Goal: Task Accomplishment & Management: Manage account settings

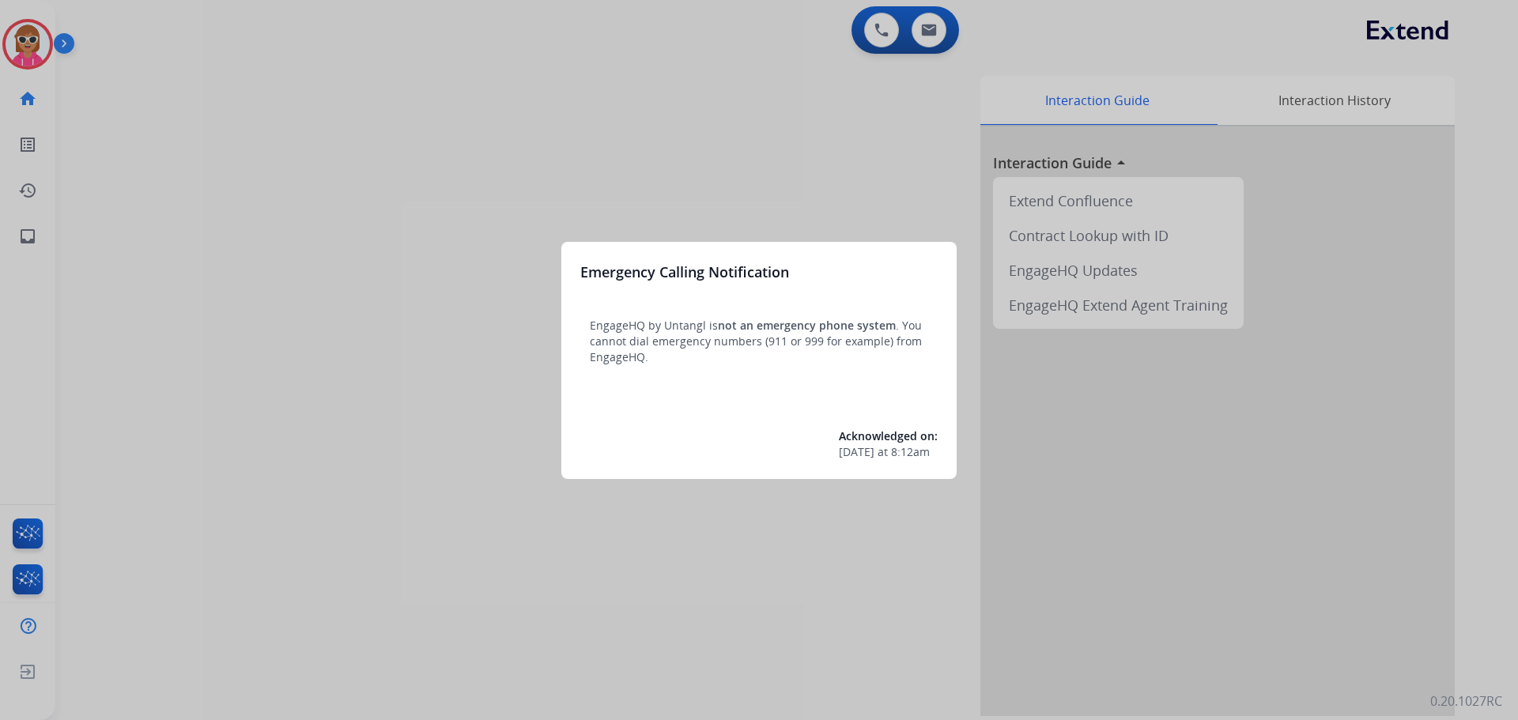
click at [246, 218] on div at bounding box center [759, 360] width 1518 height 720
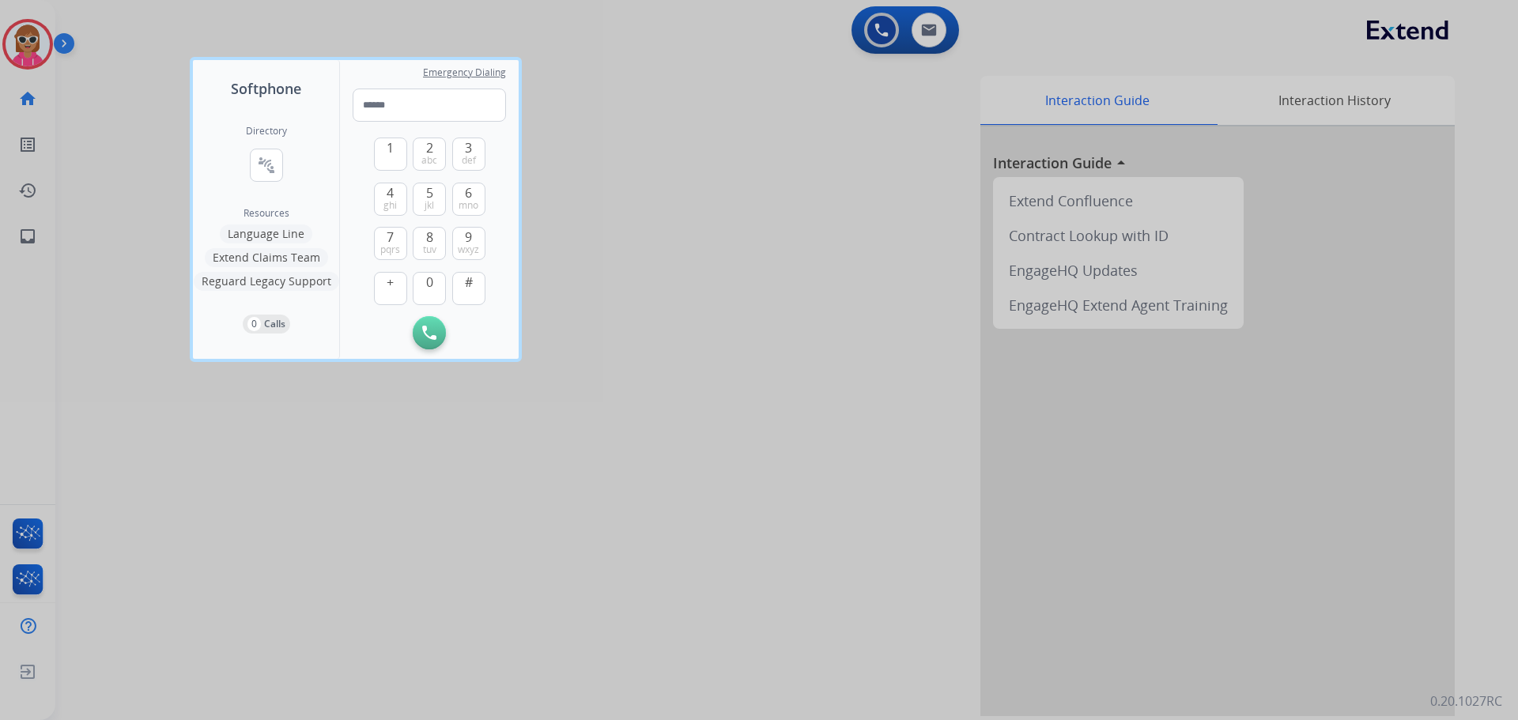
click at [724, 286] on div at bounding box center [759, 360] width 1518 height 720
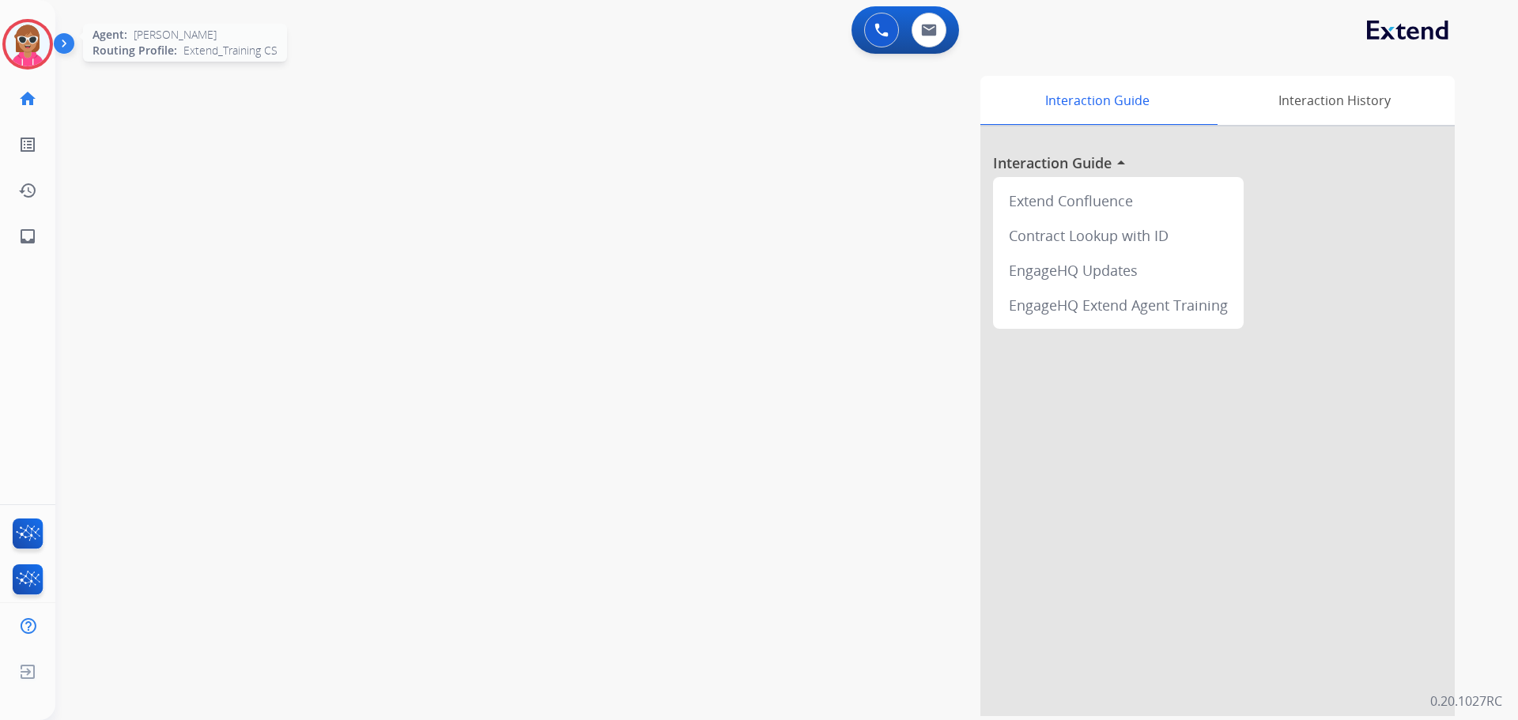
click at [18, 40] on img at bounding box center [28, 44] width 44 height 44
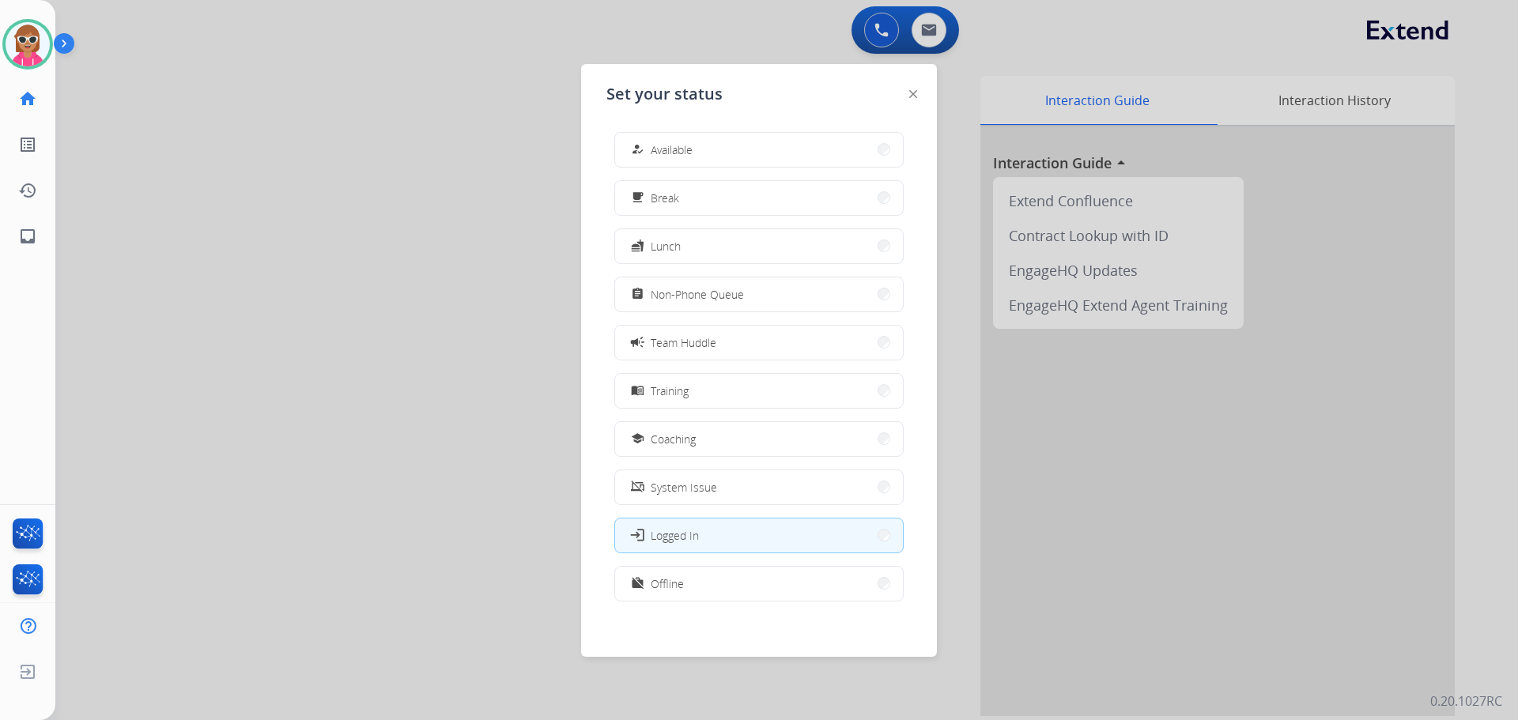
click at [384, 367] on div at bounding box center [759, 360] width 1518 height 720
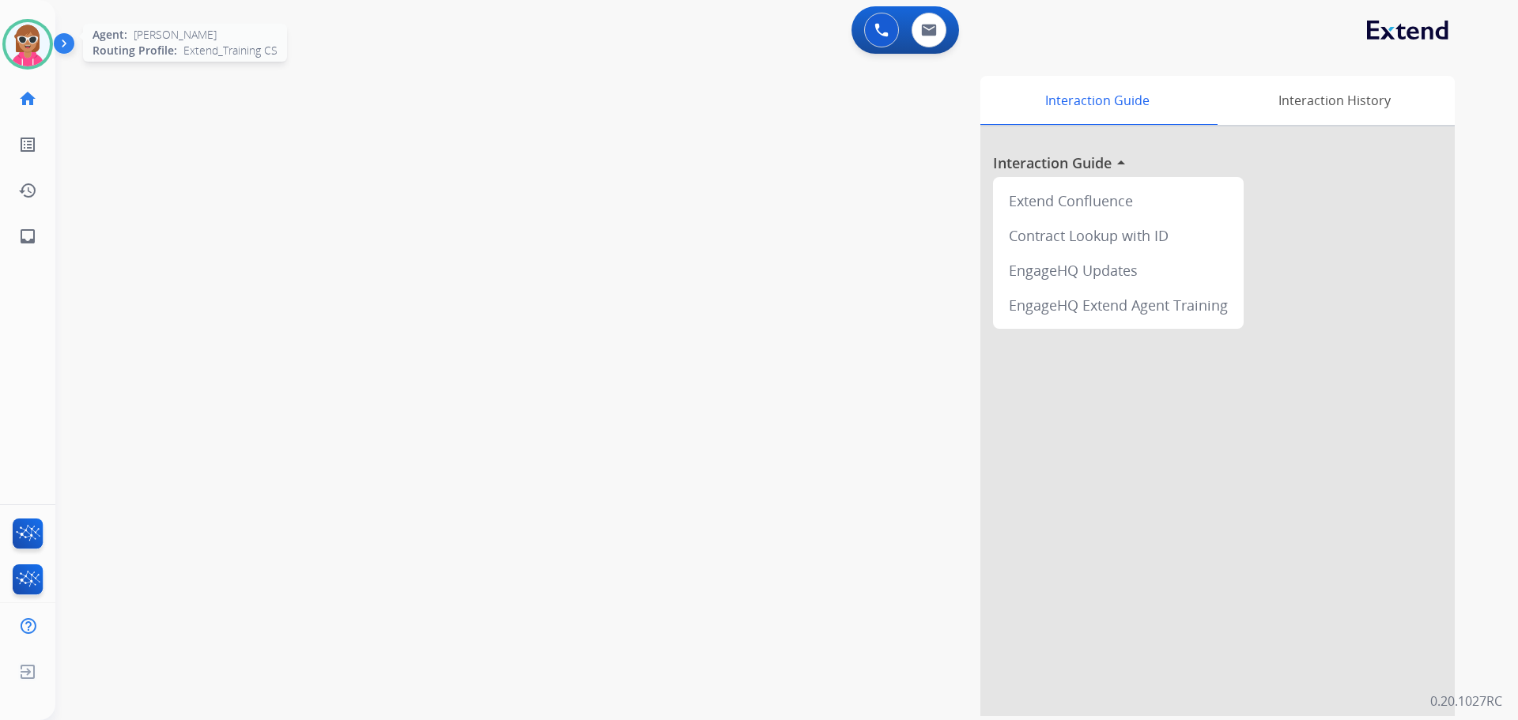
drag, startPoint x: 8, startPoint y: 64, endPoint x: 50, endPoint y: 69, distance: 42.2
click at [6, 64] on div "Agent: [PERSON_NAME] Profile: Extend_Training CS" at bounding box center [27, 44] width 51 height 51
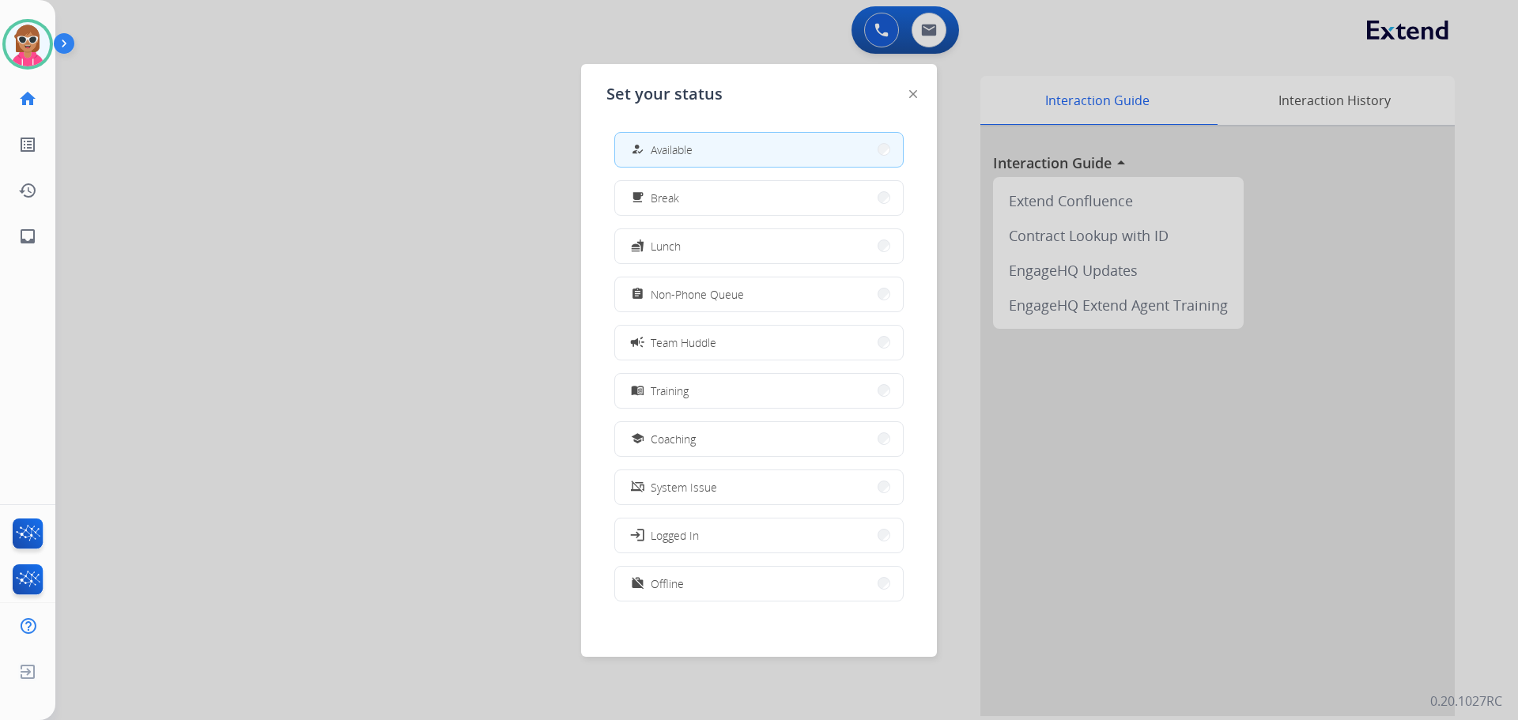
click at [214, 155] on div at bounding box center [759, 360] width 1518 height 720
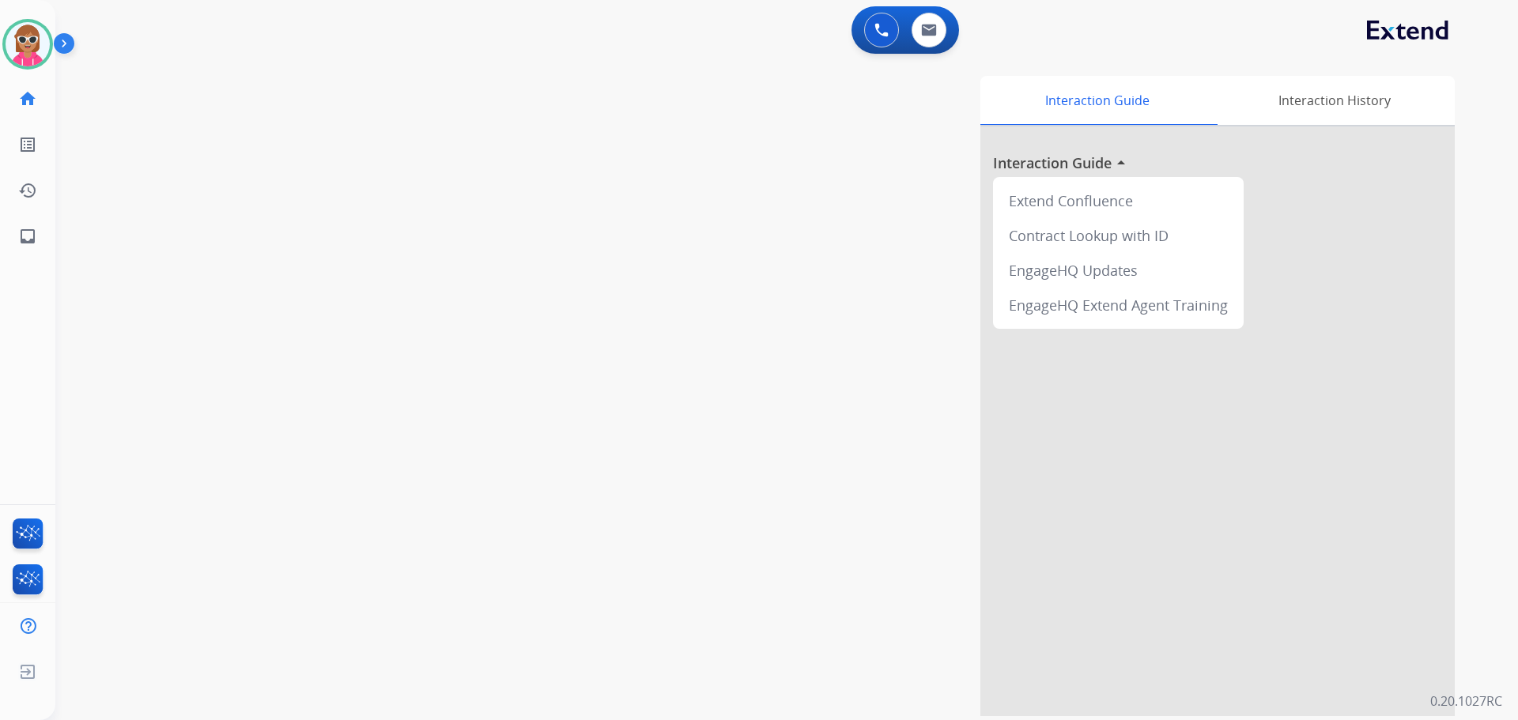
drag, startPoint x: 765, startPoint y: 92, endPoint x: 883, endPoint y: 71, distance: 119.6
click at [766, 92] on div "Interaction Guide Interaction History Interaction Guide arrow_drop_up Extend Co…" at bounding box center [990, 396] width 932 height 641
click at [921, 30] on img at bounding box center [929, 30] width 16 height 13
select select "**********"
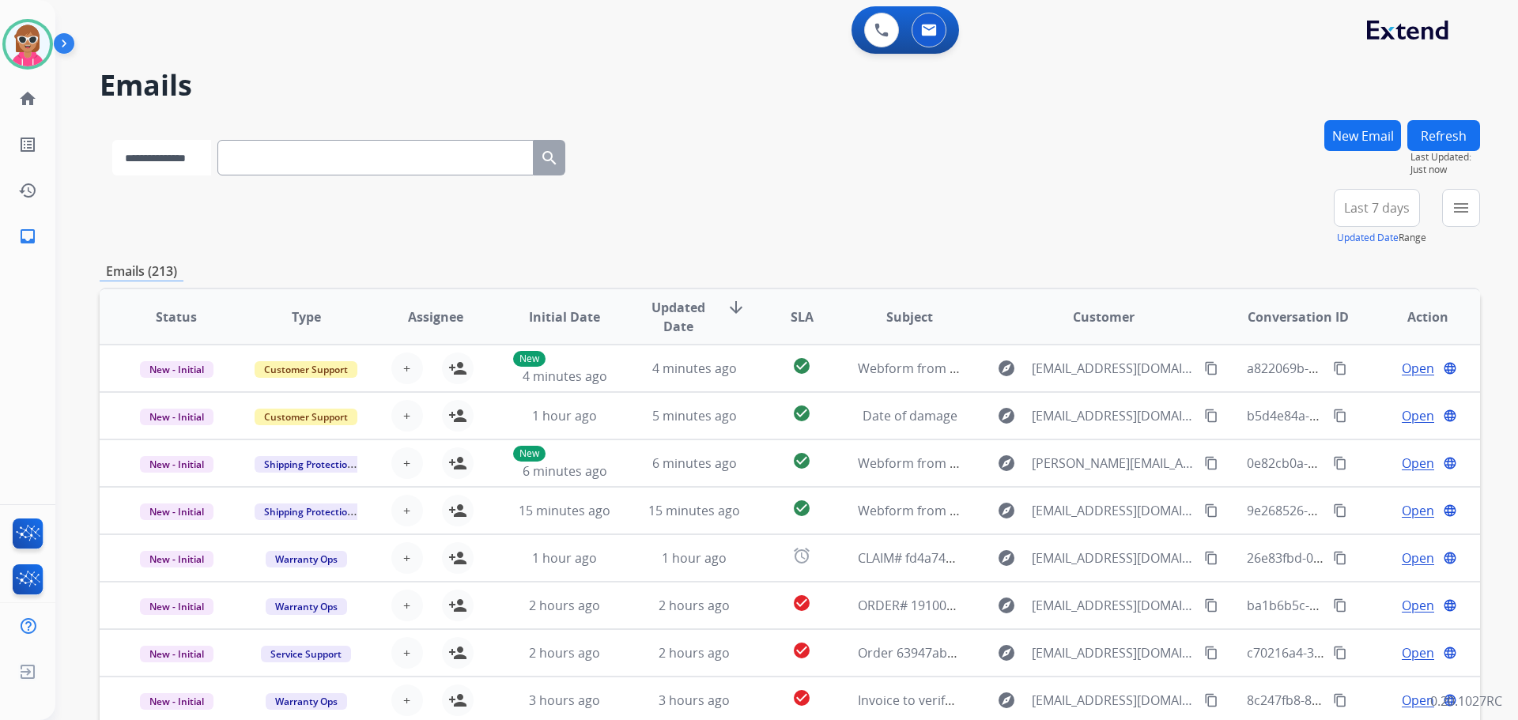
drag, startPoint x: 217, startPoint y: 153, endPoint x: 221, endPoint y: 161, distance: 8.1
click at [211, 155] on select "**********" at bounding box center [161, 158] width 99 height 36
click at [309, 161] on input "text" at bounding box center [377, 158] width 316 height 36
paste input "**********"
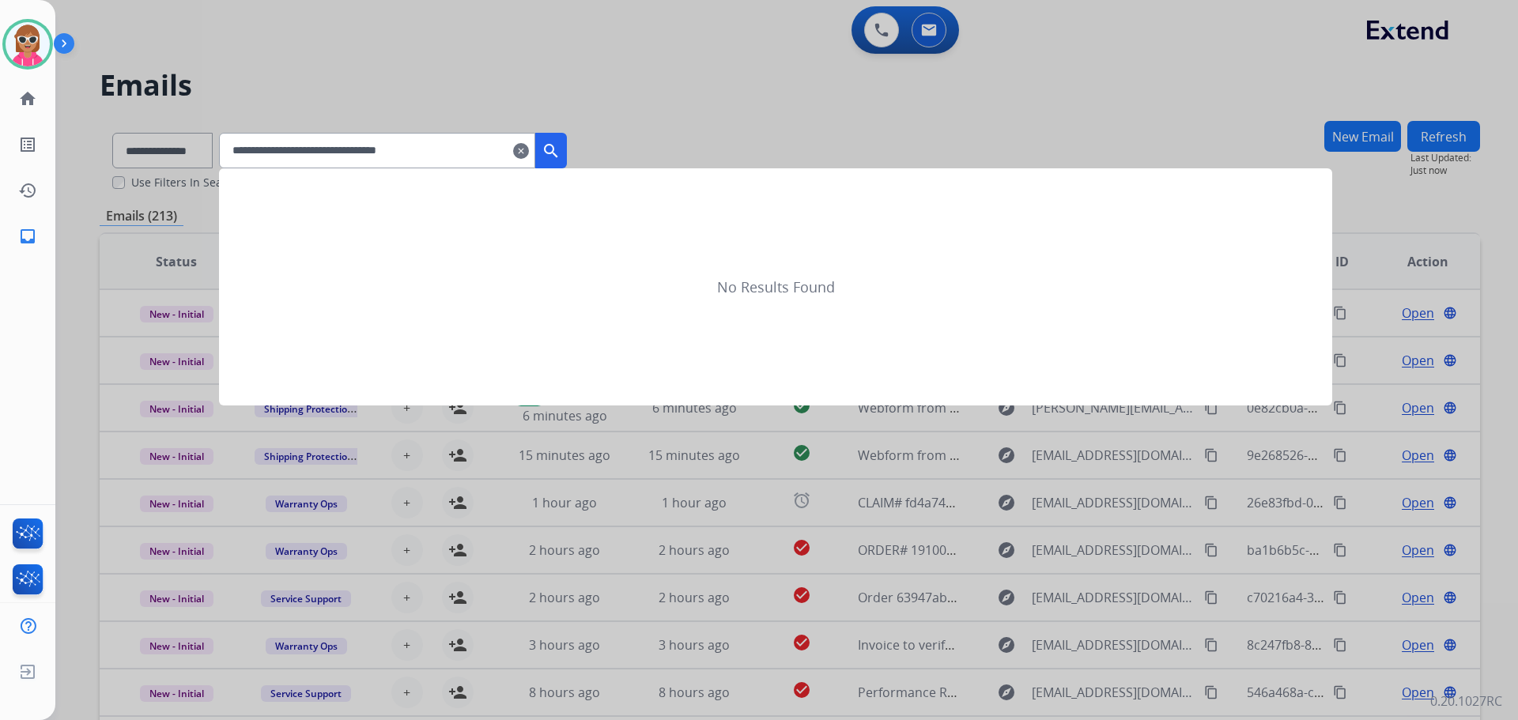
type input "**********"
click at [561, 153] on mat-icon "search" at bounding box center [551, 151] width 19 height 19
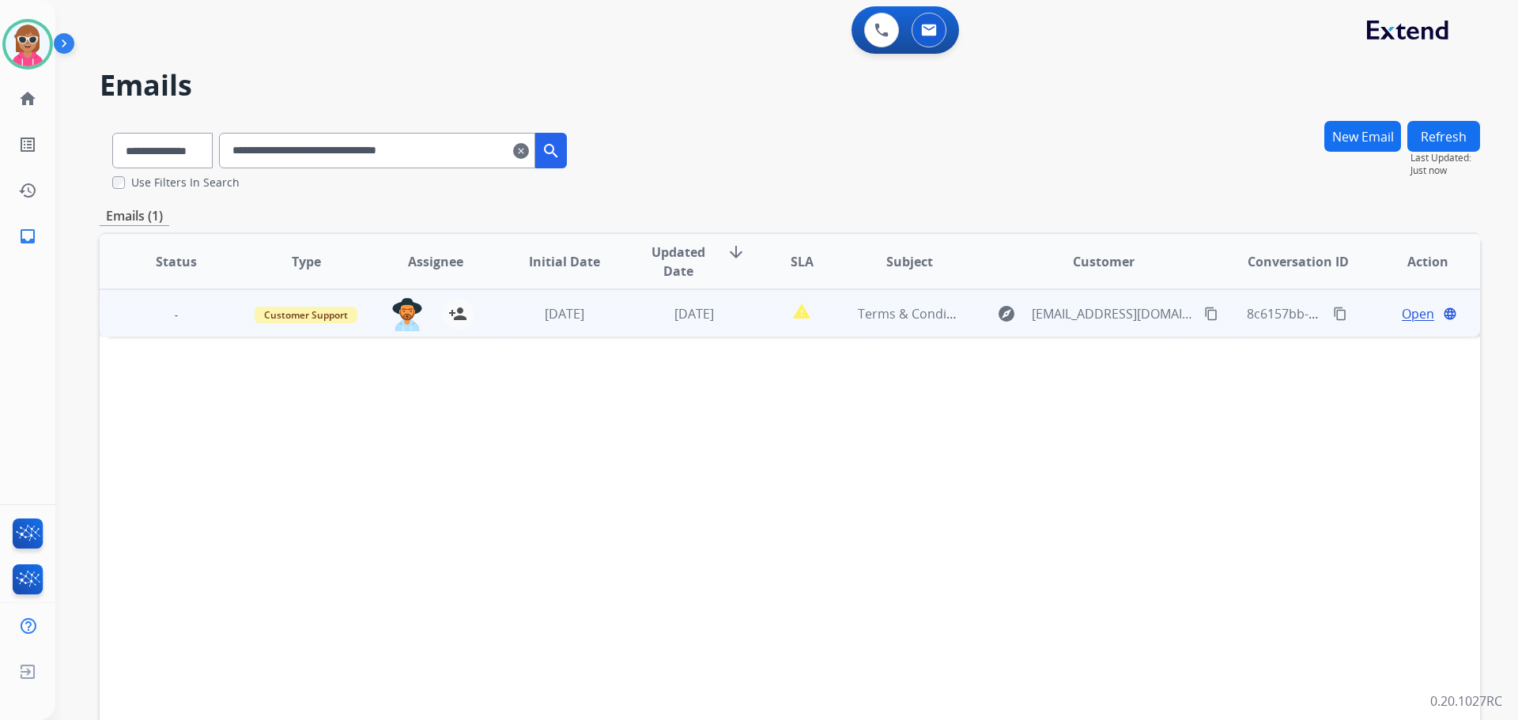
click at [713, 327] on td "[DATE]" at bounding box center [683, 312] width 130 height 47
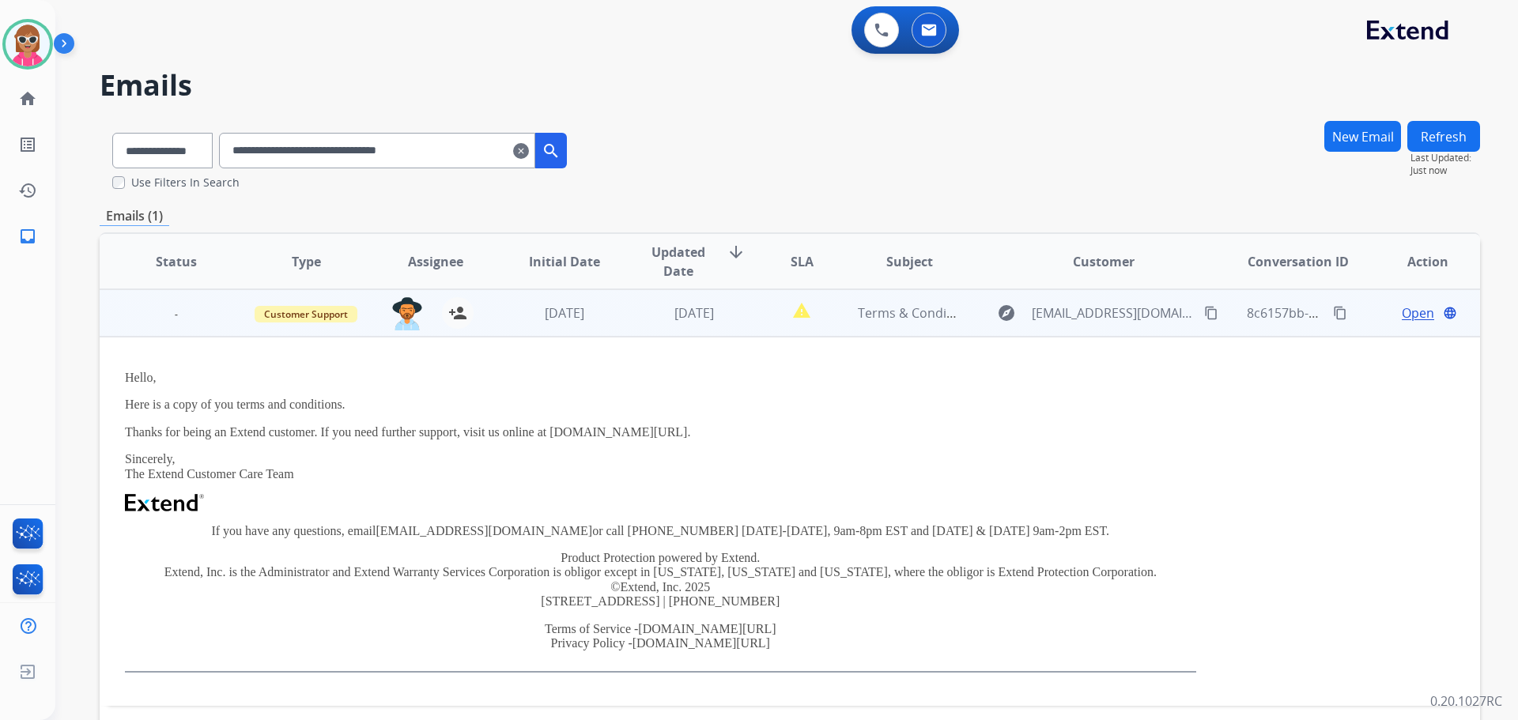
click at [177, 310] on span "-" at bounding box center [176, 314] width 22 height 17
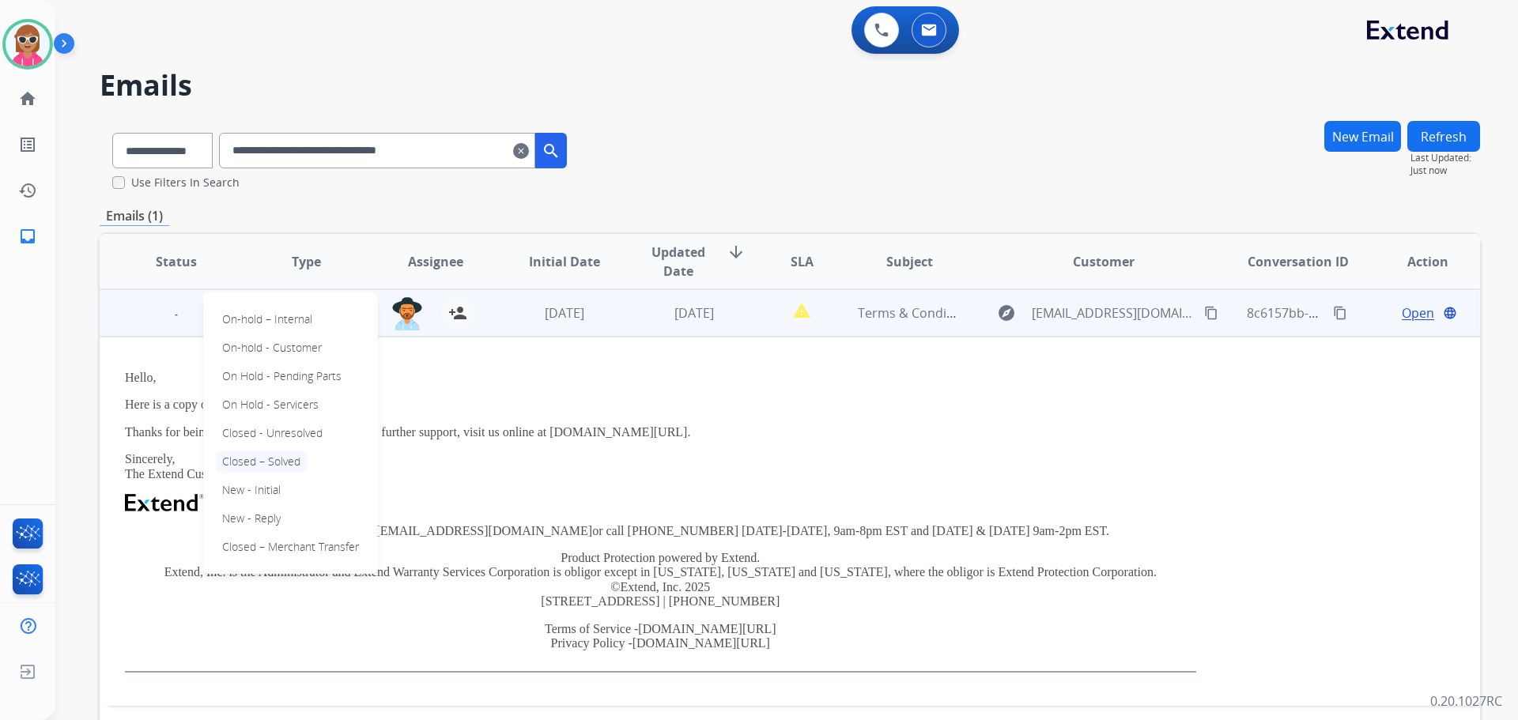
click at [291, 457] on p "Closed – Solved" at bounding box center [261, 462] width 91 height 22
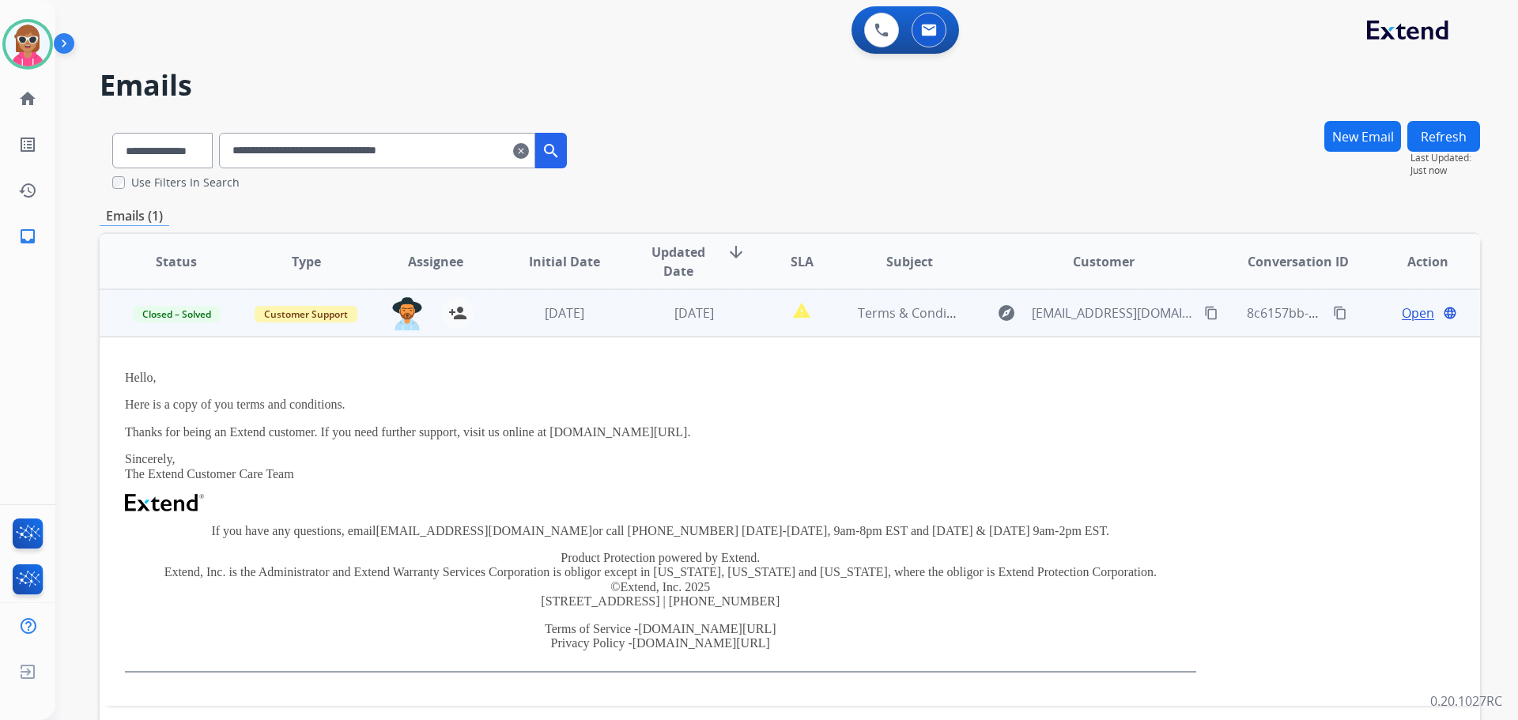
click at [1450, 144] on button "Refresh" at bounding box center [1444, 136] width 73 height 31
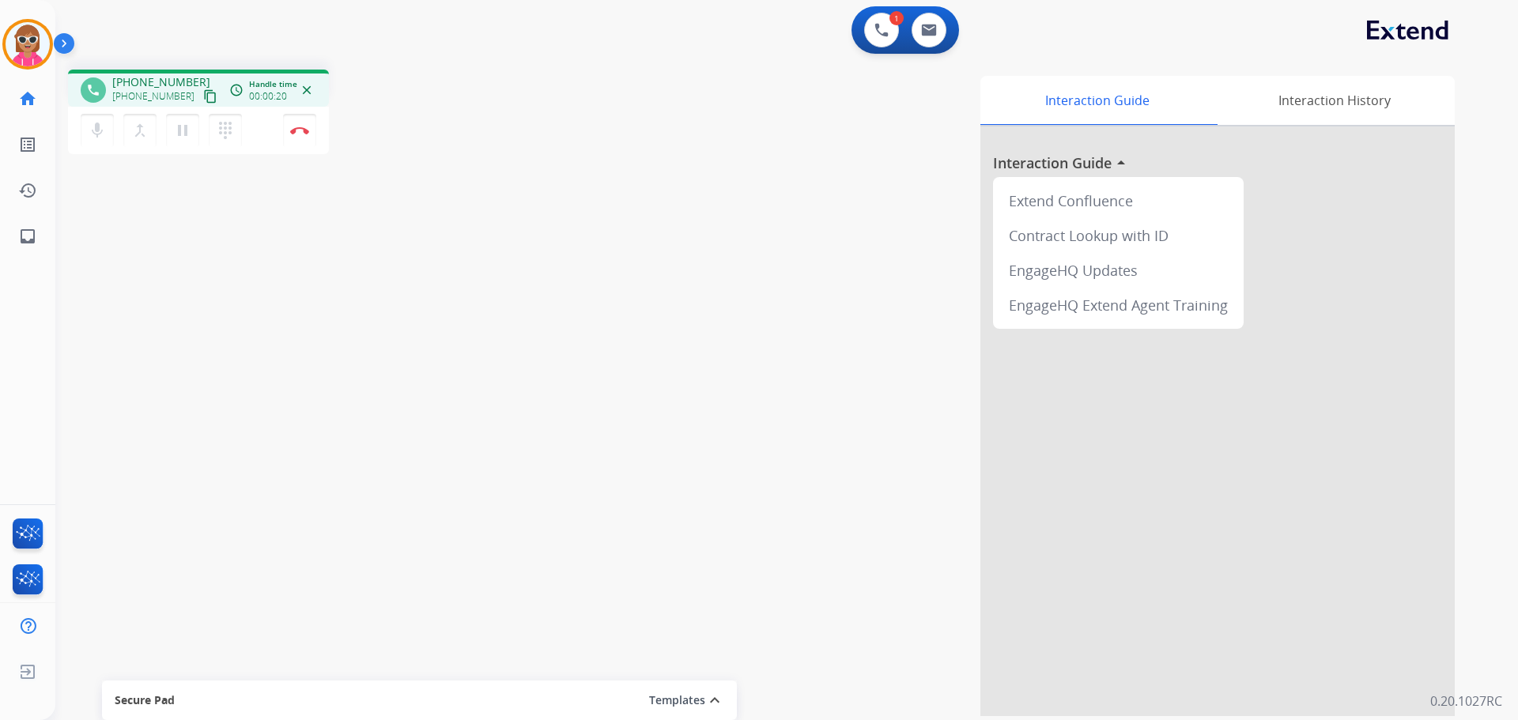
click at [203, 99] on mat-icon "content_copy" at bounding box center [210, 96] width 14 height 14
click at [182, 134] on mat-icon "pause" at bounding box center [182, 130] width 19 height 19
click at [183, 138] on mat-icon "play_arrow" at bounding box center [182, 130] width 19 height 19
click at [298, 142] on button "Disconnect" at bounding box center [299, 130] width 33 height 33
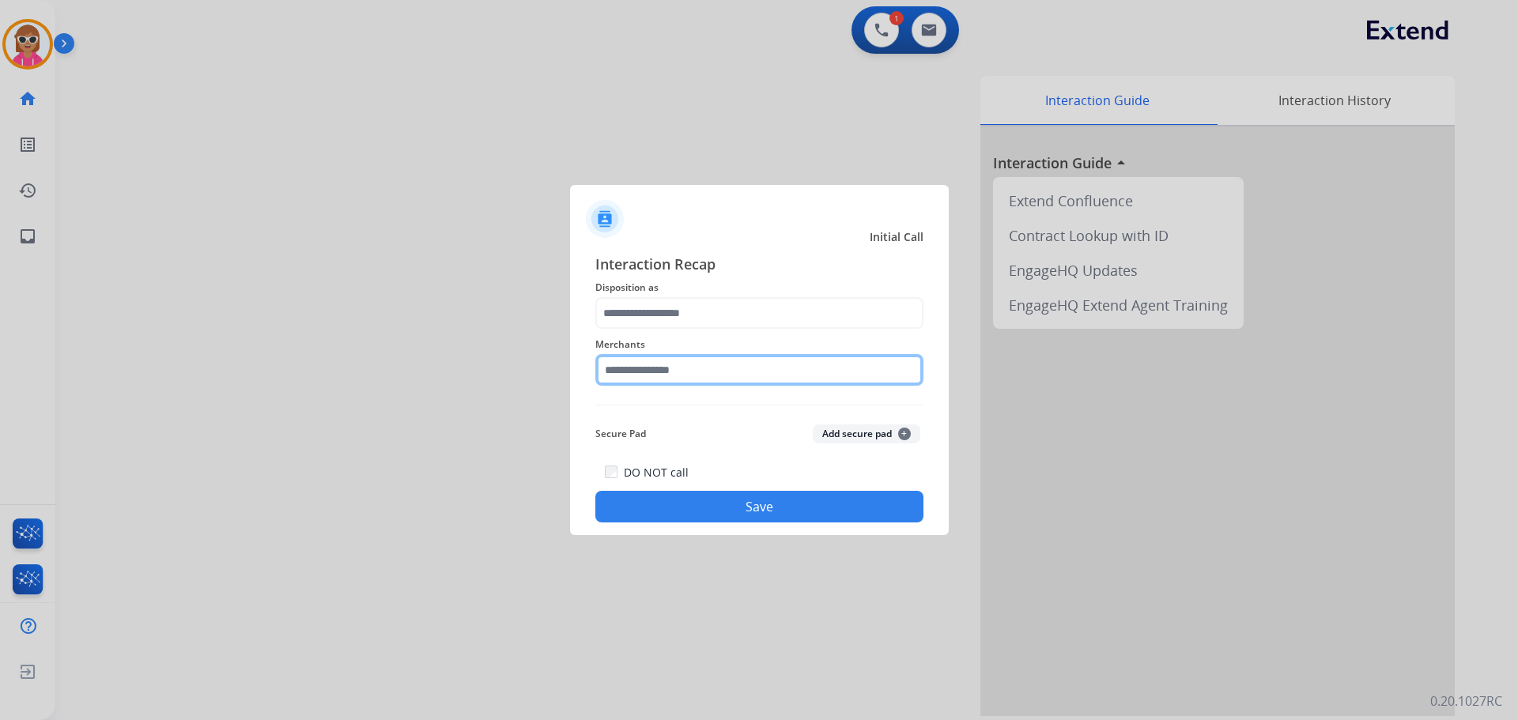
click at [695, 370] on input "text" at bounding box center [759, 370] width 328 height 32
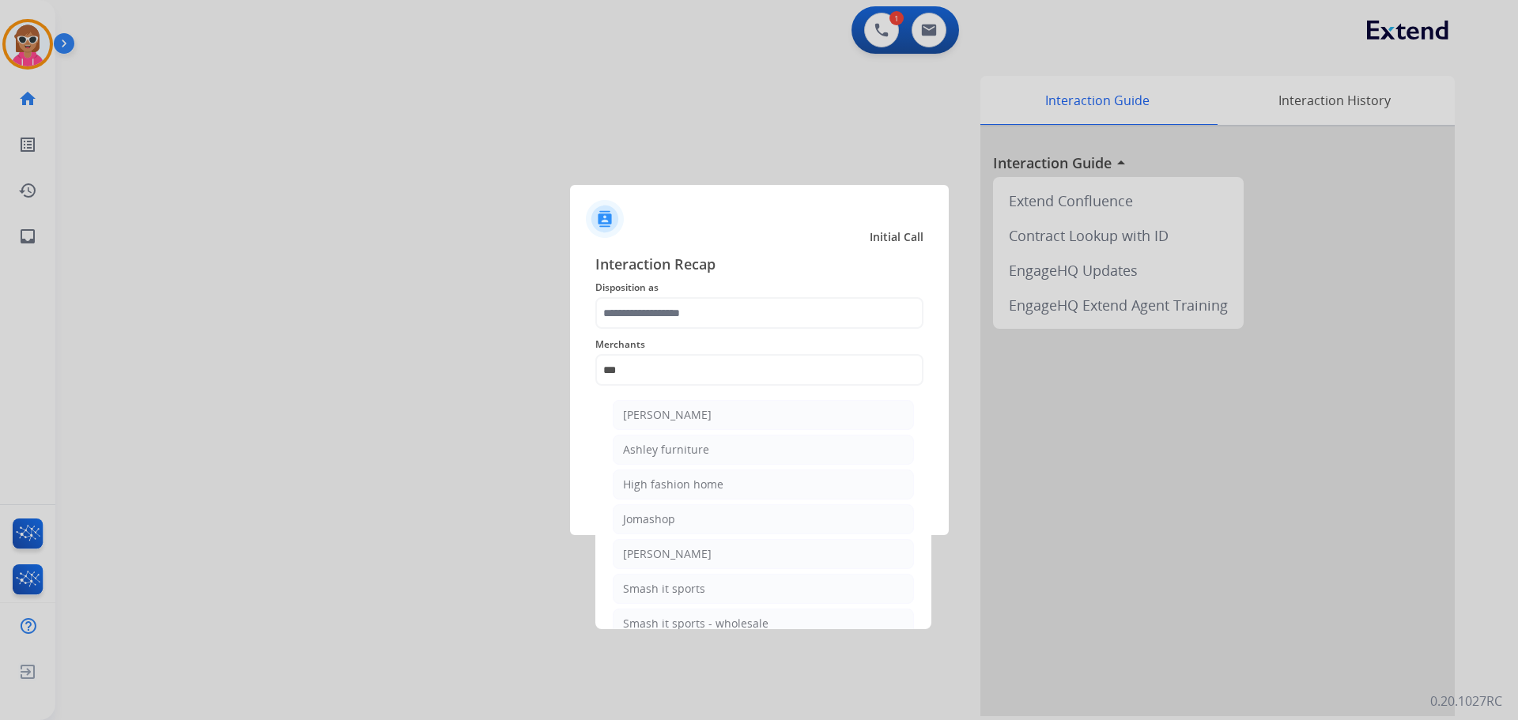
drag, startPoint x: 726, startPoint y: 452, endPoint x: 732, endPoint y: 412, distance: 40.8
click at [727, 452] on li "Ashley furniture" at bounding box center [763, 450] width 301 height 30
type input "**********"
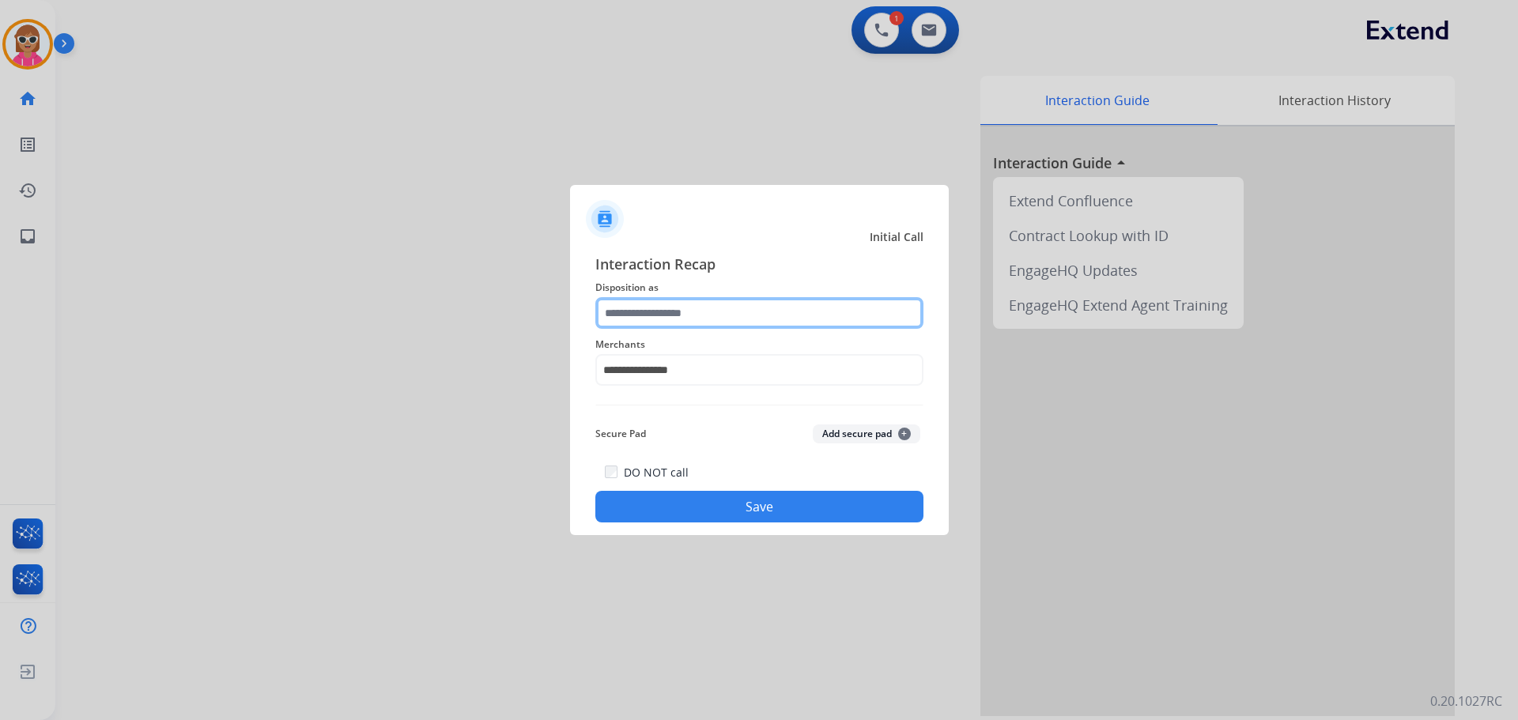
click at [710, 311] on input "text" at bounding box center [759, 313] width 328 height 32
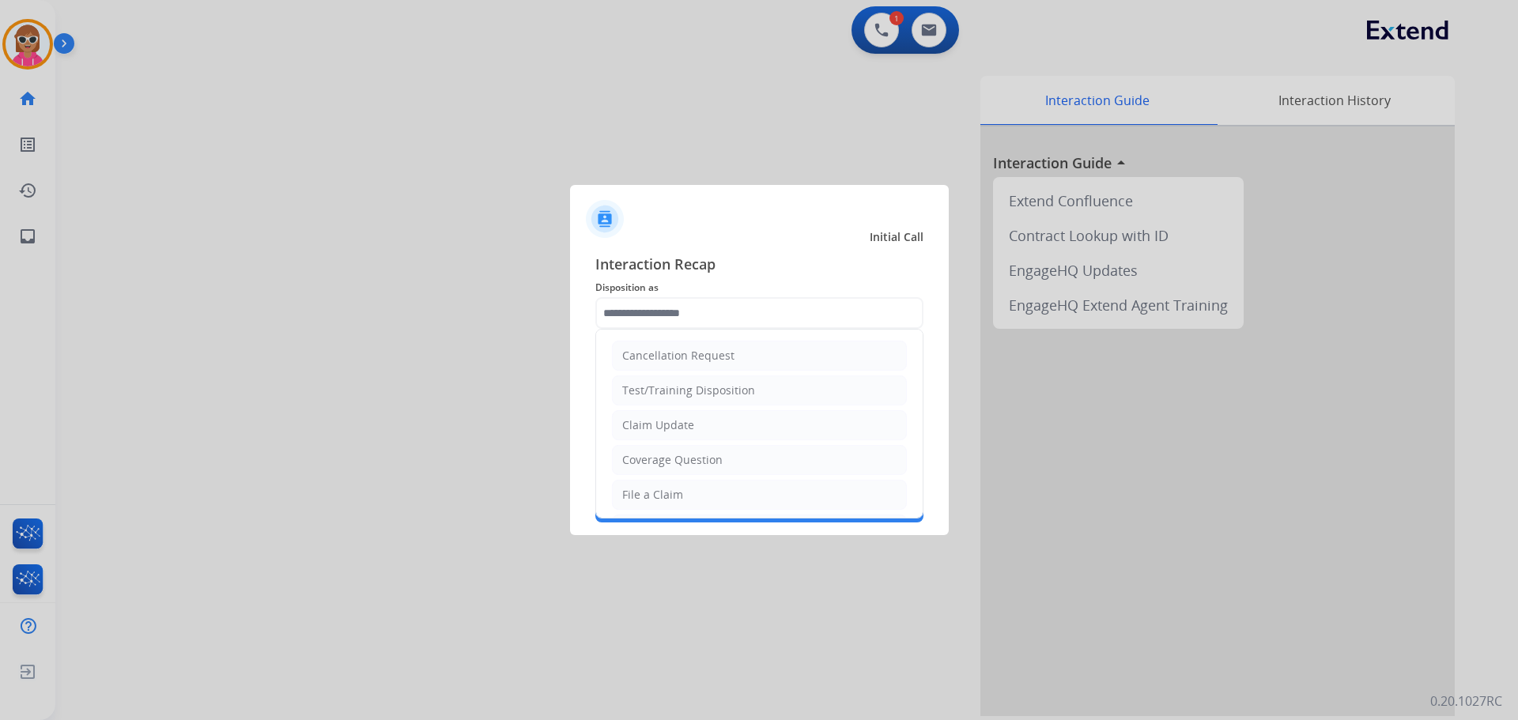
drag, startPoint x: 708, startPoint y: 418, endPoint x: 706, endPoint y: 433, distance: 14.3
click at [708, 420] on li "Claim Update" at bounding box center [759, 425] width 295 height 30
type input "**********"
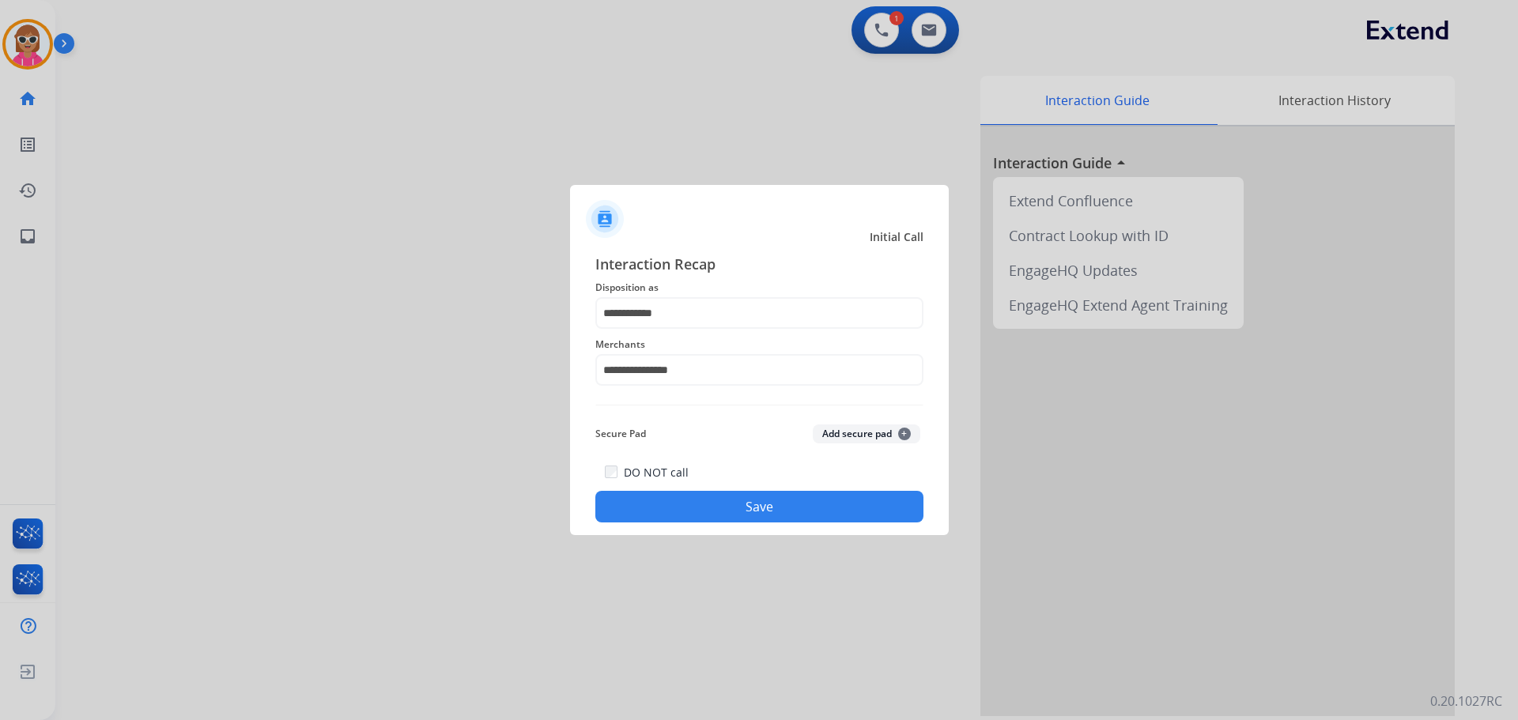
click at [716, 516] on button "Save" at bounding box center [759, 507] width 328 height 32
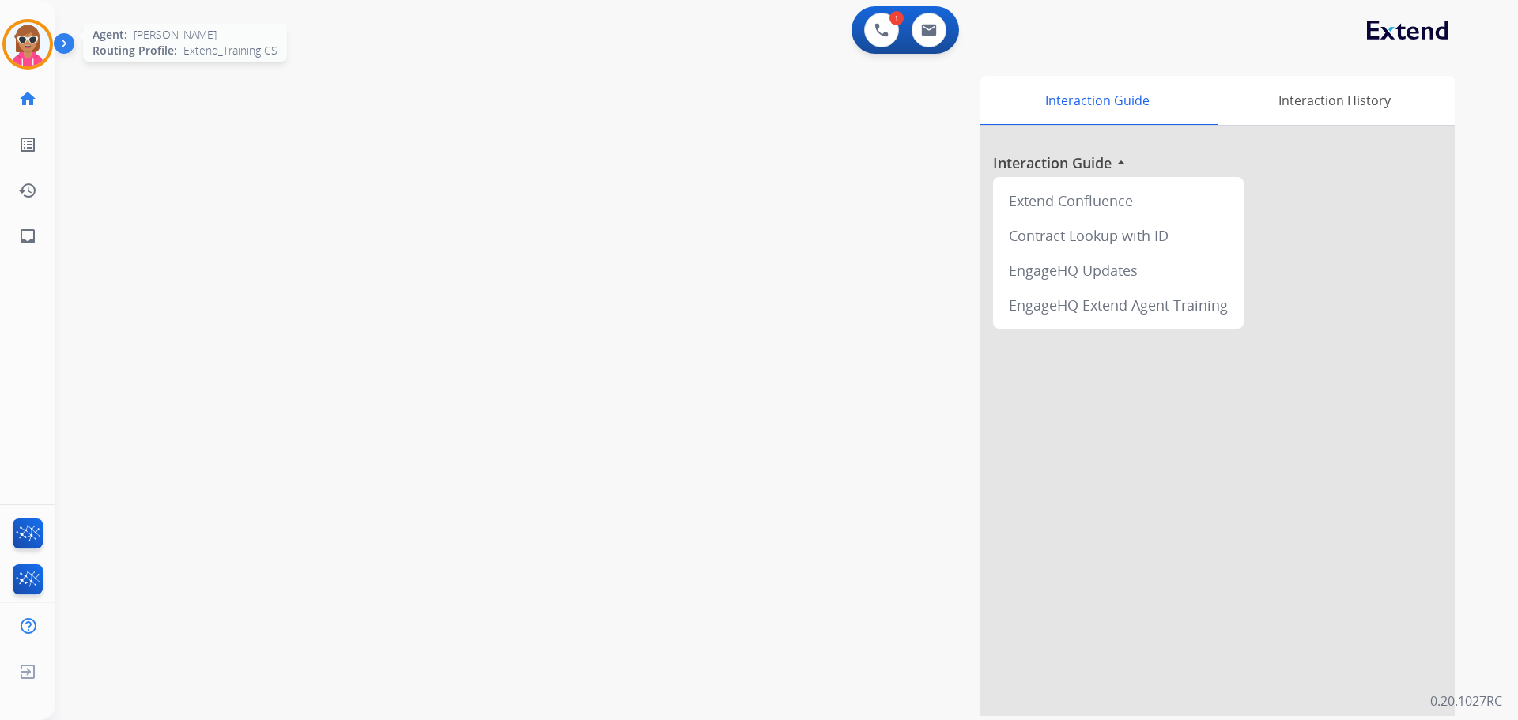
drag, startPoint x: 21, startPoint y: 48, endPoint x: 40, endPoint y: 59, distance: 21.3
click at [23, 50] on img at bounding box center [28, 44] width 44 height 44
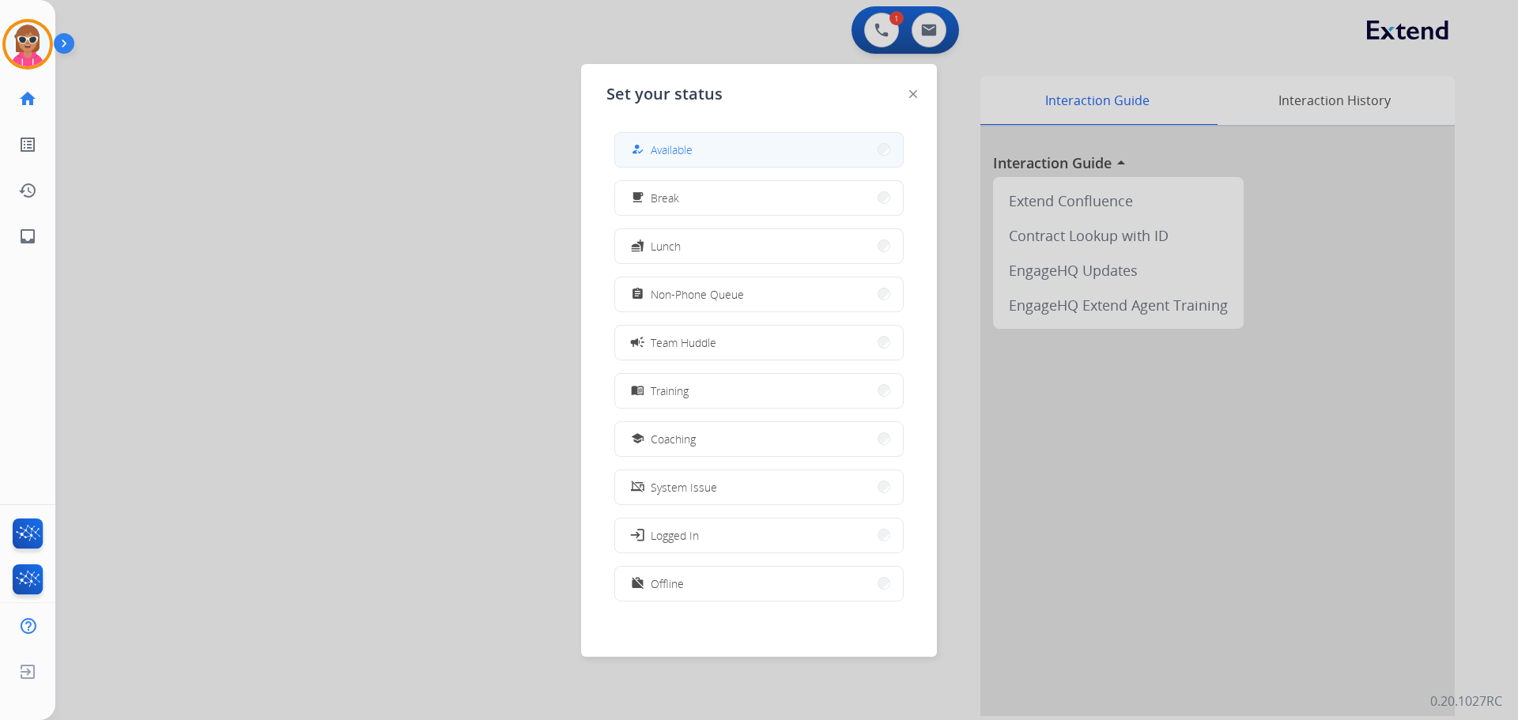
click at [707, 153] on button "how_to_reg Available" at bounding box center [759, 150] width 288 height 34
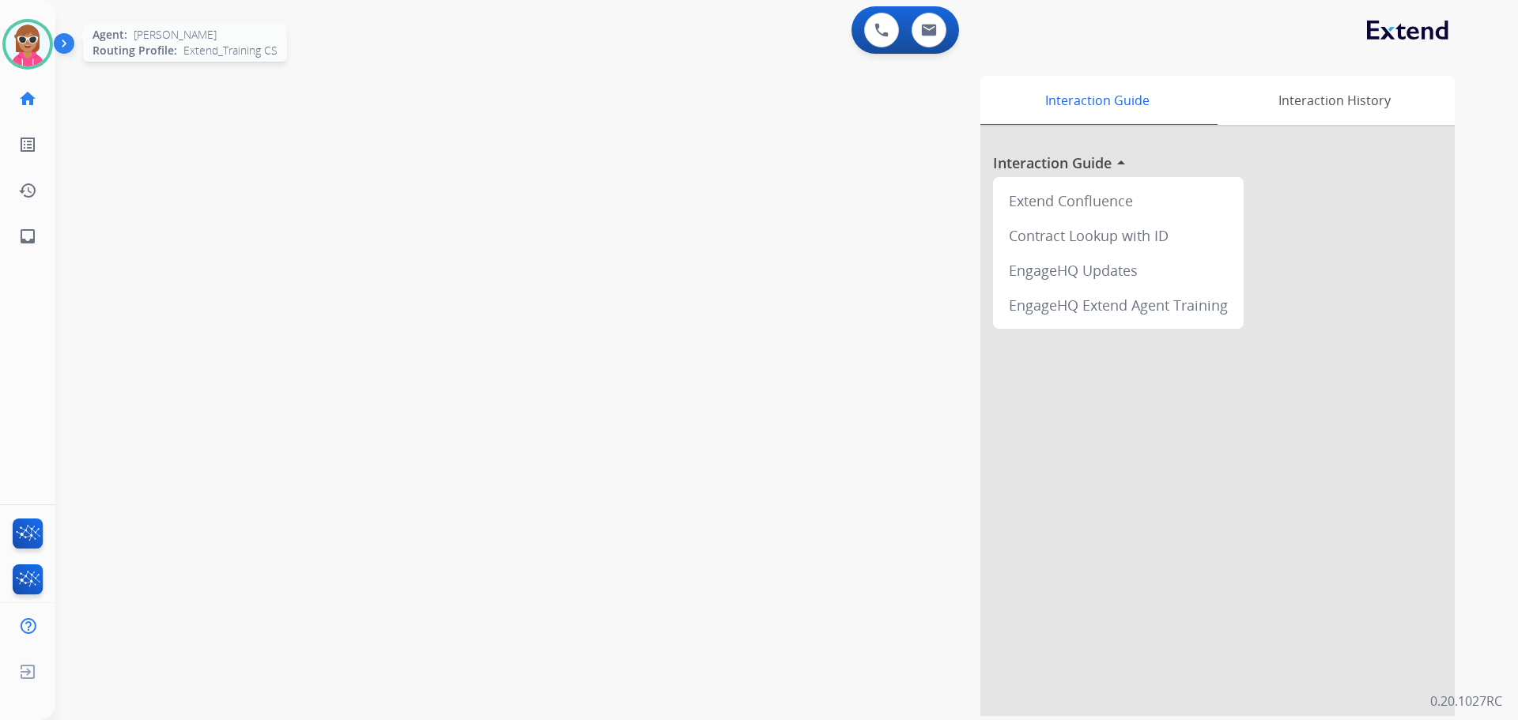
click at [32, 64] on img at bounding box center [28, 44] width 44 height 44
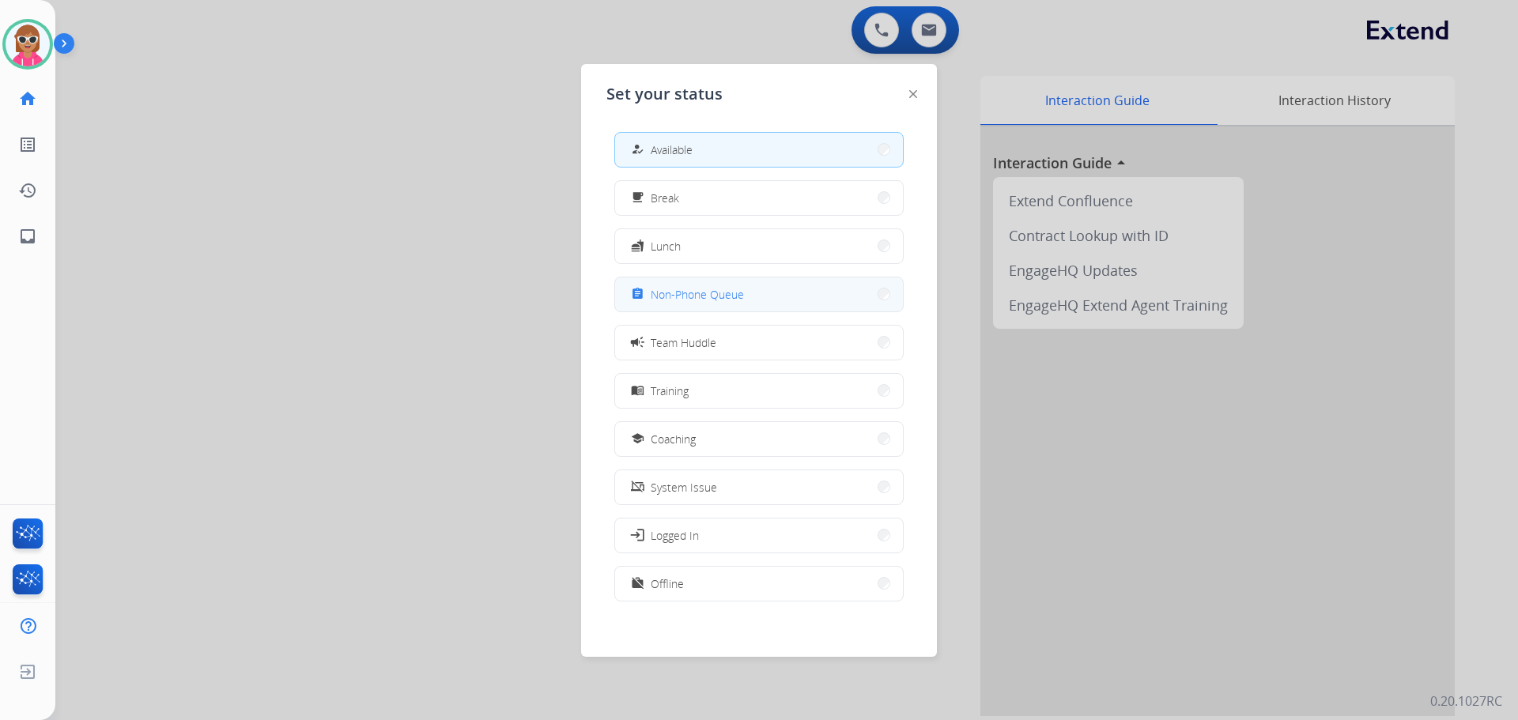
click at [669, 295] on span "Non-Phone Queue" at bounding box center [697, 294] width 93 height 17
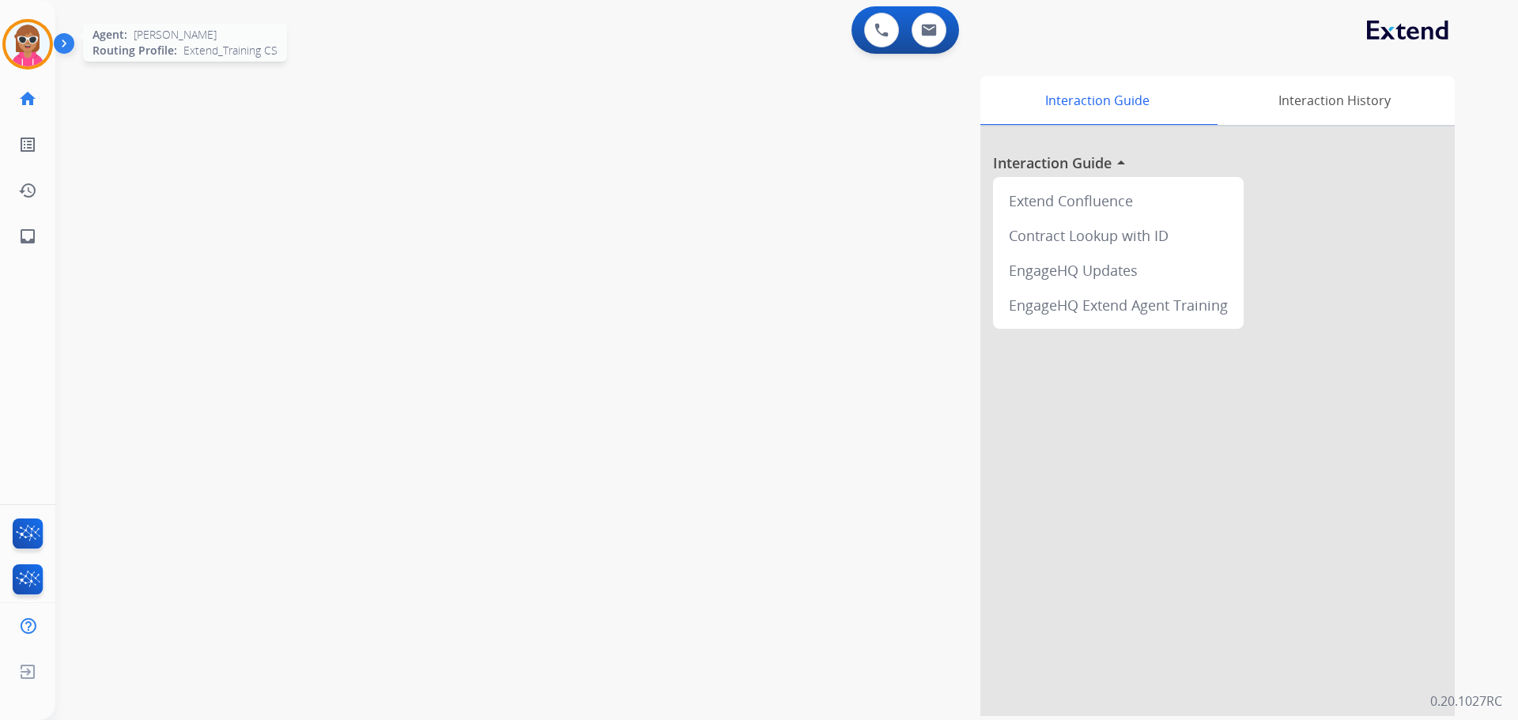
click at [13, 42] on img at bounding box center [28, 44] width 44 height 44
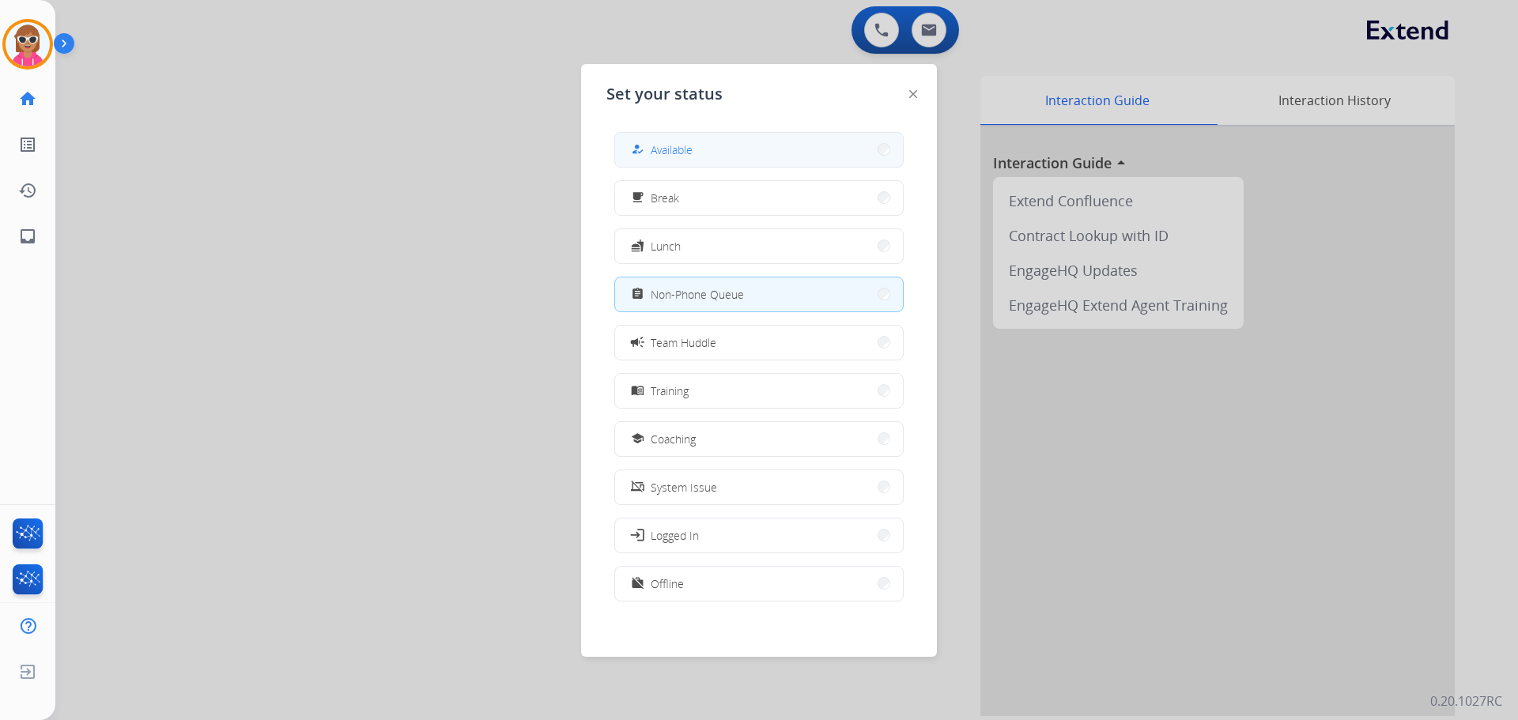
click at [690, 142] on span "Available" at bounding box center [672, 150] width 42 height 17
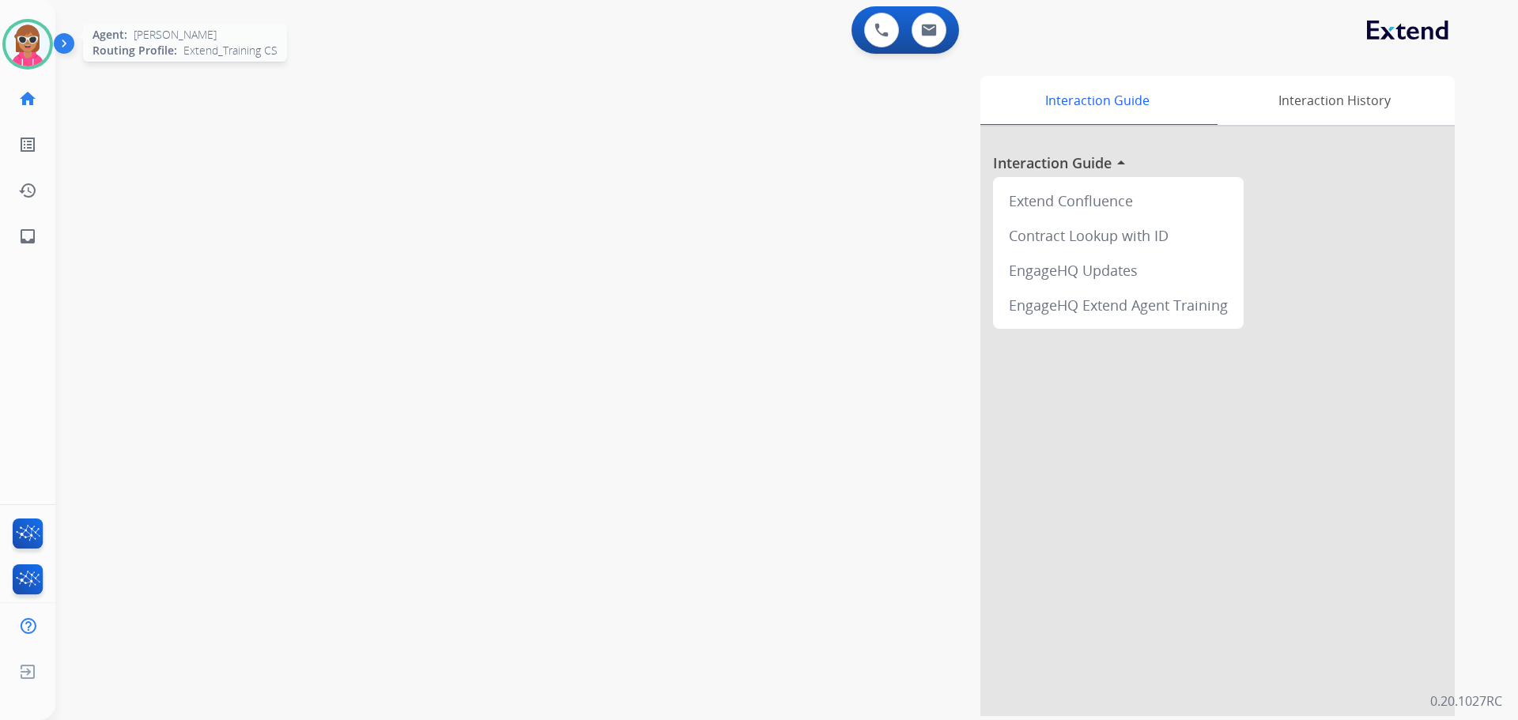
click at [38, 59] on img at bounding box center [28, 44] width 44 height 44
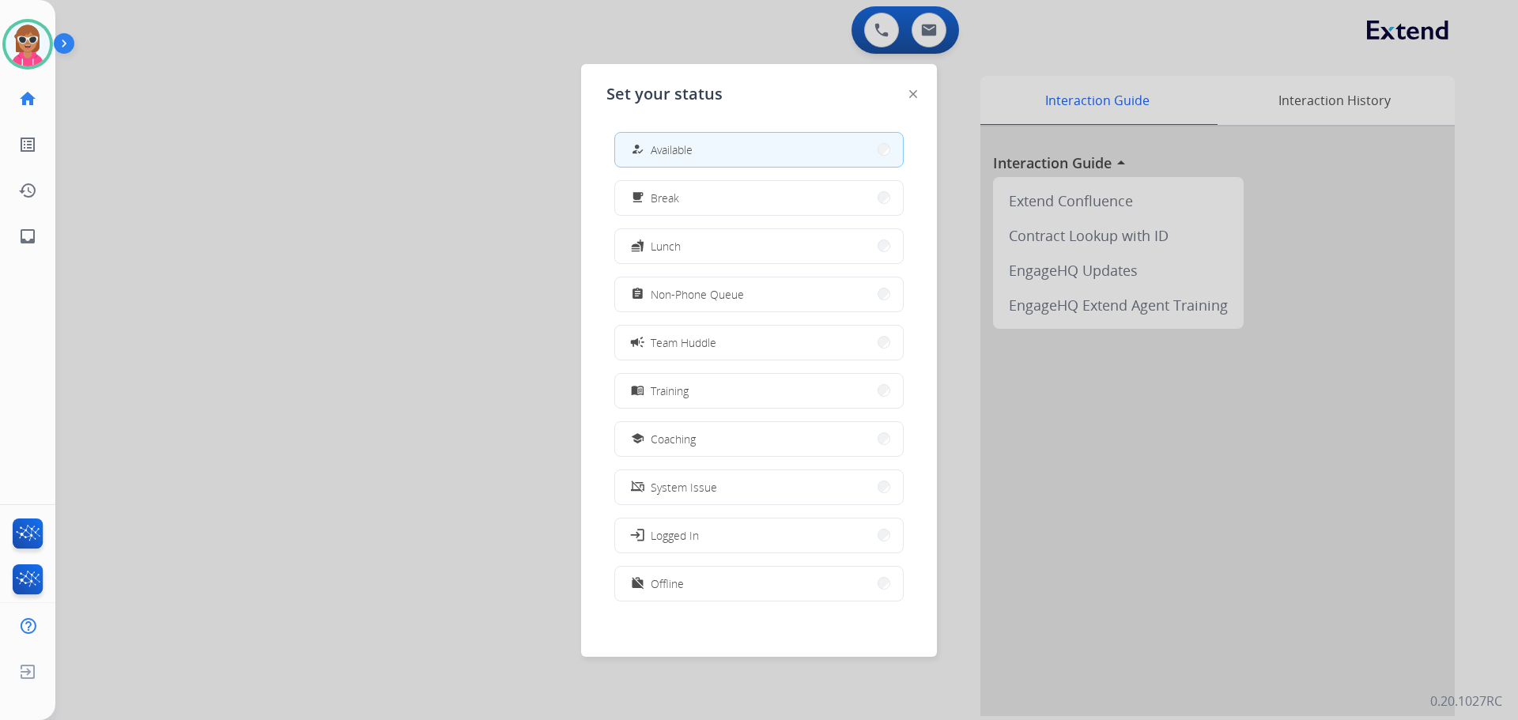
drag, startPoint x: 451, startPoint y: 165, endPoint x: 831, endPoint y: 10, distance: 410.7
click at [457, 161] on div at bounding box center [759, 360] width 1518 height 720
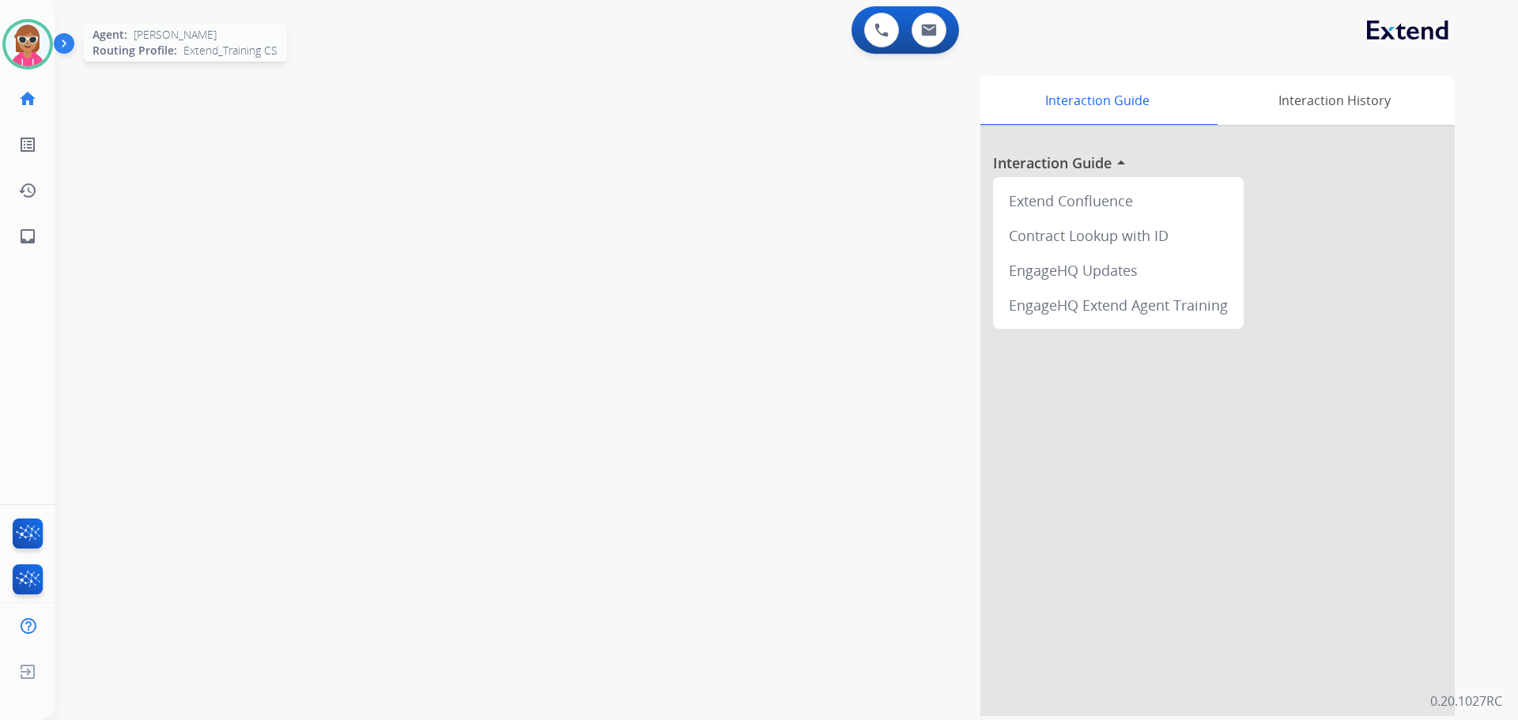
click at [26, 44] on img at bounding box center [28, 44] width 44 height 44
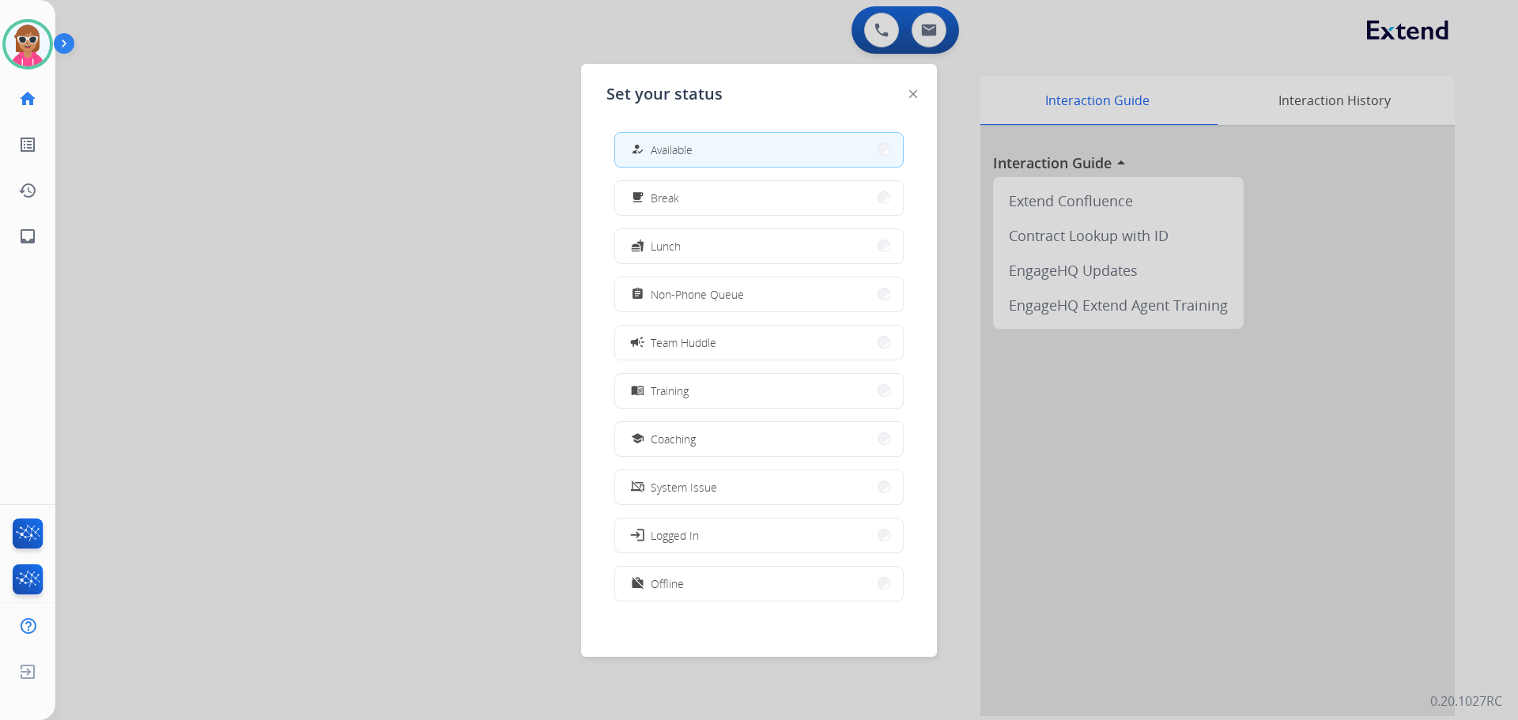
click at [493, 175] on div at bounding box center [759, 360] width 1518 height 720
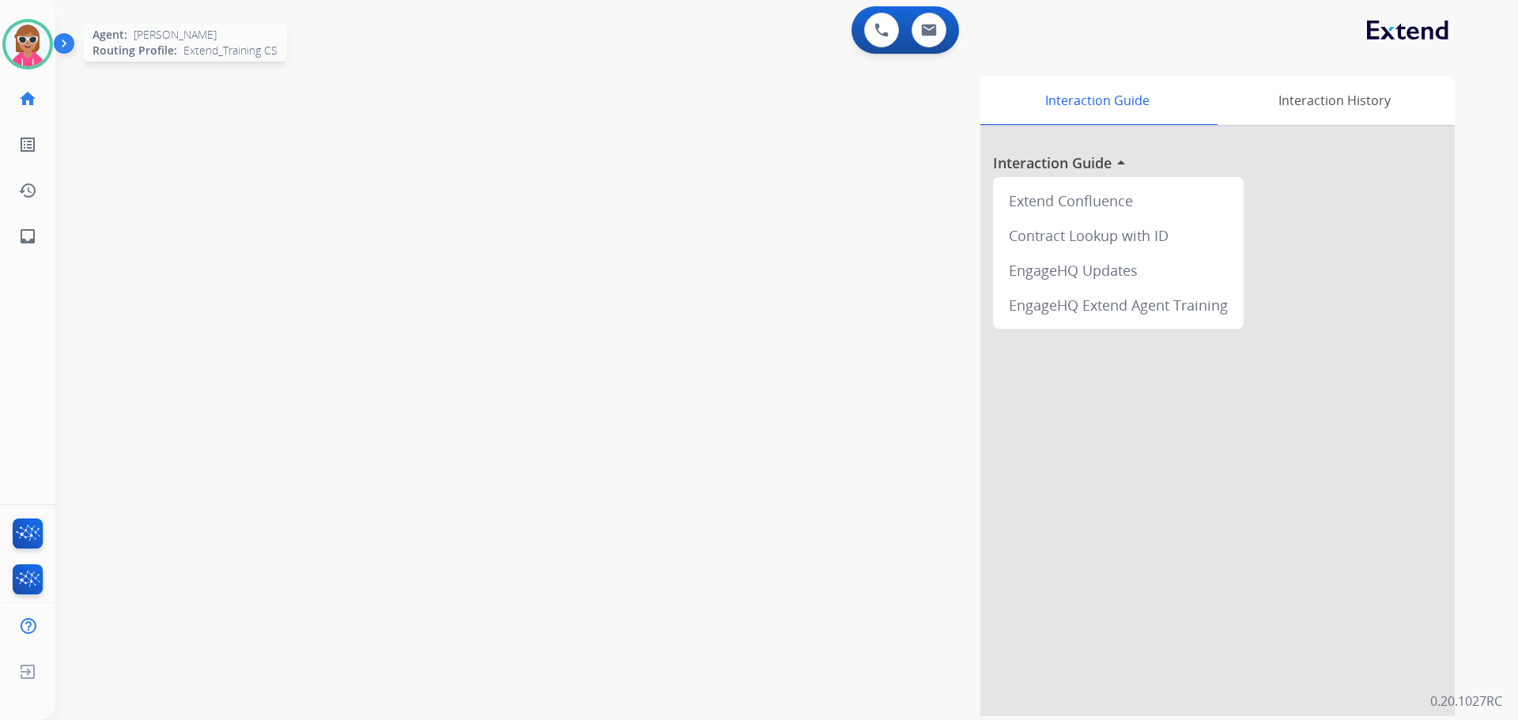
click at [34, 47] on img at bounding box center [28, 44] width 44 height 44
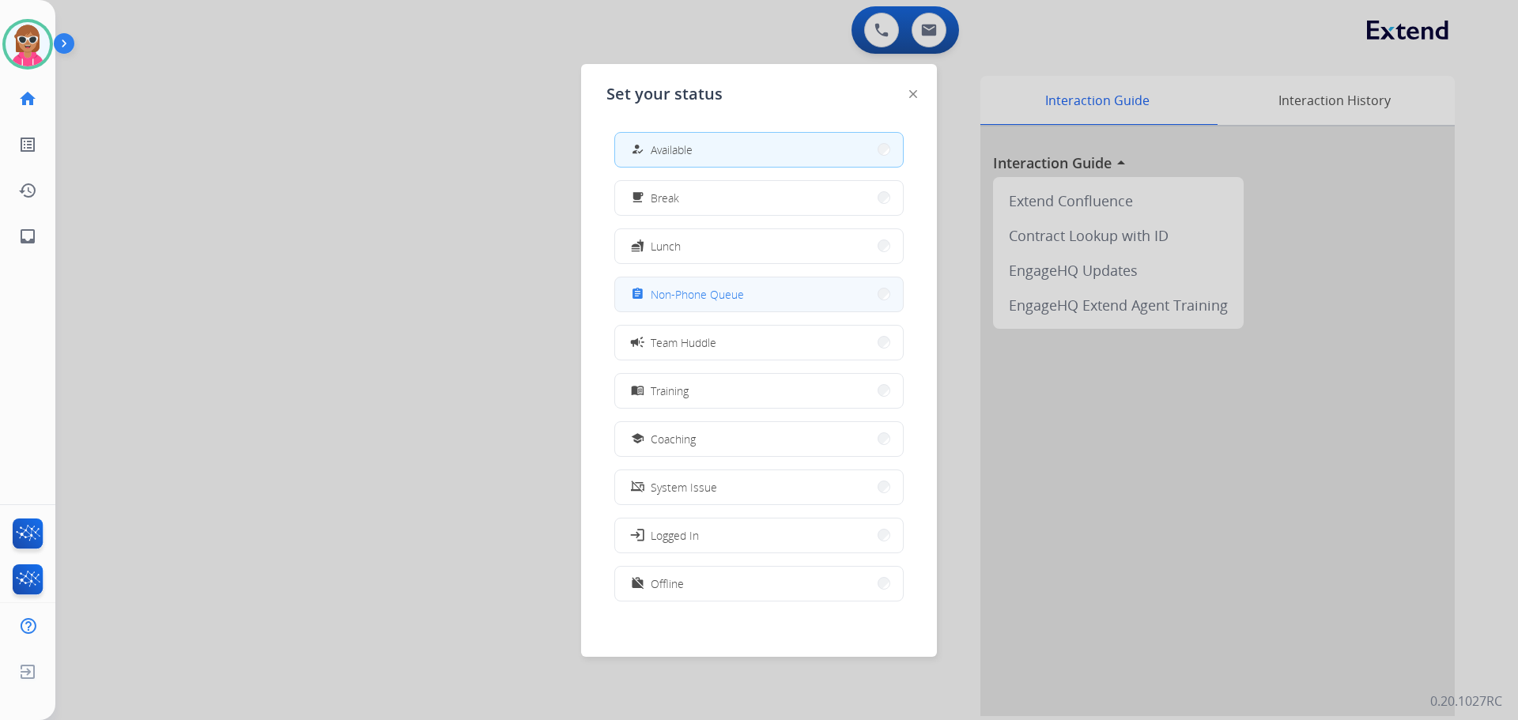
click at [777, 296] on button "assignment Non-Phone Queue" at bounding box center [759, 295] width 288 height 34
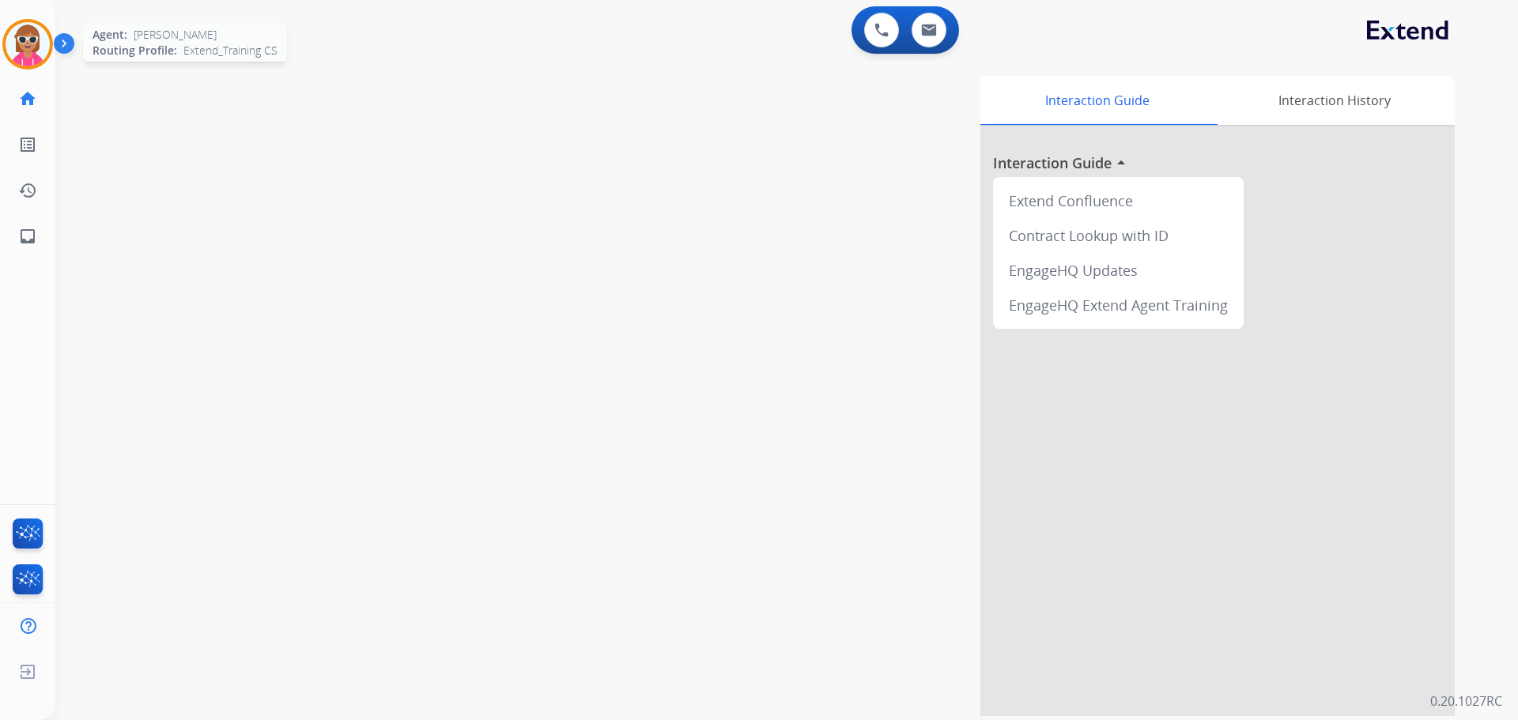
click at [22, 37] on div at bounding box center [27, 44] width 51 height 51
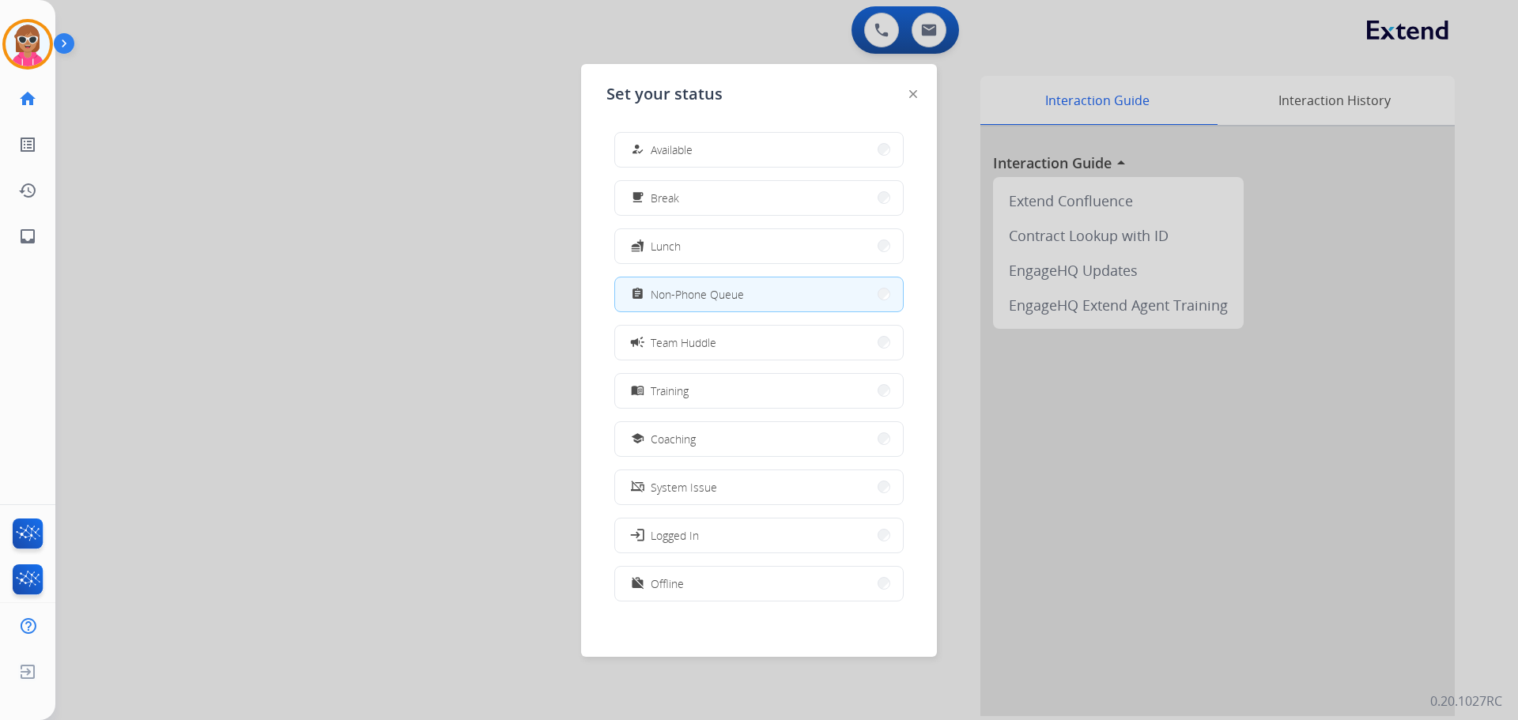
click at [747, 152] on button "how_to_reg Available" at bounding box center [759, 150] width 288 height 34
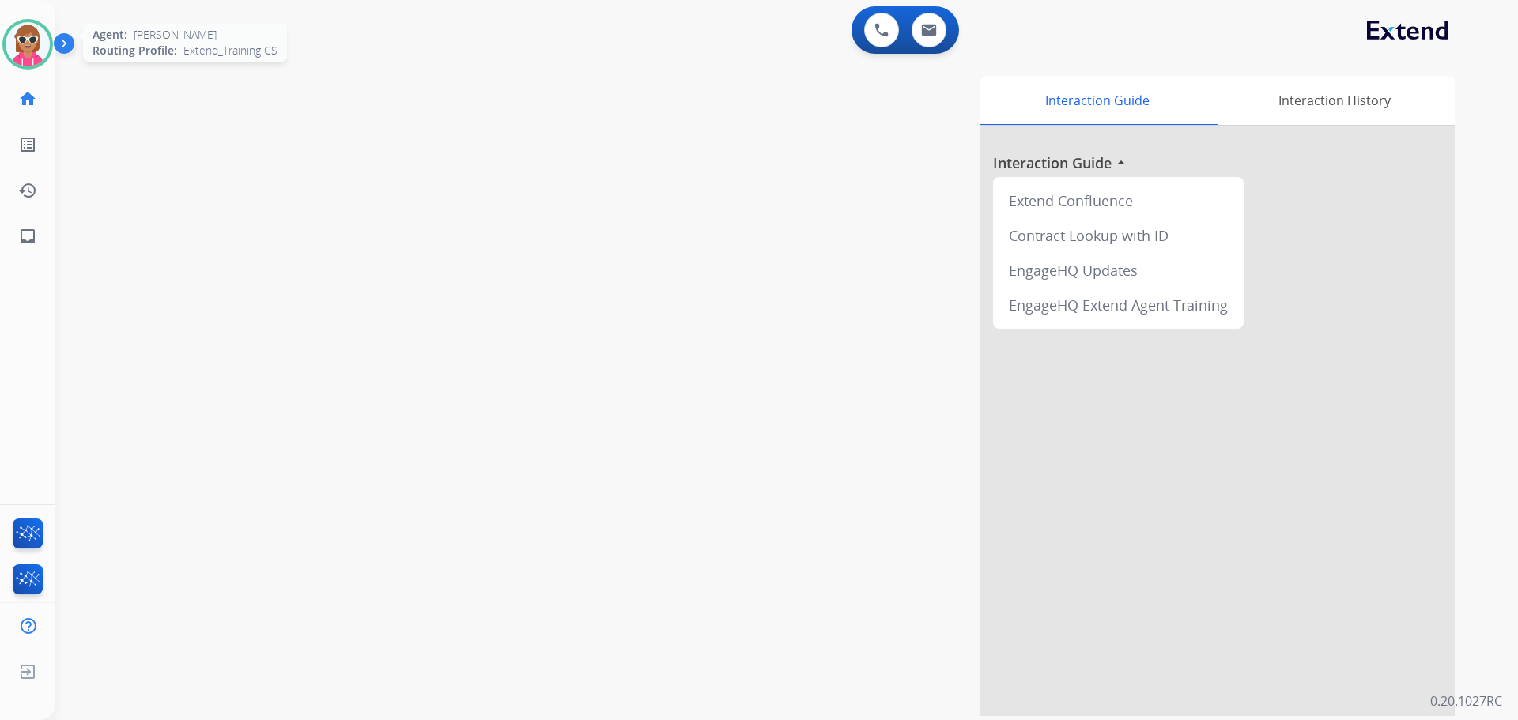
click at [37, 54] on img at bounding box center [28, 44] width 44 height 44
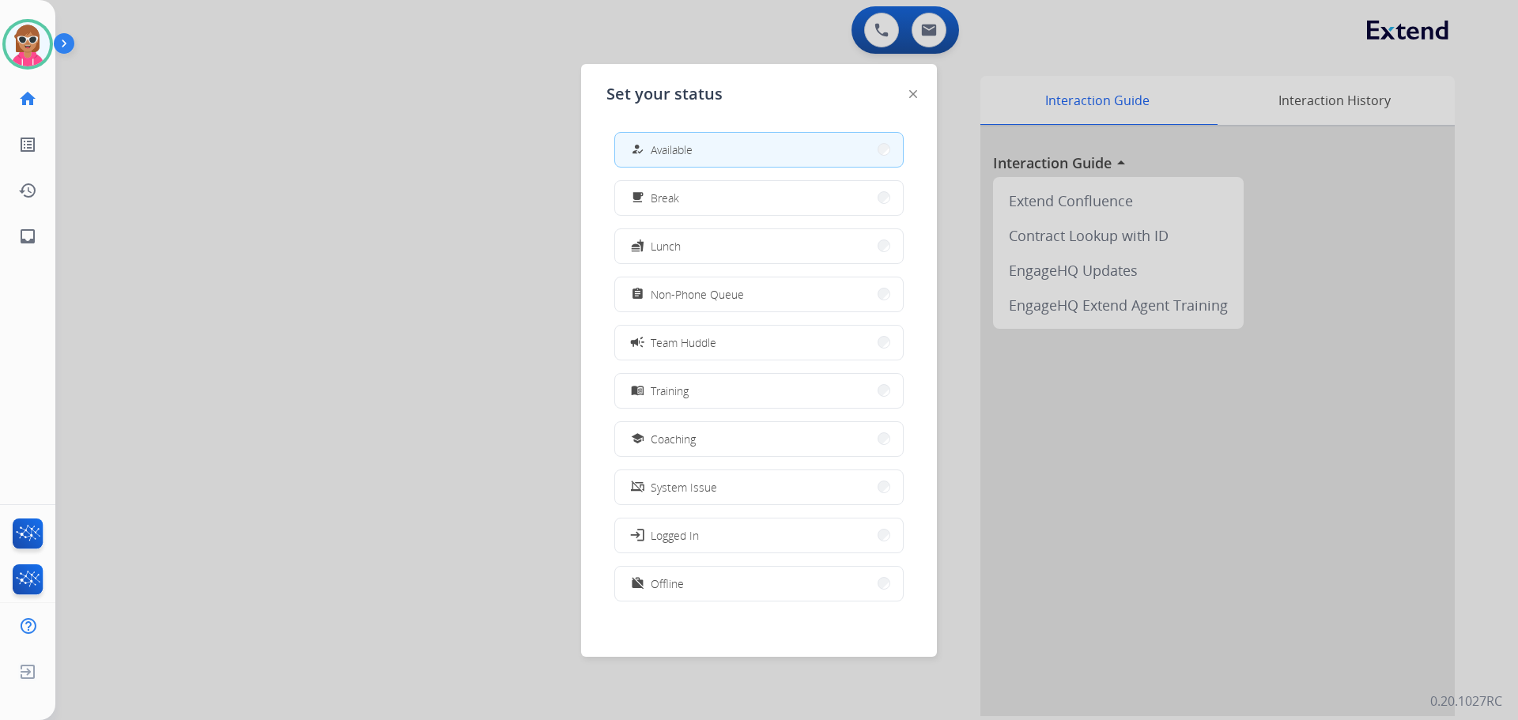
click at [225, 110] on div at bounding box center [759, 360] width 1518 height 720
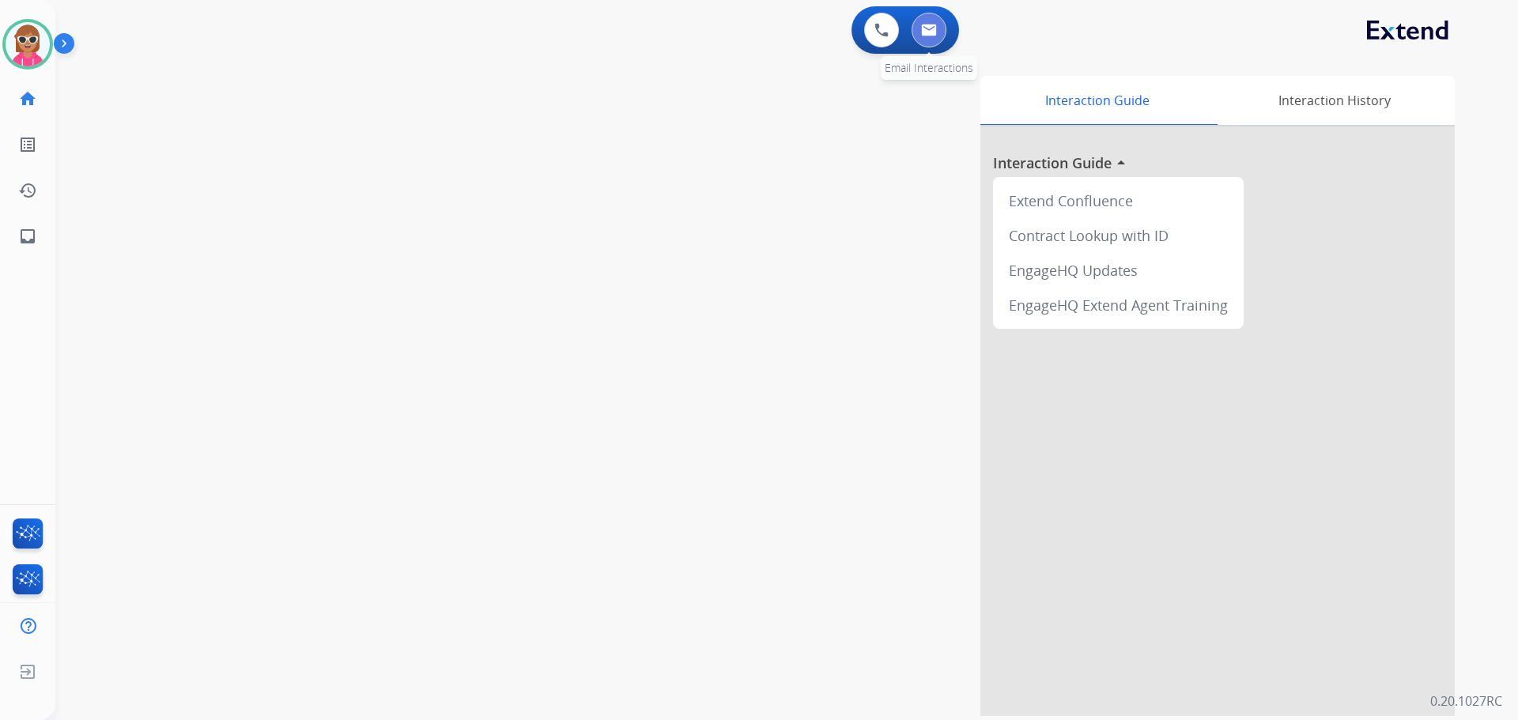
click at [934, 43] on button at bounding box center [929, 30] width 35 height 35
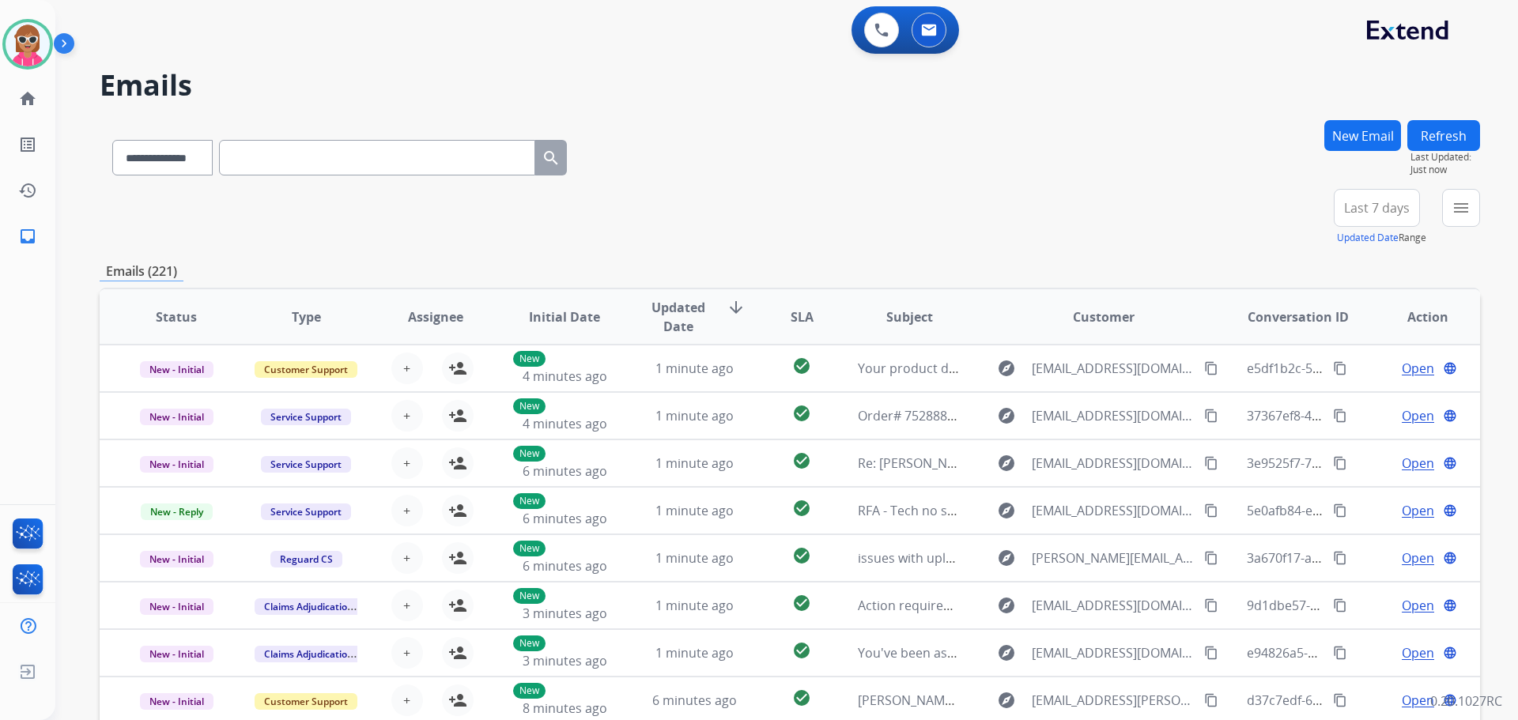
click at [1480, 213] on div "**********" at bounding box center [786, 360] width 1463 height 720
drag, startPoint x: 1464, startPoint y: 215, endPoint x: 1460, endPoint y: 225, distance: 11.0
click at [1463, 216] on mat-icon "menu" at bounding box center [1461, 207] width 19 height 19
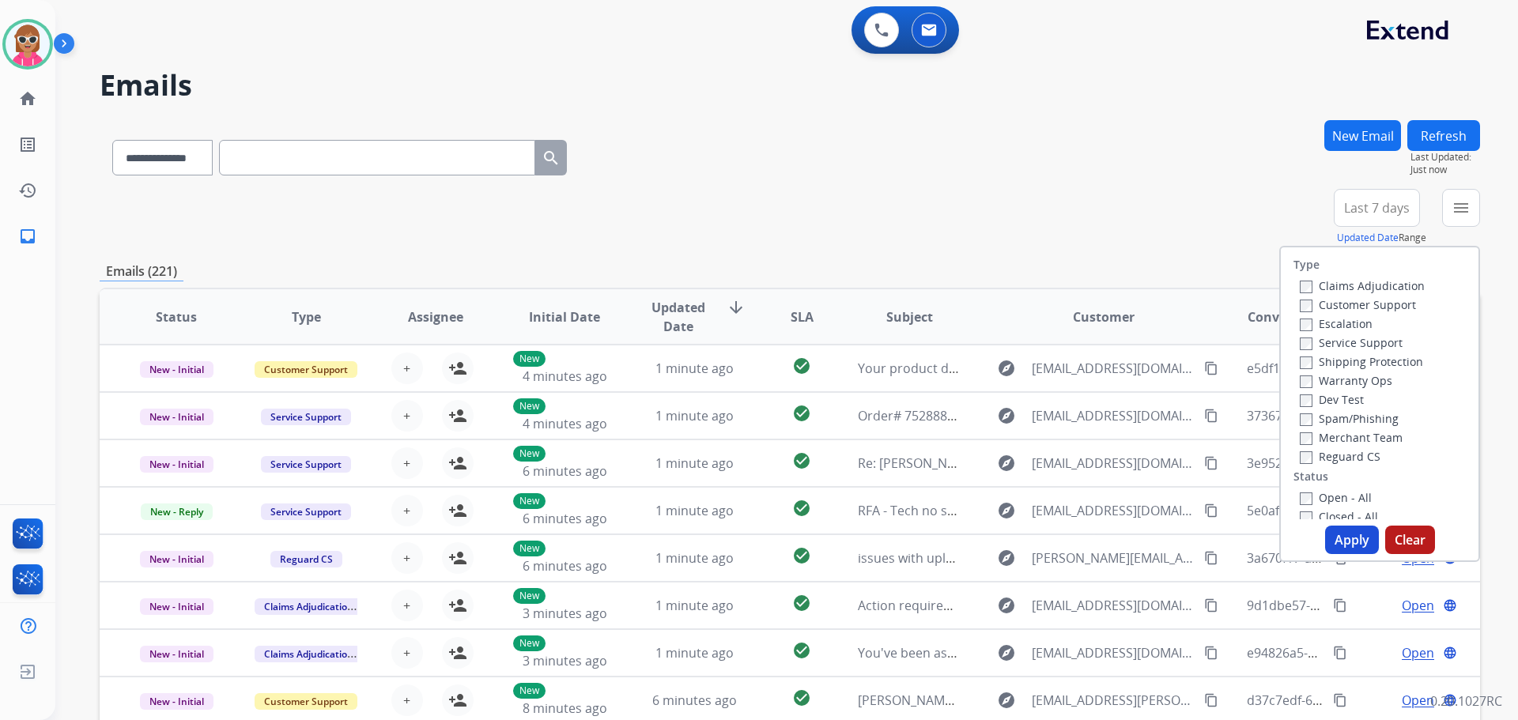
click at [1341, 309] on label "Customer Support" at bounding box center [1358, 304] width 116 height 15
click at [1352, 366] on label "Shipping Protection" at bounding box center [1361, 361] width 123 height 15
click at [1340, 460] on label "Reguard CS" at bounding box center [1340, 456] width 81 height 15
drag, startPoint x: 1341, startPoint y: 490, endPoint x: 1340, endPoint y: 498, distance: 7.9
click at [1340, 495] on label "Open - All" at bounding box center [1336, 497] width 72 height 15
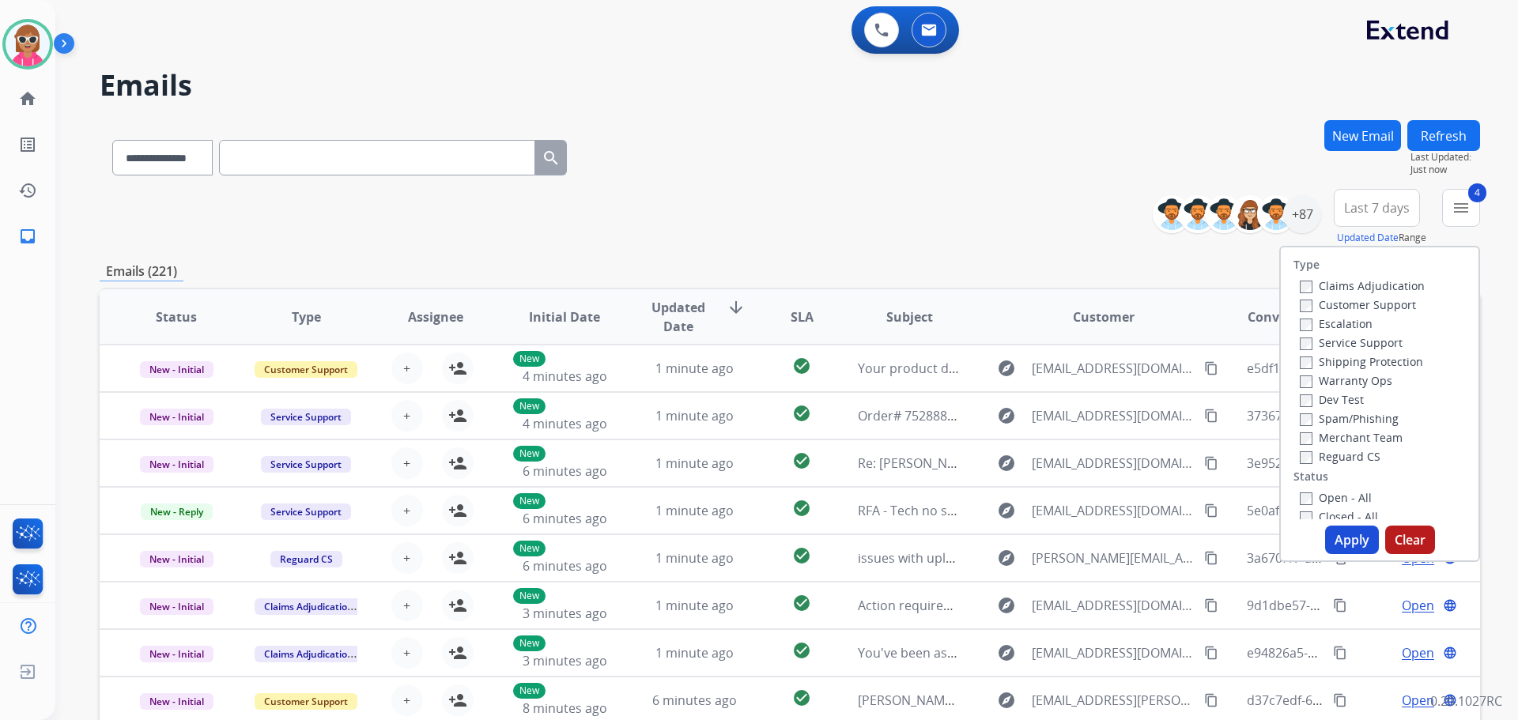
click at [1340, 542] on button "Apply" at bounding box center [1352, 540] width 54 height 28
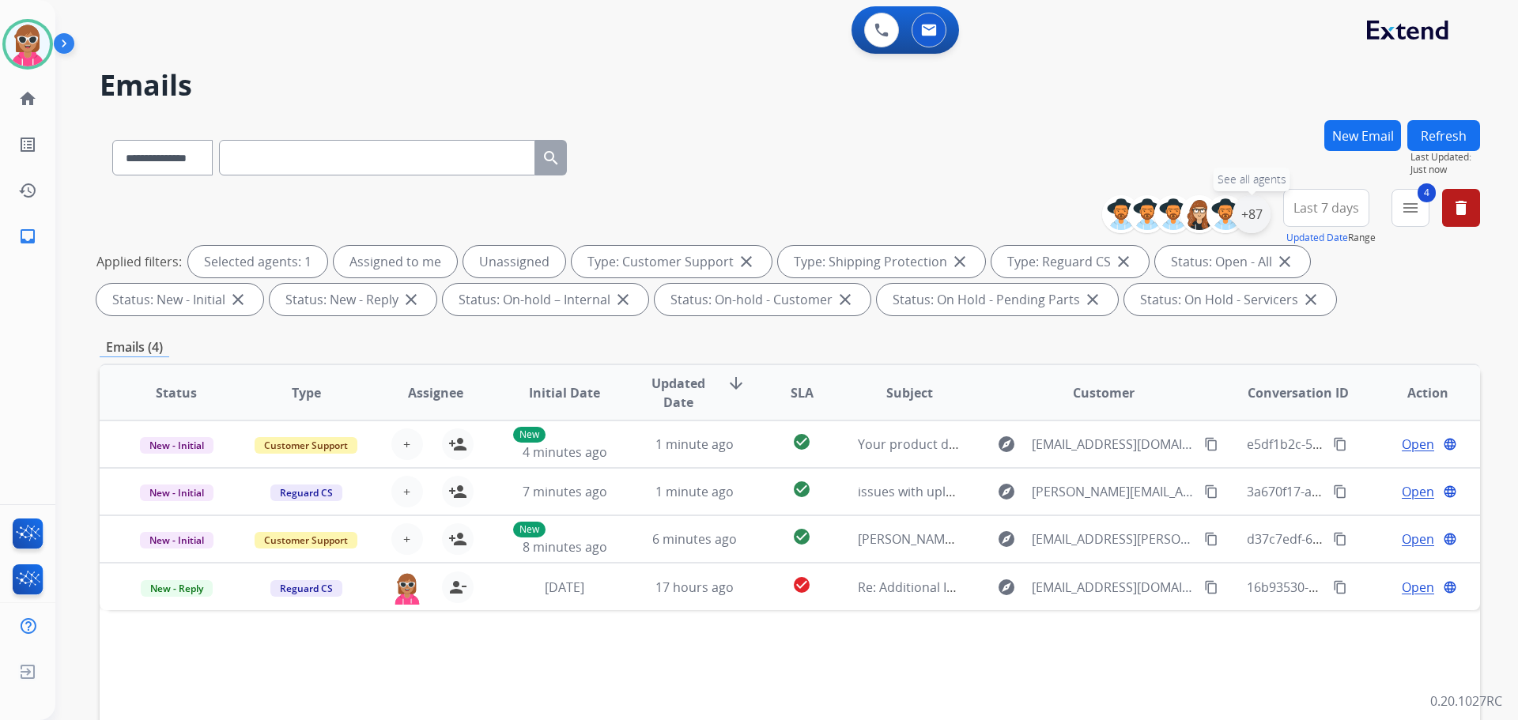
click at [1264, 214] on div "+87" at bounding box center [1252, 214] width 38 height 38
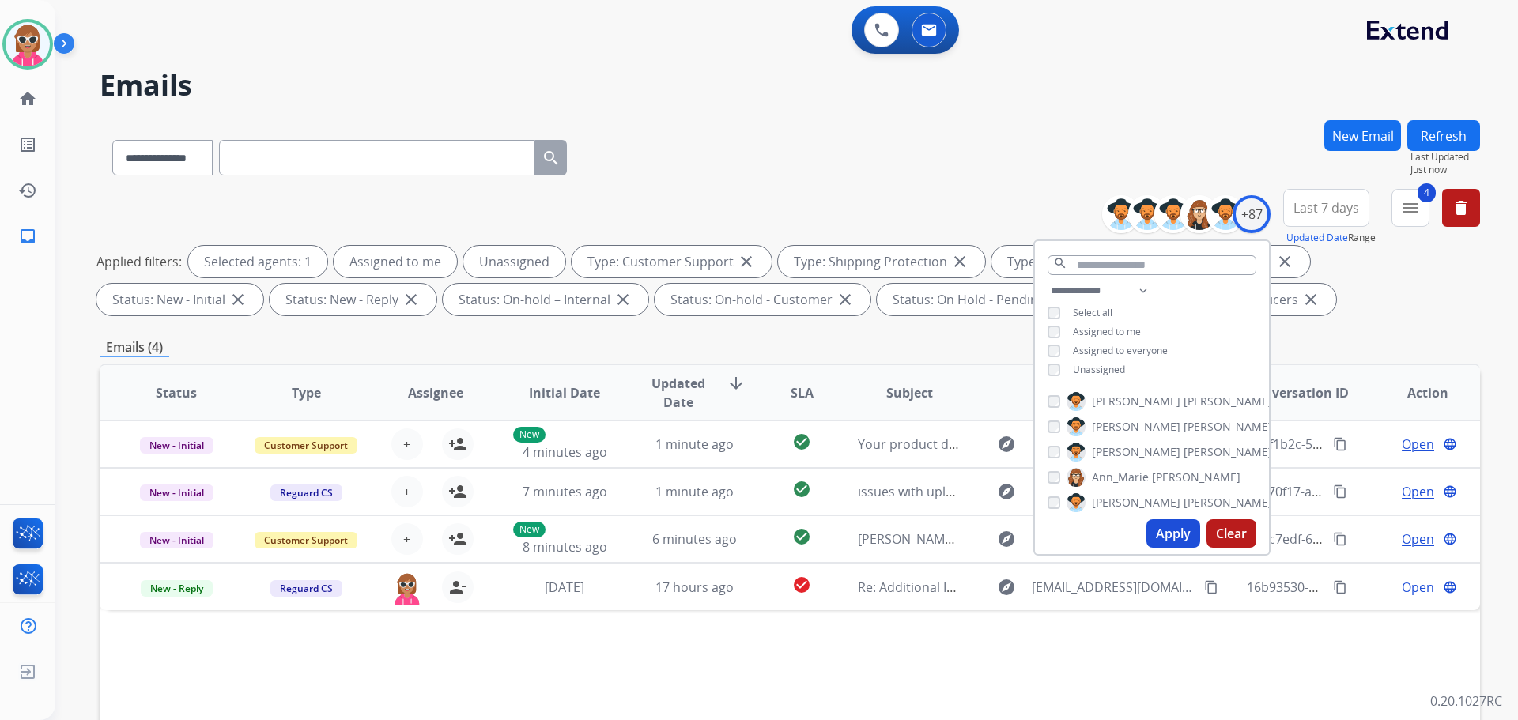
drag, startPoint x: 1092, startPoint y: 360, endPoint x: 1109, endPoint y: 372, distance: 20.4
click at [1102, 367] on div "**********" at bounding box center [1152, 332] width 234 height 101
click at [1109, 372] on span "Unassigned" at bounding box center [1099, 369] width 52 height 13
click at [1160, 525] on button "Apply" at bounding box center [1174, 534] width 54 height 28
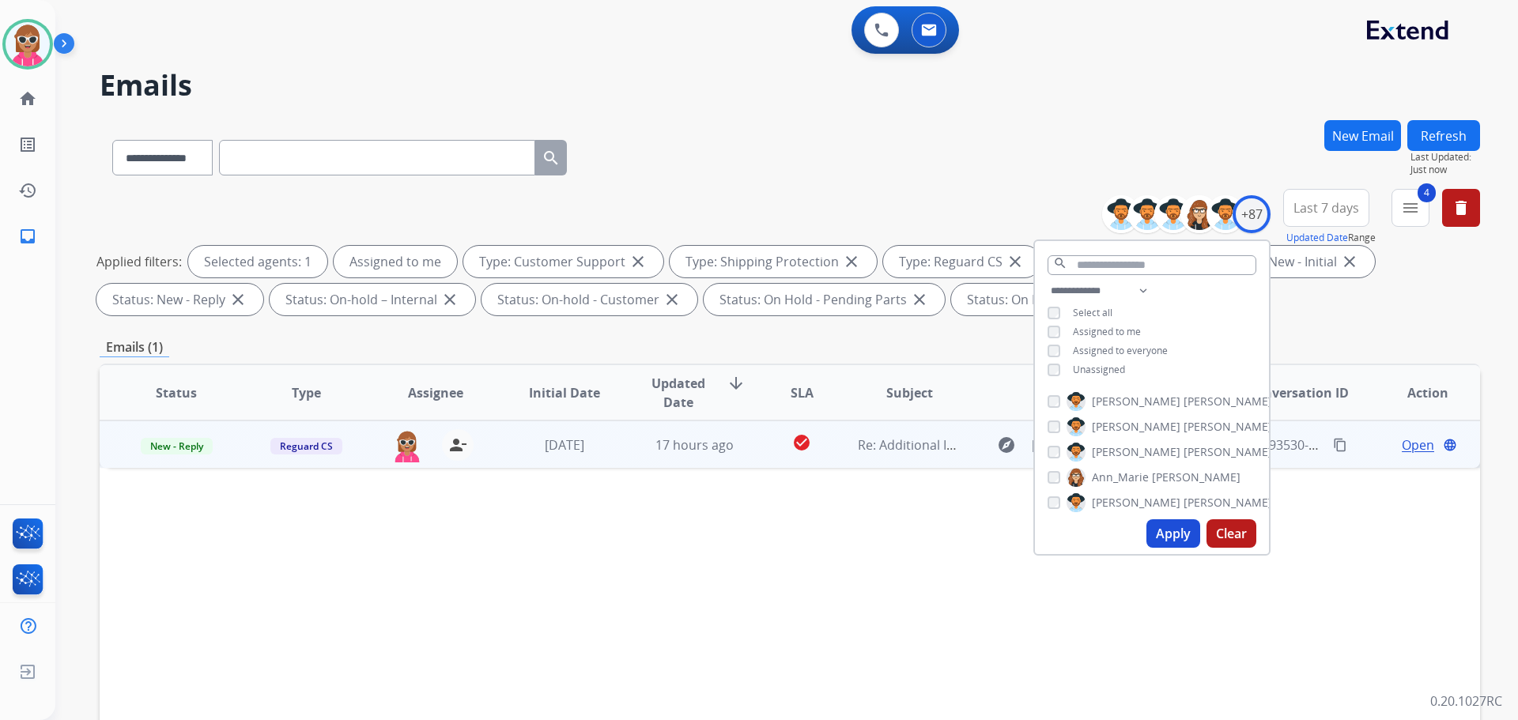
click at [763, 467] on td "check_circle" at bounding box center [790, 444] width 86 height 47
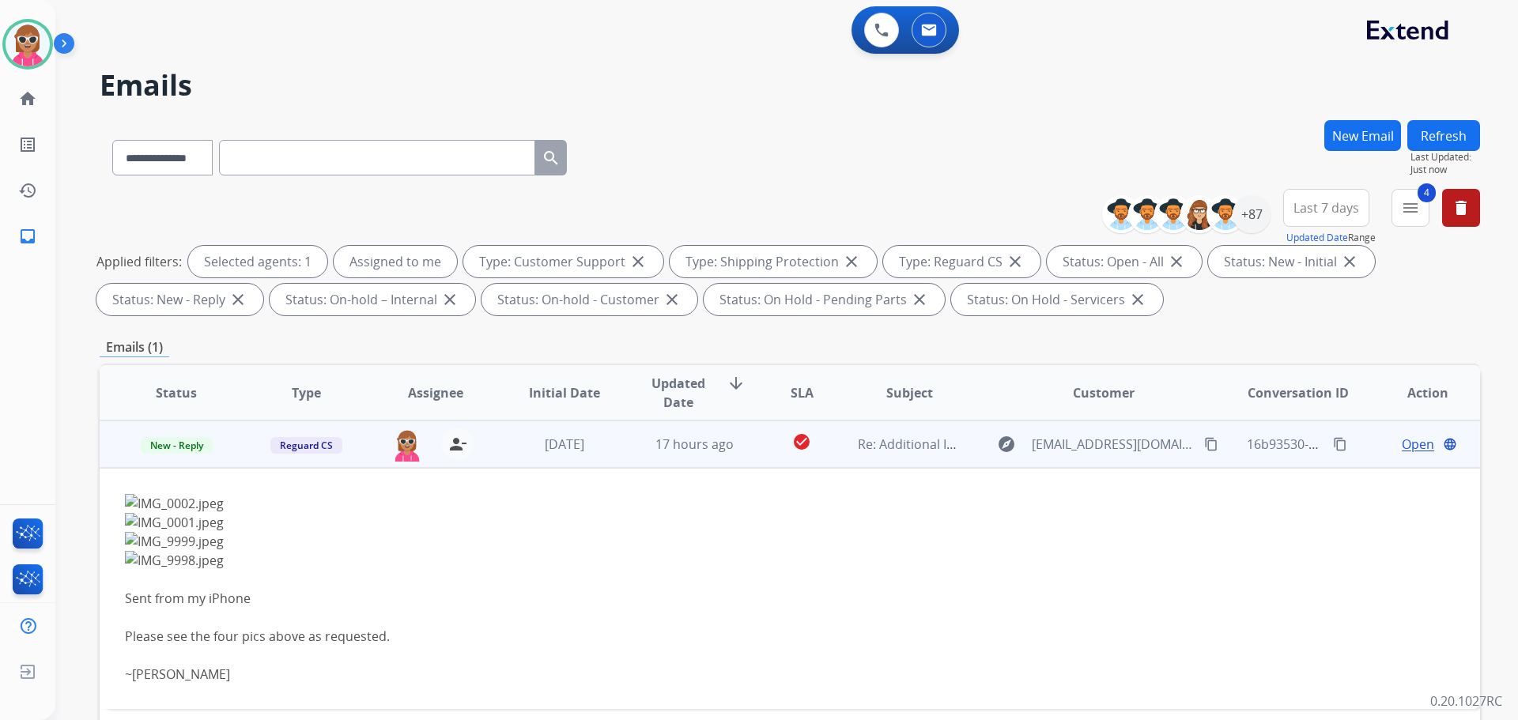
click at [1403, 443] on span "Open" at bounding box center [1418, 444] width 32 height 19
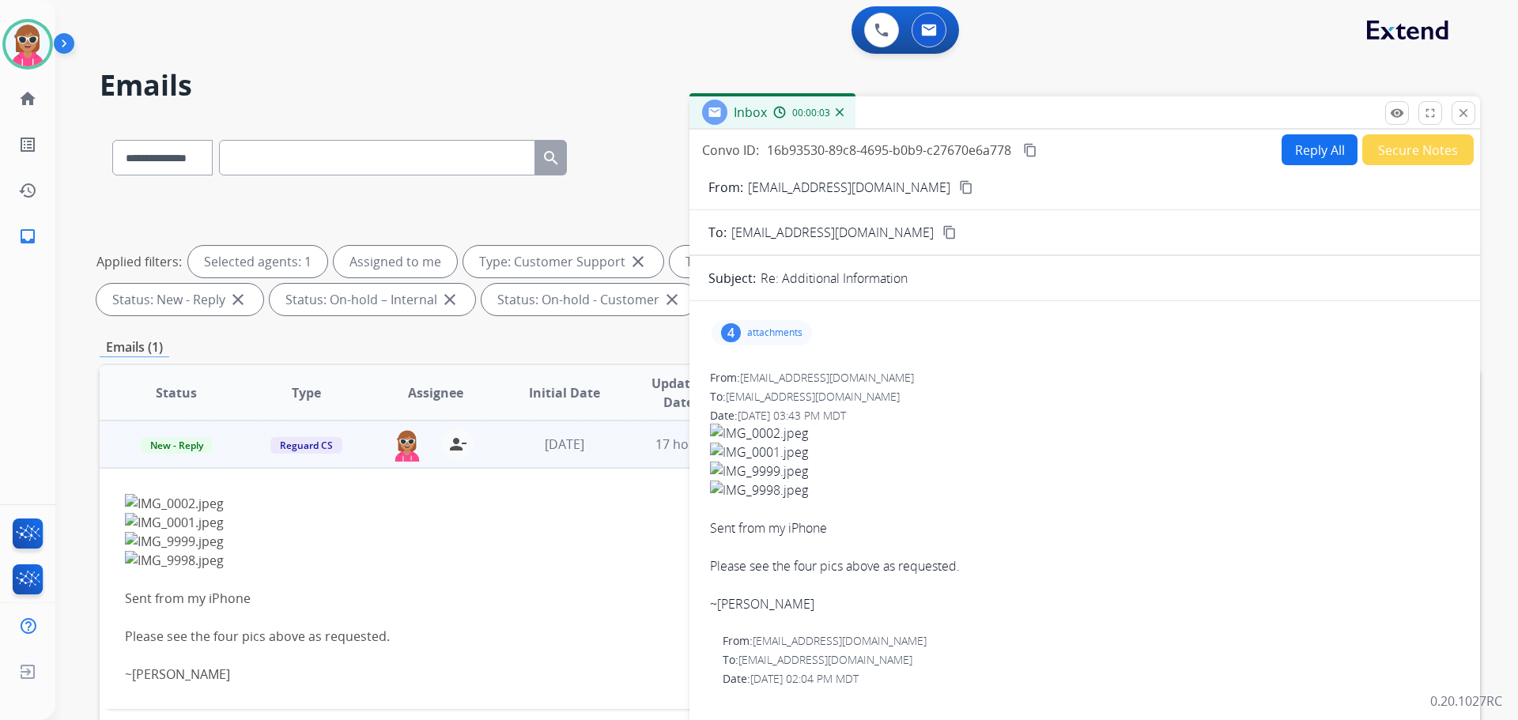
click at [783, 337] on p "attachments" at bounding box center [774, 333] width 55 height 13
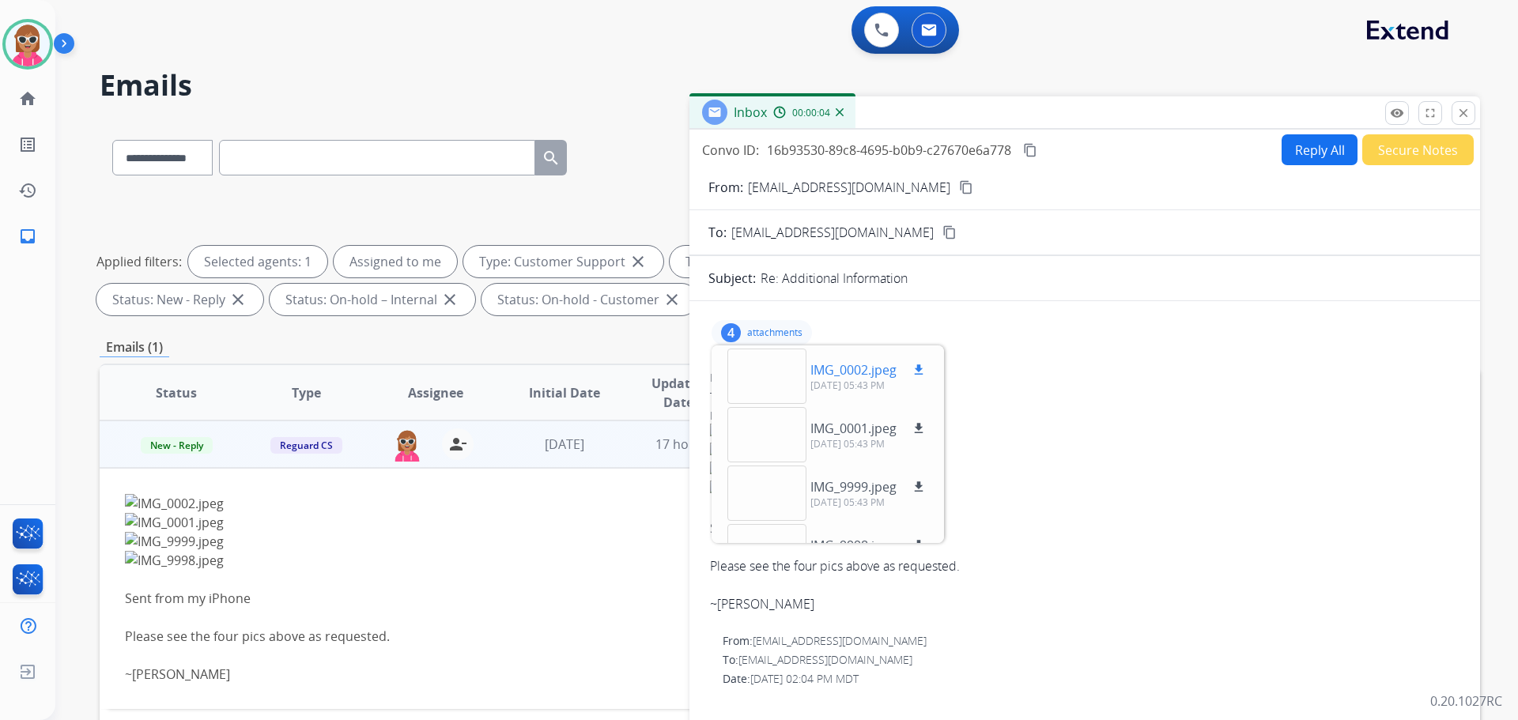
click at [770, 389] on div at bounding box center [767, 376] width 79 height 55
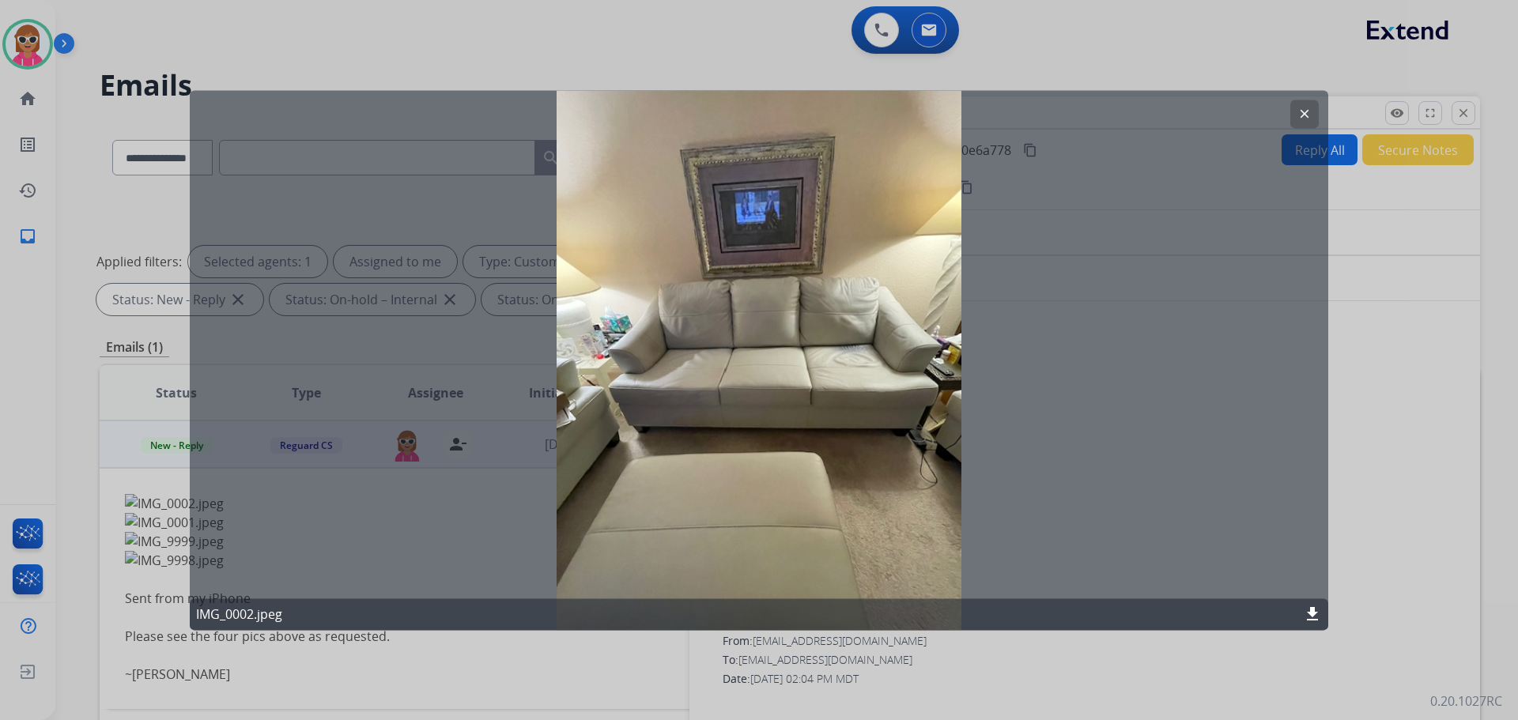
click at [1296, 118] on button "clear" at bounding box center [1305, 114] width 28 height 28
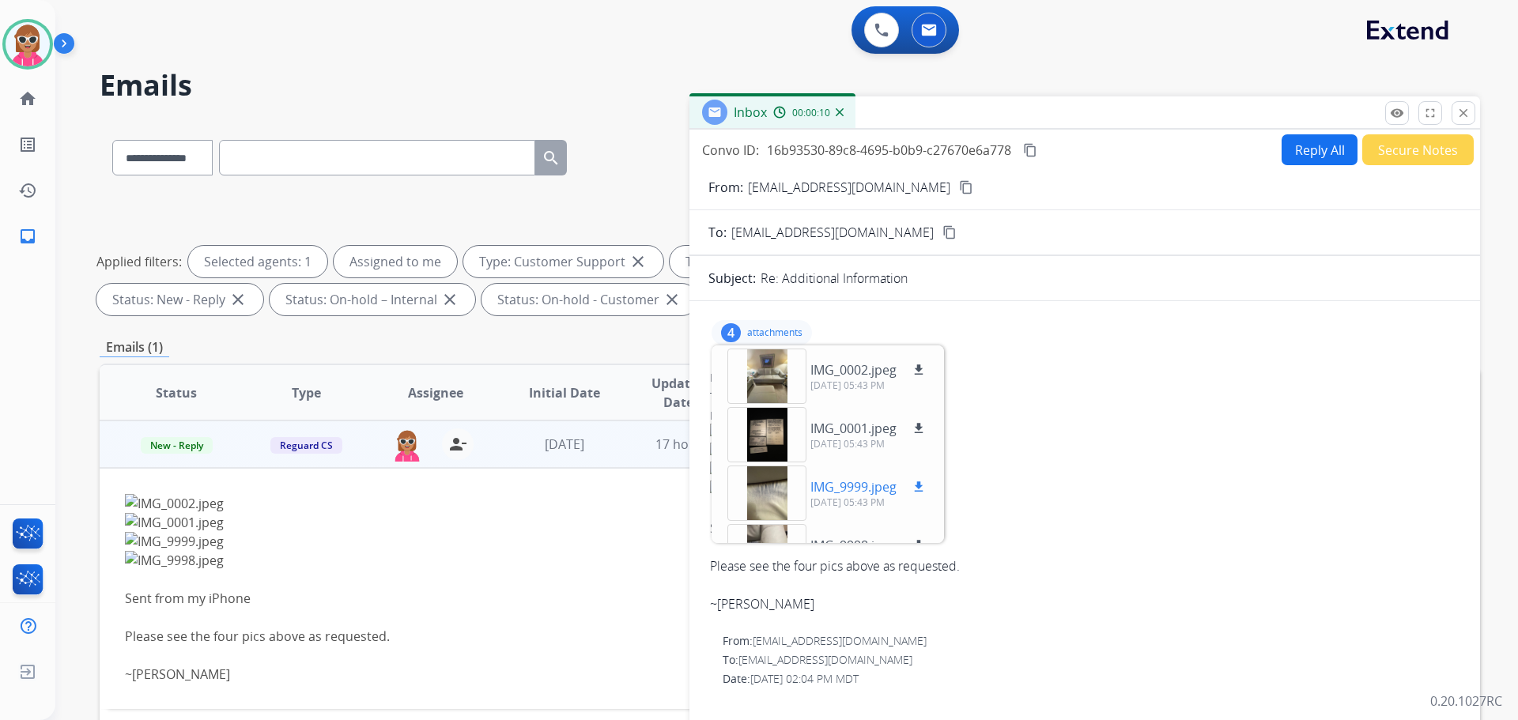
click at [765, 484] on div at bounding box center [767, 493] width 79 height 55
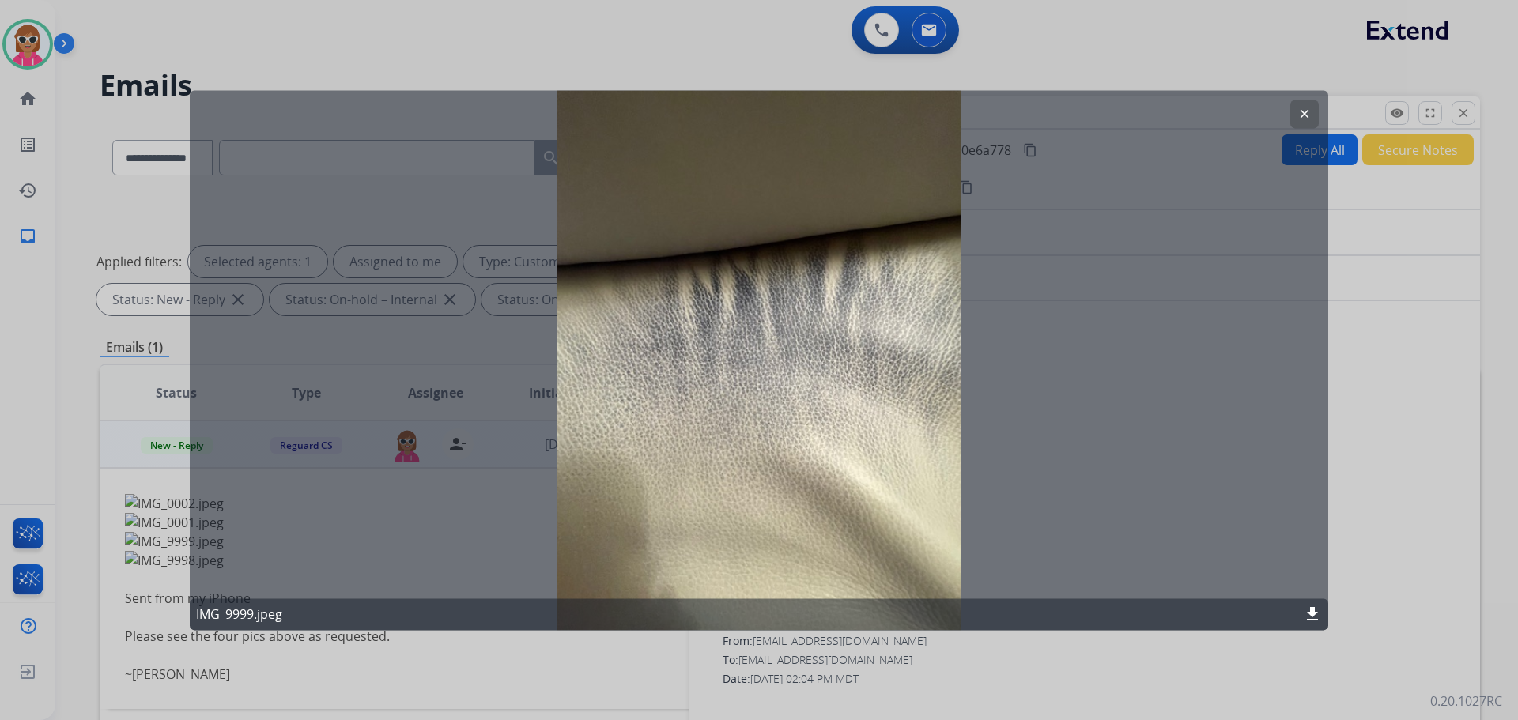
click at [1300, 113] on mat-icon "clear" at bounding box center [1305, 114] width 14 height 14
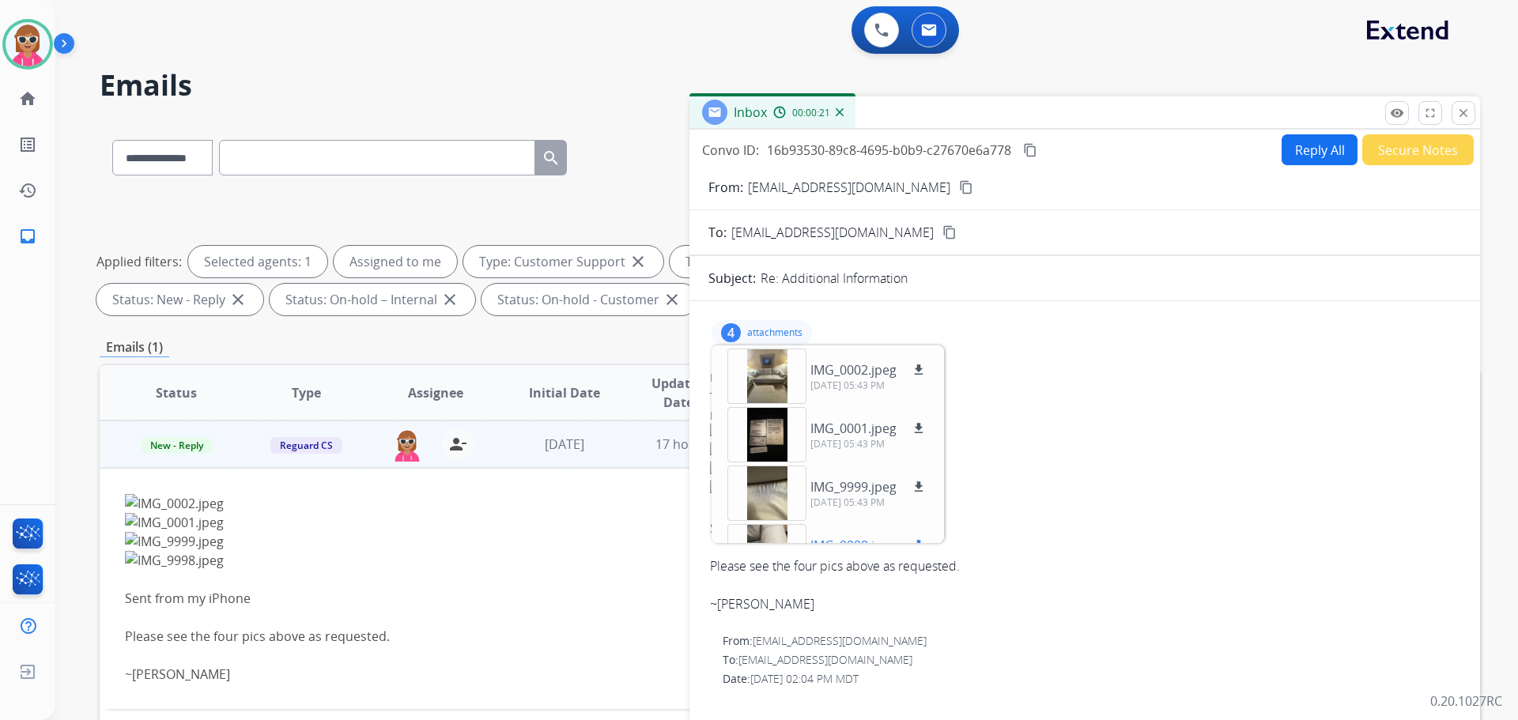
click at [766, 536] on div at bounding box center [767, 551] width 79 height 55
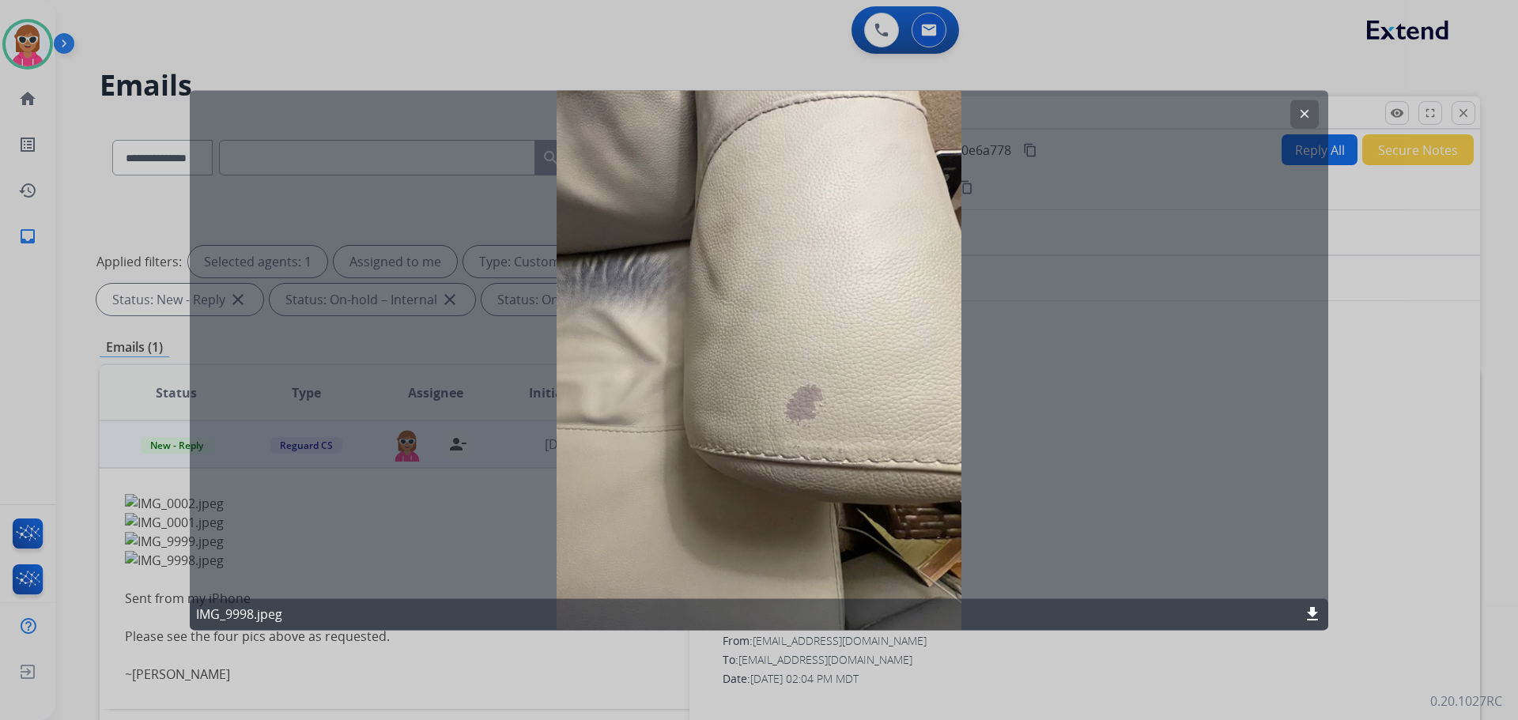
drag, startPoint x: 1298, startPoint y: 115, endPoint x: 1009, endPoint y: 176, distance: 295.2
click at [1295, 115] on button "clear" at bounding box center [1305, 114] width 28 height 28
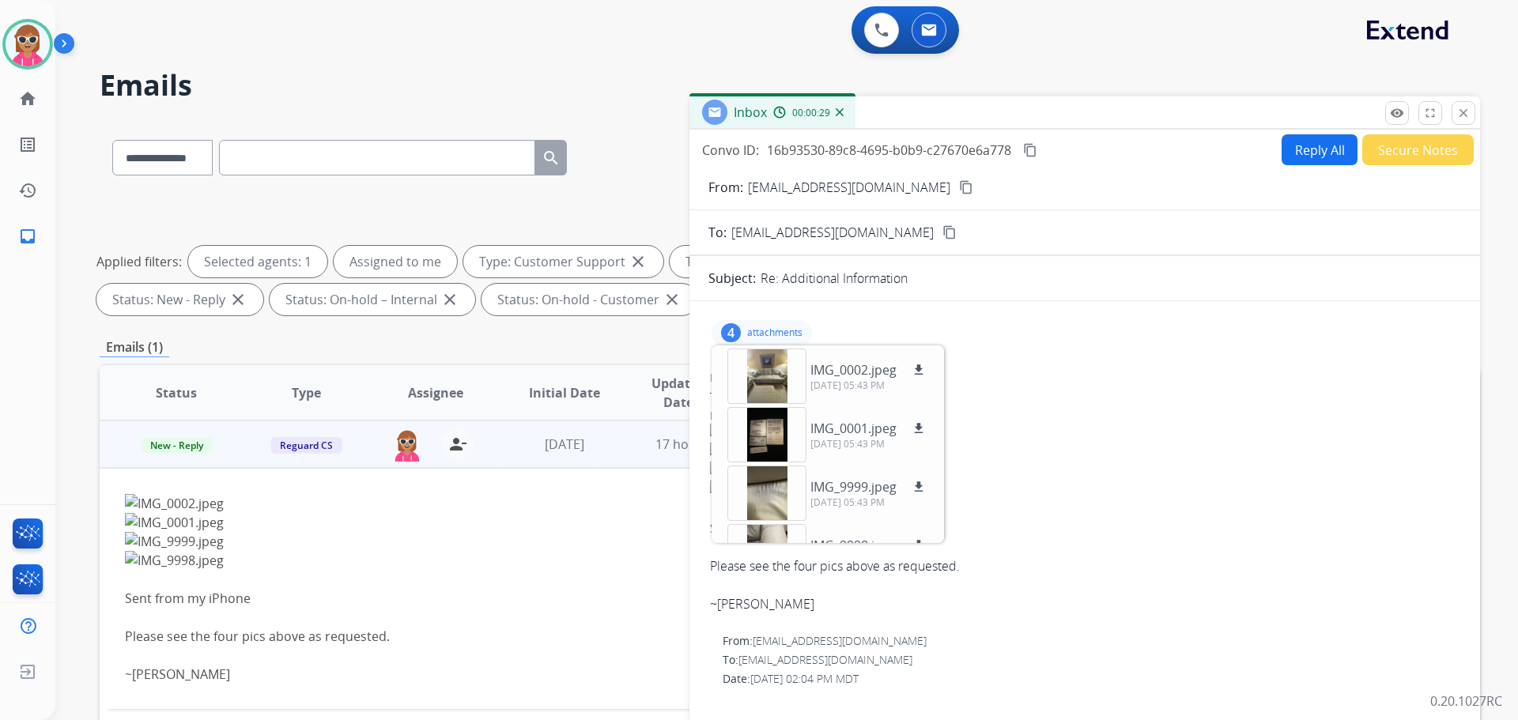
click at [957, 192] on button "content_copy" at bounding box center [966, 187] width 19 height 19
click at [758, 429] on div at bounding box center [767, 434] width 79 height 55
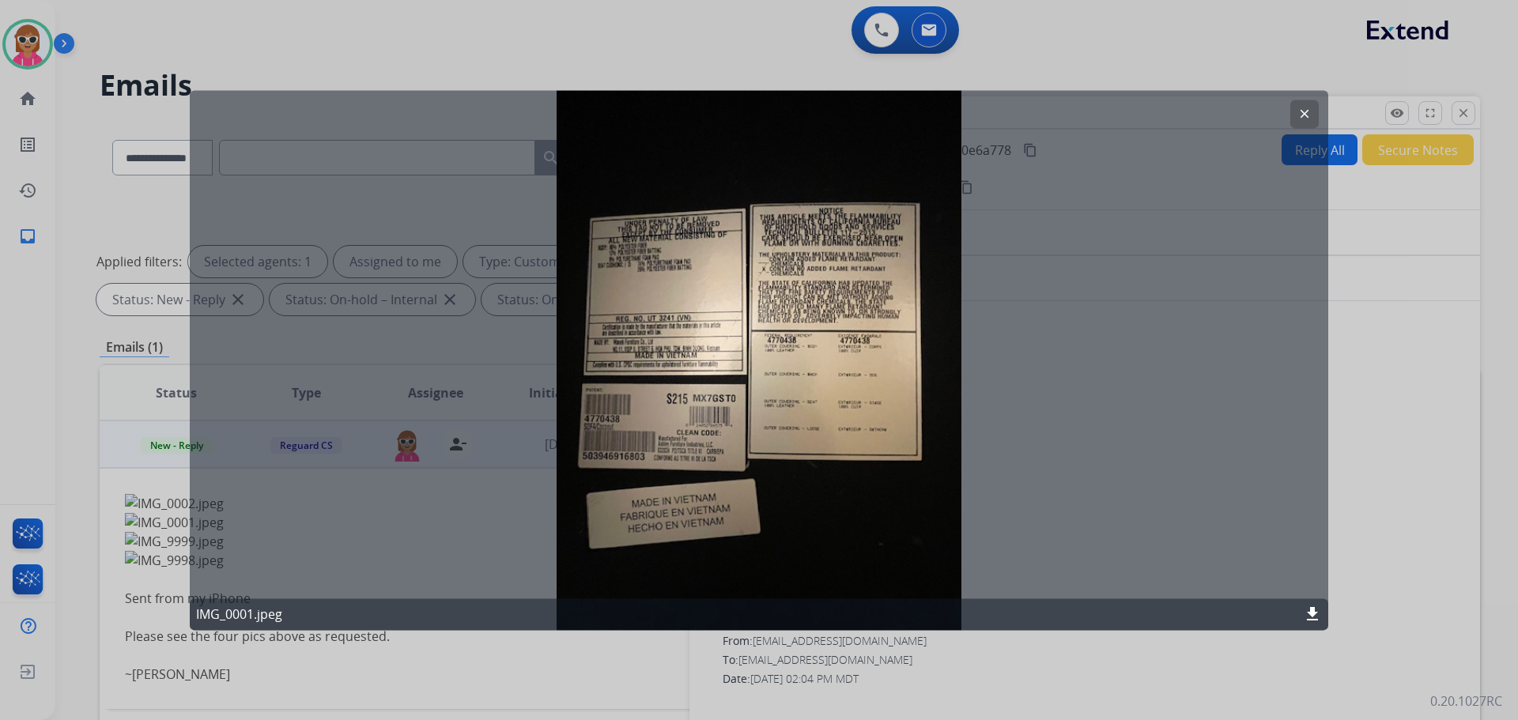
drag, startPoint x: 1308, startPoint y: 118, endPoint x: 1295, endPoint y: 141, distance: 26.6
click at [1307, 119] on mat-icon "clear" at bounding box center [1305, 114] width 14 height 14
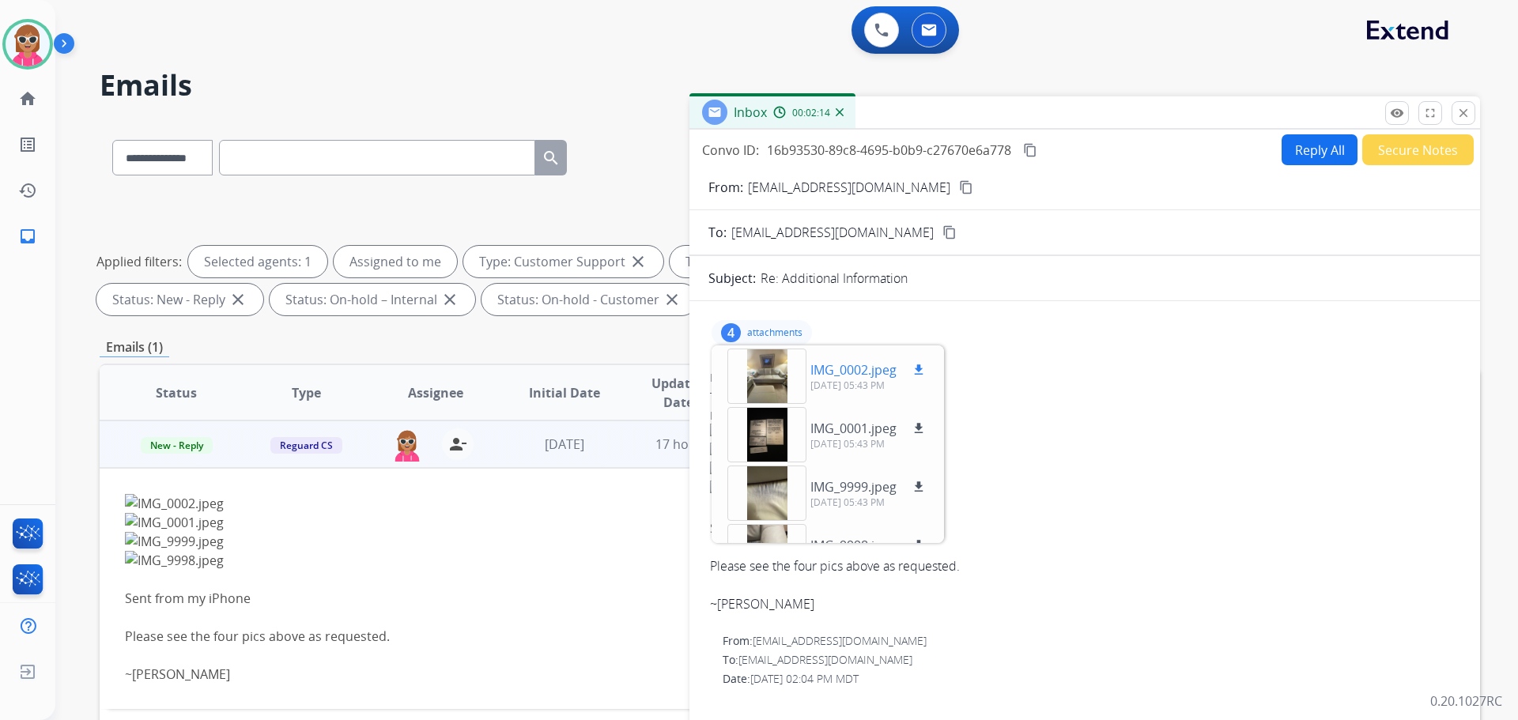
click at [748, 391] on div at bounding box center [767, 376] width 79 height 55
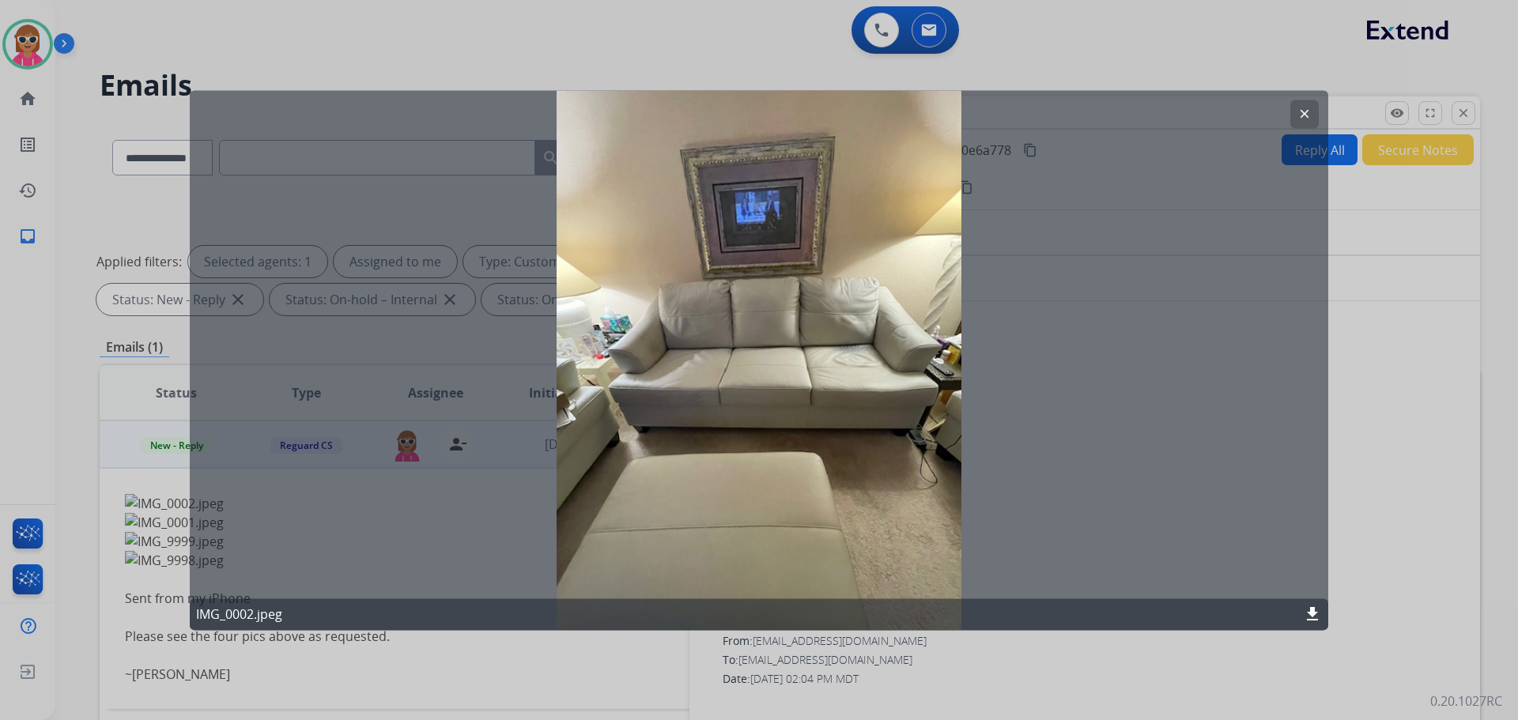
click at [1306, 112] on mat-icon "clear" at bounding box center [1305, 114] width 14 height 14
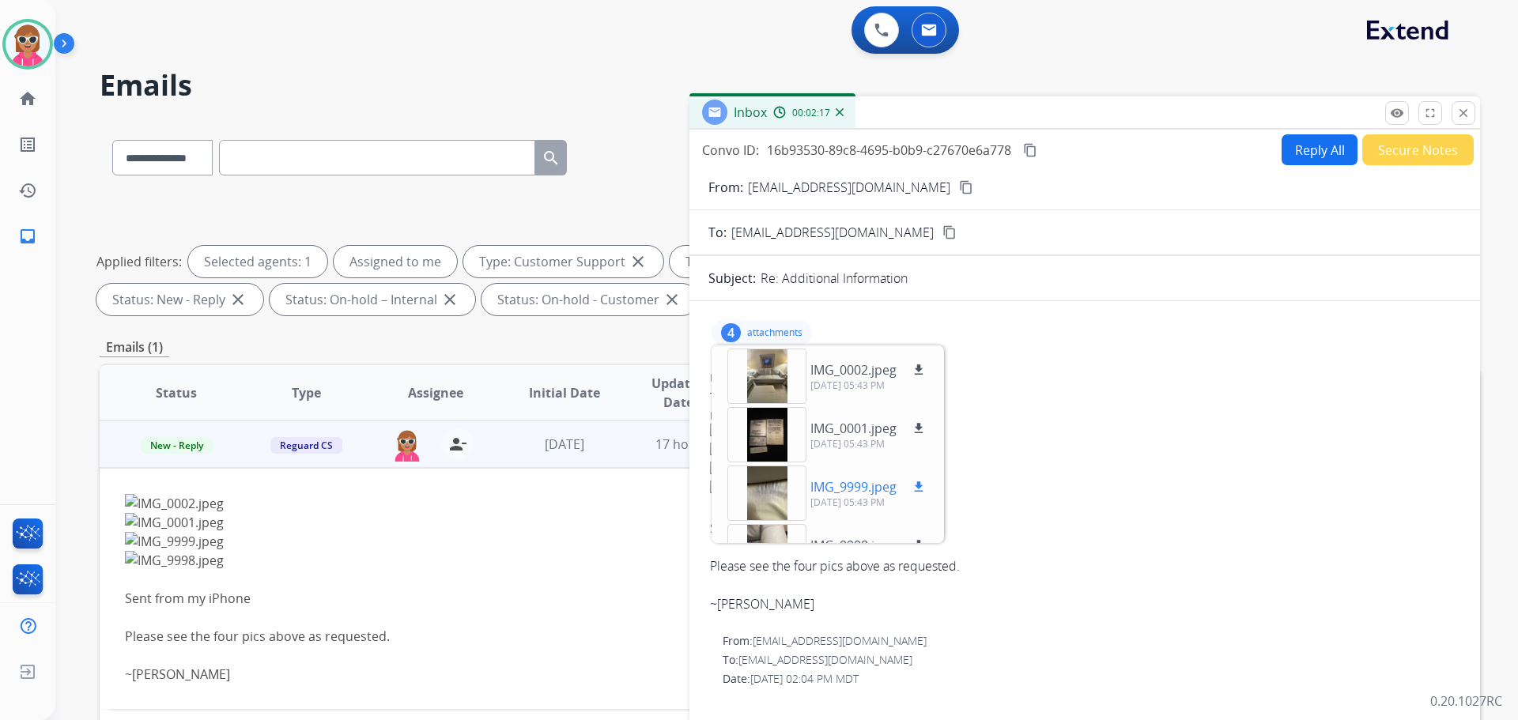
click at [779, 493] on div at bounding box center [767, 493] width 79 height 55
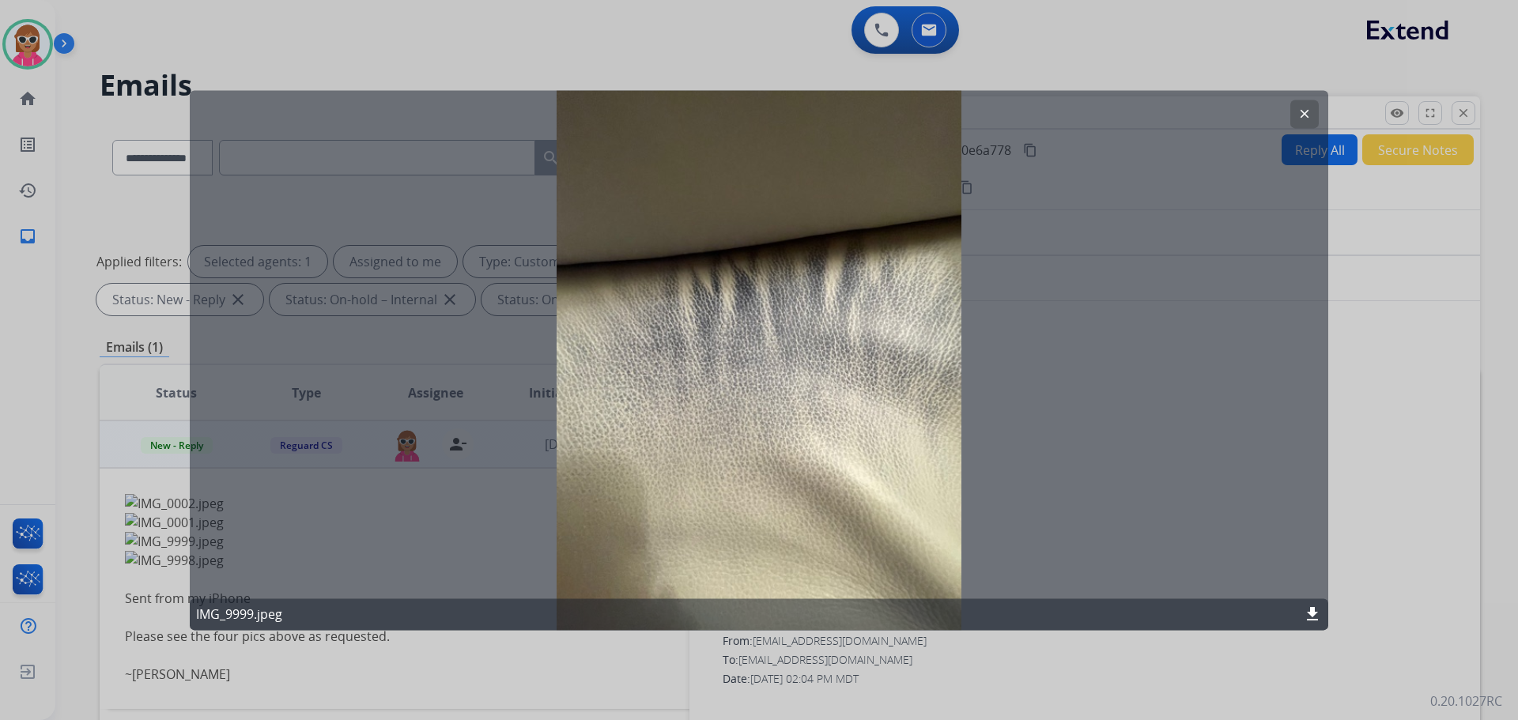
click at [1299, 103] on button "clear" at bounding box center [1305, 114] width 28 height 28
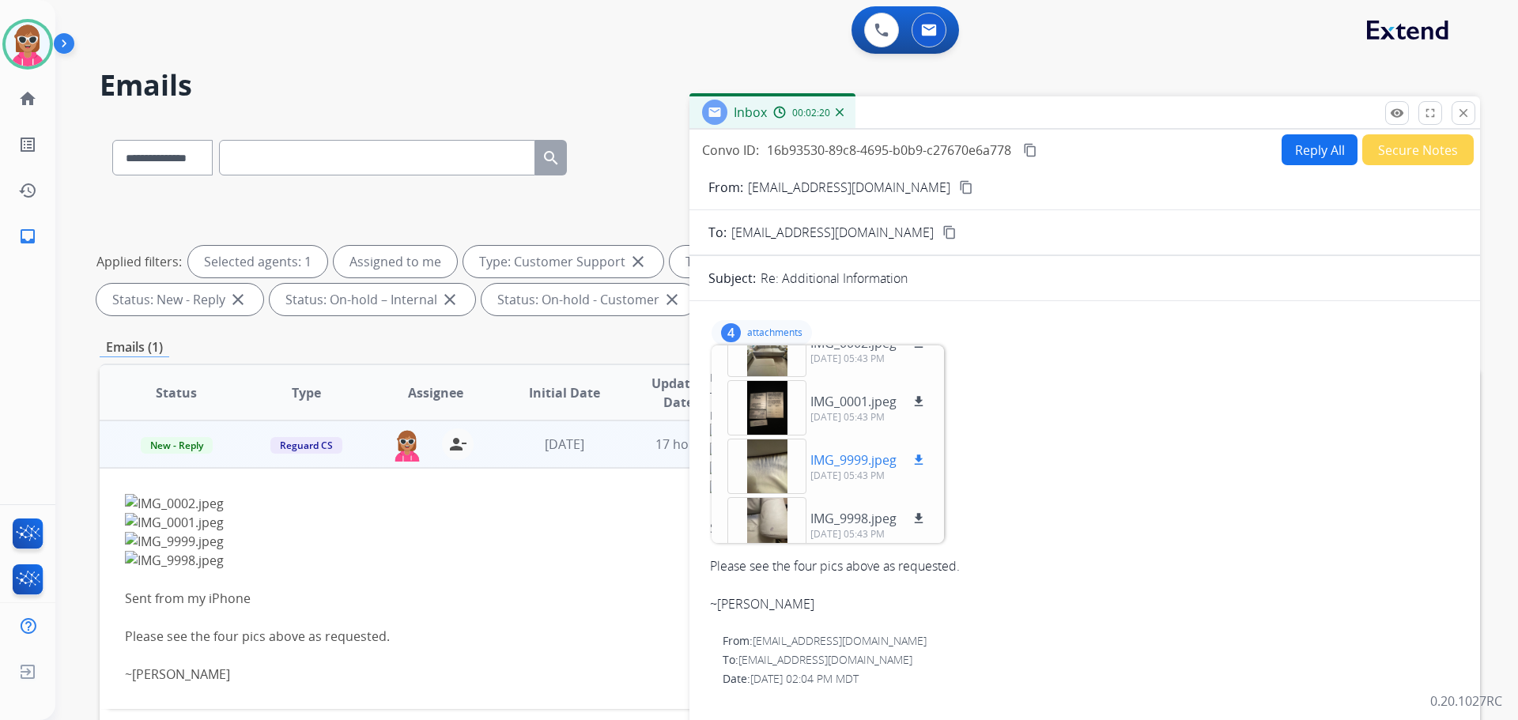
scroll to position [40, 0]
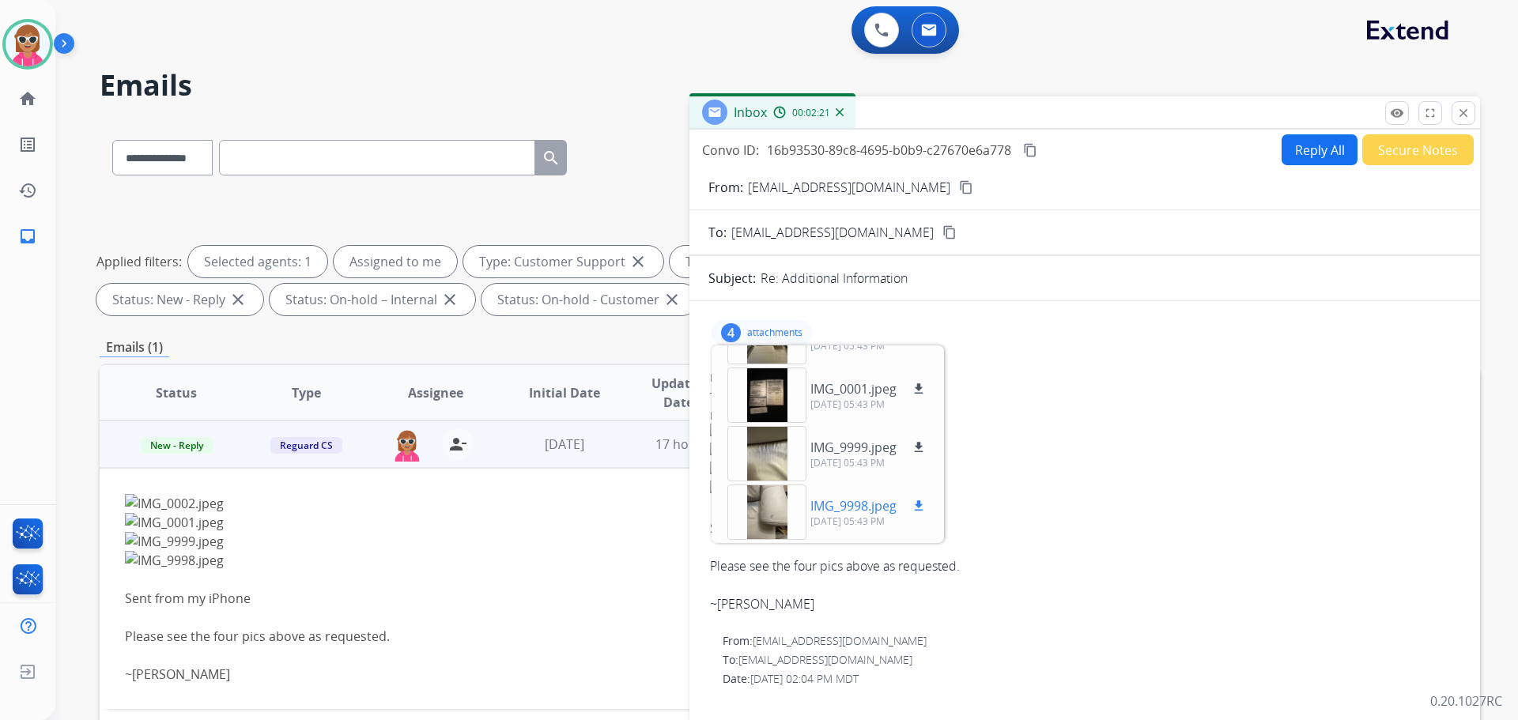
click at [777, 515] on div at bounding box center [767, 512] width 79 height 55
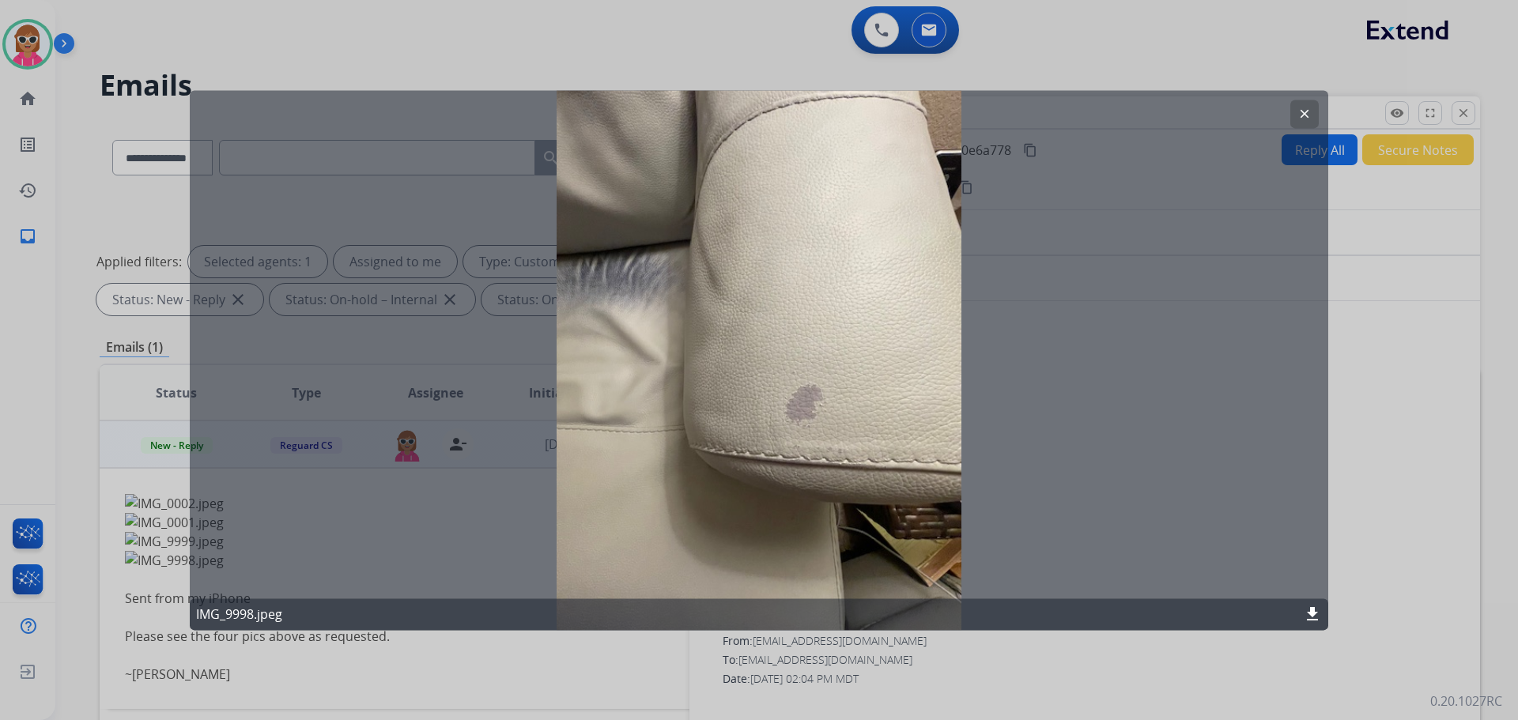
click at [1295, 112] on button "clear" at bounding box center [1305, 114] width 28 height 28
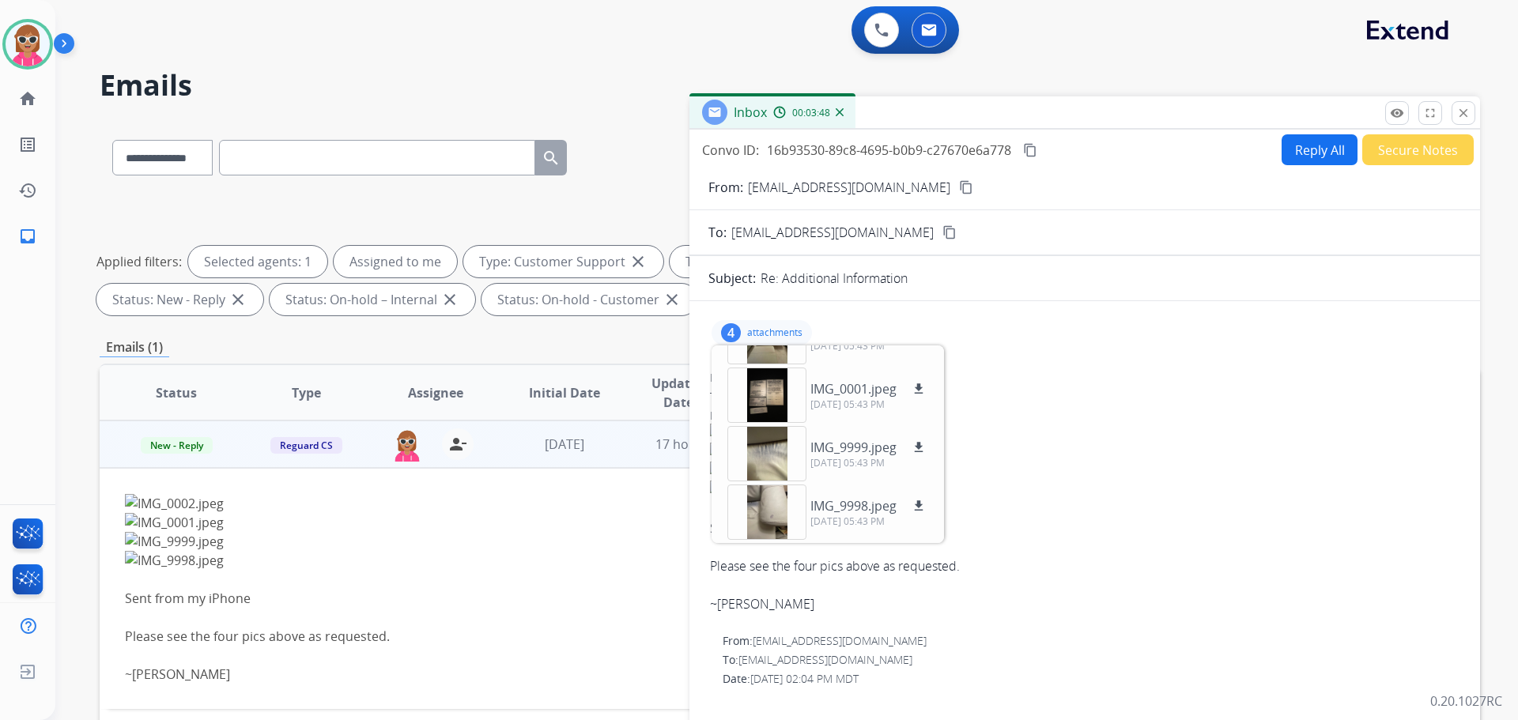
click at [1294, 153] on button "Reply All" at bounding box center [1320, 149] width 76 height 31
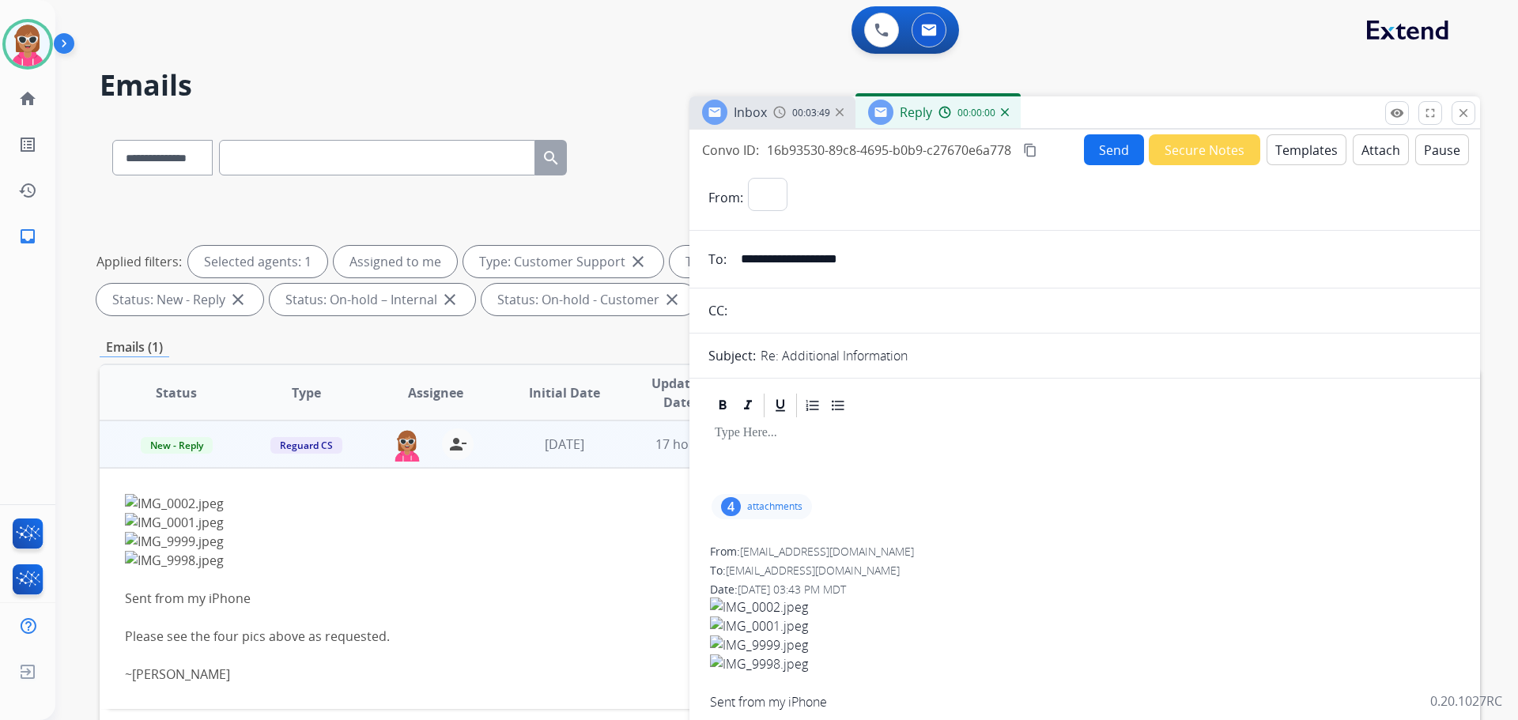
select select "**********"
click at [1314, 156] on button "Templates" at bounding box center [1307, 149] width 80 height 31
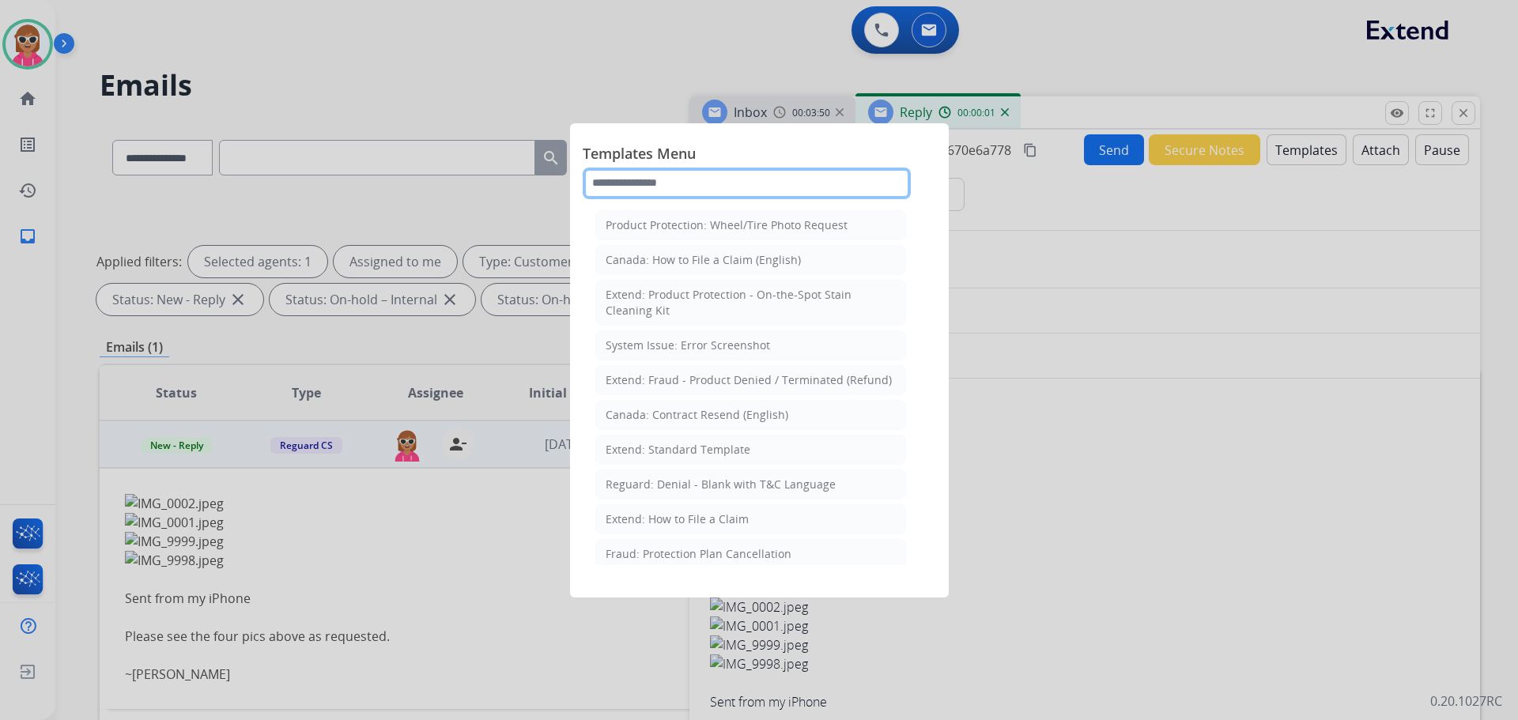
click at [763, 197] on input "text" at bounding box center [747, 184] width 328 height 32
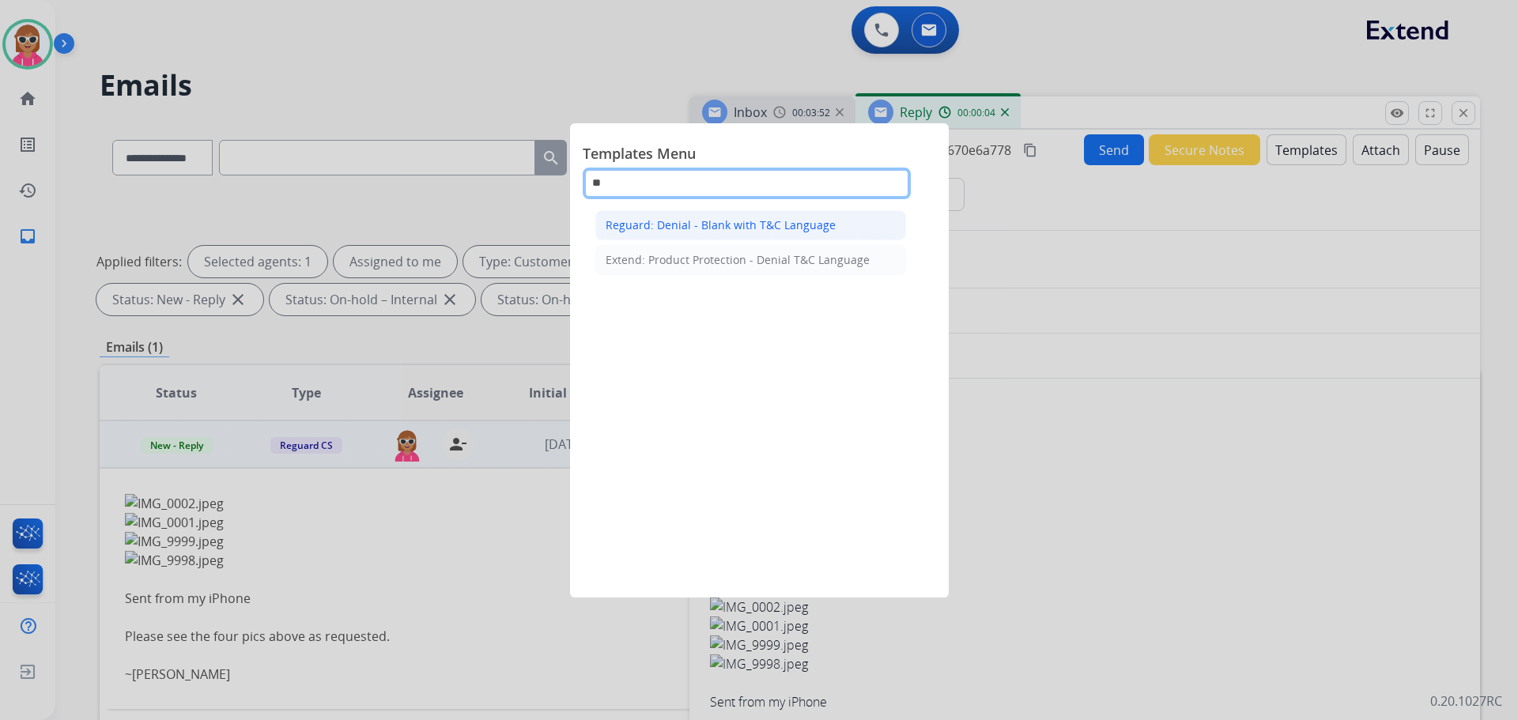
type input "**"
drag, startPoint x: 724, startPoint y: 227, endPoint x: 871, endPoint y: 357, distance: 196.1
click at [728, 225] on div "Reguard: Denial - Blank with T&C Language" at bounding box center [721, 225] width 230 height 16
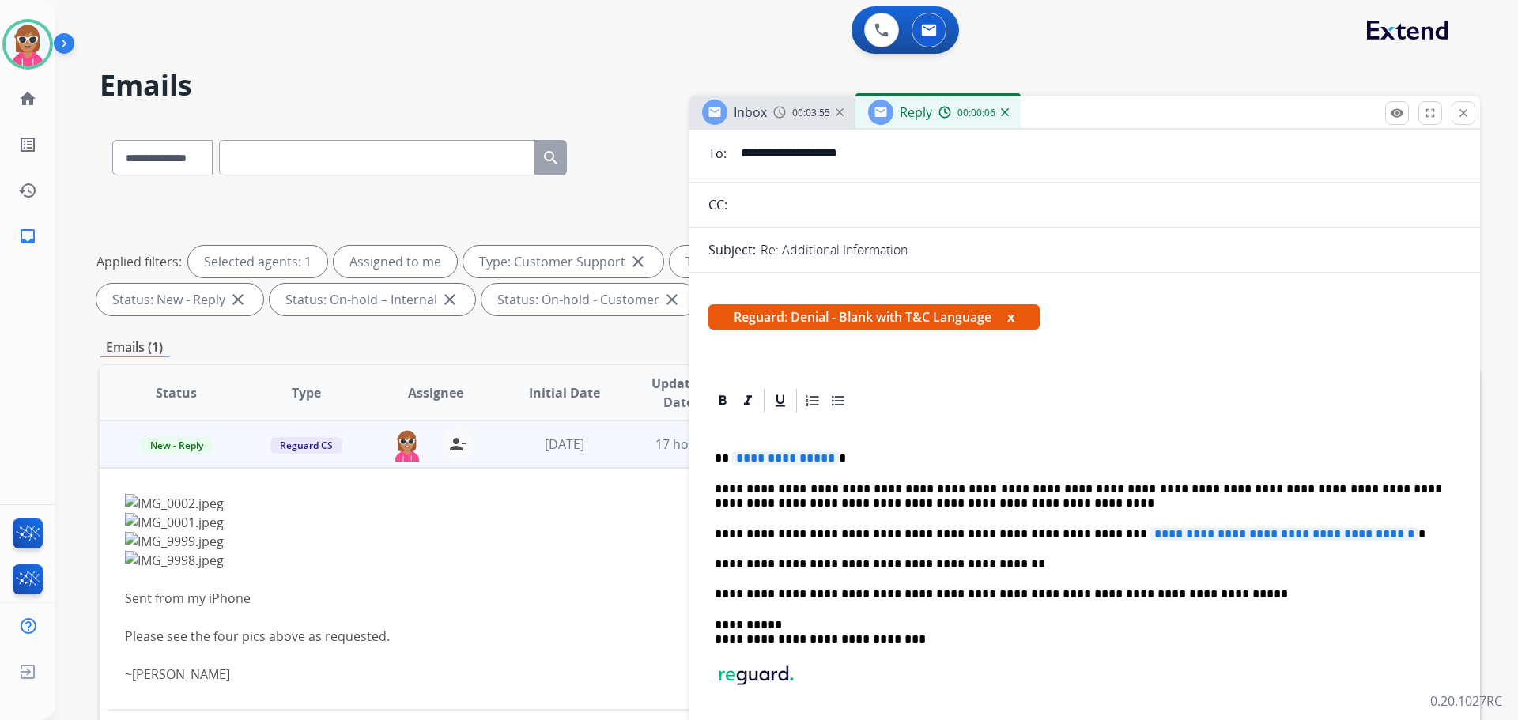
scroll to position [0, 0]
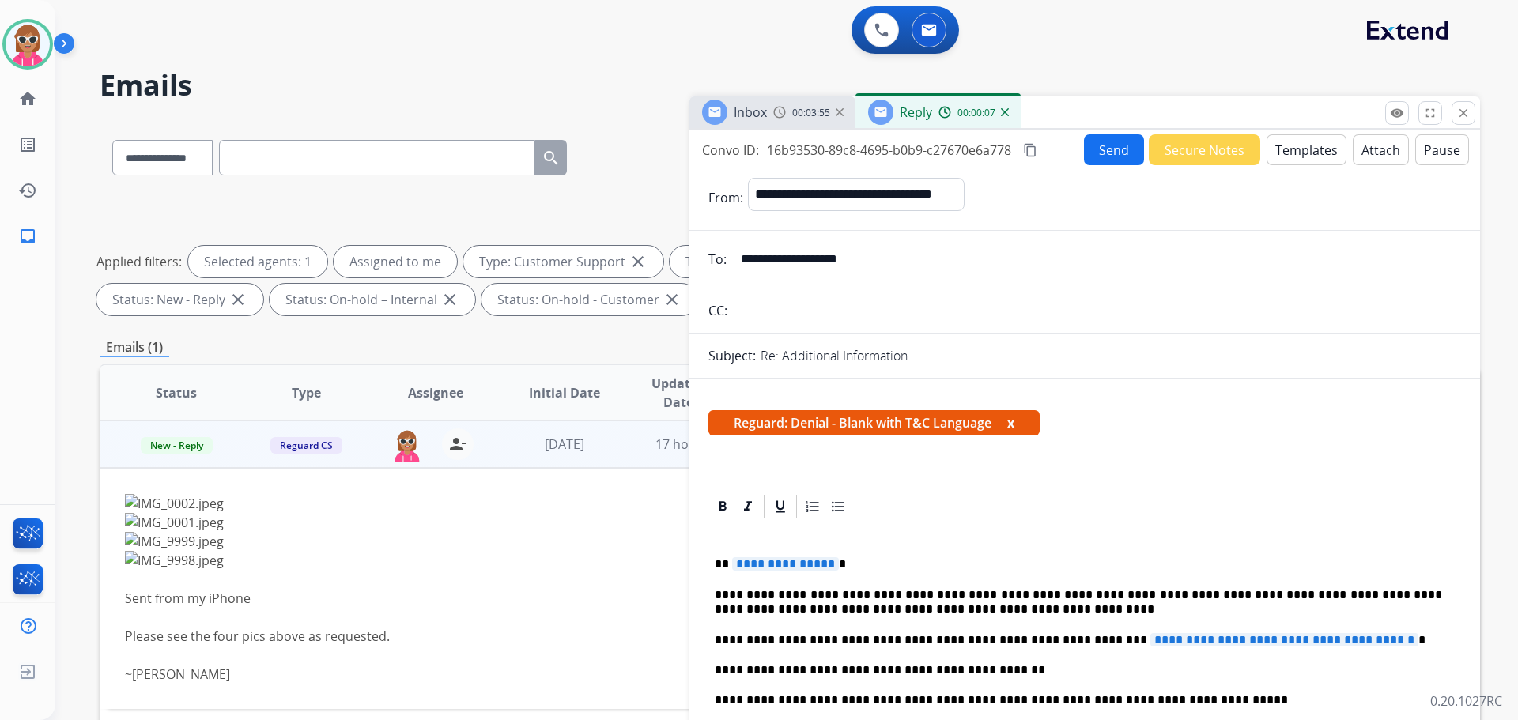
click at [1355, 154] on button "Attach" at bounding box center [1381, 149] width 56 height 31
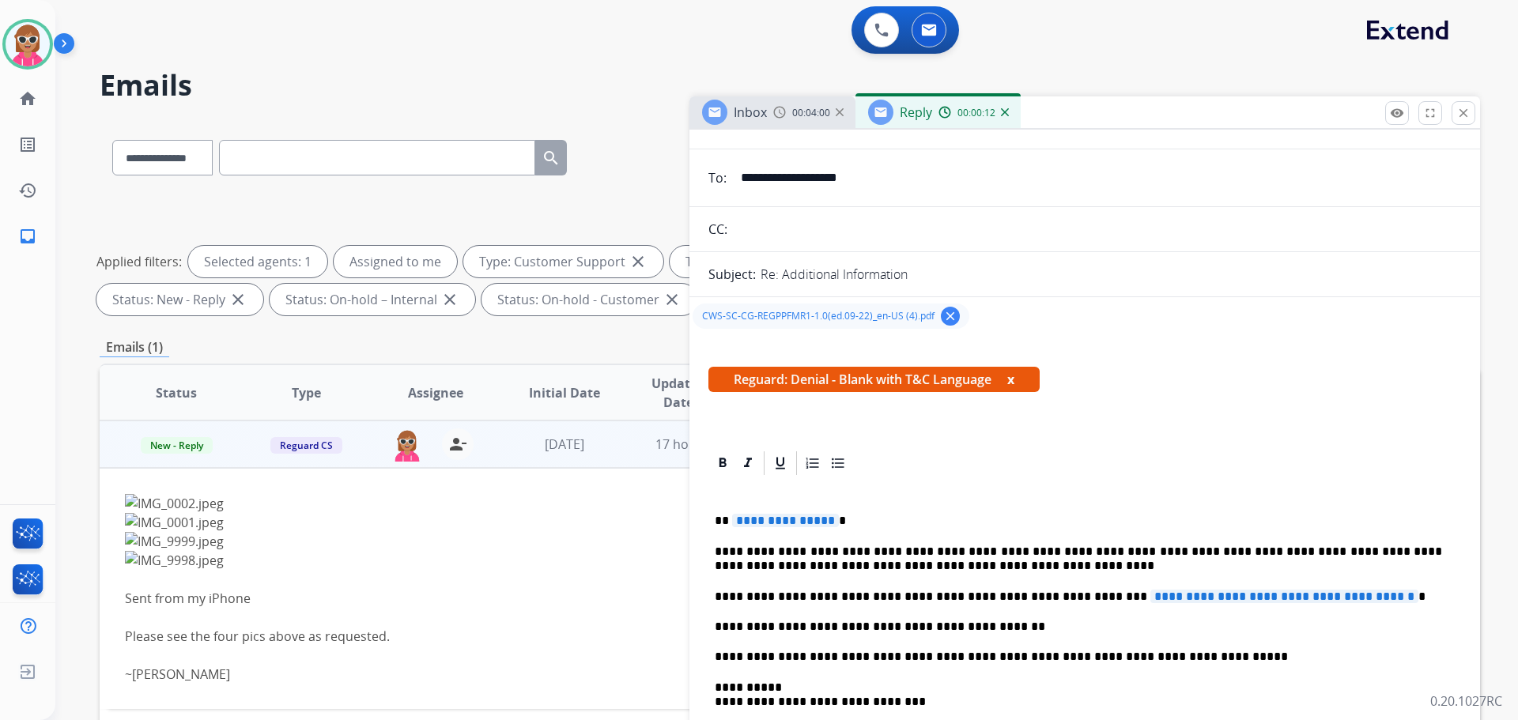
scroll to position [158, 0]
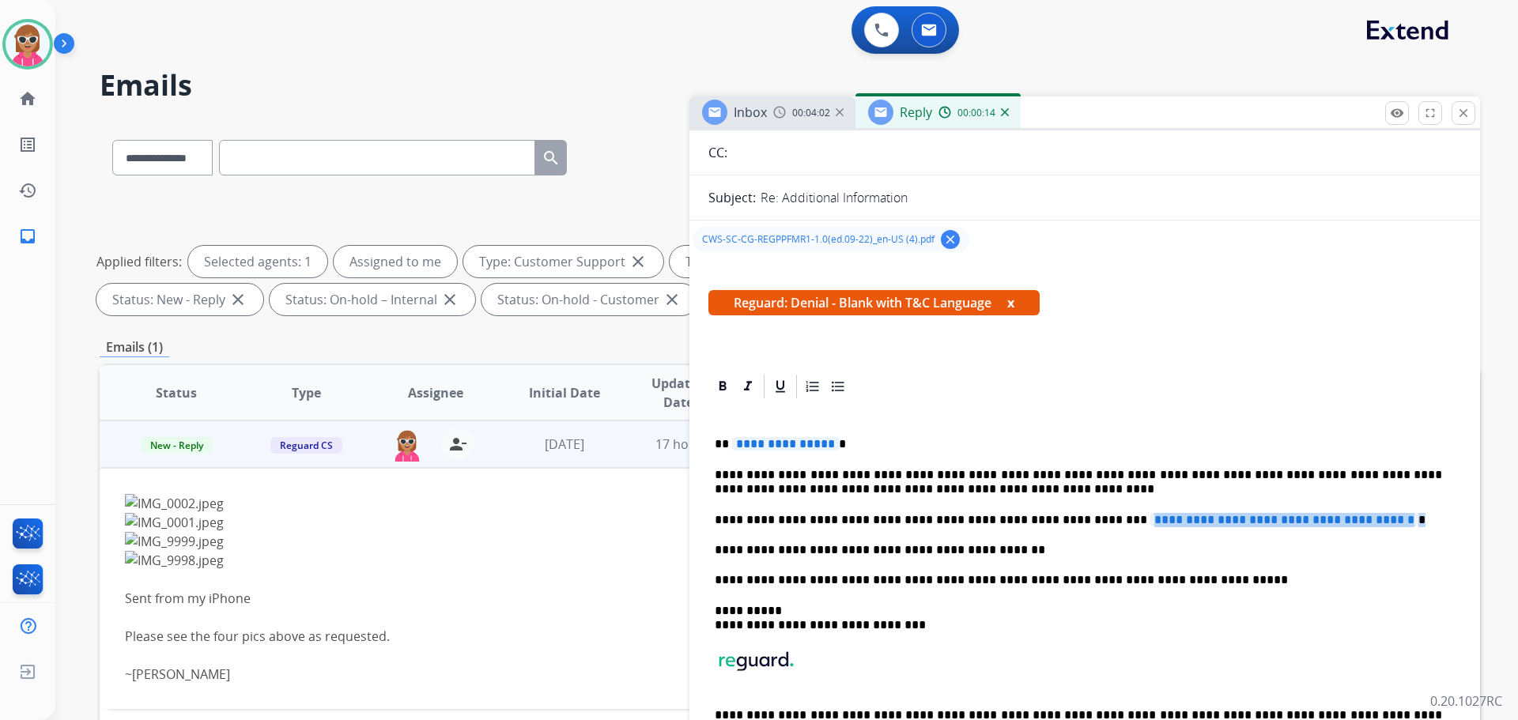
drag, startPoint x: 1344, startPoint y: 520, endPoint x: 1066, endPoint y: 524, distance: 277.6
click at [1066, 524] on p "**********" at bounding box center [1079, 520] width 728 height 14
click at [1064, 519] on p "**********" at bounding box center [1079, 520] width 728 height 14
click at [1062, 516] on p "**********" at bounding box center [1079, 520] width 728 height 14
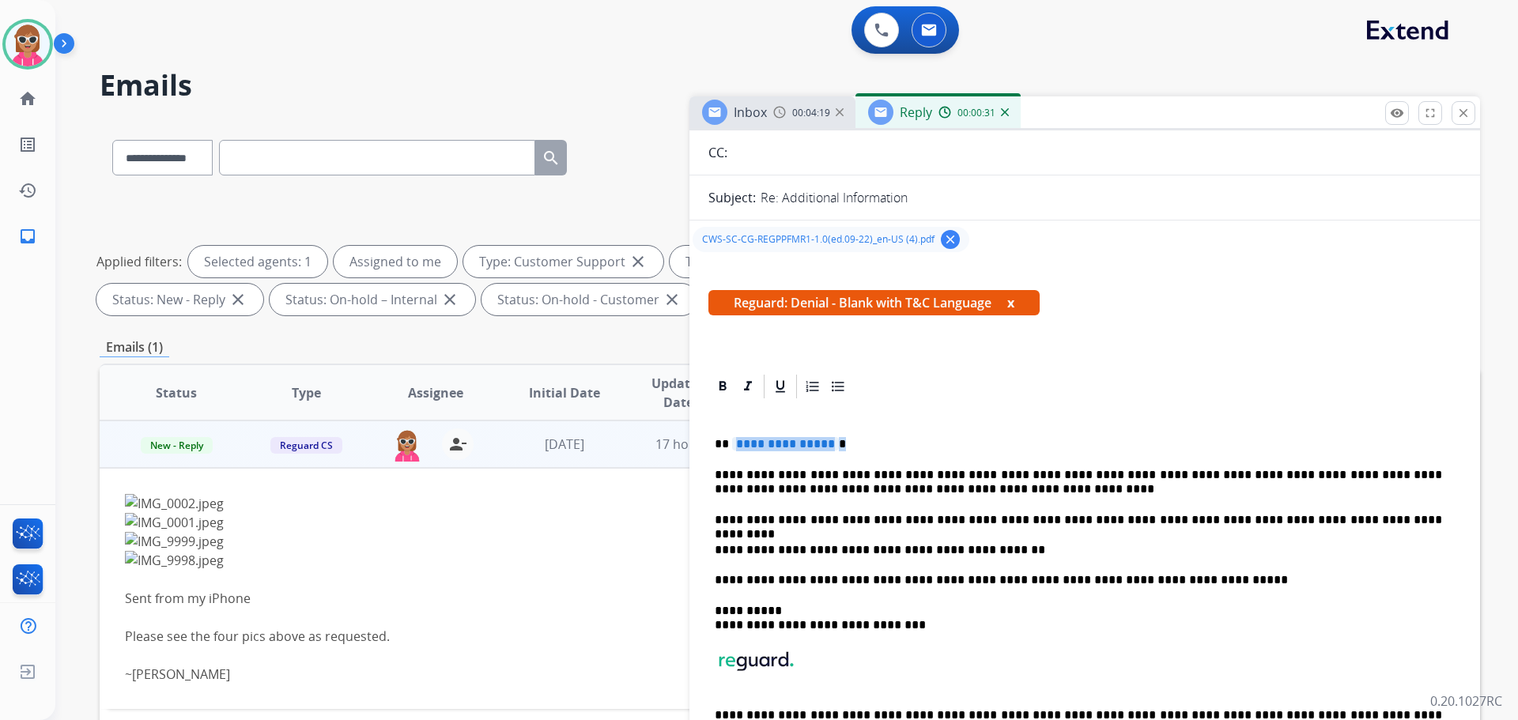
drag, startPoint x: 852, startPoint y: 440, endPoint x: 734, endPoint y: 444, distance: 117.9
click at [734, 444] on p "**********" at bounding box center [1079, 444] width 728 height 14
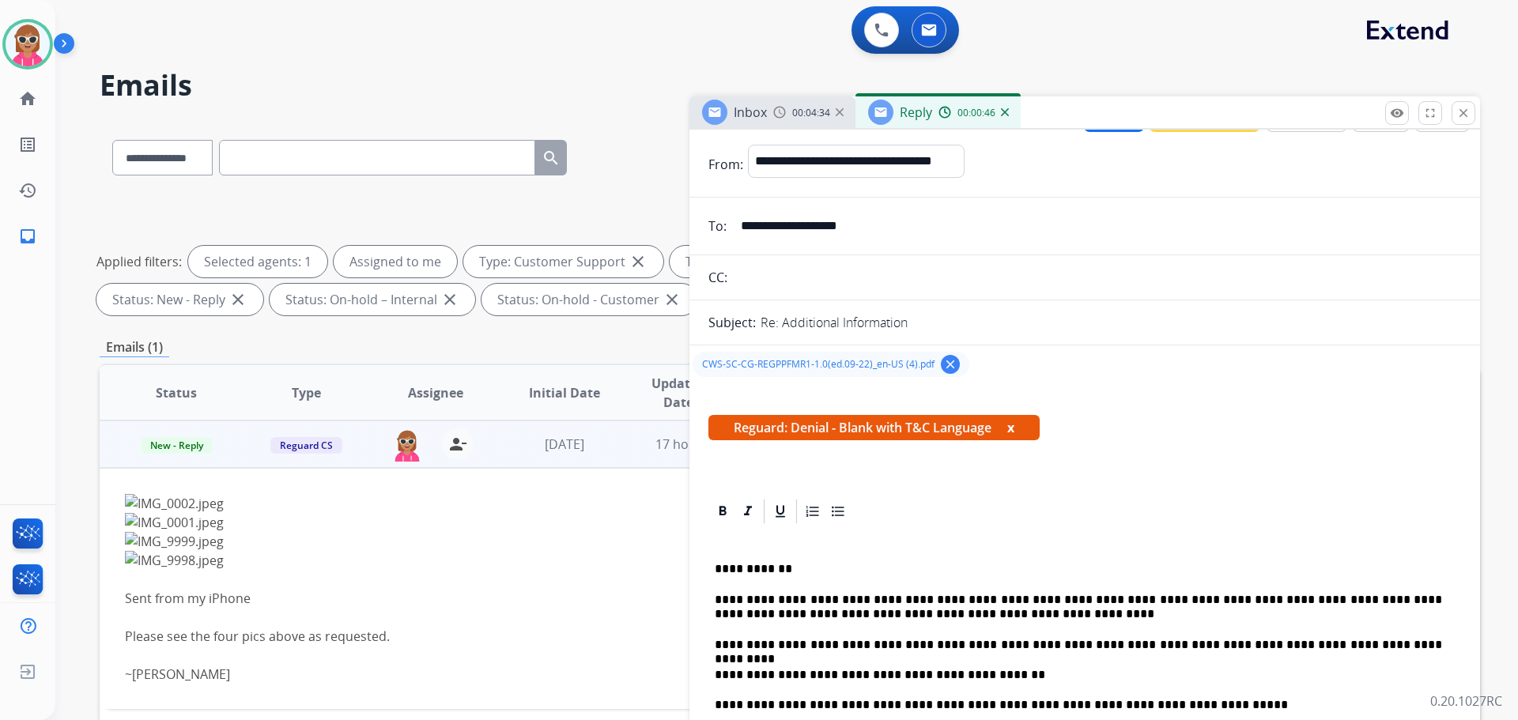
scroll to position [0, 0]
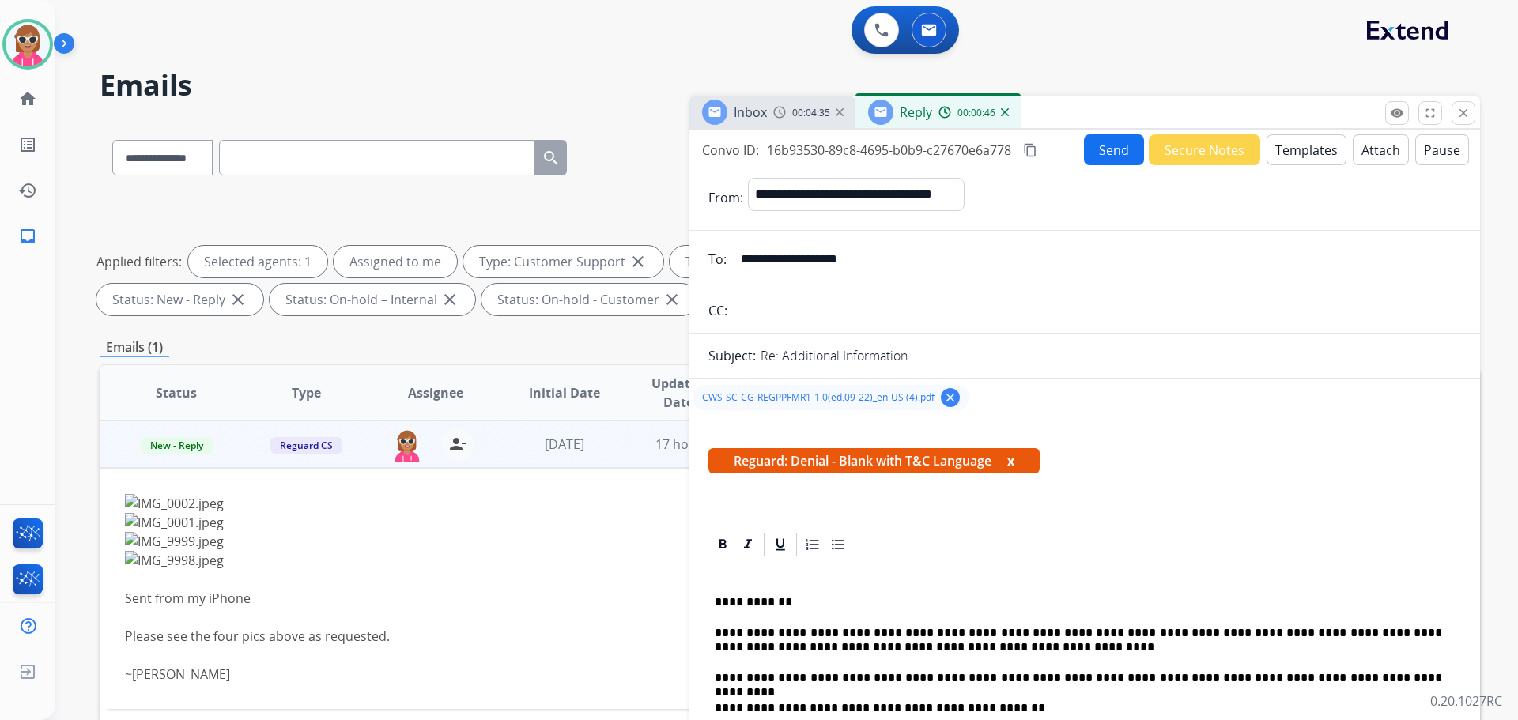
click at [1029, 157] on mat-icon "content_copy" at bounding box center [1030, 150] width 14 height 14
click at [1109, 152] on button "Send" at bounding box center [1115, 150] width 60 height 31
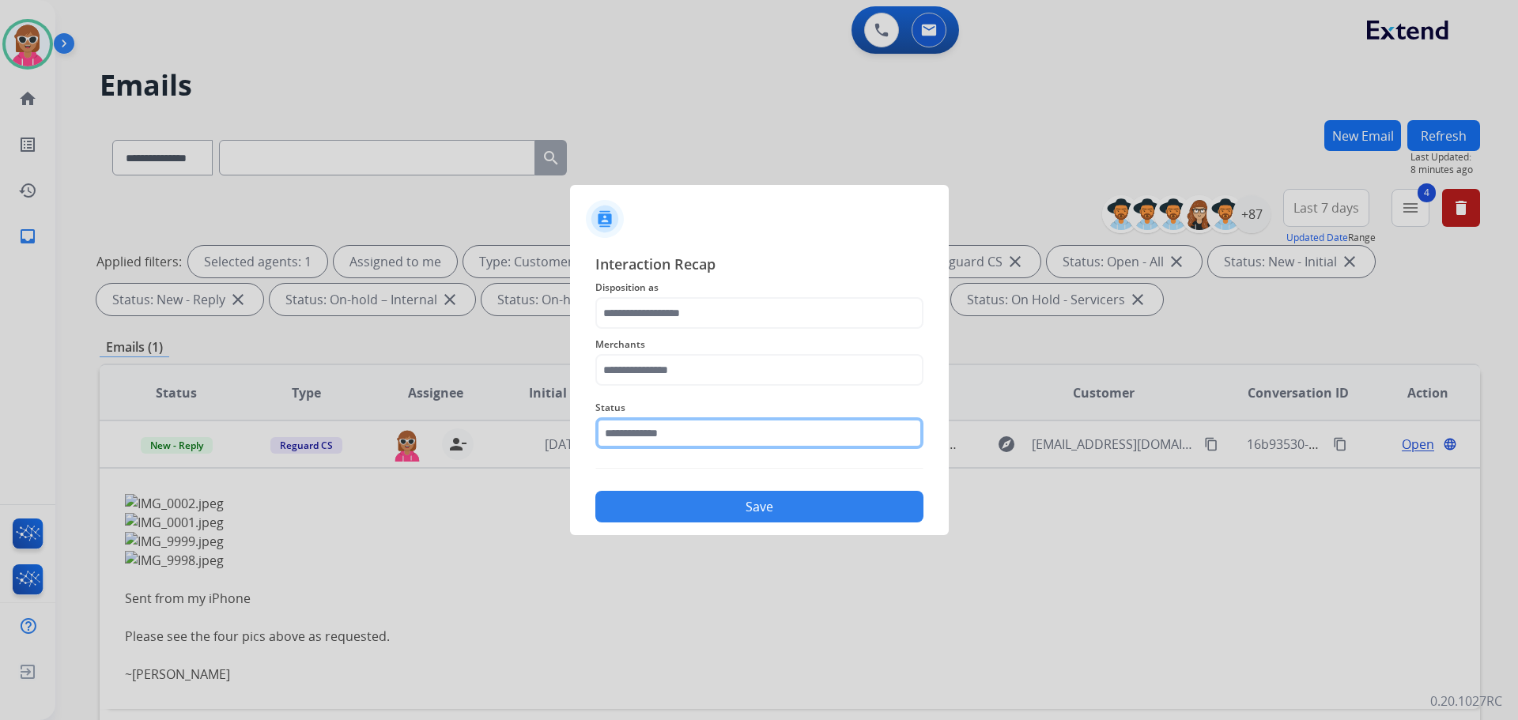
click at [746, 439] on input "text" at bounding box center [759, 434] width 328 height 32
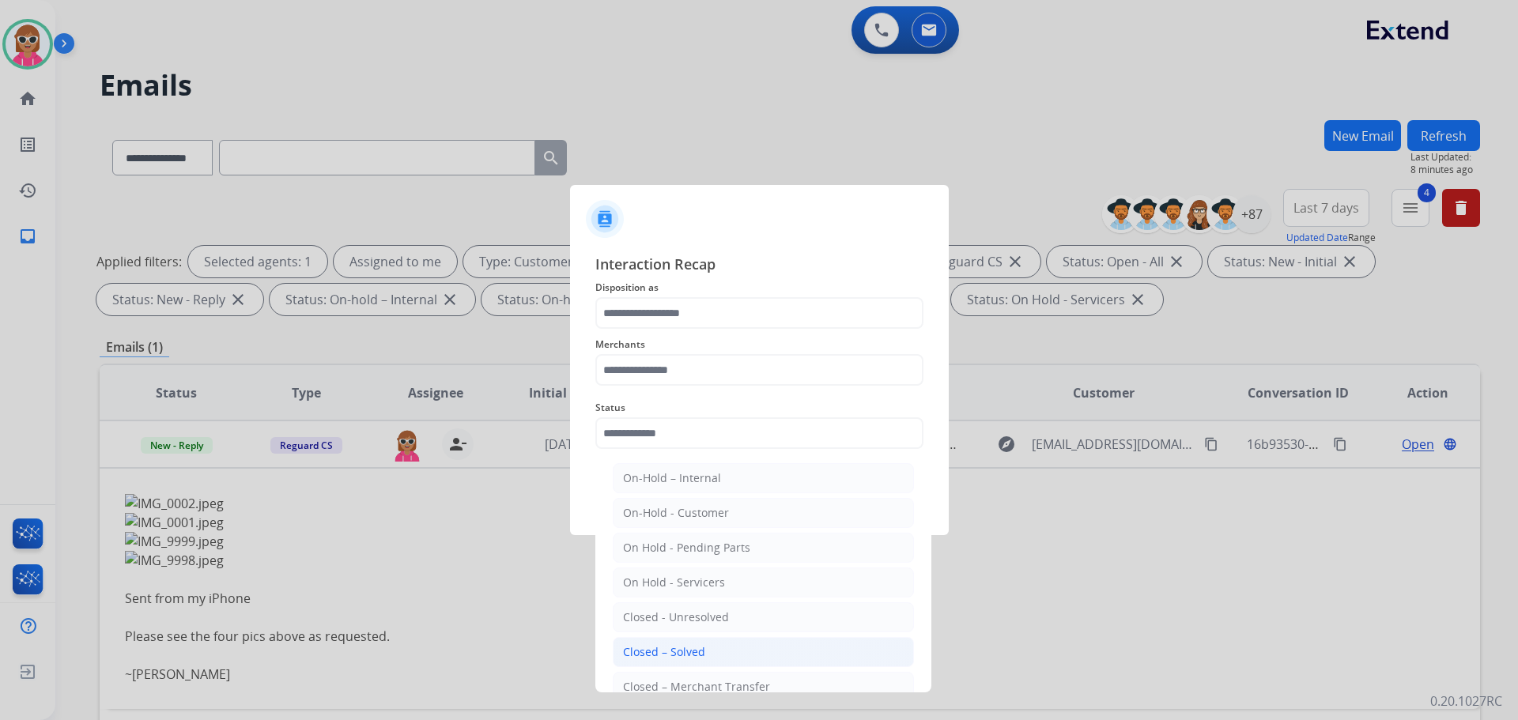
click at [704, 655] on li "Closed – Solved" at bounding box center [763, 652] width 301 height 30
type input "**********"
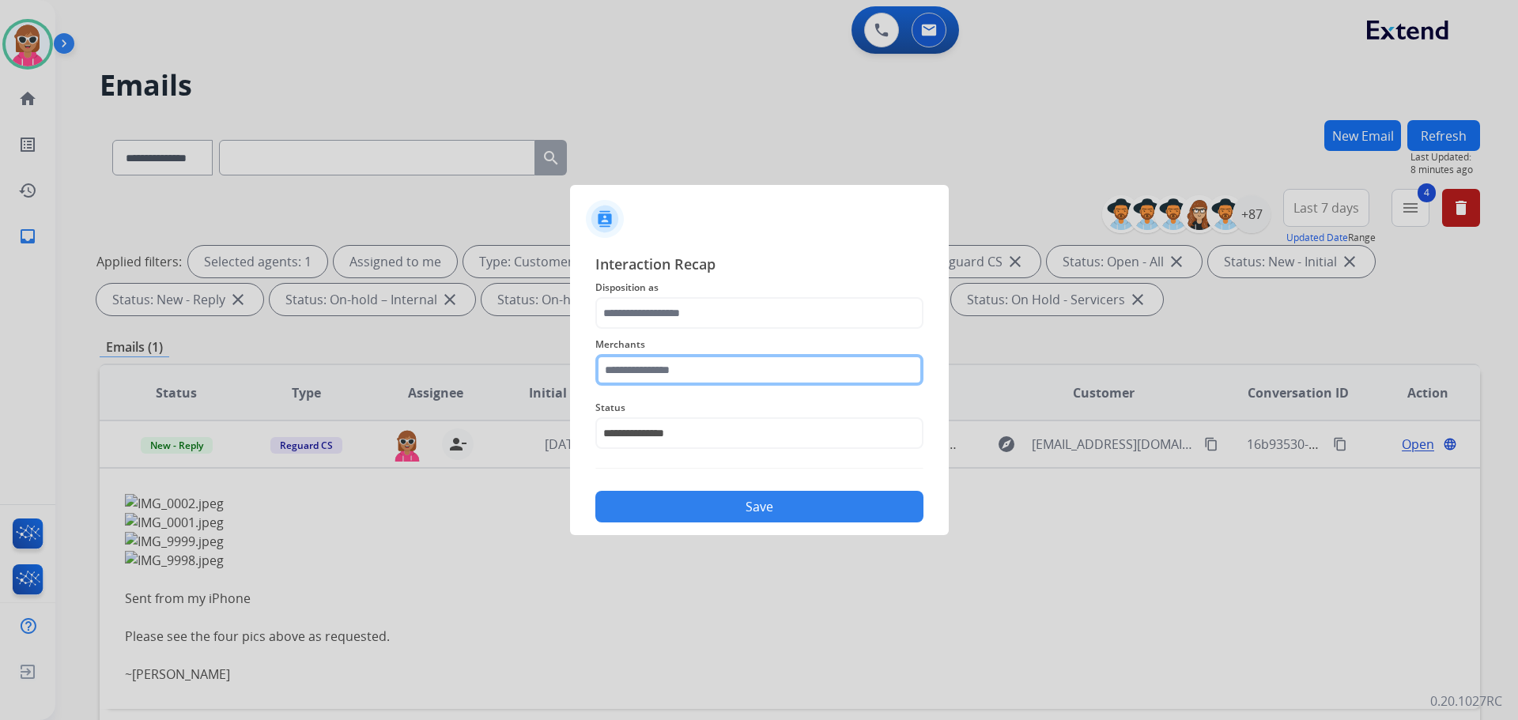
click at [676, 369] on input "text" at bounding box center [759, 370] width 328 height 32
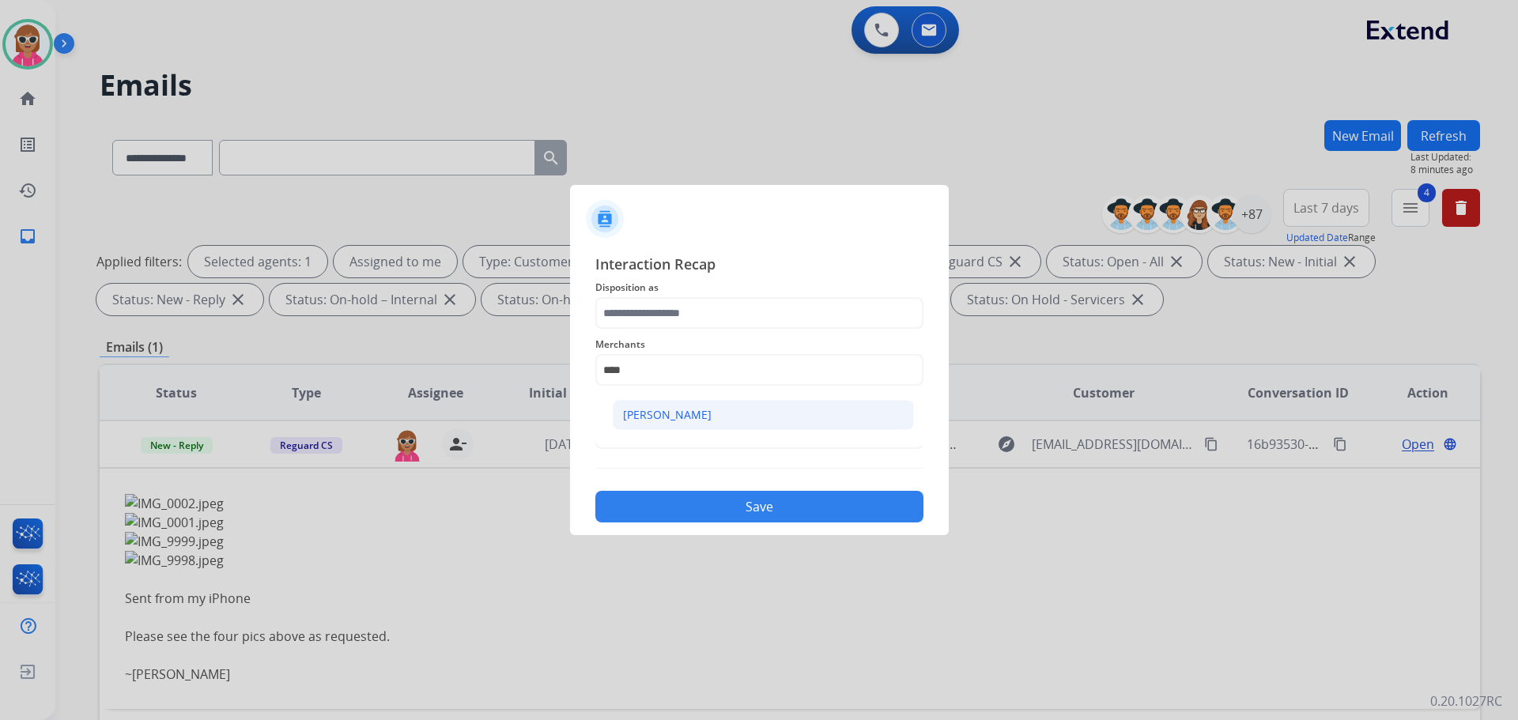
drag, startPoint x: 694, startPoint y: 413, endPoint x: 698, endPoint y: 339, distance: 73.7
click at [694, 412] on div "[PERSON_NAME]" at bounding box center [667, 415] width 89 height 16
type input "**********"
click at [701, 335] on div "**********" at bounding box center [759, 360] width 328 height 63
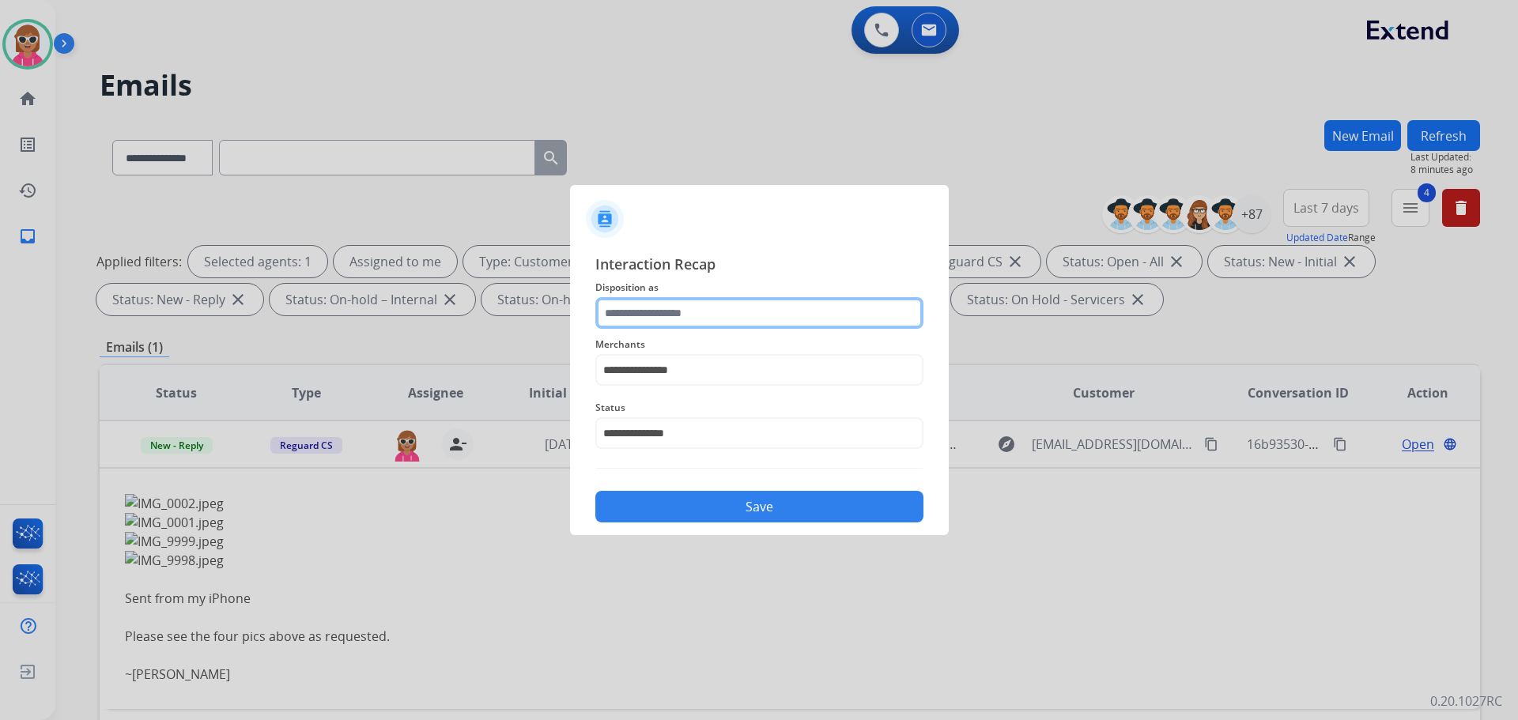
click at [701, 312] on input "text" at bounding box center [759, 313] width 328 height 32
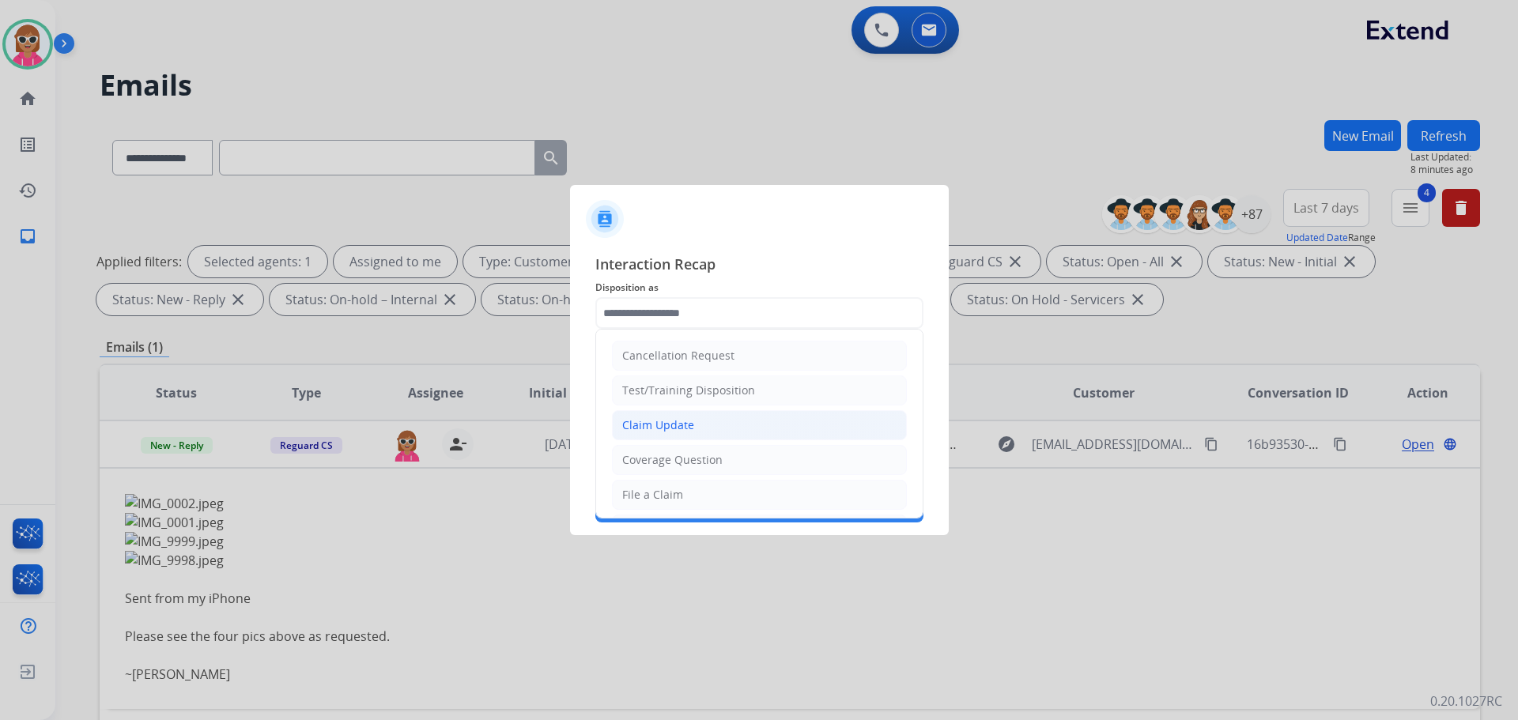
click at [674, 429] on div "Claim Update" at bounding box center [658, 426] width 72 height 16
type input "**********"
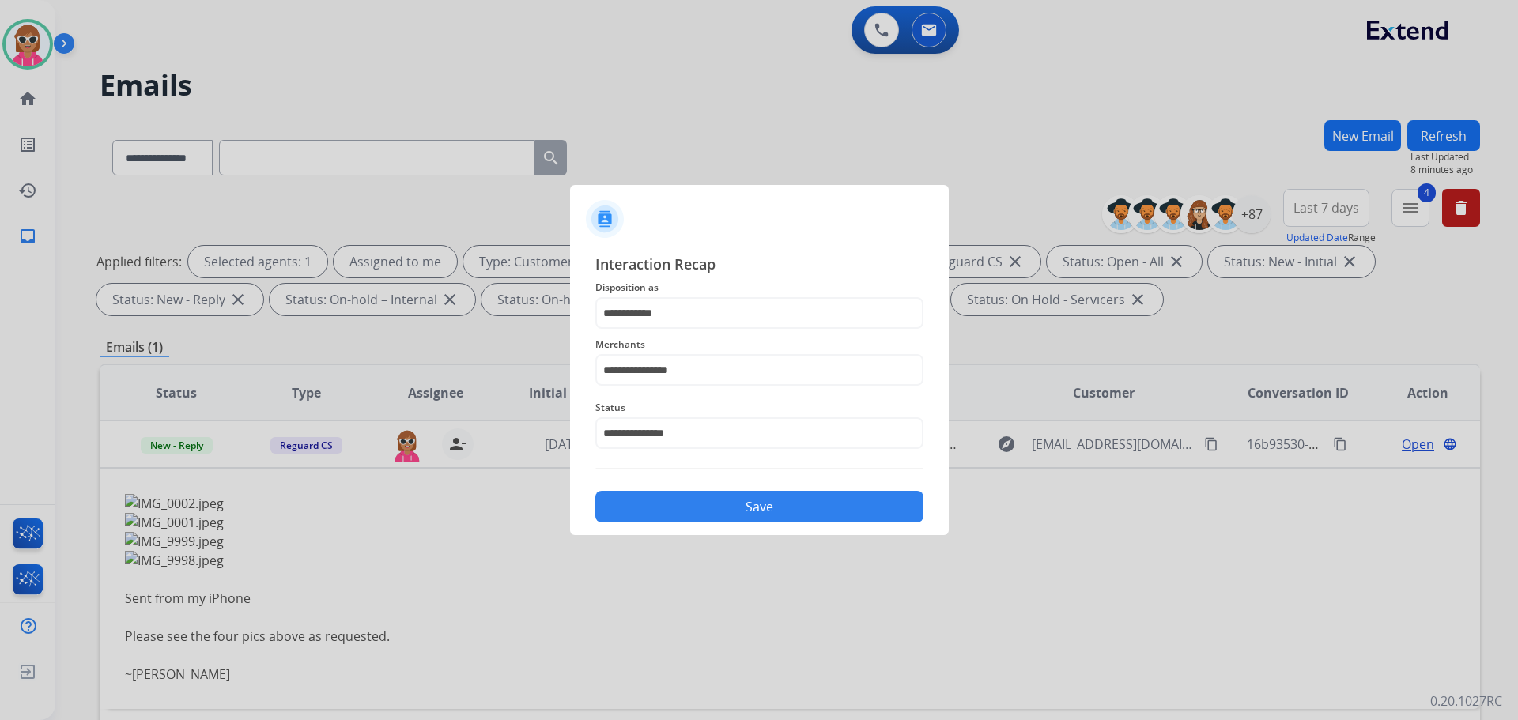
click at [701, 507] on button "Save" at bounding box center [759, 507] width 328 height 32
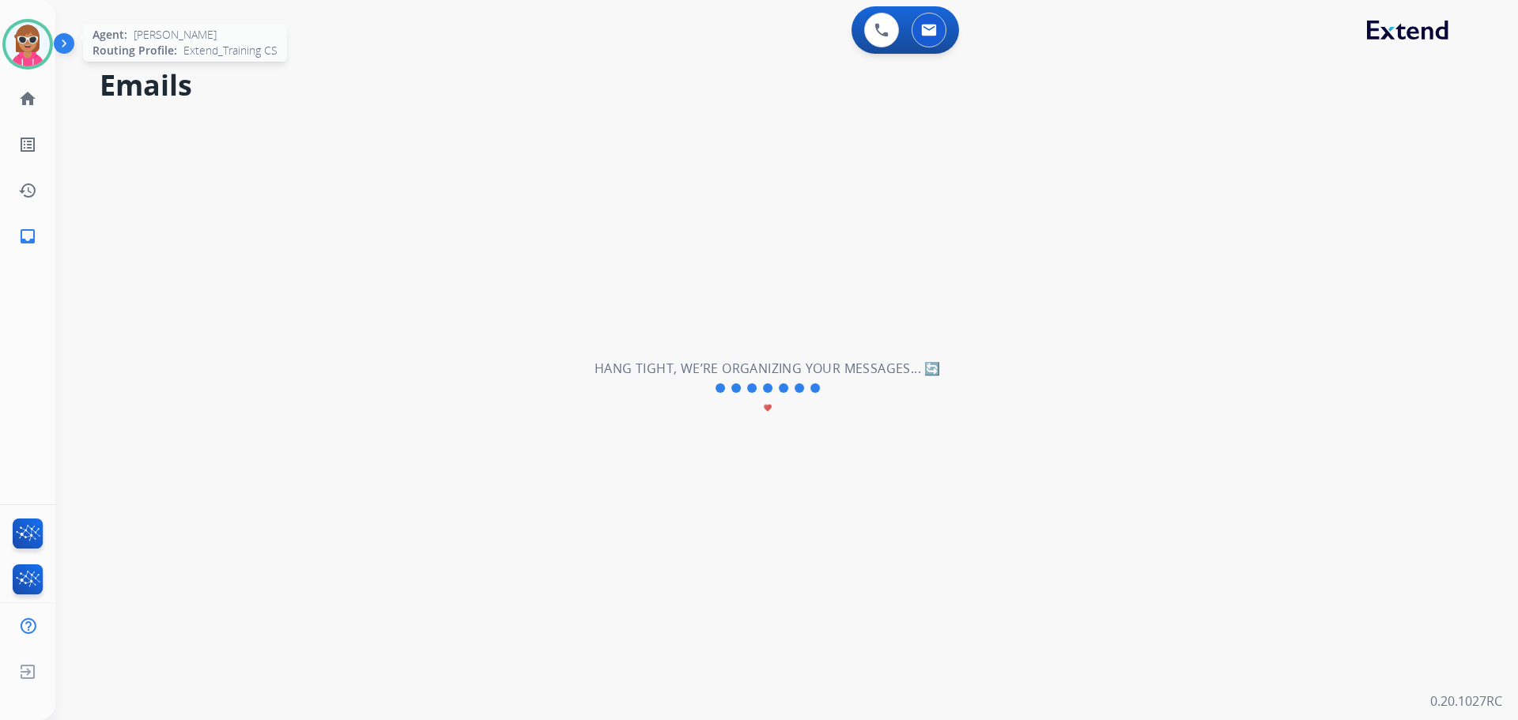
click at [28, 47] on img at bounding box center [28, 44] width 44 height 44
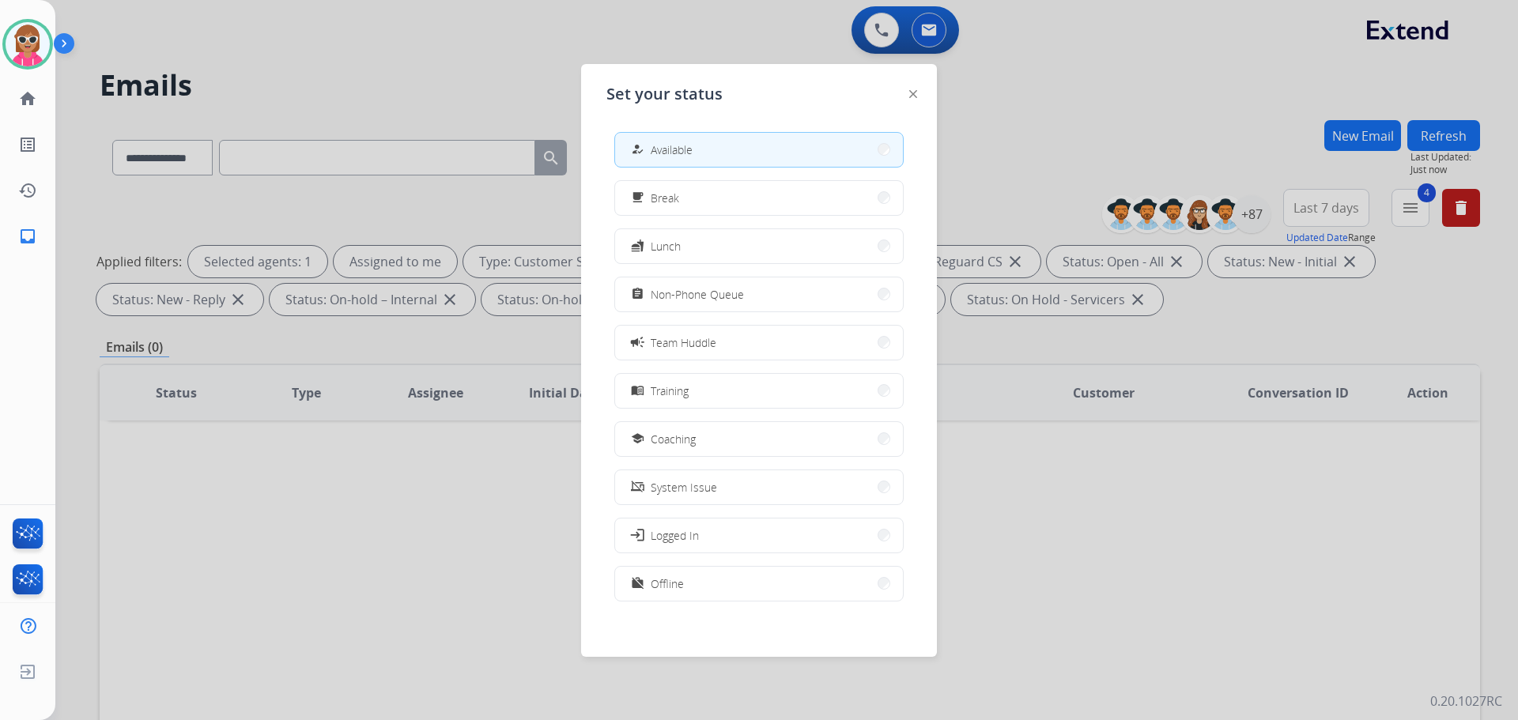
click at [720, 429] on button "school Coaching" at bounding box center [759, 439] width 288 height 34
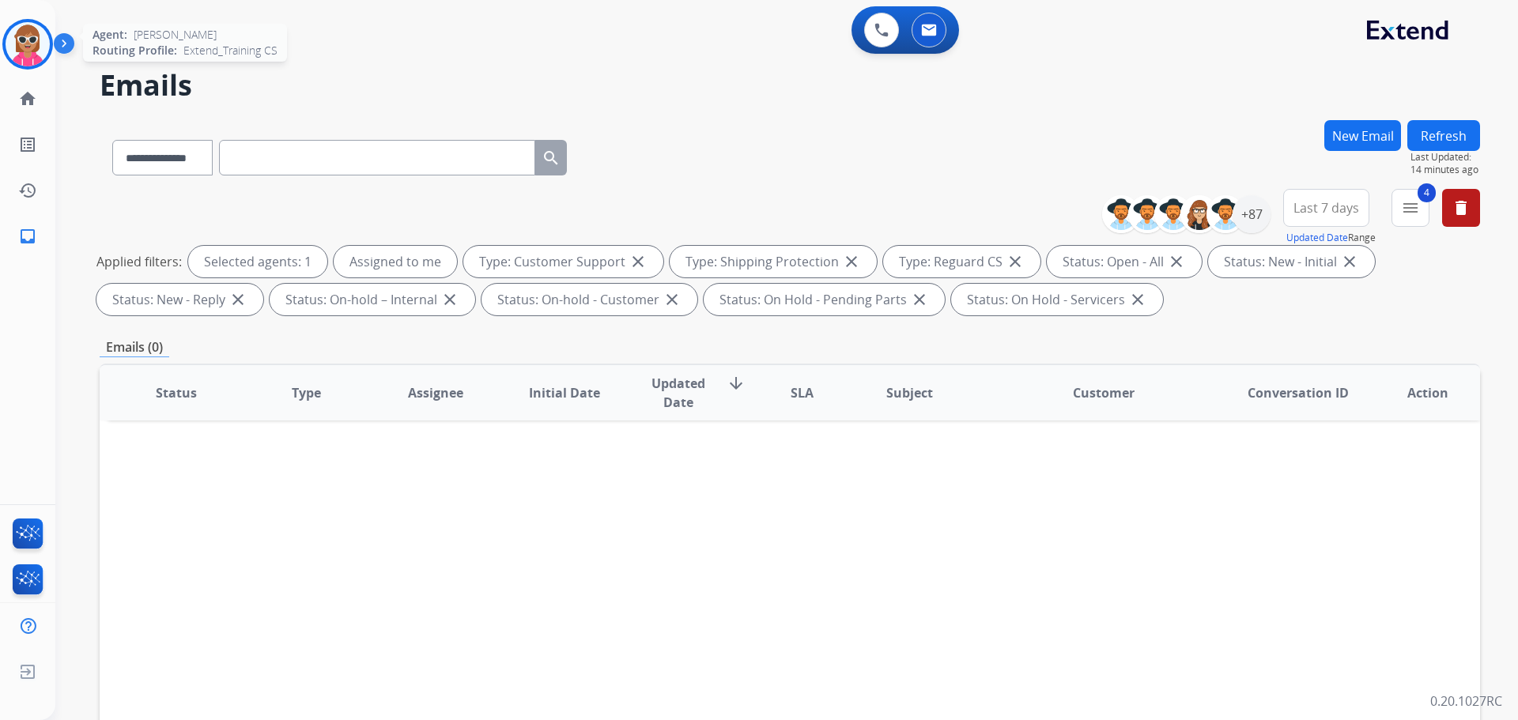
click at [16, 48] on img at bounding box center [28, 44] width 44 height 44
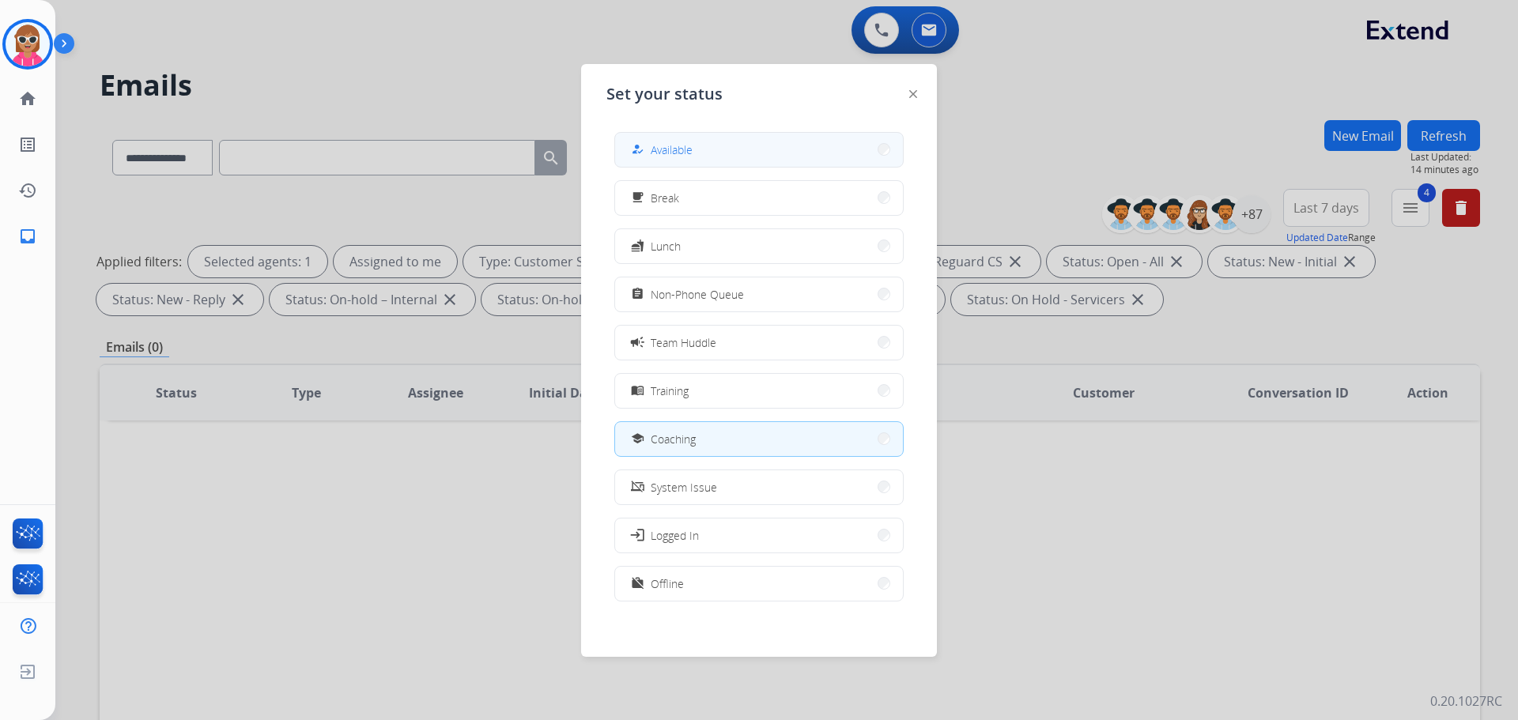
click at [699, 155] on button "how_to_reg Available" at bounding box center [759, 150] width 288 height 34
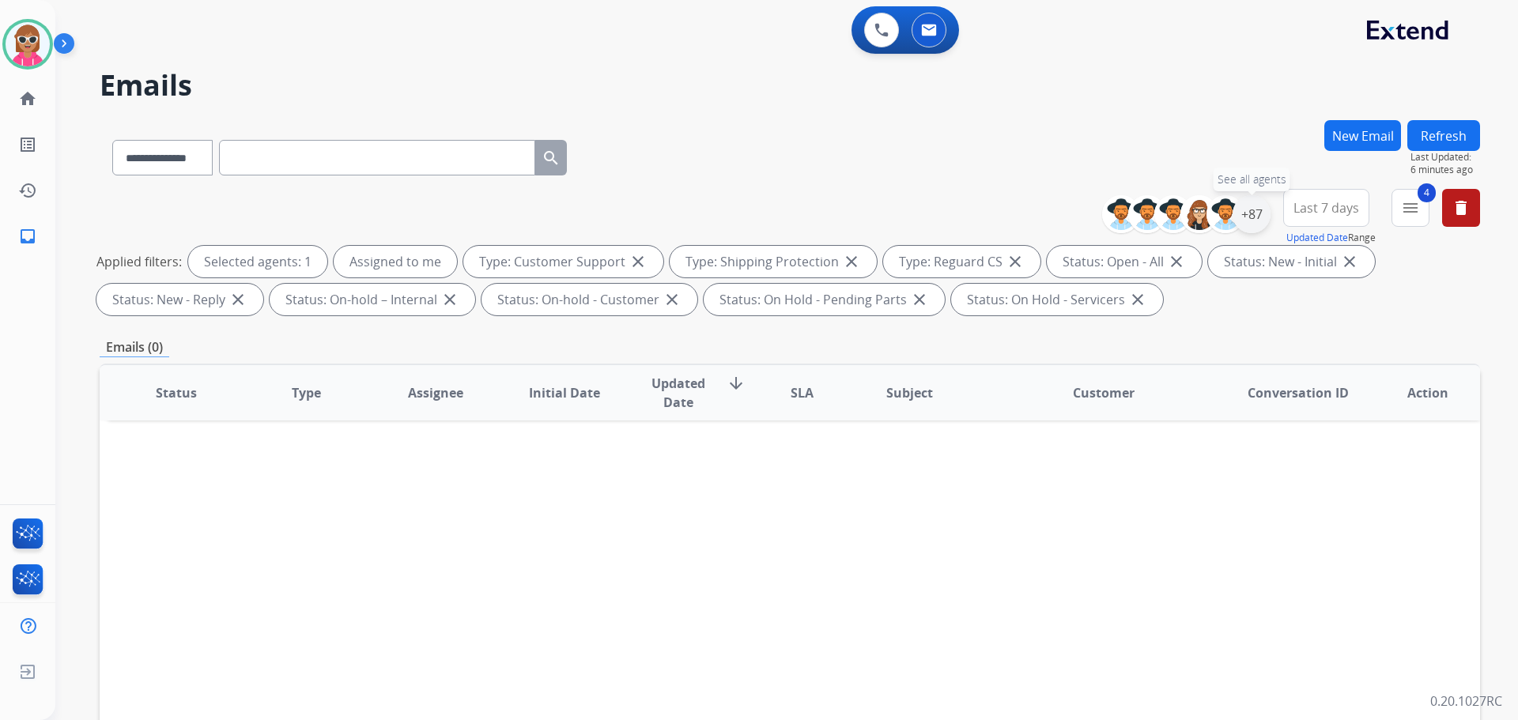
click at [1243, 206] on div "+87" at bounding box center [1252, 214] width 38 height 38
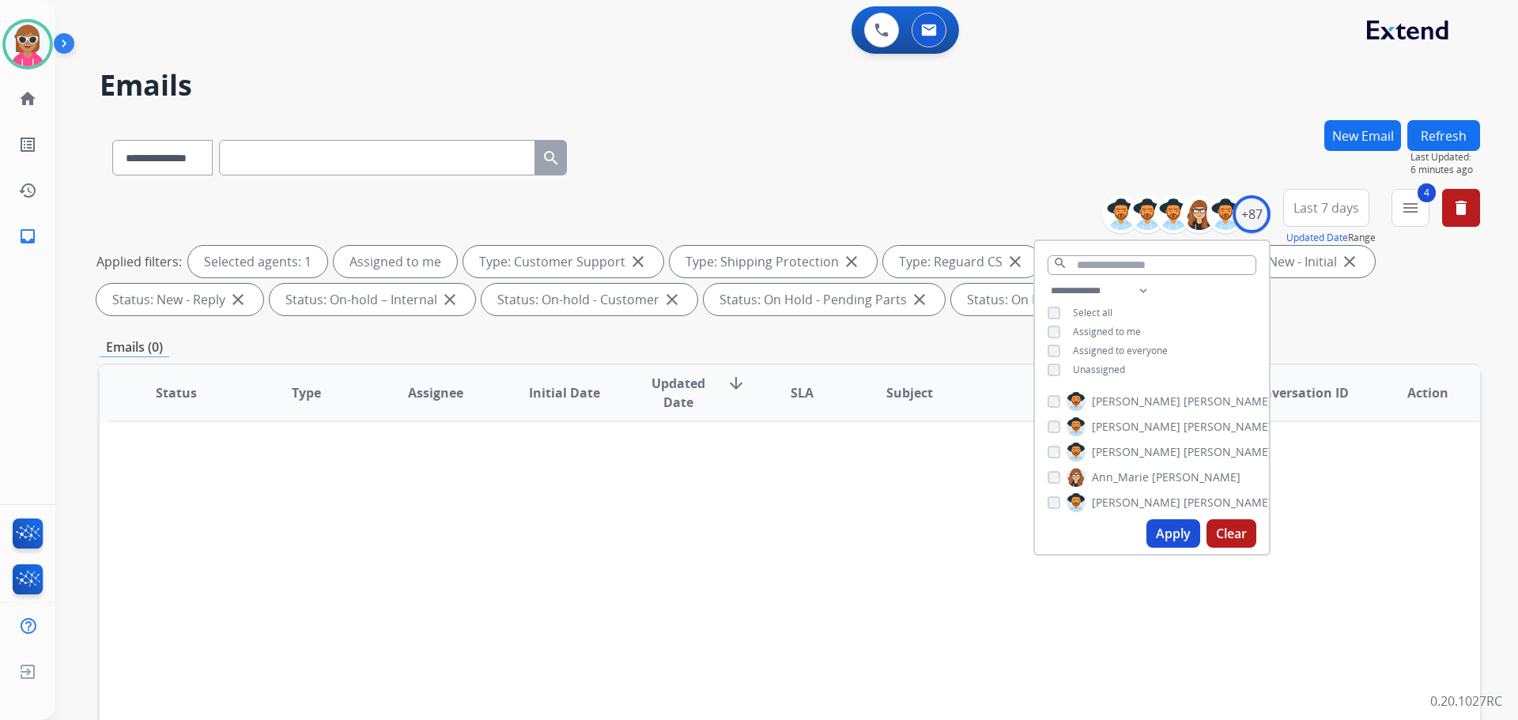
click at [1099, 370] on span "Unassigned" at bounding box center [1099, 369] width 52 height 13
click at [1103, 330] on span "Assigned to me" at bounding box center [1107, 331] width 68 height 13
click at [1176, 546] on button "Apply" at bounding box center [1174, 534] width 54 height 28
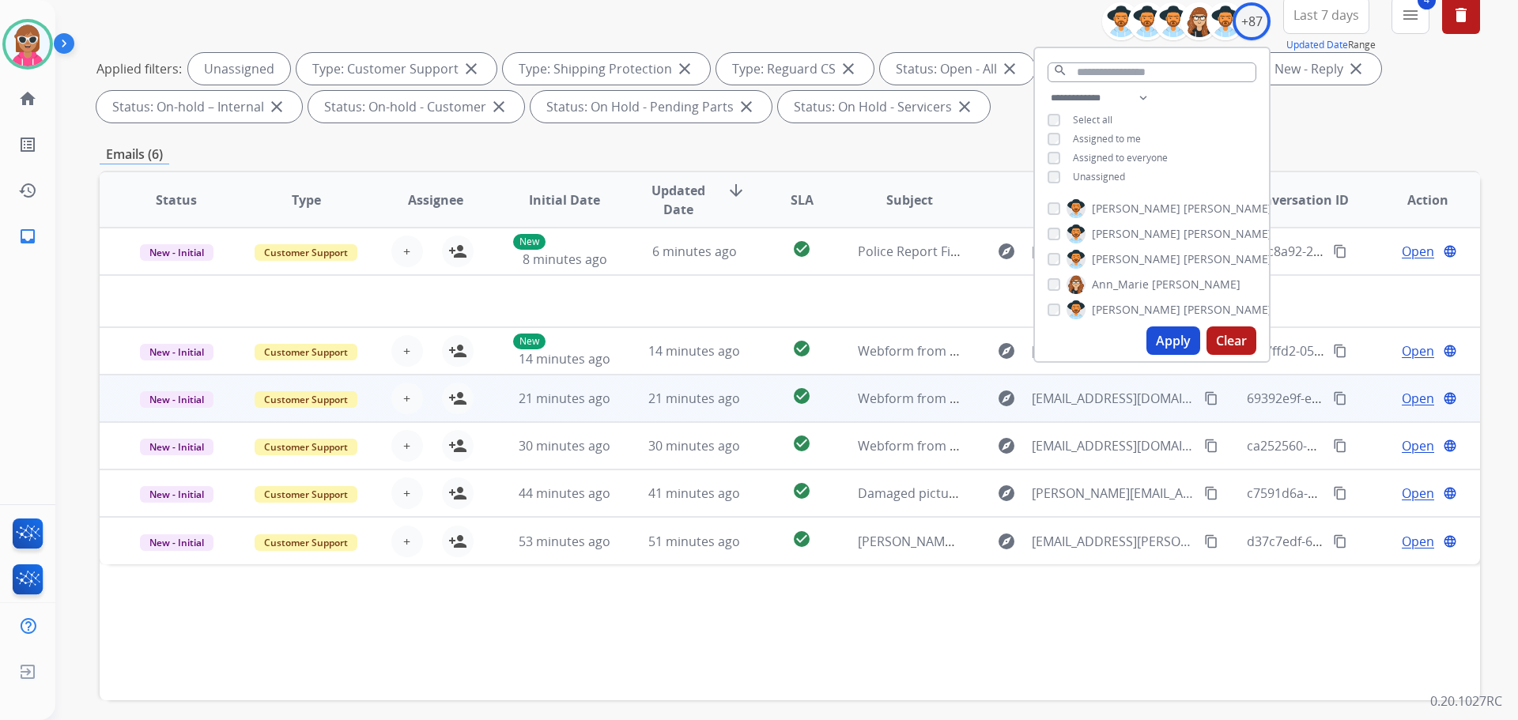
scroll to position [255, 0]
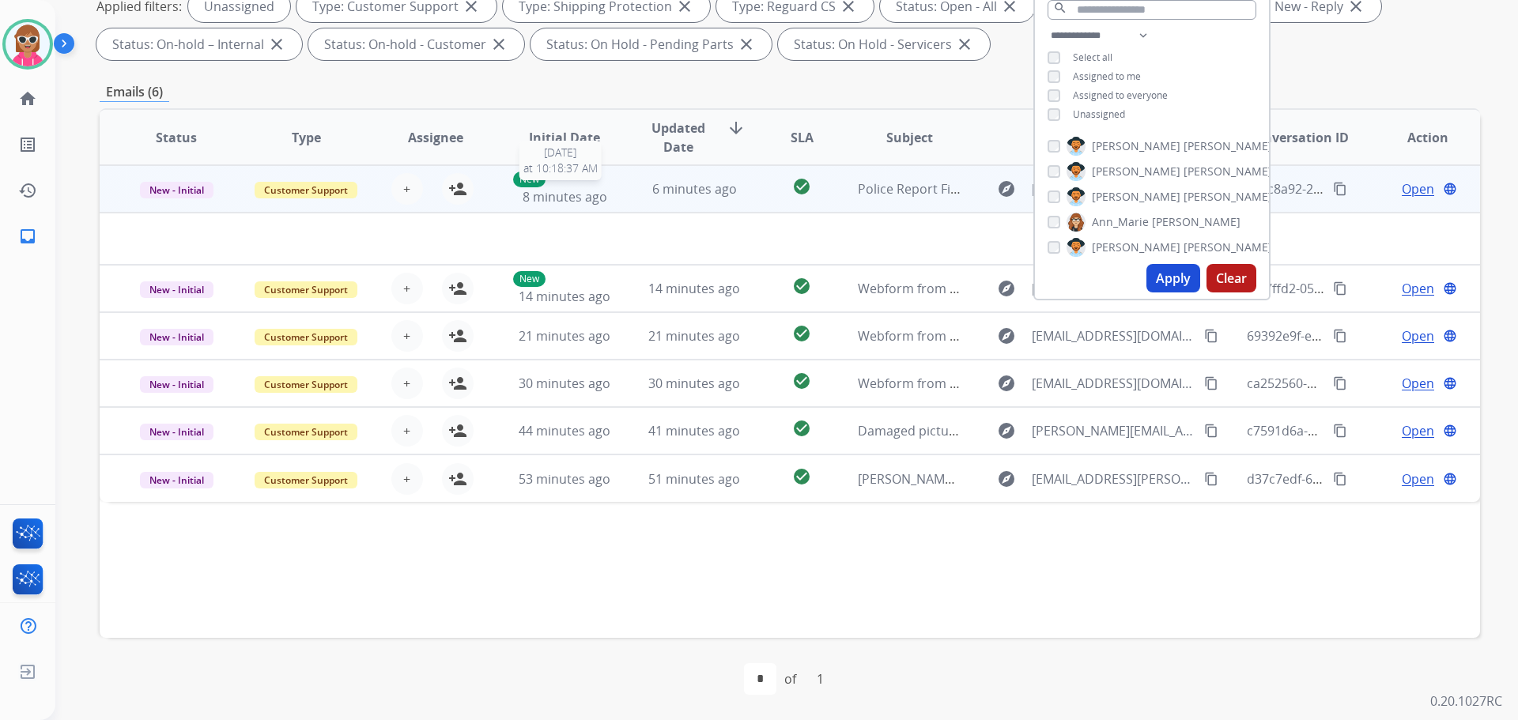
click at [594, 194] on span "8 minutes ago" at bounding box center [565, 196] width 85 height 17
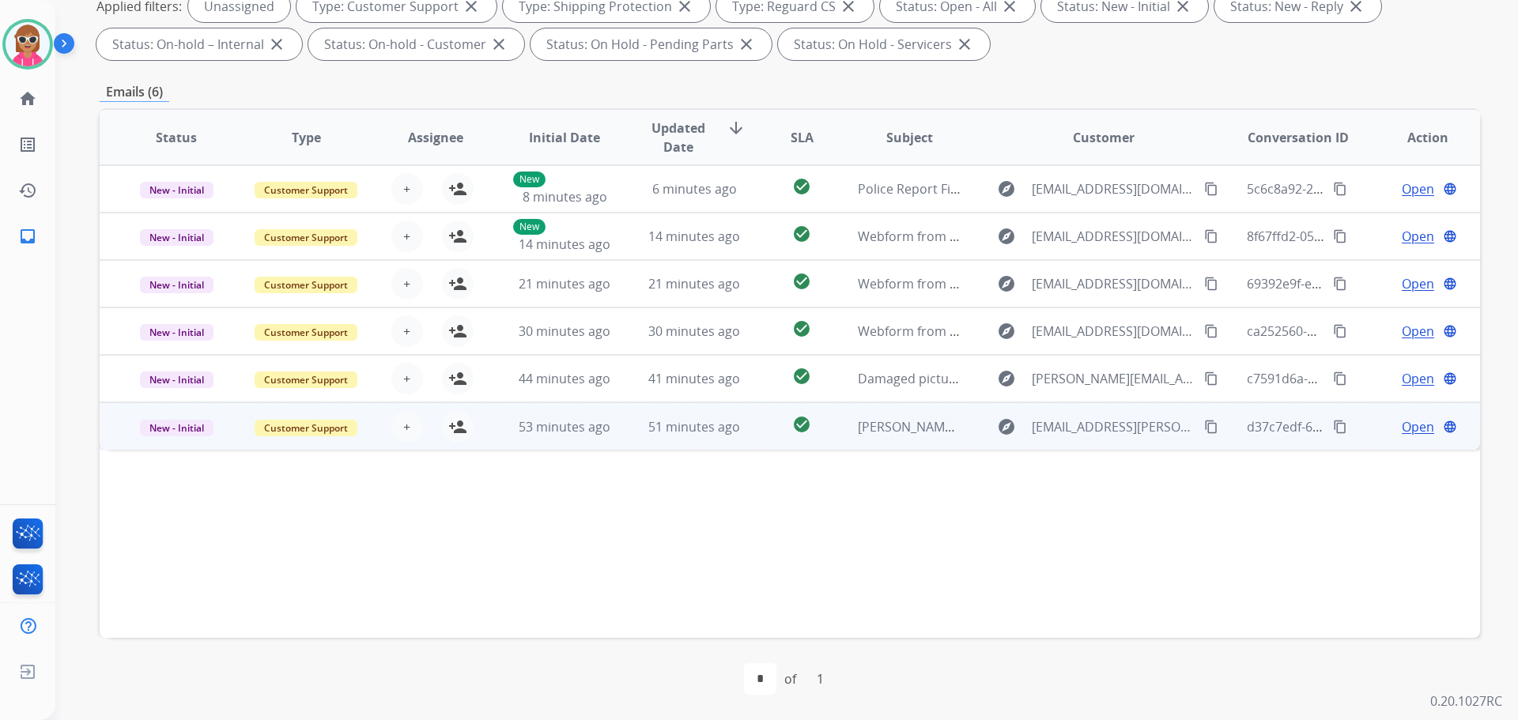
click at [618, 428] on td "51 minutes ago" at bounding box center [683, 426] width 130 height 47
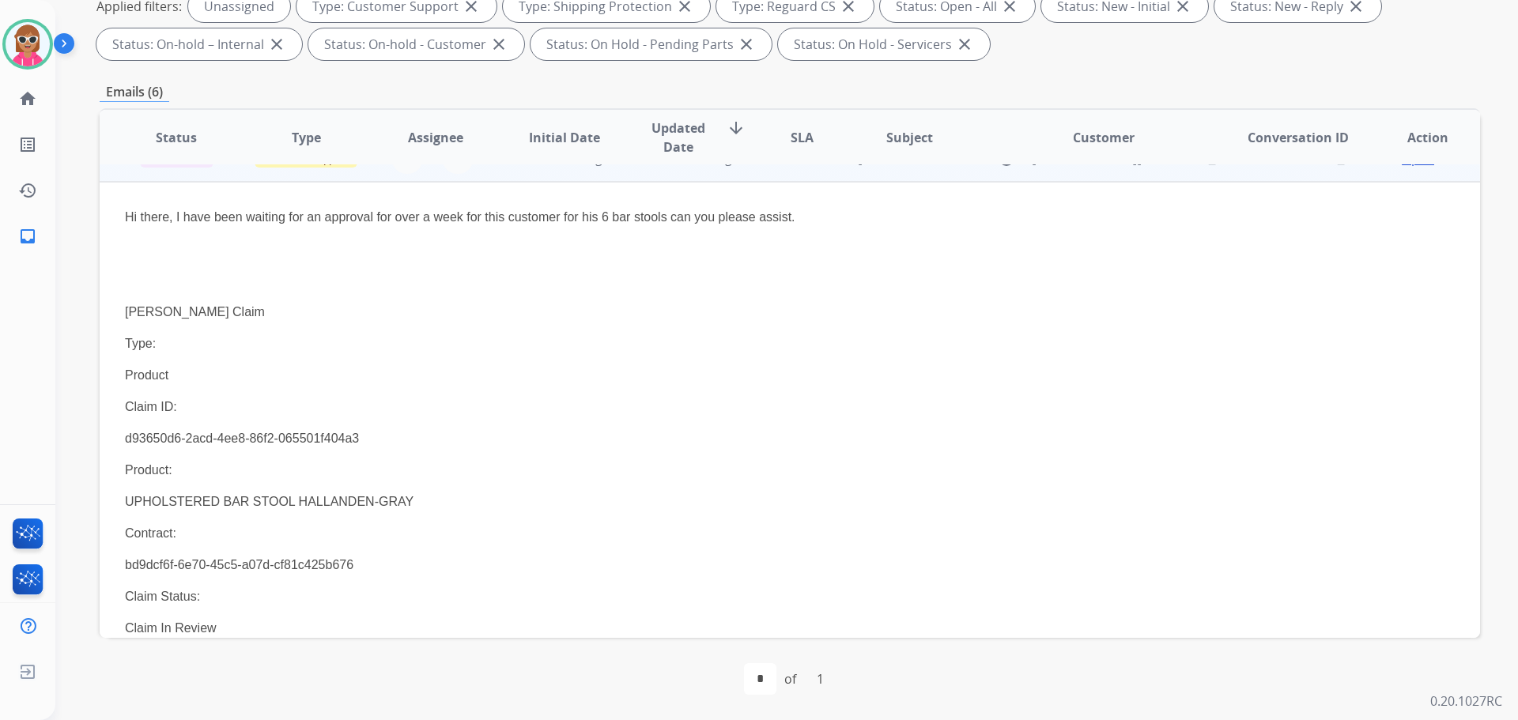
scroll to position [316, 0]
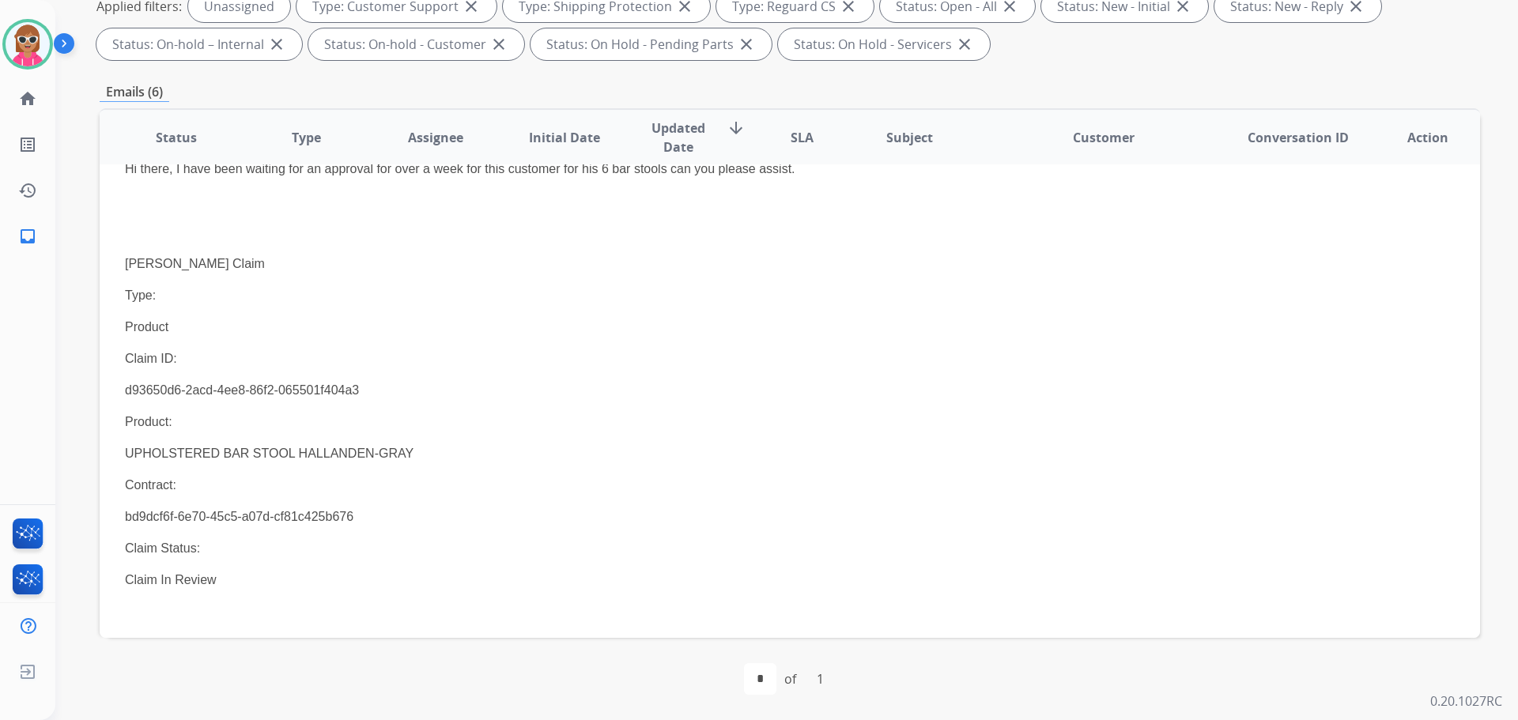
click at [198, 393] on p "d93650d6-2acd-4ee8-86f2-065501f404a3" at bounding box center [661, 390] width 1072 height 19
click at [198, 392] on p "d93650d6-2acd-4ee8-86f2-065501f404a3" at bounding box center [661, 390] width 1072 height 19
copy div "d93650d6-2acd-4ee8-86f2-065501f404a3"
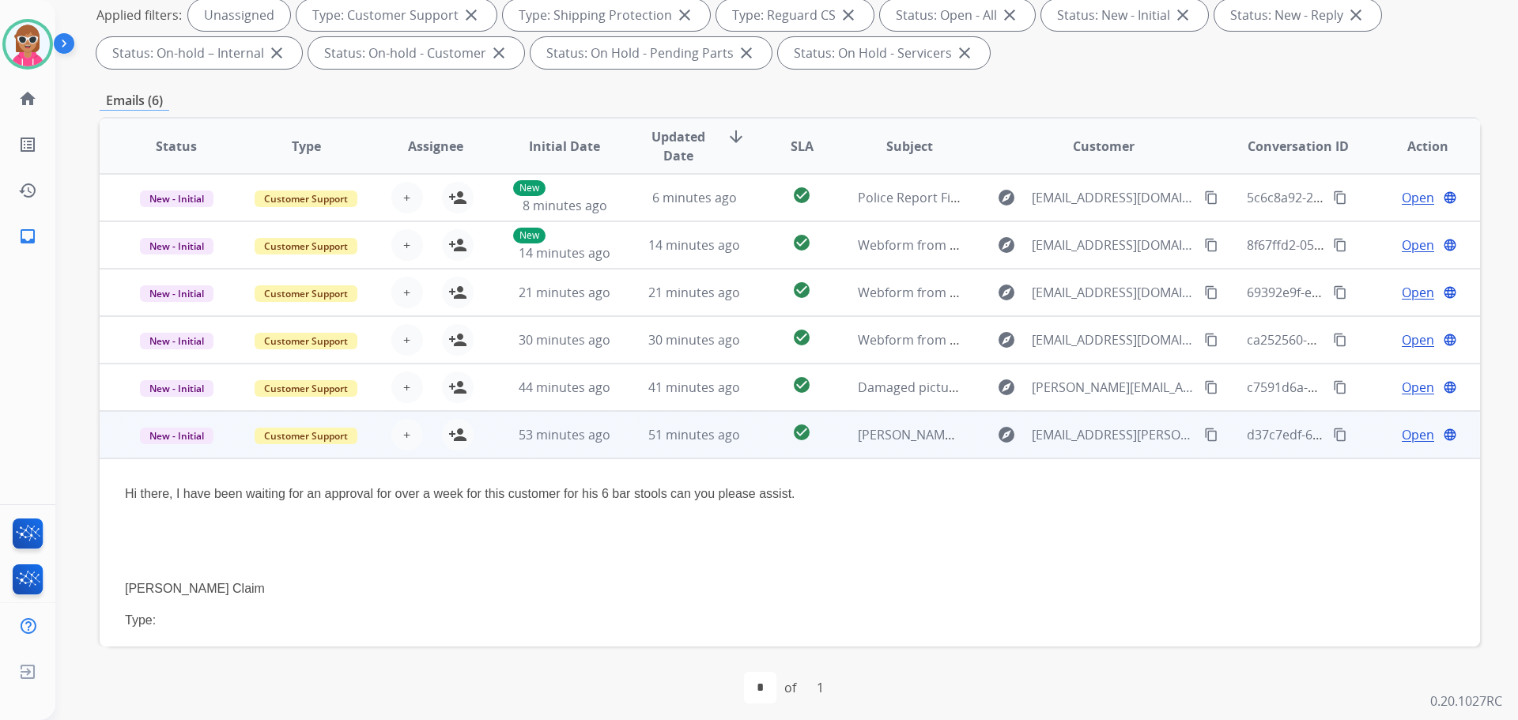
scroll to position [255, 0]
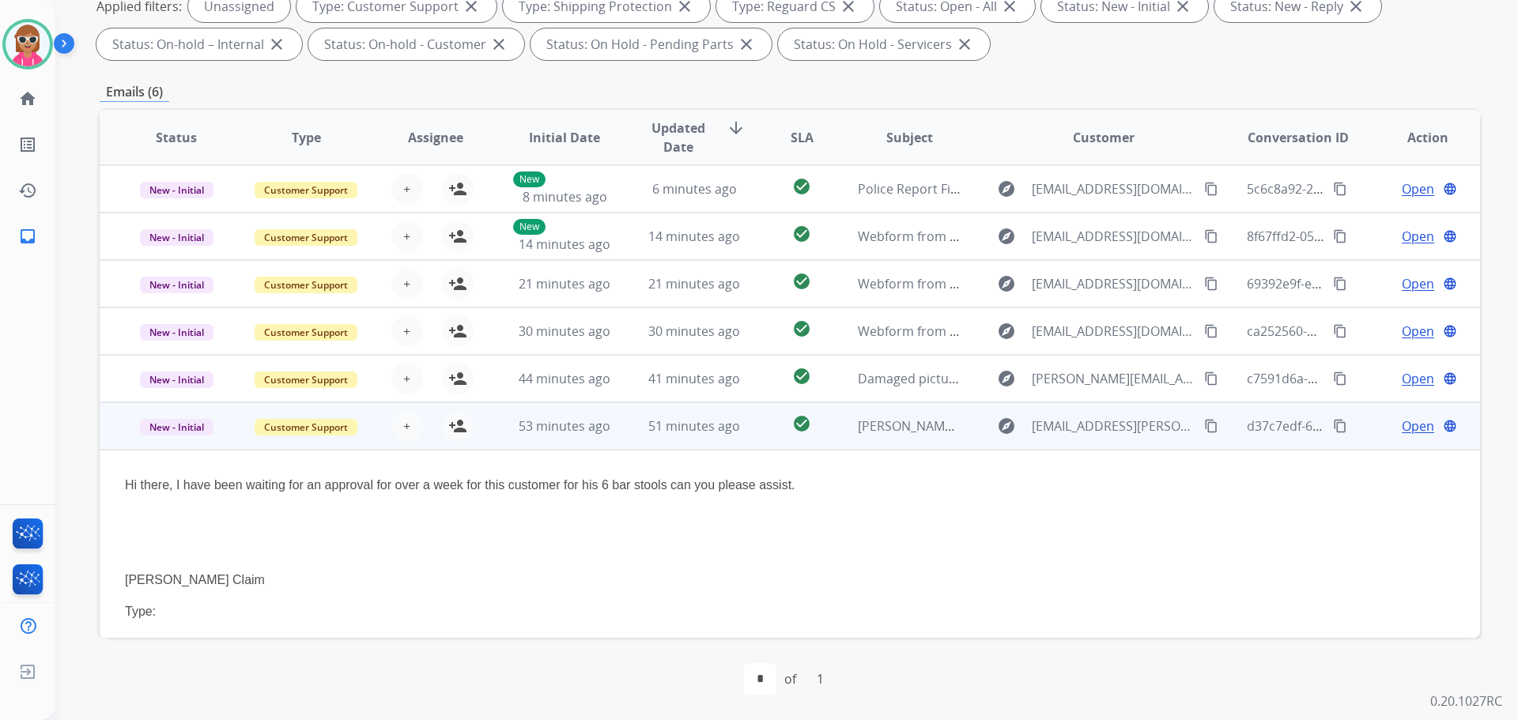
click at [1402, 428] on span "Open" at bounding box center [1418, 426] width 32 height 19
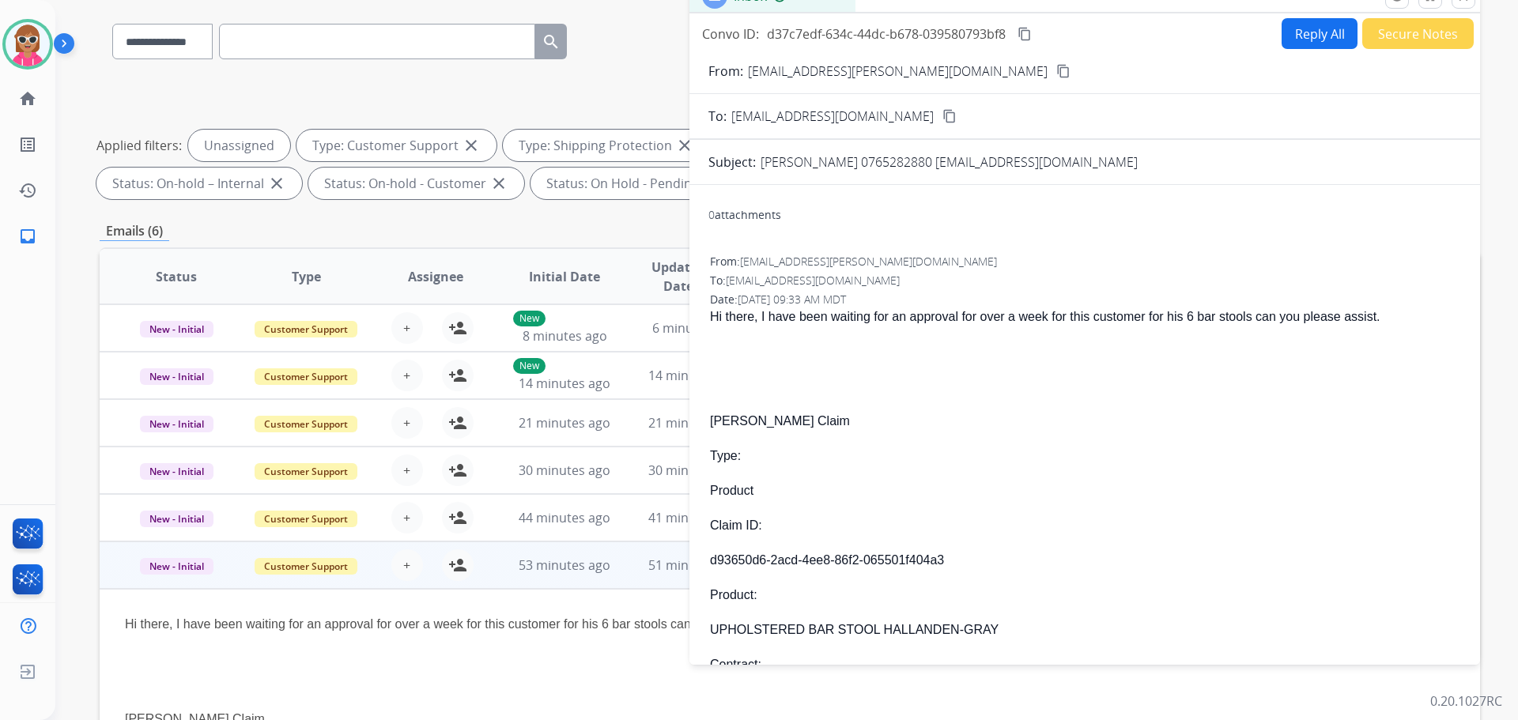
scroll to position [0, 0]
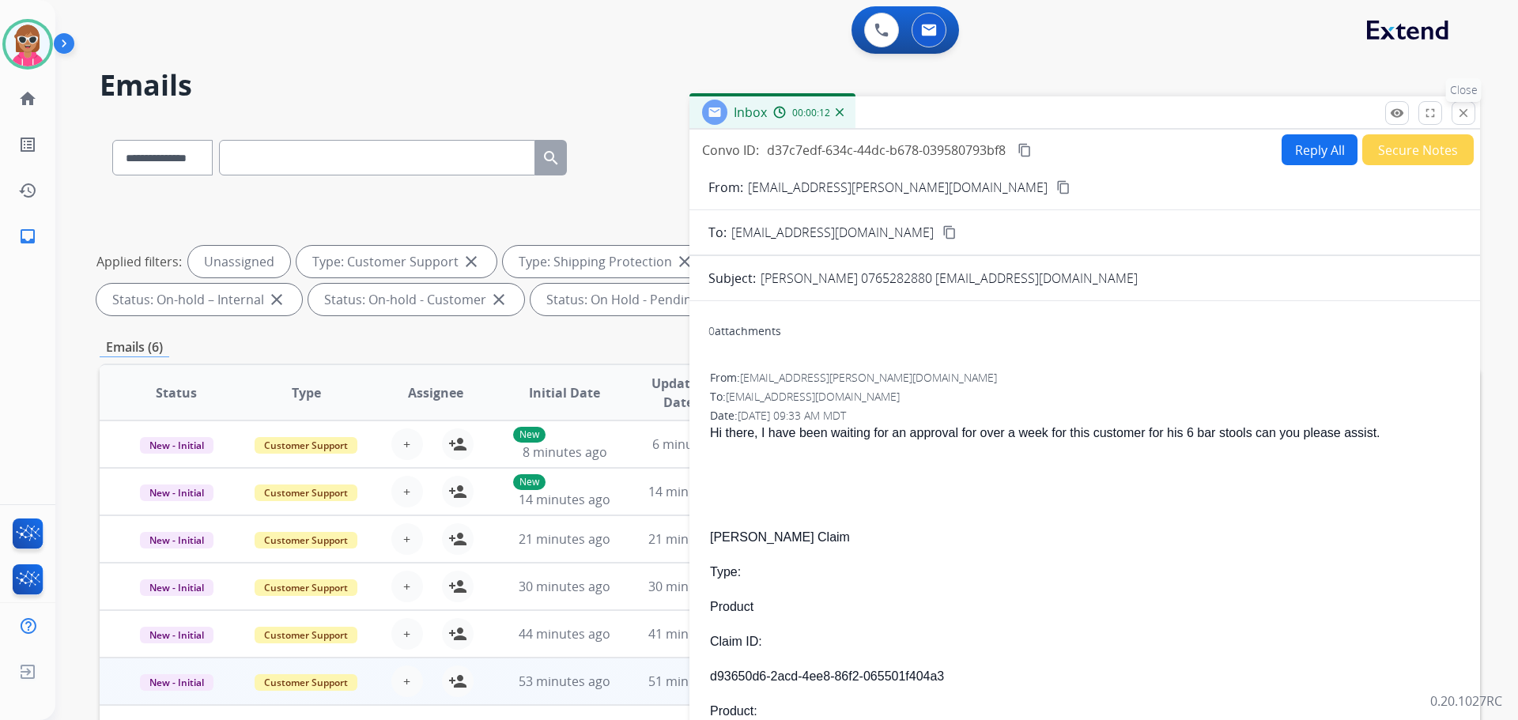
click at [1472, 114] on button "close Close" at bounding box center [1464, 113] width 24 height 24
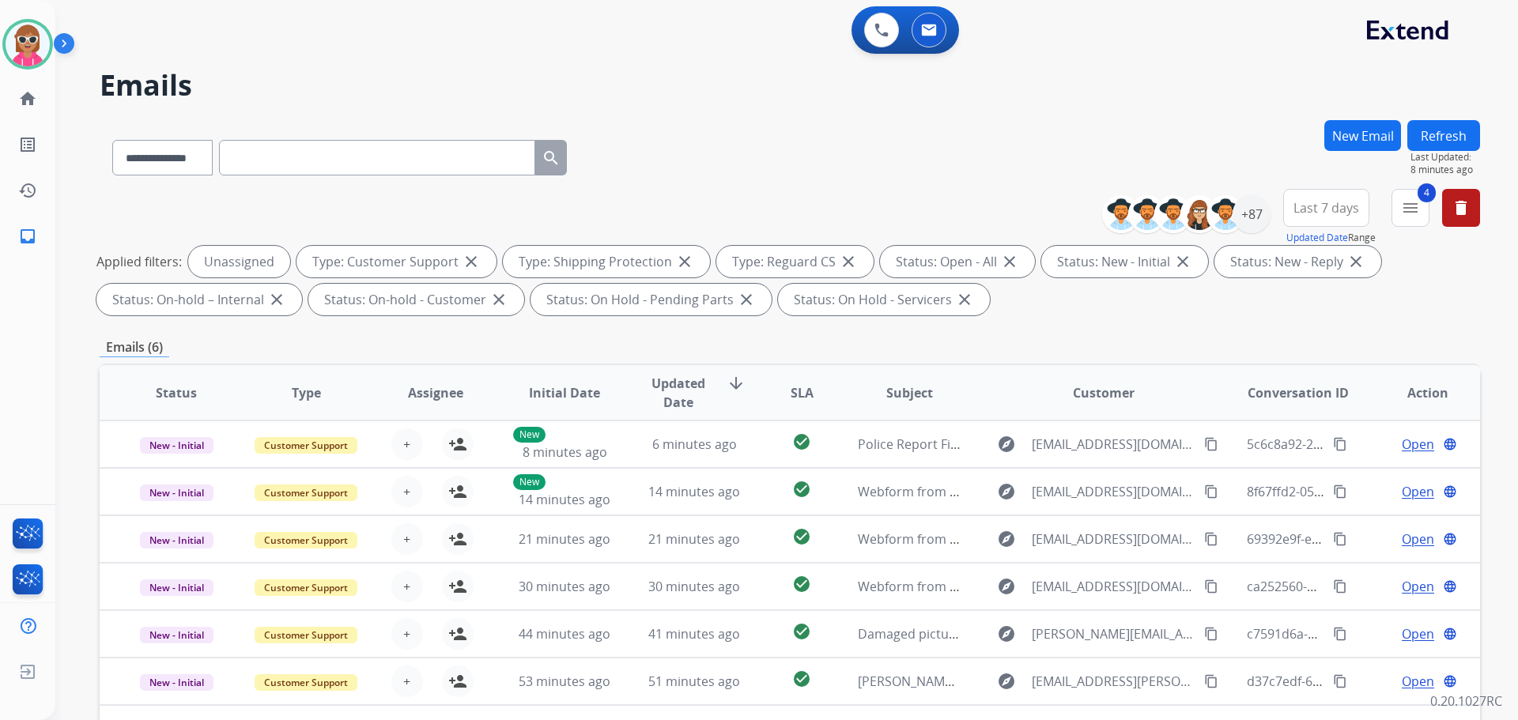
click at [716, 144] on div "**********" at bounding box center [790, 154] width 1381 height 69
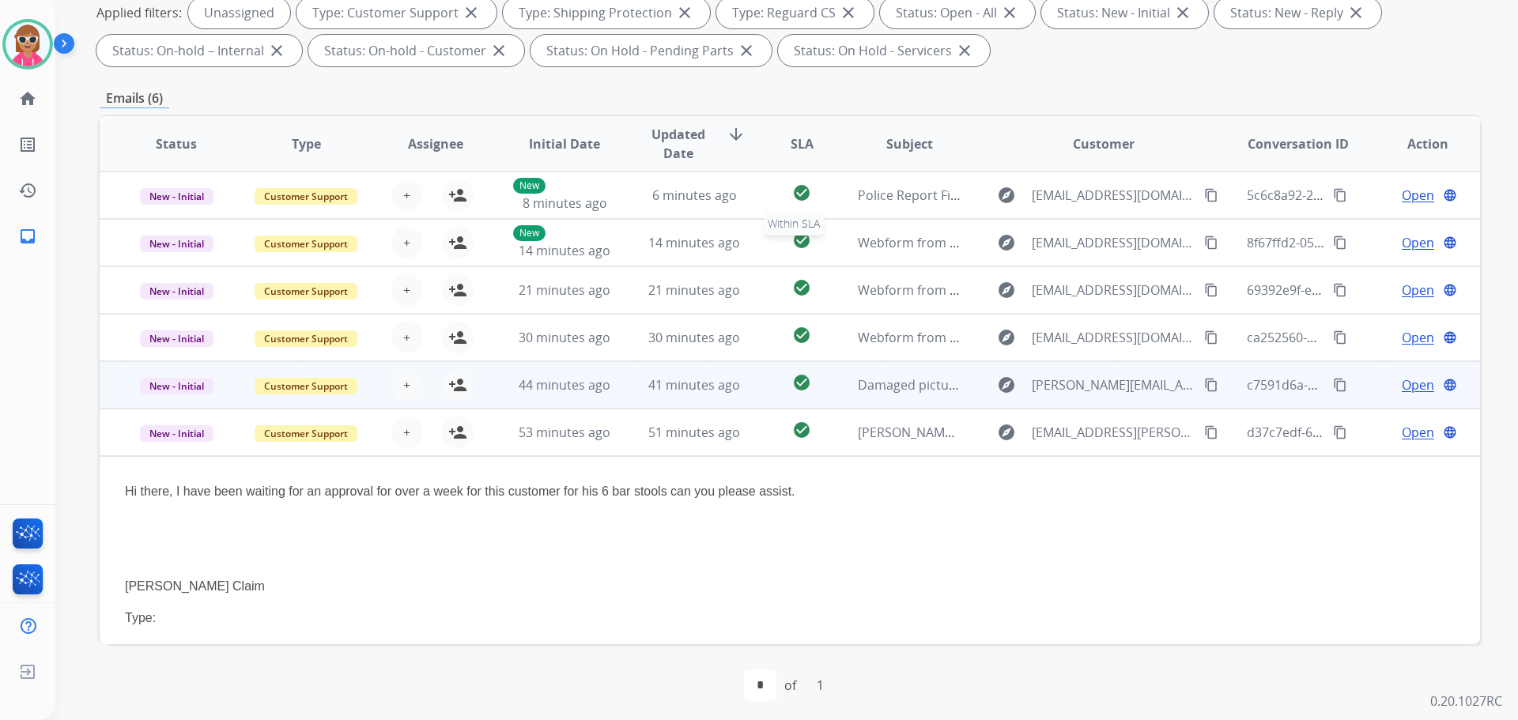
scroll to position [255, 0]
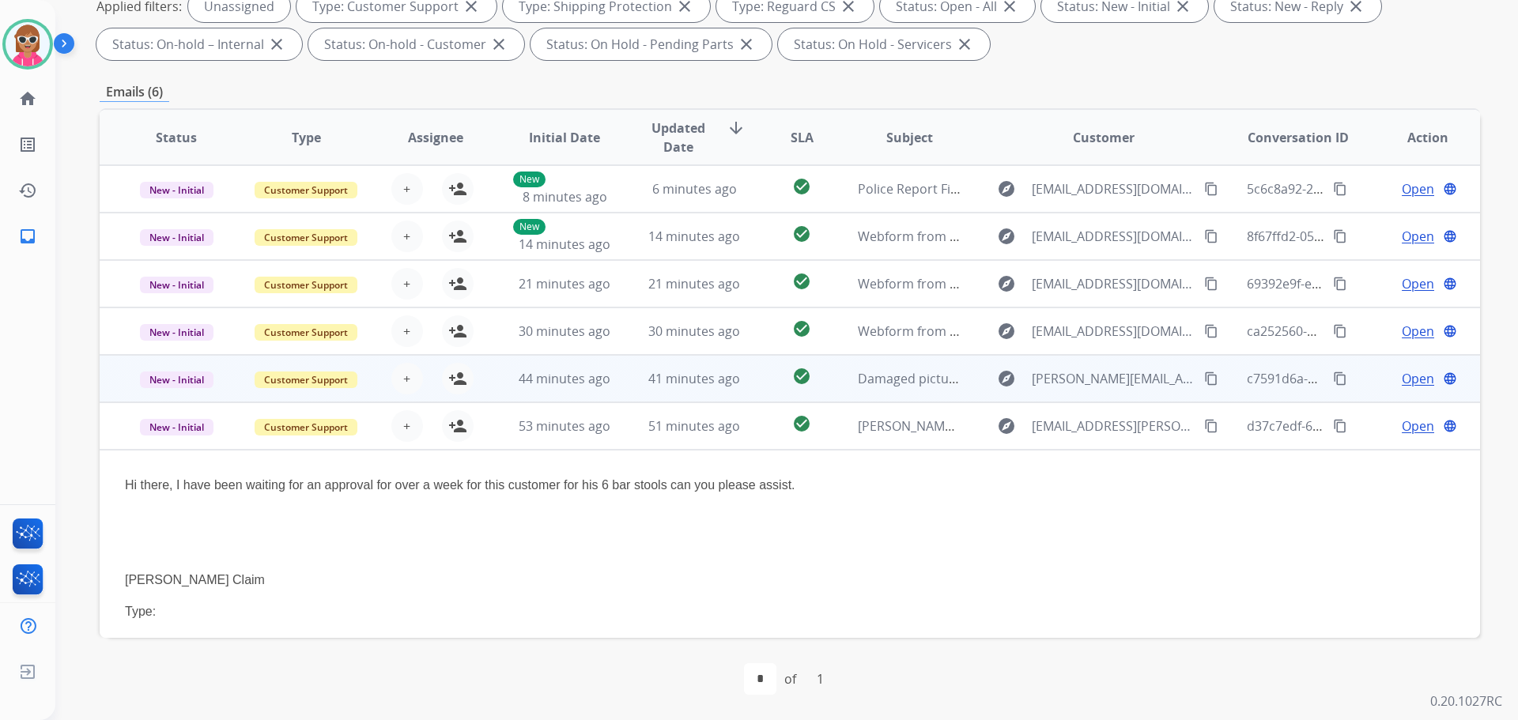
click at [753, 363] on td "check_circle" at bounding box center [790, 378] width 86 height 47
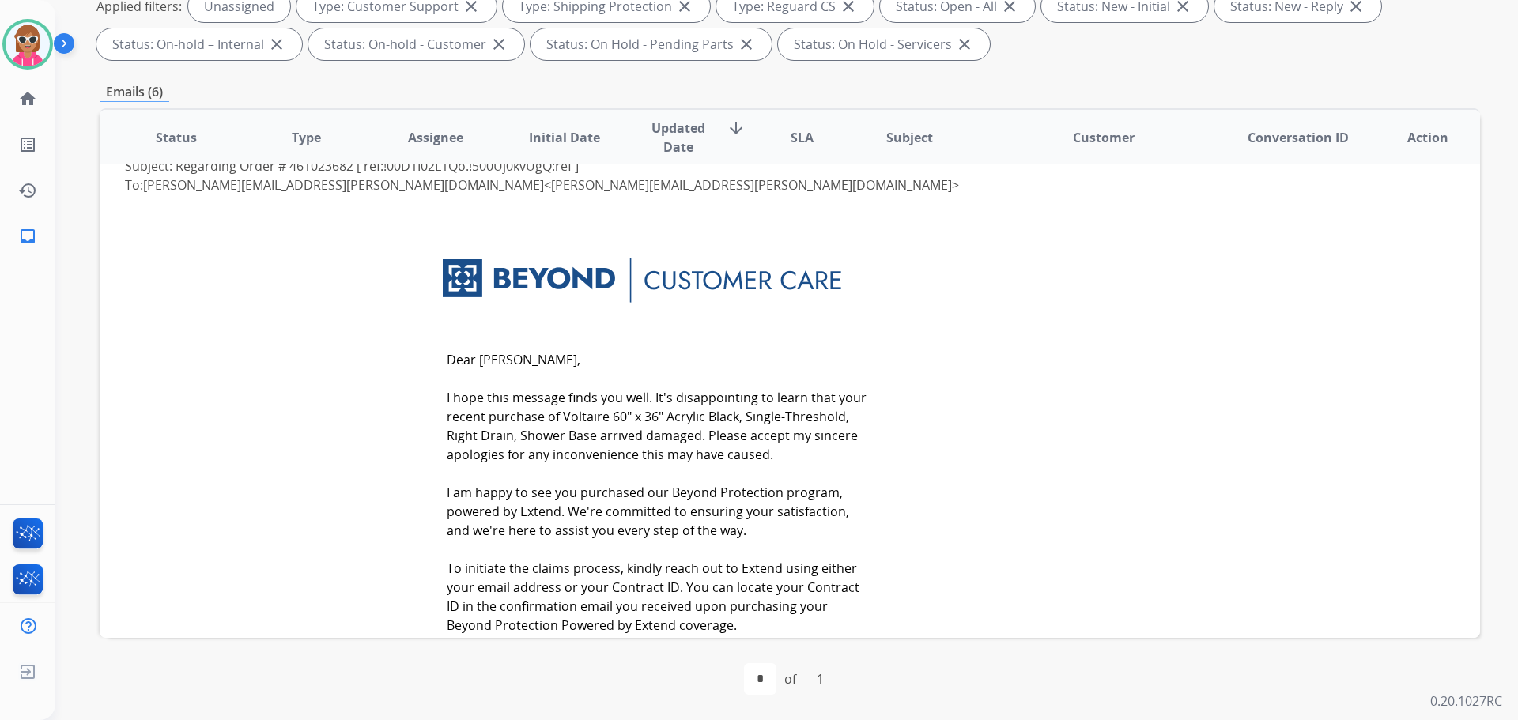
scroll to position [0, 0]
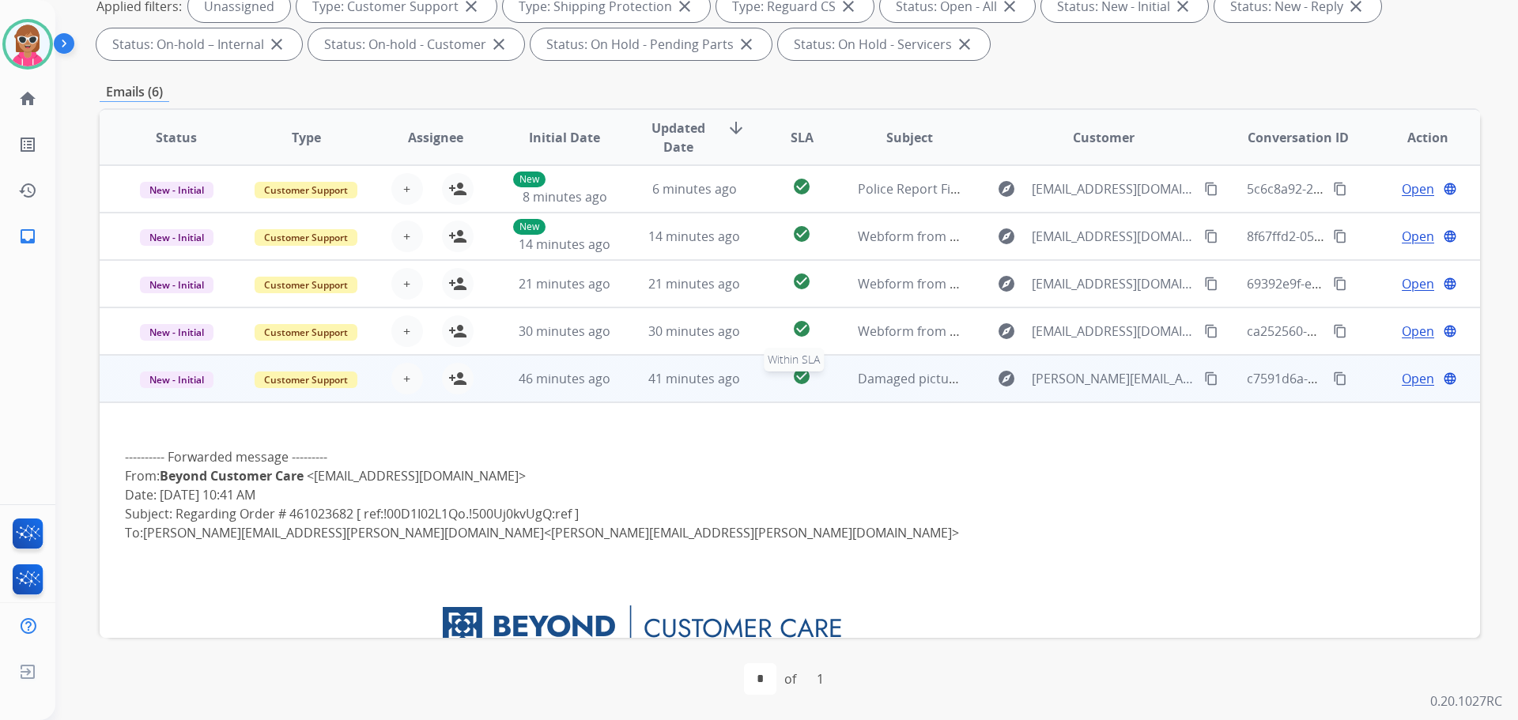
click at [780, 374] on div "check_circle" at bounding box center [802, 379] width 60 height 24
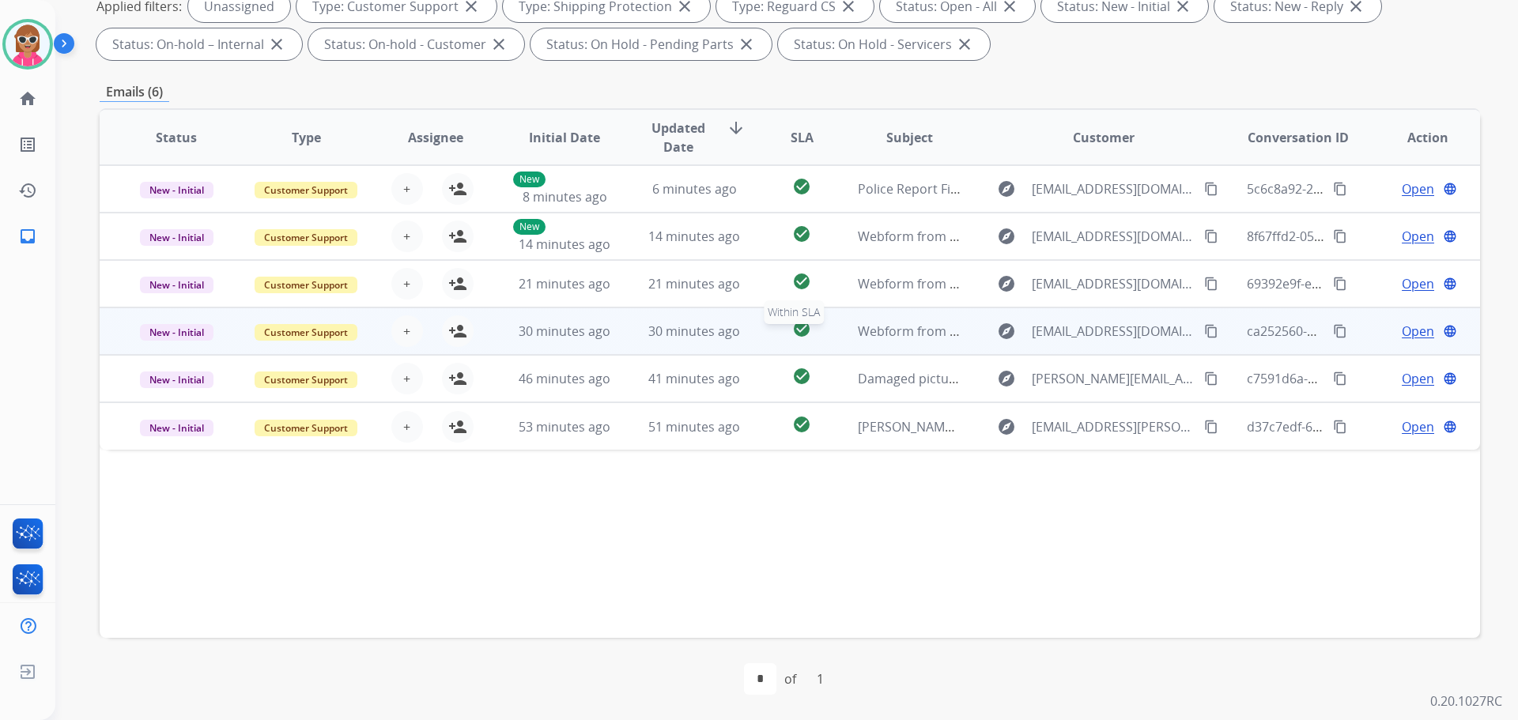
click at [772, 338] on div "check_circle" at bounding box center [802, 331] width 60 height 24
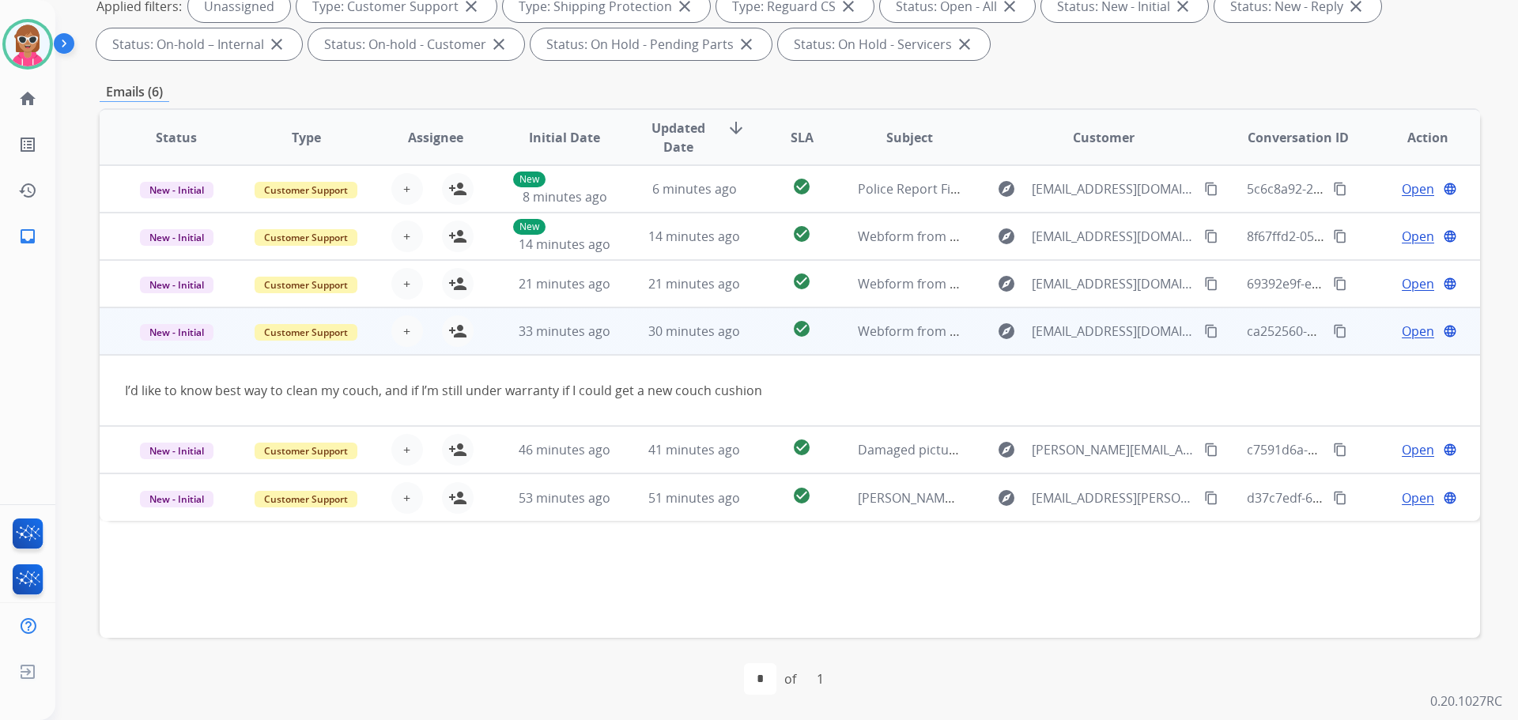
click at [1204, 327] on mat-icon "content_copy" at bounding box center [1211, 331] width 14 height 14
drag, startPoint x: 456, startPoint y: 333, endPoint x: 464, endPoint y: 328, distance: 9.9
click at [456, 333] on mat-icon "person_add" at bounding box center [457, 331] width 19 height 19
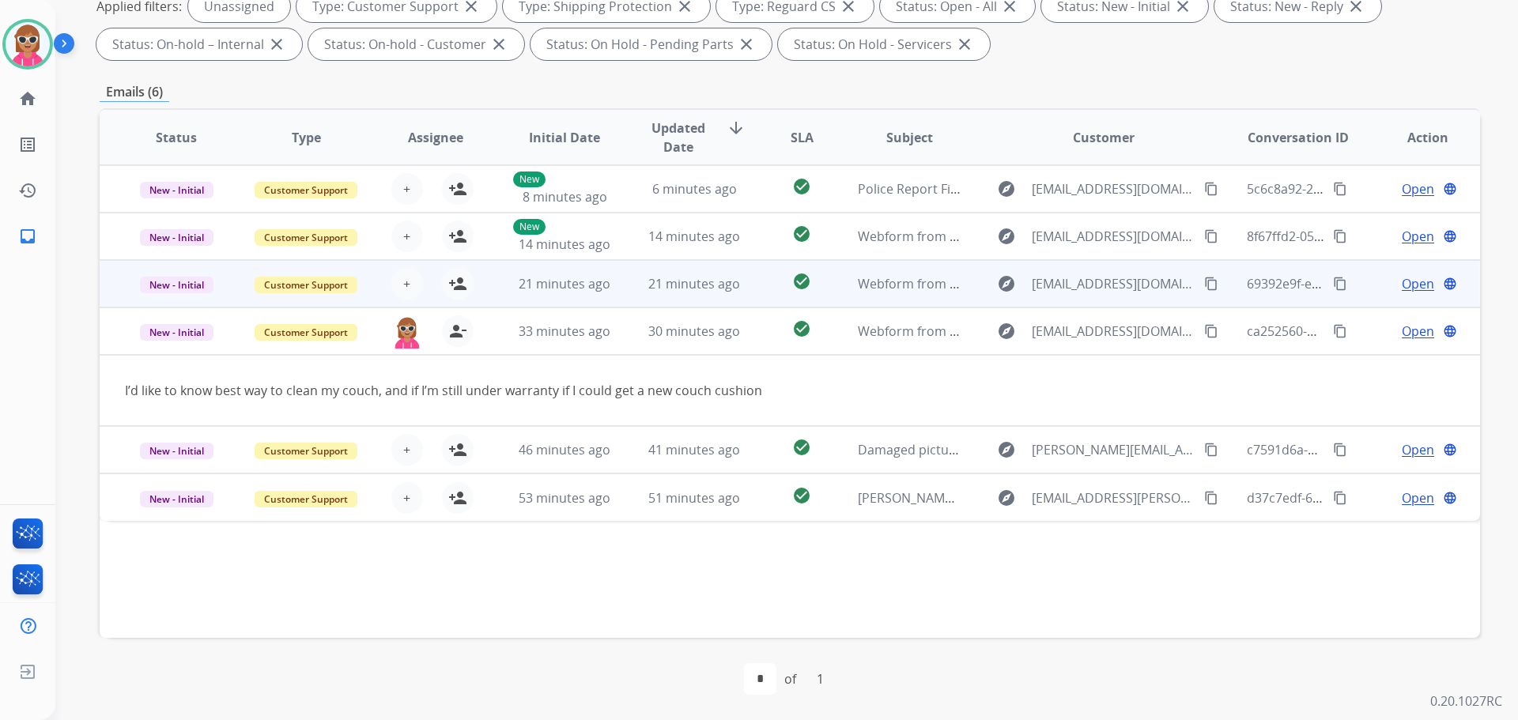
drag, startPoint x: 618, startPoint y: 275, endPoint x: 633, endPoint y: 275, distance: 14.2
click at [619, 275] on td "21 minutes ago" at bounding box center [683, 283] width 130 height 47
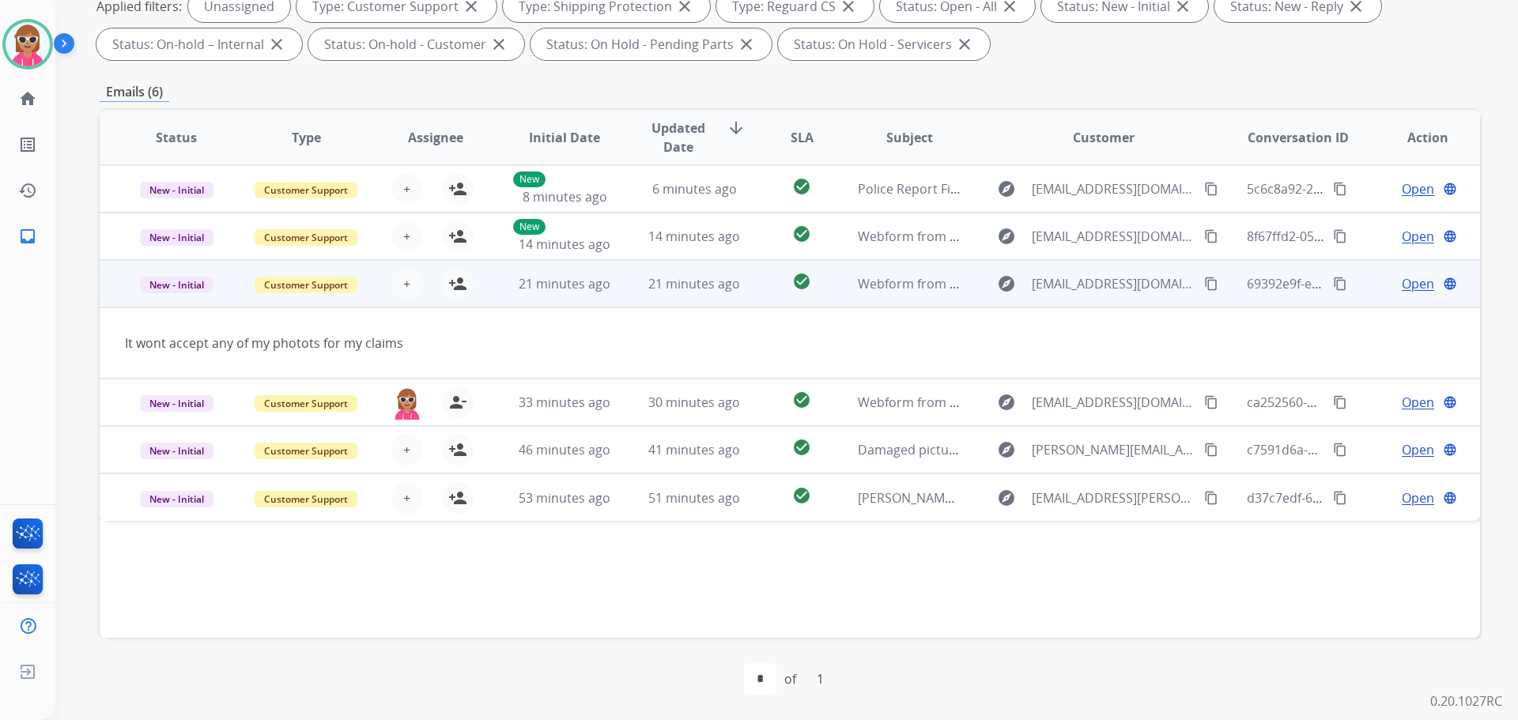
click at [1204, 285] on mat-icon "content_copy" at bounding box center [1211, 284] width 14 height 14
click at [456, 279] on mat-icon "person_add" at bounding box center [457, 283] width 19 height 19
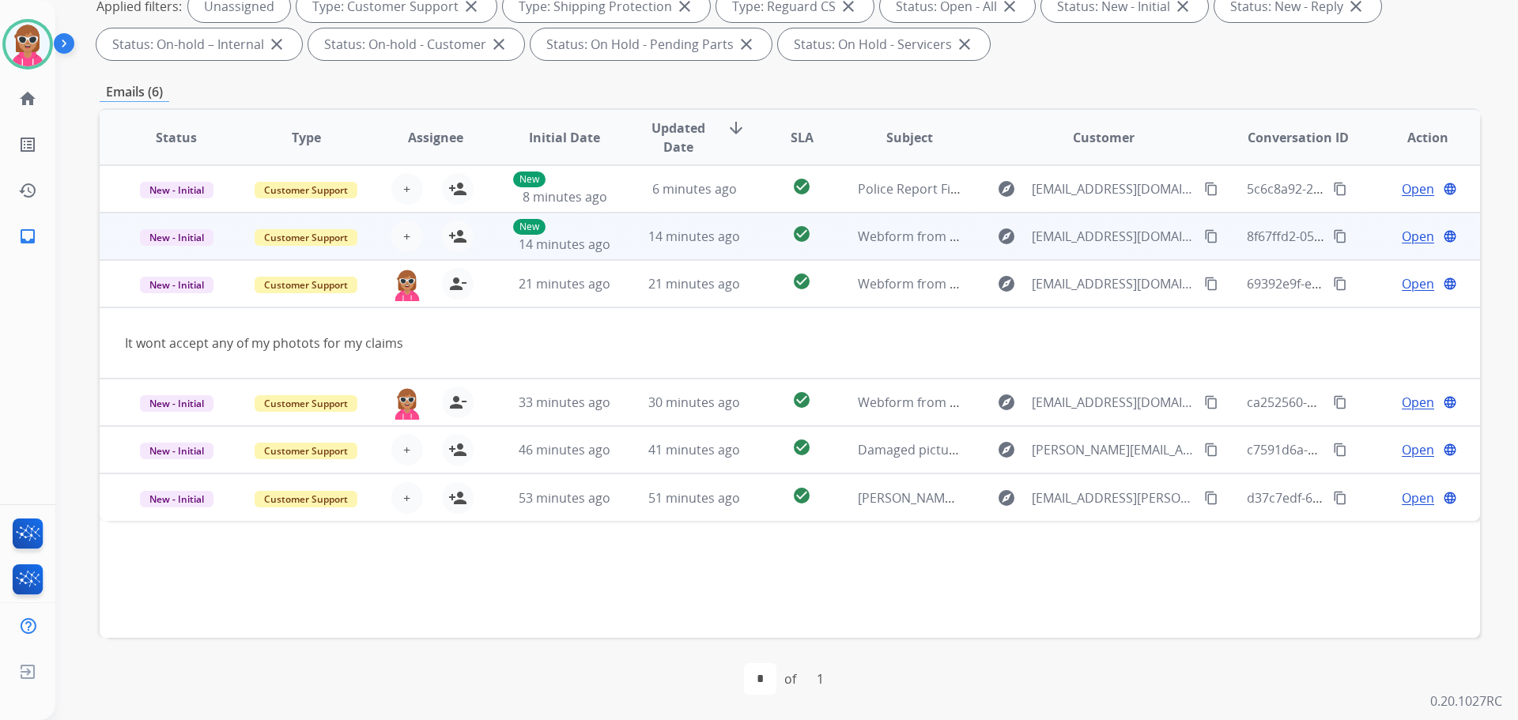
click at [504, 242] on td "New 14 minutes ago" at bounding box center [553, 236] width 130 height 47
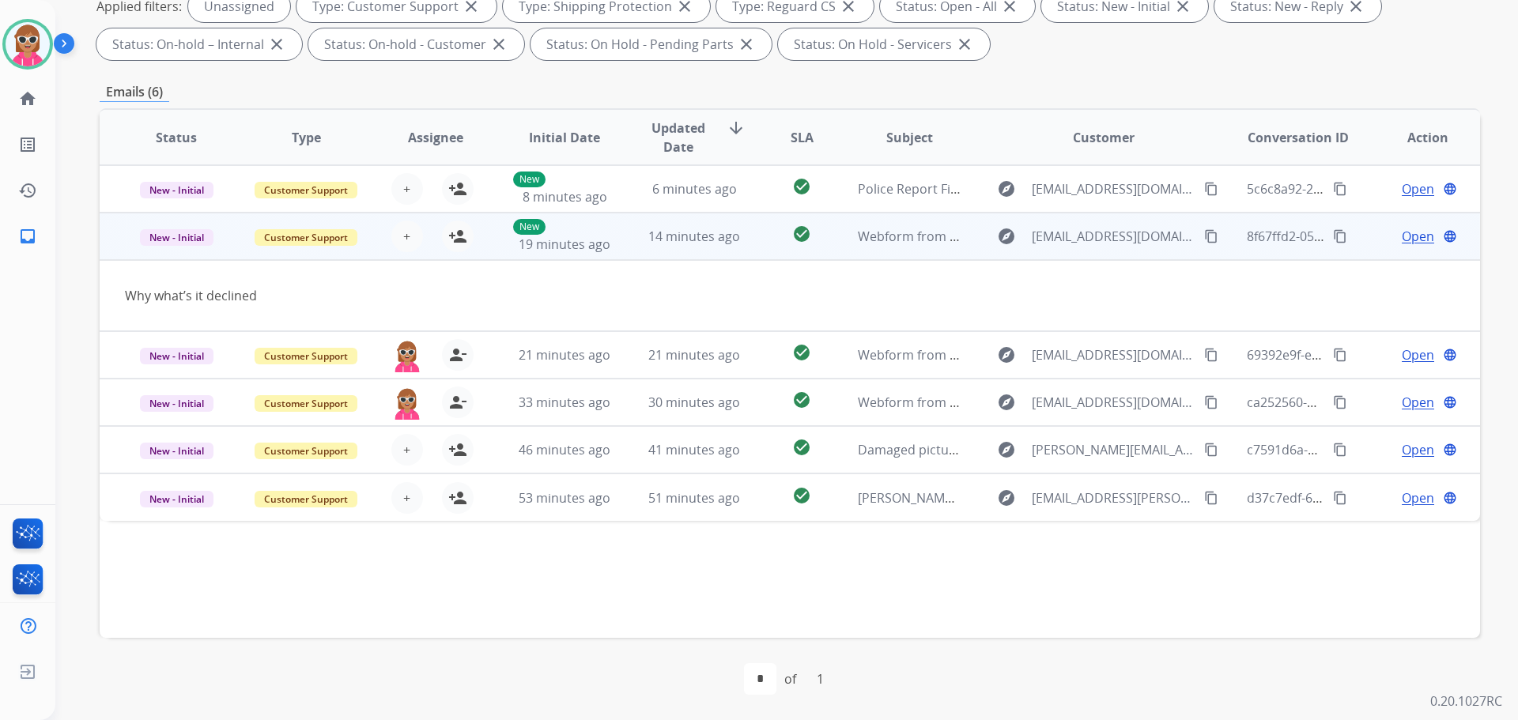
click at [1202, 228] on button "content_copy" at bounding box center [1211, 236] width 19 height 19
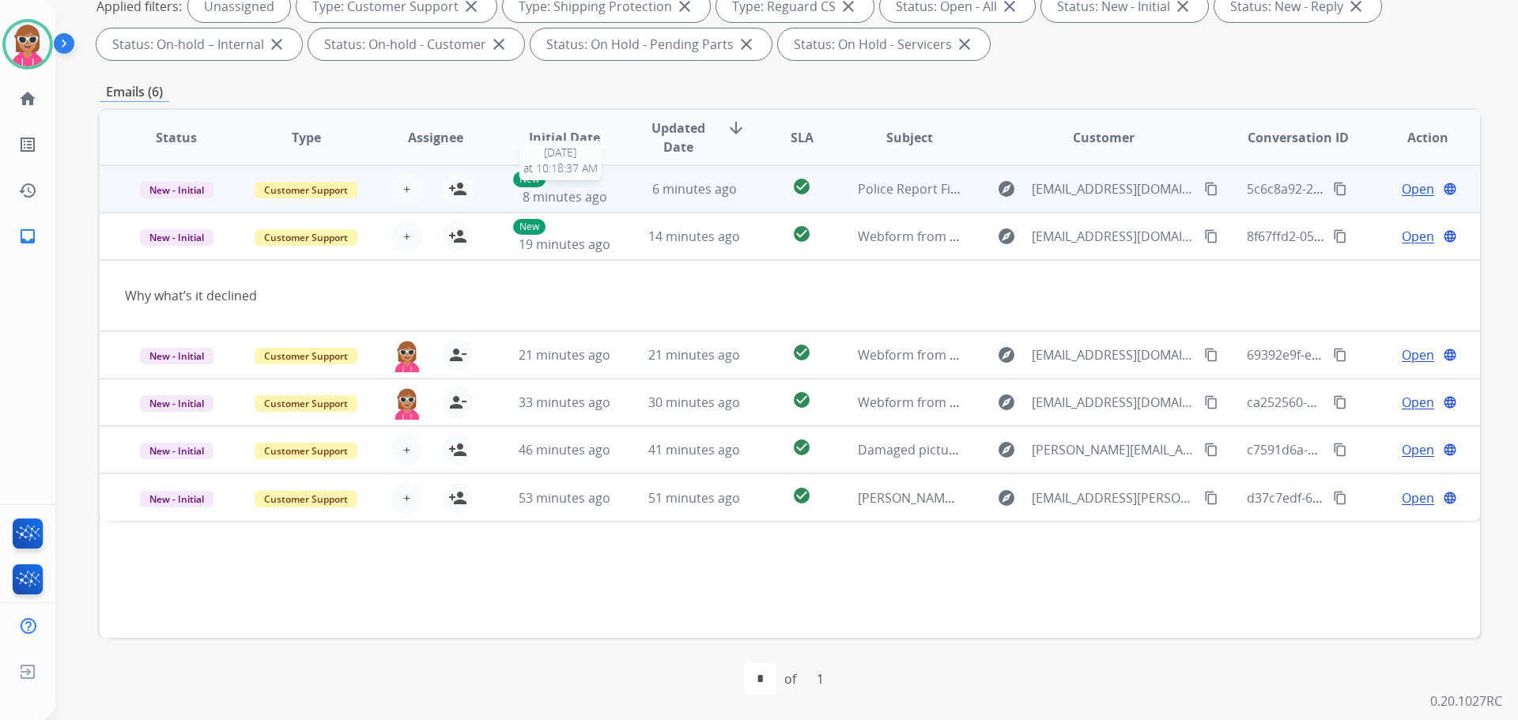
click at [594, 183] on div "New 8 minutes ago" at bounding box center [565, 189] width 104 height 35
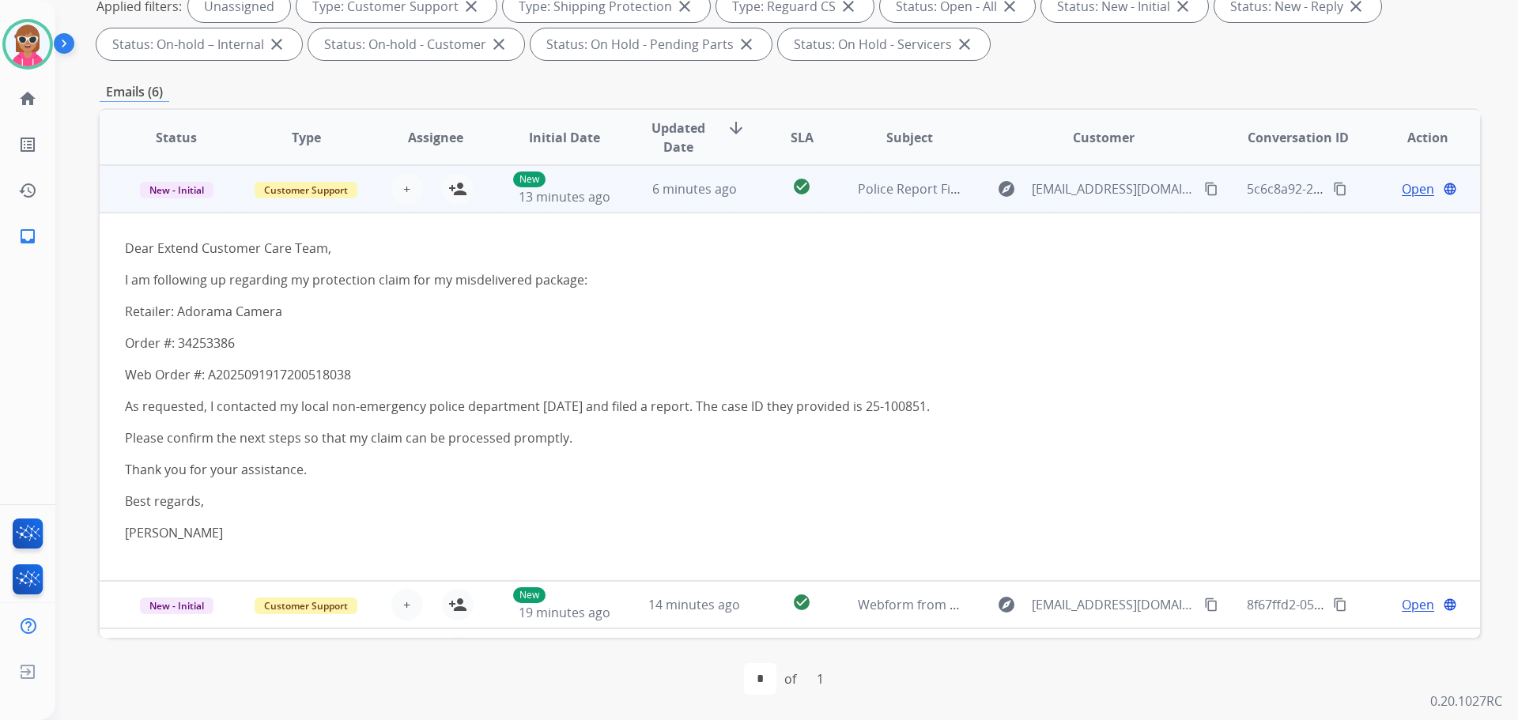
click at [1204, 190] on mat-icon "content_copy" at bounding box center [1211, 189] width 14 height 14
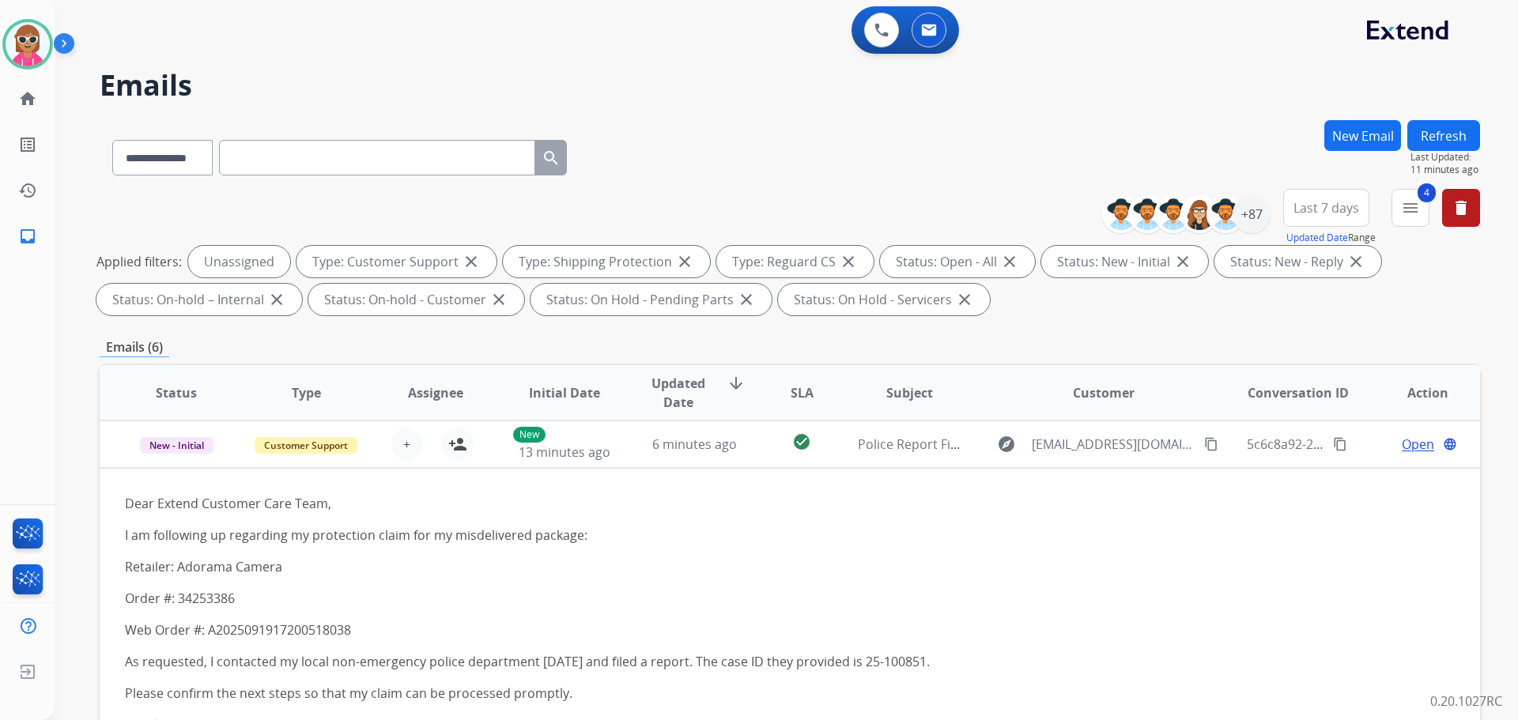
click at [1421, 136] on button "Refresh" at bounding box center [1444, 135] width 73 height 31
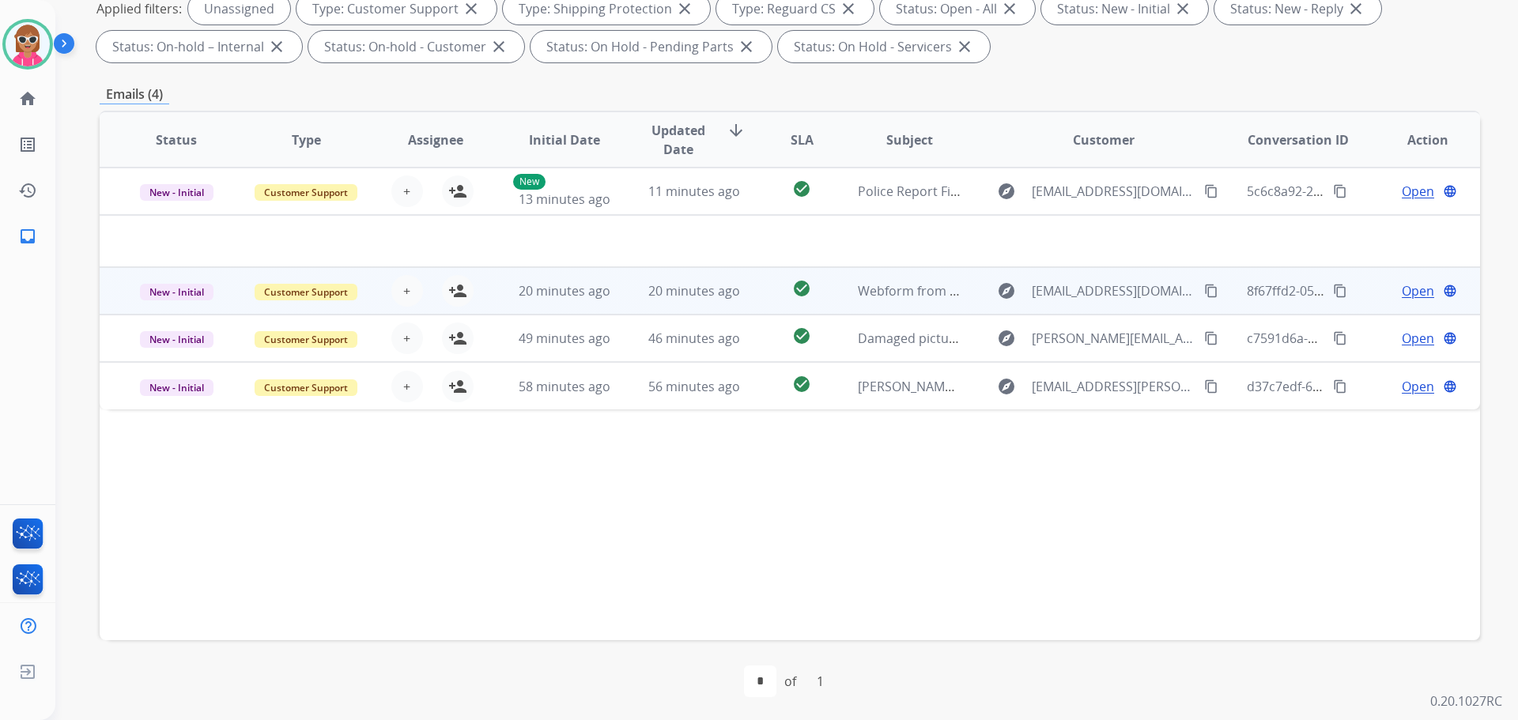
scroll to position [255, 0]
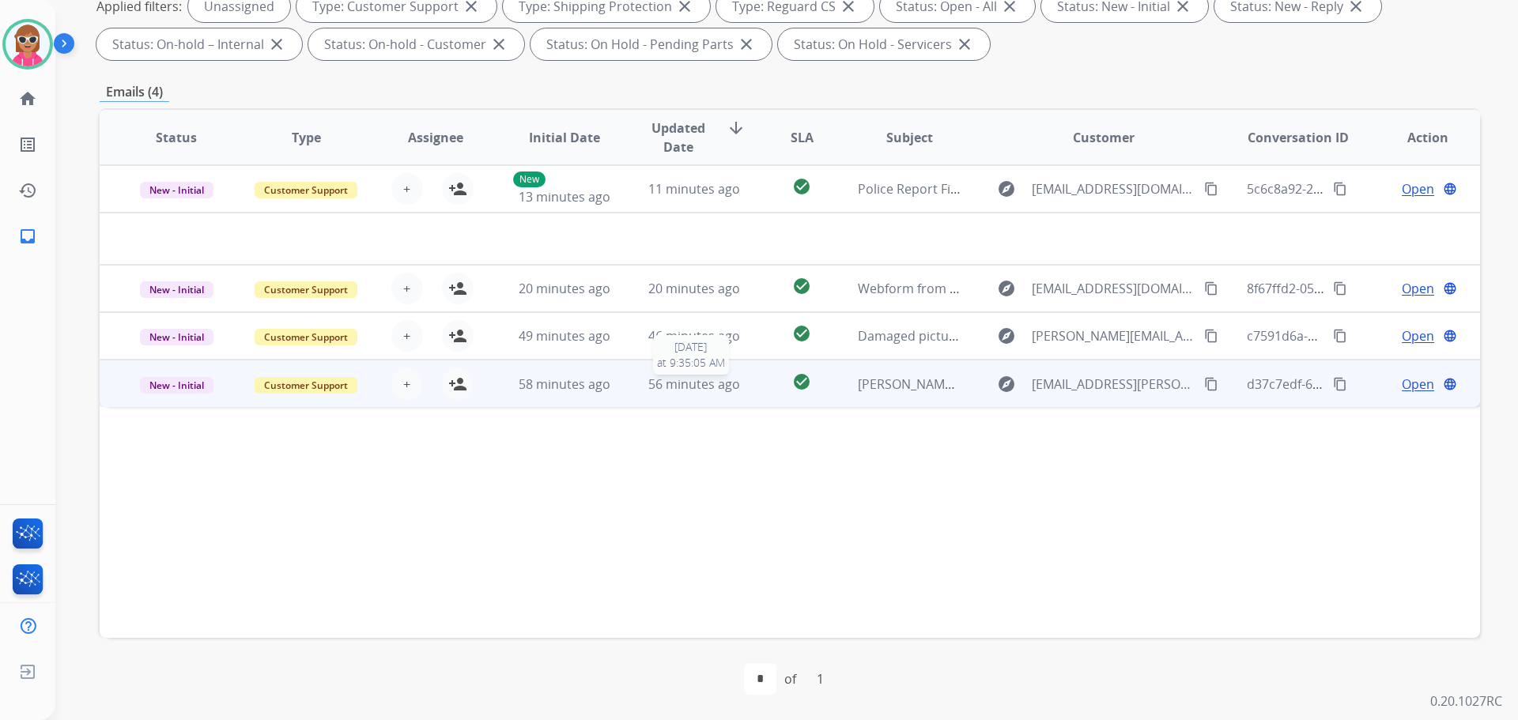
click at [685, 386] on span "56 minutes ago" at bounding box center [694, 384] width 92 height 17
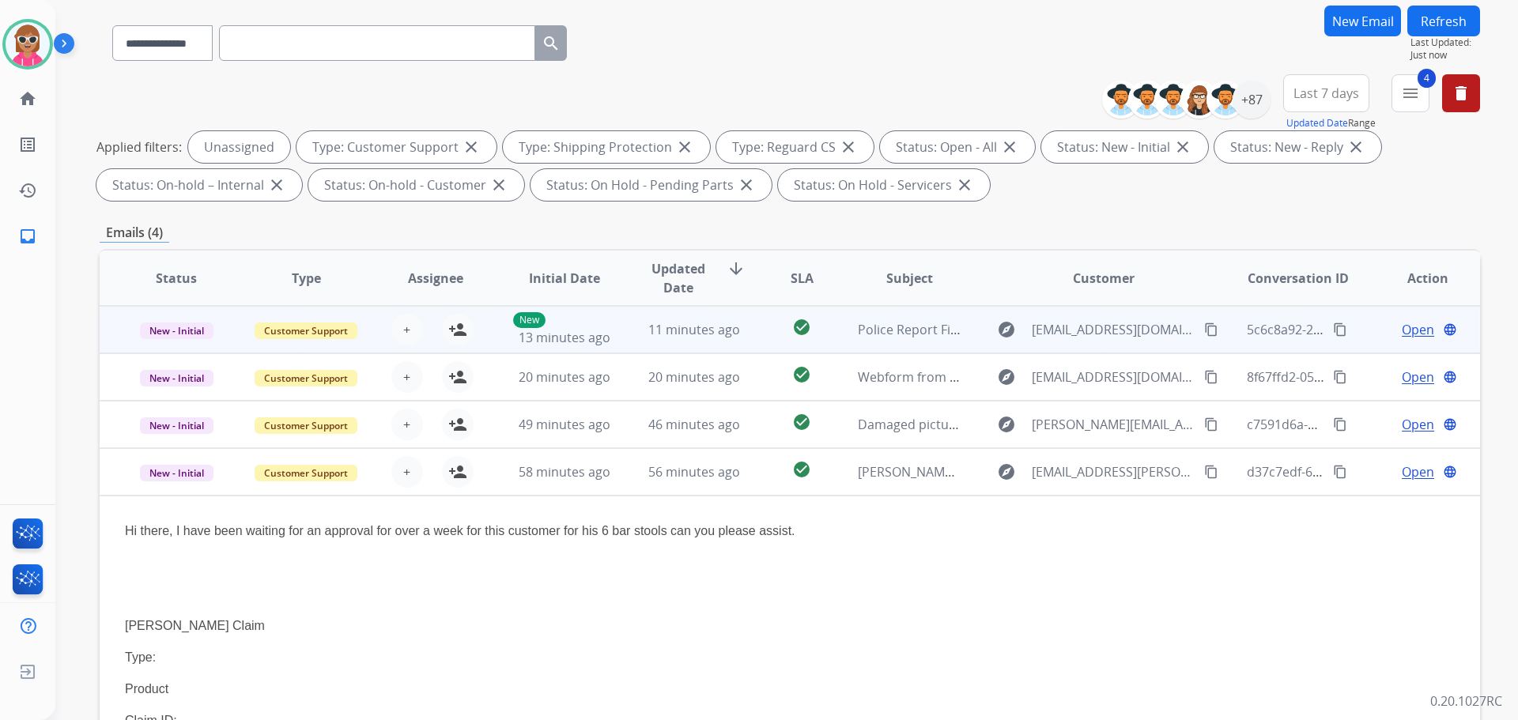
scroll to position [0, 0]
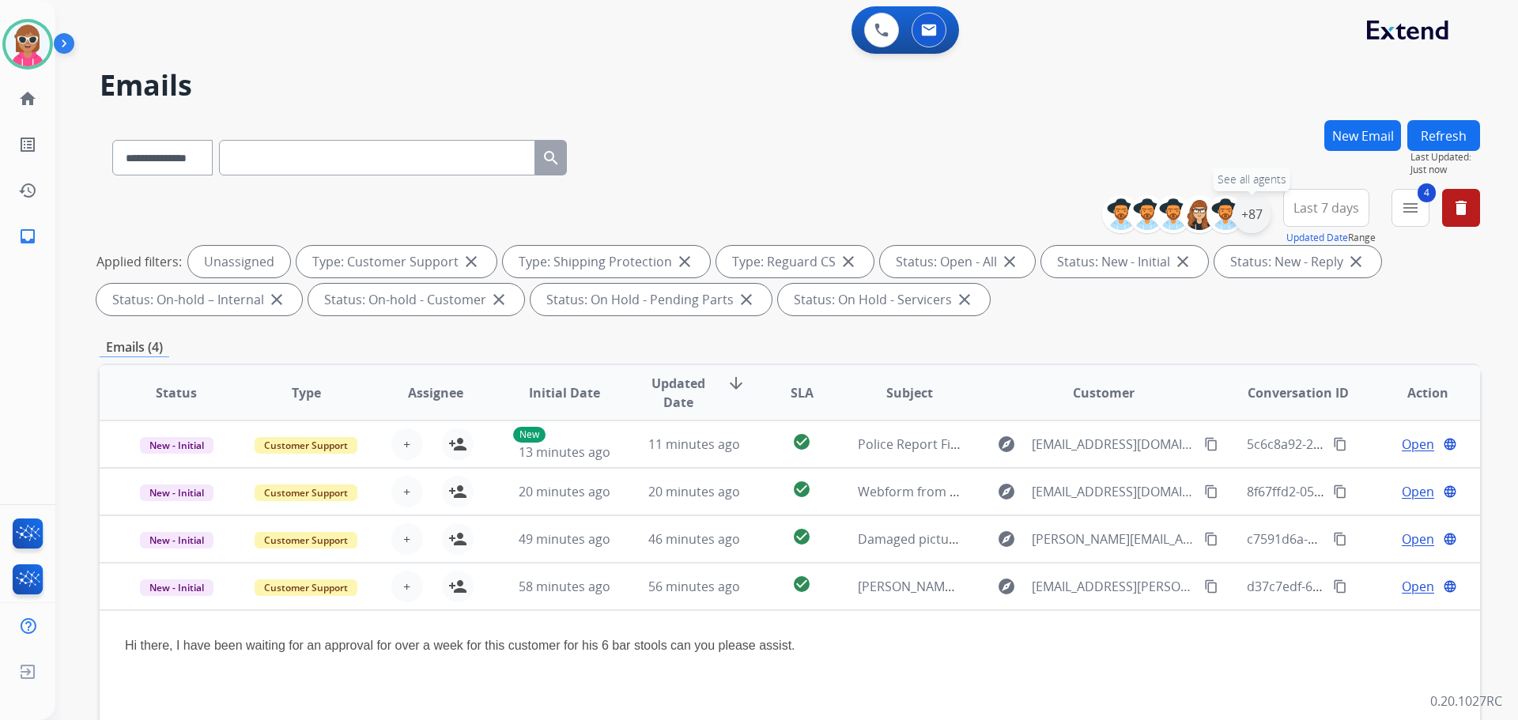
drag, startPoint x: 1265, startPoint y: 217, endPoint x: 1261, endPoint y: 237, distance: 20.3
click at [1265, 220] on div "+87" at bounding box center [1252, 214] width 38 height 38
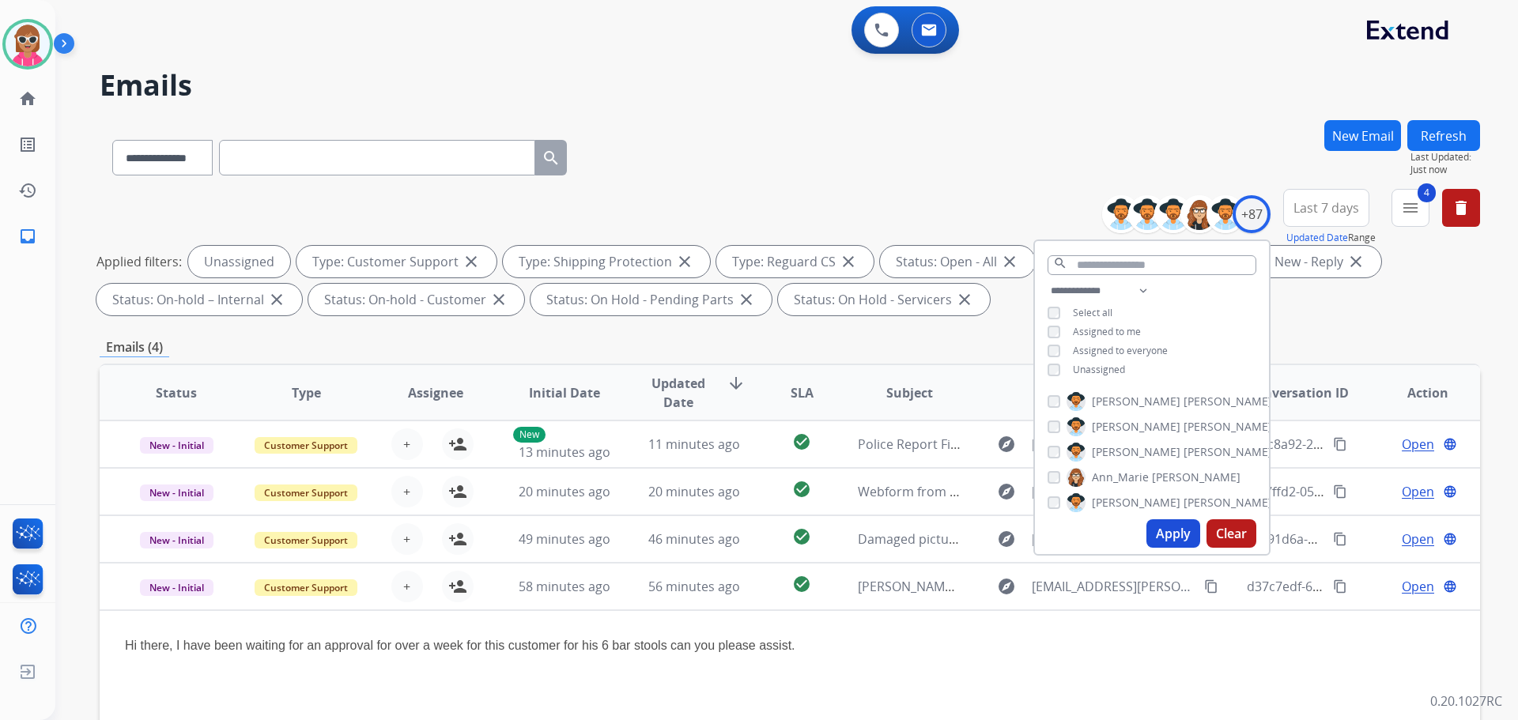
click at [1092, 367] on span "Unassigned" at bounding box center [1099, 369] width 52 height 13
click at [1092, 328] on span "Assigned to me" at bounding box center [1107, 331] width 68 height 13
click at [1144, 520] on div "Apply Clear" at bounding box center [1152, 533] width 234 height 41
drag, startPoint x: 1156, startPoint y: 527, endPoint x: 1139, endPoint y: 525, distance: 17.6
click at [1156, 528] on button "Apply" at bounding box center [1174, 534] width 54 height 28
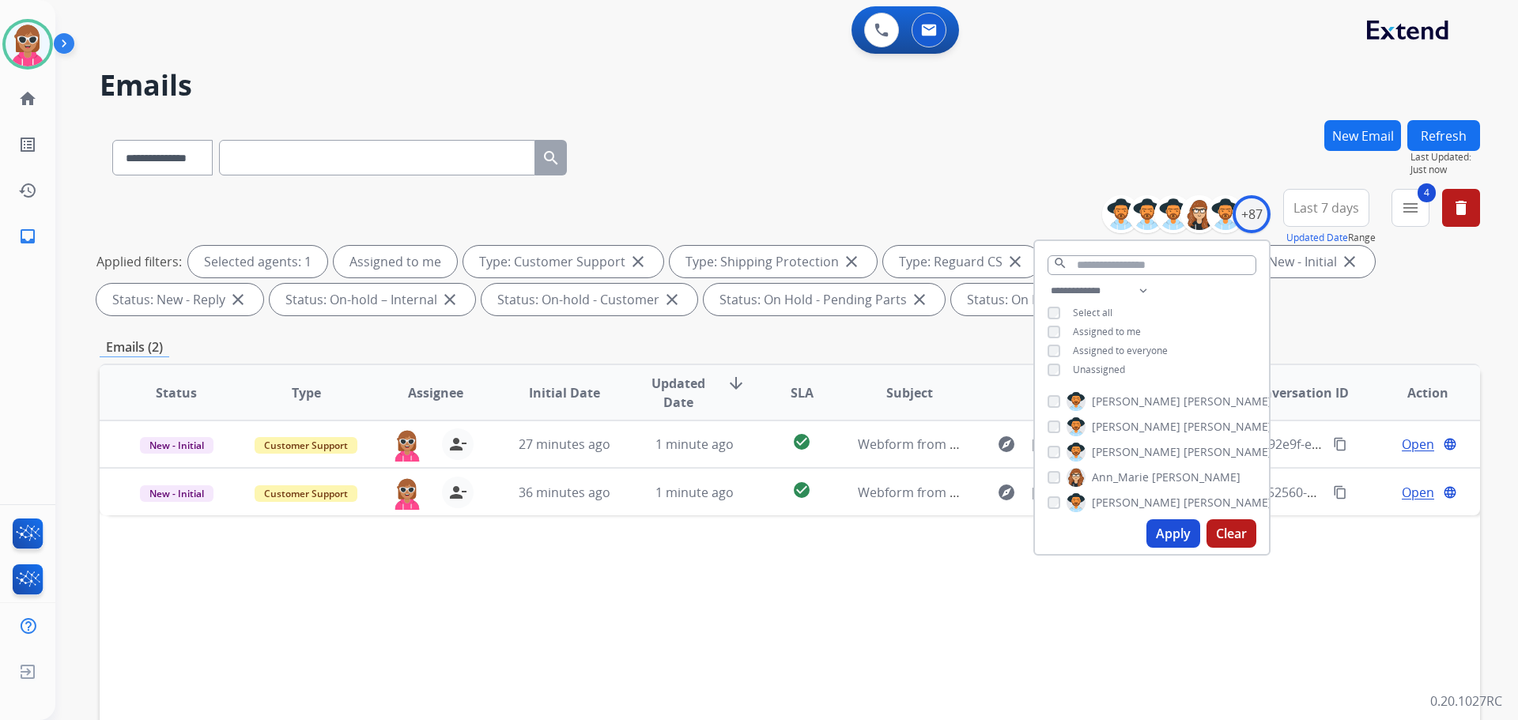
scroll to position [158, 0]
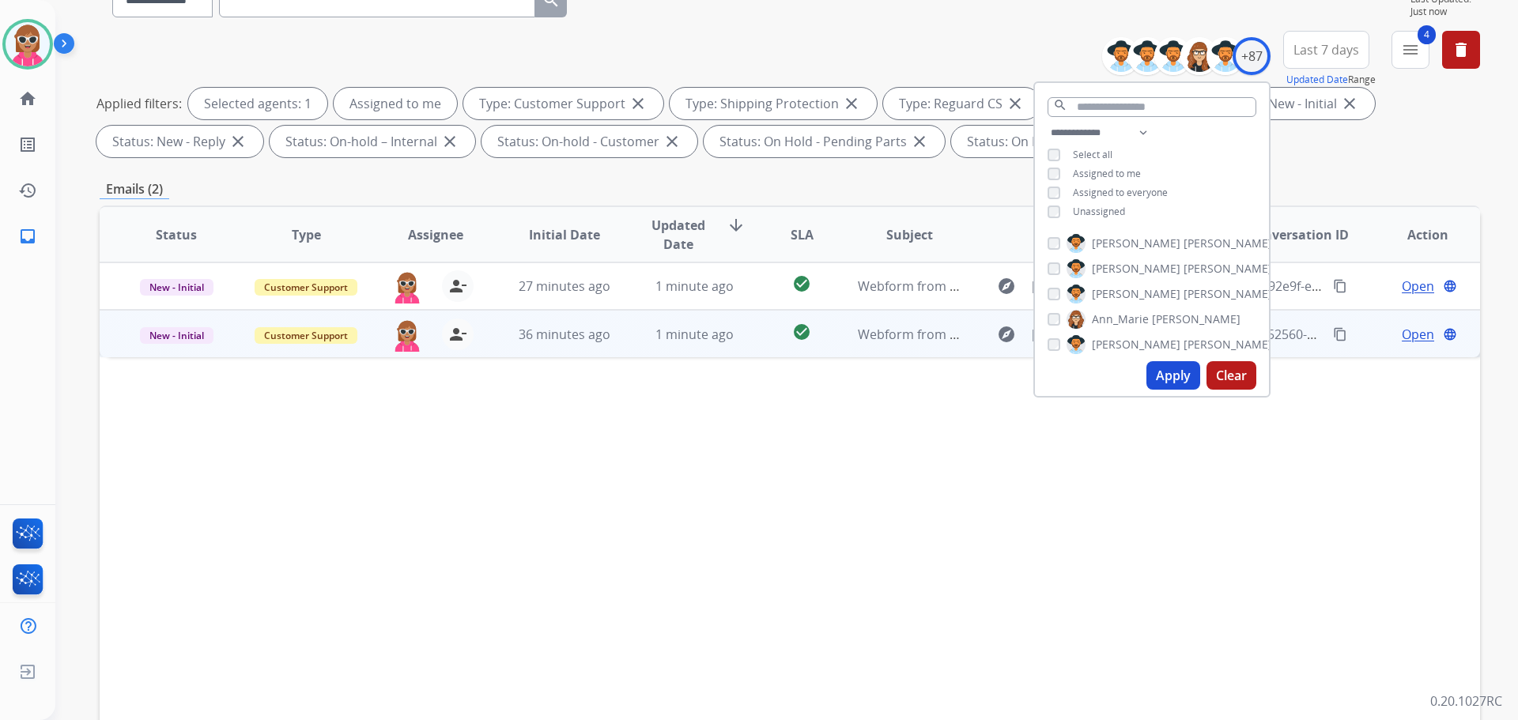
drag, startPoint x: 655, startPoint y: 323, endPoint x: 656, endPoint y: 338, distance: 15.9
click at [655, 331] on td "1 minute ago" at bounding box center [683, 333] width 130 height 47
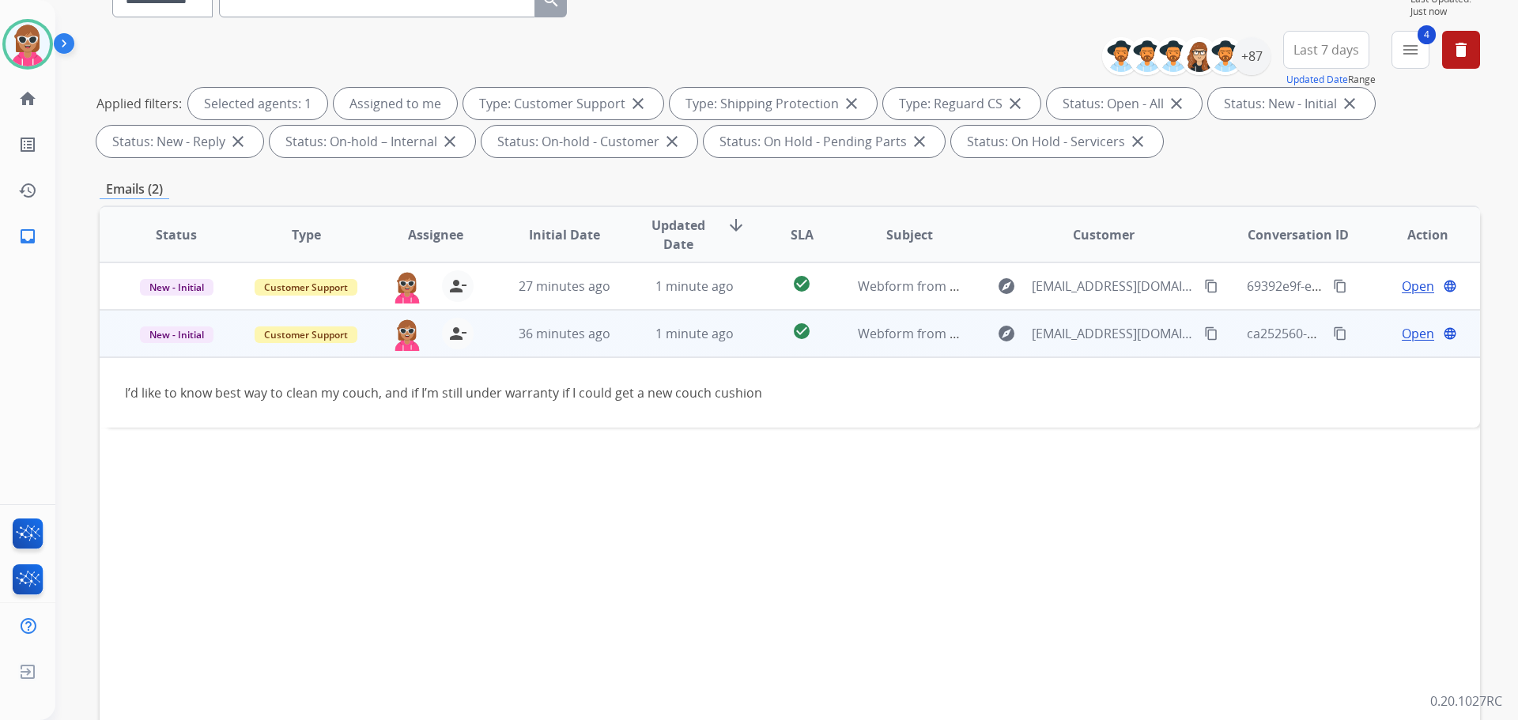
click at [1404, 334] on span "Open" at bounding box center [1418, 333] width 32 height 19
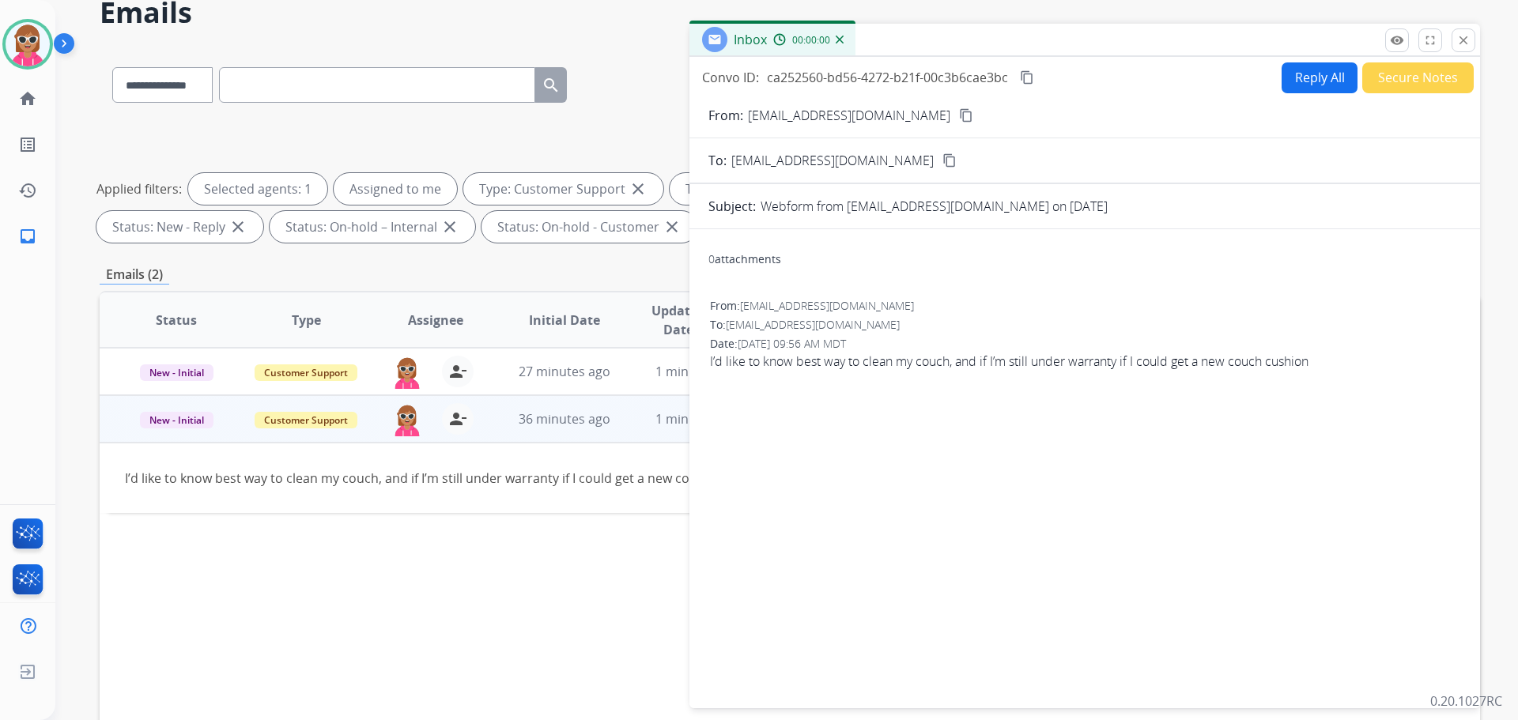
scroll to position [0, 0]
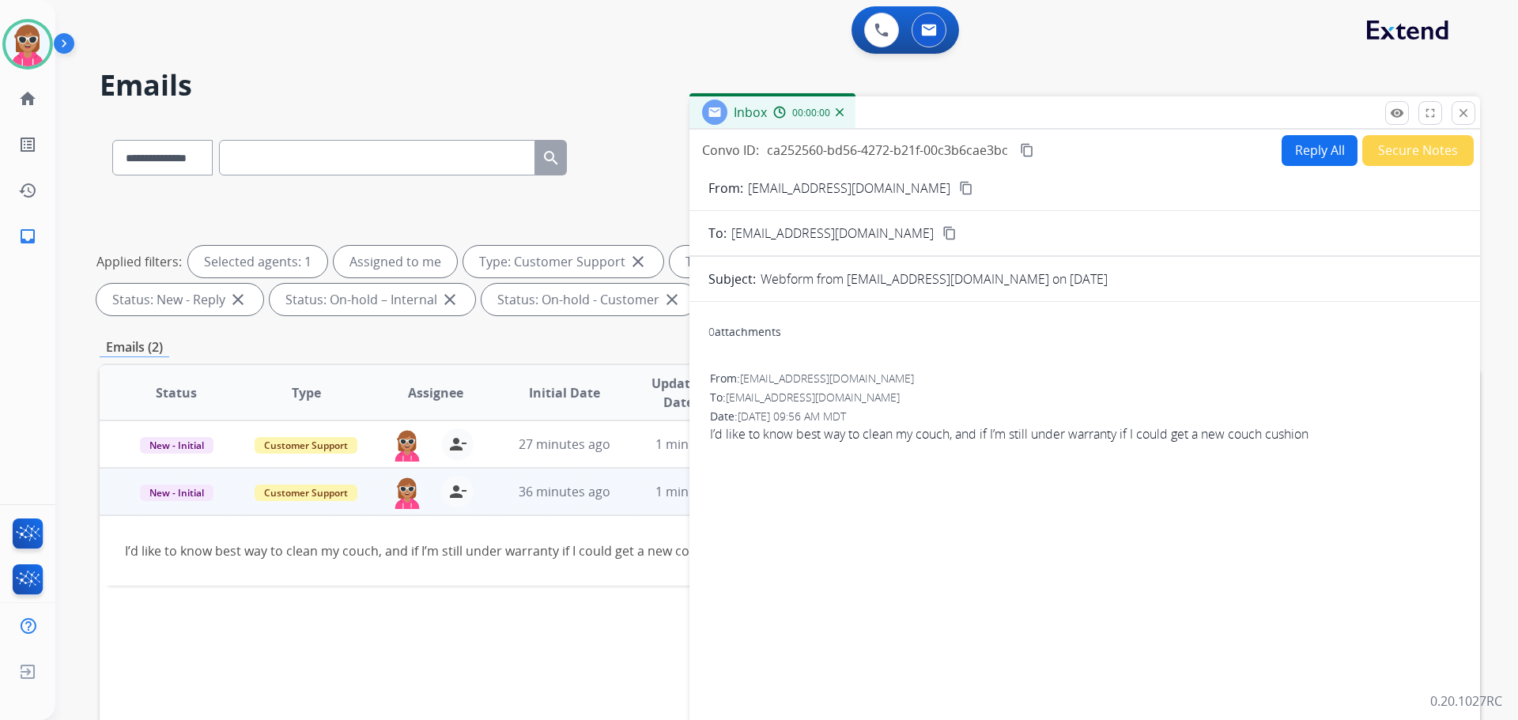
click at [1326, 142] on button "Reply All" at bounding box center [1320, 150] width 76 height 31
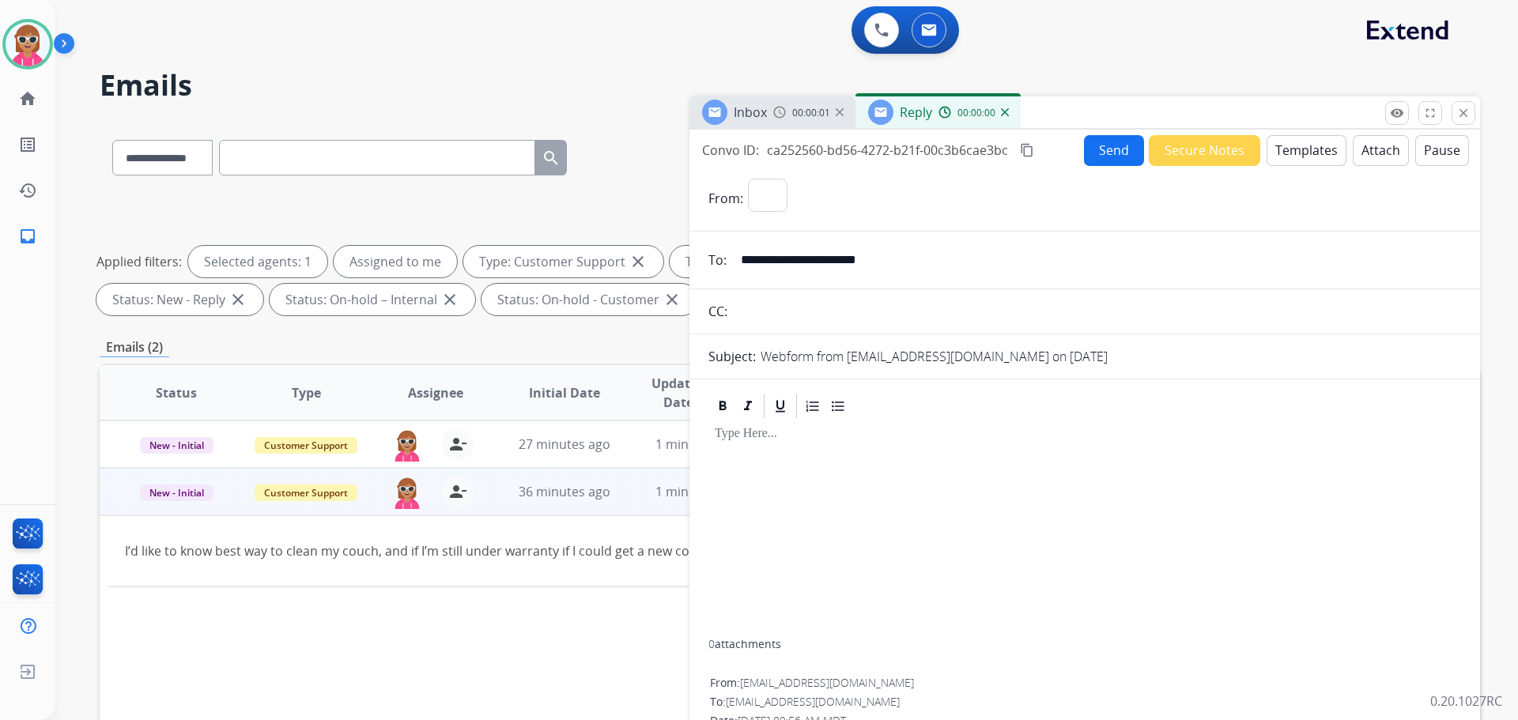
click at [1326, 142] on button "Templates" at bounding box center [1307, 150] width 80 height 31
select select "**********"
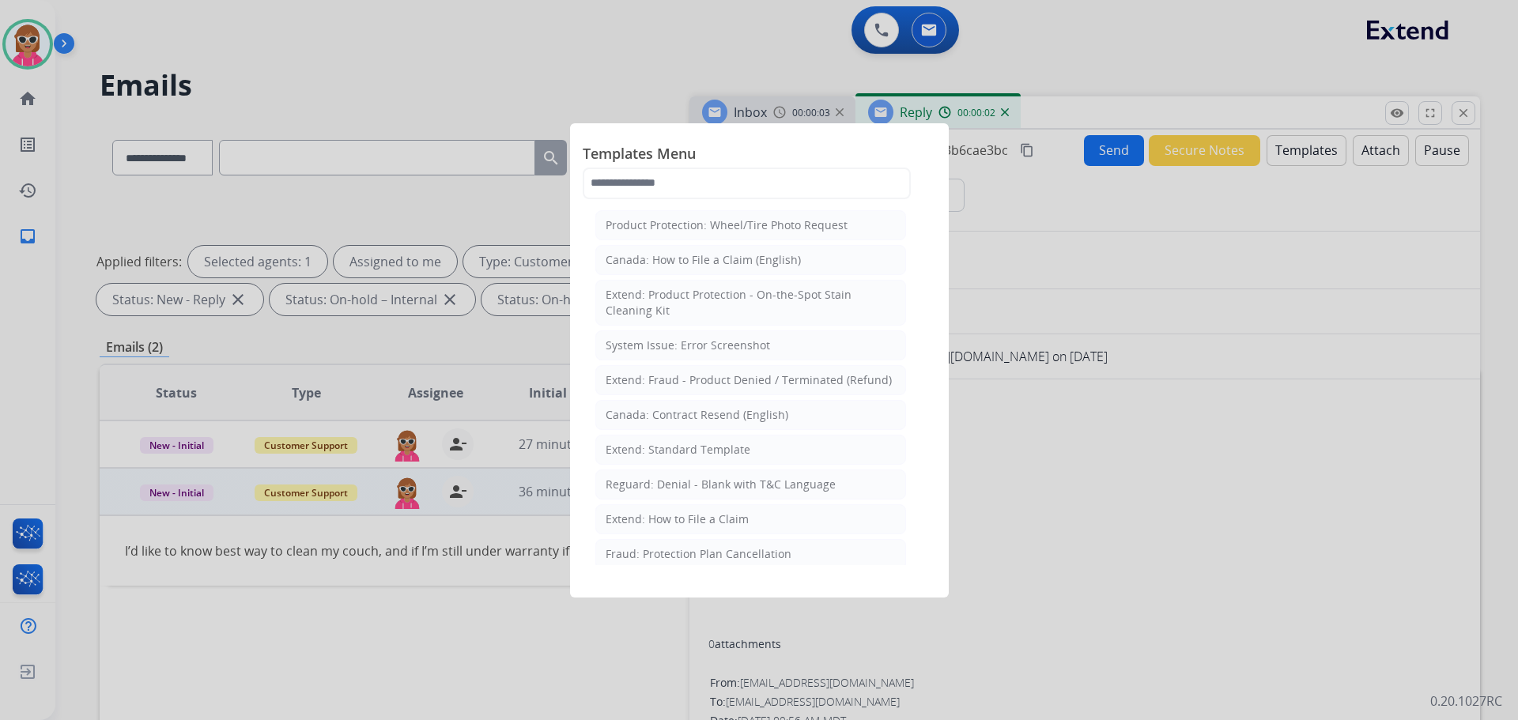
click at [716, 159] on span "Templates Menu" at bounding box center [759, 154] width 353 height 25
drag, startPoint x: 706, startPoint y: 172, endPoint x: 706, endPoint y: 182, distance: 10.3
click at [707, 173] on input "text" at bounding box center [747, 184] width 328 height 32
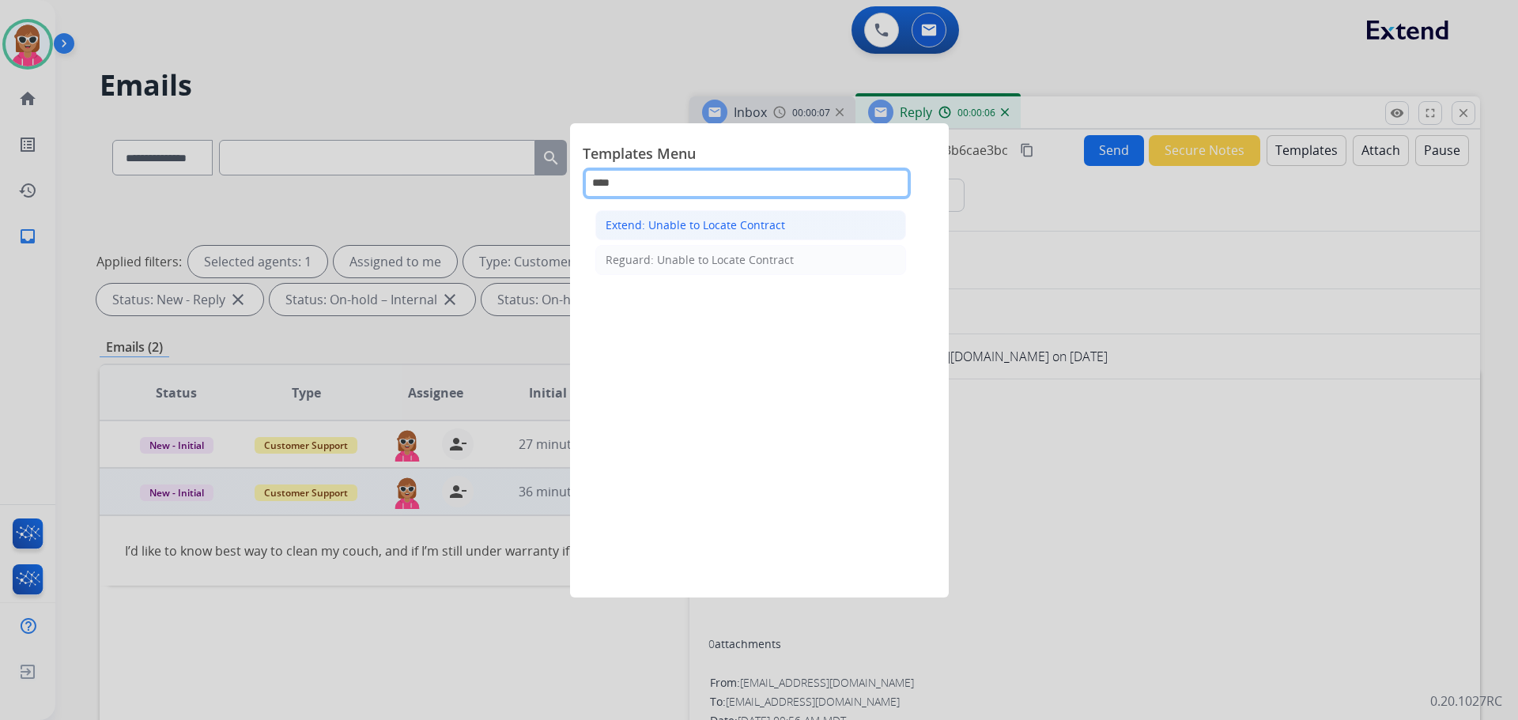
type input "****"
click at [725, 236] on li "Extend: Unable to Locate Contract" at bounding box center [750, 225] width 311 height 30
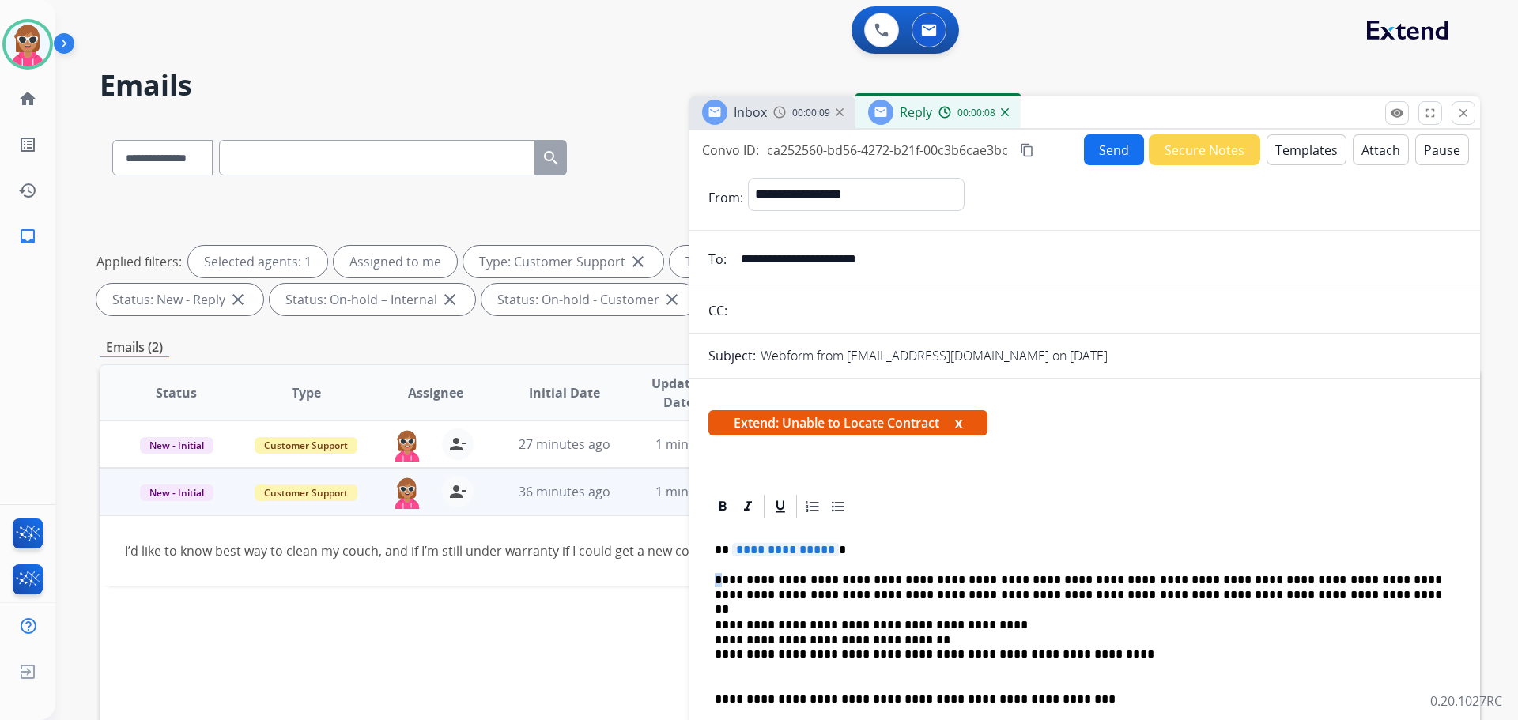
drag, startPoint x: 858, startPoint y: 539, endPoint x: 720, endPoint y: 576, distance: 143.3
click at [794, 547] on span "**********" at bounding box center [785, 549] width 107 height 13
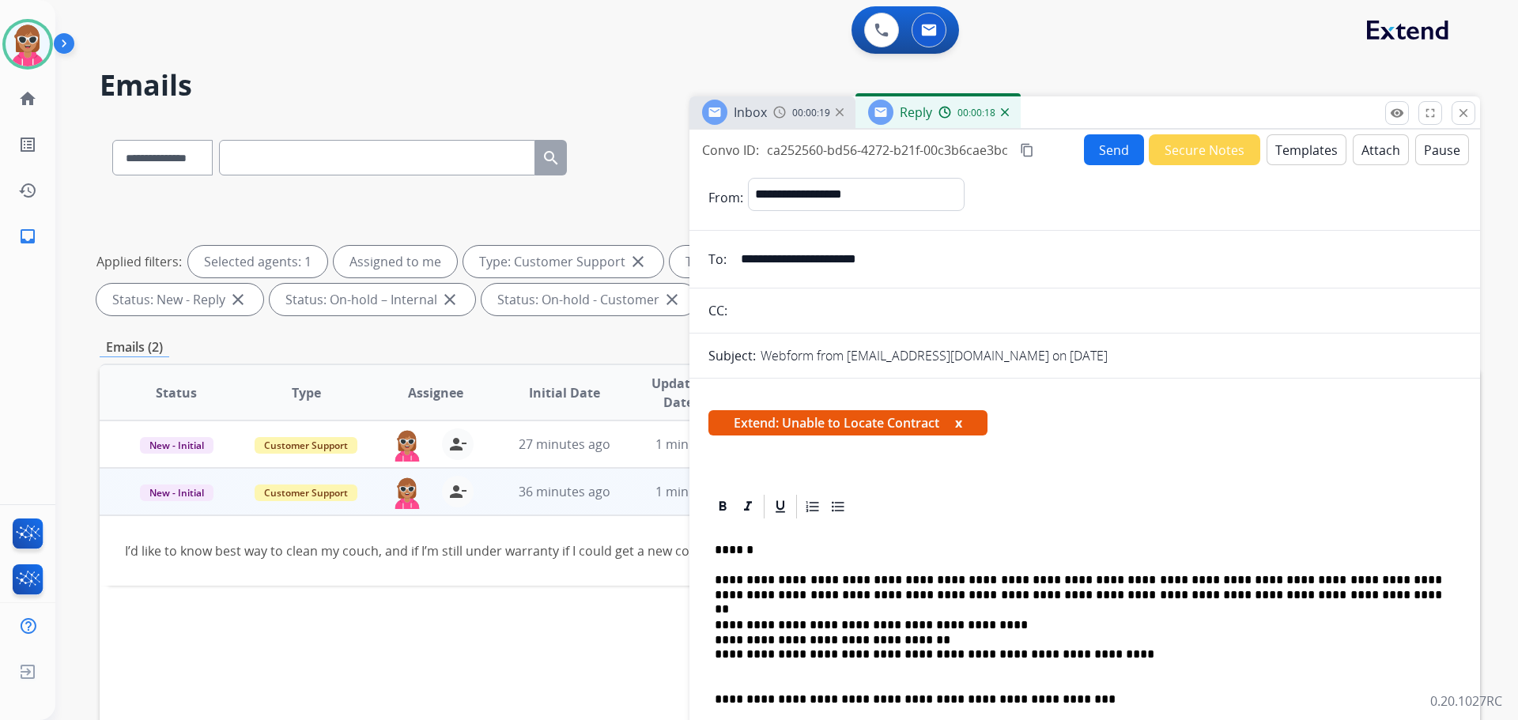
click at [894, 582] on p "**********" at bounding box center [1079, 587] width 728 height 29
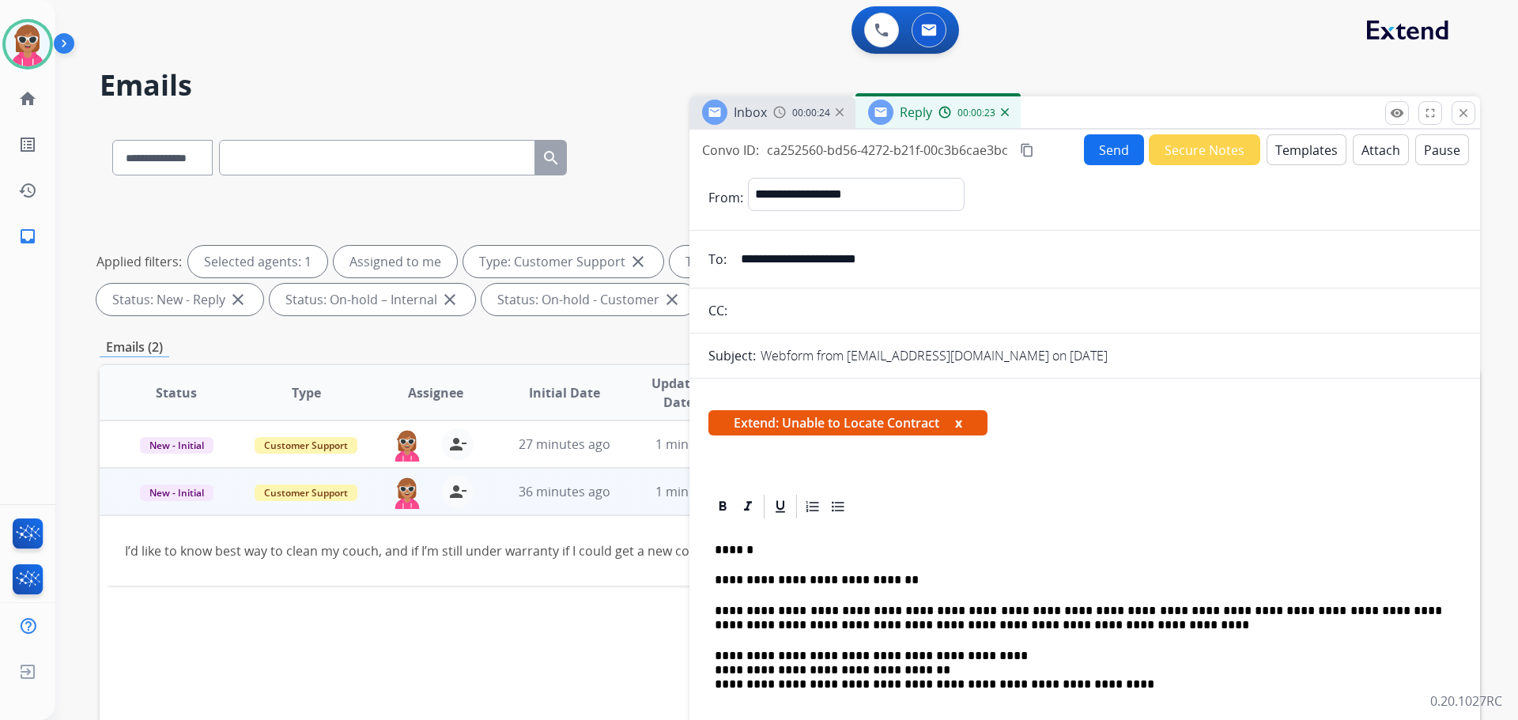
click at [1096, 147] on button "Send" at bounding box center [1114, 149] width 60 height 31
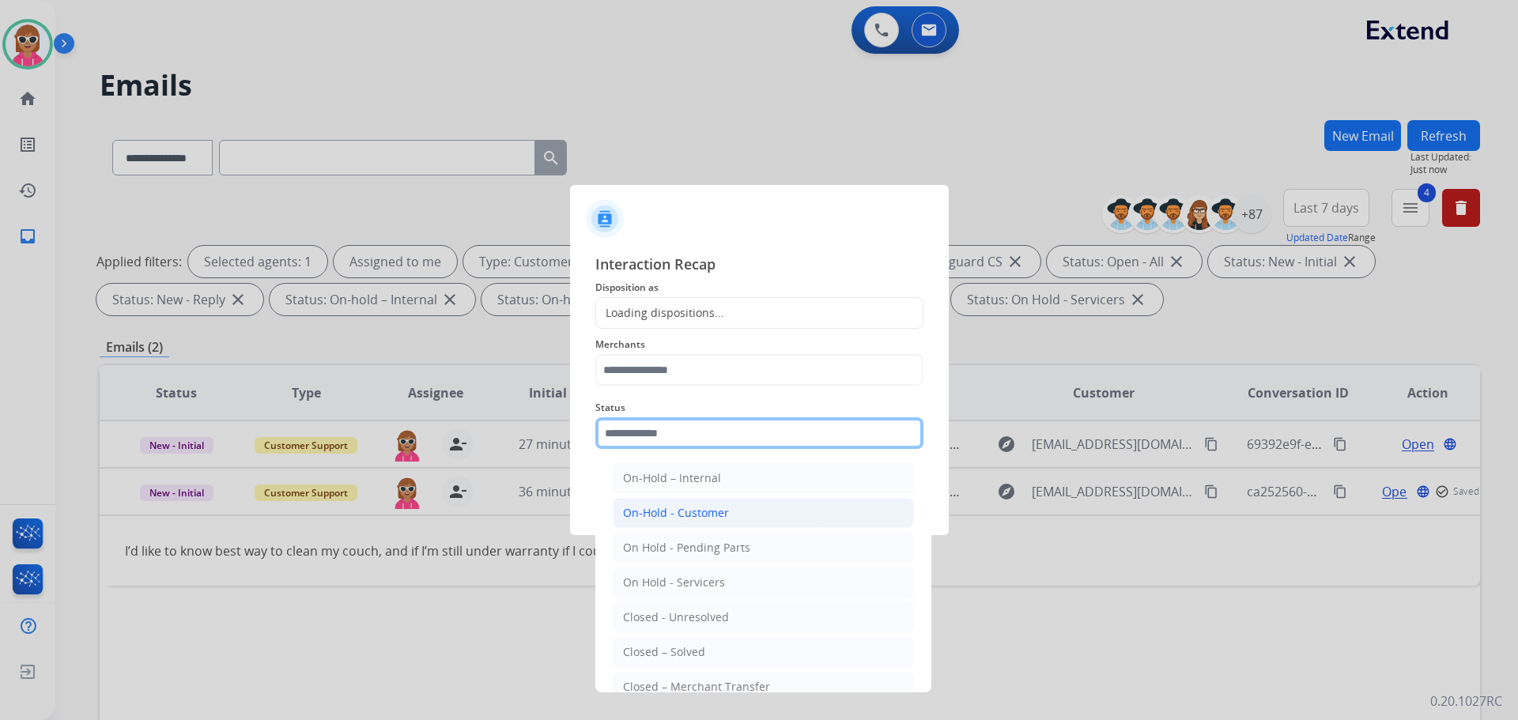
drag, startPoint x: 732, startPoint y: 437, endPoint x: 736, endPoint y: 526, distance: 88.7
click at [729, 441] on input "text" at bounding box center [759, 434] width 328 height 32
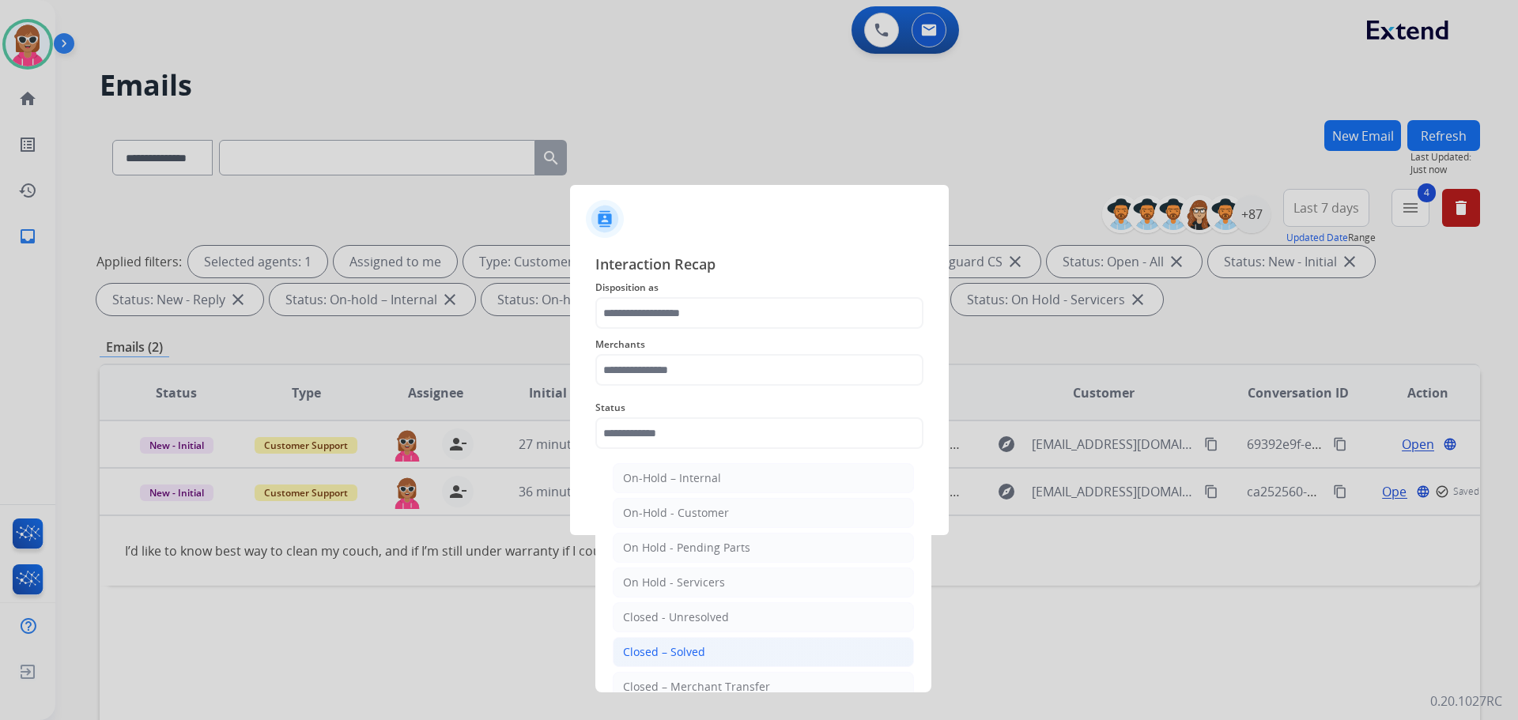
drag, startPoint x: 738, startPoint y: 652, endPoint x: 665, endPoint y: 489, distance: 178.4
click at [737, 651] on li "Closed – Solved" at bounding box center [763, 652] width 301 height 30
type input "**********"
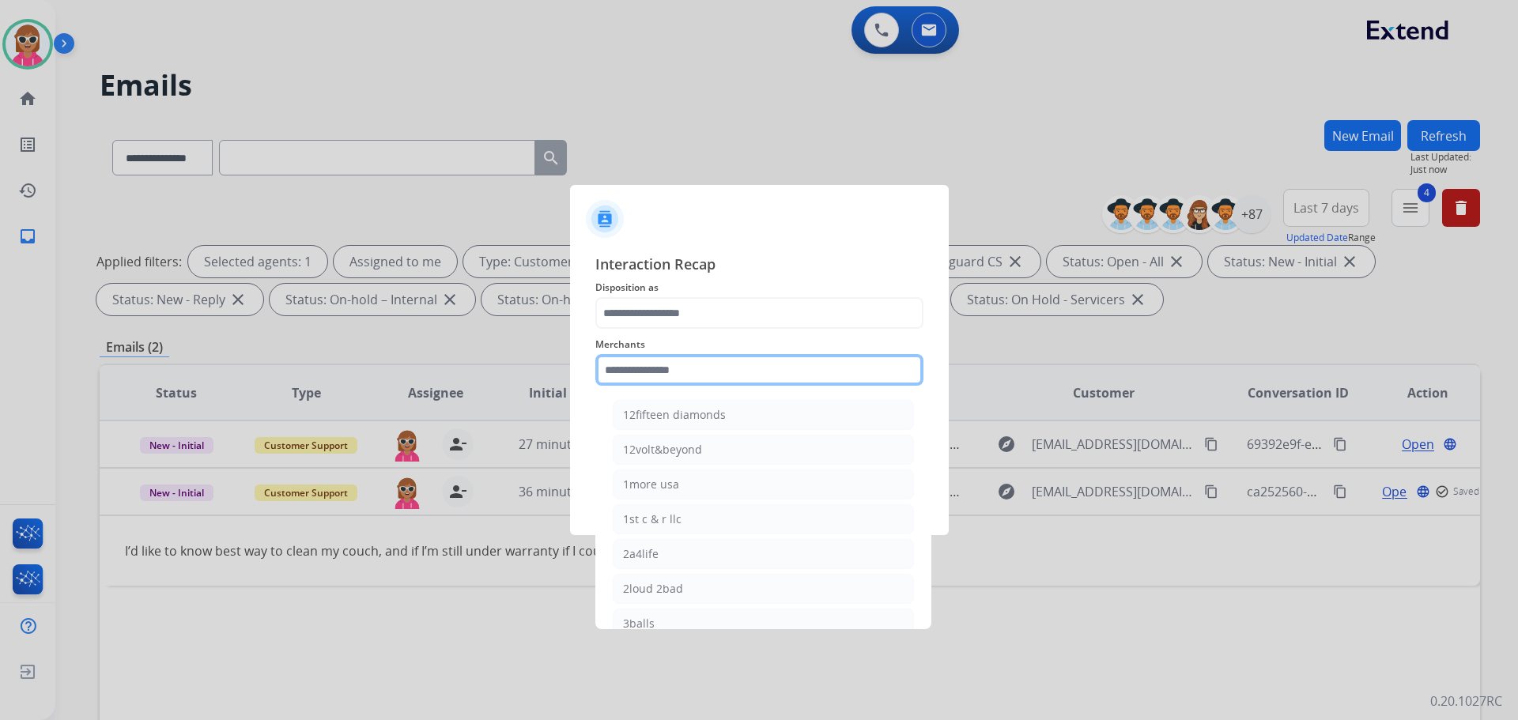
drag, startPoint x: 660, startPoint y: 369, endPoint x: 679, endPoint y: 361, distance: 20.6
click at [660, 370] on input "text" at bounding box center [759, 370] width 328 height 32
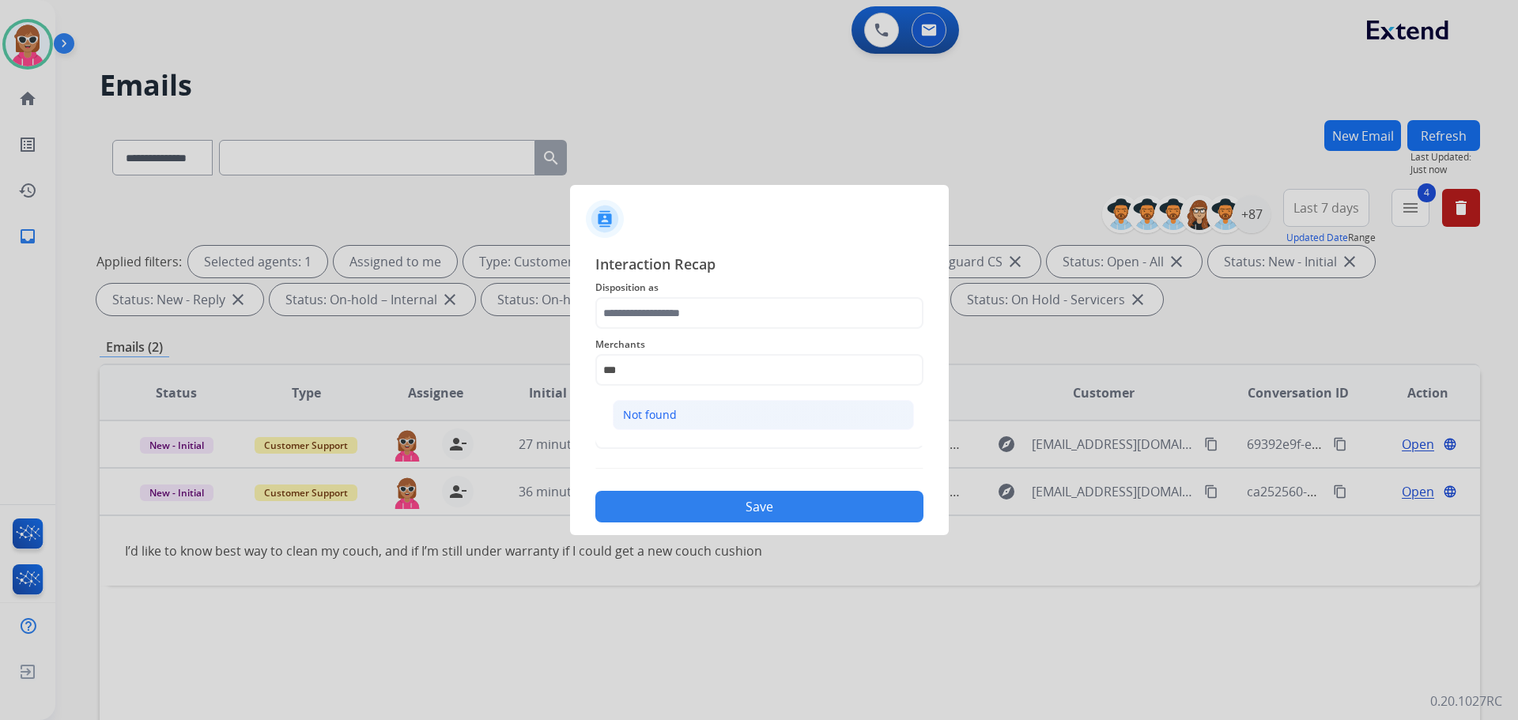
click at [671, 411] on div "Not found" at bounding box center [650, 415] width 54 height 16
type input "*********"
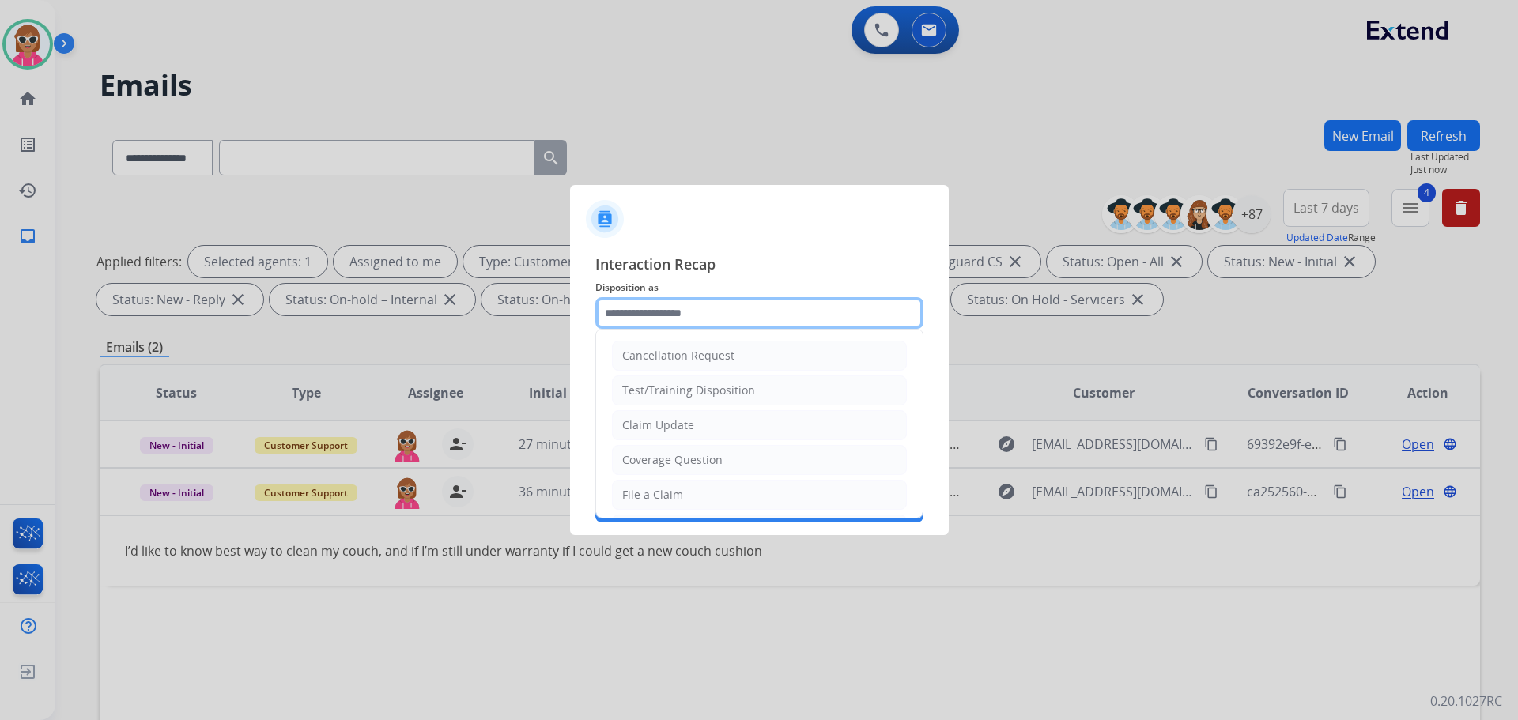
drag, startPoint x: 675, startPoint y: 316, endPoint x: 648, endPoint y: 357, distance: 50.2
click at [675, 316] on input "text" at bounding box center [759, 313] width 328 height 32
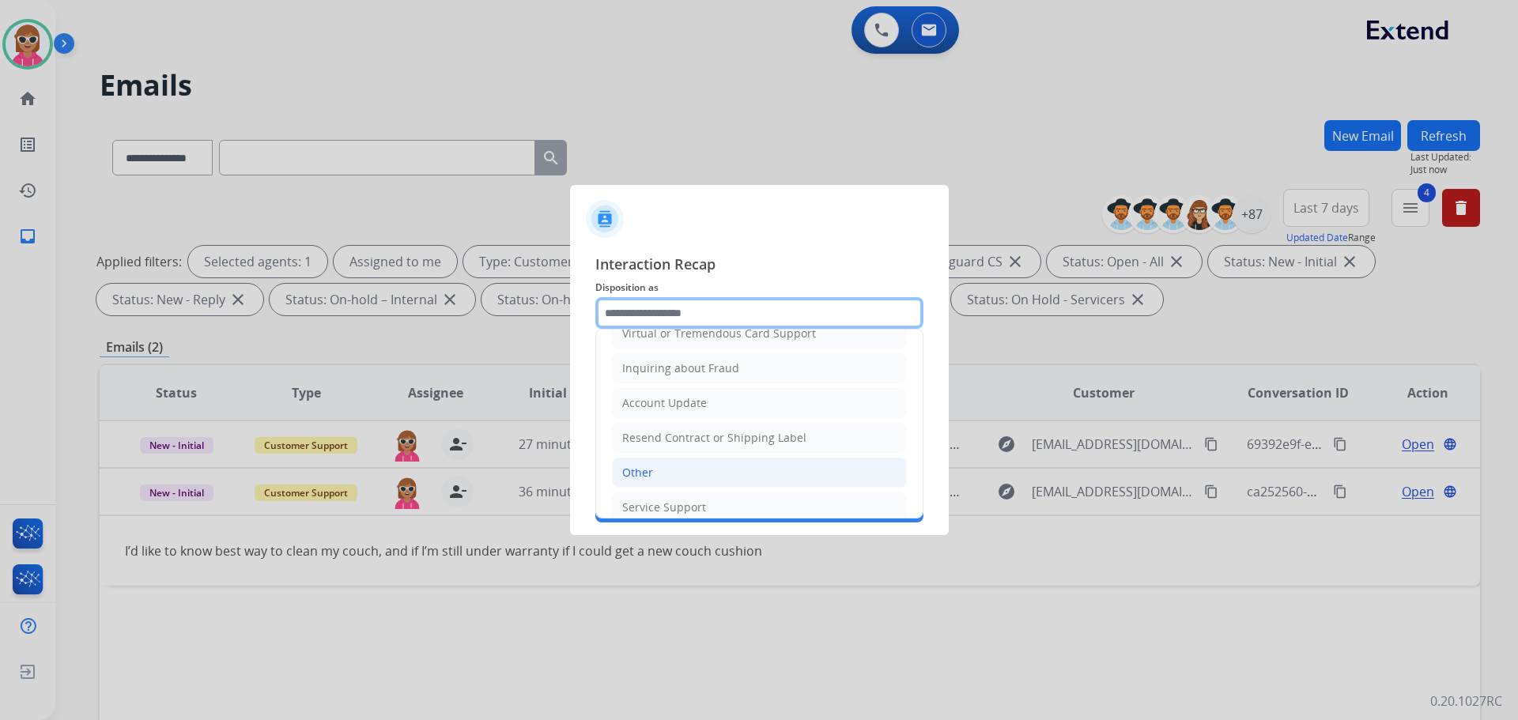
scroll to position [247, 0]
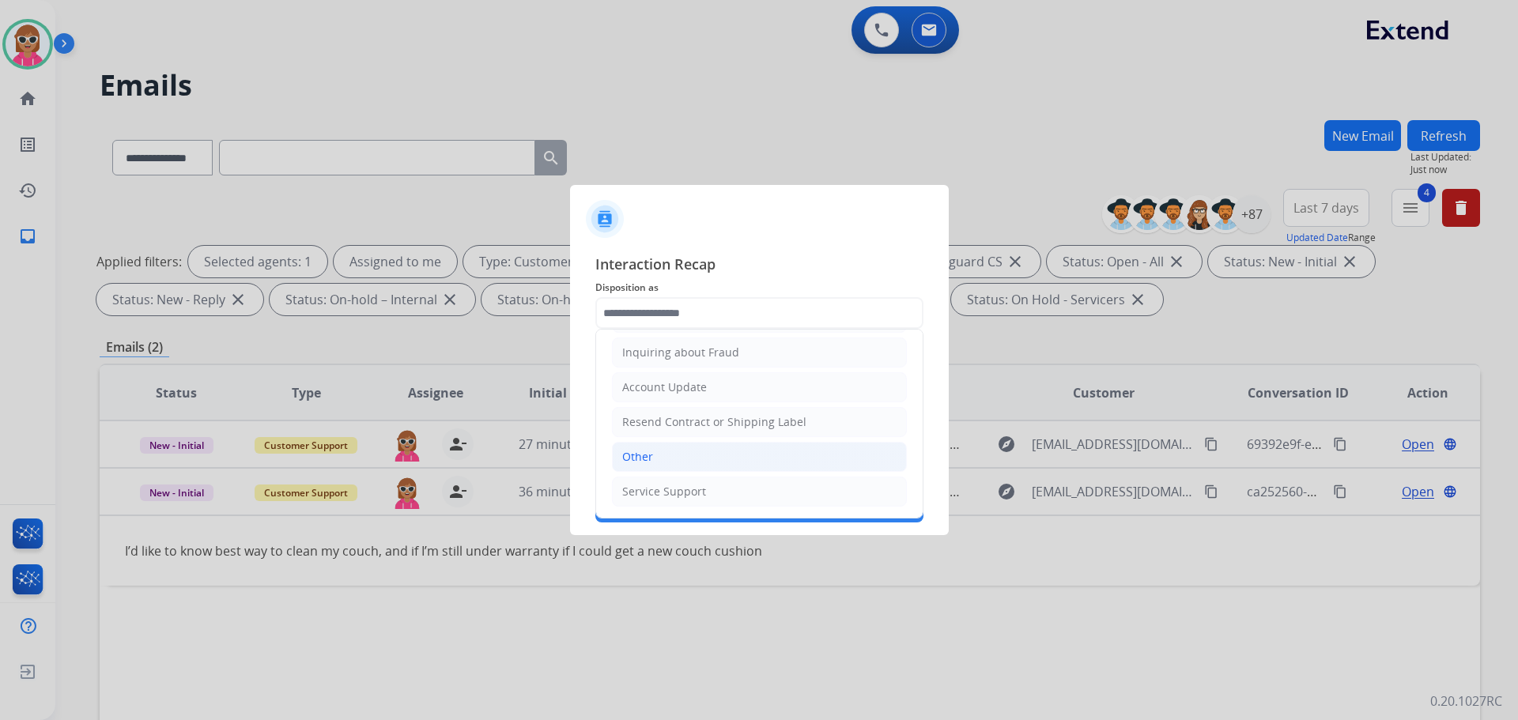
click at [671, 471] on li "Other" at bounding box center [759, 457] width 295 height 30
type input "*****"
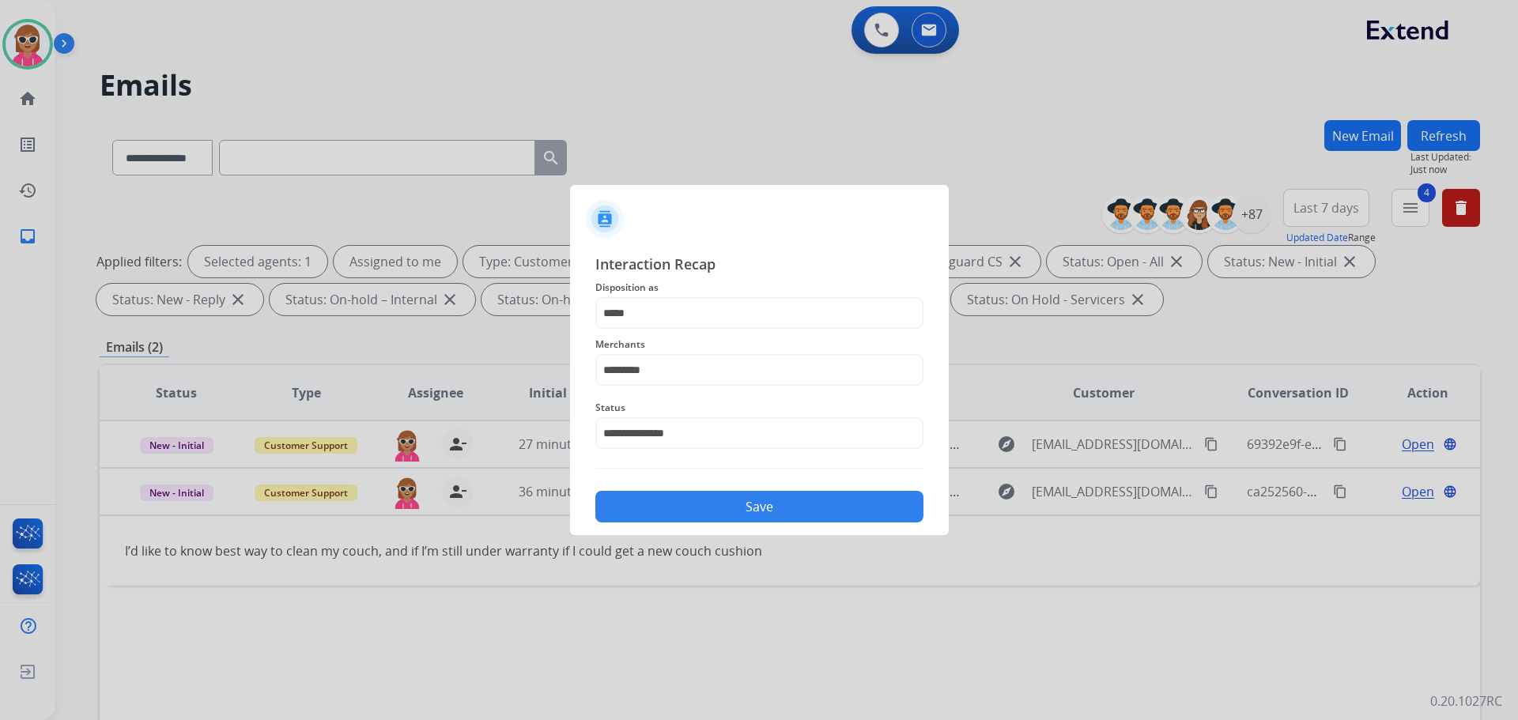
click at [703, 503] on button "Save" at bounding box center [759, 507] width 328 height 32
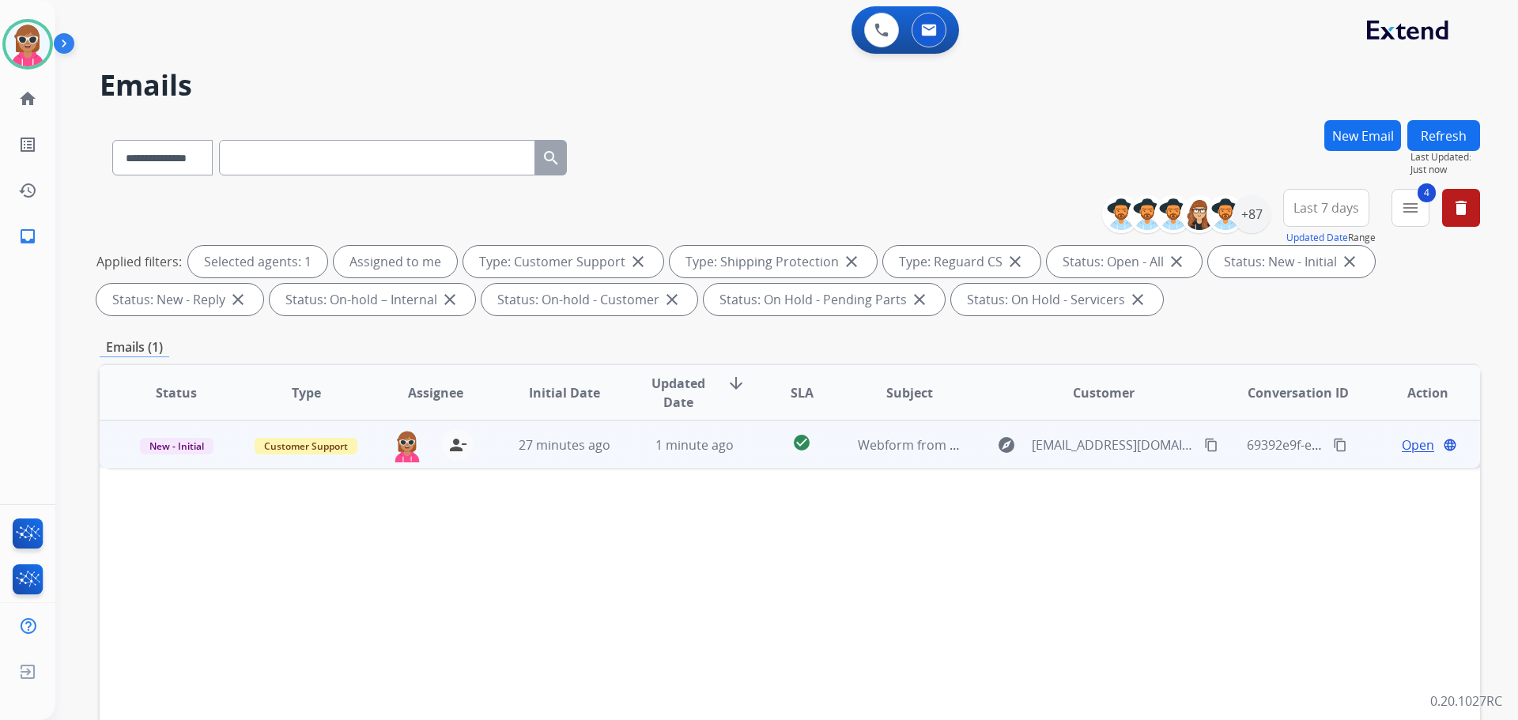
drag, startPoint x: 1198, startPoint y: 450, endPoint x: 1186, endPoint y: 440, distance: 15.2
click at [1202, 453] on button "content_copy" at bounding box center [1211, 445] width 19 height 19
click at [1410, 448] on span "Open" at bounding box center [1418, 445] width 32 height 19
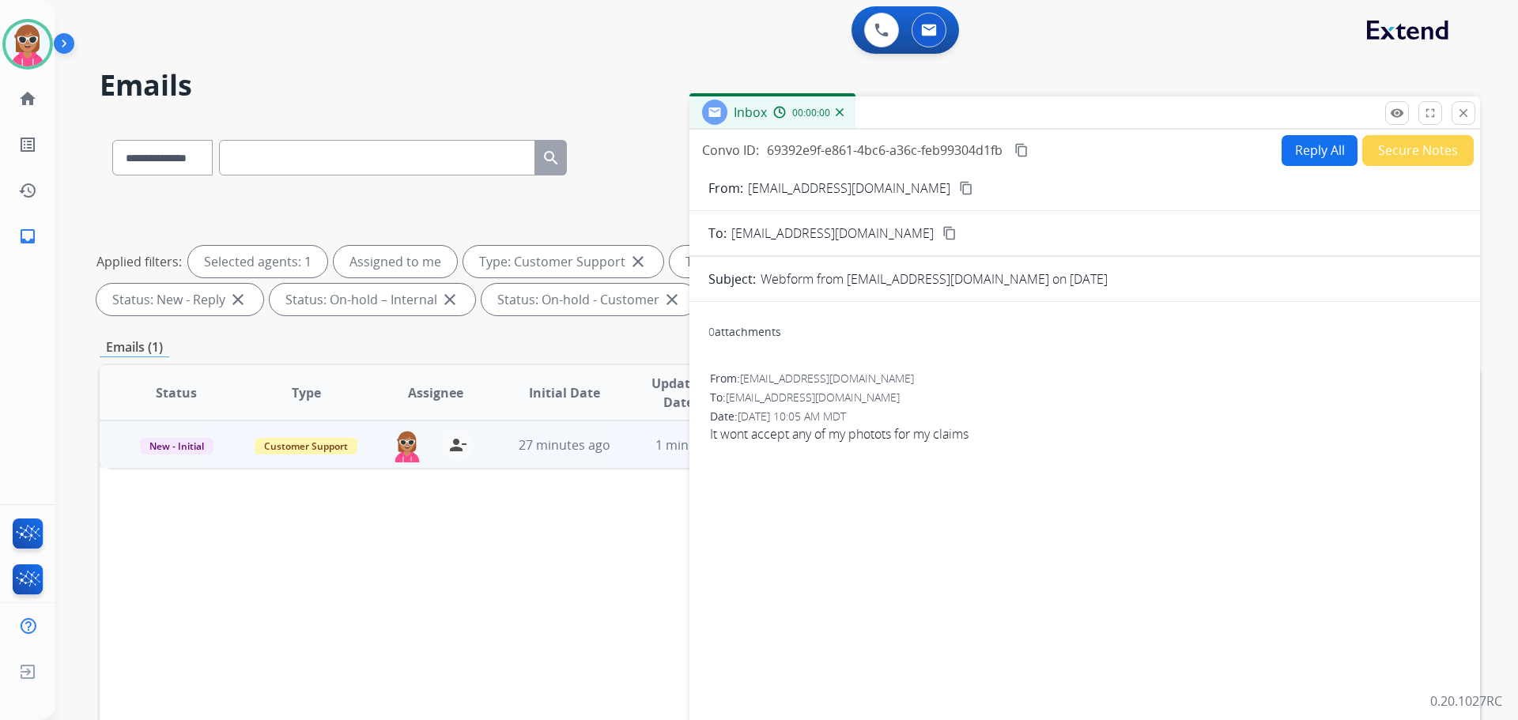
click at [1291, 139] on button "Reply All" at bounding box center [1320, 150] width 76 height 31
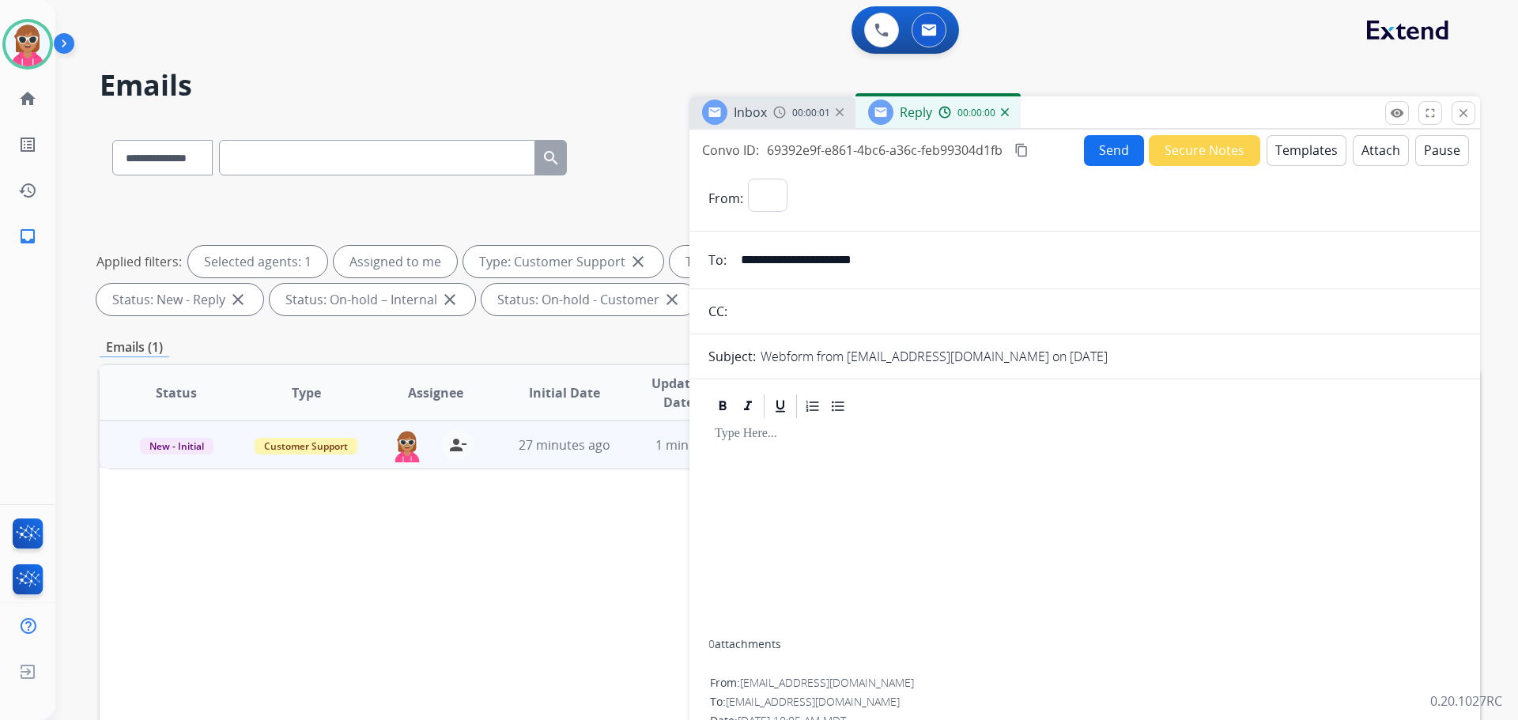
select select "**********"
click at [1287, 146] on button "Templates" at bounding box center [1307, 150] width 80 height 31
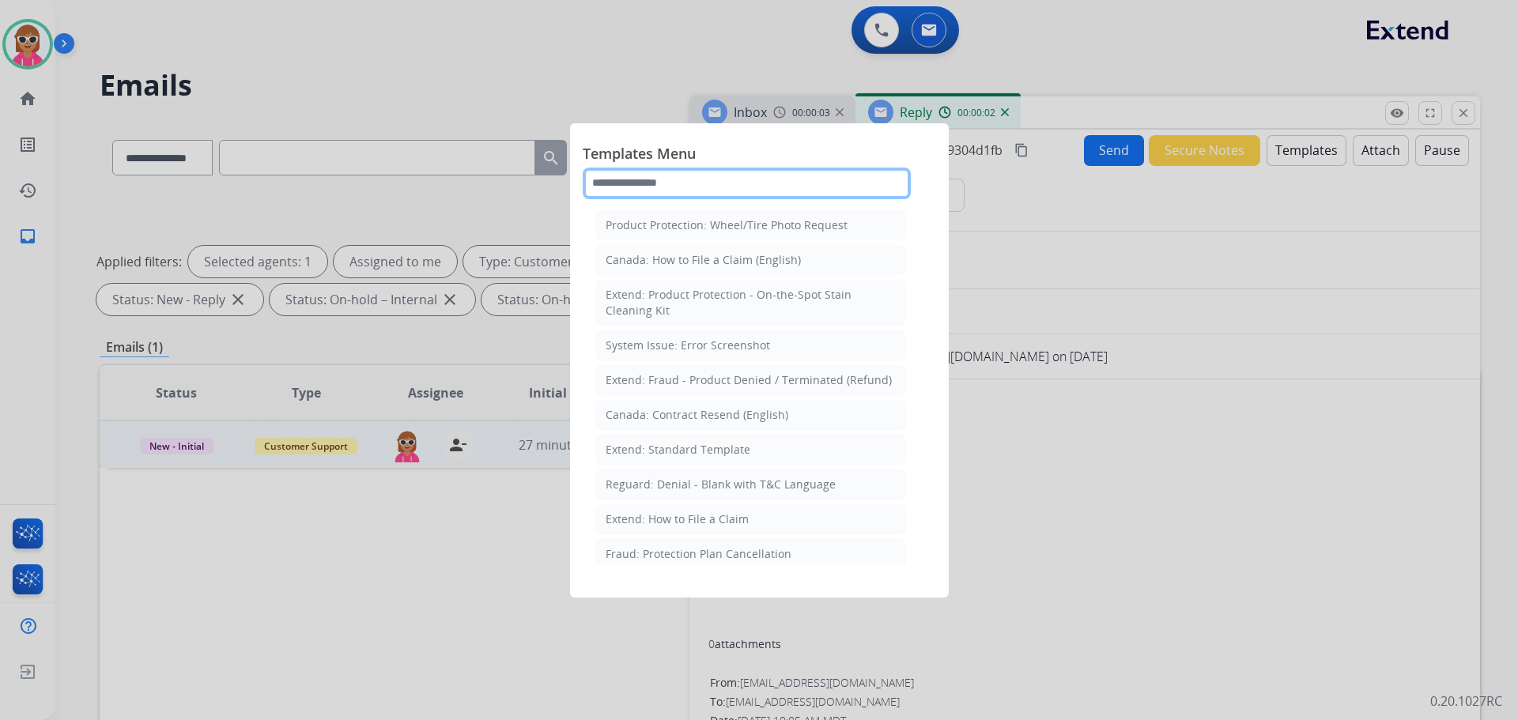
click at [728, 172] on input "text" at bounding box center [747, 184] width 328 height 32
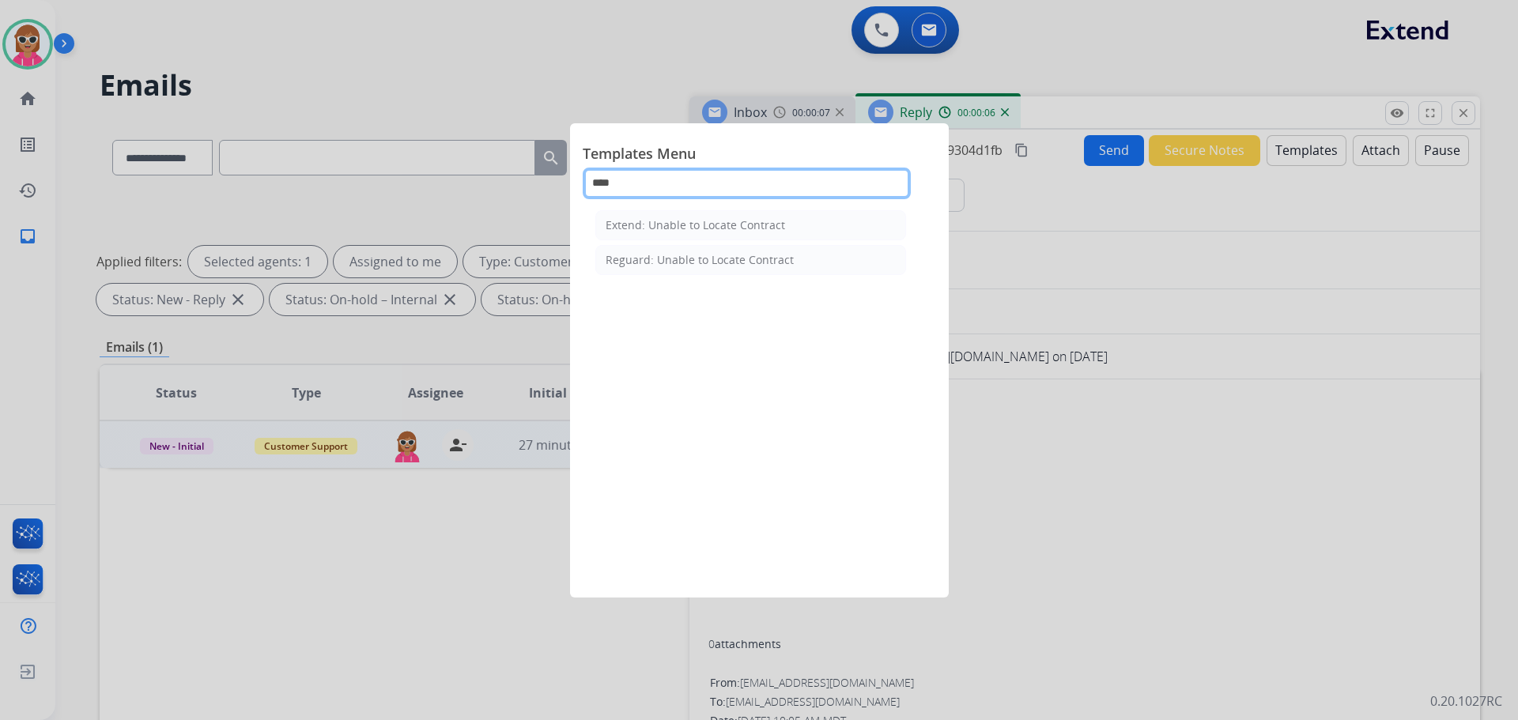
type input "****"
click at [753, 230] on div "Extend: Unable to Locate Contract" at bounding box center [696, 225] width 180 height 16
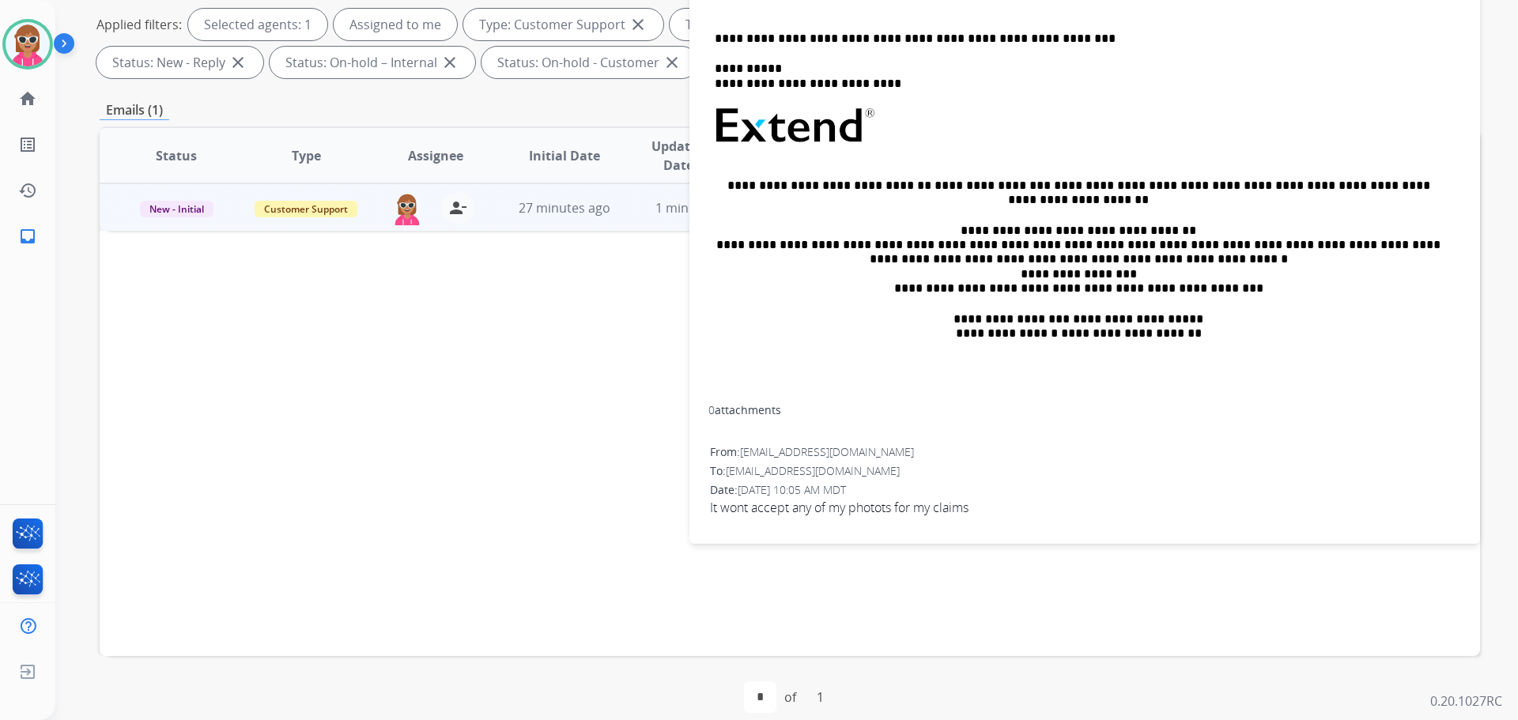
scroll to position [28, 0]
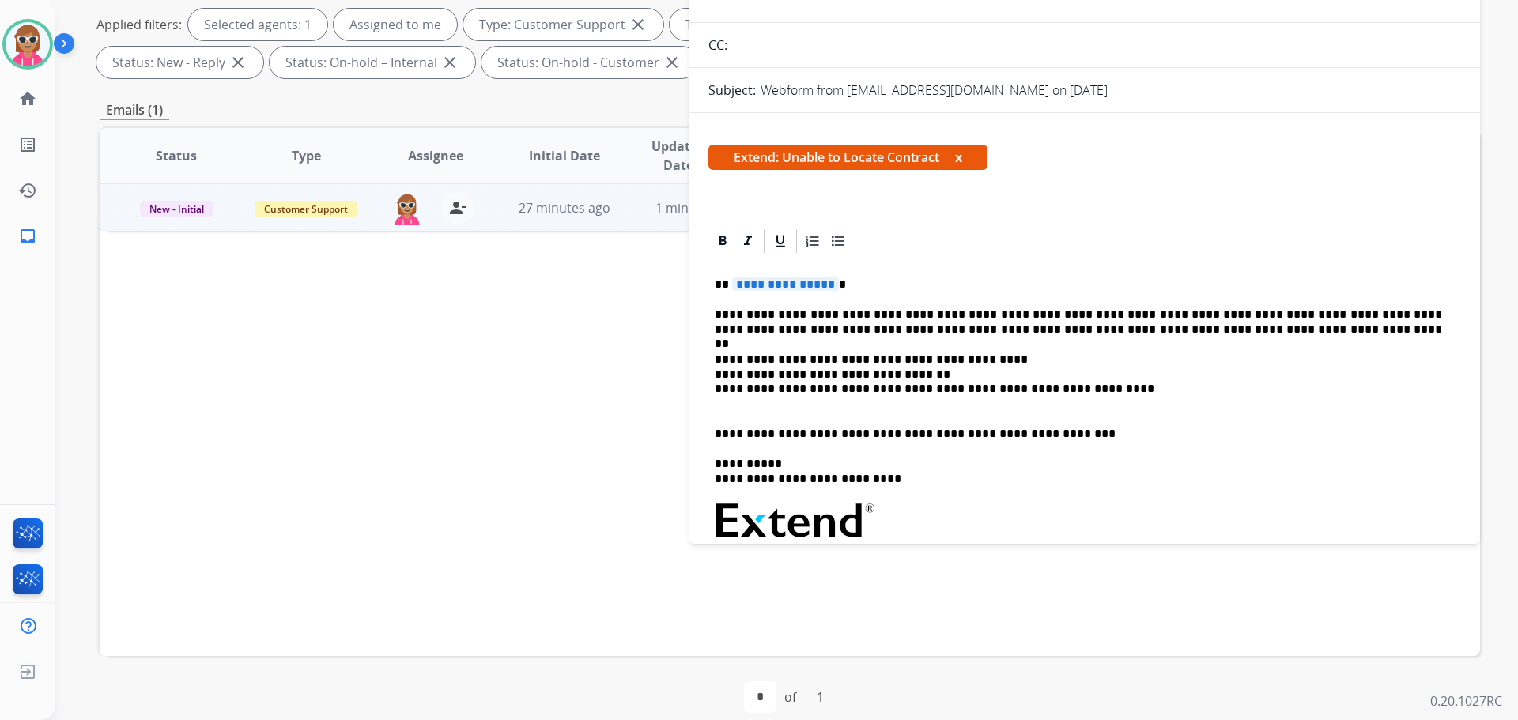
click at [841, 285] on p "**********" at bounding box center [1079, 285] width 728 height 14
click at [839, 285] on p "**********" at bounding box center [1079, 285] width 728 height 14
click at [820, 287] on span "**********" at bounding box center [785, 284] width 107 height 13
click at [895, 317] on p "**********" at bounding box center [1079, 322] width 728 height 29
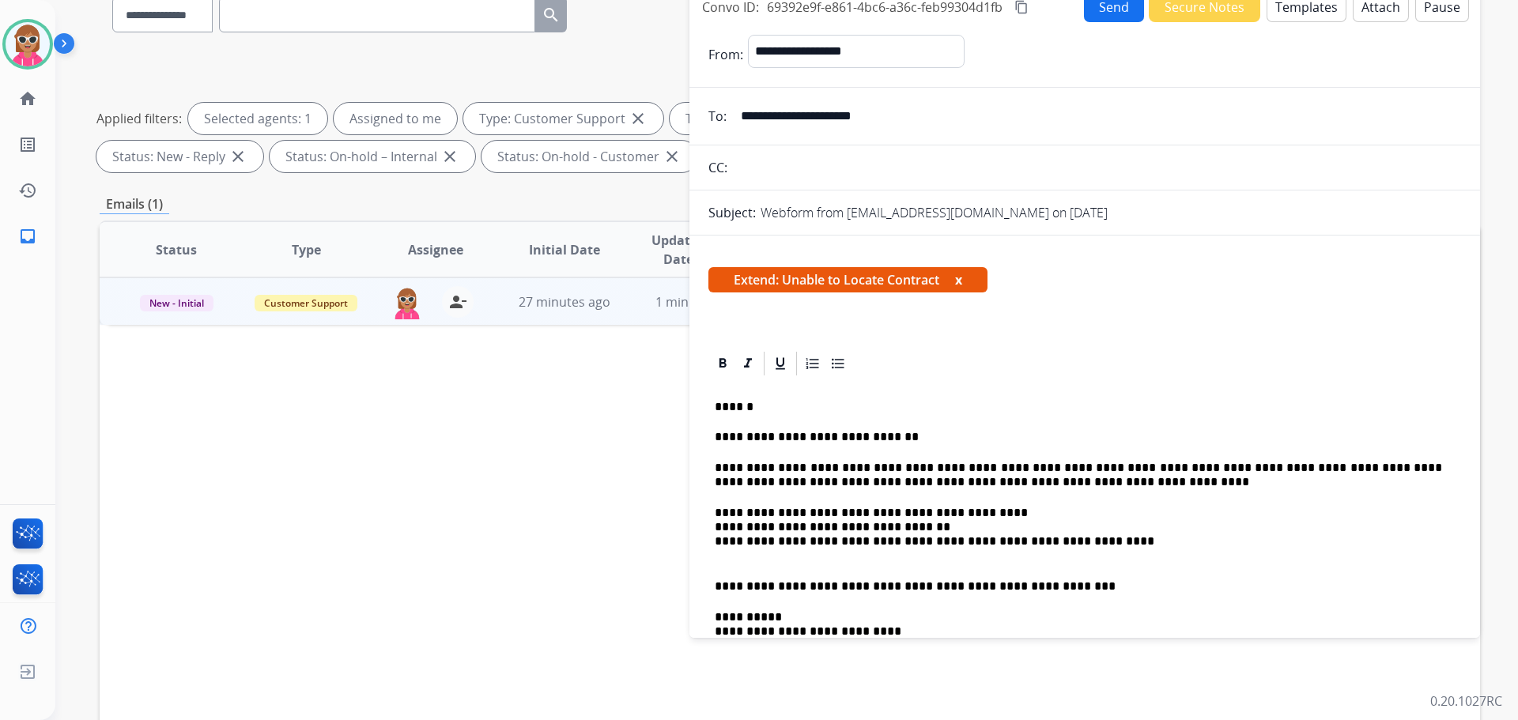
scroll to position [0, 0]
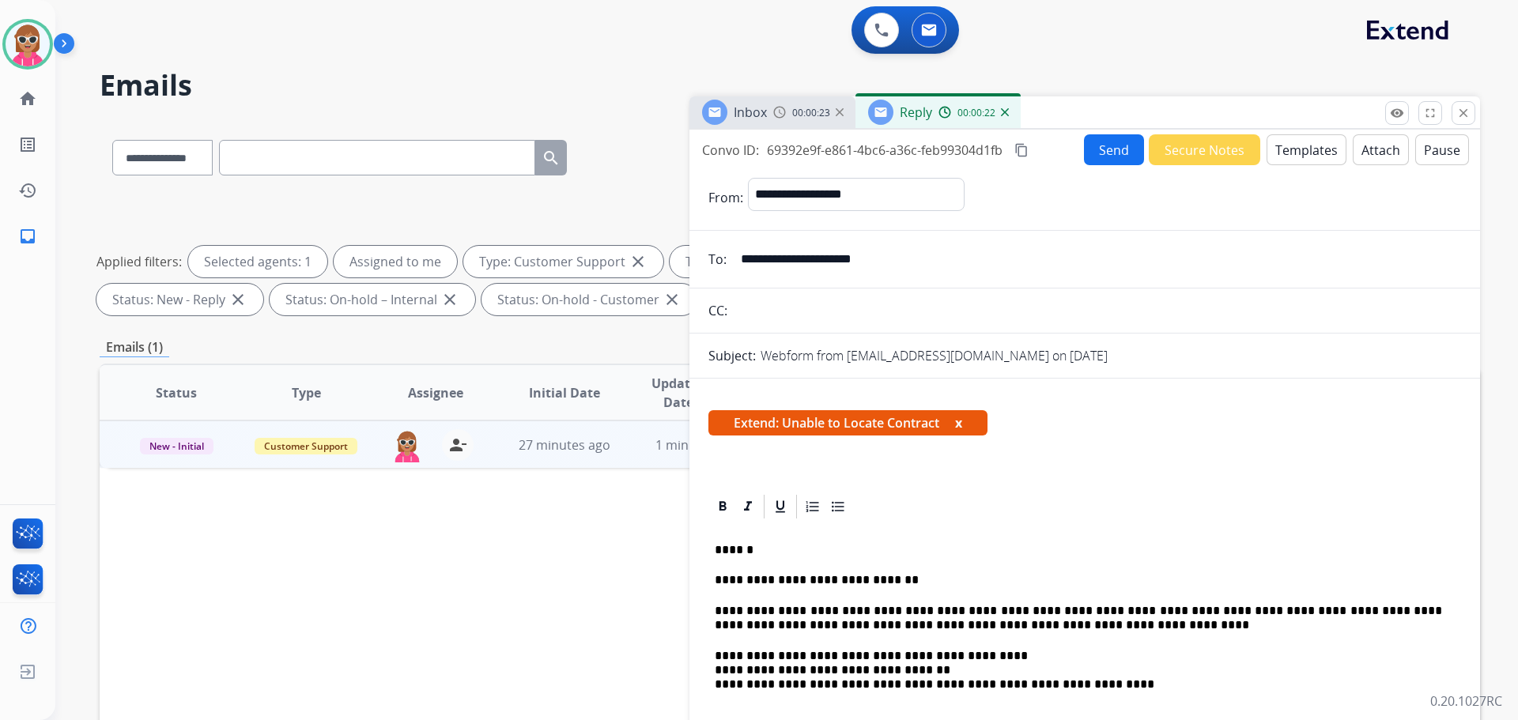
click at [1124, 157] on button "Send" at bounding box center [1114, 149] width 60 height 31
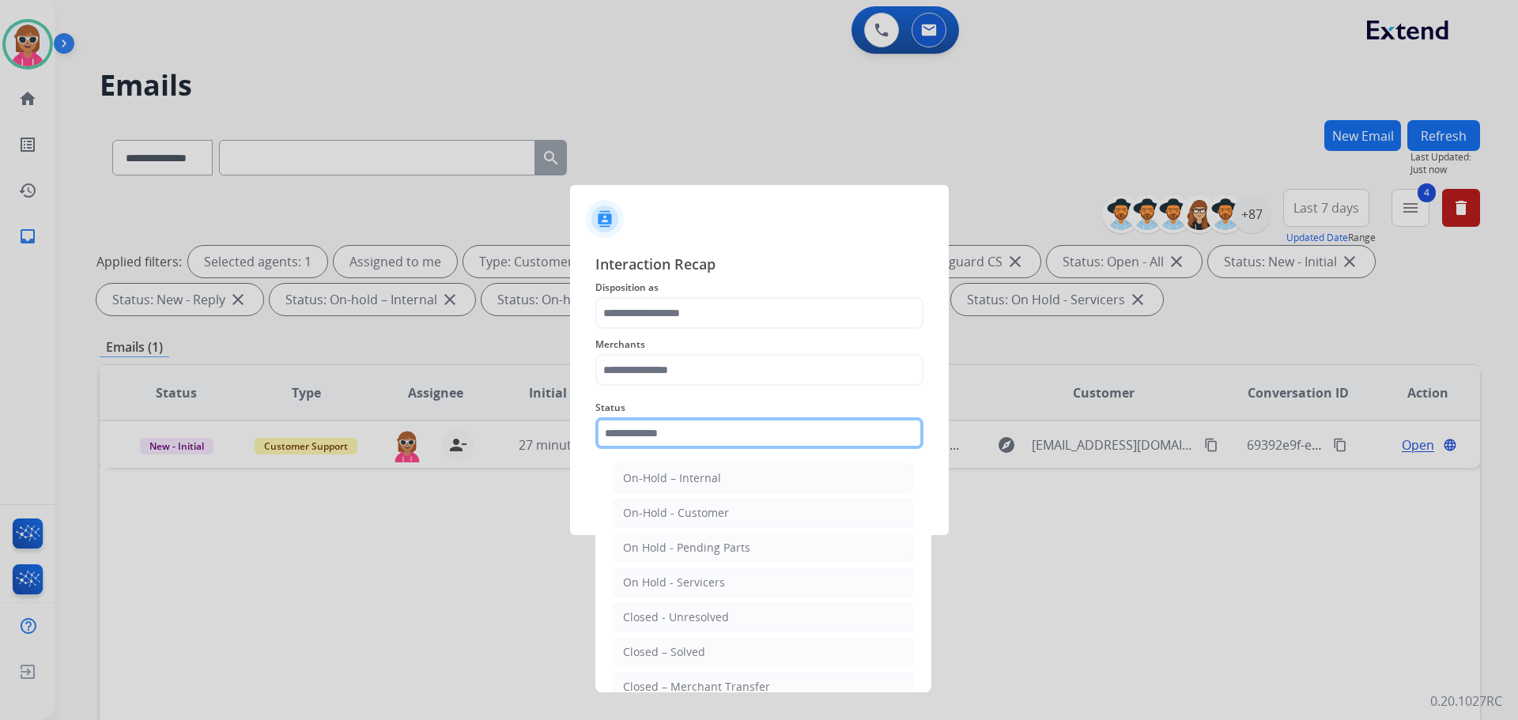
click at [686, 437] on input "text" at bounding box center [759, 434] width 328 height 32
click at [694, 659] on div "Closed – Solved" at bounding box center [664, 653] width 82 height 16
type input "**********"
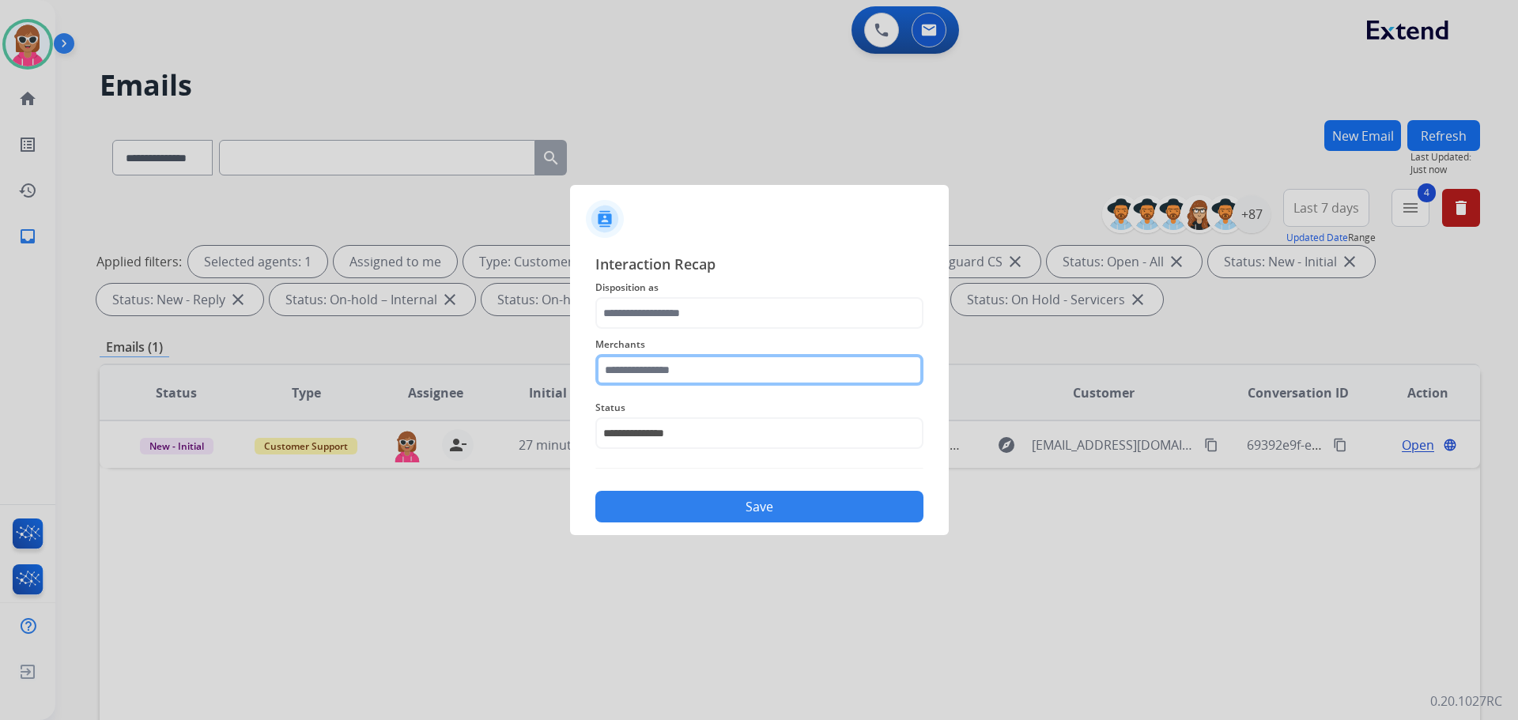
drag, startPoint x: 654, startPoint y: 374, endPoint x: 656, endPoint y: 361, distance: 13.5
click at [652, 376] on input "text" at bounding box center [759, 370] width 328 height 32
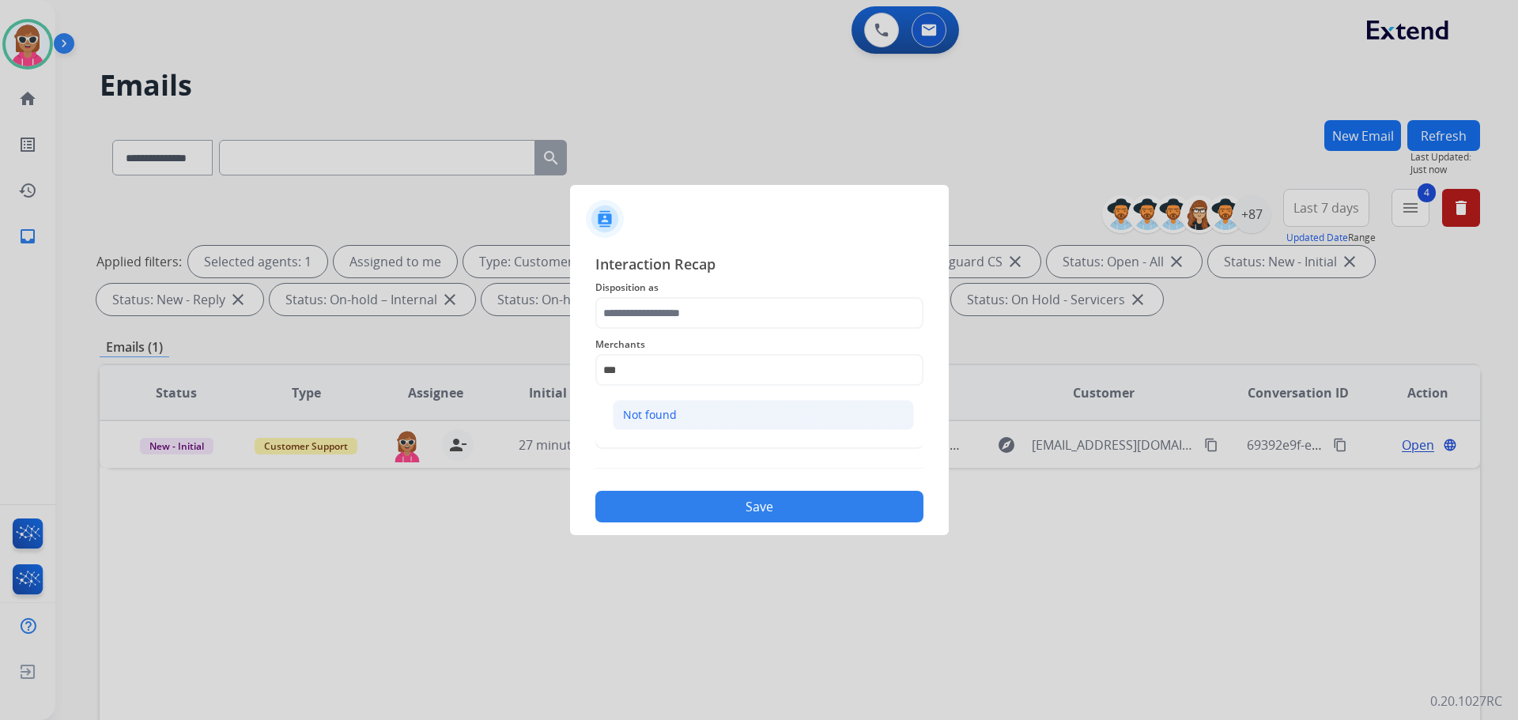
click at [732, 415] on li "Not found" at bounding box center [763, 415] width 301 height 30
type input "*********"
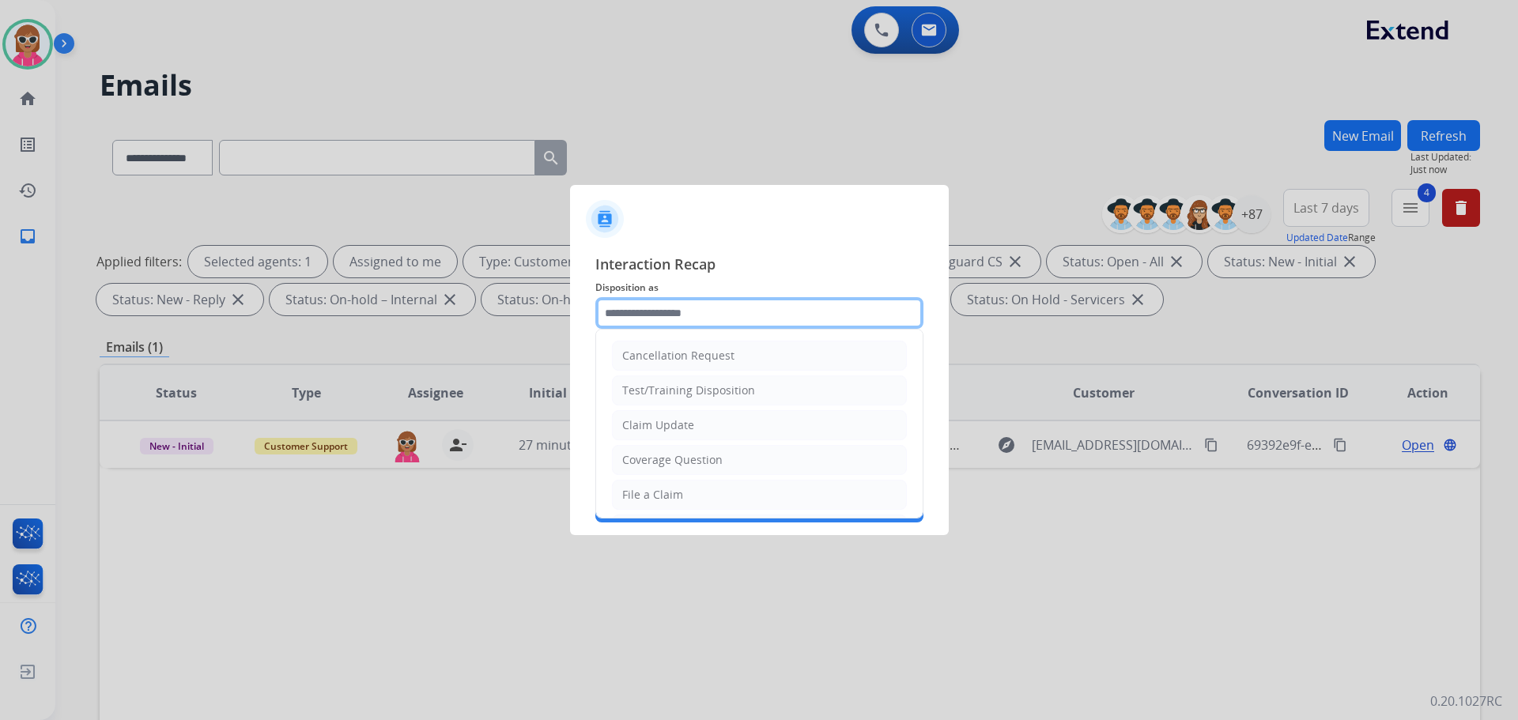
click at [708, 305] on input "text" at bounding box center [759, 313] width 328 height 32
drag, startPoint x: 660, startPoint y: 456, endPoint x: 663, endPoint y: 484, distance: 28.6
click at [660, 456] on li "Other" at bounding box center [759, 457] width 295 height 30
type input "*****"
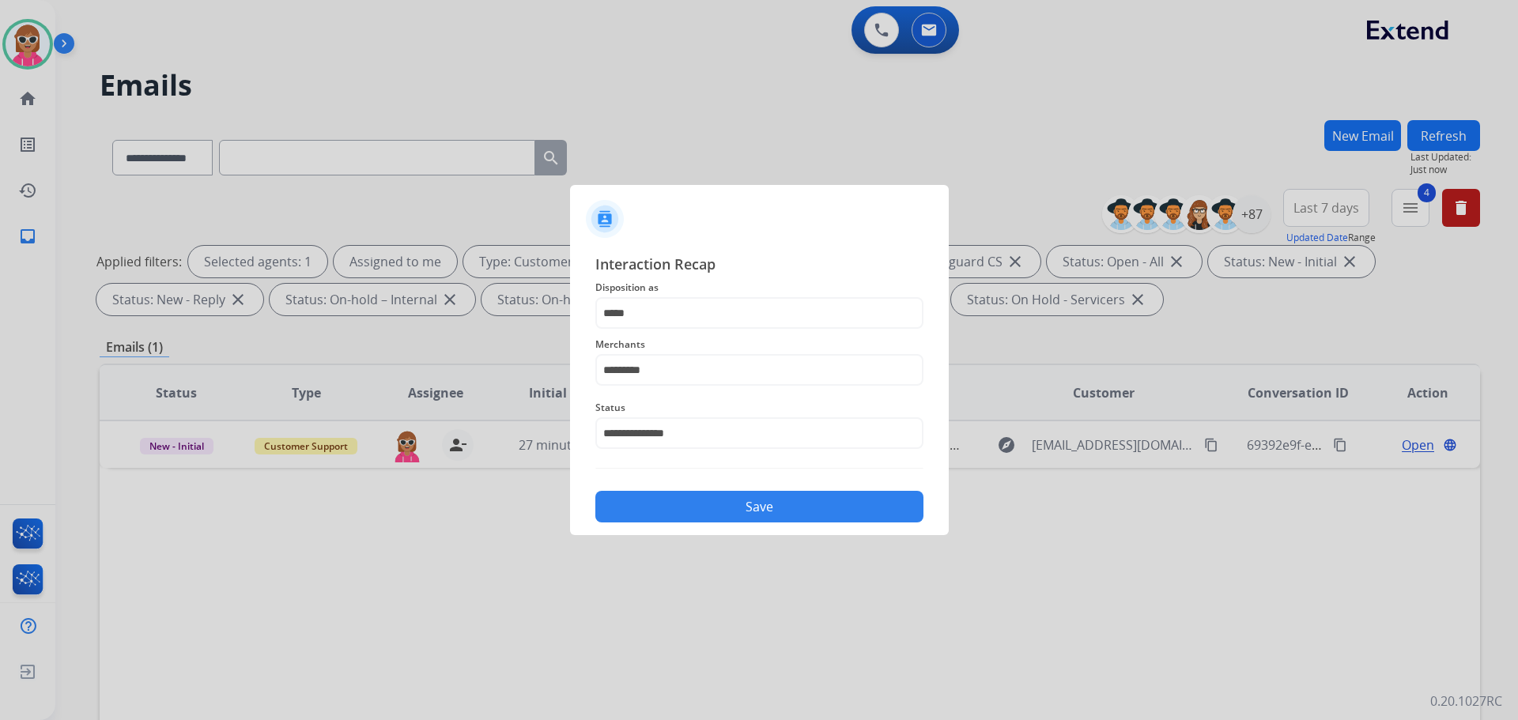
click at [672, 512] on button "Save" at bounding box center [759, 507] width 328 height 32
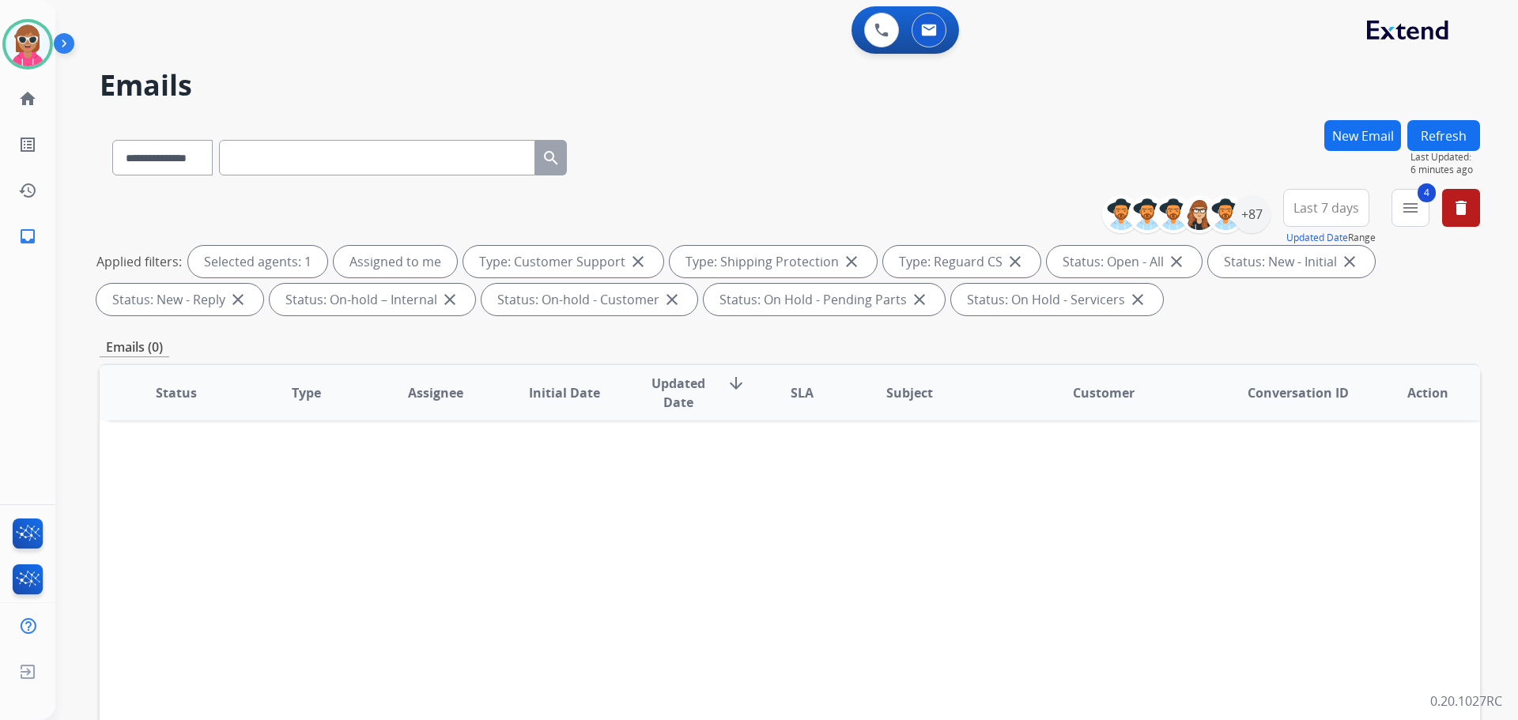
drag, startPoint x: 1480, startPoint y: 127, endPoint x: 1465, endPoint y: 142, distance: 20.7
click at [1479, 128] on div "Refresh Last Updated: 6 minutes ago" at bounding box center [1444, 148] width 73 height 56
drag, startPoint x: 1243, startPoint y: 225, endPoint x: 1206, endPoint y: 257, distance: 49.3
click at [1243, 224] on div "+87" at bounding box center [1252, 214] width 38 height 38
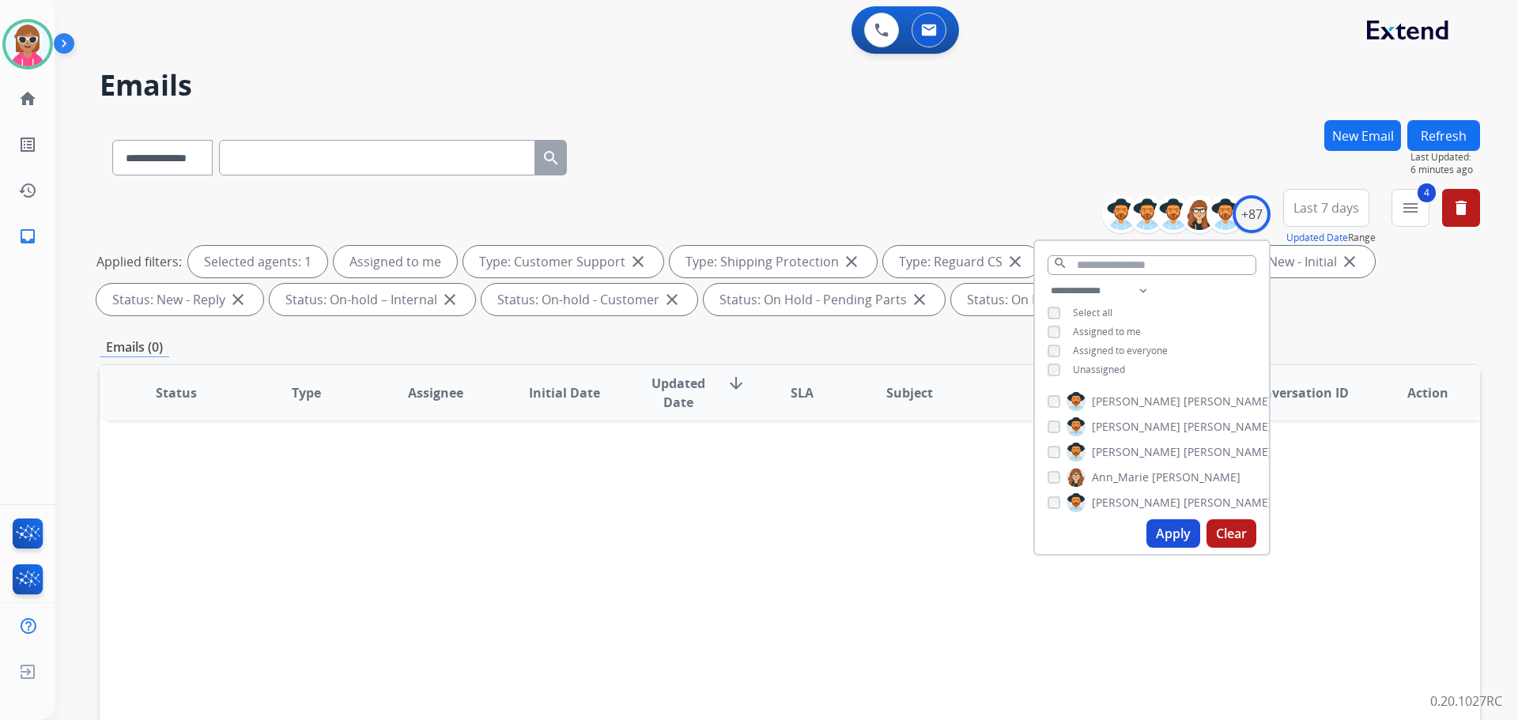
drag, startPoint x: 1125, startPoint y: 322, endPoint x: 1125, endPoint y: 331, distance: 8.7
click at [1125, 331] on div "**********" at bounding box center [1152, 332] width 234 height 101
click at [1125, 331] on span "Assigned to me" at bounding box center [1107, 331] width 68 height 13
click at [1109, 369] on span "Unassigned" at bounding box center [1099, 369] width 52 height 13
click at [1172, 531] on button "Apply" at bounding box center [1174, 534] width 54 height 28
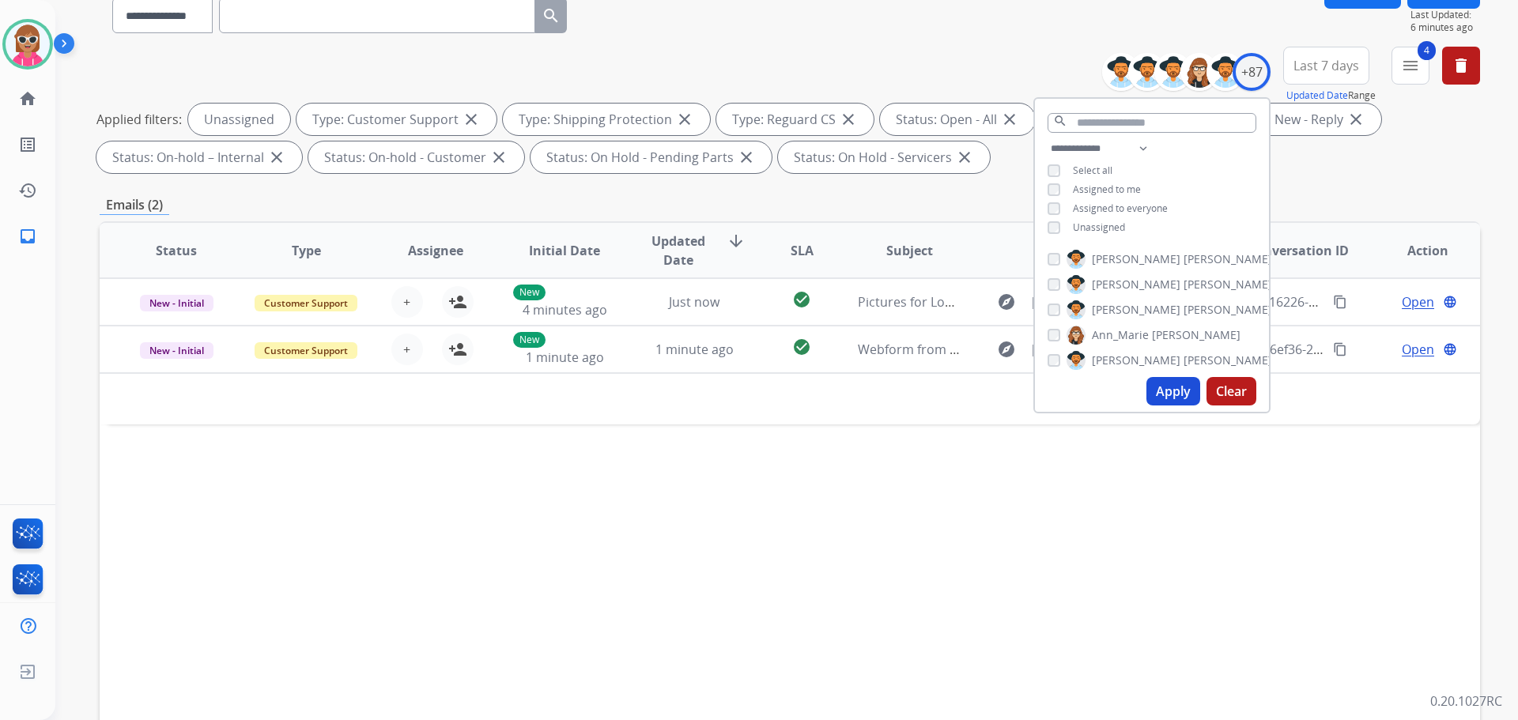
scroll to position [158, 0]
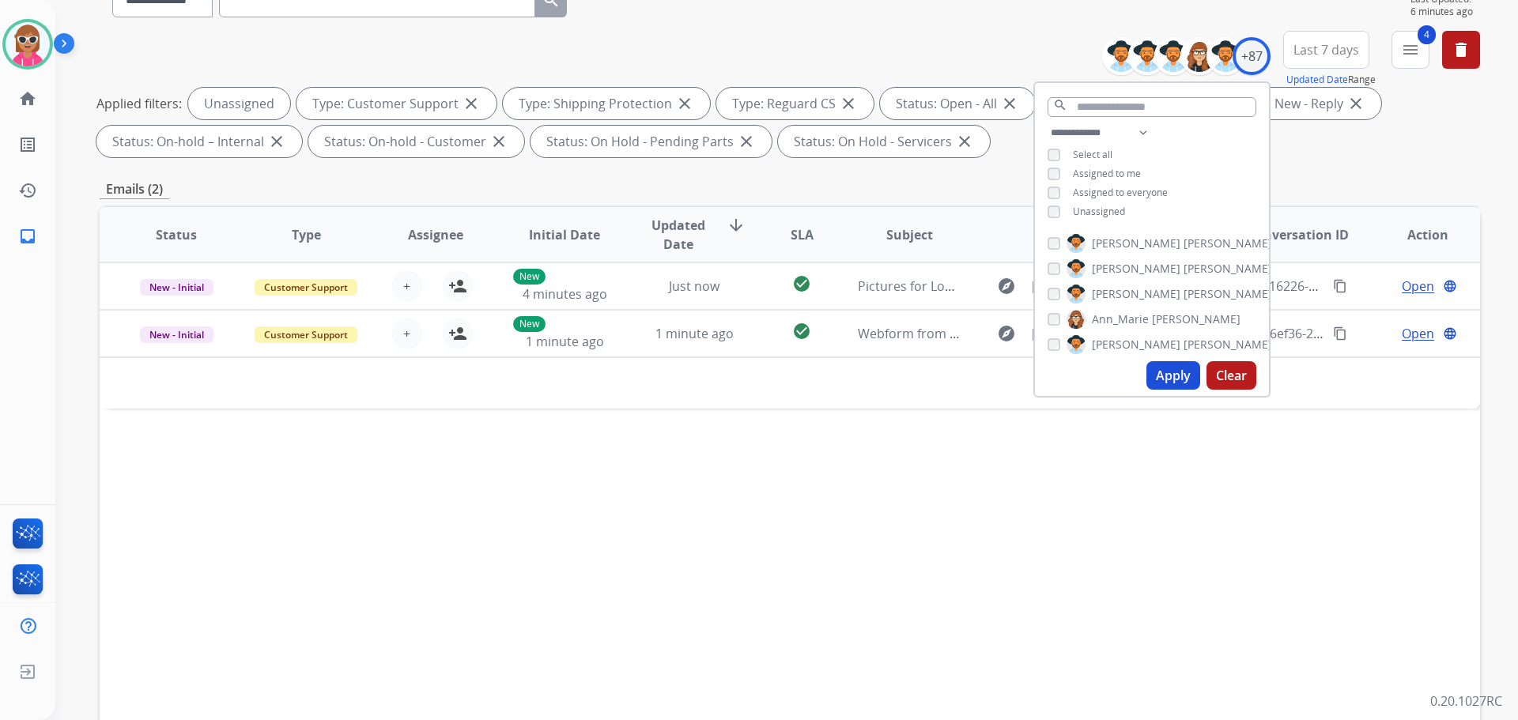
click at [690, 514] on div "Status Type Assignee Initial Date Updated Date arrow_downward SLA Subject Custo…" at bounding box center [790, 471] width 1381 height 530
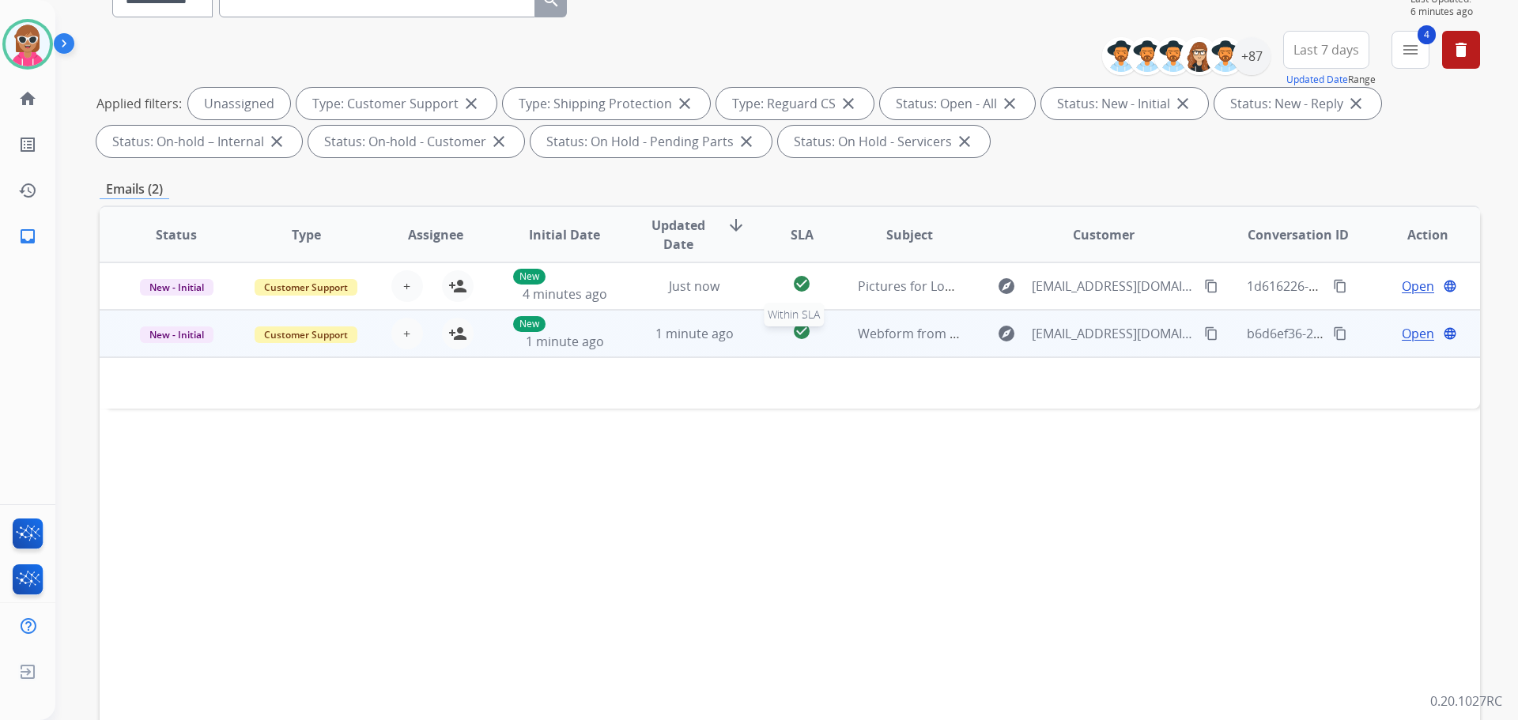
click at [782, 327] on div "check_circle" at bounding box center [802, 334] width 60 height 24
click at [782, 327] on div "check_circle" at bounding box center [802, 335] width 60 height 24
click at [1204, 335] on mat-icon "content_copy" at bounding box center [1211, 334] width 14 height 14
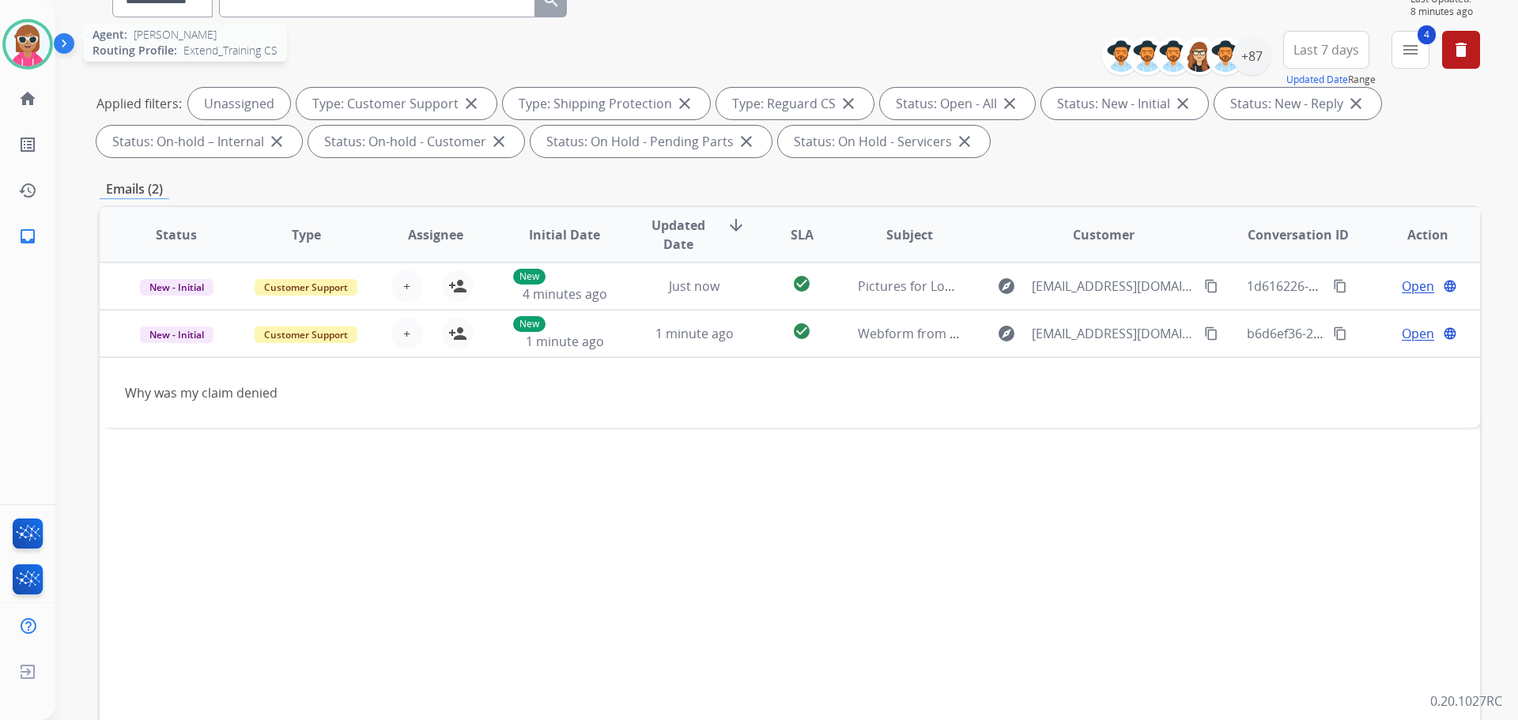
click at [17, 51] on img at bounding box center [28, 44] width 44 height 44
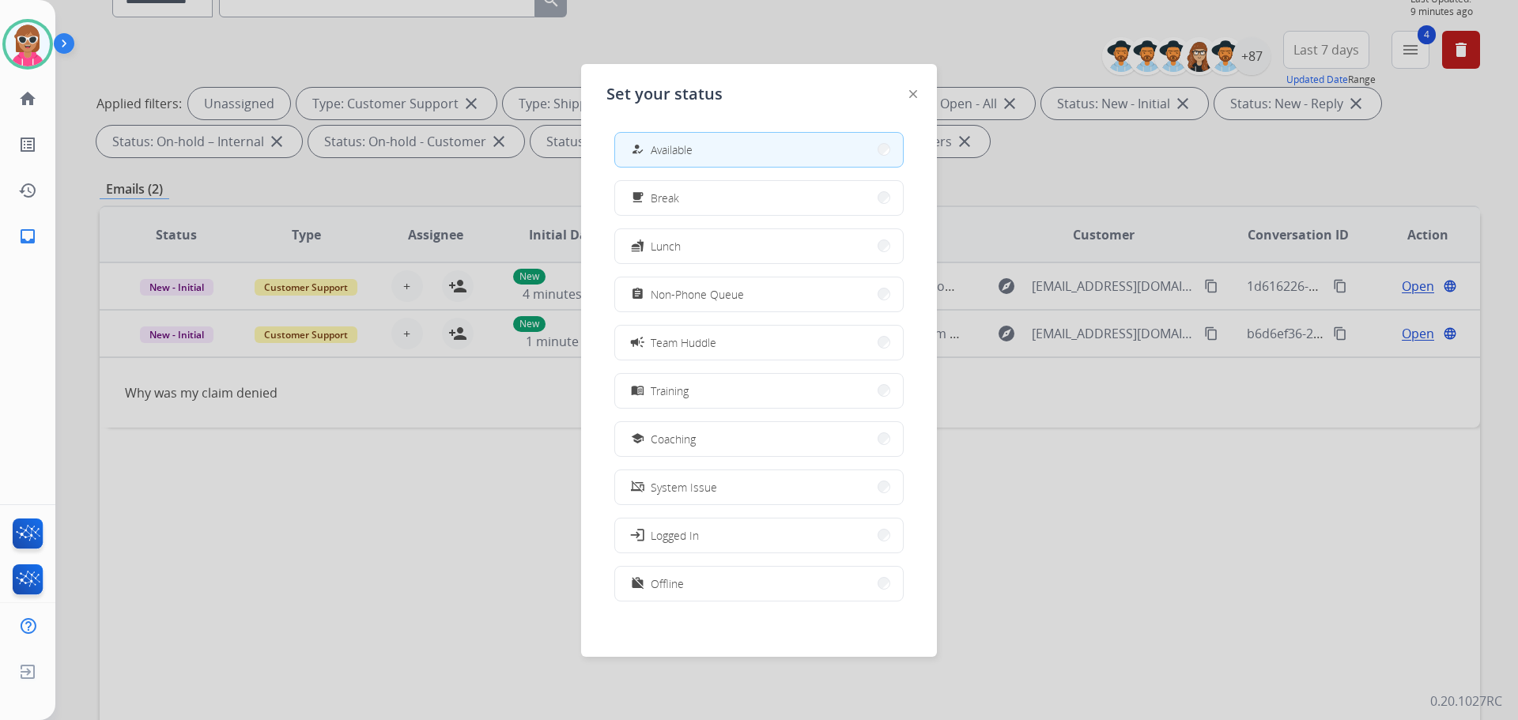
click at [283, 629] on div at bounding box center [759, 360] width 1518 height 720
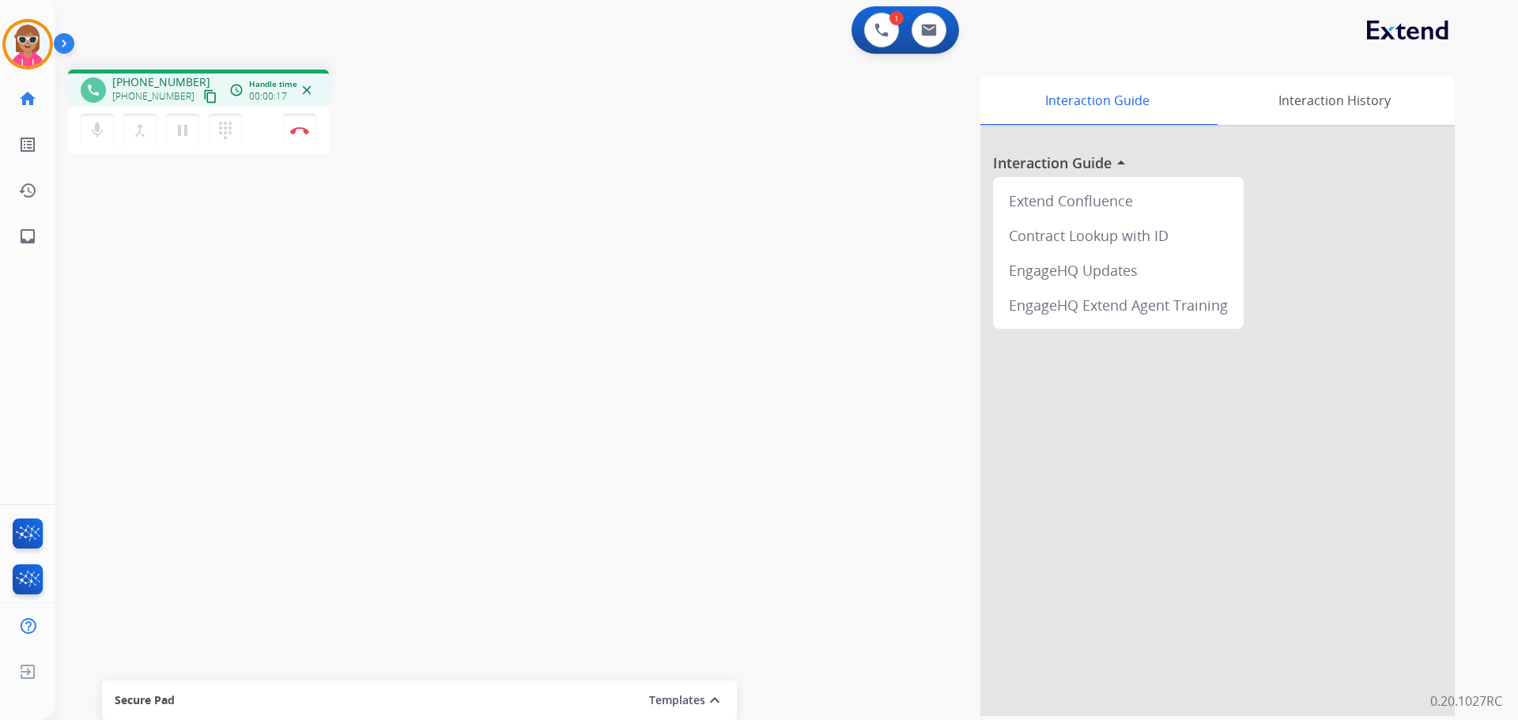
drag, startPoint x: 196, startPoint y: 96, endPoint x: 209, endPoint y: 90, distance: 13.8
click at [203, 96] on mat-icon "content_copy" at bounding box center [210, 96] width 14 height 14
click at [185, 135] on mat-icon "pause" at bounding box center [182, 130] width 19 height 19
drag, startPoint x: 190, startPoint y: 130, endPoint x: 199, endPoint y: 130, distance: 9.5
click at [190, 133] on mat-icon "play_arrow" at bounding box center [182, 130] width 19 height 19
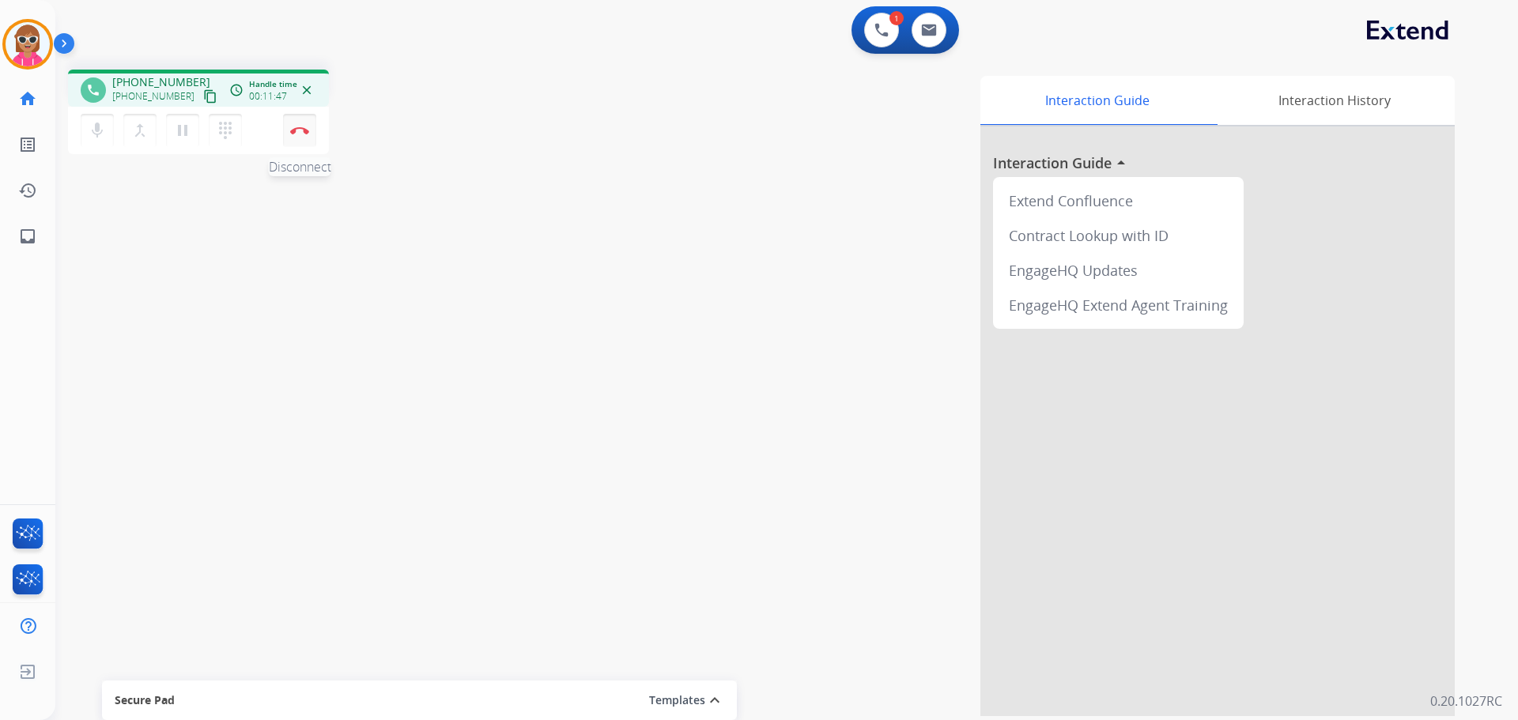
click at [307, 127] on img at bounding box center [299, 131] width 19 height 8
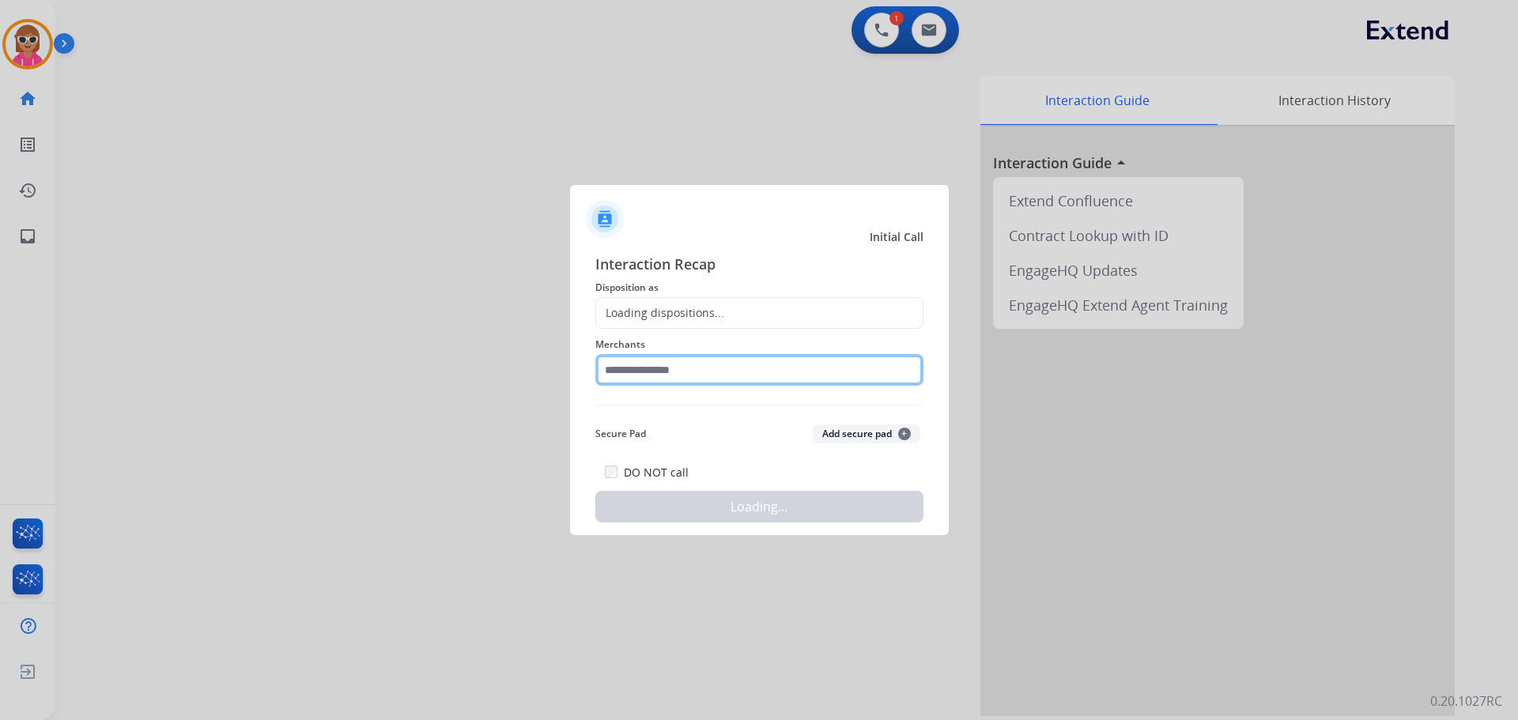
drag, startPoint x: 694, startPoint y: 357, endPoint x: 696, endPoint y: 344, distance: 12.9
click at [701, 351] on div "Merchants" at bounding box center [759, 360] width 328 height 63
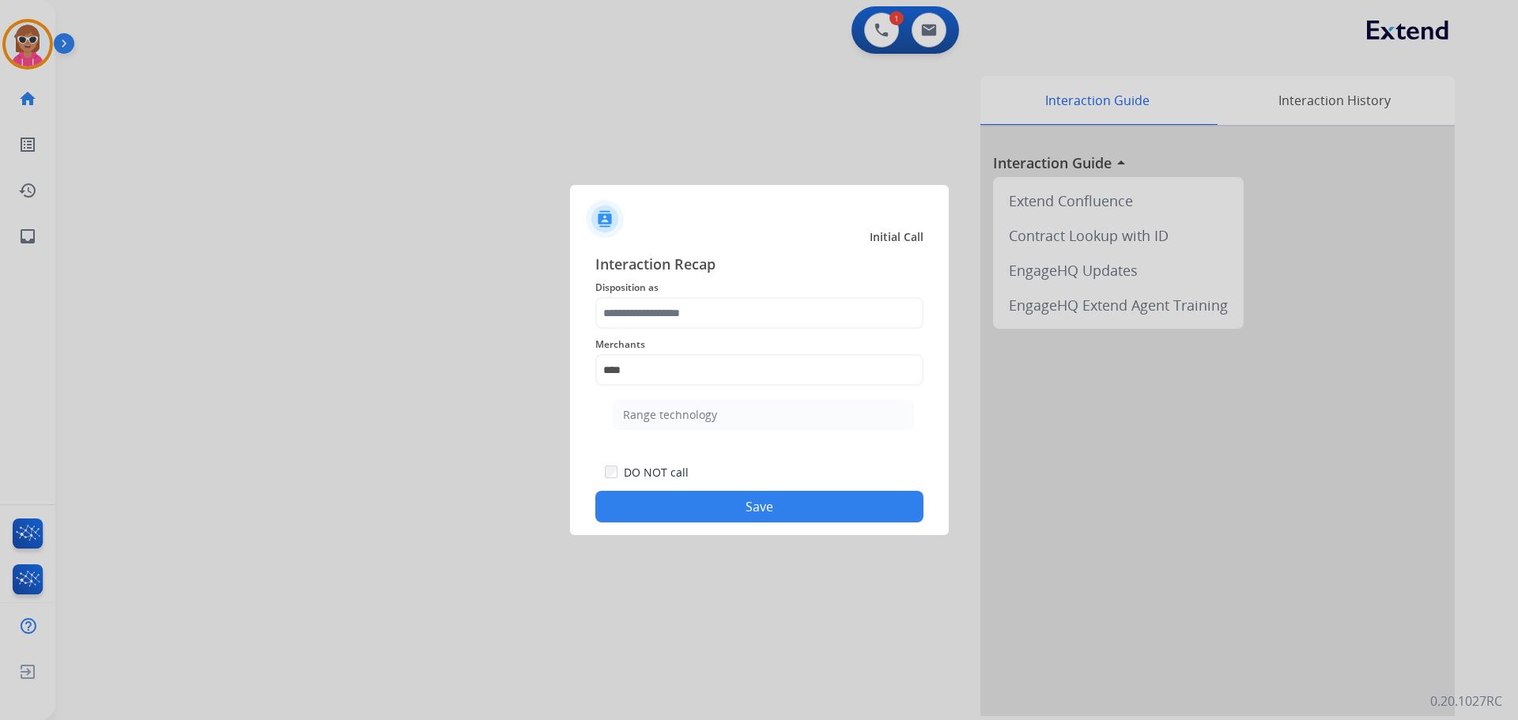
click at [768, 408] on li "Range technology" at bounding box center [763, 415] width 301 height 30
type input "**********"
click at [698, 296] on span "Disposition as" at bounding box center [759, 287] width 328 height 19
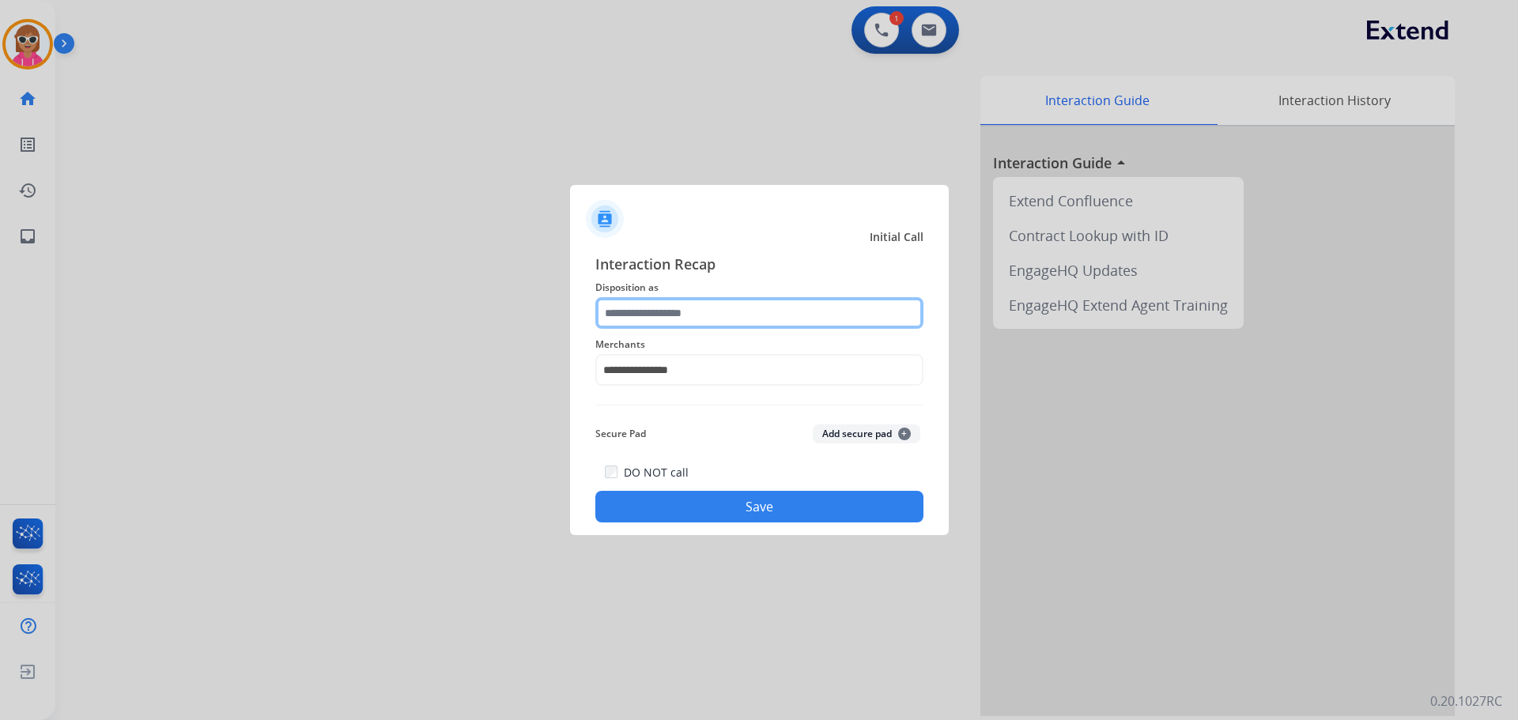
drag, startPoint x: 698, startPoint y: 304, endPoint x: 705, endPoint y: 315, distance: 12.8
click at [701, 311] on input "text" at bounding box center [759, 313] width 328 height 32
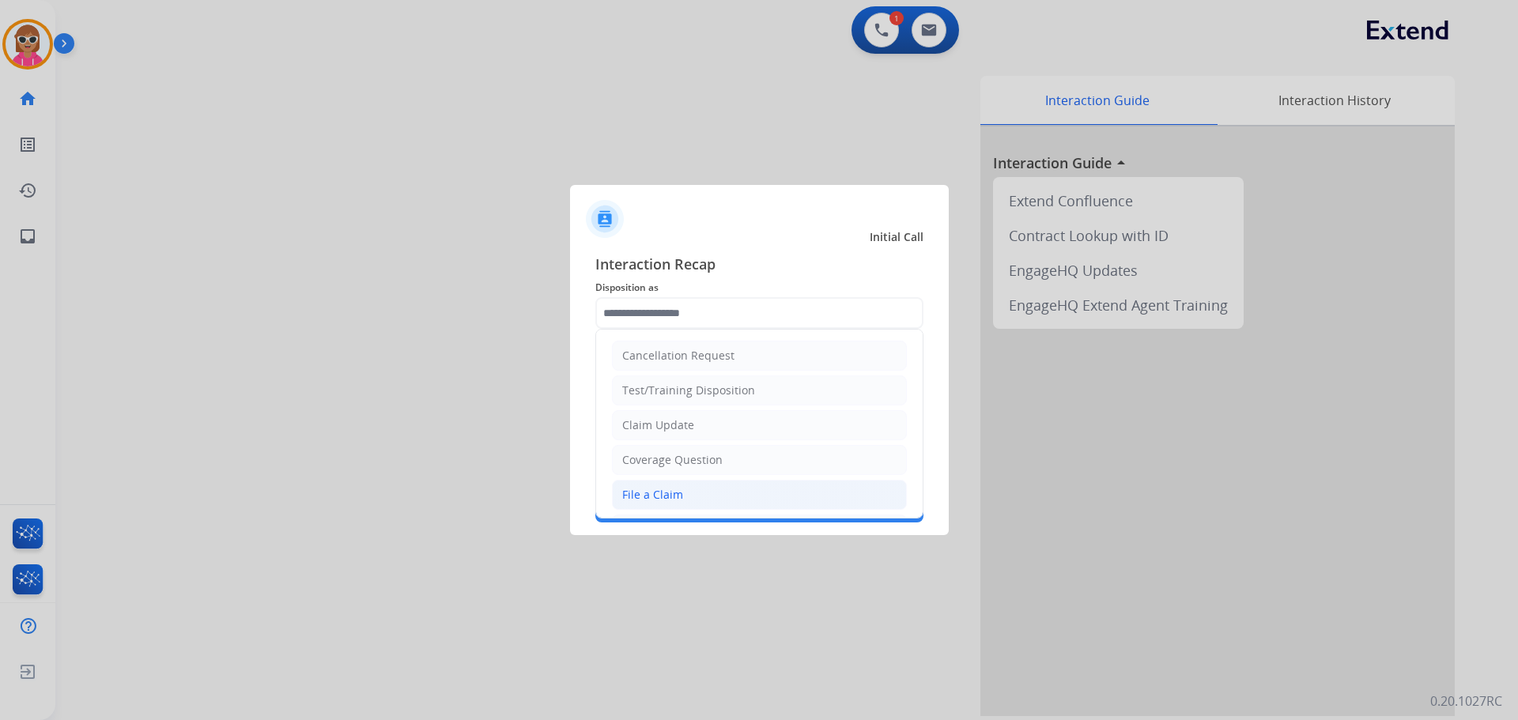
click at [663, 486] on li "File a Claim" at bounding box center [759, 495] width 295 height 30
type input "**********"
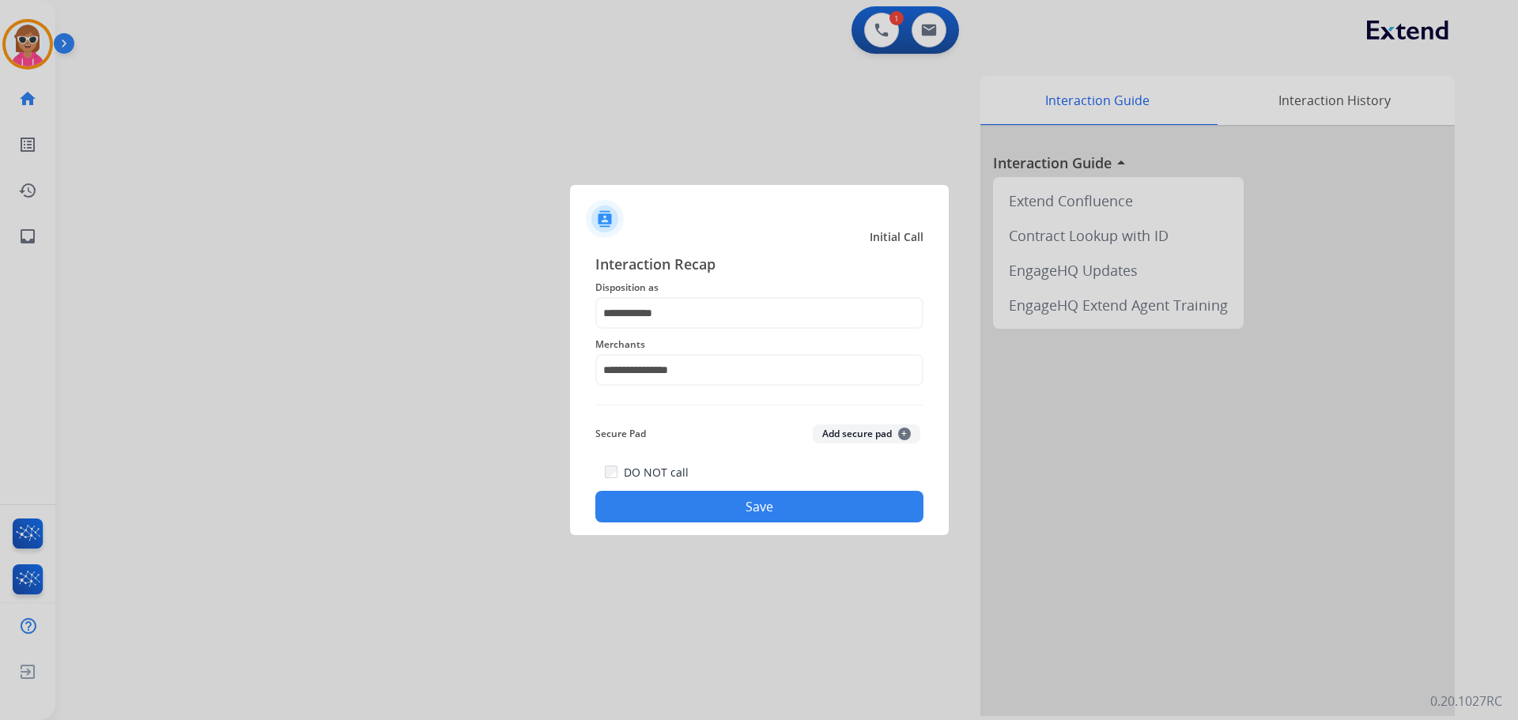
click at [663, 528] on div "**********" at bounding box center [759, 387] width 379 height 295
drag, startPoint x: 664, startPoint y: 519, endPoint x: 718, endPoint y: 648, distance: 140.4
click at [664, 518] on button "Save" at bounding box center [759, 507] width 328 height 32
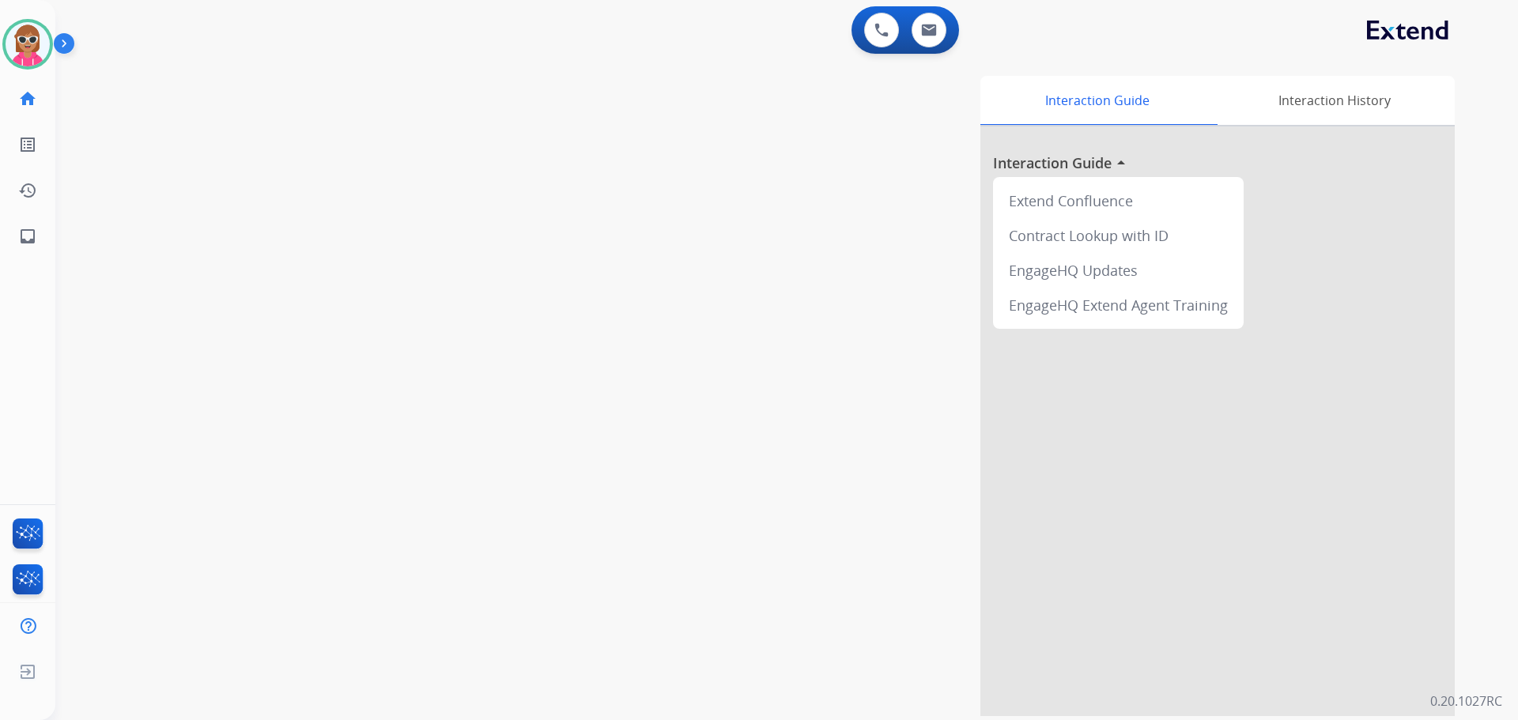
click at [448, 288] on div "swap_horiz Break voice bridge close_fullscreen Connect 3-Way Call merge_type Se…" at bounding box center [767, 387] width 1425 height 660
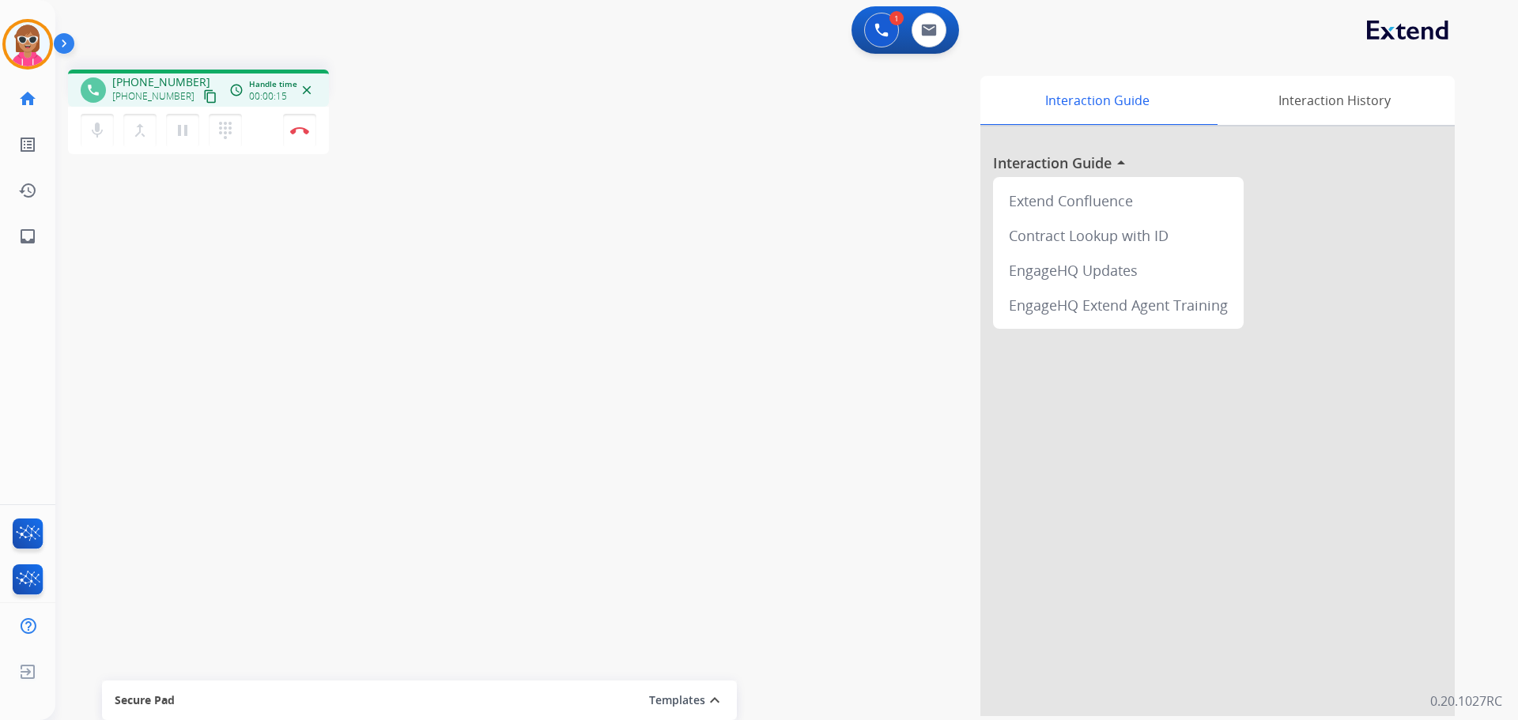
drag, startPoint x: 221, startPoint y: 304, endPoint x: 244, endPoint y: 238, distance: 70.5
click at [222, 304] on div "phone [PHONE_NUMBER] [PHONE_NUMBER] content_copy access_time Call metrics Queue…" at bounding box center [767, 387] width 1425 height 660
click at [203, 96] on mat-icon "content_copy" at bounding box center [210, 96] width 14 height 14
click at [203, 90] on mat-icon "content_copy" at bounding box center [210, 96] width 14 height 14
click at [307, 128] on img at bounding box center [299, 131] width 19 height 8
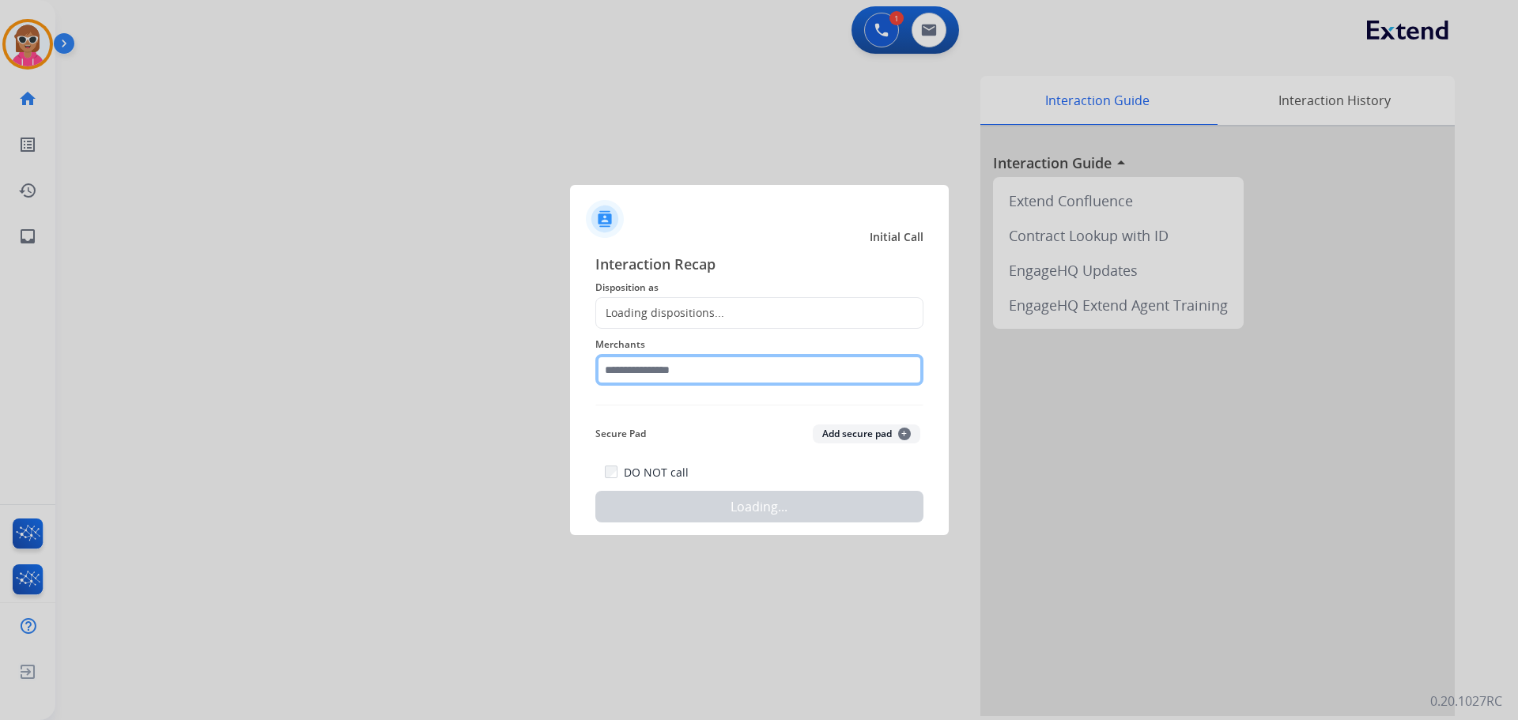
click at [675, 380] on input "text" at bounding box center [759, 370] width 328 height 32
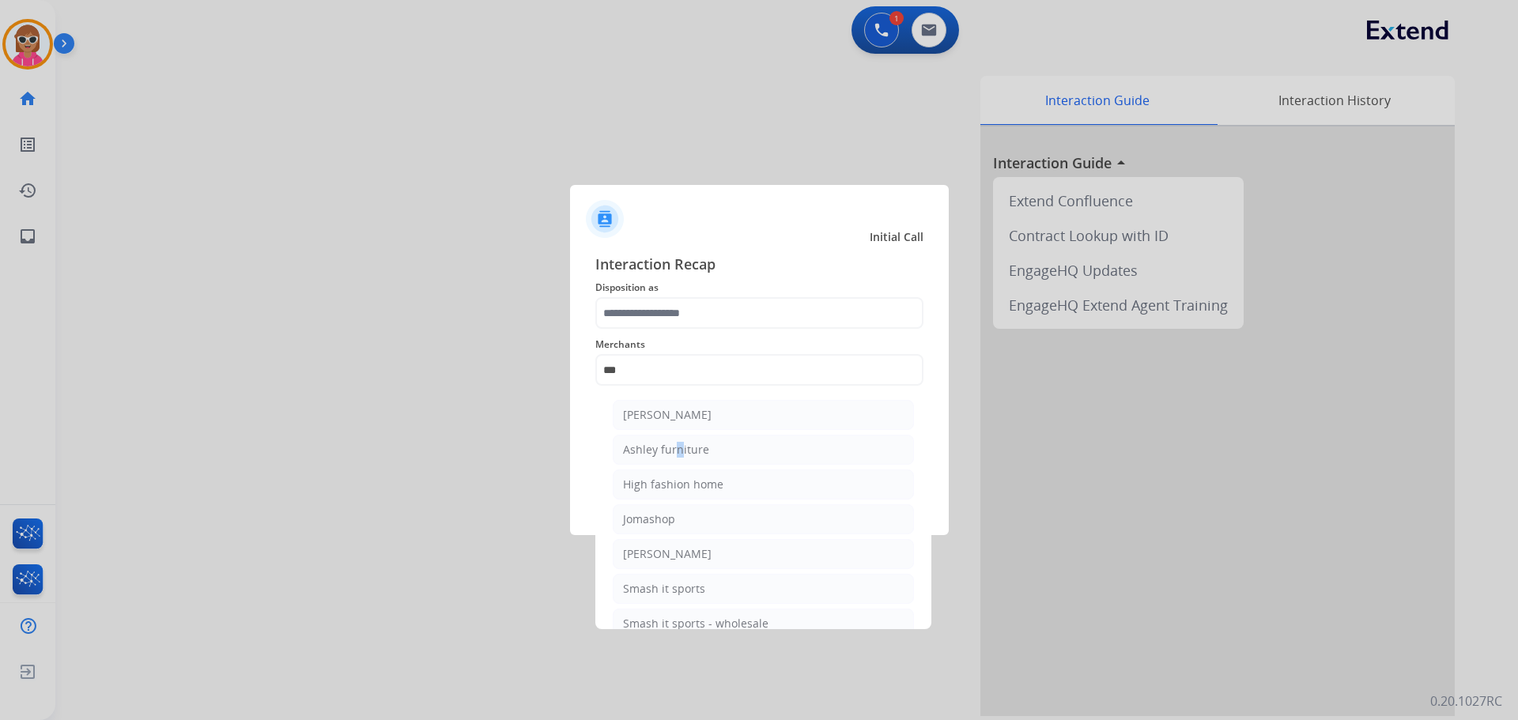
drag, startPoint x: 671, startPoint y: 448, endPoint x: 689, endPoint y: 393, distance: 58.0
click at [674, 452] on div "Ashley furniture" at bounding box center [666, 450] width 86 height 16
type input "**********"
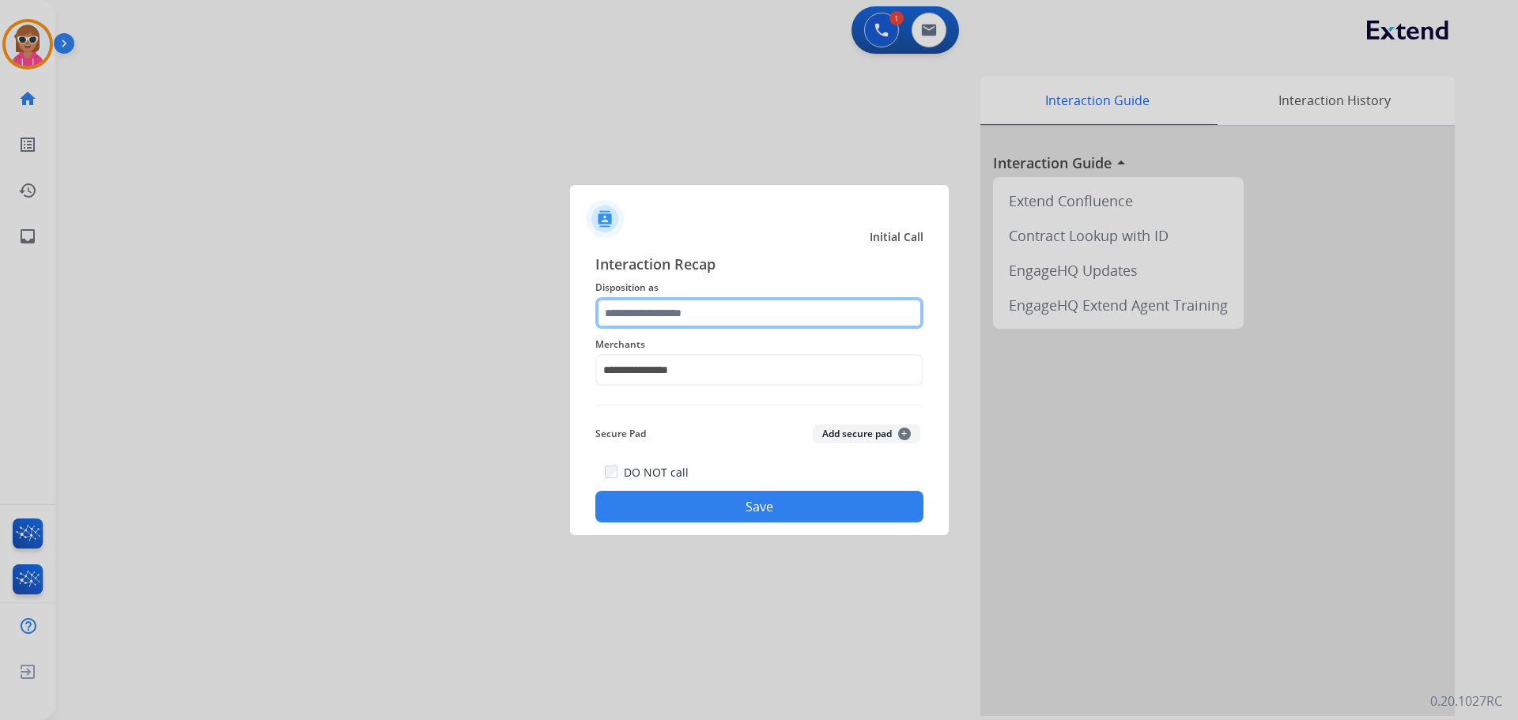
click at [691, 323] on input "text" at bounding box center [759, 313] width 328 height 32
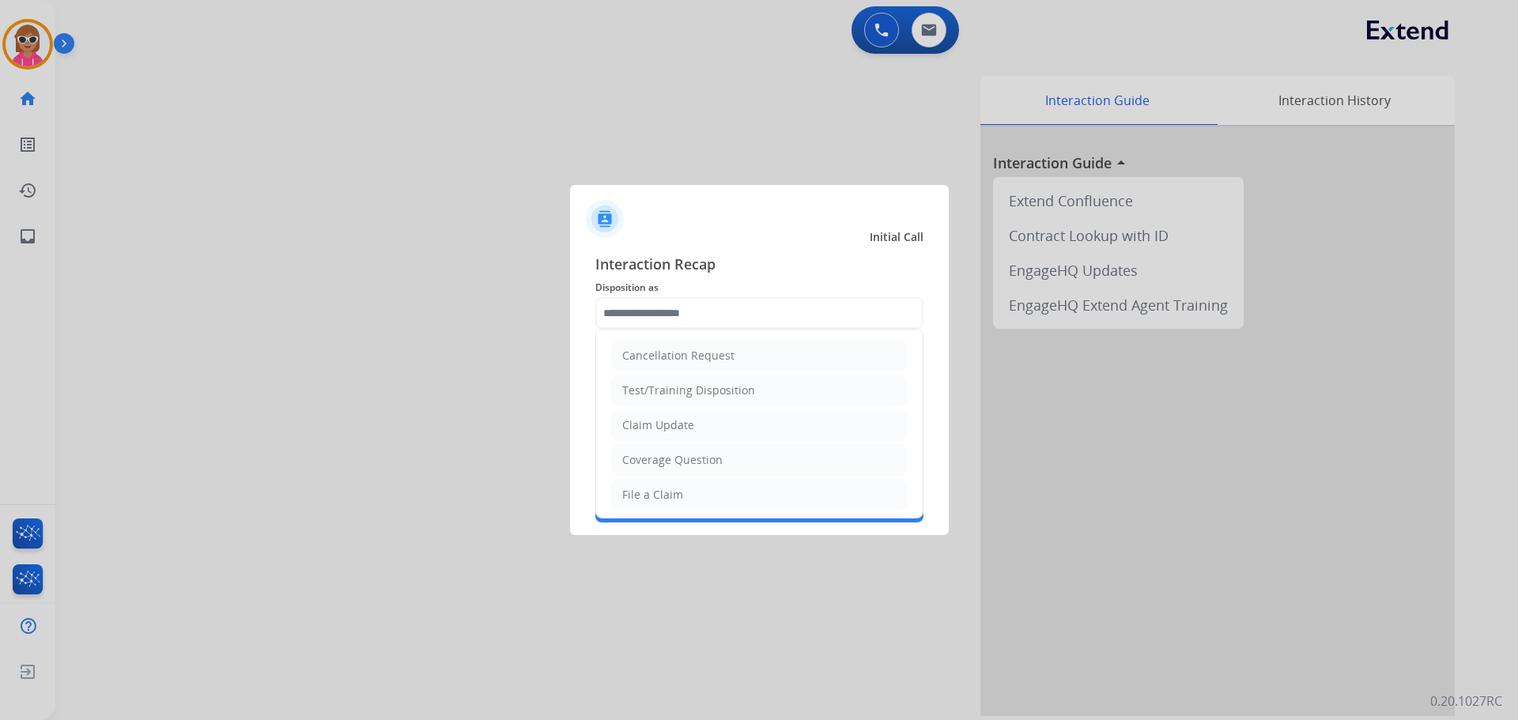
drag, startPoint x: 688, startPoint y: 427, endPoint x: 711, endPoint y: 531, distance: 106.1
click at [689, 428] on div "Claim Update" at bounding box center [658, 426] width 72 height 16
type input "**********"
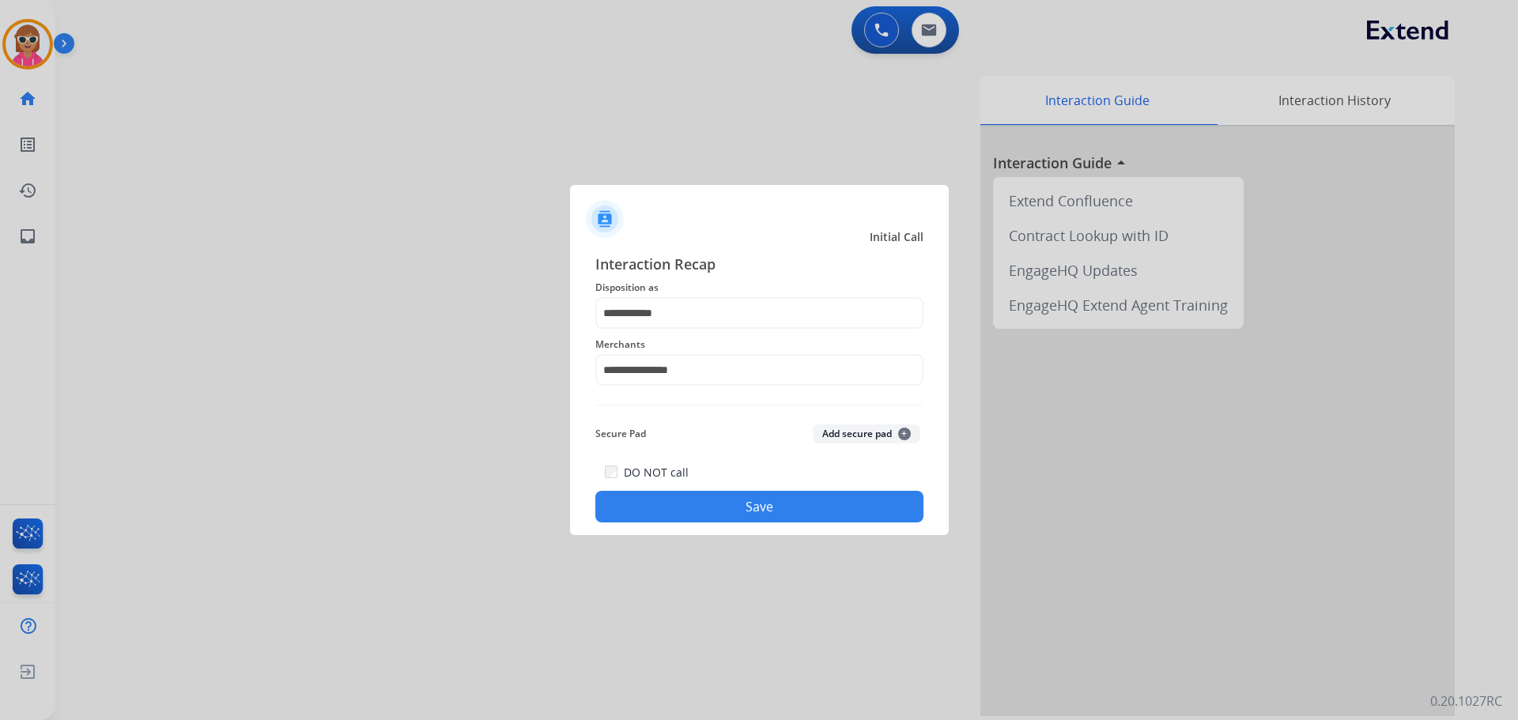
click at [705, 508] on button "Save" at bounding box center [759, 507] width 328 height 32
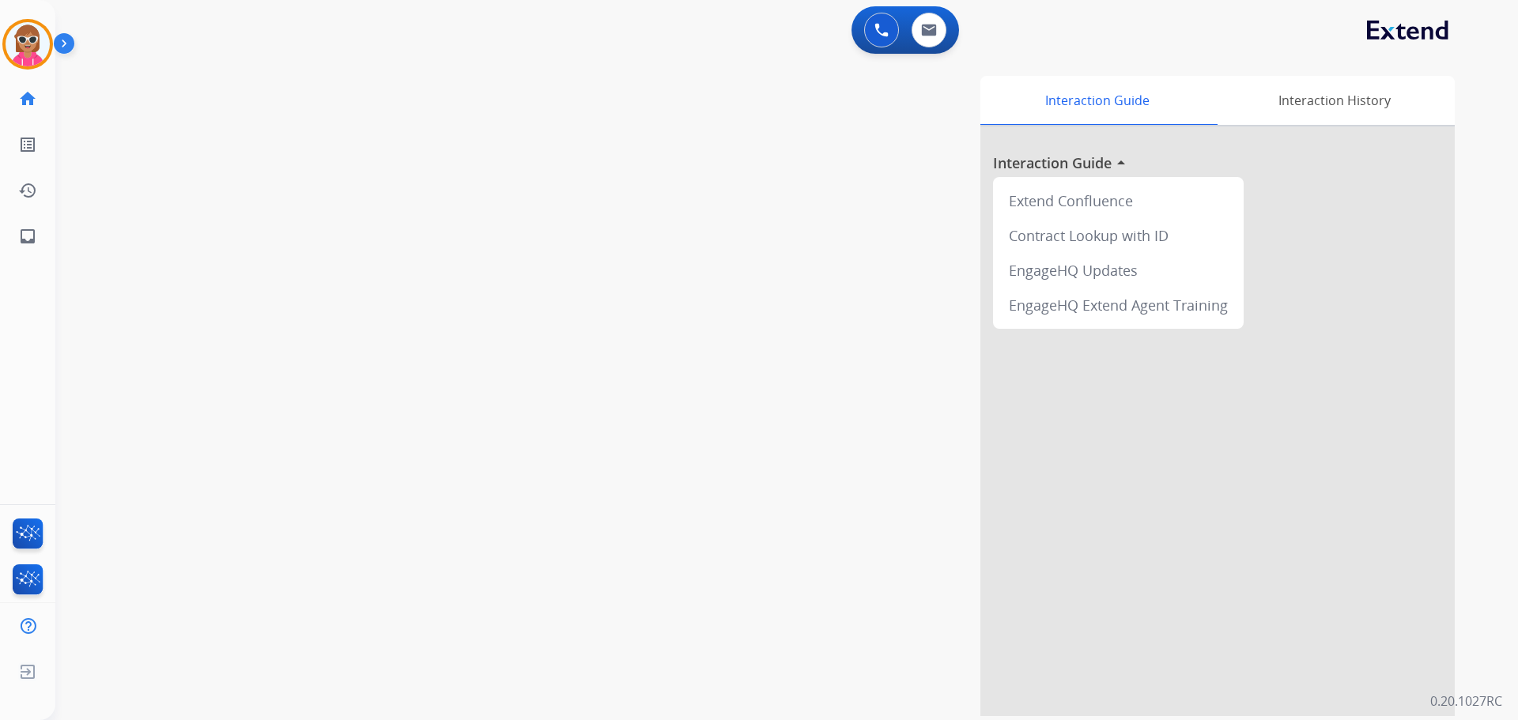
click at [29, 18] on div "[PERSON_NAME] AfterCallWork Edit Avatar Agent: [PERSON_NAME] Profile: Extend_Tr…" at bounding box center [27, 129] width 55 height 259
click at [36, 36] on img at bounding box center [28, 44] width 44 height 44
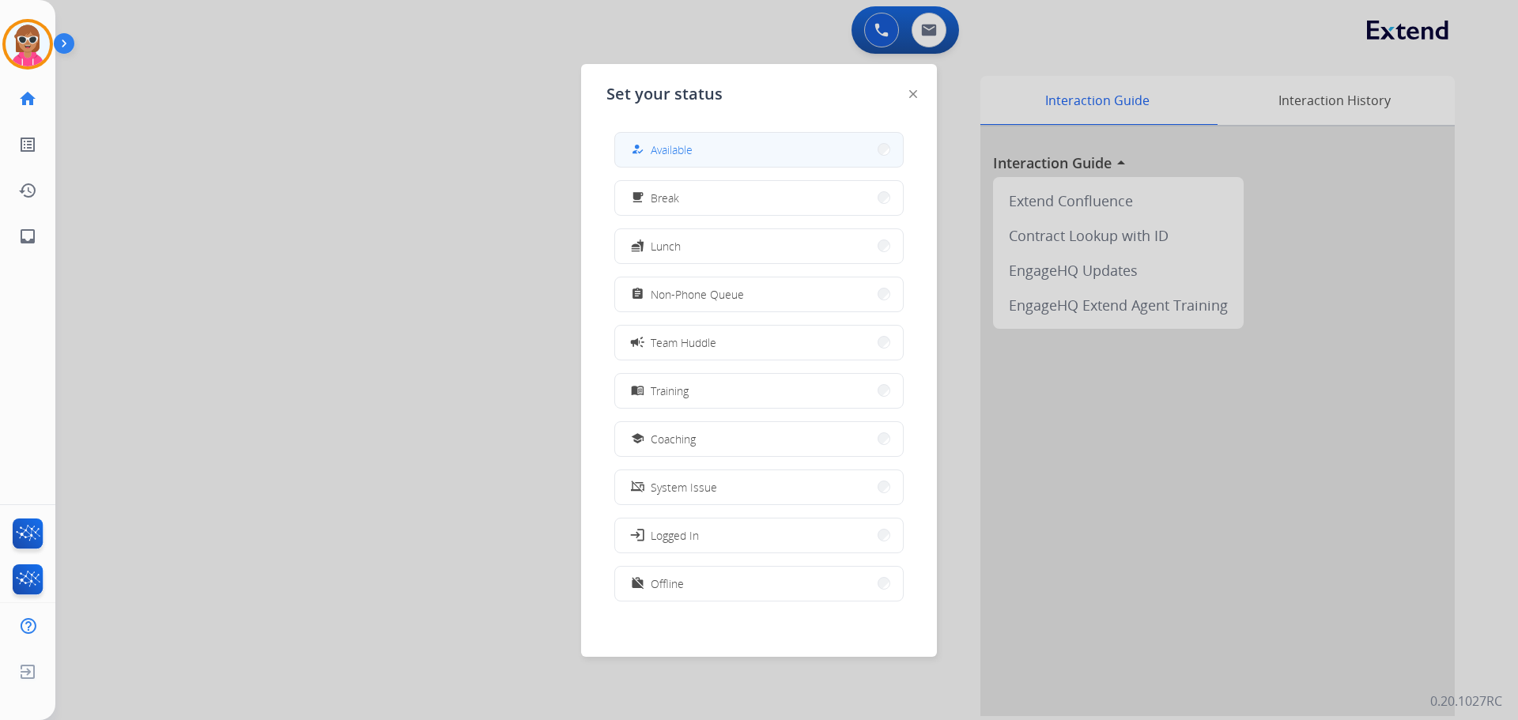
click at [800, 145] on button "how_to_reg Available" at bounding box center [759, 150] width 288 height 34
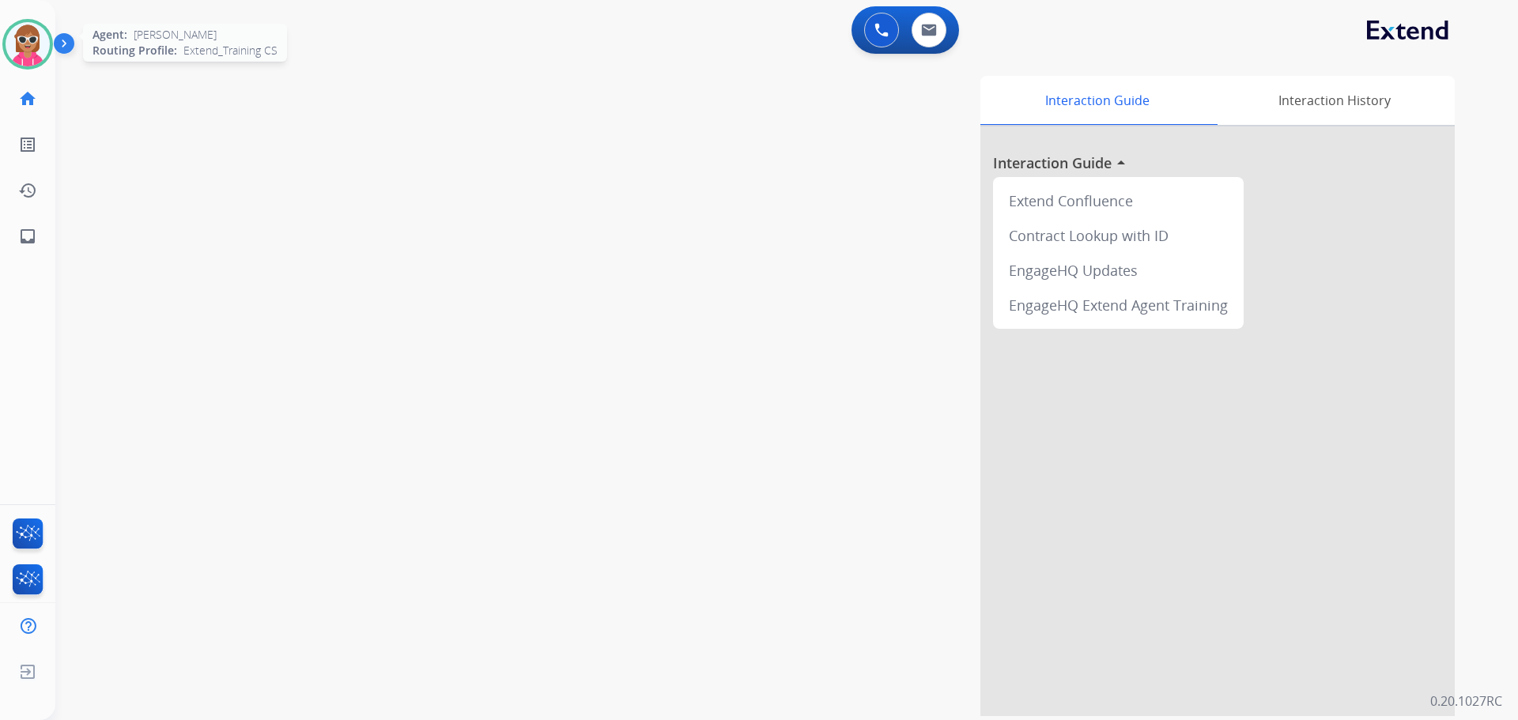
click at [32, 23] on img at bounding box center [28, 44] width 44 height 44
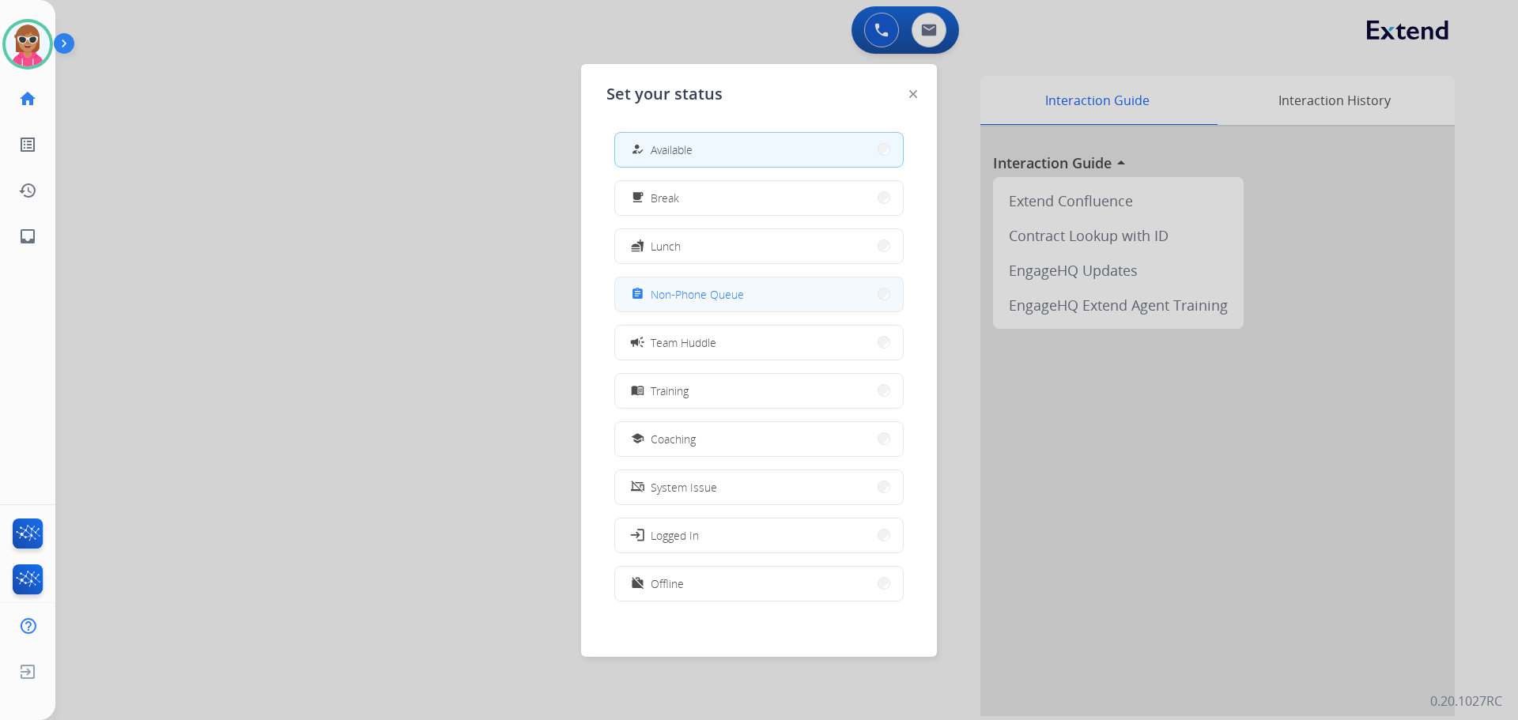
click at [742, 281] on button "assignment Non-Phone Queue" at bounding box center [759, 295] width 288 height 34
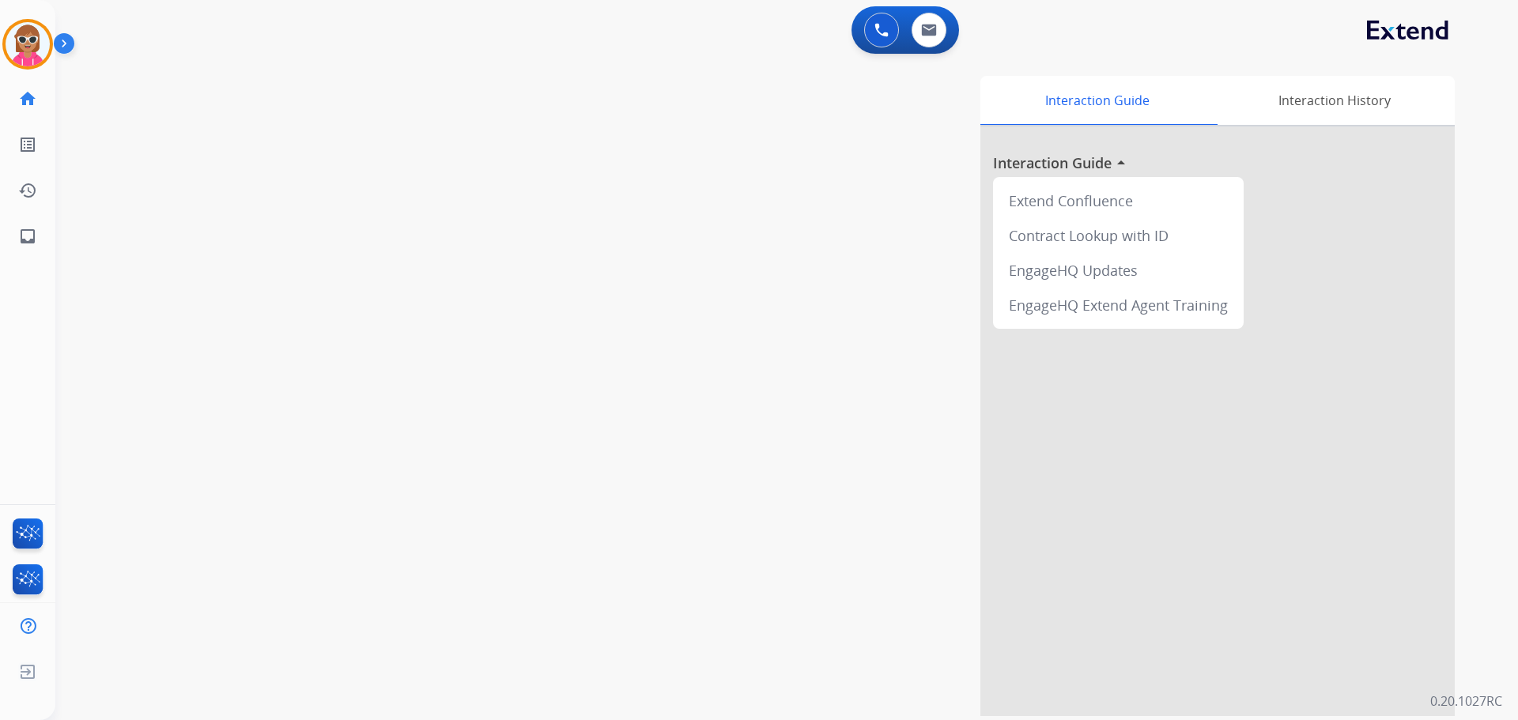
click at [1223, 720] on html "Outbound call Quit Outbound call Quit Schedule interaction + Add to my list Cus…" at bounding box center [759, 360] width 1518 height 720
click at [21, 47] on img at bounding box center [28, 44] width 44 height 44
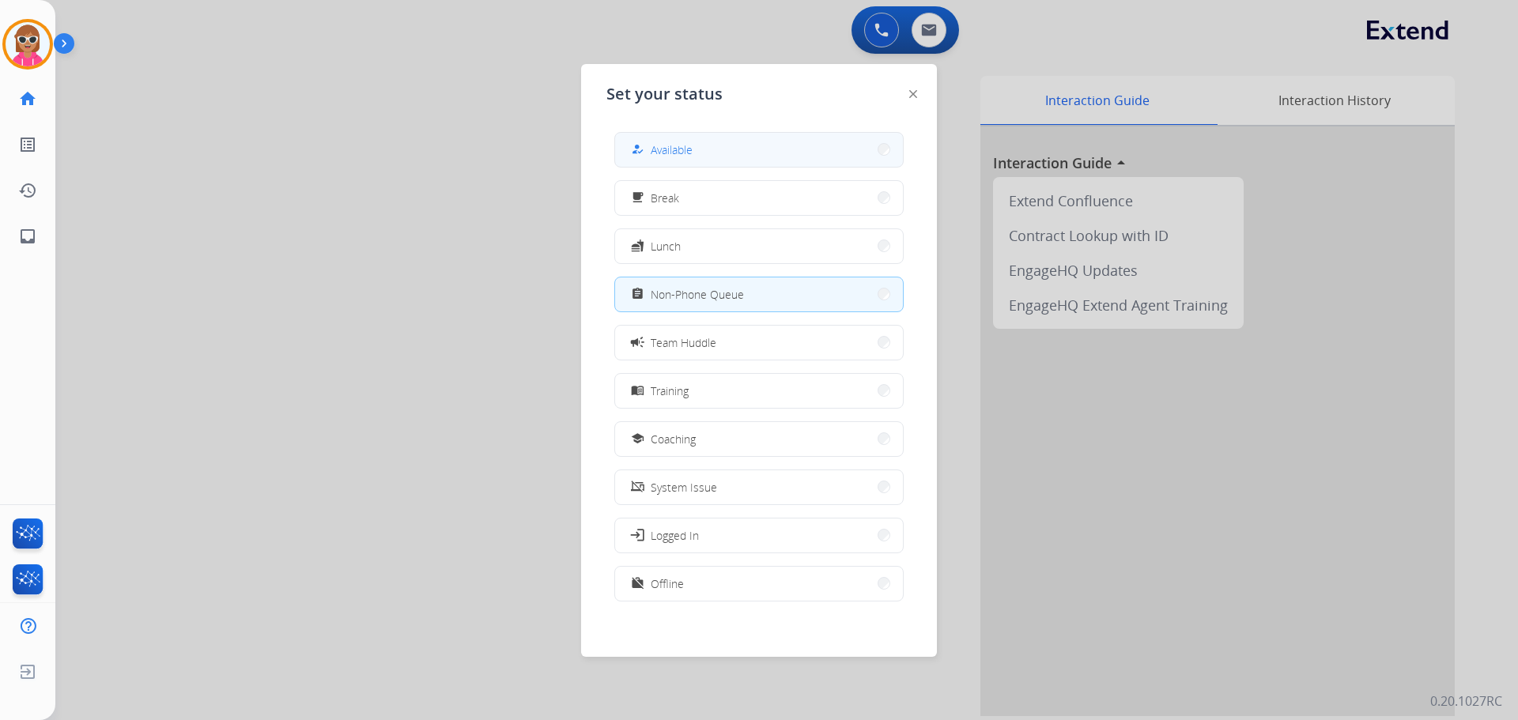
click at [649, 139] on button "how_to_reg Available" at bounding box center [759, 150] width 288 height 34
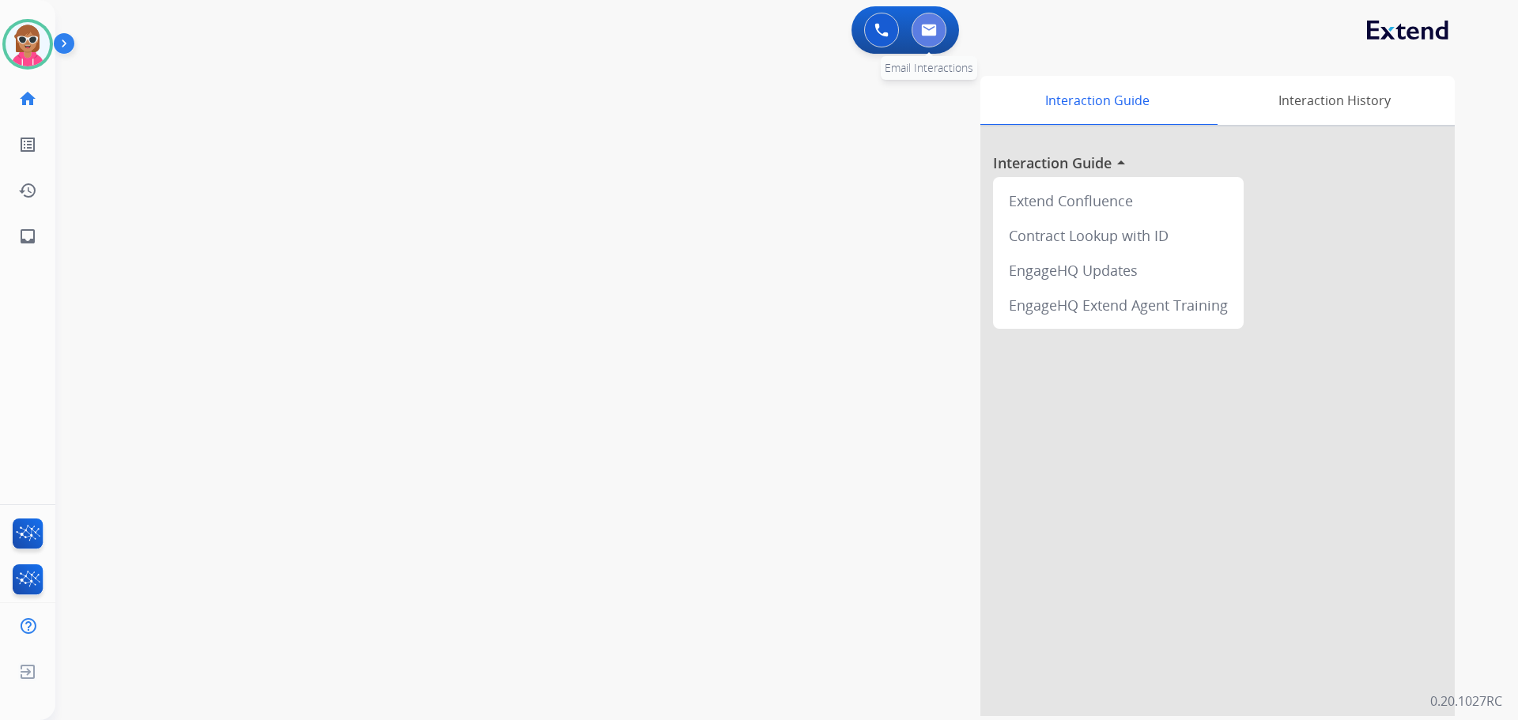
click at [932, 36] on button at bounding box center [929, 30] width 35 height 35
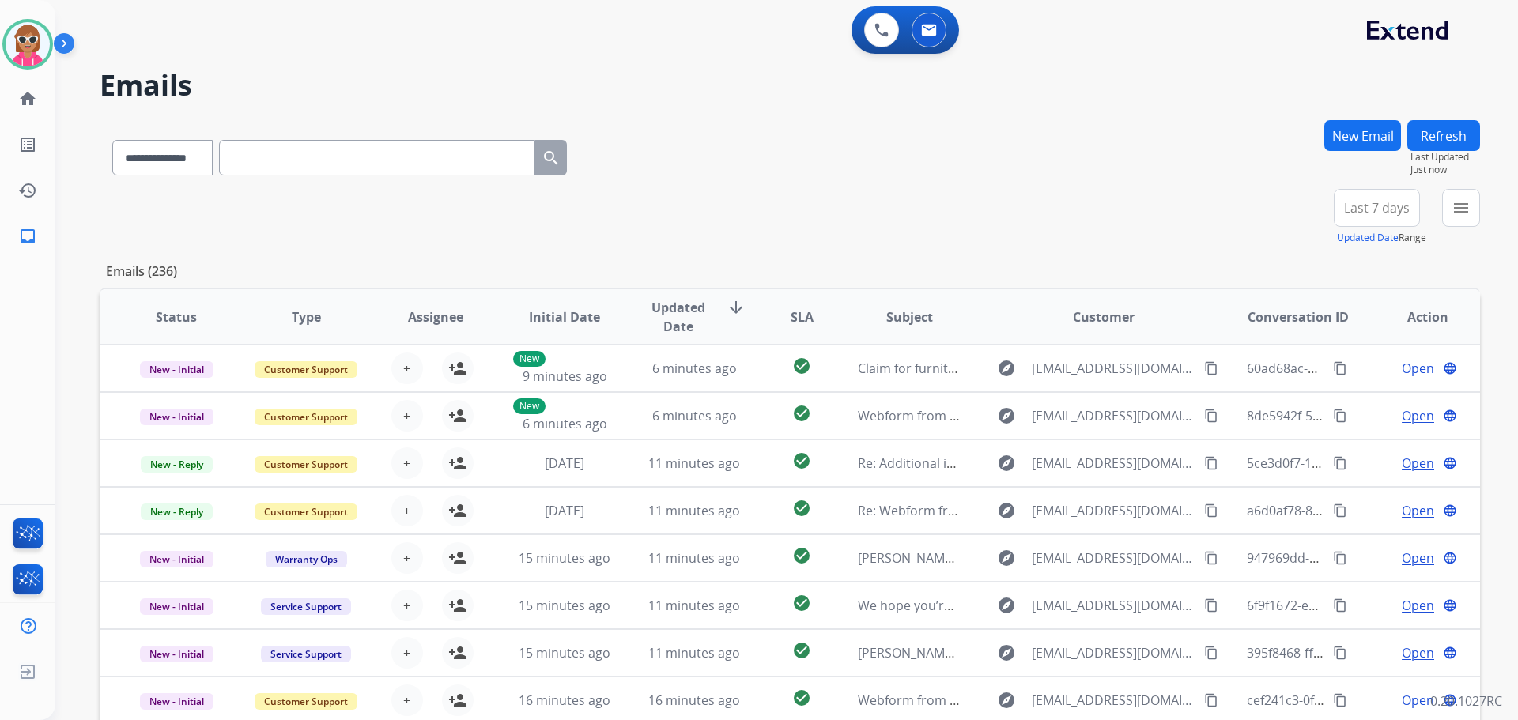
click at [1359, 142] on button "New Email" at bounding box center [1363, 135] width 77 height 31
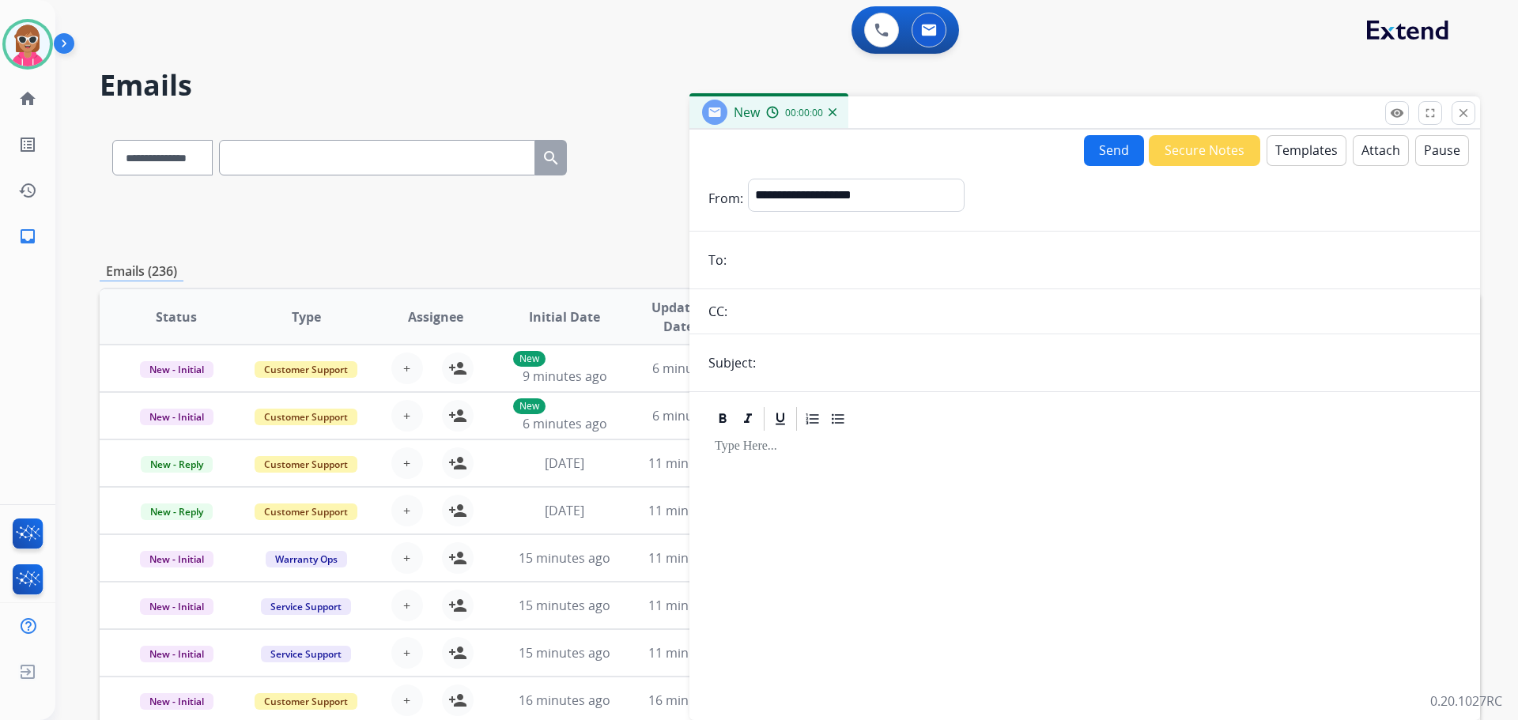
click at [879, 258] on input "email" at bounding box center [1097, 260] width 730 height 32
paste input "**********"
type input "**********"
click at [856, 188] on select "**********" at bounding box center [855, 195] width 215 height 32
select select "**********"
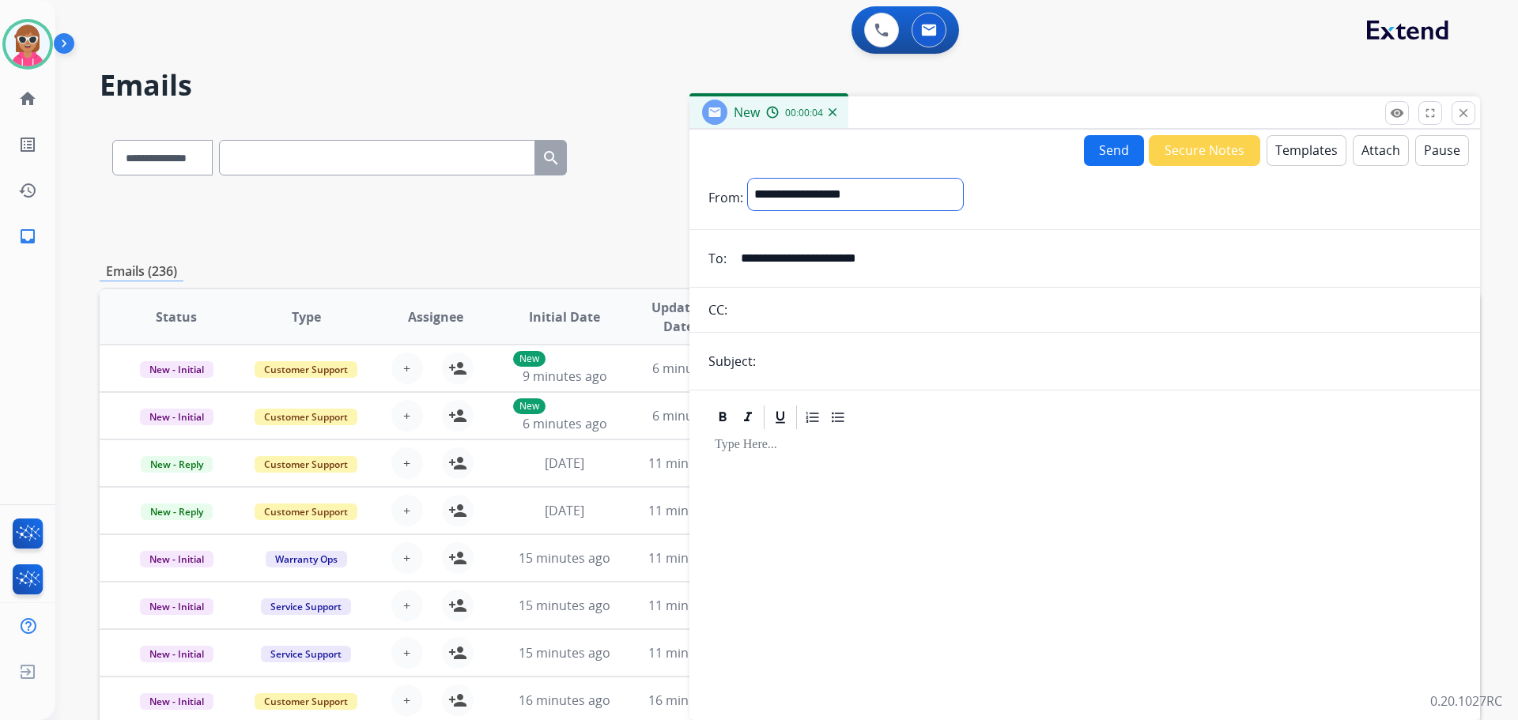
click at [748, 179] on select "**********" at bounding box center [855, 195] width 215 height 32
click at [826, 368] on input "text" at bounding box center [1111, 363] width 701 height 32
type input "**********"
click at [830, 495] on div at bounding box center [1085, 568] width 753 height 271
click at [1297, 147] on button "Templates" at bounding box center [1307, 150] width 80 height 31
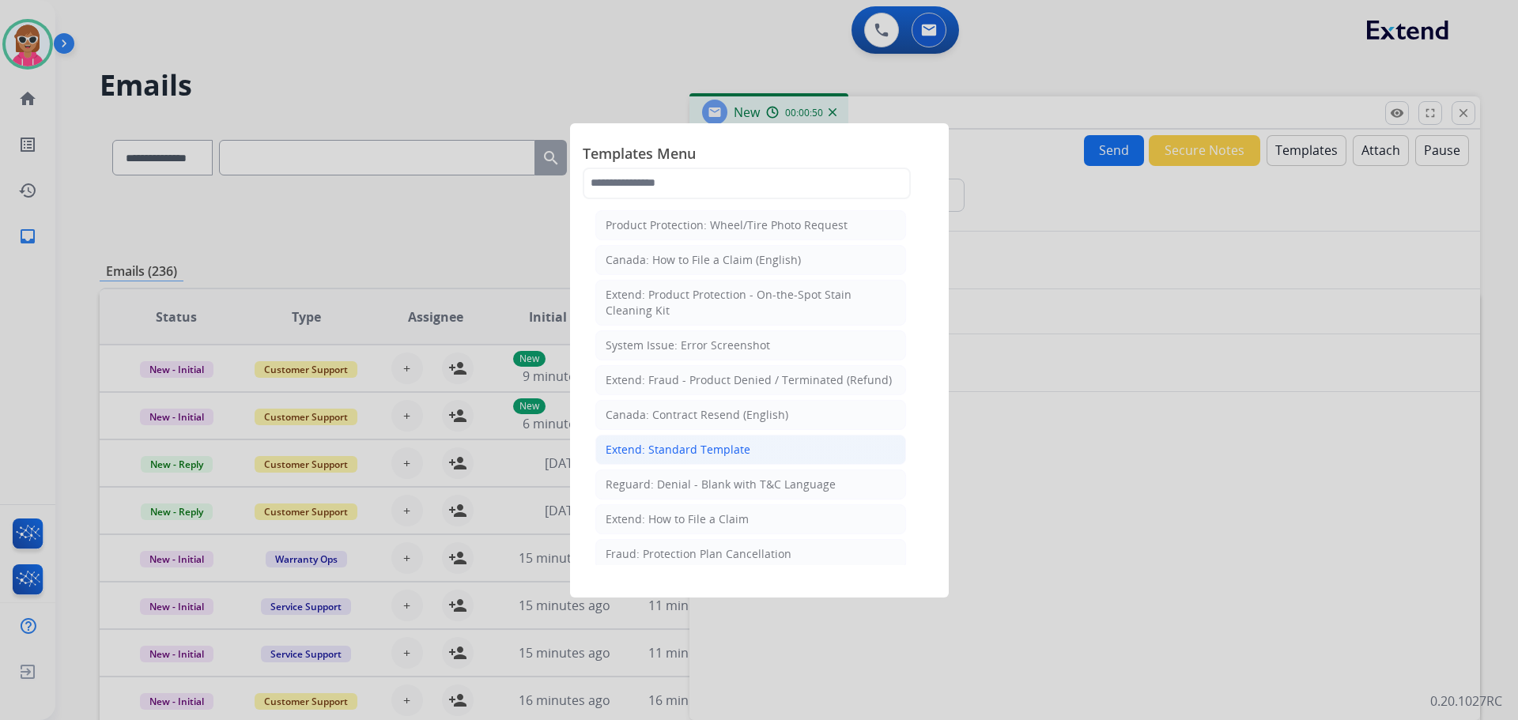
click at [728, 444] on li "Extend: Standard Template" at bounding box center [750, 450] width 311 height 30
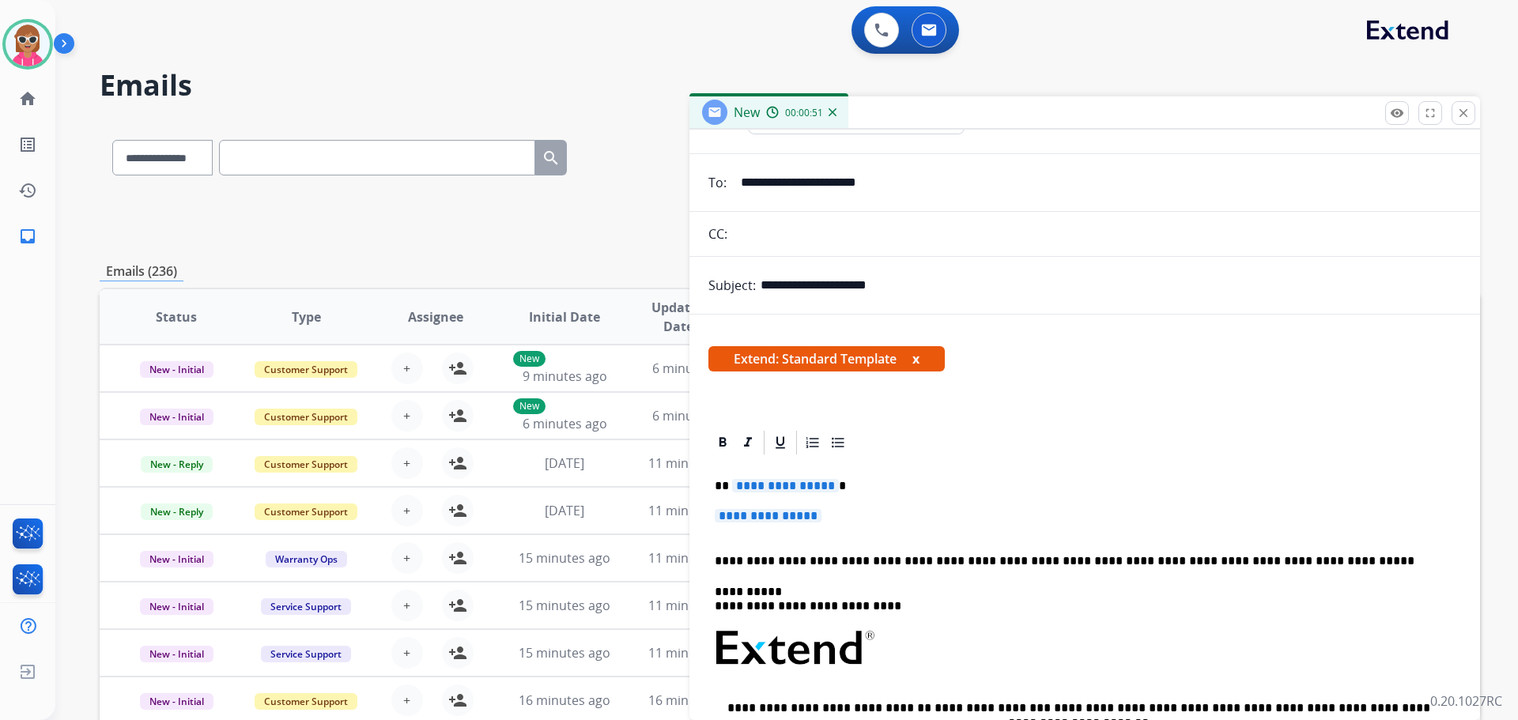
scroll to position [237, 0]
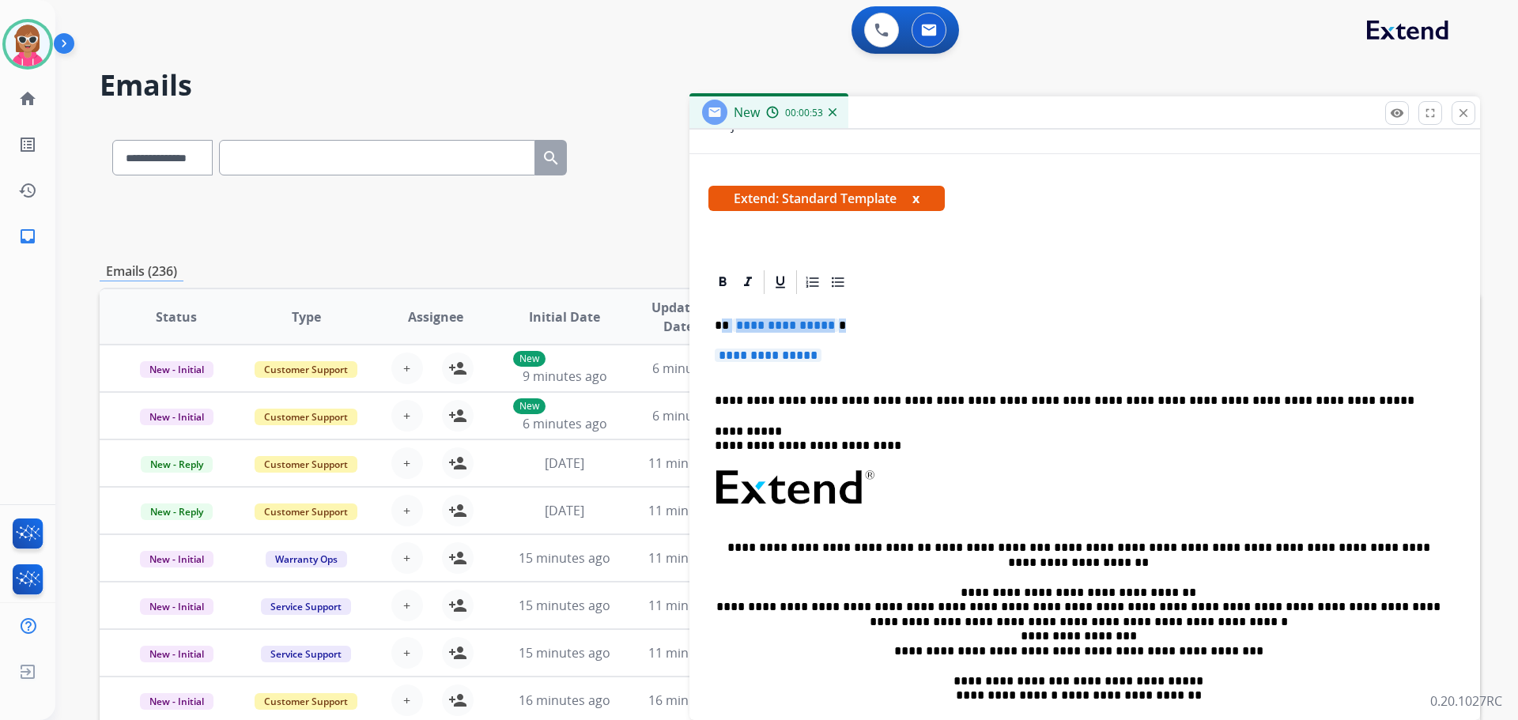
drag, startPoint x: 830, startPoint y: 357, endPoint x: 723, endPoint y: 322, distance: 113.0
click at [723, 322] on div "**********" at bounding box center [1085, 526] width 753 height 458
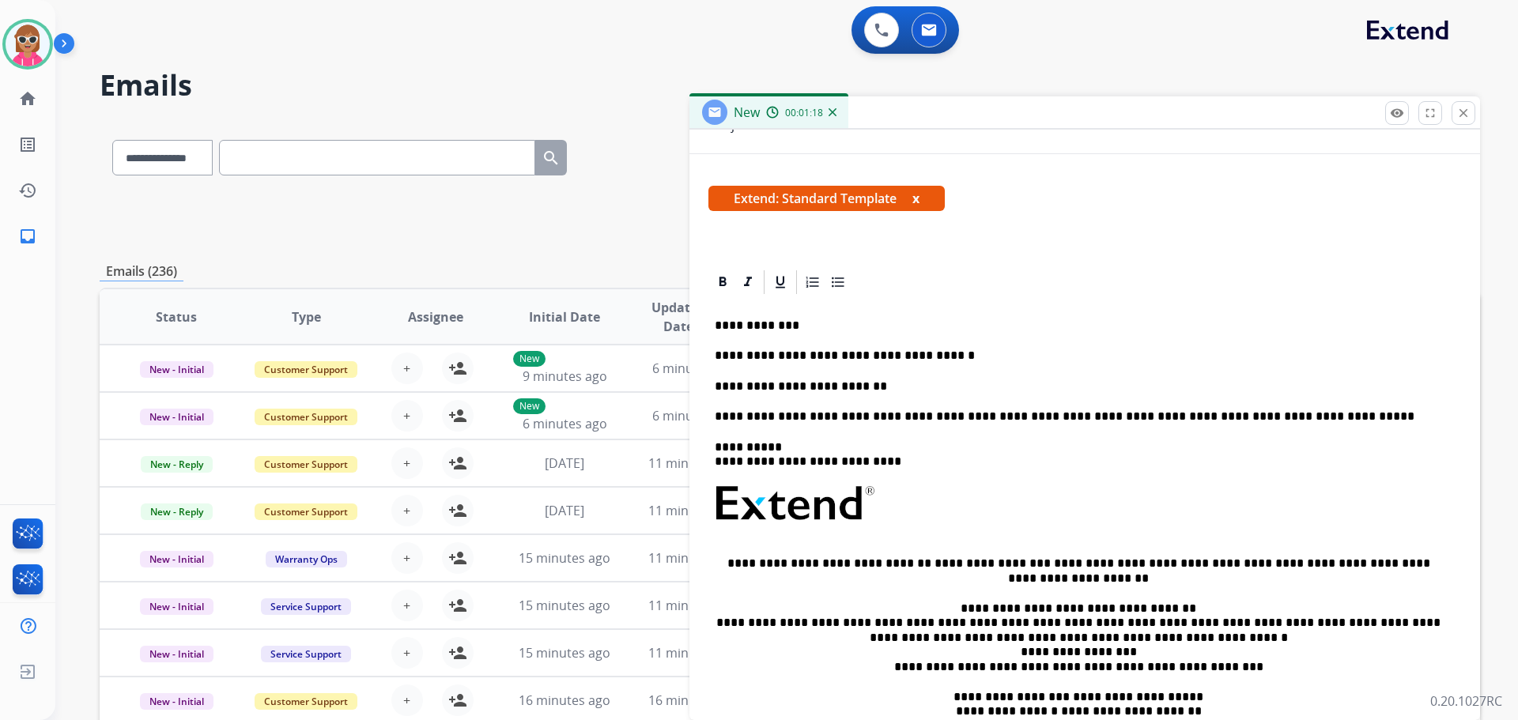
click at [949, 353] on p "**********" at bounding box center [1079, 356] width 728 height 14
click at [873, 382] on p "**********" at bounding box center [1079, 387] width 728 height 14
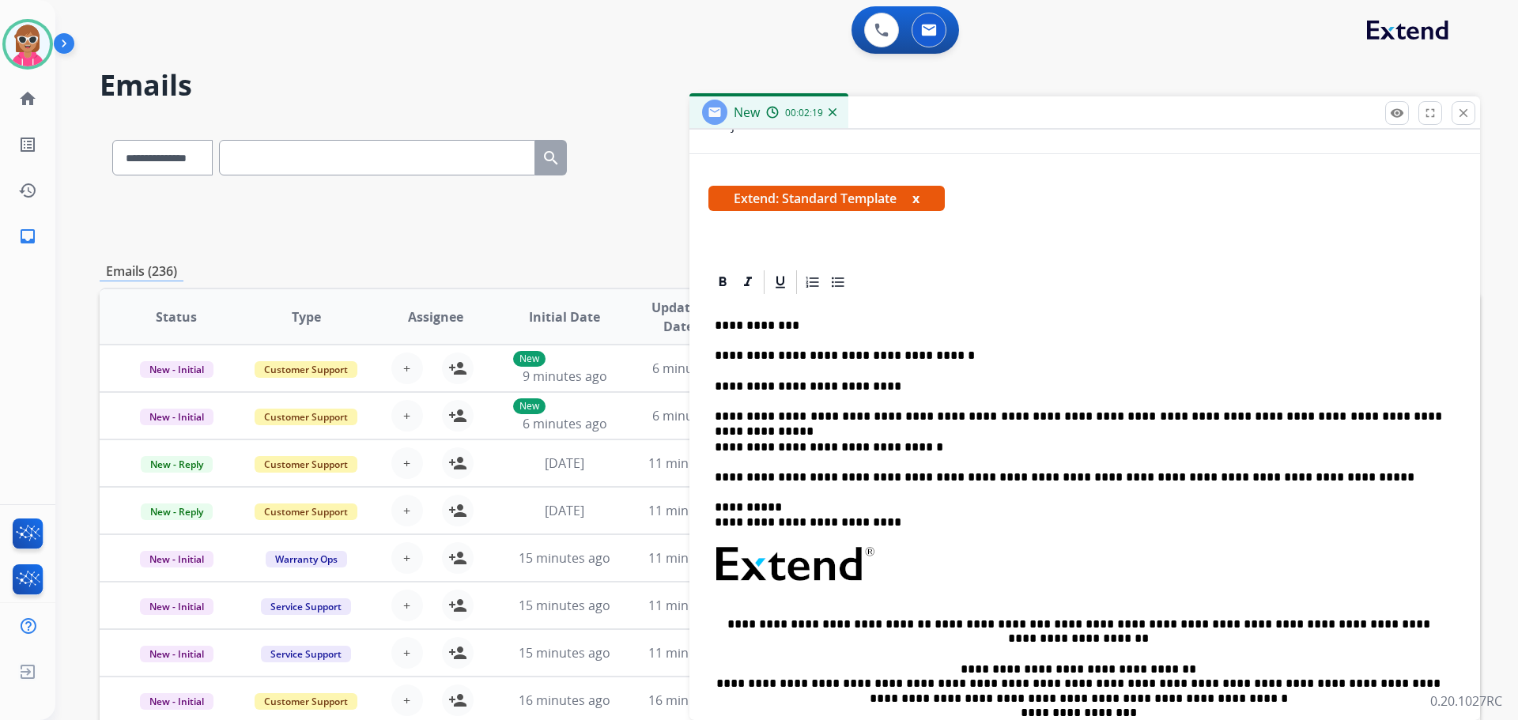
click at [1127, 437] on div "**********" at bounding box center [1085, 564] width 753 height 535
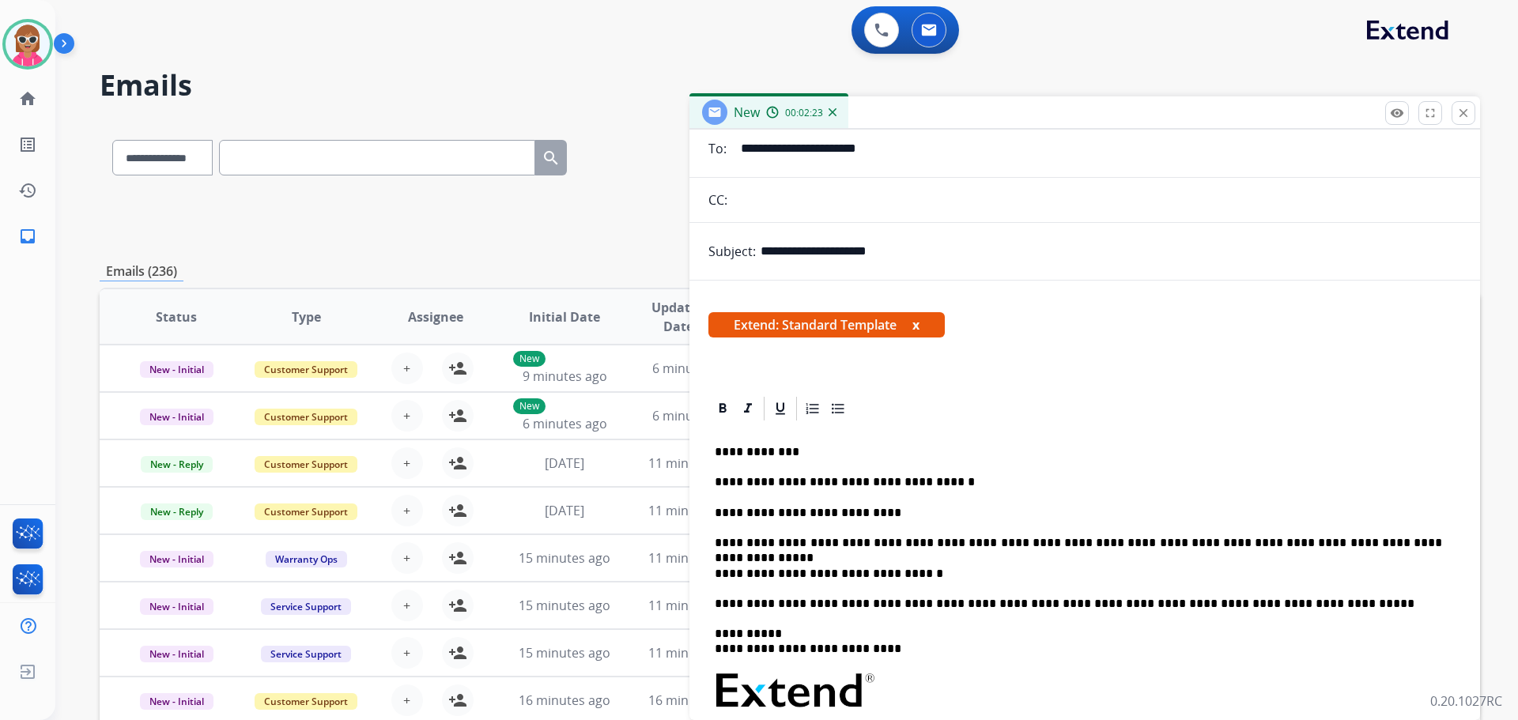
scroll to position [0, 0]
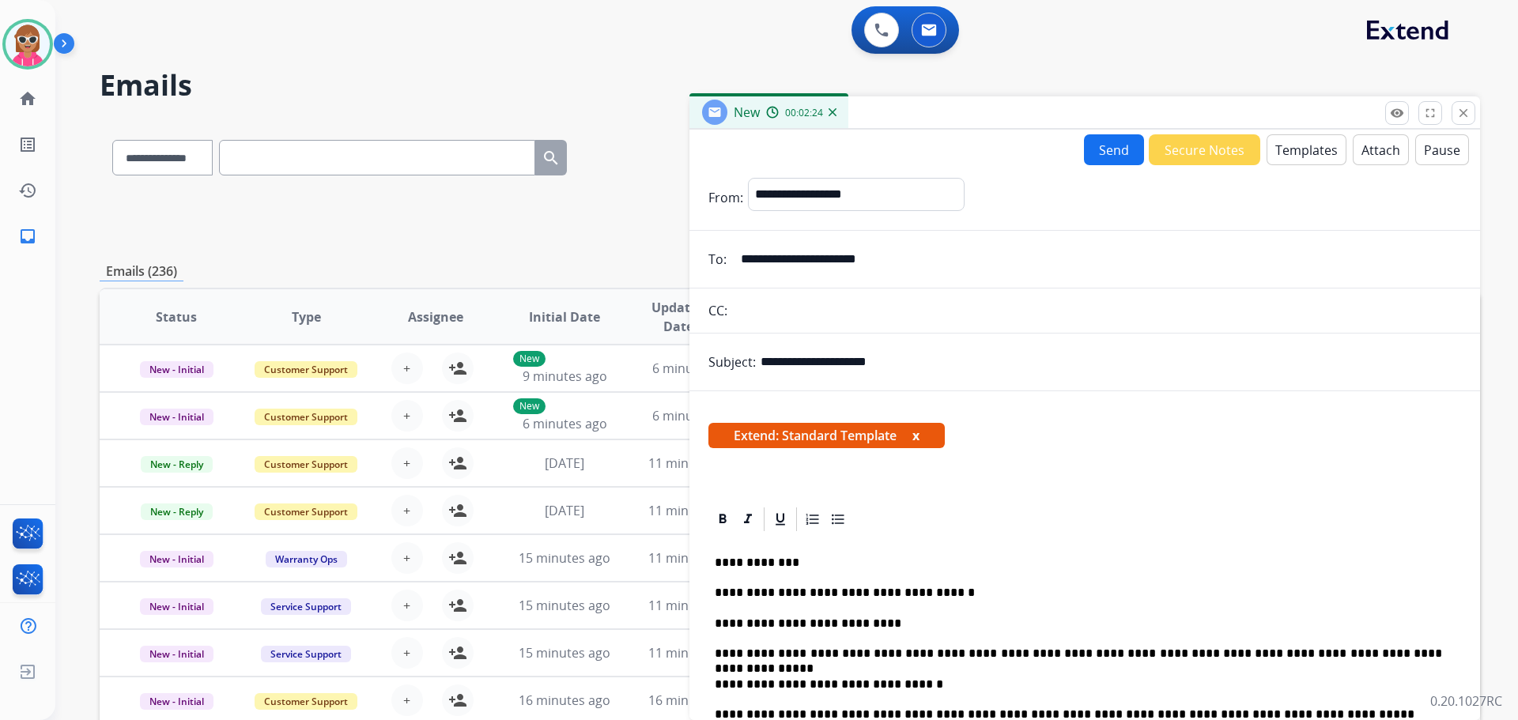
click at [1106, 148] on button "Send" at bounding box center [1114, 149] width 60 height 31
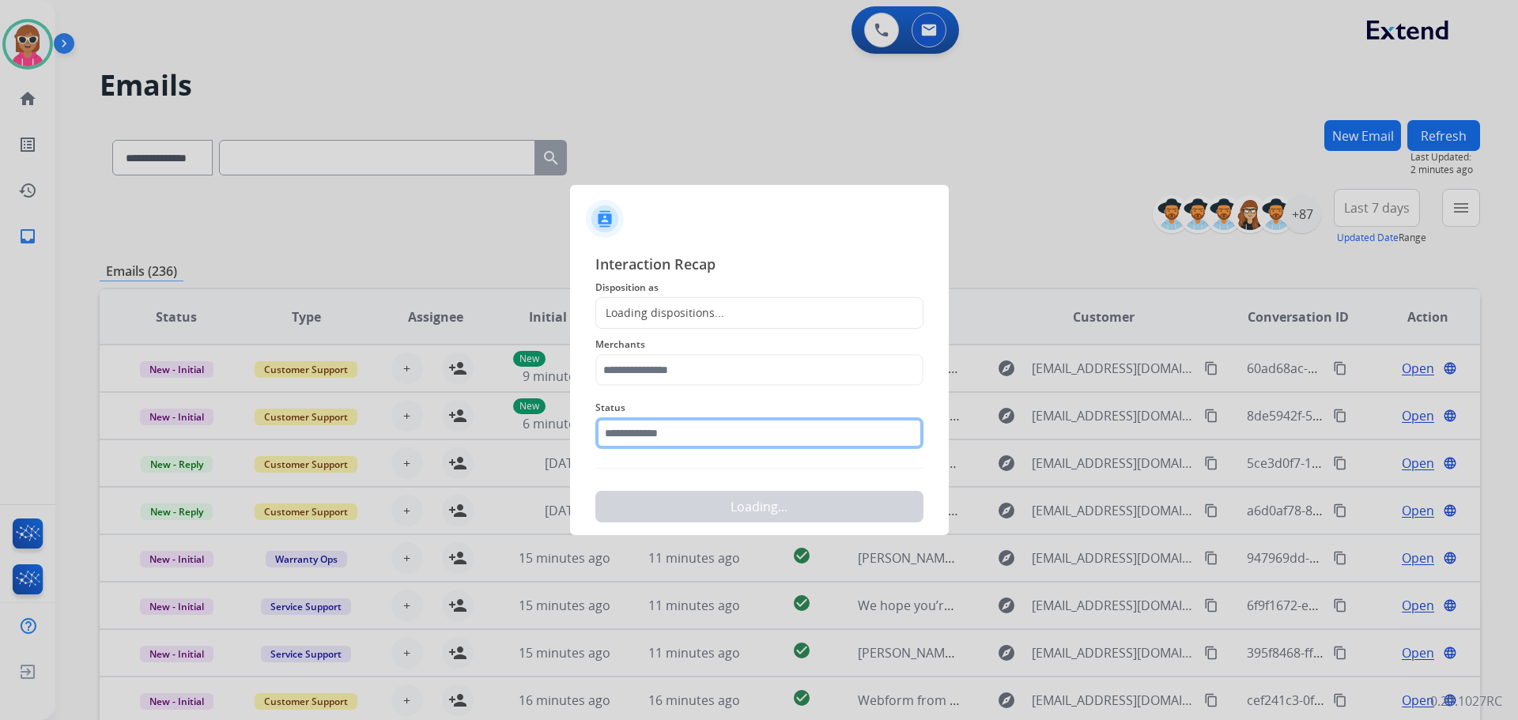
click at [716, 432] on input "text" at bounding box center [759, 434] width 328 height 32
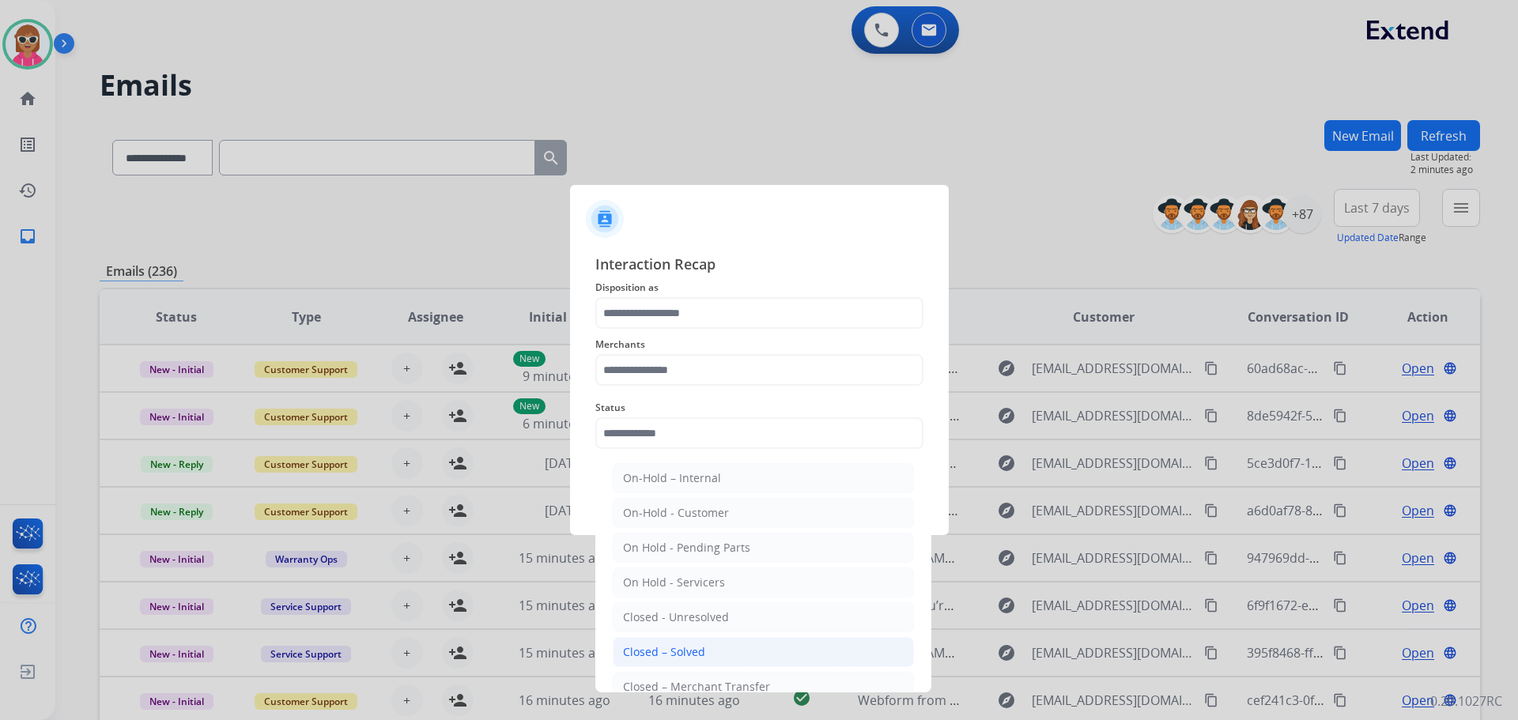
click at [718, 648] on li "Closed – Solved" at bounding box center [763, 652] width 301 height 30
type input "**********"
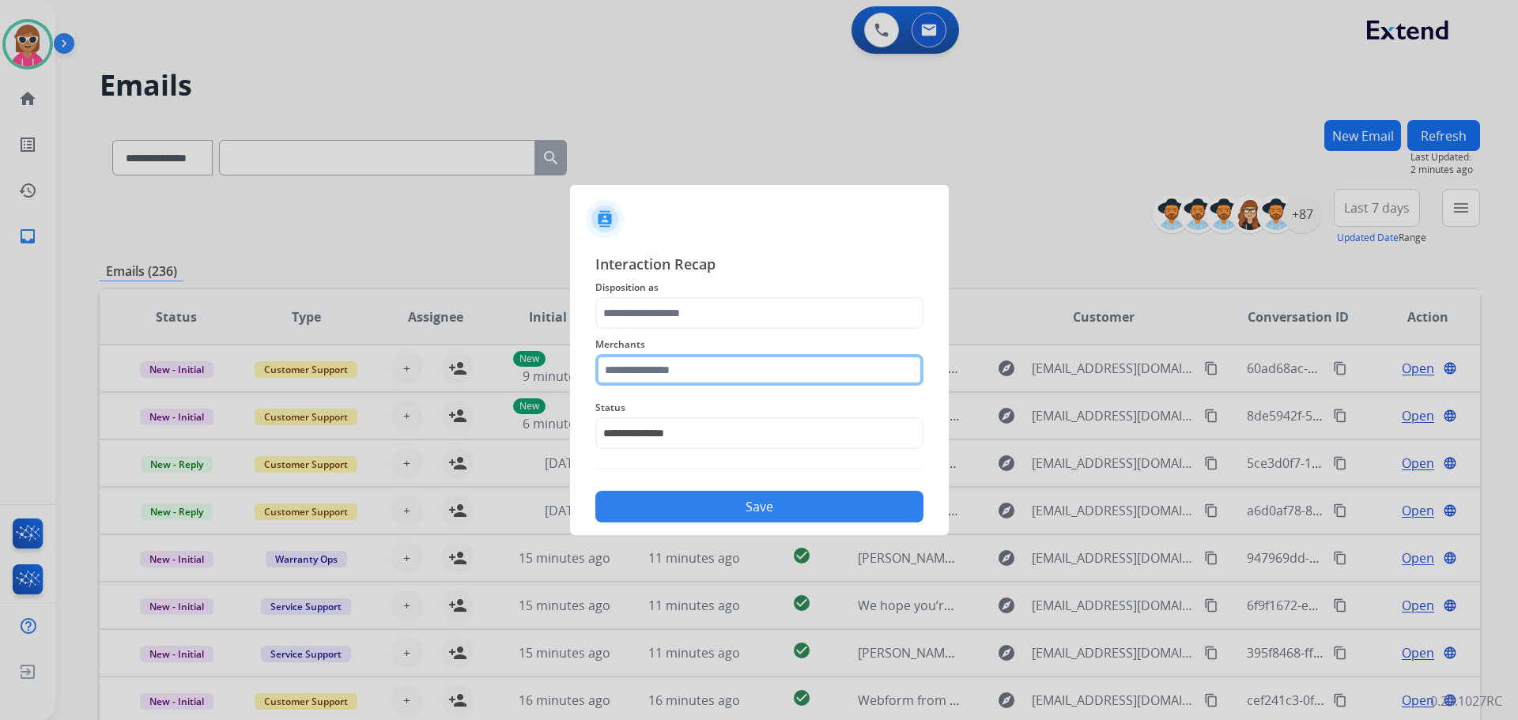
click at [660, 374] on input "text" at bounding box center [759, 370] width 328 height 32
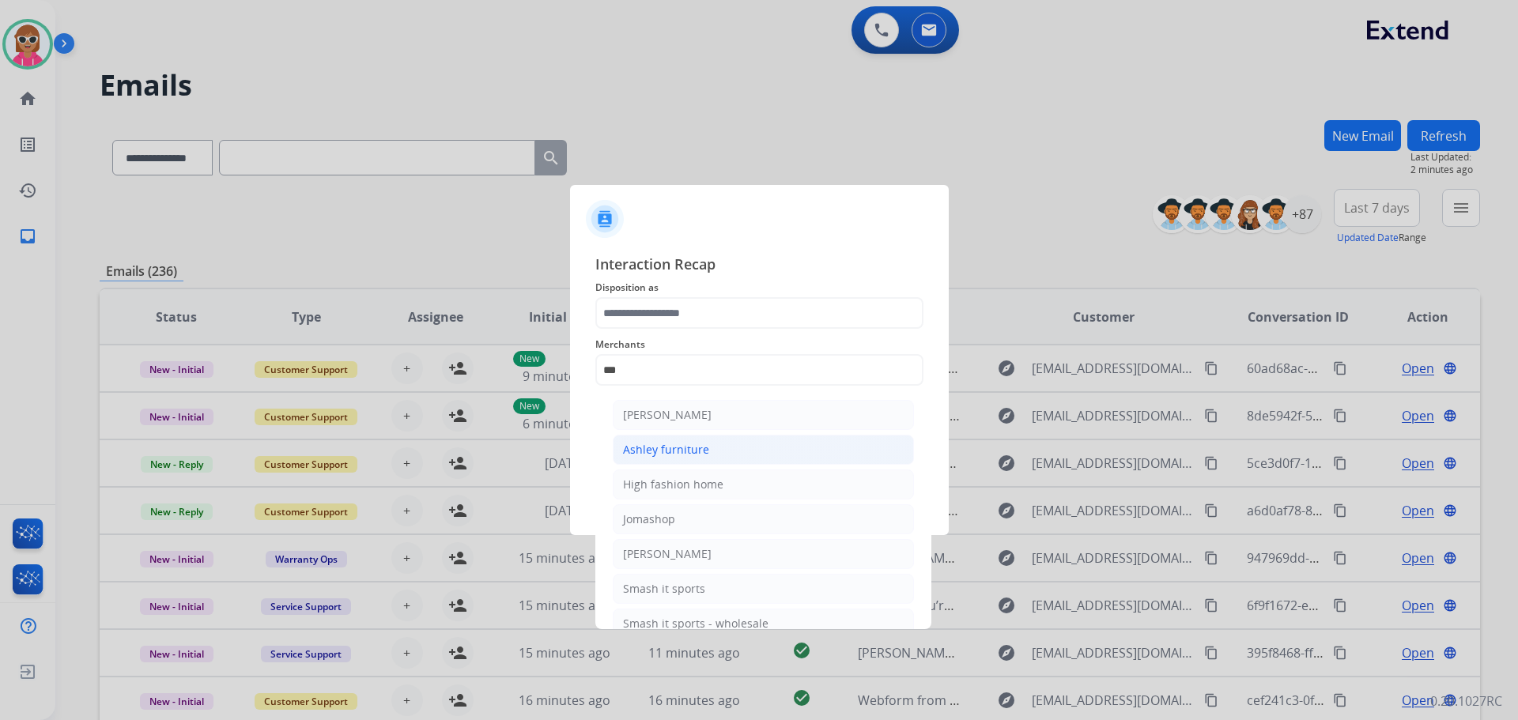
click at [702, 449] on div "Ashley furniture" at bounding box center [666, 450] width 86 height 16
type input "**********"
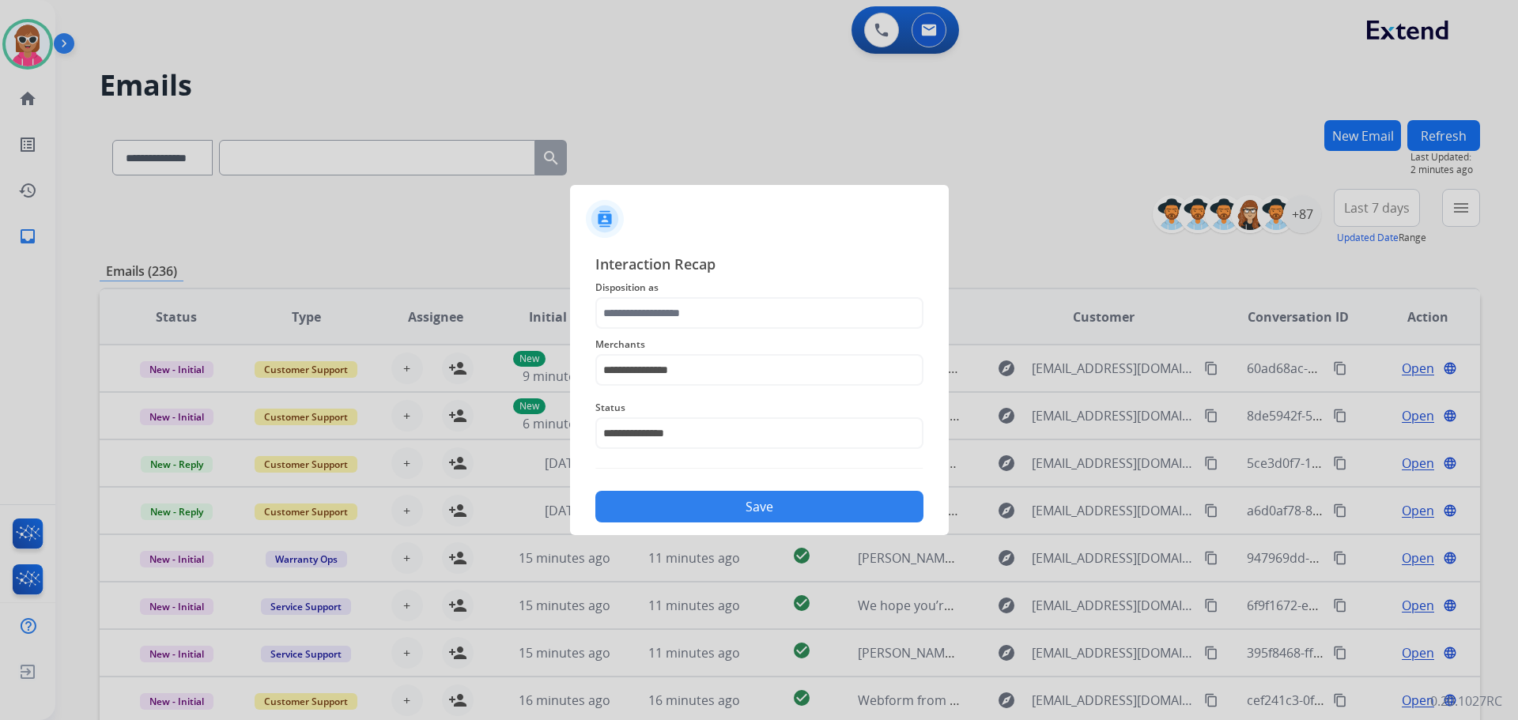
click at [701, 296] on span "Disposition as" at bounding box center [759, 287] width 328 height 19
drag, startPoint x: 701, startPoint y: 303, endPoint x: 705, endPoint y: 328, distance: 25.6
click at [701, 305] on input "text" at bounding box center [759, 313] width 328 height 32
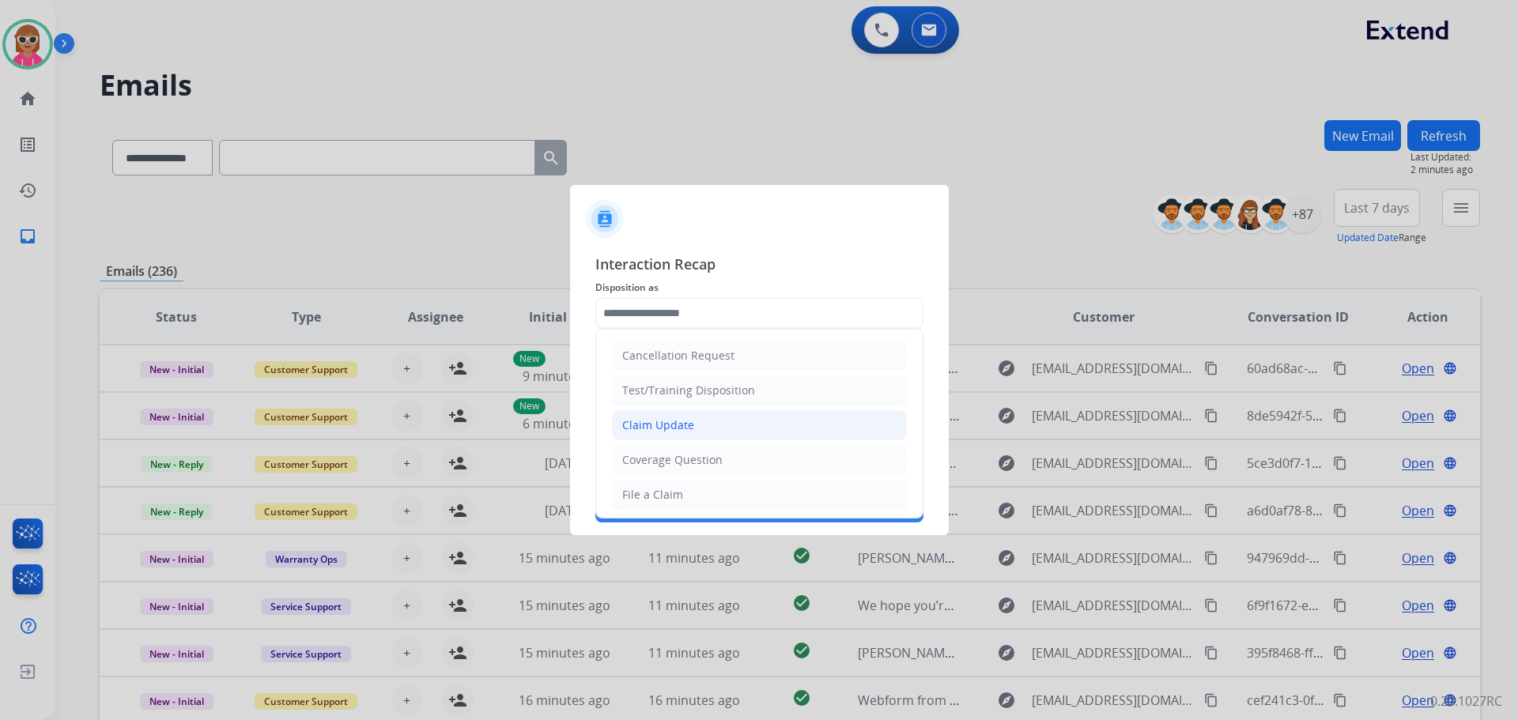
click at [695, 422] on li "Claim Update" at bounding box center [759, 425] width 295 height 30
type input "**********"
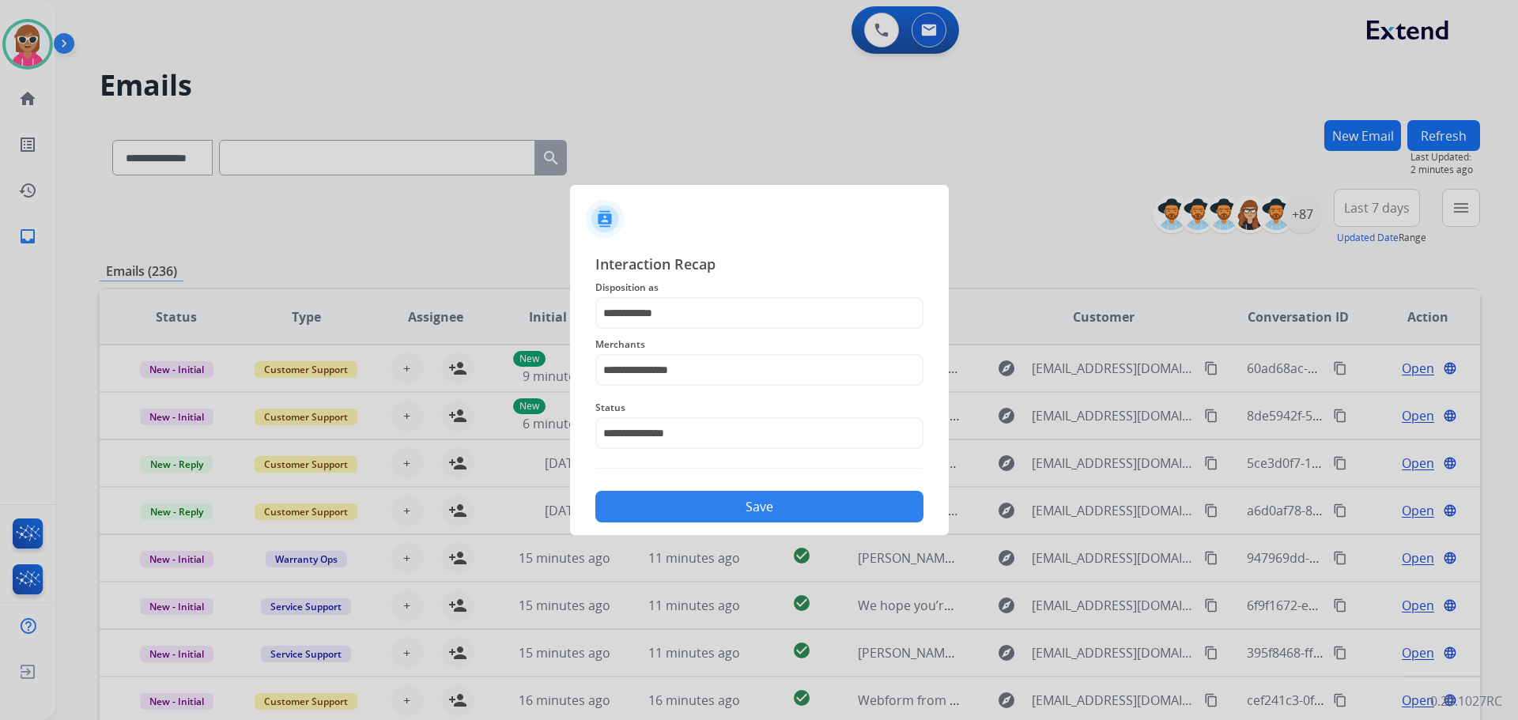
click at [699, 507] on button "Save" at bounding box center [759, 507] width 328 height 32
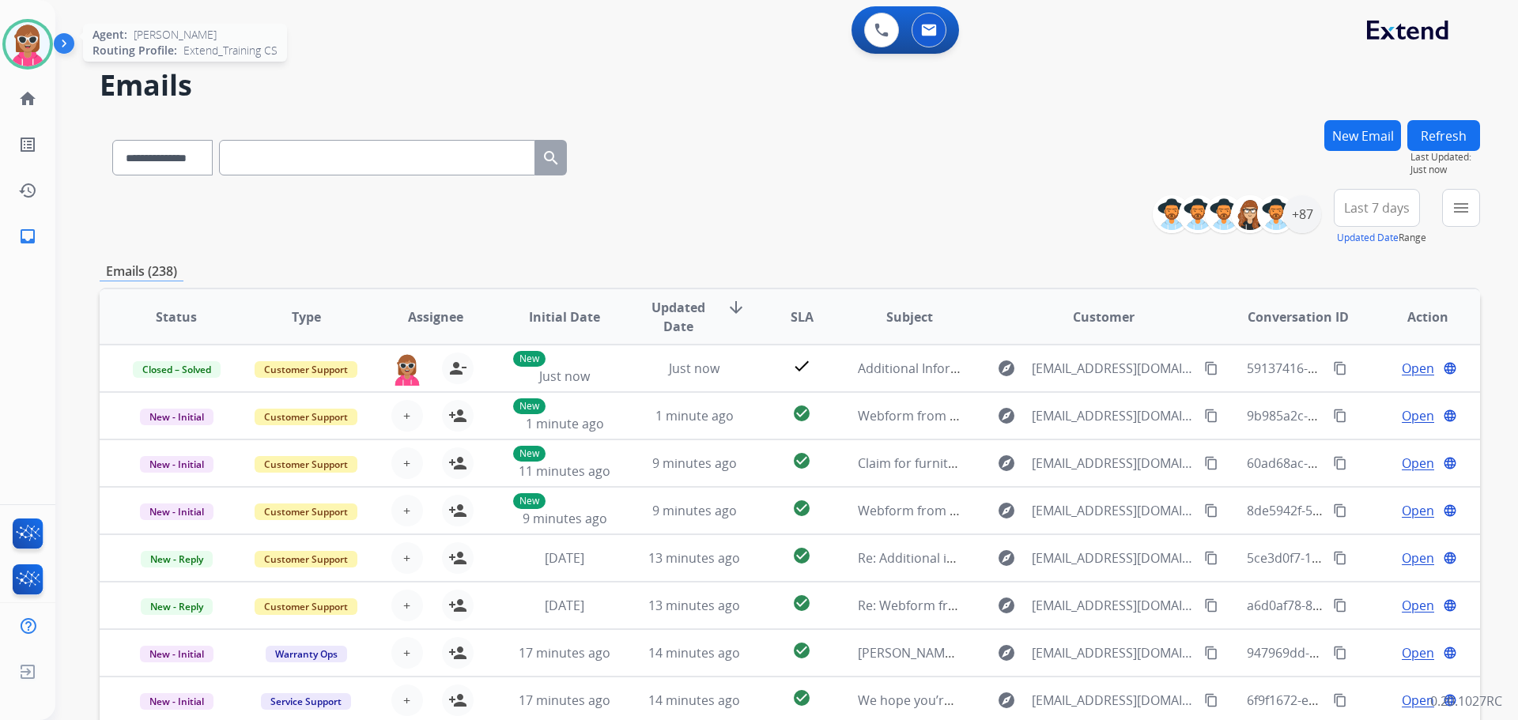
click at [17, 40] on img at bounding box center [28, 44] width 44 height 44
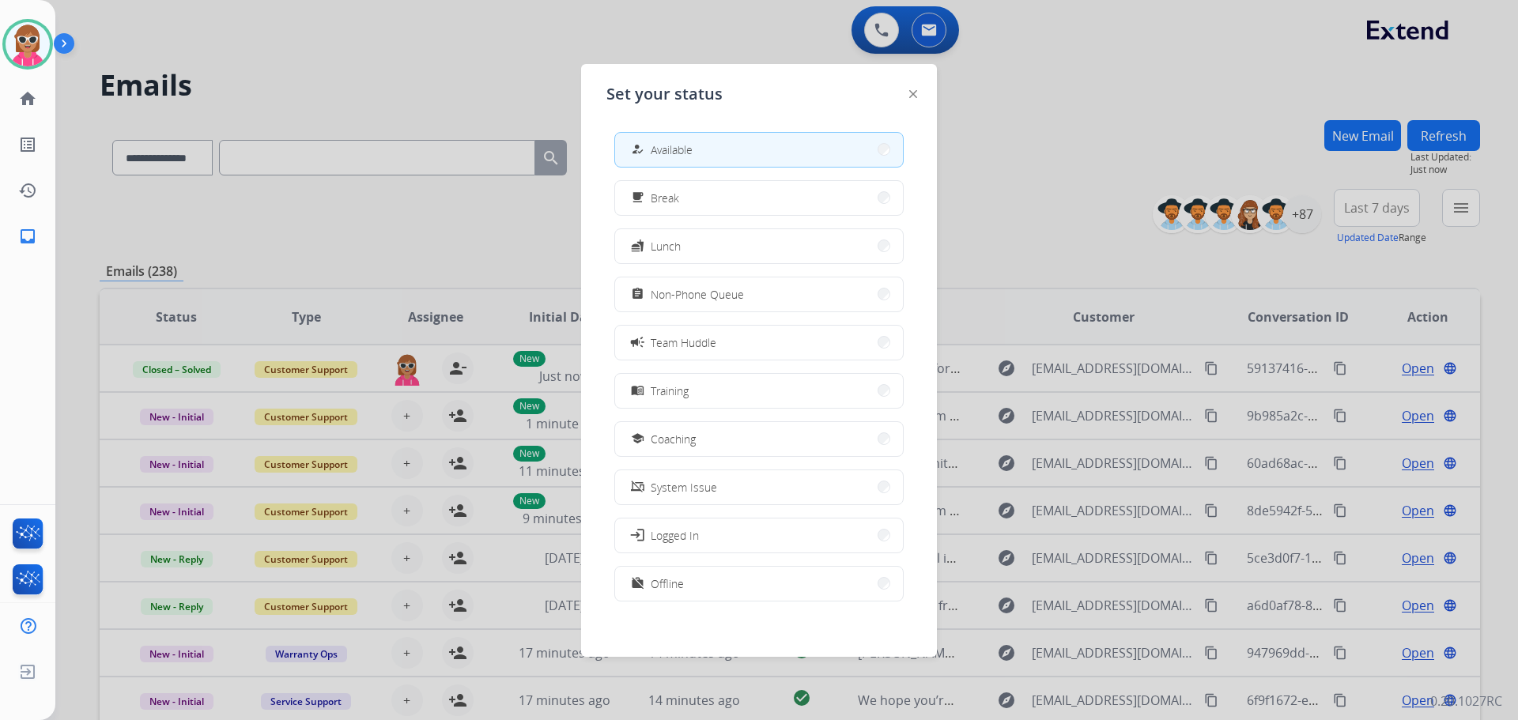
click at [1032, 148] on div at bounding box center [759, 360] width 1518 height 720
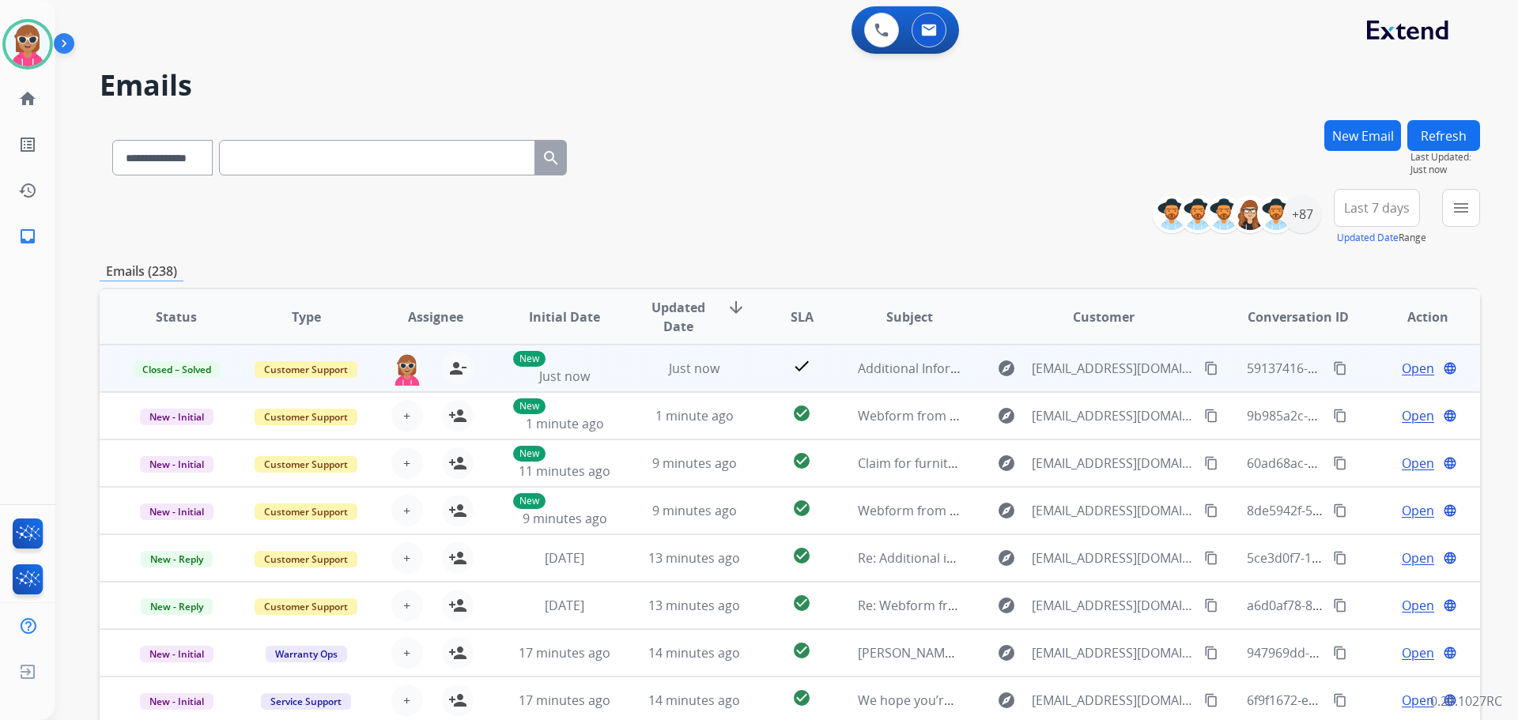
drag, startPoint x: 1331, startPoint y: 367, endPoint x: 1163, endPoint y: 541, distance: 241.6
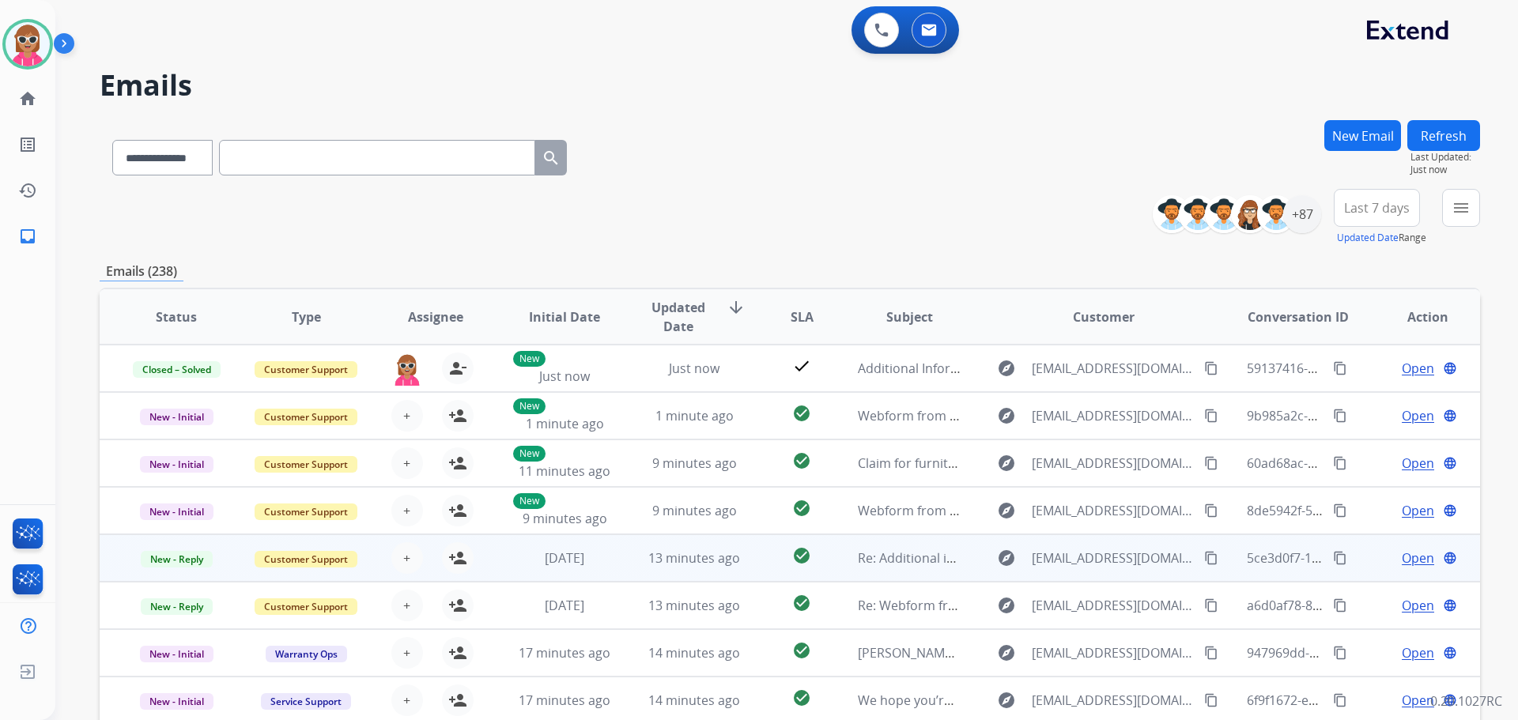
click at [1333, 367] on mat-icon "content_copy" at bounding box center [1340, 368] width 14 height 14
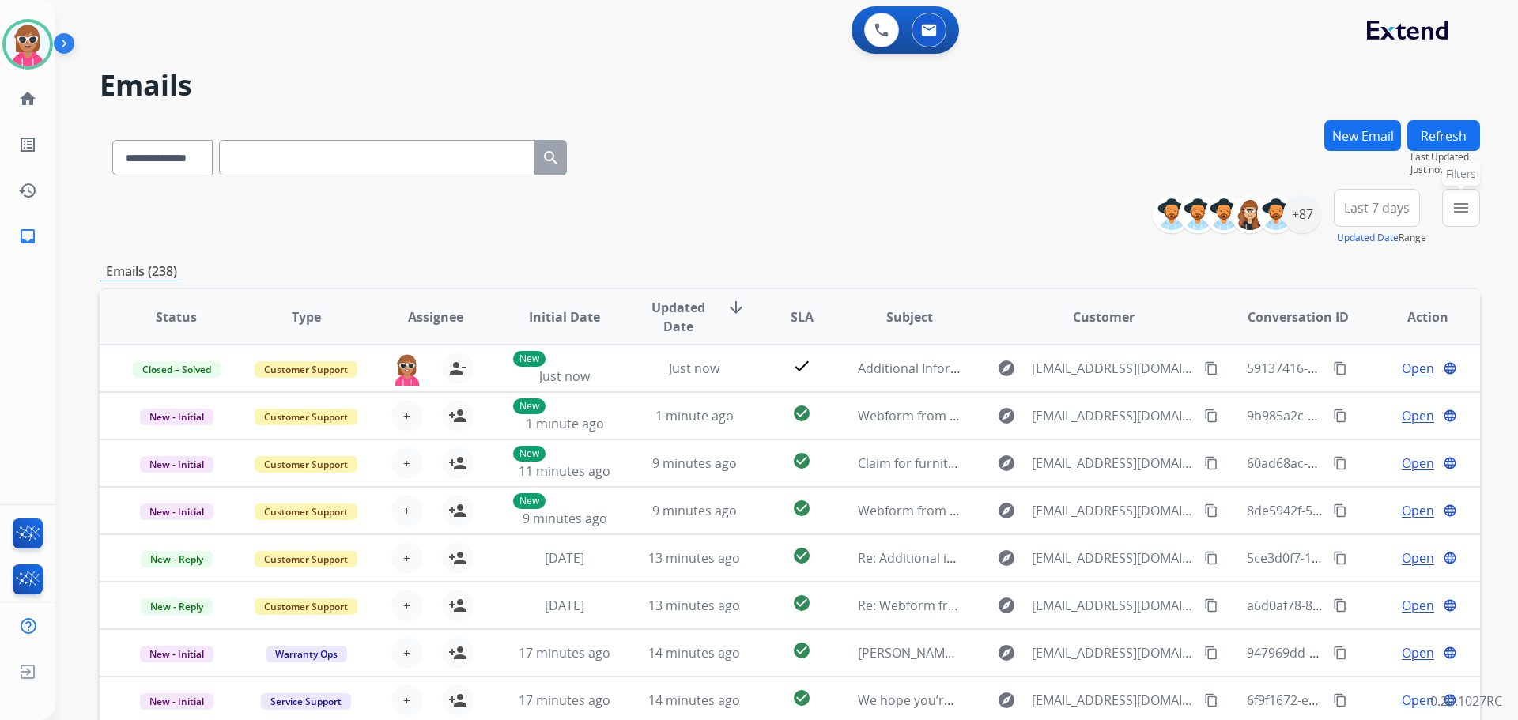
click at [1464, 206] on mat-icon "menu" at bounding box center [1461, 207] width 19 height 19
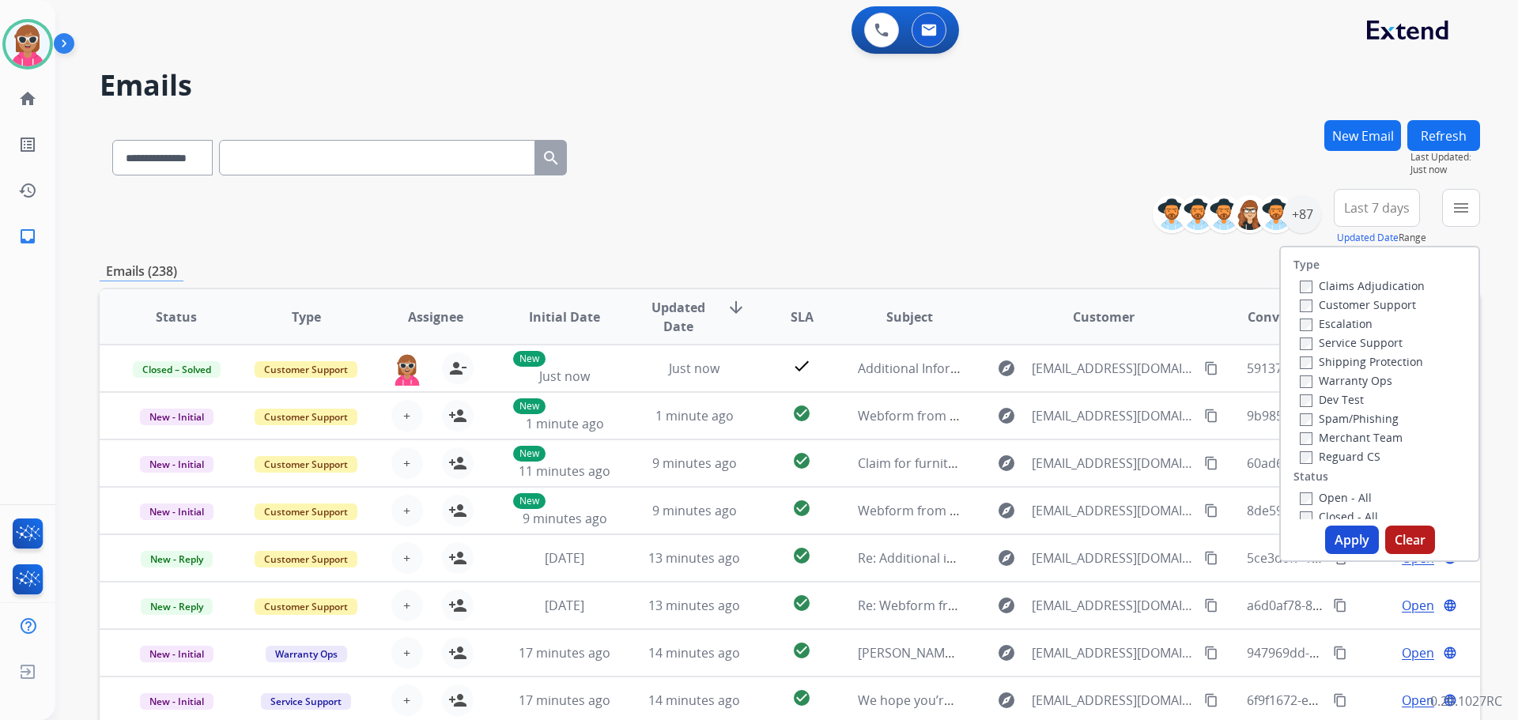
click at [1340, 304] on label "Customer Support" at bounding box center [1358, 304] width 116 height 15
click at [1336, 361] on label "Shipping Protection" at bounding box center [1361, 361] width 123 height 15
click at [1340, 456] on label "Reguard CS" at bounding box center [1340, 456] width 81 height 15
drag, startPoint x: 1351, startPoint y: 359, endPoint x: 1351, endPoint y: 436, distance: 76.7
click at [1351, 359] on label "Shipping Protection" at bounding box center [1361, 361] width 123 height 15
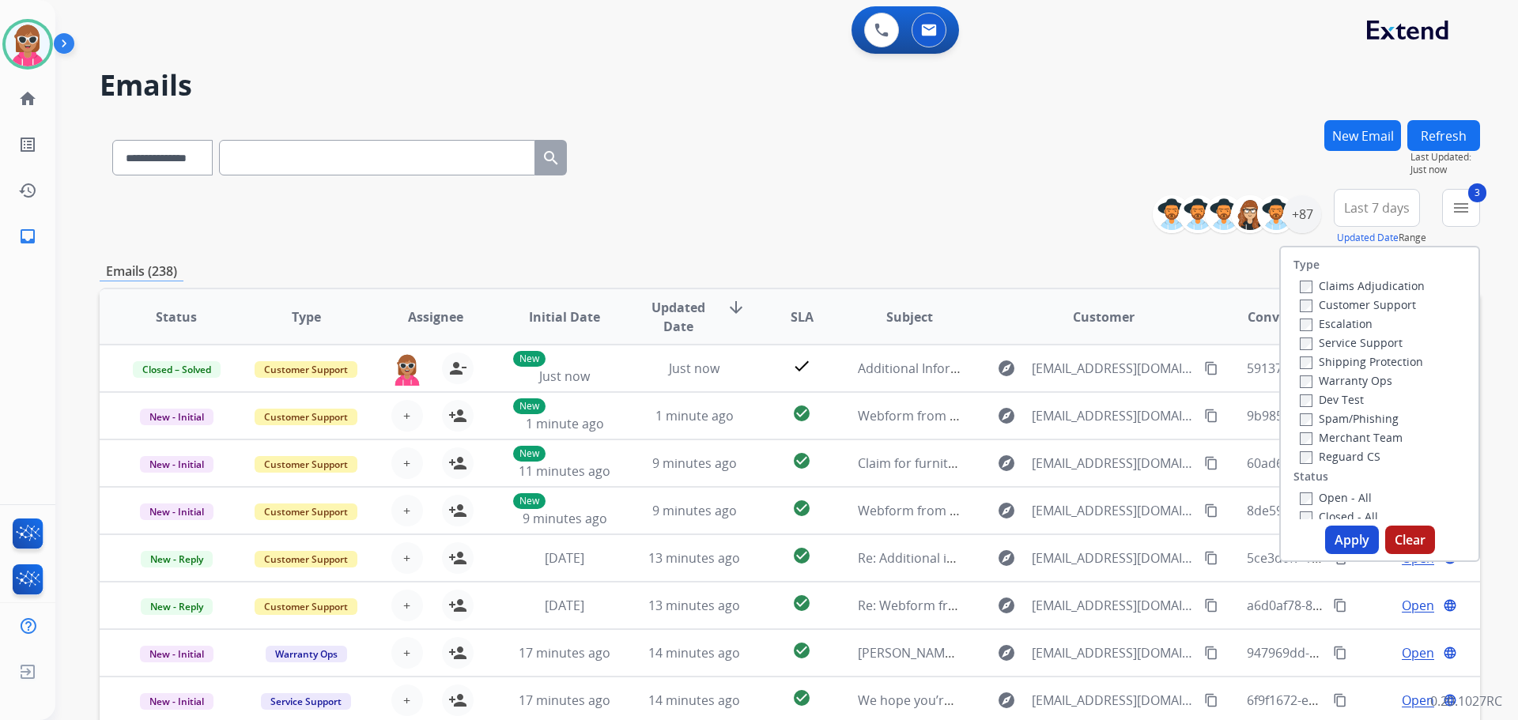
click at [1338, 493] on label "Open - All" at bounding box center [1336, 497] width 72 height 15
click at [1340, 546] on button "Apply" at bounding box center [1352, 540] width 54 height 28
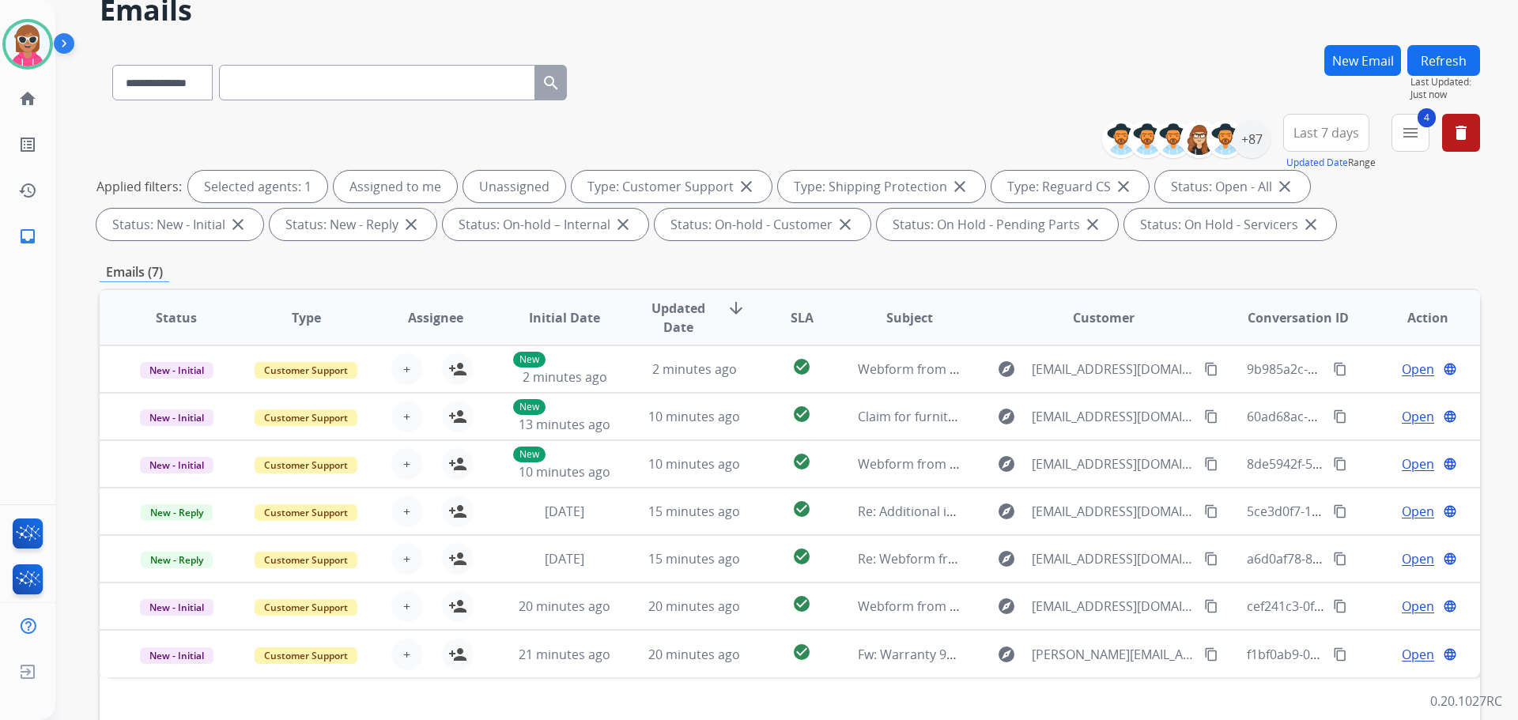
scroll to position [79, 0]
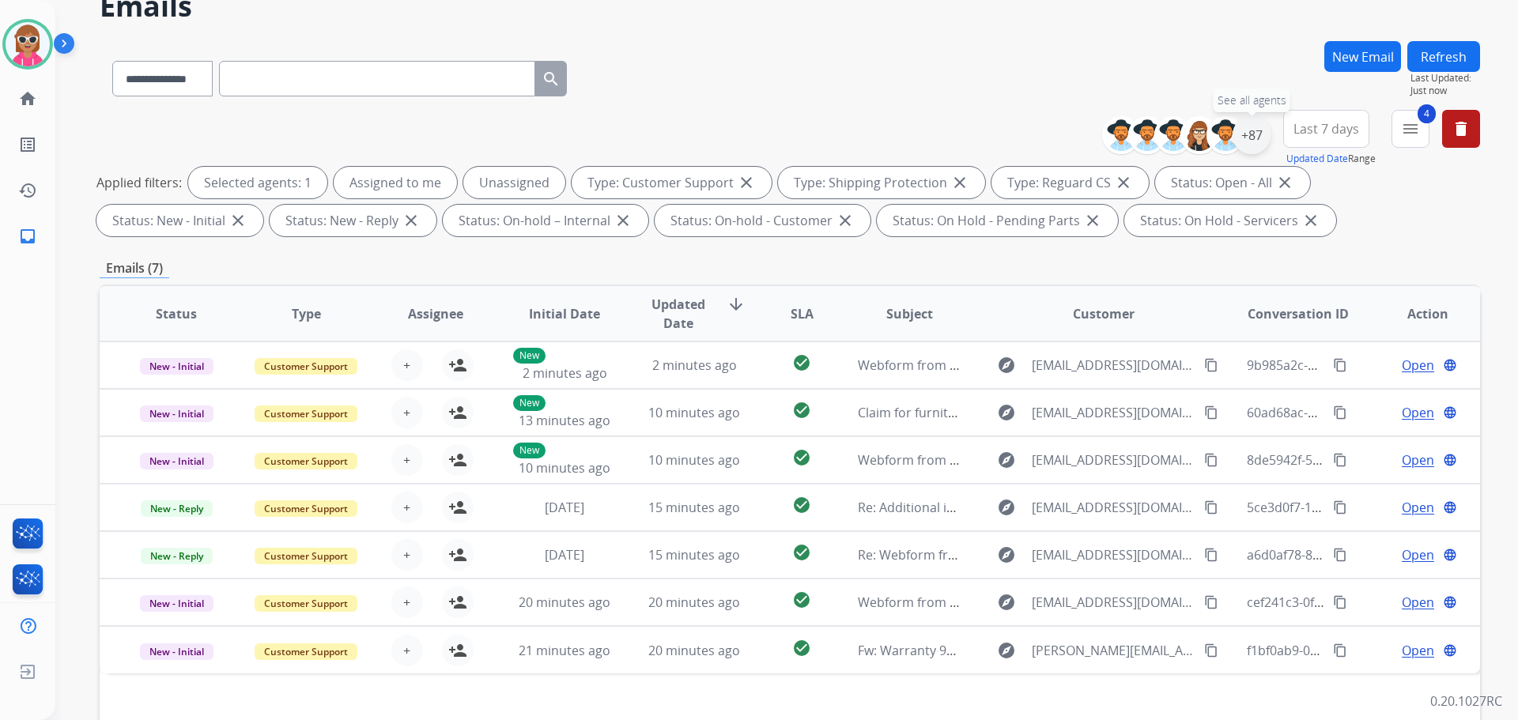
click at [1246, 134] on div "+87" at bounding box center [1252, 135] width 38 height 38
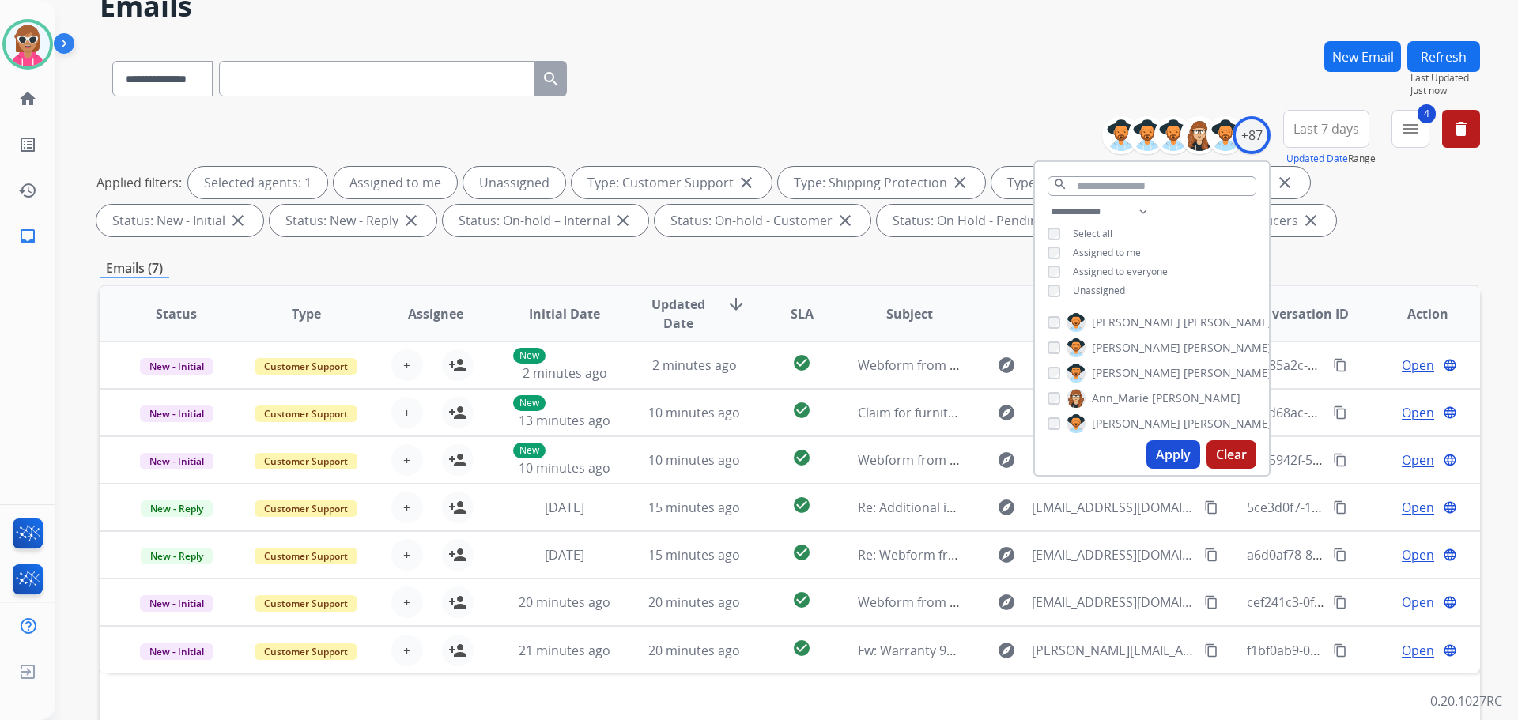
click at [1102, 250] on span "Assigned to me" at bounding box center [1107, 252] width 68 height 13
drag, startPoint x: 1181, startPoint y: 456, endPoint x: 1098, endPoint y: 501, distance: 95.6
click at [1181, 456] on button "Apply" at bounding box center [1174, 454] width 54 height 28
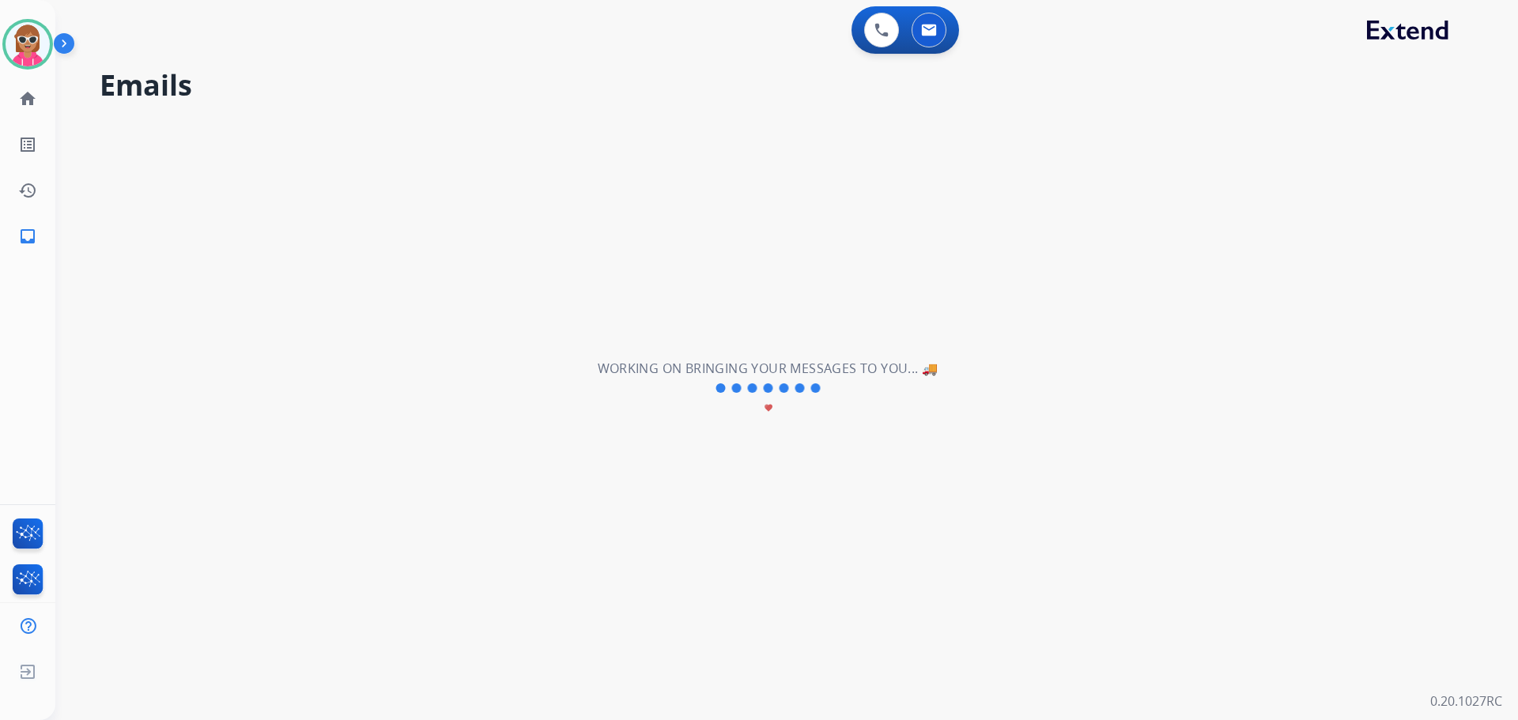
scroll to position [0, 0]
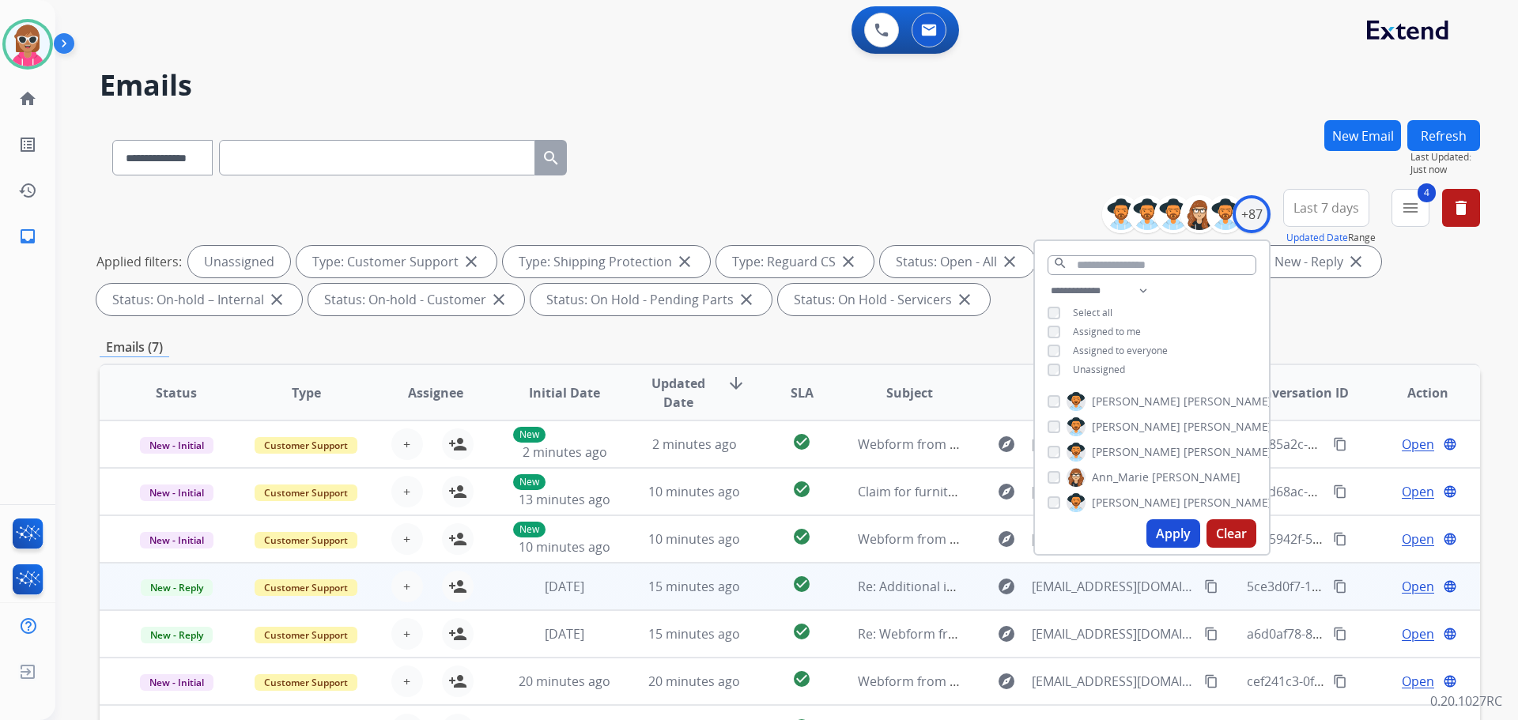
click at [1017, 609] on td "explore [EMAIL_ADDRESS][DOMAIN_NAME] content_copy" at bounding box center [1091, 586] width 259 height 47
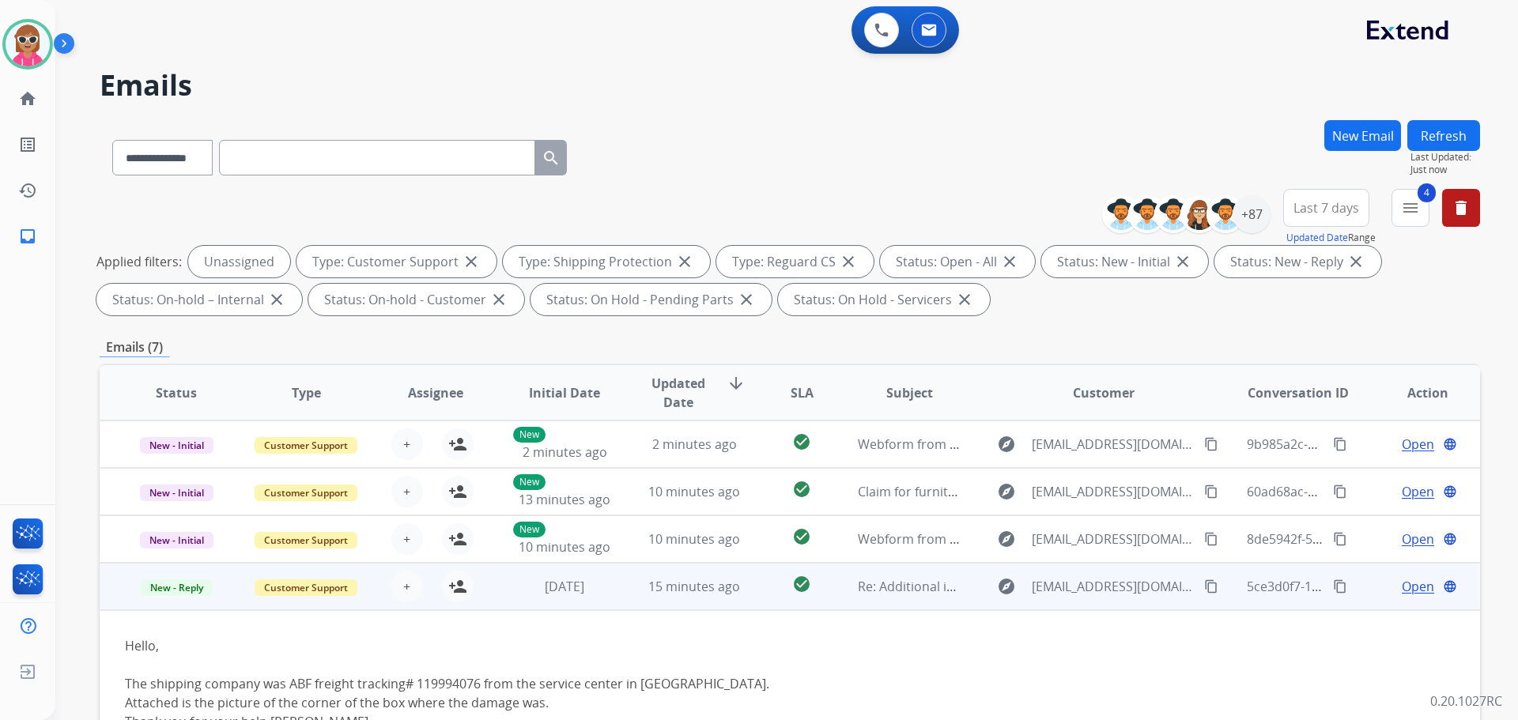
scroll to position [51, 0]
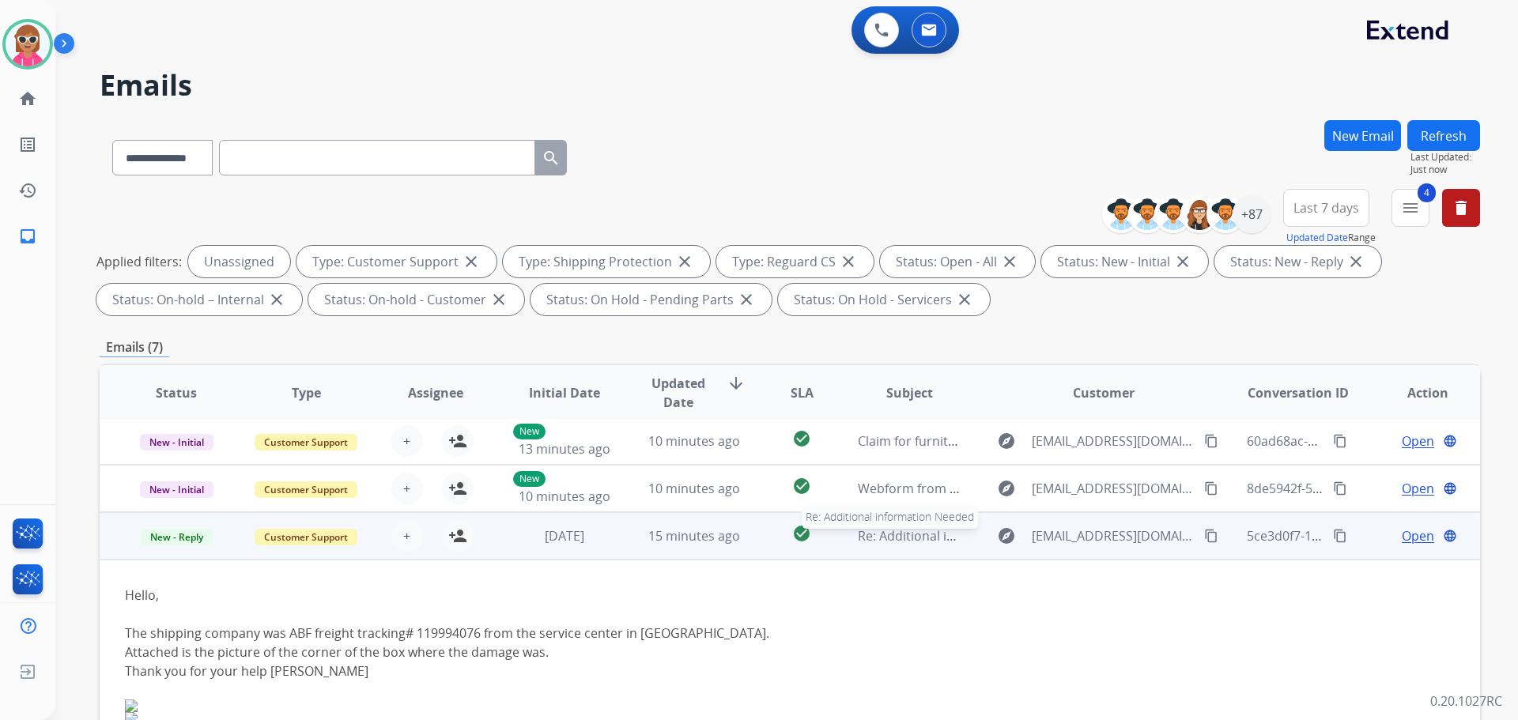
click at [921, 543] on span "Re: Additional information Needed" at bounding box center [961, 535] width 206 height 17
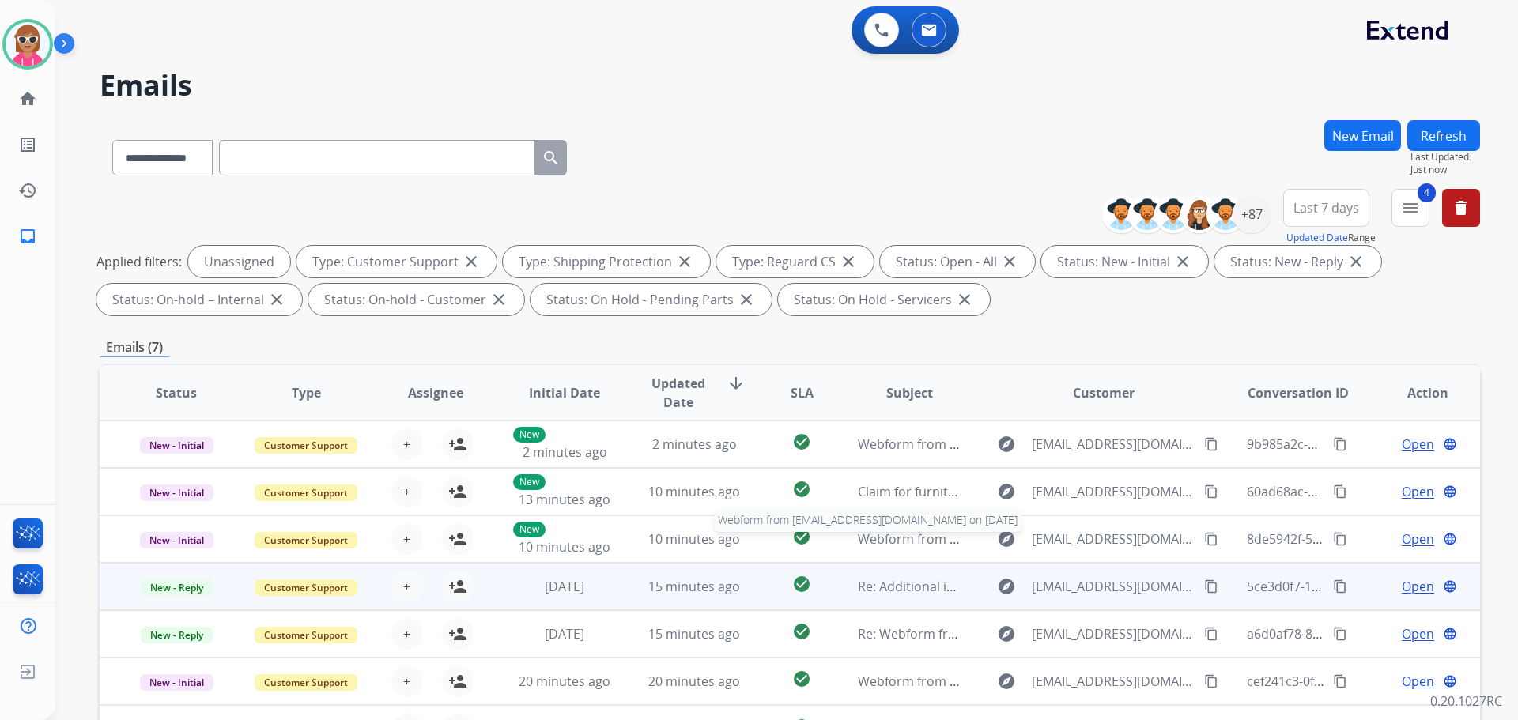
scroll to position [0, 0]
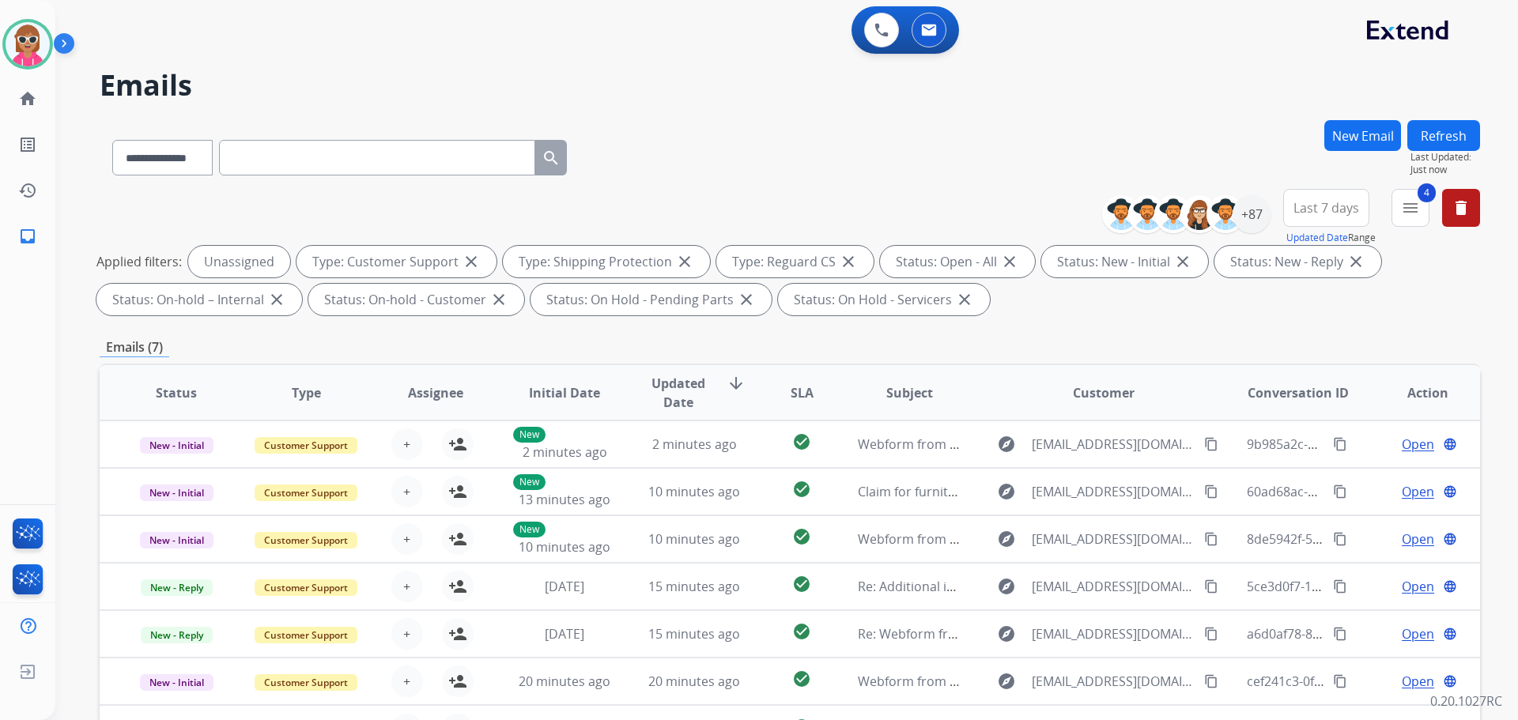
click at [766, 36] on div "0 Voice Interactions 0 Email Interactions" at bounding box center [777, 31] width 1406 height 51
click at [1444, 143] on button "Refresh" at bounding box center [1444, 135] width 73 height 31
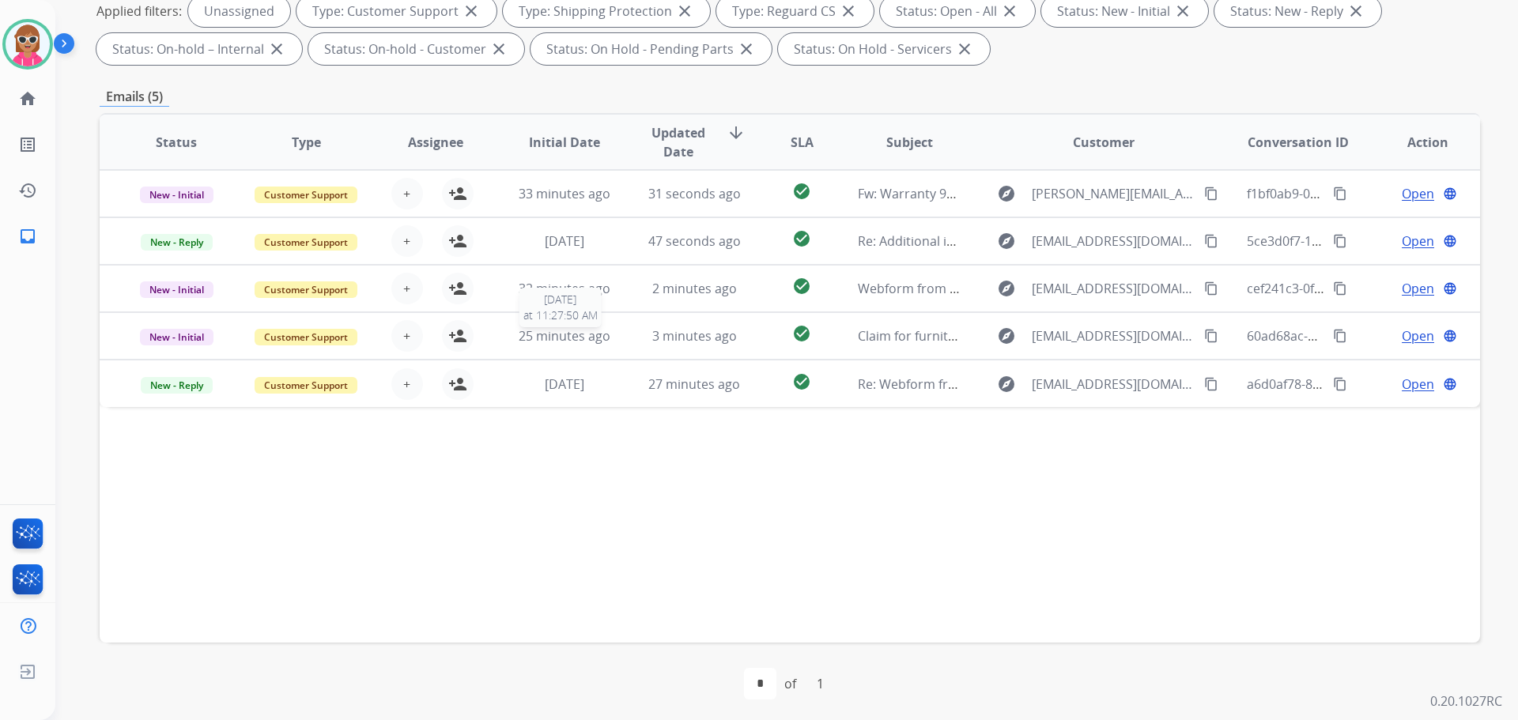
scroll to position [255, 0]
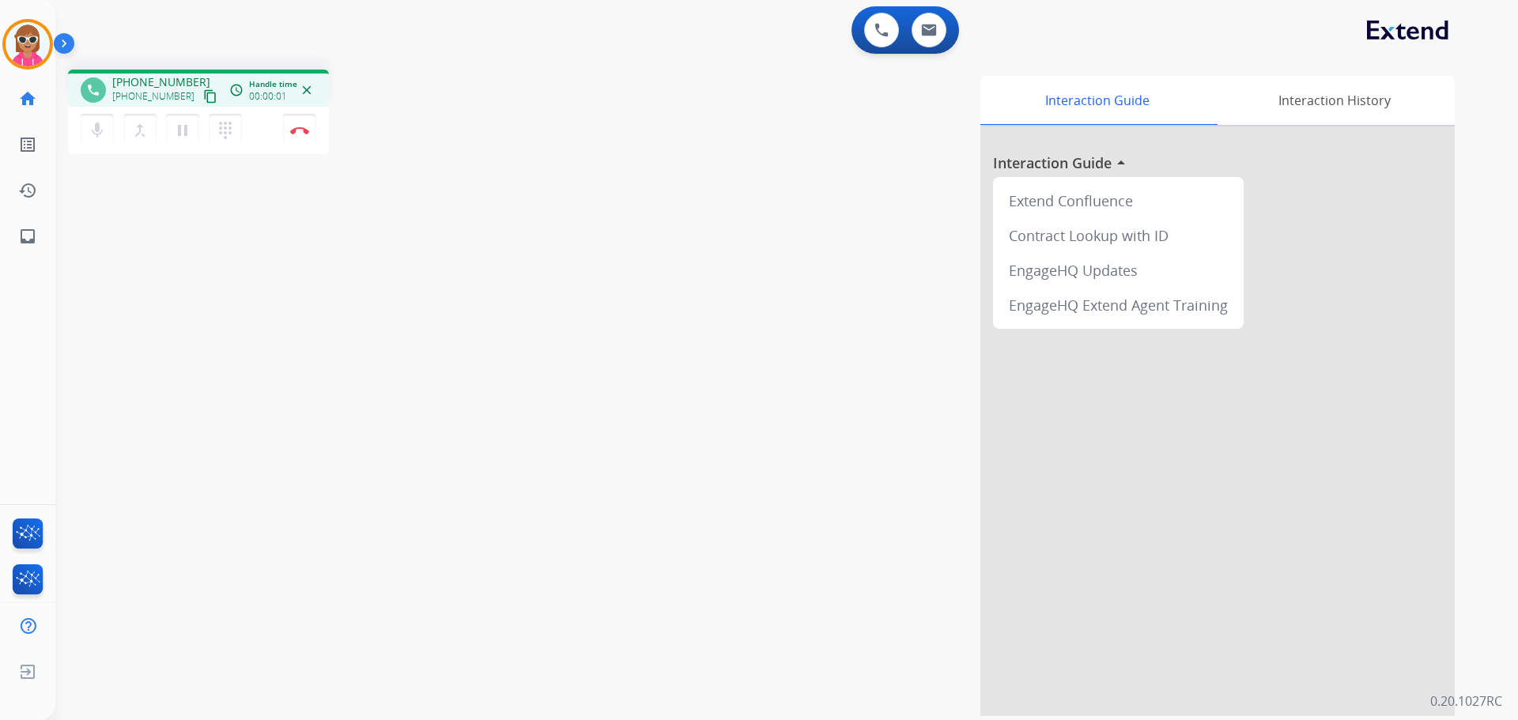
click at [203, 94] on mat-icon "content_copy" at bounding box center [210, 96] width 14 height 14
click at [203, 96] on mat-icon "content_copy" at bounding box center [210, 96] width 14 height 14
click at [925, 28] on img at bounding box center [929, 30] width 16 height 13
select select "**********"
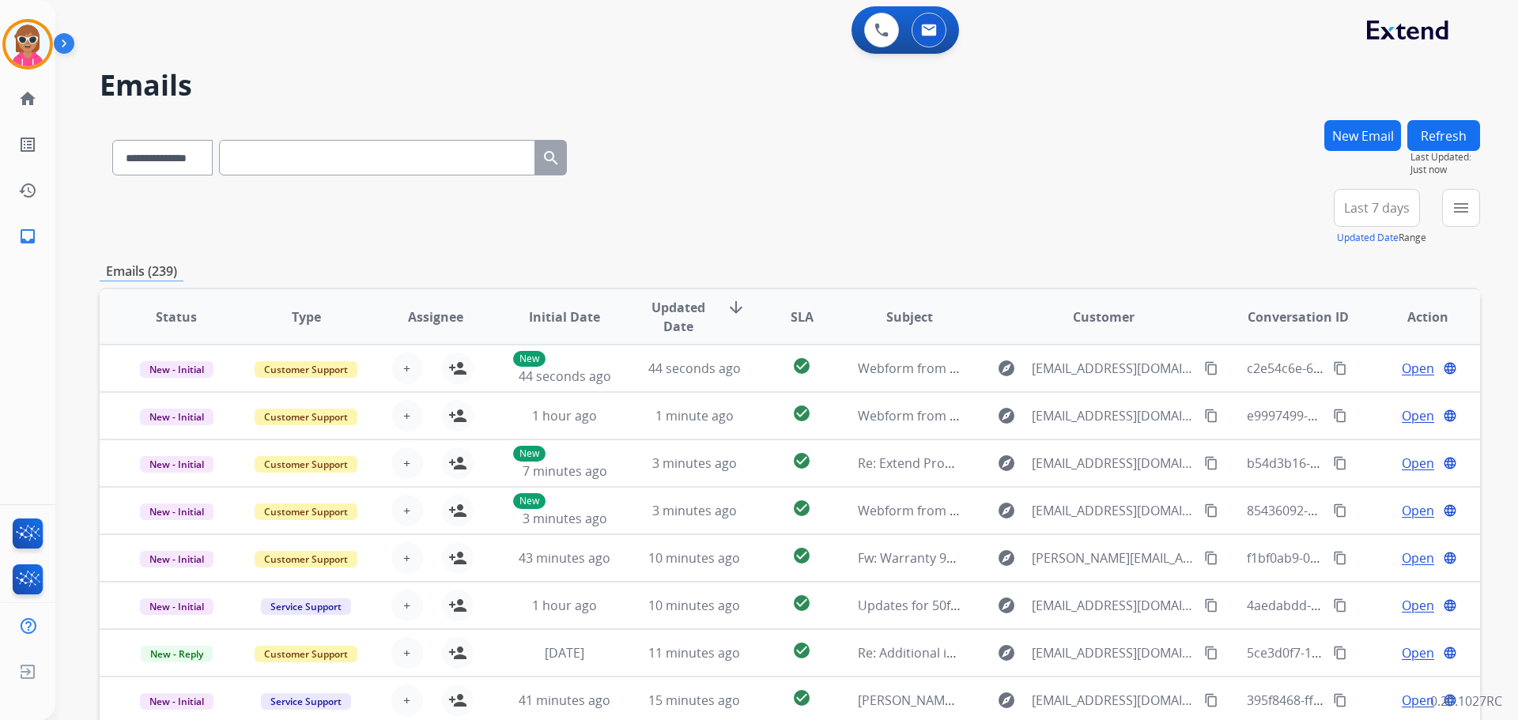
click at [1386, 141] on button "New Email" at bounding box center [1363, 135] width 77 height 31
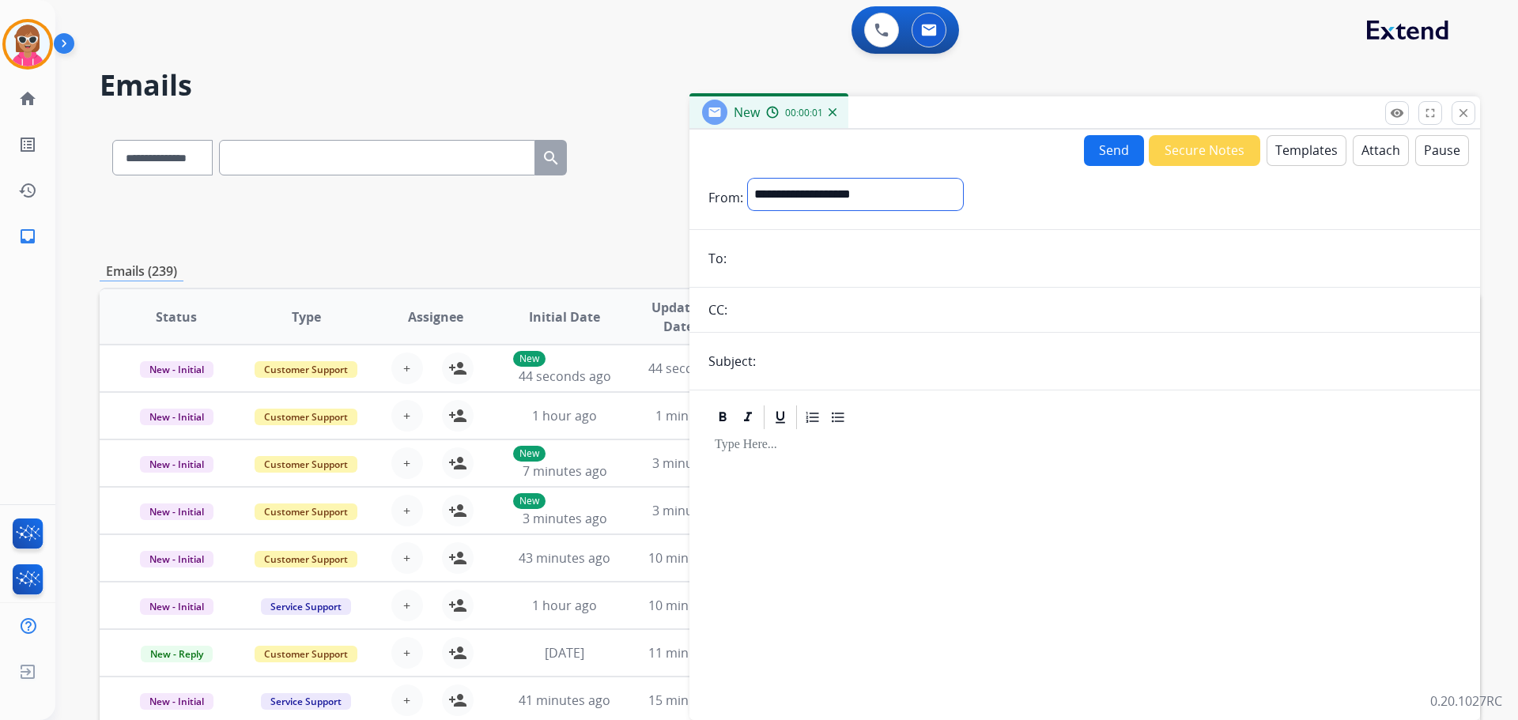
click at [874, 193] on select "**********" at bounding box center [855, 195] width 215 height 32
drag, startPoint x: 884, startPoint y: 446, endPoint x: 879, endPoint y: 429, distance: 17.3
click at [884, 445] on p at bounding box center [1085, 447] width 740 height 14
click at [848, 367] on input "text" at bounding box center [1111, 363] width 701 height 32
drag, startPoint x: 822, startPoint y: 196, endPoint x: 820, endPoint y: 206, distance: 10.4
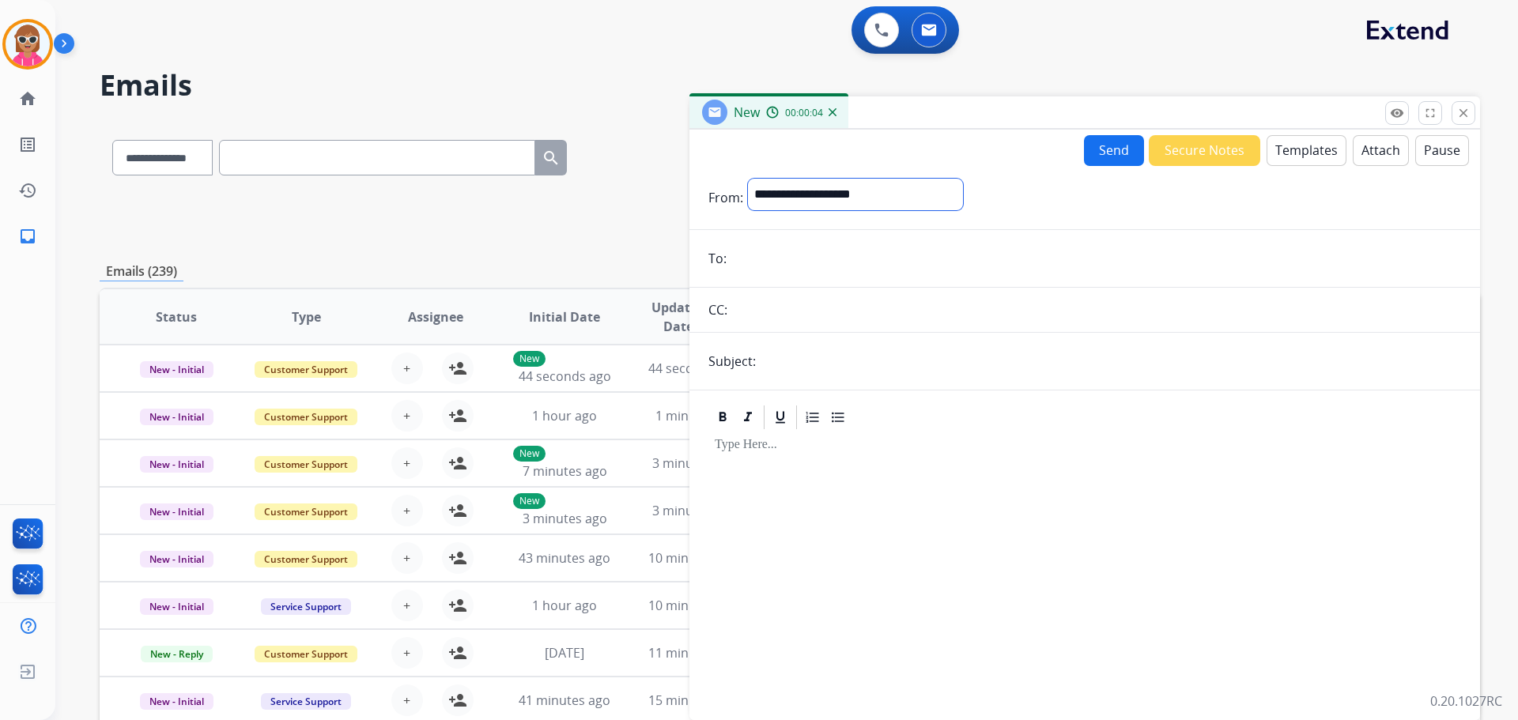
click at [822, 196] on select "**********" at bounding box center [855, 195] width 215 height 32
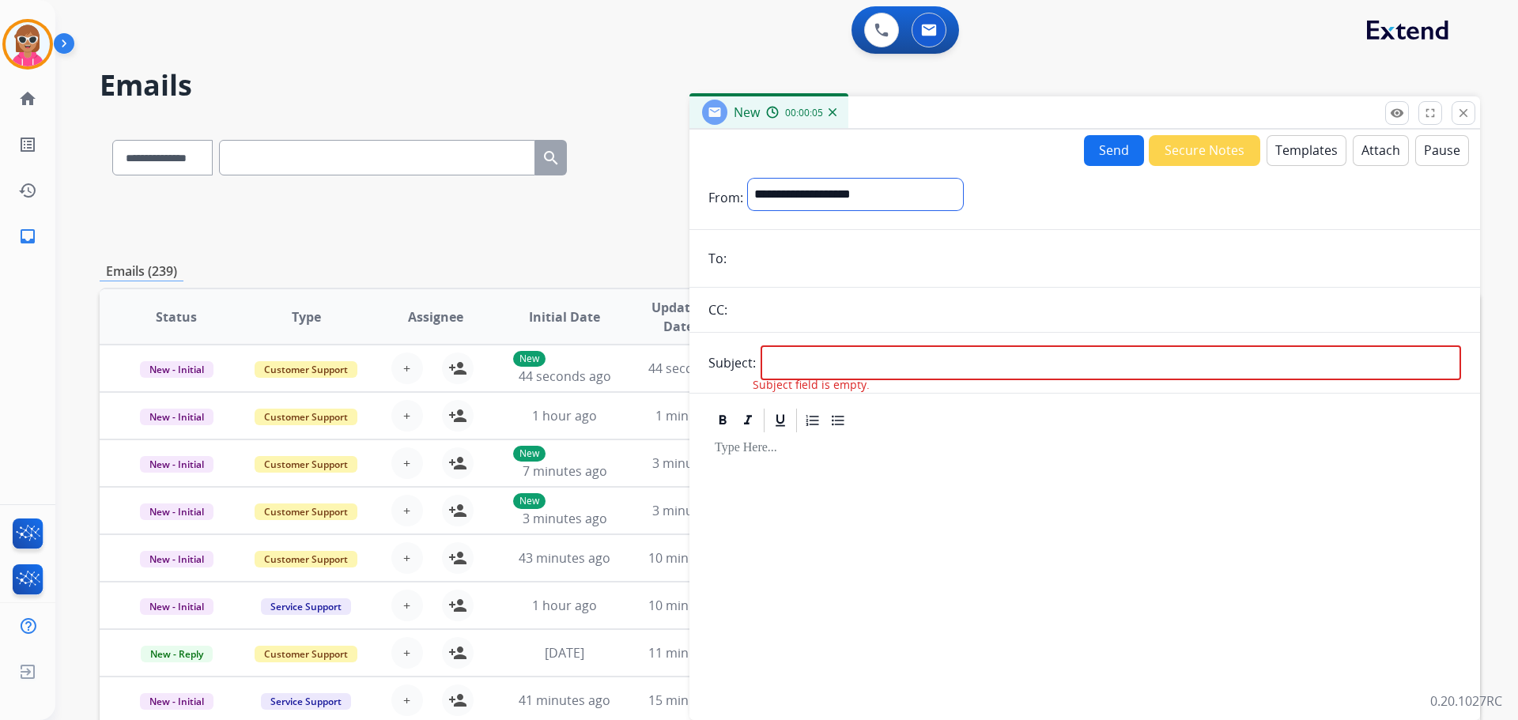
select select "**********"
click at [748, 179] on select "**********" at bounding box center [855, 195] width 215 height 32
click at [775, 248] on input "email" at bounding box center [1097, 260] width 730 height 32
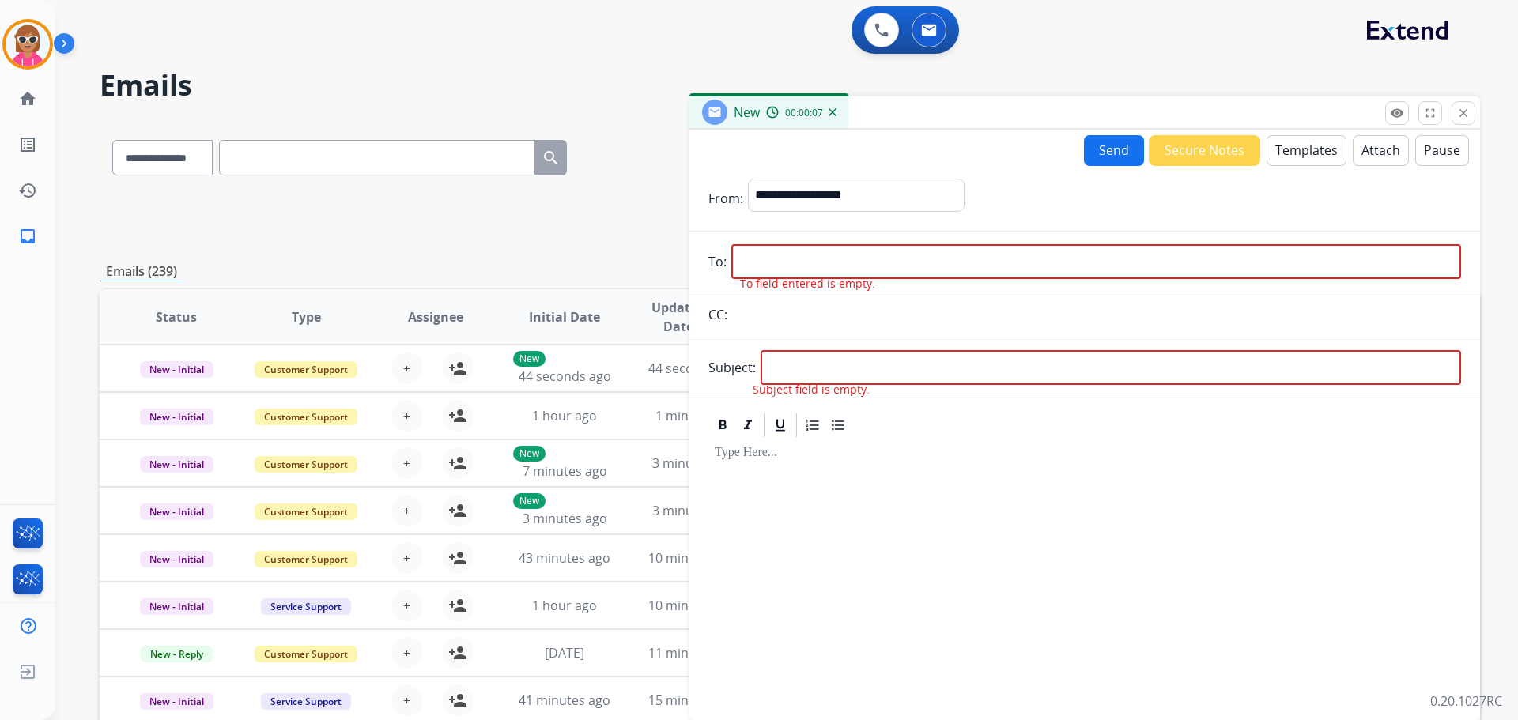
click at [766, 531] on div at bounding box center [1085, 572] width 753 height 265
click at [1276, 150] on button "Templates" at bounding box center [1307, 150] width 80 height 31
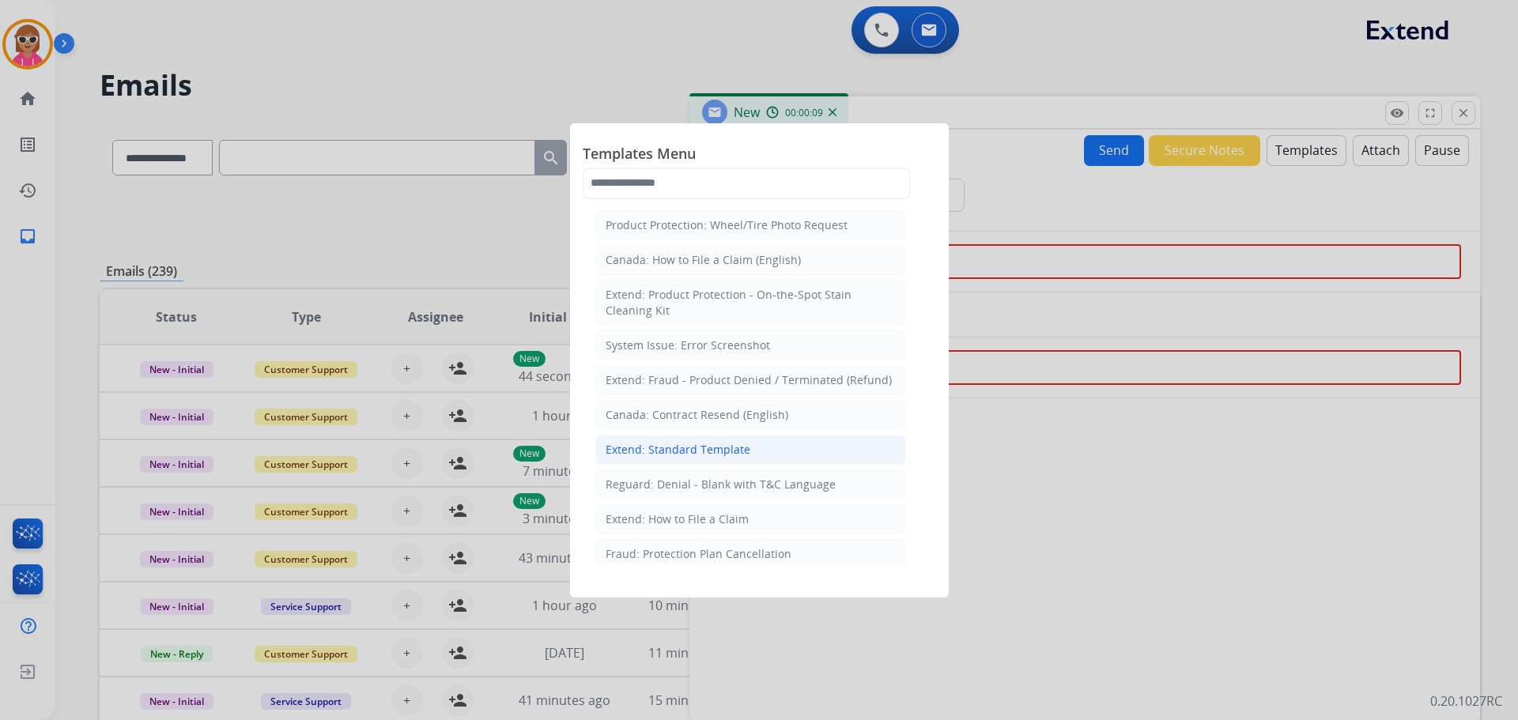
click at [698, 450] on div "Extend: Standard Template" at bounding box center [678, 450] width 145 height 16
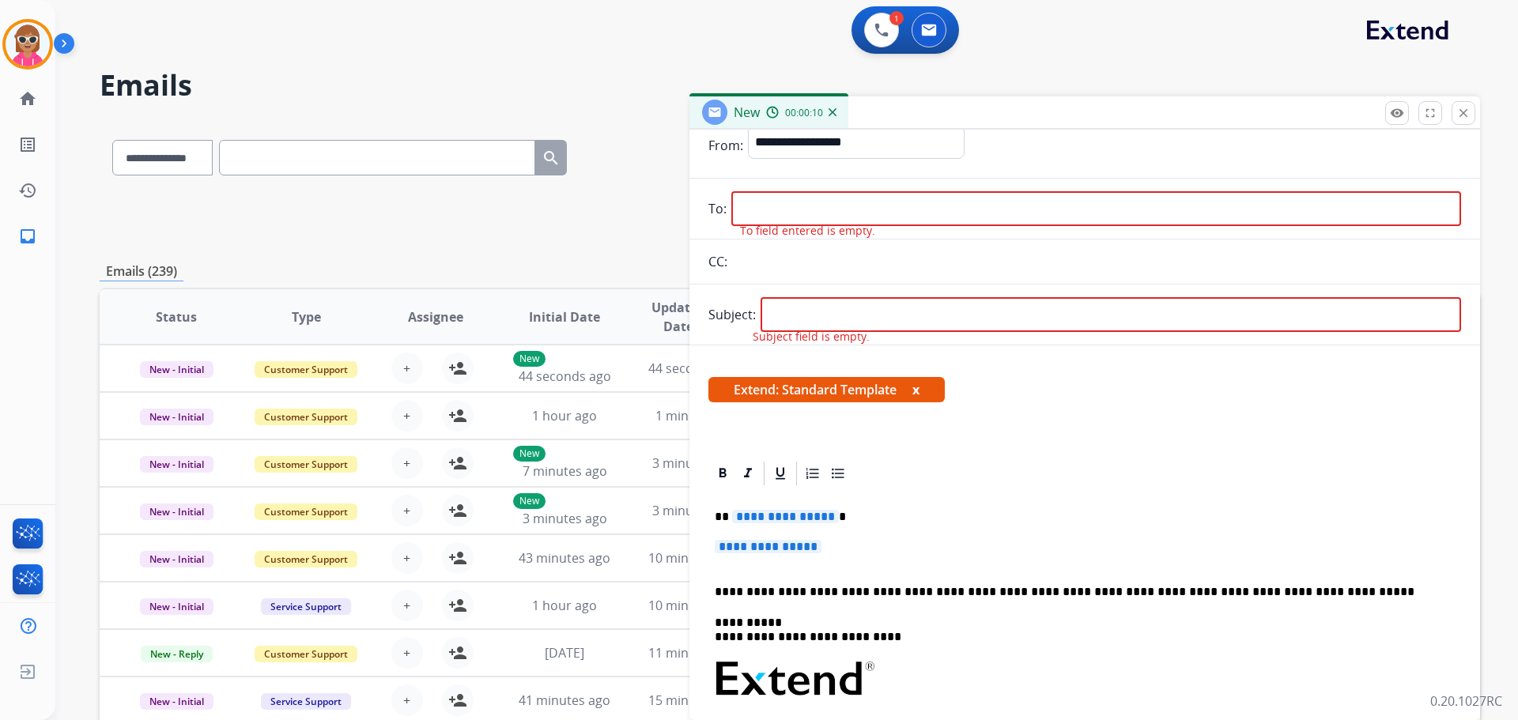
scroll to position [79, 0]
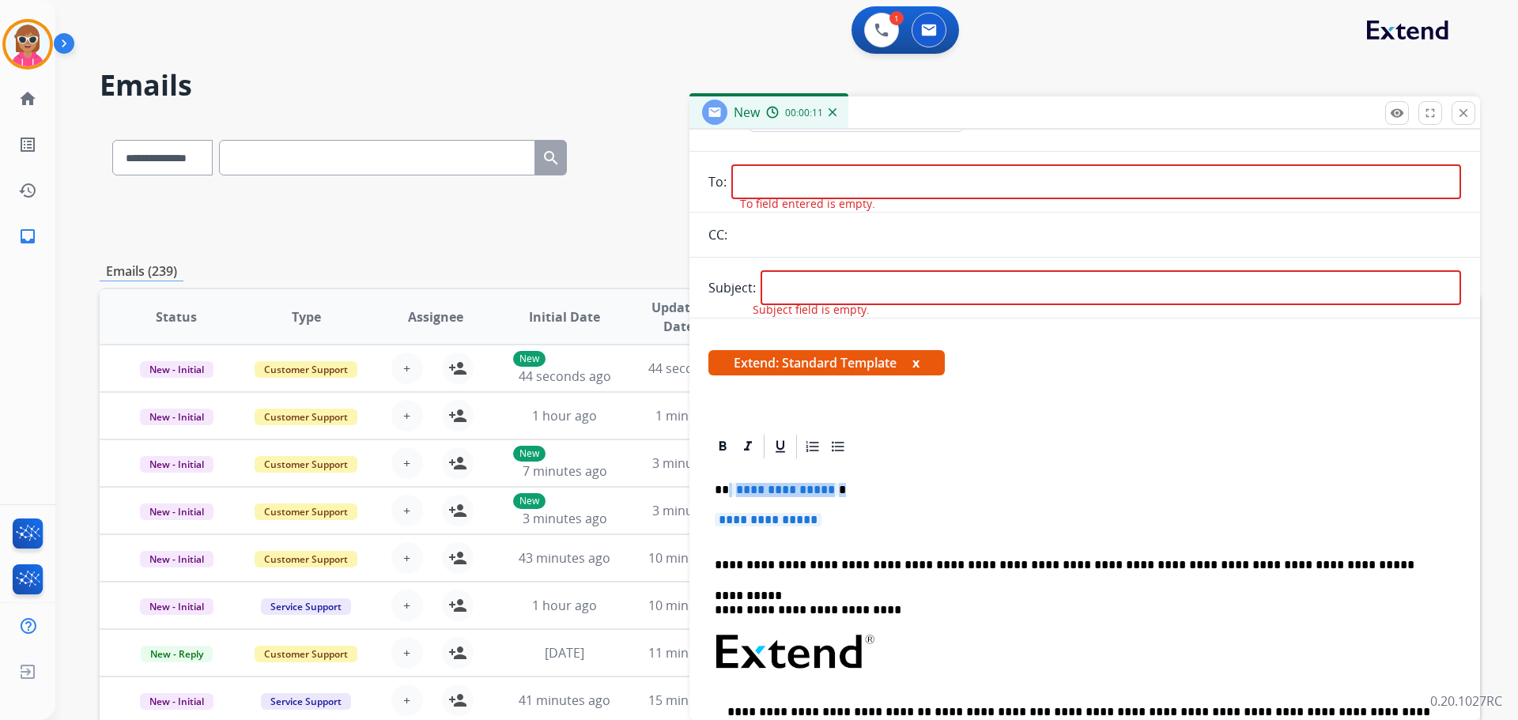
drag, startPoint x: 726, startPoint y: 490, endPoint x: 827, endPoint y: 523, distance: 106.5
click at [827, 523] on div "**********" at bounding box center [1085, 690] width 753 height 458
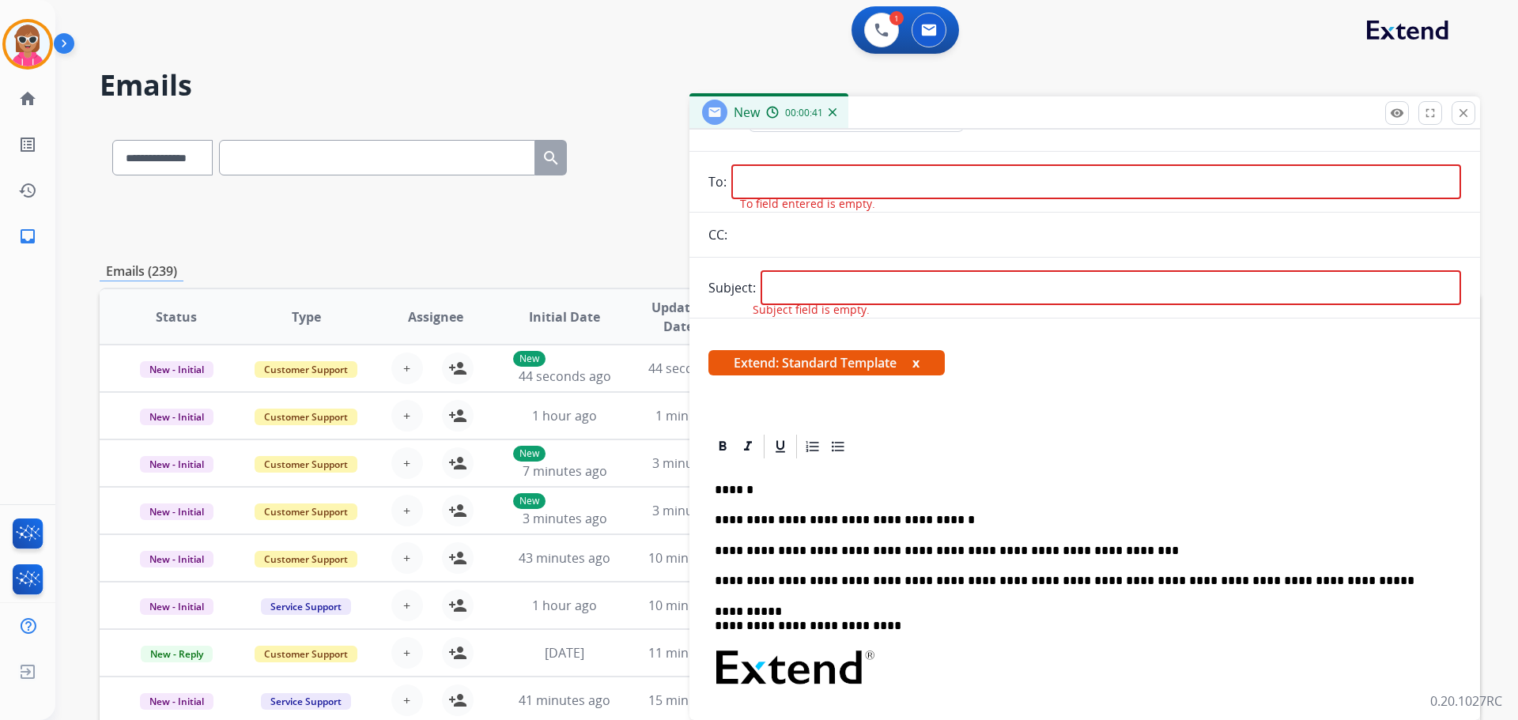
click at [787, 175] on input "email" at bounding box center [1097, 181] width 730 height 35
paste input "**********"
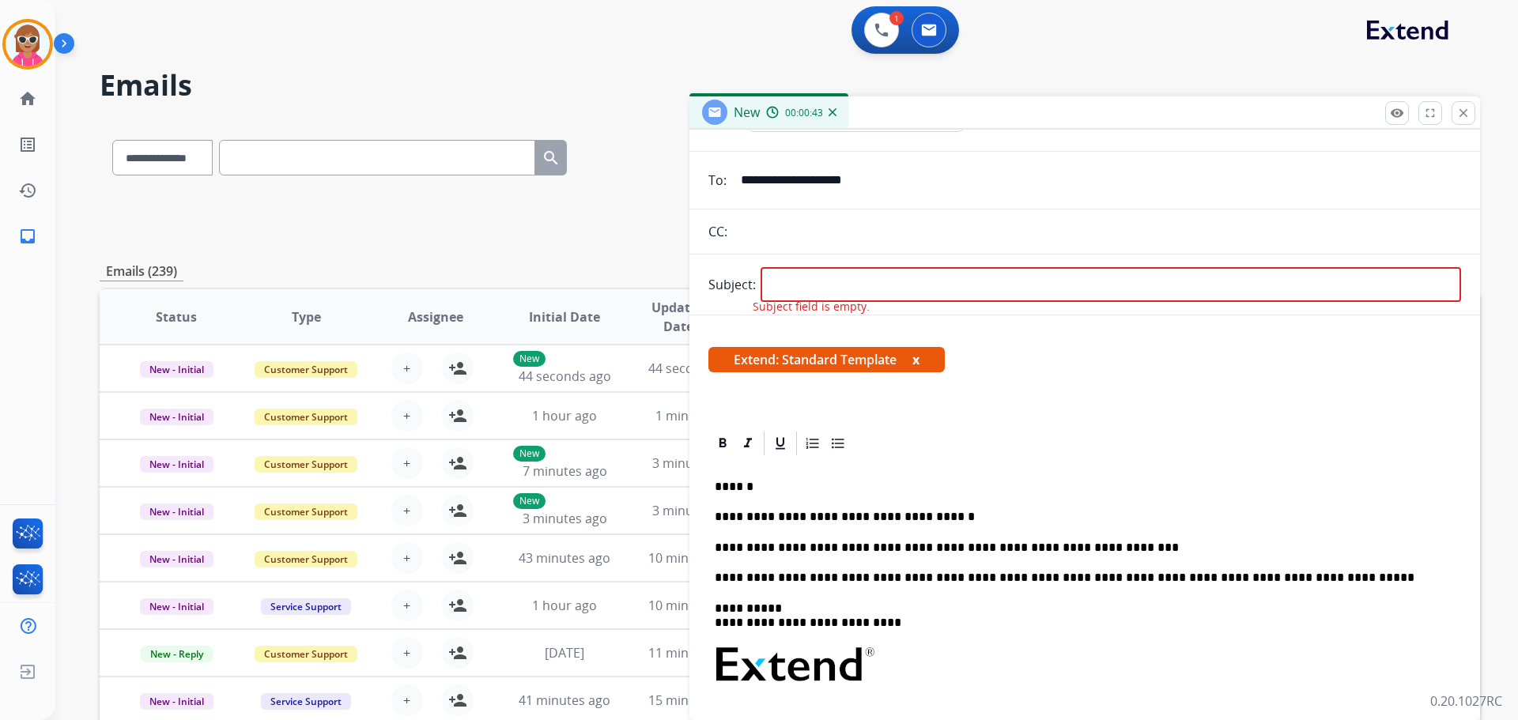
type input "**********"
drag, startPoint x: 806, startPoint y: 309, endPoint x: 822, endPoint y: 275, distance: 37.5
click at [806, 306] on span "Subject field is empty." at bounding box center [811, 307] width 117 height 16
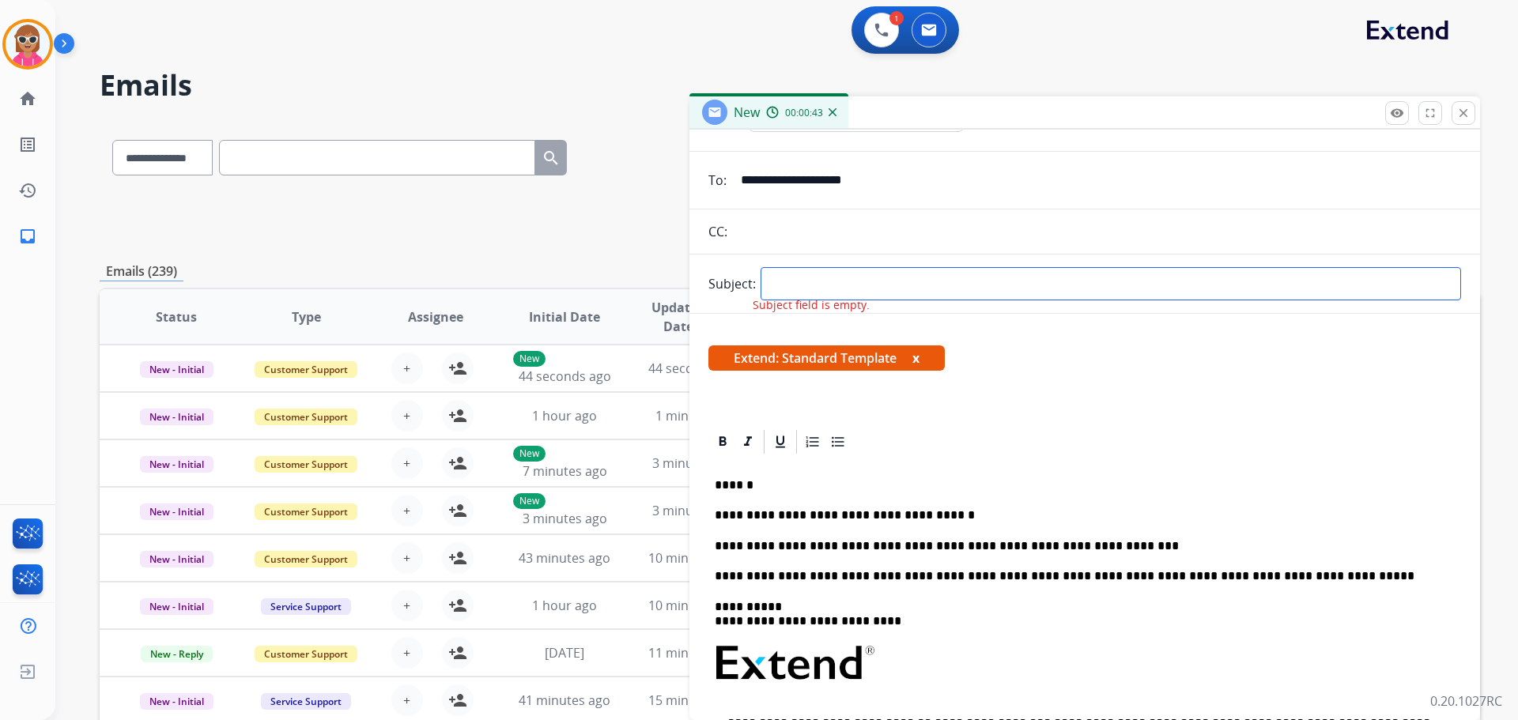
click at [822, 275] on input "text" at bounding box center [1111, 283] width 701 height 33
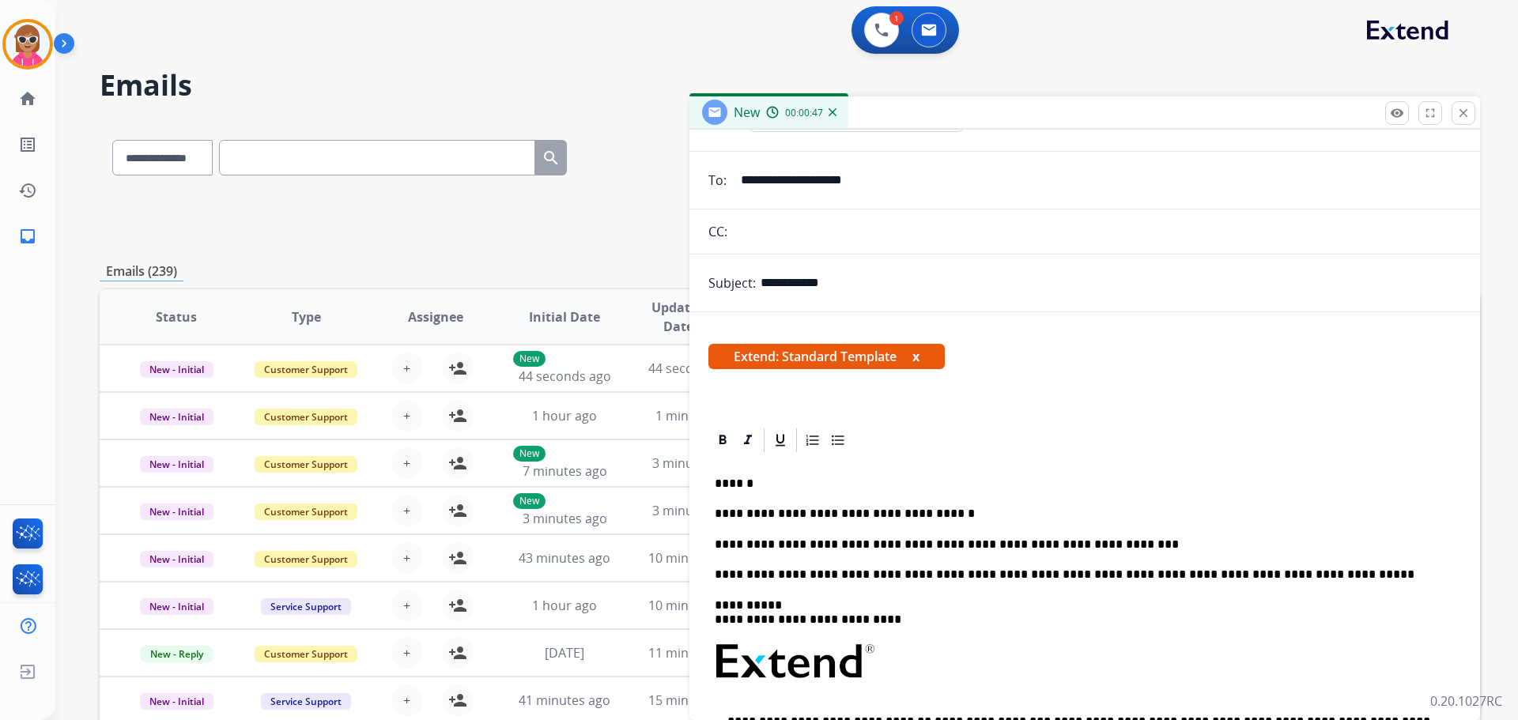
drag, startPoint x: 799, startPoint y: 283, endPoint x: 783, endPoint y: 283, distance: 15.8
click at [861, 289] on input "**********" at bounding box center [1111, 283] width 701 height 32
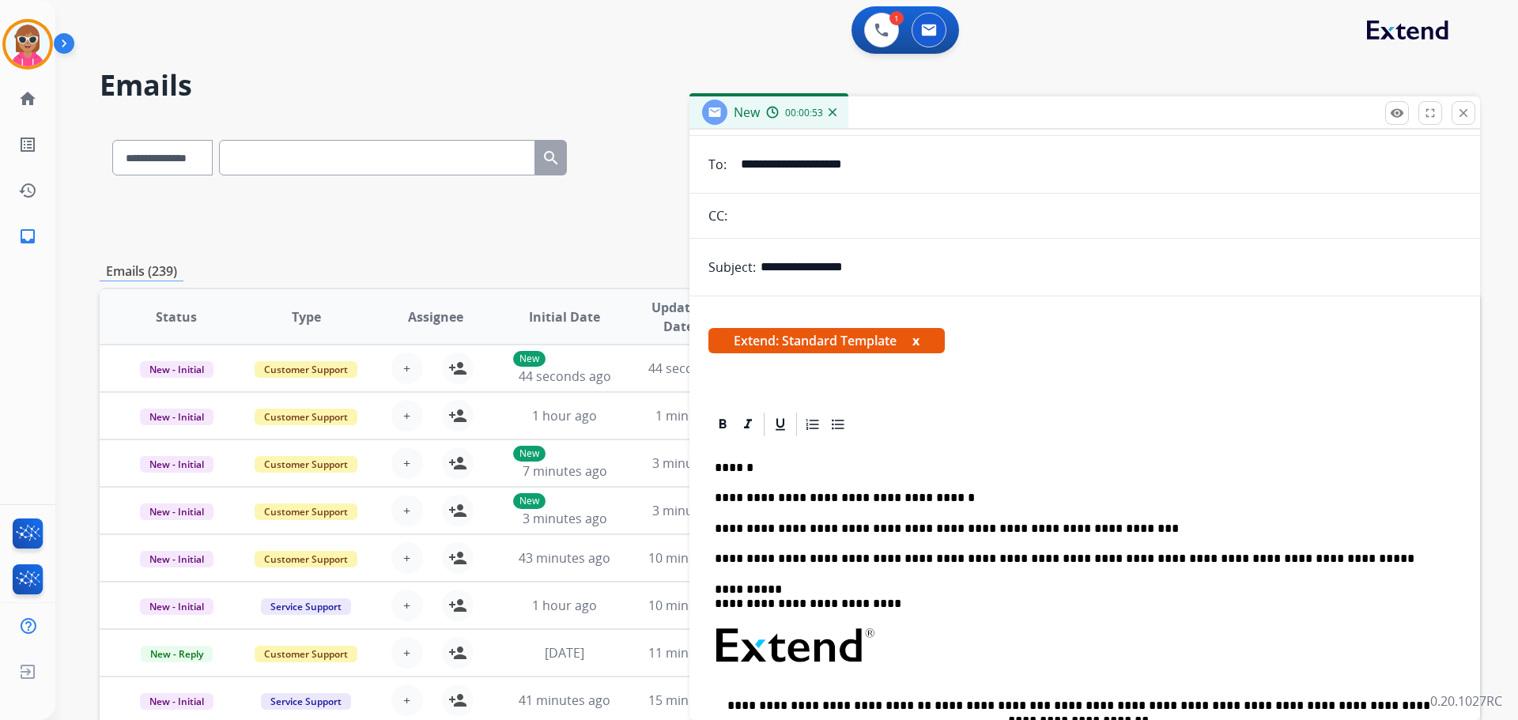
scroll to position [0, 0]
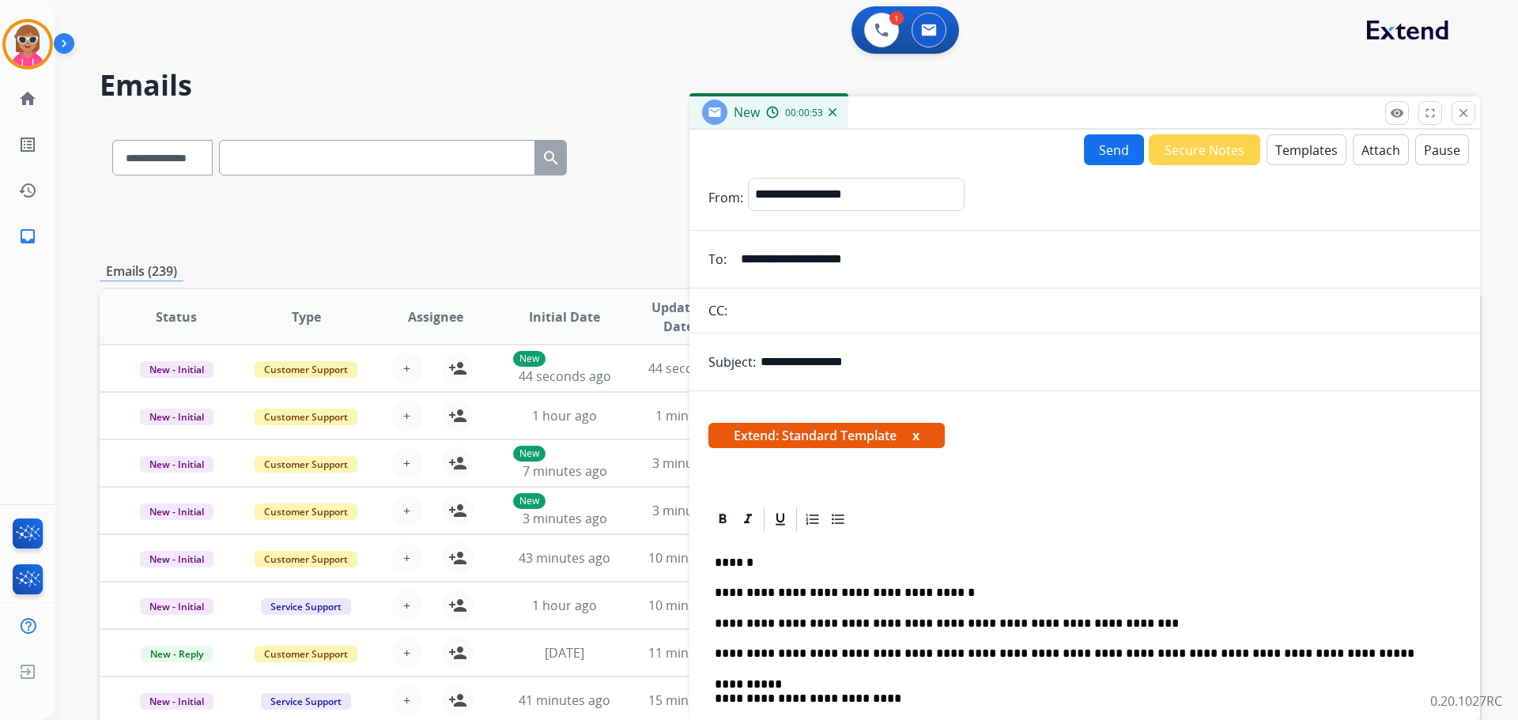
type input "**********"
click at [1087, 152] on button "Send" at bounding box center [1114, 149] width 60 height 31
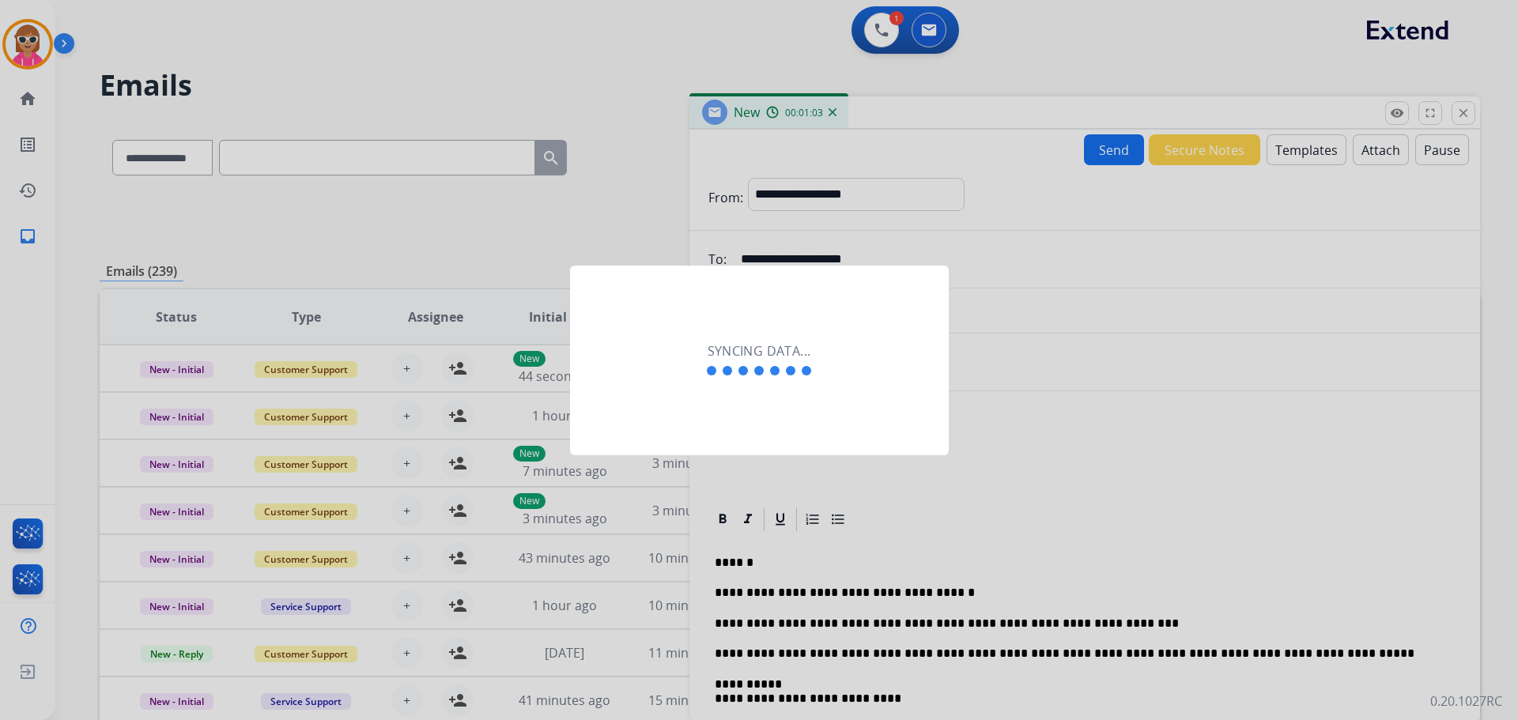
click at [1000, 316] on div at bounding box center [759, 360] width 1518 height 720
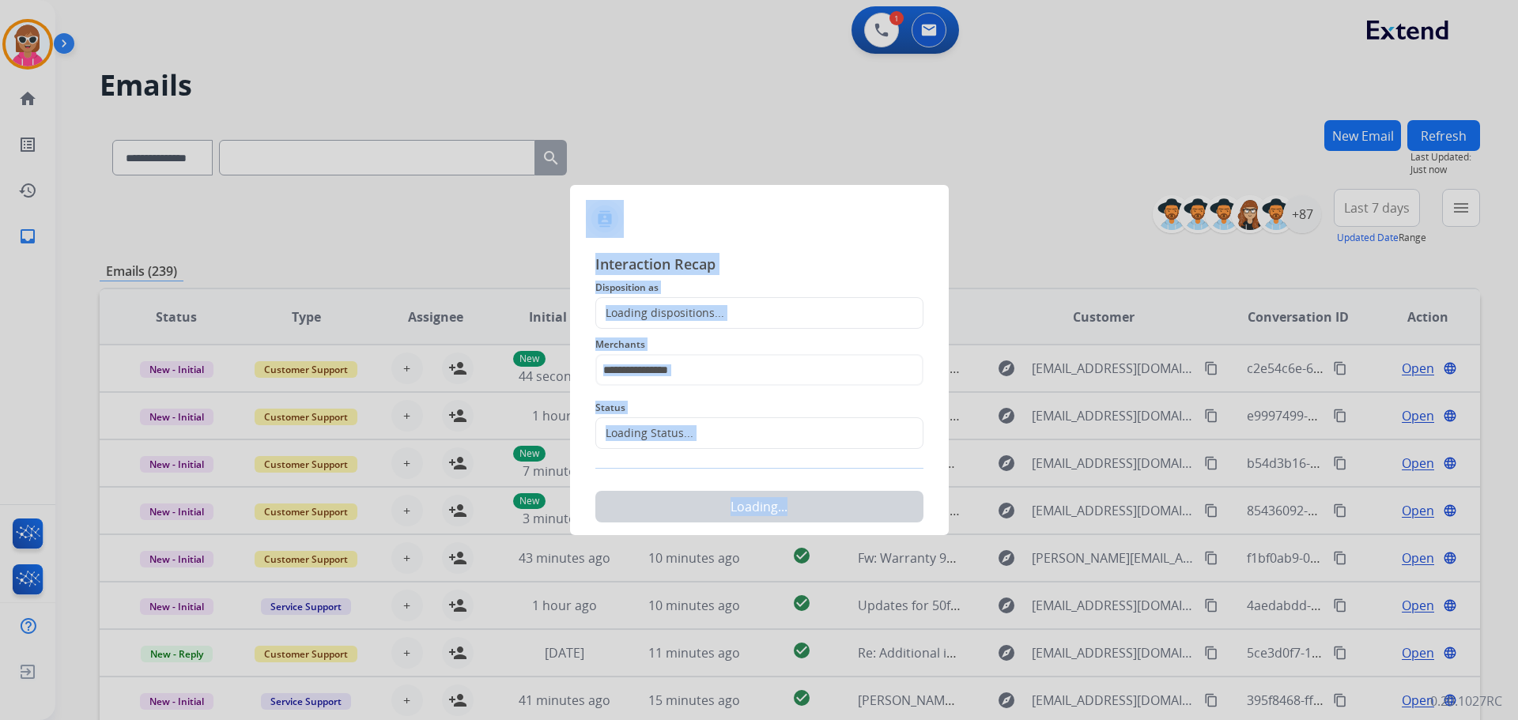
drag, startPoint x: 1000, startPoint y: 314, endPoint x: 992, endPoint y: 307, distance: 10.6
click at [993, 306] on div at bounding box center [759, 360] width 1518 height 720
drag, startPoint x: 991, startPoint y: 307, endPoint x: 962, endPoint y: 317, distance: 31.0
click at [980, 313] on div at bounding box center [759, 360] width 1518 height 720
drag, startPoint x: 778, startPoint y: 365, endPoint x: 771, endPoint y: 360, distance: 9.0
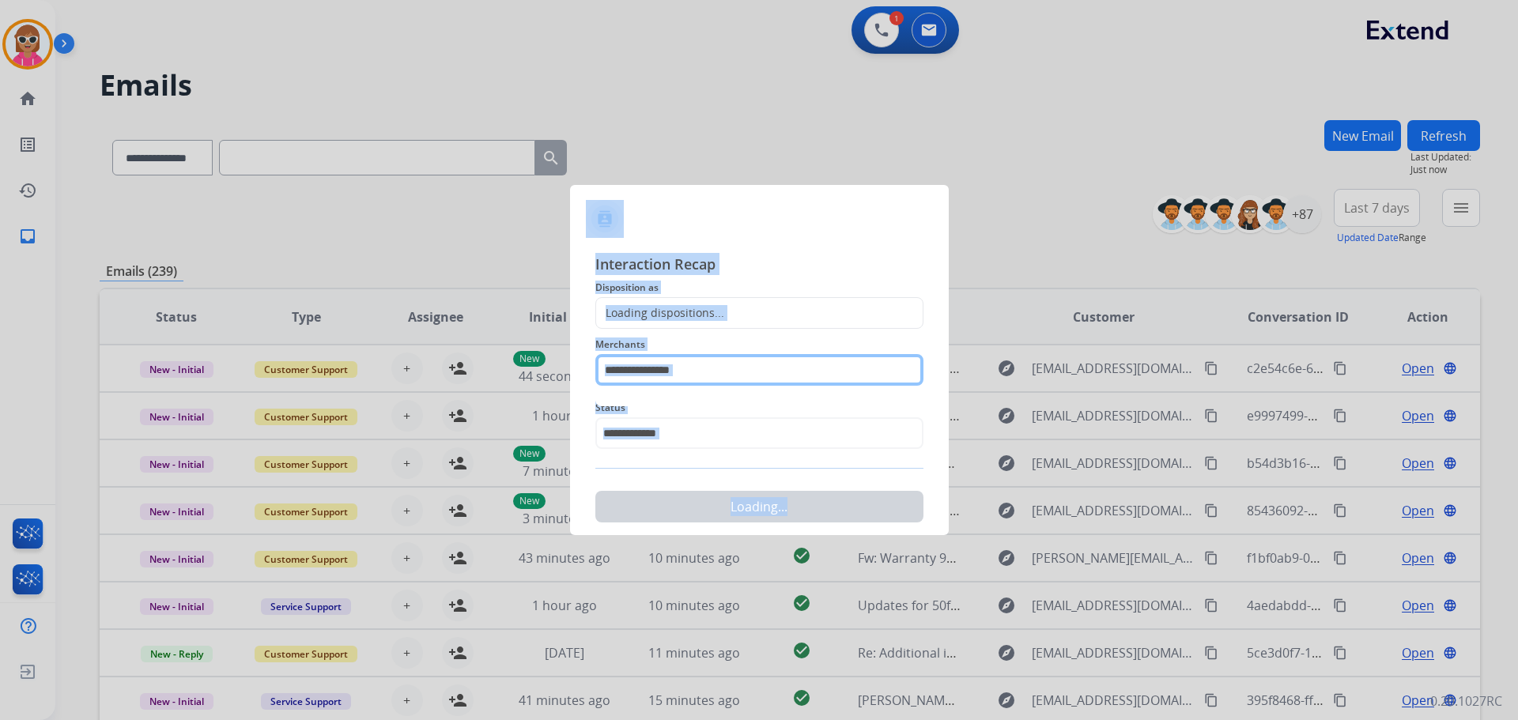
click at [775, 369] on input "text" at bounding box center [759, 370] width 328 height 32
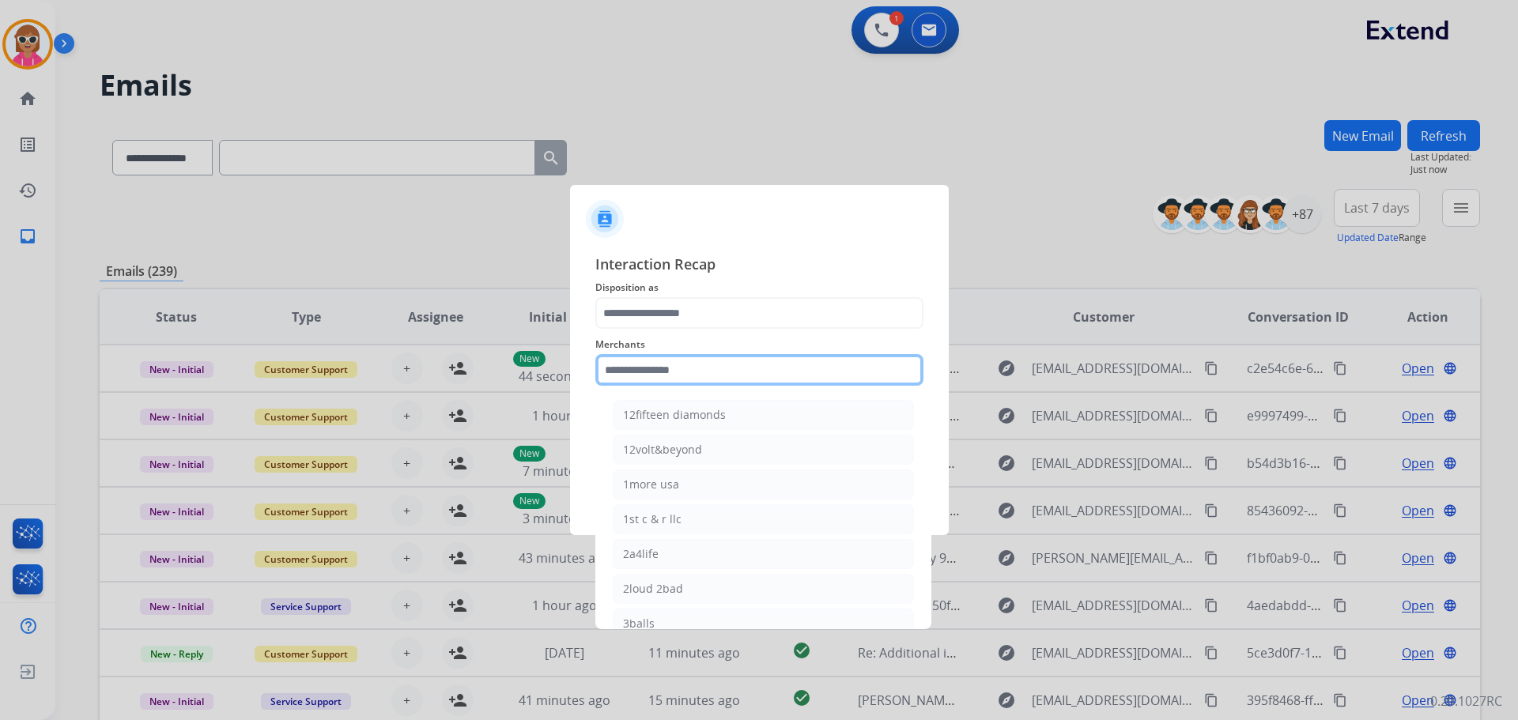
click at [773, 361] on input "text" at bounding box center [759, 370] width 328 height 32
drag, startPoint x: 683, startPoint y: 440, endPoint x: 667, endPoint y: 338, distance: 102.5
click at [682, 439] on li "Ashley furniture" at bounding box center [763, 450] width 301 height 30
type input "**********"
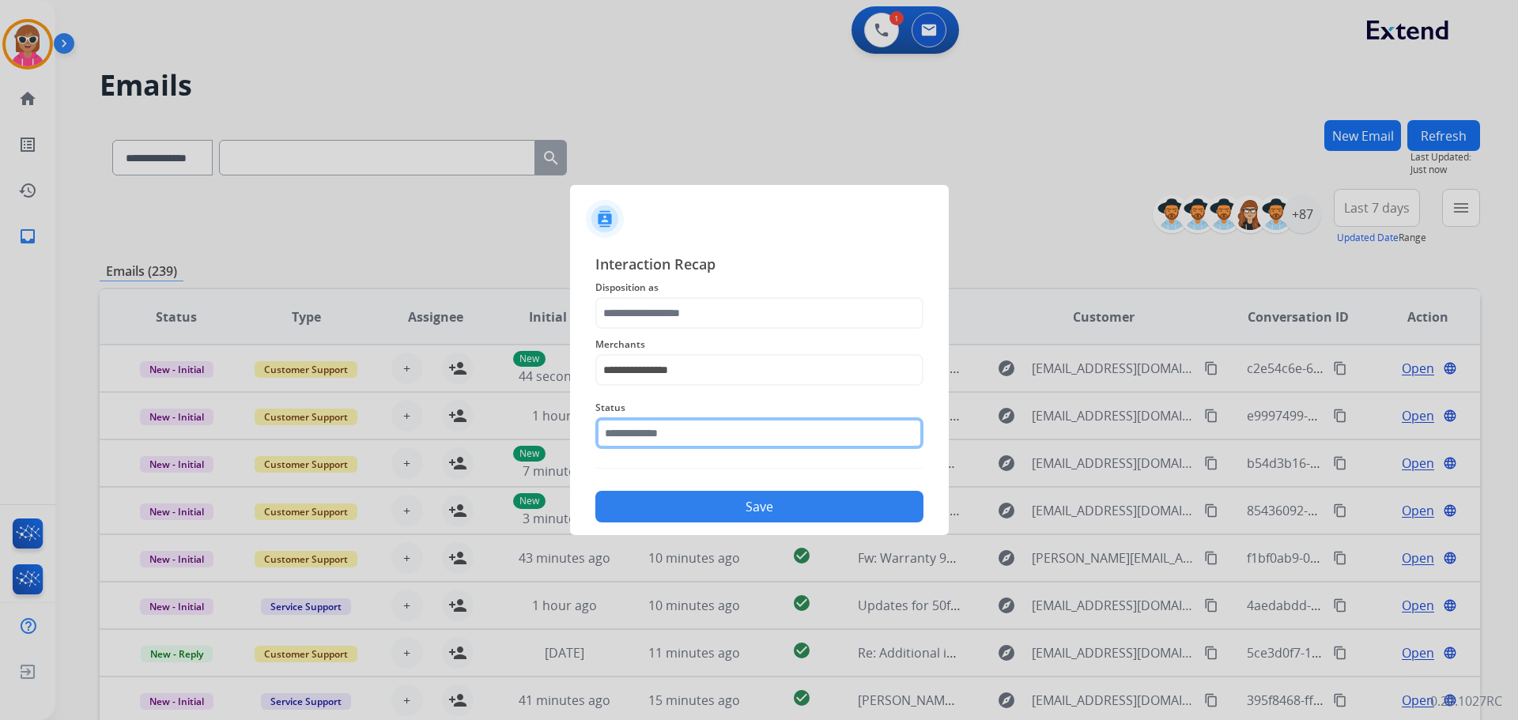
click at [653, 436] on input "text" at bounding box center [759, 434] width 328 height 32
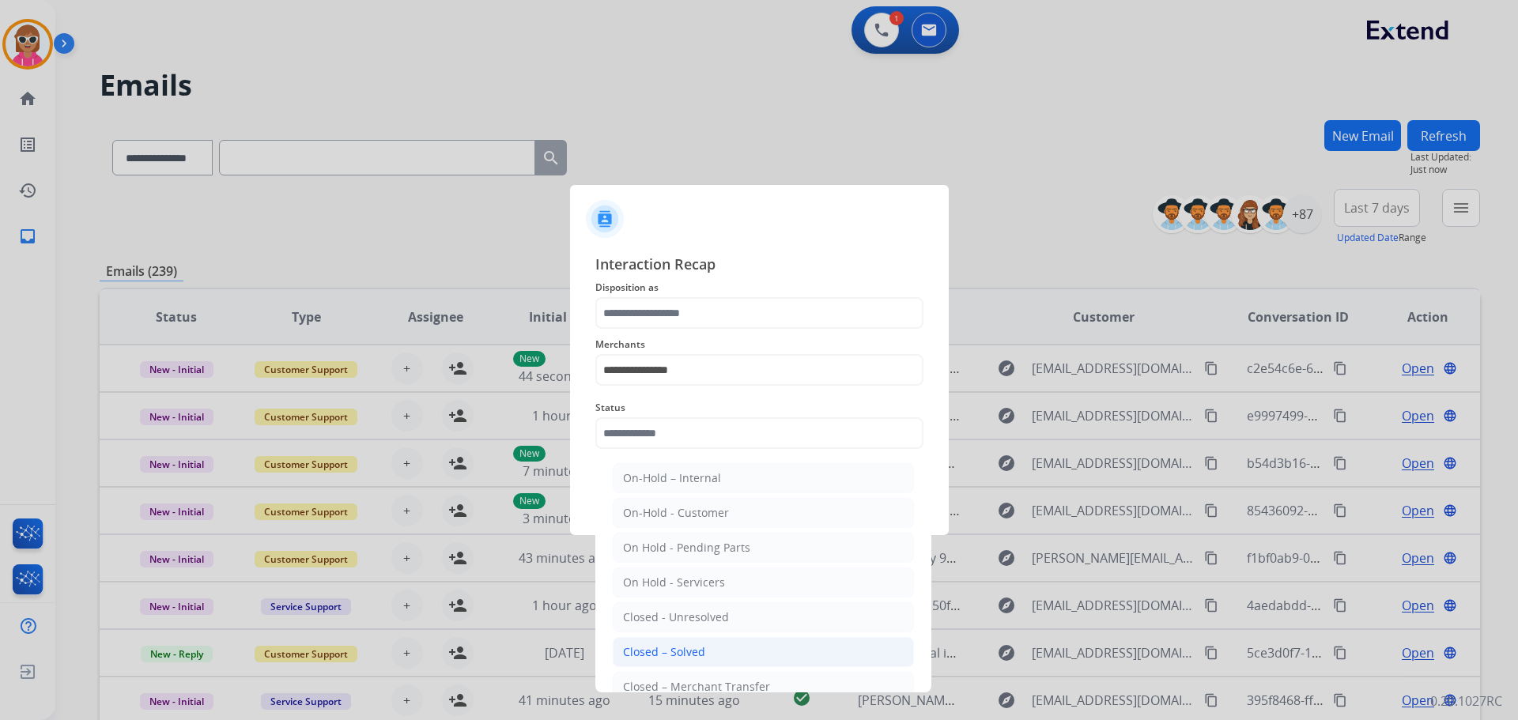
click at [685, 645] on div "Closed – Solved" at bounding box center [664, 653] width 82 height 16
type input "**********"
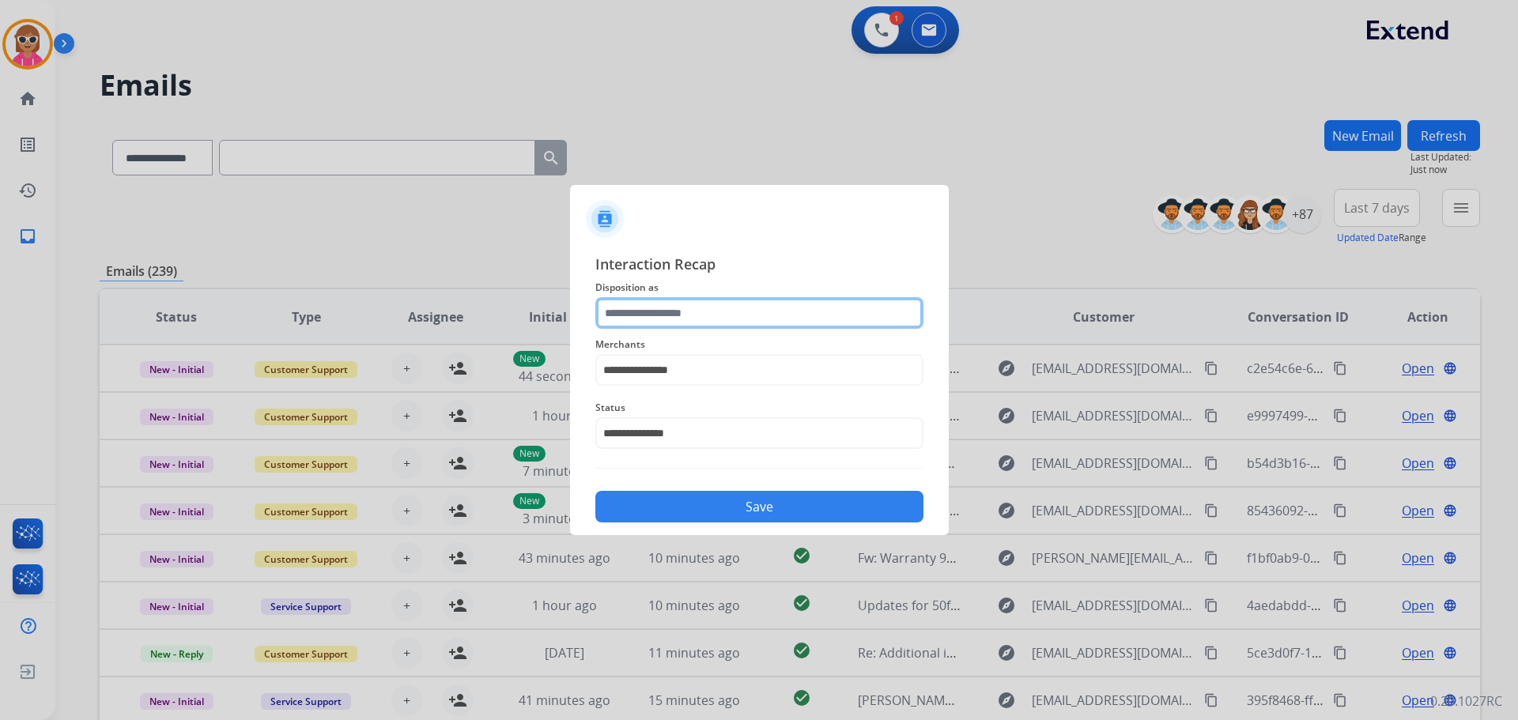
click at [639, 318] on input "text" at bounding box center [759, 313] width 328 height 32
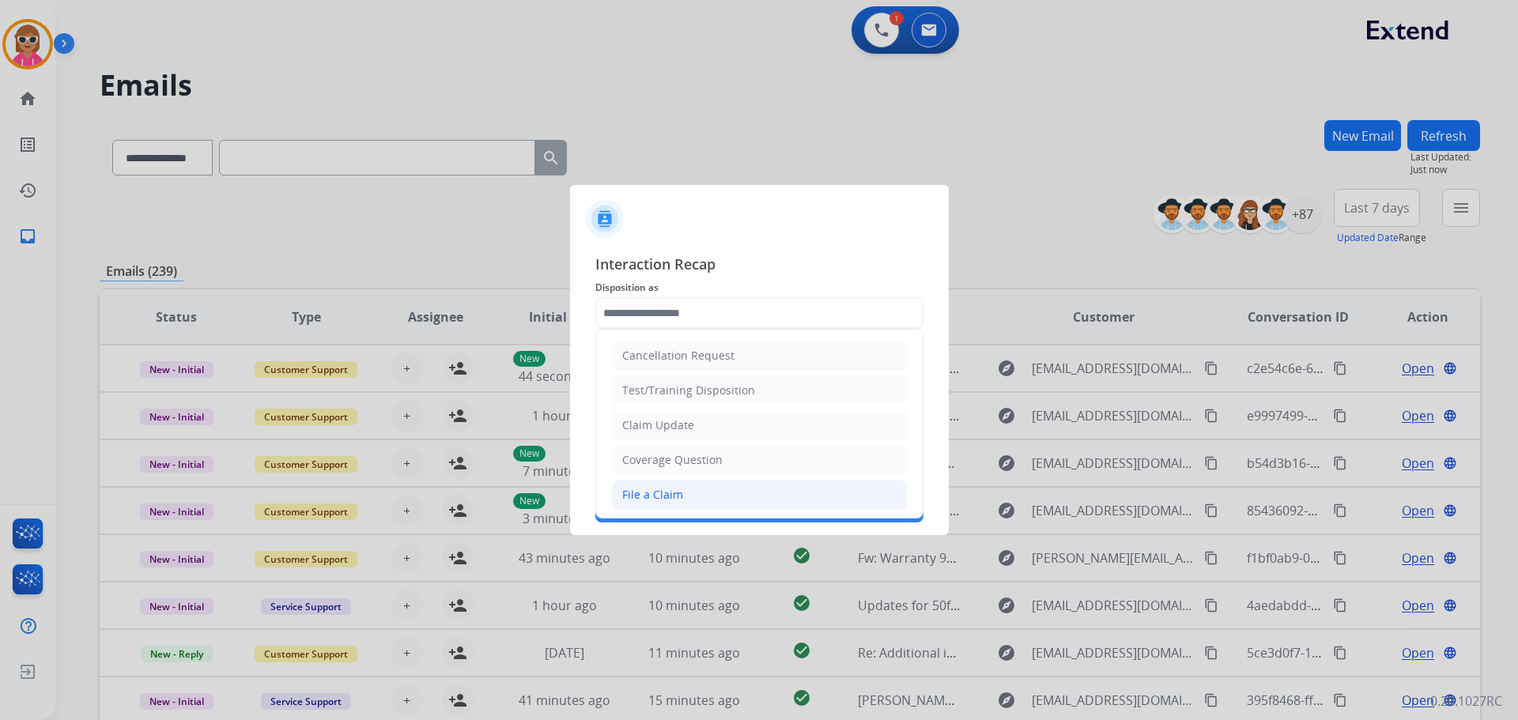
click at [674, 508] on li "File a Claim" at bounding box center [759, 495] width 295 height 30
type input "**********"
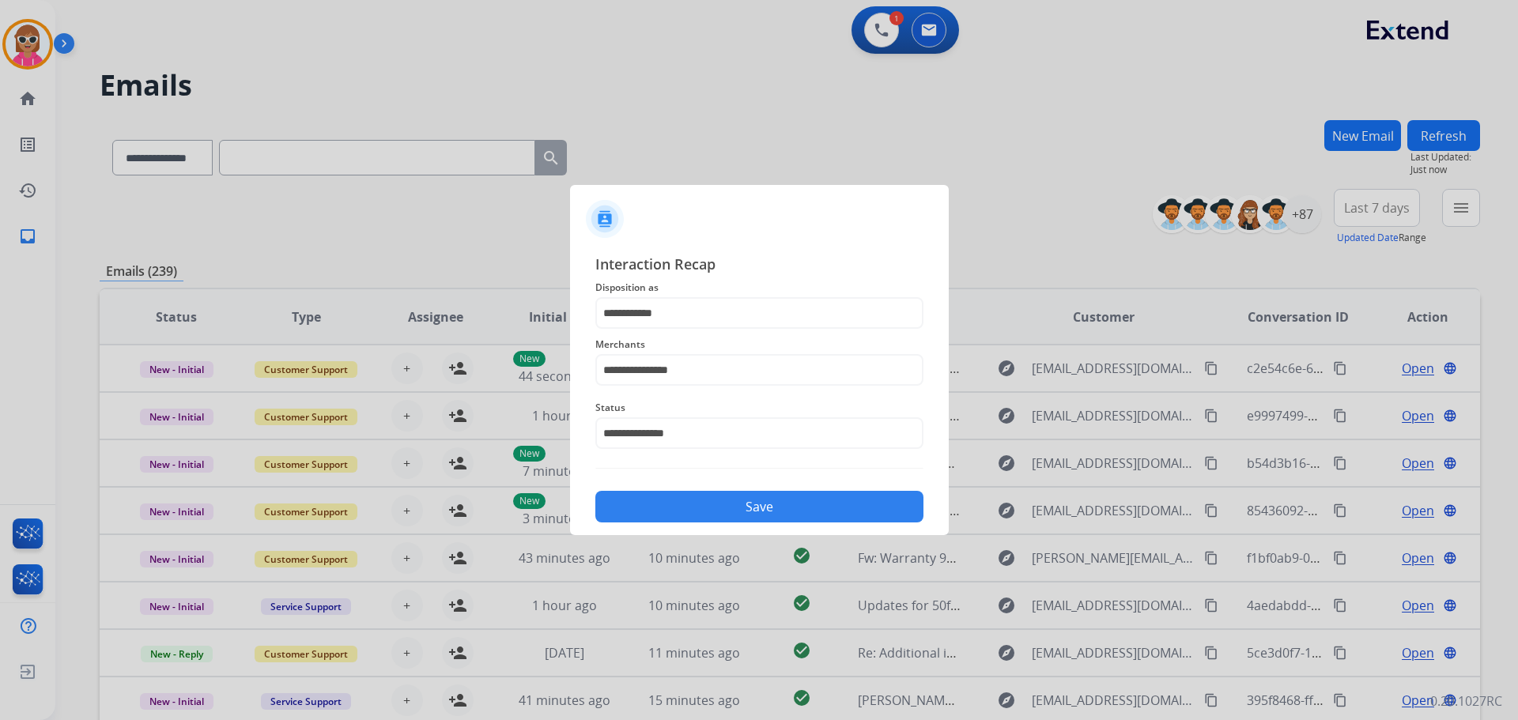
click at [672, 506] on button "Save" at bounding box center [759, 507] width 328 height 32
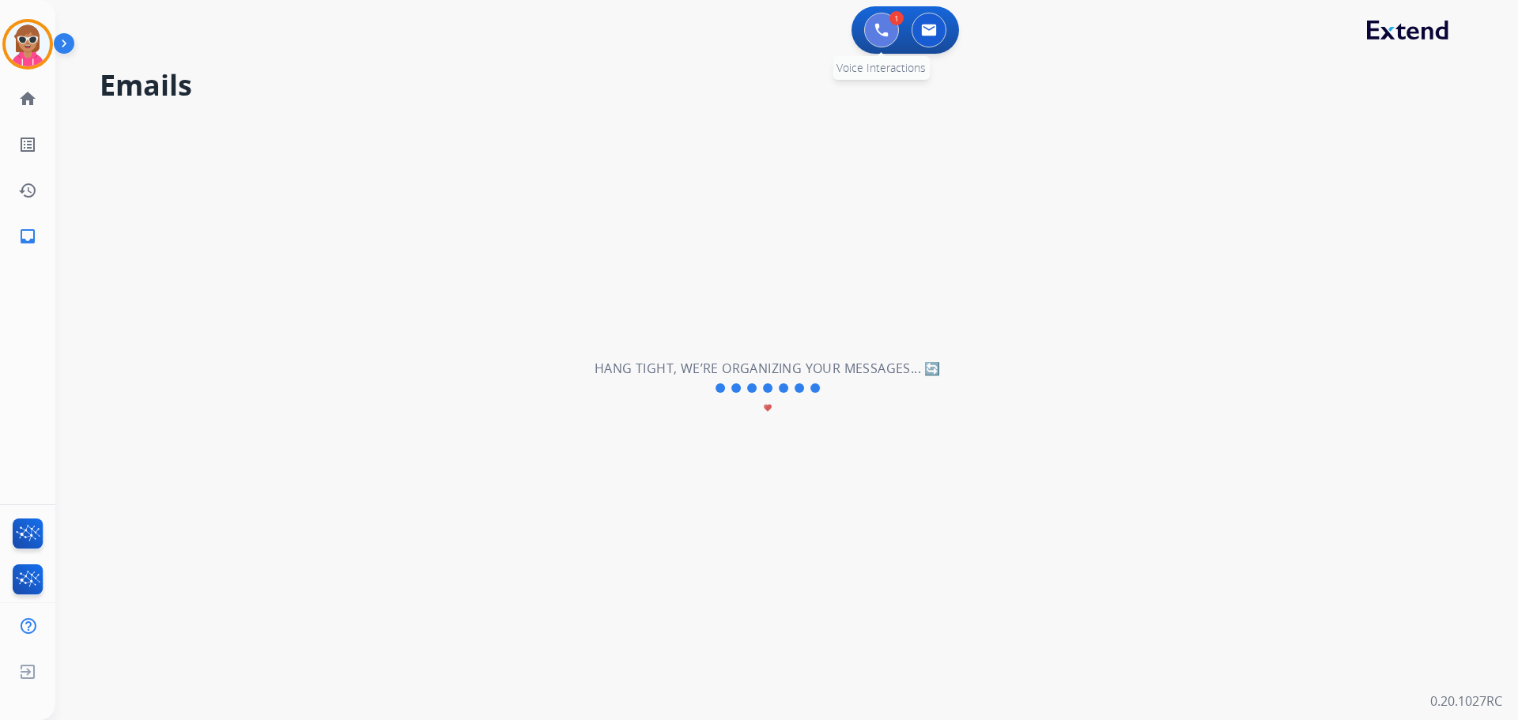
click at [873, 28] on button at bounding box center [881, 30] width 35 height 35
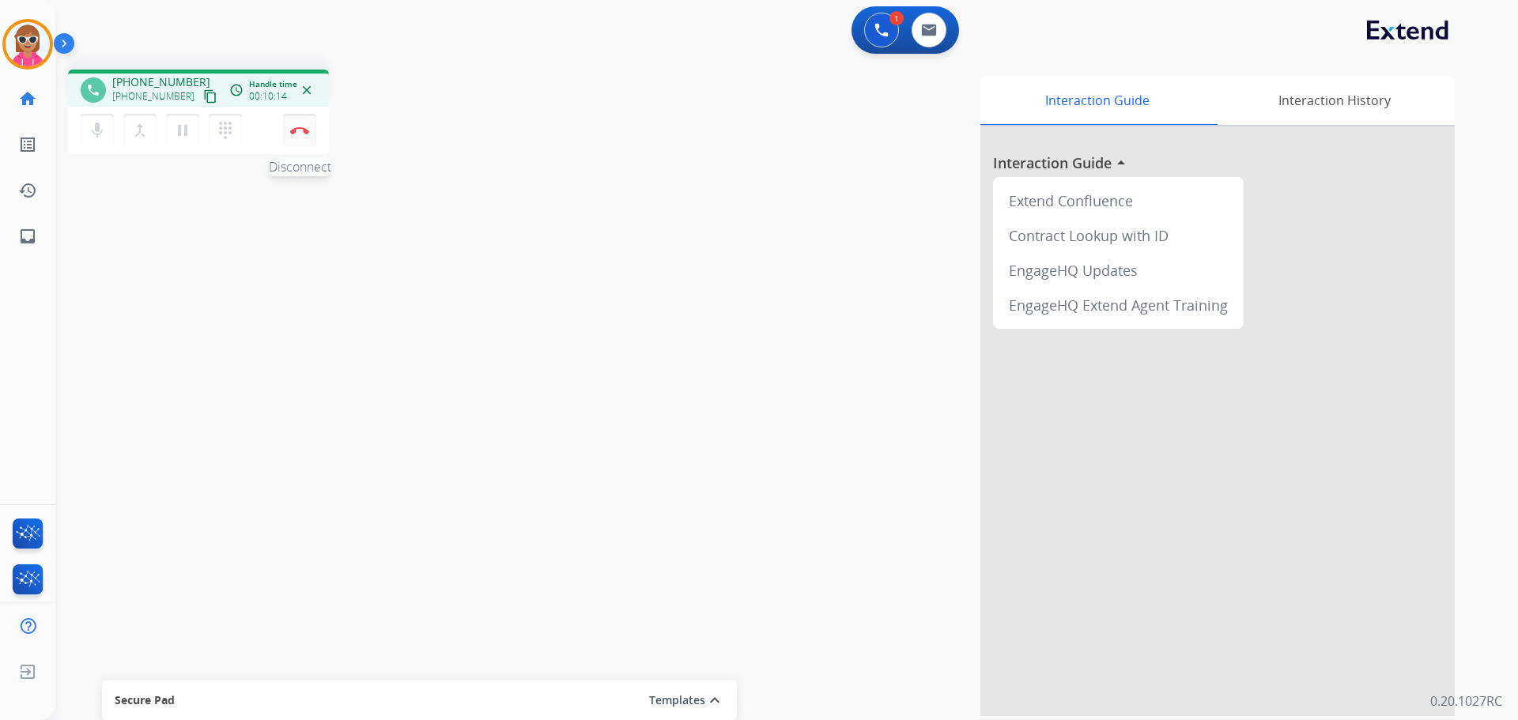
click at [301, 127] on img at bounding box center [299, 131] width 19 height 8
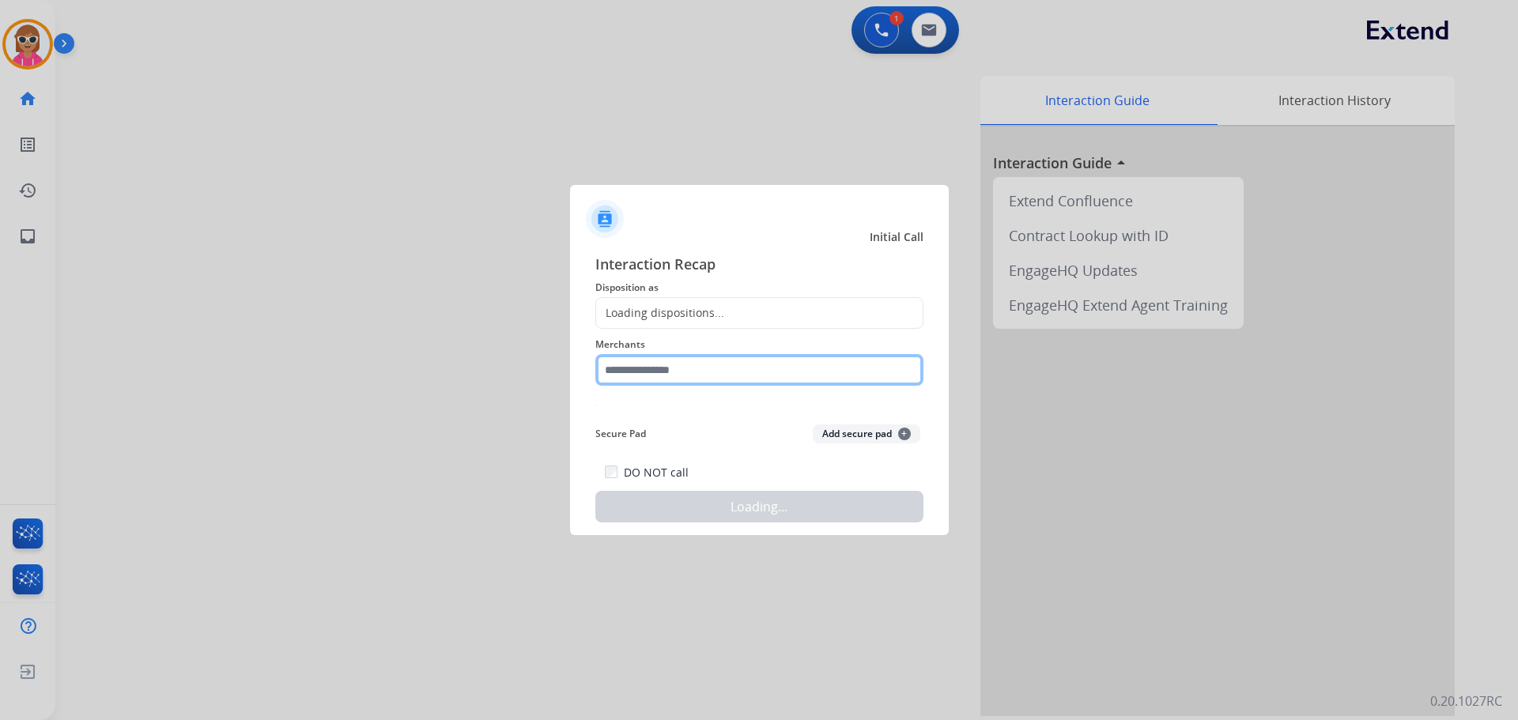
click at [830, 365] on input "text" at bounding box center [759, 370] width 328 height 32
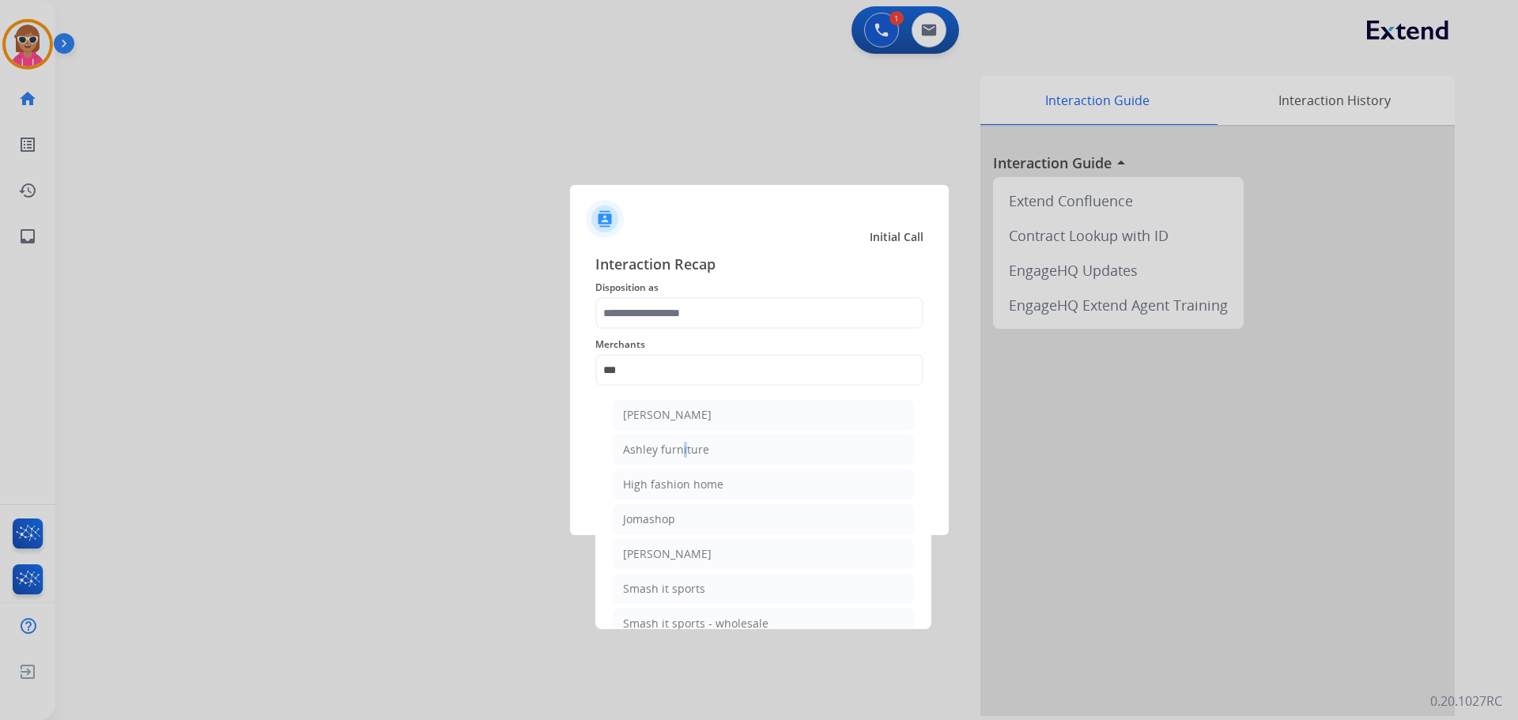
drag, startPoint x: 679, startPoint y: 443, endPoint x: 680, endPoint y: 435, distance: 7.9
click at [680, 440] on li "Ashley furniture" at bounding box center [763, 450] width 301 height 30
type input "**********"
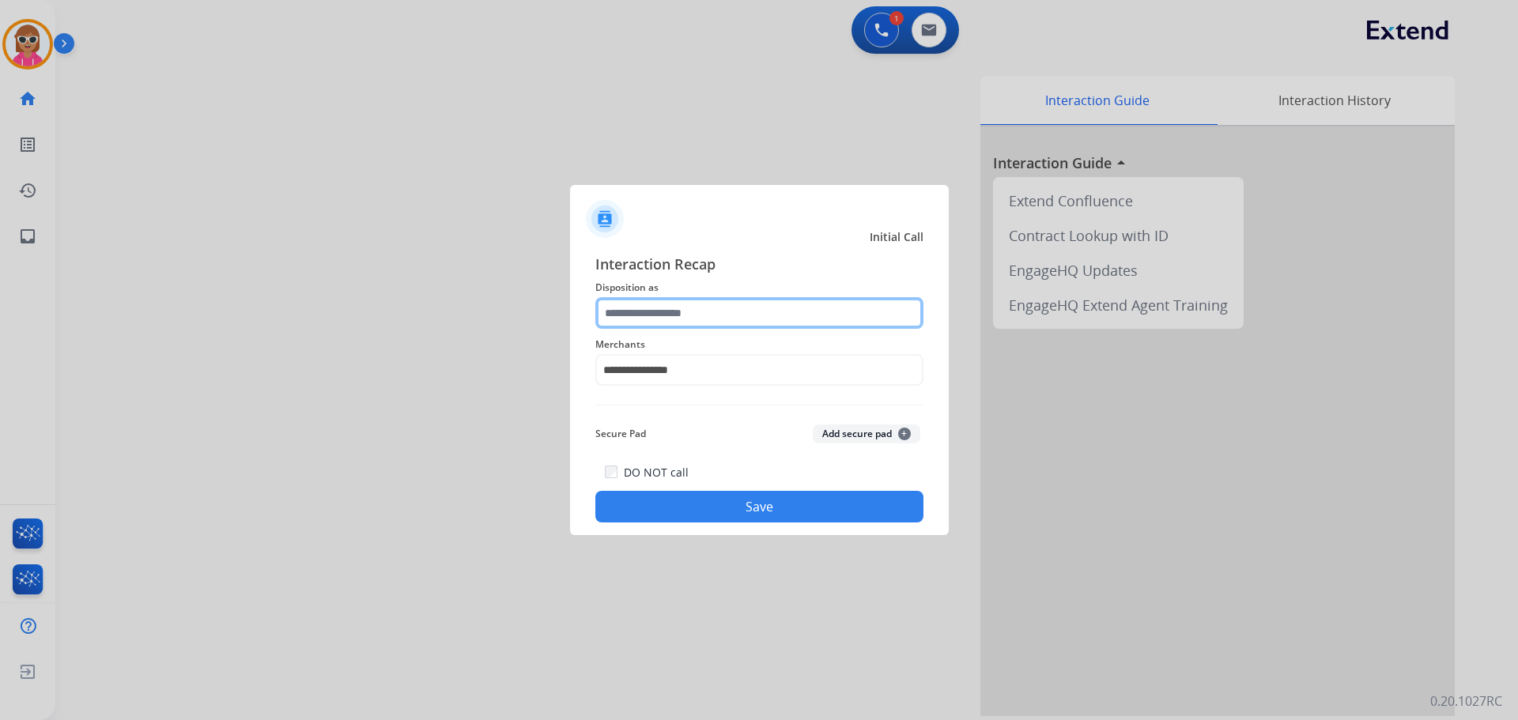
click at [707, 322] on input "text" at bounding box center [759, 313] width 328 height 32
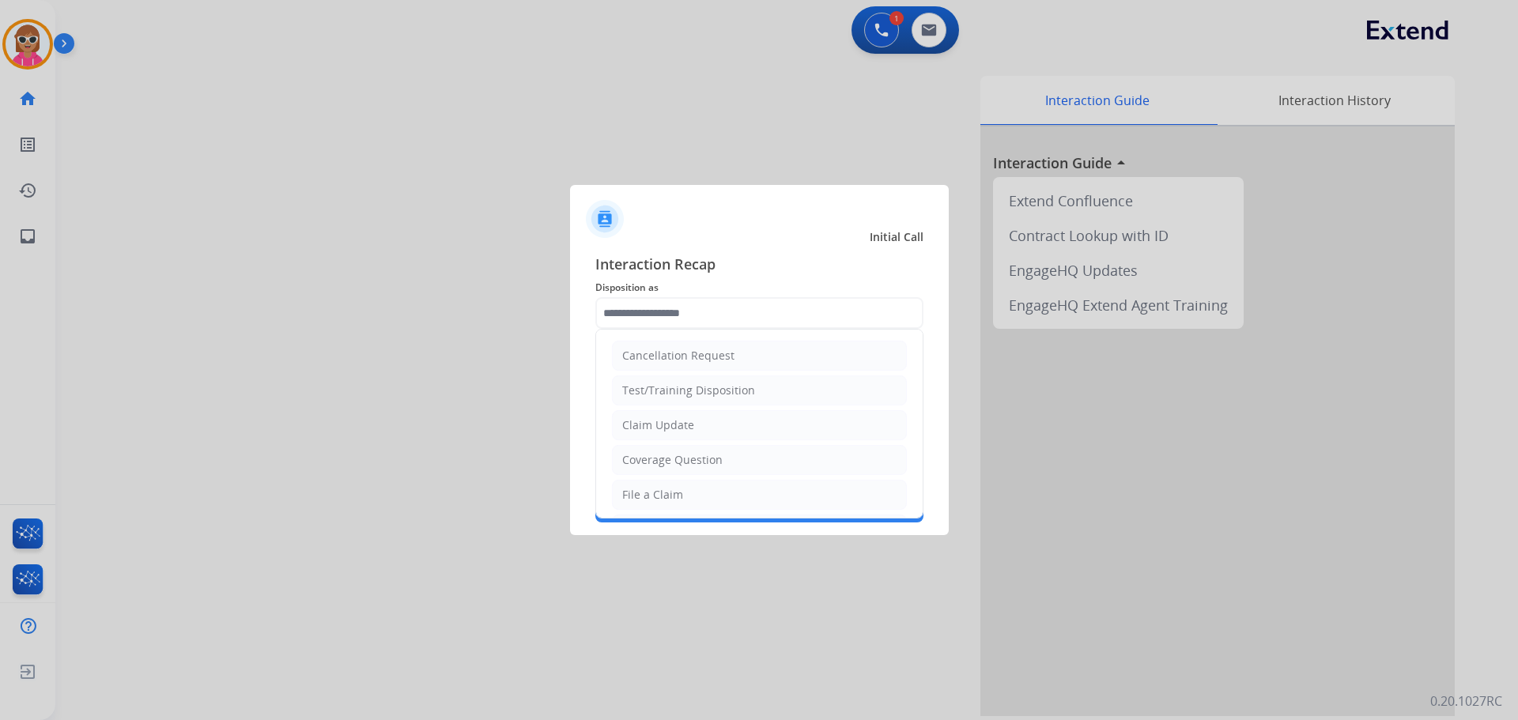
click at [702, 493] on li "File a Claim" at bounding box center [759, 495] width 295 height 30
type input "**********"
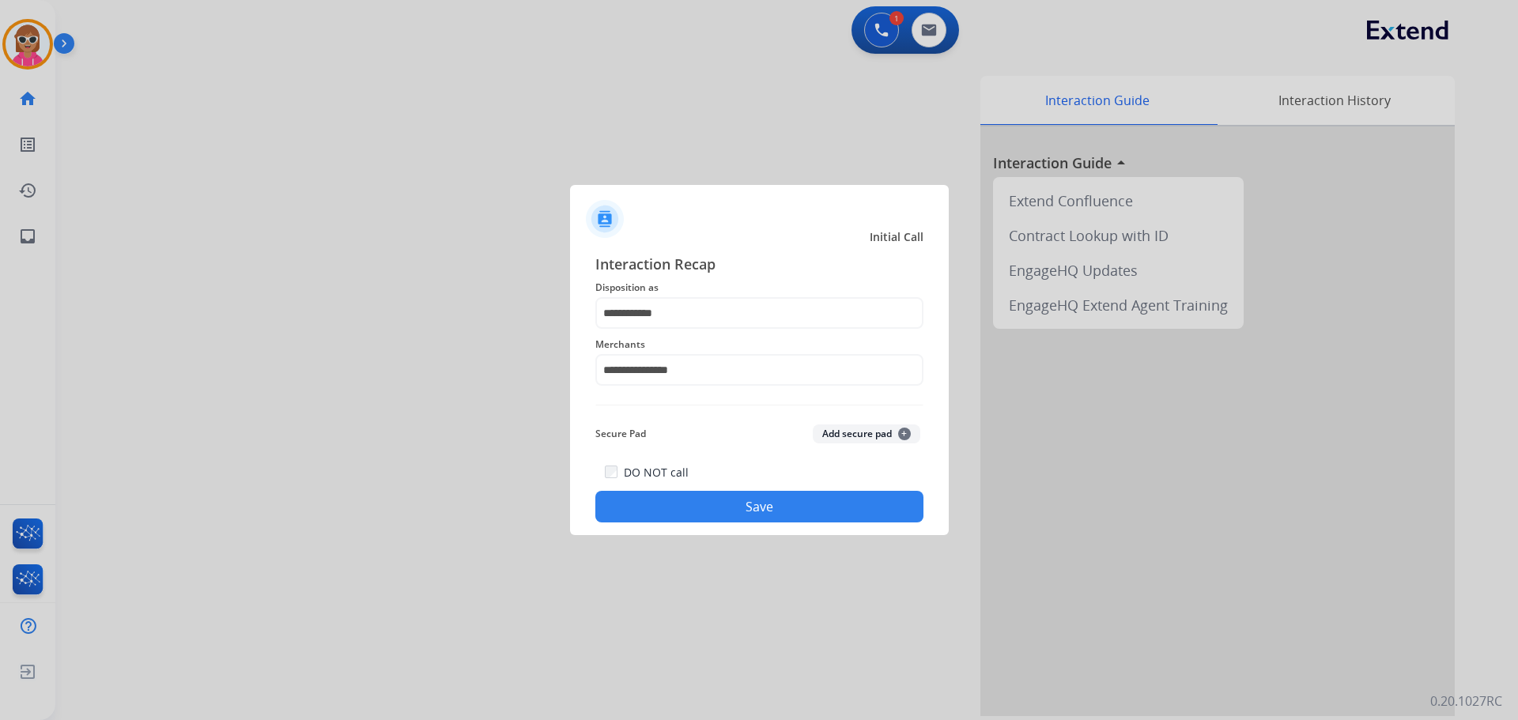
click at [748, 492] on button "Save" at bounding box center [759, 507] width 328 height 32
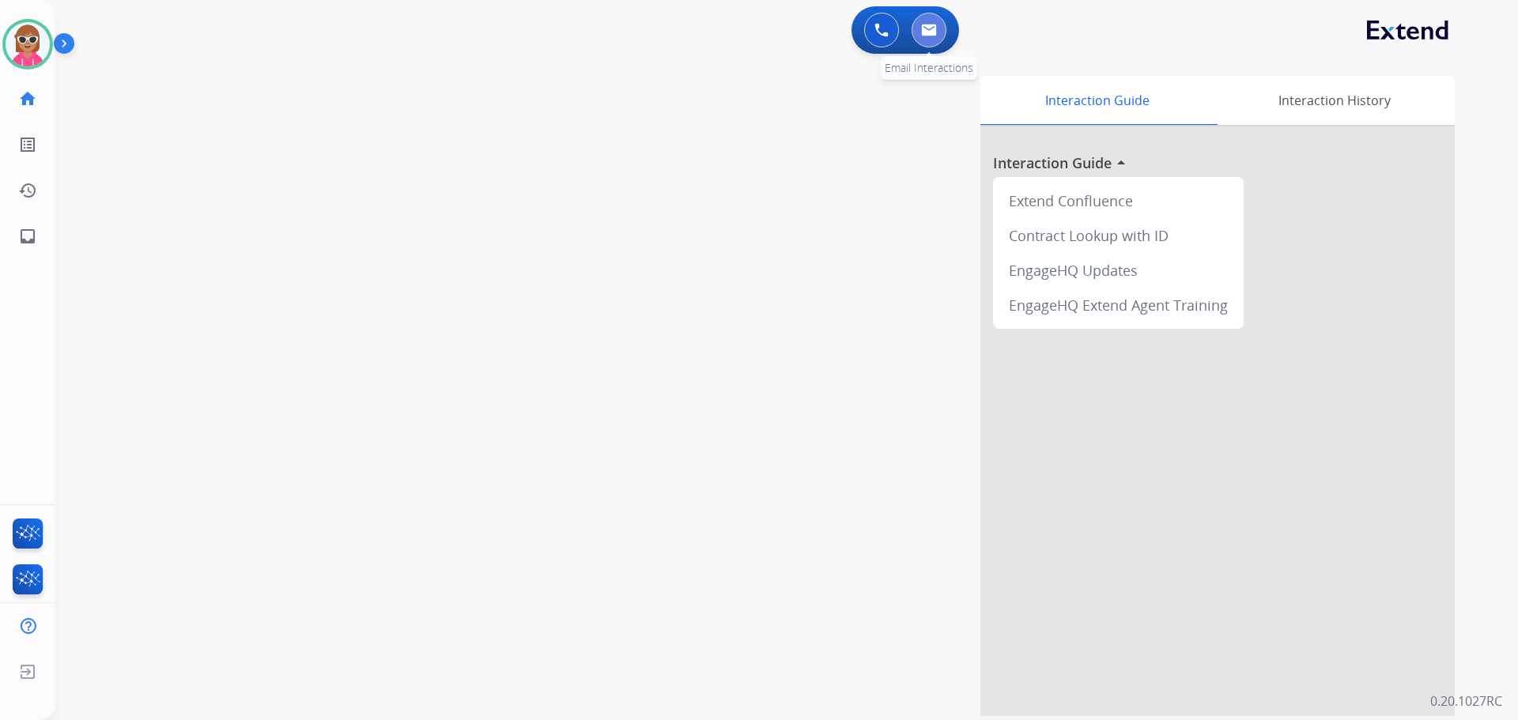
click at [932, 36] on img at bounding box center [929, 30] width 16 height 13
select select "**********"
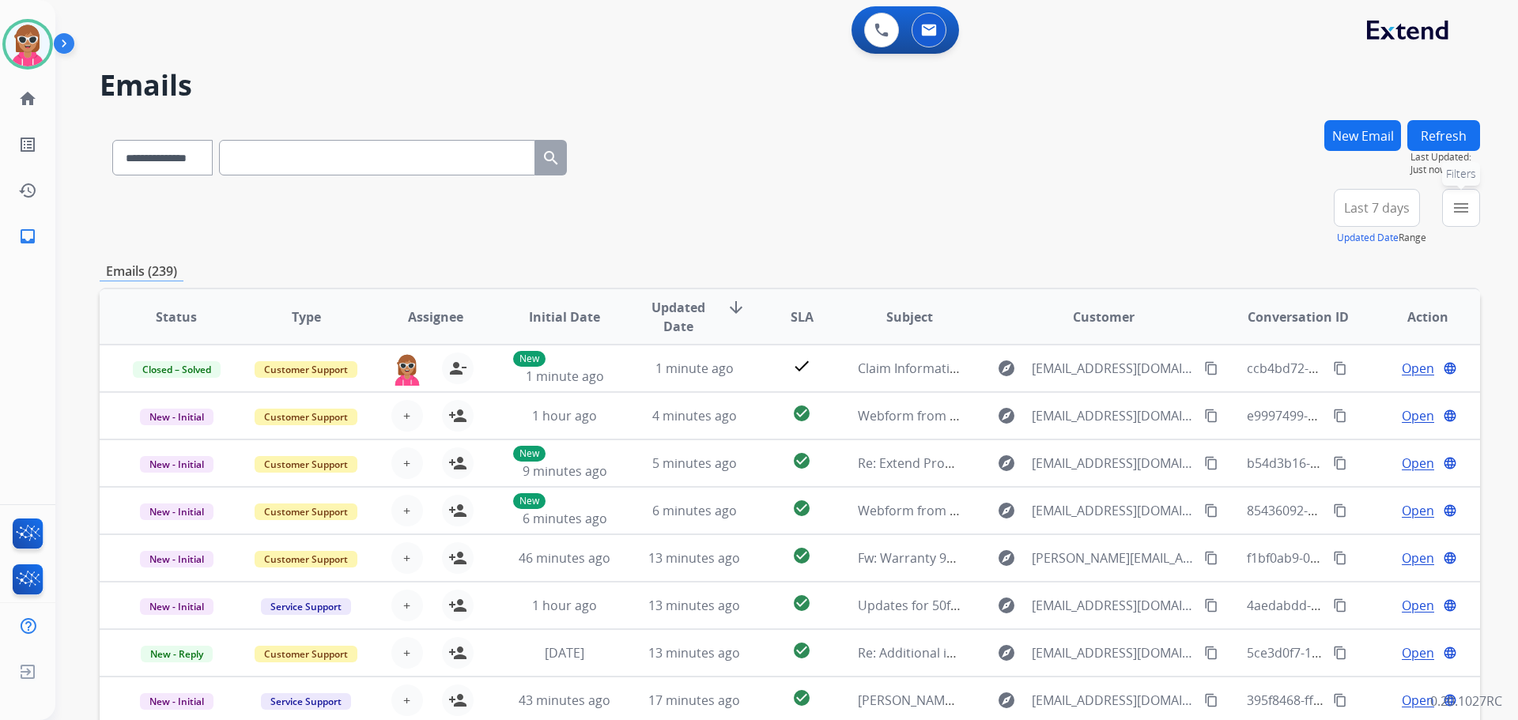
click at [1469, 217] on button "menu Filters" at bounding box center [1461, 208] width 38 height 38
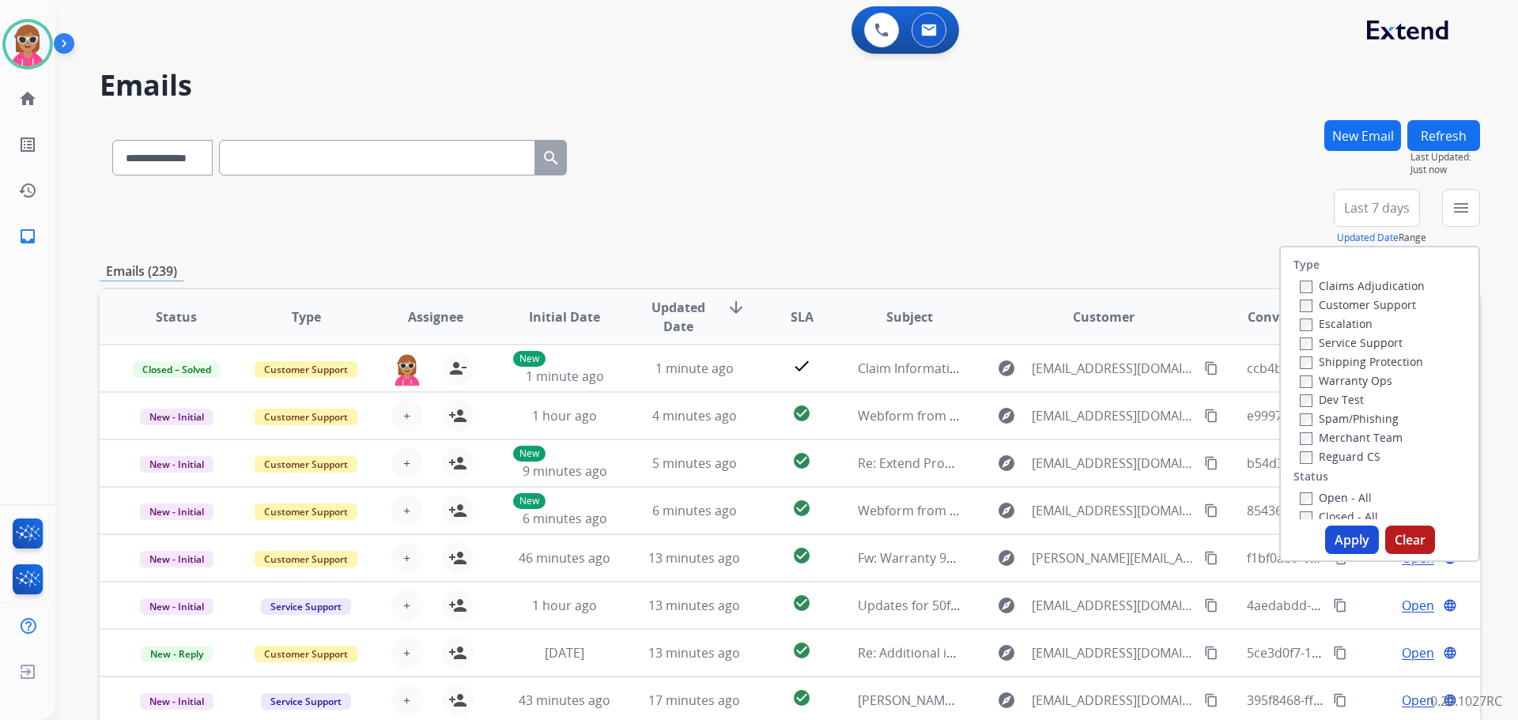
drag, startPoint x: 1343, startPoint y: 304, endPoint x: 1253, endPoint y: 342, distance: 97.4
click at [1339, 306] on label "Customer Support" at bounding box center [1358, 304] width 116 height 15
click at [1369, 365] on label "Shipping Protection" at bounding box center [1361, 361] width 123 height 15
drag, startPoint x: 1347, startPoint y: 355, endPoint x: 1349, endPoint y: 369, distance: 13.7
click at [1348, 353] on div "Shipping Protection" at bounding box center [1362, 361] width 125 height 19
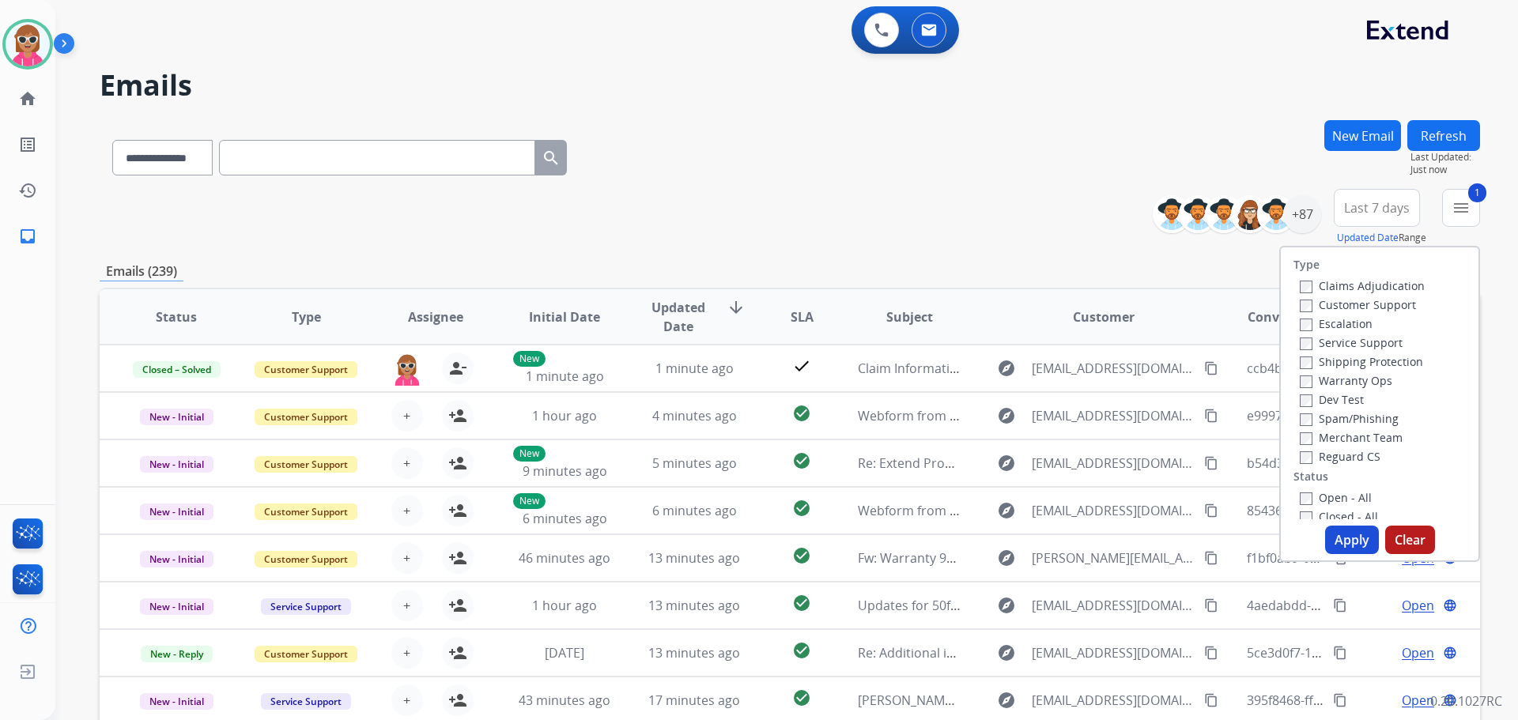
click at [1356, 446] on div "Merchant Team" at bounding box center [1362, 437] width 125 height 19
click at [1358, 465] on div "Reguard CS" at bounding box center [1362, 456] width 125 height 19
drag, startPoint x: 1353, startPoint y: 461, endPoint x: 1354, endPoint y: 438, distance: 22.9
click at [1350, 454] on label "Reguard CS" at bounding box center [1340, 456] width 81 height 15
drag, startPoint x: 1377, startPoint y: 351, endPoint x: 1351, endPoint y: 361, distance: 27.0
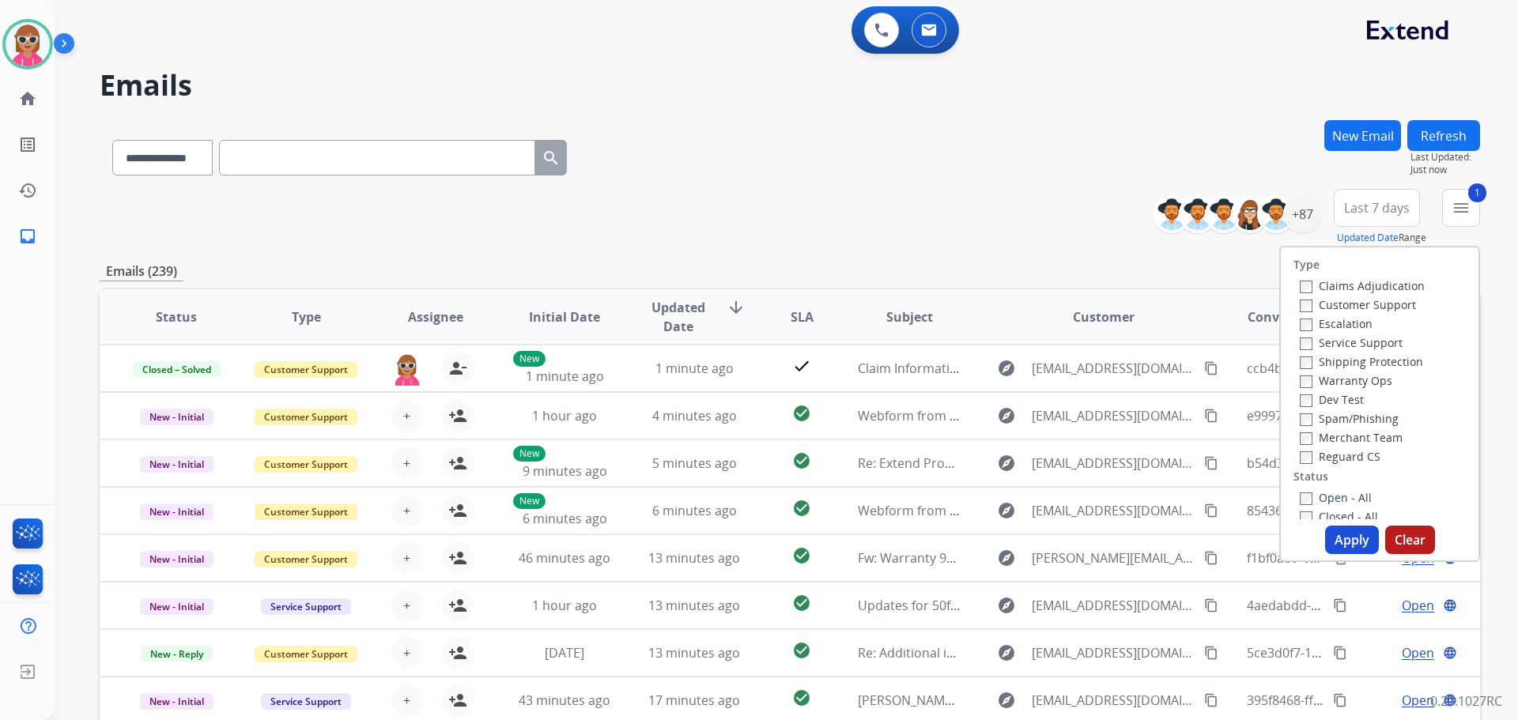
click at [1376, 351] on div "Service Support" at bounding box center [1362, 342] width 125 height 19
drag, startPoint x: 1351, startPoint y: 361, endPoint x: 1332, endPoint y: 412, distance: 55.1
click at [1351, 361] on label "Shipping Protection" at bounding box center [1361, 361] width 123 height 15
drag, startPoint x: 1347, startPoint y: 452, endPoint x: 1332, endPoint y: 470, distance: 23.0
click at [1348, 446] on div "Claims Adjudication Customer Support Escalation Service Support Shipping Protec…" at bounding box center [1359, 371] width 131 height 190
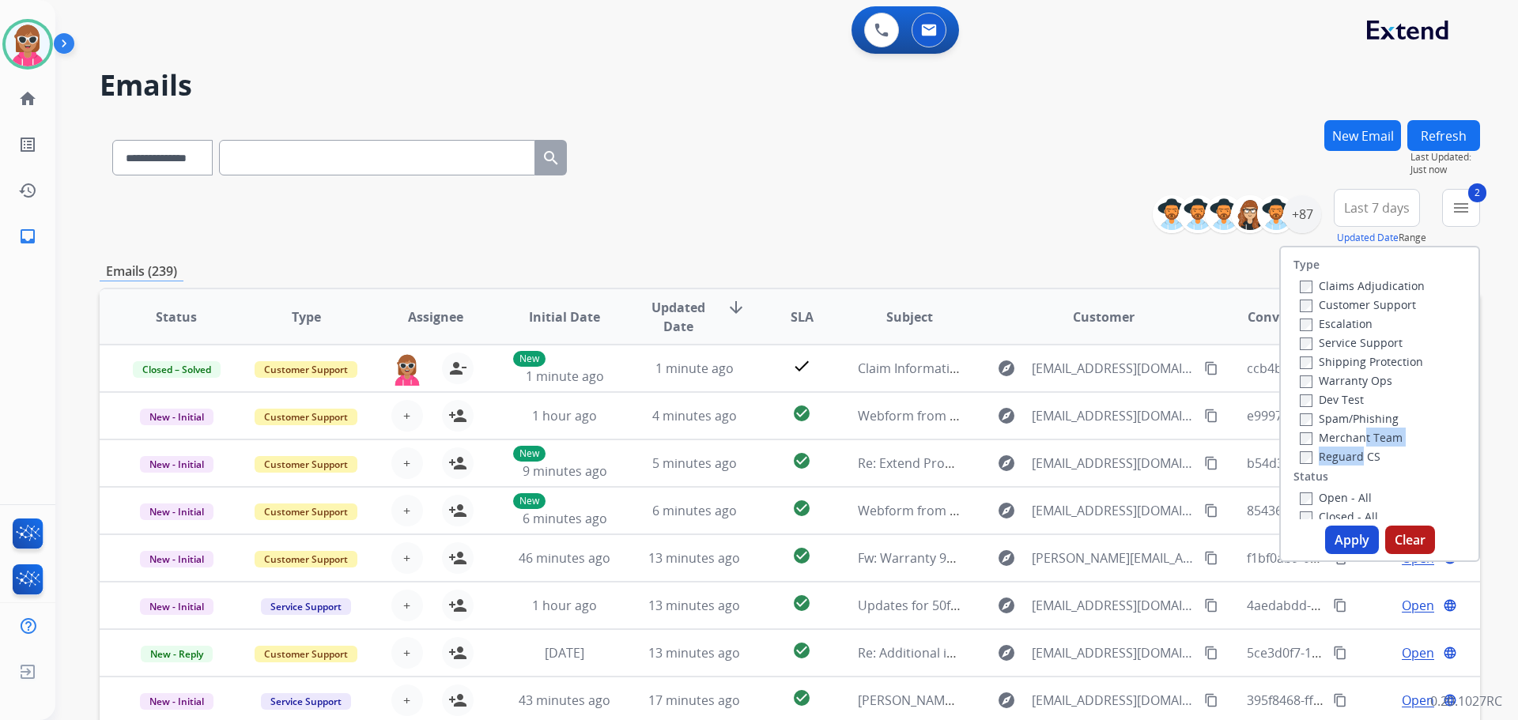
click at [1336, 465] on div "Type Claims Adjudication Customer Support Escalation Service Support Shipping P…" at bounding box center [1380, 384] width 198 height 272
click at [1338, 461] on label "Reguard CS" at bounding box center [1340, 456] width 81 height 15
drag, startPoint x: 1337, startPoint y: 504, endPoint x: 1341, endPoint y: 524, distance: 20.9
click at [1336, 505] on div "Open - All Closed - All New - Initial New - Reply On-hold – Internal On-hold - …" at bounding box center [1380, 602] width 172 height 228
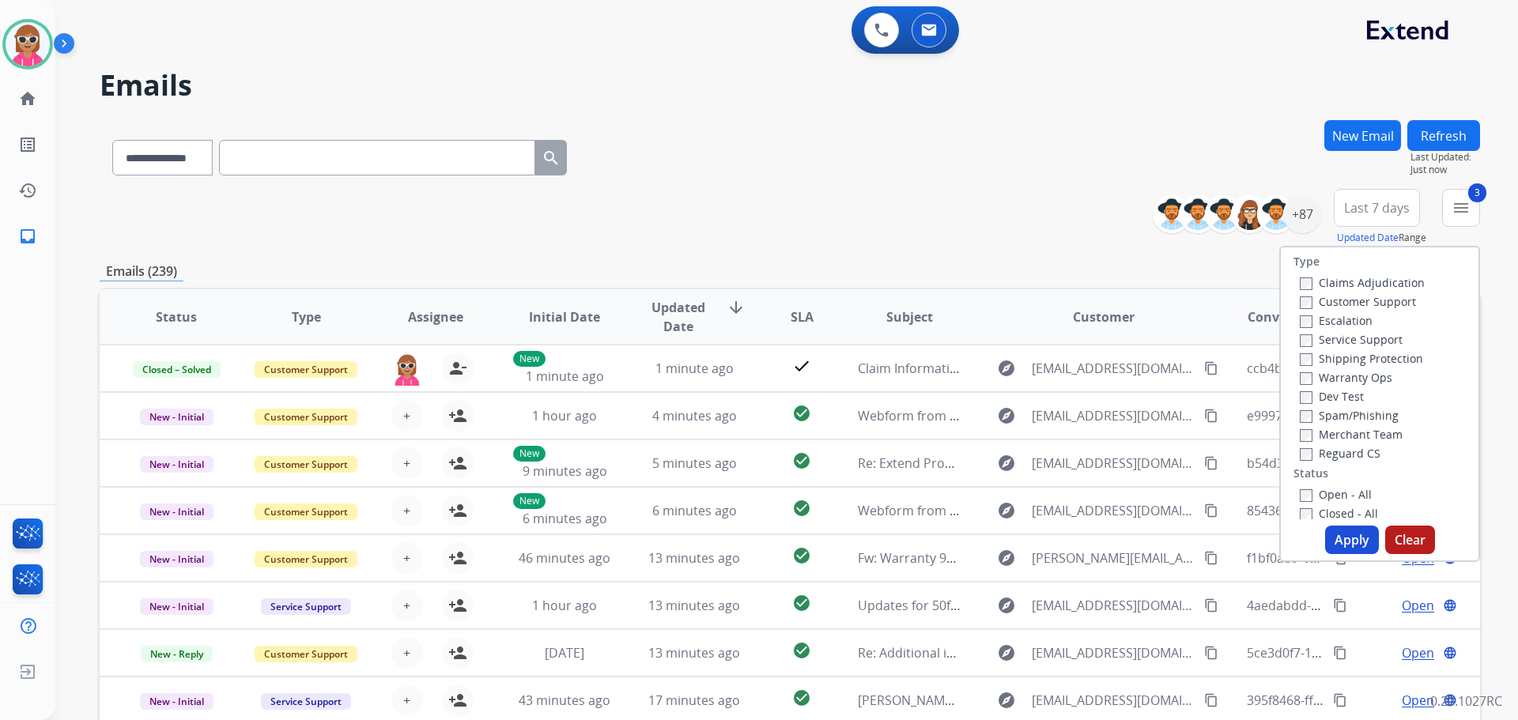
click at [1332, 494] on label "Open - All" at bounding box center [1336, 494] width 72 height 15
drag, startPoint x: 1351, startPoint y: 538, endPoint x: 1337, endPoint y: 535, distance: 14.6
click at [1346, 537] on button "Apply" at bounding box center [1352, 540] width 54 height 28
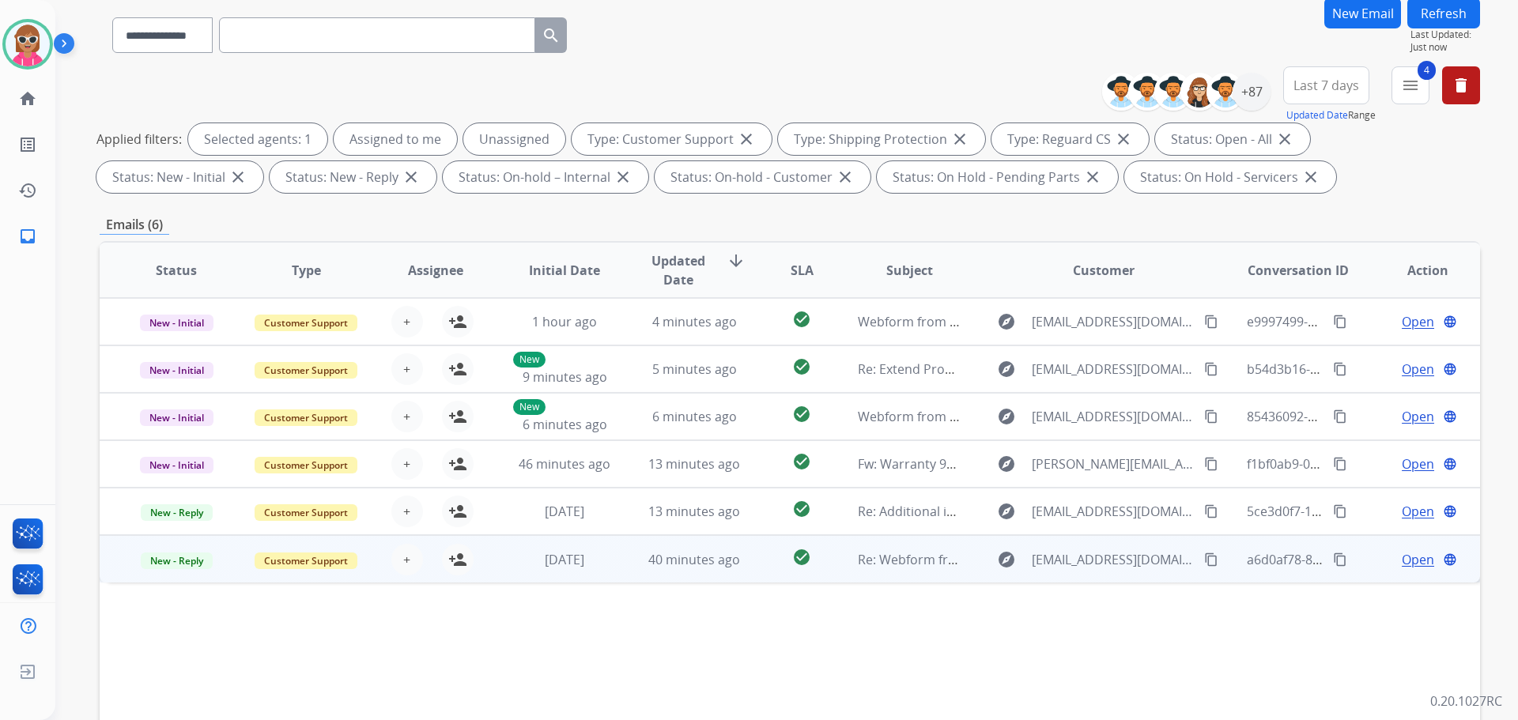
scroll to position [255, 0]
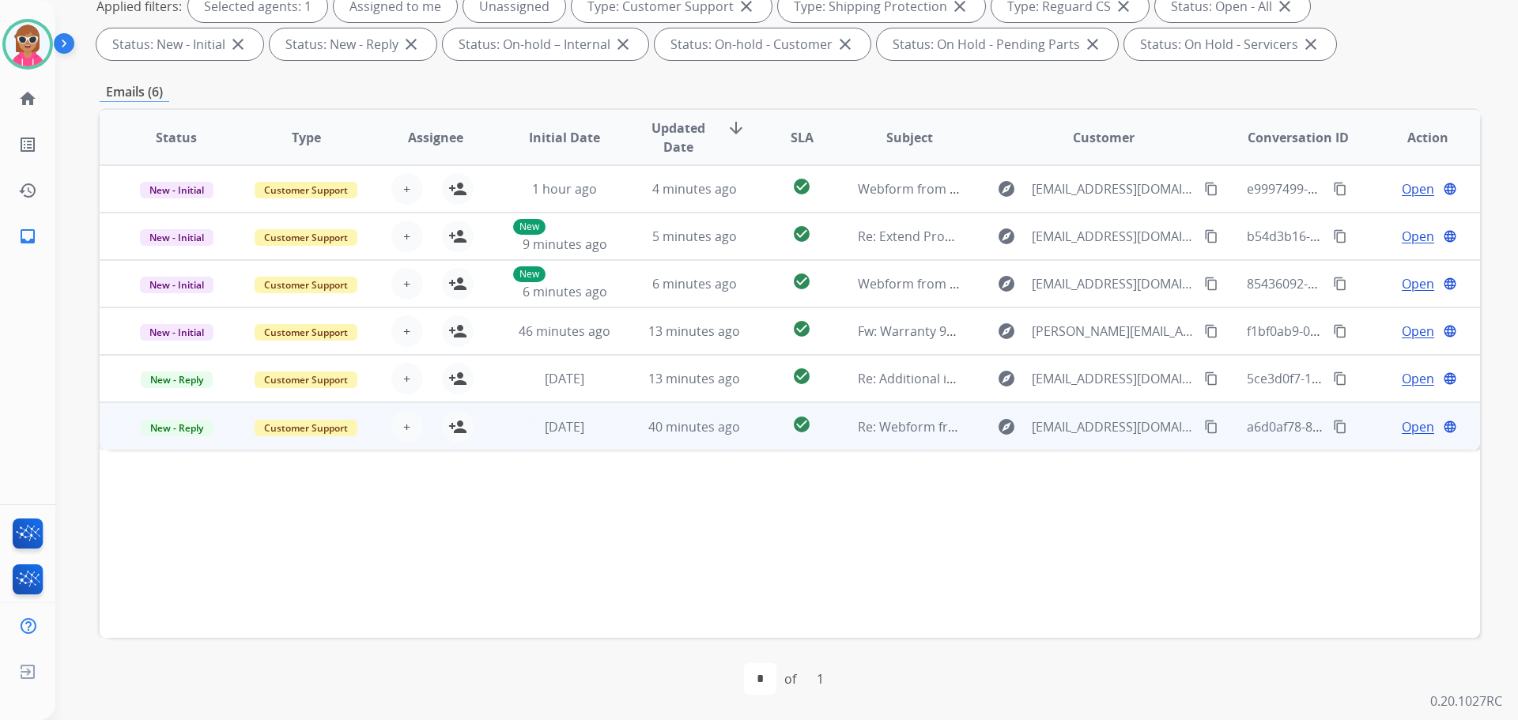
click at [808, 439] on td "check_circle" at bounding box center [790, 426] width 86 height 47
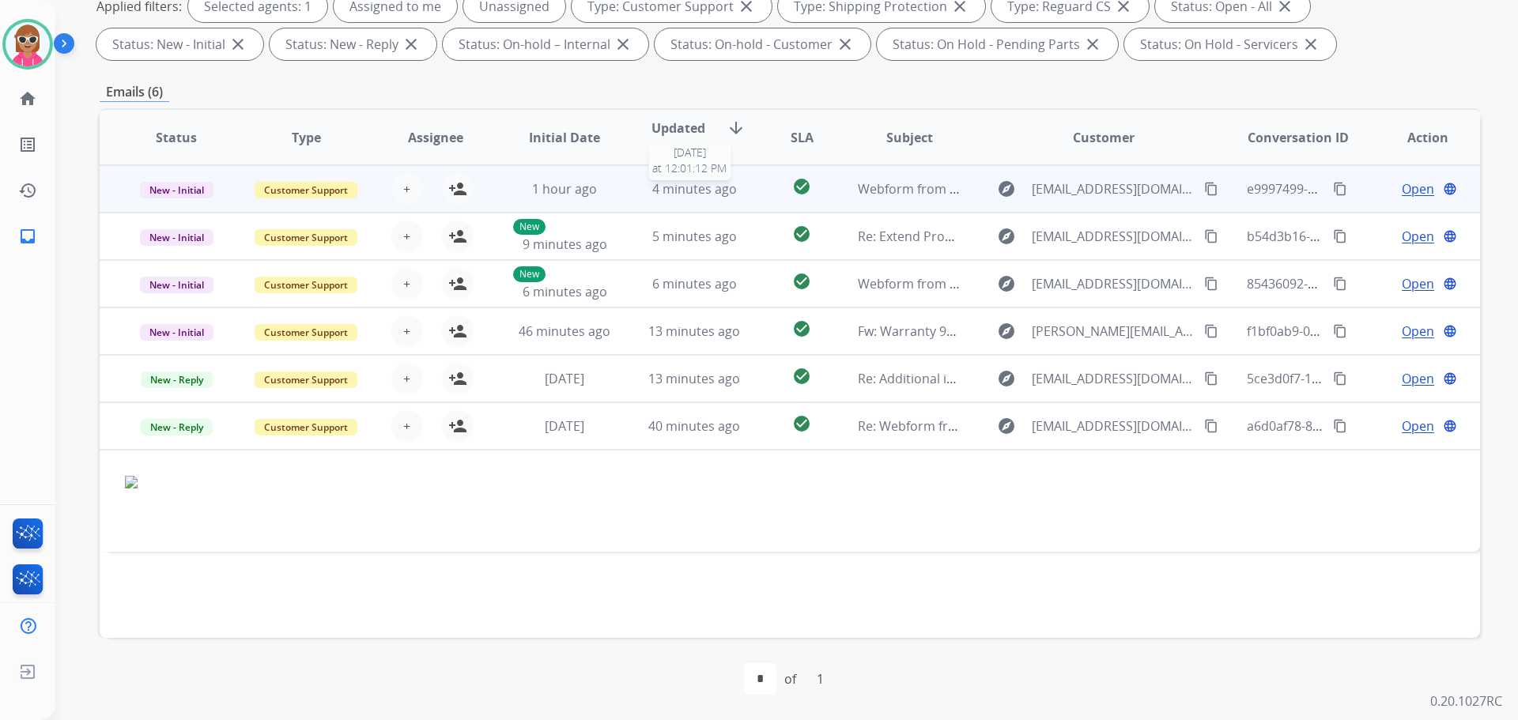
click at [738, 187] on div "4 minutes ago" at bounding box center [695, 189] width 104 height 19
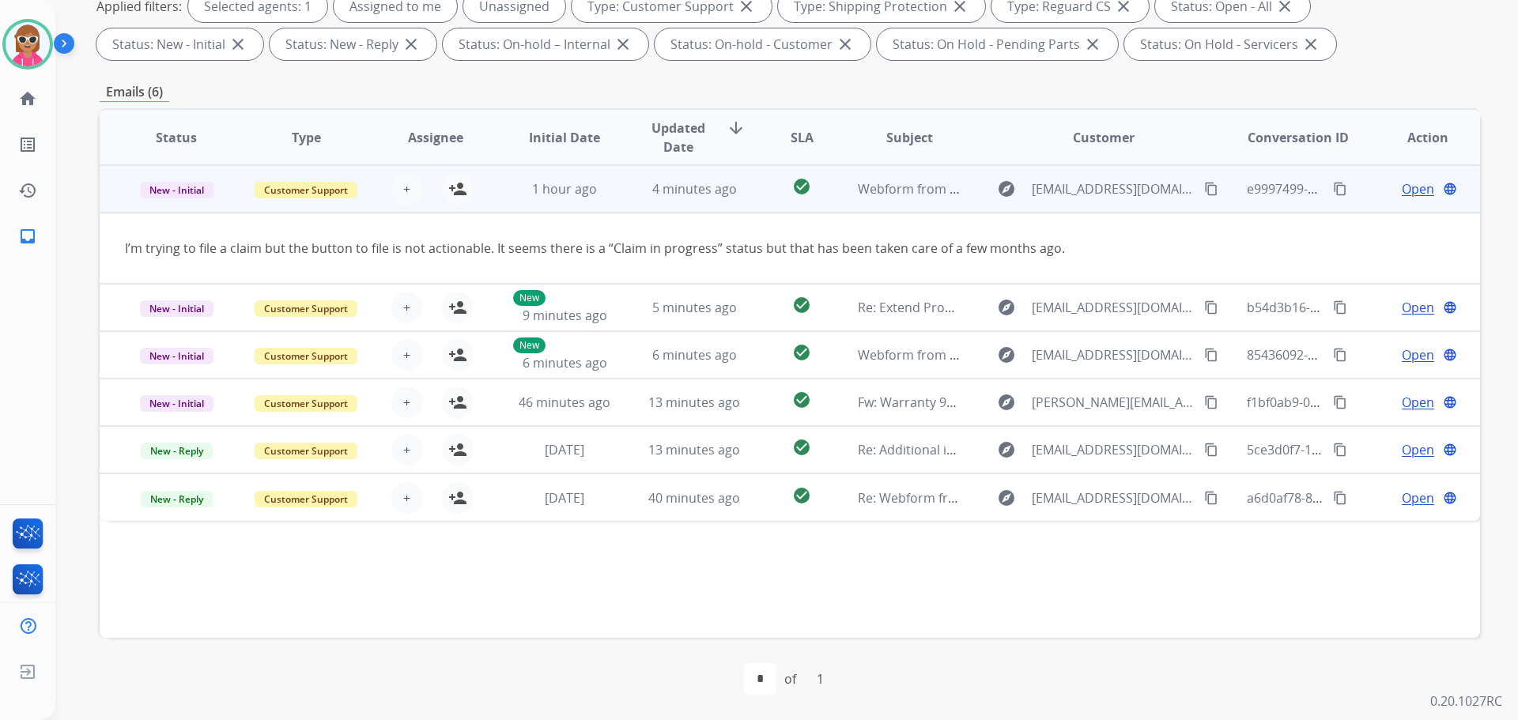
click at [1202, 186] on button "content_copy" at bounding box center [1211, 189] width 19 height 19
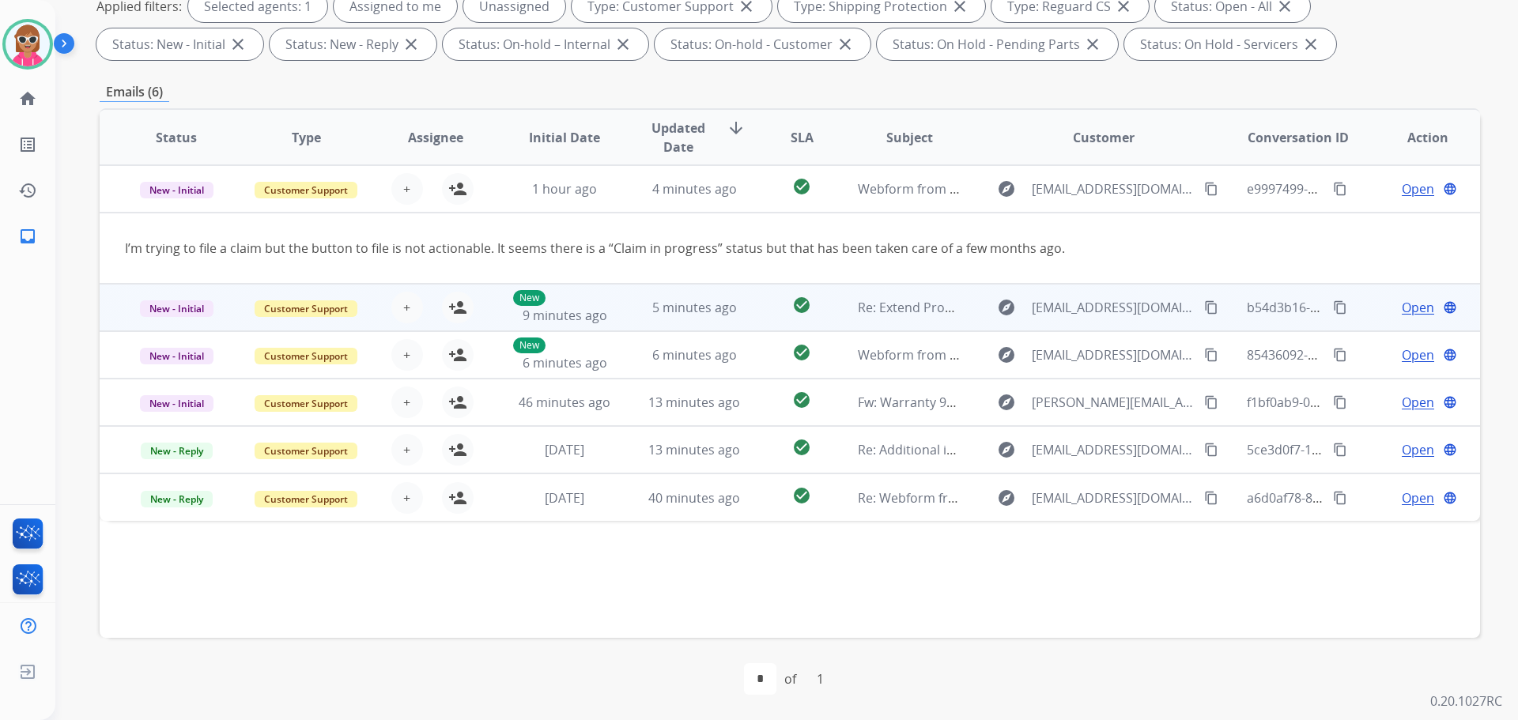
click at [629, 308] on td "5 minutes ago" at bounding box center [683, 307] width 130 height 47
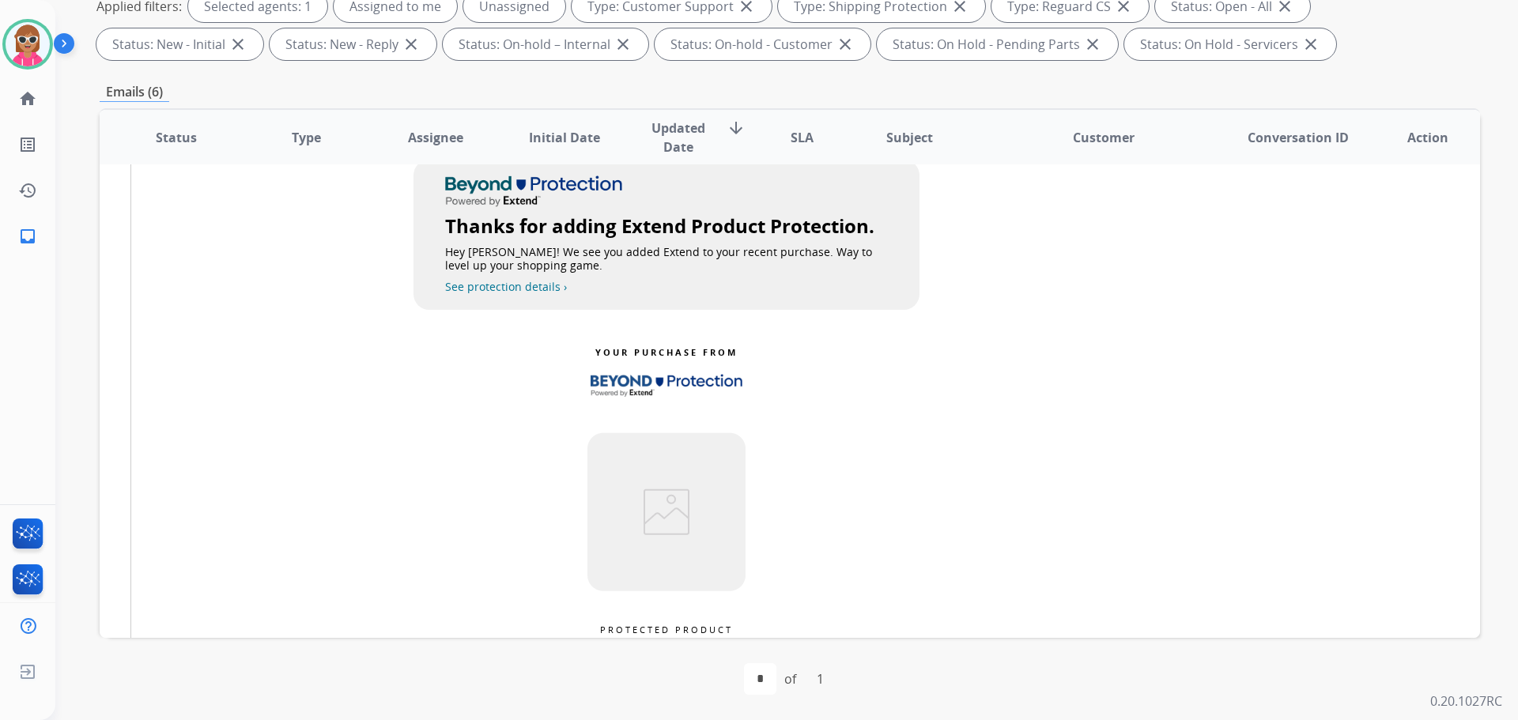
scroll to position [0, 0]
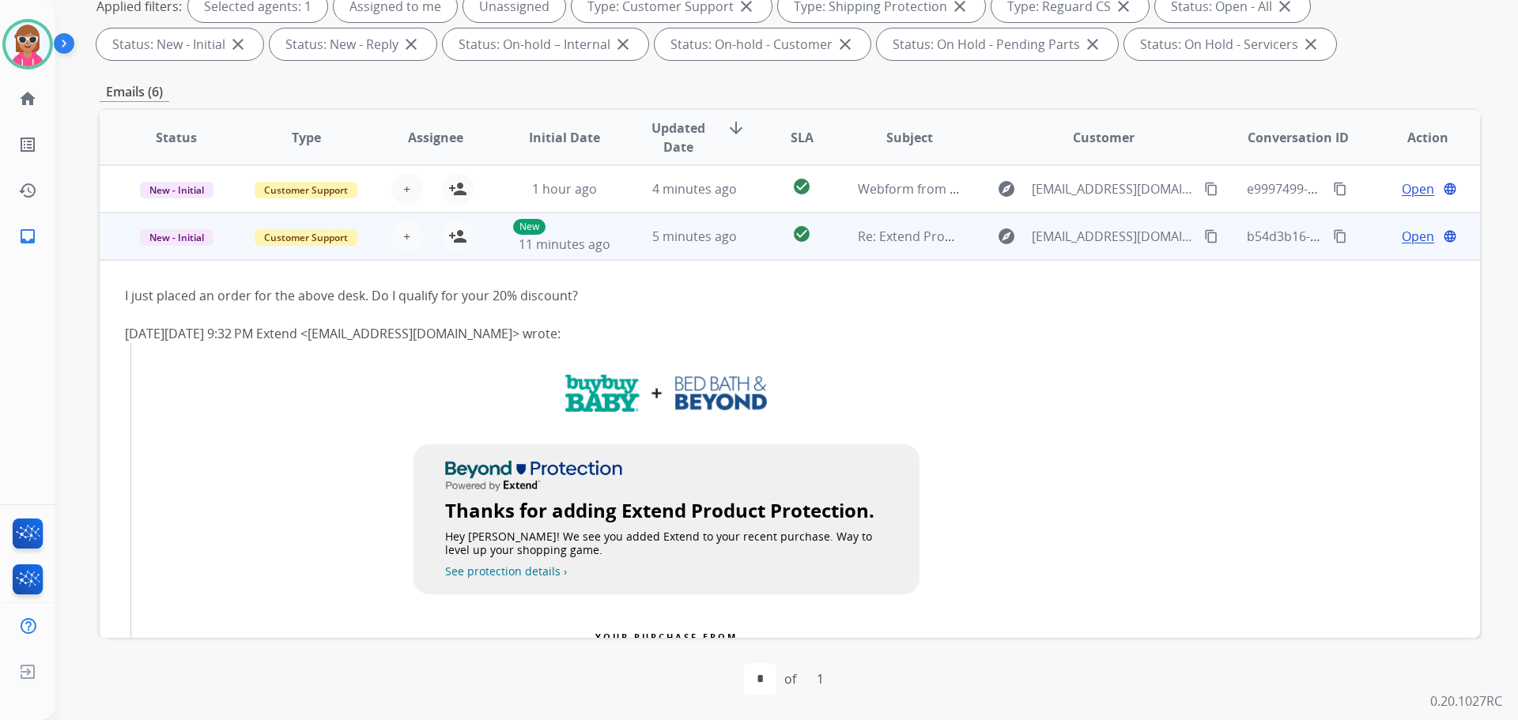
click at [618, 240] on td "5 minutes ago" at bounding box center [683, 236] width 130 height 47
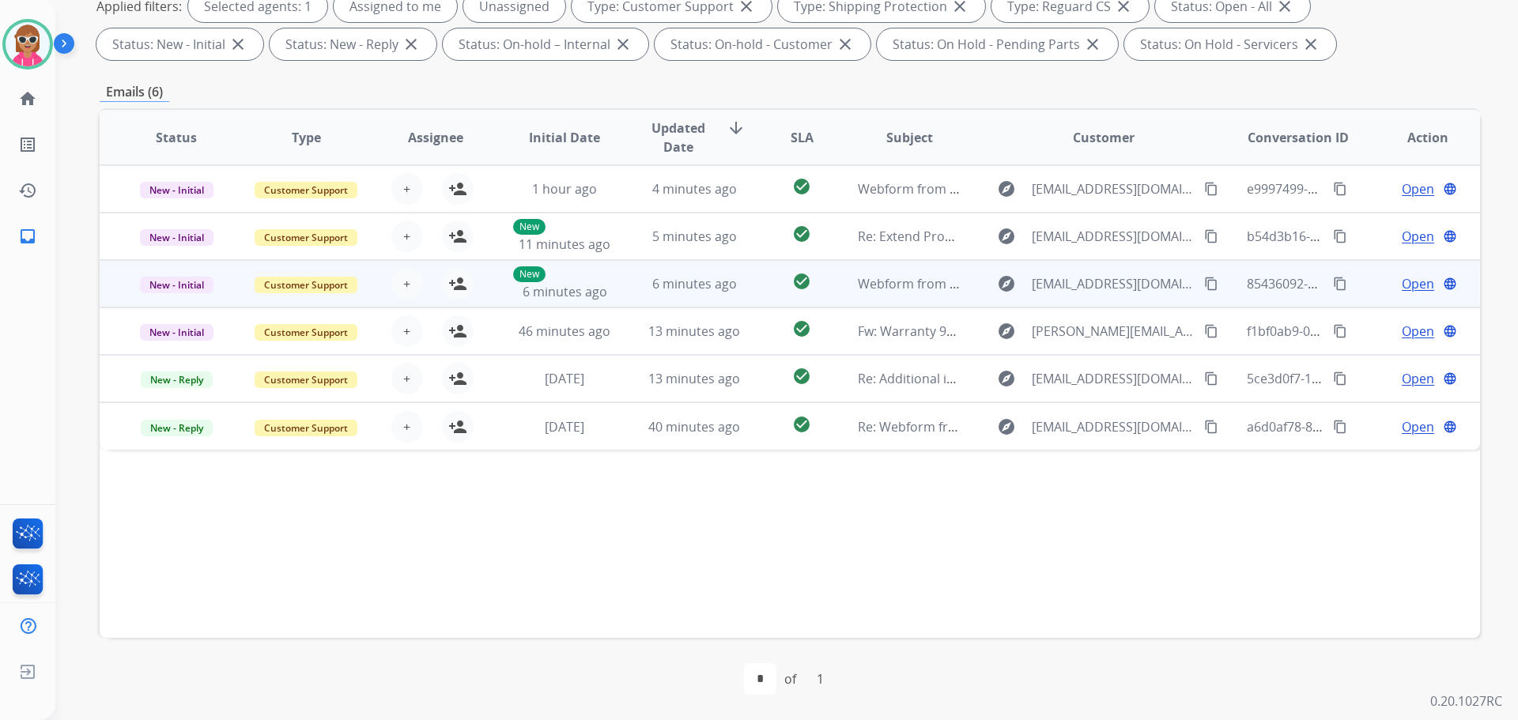
click at [611, 307] on td "New 6 minutes ago" at bounding box center [553, 283] width 130 height 47
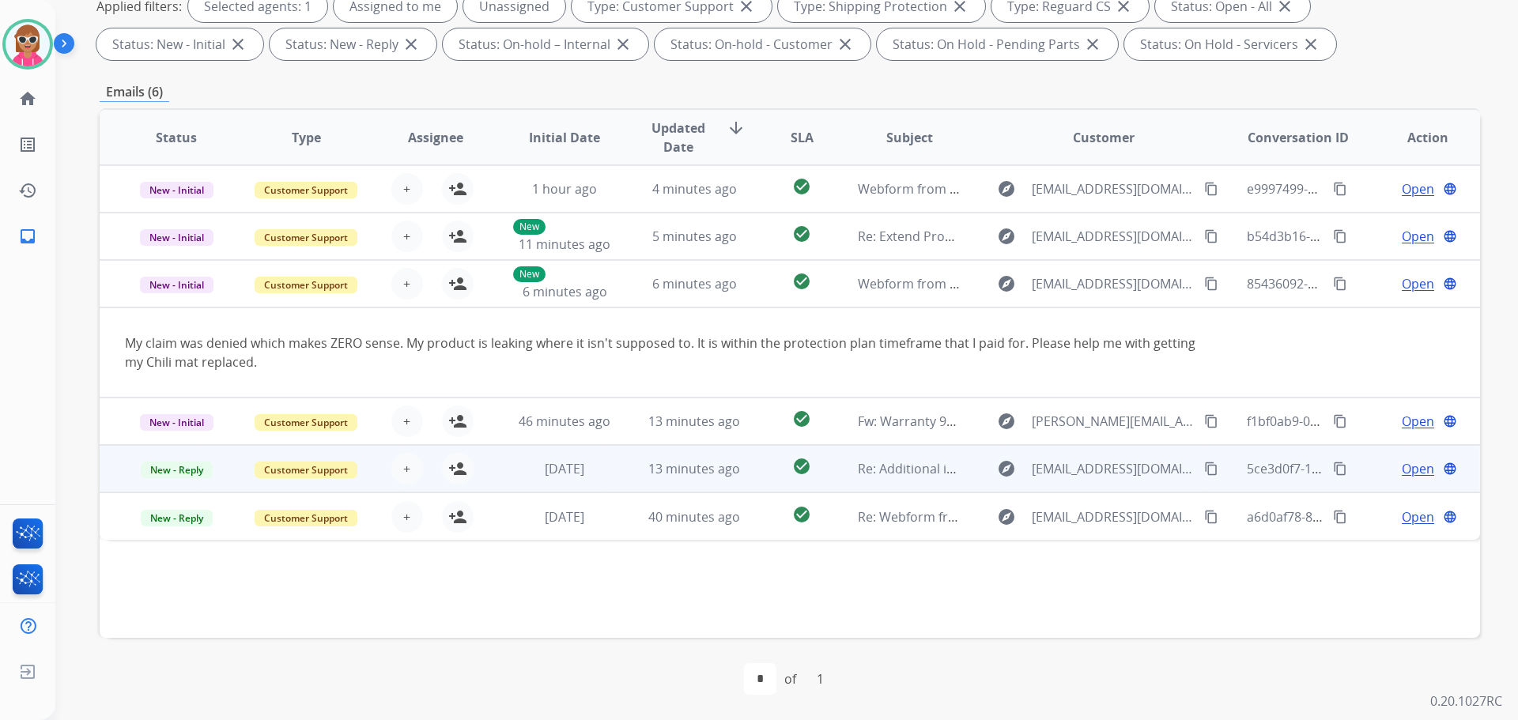
click at [527, 434] on td "46 minutes ago" at bounding box center [553, 421] width 130 height 47
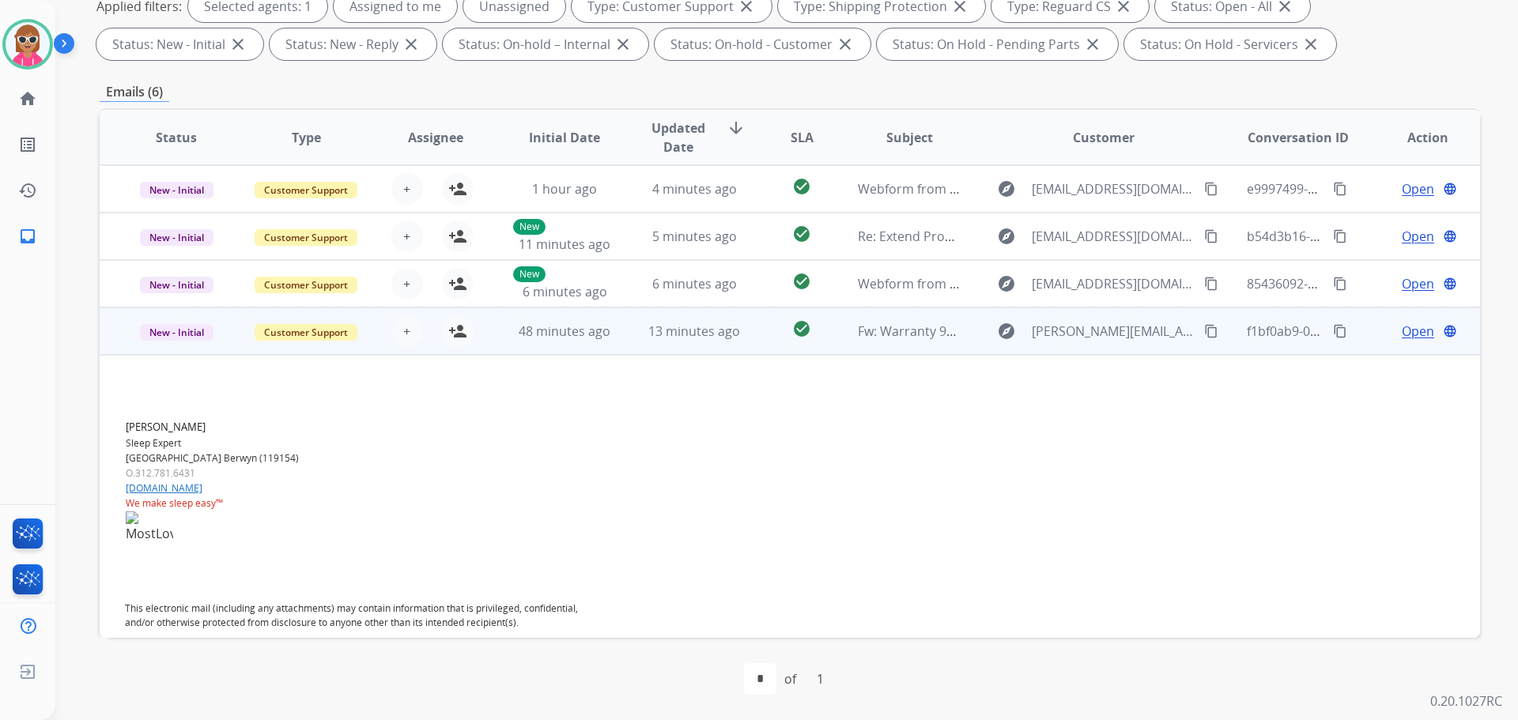
scroll to position [142, 0]
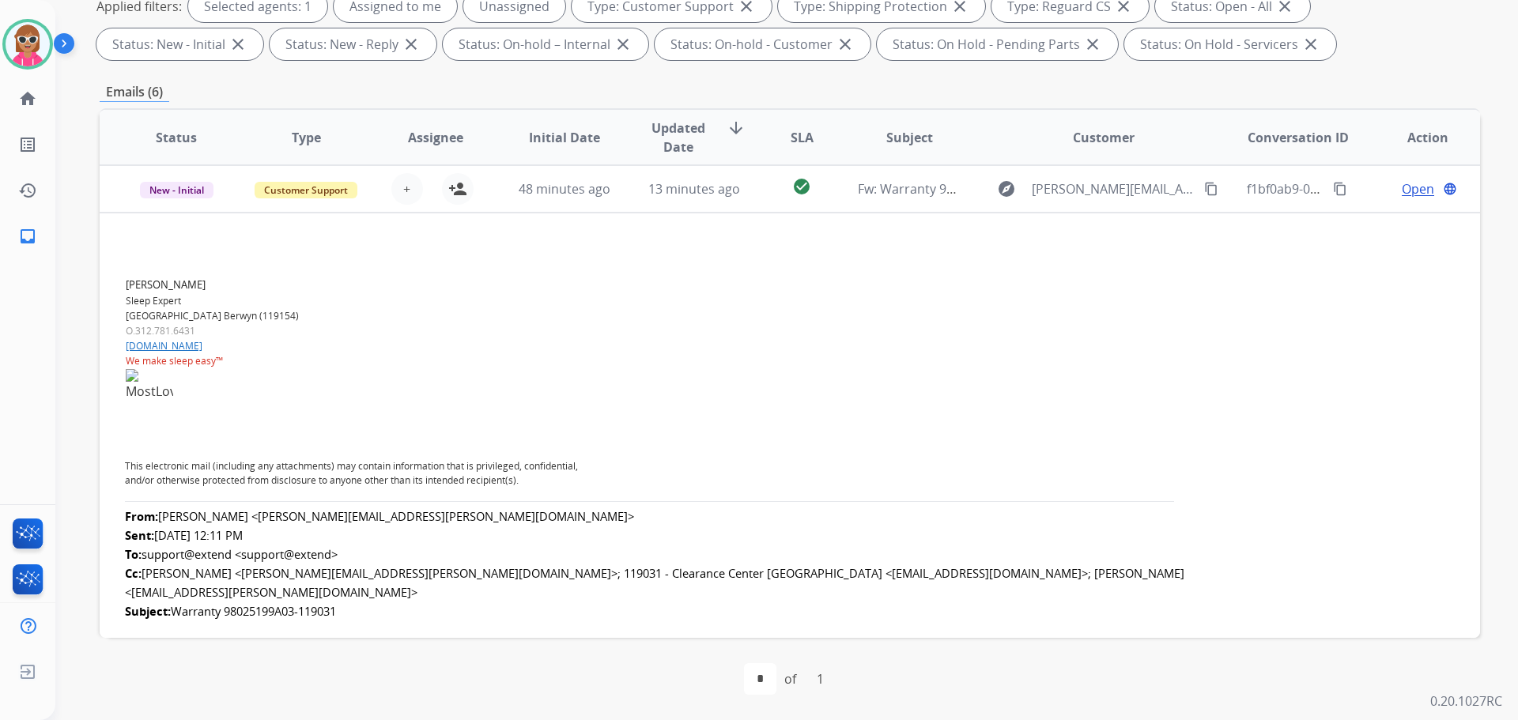
click at [498, 183] on td "48 minutes ago" at bounding box center [553, 188] width 130 height 47
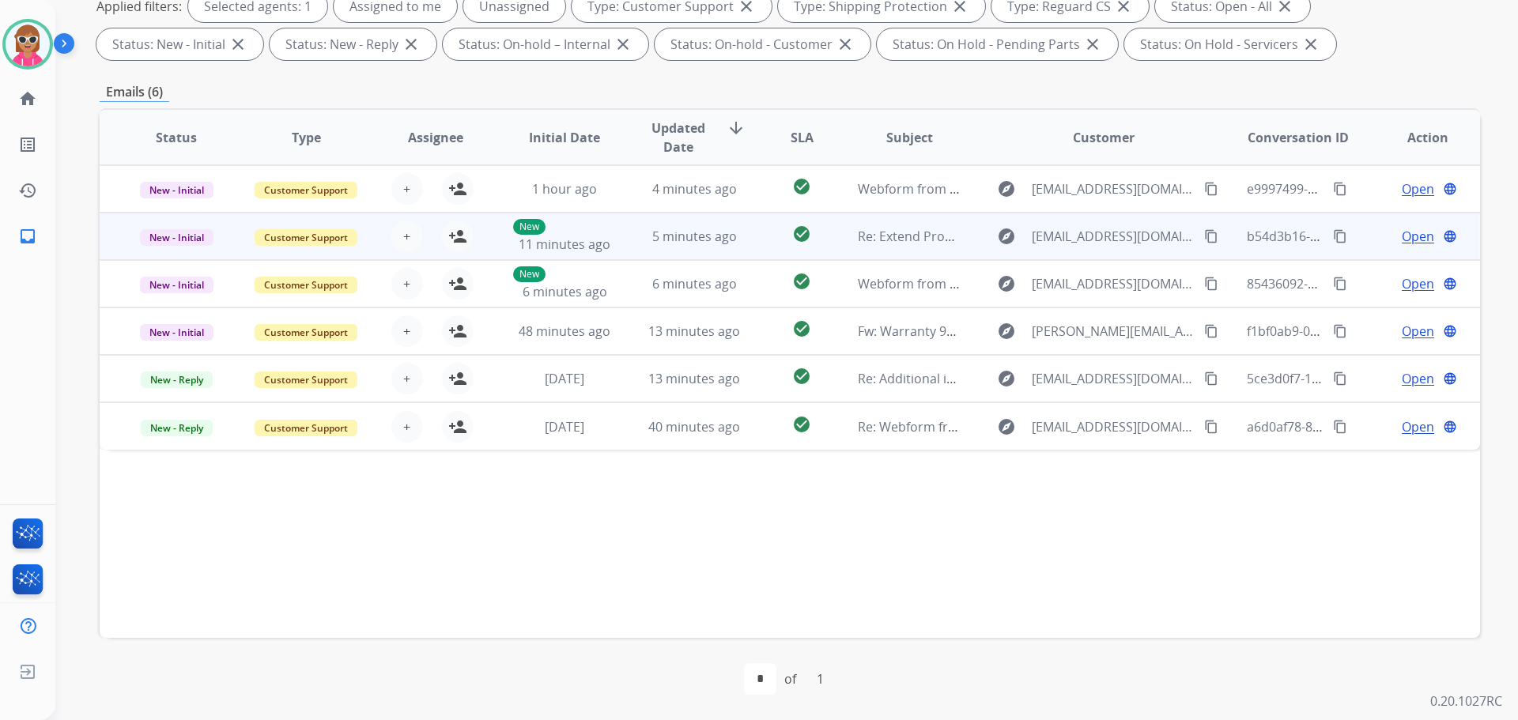
scroll to position [0, 0]
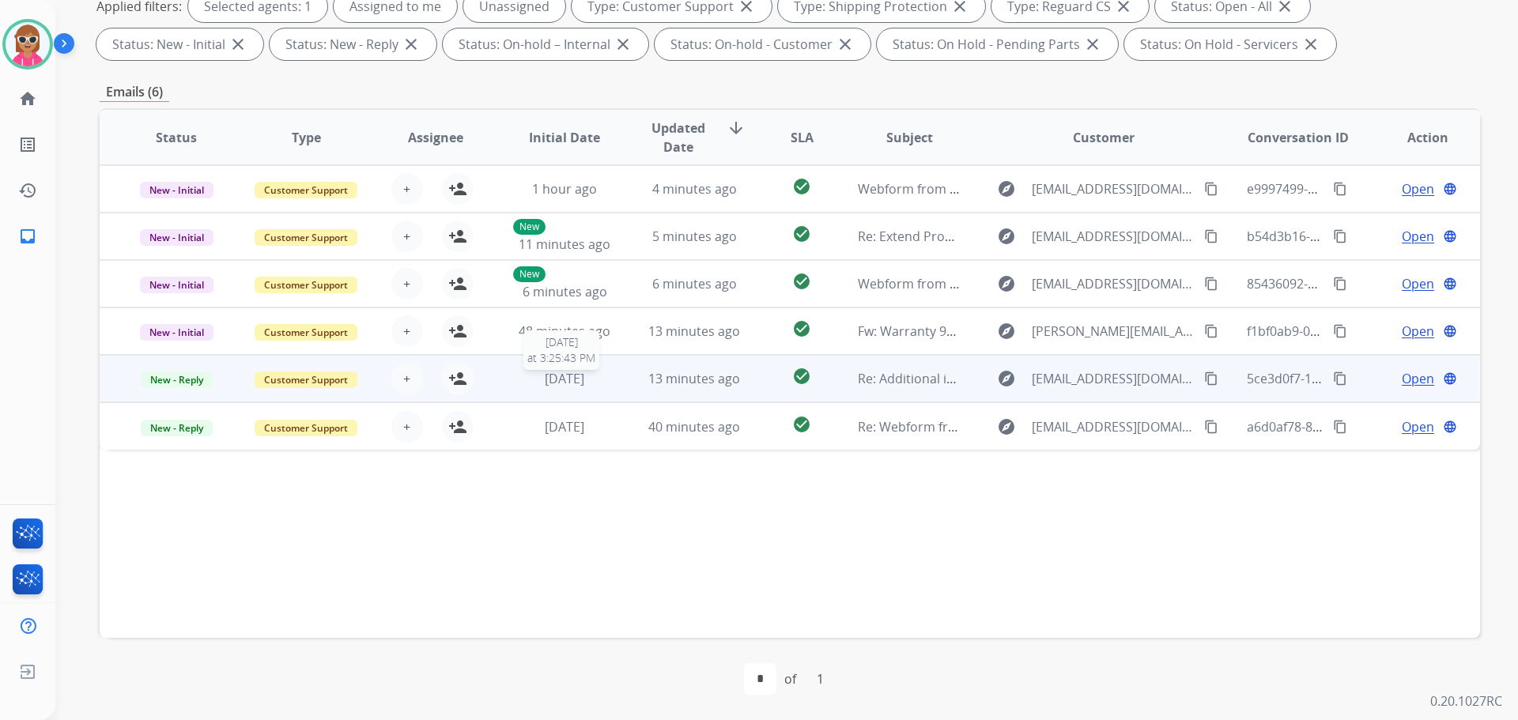
click at [527, 379] on div "[DATE]" at bounding box center [565, 378] width 104 height 19
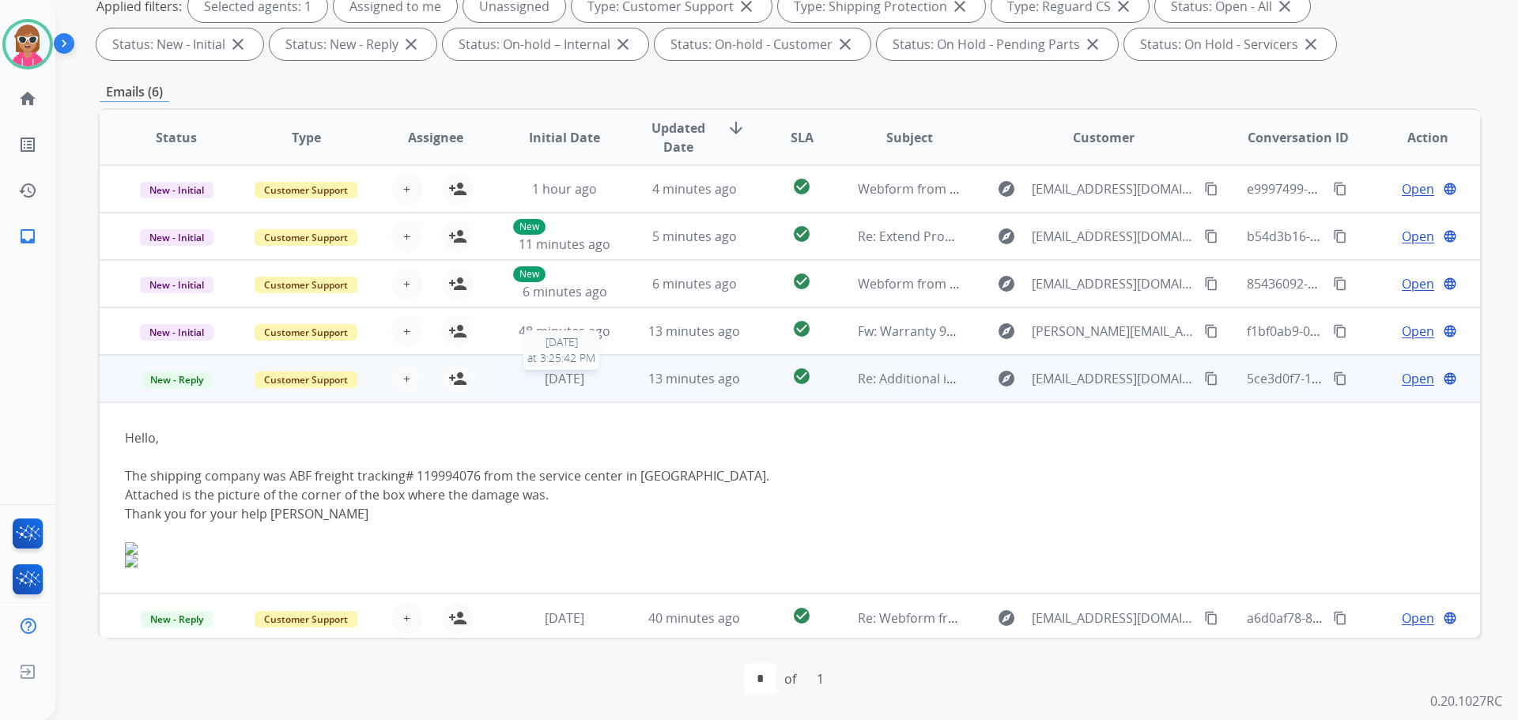
scroll to position [3, 0]
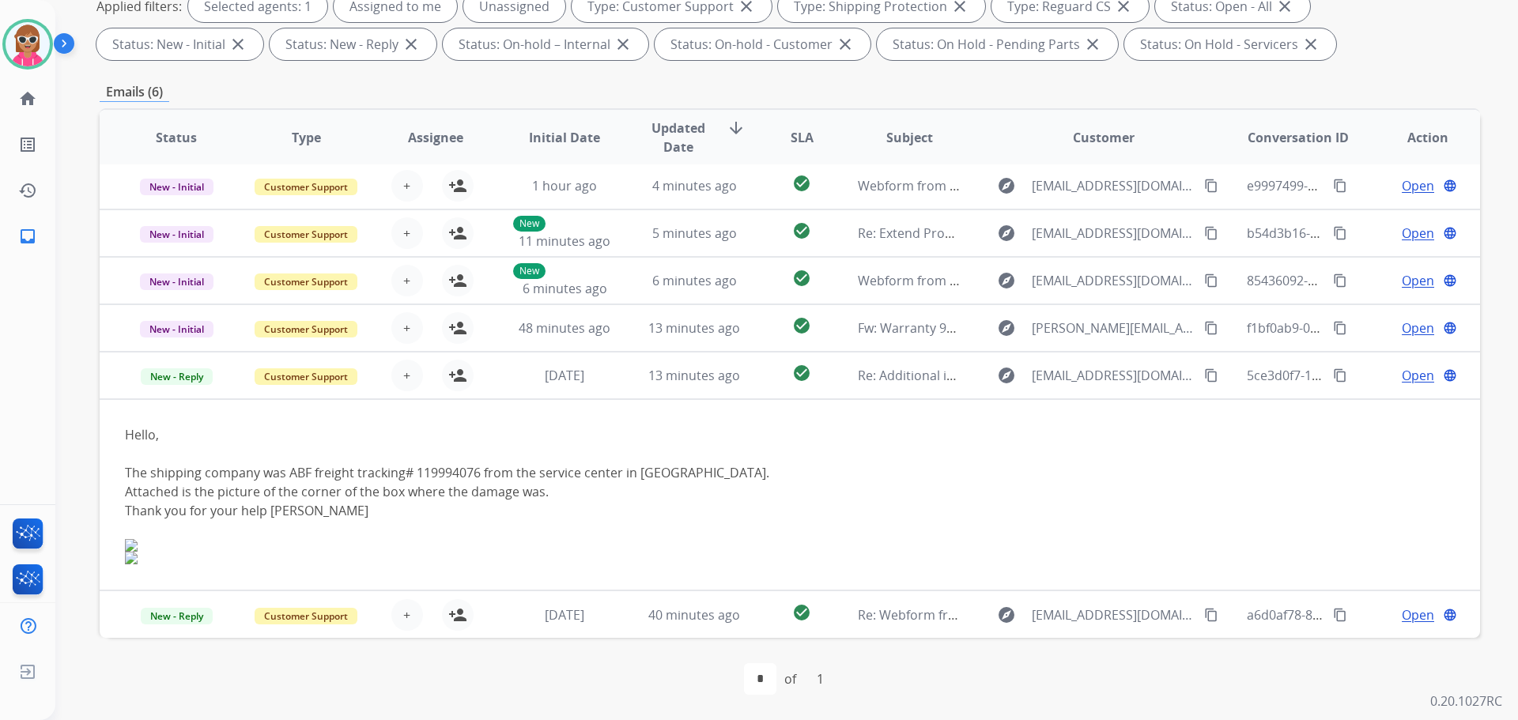
click at [516, 636] on td "[DATE]" at bounding box center [553, 614] width 130 height 47
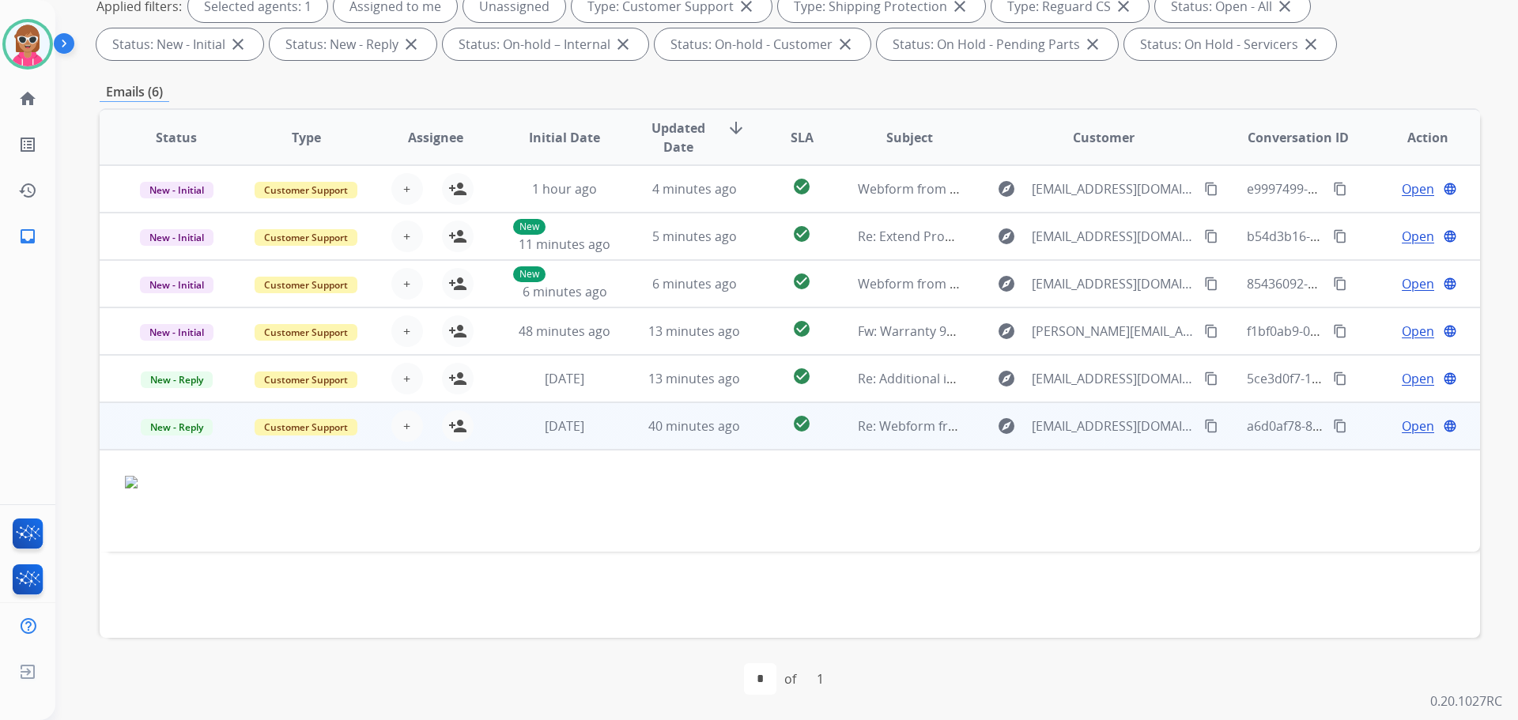
click at [1202, 434] on button "content_copy" at bounding box center [1211, 426] width 19 height 19
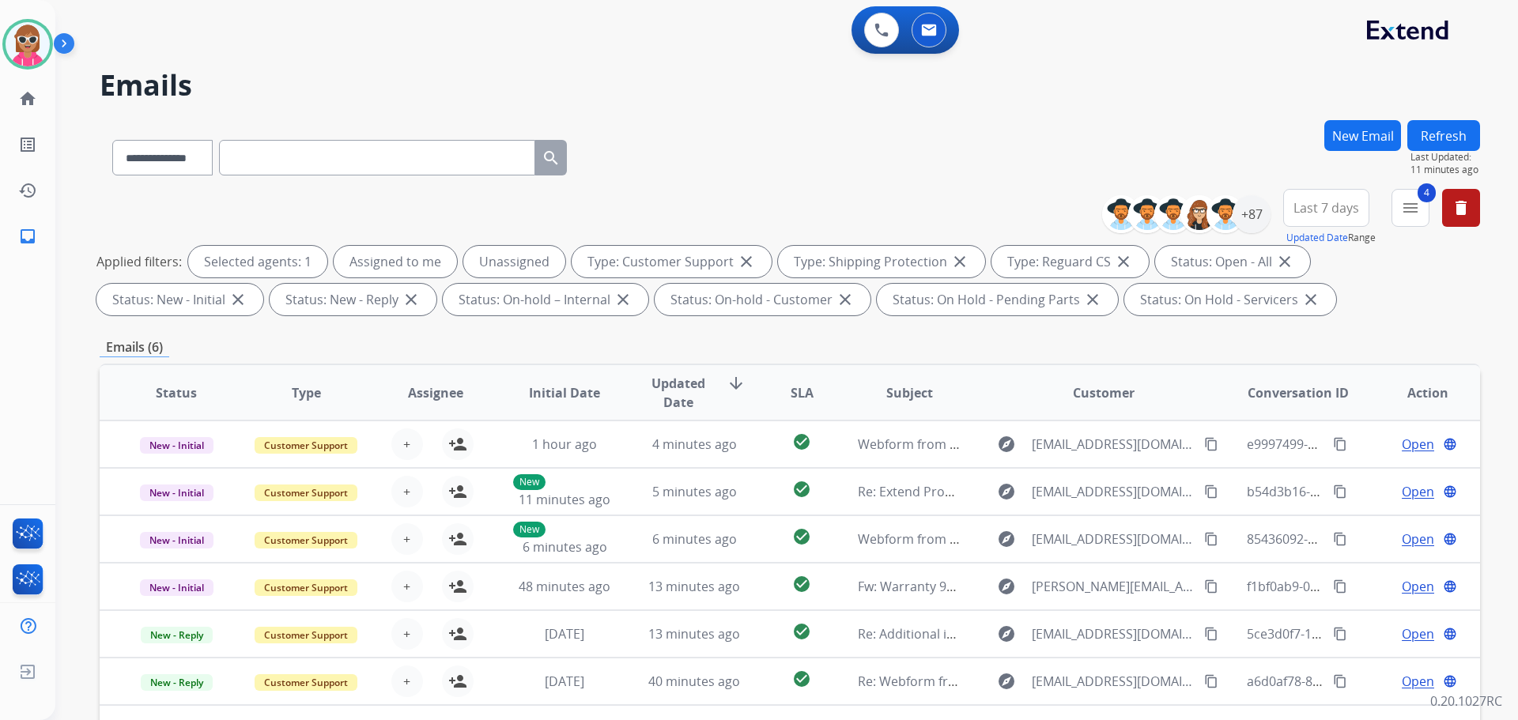
click at [1469, 130] on button "Refresh" at bounding box center [1444, 135] width 73 height 31
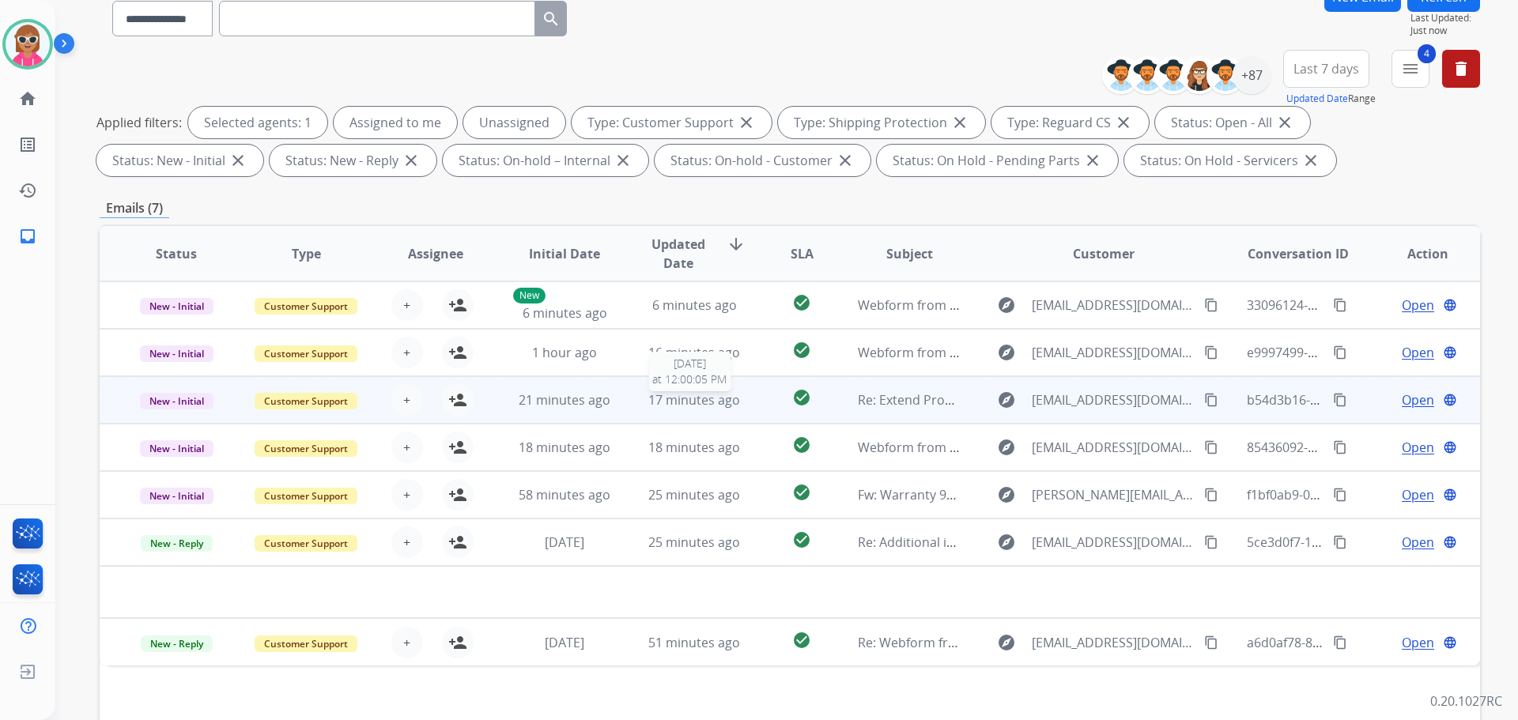
scroll to position [255, 0]
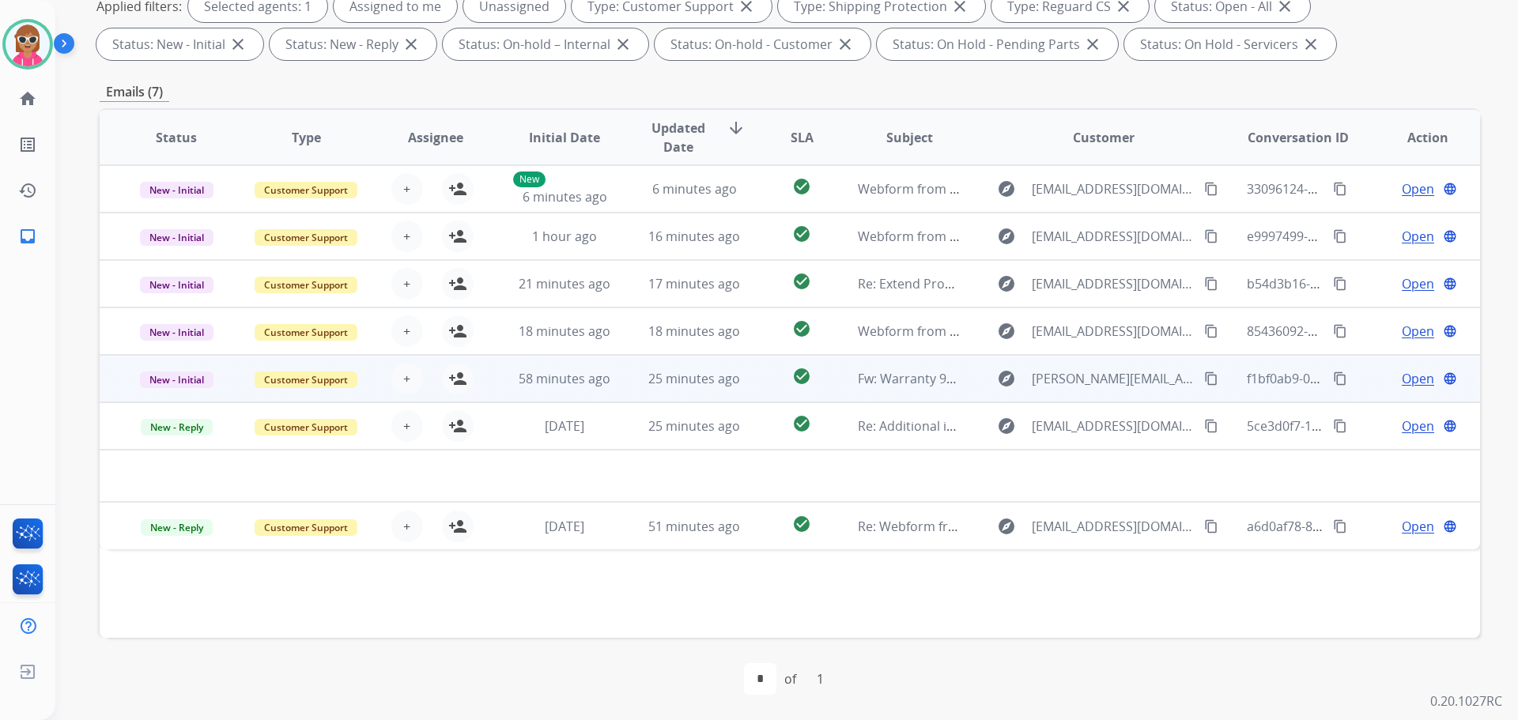
click at [596, 399] on td "58 minutes ago" at bounding box center [553, 378] width 130 height 47
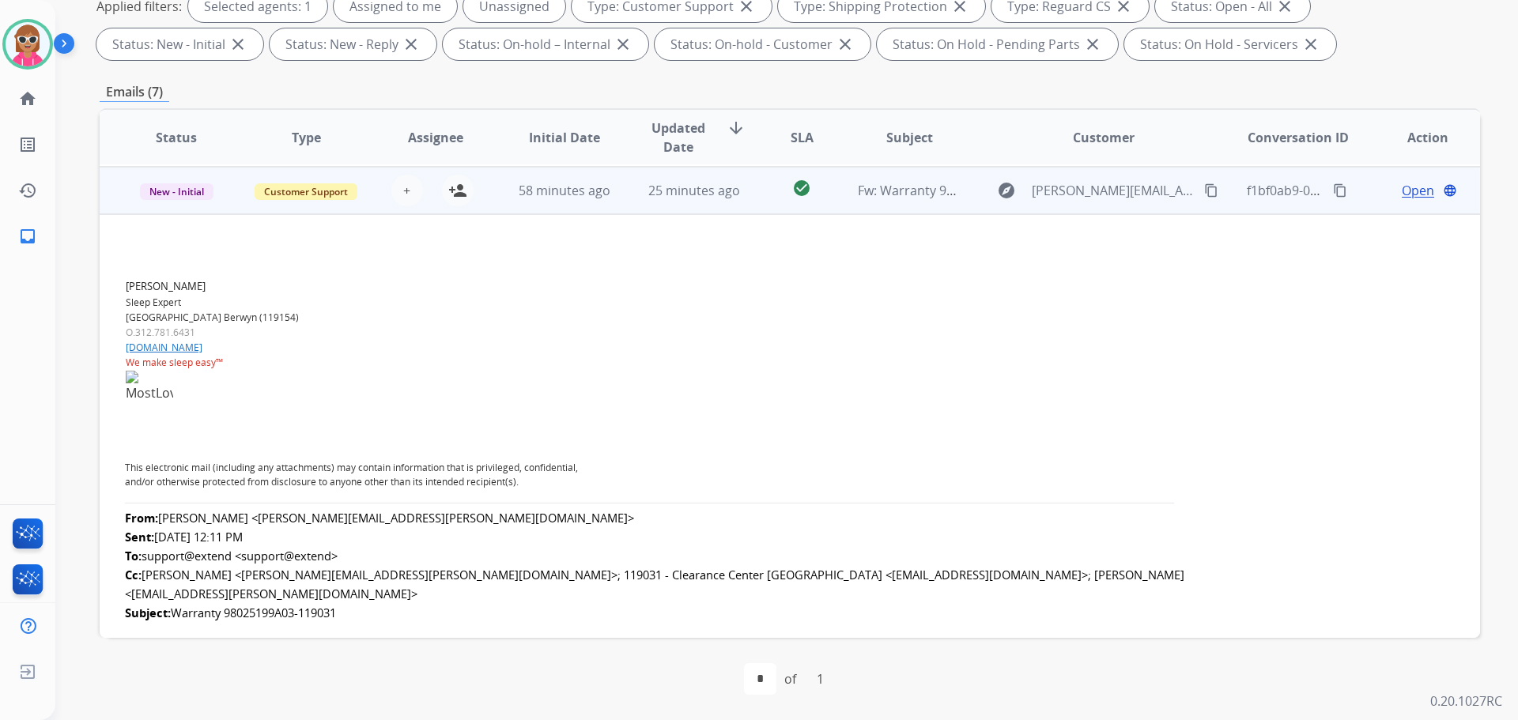
scroll to position [190, 0]
click at [605, 210] on td "58 minutes ago" at bounding box center [553, 188] width 130 height 47
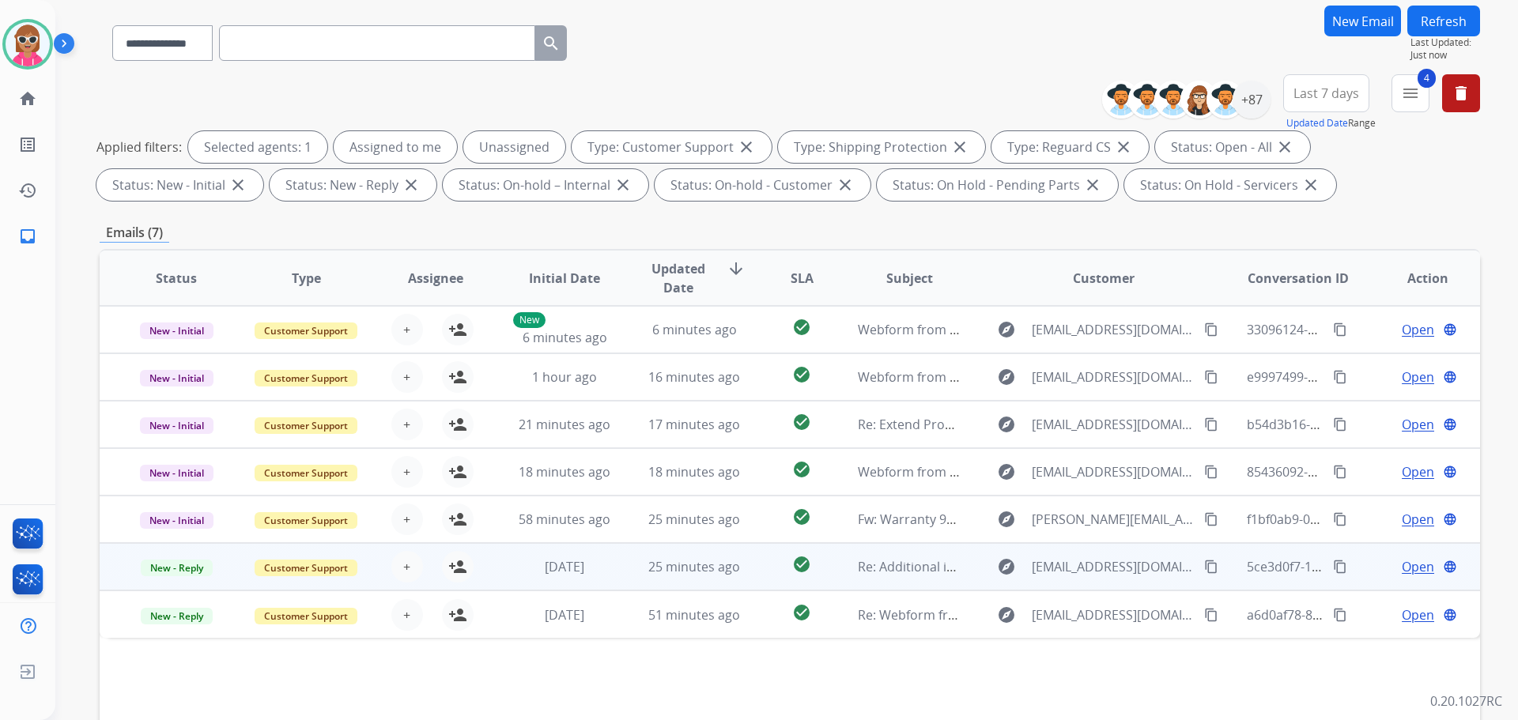
scroll to position [255, 0]
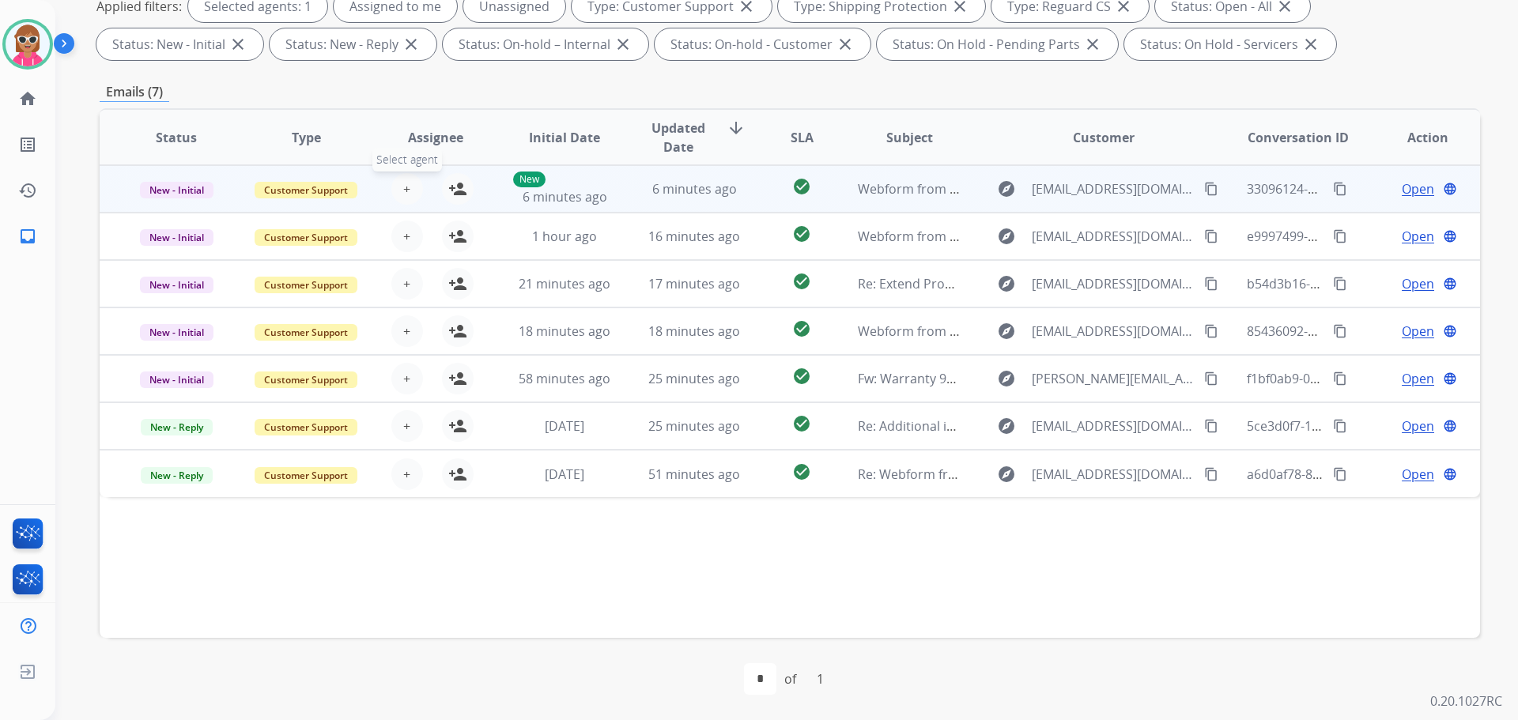
click at [405, 189] on span "+" at bounding box center [406, 189] width 7 height 19
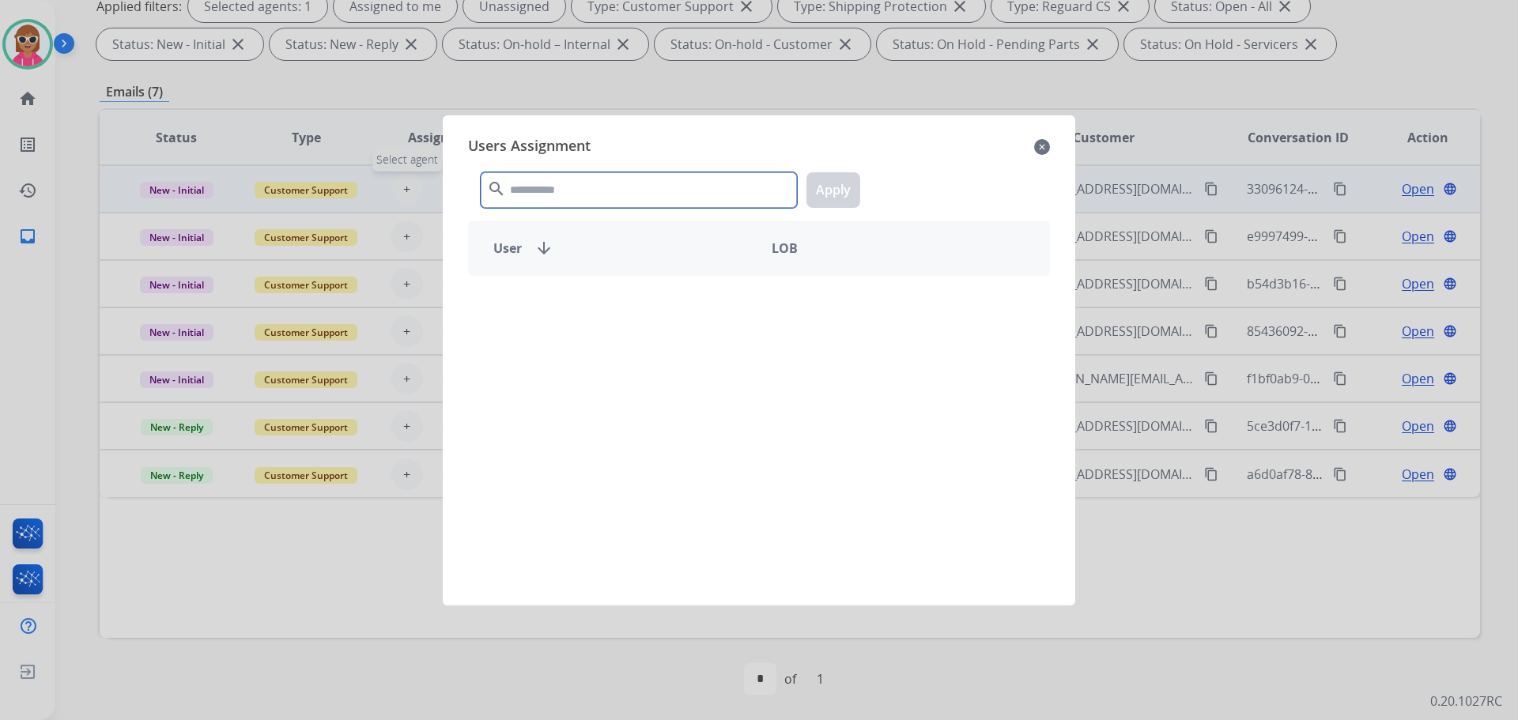
drag, startPoint x: 405, startPoint y: 189, endPoint x: 507, endPoint y: 215, distance: 105.3
click at [564, 187] on input "text" at bounding box center [639, 190] width 316 height 36
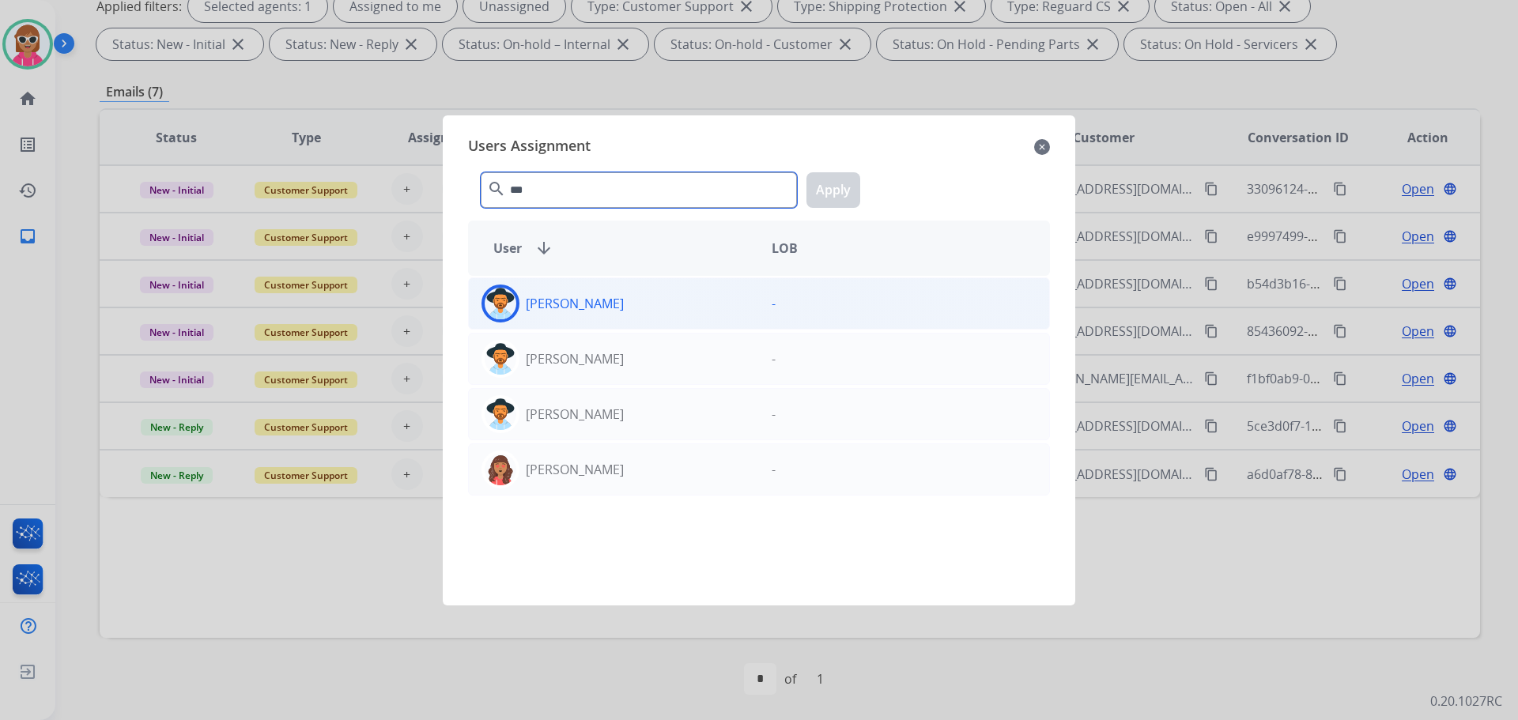
type input "***"
drag, startPoint x: 669, startPoint y: 306, endPoint x: 697, endPoint y: 294, distance: 30.8
click at [667, 304] on div "[PERSON_NAME]" at bounding box center [614, 304] width 290 height 38
click at [825, 204] on button "Apply" at bounding box center [834, 190] width 54 height 36
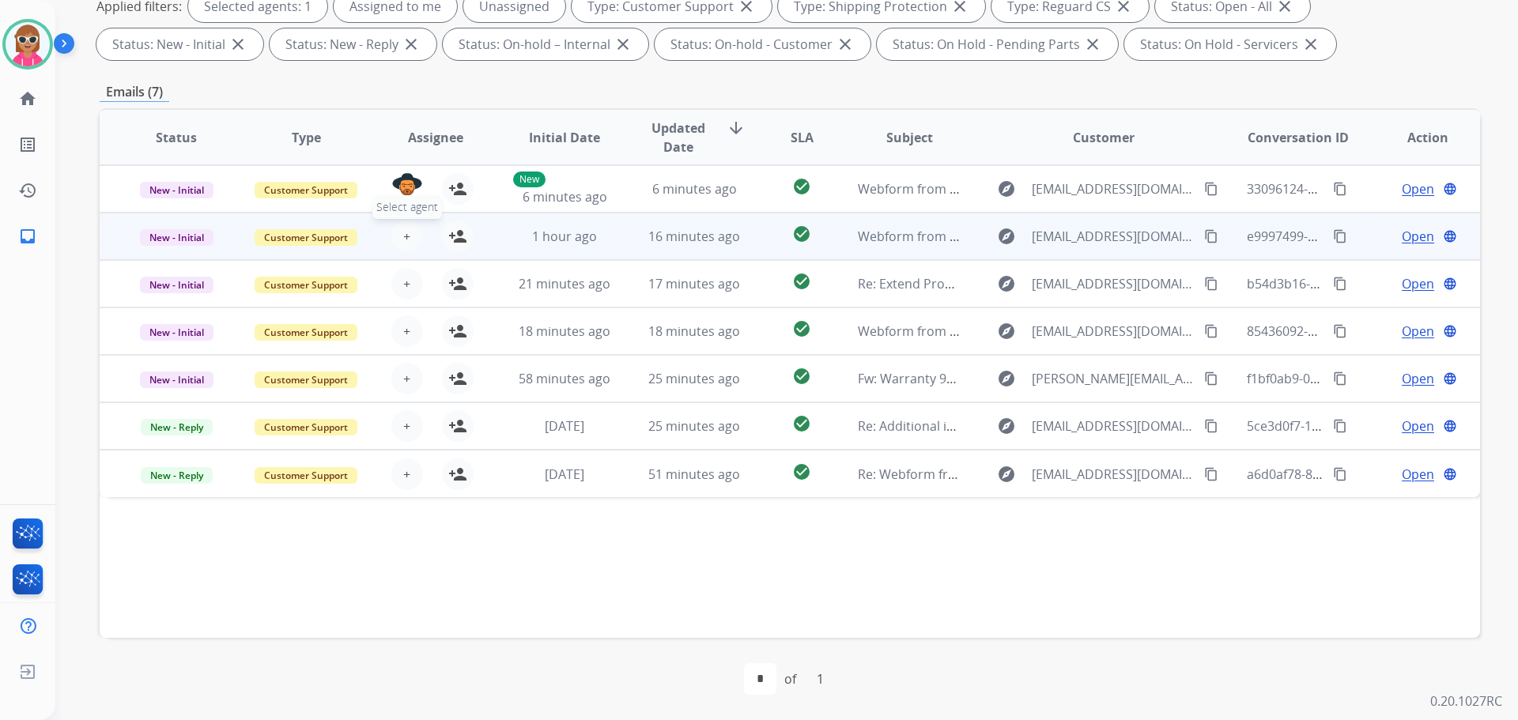
click at [403, 240] on span "+" at bounding box center [406, 236] width 7 height 19
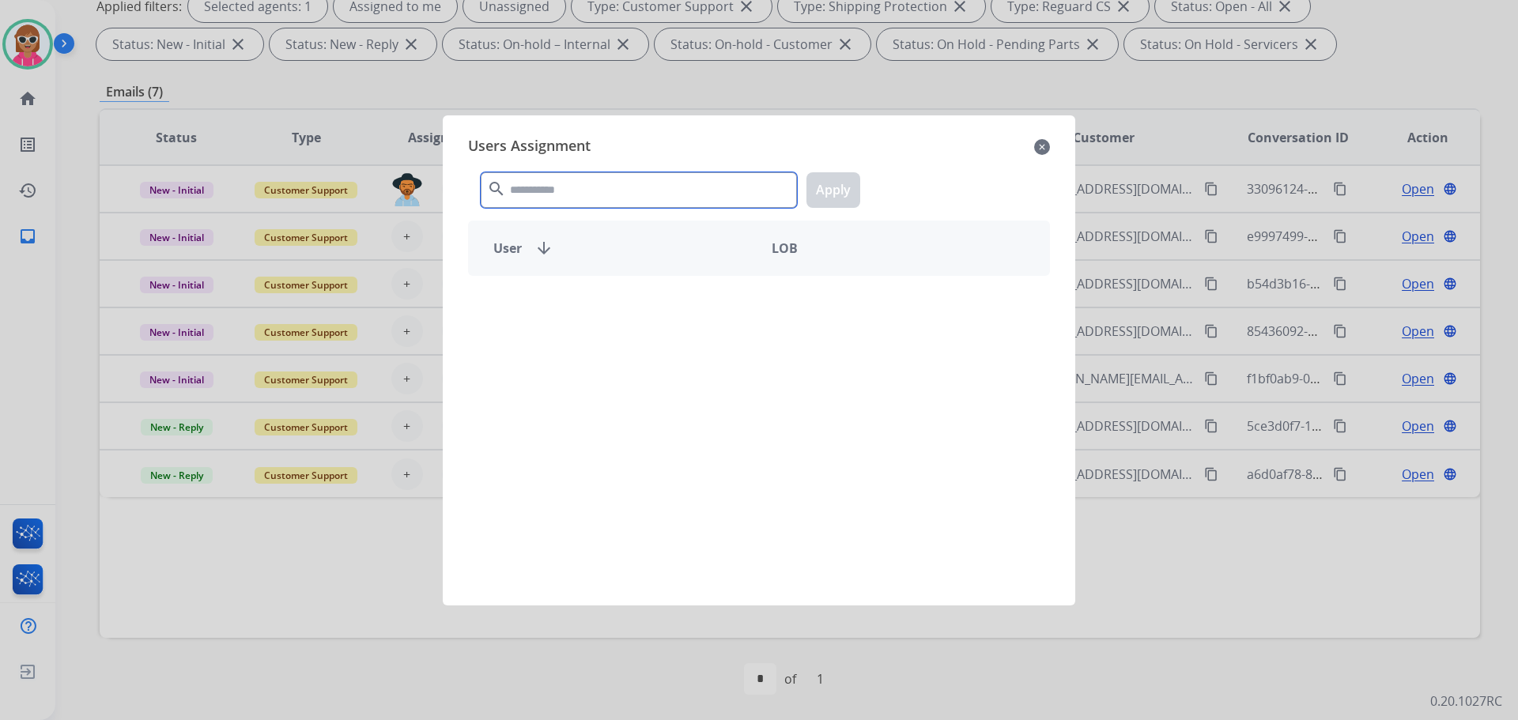
click at [580, 197] on input "text" at bounding box center [639, 190] width 316 height 36
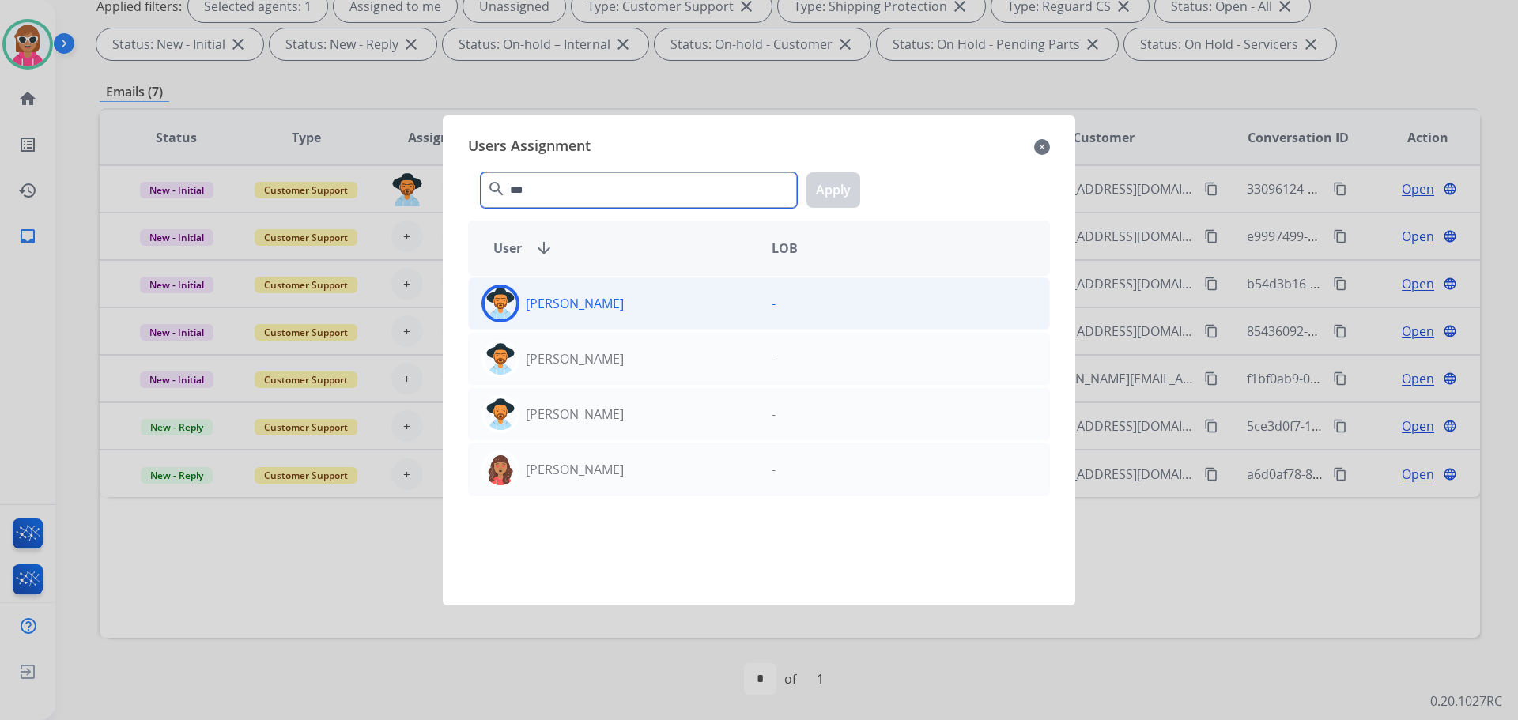
type input "***"
click at [589, 304] on p "[PERSON_NAME]" at bounding box center [575, 303] width 98 height 19
click at [830, 196] on button "Apply" at bounding box center [834, 190] width 54 height 36
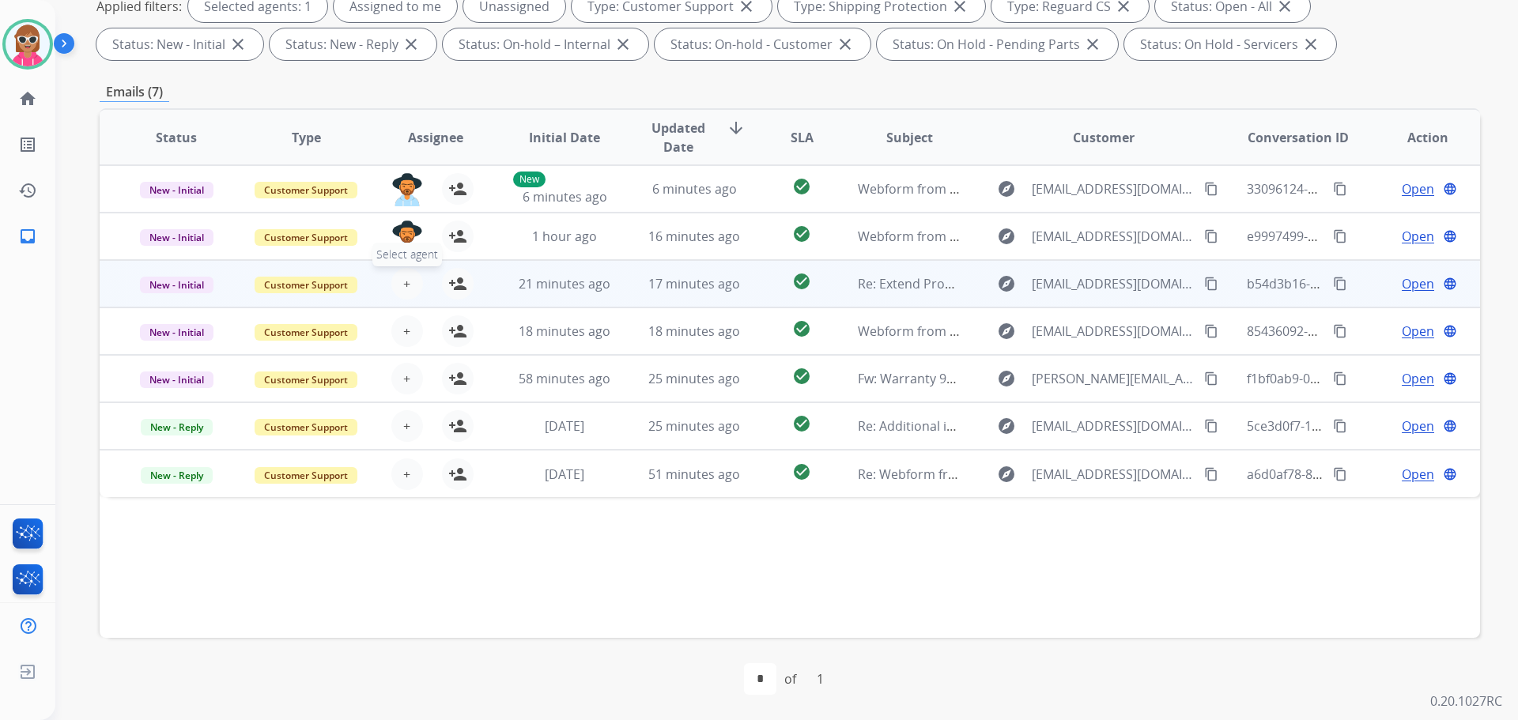
click at [406, 282] on span "+" at bounding box center [406, 283] width 7 height 19
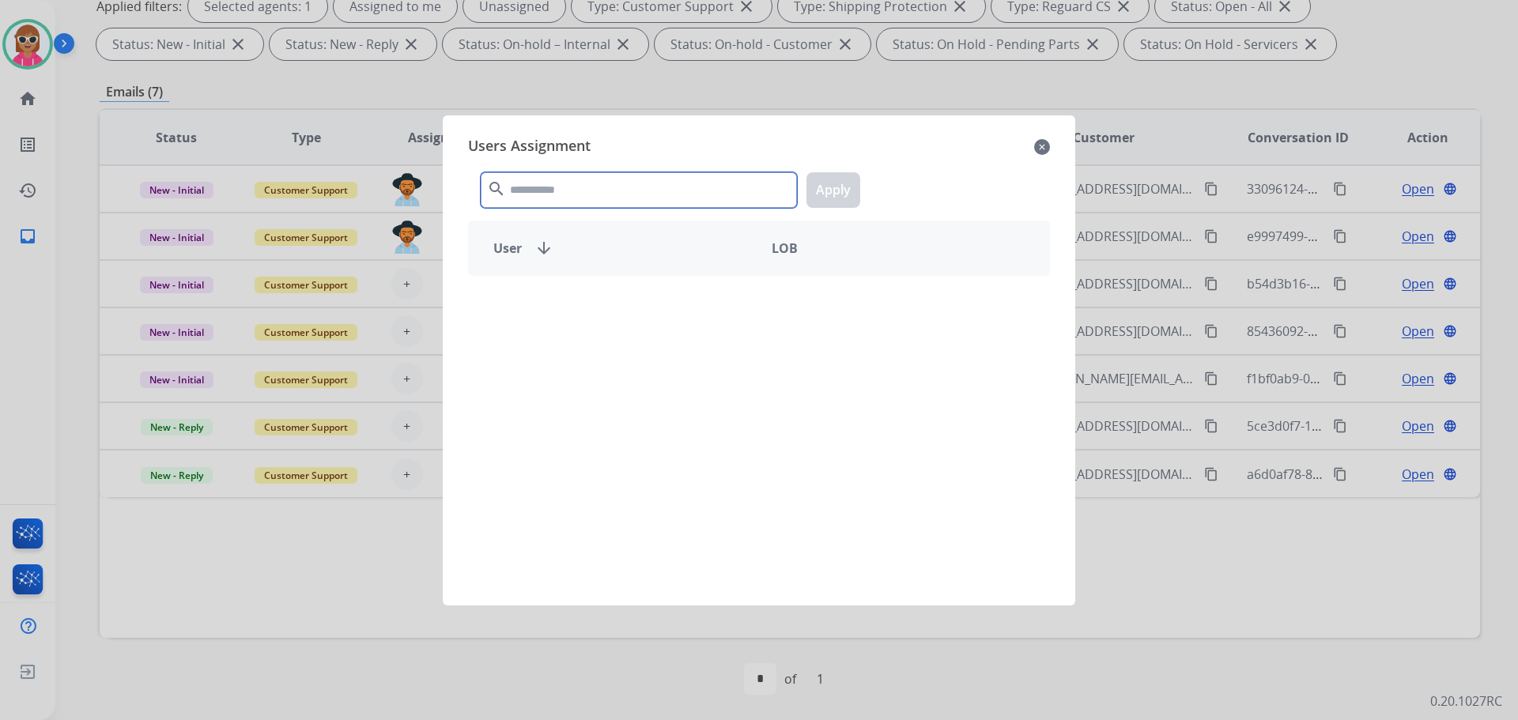
click at [567, 190] on input "text" at bounding box center [639, 190] width 316 height 36
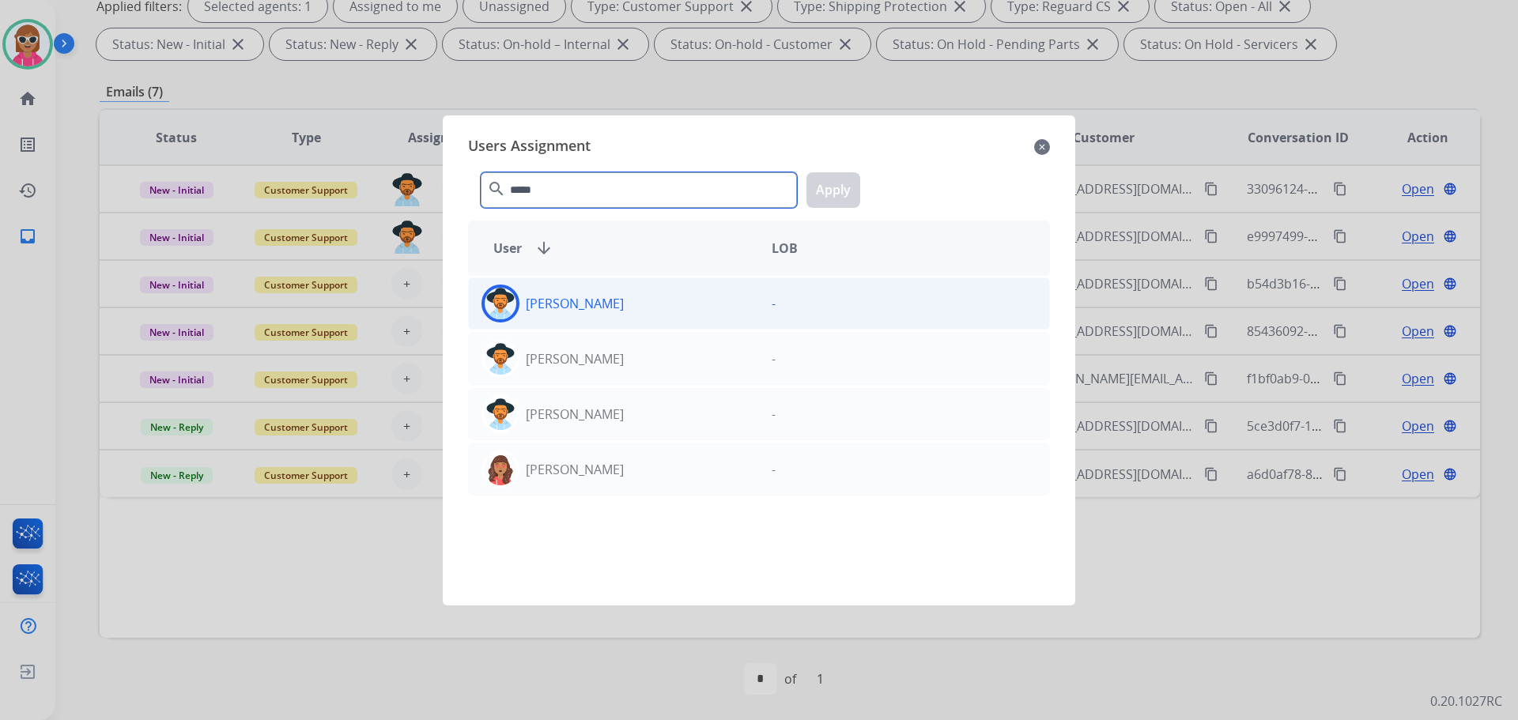
type input "*****"
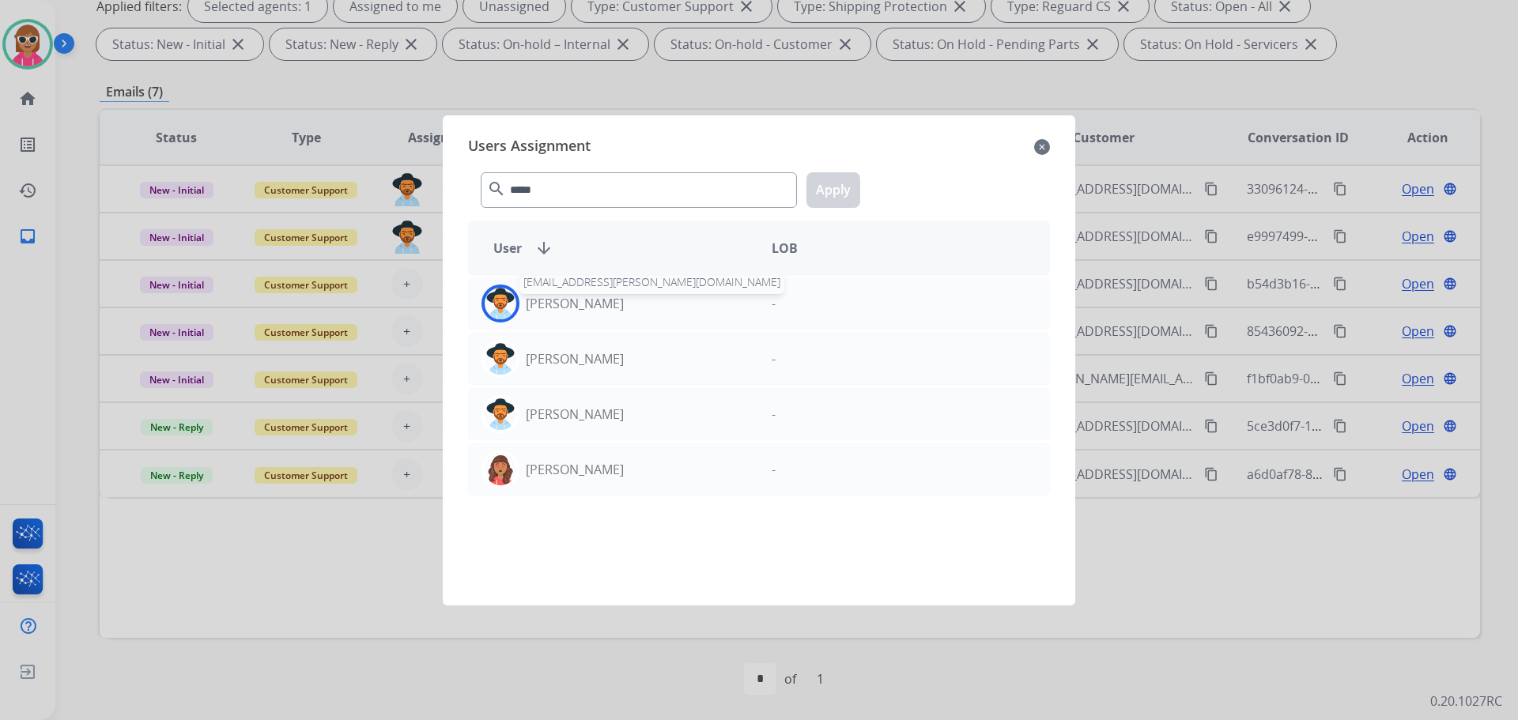
drag, startPoint x: 589, startPoint y: 301, endPoint x: 699, endPoint y: 266, distance: 115.5
click at [590, 301] on p "[PERSON_NAME]" at bounding box center [575, 303] width 98 height 19
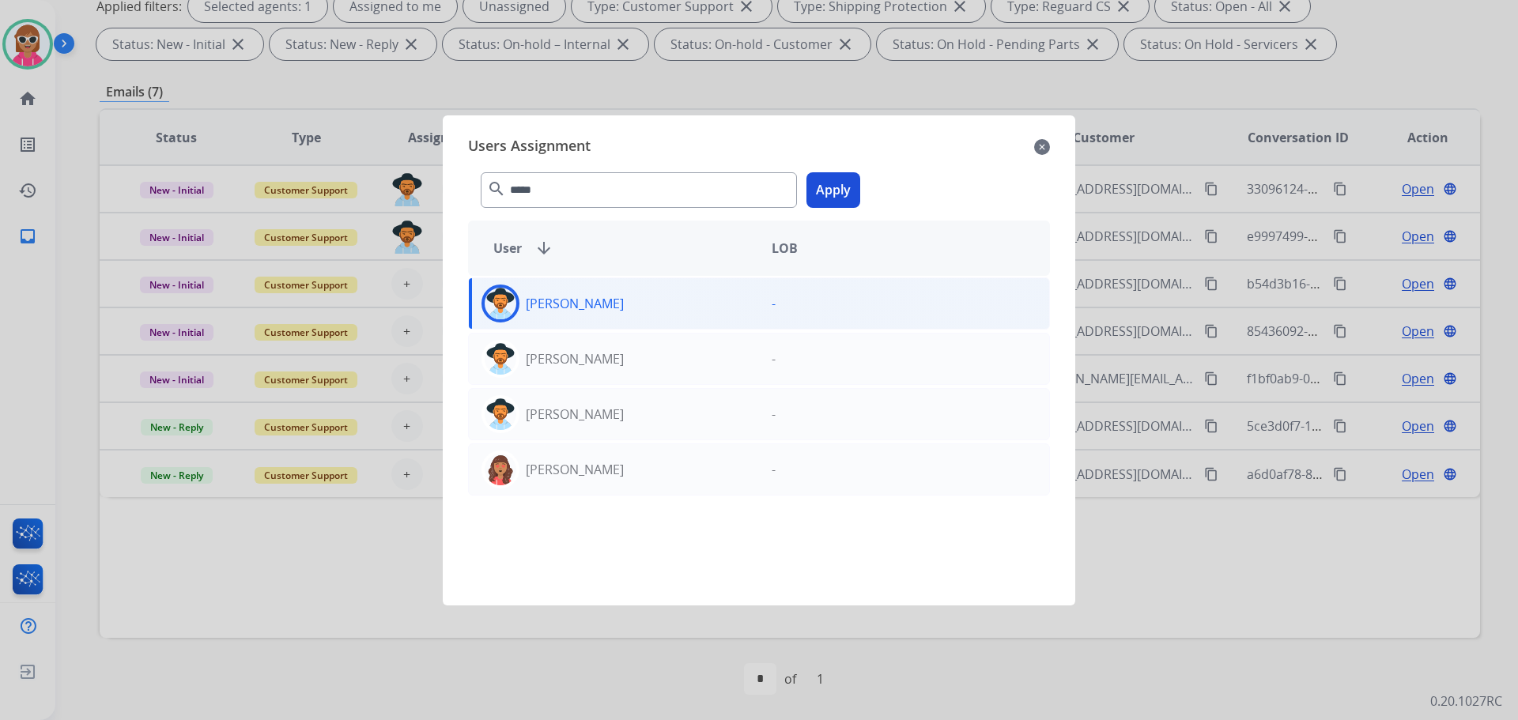
drag, startPoint x: 837, startPoint y: 198, endPoint x: 827, endPoint y: 201, distance: 10.8
click at [837, 198] on button "Apply" at bounding box center [834, 190] width 54 height 36
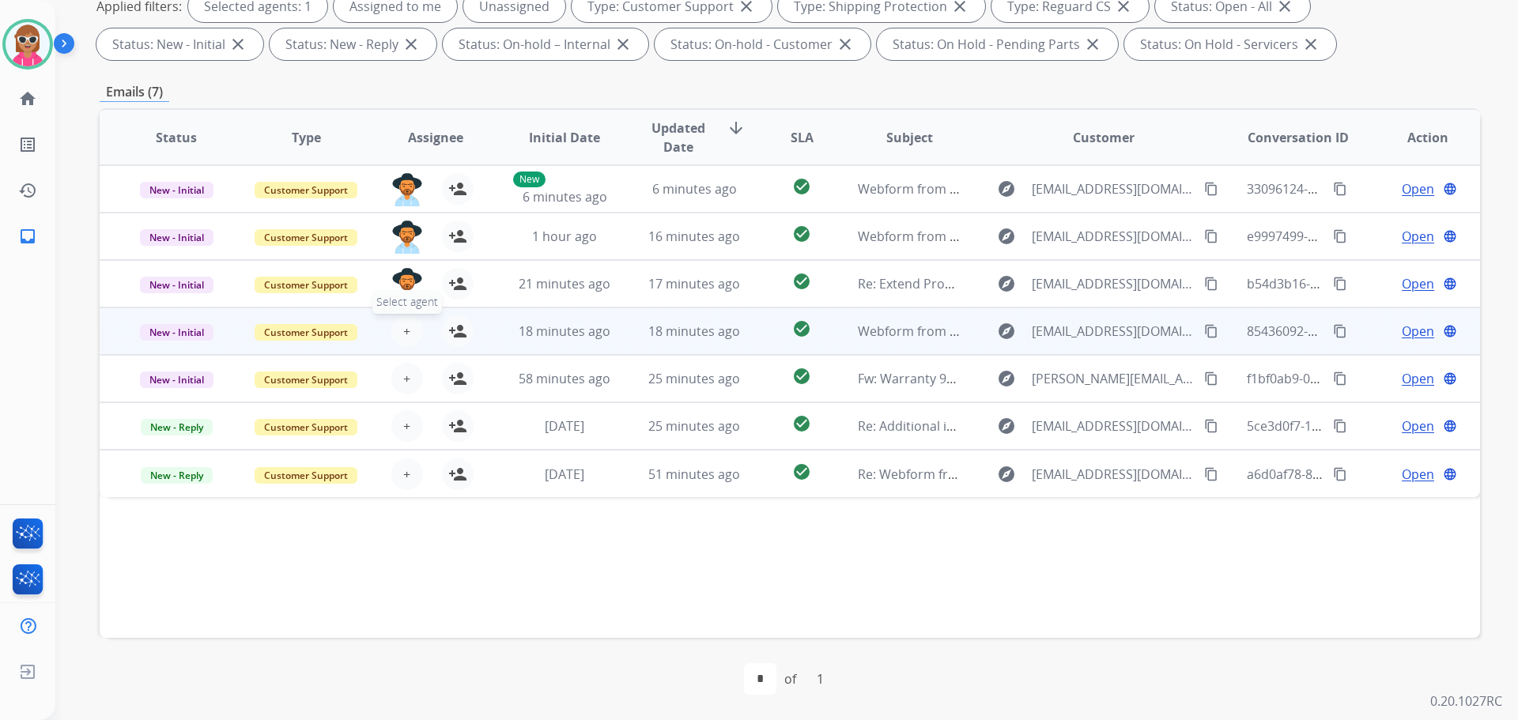
click at [403, 336] on span "+" at bounding box center [406, 331] width 7 height 19
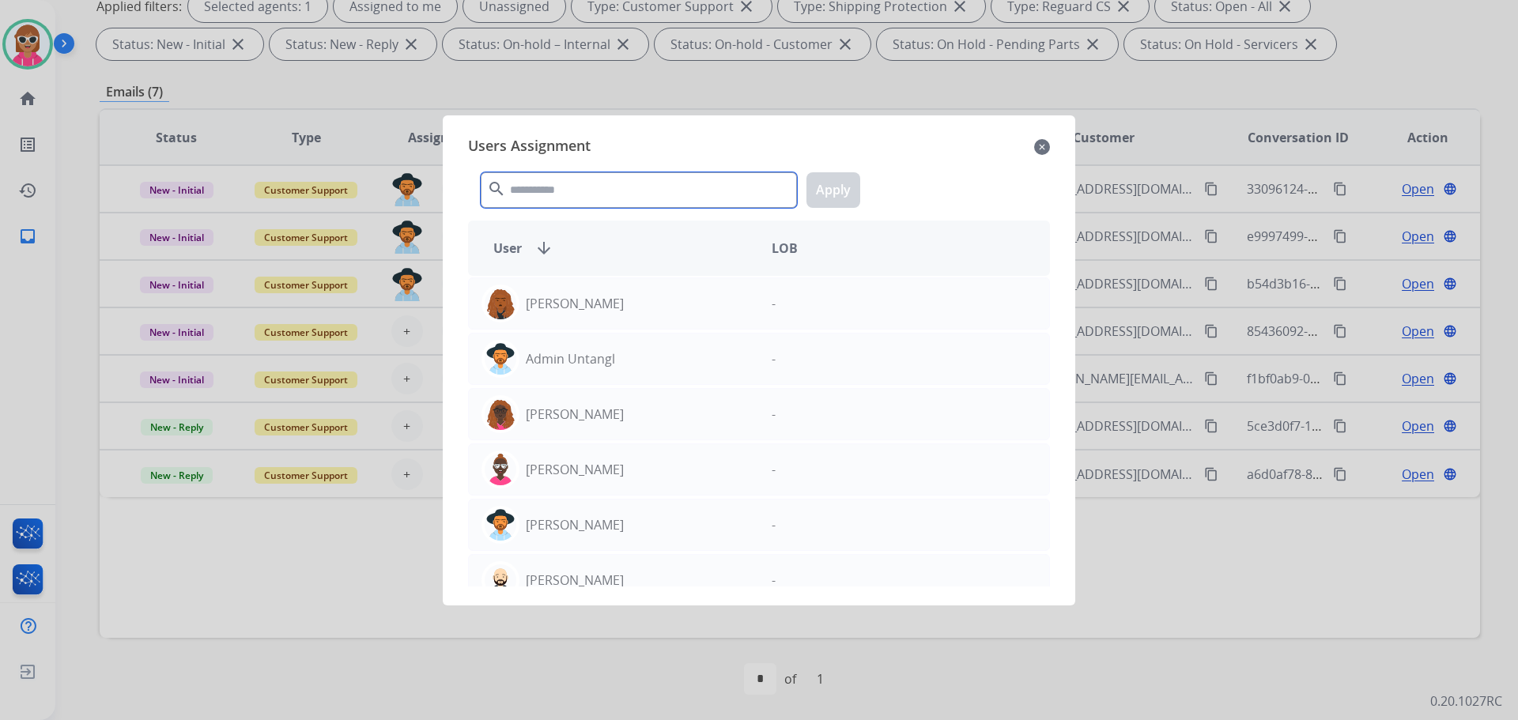
click at [555, 181] on input "text" at bounding box center [639, 190] width 316 height 36
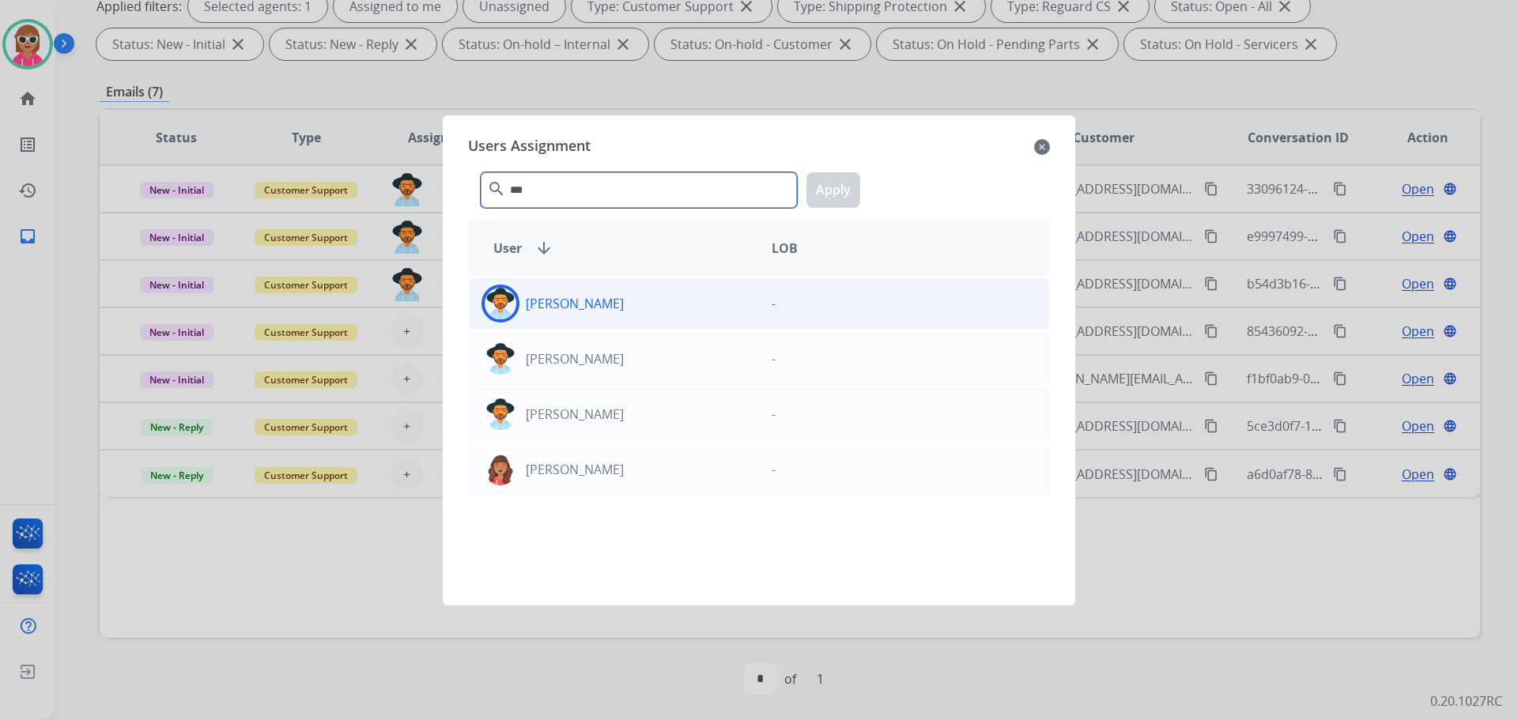
type input "***"
click at [654, 300] on div "[PERSON_NAME]" at bounding box center [614, 304] width 290 height 38
drag, startPoint x: 836, startPoint y: 193, endPoint x: 690, endPoint y: 252, distance: 157.9
click at [835, 193] on button "Apply" at bounding box center [834, 190] width 54 height 36
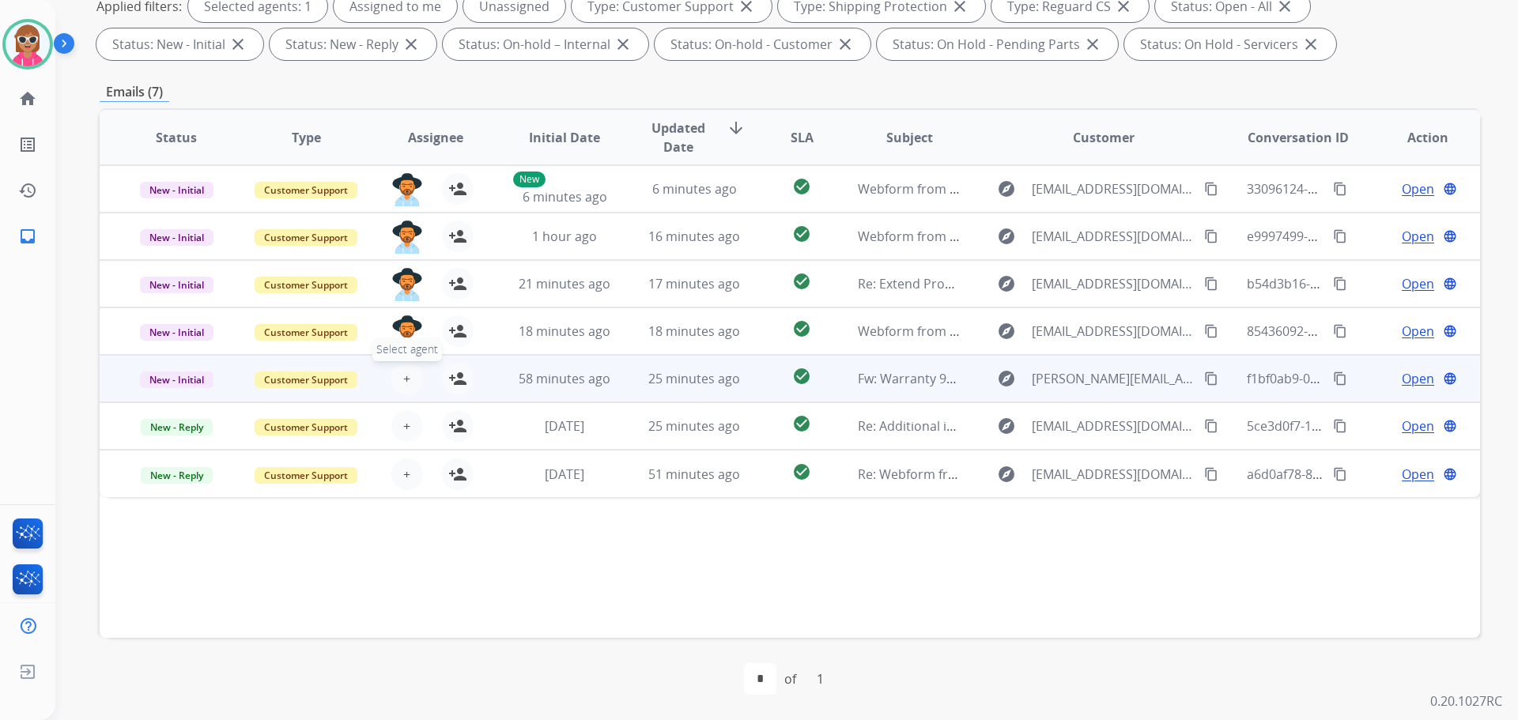
click at [406, 378] on span "+" at bounding box center [406, 378] width 7 height 19
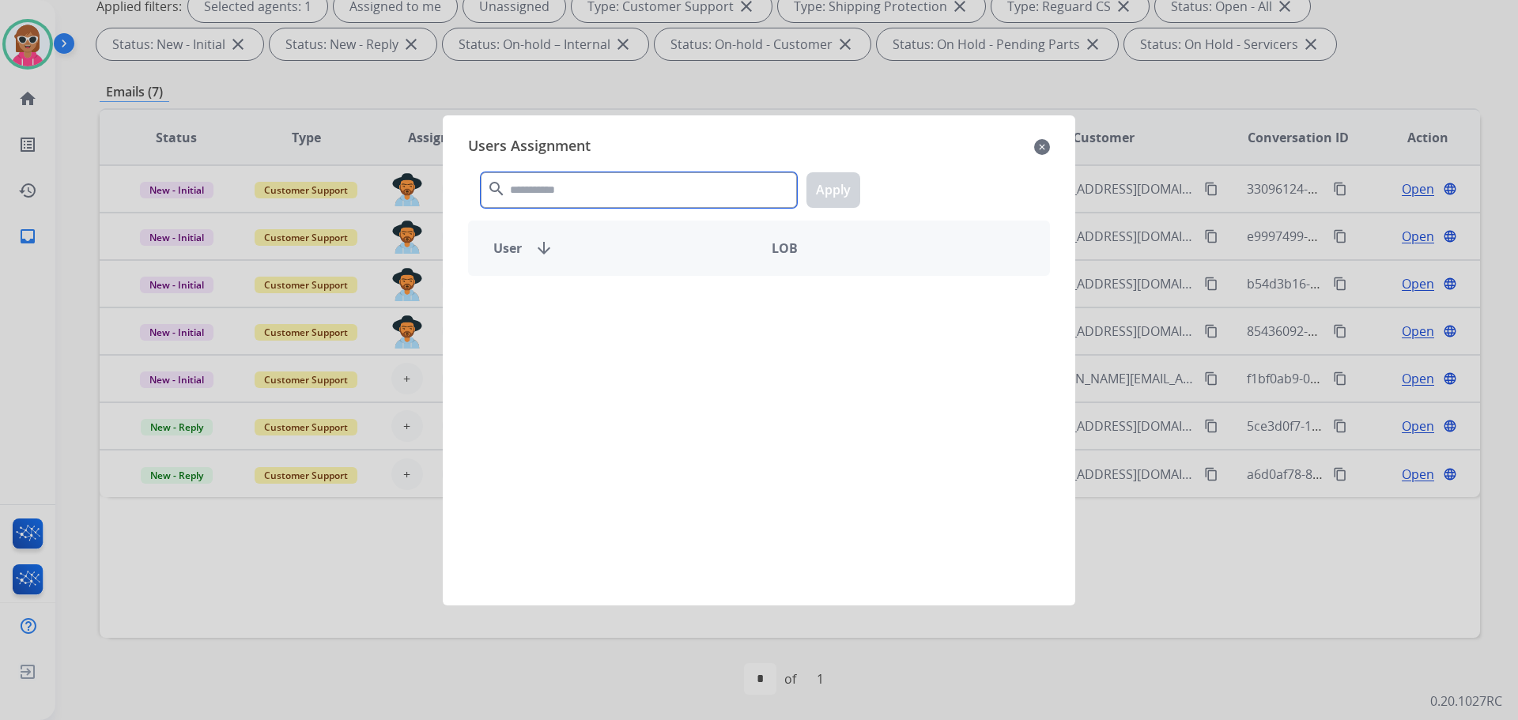
click at [548, 195] on input "text" at bounding box center [639, 190] width 316 height 36
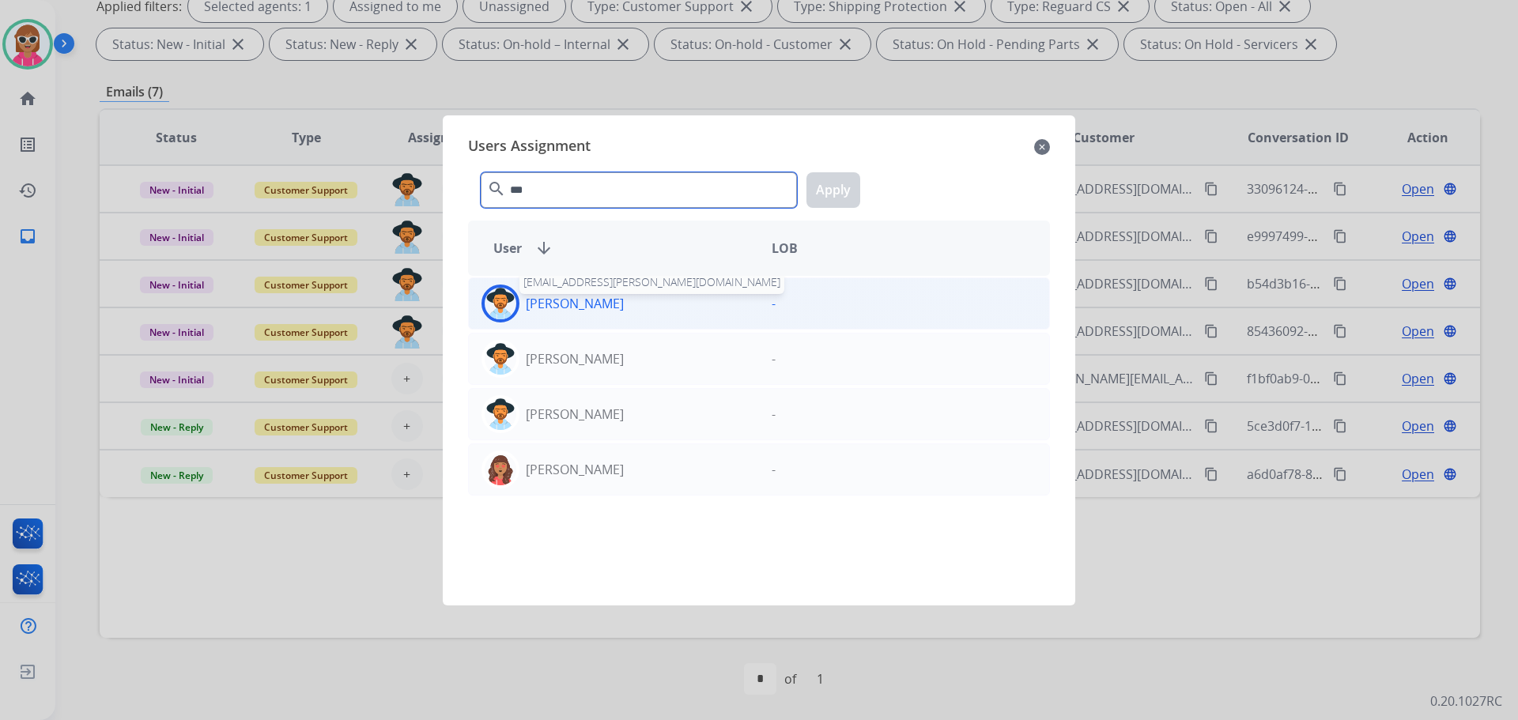
type input "***"
drag, startPoint x: 556, startPoint y: 300, endPoint x: 664, endPoint y: 251, distance: 118.6
click at [557, 300] on p "[PERSON_NAME]" at bounding box center [575, 303] width 98 height 19
click at [849, 198] on button "Apply" at bounding box center [834, 190] width 54 height 36
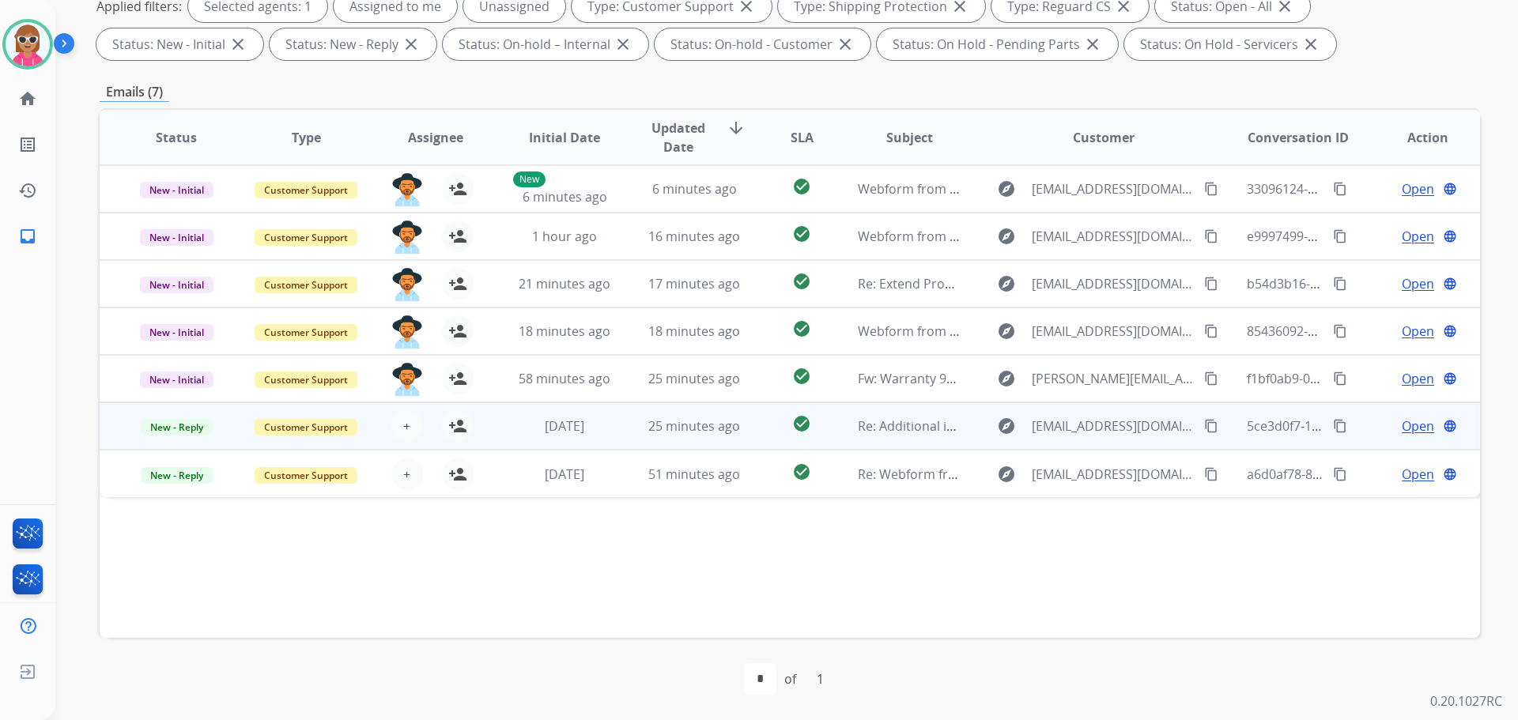
click at [1412, 427] on span "Open" at bounding box center [1418, 426] width 32 height 19
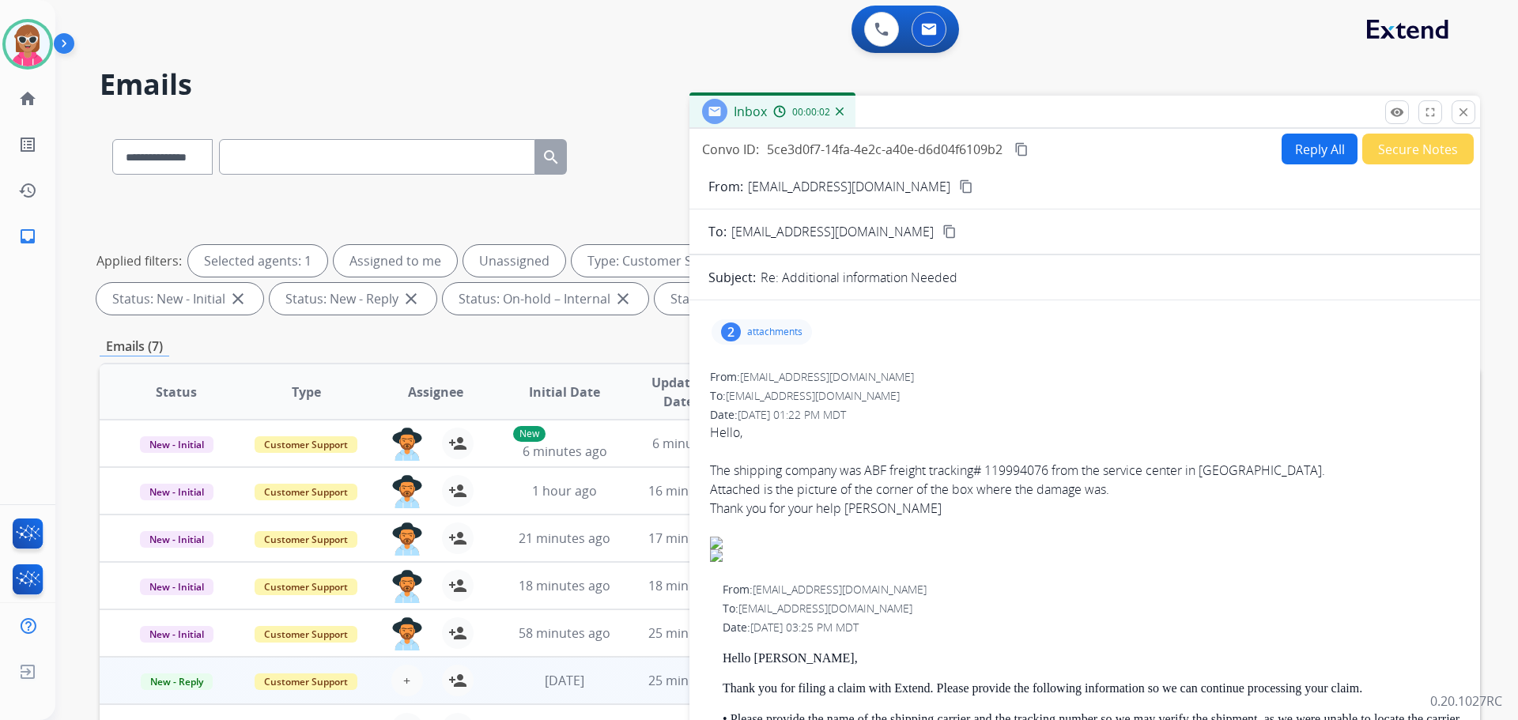
scroll to position [0, 0]
click at [1398, 109] on mat-icon "remove_red_eye" at bounding box center [1397, 113] width 14 height 14
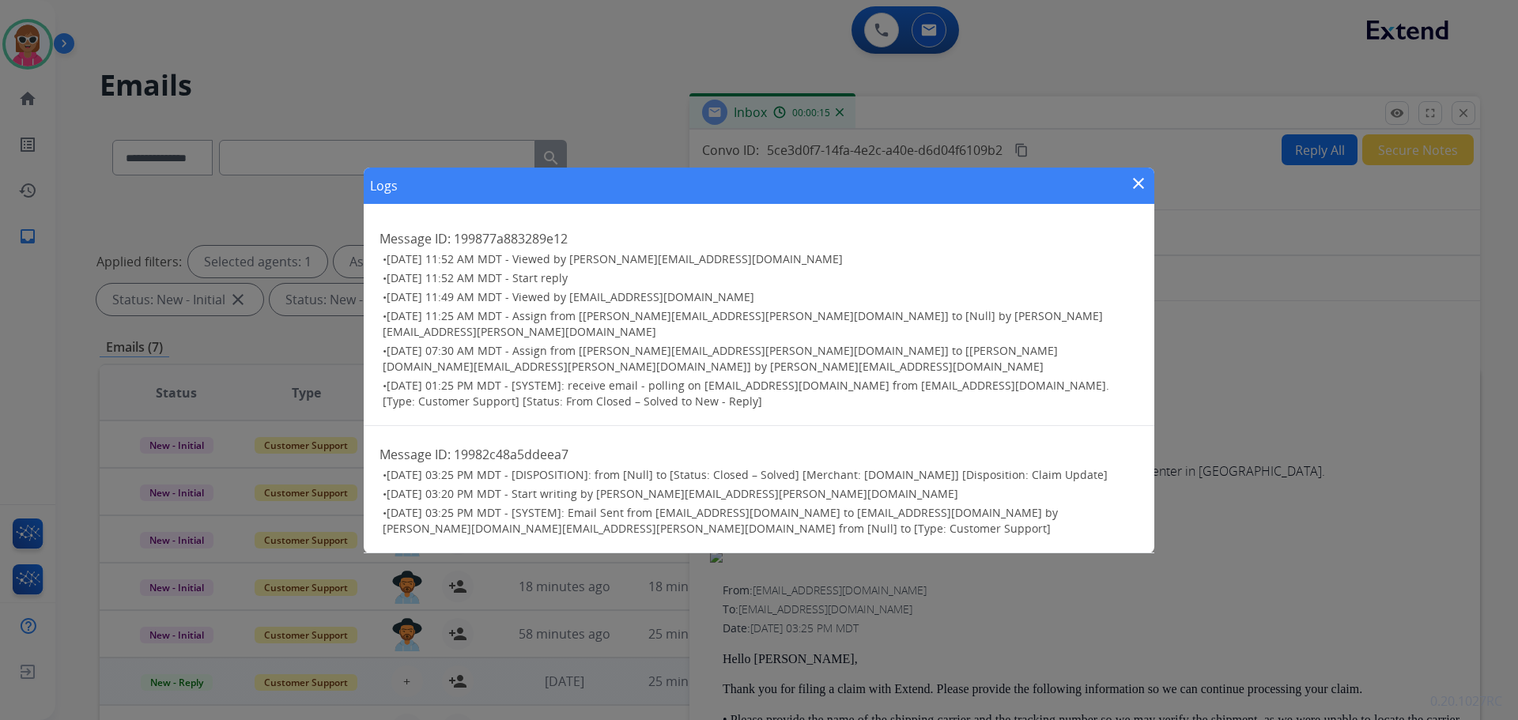
drag, startPoint x: 1139, startPoint y: 193, endPoint x: 1311, endPoint y: 183, distance: 172.7
click at [1154, 192] on div "Logs close" at bounding box center [759, 186] width 791 height 36
click at [1140, 192] on mat-icon "close" at bounding box center [1138, 183] width 19 height 19
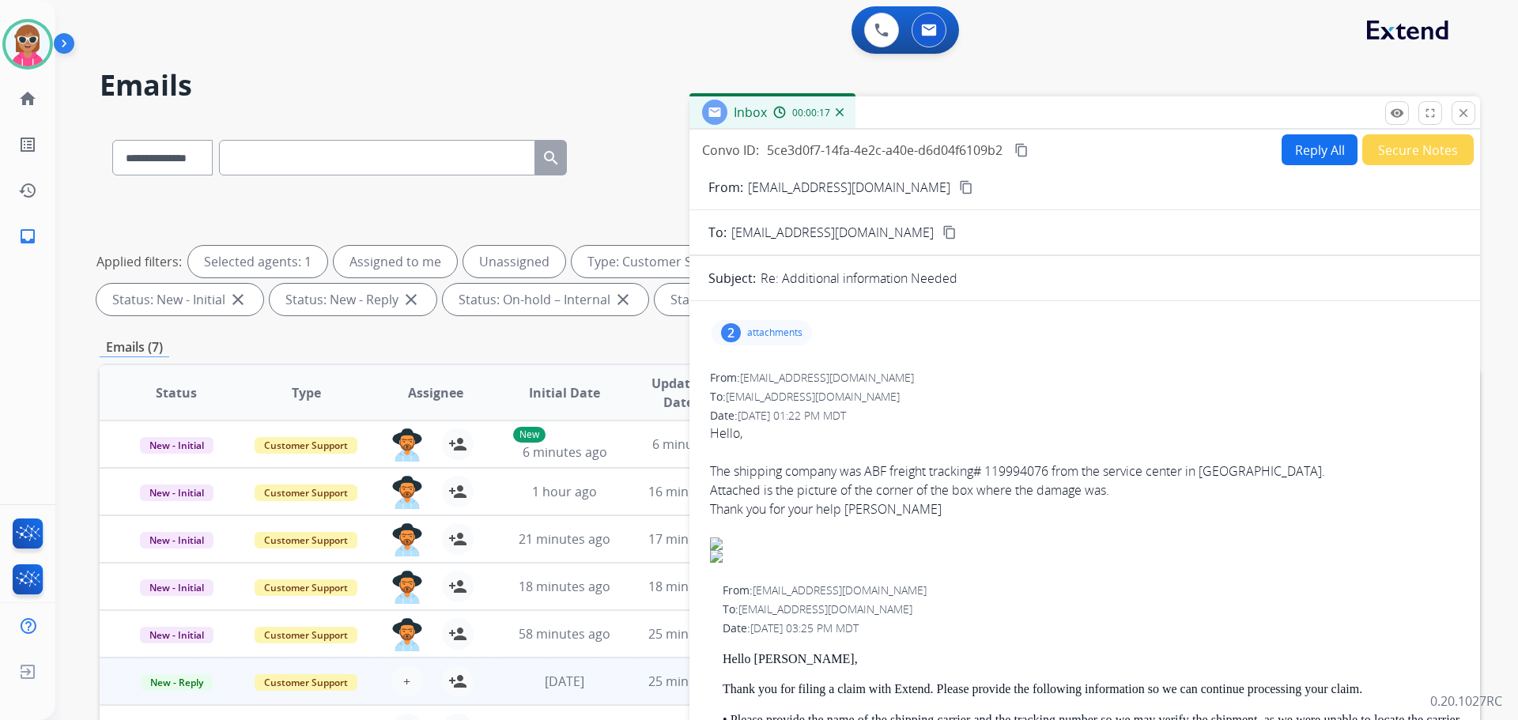
click at [1472, 106] on button "close Close" at bounding box center [1464, 113] width 24 height 24
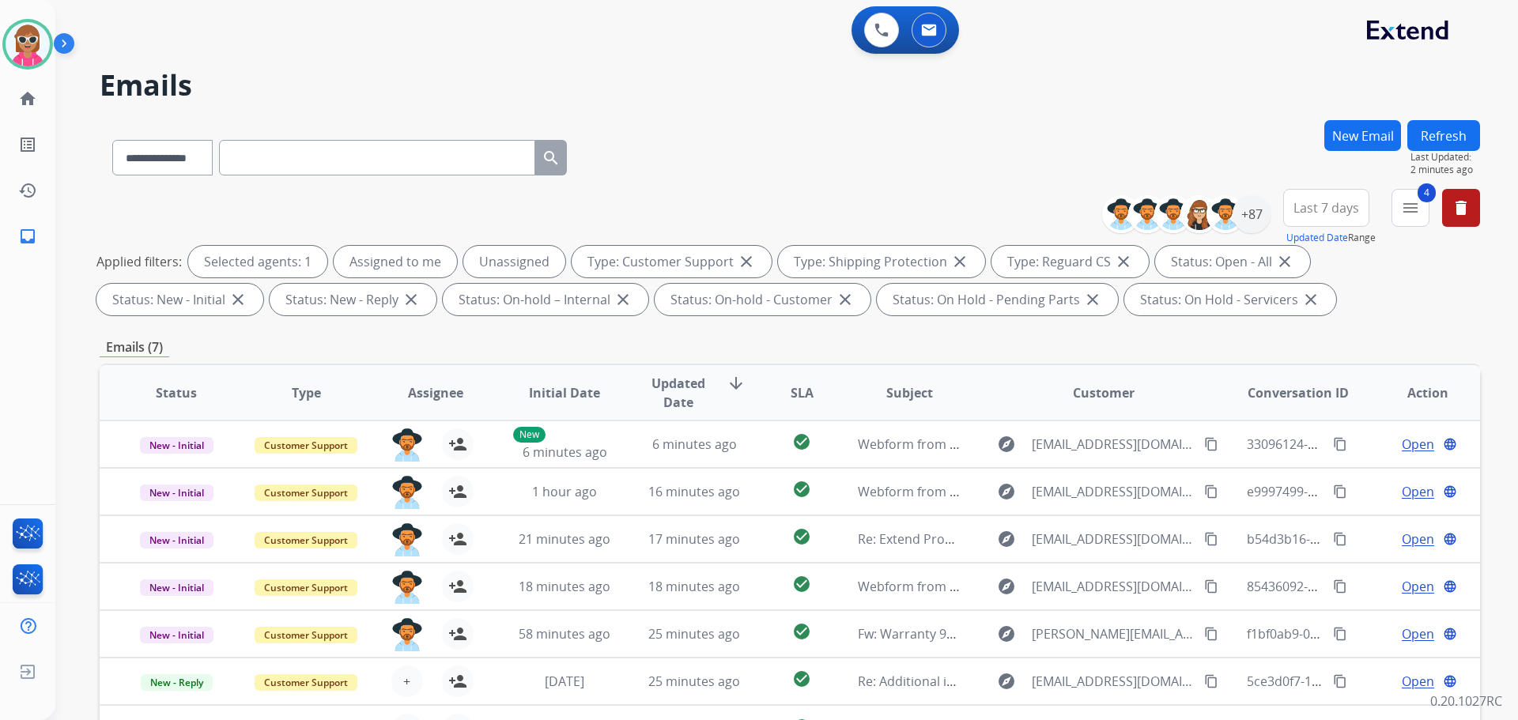
drag, startPoint x: 619, startPoint y: 183, endPoint x: 747, endPoint y: 215, distance: 131.4
click at [620, 181] on div "**********" at bounding box center [790, 154] width 1381 height 69
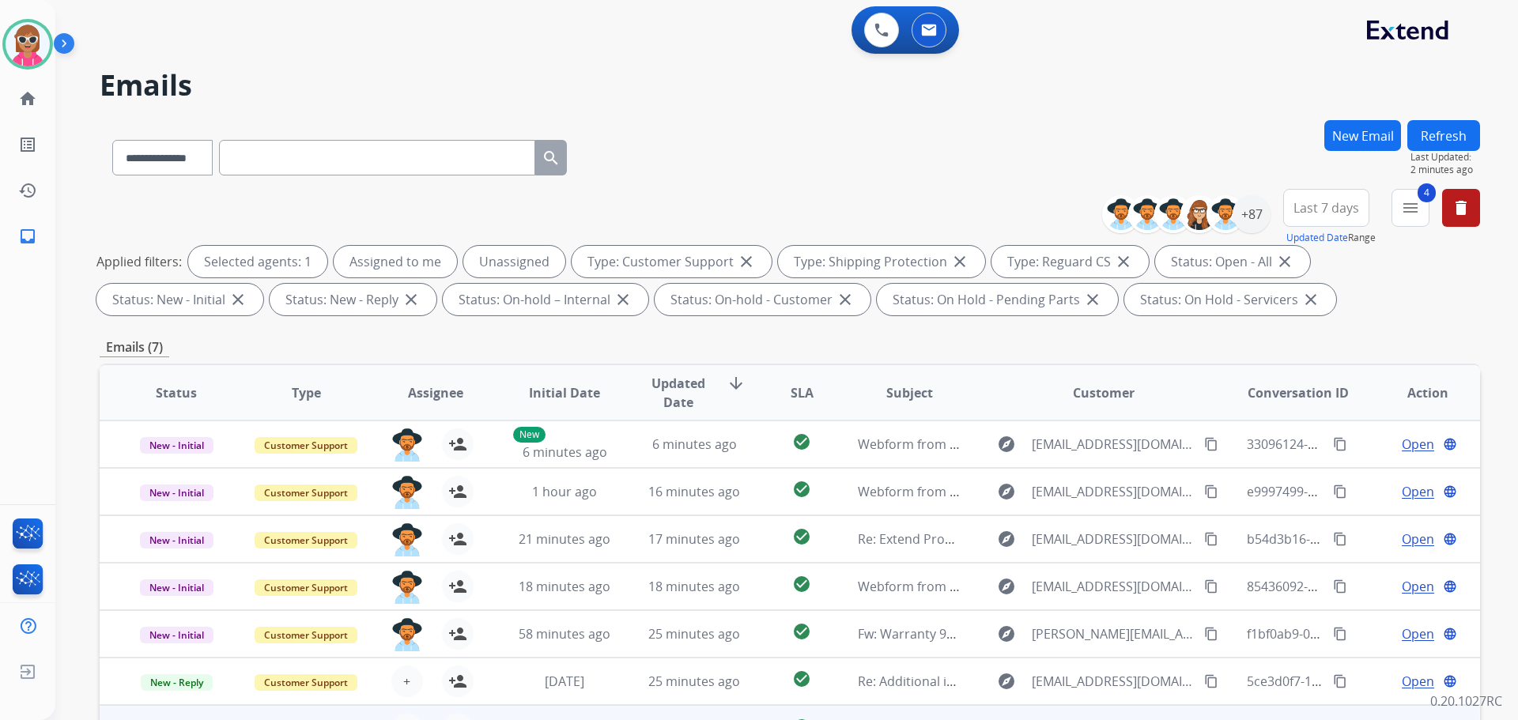
scroll to position [255, 0]
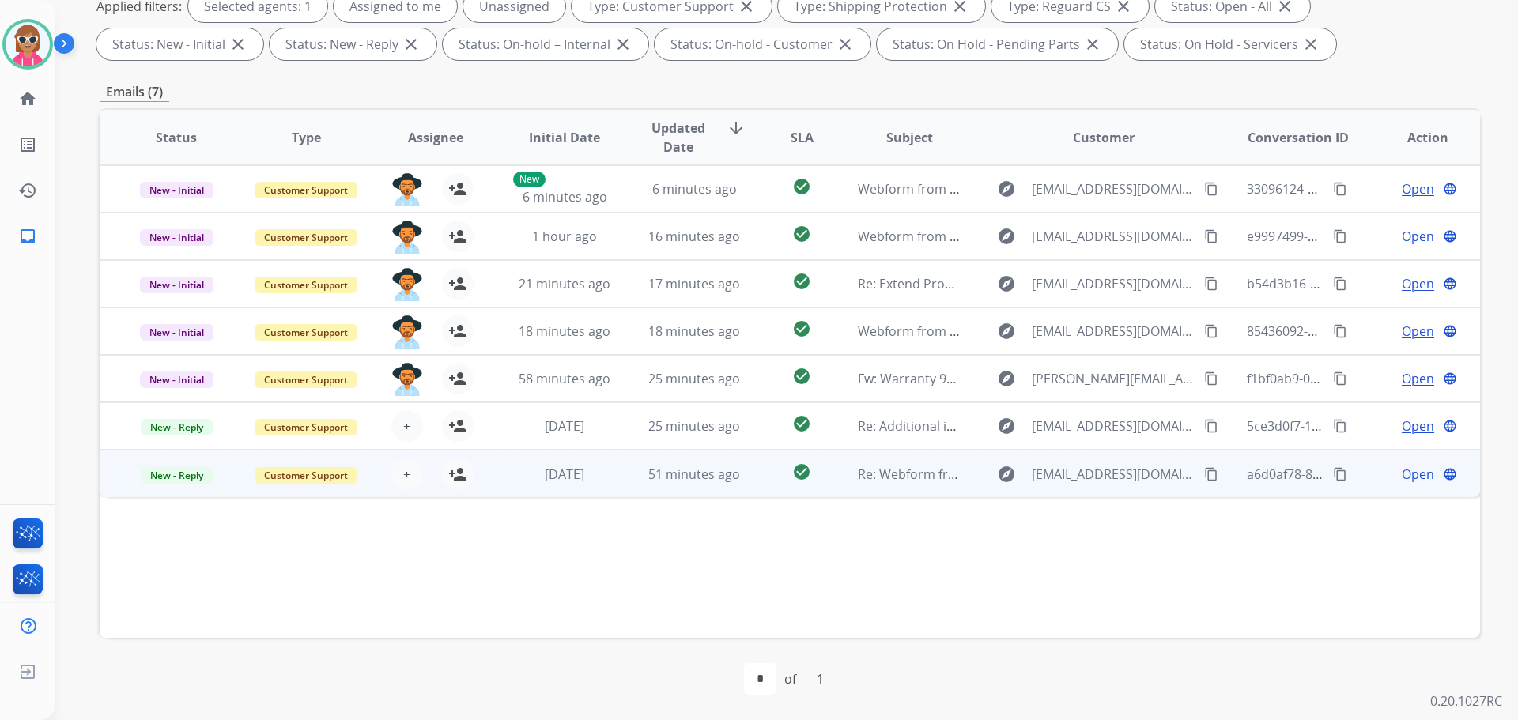
click at [1410, 473] on span "Open" at bounding box center [1418, 474] width 32 height 19
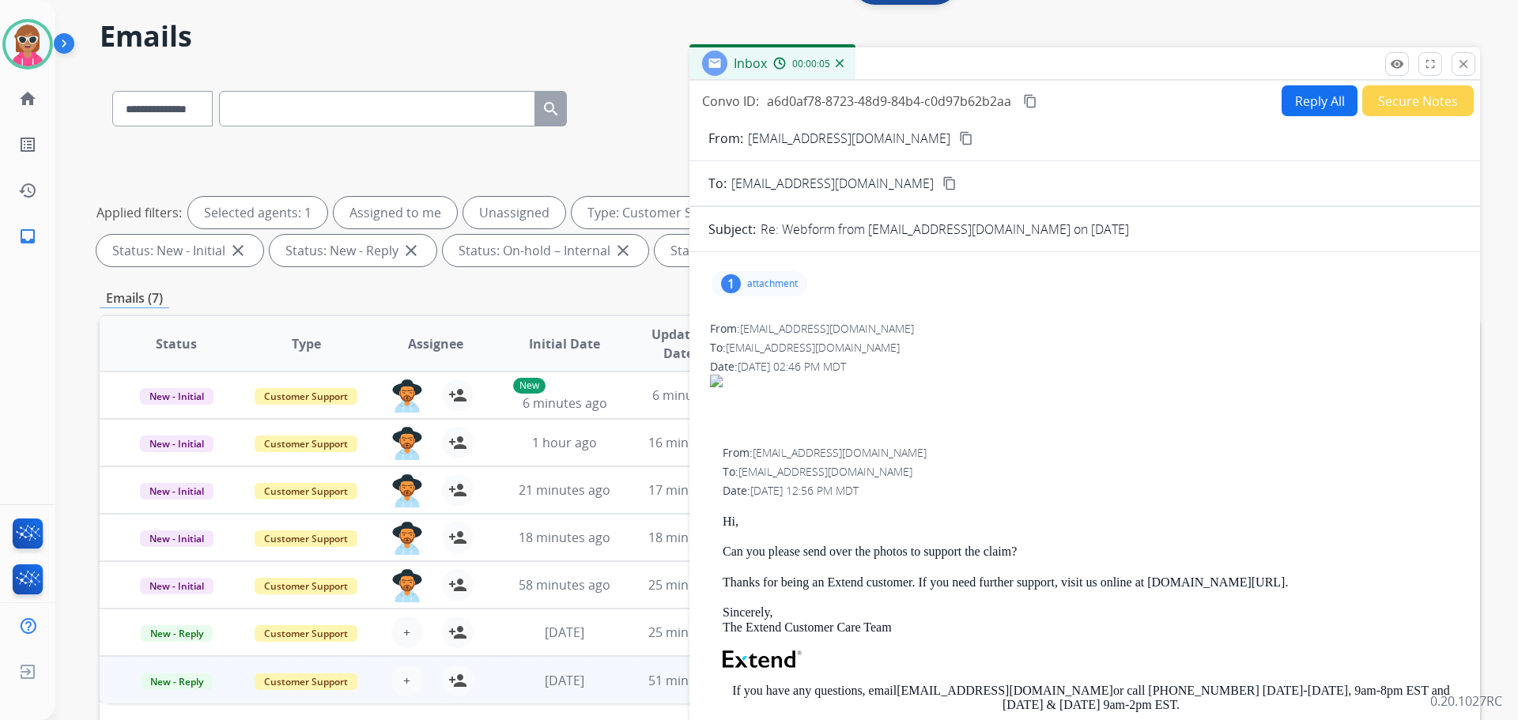
scroll to position [0, 0]
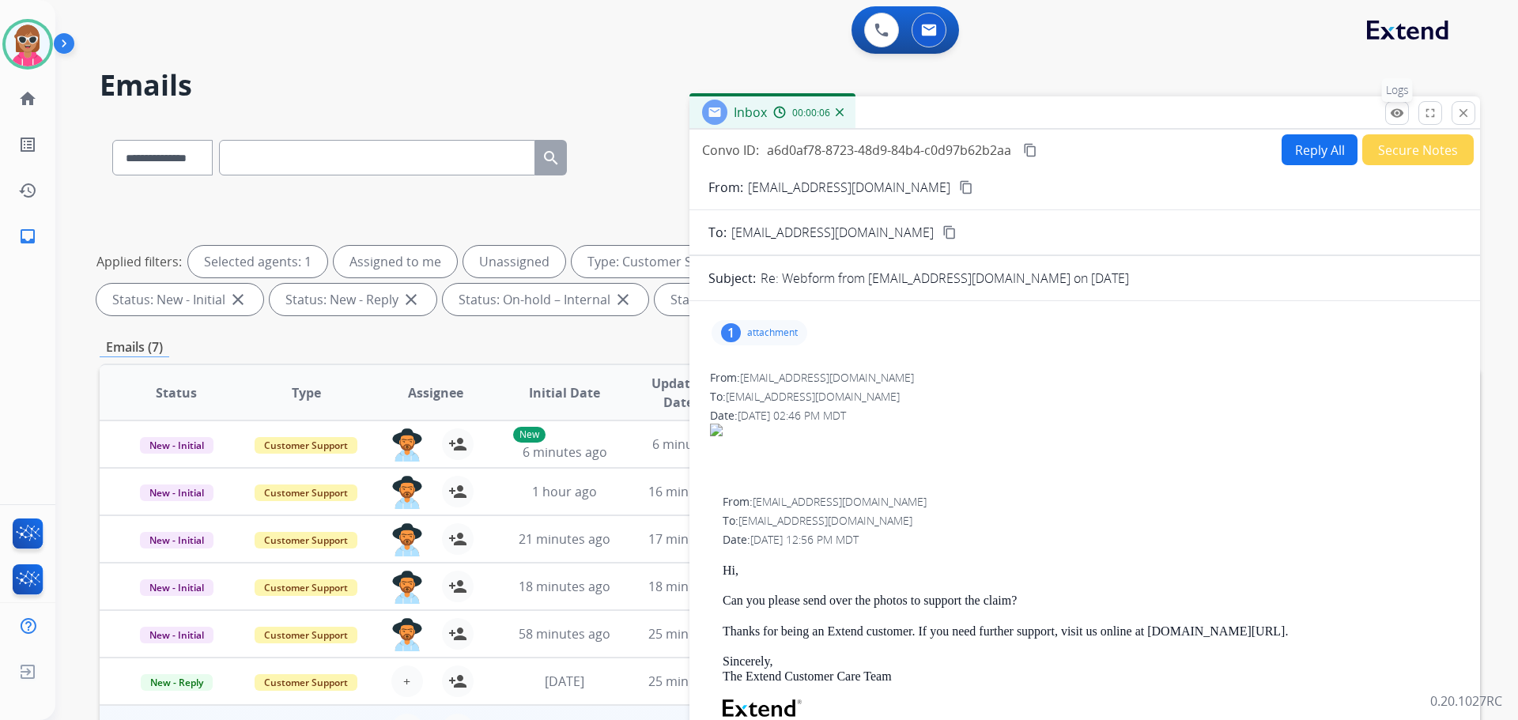
click at [1408, 112] on button "remove_red_eye Logs" at bounding box center [1398, 113] width 24 height 24
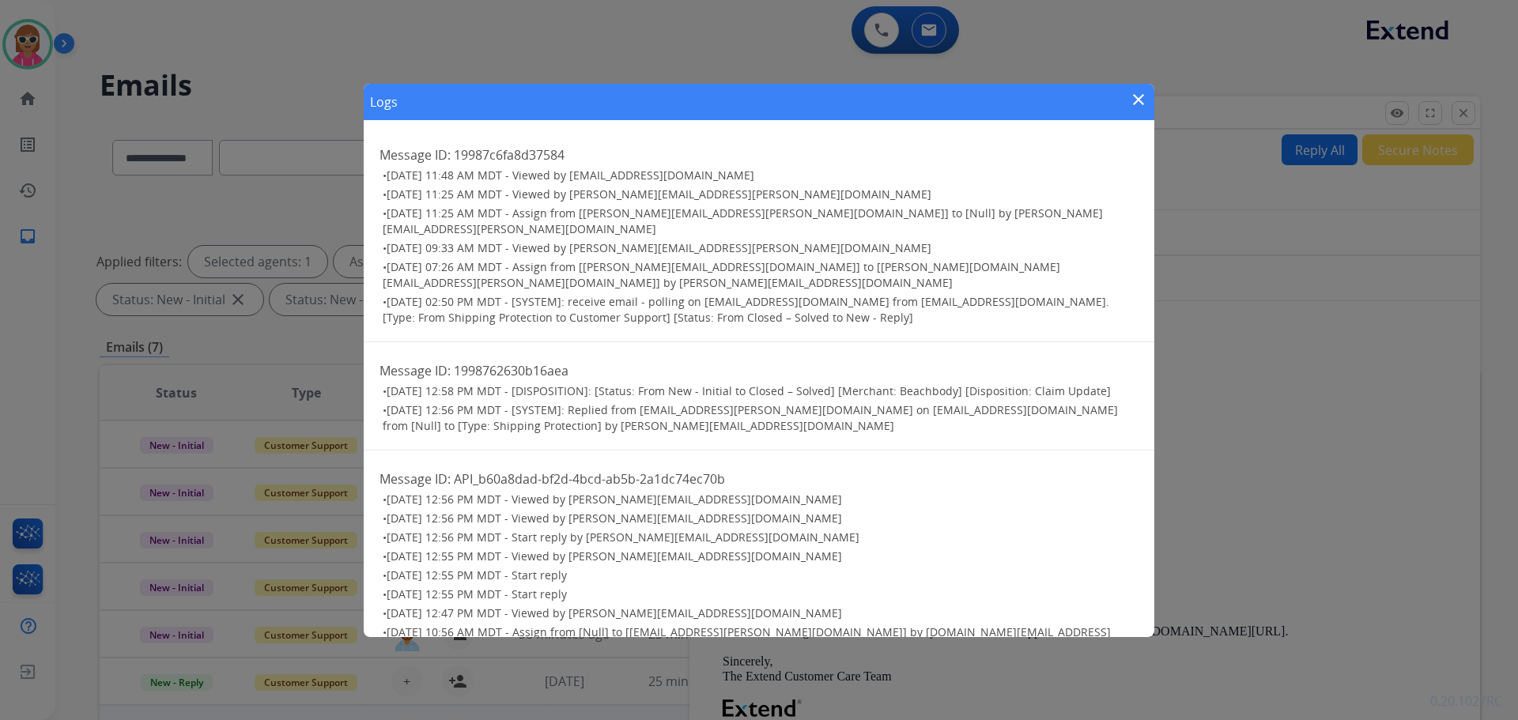
drag, startPoint x: 618, startPoint y: 217, endPoint x: 606, endPoint y: 213, distance: 13.5
click at [623, 215] on span "[DATE] 11:25 AM MDT - Assign from [[PERSON_NAME][EMAIL_ADDRESS][PERSON_NAME][DO…" at bounding box center [743, 221] width 720 height 31
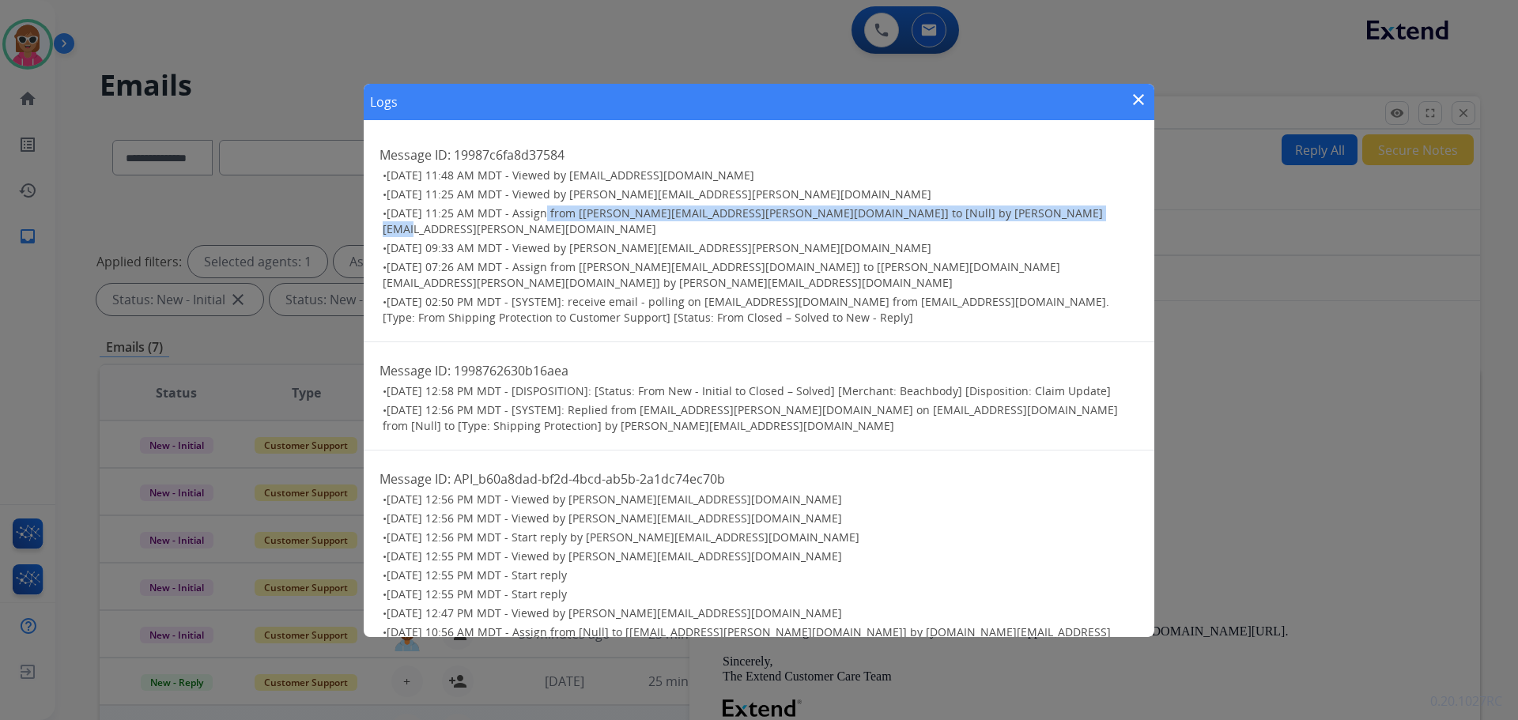
drag, startPoint x: 556, startPoint y: 214, endPoint x: 1072, endPoint y: 219, distance: 515.6
click at [1072, 219] on h3 "• [DATE] 11:25 AM MDT - Assign from [[PERSON_NAME][EMAIL_ADDRESS][PERSON_NAME][…" at bounding box center [761, 222] width 756 height 32
drag, startPoint x: 1144, startPoint y: 100, endPoint x: 1144, endPoint y: 140, distance: 40.3
click at [1144, 100] on mat-icon "close" at bounding box center [1138, 99] width 19 height 19
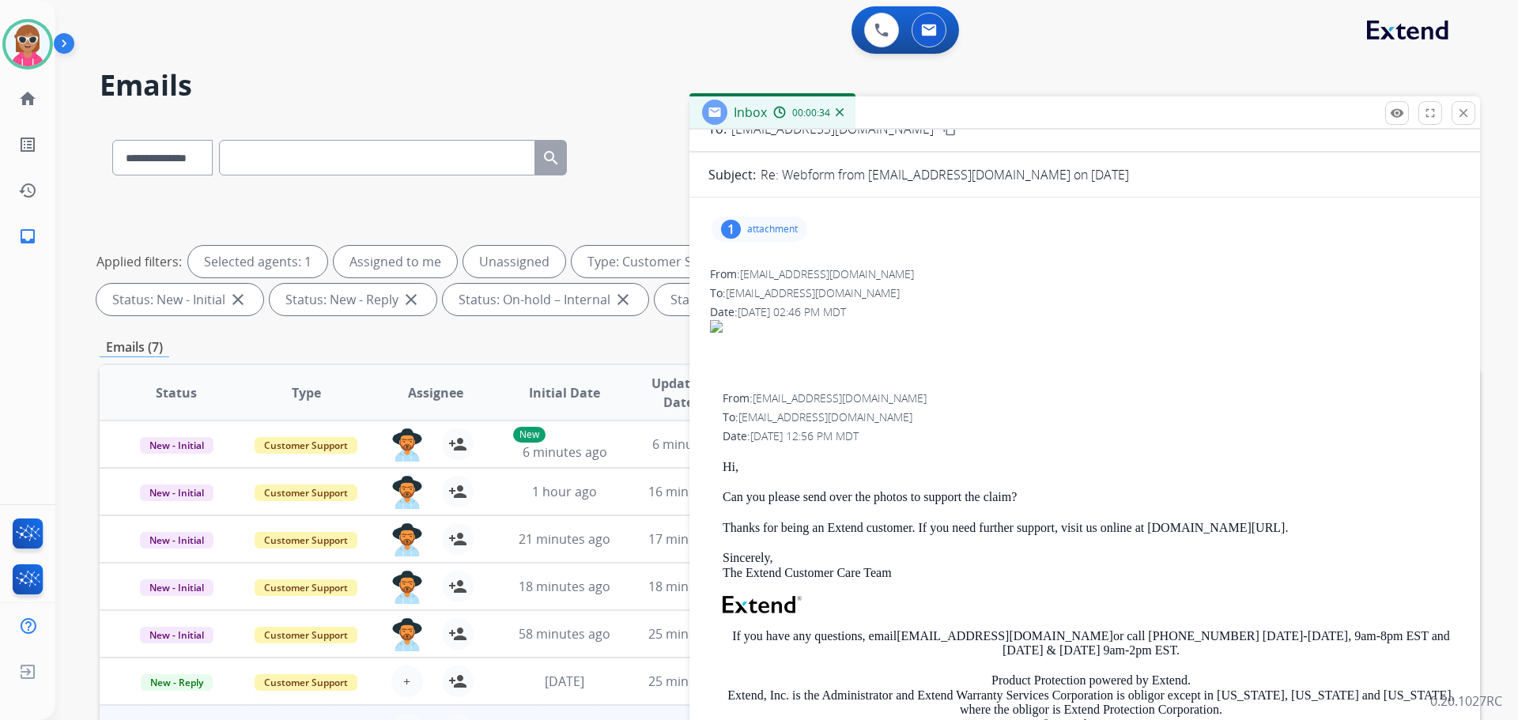
scroll to position [79, 0]
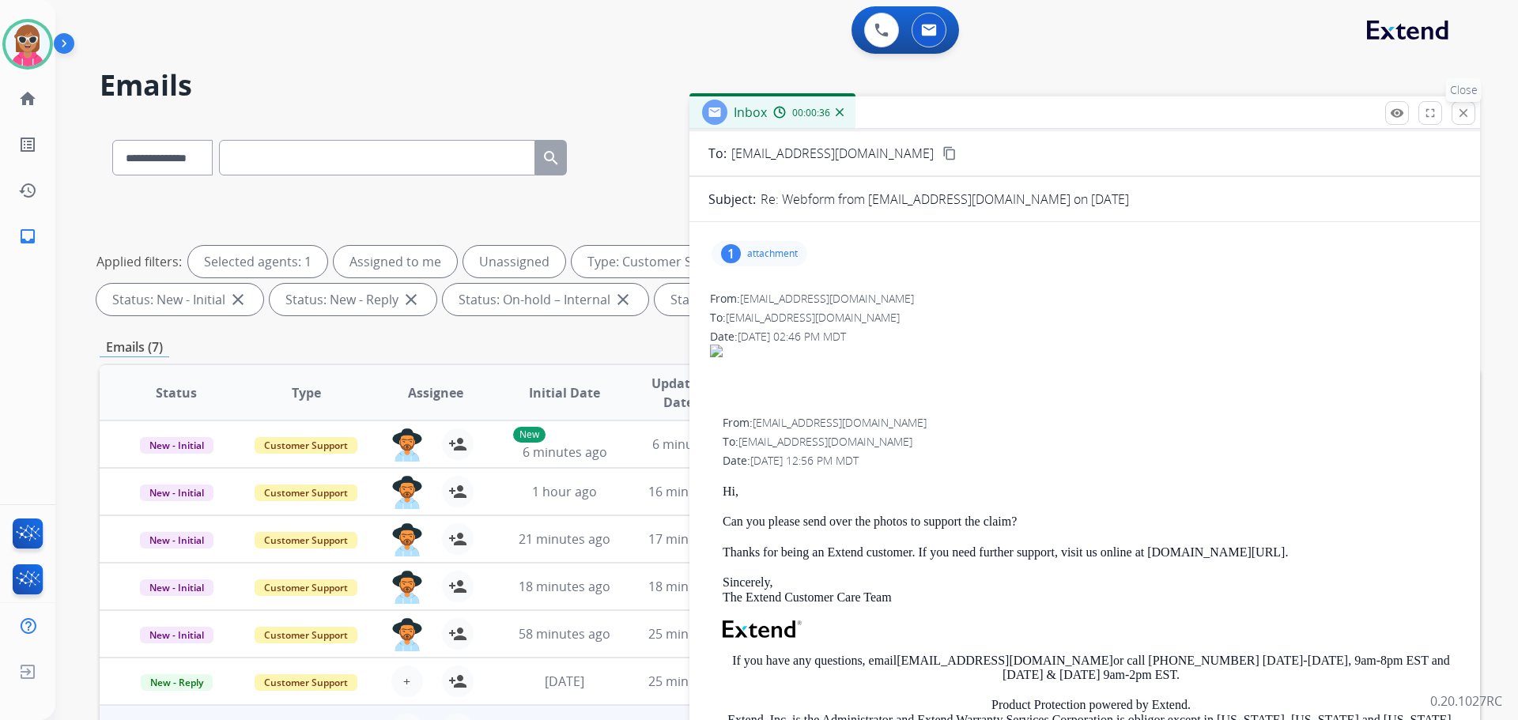
click at [1461, 114] on mat-icon "close" at bounding box center [1464, 113] width 14 height 14
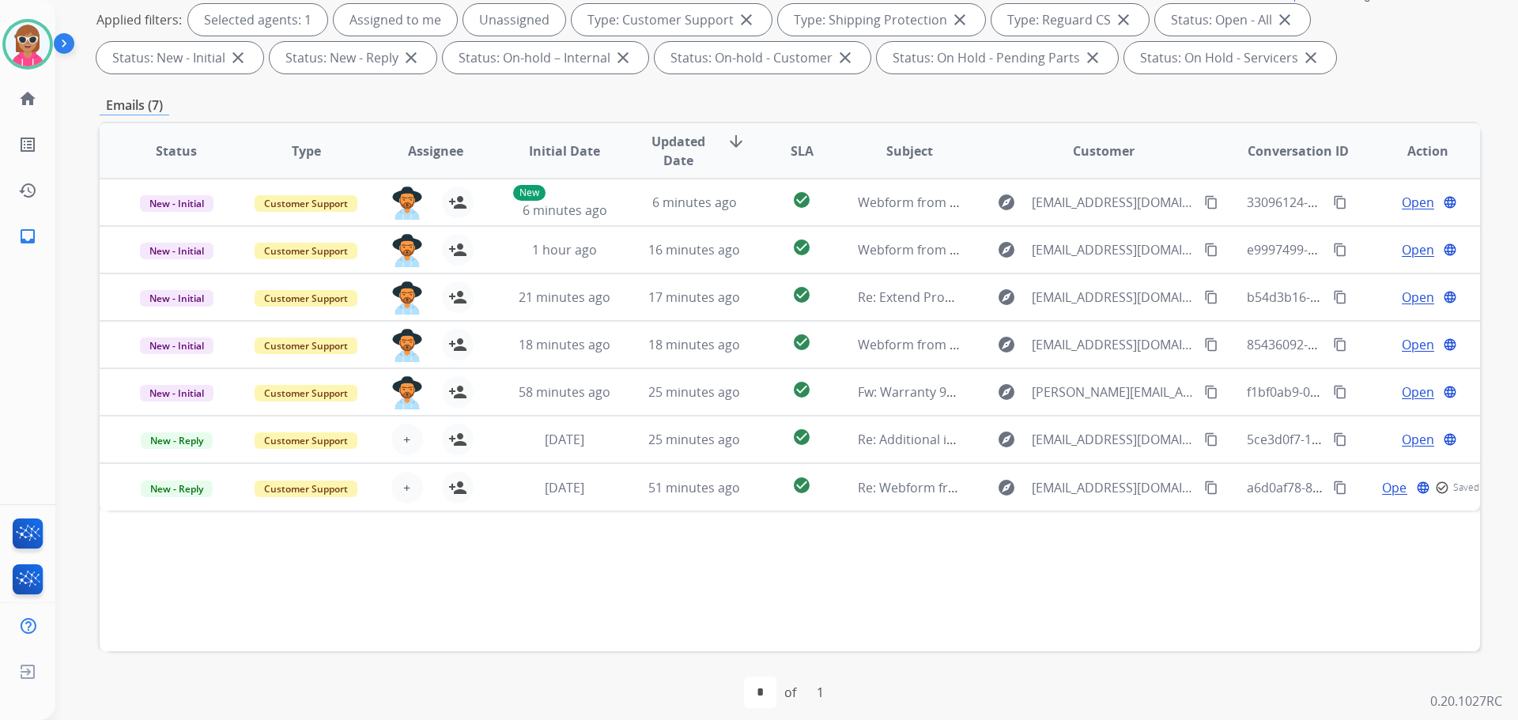
scroll to position [255, 0]
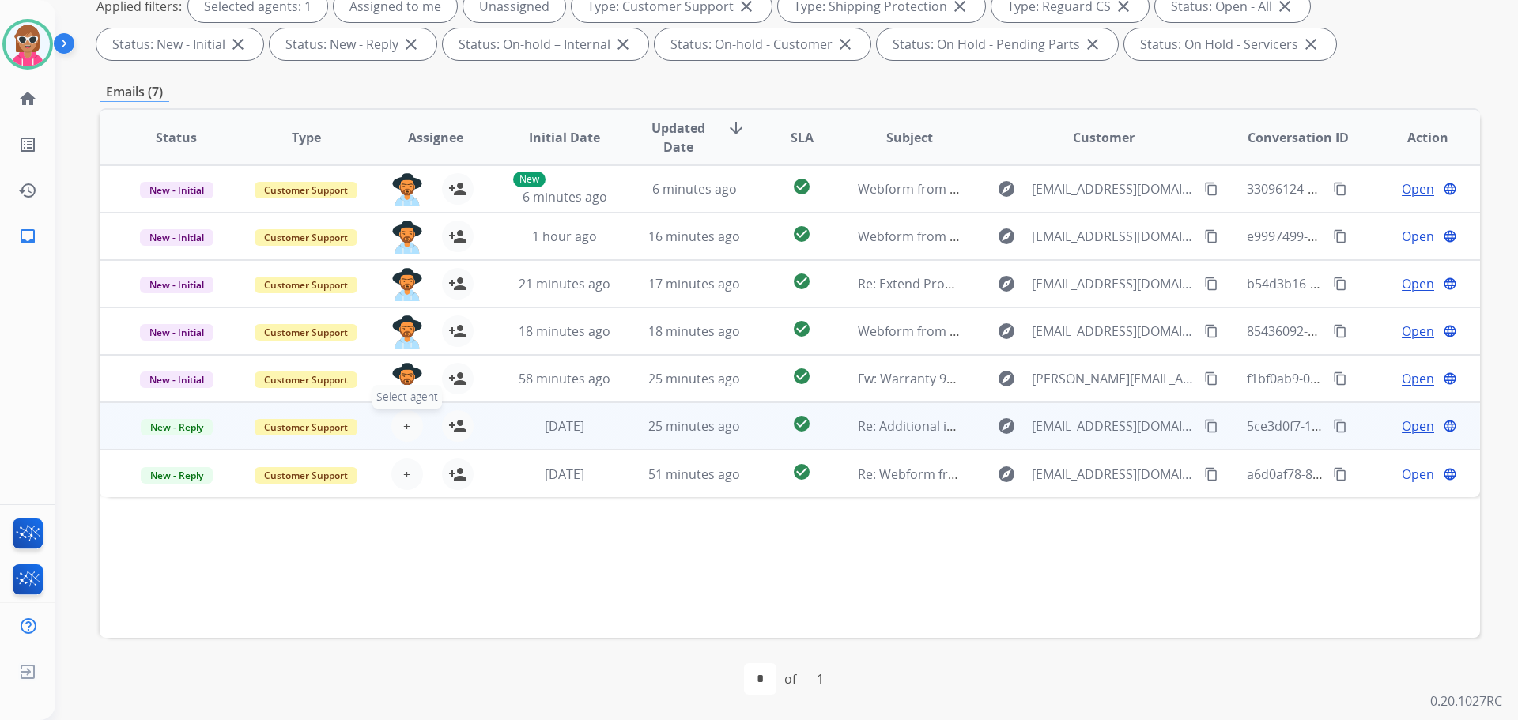
click at [399, 433] on button "+ Select agent" at bounding box center [407, 426] width 32 height 32
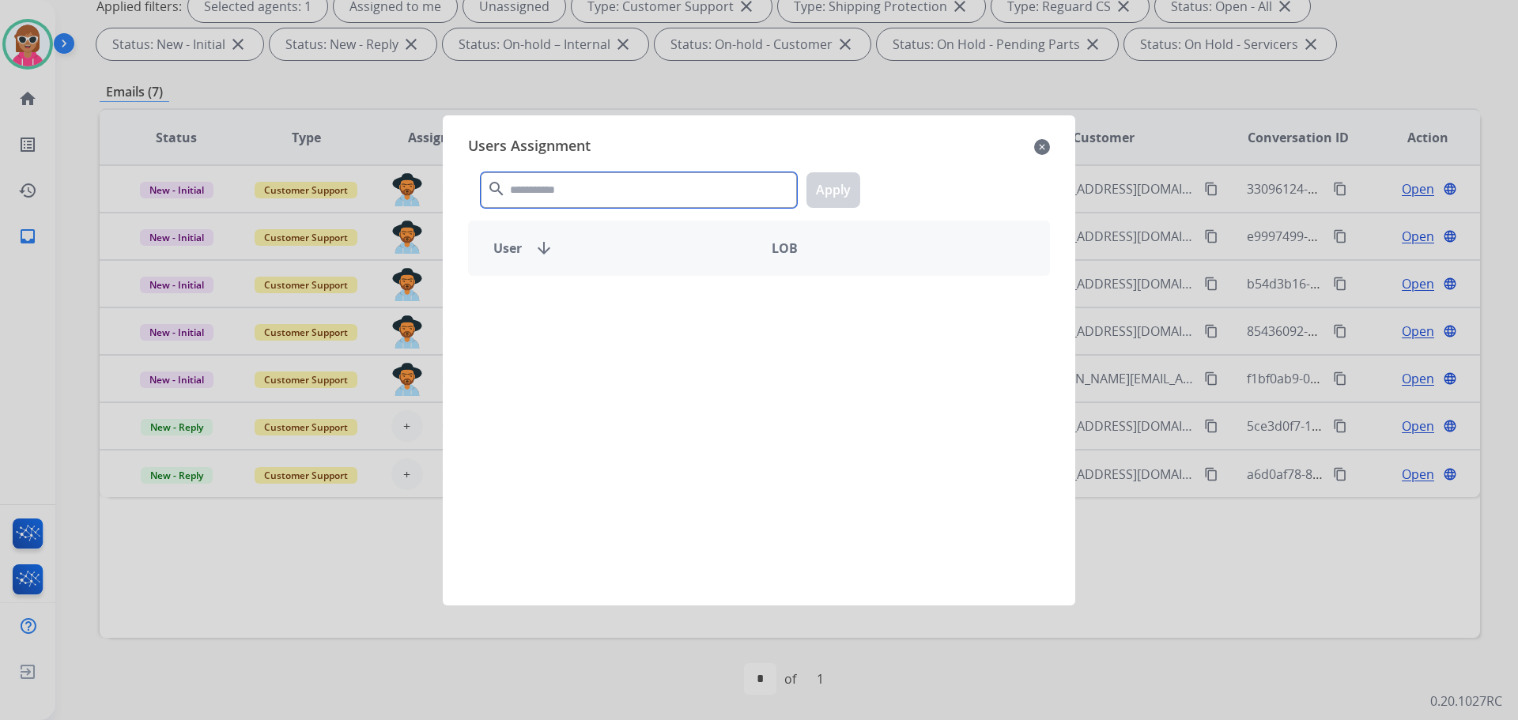
click at [588, 192] on input "text" at bounding box center [639, 190] width 316 height 36
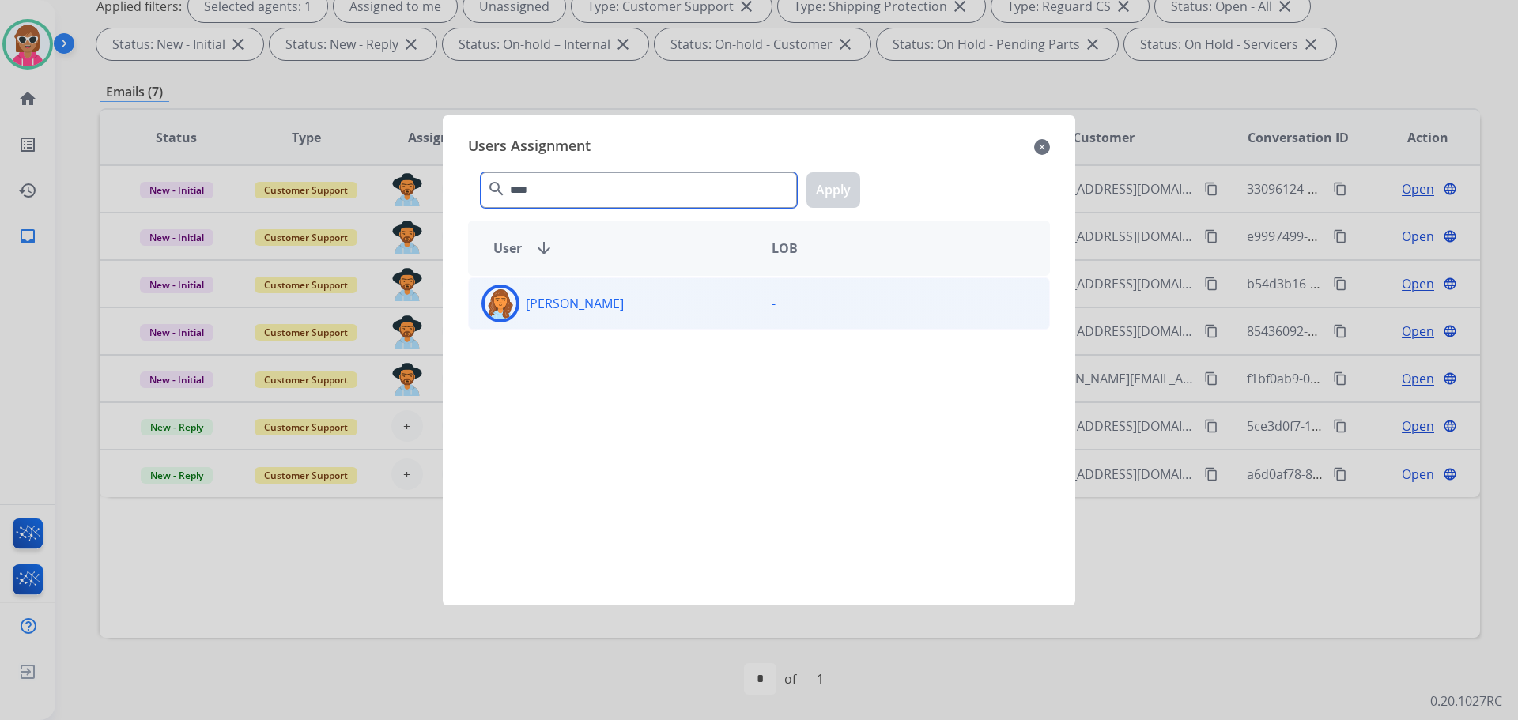
type input "****"
click at [716, 308] on div "[PERSON_NAME]" at bounding box center [614, 304] width 290 height 38
click at [829, 206] on button "Apply" at bounding box center [834, 190] width 54 height 36
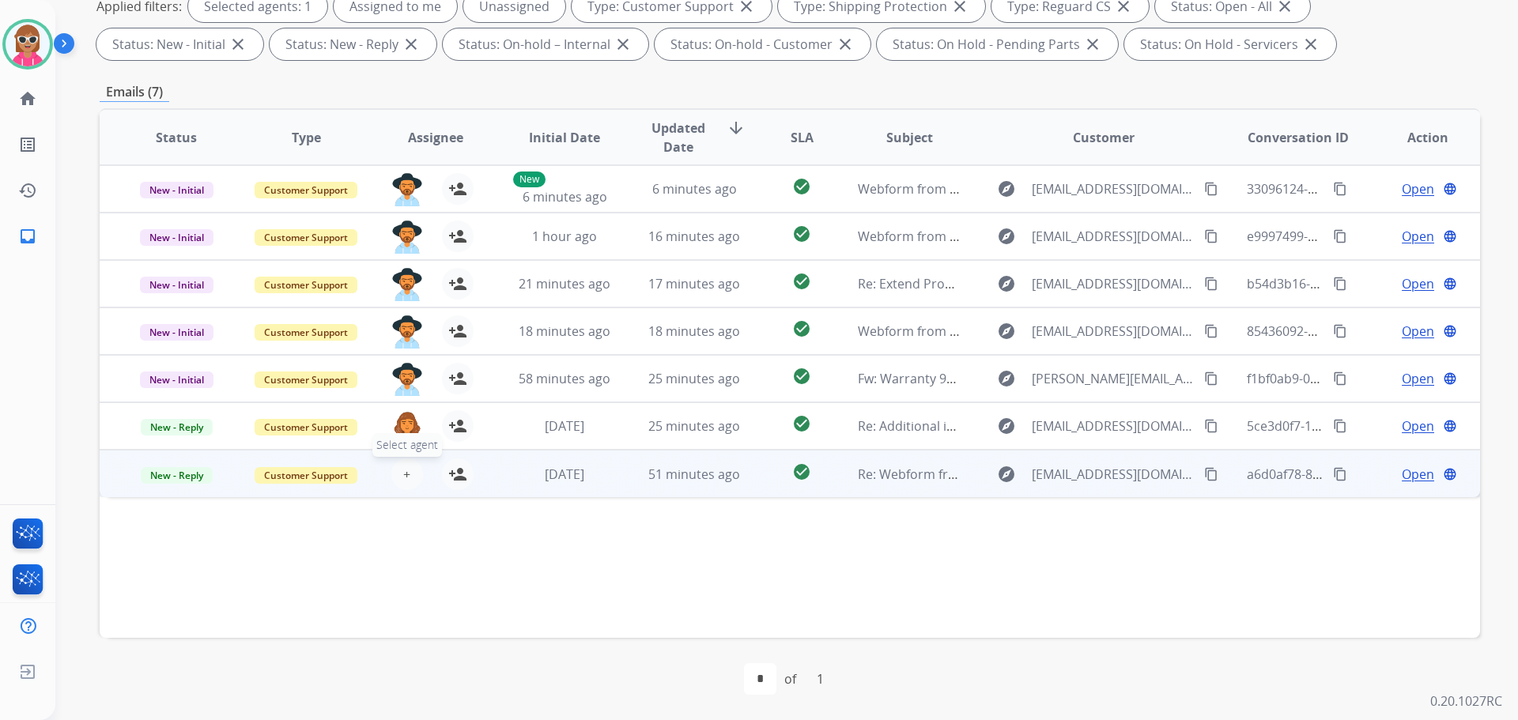
click at [403, 476] on span "+" at bounding box center [406, 474] width 7 height 19
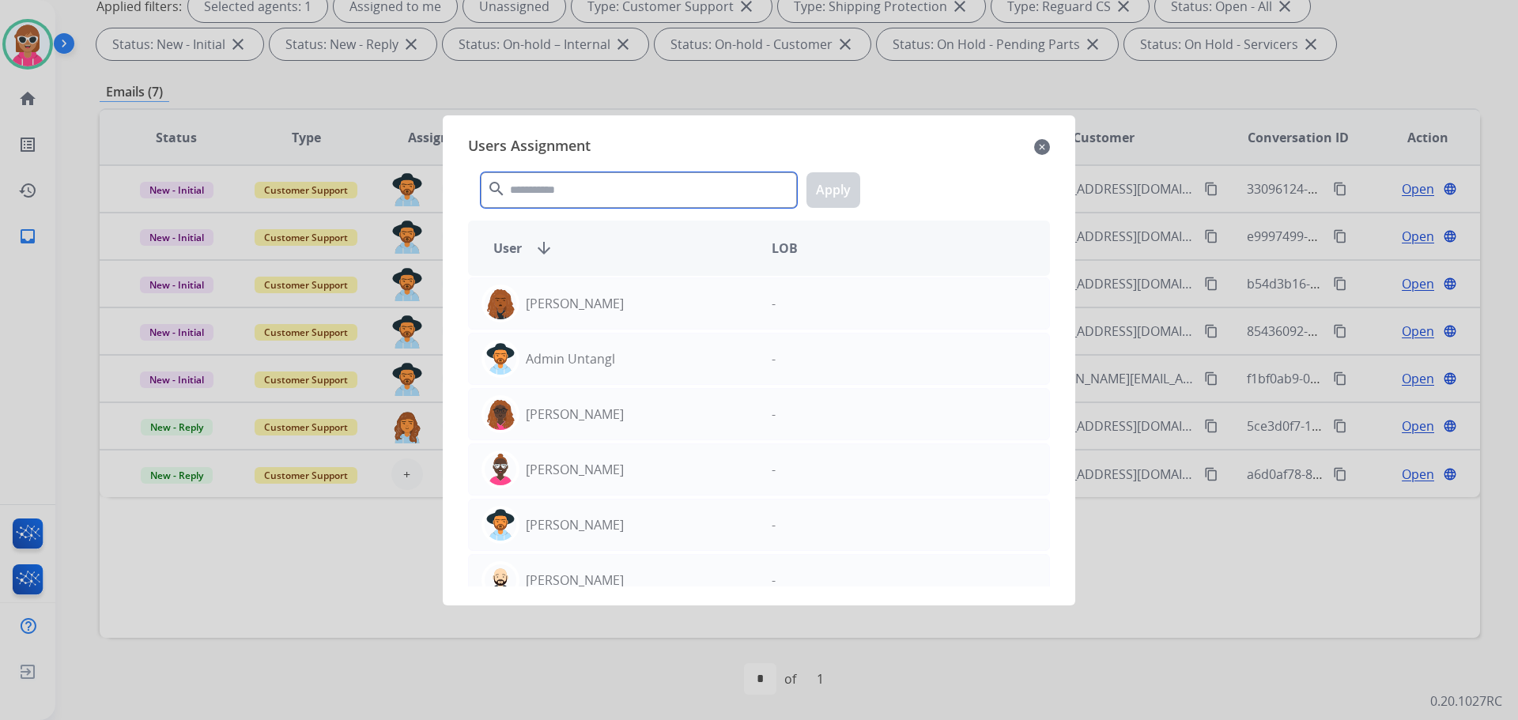
click at [610, 188] on input "text" at bounding box center [639, 190] width 316 height 36
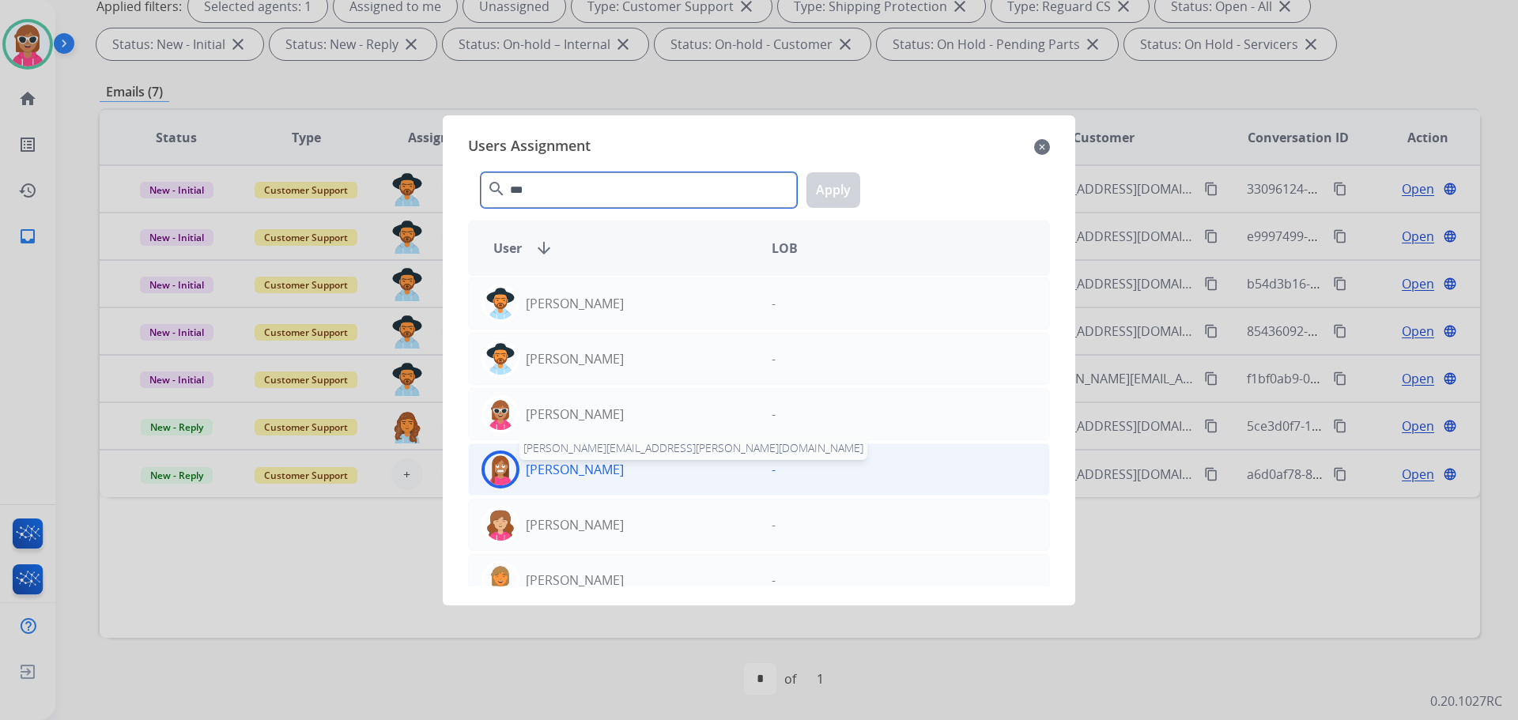
type input "***"
click at [592, 463] on p "[PERSON_NAME]" at bounding box center [575, 469] width 98 height 19
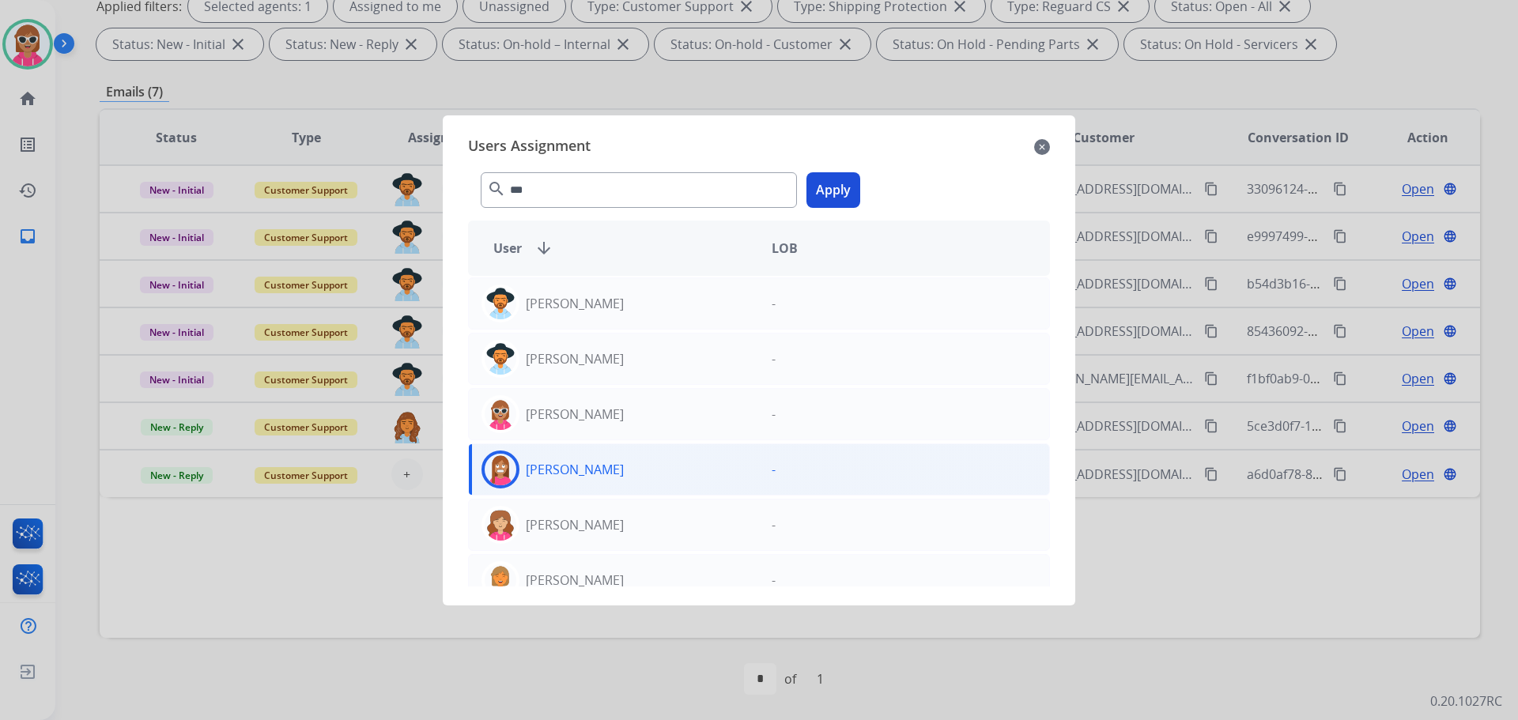
click at [840, 185] on button "Apply" at bounding box center [834, 190] width 54 height 36
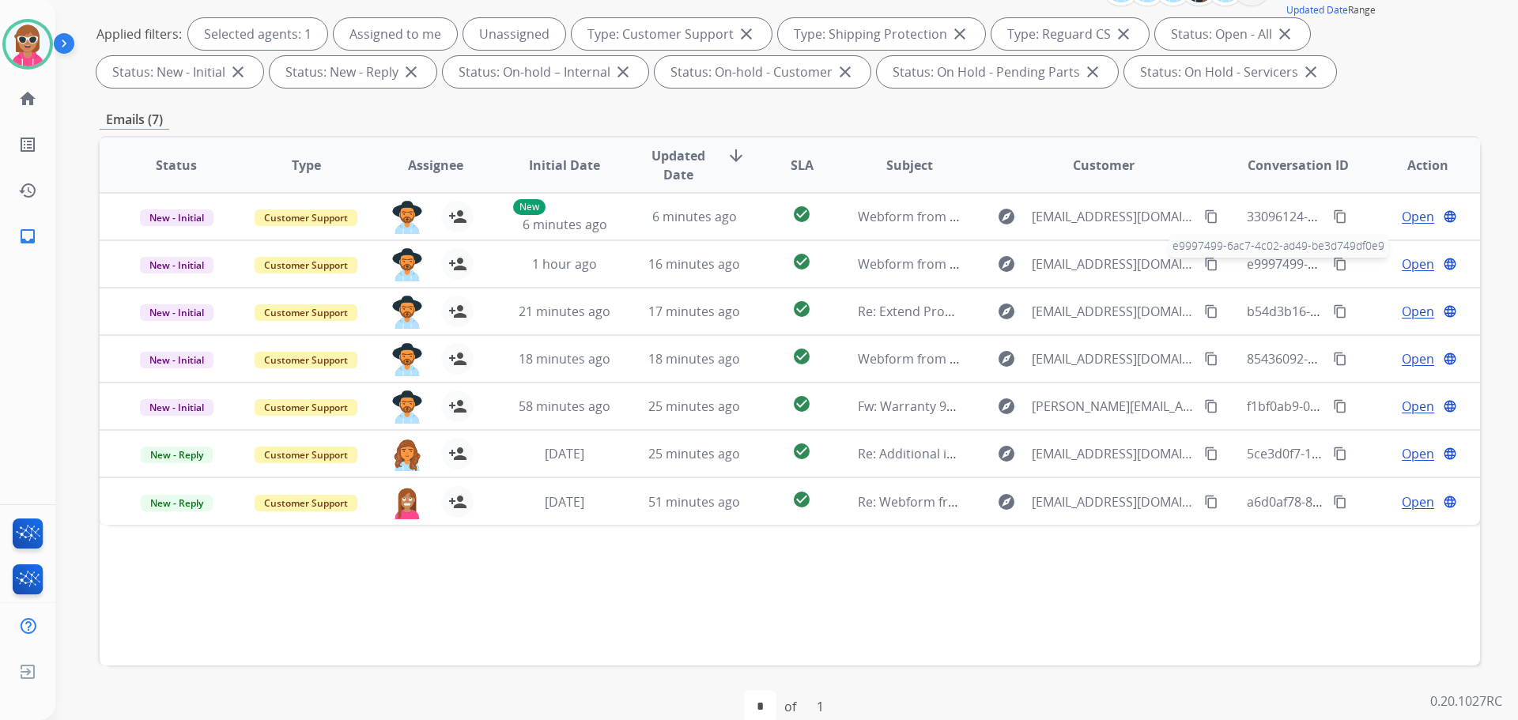
scroll to position [0, 0]
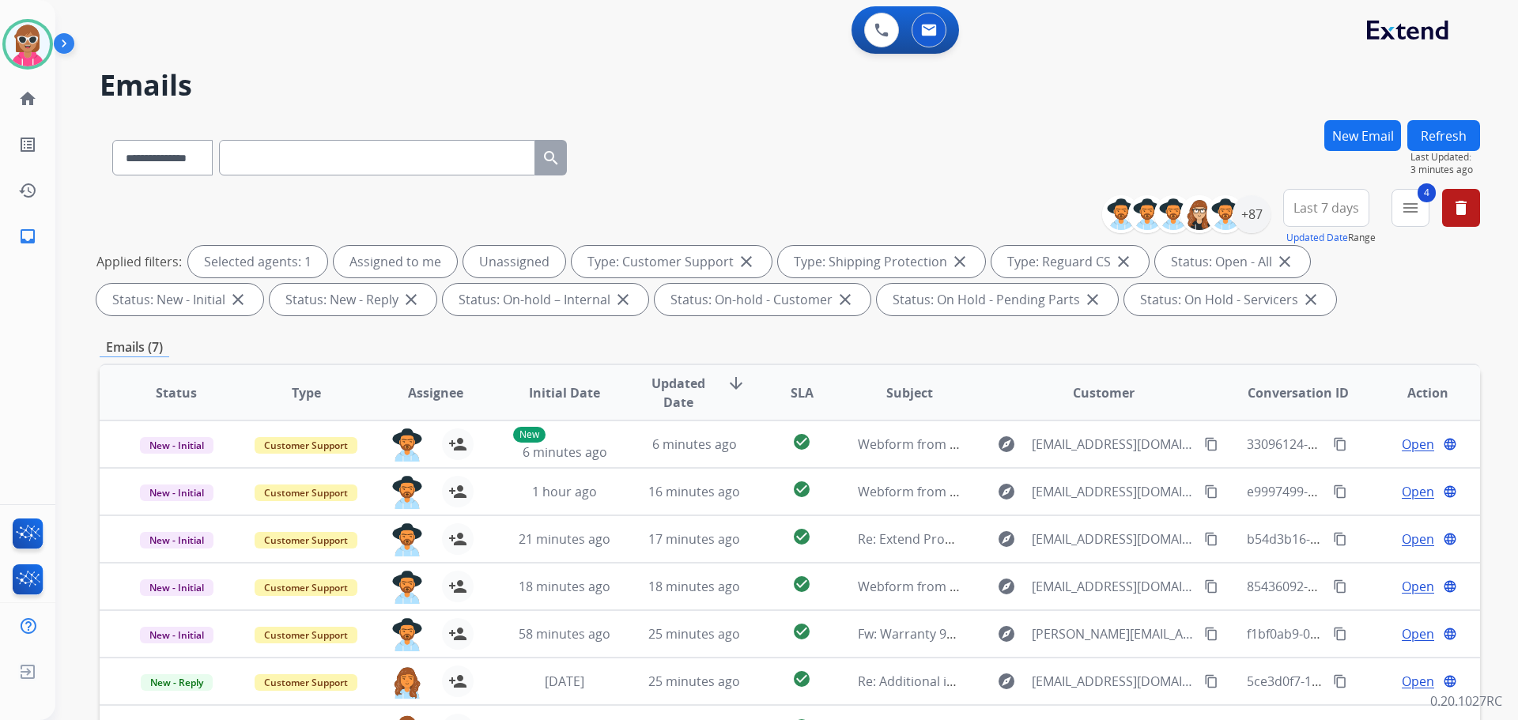
click at [1432, 135] on button "Refresh" at bounding box center [1444, 135] width 73 height 31
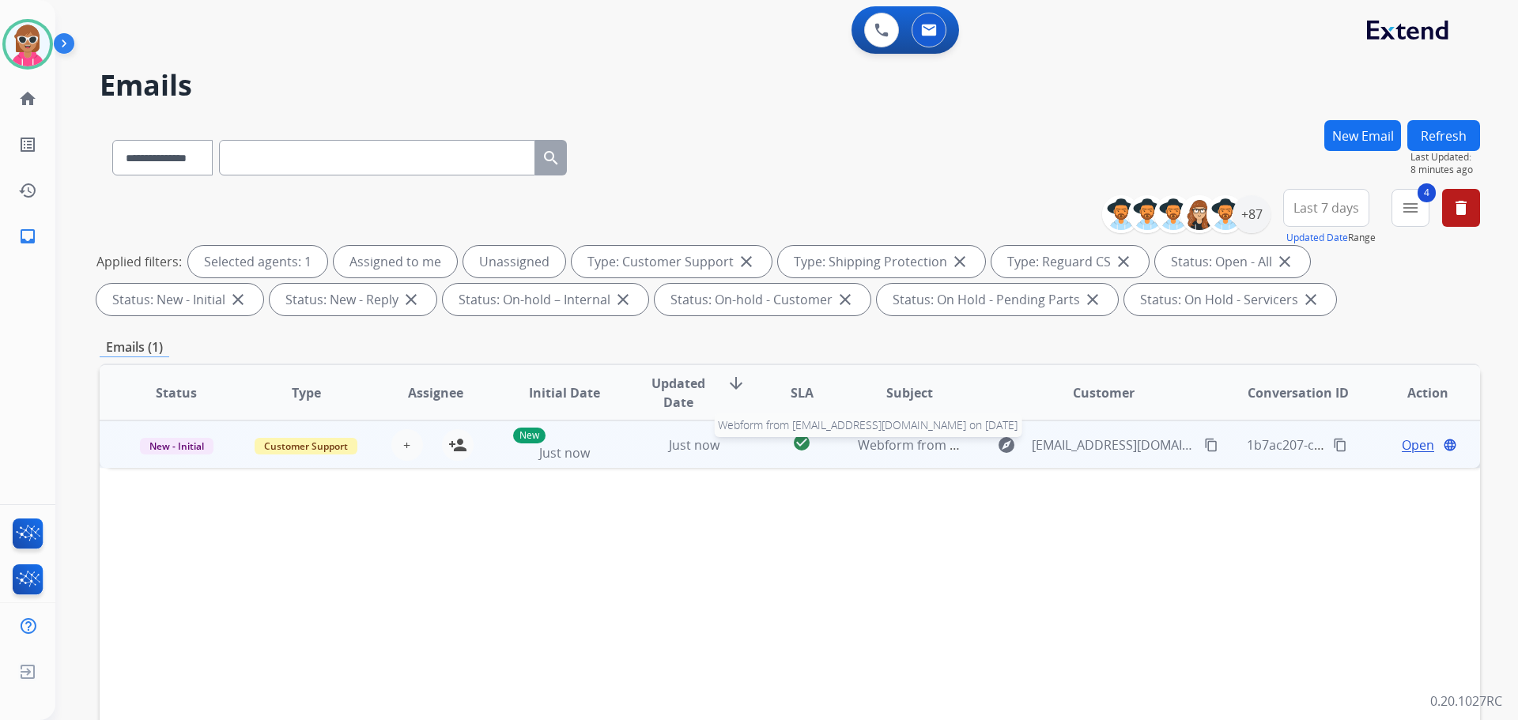
click at [933, 455] on td "Webform from [EMAIL_ADDRESS][DOMAIN_NAME] on [DATE] Webform from [EMAIL_ADDRESS…" at bounding box center [898, 444] width 130 height 47
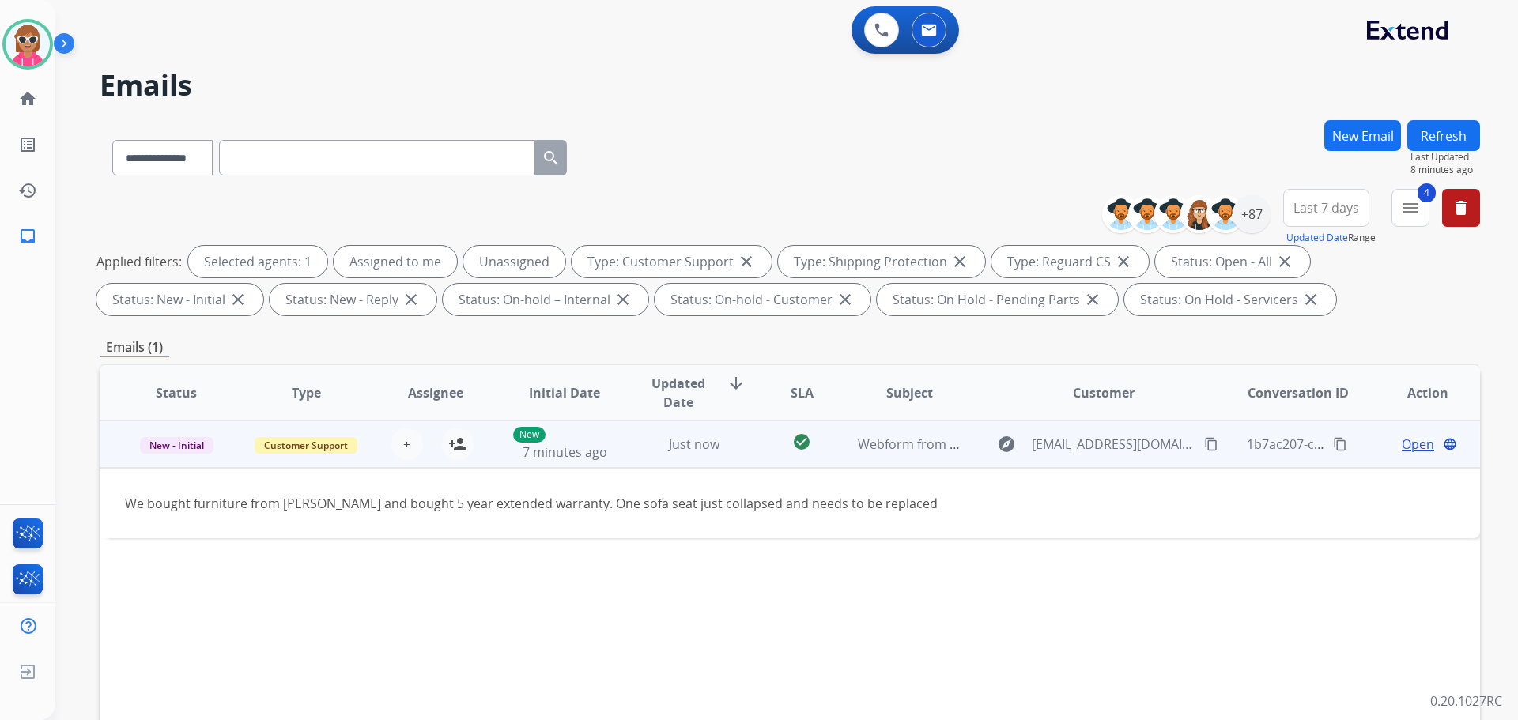
drag, startPoint x: 1164, startPoint y: 450, endPoint x: 1089, endPoint y: 352, distance: 123.5
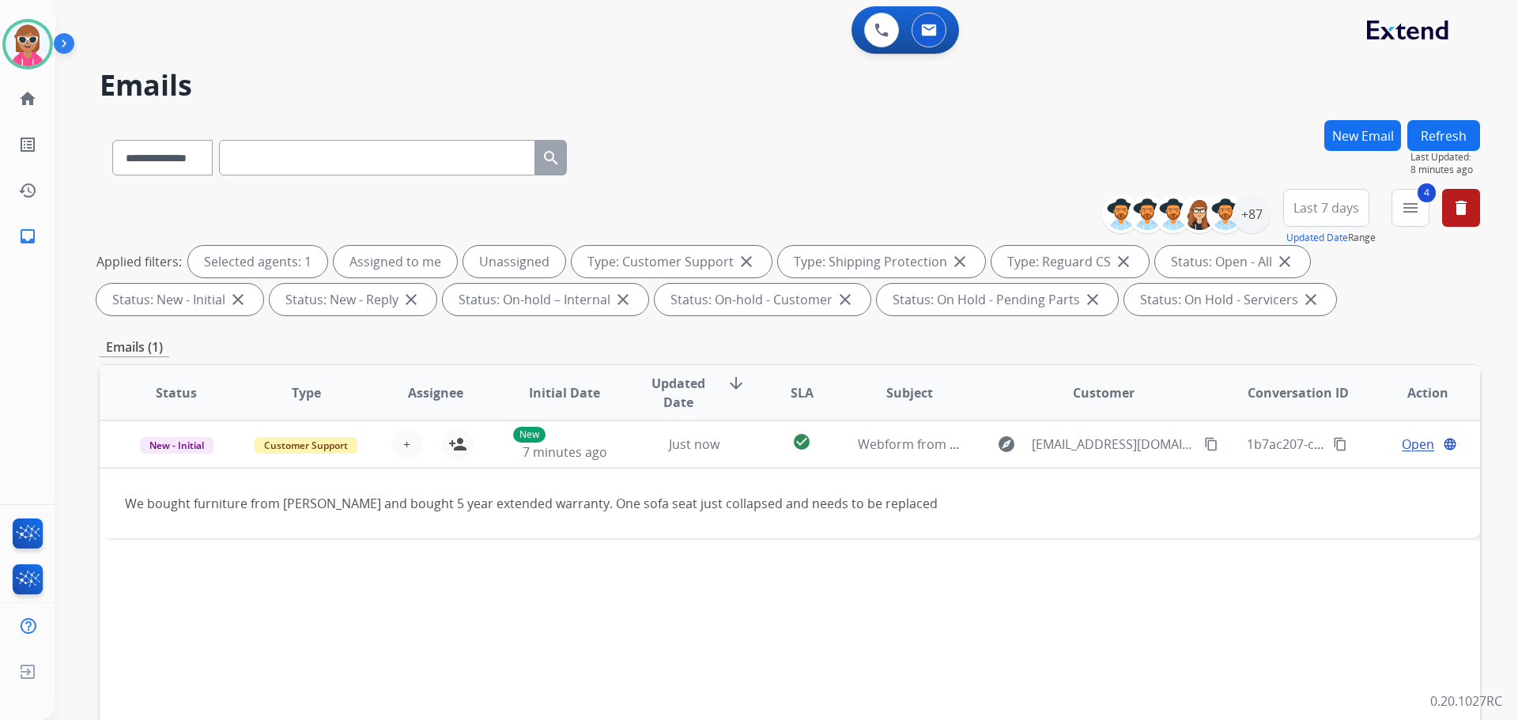
click at [1204, 449] on mat-icon "content_copy" at bounding box center [1211, 444] width 14 height 14
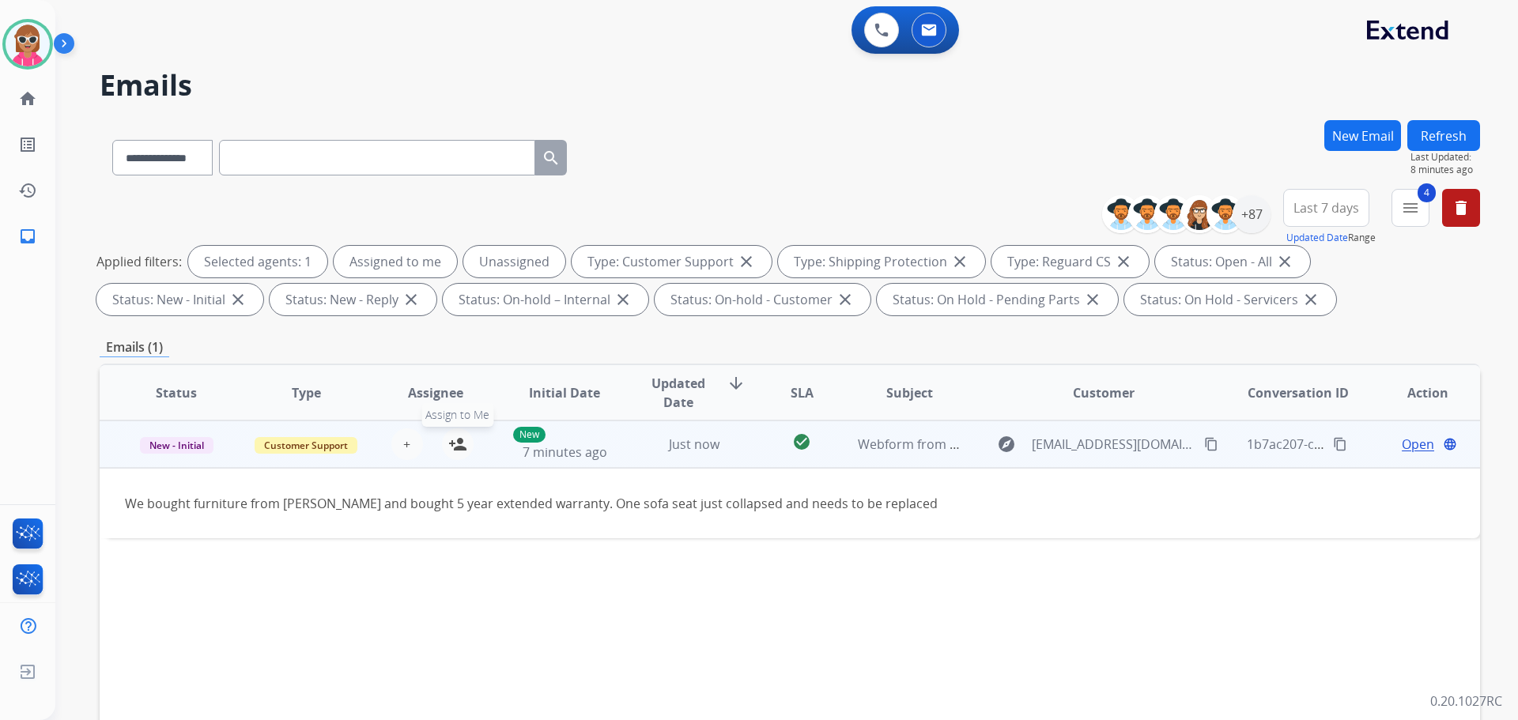
click at [464, 444] on button "person_add Assign to Me" at bounding box center [458, 445] width 32 height 32
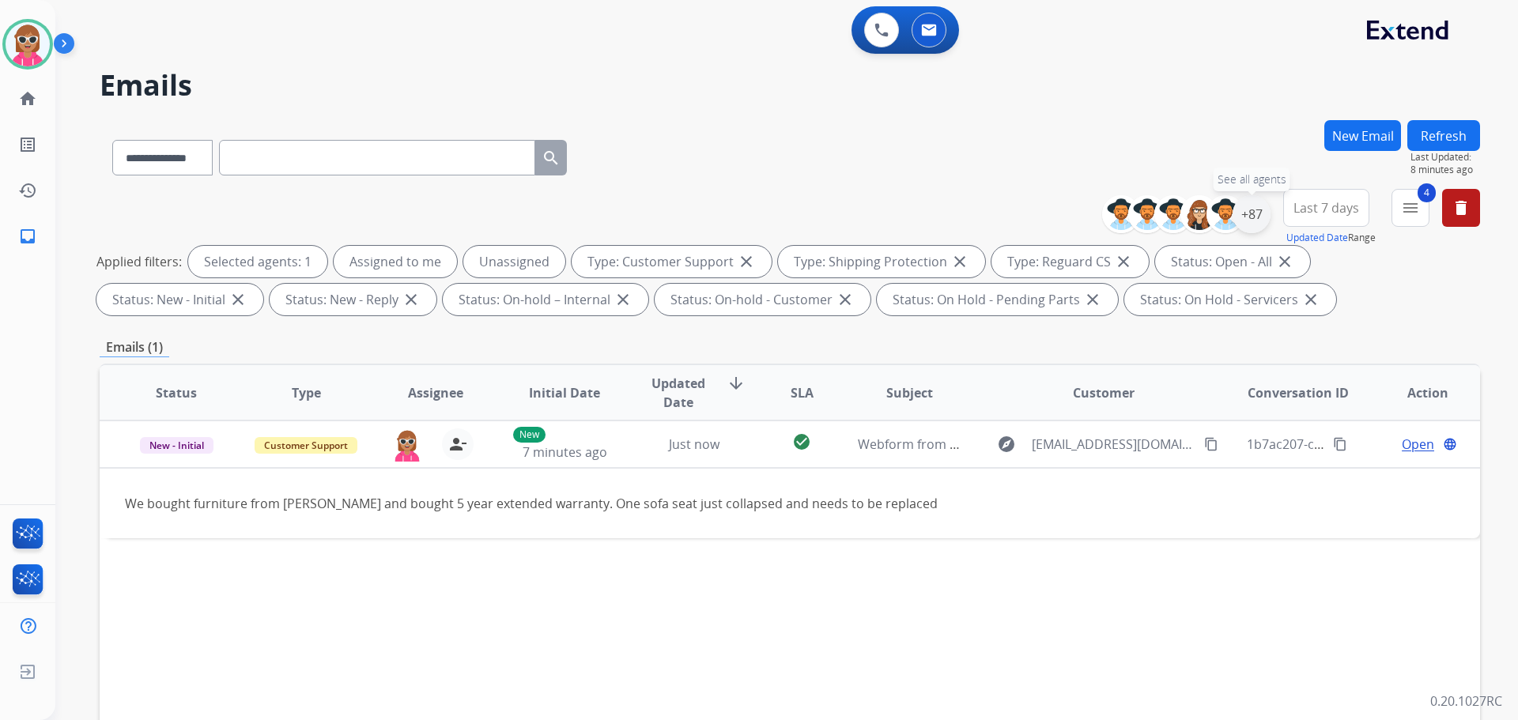
click at [1254, 217] on div "+87" at bounding box center [1252, 214] width 38 height 38
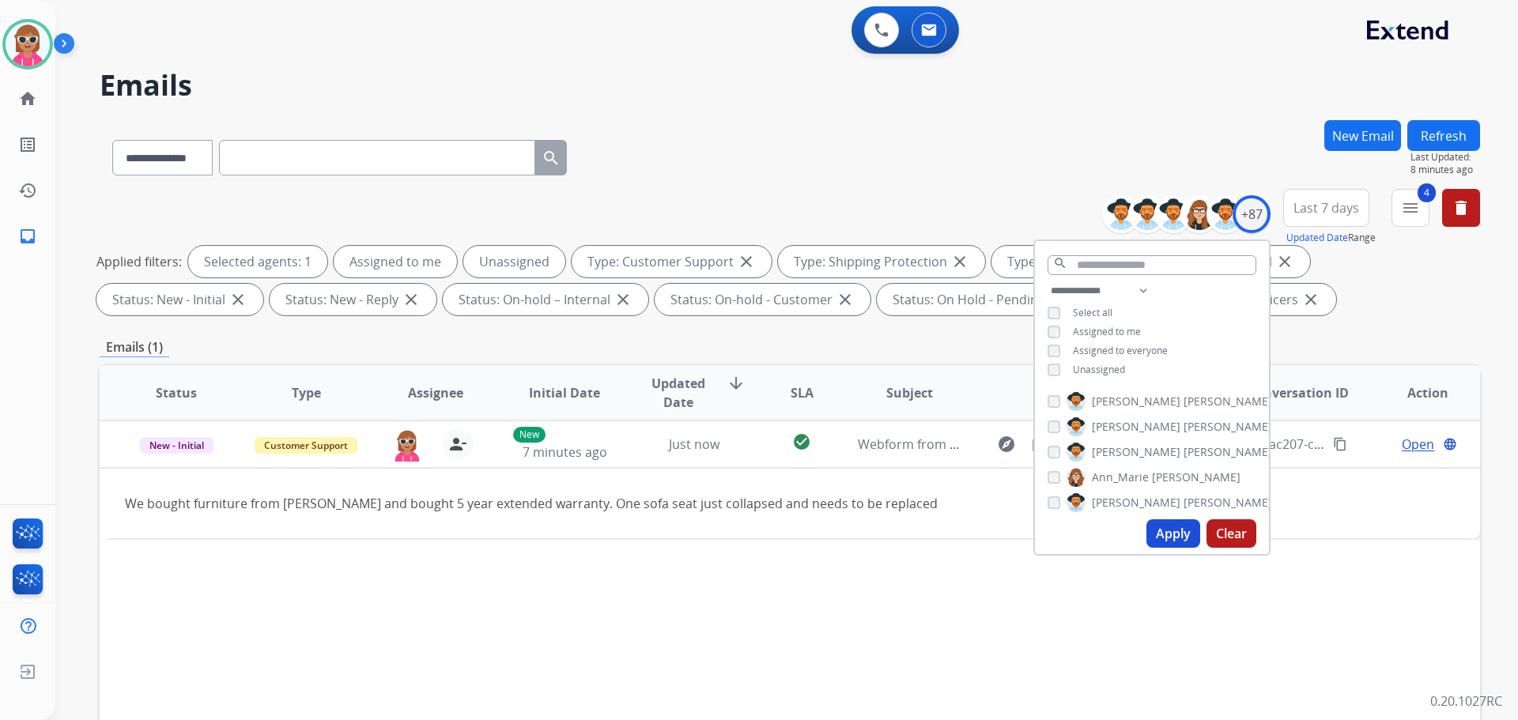
drag, startPoint x: 1074, startPoint y: 361, endPoint x: 1076, endPoint y: 369, distance: 9.0
click at [1074, 365] on div "**********" at bounding box center [1152, 332] width 234 height 101
drag, startPoint x: 1083, startPoint y: 380, endPoint x: 1087, endPoint y: 365, distance: 14.6
click at [1086, 372] on div "**********" at bounding box center [1152, 332] width 234 height 101
drag, startPoint x: 1087, startPoint y: 365, endPoint x: 1110, endPoint y: 447, distance: 84.8
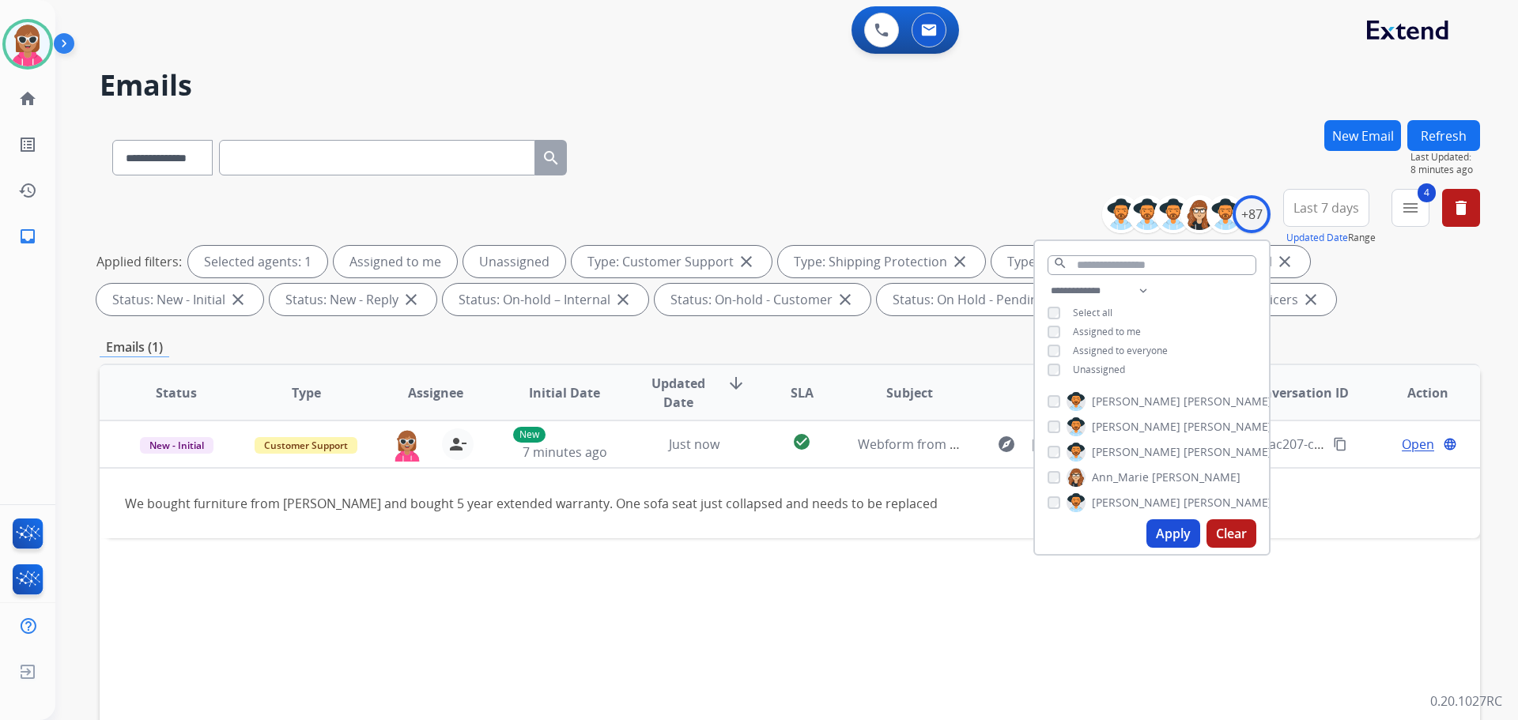
click at [1087, 365] on span "Unassigned" at bounding box center [1099, 369] width 52 height 13
drag, startPoint x: 1161, startPoint y: 536, endPoint x: 1153, endPoint y: 534, distance: 8.3
click at [1160, 536] on button "Apply" at bounding box center [1174, 534] width 54 height 28
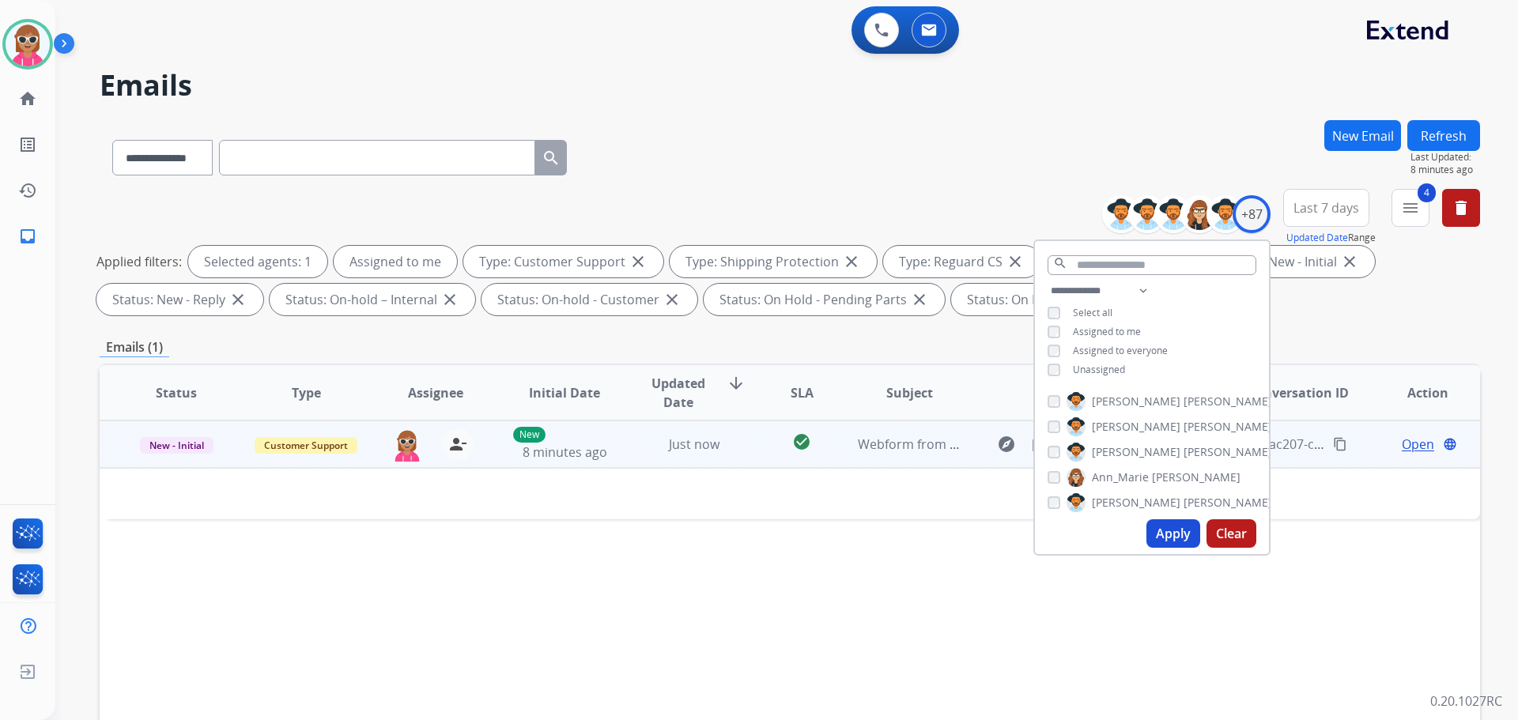
drag, startPoint x: 740, startPoint y: 448, endPoint x: 739, endPoint y: 456, distance: 7.9
click at [739, 449] on tr "New - Initial Customer Support [PERSON_NAME][EMAIL_ADDRESS][PERSON_NAME][DOMAIN…" at bounding box center [790, 444] width 1381 height 47
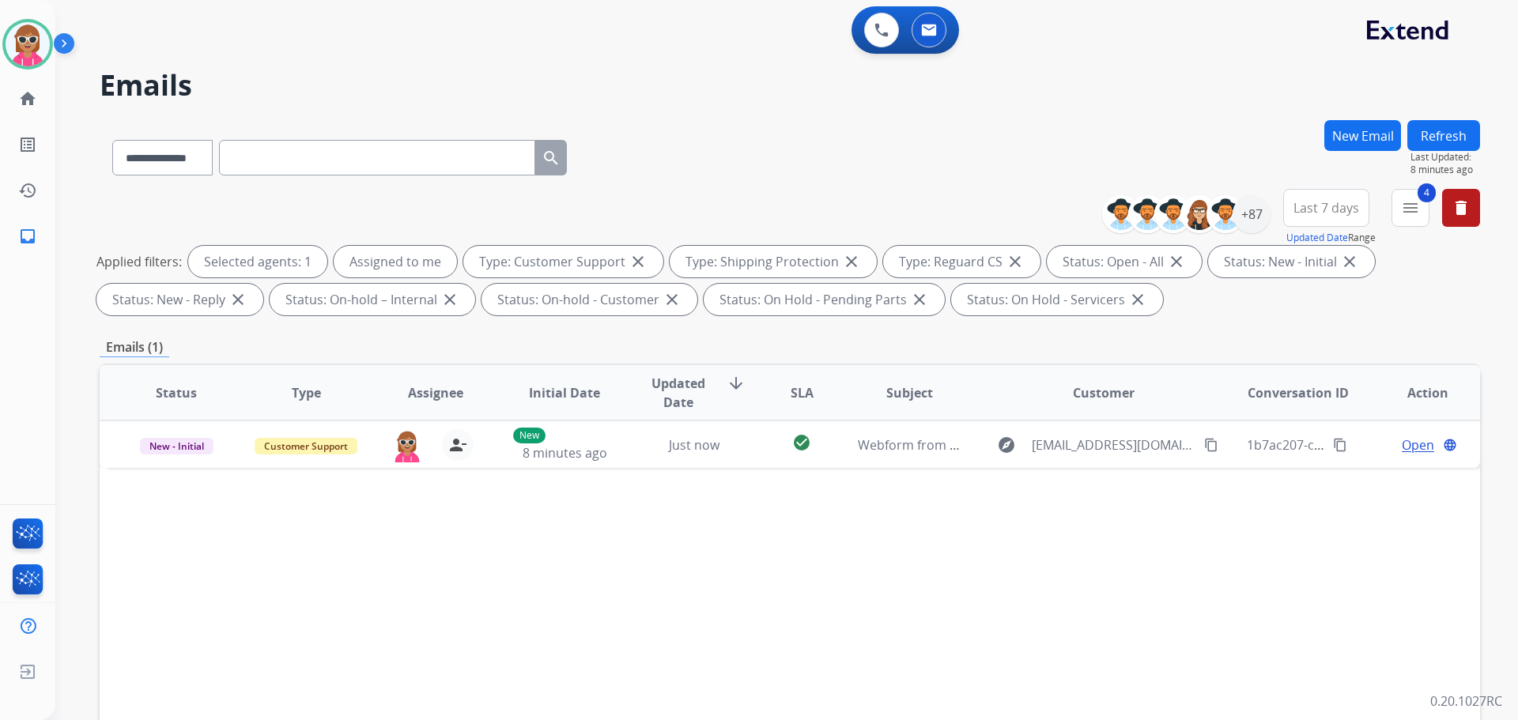
drag, startPoint x: 1330, startPoint y: 449, endPoint x: 1305, endPoint y: 478, distance: 38.1
click at [1333, 449] on mat-icon "content_copy" at bounding box center [1340, 445] width 14 height 14
drag, startPoint x: 178, startPoint y: 533, endPoint x: 274, endPoint y: 538, distance: 95.8
click at [181, 531] on div "Status Type Assignee Initial Date Updated Date arrow_downward SLA Subject Custo…" at bounding box center [790, 629] width 1381 height 530
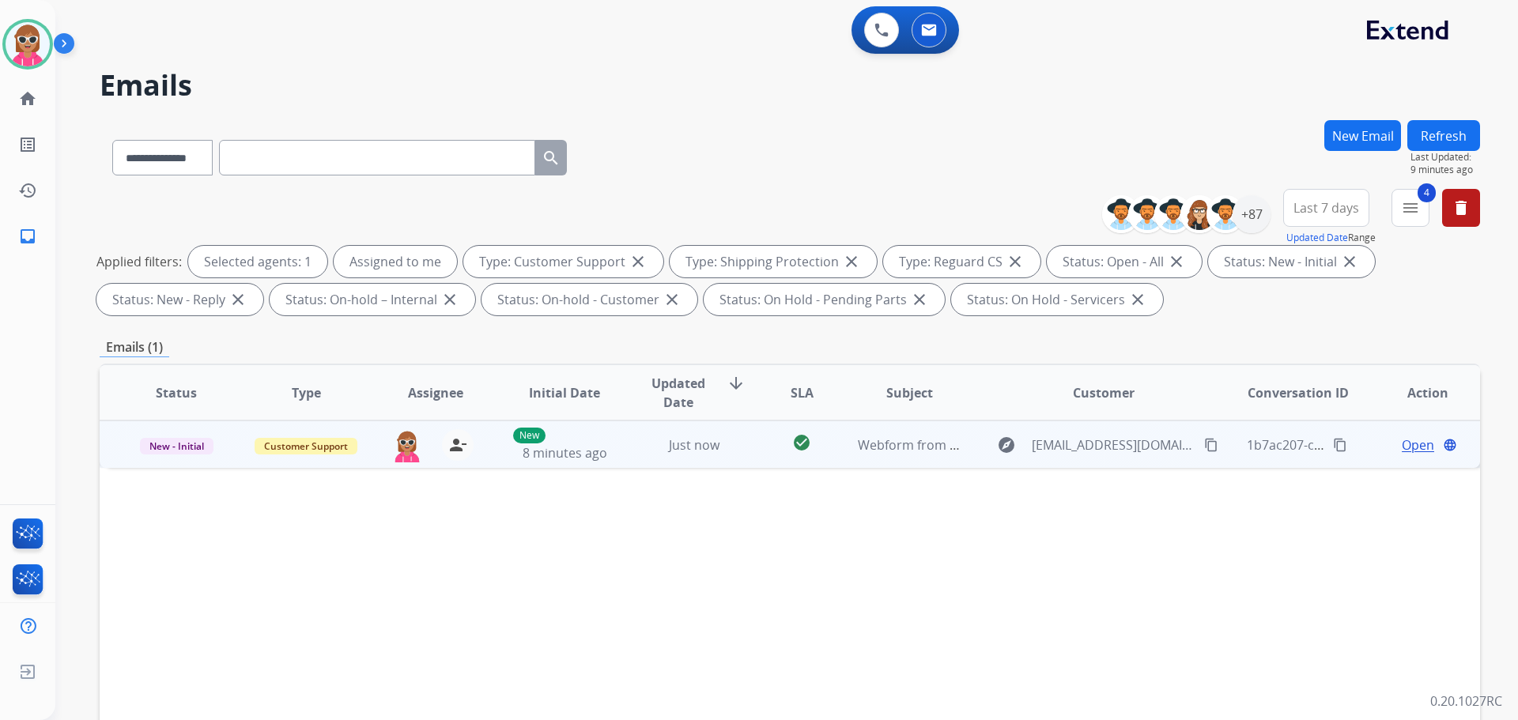
click at [1406, 437] on span "Open" at bounding box center [1418, 445] width 32 height 19
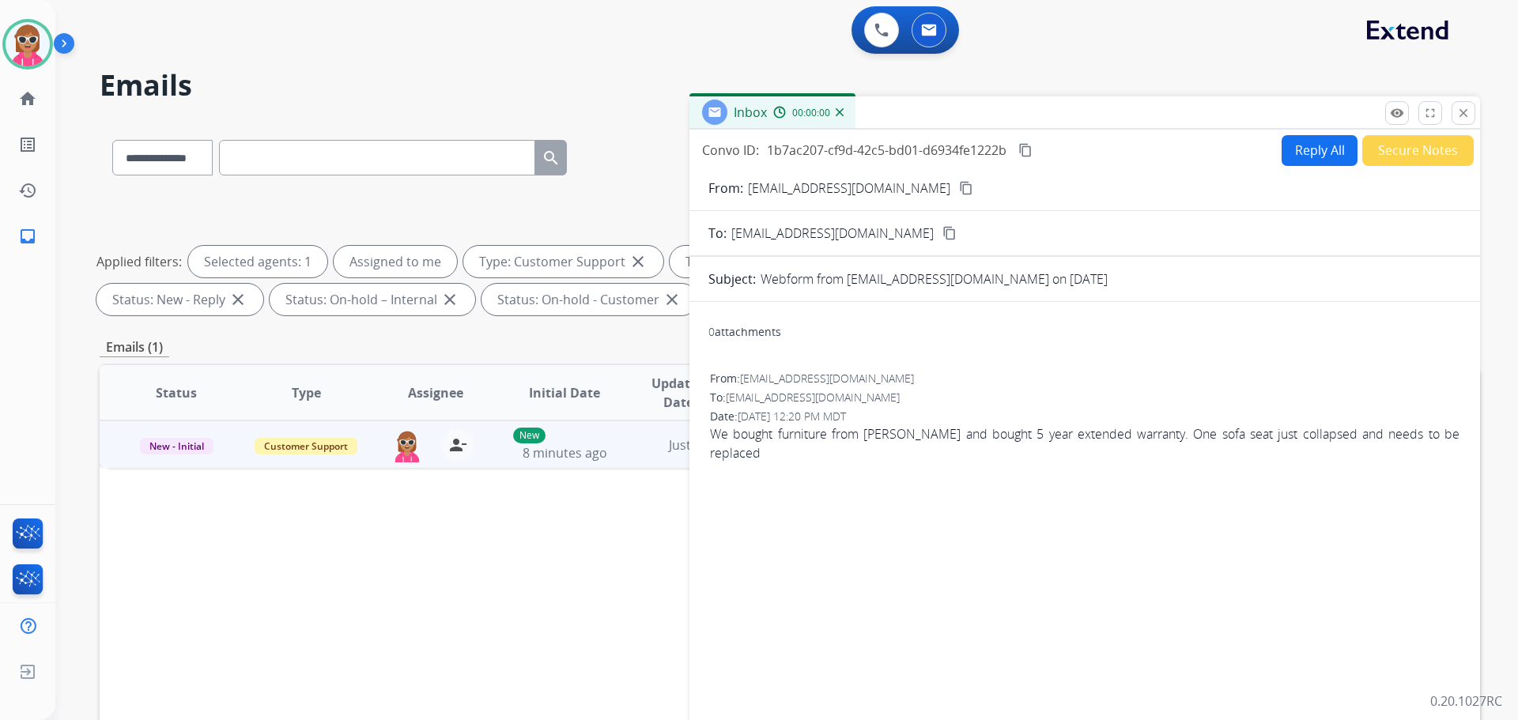
click at [1302, 155] on button "Reply All" at bounding box center [1320, 150] width 76 height 31
select select "**********"
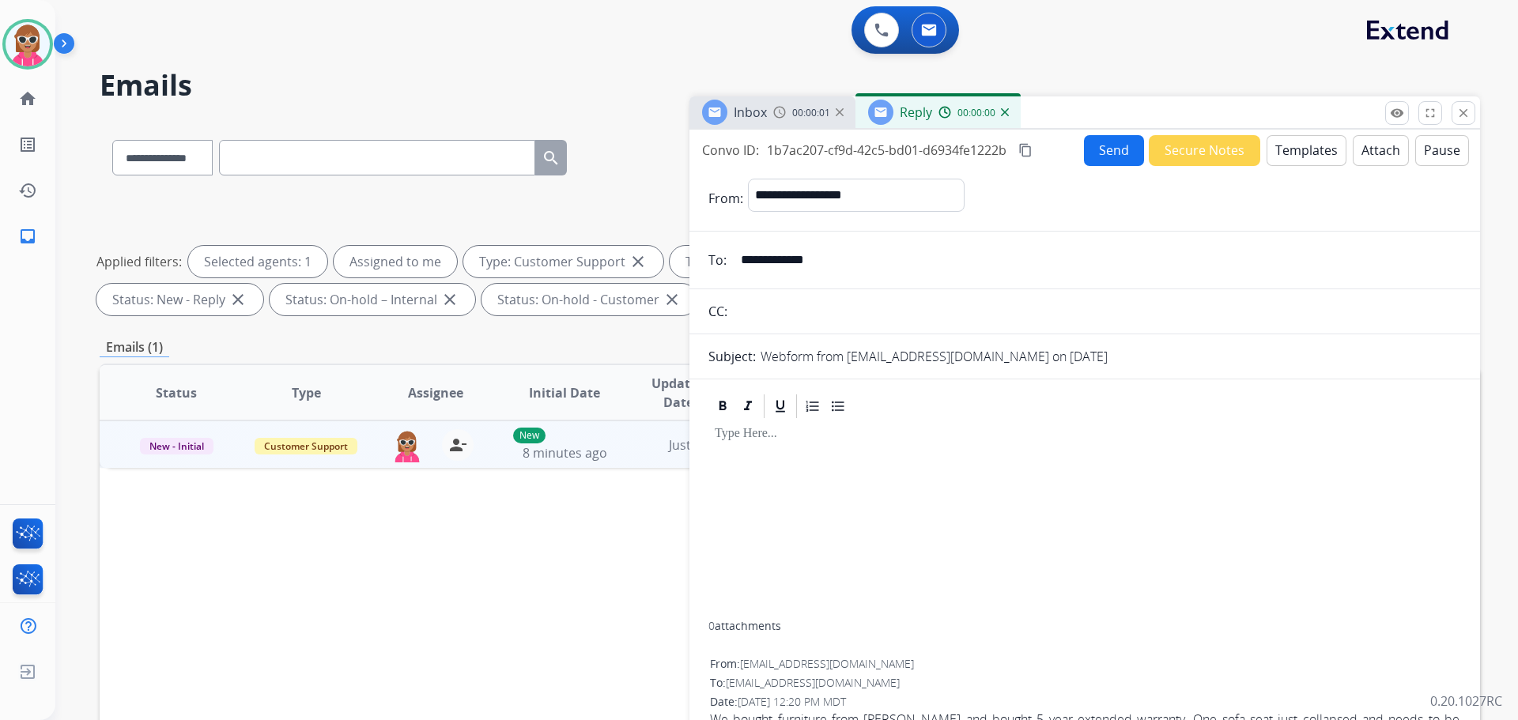
click at [1298, 151] on button "Templates" at bounding box center [1307, 150] width 80 height 31
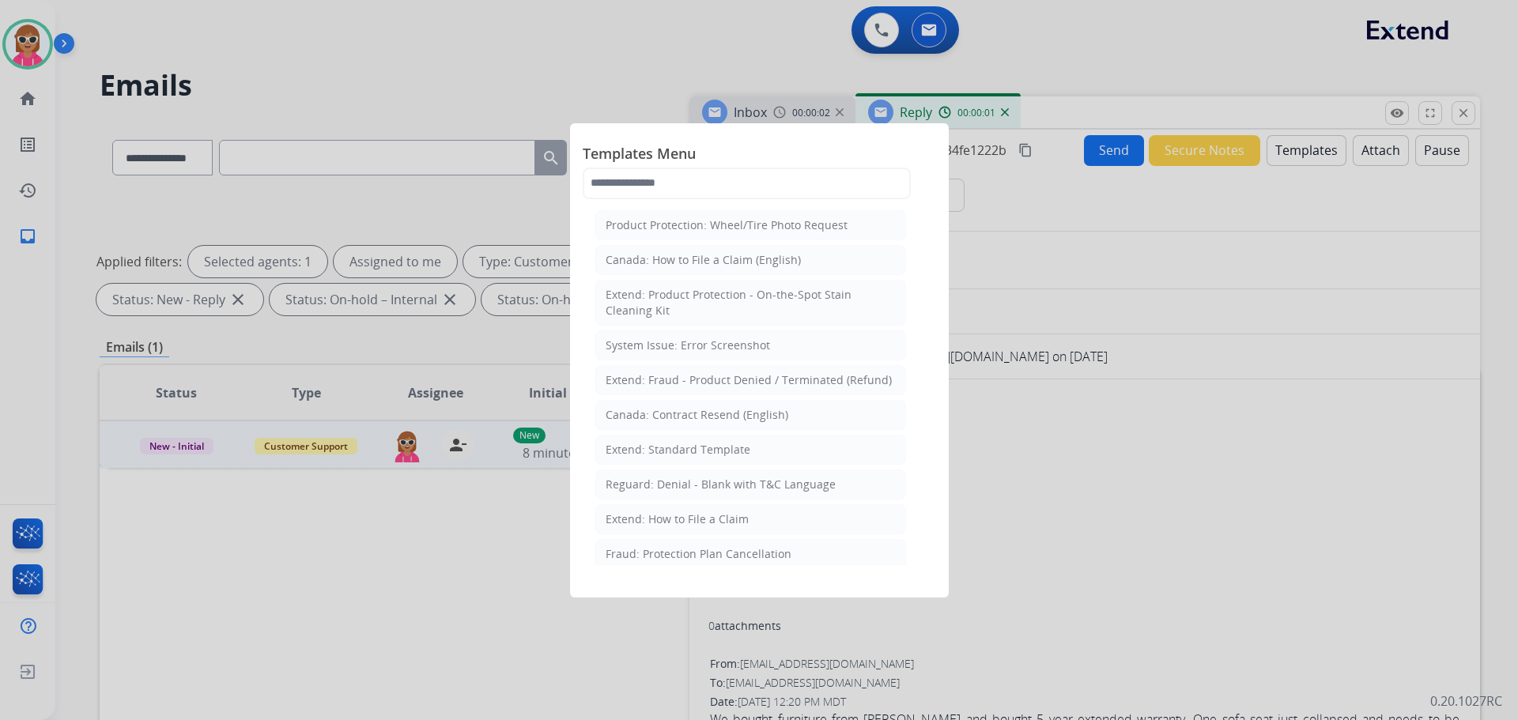
drag, startPoint x: 712, startPoint y: 456, endPoint x: 747, endPoint y: 505, distance: 61.2
click at [713, 456] on div "Extend: Standard Template" at bounding box center [678, 450] width 145 height 16
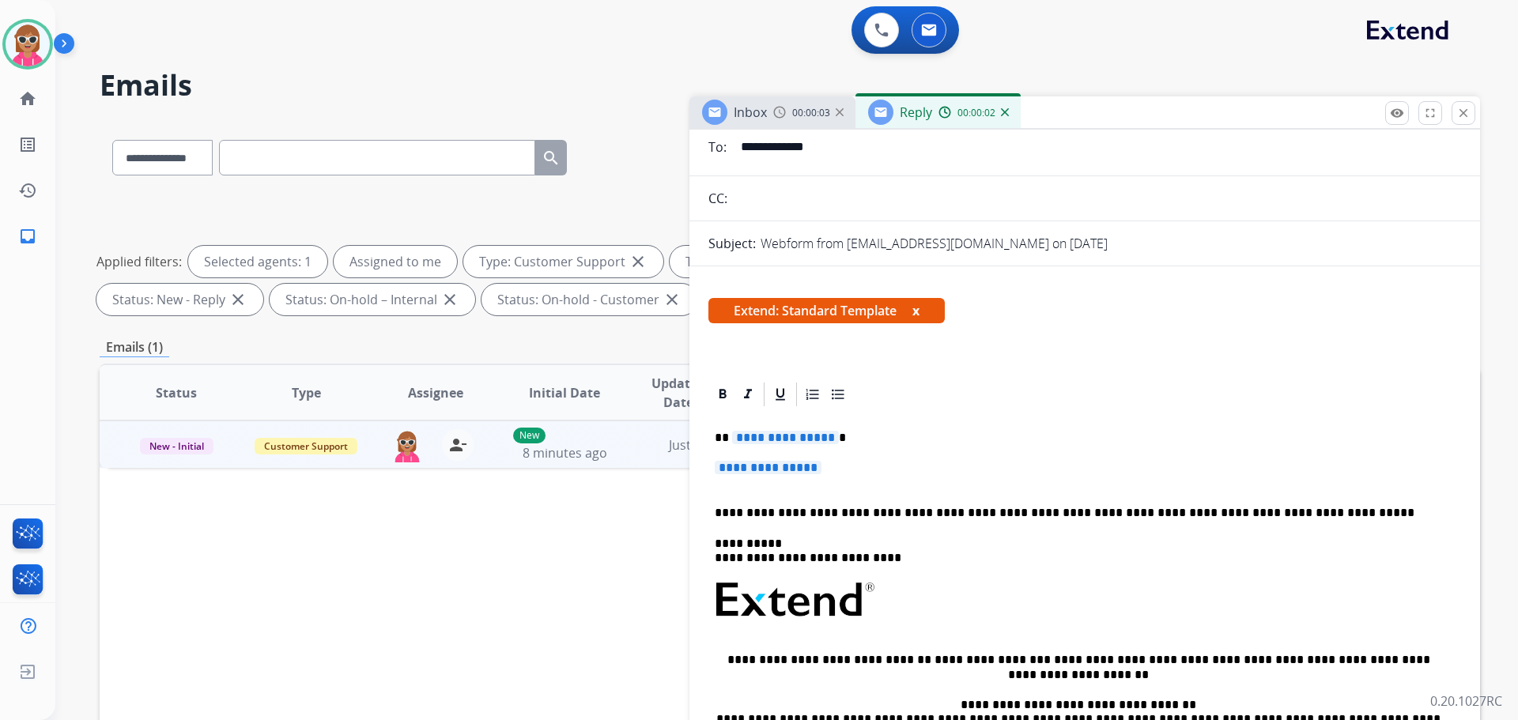
scroll to position [237, 0]
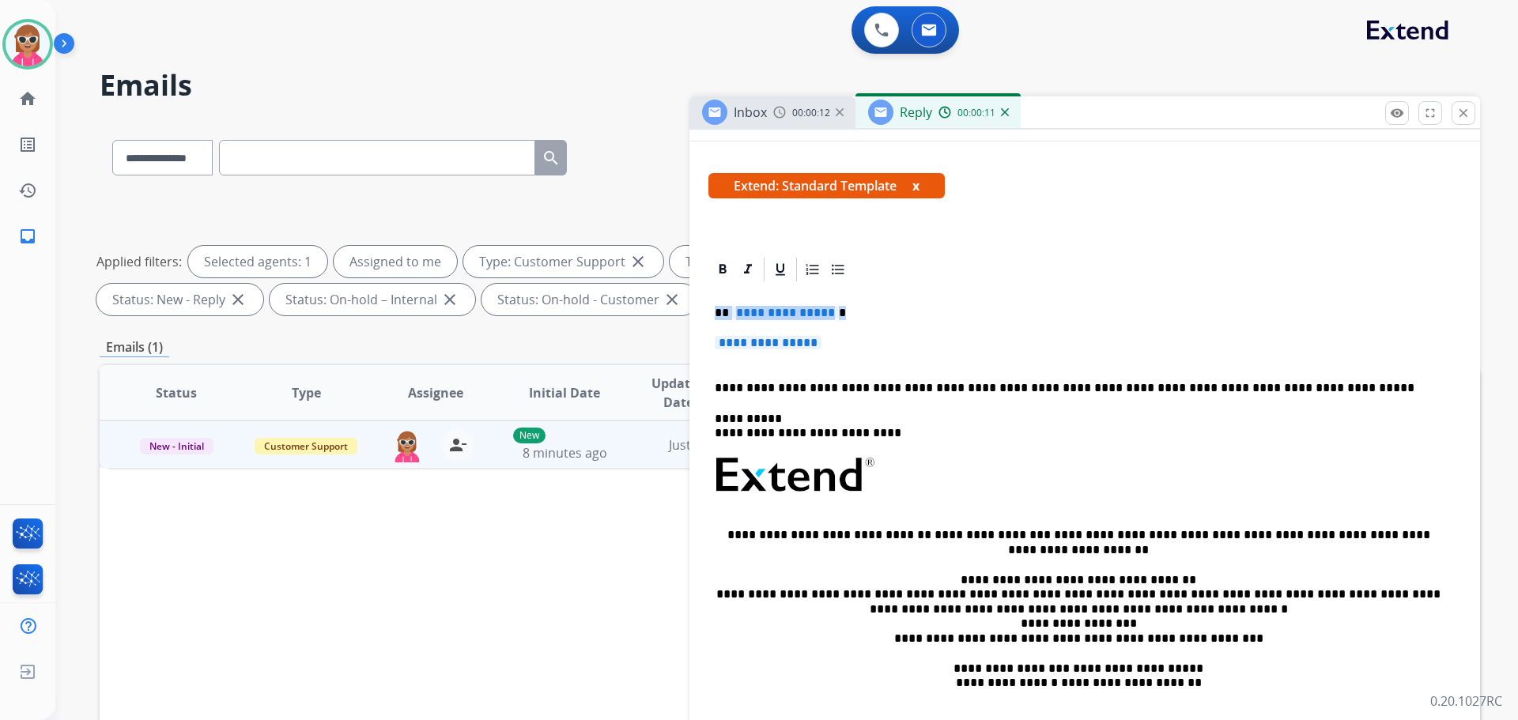
drag, startPoint x: 837, startPoint y: 337, endPoint x: 724, endPoint y: 315, distance: 114.5
click at [719, 317] on div "**********" at bounding box center [1085, 518] width 753 height 468
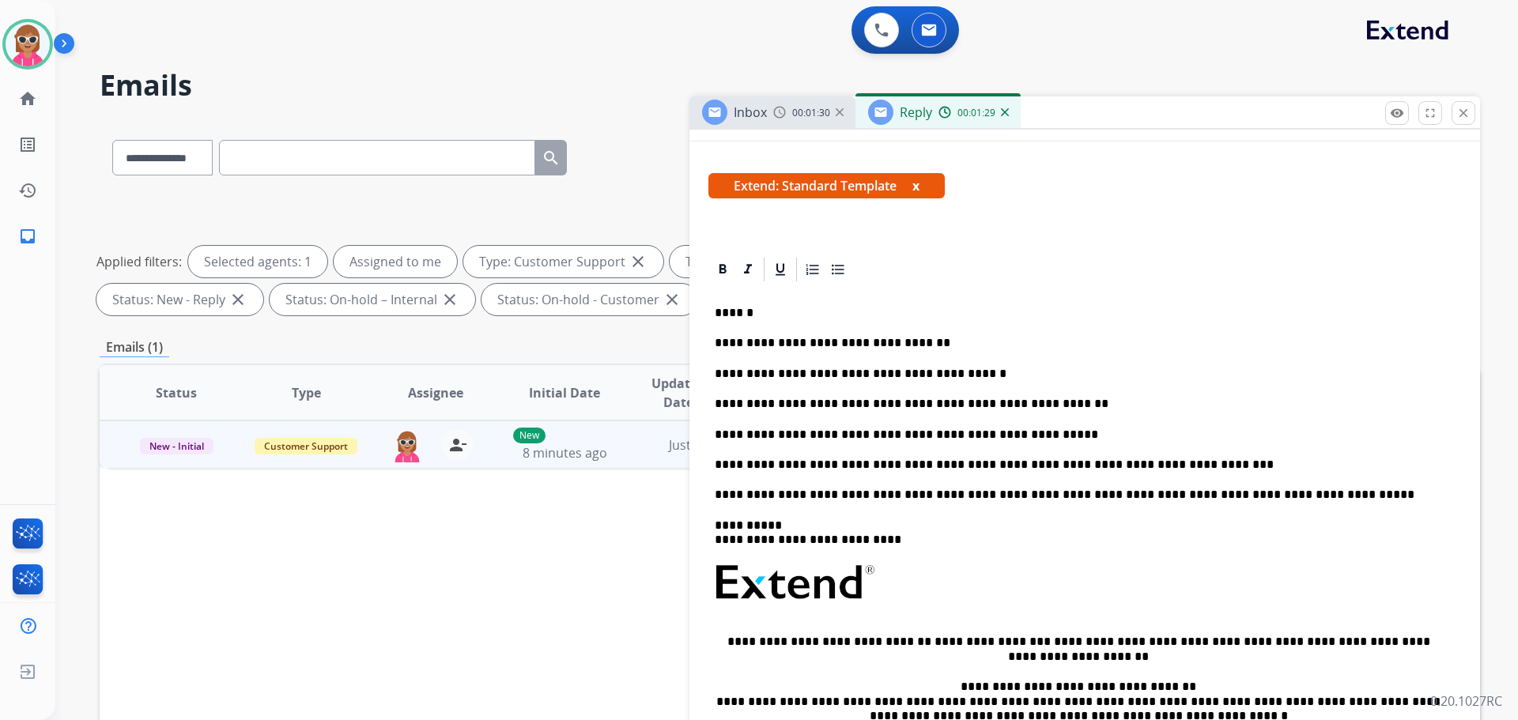
click at [740, 316] on p "******" at bounding box center [1079, 313] width 728 height 14
click at [956, 403] on p "**********" at bounding box center [1079, 404] width 728 height 14
drag, startPoint x: 970, startPoint y: 437, endPoint x: 969, endPoint y: 445, distance: 7.9
click at [970, 442] on p "**********" at bounding box center [1079, 435] width 728 height 14
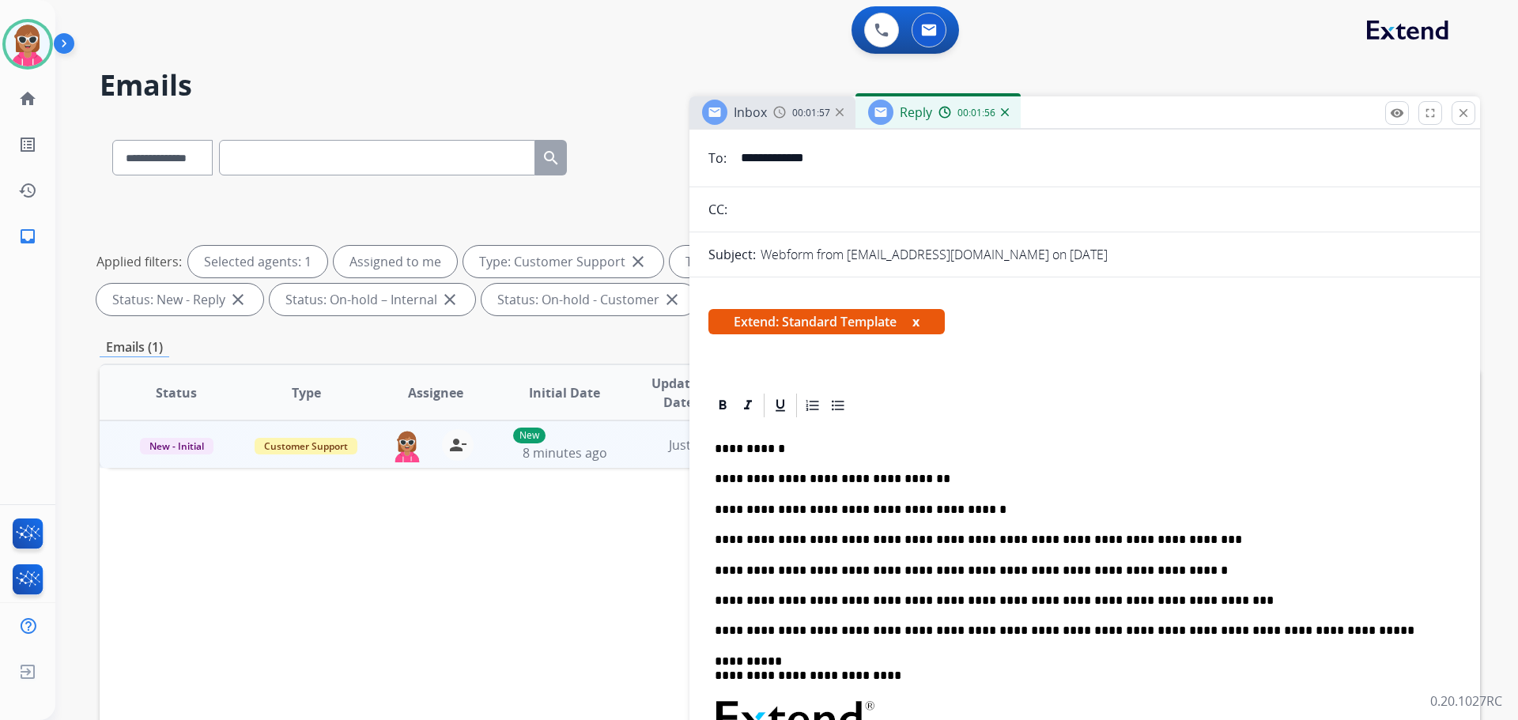
scroll to position [0, 0]
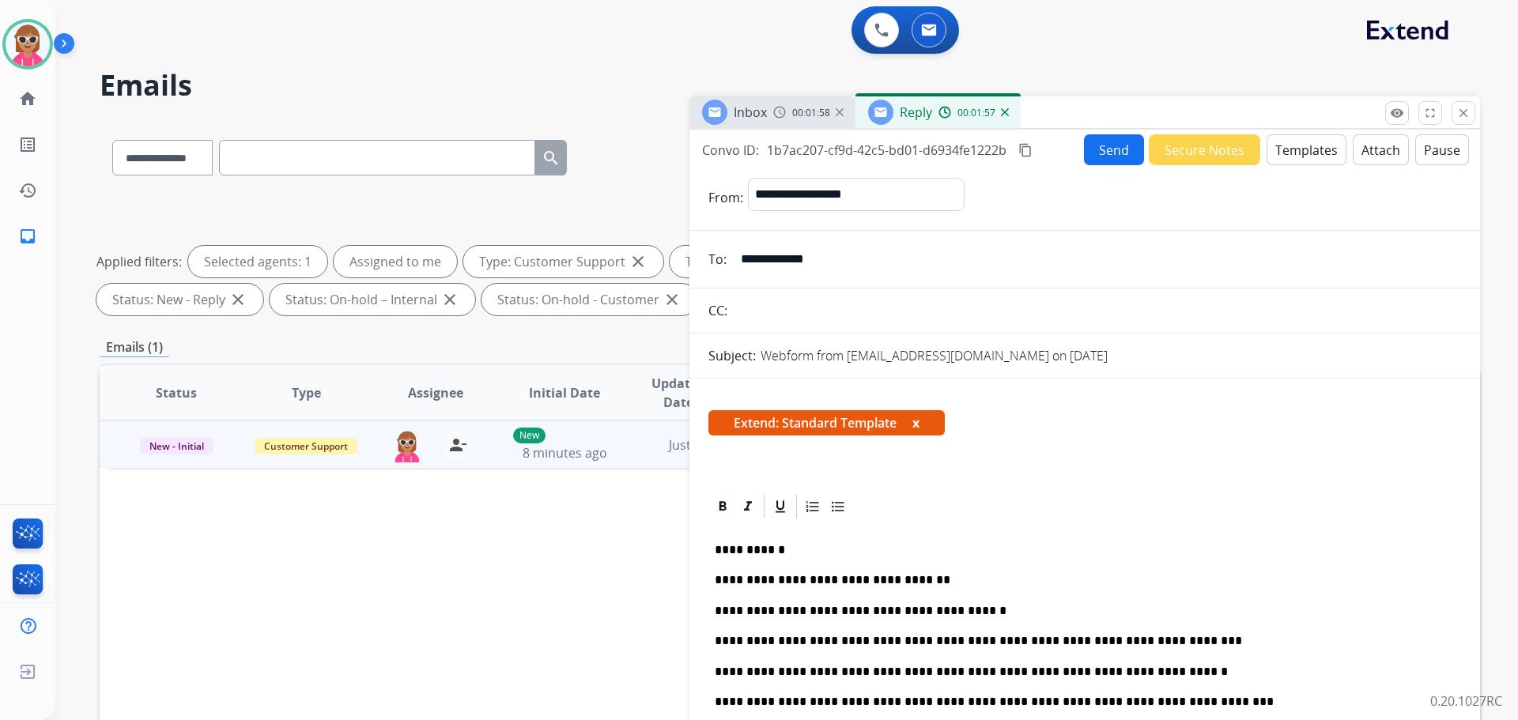
click at [1026, 147] on mat-icon "content_copy" at bounding box center [1026, 150] width 14 height 14
click at [1096, 169] on form "**********" at bounding box center [1085, 711] width 791 height 1092
click at [1102, 157] on button "Send" at bounding box center [1114, 149] width 60 height 31
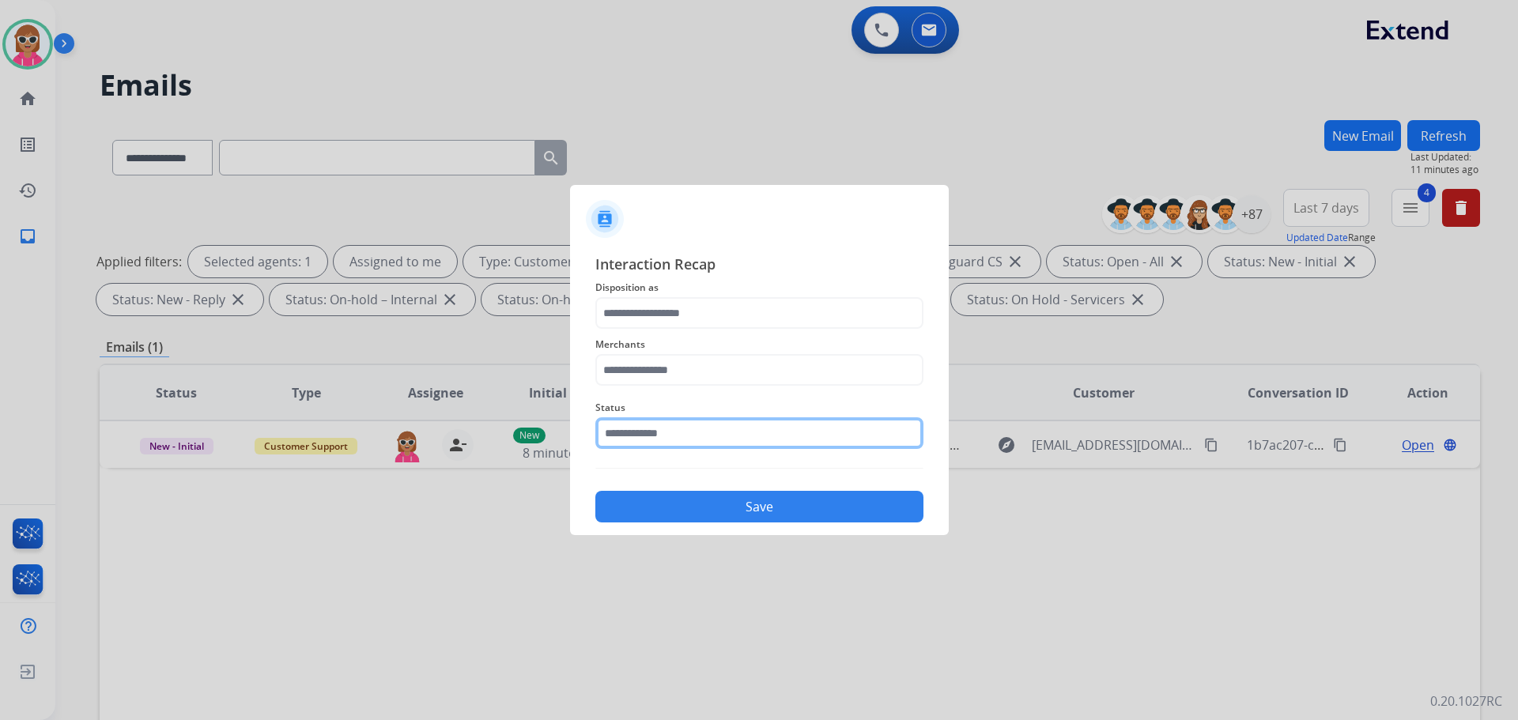
click at [656, 444] on input "text" at bounding box center [759, 434] width 328 height 32
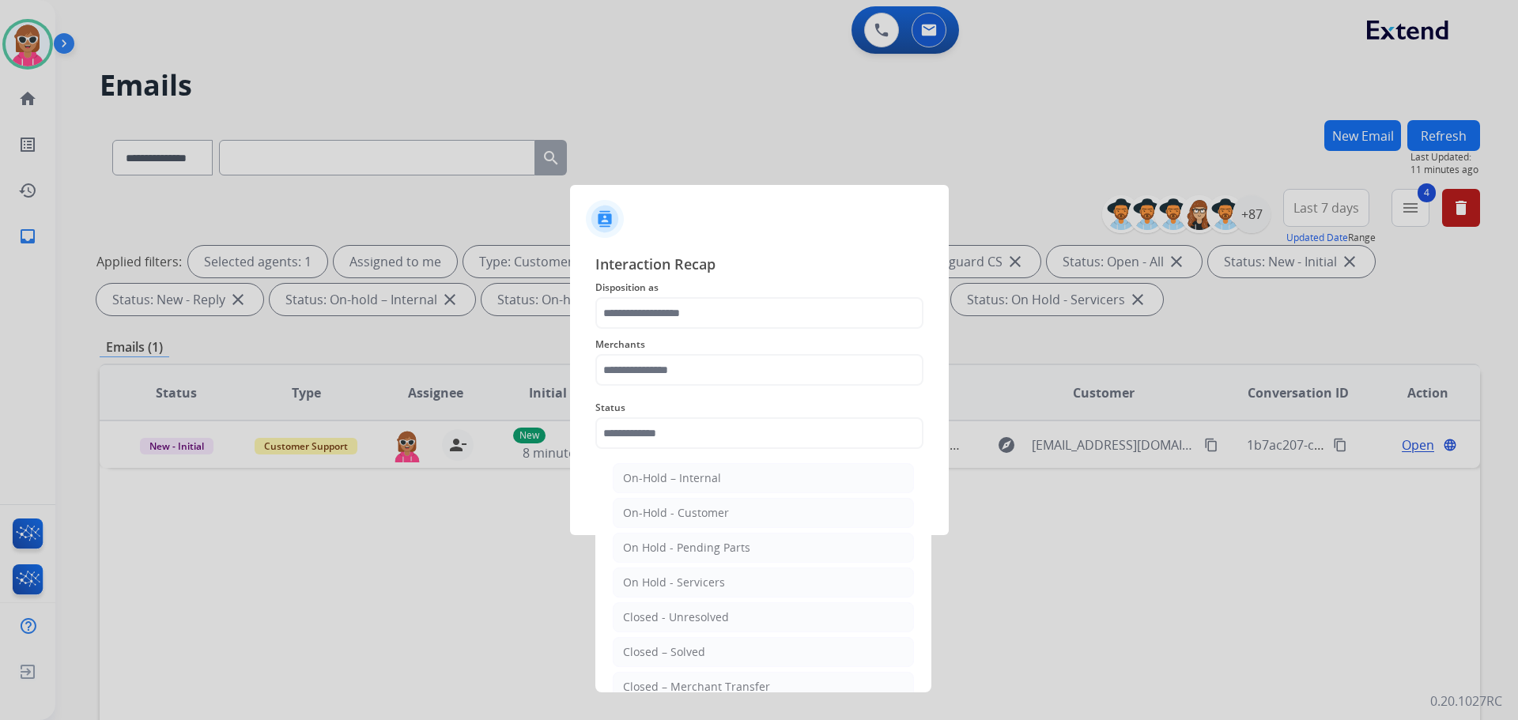
click at [697, 635] on ul "On-Hold – Internal On-Hold - Customer On Hold - Pending Parts On Hold - Service…" at bounding box center [763, 622] width 311 height 332
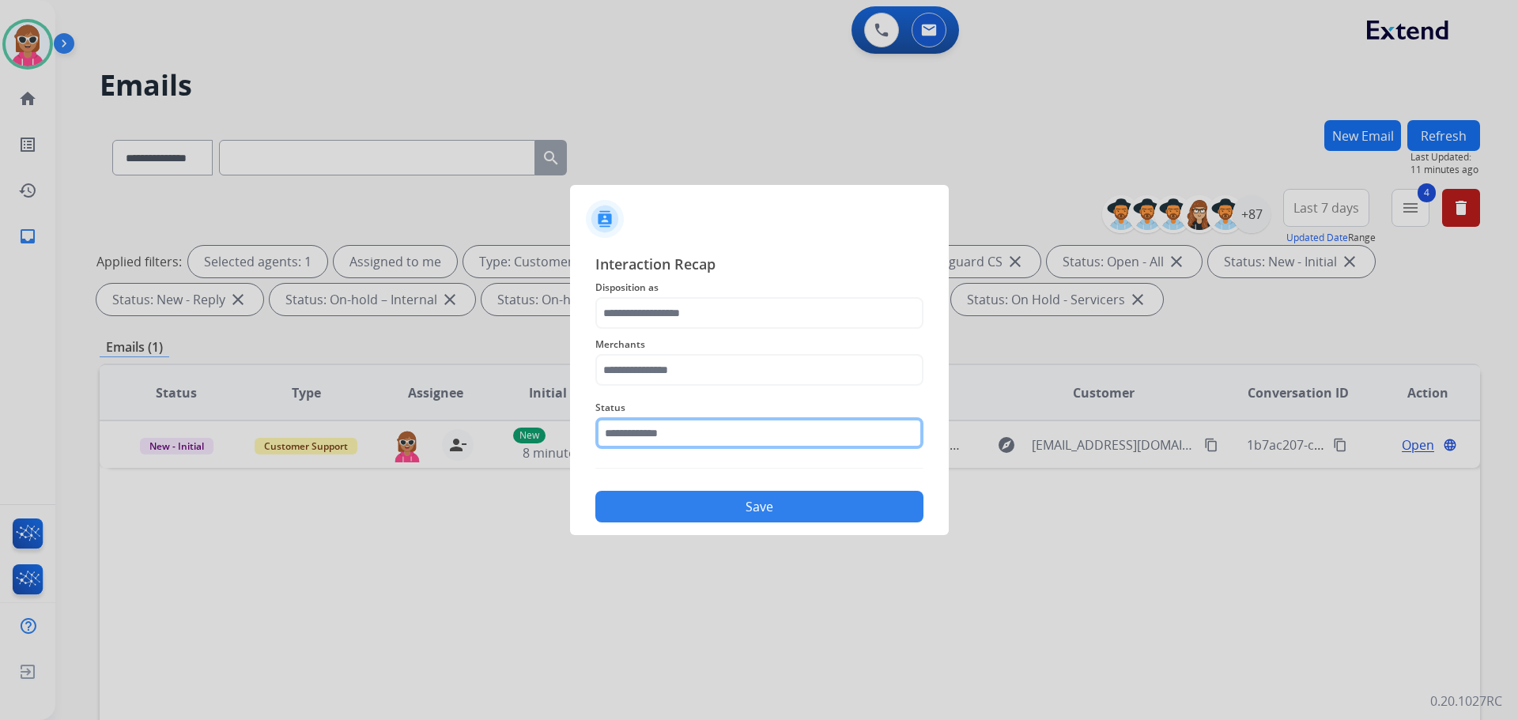
click at [674, 444] on input "text" at bounding box center [759, 434] width 328 height 32
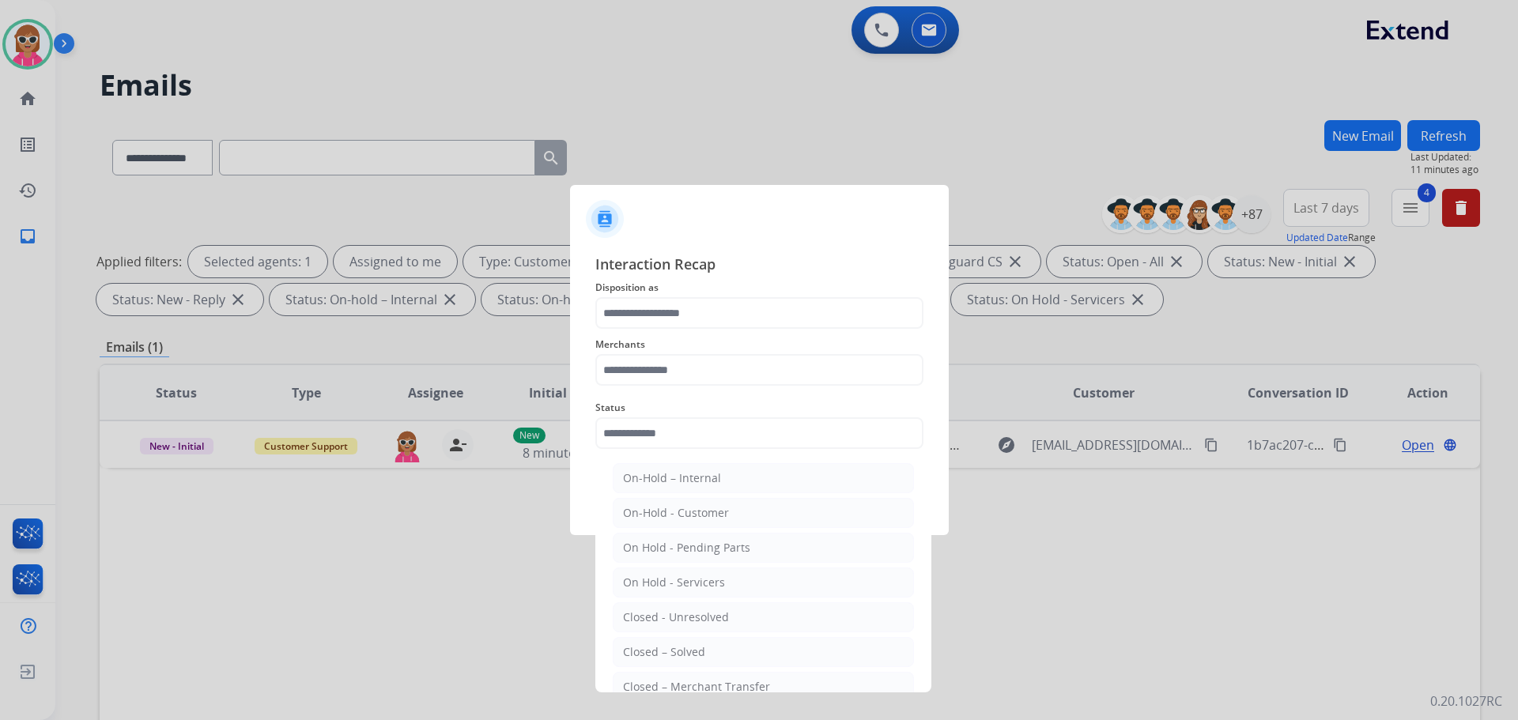
click at [671, 648] on div "Closed – Solved" at bounding box center [664, 653] width 82 height 16
type input "**********"
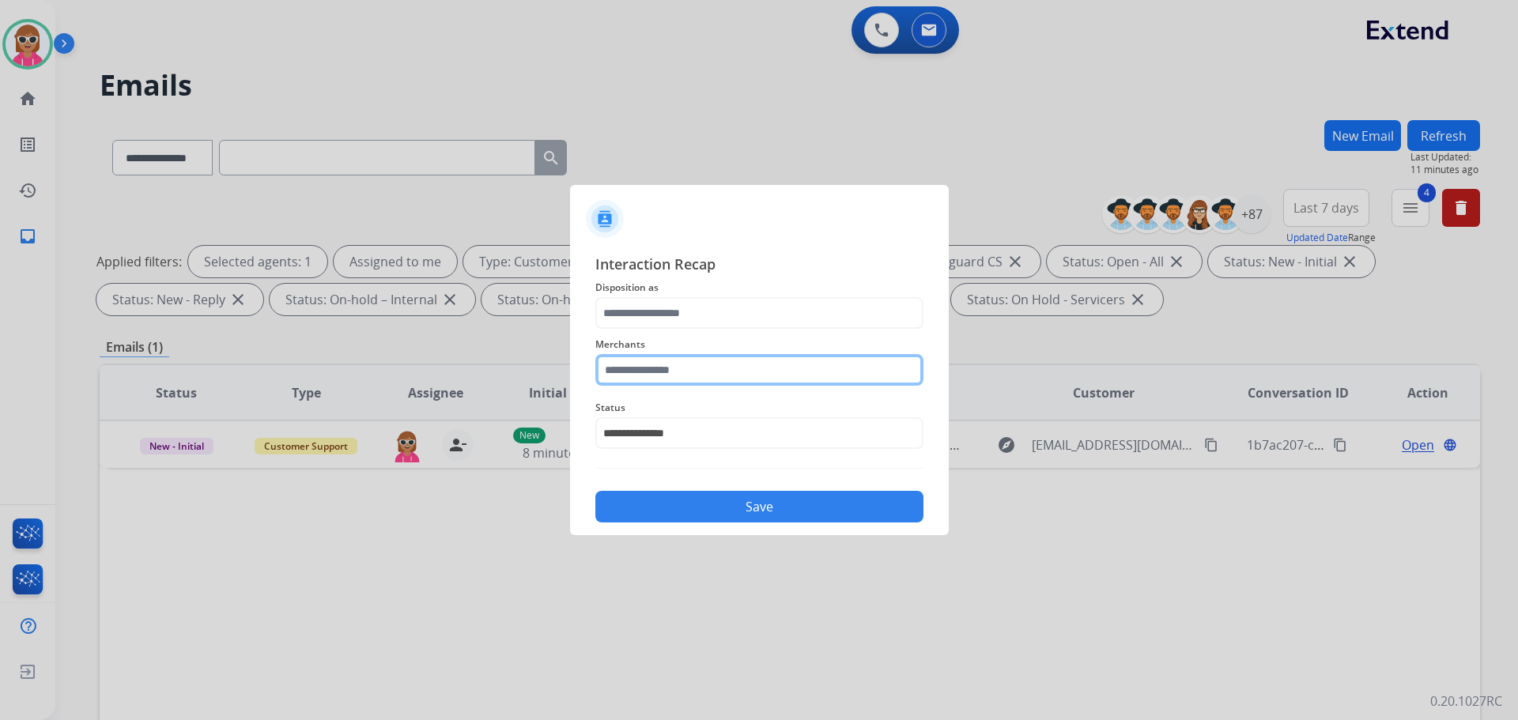
drag, startPoint x: 682, startPoint y: 365, endPoint x: 674, endPoint y: 338, distance: 27.5
click at [679, 352] on div "Merchants" at bounding box center [759, 360] width 328 height 63
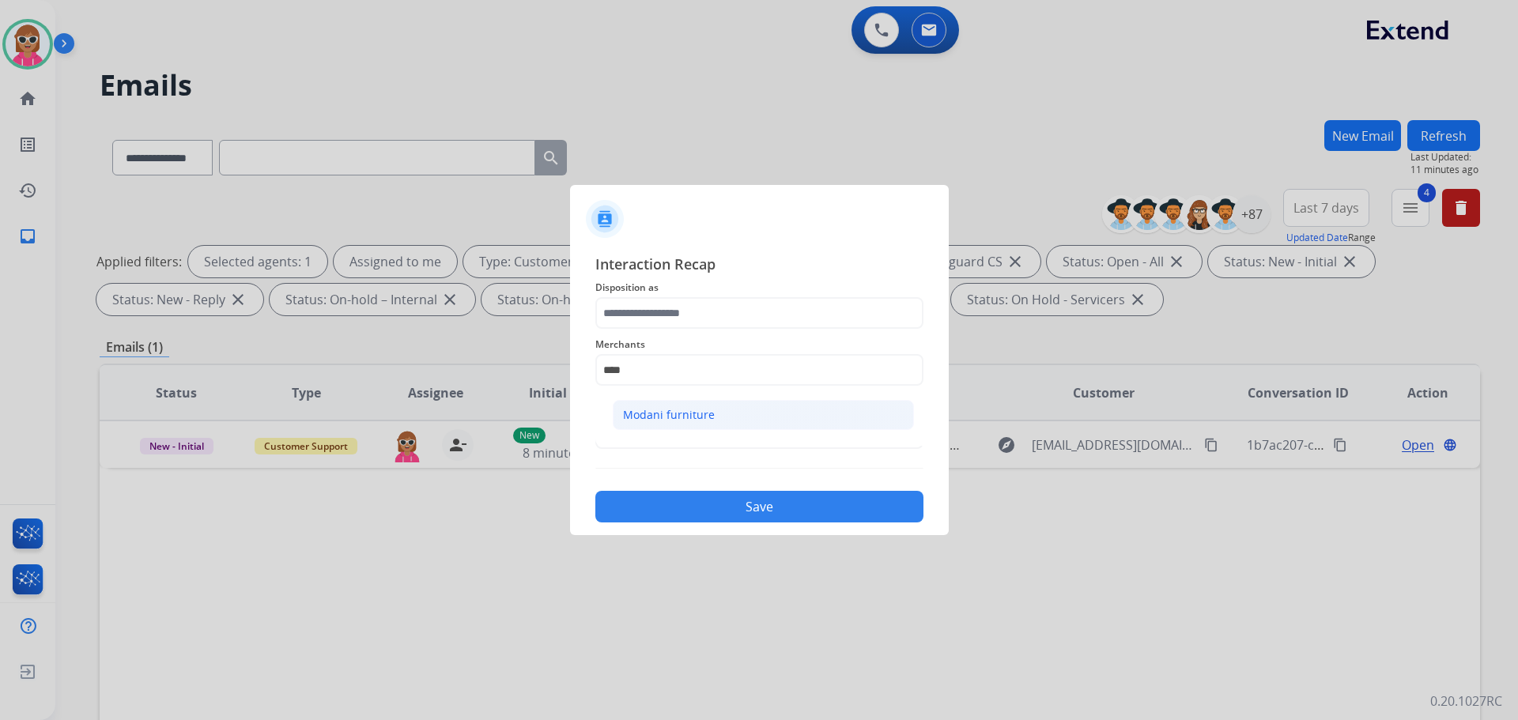
click at [701, 403] on li "Modani furniture" at bounding box center [763, 415] width 301 height 30
type input "**********"
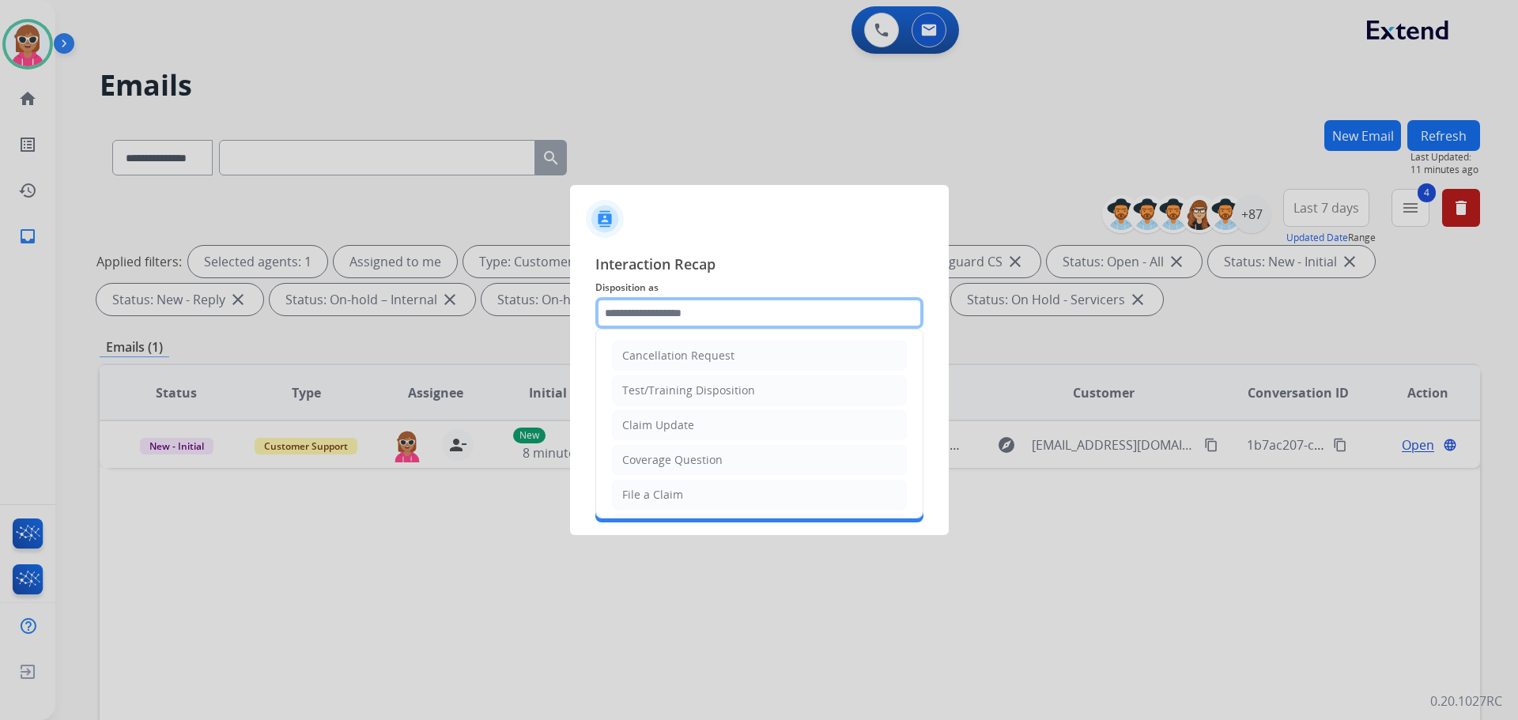
drag, startPoint x: 671, startPoint y: 302, endPoint x: 660, endPoint y: 335, distance: 35.0
click at [671, 303] on input "text" at bounding box center [759, 313] width 328 height 32
drag, startPoint x: 662, startPoint y: 495, endPoint x: 668, endPoint y: 516, distance: 22.3
click at [662, 496] on div "File a Claim" at bounding box center [652, 495] width 61 height 16
type input "**********"
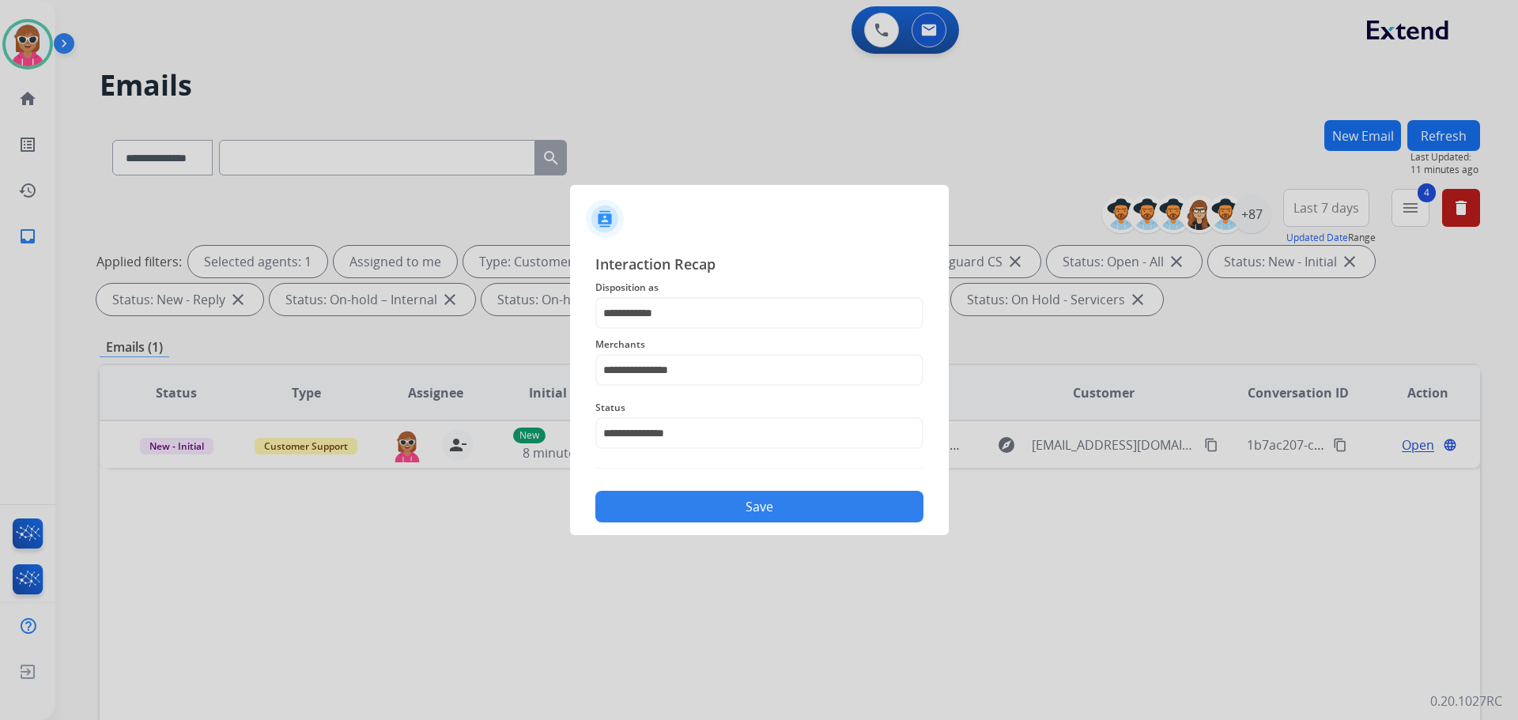
click at [672, 526] on div "**********" at bounding box center [759, 387] width 379 height 295
click at [679, 518] on button "Save" at bounding box center [759, 507] width 328 height 32
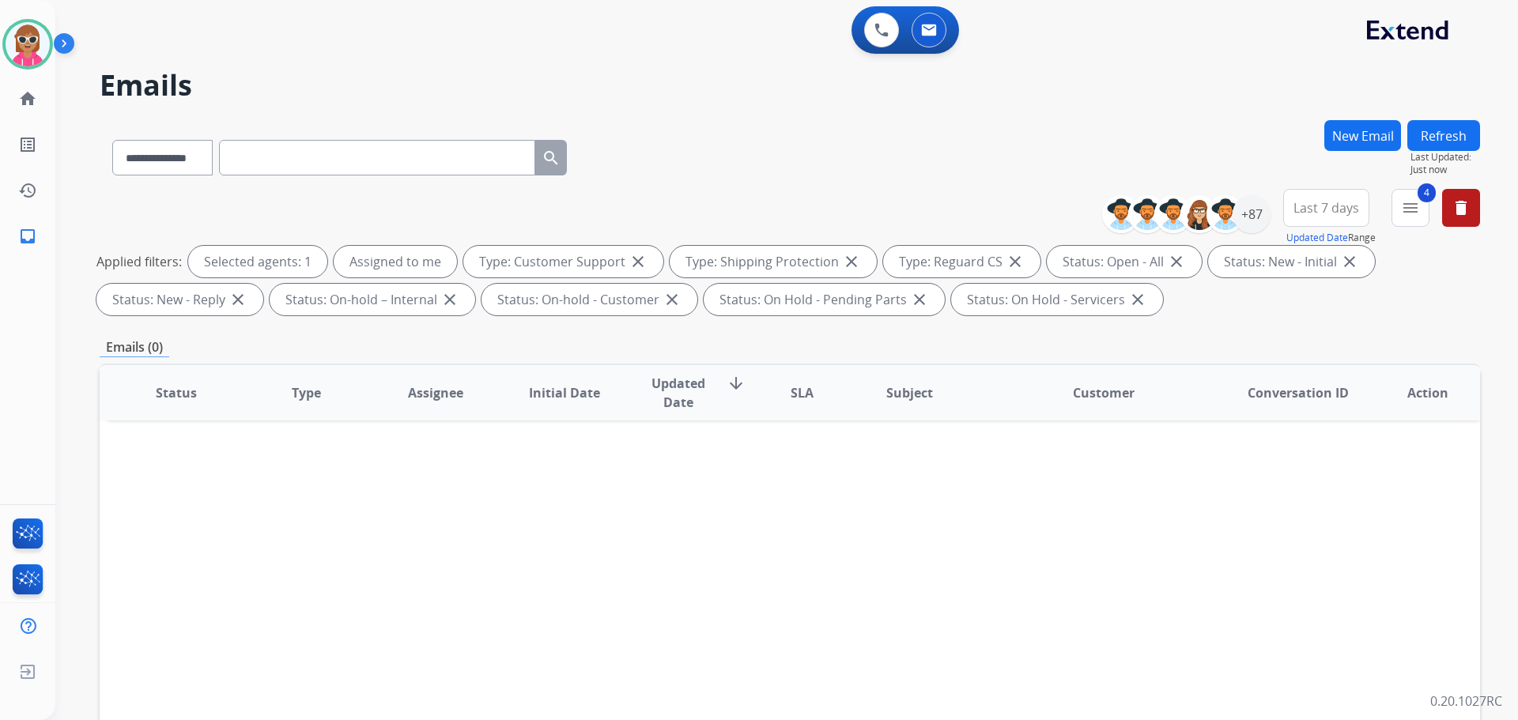
click at [1447, 130] on button "Refresh" at bounding box center [1444, 135] width 73 height 31
click at [1242, 214] on div "+87" at bounding box center [1252, 214] width 38 height 38
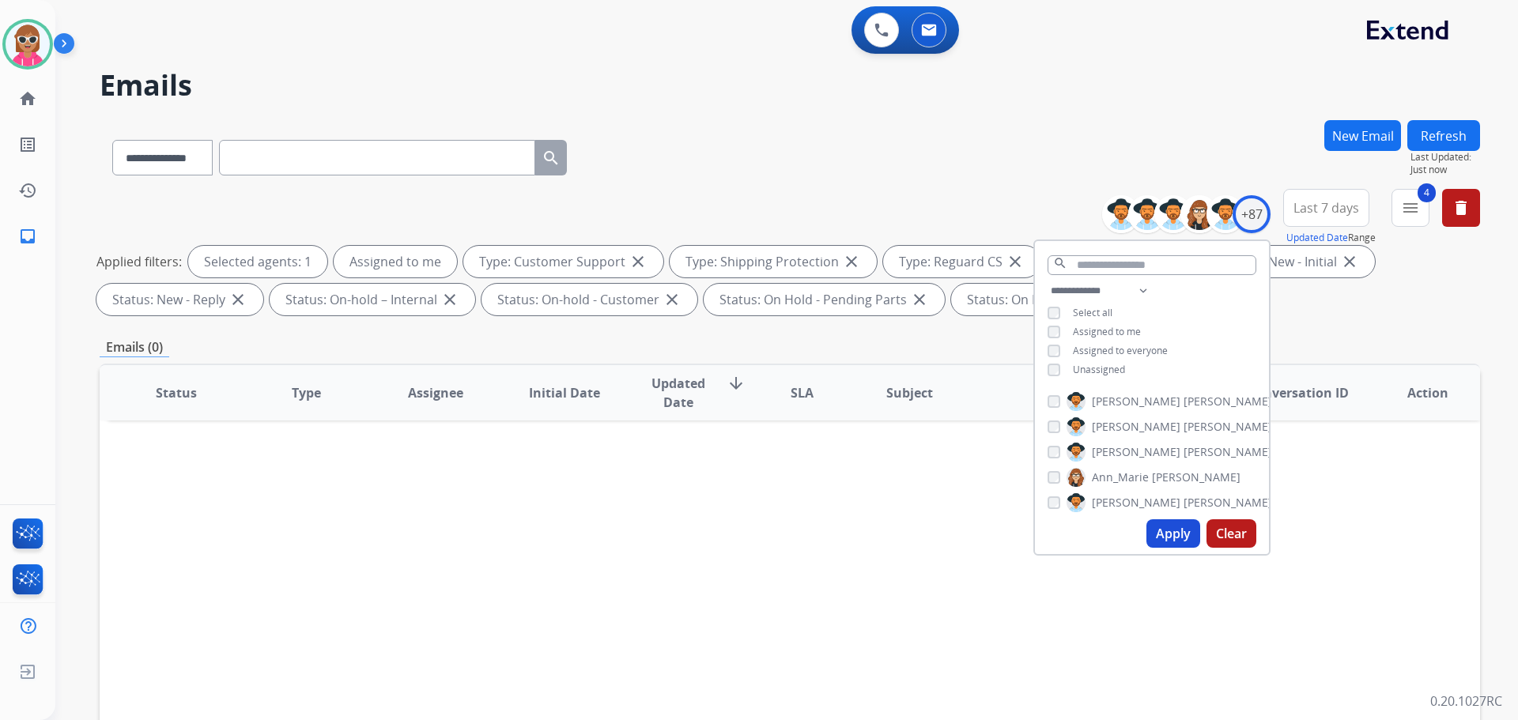
drag, startPoint x: 1109, startPoint y: 365, endPoint x: 1118, endPoint y: 338, distance: 28.5
click at [1108, 365] on span "Unassigned" at bounding box center [1099, 369] width 52 height 13
drag, startPoint x: 1129, startPoint y: 331, endPoint x: 1136, endPoint y: 386, distance: 55.8
click at [1130, 334] on span "Assigned to me" at bounding box center [1107, 331] width 68 height 13
click at [1164, 535] on button "Apply" at bounding box center [1174, 534] width 54 height 28
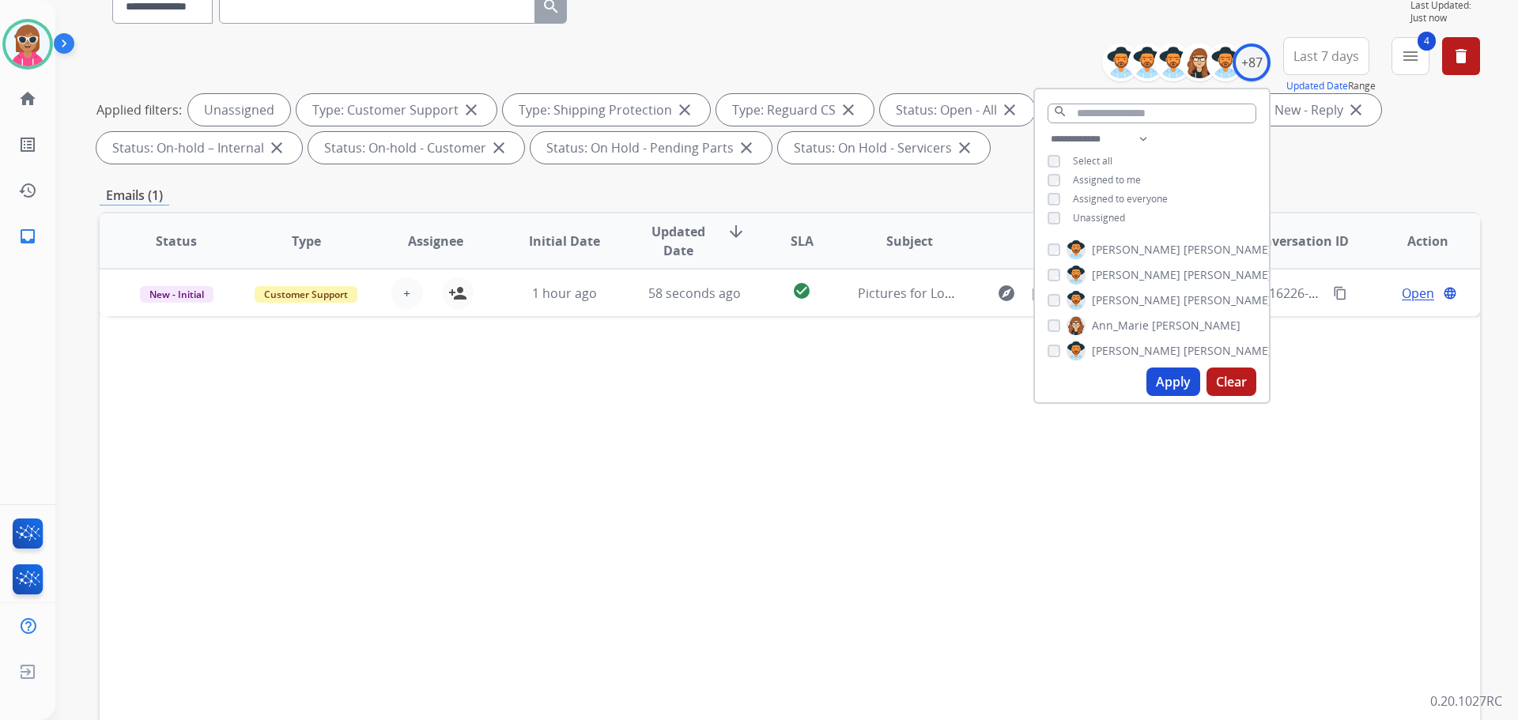
scroll to position [158, 0]
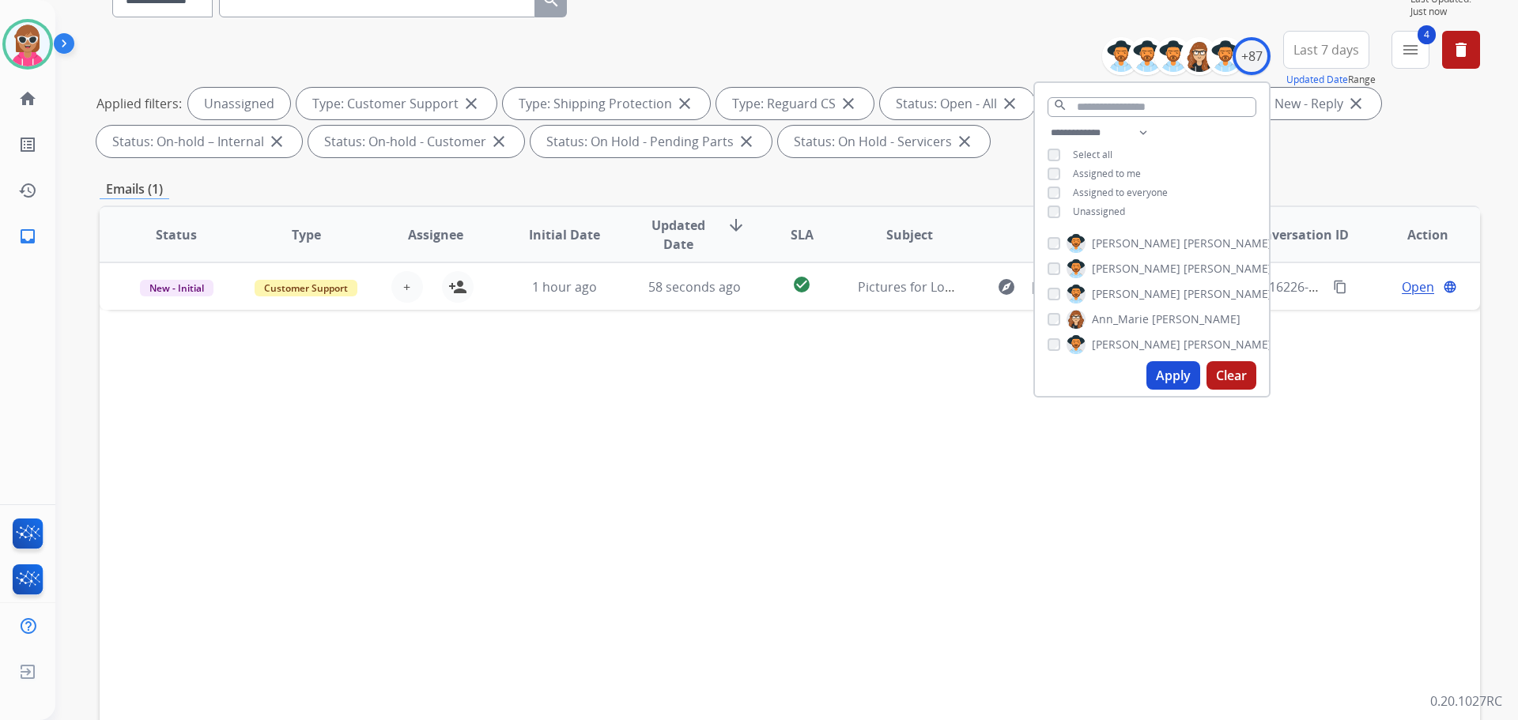
drag, startPoint x: 746, startPoint y: 588, endPoint x: 767, endPoint y: 516, distance: 75.8
click at [747, 586] on div "Status Type Assignee Initial Date Updated Date arrow_downward SLA Subject Custo…" at bounding box center [790, 471] width 1381 height 530
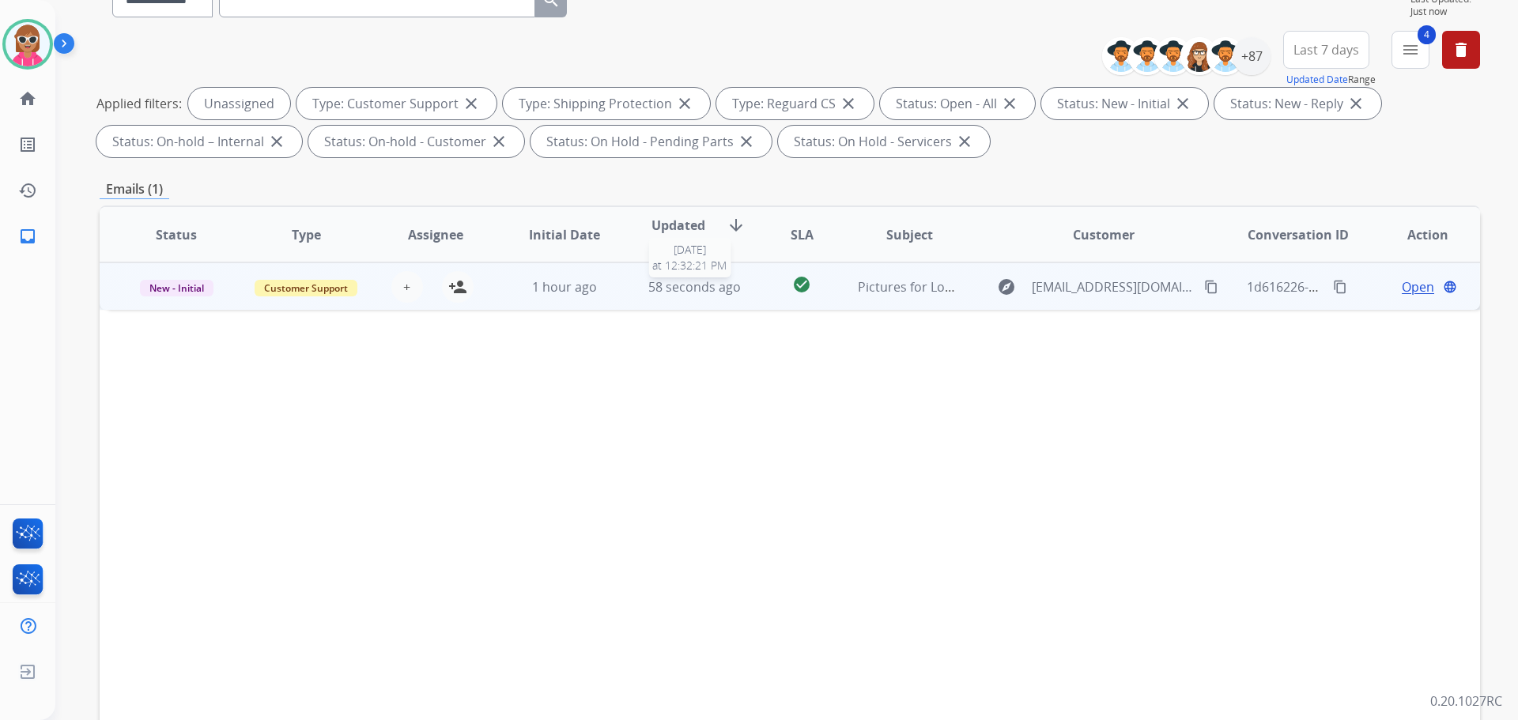
click at [722, 282] on span "58 seconds ago" at bounding box center [694, 286] width 93 height 17
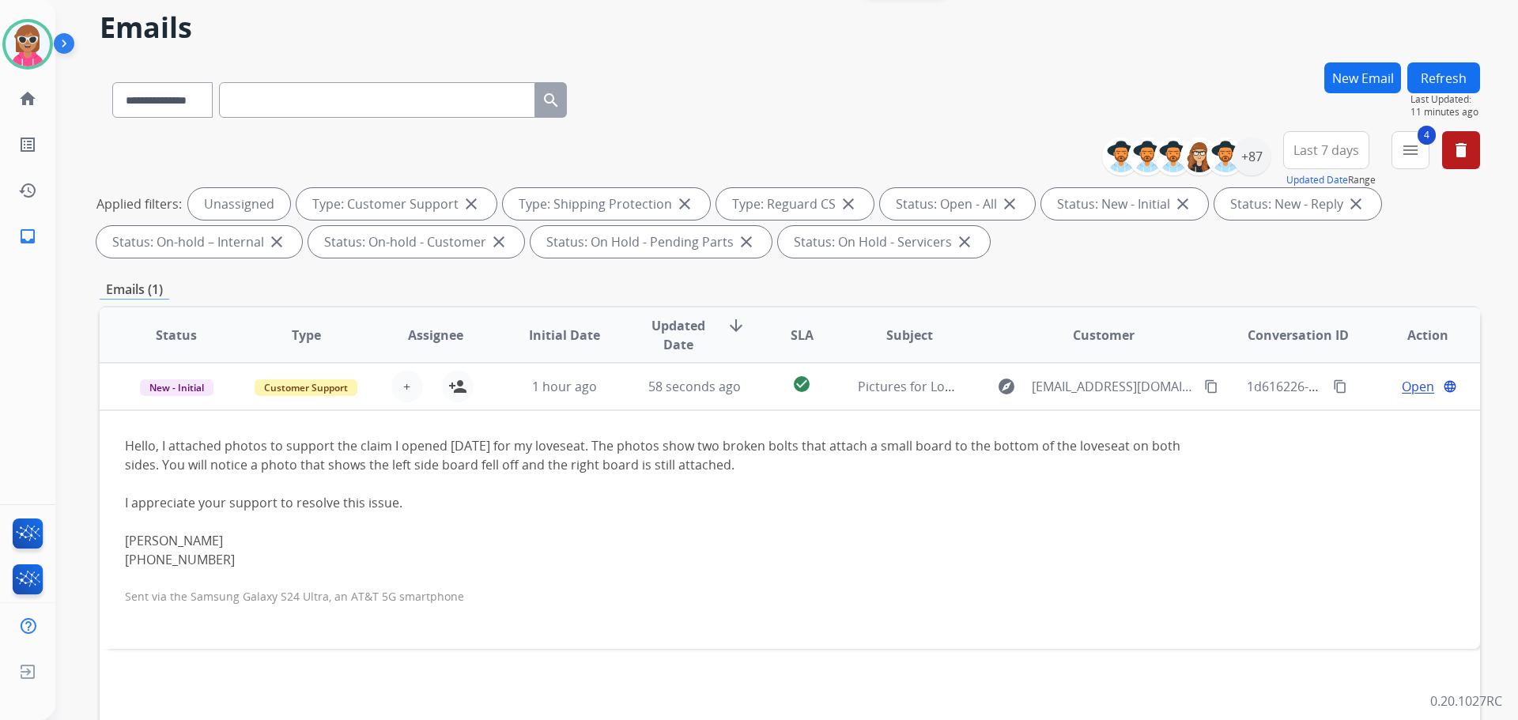
scroll to position [0, 0]
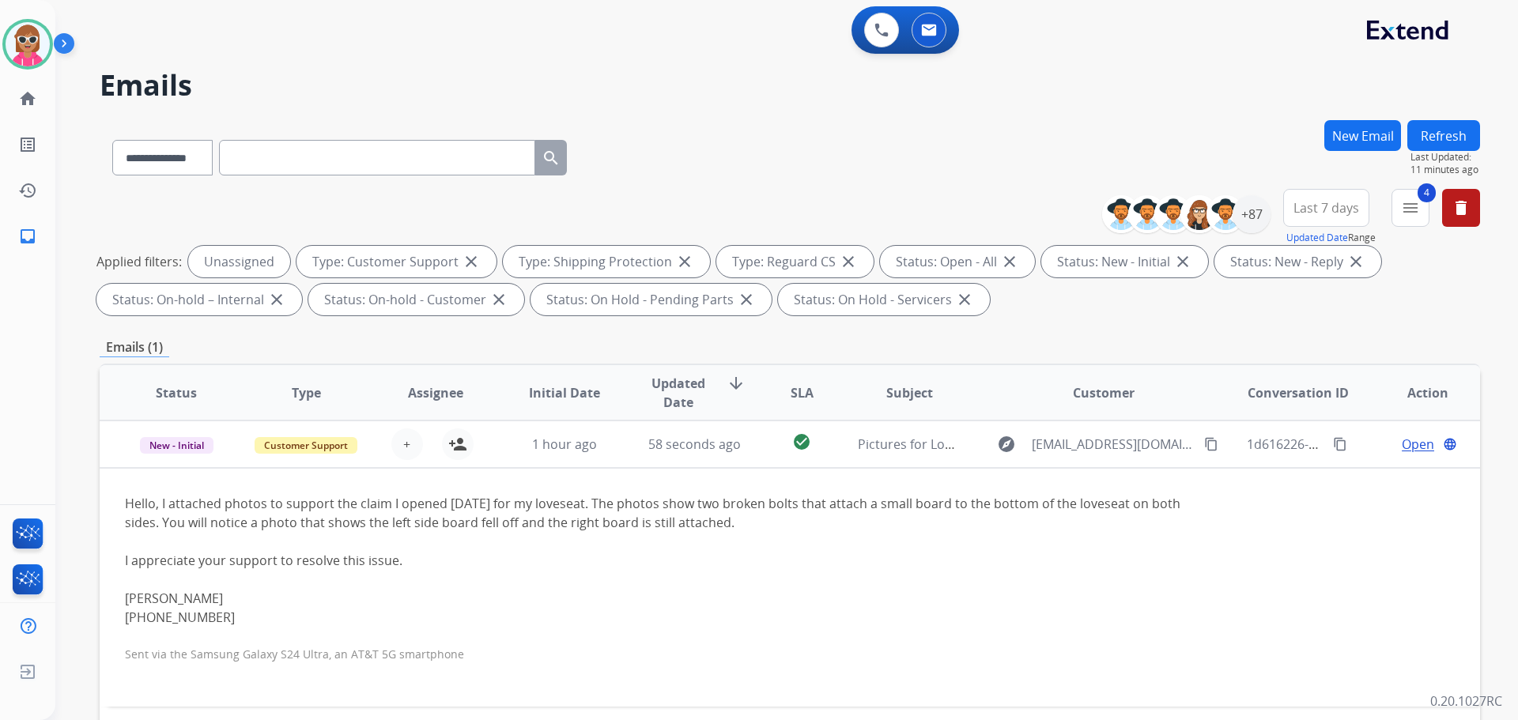
click at [1431, 142] on button "Refresh" at bounding box center [1444, 135] width 73 height 31
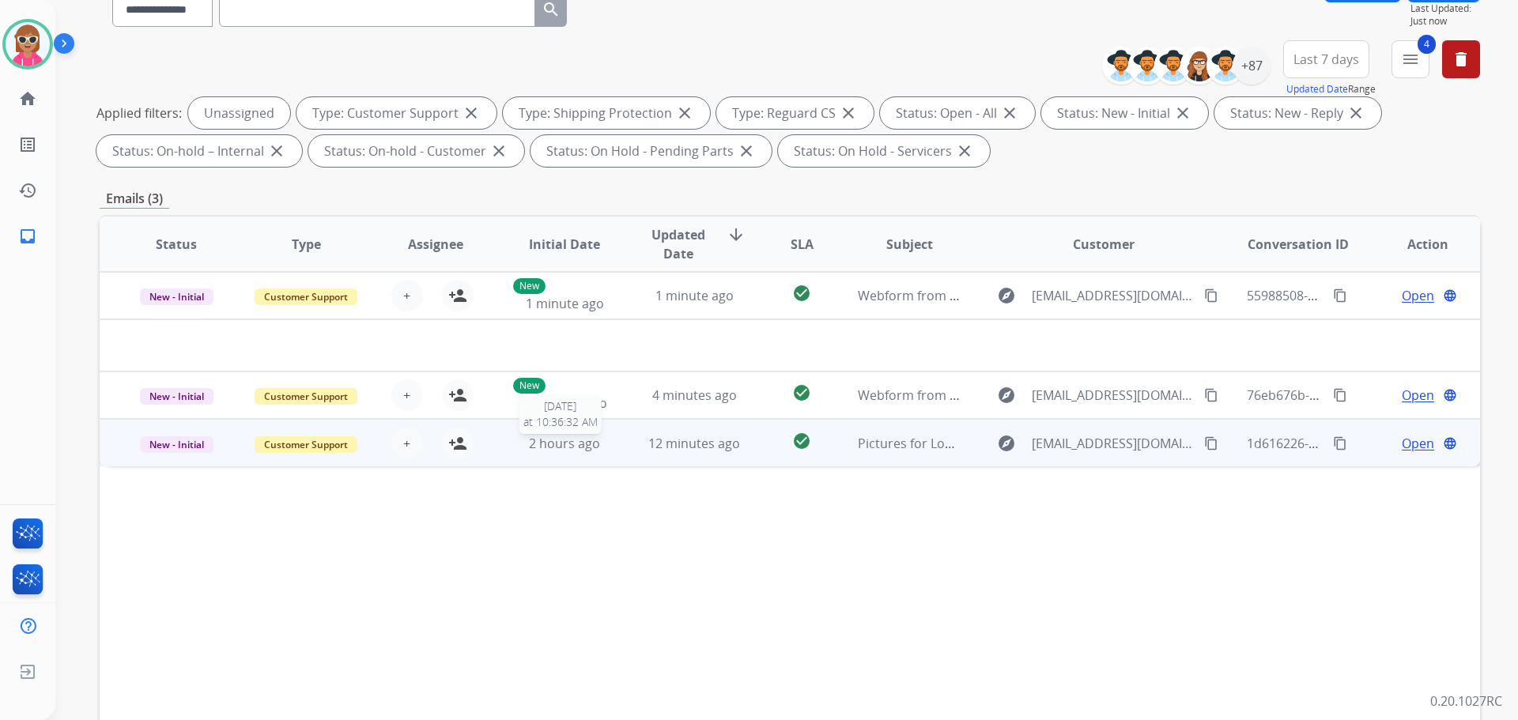
scroll to position [158, 0]
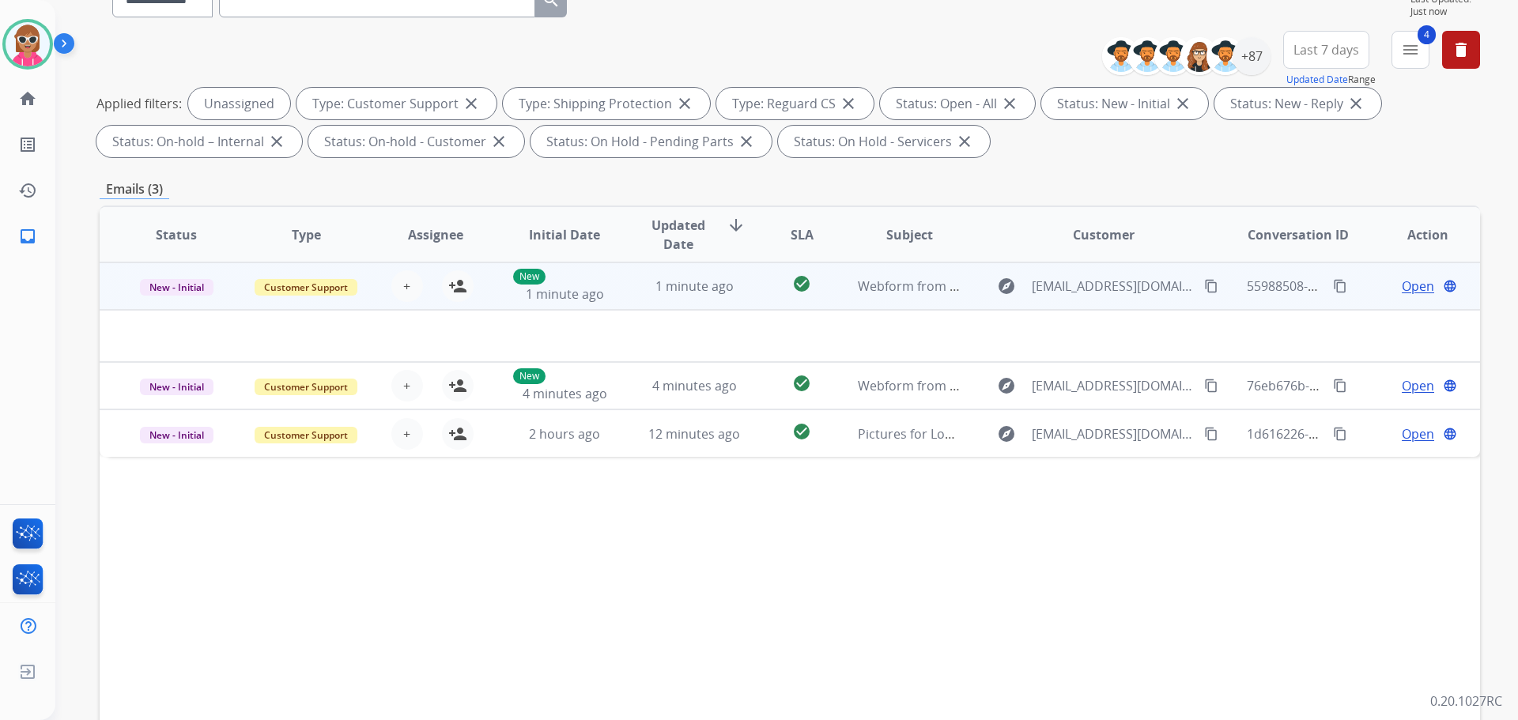
click at [781, 298] on td "check_circle" at bounding box center [790, 286] width 86 height 47
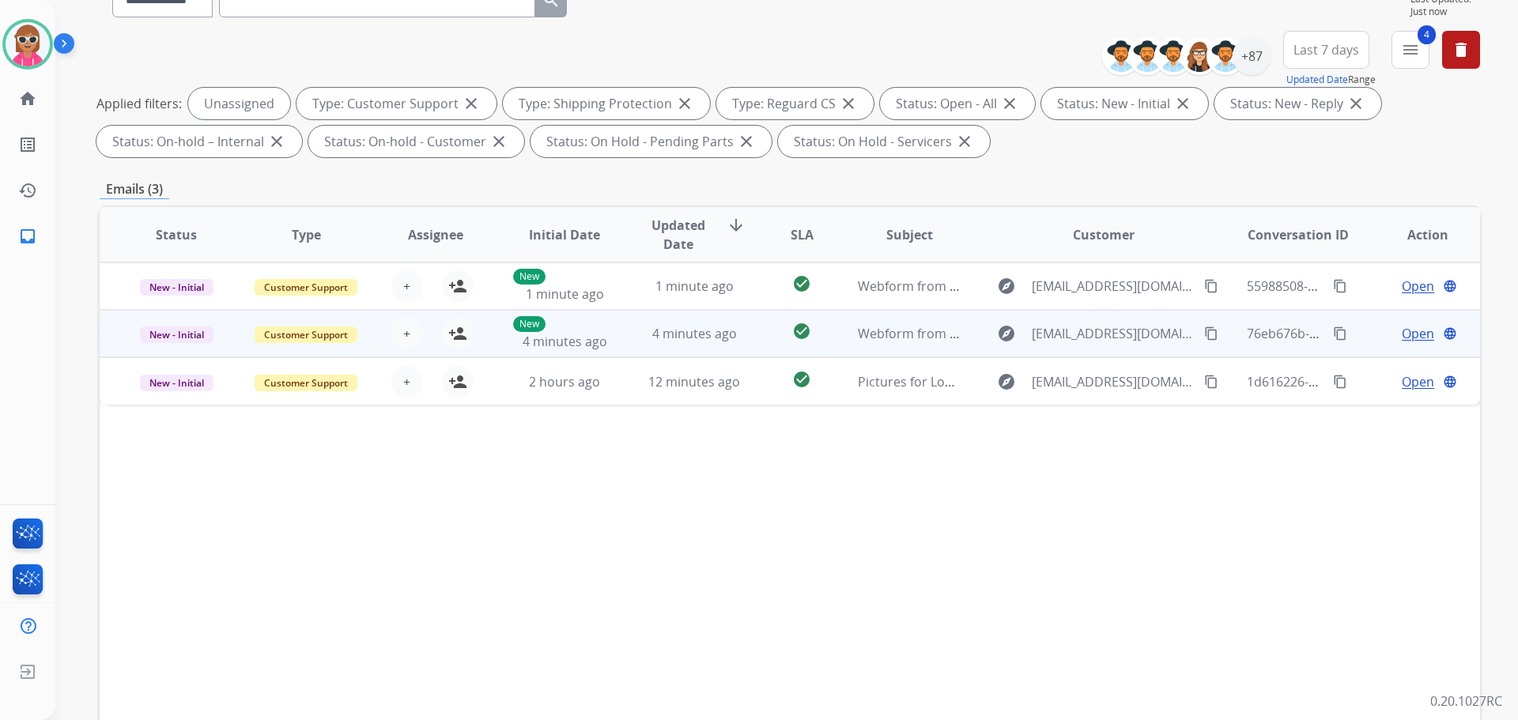
click at [781, 310] on td "check_circle" at bounding box center [790, 333] width 86 height 47
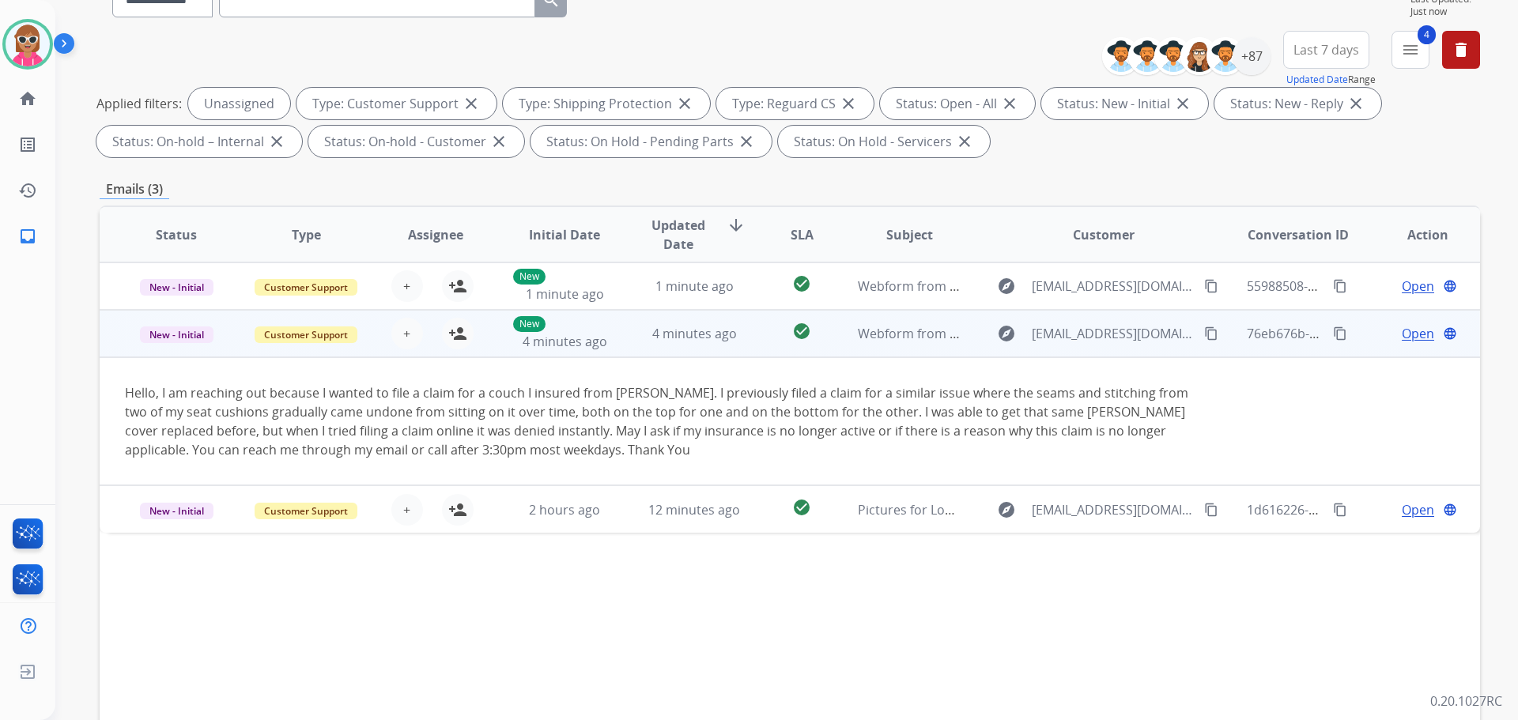
click at [1204, 334] on mat-icon "content_copy" at bounding box center [1211, 334] width 14 height 14
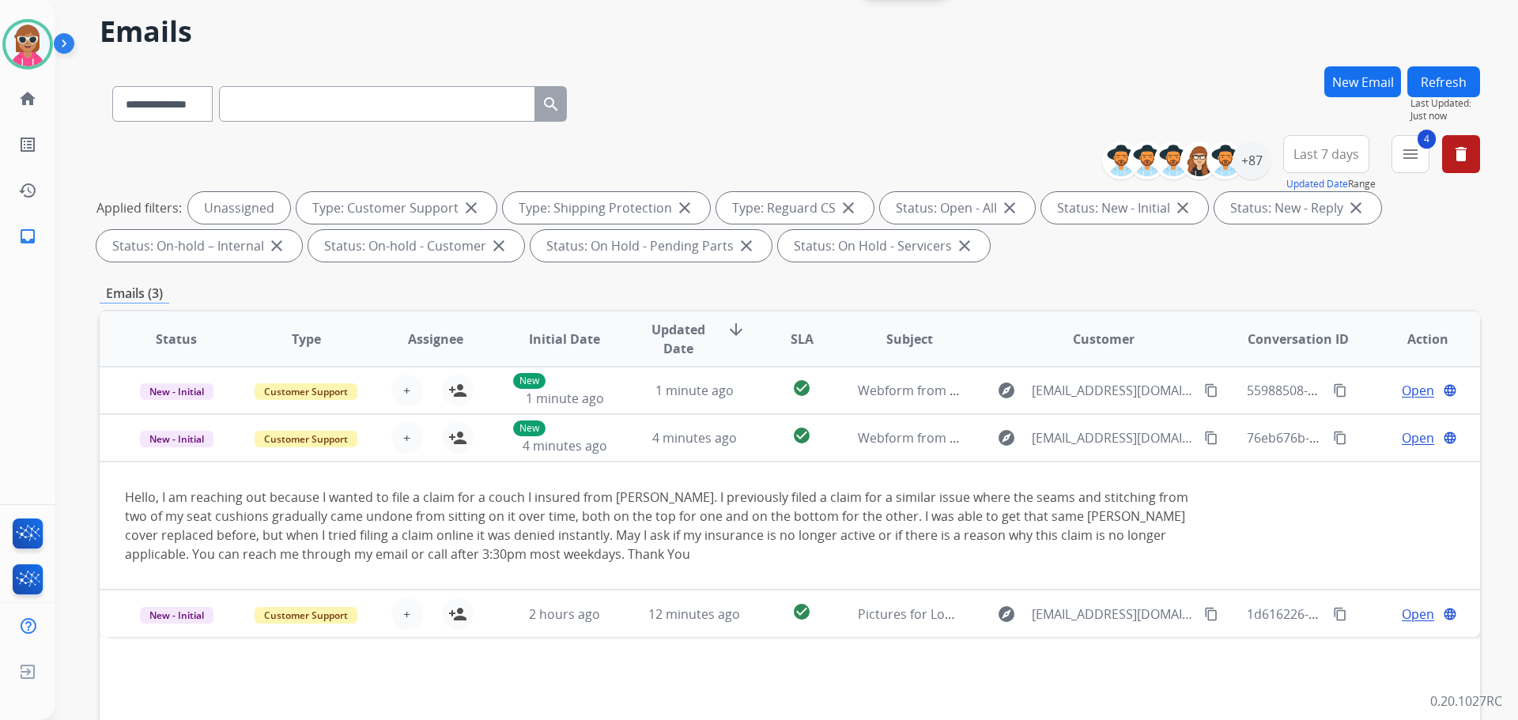
scroll to position [0, 0]
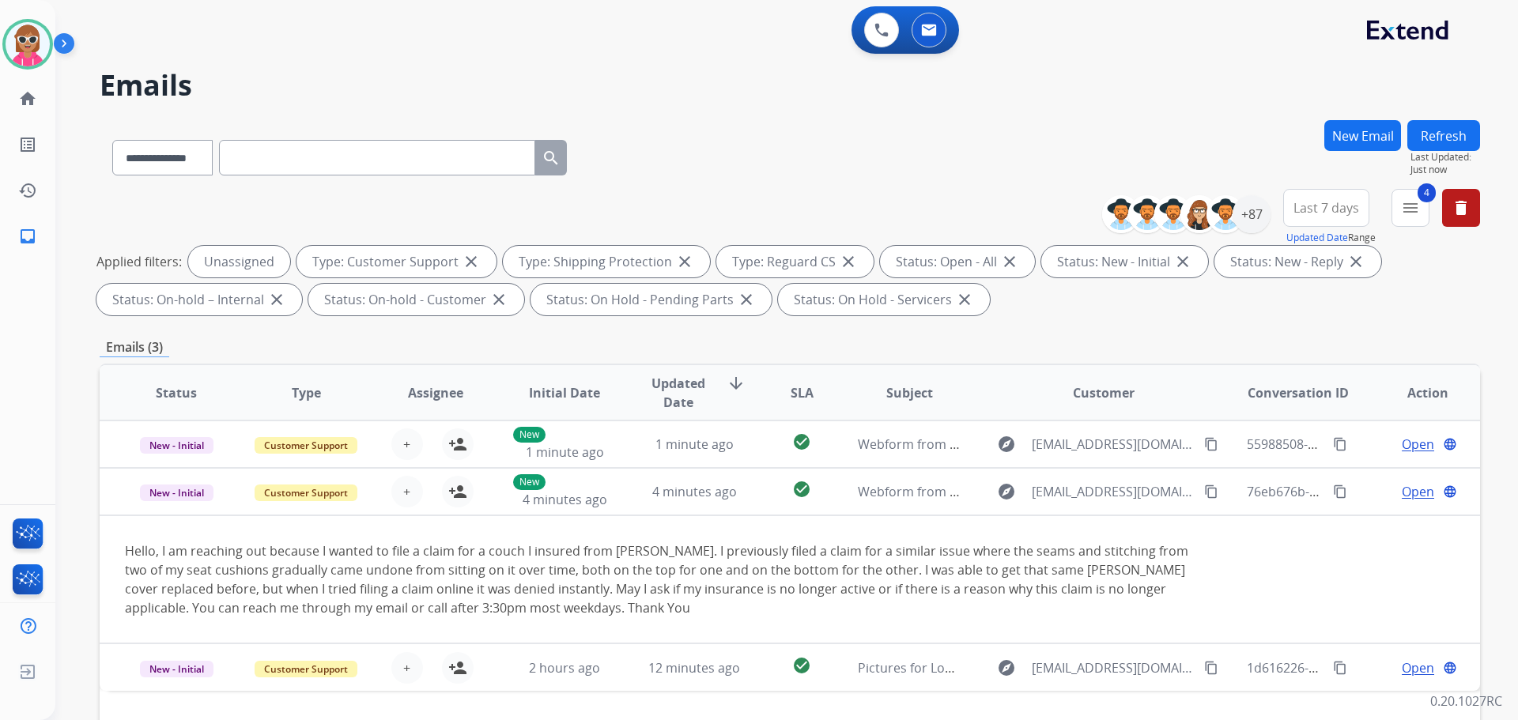
click at [1417, 145] on button "Refresh" at bounding box center [1444, 135] width 73 height 31
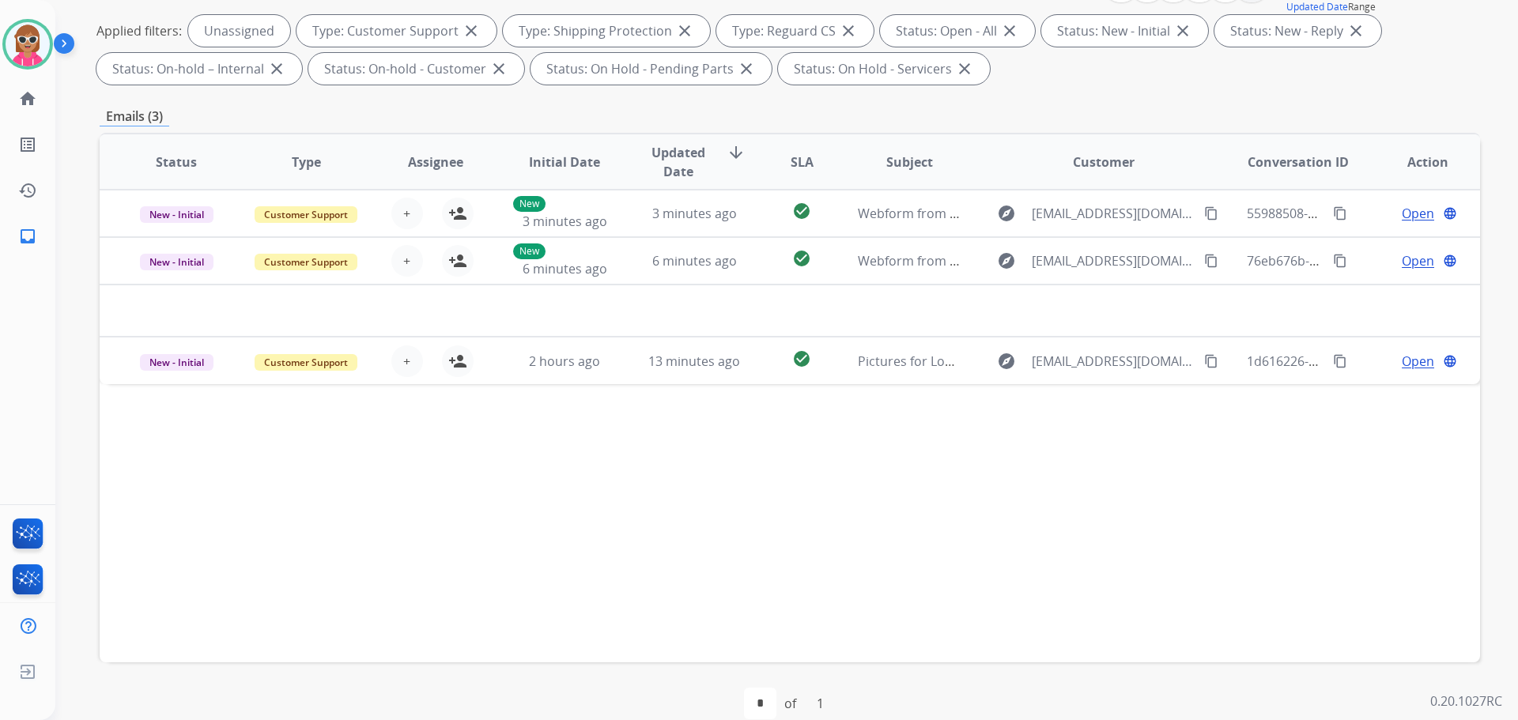
scroll to position [237, 0]
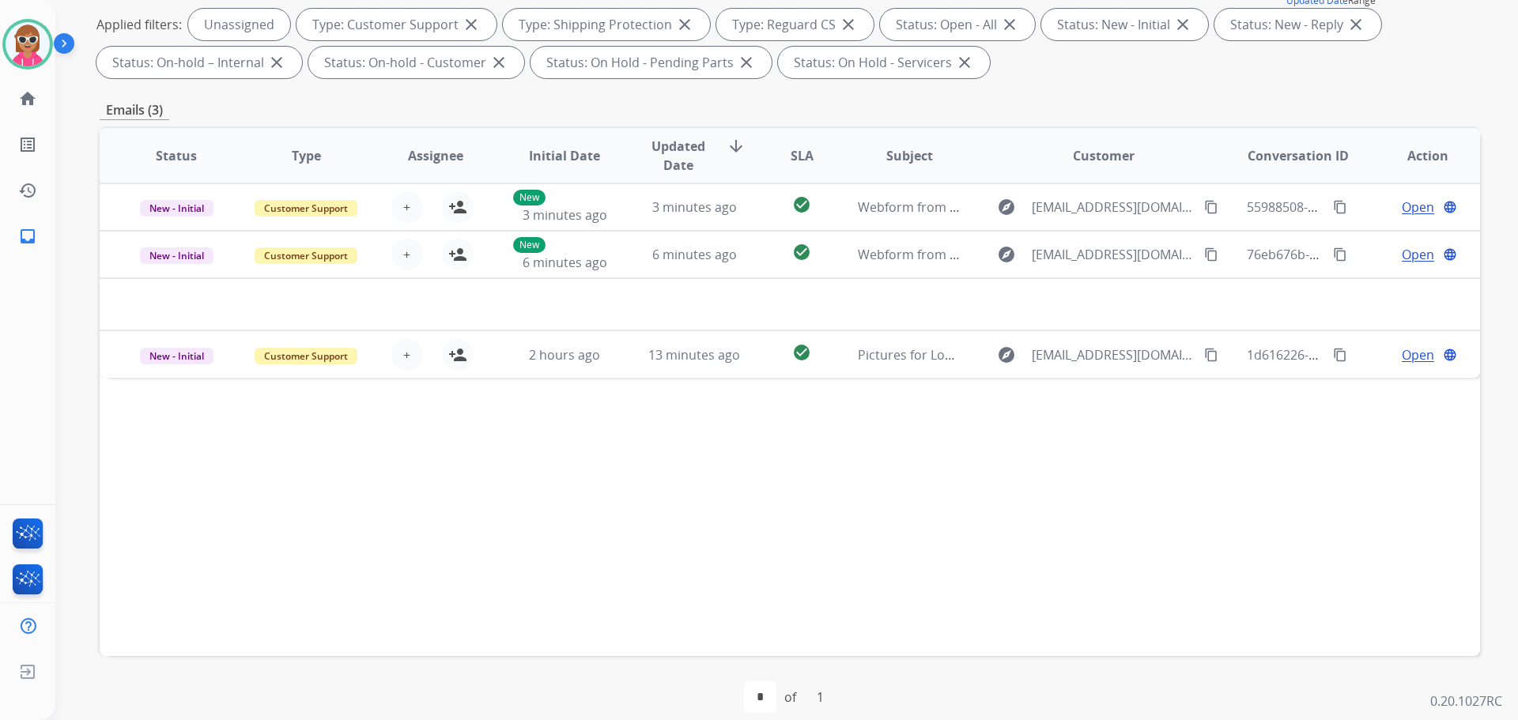
click at [596, 542] on div "Status Type Assignee Initial Date Updated Date arrow_downward SLA Subject Custo…" at bounding box center [790, 392] width 1381 height 530
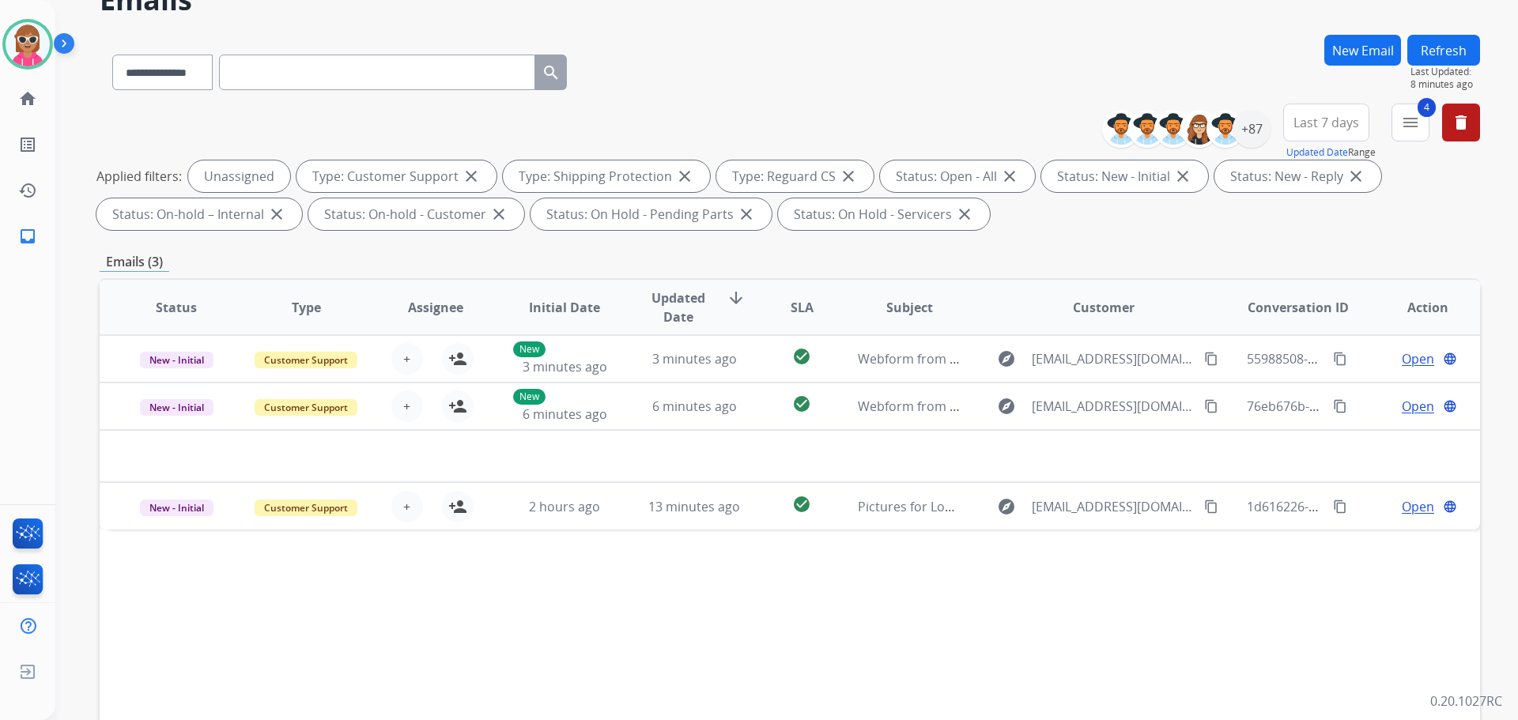
scroll to position [0, 0]
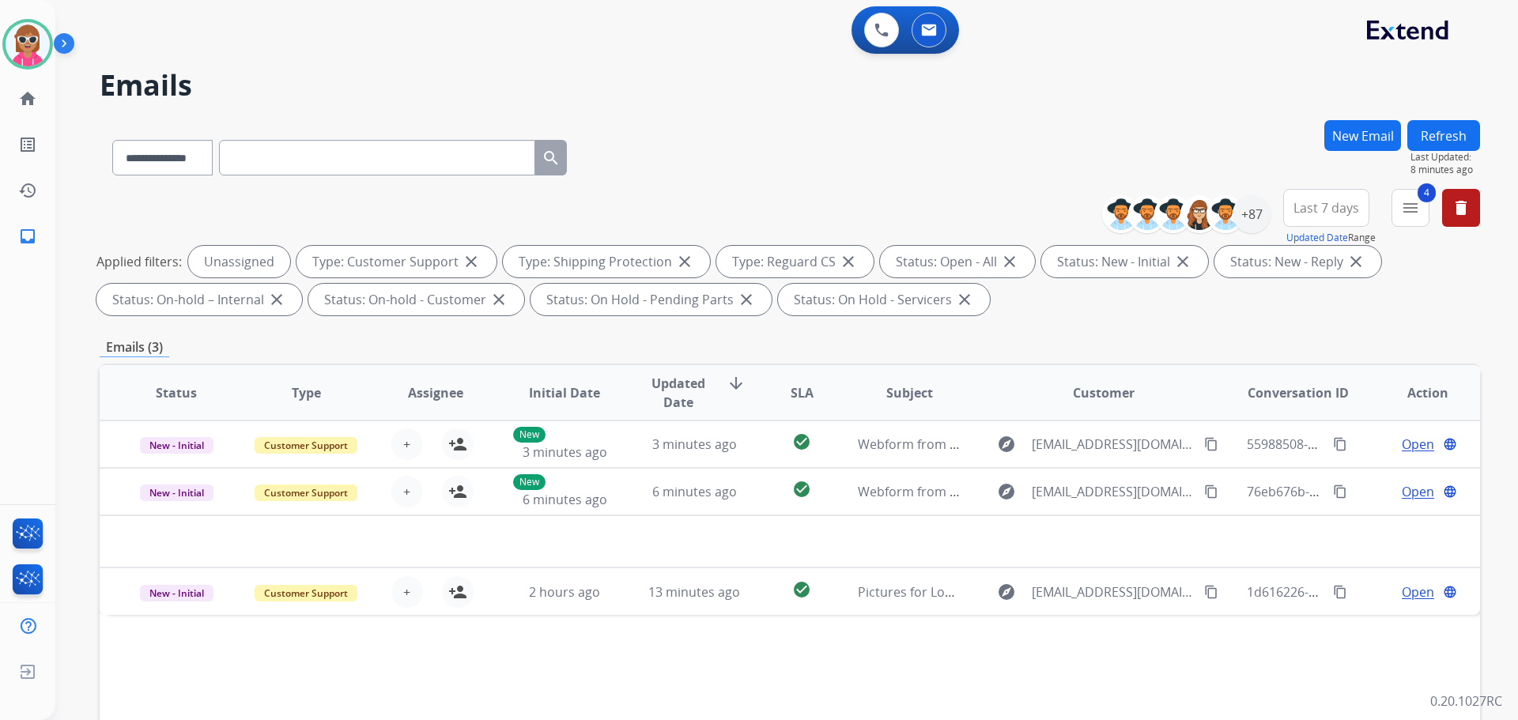
drag, startPoint x: 1442, startPoint y: 142, endPoint x: 1439, endPoint y: 153, distance: 10.8
click at [1444, 142] on button "Refresh" at bounding box center [1444, 135] width 73 height 31
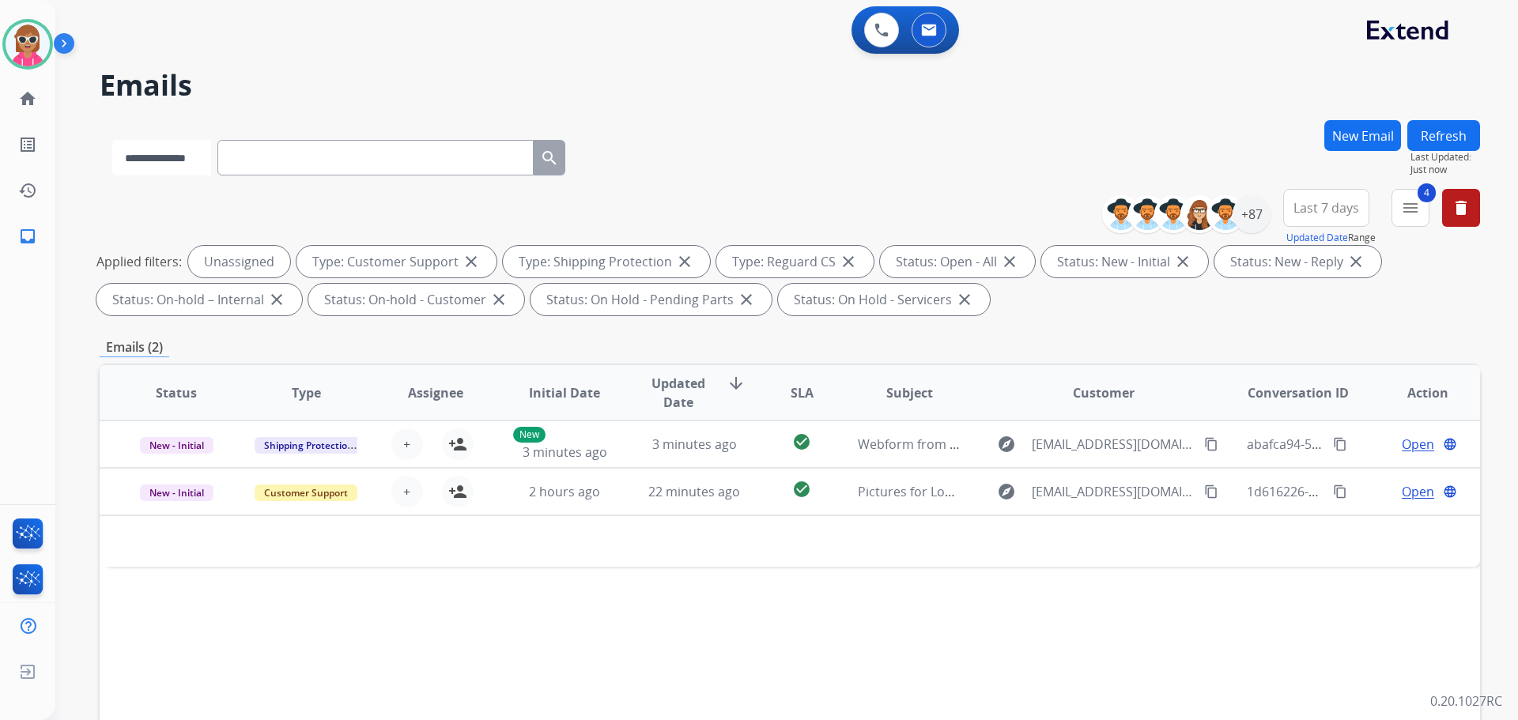
drag, startPoint x: 183, startPoint y: 150, endPoint x: 180, endPoint y: 171, distance: 20.9
click at [183, 150] on select "**********" at bounding box center [161, 158] width 99 height 36
select select "**********"
click at [112, 140] on select "**********" at bounding box center [161, 158] width 99 height 36
paste input "**********"
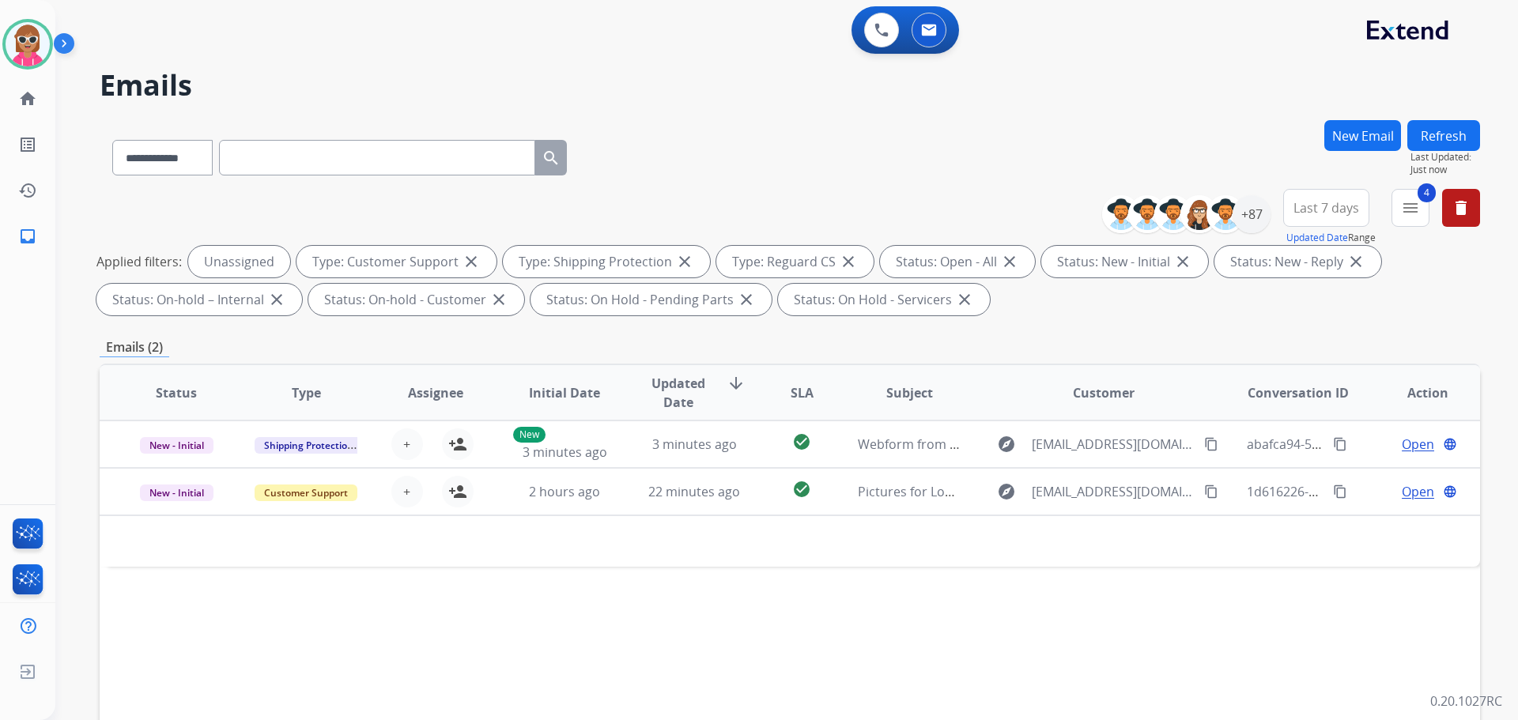
type input "**********"
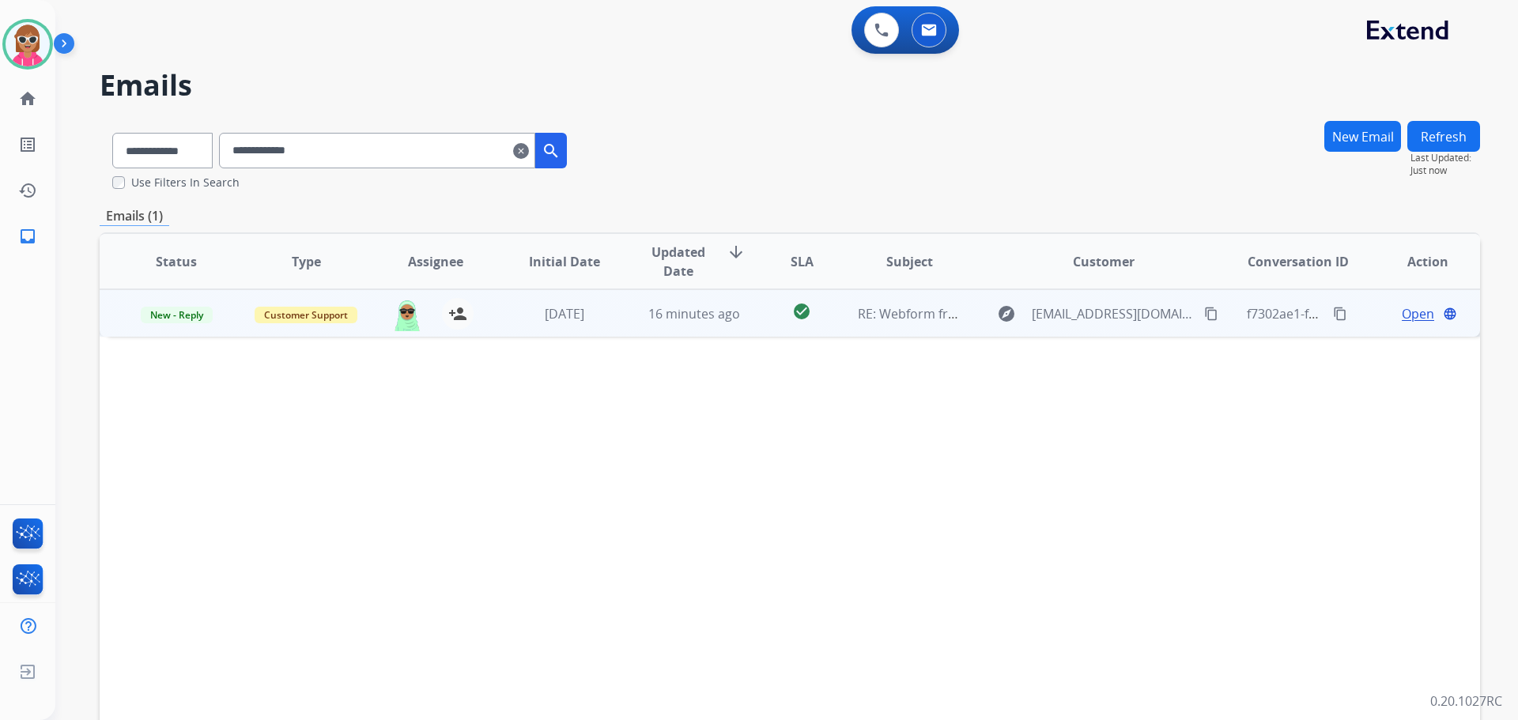
click at [1402, 310] on span "Open" at bounding box center [1418, 313] width 32 height 19
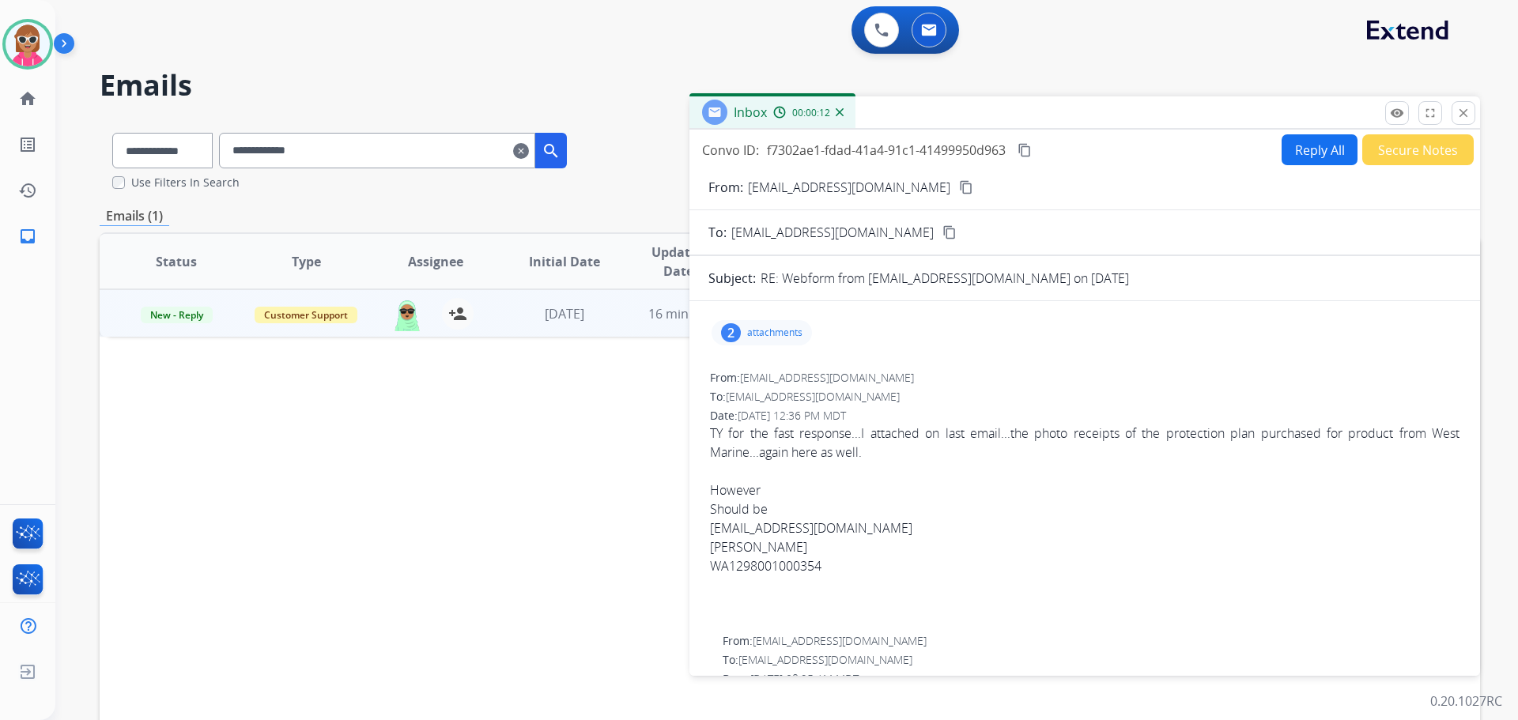
click at [773, 347] on div "2 attachments" at bounding box center [1085, 333] width 753 height 38
drag, startPoint x: 822, startPoint y: 524, endPoint x: 713, endPoint y: 531, distance: 109.4
click at [713, 531] on div "[EMAIL_ADDRESS][DOMAIN_NAME]" at bounding box center [1085, 528] width 750 height 19
copy div "[EMAIL_ADDRESS][DOMAIN_NAME]"
click at [781, 330] on p "attachments" at bounding box center [774, 333] width 55 height 13
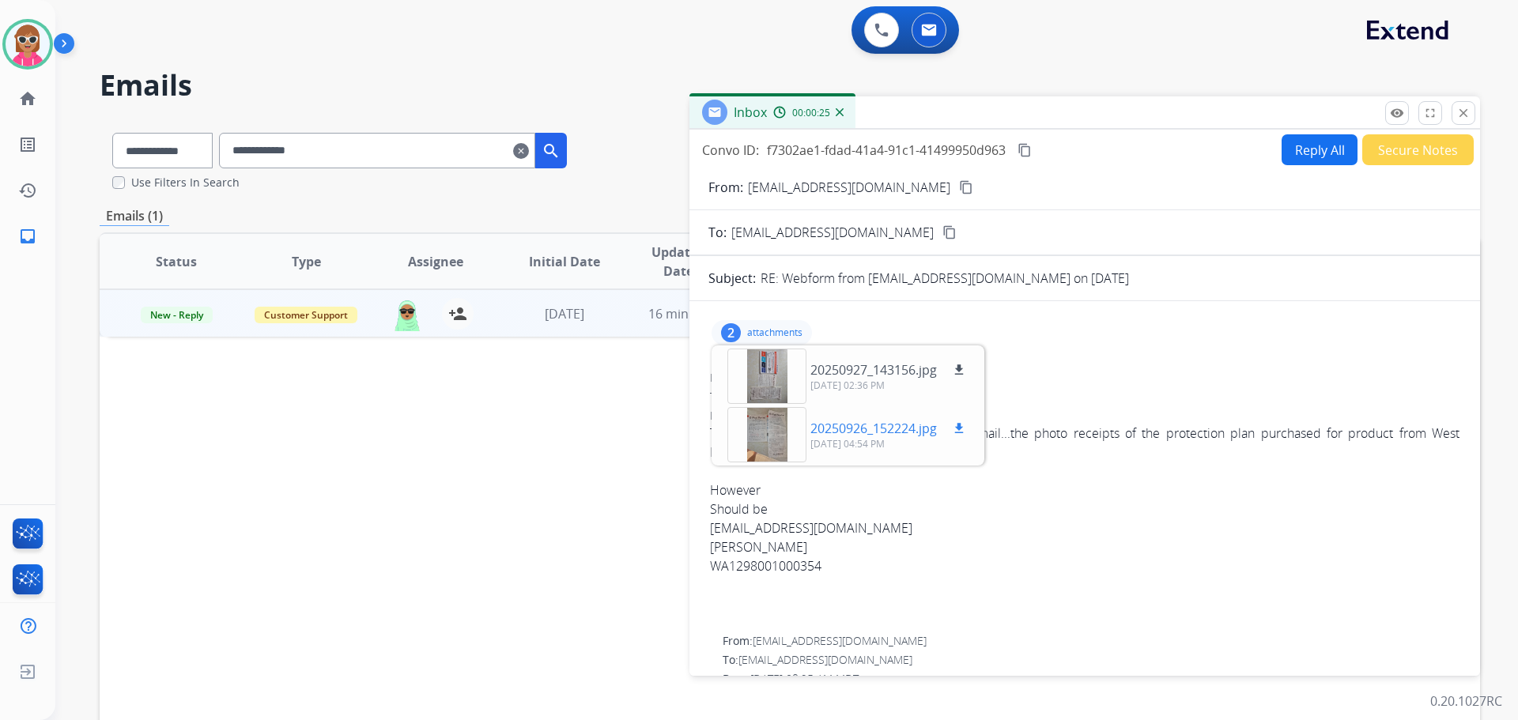
click at [763, 435] on div at bounding box center [767, 434] width 79 height 55
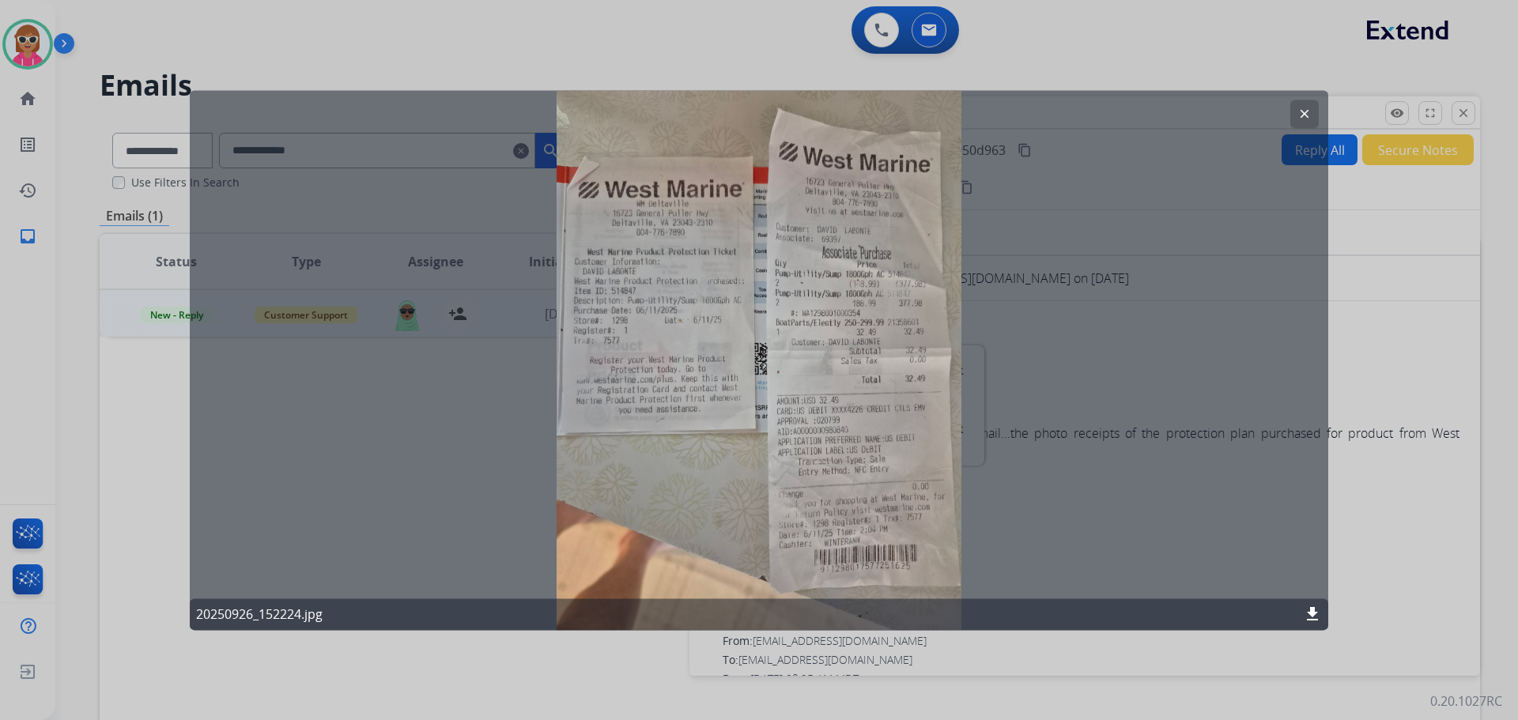
click at [1309, 109] on mat-icon "clear" at bounding box center [1305, 114] width 14 height 14
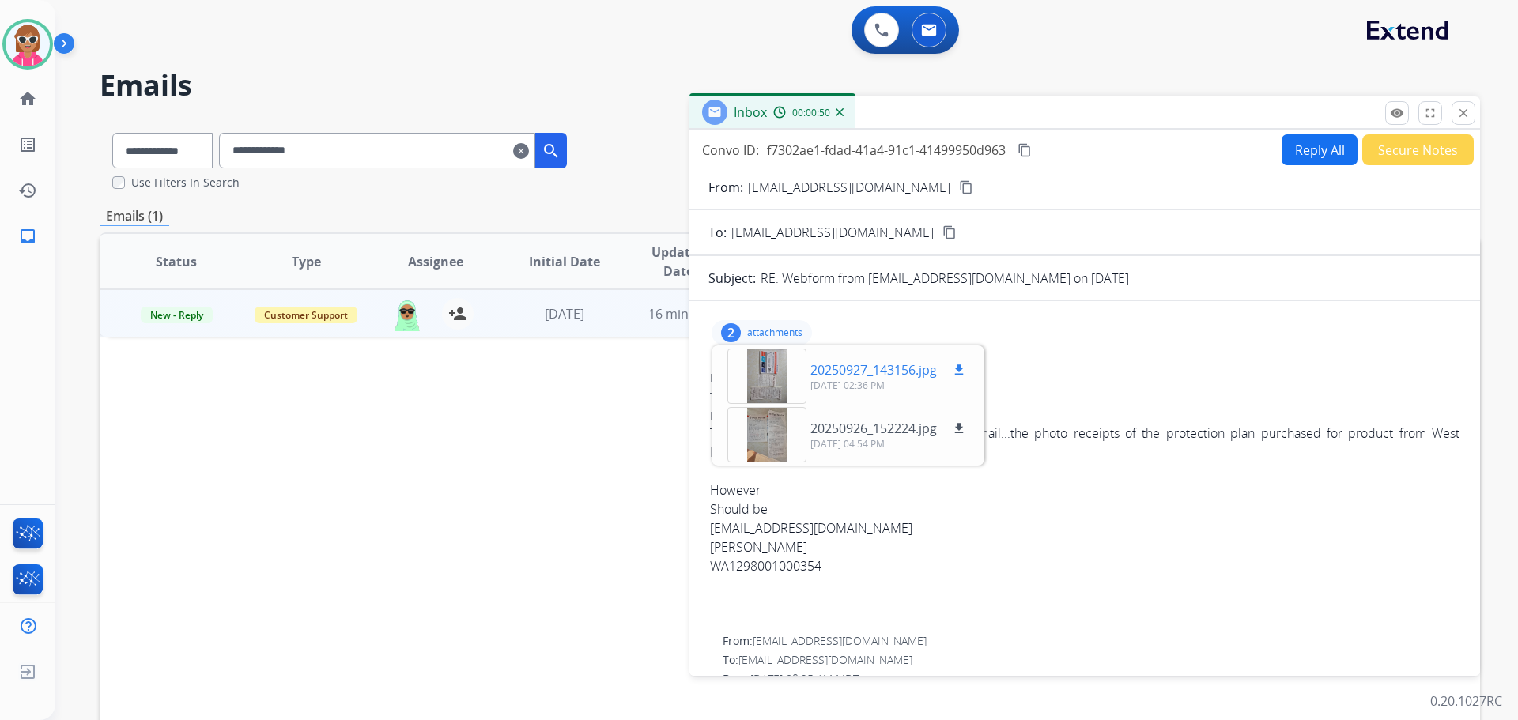
click at [783, 353] on div at bounding box center [767, 376] width 79 height 55
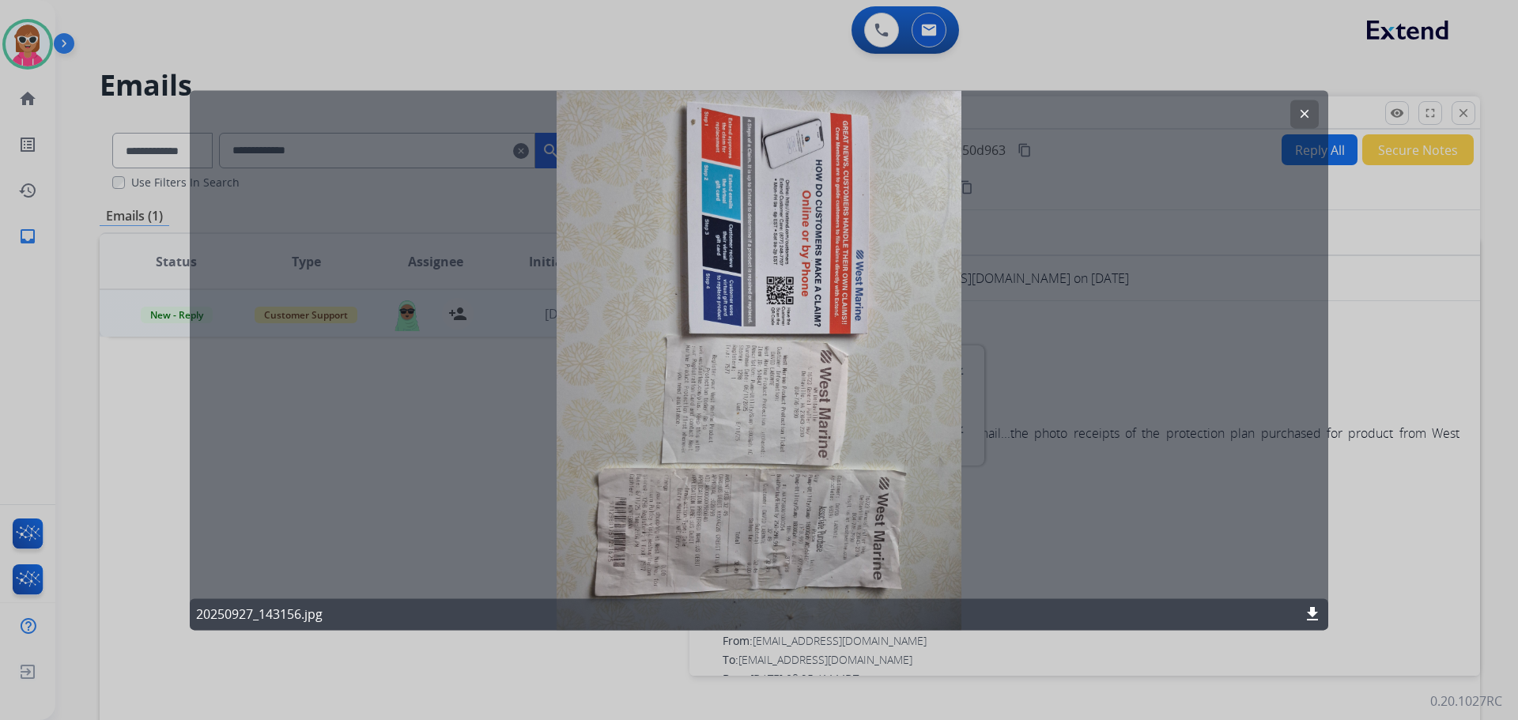
drag, startPoint x: 1314, startPoint y: 113, endPoint x: 1309, endPoint y: 127, distance: 15.0
click at [1315, 112] on button "clear" at bounding box center [1305, 114] width 28 height 28
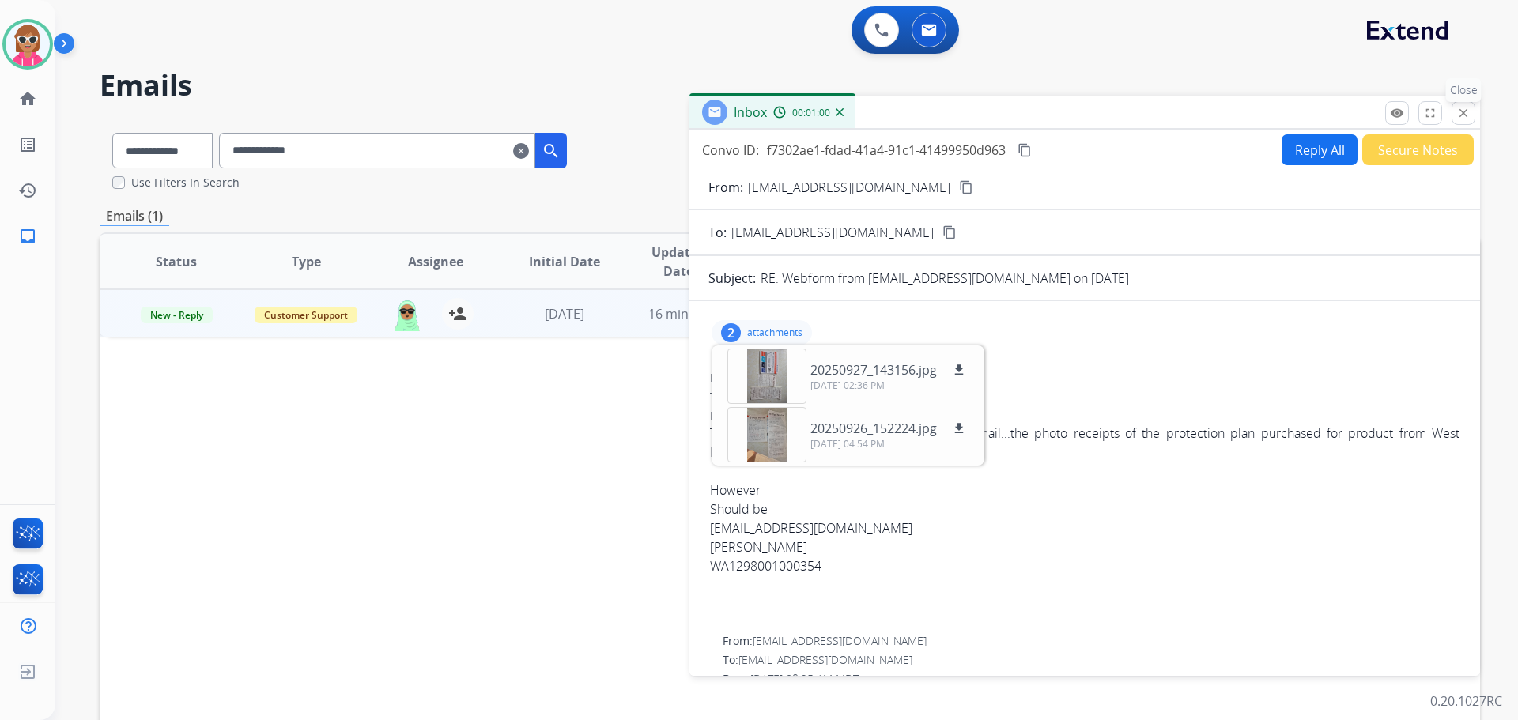
click at [1465, 110] on mat-icon "close" at bounding box center [1464, 113] width 14 height 14
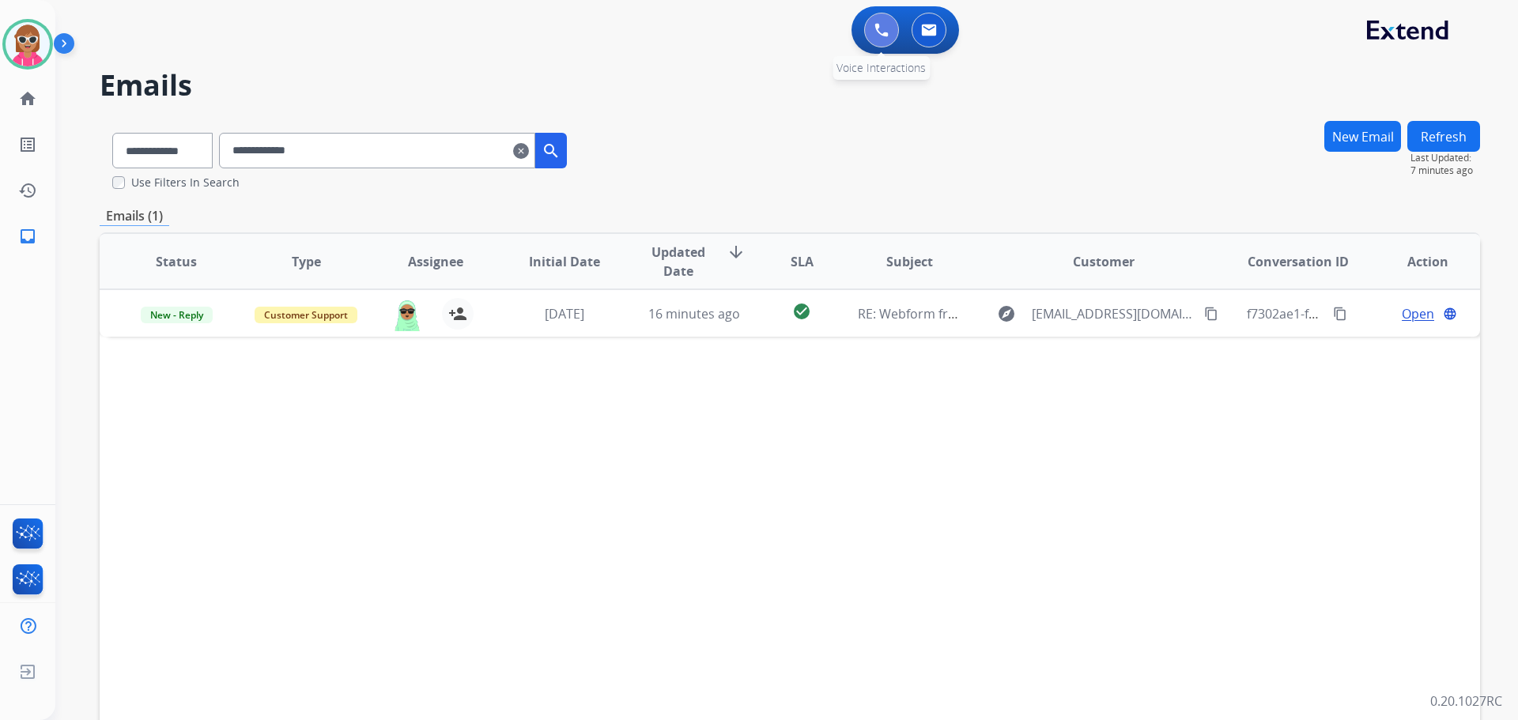
click at [892, 24] on button at bounding box center [881, 30] width 35 height 35
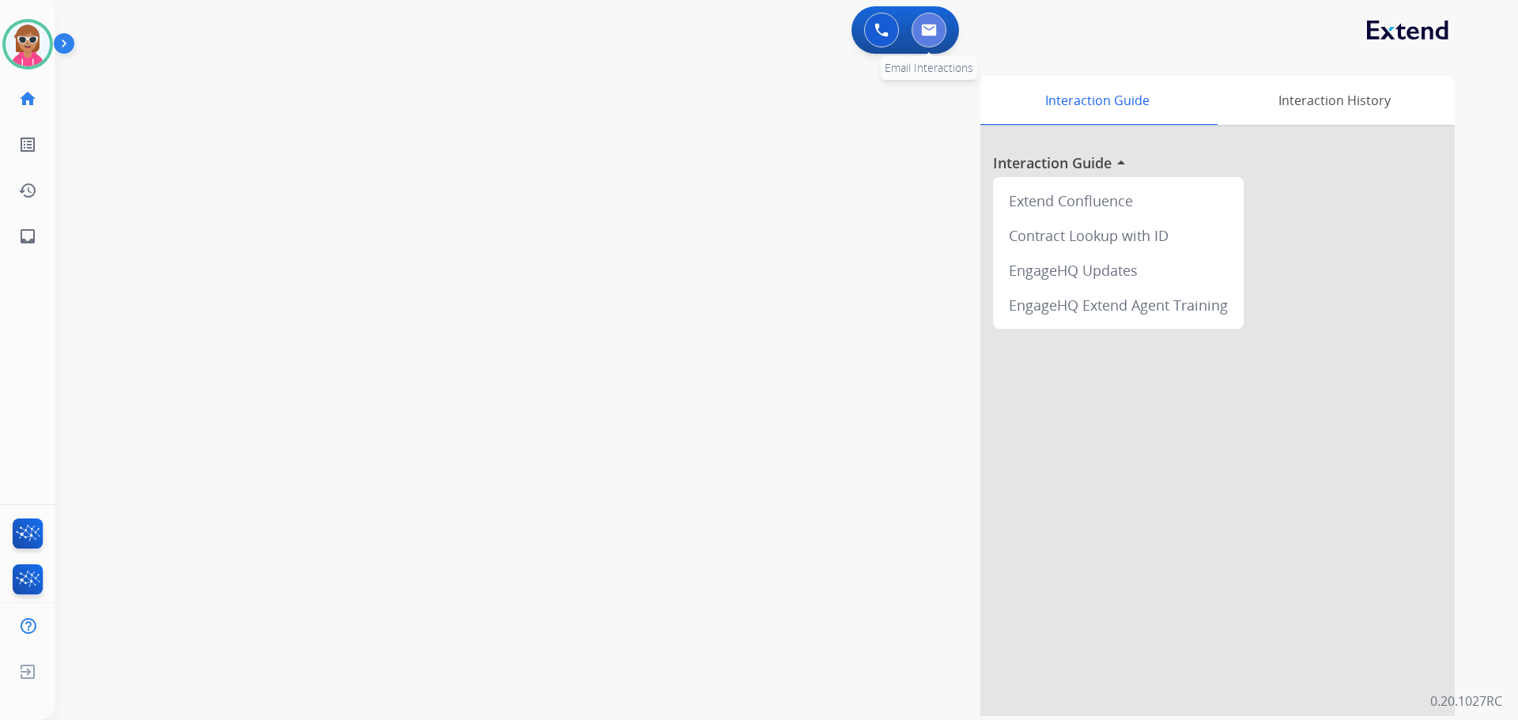
click at [940, 34] on button at bounding box center [929, 30] width 35 height 35
select select "**********"
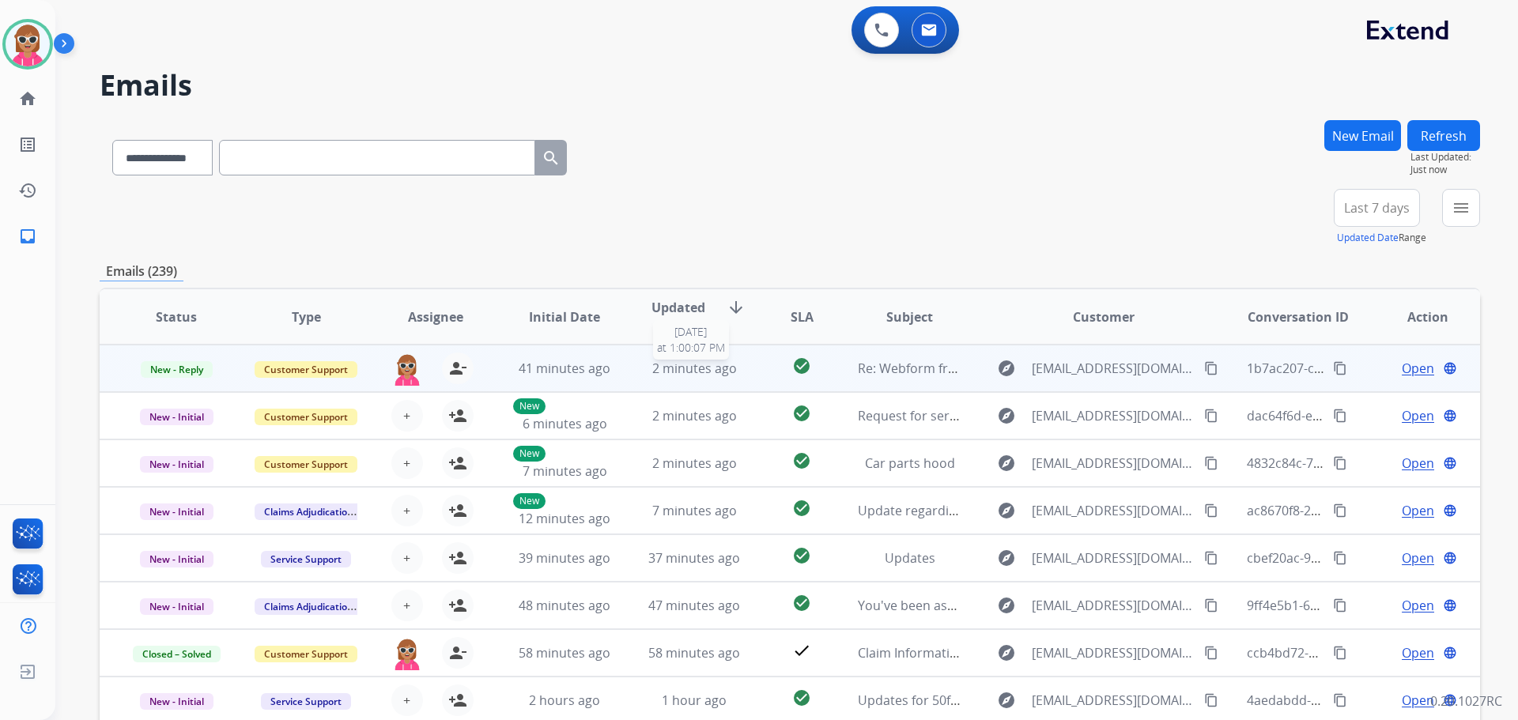
click at [724, 369] on span "2 minutes ago" at bounding box center [694, 368] width 85 height 17
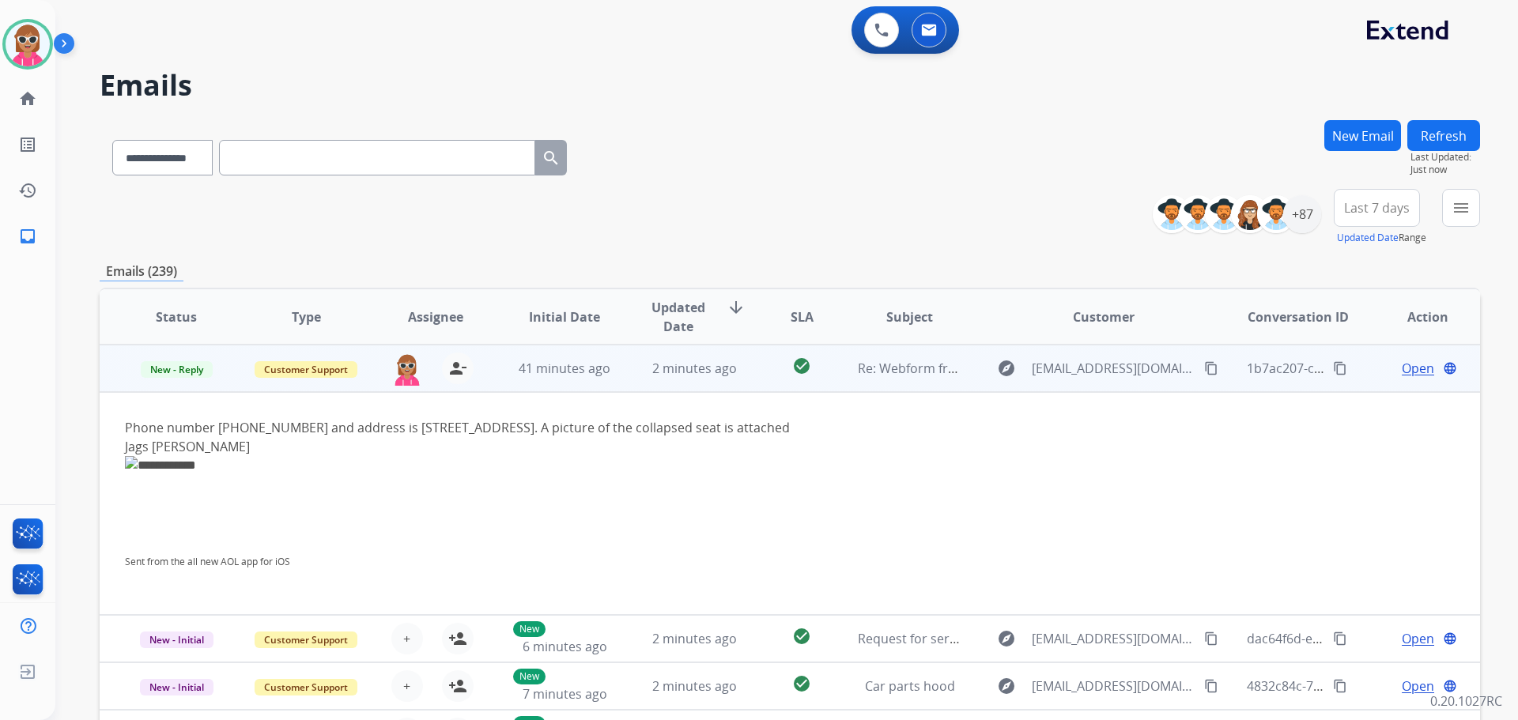
click at [1411, 367] on span "Open" at bounding box center [1418, 368] width 32 height 19
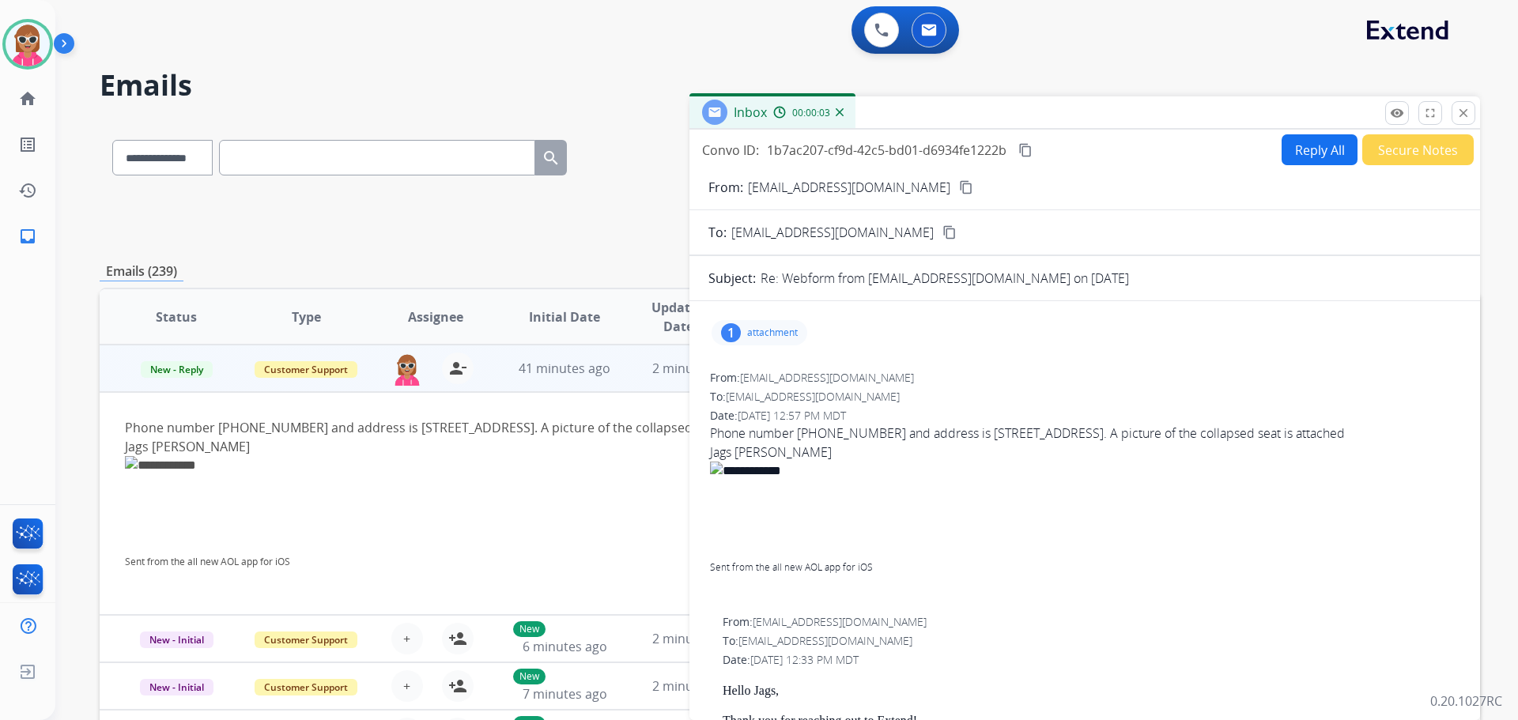
click at [959, 188] on mat-icon "content_copy" at bounding box center [966, 187] width 14 height 14
drag, startPoint x: 807, startPoint y: 432, endPoint x: 834, endPoint y: 437, distance: 27.5
click at [868, 438] on span "Phone number [PHONE_NUMBER] and address is [STREET_ADDRESS]. A picture of the c…" at bounding box center [1085, 509] width 750 height 171
drag, startPoint x: 794, startPoint y: 435, endPoint x: 821, endPoint y: 441, distance: 27.6
click at [830, 433] on span "Phone number [PHONE_NUMBER] and address is [STREET_ADDRESS]. A picture of the c…" at bounding box center [1085, 509] width 750 height 171
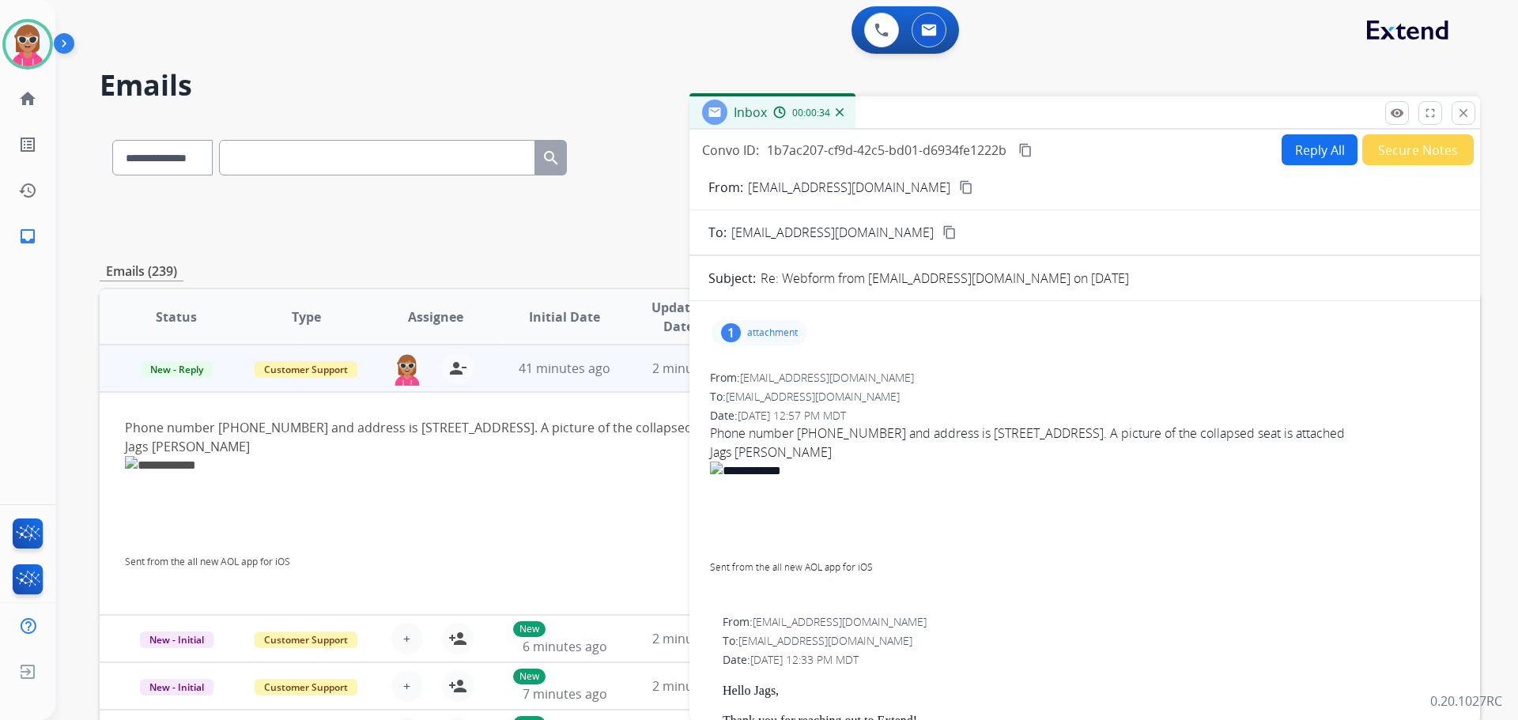
click at [818, 443] on span "Phone number [PHONE_NUMBER] and address is [STREET_ADDRESS]. A picture of the c…" at bounding box center [1085, 509] width 750 height 171
drag, startPoint x: 800, startPoint y: 433, endPoint x: 877, endPoint y: 434, distance: 76.7
click at [877, 434] on span "Phone number [PHONE_NUMBER] and address is [STREET_ADDRESS]. A picture of the c…" at bounding box center [1085, 509] width 750 height 171
copy span "678.357.7007"
click at [1283, 161] on button "Reply All" at bounding box center [1320, 149] width 76 height 31
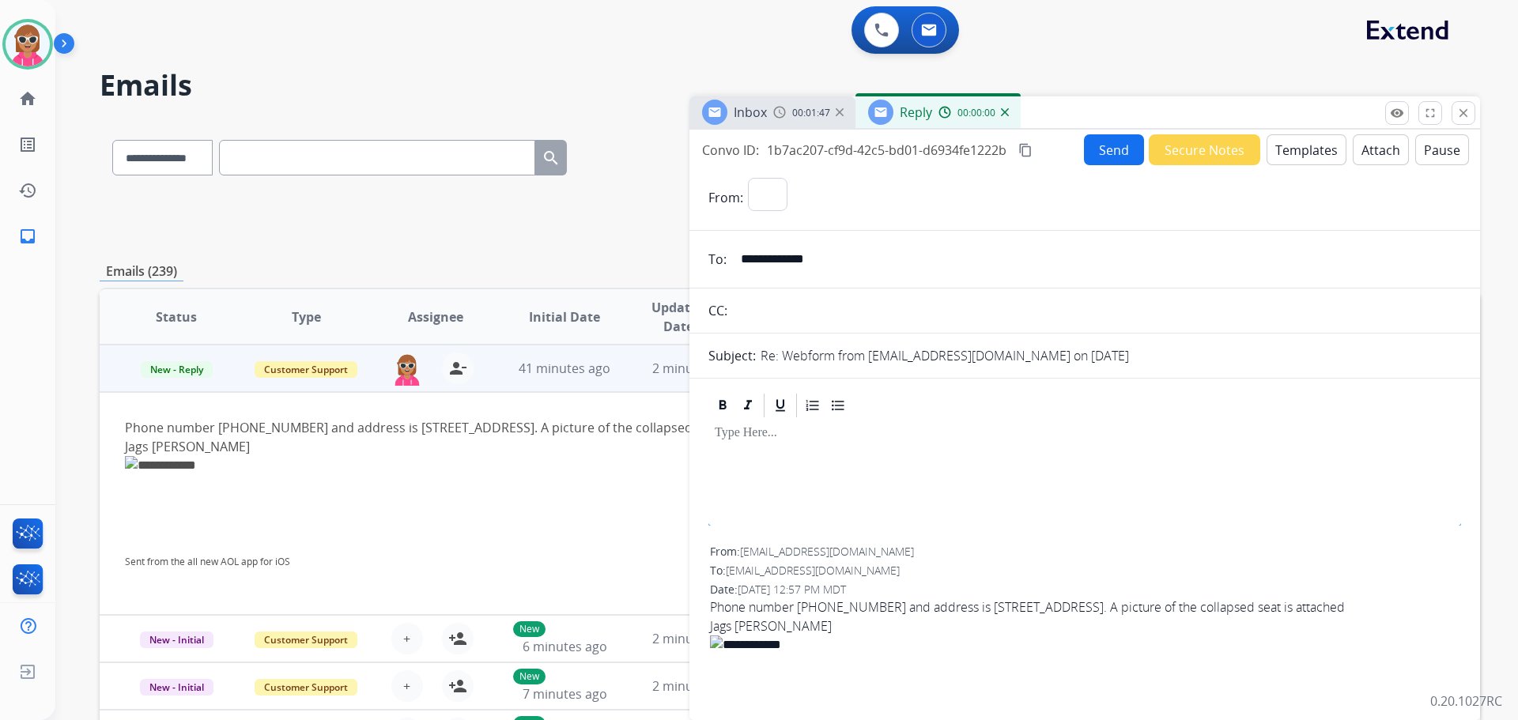
click at [1299, 153] on button "Templates" at bounding box center [1307, 149] width 80 height 31
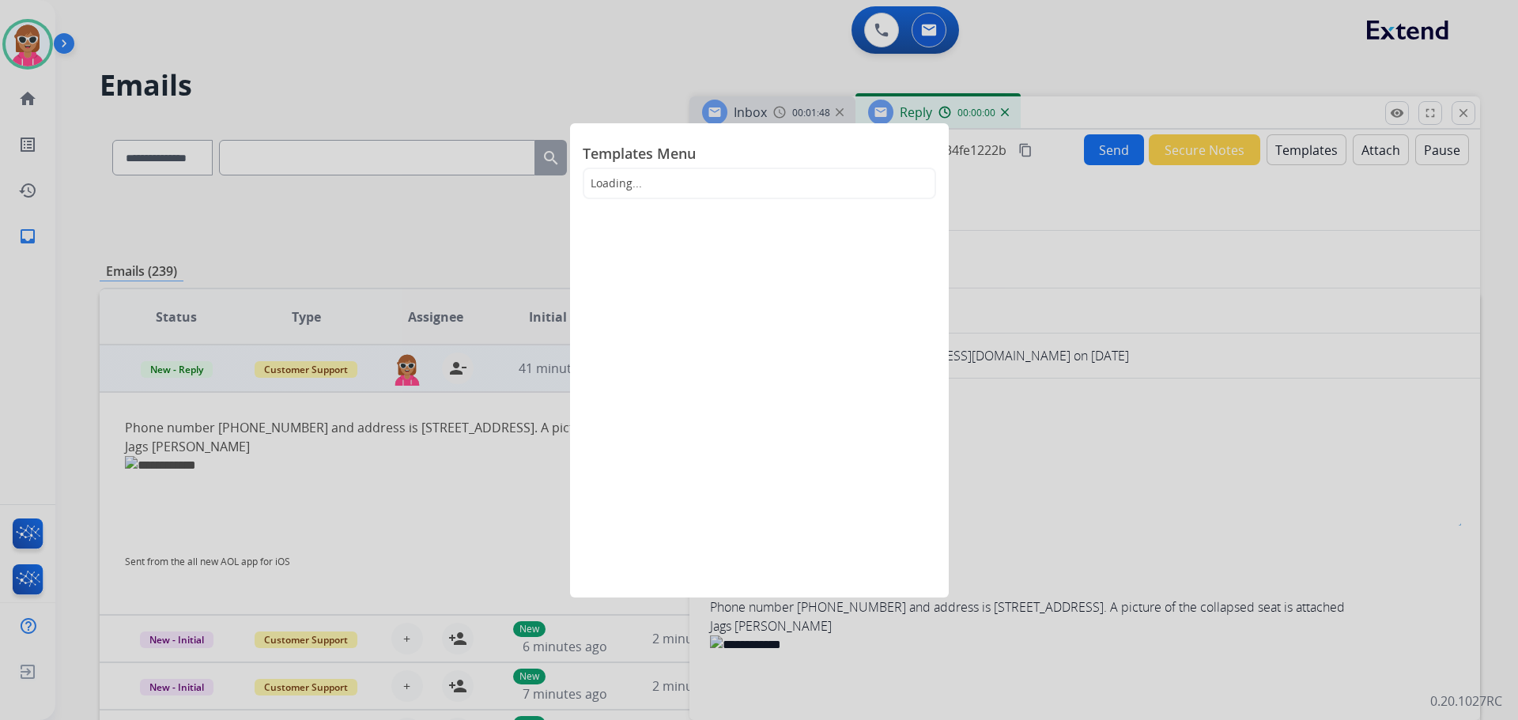
select select "**********"
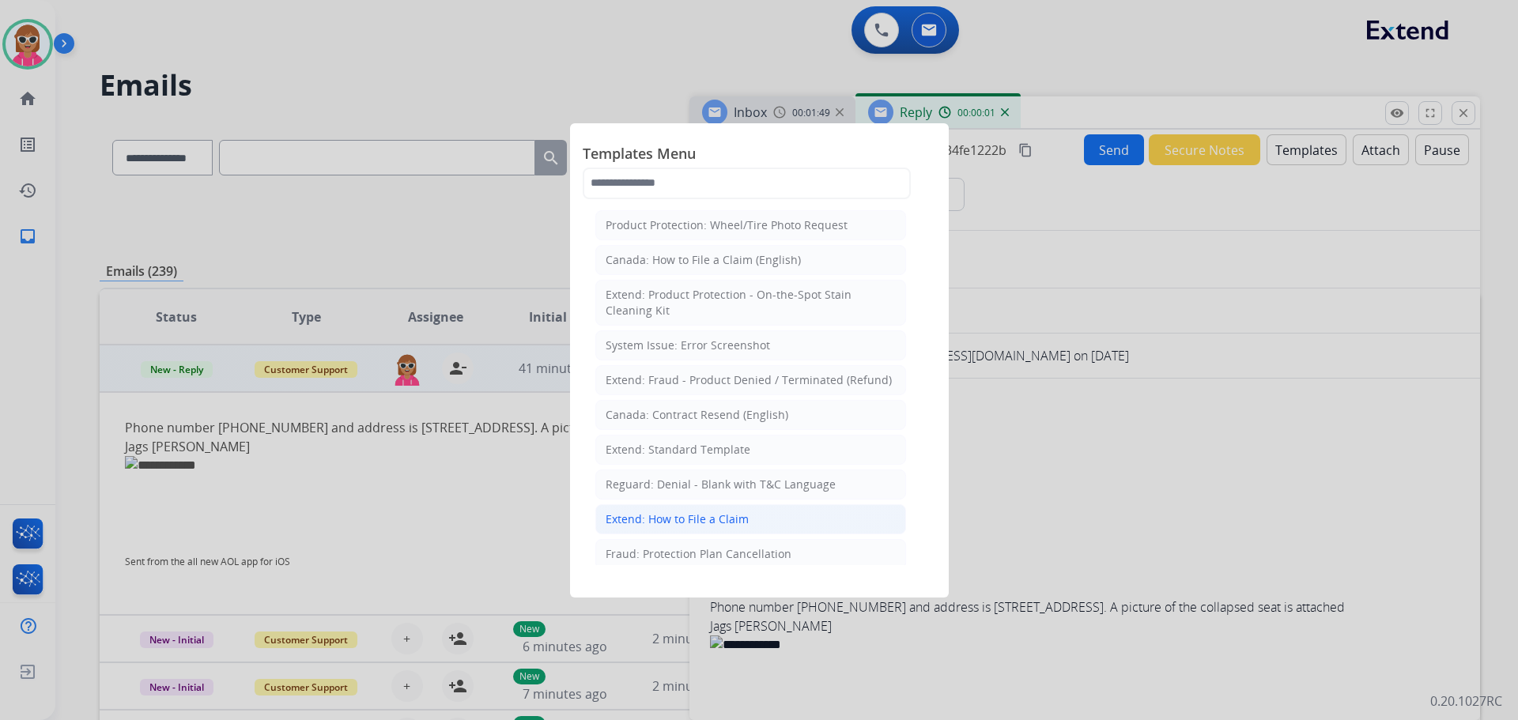
click at [714, 520] on div "Extend: How to File a Claim" at bounding box center [677, 520] width 143 height 16
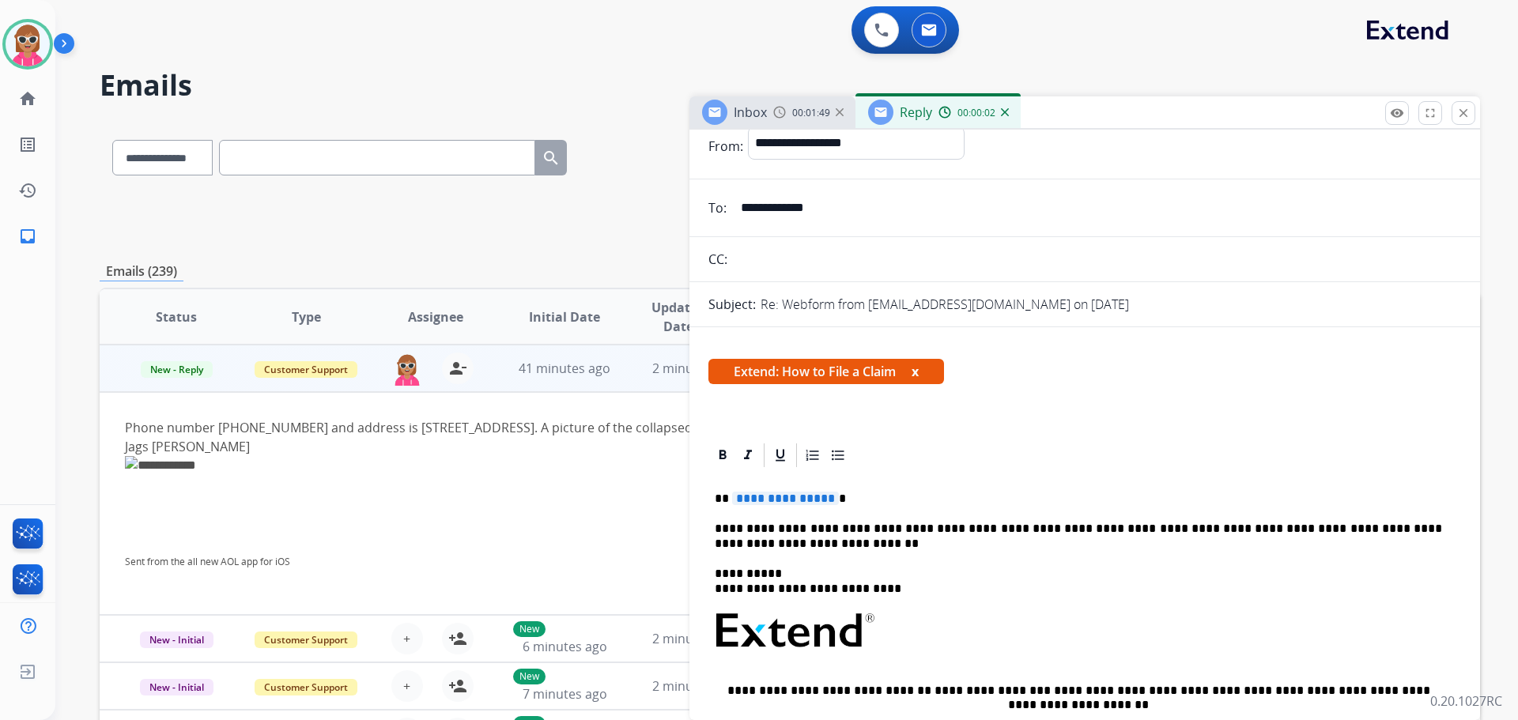
scroll to position [79, 0]
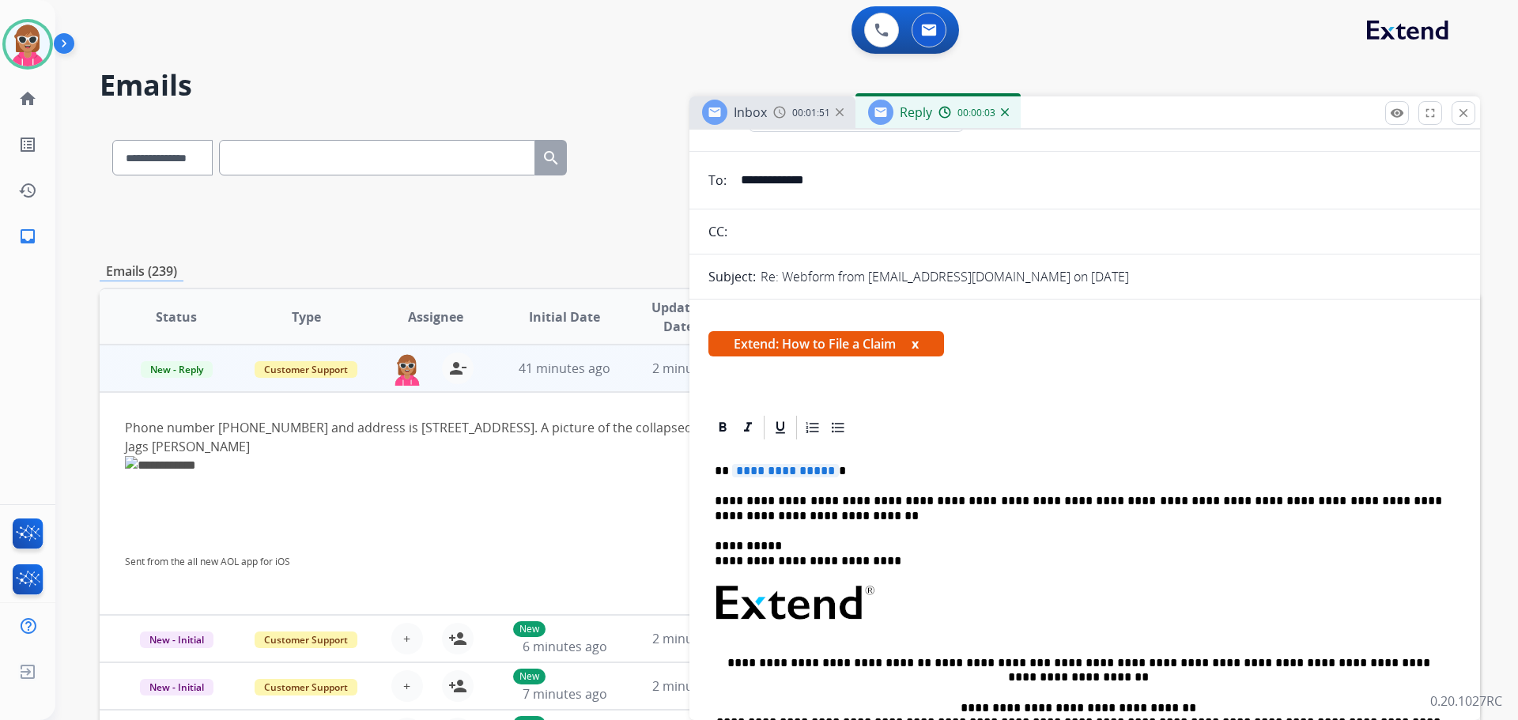
click at [962, 503] on p "**********" at bounding box center [1079, 508] width 728 height 29
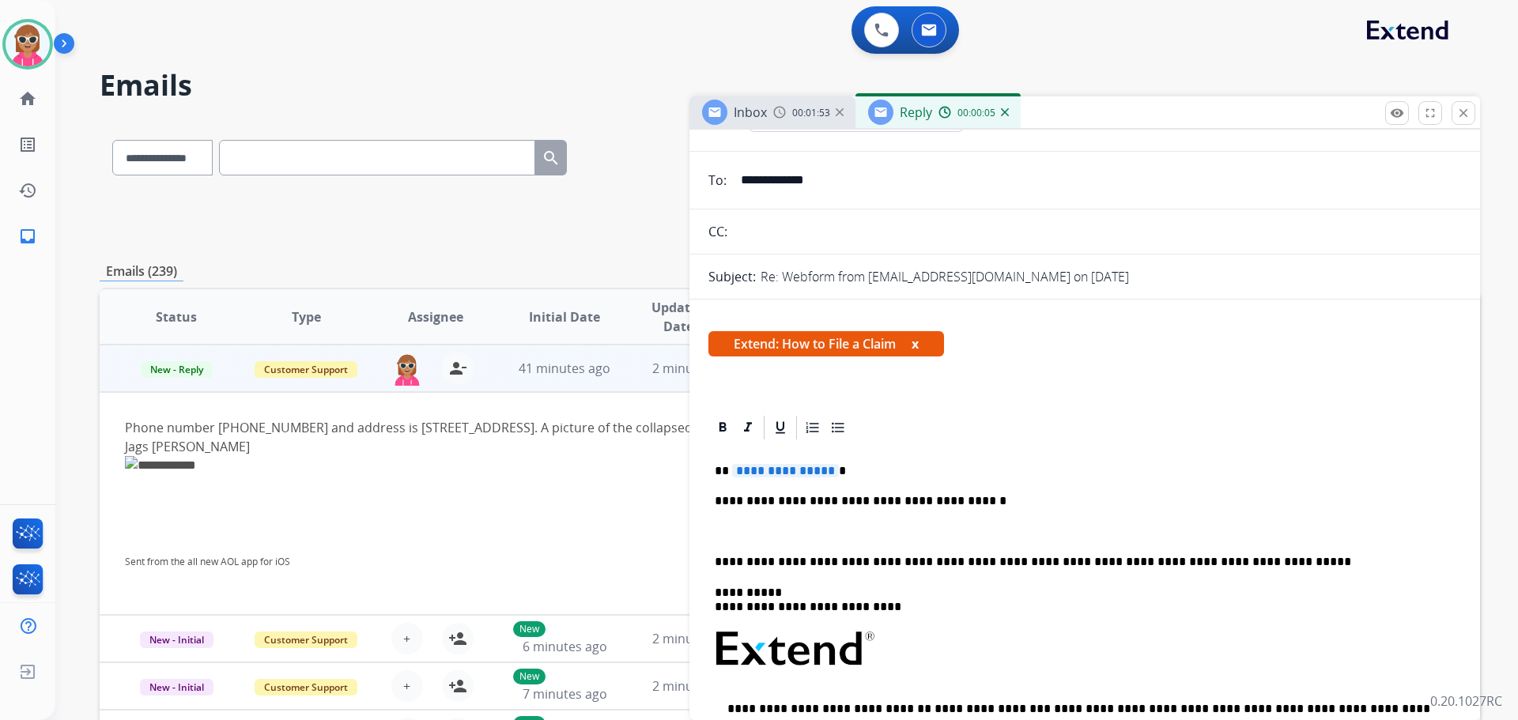
click at [735, 538] on p at bounding box center [1079, 532] width 728 height 14
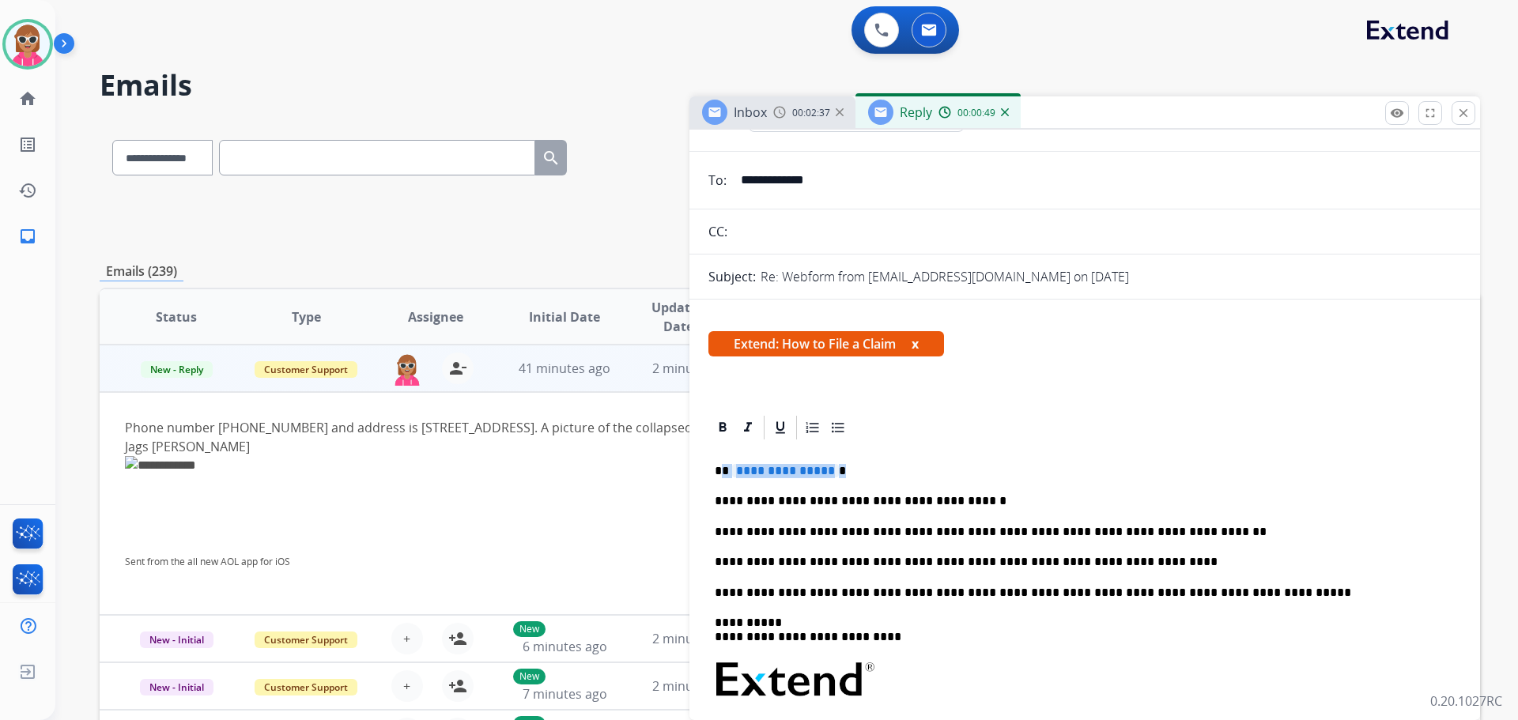
drag, startPoint x: 841, startPoint y: 466, endPoint x: 705, endPoint y: 458, distance: 136.2
click at [721, 467] on p "**********" at bounding box center [1079, 471] width 728 height 14
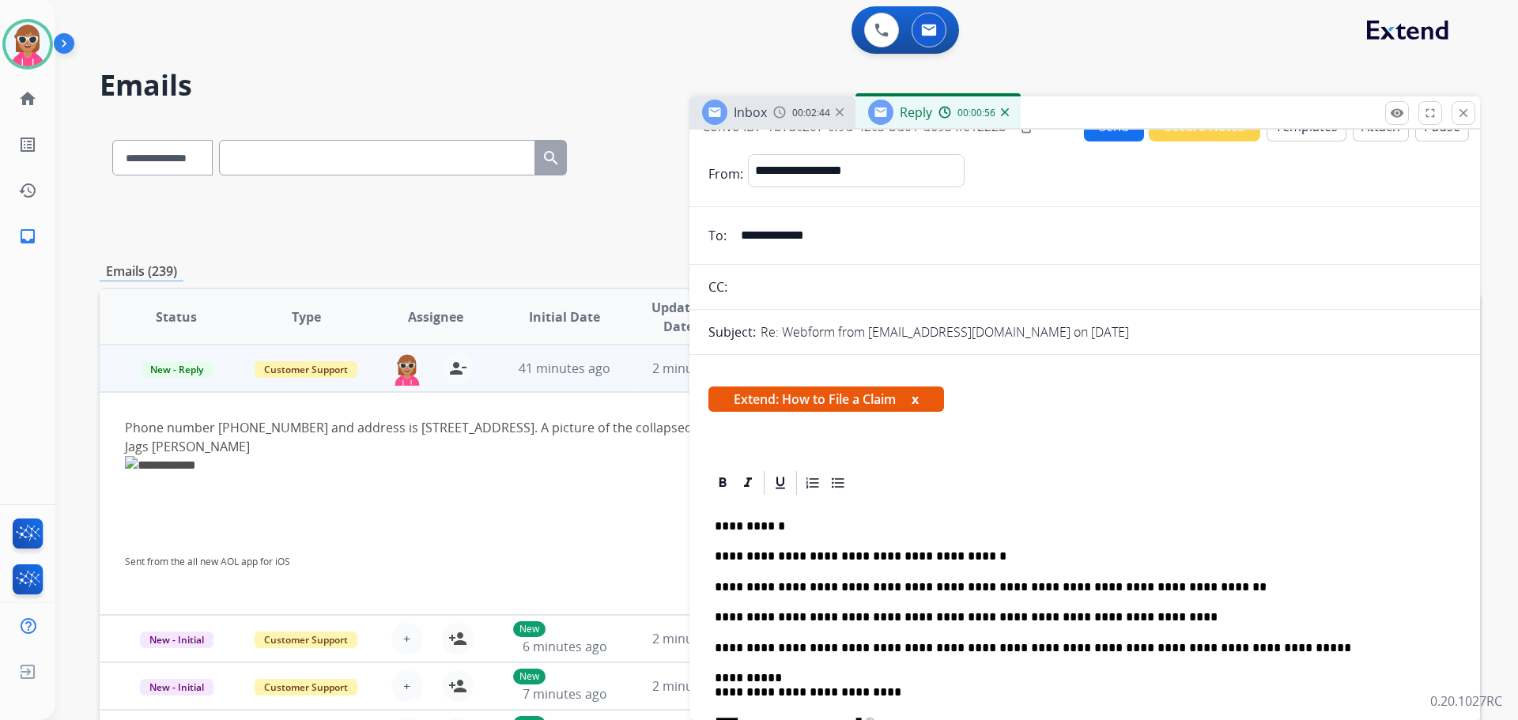
scroll to position [0, 0]
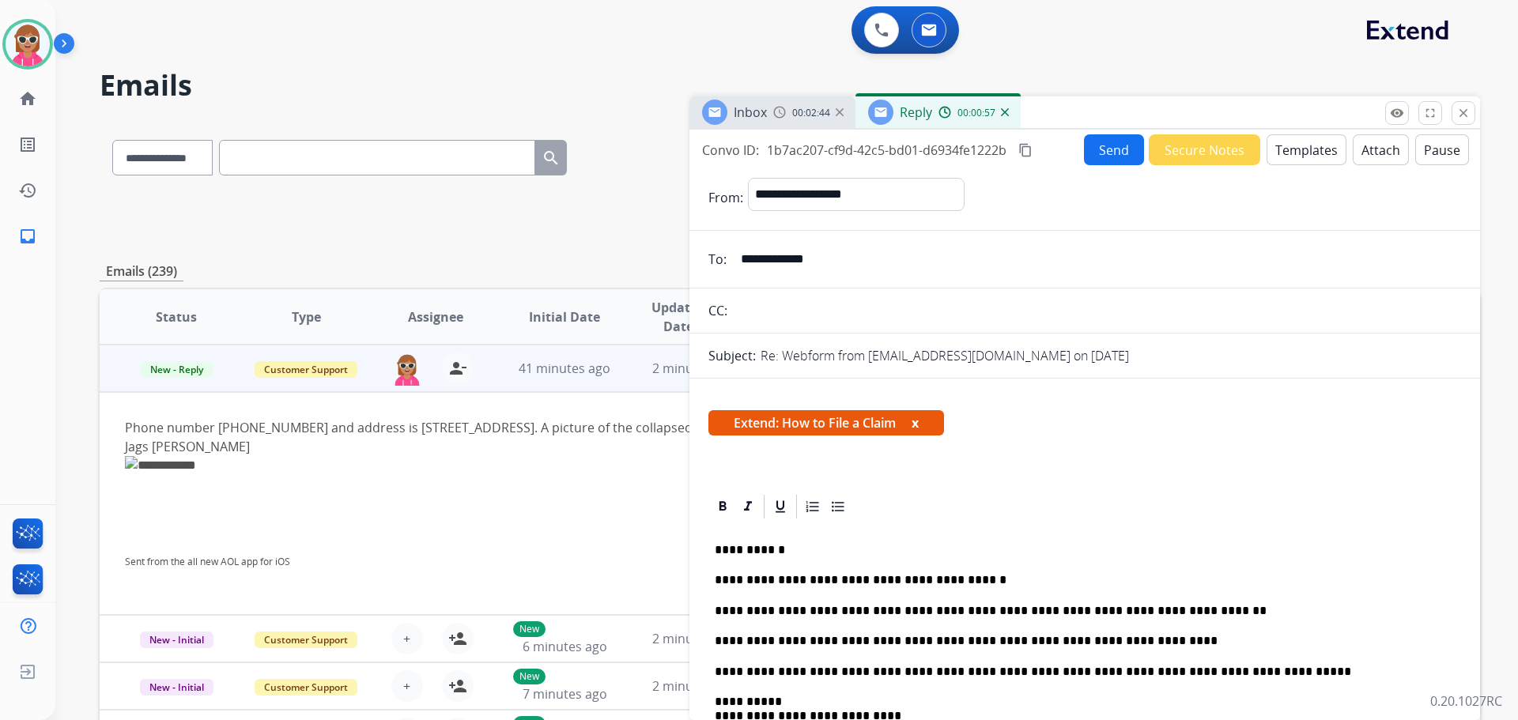
click at [1030, 153] on mat-icon "content_copy" at bounding box center [1026, 150] width 14 height 14
click at [1096, 157] on button "Send" at bounding box center [1114, 149] width 60 height 31
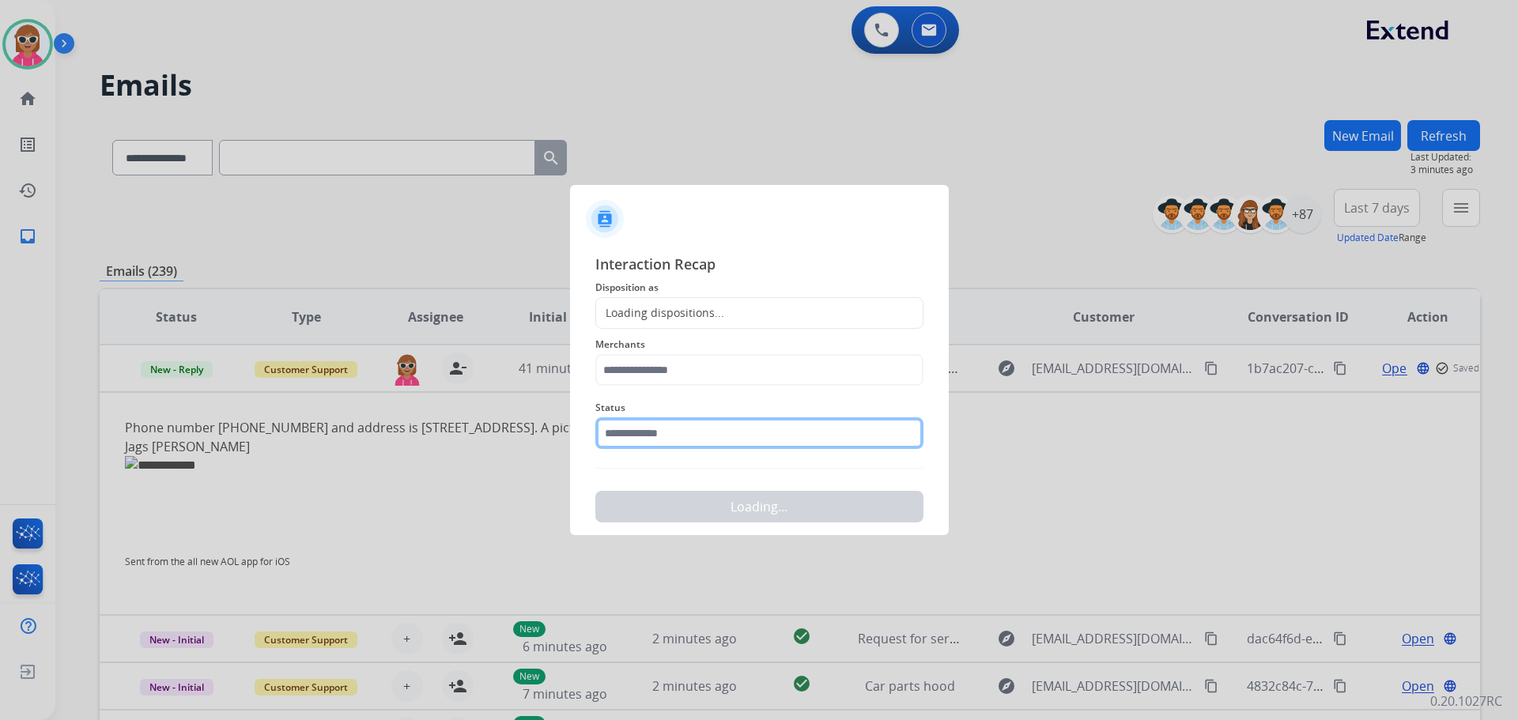
click at [713, 444] on input "text" at bounding box center [759, 434] width 328 height 32
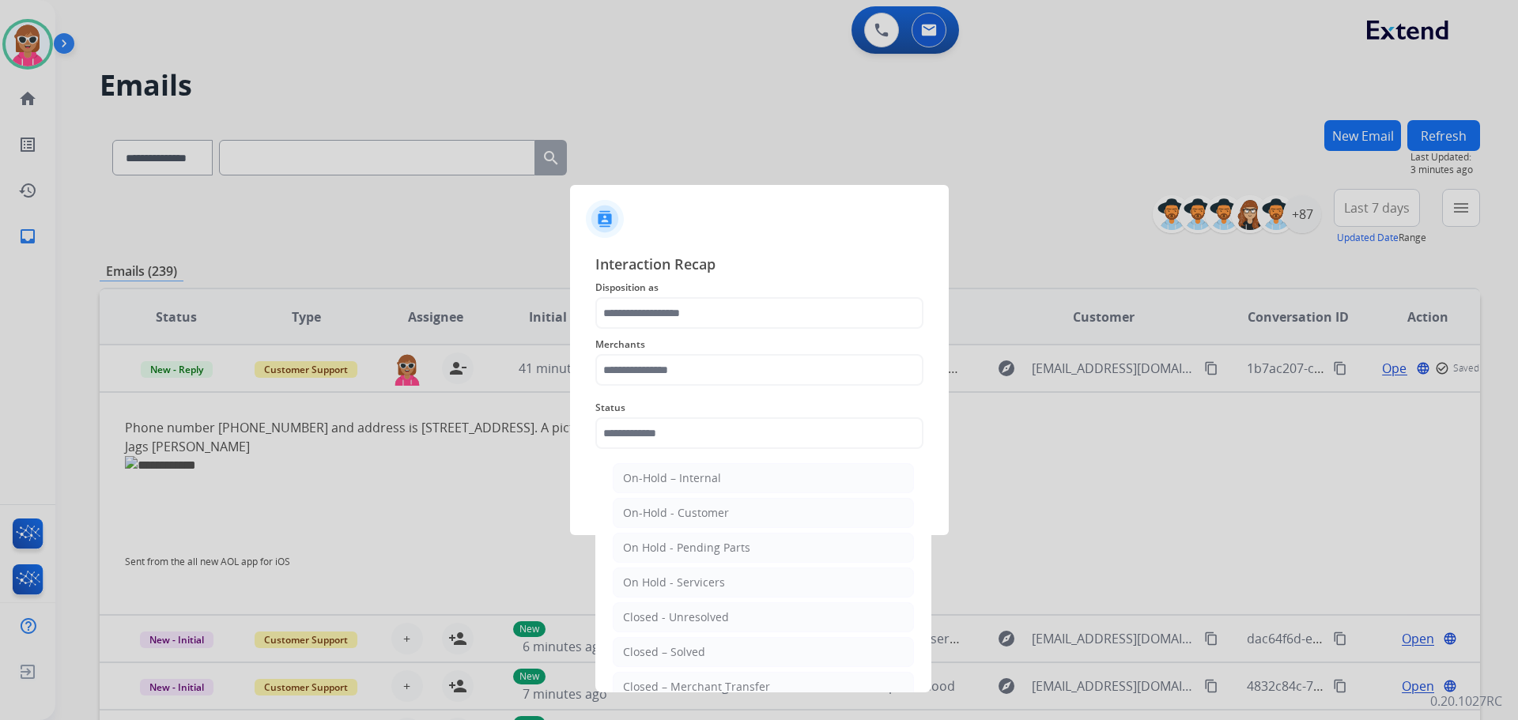
drag, startPoint x: 733, startPoint y: 658, endPoint x: 738, endPoint y: 538, distance: 120.3
click at [733, 653] on li "Closed – Solved" at bounding box center [763, 652] width 301 height 30
type input "**********"
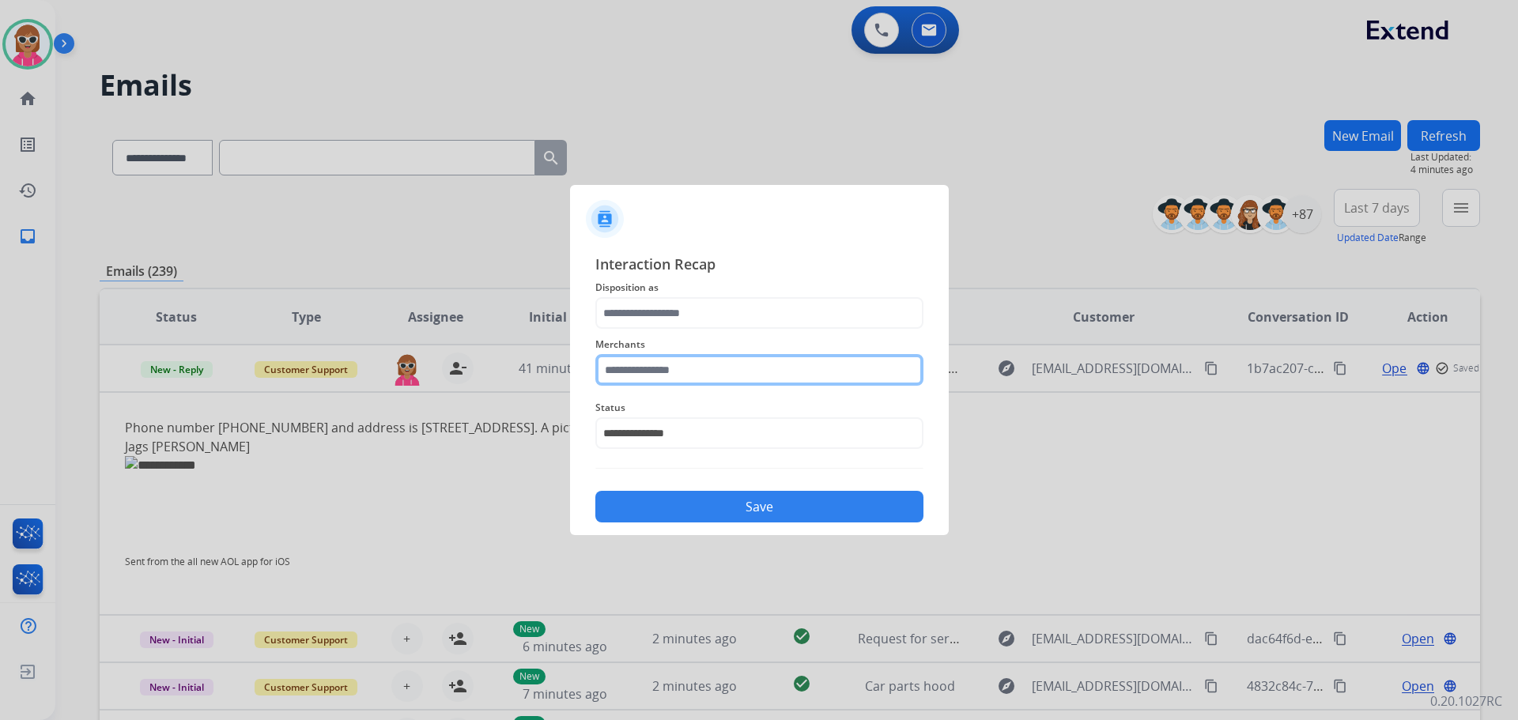
click at [726, 381] on input "text" at bounding box center [759, 370] width 328 height 32
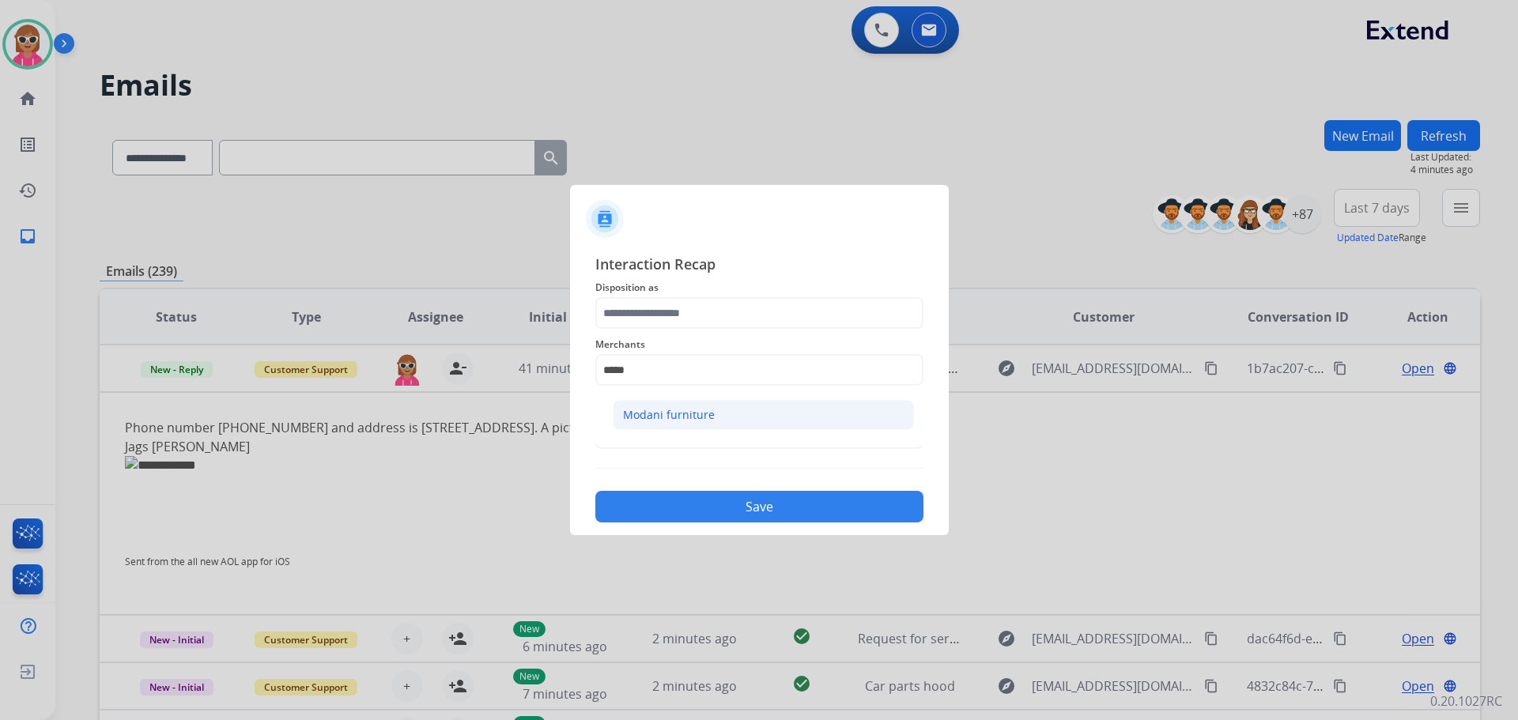
click at [766, 411] on li "Modani furniture" at bounding box center [763, 415] width 301 height 30
type input "**********"
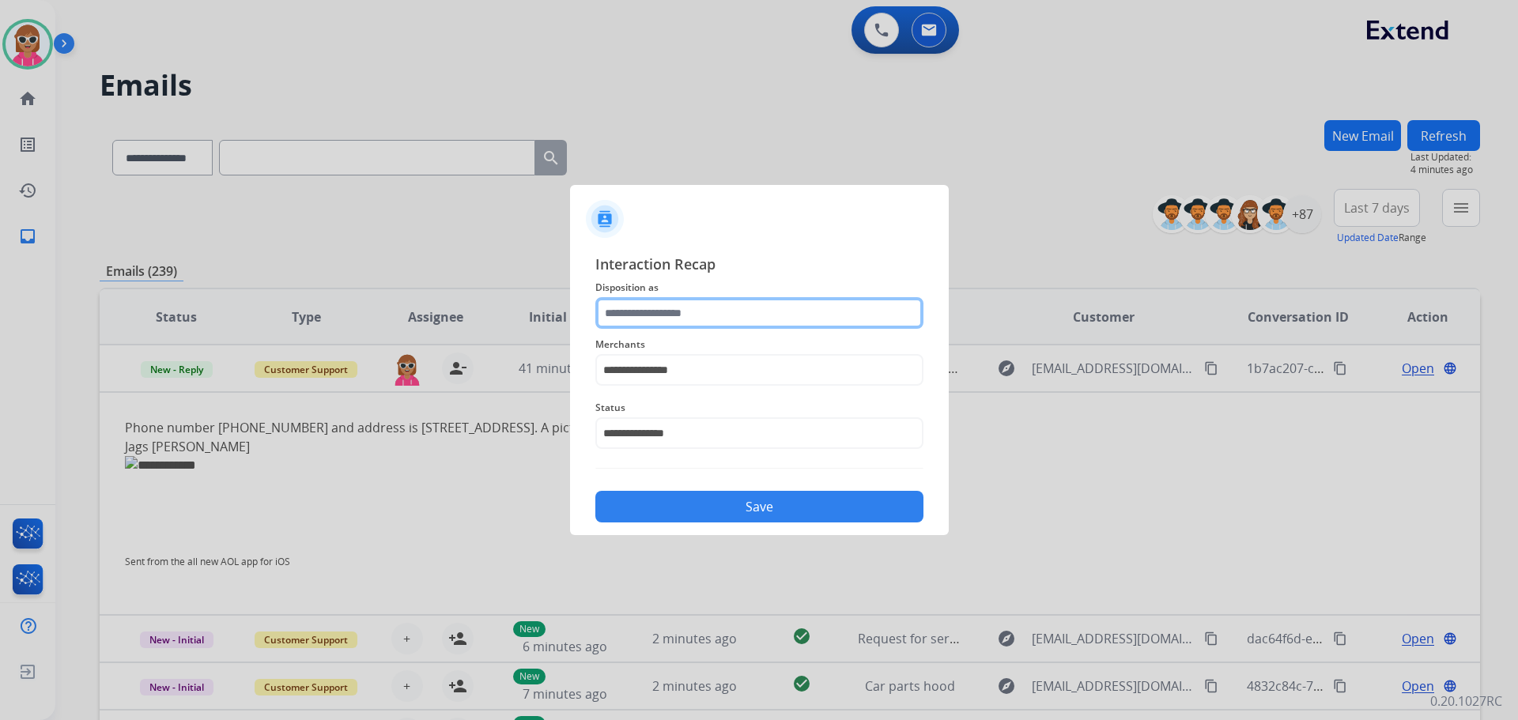
drag, startPoint x: 733, startPoint y: 308, endPoint x: 714, endPoint y: 319, distance: 22.0
click at [734, 308] on input "text" at bounding box center [759, 313] width 328 height 32
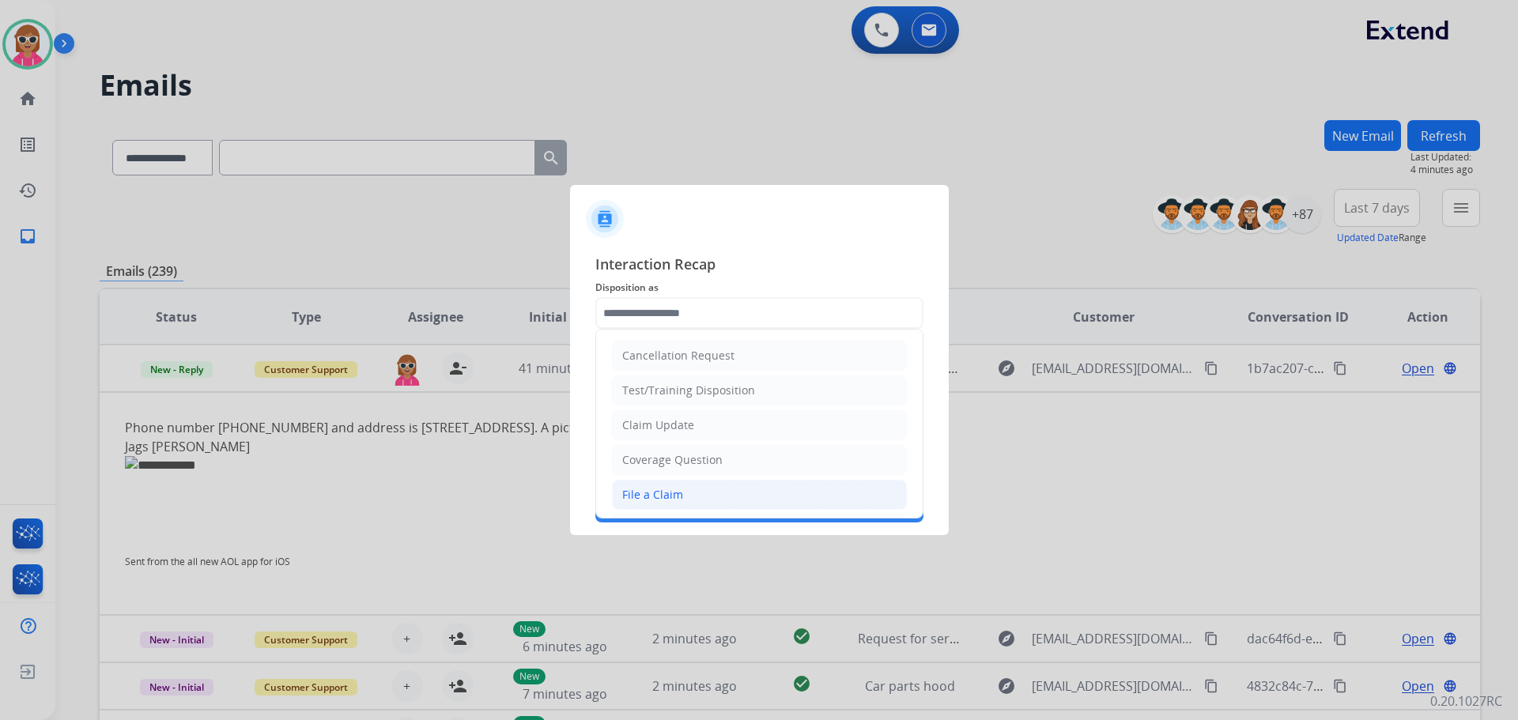
click at [692, 500] on li "File a Claim" at bounding box center [759, 495] width 295 height 30
type input "**********"
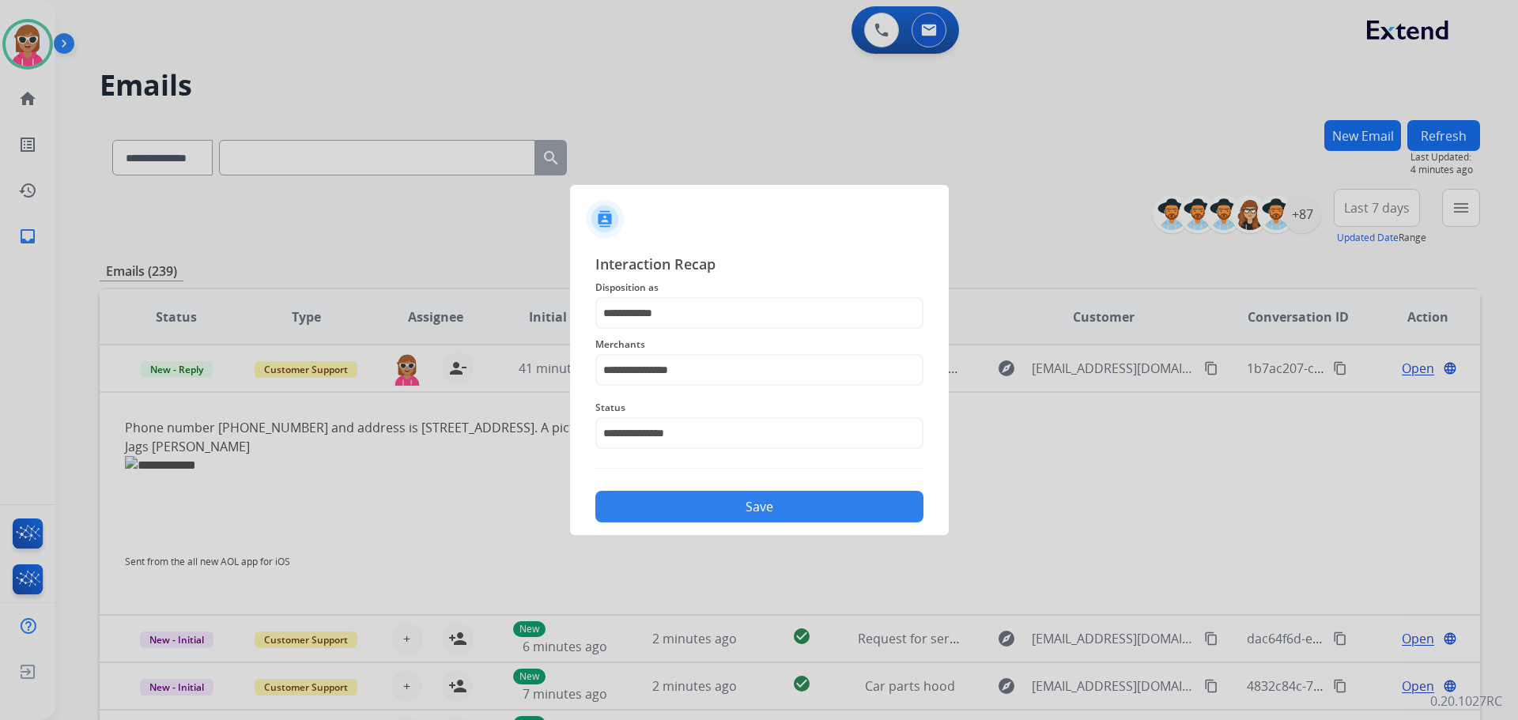
click at [697, 524] on div "**********" at bounding box center [759, 387] width 379 height 295
drag, startPoint x: 698, startPoint y: 517, endPoint x: 762, endPoint y: 396, distance: 136.9
click at [701, 516] on button "Save" at bounding box center [759, 507] width 328 height 32
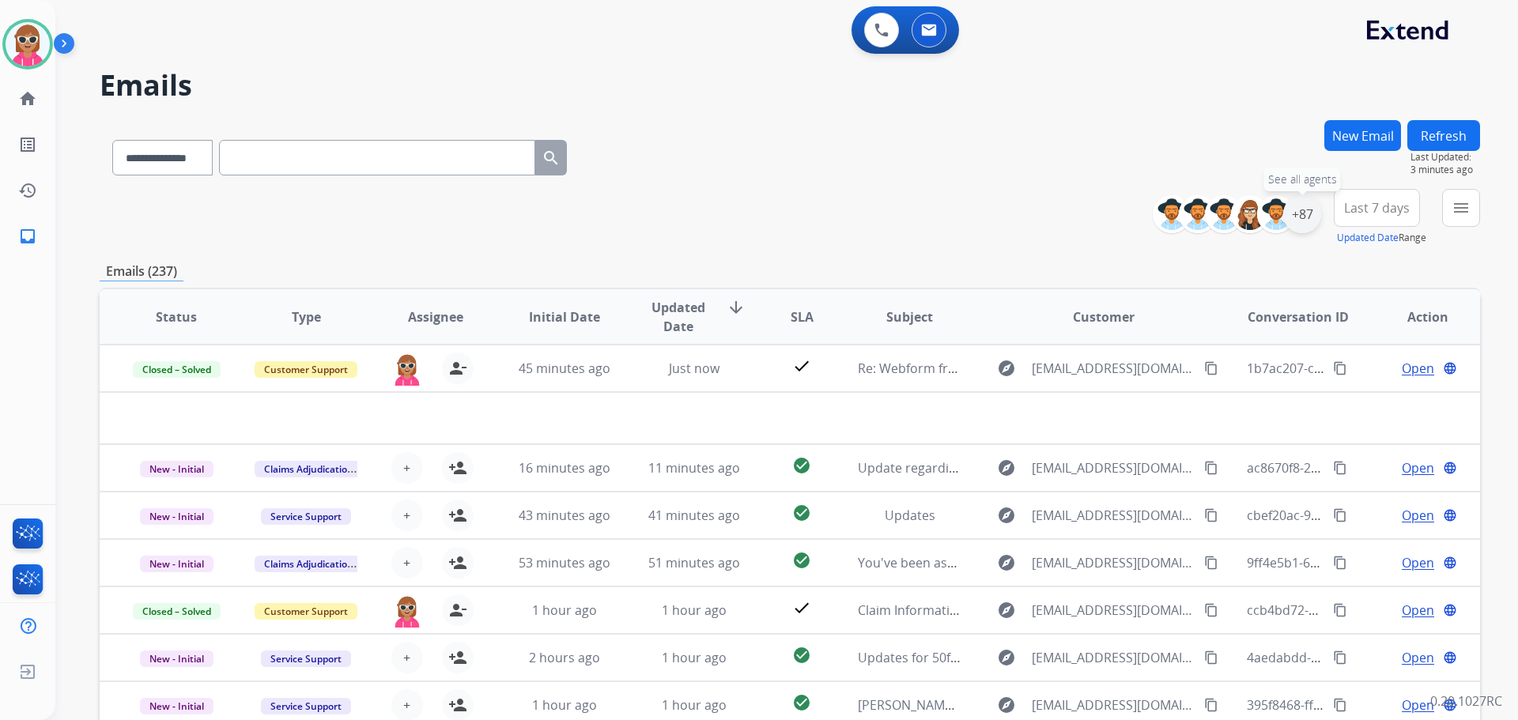
click at [1310, 222] on div "+87" at bounding box center [1302, 214] width 38 height 38
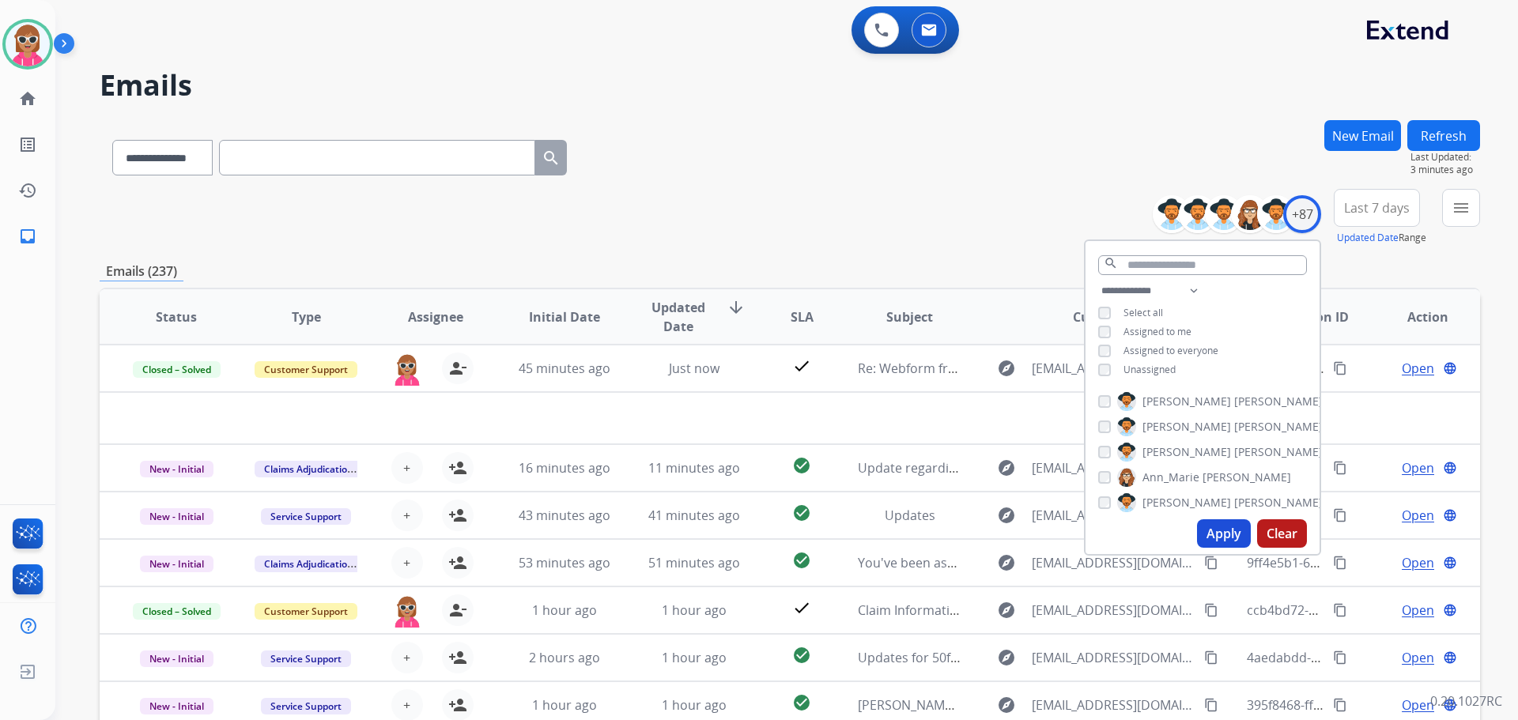
click at [1140, 367] on span "Unassigned" at bounding box center [1150, 369] width 52 height 13
click at [1151, 331] on span "Assigned to me" at bounding box center [1158, 331] width 68 height 13
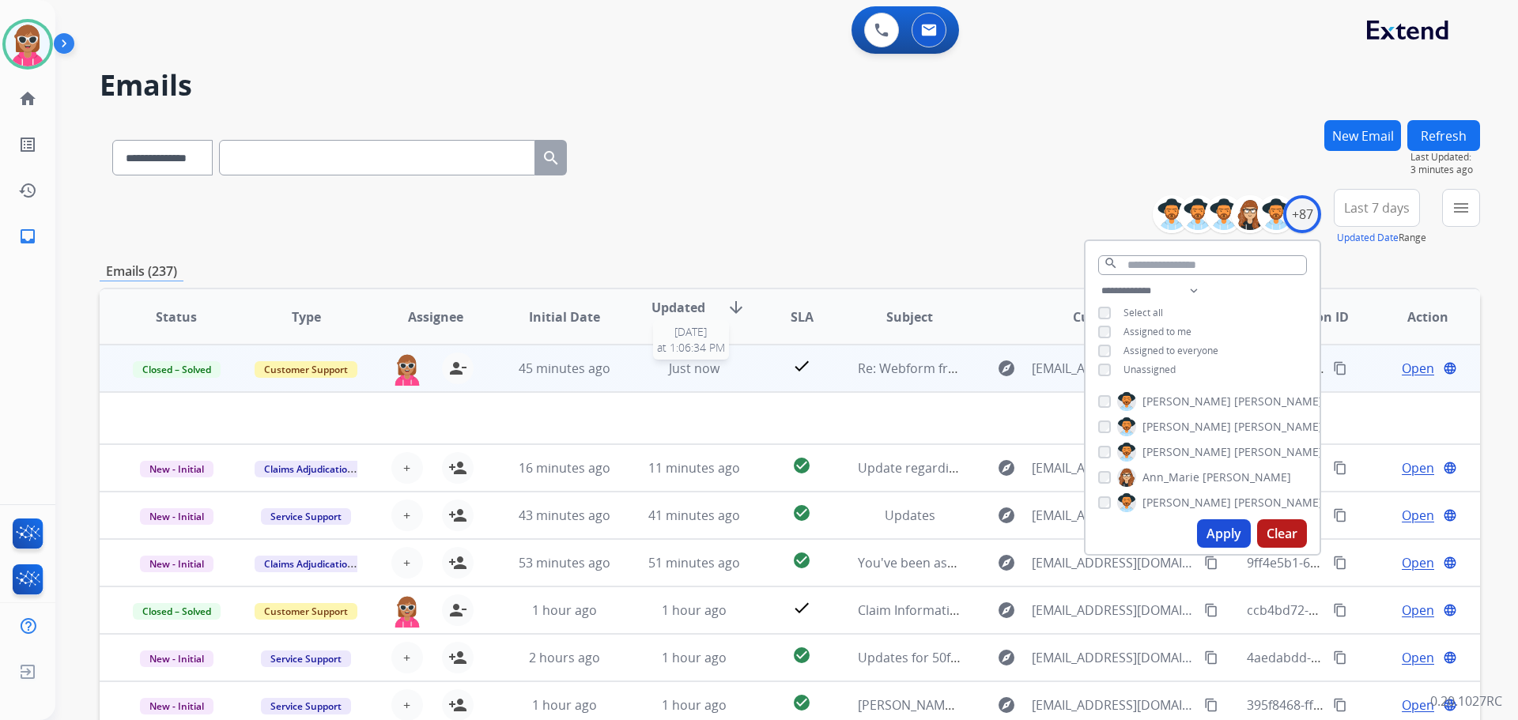
click at [709, 368] on span "Just now" at bounding box center [694, 368] width 51 height 17
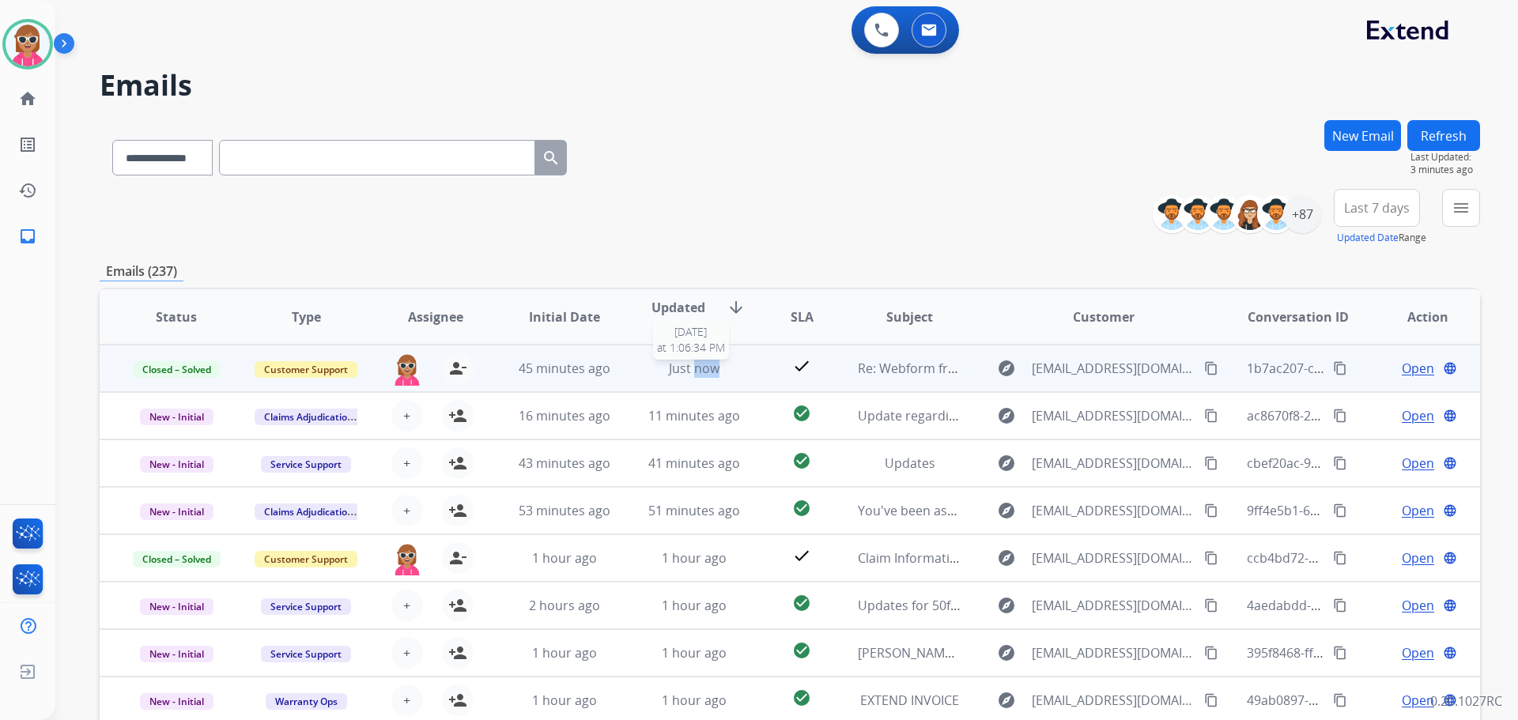
click at [707, 368] on span "Just now" at bounding box center [694, 368] width 51 height 17
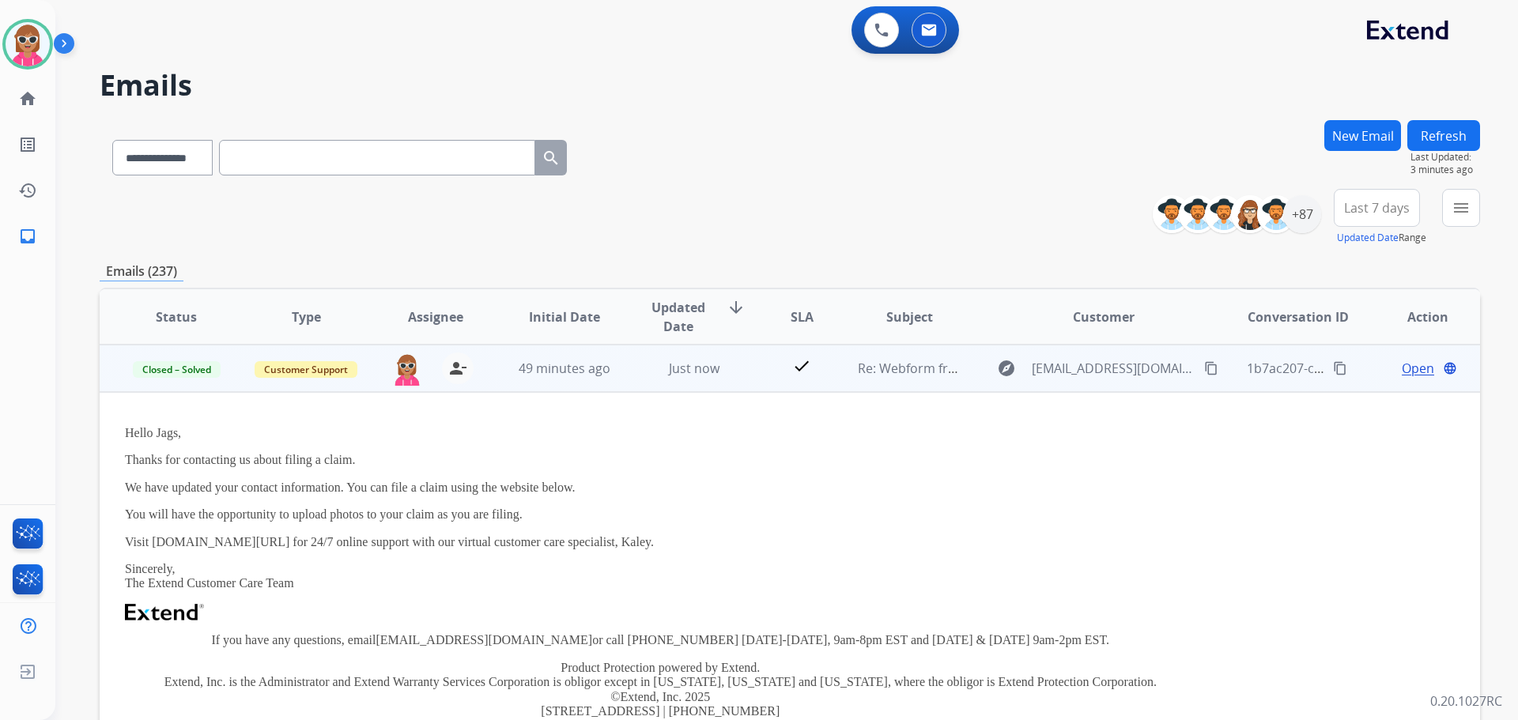
click at [762, 354] on td "check" at bounding box center [790, 368] width 86 height 47
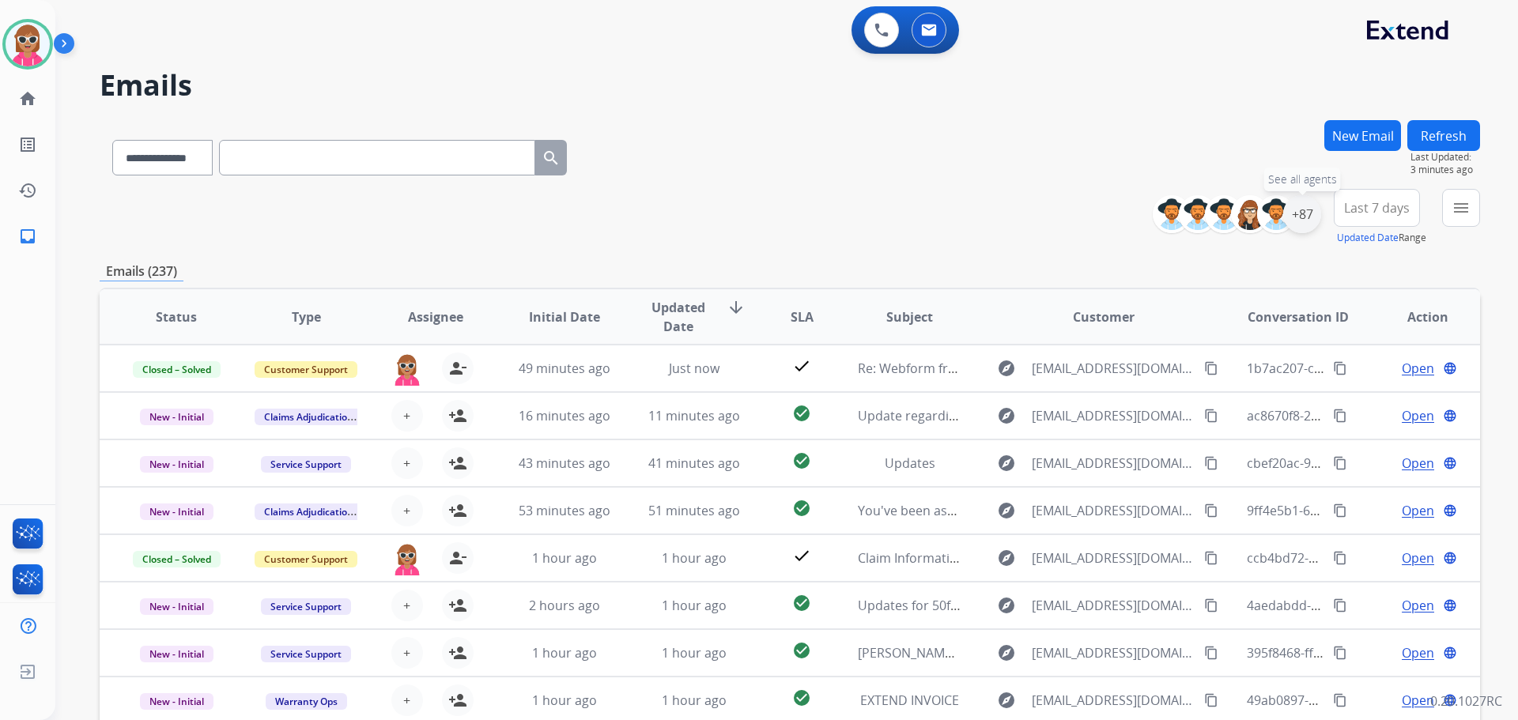
click at [1315, 223] on div "+87" at bounding box center [1302, 214] width 38 height 38
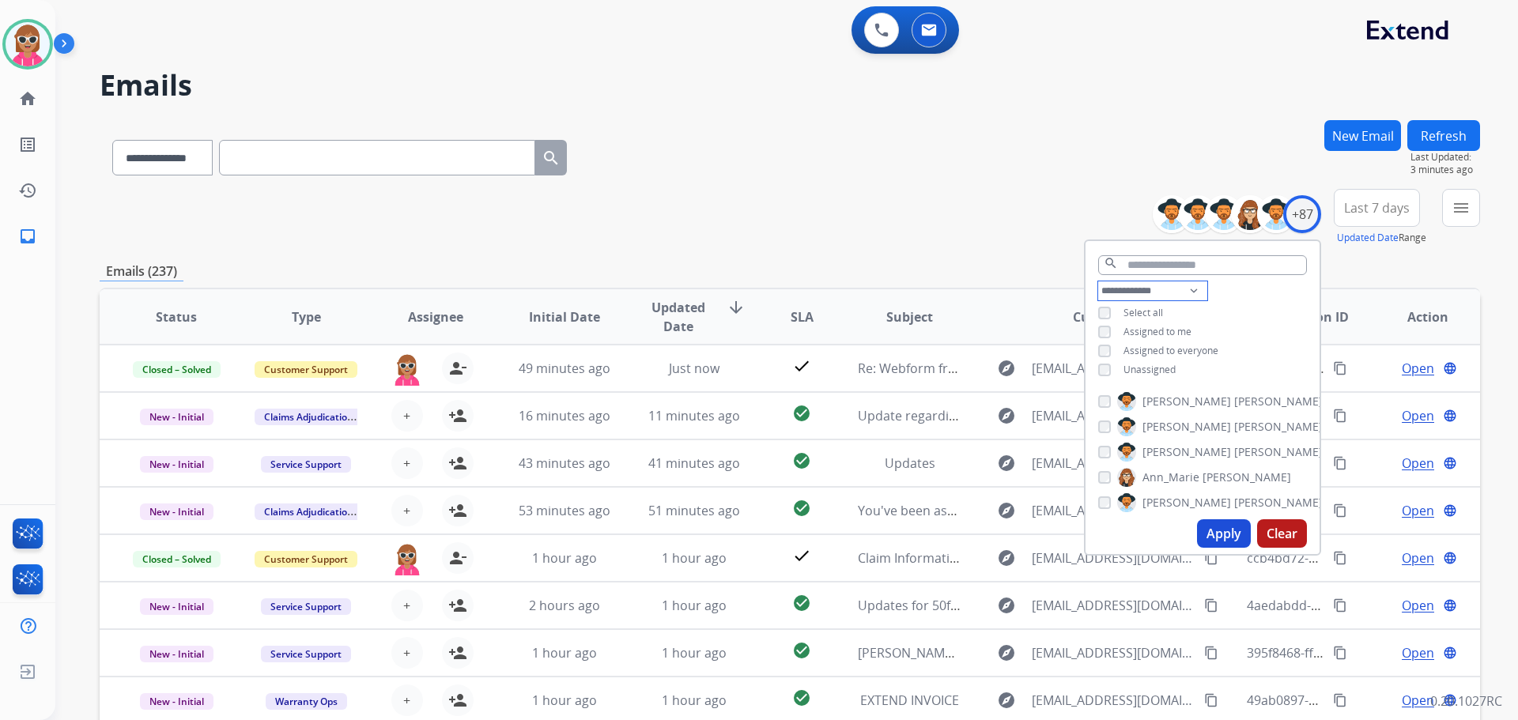
click at [1139, 291] on select "**********" at bounding box center [1152, 291] width 109 height 19
select select "**********"
click at [1098, 282] on select "**********" at bounding box center [1152, 291] width 109 height 19
click at [1269, 274] on div "search" at bounding box center [1203, 261] width 234 height 40
click at [1248, 308] on div "**********" at bounding box center [1203, 323] width 234 height 82
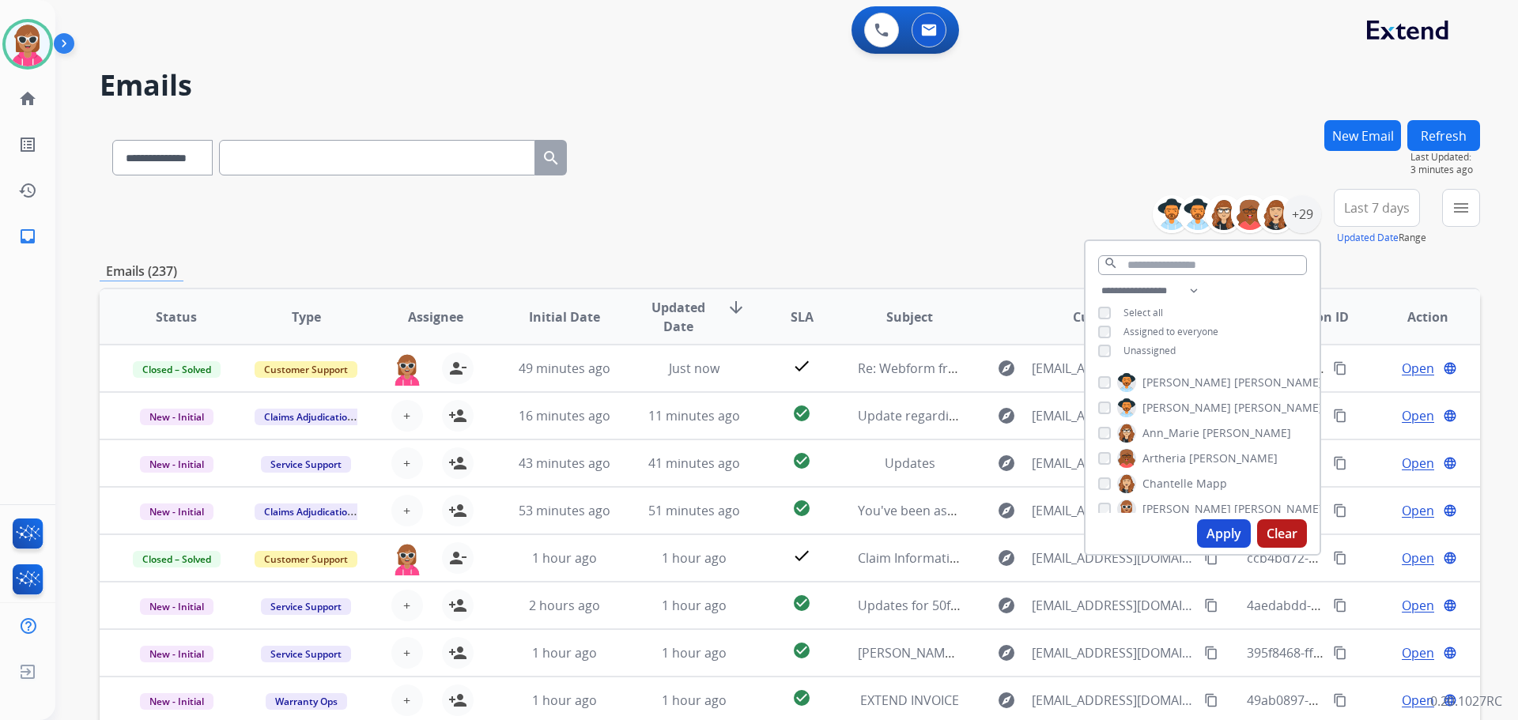
scroll to position [79, 0]
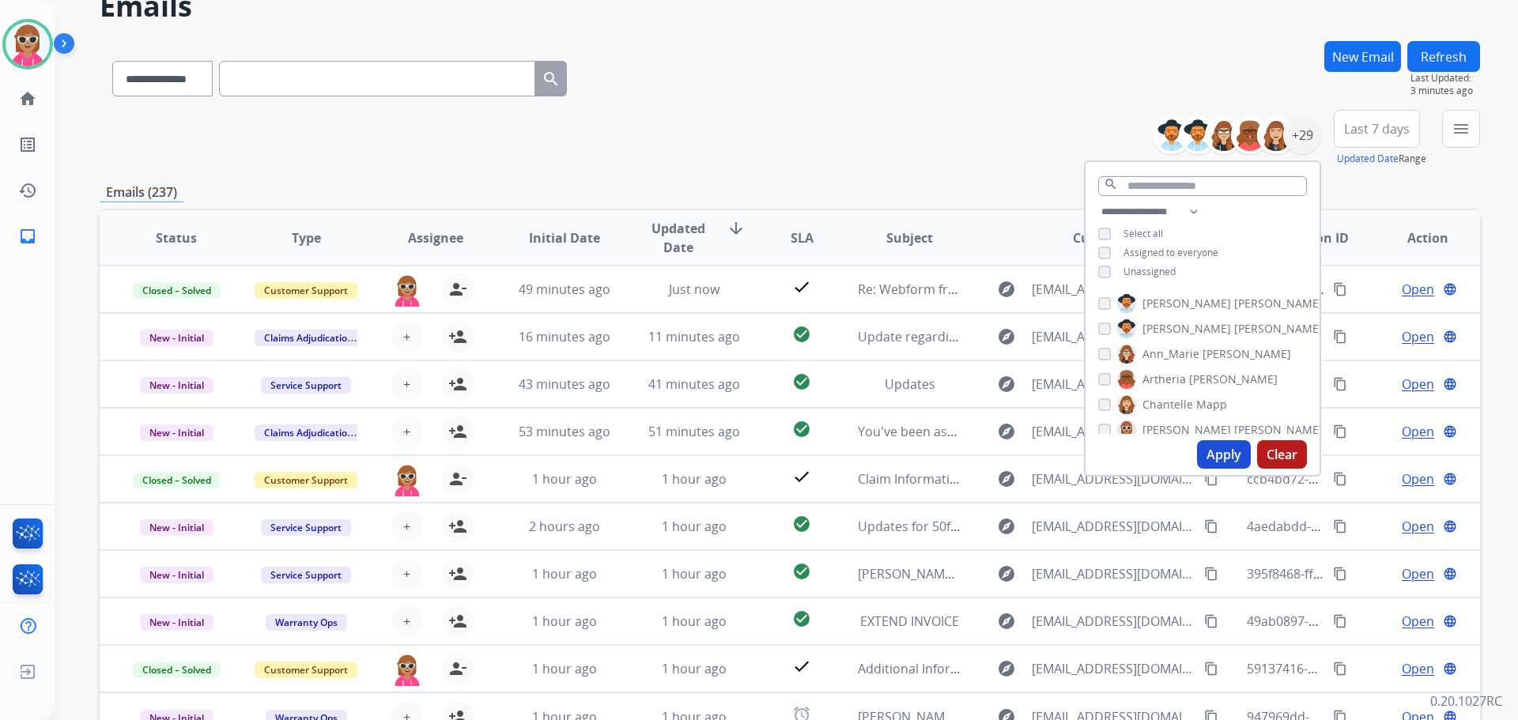
click at [1162, 308] on span "[PERSON_NAME]" at bounding box center [1187, 304] width 89 height 16
click at [1170, 329] on span "[PERSON_NAME]" at bounding box center [1187, 329] width 89 height 16
click at [1173, 350] on span "Ann_Marie" at bounding box center [1171, 354] width 57 height 16
click at [1170, 374] on span "Artheria" at bounding box center [1164, 380] width 43 height 16
drag, startPoint x: 1166, startPoint y: 398, endPoint x: 1164, endPoint y: 406, distance: 9.0
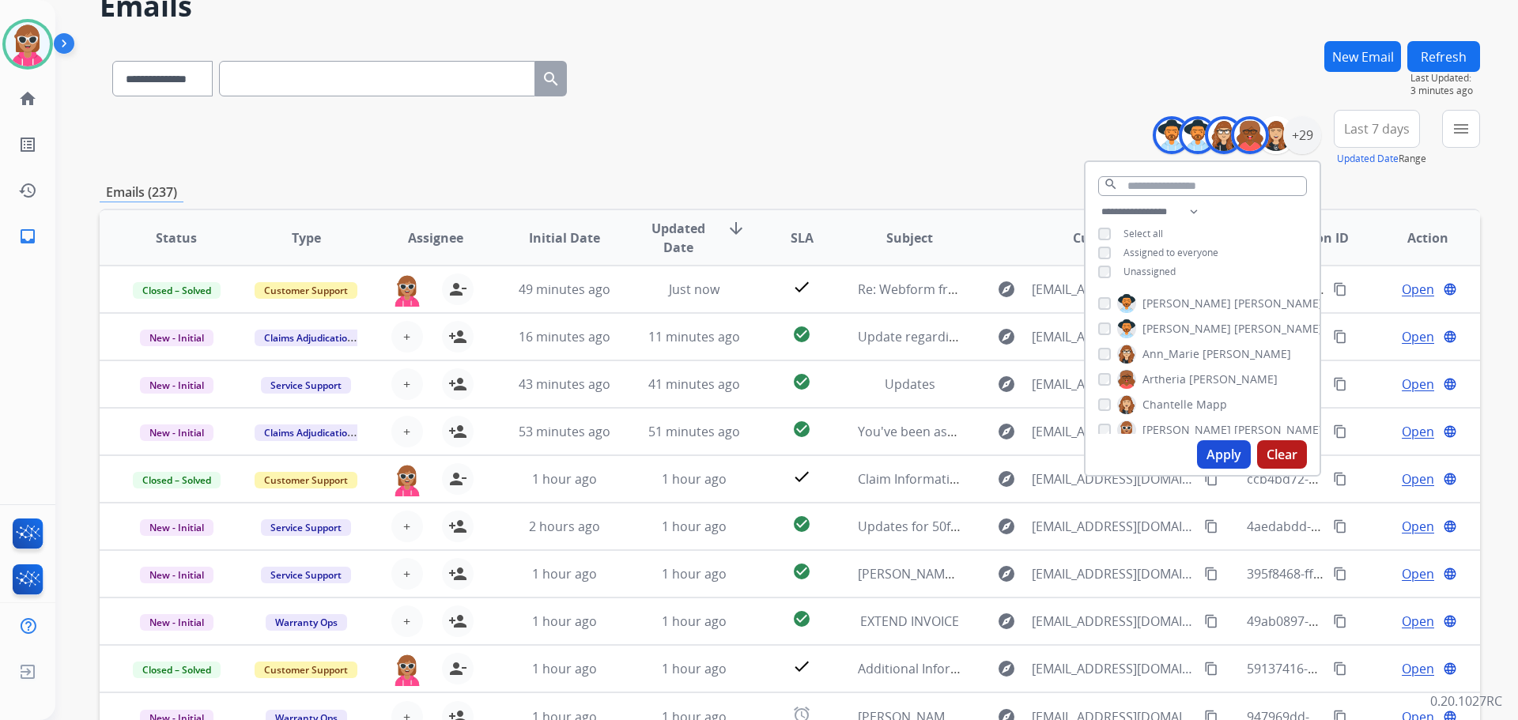
click at [1166, 399] on span "Chantelle" at bounding box center [1168, 405] width 51 height 16
click at [1158, 429] on span "[PERSON_NAME]" at bounding box center [1187, 430] width 89 height 16
drag, startPoint x: 1165, startPoint y: 371, endPoint x: 1166, endPoint y: 380, distance: 9.5
click at [1165, 373] on span "[PERSON_NAME]" at bounding box center [1187, 376] width 89 height 16
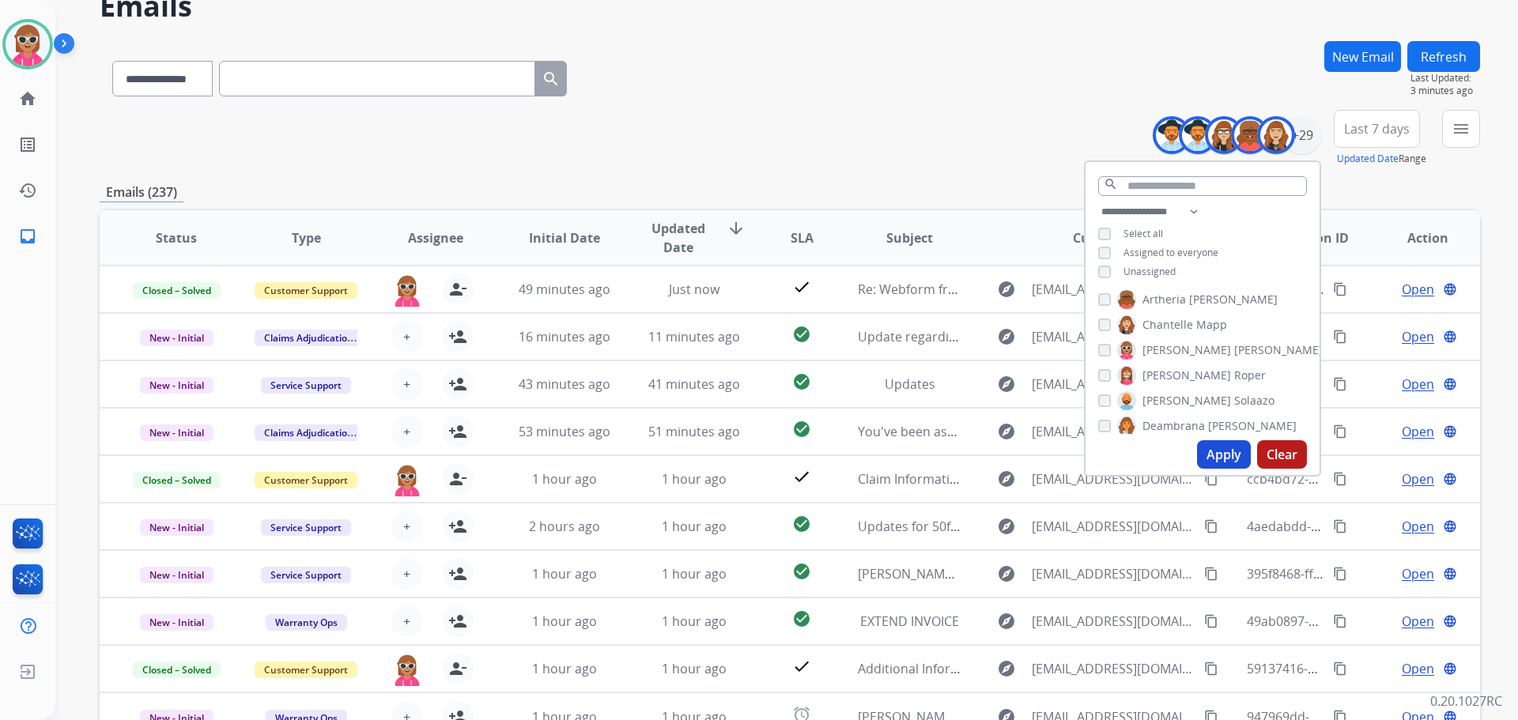
click at [1234, 396] on span "Solaazo" at bounding box center [1254, 401] width 40 height 16
click at [1162, 419] on span "Deambrana" at bounding box center [1174, 426] width 62 height 16
drag, startPoint x: 1181, startPoint y: 372, endPoint x: 1178, endPoint y: 380, distance: 8.8
click at [1178, 380] on div "[PERSON_NAME] [PERSON_NAME] [PERSON_NAME] [PERSON_NAME] [PERSON_NAME] [PERSON_N…" at bounding box center [1203, 361] width 234 height 146
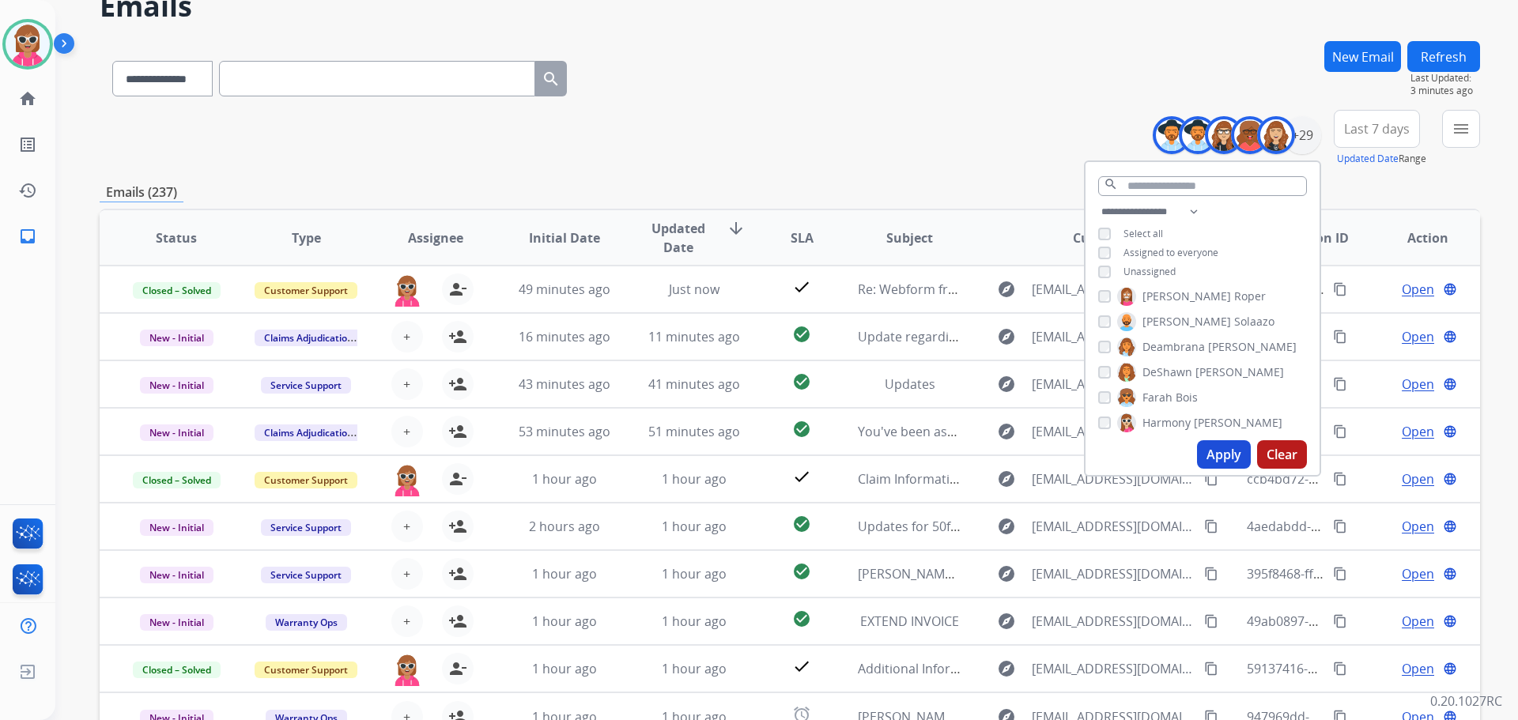
click at [1168, 403] on span "Farah" at bounding box center [1158, 398] width 30 height 16
click at [1166, 397] on span "Farah" at bounding box center [1158, 398] width 30 height 16
click at [1166, 388] on label "Farah Bois" at bounding box center [1157, 397] width 81 height 19
click at [1166, 372] on span "DeShawn" at bounding box center [1168, 373] width 50 height 16
click at [1169, 415] on span "Harmony" at bounding box center [1167, 423] width 48 height 16
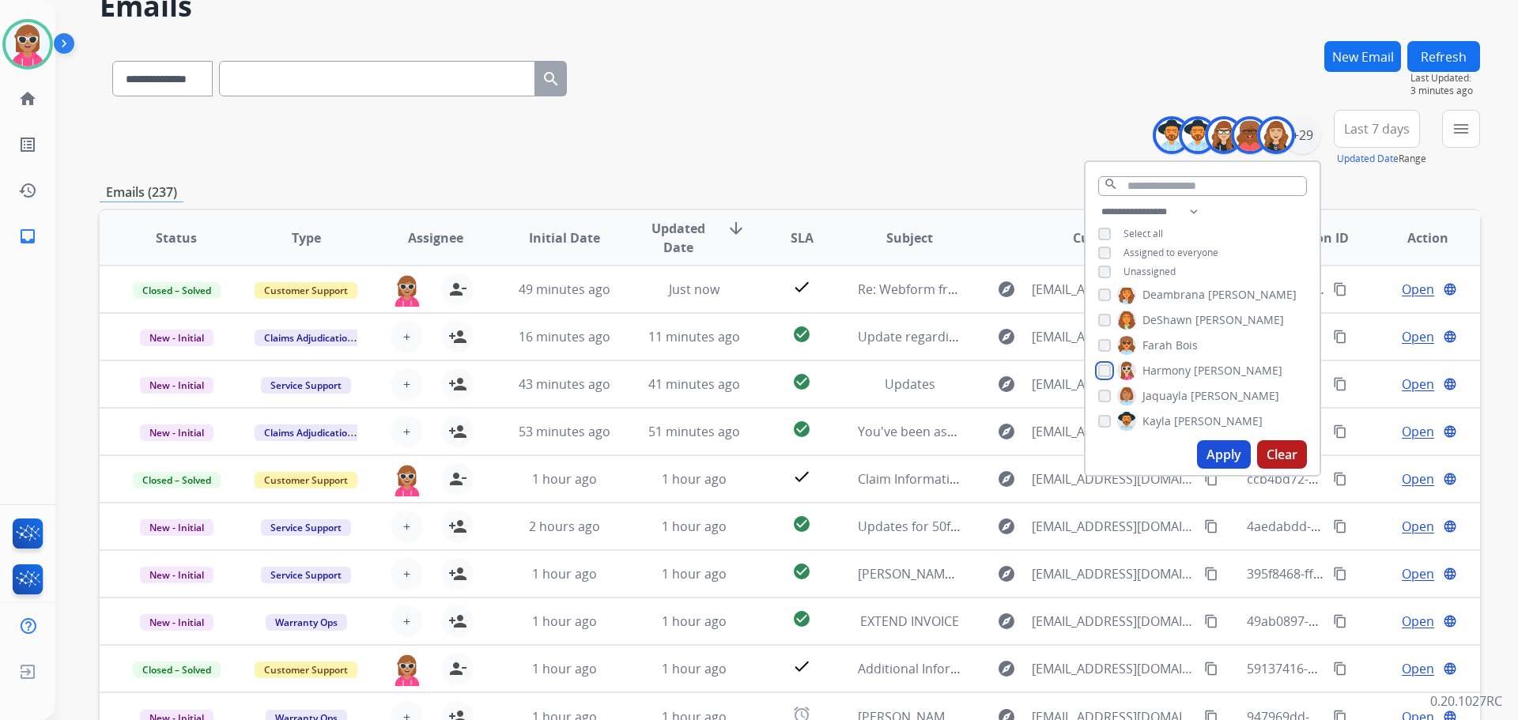
scroll to position [238, 0]
click at [1177, 372] on span "Jaquayla" at bounding box center [1165, 369] width 45 height 16
click at [1174, 394] on span "[PERSON_NAME]" at bounding box center [1218, 395] width 89 height 16
drag, startPoint x: 1168, startPoint y: 412, endPoint x: 1172, endPoint y: 386, distance: 26.4
click at [1234, 413] on span "[PERSON_NAME]" at bounding box center [1278, 420] width 89 height 16
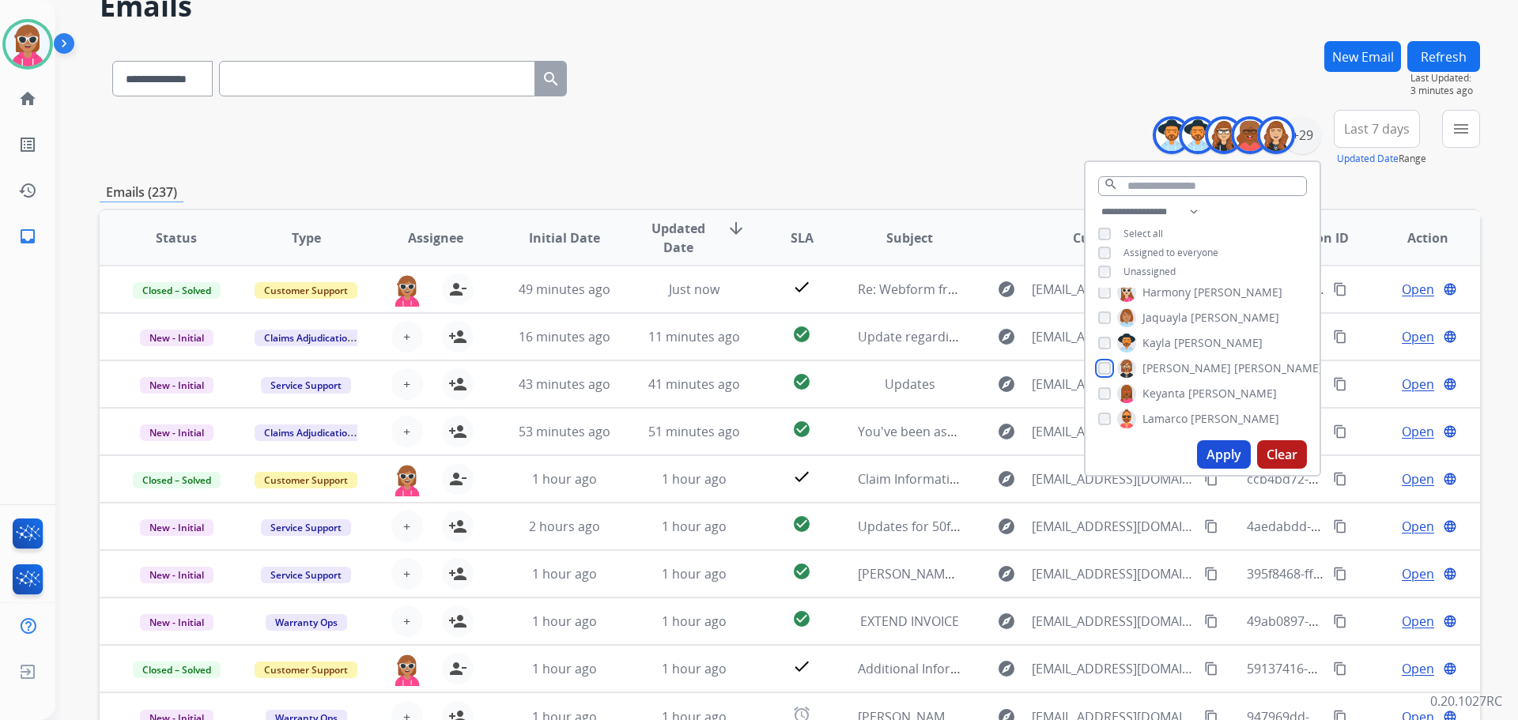
scroll to position [317, 0]
click at [1166, 365] on span "Keyanta" at bounding box center [1164, 366] width 43 height 16
drag, startPoint x: 1162, startPoint y: 393, endPoint x: 1161, endPoint y: 404, distance: 11.2
click at [1162, 394] on span "Lamarco" at bounding box center [1165, 392] width 45 height 16
click at [1159, 409] on span "[PERSON_NAME]" at bounding box center [1187, 417] width 89 height 16
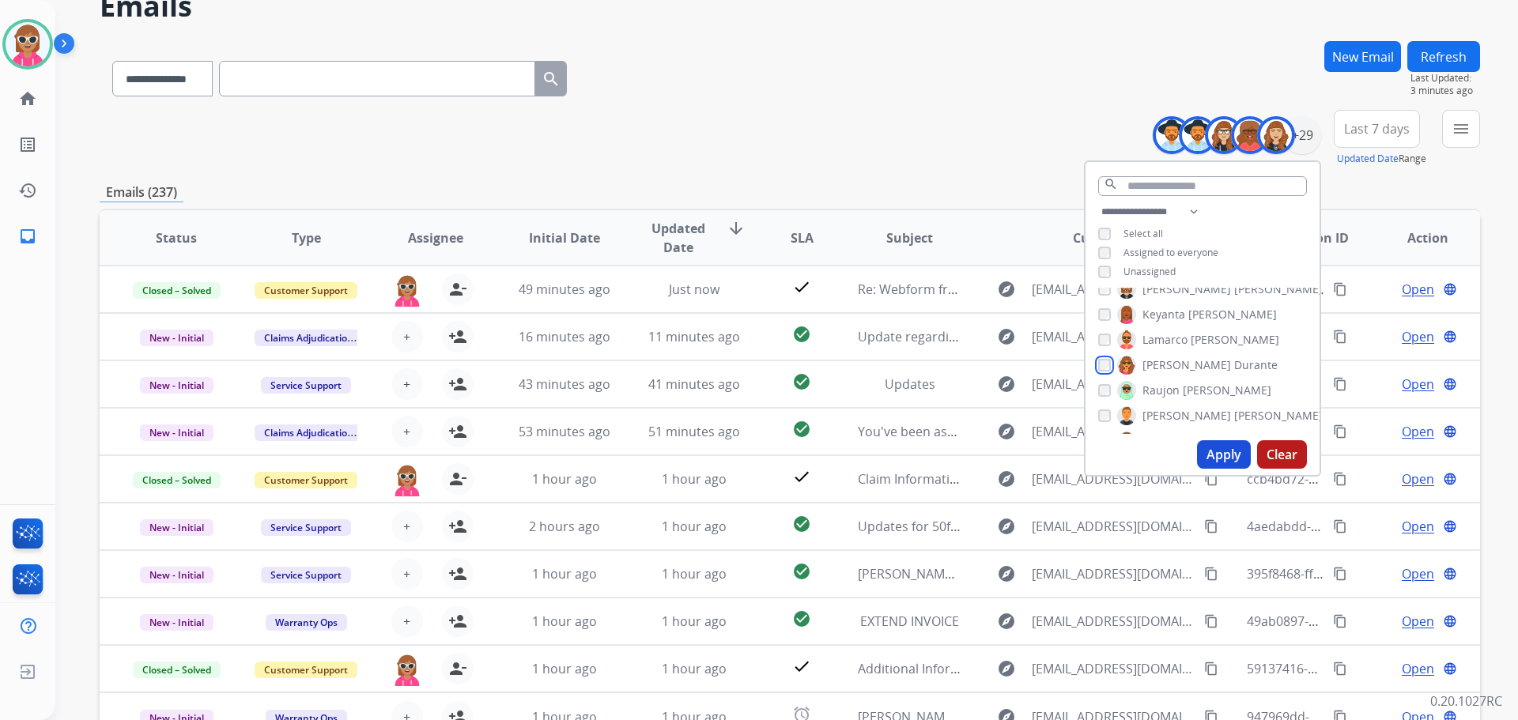
scroll to position [396, 0]
click at [1161, 361] on span "Raujon" at bounding box center [1161, 363] width 37 height 16
click at [1162, 385] on span "[PERSON_NAME]" at bounding box center [1187, 388] width 89 height 16
click at [1159, 406] on span "[PERSON_NAME]" at bounding box center [1187, 414] width 89 height 16
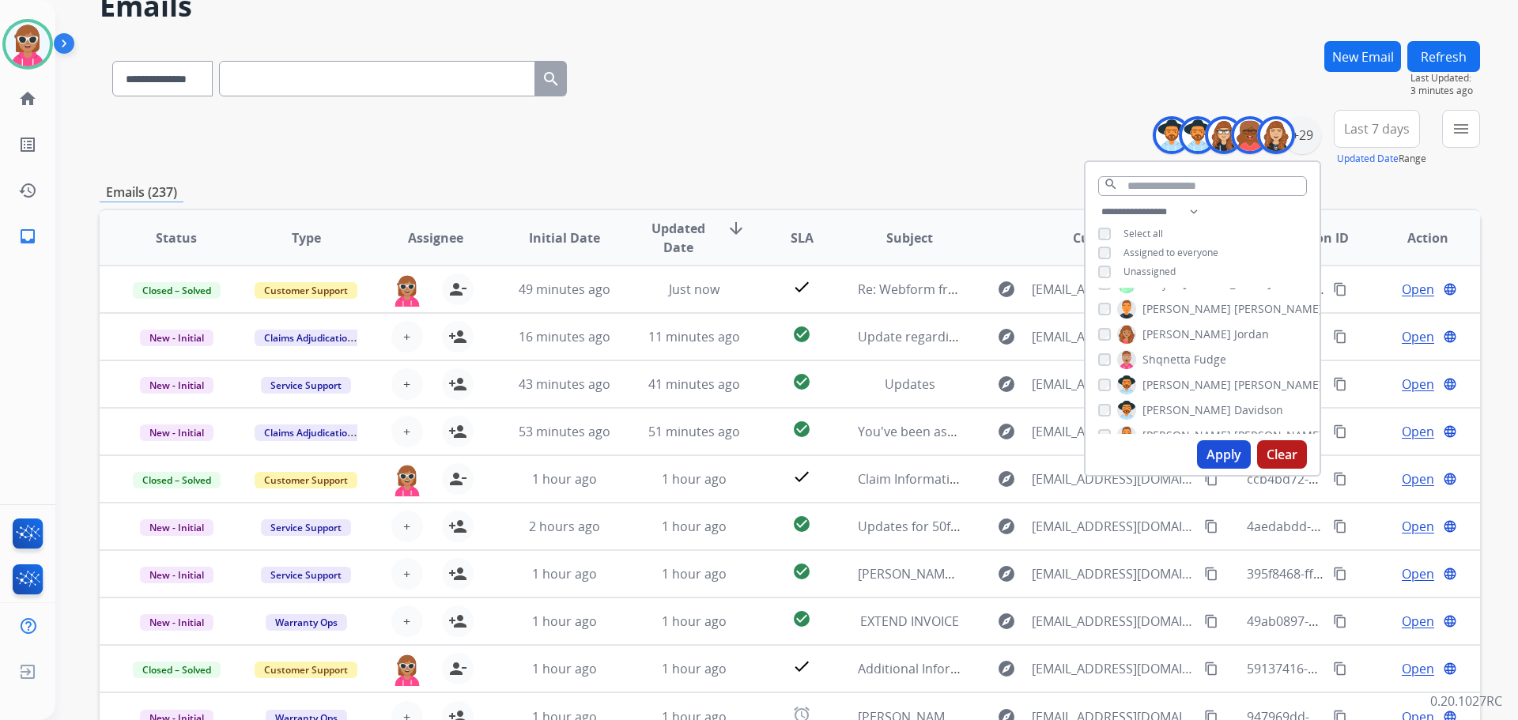
click at [1159, 354] on span "Shqnetta" at bounding box center [1167, 360] width 48 height 16
click at [1163, 382] on span "[PERSON_NAME]" at bounding box center [1187, 385] width 89 height 16
drag, startPoint x: 1161, startPoint y: 406, endPoint x: 1155, endPoint y: 425, distance: 20.0
click at [1159, 410] on span "[PERSON_NAME]" at bounding box center [1187, 411] width 89 height 16
drag, startPoint x: 1154, startPoint y: 426, endPoint x: 1158, endPoint y: 409, distance: 17.8
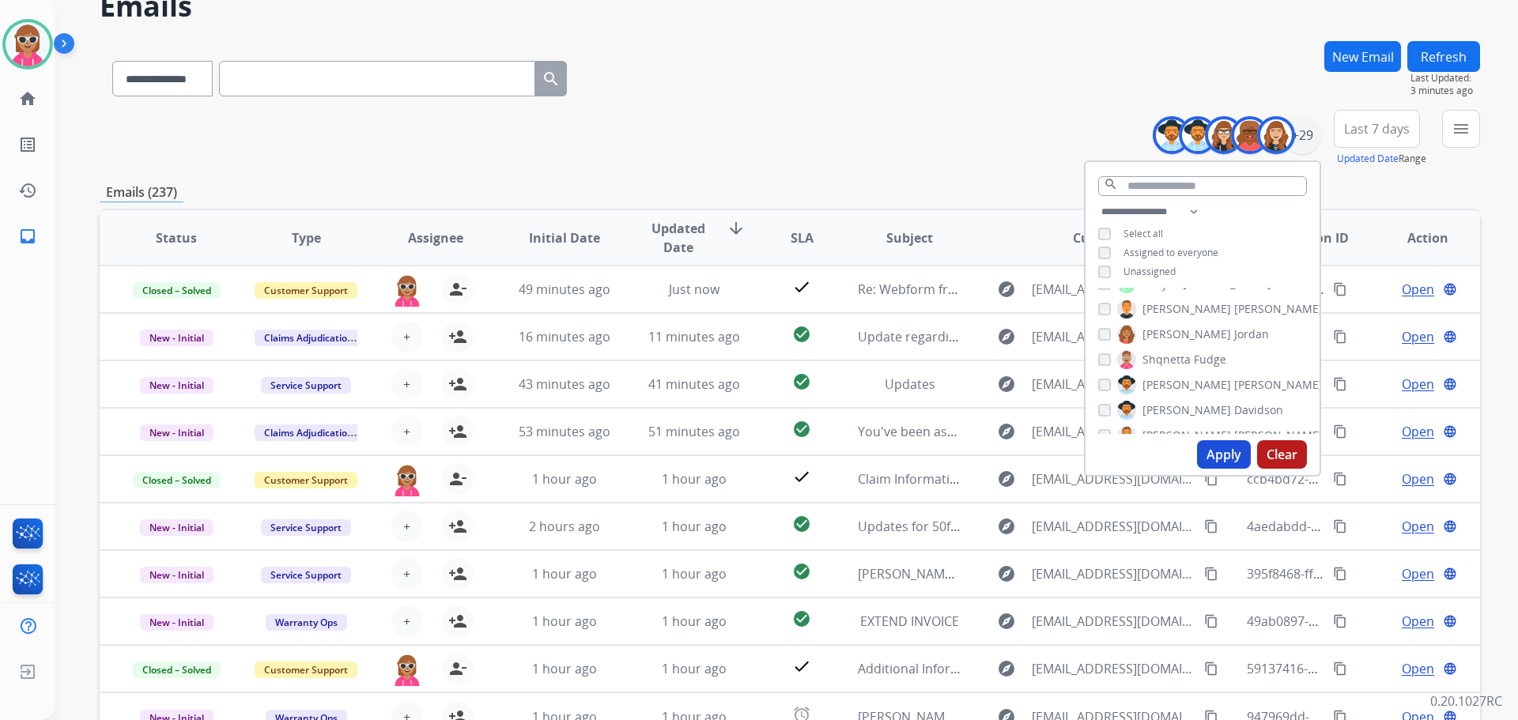
click at [1153, 428] on span "[PERSON_NAME]" at bounding box center [1187, 436] width 89 height 16
drag, startPoint x: 1162, startPoint y: 375, endPoint x: 1157, endPoint y: 396, distance: 22.1
click at [1162, 376] on span "Tyquanda" at bounding box center [1169, 376] width 53 height 16
click at [1157, 398] on span "Uriah" at bounding box center [1157, 401] width 29 height 16
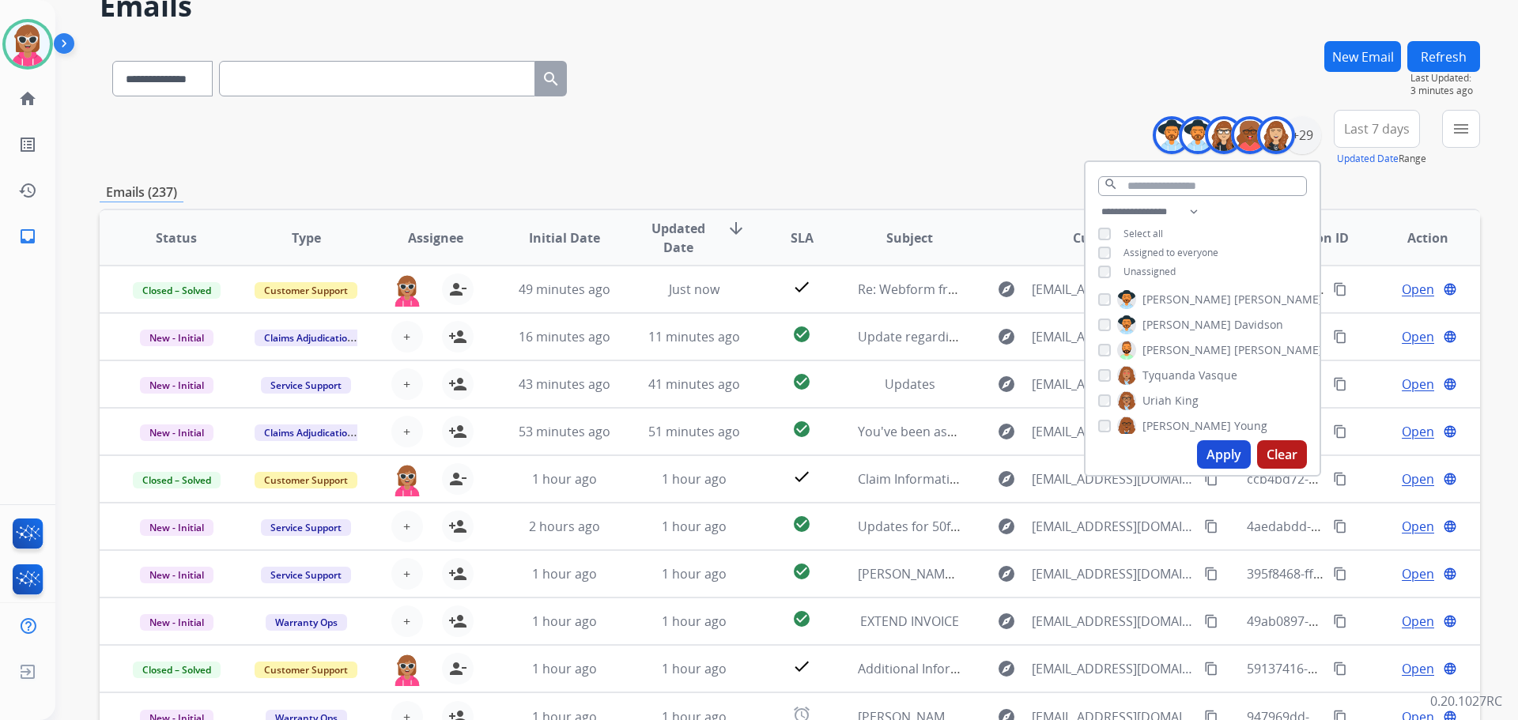
drag, startPoint x: 1149, startPoint y: 429, endPoint x: 1148, endPoint y: 401, distance: 28.5
click at [1148, 430] on span "[PERSON_NAME]" at bounding box center [1187, 426] width 89 height 16
click at [1151, 369] on span "Tyquanda" at bounding box center [1169, 376] width 53 height 16
click at [1159, 328] on label "Tyquanda Vasque" at bounding box center [1177, 337] width 120 height 19
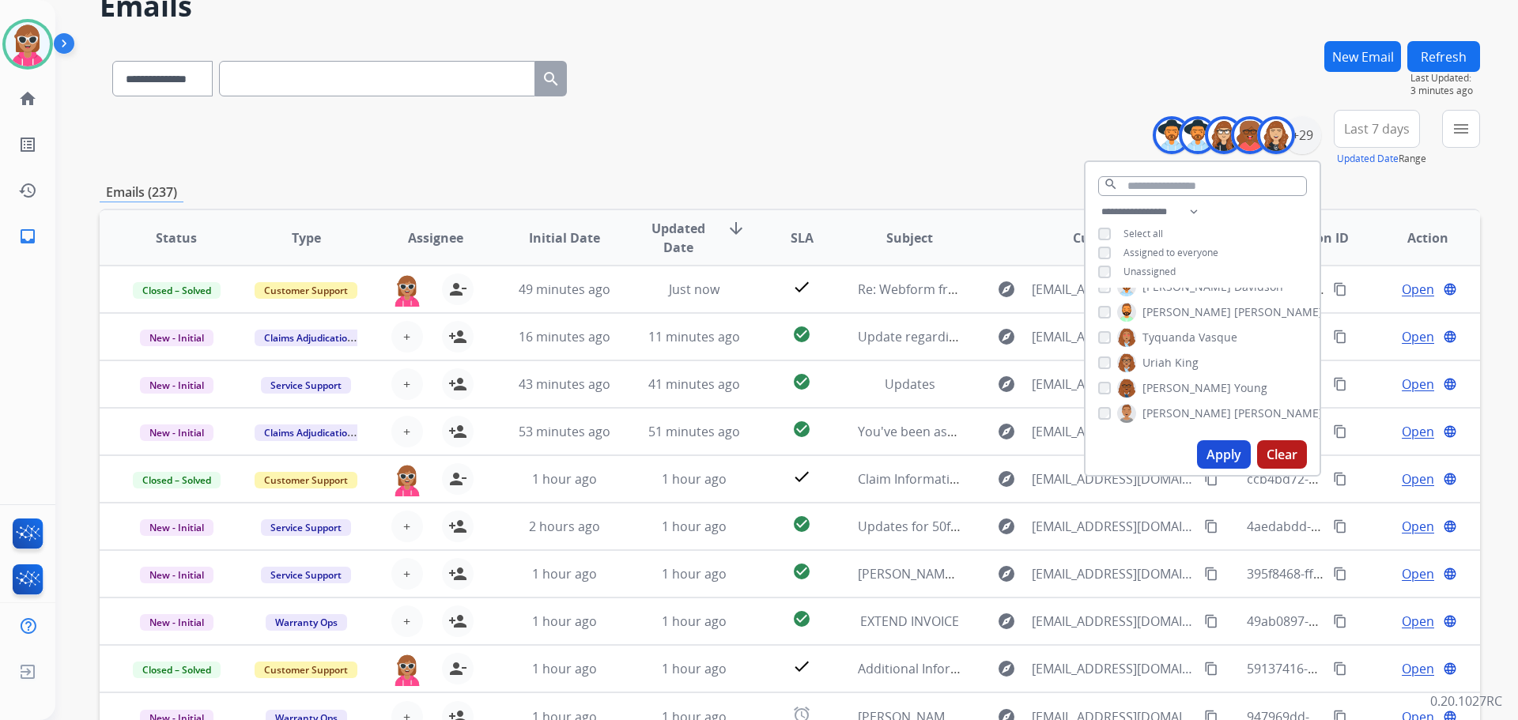
drag, startPoint x: 1151, startPoint y: 418, endPoint x: 1158, endPoint y: 406, distance: 13.4
click at [1151, 418] on span "[PERSON_NAME]" at bounding box center [1187, 414] width 89 height 16
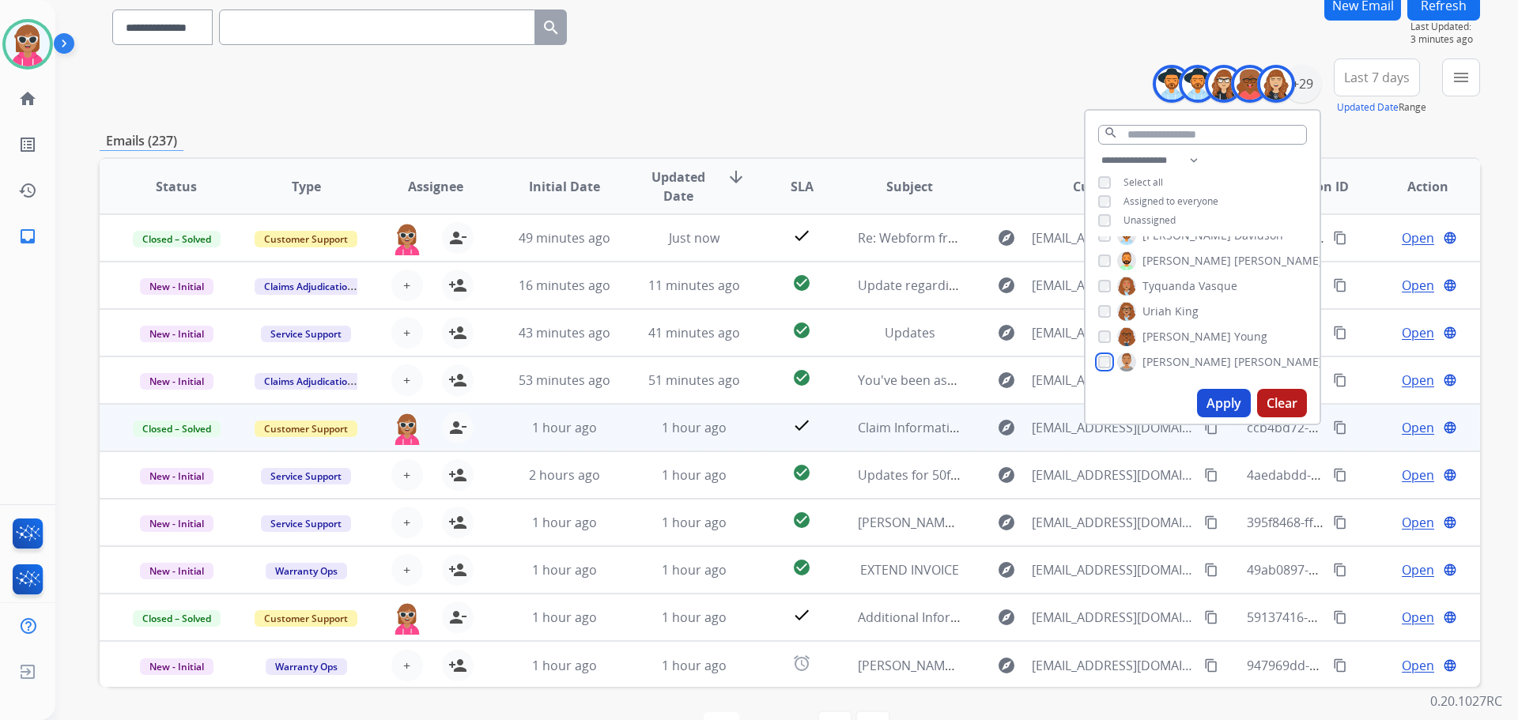
scroll to position [158, 0]
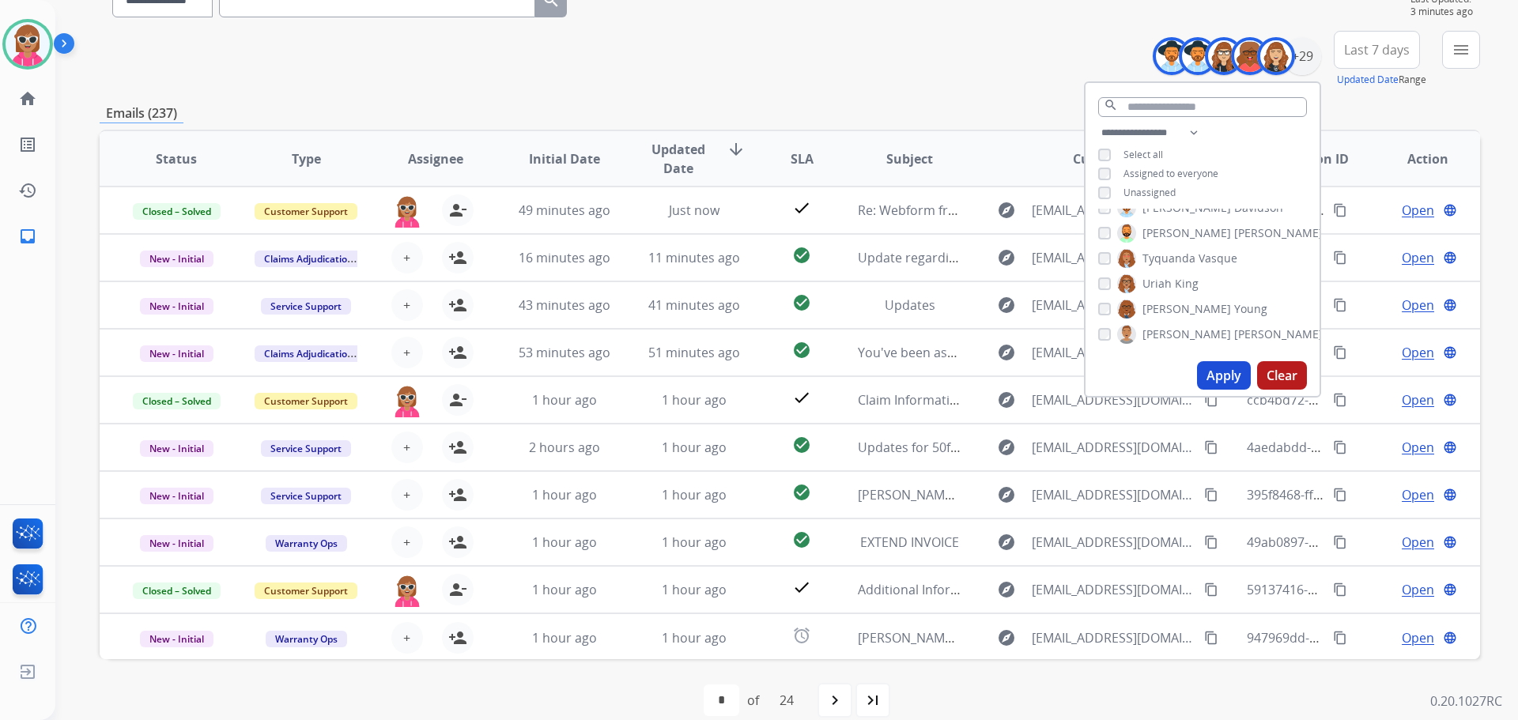
click at [1207, 375] on button "Apply" at bounding box center [1224, 375] width 54 height 28
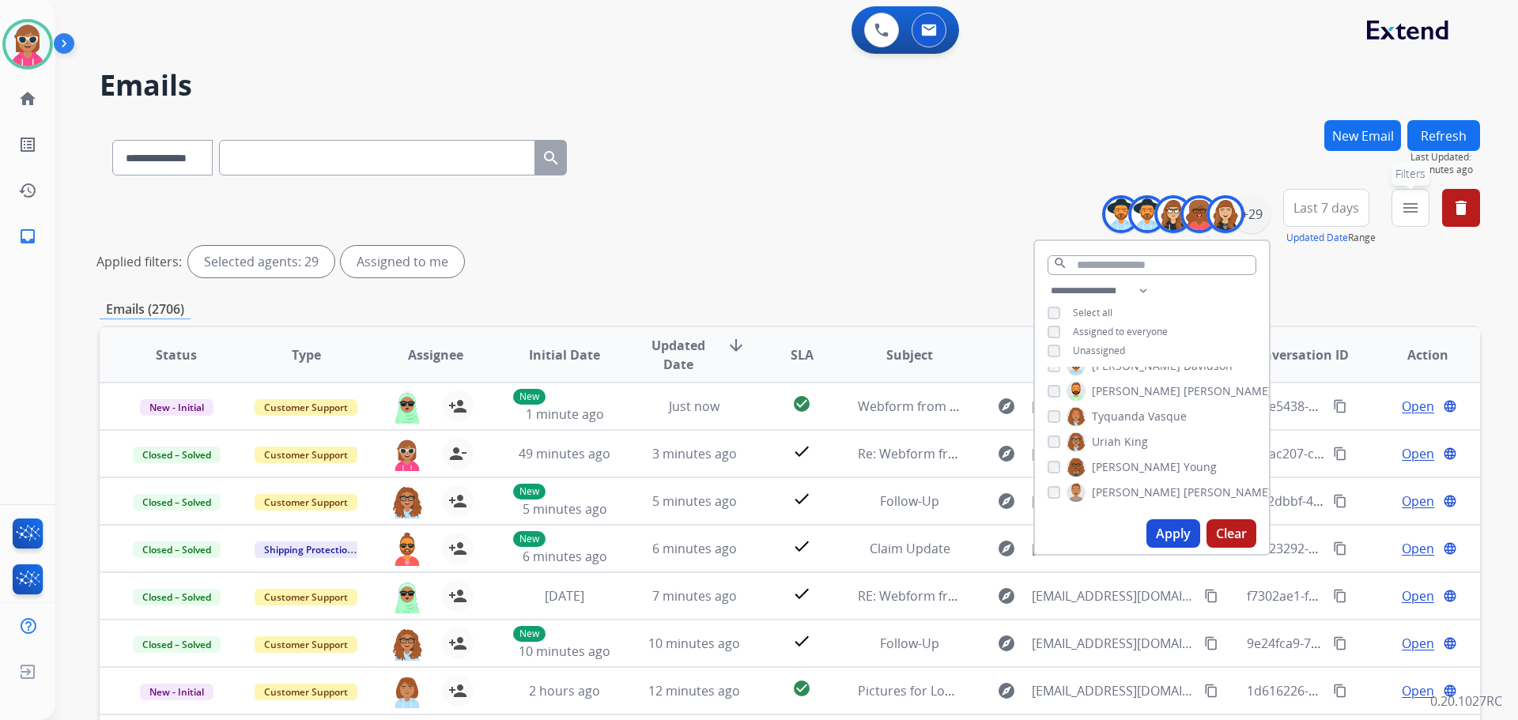
click at [1406, 220] on button "menu Filters" at bounding box center [1411, 208] width 38 height 38
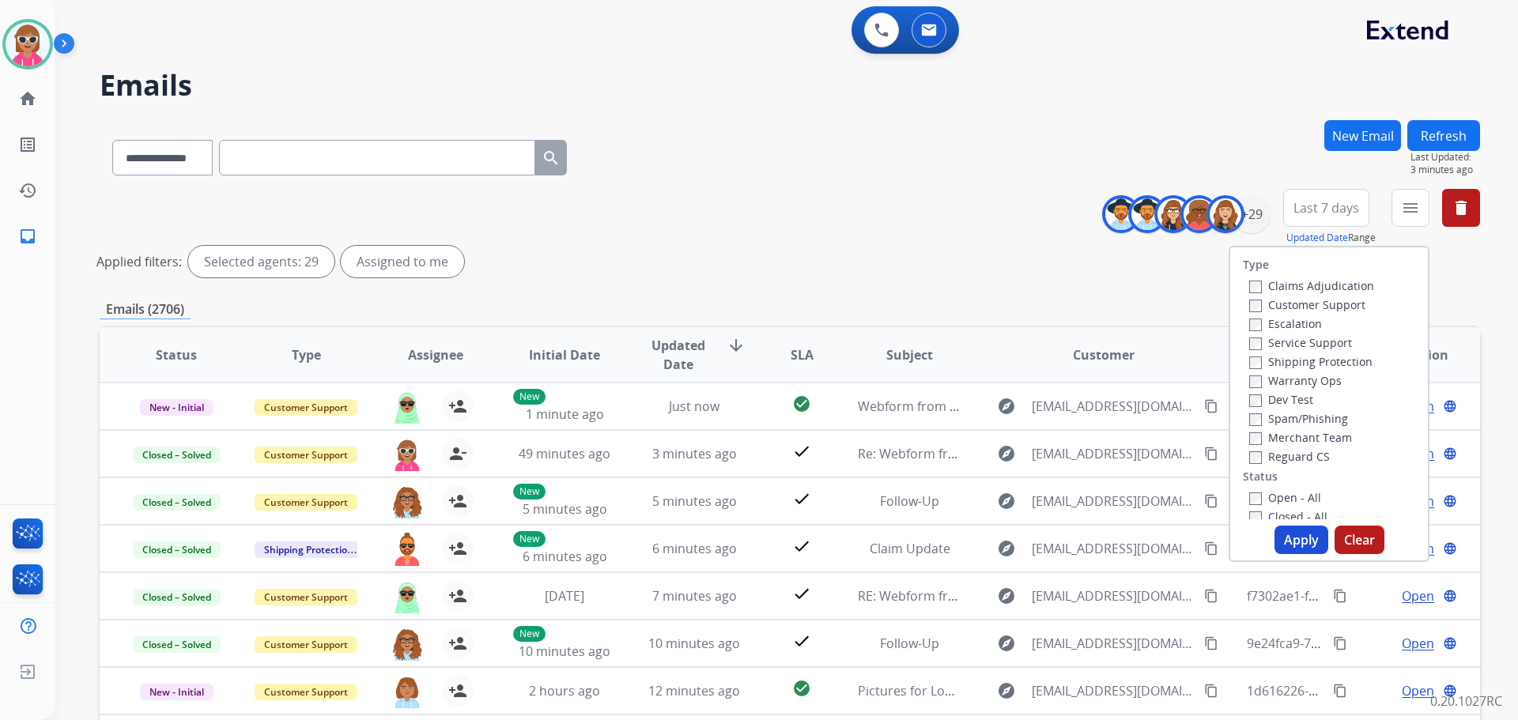
click at [1304, 303] on label "Customer Support" at bounding box center [1307, 304] width 116 height 15
click at [1291, 359] on label "Shipping Protection" at bounding box center [1310, 361] width 123 height 15
click at [1275, 446] on div "Merchant Team" at bounding box center [1311, 437] width 125 height 19
drag, startPoint x: 1274, startPoint y: 451, endPoint x: 1275, endPoint y: 486, distance: 34.8
click at [1274, 452] on label "Reguard CS" at bounding box center [1289, 456] width 81 height 15
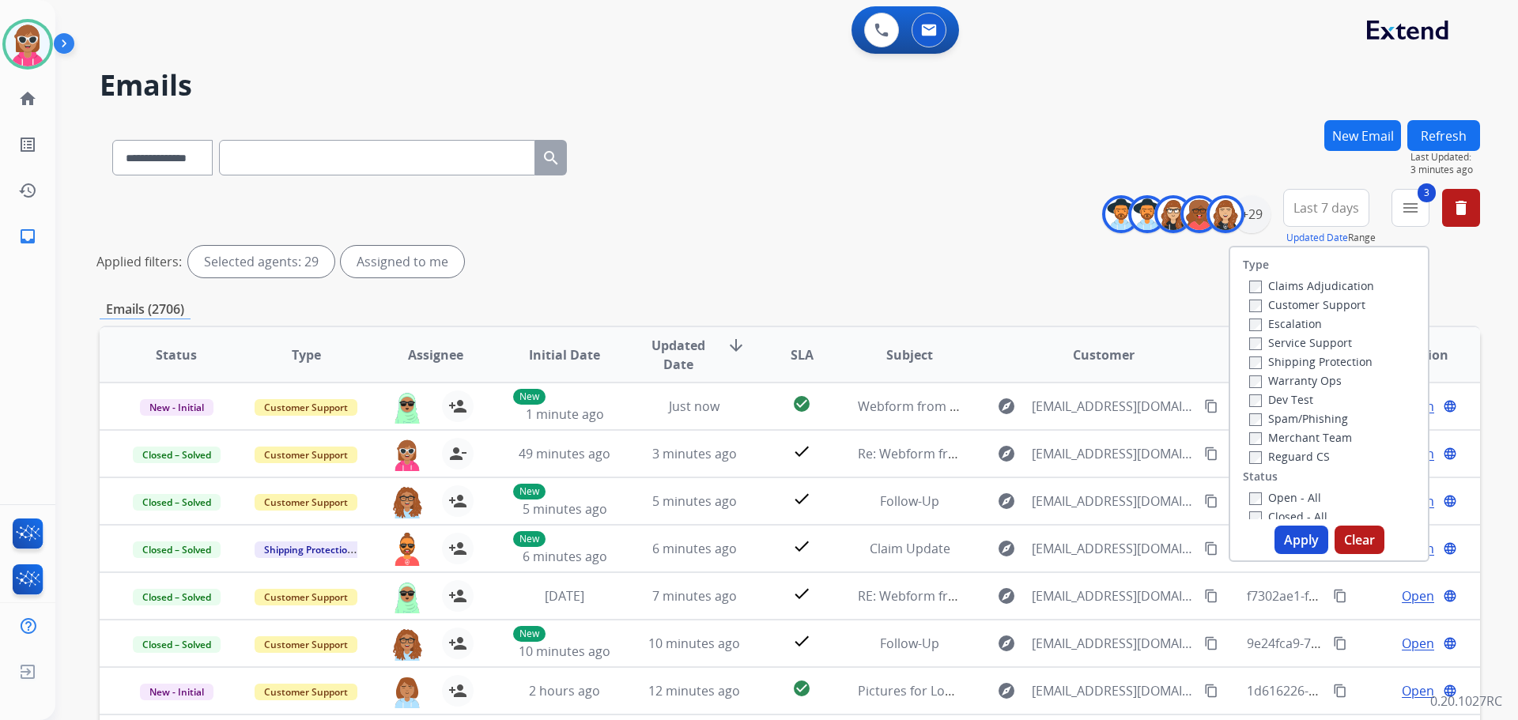
click at [1274, 493] on div "Open - All" at bounding box center [1332, 497] width 166 height 19
click at [1276, 507] on div "Closed - All" at bounding box center [1332, 516] width 166 height 19
click at [1276, 499] on label "Open - All" at bounding box center [1285, 497] width 72 height 15
click at [1287, 541] on button "Apply" at bounding box center [1302, 540] width 54 height 28
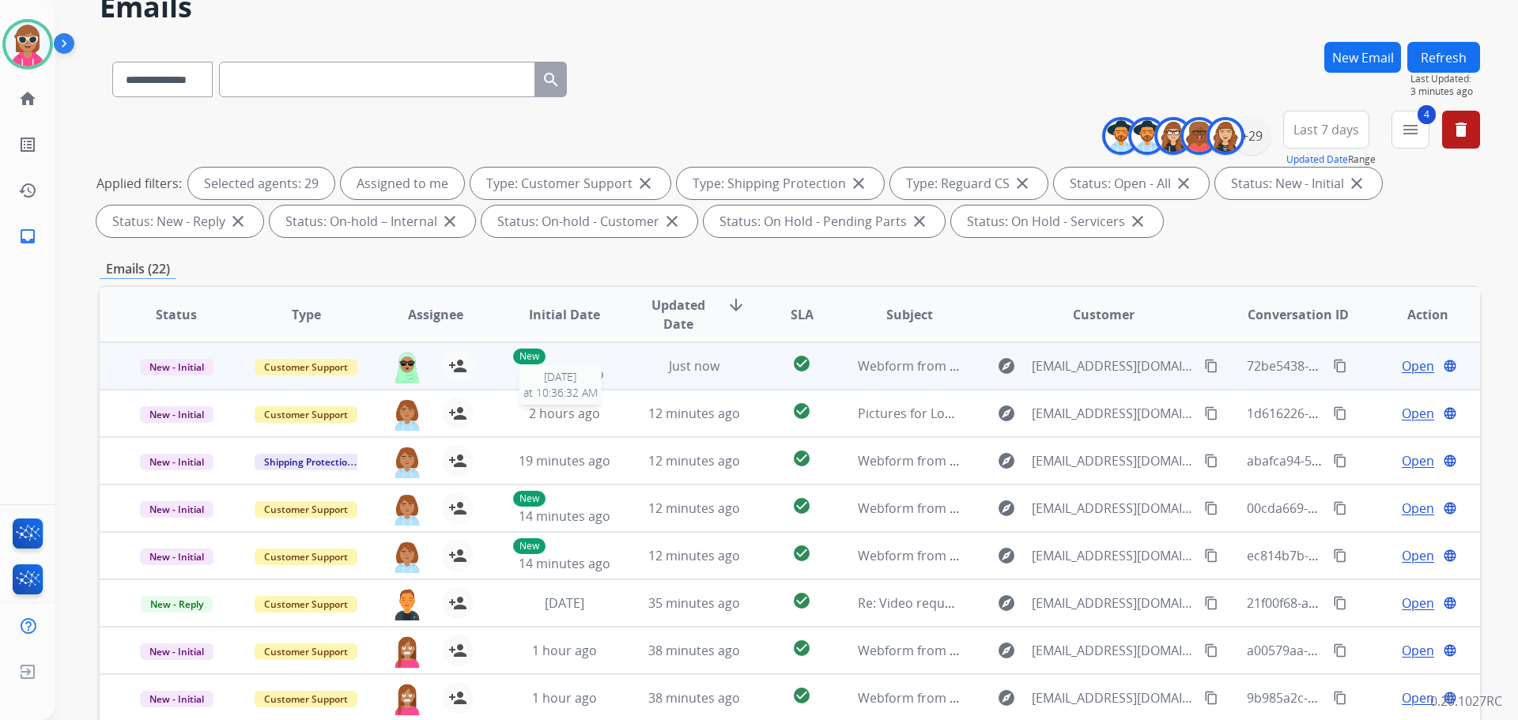
scroll to position [255, 0]
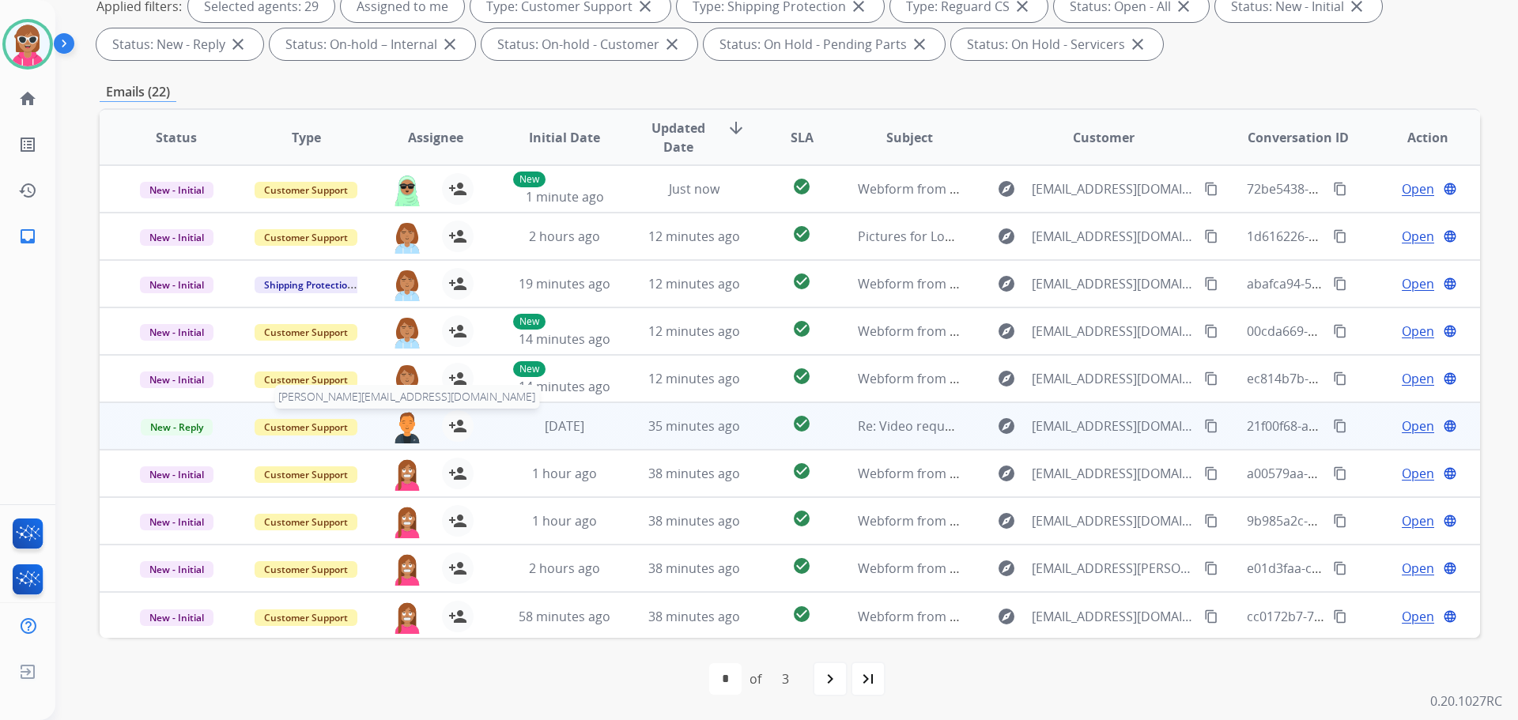
click at [405, 416] on img at bounding box center [407, 426] width 32 height 33
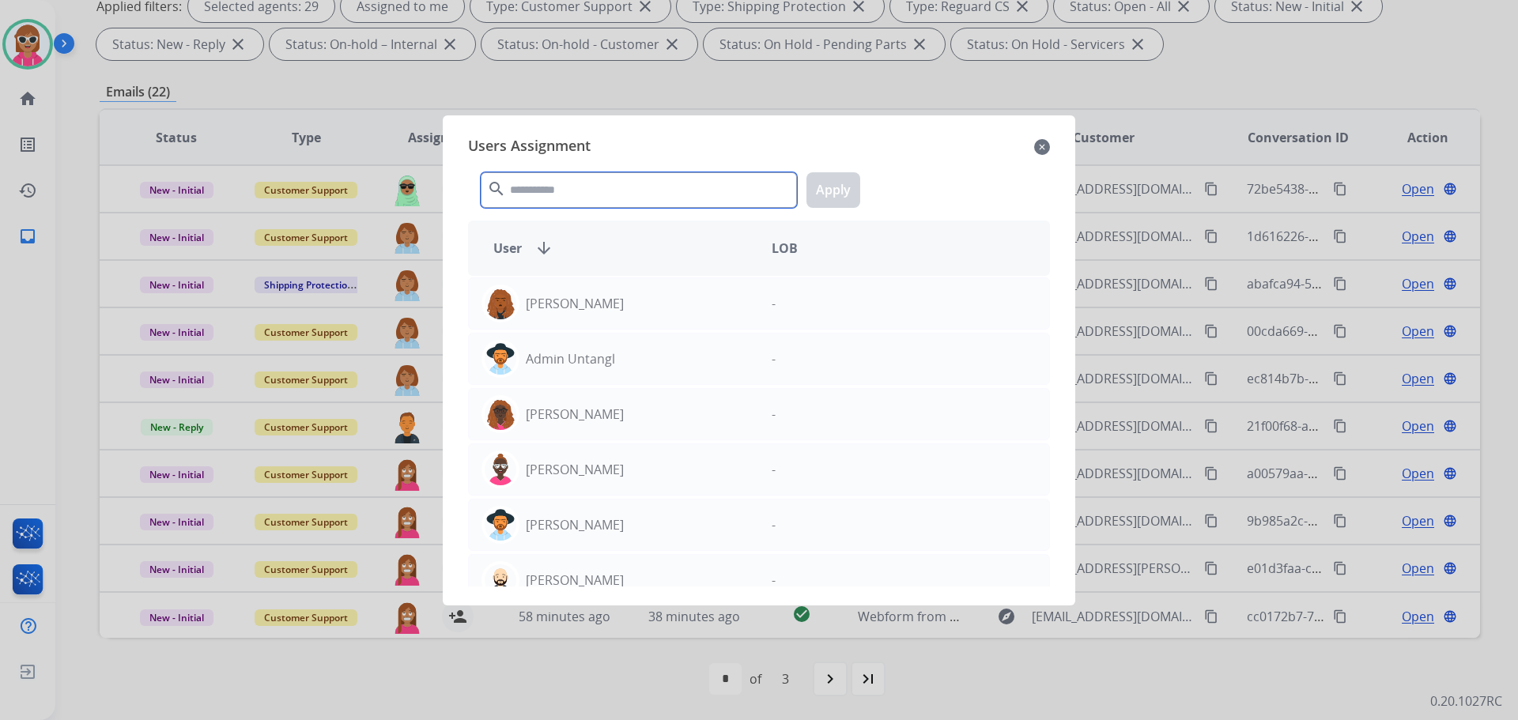
click at [556, 195] on input "text" at bounding box center [639, 190] width 316 height 36
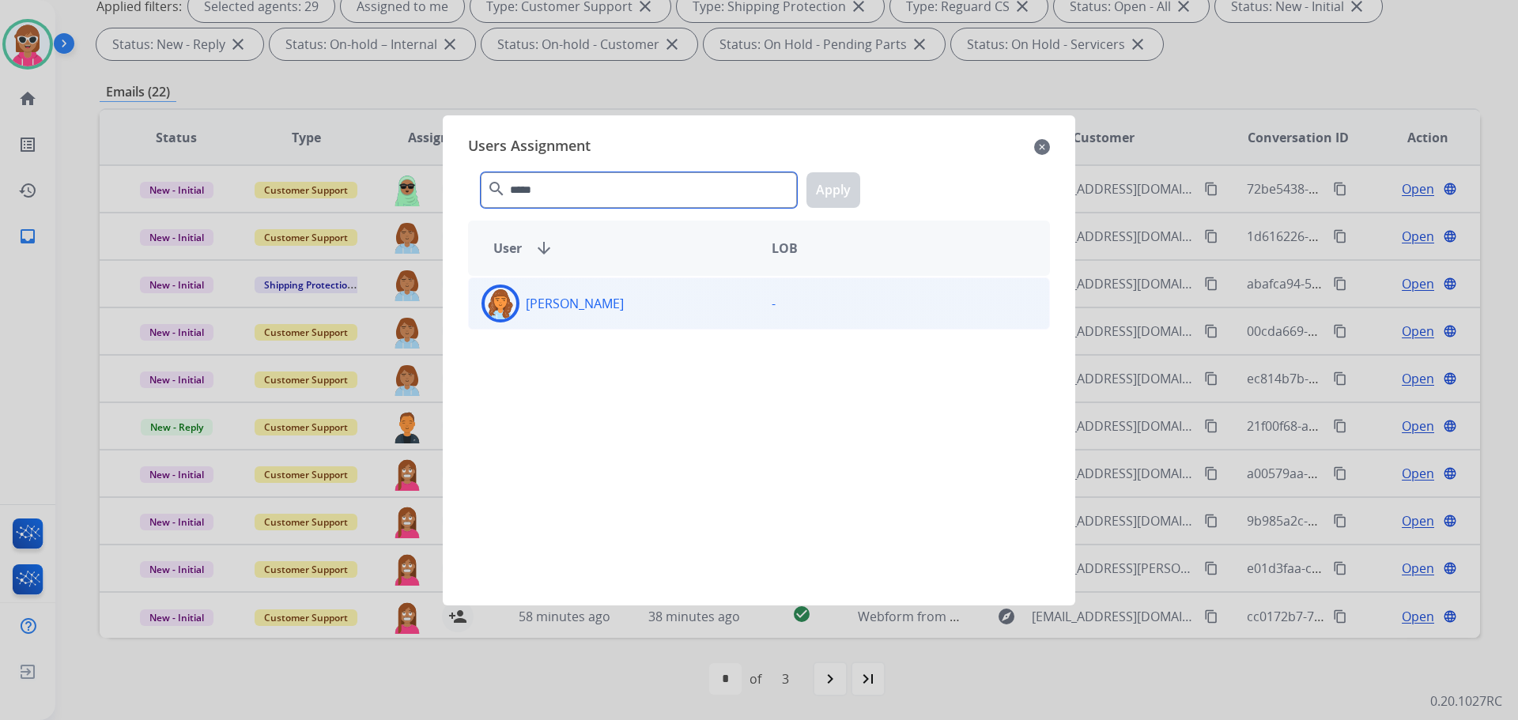
type input "*****"
drag, startPoint x: 596, startPoint y: 305, endPoint x: 606, endPoint y: 303, distance: 9.8
click at [606, 303] on p "[PERSON_NAME]" at bounding box center [575, 303] width 98 height 19
click at [833, 180] on button "Apply" at bounding box center [834, 190] width 54 height 36
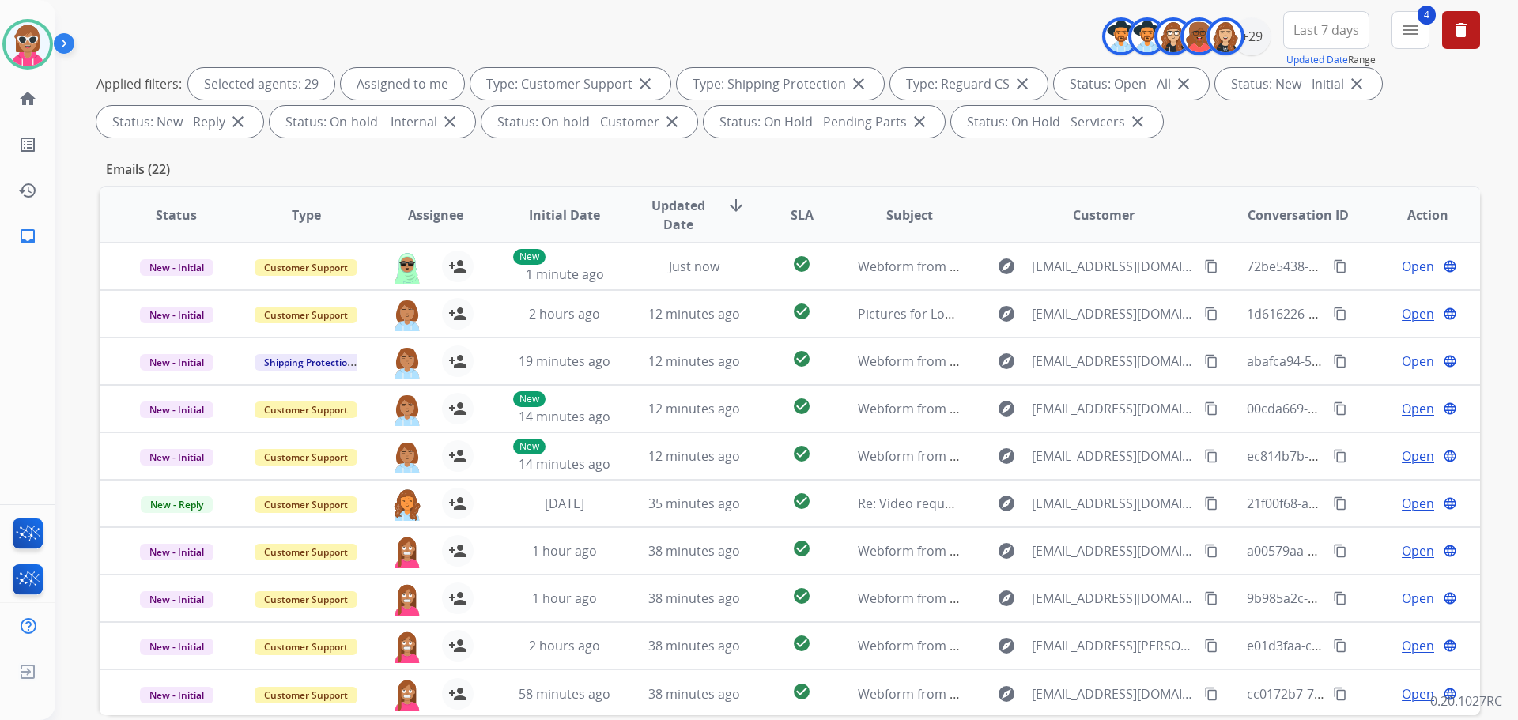
scroll to position [97, 0]
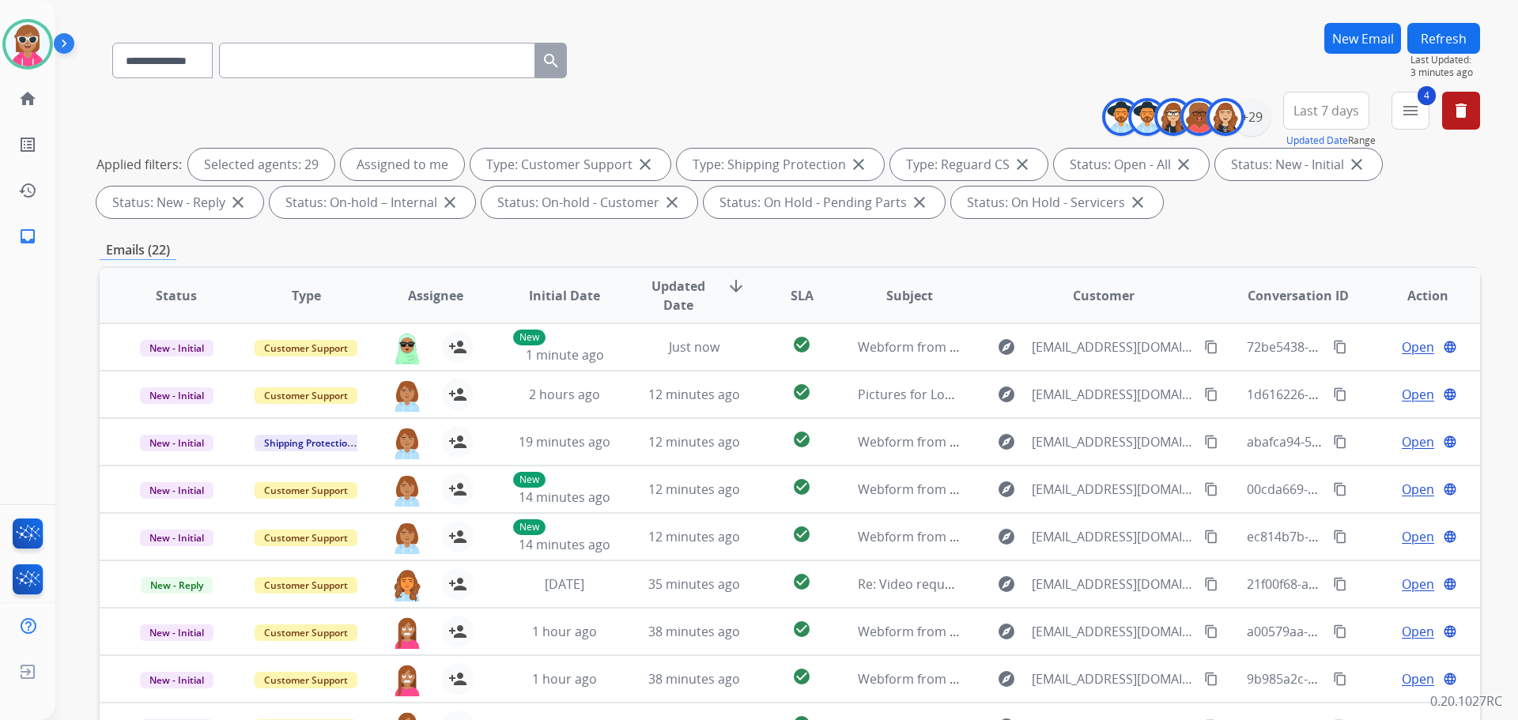
drag, startPoint x: 429, startPoint y: 237, endPoint x: 437, endPoint y: 288, distance: 51.4
click at [437, 260] on div "**********" at bounding box center [790, 451] width 1381 height 856
click at [435, 289] on span "Assignee" at bounding box center [435, 295] width 55 height 19
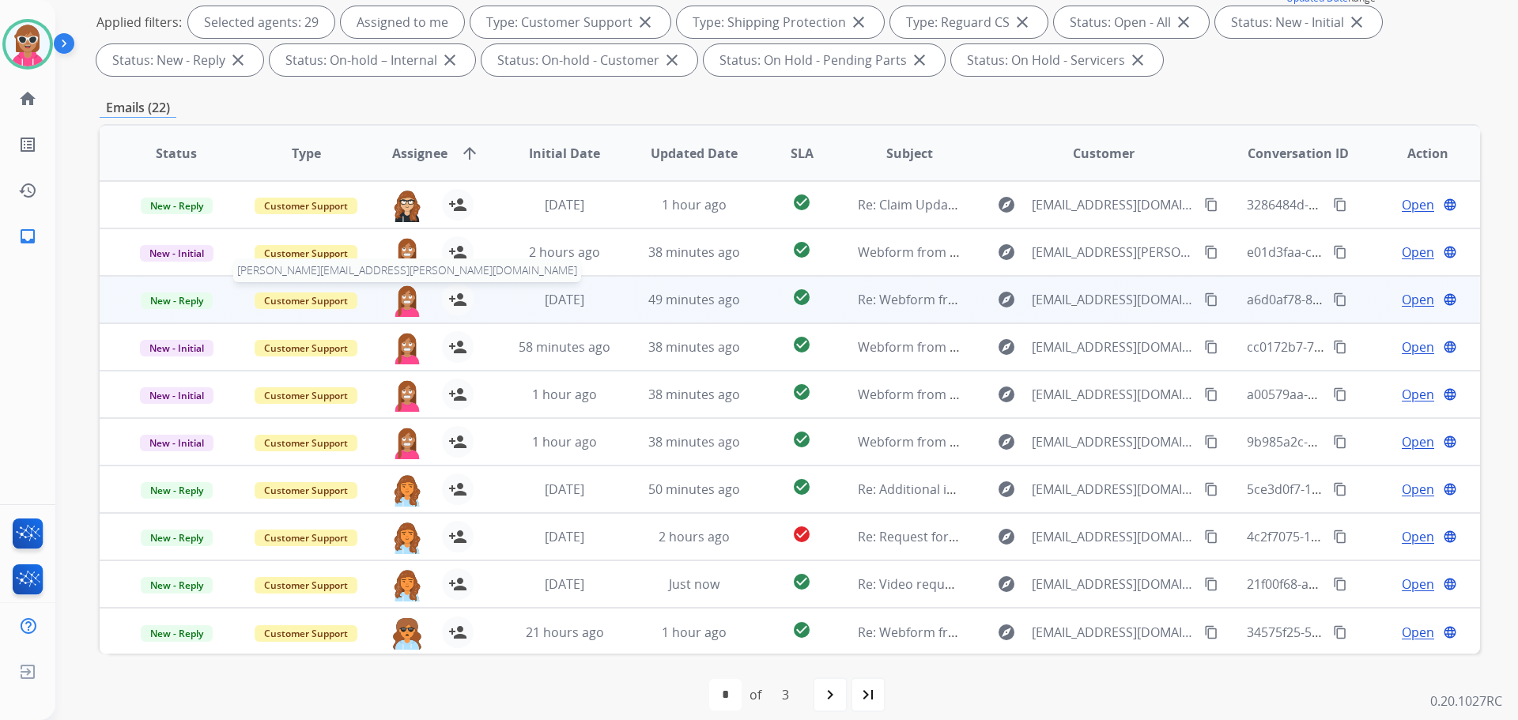
scroll to position [255, 0]
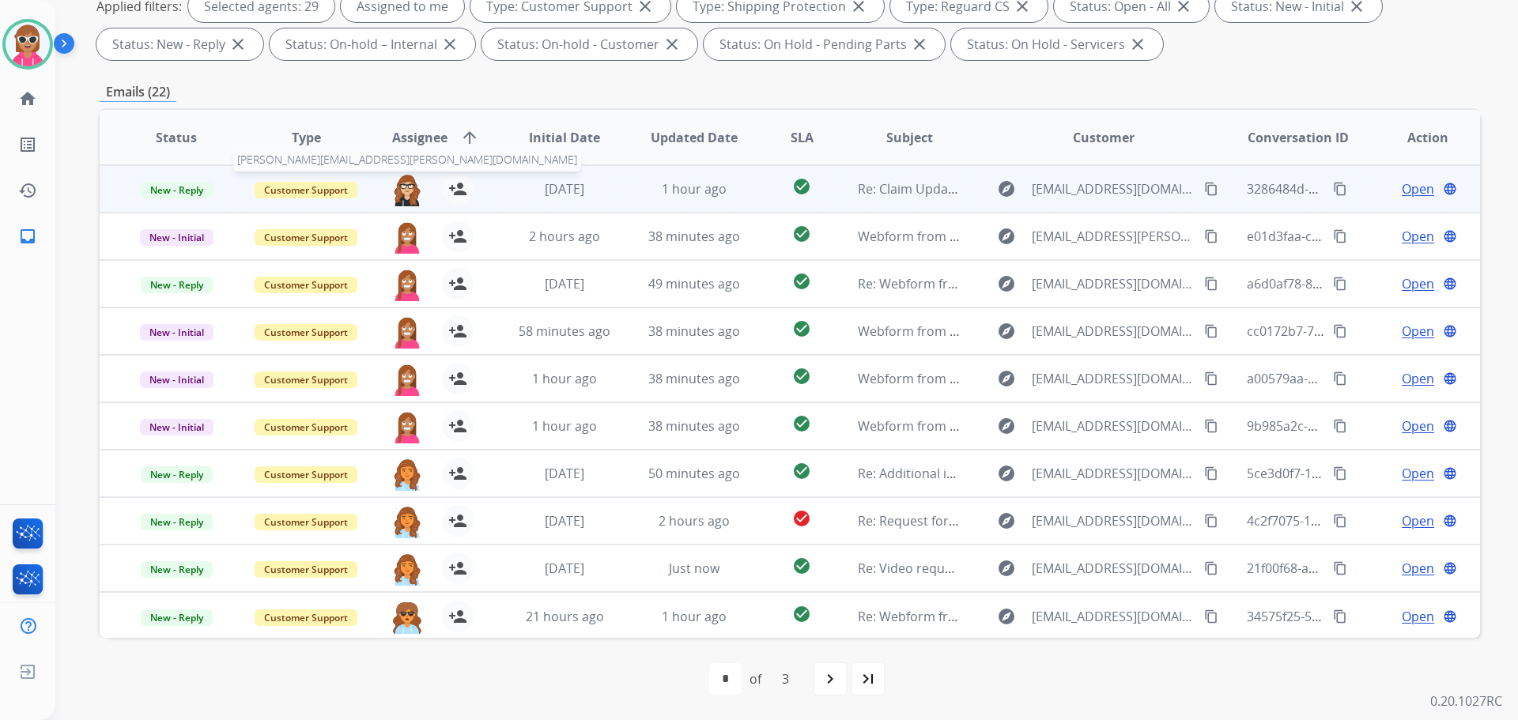
click at [404, 187] on img at bounding box center [407, 189] width 32 height 33
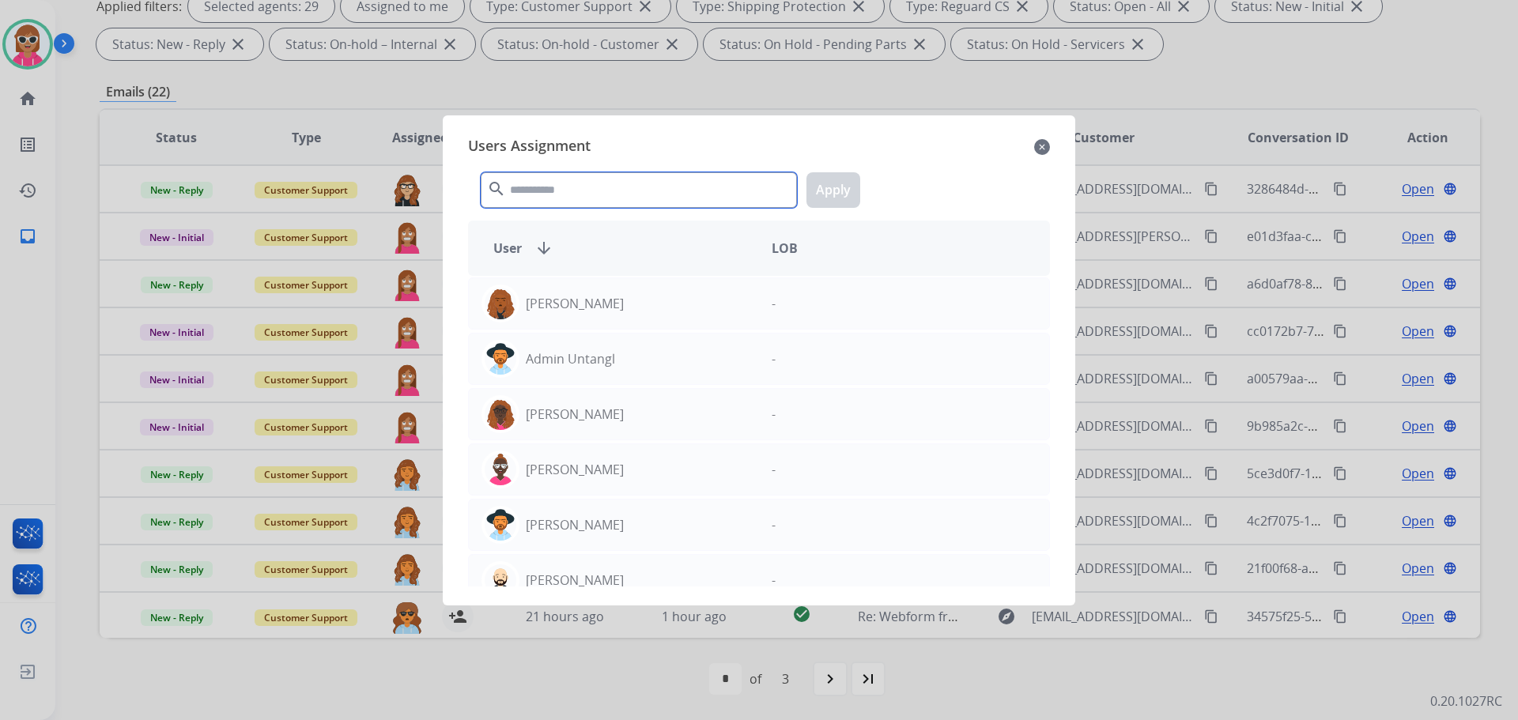
click at [520, 196] on input "text" at bounding box center [639, 190] width 316 height 36
click at [558, 187] on input "text" at bounding box center [639, 190] width 316 height 36
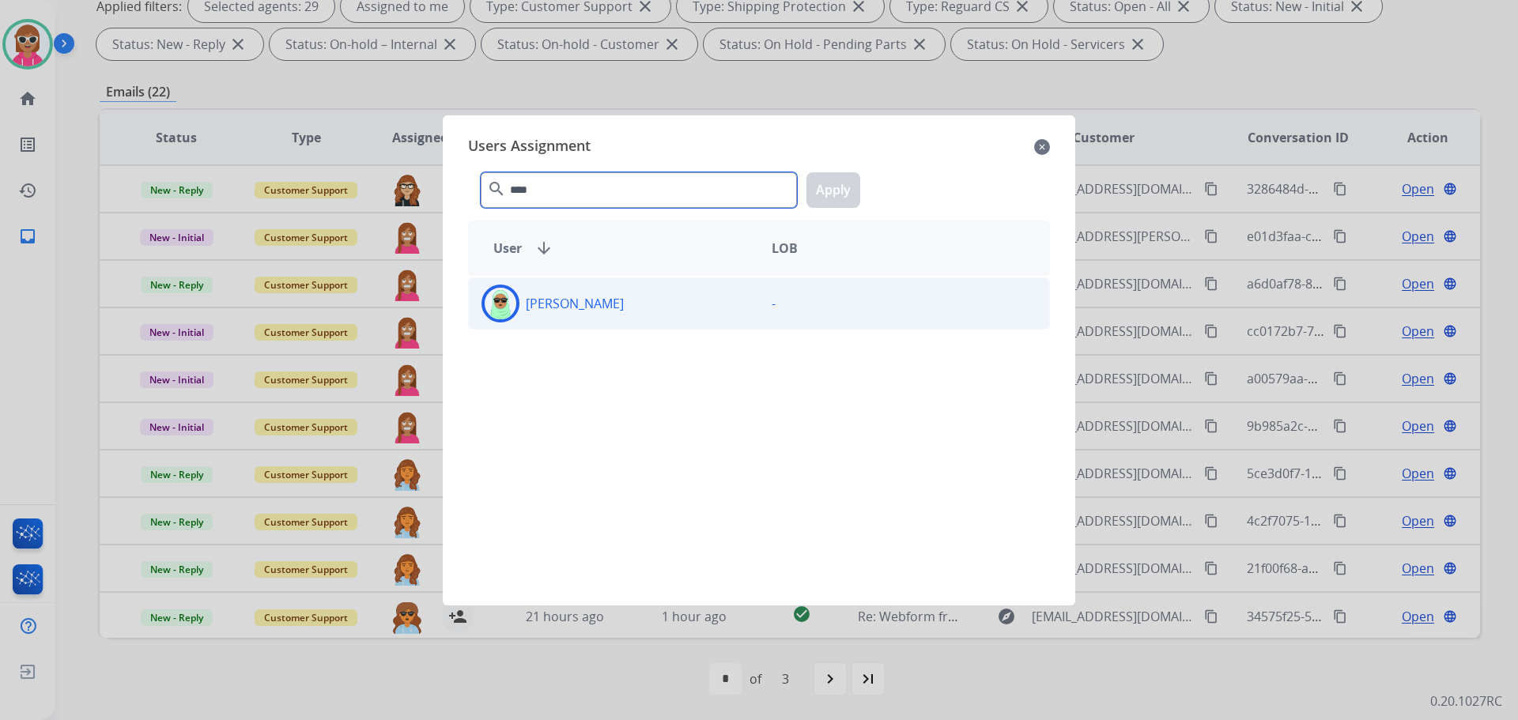
type input "****"
click at [713, 319] on div "[PERSON_NAME]" at bounding box center [614, 304] width 290 height 38
click at [847, 186] on button "Apply" at bounding box center [834, 190] width 54 height 36
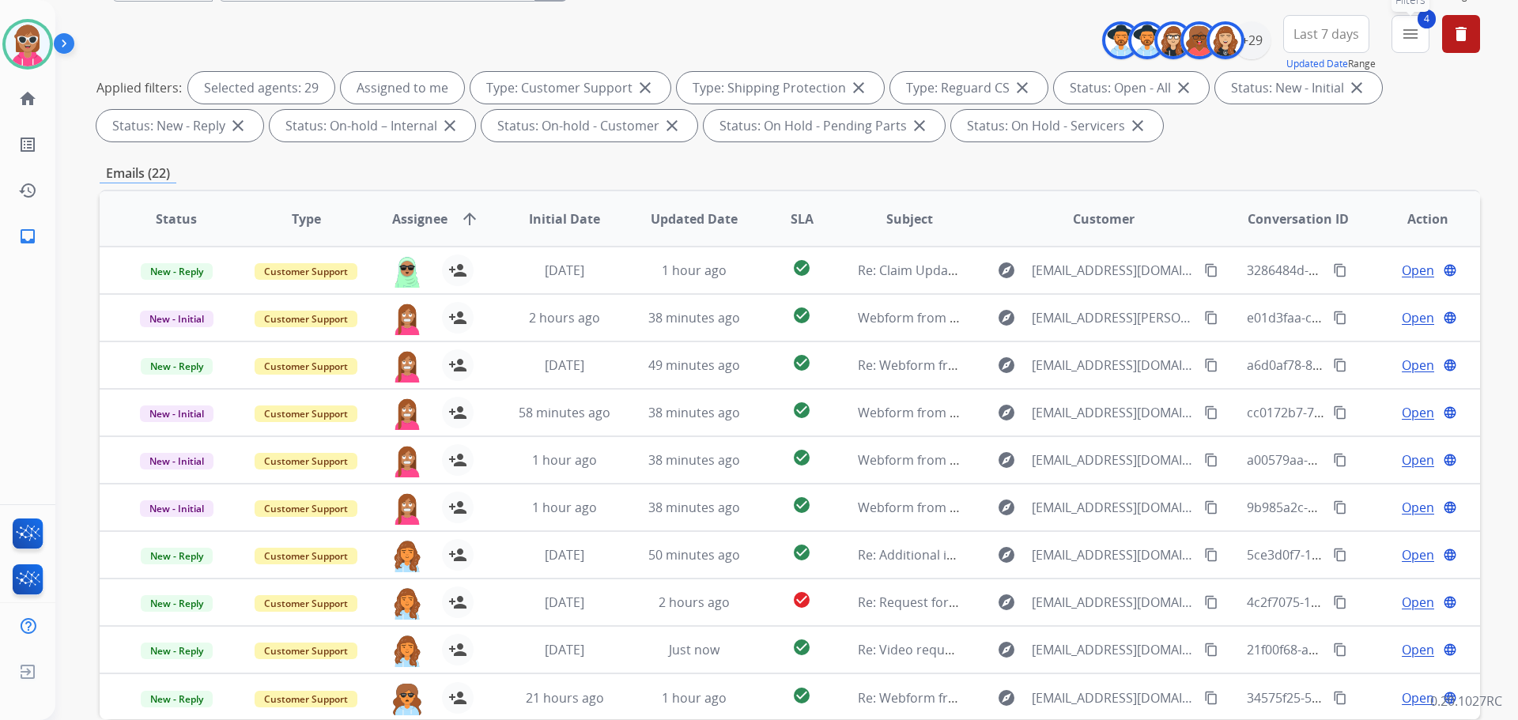
scroll to position [18, 0]
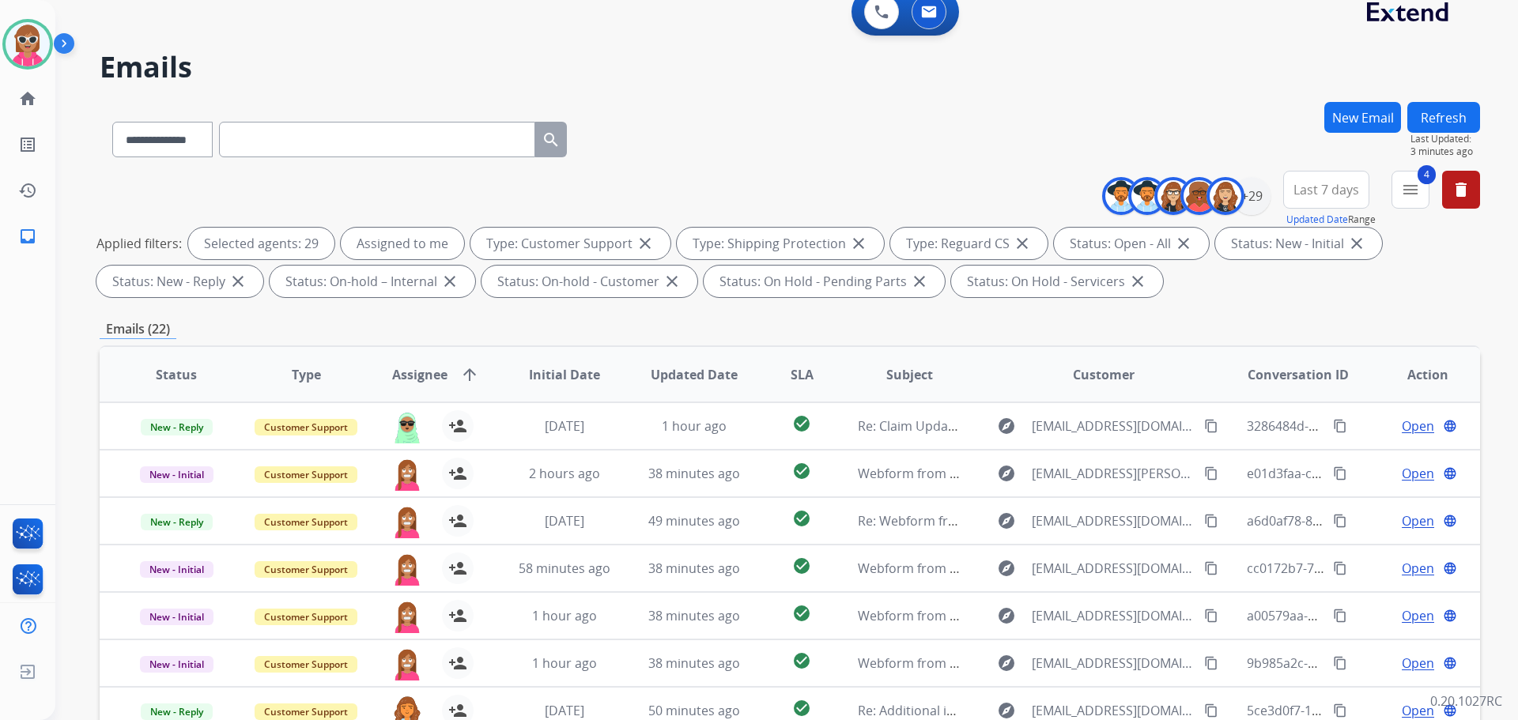
click at [1463, 124] on button "Refresh" at bounding box center [1444, 117] width 73 height 31
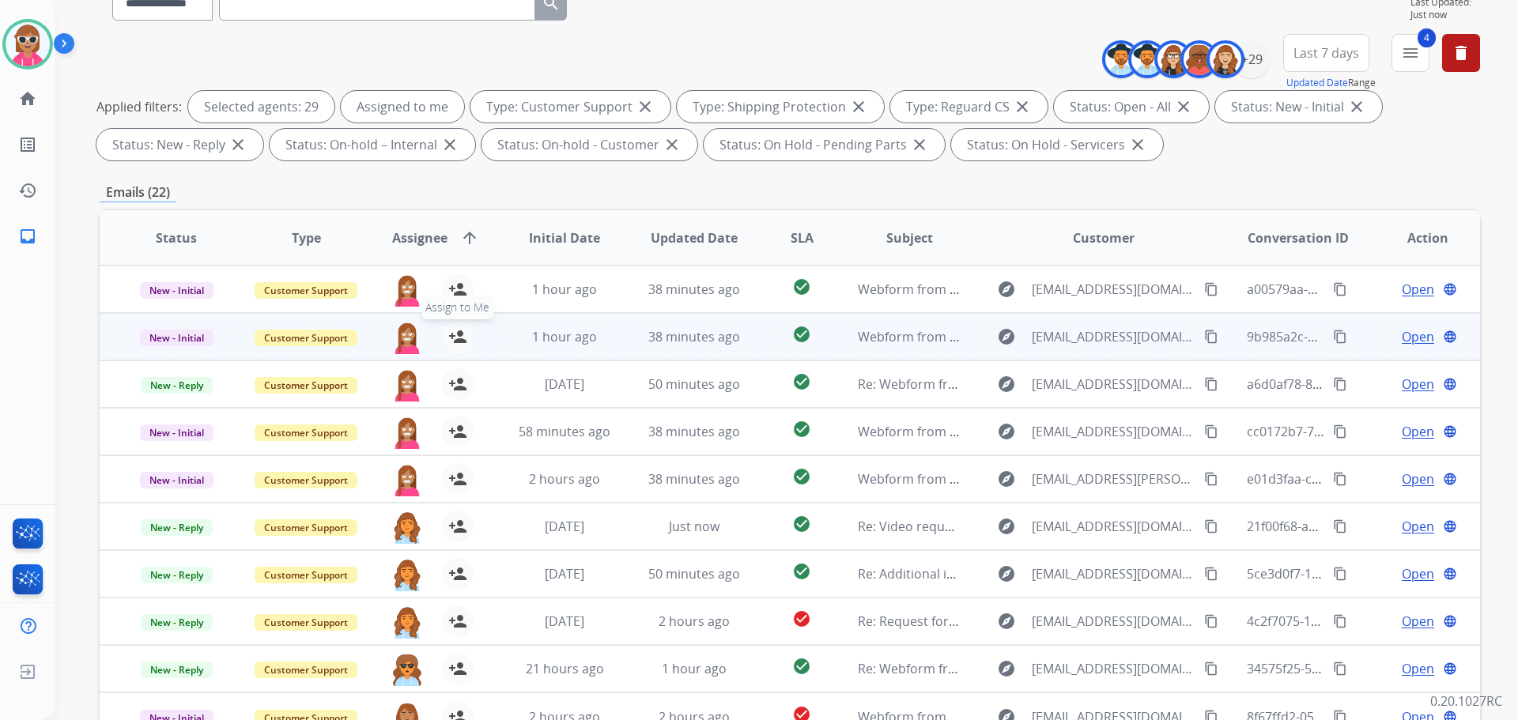
scroll to position [255, 0]
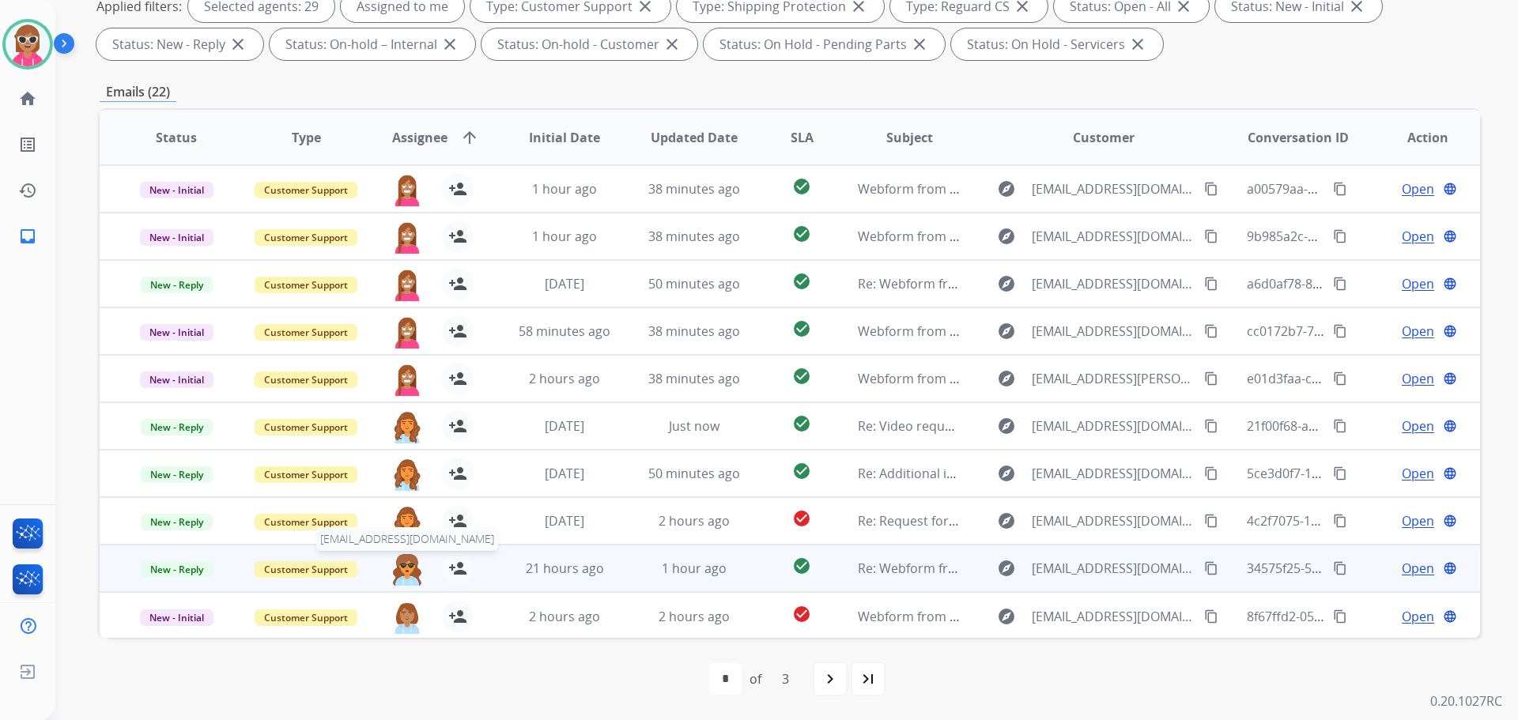
click at [406, 563] on img at bounding box center [407, 569] width 32 height 33
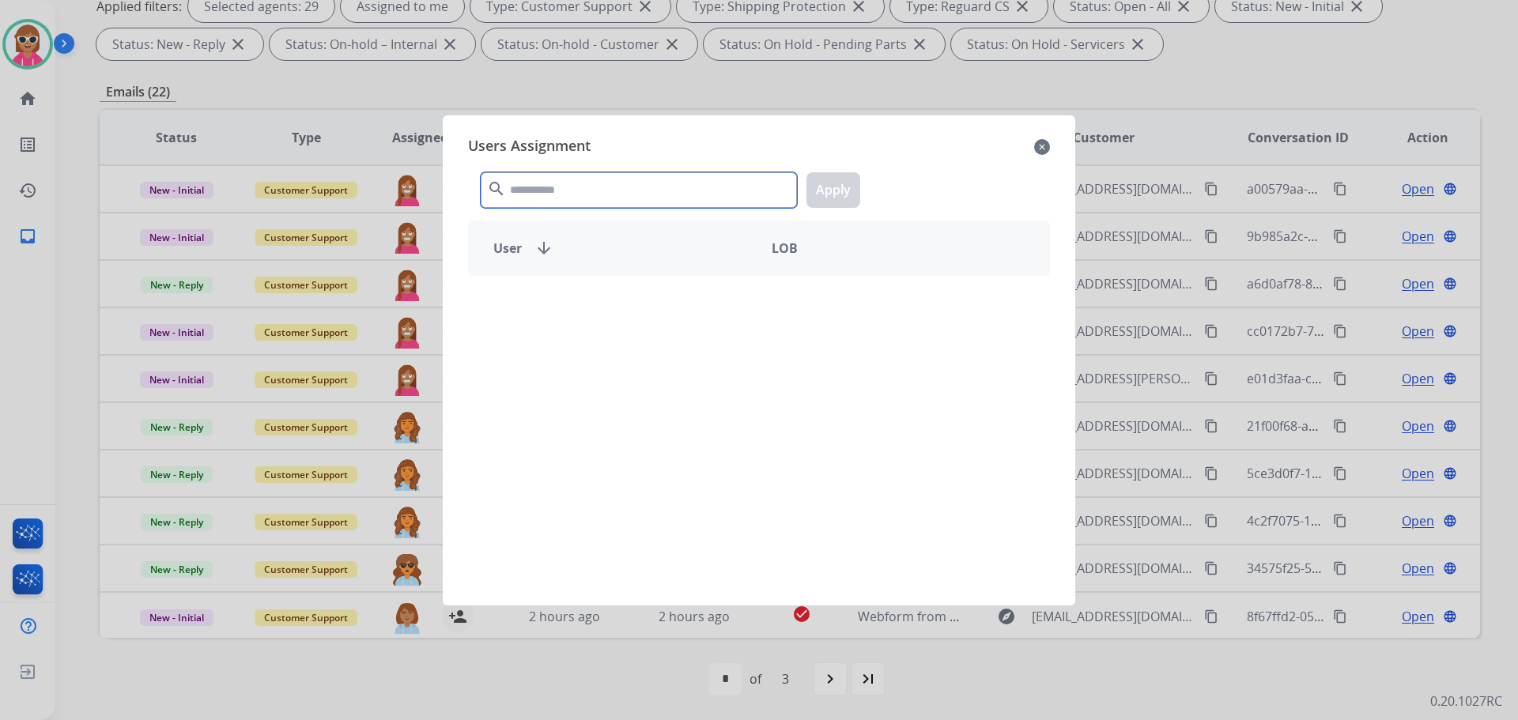
click at [535, 188] on input "text" at bounding box center [639, 190] width 316 height 36
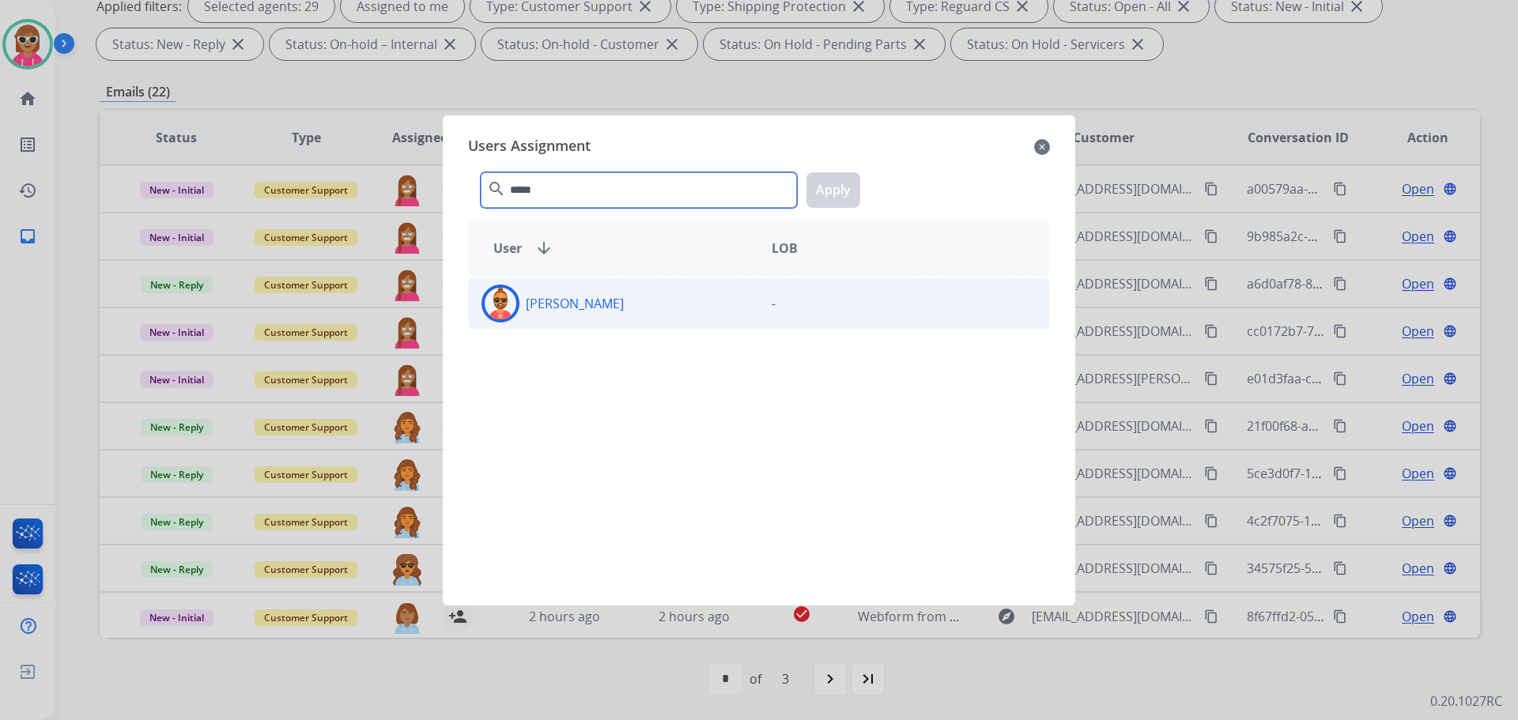
type input "*****"
click at [535, 293] on div "[PERSON_NAME]" at bounding box center [614, 304] width 290 height 38
click at [845, 185] on button "Apply" at bounding box center [834, 190] width 54 height 36
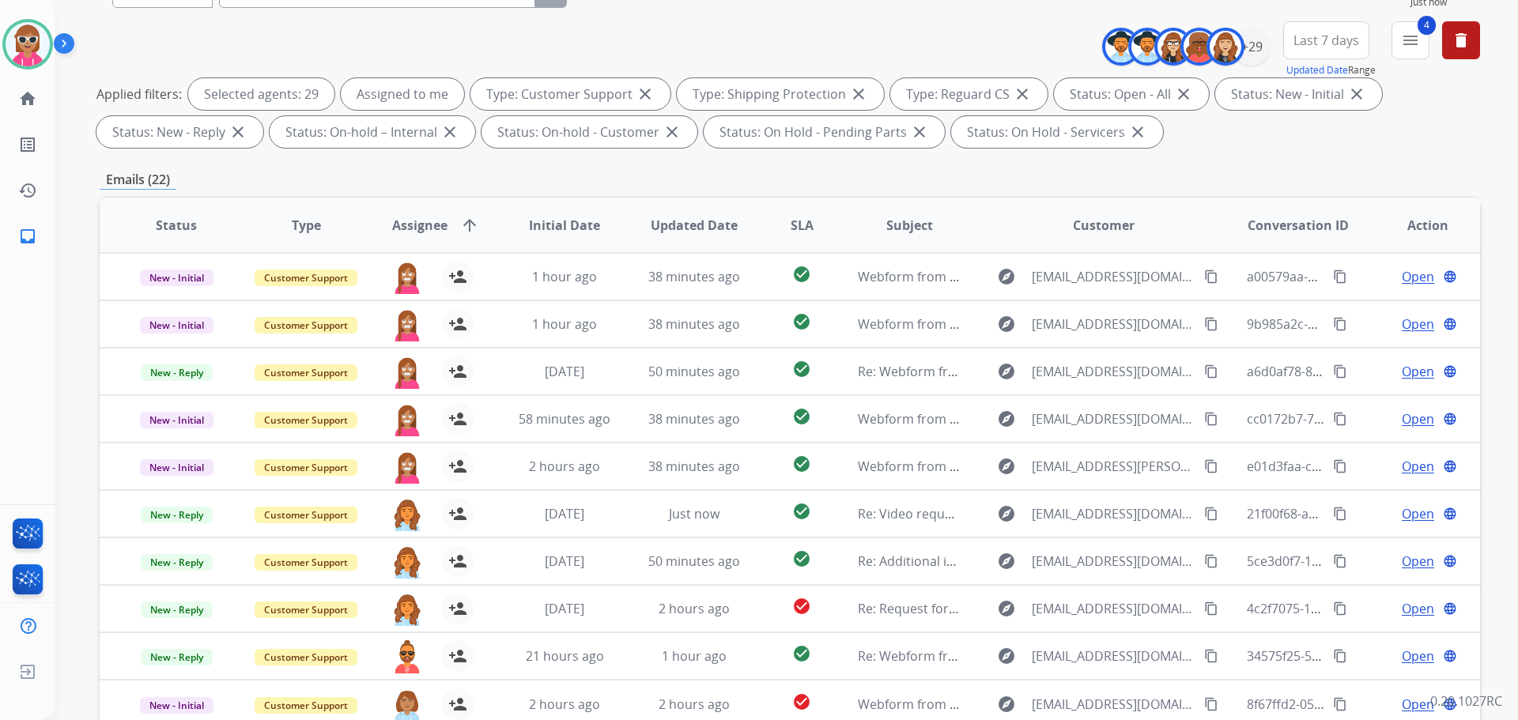
scroll to position [0, 0]
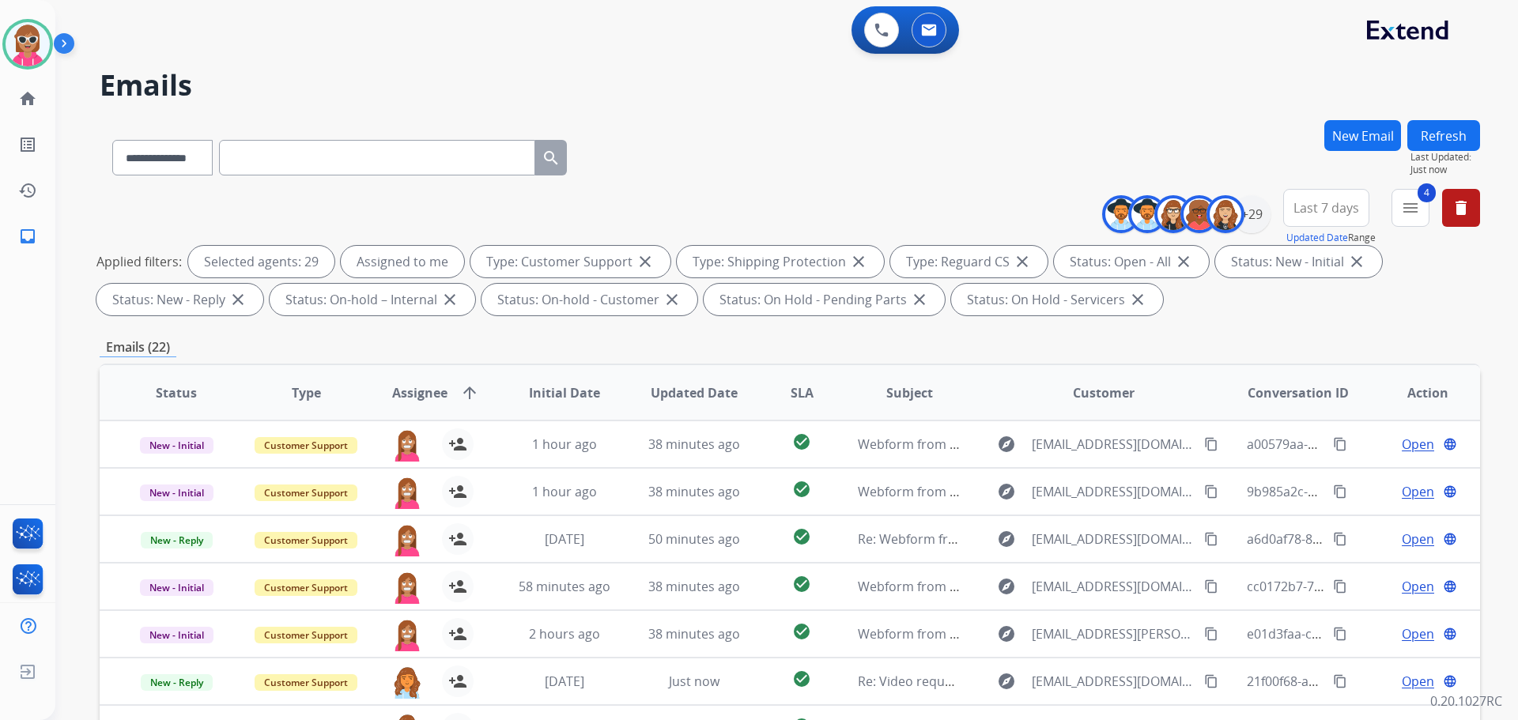
click at [1448, 149] on button "Refresh" at bounding box center [1444, 135] width 73 height 31
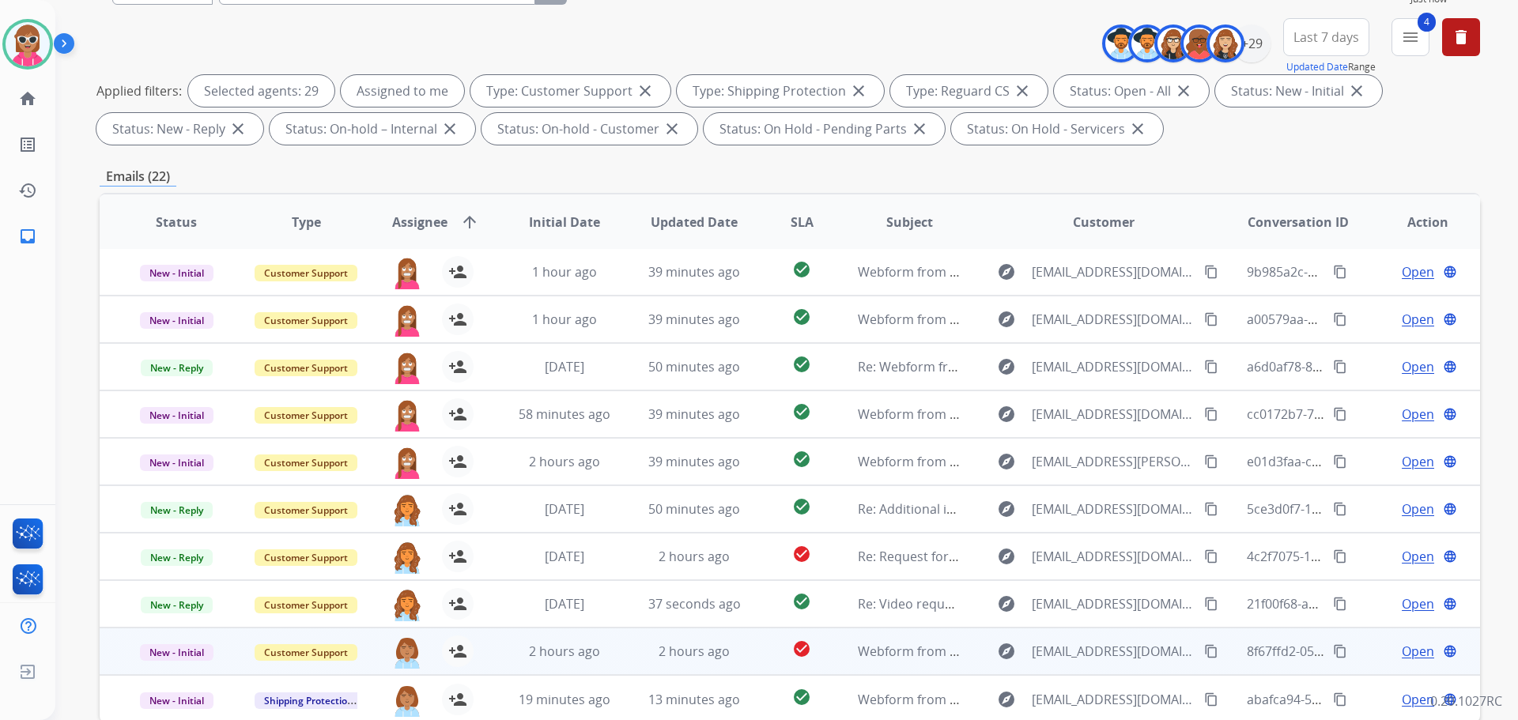
scroll to position [255, 0]
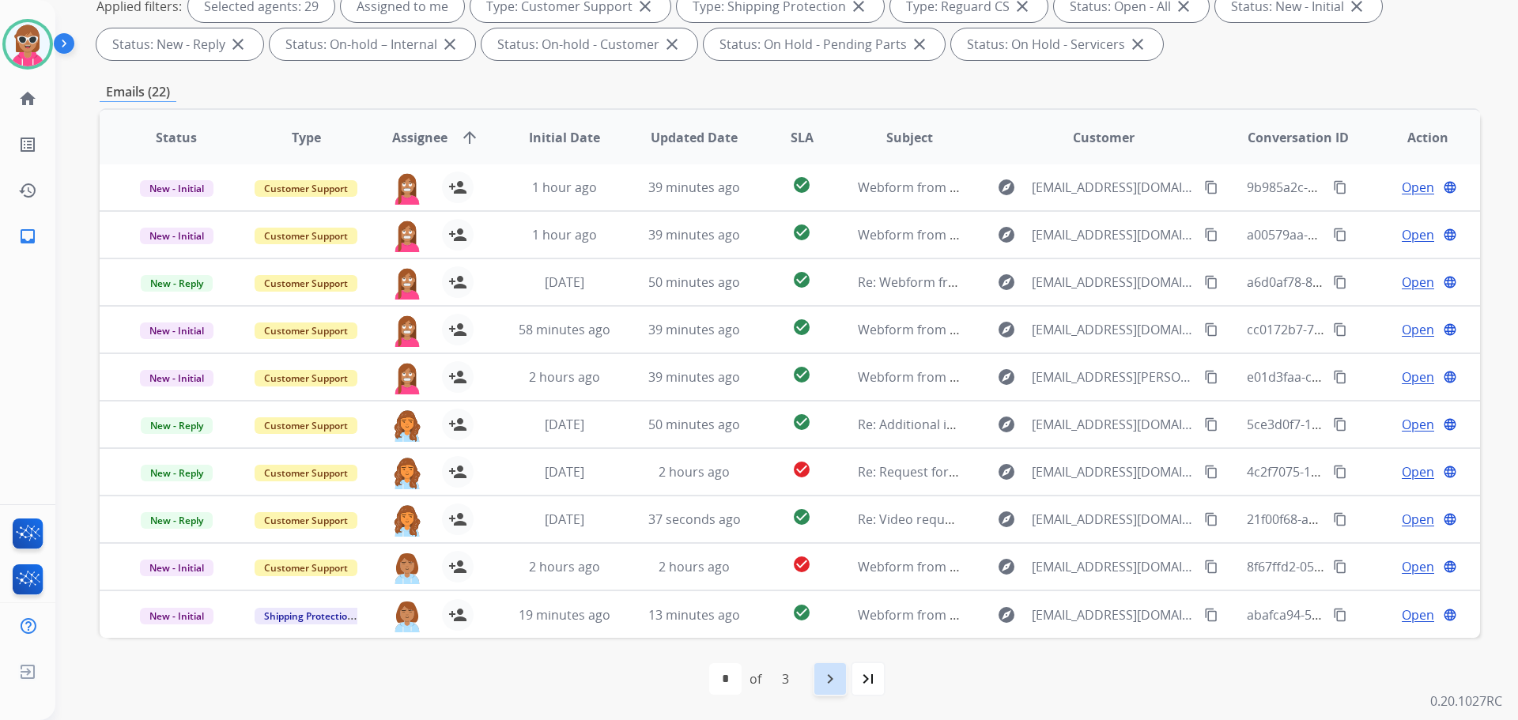
click at [820, 695] on div "navigate_next" at bounding box center [830, 679] width 35 height 35
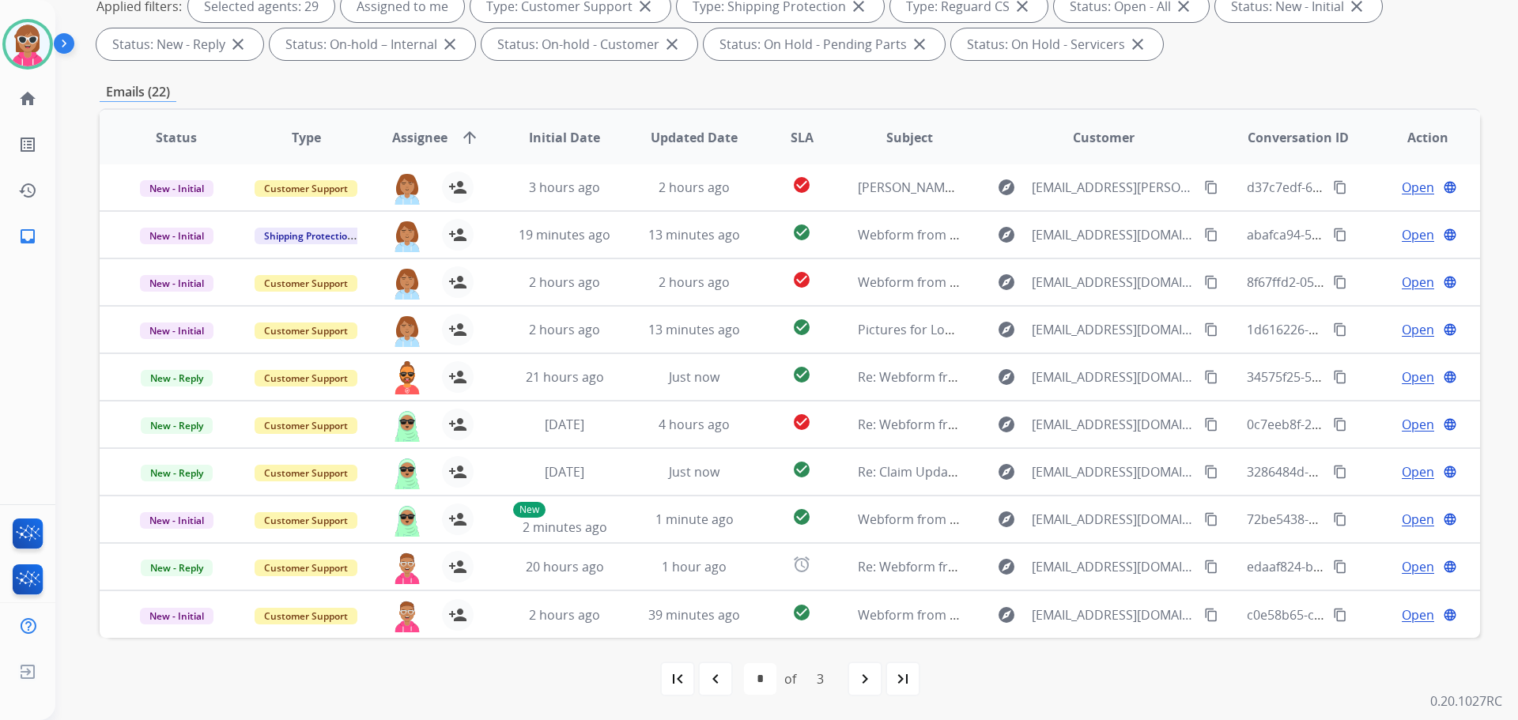
click at [861, 675] on mat-icon "navigate_next" at bounding box center [865, 679] width 19 height 19
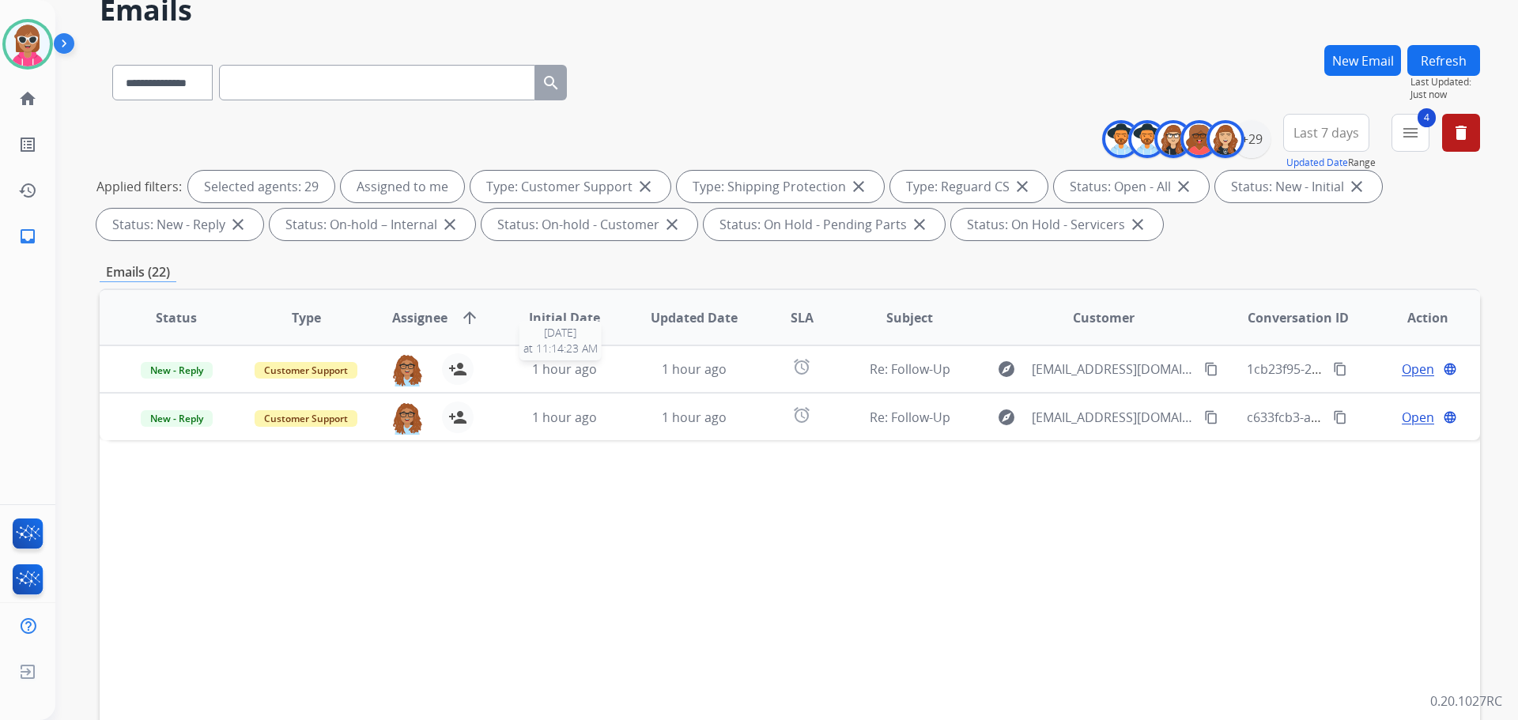
scroll to position [158, 0]
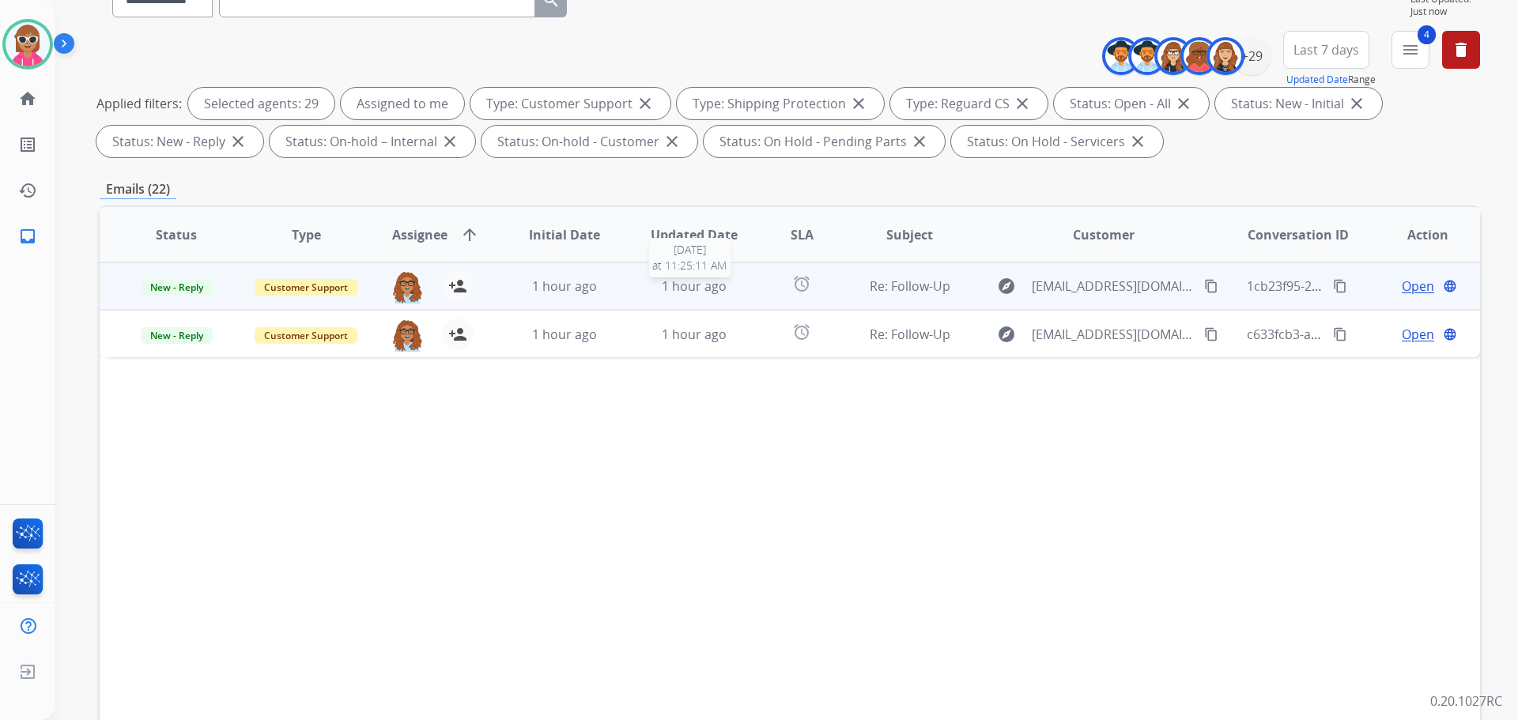
click at [670, 291] on span "1 hour ago" at bounding box center [694, 286] width 65 height 17
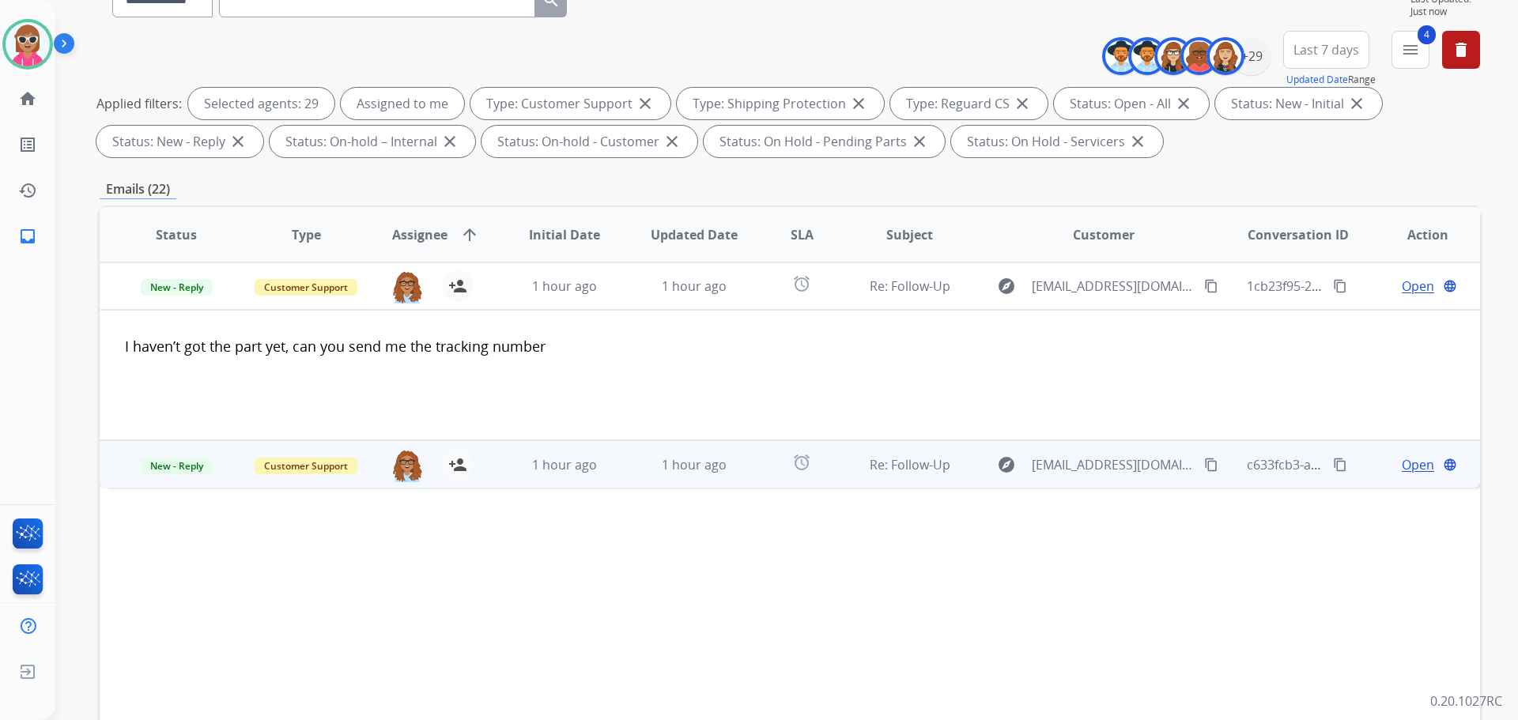
drag, startPoint x: 632, startPoint y: 288, endPoint x: 649, endPoint y: 343, distance: 58.0
click at [633, 290] on td "1 hour ago" at bounding box center [683, 286] width 130 height 47
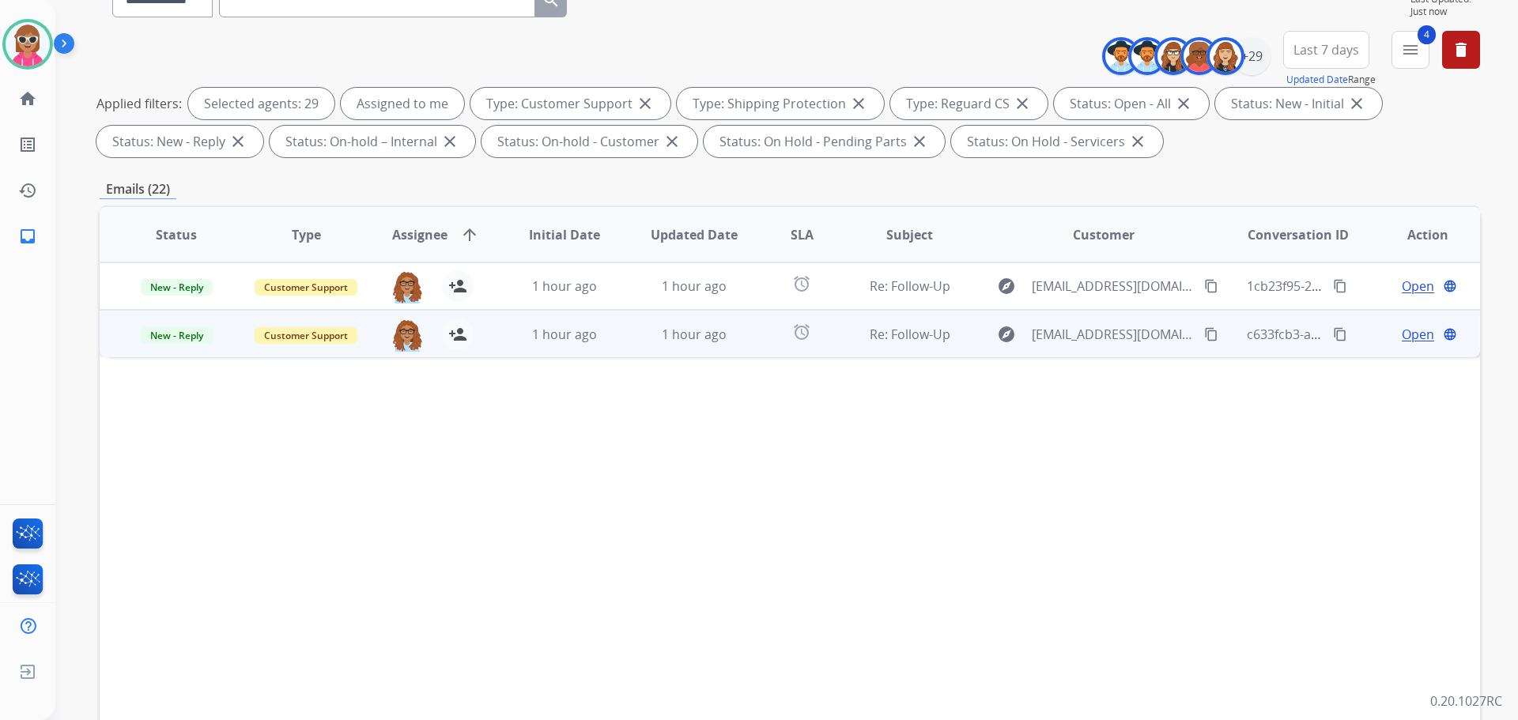
click at [630, 335] on td "1 hour ago" at bounding box center [683, 333] width 130 height 47
click at [589, 323] on td "1 hour ago" at bounding box center [553, 333] width 130 height 47
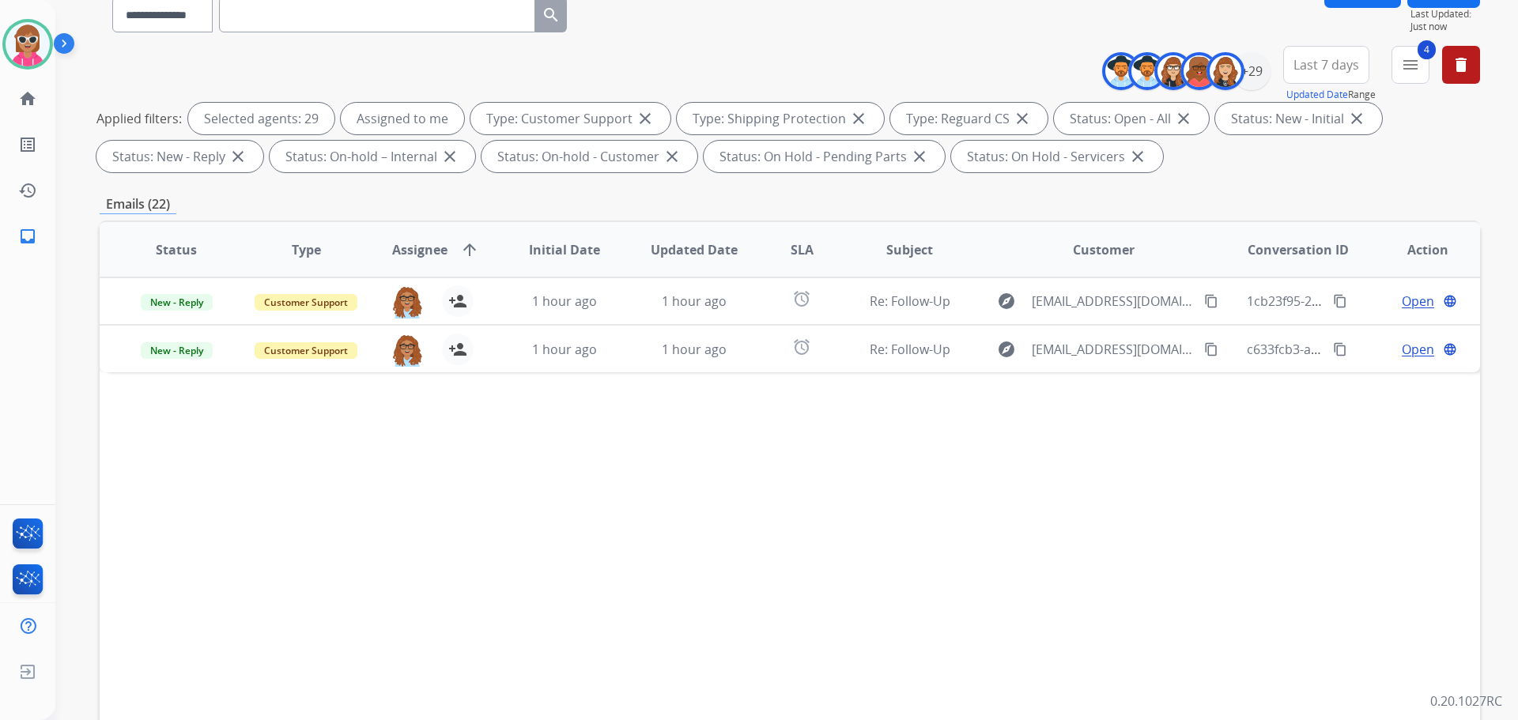
scroll to position [0, 0]
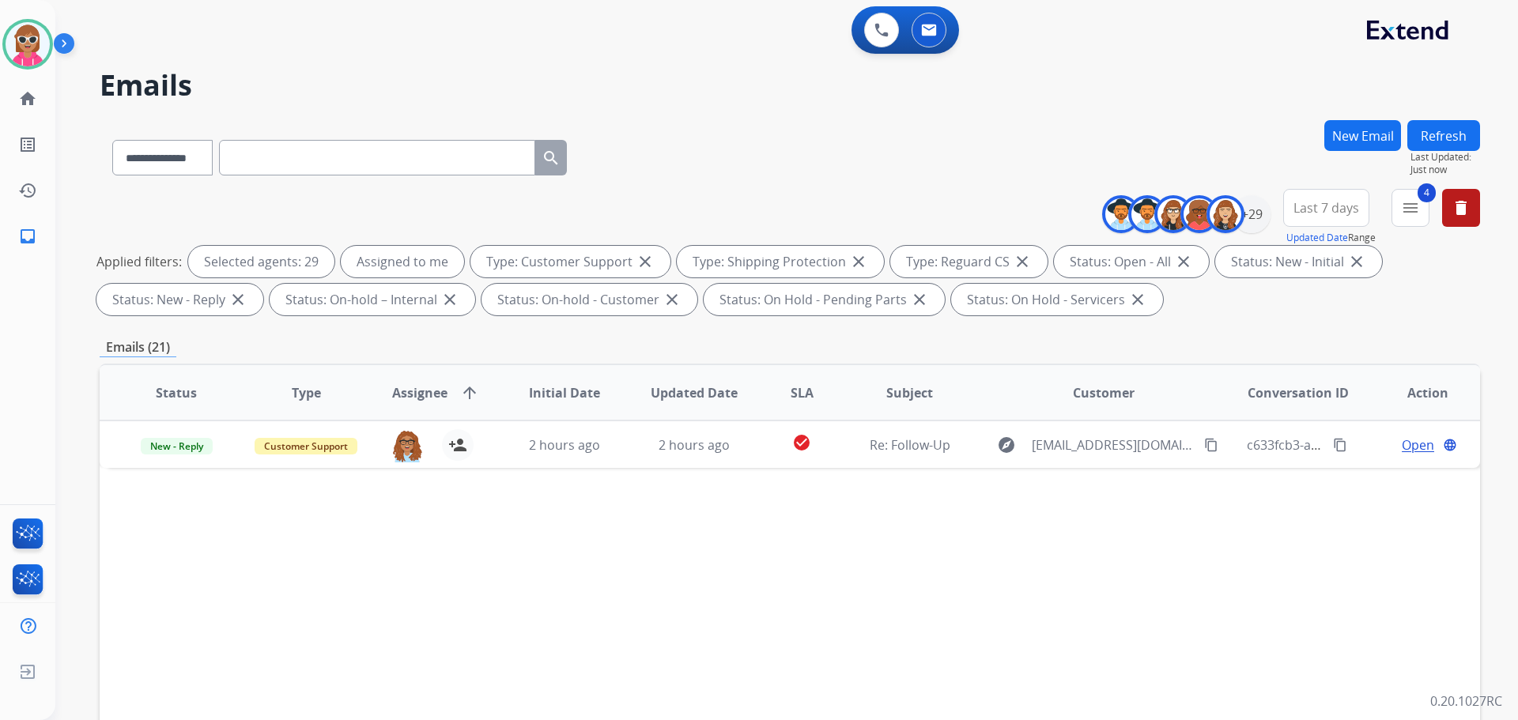
drag, startPoint x: 284, startPoint y: 588, endPoint x: 296, endPoint y: 581, distance: 13.4
click at [296, 581] on div "Status Type Assignee arrow_upward Initial Date Updated Date SLA Subject Custome…" at bounding box center [790, 629] width 1381 height 530
click at [1408, 123] on div "Refresh Last Updated: Just now" at bounding box center [1444, 148] width 73 height 56
drag, startPoint x: 1448, startPoint y: 131, endPoint x: 1436, endPoint y: 140, distance: 14.7
click at [1442, 134] on button "Refresh" at bounding box center [1444, 135] width 73 height 31
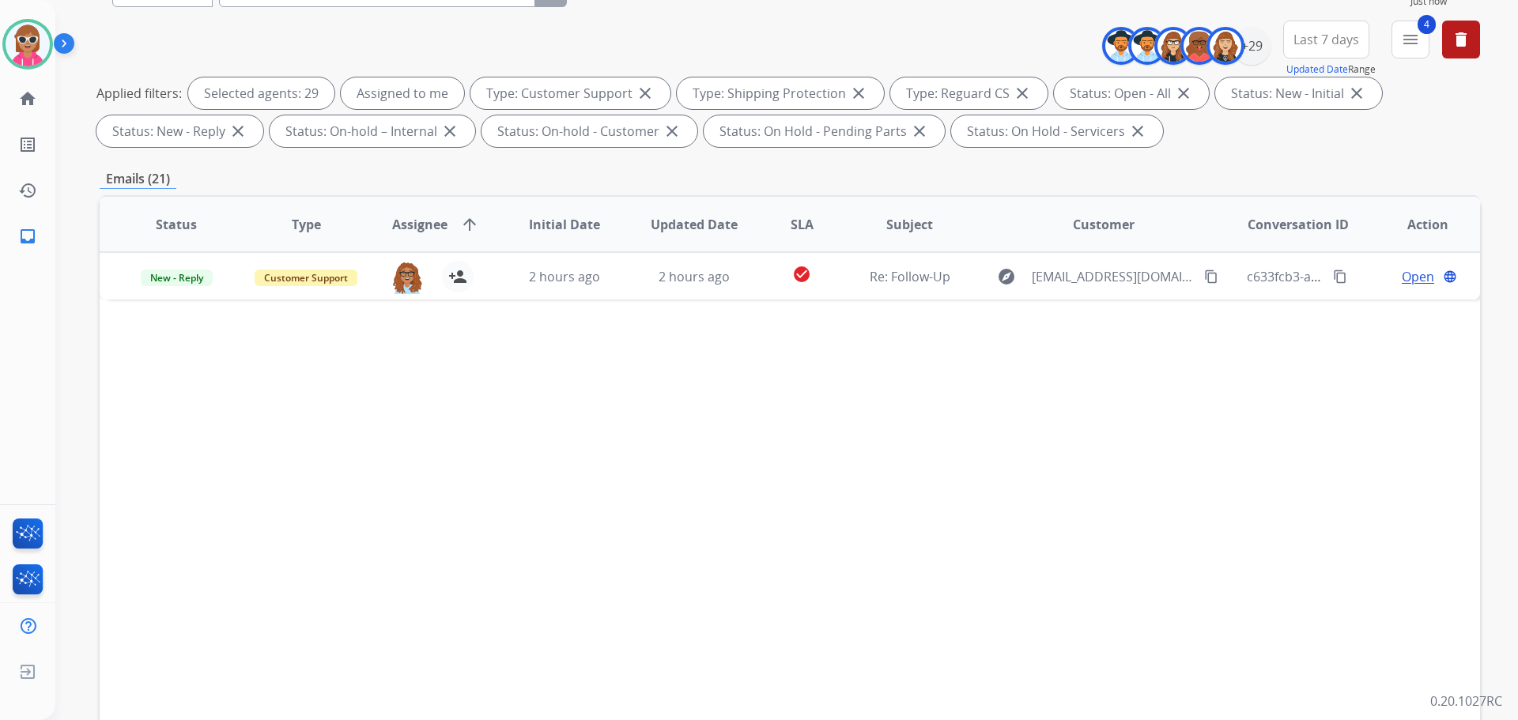
scroll to position [255, 0]
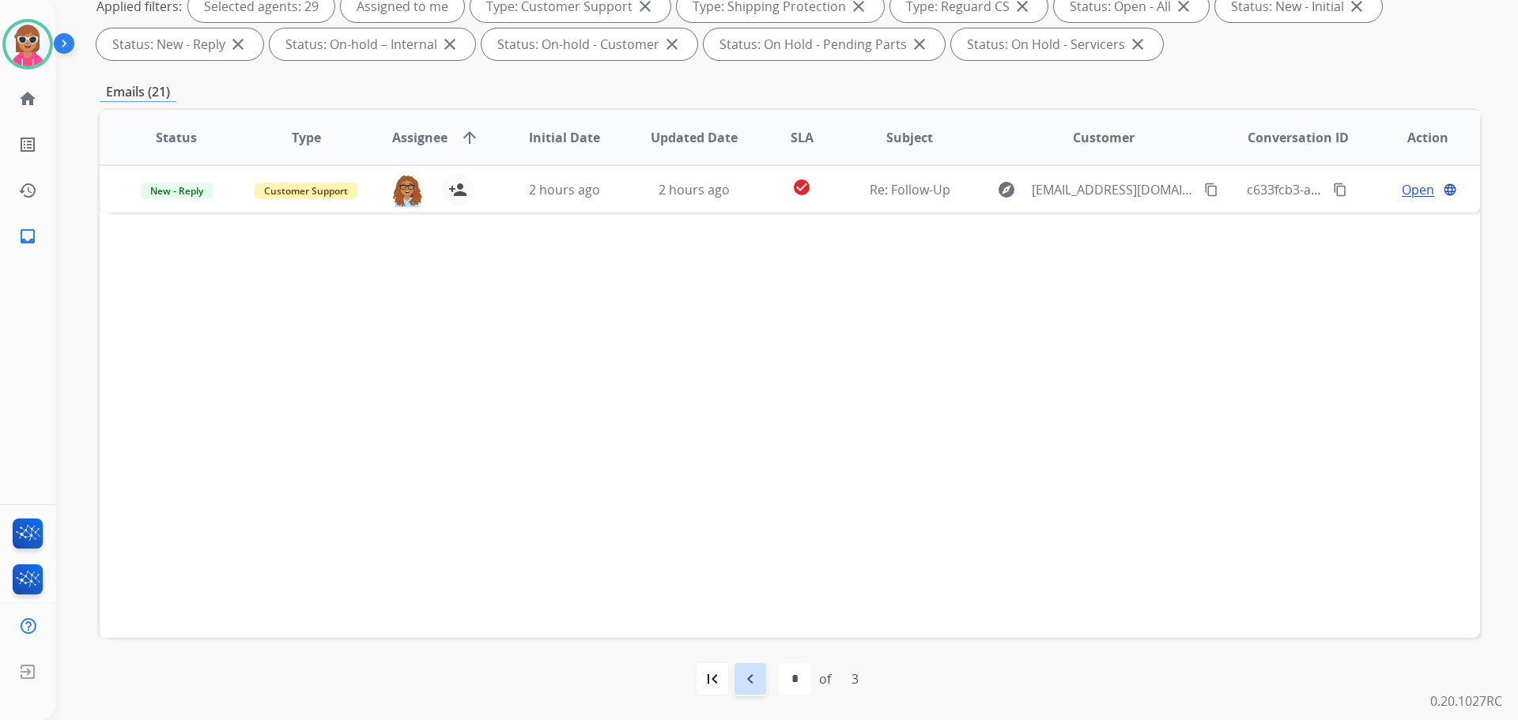
click at [743, 680] on mat-icon "navigate_before" at bounding box center [750, 679] width 19 height 19
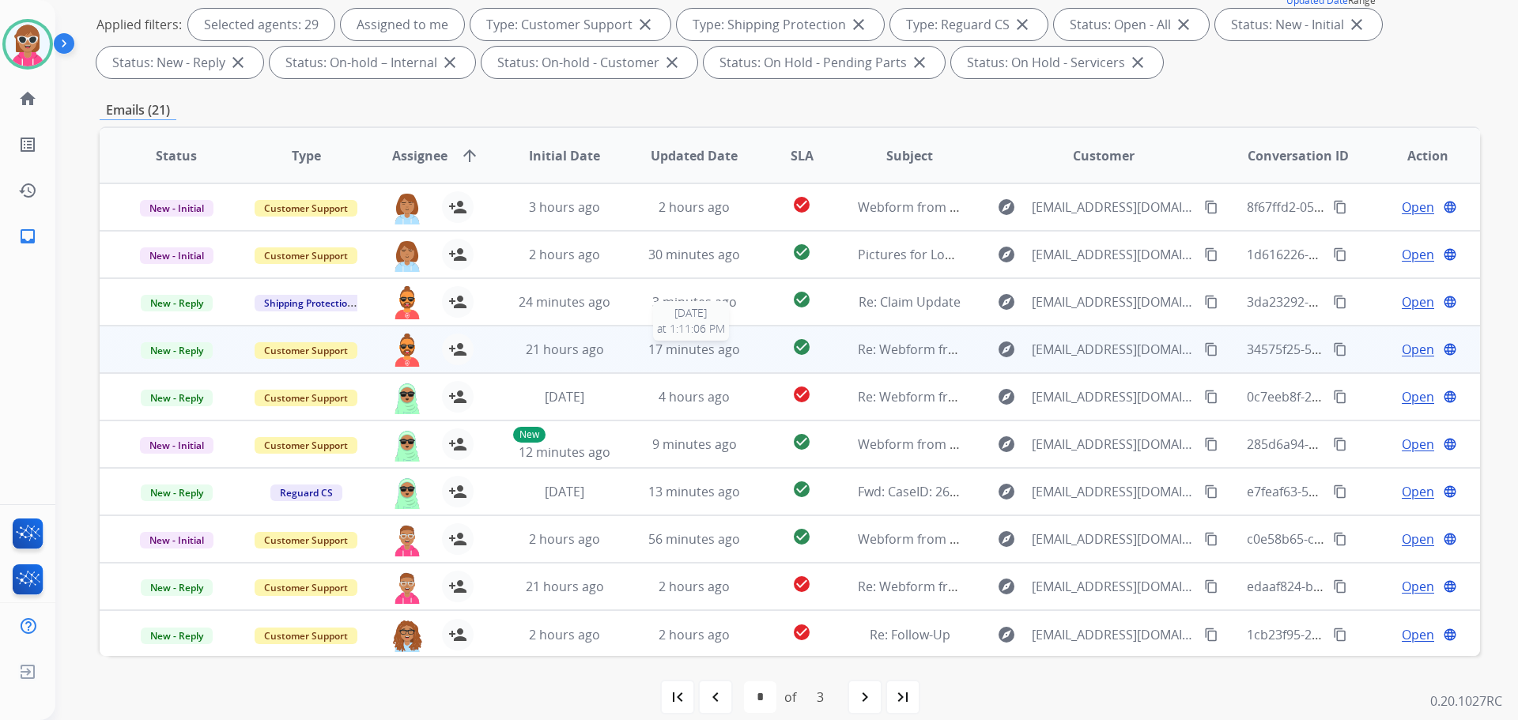
scroll to position [2, 0]
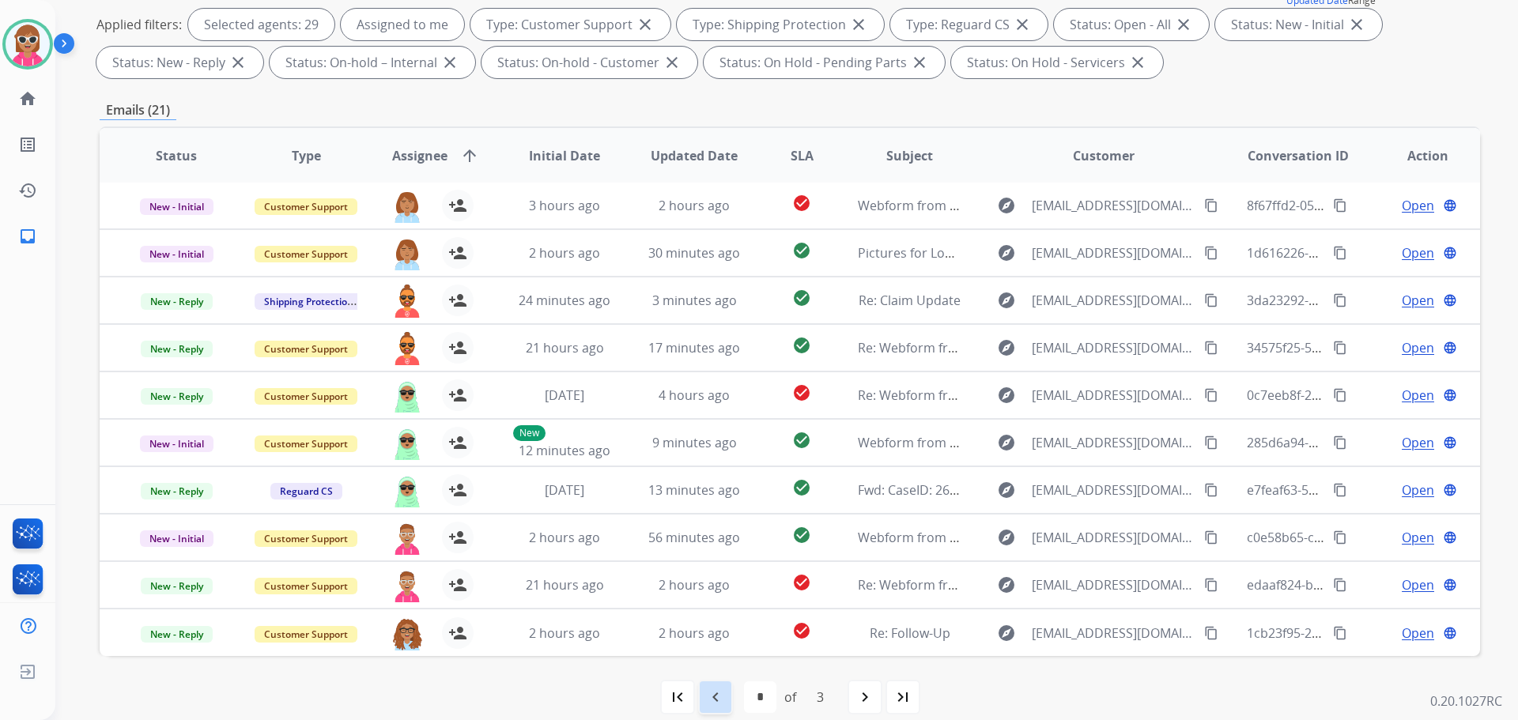
click at [724, 690] on div "navigate_before" at bounding box center [715, 697] width 35 height 35
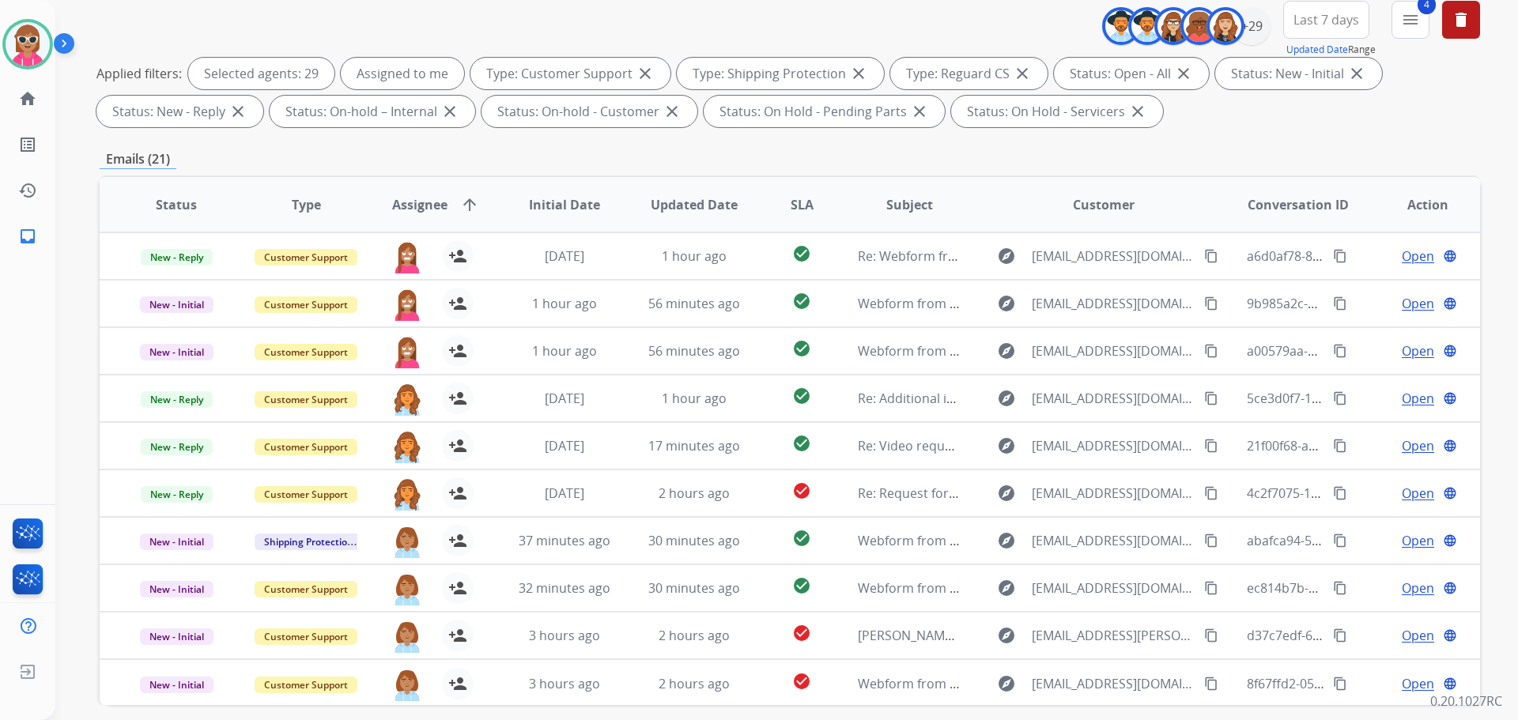
scroll to position [97, 0]
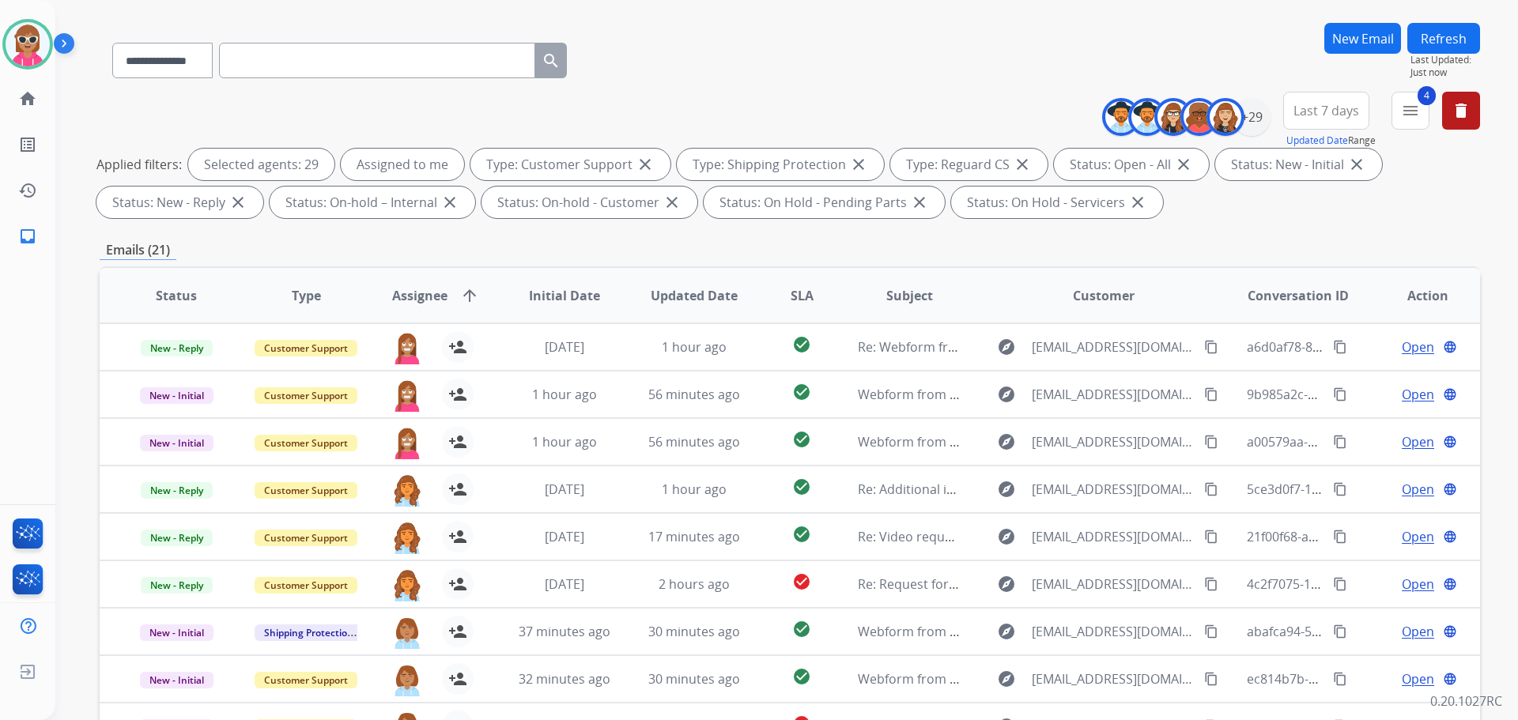
drag, startPoint x: 1448, startPoint y: 32, endPoint x: 1396, endPoint y: 71, distance: 65.0
click at [1447, 32] on button "Refresh" at bounding box center [1444, 38] width 73 height 31
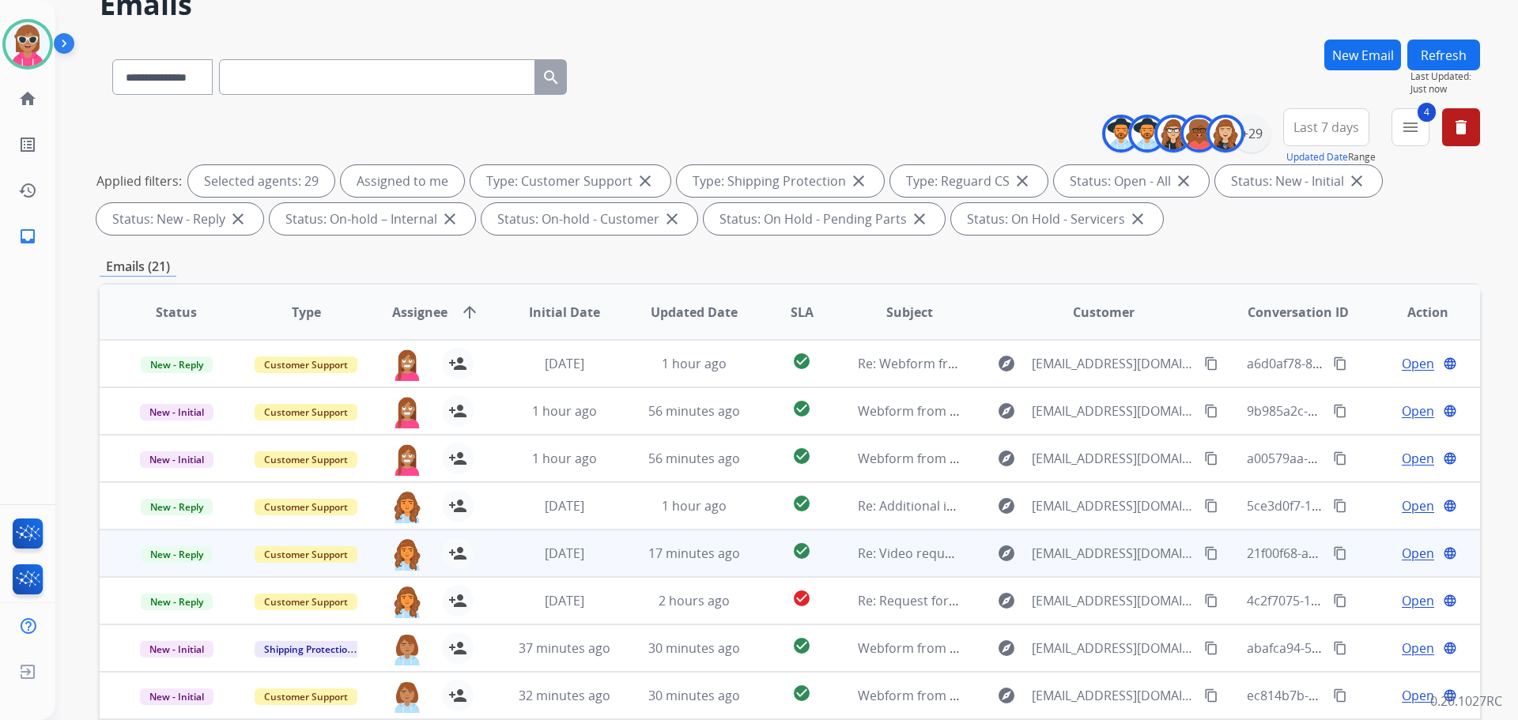
scroll to position [255, 0]
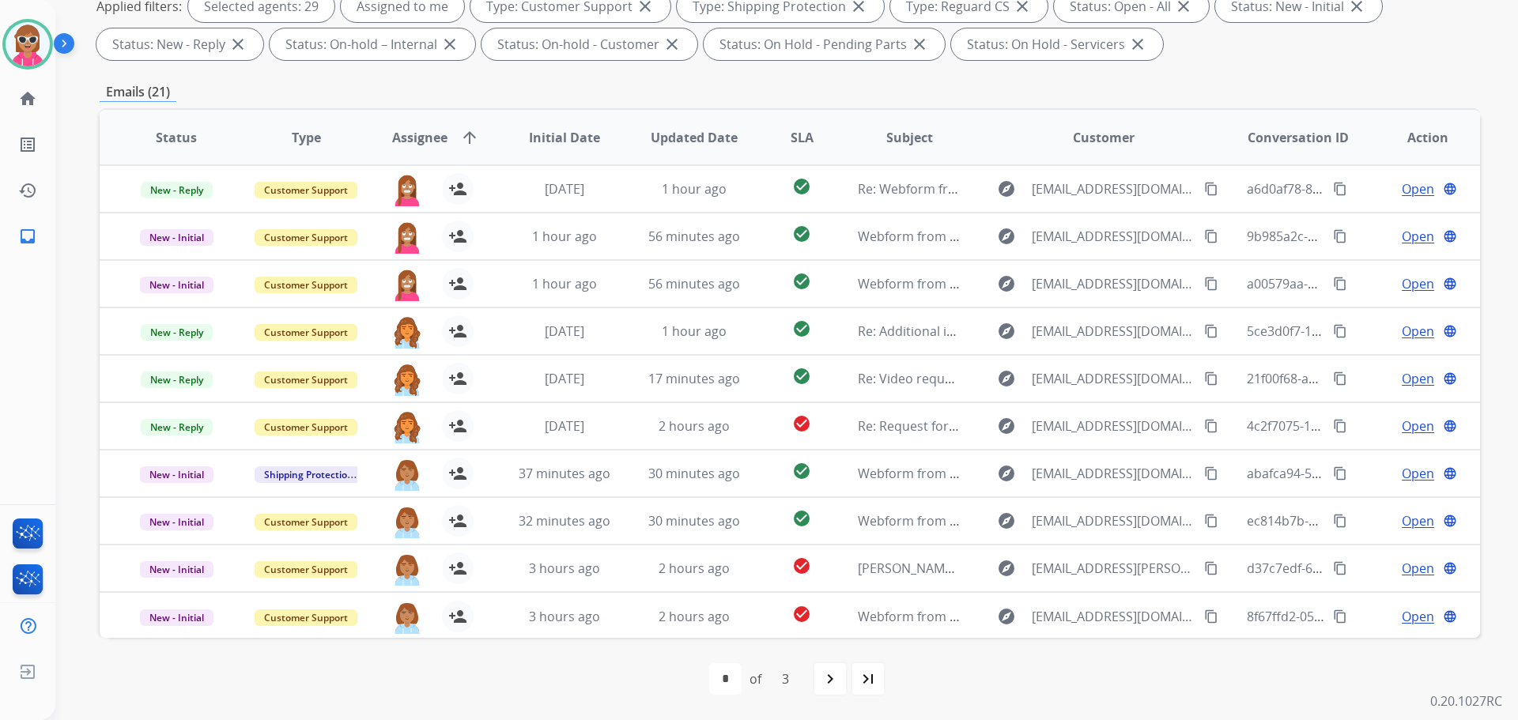
drag, startPoint x: 1162, startPoint y: 680, endPoint x: 1100, endPoint y: 670, distance: 63.3
click at [1160, 679] on div "first_page navigate_before * * * of 3 navigate_next last_page" at bounding box center [790, 679] width 1381 height 32
click at [841, 683] on div "navigate_next" at bounding box center [830, 679] width 35 height 35
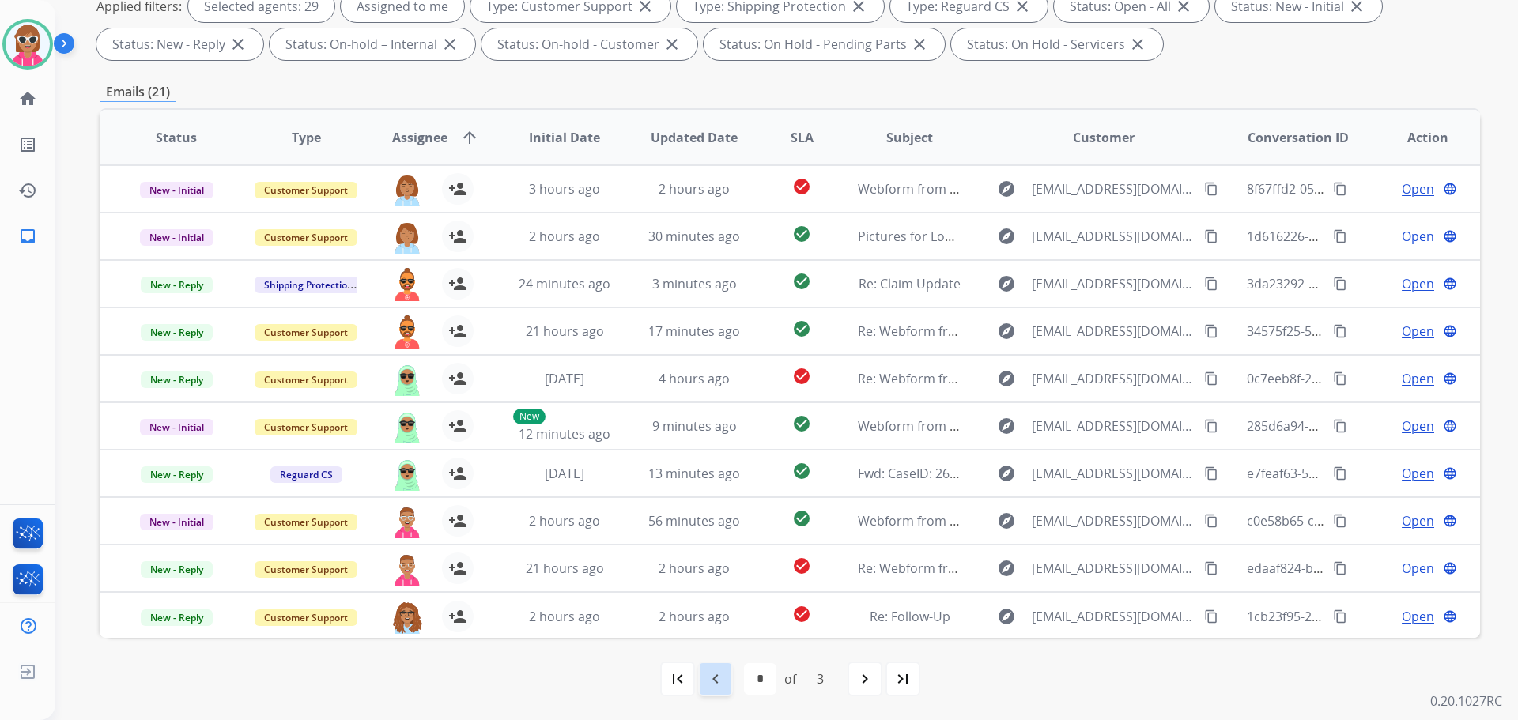
click at [713, 675] on mat-icon "navigate_before" at bounding box center [715, 679] width 19 height 19
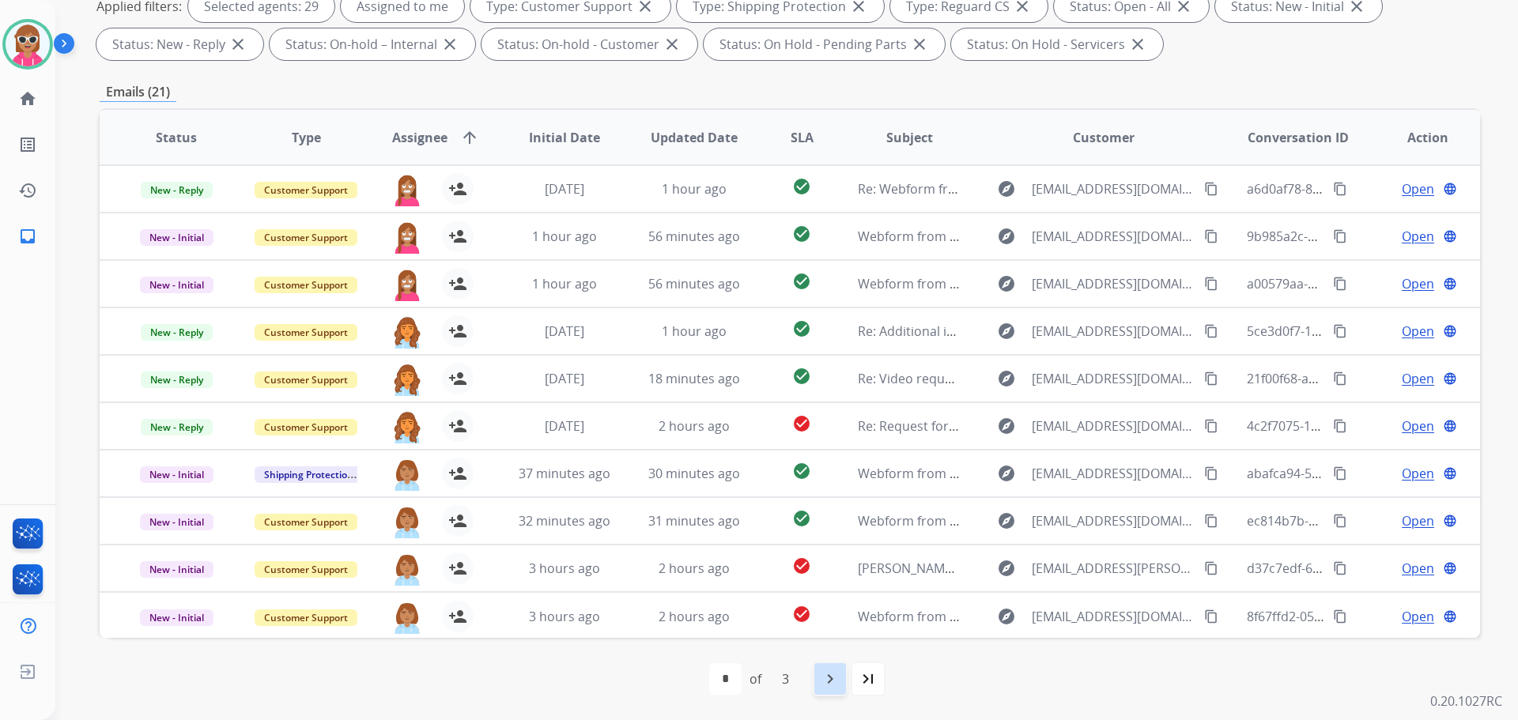
click at [815, 693] on div "navigate_next" at bounding box center [830, 679] width 35 height 35
select select "*"
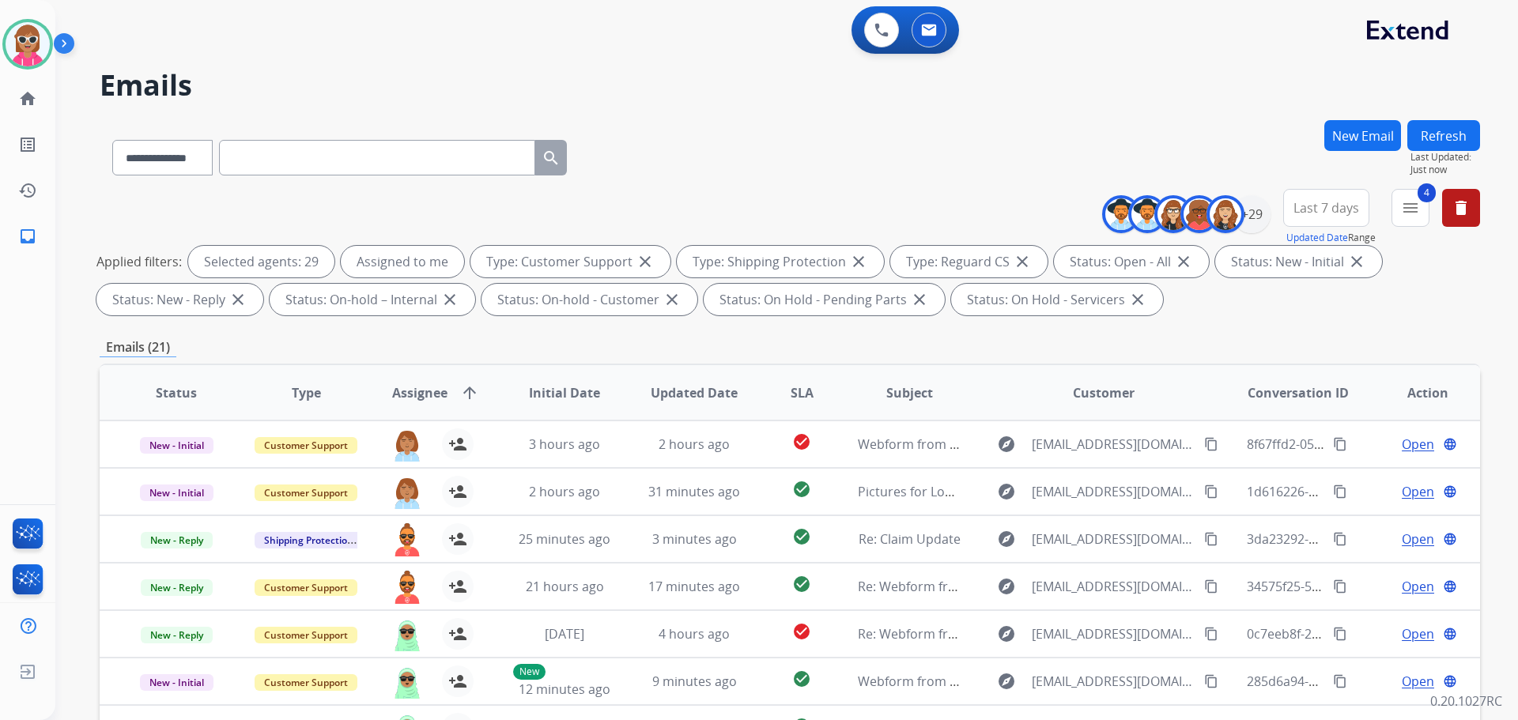
select select "**********"
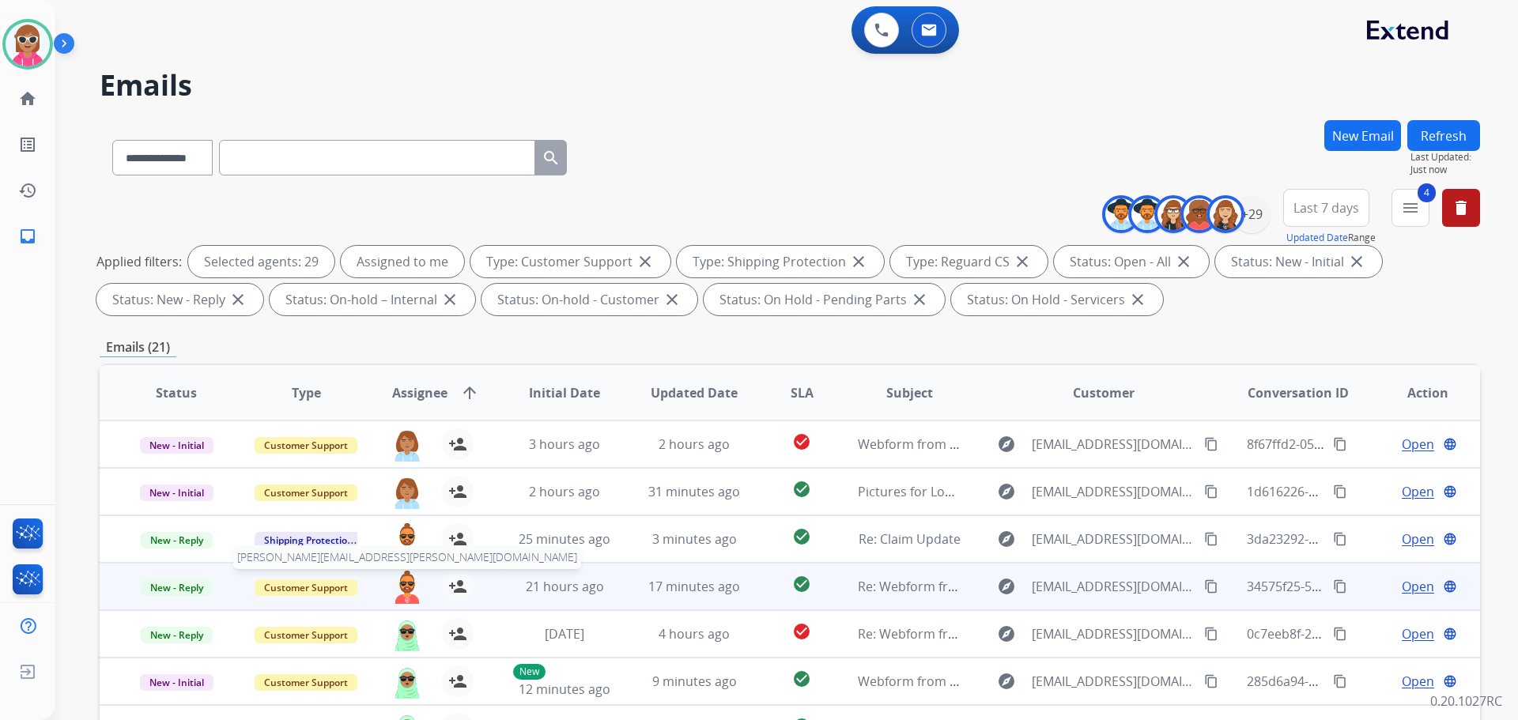
scroll to position [255, 0]
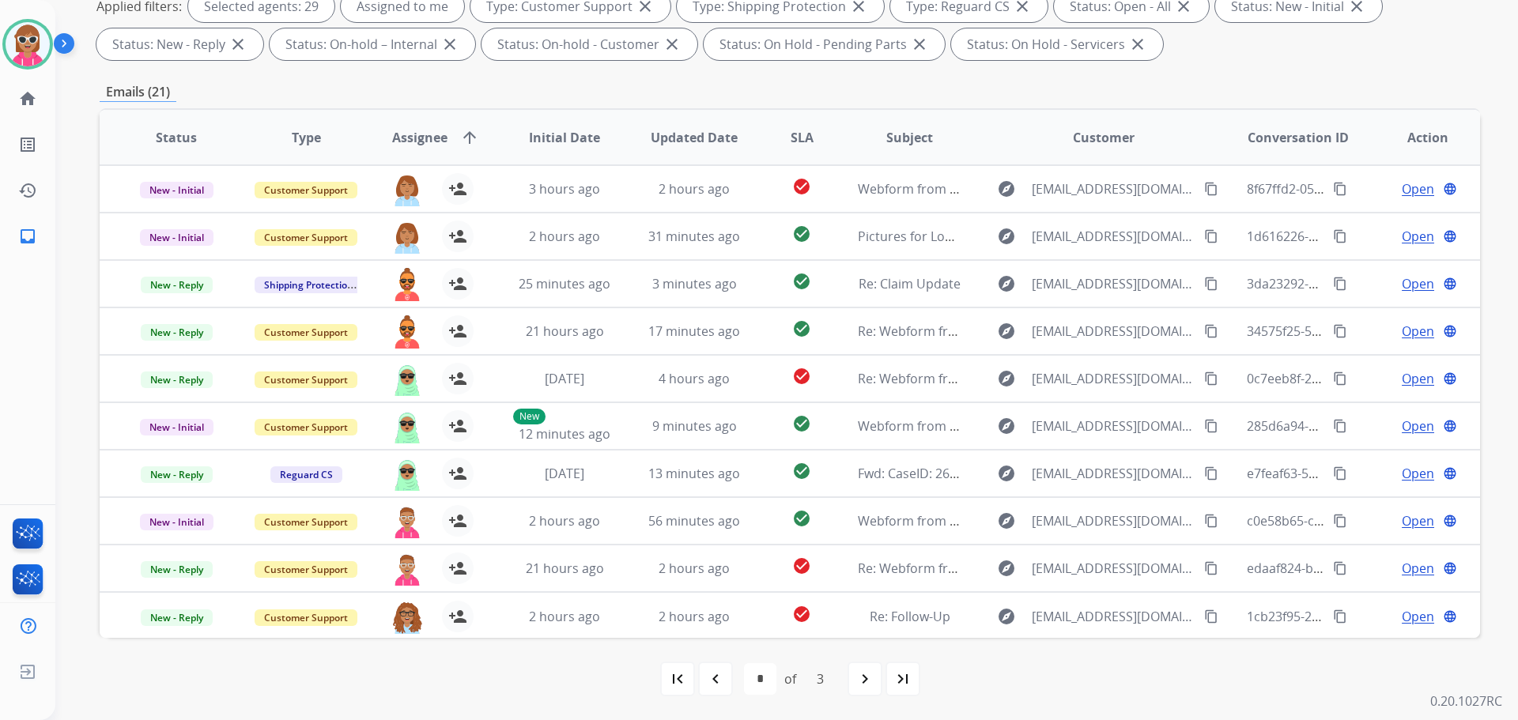
click at [845, 690] on div "first_page navigate_before * * * of 3 navigate_next last_page" at bounding box center [790, 679] width 1381 height 32
click at [854, 690] on div "navigate_next" at bounding box center [865, 679] width 35 height 35
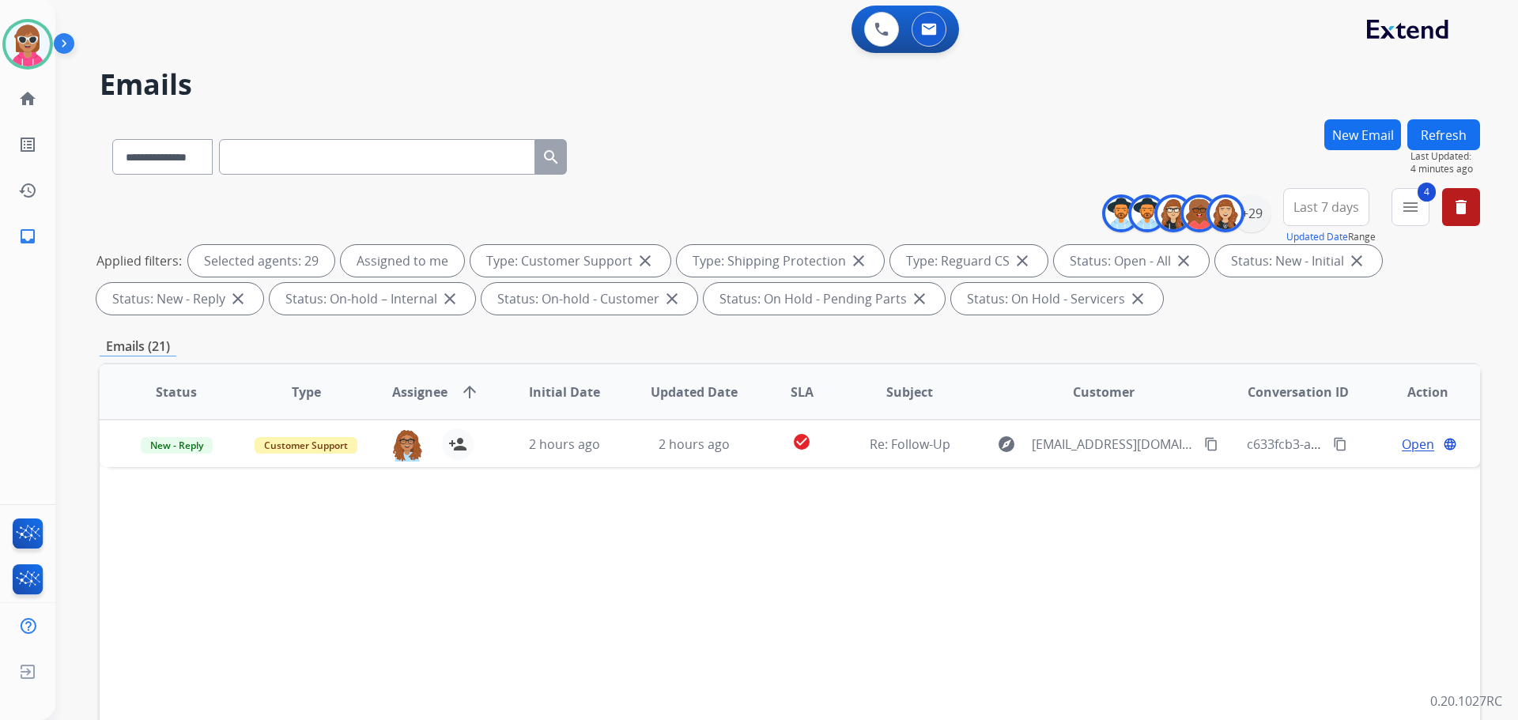
scroll to position [0, 0]
click at [1438, 110] on div "**********" at bounding box center [767, 417] width 1425 height 720
click at [1457, 159] on span "Last Updated:" at bounding box center [1446, 157] width 70 height 13
click at [1457, 134] on button "Refresh" at bounding box center [1444, 135] width 73 height 31
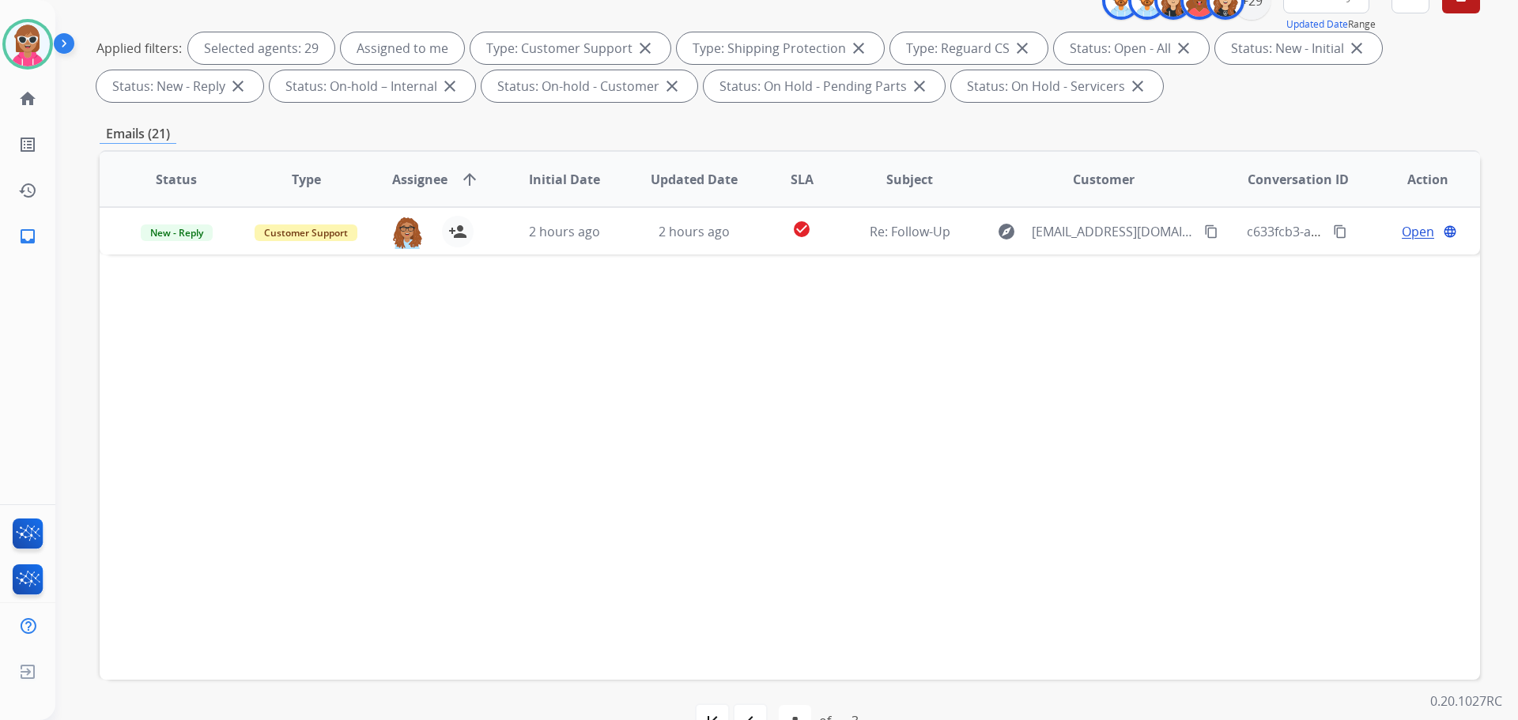
scroll to position [255, 0]
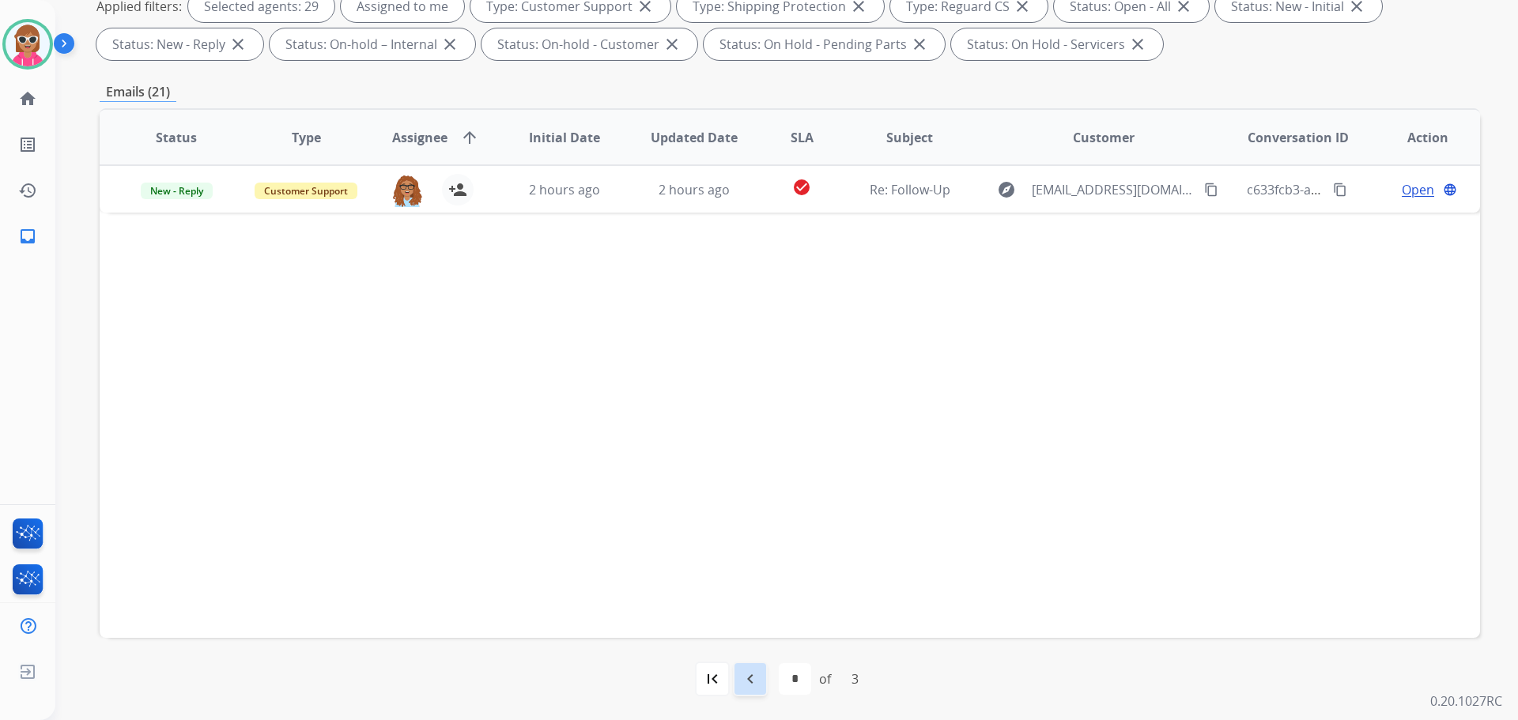
click at [750, 675] on mat-icon "navigate_before" at bounding box center [750, 679] width 19 height 19
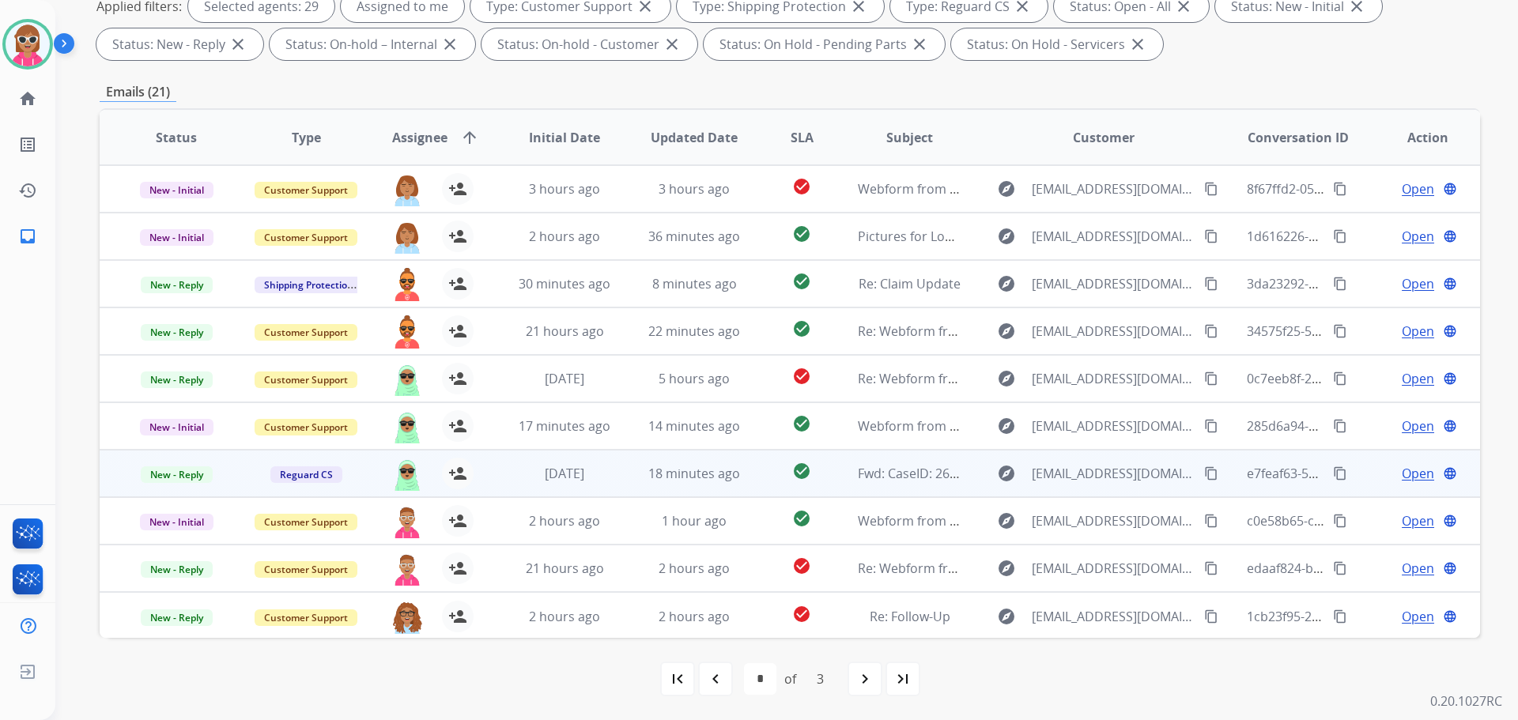
scroll to position [2, 0]
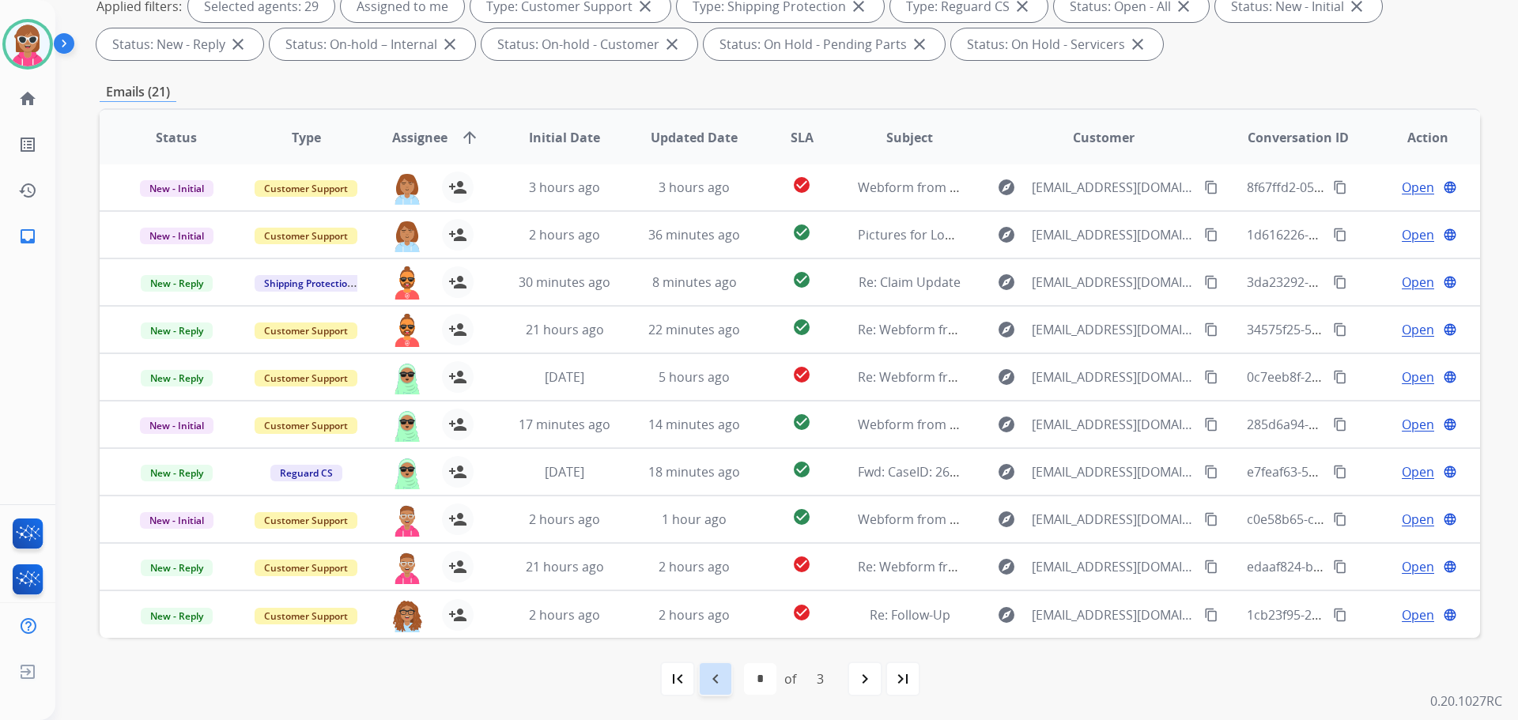
click at [716, 695] on div "navigate_before" at bounding box center [715, 679] width 35 height 35
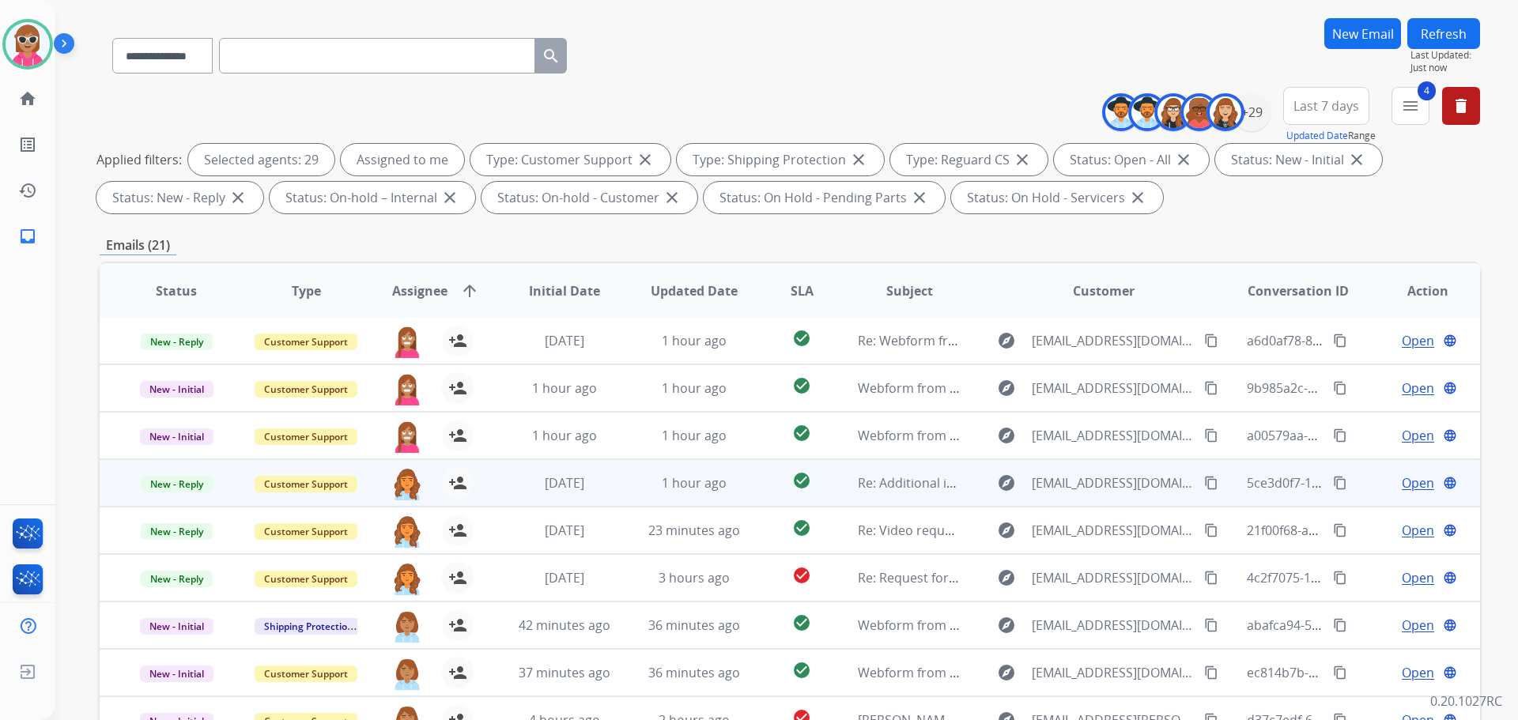
scroll to position [255, 0]
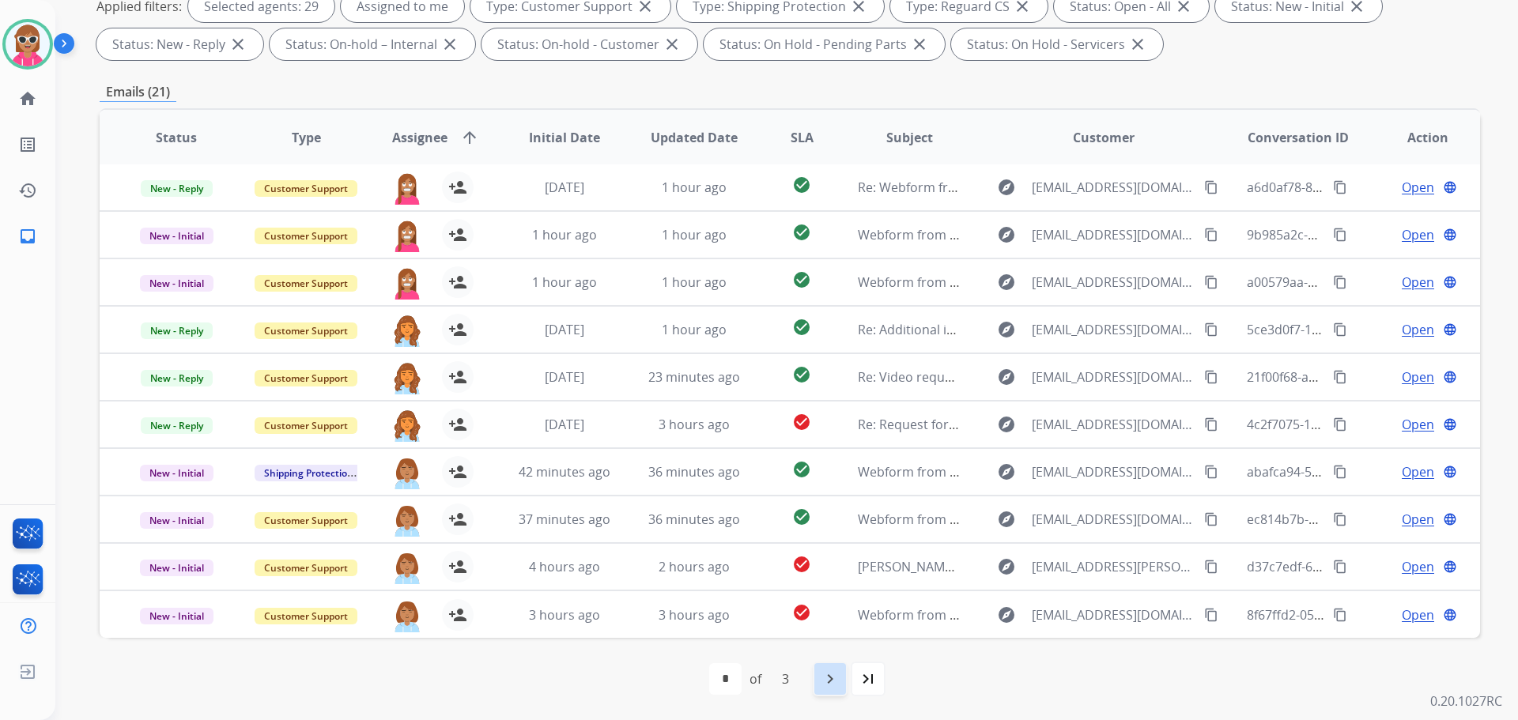
click at [826, 676] on mat-icon "navigate_next" at bounding box center [830, 679] width 19 height 19
select select "*"
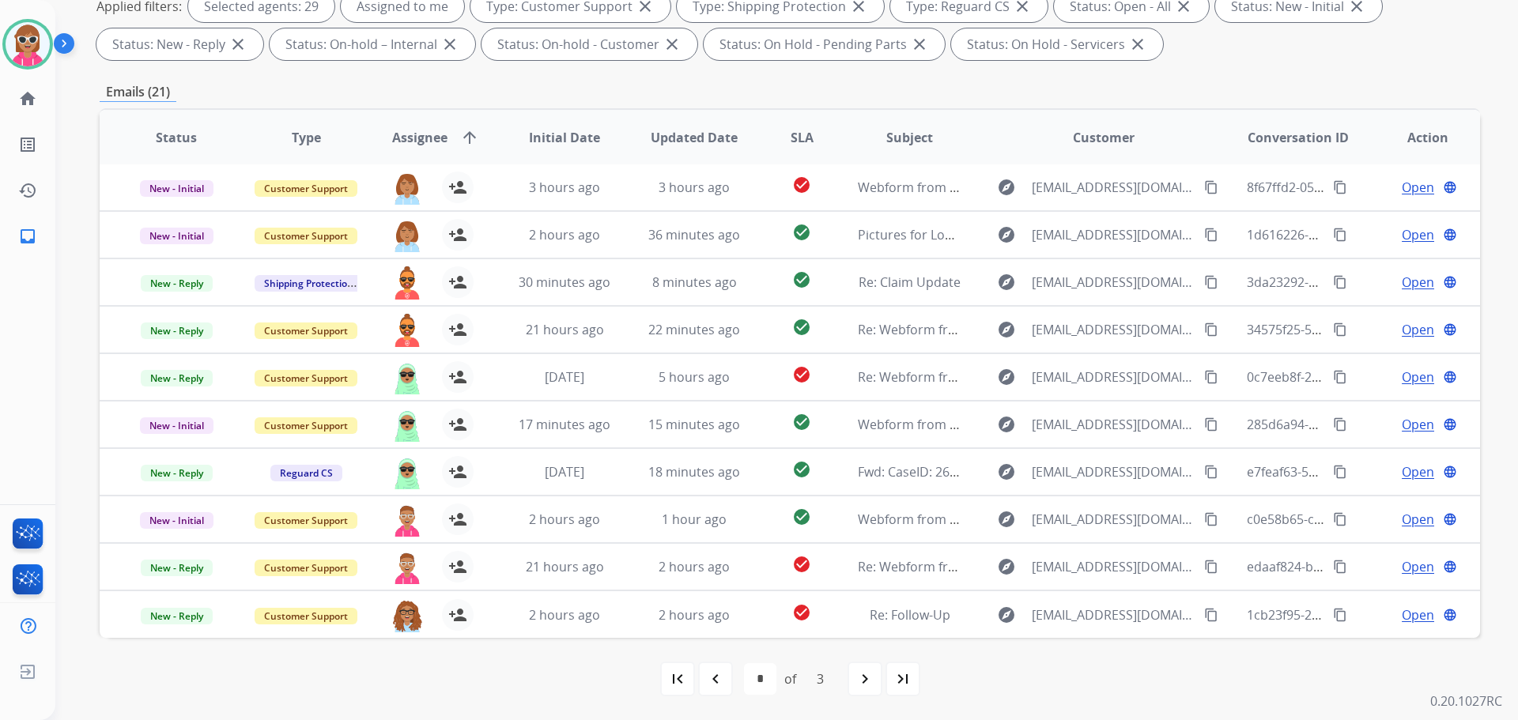
drag, startPoint x: 1068, startPoint y: 694, endPoint x: 1045, endPoint y: 661, distance: 39.9
click at [1068, 694] on div "first_page navigate_before * * * of 3 navigate_next last_page" at bounding box center [790, 679] width 1381 height 32
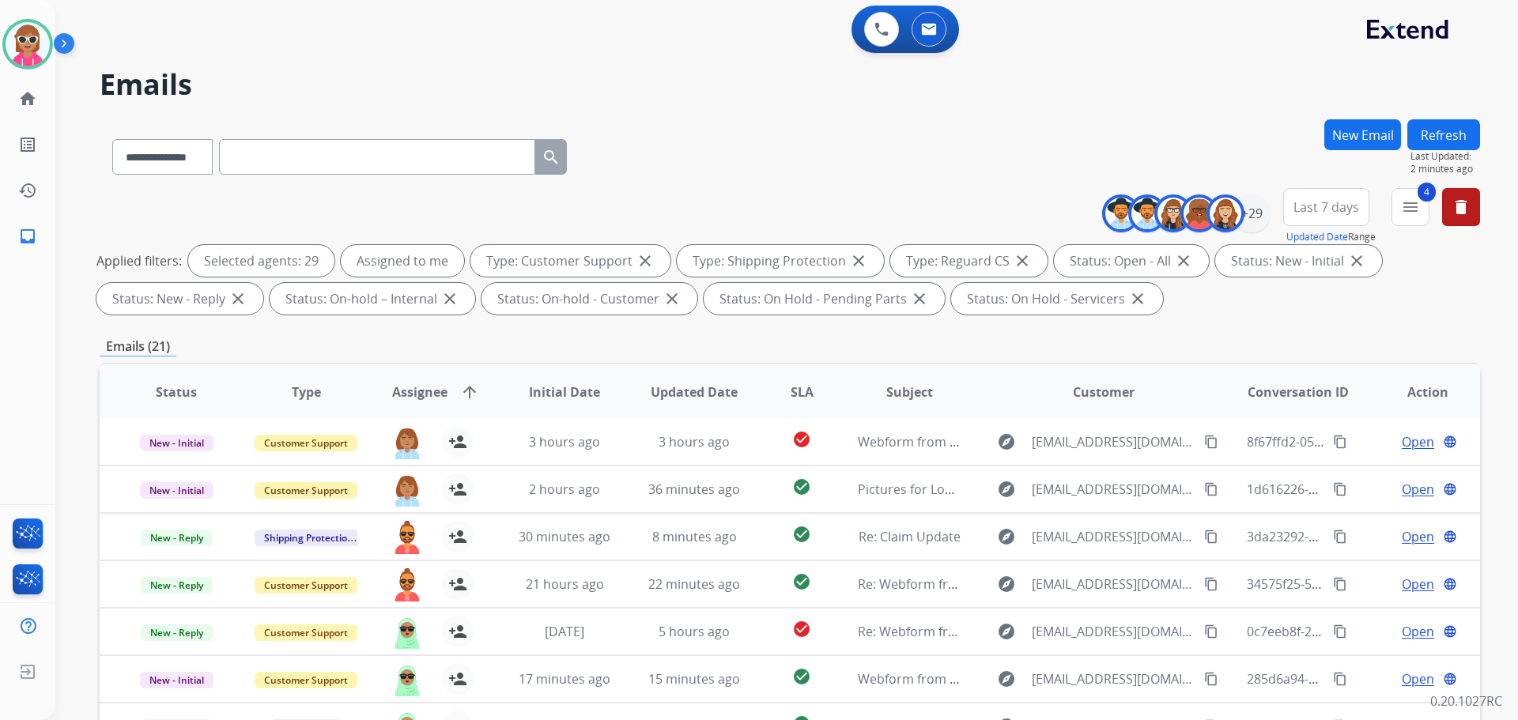
scroll to position [0, 0]
click at [1442, 146] on button "Refresh" at bounding box center [1444, 135] width 73 height 31
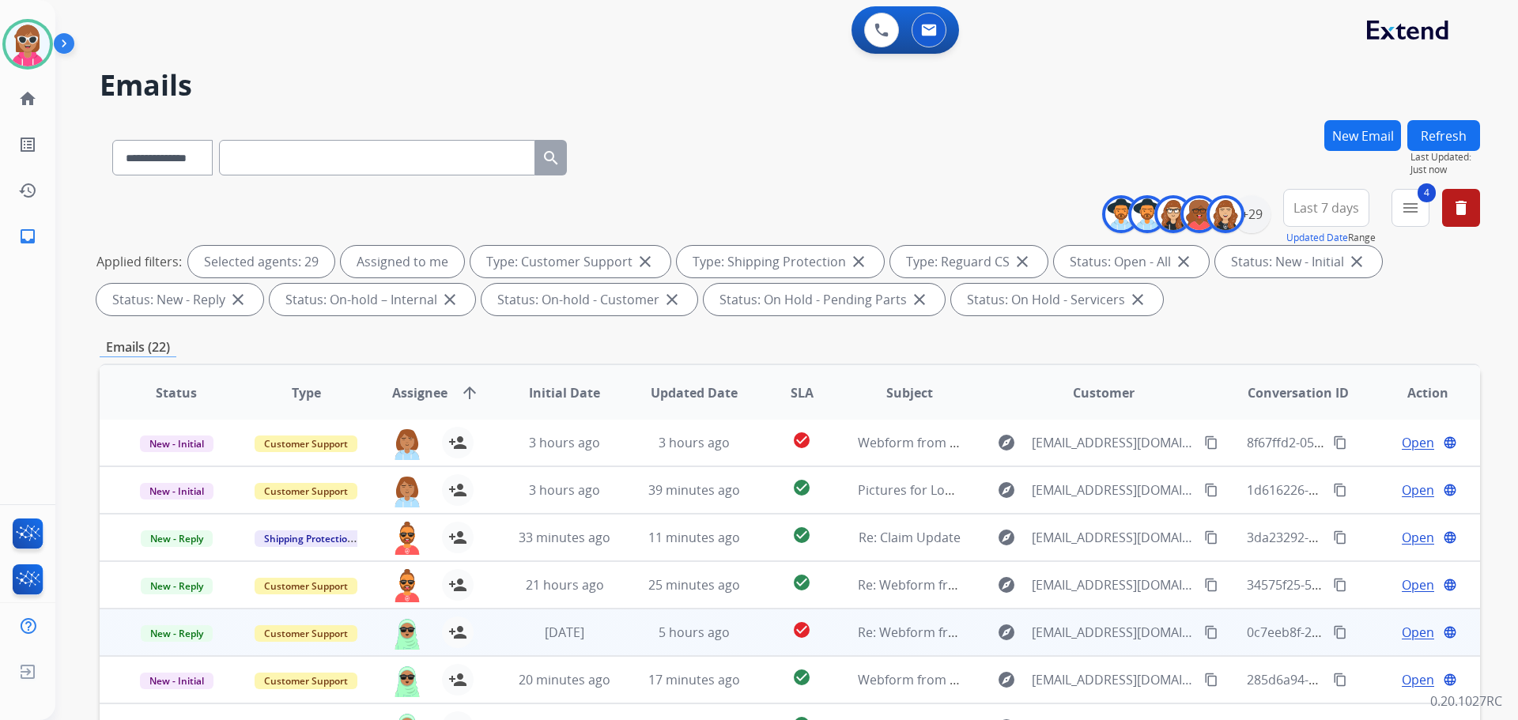
scroll to position [255, 0]
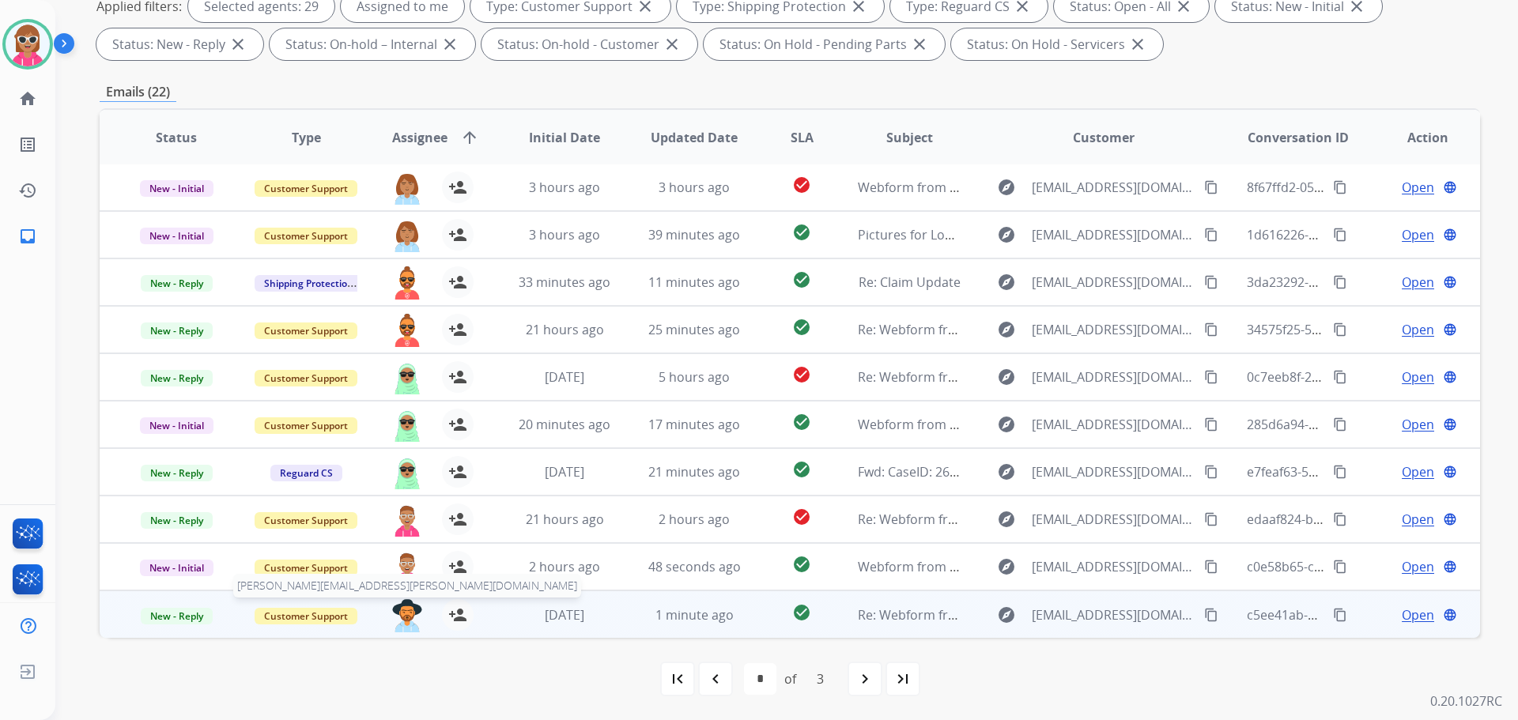
click at [410, 619] on img at bounding box center [407, 615] width 32 height 33
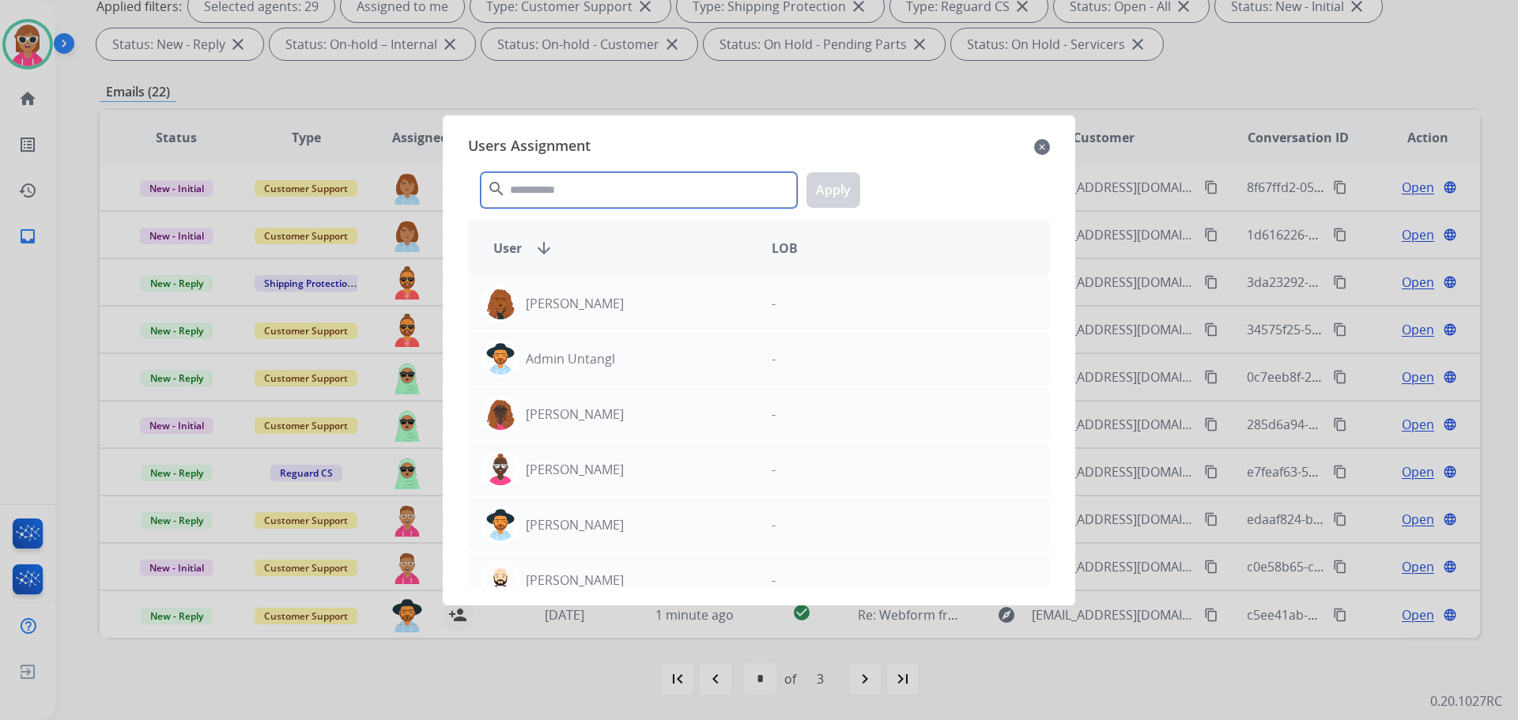
click at [565, 196] on input "text" at bounding box center [639, 190] width 316 height 36
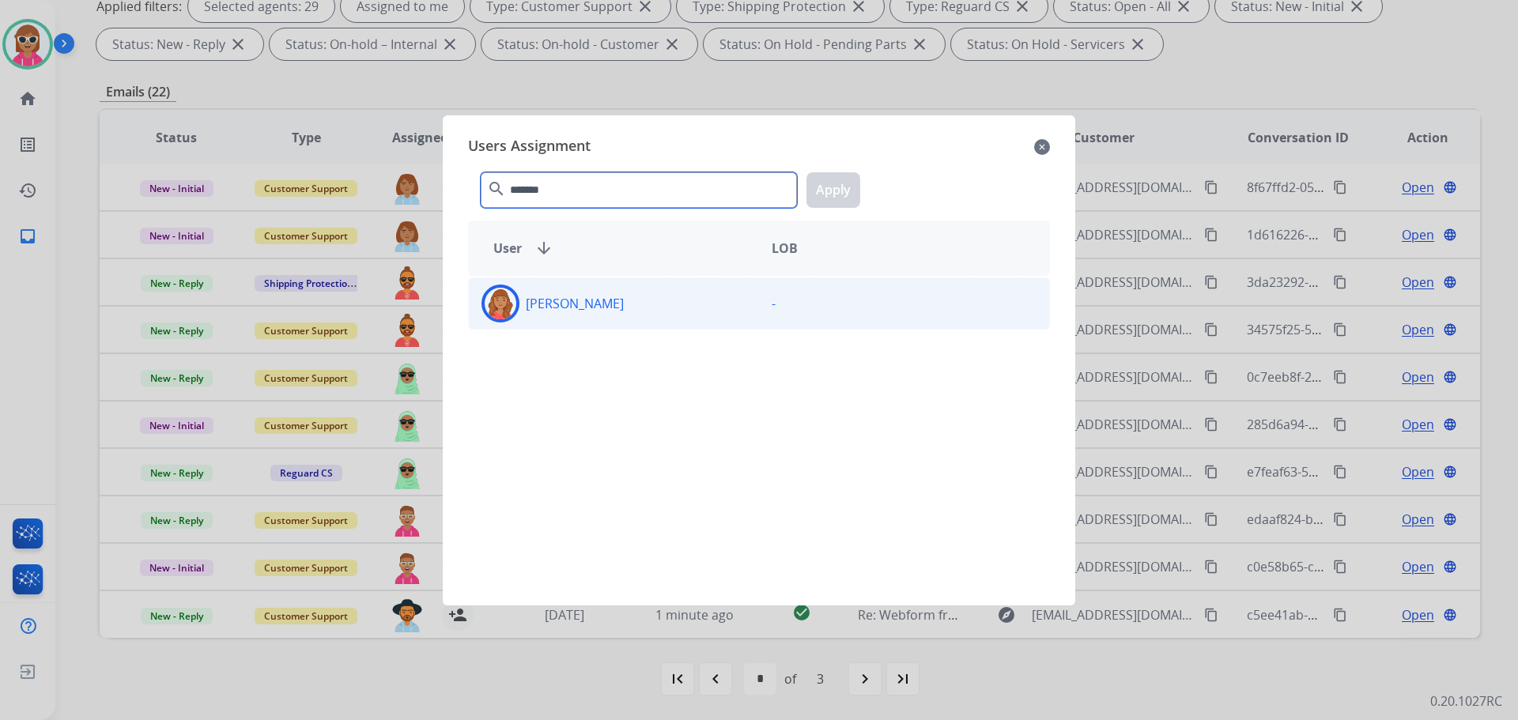
type input "*******"
click at [597, 294] on p "[PERSON_NAME]" at bounding box center [575, 303] width 98 height 19
click at [836, 204] on button "Apply" at bounding box center [834, 190] width 54 height 36
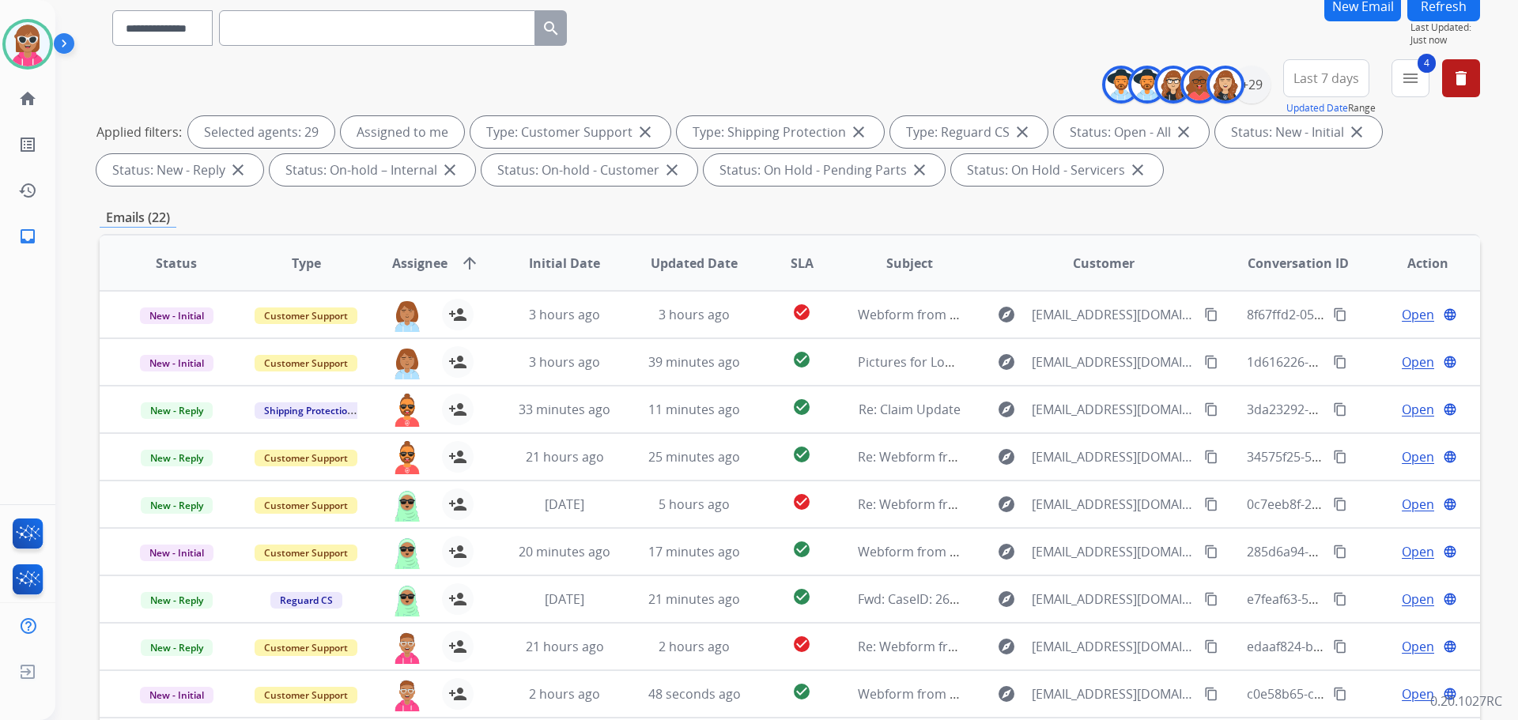
scroll to position [18, 0]
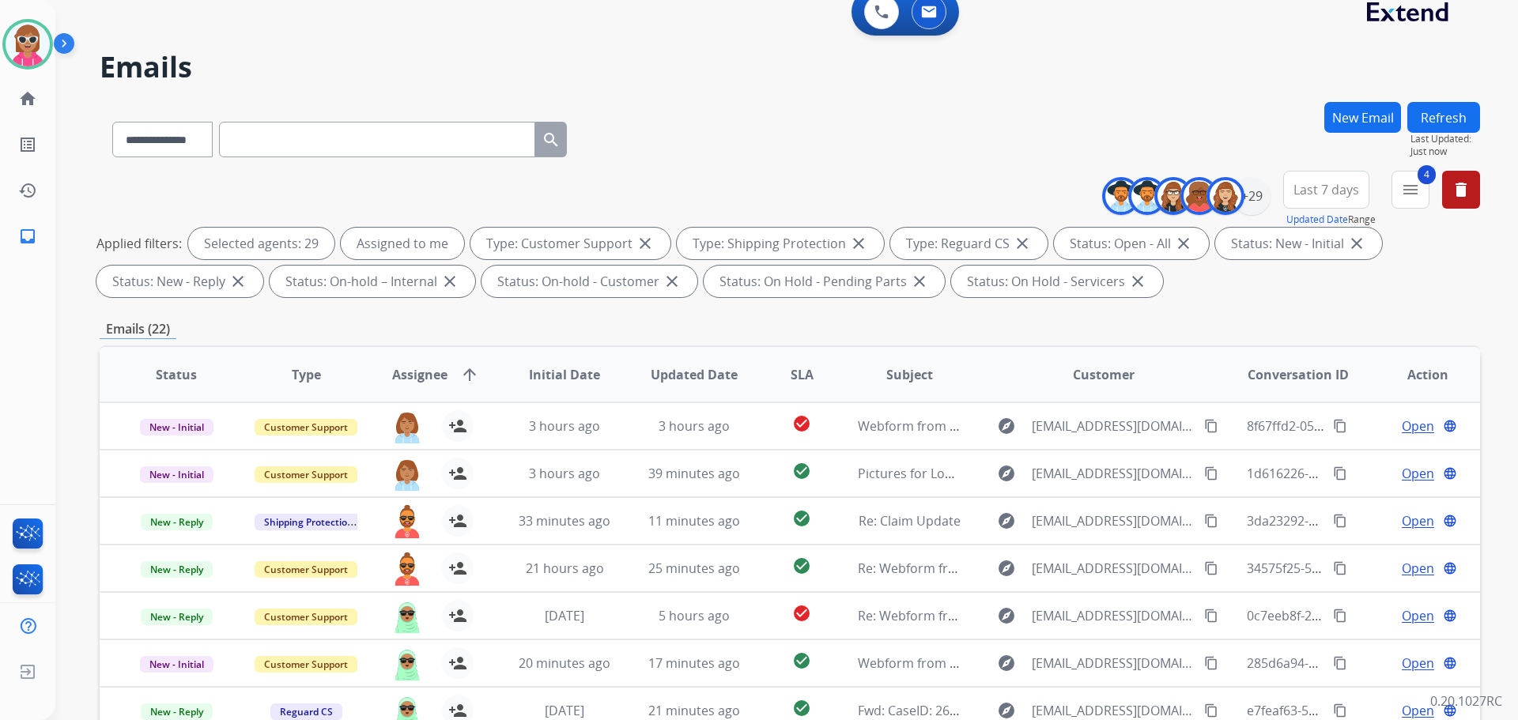
drag, startPoint x: 1435, startPoint y: 98, endPoint x: 1435, endPoint y: 109, distance: 11.1
click at [1435, 99] on div "**********" at bounding box center [767, 399] width 1425 height 720
drag, startPoint x: 1435, startPoint y: 109, endPoint x: 1425, endPoint y: 115, distance: 11.7
click at [1435, 110] on button "Refresh" at bounding box center [1444, 117] width 73 height 31
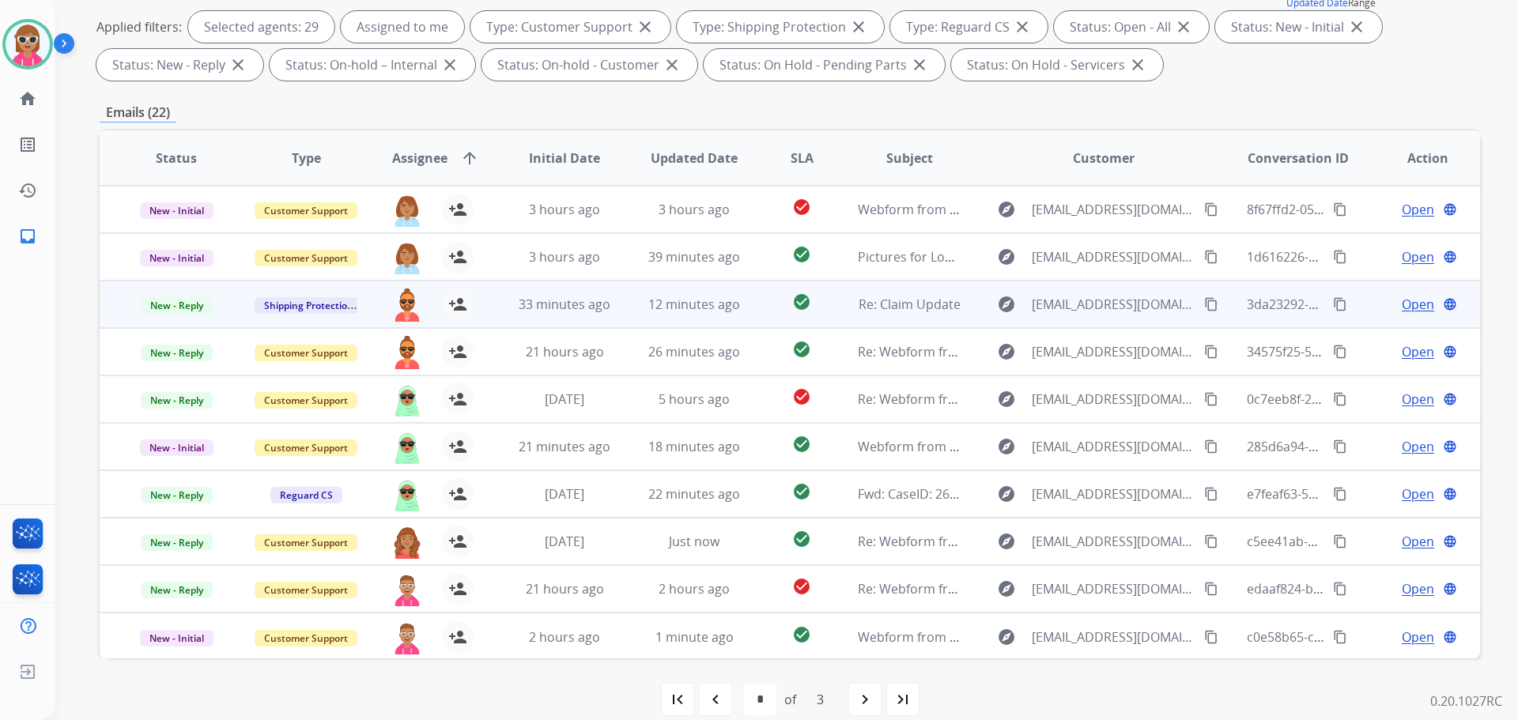
scroll to position [255, 0]
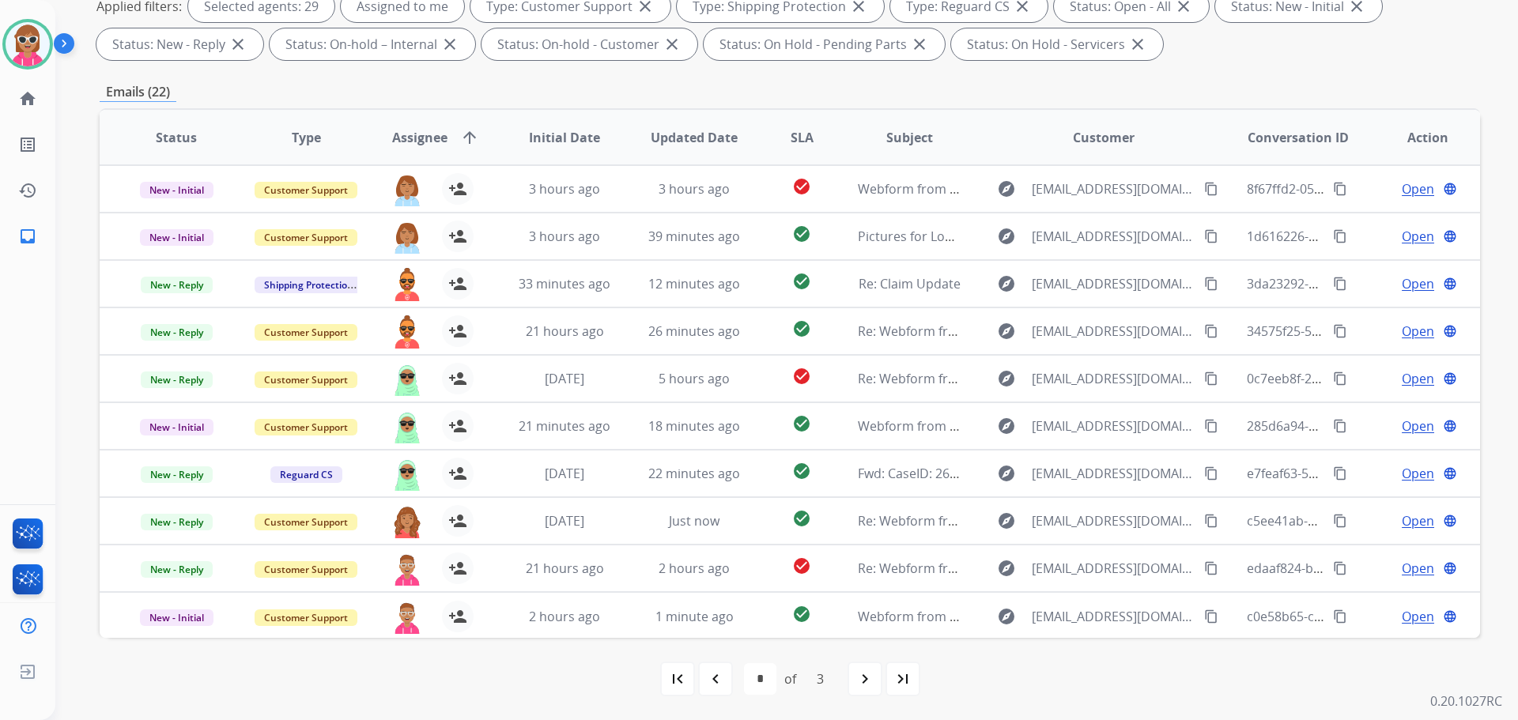
click at [851, 671] on div "navigate_next" at bounding box center [865, 679] width 35 height 35
select select "*"
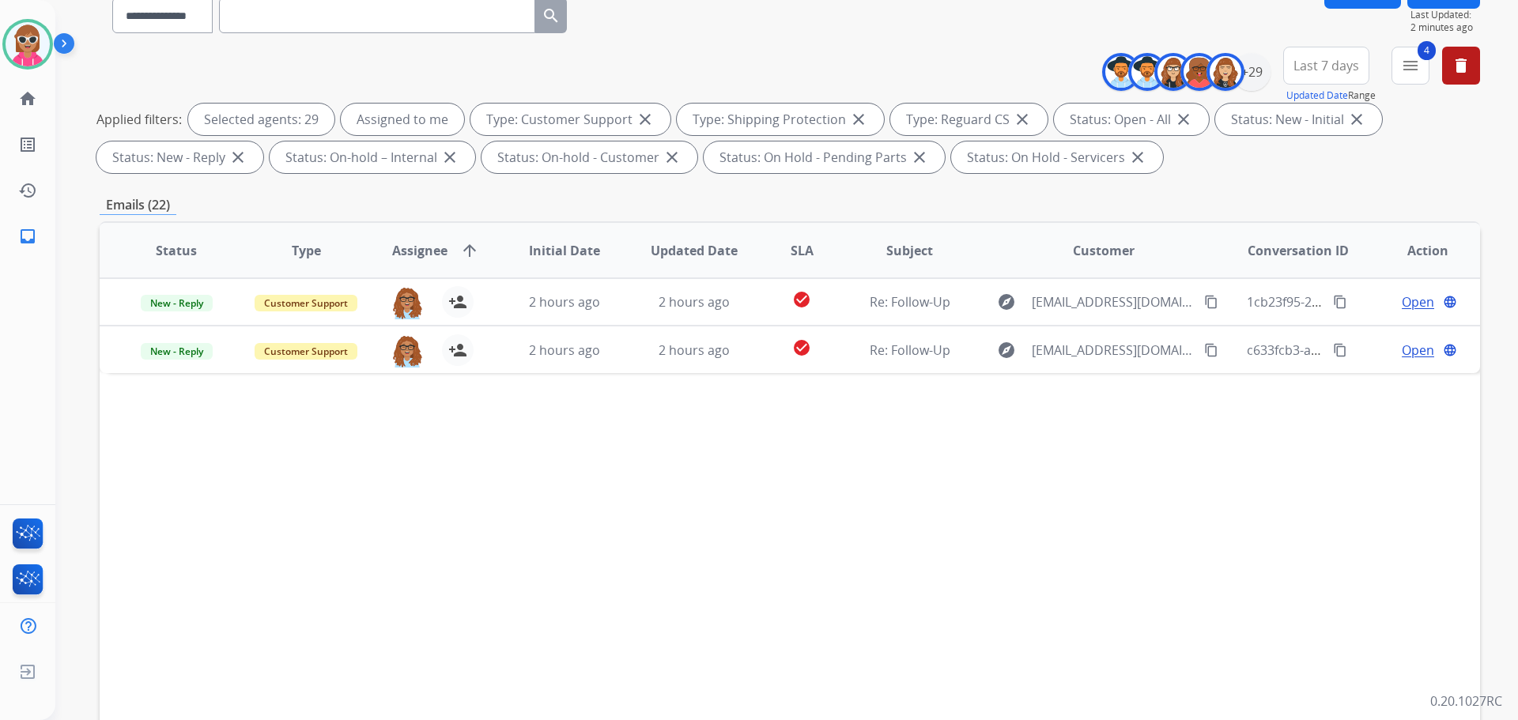
scroll to position [0, 0]
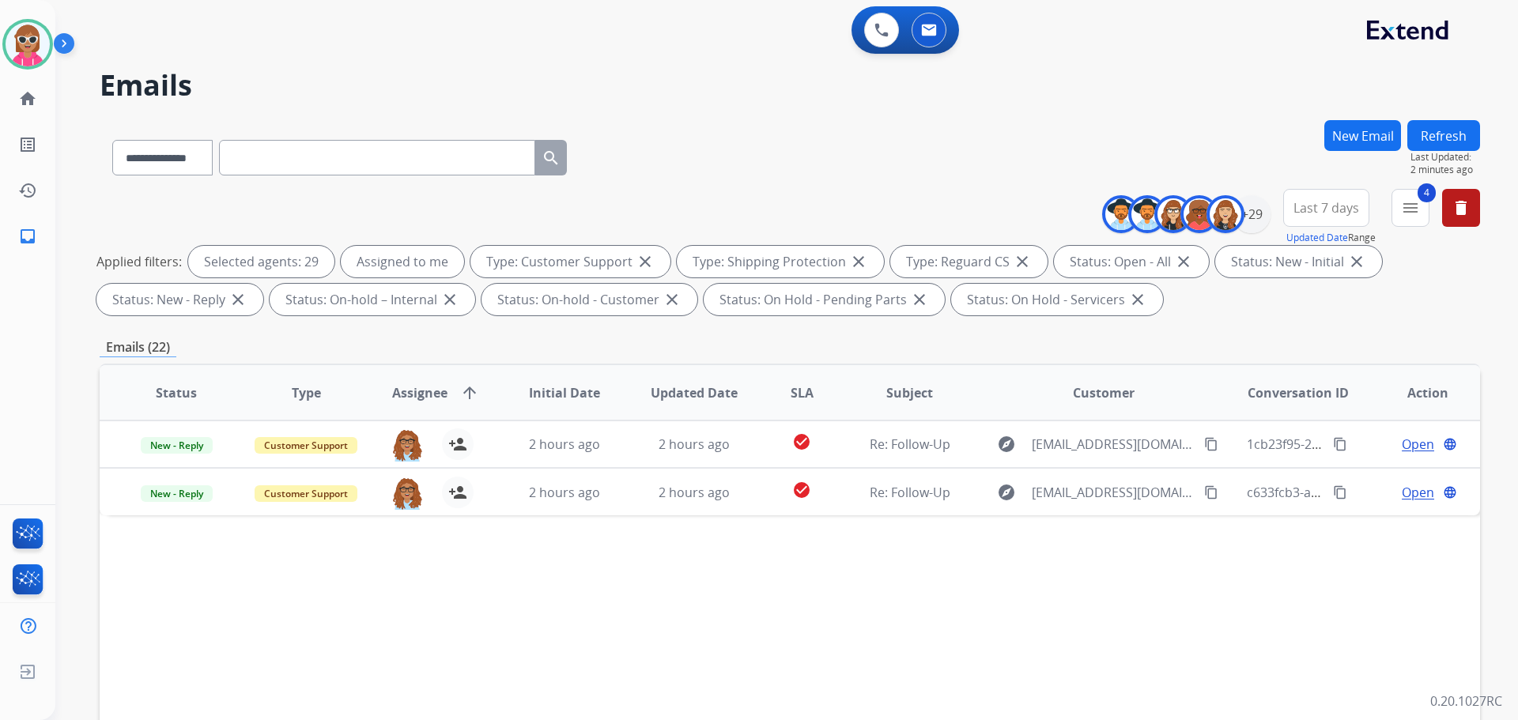
click at [1435, 145] on button "Refresh" at bounding box center [1444, 135] width 73 height 31
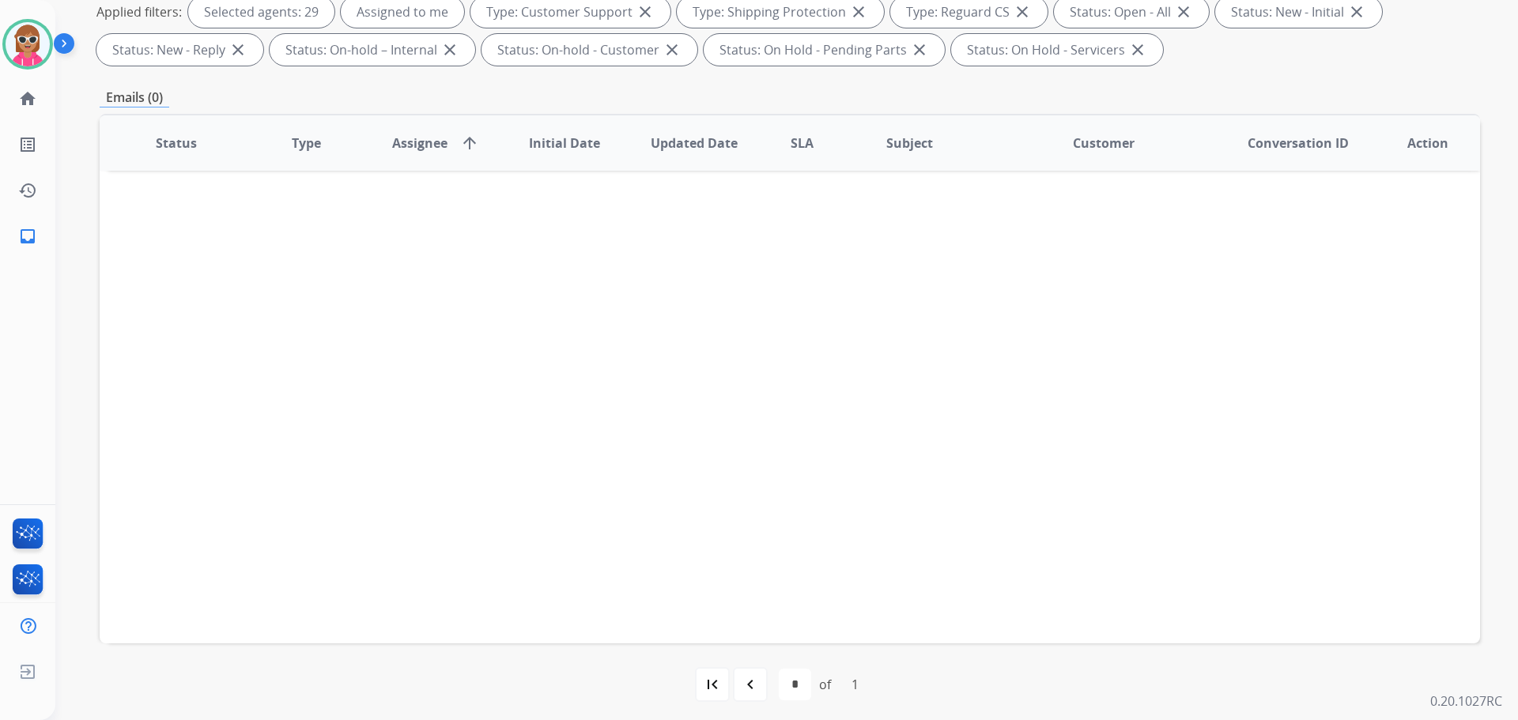
scroll to position [255, 0]
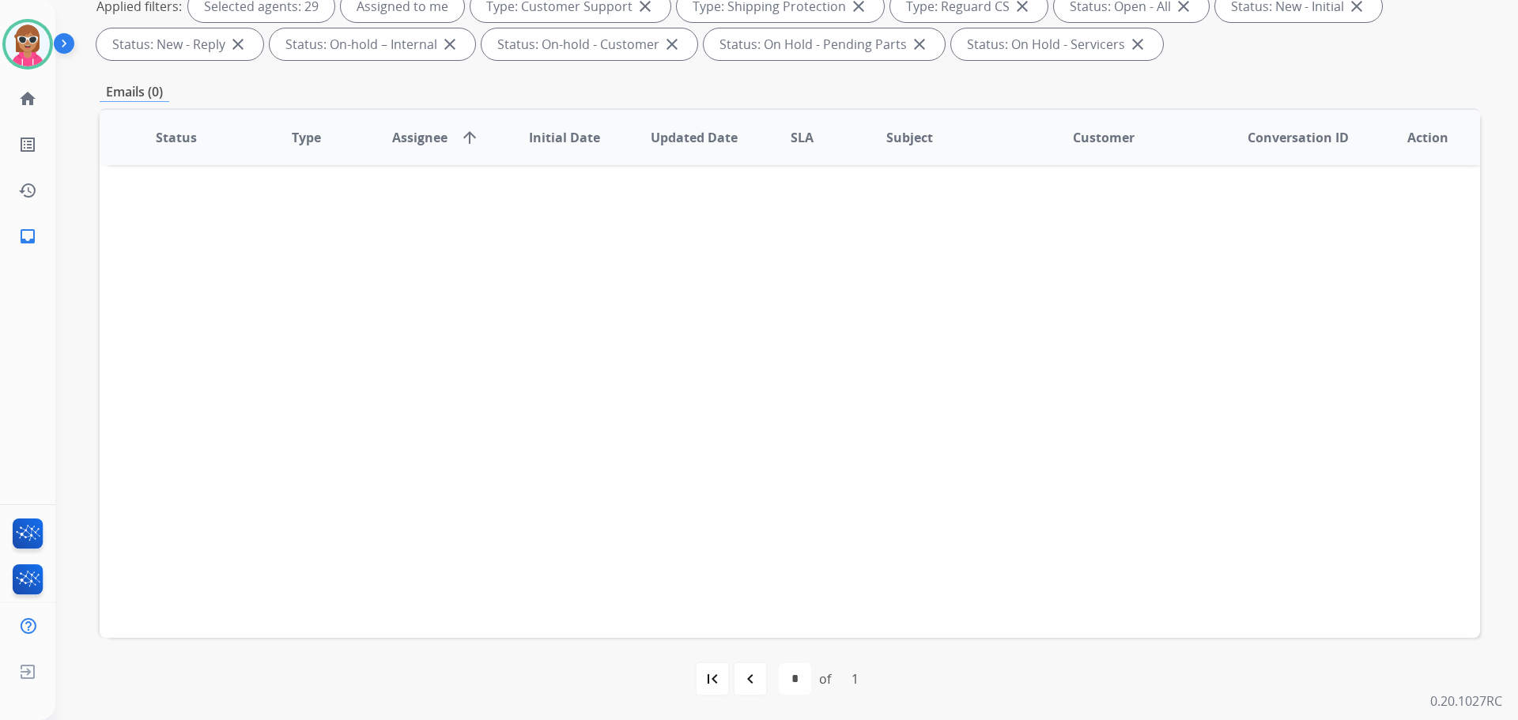
click at [764, 691] on div "navigate_before" at bounding box center [750, 679] width 35 height 35
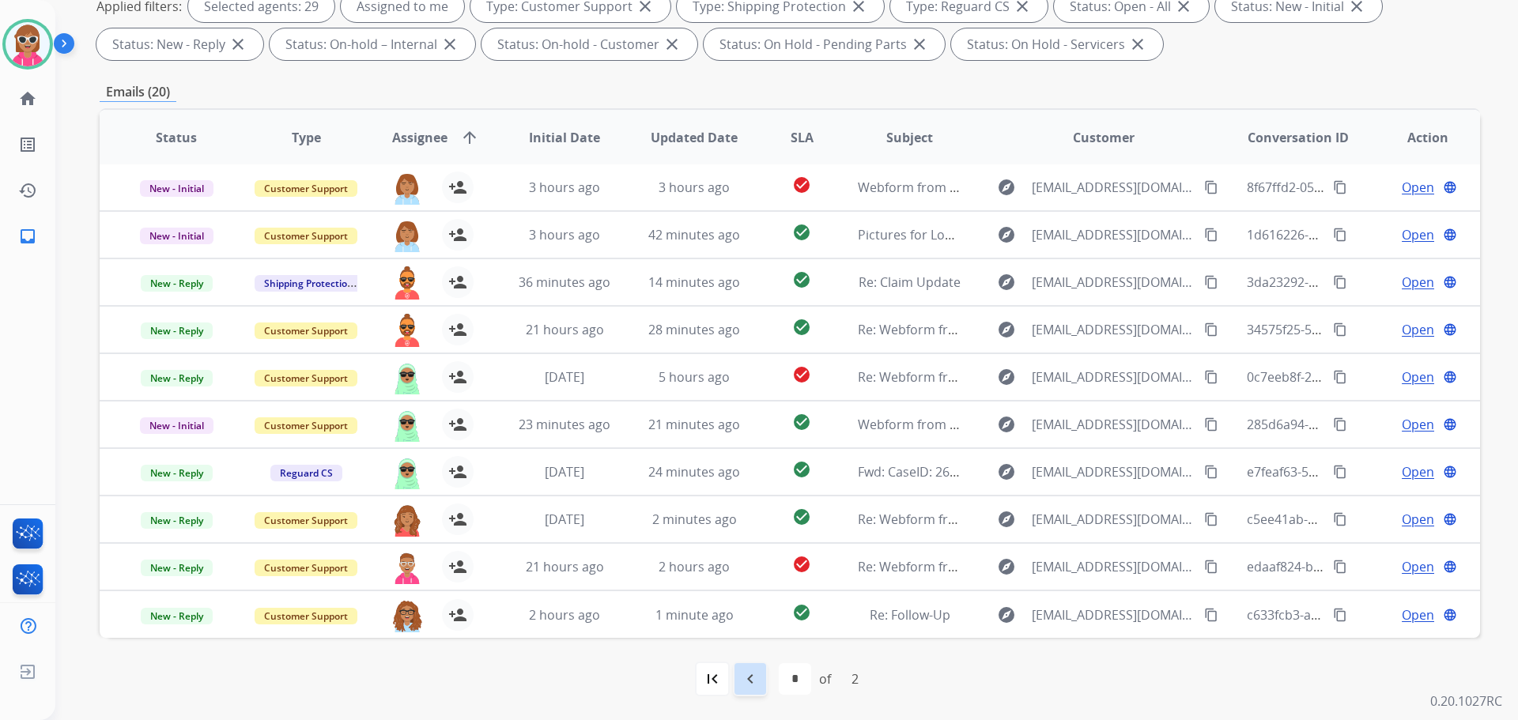
click at [743, 678] on mat-icon "navigate_before" at bounding box center [750, 679] width 19 height 19
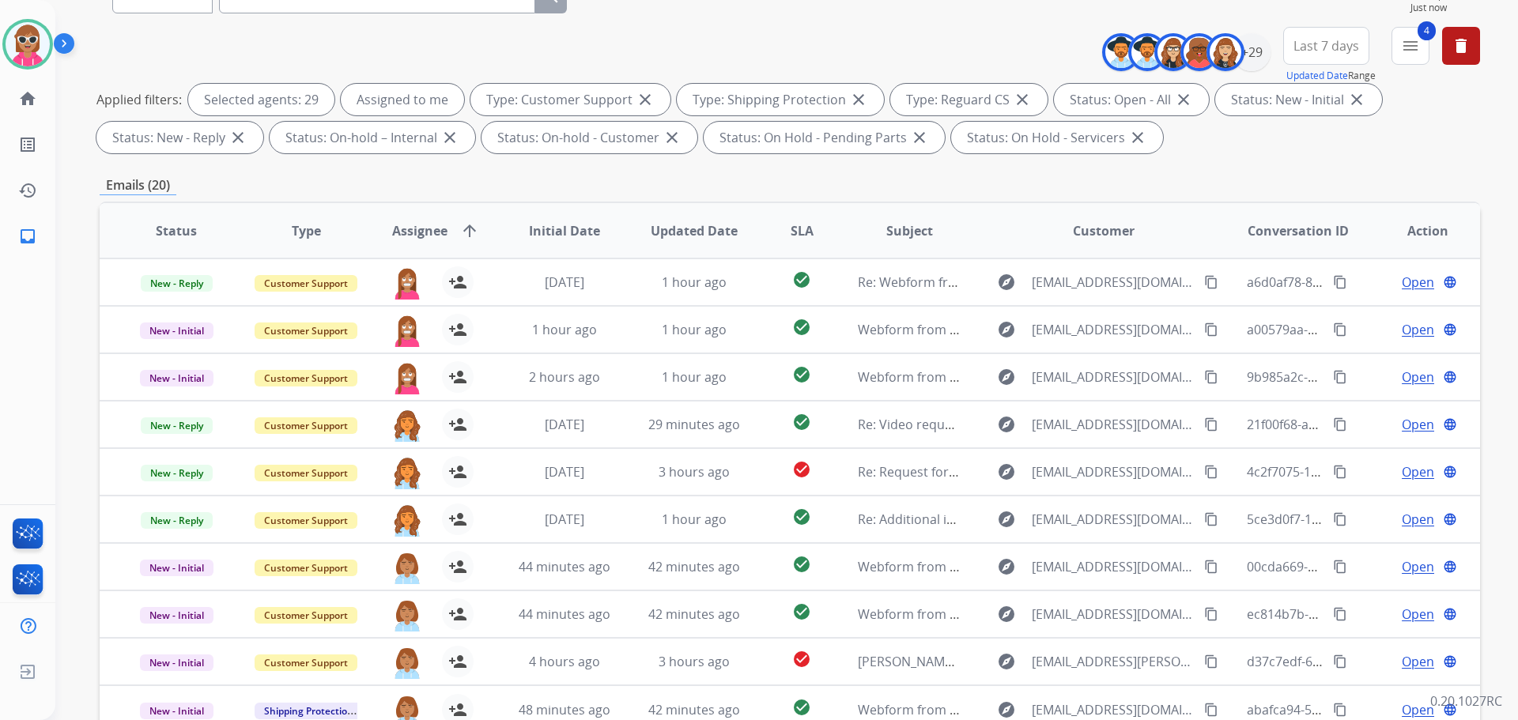
scroll to position [0, 0]
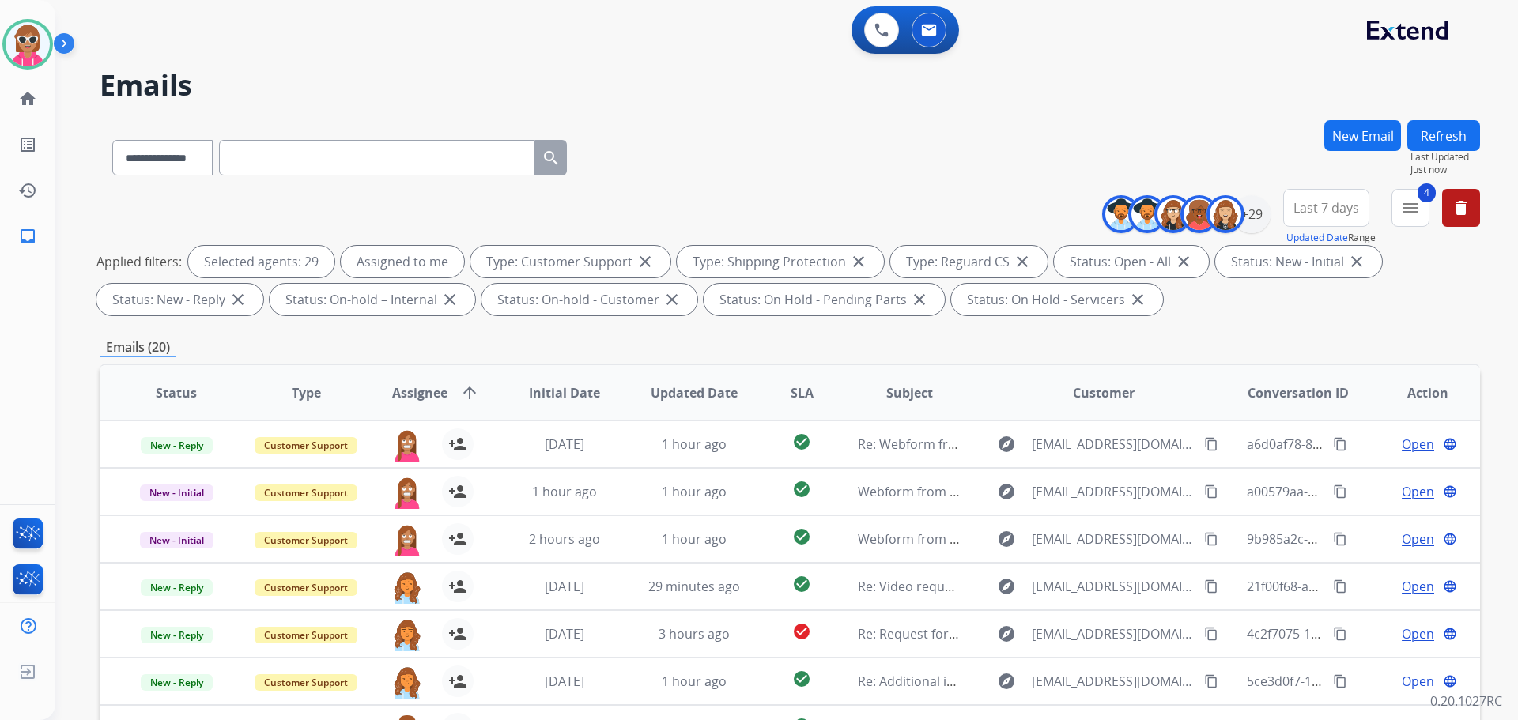
click at [301, 145] on input "text" at bounding box center [377, 158] width 316 height 36
paste input "**********"
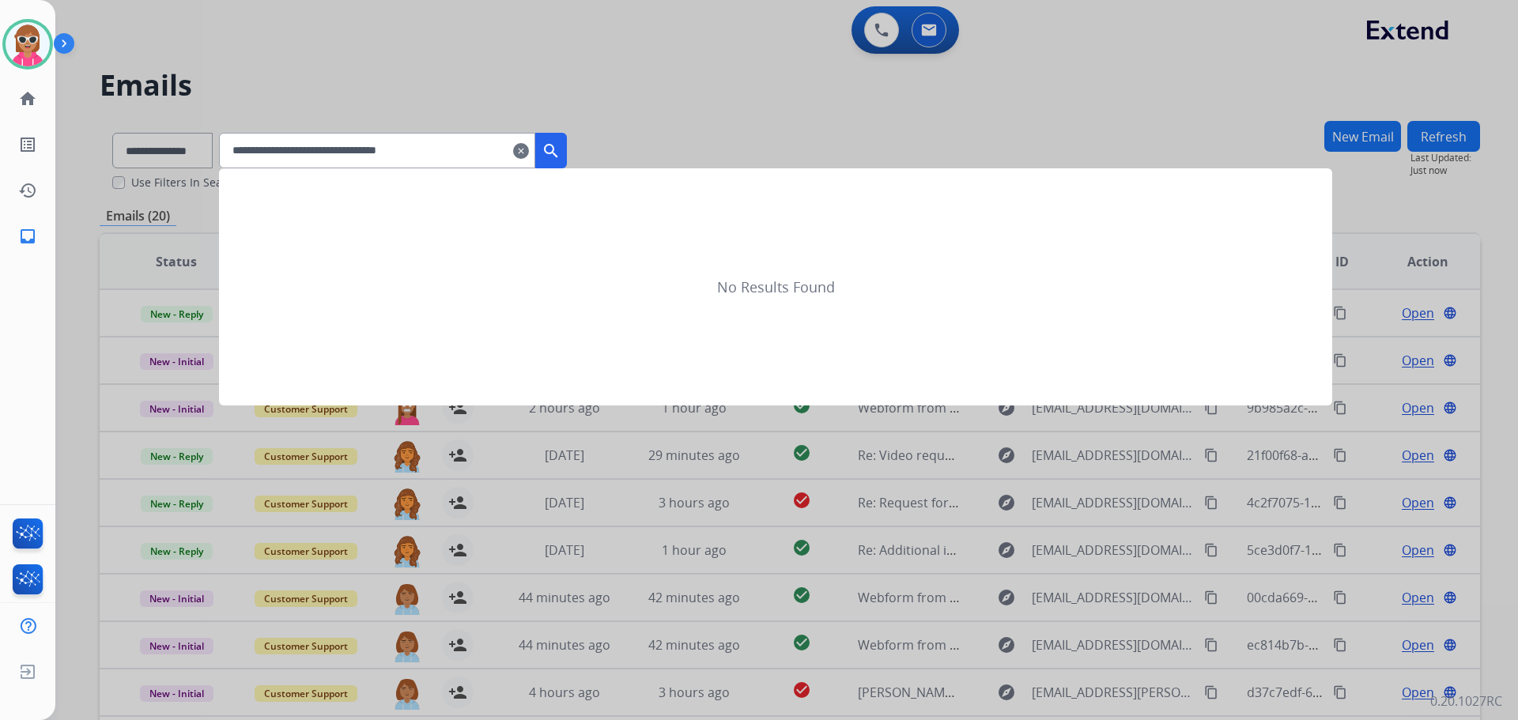
type input "**********"
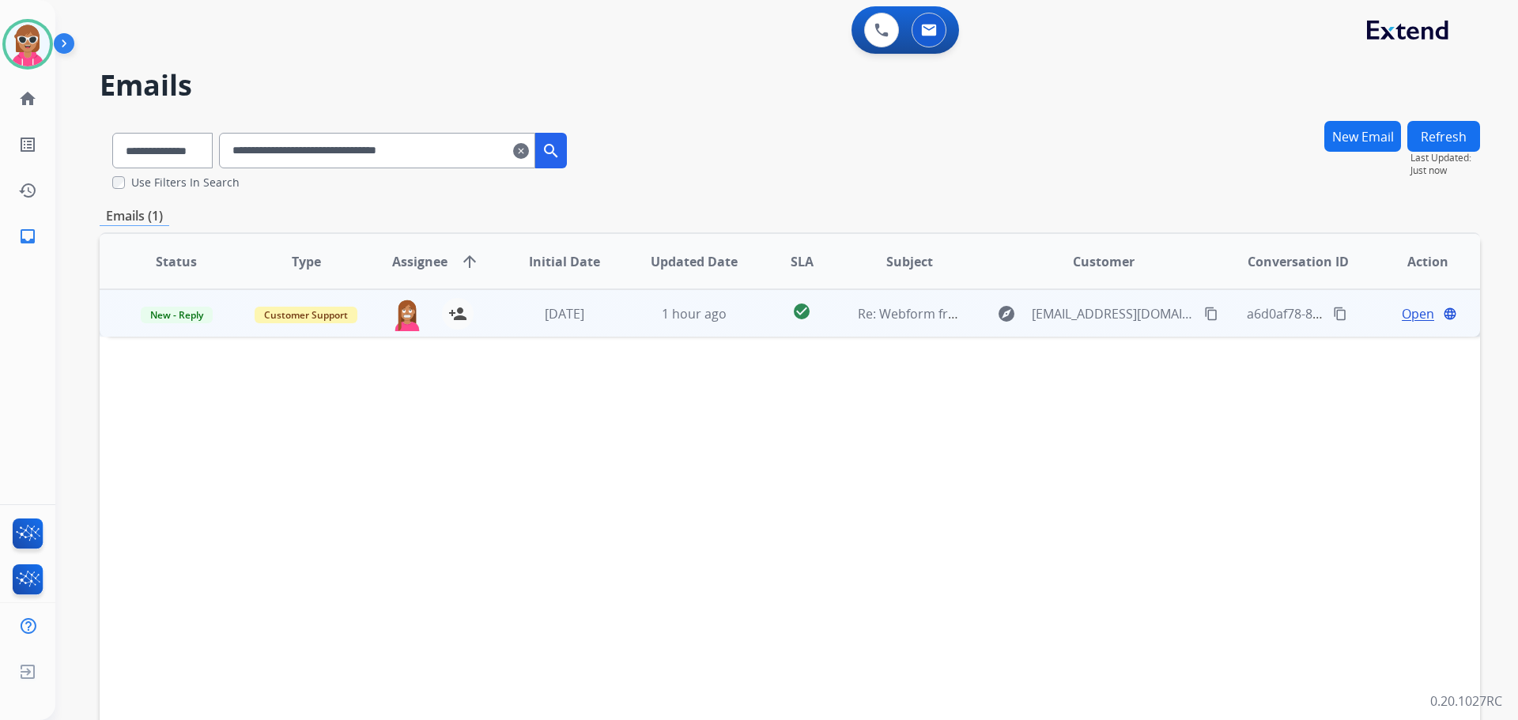
click at [709, 329] on td "1 hour ago" at bounding box center [683, 312] width 130 height 47
click at [1402, 311] on span "Open" at bounding box center [1418, 313] width 32 height 19
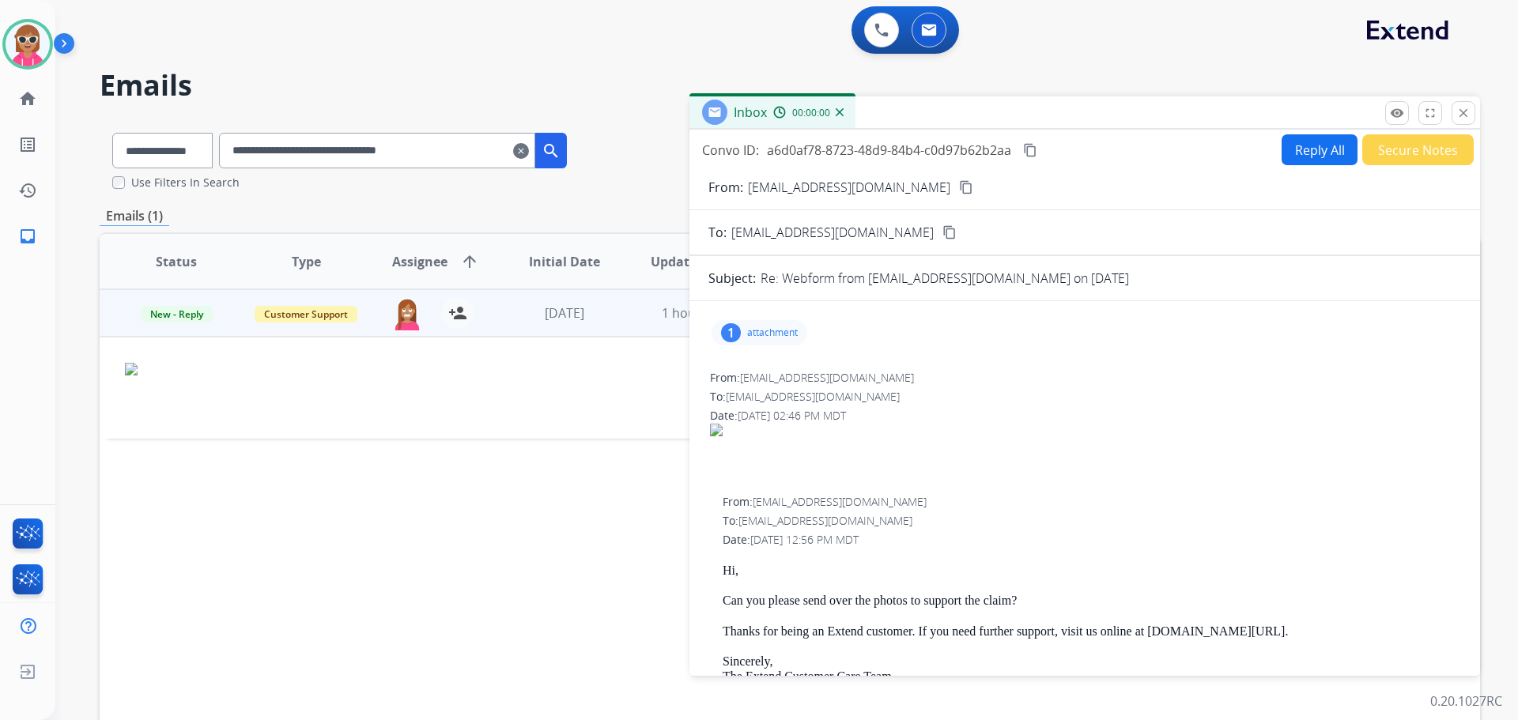
click at [753, 336] on p "attachment" at bounding box center [772, 333] width 51 height 13
click at [777, 379] on div at bounding box center [767, 376] width 79 height 55
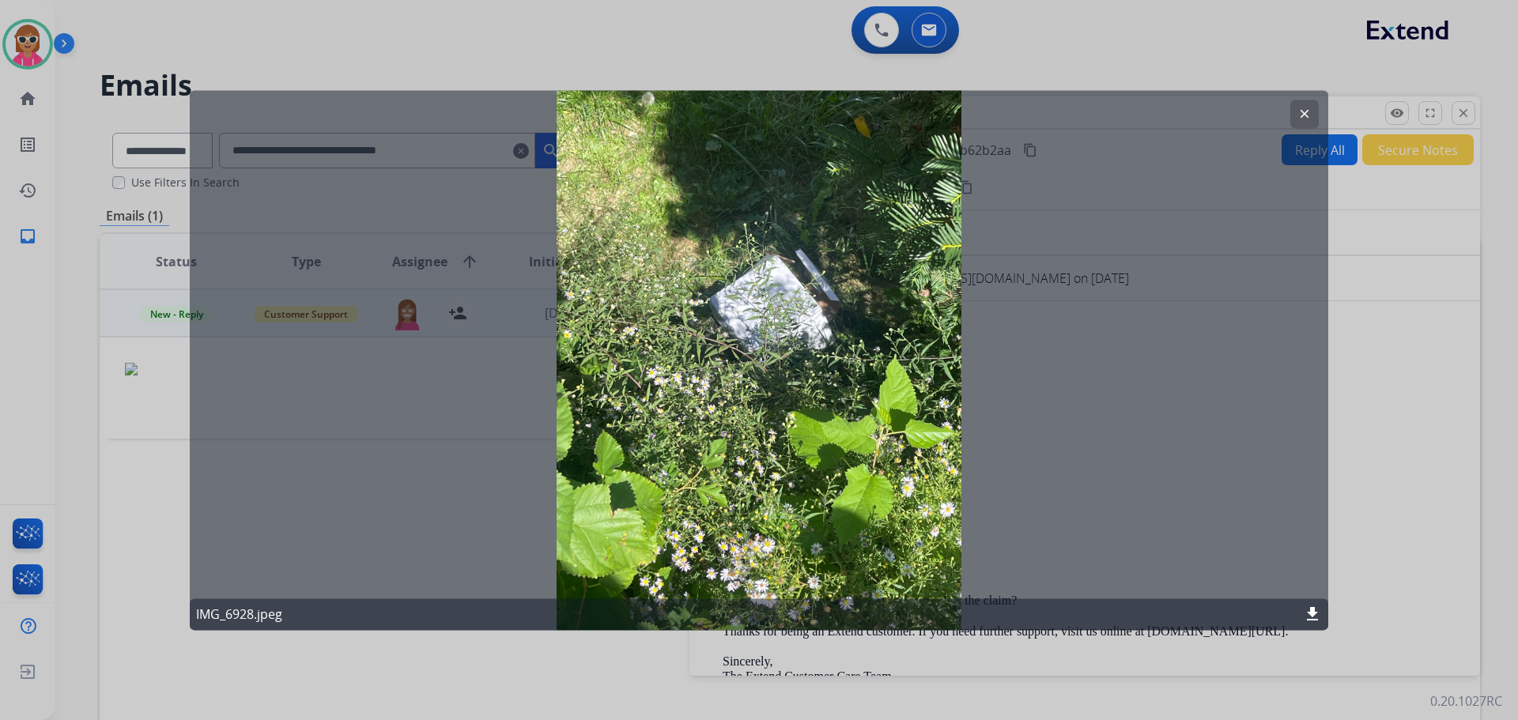
drag, startPoint x: 1306, startPoint y: 101, endPoint x: 966, endPoint y: 195, distance: 353.4
click at [1307, 102] on button "clear" at bounding box center [1305, 114] width 28 height 28
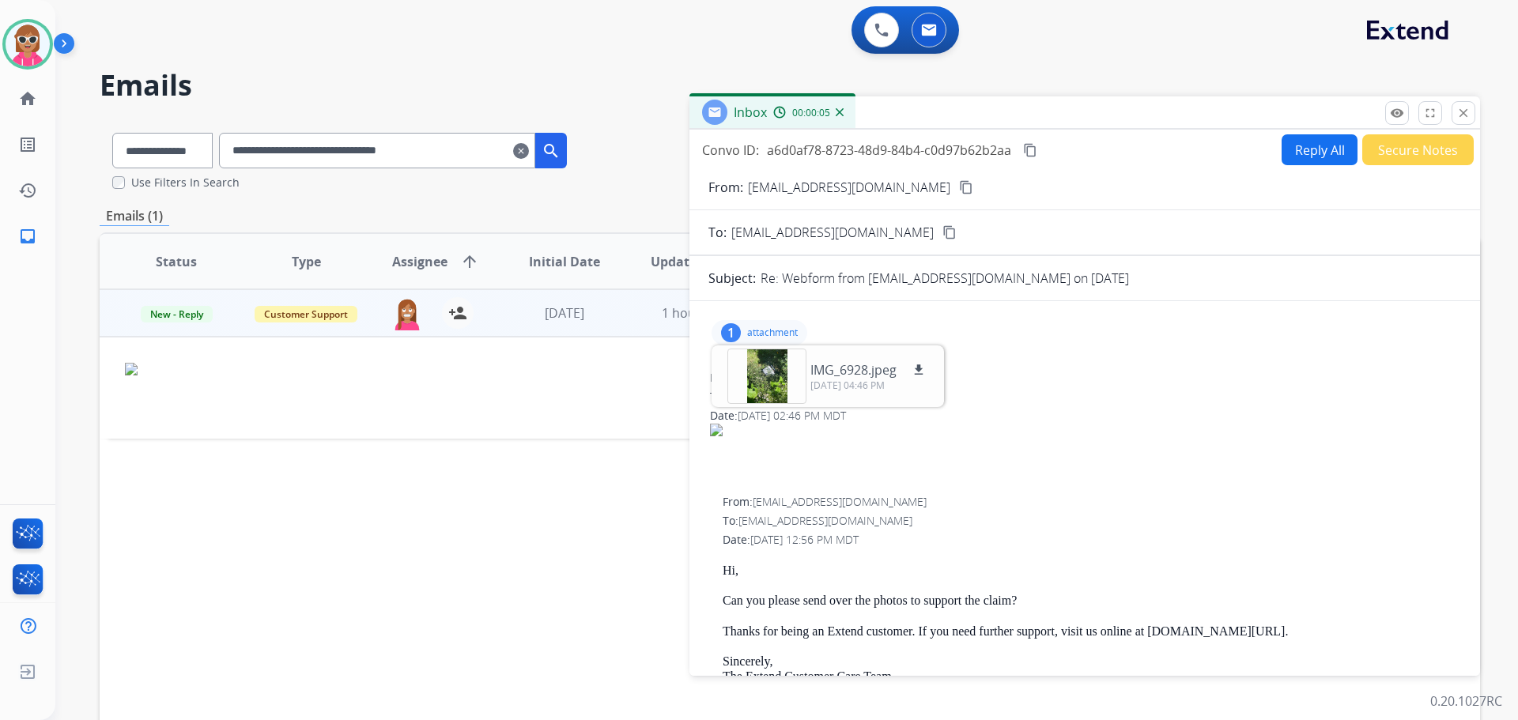
click at [959, 189] on mat-icon "content_copy" at bounding box center [966, 187] width 14 height 14
click at [1474, 116] on div "Inbox 00:01:15 Convo ID: a6d0af78-8723-48d9-84b4-c0d97b62b2aa content_copy Repl…" at bounding box center [1085, 386] width 791 height 580
drag, startPoint x: 1470, startPoint y: 116, endPoint x: 1450, endPoint y: 126, distance: 22.6
click at [1469, 117] on mat-icon "close" at bounding box center [1464, 113] width 14 height 14
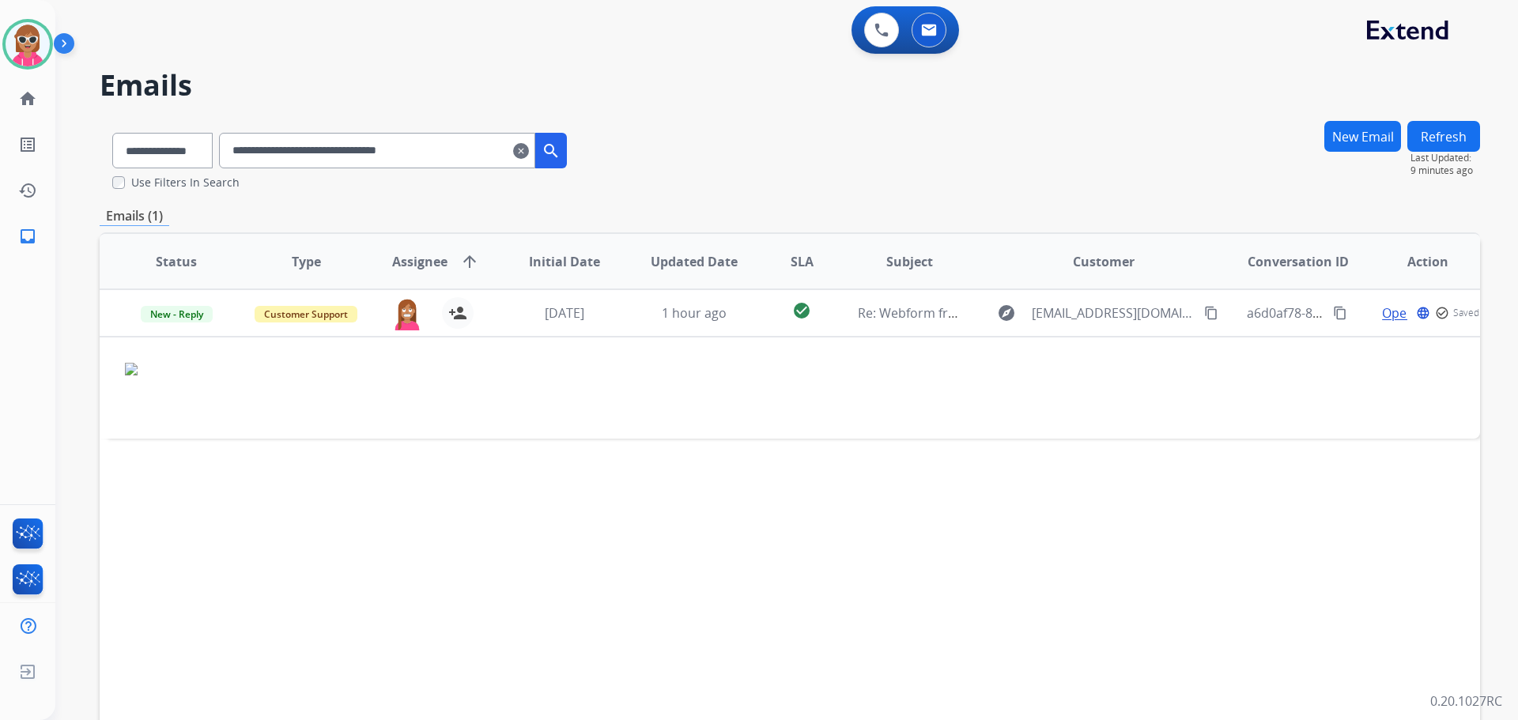
click at [1446, 126] on button "Refresh" at bounding box center [1444, 136] width 73 height 31
click at [883, 36] on img at bounding box center [882, 30] width 14 height 14
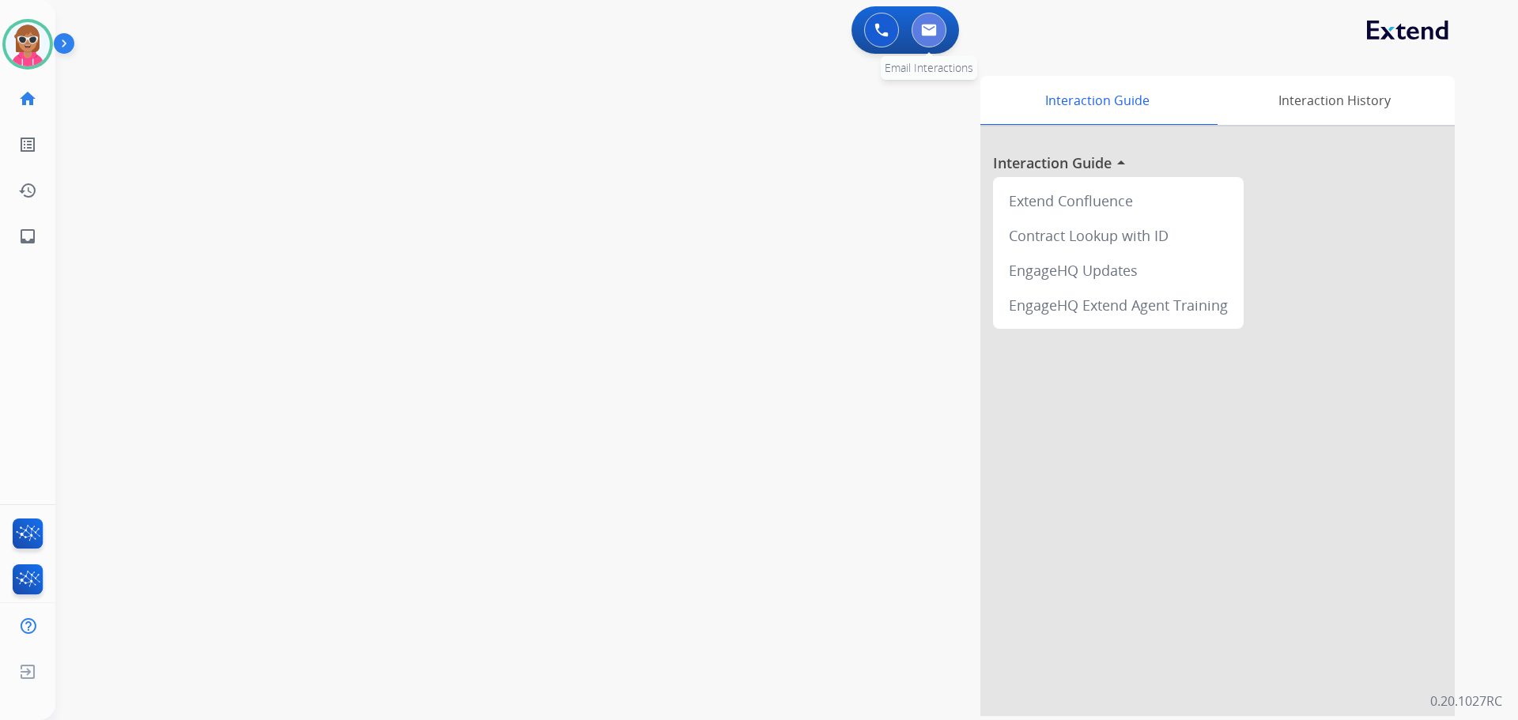
click at [935, 46] on button at bounding box center [929, 30] width 35 height 35
select select "**********"
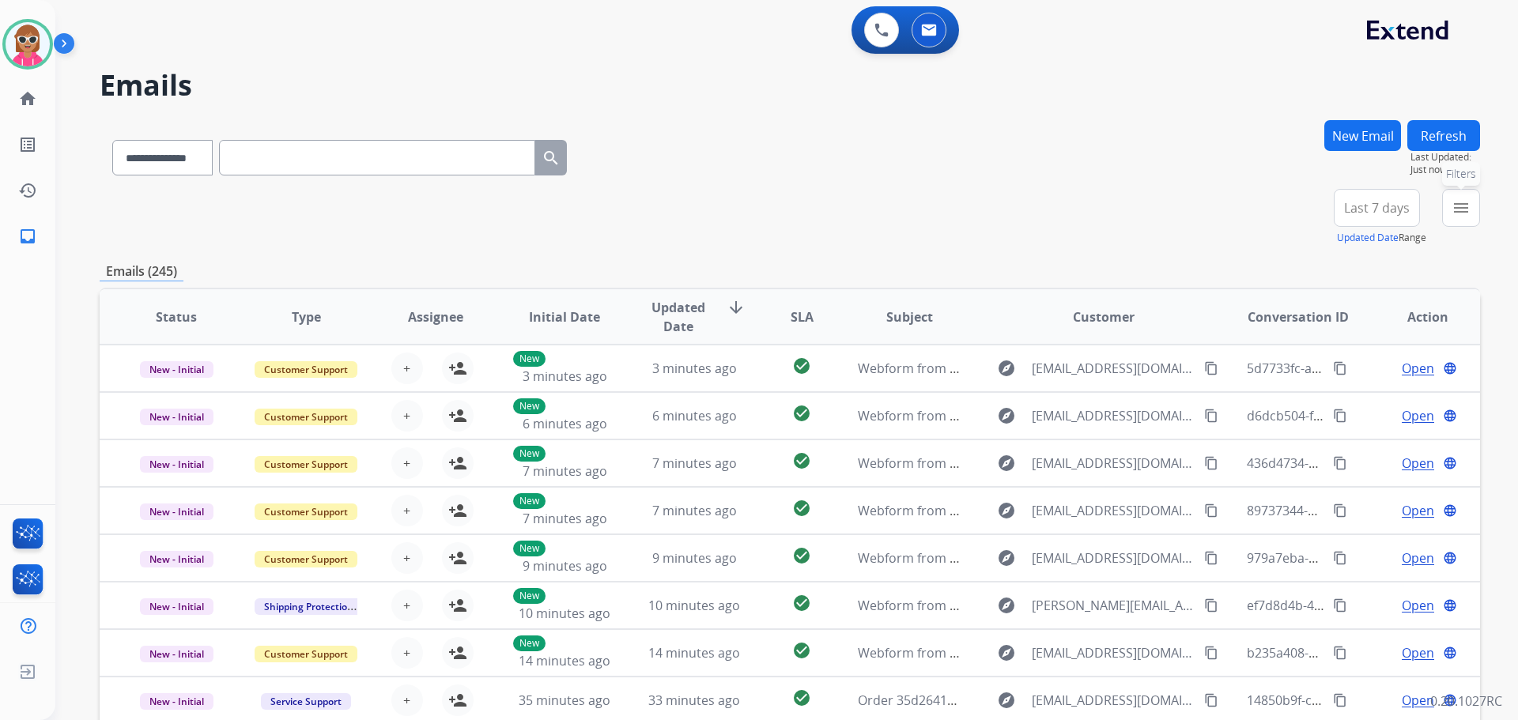
click at [1472, 215] on button "menu Filters" at bounding box center [1461, 208] width 38 height 38
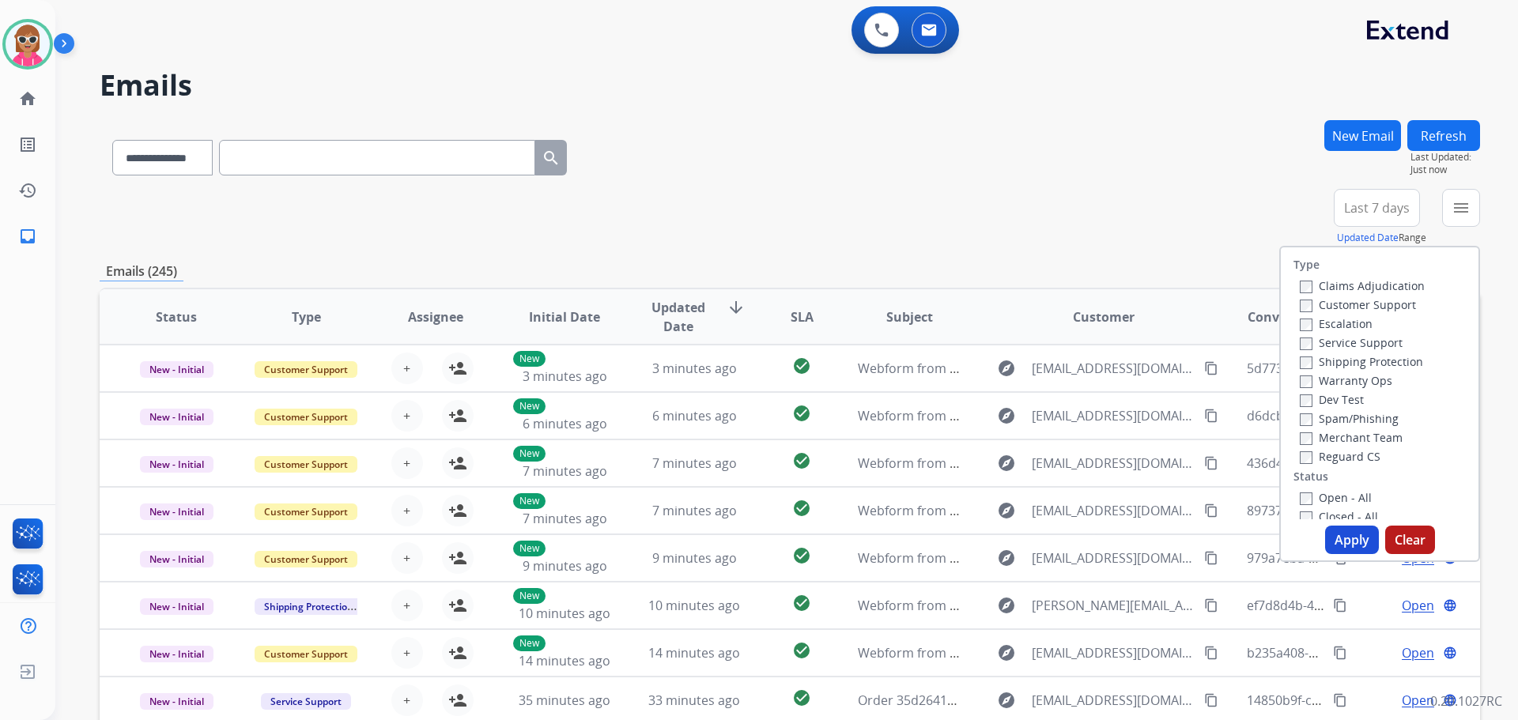
drag, startPoint x: 1325, startPoint y: 301, endPoint x: 1324, endPoint y: 312, distance: 10.4
click at [1325, 302] on label "Customer Support" at bounding box center [1358, 304] width 116 height 15
click at [1338, 366] on label "Shipping Protection" at bounding box center [1361, 361] width 123 height 15
click at [1336, 459] on label "Reguard CS" at bounding box center [1340, 456] width 81 height 15
drag, startPoint x: 1325, startPoint y: 501, endPoint x: 1330, endPoint y: 546, distance: 46.2
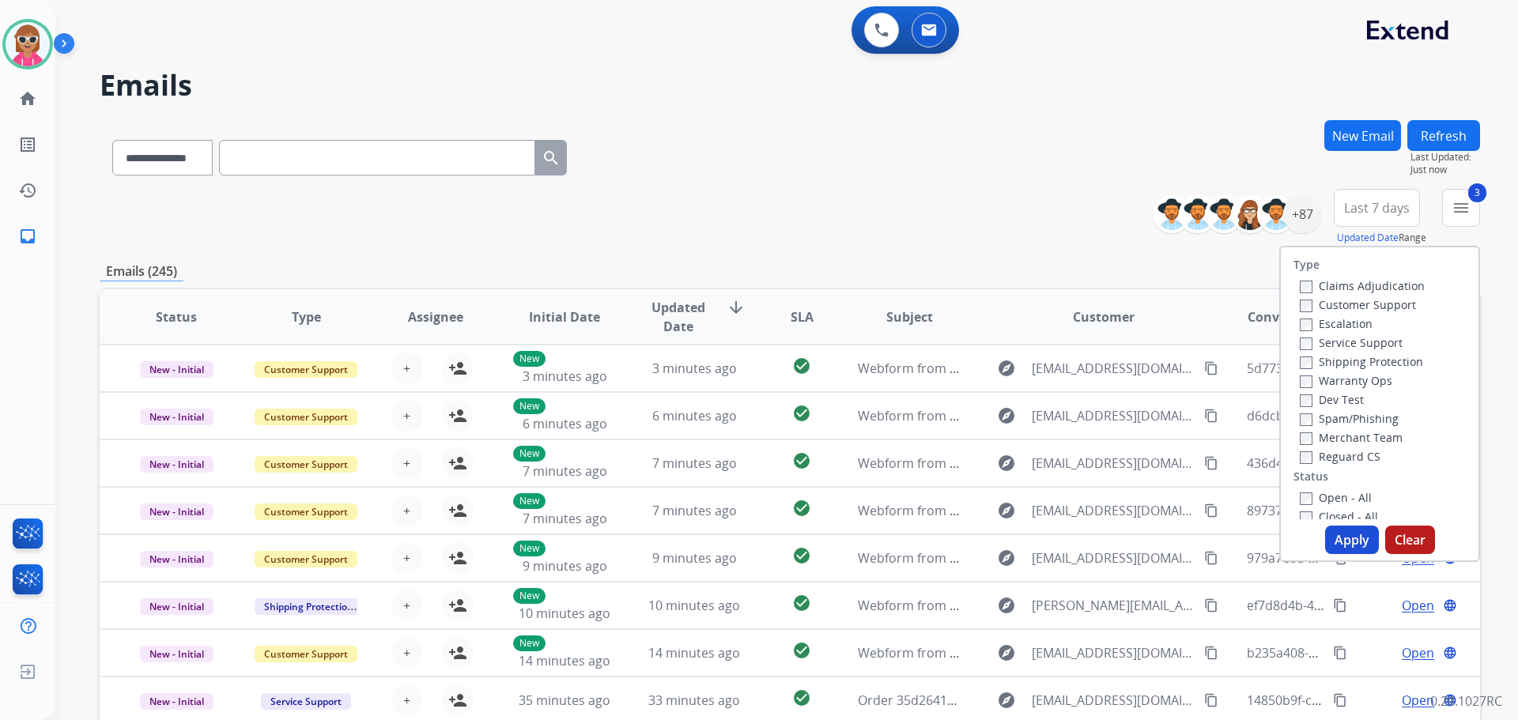
click at [1322, 505] on label "Open - All" at bounding box center [1336, 497] width 72 height 15
click at [1314, 491] on label "Open - All" at bounding box center [1336, 497] width 72 height 15
drag, startPoint x: 1342, startPoint y: 541, endPoint x: 1272, endPoint y: 524, distance: 72.3
click at [1342, 542] on button "Apply" at bounding box center [1352, 540] width 54 height 28
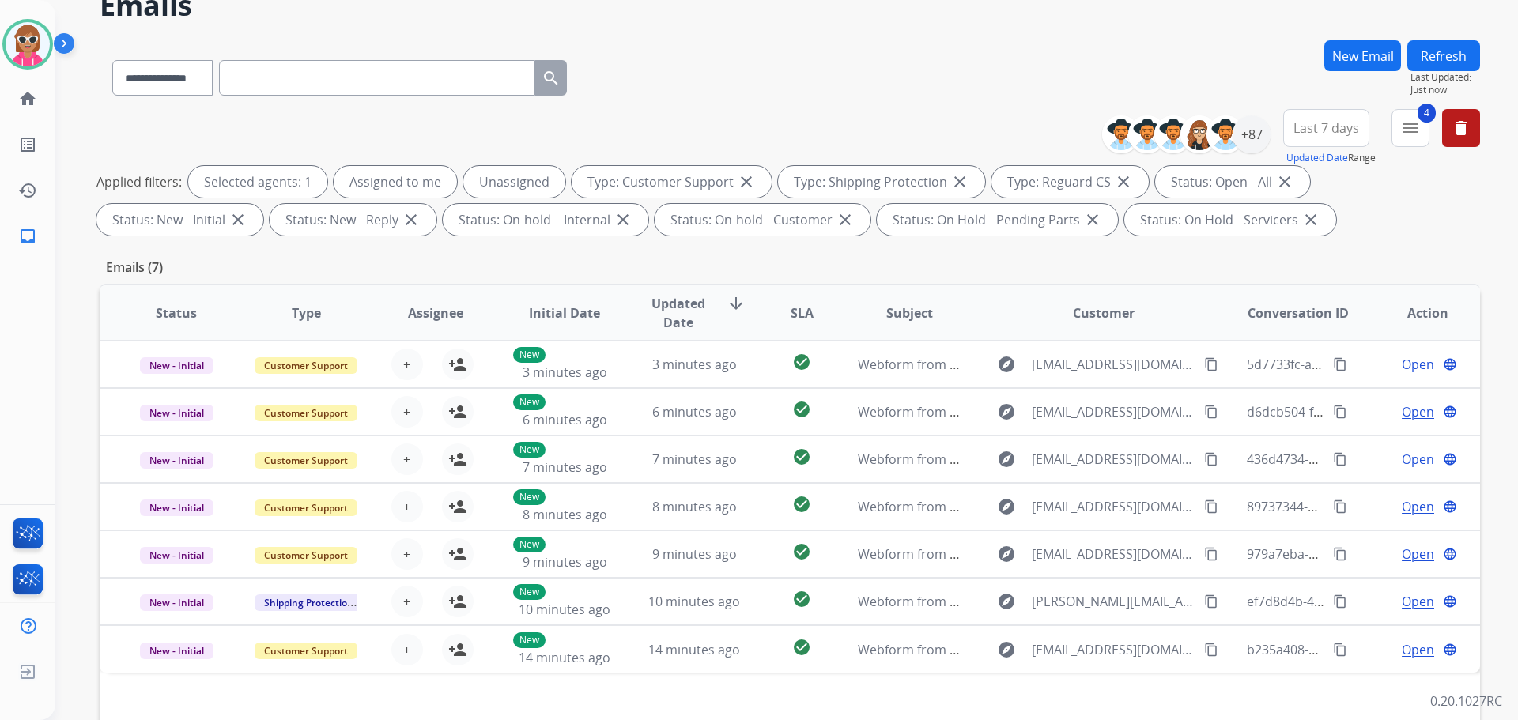
scroll to position [255, 0]
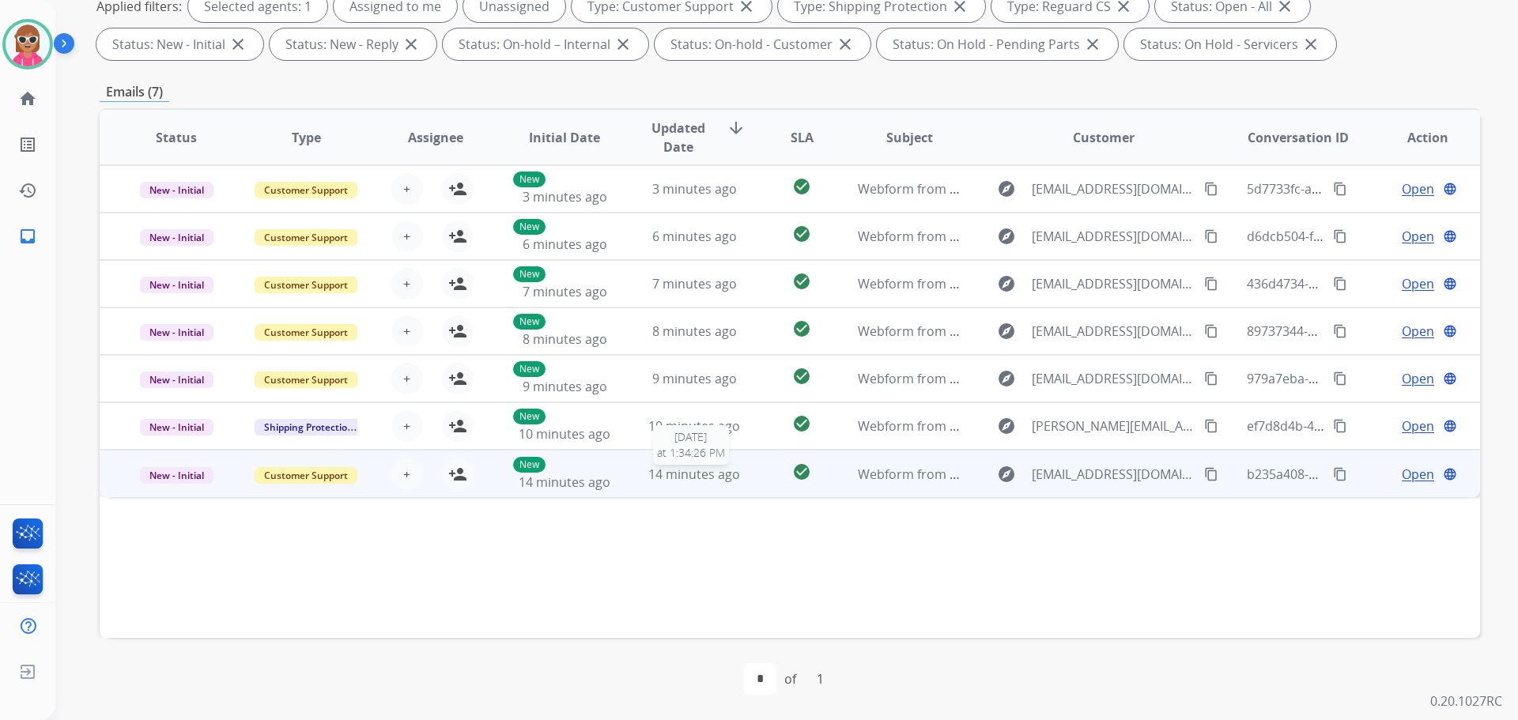
click at [657, 478] on span "14 minutes ago" at bounding box center [694, 474] width 92 height 17
click at [1204, 475] on mat-icon "content_copy" at bounding box center [1211, 474] width 14 height 14
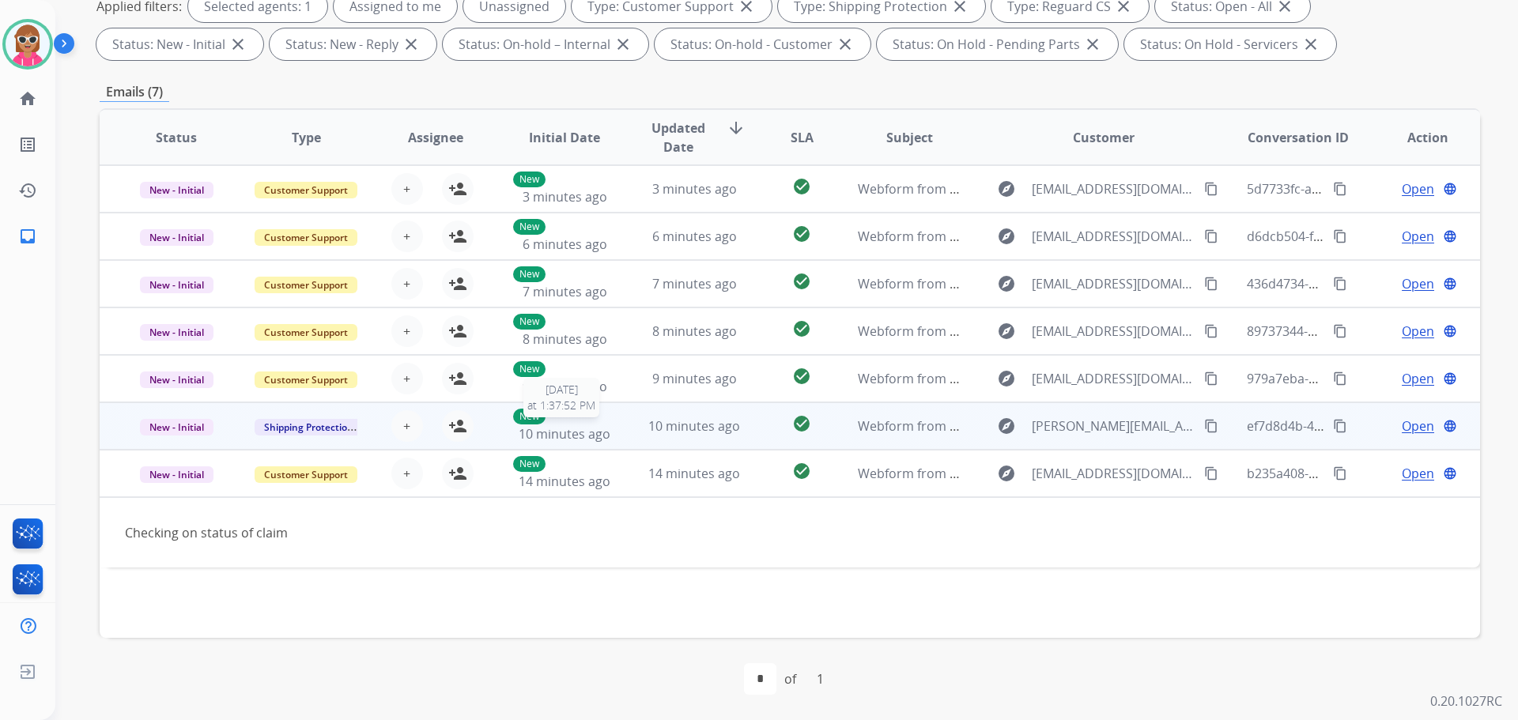
click at [559, 418] on div "New 10 minutes ago" at bounding box center [565, 426] width 104 height 35
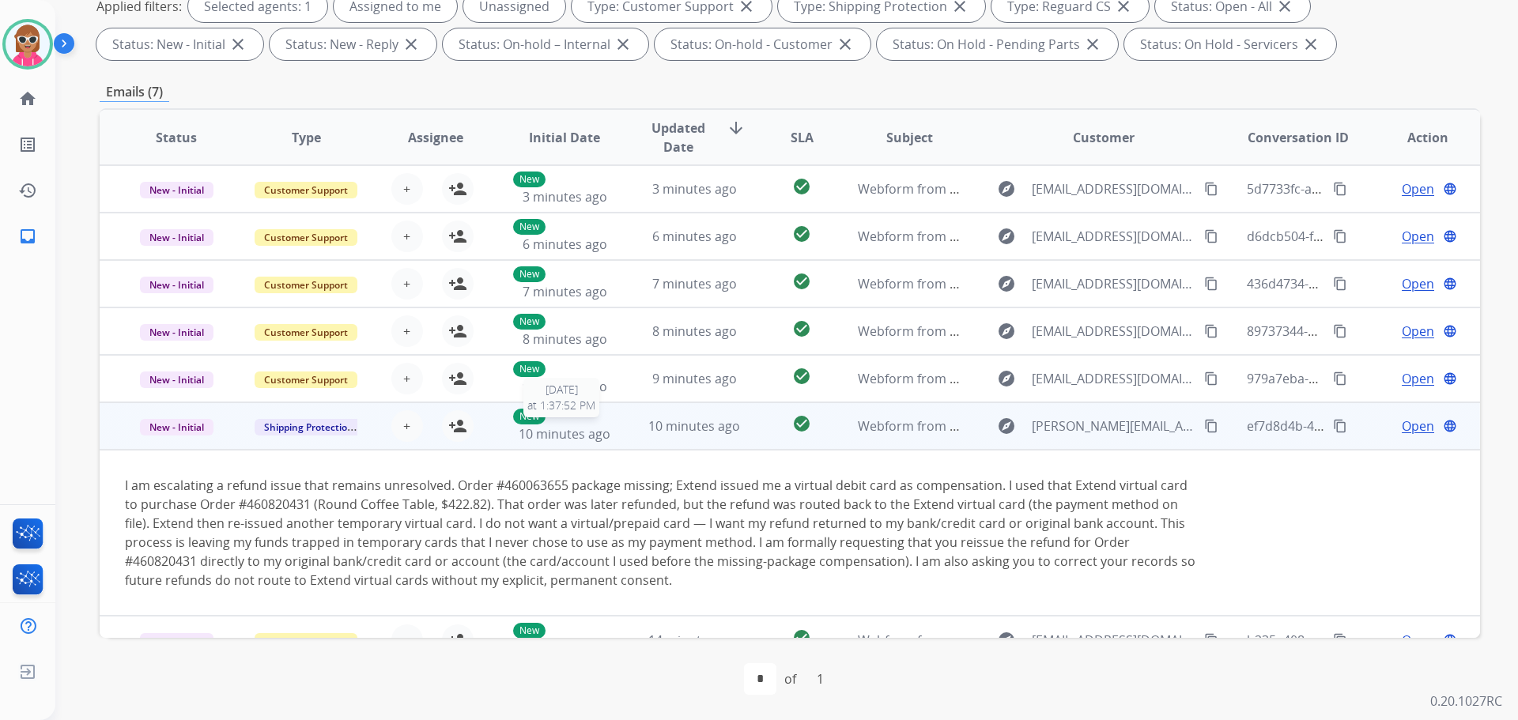
scroll to position [25, 0]
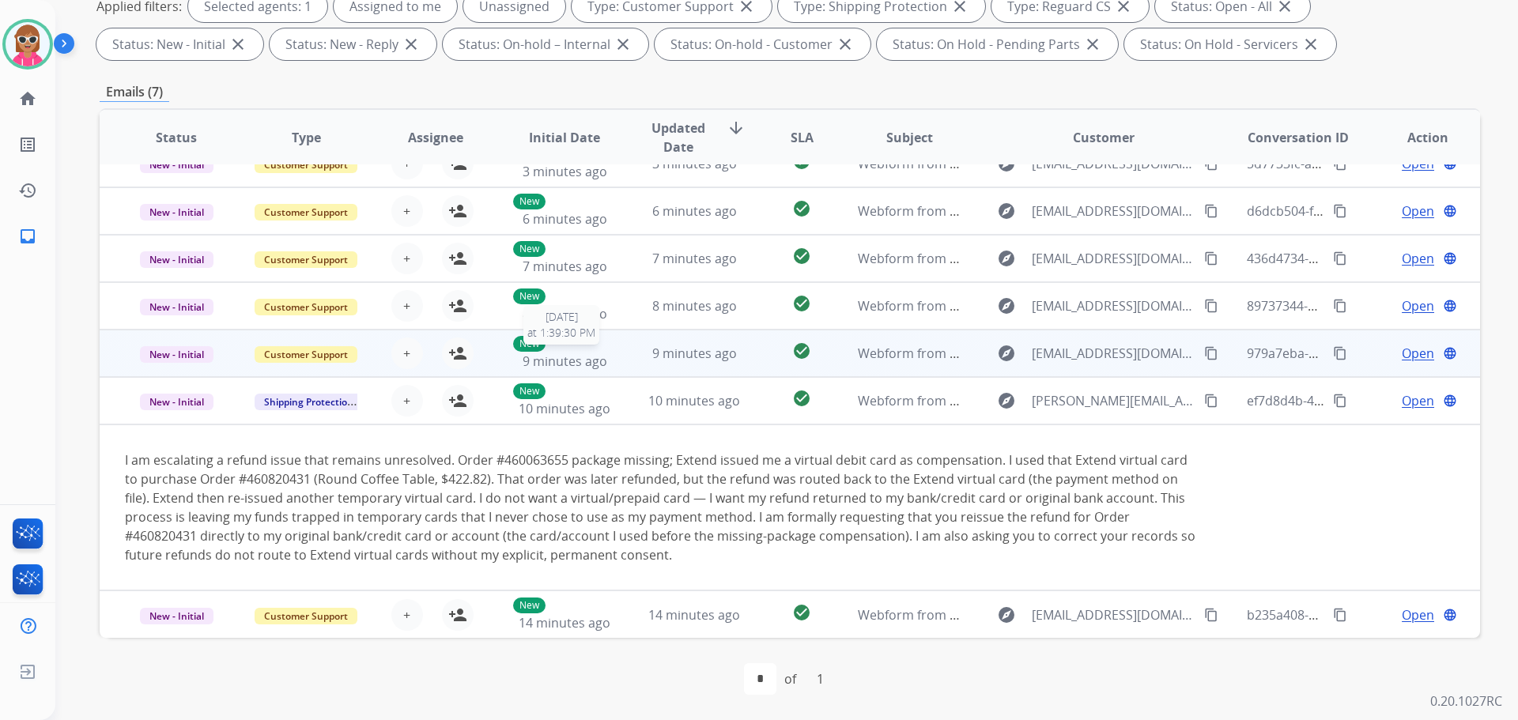
click at [594, 355] on span "9 minutes ago" at bounding box center [565, 361] width 85 height 17
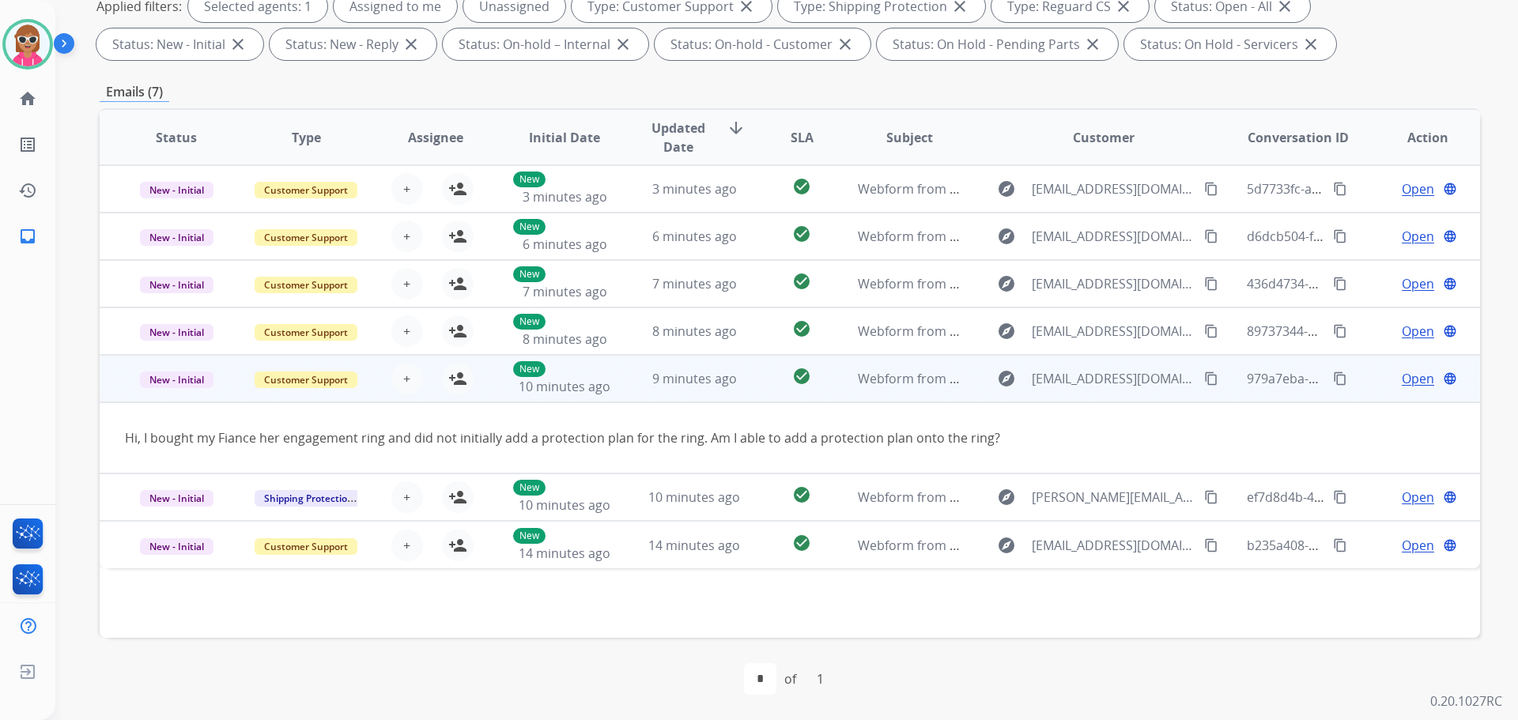
click at [1204, 376] on mat-icon "content_copy" at bounding box center [1211, 379] width 14 height 14
click at [449, 383] on mat-icon "person_add" at bounding box center [457, 378] width 19 height 19
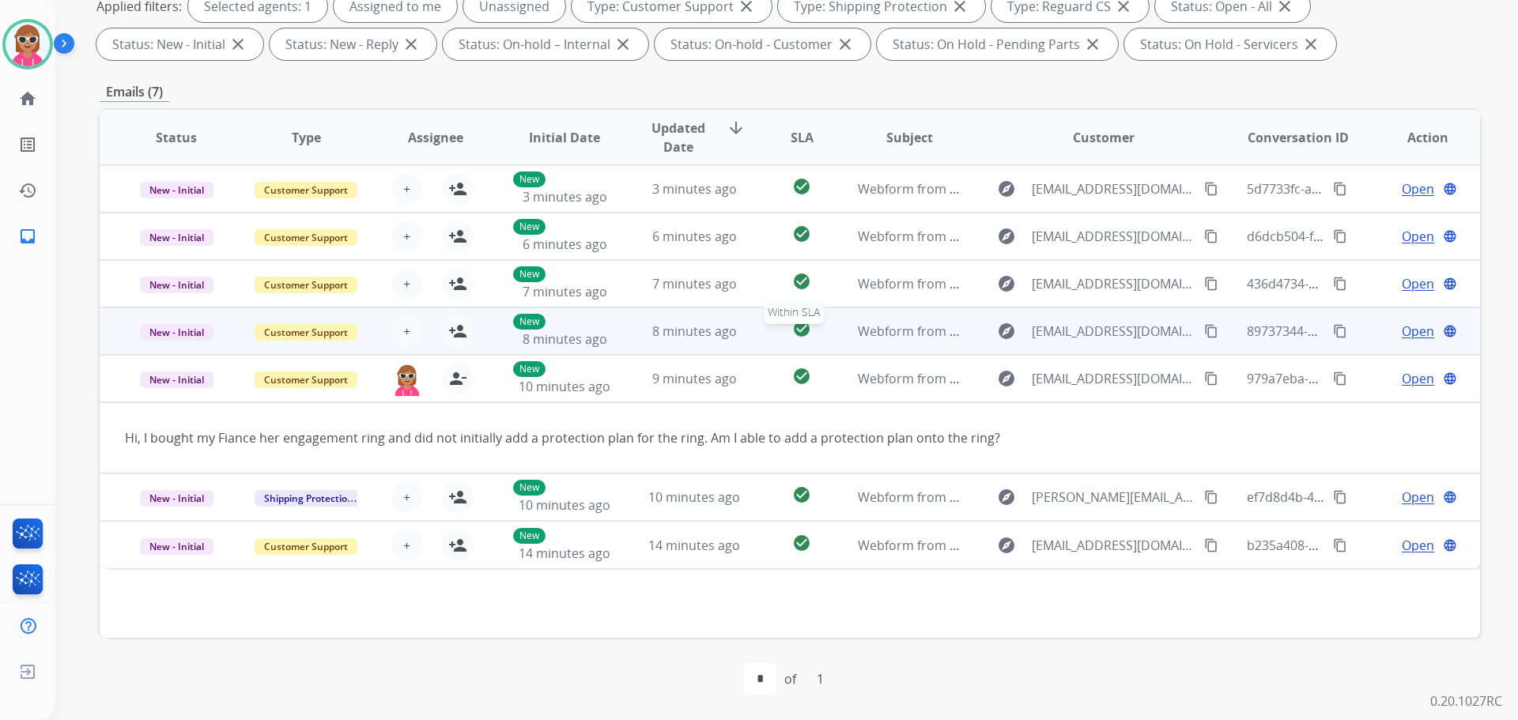
click at [793, 339] on div "check_circle" at bounding box center [802, 331] width 60 height 24
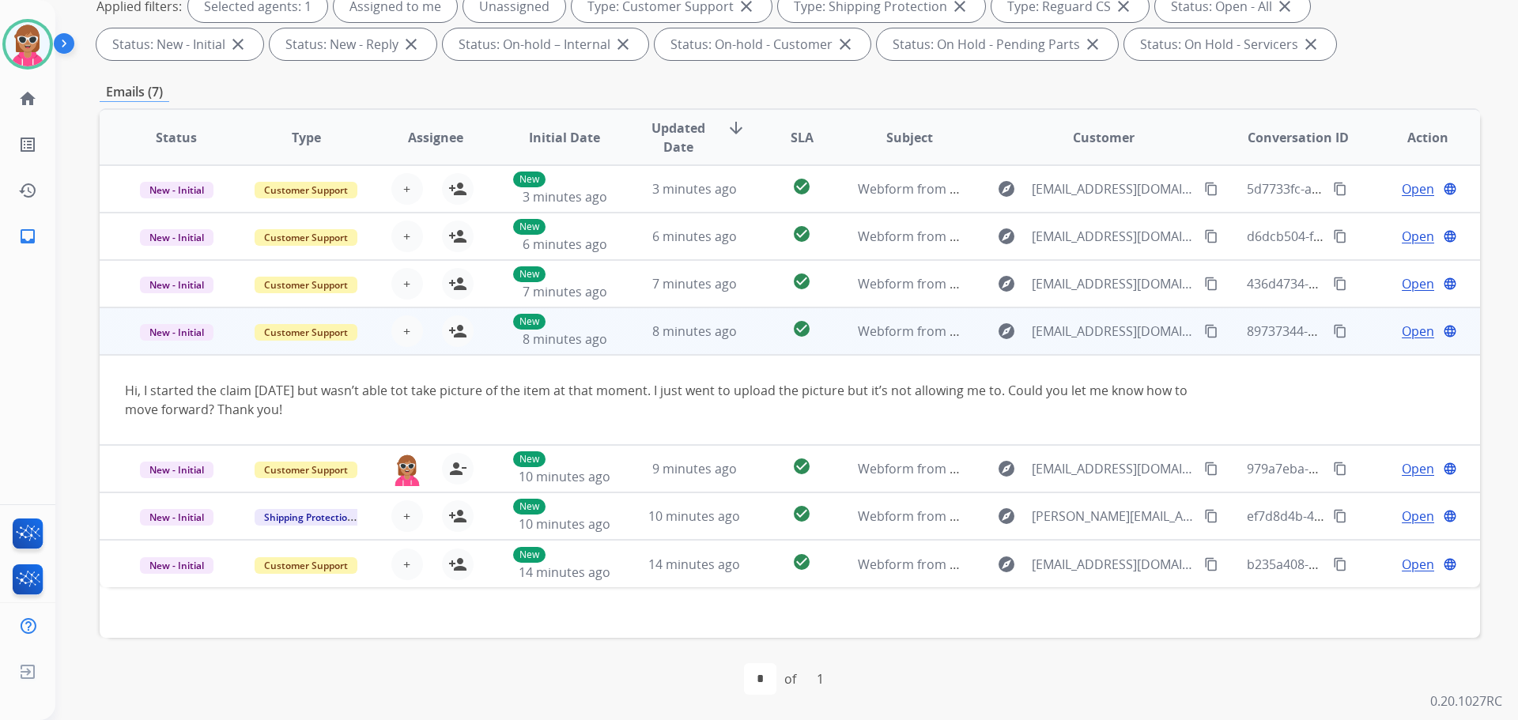
click at [1202, 338] on button "content_copy" at bounding box center [1211, 331] width 19 height 19
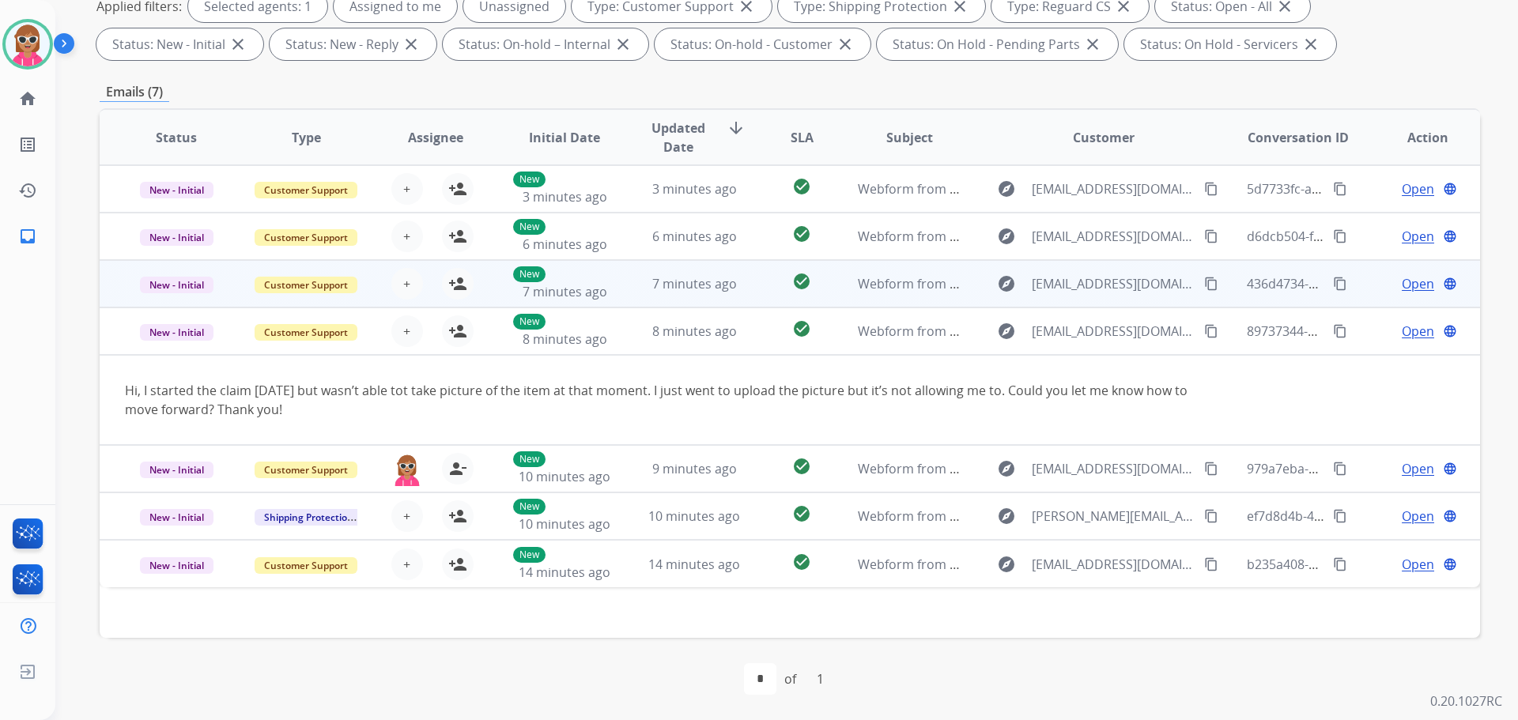
click at [500, 281] on td "New 7 minutes ago" at bounding box center [553, 283] width 130 height 47
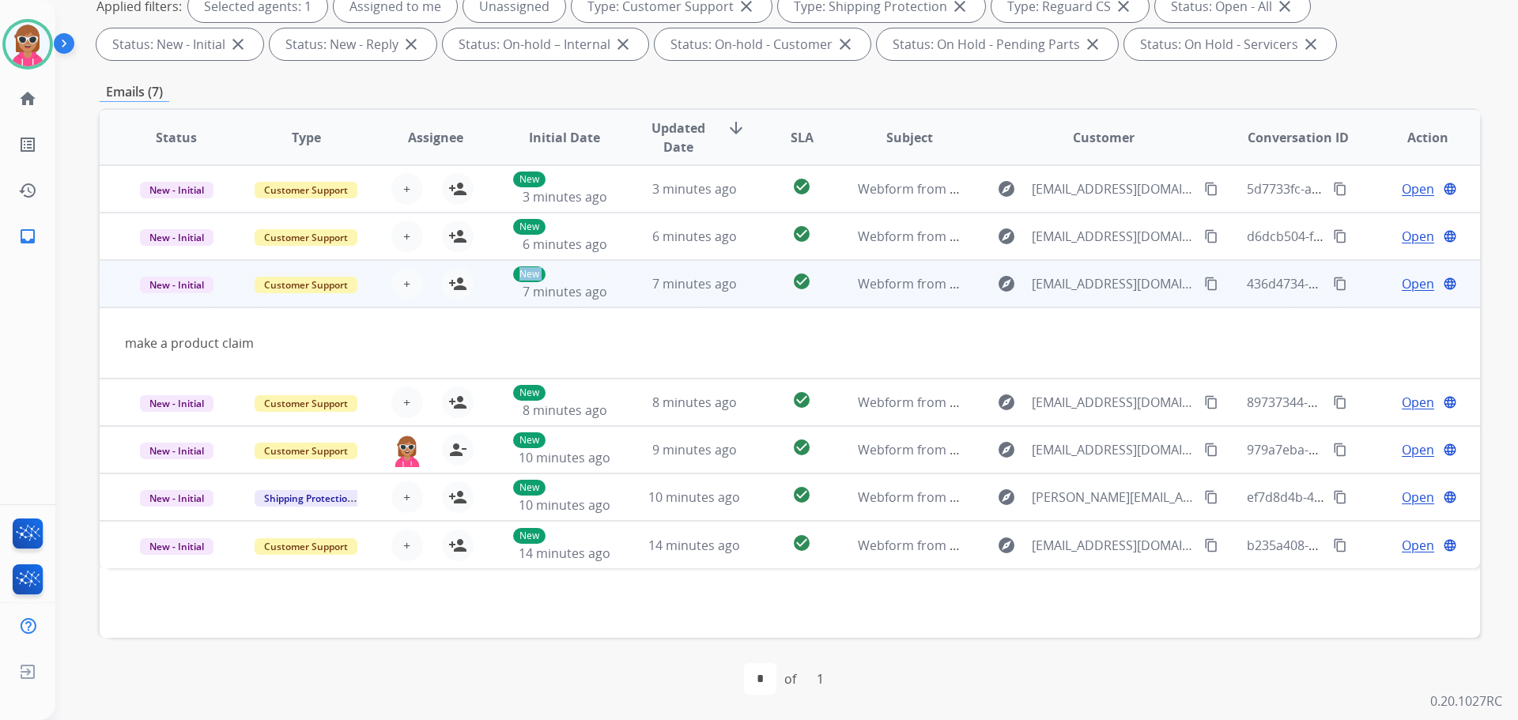
click at [1202, 282] on button "content_copy" at bounding box center [1211, 283] width 19 height 19
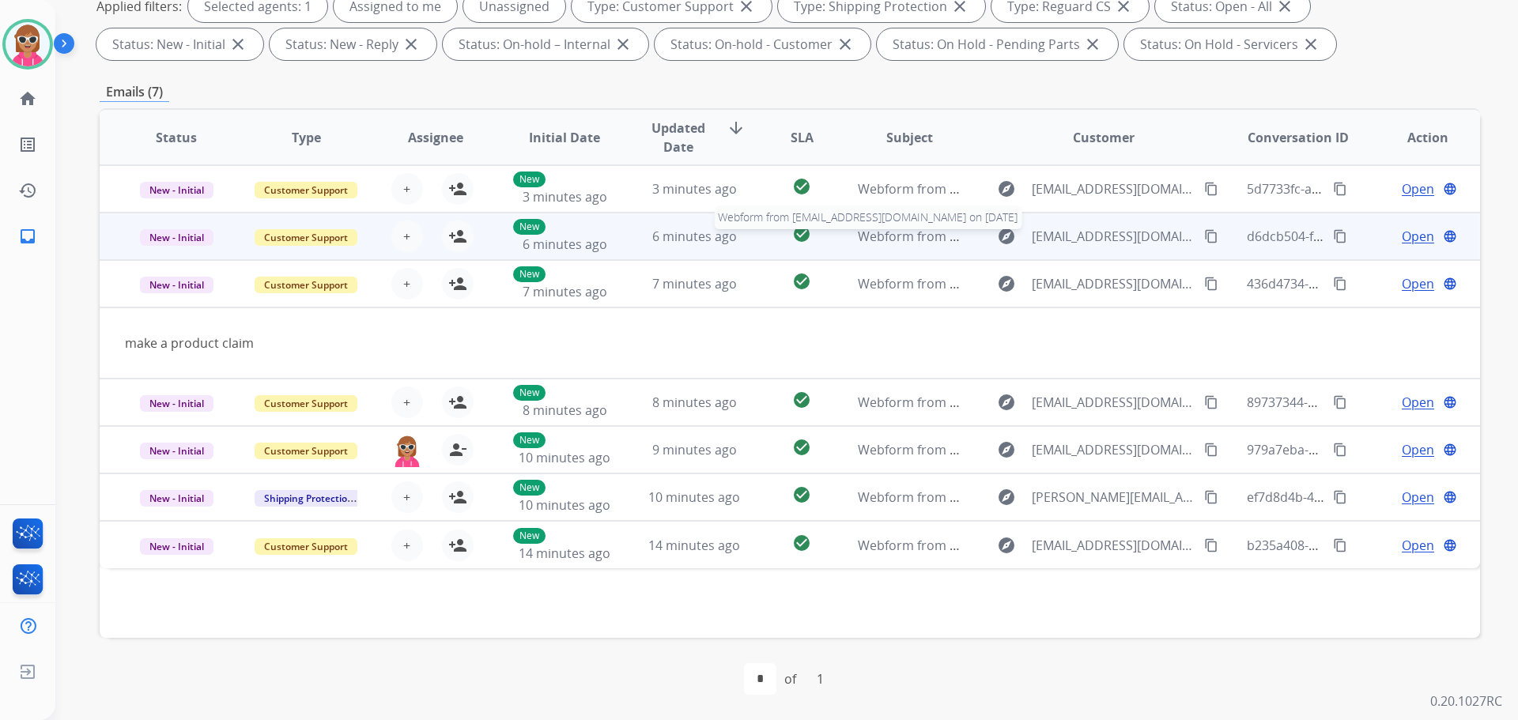
click at [863, 234] on span "Webform from angeliacozart56@gmail.com on 09/27/2025" at bounding box center [1037, 236] width 358 height 17
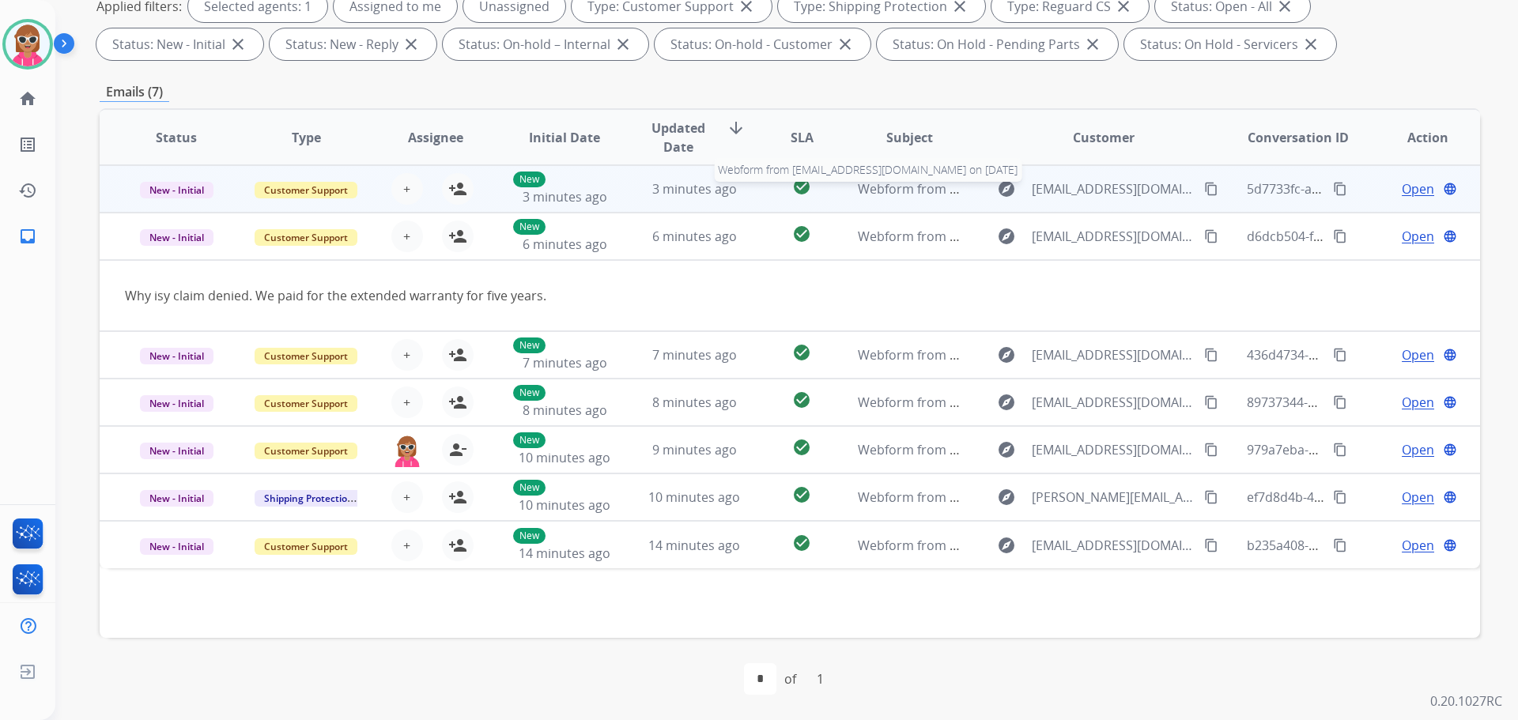
click at [874, 182] on span "Webform from russelld1232000@yahoo.com on 09/27/2025" at bounding box center [1037, 188] width 358 height 17
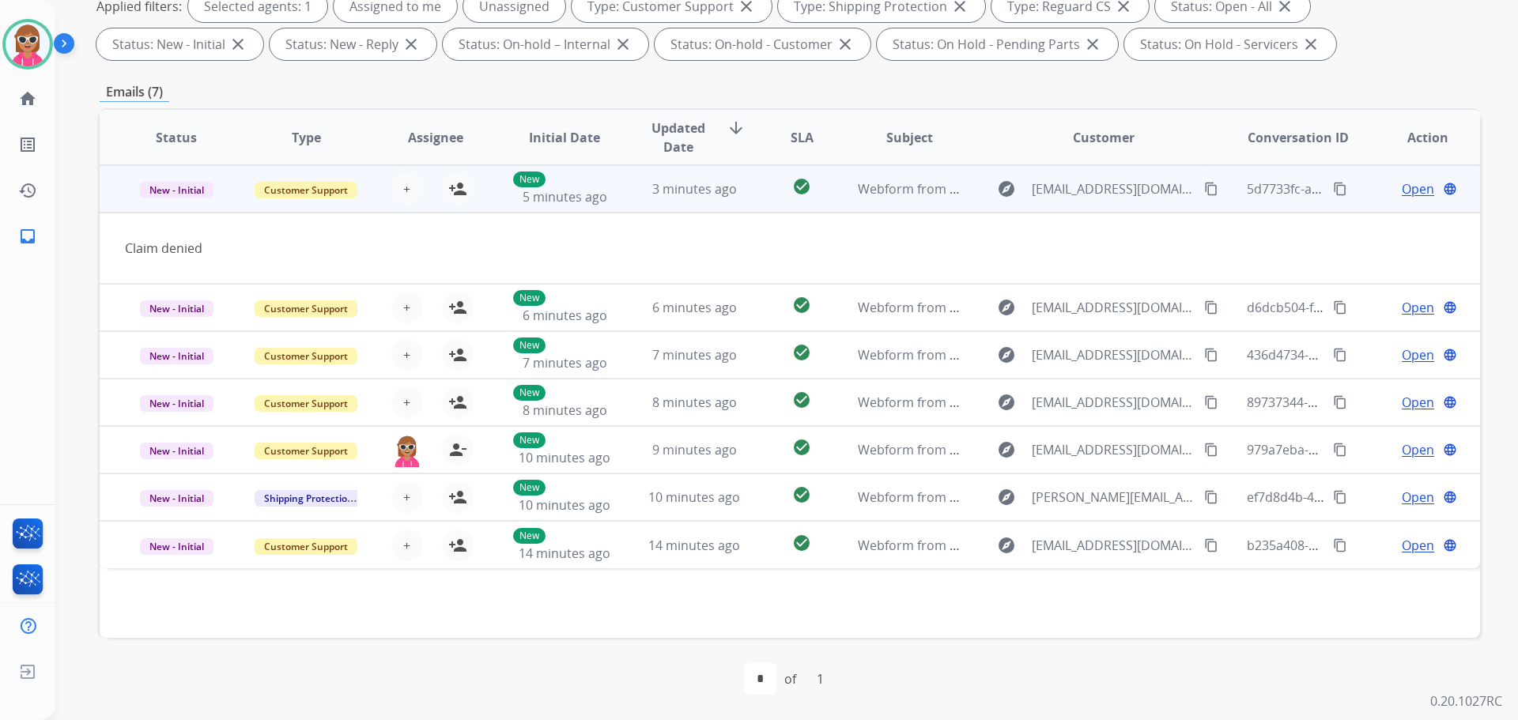
click at [1204, 189] on mat-icon "content_copy" at bounding box center [1211, 189] width 14 height 14
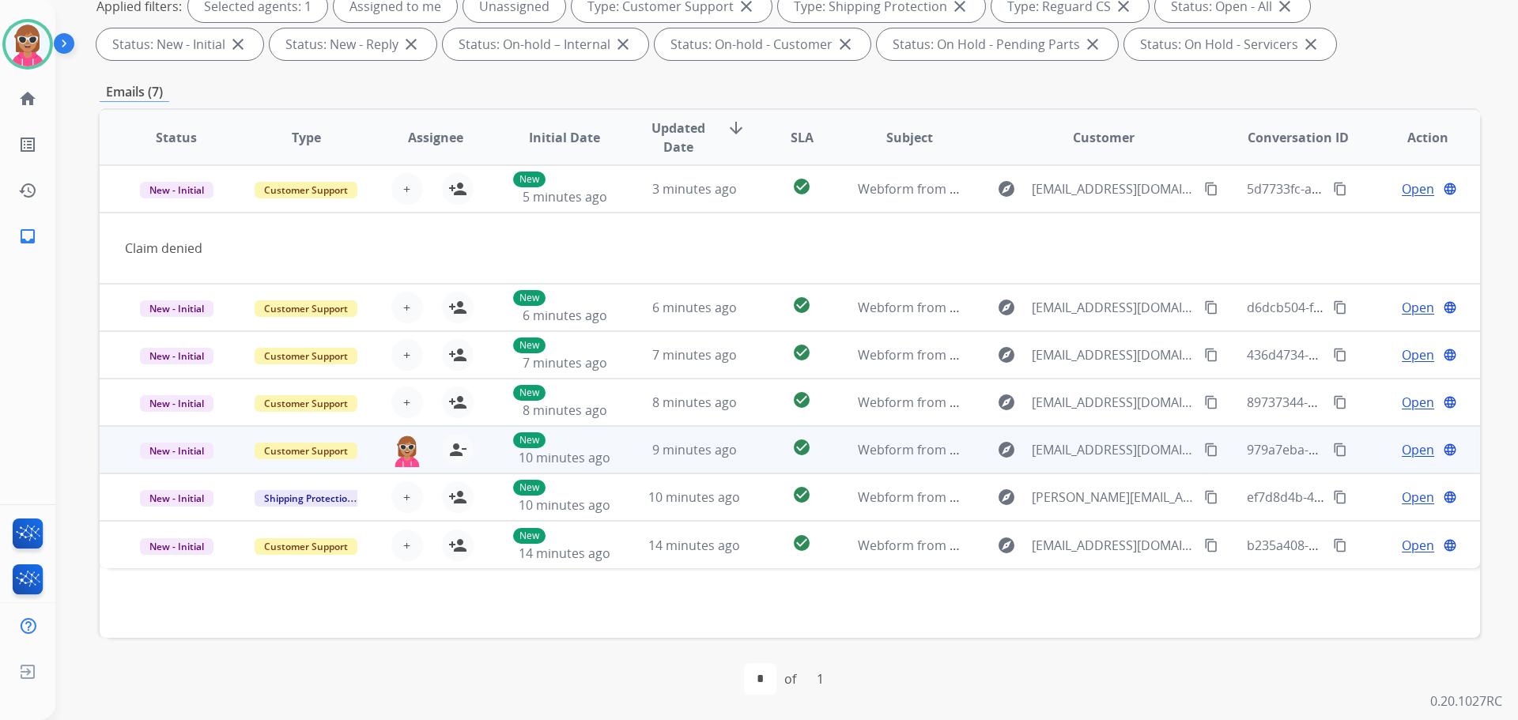
click at [1404, 452] on span "Open" at bounding box center [1418, 449] width 32 height 19
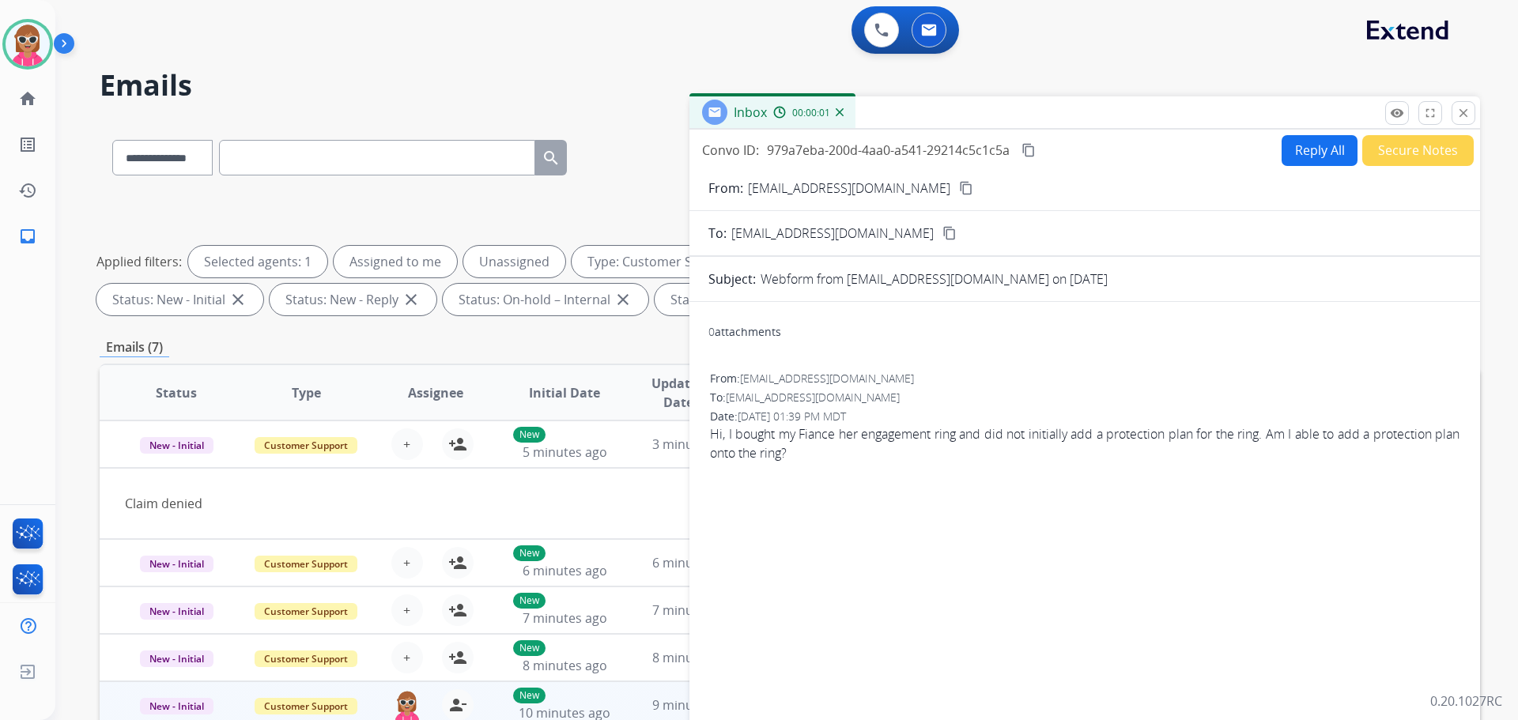
click at [1295, 172] on form "From: kyedaniels99@gmail.com content_copy To: support@extend.com content_copy S…" at bounding box center [1085, 470] width 791 height 609
click at [1290, 151] on button "Reply All" at bounding box center [1320, 150] width 76 height 31
select select "**********"
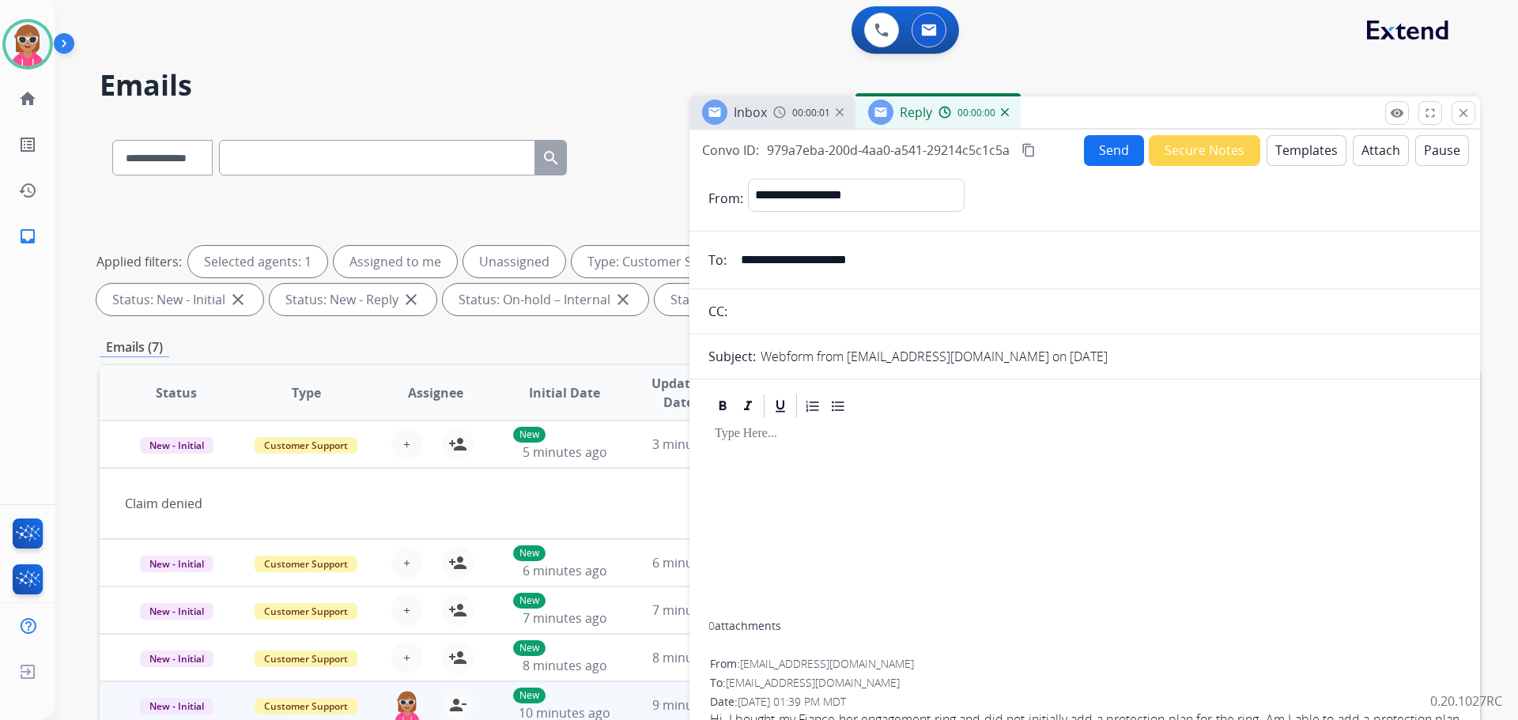
click at [1289, 152] on button "Templates" at bounding box center [1307, 150] width 80 height 31
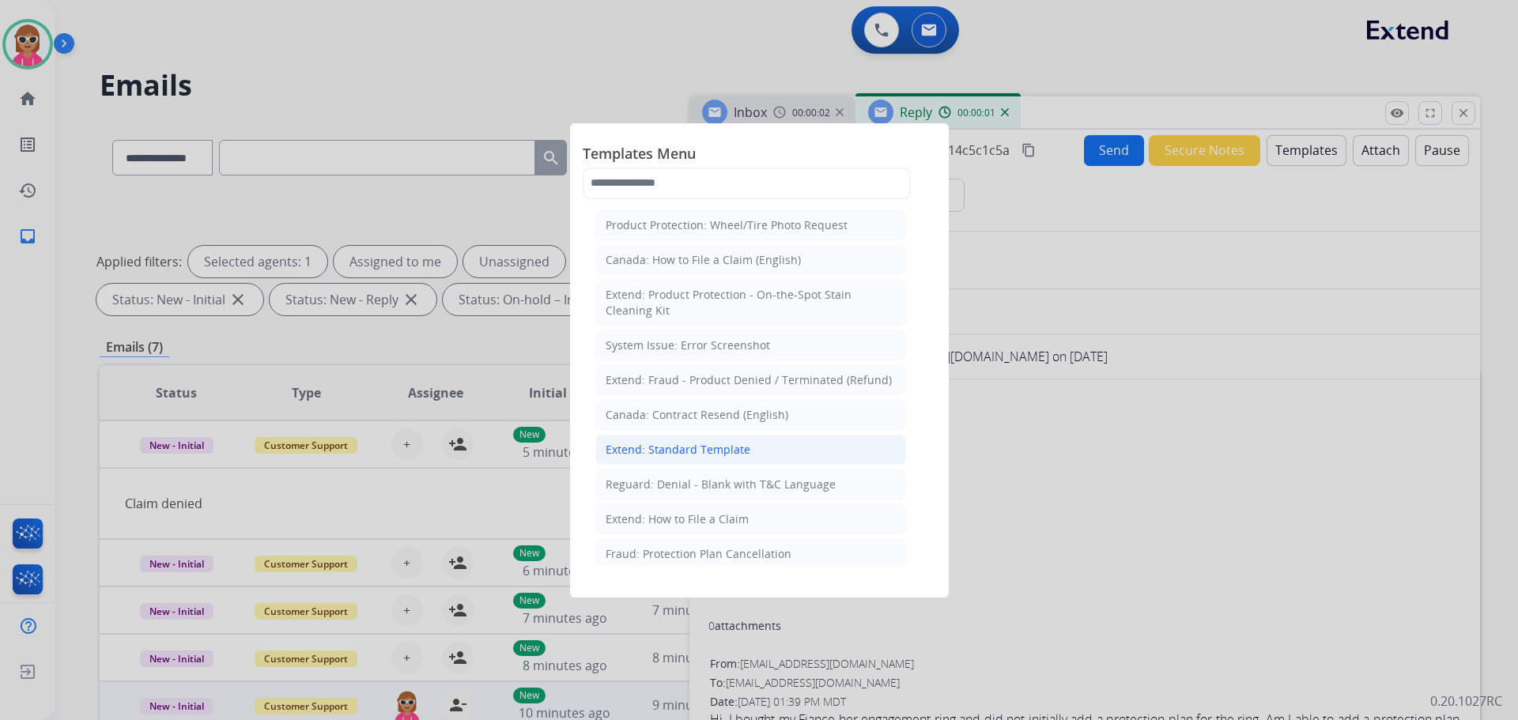
click at [759, 437] on li "Extend: Standard Template" at bounding box center [750, 450] width 311 height 30
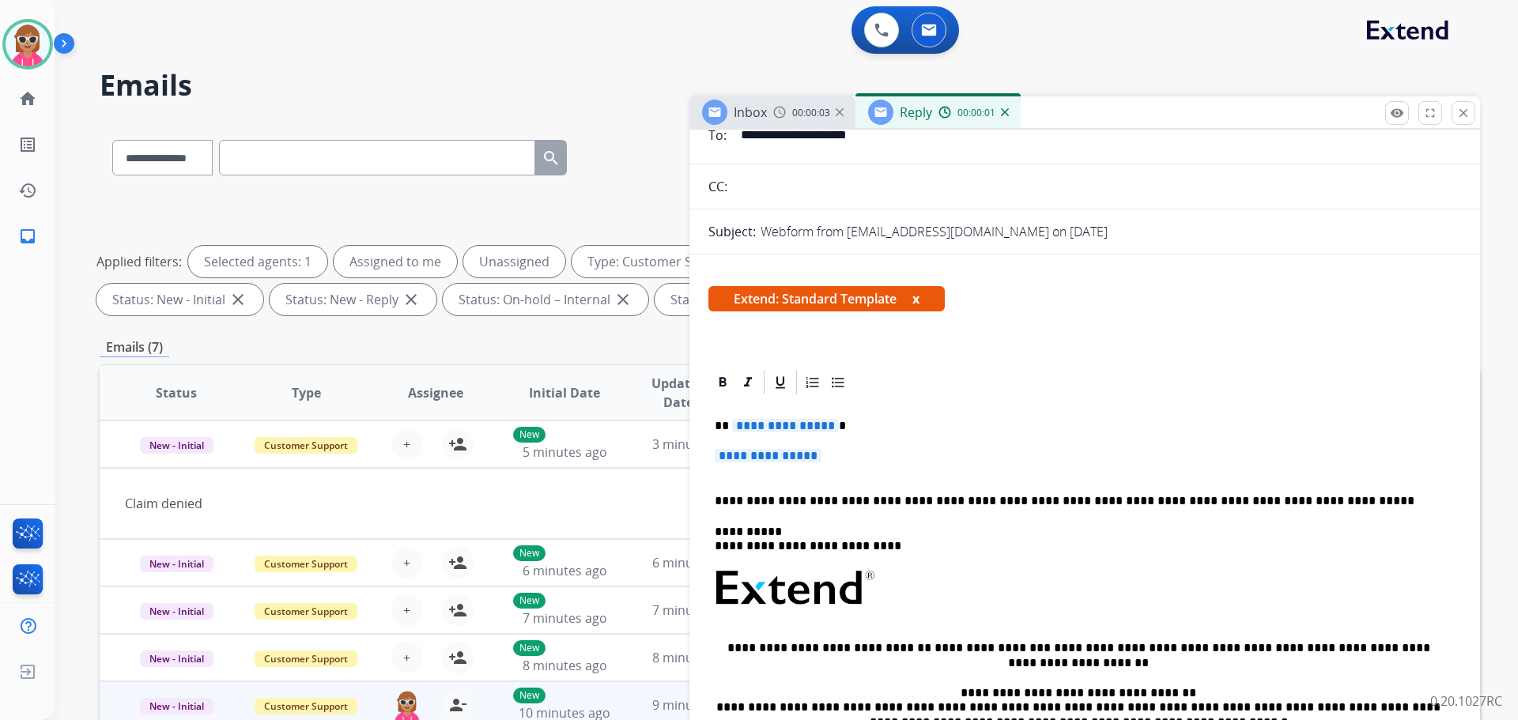
scroll to position [158, 0]
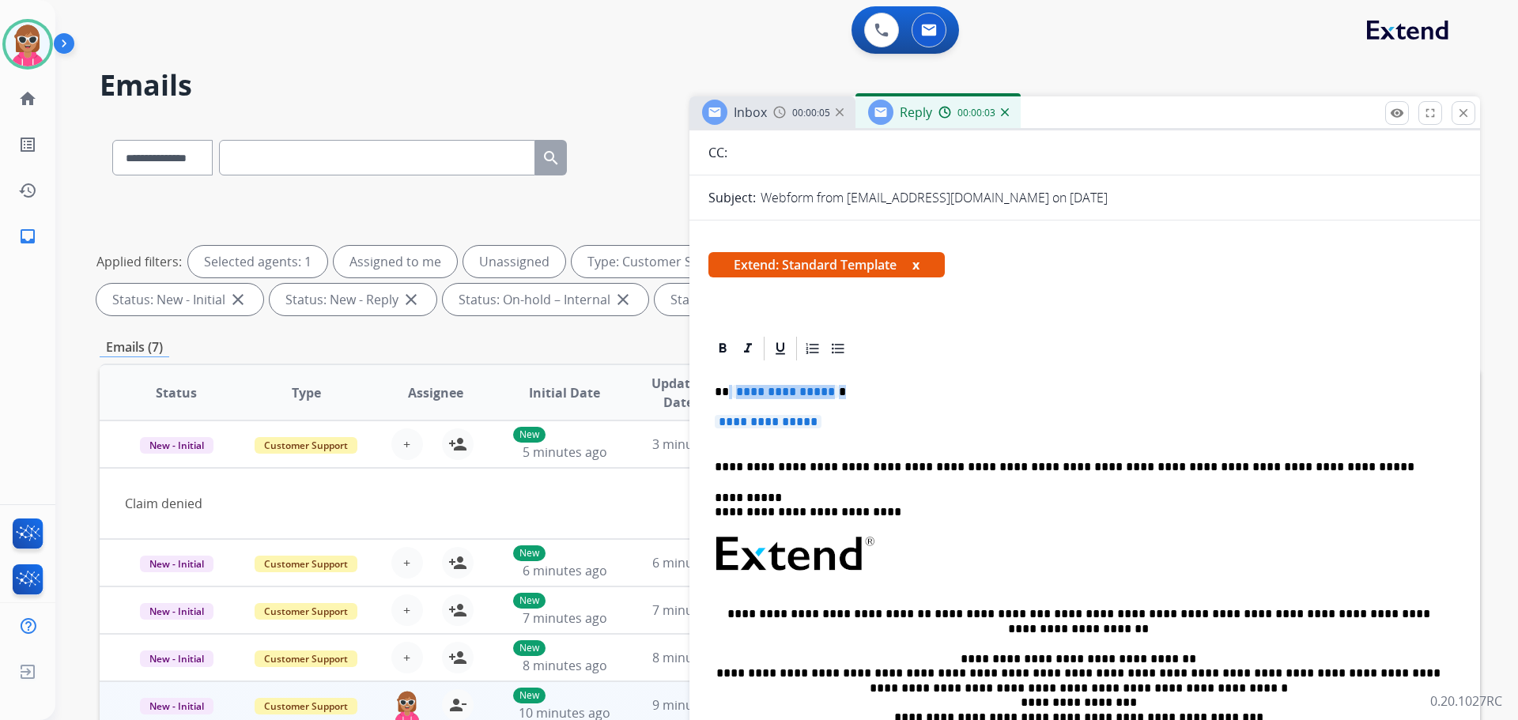
drag, startPoint x: 728, startPoint y: 393, endPoint x: 684, endPoint y: 410, distance: 46.8
click at [835, 424] on div "**********" at bounding box center [1085, 597] width 753 height 468
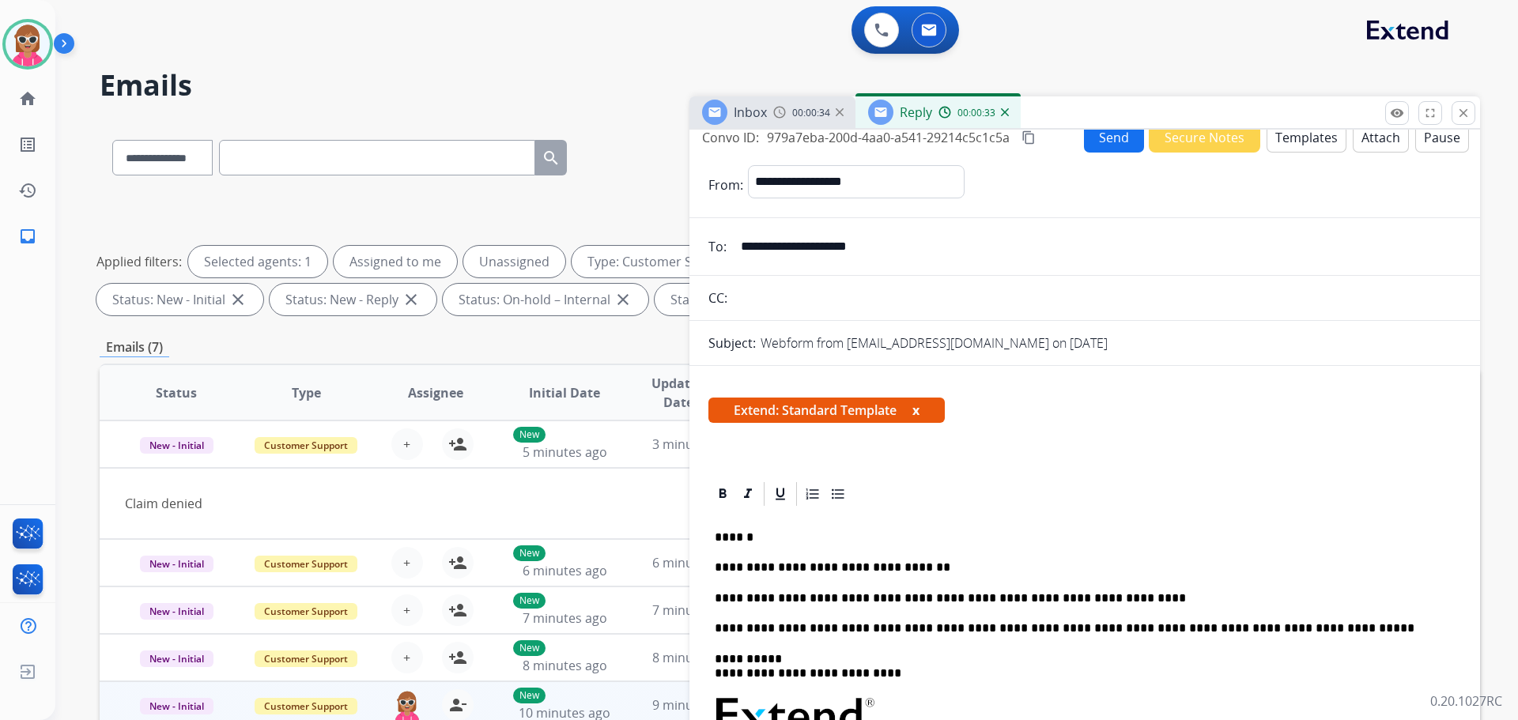
scroll to position [0, 0]
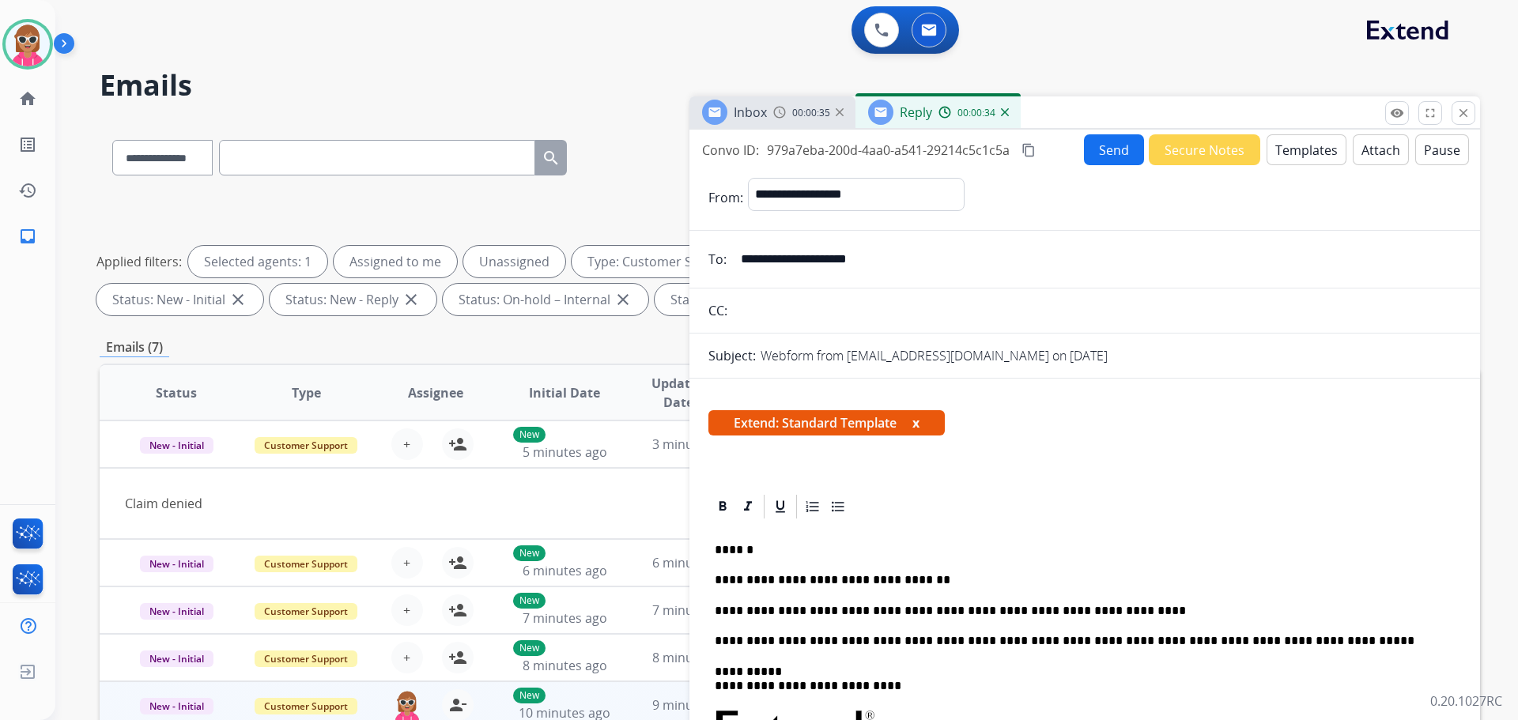
click at [1084, 161] on button "Send" at bounding box center [1114, 149] width 60 height 31
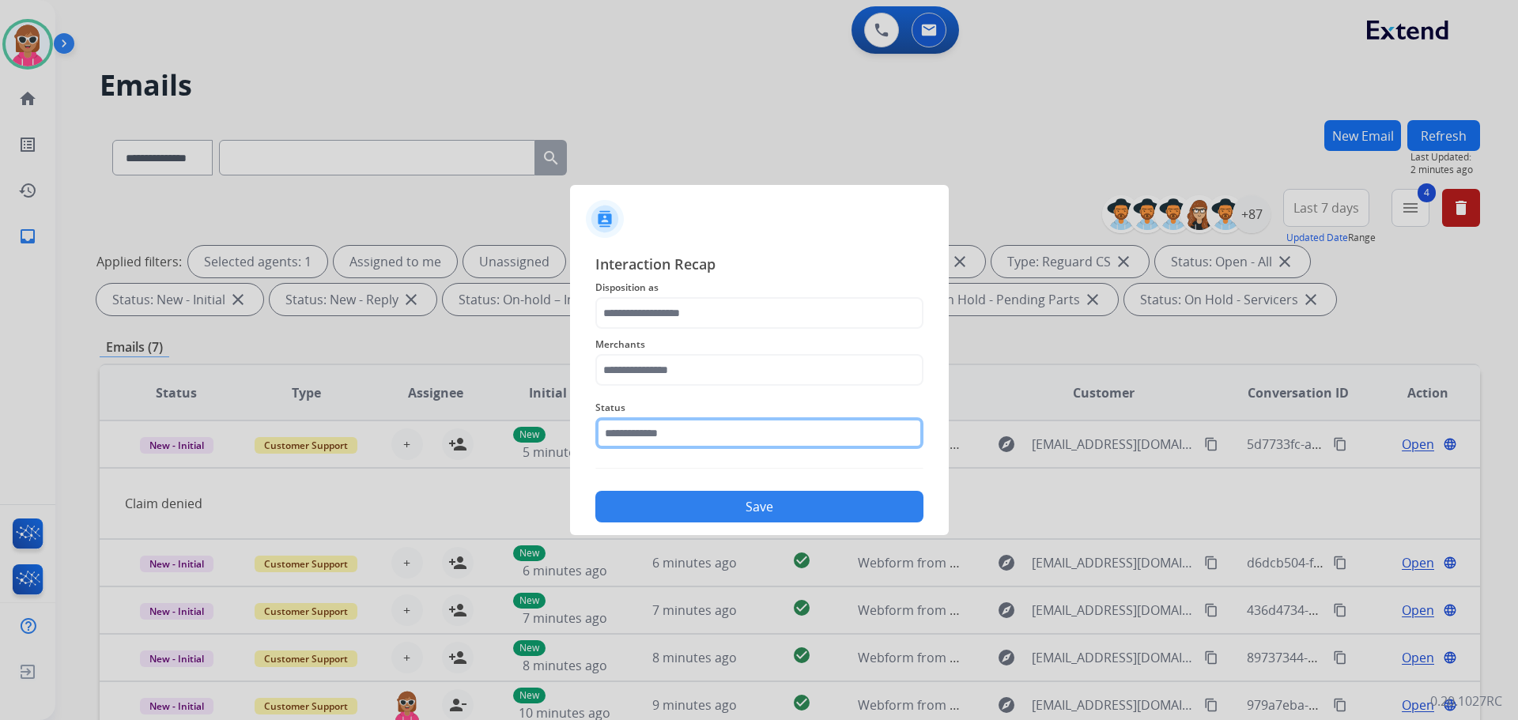
click at [624, 425] on input "text" at bounding box center [759, 434] width 328 height 32
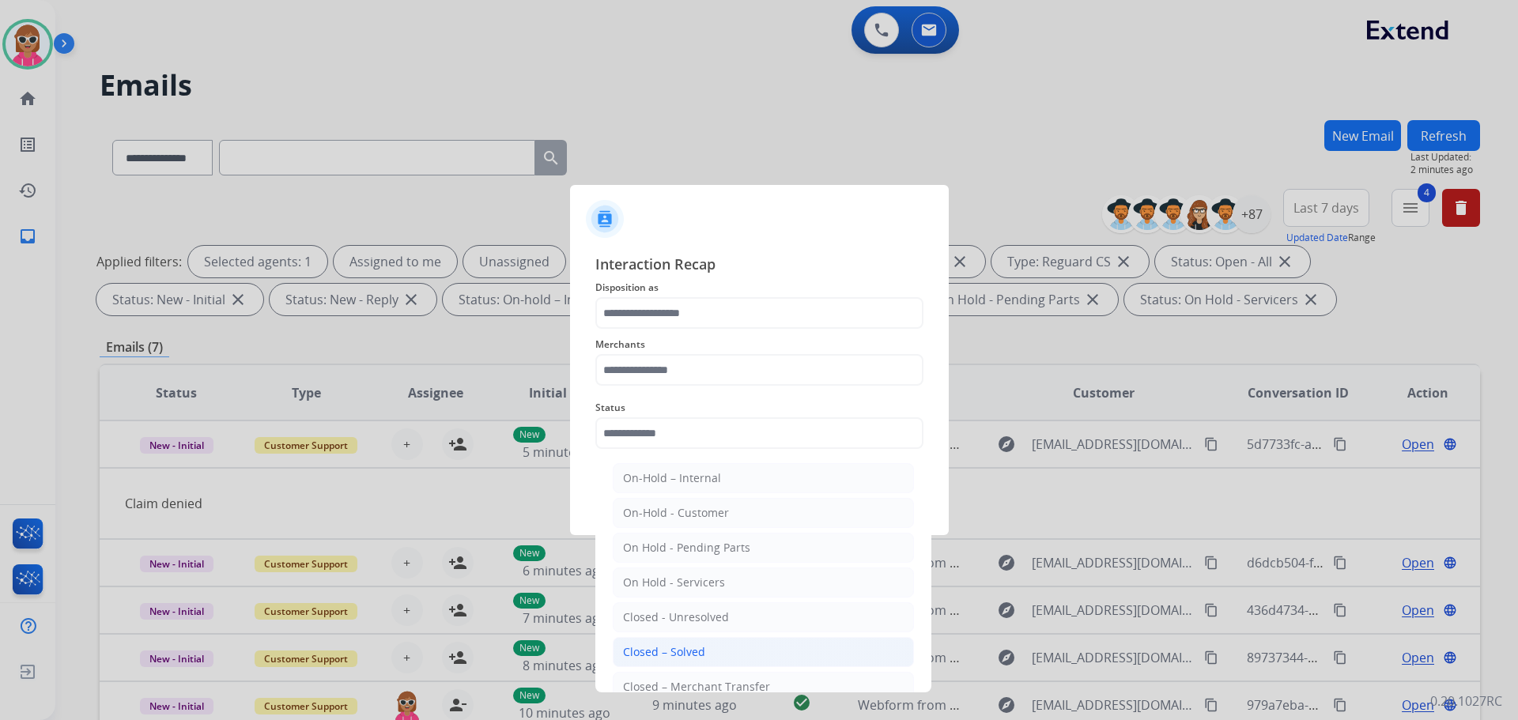
click at [647, 655] on div "Closed – Solved" at bounding box center [664, 653] width 82 height 16
type input "**********"
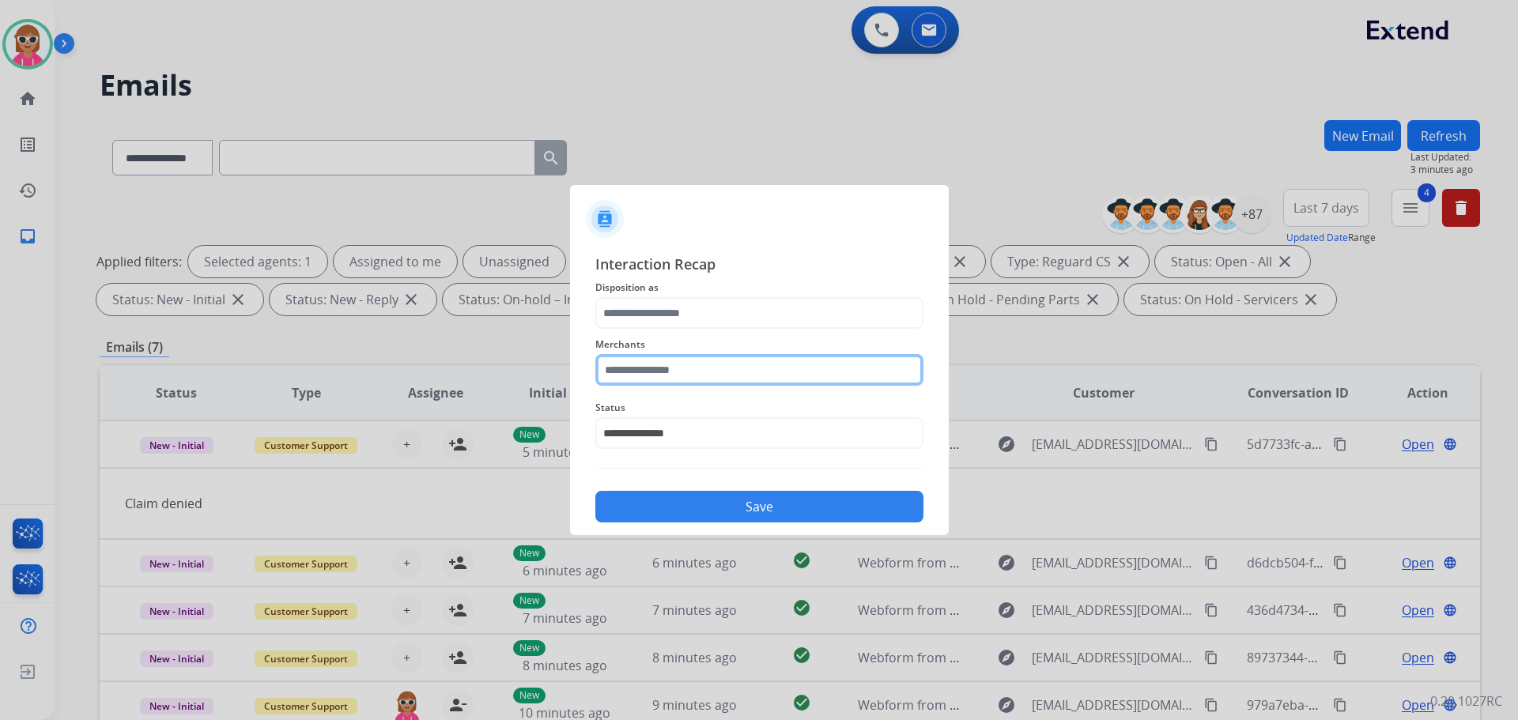
click at [783, 381] on input "text" at bounding box center [759, 370] width 328 height 32
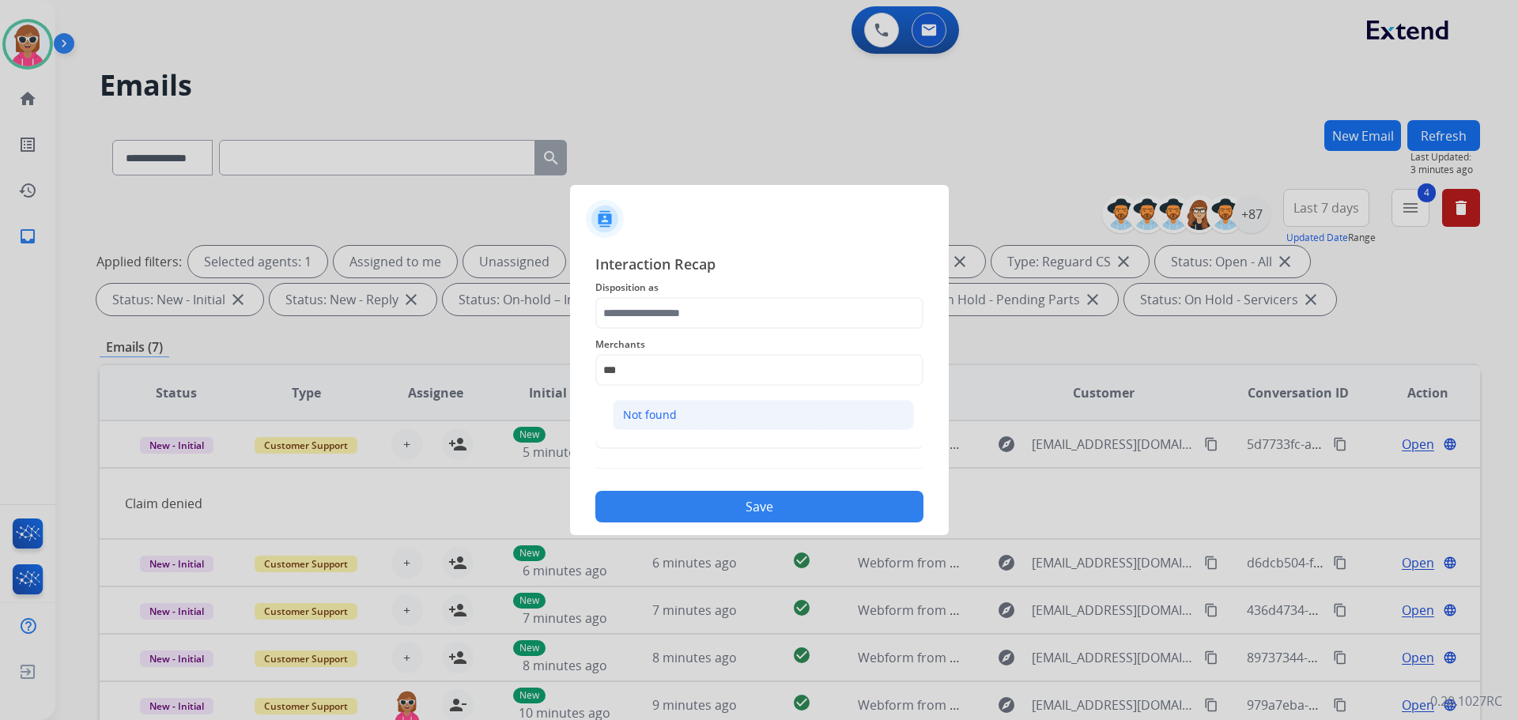
click at [648, 425] on li "Not found" at bounding box center [763, 415] width 301 height 30
type input "*********"
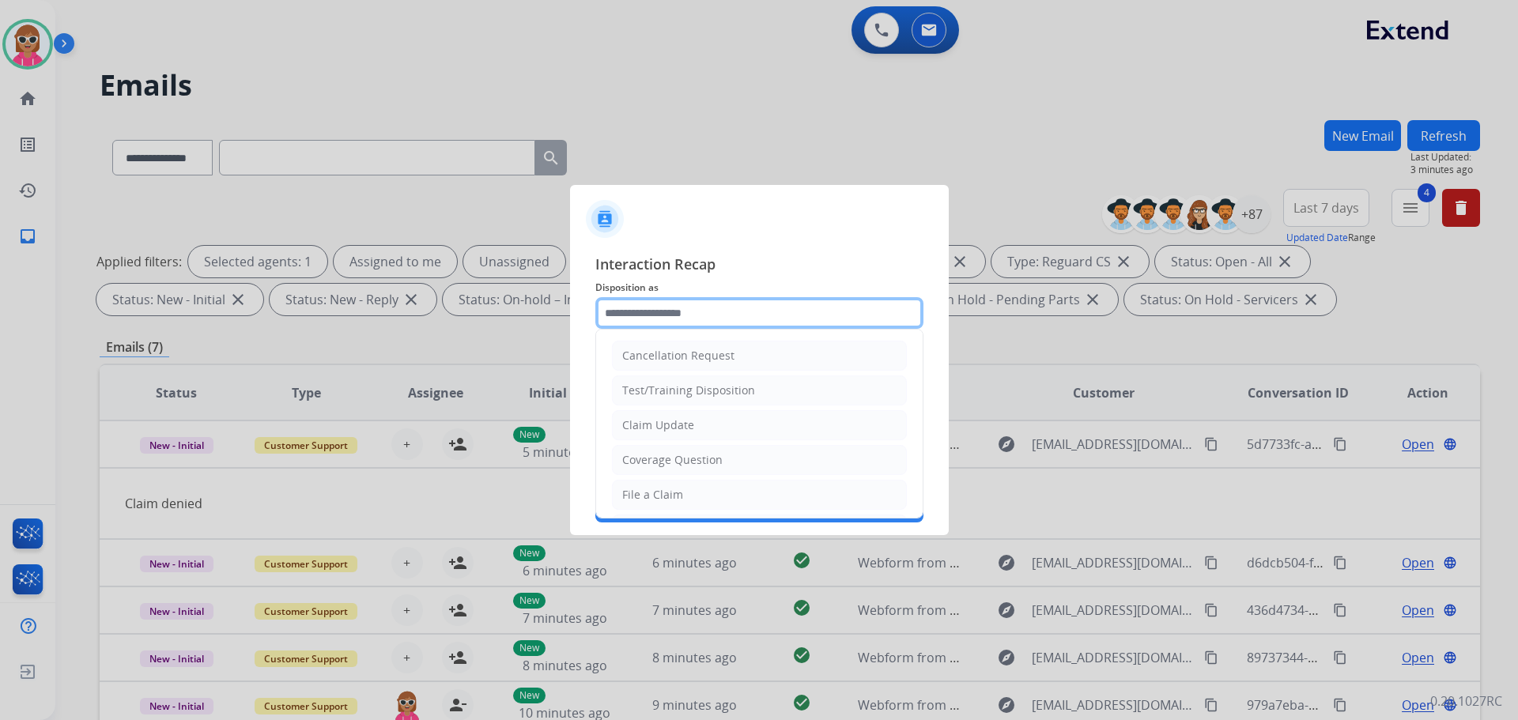
drag, startPoint x: 716, startPoint y: 309, endPoint x: 713, endPoint y: 329, distance: 20.0
click at [714, 305] on input "text" at bounding box center [759, 313] width 328 height 32
click at [667, 448] on li "Other" at bounding box center [759, 457] width 295 height 30
type input "*****"
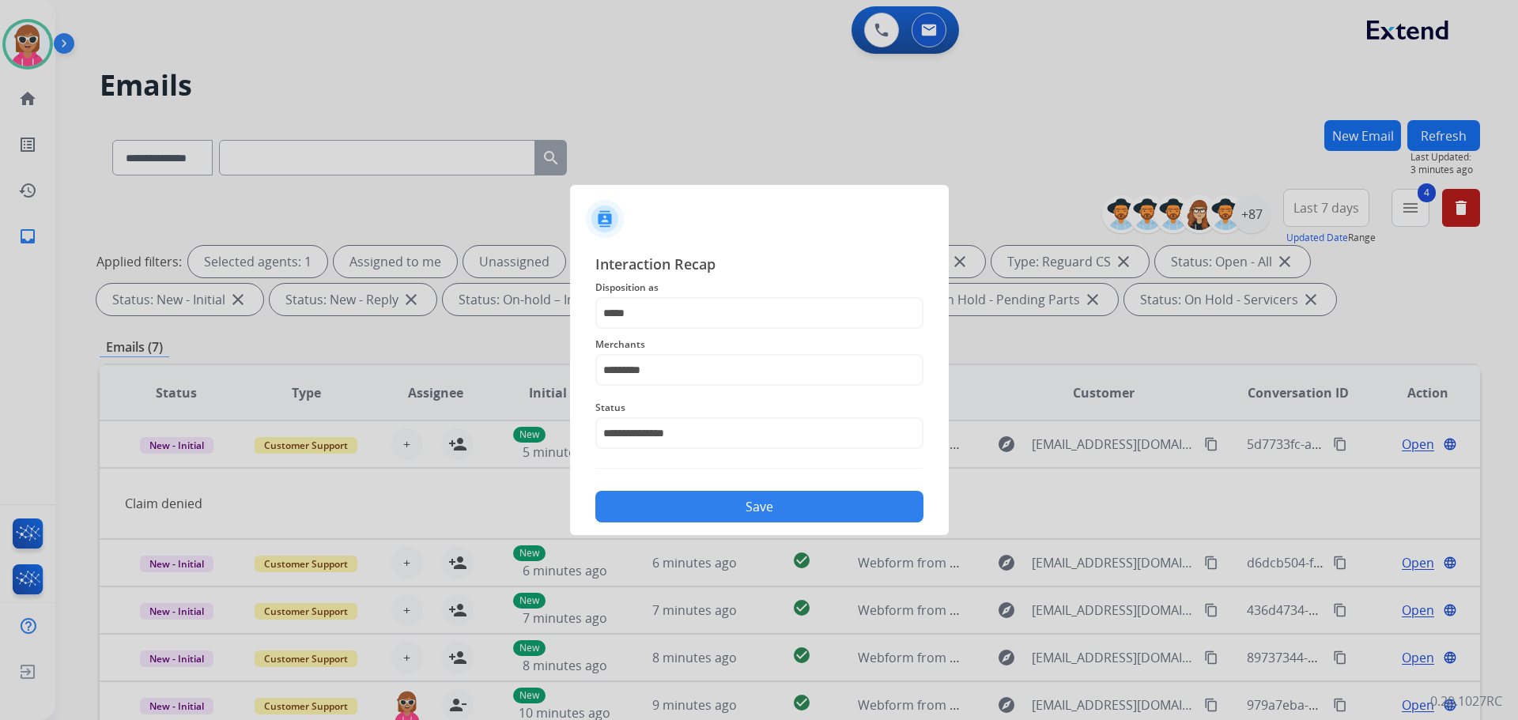
click at [698, 507] on button "Save" at bounding box center [759, 507] width 328 height 32
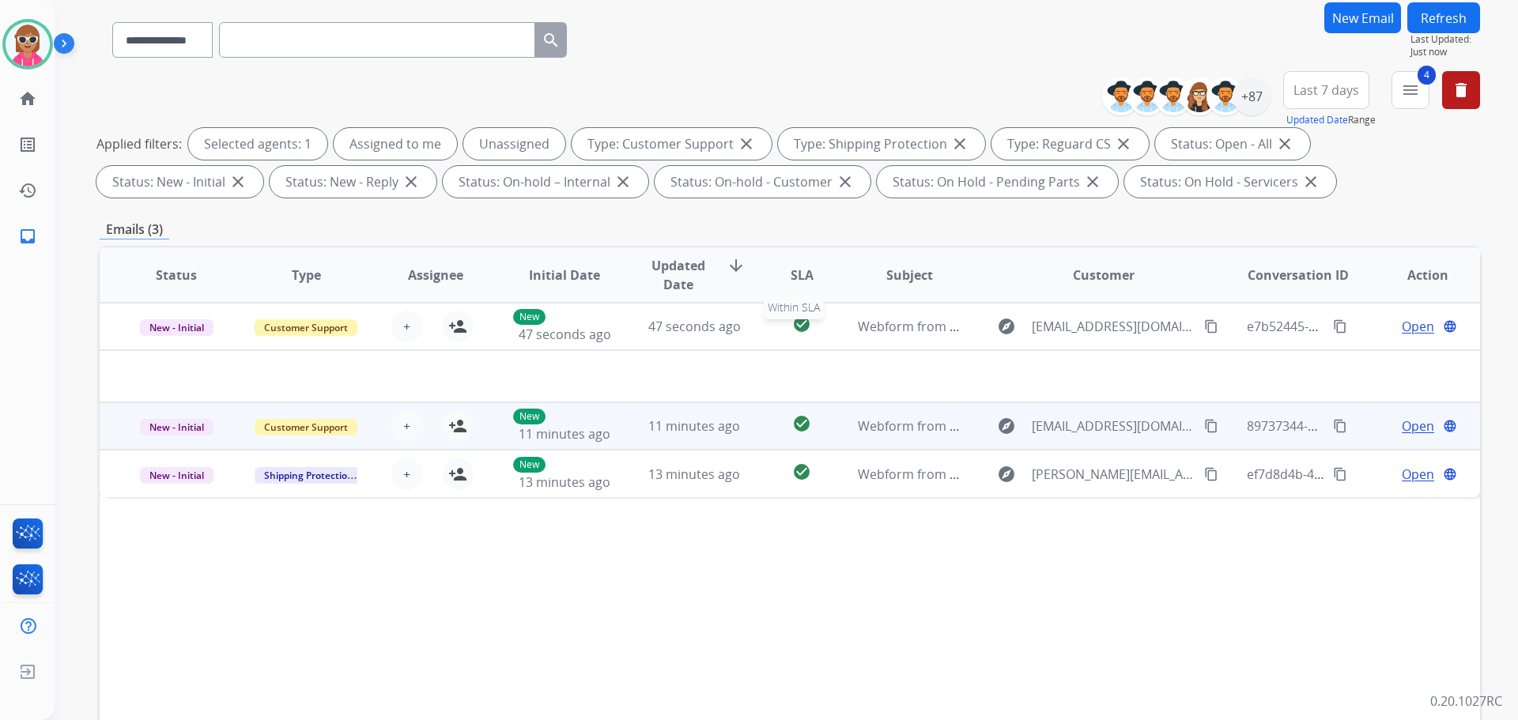
scroll to position [158, 0]
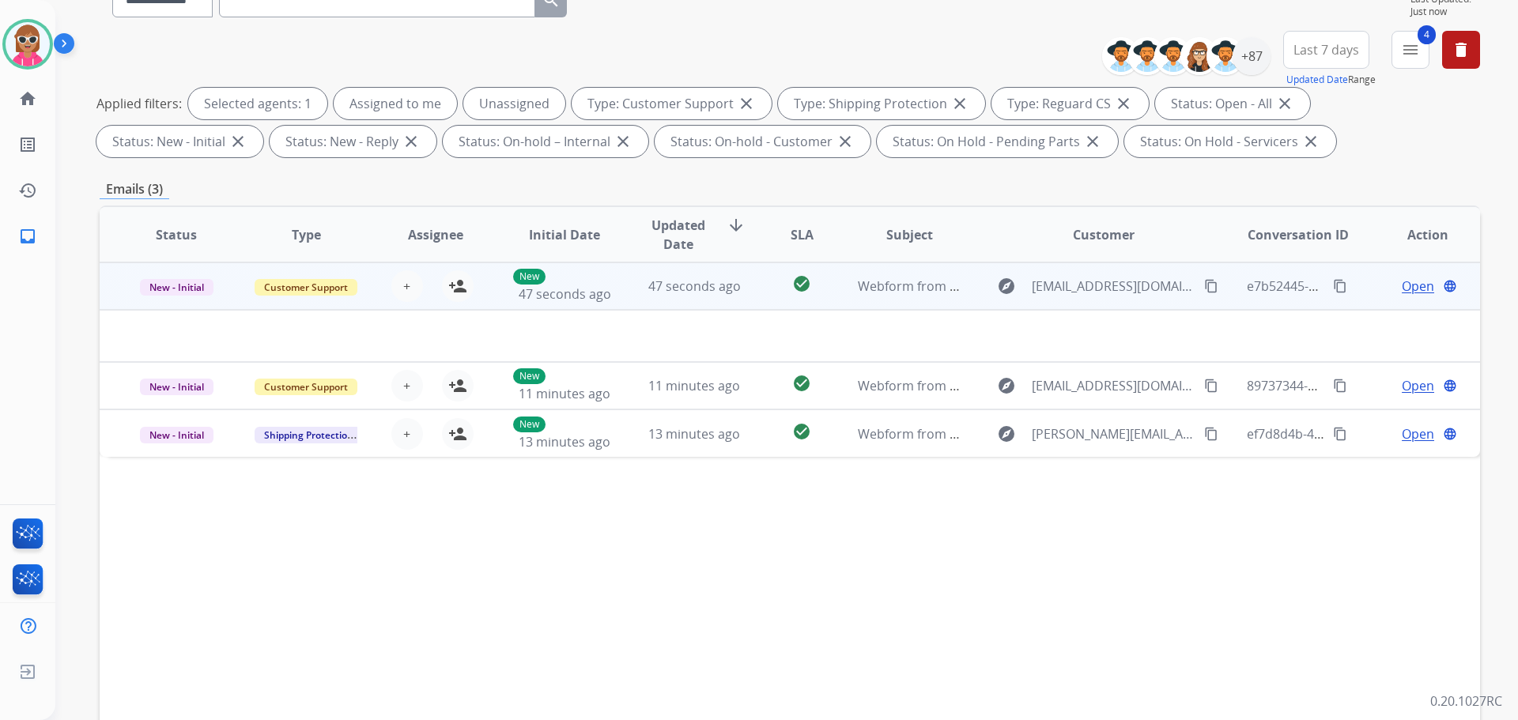
click at [709, 304] on td "47 seconds ago" at bounding box center [683, 286] width 130 height 47
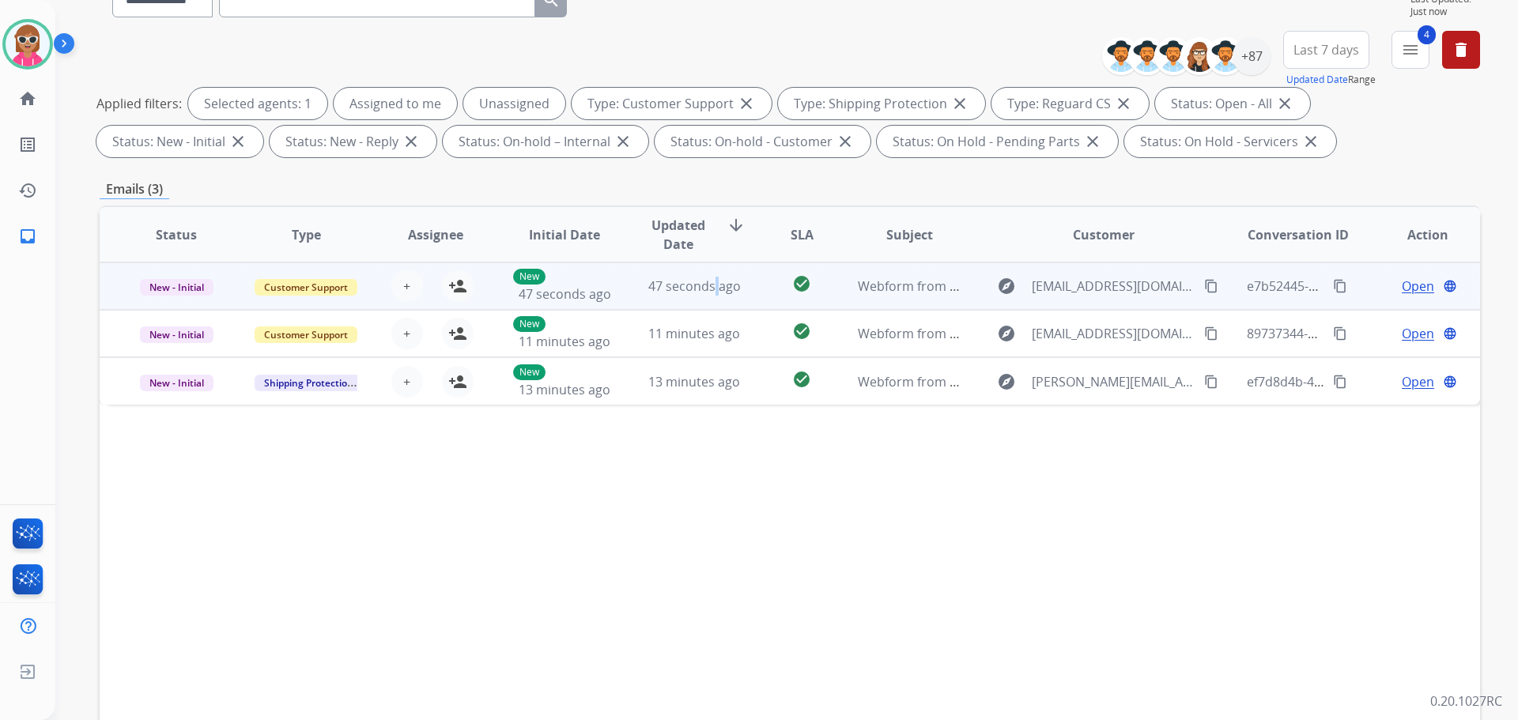
click at [709, 303] on td "47 seconds ago" at bounding box center [683, 286] width 130 height 47
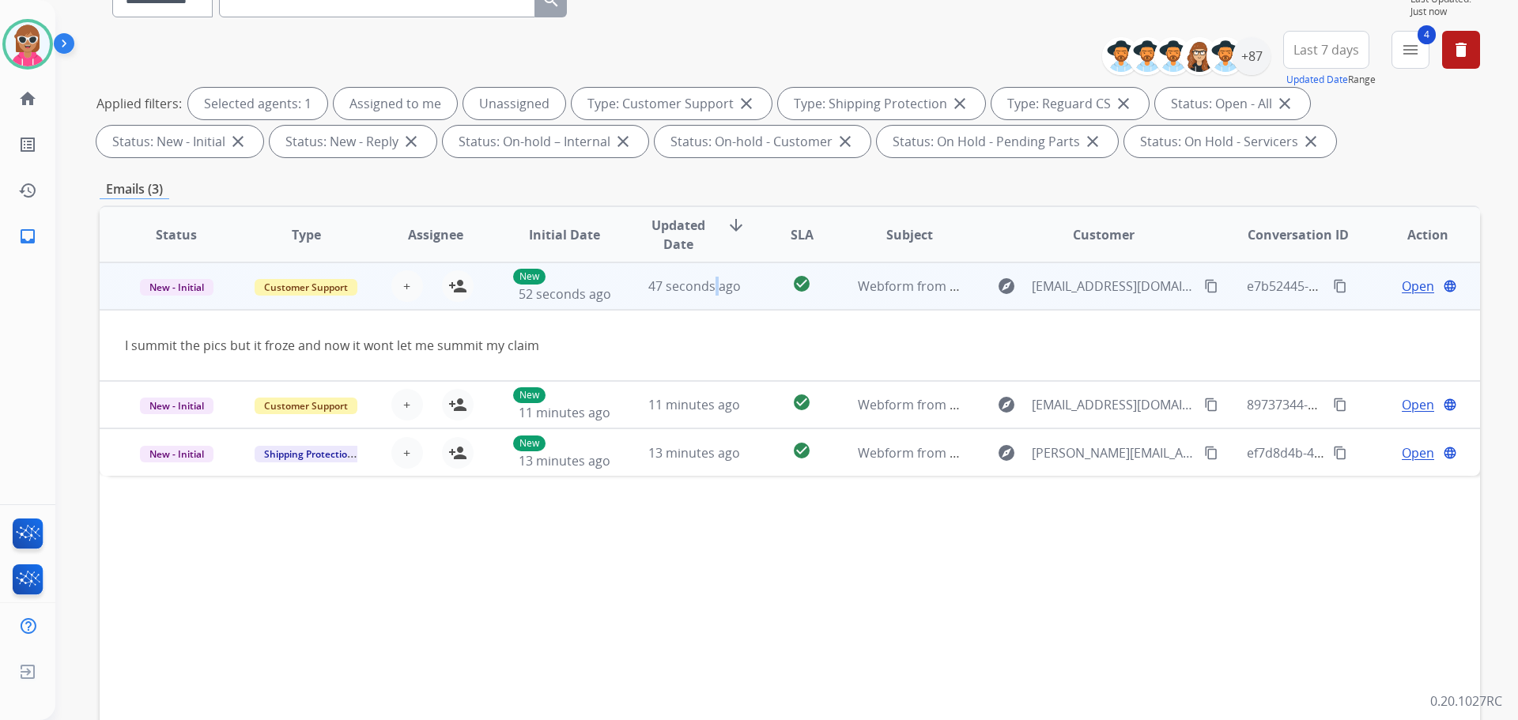
click at [1333, 288] on mat-icon "content_copy" at bounding box center [1340, 286] width 14 height 14
drag, startPoint x: 1204, startPoint y: 291, endPoint x: 1175, endPoint y: 263, distance: 40.3
click at [1204, 289] on mat-icon "content_copy" at bounding box center [1211, 286] width 14 height 14
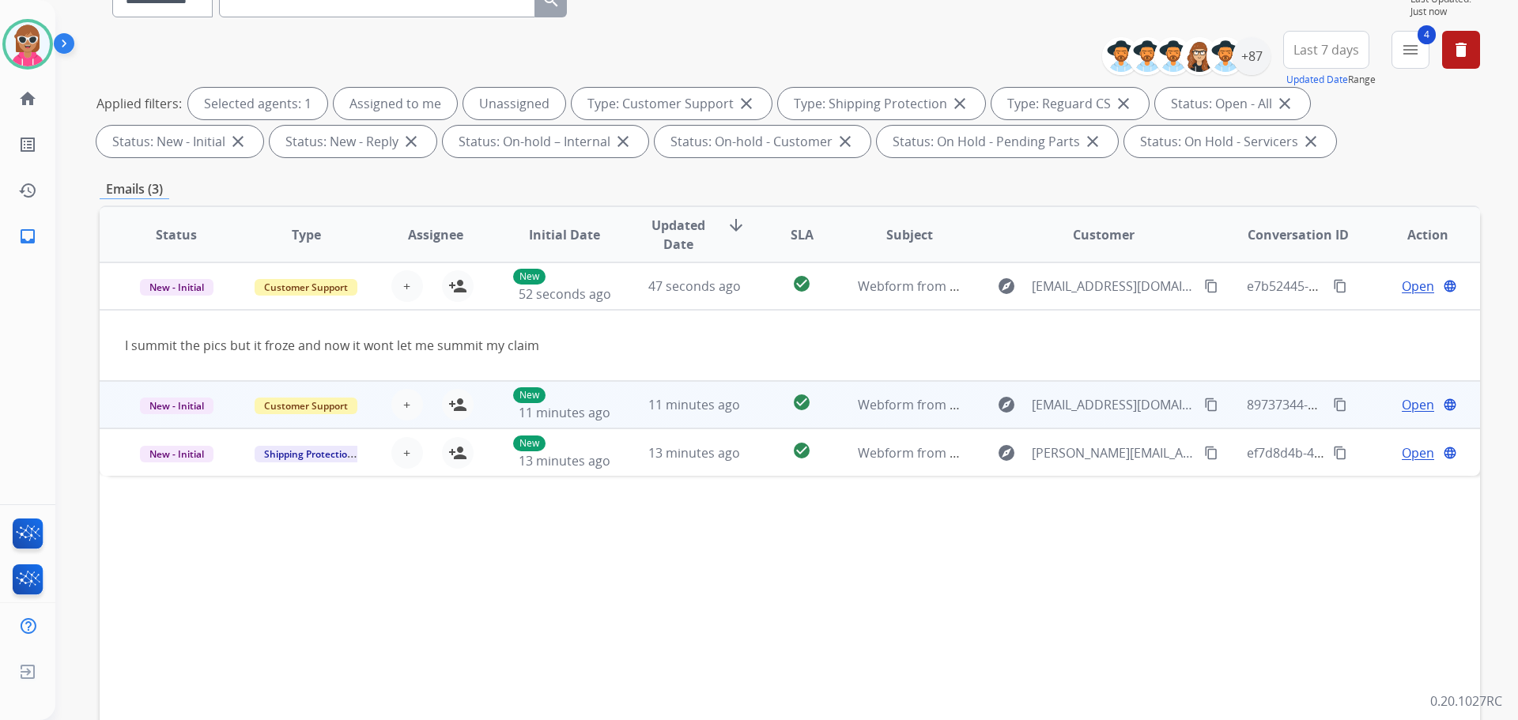
click at [645, 395] on div "11 minutes ago" at bounding box center [695, 404] width 104 height 19
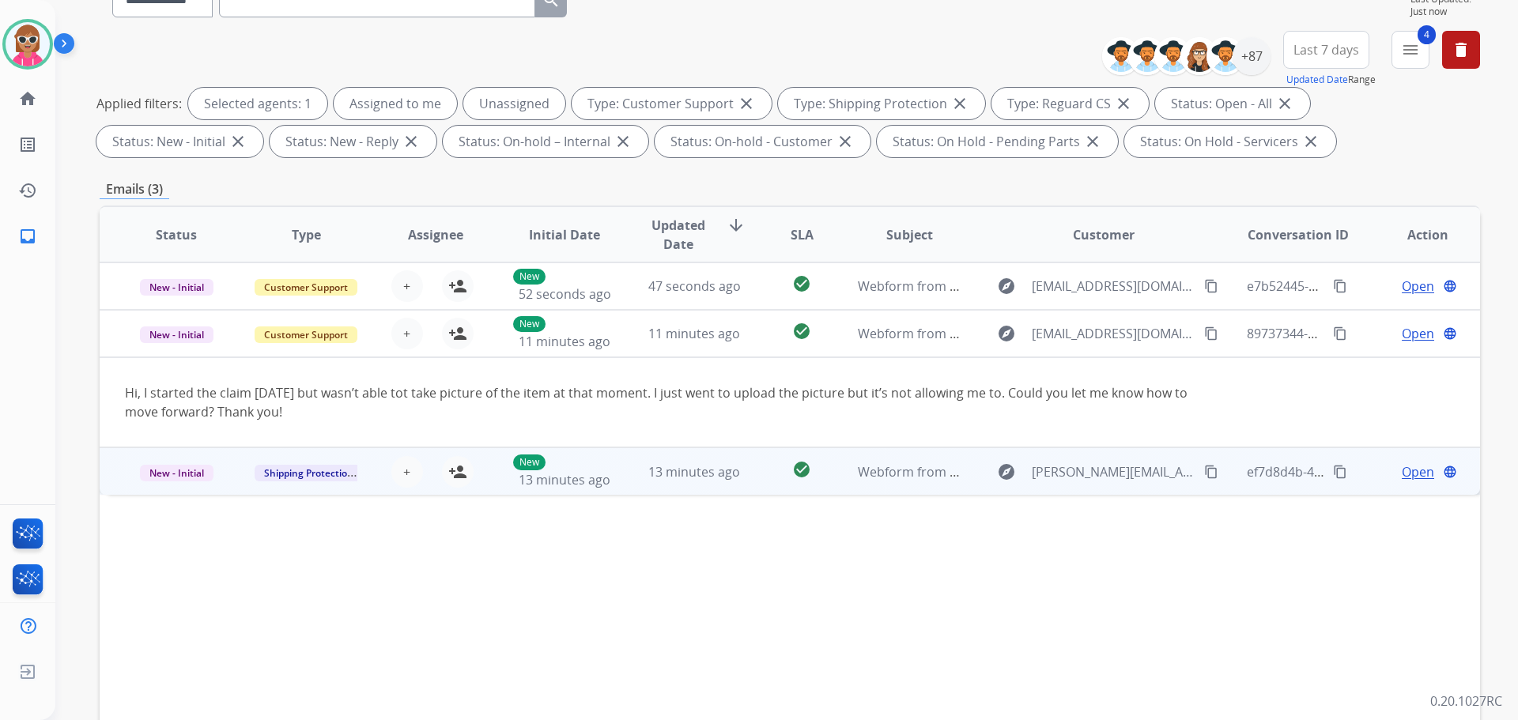
click at [632, 450] on td "13 minutes ago" at bounding box center [683, 471] width 130 height 47
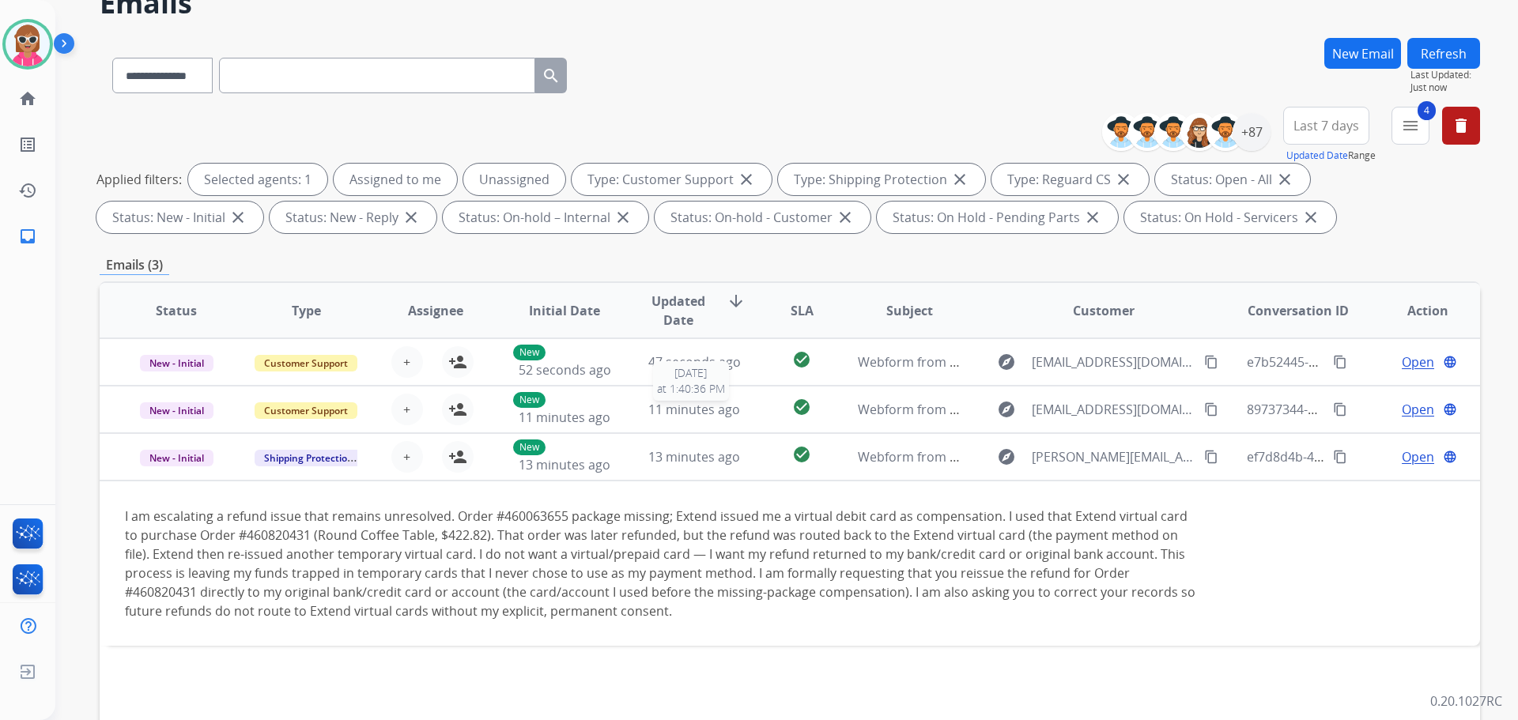
scroll to position [0, 0]
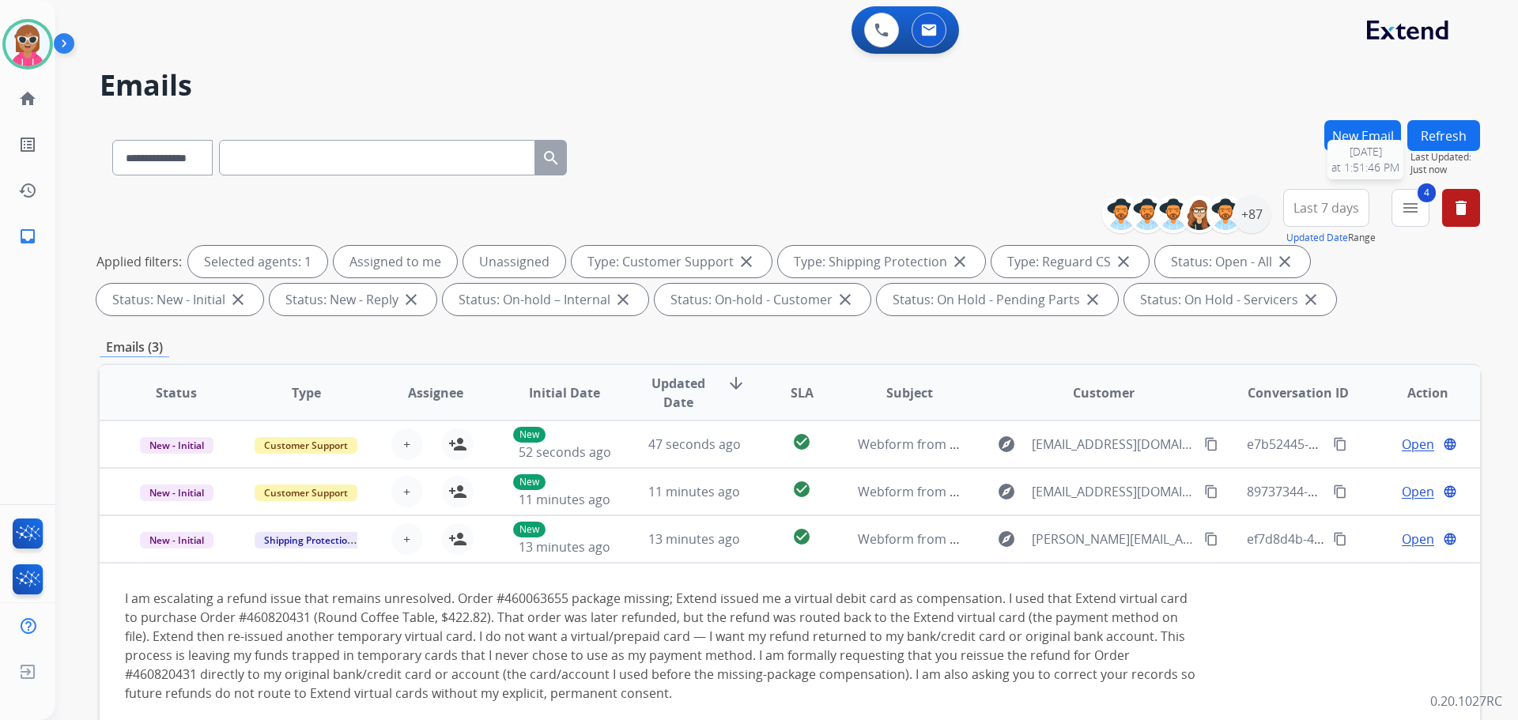
click at [1433, 151] on div "Refresh Last Updated: Just now 9/27/2025 at 1:51:46 PM" at bounding box center [1444, 148] width 73 height 56
click at [1426, 132] on button "Refresh" at bounding box center [1444, 135] width 73 height 31
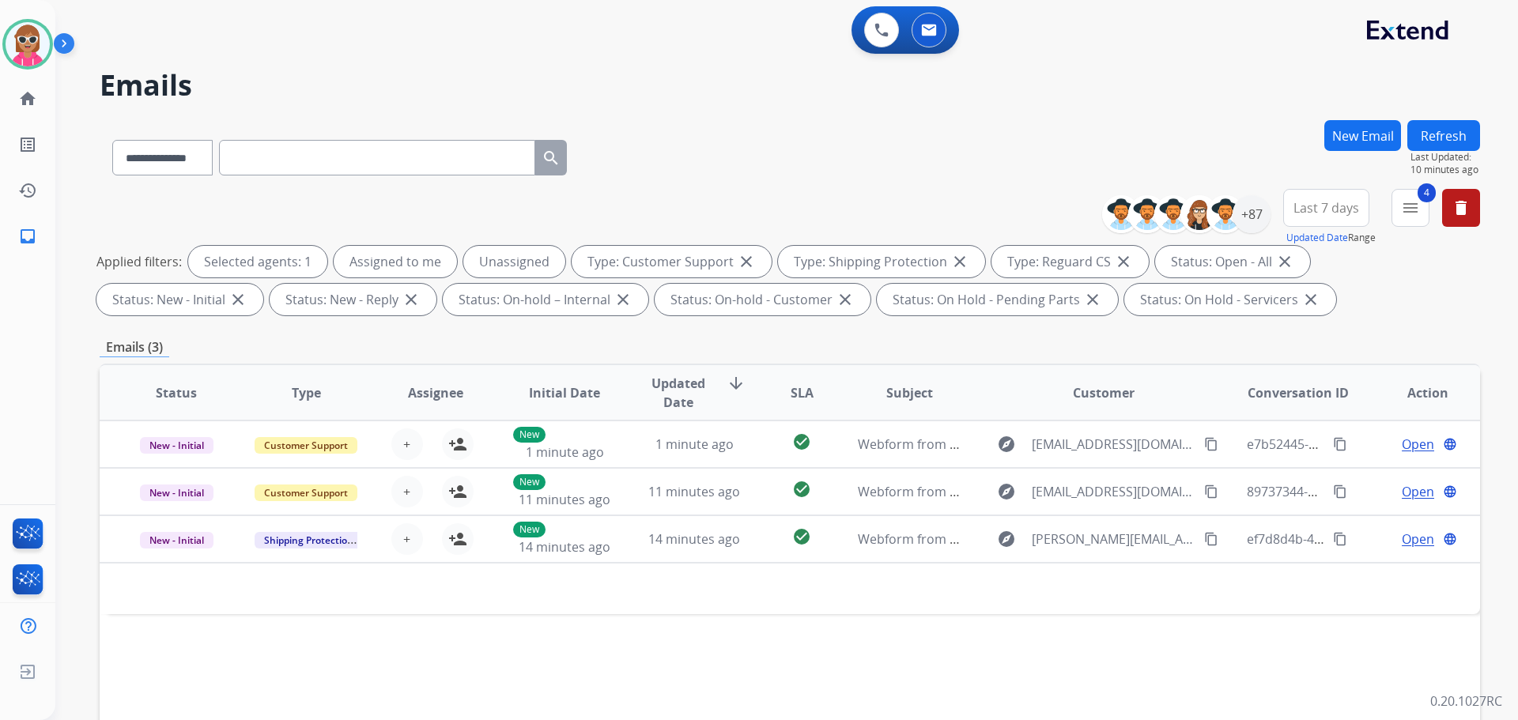
click at [1436, 134] on button "Refresh" at bounding box center [1444, 135] width 73 height 31
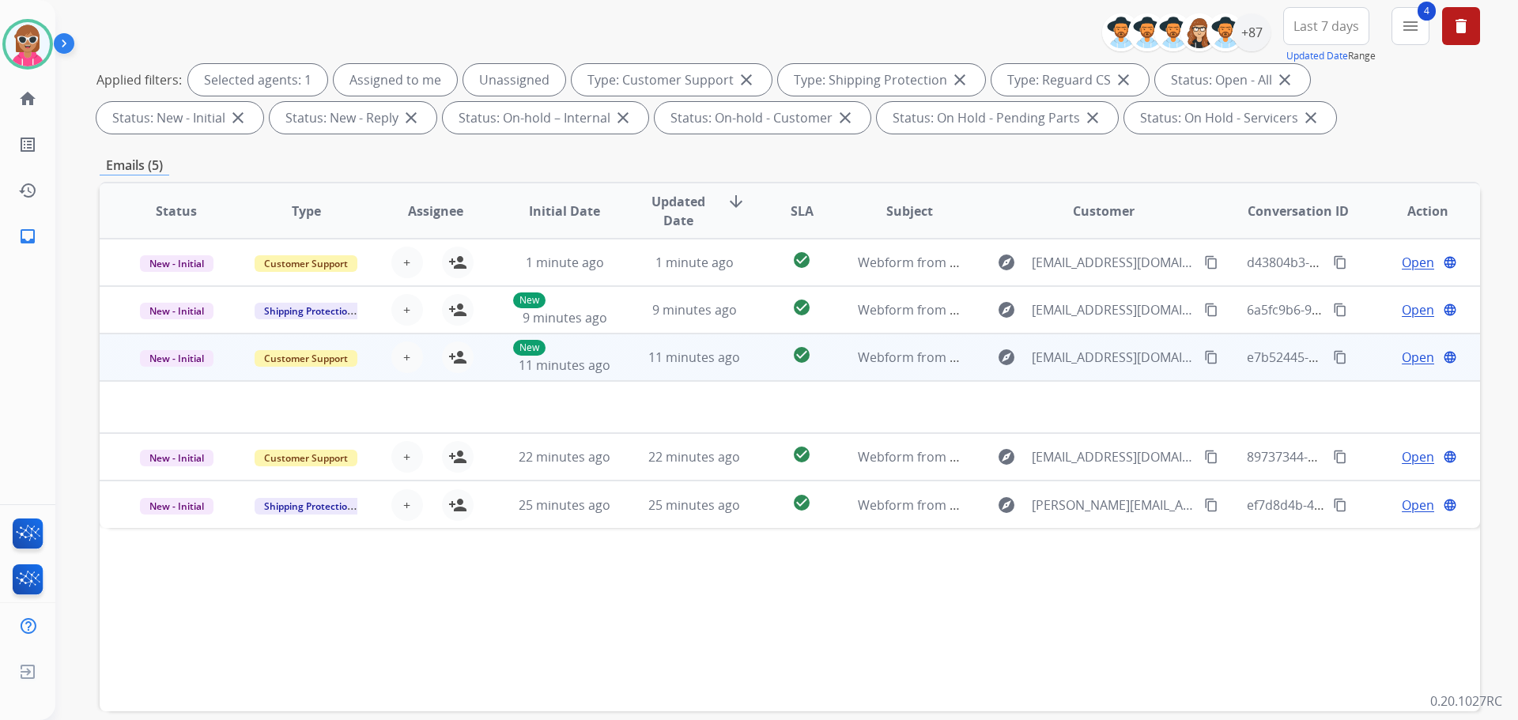
scroll to position [255, 0]
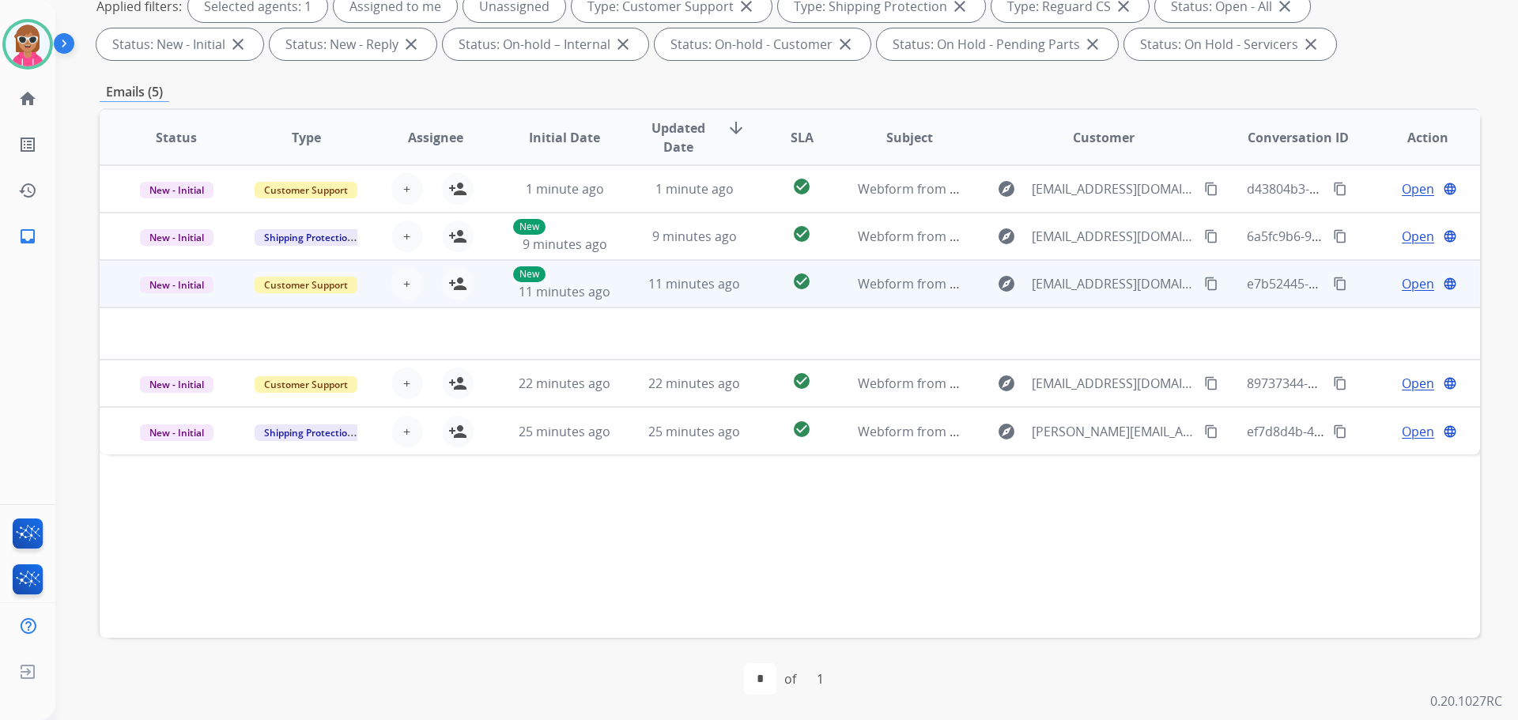
click at [747, 280] on td "check_circle" at bounding box center [790, 283] width 86 height 47
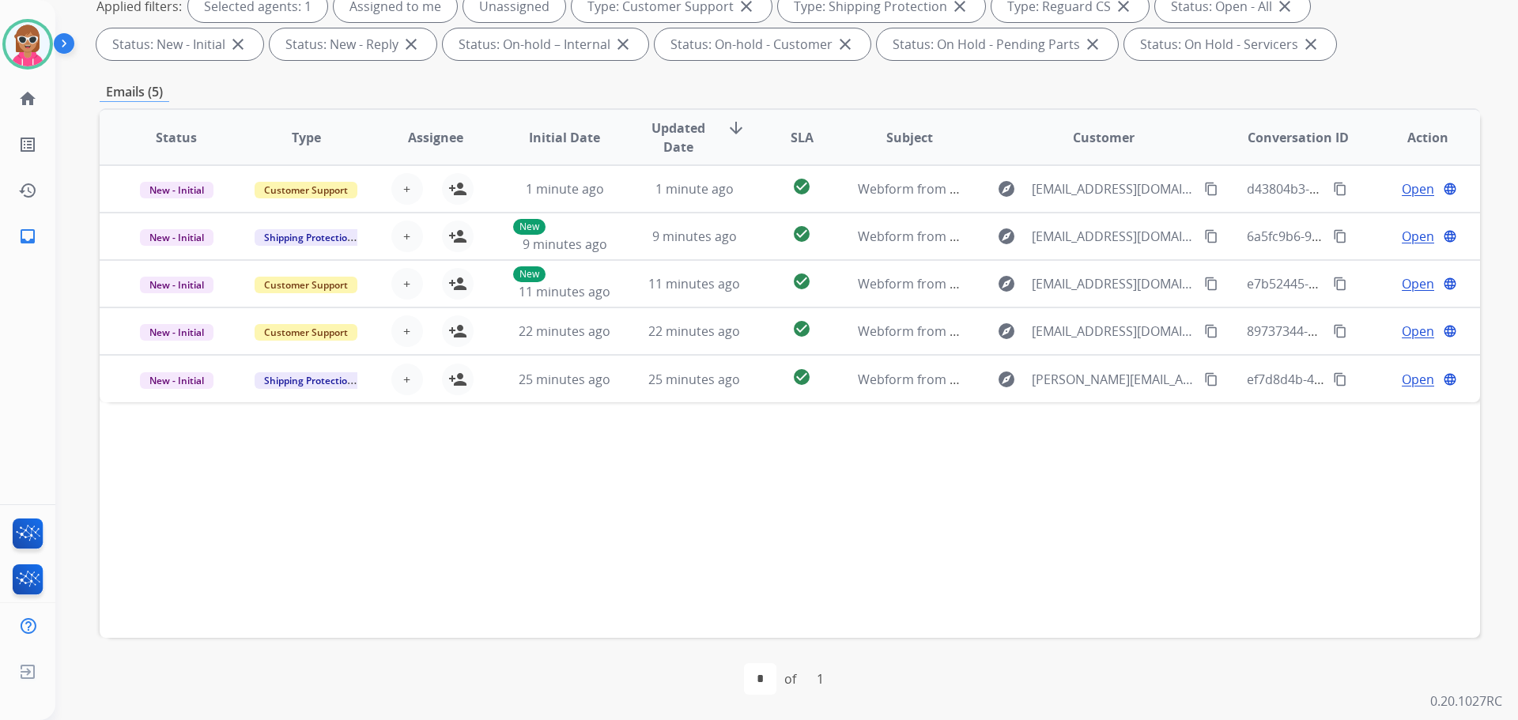
drag, startPoint x: 510, startPoint y: 521, endPoint x: 530, endPoint y: 493, distance: 34.7
click at [512, 510] on div "Status Type Assignee Initial Date Updated Date arrow_downward SLA Subject Custo…" at bounding box center [790, 373] width 1381 height 530
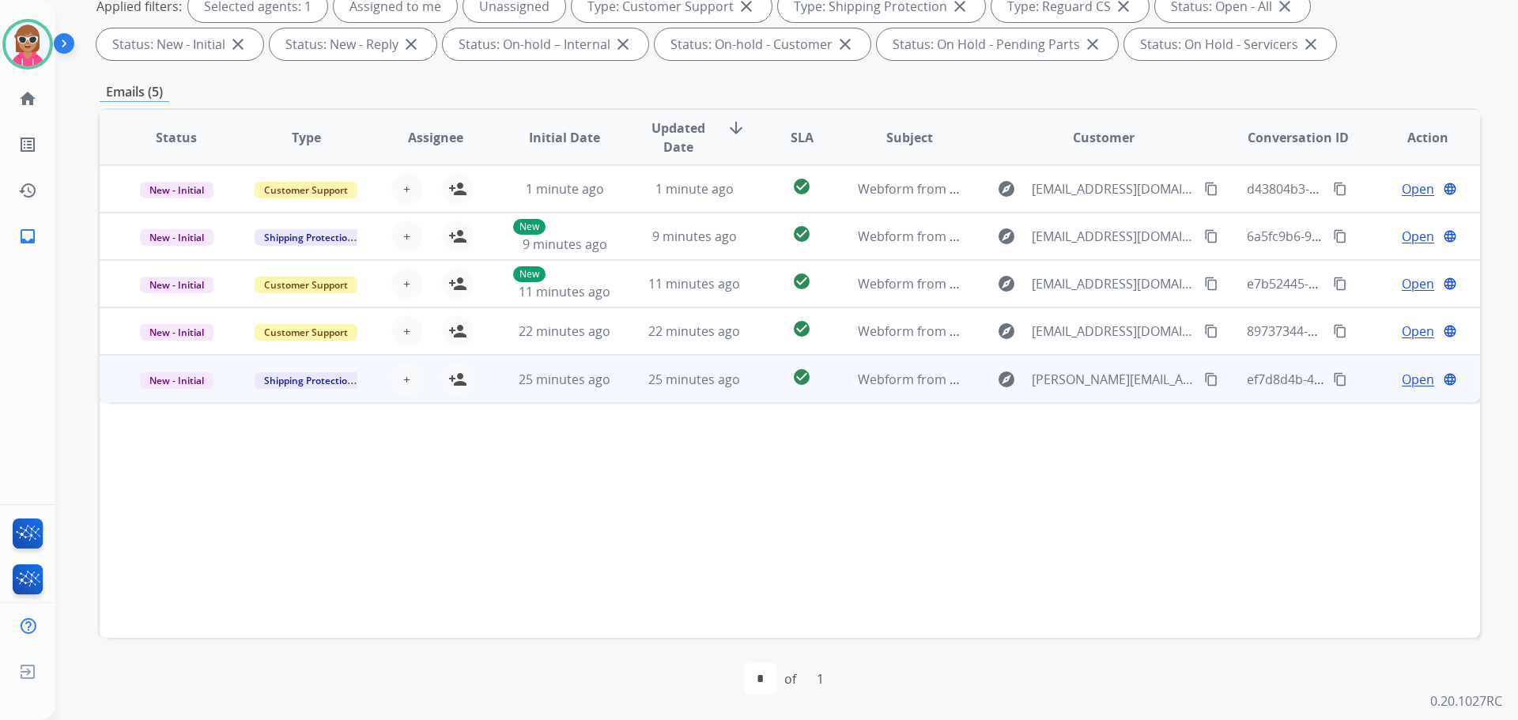
click at [816, 372] on div "check_circle" at bounding box center [802, 380] width 60 height 24
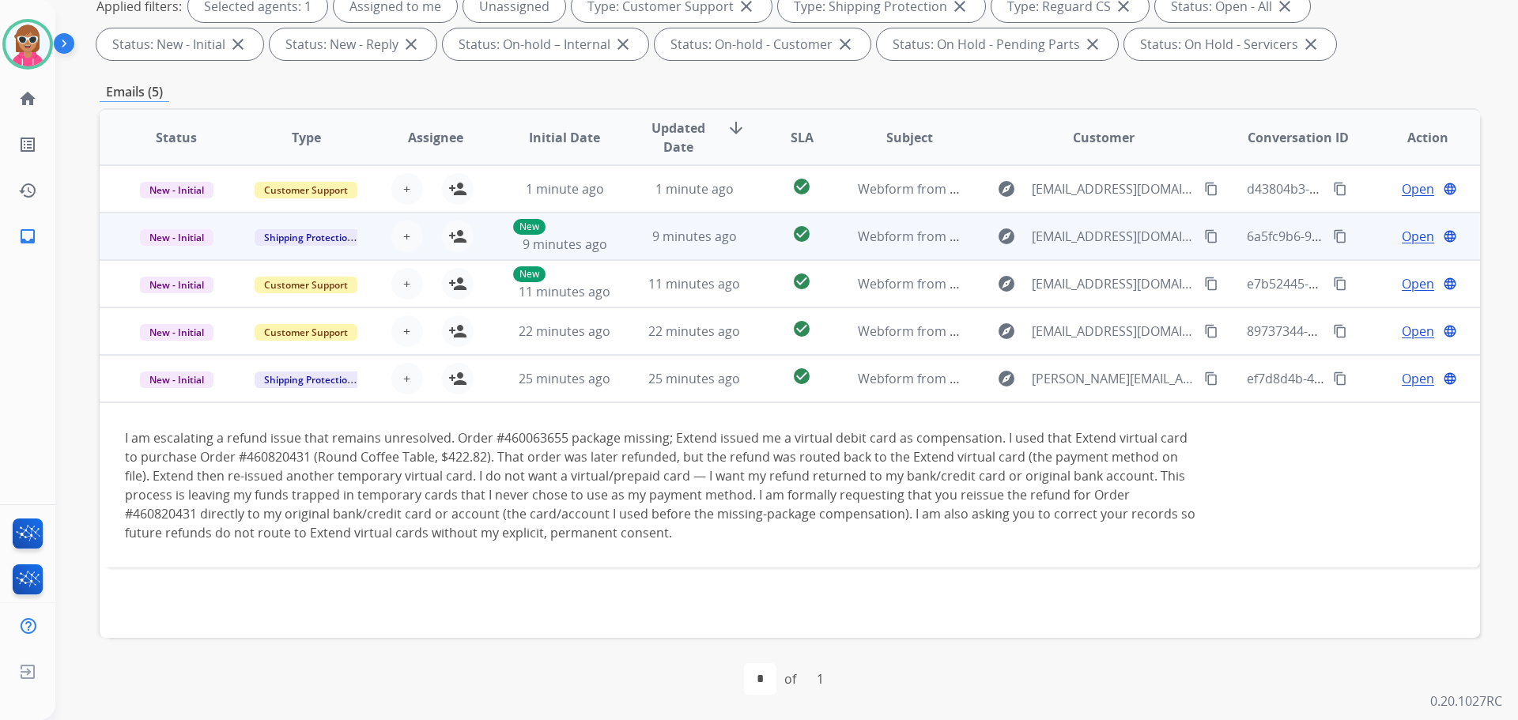
click at [738, 306] on table "Status Type Assignee Initial Date Updated Date arrow_downward SLA Subject Custo…" at bounding box center [790, 339] width 1381 height 458
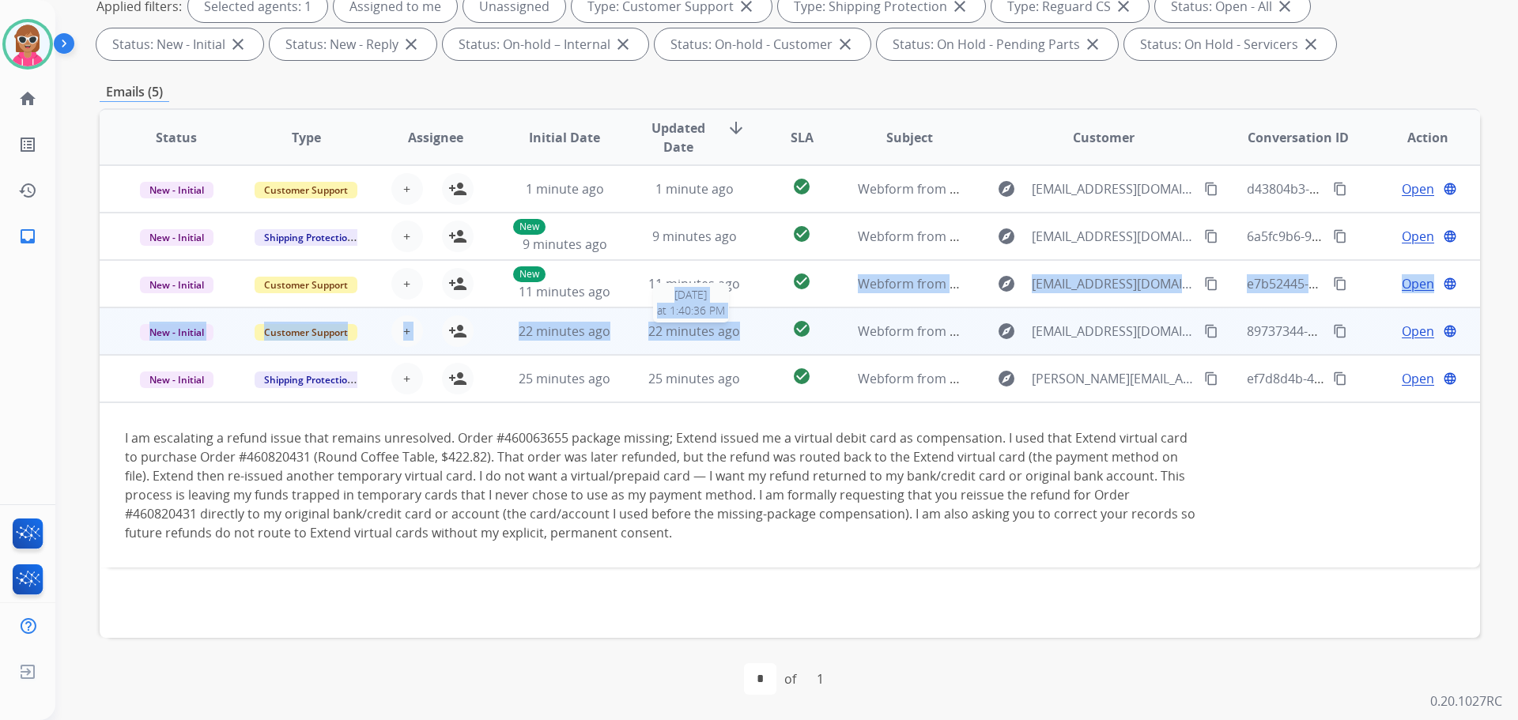
click at [732, 330] on span "22 minutes ago" at bounding box center [694, 331] width 92 height 17
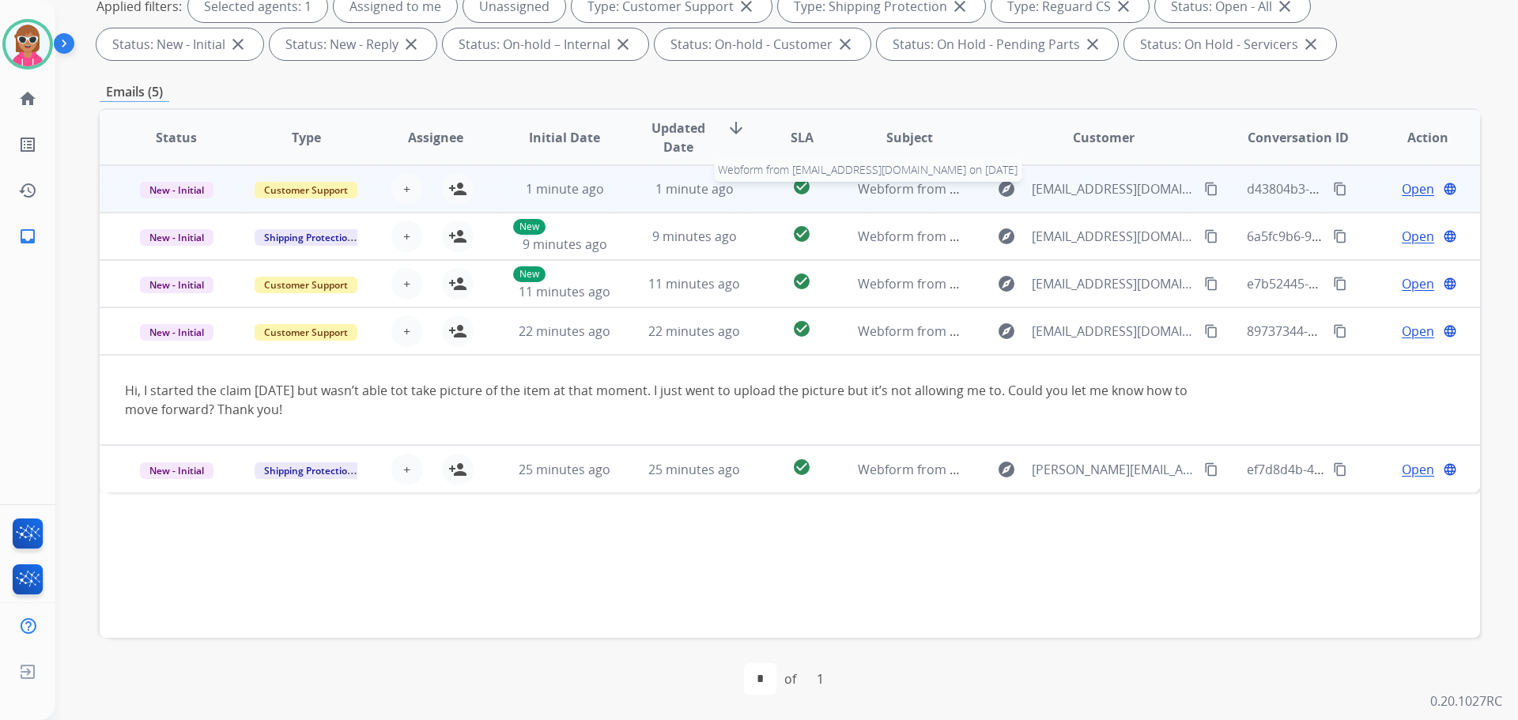
click at [883, 195] on span "Webform from valdezf10@gmail.com on 09/27/2025" at bounding box center [1037, 188] width 358 height 17
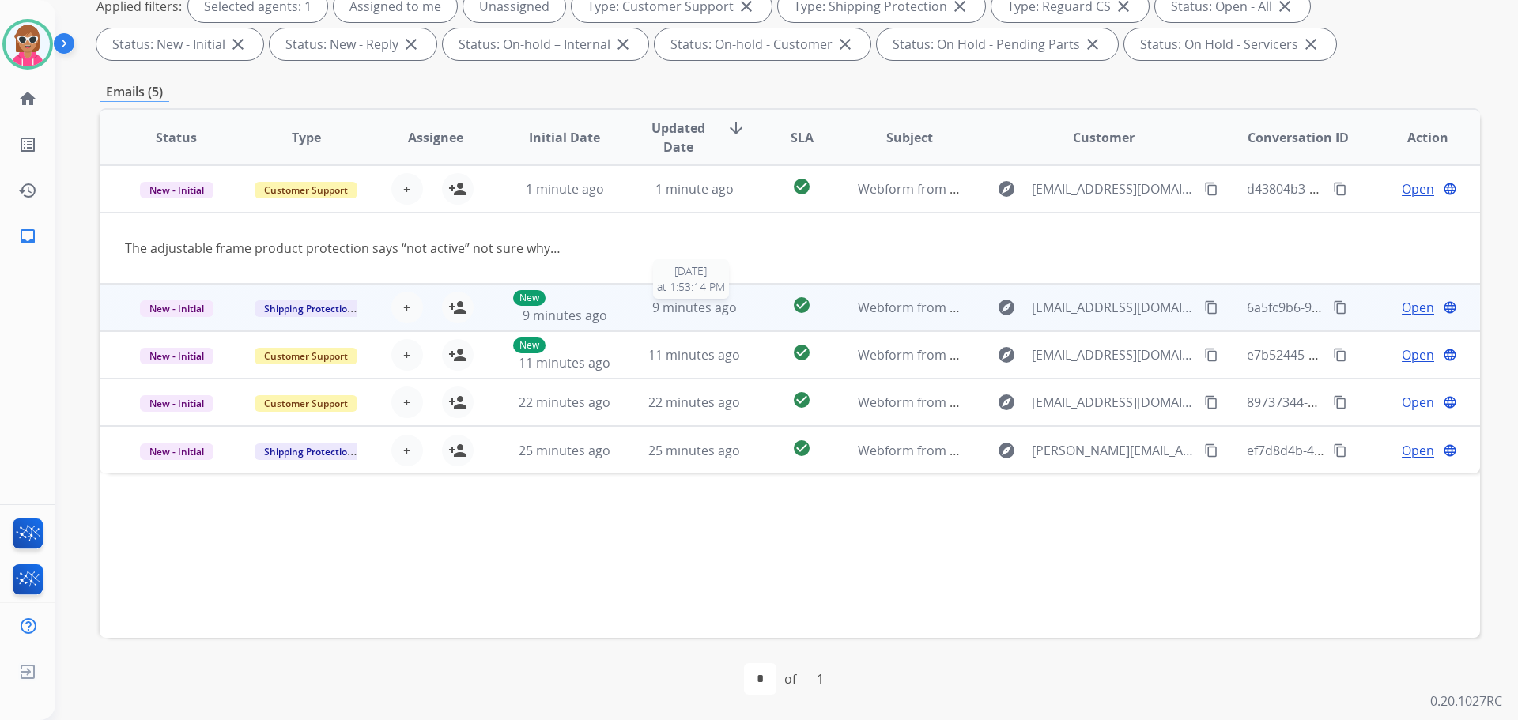
click at [705, 305] on span "9 minutes ago" at bounding box center [694, 307] width 85 height 17
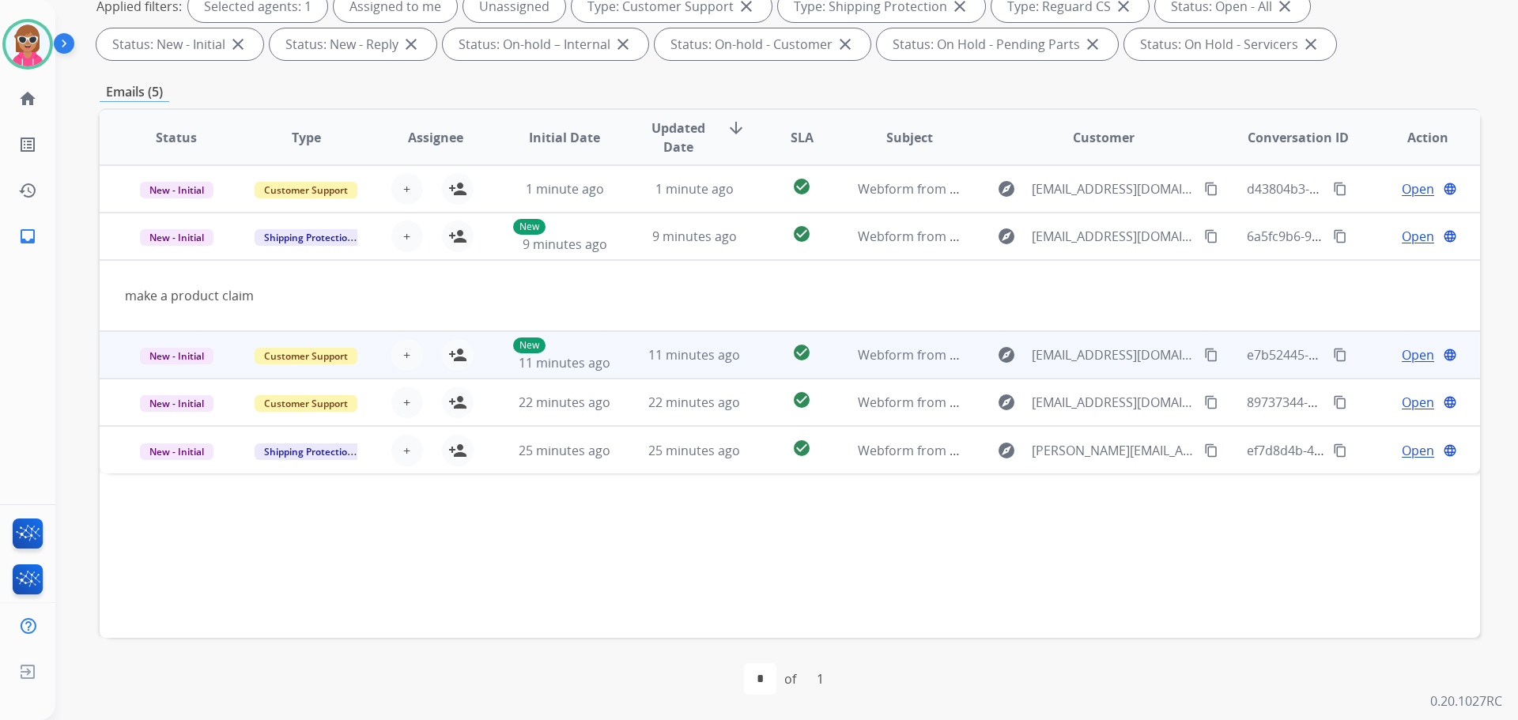
click at [750, 342] on td "check_circle" at bounding box center [790, 354] width 86 height 47
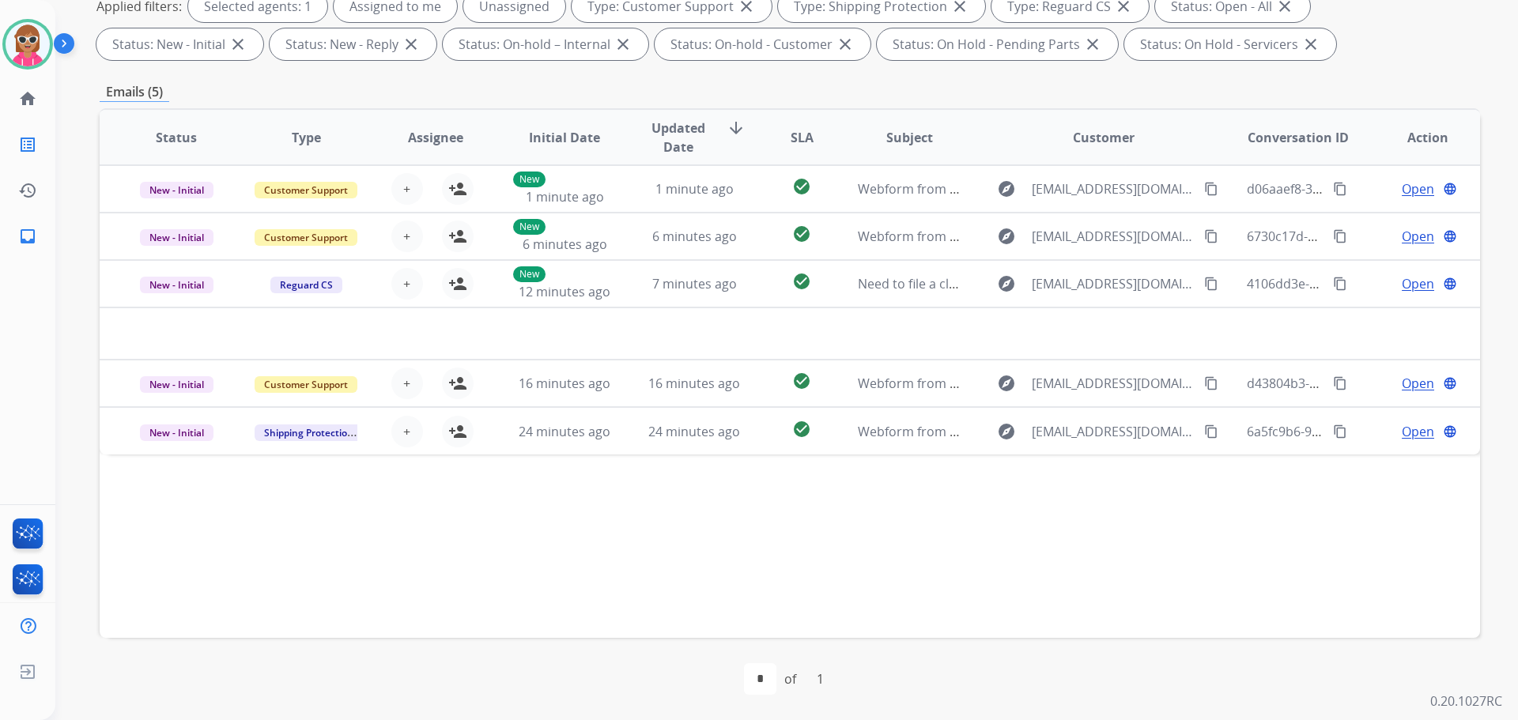
drag, startPoint x: 36, startPoint y: 134, endPoint x: 62, endPoint y: 89, distance: 52.8
click at [55, 113] on div "**********" at bounding box center [759, 360] width 1518 height 720
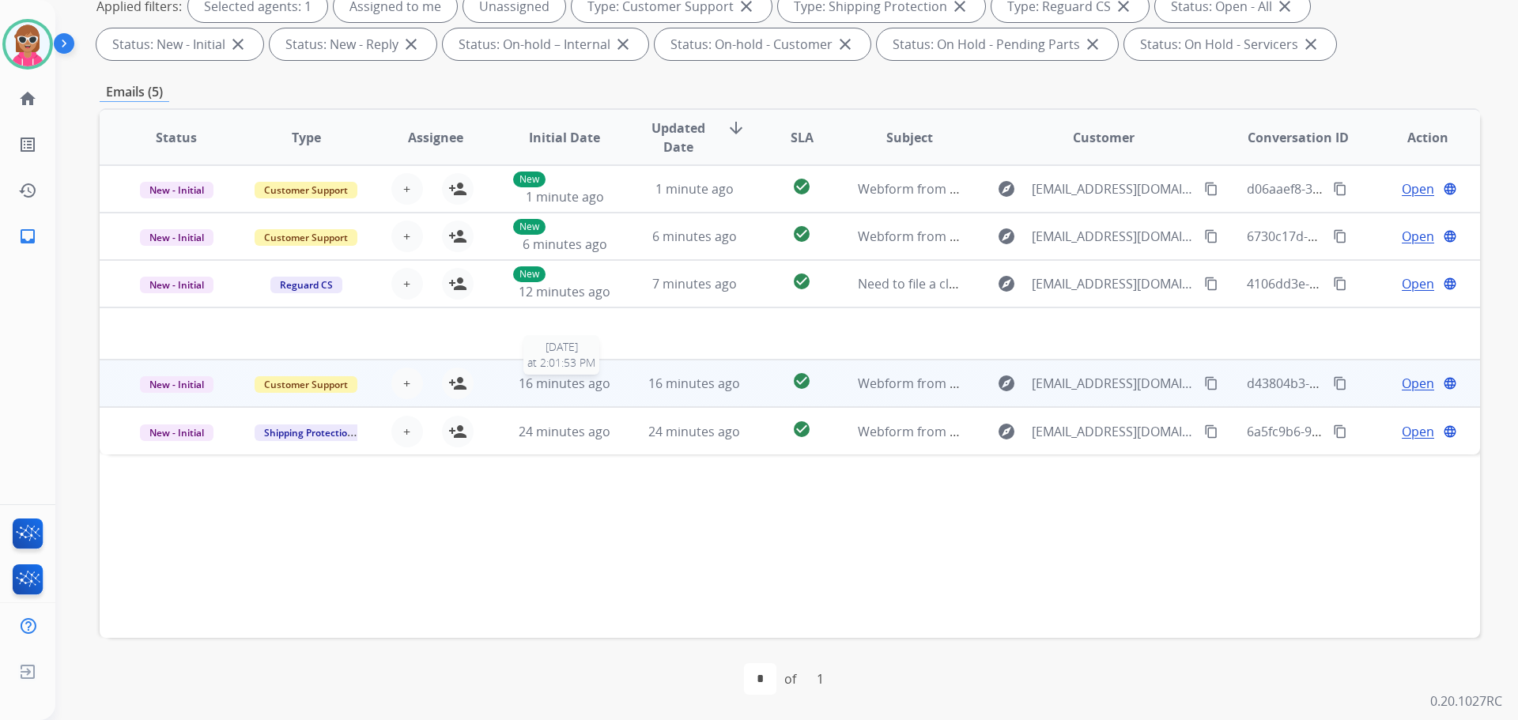
click at [558, 380] on span "16 minutes ago" at bounding box center [565, 383] width 92 height 17
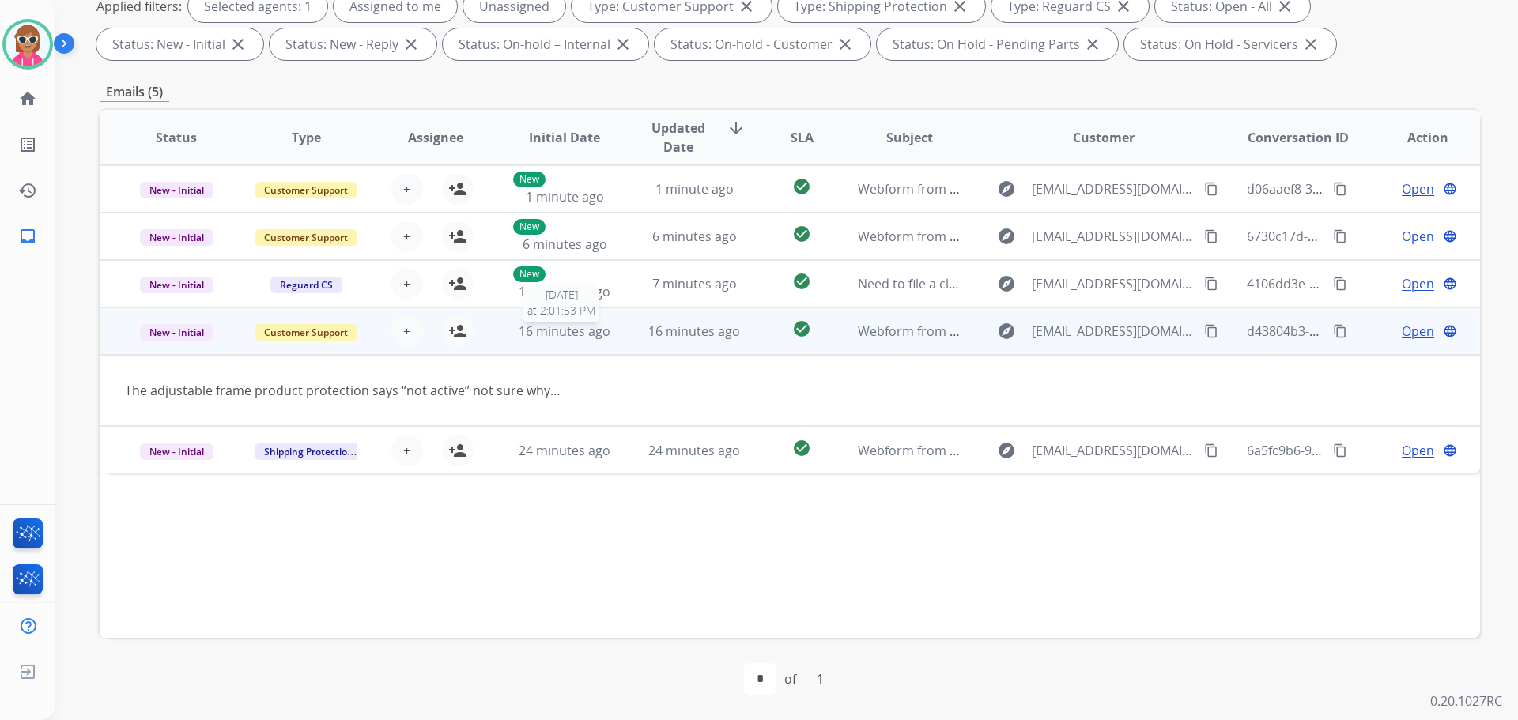
click at [604, 331] on span "16 minutes ago" at bounding box center [565, 331] width 92 height 17
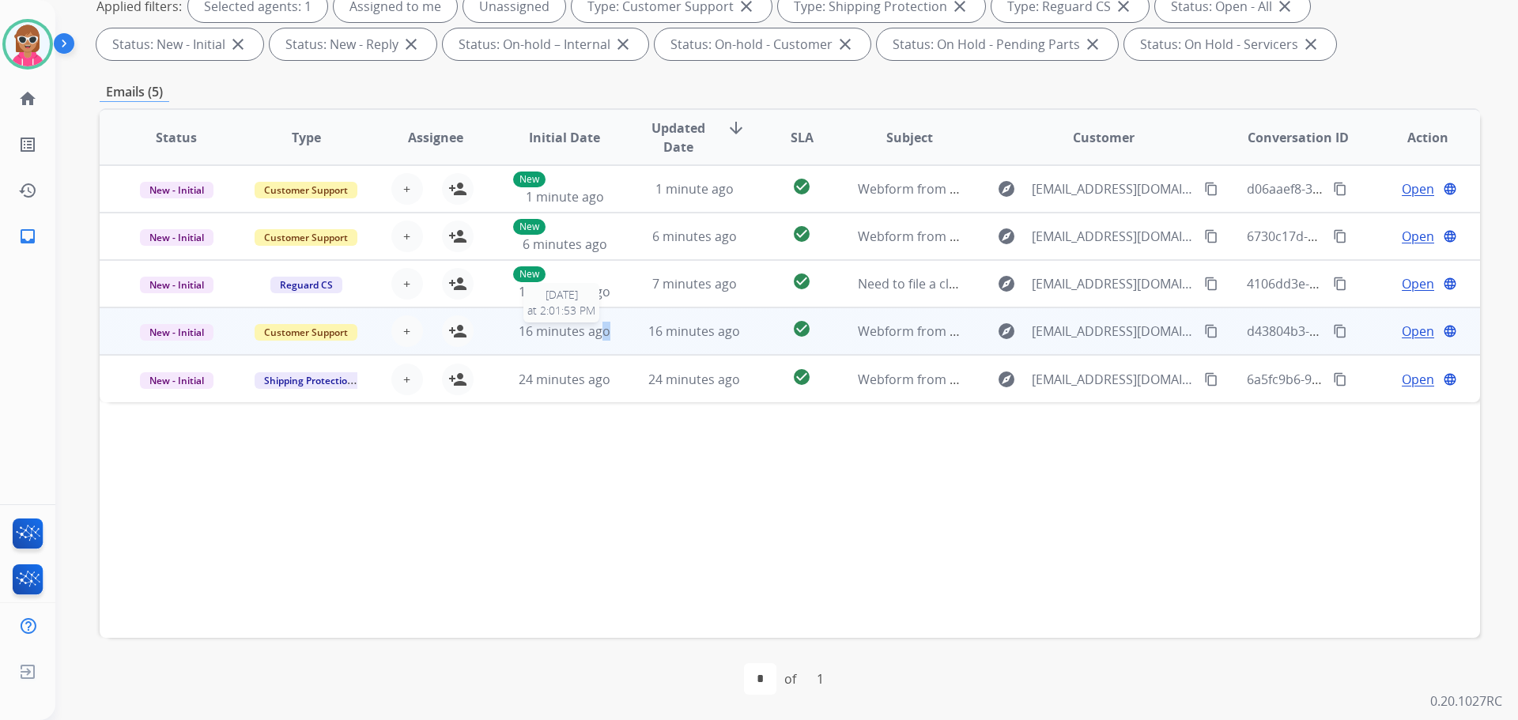
click at [607, 331] on div "16 minutes ago" at bounding box center [565, 331] width 104 height 19
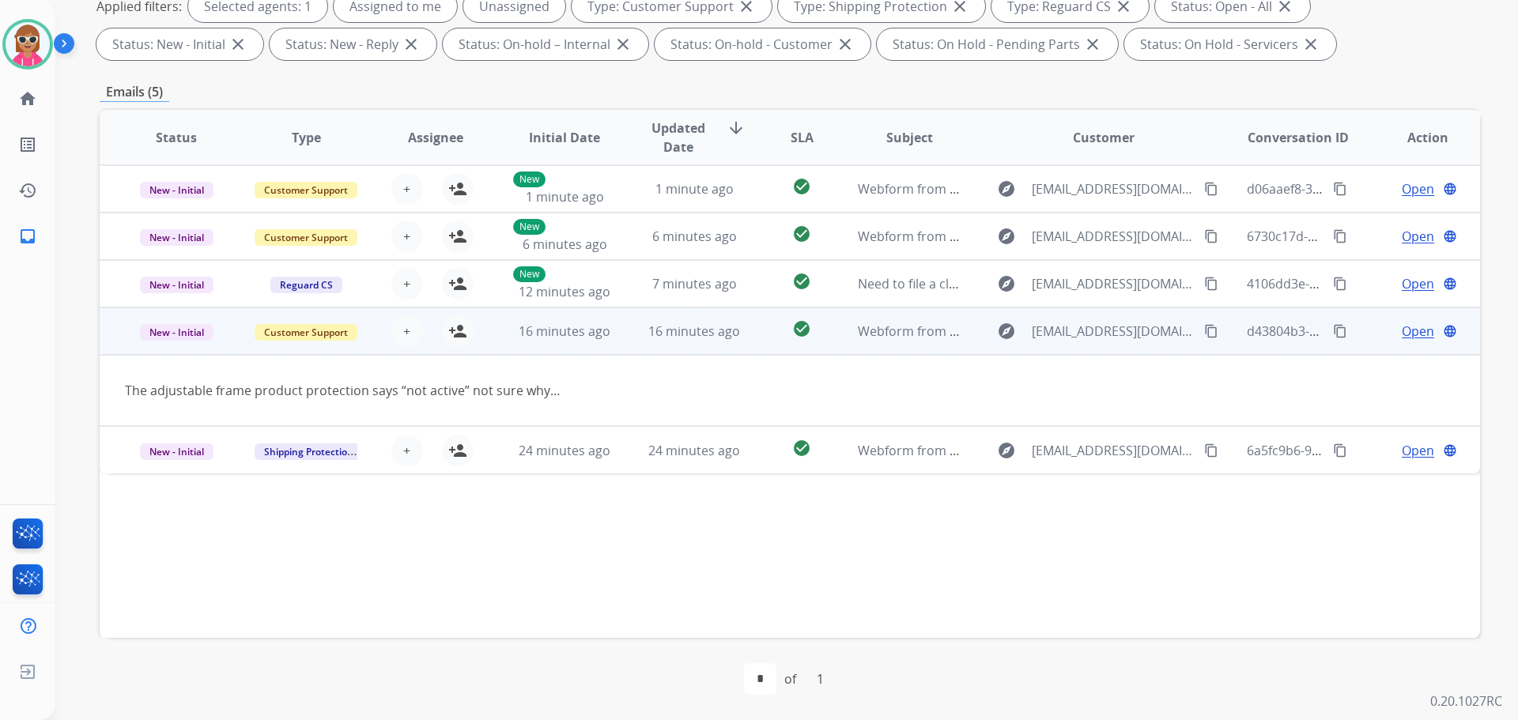
drag, startPoint x: 635, startPoint y: 327, endPoint x: 676, endPoint y: 331, distance: 41.2
click at [633, 328] on td "16 minutes ago" at bounding box center [683, 331] width 130 height 47
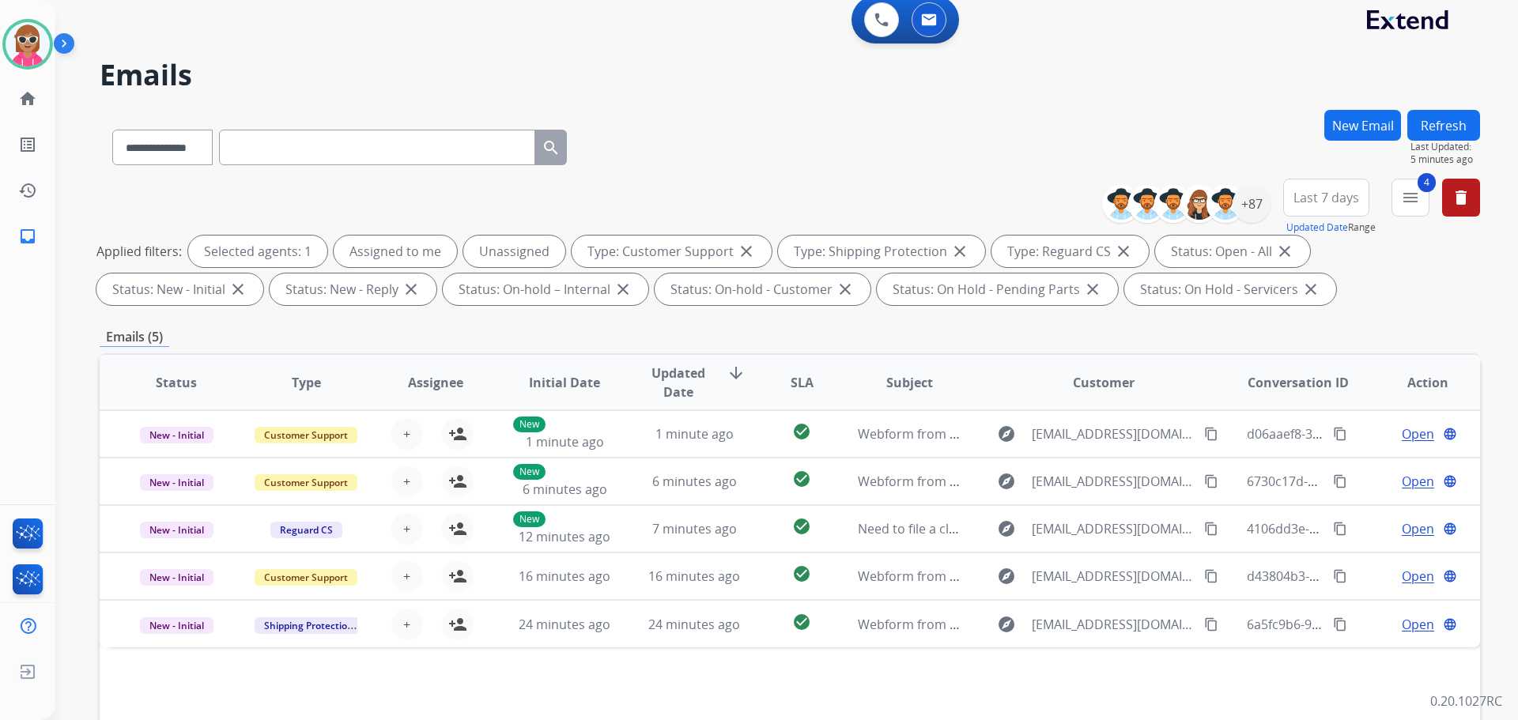
scroll to position [0, 0]
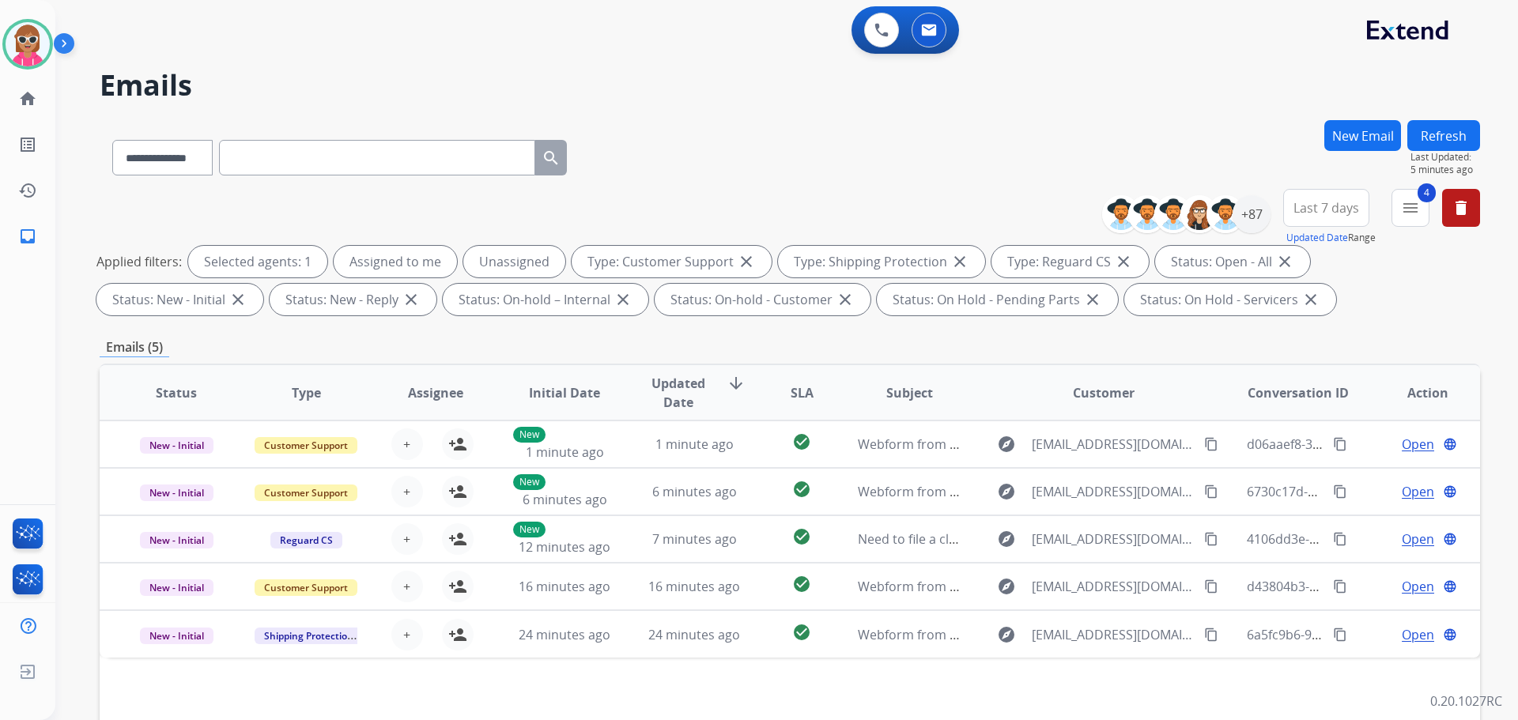
drag, startPoint x: 1413, startPoint y: 121, endPoint x: 1401, endPoint y: 153, distance: 34.1
click at [1413, 127] on button "Refresh" at bounding box center [1444, 135] width 73 height 31
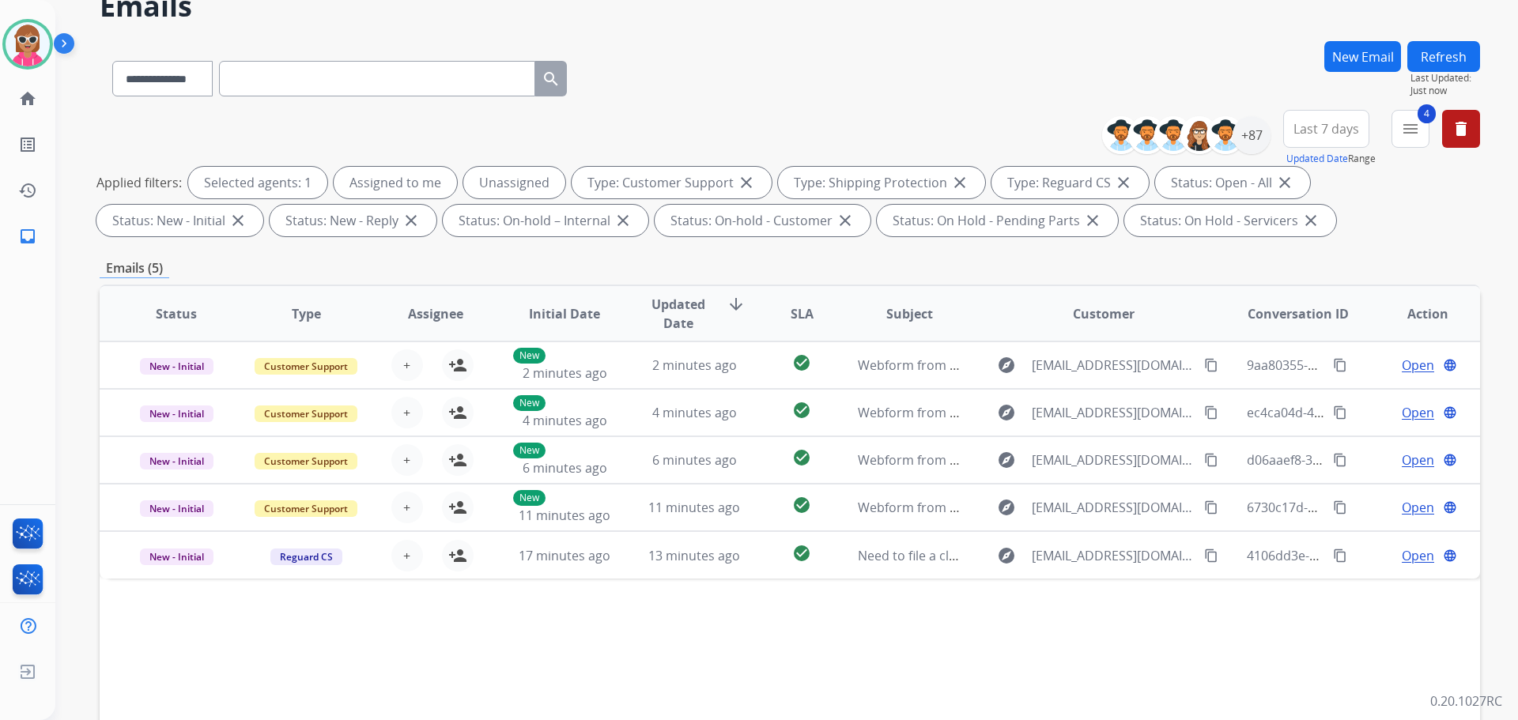
click at [1441, 51] on button "Refresh" at bounding box center [1444, 56] width 73 height 31
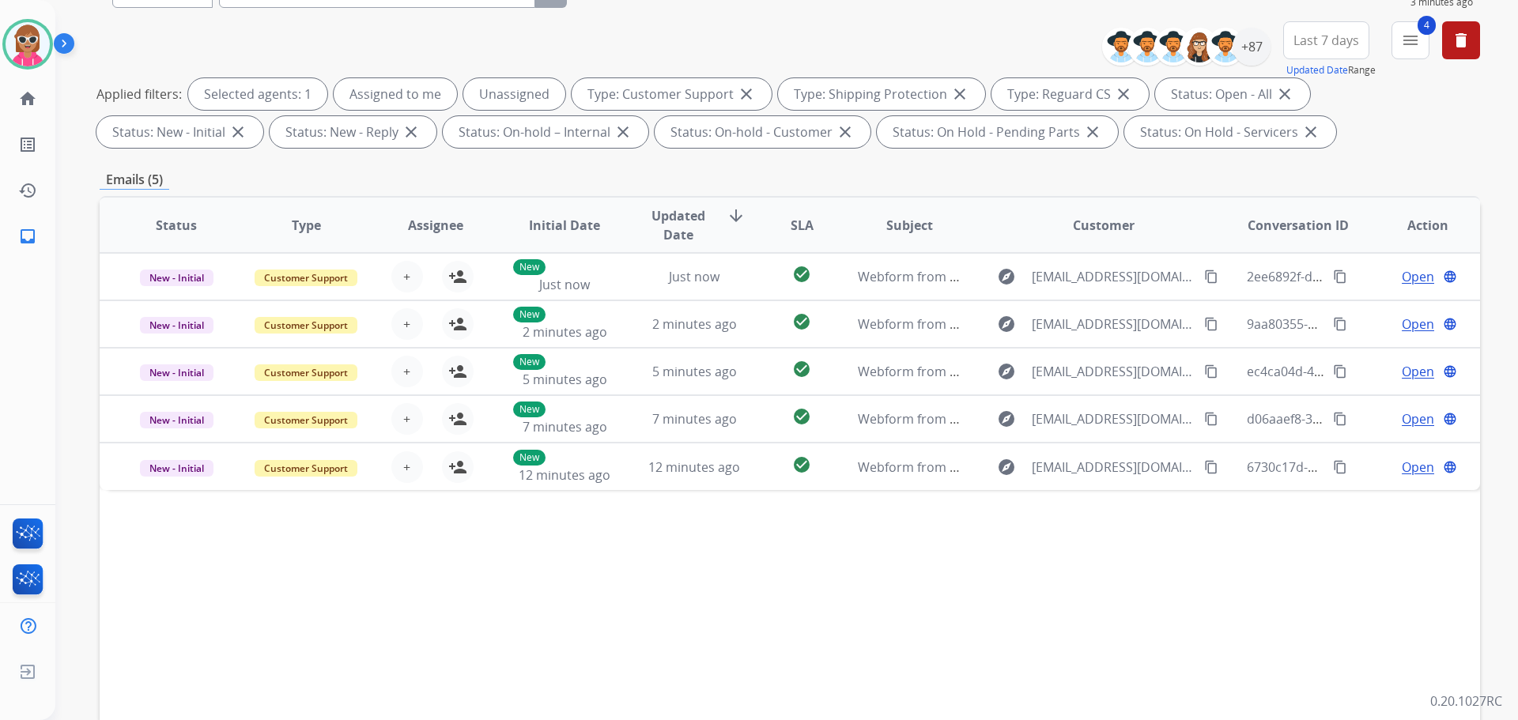
scroll to position [0, 0]
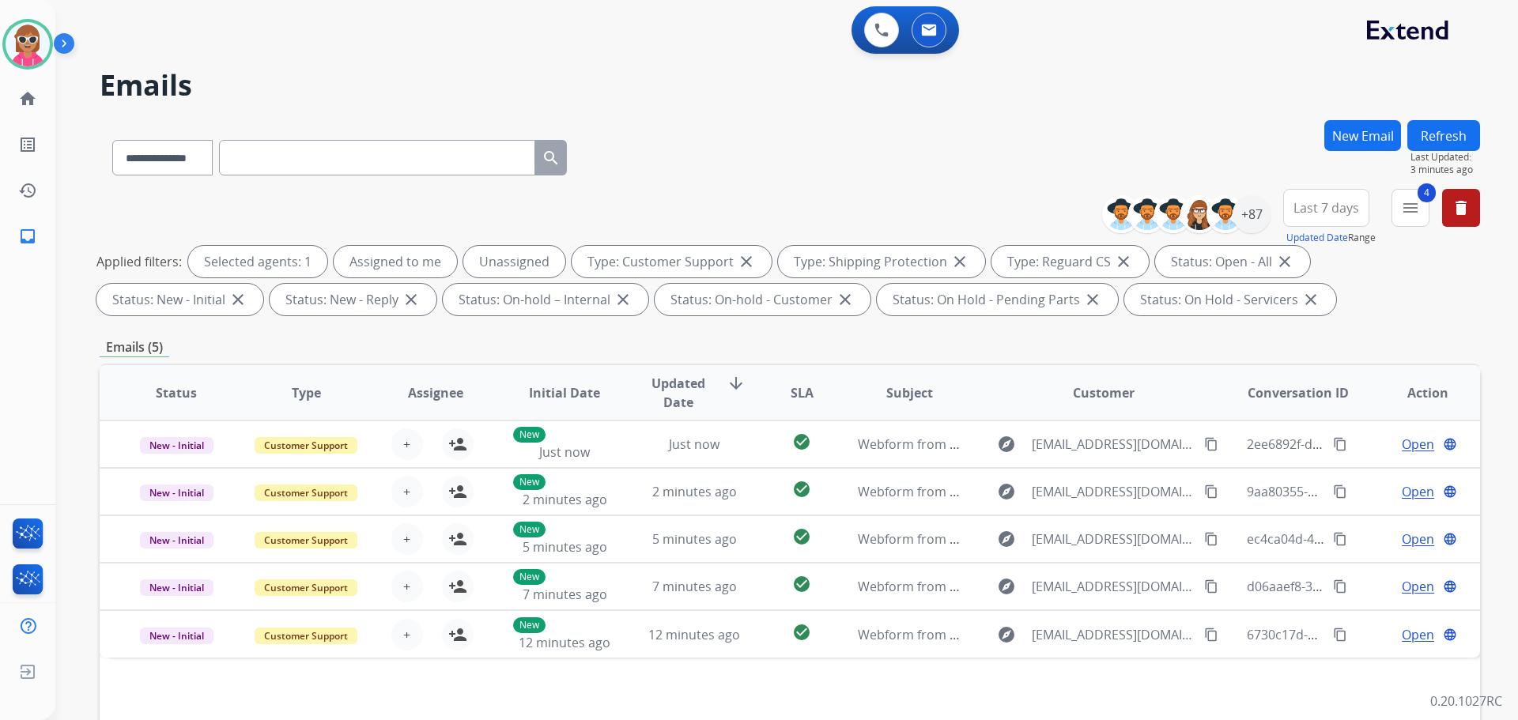
click at [1460, 120] on button "Refresh" at bounding box center [1444, 135] width 73 height 31
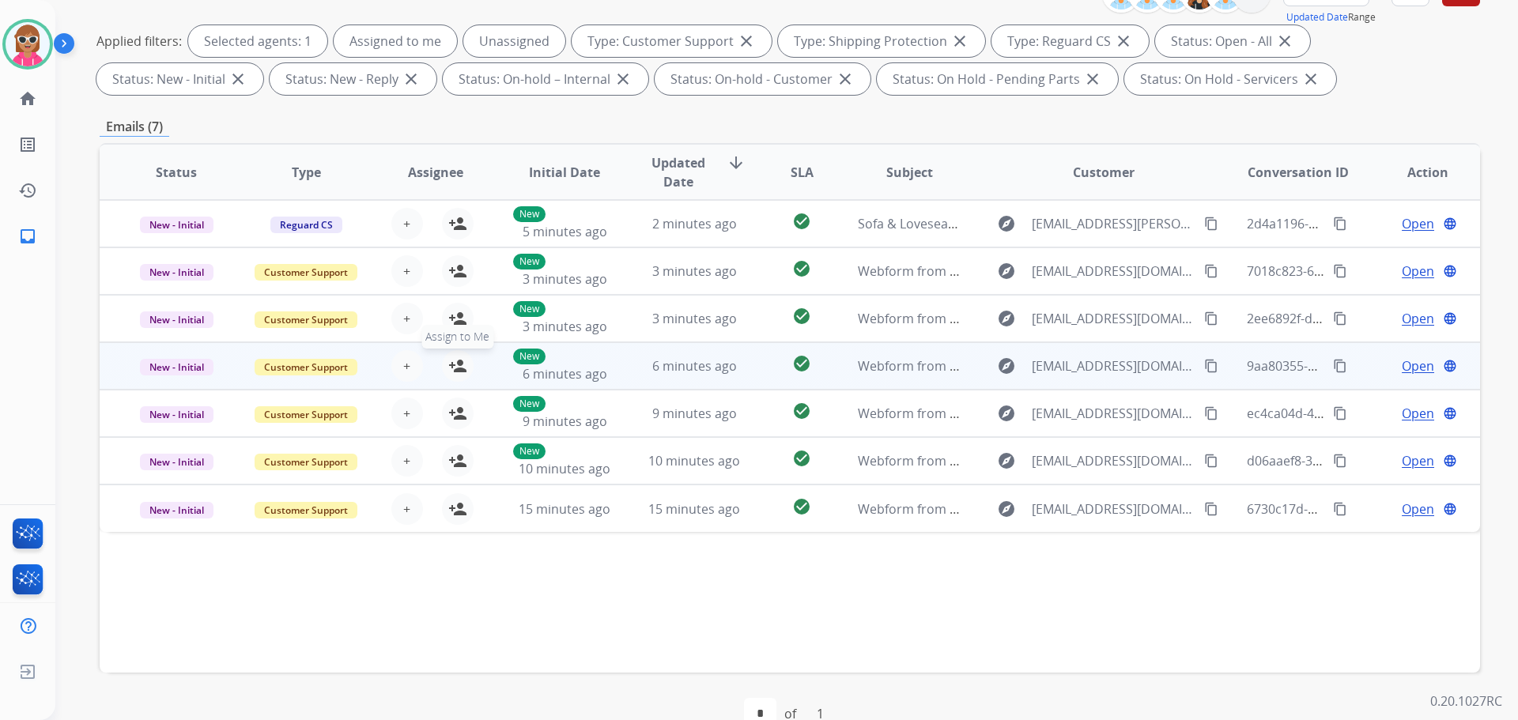
scroll to position [255, 0]
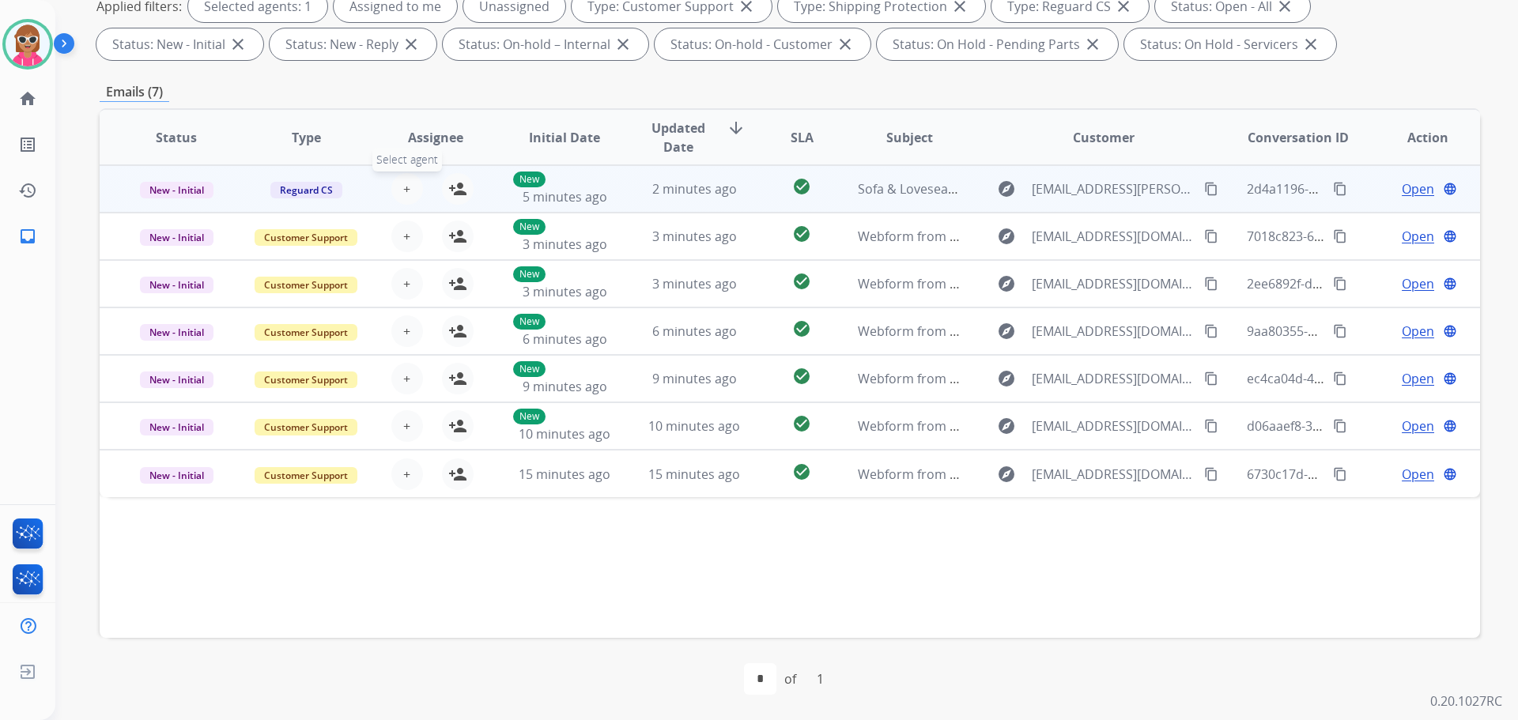
click at [404, 191] on span "+" at bounding box center [406, 189] width 7 height 19
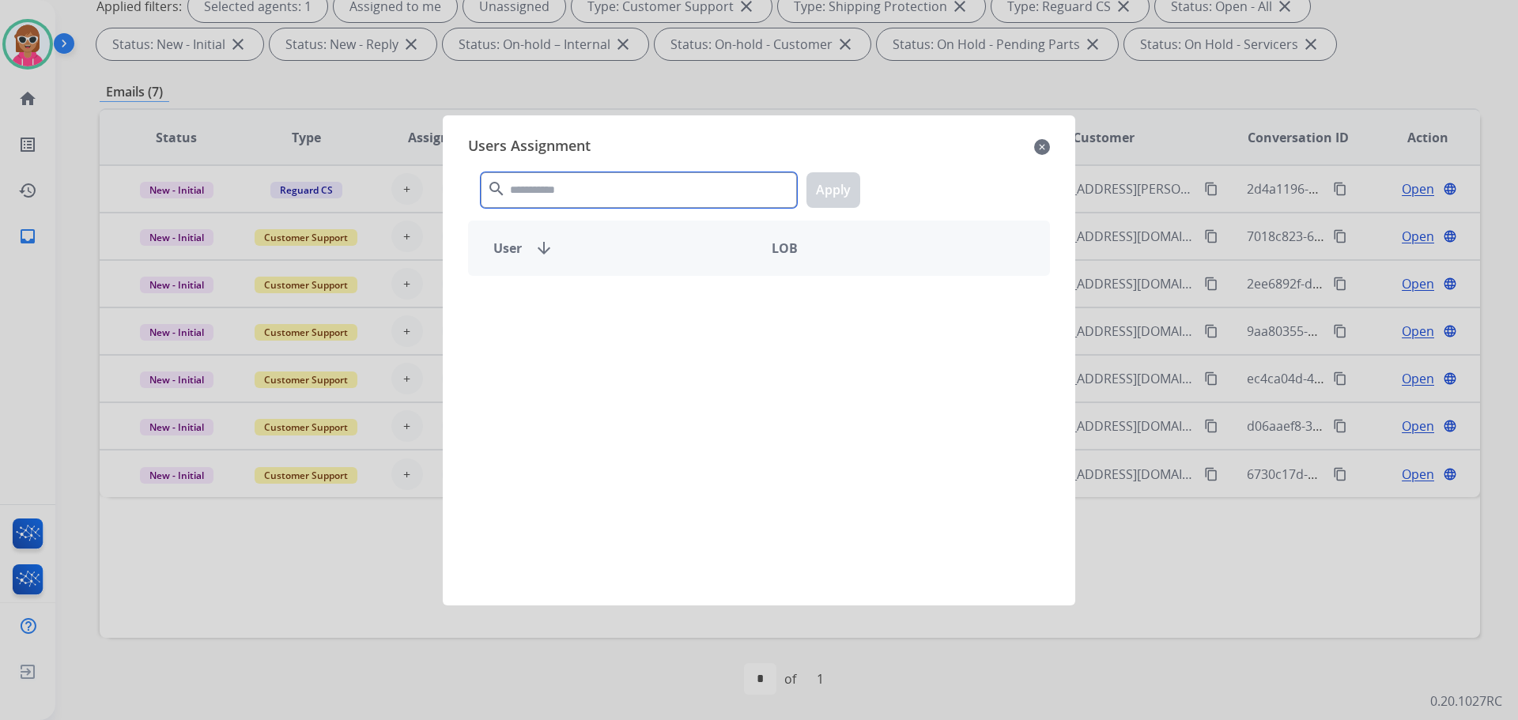
click at [539, 190] on input "text" at bounding box center [639, 190] width 316 height 36
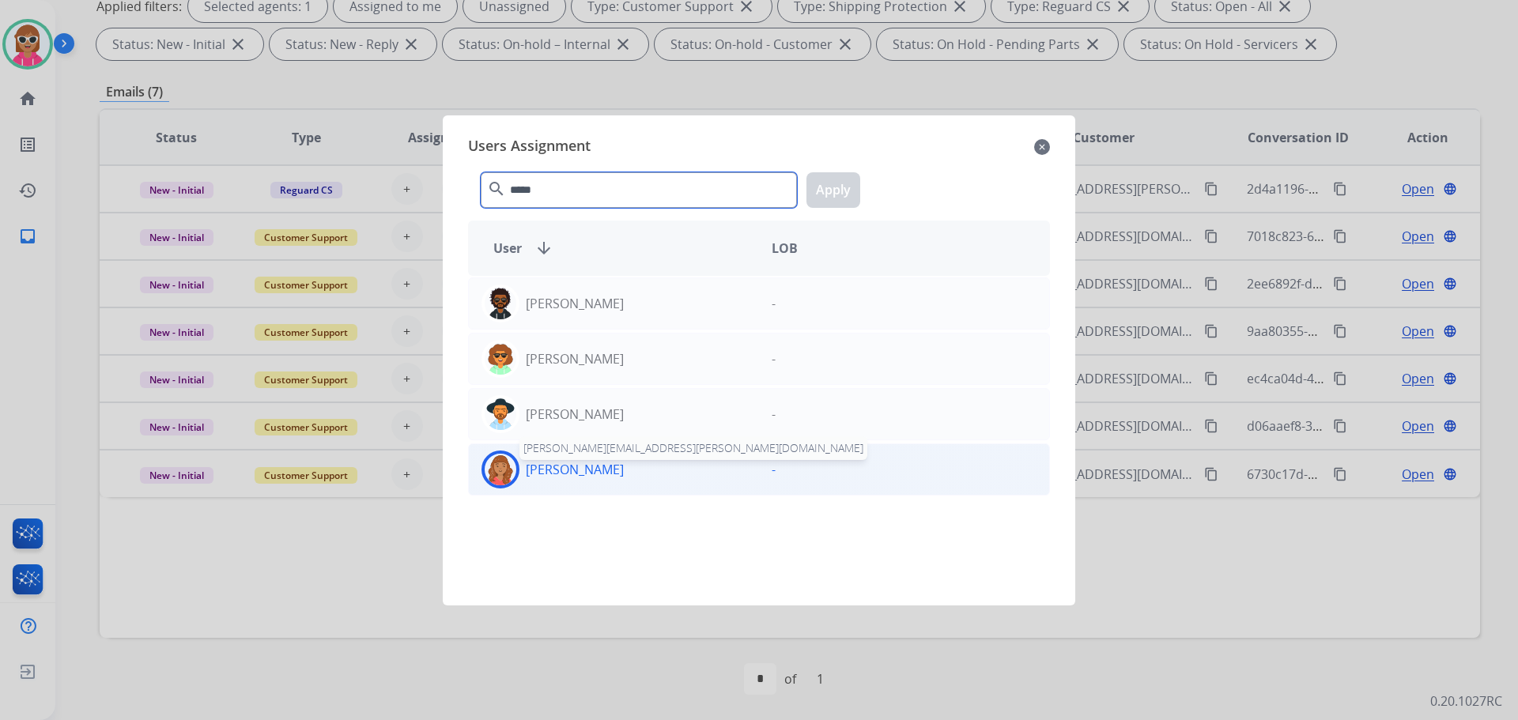
type input "*****"
click at [594, 464] on p "[PERSON_NAME]" at bounding box center [575, 469] width 98 height 19
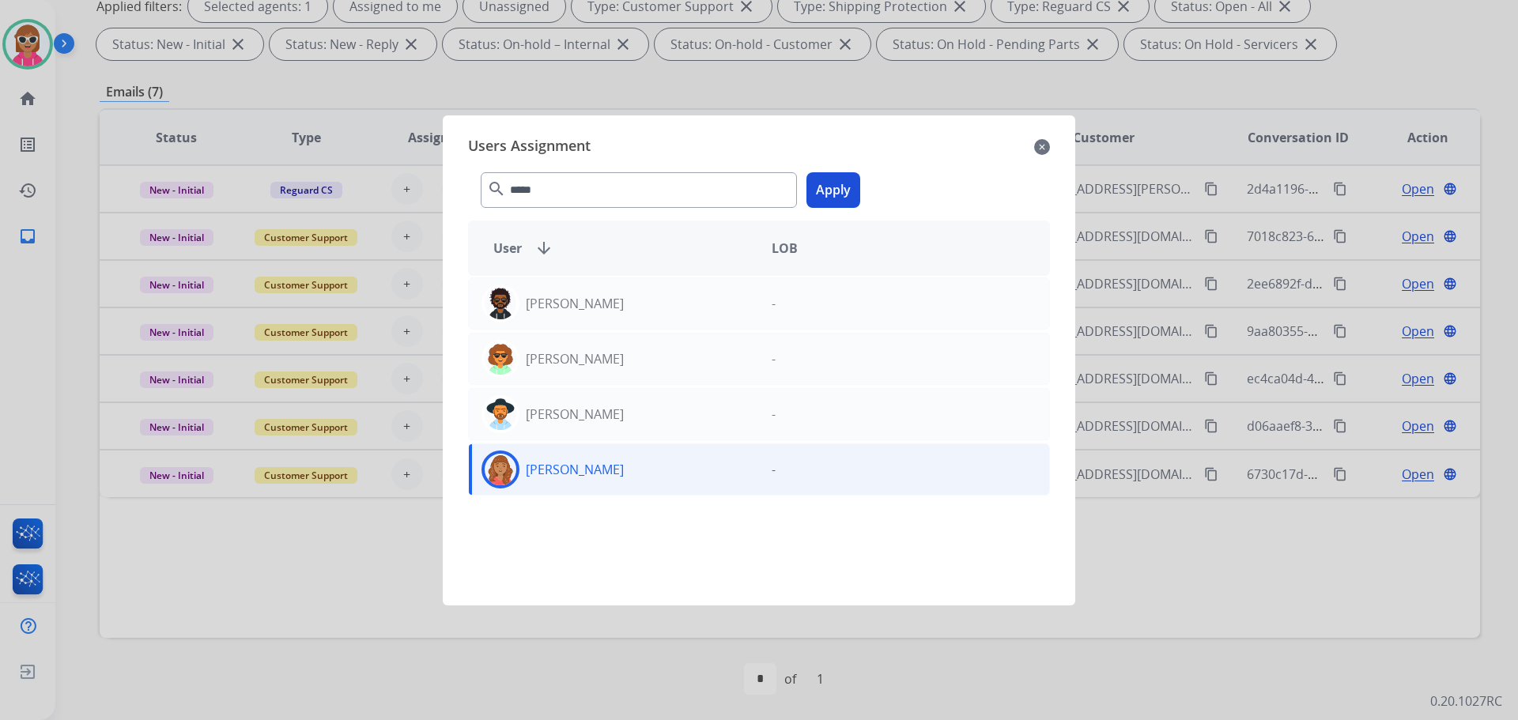
click at [812, 199] on button "Apply" at bounding box center [834, 190] width 54 height 36
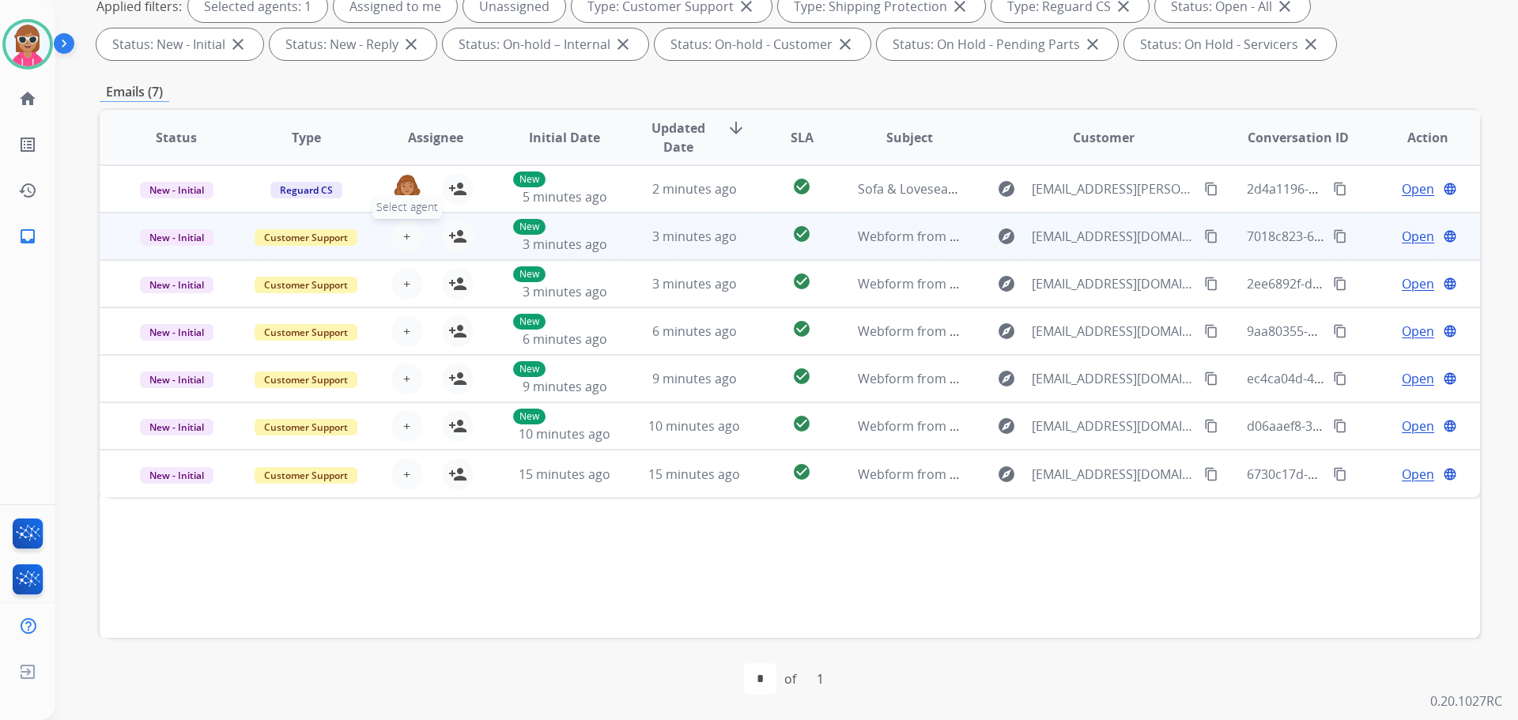
click at [403, 243] on span "+" at bounding box center [406, 236] width 7 height 19
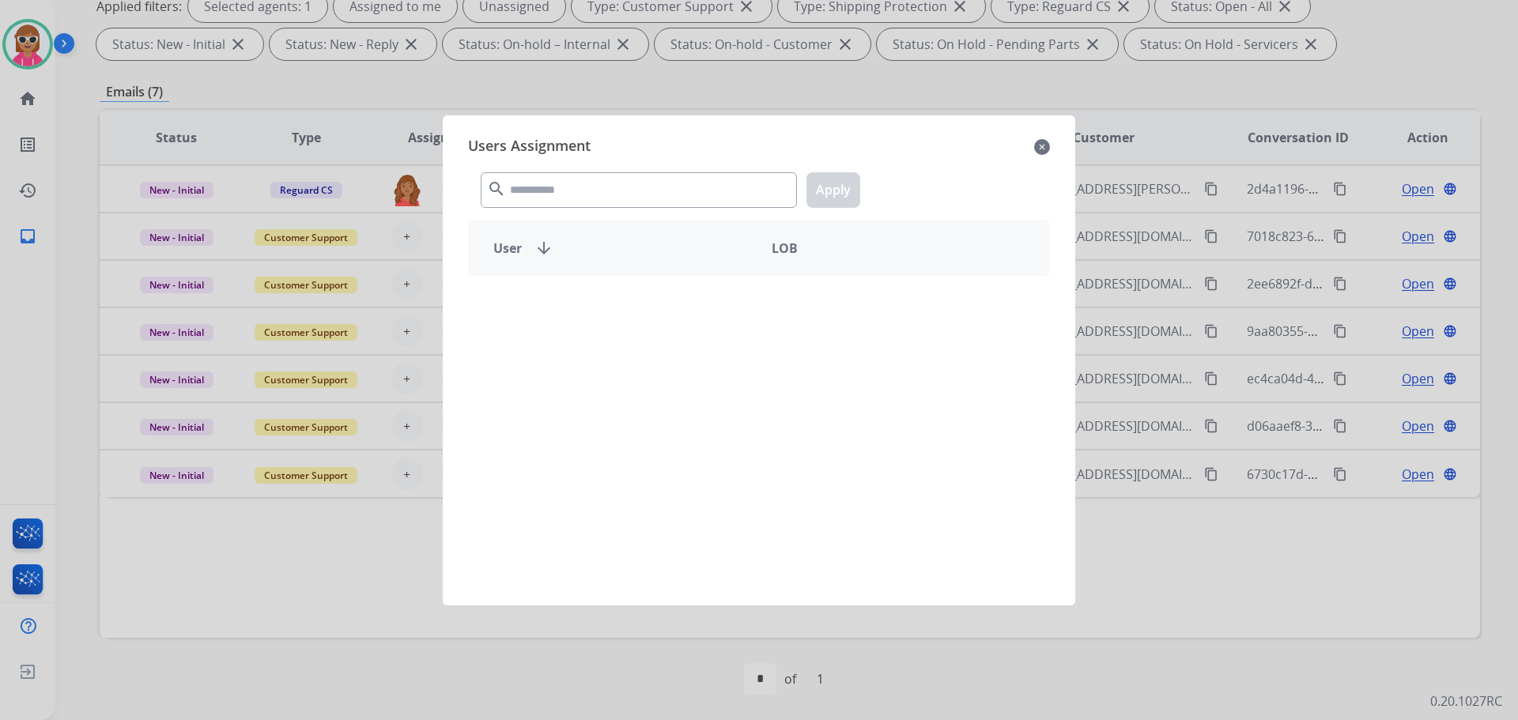
click at [502, 182] on mat-icon "search" at bounding box center [496, 189] width 19 height 19
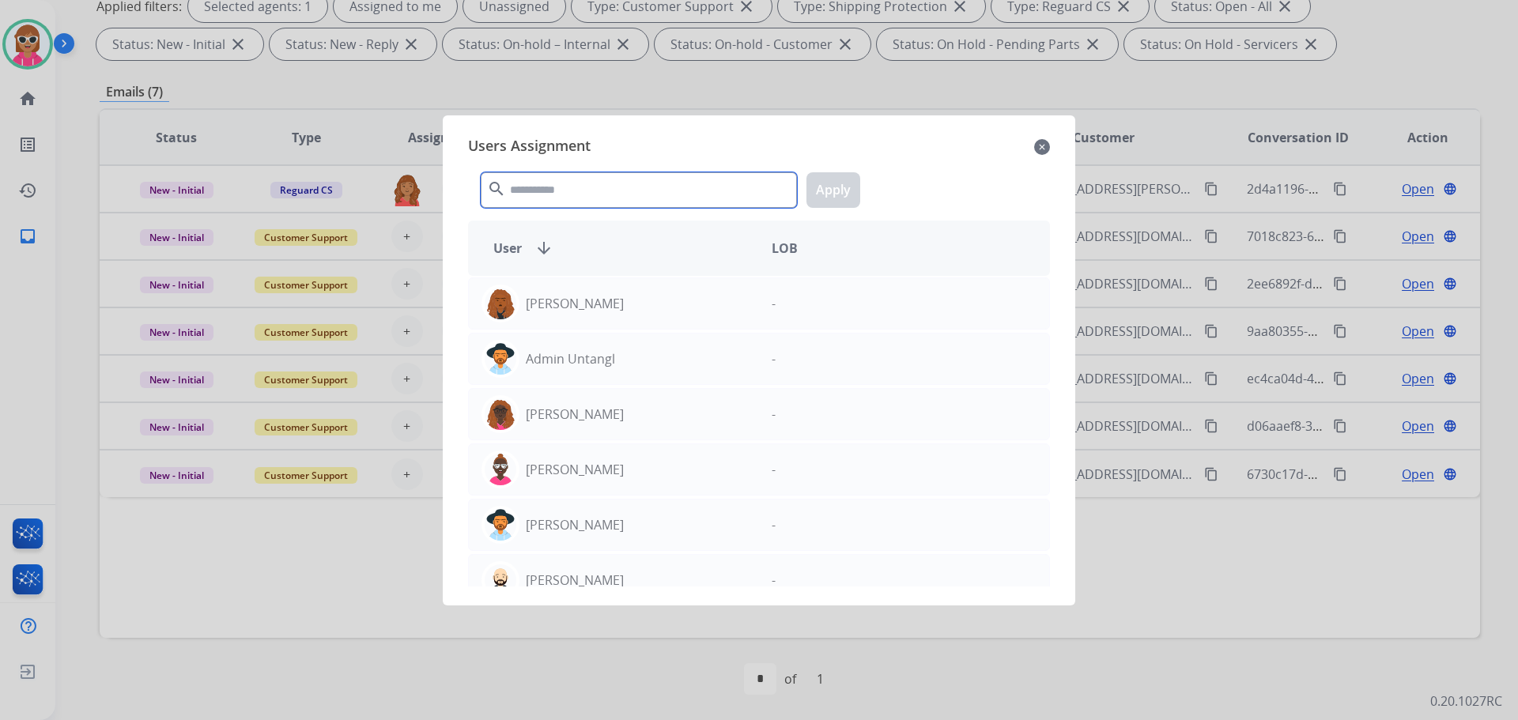
click at [522, 187] on input "text" at bounding box center [639, 190] width 316 height 36
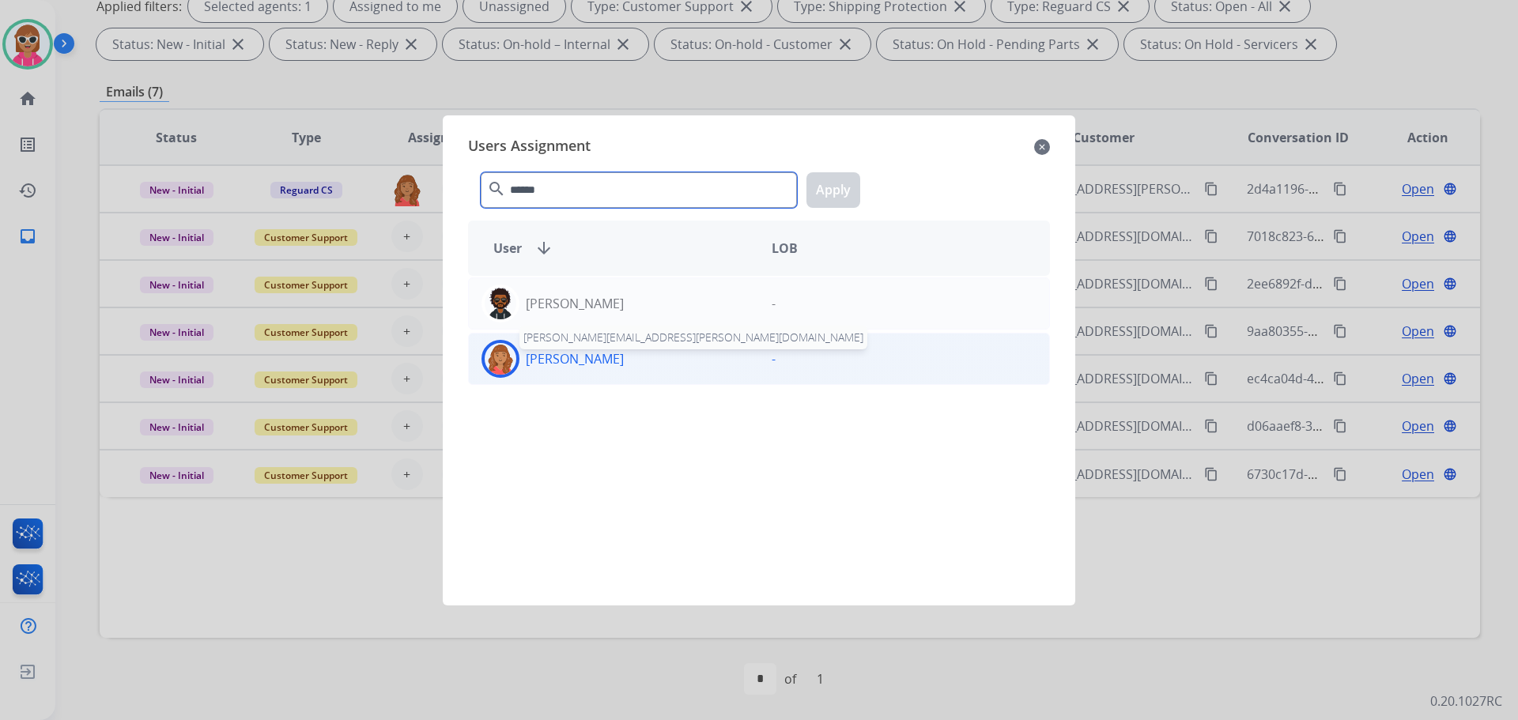
type input "******"
click at [562, 365] on p "[PERSON_NAME]" at bounding box center [575, 359] width 98 height 19
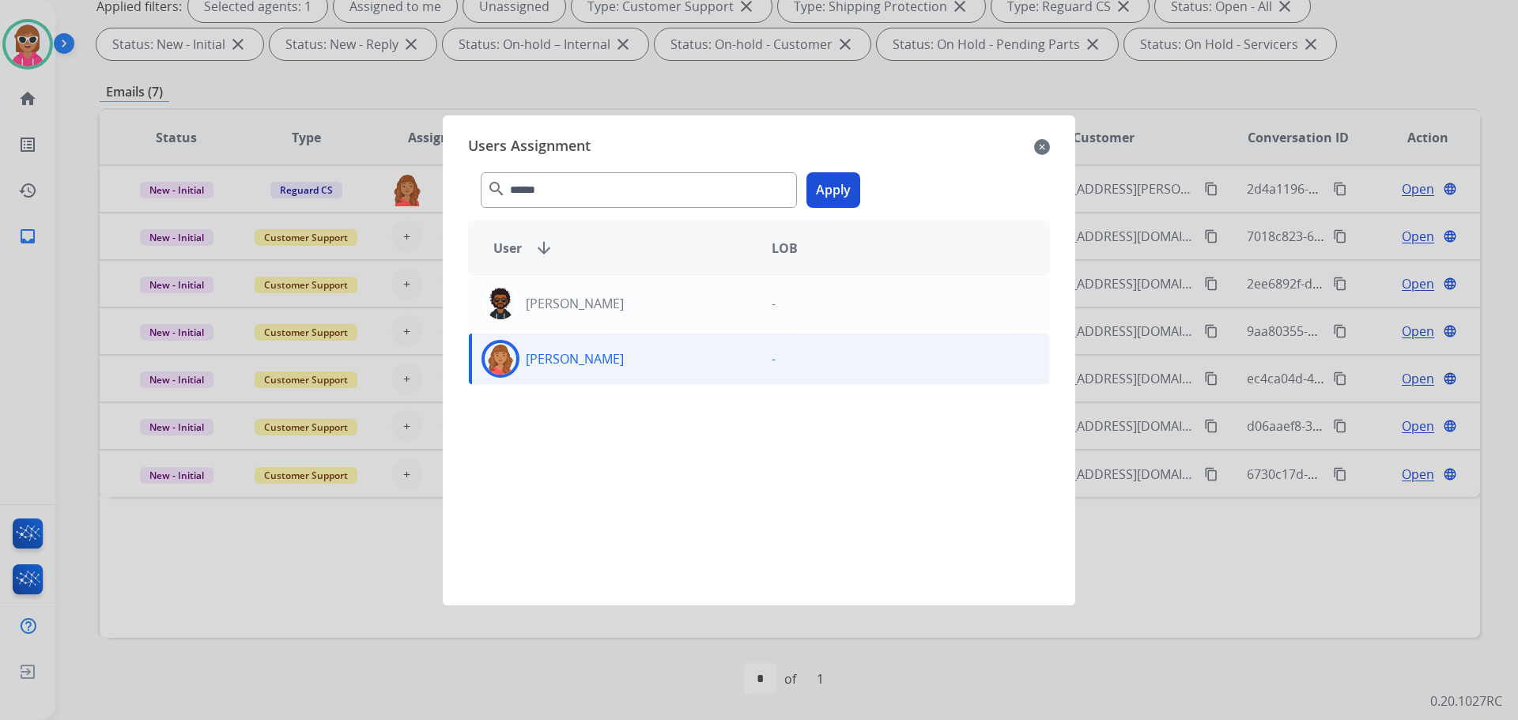
click at [812, 195] on button "Apply" at bounding box center [834, 190] width 54 height 36
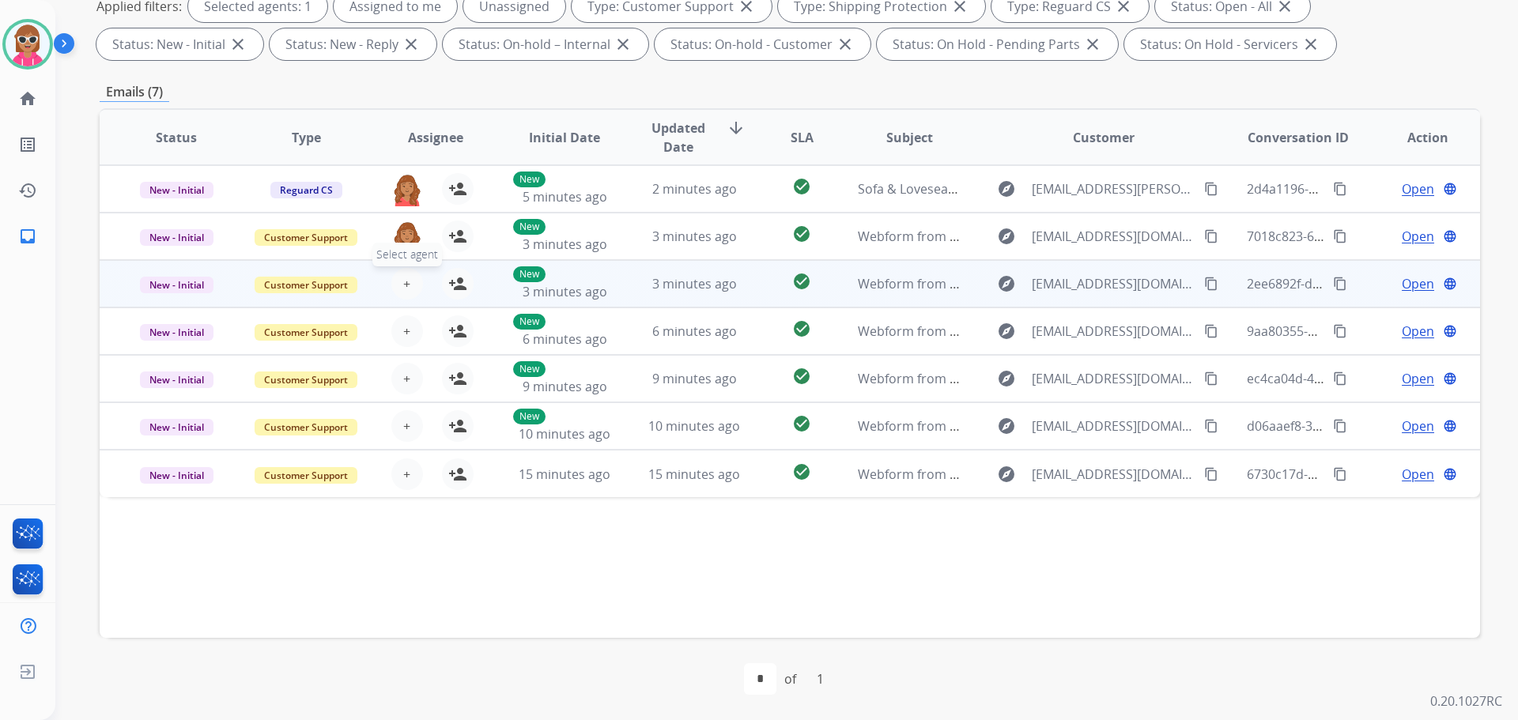
click at [399, 284] on button "+ Select agent" at bounding box center [407, 284] width 32 height 32
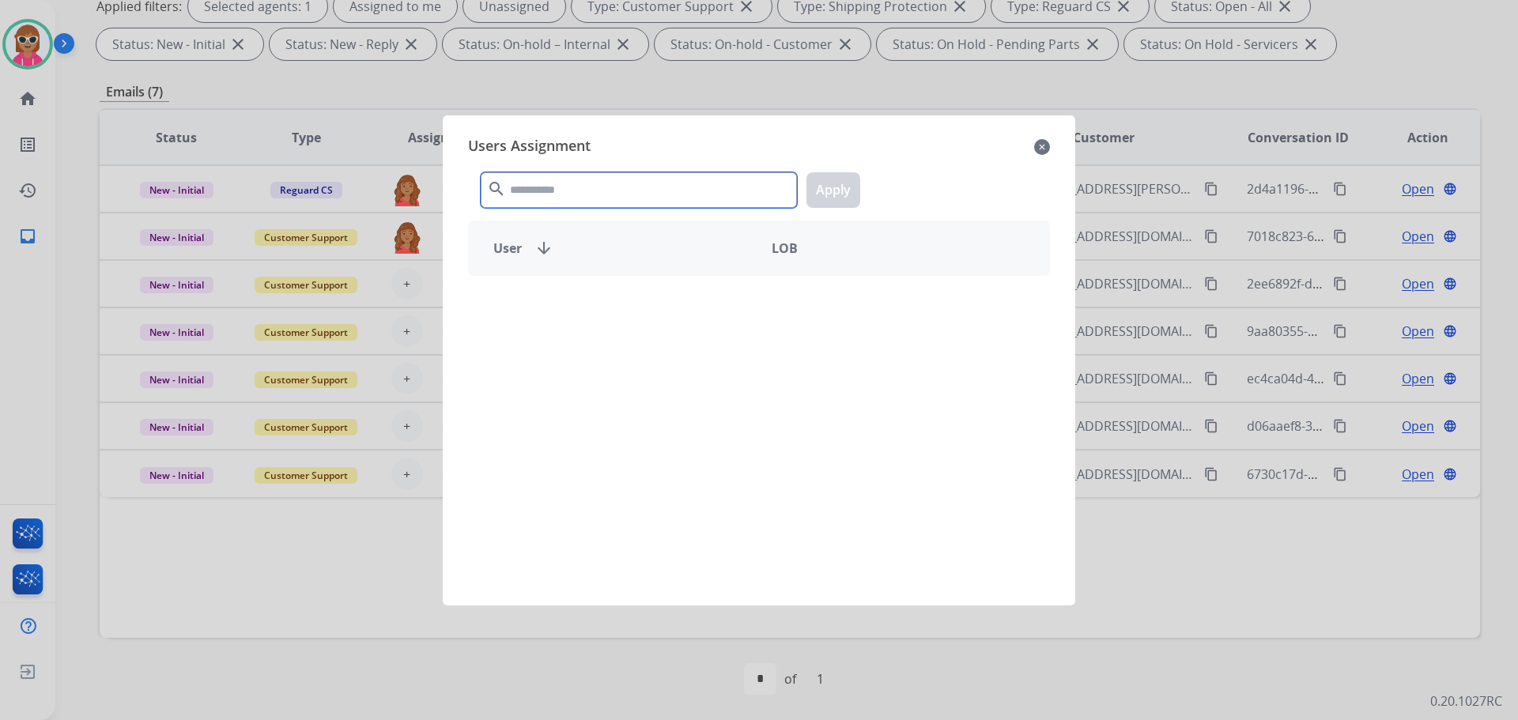
click at [588, 193] on input "text" at bounding box center [639, 190] width 316 height 36
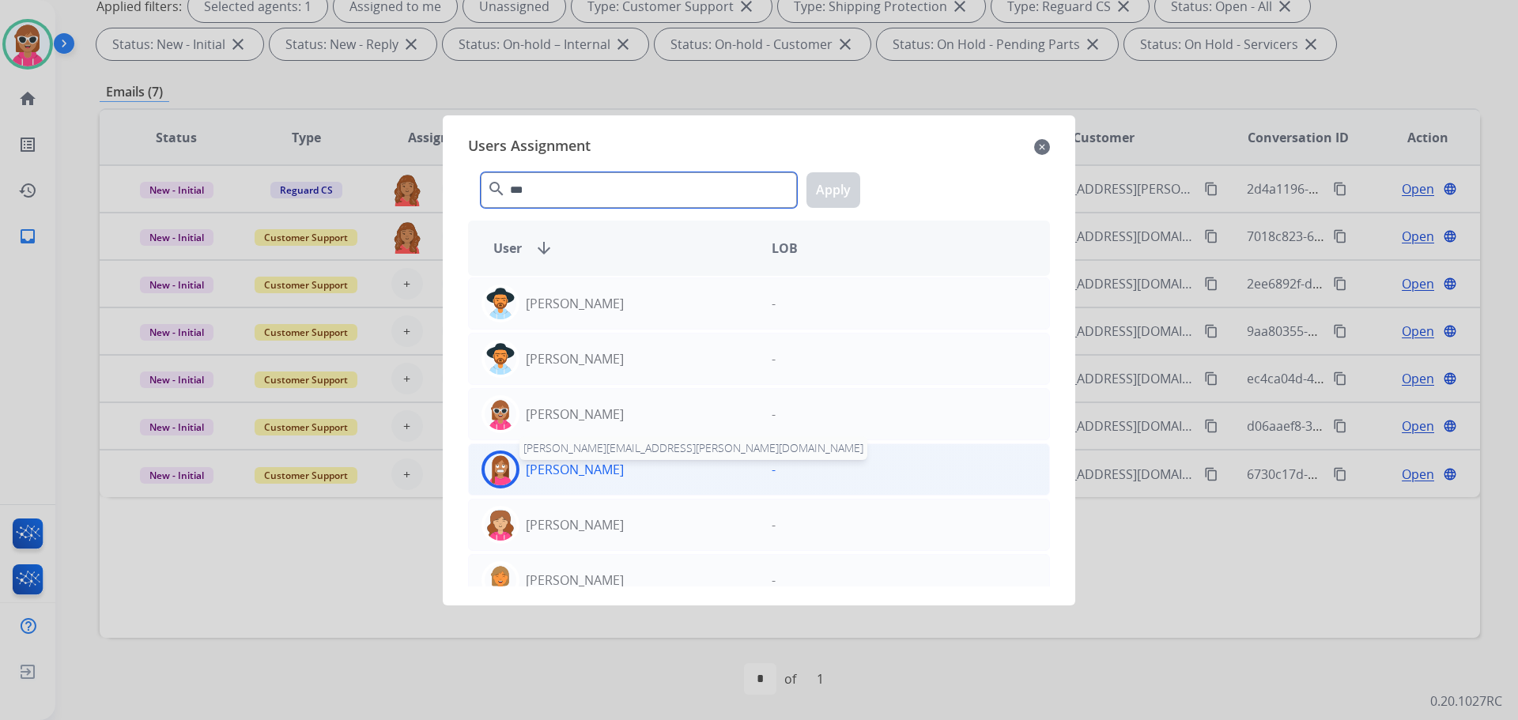
type input "***"
click at [580, 468] on p "[PERSON_NAME]" at bounding box center [575, 469] width 98 height 19
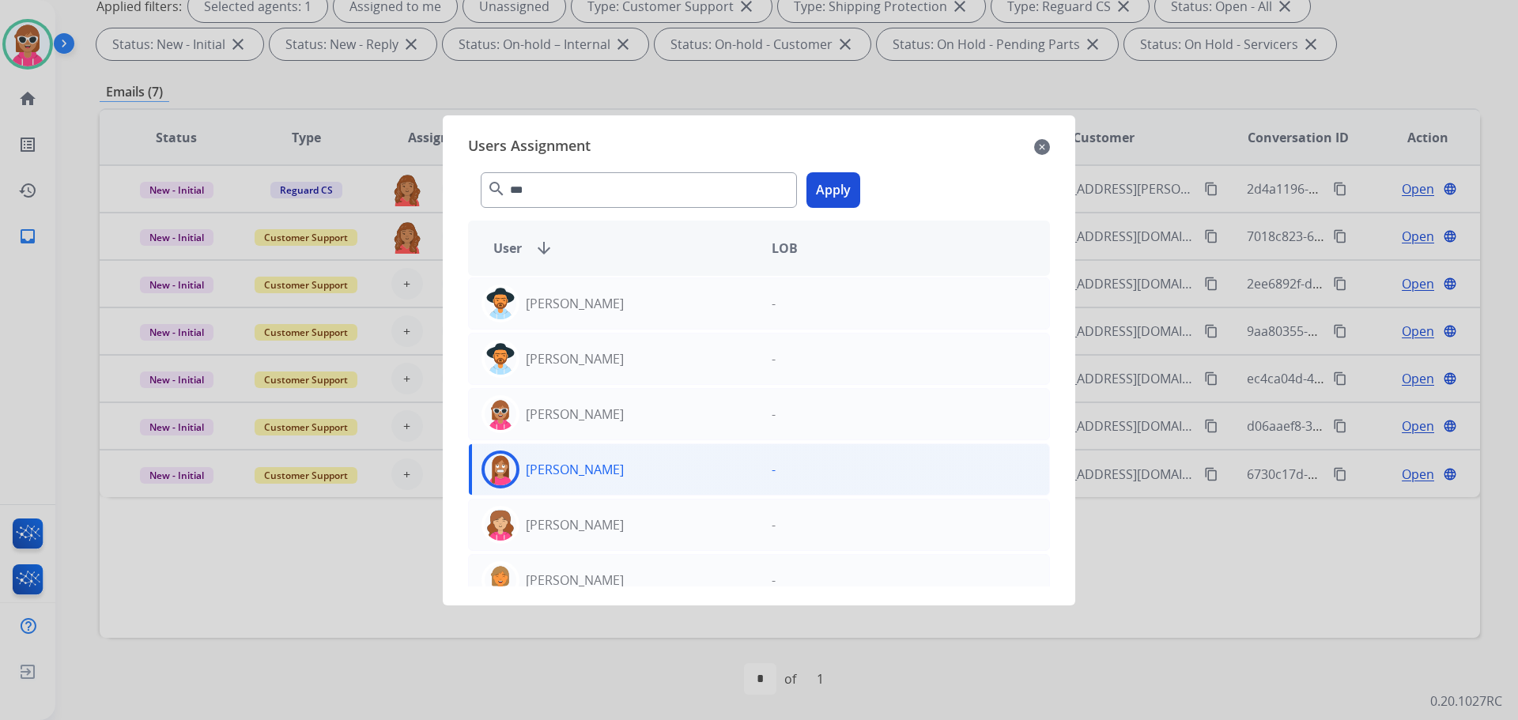
click at [831, 198] on button "Apply" at bounding box center [834, 190] width 54 height 36
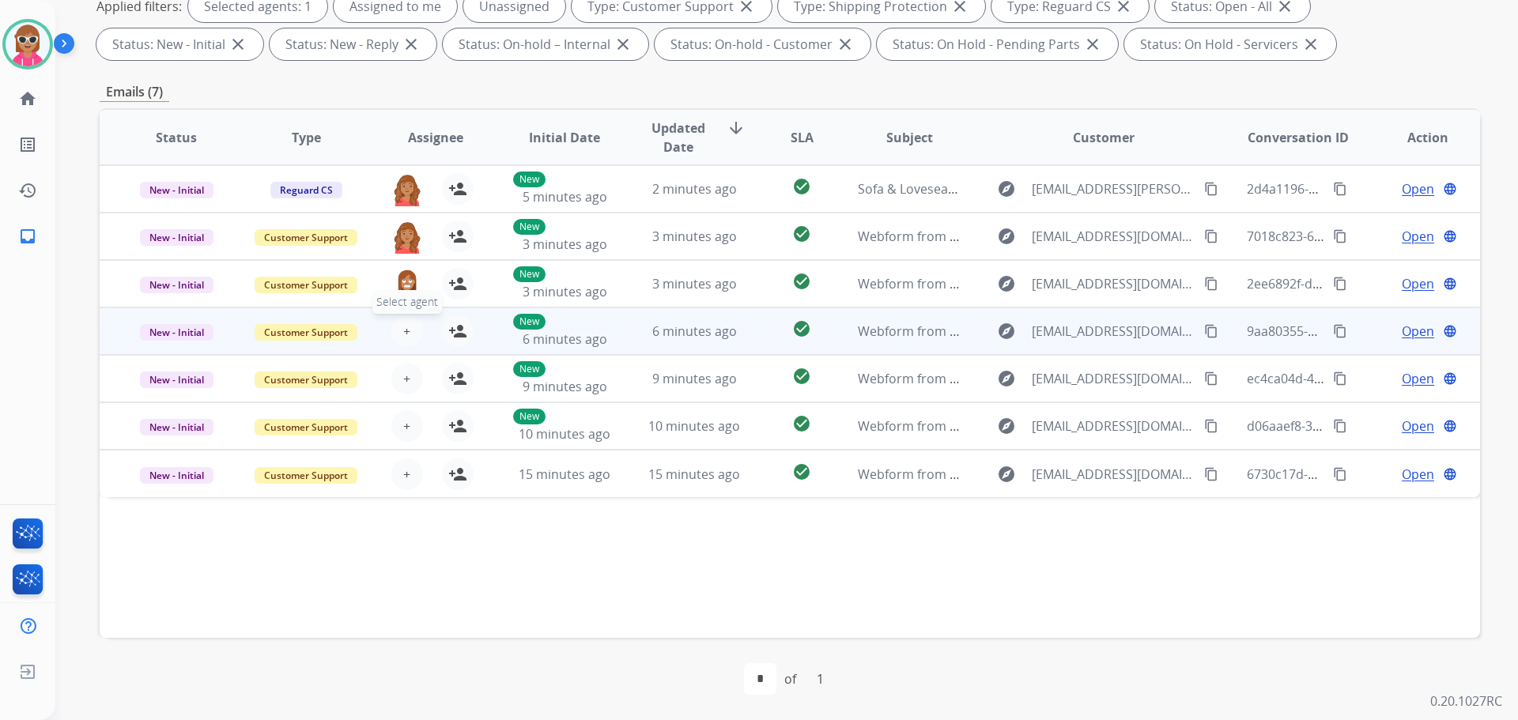
click at [399, 331] on button "+ Select agent" at bounding box center [407, 332] width 32 height 32
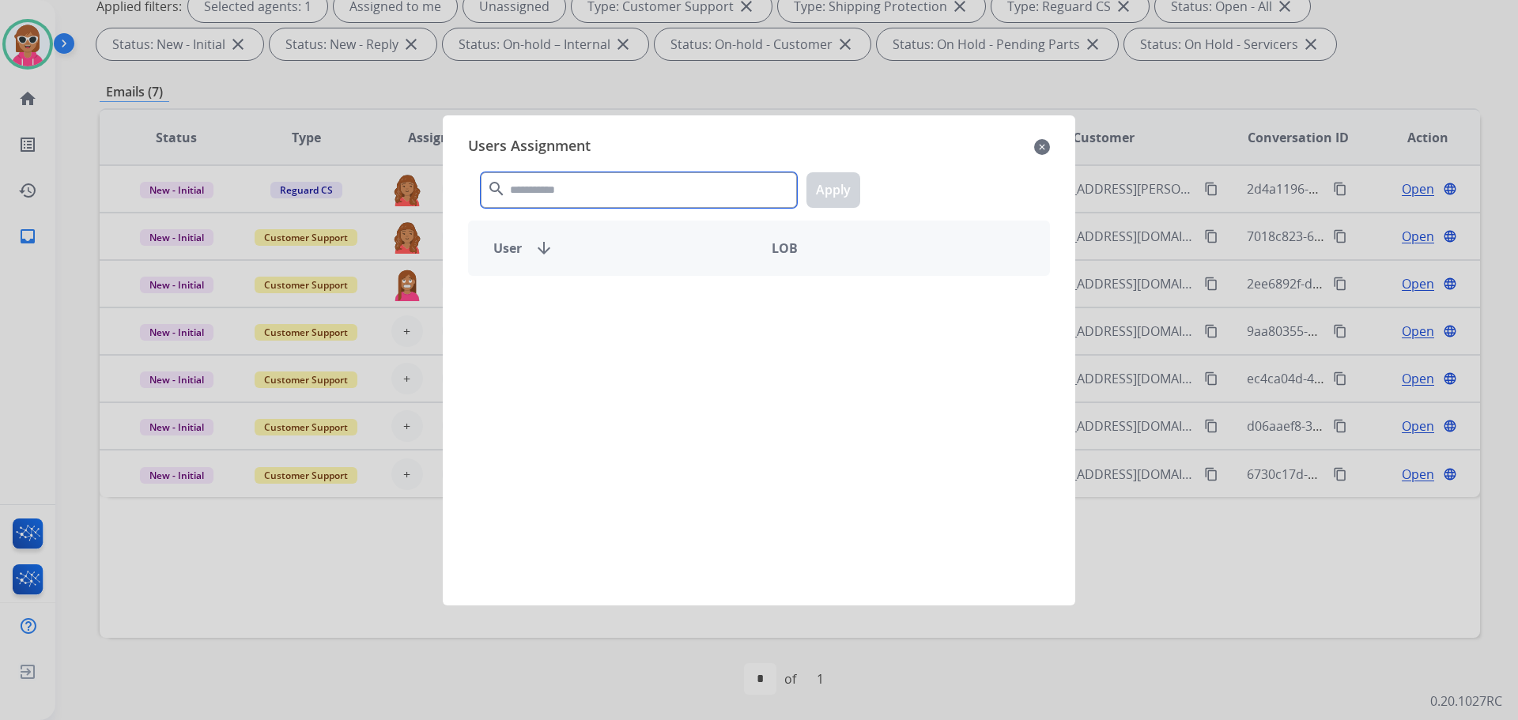
click at [571, 195] on input "text" at bounding box center [639, 190] width 316 height 36
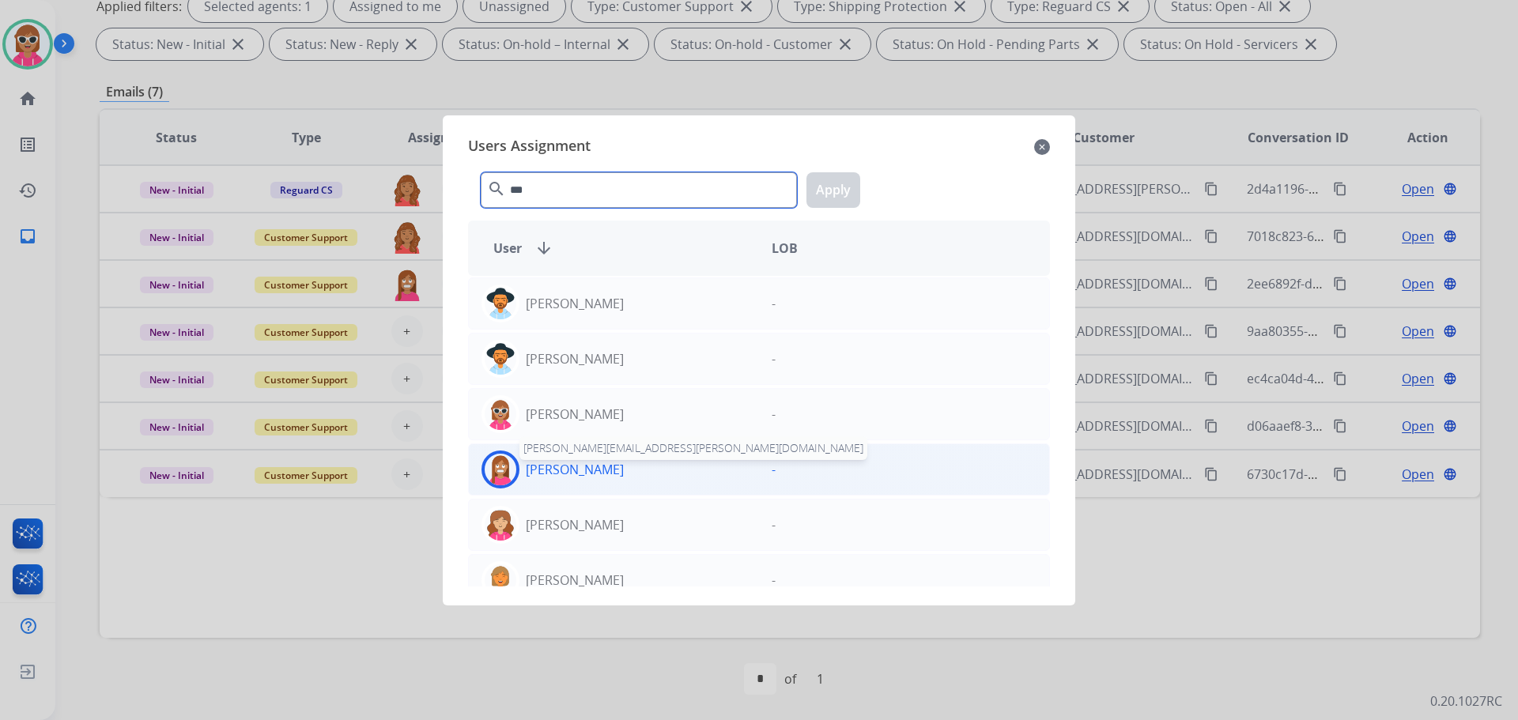
type input "***"
click at [573, 465] on p "[PERSON_NAME]" at bounding box center [575, 469] width 98 height 19
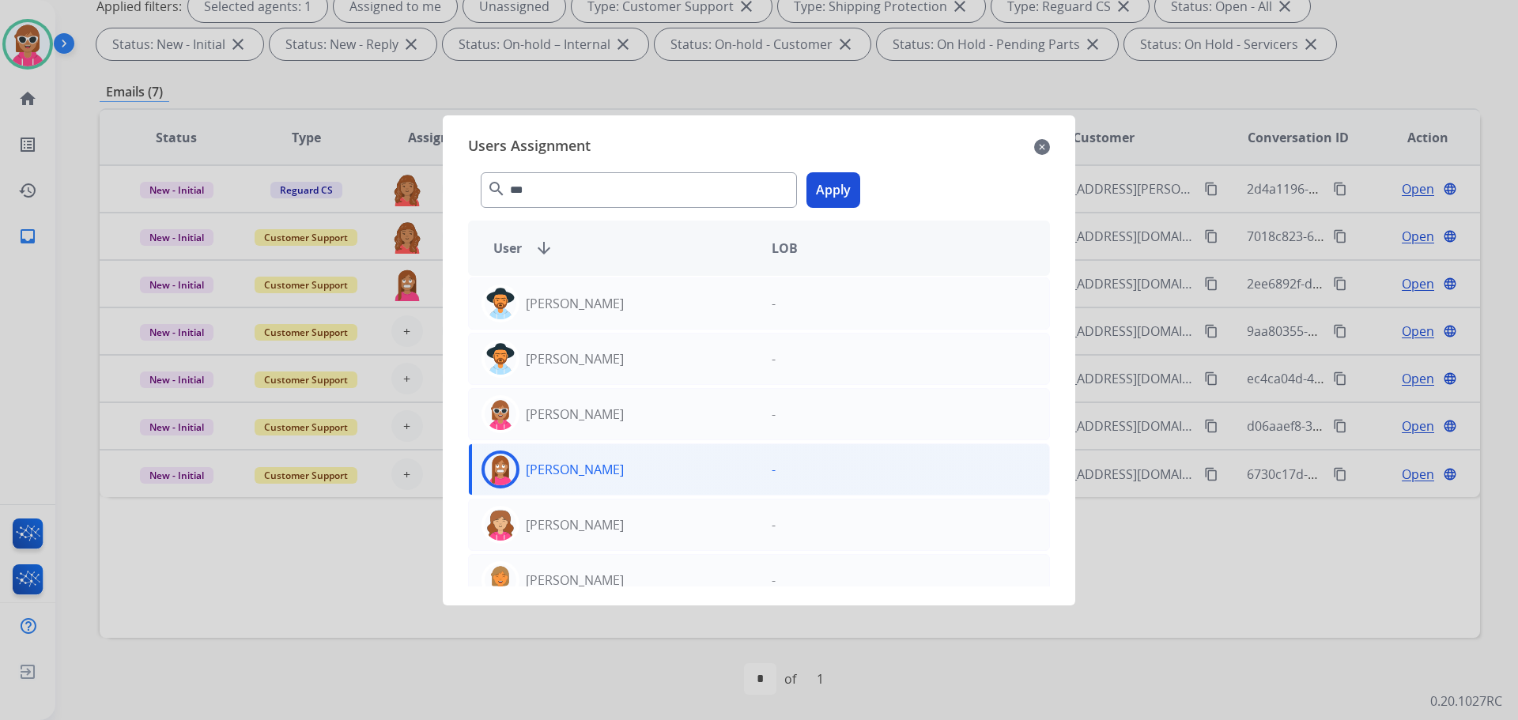
drag, startPoint x: 838, startPoint y: 185, endPoint x: 774, endPoint y: 244, distance: 86.8
click at [838, 186] on button "Apply" at bounding box center [834, 190] width 54 height 36
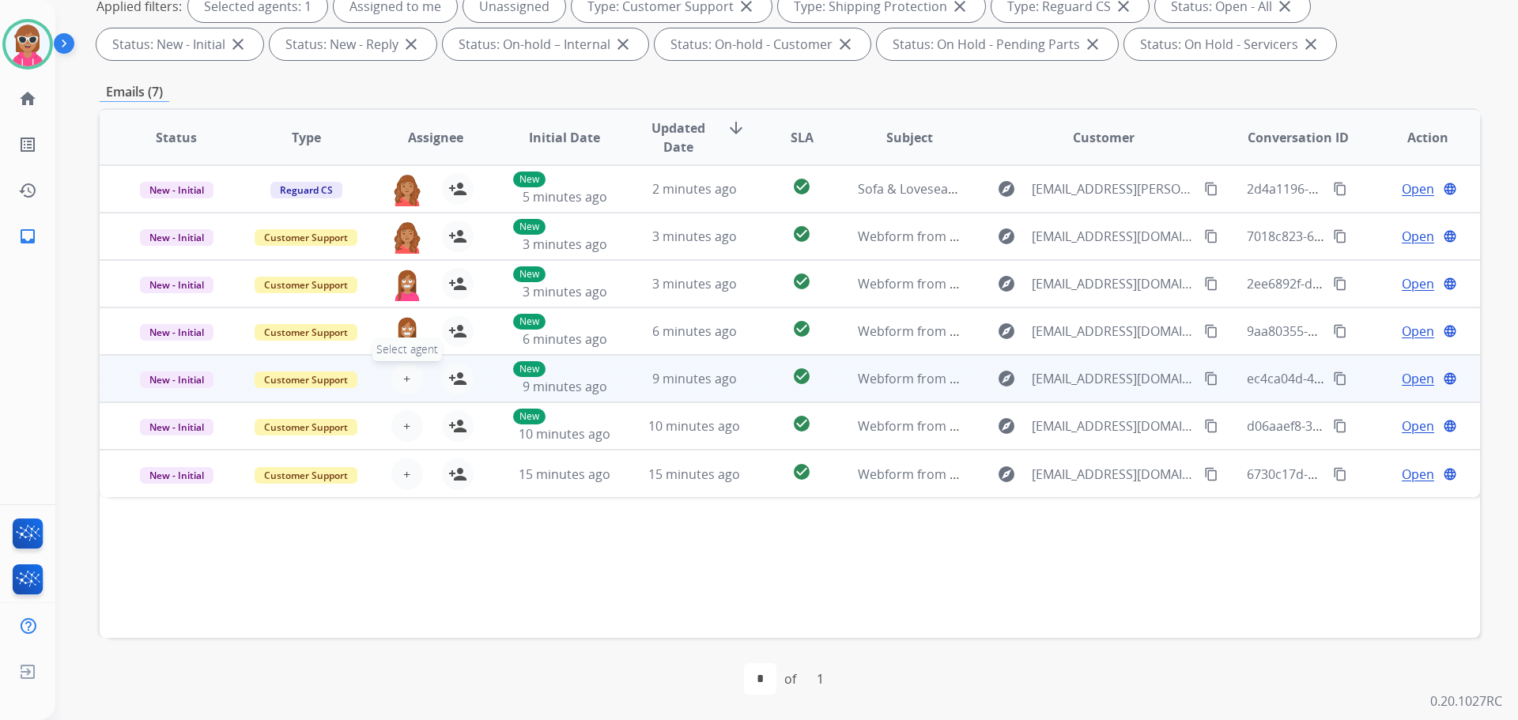
click at [397, 384] on button "+ Select agent" at bounding box center [407, 379] width 32 height 32
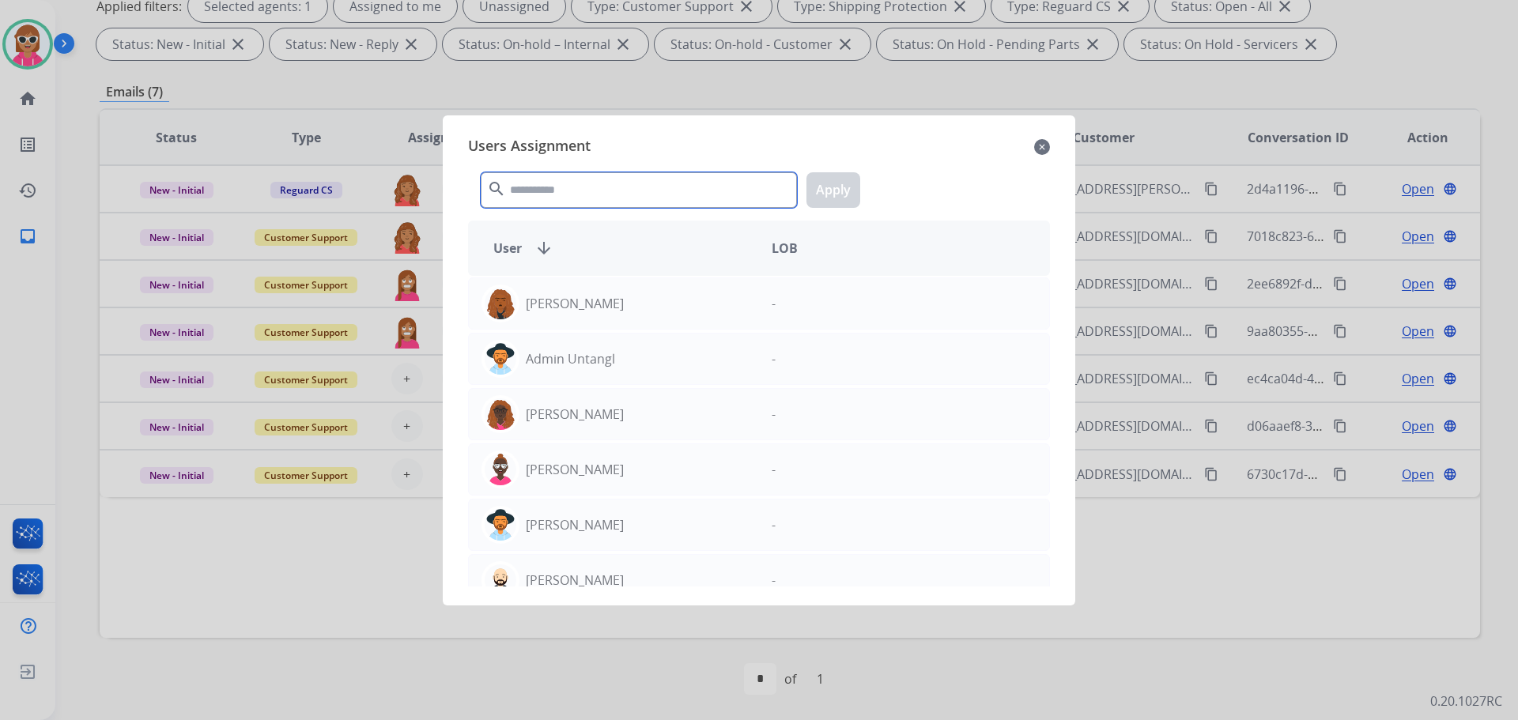
click at [578, 195] on input "text" at bounding box center [639, 190] width 316 height 36
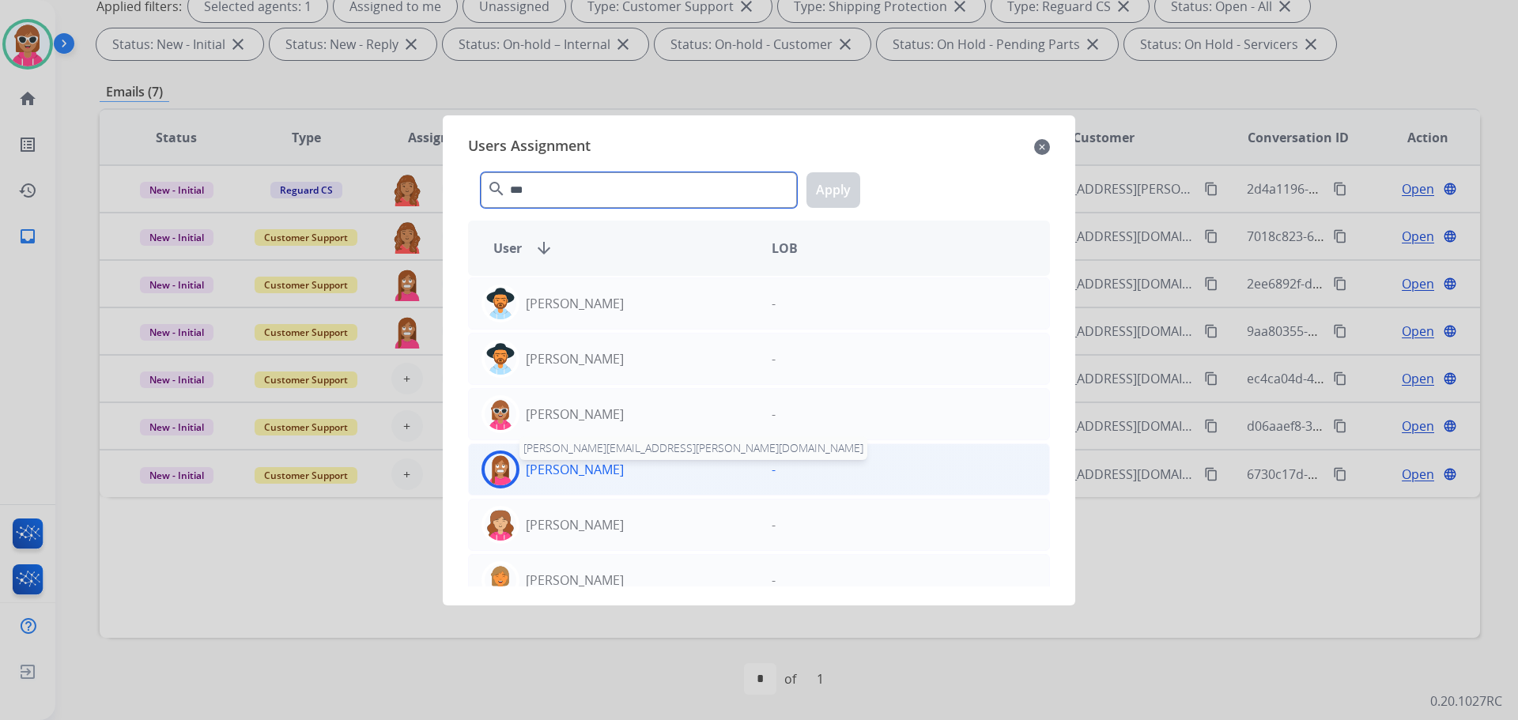
type input "***"
click at [577, 474] on p "[PERSON_NAME]" at bounding box center [575, 469] width 98 height 19
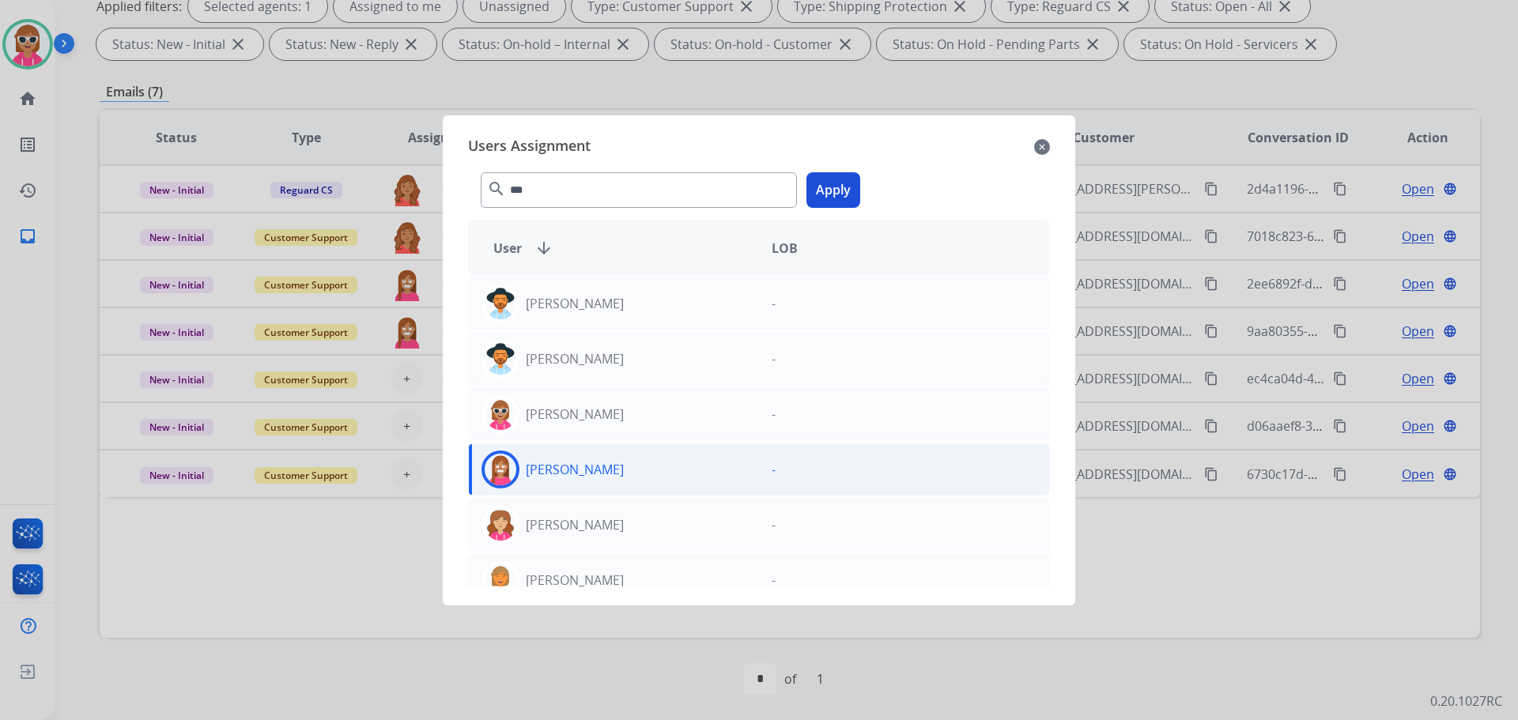
click at [823, 191] on button "Apply" at bounding box center [834, 190] width 54 height 36
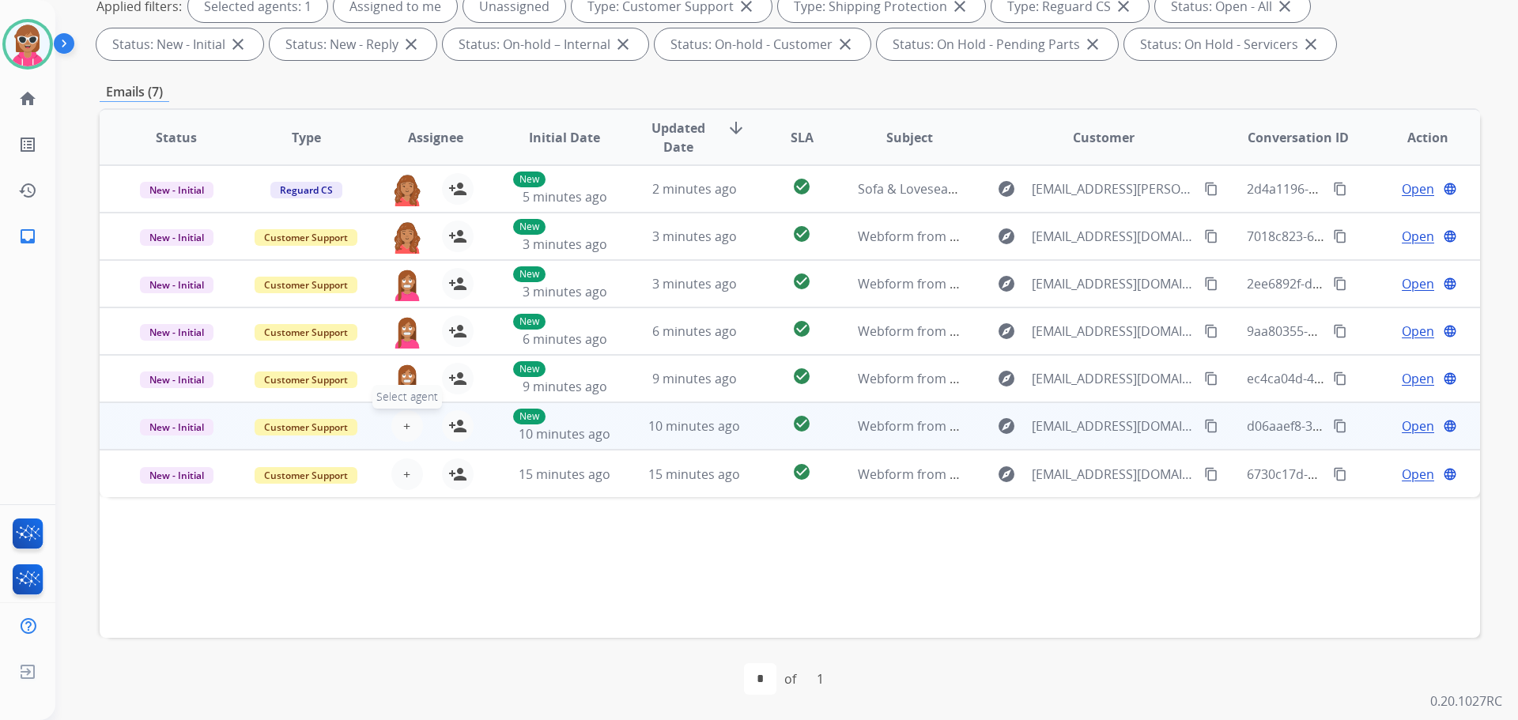
click at [403, 425] on span "+" at bounding box center [406, 426] width 7 height 19
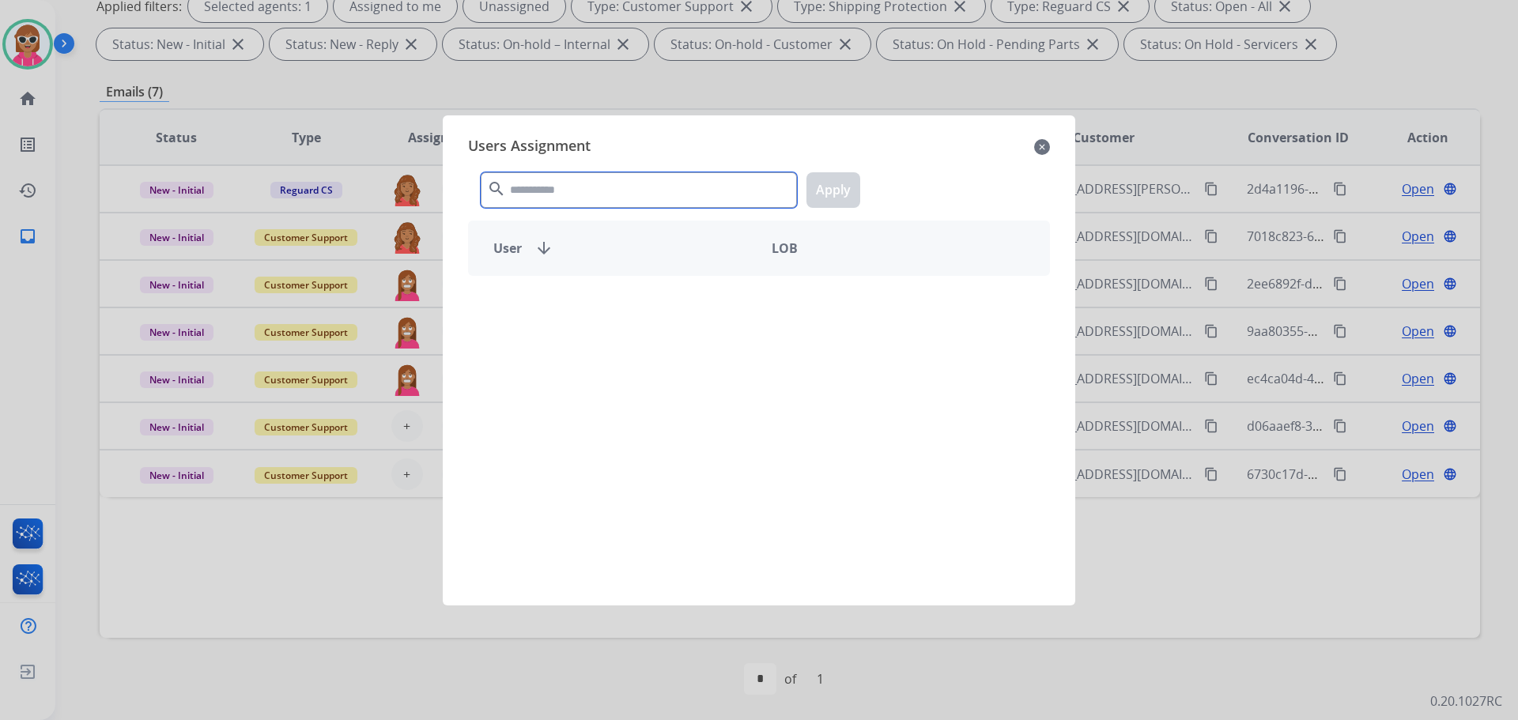
click at [588, 199] on input "text" at bounding box center [639, 190] width 316 height 36
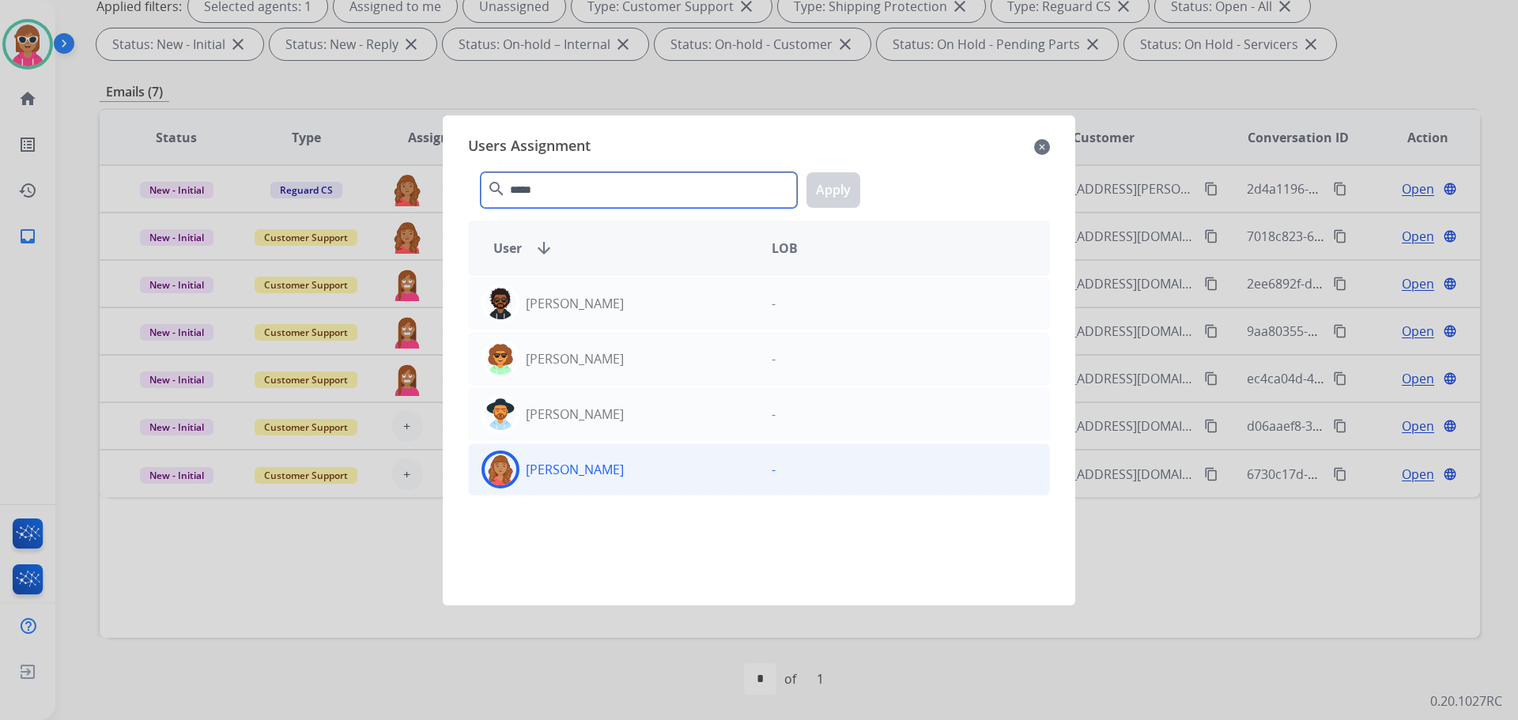
type input "*****"
click at [565, 482] on div "[PERSON_NAME]" at bounding box center [614, 470] width 290 height 38
click at [811, 180] on button "Apply" at bounding box center [834, 190] width 54 height 36
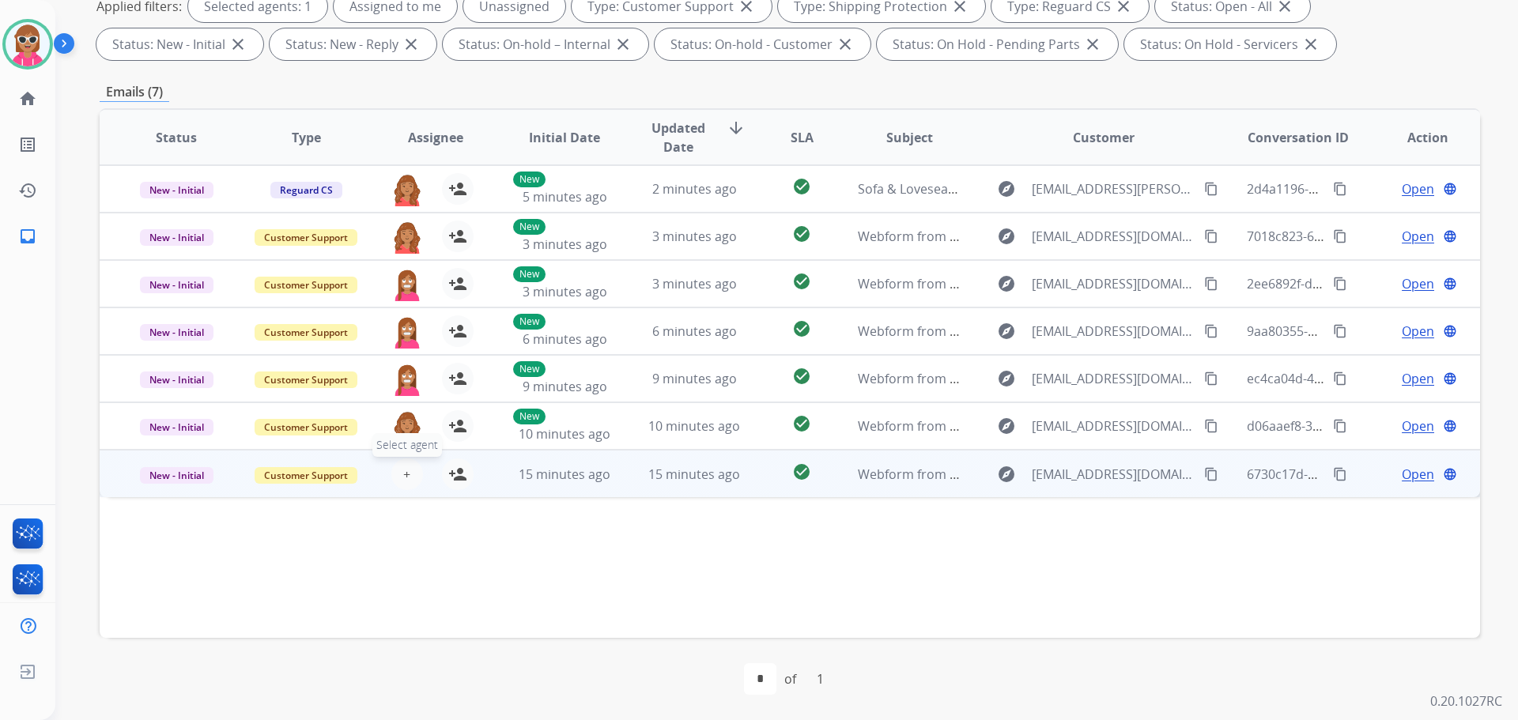
click at [403, 470] on span "+" at bounding box center [406, 474] width 7 height 19
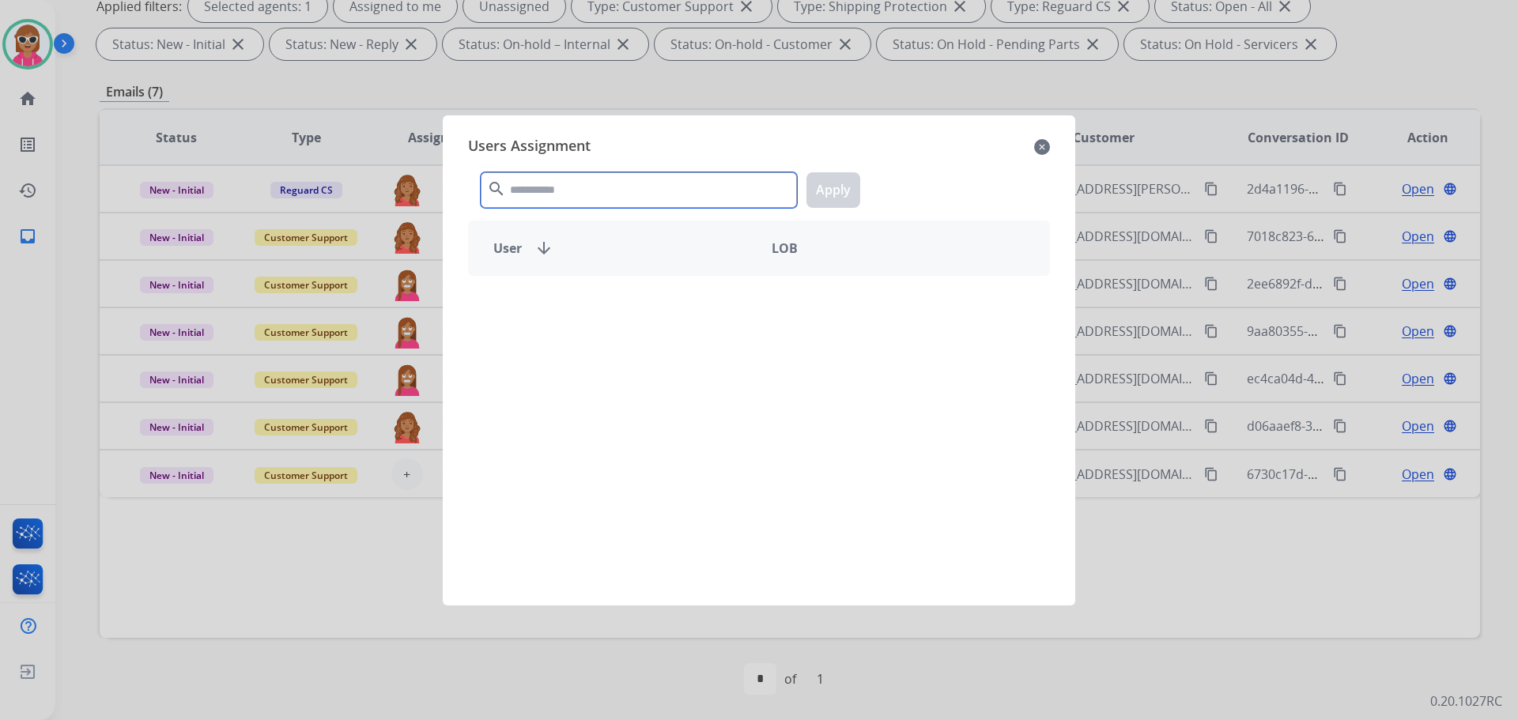
click at [580, 186] on input "text" at bounding box center [639, 190] width 316 height 36
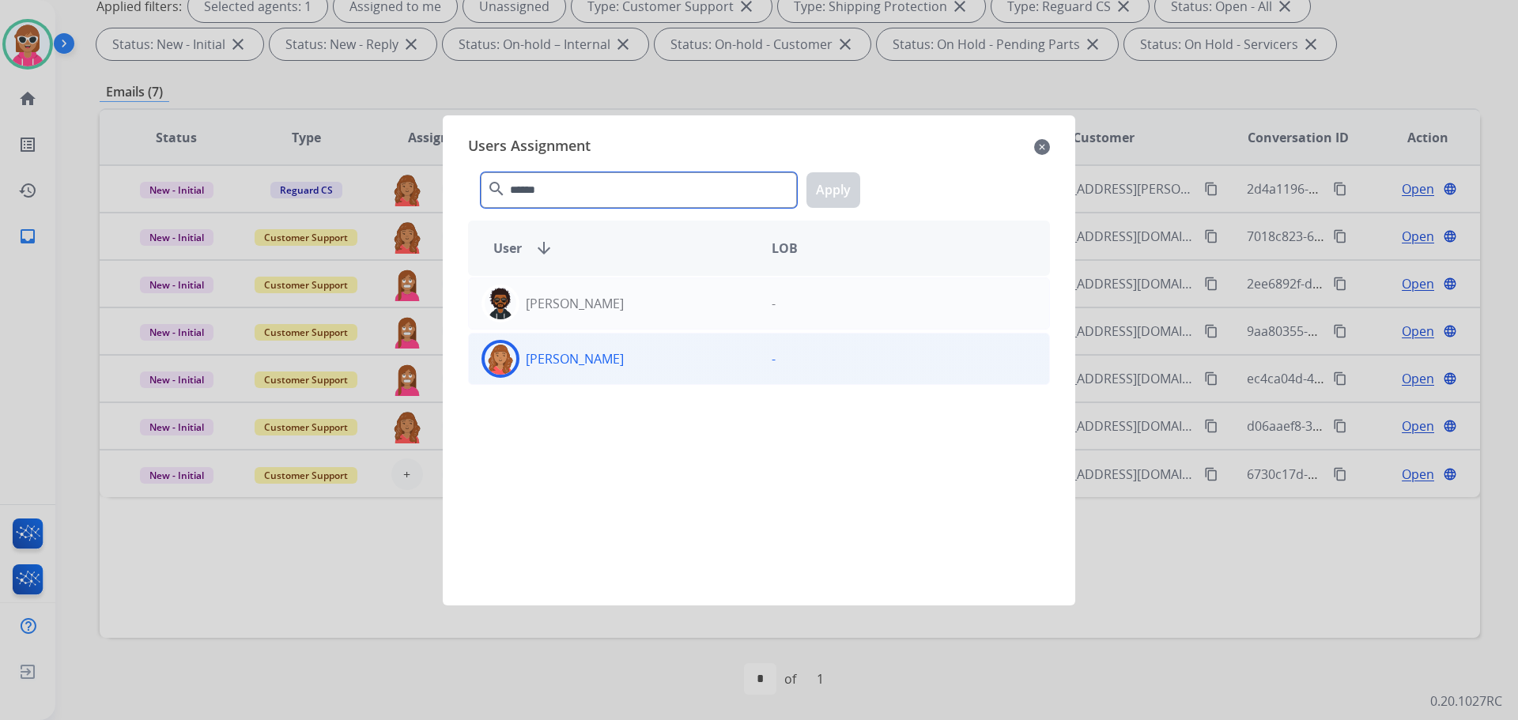
type input "******"
click at [614, 376] on div "[PERSON_NAME]" at bounding box center [614, 359] width 290 height 38
click at [822, 191] on button "Apply" at bounding box center [834, 190] width 54 height 36
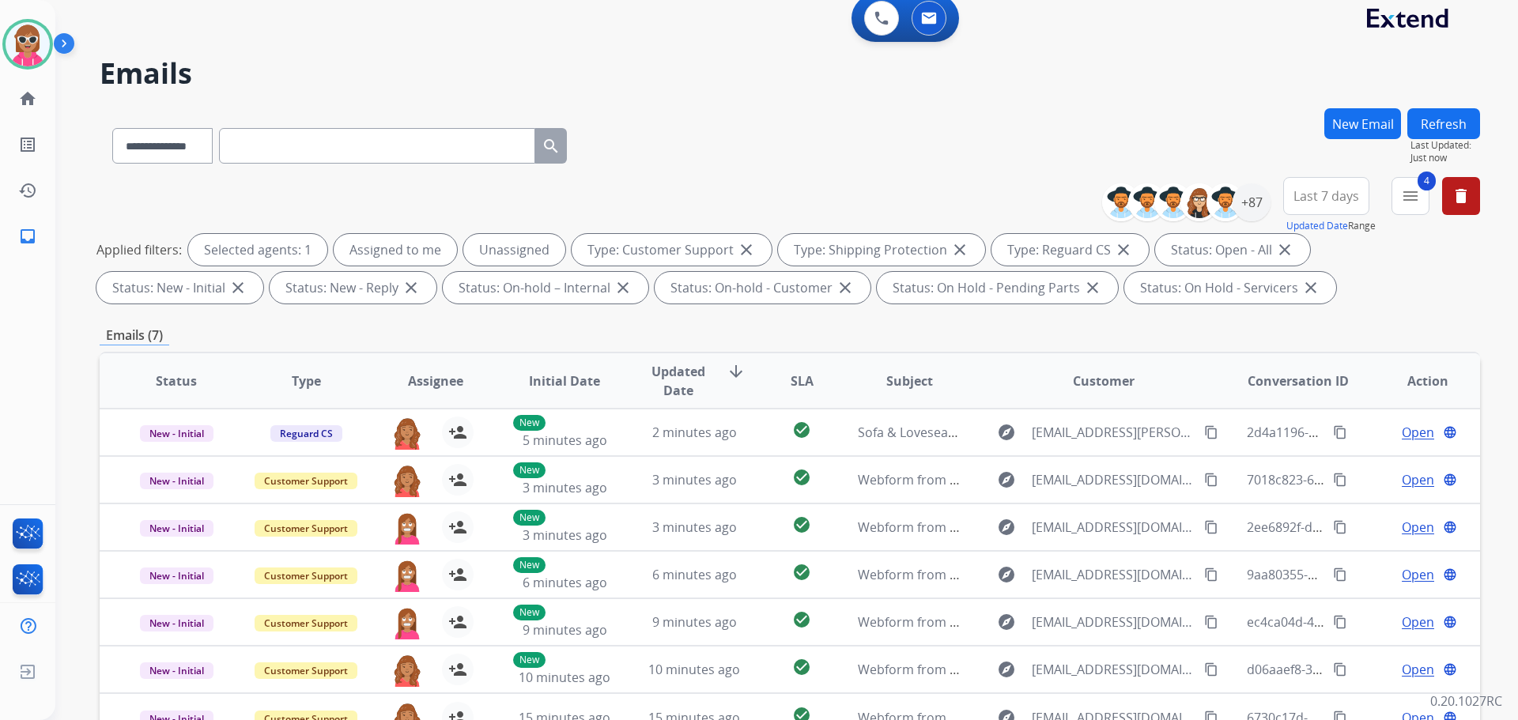
scroll to position [0, 0]
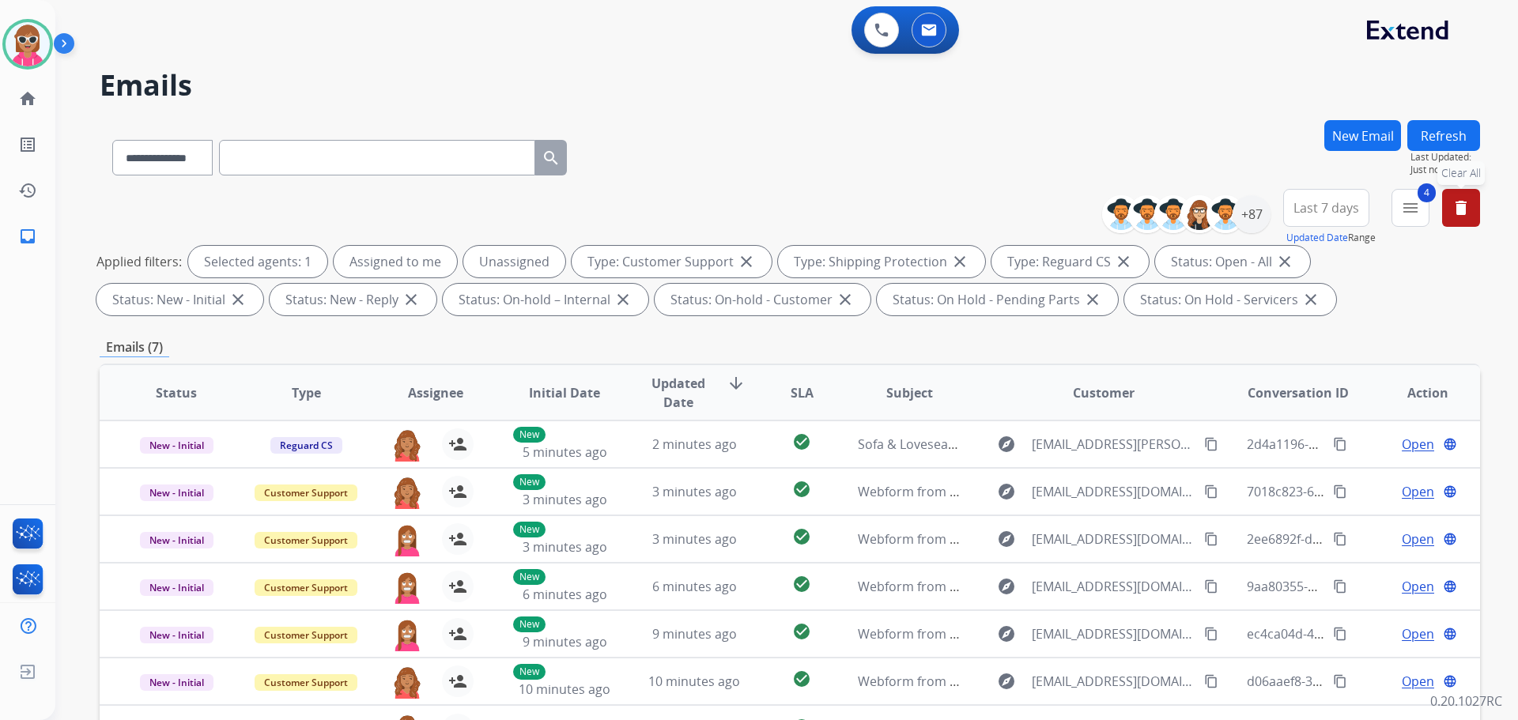
click at [1459, 220] on button "delete Clear All" at bounding box center [1461, 208] width 38 height 38
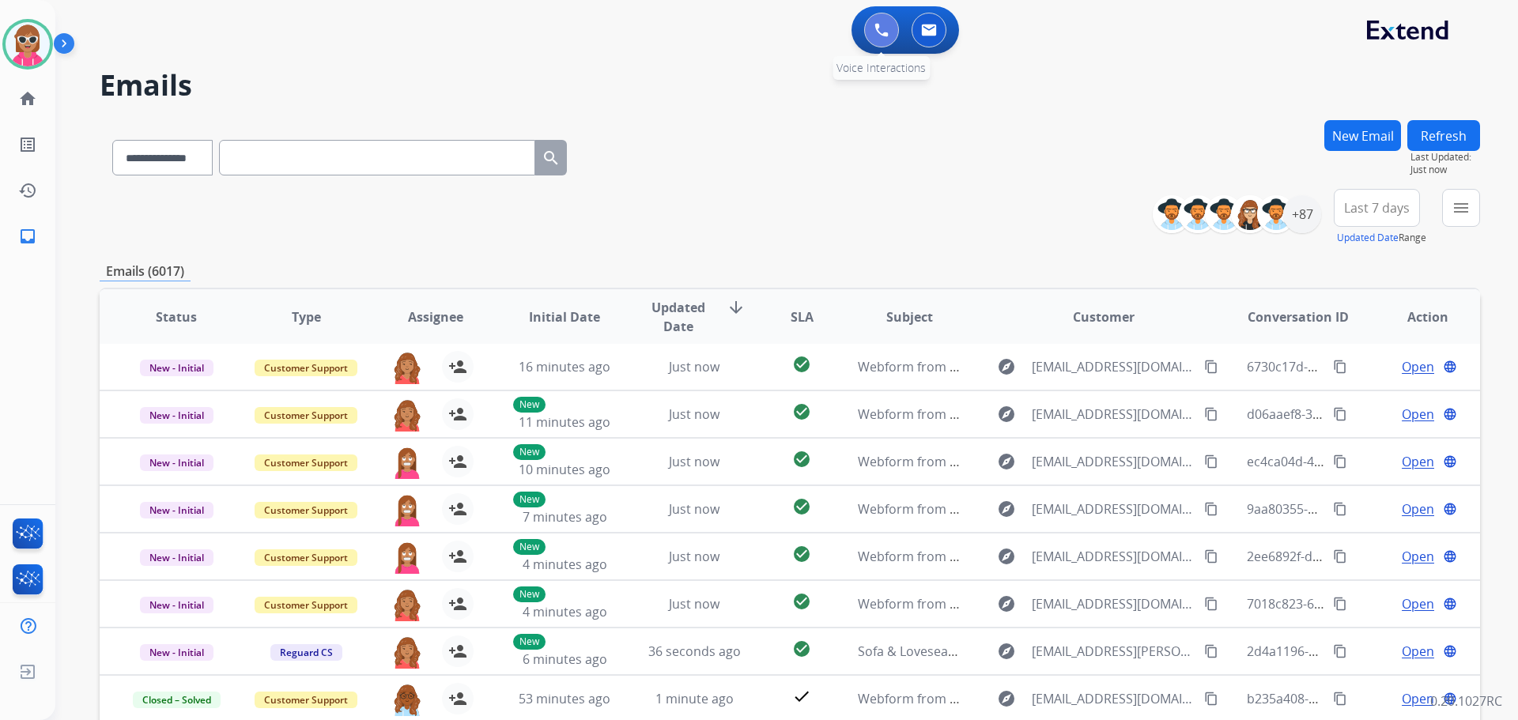
drag, startPoint x: 890, startPoint y: 28, endPoint x: 890, endPoint y: 38, distance: 9.5
click at [890, 38] on button at bounding box center [881, 30] width 35 height 35
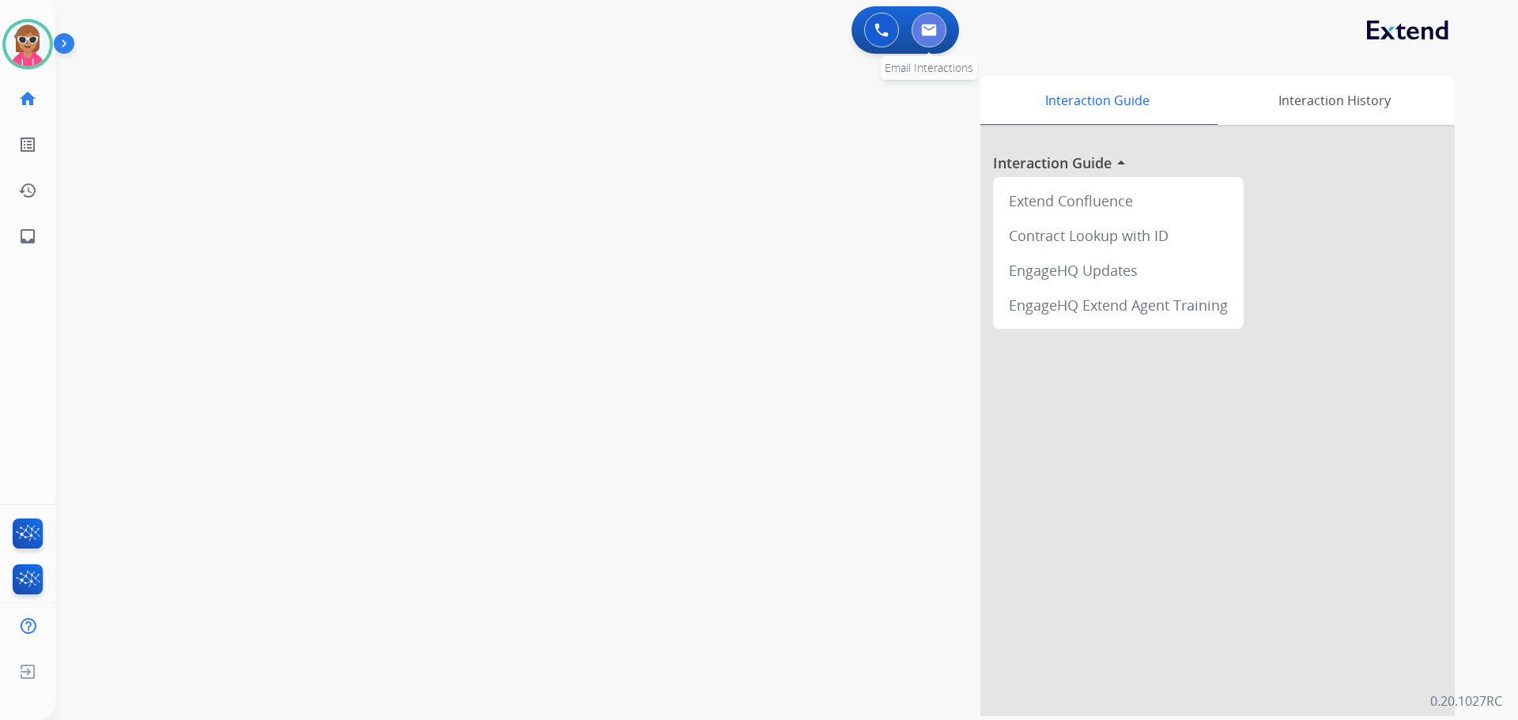
click at [937, 44] on button at bounding box center [929, 30] width 35 height 35
select select "**********"
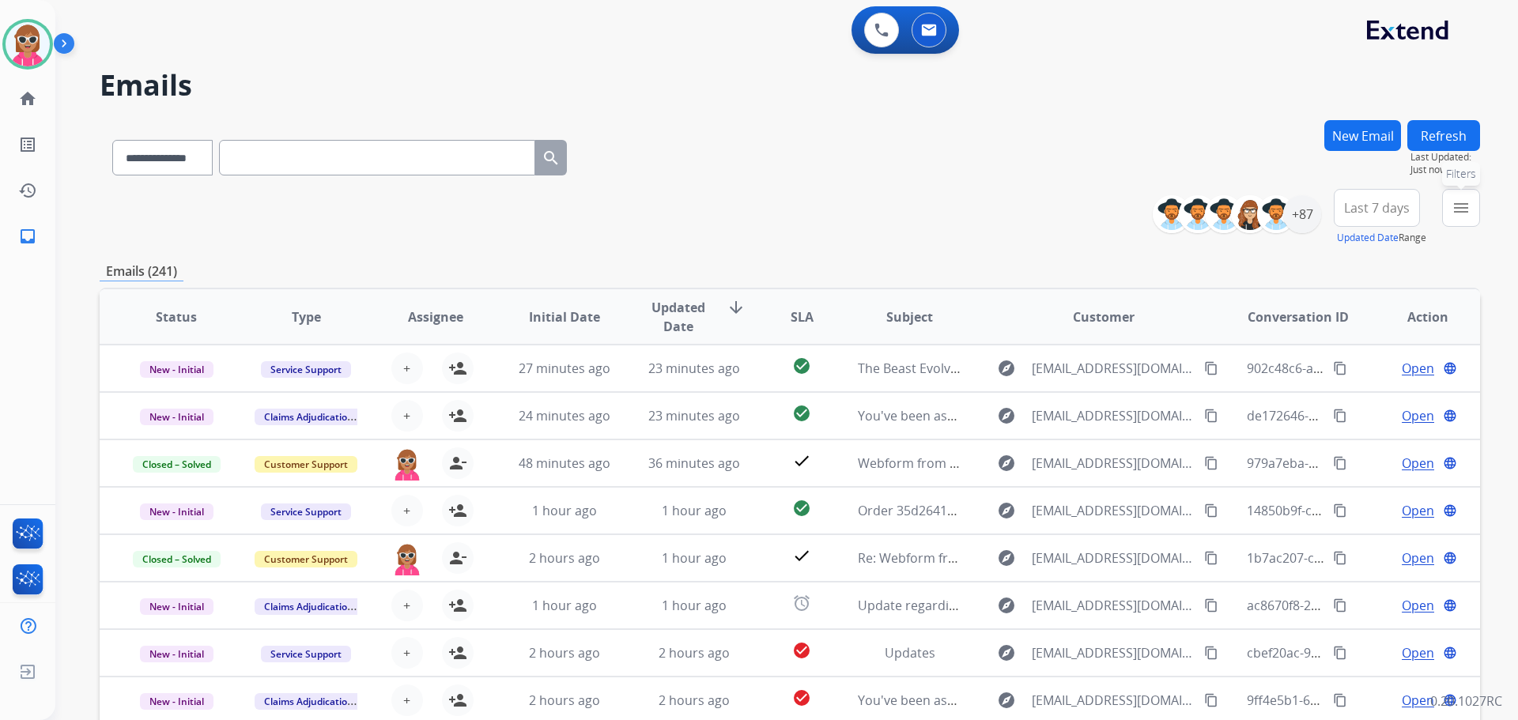
drag, startPoint x: 1448, startPoint y: 215, endPoint x: 1428, endPoint y: 235, distance: 28.0
click at [1445, 219] on button "menu Filters" at bounding box center [1461, 208] width 38 height 38
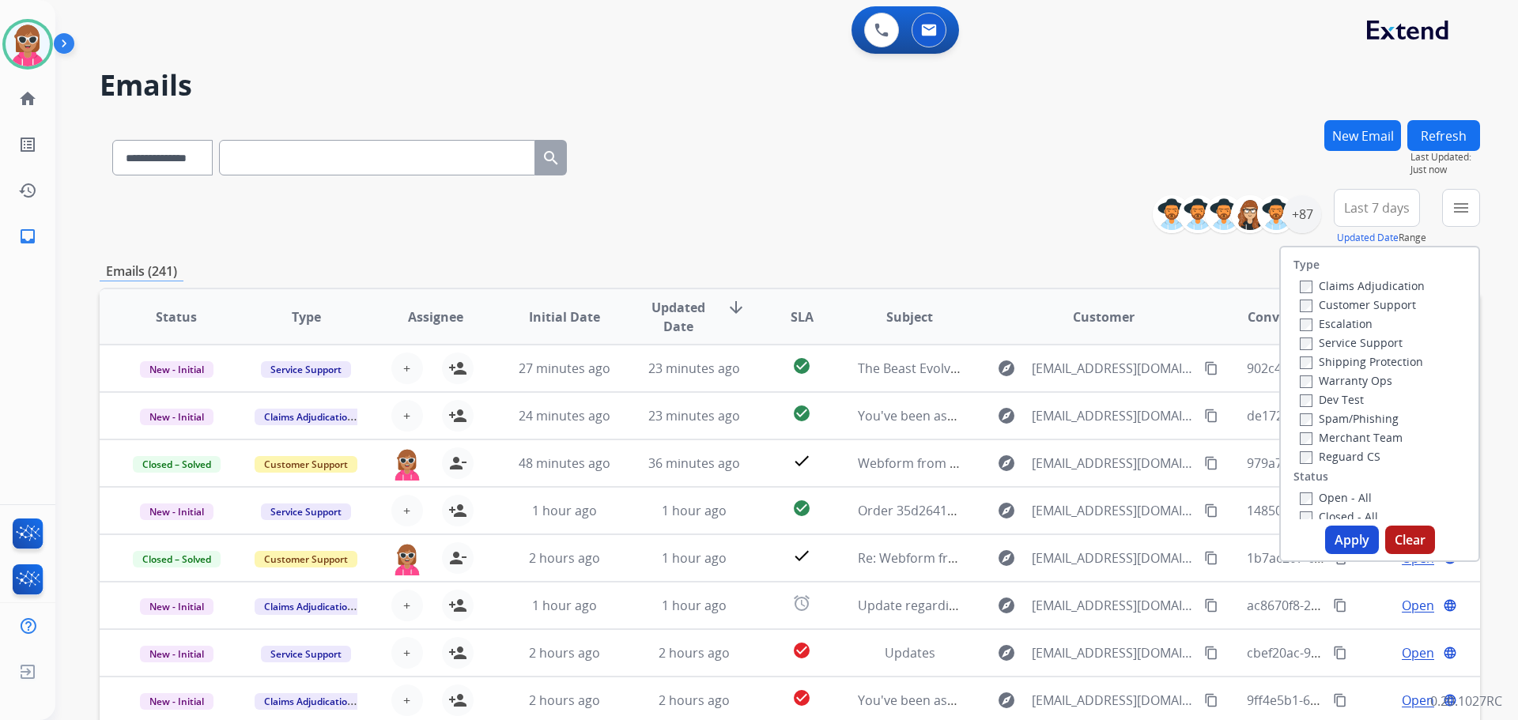
click at [1321, 304] on label "Customer Support" at bounding box center [1358, 304] width 116 height 15
click at [1340, 366] on label "Shipping Protection" at bounding box center [1361, 361] width 123 height 15
drag, startPoint x: 1338, startPoint y: 459, endPoint x: 1327, endPoint y: 478, distance: 22.0
click at [1338, 460] on label "Reguard CS" at bounding box center [1340, 456] width 81 height 15
click at [1322, 492] on div "Open - All" at bounding box center [1383, 497] width 166 height 19
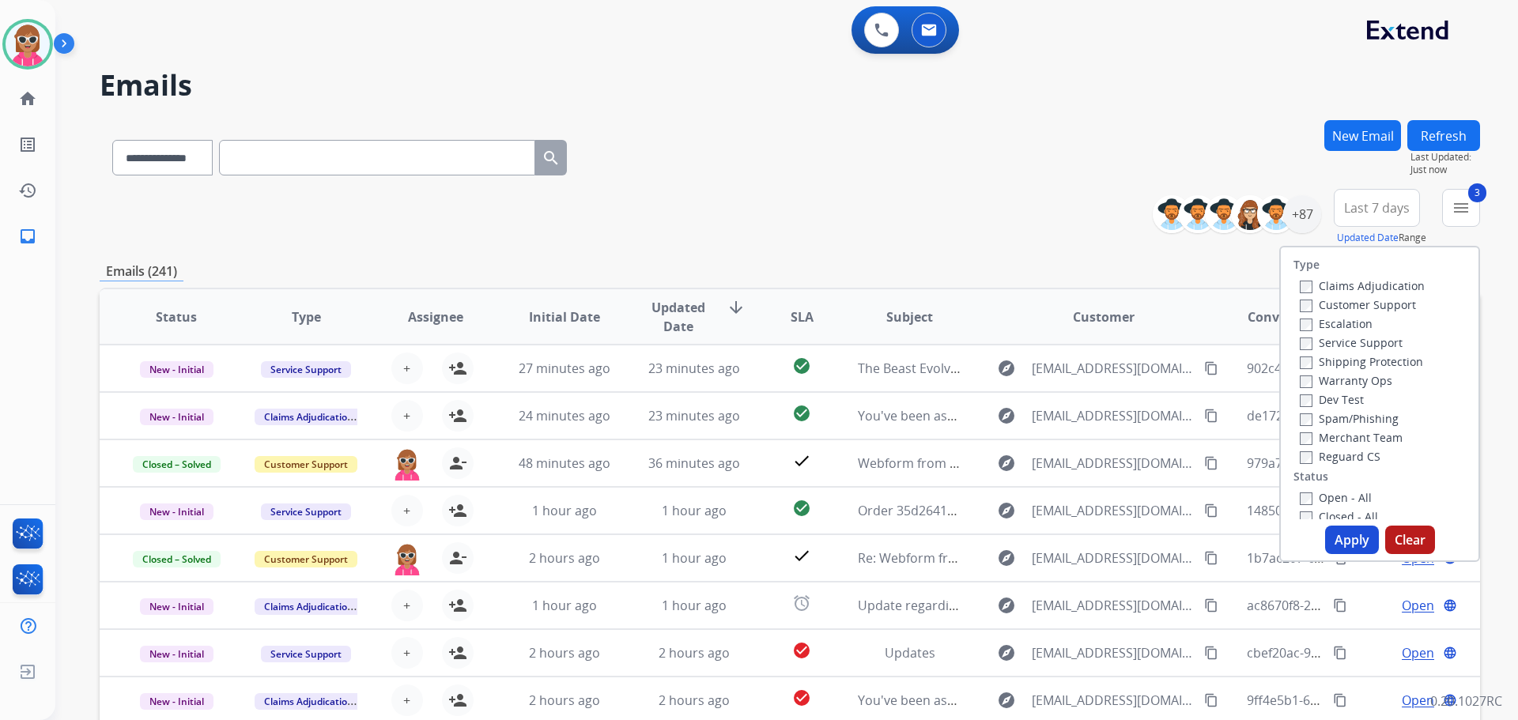
drag, startPoint x: 1322, startPoint y: 493, endPoint x: 1315, endPoint y: 547, distance: 54.2
click at [1321, 494] on label "Open - All" at bounding box center [1336, 497] width 72 height 15
click at [1355, 537] on button "Apply" at bounding box center [1352, 540] width 54 height 28
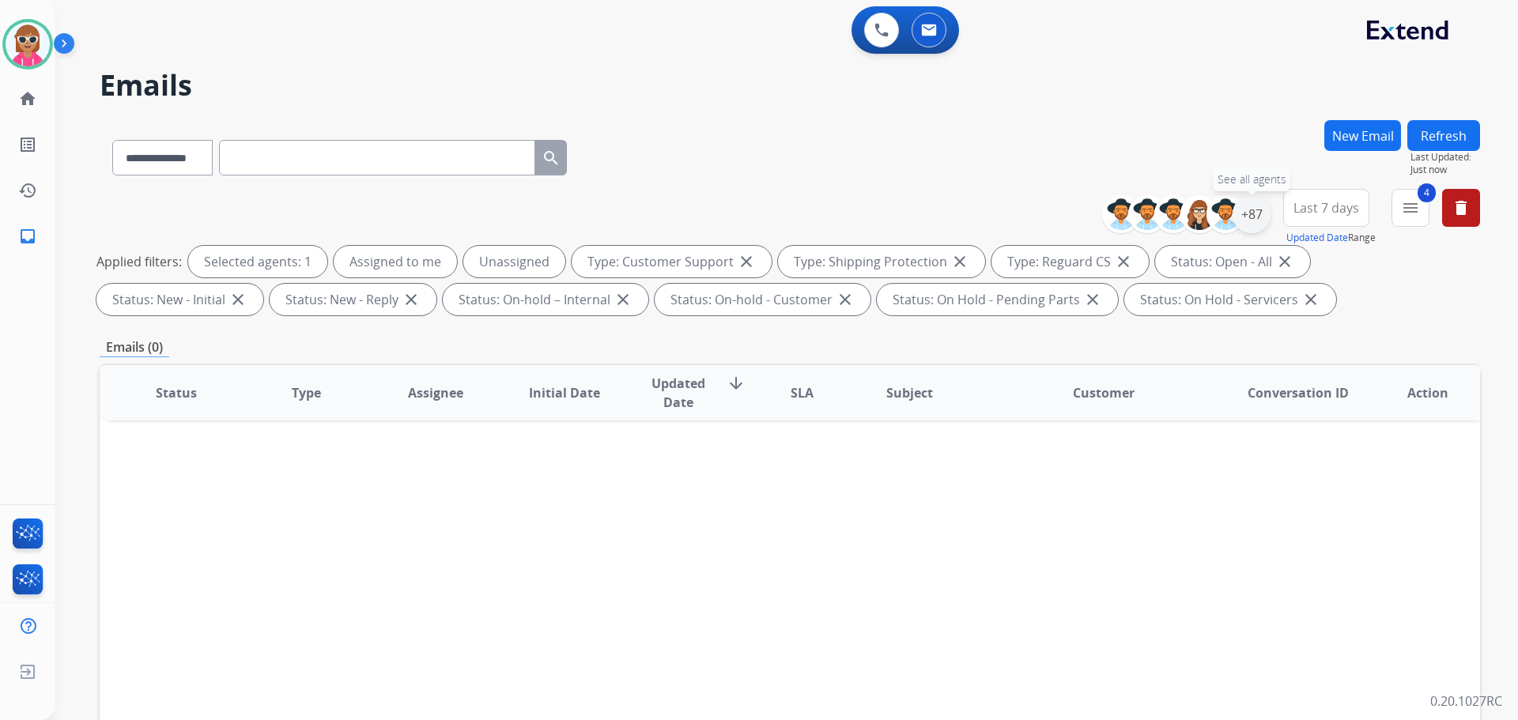
click at [1266, 213] on div "+87" at bounding box center [1252, 214] width 38 height 38
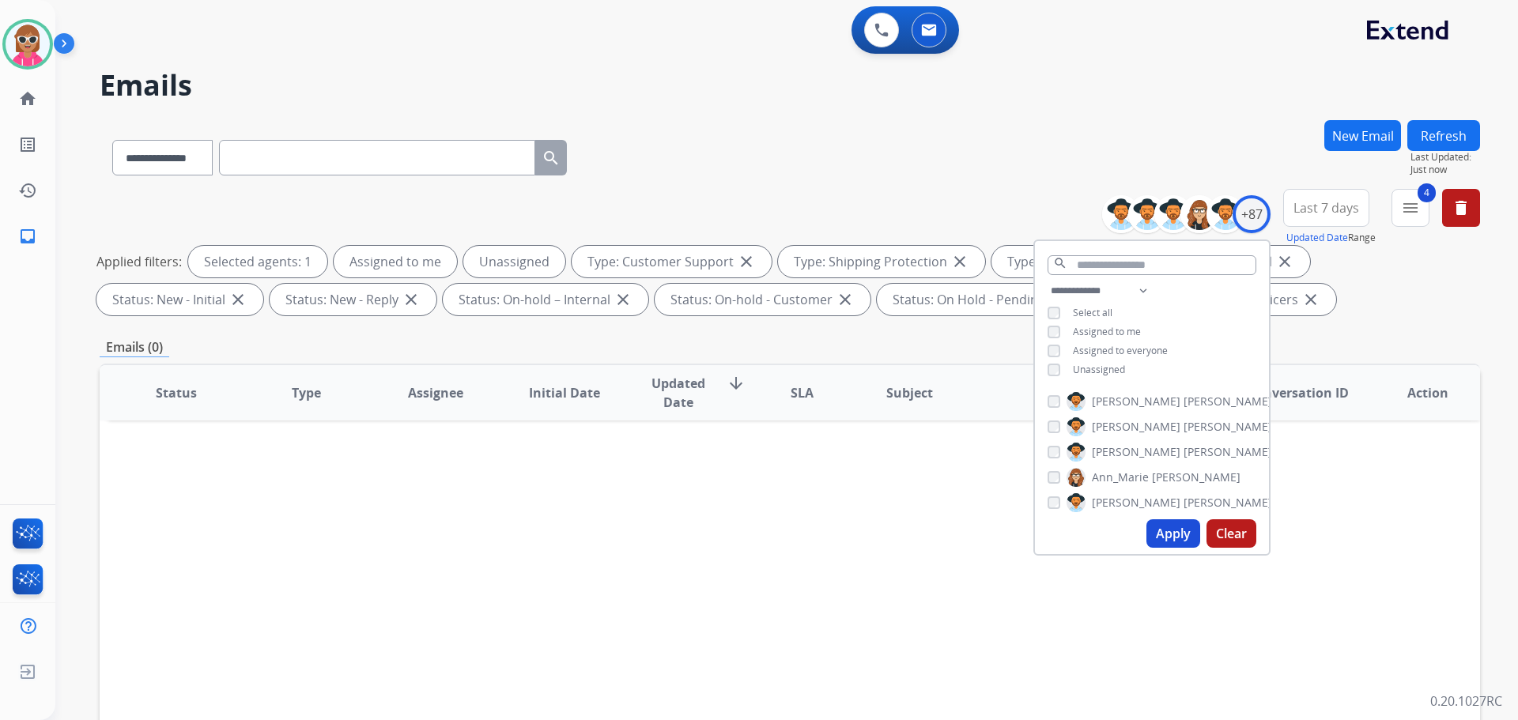
drag, startPoint x: 1083, startPoint y: 368, endPoint x: 1097, endPoint y: 367, distance: 14.3
click at [1088, 370] on span "Unassigned" at bounding box center [1099, 369] width 52 height 13
click at [1122, 339] on div "**********" at bounding box center [1152, 332] width 234 height 101
click at [1117, 336] on span "Assigned to me" at bounding box center [1107, 331] width 68 height 13
click at [1128, 297] on select "**********" at bounding box center [1102, 291] width 109 height 19
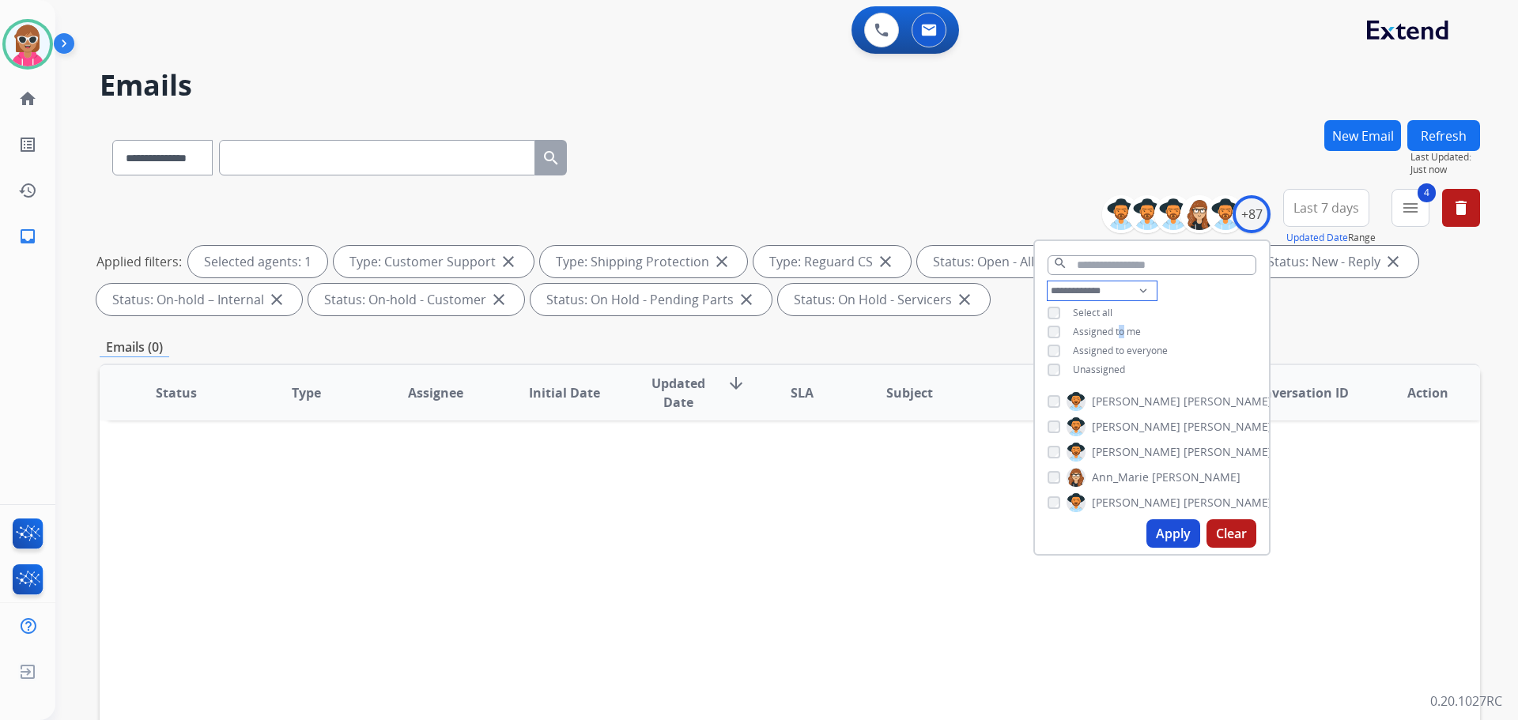
select select "**********"
click at [1048, 282] on select "**********" at bounding box center [1102, 291] width 109 height 19
click at [1212, 295] on div "**********" at bounding box center [1152, 323] width 234 height 82
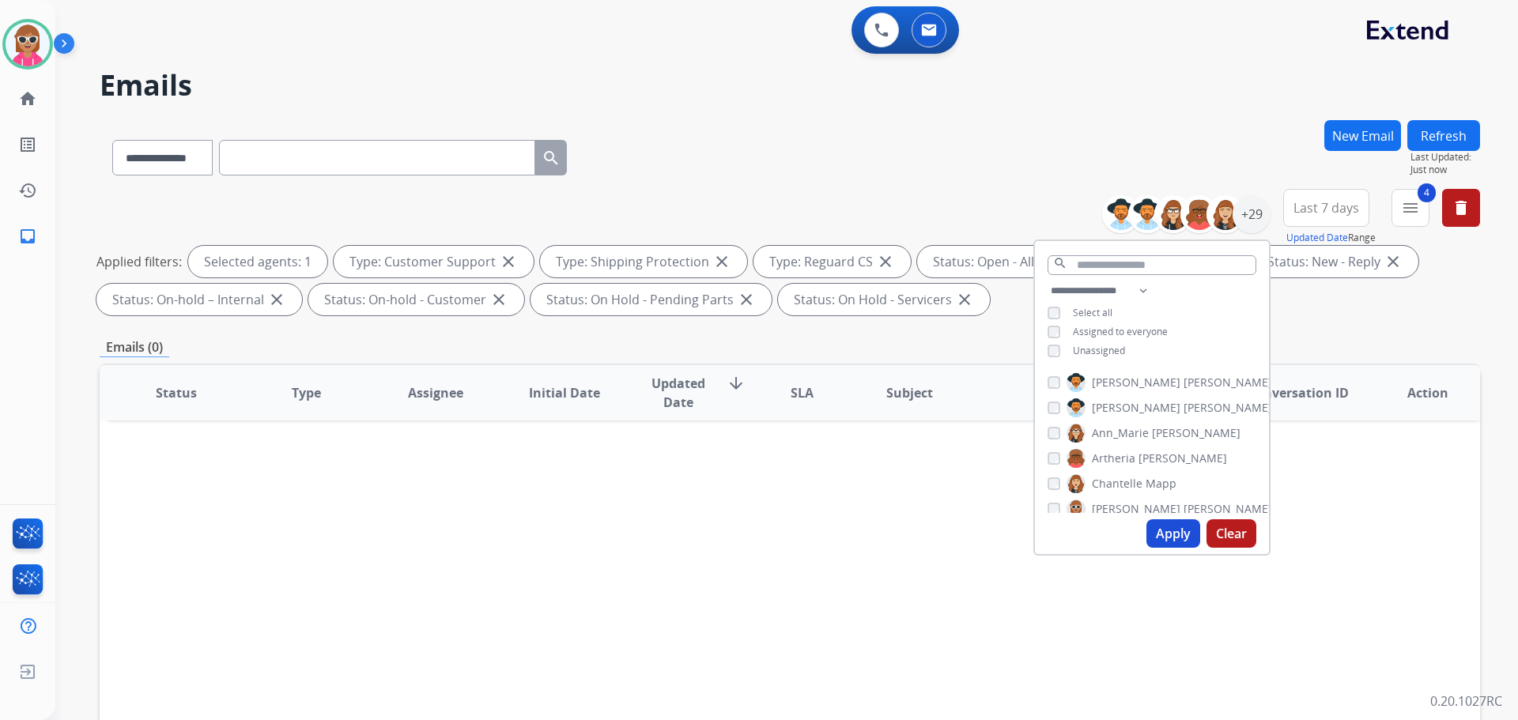
click at [1118, 380] on span "[PERSON_NAME]" at bounding box center [1136, 383] width 89 height 16
drag, startPoint x: 1113, startPoint y: 403, endPoint x: 1112, endPoint y: 421, distance: 17.5
click at [1112, 406] on span "[PERSON_NAME]" at bounding box center [1136, 408] width 89 height 16
click at [1115, 433] on span "Ann_Marie" at bounding box center [1120, 433] width 57 height 16
click at [1110, 452] on span "Artheria" at bounding box center [1113, 459] width 43 height 16
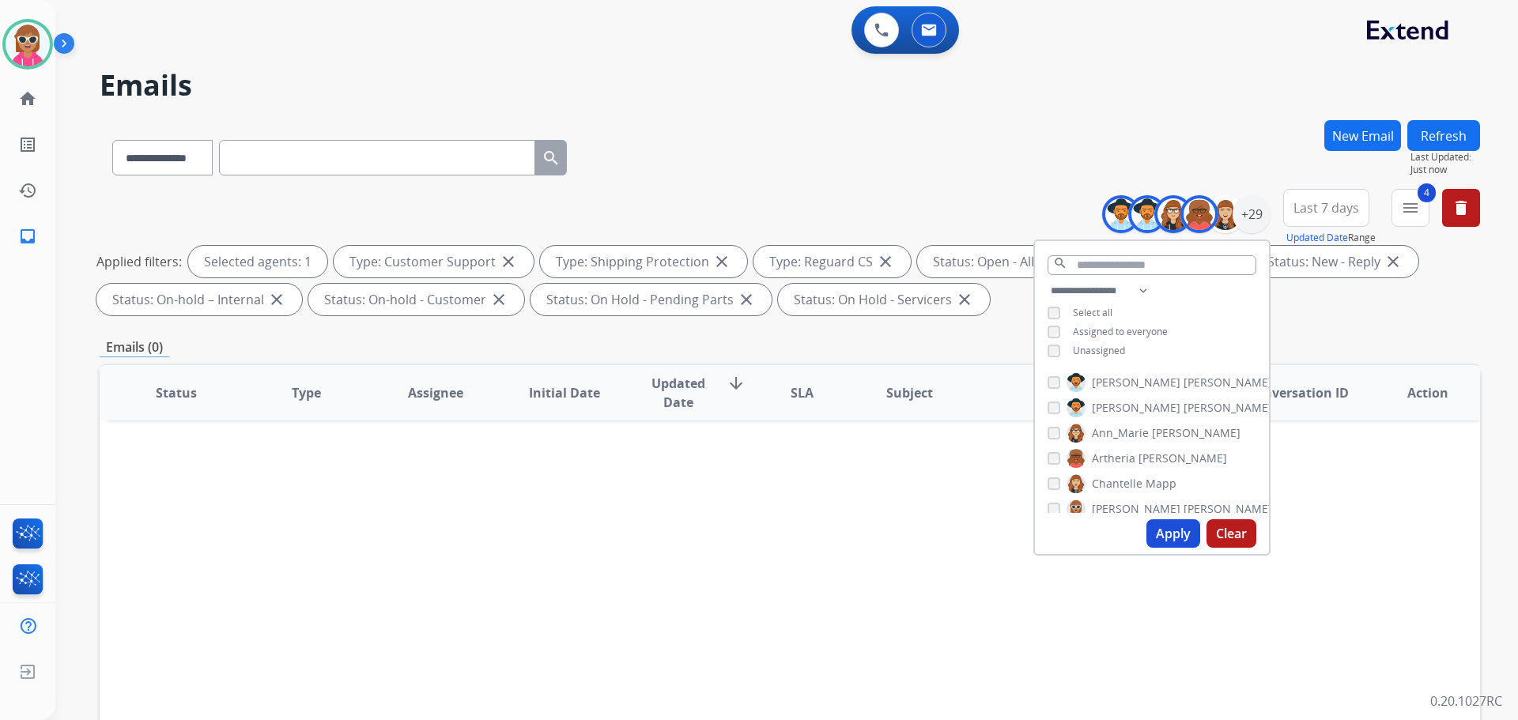
click at [1107, 476] on span "Chantelle" at bounding box center [1117, 484] width 51 height 16
click at [1103, 512] on span "[PERSON_NAME]" at bounding box center [1136, 509] width 89 height 16
drag, startPoint x: 1122, startPoint y: 446, endPoint x: 1119, endPoint y: 460, distance: 14.6
click at [1121, 450] on span "[PERSON_NAME]" at bounding box center [1136, 455] width 89 height 16
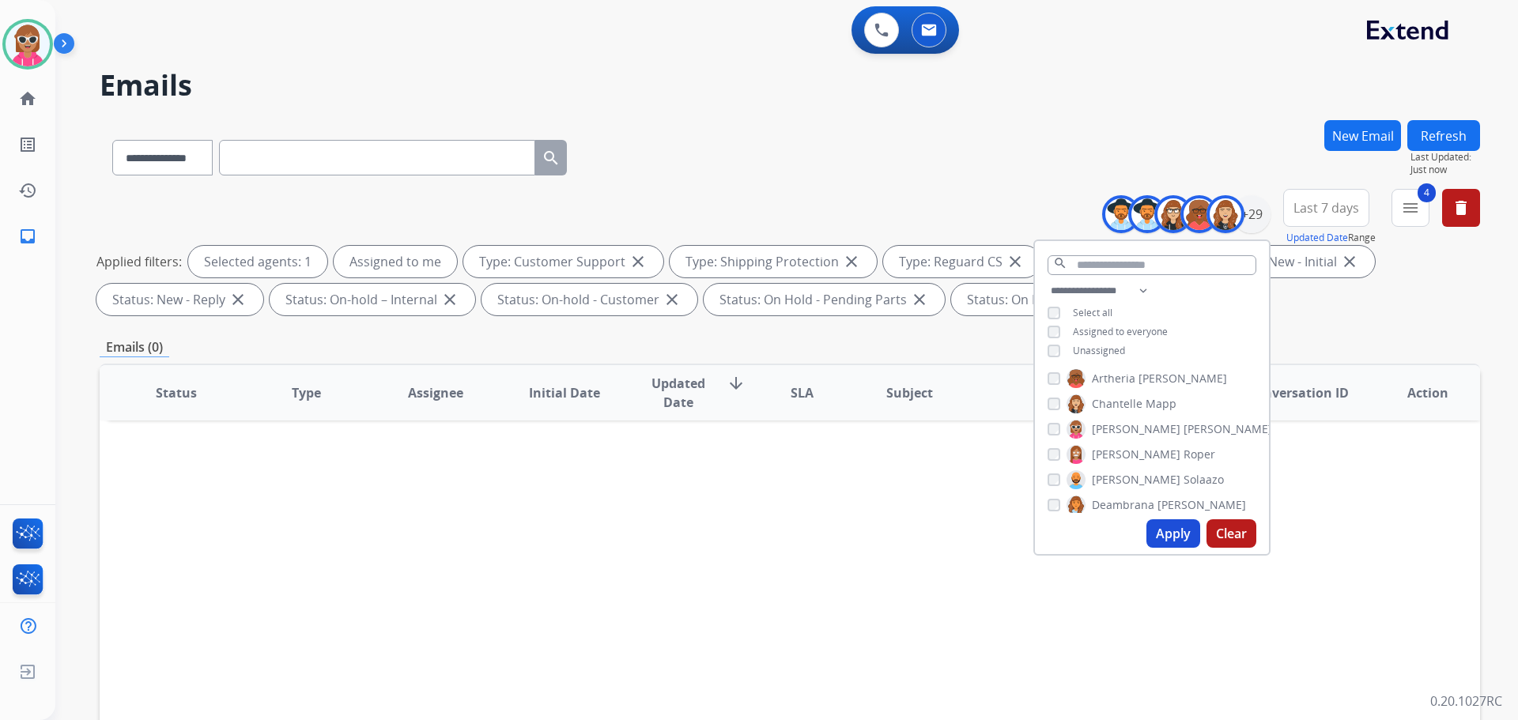
drag, startPoint x: 1114, startPoint y: 476, endPoint x: 1110, endPoint y: 496, distance: 20.2
click at [1184, 484] on span "Solaazo" at bounding box center [1204, 480] width 40 height 16
click at [1110, 497] on span "Deambrana" at bounding box center [1123, 505] width 62 height 16
click at [1126, 446] on span "DeShawn" at bounding box center [1117, 452] width 50 height 16
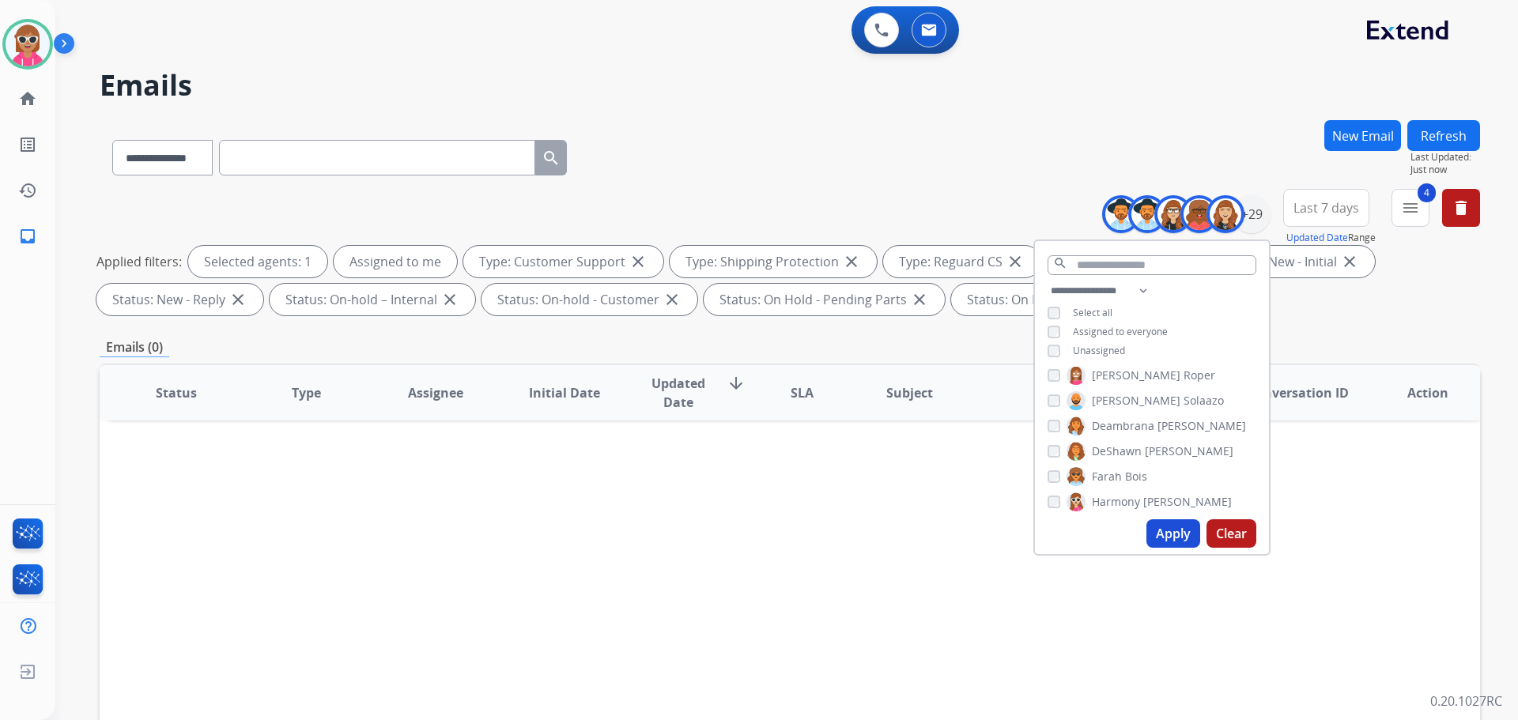
click at [1120, 473] on label "Farah Bois" at bounding box center [1107, 476] width 81 height 19
click at [1115, 495] on span "Harmony" at bounding box center [1116, 502] width 48 height 16
click at [1124, 445] on span "Jaquayla" at bounding box center [1114, 448] width 45 height 16
click at [1124, 471] on span "[PERSON_NAME]" at bounding box center [1168, 474] width 89 height 16
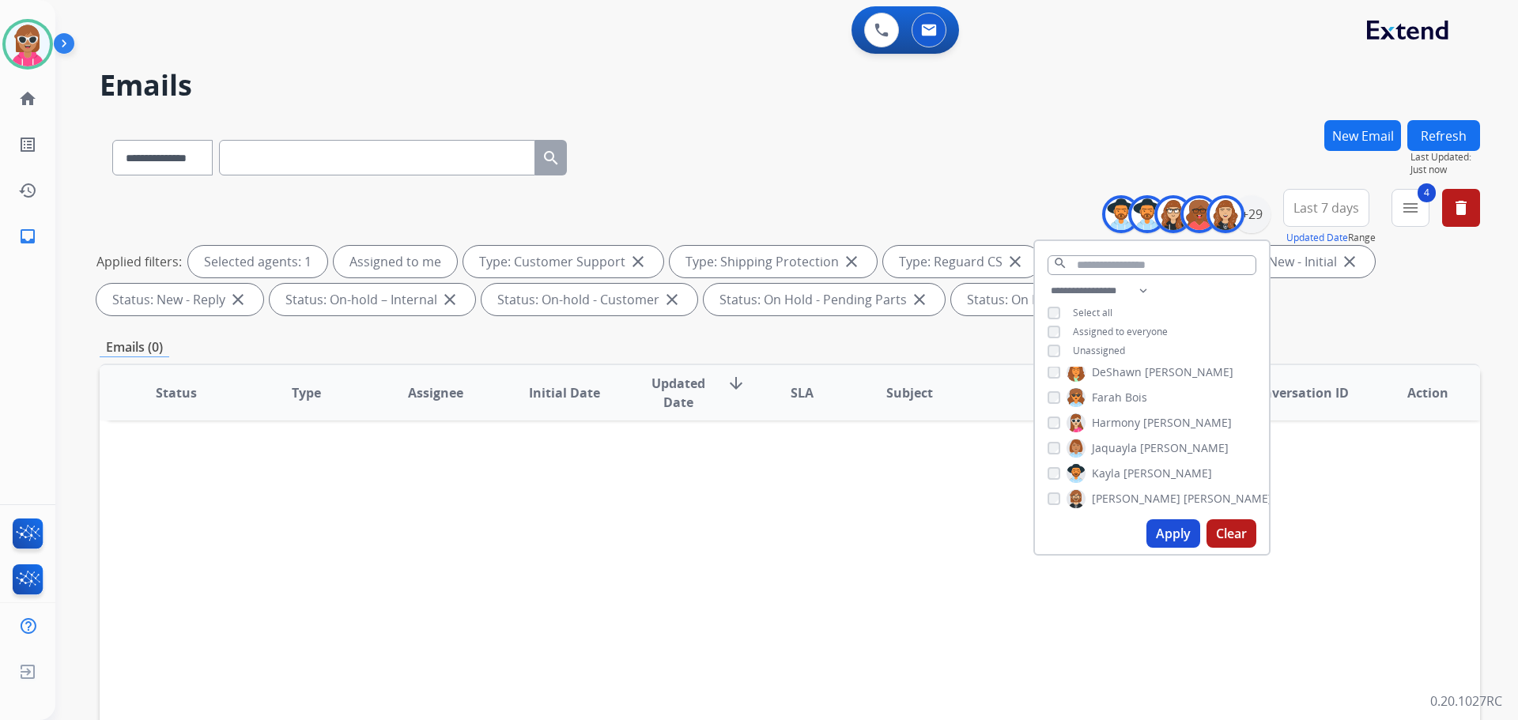
click at [1108, 494] on span "[PERSON_NAME]" at bounding box center [1136, 499] width 89 height 16
drag, startPoint x: 1127, startPoint y: 445, endPoint x: 1128, endPoint y: 456, distance: 10.3
click at [1127, 447] on span "Keyanta" at bounding box center [1113, 445] width 43 height 16
click at [1124, 471] on span "Lamarco" at bounding box center [1114, 471] width 45 height 16
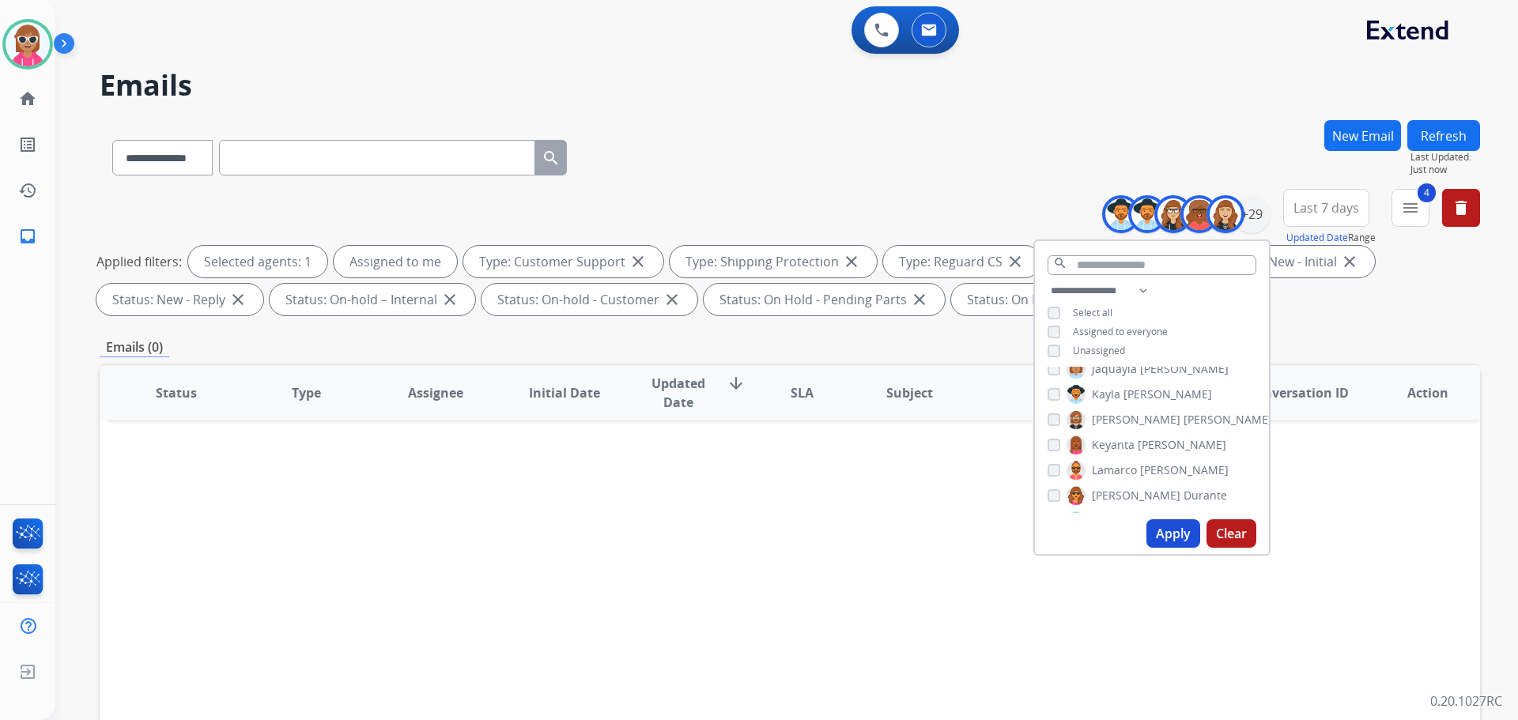
click at [1121, 493] on span "[PERSON_NAME]" at bounding box center [1136, 496] width 89 height 16
click at [1110, 438] on span "Raujon" at bounding box center [1110, 442] width 37 height 16
click at [1115, 463] on span "[PERSON_NAME]" at bounding box center [1136, 467] width 89 height 16
click at [1110, 492] on span "[PERSON_NAME]" at bounding box center [1136, 493] width 89 height 16
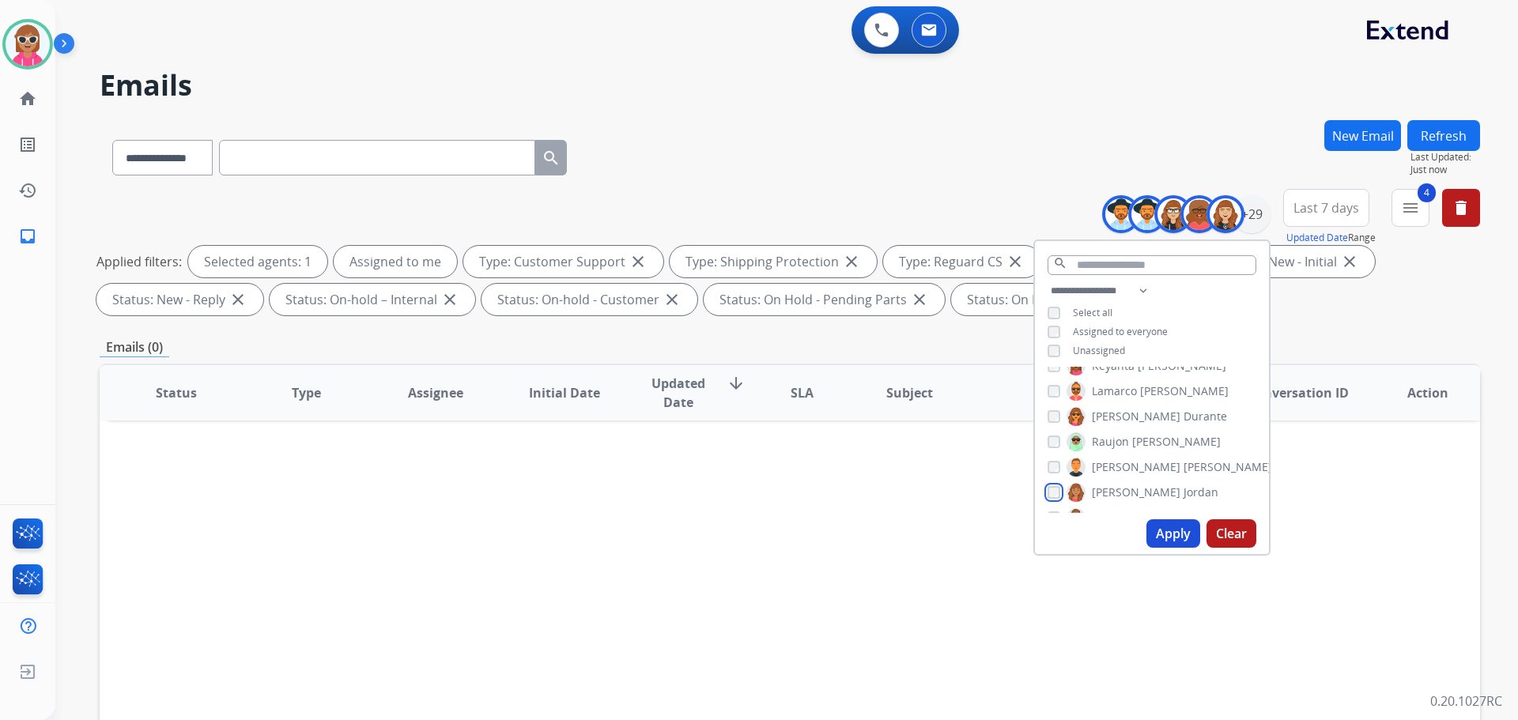
scroll to position [475, 0]
click at [1121, 442] on span "Shqnetta" at bounding box center [1116, 439] width 48 height 16
click at [1123, 465] on span "[PERSON_NAME]" at bounding box center [1136, 464] width 89 height 16
click at [1118, 488] on span "[PERSON_NAME]" at bounding box center [1136, 490] width 89 height 16
click at [1116, 505] on label "[PERSON_NAME]" at bounding box center [1170, 514] width 206 height 19
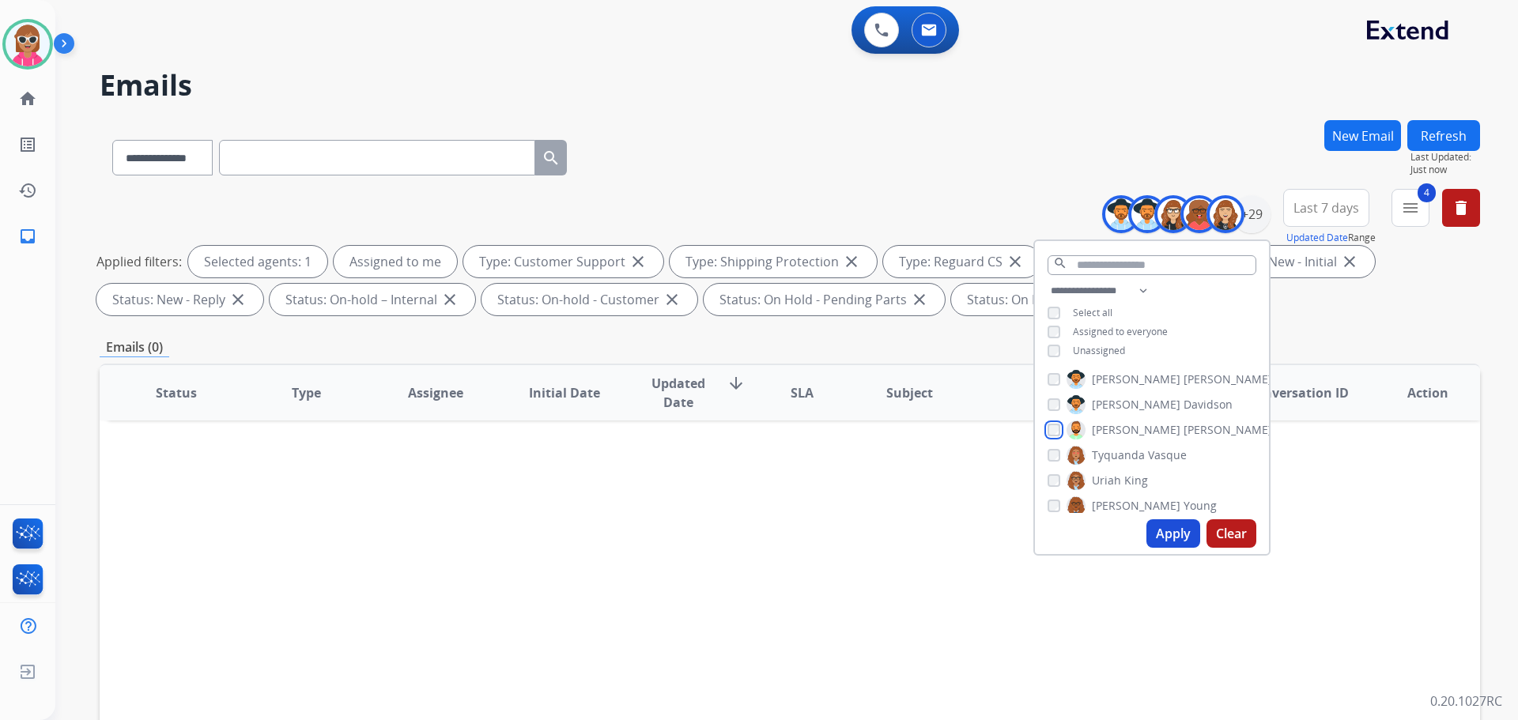
scroll to position [599, 0]
drag, startPoint x: 1118, startPoint y: 414, endPoint x: 1116, endPoint y: 422, distance: 8.3
click at [1117, 416] on span "Tyquanda" at bounding box center [1118, 417] width 53 height 16
click at [1117, 440] on span "Uriah" at bounding box center [1106, 442] width 29 height 16
click at [1118, 474] on label "Venegas Young" at bounding box center [1142, 467] width 150 height 19
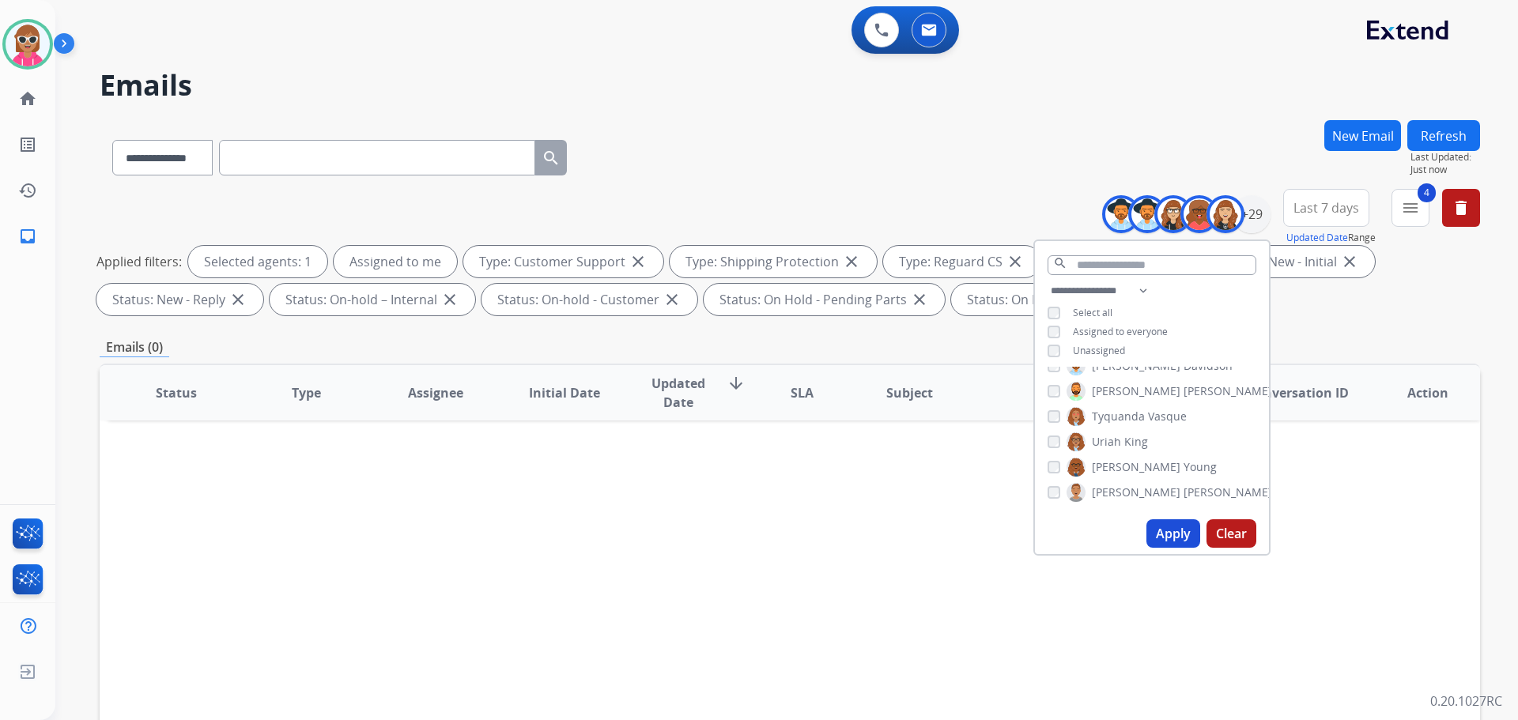
click at [1125, 486] on span "[PERSON_NAME]" at bounding box center [1136, 493] width 89 height 16
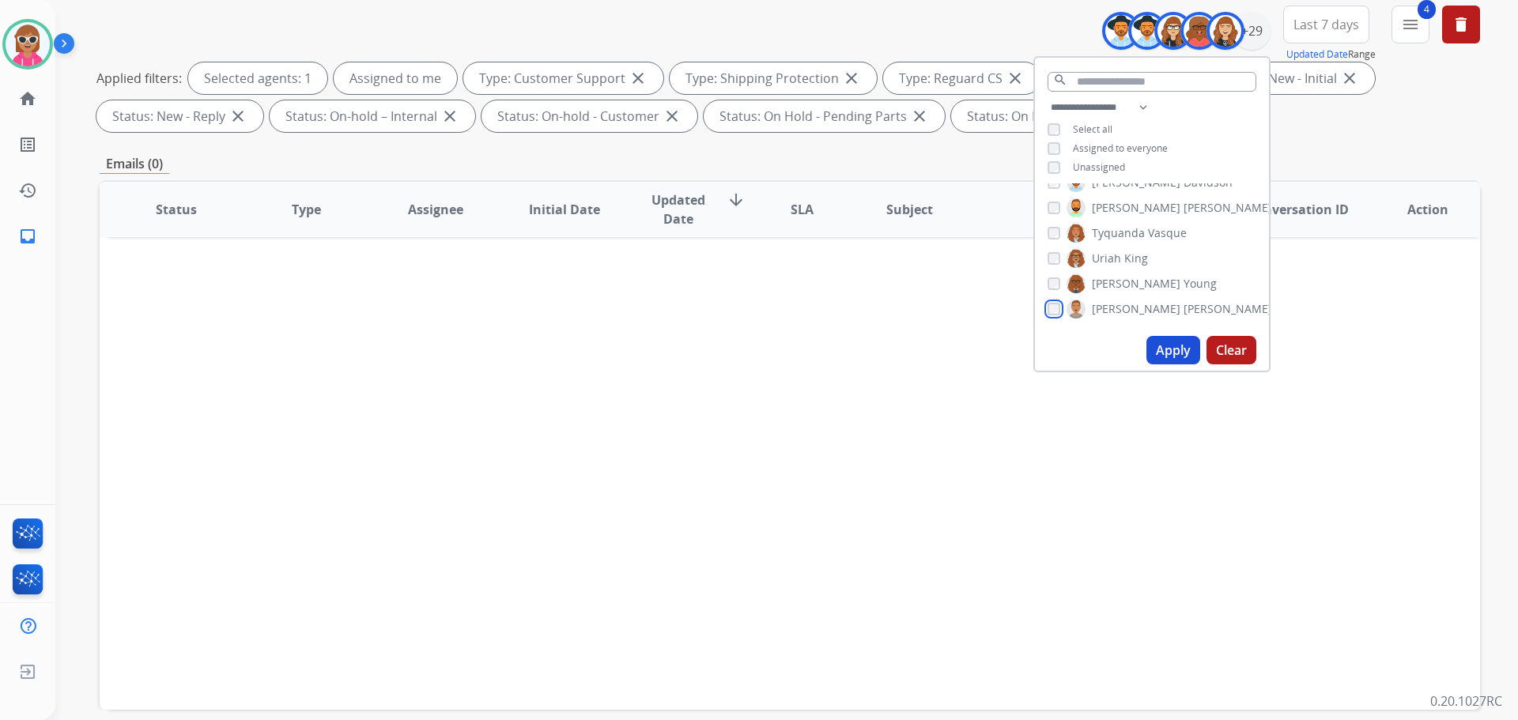
scroll to position [237, 0]
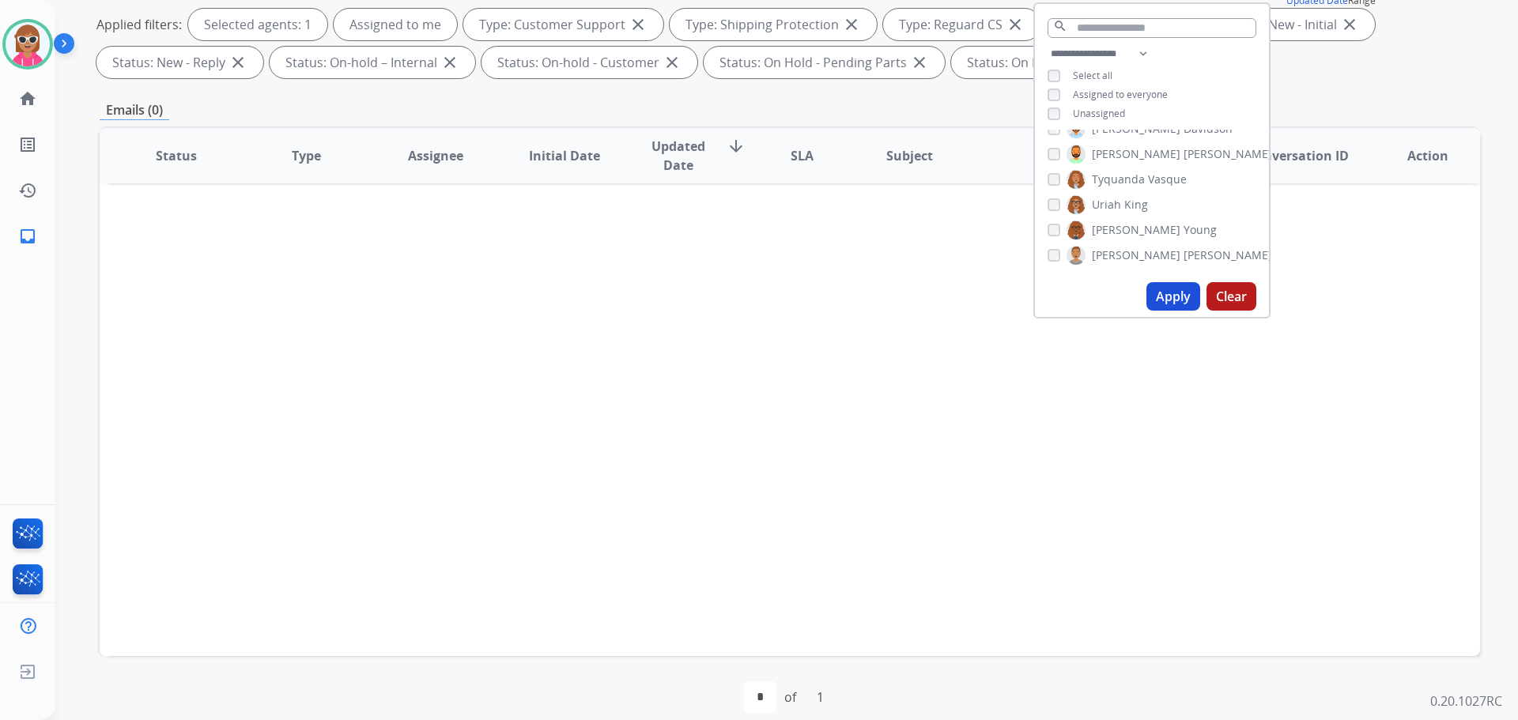
click at [1169, 285] on button "Apply" at bounding box center [1174, 296] width 54 height 28
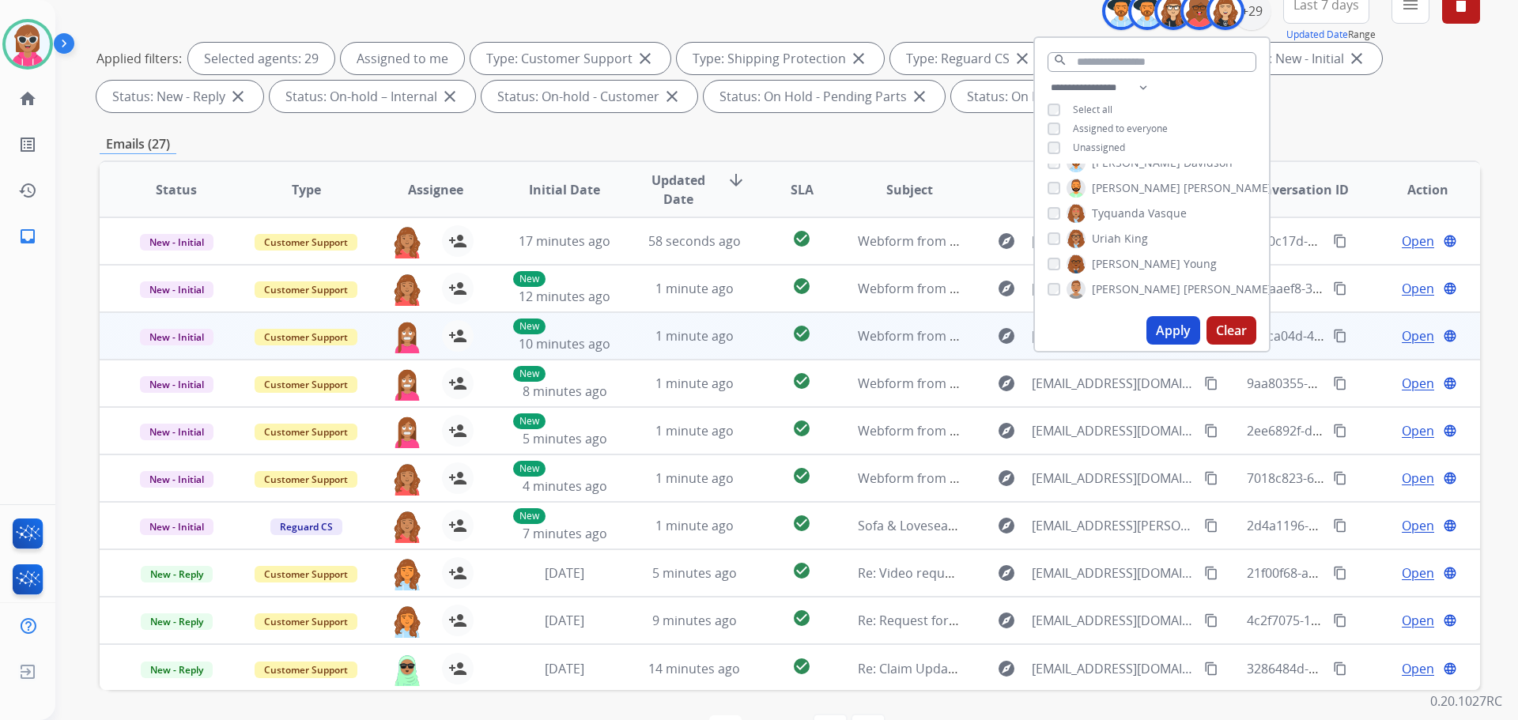
scroll to position [255, 0]
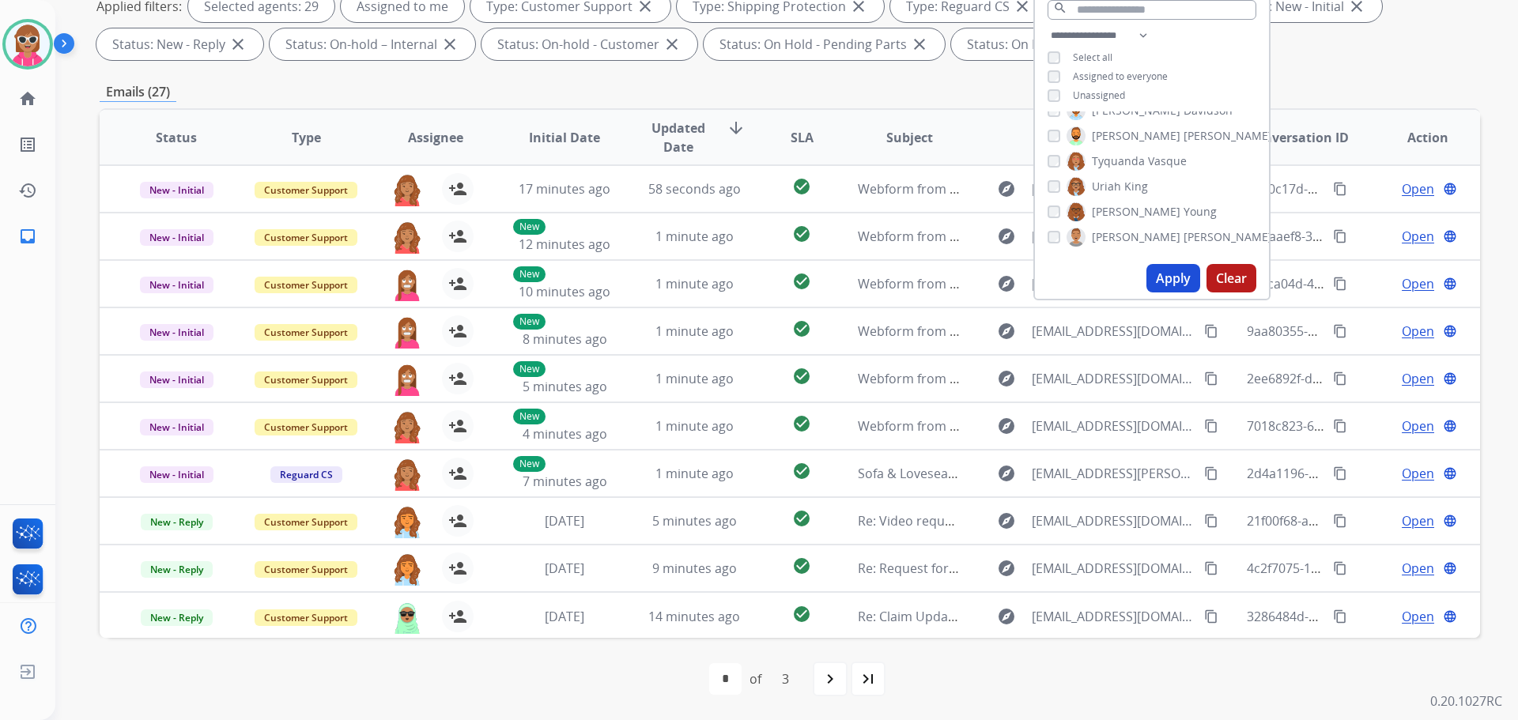
click at [442, 144] on span "Assignee" at bounding box center [435, 137] width 55 height 19
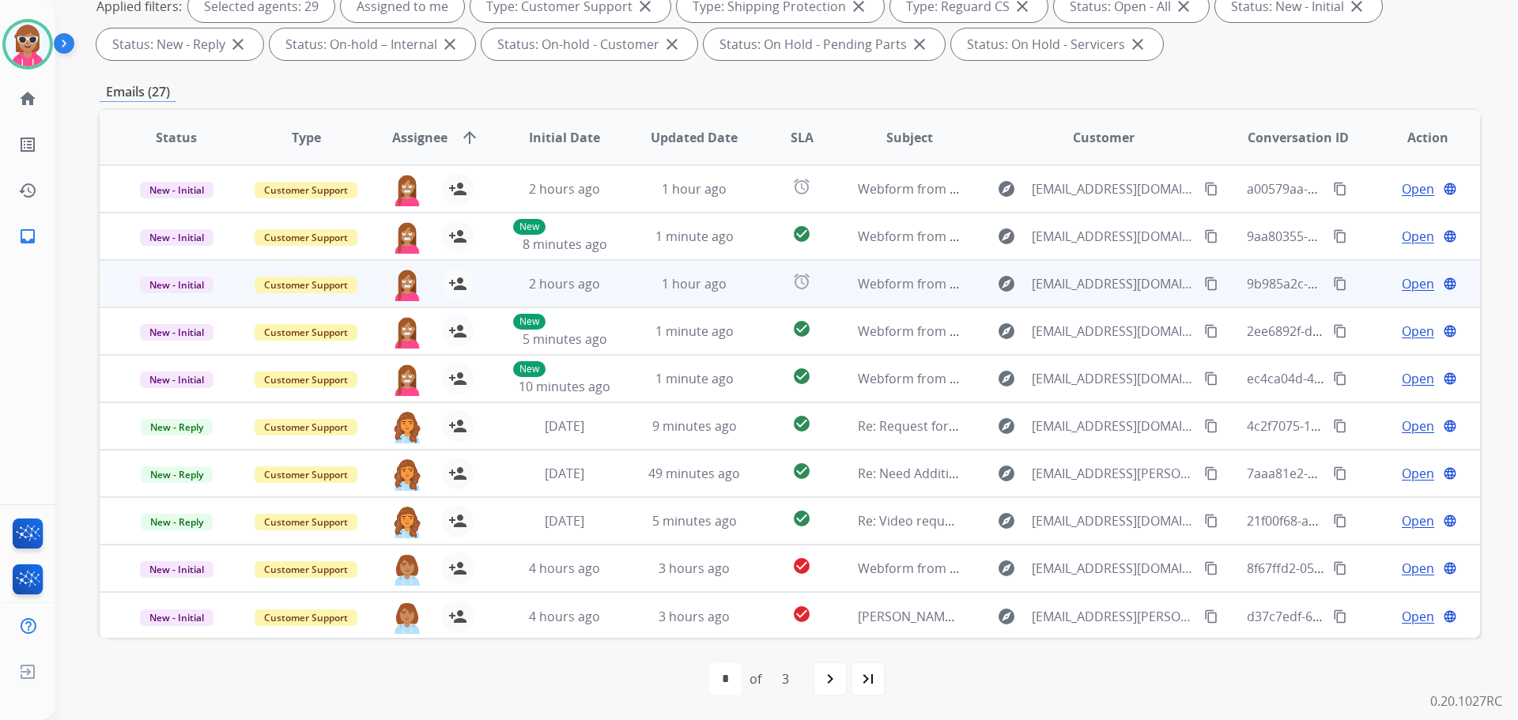
scroll to position [2, 0]
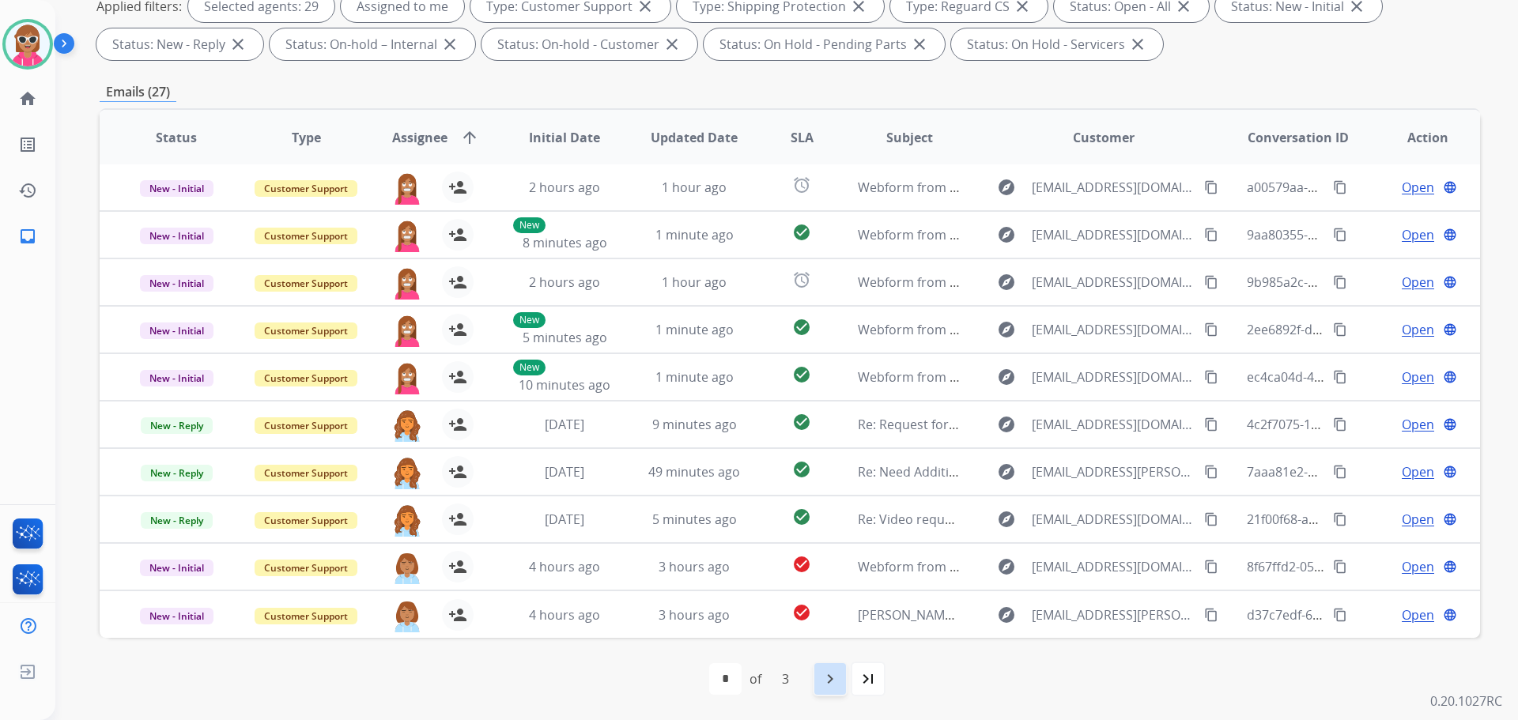
click at [819, 675] on div "navigate_next" at bounding box center [830, 679] width 35 height 35
select select "*"
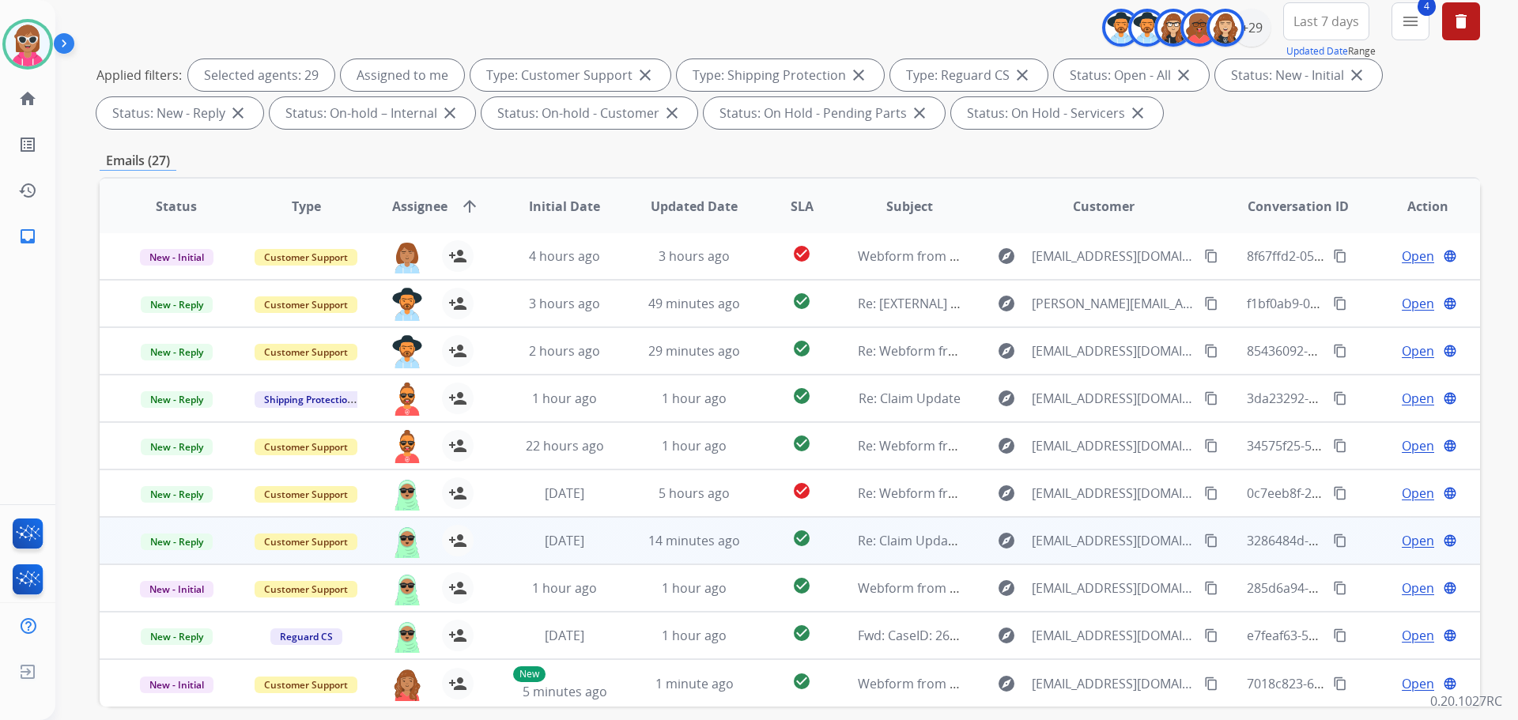
scroll to position [255, 0]
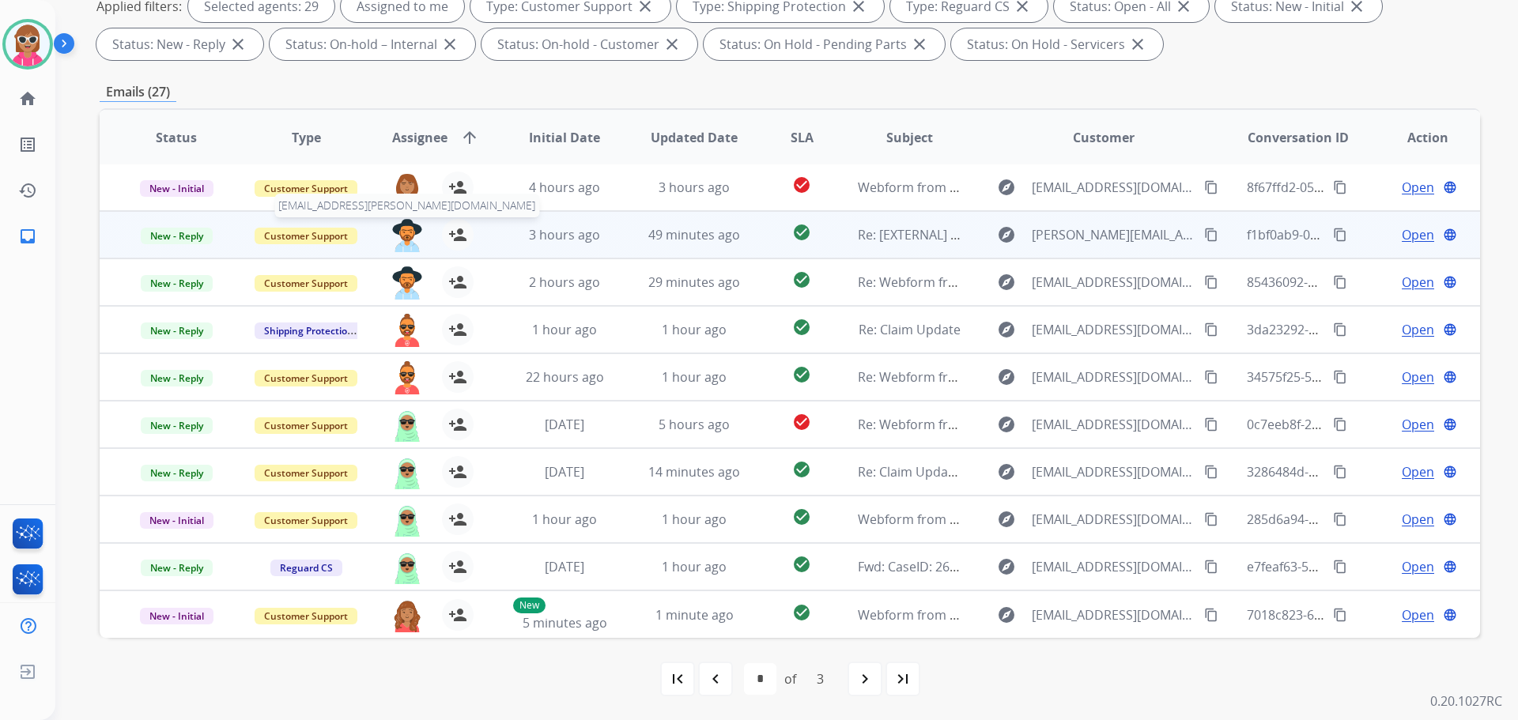
click at [399, 236] on img at bounding box center [407, 235] width 32 height 33
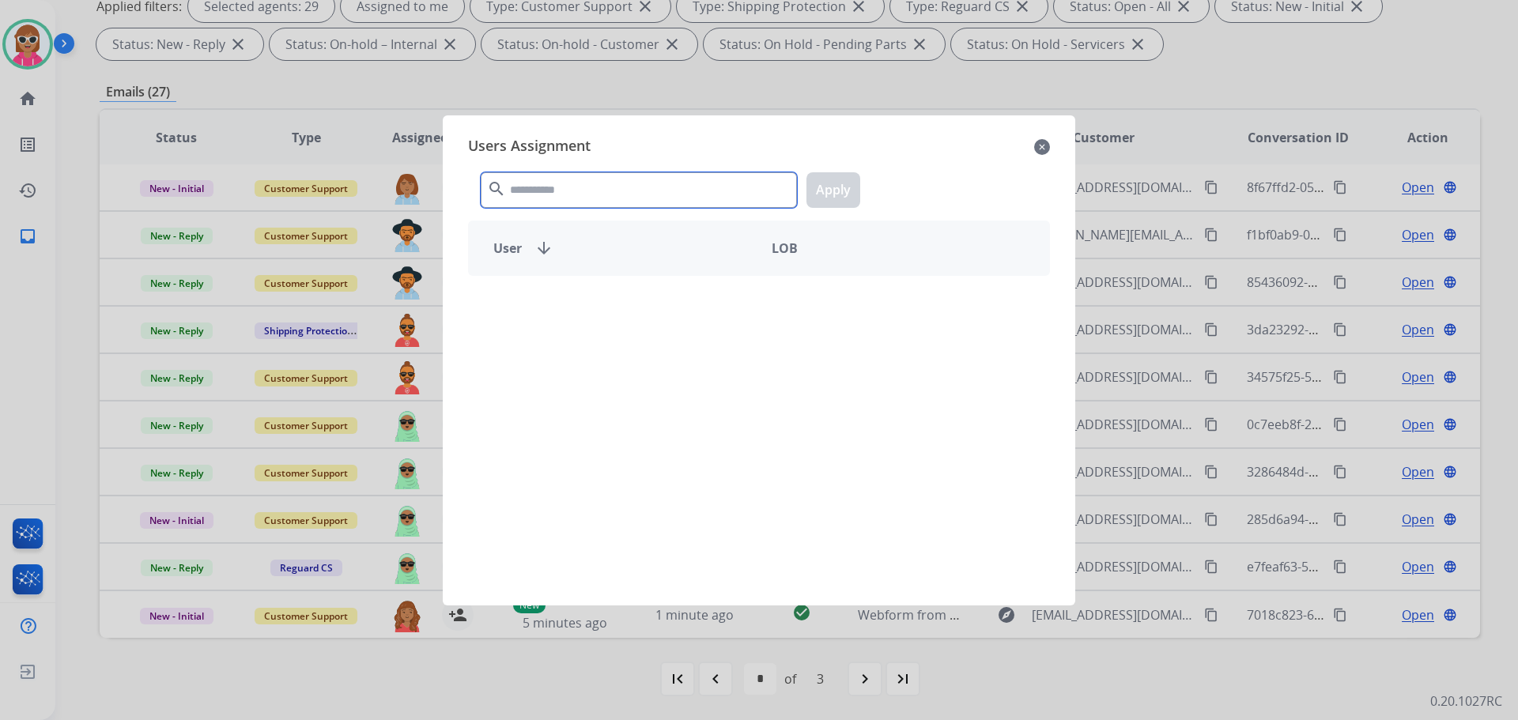
click at [539, 196] on input "text" at bounding box center [639, 190] width 316 height 36
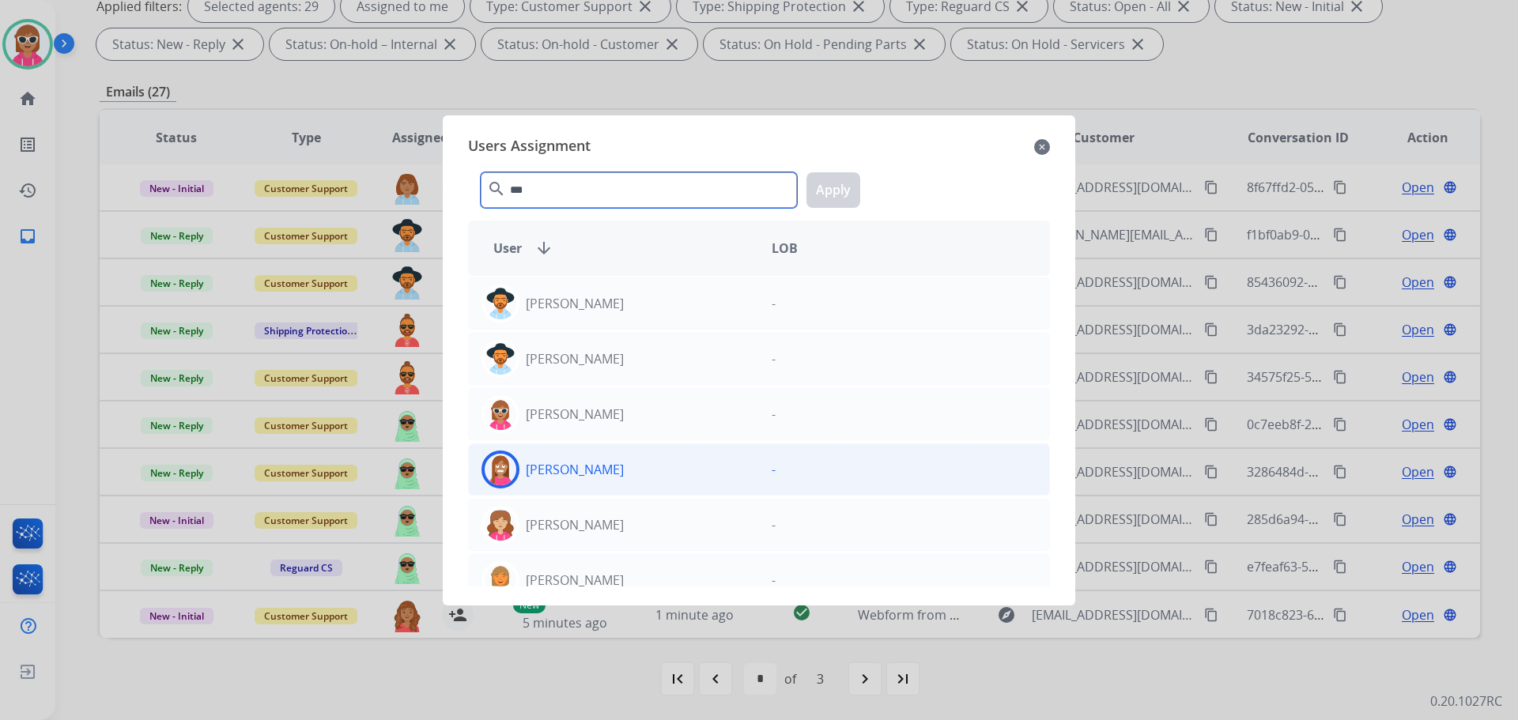
type input "***"
click at [598, 479] on div "[PERSON_NAME]" at bounding box center [614, 470] width 290 height 38
click at [818, 187] on button "Apply" at bounding box center [834, 190] width 54 height 36
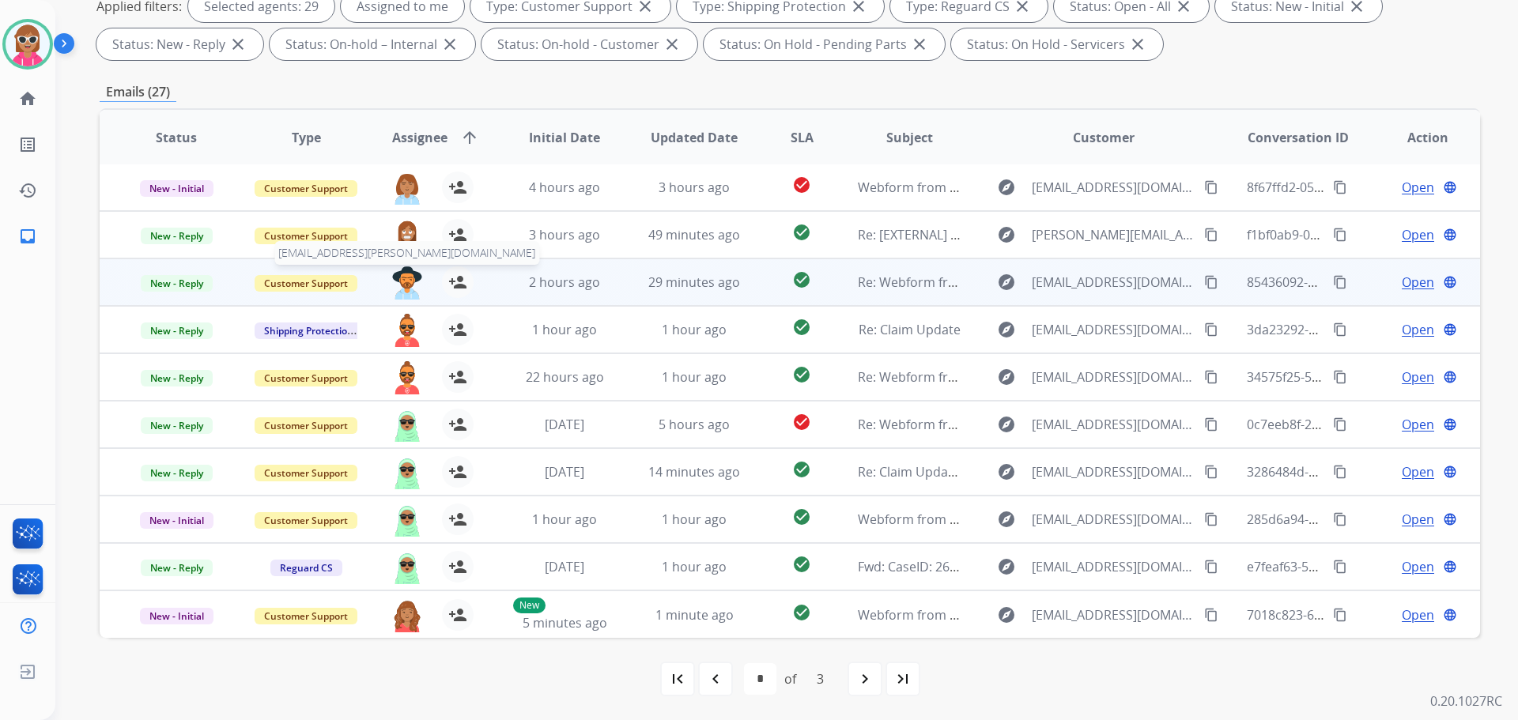
click at [403, 294] on img at bounding box center [407, 283] width 32 height 33
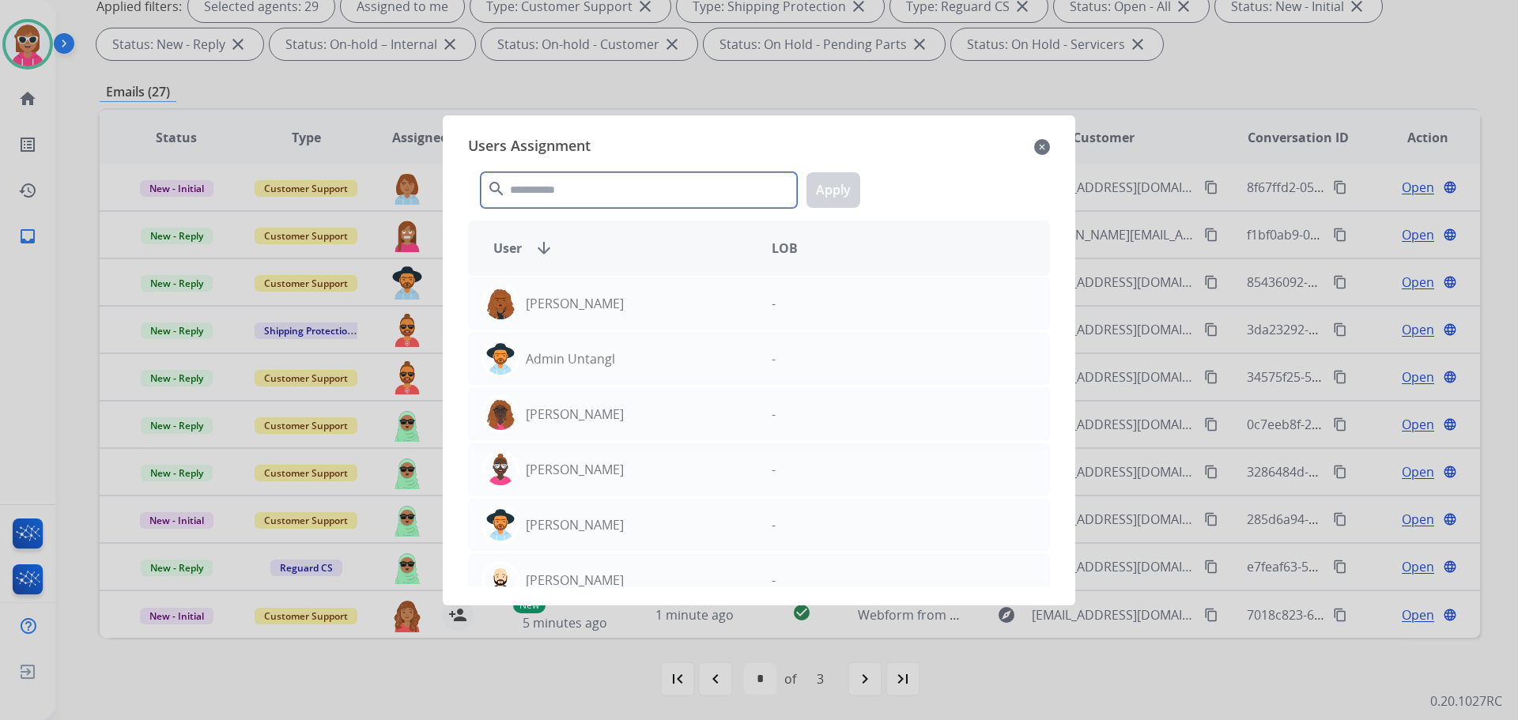
click at [545, 178] on input "text" at bounding box center [639, 190] width 316 height 36
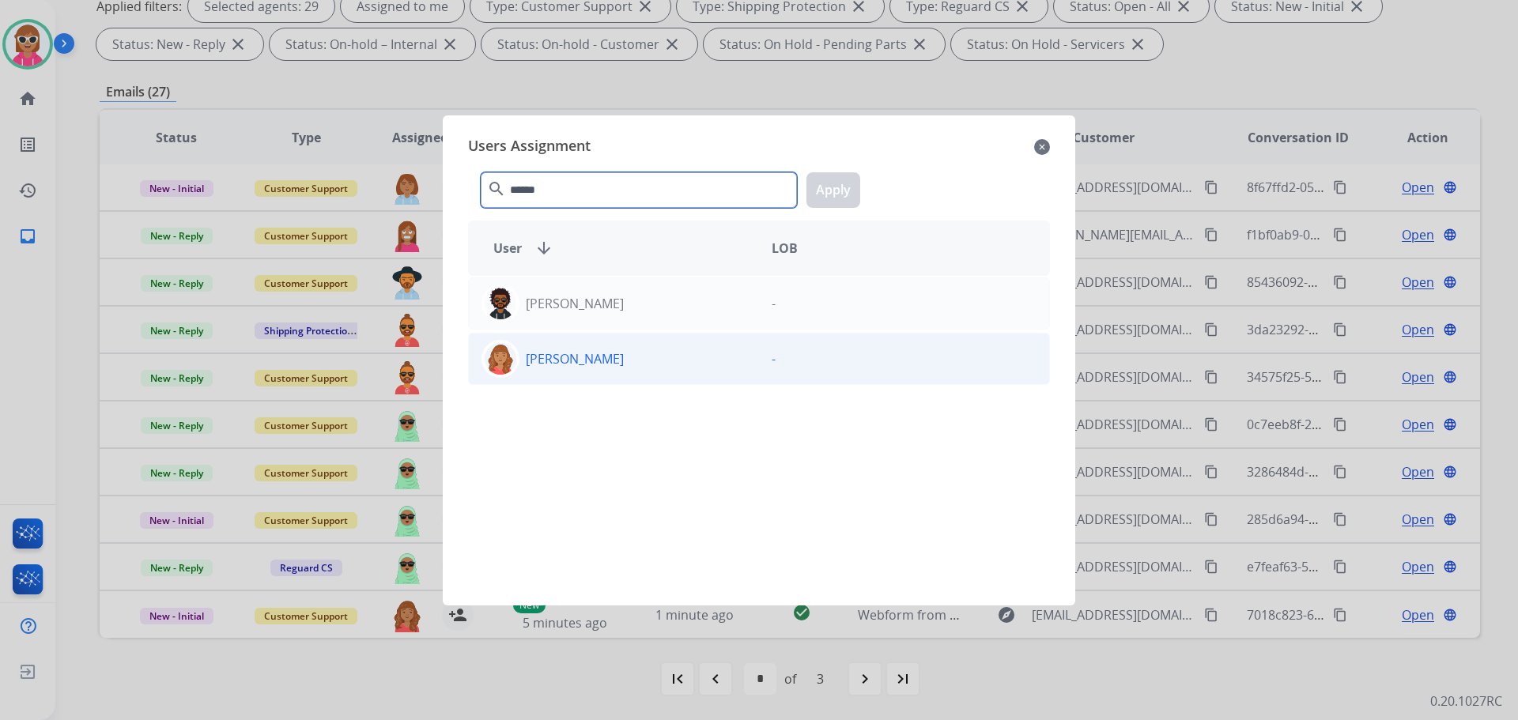
type input "******"
click at [588, 365] on p "[PERSON_NAME]" at bounding box center [575, 359] width 98 height 19
click at [833, 183] on button "Apply" at bounding box center [834, 190] width 54 height 36
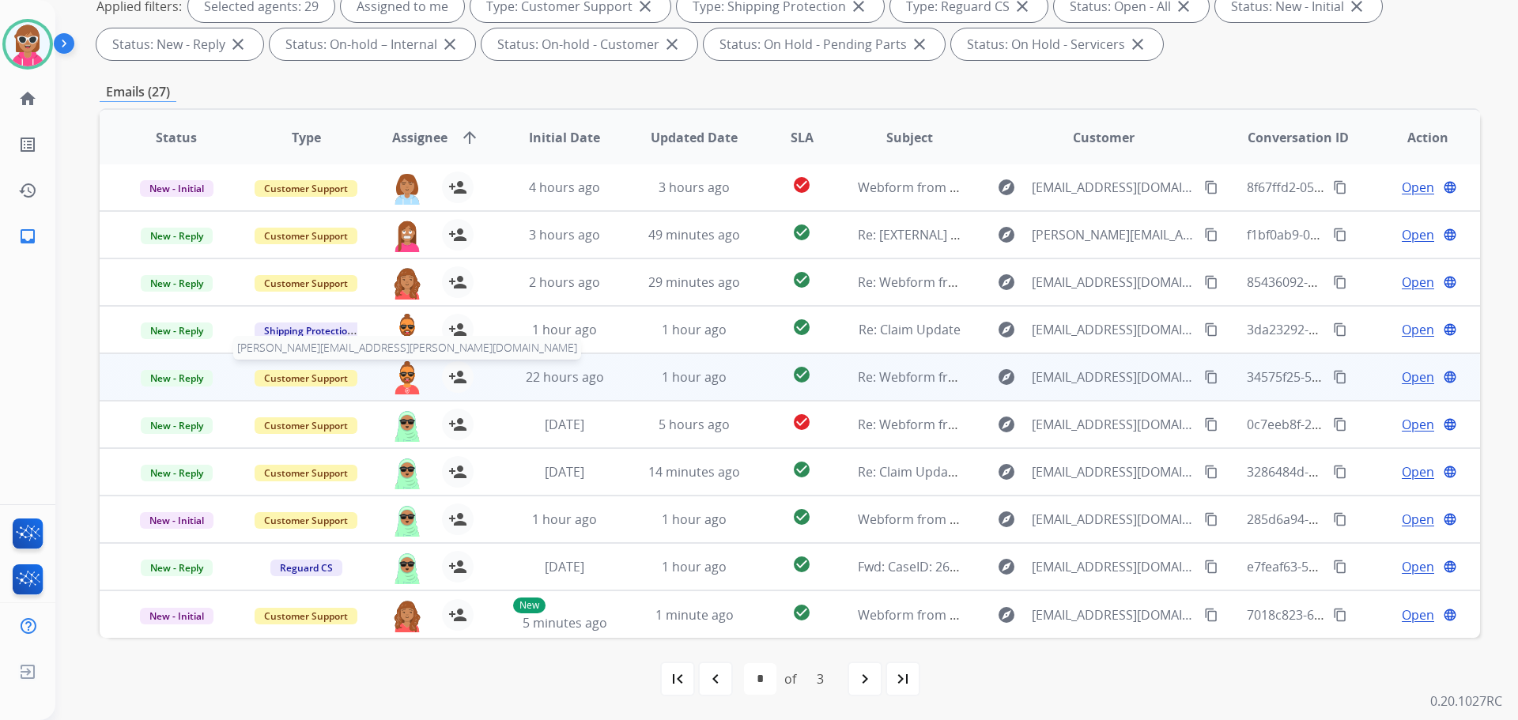
click at [399, 381] on img at bounding box center [407, 377] width 32 height 33
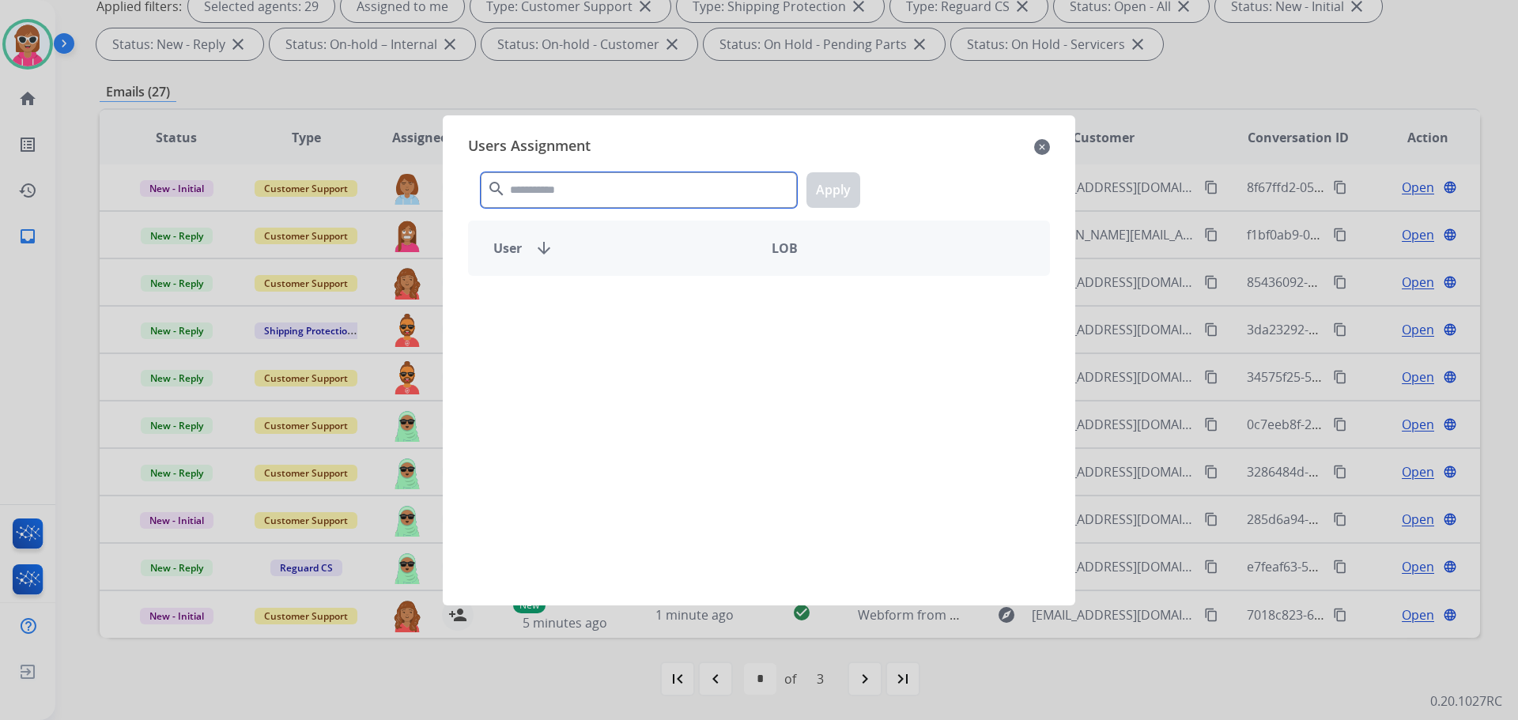
click at [633, 195] on input "text" at bounding box center [639, 190] width 316 height 36
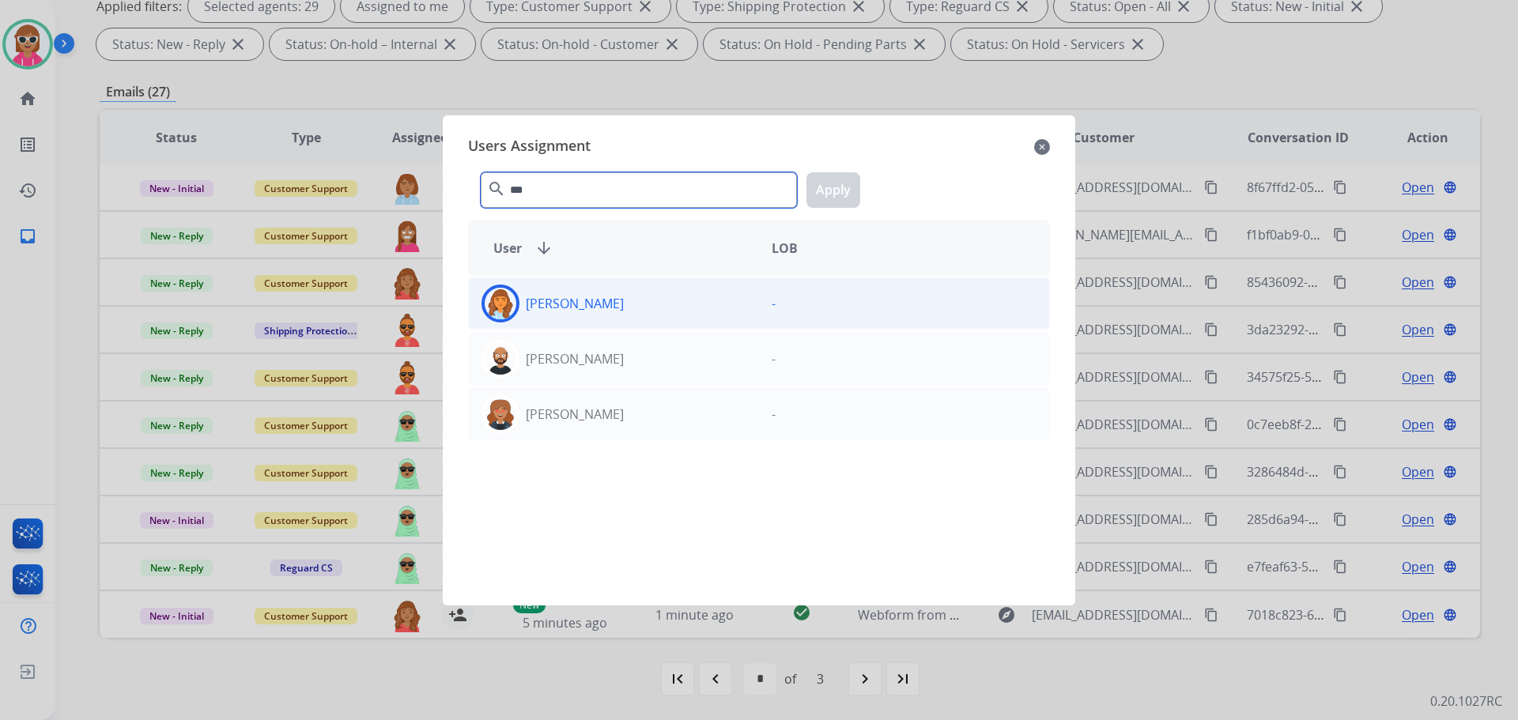
type input "***"
click at [619, 301] on p "[PERSON_NAME]" at bounding box center [575, 303] width 98 height 19
click at [834, 196] on button "Apply" at bounding box center [834, 190] width 54 height 36
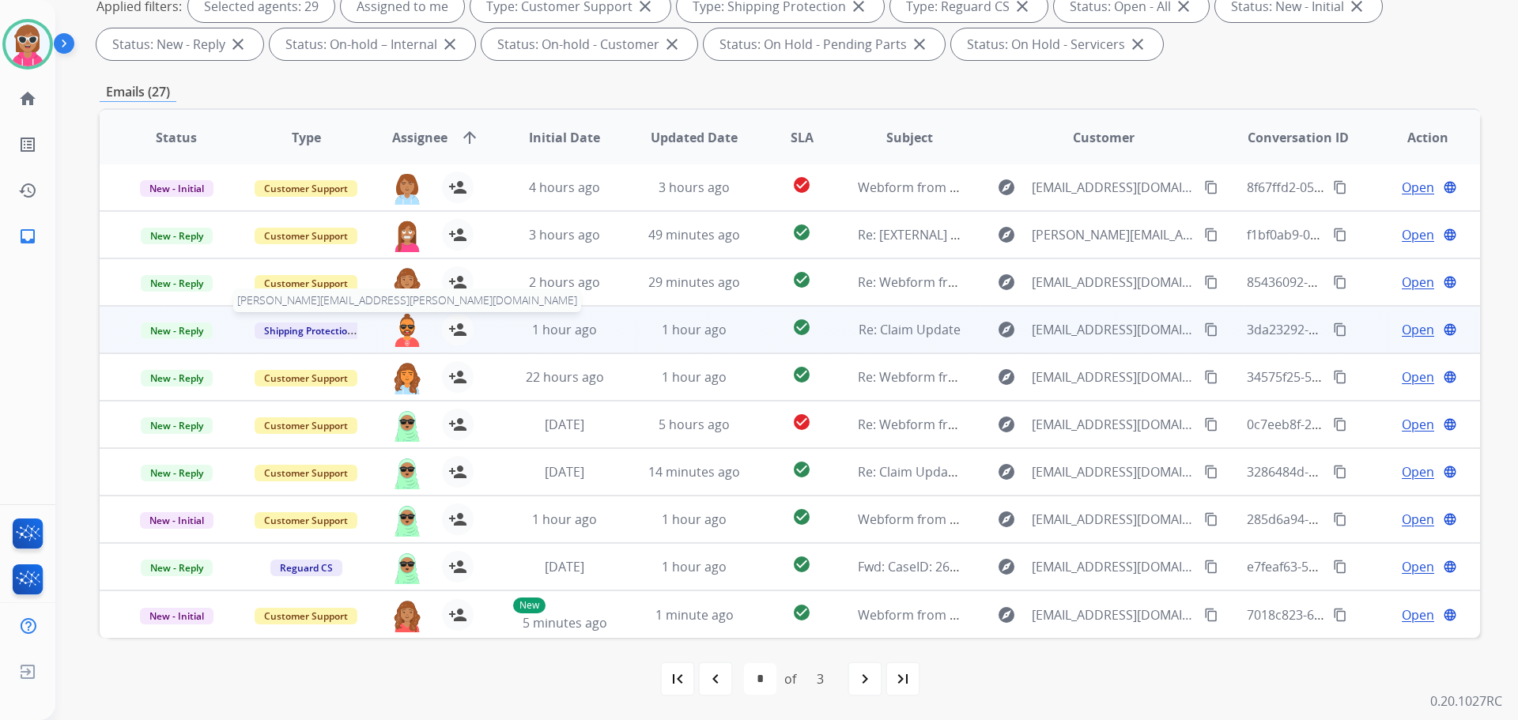
click at [407, 327] on img at bounding box center [407, 330] width 32 height 33
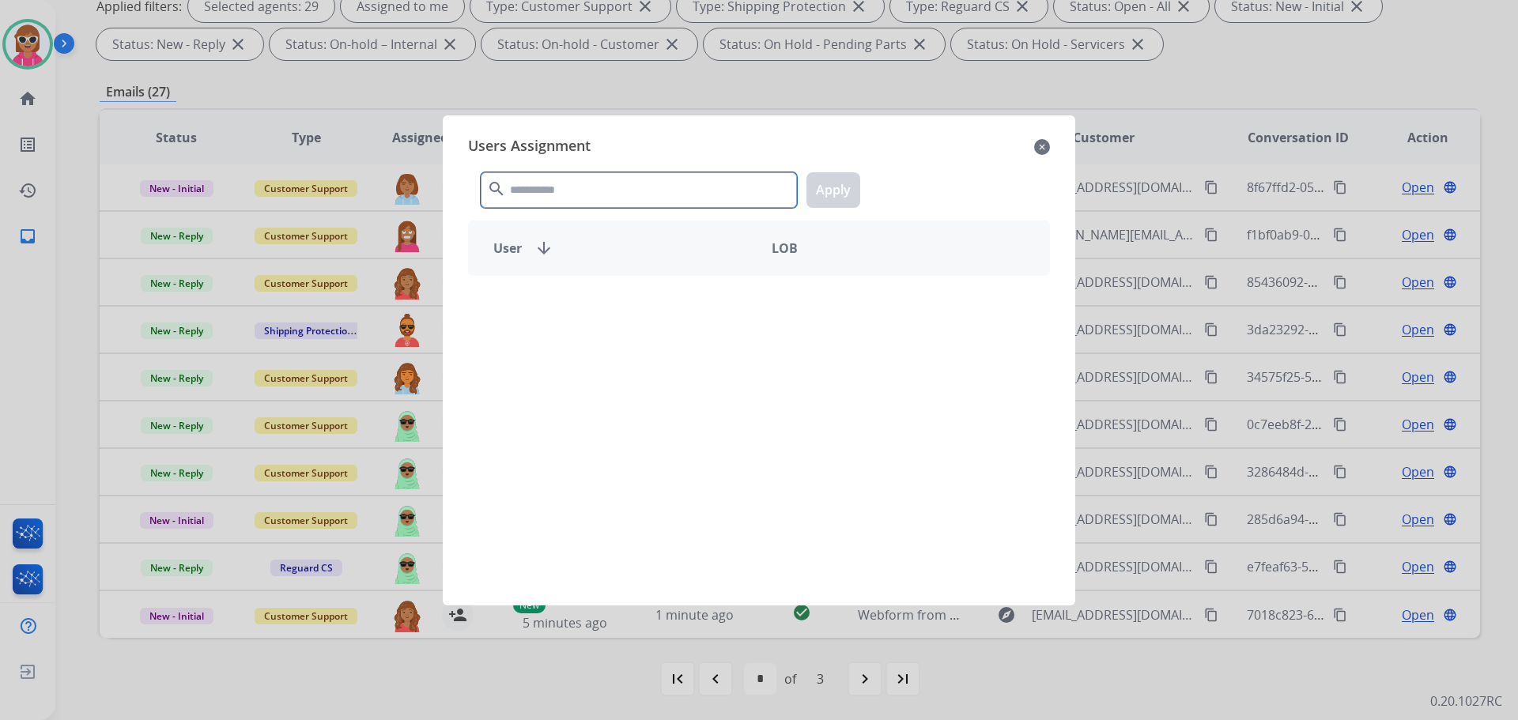
click at [512, 196] on input "text" at bounding box center [639, 190] width 316 height 36
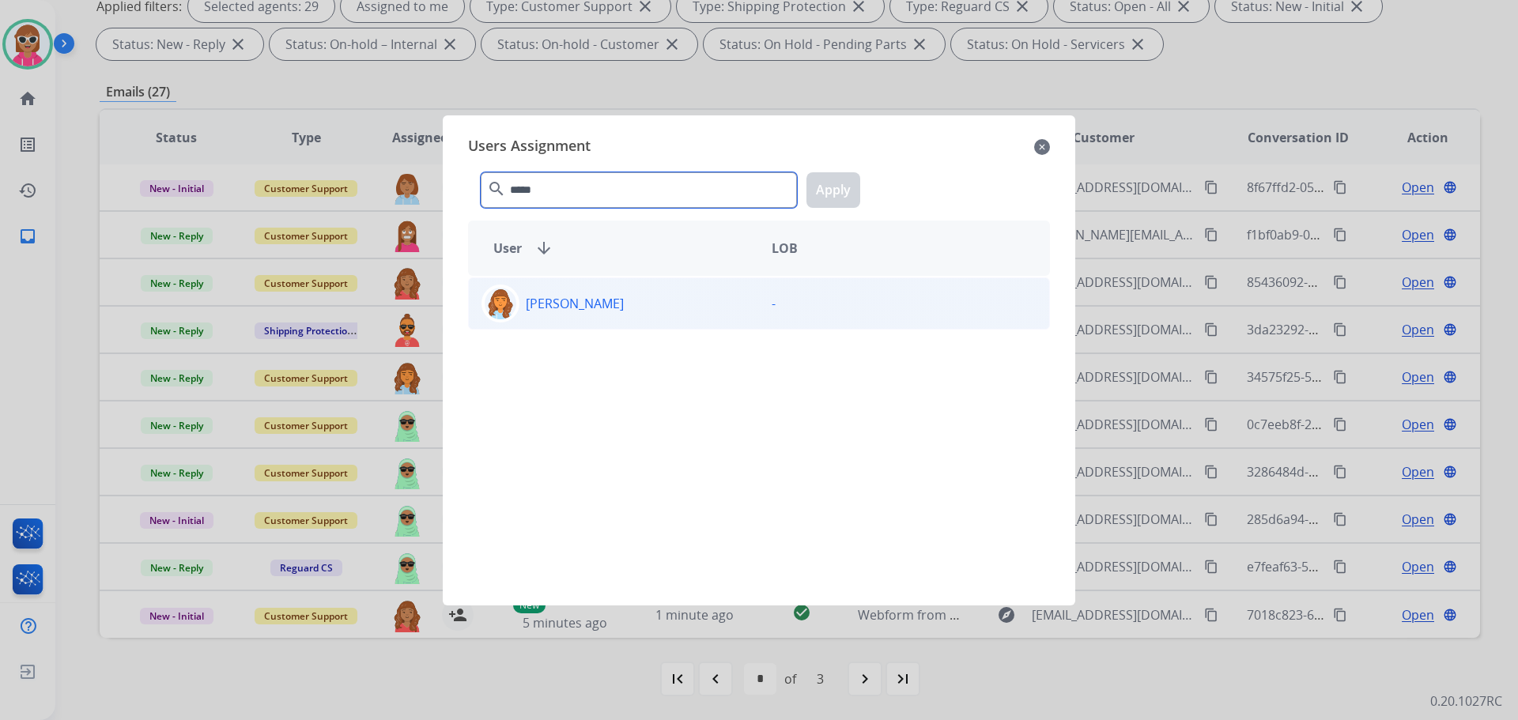
type input "*****"
click at [580, 325] on div "Deambrana Smith -" at bounding box center [759, 304] width 582 height 52
drag, startPoint x: 826, startPoint y: 187, endPoint x: 743, endPoint y: 267, distance: 115.2
click at [823, 189] on button "Apply" at bounding box center [834, 190] width 54 height 36
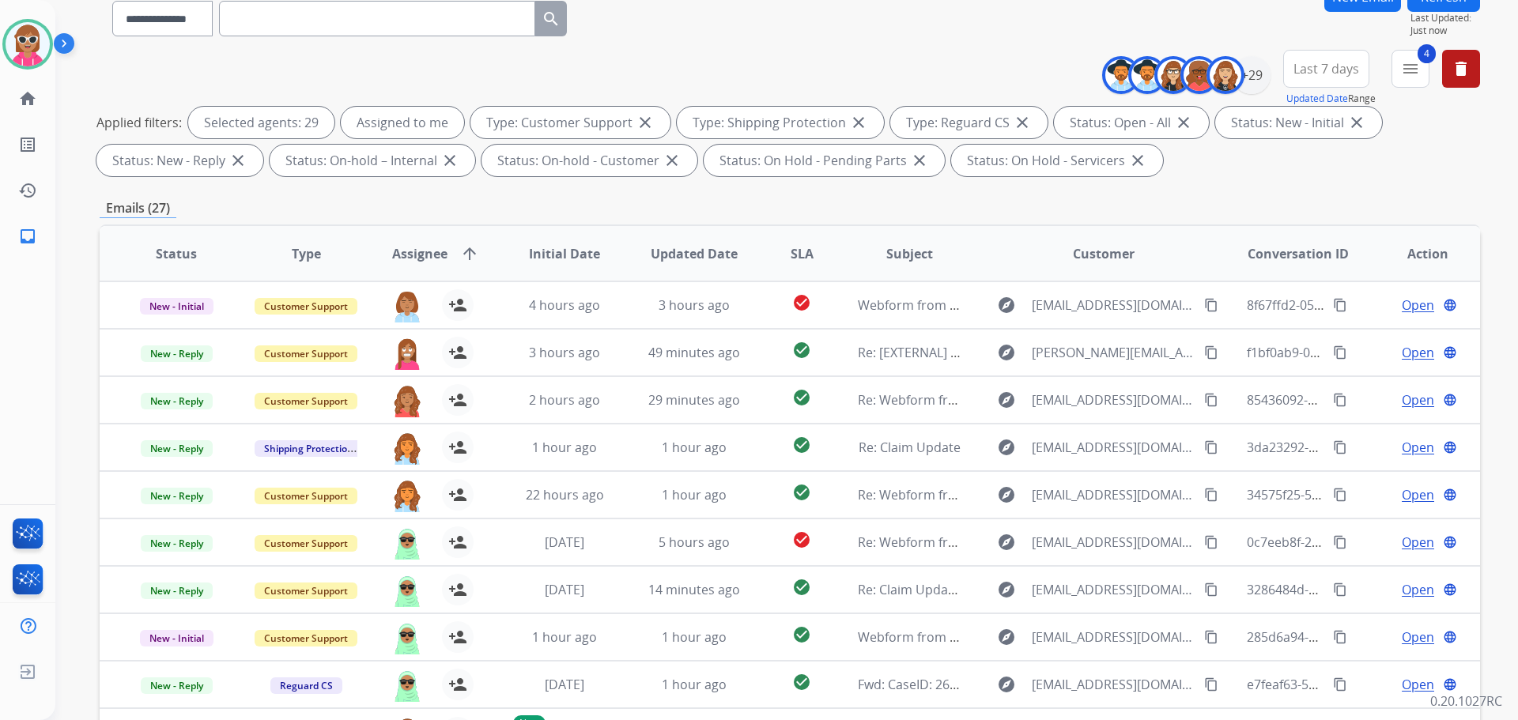
scroll to position [0, 0]
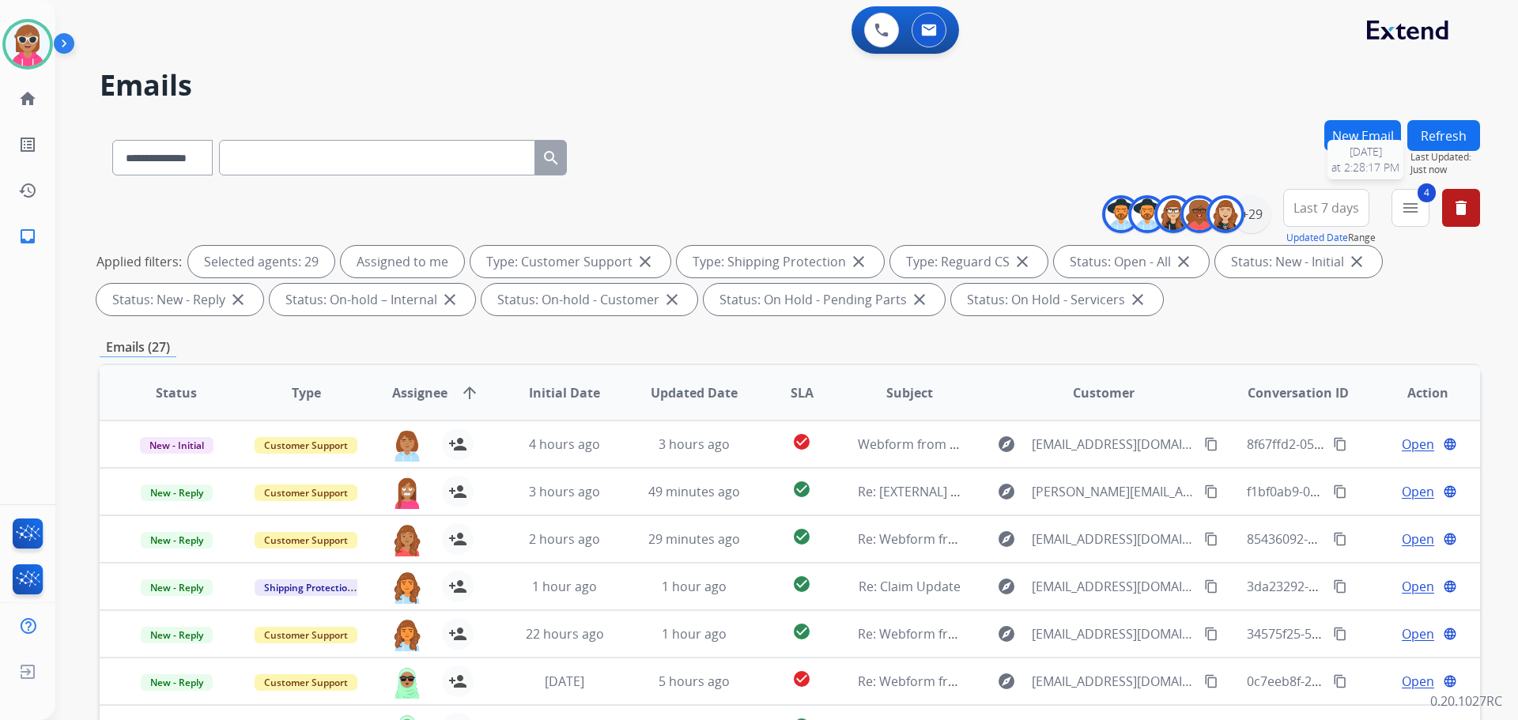
click at [1450, 146] on button "Refresh" at bounding box center [1444, 135] width 73 height 31
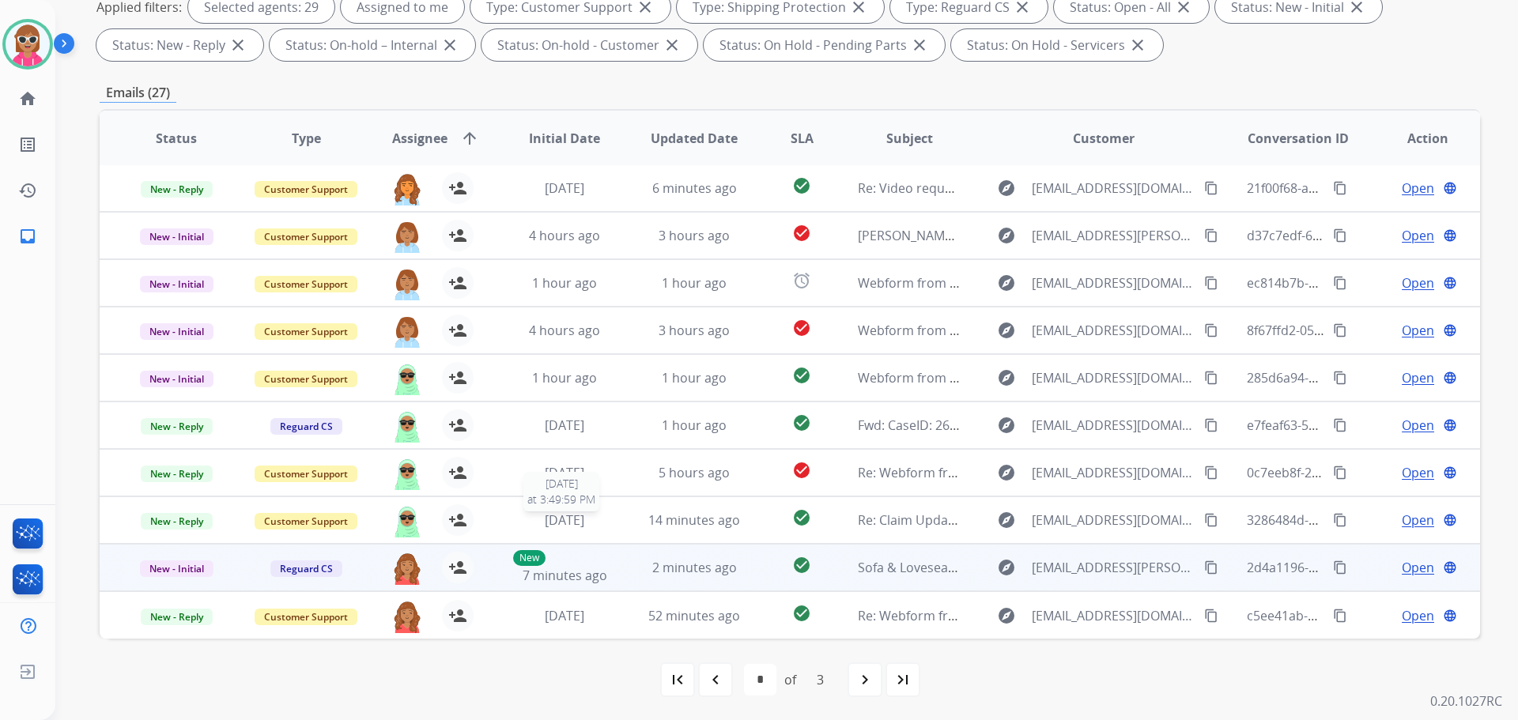
scroll to position [255, 0]
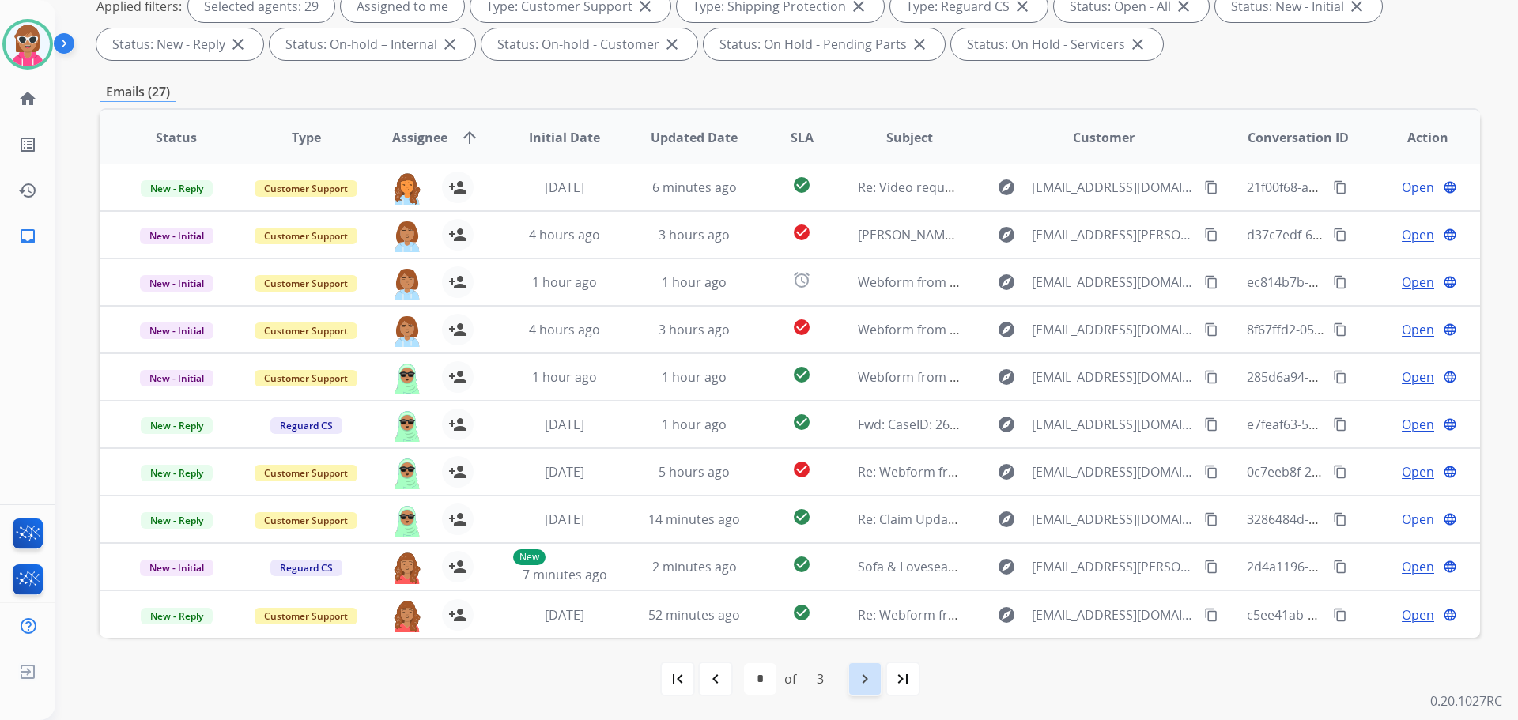
click at [864, 673] on mat-icon "navigate_next" at bounding box center [865, 679] width 19 height 19
select select "*"
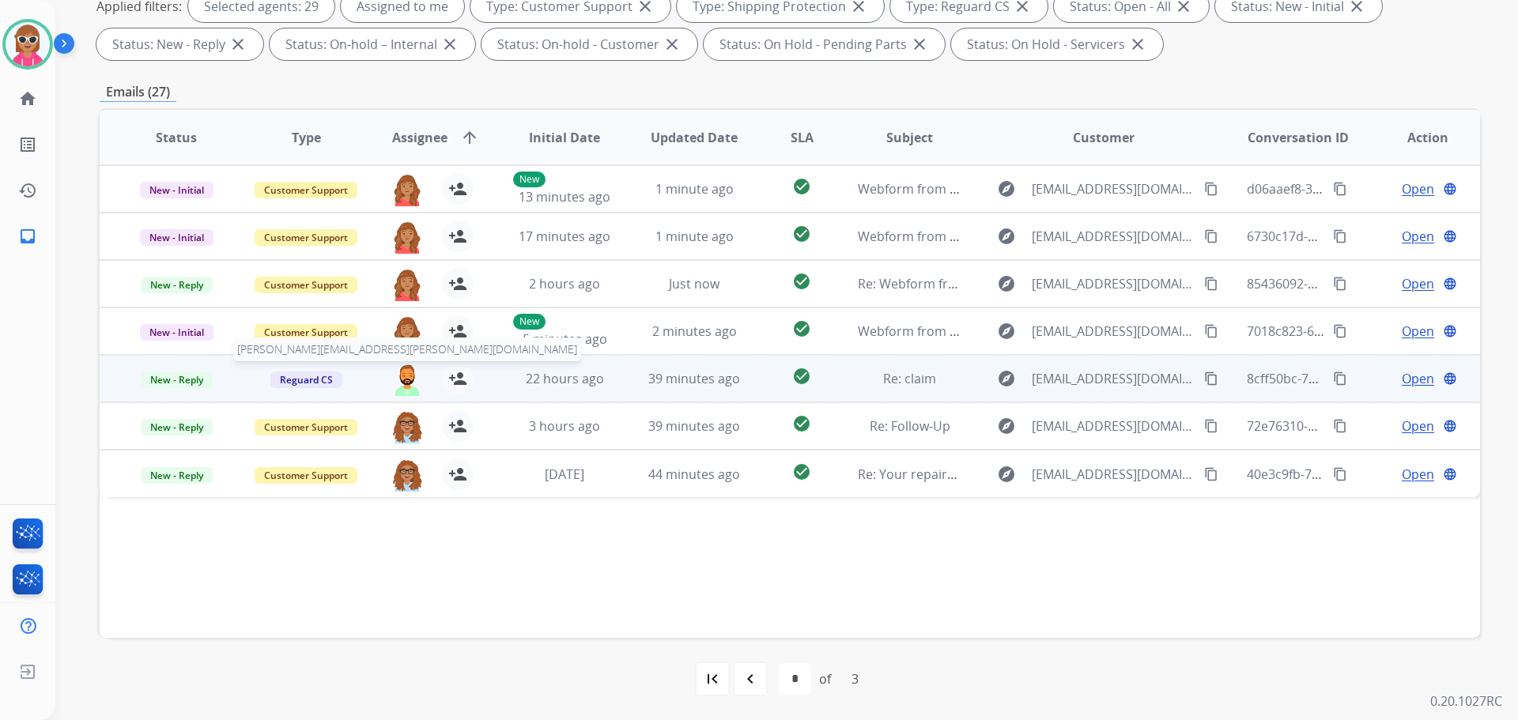
click at [408, 377] on img at bounding box center [407, 379] width 32 height 33
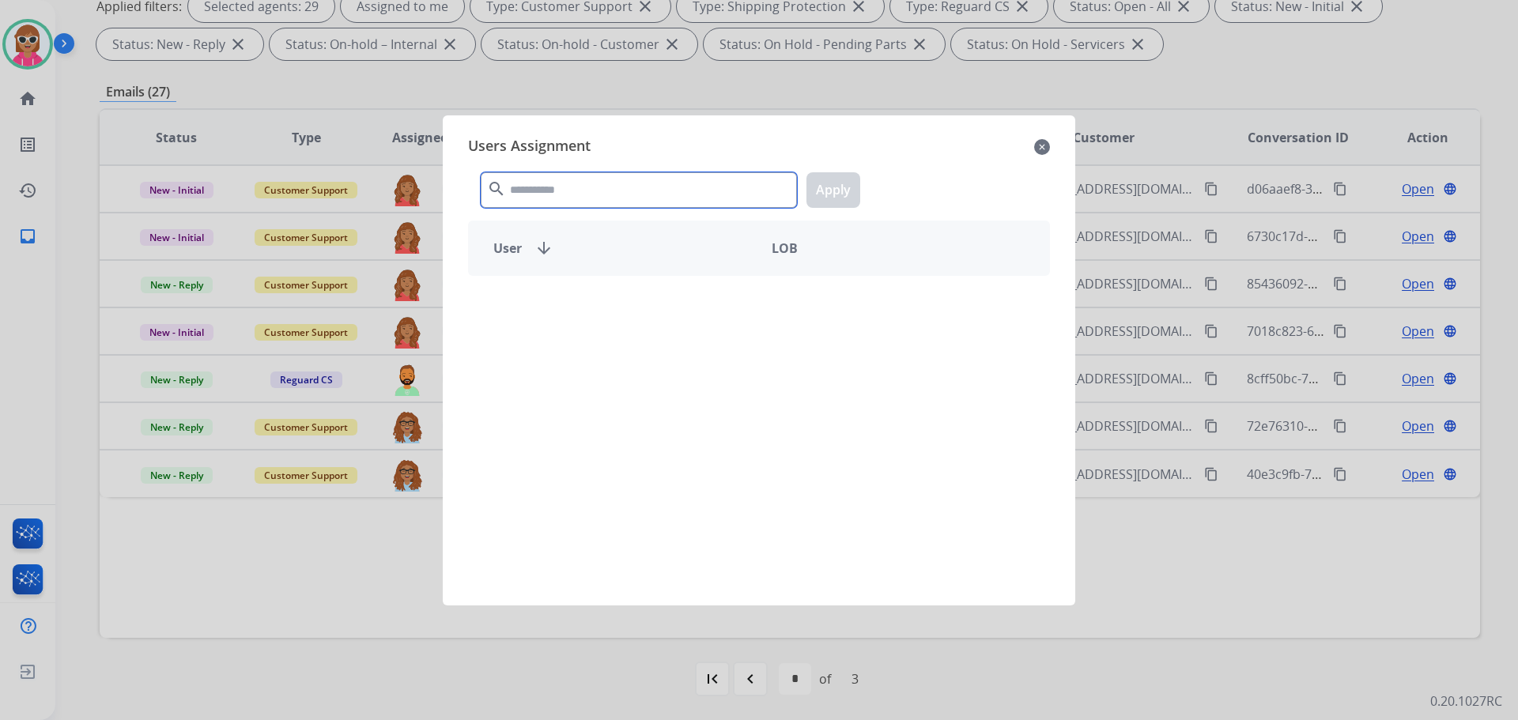
click at [621, 194] on input "text" at bounding box center [639, 190] width 316 height 36
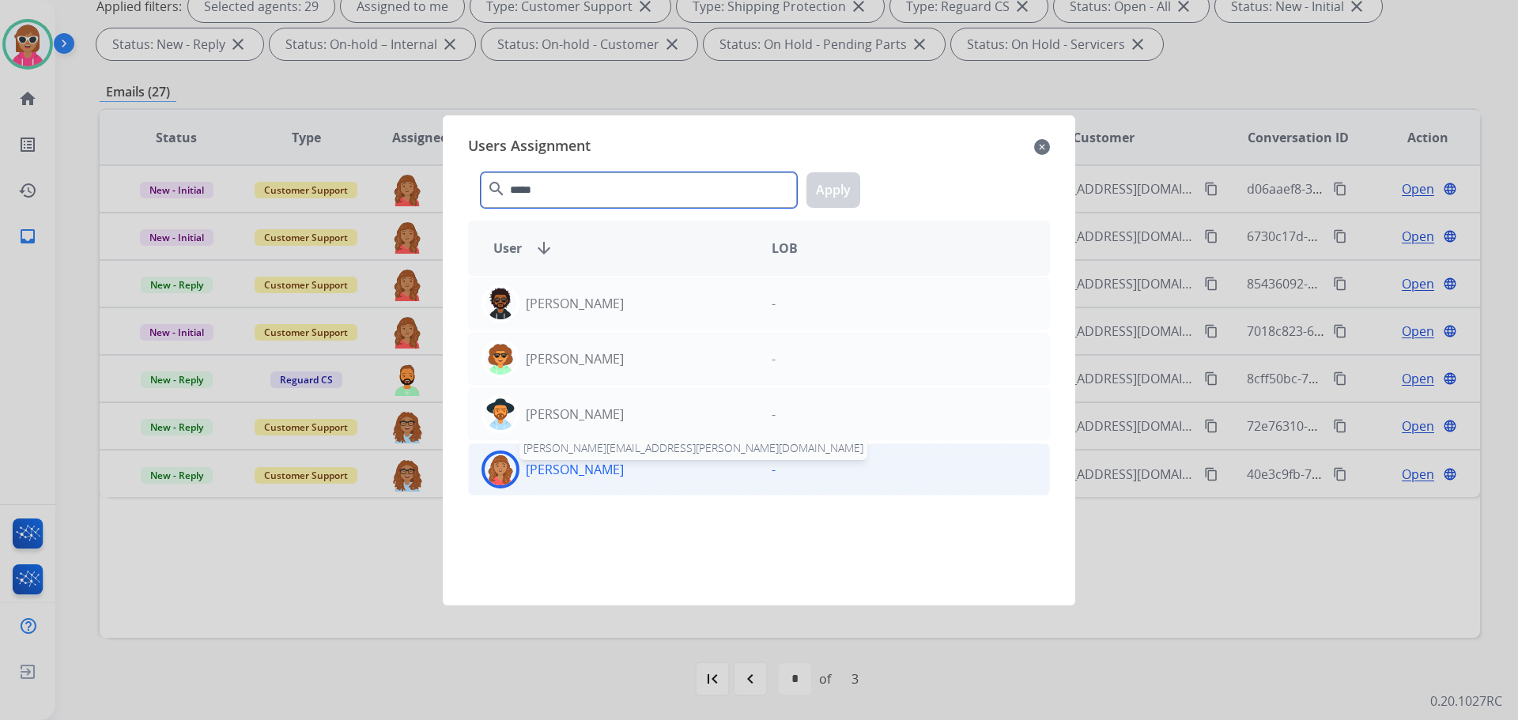
type input "*****"
click at [570, 468] on p "[PERSON_NAME]" at bounding box center [575, 469] width 98 height 19
drag, startPoint x: 796, startPoint y: 201, endPoint x: 834, endPoint y: 198, distance: 38.1
click at [806, 201] on div "***** search Apply" at bounding box center [759, 187] width 582 height 55
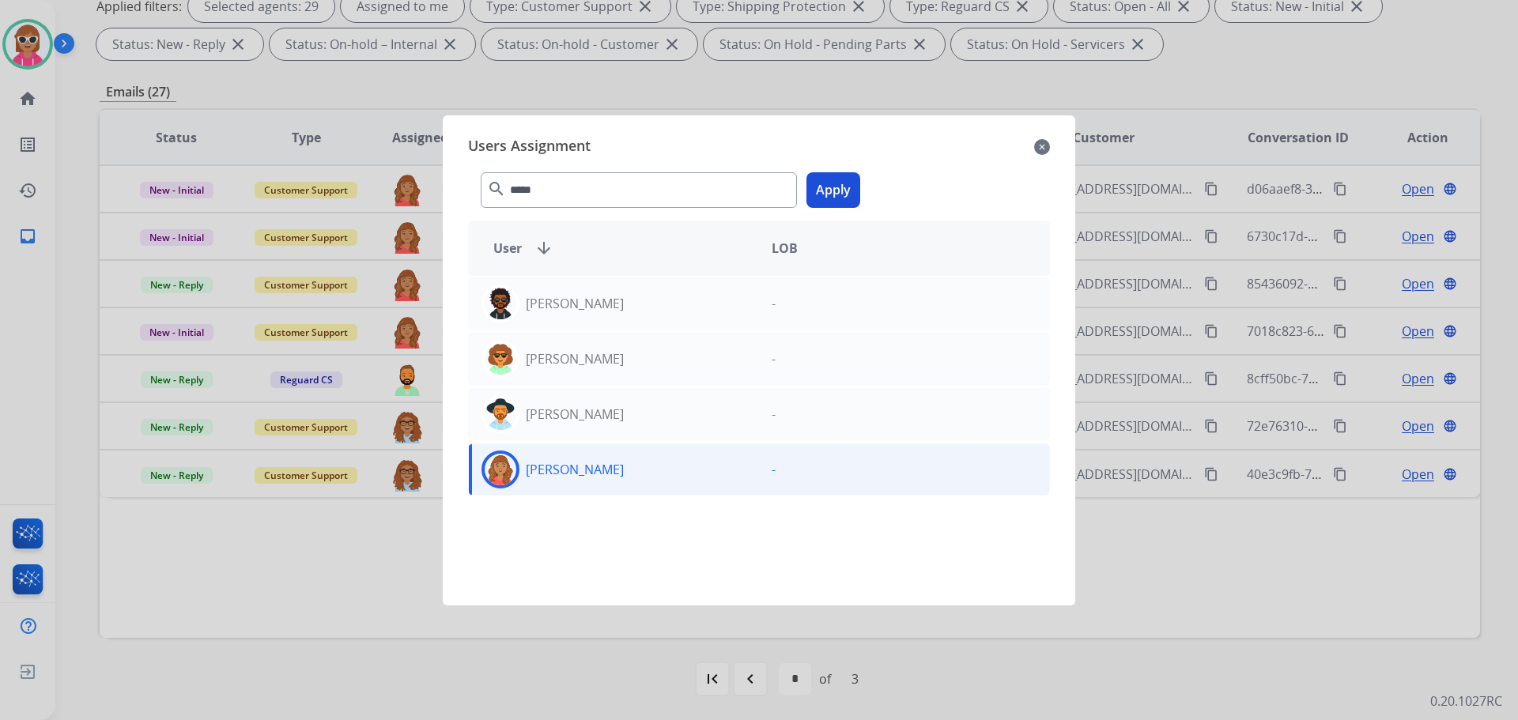
click at [835, 195] on button "Apply" at bounding box center [834, 190] width 54 height 36
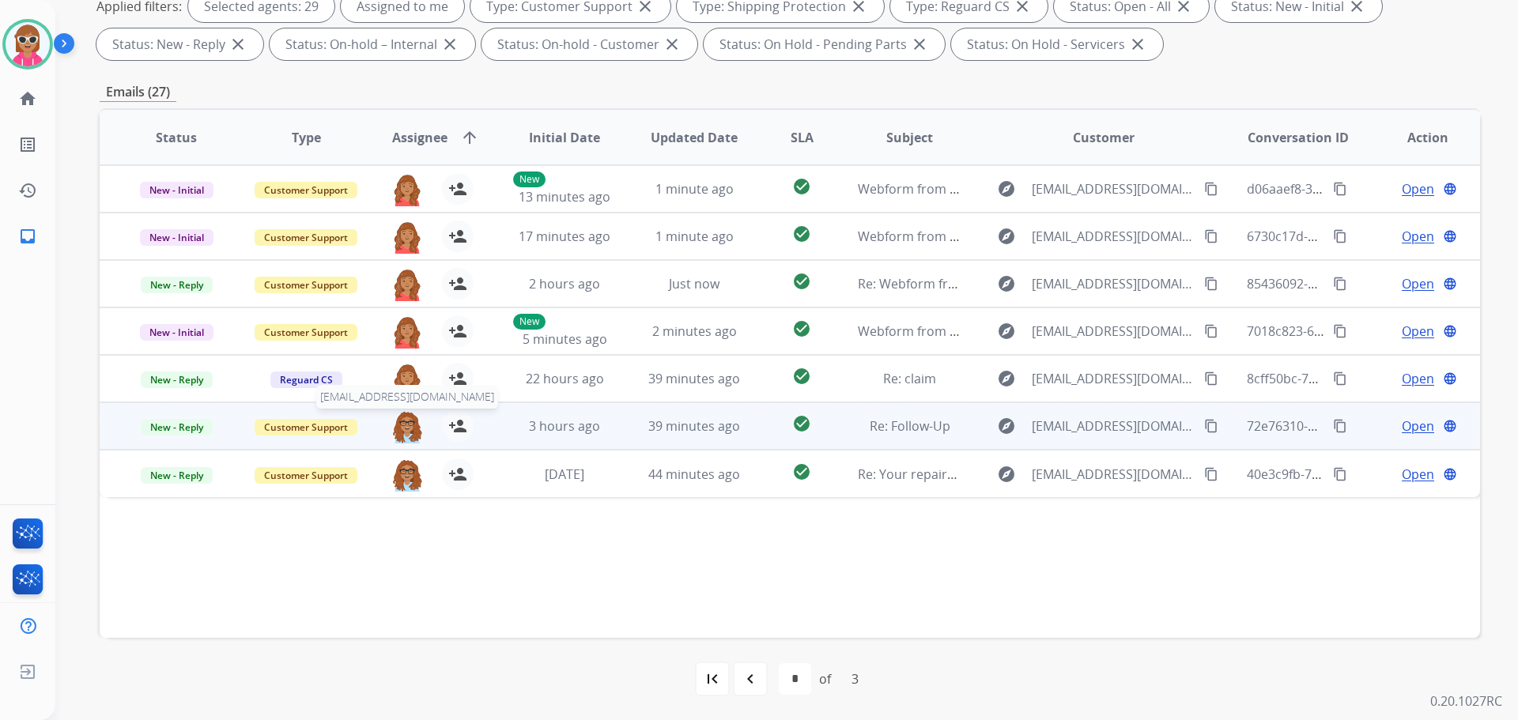
click at [414, 433] on table "Status Type Assignee arrow_upward Initial Date Updated Date SLA Subject Custome…" at bounding box center [790, 303] width 1381 height 387
click at [401, 426] on img at bounding box center [407, 426] width 32 height 33
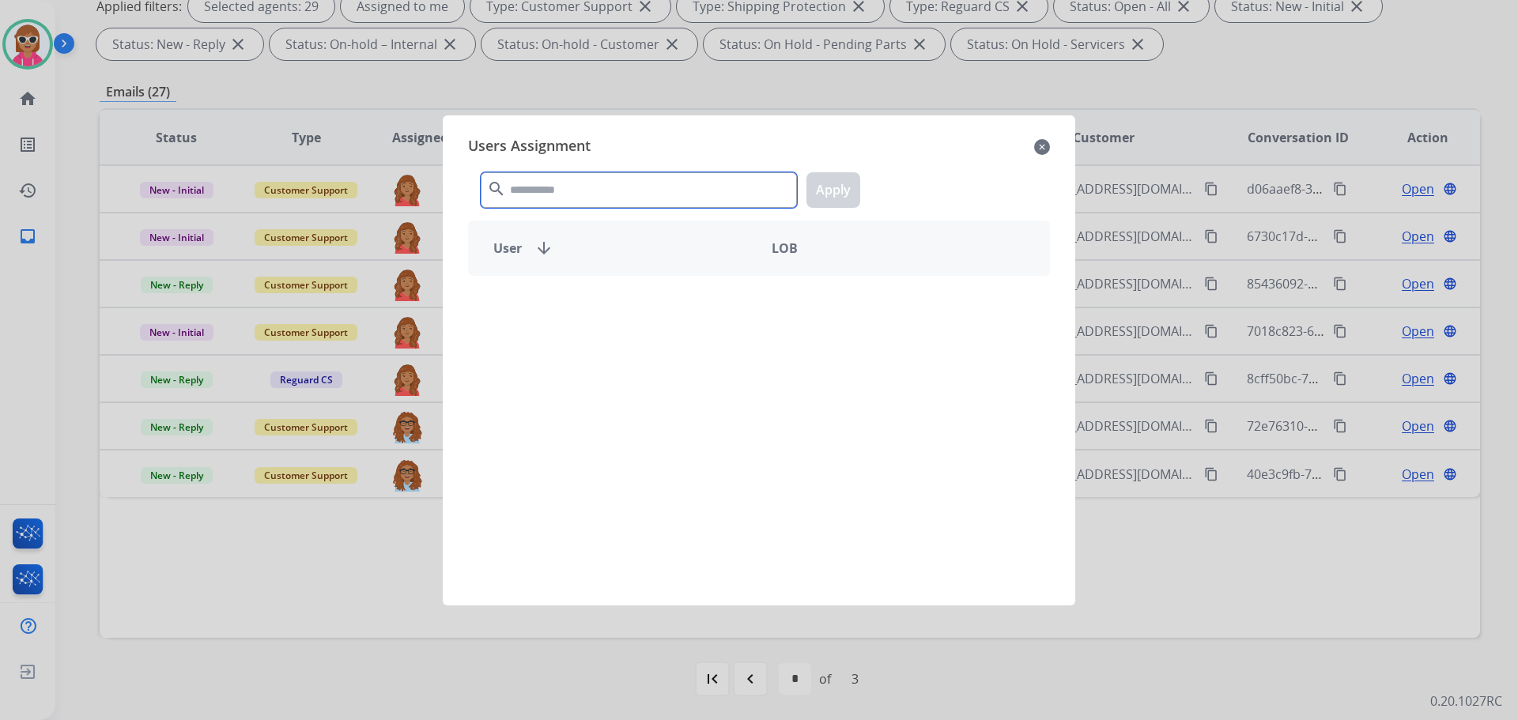
click at [599, 180] on input "text" at bounding box center [639, 190] width 316 height 36
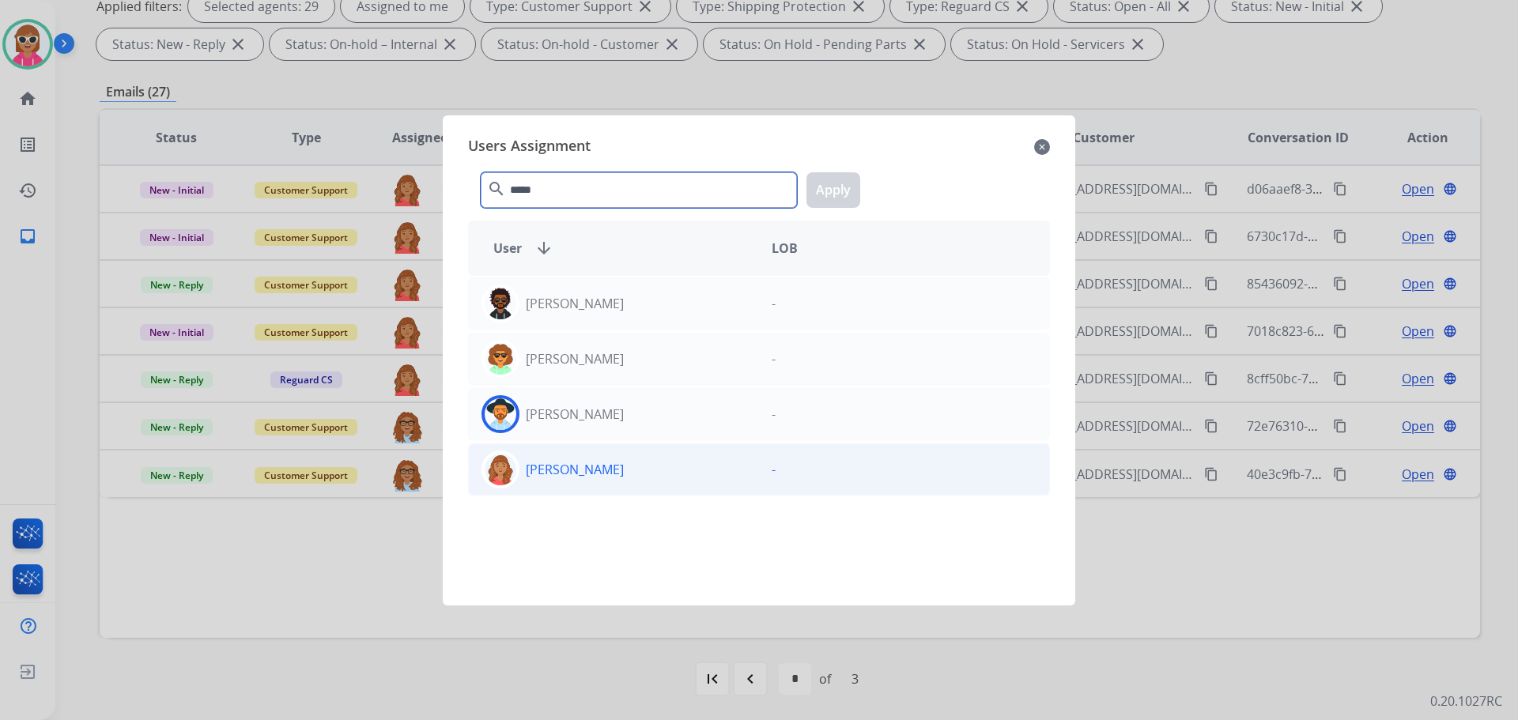
type input "*****"
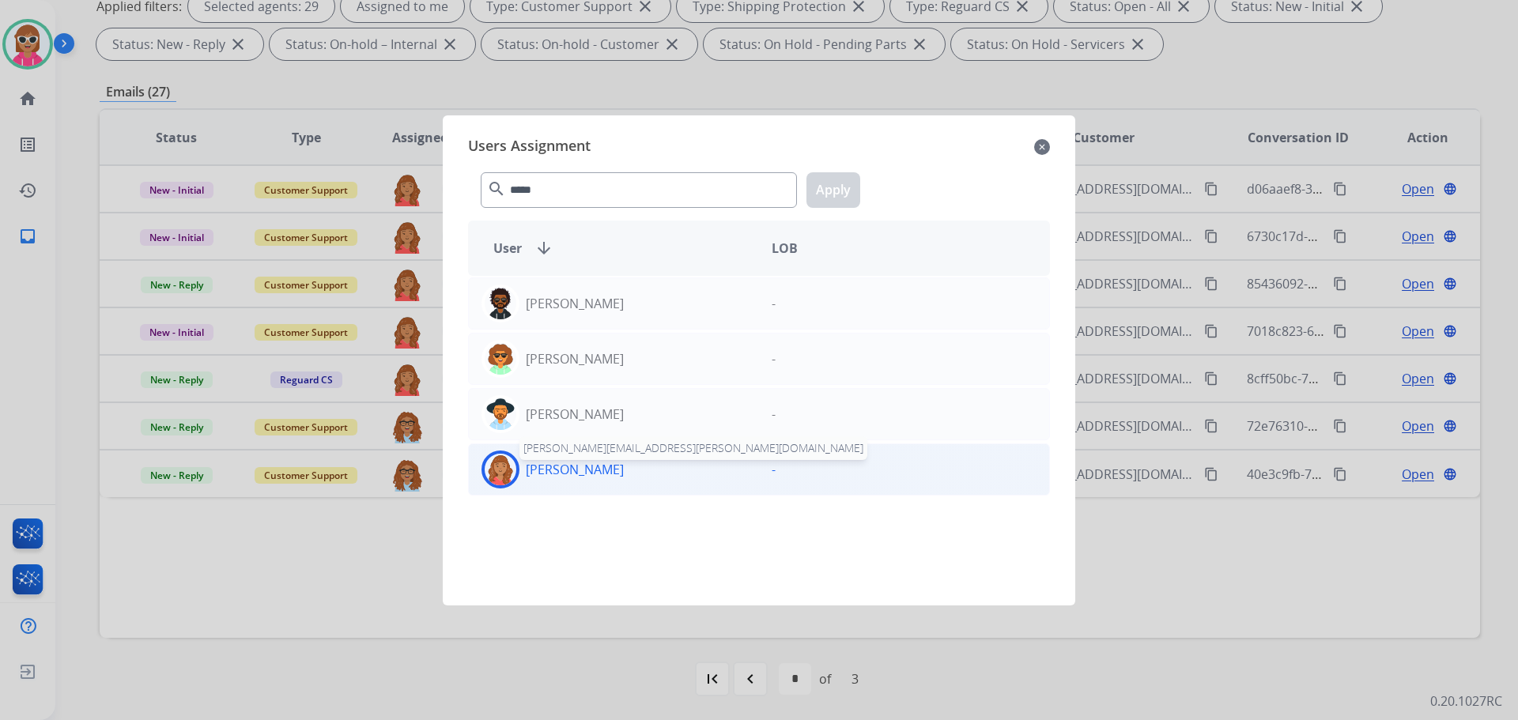
click at [598, 467] on p "[PERSON_NAME]" at bounding box center [575, 469] width 98 height 19
drag, startPoint x: 841, startPoint y: 187, endPoint x: 796, endPoint y: 206, distance: 49.3
click at [837, 191] on button "Apply" at bounding box center [834, 190] width 54 height 36
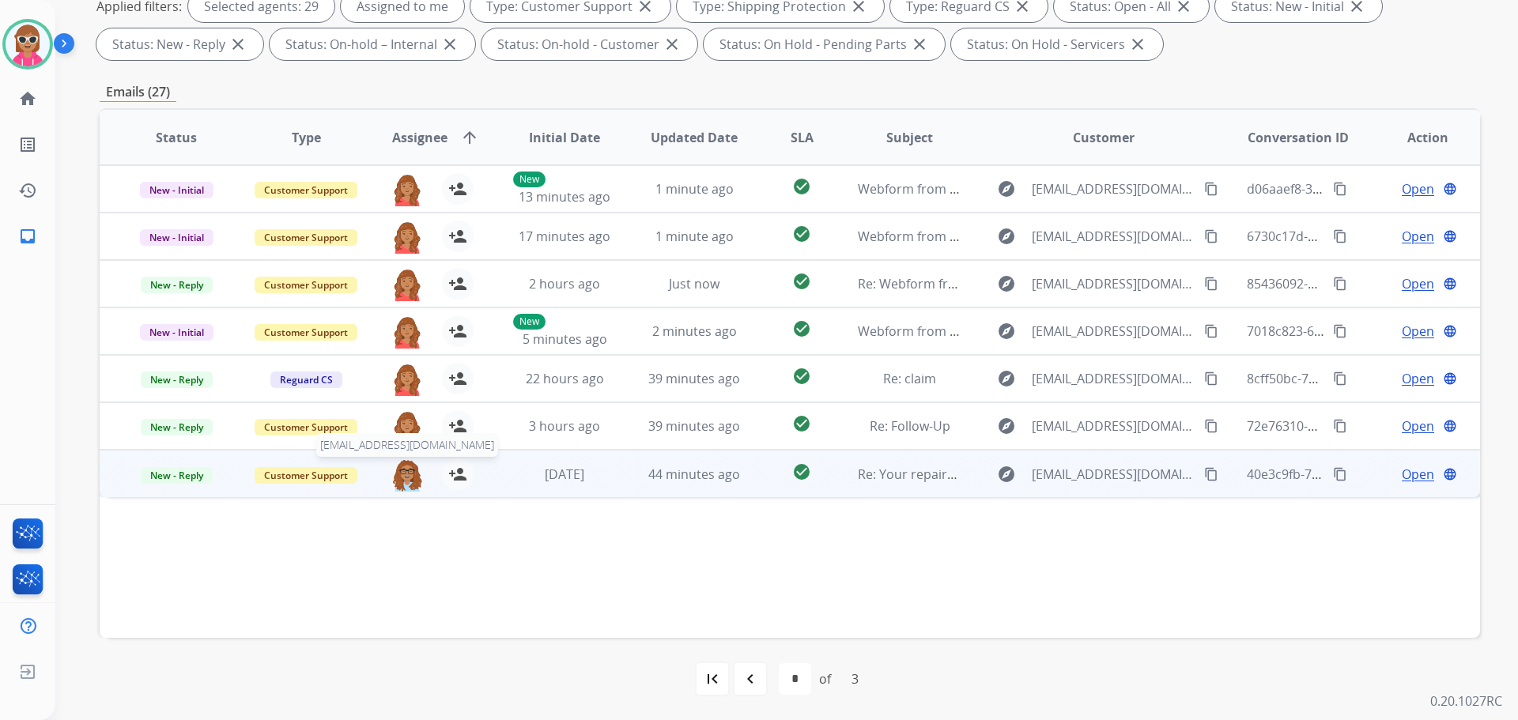
click at [397, 467] on img at bounding box center [407, 475] width 32 height 33
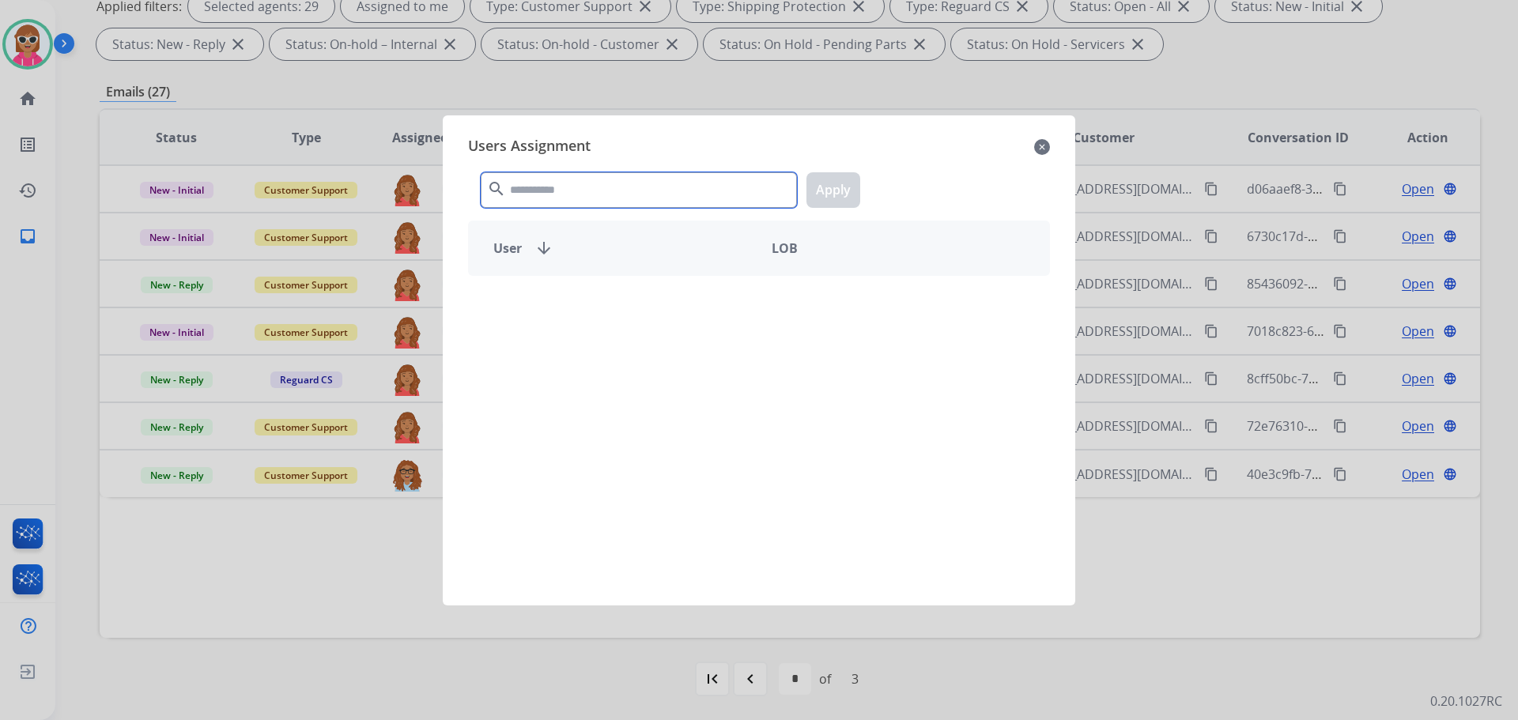
click at [580, 180] on input "text" at bounding box center [639, 190] width 316 height 36
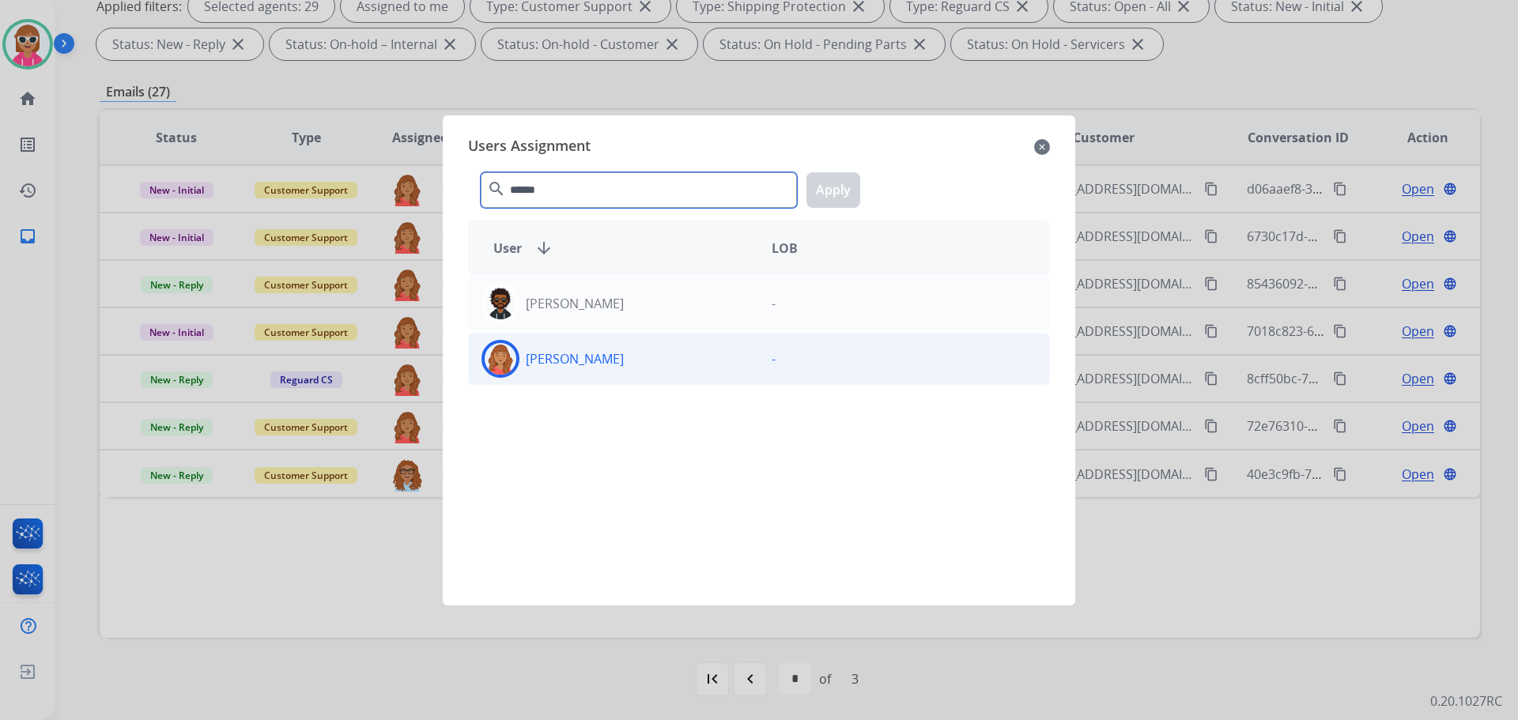
type input "******"
click at [524, 369] on div "[PERSON_NAME]" at bounding box center [614, 359] width 290 height 38
click at [827, 196] on button "Apply" at bounding box center [834, 190] width 54 height 36
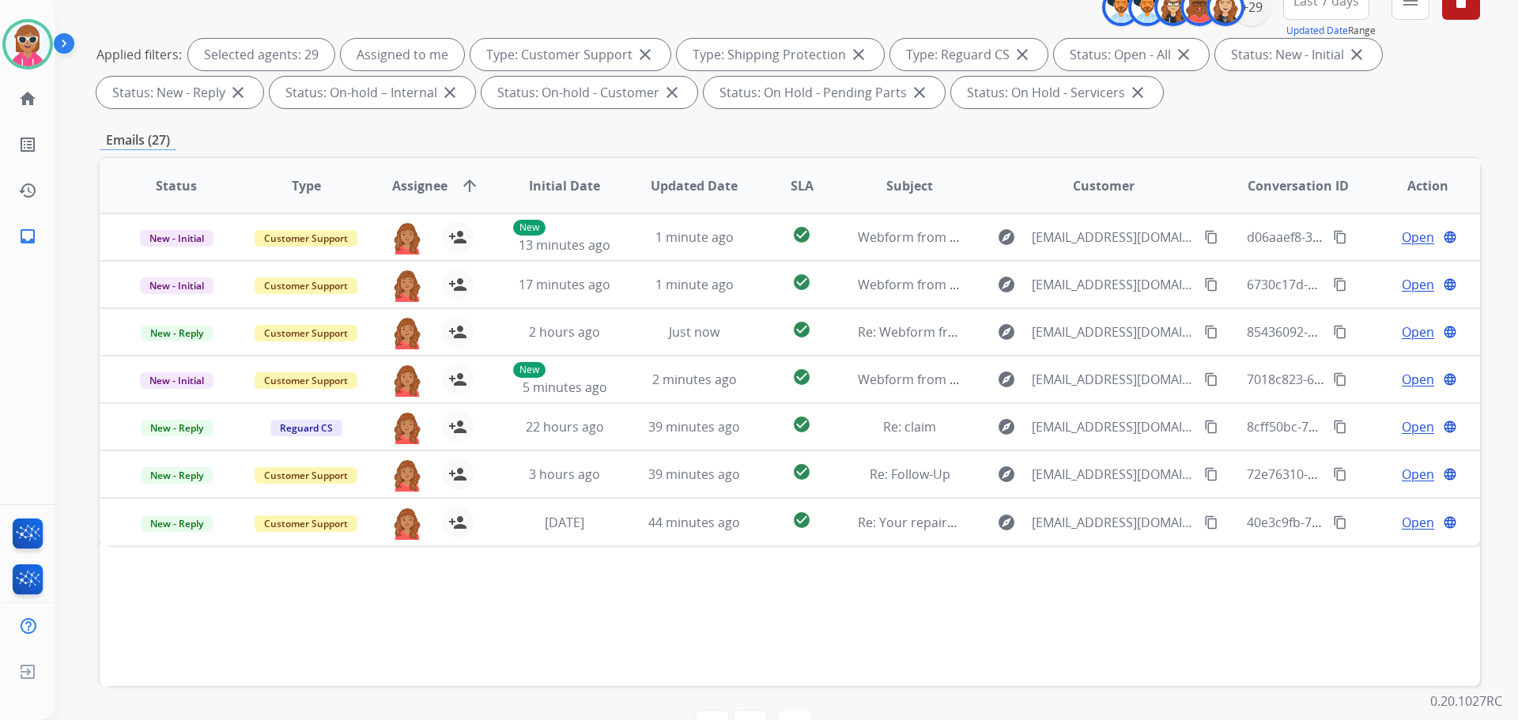
scroll to position [0, 0]
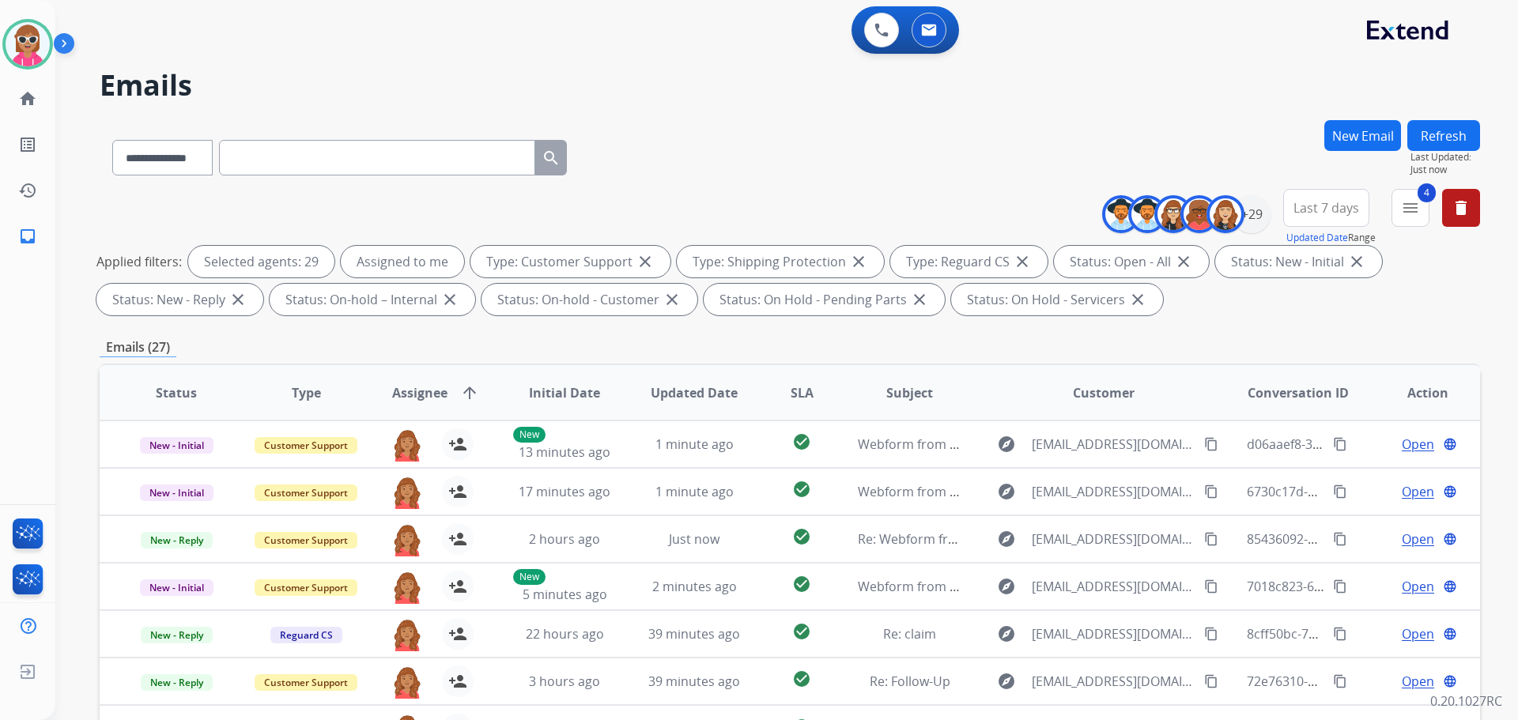
click at [1425, 136] on button "Refresh" at bounding box center [1444, 135] width 73 height 31
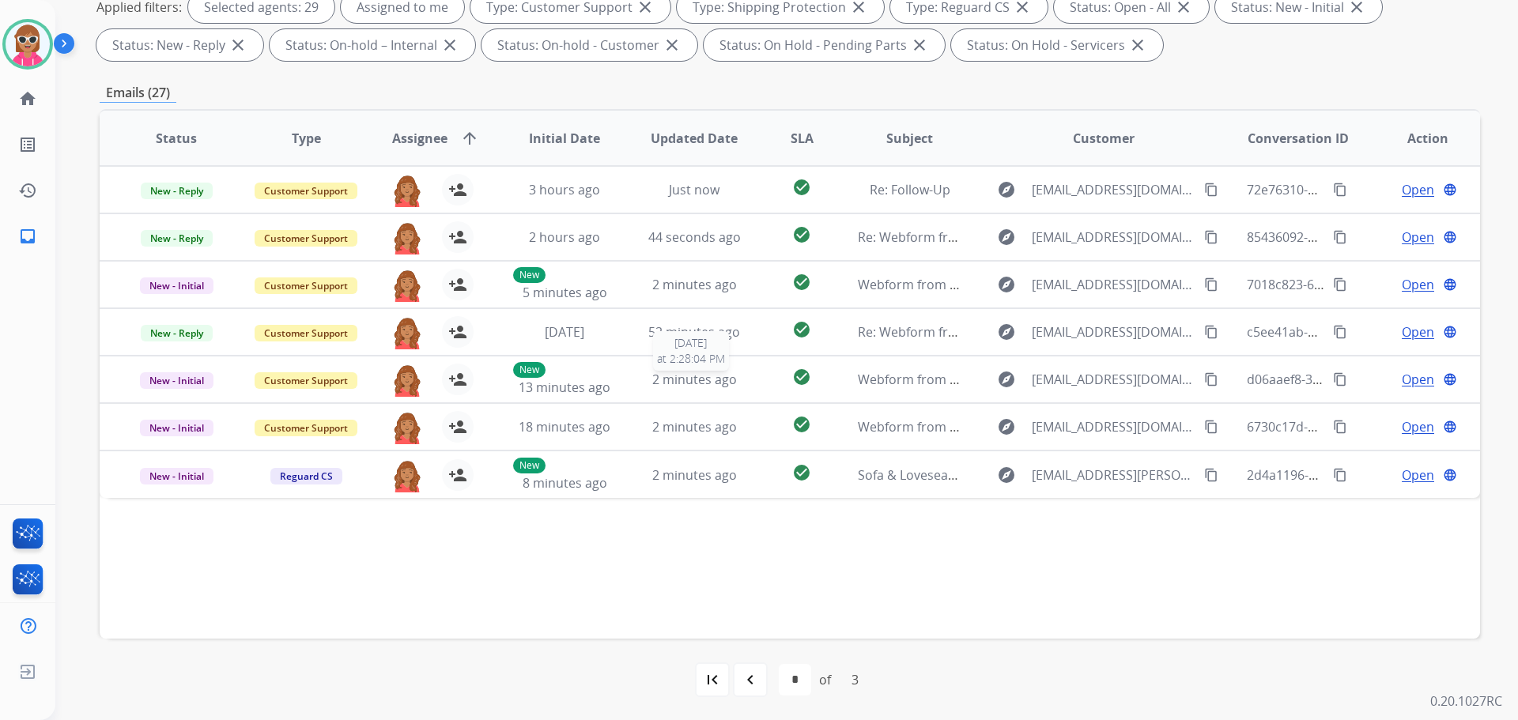
scroll to position [255, 0]
click at [754, 682] on mat-icon "navigate_before" at bounding box center [750, 679] width 19 height 19
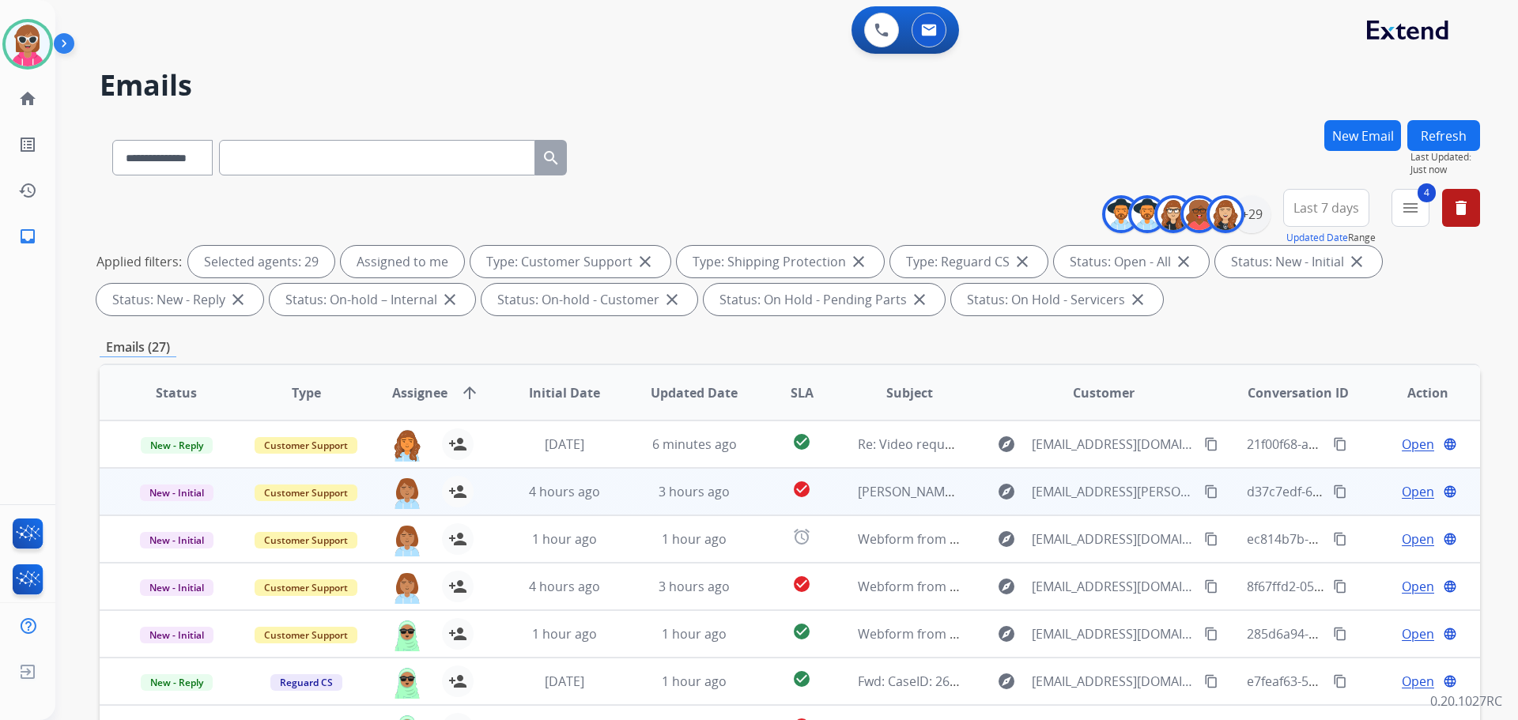
scroll to position [2, 0]
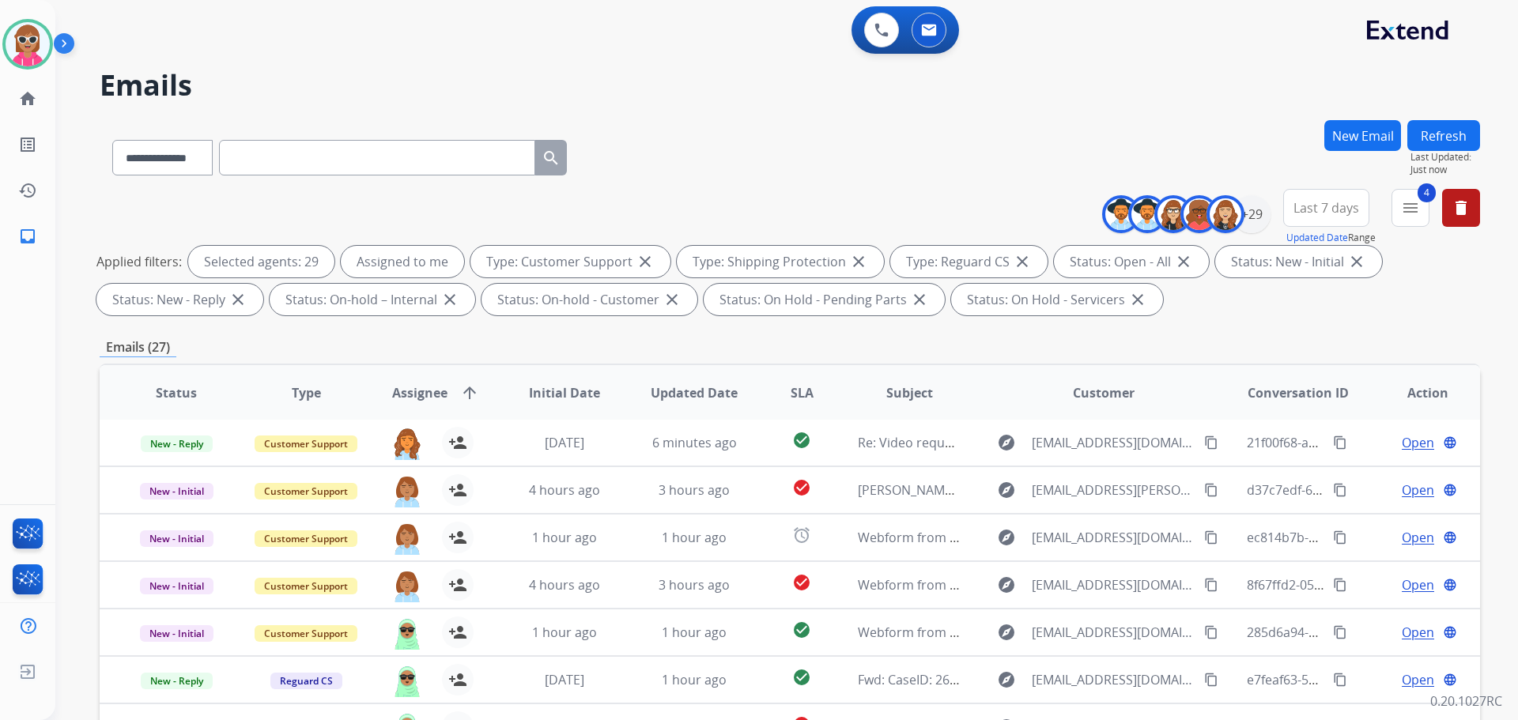
click at [295, 139] on div "**********" at bounding box center [340, 154] width 480 height 55
click at [297, 161] on input "text" at bounding box center [377, 158] width 316 height 36
paste input "**********"
type input "**********"
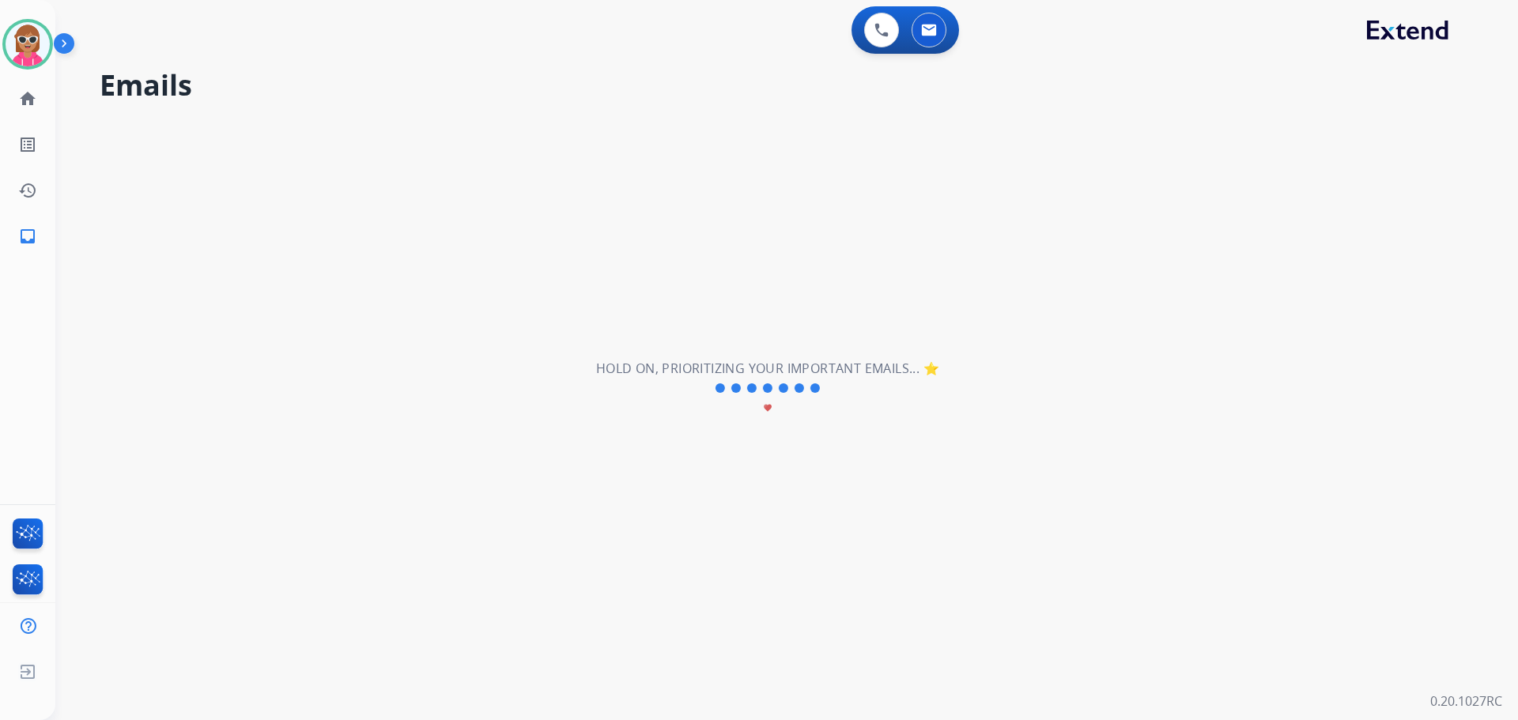
select select "*"
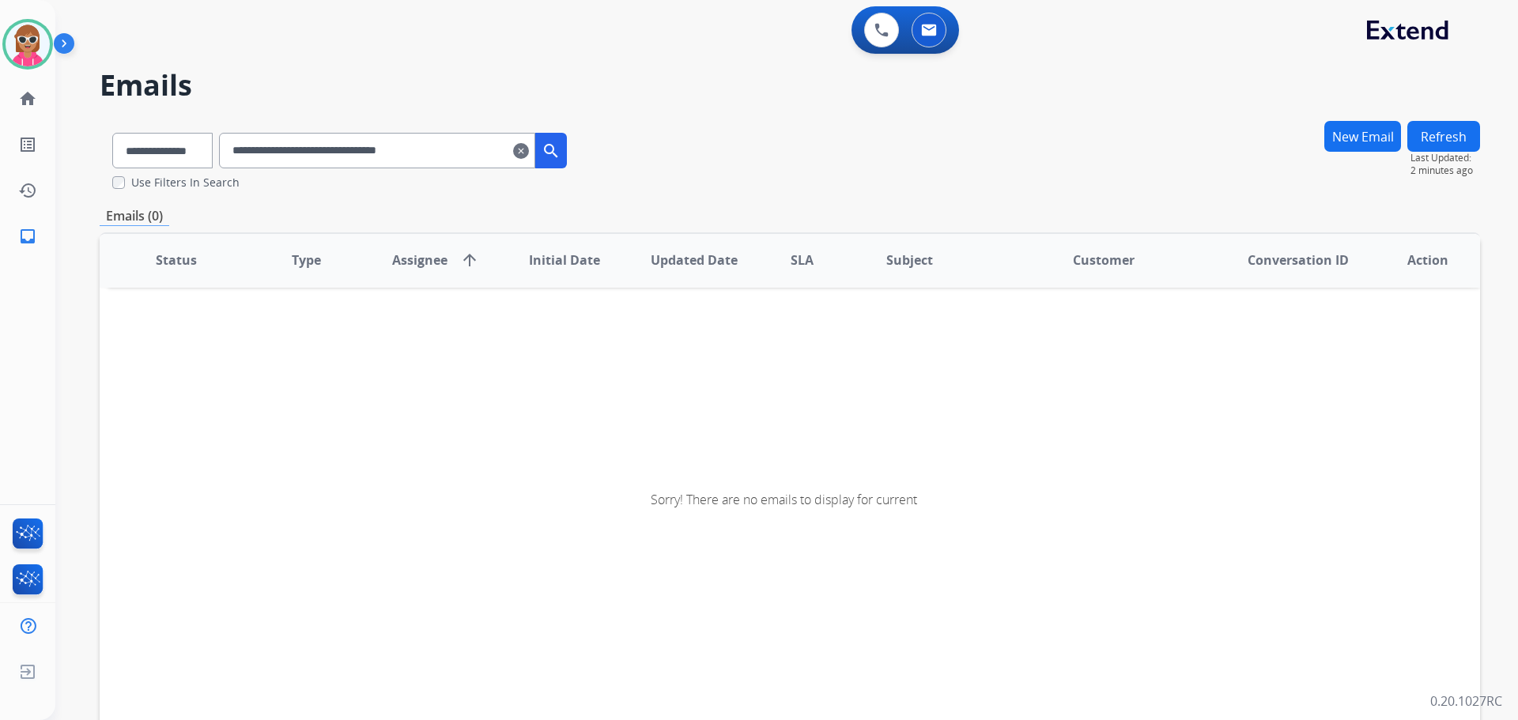
click at [504, 150] on input "**********" at bounding box center [377, 151] width 316 height 36
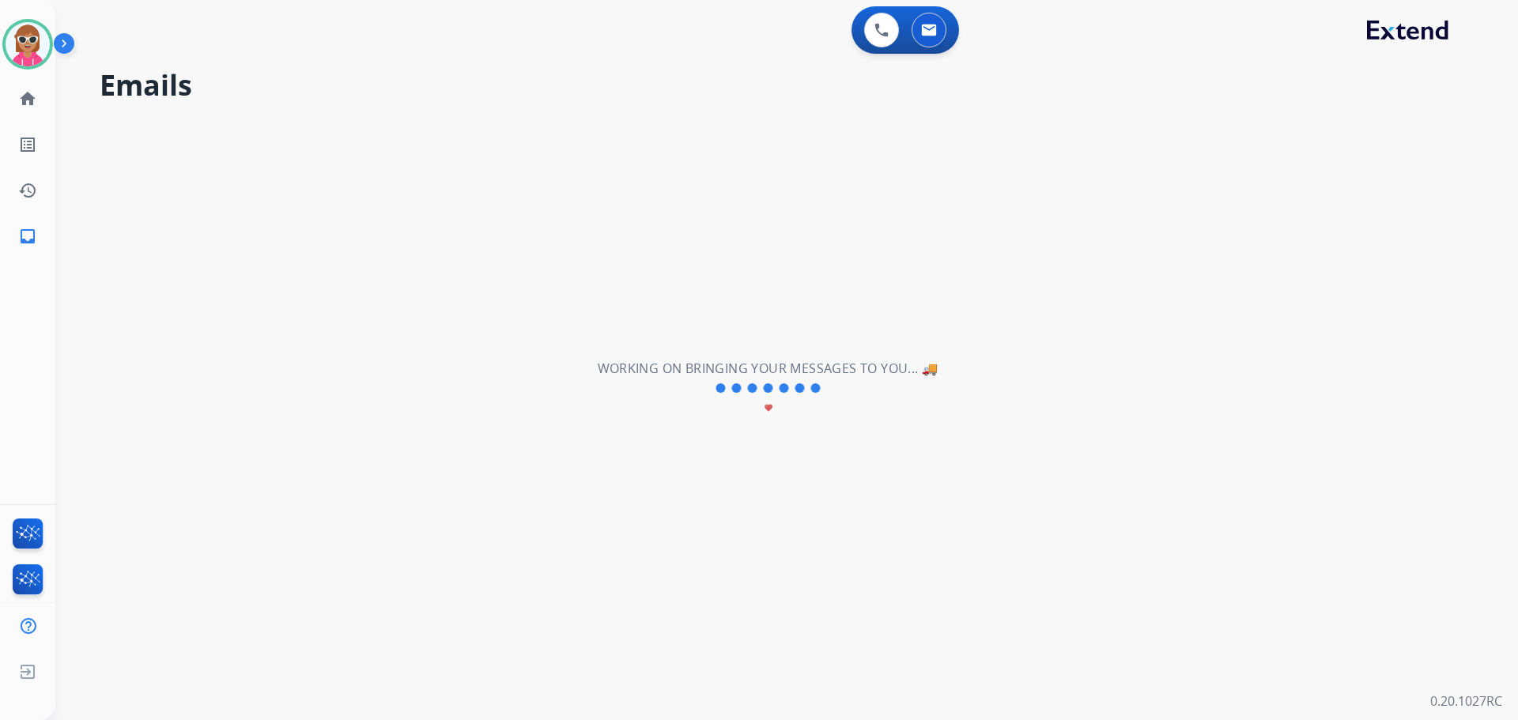
scroll to position [0, 0]
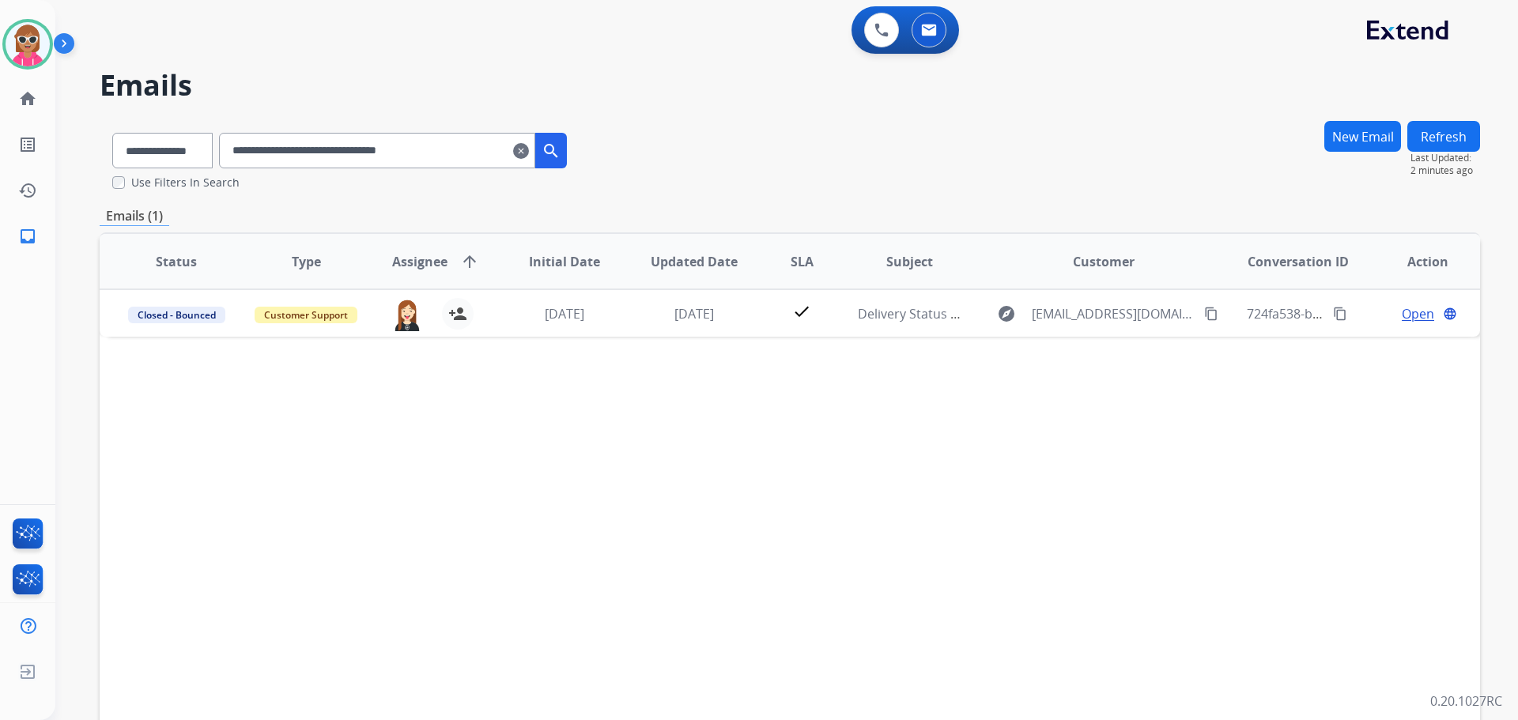
drag, startPoint x: 484, startPoint y: 150, endPoint x: 218, endPoint y: 158, distance: 265.8
click at [218, 158] on div "**********" at bounding box center [340, 147] width 480 height 55
paste input "text"
drag, startPoint x: 490, startPoint y: 146, endPoint x: 248, endPoint y: 158, distance: 243.1
click at [256, 158] on input "**********" at bounding box center [377, 151] width 316 height 36
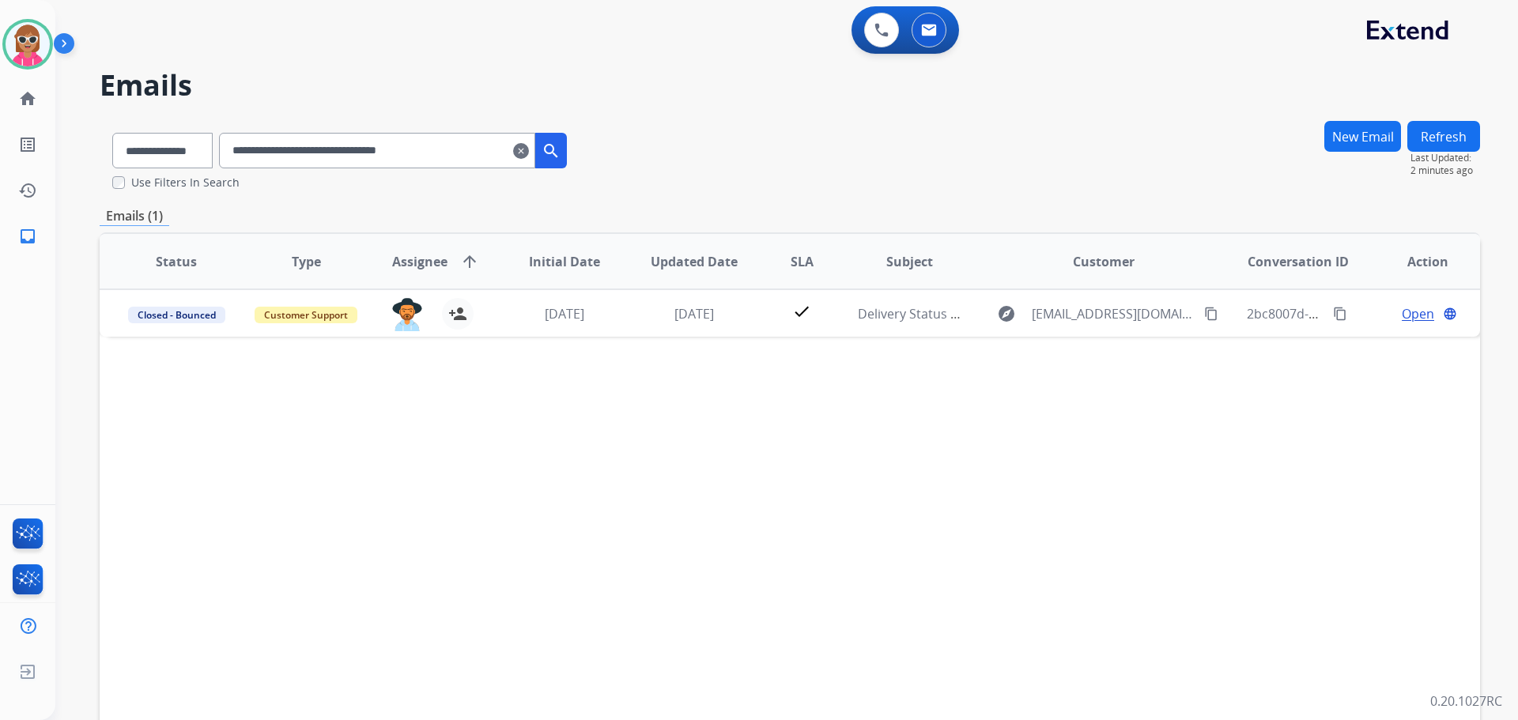
paste input "text"
drag, startPoint x: 477, startPoint y: 153, endPoint x: 247, endPoint y: 162, distance: 230.3
click at [248, 162] on input "**********" at bounding box center [377, 151] width 316 height 36
paste input "text"
drag, startPoint x: 481, startPoint y: 151, endPoint x: 108, endPoint y: 157, distance: 373.3
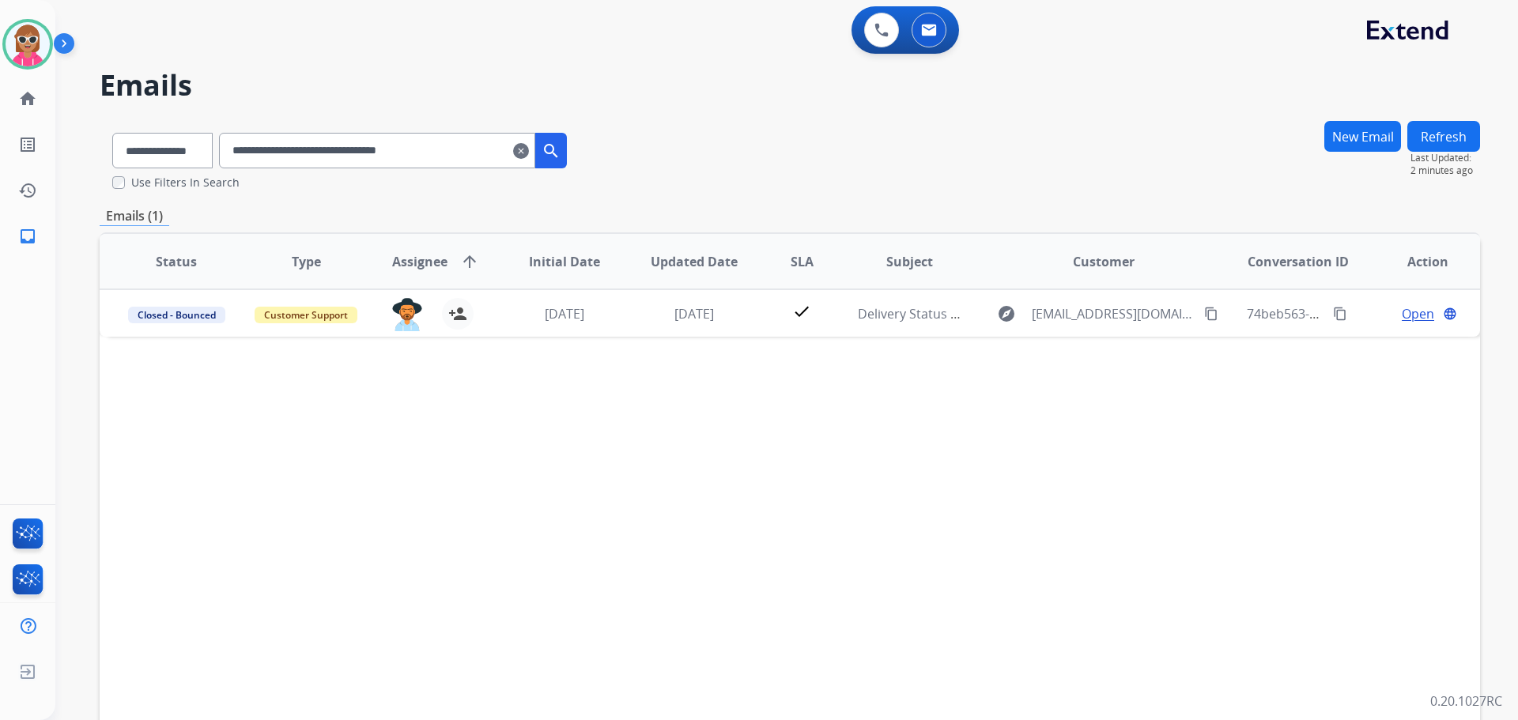
click at [108, 157] on div "**********" at bounding box center [340, 147] width 480 height 55
paste input "text"
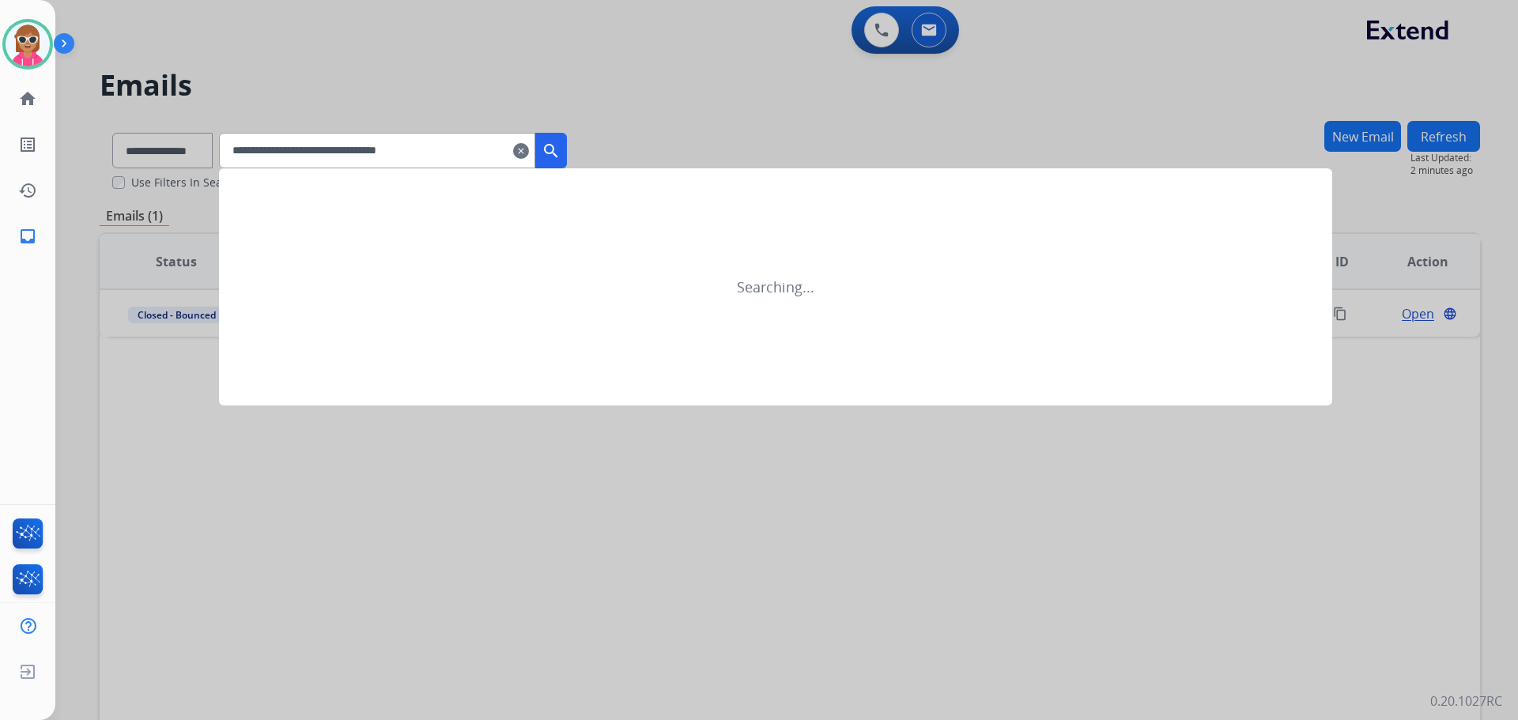
type input "**********"
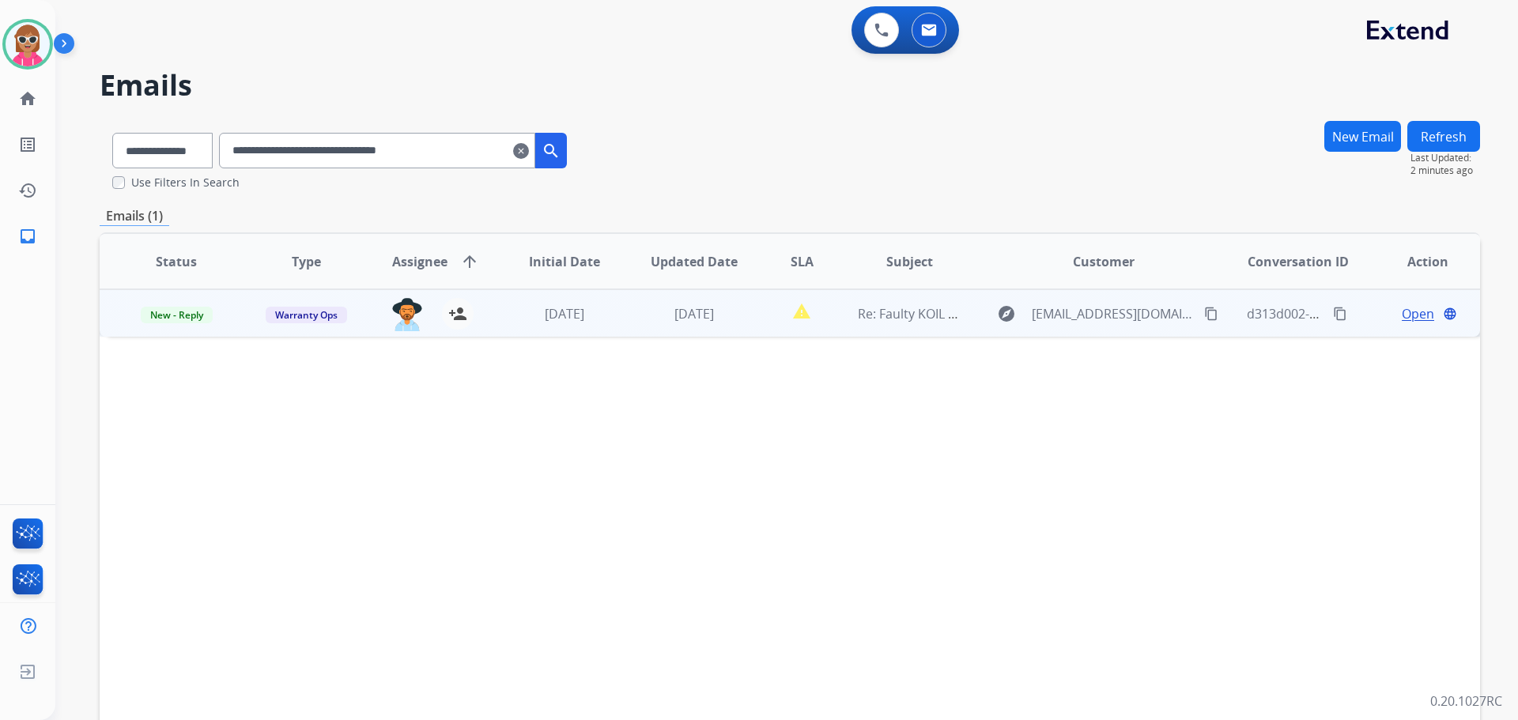
click at [794, 336] on td "report_problem" at bounding box center [790, 312] width 86 height 47
click at [1402, 312] on span "Open" at bounding box center [1418, 313] width 32 height 19
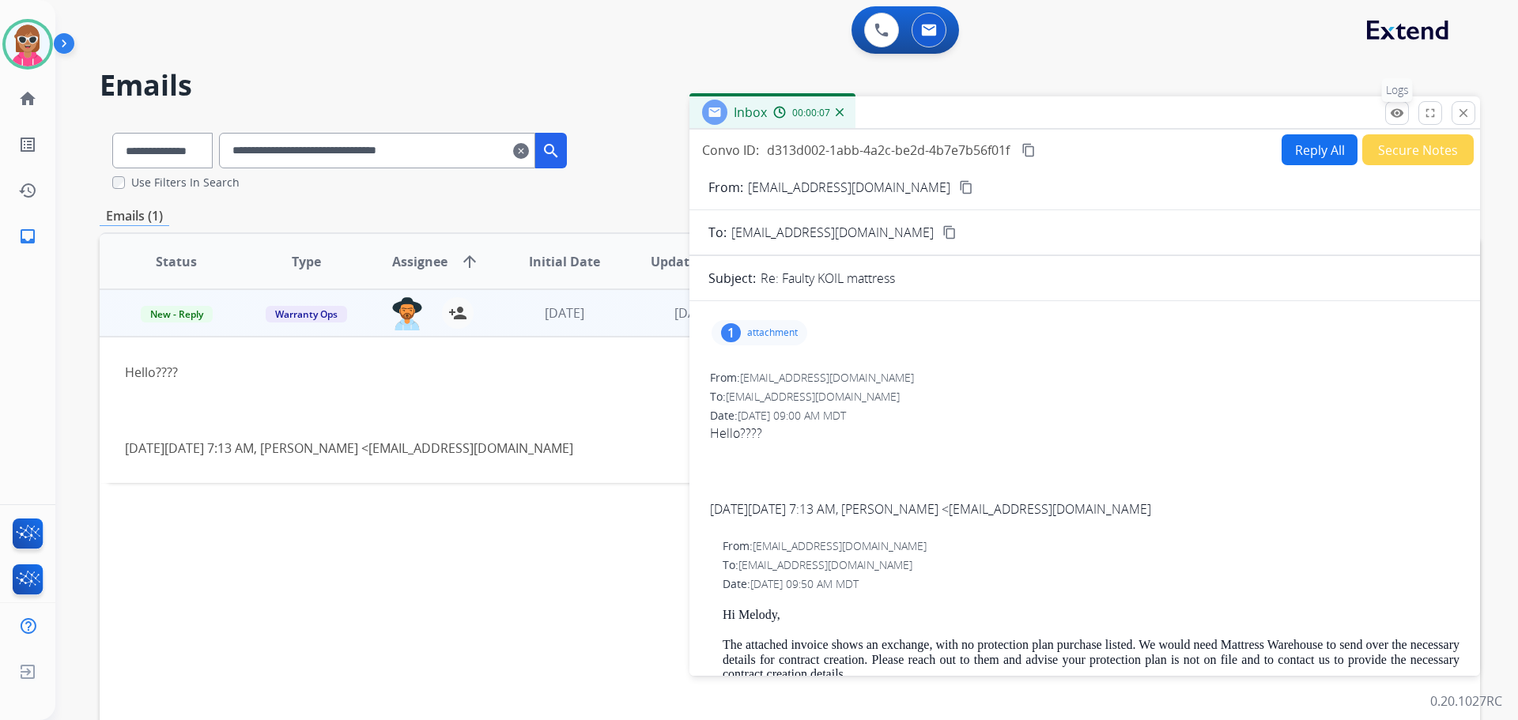
click at [1407, 119] on button "remove_red_eye Logs" at bounding box center [1398, 113] width 24 height 24
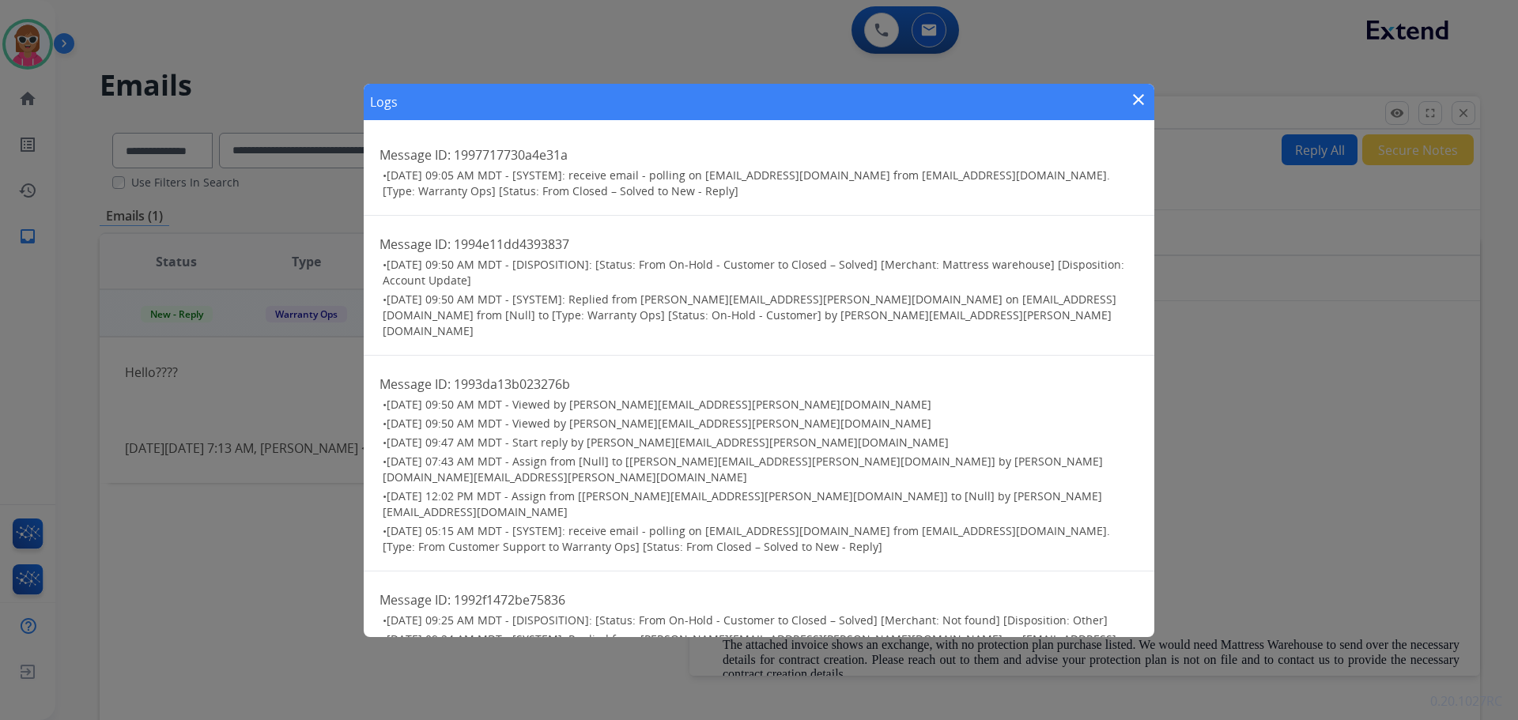
click at [1141, 100] on mat-icon "close" at bounding box center [1138, 99] width 19 height 19
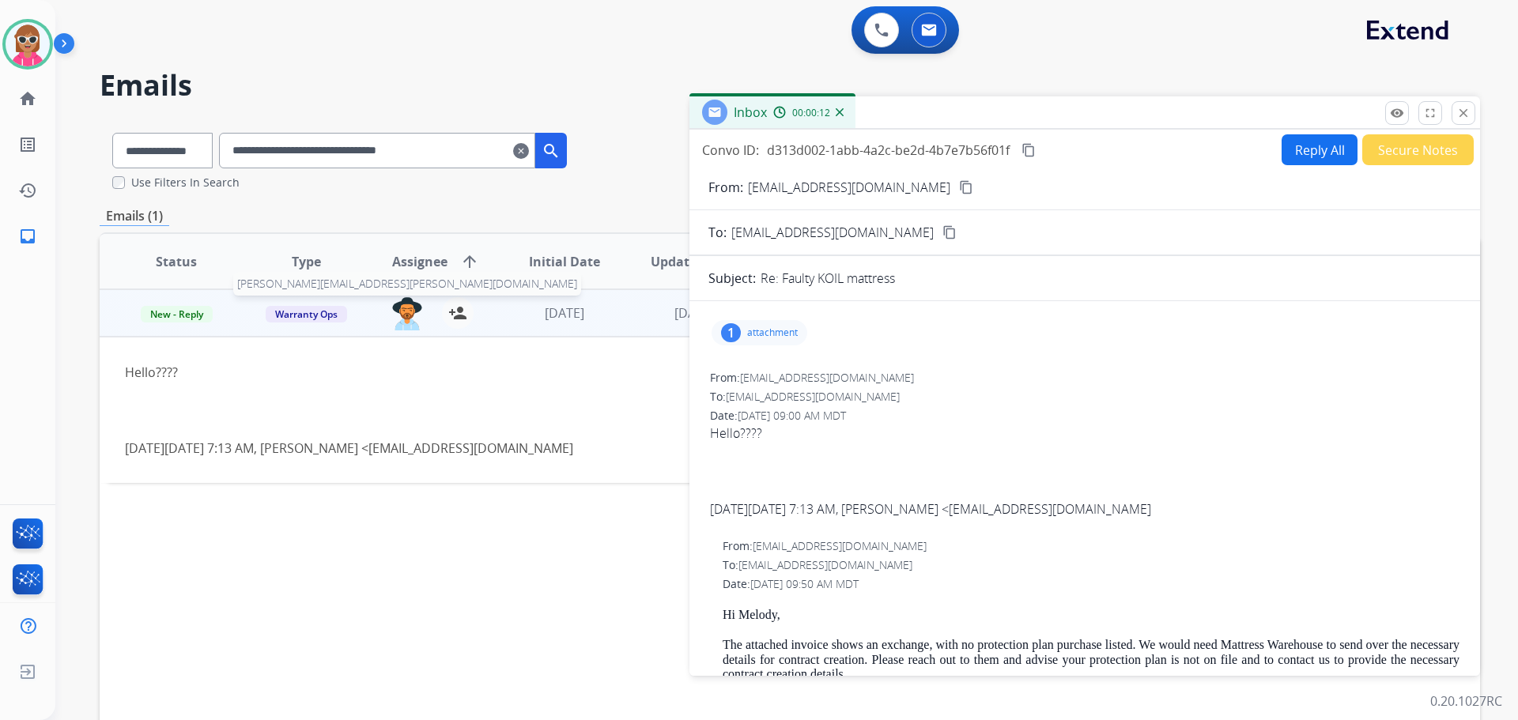
click at [400, 318] on img at bounding box center [407, 313] width 32 height 33
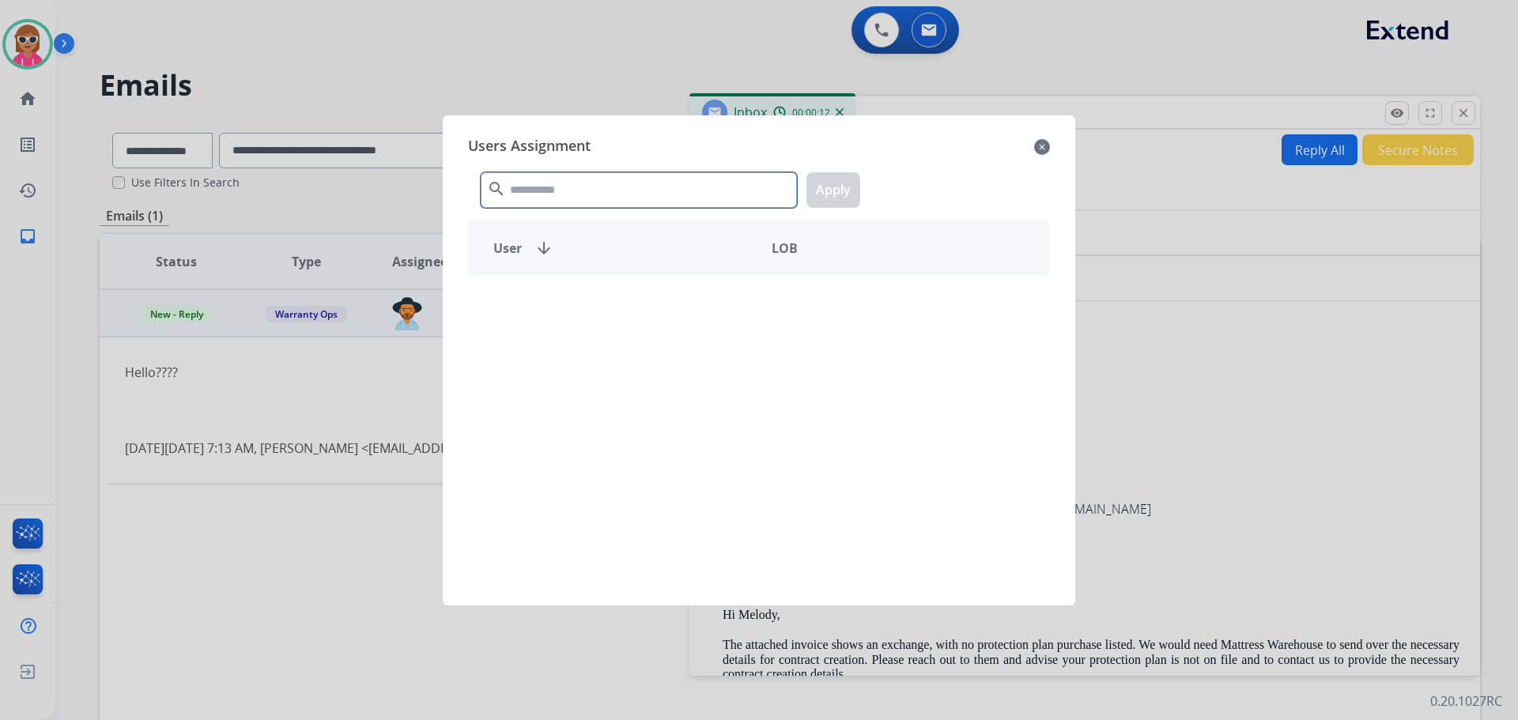
click at [590, 191] on input "text" at bounding box center [639, 190] width 316 height 36
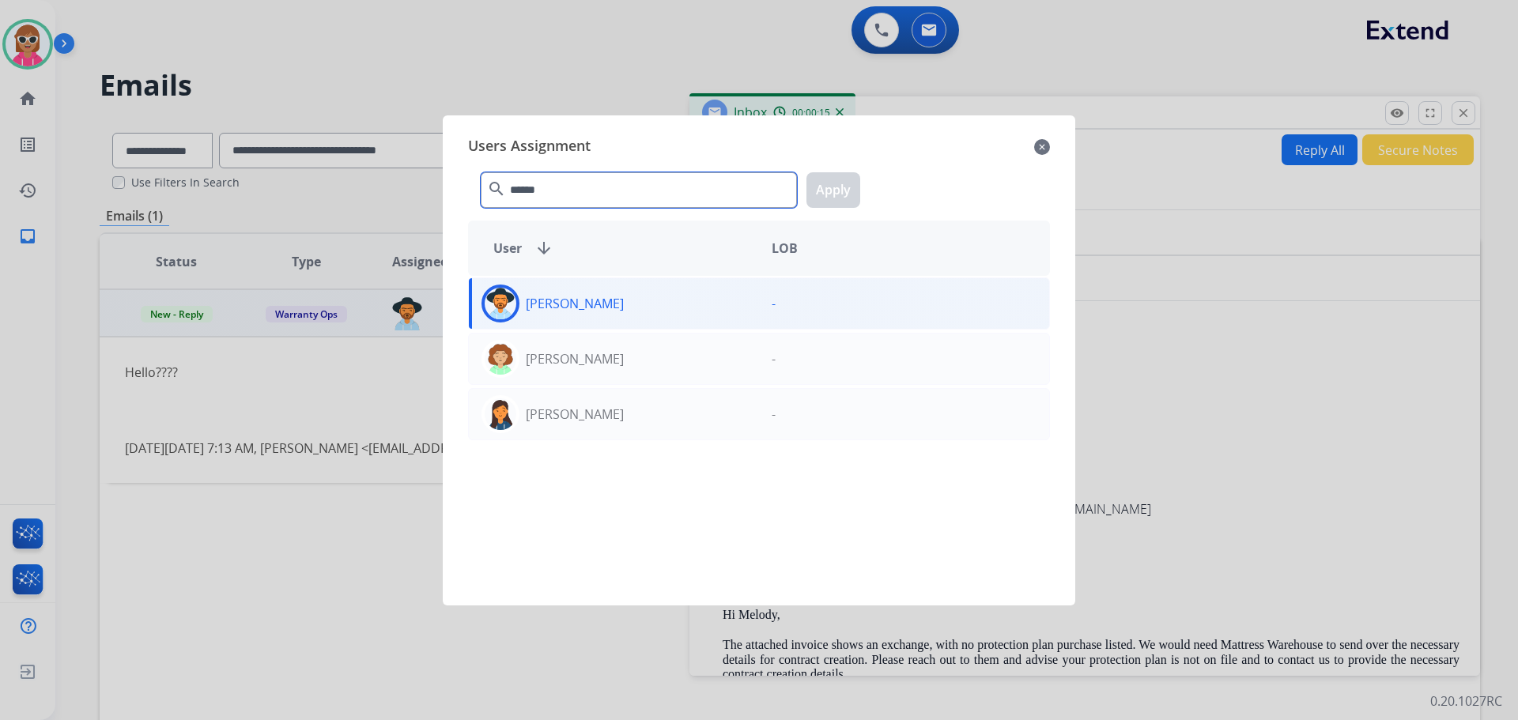
type input "******"
click at [603, 293] on div "[PERSON_NAME]" at bounding box center [614, 304] width 290 height 38
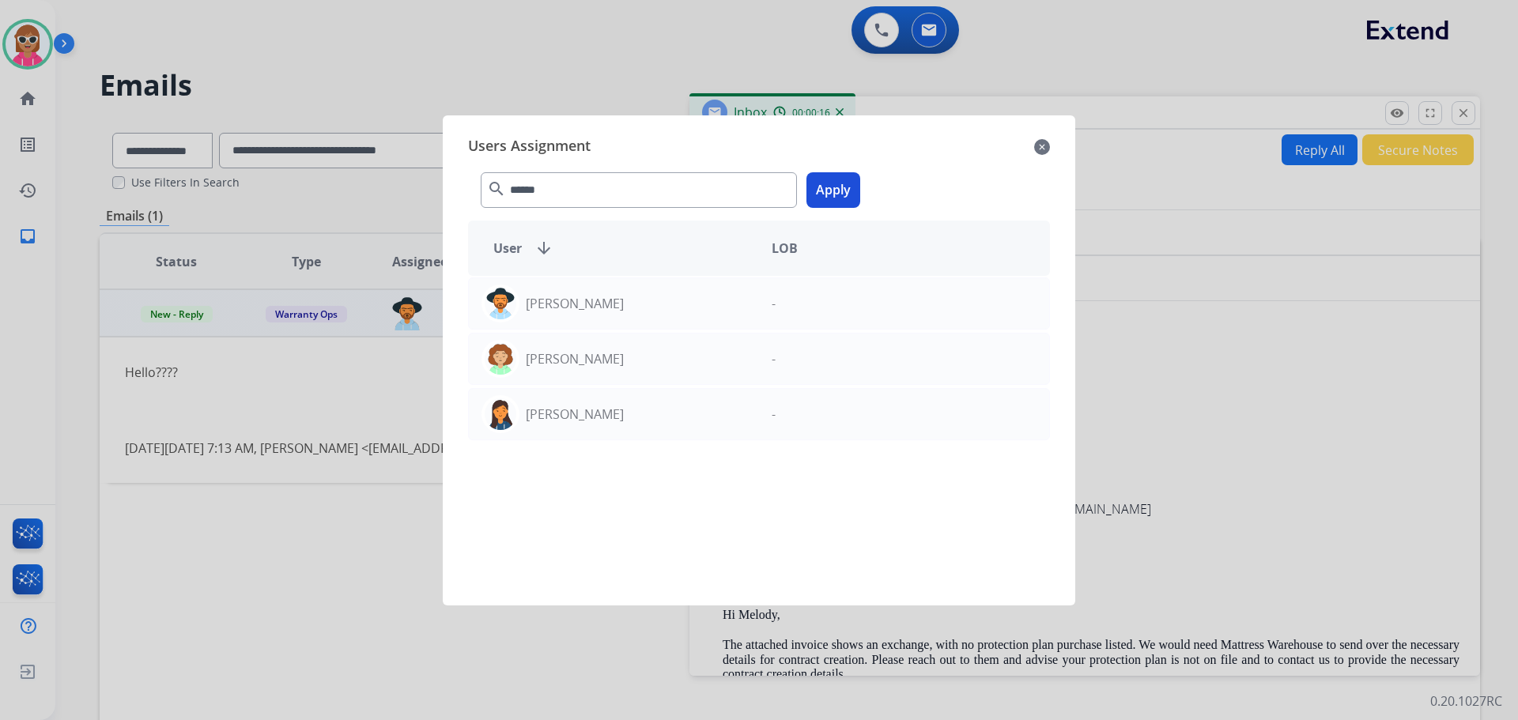
click at [856, 186] on button "Apply" at bounding box center [834, 190] width 54 height 36
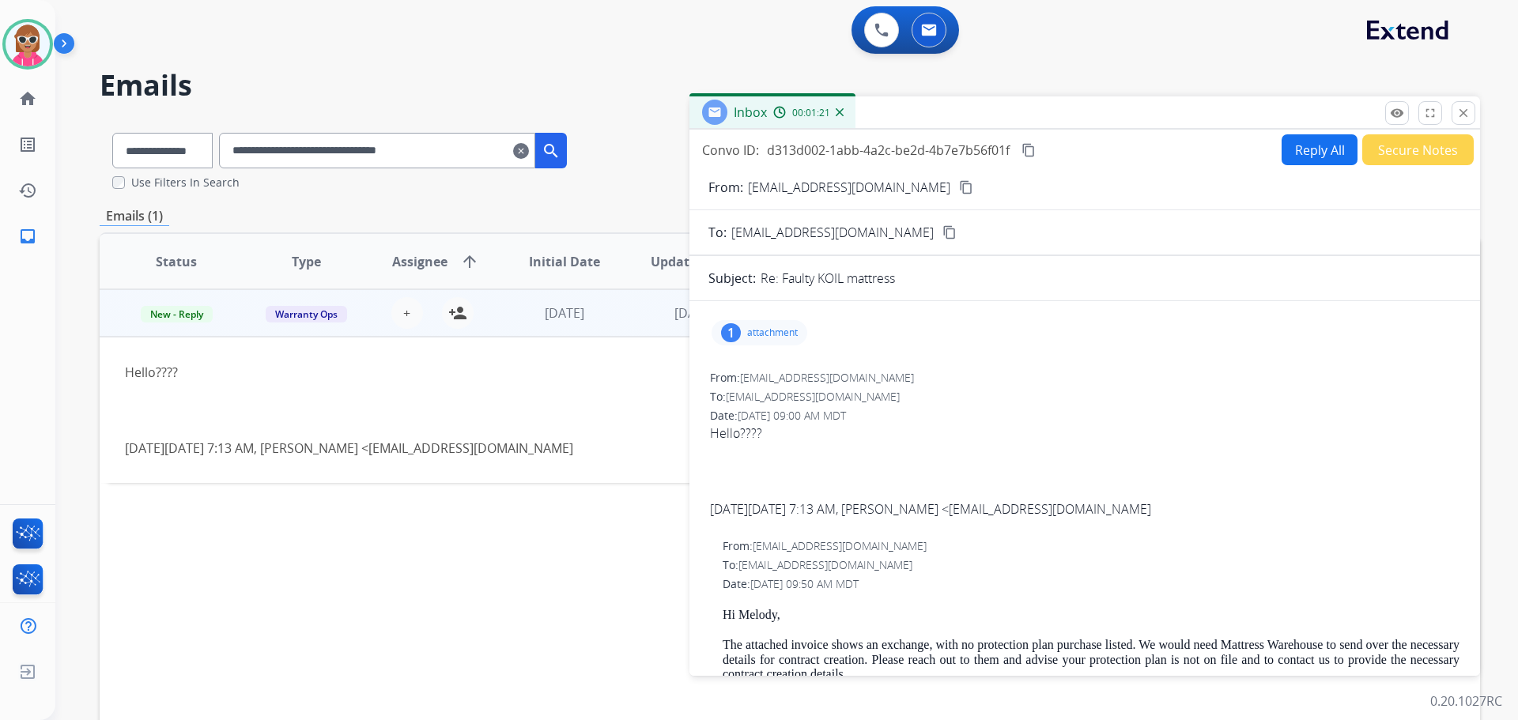
click at [1451, 111] on div "remove_red_eye Logs fullscreen Expand close Close" at bounding box center [1431, 113] width 90 height 24
click at [1457, 111] on mat-icon "close" at bounding box center [1464, 113] width 14 height 14
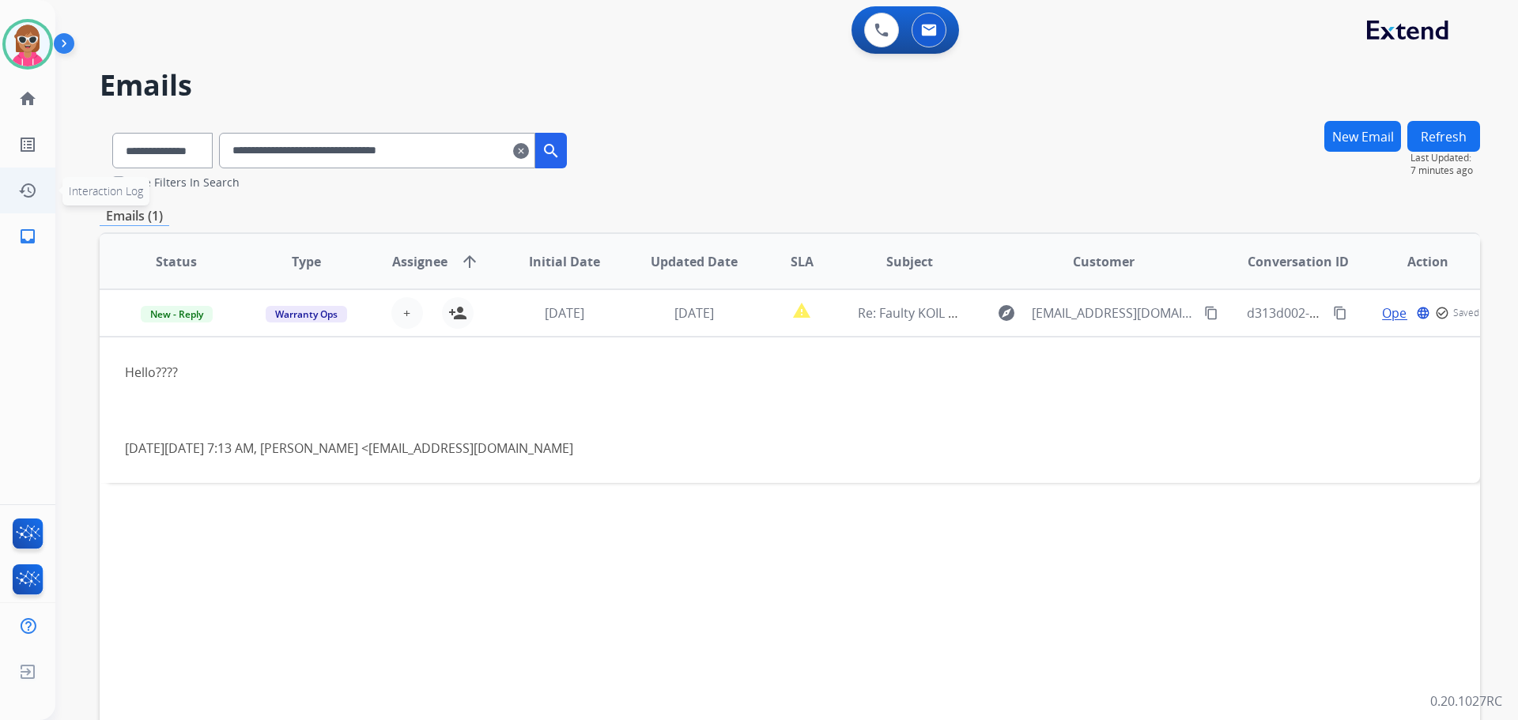
drag, startPoint x: 485, startPoint y: 161, endPoint x: 0, endPoint y: 170, distance: 484.9
click at [0, 170] on div "**********" at bounding box center [759, 360] width 1518 height 720
paste input "text"
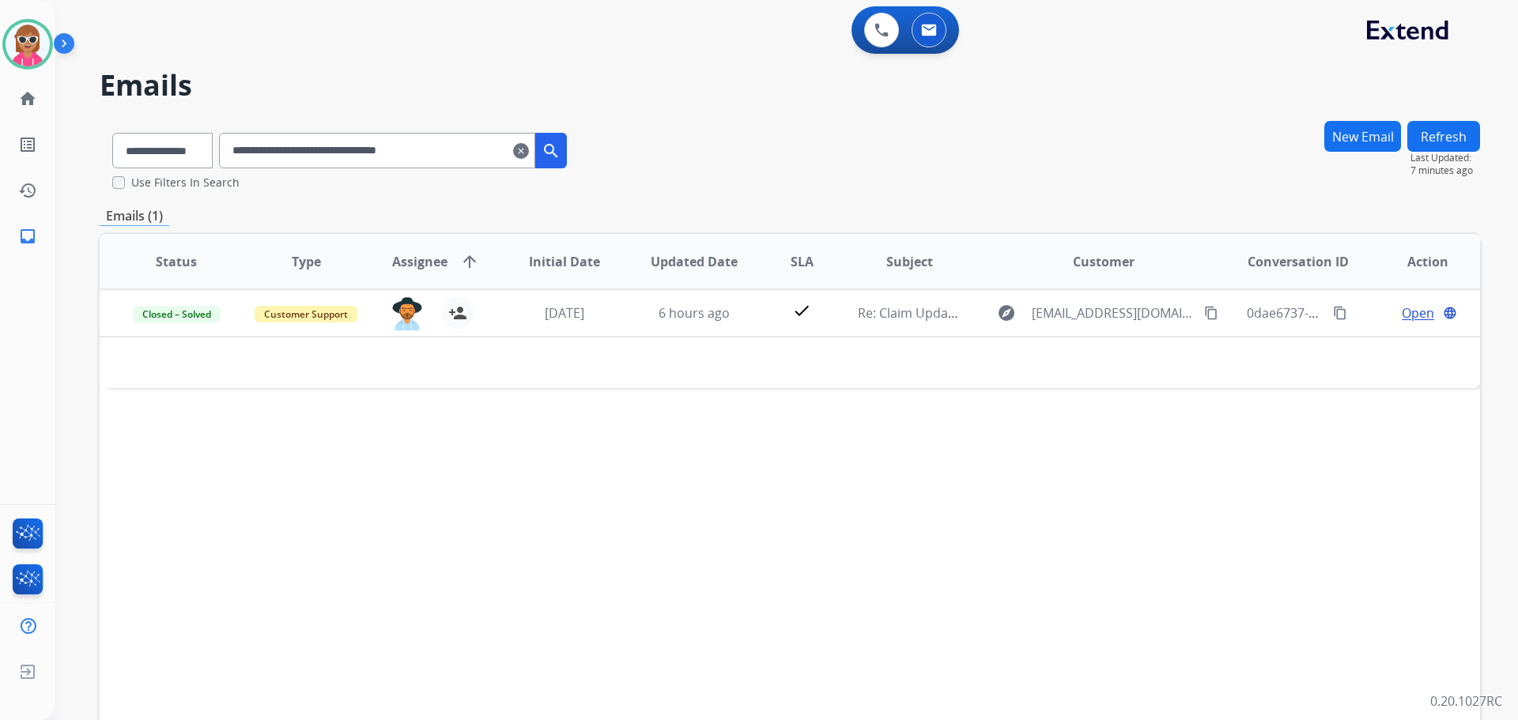
drag, startPoint x: 505, startPoint y: 152, endPoint x: 146, endPoint y: 152, distance: 359.0
click at [145, 151] on div "**********" at bounding box center [340, 147] width 480 height 55
paste input "text"
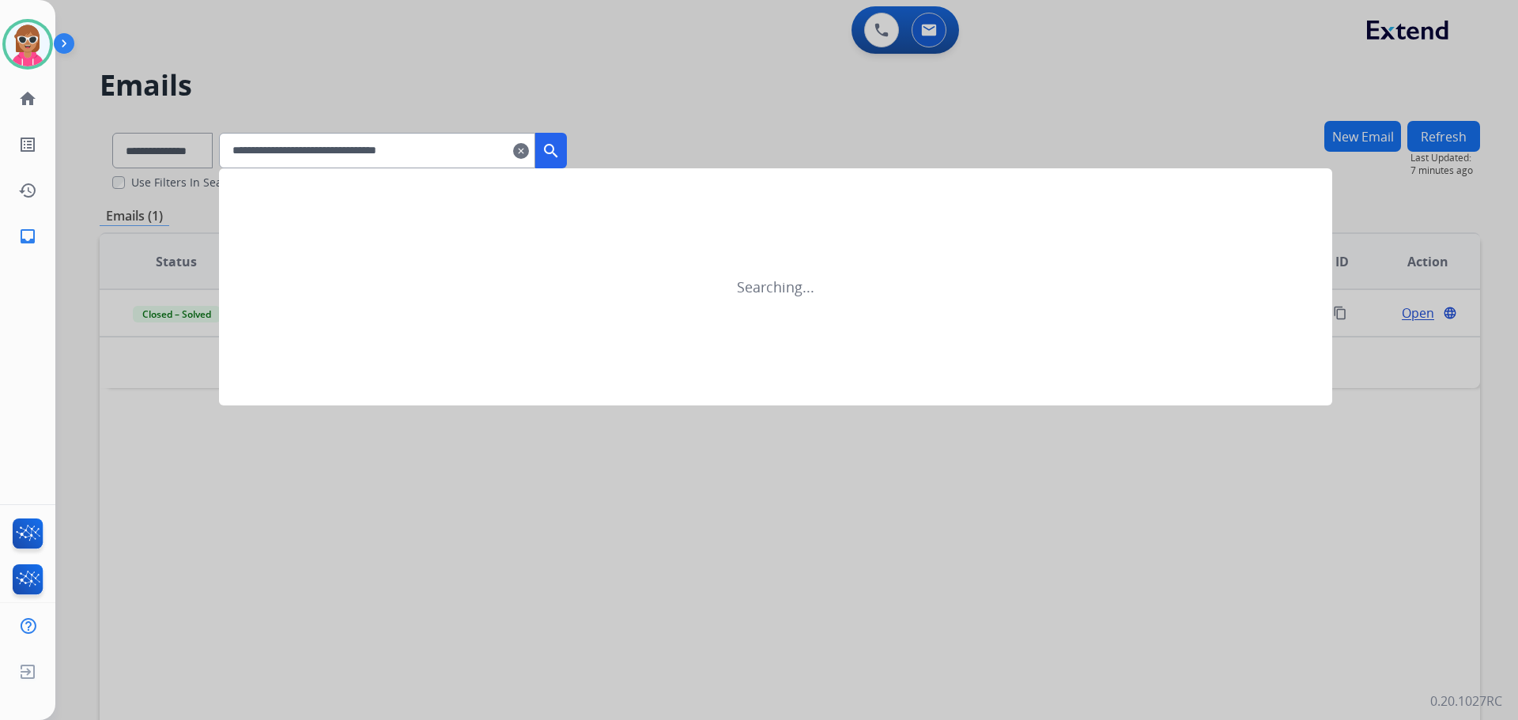
click at [567, 149] on button "search" at bounding box center [551, 151] width 32 height 36
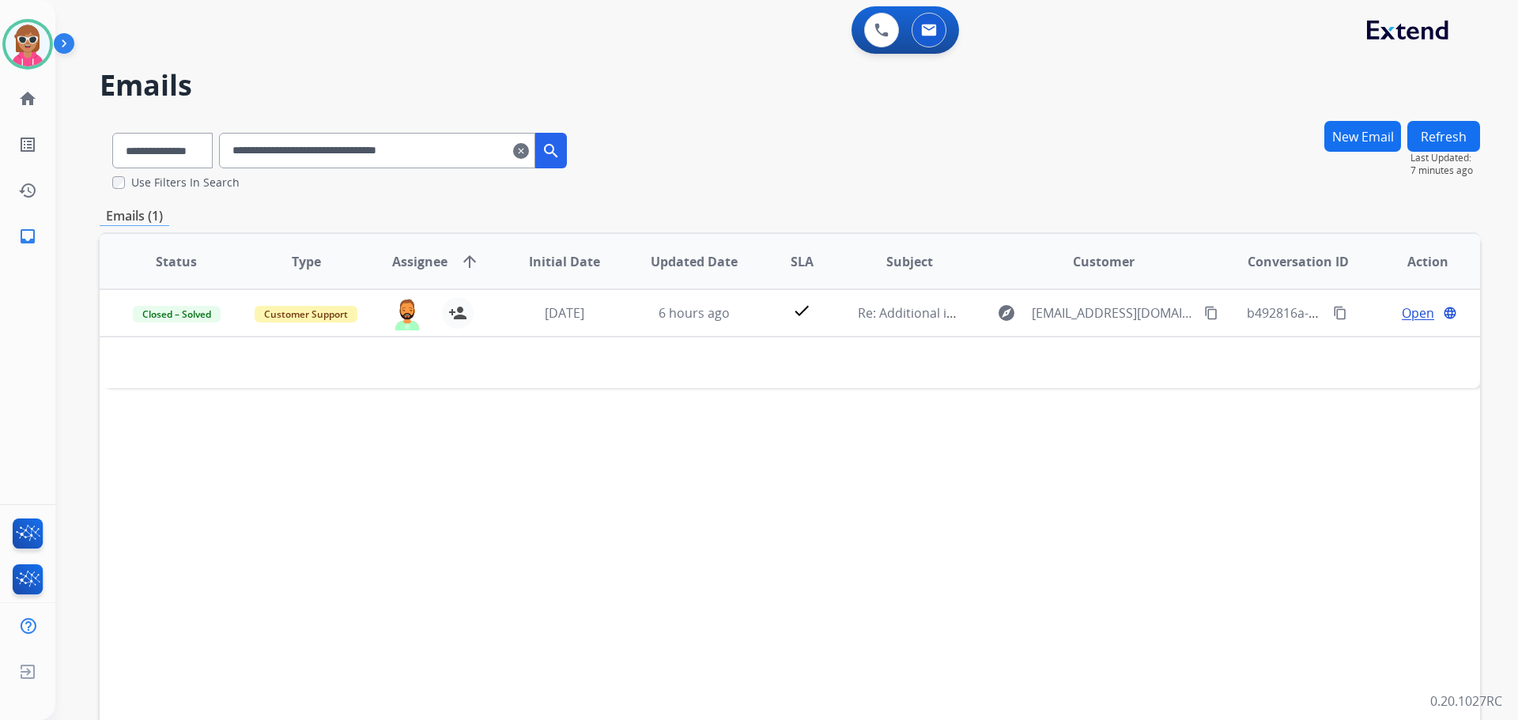
drag, startPoint x: 474, startPoint y: 146, endPoint x: 210, endPoint y: 153, distance: 265.0
click at [210, 153] on div "**********" at bounding box center [340, 147] width 480 height 55
paste input "text"
drag, startPoint x: 494, startPoint y: 142, endPoint x: 251, endPoint y: 151, distance: 243.0
click at [251, 151] on input "**********" at bounding box center [377, 151] width 316 height 36
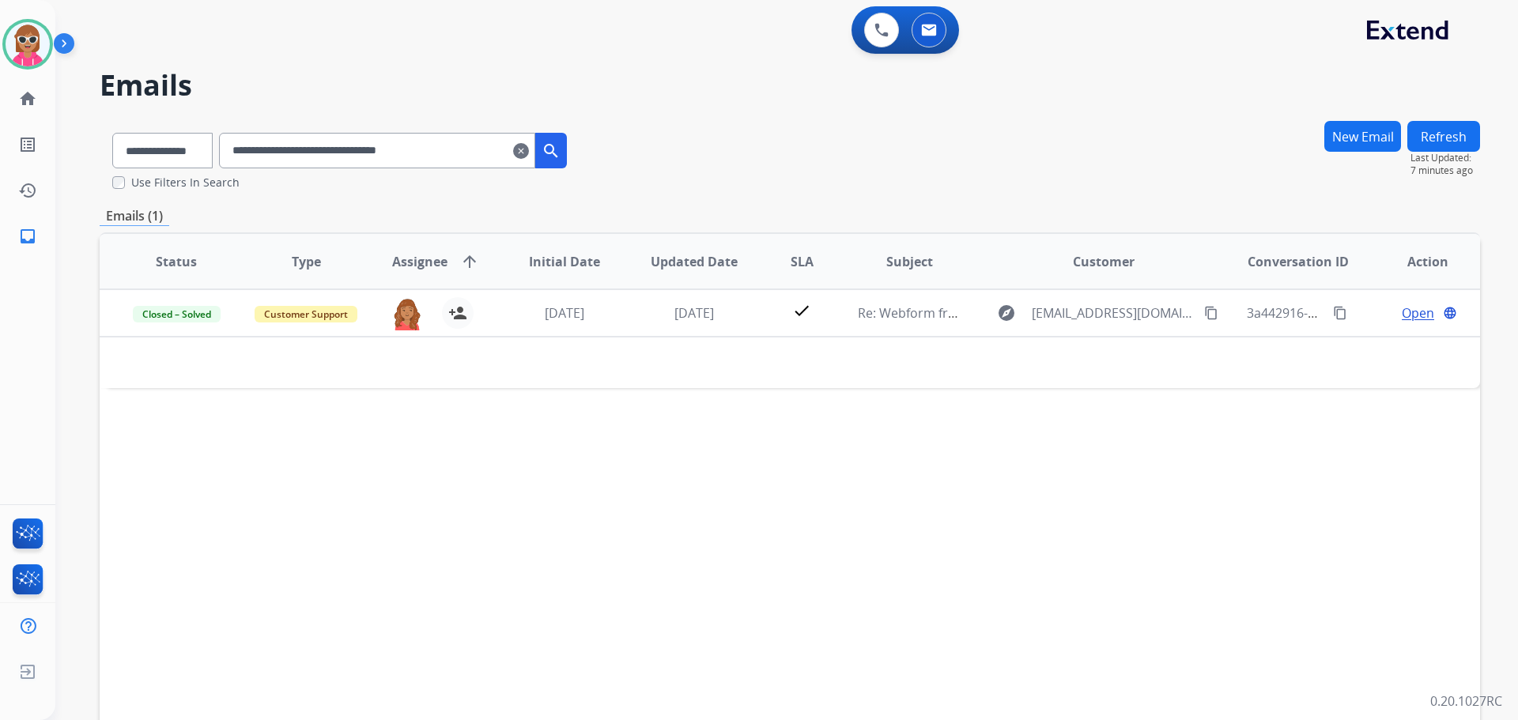
paste input "text"
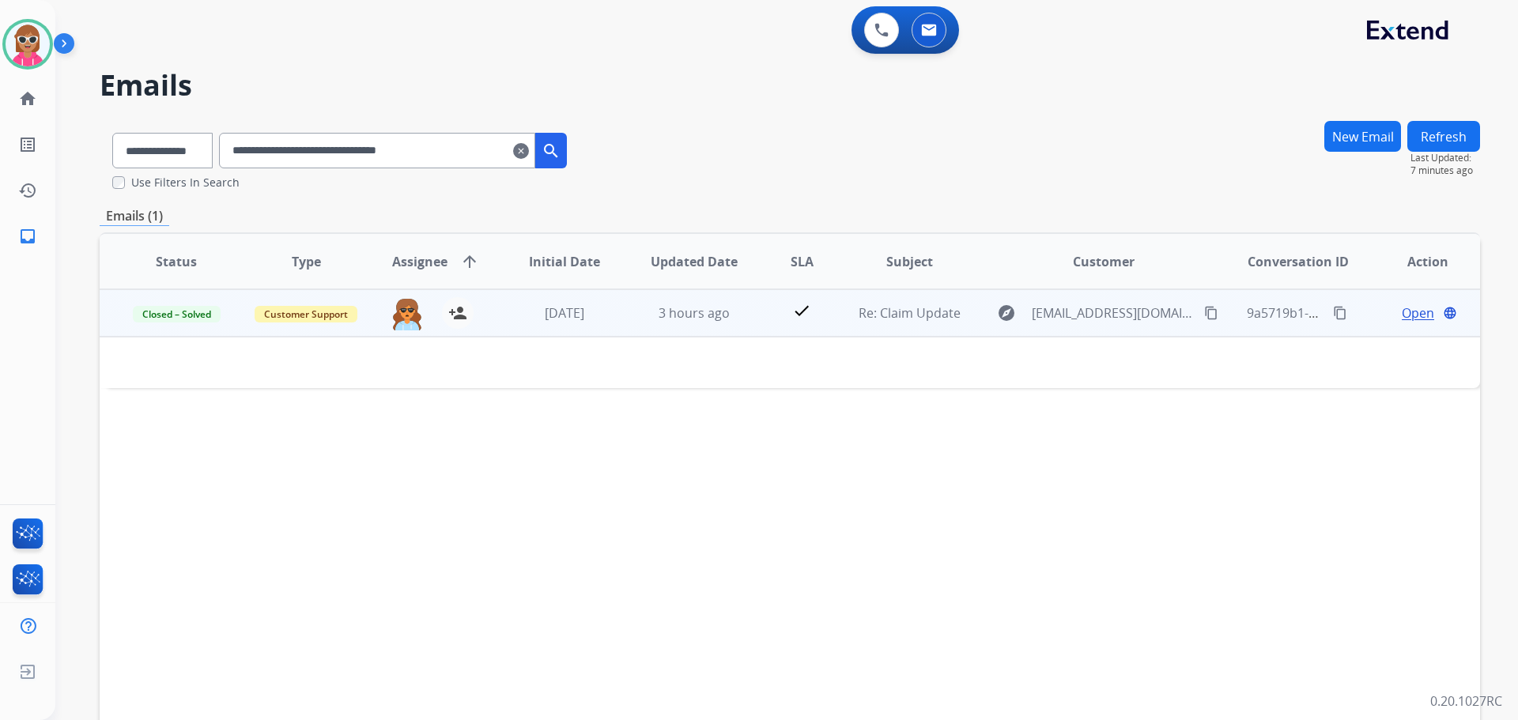
click at [621, 316] on td "3 hours ago" at bounding box center [683, 312] width 130 height 47
drag, startPoint x: 626, startPoint y: 315, endPoint x: 641, endPoint y: 302, distance: 19.0
click at [643, 301] on td "3 hours ago" at bounding box center [683, 312] width 130 height 47
click at [1404, 318] on span "Open" at bounding box center [1418, 313] width 32 height 19
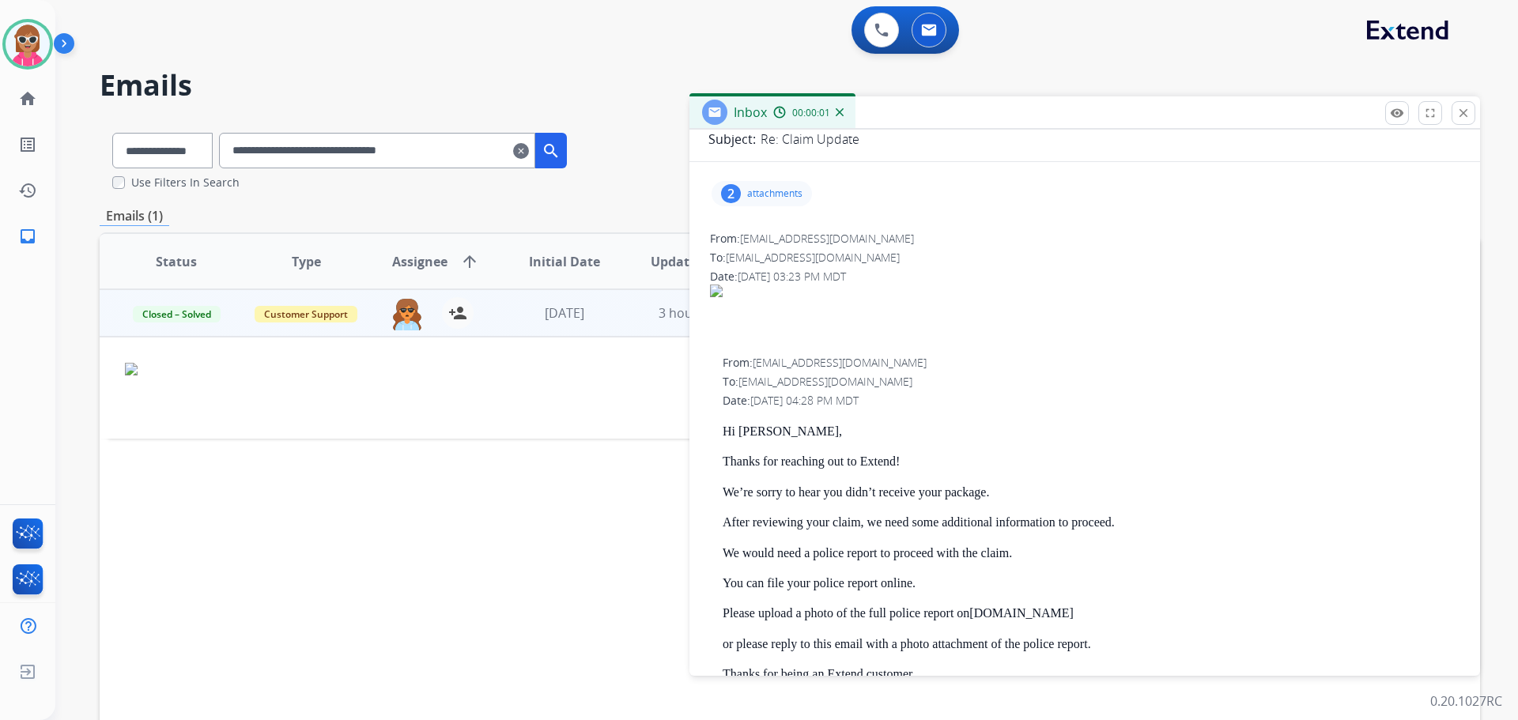
scroll to position [158, 0]
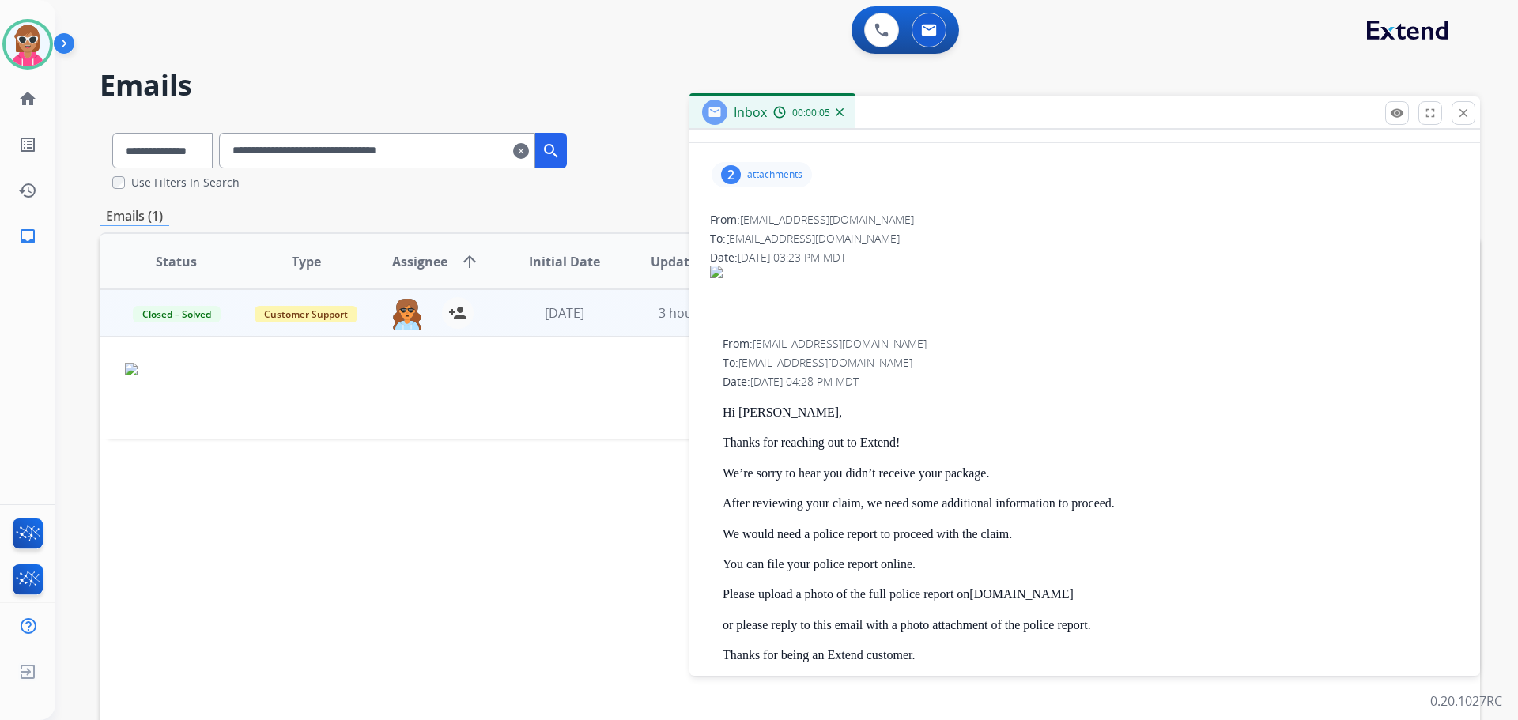
click at [781, 170] on p "attachments" at bounding box center [774, 174] width 55 height 13
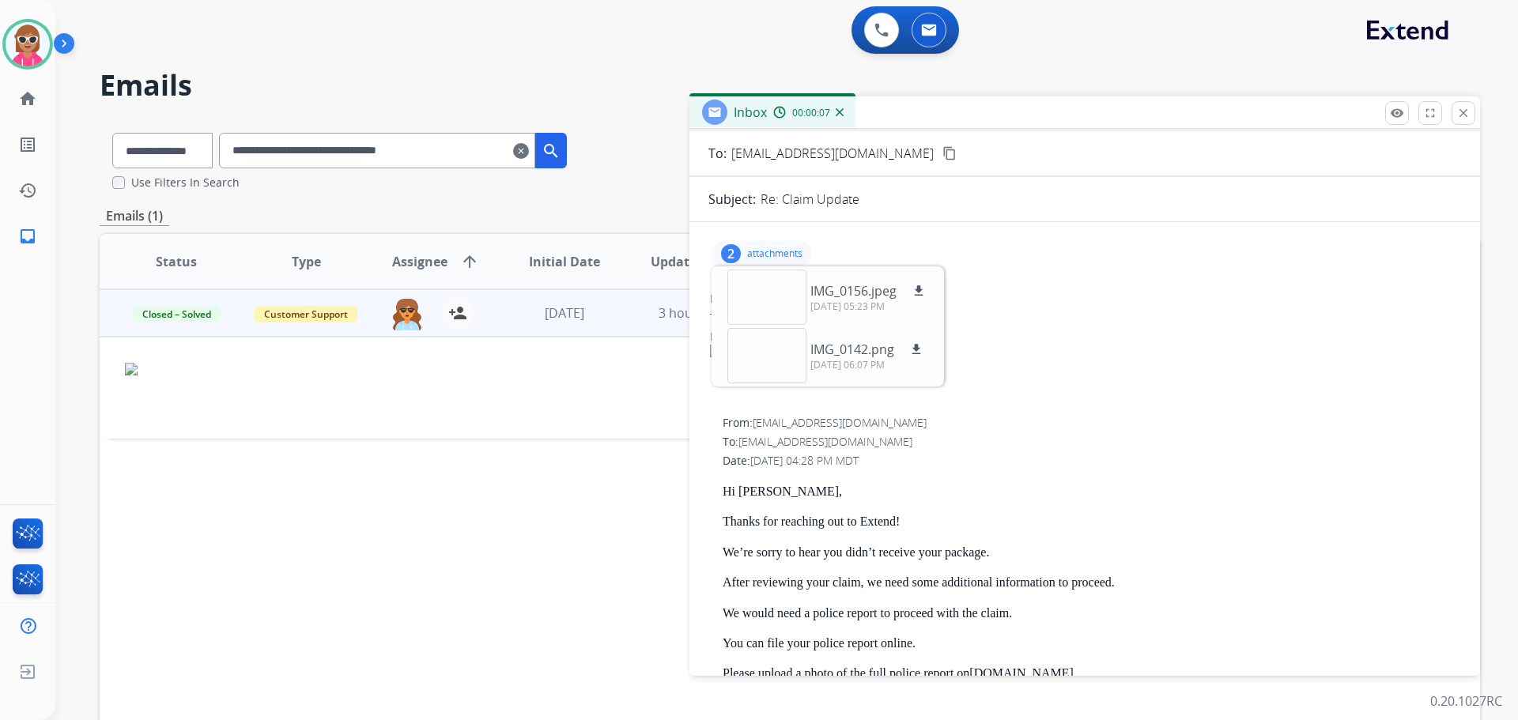
scroll to position [0, 0]
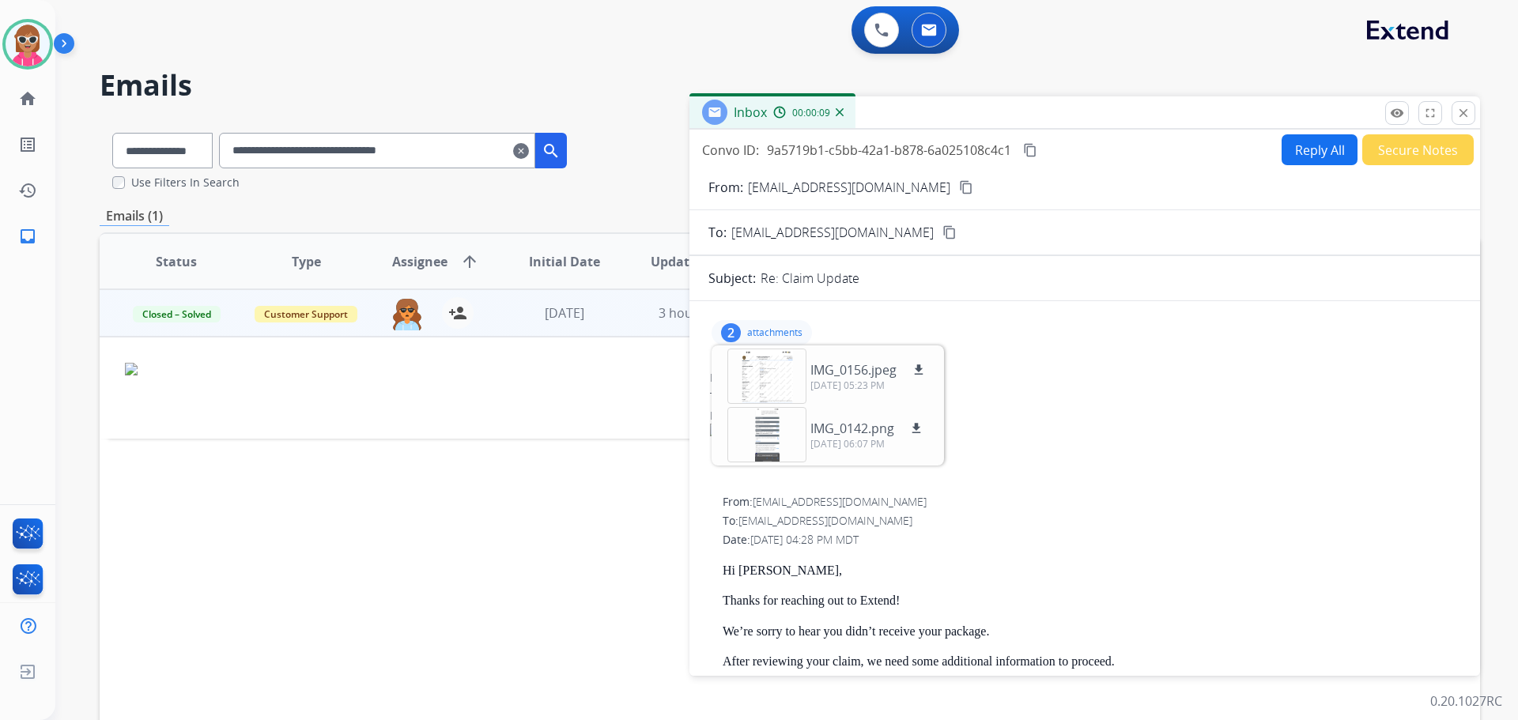
click at [959, 187] on mat-icon "content_copy" at bounding box center [966, 187] width 14 height 14
click at [1457, 117] on mat-icon "close" at bounding box center [1464, 113] width 14 height 14
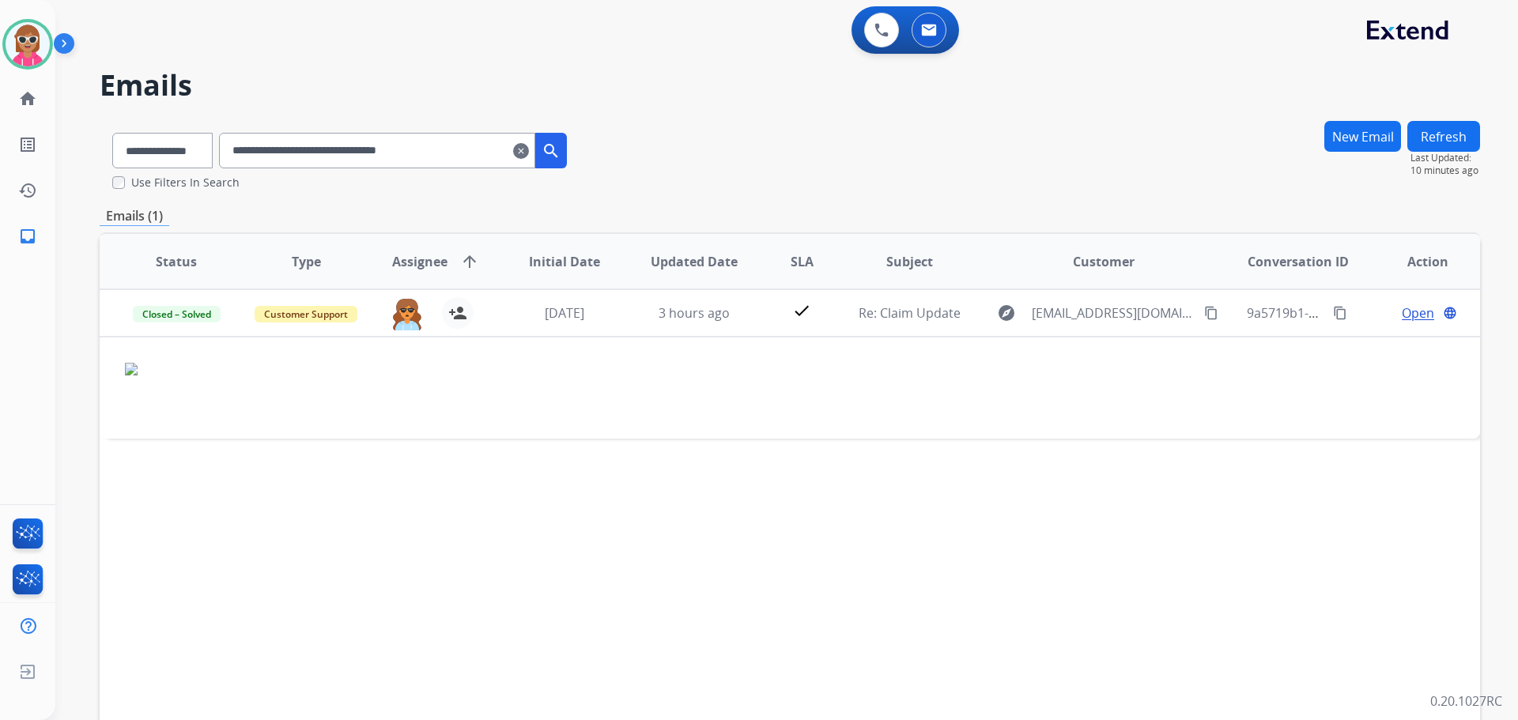
drag, startPoint x: 494, startPoint y: 159, endPoint x: 261, endPoint y: 167, distance: 233.4
click at [241, 169] on div "**********" at bounding box center [340, 147] width 480 height 55
paste input "text"
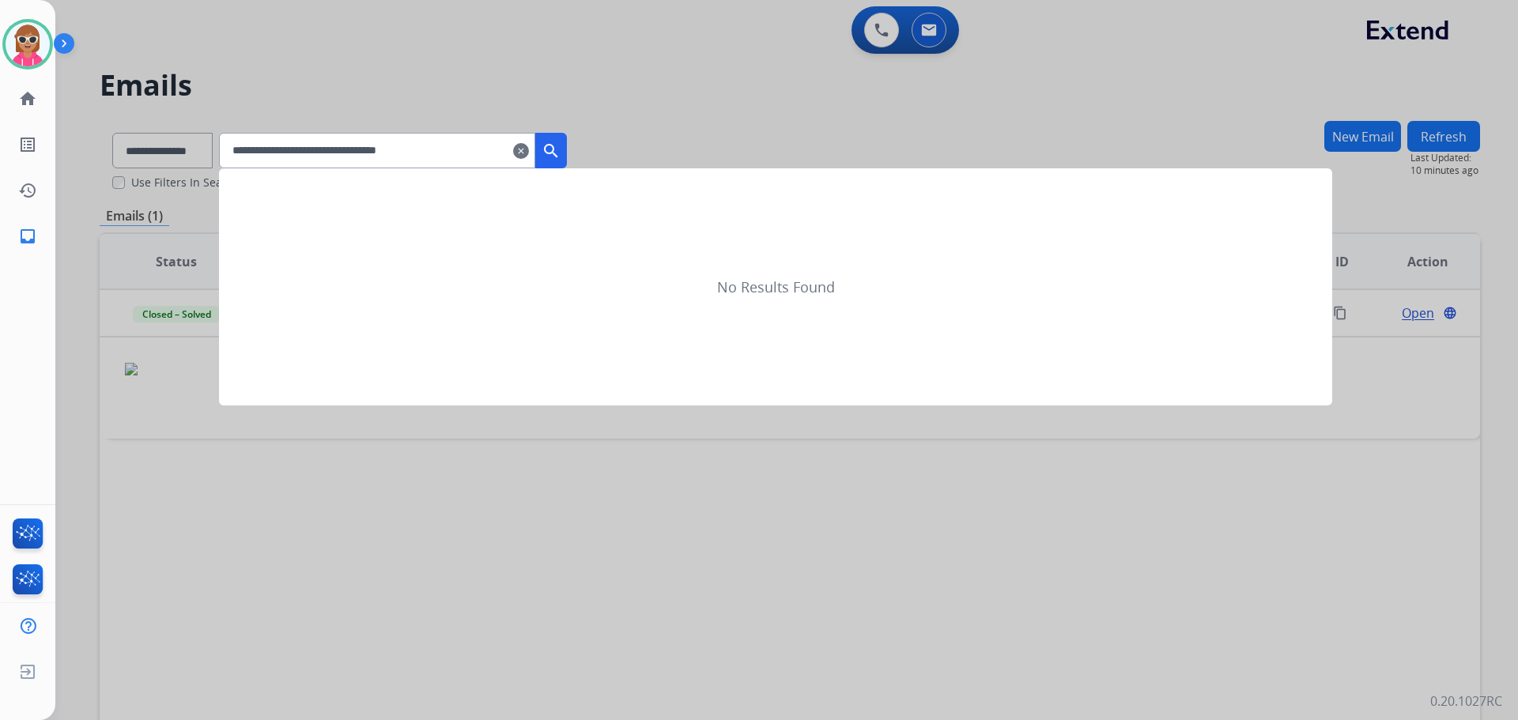
type input "**********"
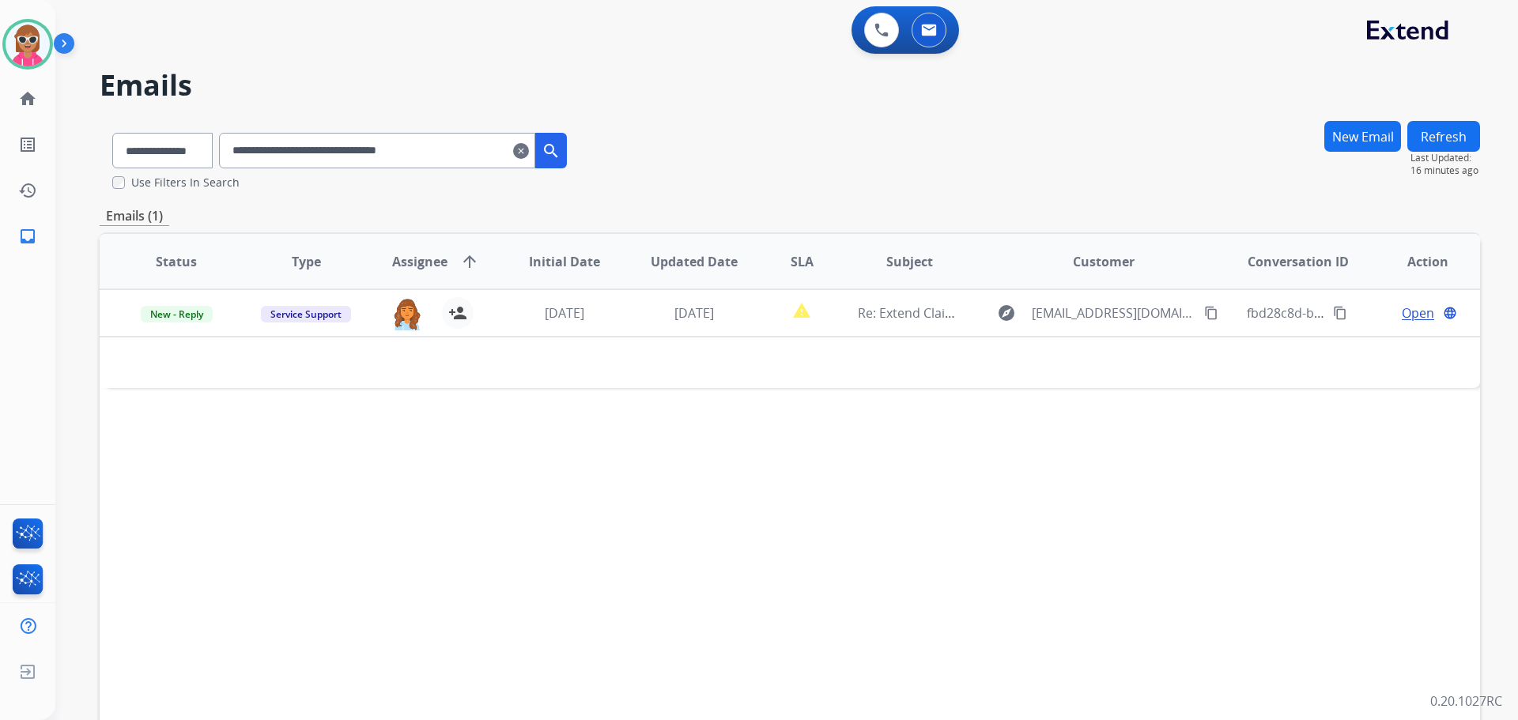
click at [745, 449] on div "Status Type Assignee arrow_upward Initial Date Updated Date SLA Subject Custome…" at bounding box center [790, 497] width 1381 height 530
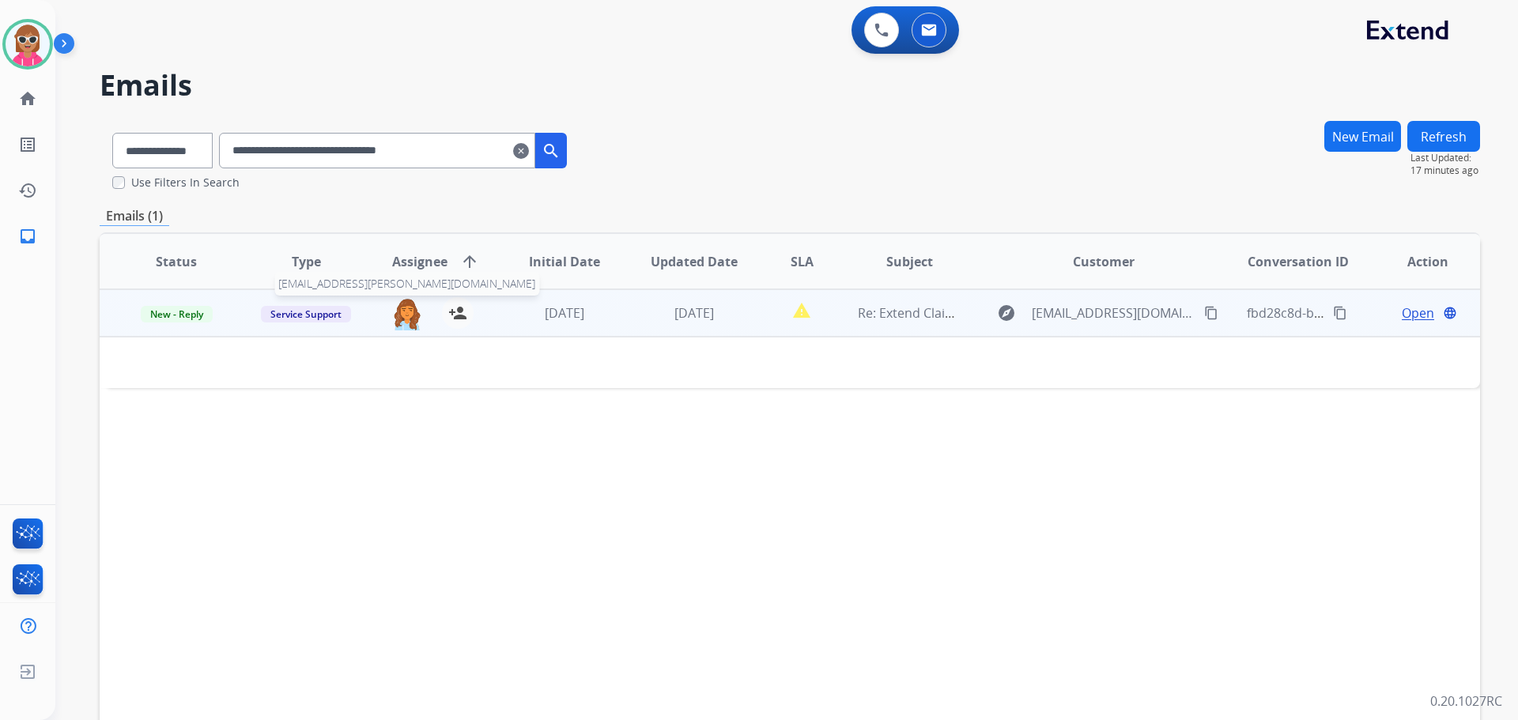
click at [399, 317] on img at bounding box center [407, 313] width 32 height 33
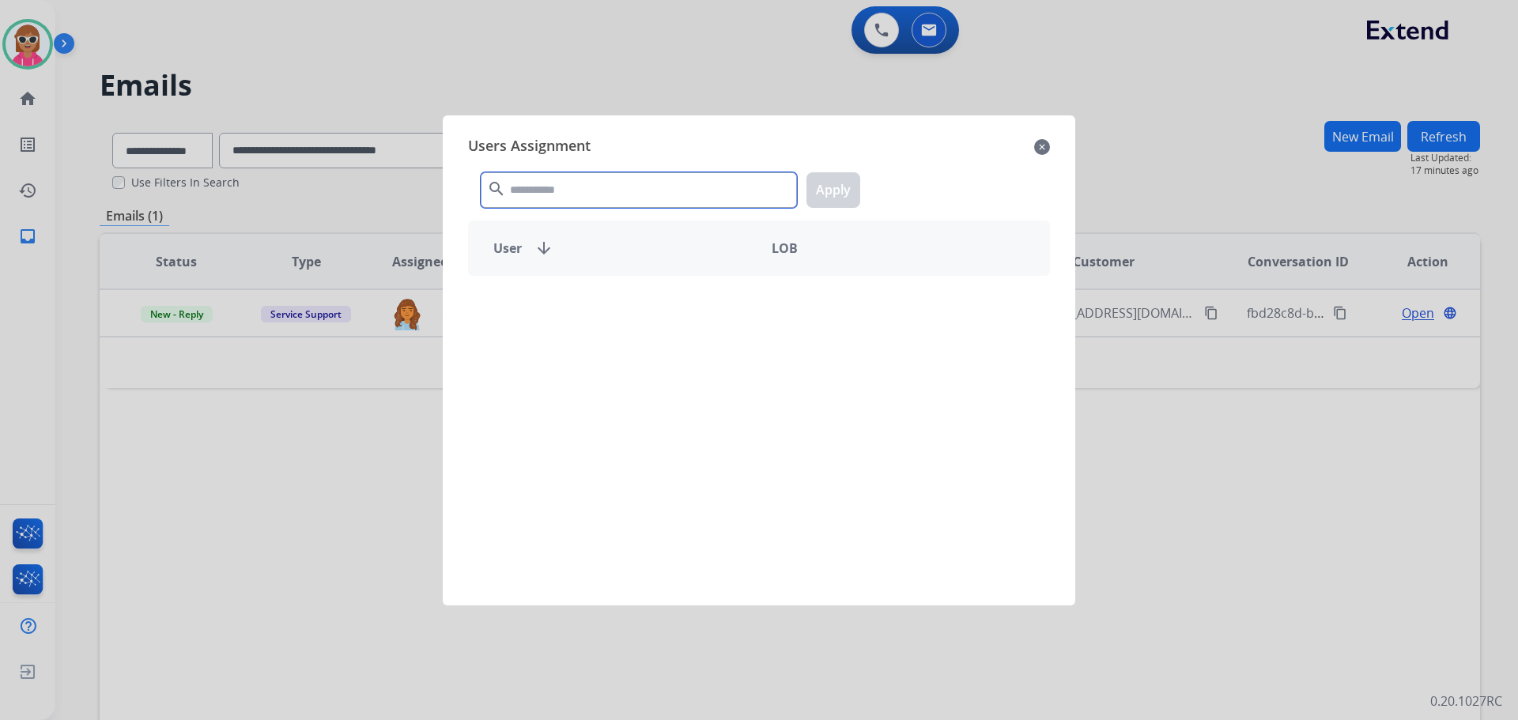
click at [571, 183] on input "text" at bounding box center [639, 190] width 316 height 36
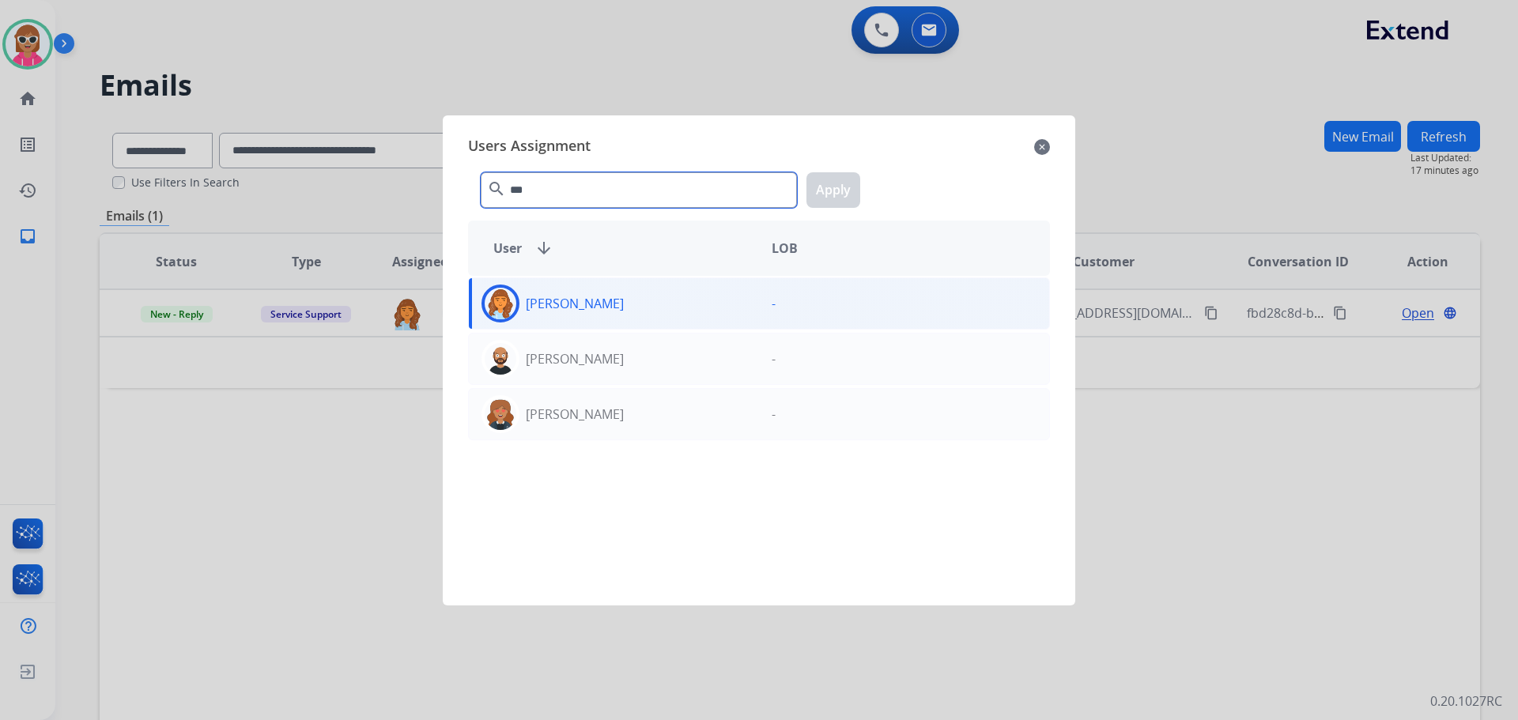
type input "***"
click at [728, 301] on div "[PERSON_NAME]" at bounding box center [614, 304] width 290 height 38
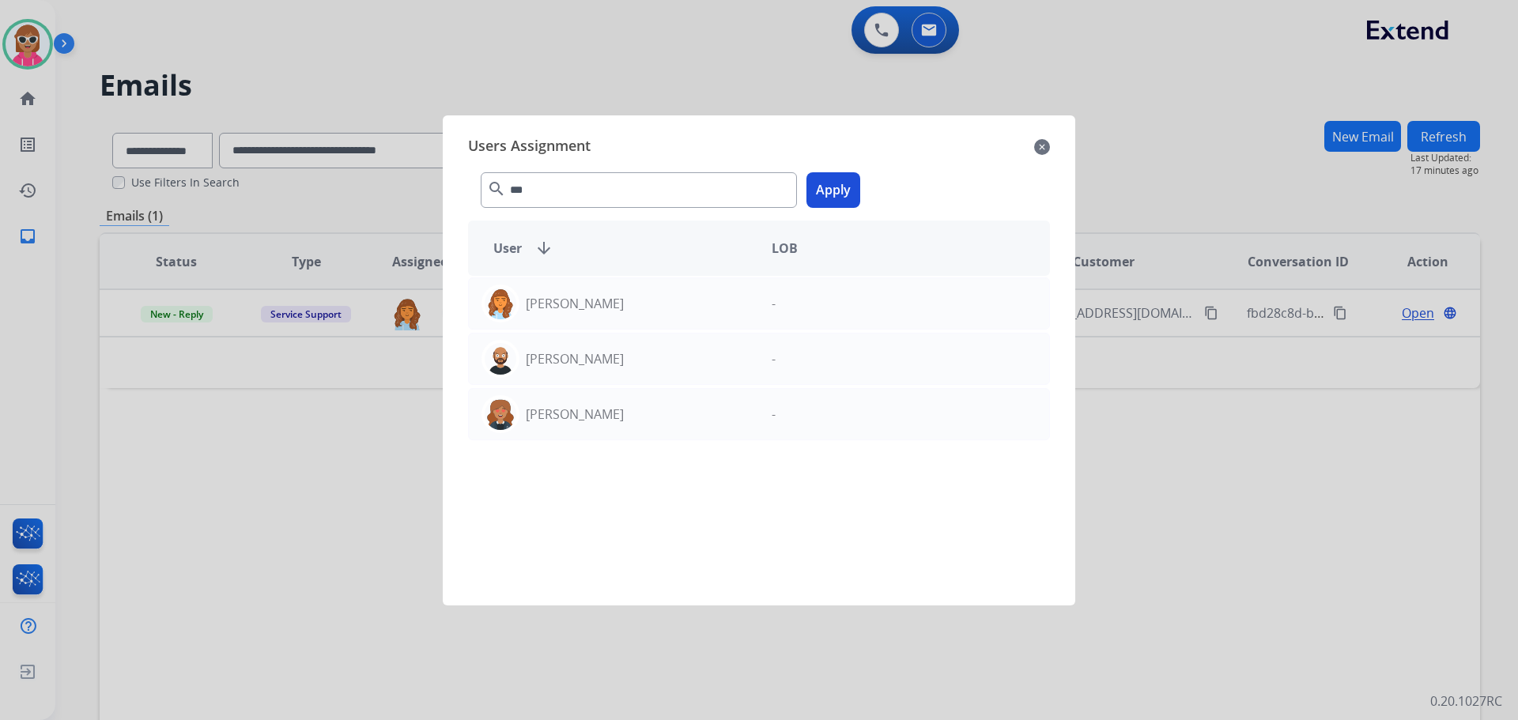
click at [845, 207] on div "*** search Apply" at bounding box center [759, 187] width 582 height 55
click at [842, 201] on button "Apply" at bounding box center [834, 190] width 54 height 36
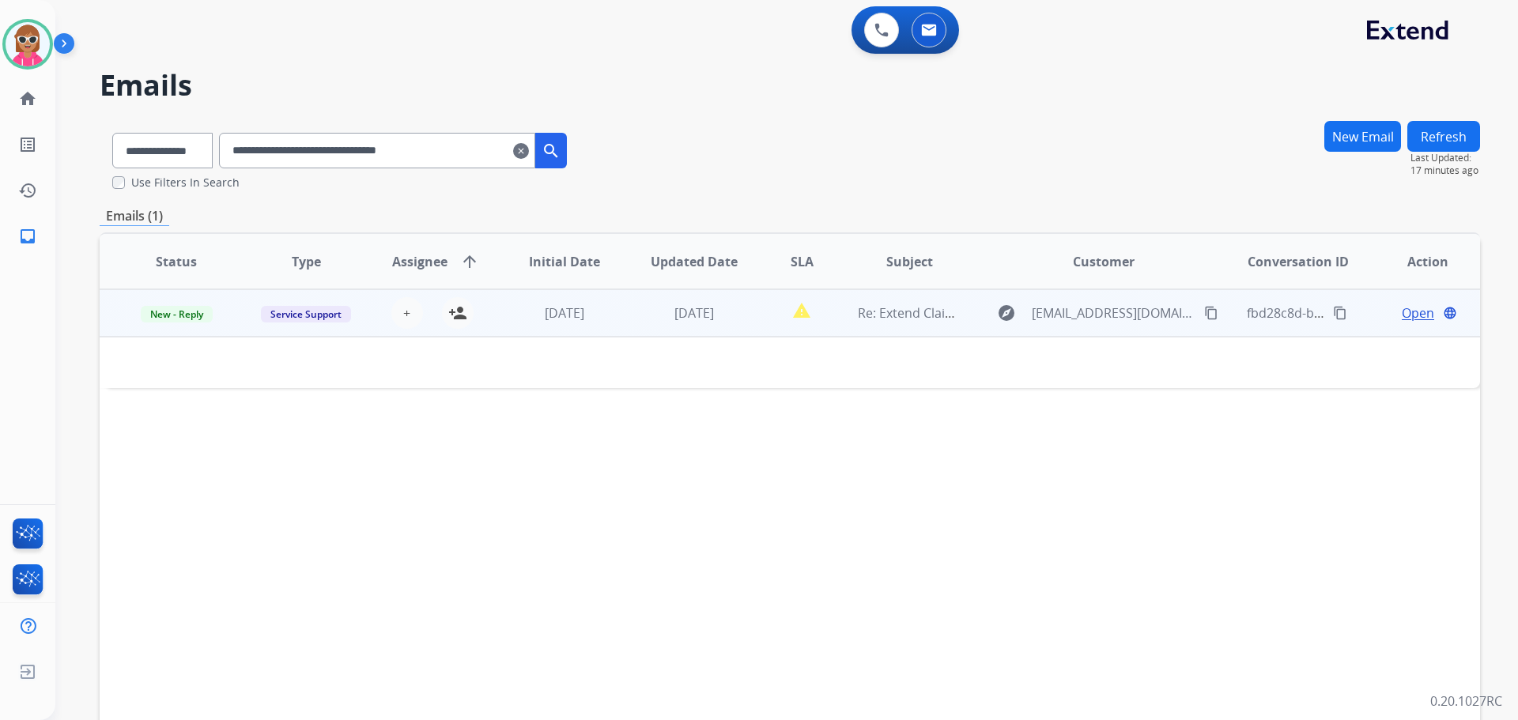
click at [1386, 308] on div "Open language" at bounding box center [1428, 313] width 104 height 19
click at [1402, 313] on span "Open" at bounding box center [1418, 313] width 32 height 19
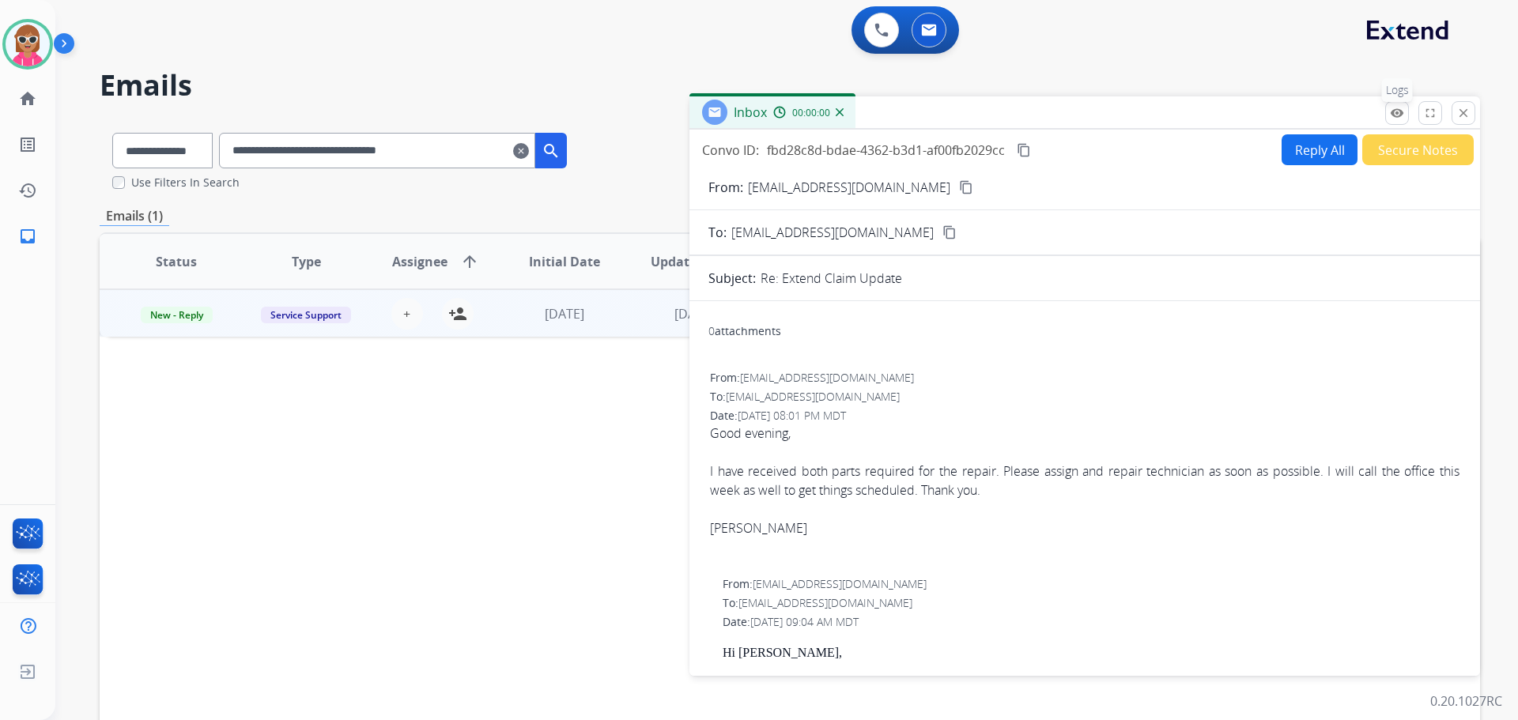
click at [1399, 114] on mat-icon "remove_red_eye" at bounding box center [1397, 113] width 14 height 14
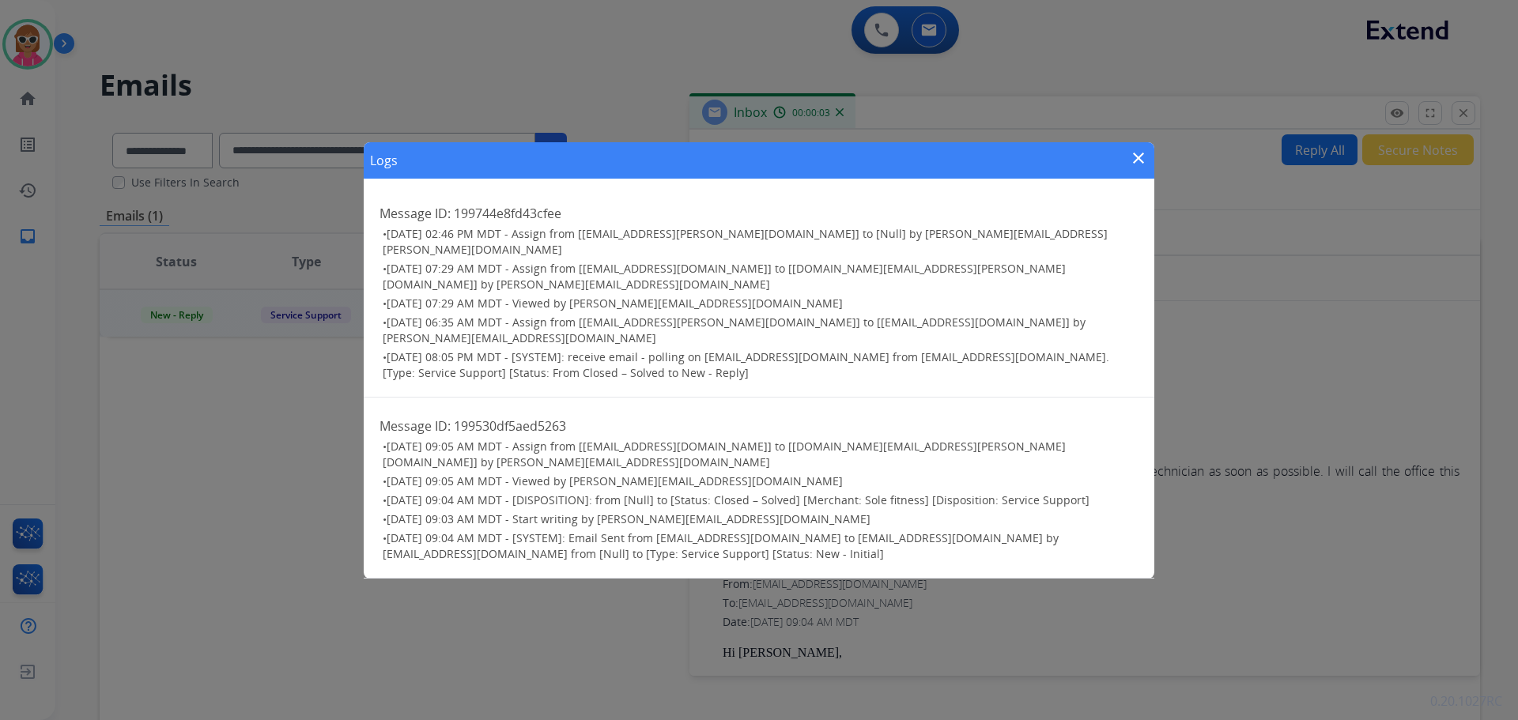
click at [1140, 168] on mat-icon "close" at bounding box center [1138, 158] width 19 height 19
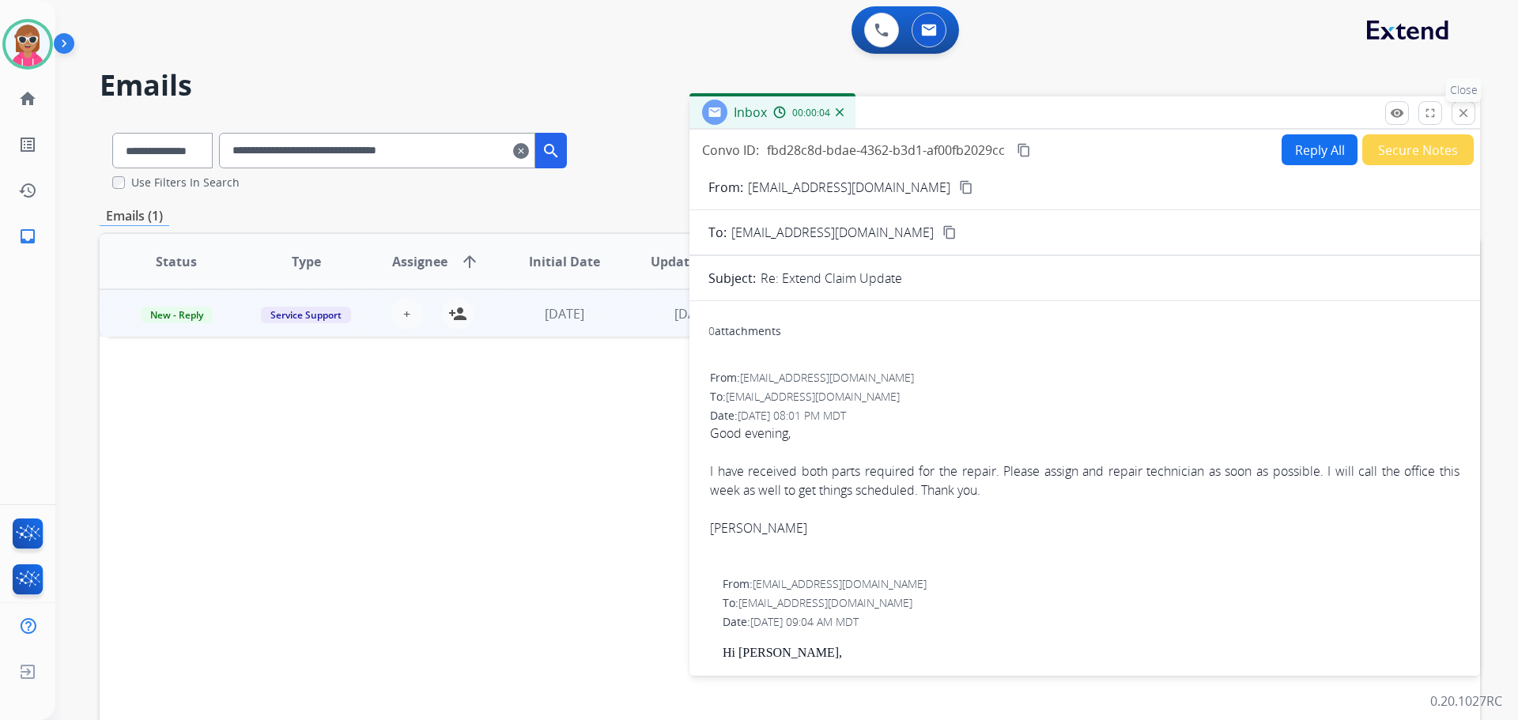
click at [1461, 112] on mat-icon "close" at bounding box center [1464, 113] width 14 height 14
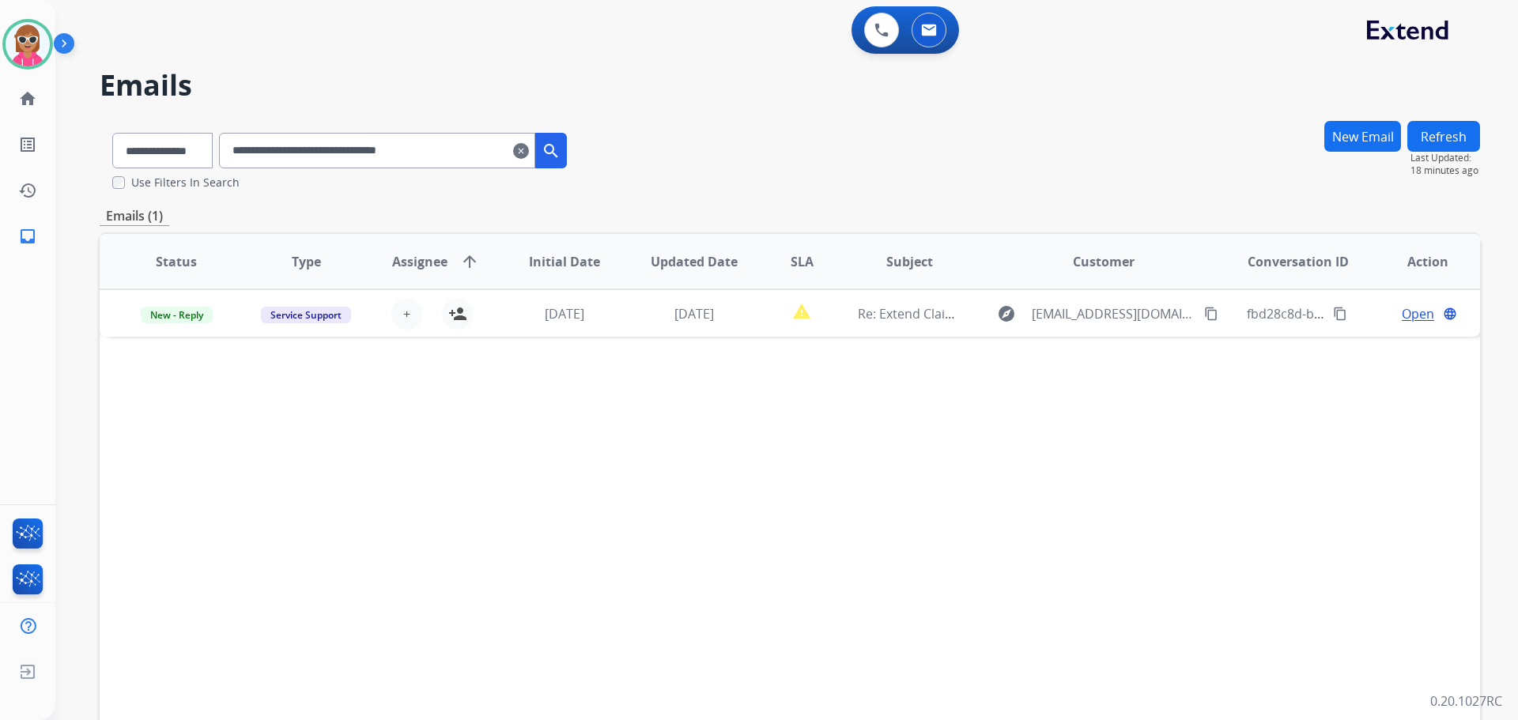
drag, startPoint x: 488, startPoint y: 168, endPoint x: 198, endPoint y: 161, distance: 289.5
click at [198, 161] on div "**********" at bounding box center [340, 147] width 480 height 55
paste input "text"
drag, startPoint x: 487, startPoint y: 164, endPoint x: 0, endPoint y: 148, distance: 487.4
click at [0, 148] on div "**********" at bounding box center [759, 360] width 1518 height 720
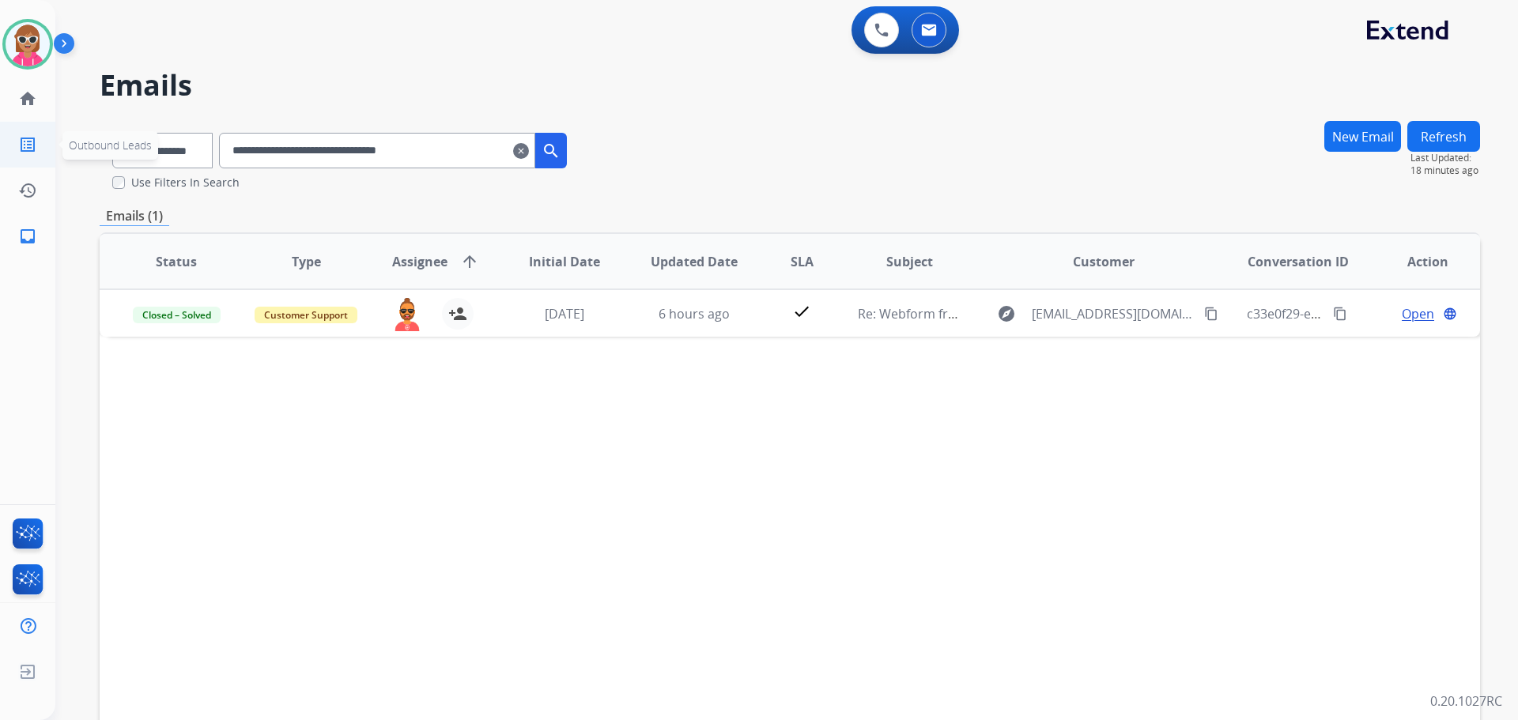
paste input "text"
drag, startPoint x: 480, startPoint y: 144, endPoint x: 47, endPoint y: 144, distance: 432.6
click at [49, 144] on div "**********" at bounding box center [759, 360] width 1518 height 720
paste input "text"
drag, startPoint x: 498, startPoint y: 161, endPoint x: 33, endPoint y: 164, distance: 465.0
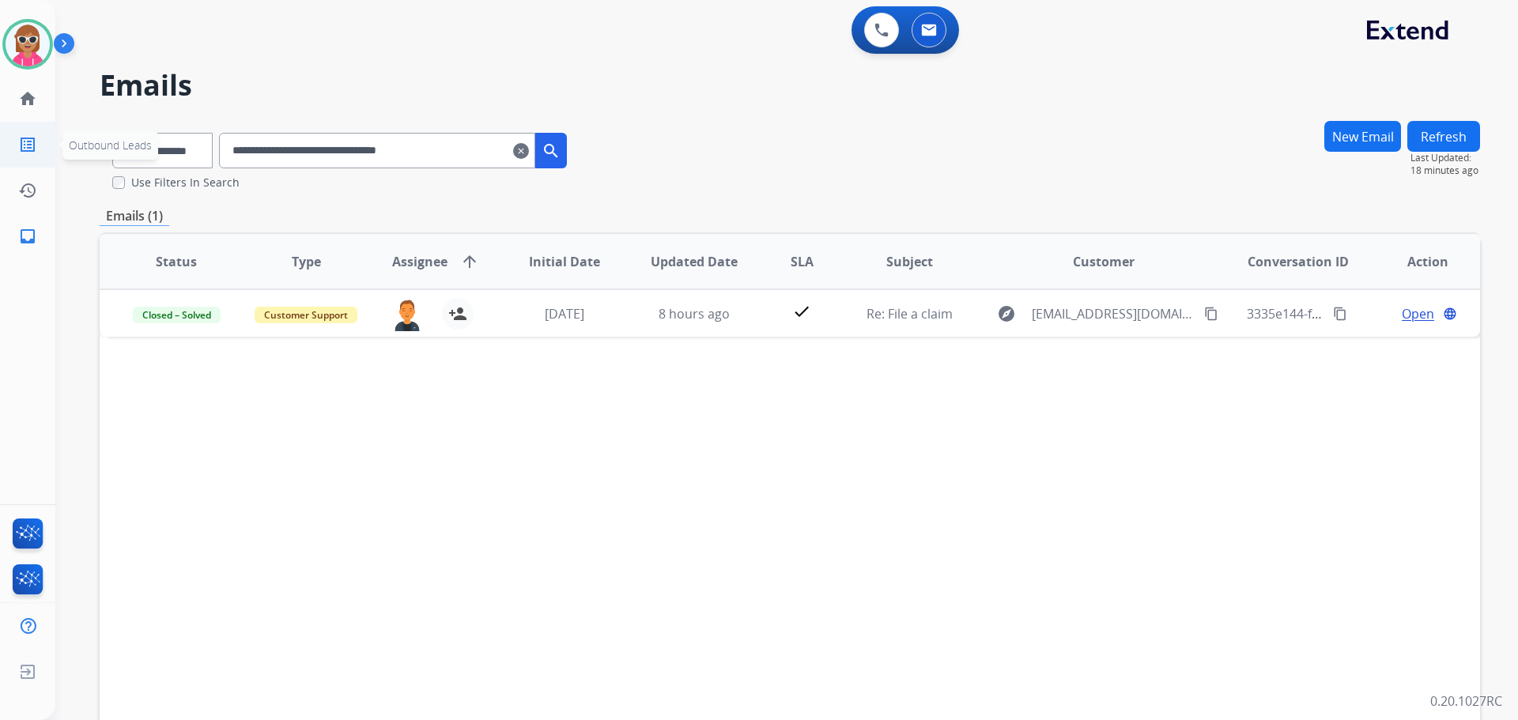
click at [33, 164] on div "**********" at bounding box center [759, 360] width 1518 height 720
paste input "text"
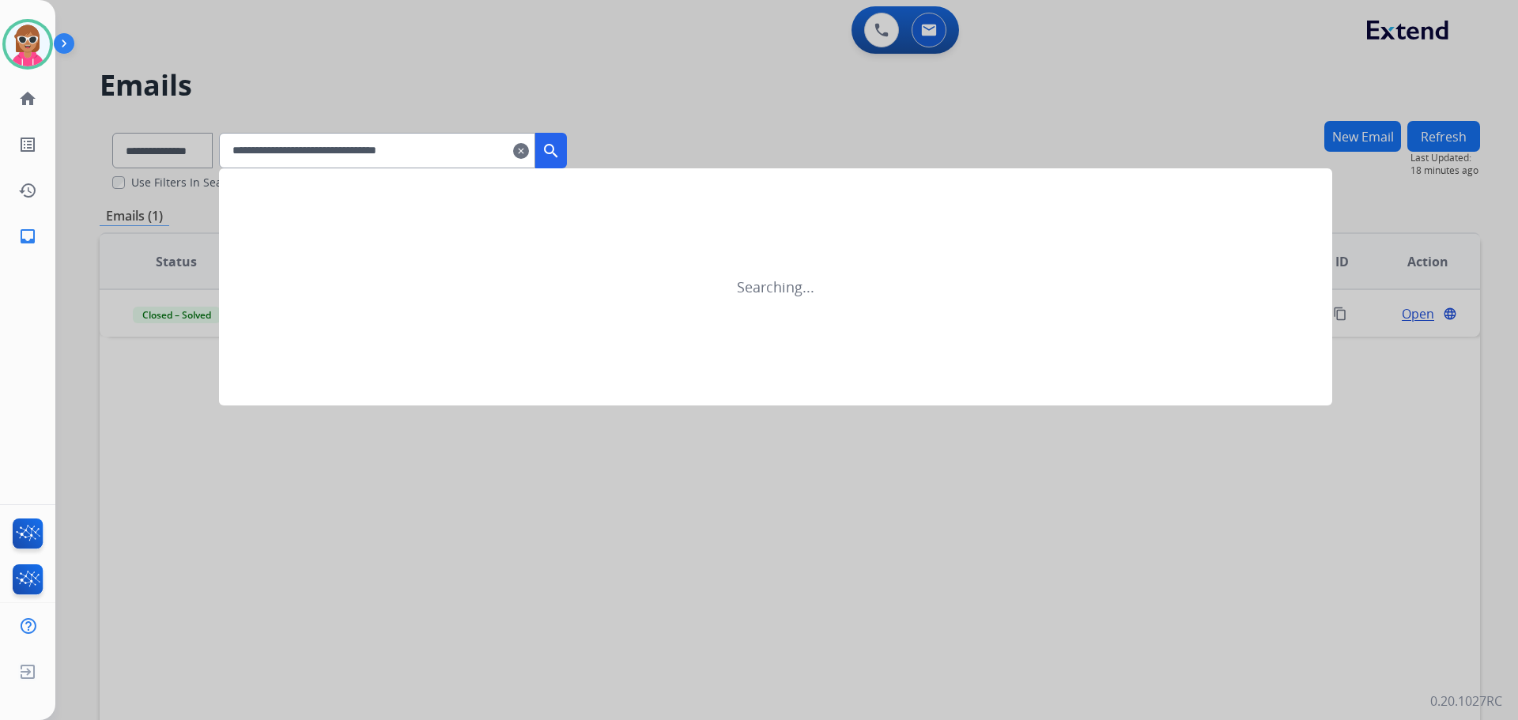
click at [565, 138] on button "search" at bounding box center [551, 151] width 32 height 36
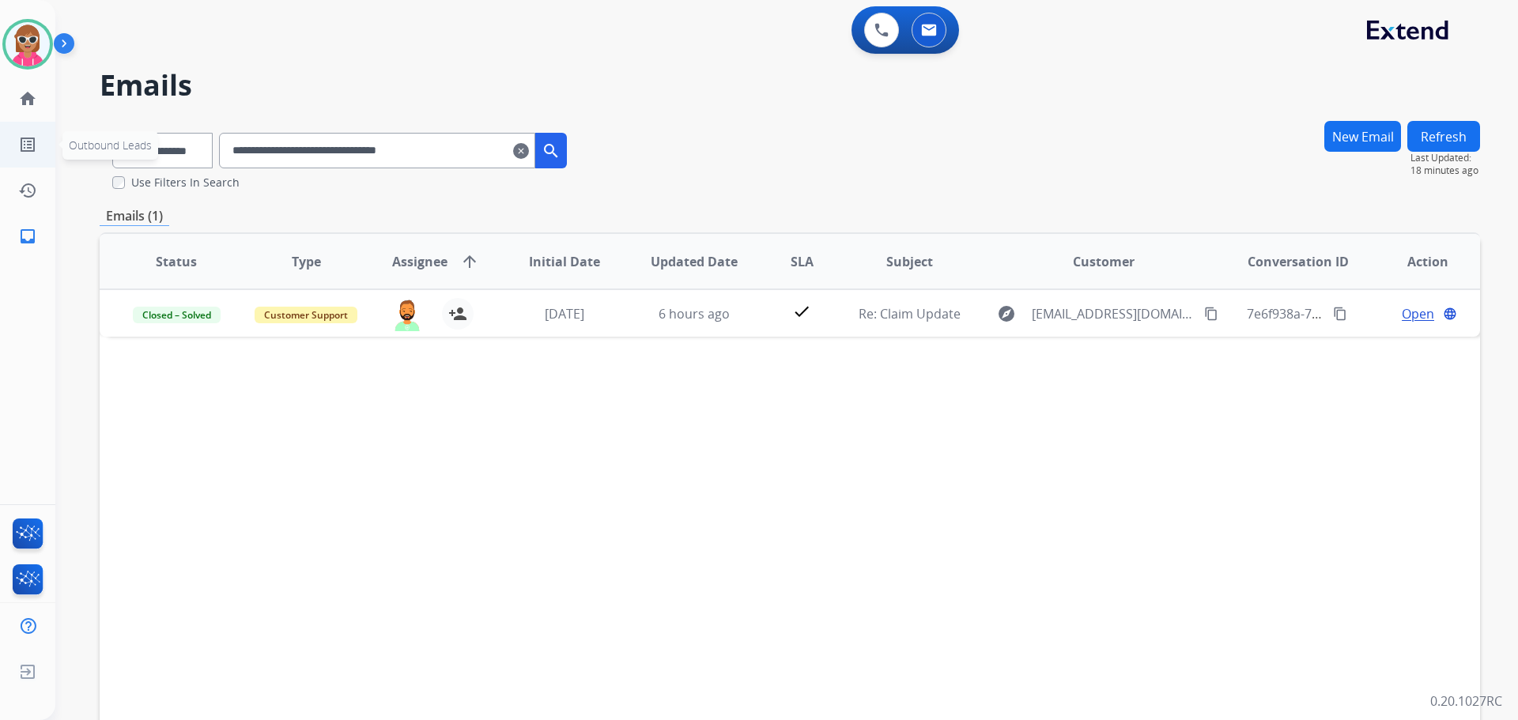
drag, startPoint x: 472, startPoint y: 155, endPoint x: 17, endPoint y: 157, distance: 455.5
click at [20, 157] on div "**********" at bounding box center [759, 360] width 1518 height 720
paste input "text"
drag, startPoint x: 486, startPoint y: 161, endPoint x: 168, endPoint y: 174, distance: 318.9
click at [168, 174] on div "**********" at bounding box center [340, 147] width 480 height 55
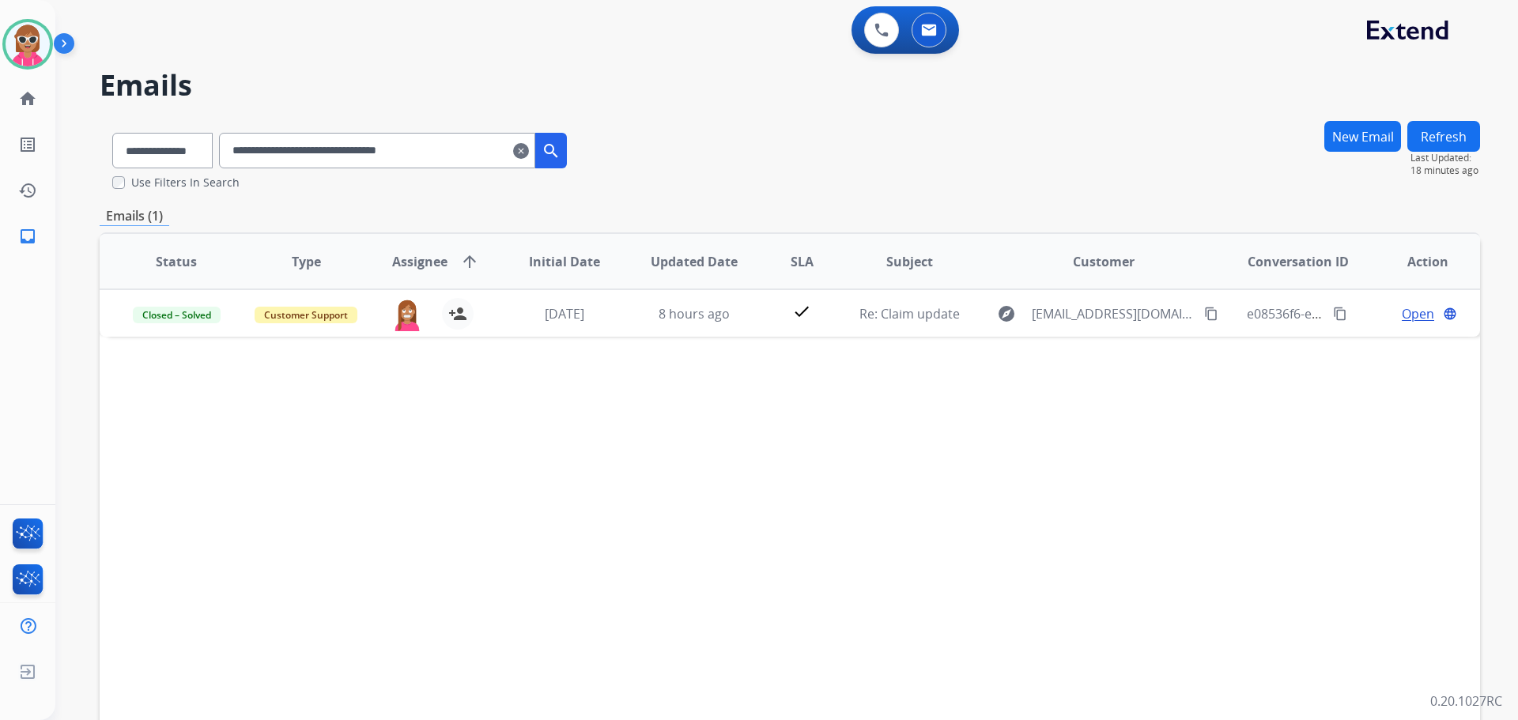
paste input "text"
click at [460, 135] on input "**********" at bounding box center [377, 151] width 316 height 36
drag, startPoint x: 490, startPoint y: 146, endPoint x: 142, endPoint y: 146, distance: 348.0
click at [142, 146] on div "**********" at bounding box center [340, 147] width 480 height 55
paste input "text"
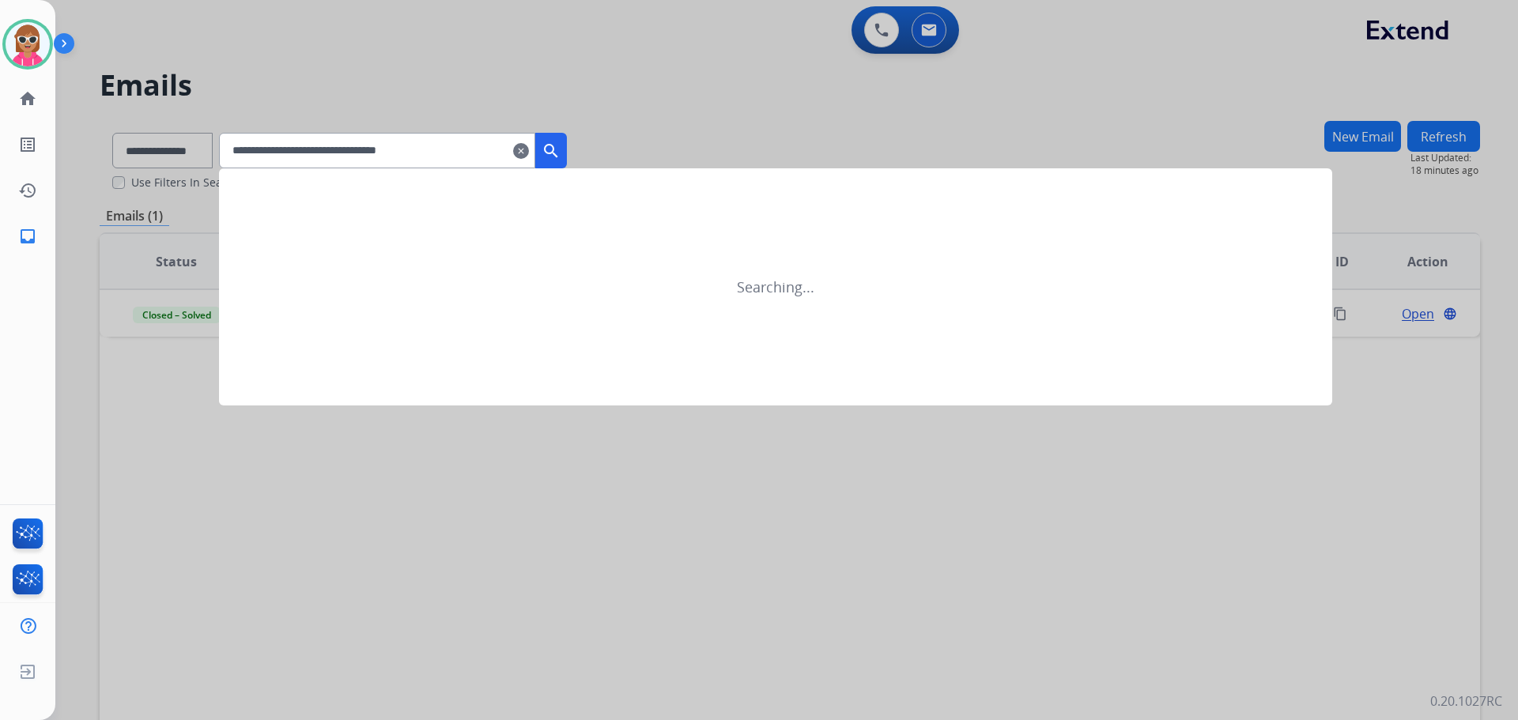
type input "**********"
click at [561, 146] on mat-icon "search" at bounding box center [551, 151] width 19 height 19
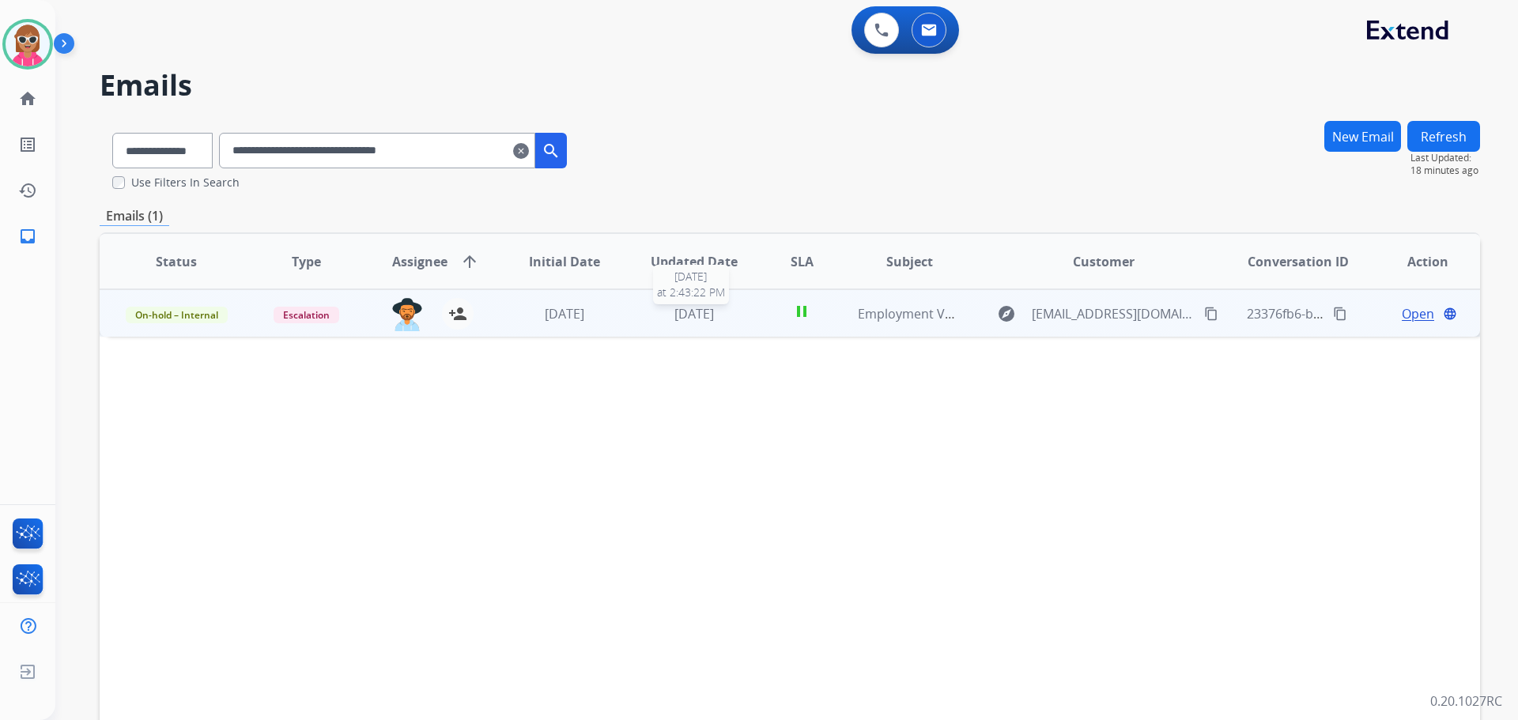
click at [714, 308] on span "5 days ago" at bounding box center [695, 313] width 40 height 17
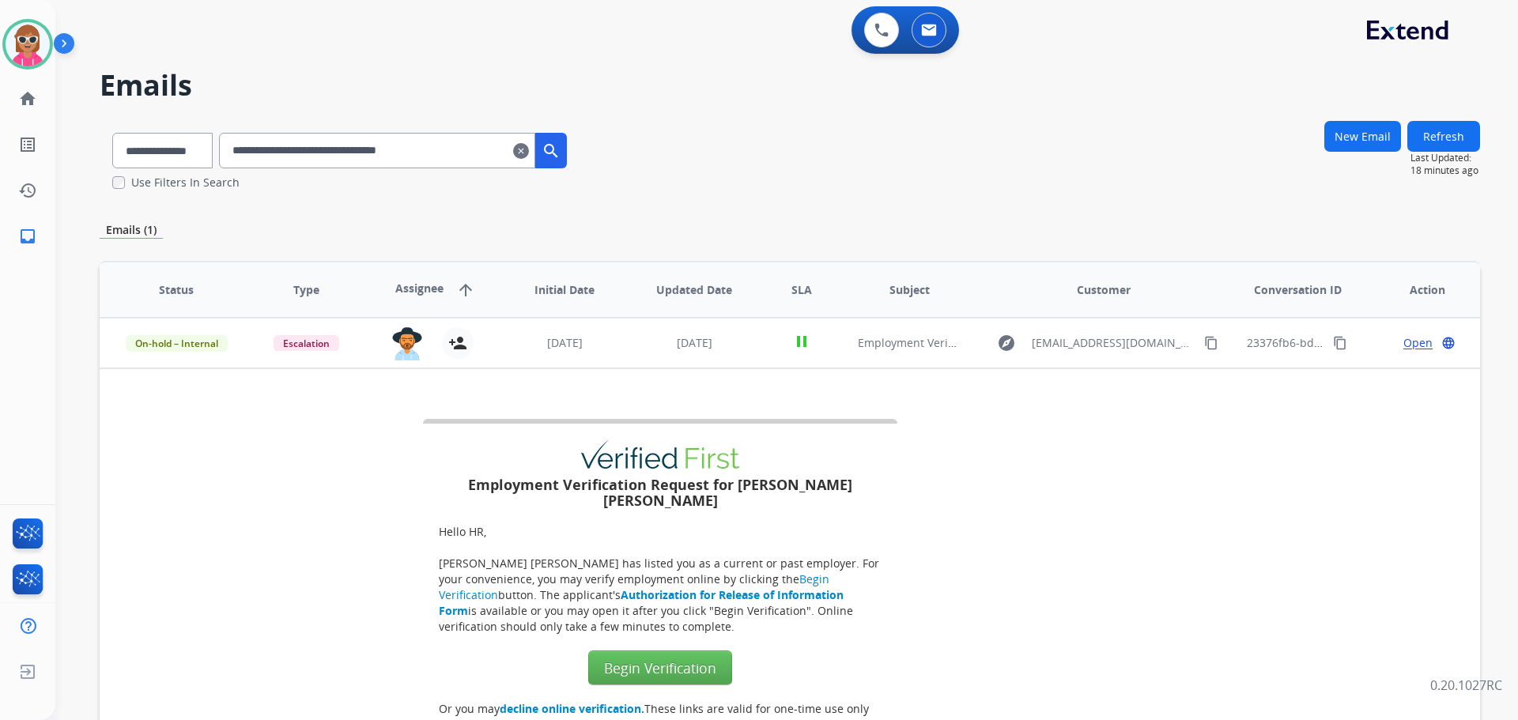
click at [713, 308] on th "Updated Date" at bounding box center [683, 290] width 130 height 55
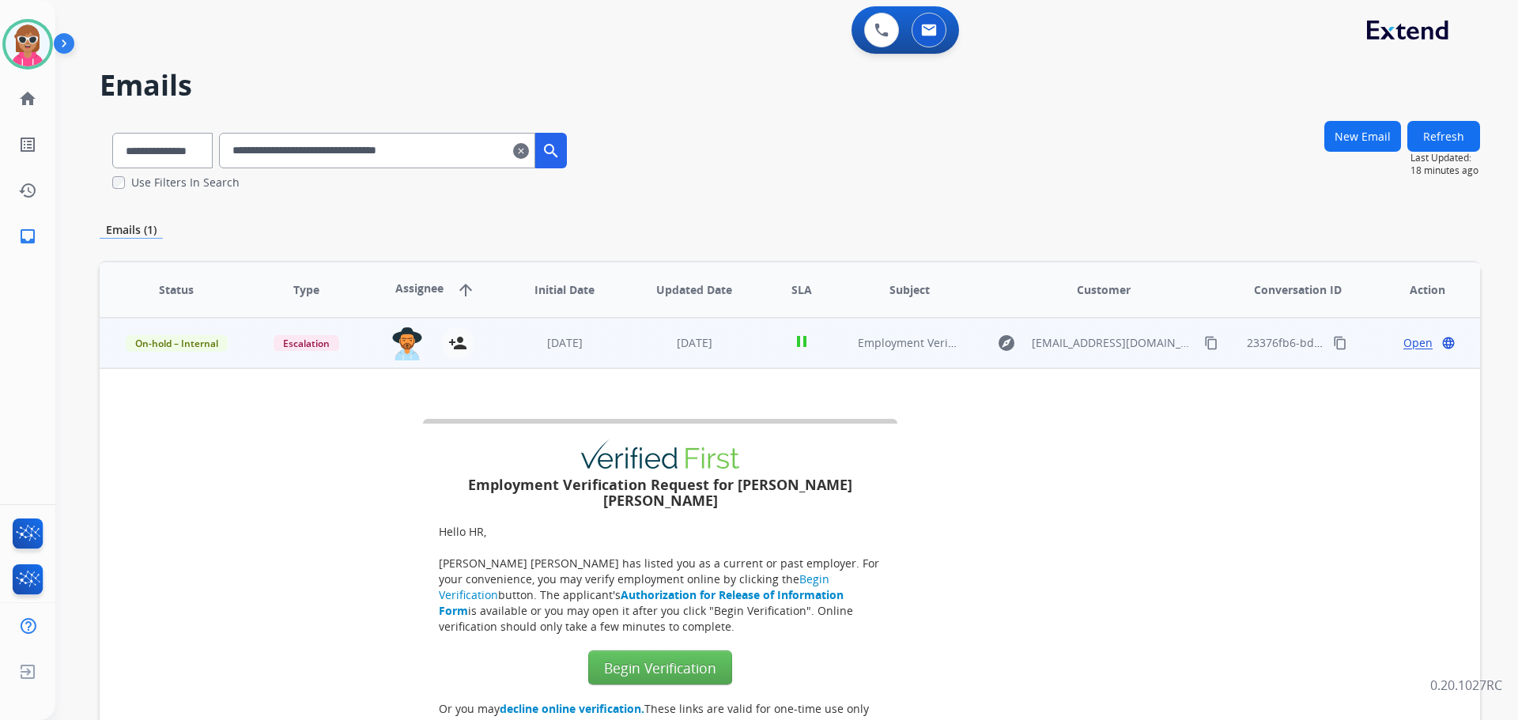
click at [1415, 344] on span "Open" at bounding box center [1418, 343] width 29 height 16
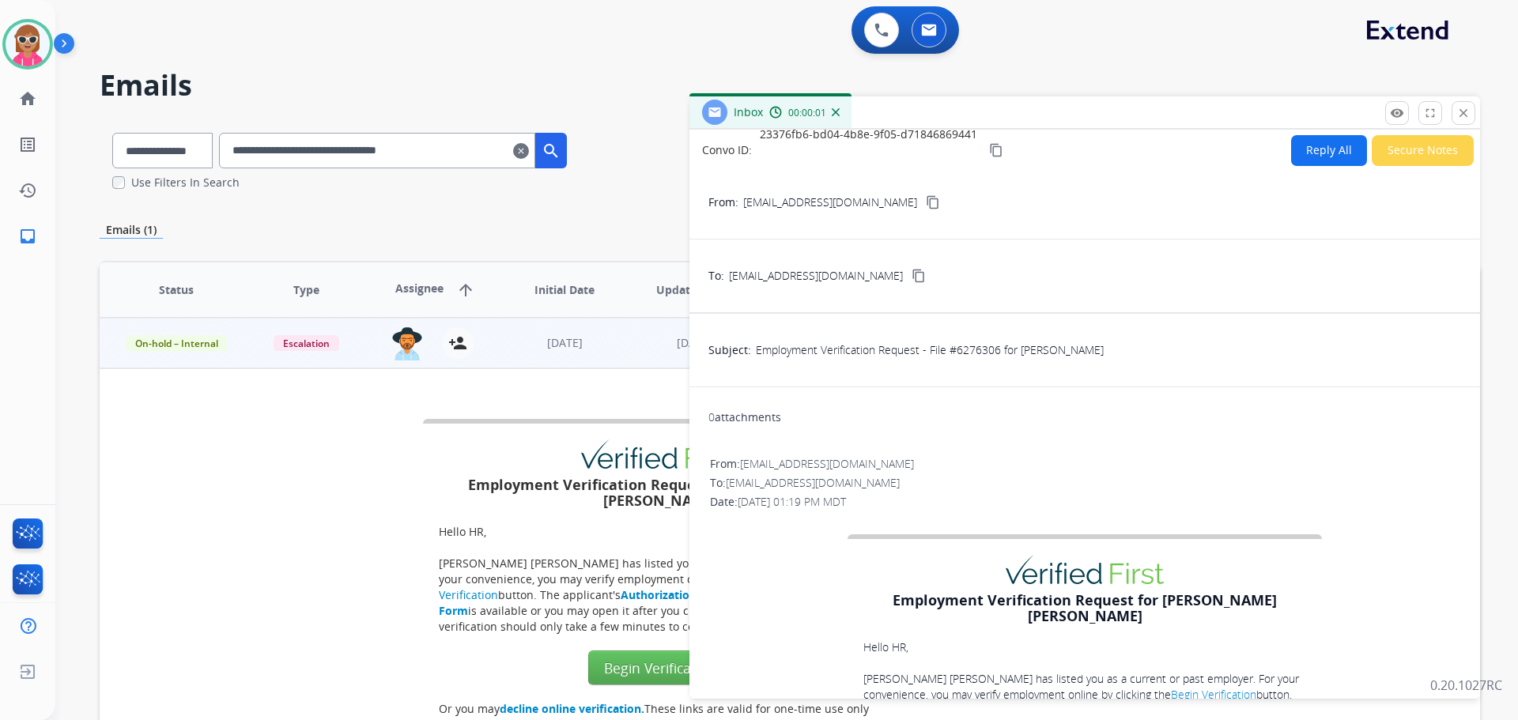
click at [1401, 155] on button "Secure Notes" at bounding box center [1423, 150] width 102 height 31
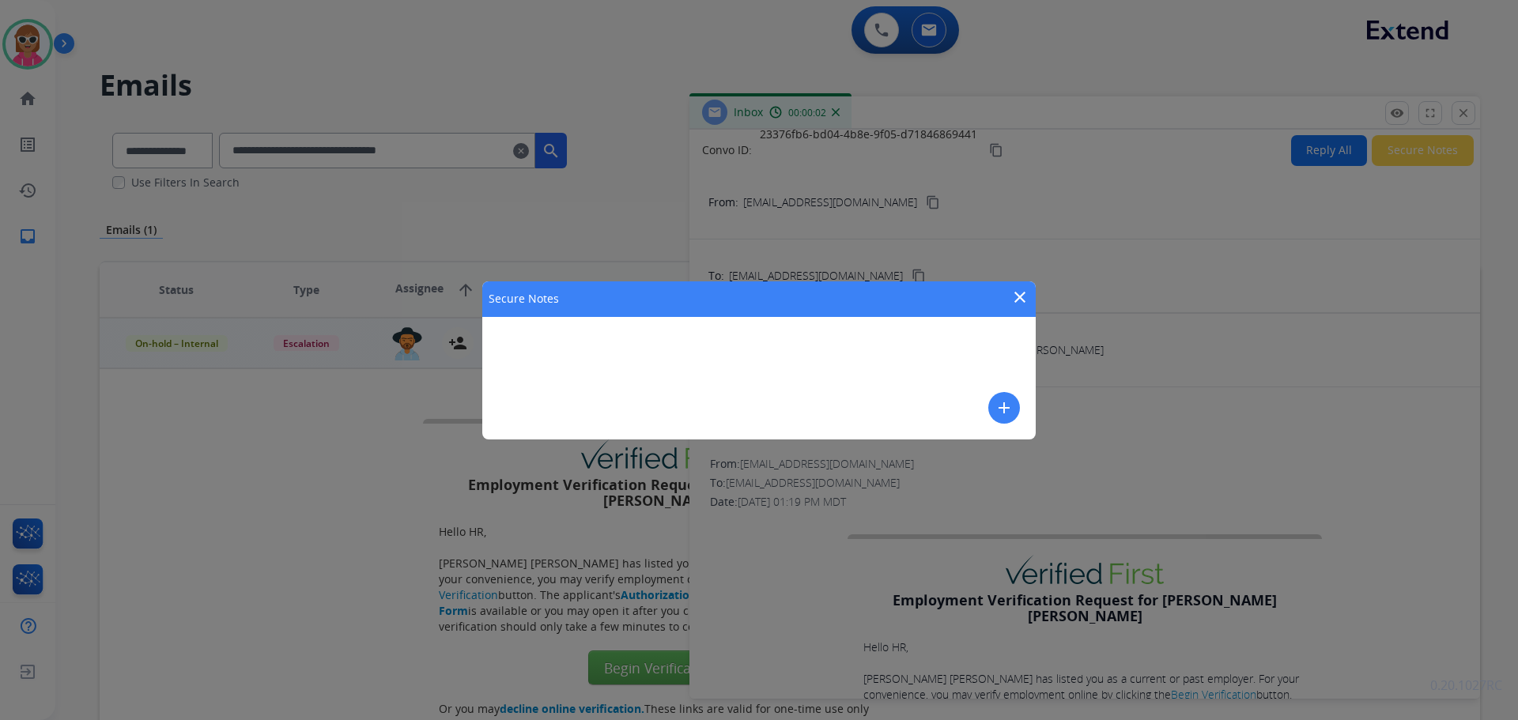
click at [1015, 295] on mat-icon "close" at bounding box center [1020, 297] width 19 height 19
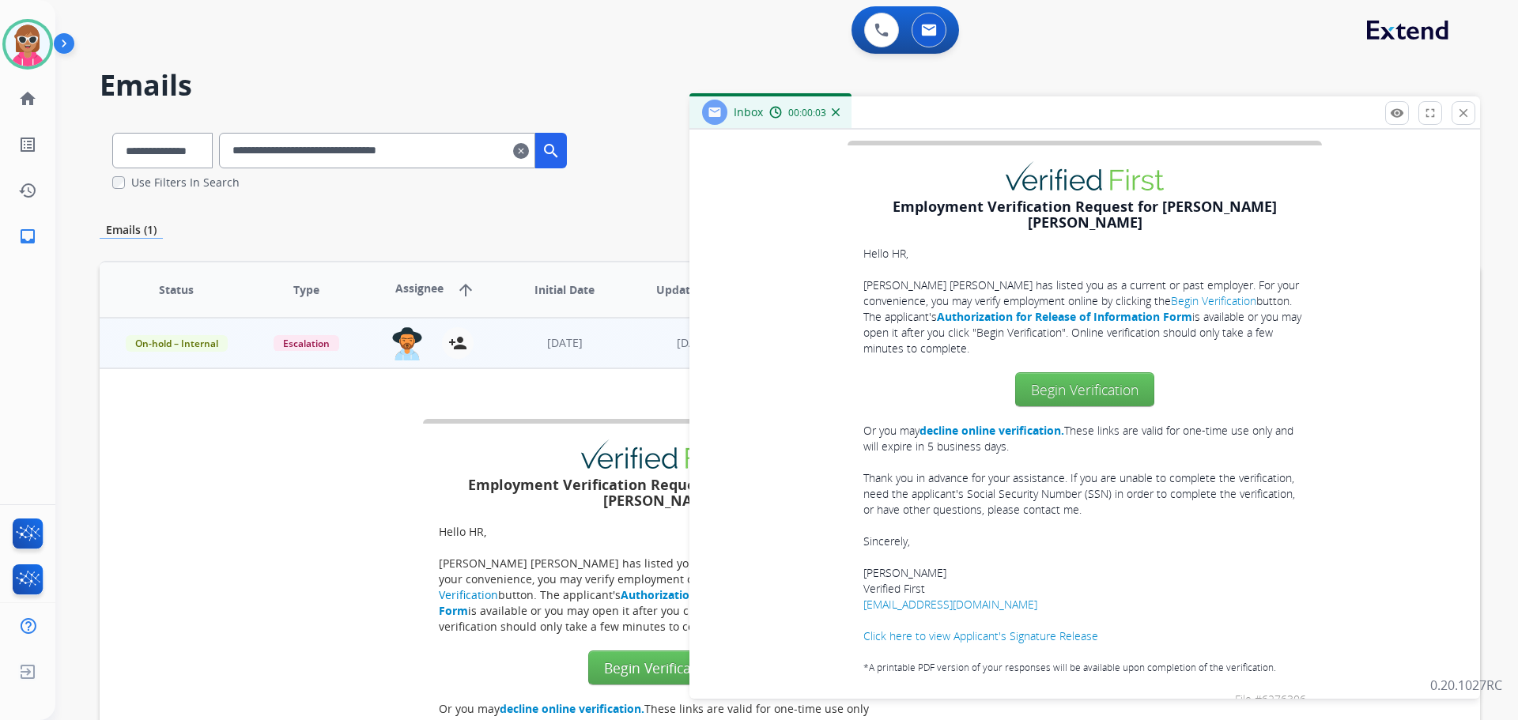
scroll to position [395, 0]
click at [257, 449] on div "Employment Verification Request for MLEKUSH, JARED MATTHEW REESE Hello HR, MLEK…" at bounding box center [661, 716] width 1070 height 594
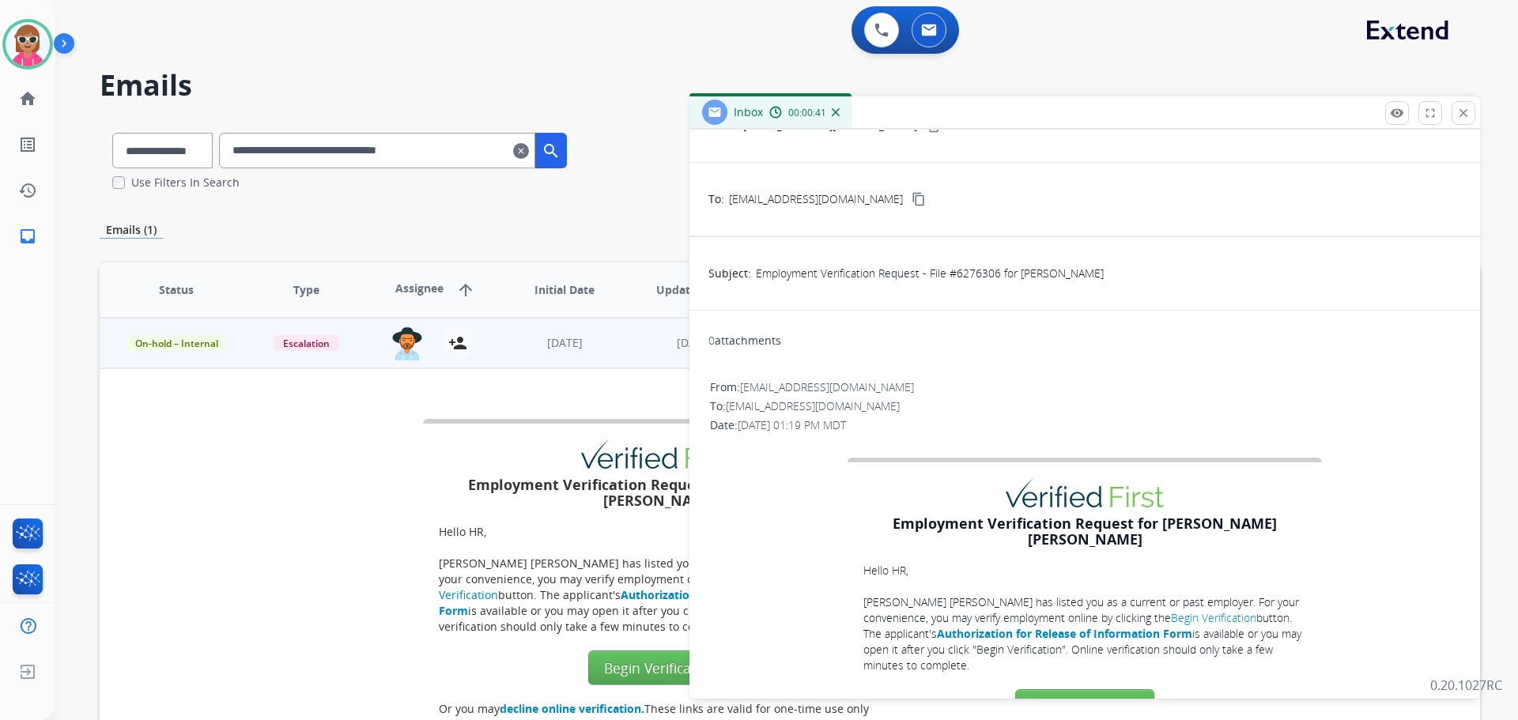
scroll to position [0, 0]
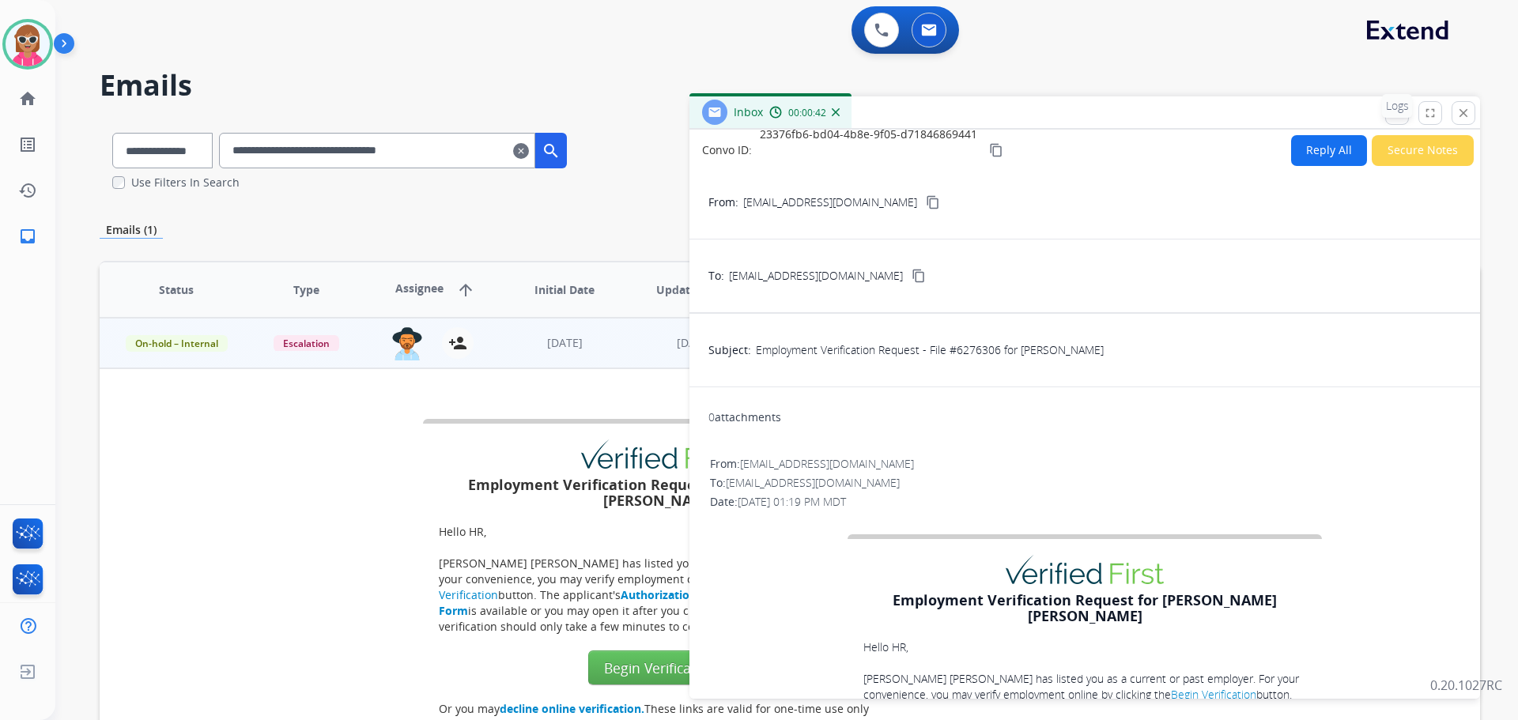
click at [1389, 115] on p "Logs" at bounding box center [1397, 106] width 31 height 24
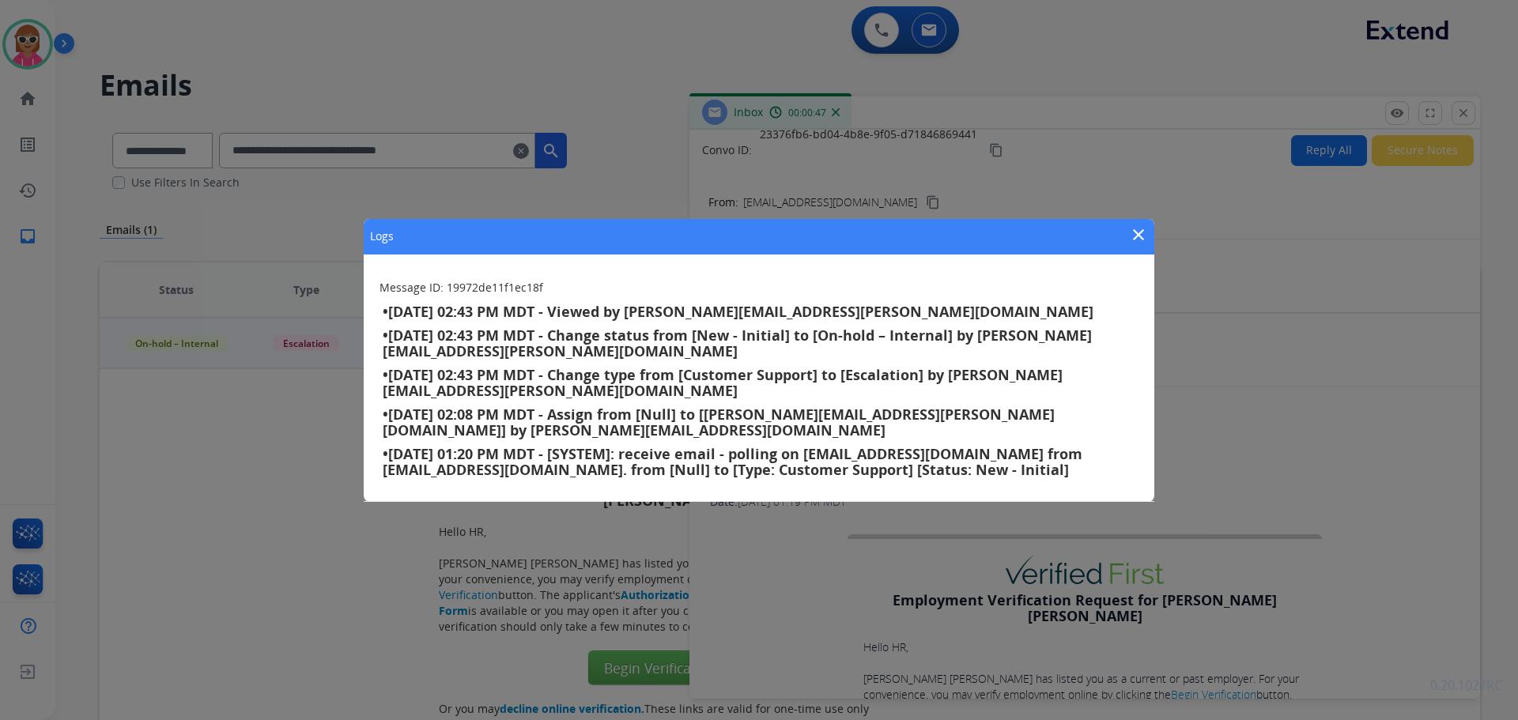
click at [1140, 237] on mat-icon "close" at bounding box center [1138, 234] width 19 height 19
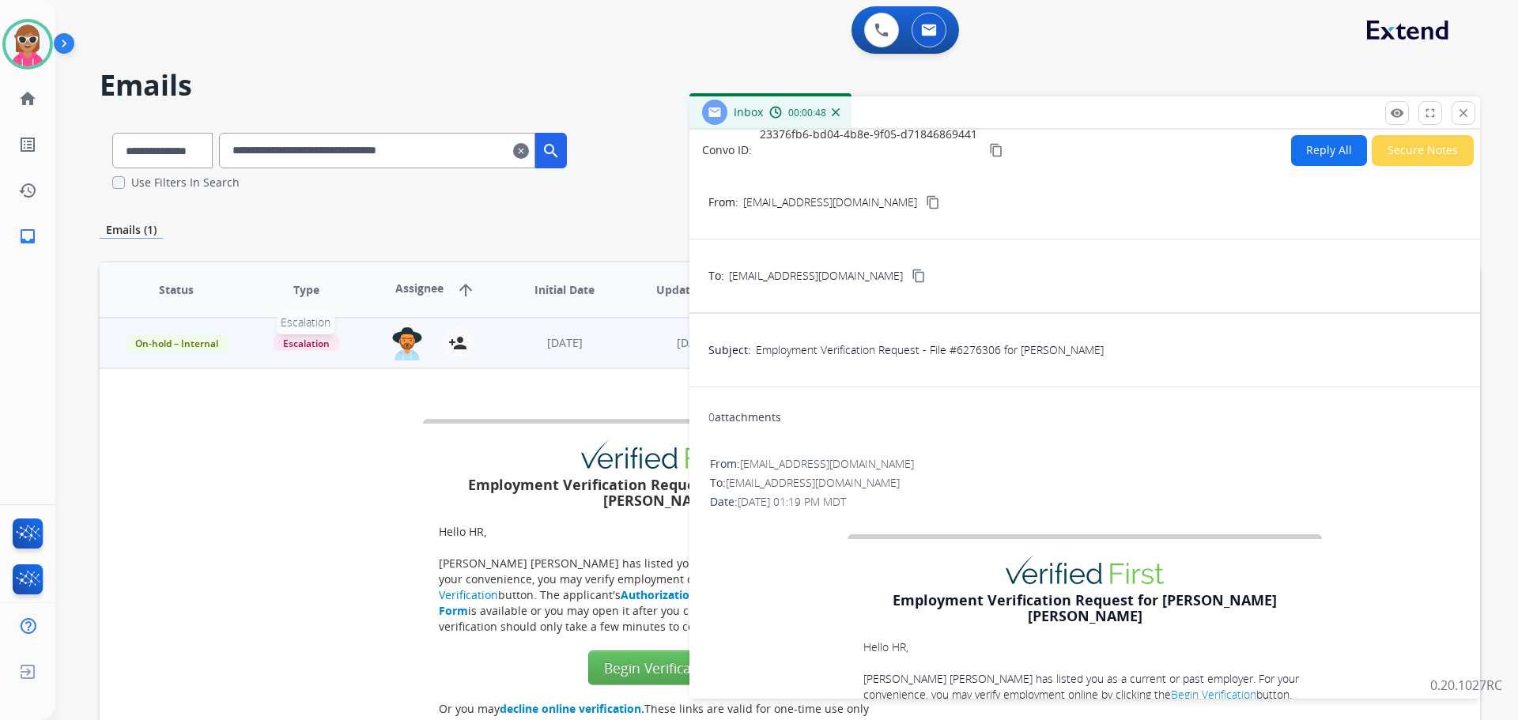
click at [293, 340] on span "Escalation" at bounding box center [307, 343] width 66 height 17
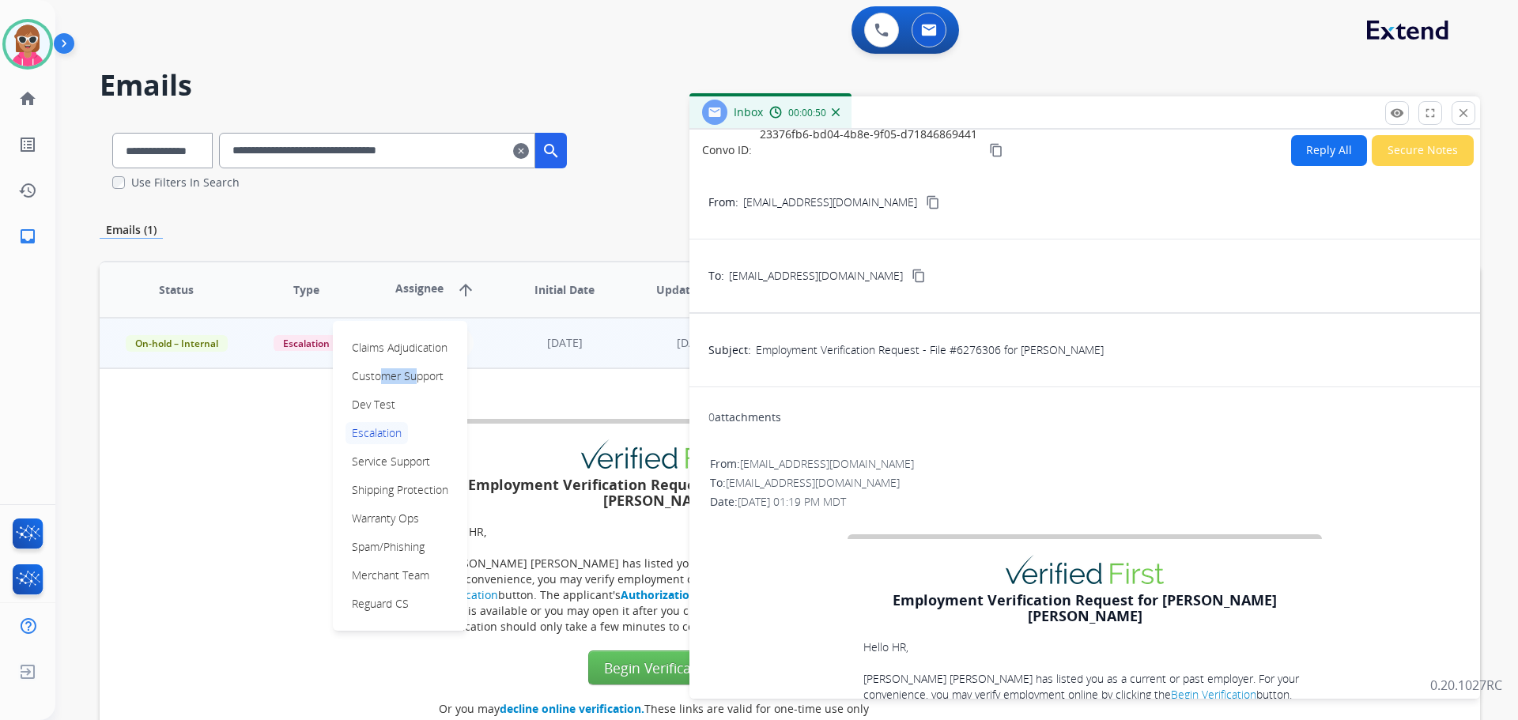
drag, startPoint x: 378, startPoint y: 374, endPoint x: 361, endPoint y: 377, distance: 16.9
click at [371, 374] on p "Customer Support" at bounding box center [398, 376] width 104 height 22
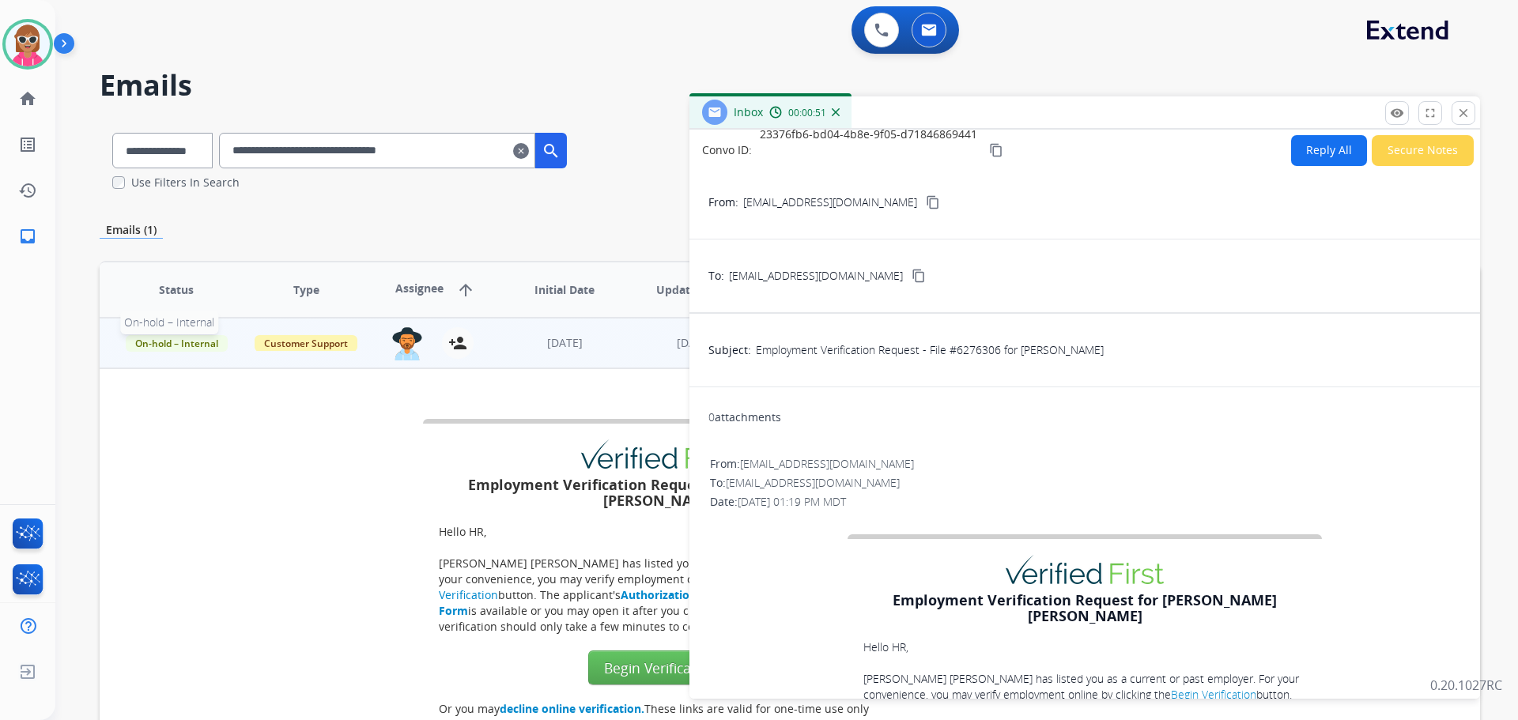
click at [169, 339] on span "On-hold – Internal" at bounding box center [177, 343] width 102 height 17
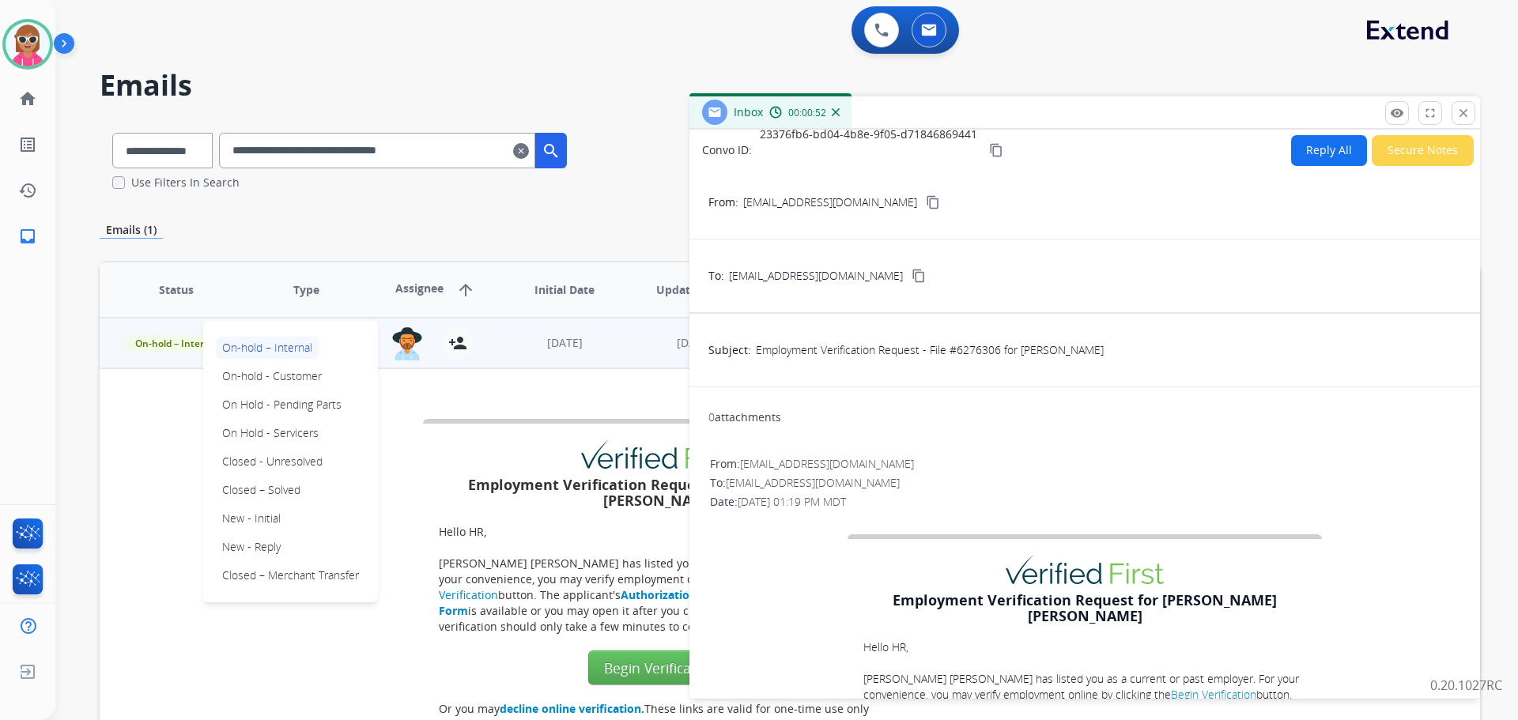
click at [264, 524] on p "New - Initial" at bounding box center [251, 519] width 71 height 22
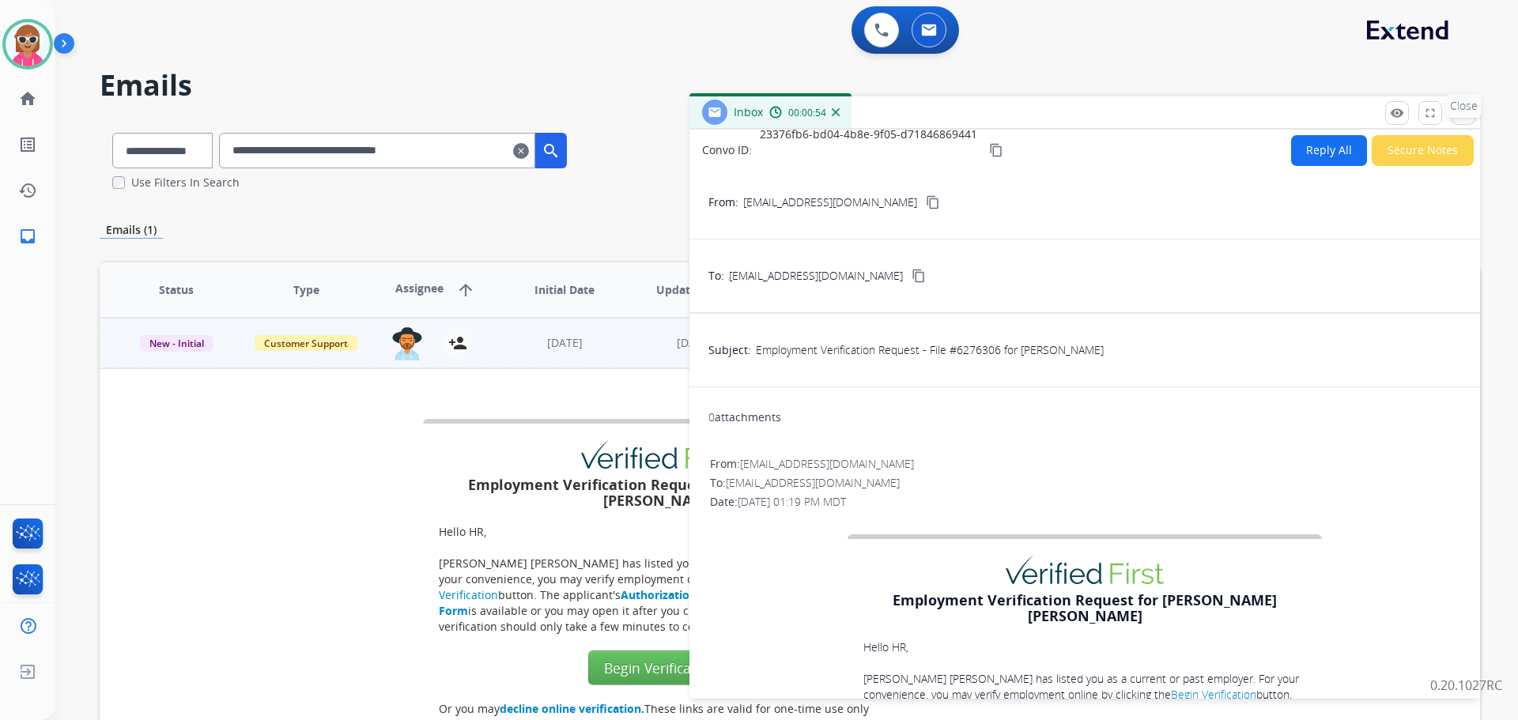
click at [1460, 116] on p "Close" at bounding box center [1464, 106] width 36 height 24
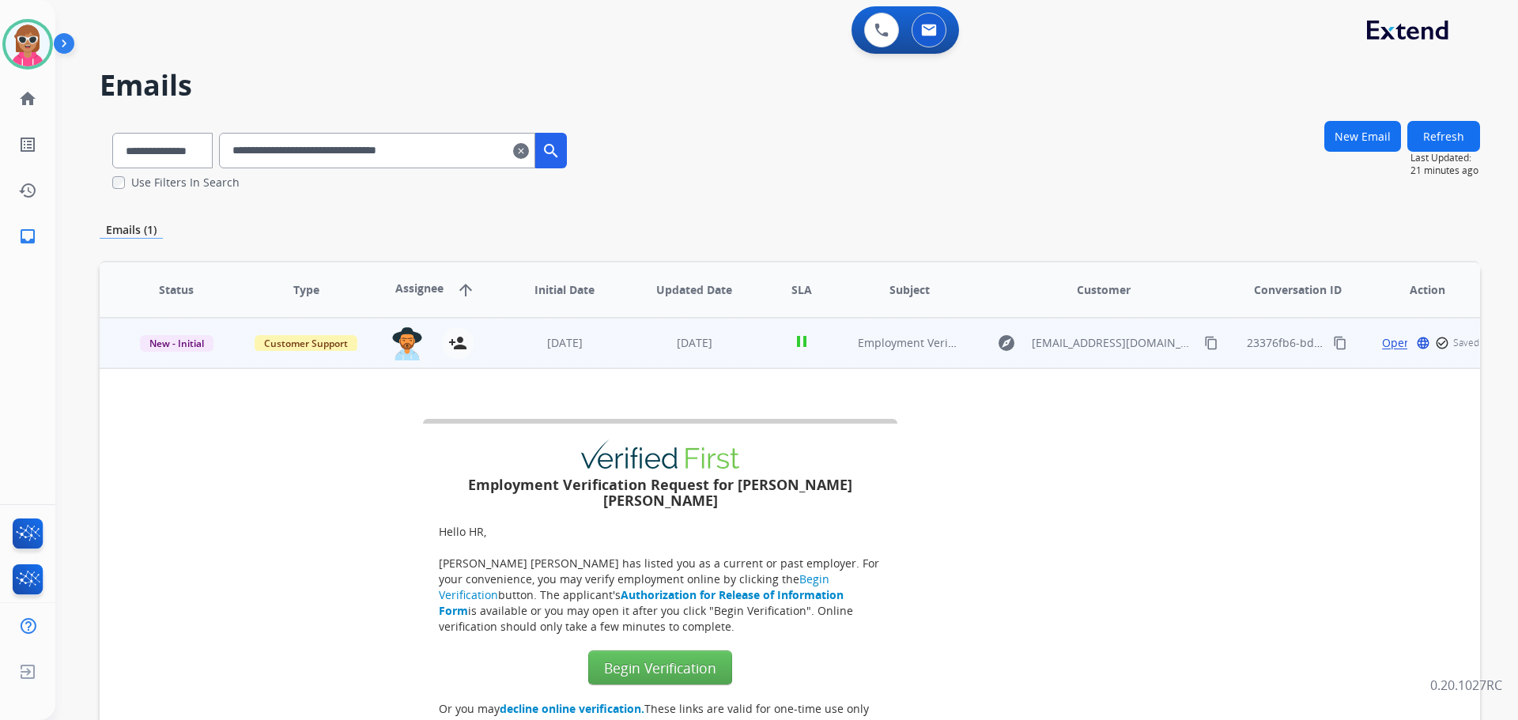
click at [1432, 132] on button "Refresh" at bounding box center [1444, 136] width 73 height 31
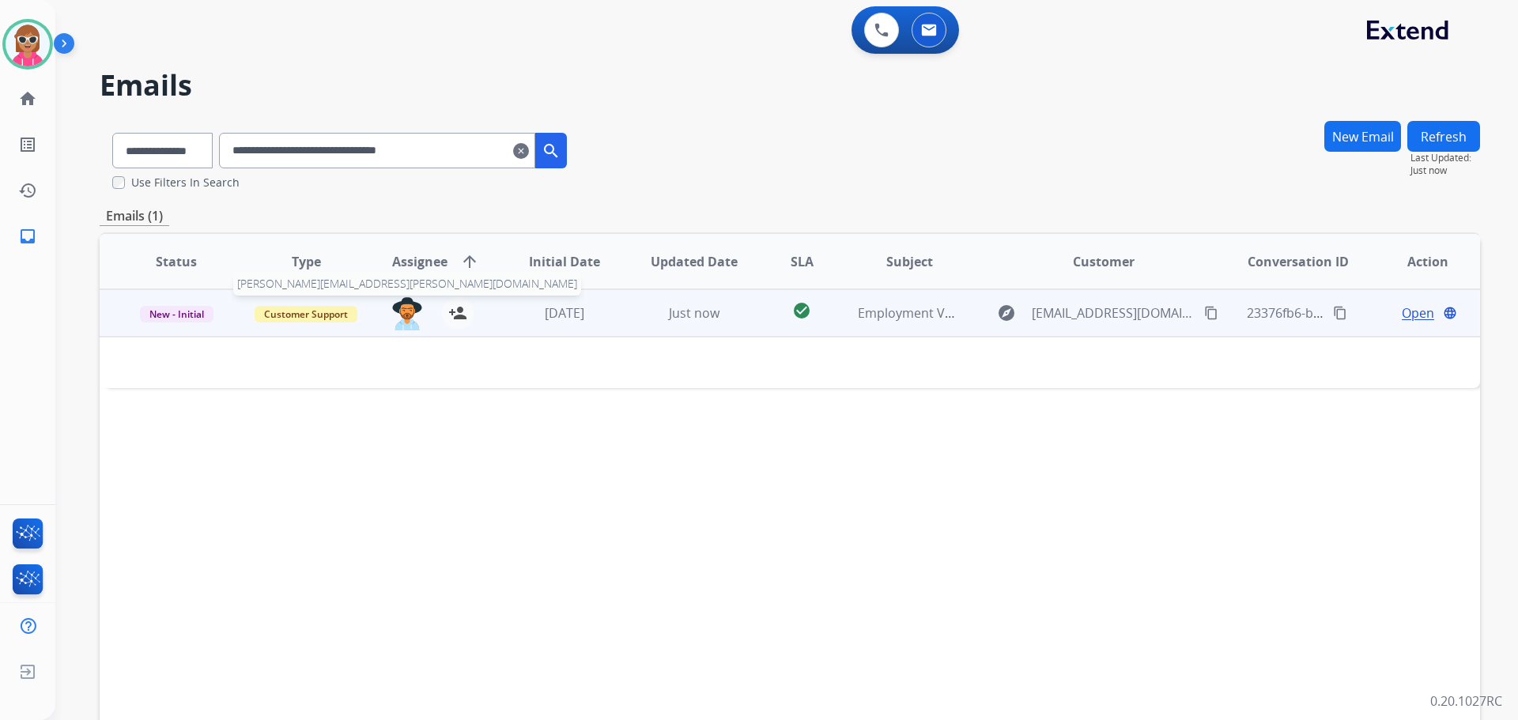
click at [403, 316] on img at bounding box center [407, 313] width 32 height 33
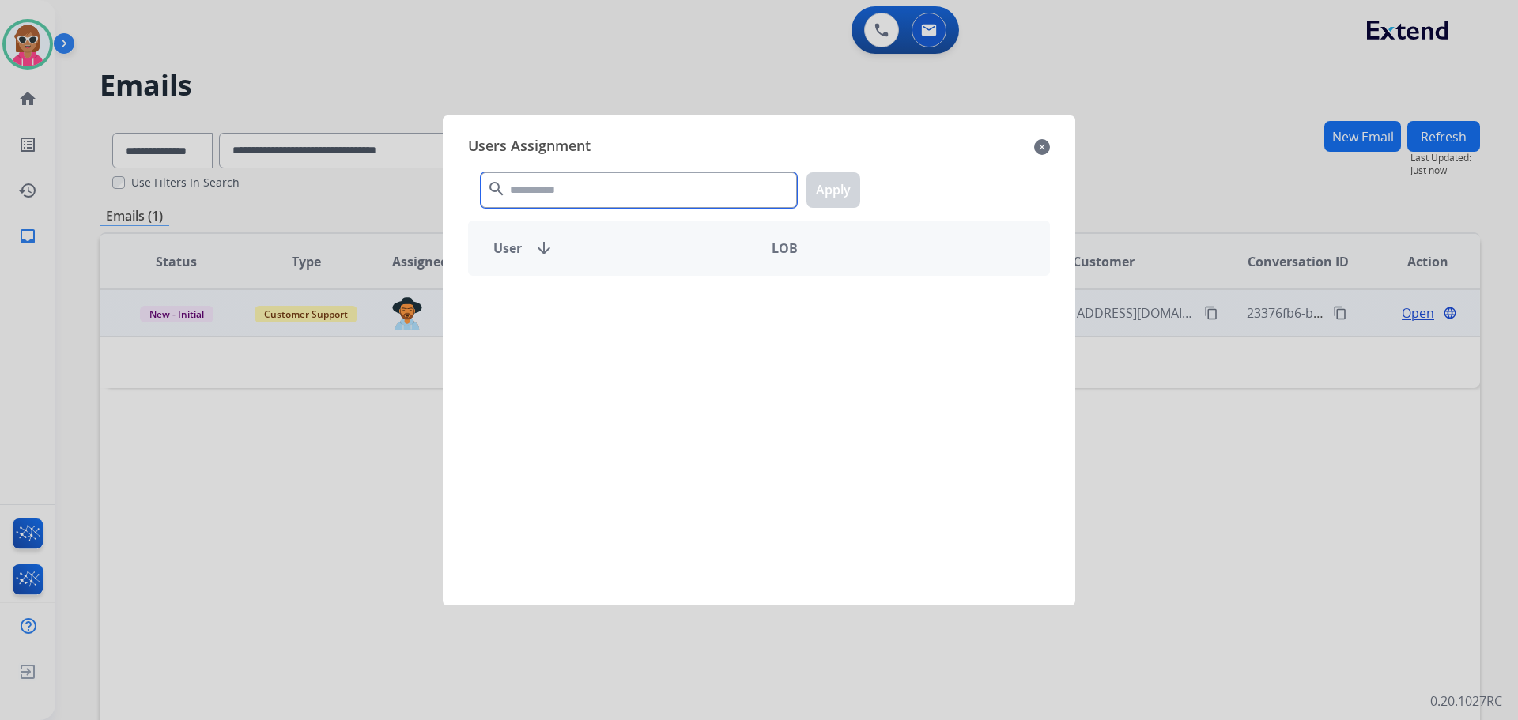
click at [586, 184] on input "text" at bounding box center [639, 190] width 316 height 36
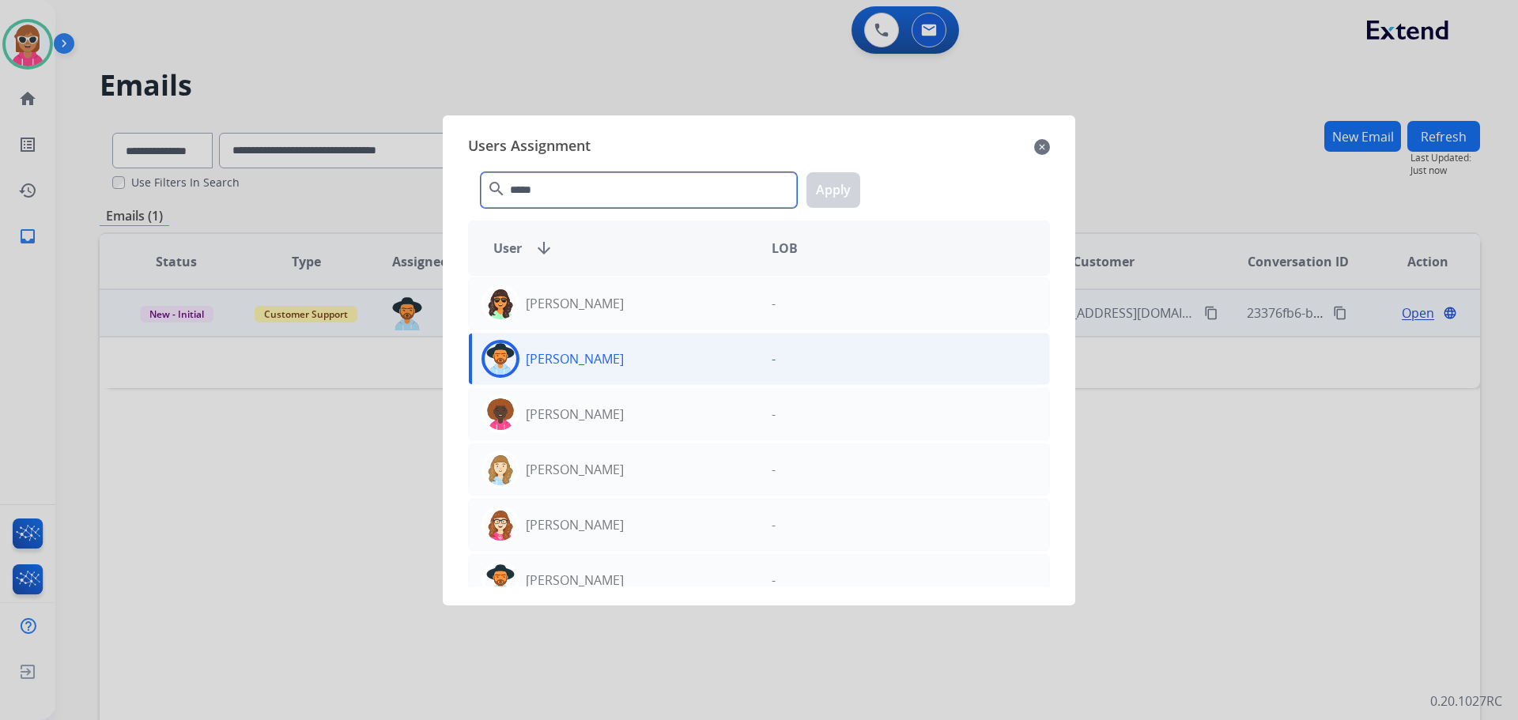
type input "*****"
drag, startPoint x: 602, startPoint y: 370, endPoint x: 615, endPoint y: 364, distance: 14.9
click at [603, 370] on div "[PERSON_NAME]" at bounding box center [614, 359] width 290 height 38
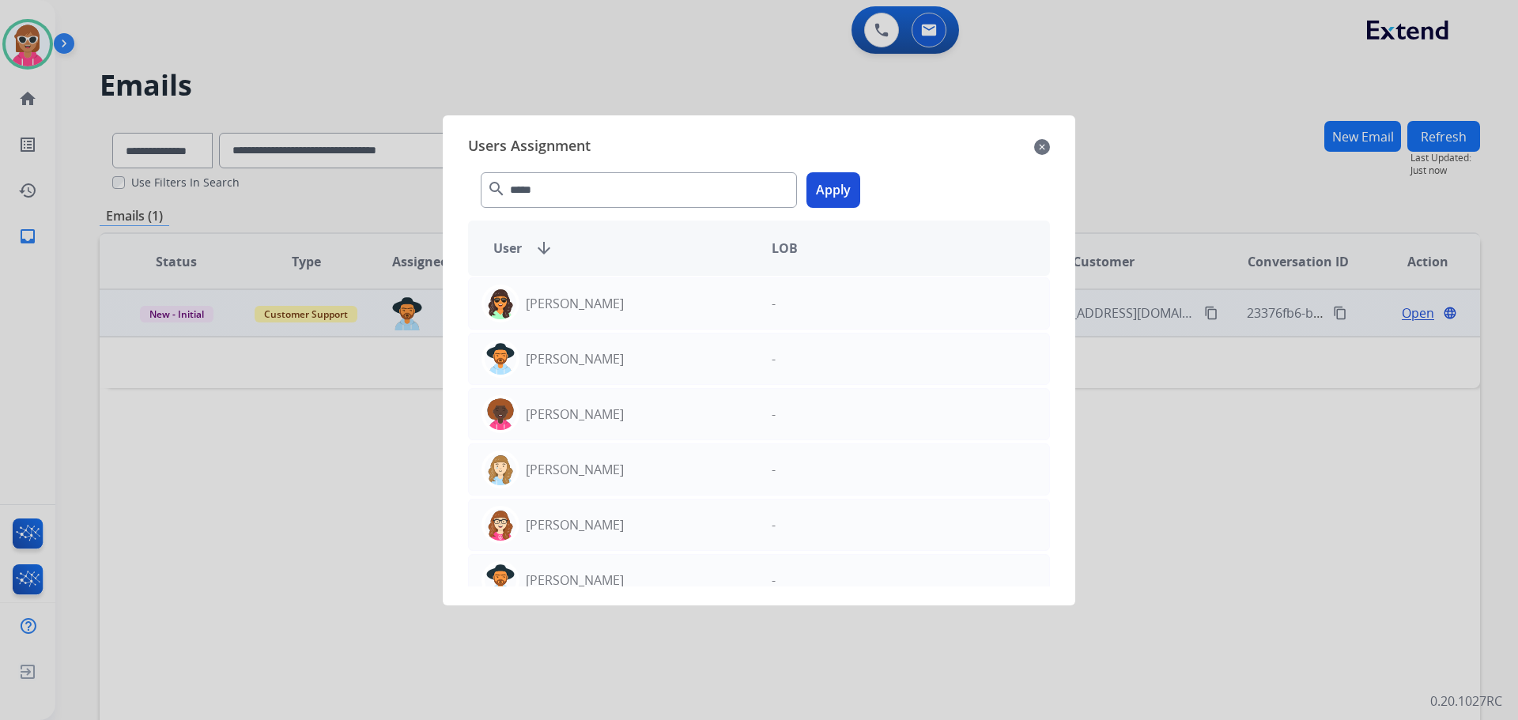
click at [871, 174] on div "***** search Apply" at bounding box center [759, 187] width 582 height 55
drag, startPoint x: 832, startPoint y: 192, endPoint x: 826, endPoint y: 200, distance: 9.7
click at [830, 193] on button "Apply" at bounding box center [834, 190] width 54 height 36
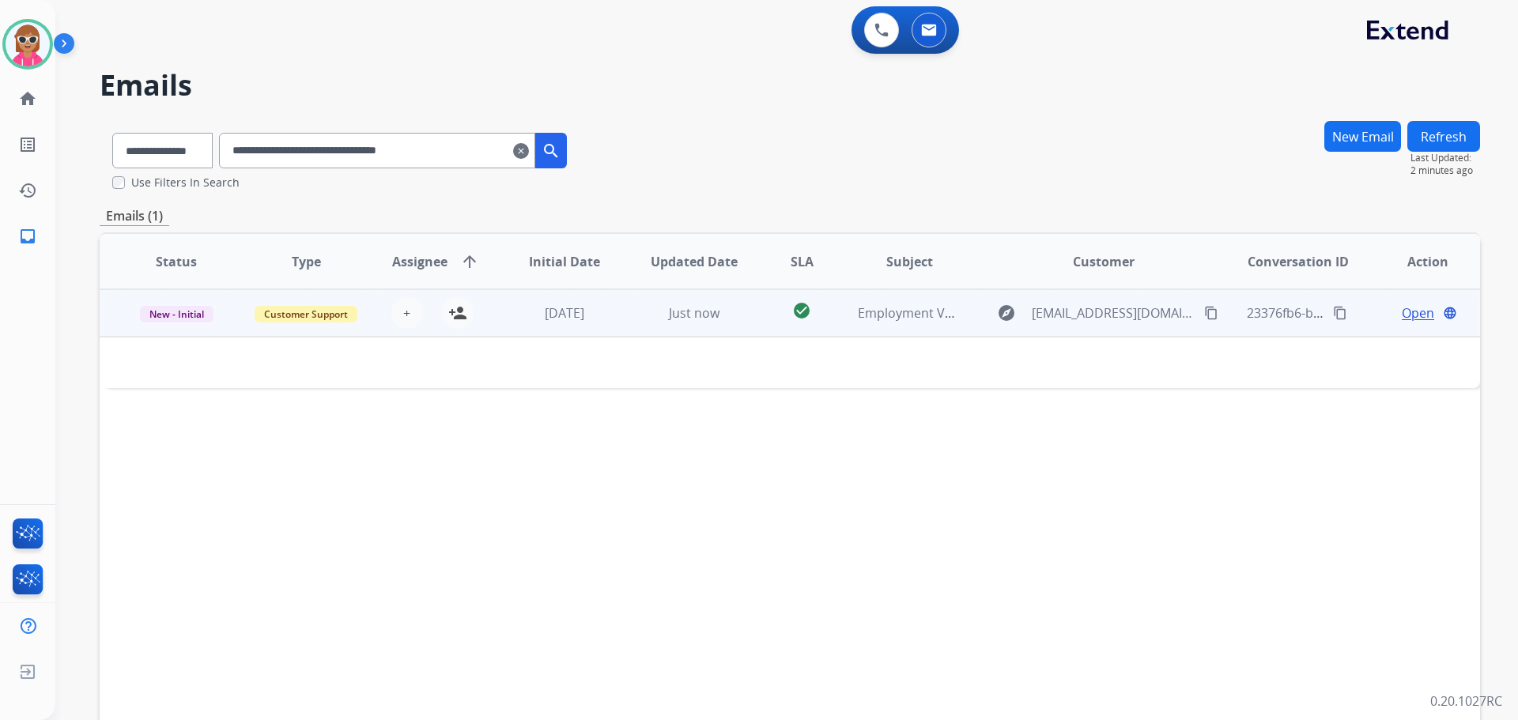
drag, startPoint x: 492, startPoint y: 150, endPoint x: 129, endPoint y: 168, distance: 363.4
click at [131, 168] on div "**********" at bounding box center [340, 147] width 480 height 55
paste input "text"
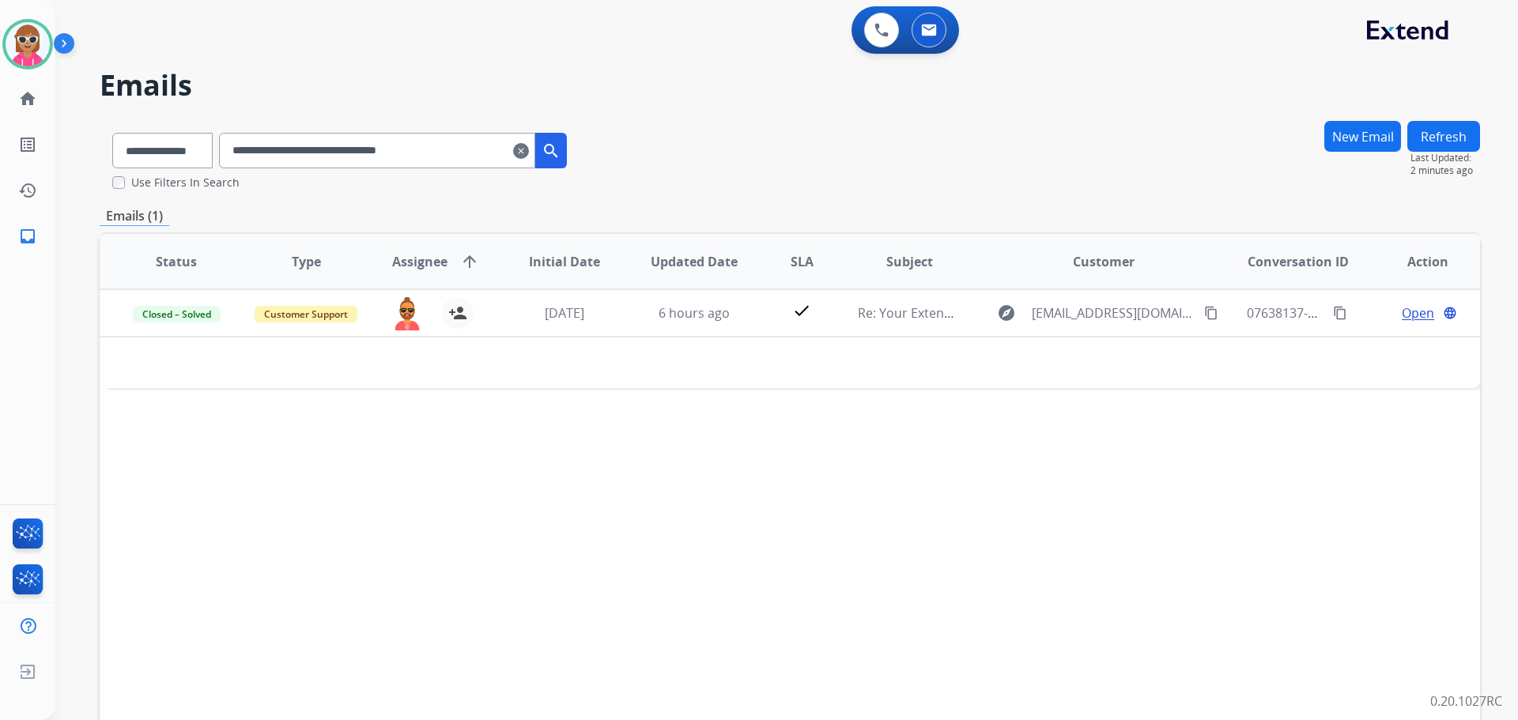
drag, startPoint x: 493, startPoint y: 160, endPoint x: 222, endPoint y: 161, distance: 270.5
click at [222, 161] on div "**********" at bounding box center [340, 147] width 480 height 55
paste input "text"
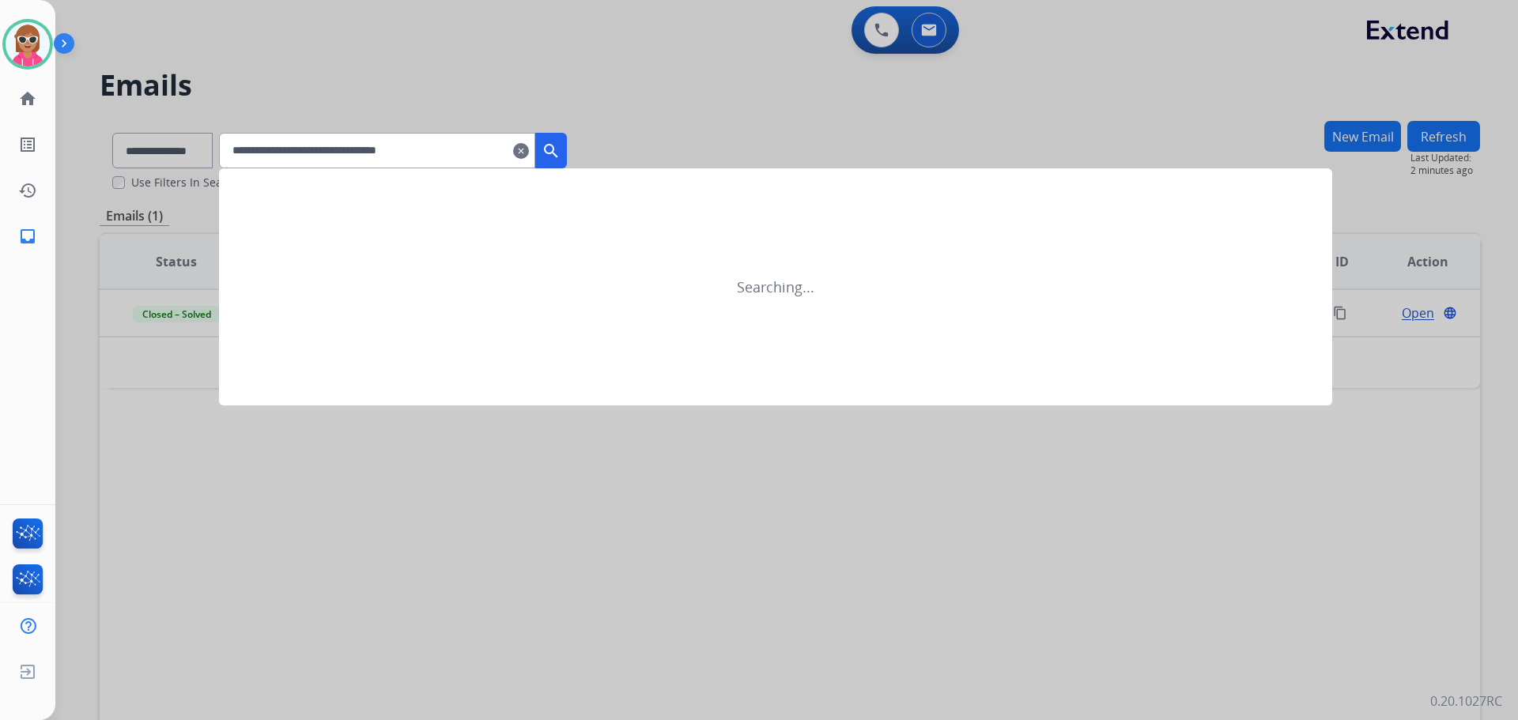
click at [561, 151] on mat-icon "search" at bounding box center [551, 151] width 19 height 19
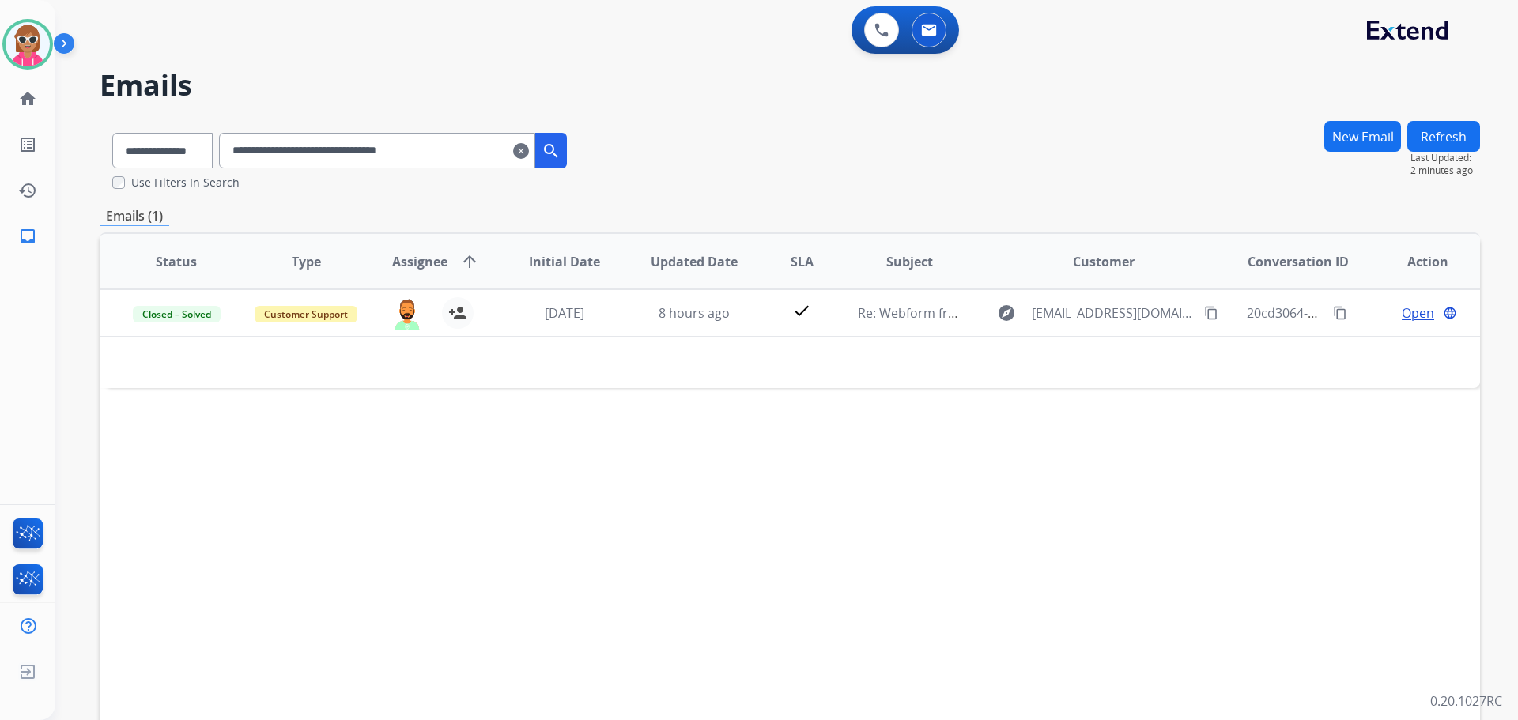
drag, startPoint x: 480, startPoint y: 138, endPoint x: 127, endPoint y: 164, distance: 353.6
click at [142, 150] on div "**********" at bounding box center [340, 147] width 480 height 55
paste input "text"
drag, startPoint x: 481, startPoint y: 153, endPoint x: 187, endPoint y: 159, distance: 294.3
click at [187, 159] on div "**********" at bounding box center [340, 147] width 480 height 55
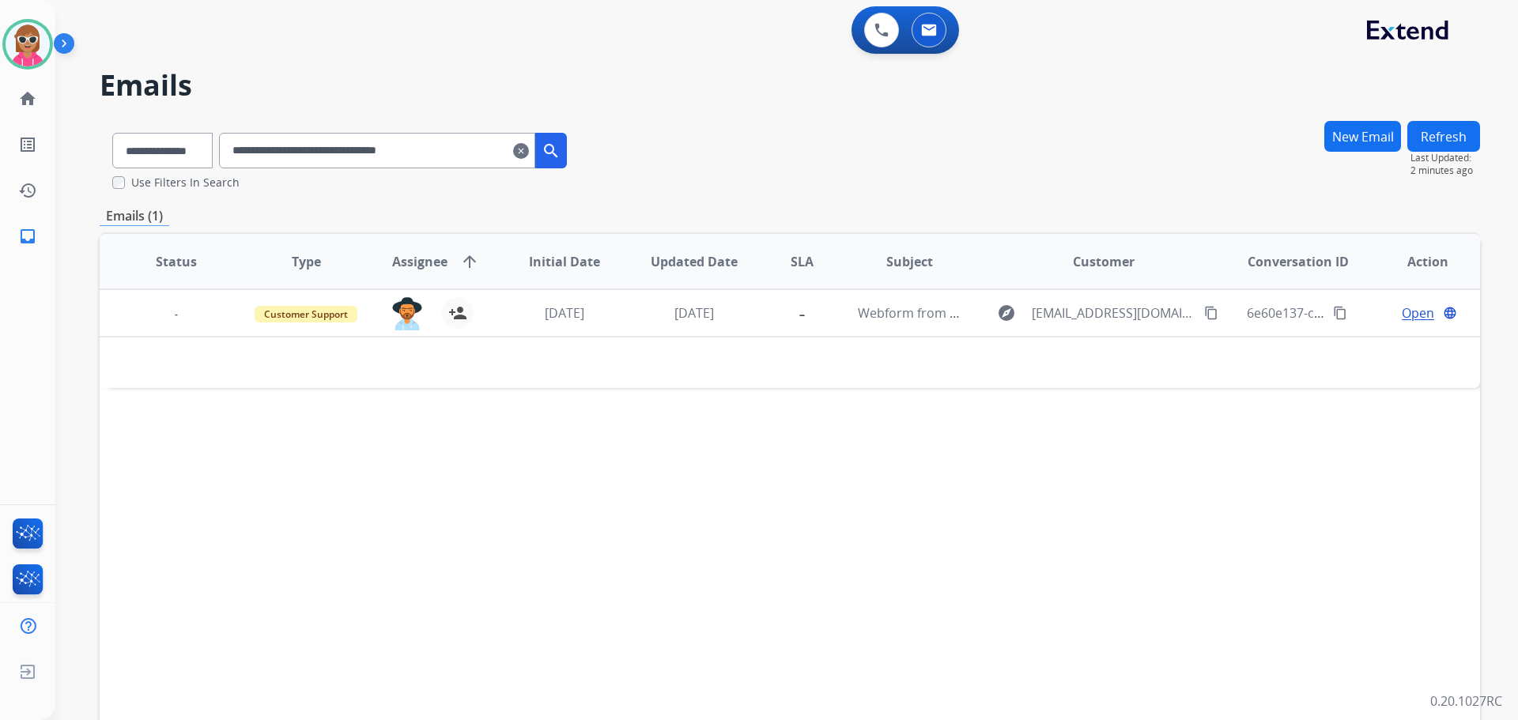
paste input "text"
drag, startPoint x: 471, startPoint y: 156, endPoint x: 205, endPoint y: 162, distance: 265.8
click at [205, 162] on div "**********" at bounding box center [340, 147] width 480 height 55
paste input "text"
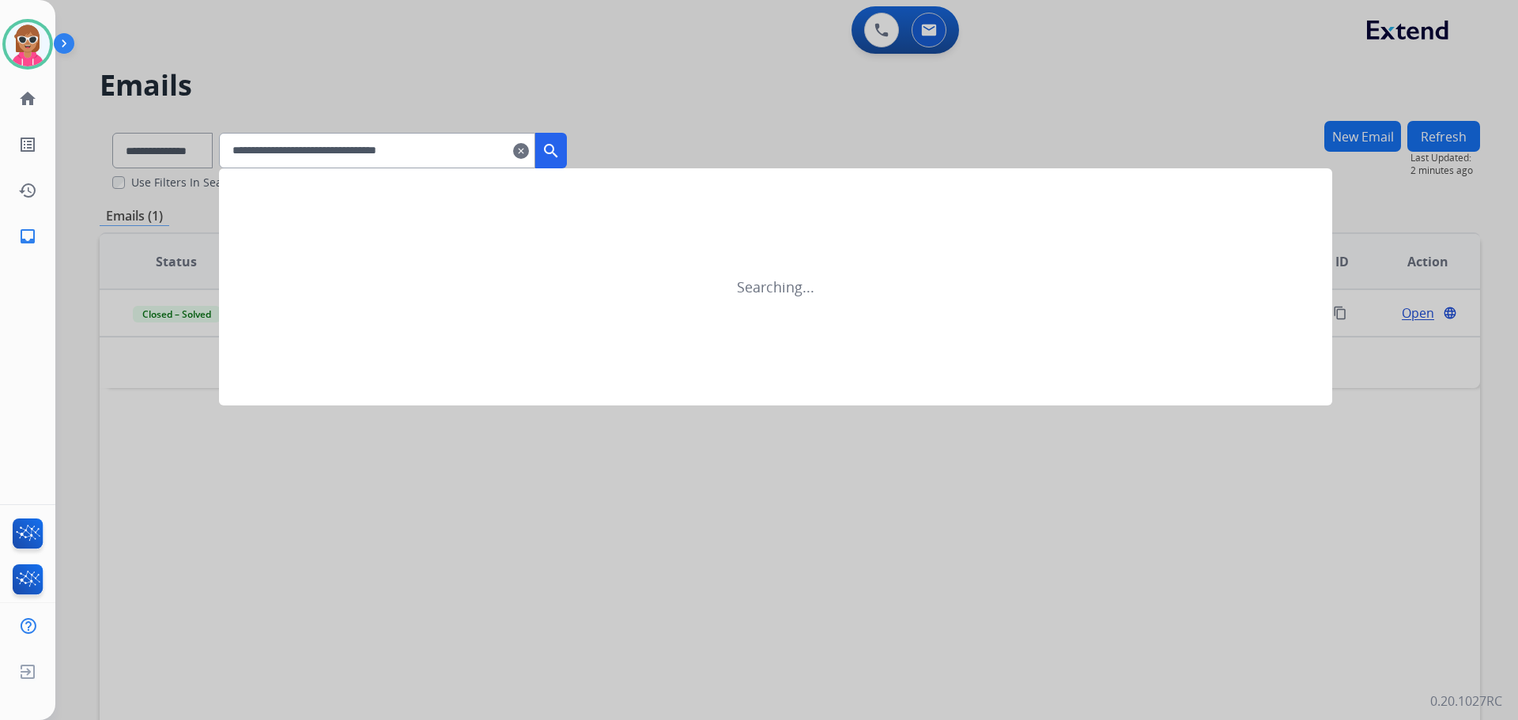
click at [561, 151] on mat-icon "search" at bounding box center [551, 151] width 19 height 19
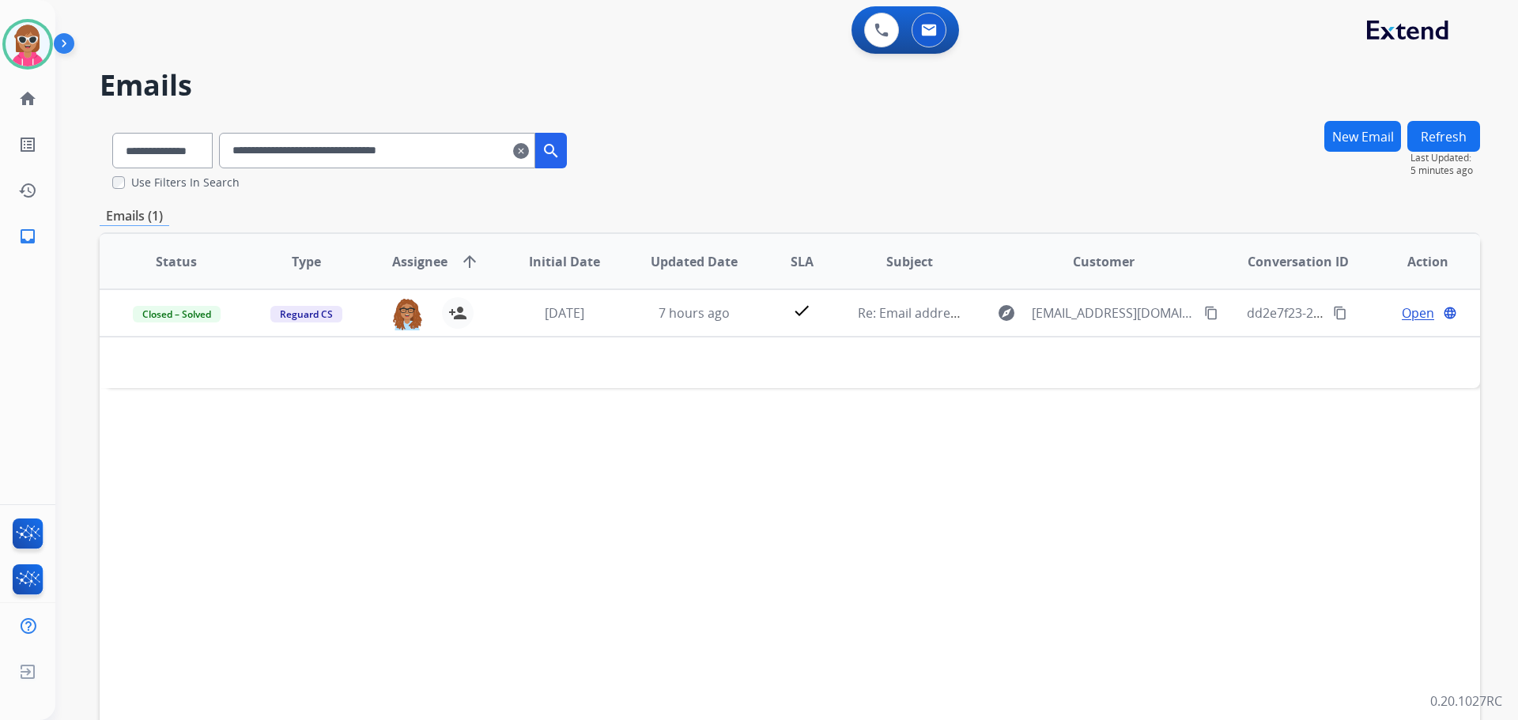
drag, startPoint x: 483, startPoint y: 161, endPoint x: 211, endPoint y: 161, distance: 272.0
click at [212, 162] on div "**********" at bounding box center [340, 147] width 480 height 55
paste input "text"
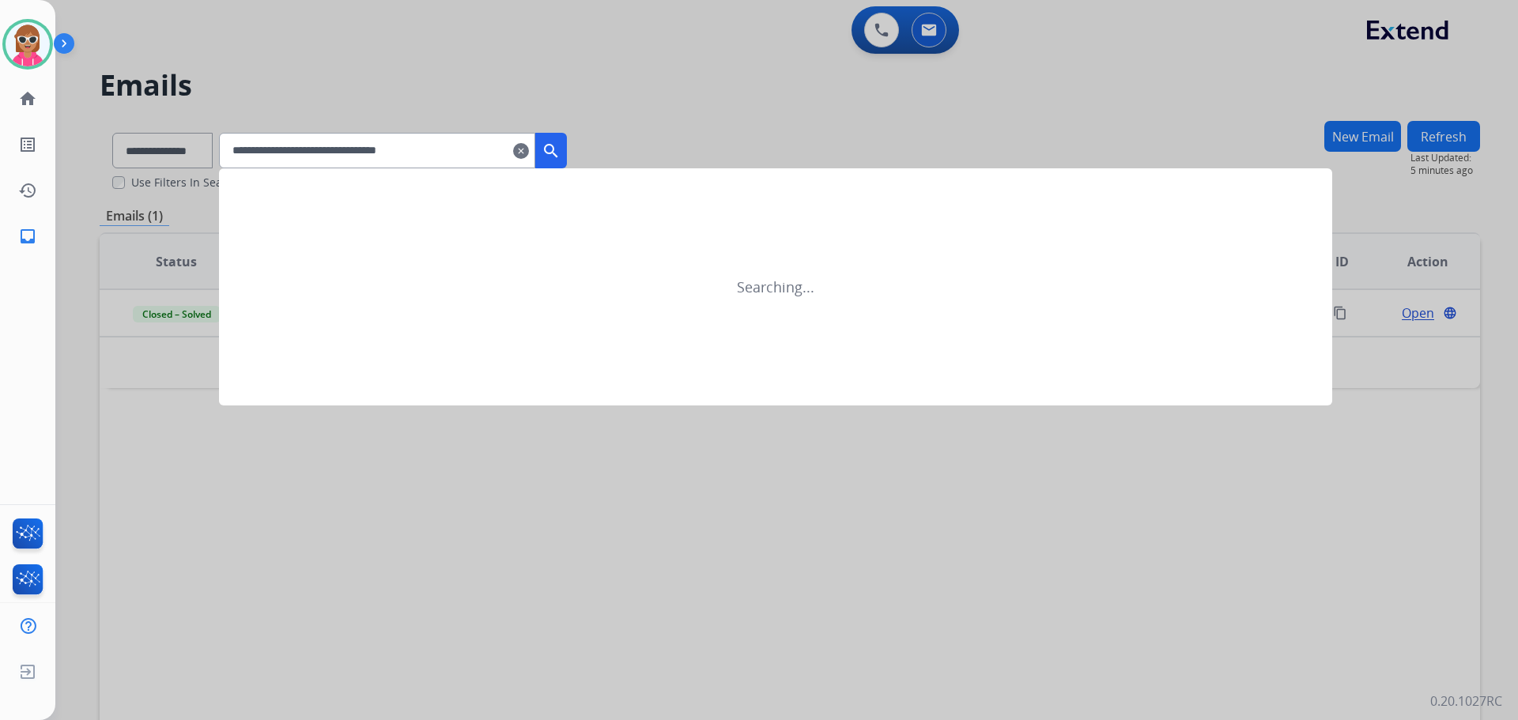
click at [561, 146] on mat-icon "search" at bounding box center [551, 151] width 19 height 19
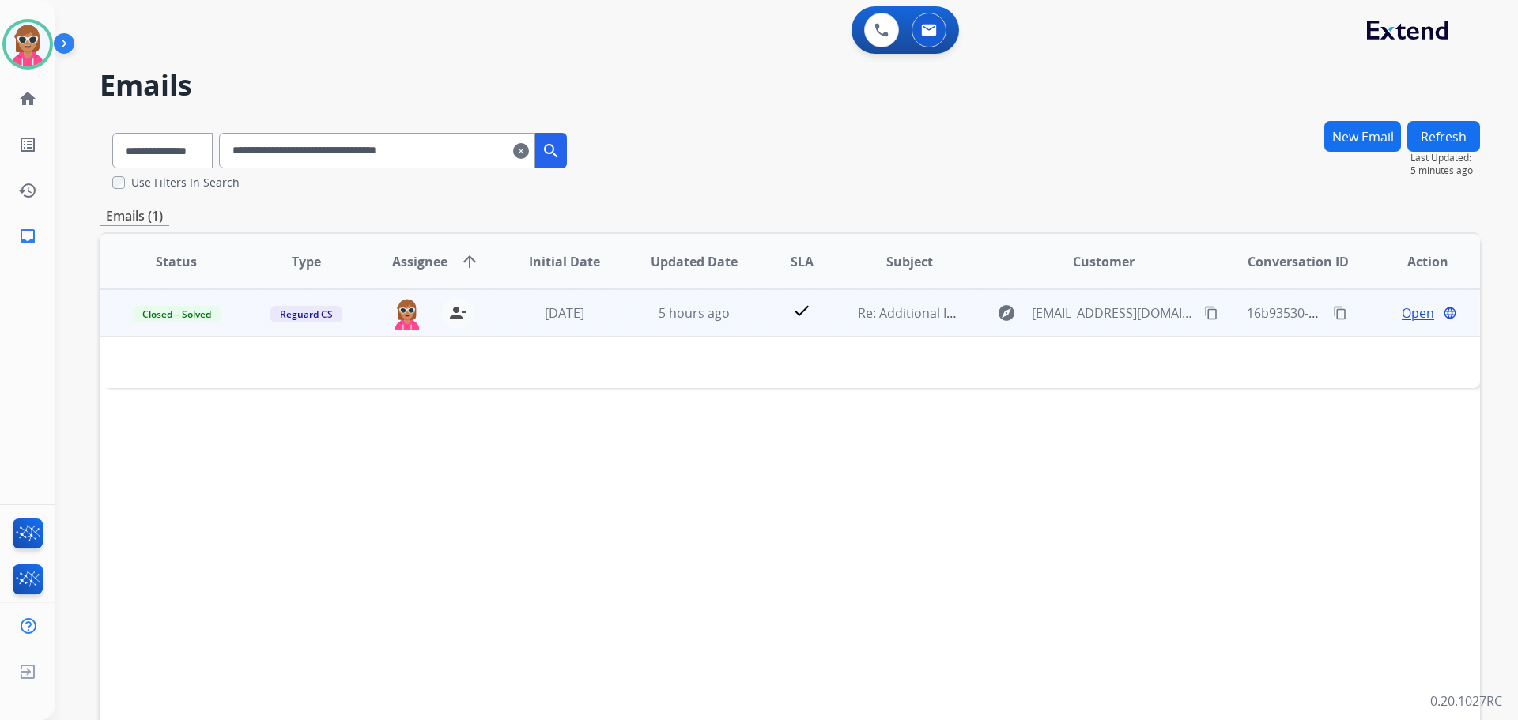
click at [627, 322] on td "5 hours ago" at bounding box center [683, 312] width 130 height 47
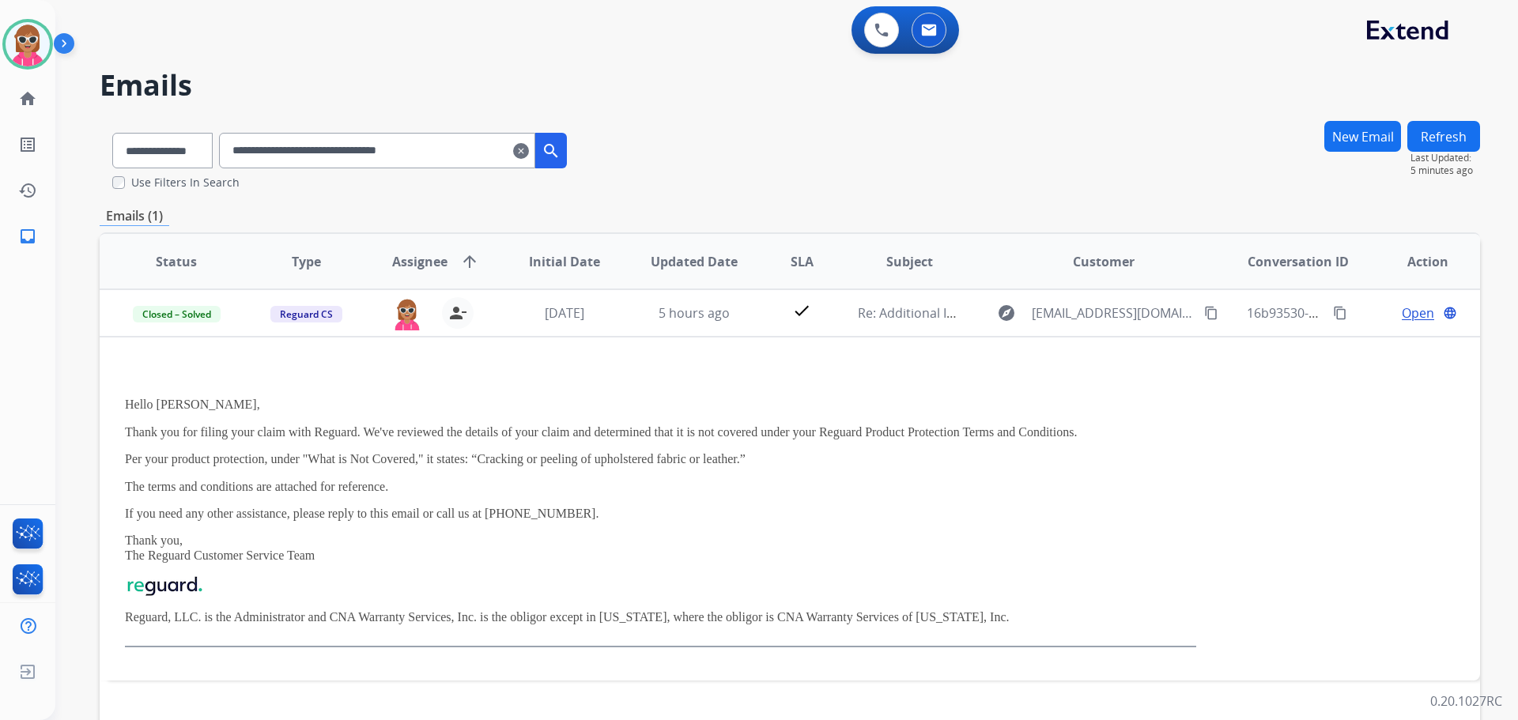
drag, startPoint x: 500, startPoint y: 147, endPoint x: 416, endPoint y: 179, distance: 89.6
click at [273, 165] on input "**********" at bounding box center [377, 151] width 316 height 36
click at [471, 157] on input "**********" at bounding box center [377, 151] width 316 height 36
drag, startPoint x: 471, startPoint y: 157, endPoint x: 218, endPoint y: 156, distance: 252.3
click at [219, 156] on div "**********" at bounding box center [340, 147] width 480 height 55
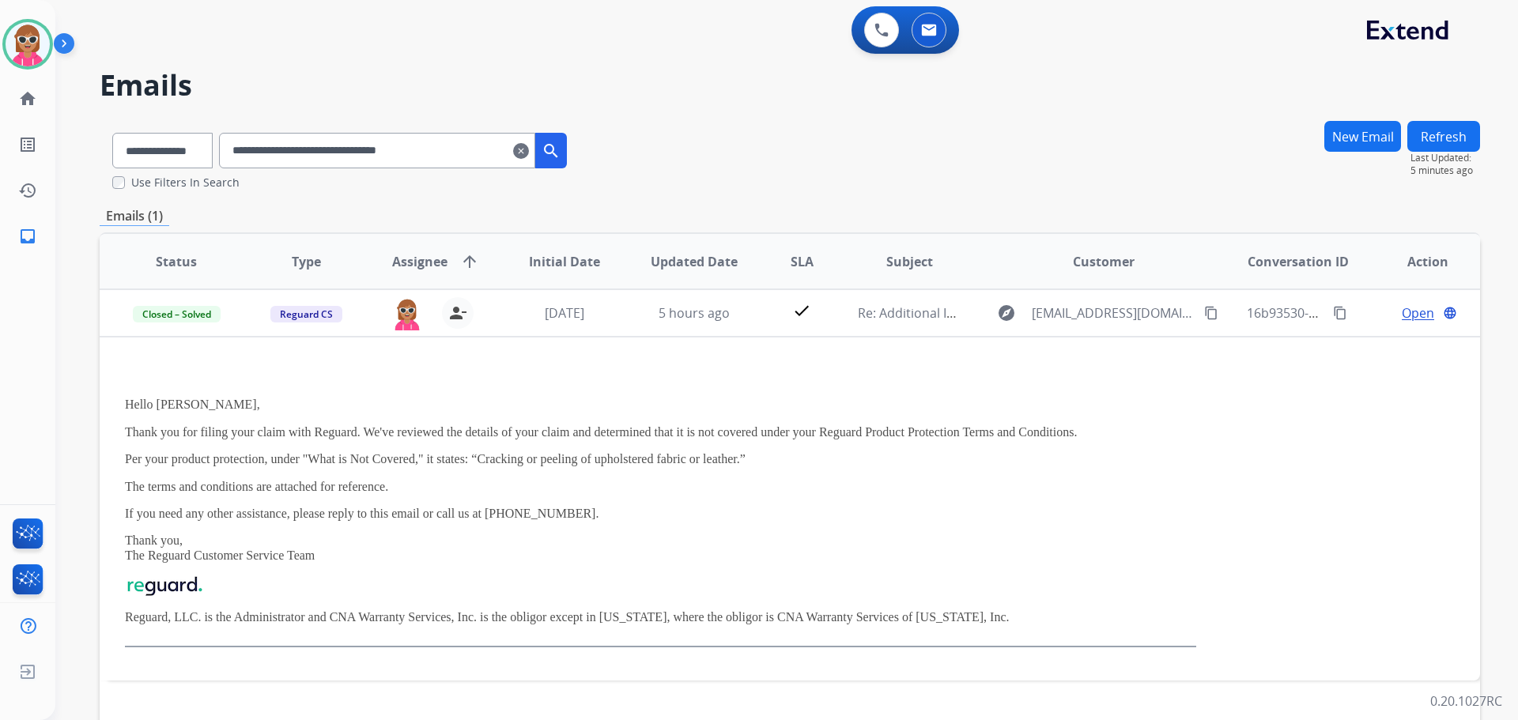
paste input "text"
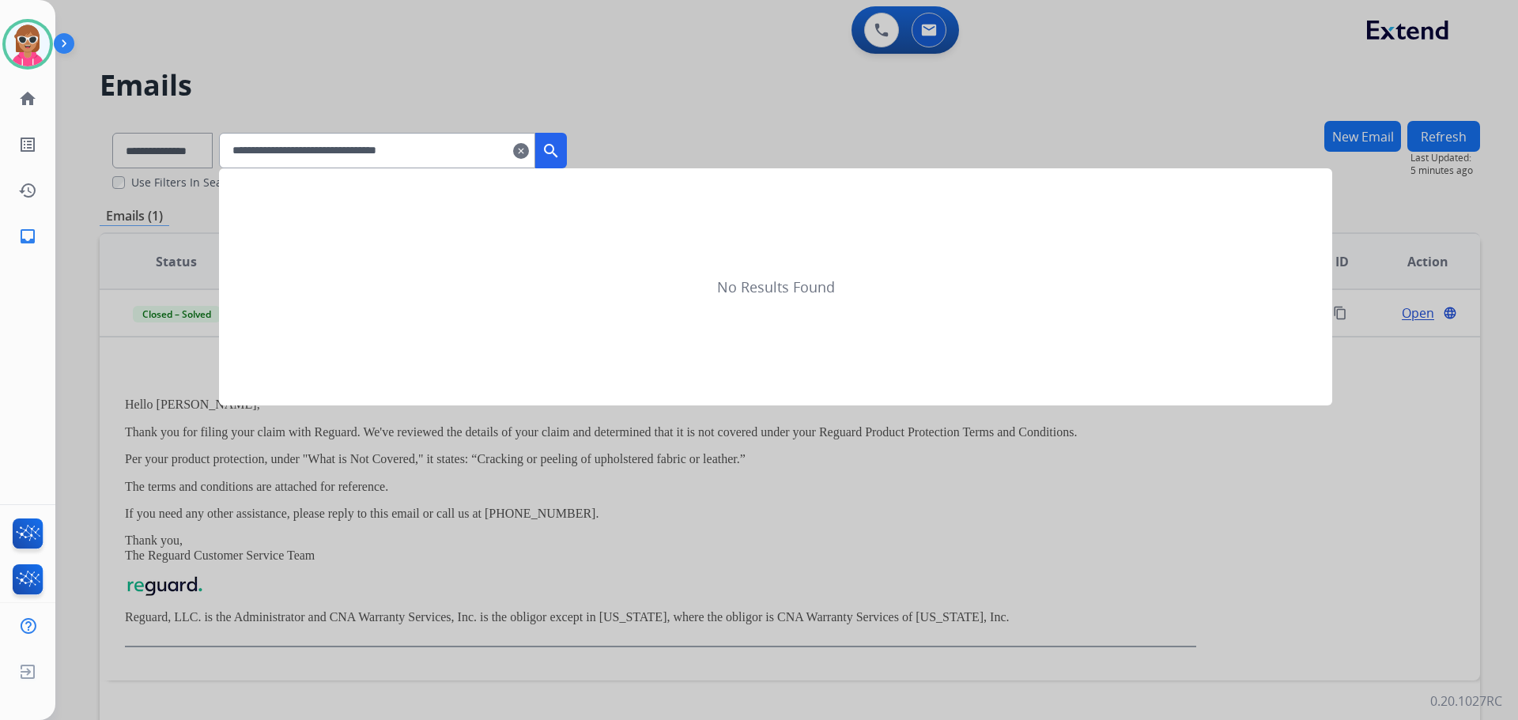
click at [567, 139] on button "search" at bounding box center [551, 151] width 32 height 36
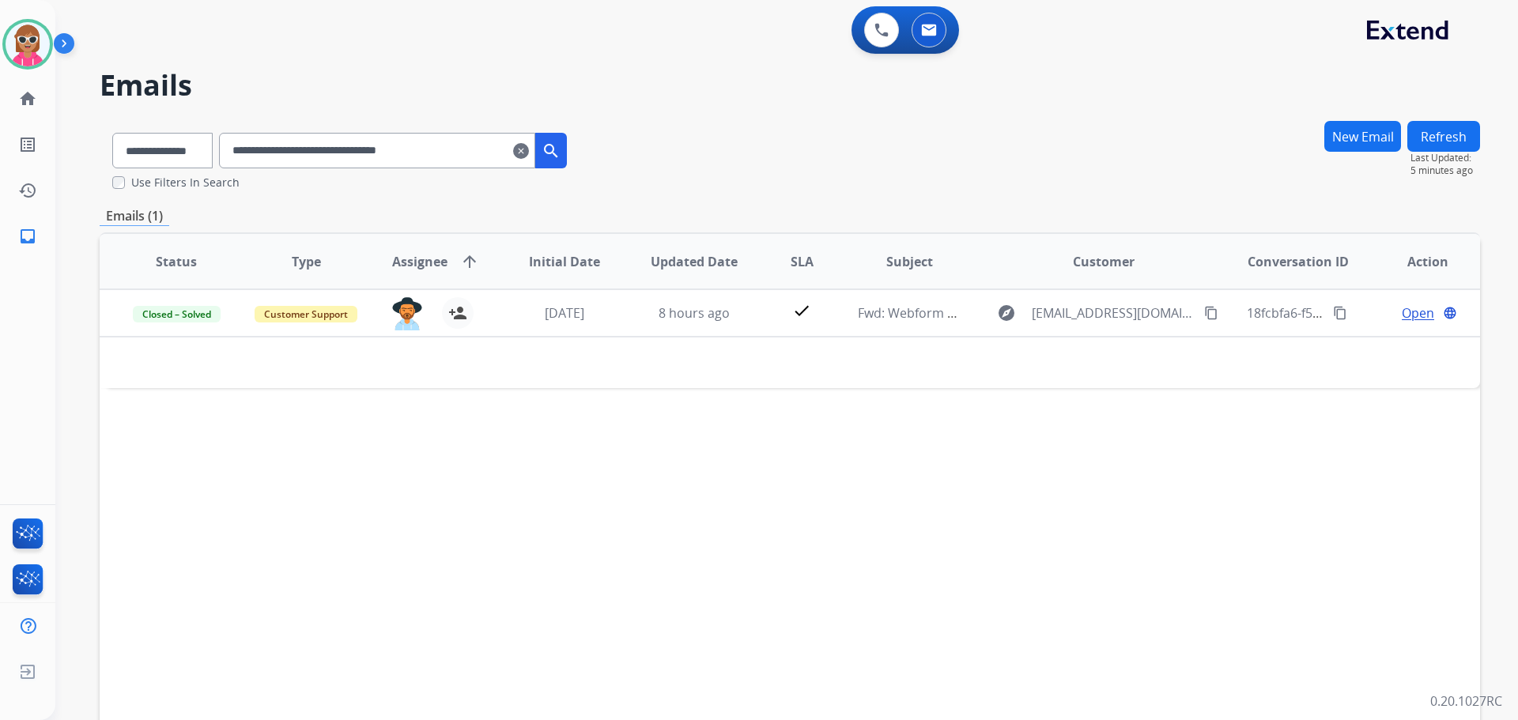
click at [521, 463] on div "Status Type Assignee arrow_upward Initial Date Updated Date SLA Subject Custome…" at bounding box center [790, 497] width 1381 height 530
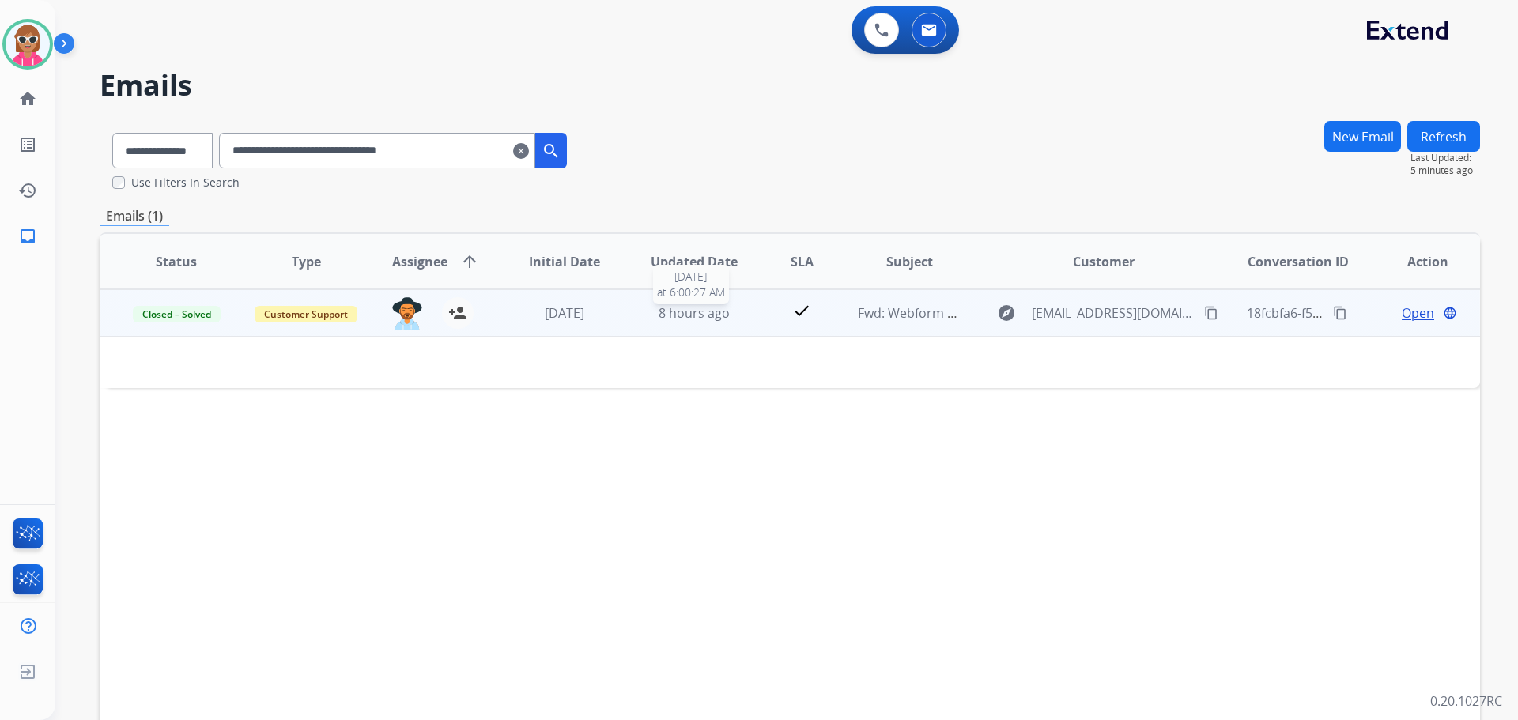
click at [659, 316] on span "8 hours ago" at bounding box center [694, 312] width 71 height 17
click at [659, 316] on span "8 hours ago" at bounding box center [694, 313] width 71 height 17
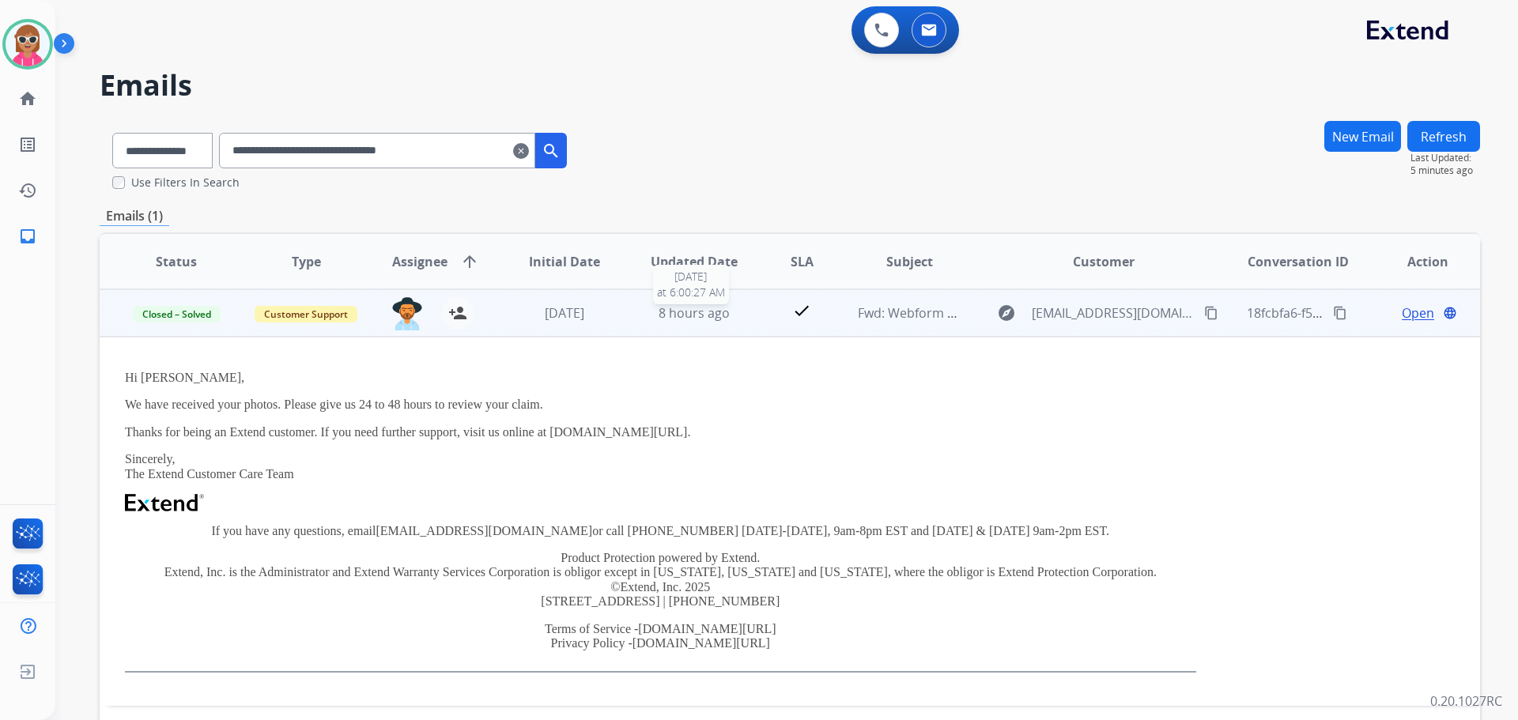
click at [659, 316] on span "8 hours ago" at bounding box center [694, 312] width 71 height 17
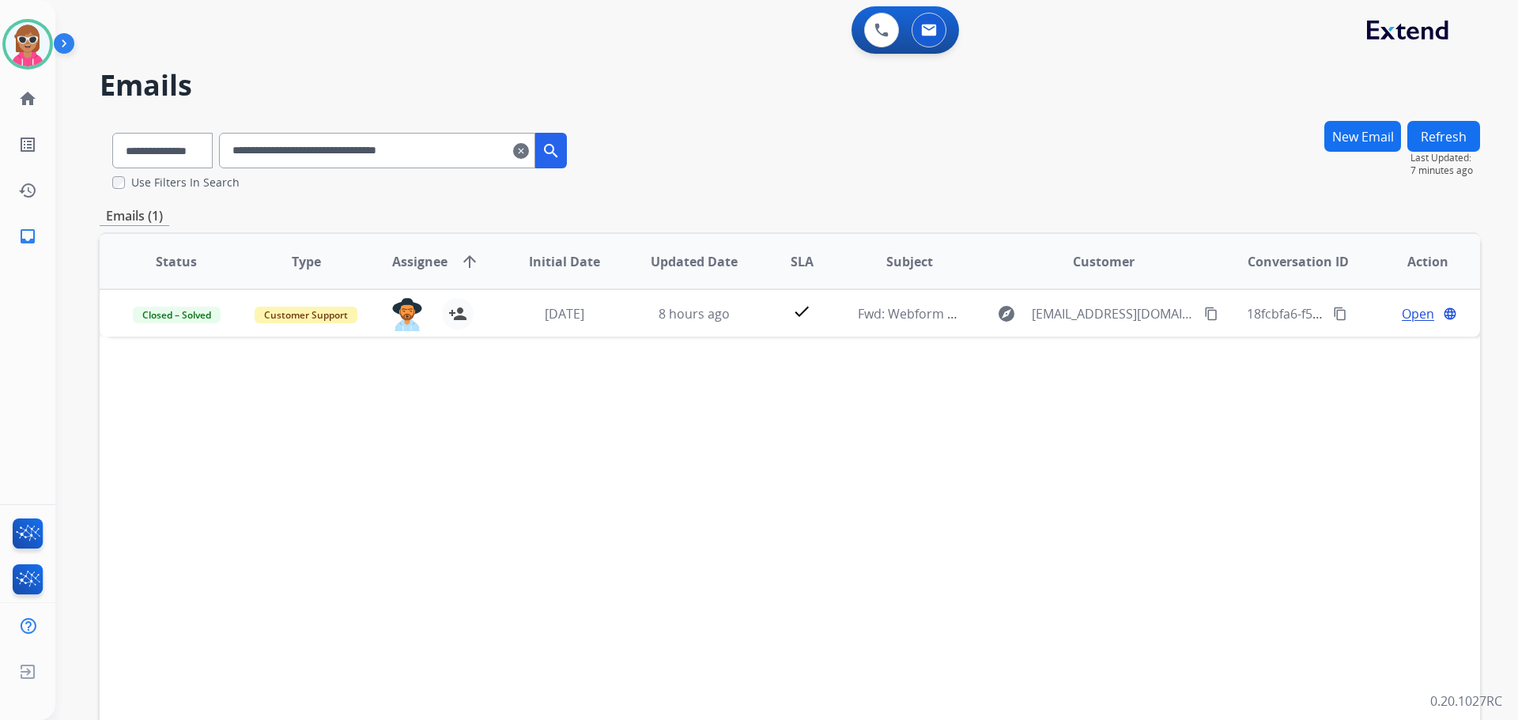
drag, startPoint x: 470, startPoint y: 156, endPoint x: 140, endPoint y: 156, distance: 329.8
click at [140, 156] on div "**********" at bounding box center [340, 147] width 480 height 55
paste input "text"
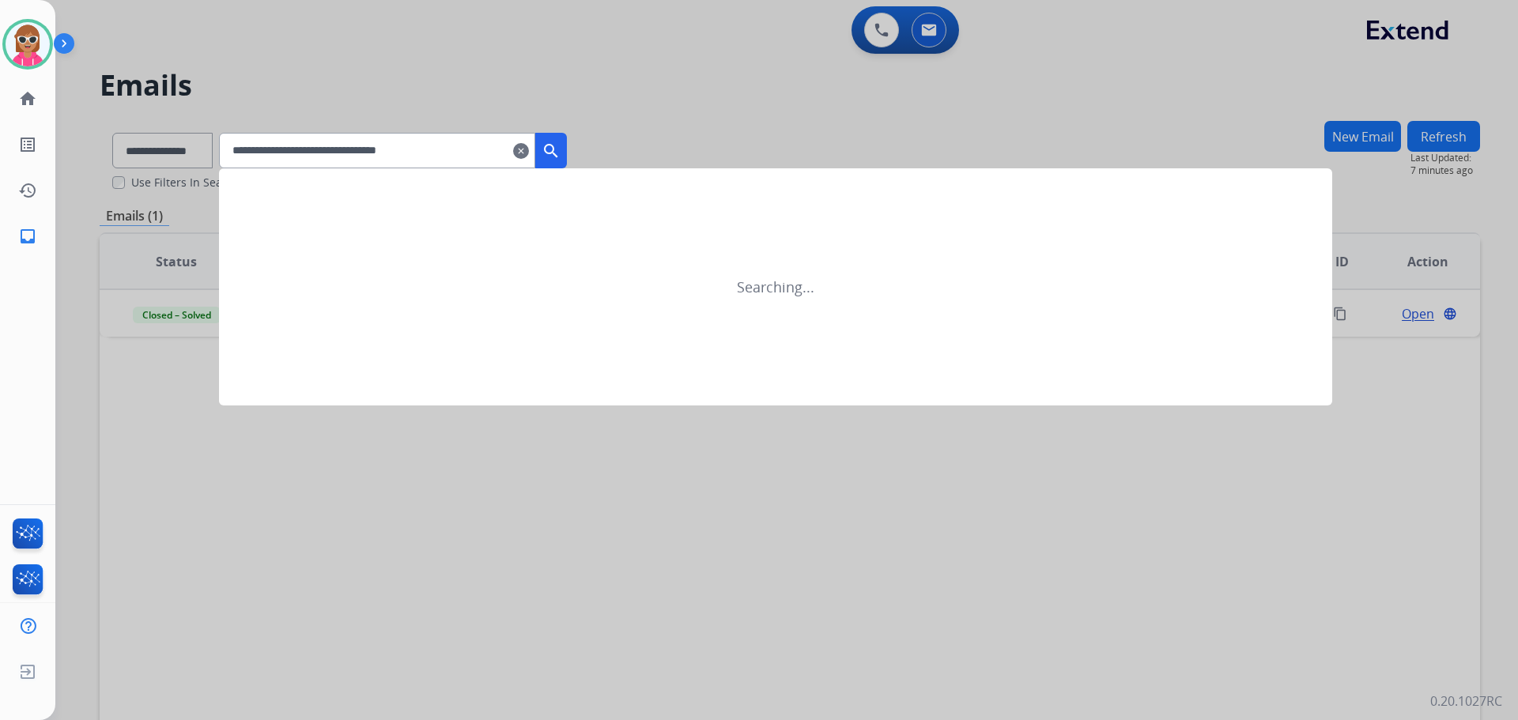
click at [561, 146] on mat-icon "search" at bounding box center [551, 151] width 19 height 19
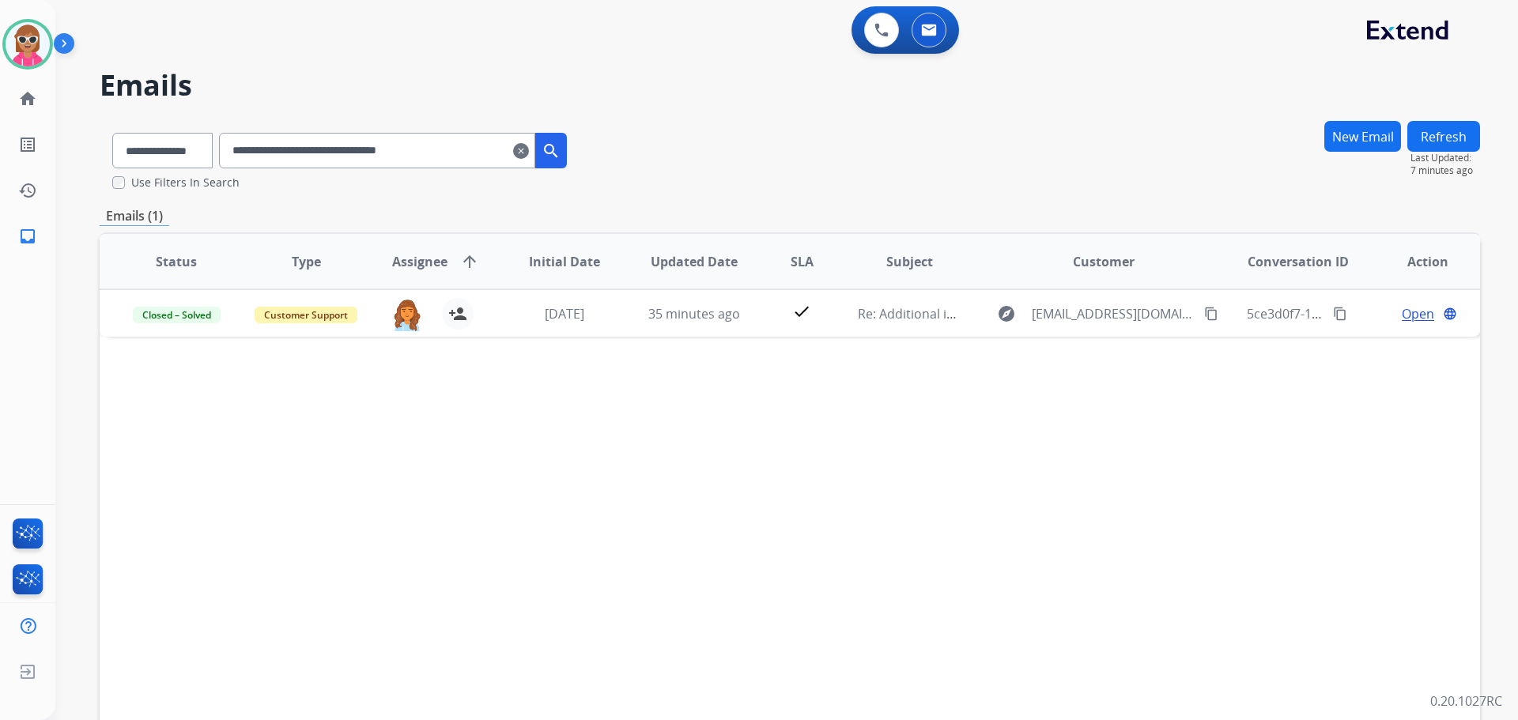
click at [652, 467] on div "Status Type Assignee arrow_upward Initial Date Updated Date SLA Subject Custome…" at bounding box center [790, 497] width 1381 height 530
drag, startPoint x: 461, startPoint y: 157, endPoint x: 197, endPoint y: 157, distance: 264.1
click at [197, 157] on div "**********" at bounding box center [340, 147] width 480 height 55
paste input "text"
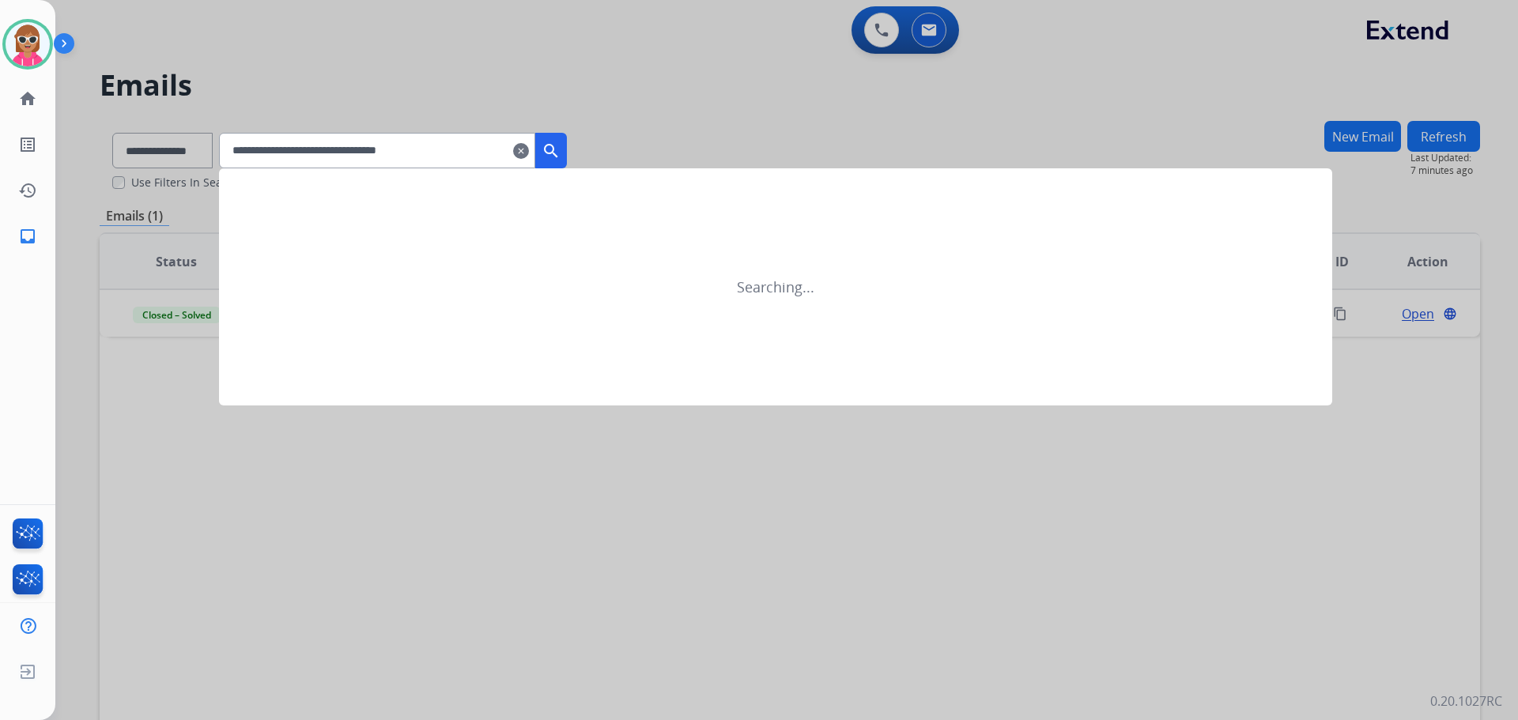
click at [561, 151] on mat-icon "search" at bounding box center [551, 151] width 19 height 19
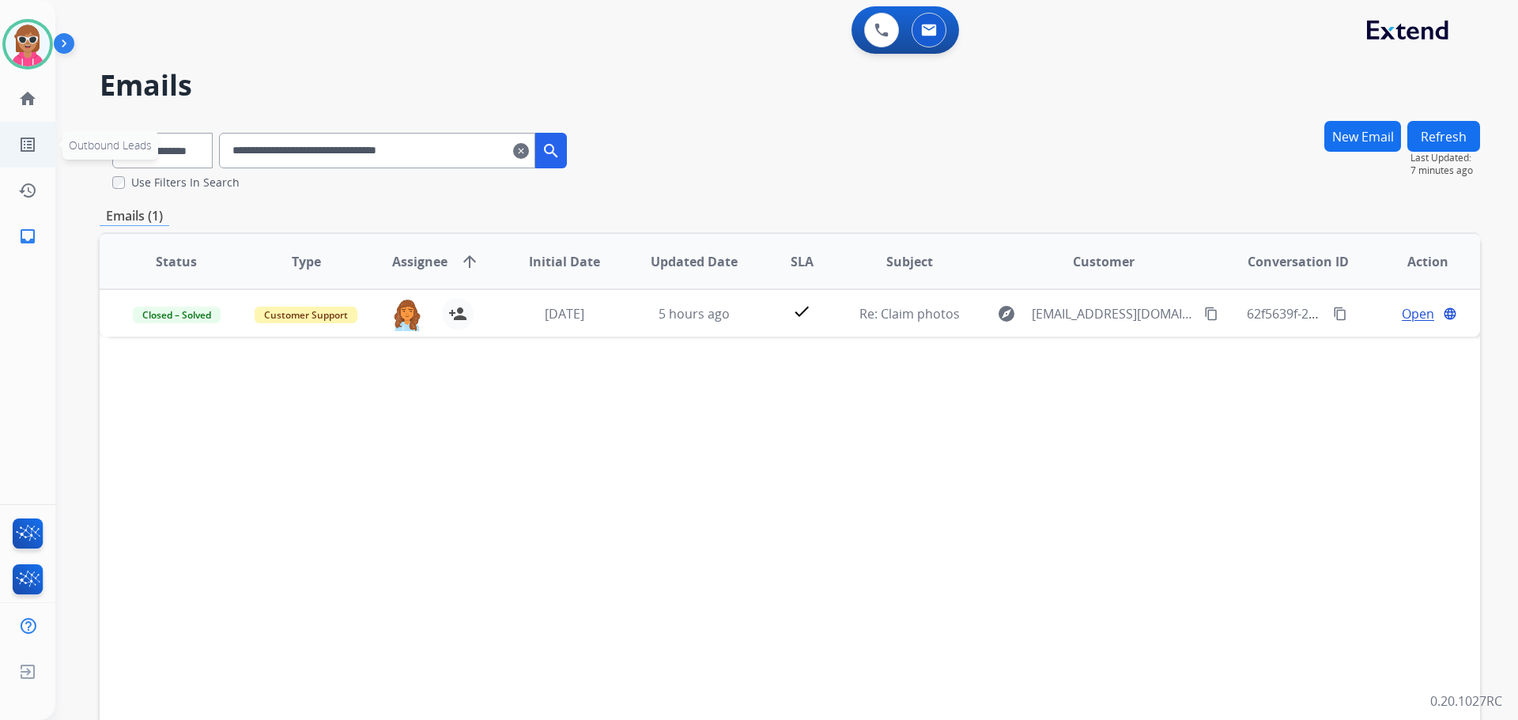
drag, startPoint x: 470, startPoint y: 146, endPoint x: 37, endPoint y: 149, distance: 432.6
click at [37, 149] on div "**********" at bounding box center [759, 360] width 1518 height 720
paste input "text"
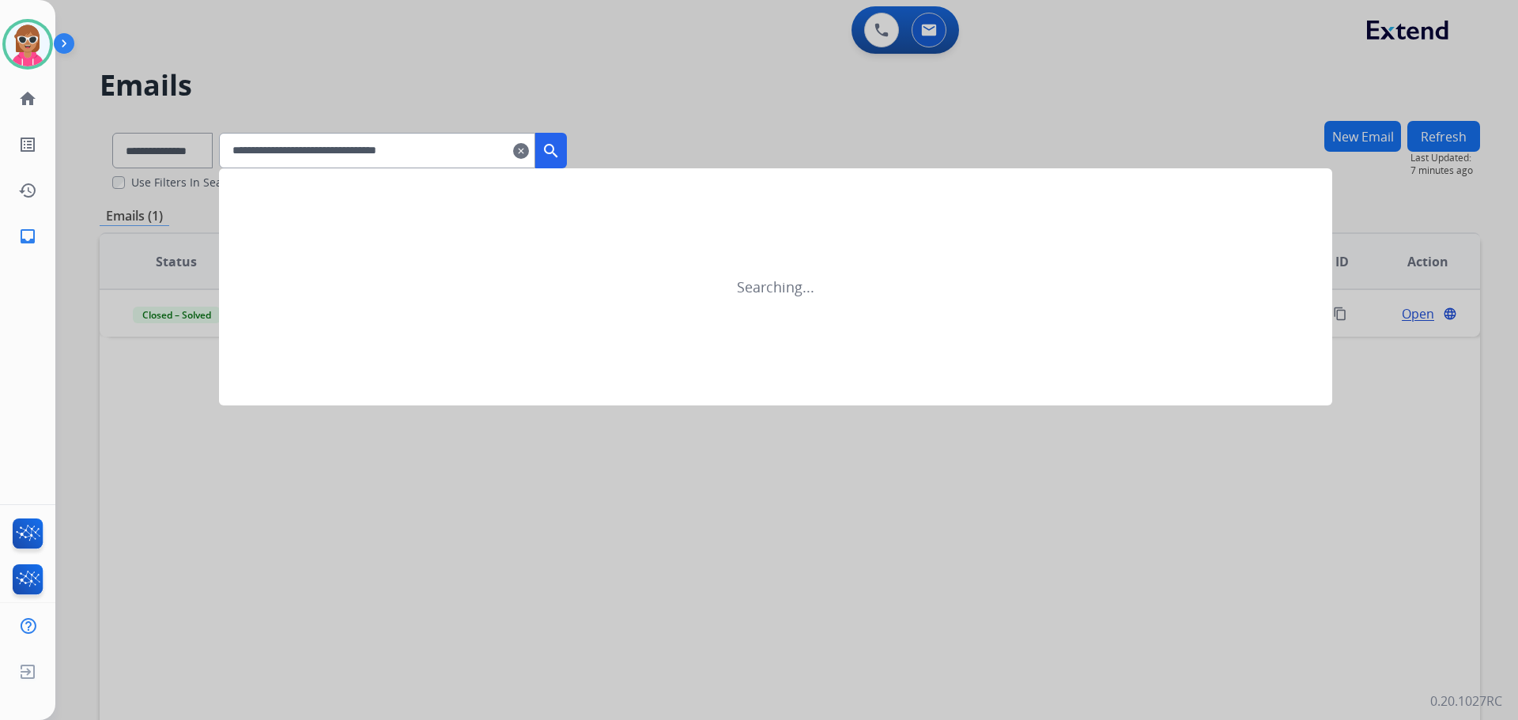
type input "**********"
click at [561, 149] on mat-icon "search" at bounding box center [551, 151] width 19 height 19
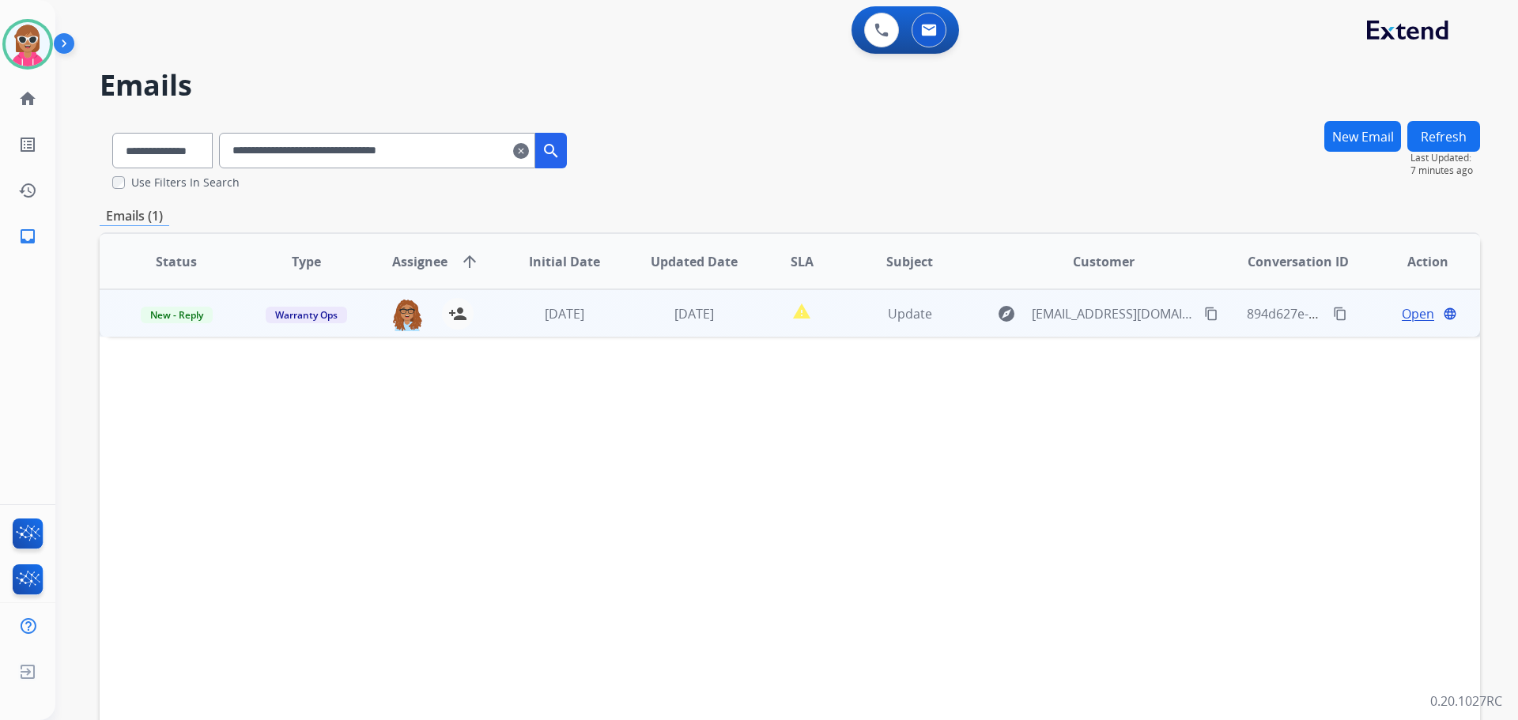
click at [1402, 314] on span "Open" at bounding box center [1418, 313] width 32 height 19
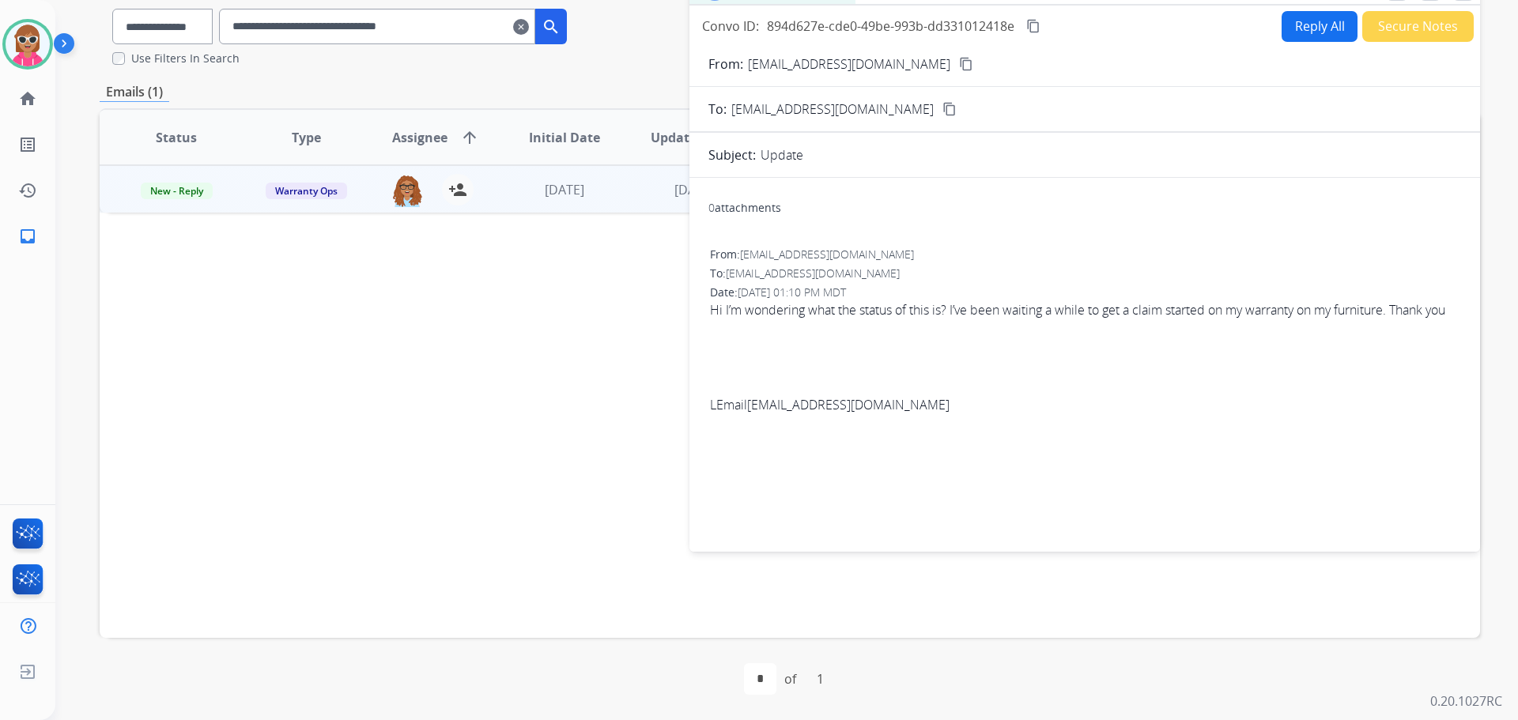
scroll to position [45, 0]
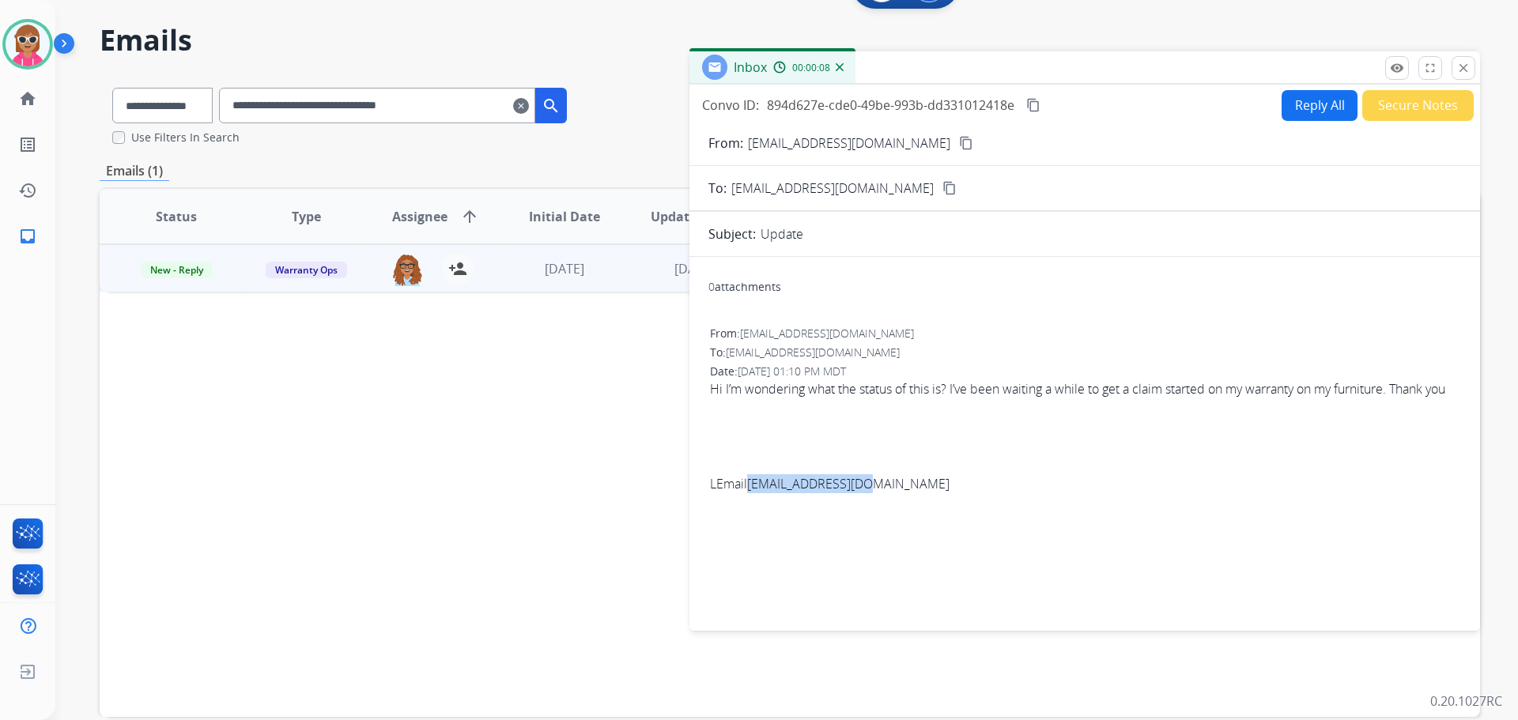
drag, startPoint x: 883, startPoint y: 505, endPoint x: 749, endPoint y: 502, distance: 134.5
click at [749, 493] on div "LEmail griffdus@yahoo.com" at bounding box center [1085, 483] width 750 height 19
click at [1460, 67] on mat-icon "close" at bounding box center [1464, 68] width 14 height 14
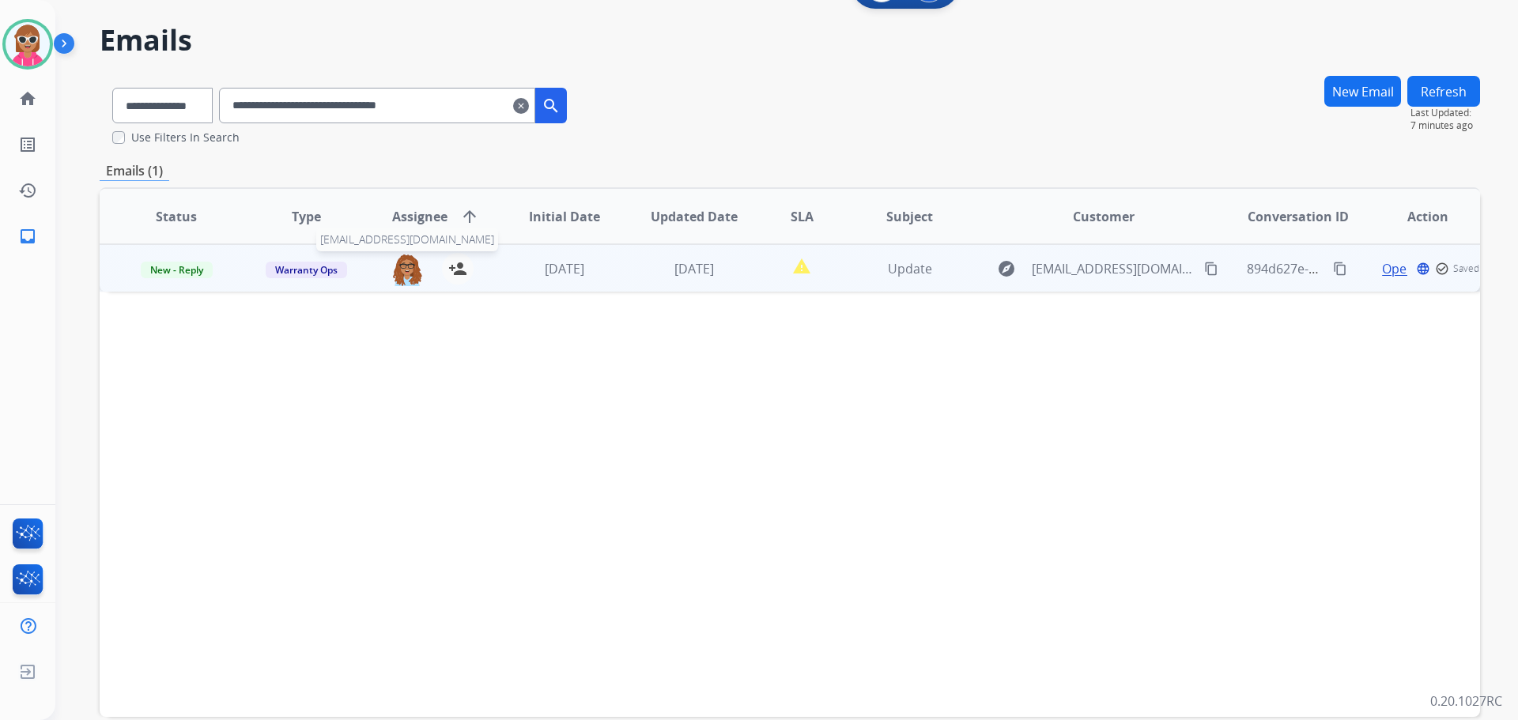
click at [405, 267] on img at bounding box center [407, 269] width 32 height 33
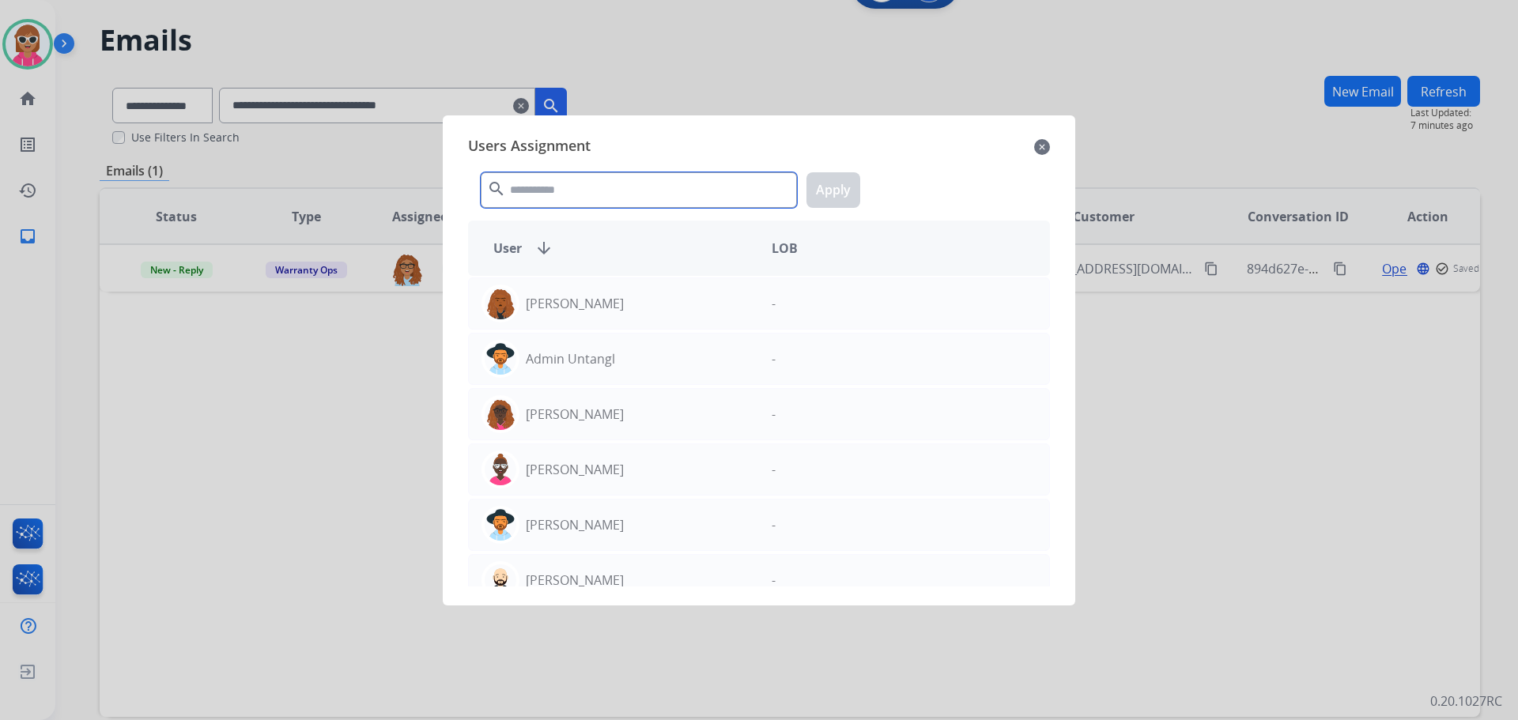
click at [571, 191] on input "text" at bounding box center [639, 190] width 316 height 36
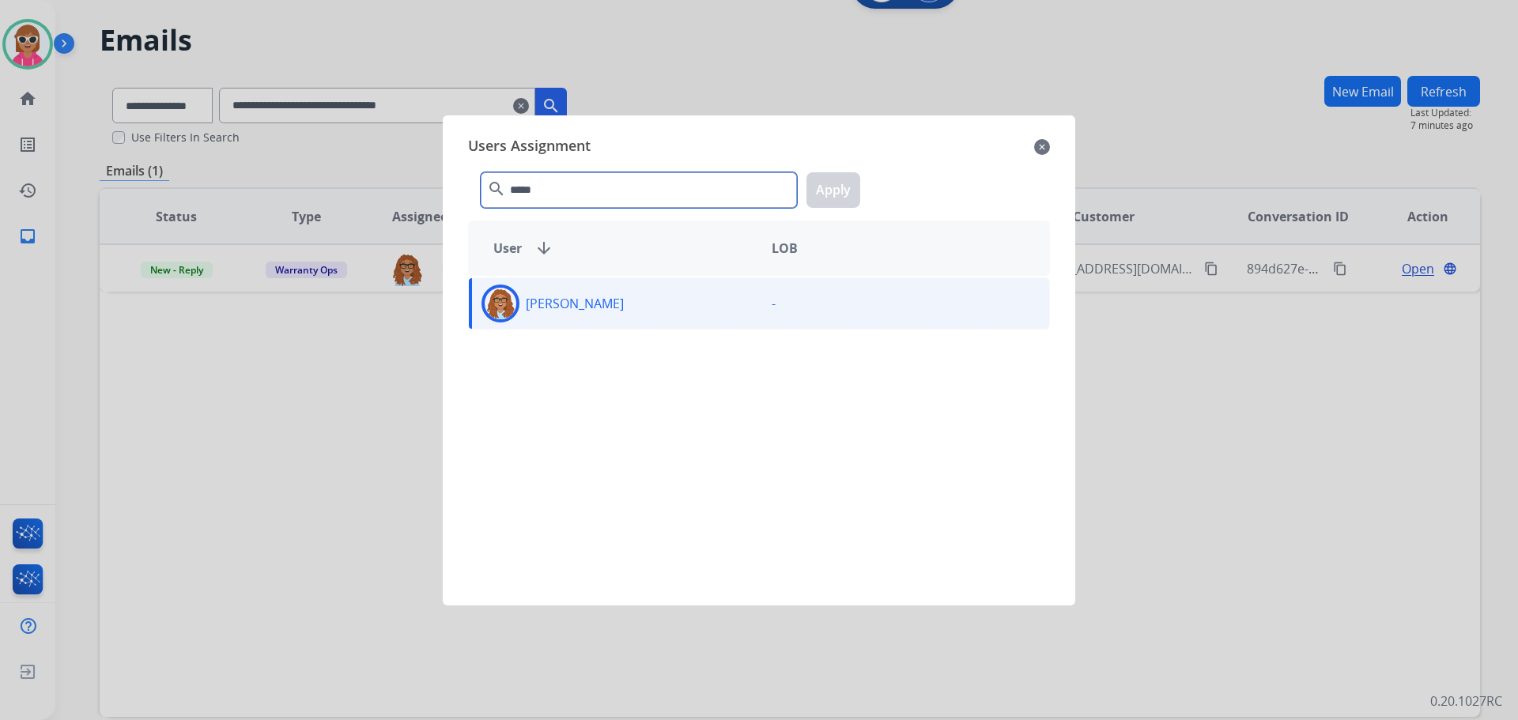
type input "*****"
click at [598, 322] on div "[PERSON_NAME]" at bounding box center [614, 304] width 290 height 38
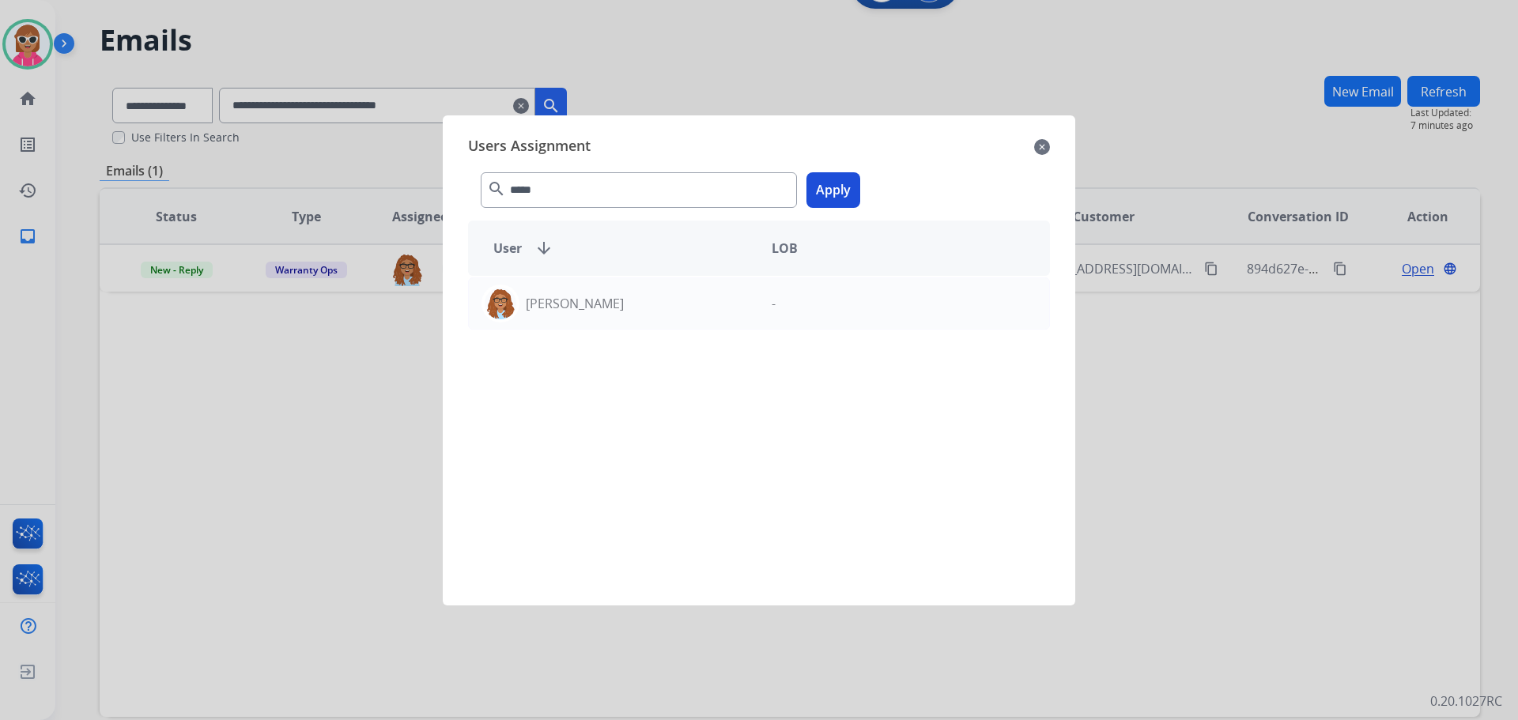
click at [815, 198] on button "Apply" at bounding box center [834, 190] width 54 height 36
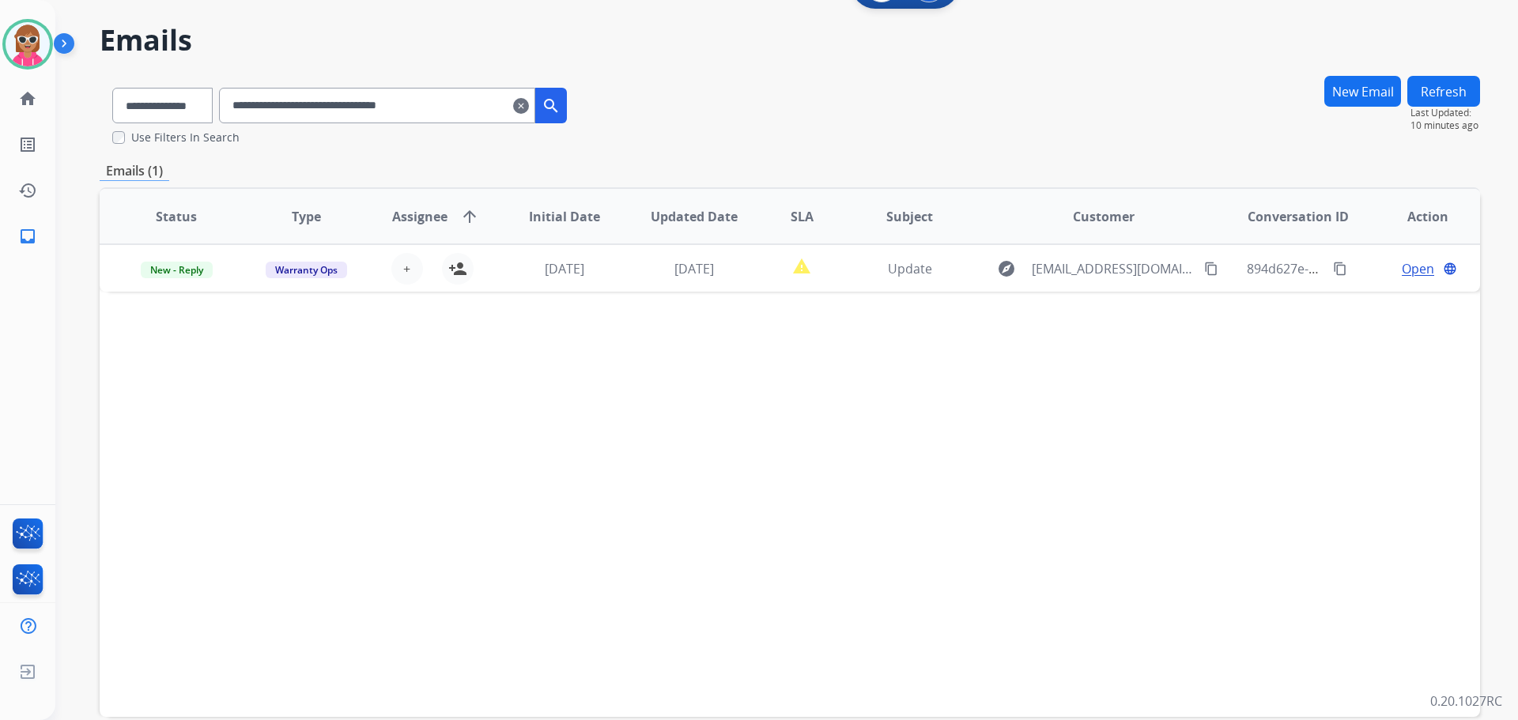
drag, startPoint x: 475, startPoint y: 108, endPoint x: 232, endPoint y: 126, distance: 244.2
click at [232, 126] on div "**********" at bounding box center [340, 102] width 480 height 55
paste input "text"
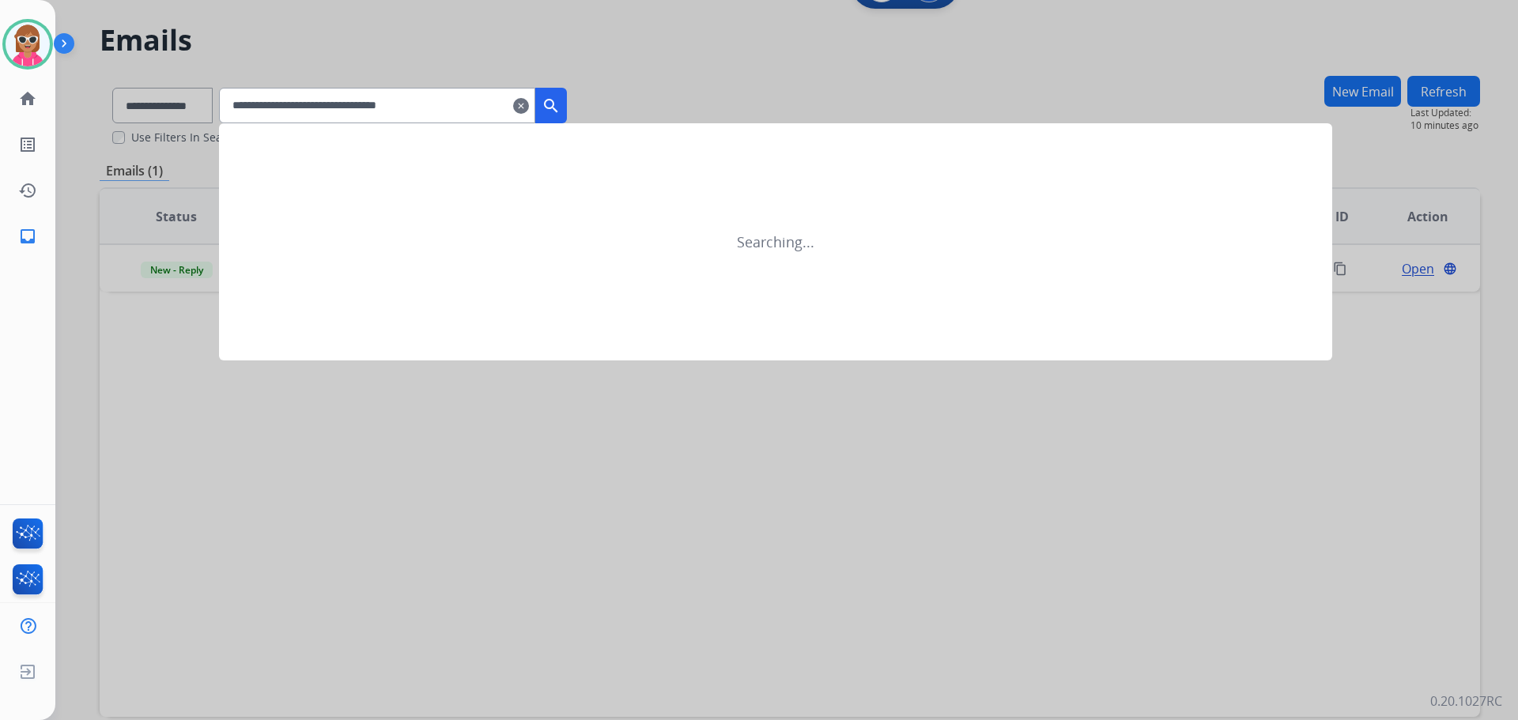
click at [561, 98] on mat-icon "search" at bounding box center [551, 105] width 19 height 19
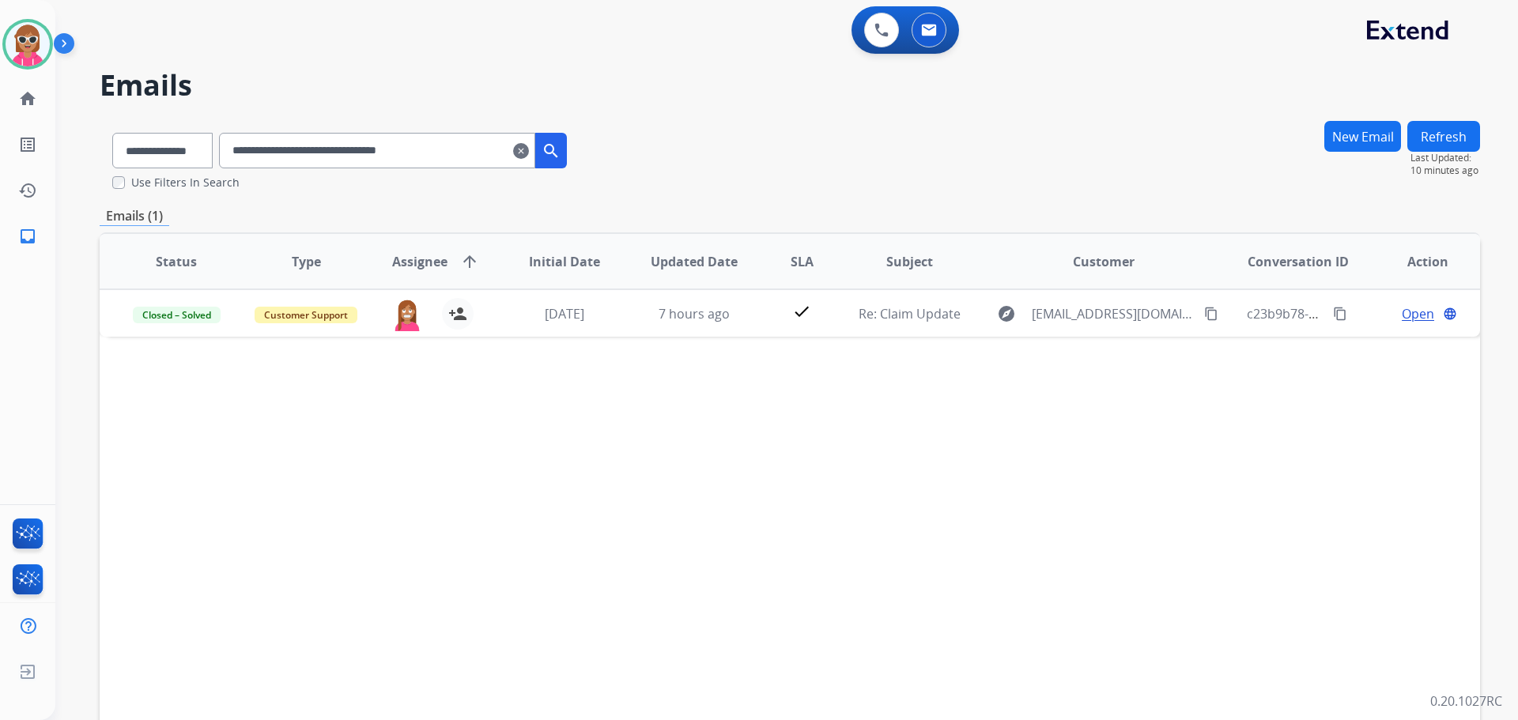
drag, startPoint x: 528, startPoint y: 566, endPoint x: 570, endPoint y: 490, distance: 86.7
click at [530, 565] on div "Status Type Assignee arrow_upward Initial Date Updated Date SLA Subject Custome…" at bounding box center [790, 497] width 1381 height 530
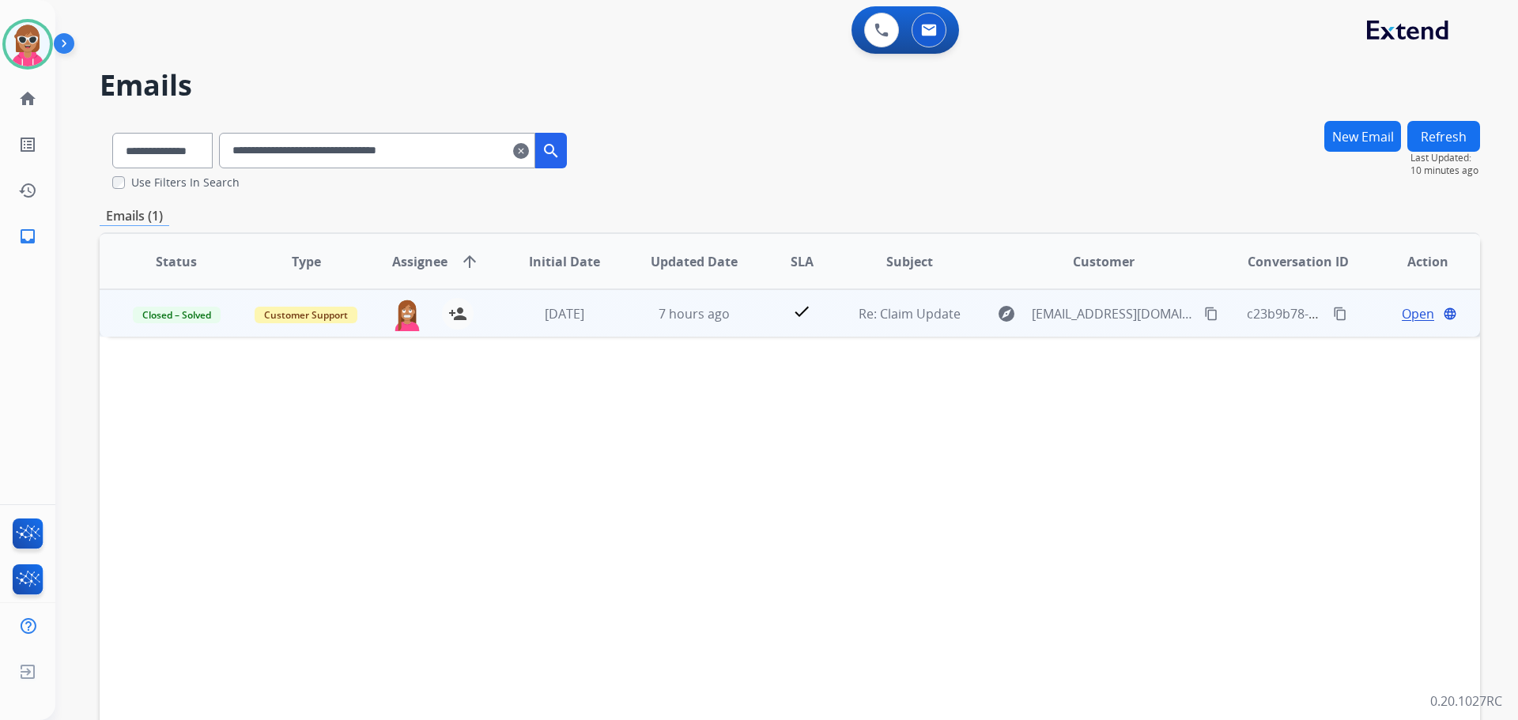
click at [629, 318] on td "7 hours ago" at bounding box center [683, 312] width 130 height 47
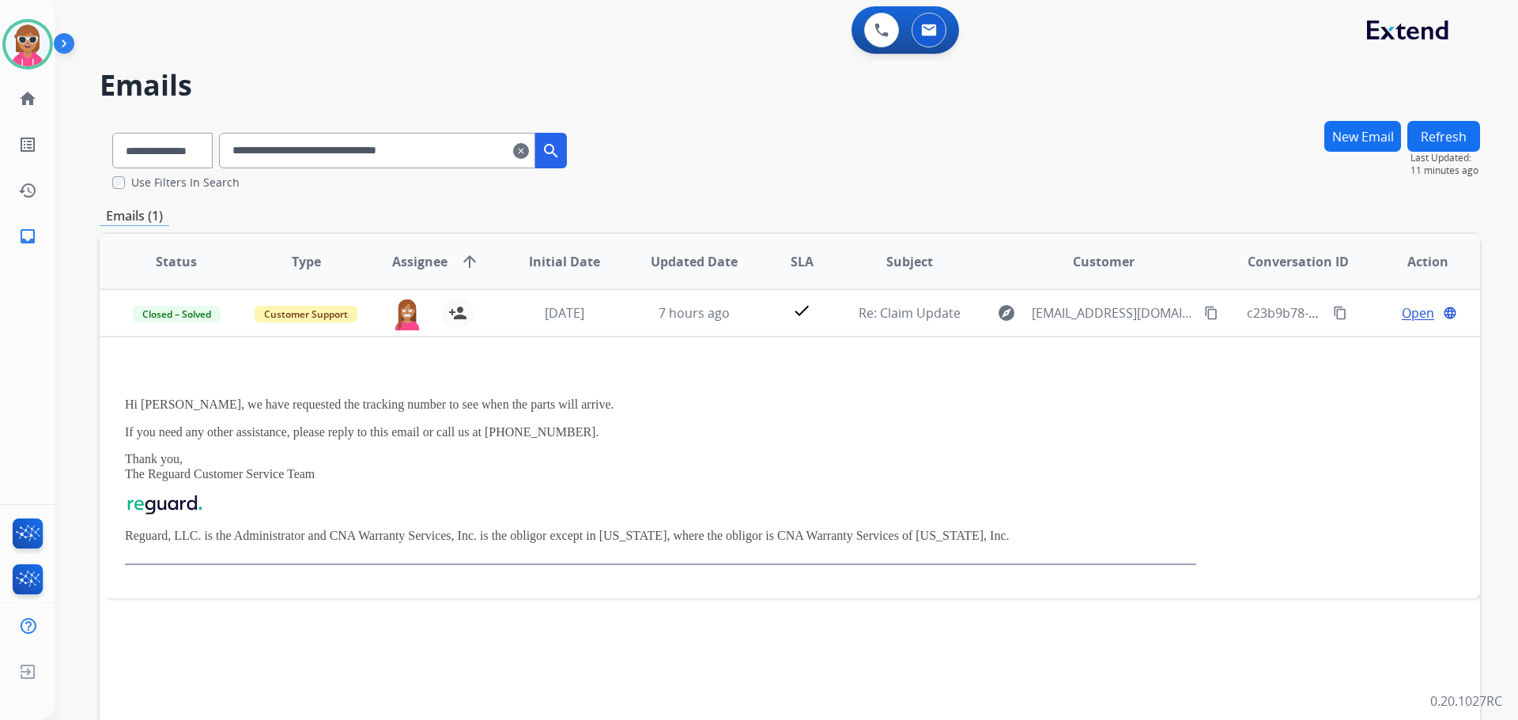
drag, startPoint x: 474, startPoint y: 138, endPoint x: 246, endPoint y: 154, distance: 228.4
click at [246, 154] on input "**********" at bounding box center [377, 151] width 316 height 36
paste input "text"
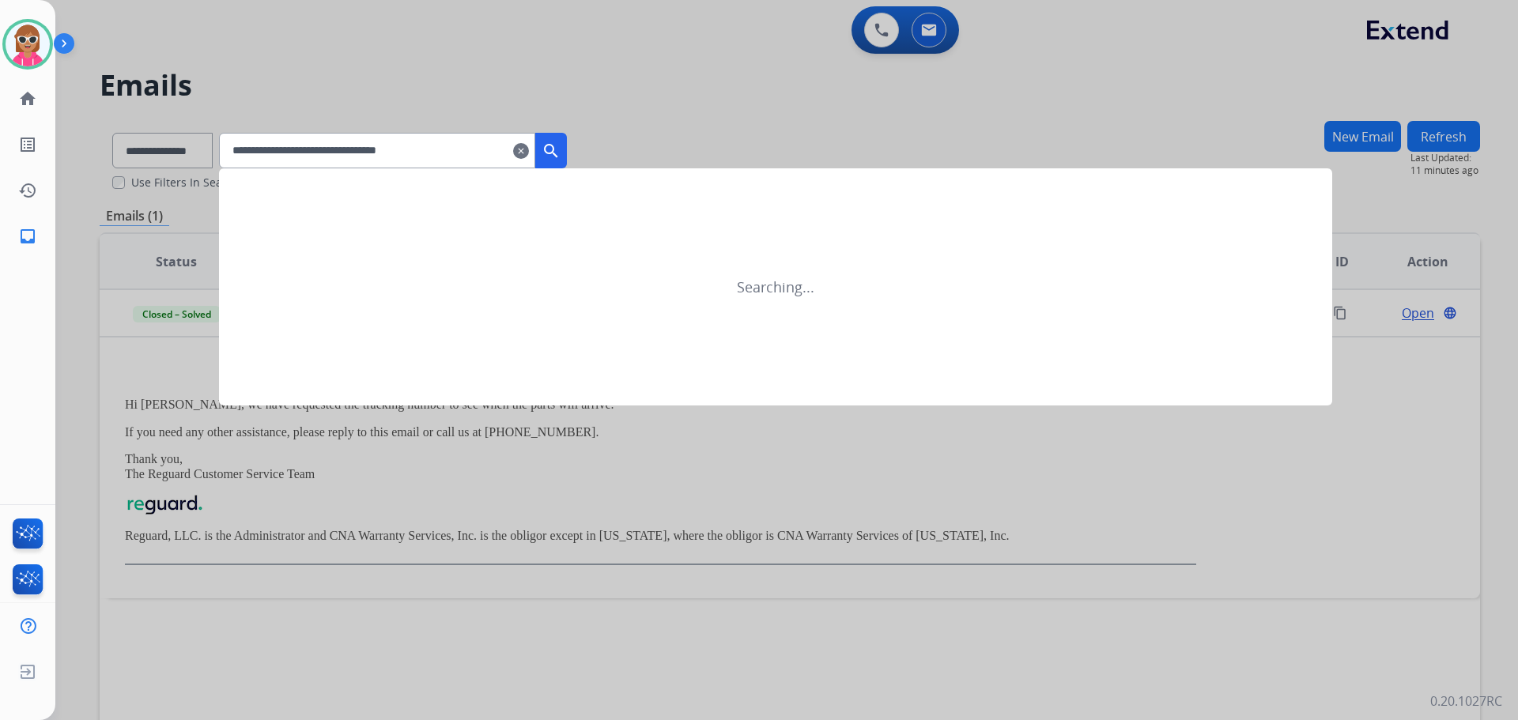
drag, startPoint x: 561, startPoint y: 150, endPoint x: 566, endPoint y: 157, distance: 8.6
click at [562, 150] on button "search" at bounding box center [551, 151] width 32 height 36
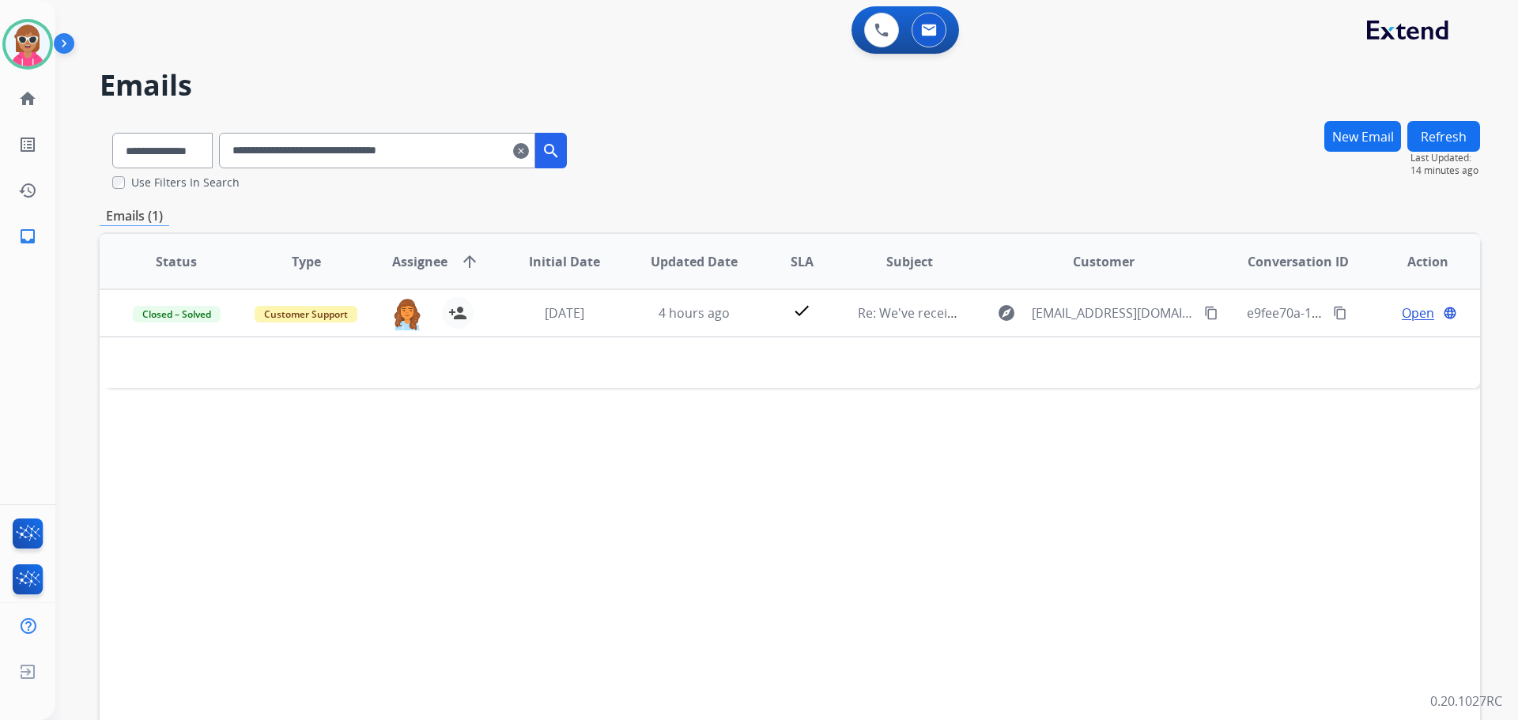
drag, startPoint x: 471, startPoint y: 149, endPoint x: 156, endPoint y: 161, distance: 314.9
click at [156, 161] on div "**********" at bounding box center [340, 147] width 480 height 55
paste input "text"
drag, startPoint x: 486, startPoint y: 144, endPoint x: 167, endPoint y: 149, distance: 319.5
click at [167, 149] on div "**********" at bounding box center [340, 147] width 480 height 55
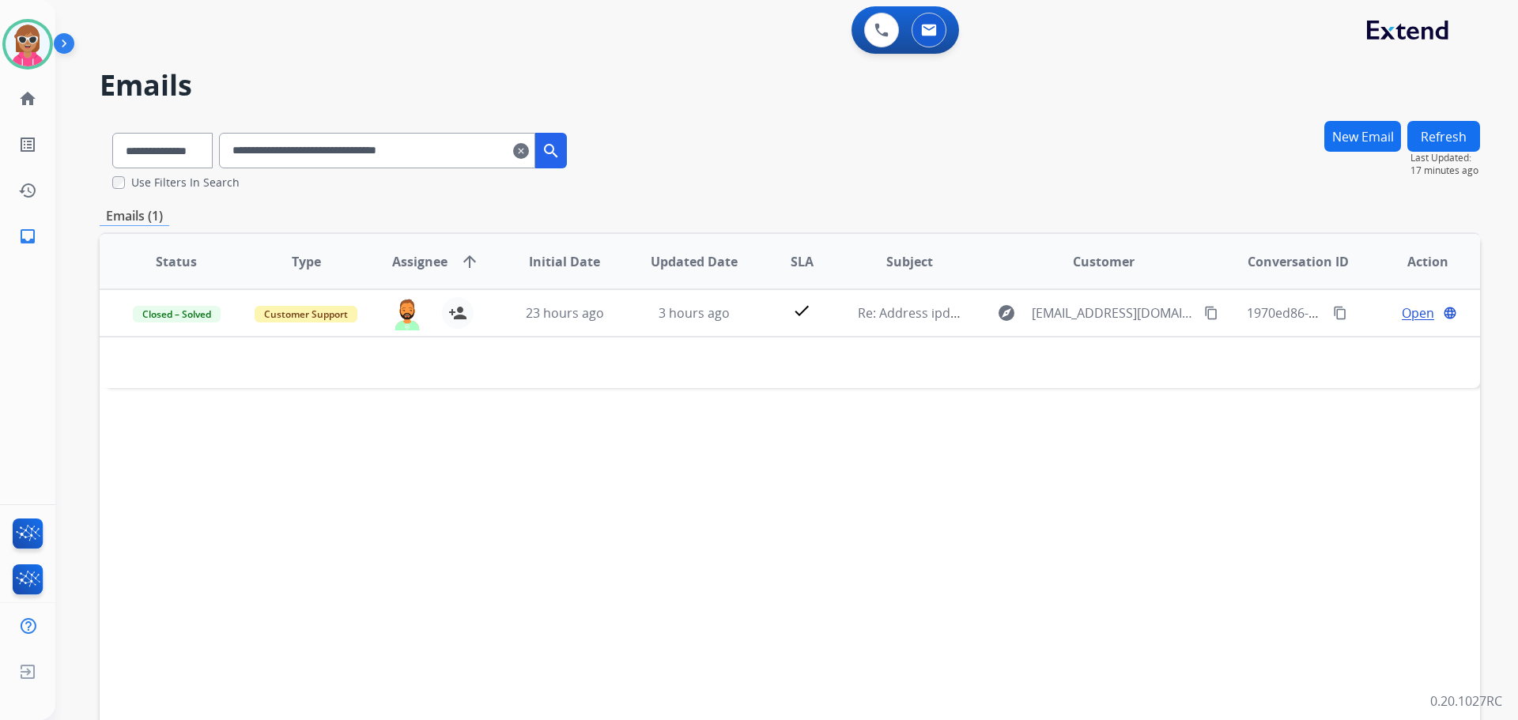
paste input "text"
drag, startPoint x: 500, startPoint y: 147, endPoint x: 239, endPoint y: 177, distance: 262.7
click at [239, 177] on div "**********" at bounding box center [340, 155] width 480 height 70
paste input "text"
click at [614, 493] on div "Status Type Assignee arrow_upward Initial Date Updated Date SLA Subject Custome…" at bounding box center [790, 497] width 1381 height 530
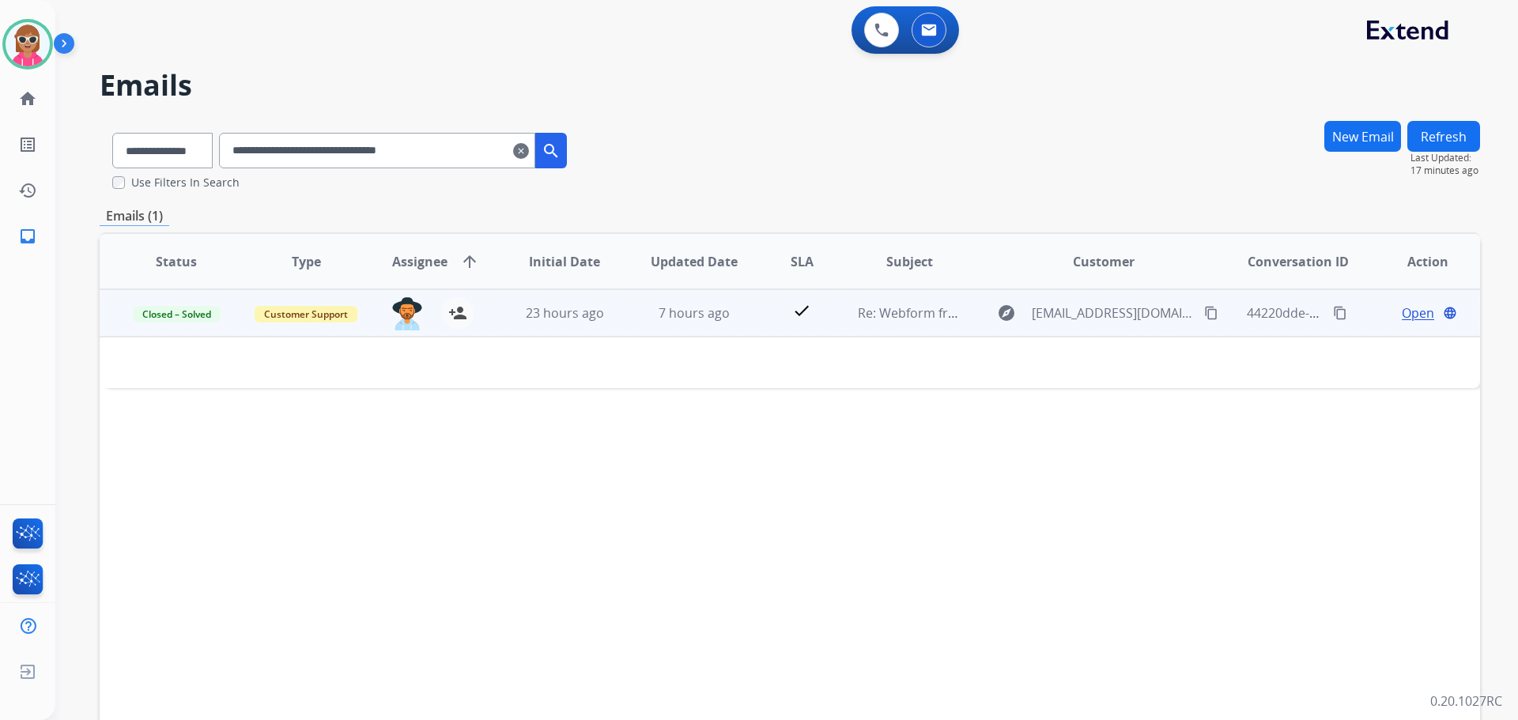
click at [624, 319] on td "7 hours ago" at bounding box center [683, 312] width 130 height 47
click at [632, 311] on td "7 hours ago" at bounding box center [683, 312] width 130 height 47
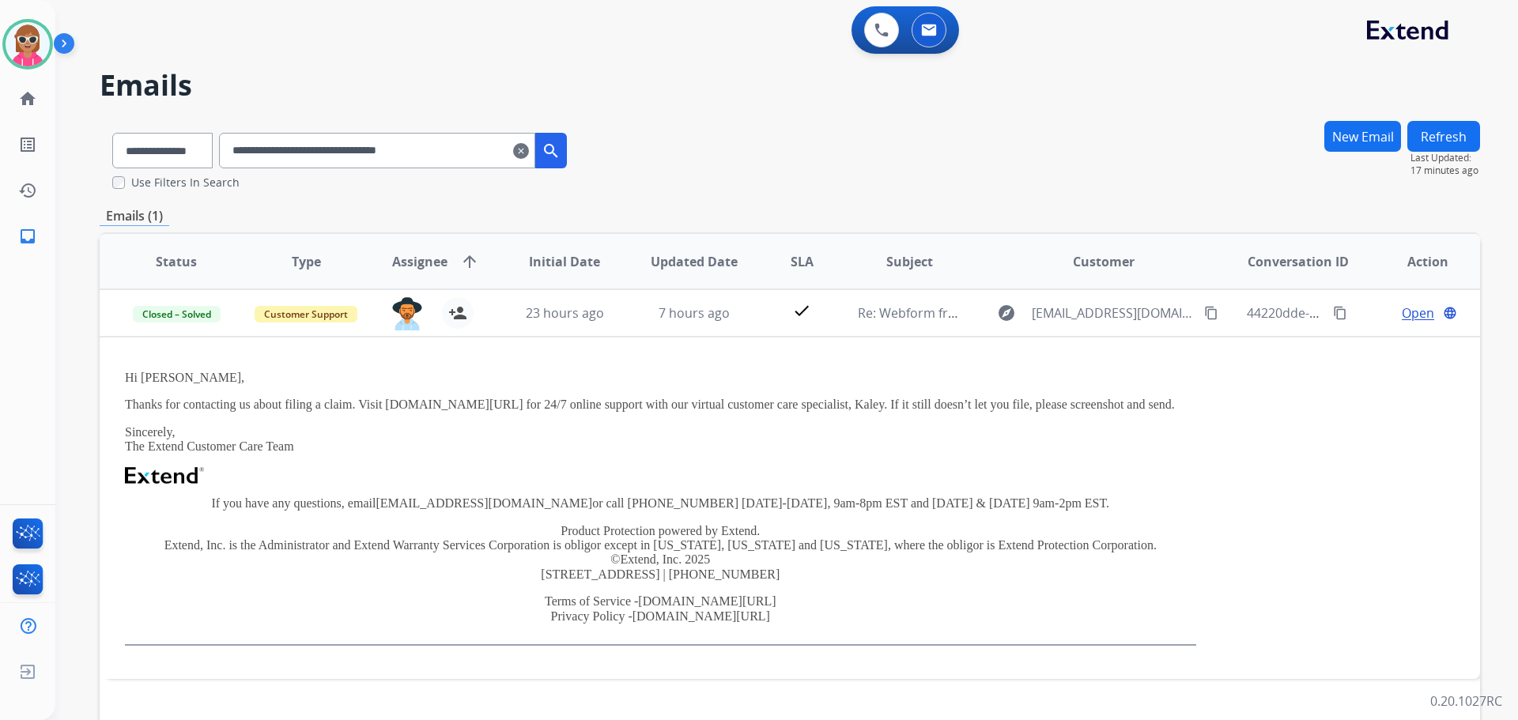
drag, startPoint x: 479, startPoint y: 143, endPoint x: 202, endPoint y: 150, distance: 277.7
click at [202, 150] on div "**********" at bounding box center [340, 147] width 480 height 55
paste input "text"
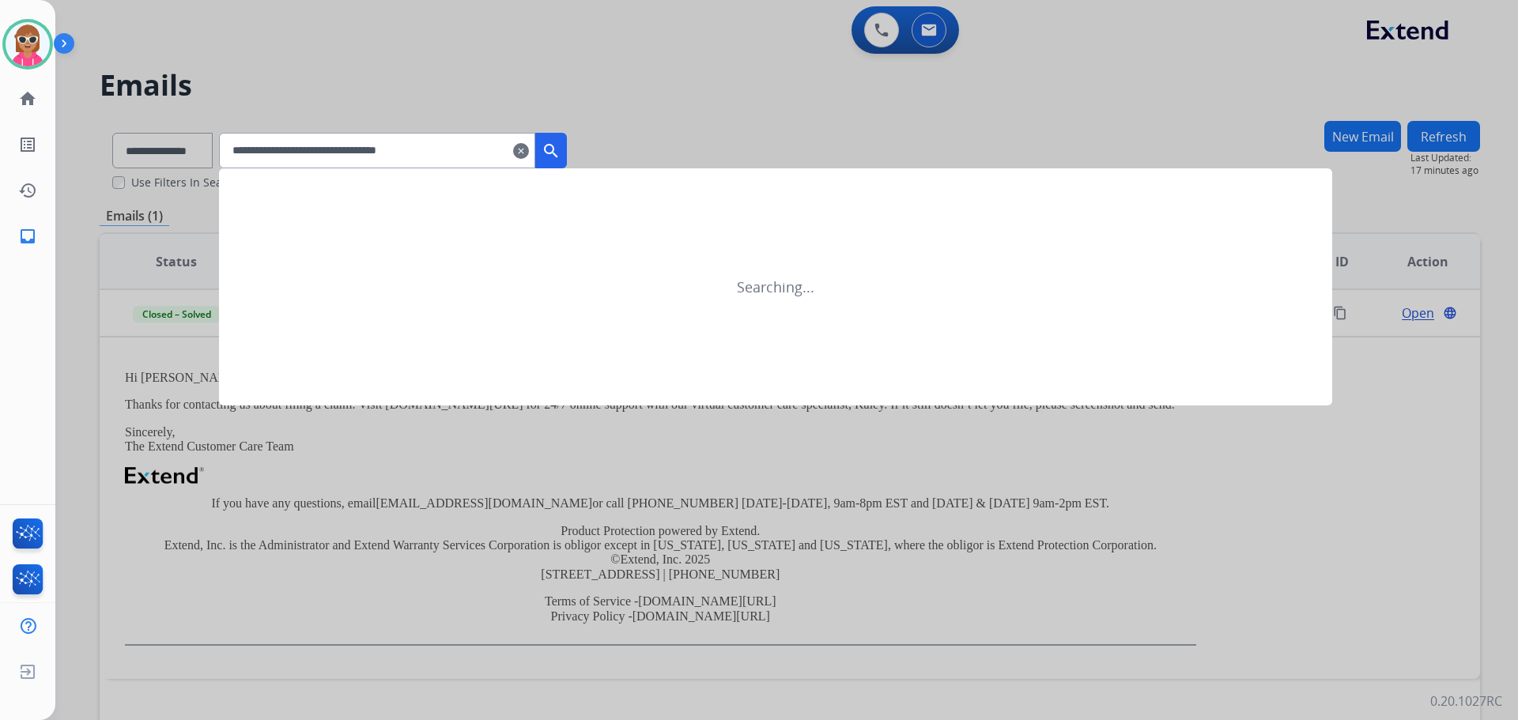
type input "**********"
click at [567, 160] on button "search" at bounding box center [551, 151] width 32 height 36
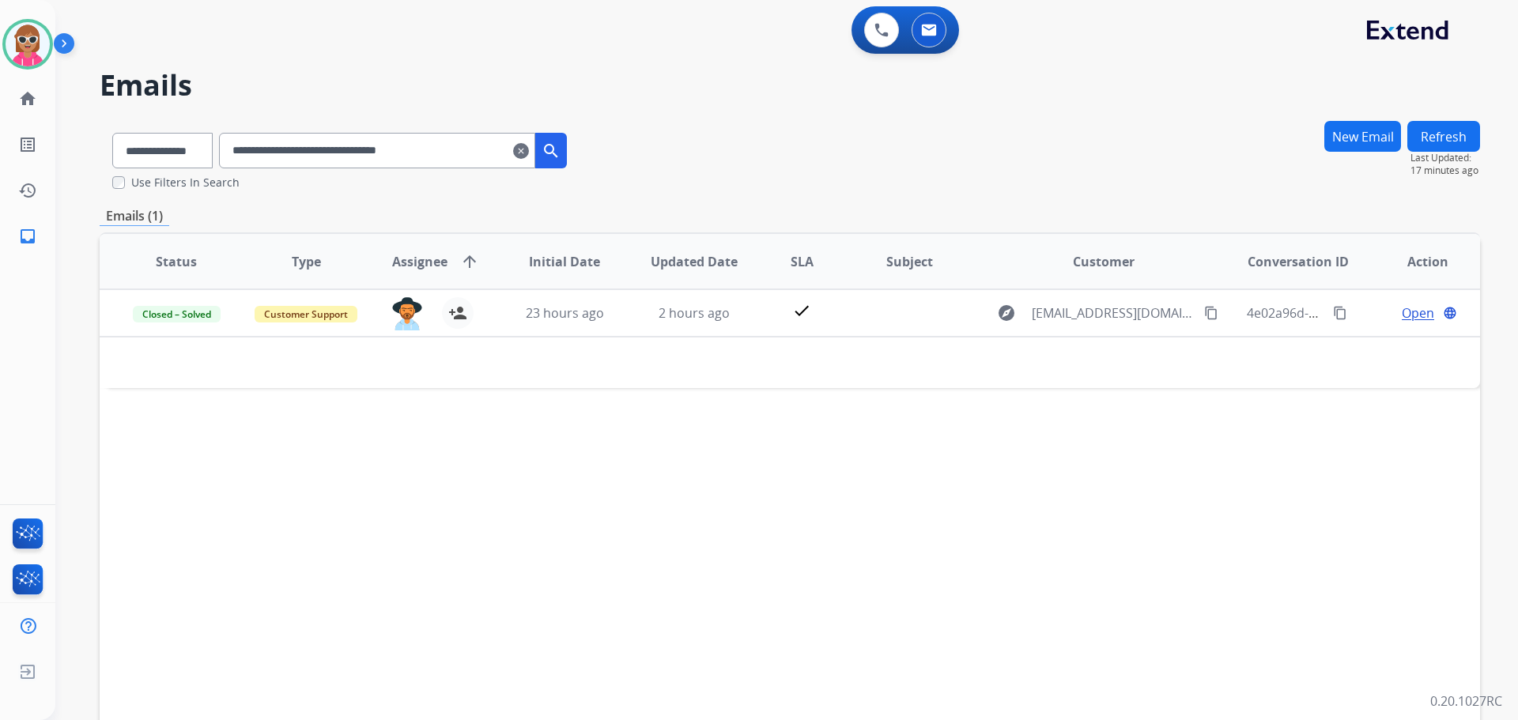
drag, startPoint x: 474, startPoint y: 143, endPoint x: 406, endPoint y: 170, distance: 73.1
click at [336, 170] on div "**********" at bounding box center [340, 147] width 480 height 55
click at [471, 155] on input "**********" at bounding box center [377, 151] width 316 height 36
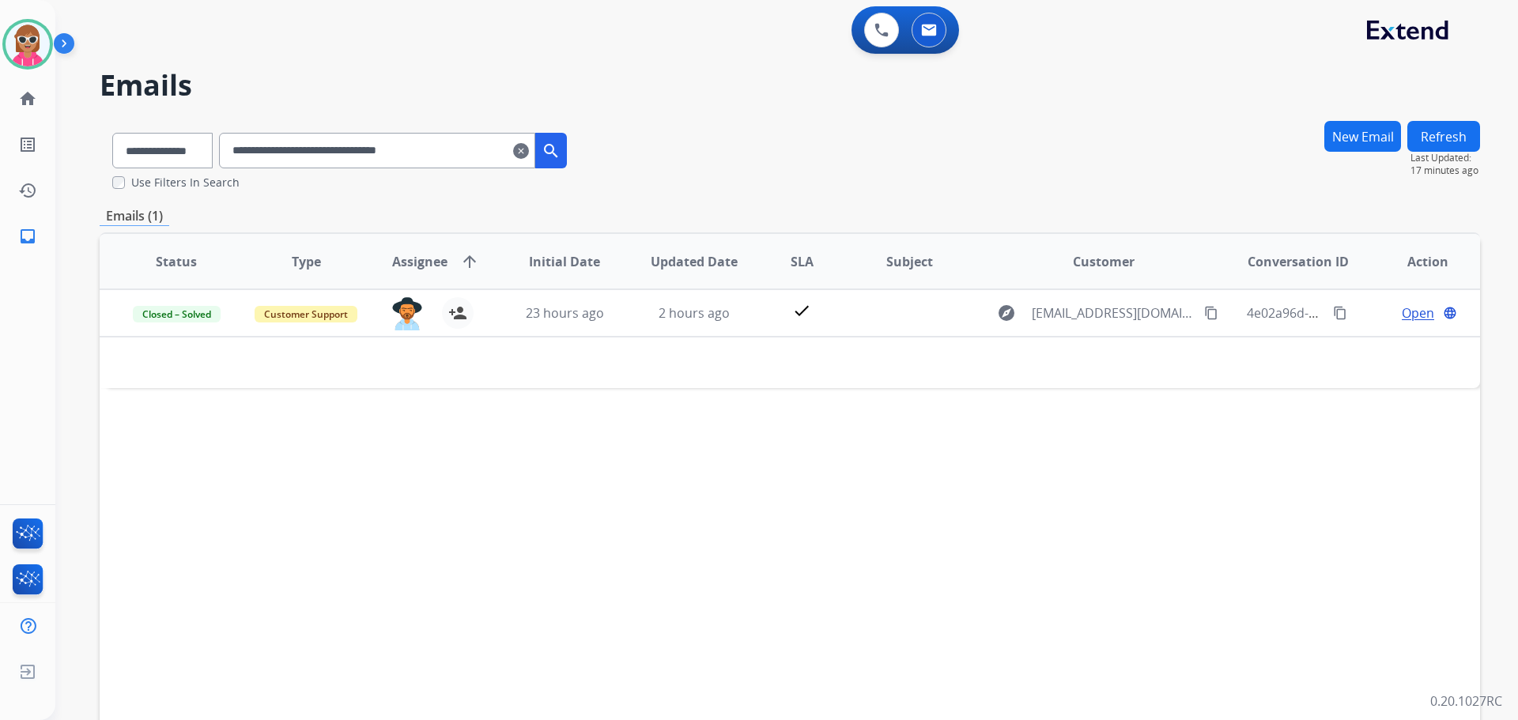
click at [471, 155] on input "**********" at bounding box center [377, 151] width 316 height 36
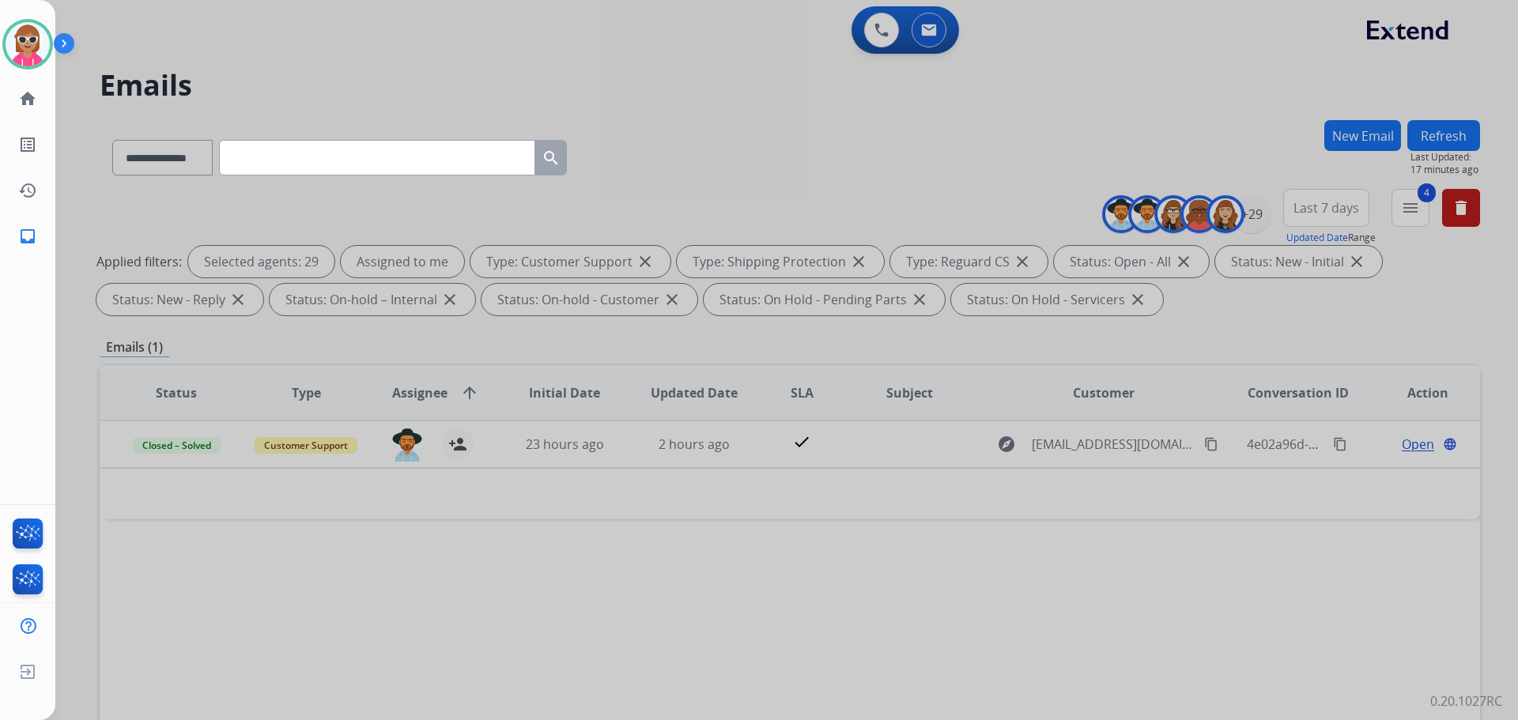
paste input "**********"
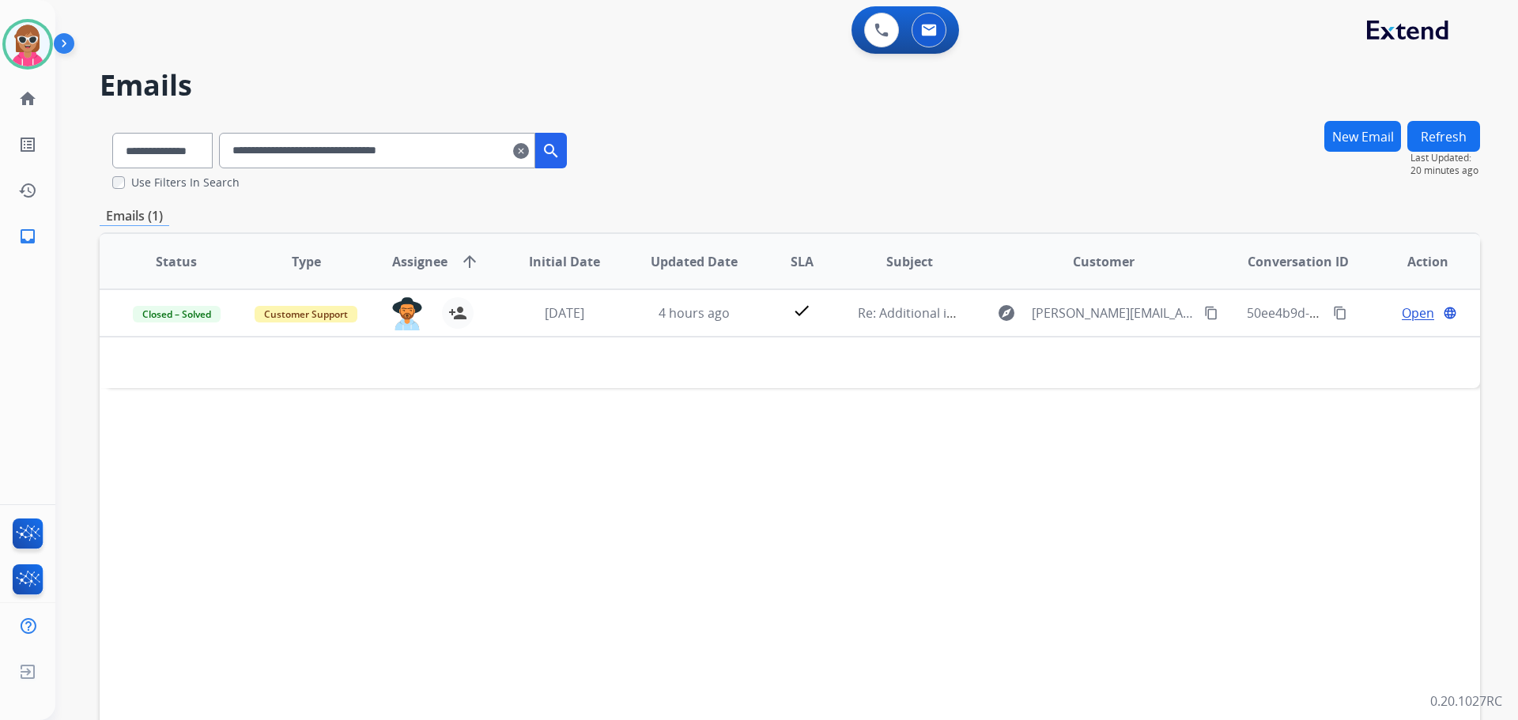
drag, startPoint x: 471, startPoint y: 150, endPoint x: 284, endPoint y: 149, distance: 187.4
click at [226, 168] on div "**********" at bounding box center [340, 147] width 480 height 55
paste input "text"
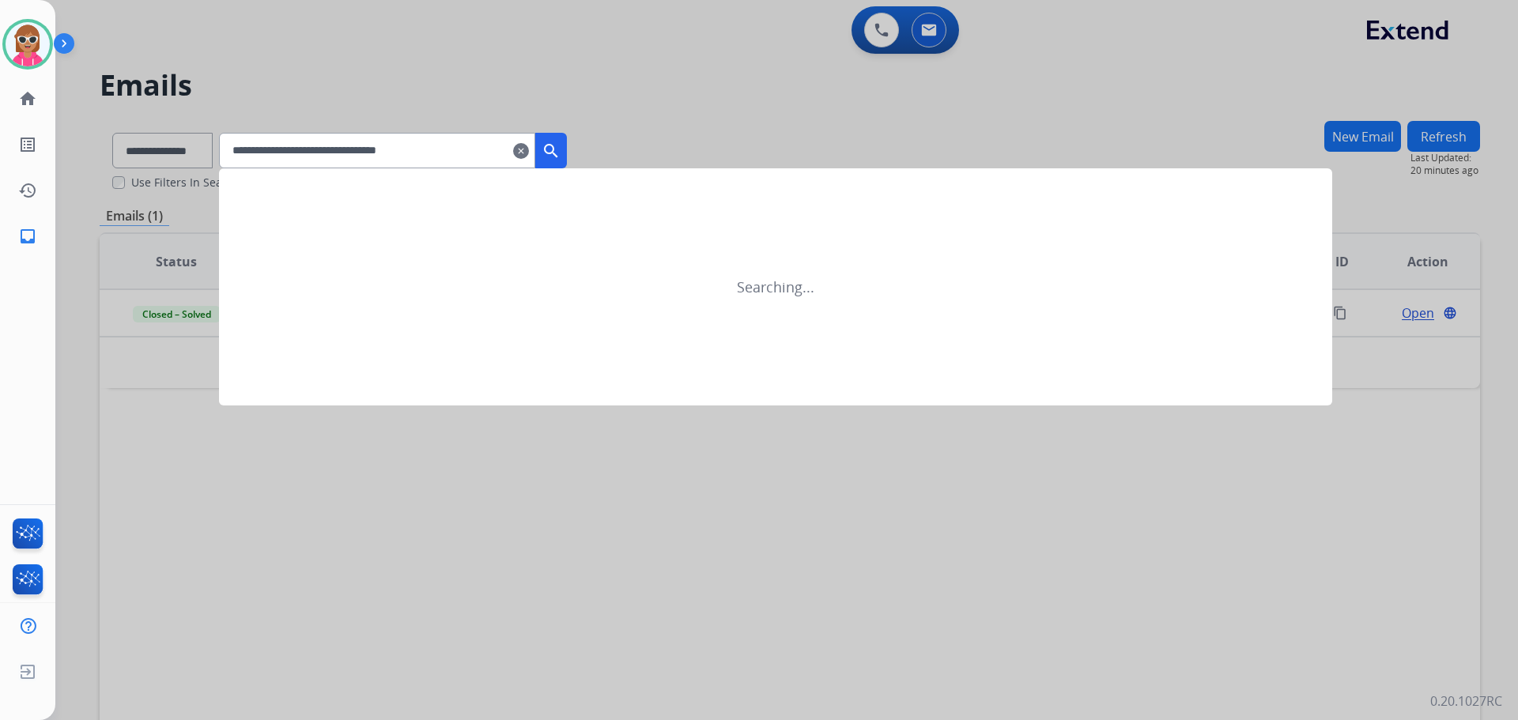
click at [561, 157] on mat-icon "search" at bounding box center [551, 151] width 19 height 19
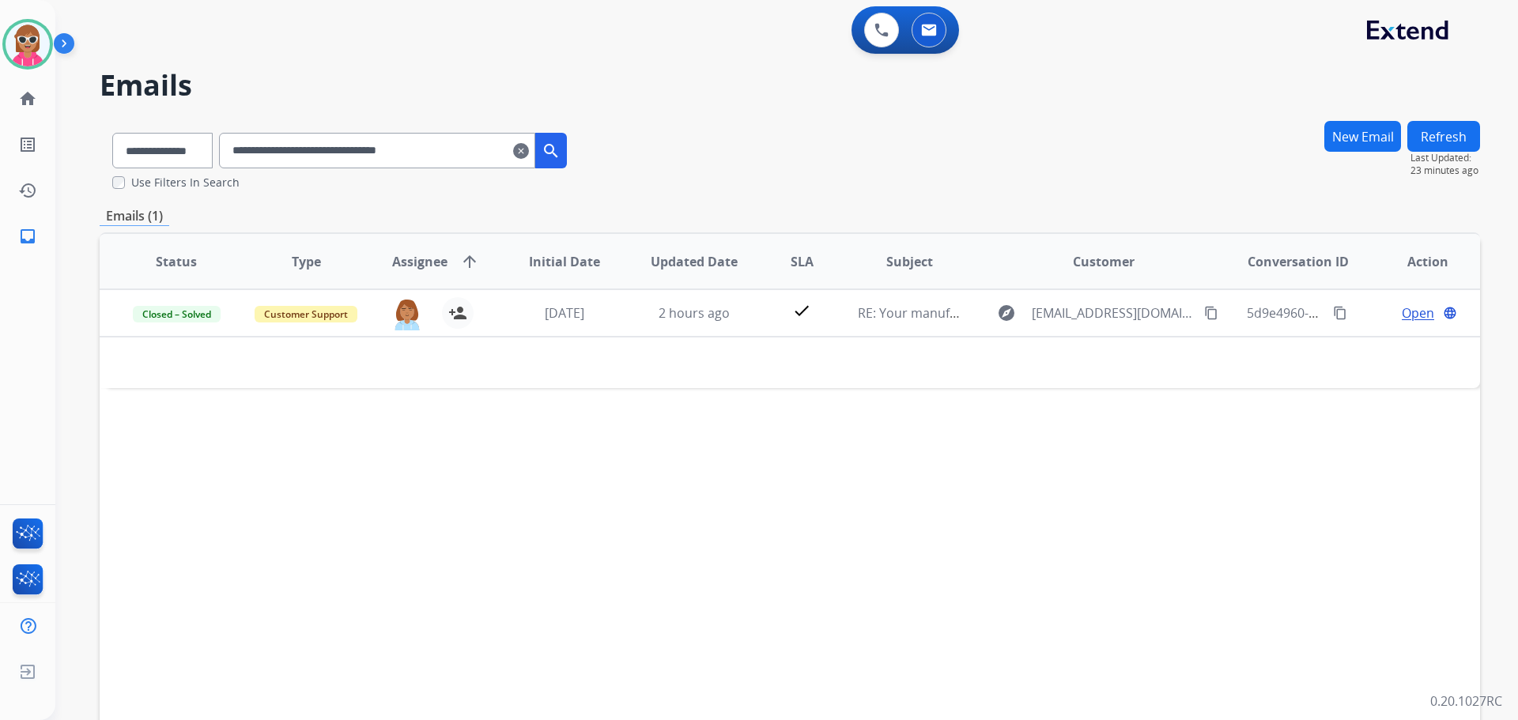
drag, startPoint x: 471, startPoint y: 154, endPoint x: 128, endPoint y: 164, distance: 342.6
click at [128, 164] on div "**********" at bounding box center [340, 147] width 480 height 55
drag, startPoint x: 474, startPoint y: 147, endPoint x: 283, endPoint y: 161, distance: 191.8
click at [256, 156] on input "**********" at bounding box center [377, 151] width 316 height 36
click at [474, 155] on input "**********" at bounding box center [377, 151] width 316 height 36
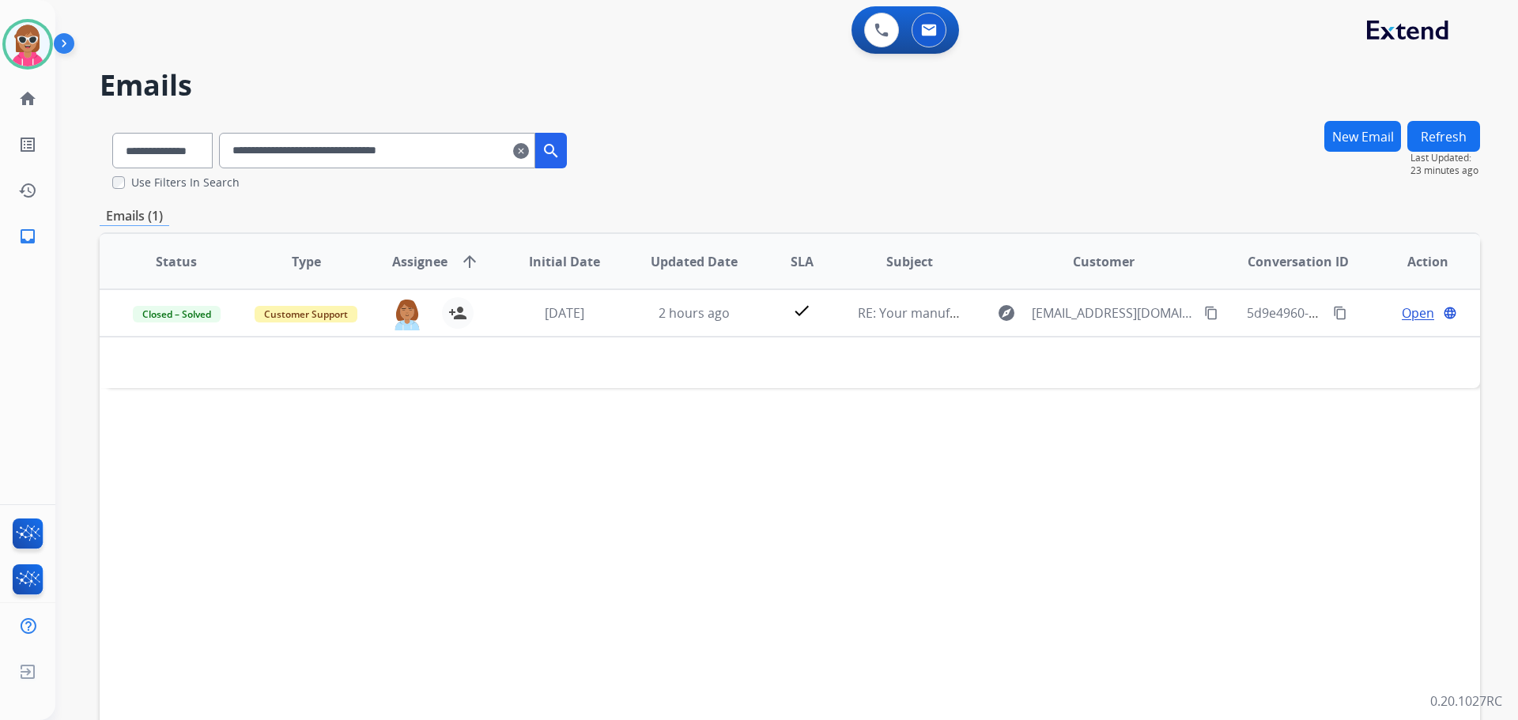
click at [474, 155] on input "**********" at bounding box center [377, 151] width 316 height 36
paste input "text"
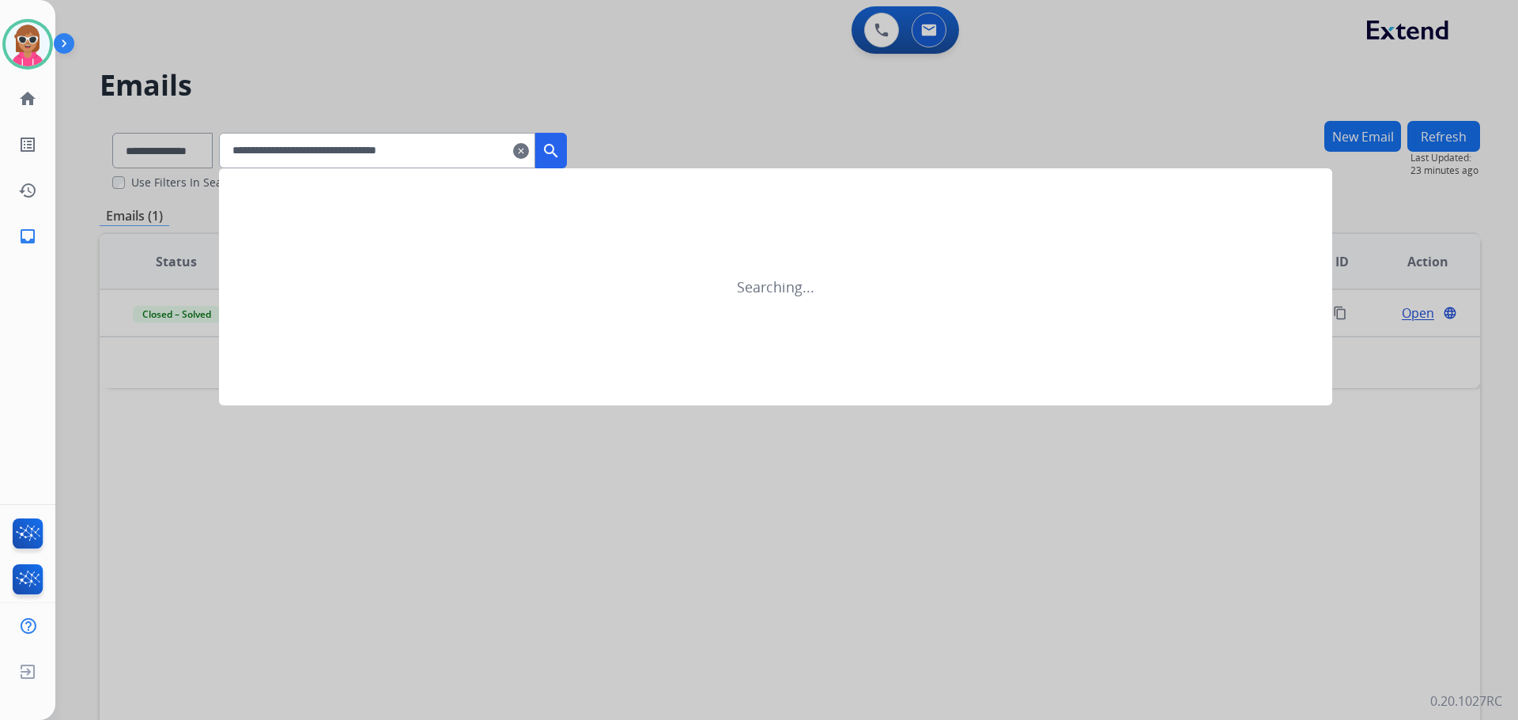
click at [567, 159] on button "search" at bounding box center [551, 151] width 32 height 36
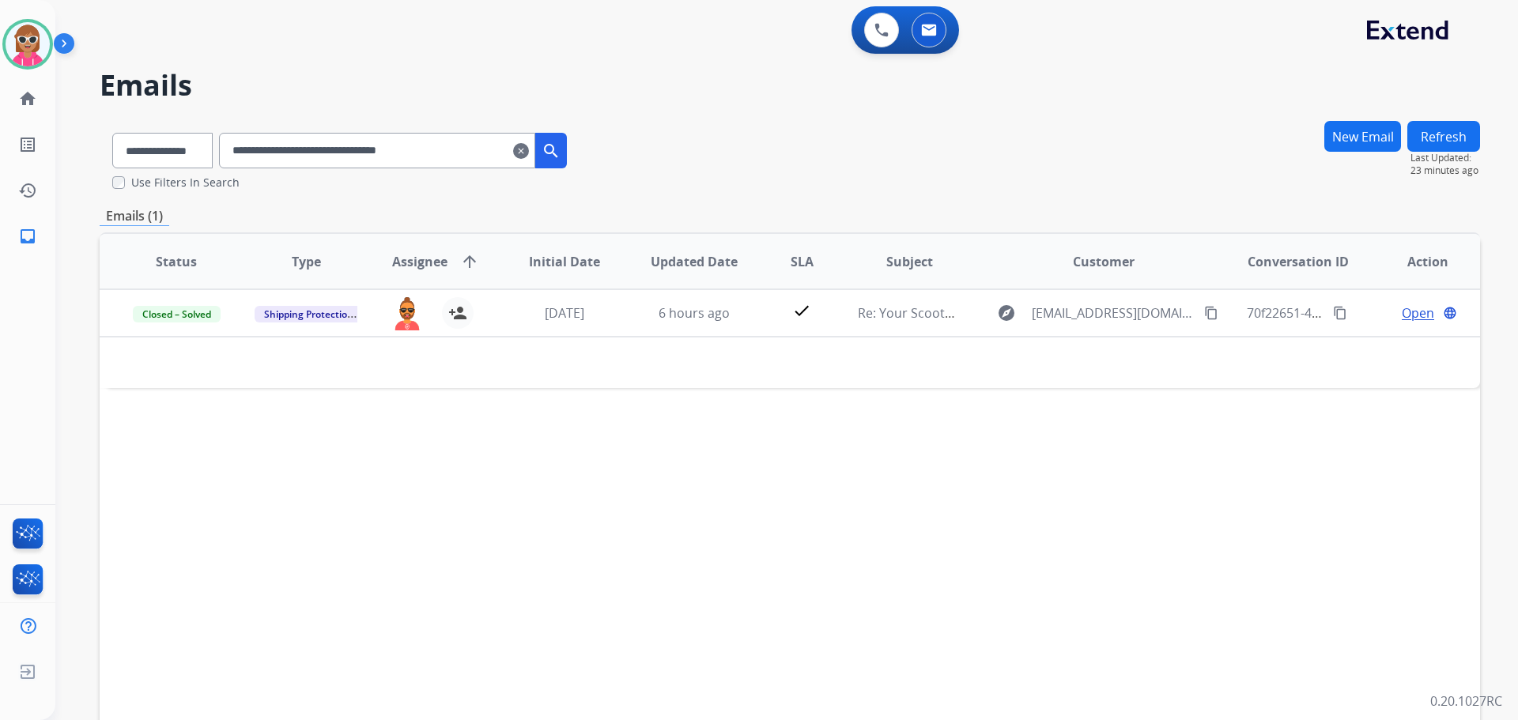
click at [477, 530] on div "Status Type Assignee arrow_upward Initial Date Updated Date SLA Subject Custome…" at bounding box center [790, 497] width 1381 height 530
drag, startPoint x: 469, startPoint y: 151, endPoint x: 63, endPoint y: 180, distance: 406.7
click at [63, 180] on div "**********" at bounding box center [767, 417] width 1425 height 720
paste input "text"
drag, startPoint x: 467, startPoint y: 148, endPoint x: 178, endPoint y: 162, distance: 289.8
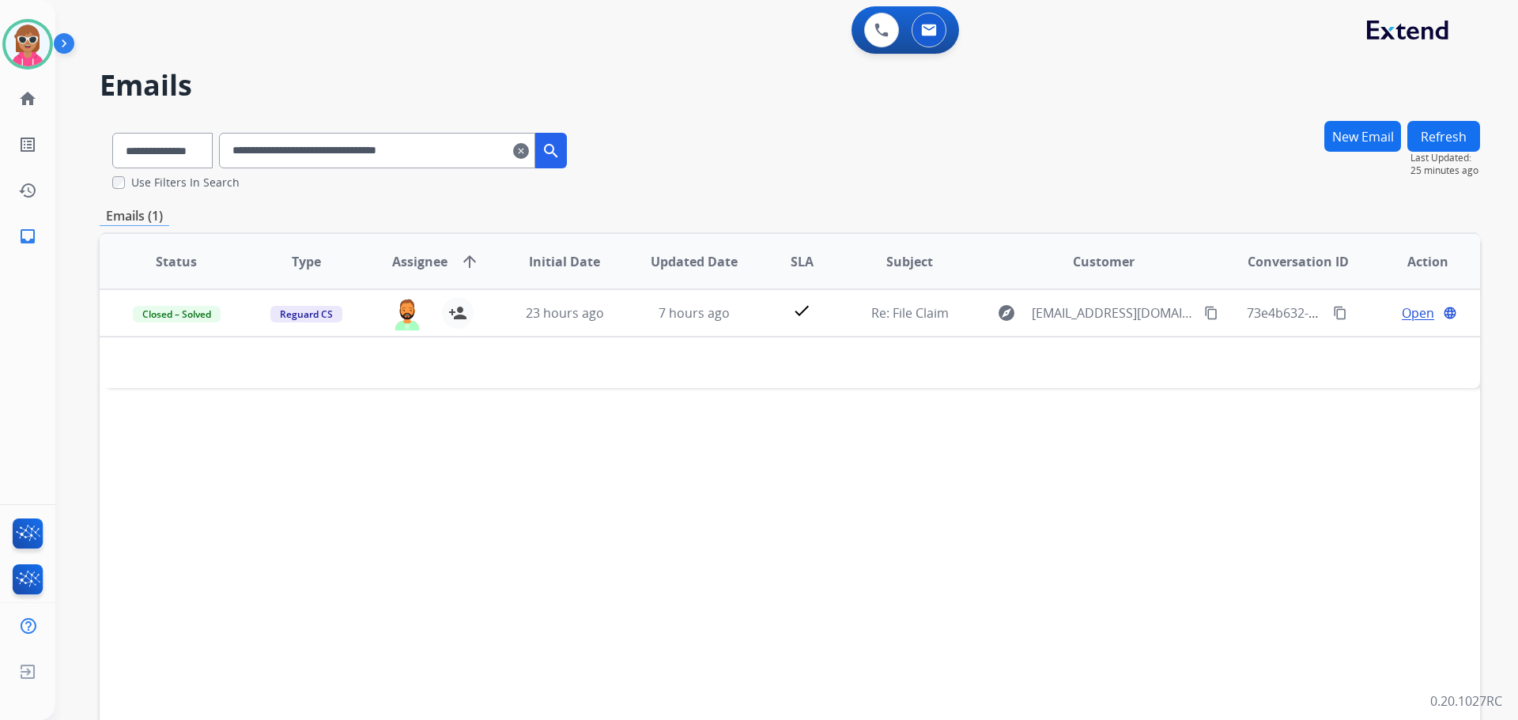
click at [178, 162] on div "**********" at bounding box center [340, 147] width 480 height 55
paste input "text"
click at [694, 501] on div "Status Type Assignee arrow_upward Initial Date Updated Date SLA Subject Custome…" at bounding box center [790, 497] width 1381 height 530
drag, startPoint x: 473, startPoint y: 147, endPoint x: 112, endPoint y: 152, distance: 361.4
click at [112, 152] on div "**********" at bounding box center [340, 147] width 480 height 55
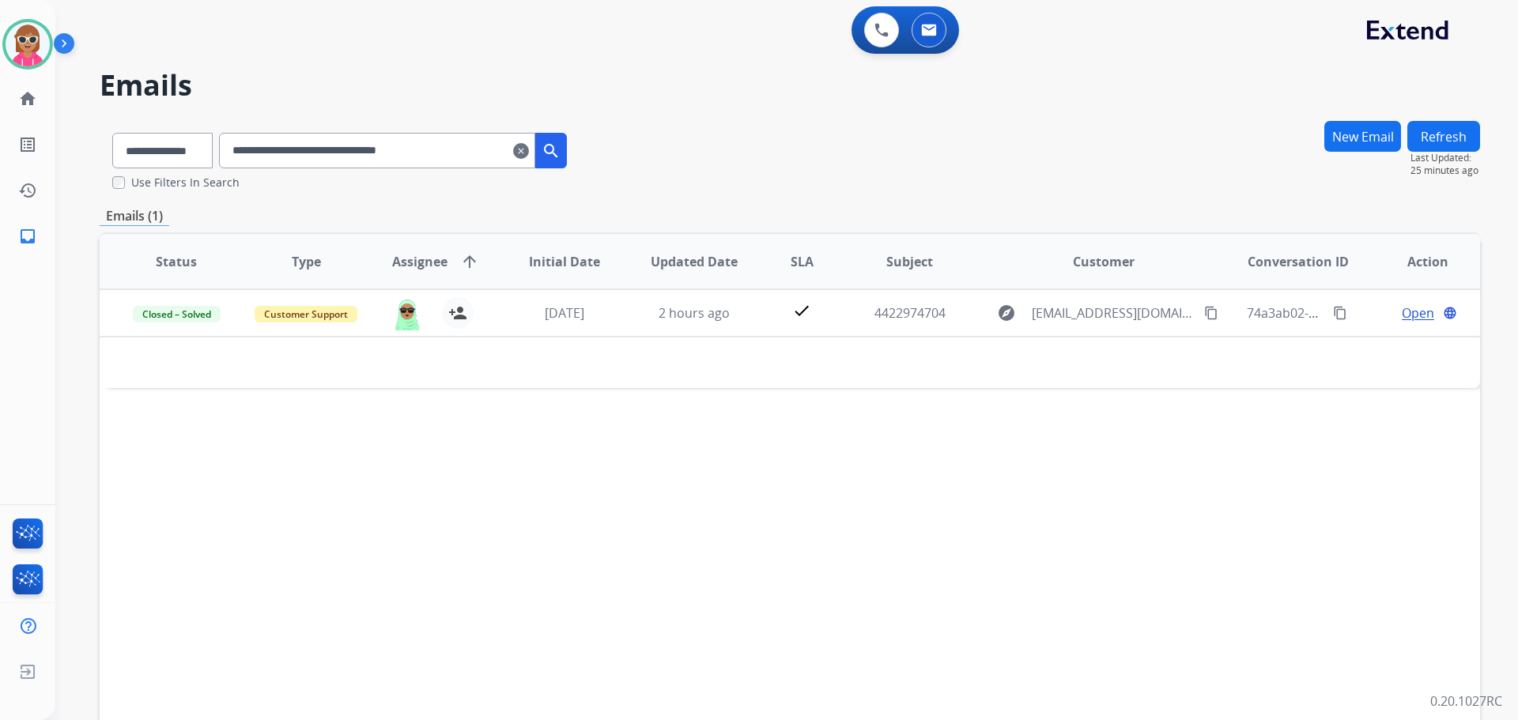
paste input "text"
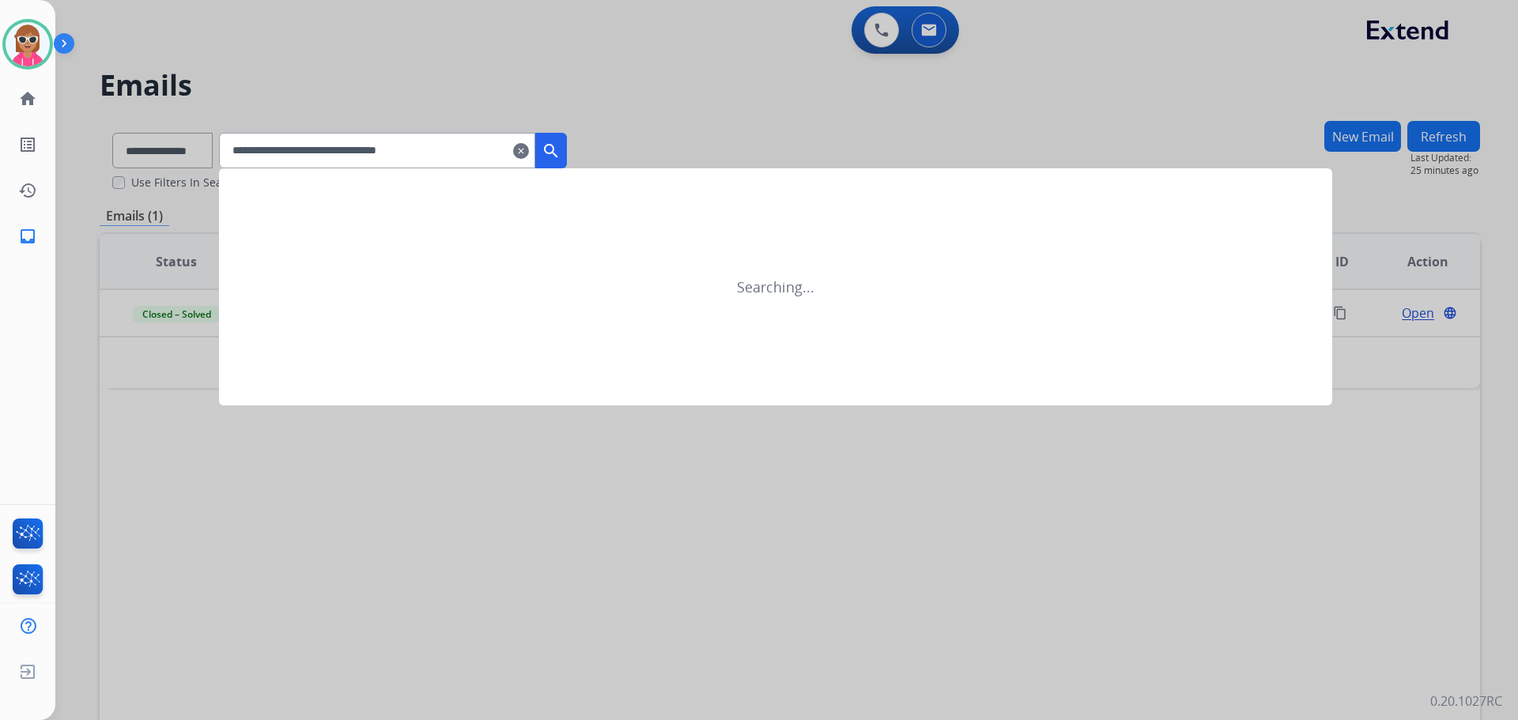
type input "**********"
drag, startPoint x: 580, startPoint y: 149, endPoint x: 592, endPoint y: 202, distance: 54.3
click at [561, 149] on mat-icon "search" at bounding box center [551, 151] width 19 height 19
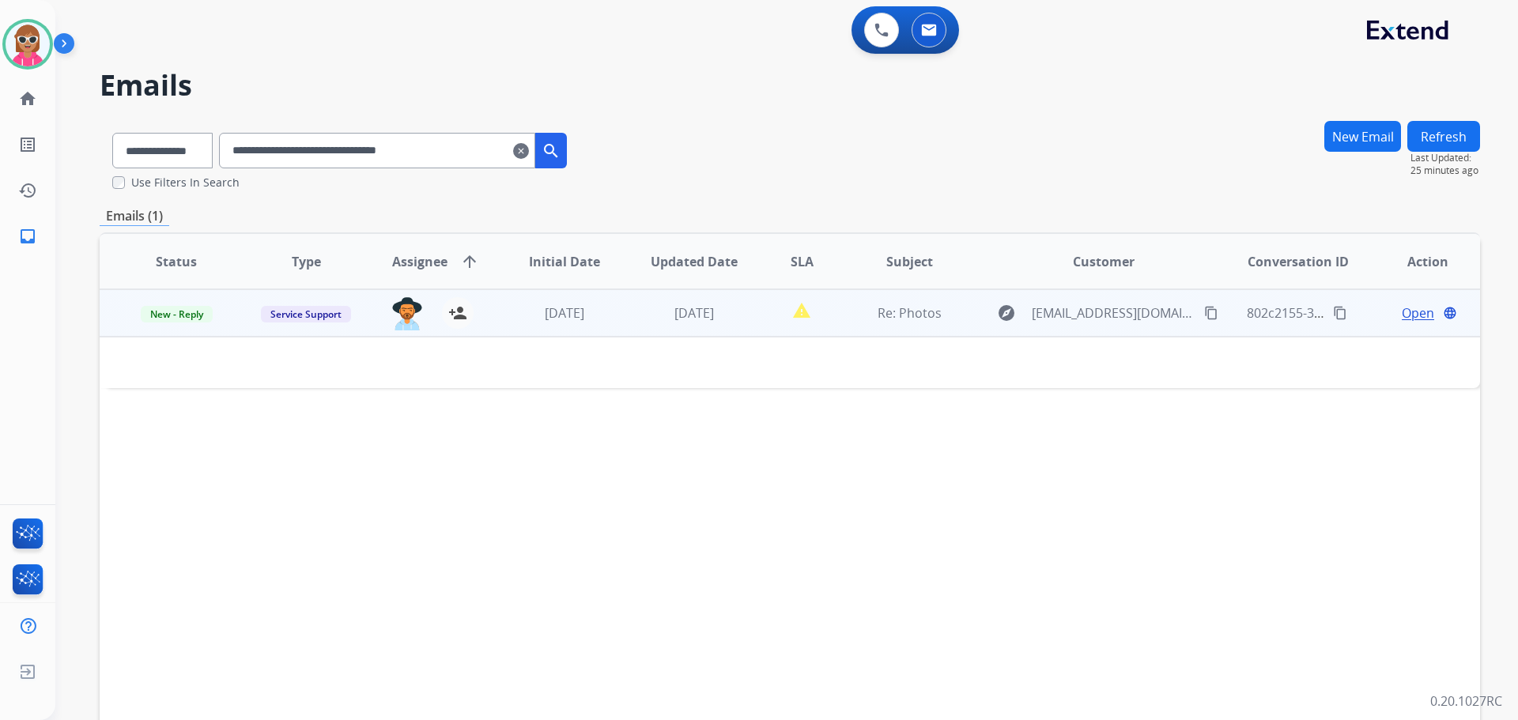
click at [702, 328] on td "[DATE]" at bounding box center [683, 312] width 130 height 47
click at [1402, 316] on span "Open" at bounding box center [1418, 313] width 32 height 19
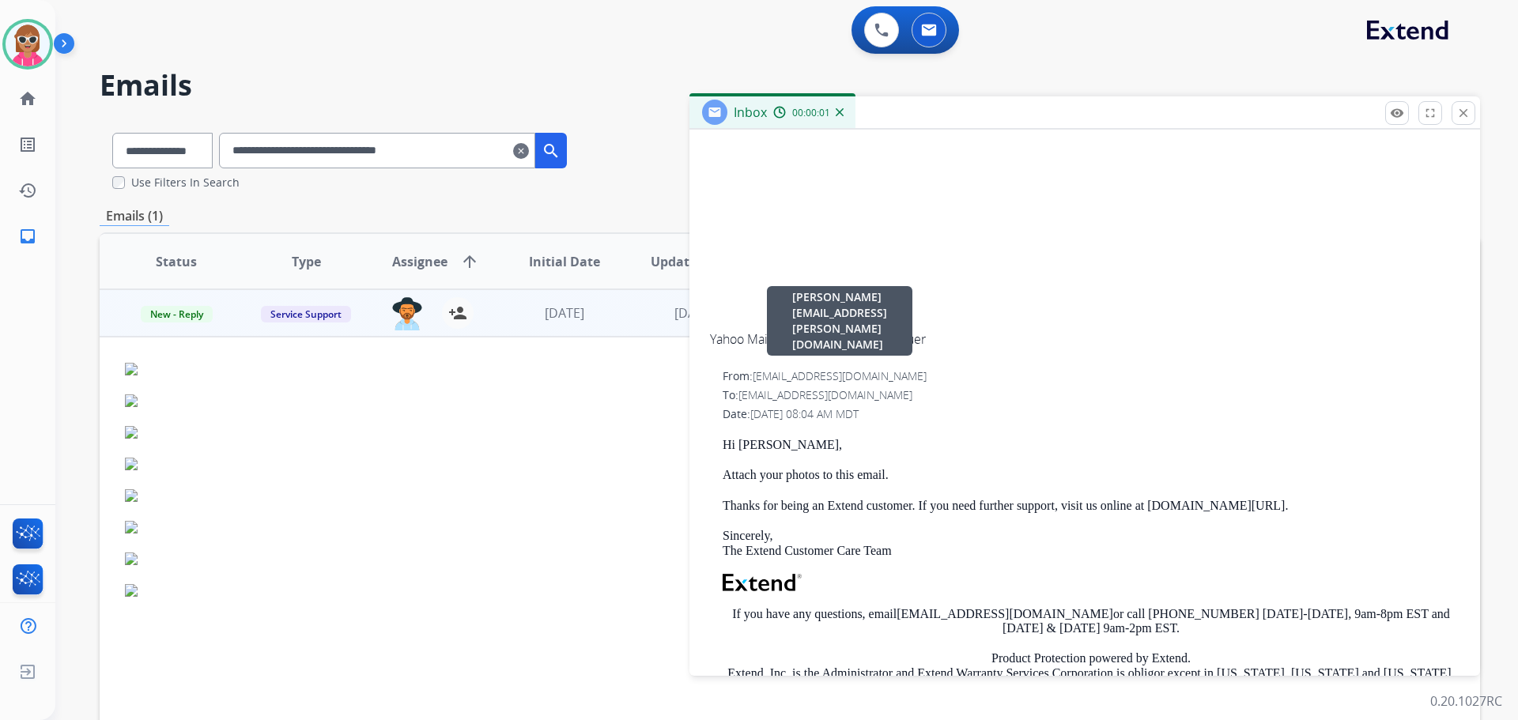
scroll to position [554, 0]
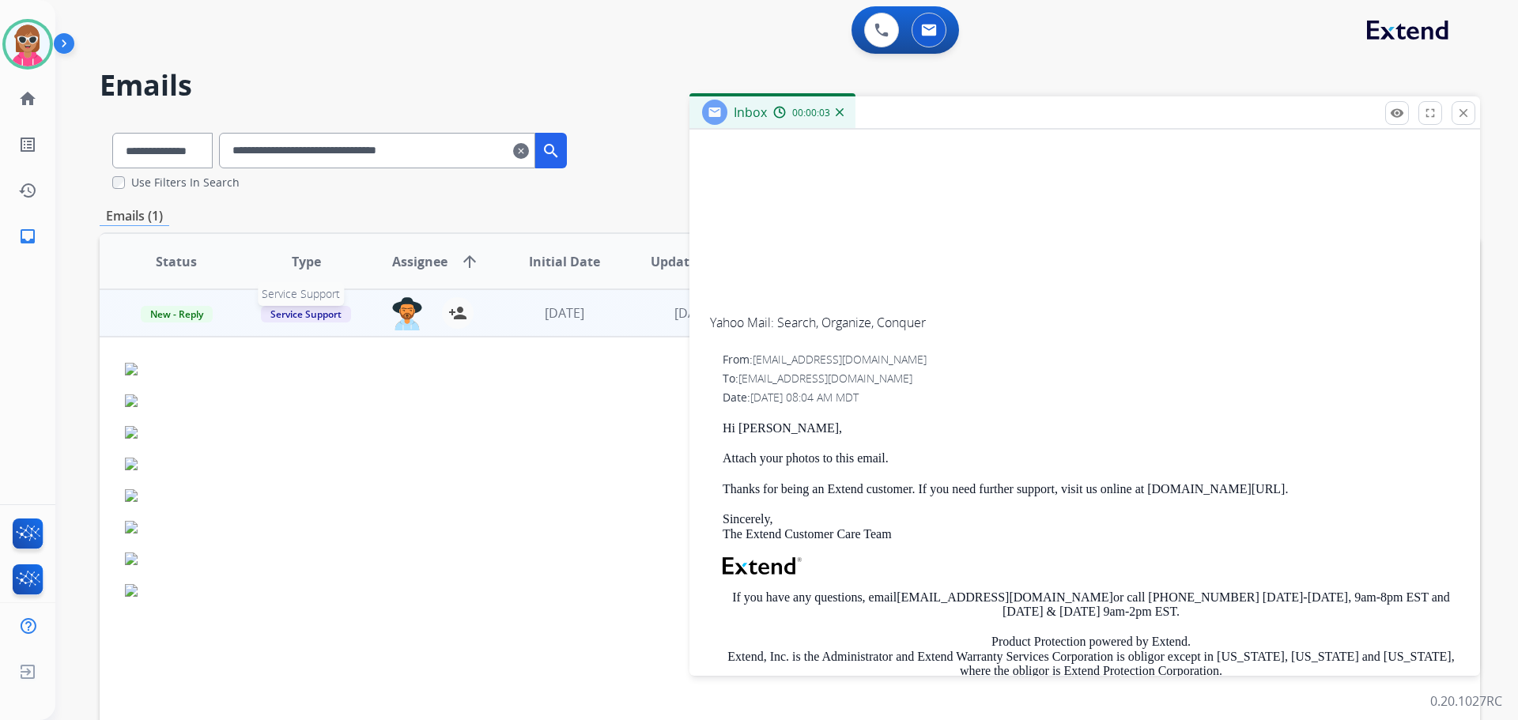
click at [308, 314] on span "Service Support" at bounding box center [306, 314] width 90 height 17
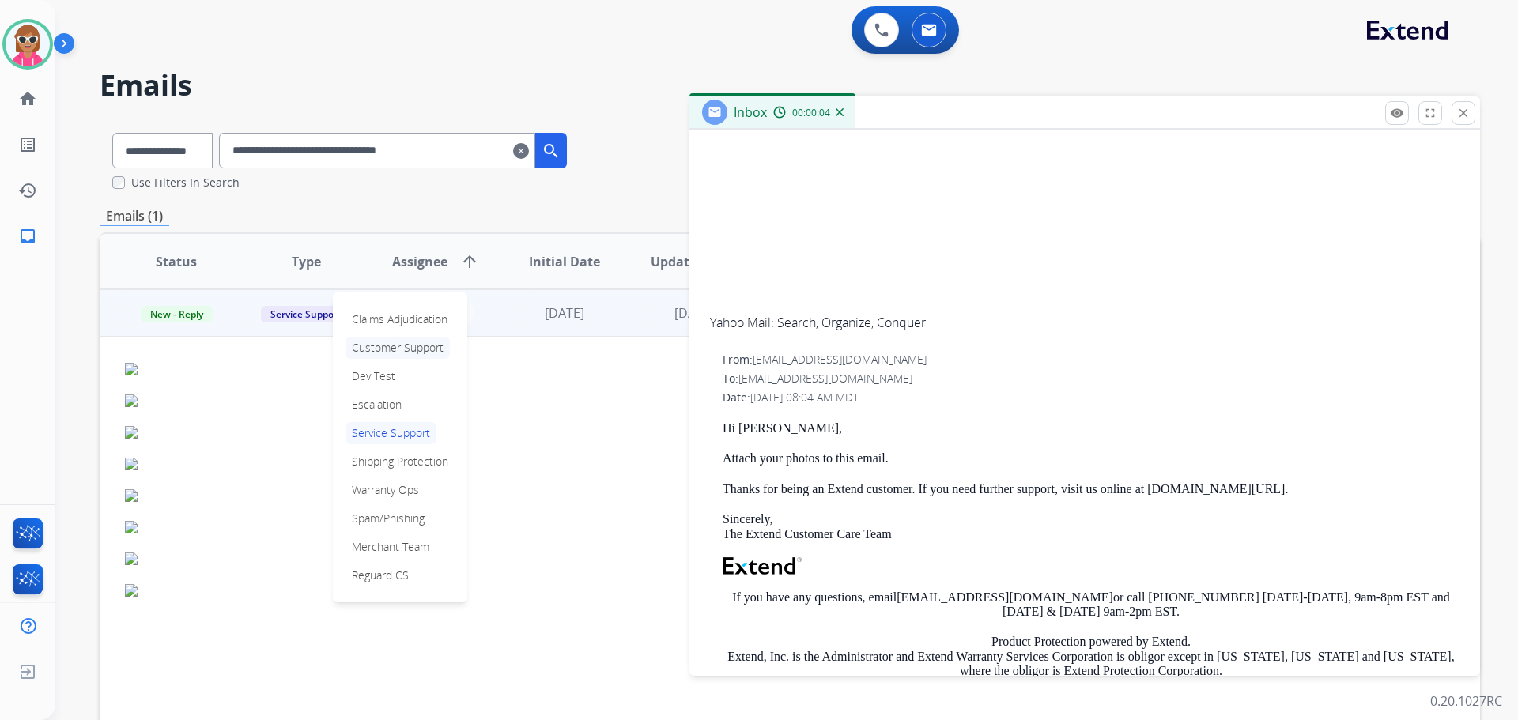
click at [398, 346] on p "Customer Support" at bounding box center [398, 348] width 104 height 22
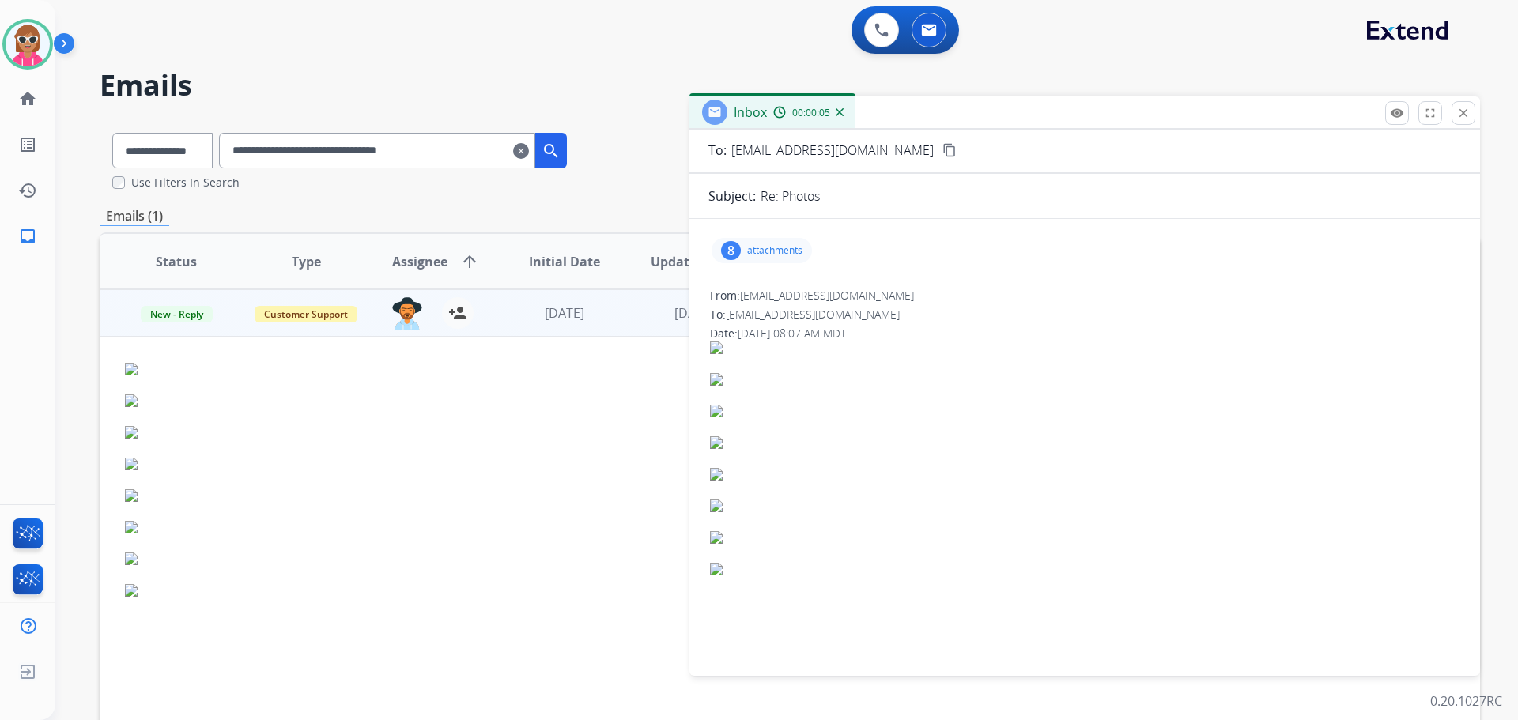
scroll to position [0, 0]
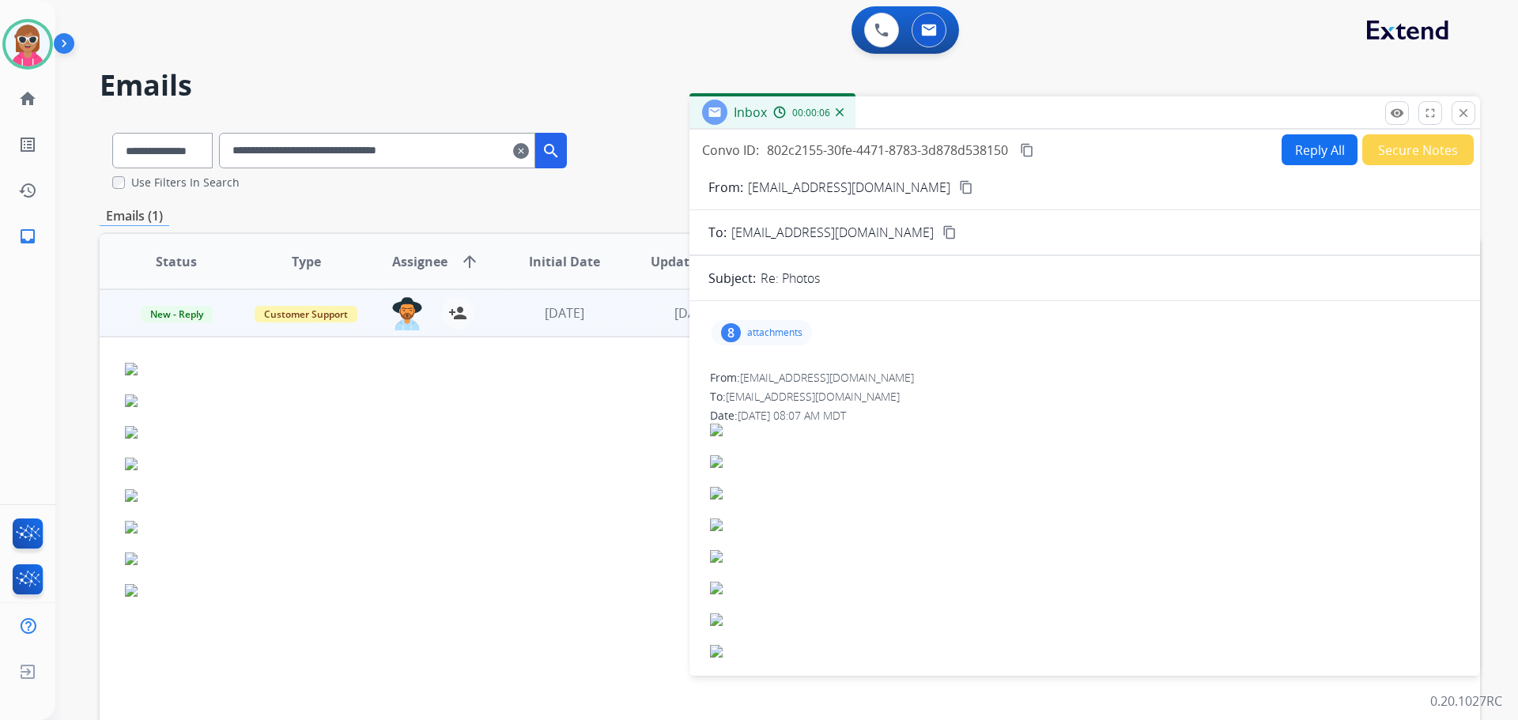
click at [1458, 114] on mat-icon "close" at bounding box center [1464, 113] width 14 height 14
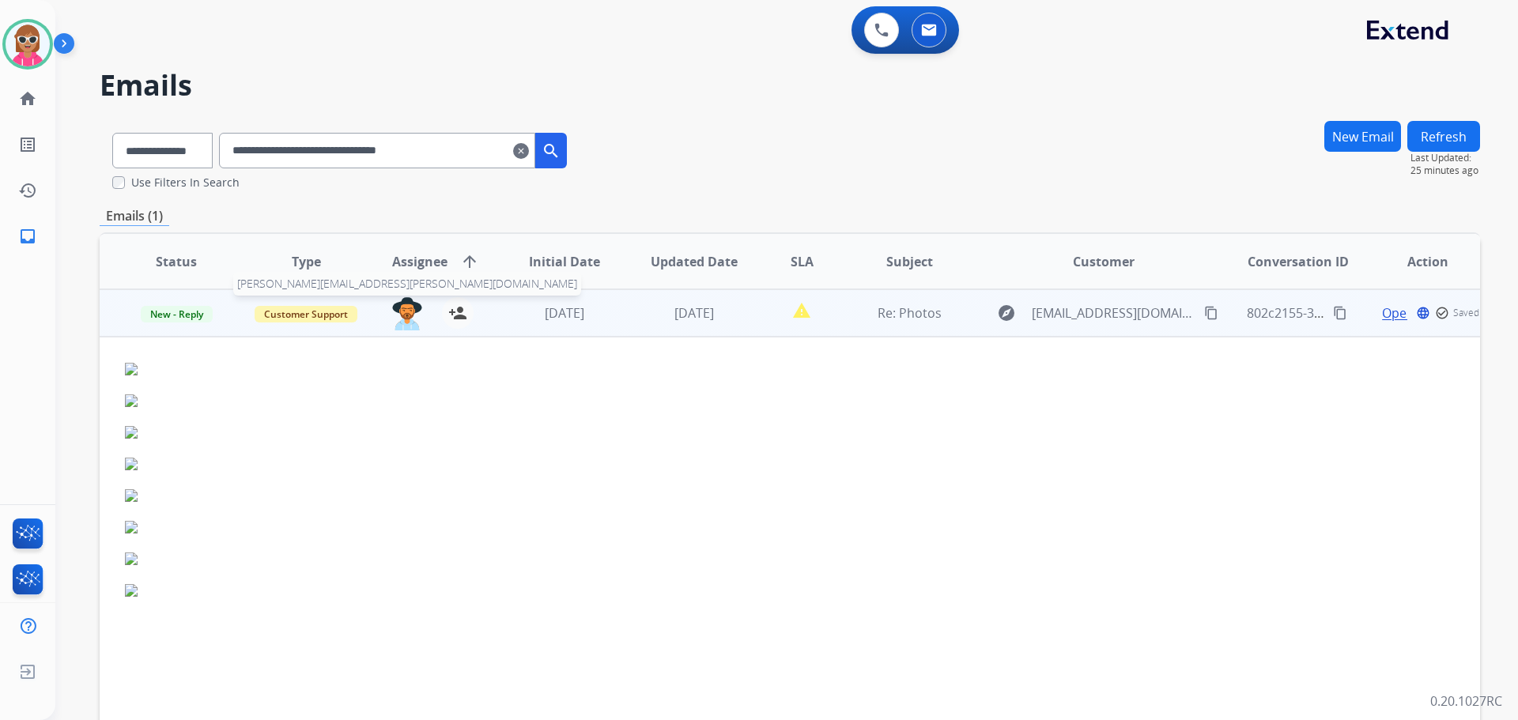
click at [398, 318] on img at bounding box center [407, 313] width 32 height 33
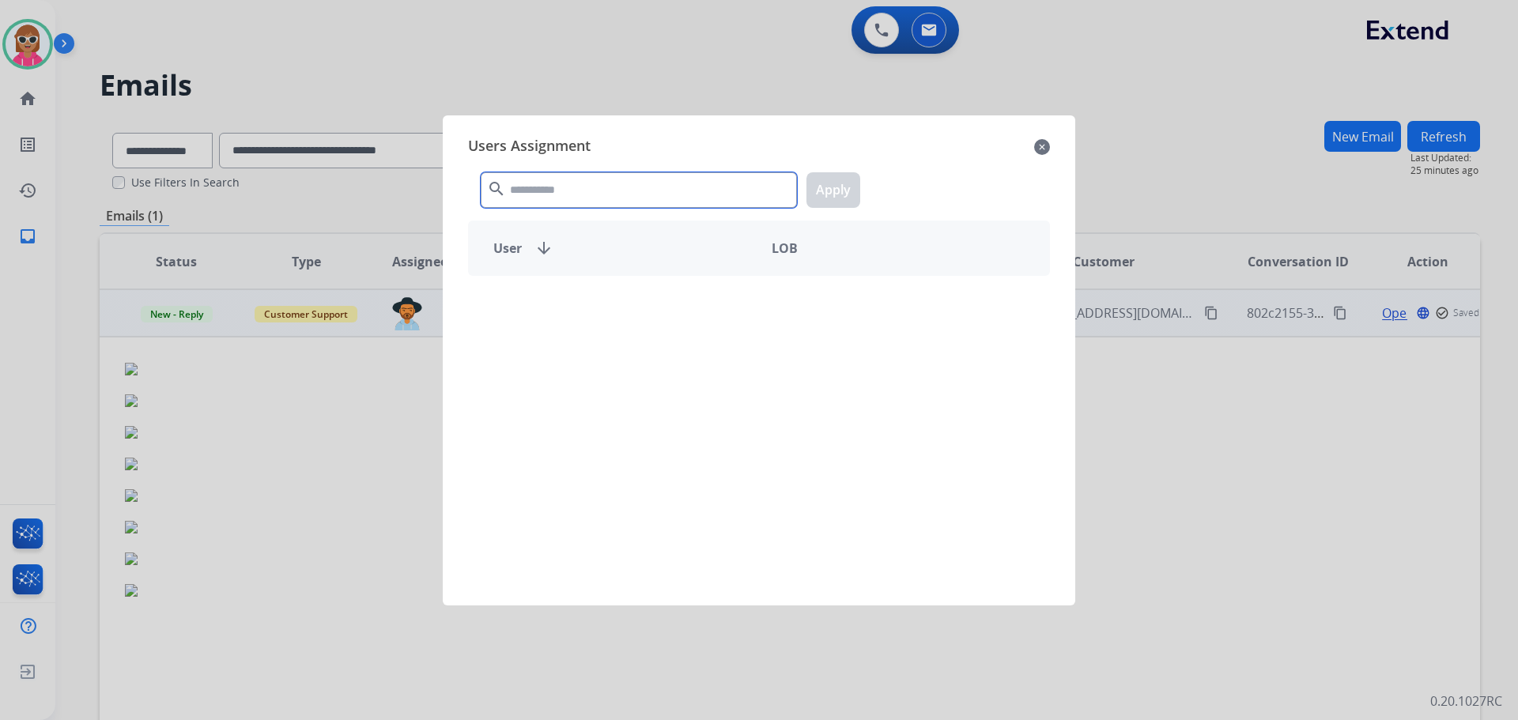
click at [534, 189] on input "text" at bounding box center [639, 190] width 316 height 36
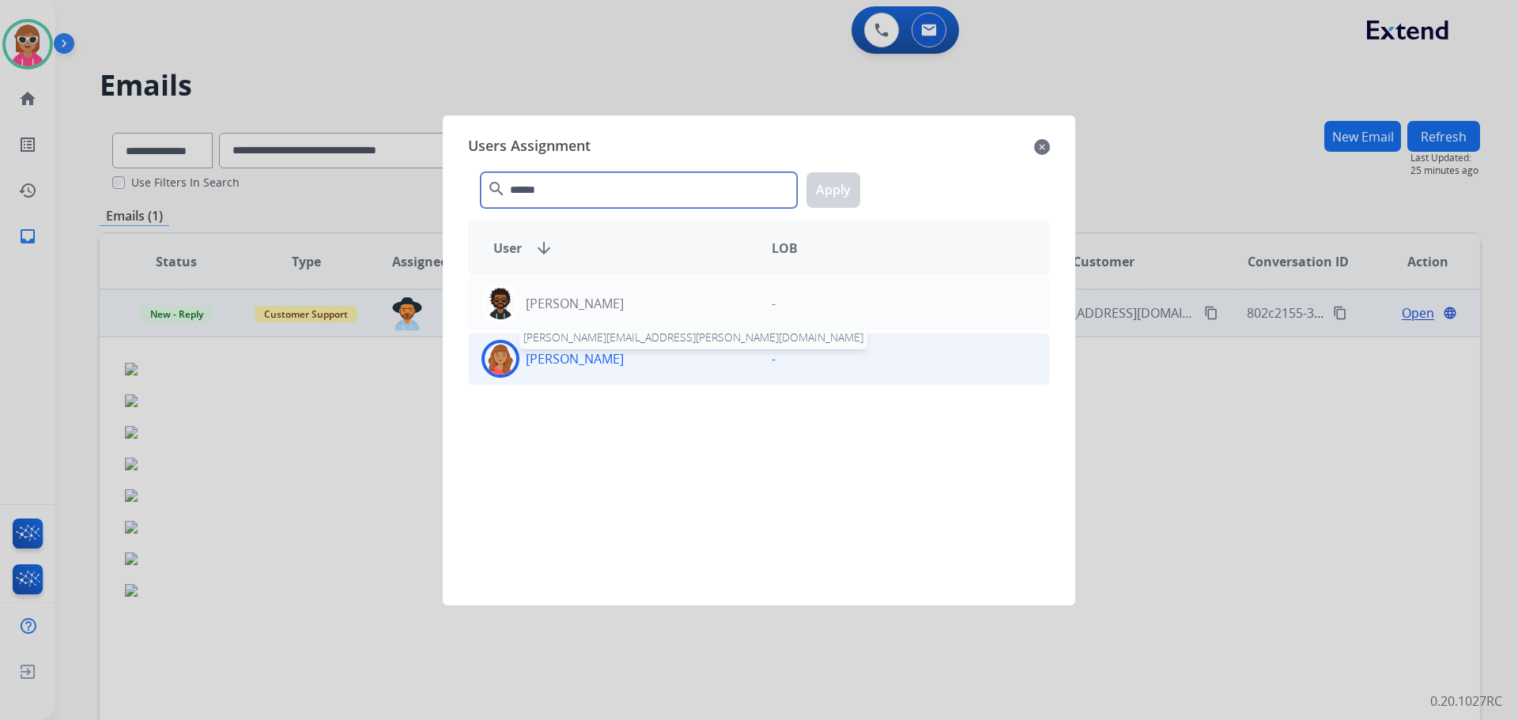
type input "******"
click at [611, 365] on p "[PERSON_NAME]" at bounding box center [575, 359] width 98 height 19
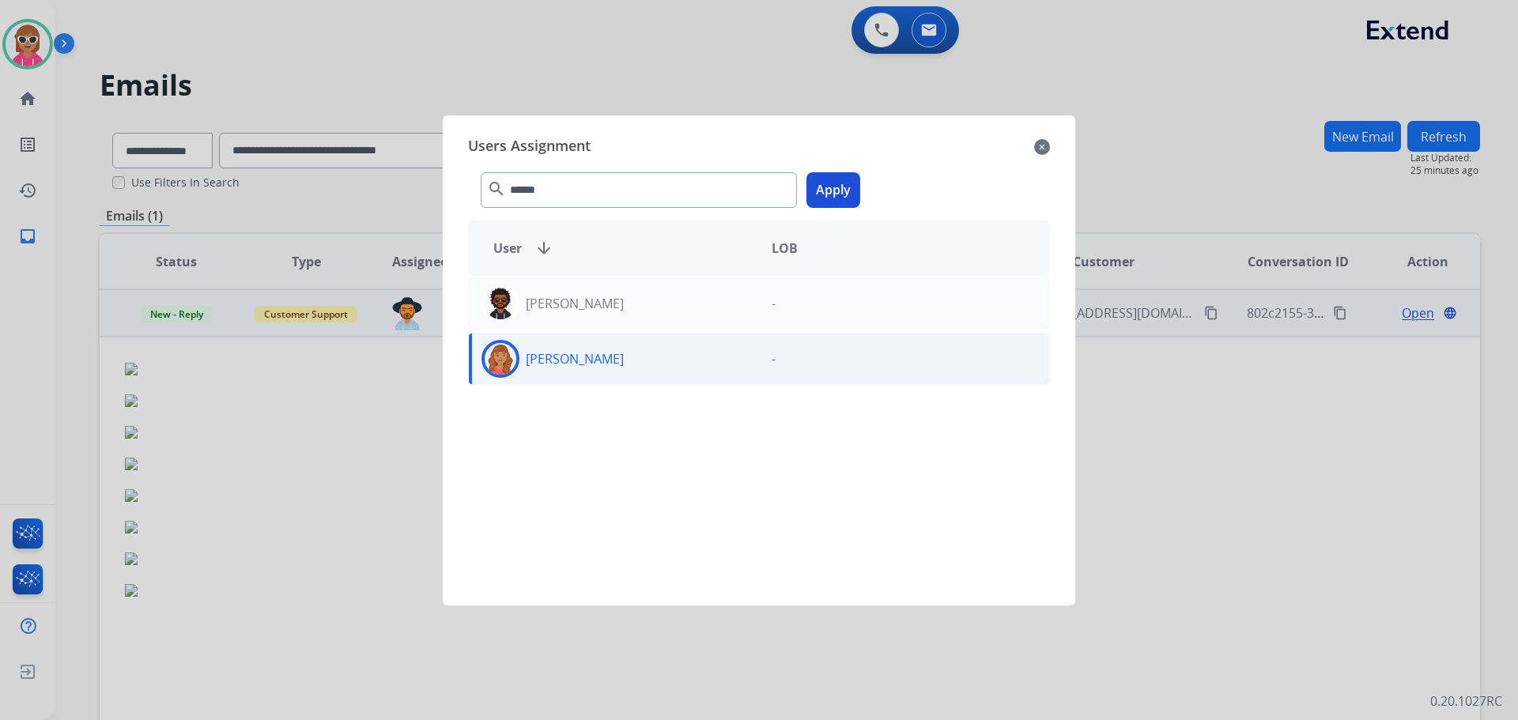
click at [826, 195] on button "Apply" at bounding box center [834, 190] width 54 height 36
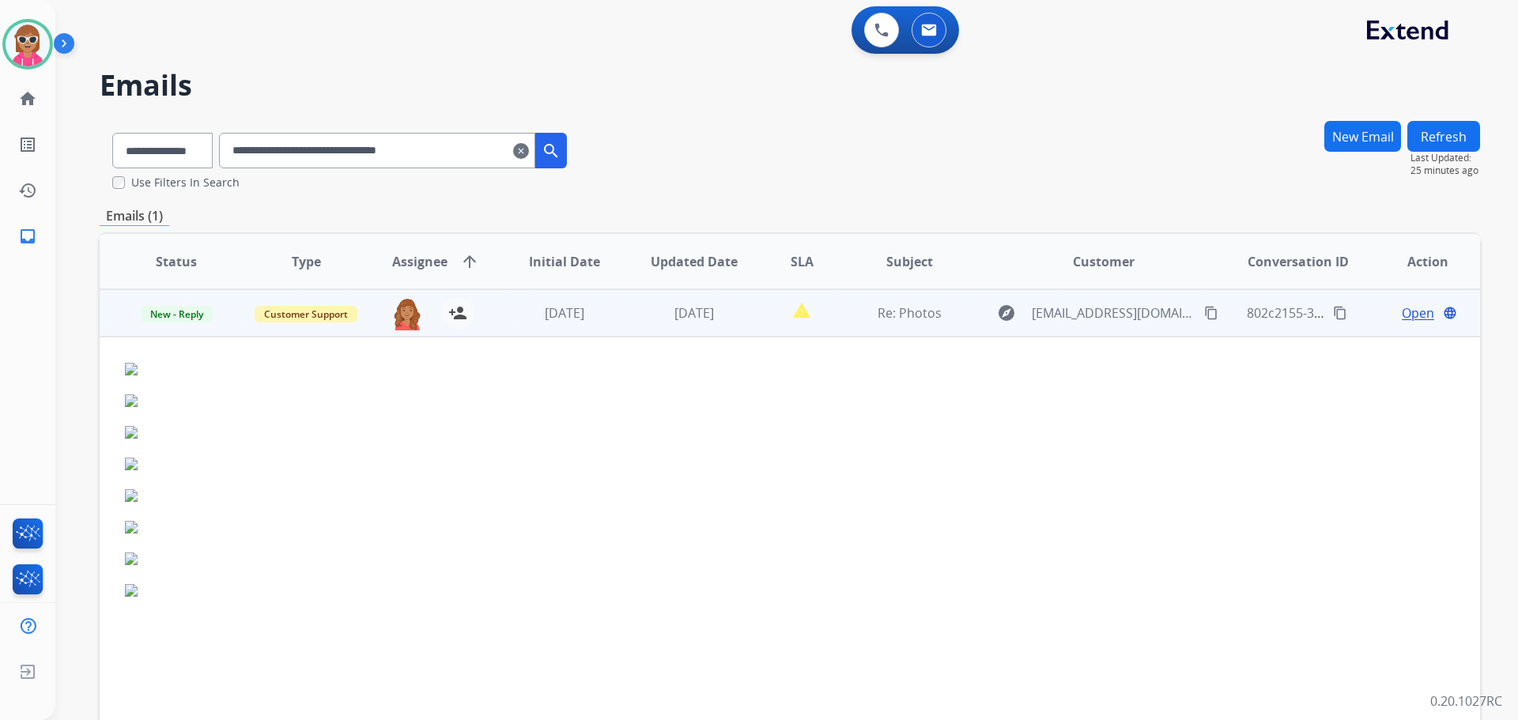
drag, startPoint x: 492, startPoint y: 141, endPoint x: 163, endPoint y: 149, distance: 329.1
click at [157, 156] on div "**********" at bounding box center [340, 147] width 480 height 55
paste input "text"
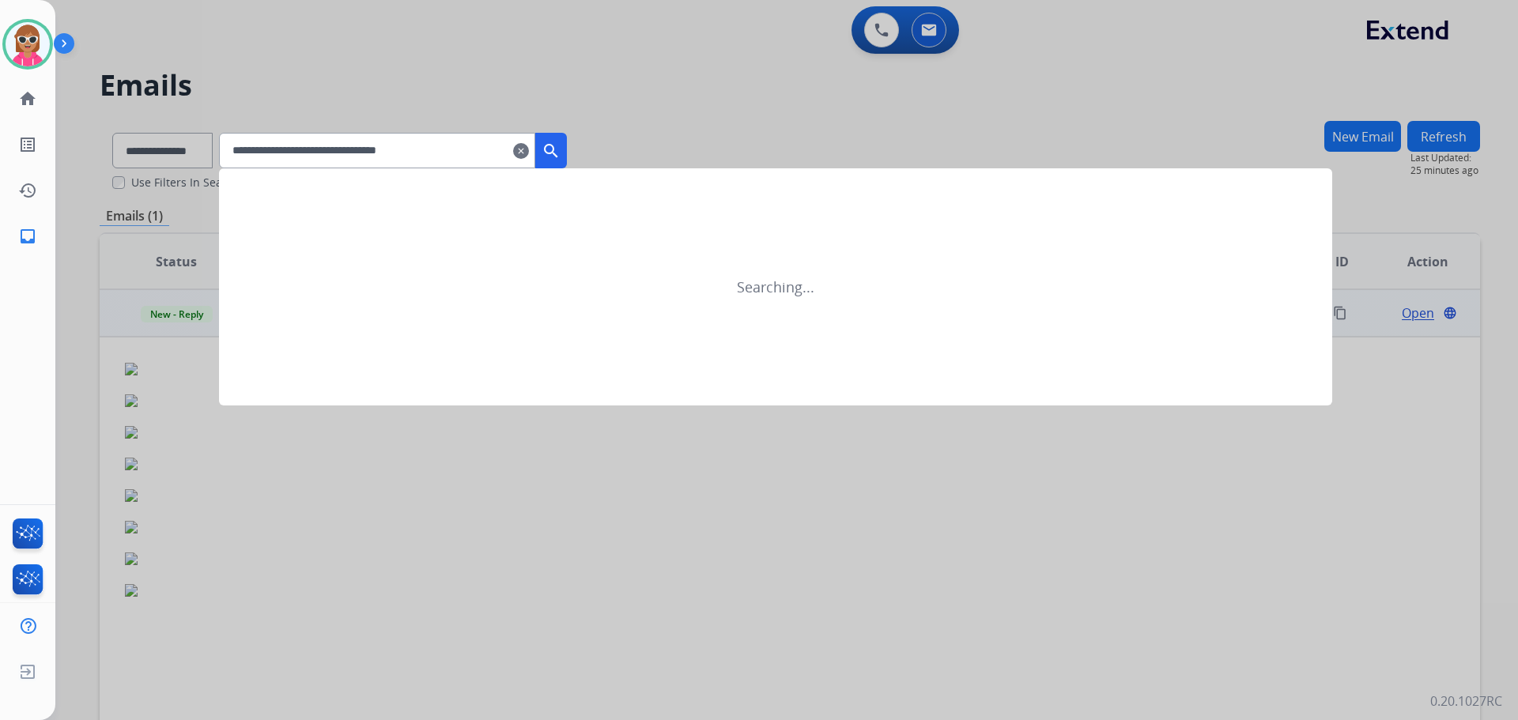
drag, startPoint x: 580, startPoint y: 150, endPoint x: 595, endPoint y: 208, distance: 59.7
click at [561, 150] on mat-icon "search" at bounding box center [551, 151] width 19 height 19
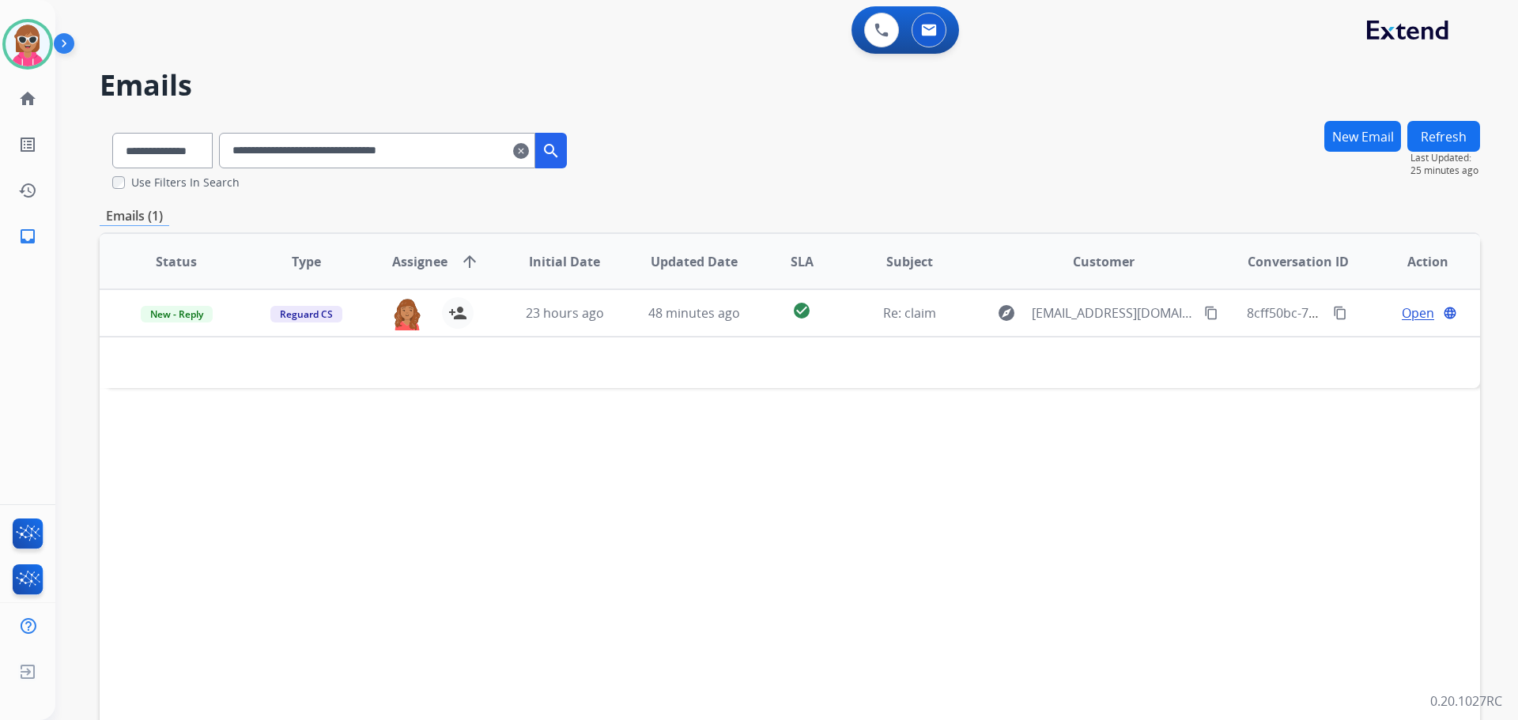
drag, startPoint x: 451, startPoint y: 153, endPoint x: 179, endPoint y: 162, distance: 272.2
click at [179, 162] on div "**********" at bounding box center [340, 147] width 480 height 55
paste input "text"
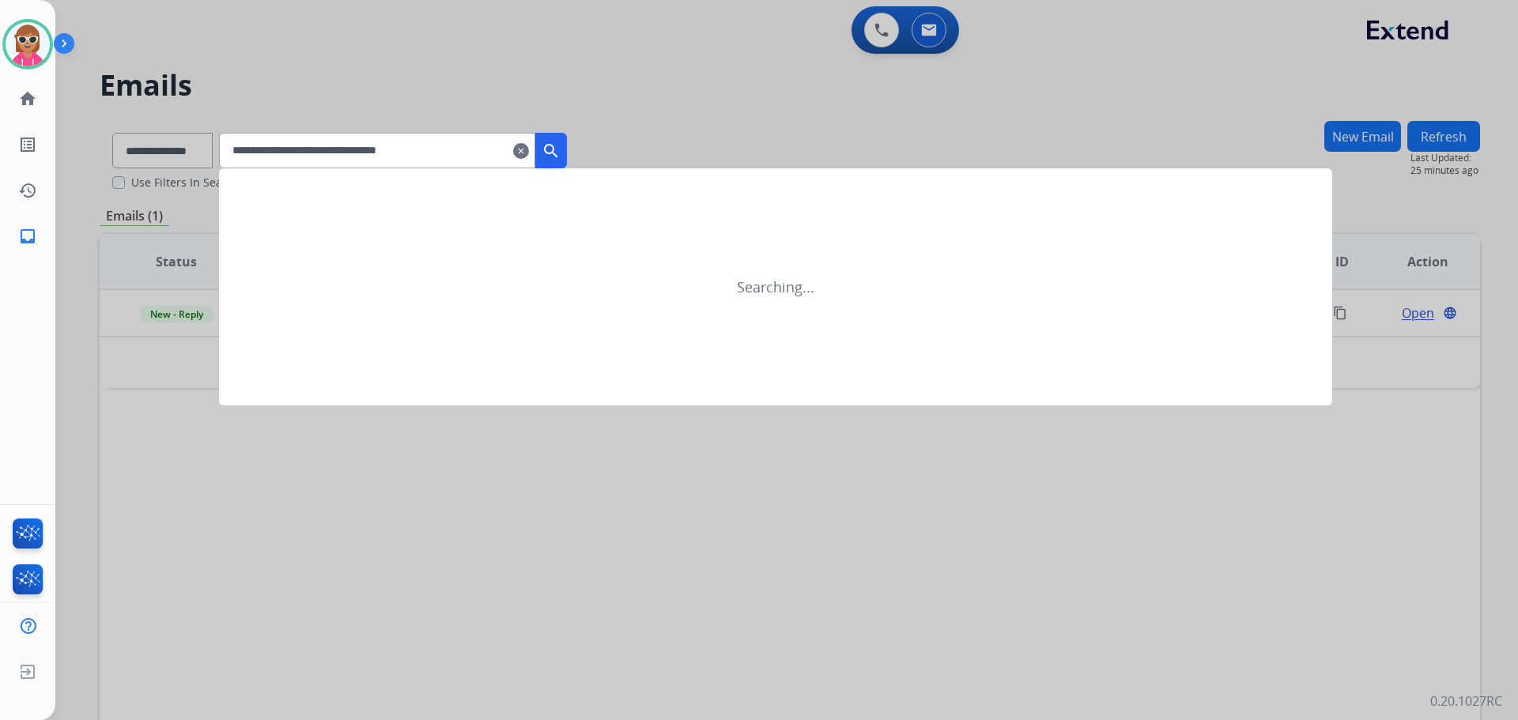
click at [561, 143] on mat-icon "search" at bounding box center [551, 151] width 19 height 19
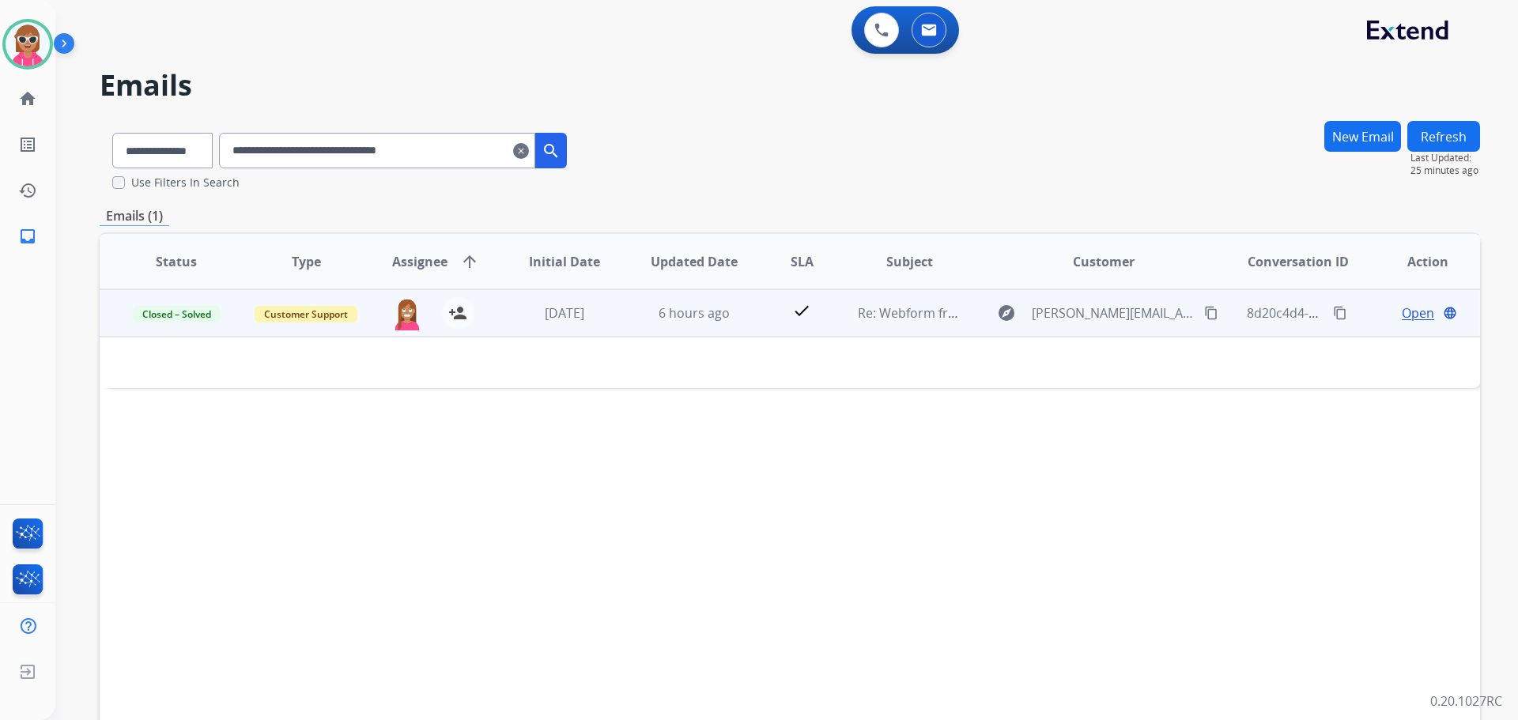
click at [592, 301] on td "[DATE]" at bounding box center [553, 312] width 130 height 47
click at [594, 301] on td "[DATE]" at bounding box center [553, 312] width 130 height 47
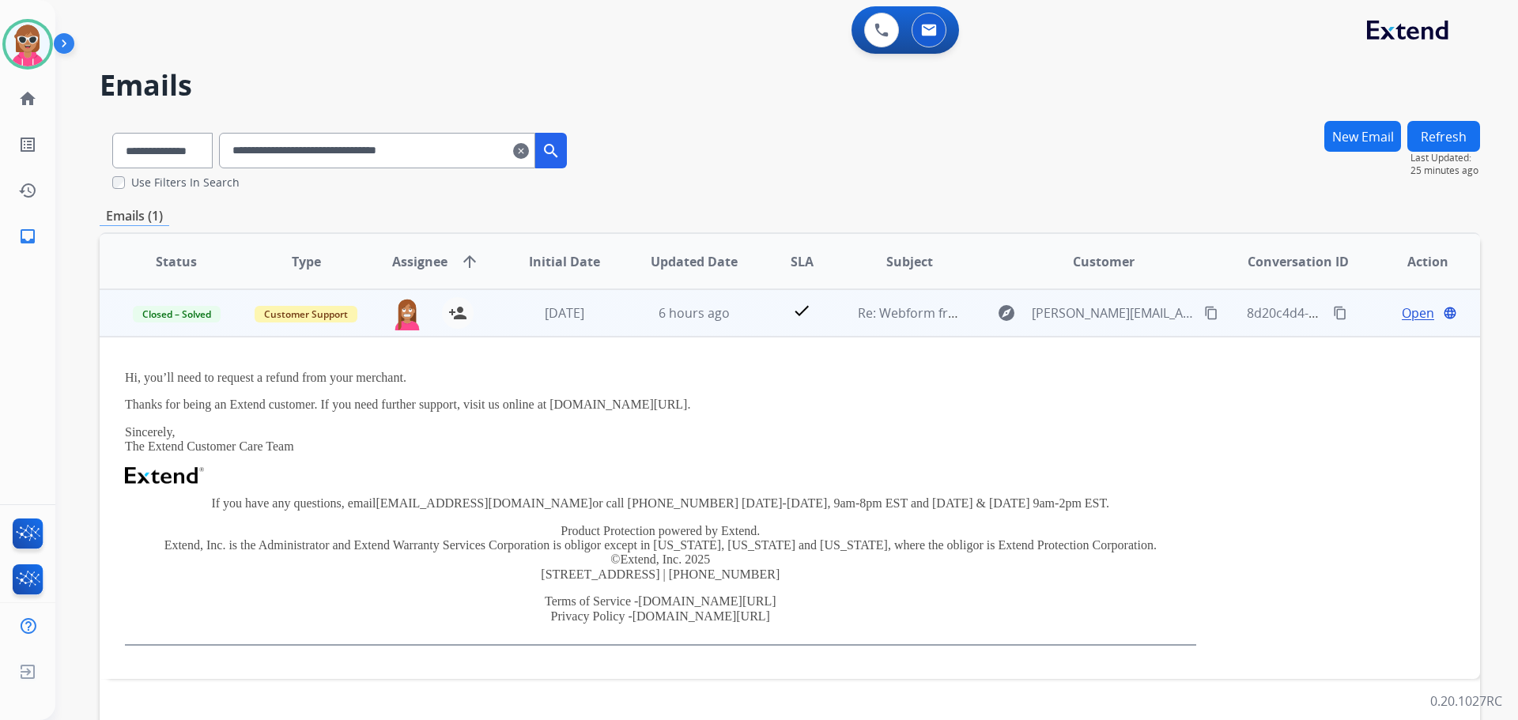
click at [603, 318] on div "[DATE]" at bounding box center [565, 313] width 104 height 19
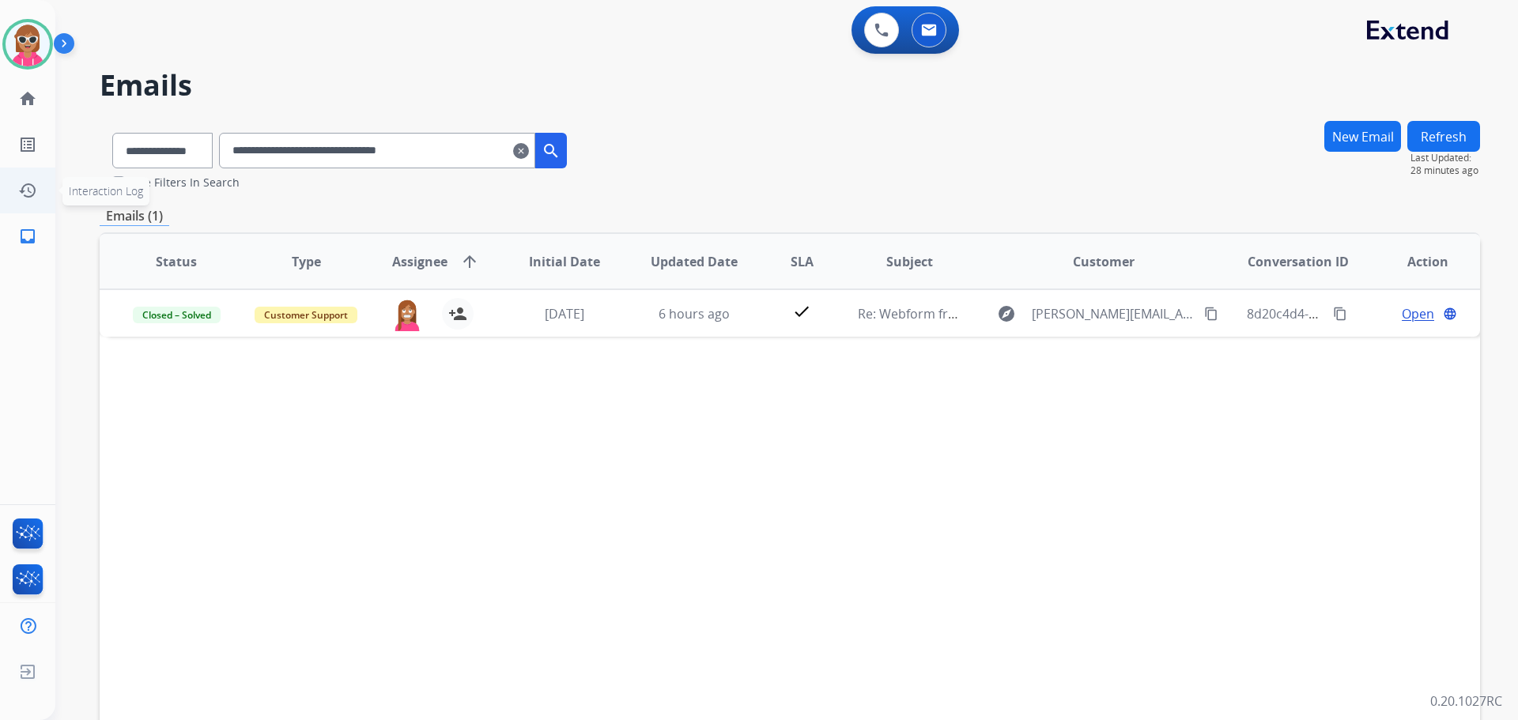
drag, startPoint x: 499, startPoint y: 156, endPoint x: 25, endPoint y: 170, distance: 474.7
click at [25, 170] on div "**********" at bounding box center [759, 360] width 1518 height 720
paste input "text"
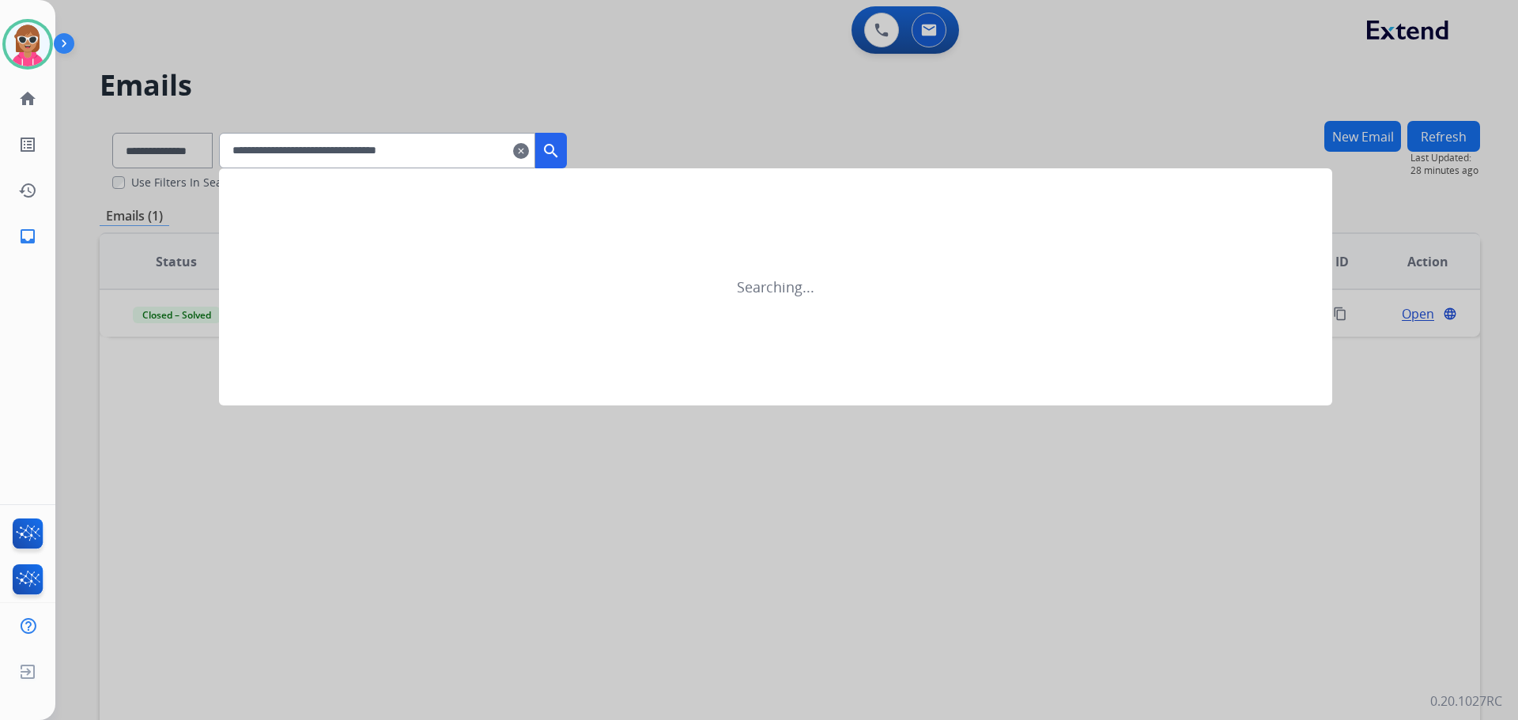
click at [561, 145] on mat-icon "search" at bounding box center [551, 151] width 19 height 19
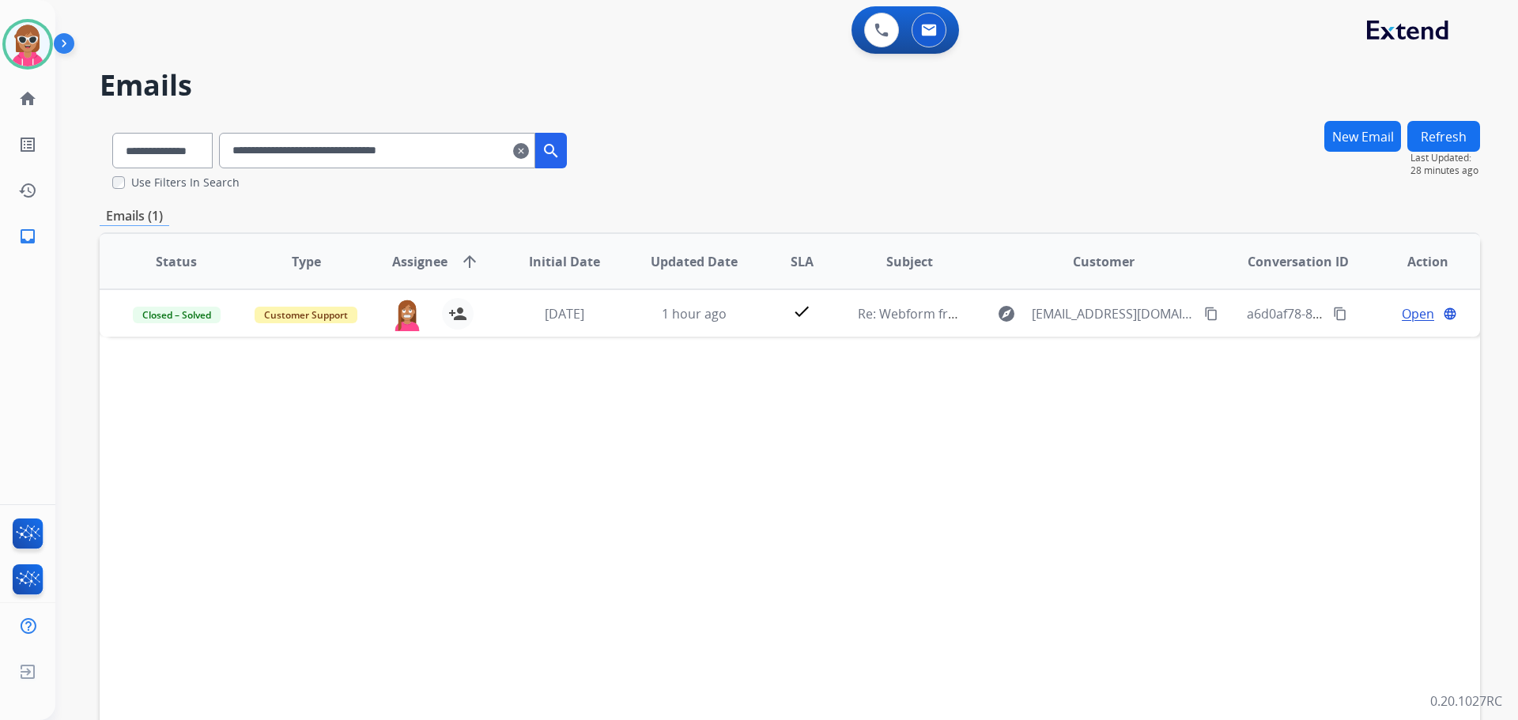
drag, startPoint x: 480, startPoint y: 143, endPoint x: 79, endPoint y: 146, distance: 401.0
click at [79, 146] on div "**********" at bounding box center [767, 417] width 1425 height 720
paste input "text"
drag, startPoint x: 436, startPoint y: 153, endPoint x: 213, endPoint y: 153, distance: 223.0
click at [213, 153] on div "**********" at bounding box center [340, 147] width 480 height 55
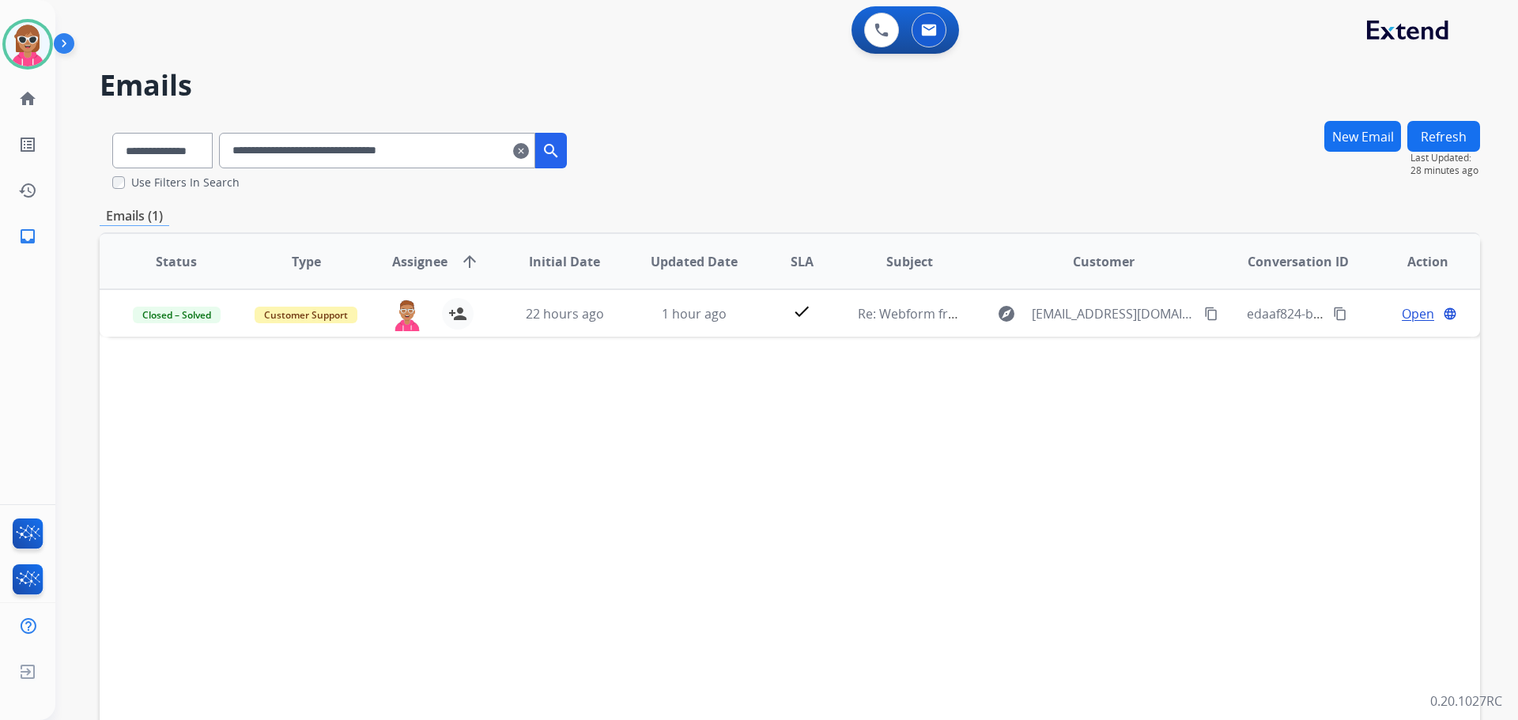
paste input "text"
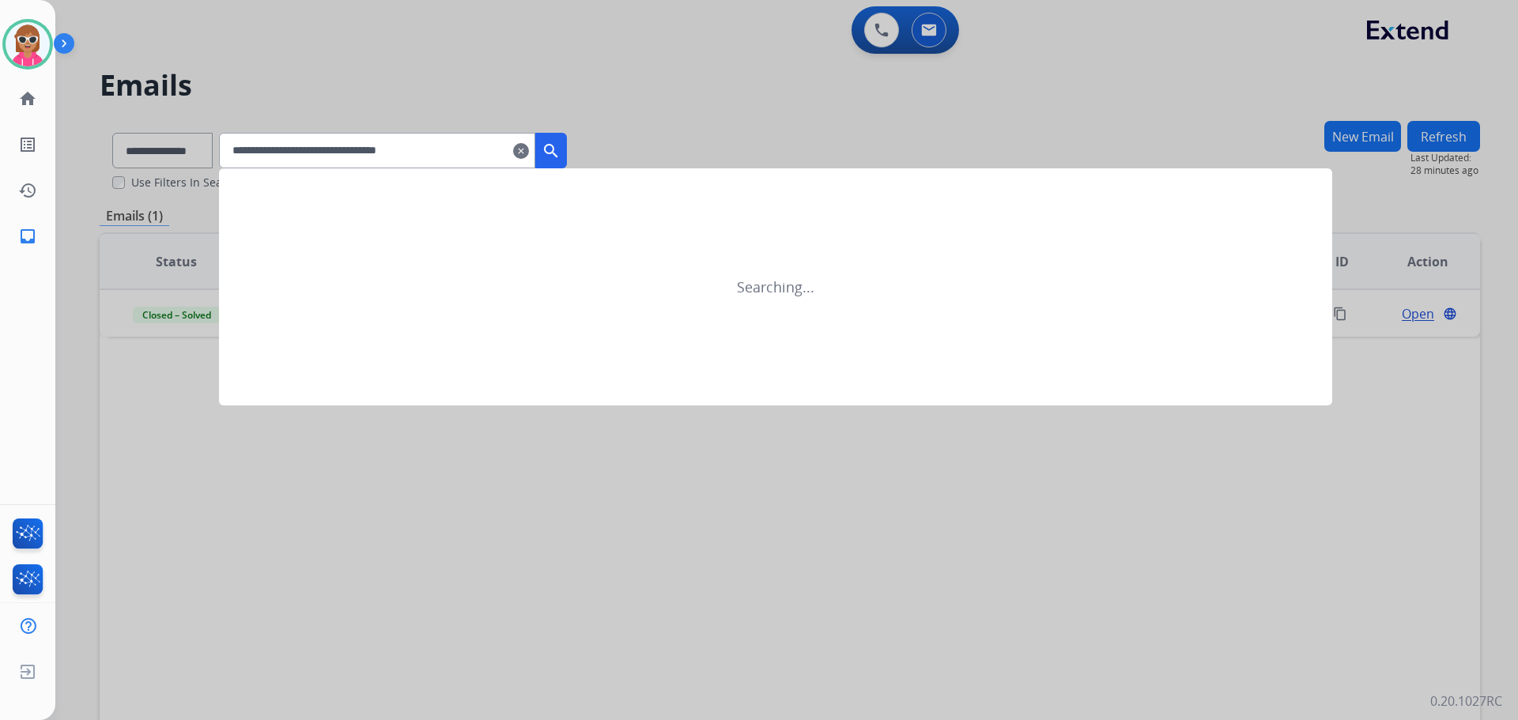
click at [561, 150] on mat-icon "search" at bounding box center [551, 151] width 19 height 19
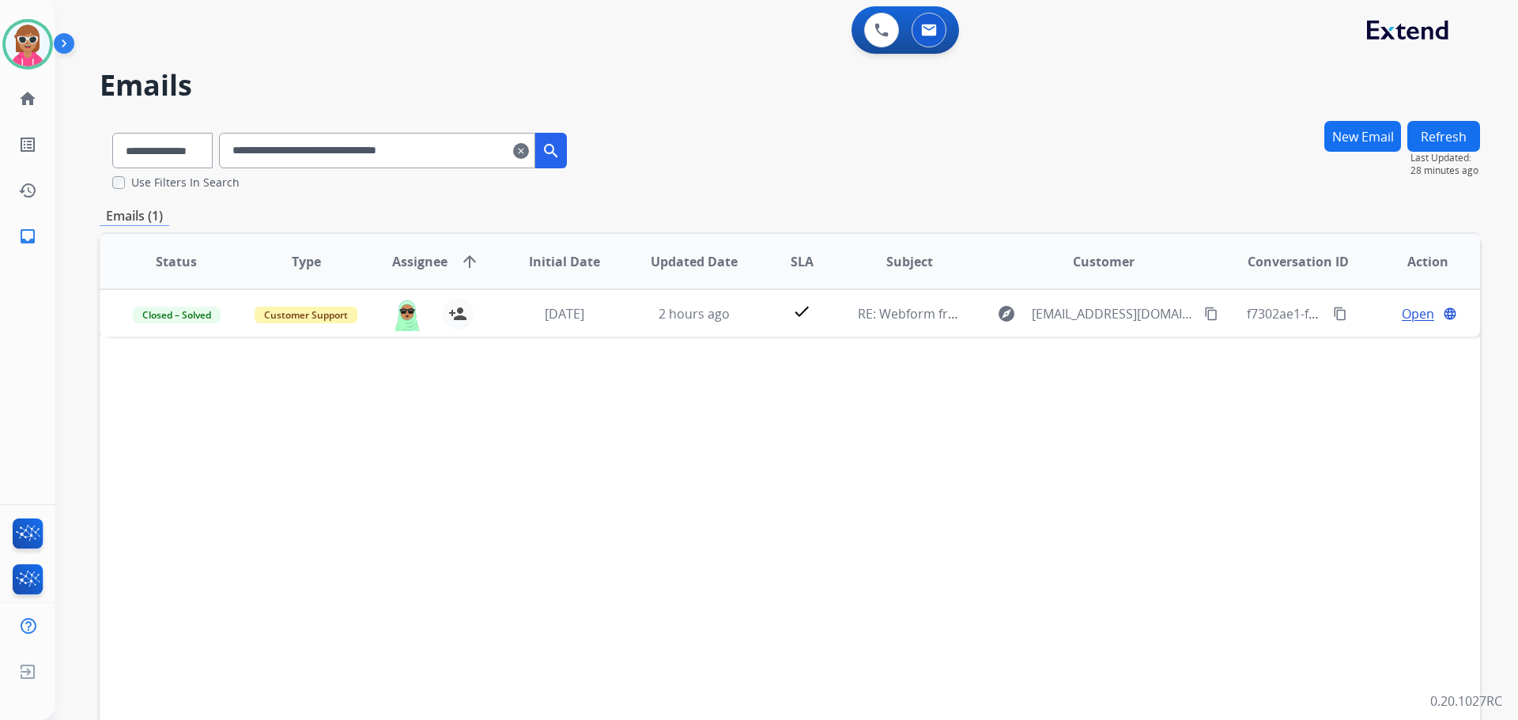
click at [727, 501] on div "Status Type Assignee arrow_upward Initial Date Updated Date SLA Subject Custome…" at bounding box center [790, 497] width 1381 height 530
drag, startPoint x: 485, startPoint y: 150, endPoint x: 85, endPoint y: 141, distance: 399.5
click at [85, 141] on div "**********" at bounding box center [767, 417] width 1425 height 720
paste input "text"
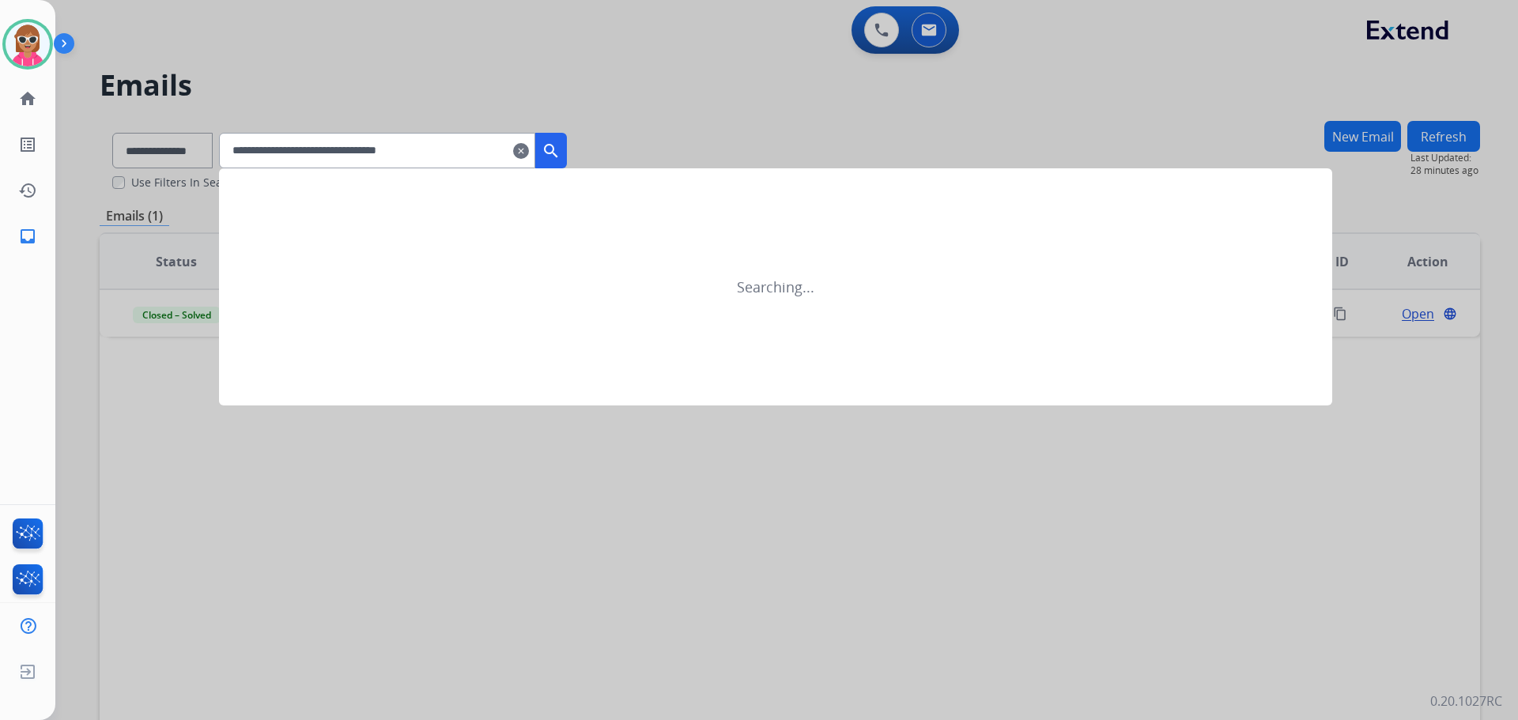
click at [561, 145] on button "search" at bounding box center [551, 151] width 32 height 36
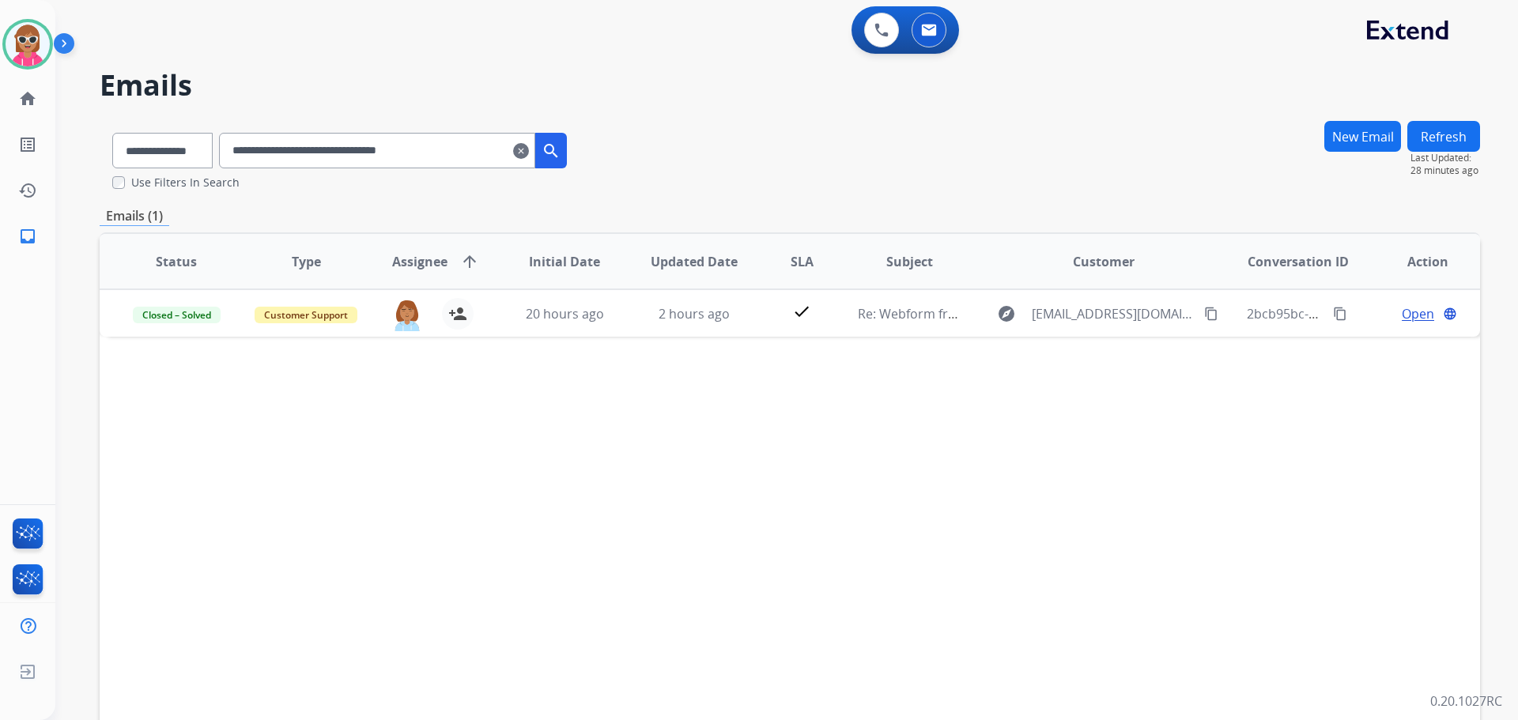
drag, startPoint x: 471, startPoint y: 141, endPoint x: 102, endPoint y: 146, distance: 368.6
click at [102, 146] on div "**********" at bounding box center [340, 147] width 480 height 55
paste input "text"
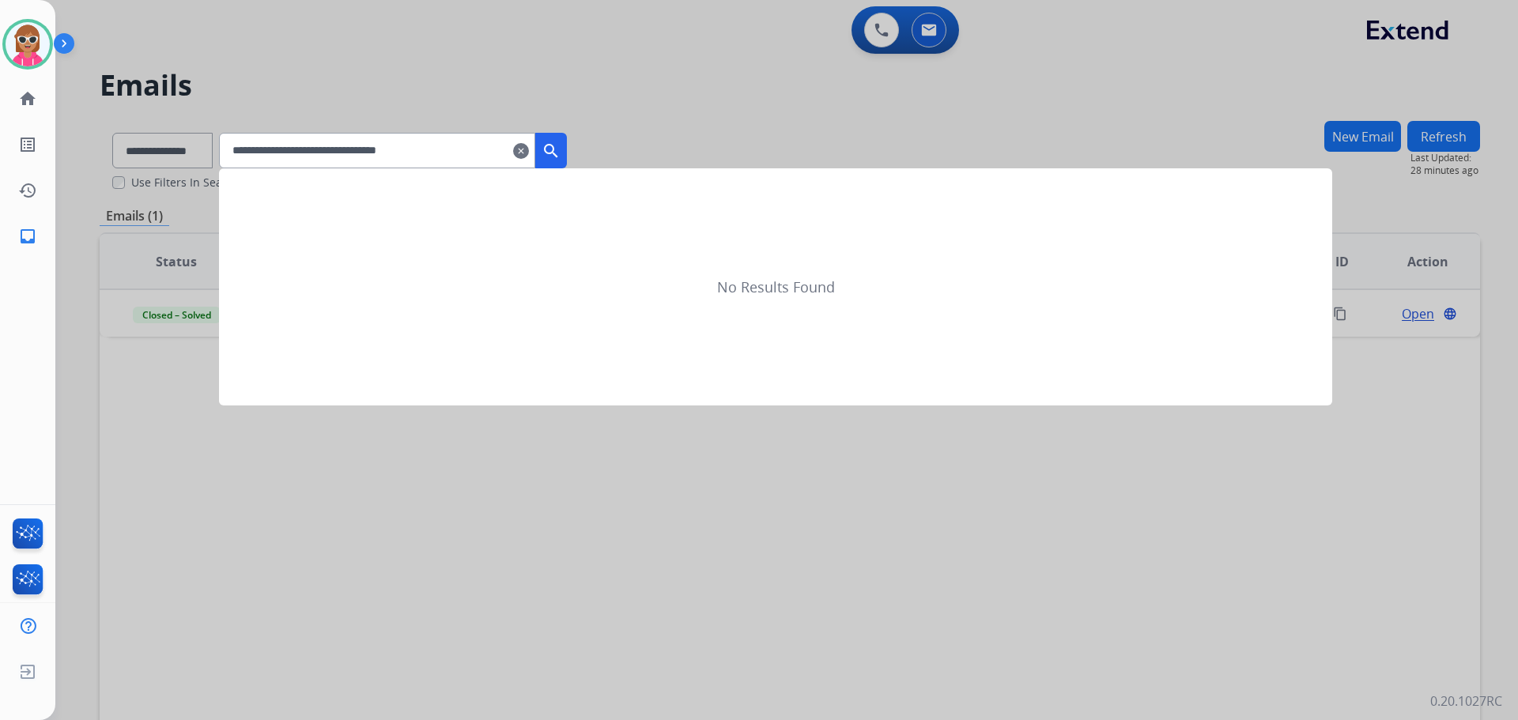
click at [565, 137] on button "search" at bounding box center [551, 151] width 32 height 36
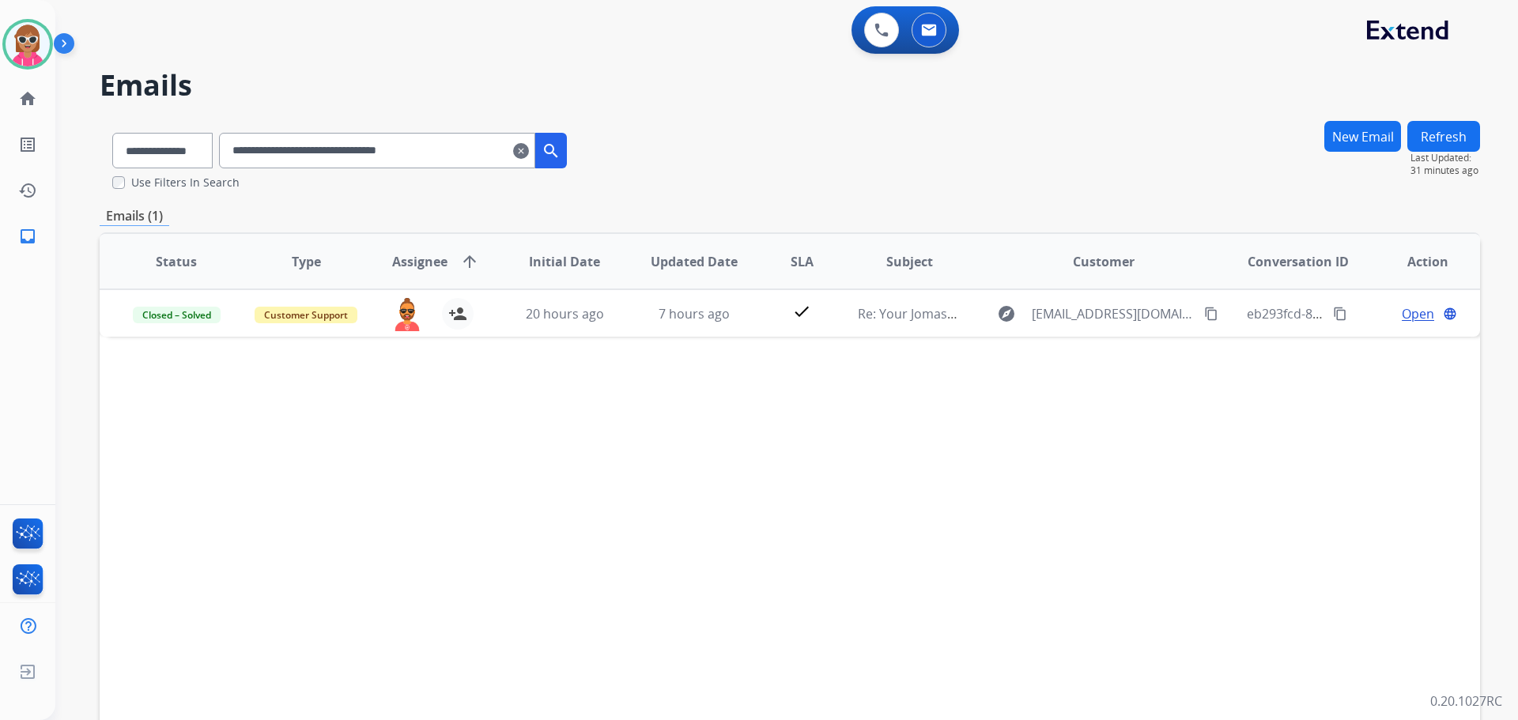
drag, startPoint x: 492, startPoint y: 142, endPoint x: 93, endPoint y: 154, distance: 398.7
click at [93, 154] on div "**********" at bounding box center [767, 417] width 1425 height 720
paste input "text"
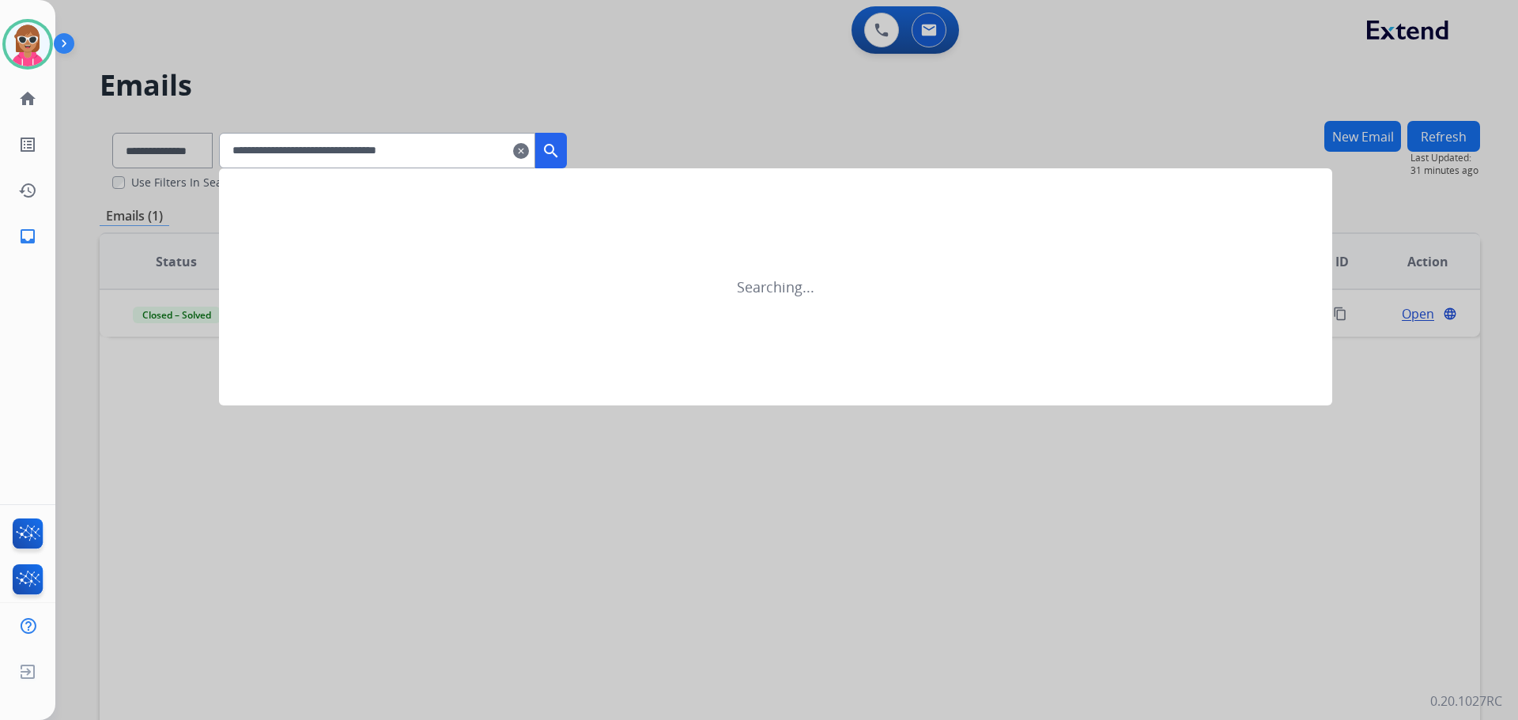
type input "**********"
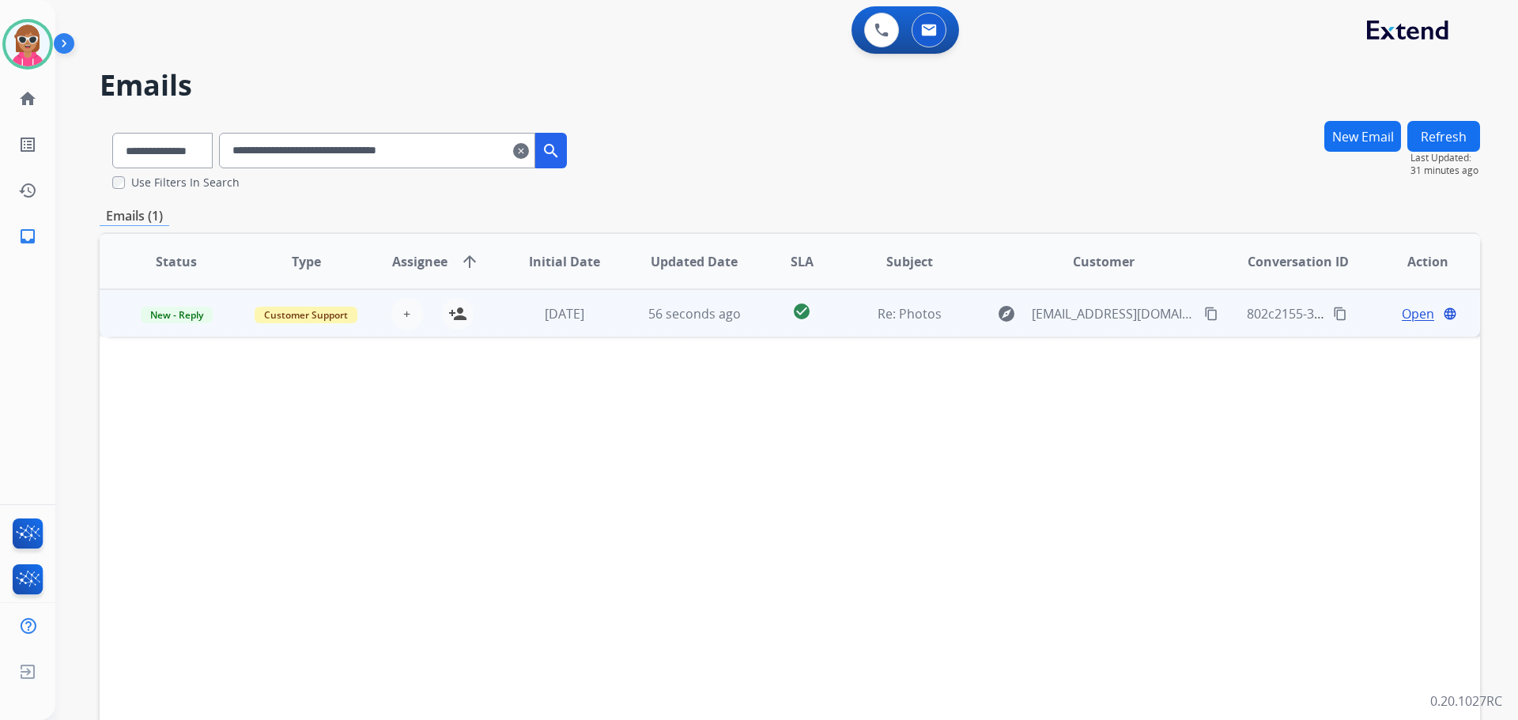
click at [1402, 309] on span "Open" at bounding box center [1418, 313] width 32 height 19
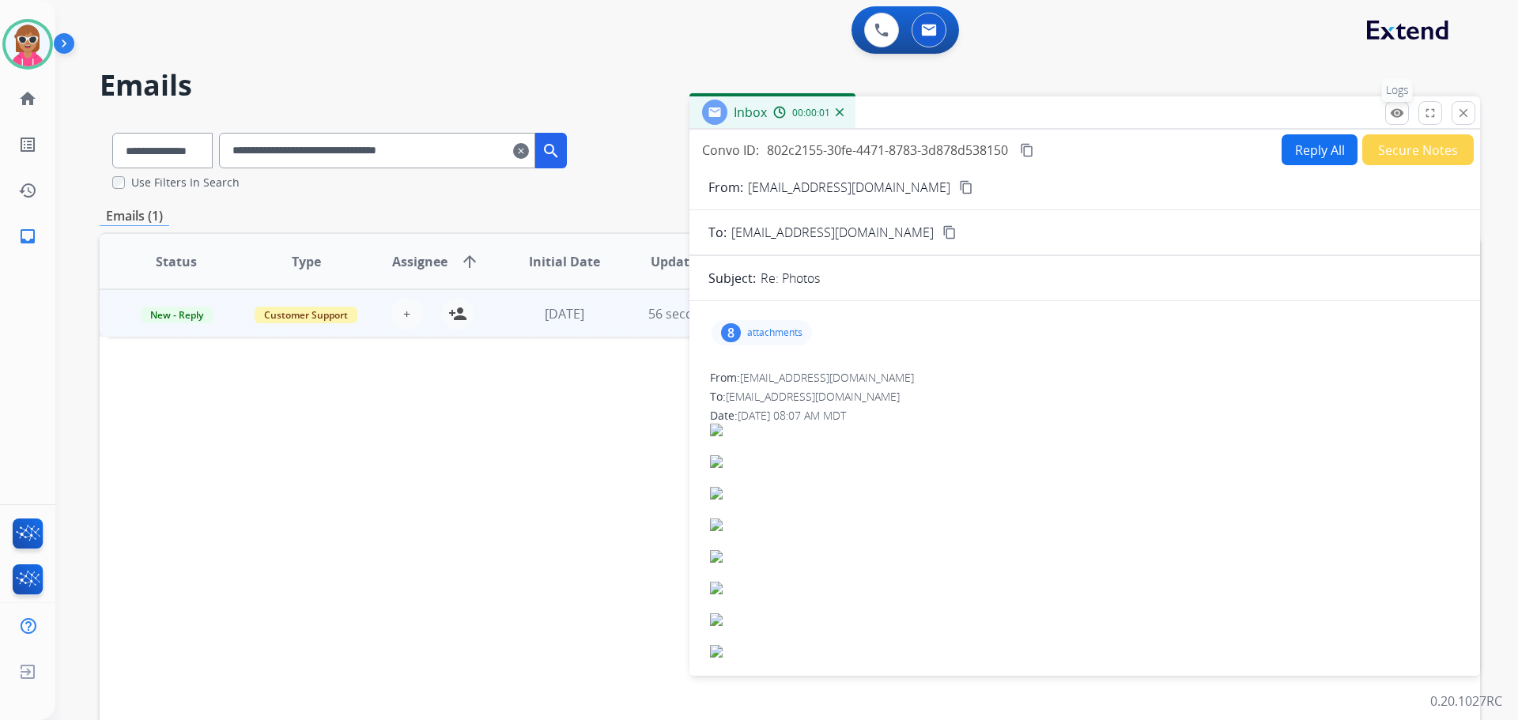
click at [1396, 109] on mat-icon "remove_red_eye" at bounding box center [1397, 113] width 14 height 14
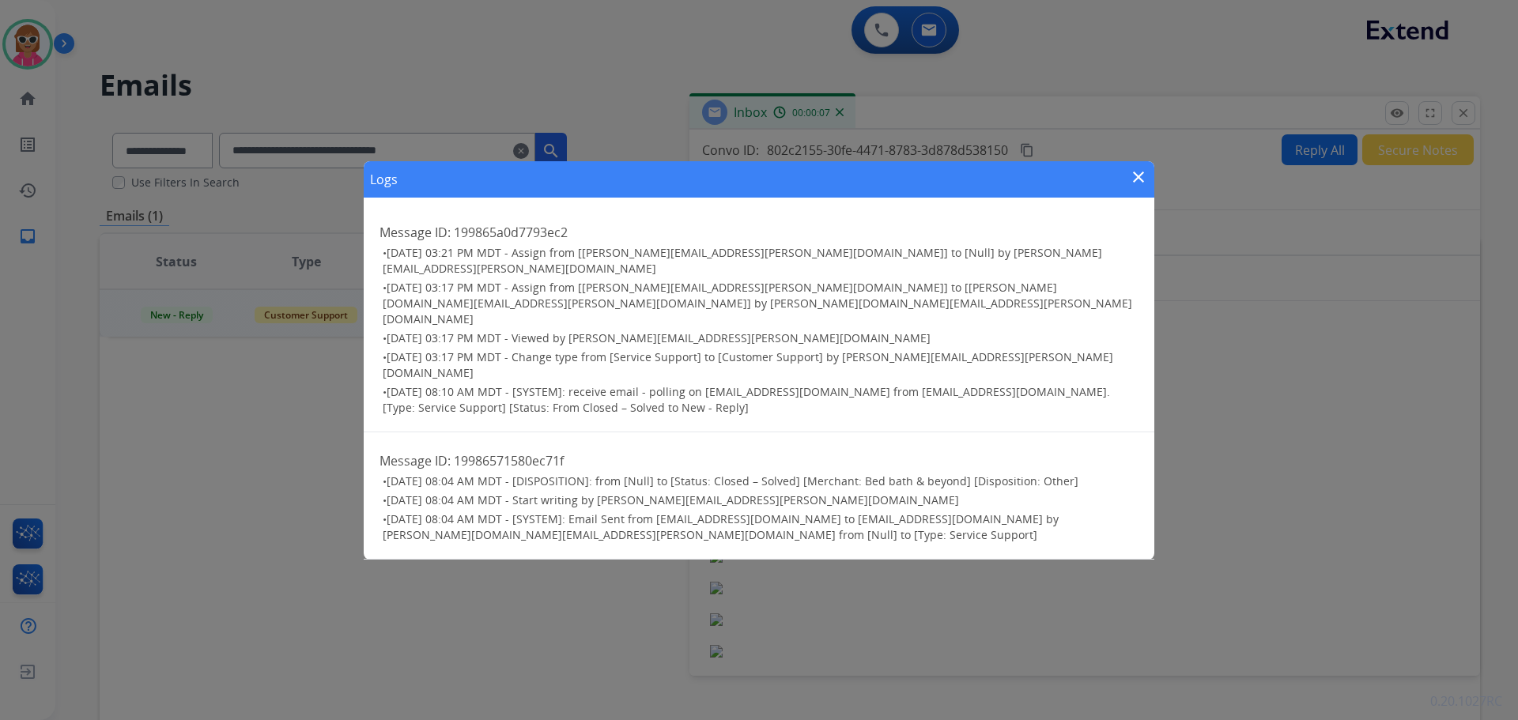
click at [1141, 187] on mat-icon "close" at bounding box center [1138, 177] width 19 height 19
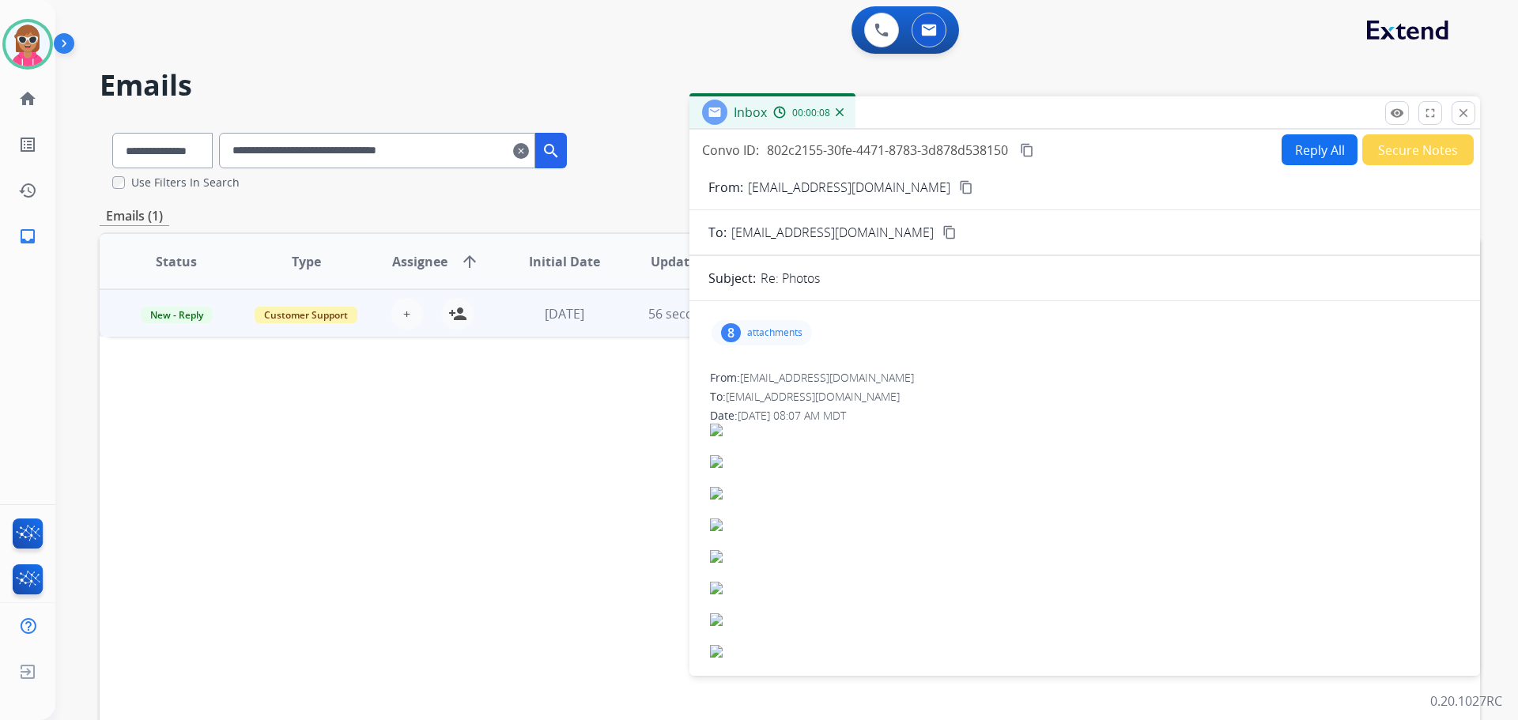
drag, startPoint x: 754, startPoint y: 321, endPoint x: 770, endPoint y: 323, distance: 16.8
click at [758, 321] on div "8 attachments" at bounding box center [762, 332] width 100 height 25
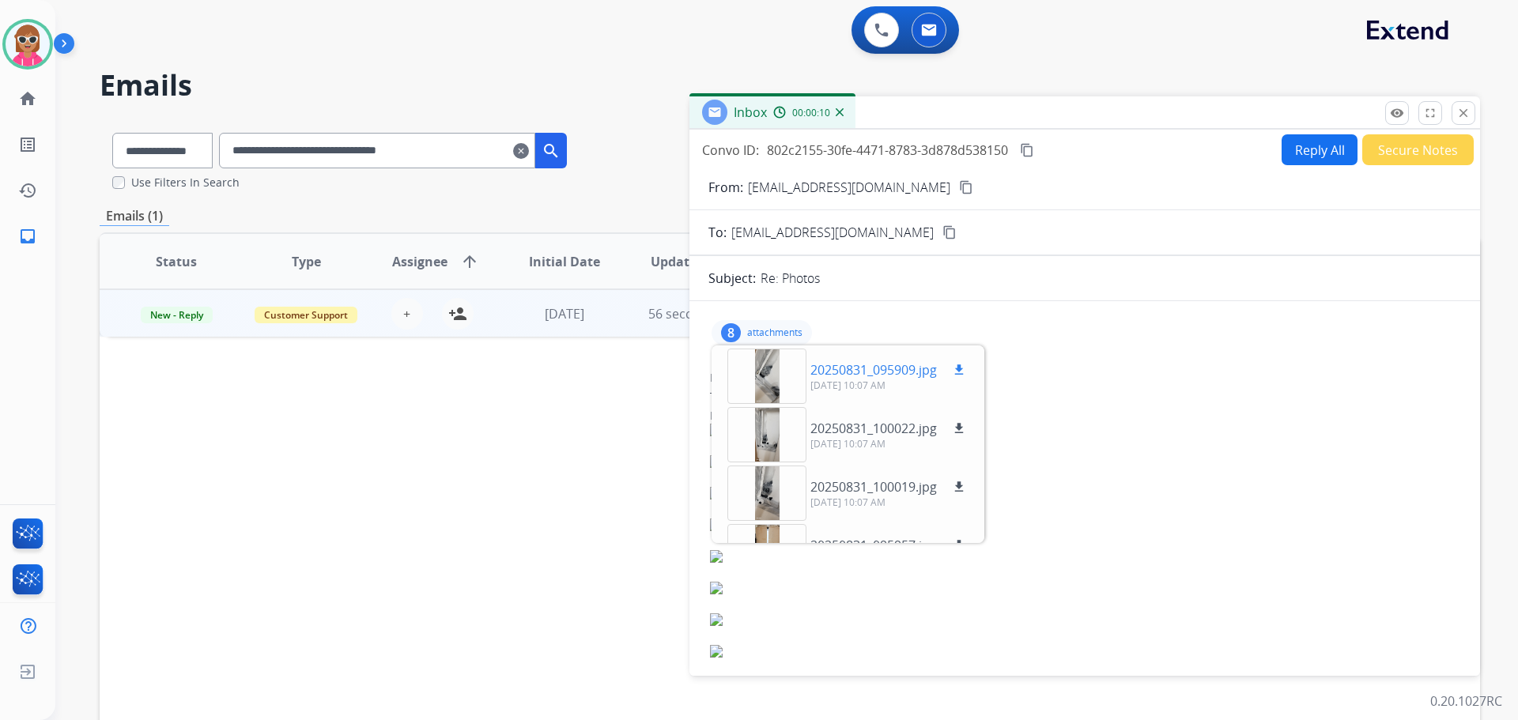
click at [780, 381] on div at bounding box center [767, 376] width 79 height 55
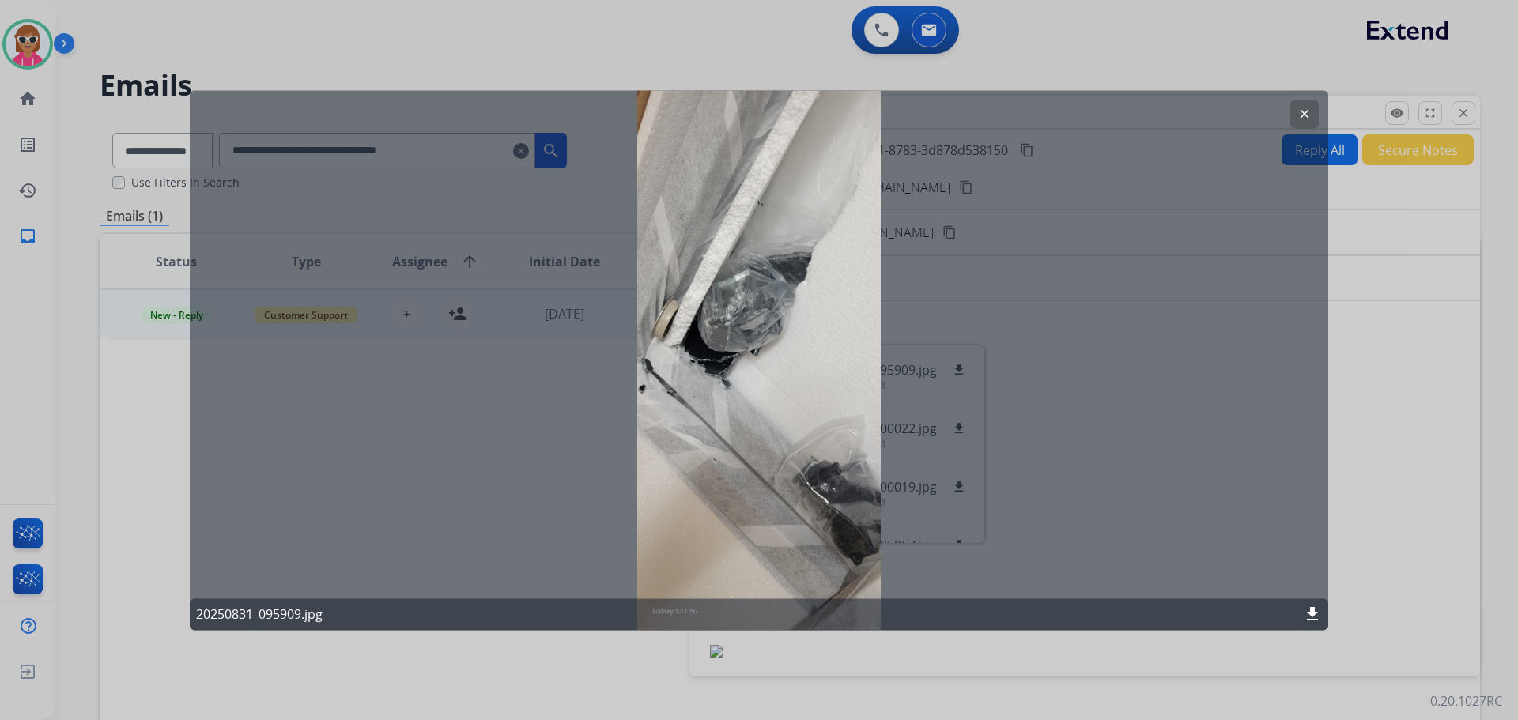
click at [1305, 112] on mat-icon "clear" at bounding box center [1305, 114] width 14 height 14
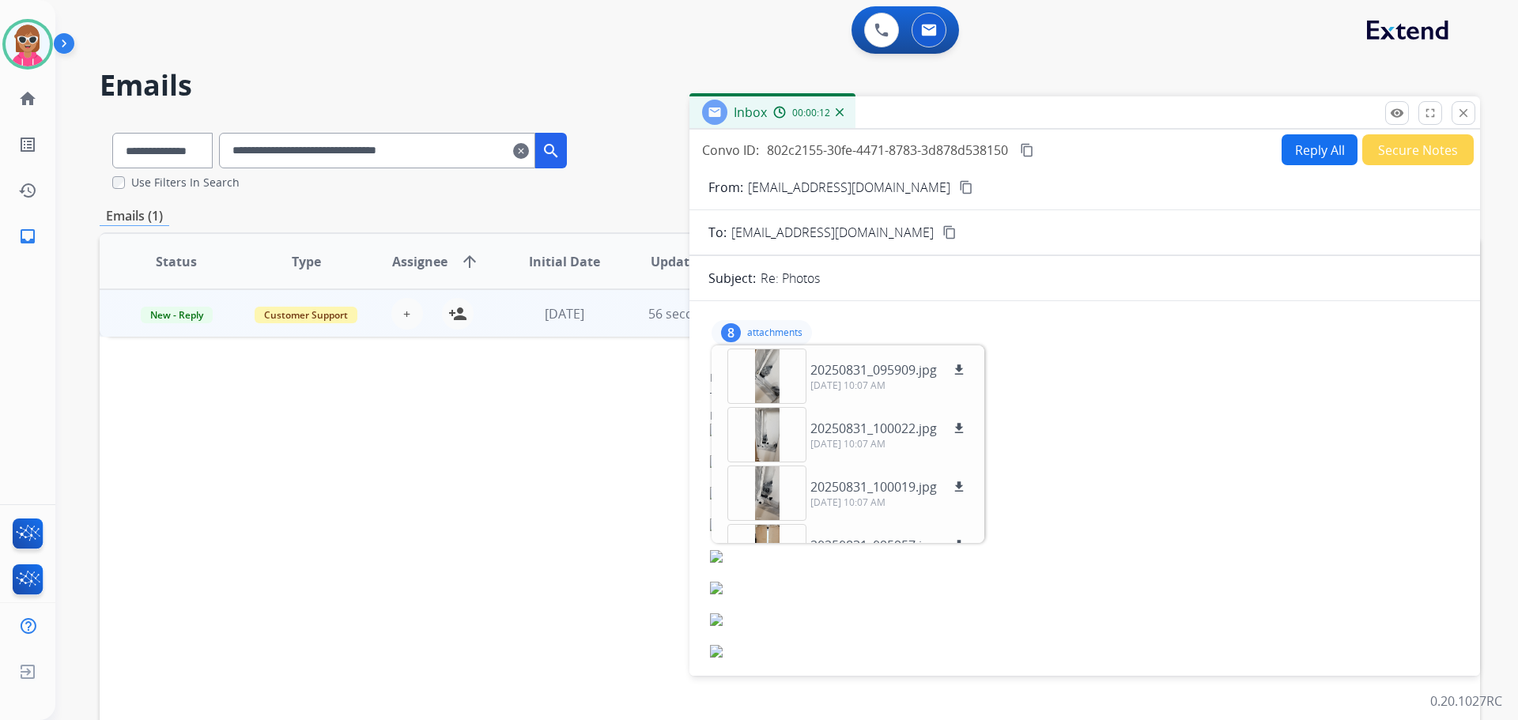
click at [959, 189] on mat-icon "content_copy" at bounding box center [966, 187] width 14 height 14
click at [1265, 476] on div at bounding box center [1085, 472] width 750 height 32
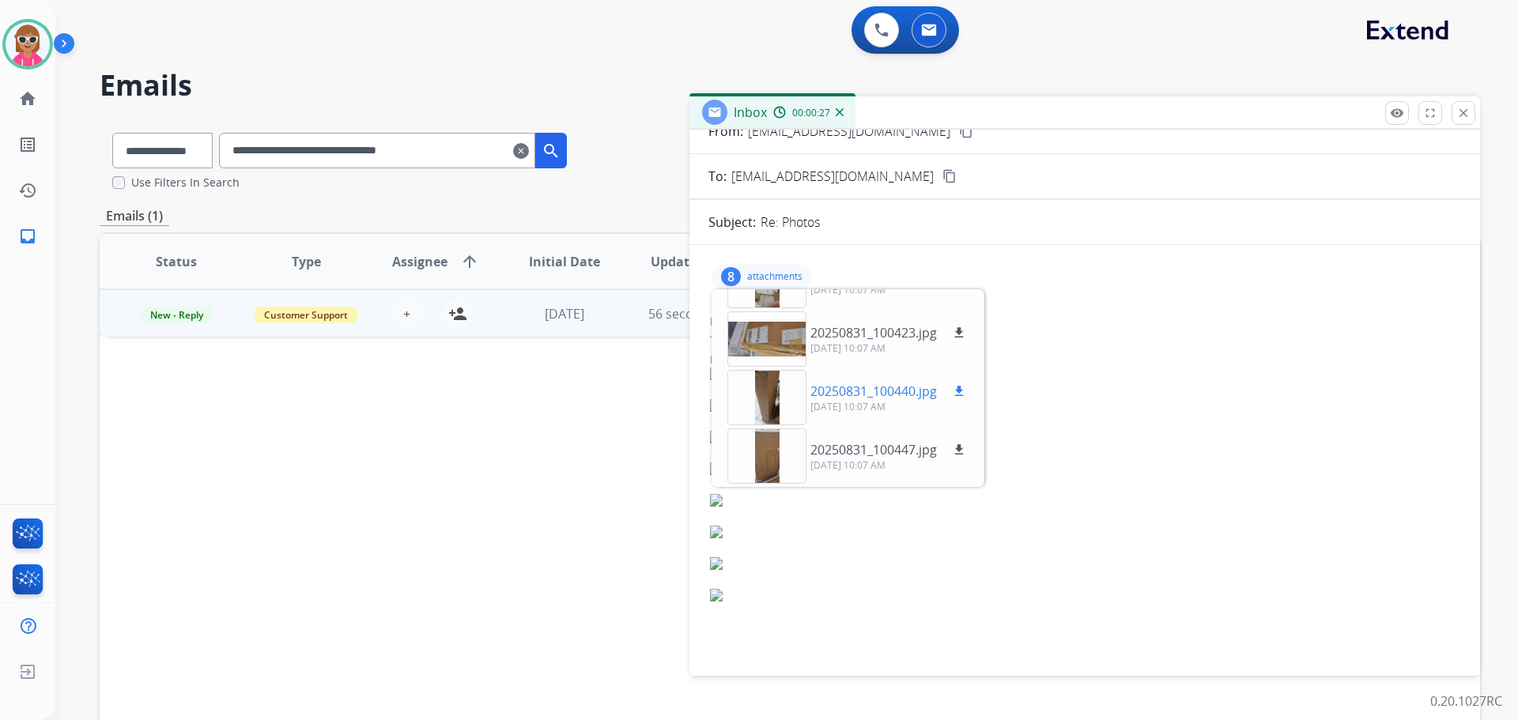
scroll to position [79, 0]
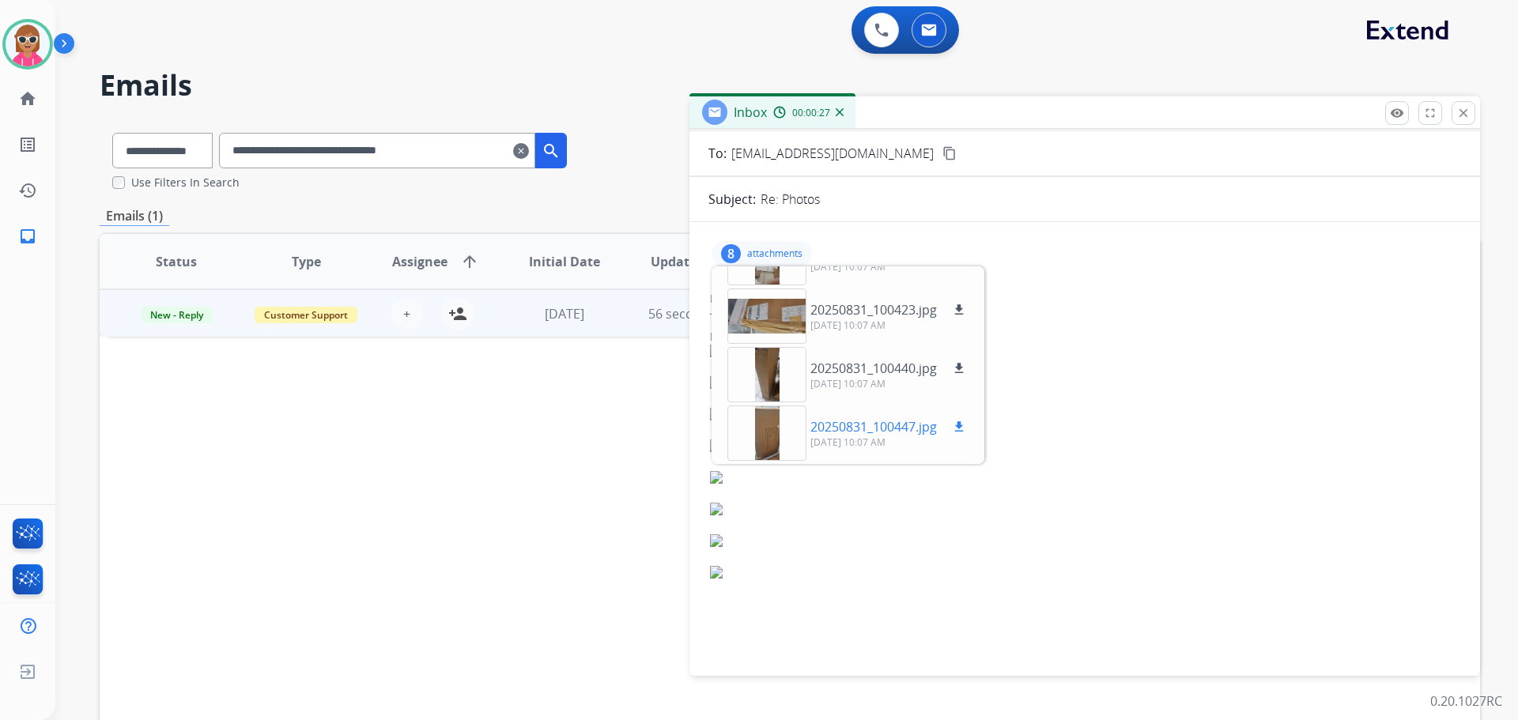
click at [774, 439] on div at bounding box center [767, 433] width 79 height 55
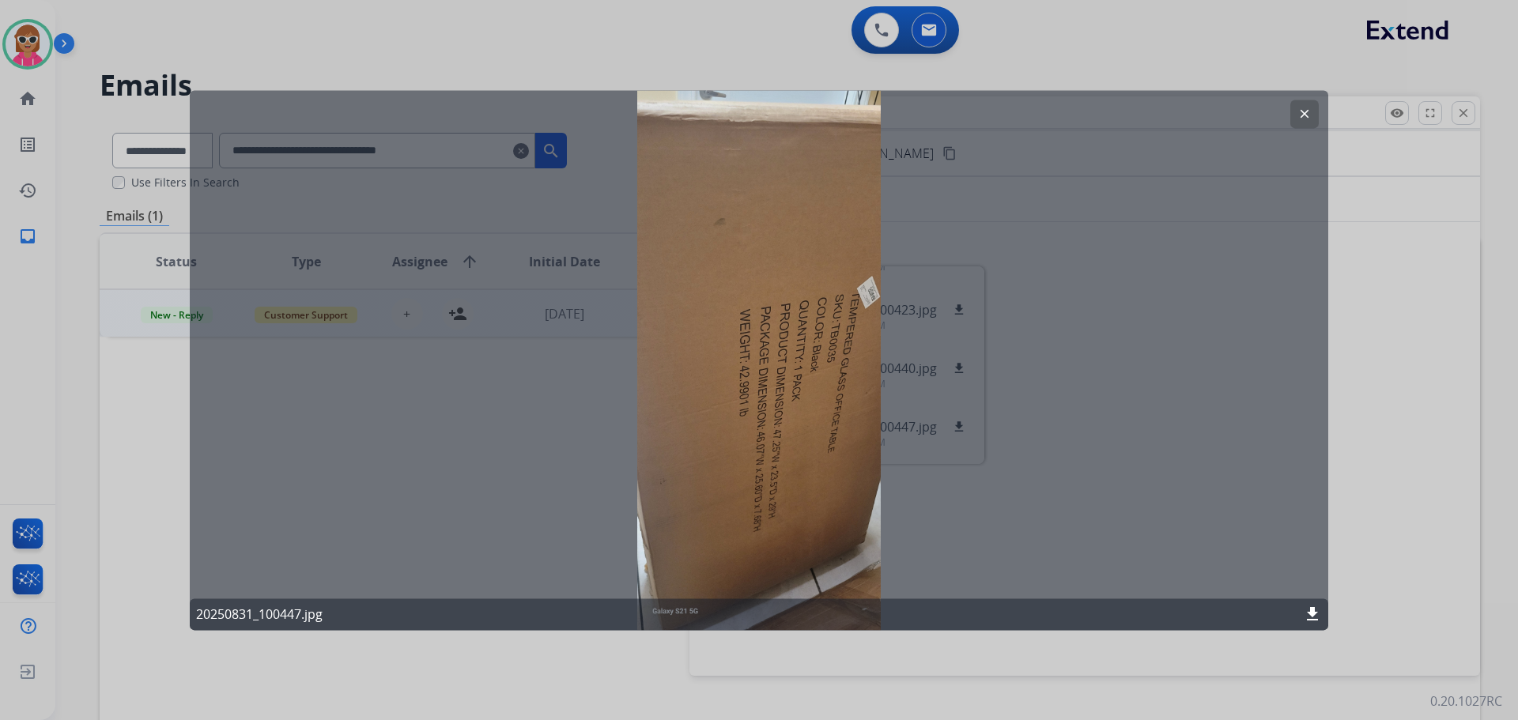
click at [1317, 111] on button "clear" at bounding box center [1305, 114] width 28 height 28
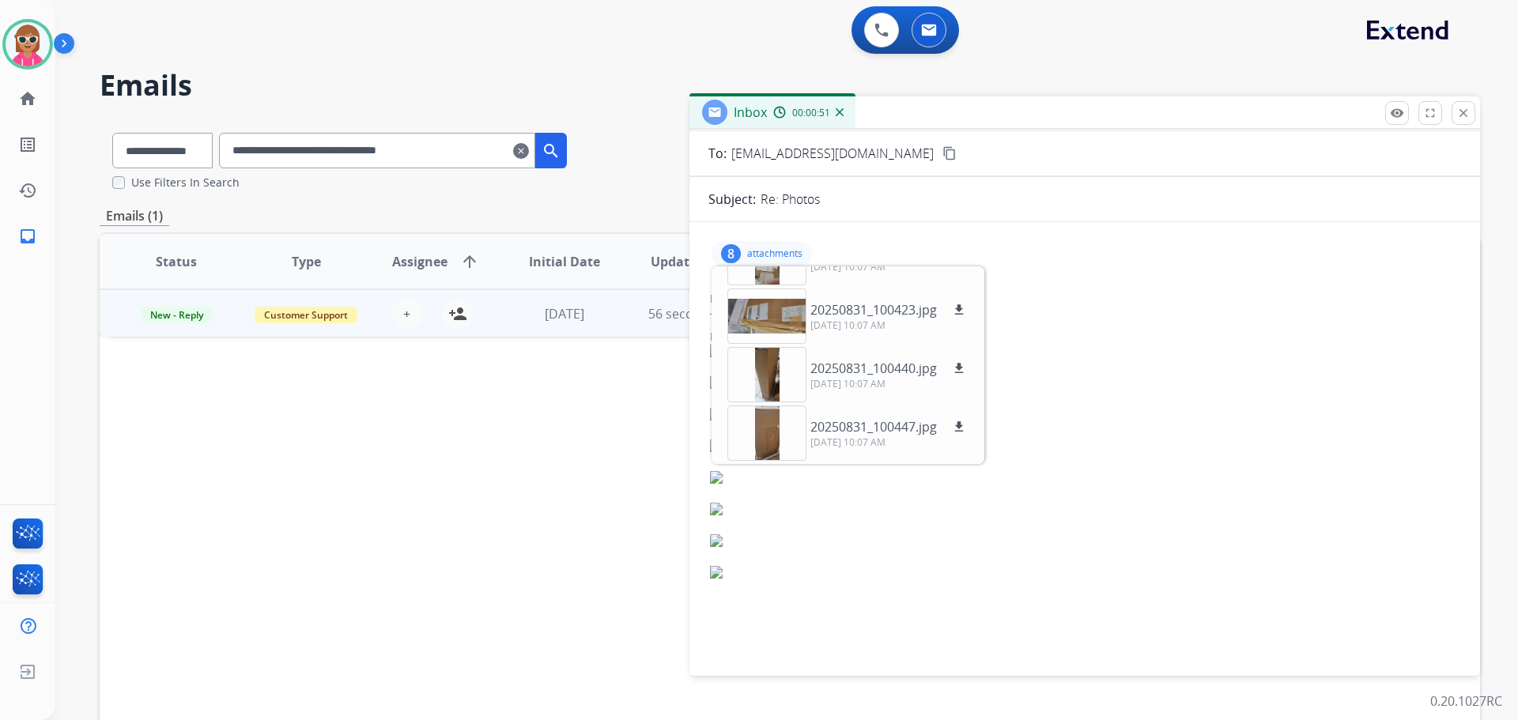
scroll to position [195, 0]
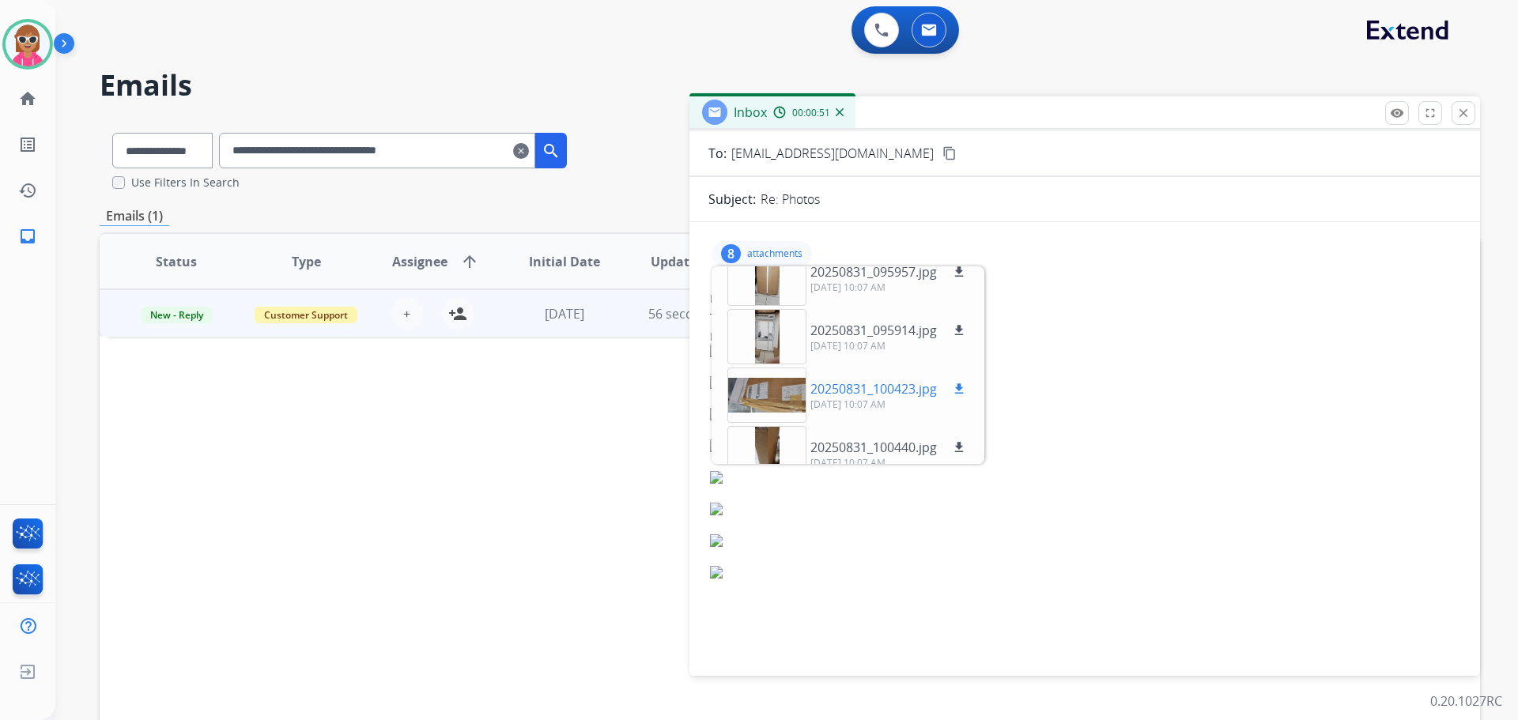
click at [795, 391] on div at bounding box center [767, 395] width 79 height 55
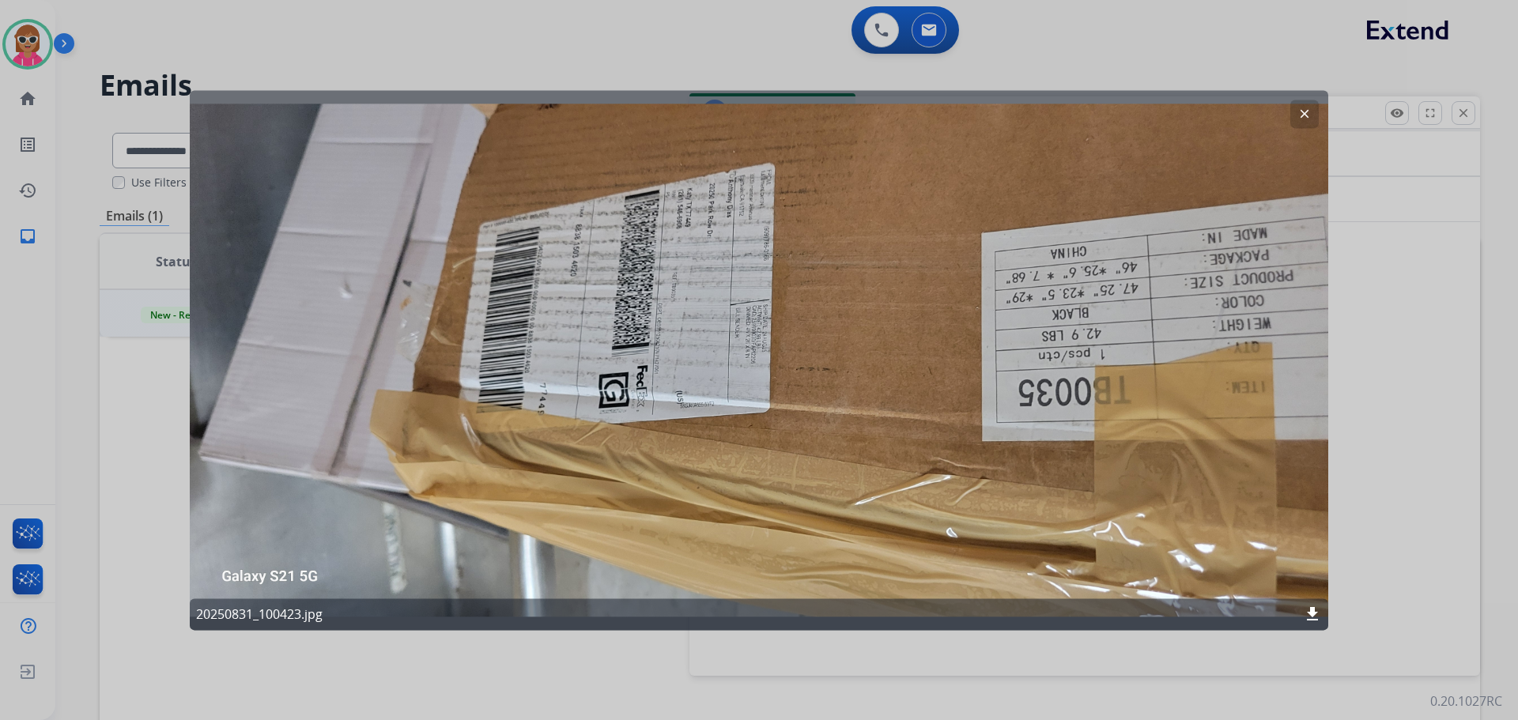
drag, startPoint x: 1307, startPoint y: 109, endPoint x: 1159, endPoint y: 384, distance: 312.4
click at [1302, 110] on mat-icon "clear" at bounding box center [1305, 114] width 14 height 14
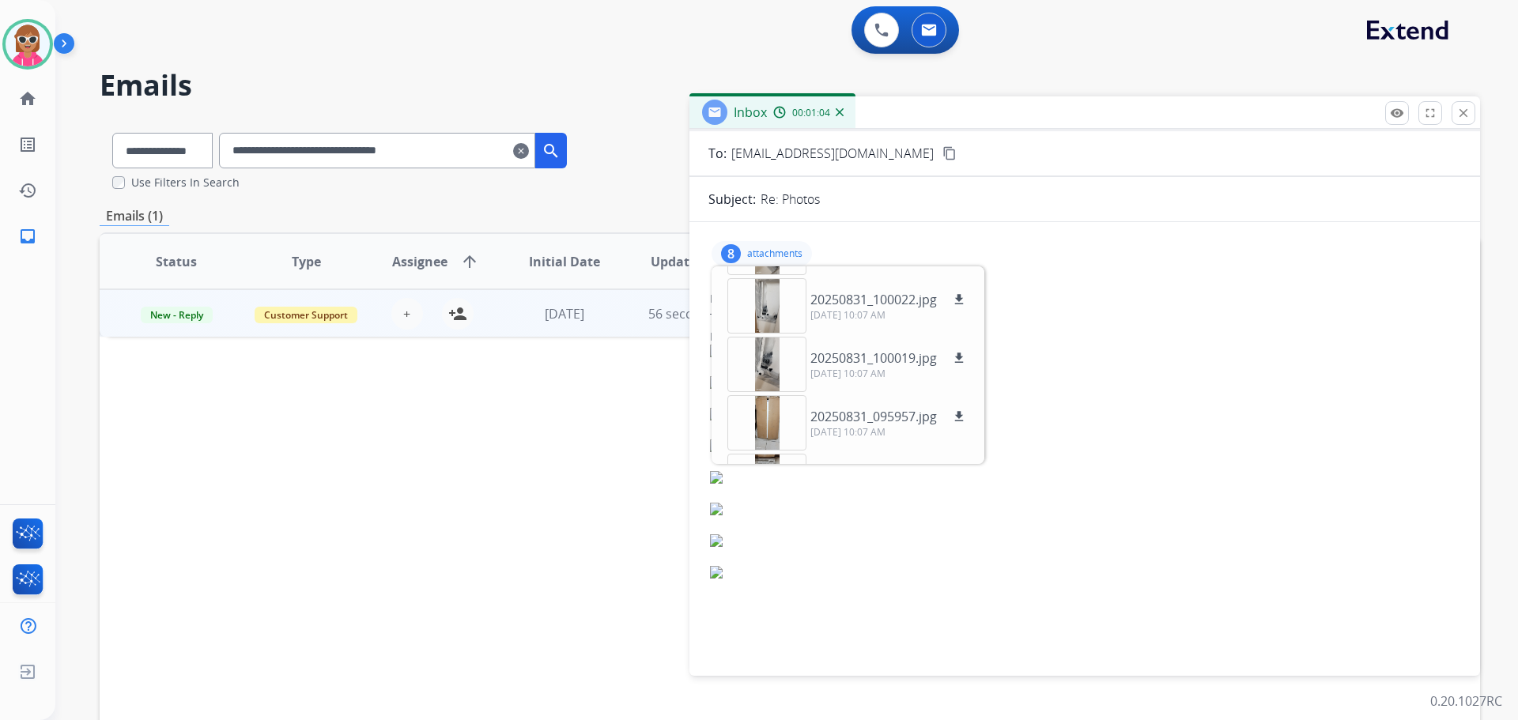
scroll to position [36, 0]
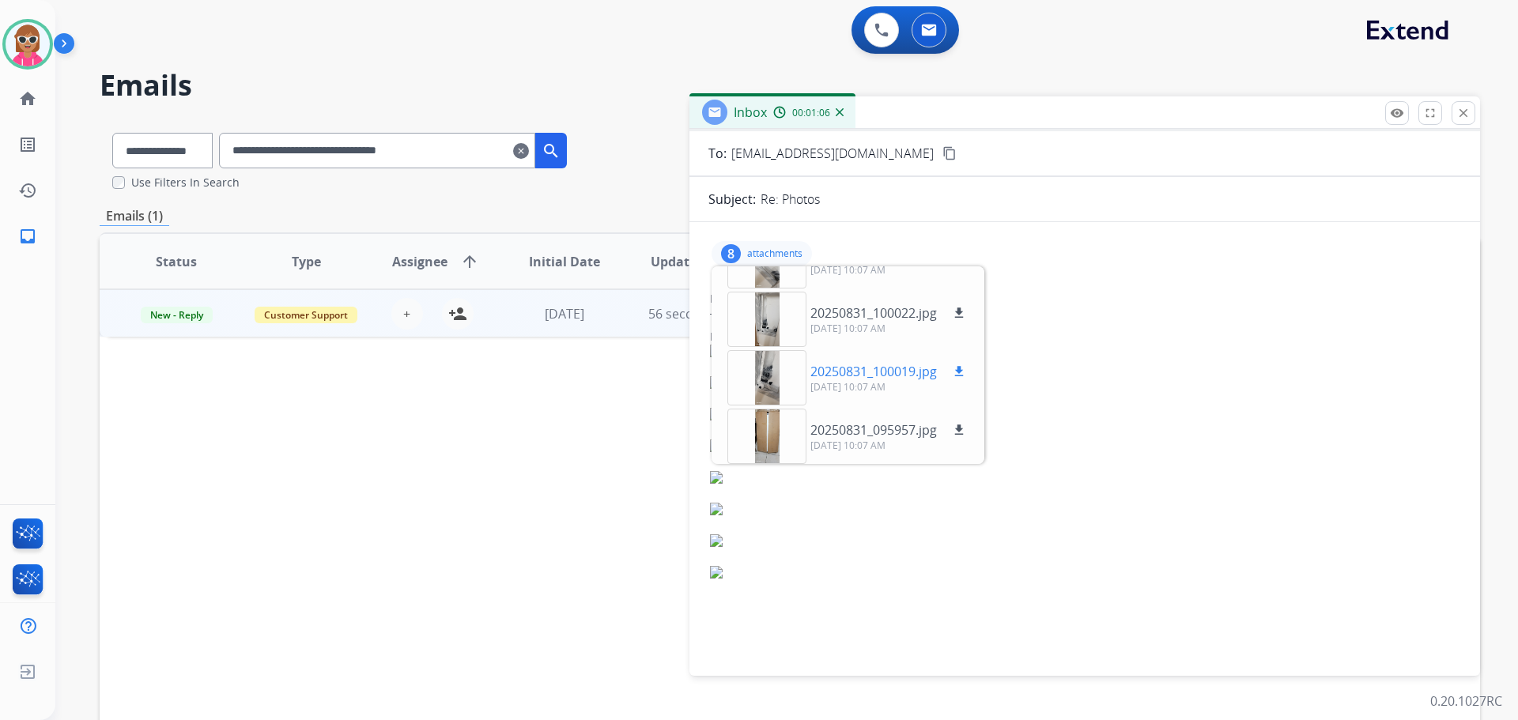
click at [762, 380] on div at bounding box center [767, 377] width 79 height 55
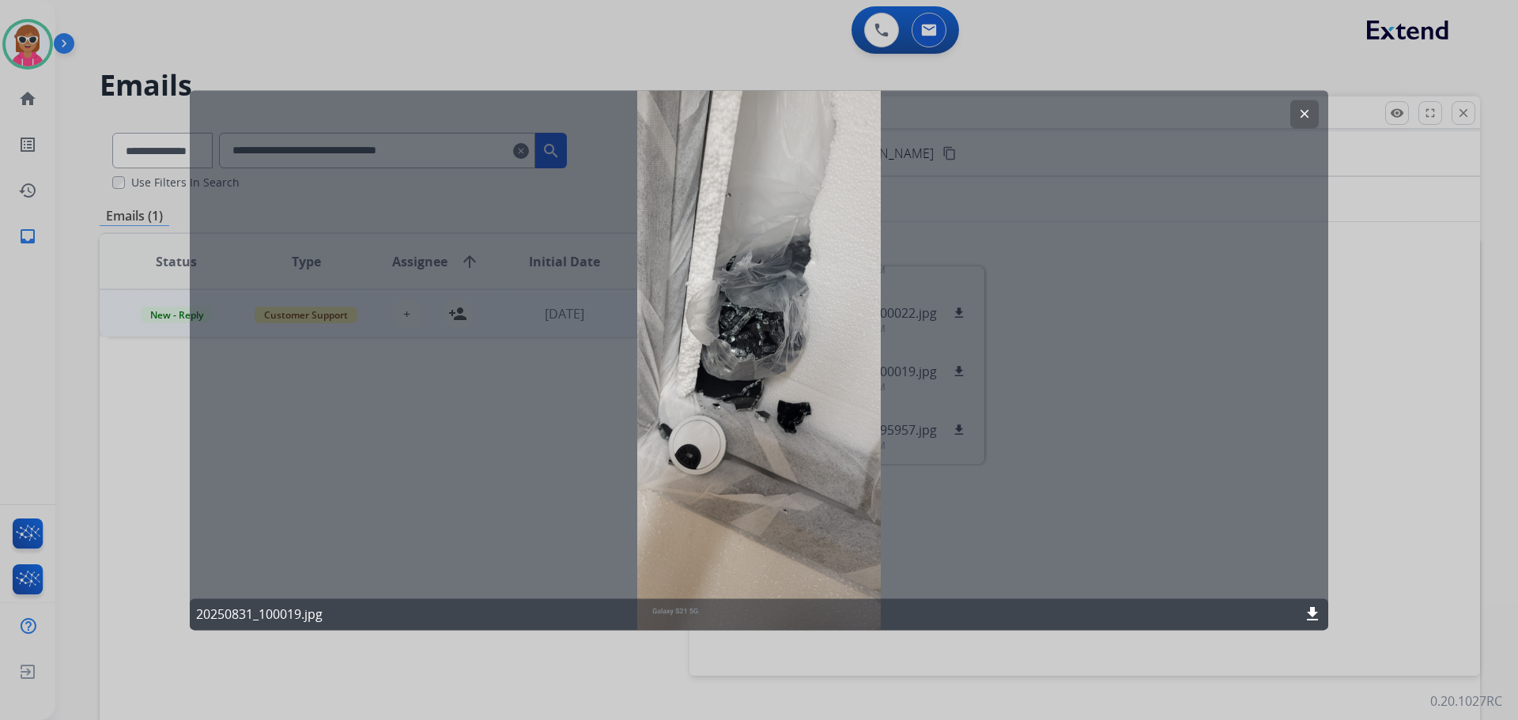
drag, startPoint x: 1308, startPoint y: 108, endPoint x: 1014, endPoint y: 238, distance: 321.8
click at [1306, 109] on mat-icon "clear" at bounding box center [1305, 114] width 14 height 14
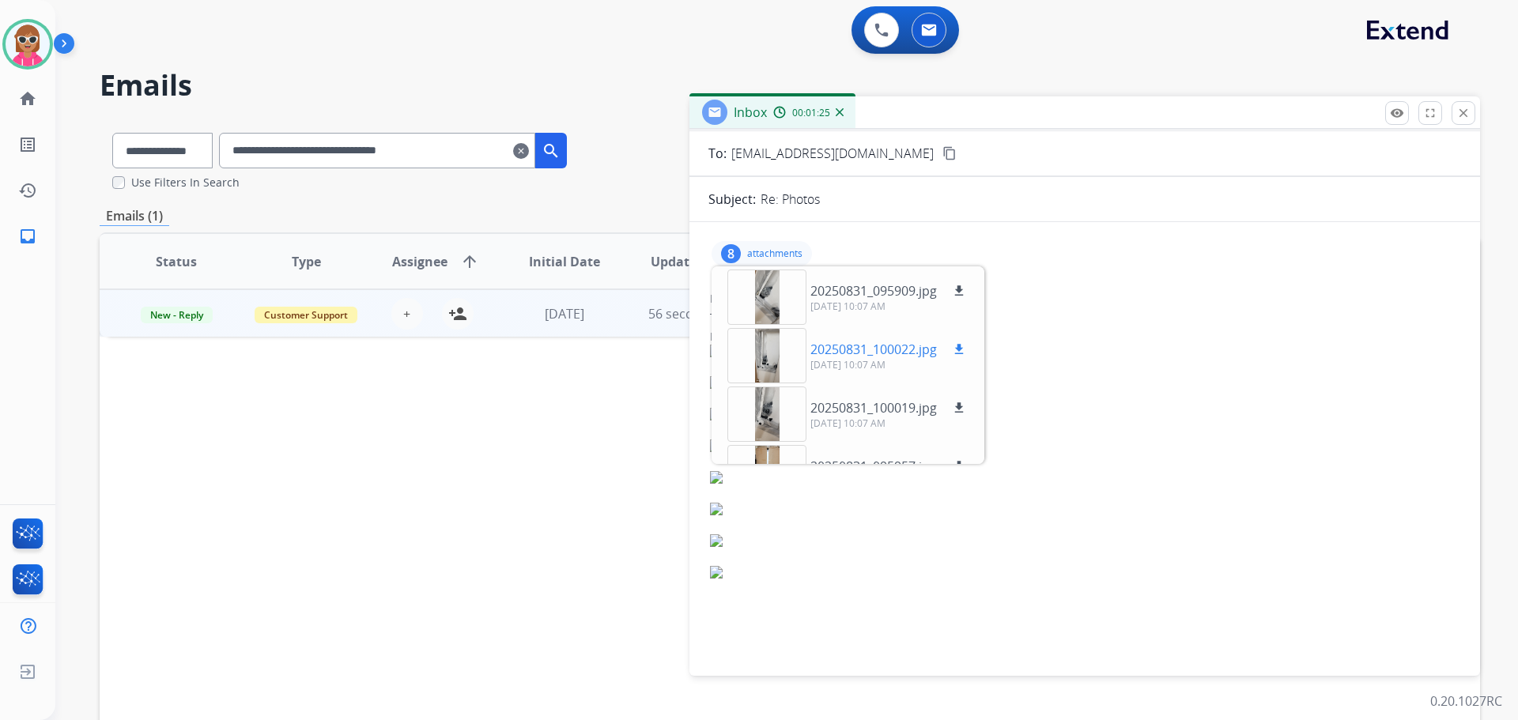
scroll to position [0, 0]
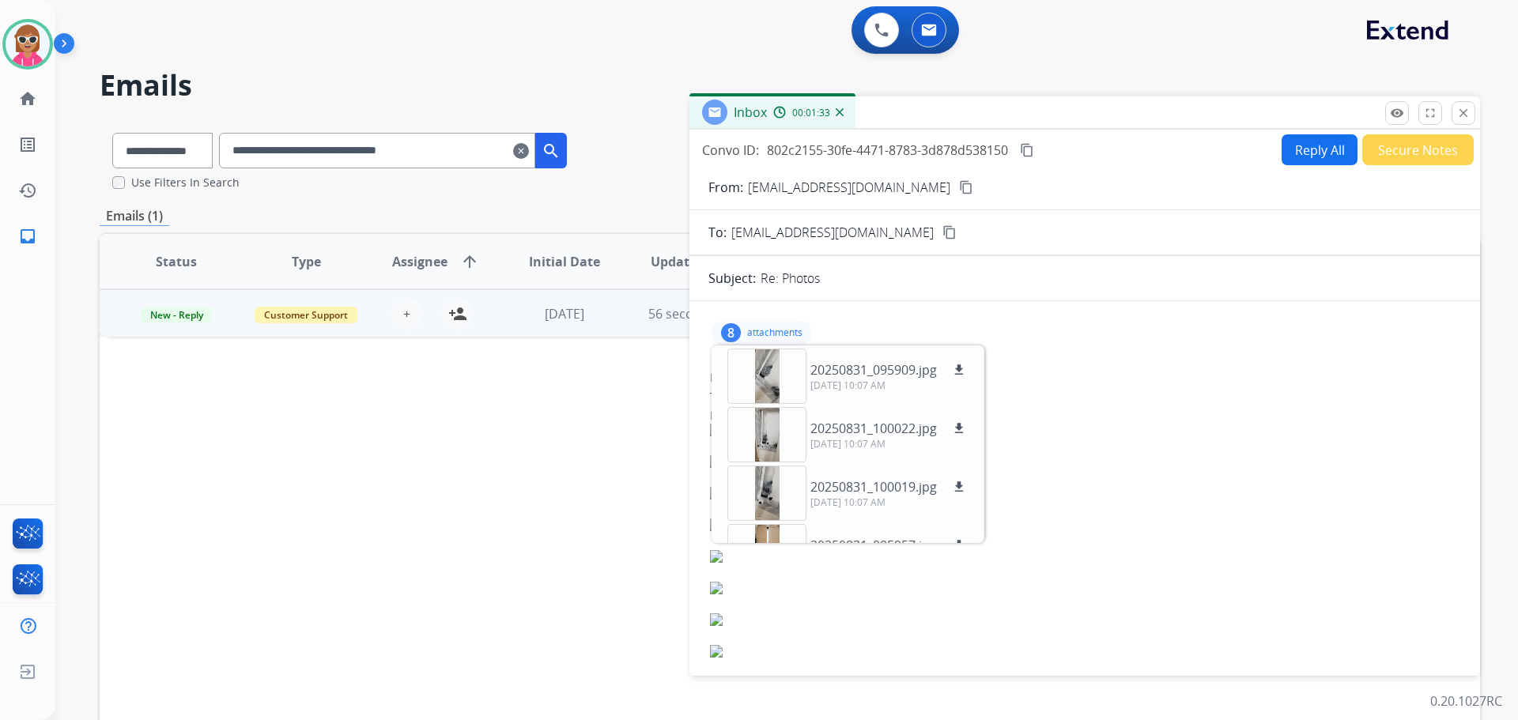
click at [1022, 641] on div at bounding box center [1085, 630] width 750 height 32
click at [777, 396] on div at bounding box center [767, 376] width 79 height 55
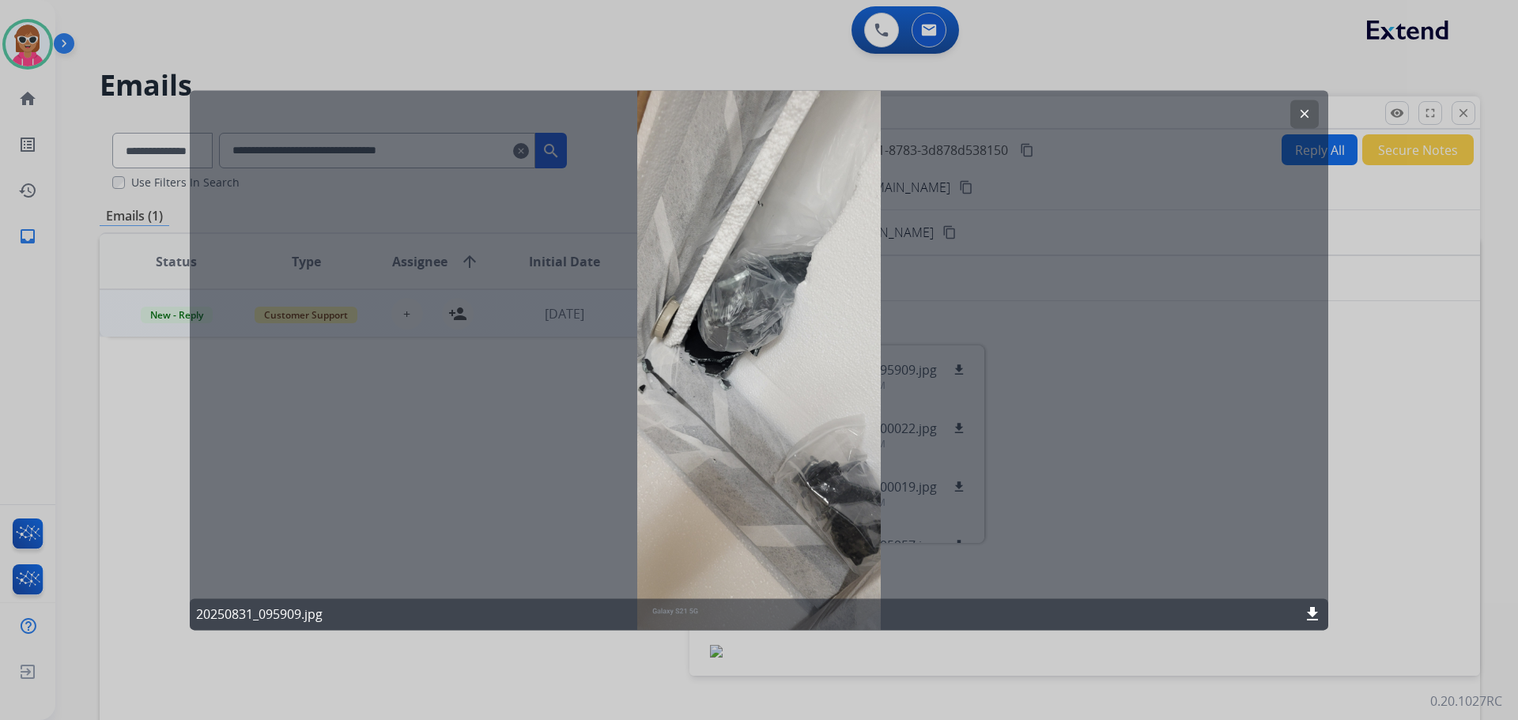
click at [1302, 106] on button "clear" at bounding box center [1305, 114] width 28 height 28
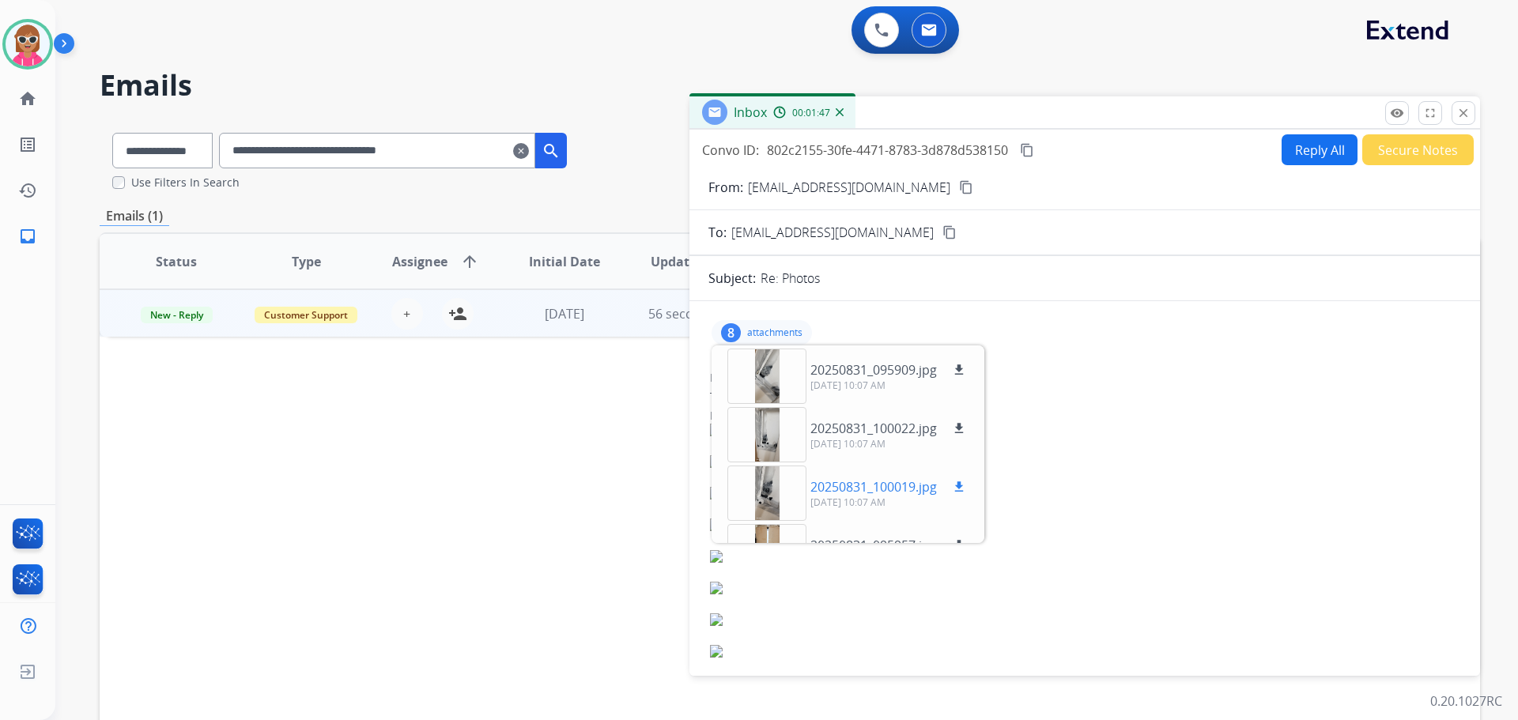
click at [772, 508] on div at bounding box center [767, 493] width 79 height 55
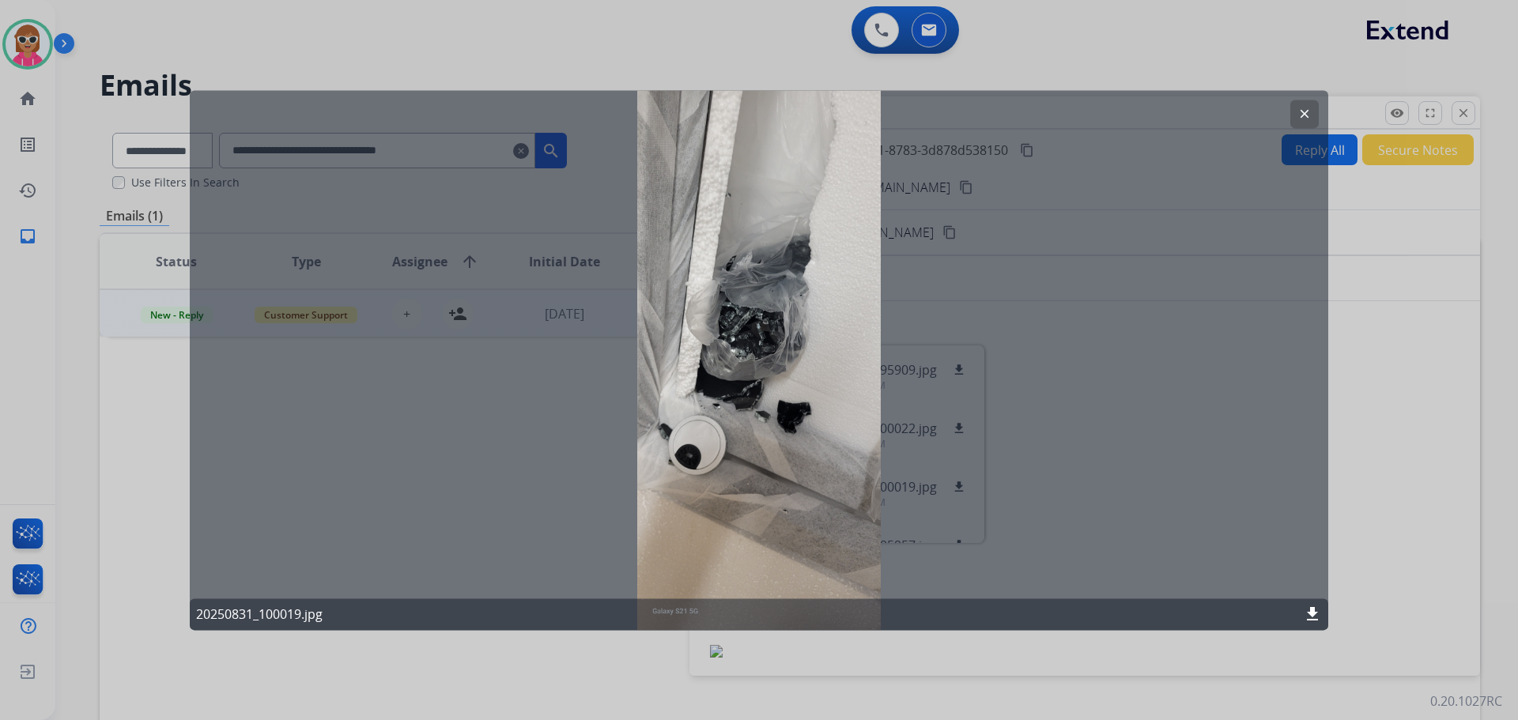
click at [1292, 104] on button "clear" at bounding box center [1305, 114] width 28 height 28
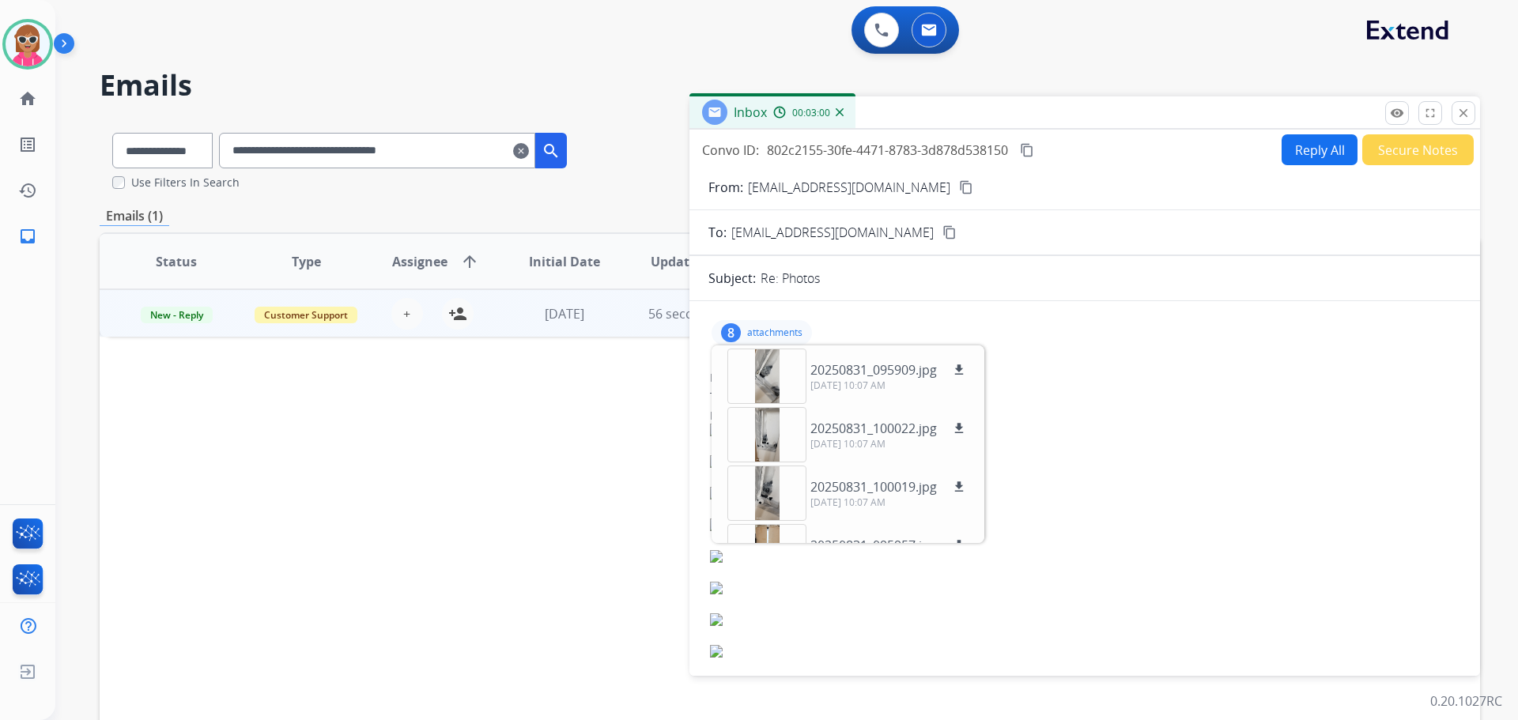
click at [1033, 149] on mat-icon "content_copy" at bounding box center [1027, 150] width 14 height 14
click at [1338, 159] on button "Reply All" at bounding box center [1320, 149] width 76 height 31
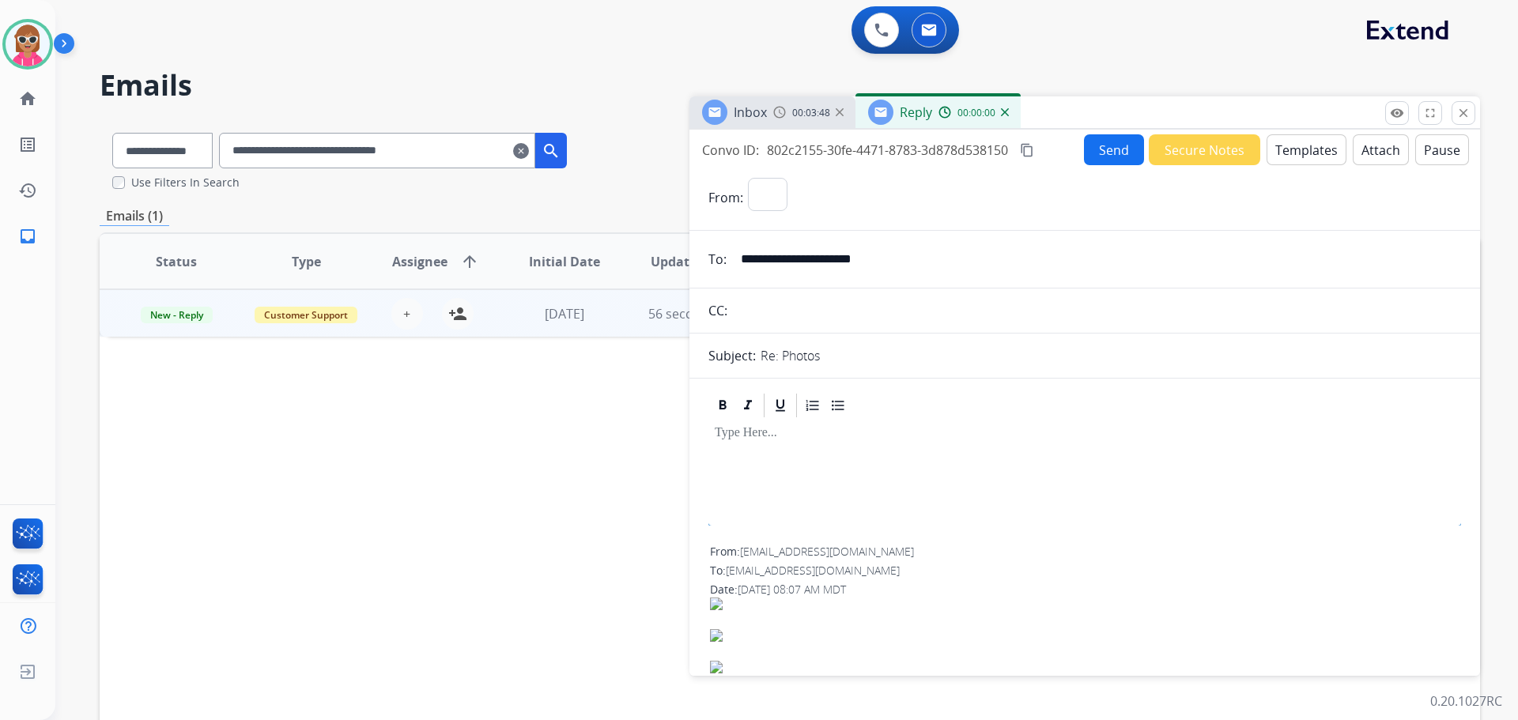
click at [1302, 141] on button "Templates" at bounding box center [1307, 149] width 80 height 31
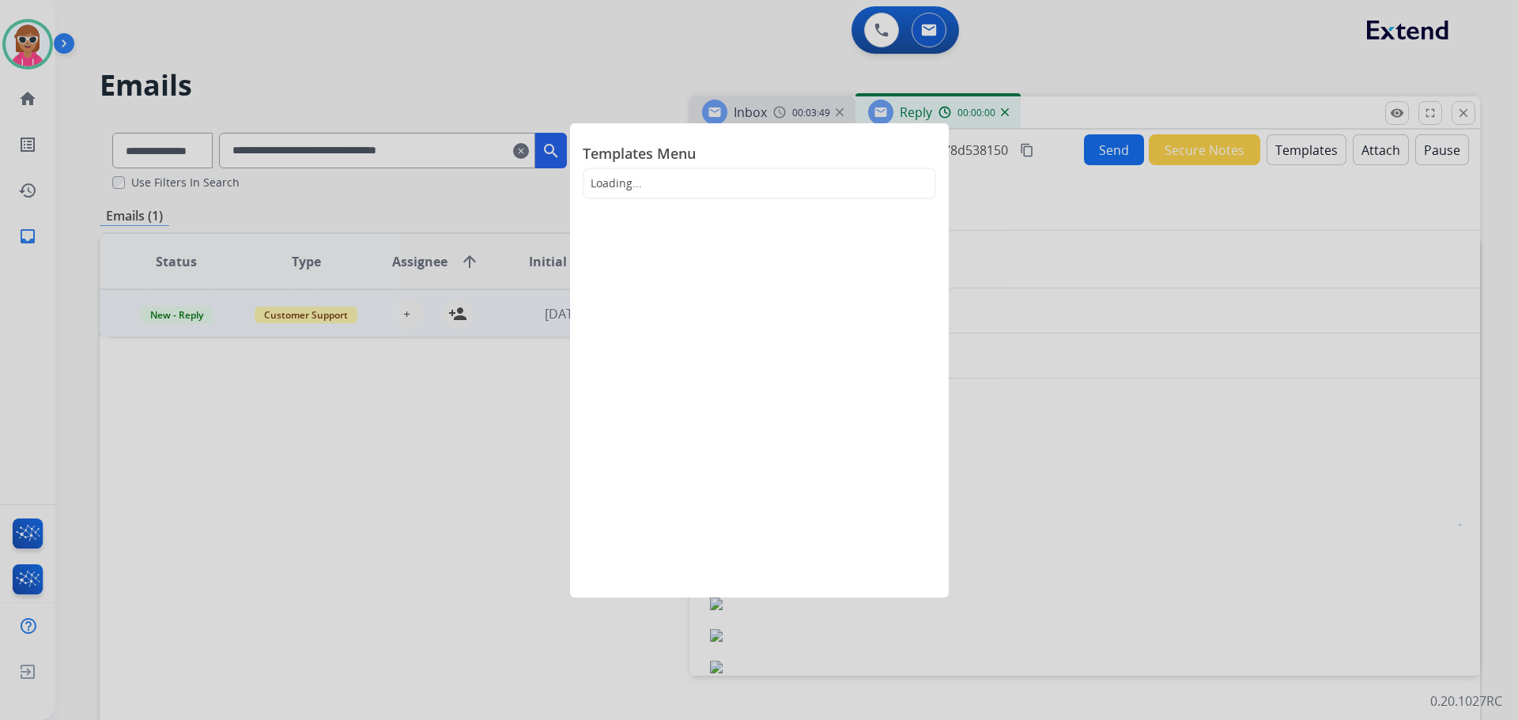
select select "**********"
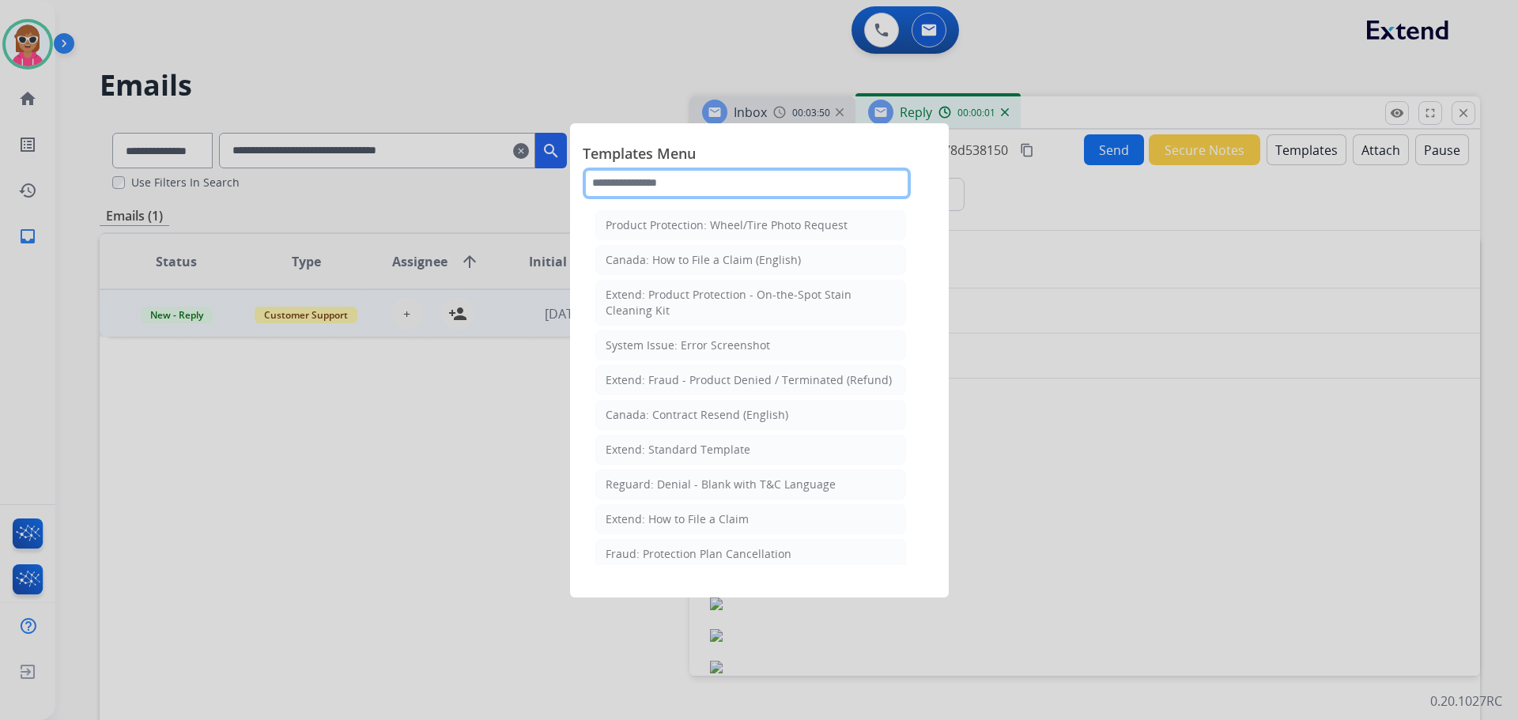
click at [666, 177] on input "text" at bounding box center [747, 184] width 328 height 32
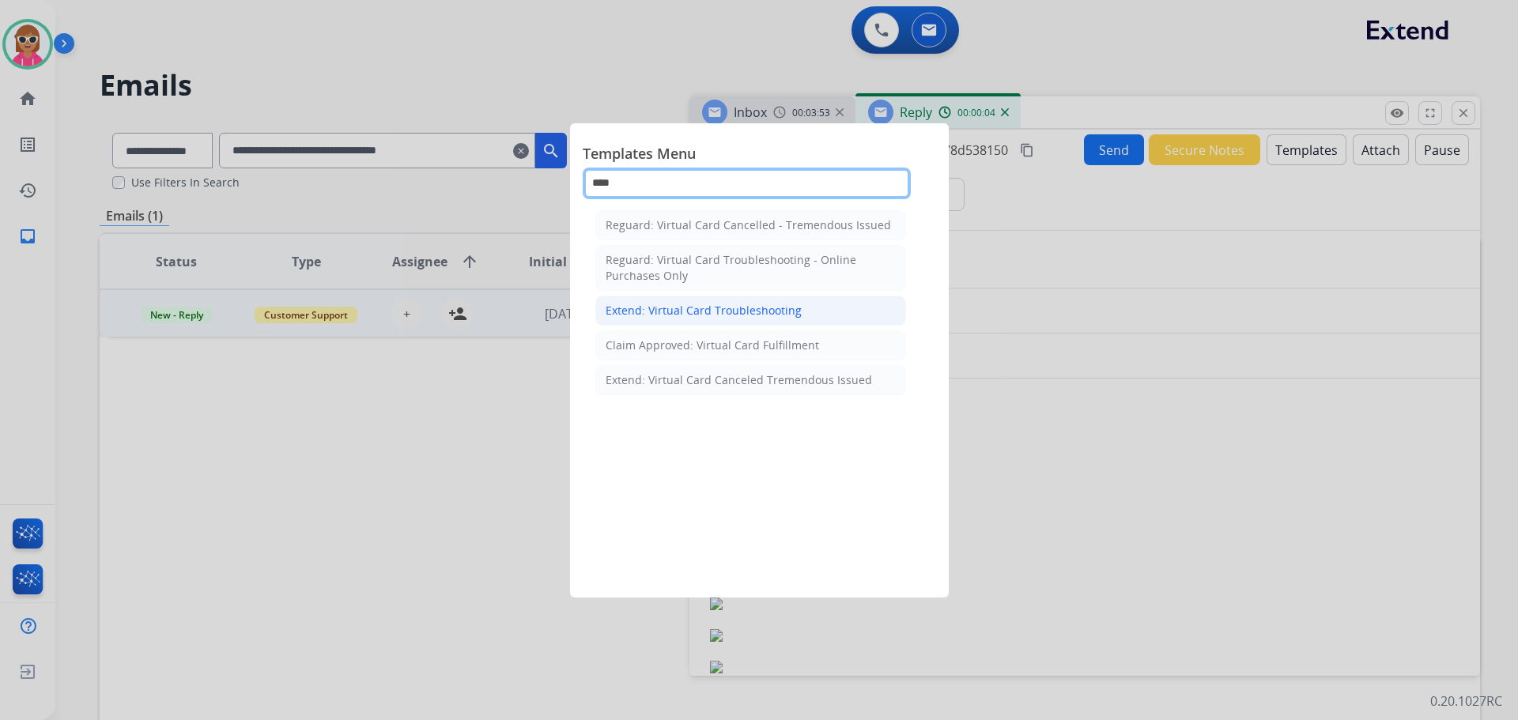
type input "****"
click at [694, 304] on div "Extend: Virtual Card Troubleshooting" at bounding box center [704, 311] width 196 height 16
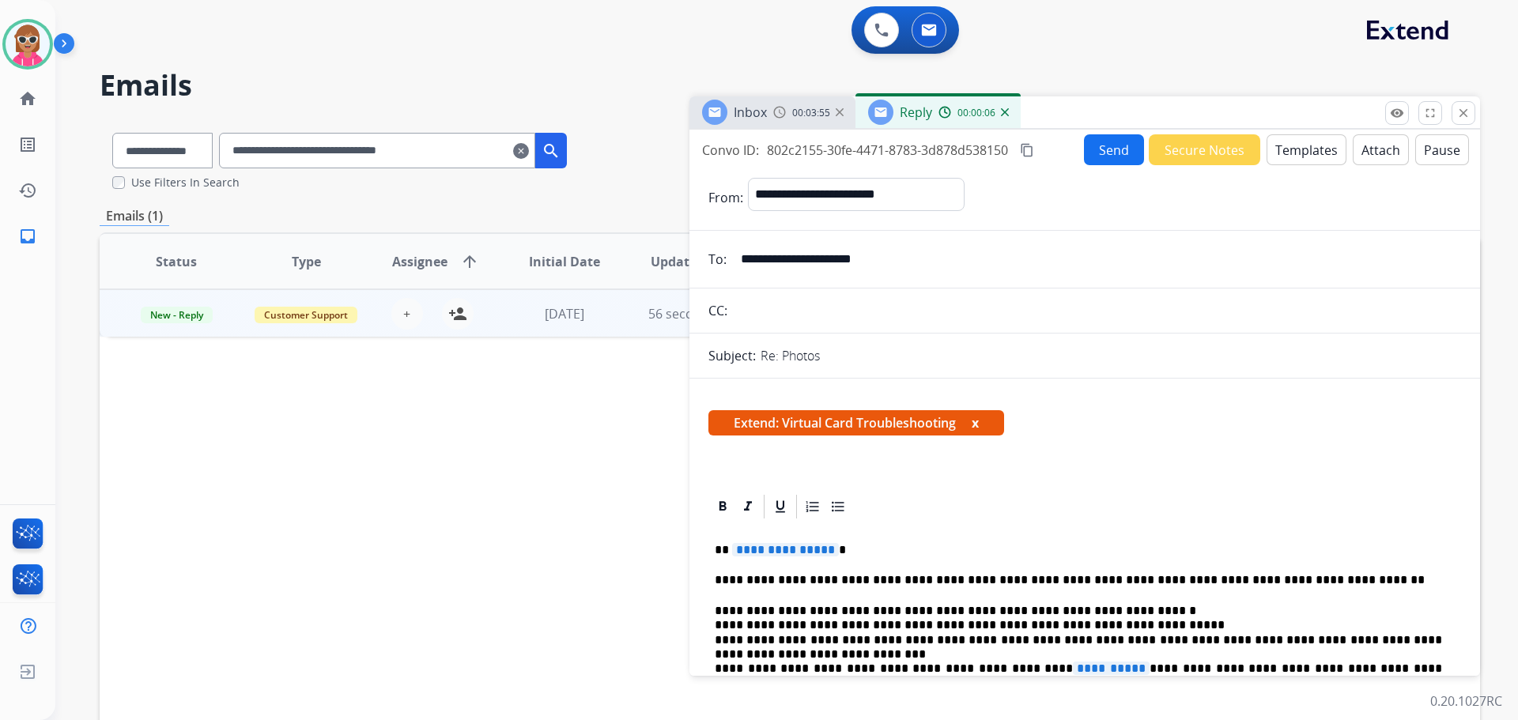
click at [1282, 152] on button "Templates" at bounding box center [1307, 149] width 80 height 31
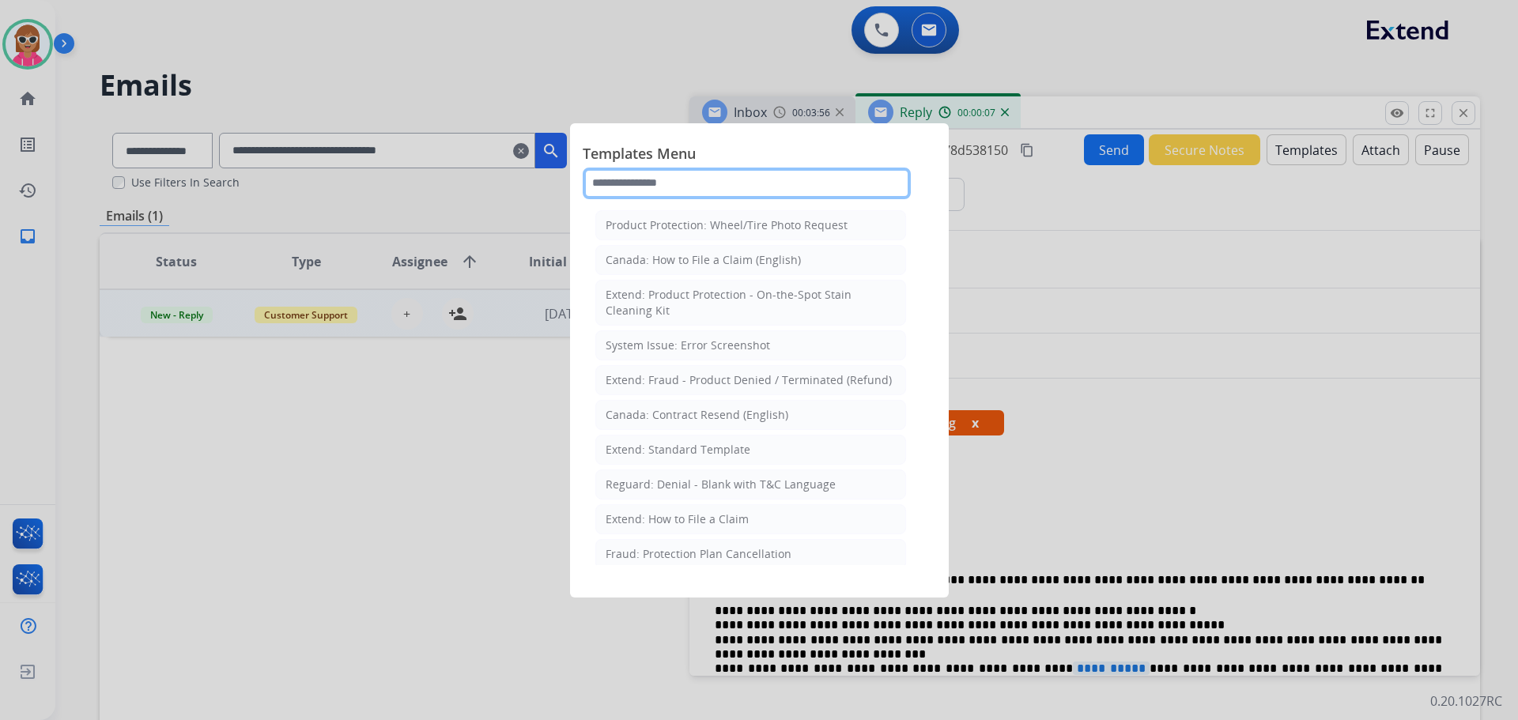
click at [686, 176] on input "text" at bounding box center [747, 184] width 328 height 32
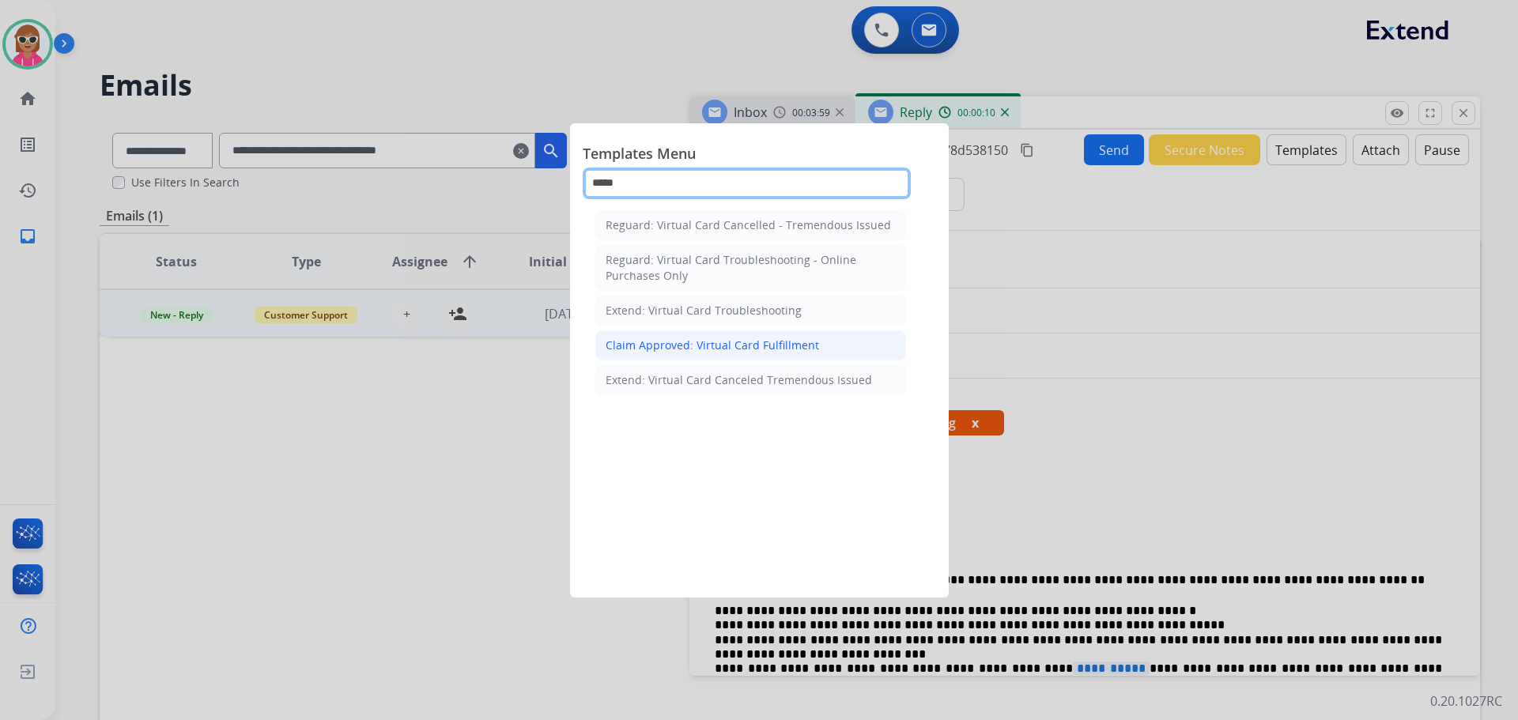
type input "*****"
click at [719, 338] on div "Claim Approved: Virtual Card Fulfillment" at bounding box center [713, 346] width 214 height 16
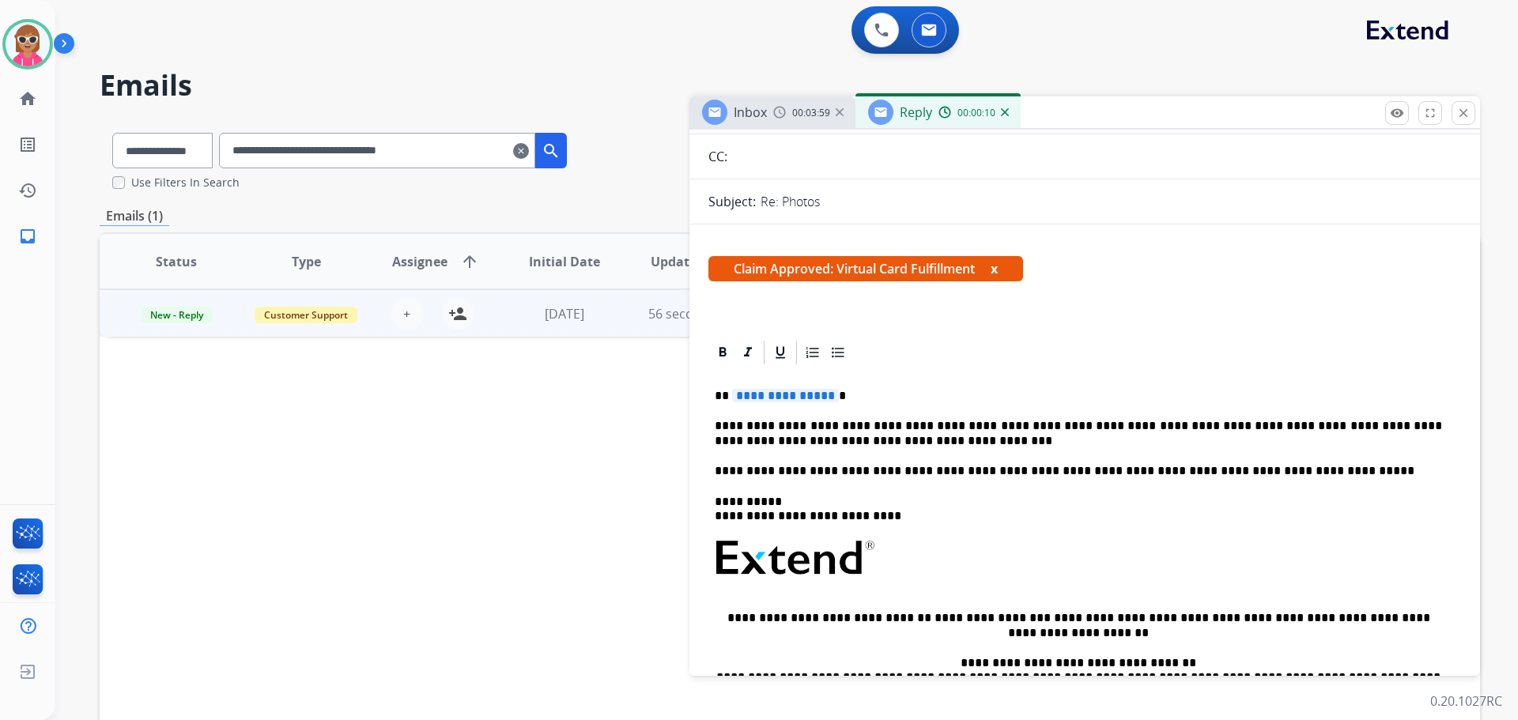
scroll to position [158, 0]
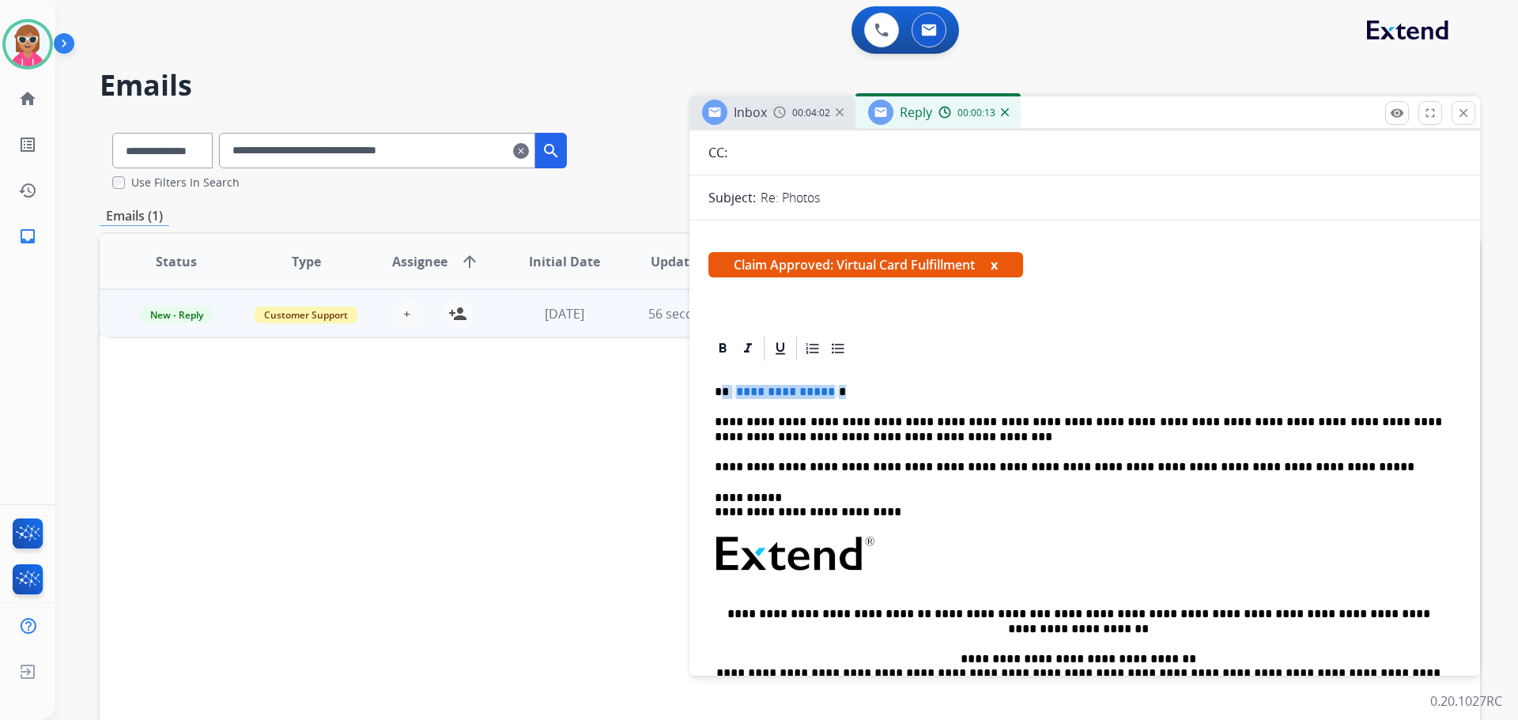
drag, startPoint x: 833, startPoint y: 387, endPoint x: 724, endPoint y: 387, distance: 108.3
click at [724, 387] on div "**********" at bounding box center [1085, 592] width 753 height 458
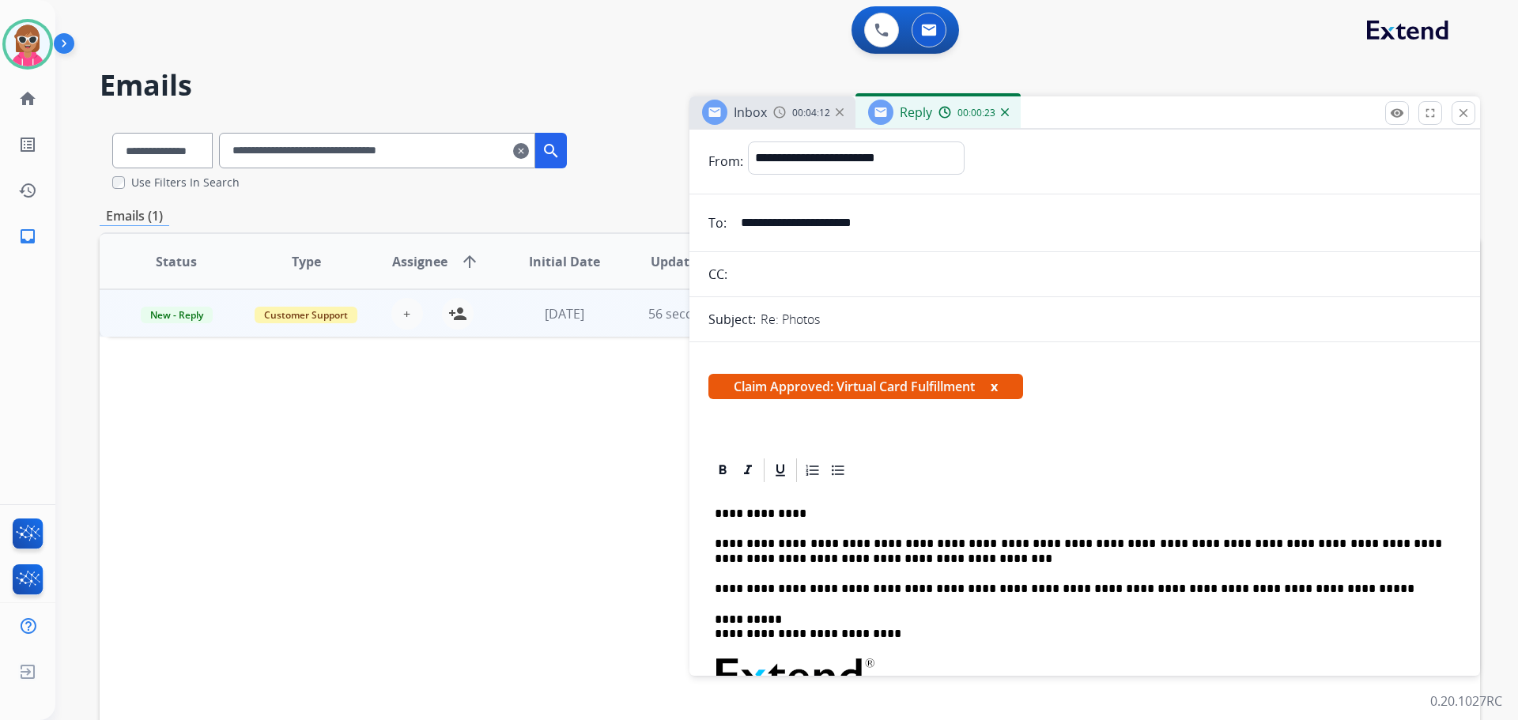
scroll to position [0, 0]
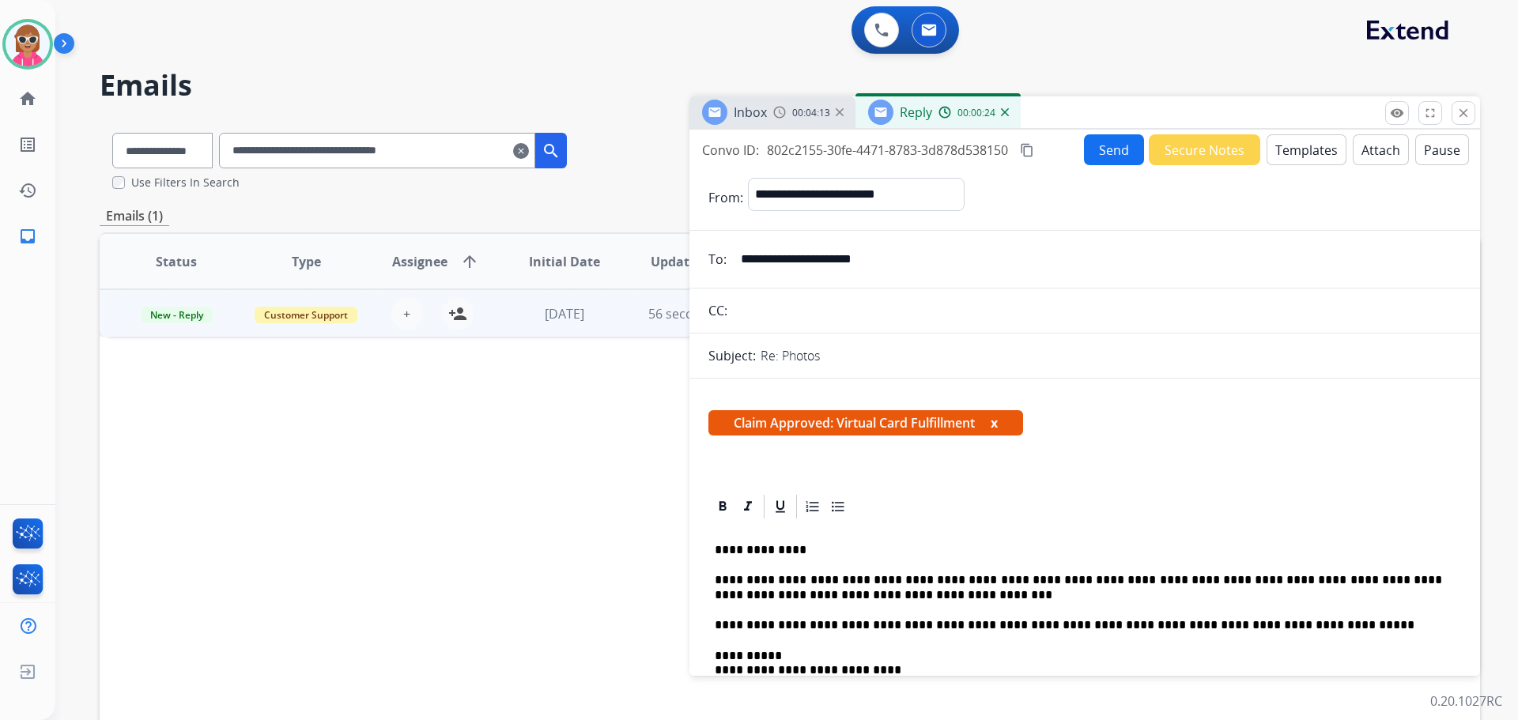
click at [1106, 153] on button "Send" at bounding box center [1114, 149] width 60 height 31
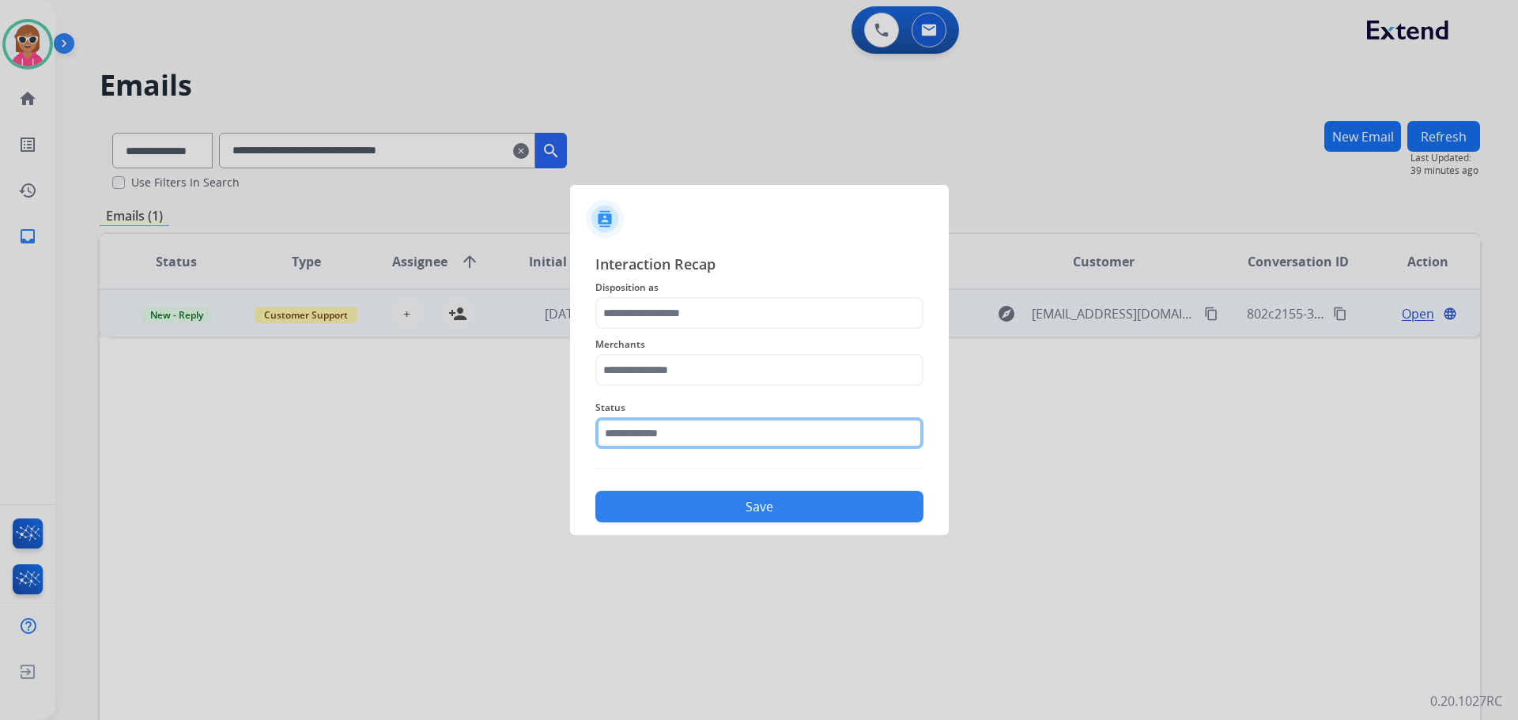
click at [666, 429] on input "text" at bounding box center [759, 434] width 328 height 32
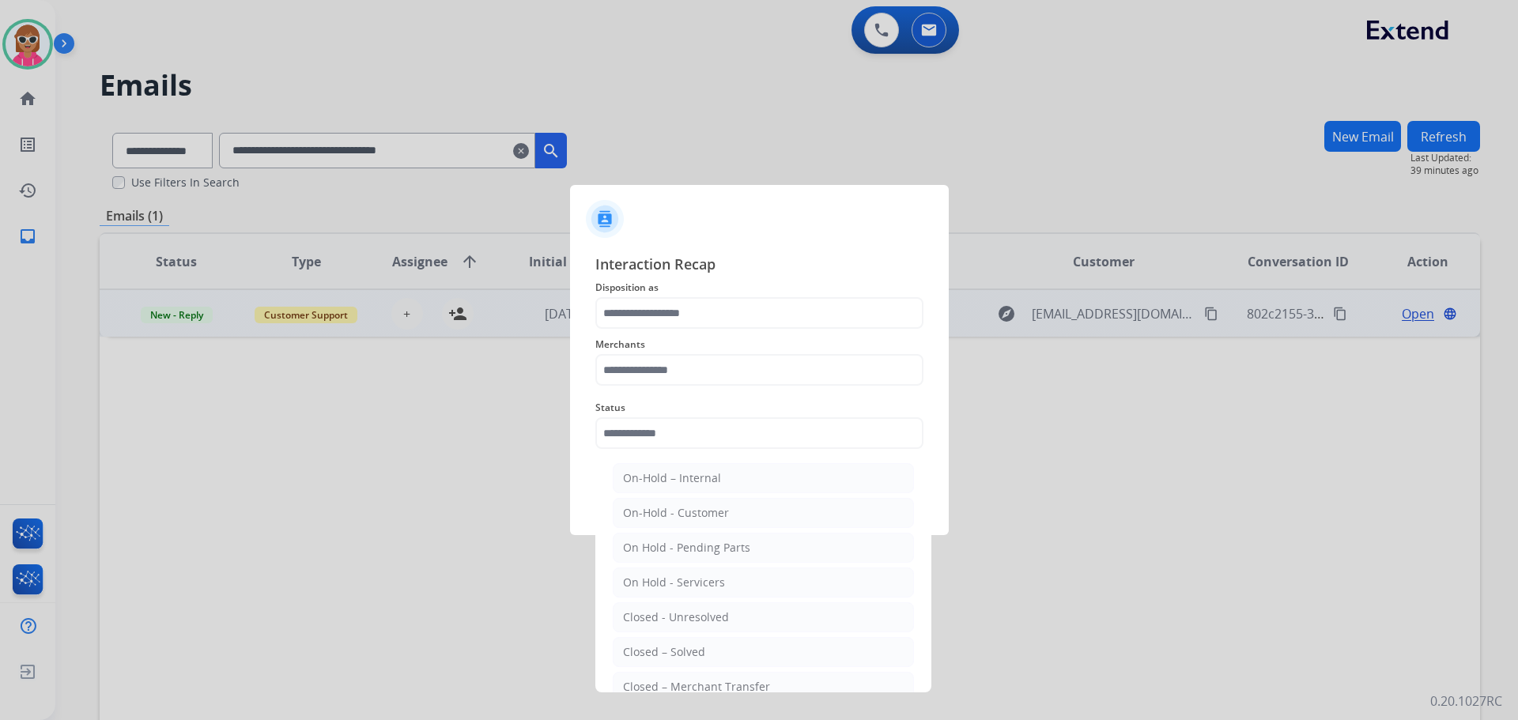
drag, startPoint x: 686, startPoint y: 648, endPoint x: 684, endPoint y: 629, distance: 19.0
click at [684, 643] on li "Closed – Solved" at bounding box center [763, 652] width 301 height 30
type input "**********"
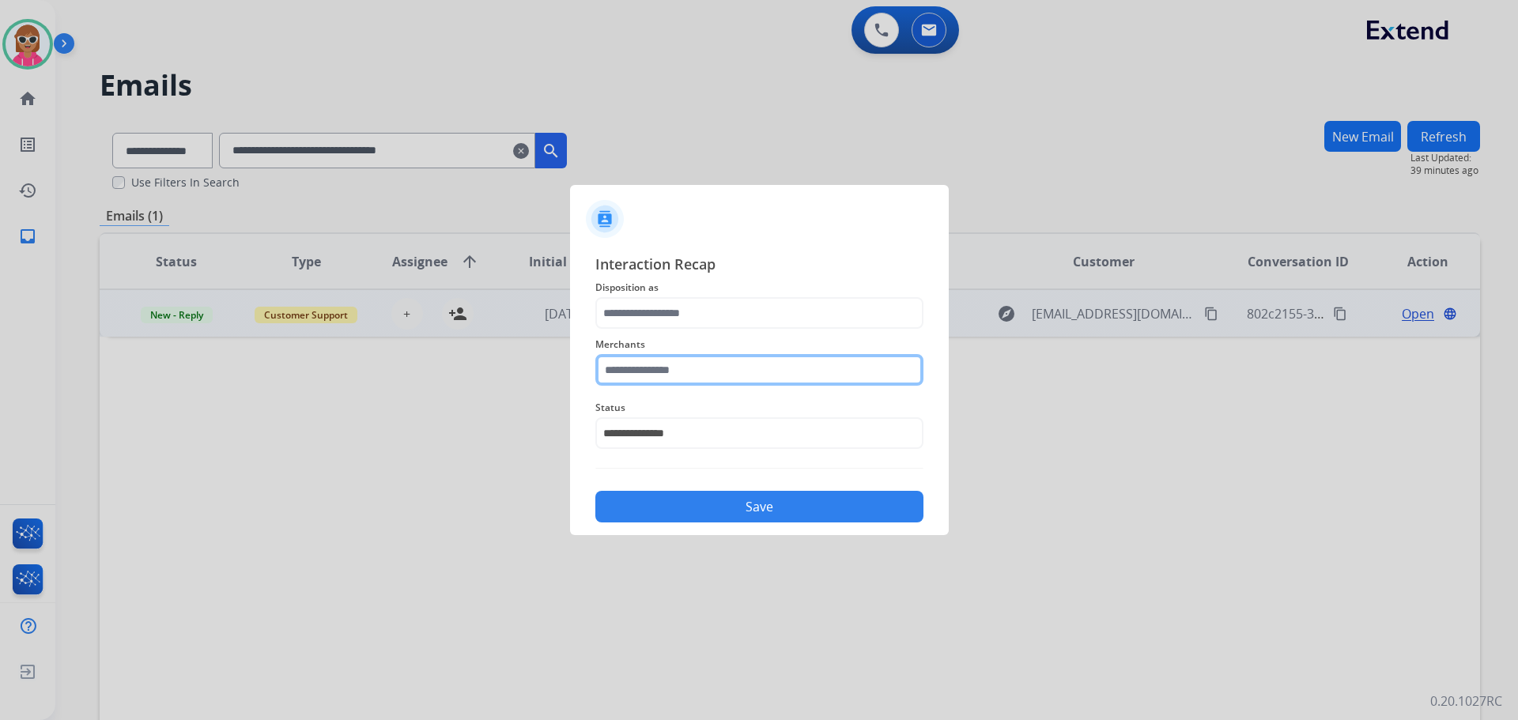
click at [671, 361] on input "text" at bounding box center [759, 370] width 328 height 32
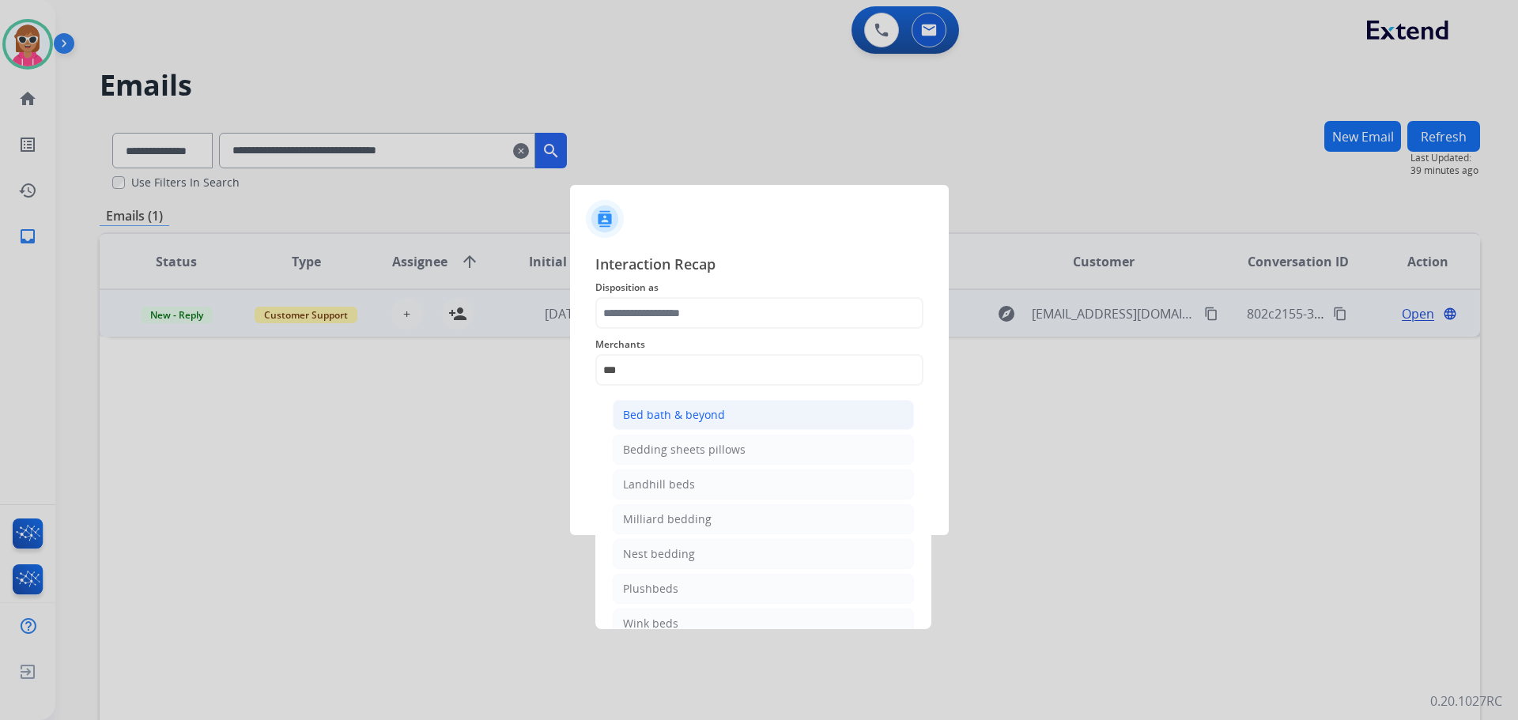
click at [683, 414] on div "Bed bath & beyond" at bounding box center [674, 415] width 102 height 16
type input "**********"
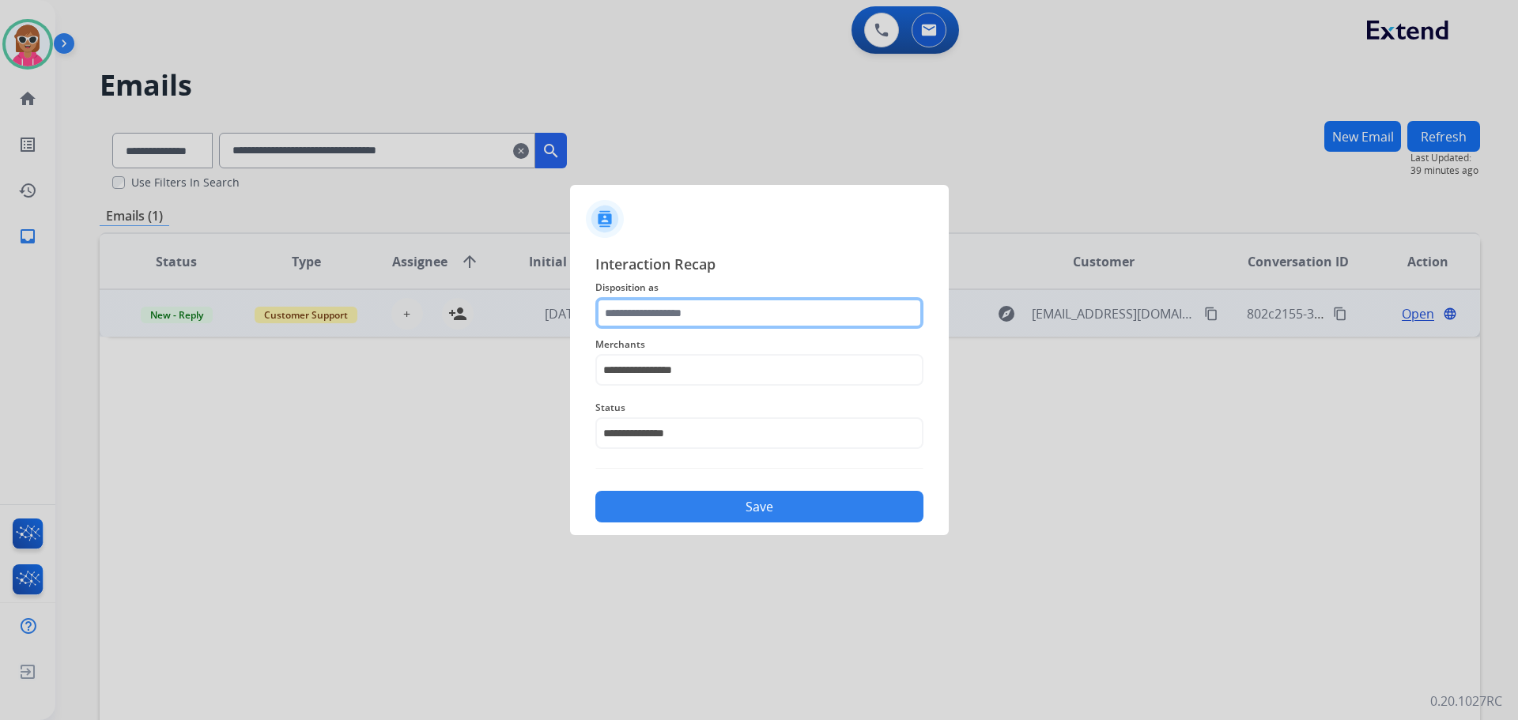
click at [694, 309] on input "text" at bounding box center [759, 313] width 328 height 32
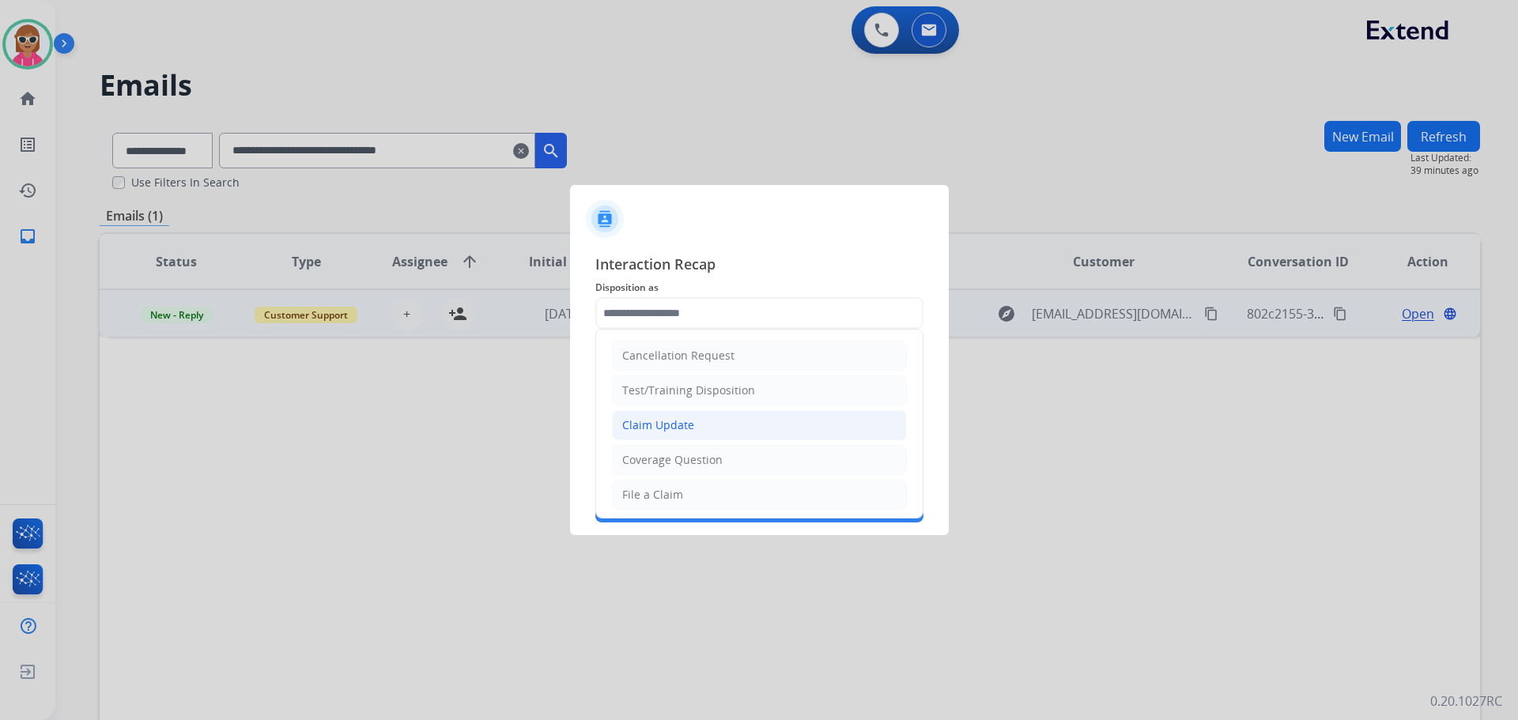
click at [676, 413] on li "Claim Update" at bounding box center [759, 425] width 295 height 30
type input "**********"
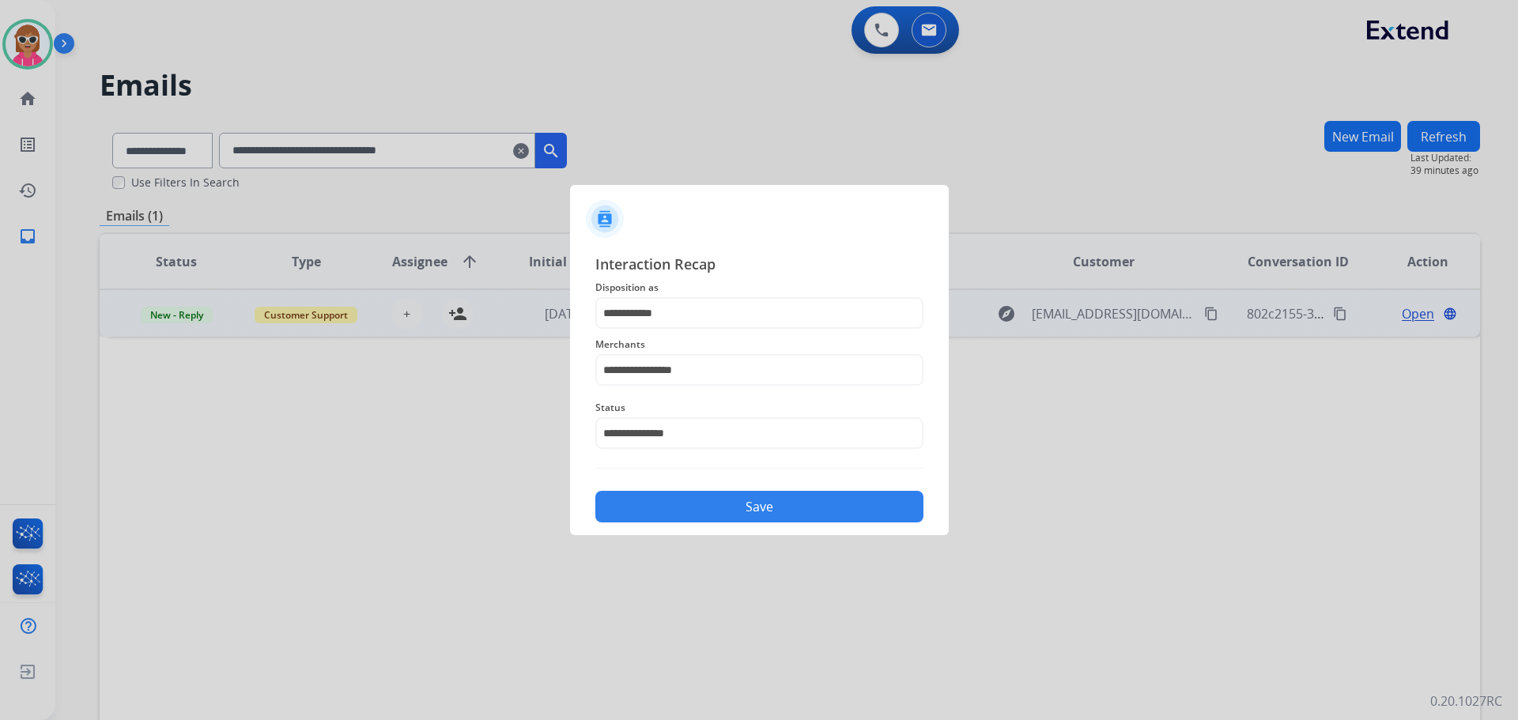
click at [687, 505] on button "Save" at bounding box center [759, 507] width 328 height 32
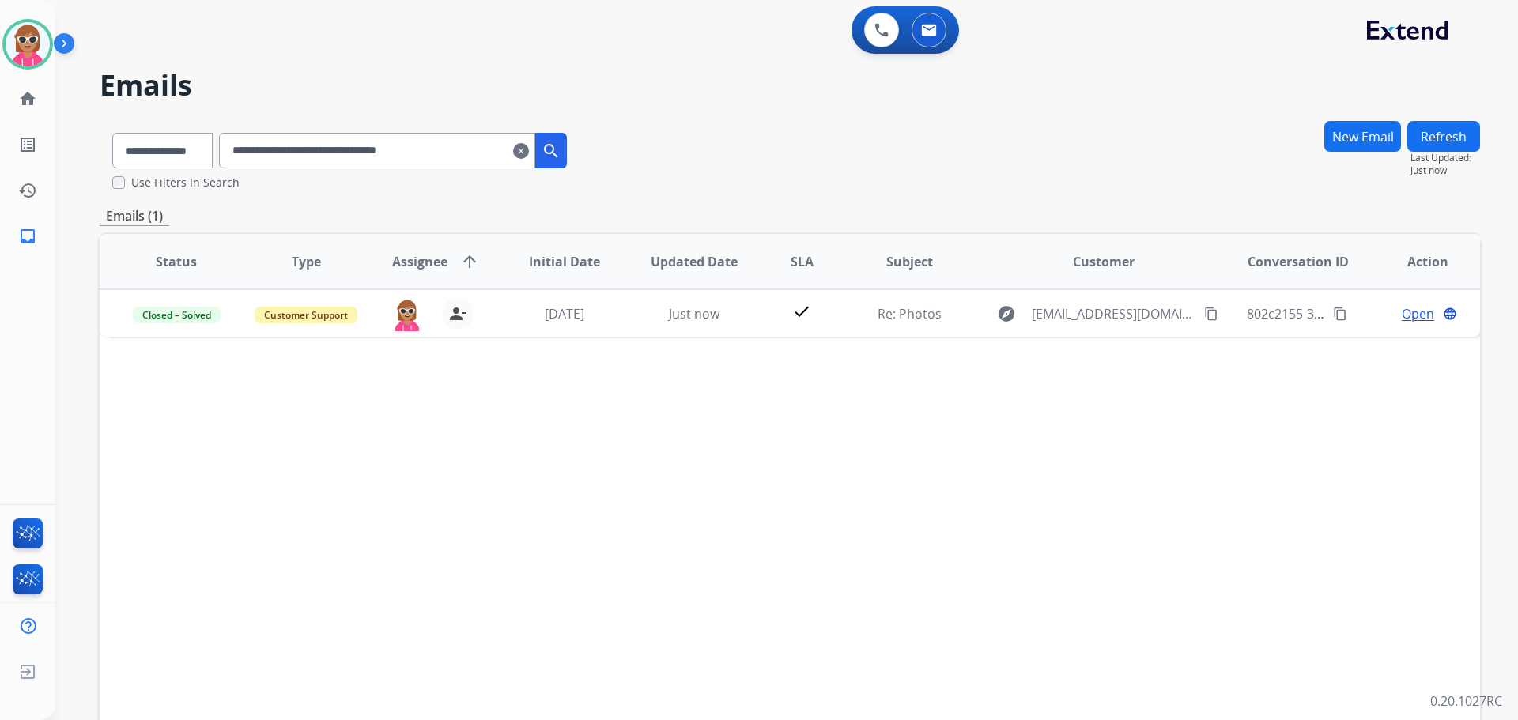
drag, startPoint x: 478, startPoint y: 149, endPoint x: 112, endPoint y: 164, distance: 366.4
click at [115, 164] on div "**********" at bounding box center [340, 147] width 480 height 55
paste input "text"
drag, startPoint x: 638, startPoint y: 554, endPoint x: 735, endPoint y: 592, distance: 103.7
click at [638, 554] on div "Status Type Assignee arrow_upward Initial Date Updated Date SLA Subject Custome…" at bounding box center [790, 497] width 1381 height 530
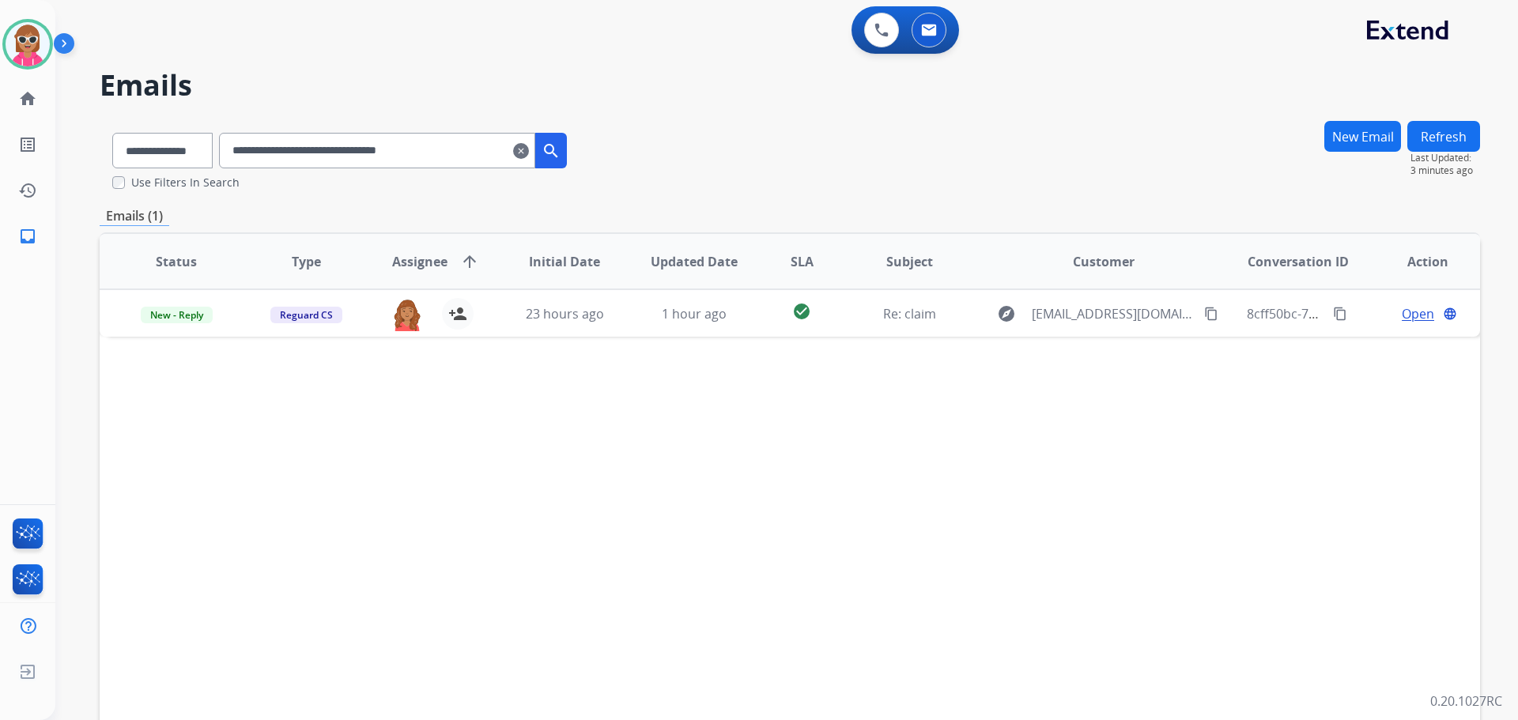
drag, startPoint x: 462, startPoint y: 156, endPoint x: 82, endPoint y: 143, distance: 379.8
click at [82, 143] on div "**********" at bounding box center [767, 417] width 1425 height 720
paste input "text"
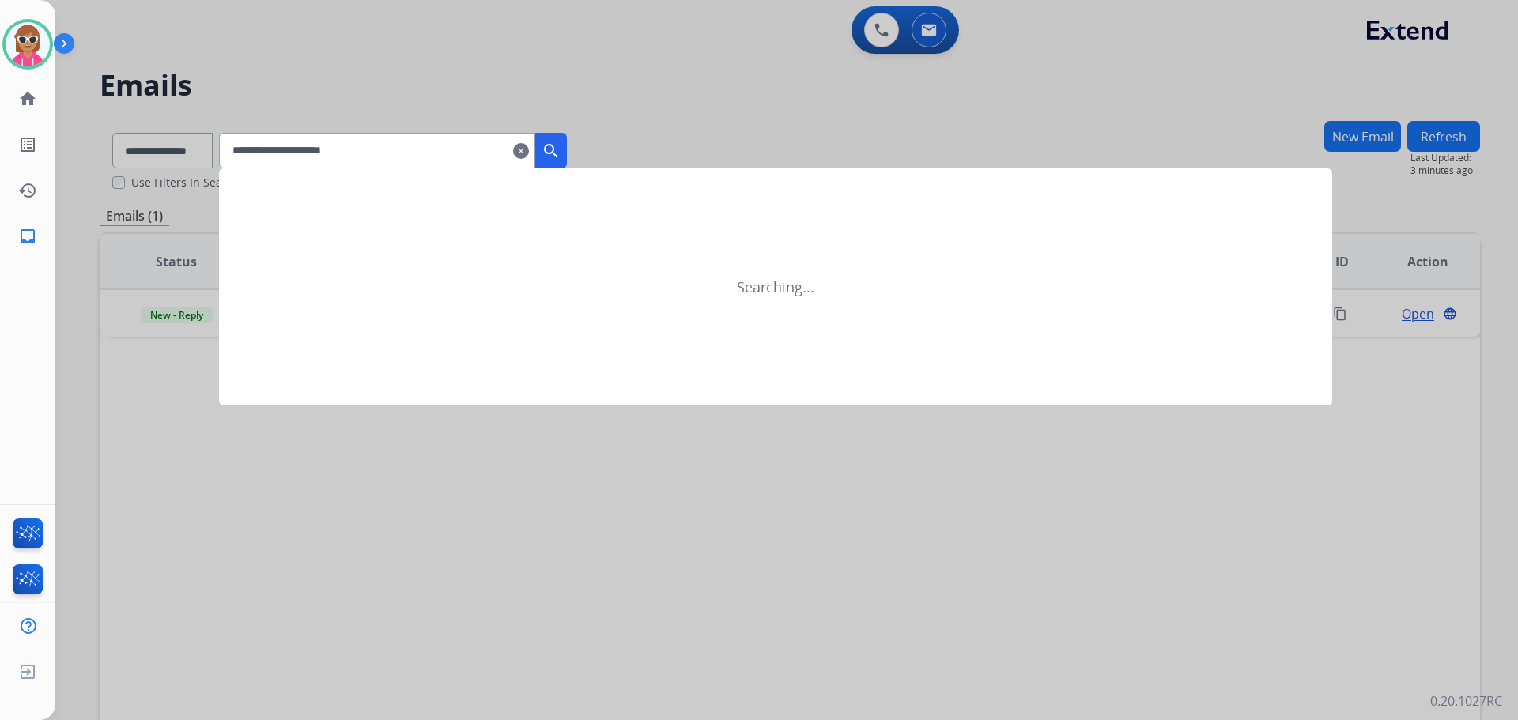
type input "**********"
click at [146, 136] on div at bounding box center [759, 360] width 1518 height 720
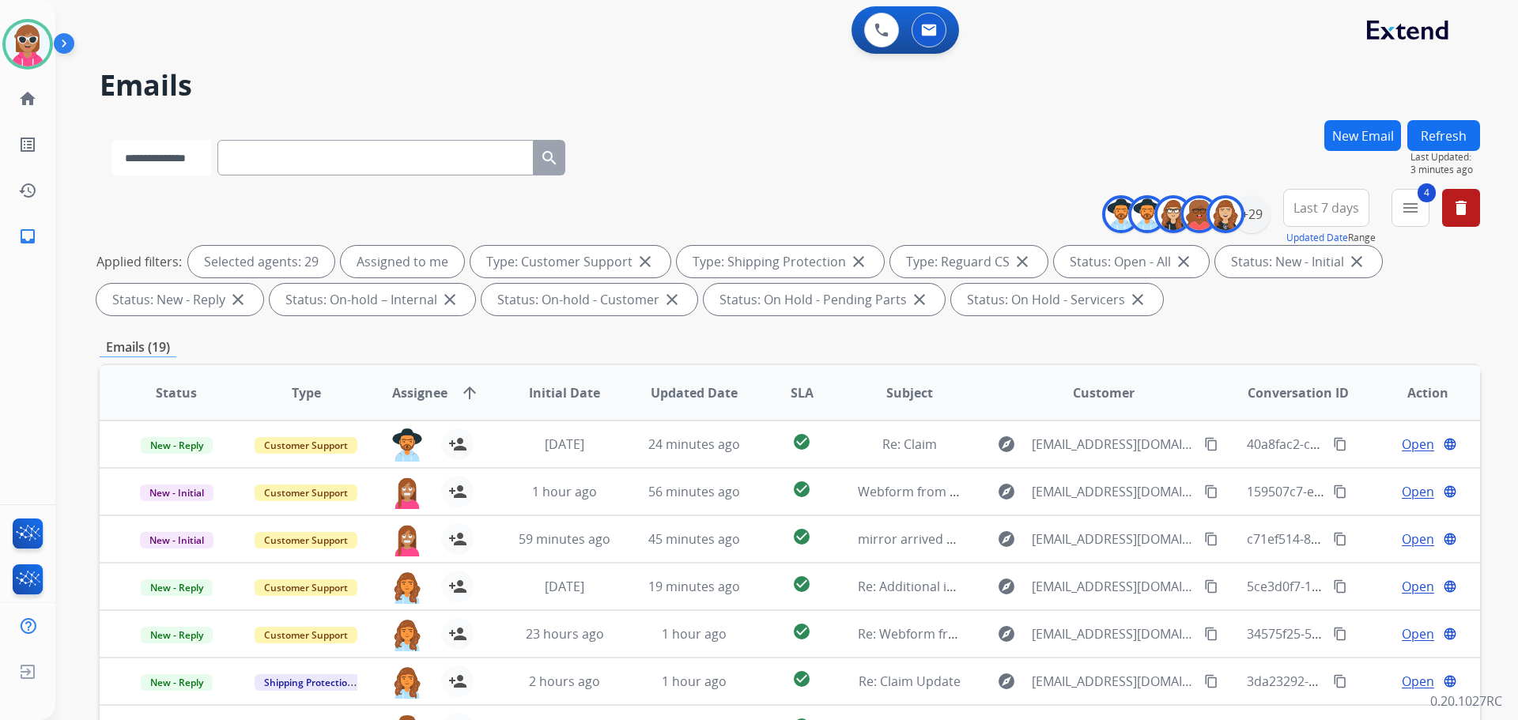
drag, startPoint x: 183, startPoint y: 171, endPoint x: 175, endPoint y: 175, distance: 8.8
click at [179, 175] on select "**********" at bounding box center [161, 158] width 99 height 36
select select "**********"
click at [112, 140] on select "**********" at bounding box center [161, 158] width 99 height 36
paste input "**********"
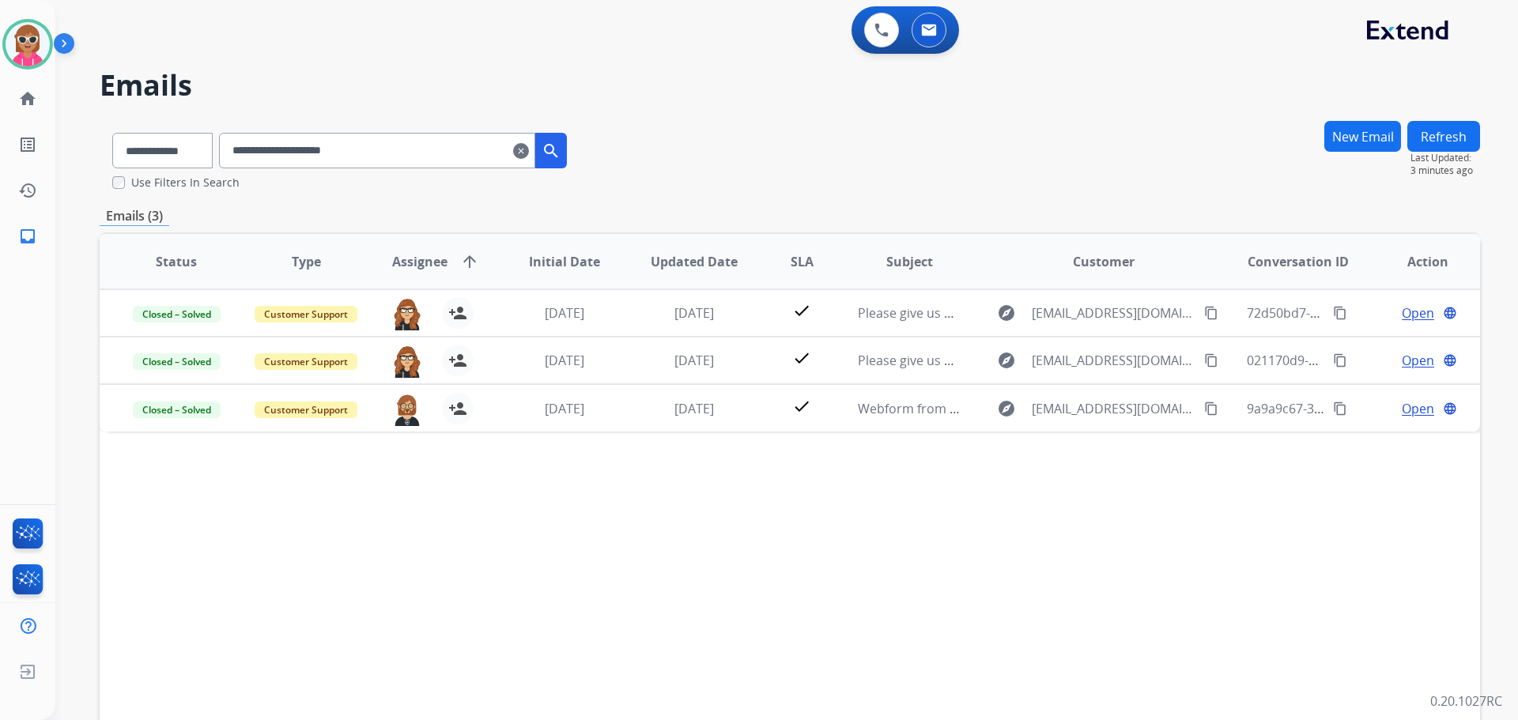
click at [468, 578] on div "Status Type Assignee arrow_upward Initial Date Updated Date SLA Subject Custome…" at bounding box center [790, 497] width 1381 height 530
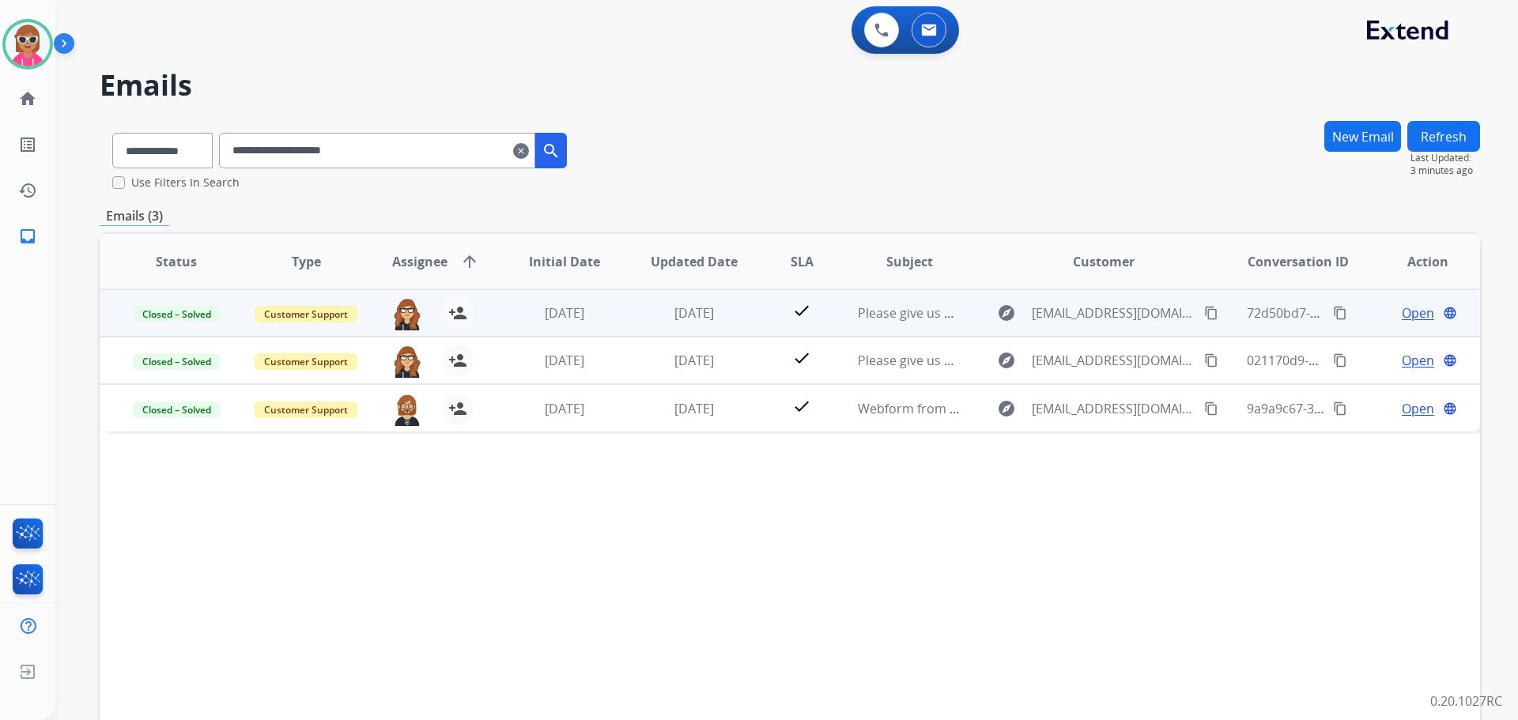
drag, startPoint x: 582, startPoint y: 288, endPoint x: 591, endPoint y: 309, distance: 23.1
click at [584, 291] on table "Status Type Assignee arrow_upward Initial Date Updated Date SLA Subject Custome…" at bounding box center [790, 333] width 1381 height 198
click at [584, 309] on span "3 weeks ago" at bounding box center [565, 312] width 40 height 17
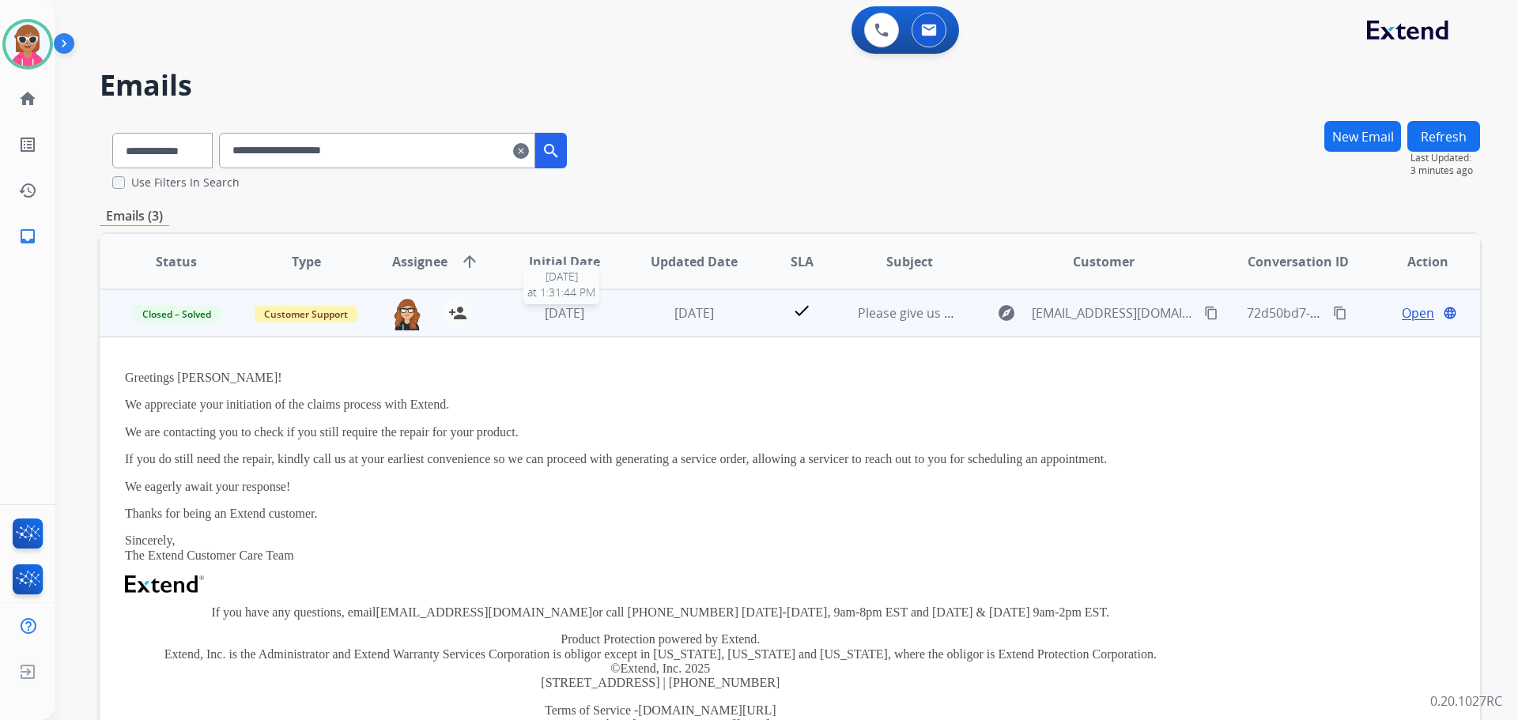
click at [584, 309] on span "3 weeks ago" at bounding box center [565, 312] width 40 height 17
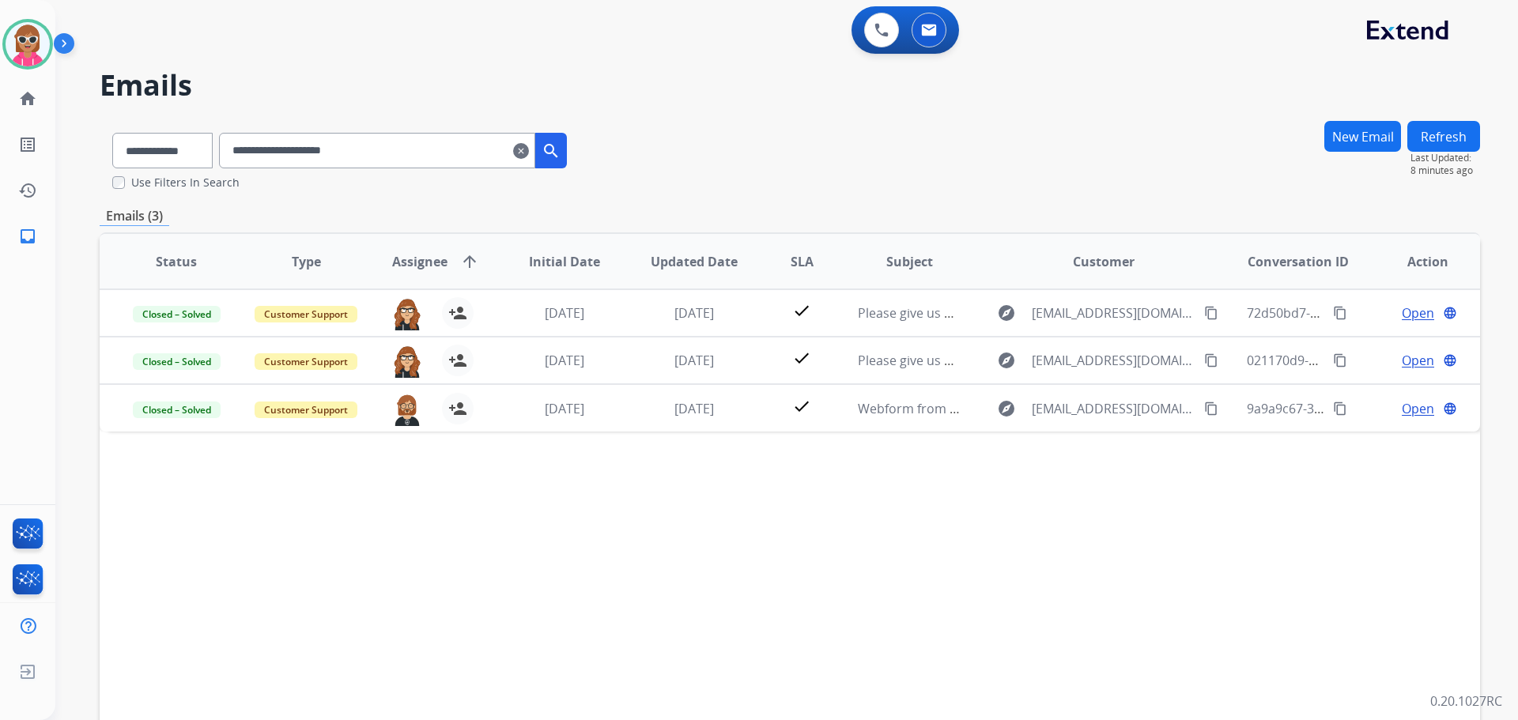
drag, startPoint x: 405, startPoint y: 149, endPoint x: 246, endPoint y: 158, distance: 159.2
click at [246, 158] on input "**********" at bounding box center [377, 151] width 316 height 36
paste input "**********"
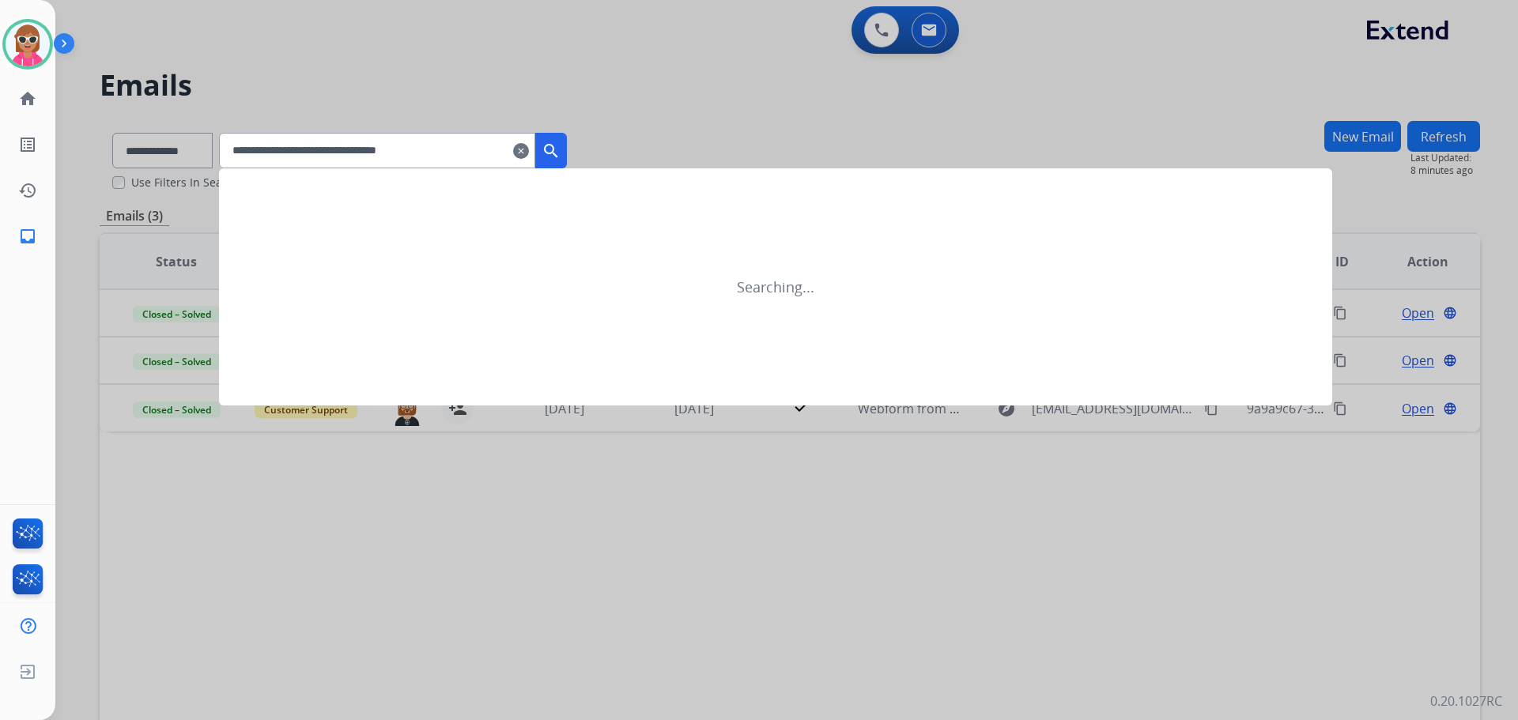
type input "**********"
click at [822, 62] on div at bounding box center [759, 360] width 1518 height 720
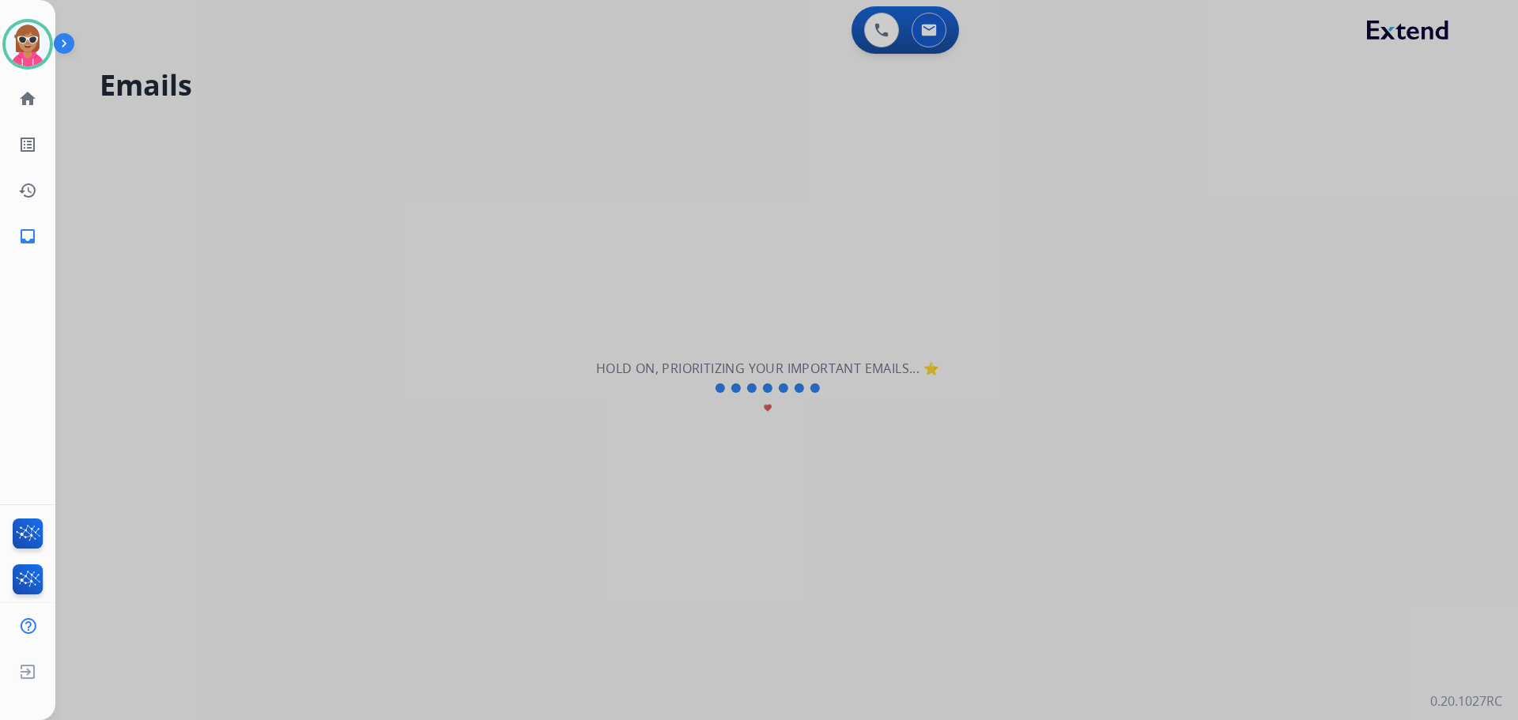
click at [864, 30] on div at bounding box center [759, 360] width 1518 height 720
select select "**********"
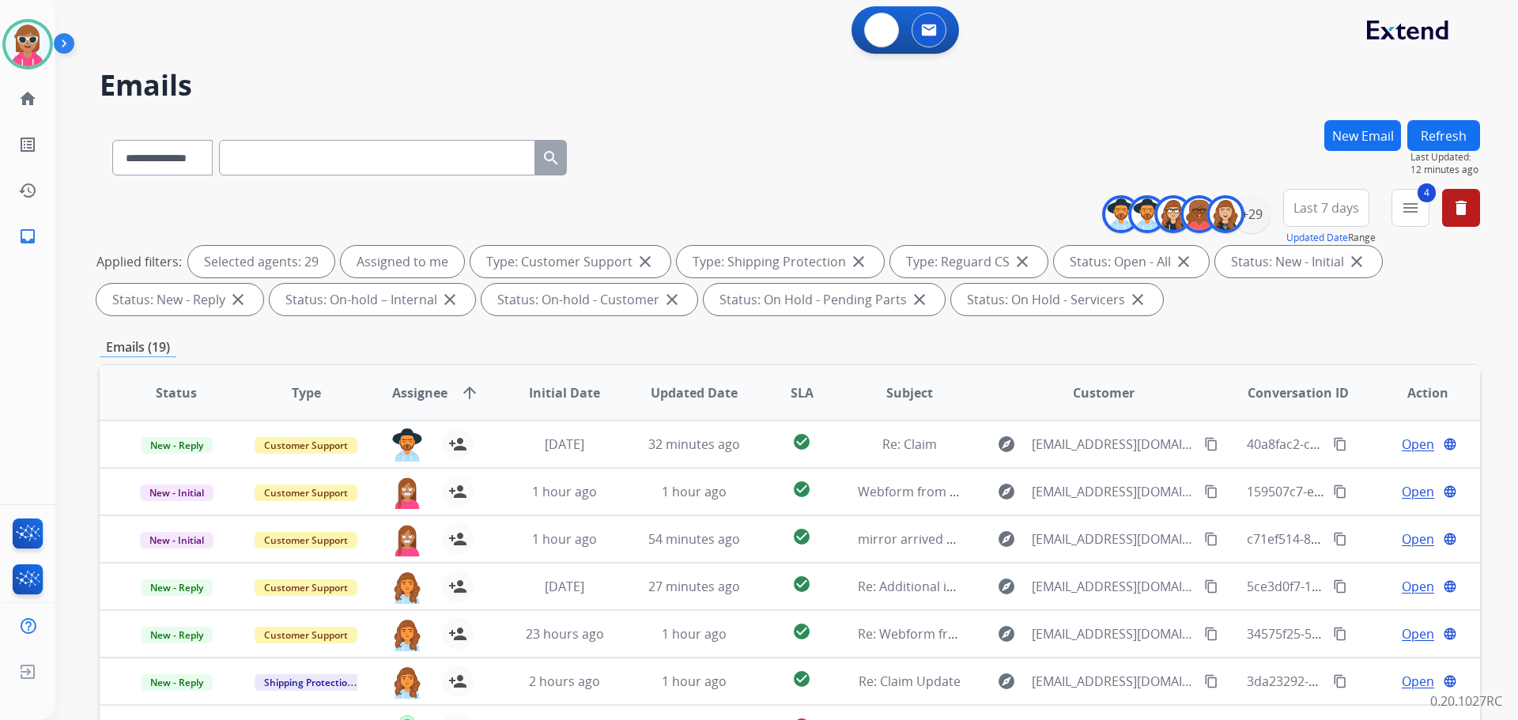
click at [875, 32] on img at bounding box center [882, 30] width 14 height 14
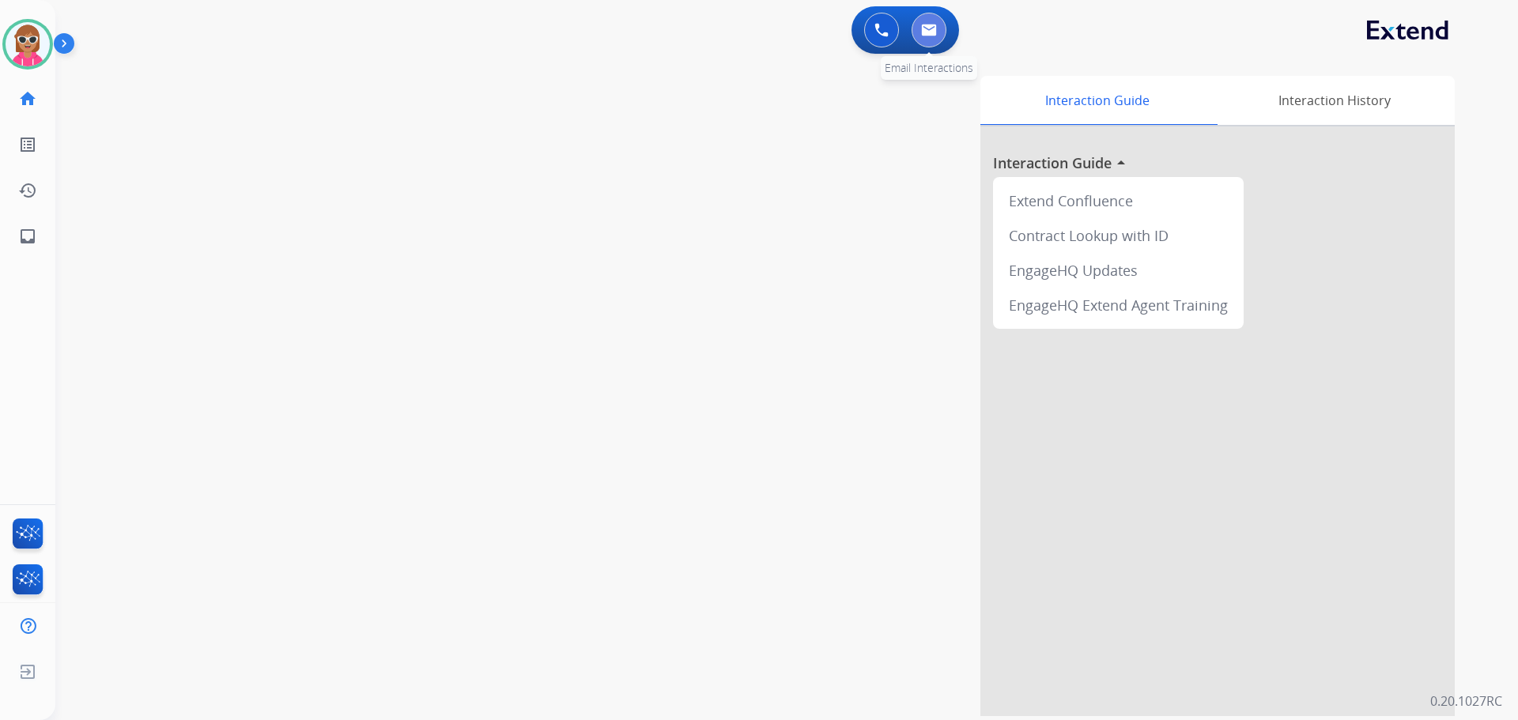
click at [928, 36] on img at bounding box center [929, 30] width 16 height 13
select select "**********"
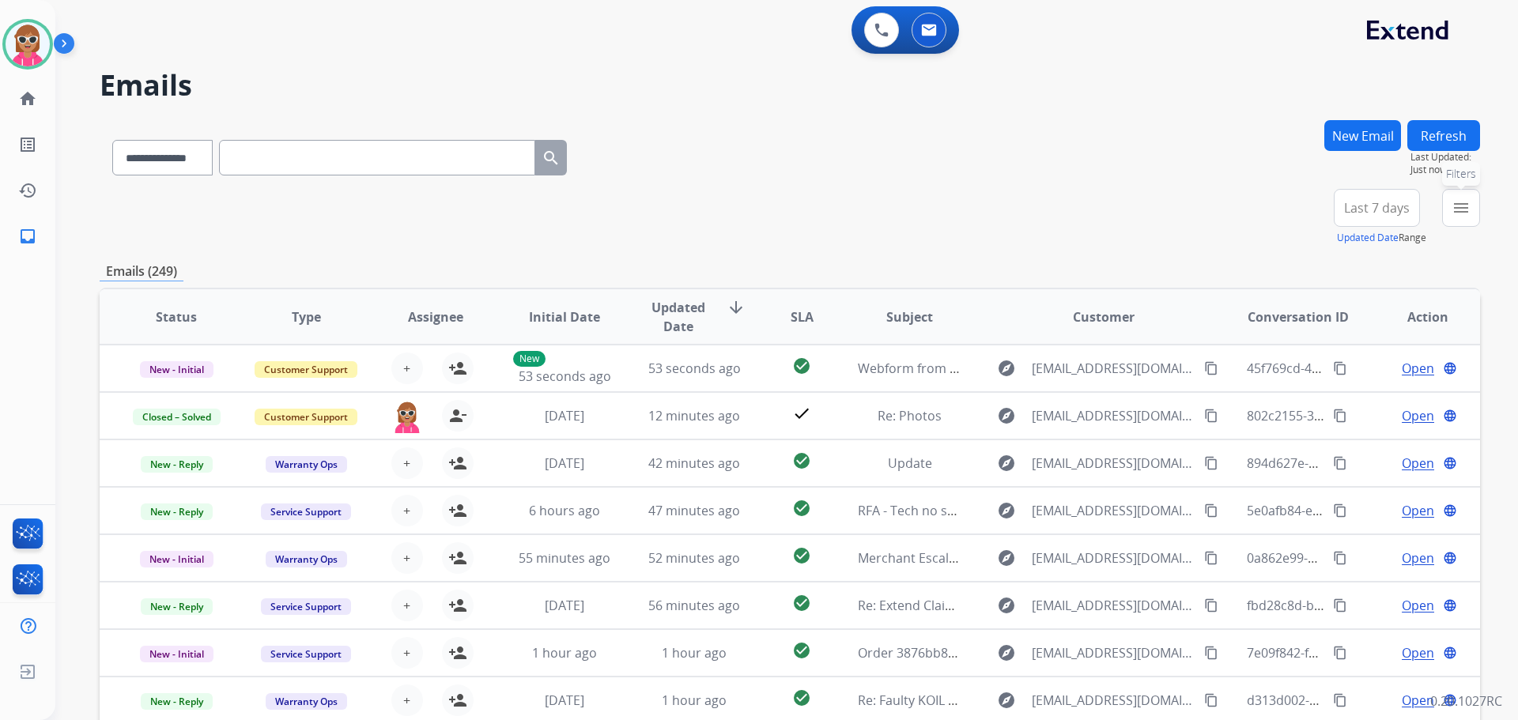
click at [1479, 199] on button "menu Filters" at bounding box center [1461, 208] width 38 height 38
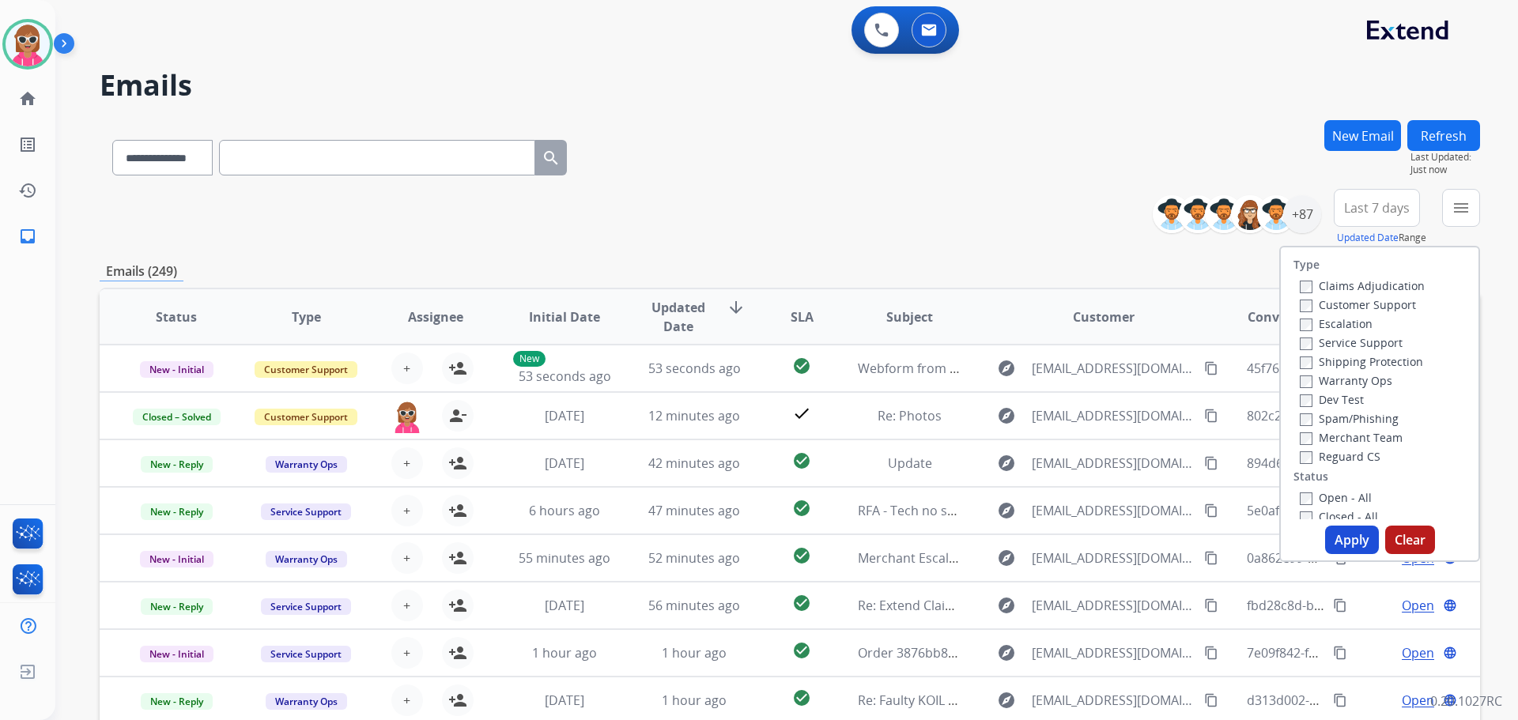
click at [1304, 306] on label "Customer Support" at bounding box center [1358, 304] width 116 height 15
click at [1310, 361] on label "Shipping Protection" at bounding box center [1361, 361] width 123 height 15
click at [1309, 460] on label "Reguard CS" at bounding box center [1340, 456] width 81 height 15
click at [1343, 539] on button "Apply" at bounding box center [1352, 540] width 54 height 28
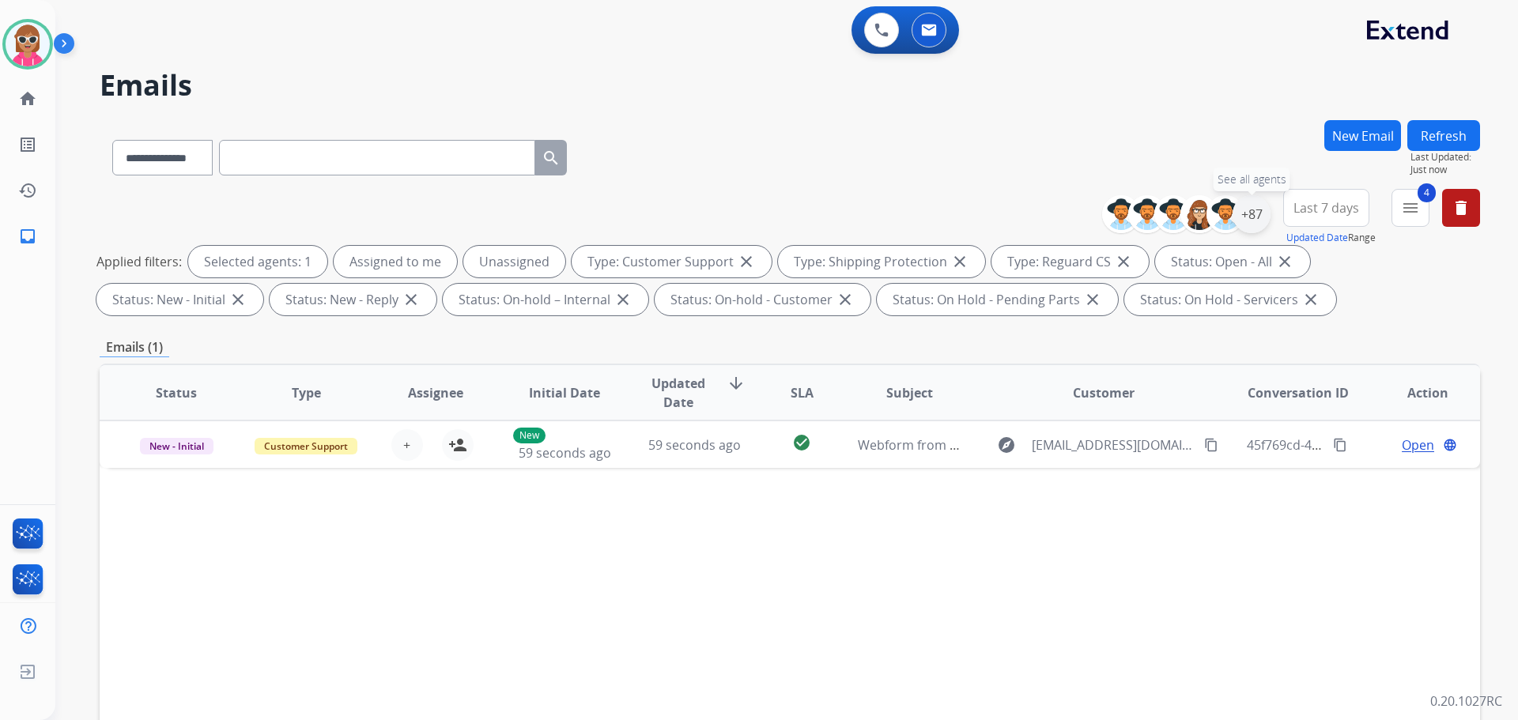
click at [1257, 205] on div "+87" at bounding box center [1252, 214] width 38 height 38
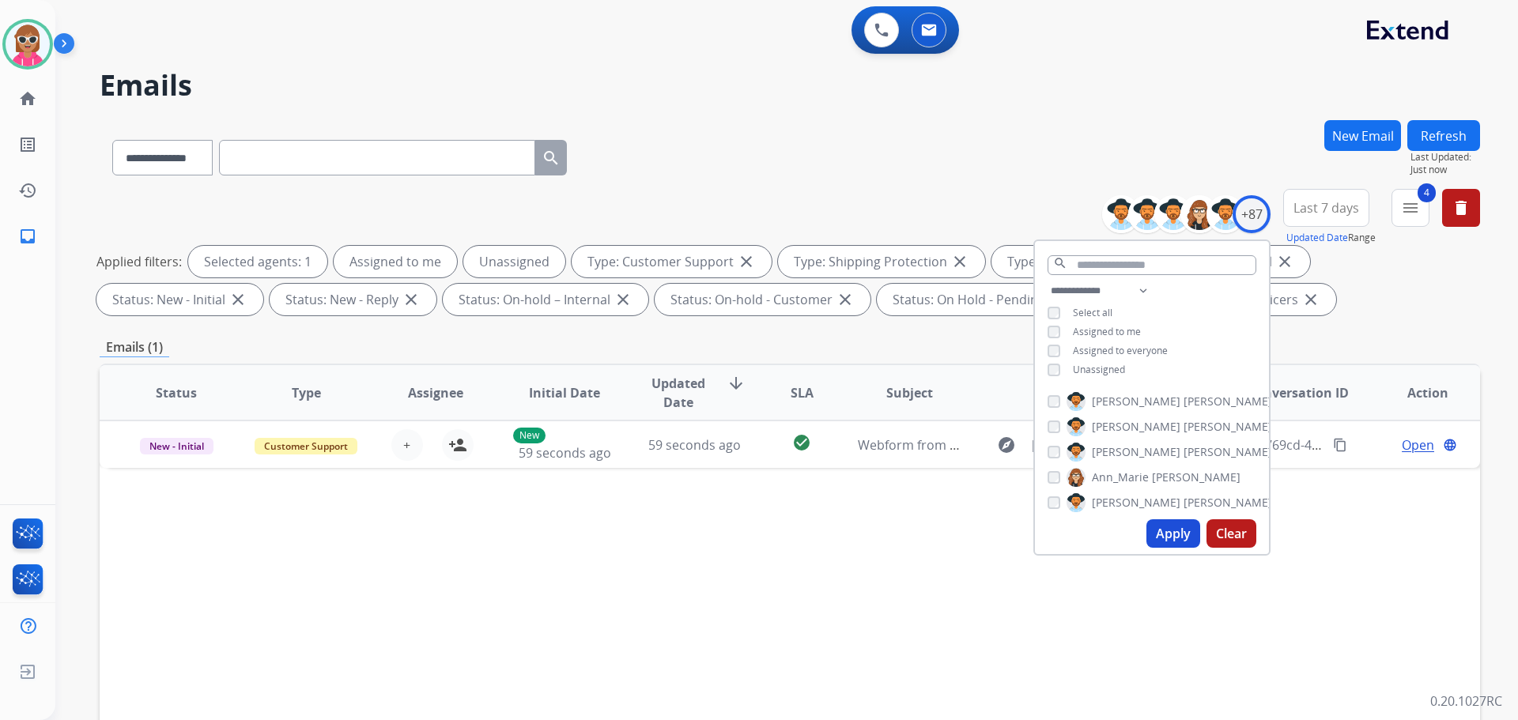
click at [1086, 366] on span "Unassigned" at bounding box center [1099, 369] width 52 height 13
click at [1106, 316] on span "Select all" at bounding box center [1093, 312] width 40 height 13
click at [1106, 328] on span "Assigned to me" at bounding box center [1107, 331] width 68 height 13
drag, startPoint x: 1111, startPoint y: 328, endPoint x: 1118, endPoint y: 312, distance: 18.1
click at [1111, 329] on span "Assigned to me" at bounding box center [1107, 331] width 68 height 13
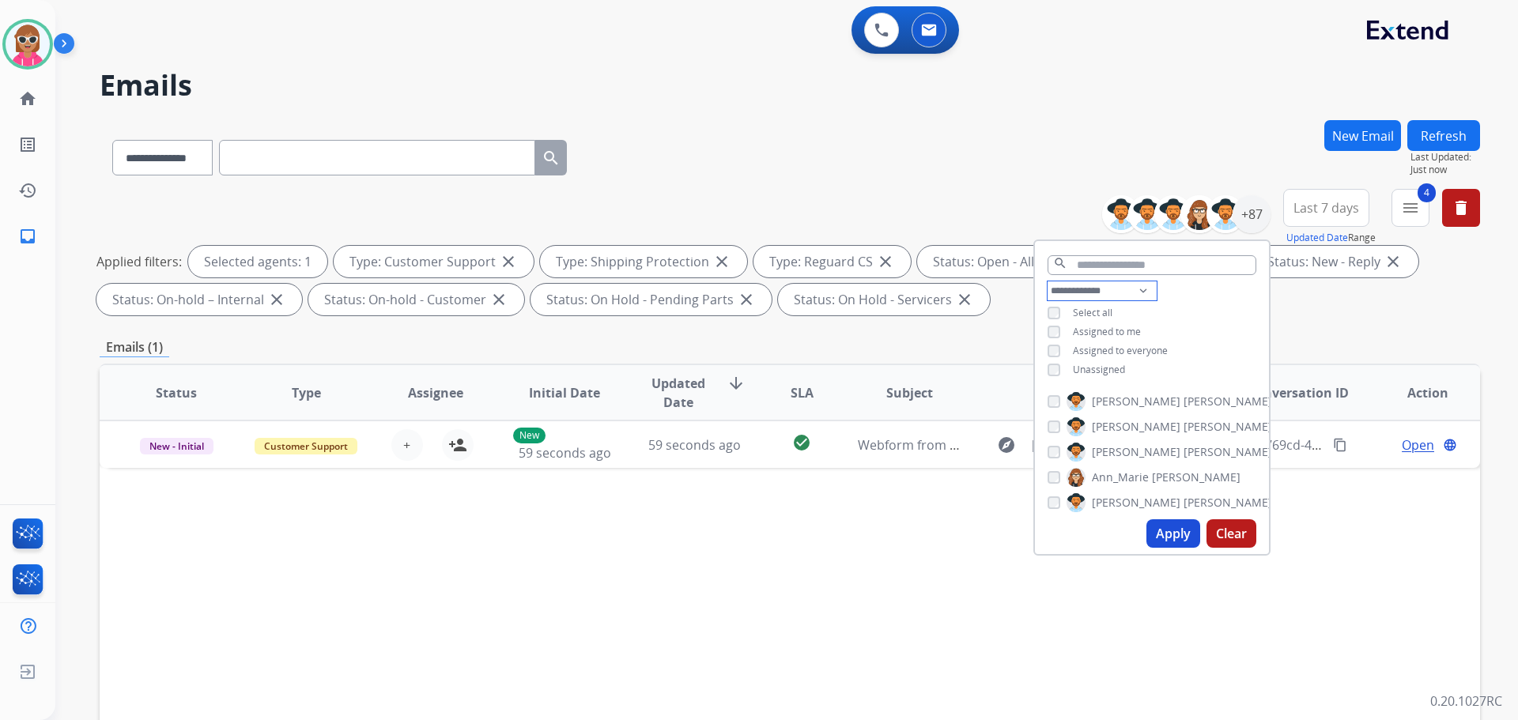
drag, startPoint x: 1128, startPoint y: 282, endPoint x: 1125, endPoint y: 290, distance: 8.5
click at [1128, 282] on select "**********" at bounding box center [1102, 291] width 109 height 19
select select "**********"
click at [1048, 282] on select "**********" at bounding box center [1102, 291] width 109 height 19
click at [1194, 306] on div "**********" at bounding box center [1152, 323] width 234 height 82
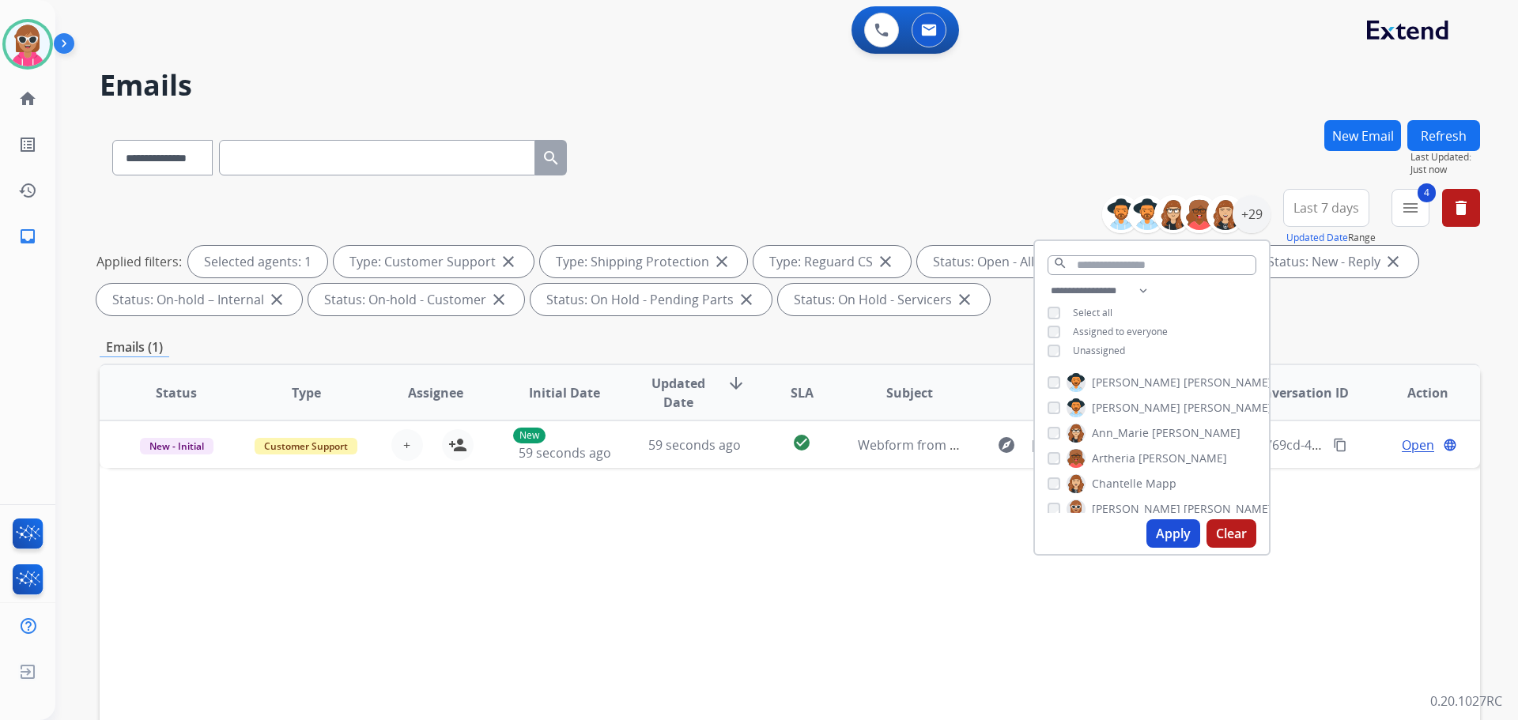
click at [1110, 378] on span "[PERSON_NAME]" at bounding box center [1136, 383] width 89 height 16
drag, startPoint x: 1112, startPoint y: 408, endPoint x: 1113, endPoint y: 419, distance: 11.1
click at [1112, 409] on span "[PERSON_NAME]" at bounding box center [1136, 408] width 89 height 16
click at [1113, 433] on span "Ann_Marie" at bounding box center [1120, 433] width 57 height 16
click at [1117, 455] on span "Artheria" at bounding box center [1113, 459] width 43 height 16
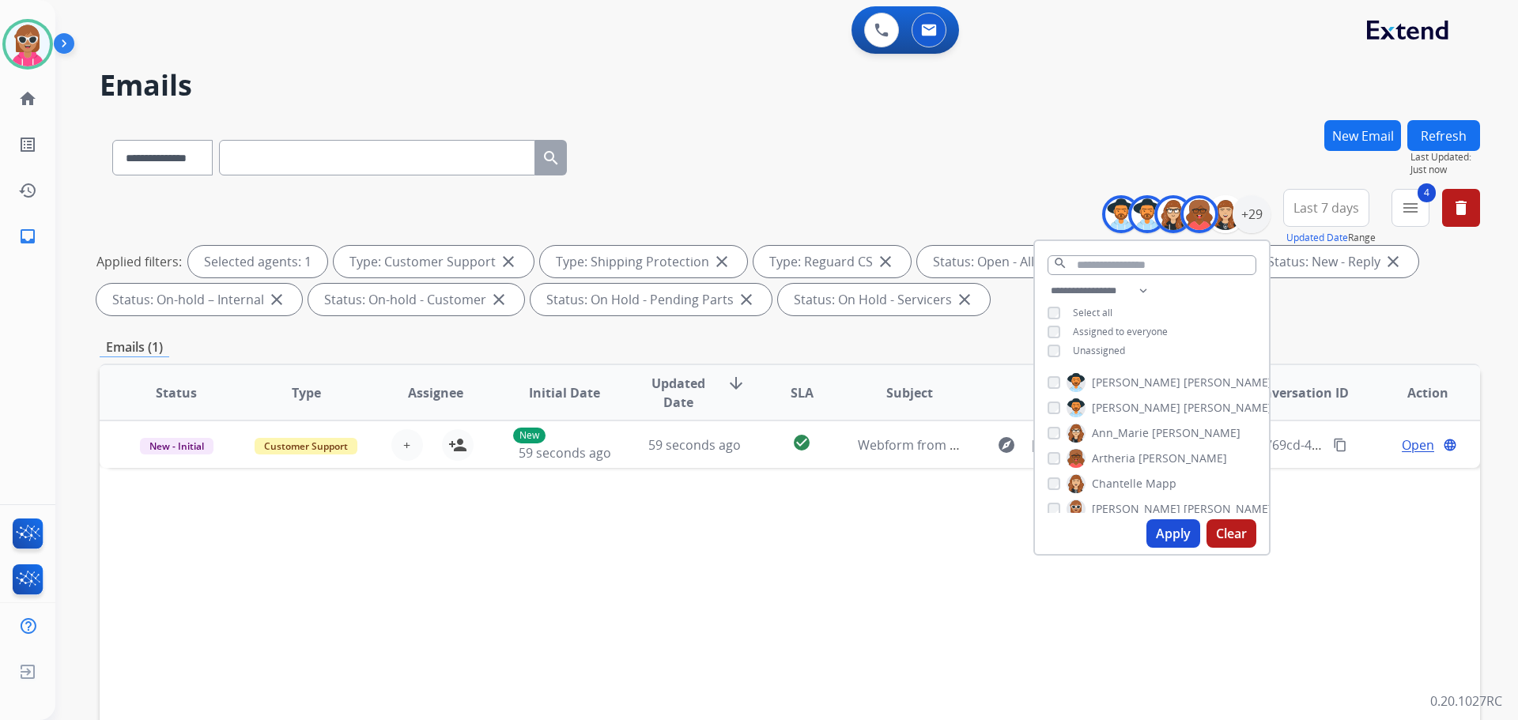
click at [1116, 484] on span "Chantelle" at bounding box center [1117, 484] width 51 height 16
click at [1115, 510] on span "[PERSON_NAME]" at bounding box center [1136, 509] width 89 height 16
click at [1123, 456] on span "[PERSON_NAME]" at bounding box center [1136, 455] width 89 height 16
click at [1184, 477] on span "Solaazo" at bounding box center [1204, 480] width 40 height 16
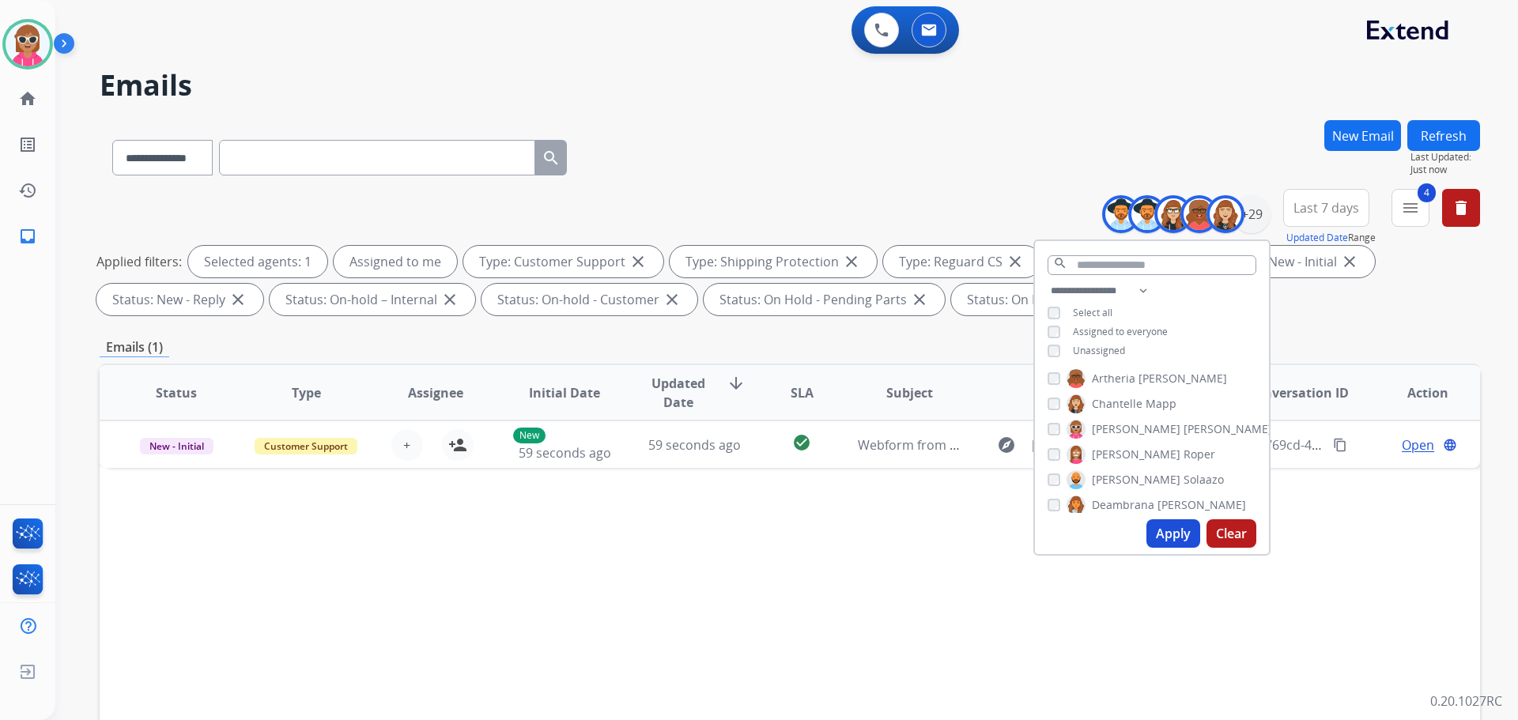
click at [1111, 506] on span "Deambrana" at bounding box center [1123, 505] width 62 height 16
click at [1120, 369] on span "DeShawn" at bounding box center [1117, 373] width 50 height 16
click at [1112, 403] on span "Farah" at bounding box center [1107, 399] width 30 height 16
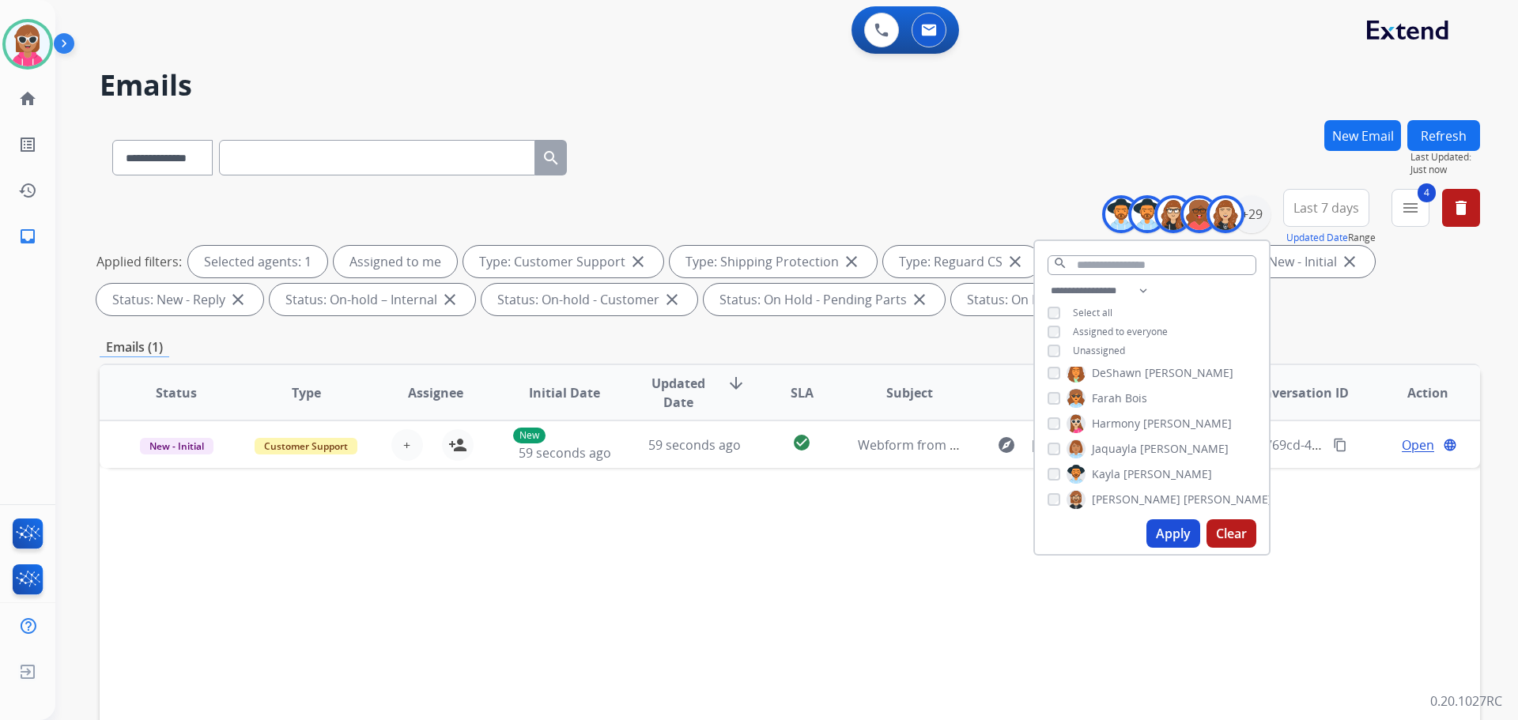
click at [1111, 429] on span "Harmony" at bounding box center [1116, 424] width 48 height 16
click at [1106, 448] on span "Jaquayla" at bounding box center [1114, 449] width 45 height 16
click at [1102, 469] on span "Kayla" at bounding box center [1106, 475] width 28 height 16
click at [1092, 504] on span "[PERSON_NAME]" at bounding box center [1136, 500] width 89 height 16
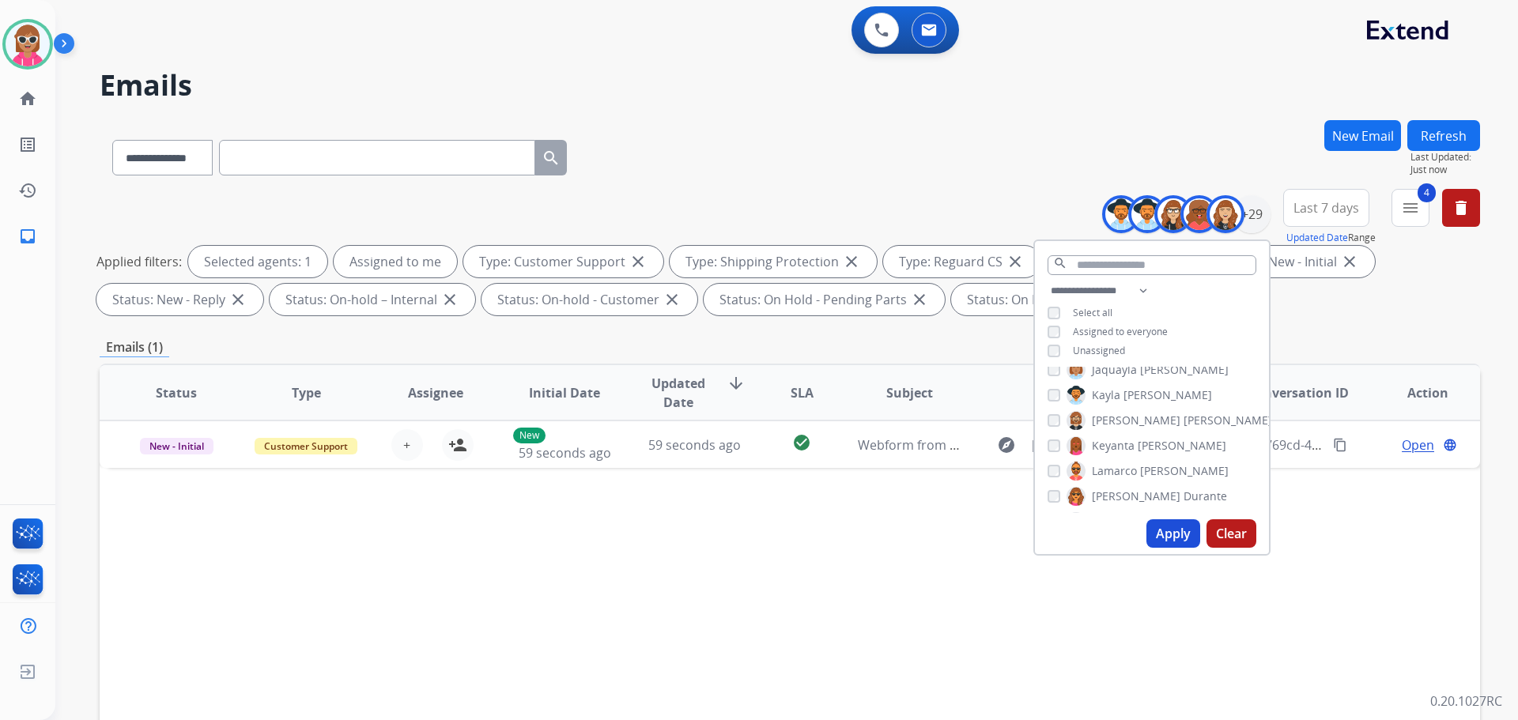
click at [1118, 444] on span "Keyanta" at bounding box center [1113, 446] width 43 height 16
click at [1113, 465] on span "Lamarco" at bounding box center [1114, 471] width 45 height 16
click at [1105, 493] on span "[PERSON_NAME]" at bounding box center [1136, 497] width 89 height 16
click at [1121, 445] on span "Raujon" at bounding box center [1110, 443] width 37 height 16
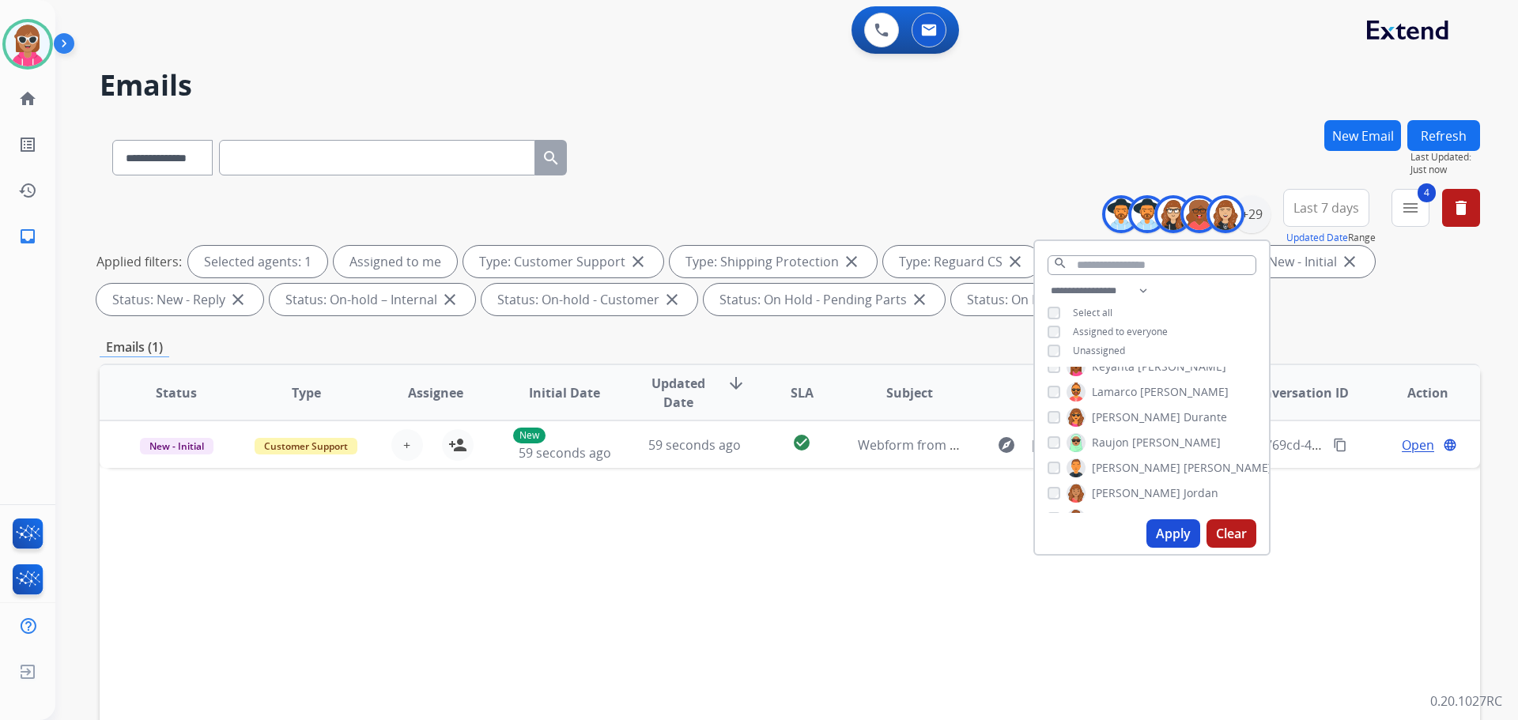
click at [1118, 467] on span "[PERSON_NAME]" at bounding box center [1136, 468] width 89 height 16
click at [1114, 490] on span "[PERSON_NAME]" at bounding box center [1136, 494] width 89 height 16
click at [1121, 436] on span "Shqnetta" at bounding box center [1116, 440] width 48 height 16
click at [1121, 468] on span "[PERSON_NAME]" at bounding box center [1136, 465] width 89 height 16
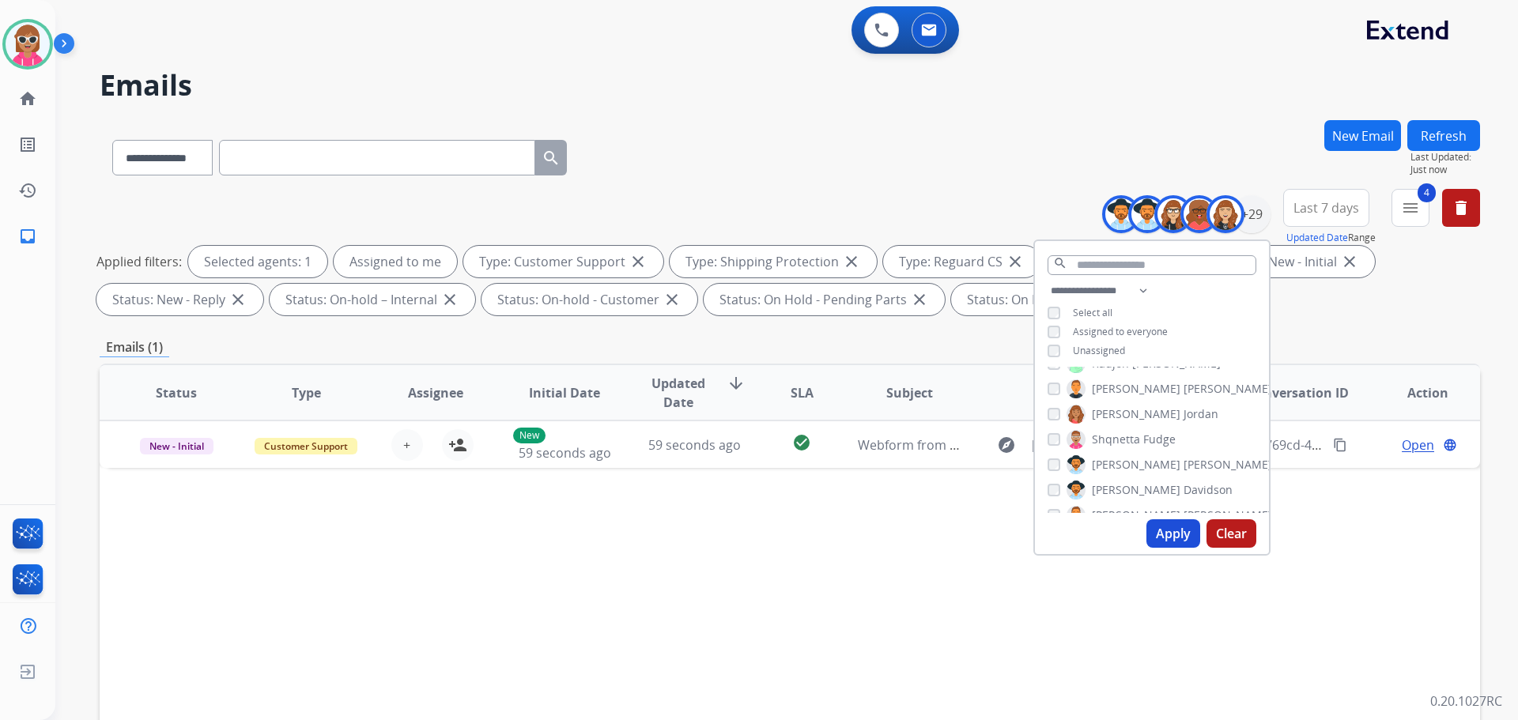
drag, startPoint x: 1117, startPoint y: 487, endPoint x: 1117, endPoint y: 500, distance: 12.7
click at [1117, 488] on span "[PERSON_NAME]" at bounding box center [1136, 490] width 89 height 16
click at [1114, 504] on div "[PERSON_NAME] [PERSON_NAME] [PERSON_NAME] [PERSON_NAME] [PERSON_NAME] [PERSON_N…" at bounding box center [1152, 440] width 234 height 146
drag, startPoint x: 1113, startPoint y: 509, endPoint x: 1120, endPoint y: 492, distance: 18.5
click at [1113, 510] on div "[PERSON_NAME] [PERSON_NAME] [PERSON_NAME] [PERSON_NAME] [PERSON_NAME] [PERSON_N…" at bounding box center [1152, 440] width 234 height 146
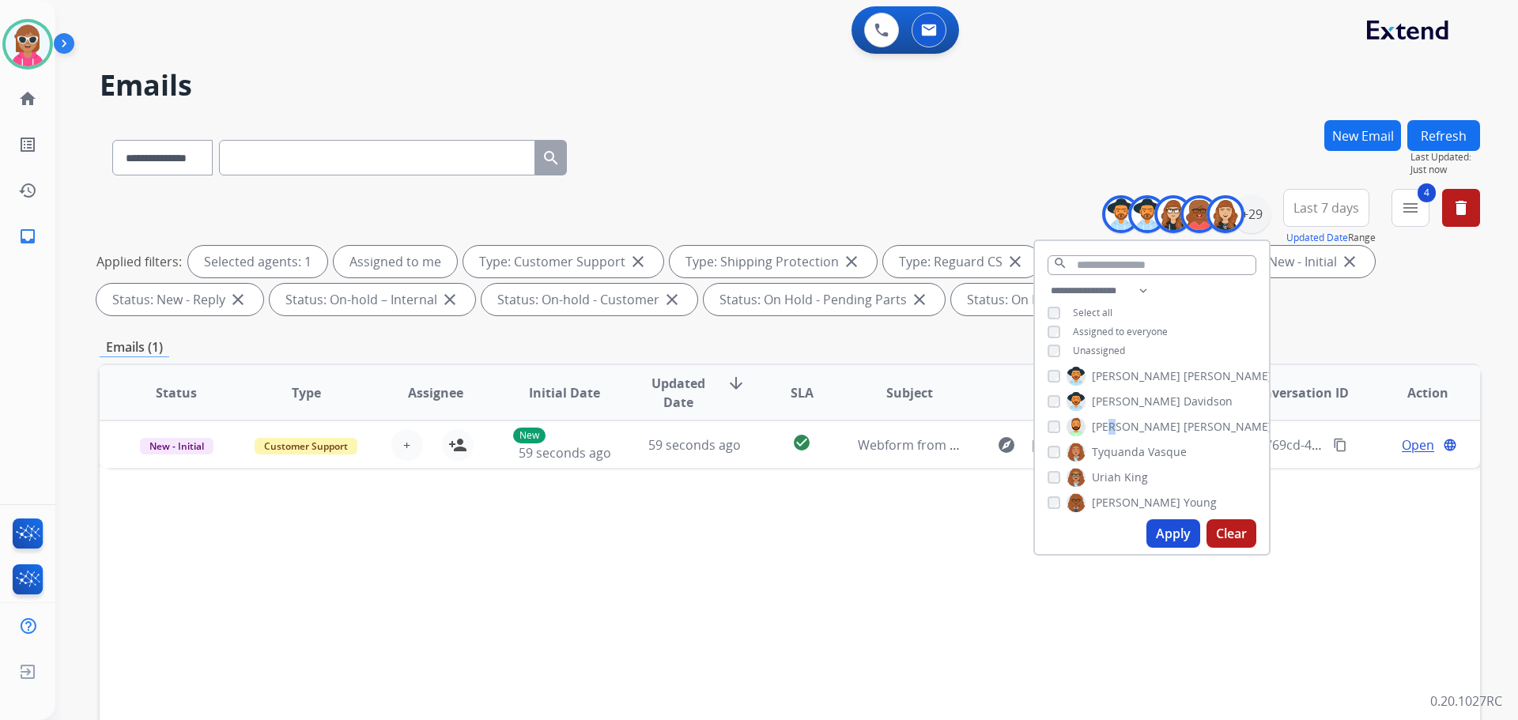
scroll to position [567, 0]
click at [1121, 410] on div "[PERSON_NAME] [PERSON_NAME] [PERSON_NAME] [PERSON_NAME] [PERSON_NAME] [PERSON_N…" at bounding box center [1152, 440] width 234 height 146
click at [1184, 418] on span "[PERSON_NAME]" at bounding box center [1228, 423] width 89 height 16
click at [1118, 450] on span "Tyquanda" at bounding box center [1118, 448] width 53 height 16
click at [1116, 474] on span "Uriah" at bounding box center [1106, 474] width 29 height 16
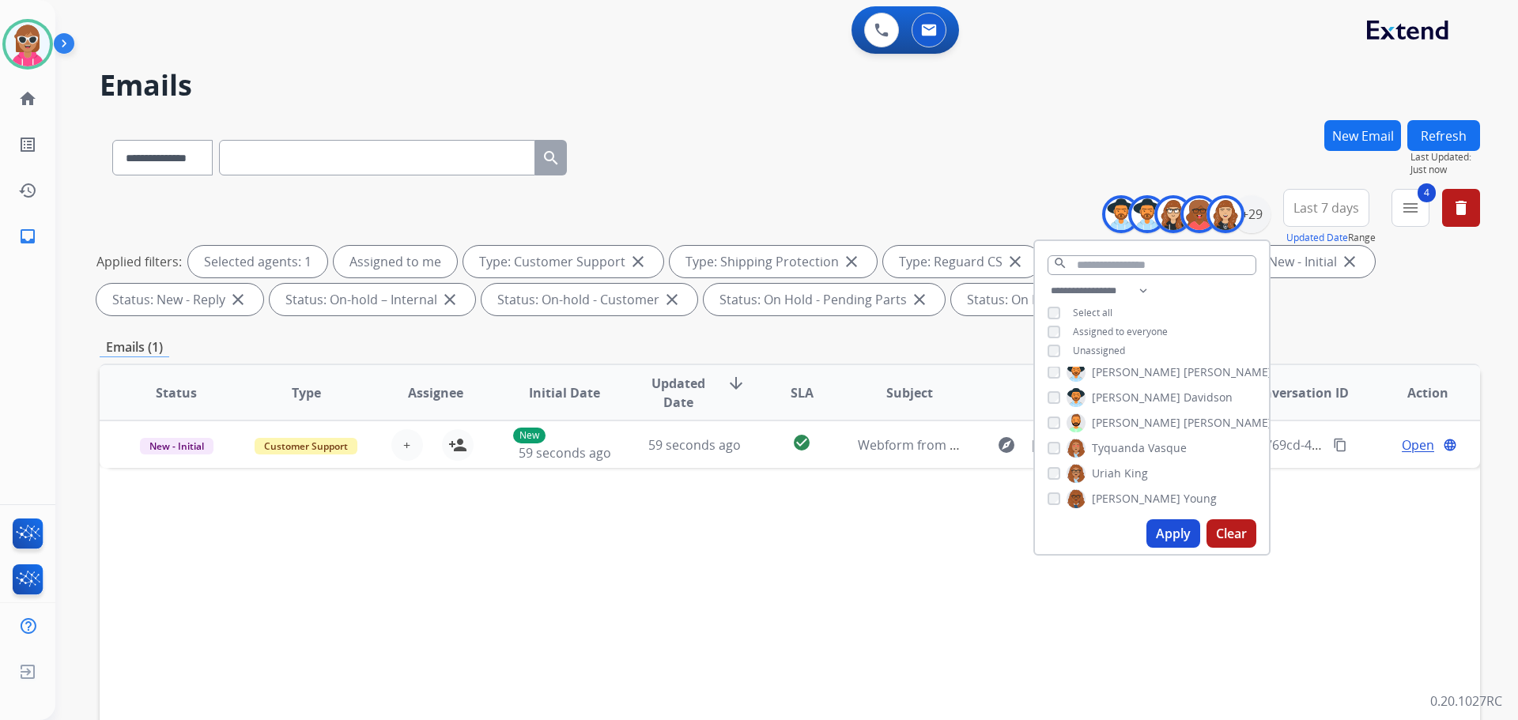
drag, startPoint x: 1113, startPoint y: 497, endPoint x: 1139, endPoint y: 447, distance: 56.6
click at [1113, 498] on span "[PERSON_NAME]" at bounding box center [1136, 499] width 89 height 16
click at [1117, 468] on span "[PERSON_NAME]" at bounding box center [1136, 467] width 89 height 16
drag, startPoint x: 1116, startPoint y: 484, endPoint x: 1120, endPoint y: 468, distance: 16.3
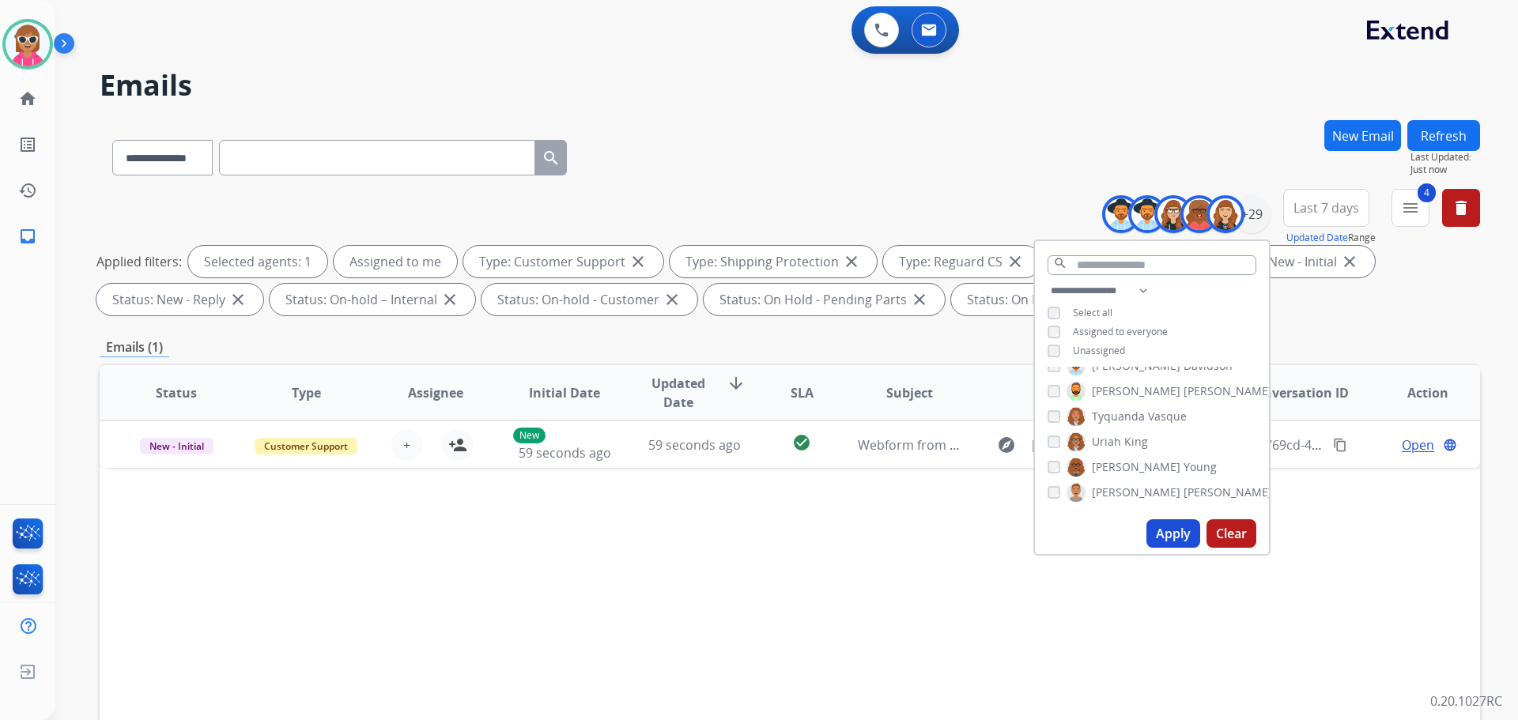
click at [1116, 485] on span "[PERSON_NAME]" at bounding box center [1136, 493] width 89 height 16
click at [1121, 467] on span "[PERSON_NAME]" at bounding box center [1136, 467] width 89 height 16
click at [1164, 530] on button "Apply" at bounding box center [1174, 534] width 54 height 28
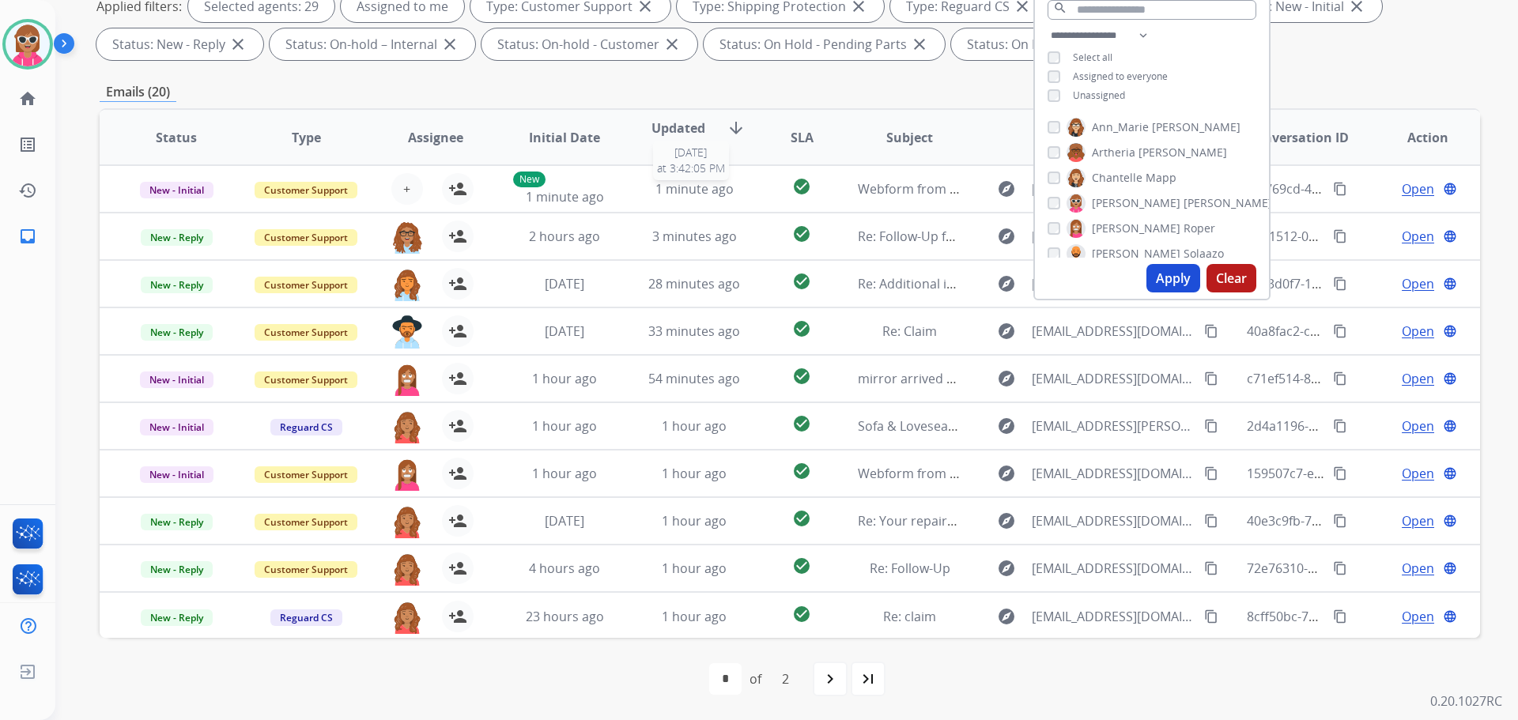
scroll to position [0, 0]
click at [440, 133] on span "Assignee" at bounding box center [435, 137] width 55 height 19
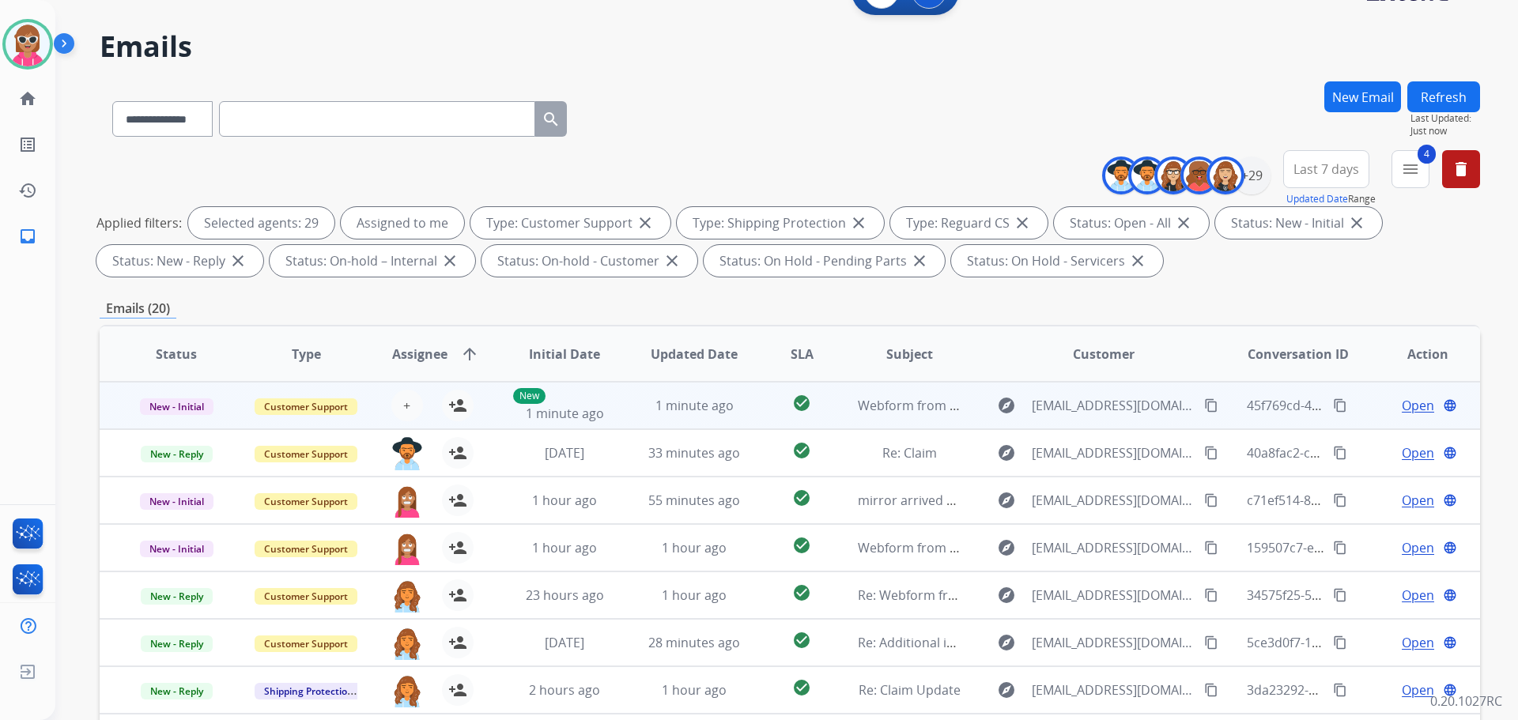
scroll to position [255, 0]
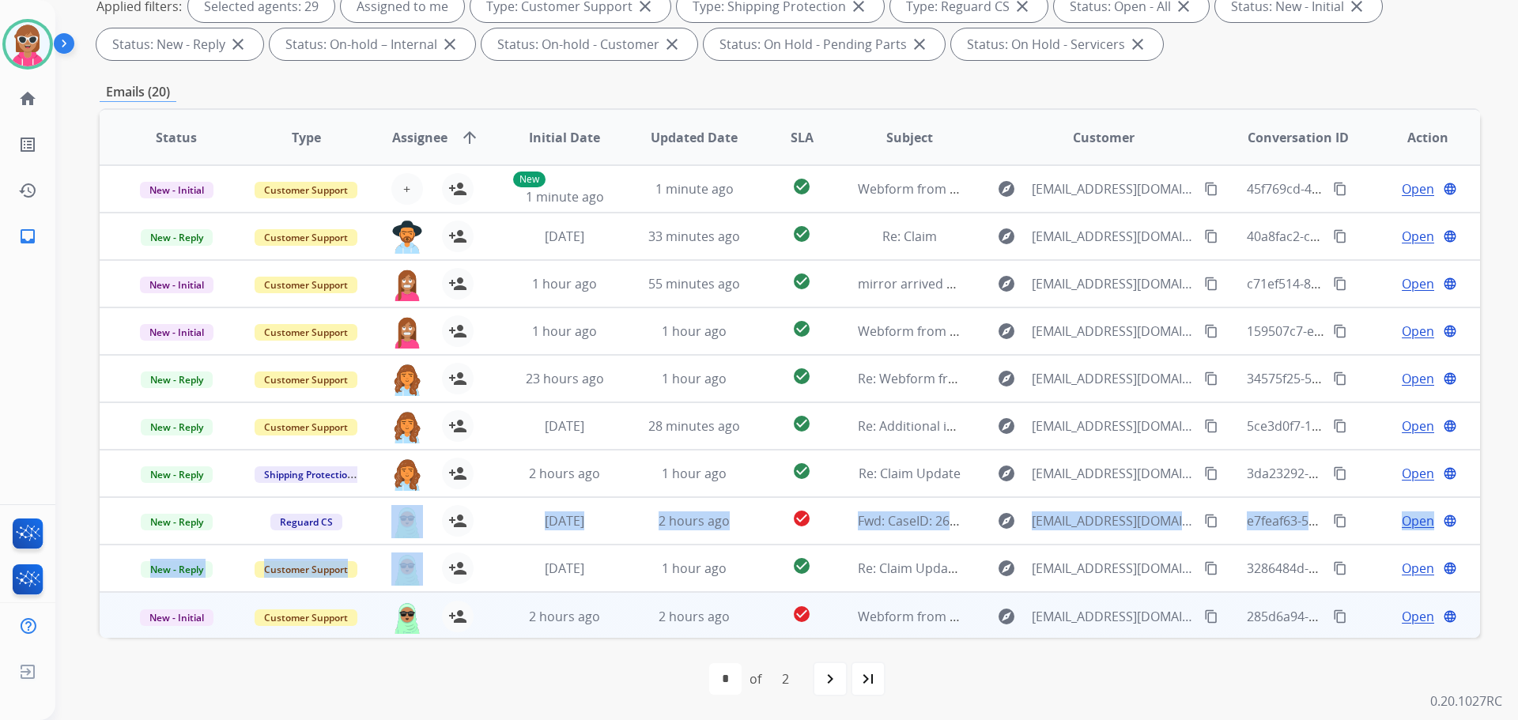
click at [492, 624] on table "Status Type Assignee arrow_upward Initial Date Updated Date SLA Subject Custome…" at bounding box center [790, 375] width 1381 height 530
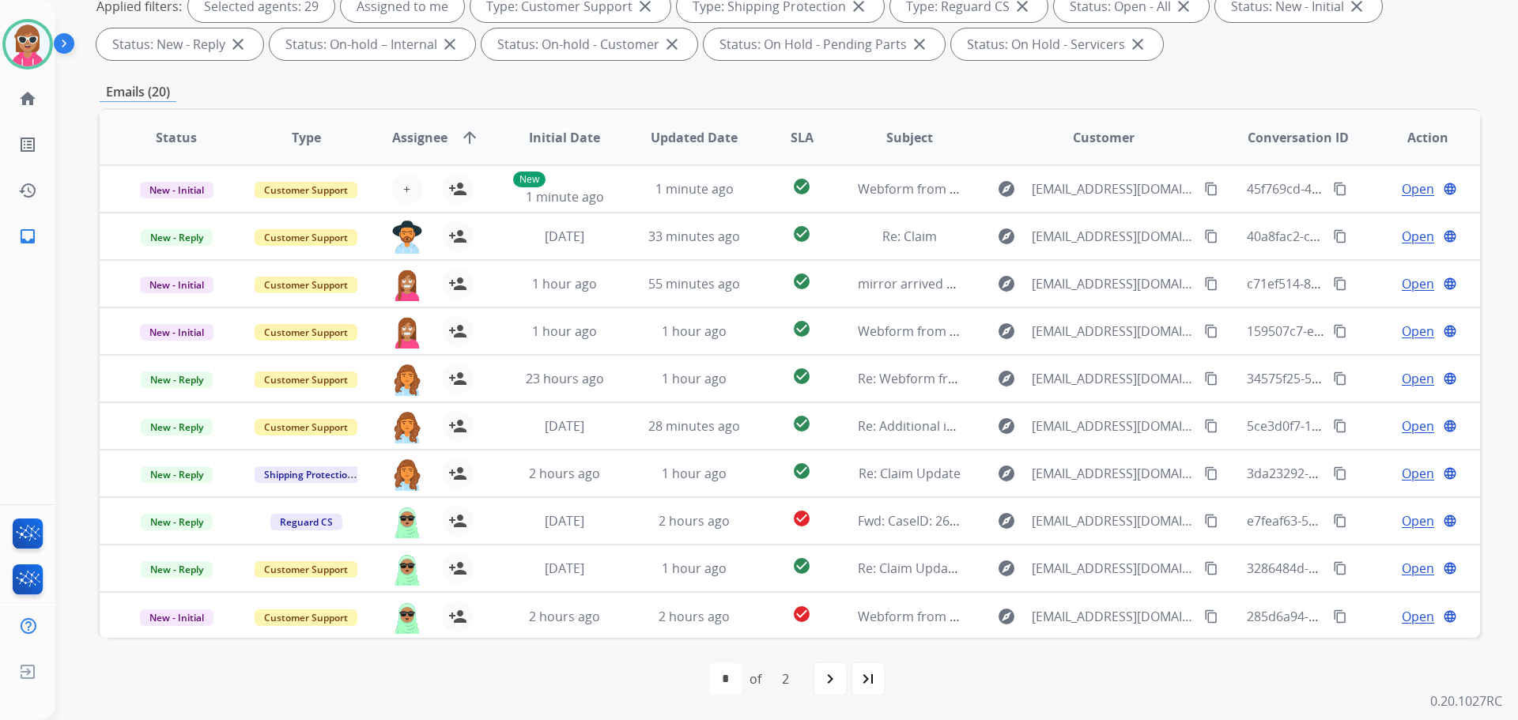
click at [575, 660] on div "first_page navigate_before * * of 2 navigate_next last_page" at bounding box center [790, 679] width 1381 height 82
click at [835, 684] on mat-icon "navigate_next" at bounding box center [830, 679] width 19 height 19
select select "*"
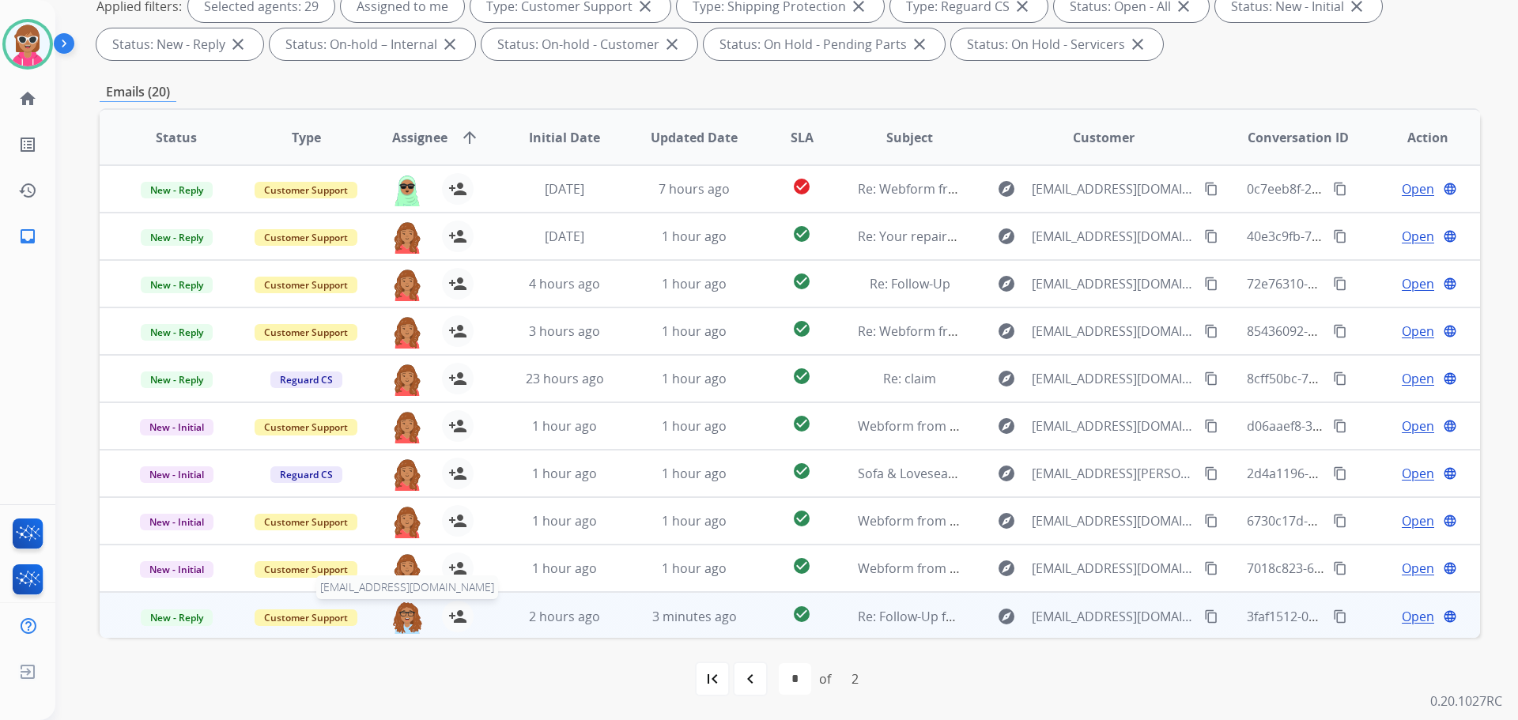
click at [405, 610] on img at bounding box center [407, 617] width 32 height 33
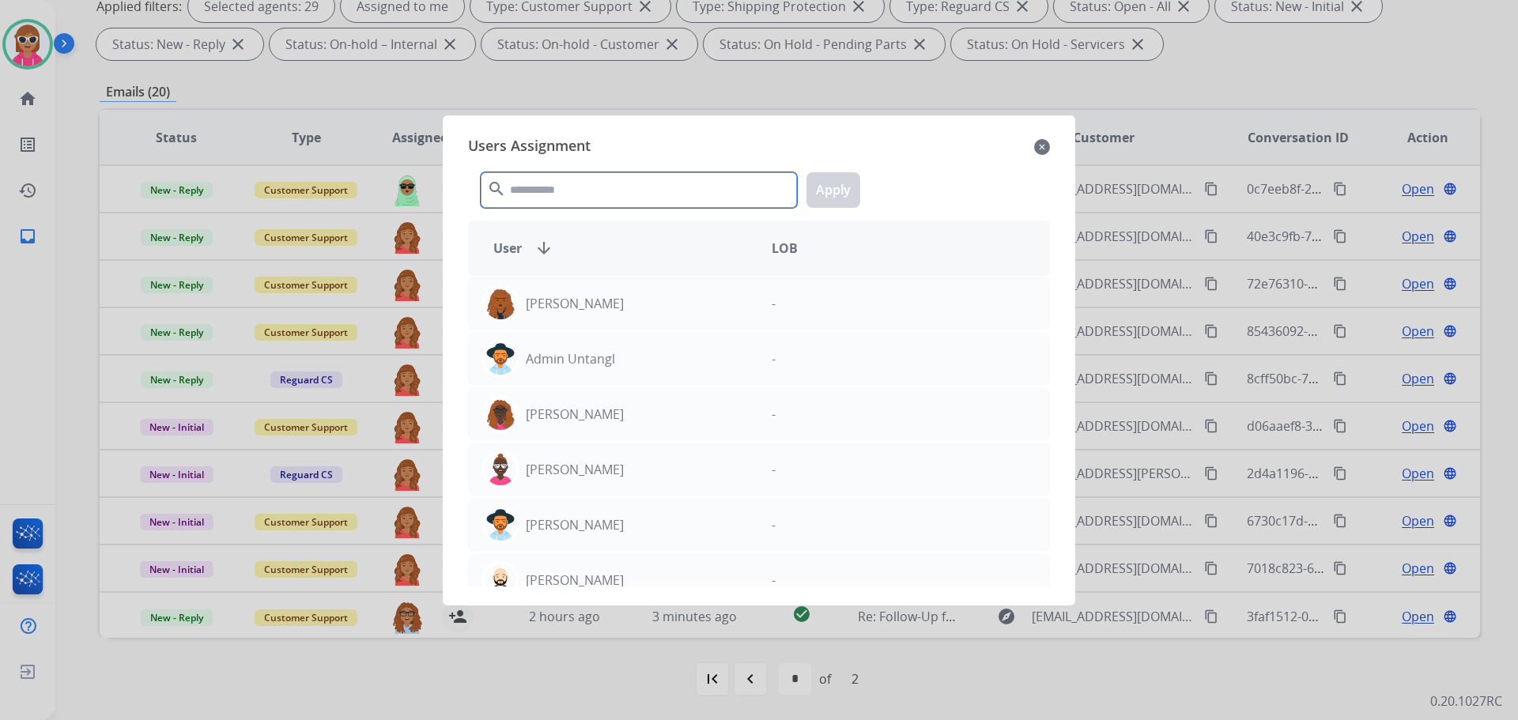
click at [573, 191] on input "text" at bounding box center [639, 190] width 316 height 36
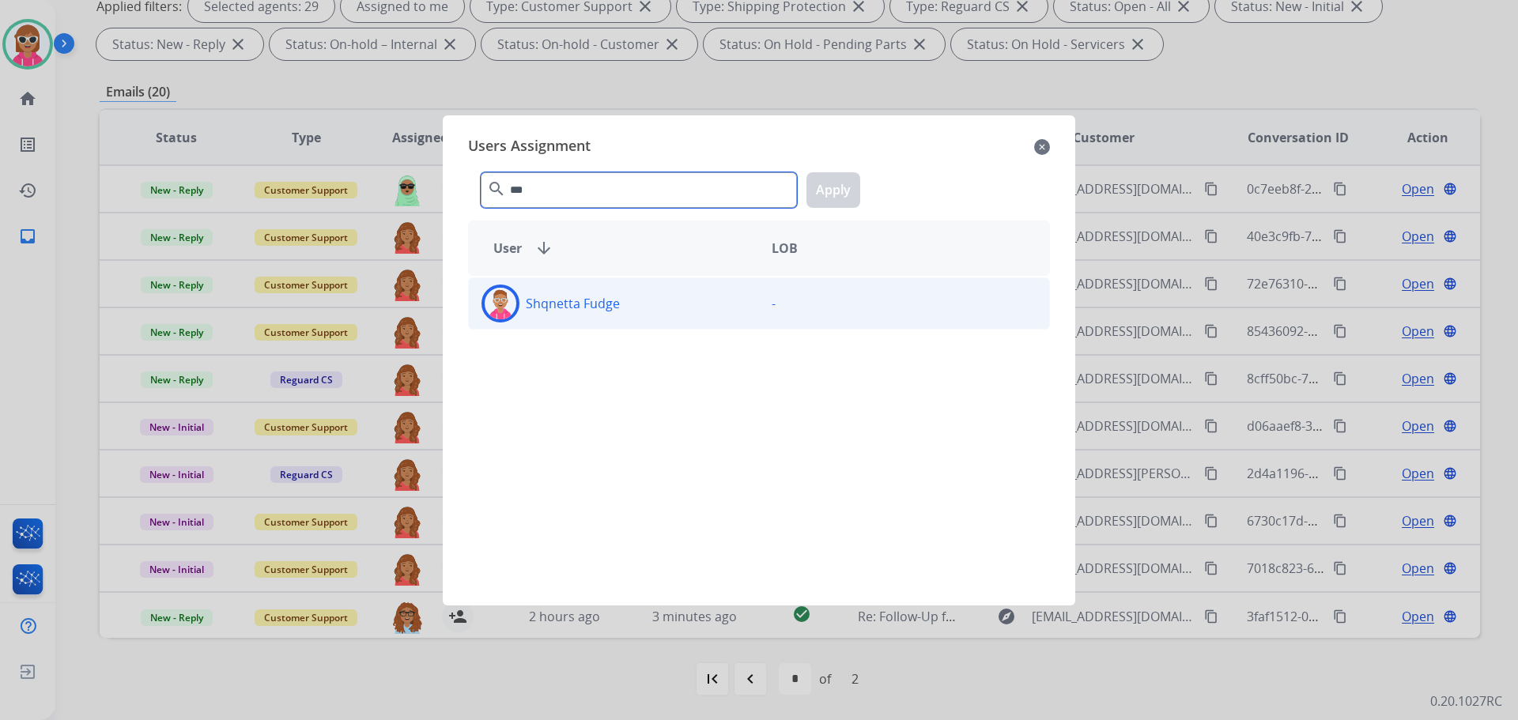
type input "***"
click at [635, 309] on div "Shqnetta Fudge" at bounding box center [614, 304] width 290 height 38
click at [837, 187] on button "Apply" at bounding box center [834, 190] width 54 height 36
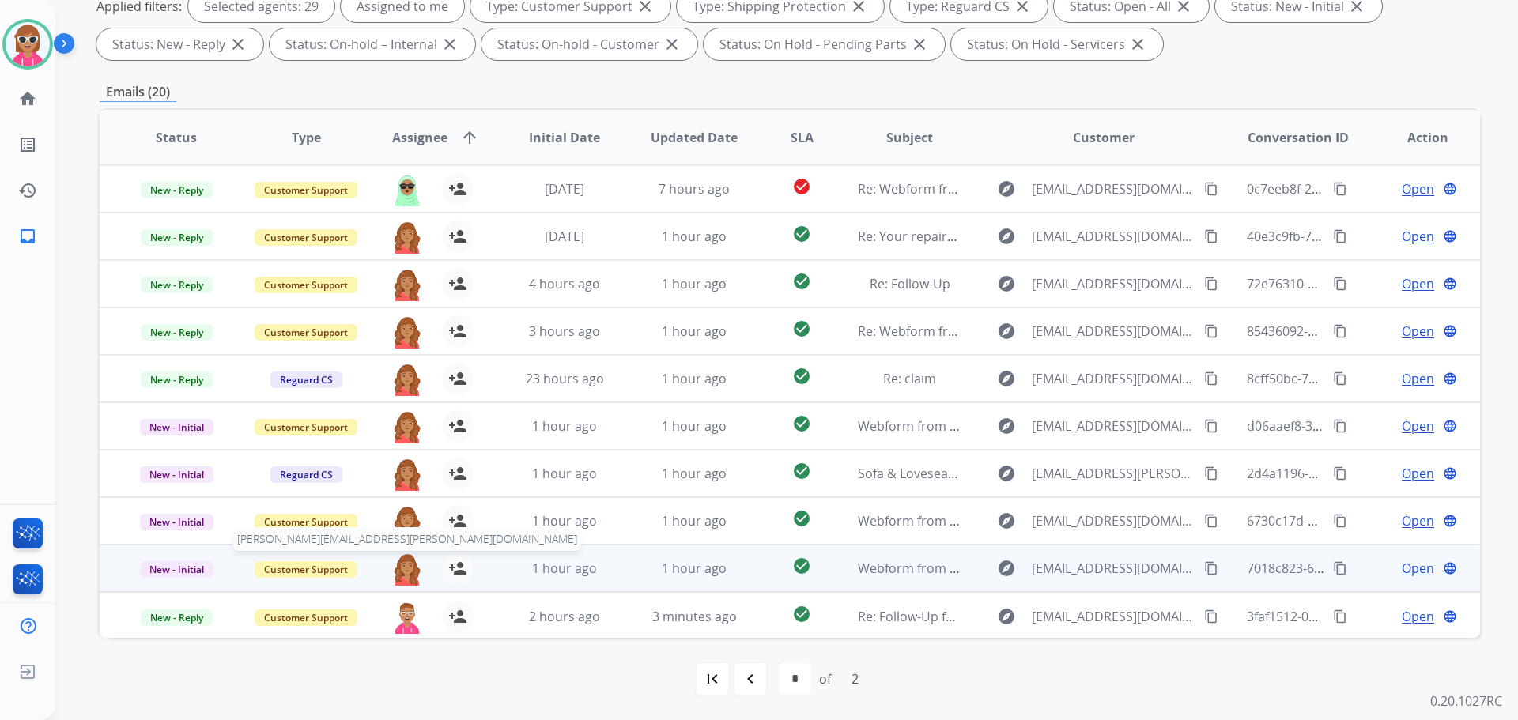
click at [398, 567] on img at bounding box center [407, 569] width 32 height 33
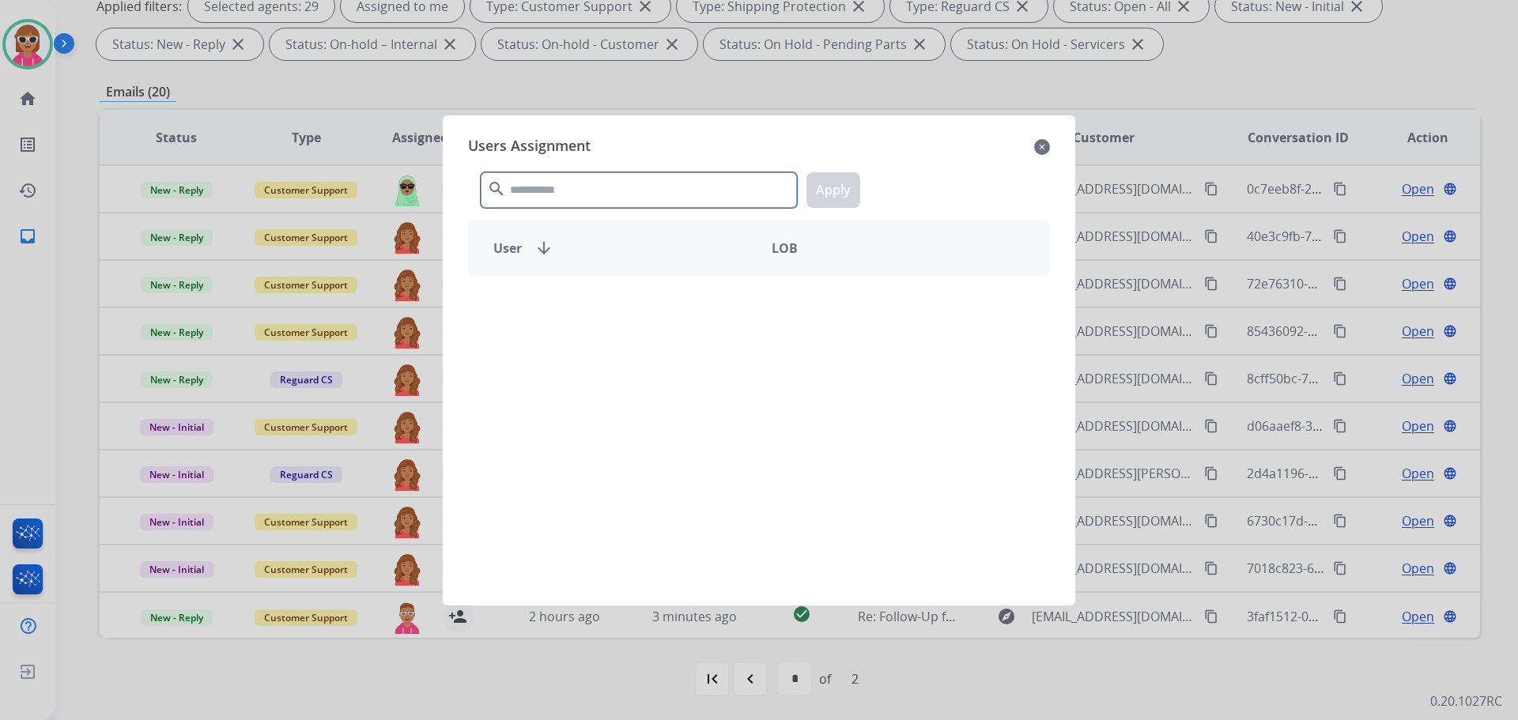
click at [667, 182] on input "text" at bounding box center [639, 190] width 316 height 36
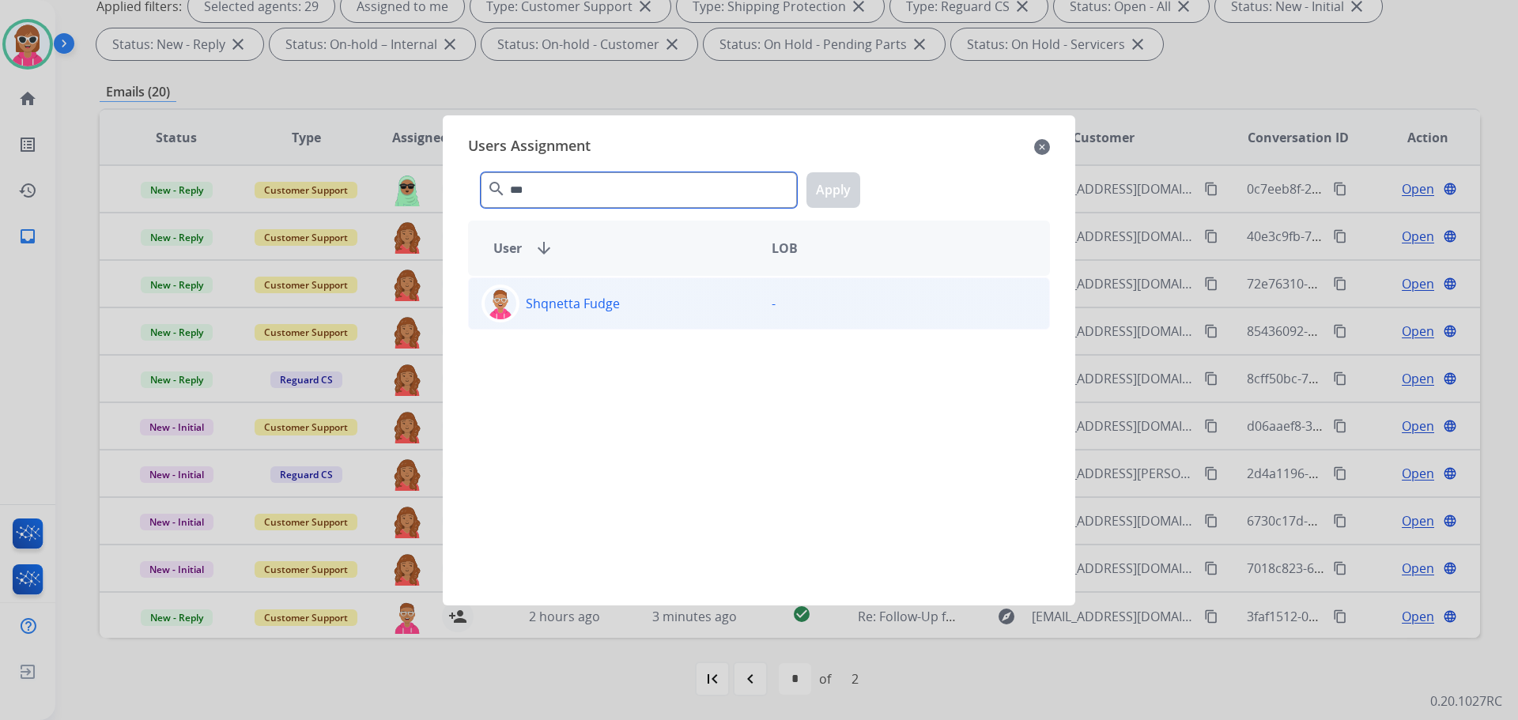
type input "***"
click at [601, 290] on div "Shqnetta Fudge" at bounding box center [614, 304] width 290 height 38
click at [830, 180] on button "Apply" at bounding box center [834, 190] width 54 height 36
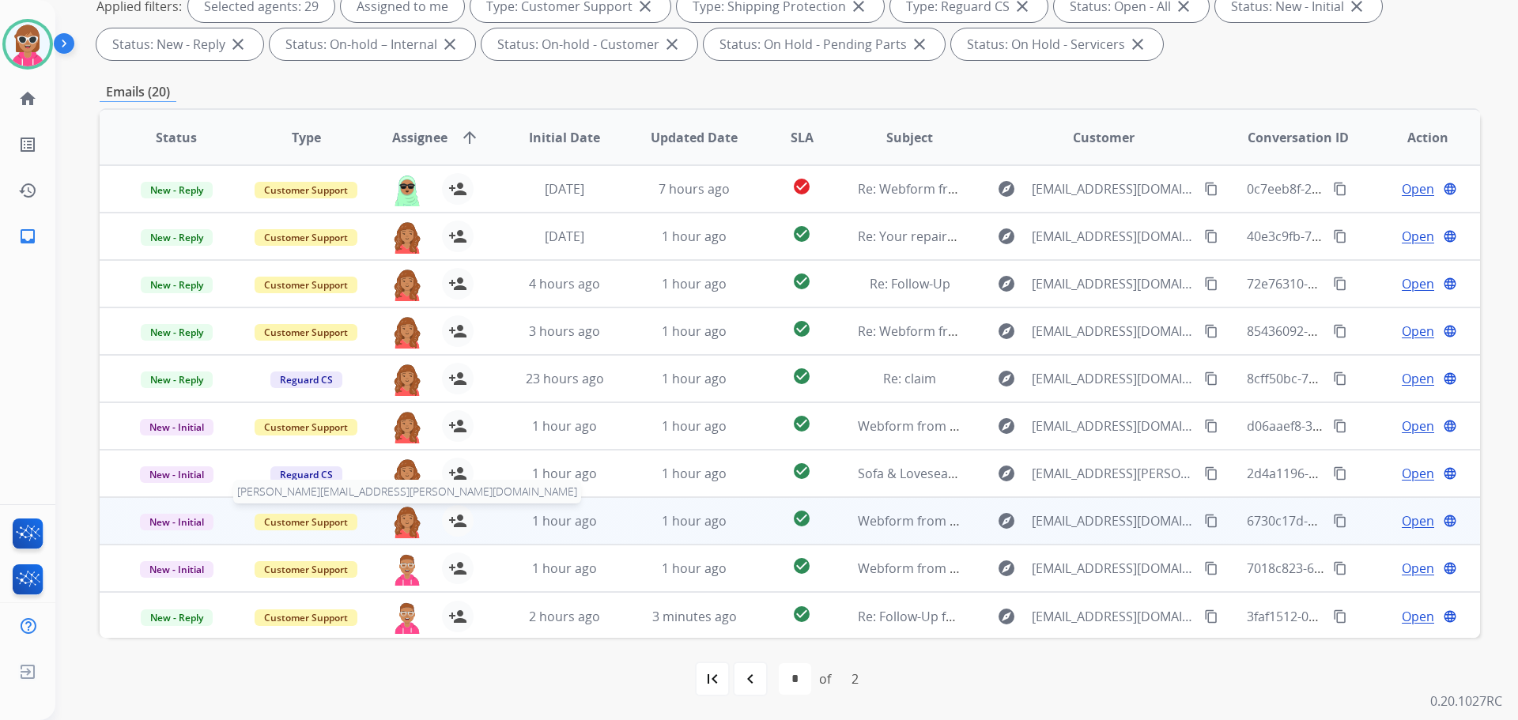
click at [402, 518] on img at bounding box center [407, 521] width 32 height 33
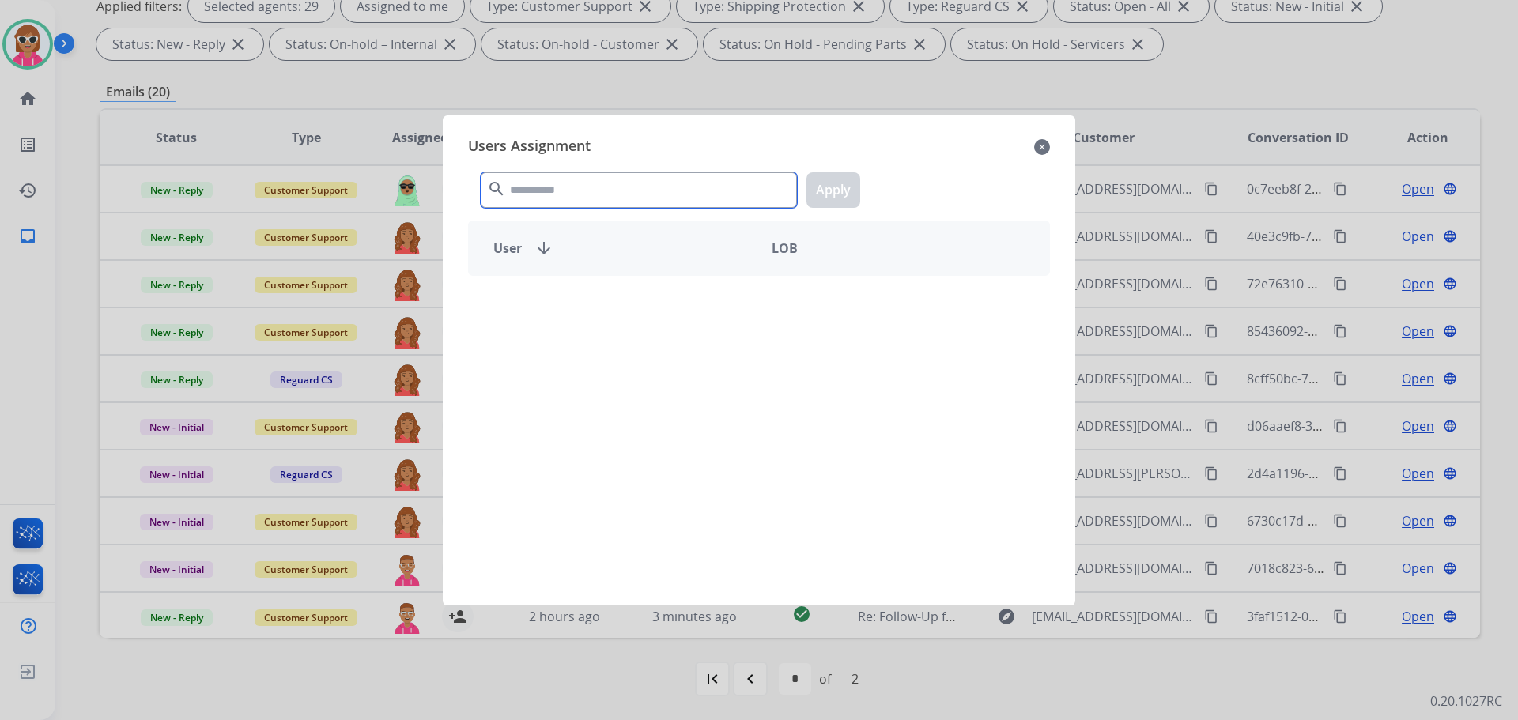
click at [645, 194] on input "text" at bounding box center [639, 190] width 316 height 36
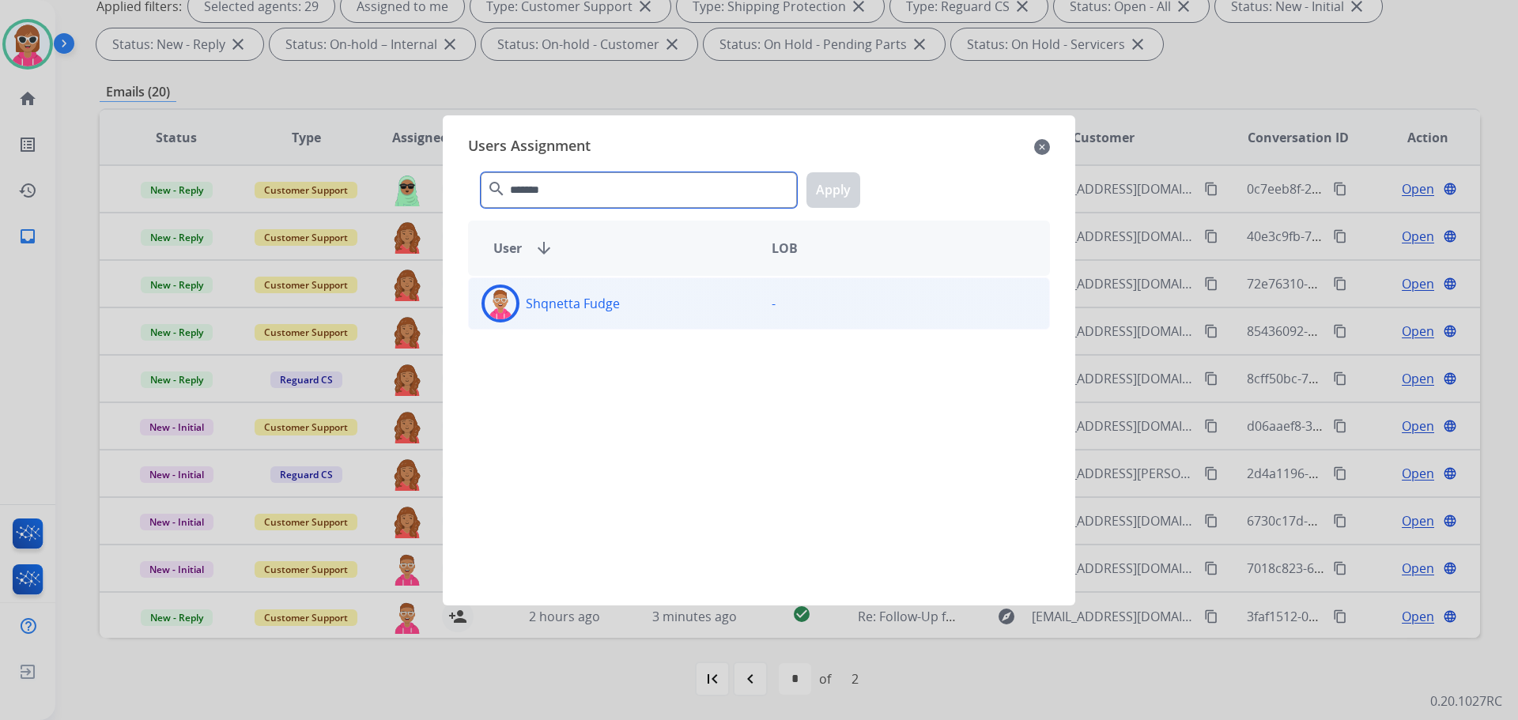
type input "*******"
click at [654, 315] on div "Shqnetta Fudge" at bounding box center [614, 304] width 290 height 38
drag, startPoint x: 831, startPoint y: 186, endPoint x: 828, endPoint y: 202, distance: 16.9
click at [830, 195] on button "Apply" at bounding box center [834, 190] width 54 height 36
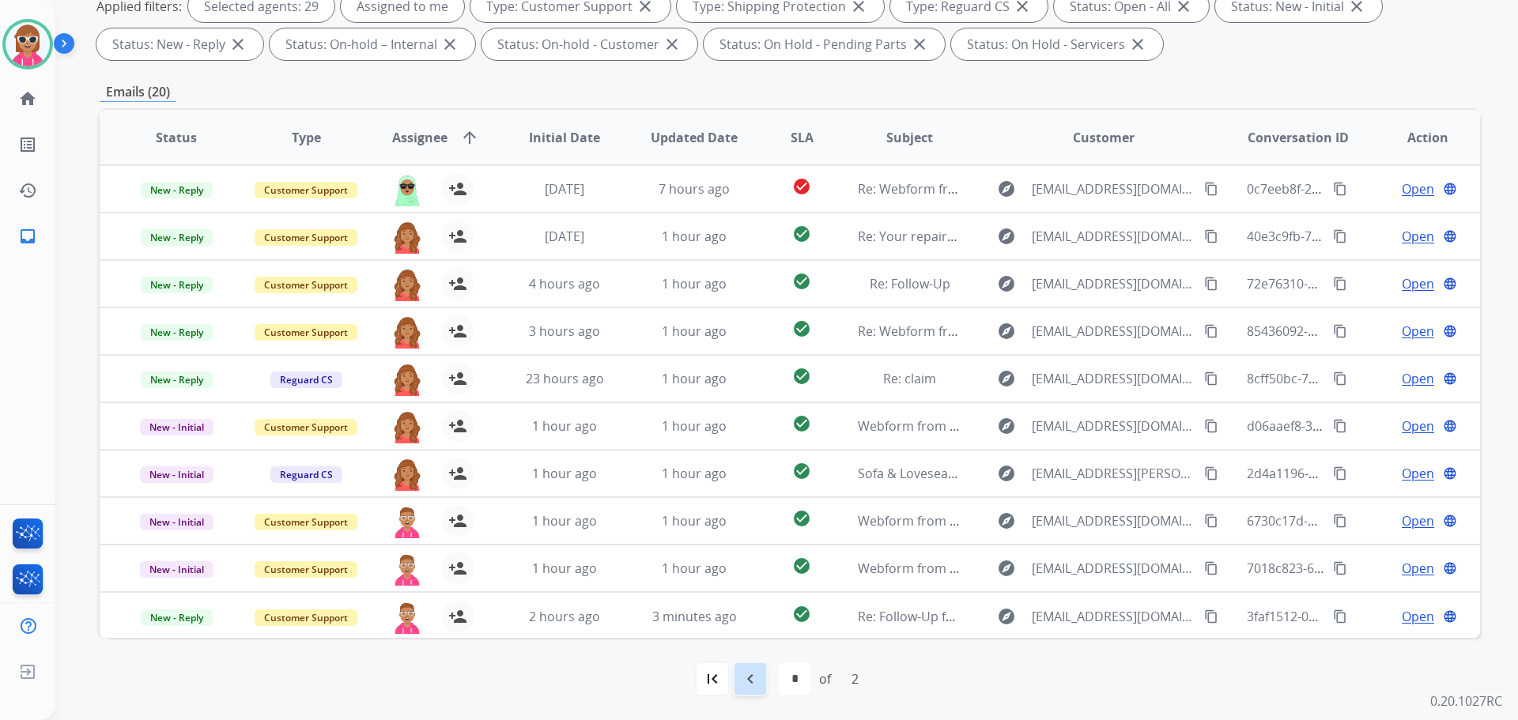
click at [750, 685] on mat-icon "navigate_before" at bounding box center [750, 679] width 19 height 19
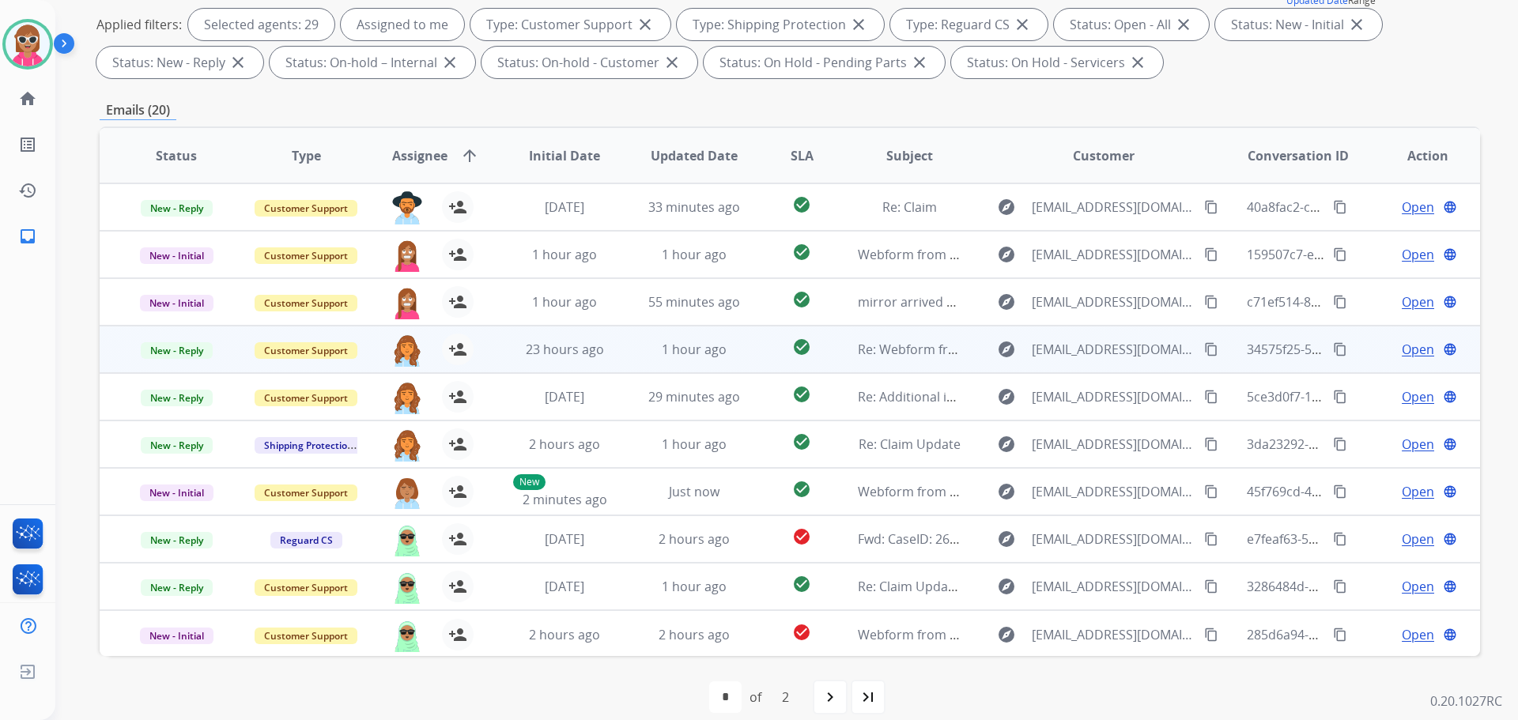
scroll to position [2, 0]
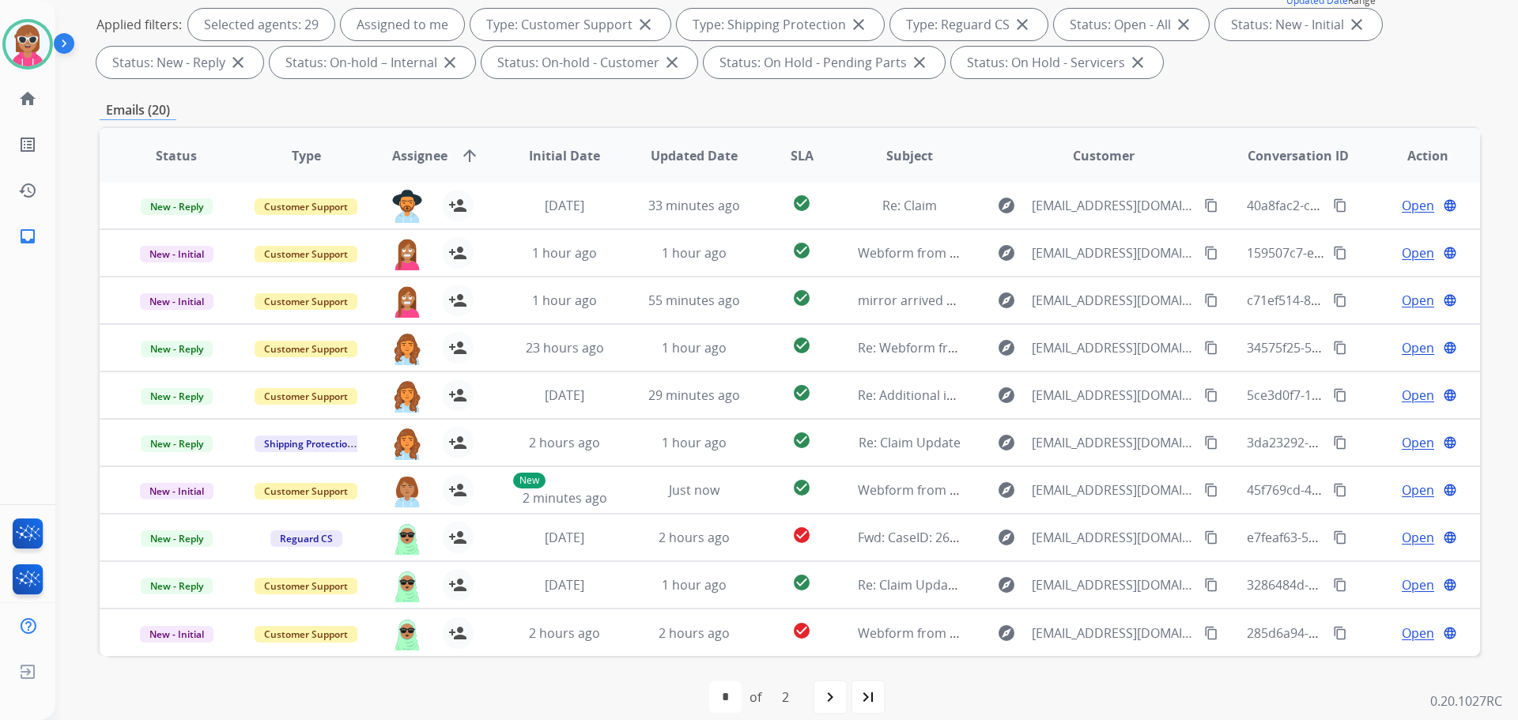
drag, startPoint x: 829, startPoint y: 696, endPoint x: 807, endPoint y: 681, distance: 26.1
click at [826, 697] on mat-icon "navigate_next" at bounding box center [830, 697] width 19 height 19
select select "*"
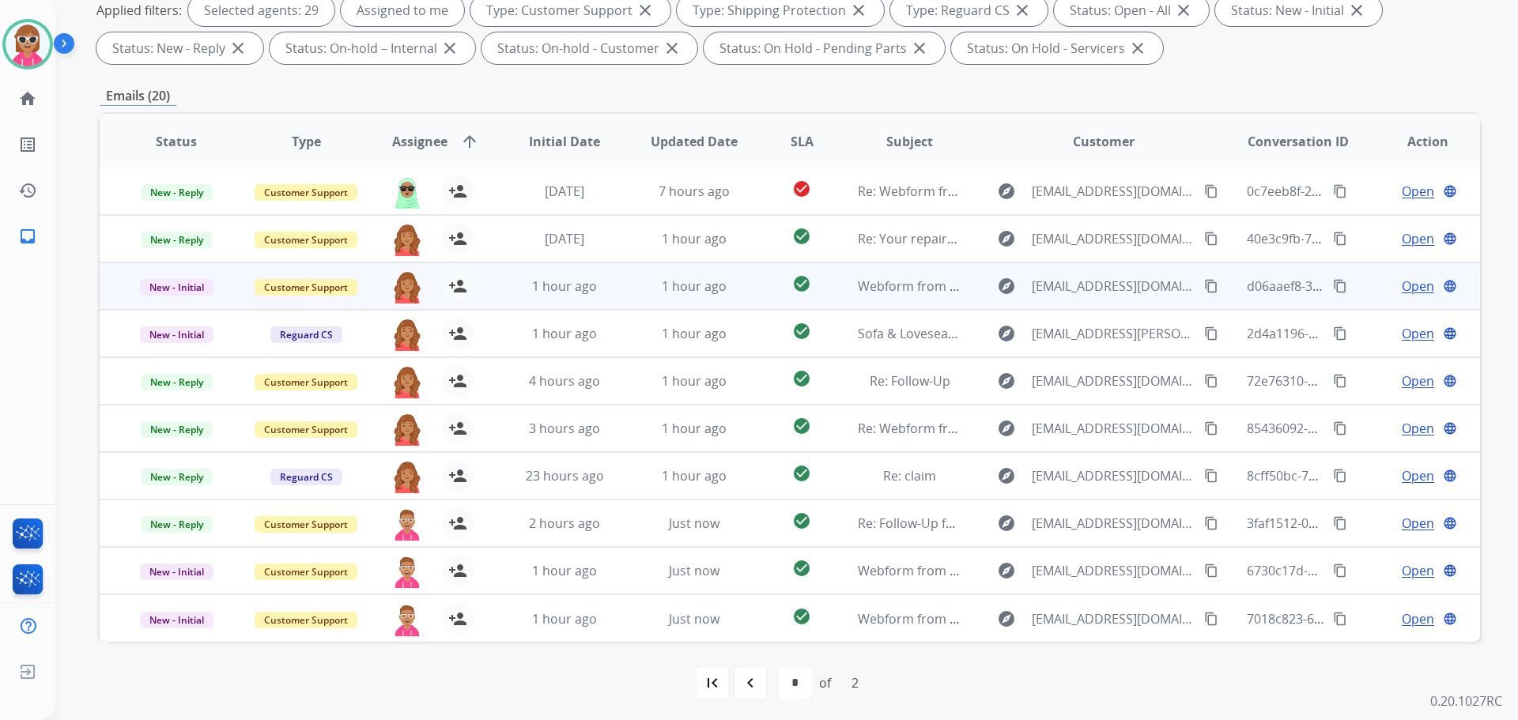
scroll to position [255, 0]
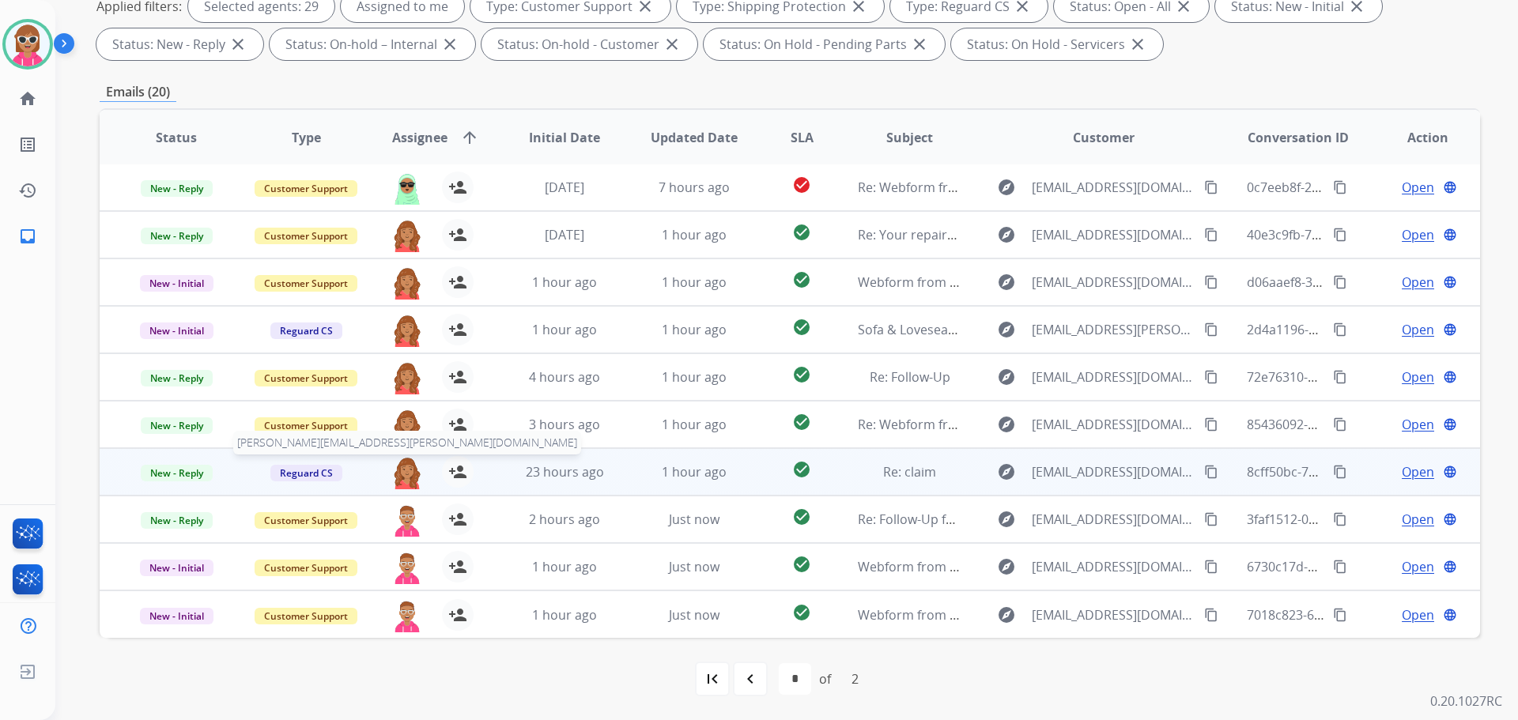
click at [408, 471] on img at bounding box center [407, 472] width 32 height 33
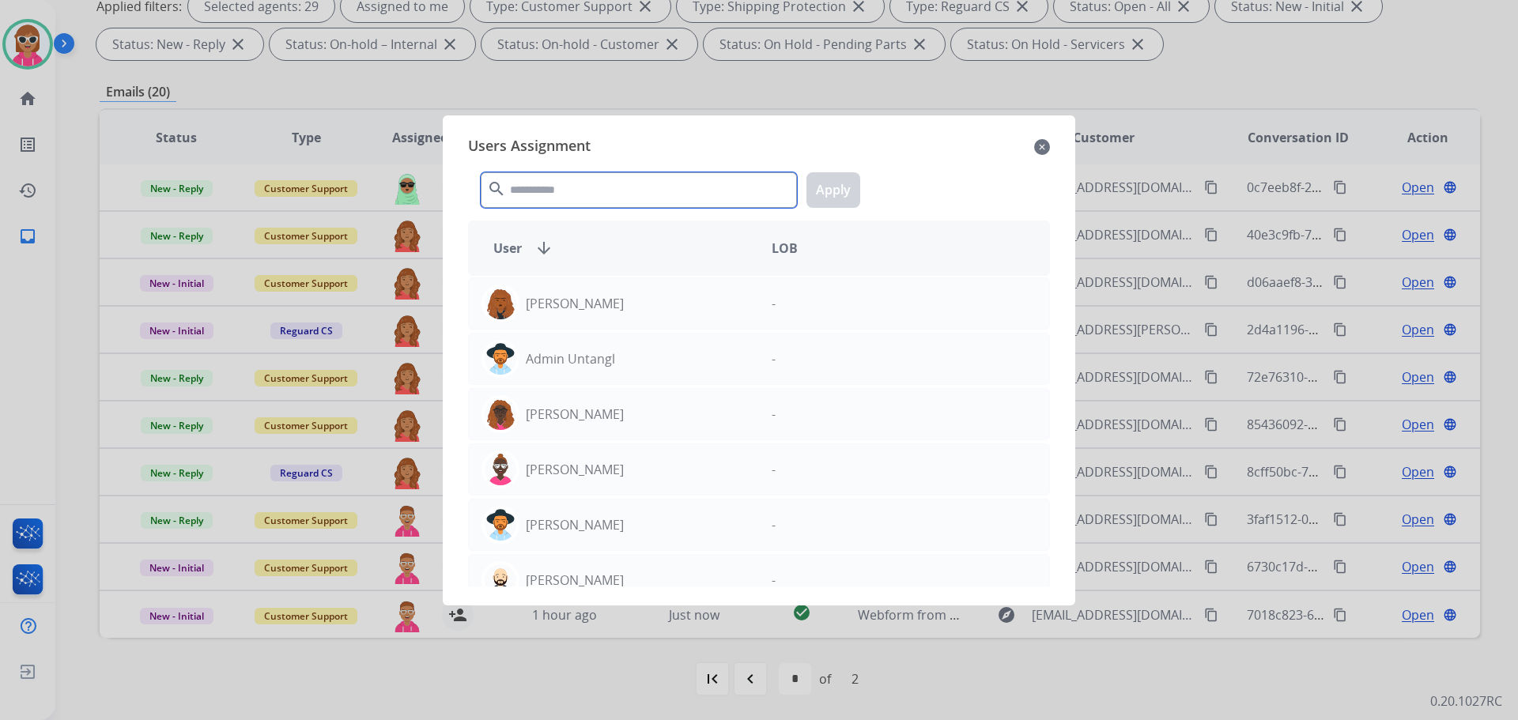
click at [575, 191] on input "text" at bounding box center [639, 190] width 316 height 36
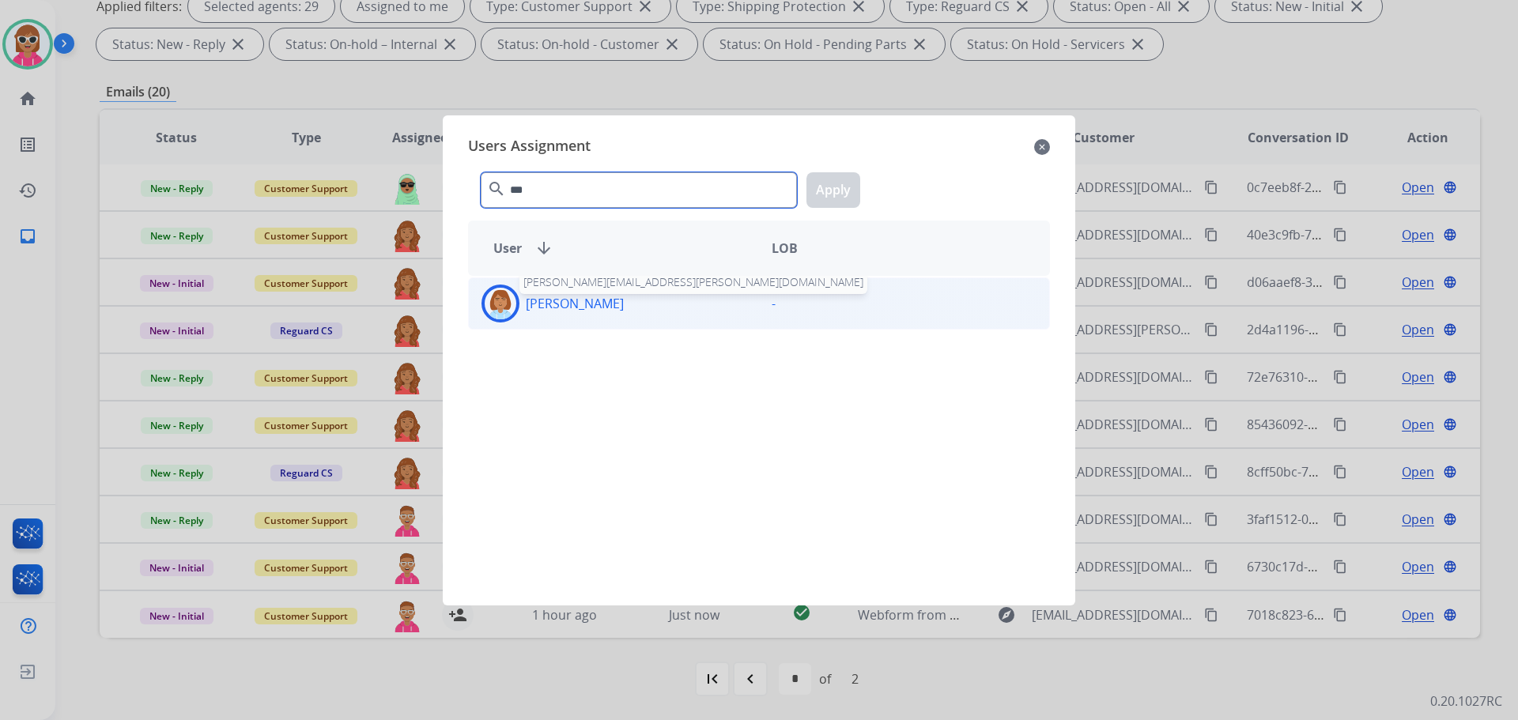
type input "***"
click at [587, 306] on p "[PERSON_NAME]" at bounding box center [575, 303] width 98 height 19
click at [837, 192] on button "Apply" at bounding box center [834, 190] width 54 height 36
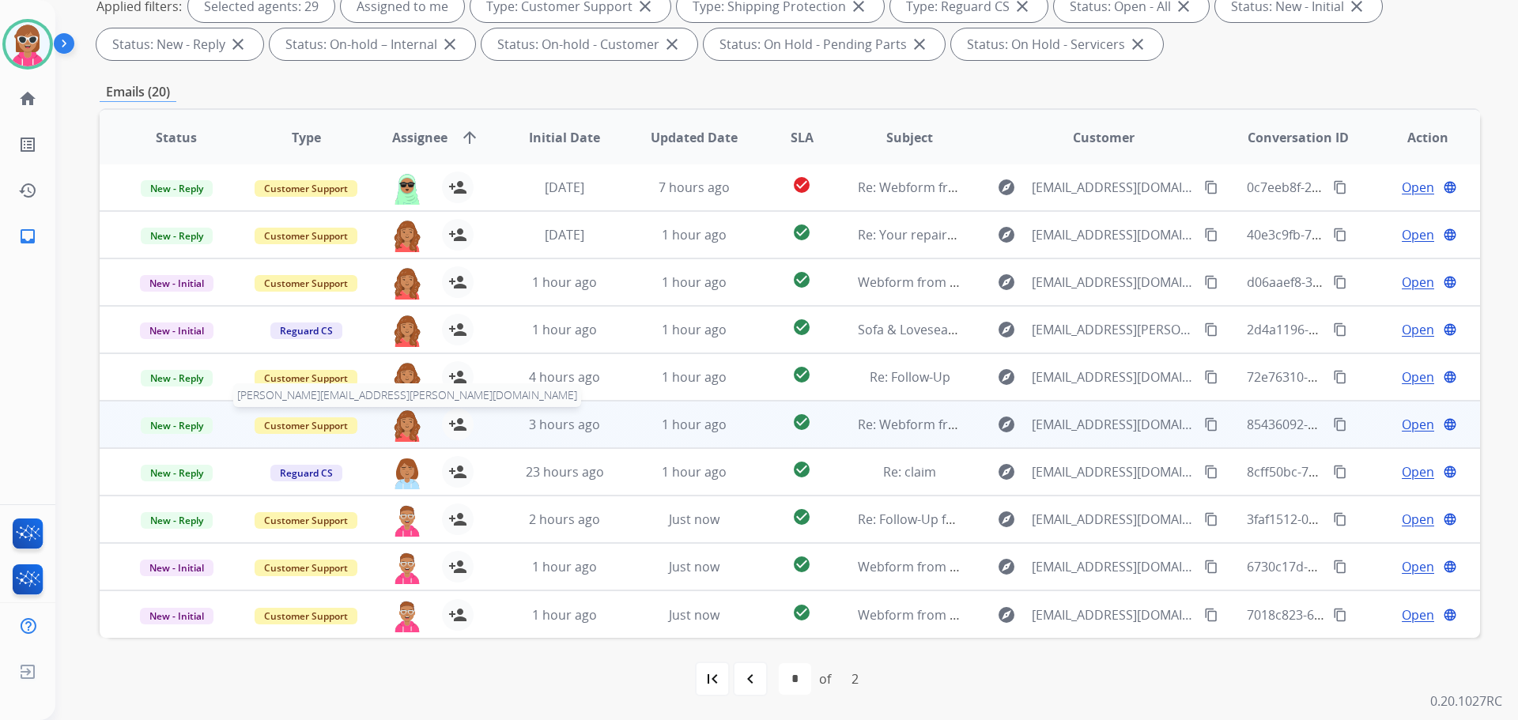
click at [403, 409] on div "roberta.jordan@eccogroupusa.com person_add Assign to Me" at bounding box center [422, 425] width 129 height 44
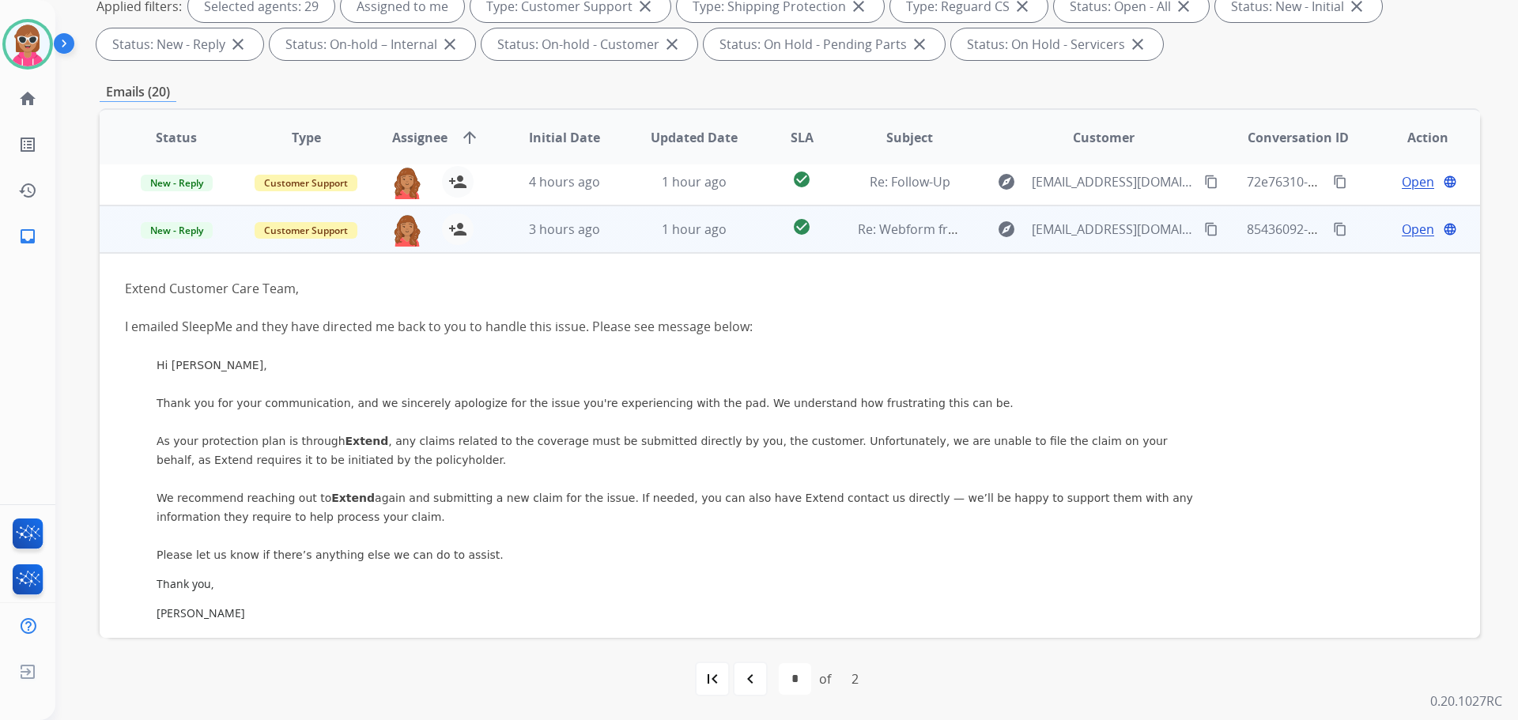
scroll to position [237, 0]
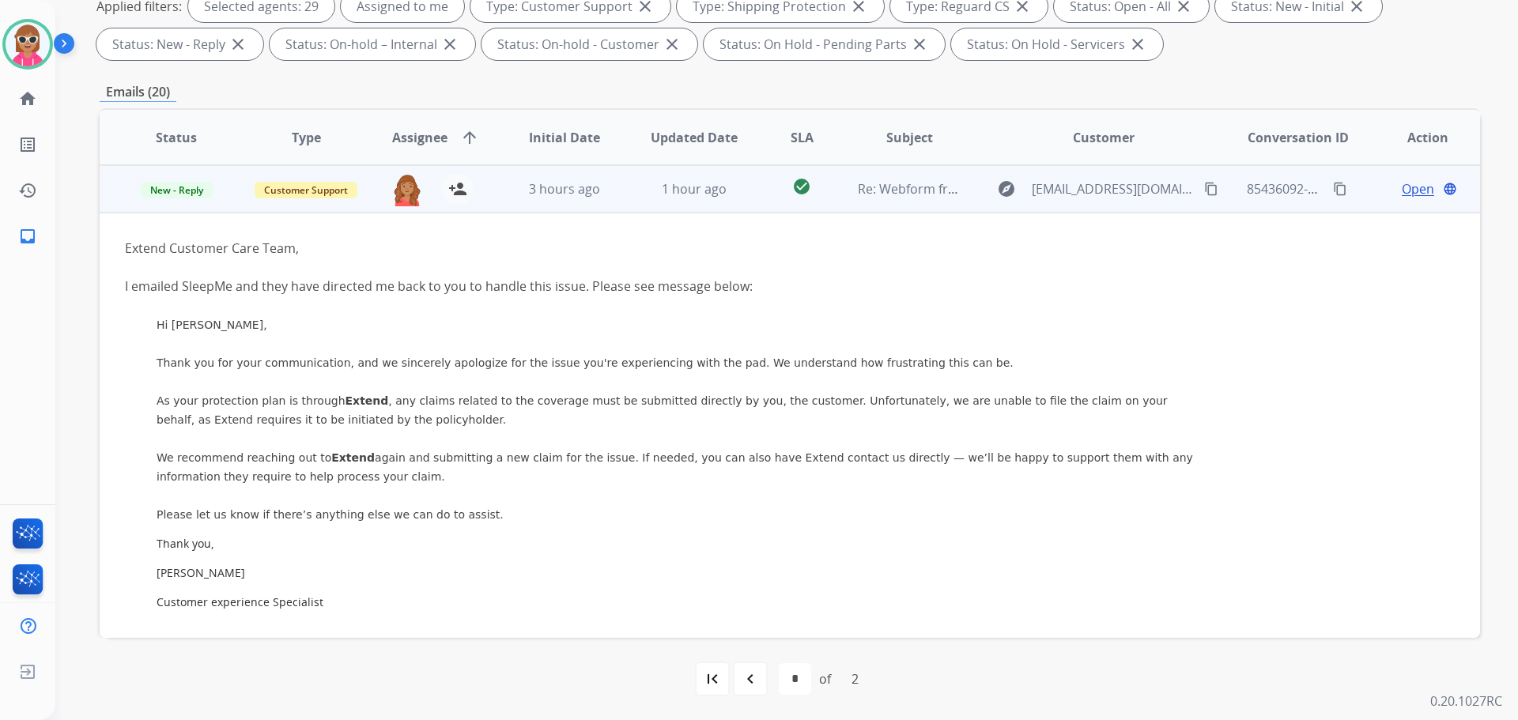
click at [554, 208] on td "3 hours ago" at bounding box center [553, 188] width 130 height 47
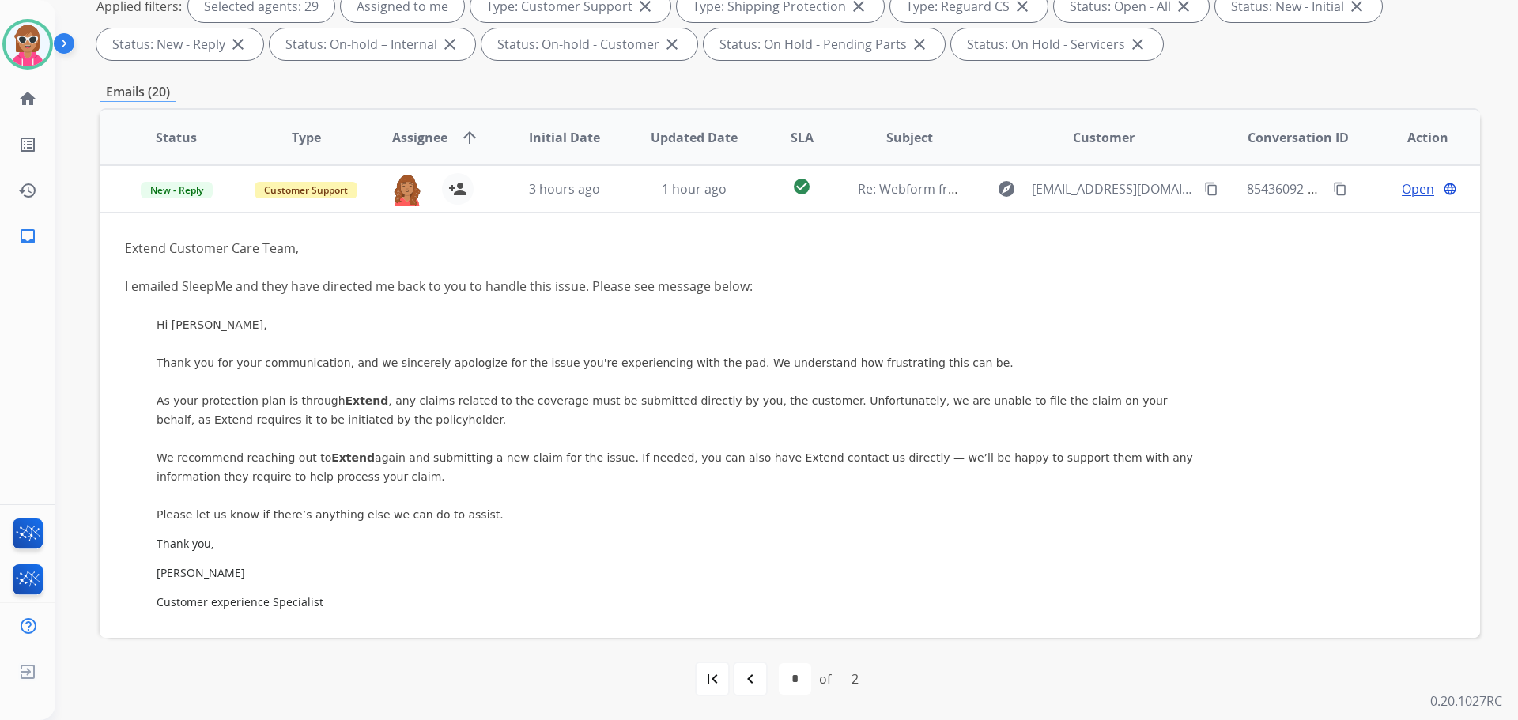
scroll to position [2, 0]
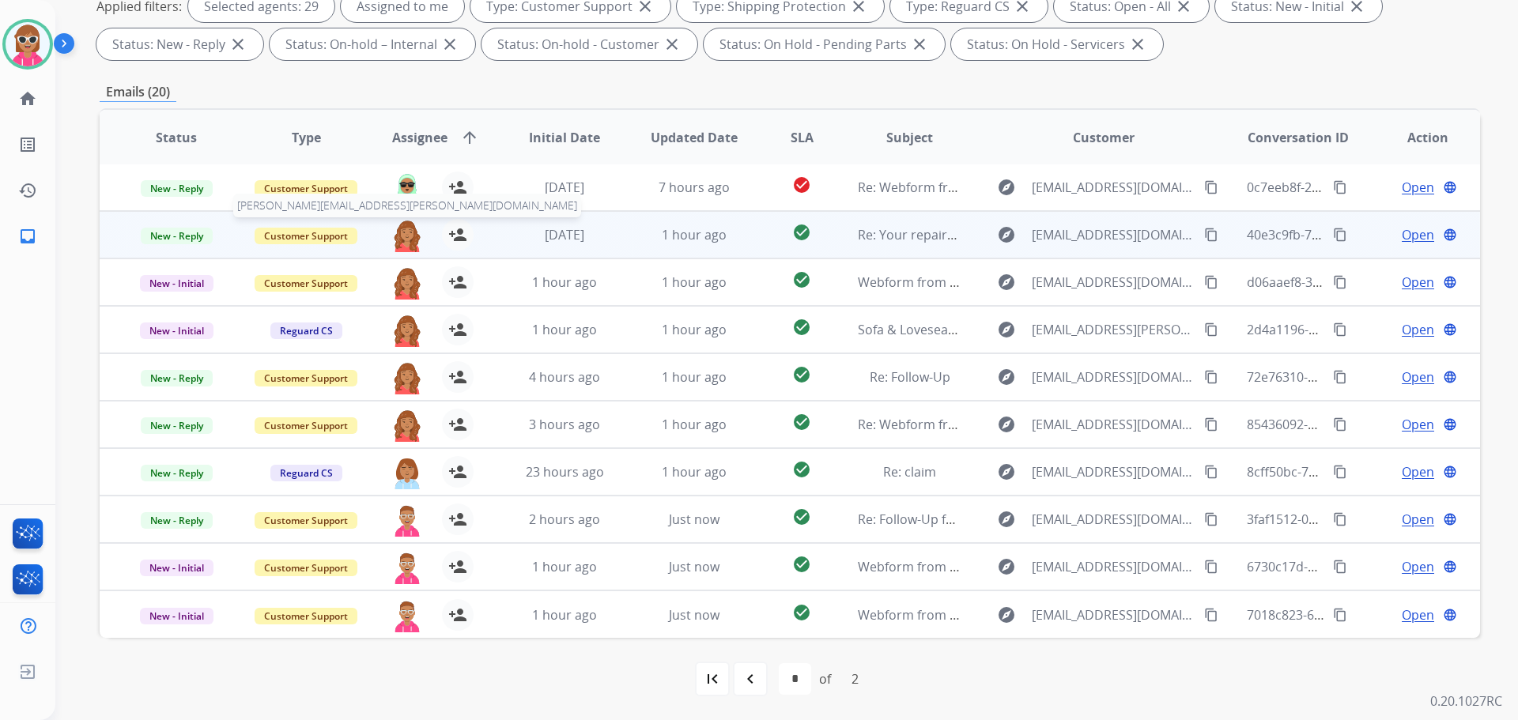
click at [408, 225] on img at bounding box center [407, 235] width 32 height 33
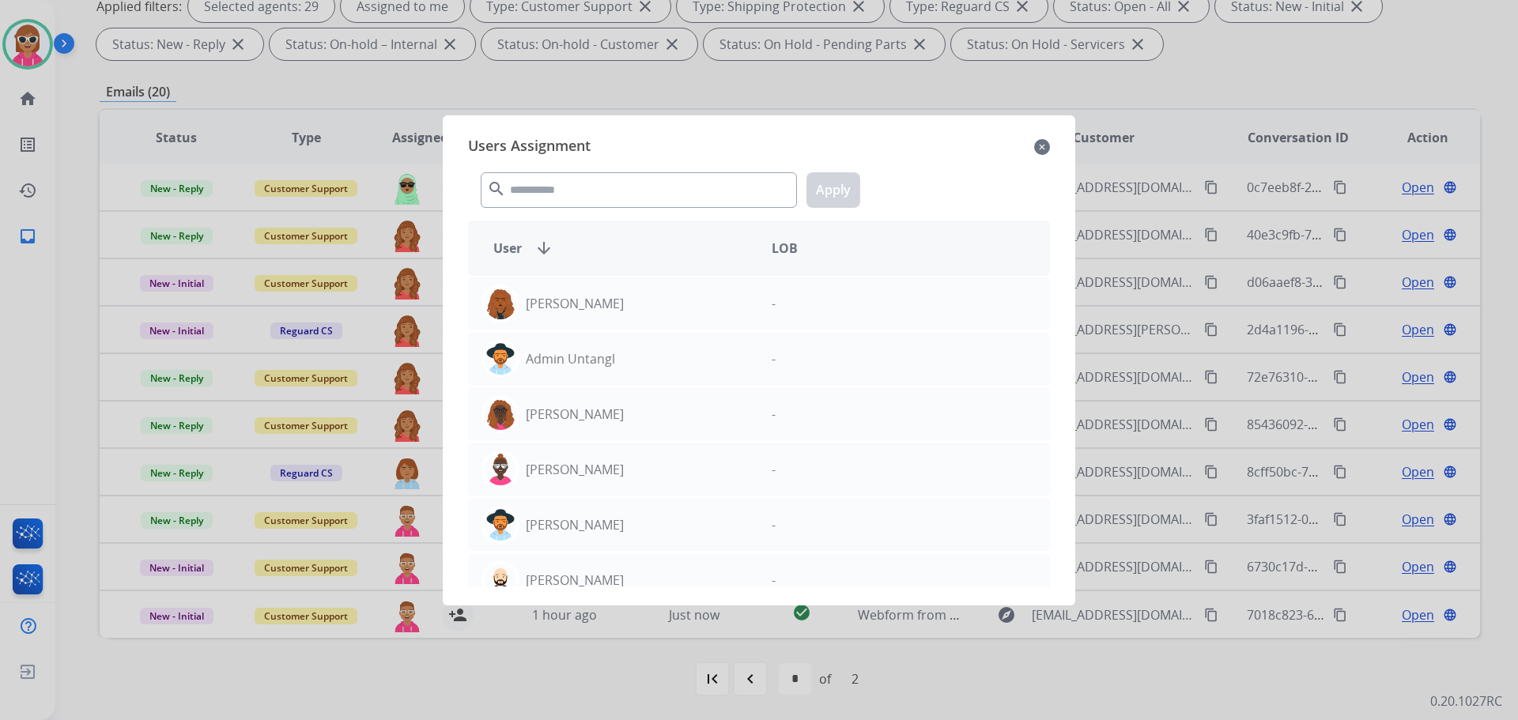
click at [361, 273] on div at bounding box center [759, 360] width 1518 height 720
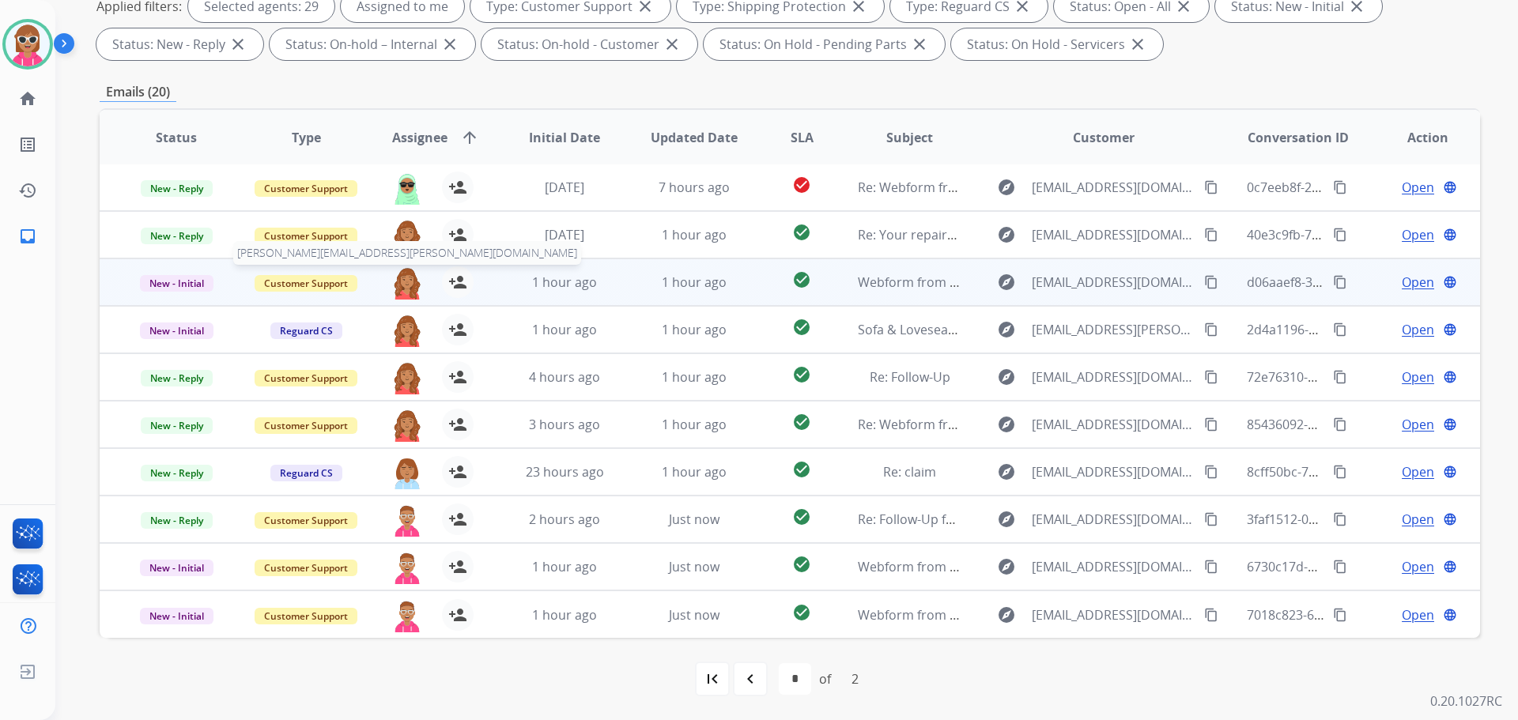
click at [404, 287] on img at bounding box center [407, 283] width 32 height 33
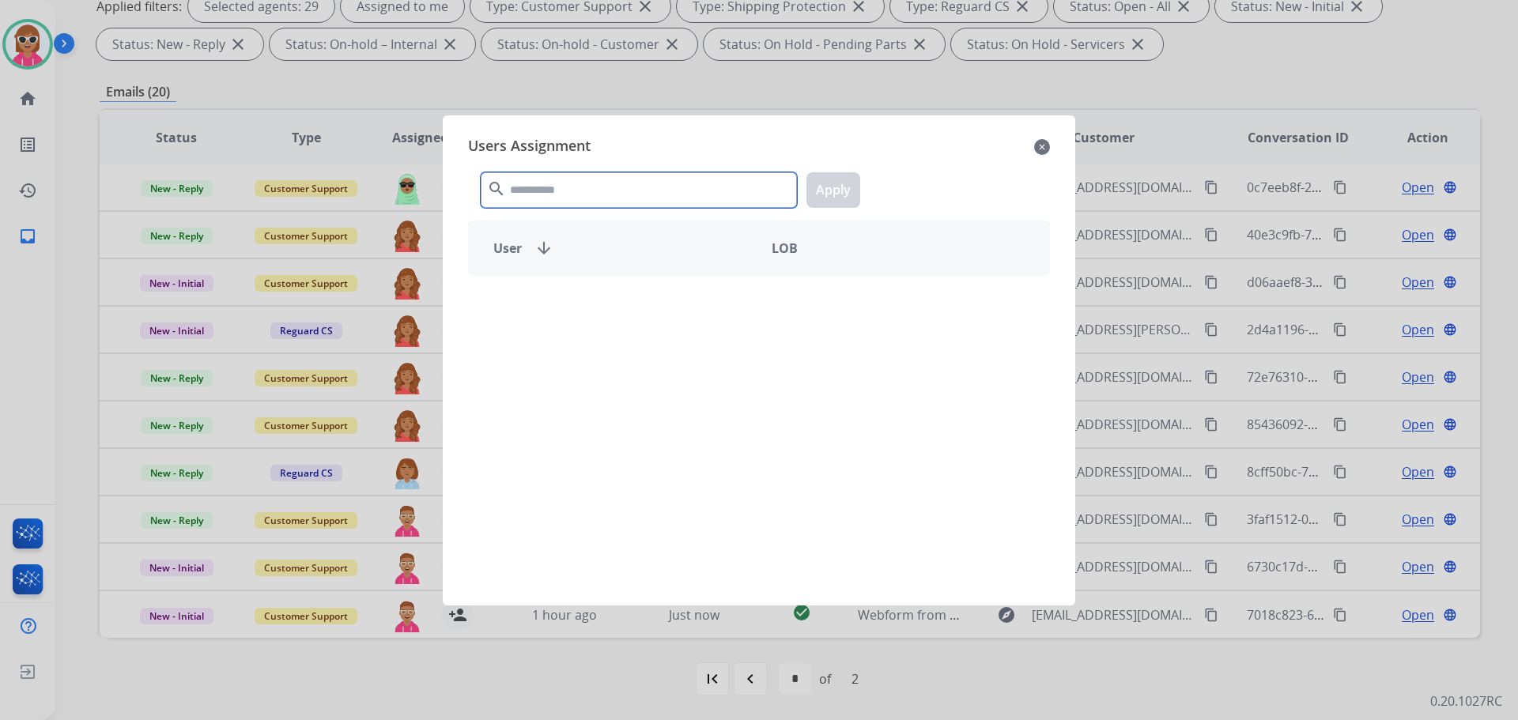
click at [615, 185] on input "text" at bounding box center [639, 190] width 316 height 36
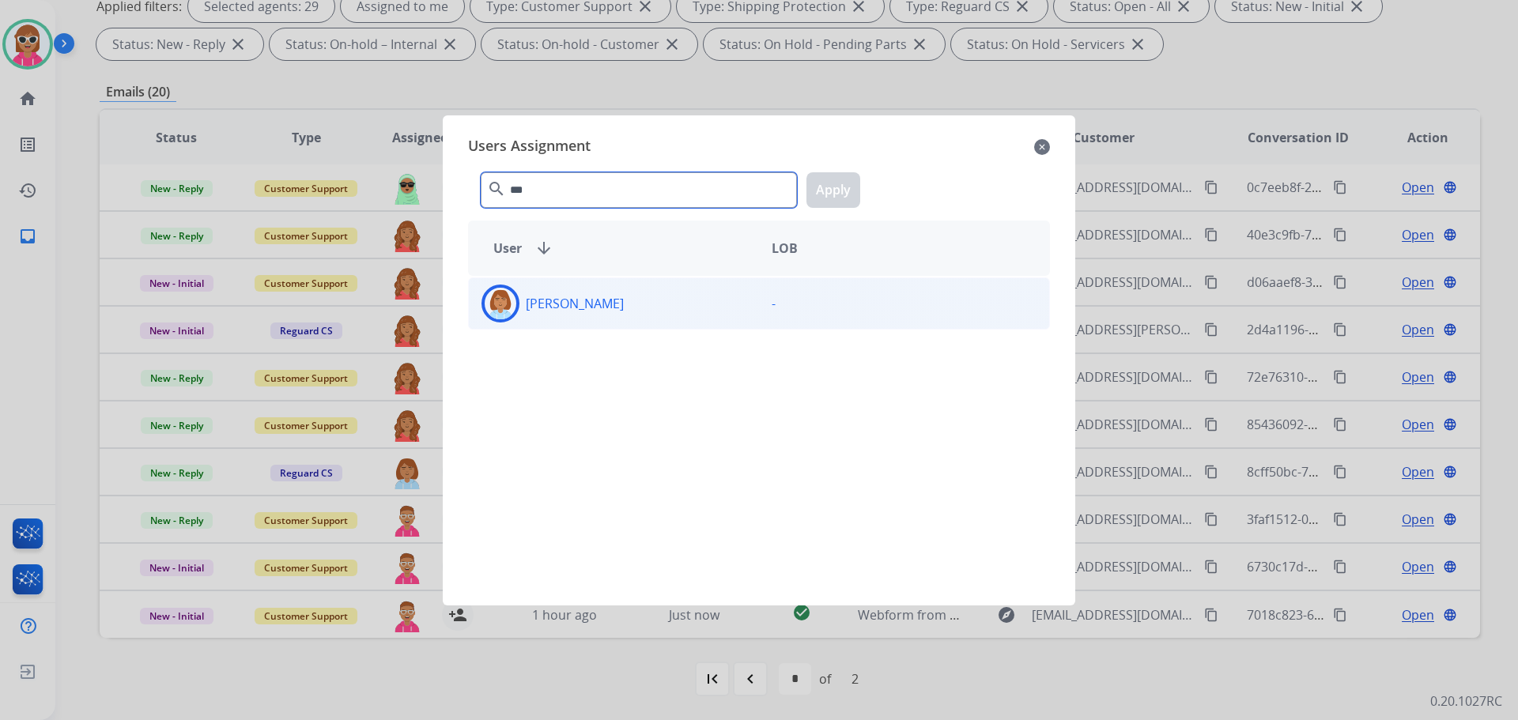
type input "***"
click at [585, 327] on div "Jaquayla Thompson -" at bounding box center [759, 304] width 582 height 52
click at [836, 169] on div "*** search Apply" at bounding box center [759, 187] width 582 height 55
click at [815, 217] on div "Users Assignment close *** search Apply User arrow_downward LOB Jaquayla Thomps…" at bounding box center [759, 360] width 607 height 465
click at [835, 191] on button "Apply" at bounding box center [834, 190] width 54 height 36
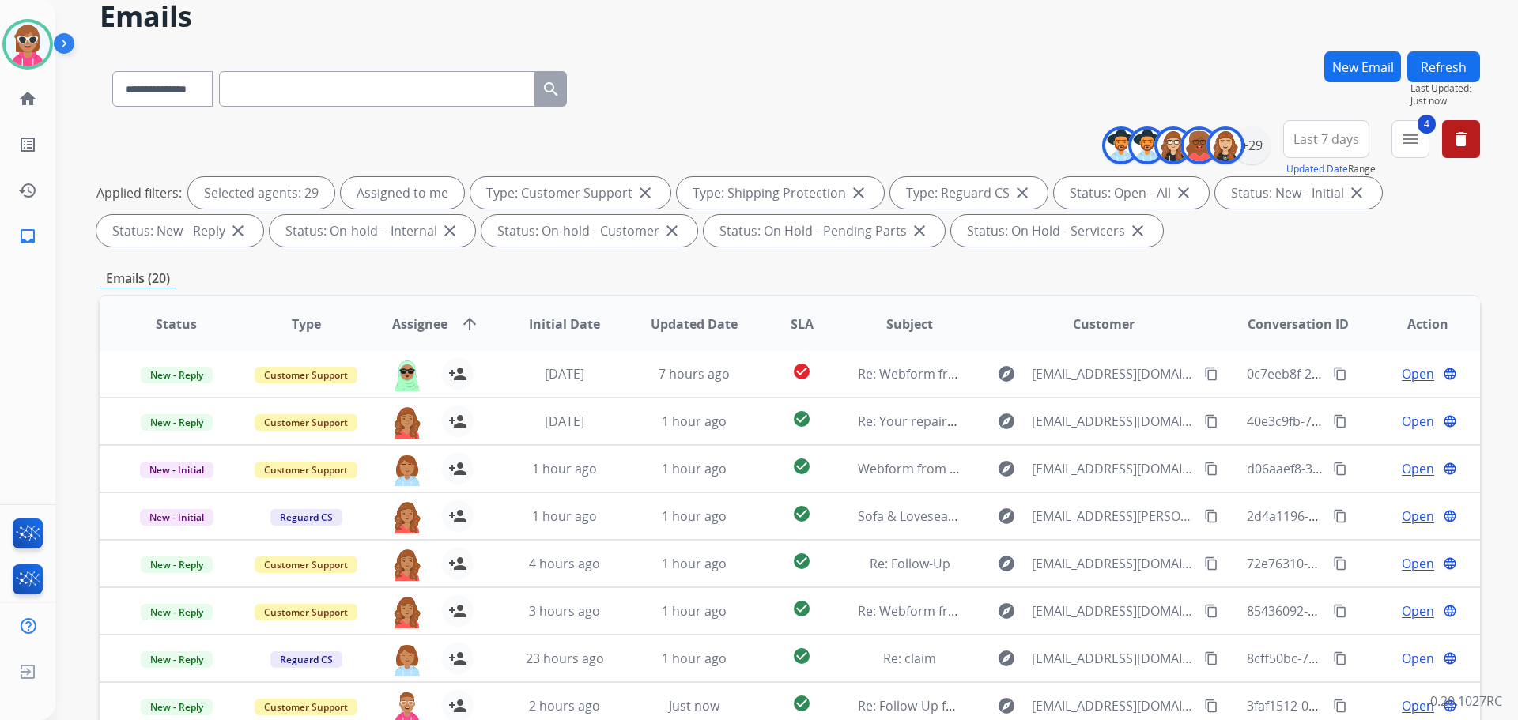
scroll to position [0, 0]
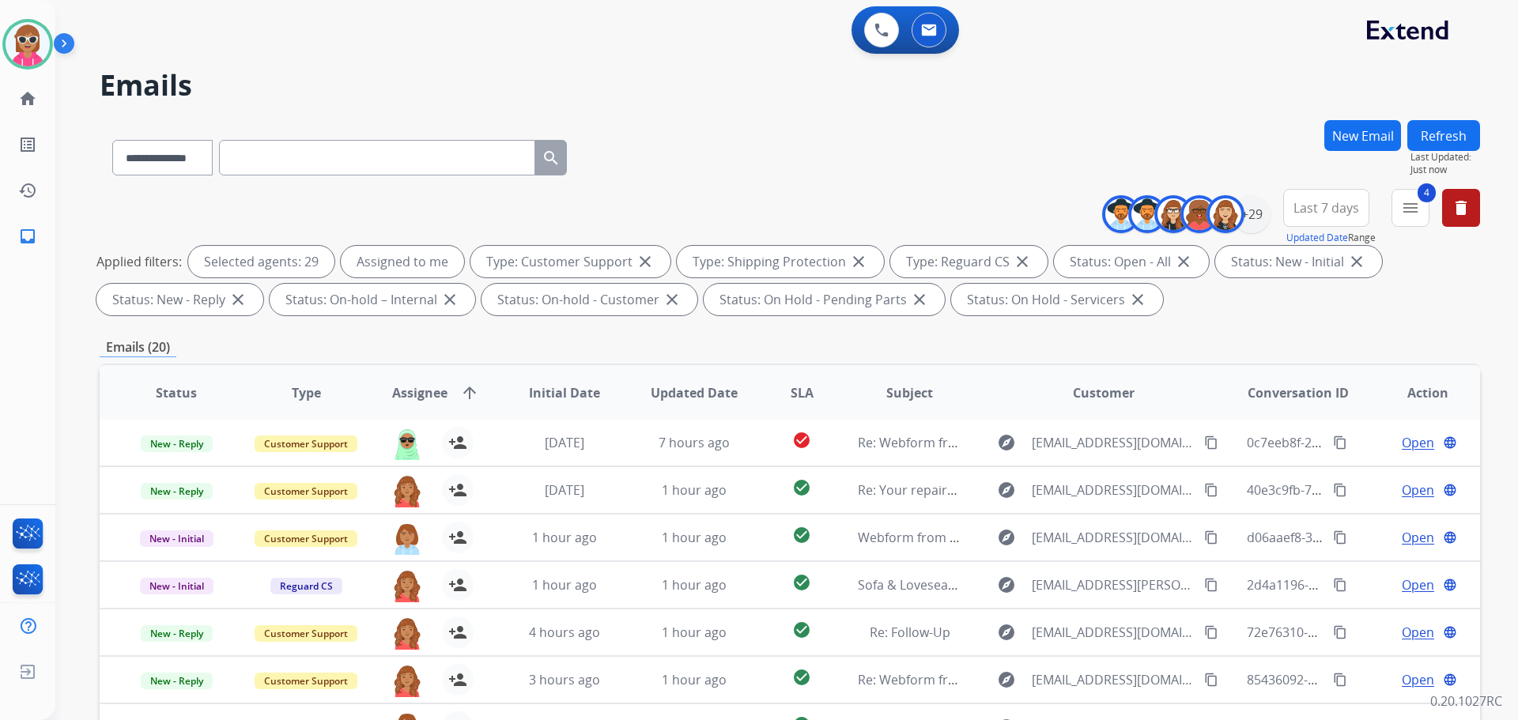
click at [1451, 136] on button "Refresh" at bounding box center [1444, 135] width 73 height 31
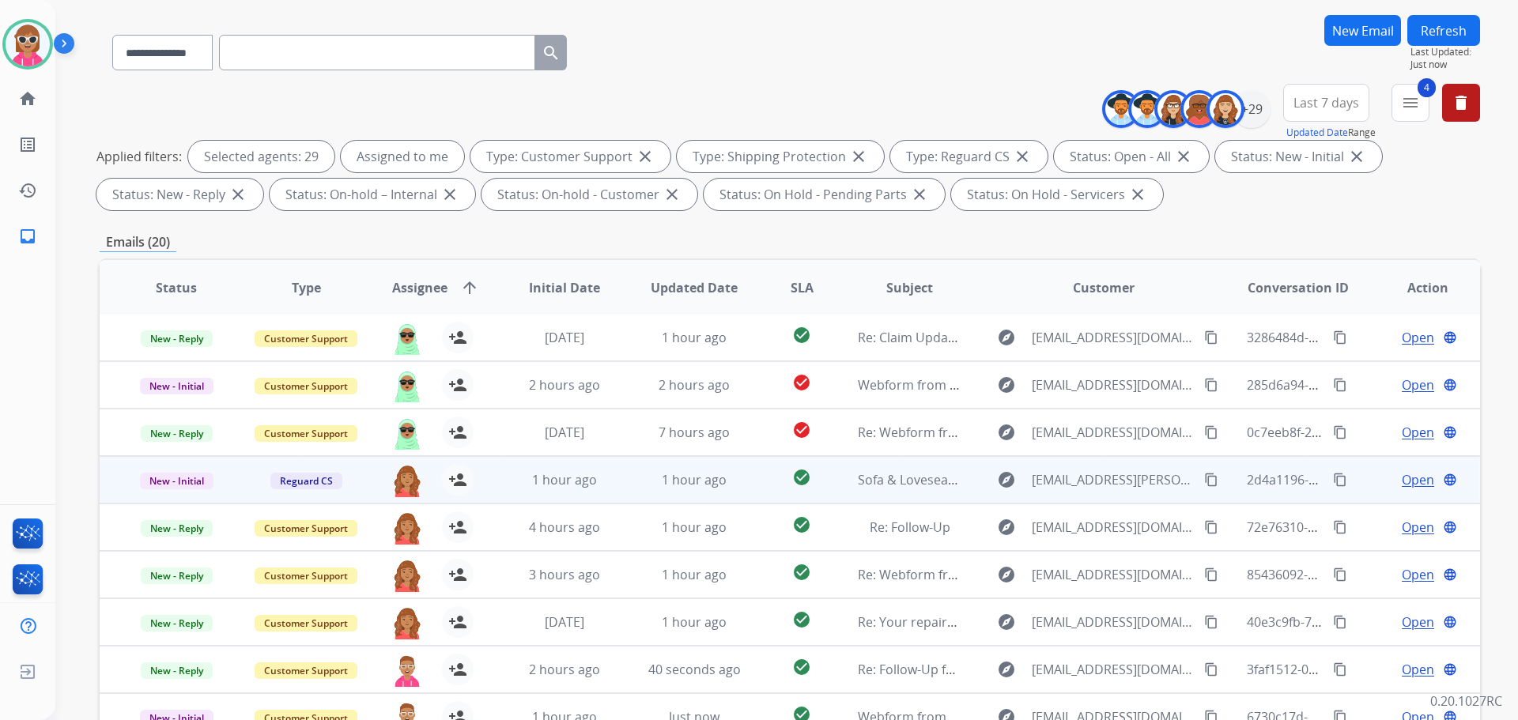
scroll to position [255, 0]
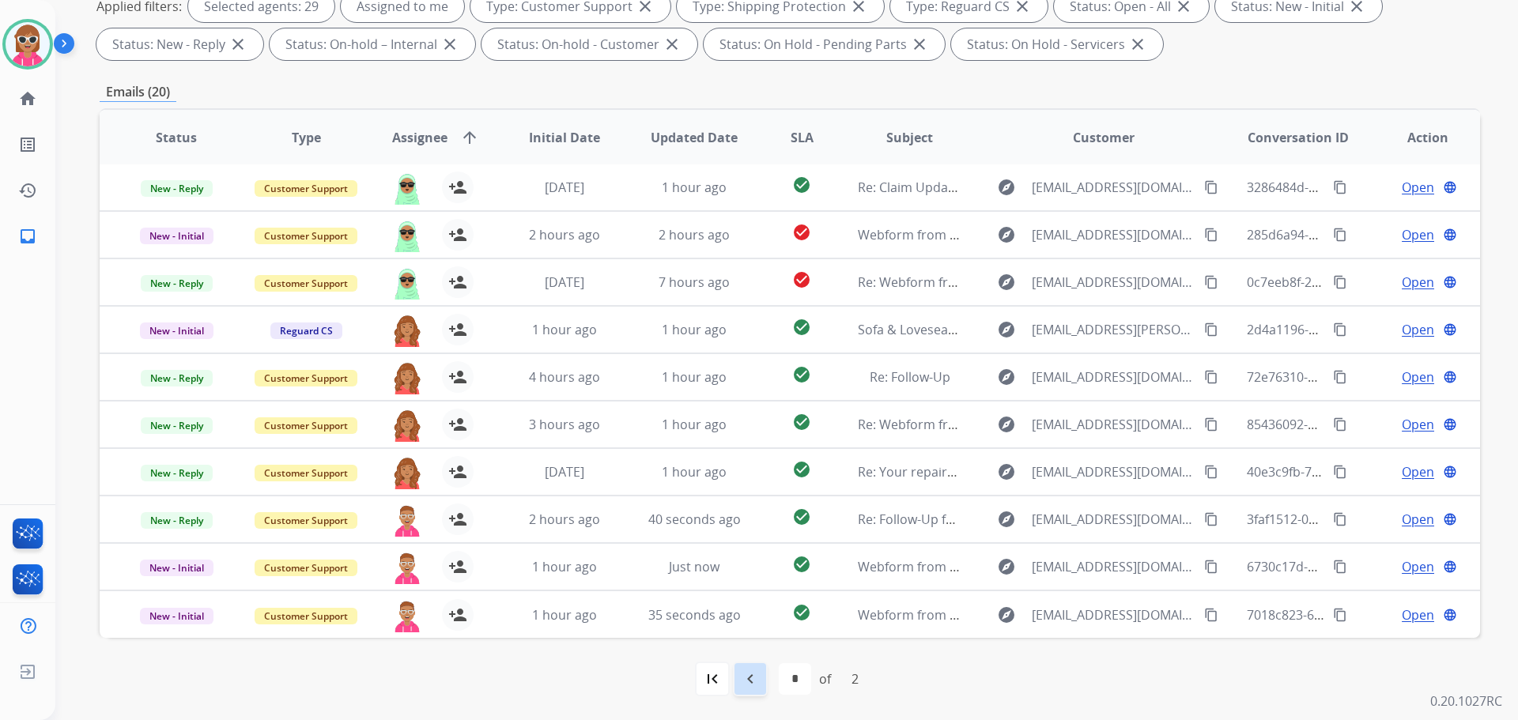
drag, startPoint x: 749, startPoint y: 683, endPoint x: 723, endPoint y: 665, distance: 31.8
click at [747, 683] on mat-icon "navigate_before" at bounding box center [750, 679] width 19 height 19
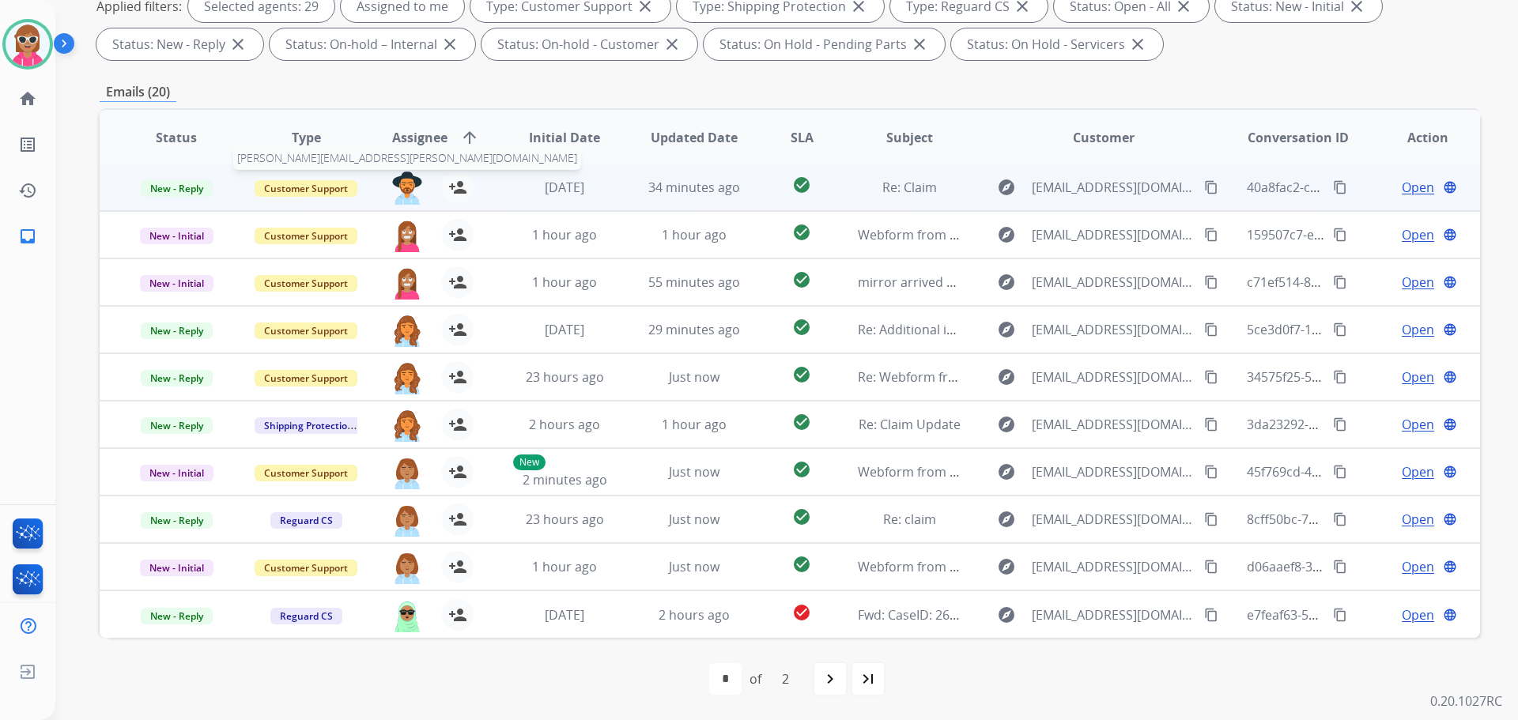
click at [400, 183] on img at bounding box center [407, 188] width 32 height 33
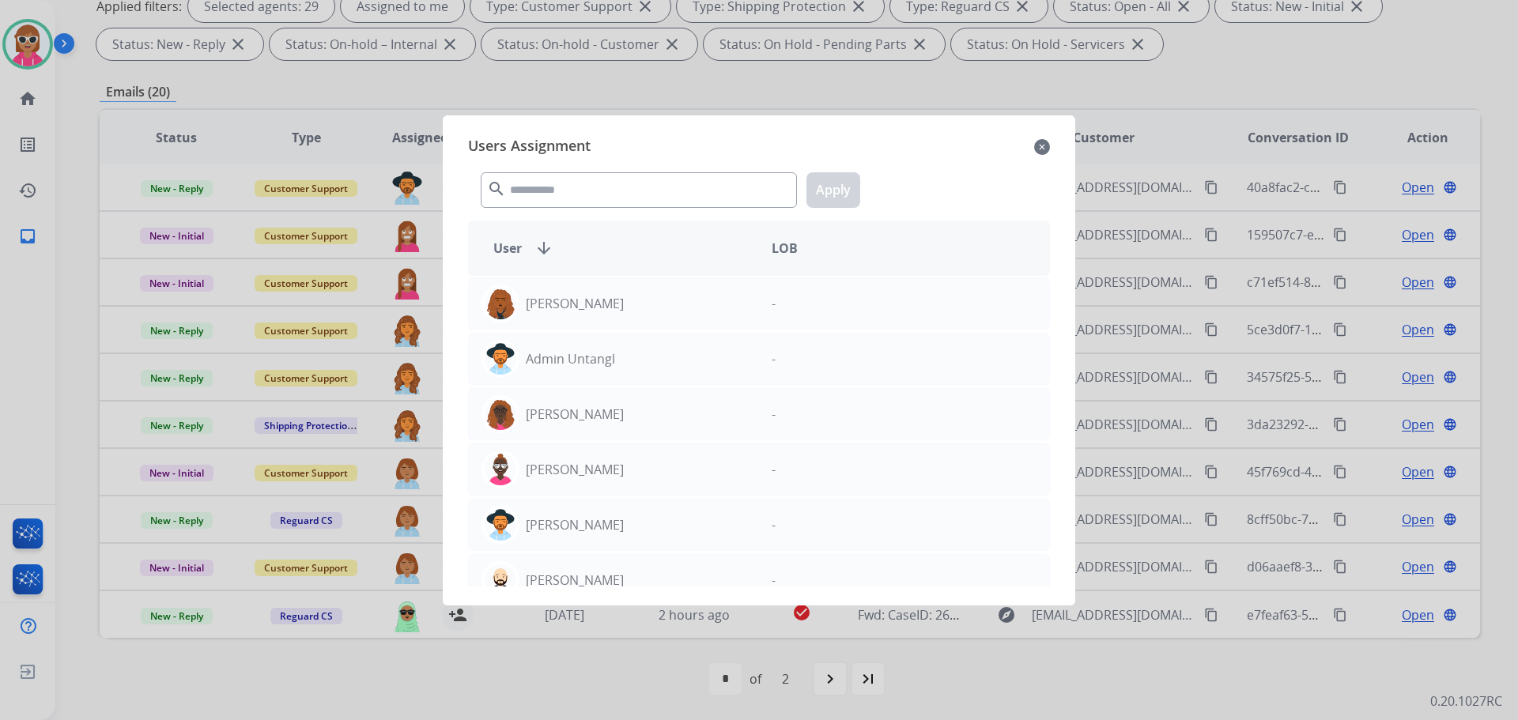
click at [1032, 149] on div "Users Assignment close" at bounding box center [759, 146] width 582 height 25
click at [1042, 151] on mat-icon "close" at bounding box center [1042, 147] width 16 height 19
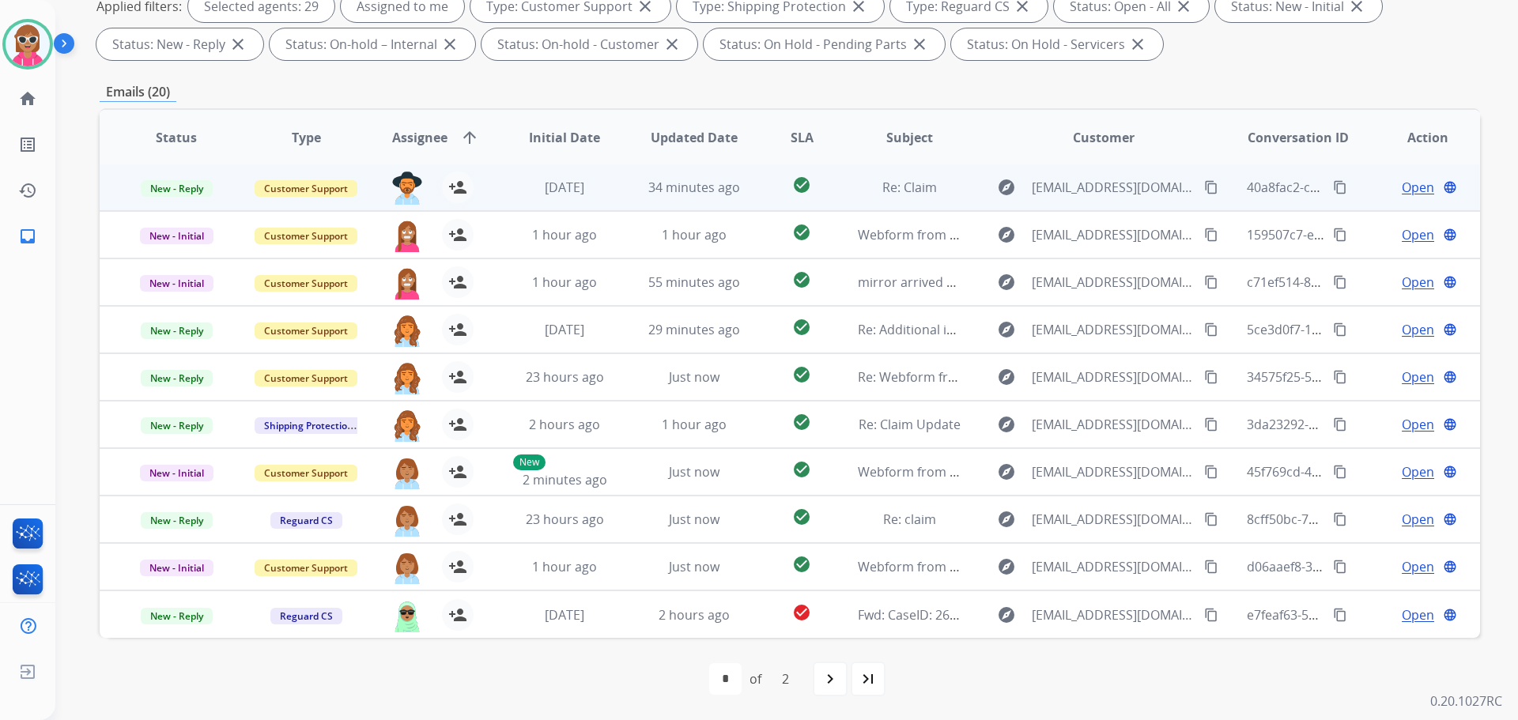
click at [1010, 202] on td "explore elinkiyokocampbell@gmail.com content_copy" at bounding box center [1091, 187] width 259 height 47
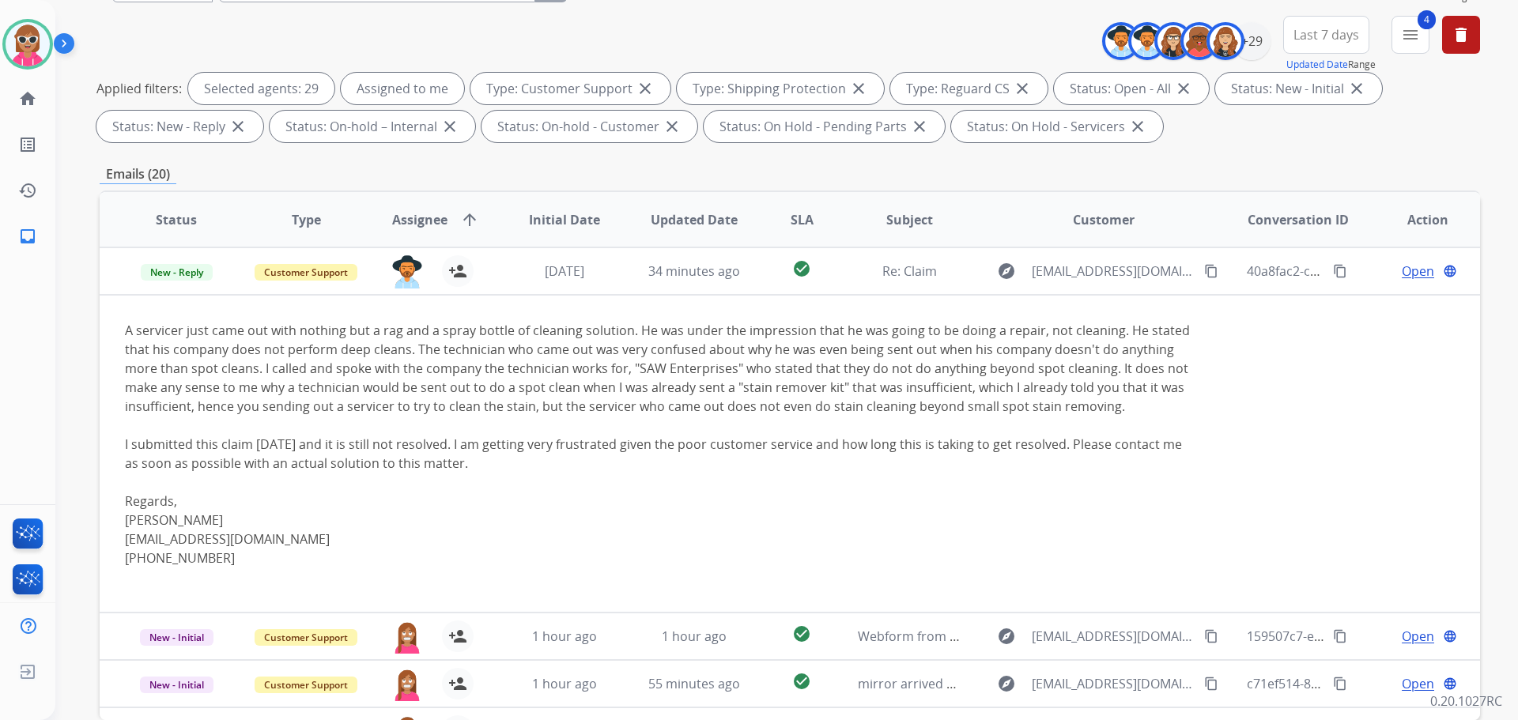
scroll to position [97, 0]
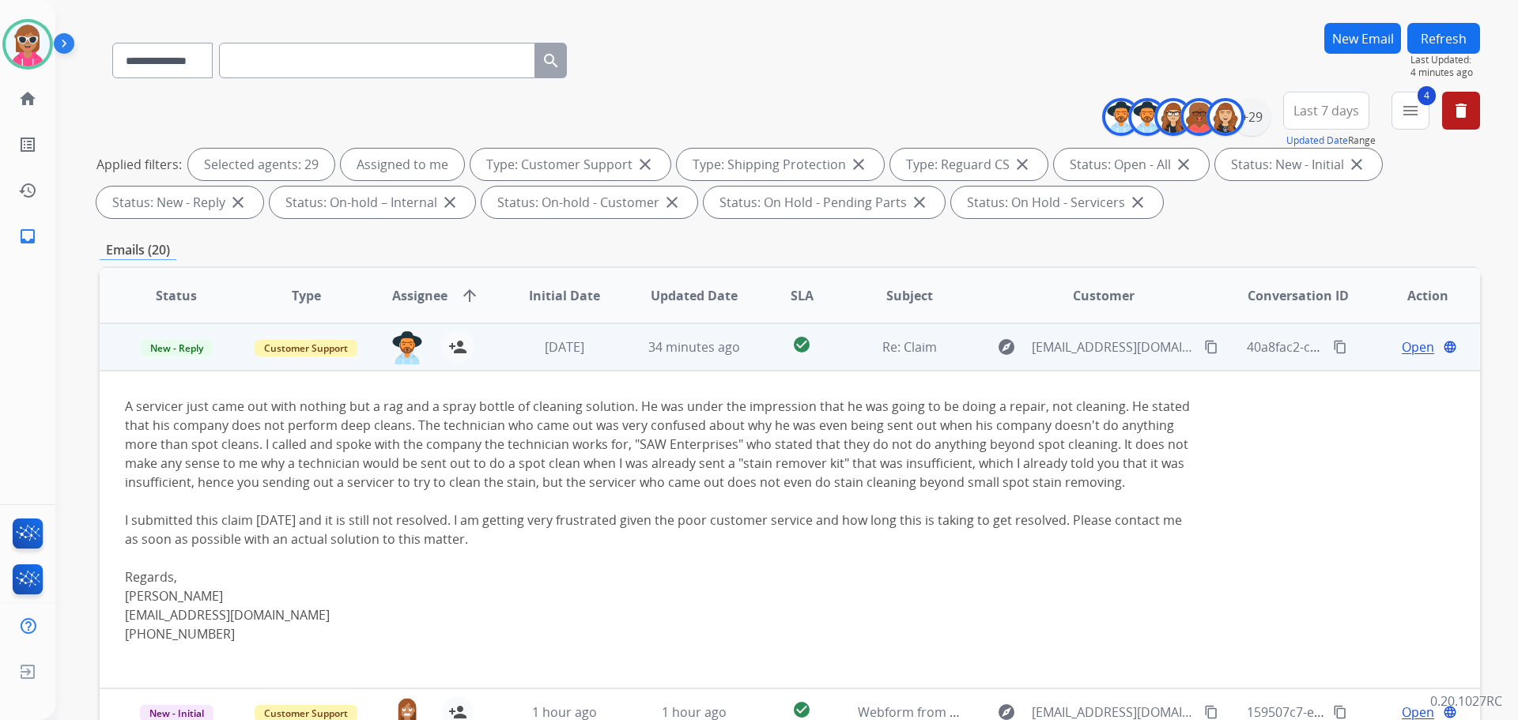
click at [763, 367] on tbody "New - Reply Customer Support alexis.martinez@eccogroupusa.com person_add Assign…" at bounding box center [790, 505] width 1381 height 365
click at [769, 361] on td "check_circle" at bounding box center [790, 346] width 86 height 47
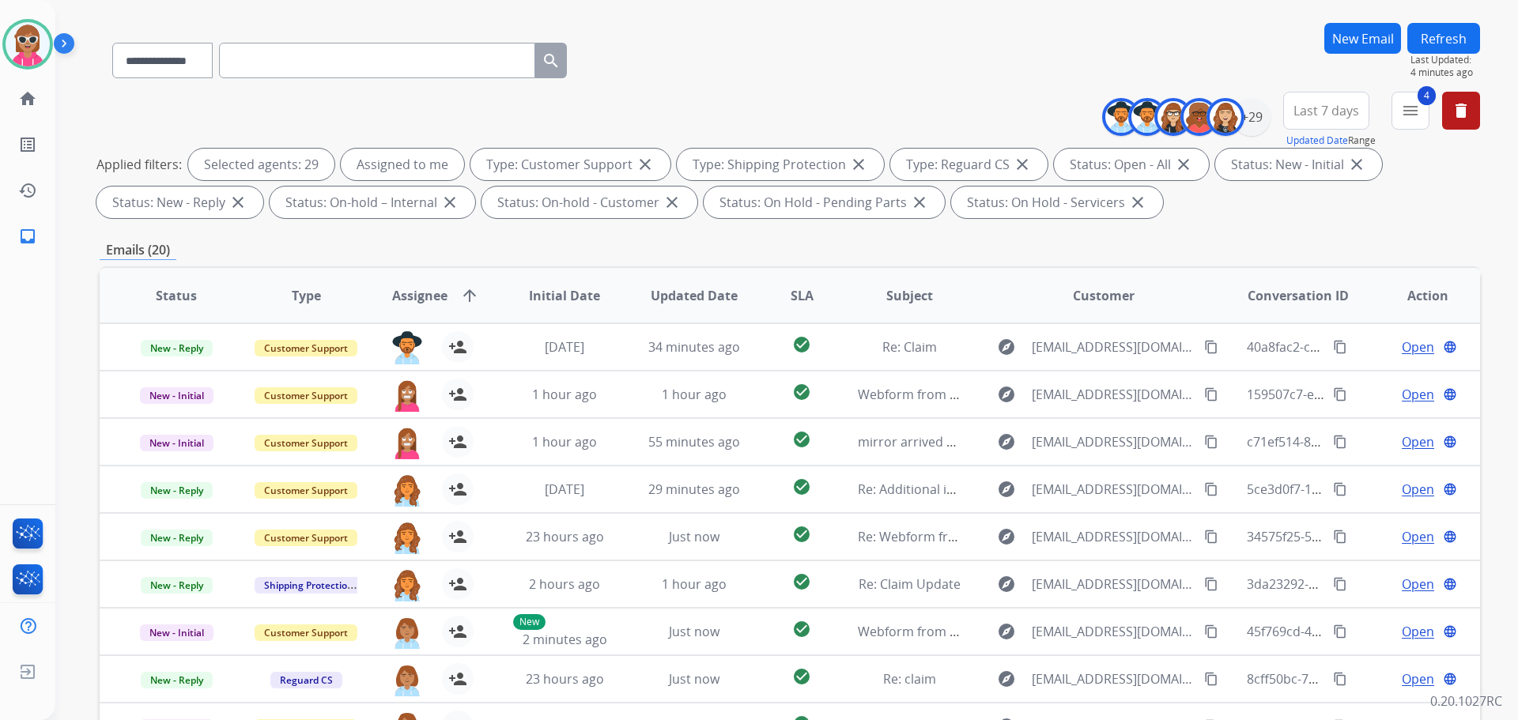
click at [1454, 40] on button "Refresh" at bounding box center [1444, 38] width 73 height 31
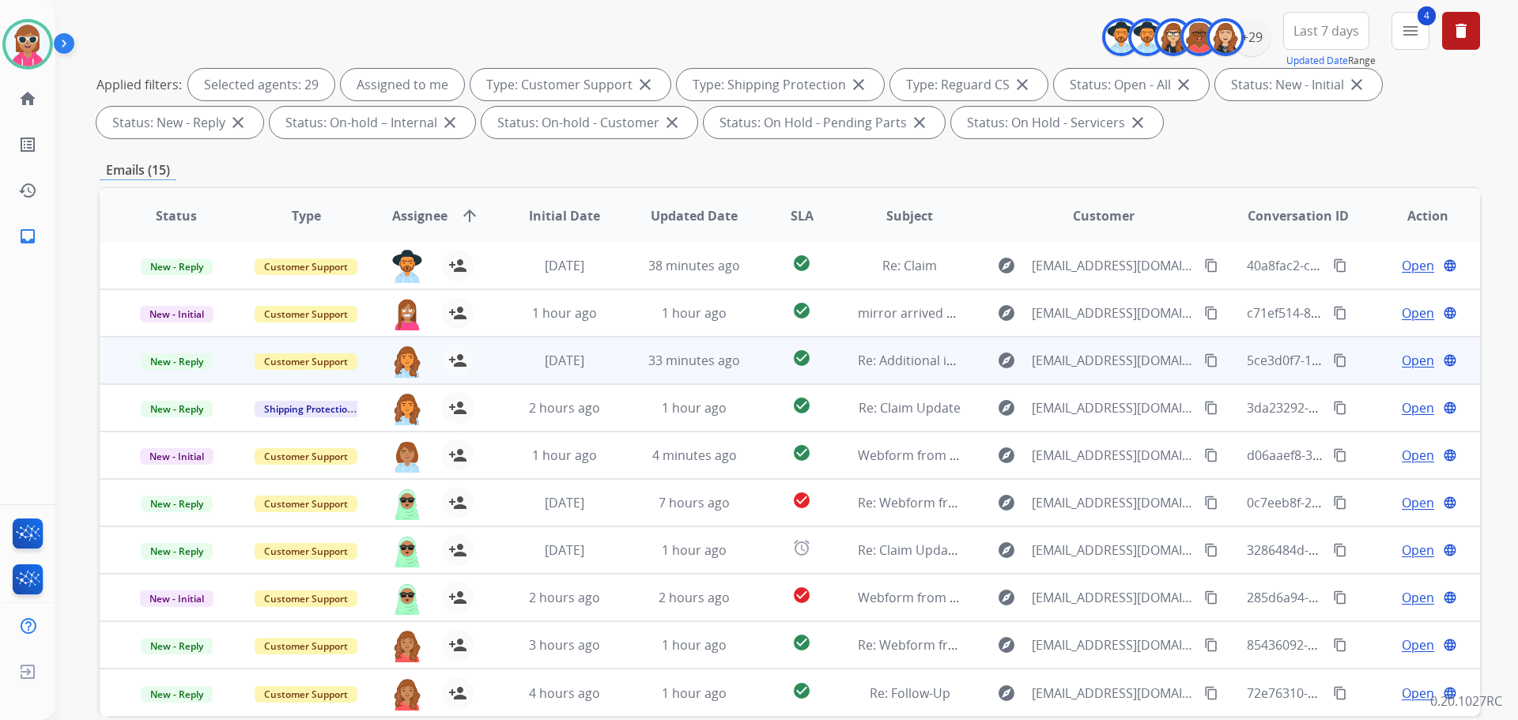
scroll to position [255, 0]
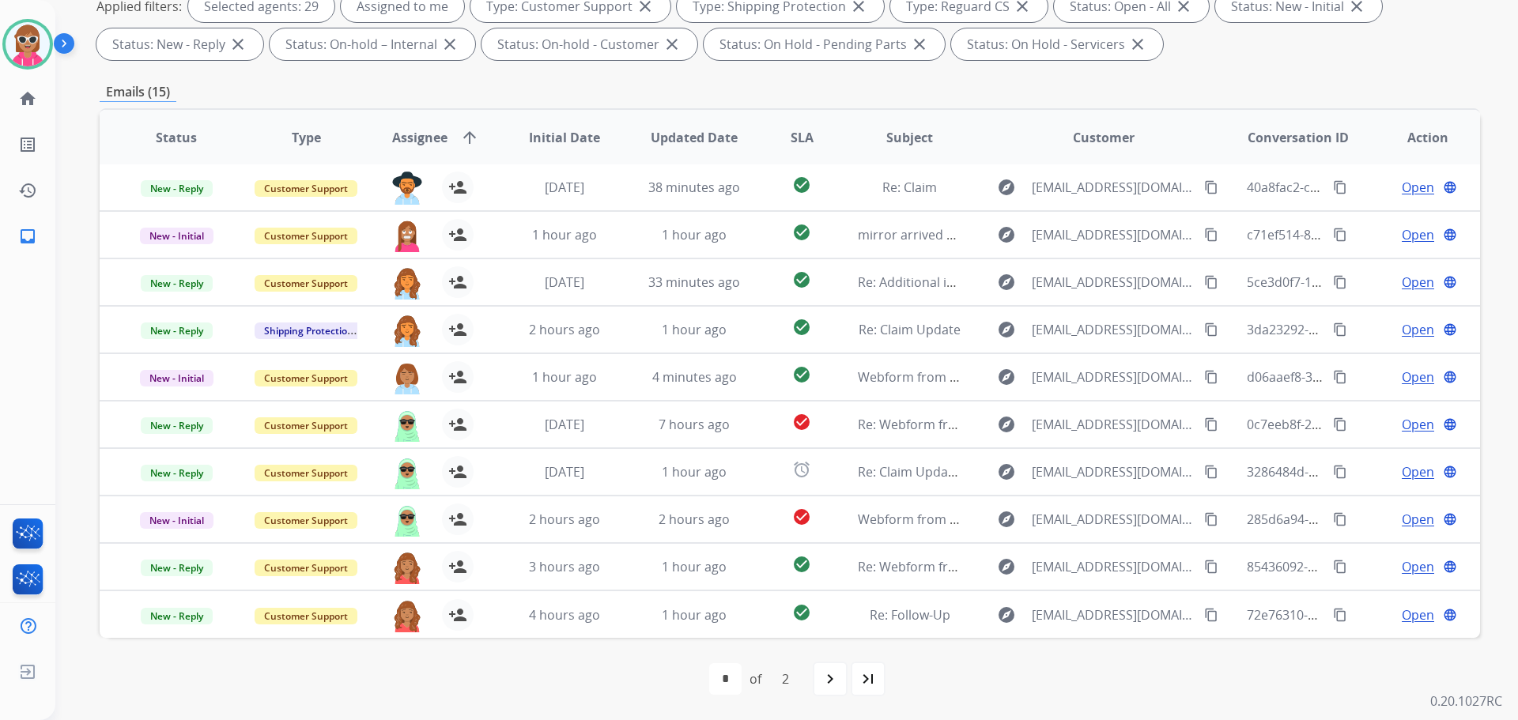
click at [724, 90] on div "Emails (15)" at bounding box center [790, 92] width 1381 height 20
click at [830, 686] on mat-icon "navigate_next" at bounding box center [830, 679] width 19 height 19
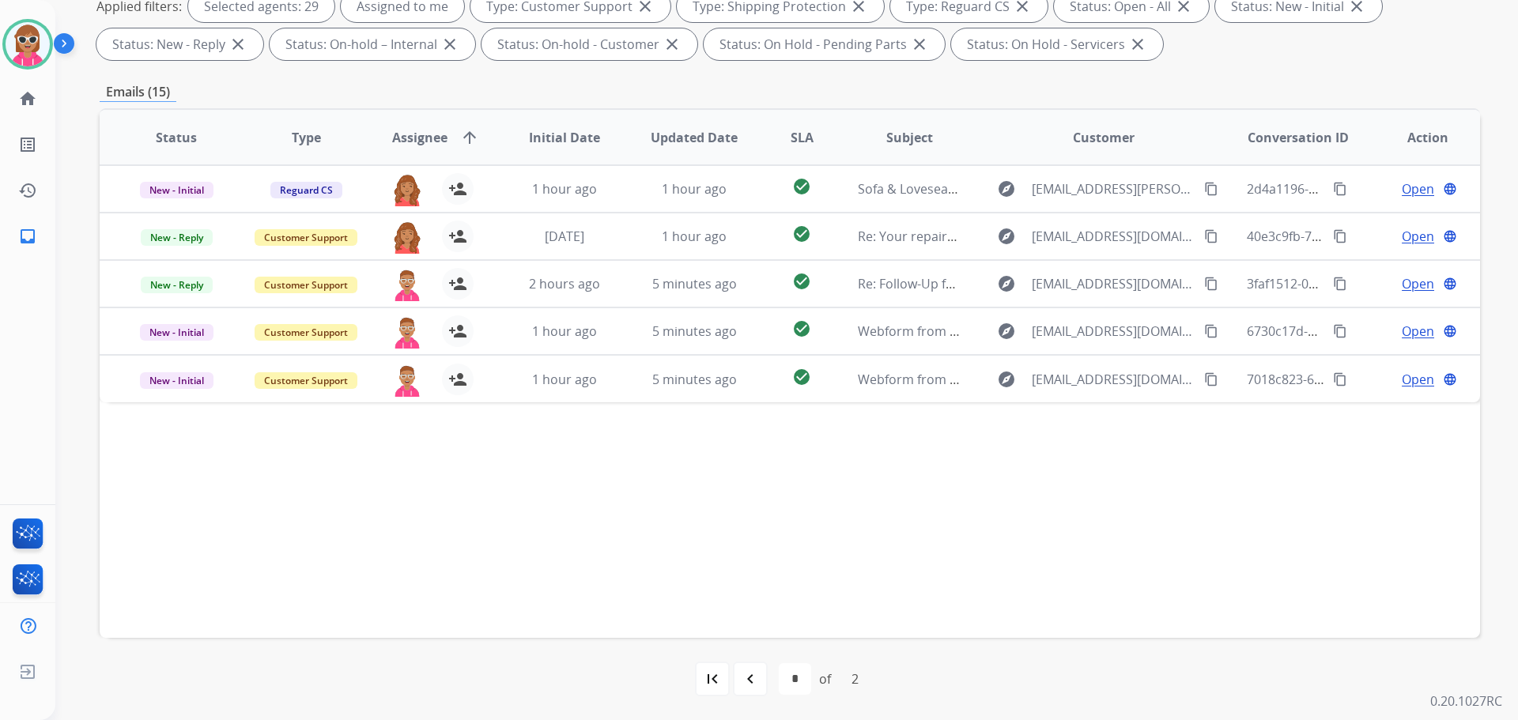
click at [741, 678] on mat-icon "navigate_before" at bounding box center [750, 679] width 19 height 19
select select "*"
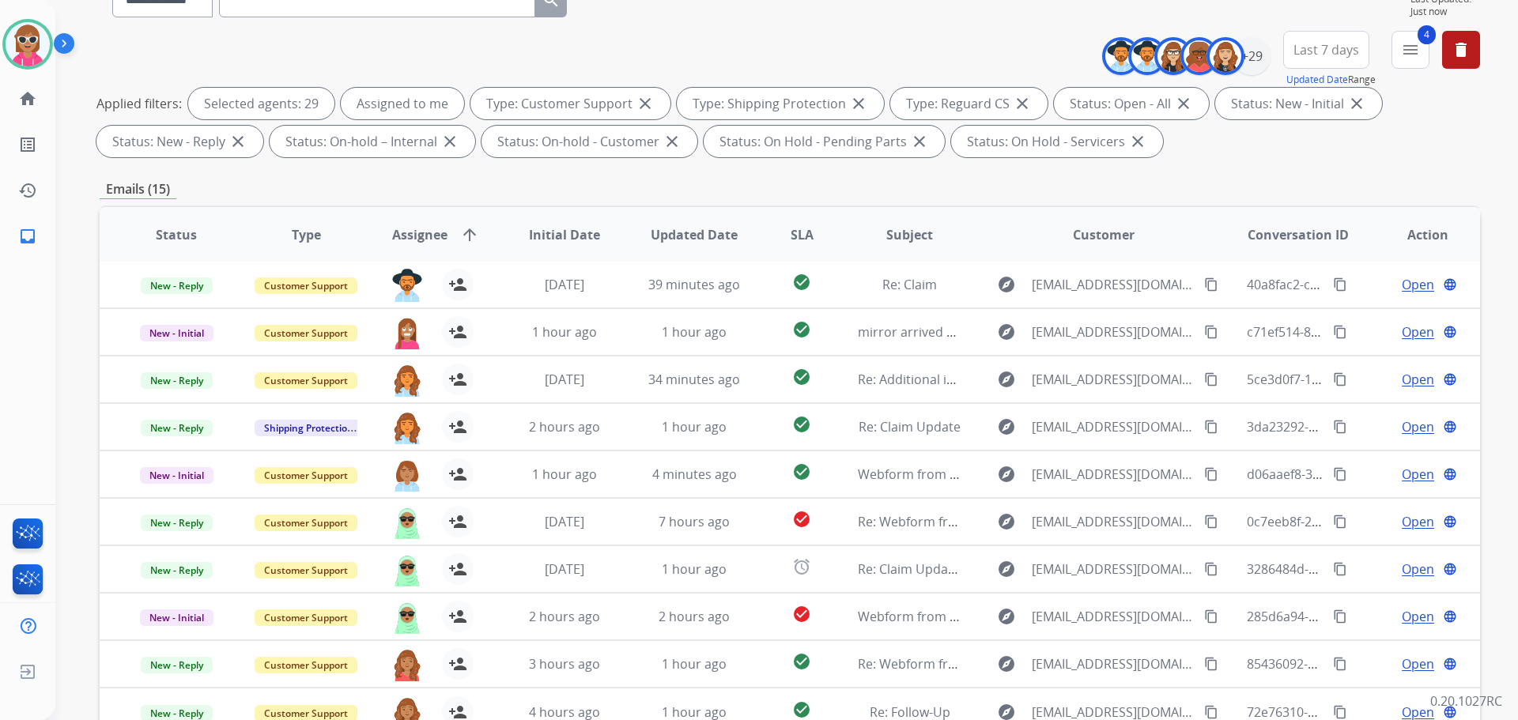
scroll to position [0, 0]
click at [604, 225] on th "Initial Date" at bounding box center [553, 234] width 130 height 55
click at [881, 34] on div "**********" at bounding box center [790, 97] width 1381 height 133
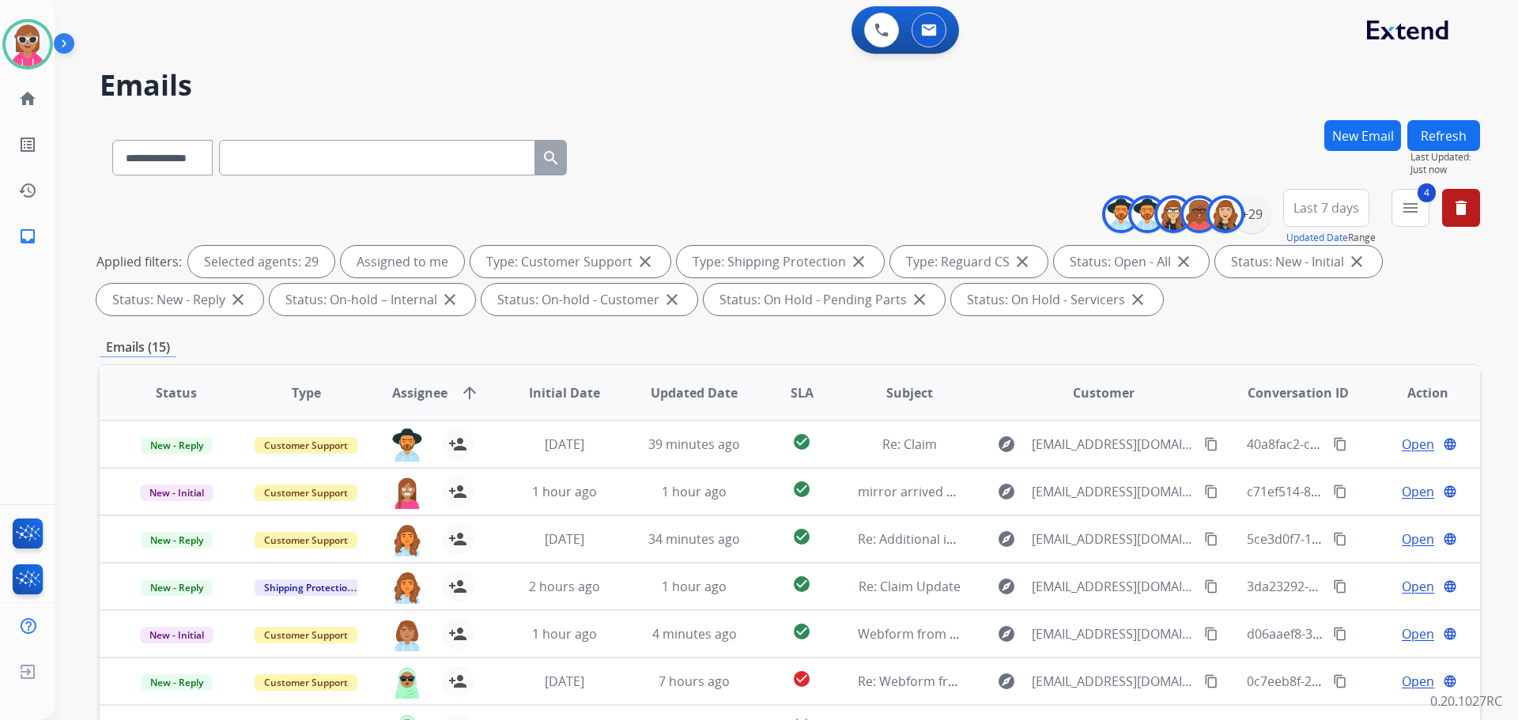
click at [1454, 141] on button "Refresh" at bounding box center [1444, 135] width 73 height 31
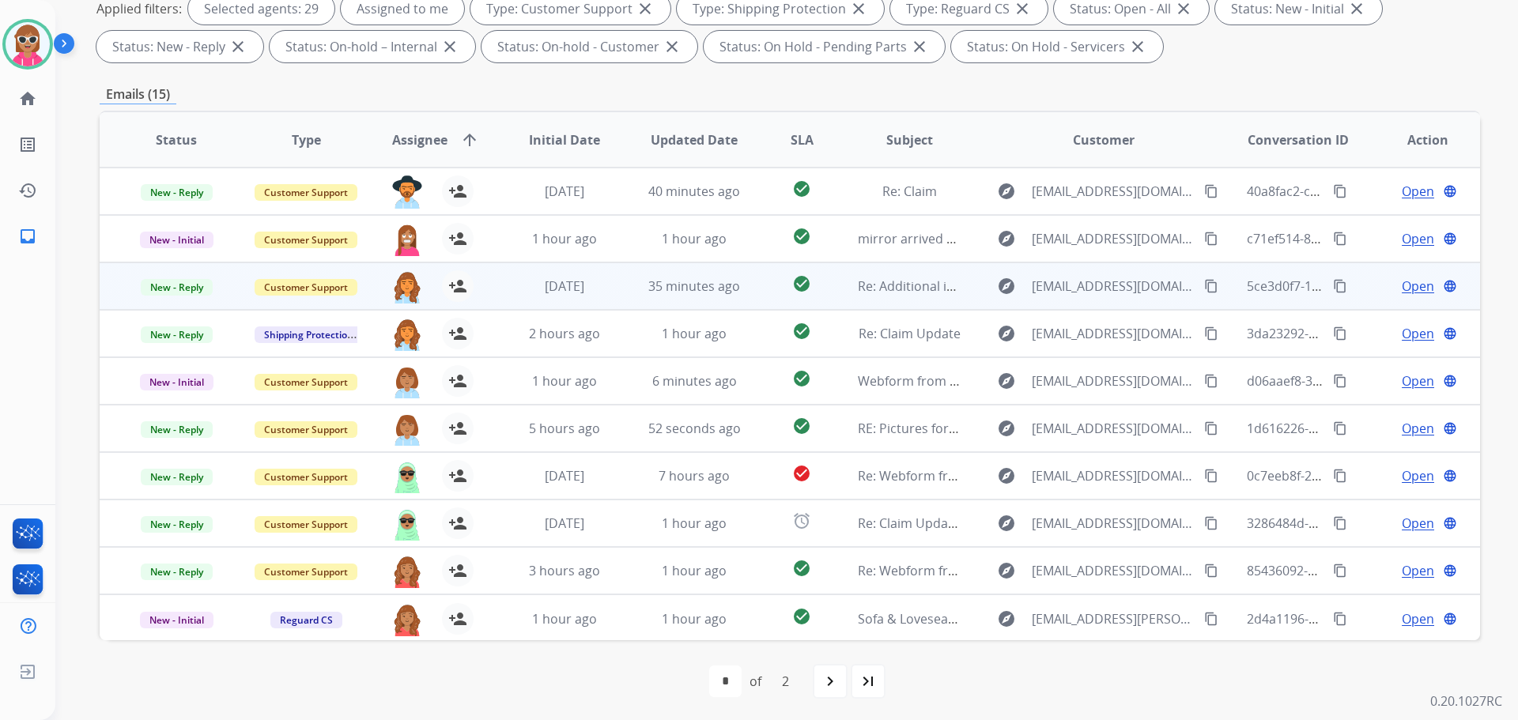
scroll to position [255, 0]
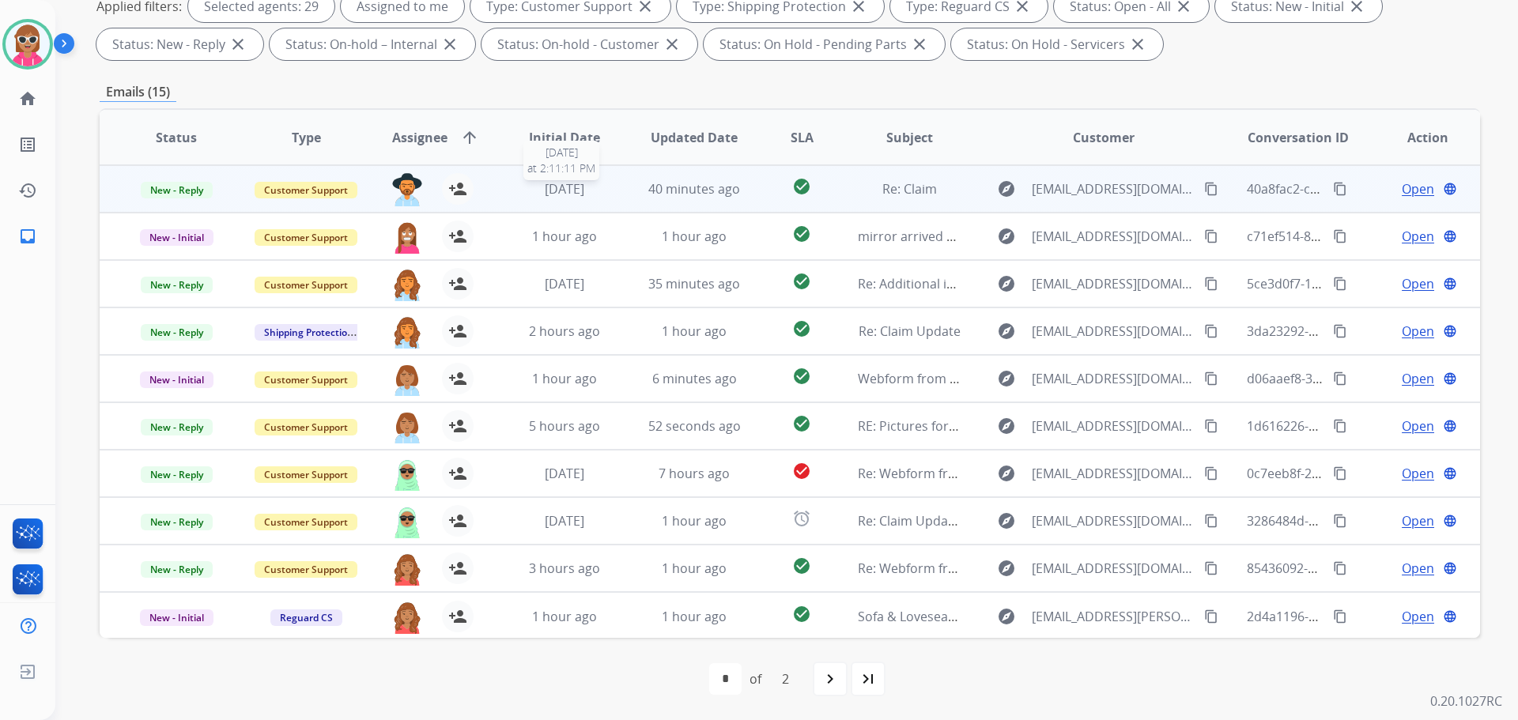
click at [524, 202] on td "1 week ago 9/19/2025 at 2:11:11 PM" at bounding box center [553, 188] width 130 height 47
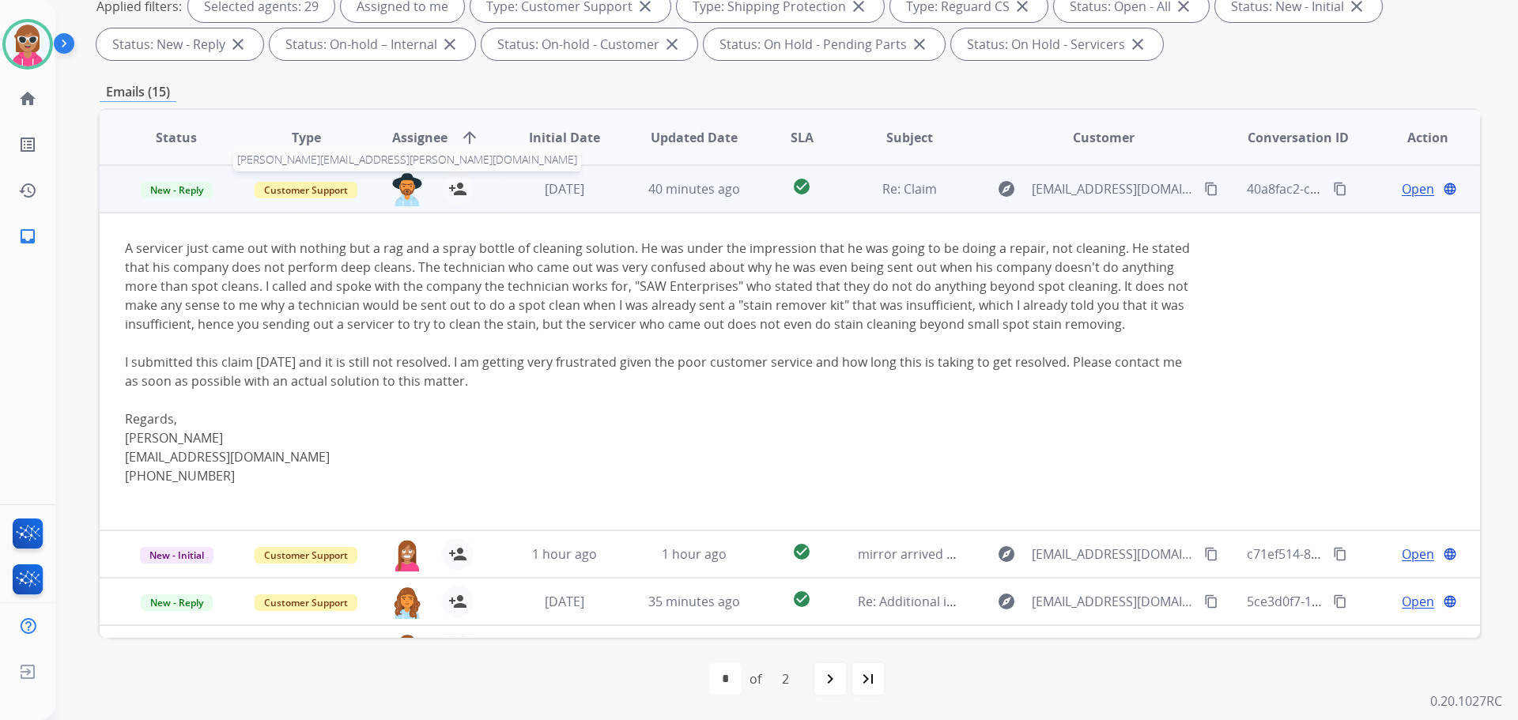
click at [404, 195] on img at bounding box center [407, 189] width 32 height 33
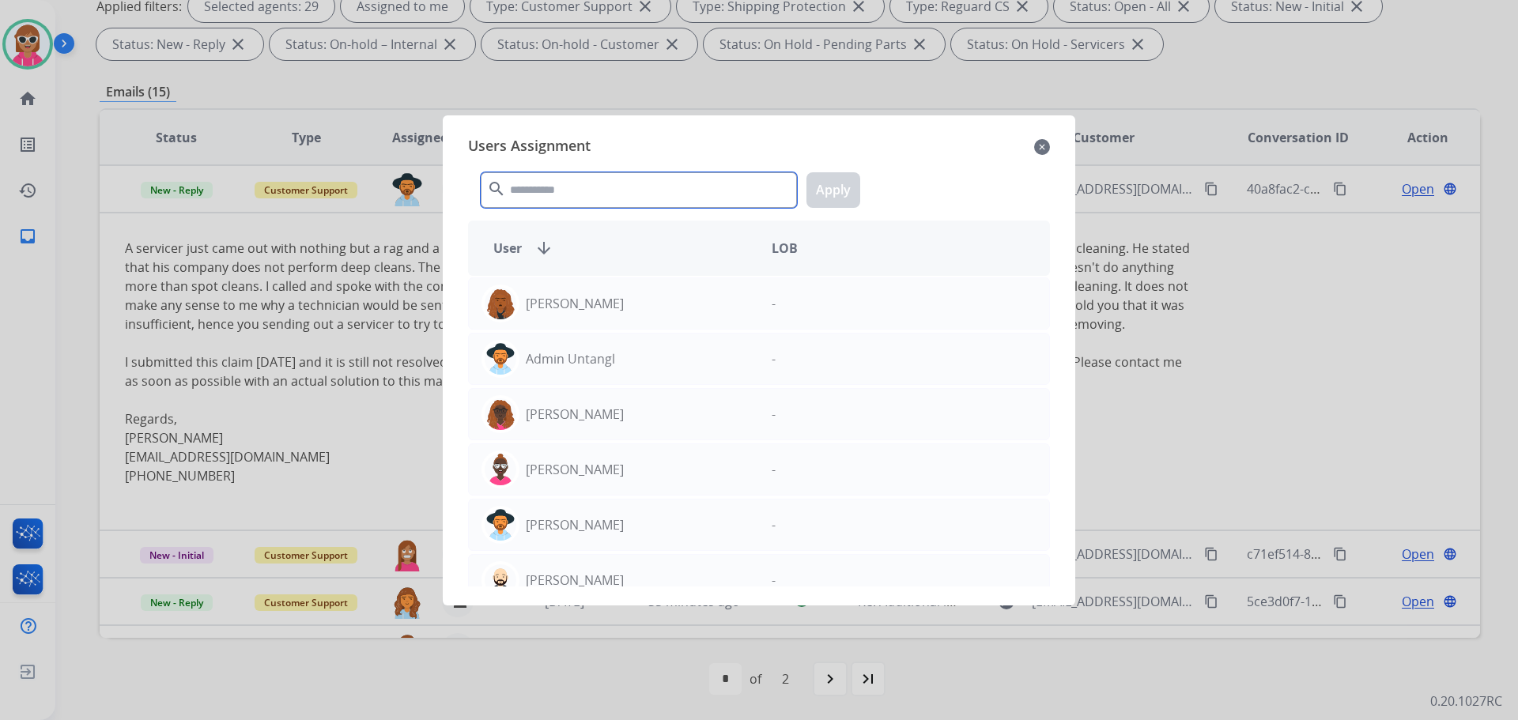
click at [600, 187] on input "text" at bounding box center [639, 190] width 316 height 36
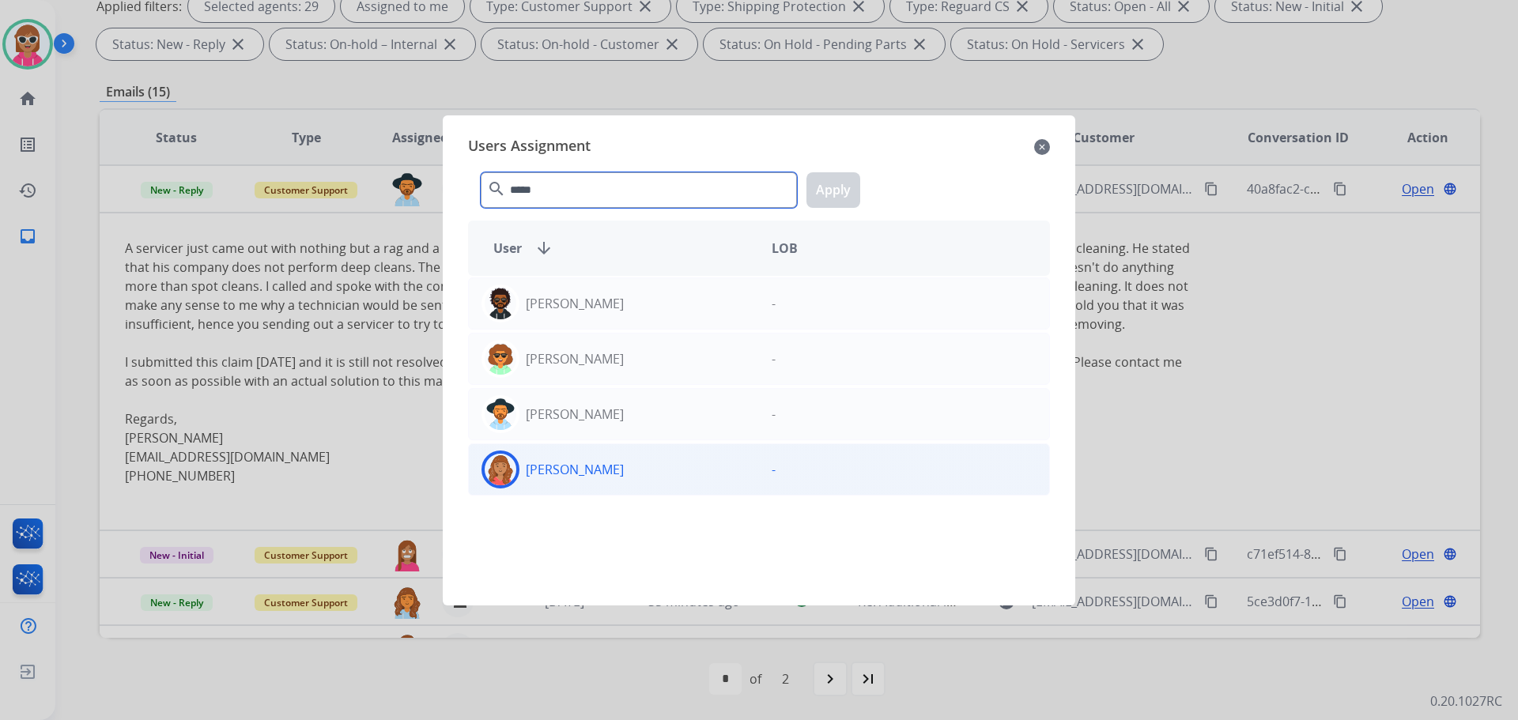
type input "*****"
click at [585, 491] on div "Roberta Jordan -" at bounding box center [759, 470] width 582 height 52
click at [817, 198] on button "Apply" at bounding box center [834, 190] width 54 height 36
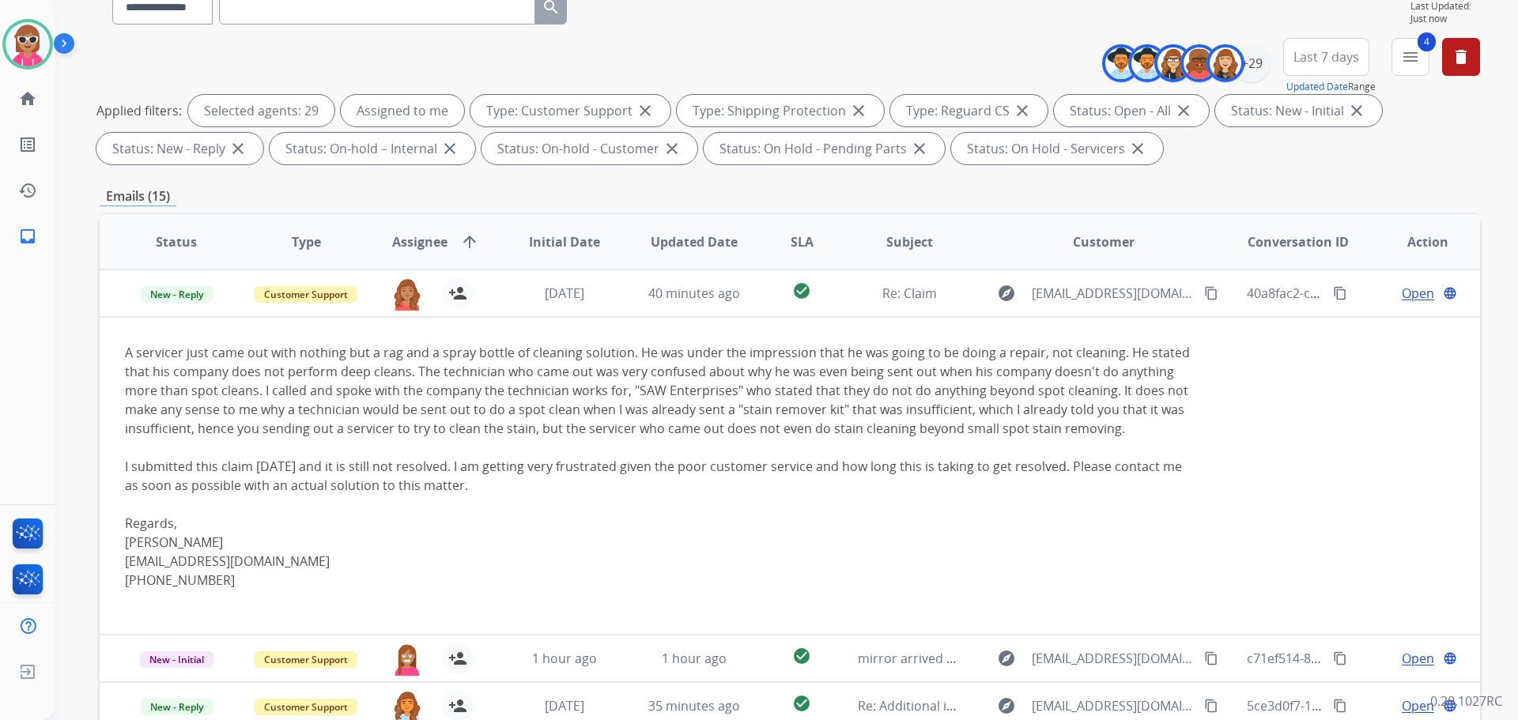
scroll to position [0, 0]
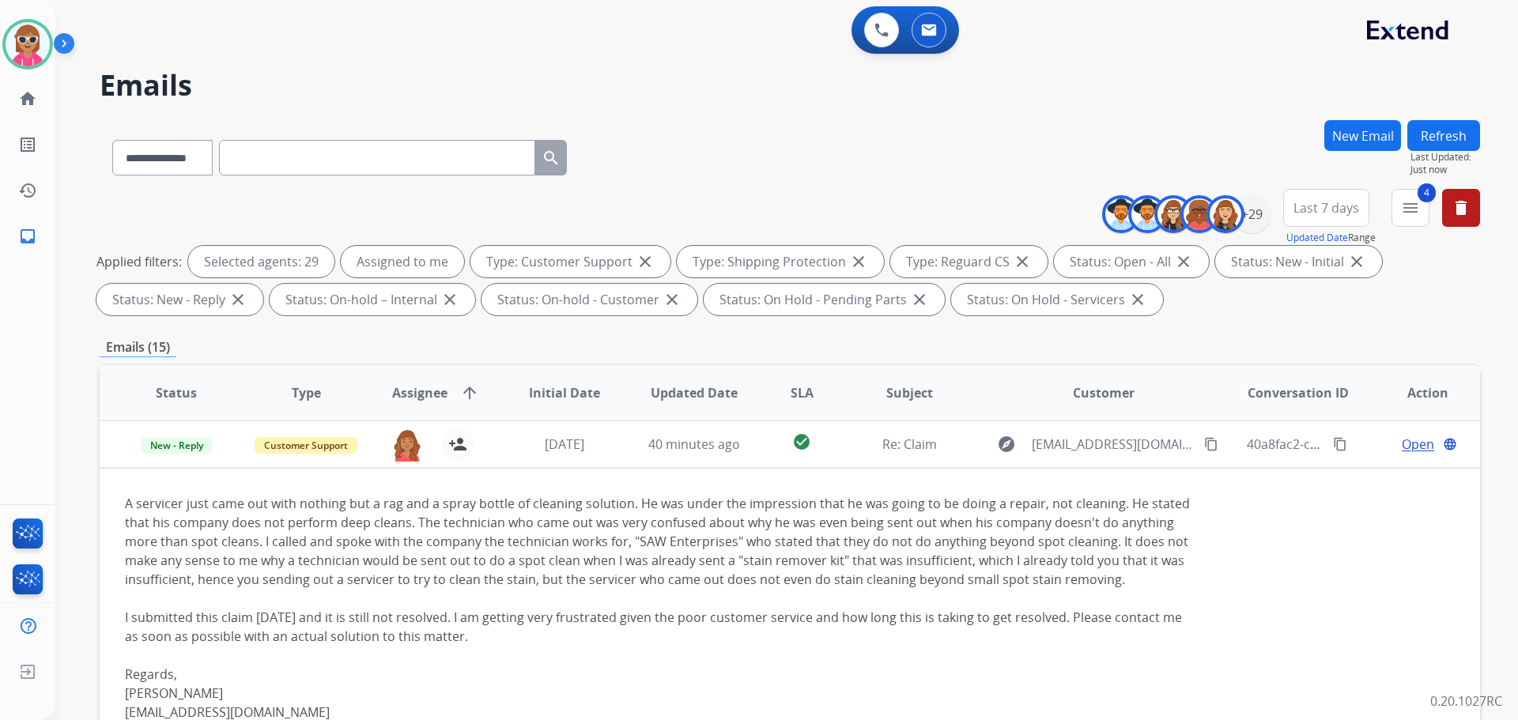
click at [1461, 138] on button "Refresh" at bounding box center [1444, 135] width 73 height 31
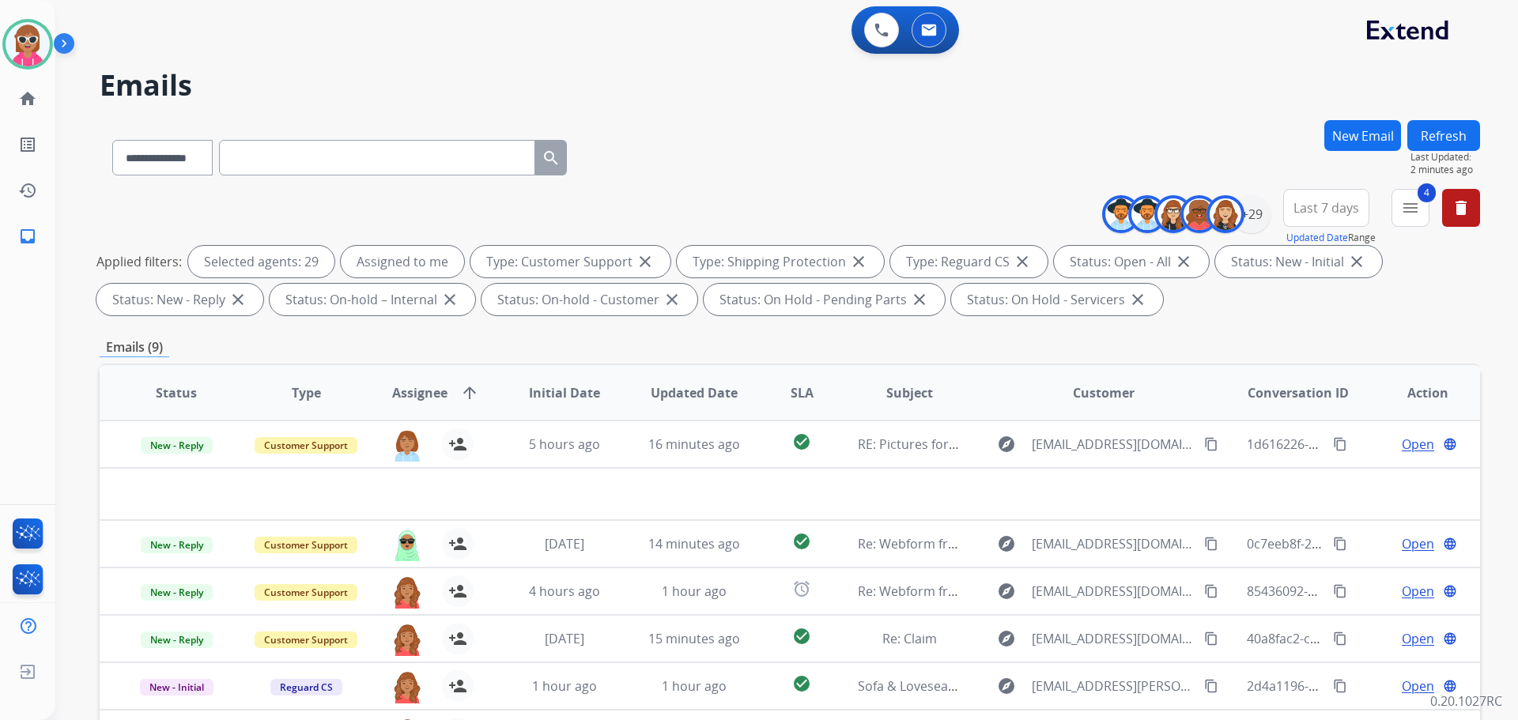
drag, startPoint x: 412, startPoint y: 138, endPoint x: 399, endPoint y: 155, distance: 21.5
click at [411, 138] on div "**********" at bounding box center [340, 154] width 480 height 55
click at [399, 157] on input "text" at bounding box center [377, 158] width 316 height 36
paste input "**********"
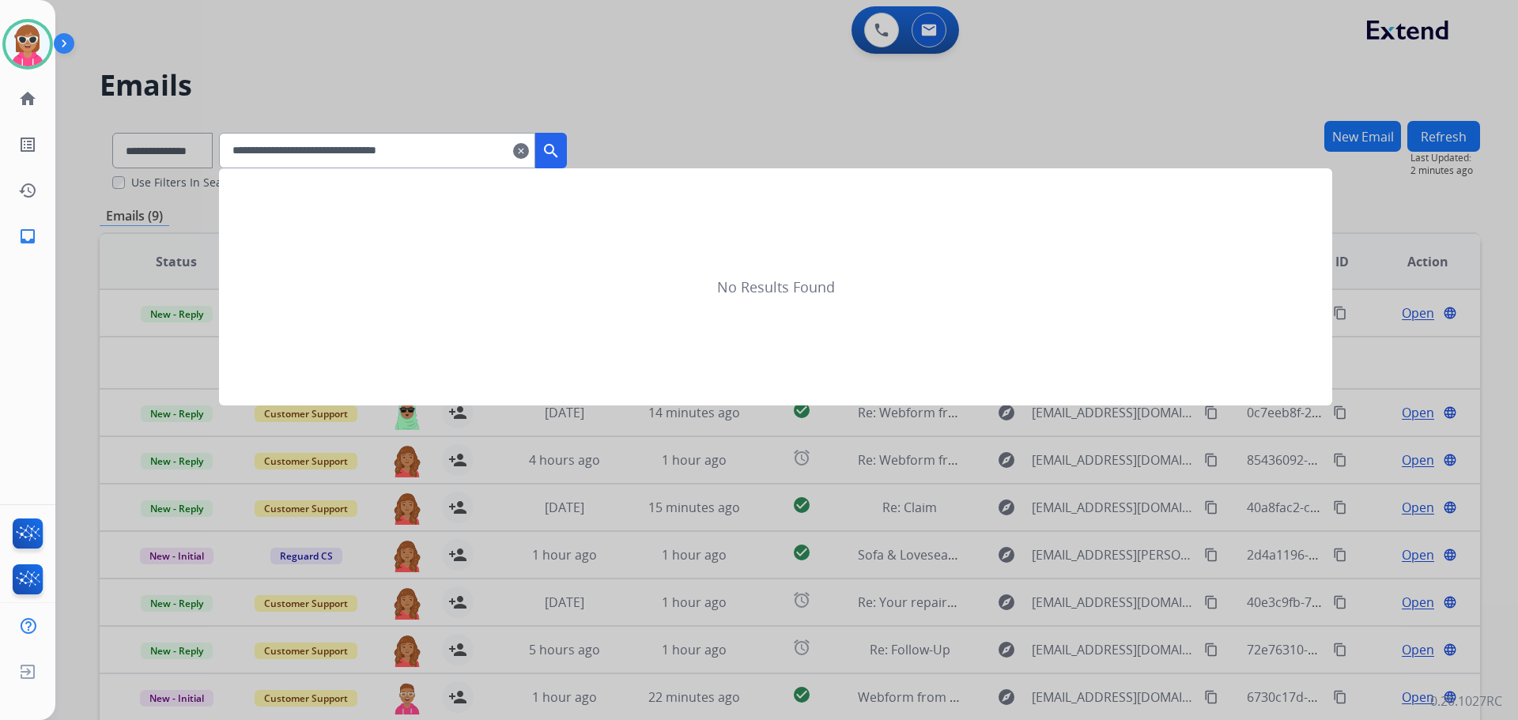
type input "**********"
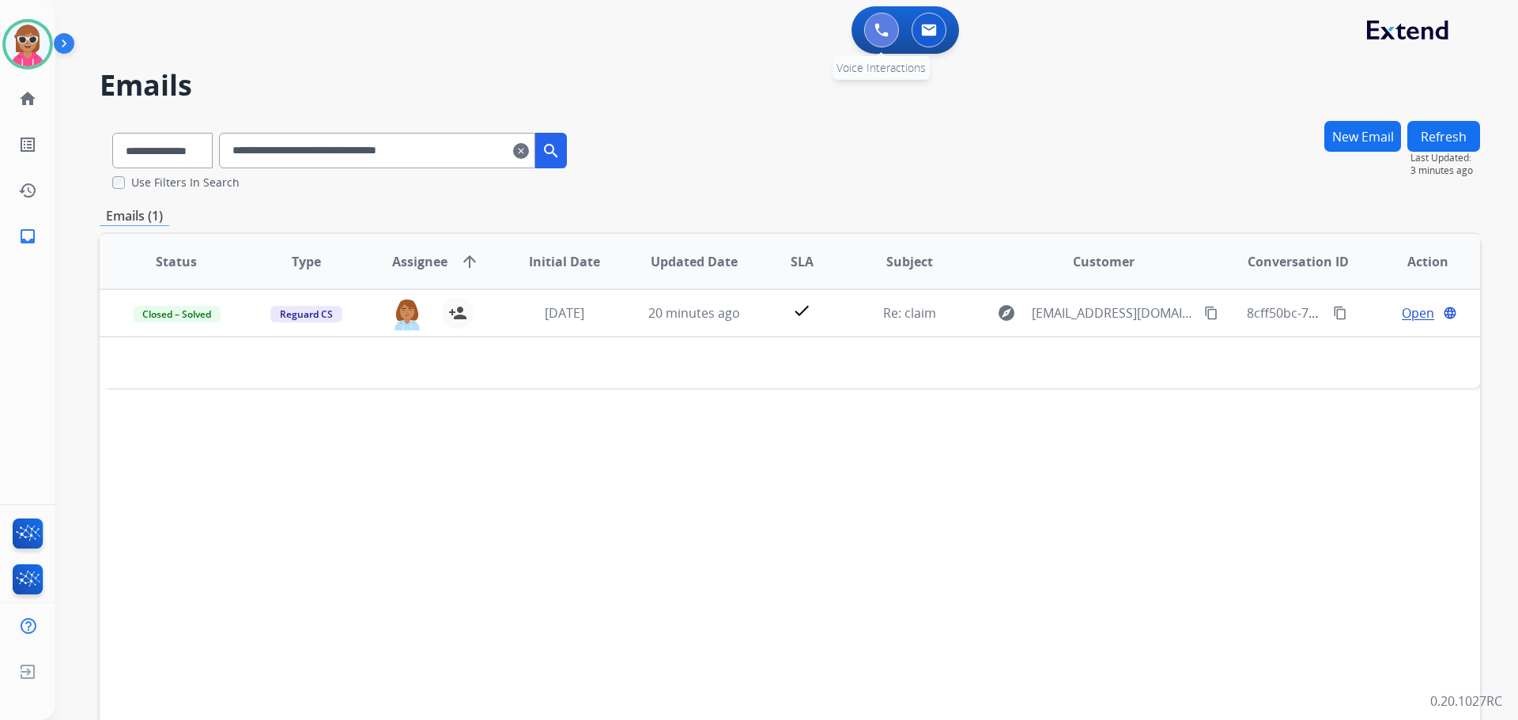
click at [871, 40] on button at bounding box center [881, 30] width 35 height 35
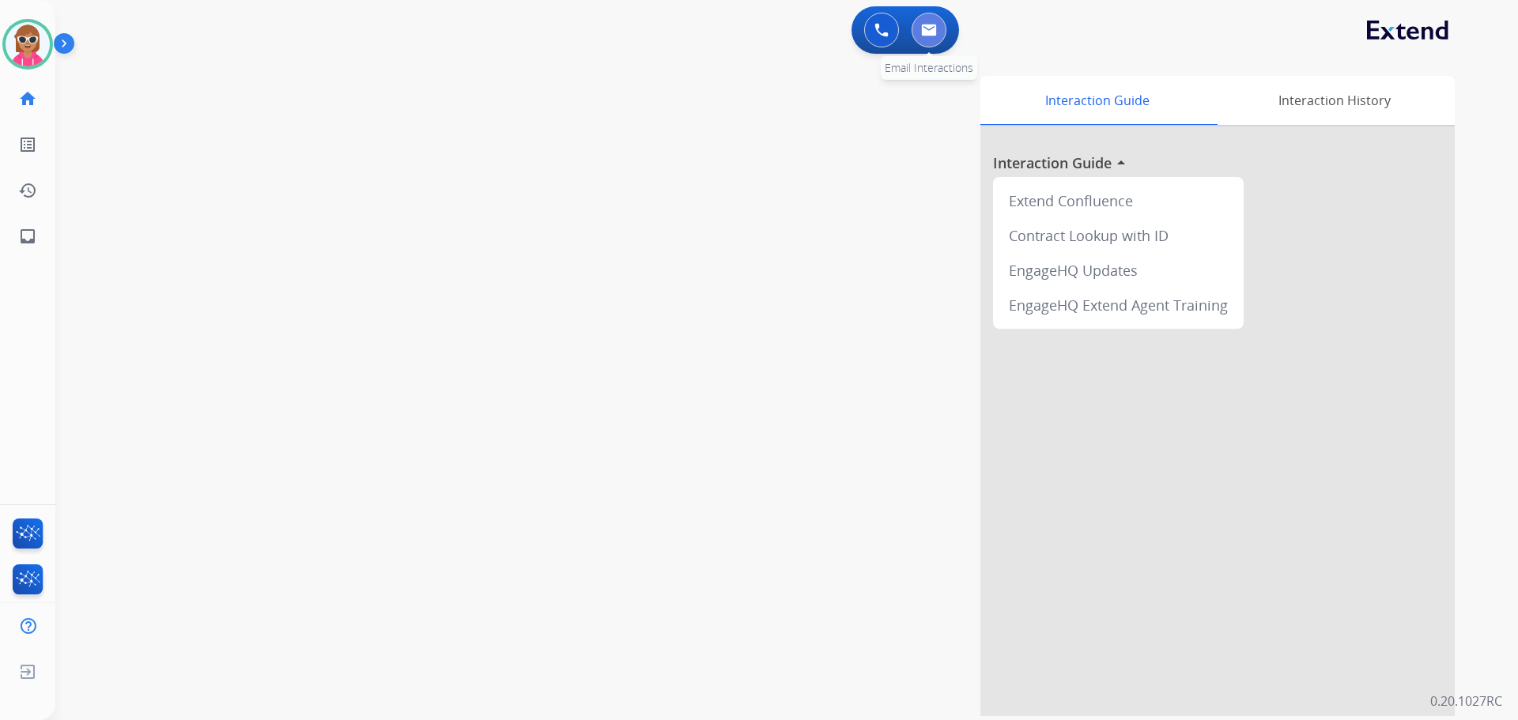
click at [931, 38] on button at bounding box center [929, 30] width 35 height 35
select select "**********"
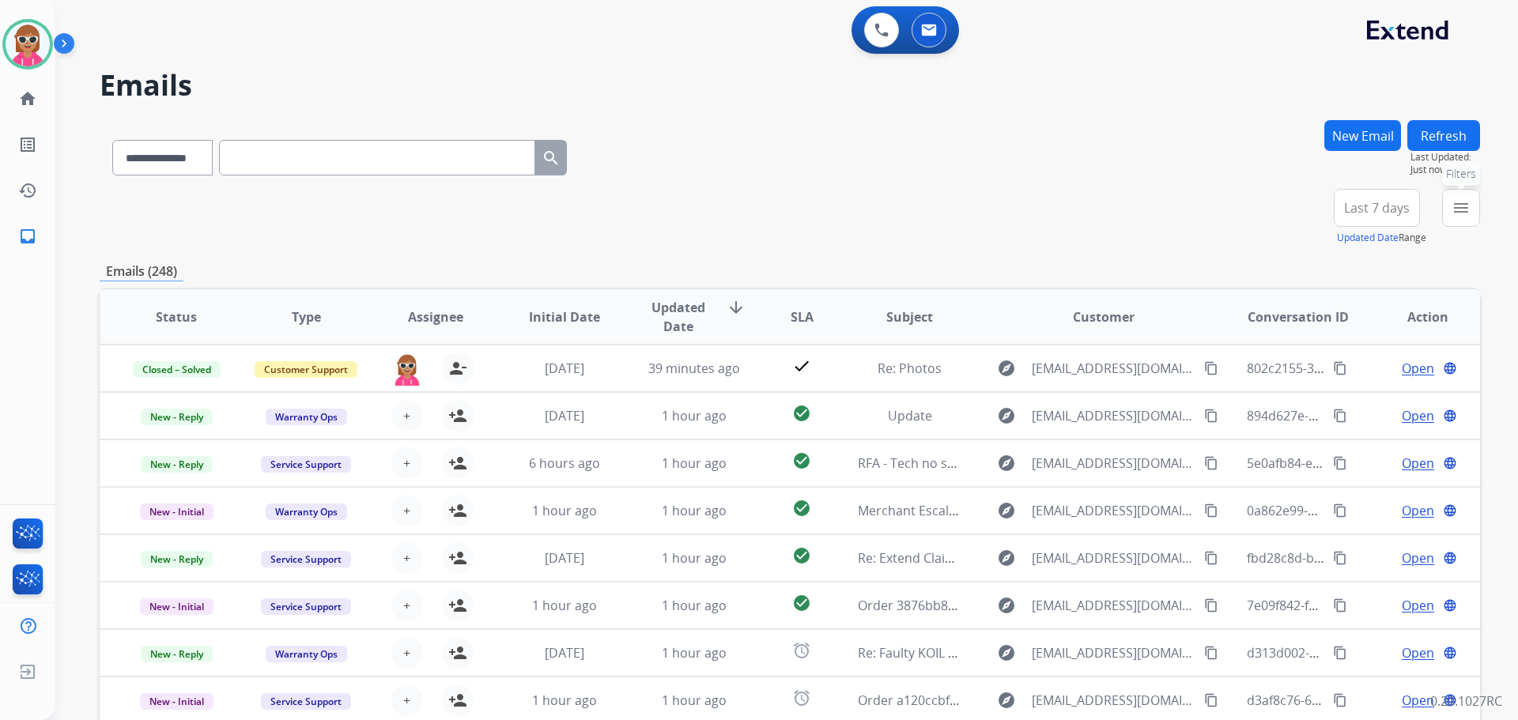
drag, startPoint x: 1455, startPoint y: 221, endPoint x: 1404, endPoint y: 257, distance: 62.3
click at [1454, 223] on button "menu Filters" at bounding box center [1461, 208] width 38 height 38
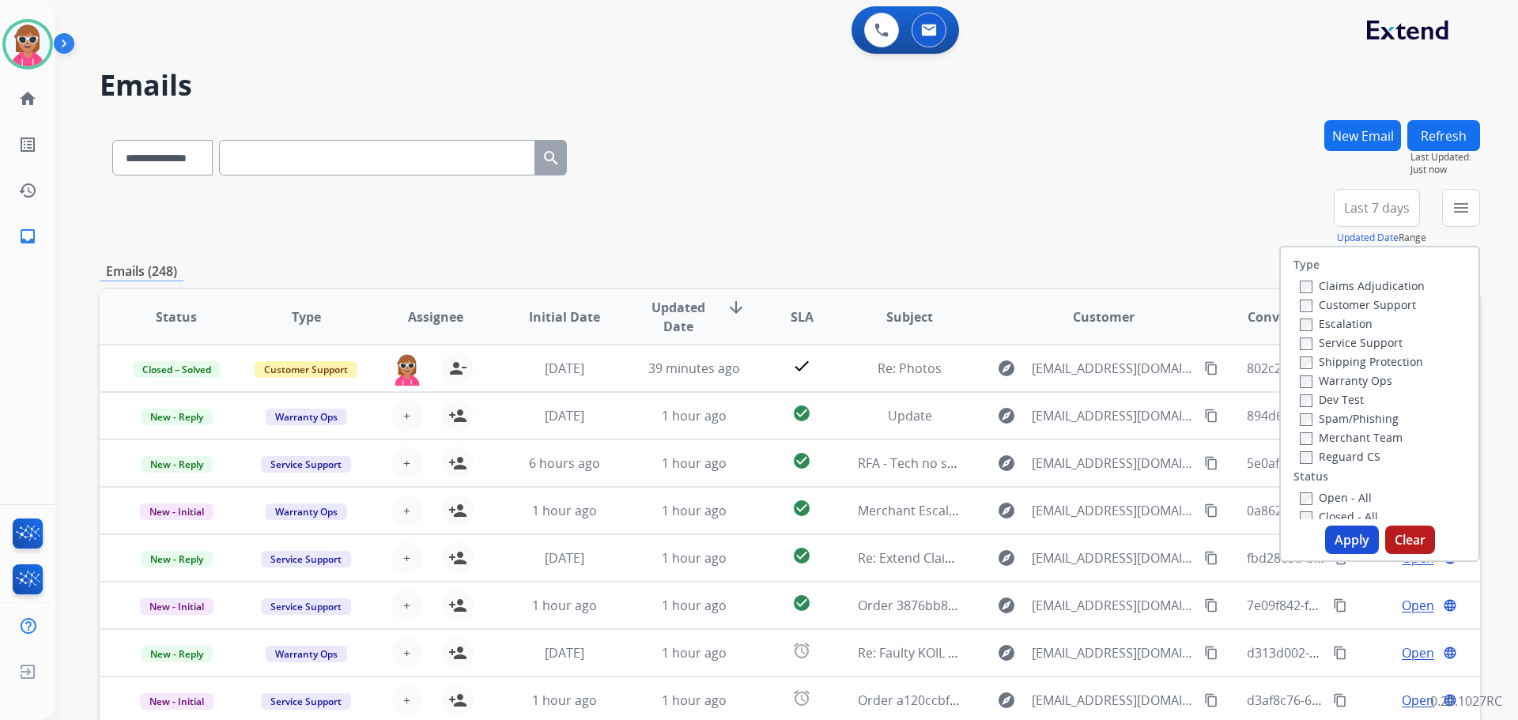
click at [1325, 307] on label "Customer Support" at bounding box center [1358, 304] width 116 height 15
drag, startPoint x: 1337, startPoint y: 363, endPoint x: 1341, endPoint y: 422, distance: 58.7
click at [1337, 364] on label "Shipping Protection" at bounding box center [1361, 361] width 123 height 15
drag, startPoint x: 1342, startPoint y: 457, endPoint x: 1332, endPoint y: 509, distance: 53.2
click at [1340, 462] on label "Reguard CS" at bounding box center [1340, 456] width 81 height 15
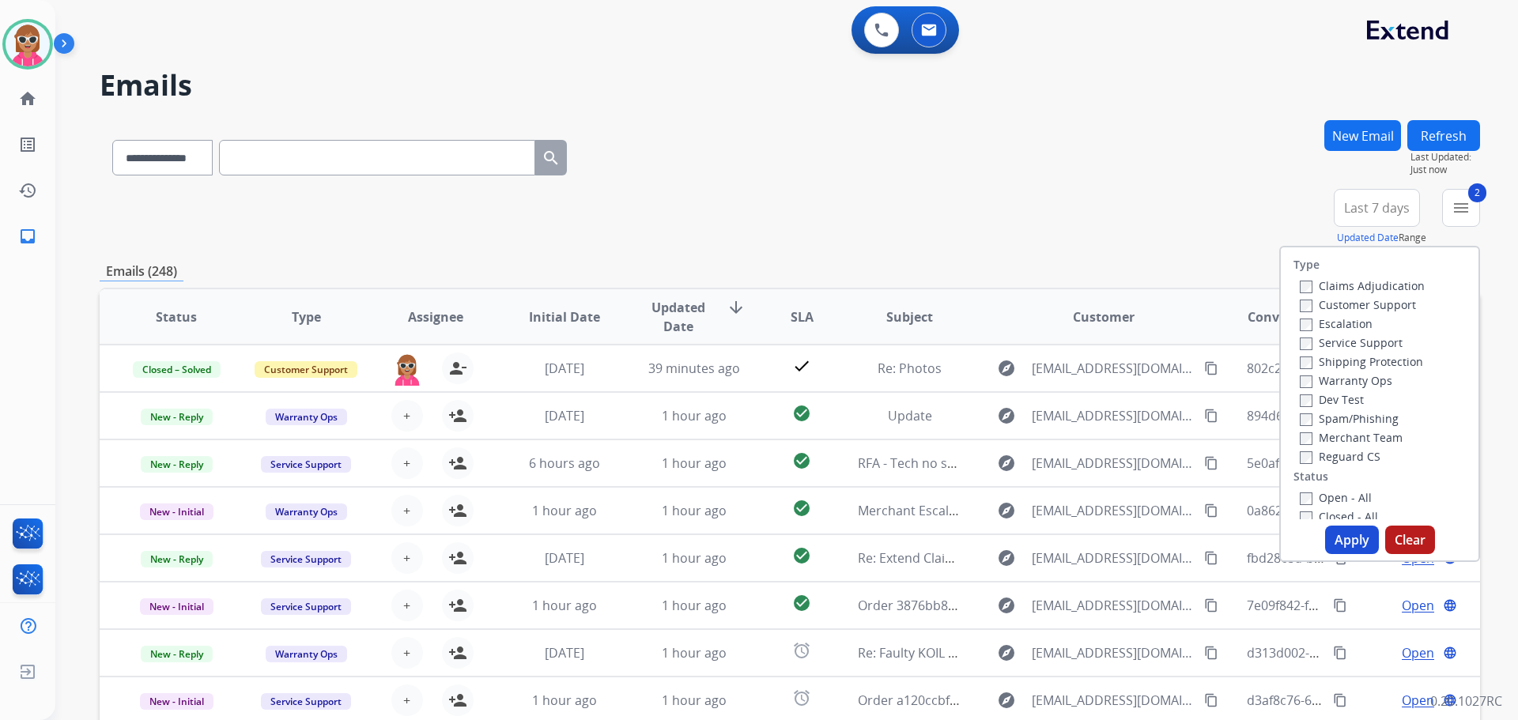
click at [1336, 497] on label "Open - All" at bounding box center [1336, 497] width 72 height 15
click at [1354, 445] on div "Merchant Team" at bounding box center [1362, 437] width 125 height 19
drag, startPoint x: 1351, startPoint y: 456, endPoint x: 1348, endPoint y: 508, distance: 53.1
click at [1351, 458] on label "Reguard CS" at bounding box center [1340, 456] width 81 height 15
click at [1345, 554] on div "Type Claims Adjudication Customer Support Escalation Service Support Shipping P…" at bounding box center [1380, 404] width 201 height 316
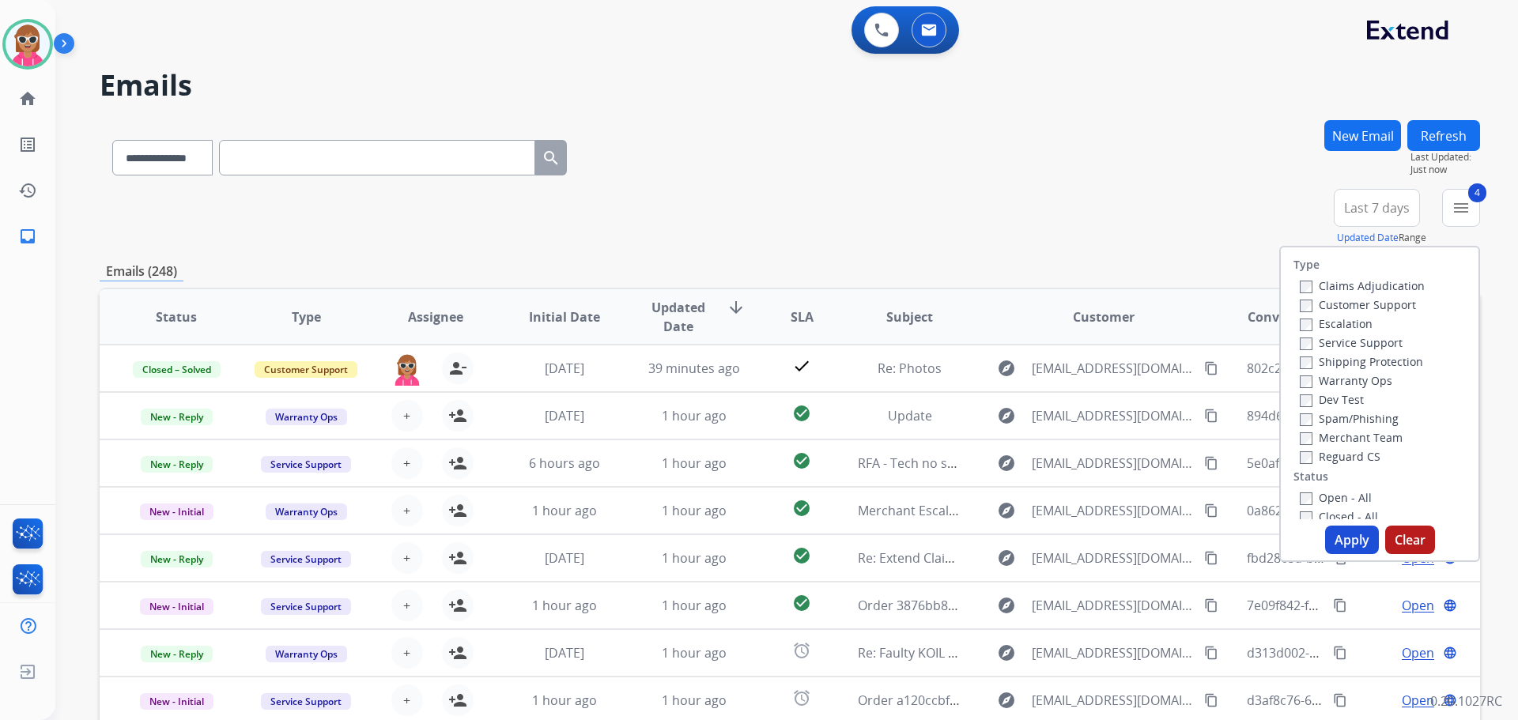
click at [1340, 542] on button "Apply" at bounding box center [1352, 540] width 54 height 28
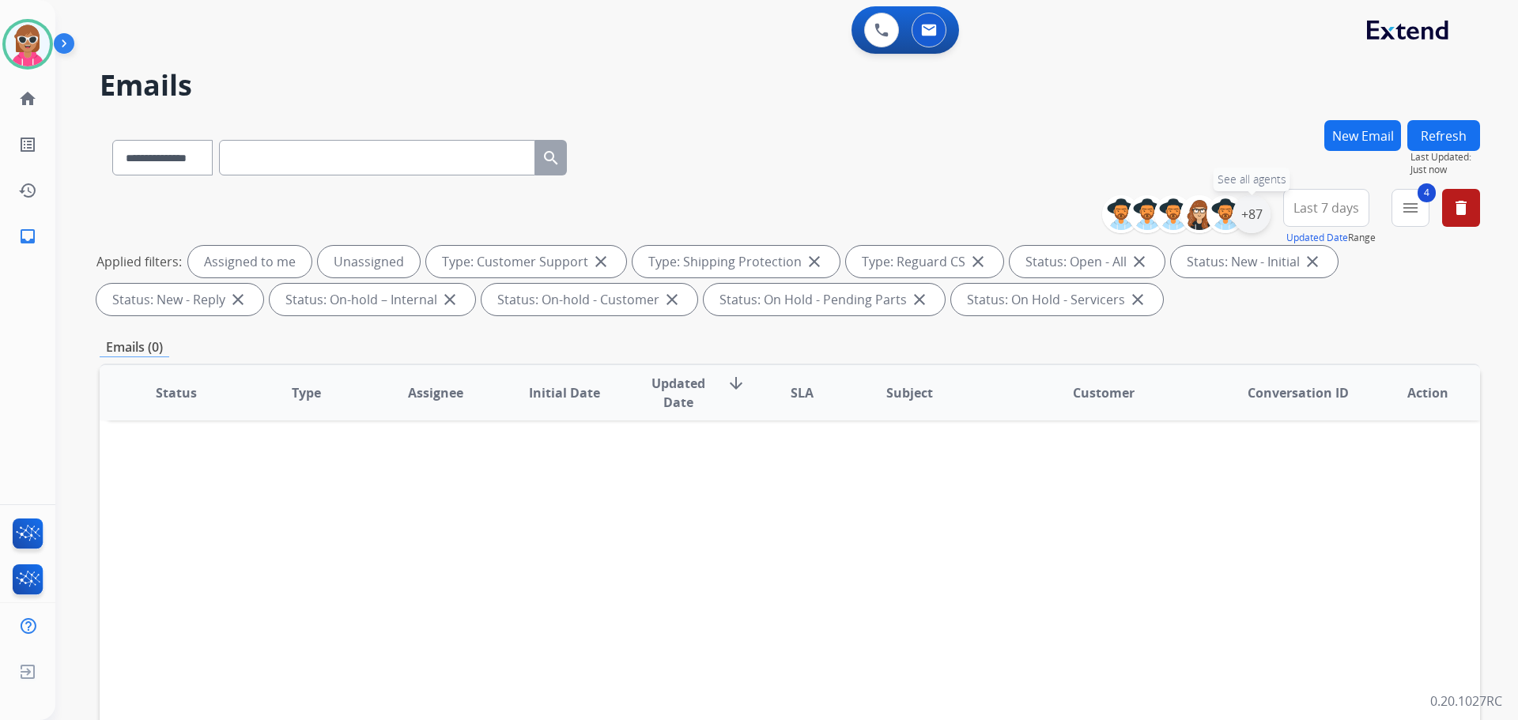
click at [1250, 214] on div "+87" at bounding box center [1252, 214] width 38 height 38
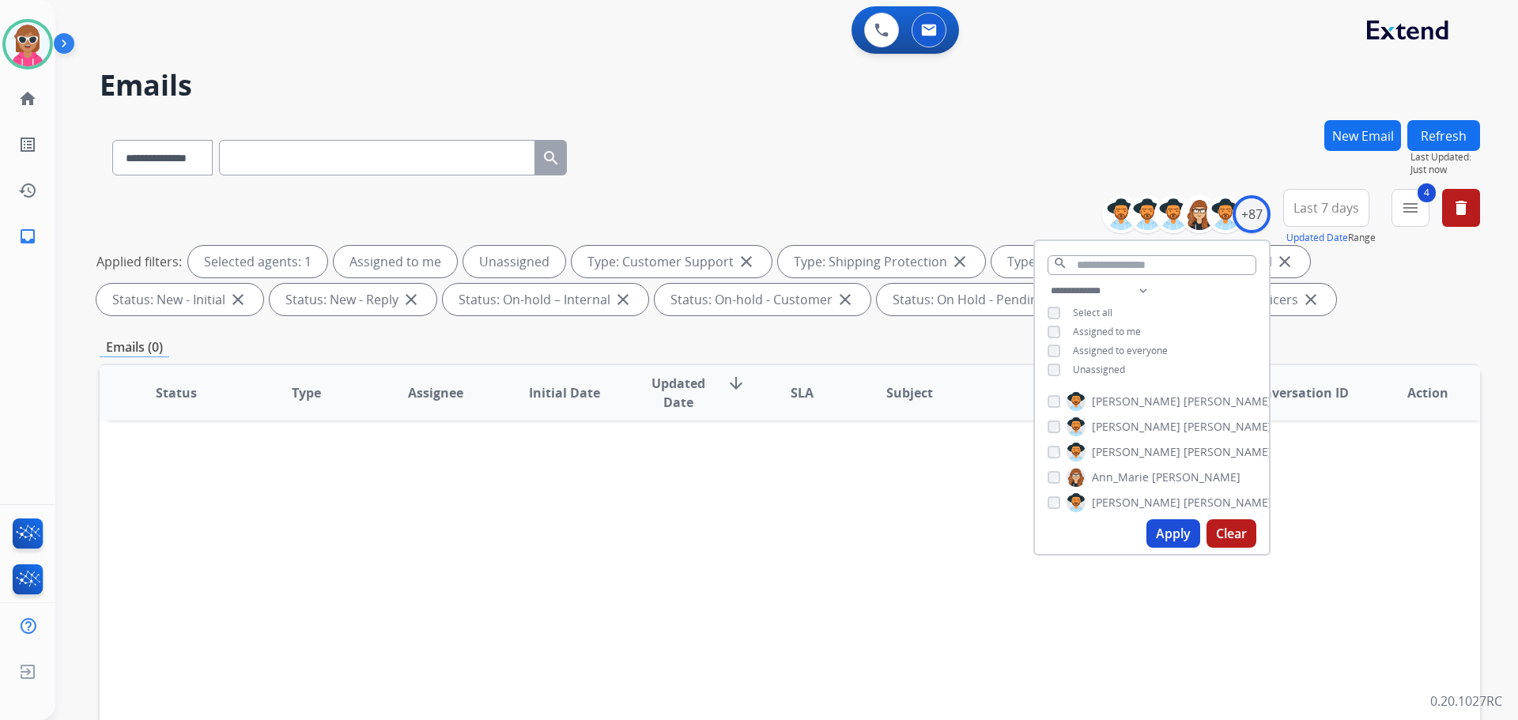
click at [1113, 366] on span "Unassigned" at bounding box center [1099, 369] width 52 height 13
click at [1102, 320] on div "**********" at bounding box center [1152, 332] width 234 height 101
click at [1105, 328] on span "Assigned to me" at bounding box center [1107, 331] width 68 height 13
click at [1117, 298] on select "**********" at bounding box center [1102, 291] width 109 height 19
select select "**********"
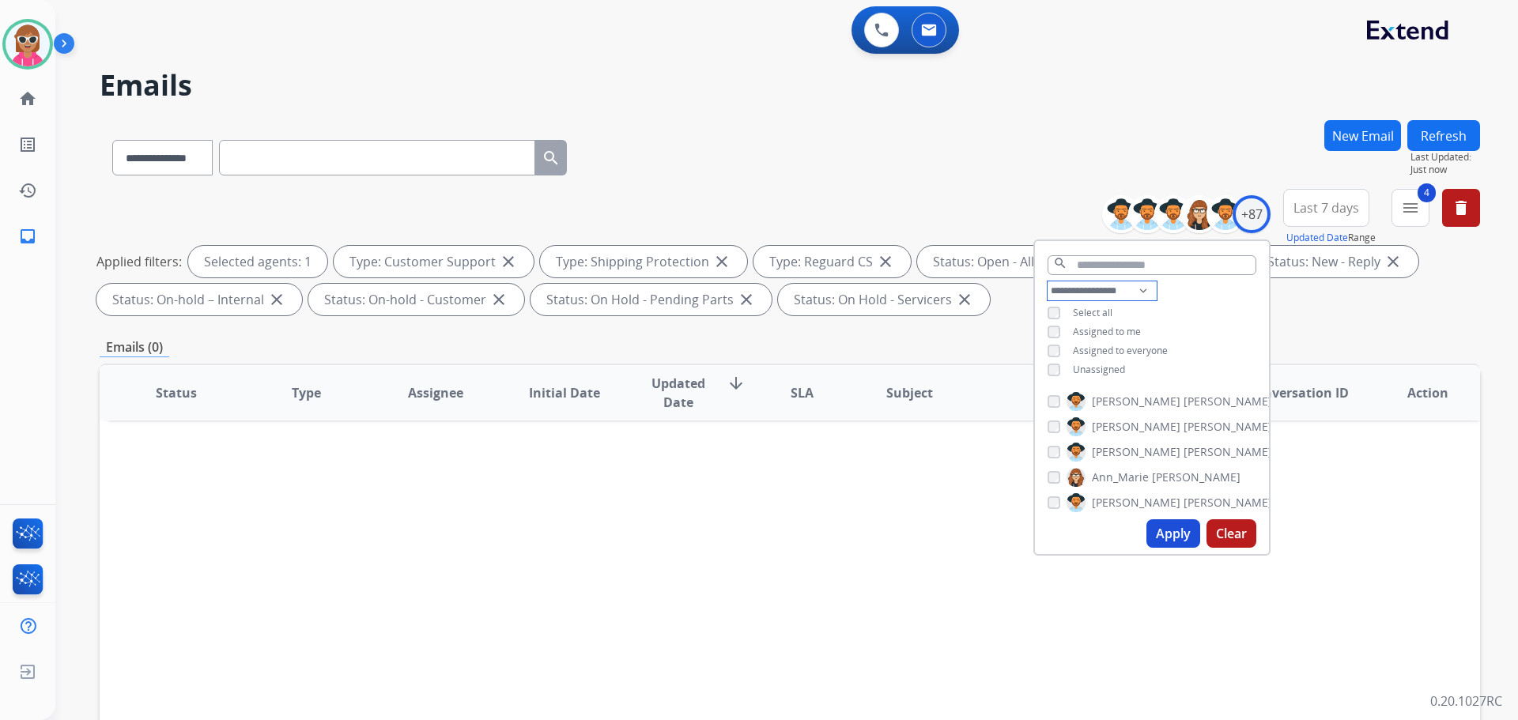
click at [1048, 282] on select "**********" at bounding box center [1102, 291] width 109 height 19
click at [1212, 301] on div "**********" at bounding box center [1152, 323] width 234 height 82
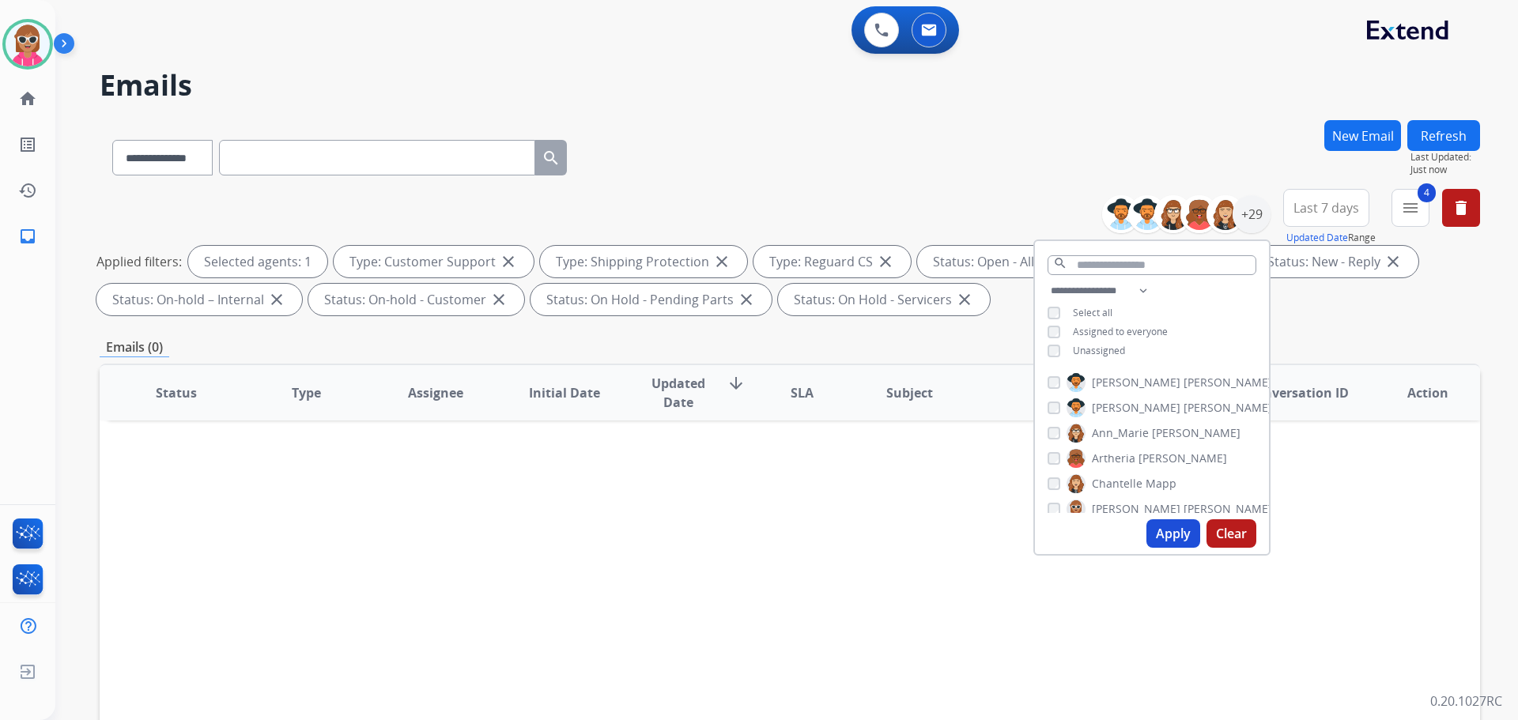
drag, startPoint x: 1124, startPoint y: 380, endPoint x: 1128, endPoint y: 397, distance: 17.1
click at [1184, 382] on span "[PERSON_NAME]" at bounding box center [1228, 383] width 89 height 16
click at [1129, 405] on span "[PERSON_NAME]" at bounding box center [1136, 408] width 89 height 16
drag, startPoint x: 1131, startPoint y: 427, endPoint x: 1132, endPoint y: 435, distance: 7.9
click at [1131, 430] on span "Ann_Marie" at bounding box center [1120, 433] width 57 height 16
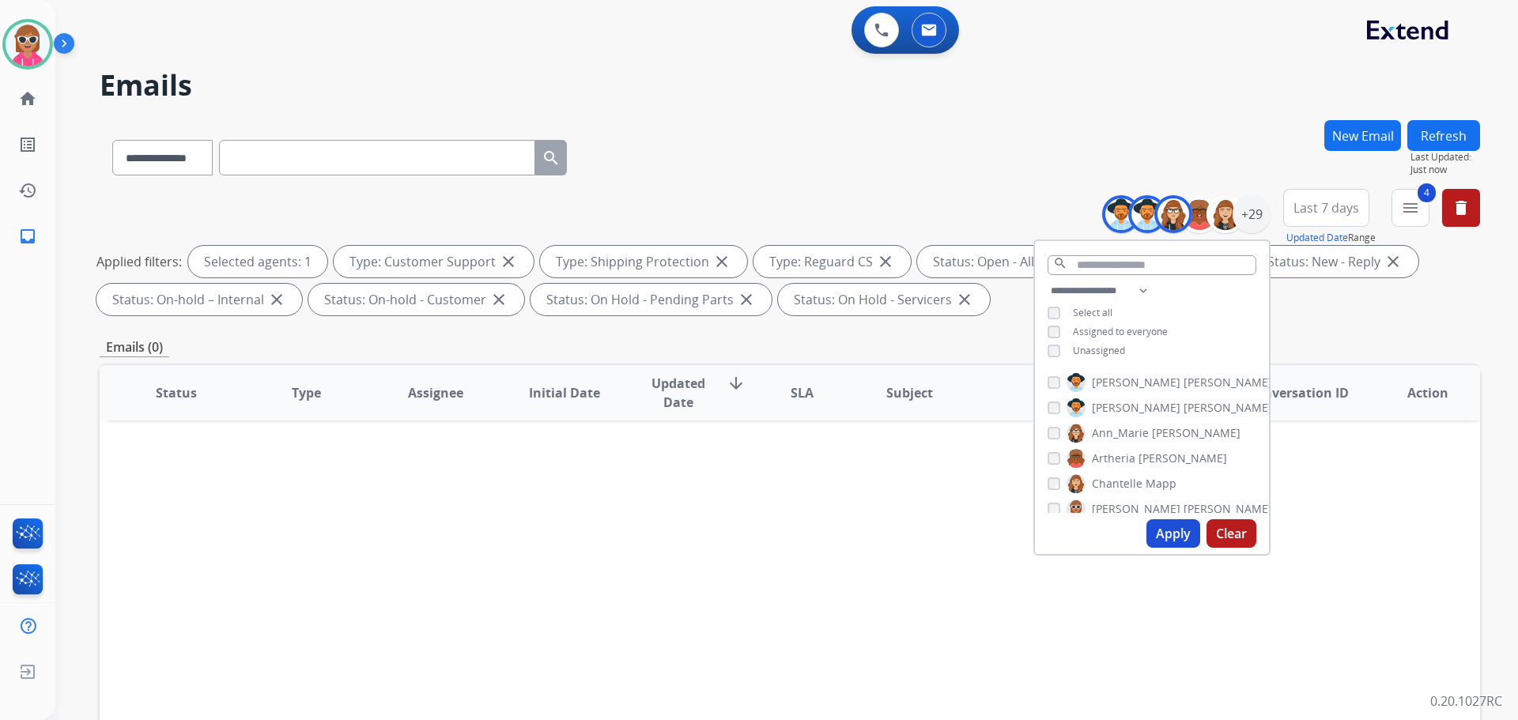
click at [1132, 459] on label "[PERSON_NAME]" at bounding box center [1147, 458] width 161 height 19
click at [1131, 478] on span "Chantelle" at bounding box center [1117, 484] width 51 height 16
click at [1130, 464] on span "Artheria" at bounding box center [1113, 459] width 43 height 16
drag, startPoint x: 1124, startPoint y: 506, endPoint x: 1139, endPoint y: 449, distance: 58.9
click at [1123, 507] on span "[PERSON_NAME]" at bounding box center [1136, 509] width 89 height 16
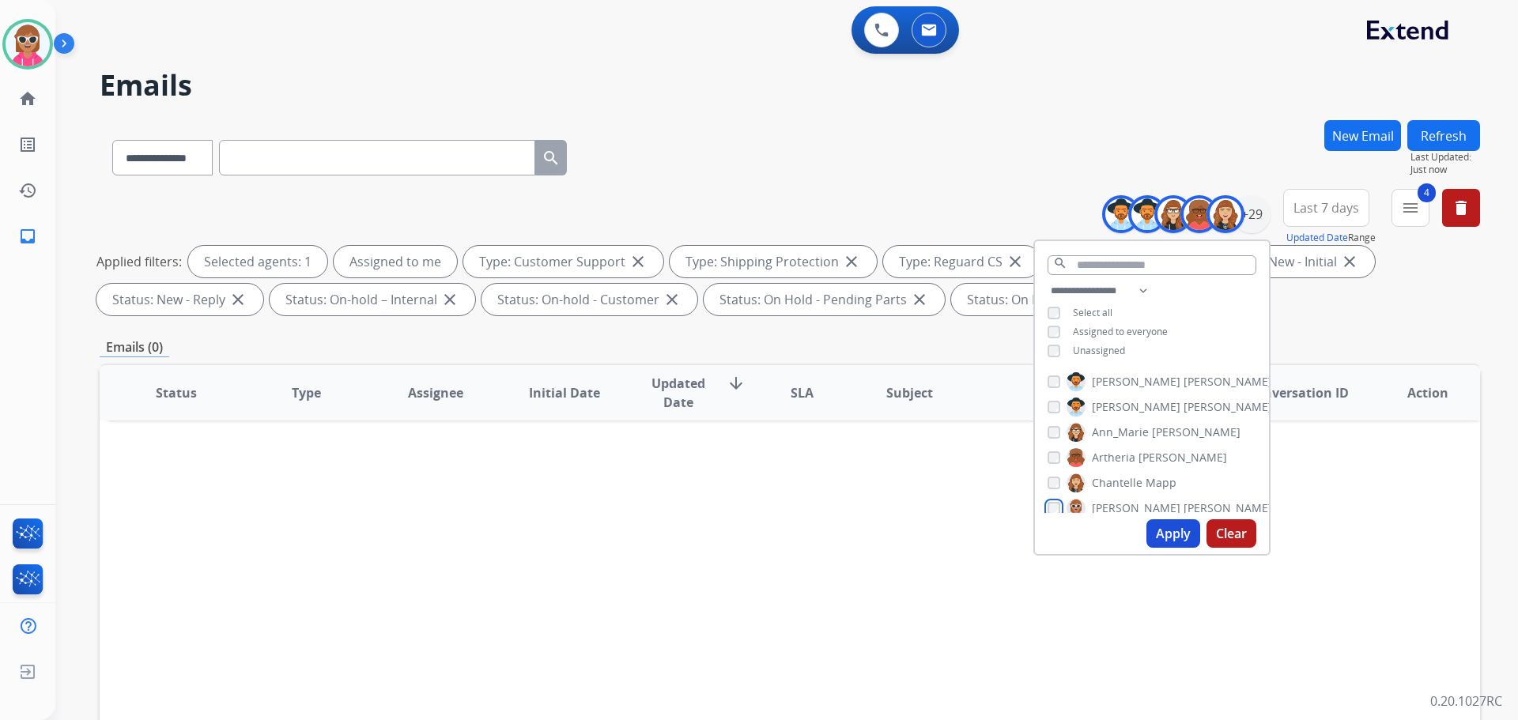
scroll to position [80, 0]
click at [1121, 454] on span "[PERSON_NAME]" at bounding box center [1136, 455] width 89 height 16
drag, startPoint x: 1120, startPoint y: 477, endPoint x: 1117, endPoint y: 492, distance: 15.4
click at [1184, 480] on span "Solaazo" at bounding box center [1204, 480] width 40 height 16
click at [1115, 503] on span "Deambrana" at bounding box center [1123, 505] width 62 height 16
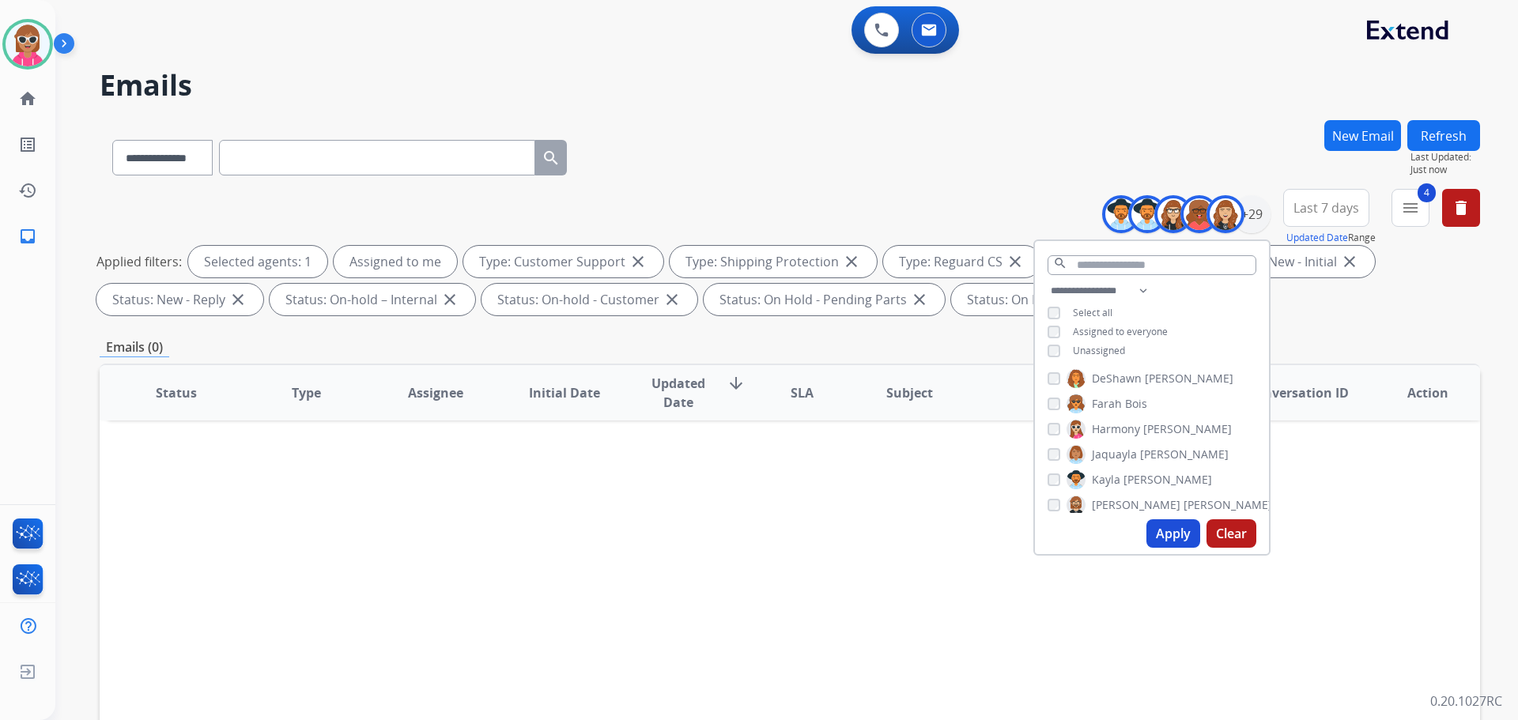
scroll to position [238, 0]
drag, startPoint x: 1123, startPoint y: 374, endPoint x: 1122, endPoint y: 386, distance: 11.9
click at [1122, 374] on span "DeShawn" at bounding box center [1117, 373] width 50 height 16
click at [1120, 399] on label "Farah Bois" at bounding box center [1107, 398] width 81 height 19
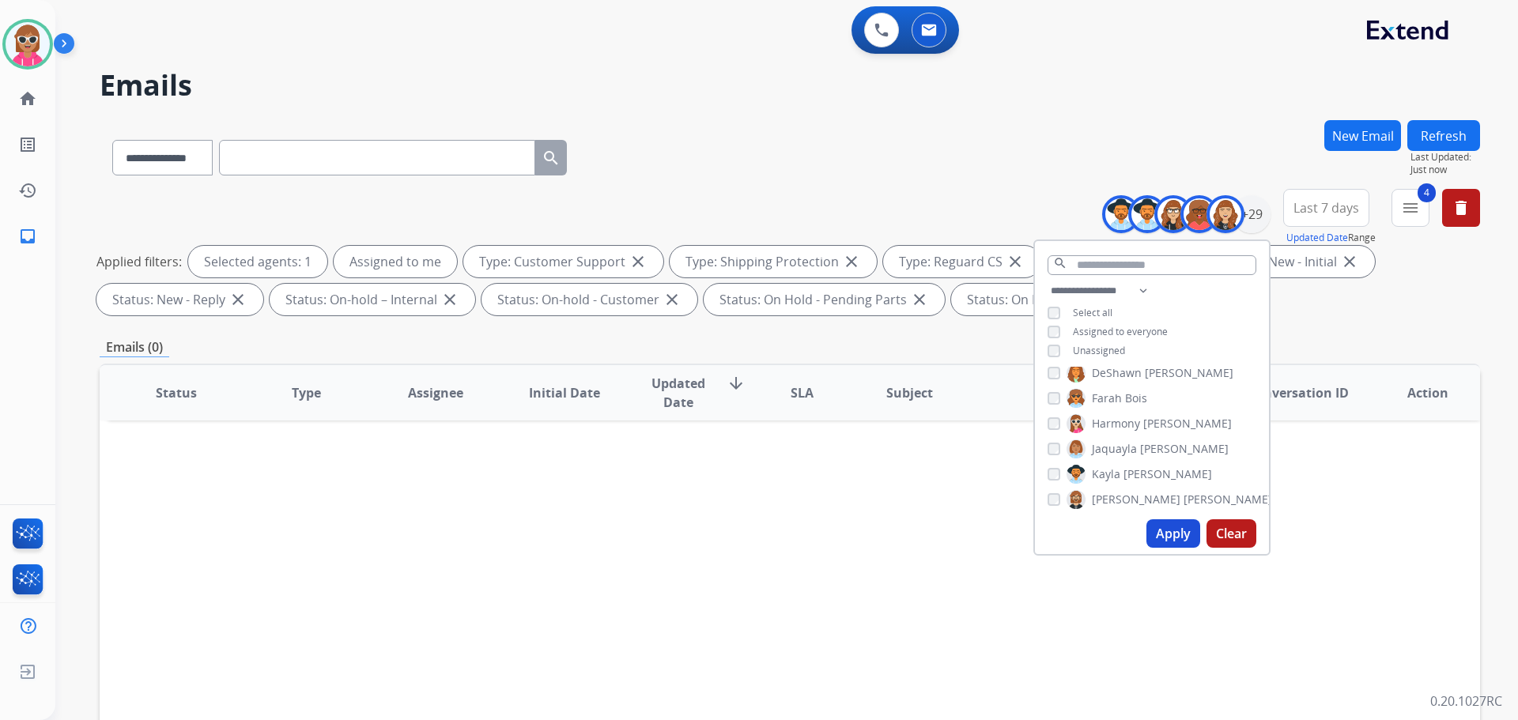
click at [1122, 416] on span "Harmony" at bounding box center [1116, 424] width 48 height 16
drag, startPoint x: 1122, startPoint y: 447, endPoint x: 1122, endPoint y: 460, distance: 13.4
click at [1122, 449] on span "Jaquayla" at bounding box center [1114, 449] width 45 height 16
drag, startPoint x: 1121, startPoint y: 470, endPoint x: 1119, endPoint y: 488, distance: 18.3
click at [1124, 471] on span "[PERSON_NAME]" at bounding box center [1168, 475] width 89 height 16
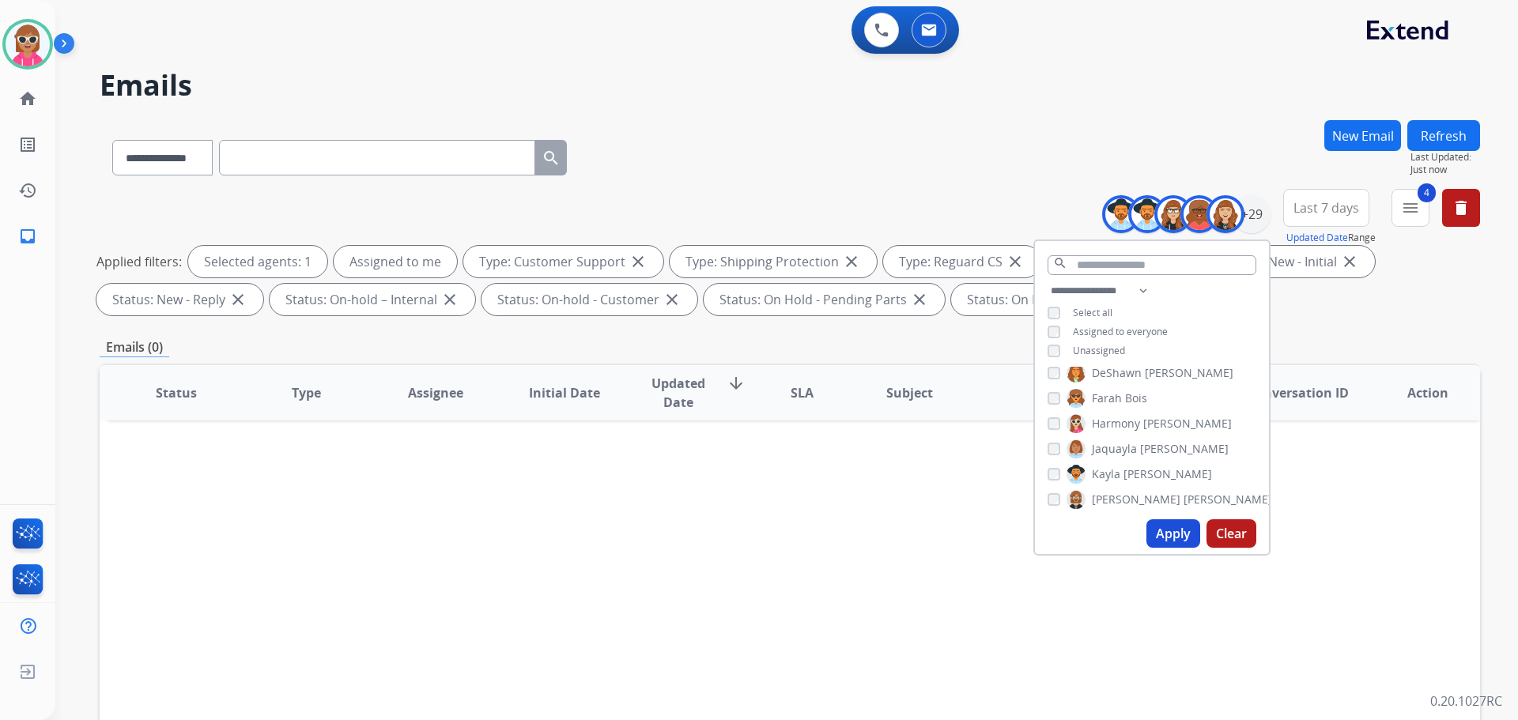
click at [1184, 493] on span "[PERSON_NAME]" at bounding box center [1228, 500] width 89 height 16
drag, startPoint x: 1116, startPoint y: 449, endPoint x: 1118, endPoint y: 465, distance: 16.0
click at [1116, 451] on span "Keyanta" at bounding box center [1113, 446] width 43 height 16
select select "**********"
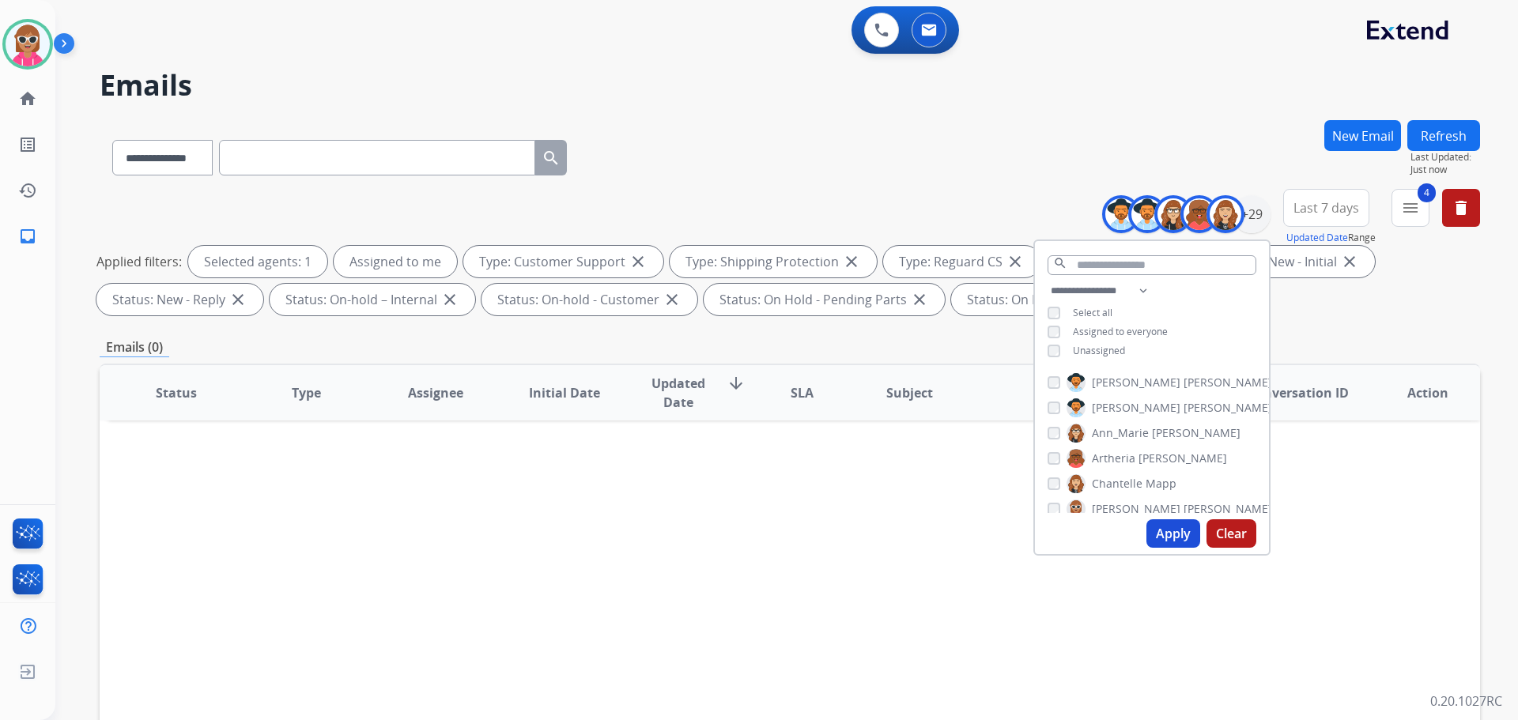
select select "**********"
click at [1117, 494] on span "[PERSON_NAME]" at bounding box center [1136, 497] width 89 height 16
drag, startPoint x: 1119, startPoint y: 443, endPoint x: 1118, endPoint y: 456, distance: 12.7
click at [1118, 445] on span "Raujon" at bounding box center [1110, 443] width 37 height 16
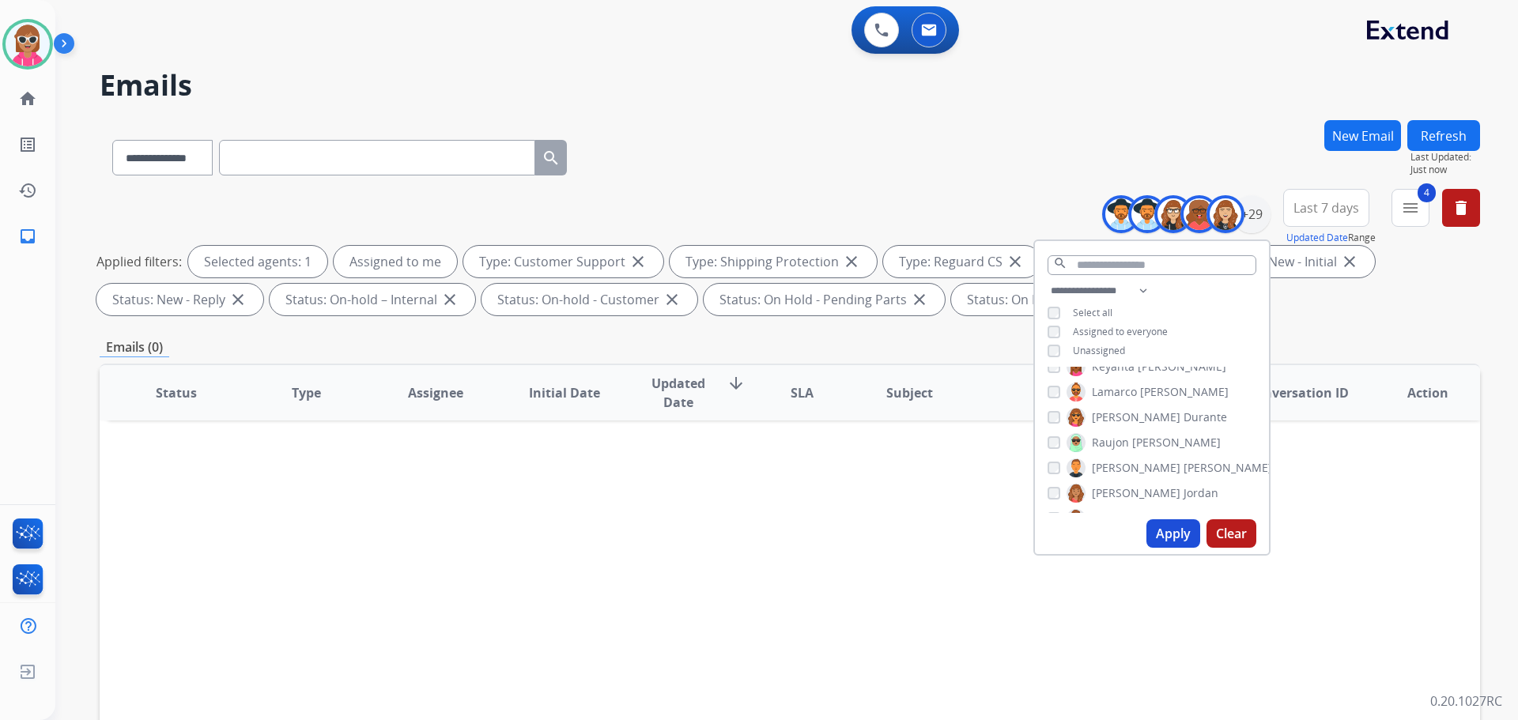
drag, startPoint x: 1118, startPoint y: 460, endPoint x: 1117, endPoint y: 471, distance: 10.4
click at [1117, 462] on span "[PERSON_NAME]" at bounding box center [1136, 468] width 89 height 16
click at [1116, 492] on span "[PERSON_NAME]" at bounding box center [1136, 494] width 89 height 16
click at [1184, 462] on span "[PERSON_NAME]" at bounding box center [1228, 468] width 89 height 16
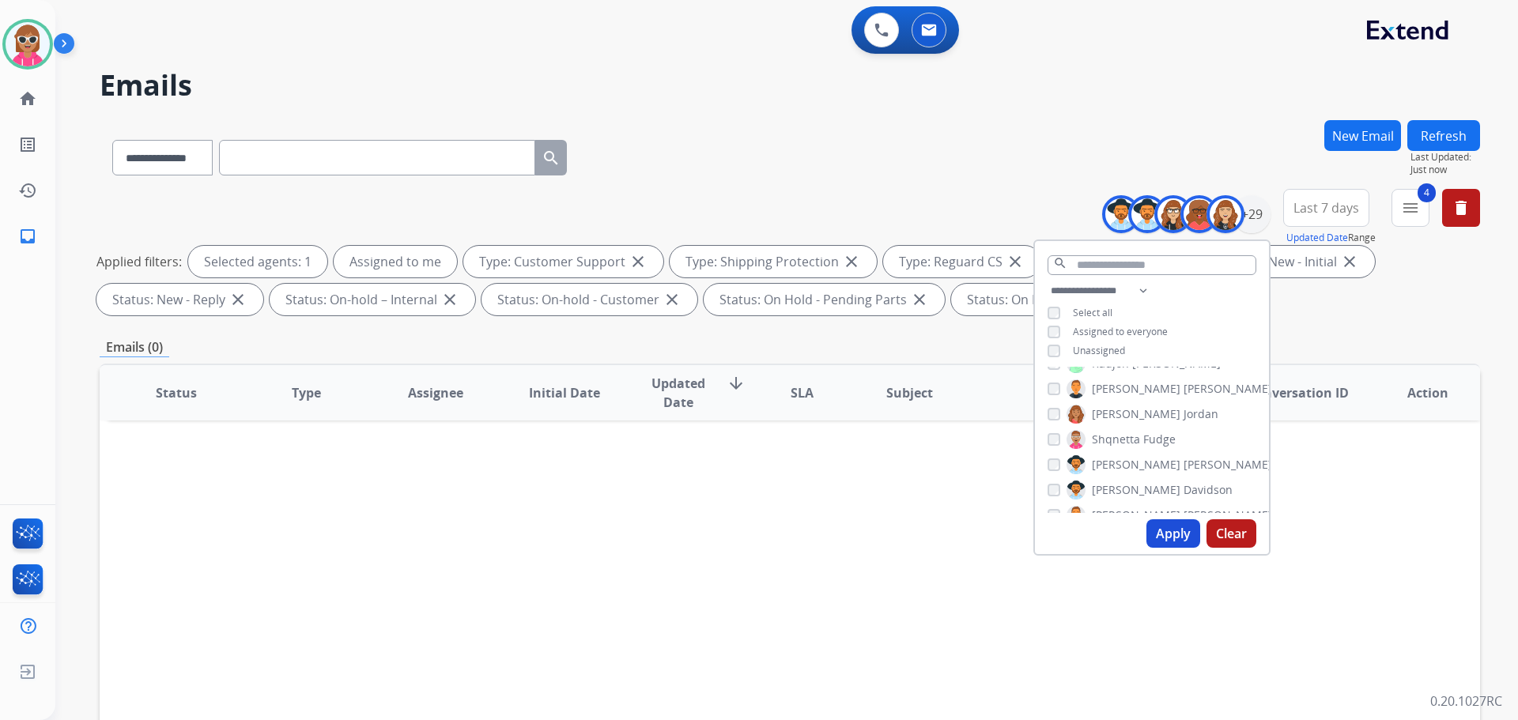
click at [1110, 443] on span "Shqnetta" at bounding box center [1116, 440] width 48 height 16
click at [1114, 474] on div "[PERSON_NAME] [PERSON_NAME] [PERSON_NAME] [PERSON_NAME] [PERSON_NAME] [PERSON_N…" at bounding box center [1152, 440] width 234 height 146
click at [1113, 487] on span "[PERSON_NAME]" at bounding box center [1136, 490] width 89 height 16
drag, startPoint x: 1117, startPoint y: 458, endPoint x: 1110, endPoint y: 486, distance: 29.3
click at [1113, 462] on span "[PERSON_NAME]" at bounding box center [1136, 465] width 89 height 16
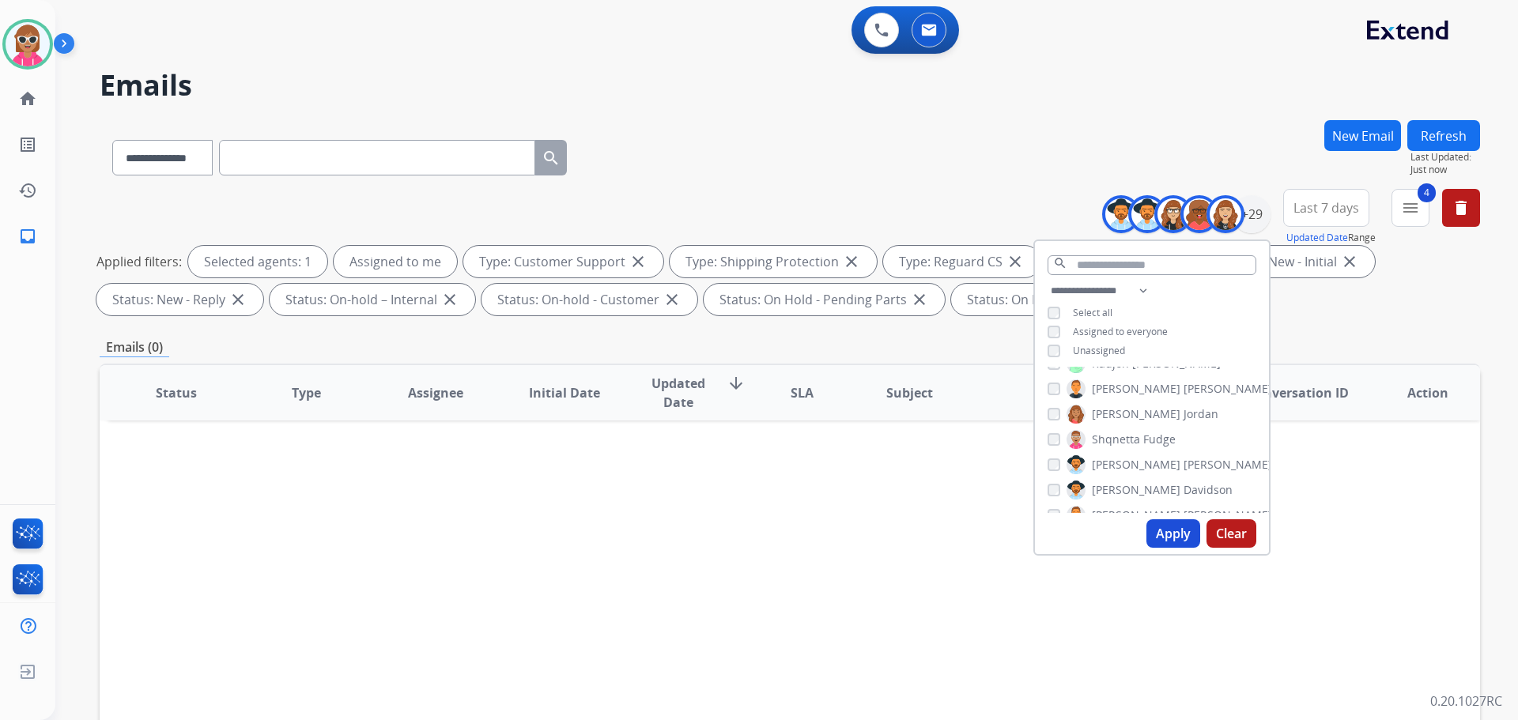
drag, startPoint x: 1106, startPoint y: 506, endPoint x: 1114, endPoint y: 482, distance: 25.3
click at [1106, 506] on label "[PERSON_NAME]" at bounding box center [1170, 515] width 206 height 19
click at [1117, 452] on span "[PERSON_NAME]" at bounding box center [1136, 458] width 89 height 16
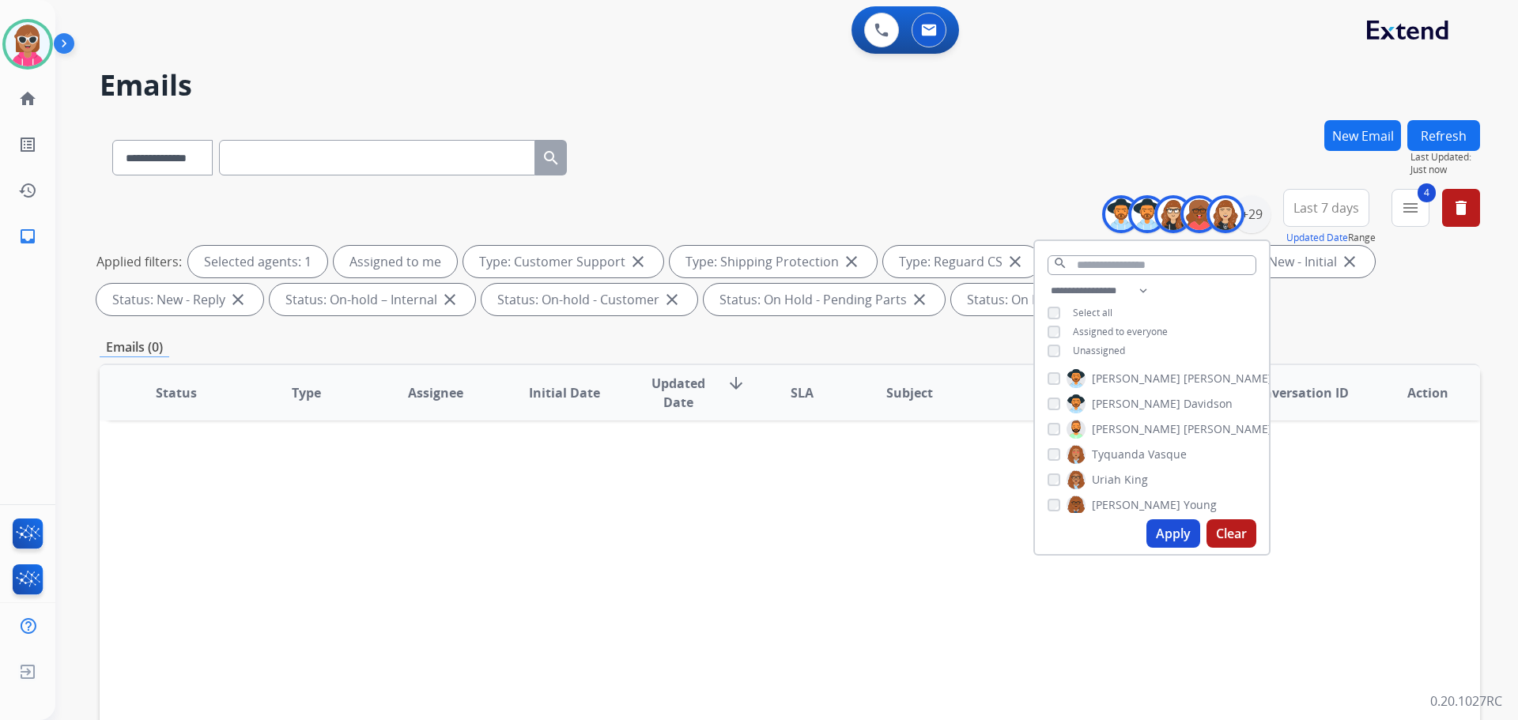
click at [1117, 452] on span "Tyquanda" at bounding box center [1118, 455] width 53 height 16
drag, startPoint x: 1115, startPoint y: 476, endPoint x: 1114, endPoint y: 486, distance: 9.5
click at [1114, 478] on span "Uriah" at bounding box center [1106, 480] width 29 height 16
drag, startPoint x: 1112, startPoint y: 502, endPoint x: 1113, endPoint y: 479, distance: 23.0
click at [1112, 501] on span "[PERSON_NAME]" at bounding box center [1136, 505] width 89 height 16
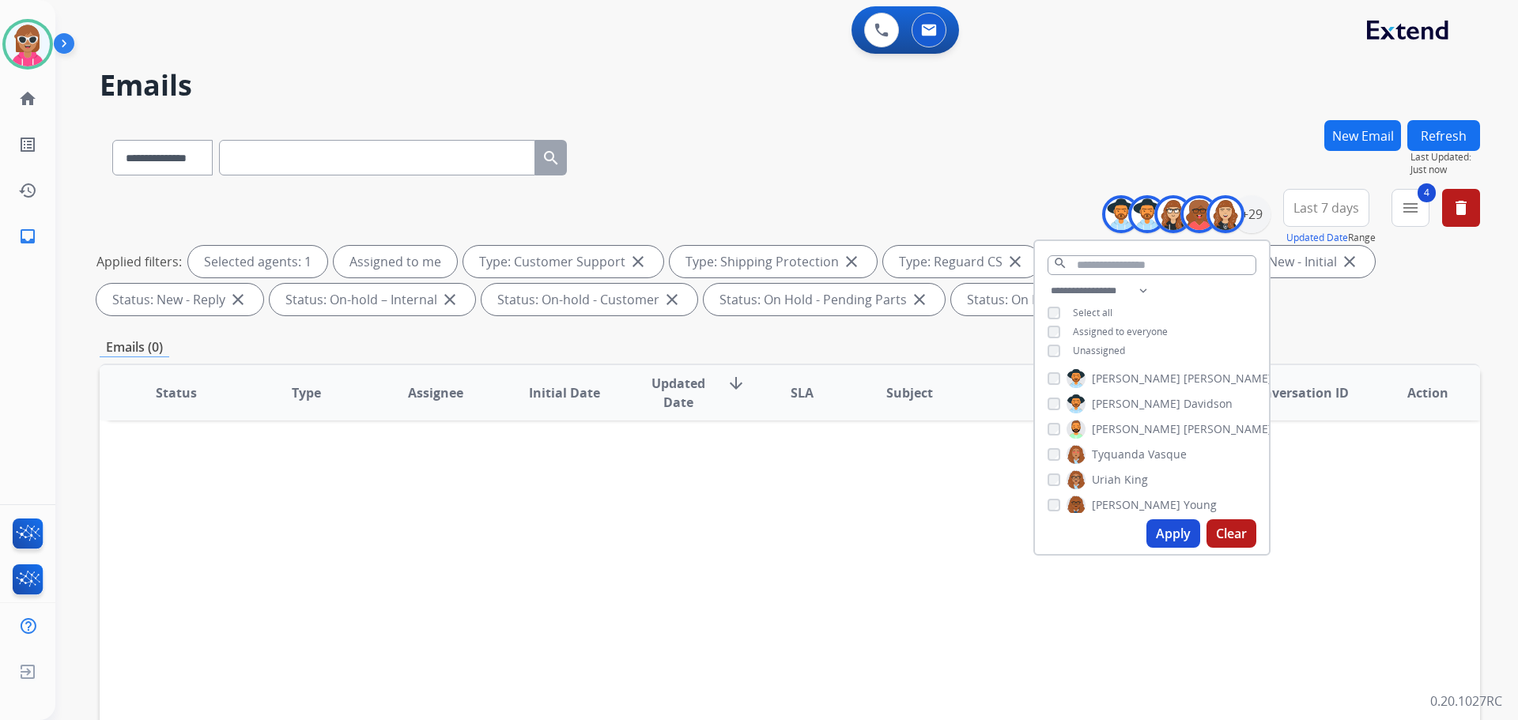
click at [1113, 472] on span "Uriah" at bounding box center [1106, 480] width 29 height 16
drag, startPoint x: 1132, startPoint y: 463, endPoint x: 1132, endPoint y: 486, distance: 23.7
click at [1132, 463] on span "[PERSON_NAME]" at bounding box center [1136, 467] width 89 height 16
drag, startPoint x: 1132, startPoint y: 489, endPoint x: 1134, endPoint y: 468, distance: 20.7
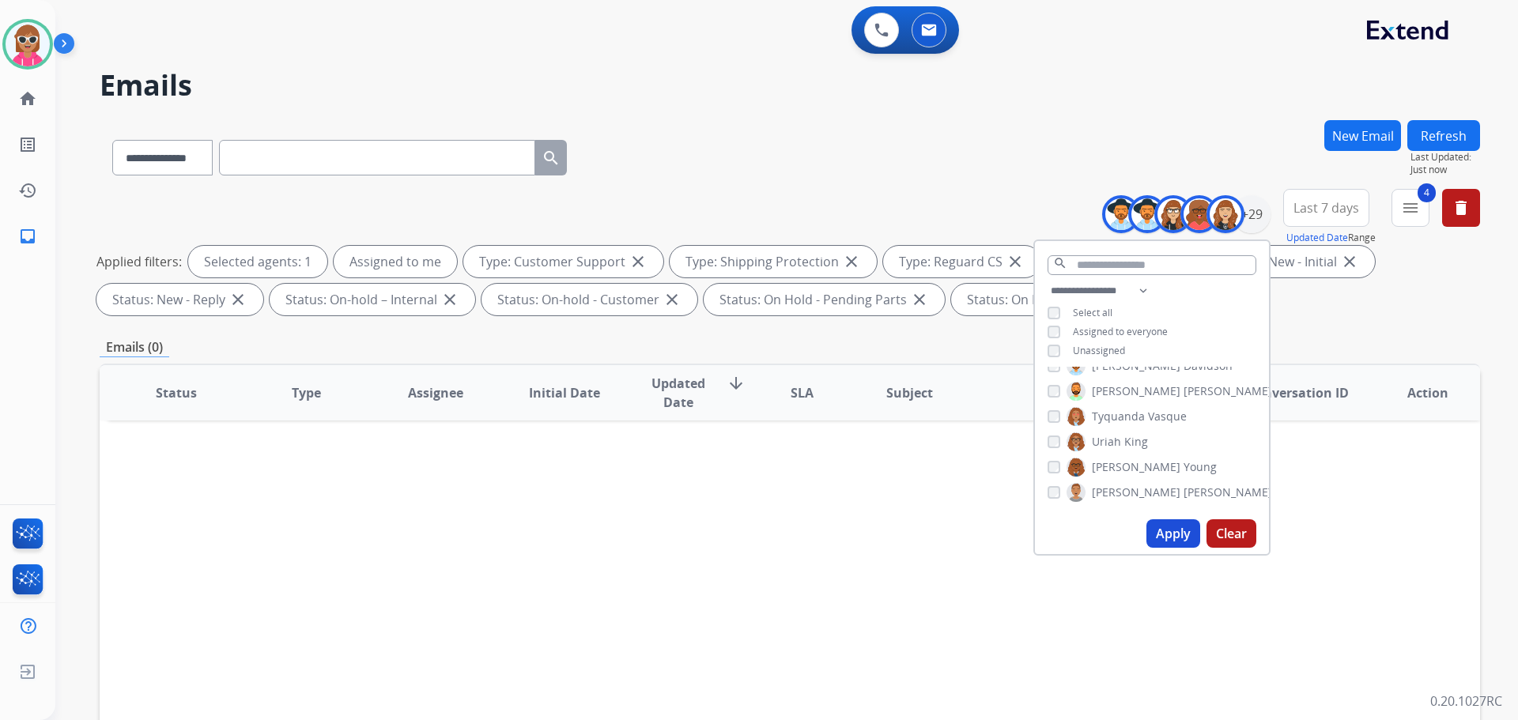
click at [1132, 488] on span "[PERSON_NAME]" at bounding box center [1136, 493] width 89 height 16
click at [1134, 467] on label "Venegas Young" at bounding box center [1142, 467] width 150 height 19
click at [1153, 529] on button "Apply" at bounding box center [1174, 534] width 54 height 28
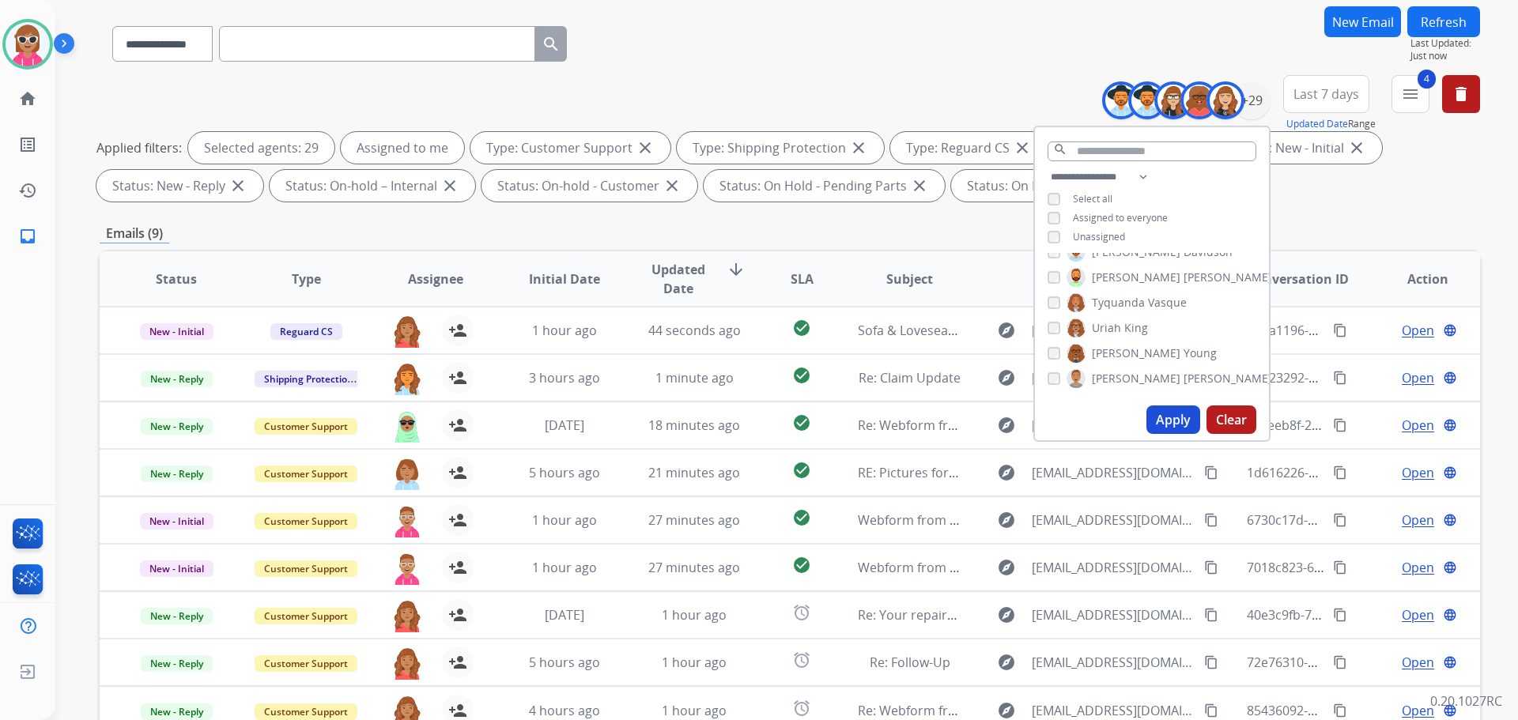
scroll to position [255, 0]
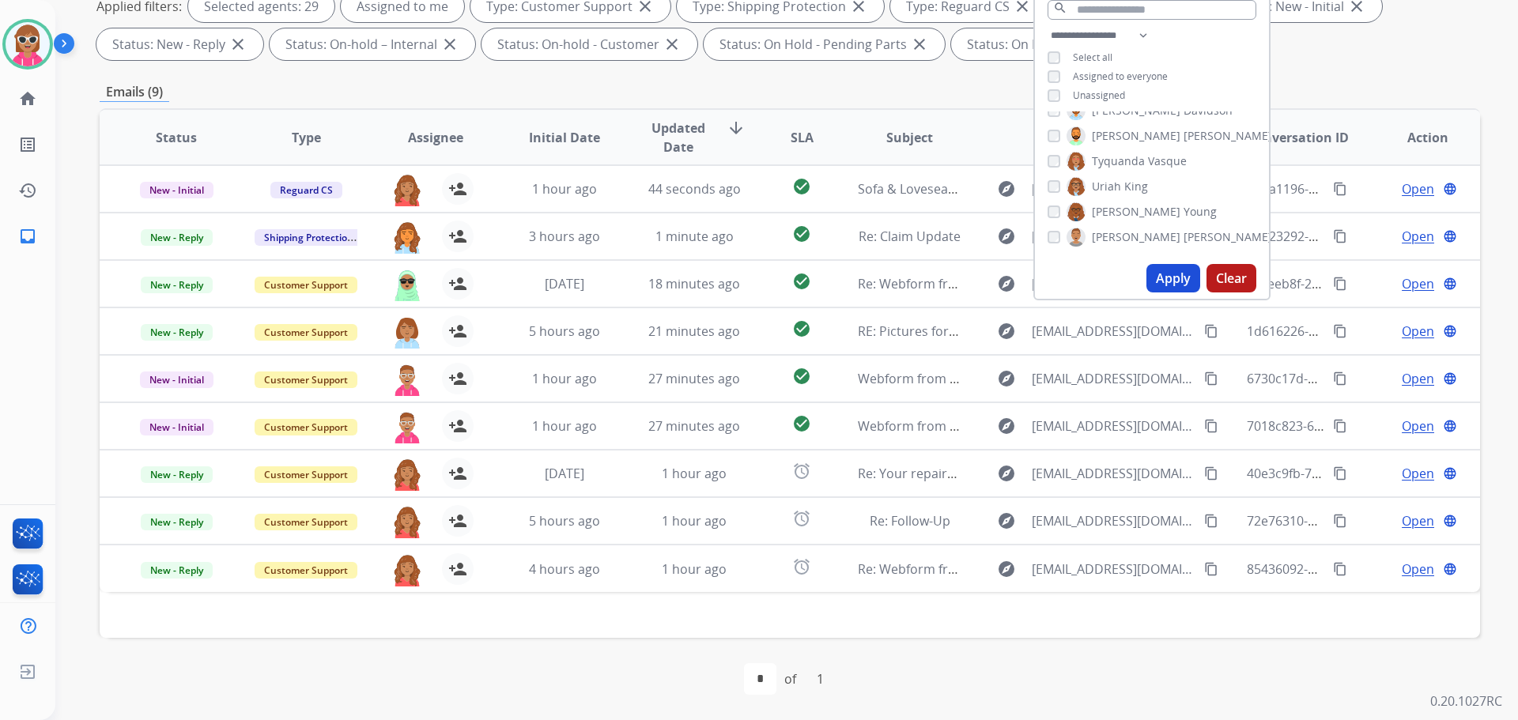
click at [425, 138] on span "Assignee" at bounding box center [435, 137] width 55 height 19
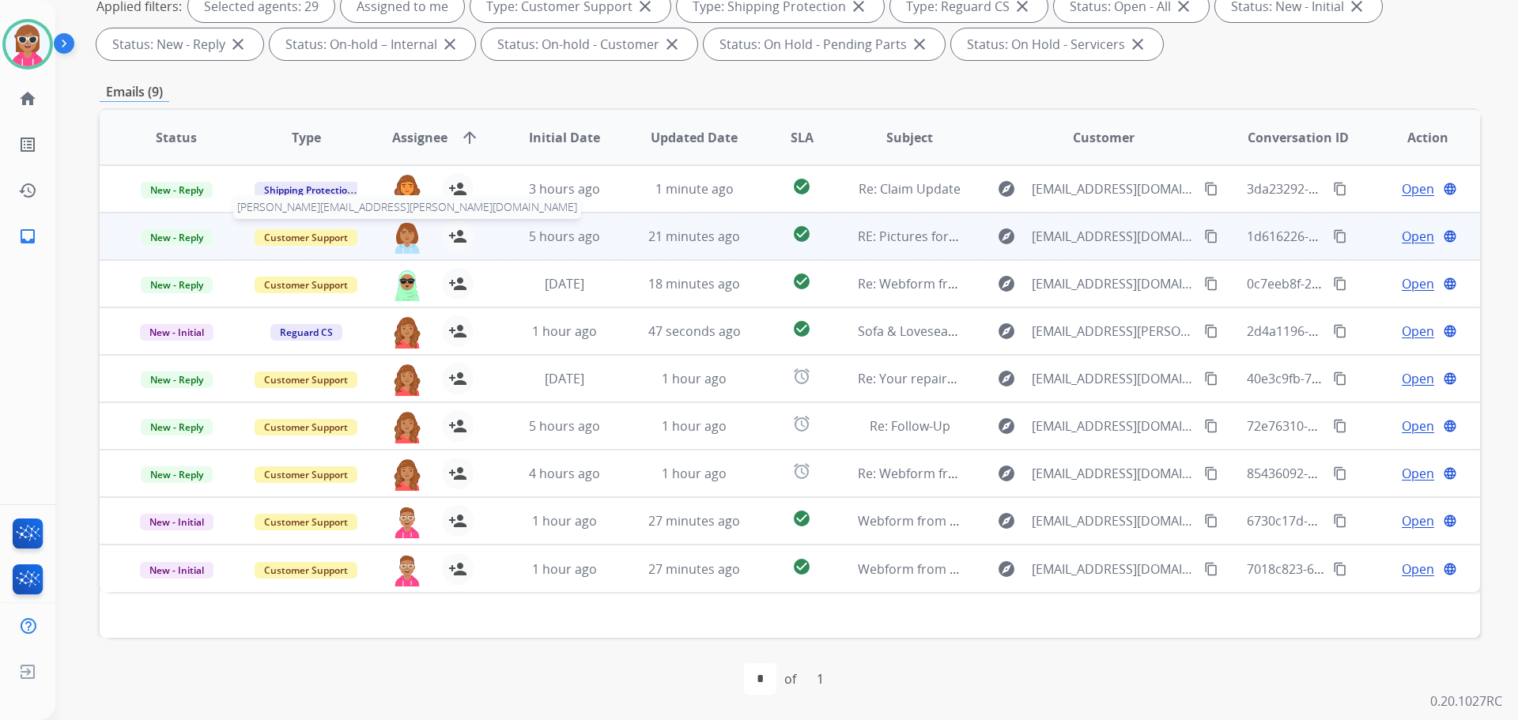
click at [403, 238] on img at bounding box center [407, 237] width 32 height 33
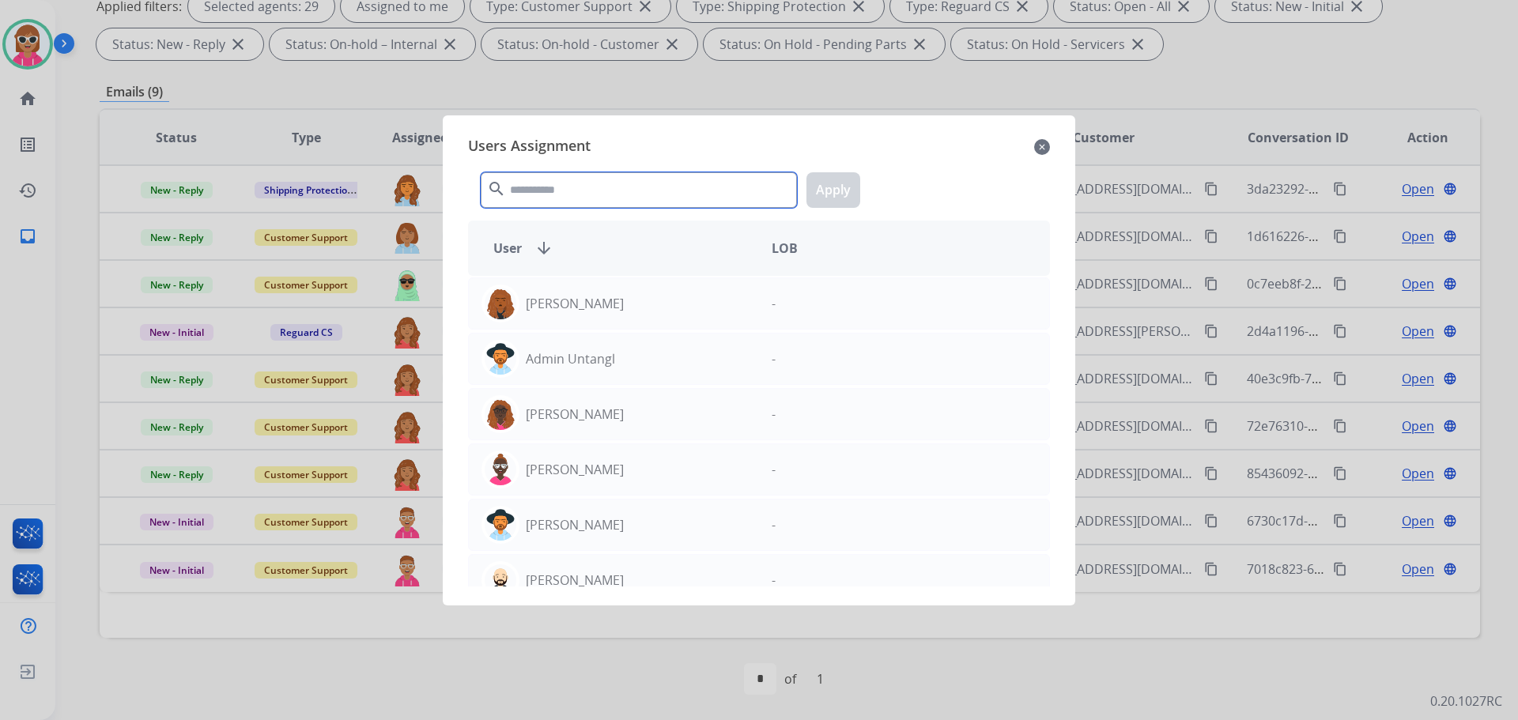
click at [539, 193] on input "text" at bounding box center [639, 190] width 316 height 36
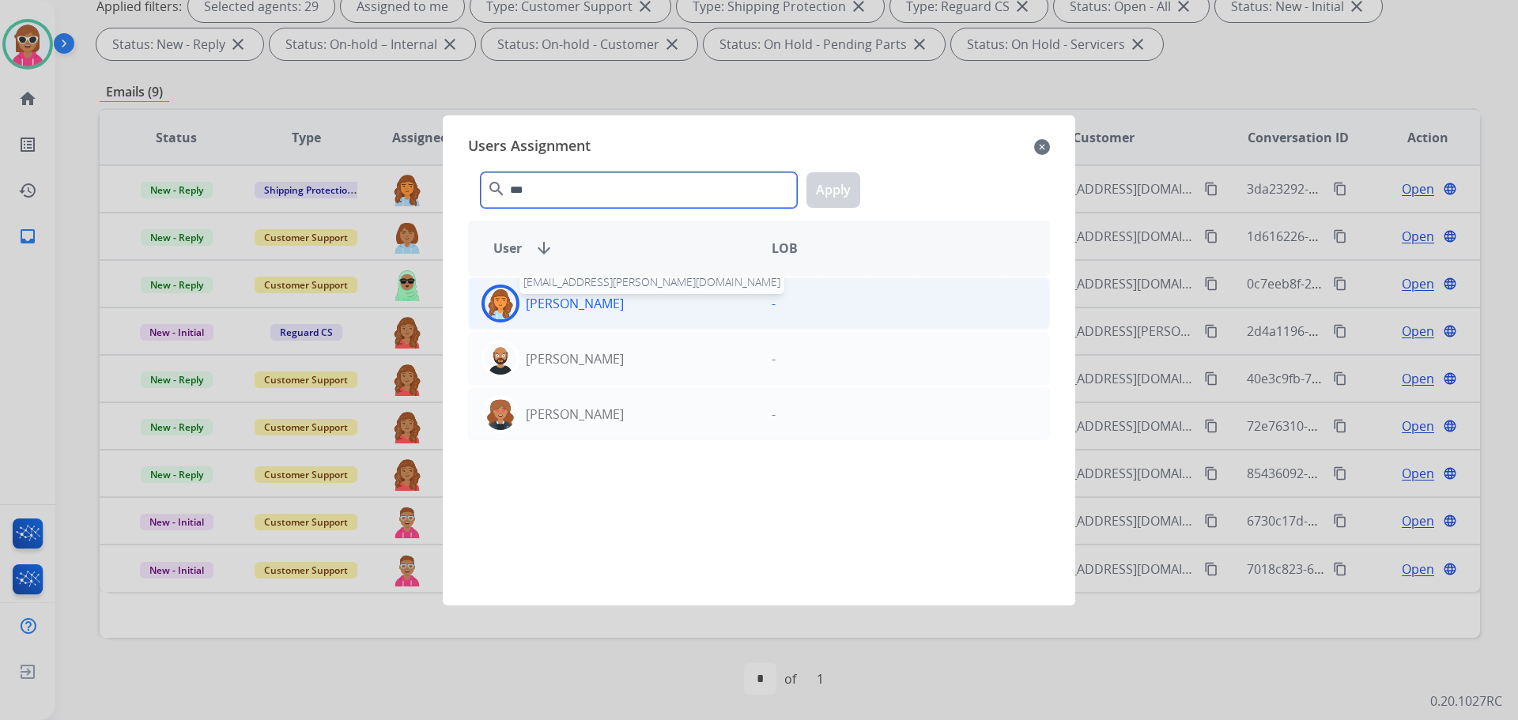
type input "***"
drag, startPoint x: 617, startPoint y: 300, endPoint x: 775, endPoint y: 225, distance: 174.8
click at [617, 299] on p "[PERSON_NAME]" at bounding box center [575, 303] width 98 height 19
click at [832, 202] on button "Apply" at bounding box center [834, 190] width 54 height 36
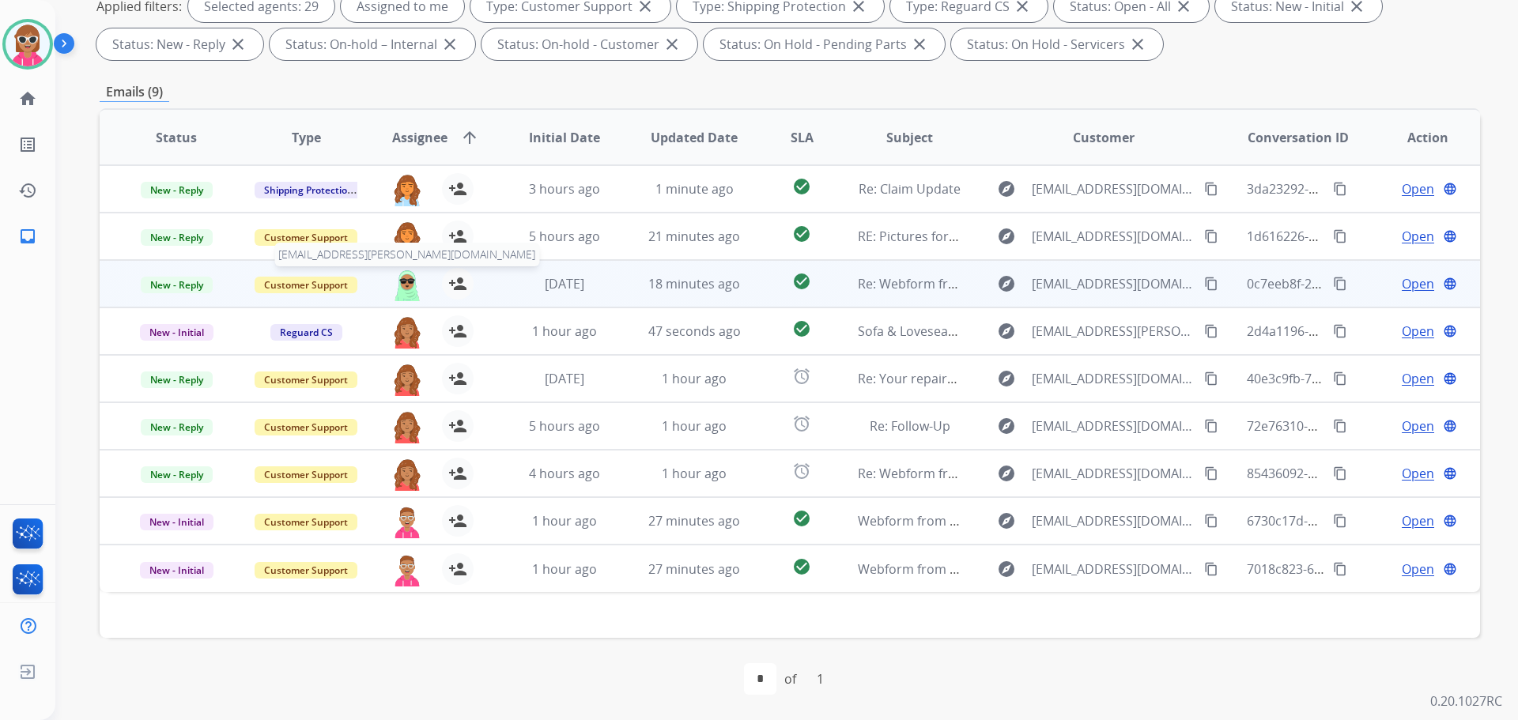
click at [408, 282] on img at bounding box center [407, 284] width 32 height 33
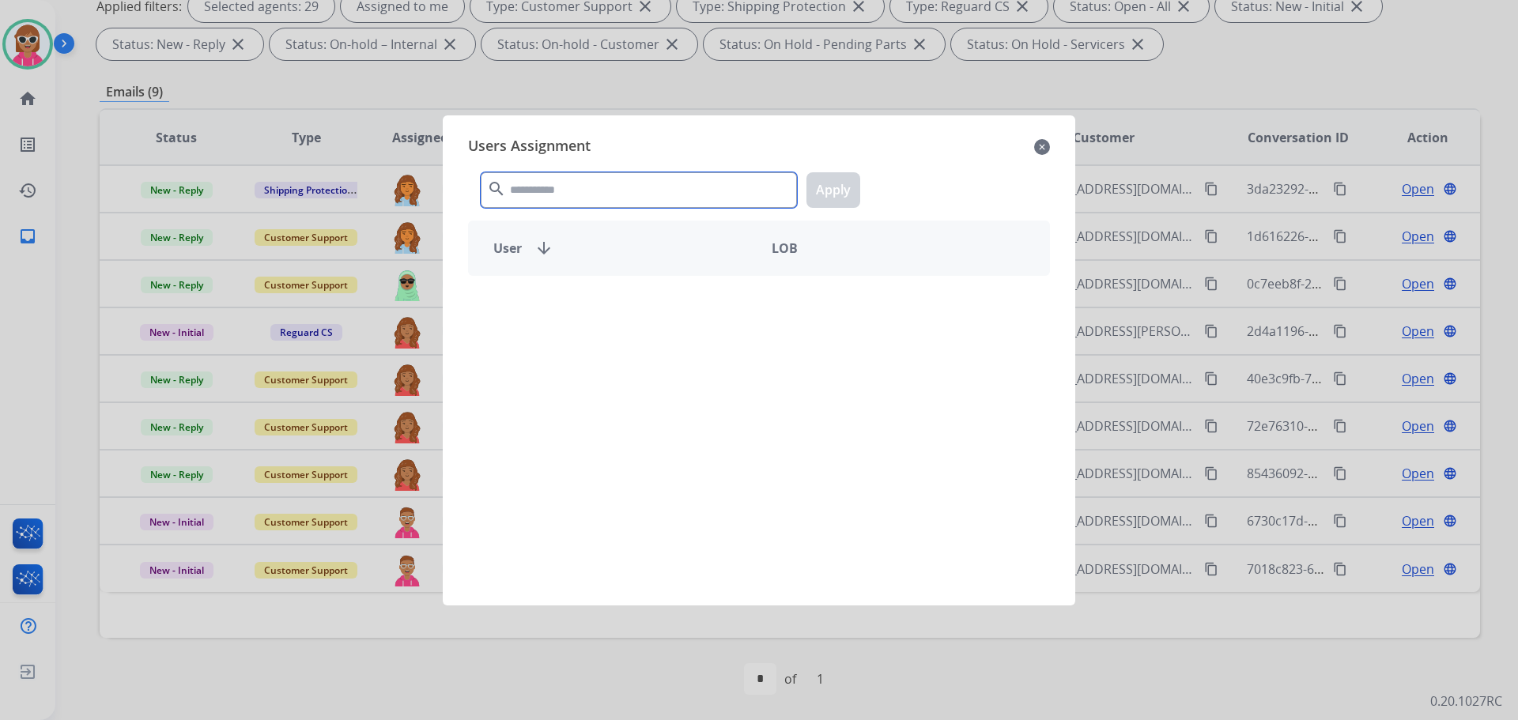
click at [572, 196] on input "text" at bounding box center [639, 190] width 316 height 36
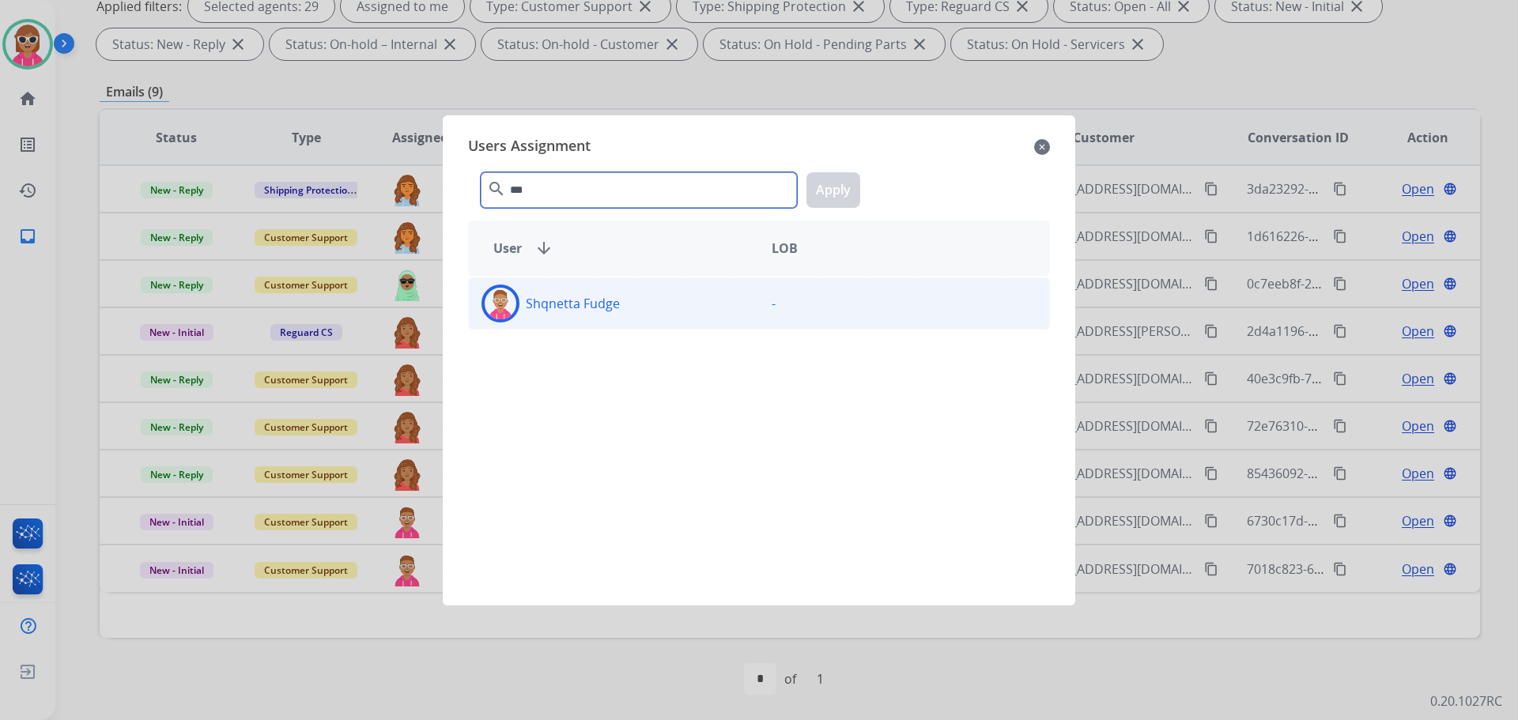
type input "***"
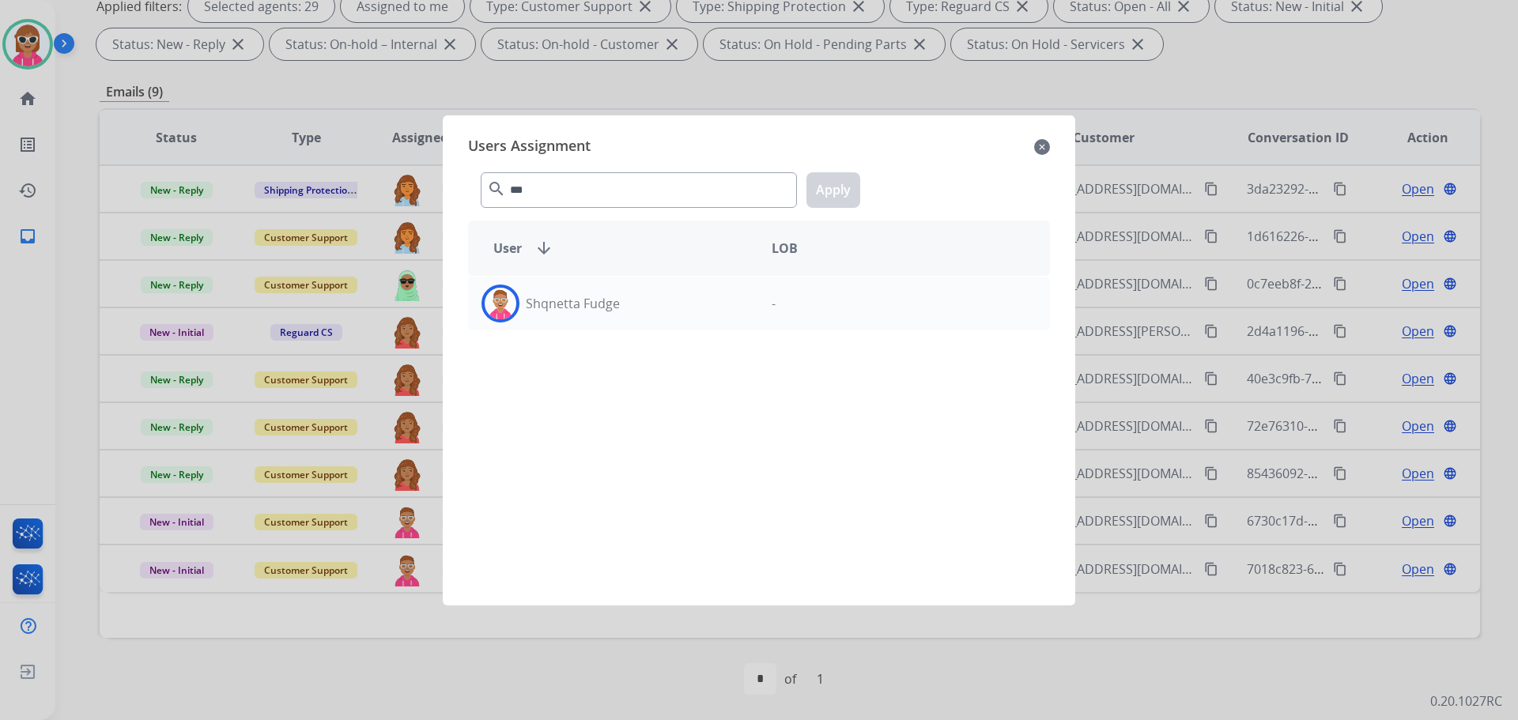
drag, startPoint x: 594, startPoint y: 289, endPoint x: 682, endPoint y: 236, distance: 102.1
click at [594, 287] on div "Shqnetta Fudge" at bounding box center [614, 304] width 290 height 38
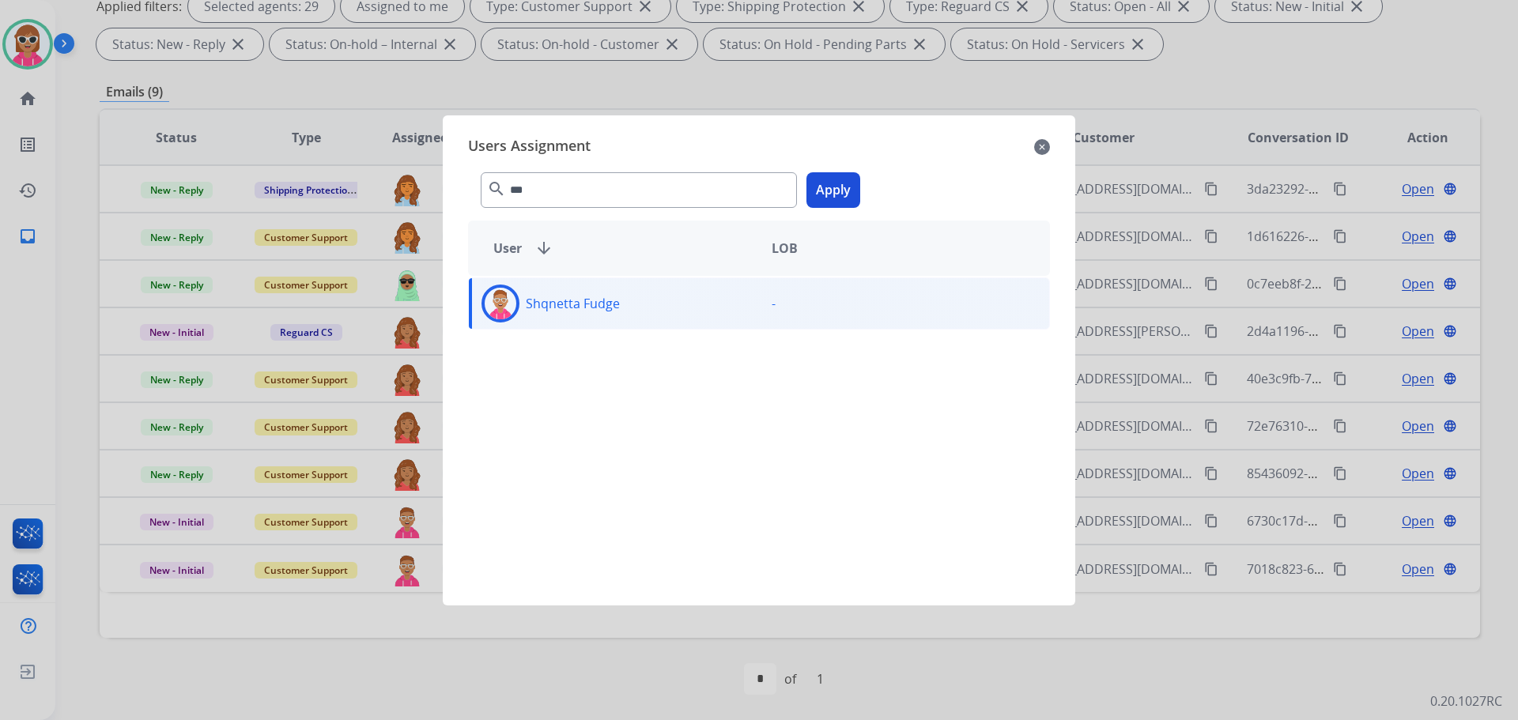
click at [817, 188] on button "Apply" at bounding box center [834, 190] width 54 height 36
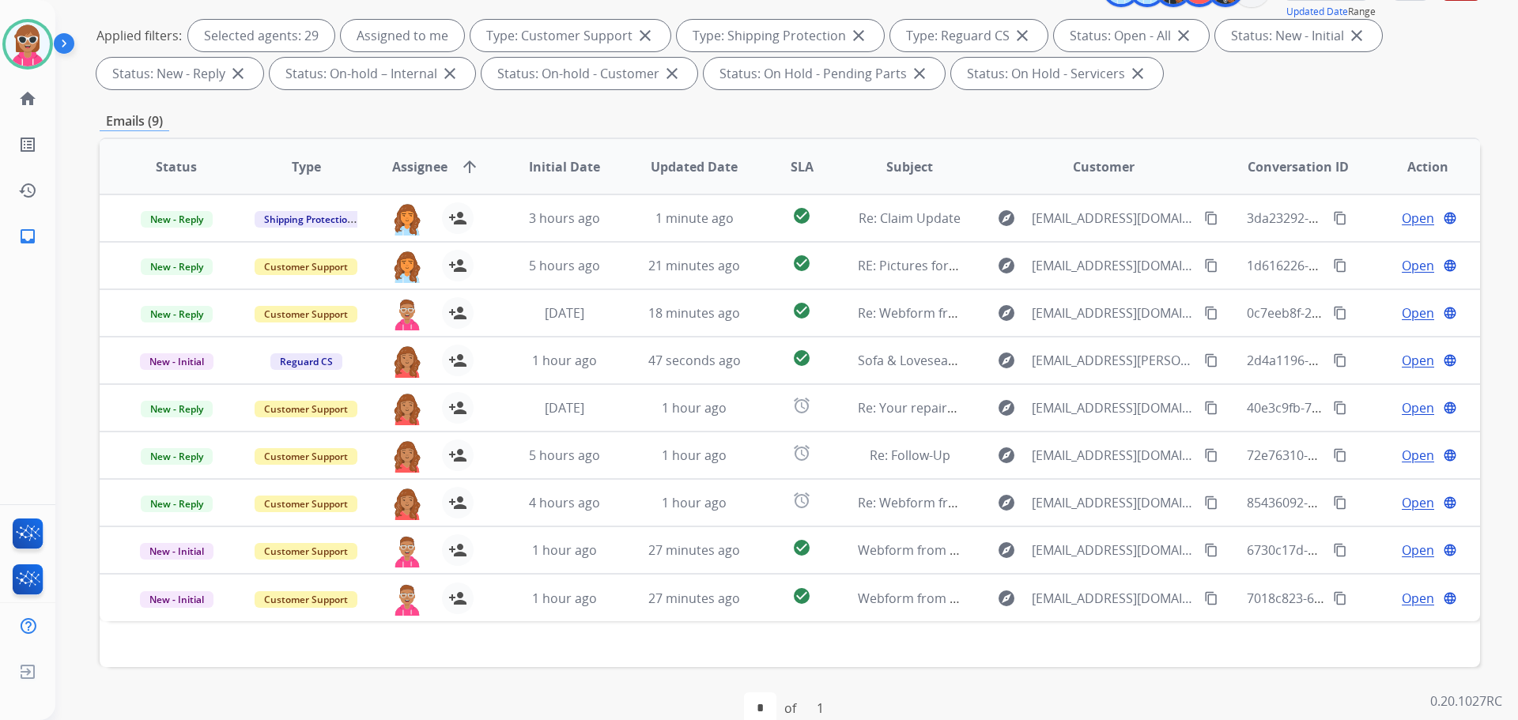
scroll to position [18, 0]
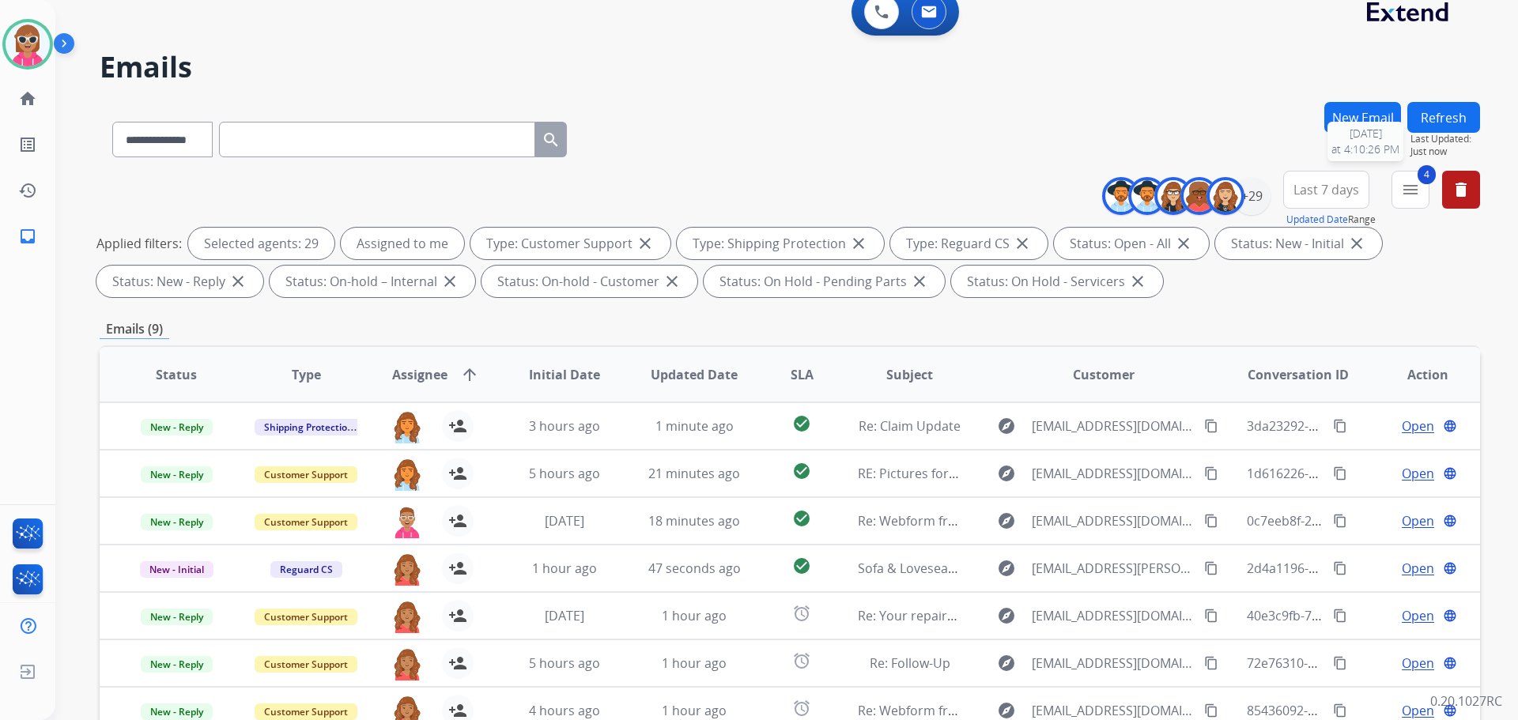
click at [1440, 119] on button "Refresh" at bounding box center [1444, 117] width 73 height 31
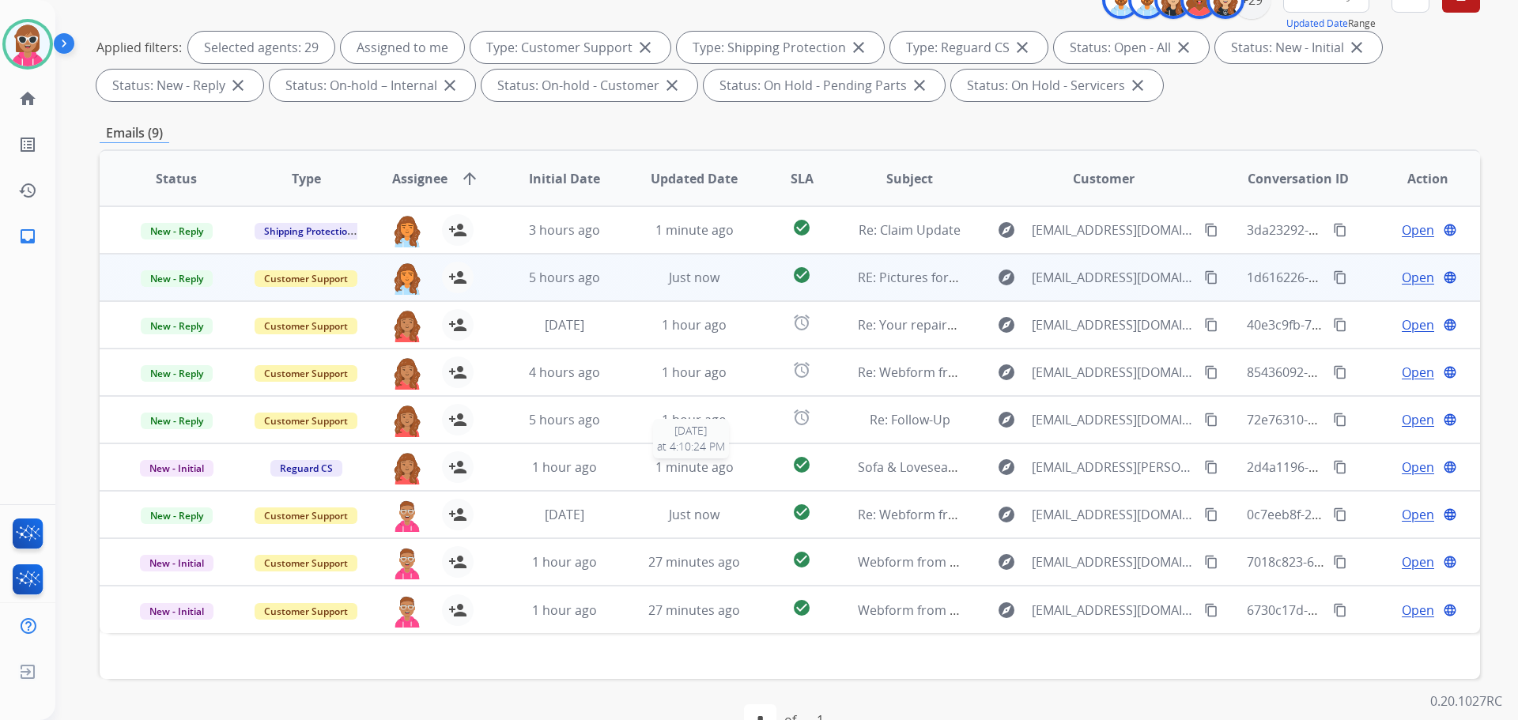
scroll to position [97, 0]
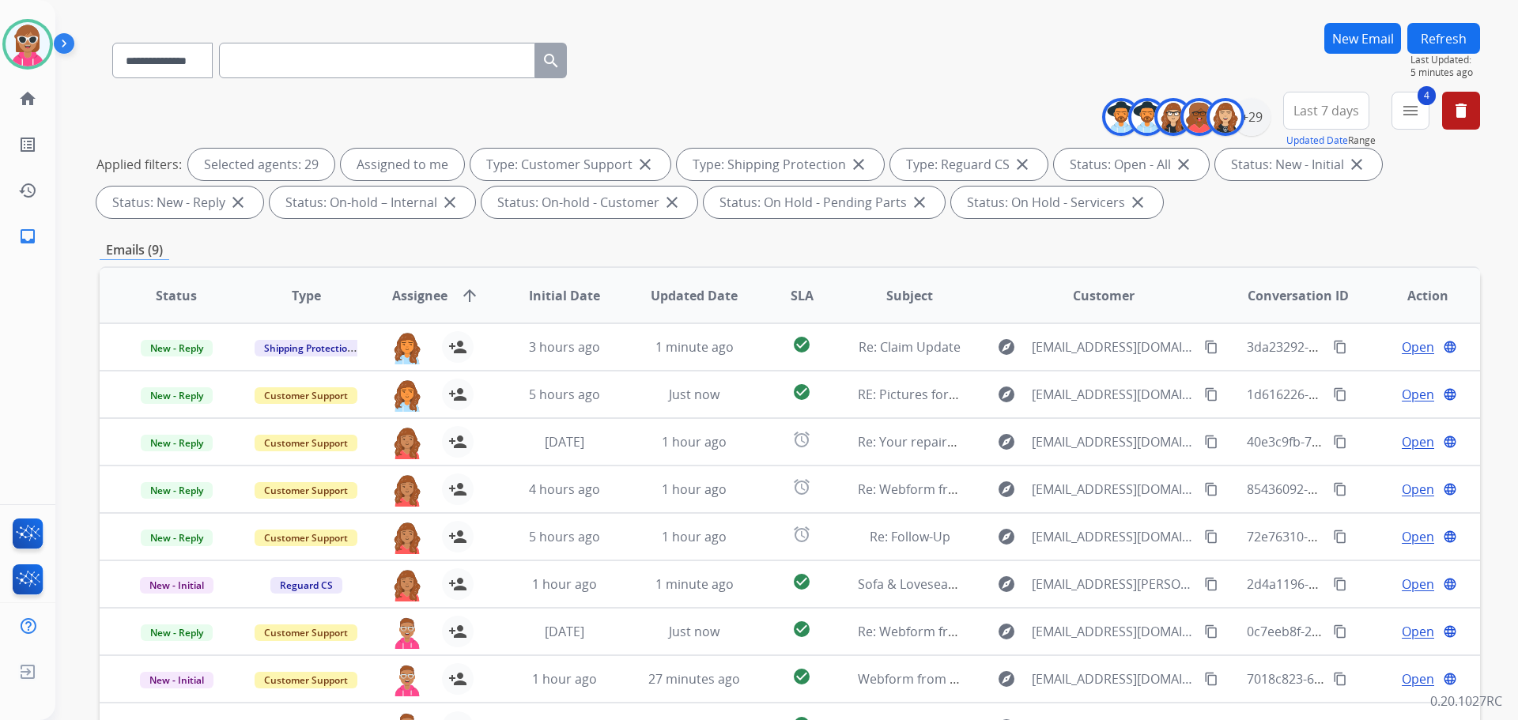
click at [1439, 40] on button "Refresh" at bounding box center [1444, 38] width 73 height 31
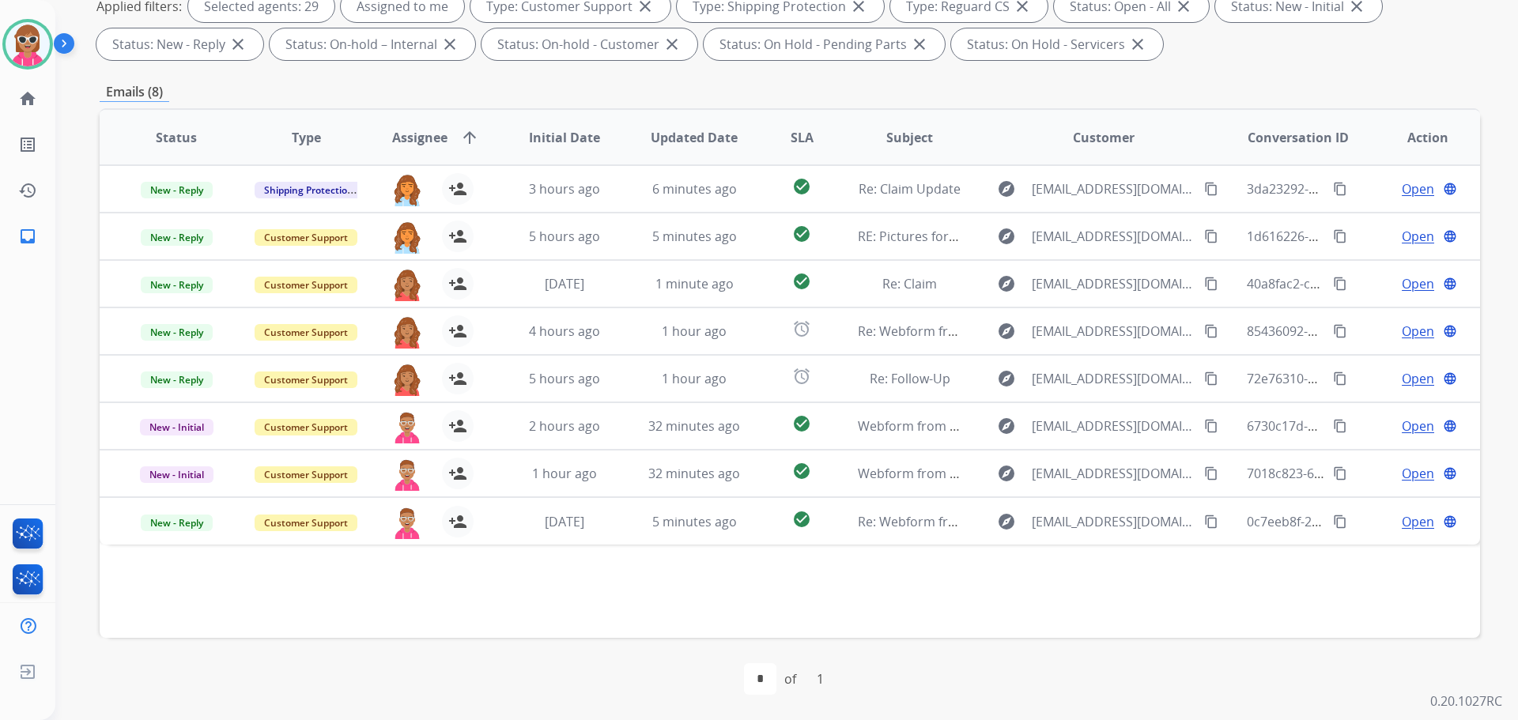
scroll to position [18, 0]
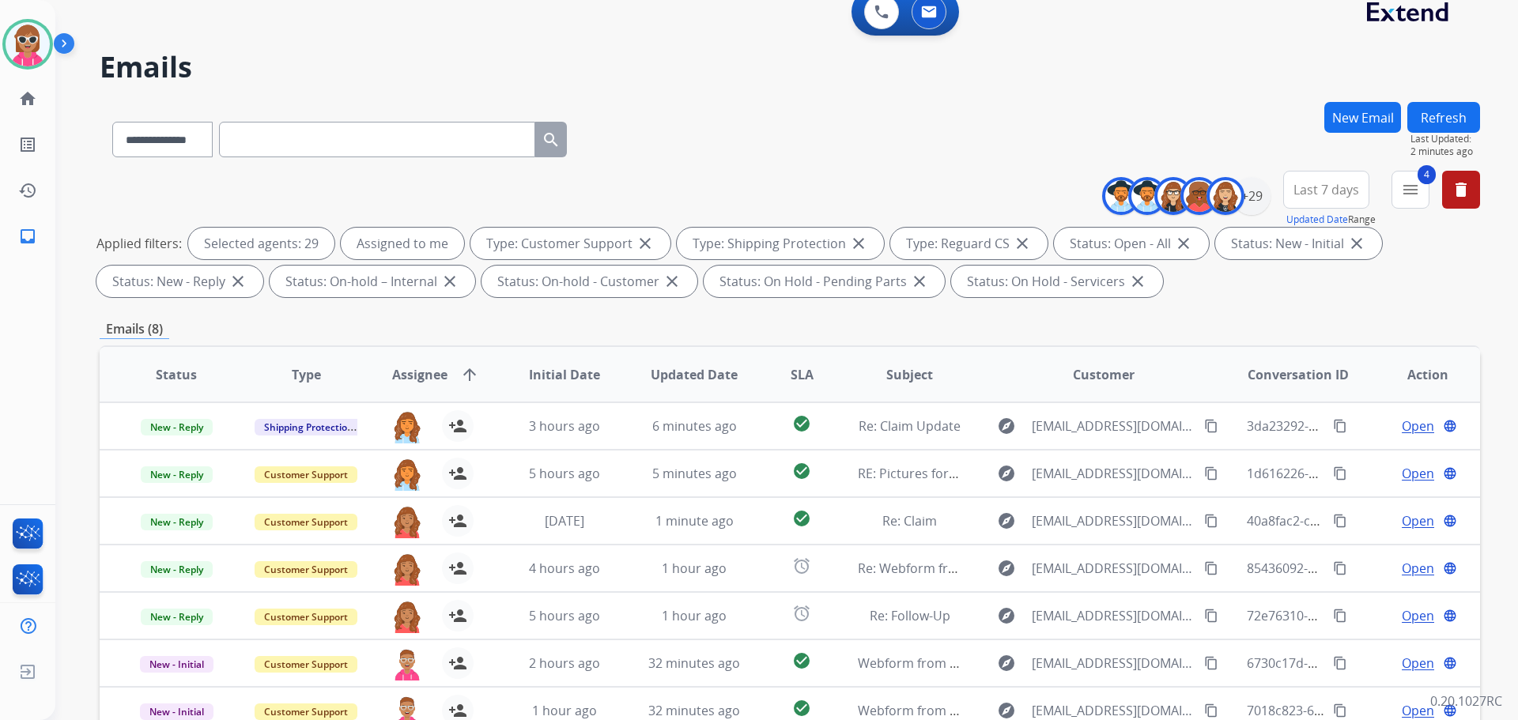
click at [1454, 112] on button "Refresh" at bounding box center [1444, 117] width 73 height 31
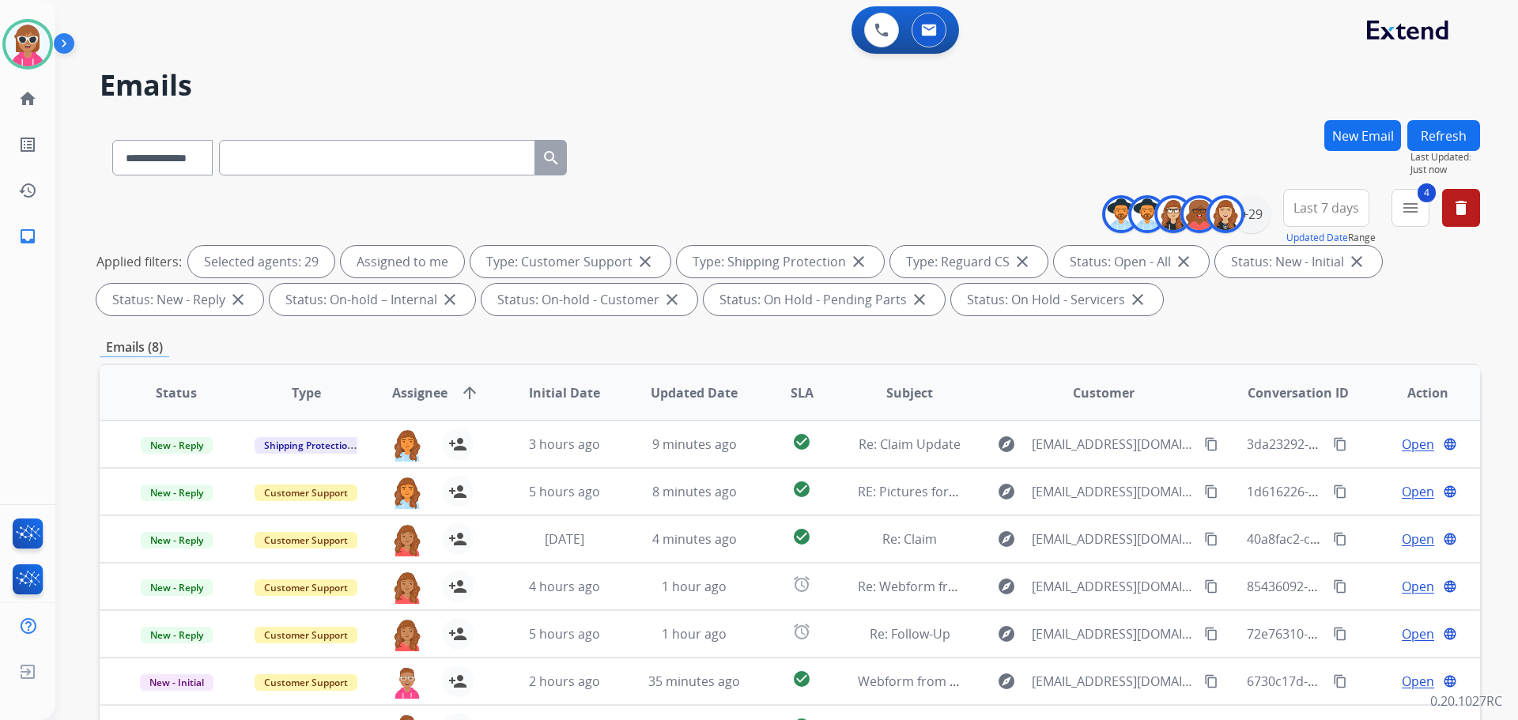
click at [1431, 134] on button "Refresh" at bounding box center [1444, 135] width 73 height 31
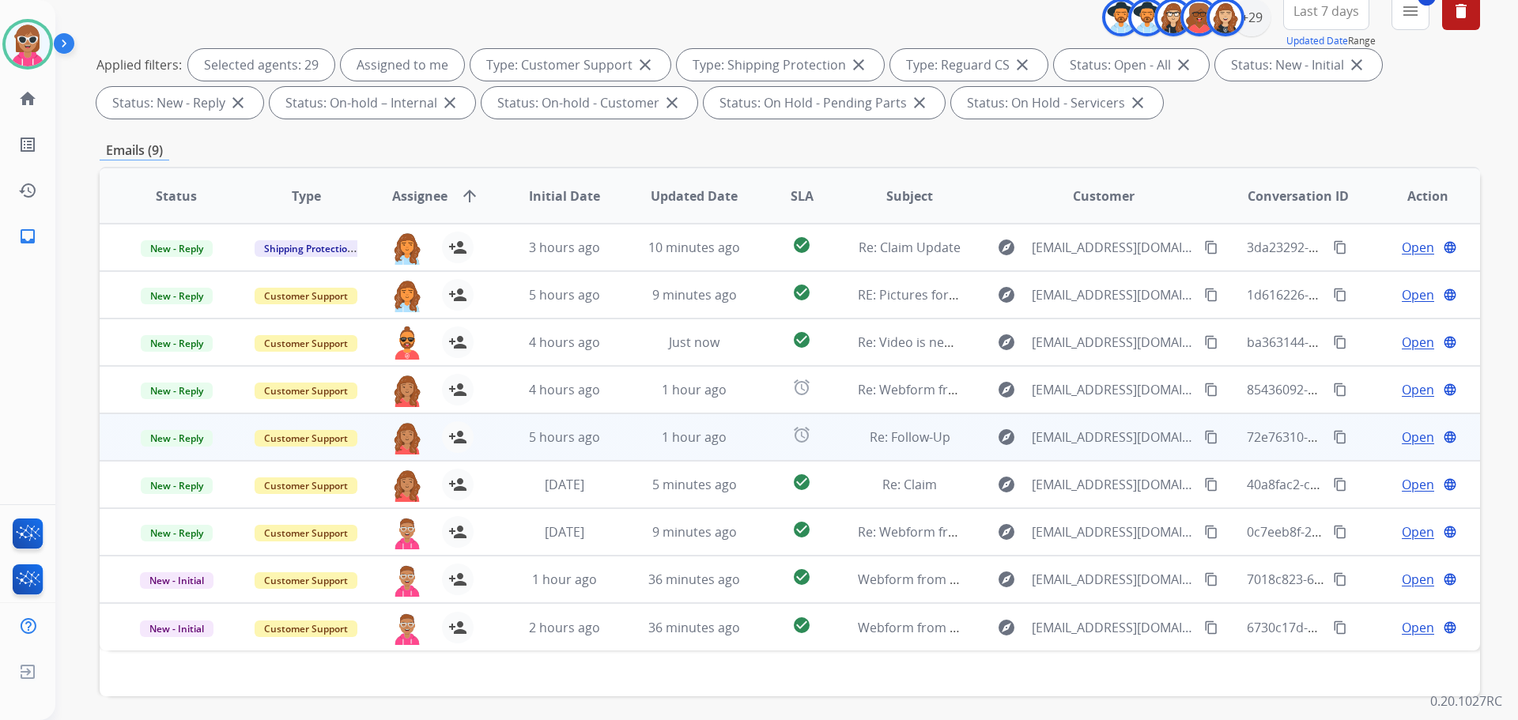
scroll to position [255, 0]
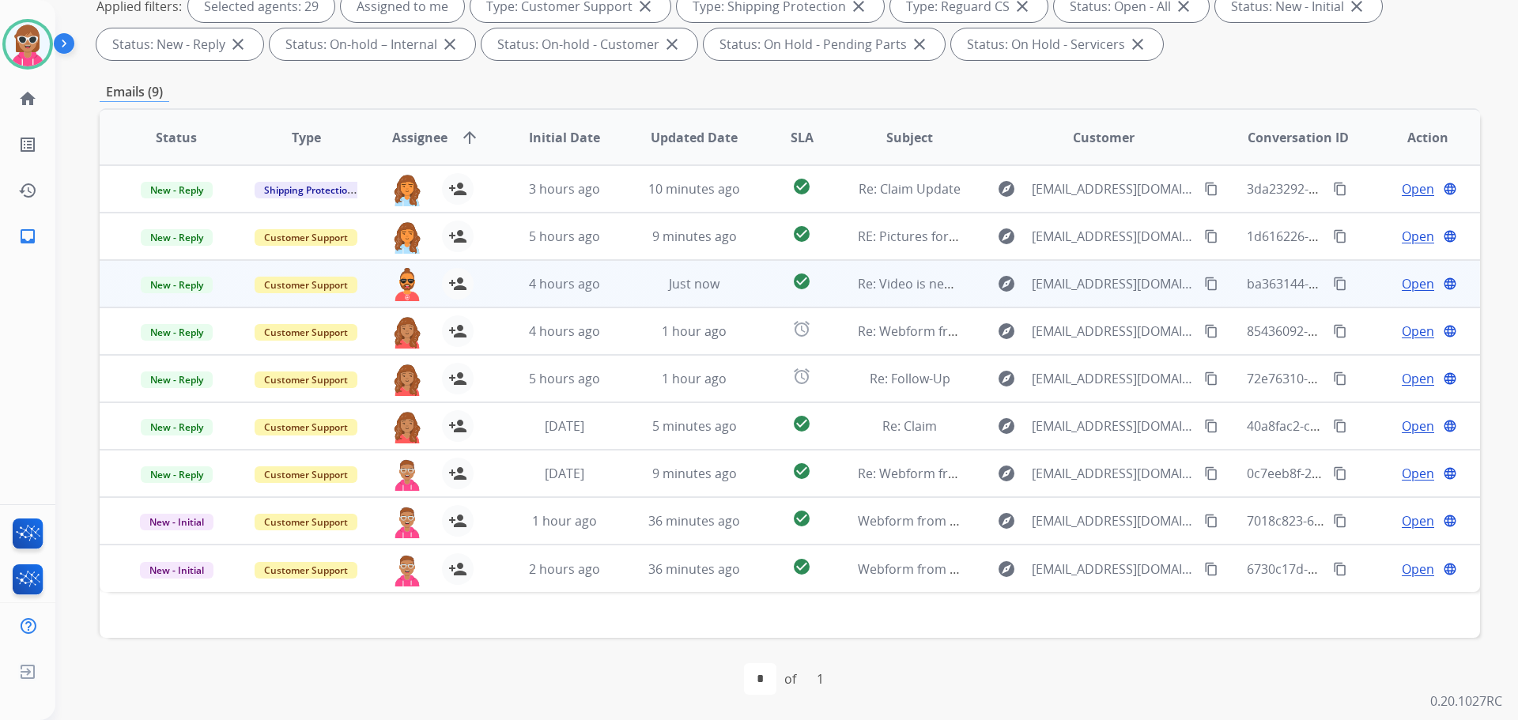
click at [507, 283] on td "4 hours ago" at bounding box center [553, 283] width 130 height 47
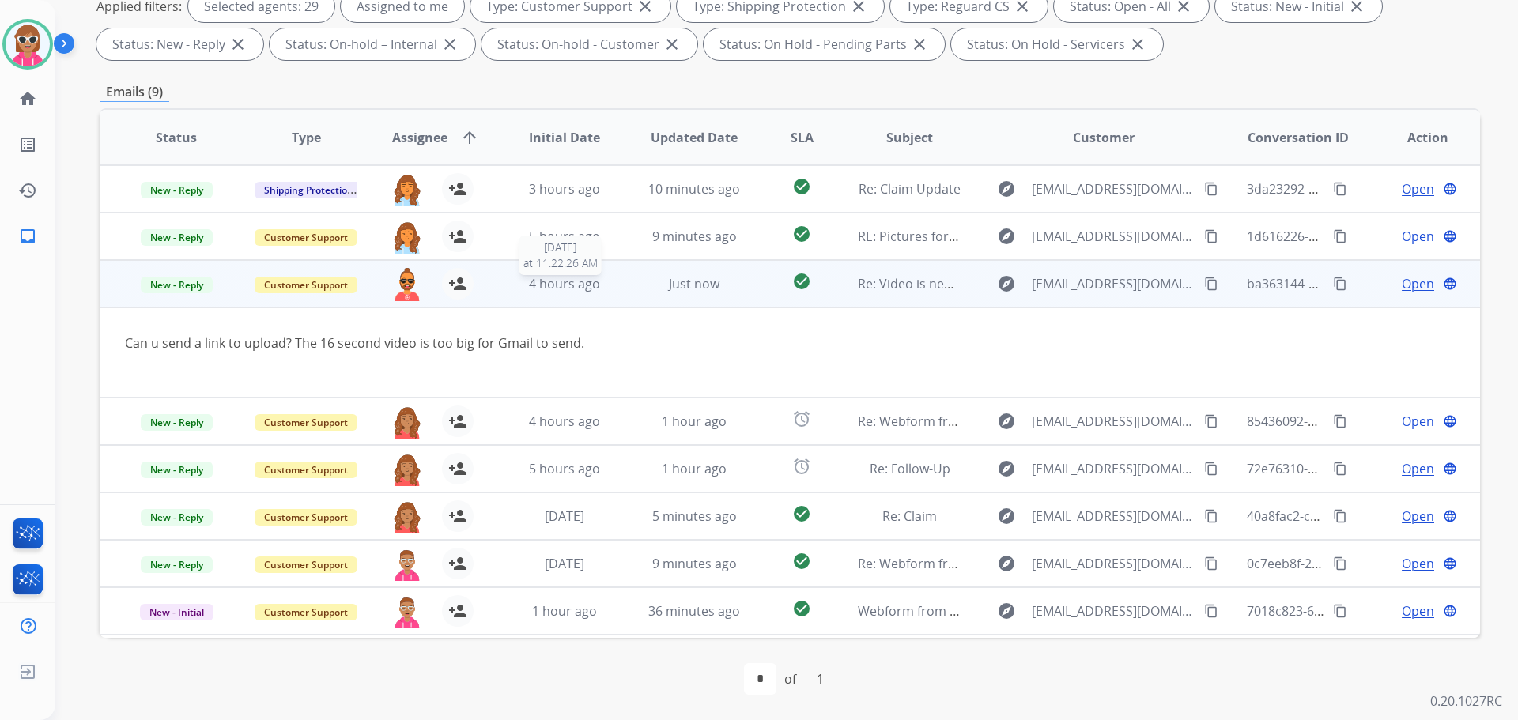
scroll to position [44, 0]
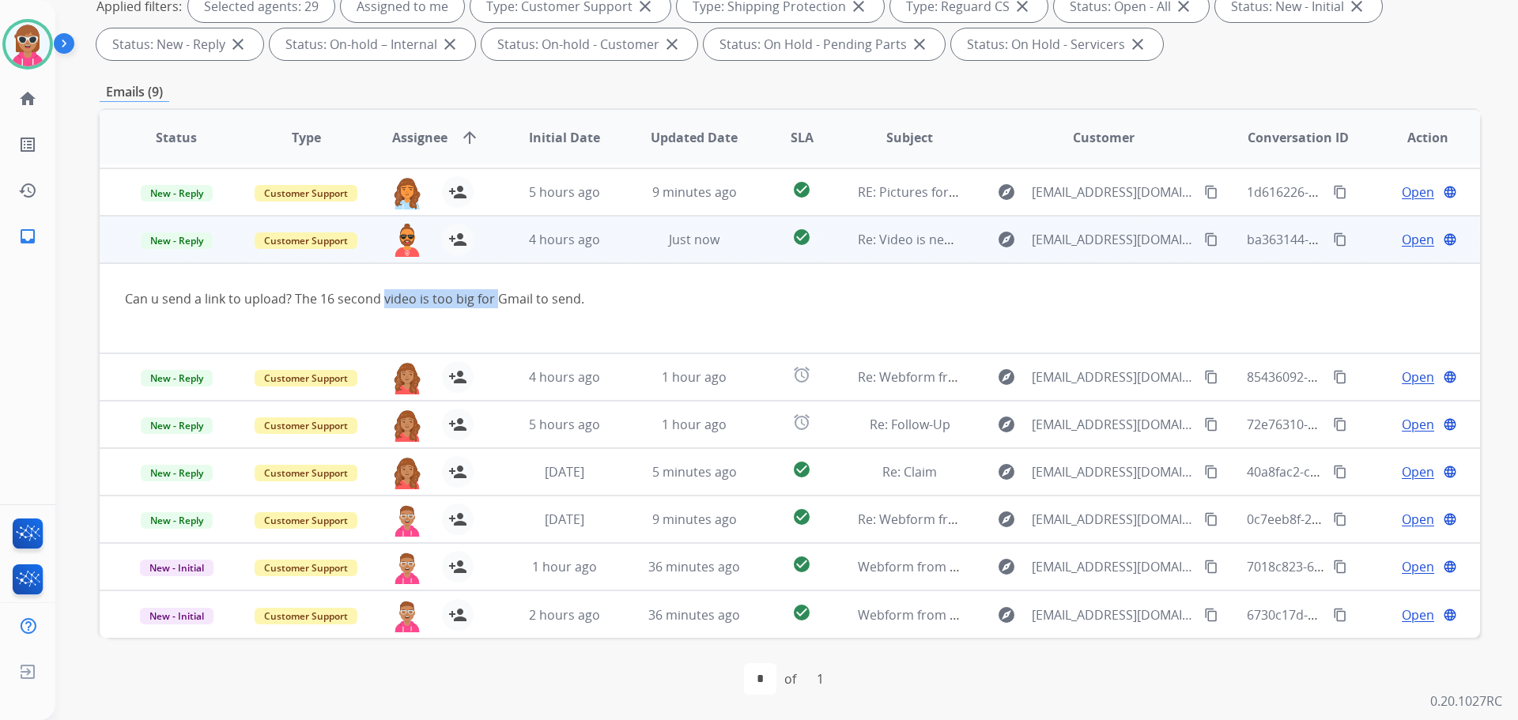
drag, startPoint x: 382, startPoint y: 301, endPoint x: 515, endPoint y: 297, distance: 132.9
click at [515, 297] on div "Can u send a link to upload? The 16 second video is too big for Gmail to send." at bounding box center [661, 308] width 1072 height 38
click at [1409, 236] on span "Open" at bounding box center [1418, 239] width 32 height 19
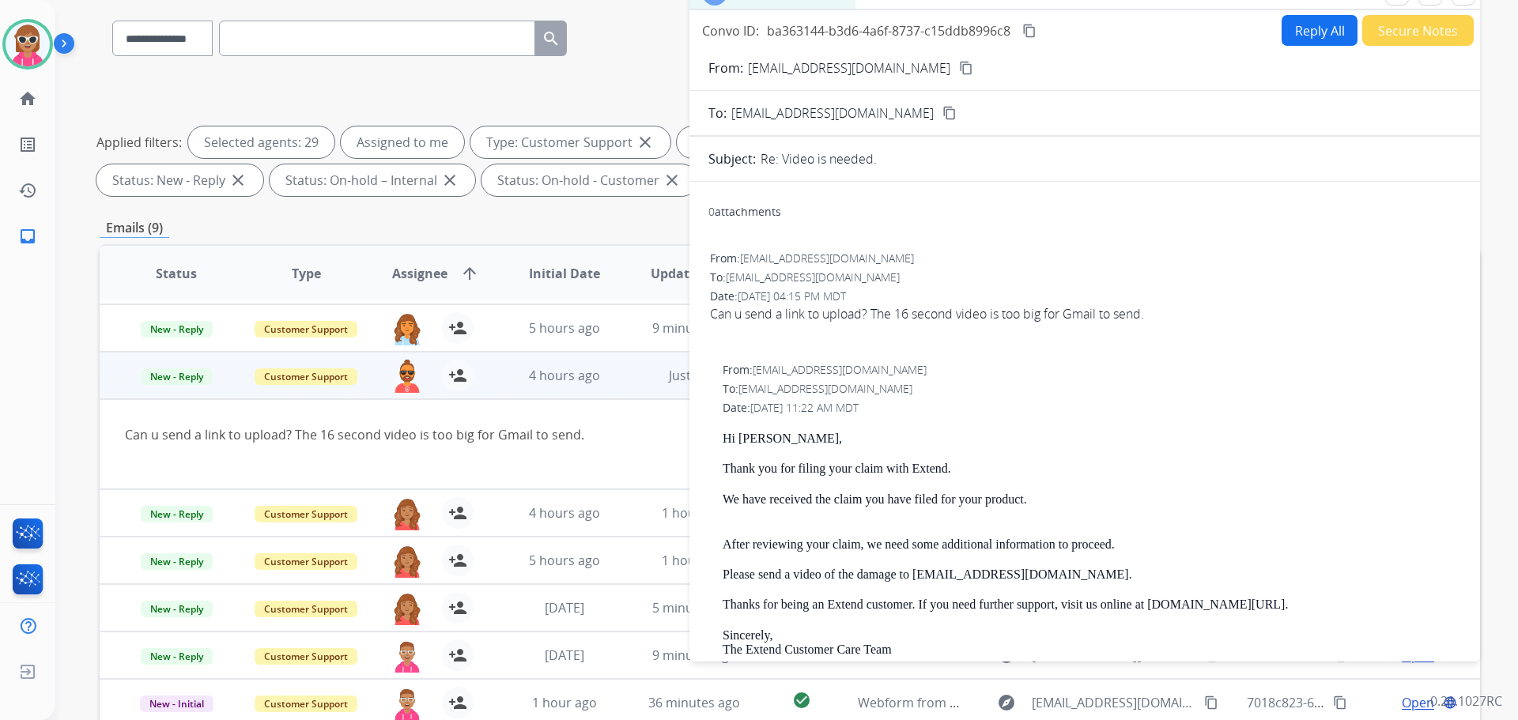
scroll to position [0, 0]
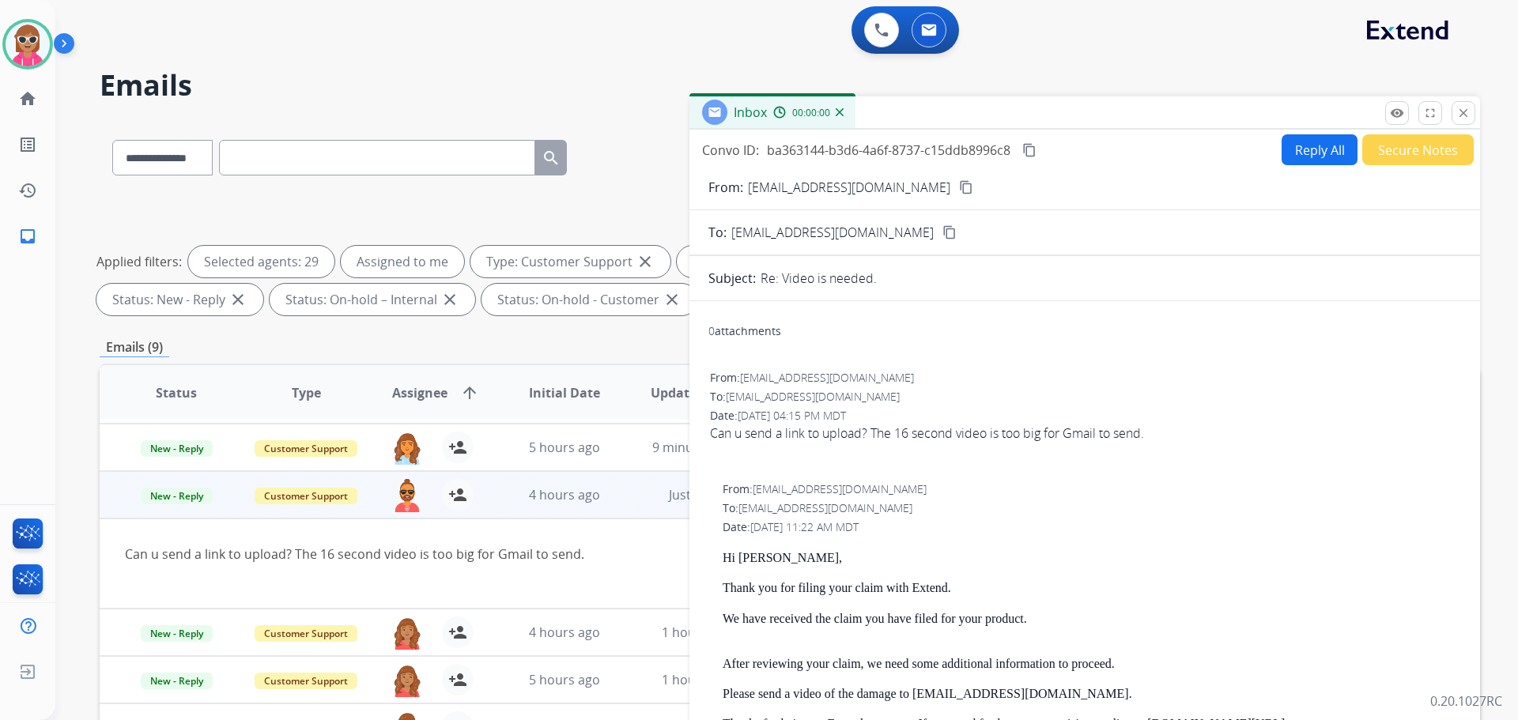
click at [1297, 146] on button "Reply All" at bounding box center [1320, 149] width 76 height 31
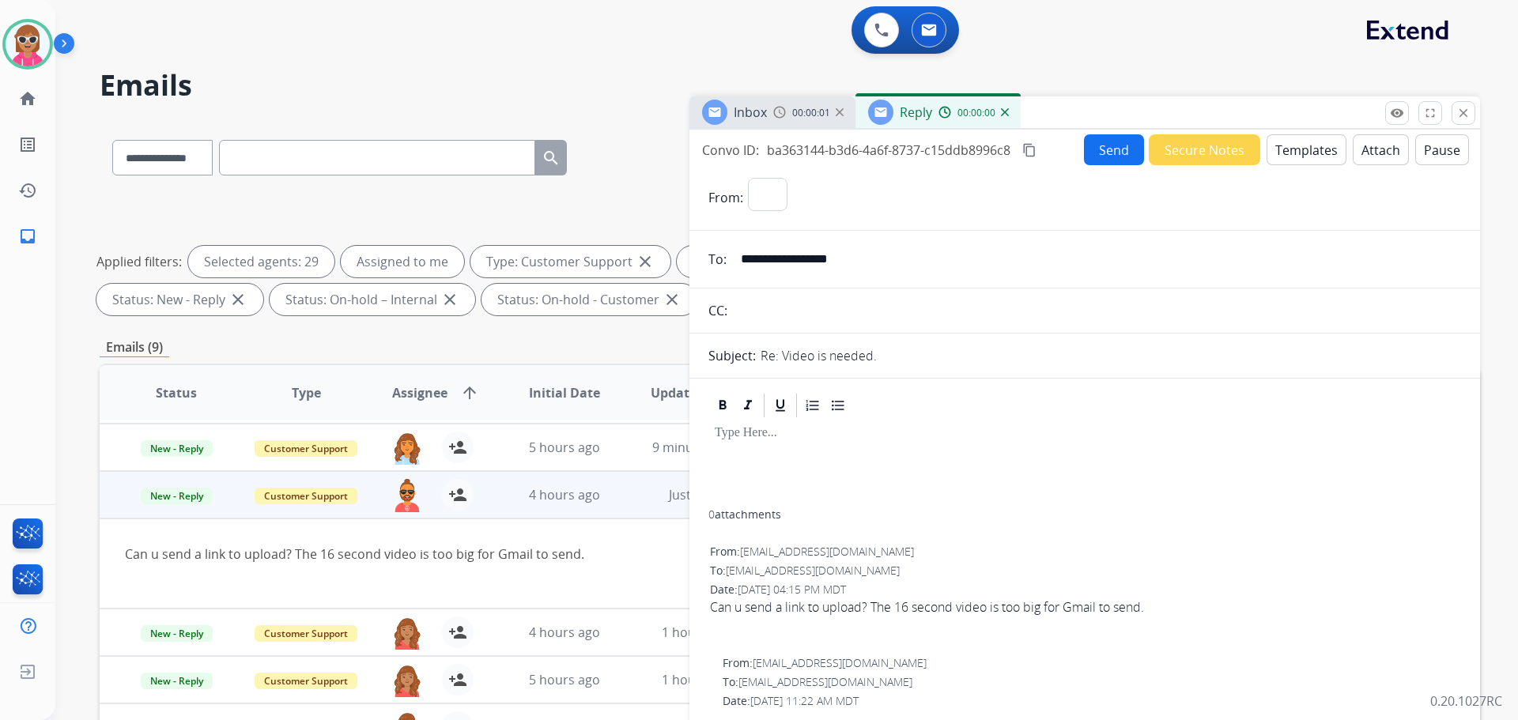
click at [1303, 154] on button "Templates" at bounding box center [1307, 149] width 80 height 31
select select "**********"
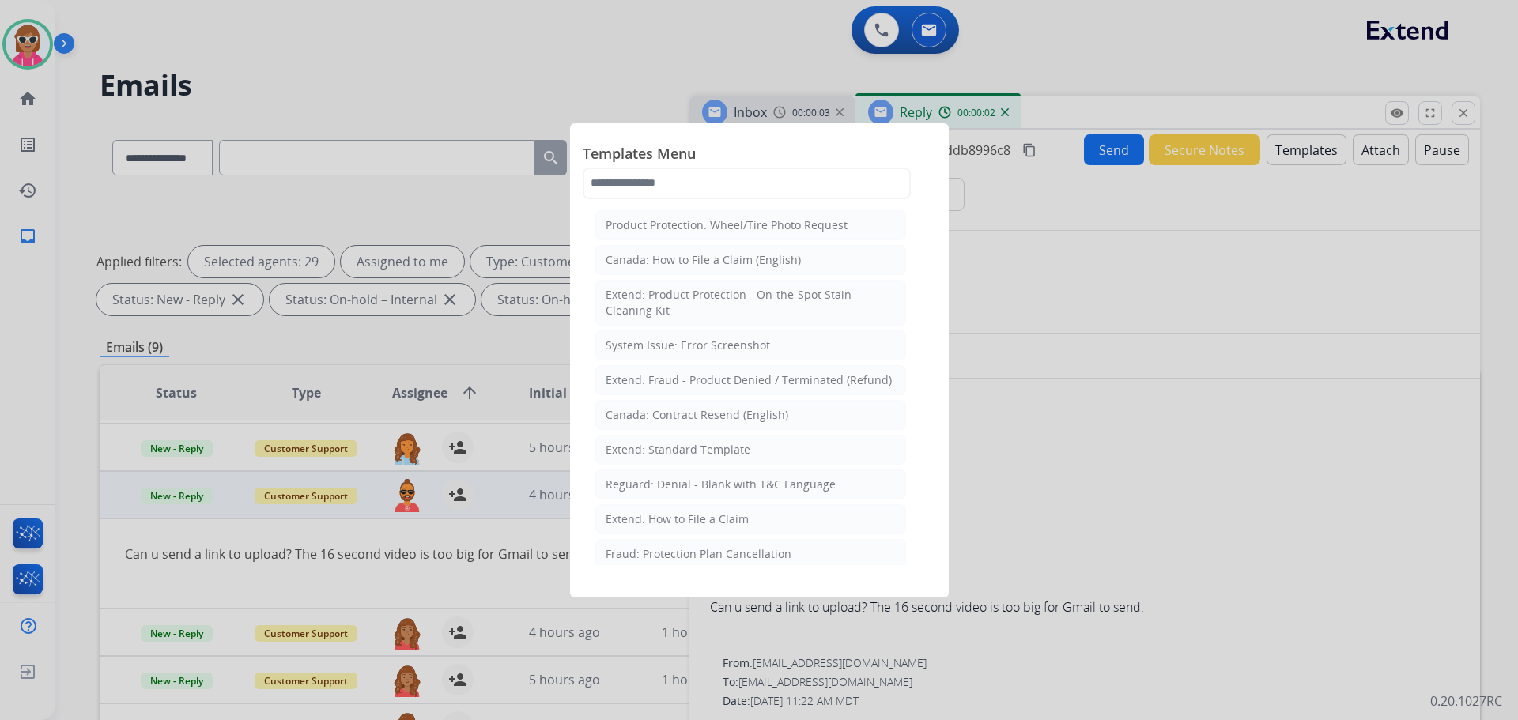
drag, startPoint x: 1023, startPoint y: 376, endPoint x: 969, endPoint y: 366, distance: 54.6
click at [1010, 376] on div at bounding box center [759, 360] width 1518 height 720
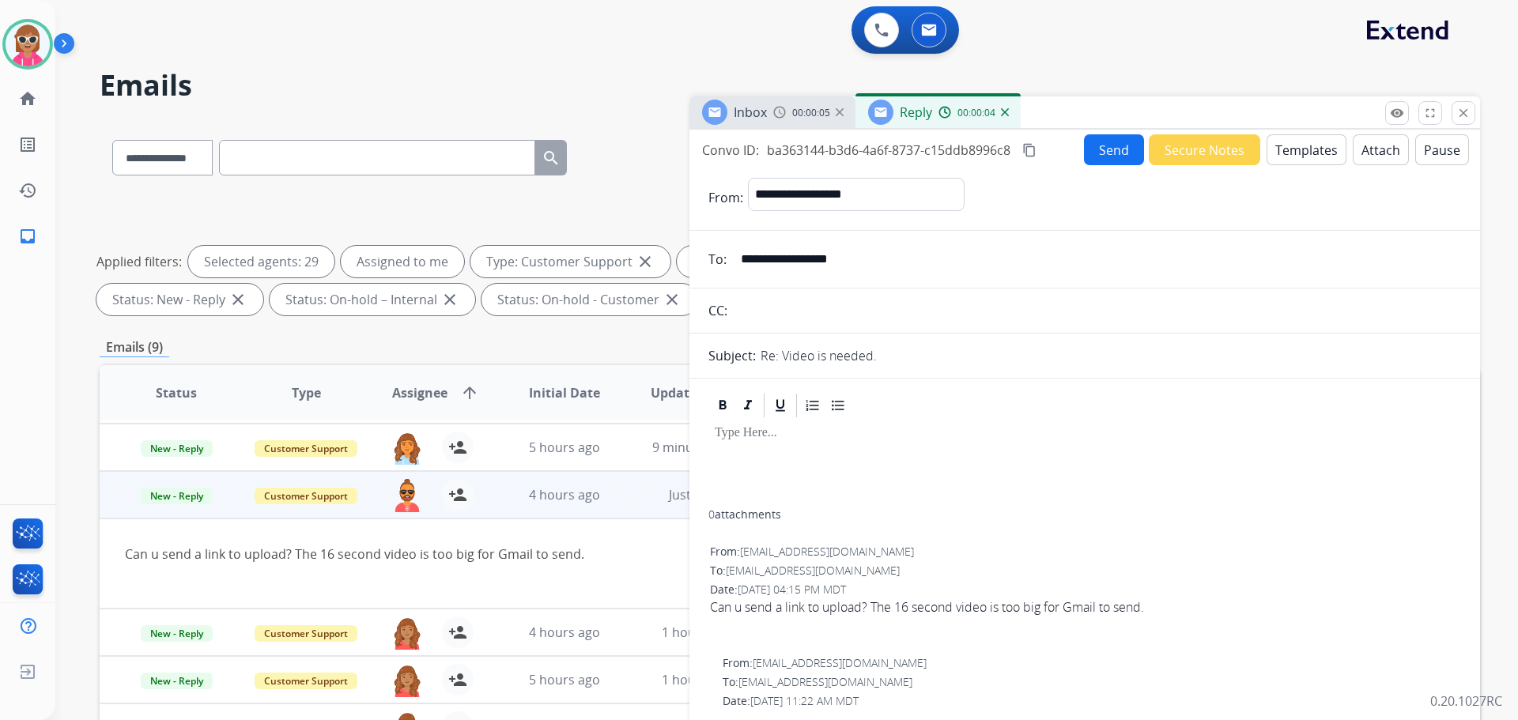
click at [1037, 155] on mat-icon "content_copy" at bounding box center [1030, 150] width 14 height 14
drag, startPoint x: 887, startPoint y: 249, endPoint x: 815, endPoint y: 263, distance: 73.4
click at [722, 271] on div "**********" at bounding box center [1085, 260] width 791 height 32
click at [1317, 157] on button "Templates" at bounding box center [1307, 149] width 80 height 31
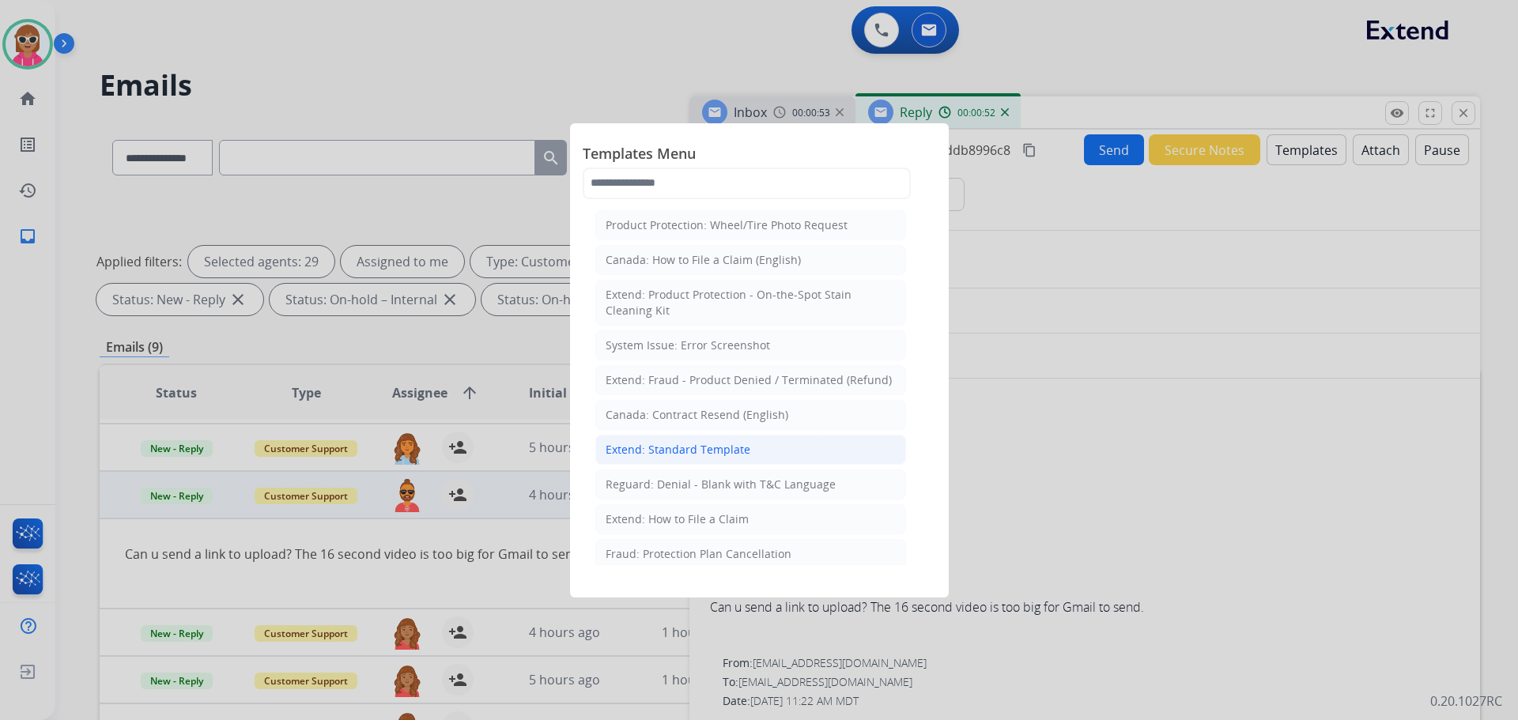
click at [713, 444] on div "Extend: Standard Template" at bounding box center [678, 450] width 145 height 16
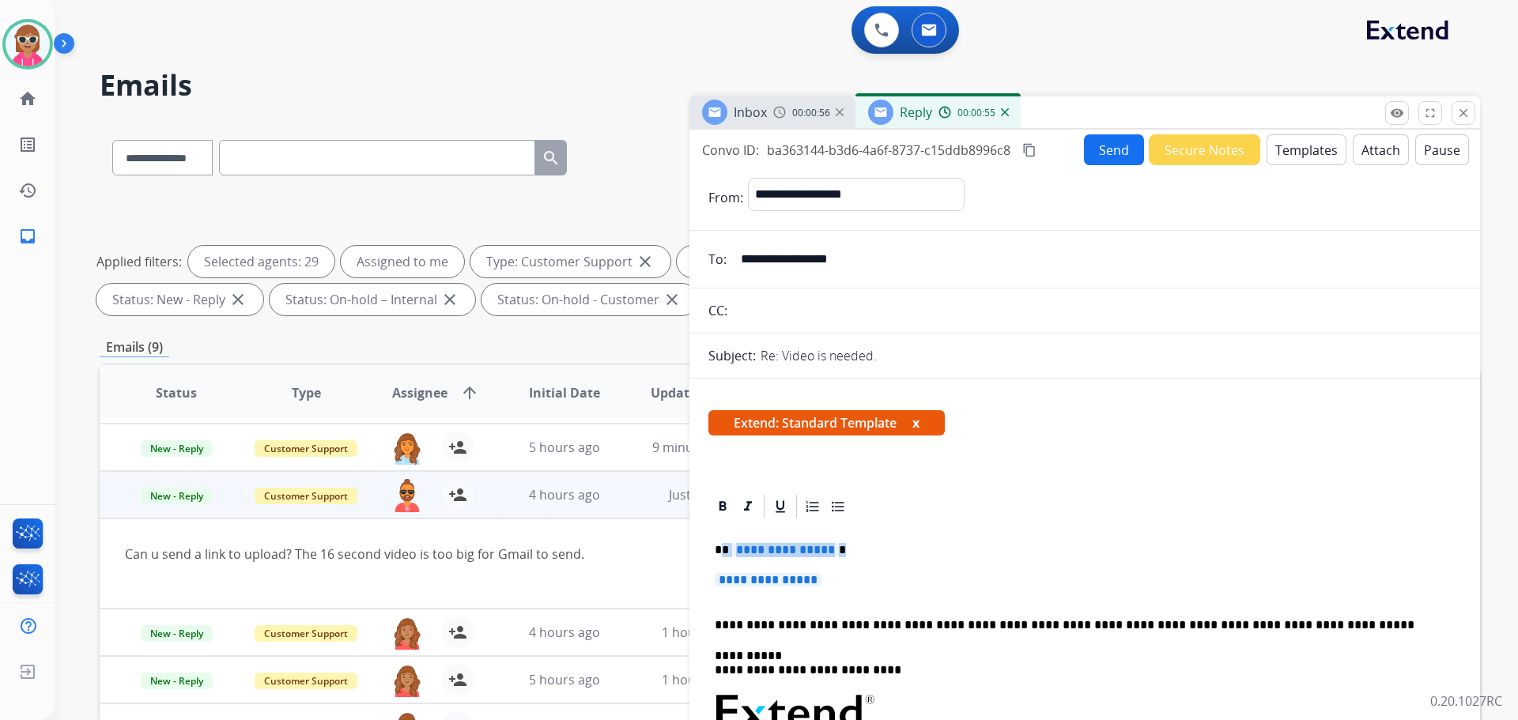
drag, startPoint x: 838, startPoint y: 589, endPoint x: 723, endPoint y: 549, distance: 122.3
drag, startPoint x: 902, startPoint y: 559, endPoint x: 766, endPoint y: 572, distance: 136.6
drag, startPoint x: 724, startPoint y: 550, endPoint x: 521, endPoint y: 403, distance: 250.9
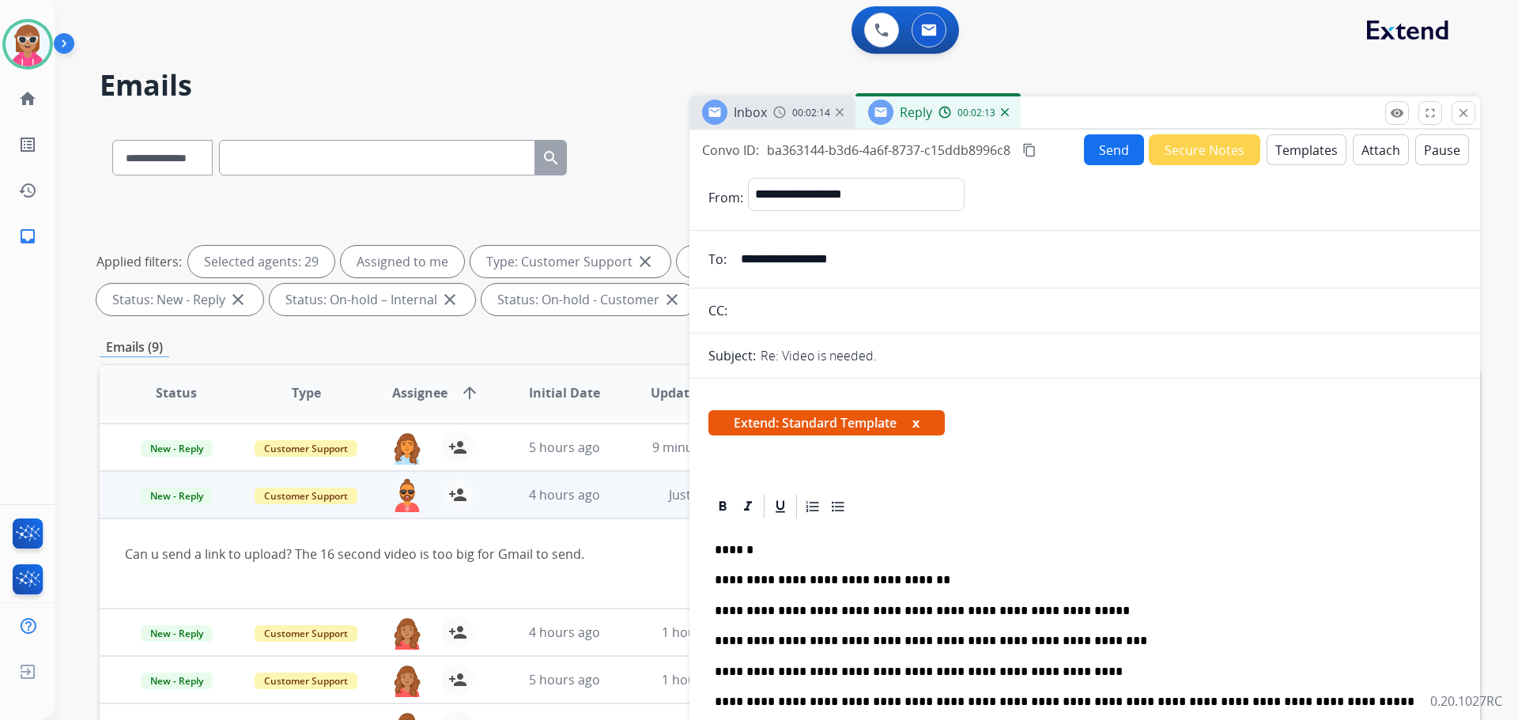
click at [1122, 148] on button "Send" at bounding box center [1114, 149] width 60 height 31
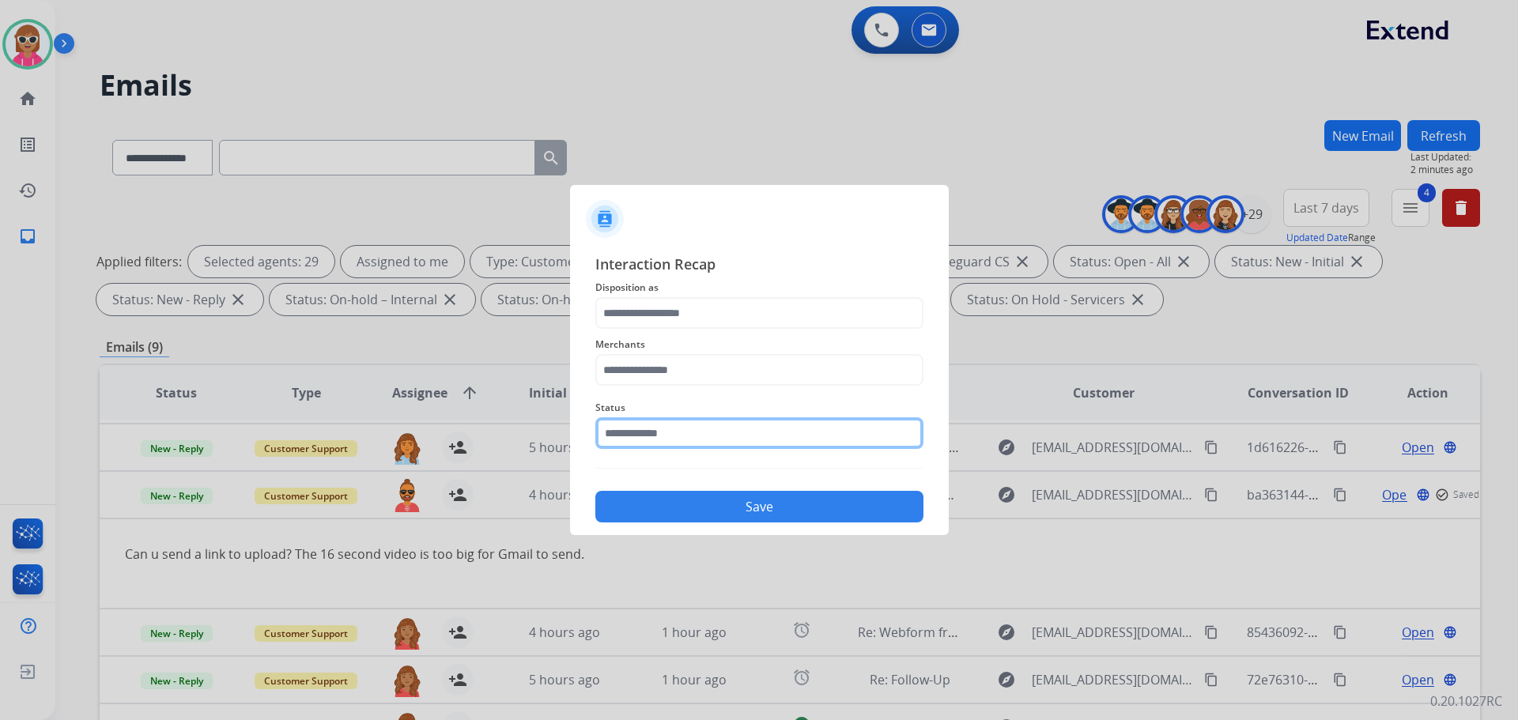
click at [626, 439] on input "text" at bounding box center [759, 434] width 328 height 32
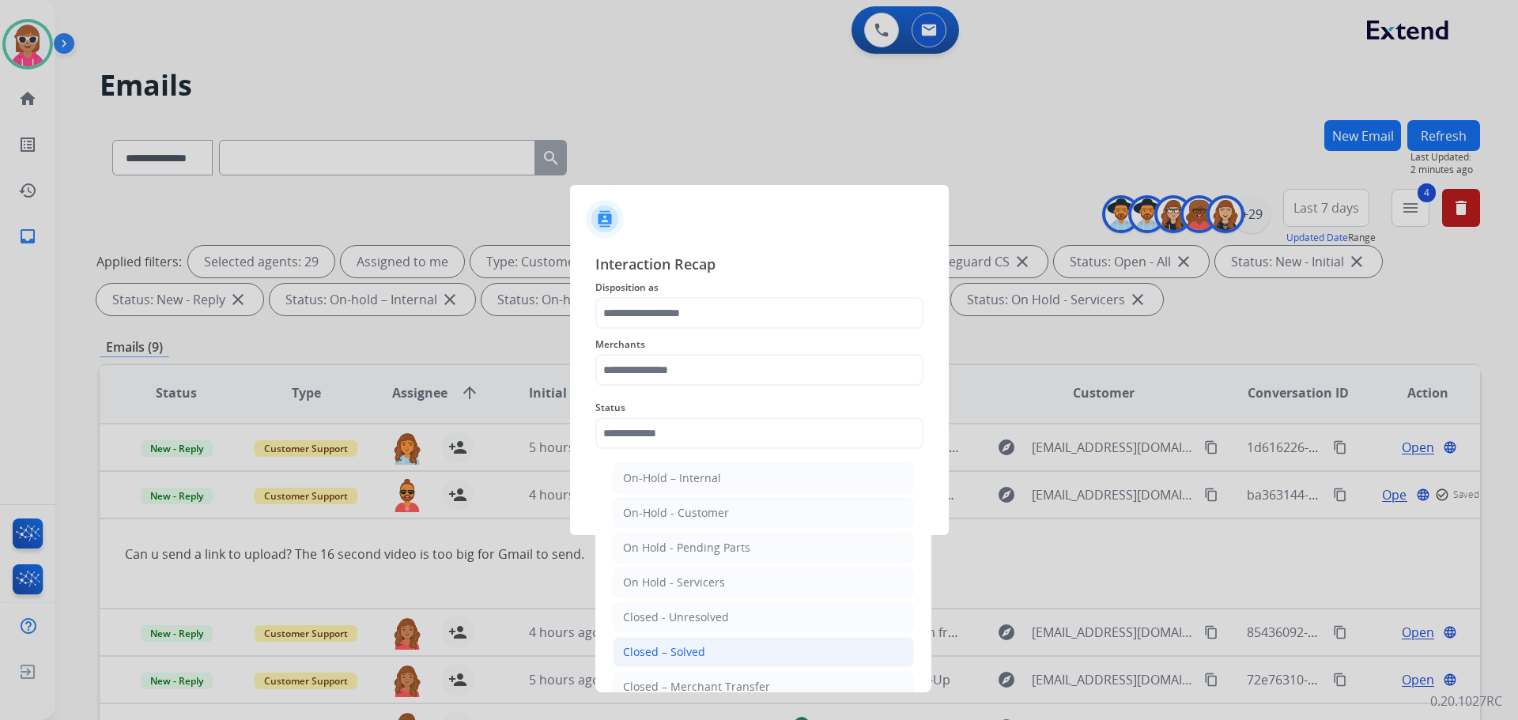
drag, startPoint x: 669, startPoint y: 653, endPoint x: 679, endPoint y: 648, distance: 11.3
click at [670, 653] on div "Closed – Solved" at bounding box center [664, 653] width 82 height 16
type input "**********"
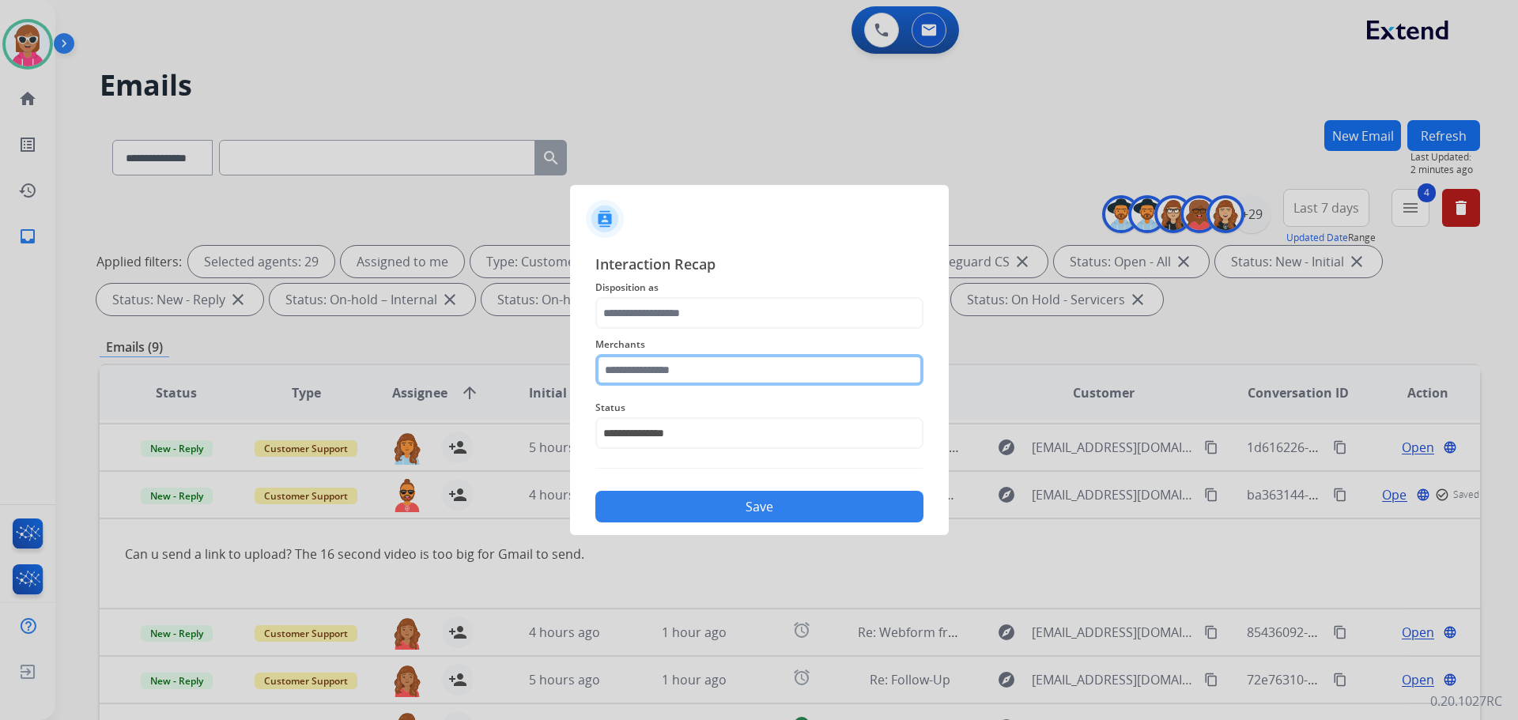
click at [686, 376] on input "text" at bounding box center [759, 370] width 328 height 32
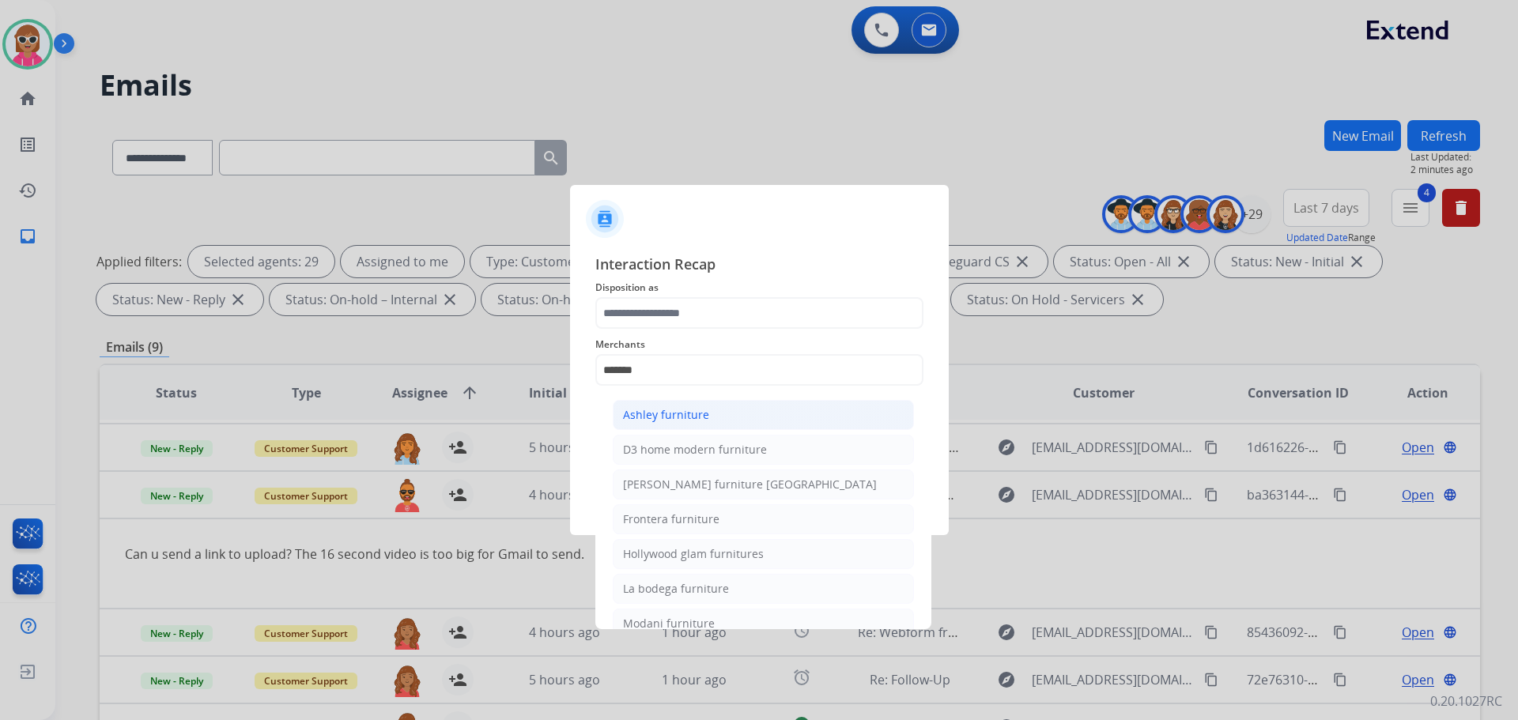
click at [686, 408] on div "Ashley furniture" at bounding box center [666, 415] width 86 height 16
type input "**********"
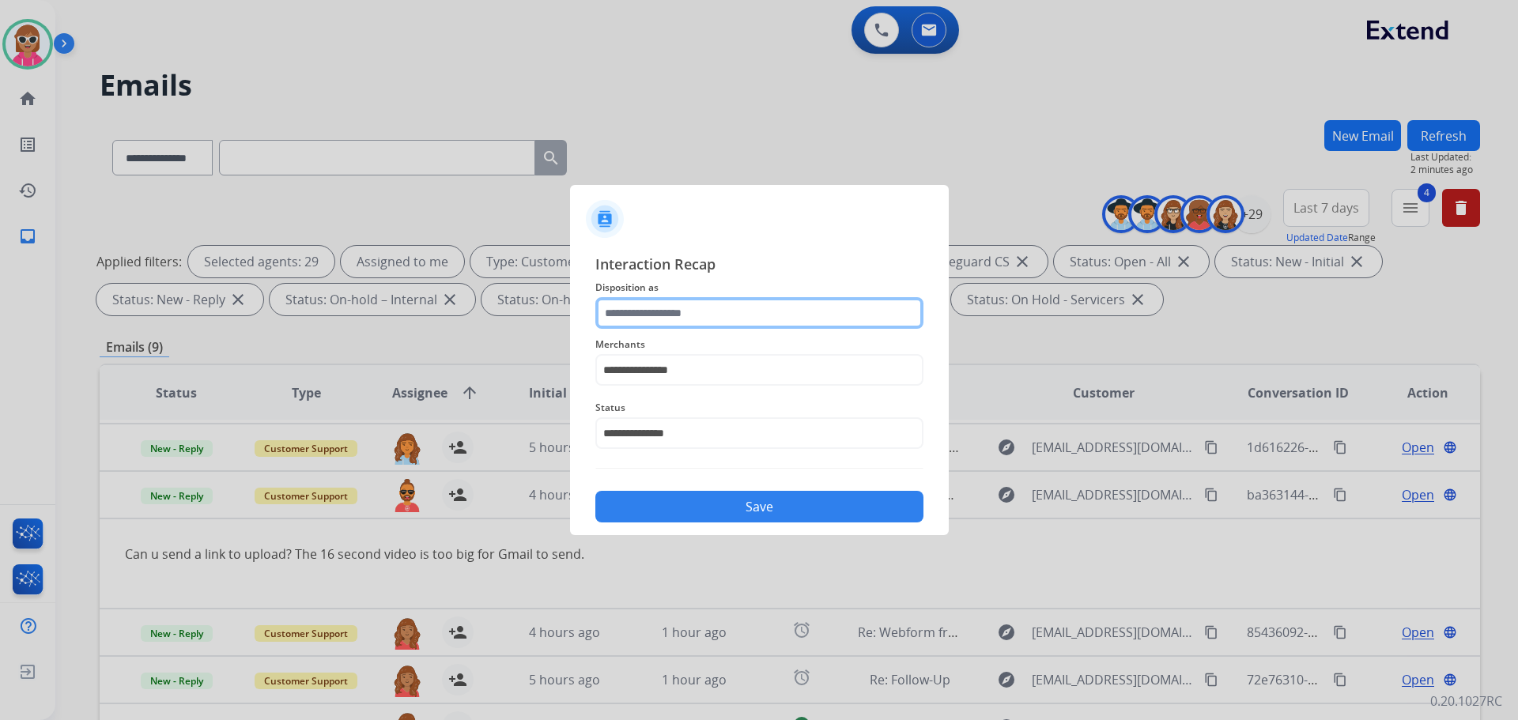
click at [679, 323] on input "text" at bounding box center [759, 313] width 328 height 32
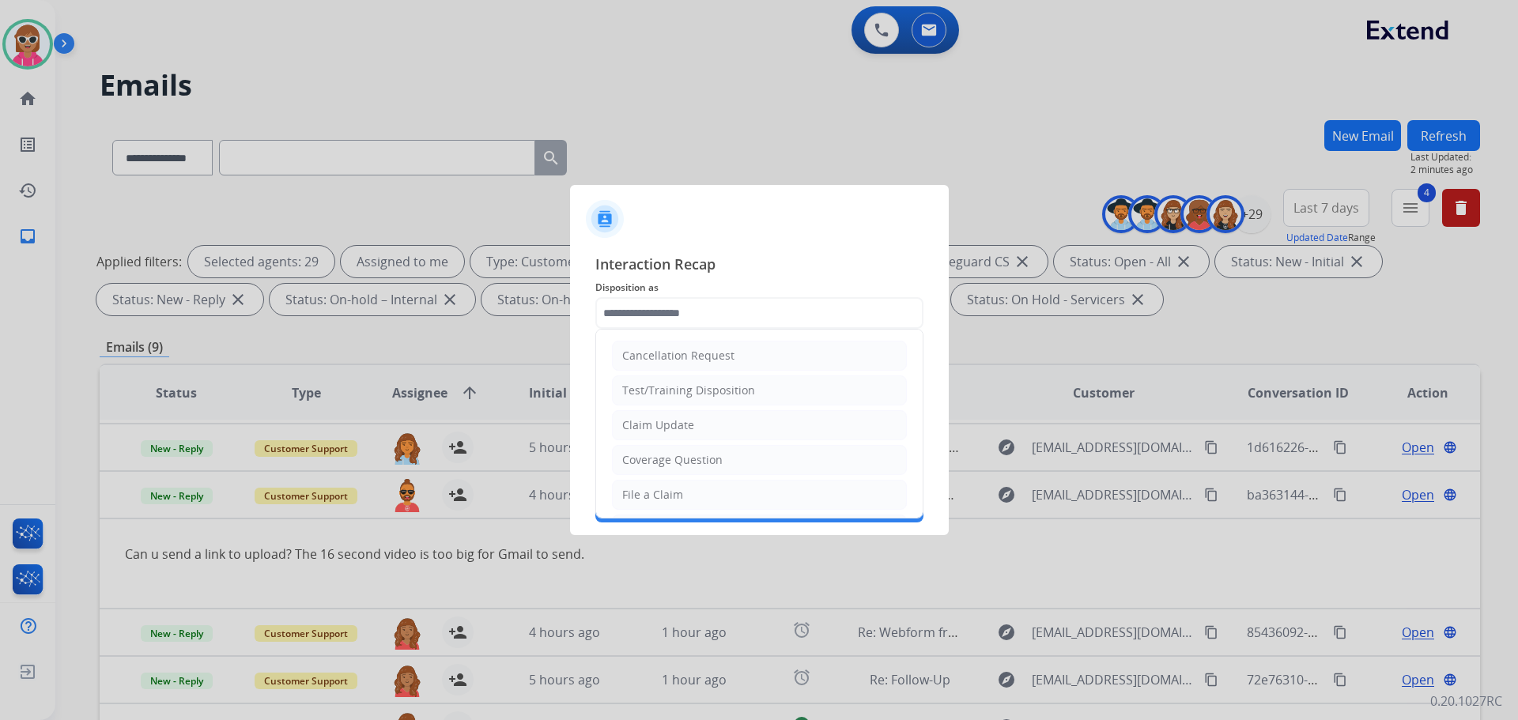
click at [687, 419] on div "Claim Update" at bounding box center [658, 426] width 72 height 16
type input "**********"
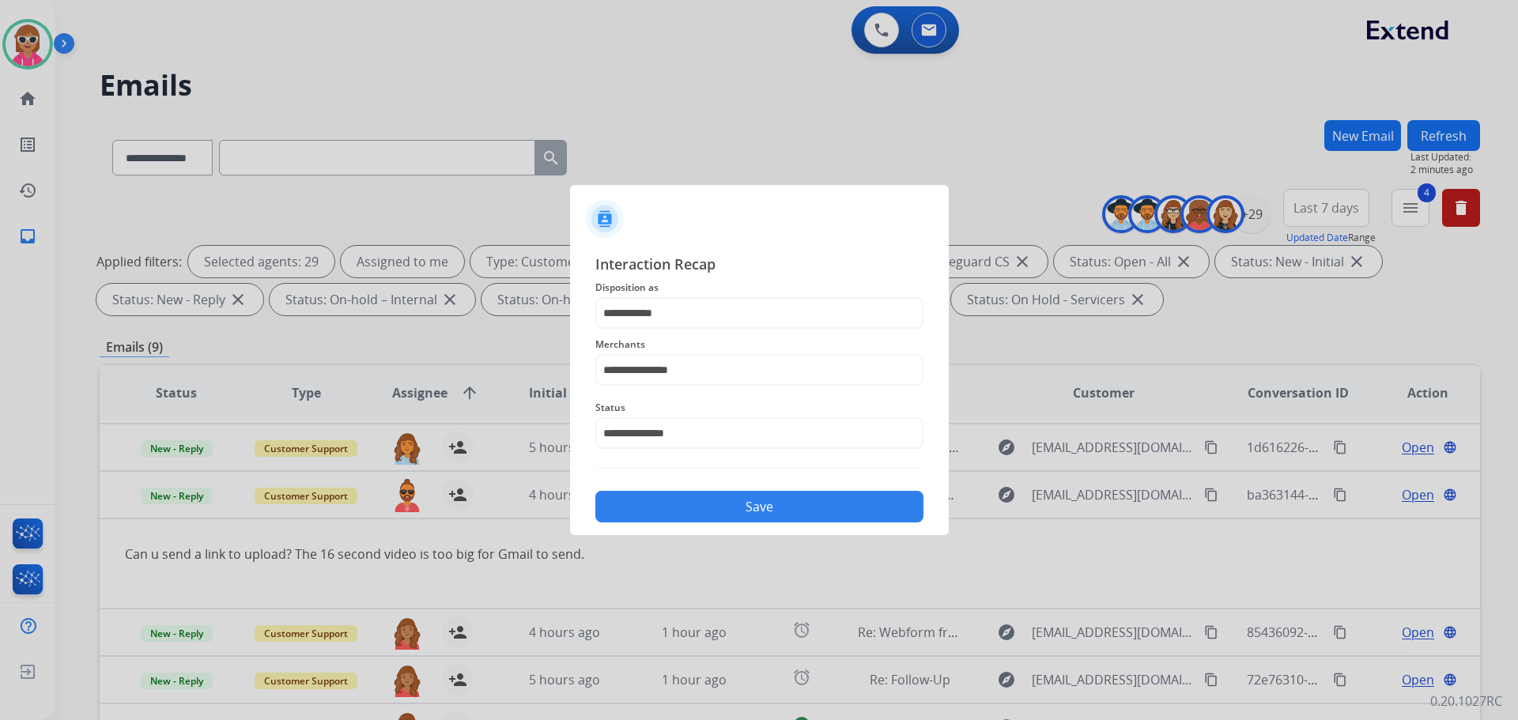
click at [685, 514] on button "Save" at bounding box center [759, 507] width 328 height 32
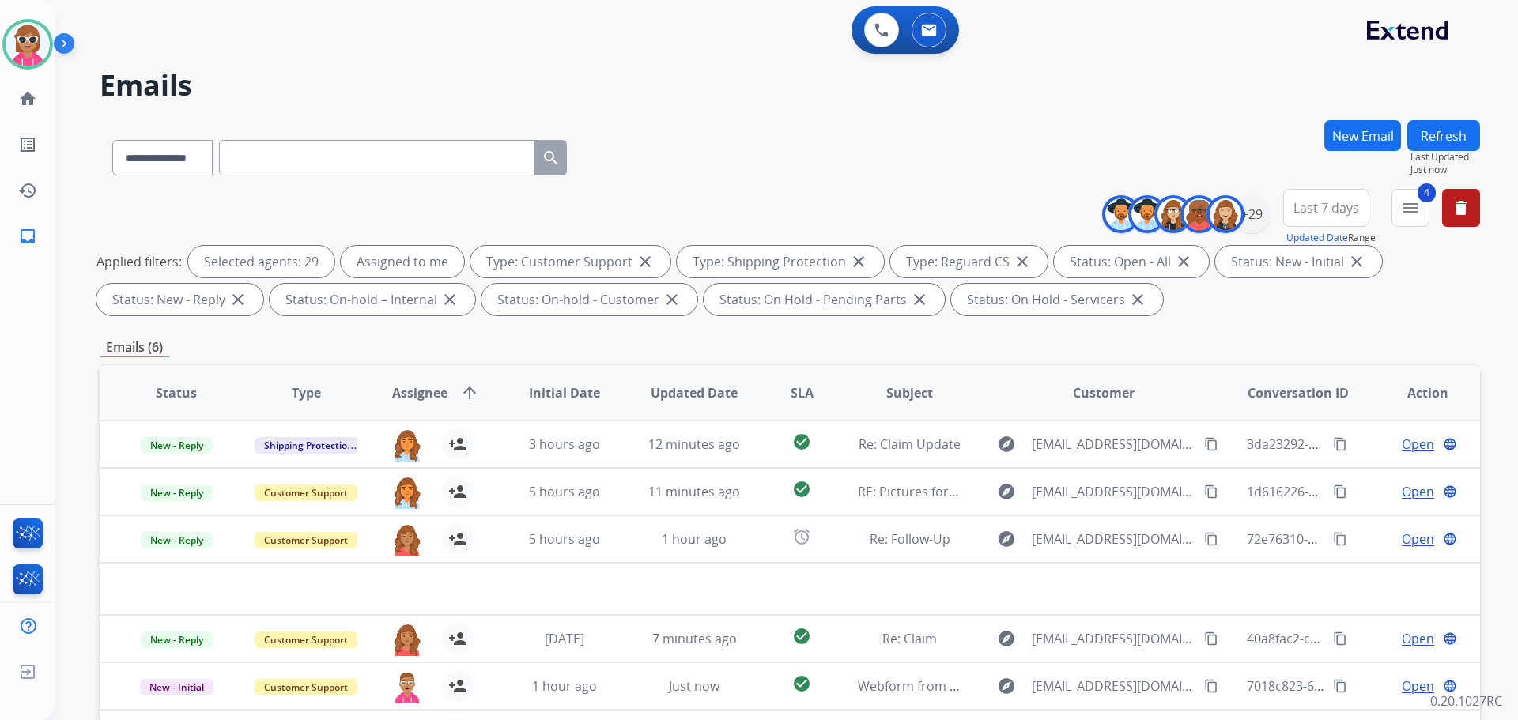
click at [1446, 133] on button "Refresh" at bounding box center [1444, 135] width 73 height 31
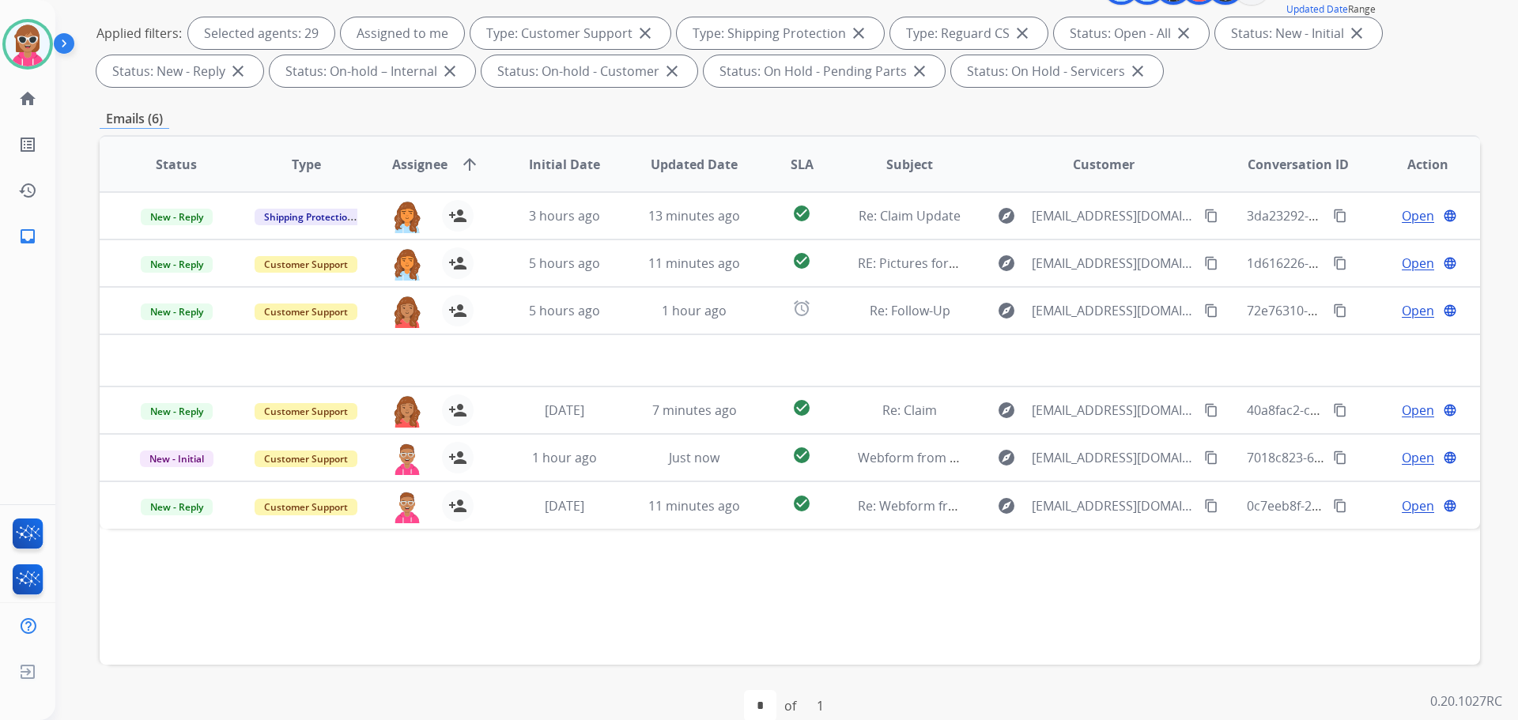
scroll to position [255, 0]
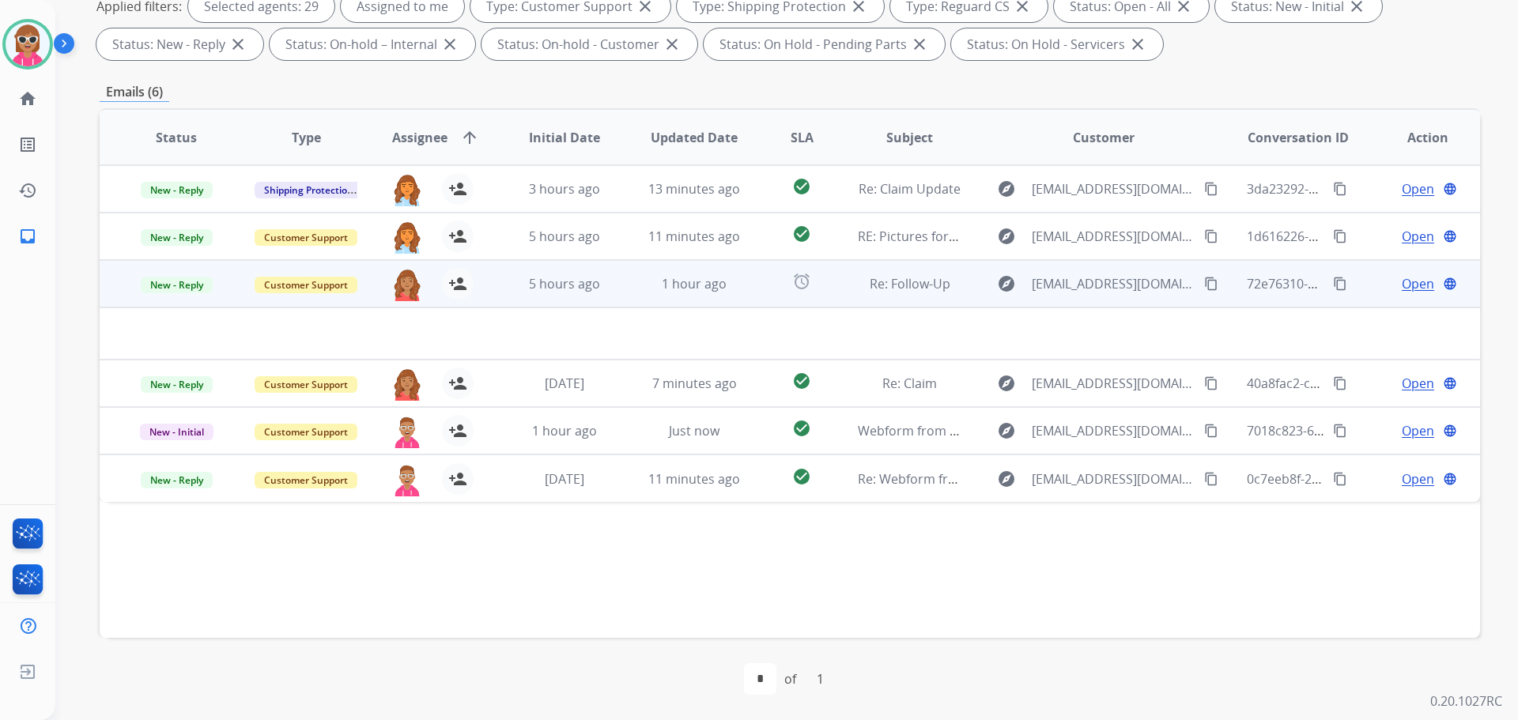
drag, startPoint x: 486, startPoint y: 282, endPoint x: 527, endPoint y: 287, distance: 41.5
click at [488, 282] on td "5 hours ago" at bounding box center [553, 283] width 130 height 47
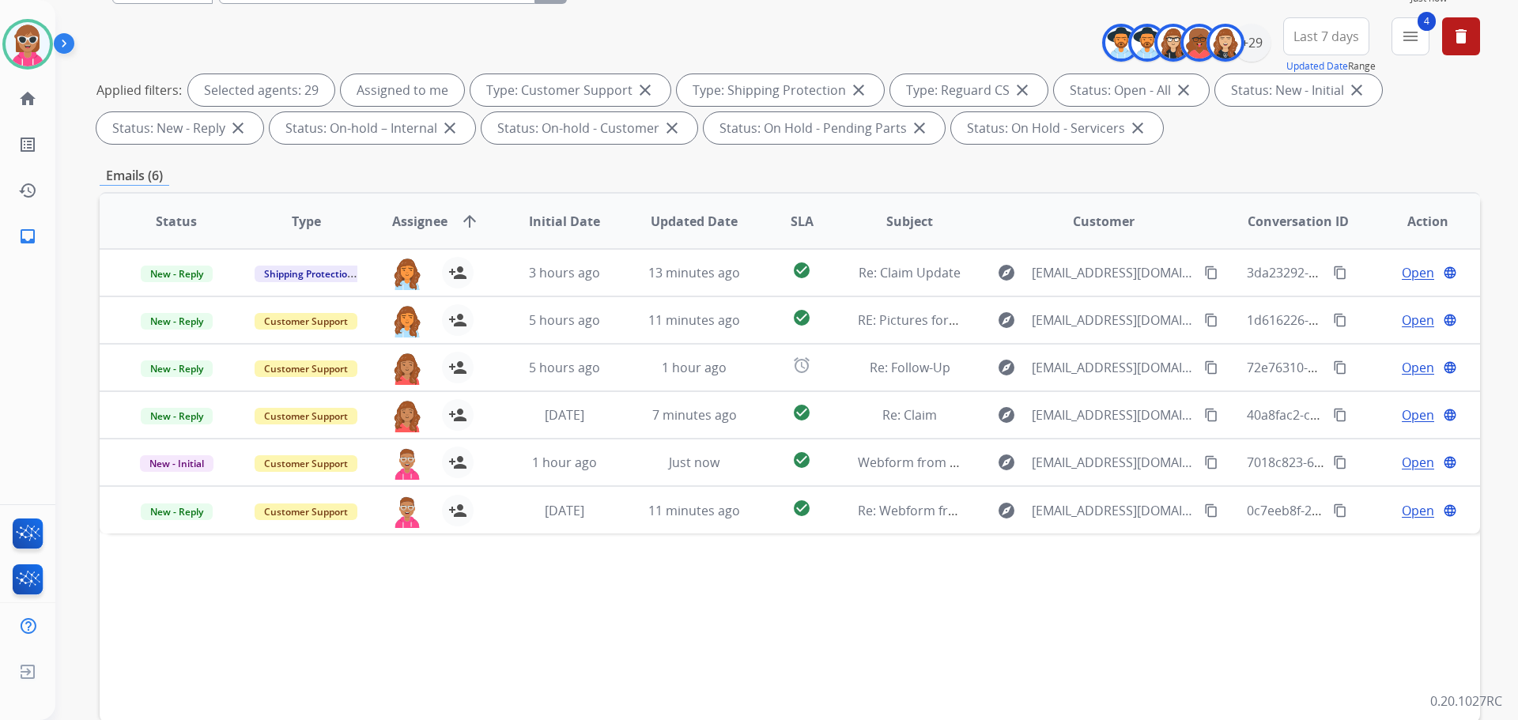
scroll to position [18, 0]
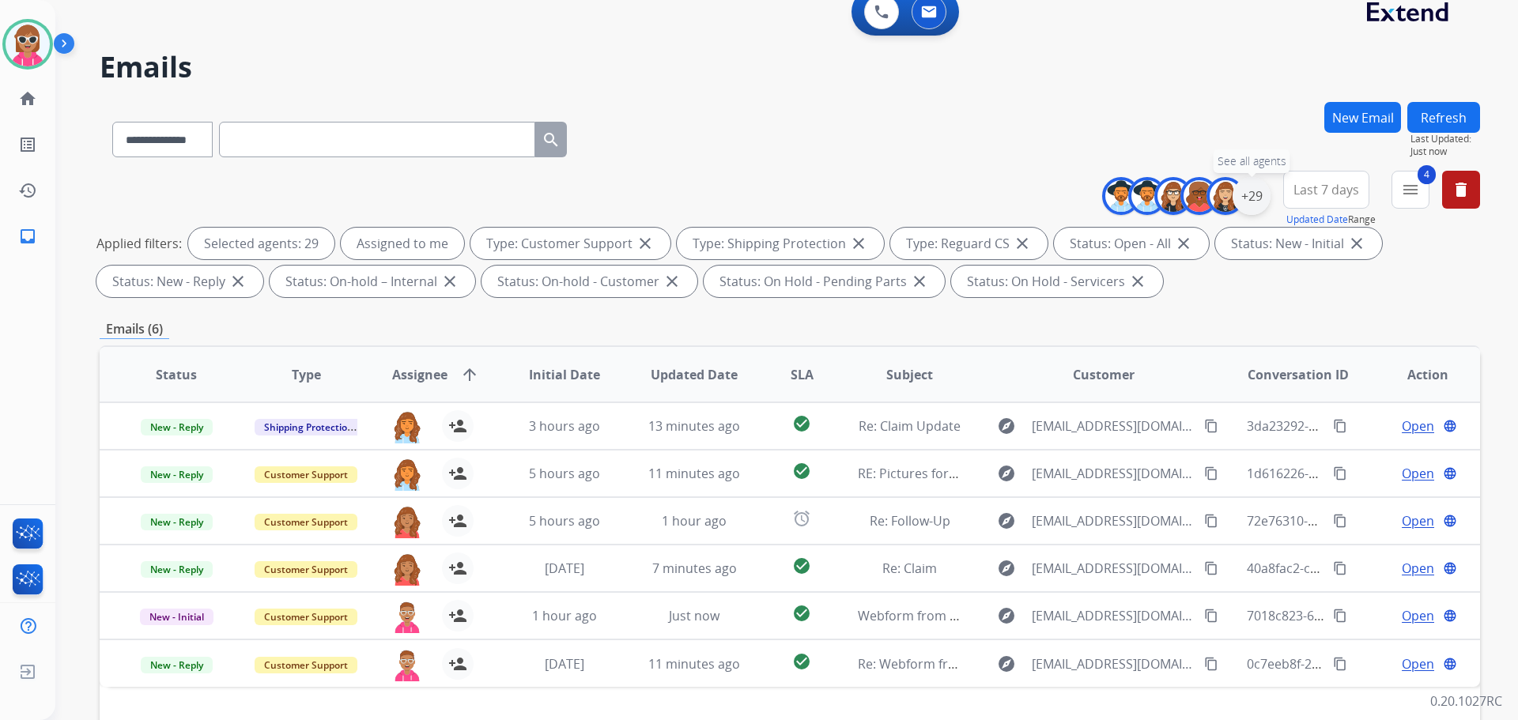
click at [1252, 183] on div "+29" at bounding box center [1252, 196] width 38 height 38
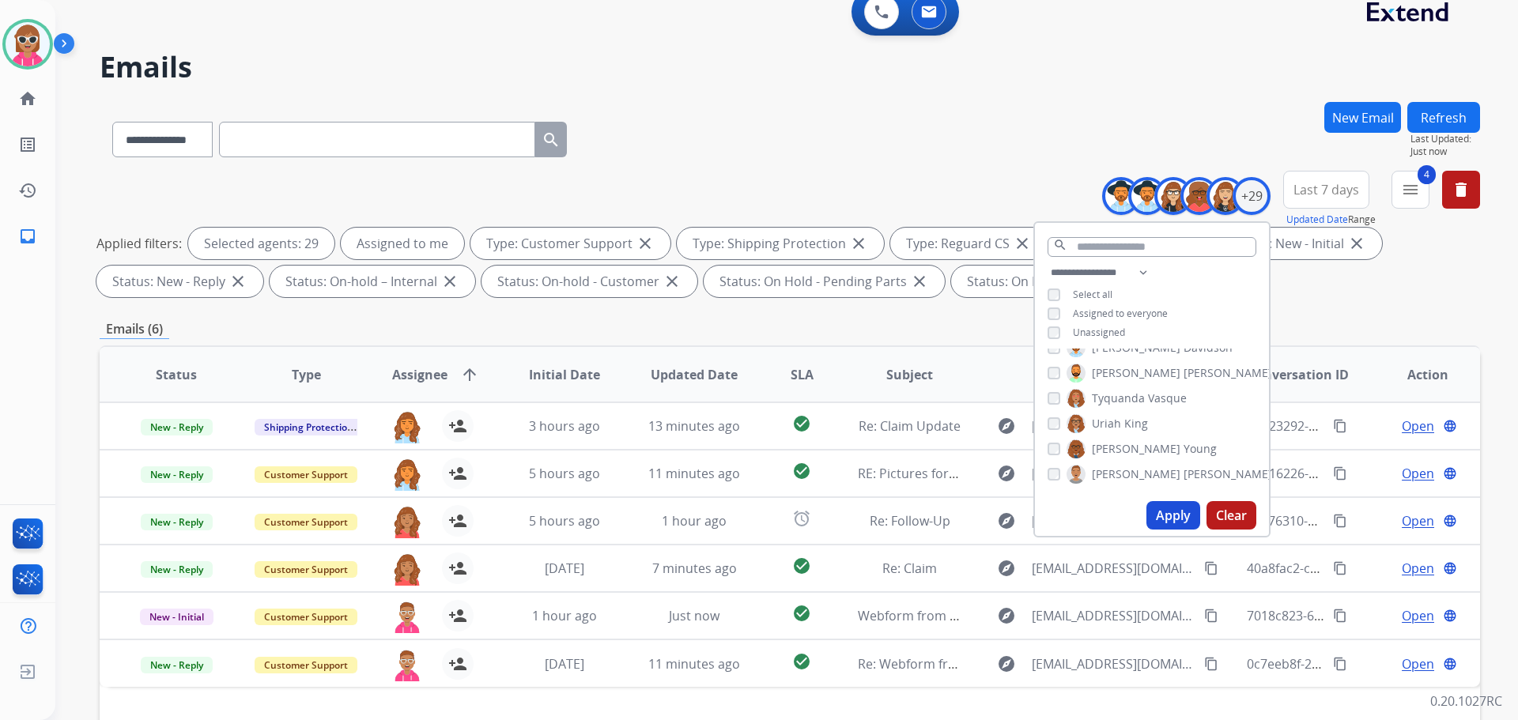
click at [1095, 332] on span "Unassigned" at bounding box center [1099, 332] width 52 height 13
click at [1104, 331] on span "Unassigned" at bounding box center [1099, 332] width 52 height 13
click at [1136, 274] on select "**********" at bounding box center [1102, 272] width 109 height 19
click at [1311, 293] on div "Applied filters: Selected agents: 29 Assigned to me Type: Customer Support clos…" at bounding box center [786, 263] width 1381 height 70
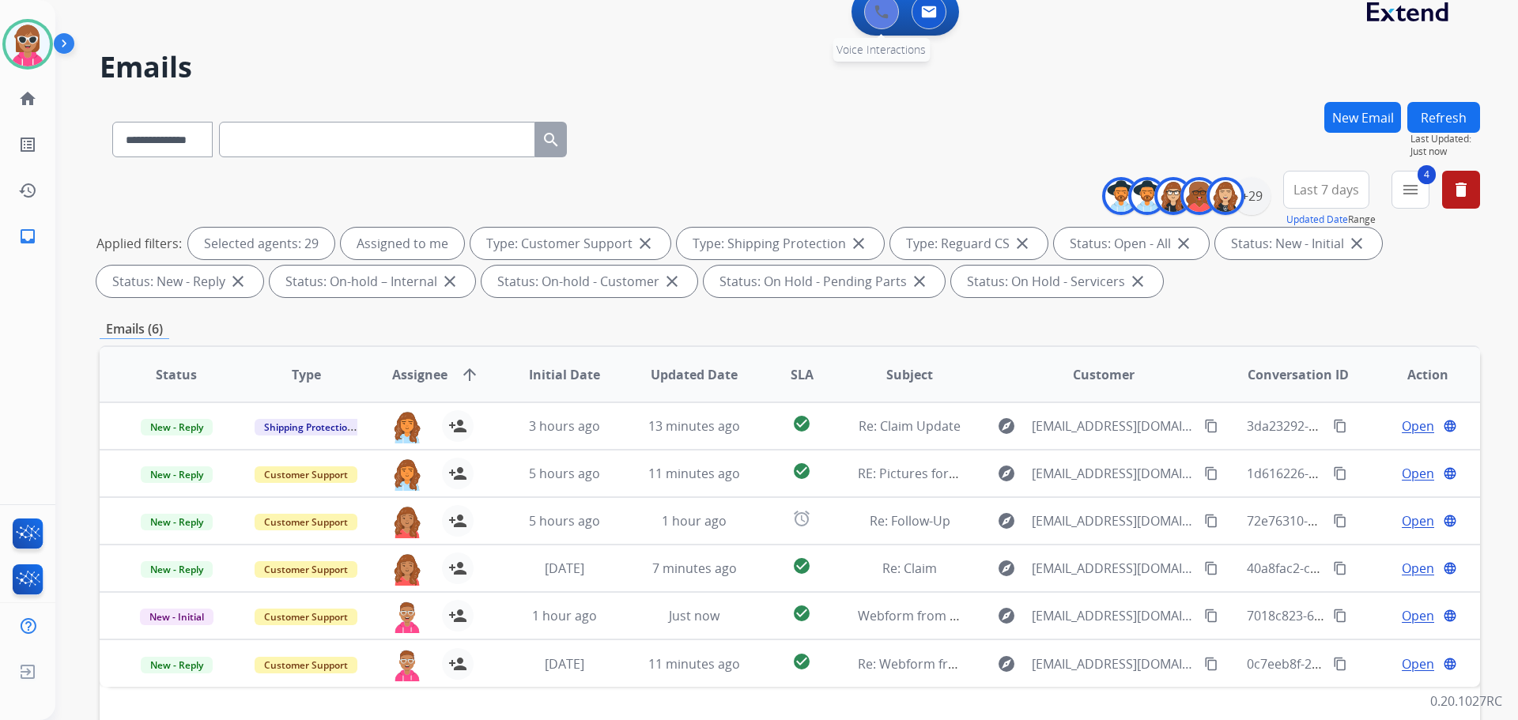
drag, startPoint x: 895, startPoint y: 23, endPoint x: 884, endPoint y: 23, distance: 11.1
click at [885, 23] on div "0 Voice Interactions" at bounding box center [881, 11] width 47 height 35
click at [882, 23] on button at bounding box center [881, 11] width 35 height 35
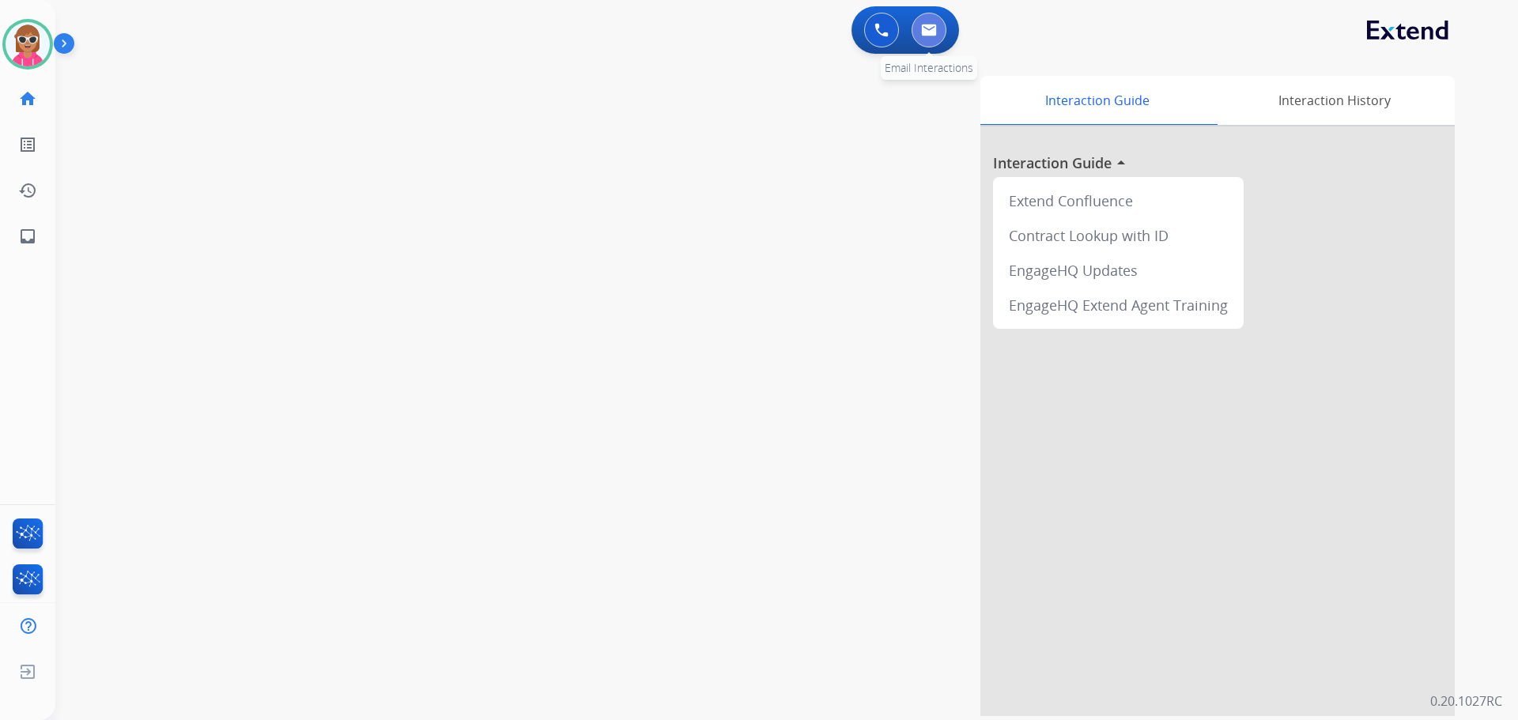
click at [934, 38] on button at bounding box center [929, 30] width 35 height 35
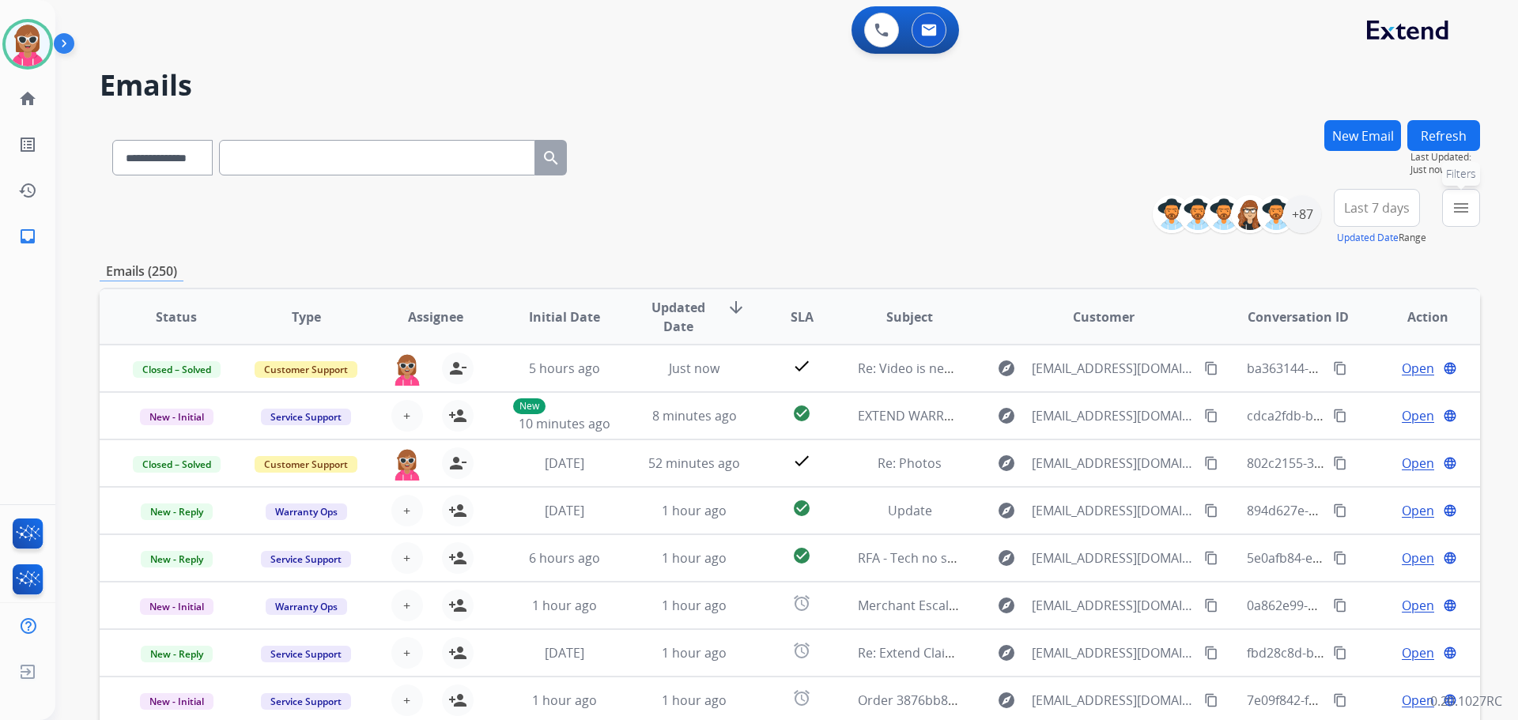
click at [1452, 202] on mat-icon "menu" at bounding box center [1461, 207] width 19 height 19
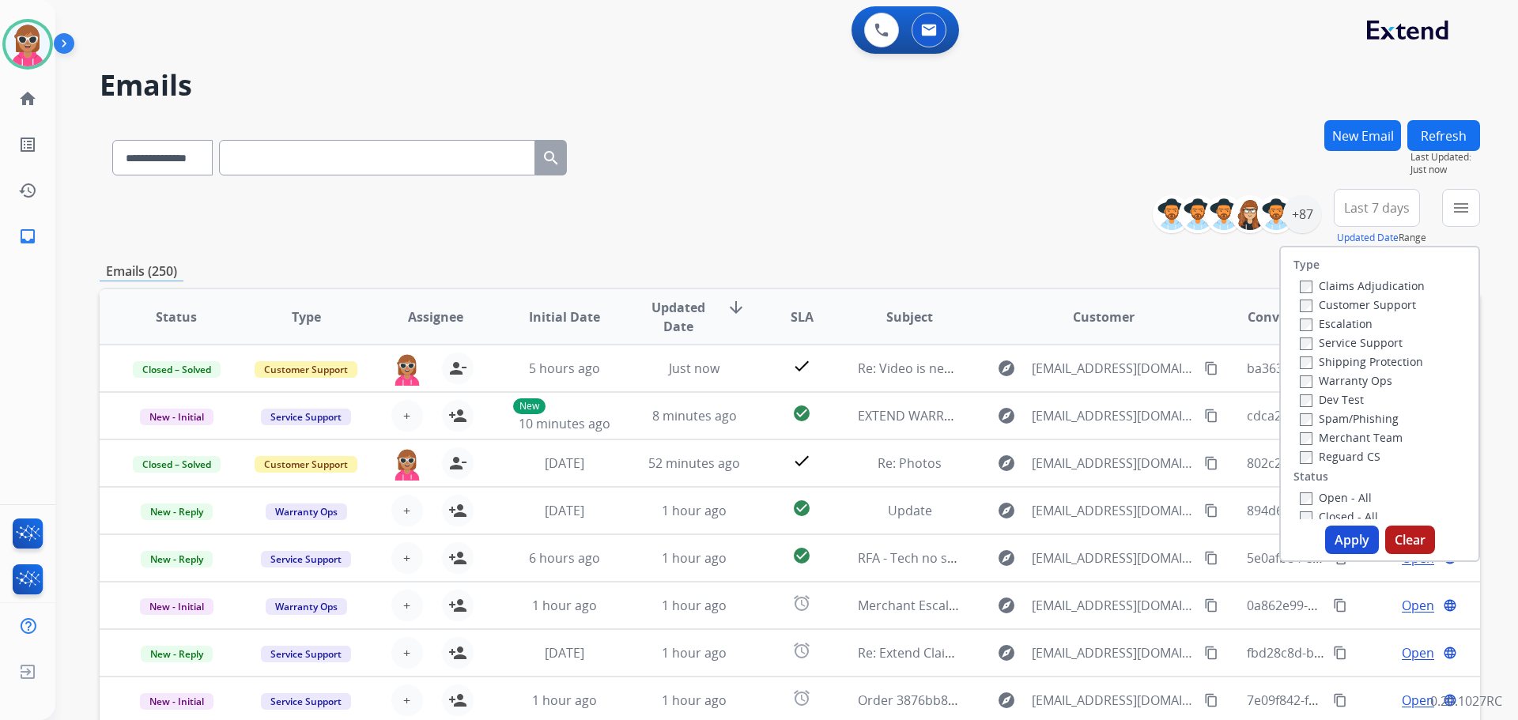
click at [1344, 299] on label "Customer Support" at bounding box center [1358, 304] width 116 height 15
drag, startPoint x: 1372, startPoint y: 361, endPoint x: 1373, endPoint y: 377, distance: 15.8
click at [1373, 361] on label "Shipping Protection" at bounding box center [1361, 361] width 123 height 15
drag, startPoint x: 1356, startPoint y: 455, endPoint x: 1351, endPoint y: 496, distance: 41.5
click at [1355, 456] on label "Reguard CS" at bounding box center [1340, 456] width 81 height 15
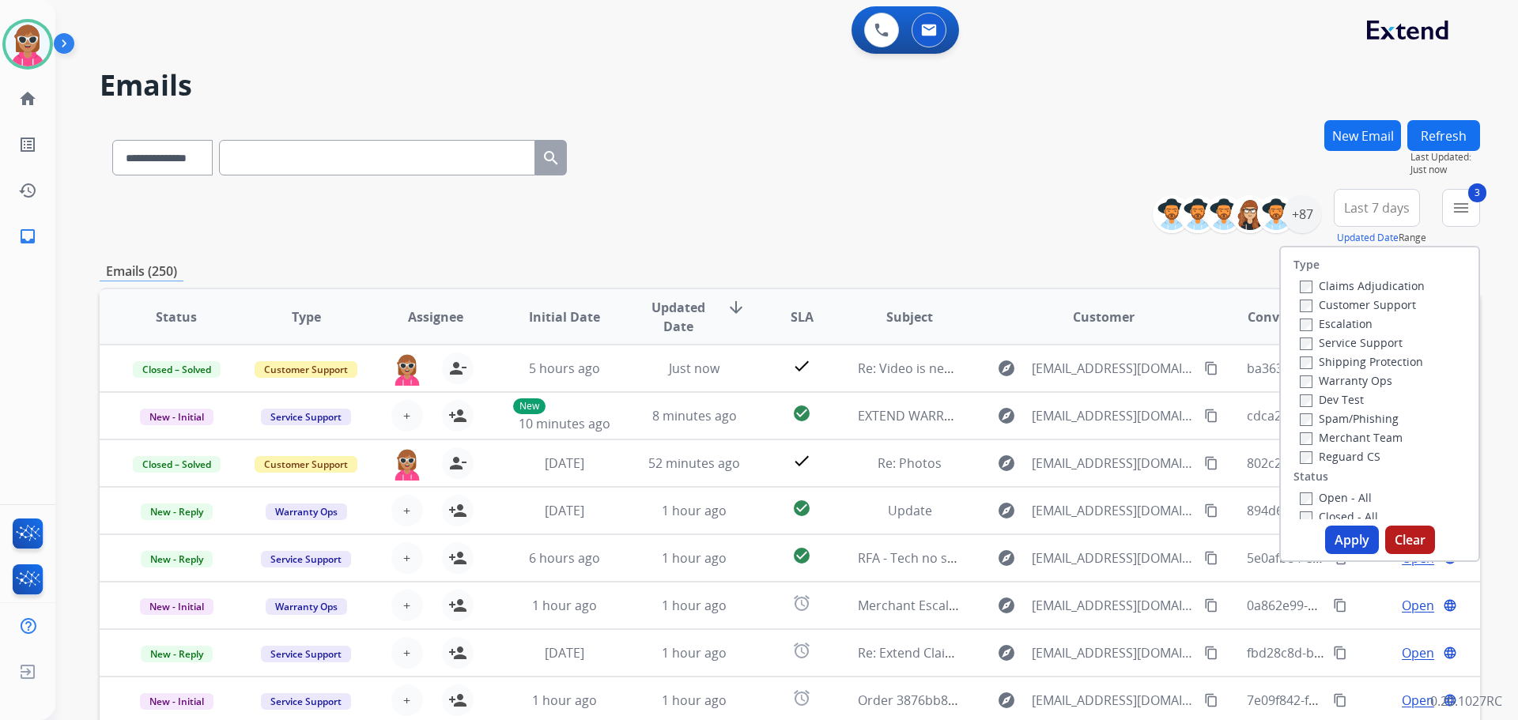
click at [1350, 498] on label "Open - All" at bounding box center [1336, 497] width 72 height 15
click at [1349, 532] on button "Apply" at bounding box center [1352, 540] width 54 height 28
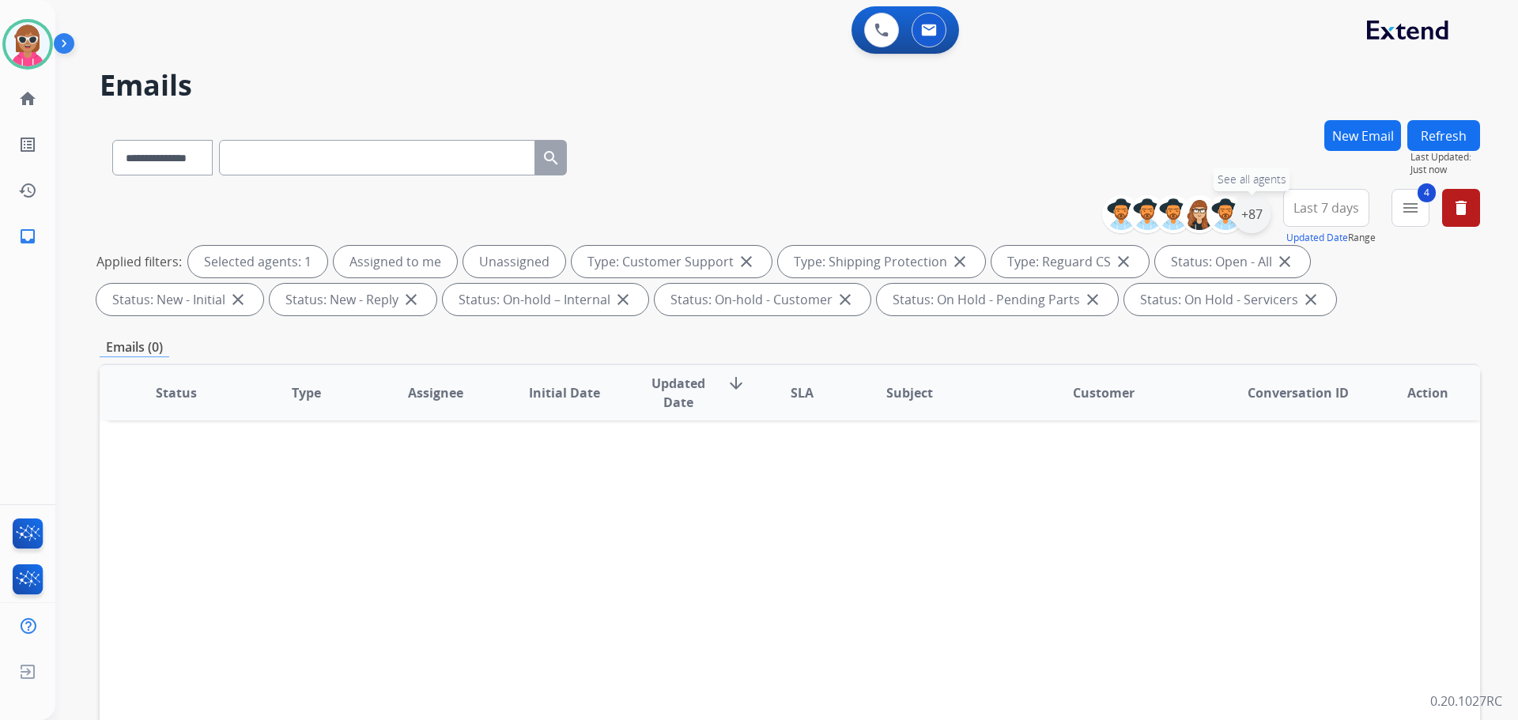
click at [1253, 217] on div "+87" at bounding box center [1252, 214] width 38 height 38
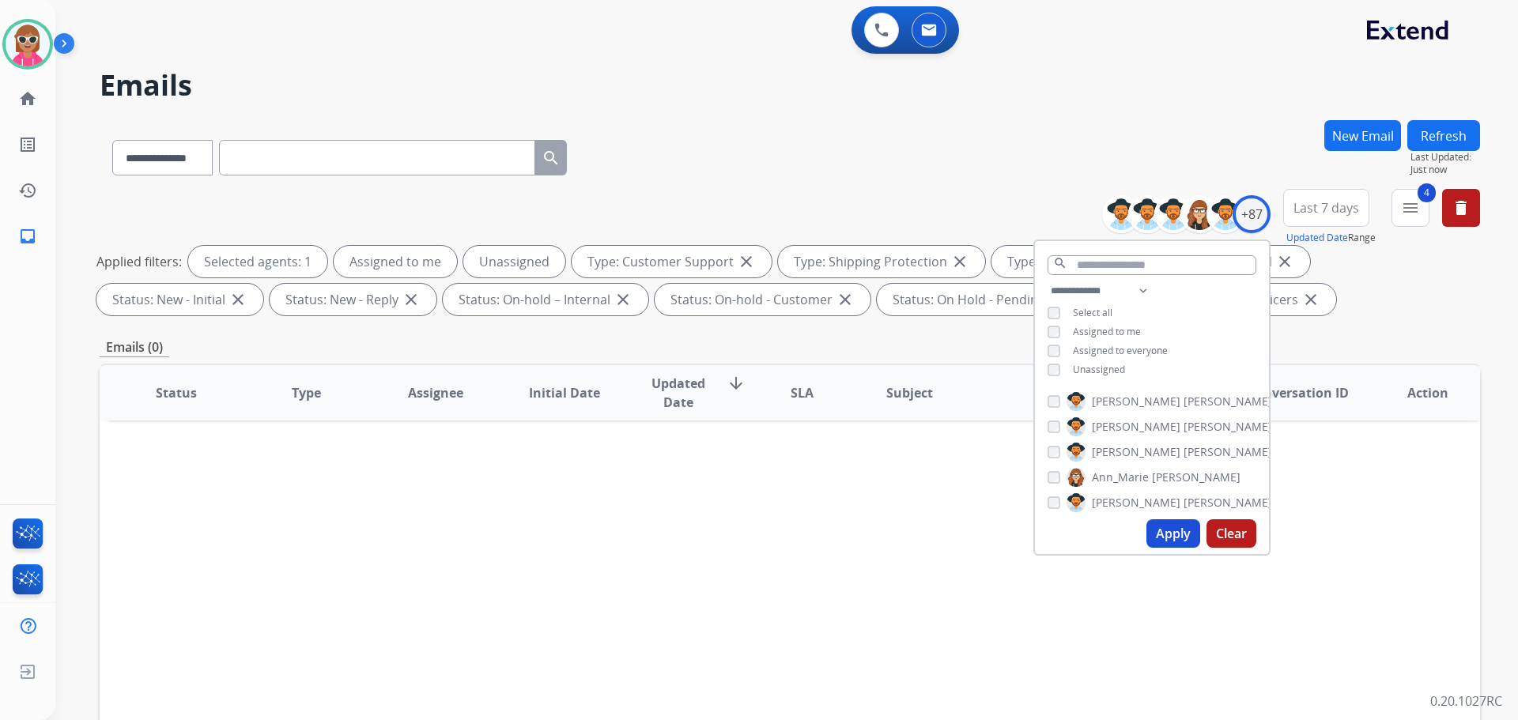
click at [1108, 326] on span "Assigned to me" at bounding box center [1107, 331] width 68 height 13
click at [1162, 530] on button "Apply" at bounding box center [1174, 534] width 54 height 28
click at [1466, 196] on button "delete Clear All" at bounding box center [1461, 208] width 38 height 38
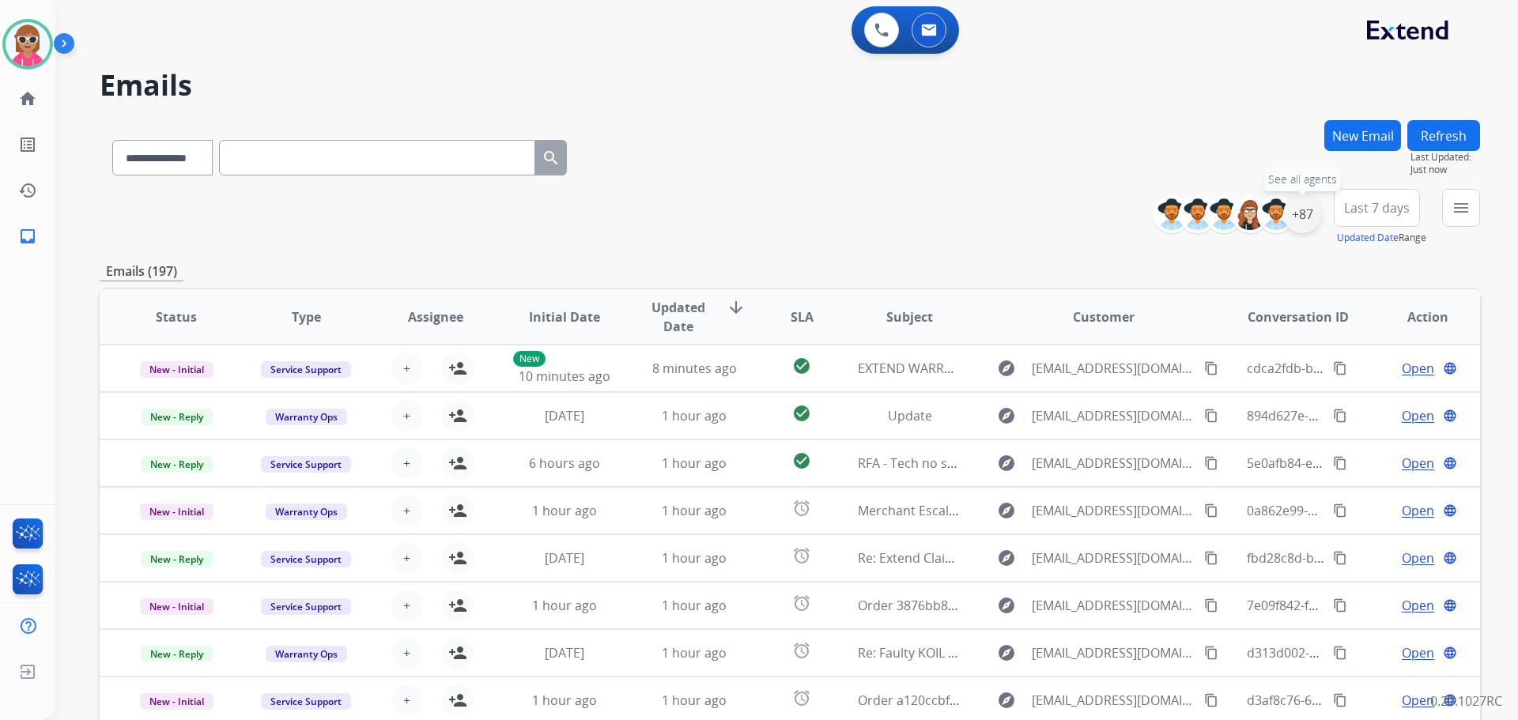
click at [1300, 215] on div "+87" at bounding box center [1302, 214] width 38 height 38
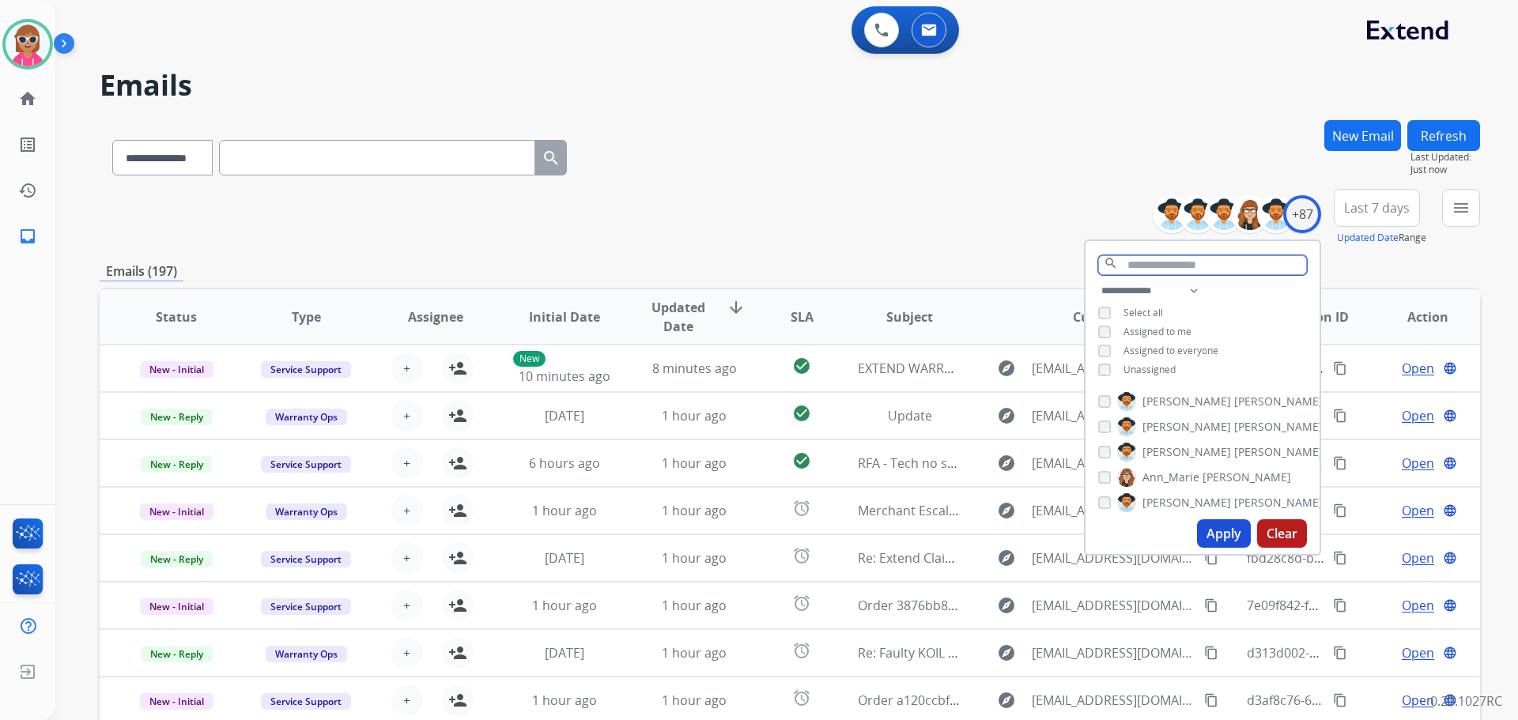
click at [1149, 262] on input "text" at bounding box center [1202, 265] width 209 height 20
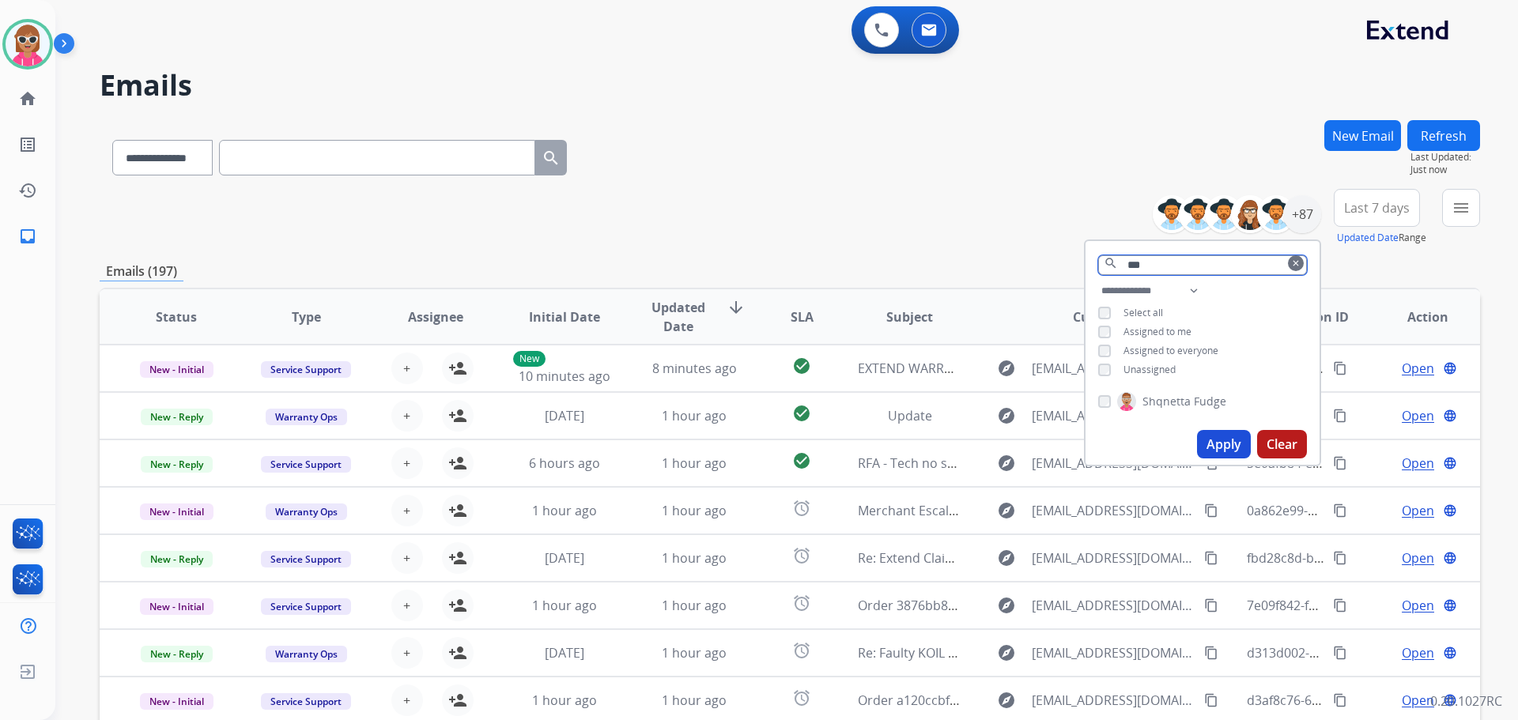
type input "***"
drag, startPoint x: 1175, startPoint y: 393, endPoint x: 1179, endPoint y: 413, distance: 20.2
click at [1173, 394] on span "Shqnetta" at bounding box center [1167, 402] width 48 height 16
click at [1174, 404] on span "Shqnetta" at bounding box center [1167, 402] width 48 height 16
click at [1227, 448] on button "Apply" at bounding box center [1224, 444] width 54 height 28
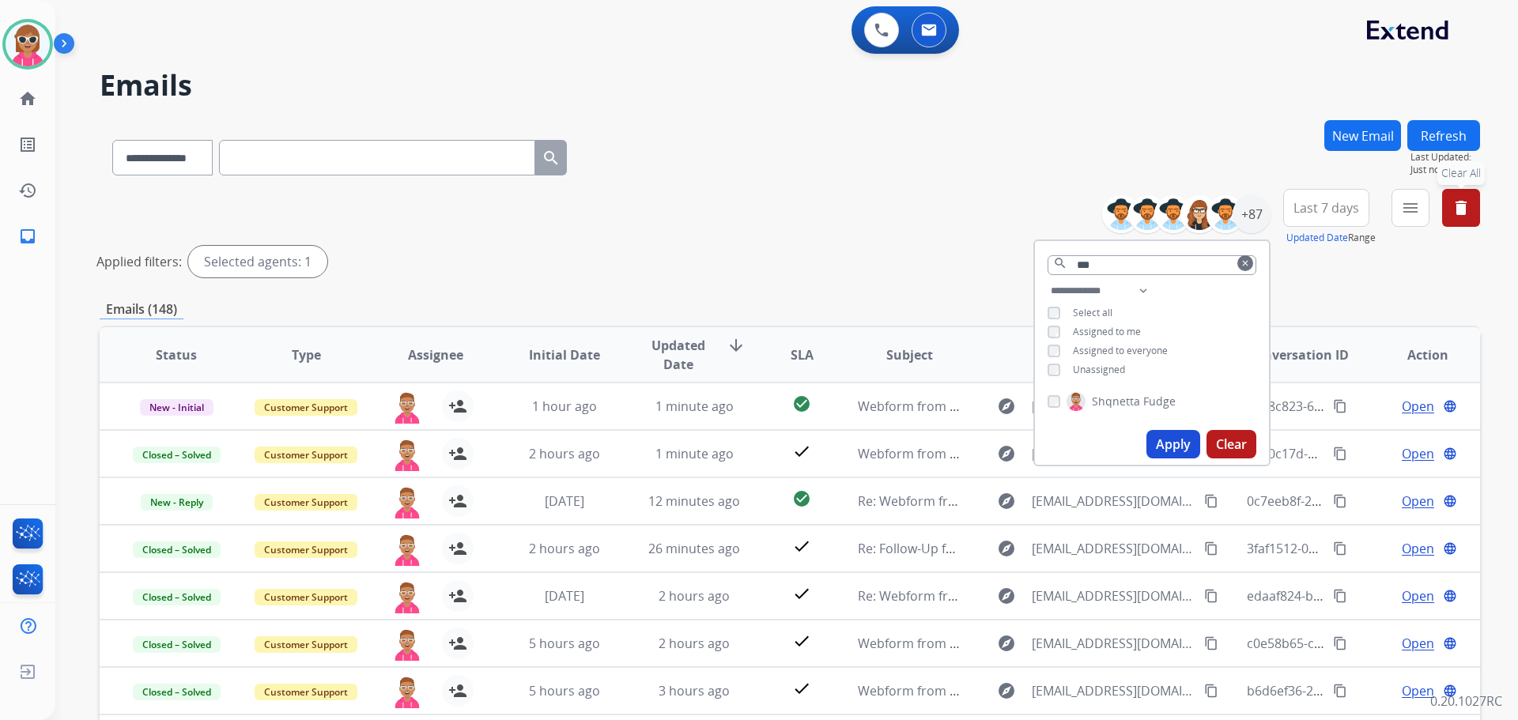
click at [948, 196] on div "**********" at bounding box center [790, 236] width 1381 height 95
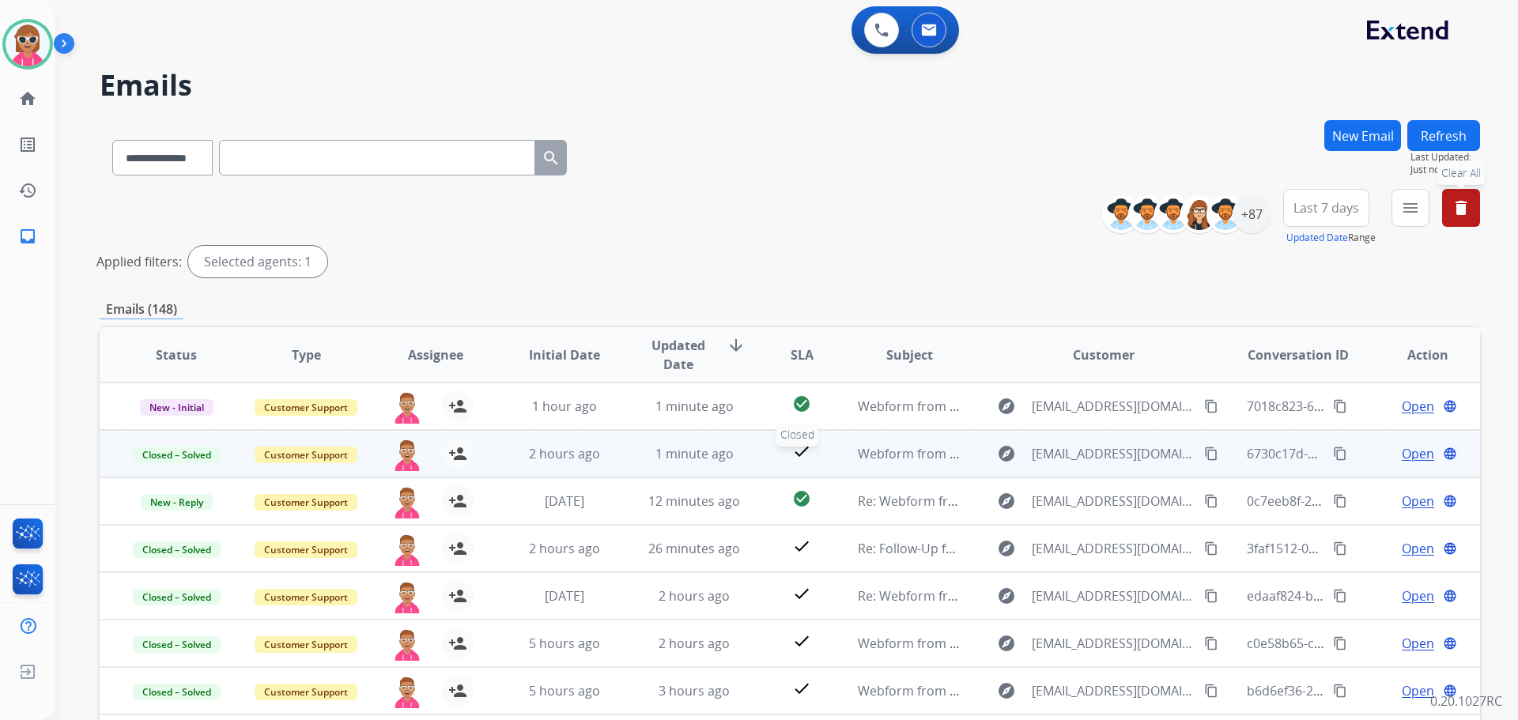
click at [772, 465] on div "check" at bounding box center [802, 454] width 60 height 24
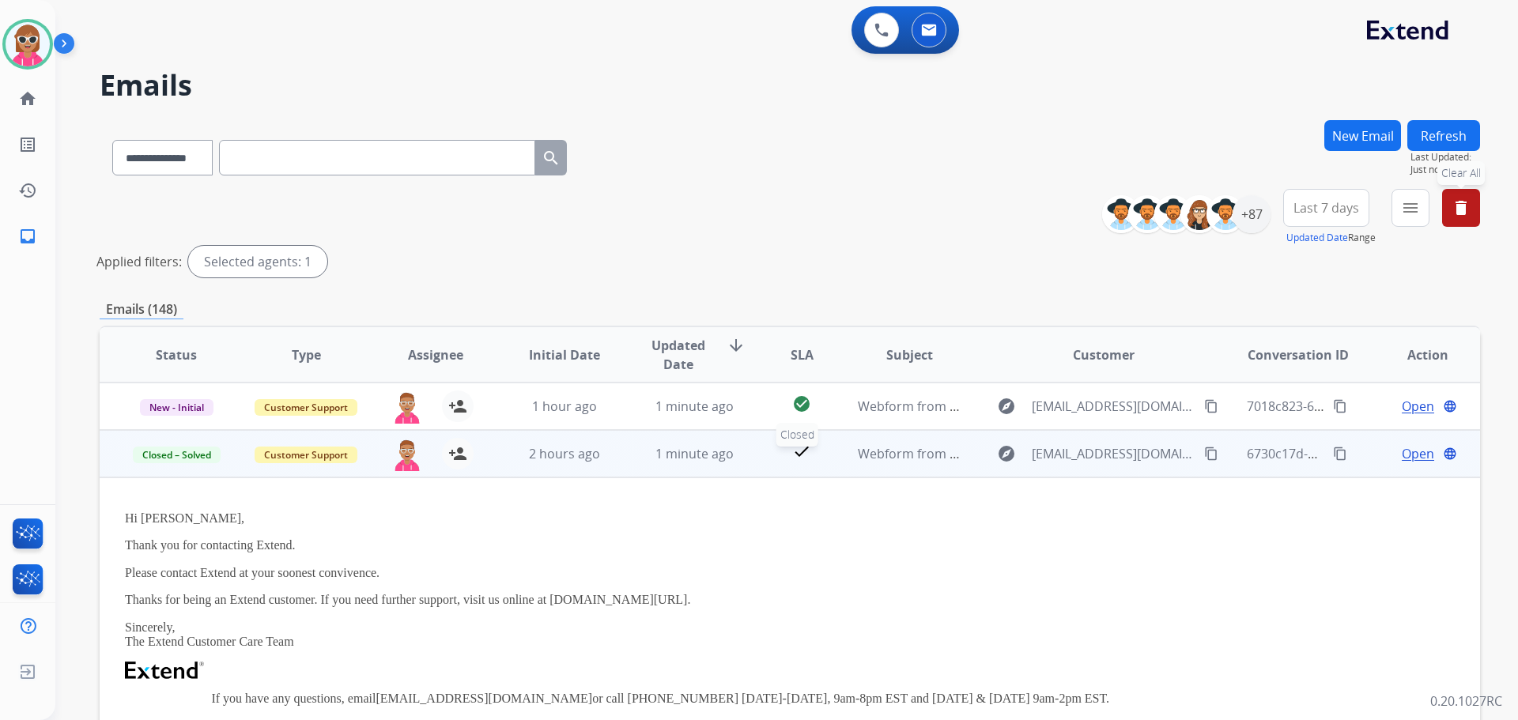
scroll to position [47, 0]
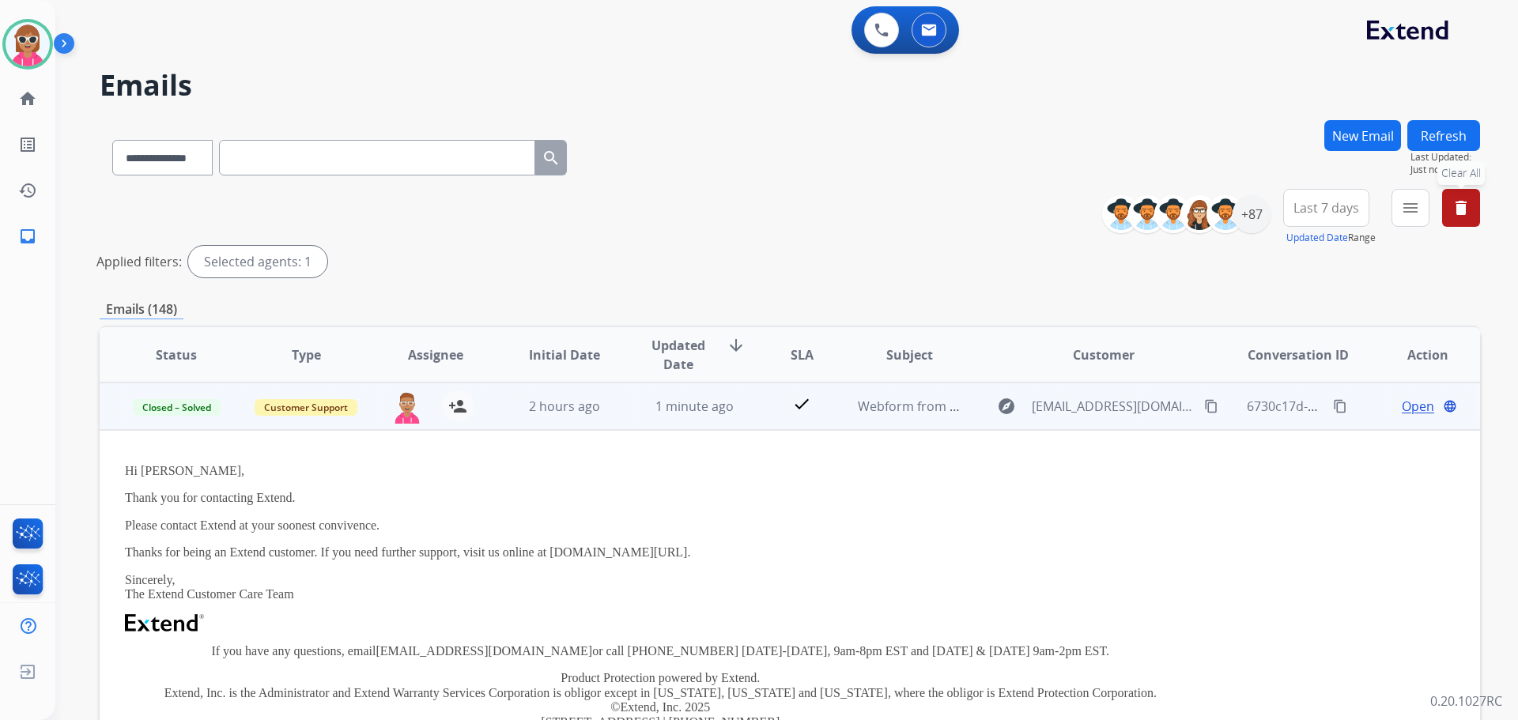
click at [1419, 407] on span "Open" at bounding box center [1418, 406] width 32 height 19
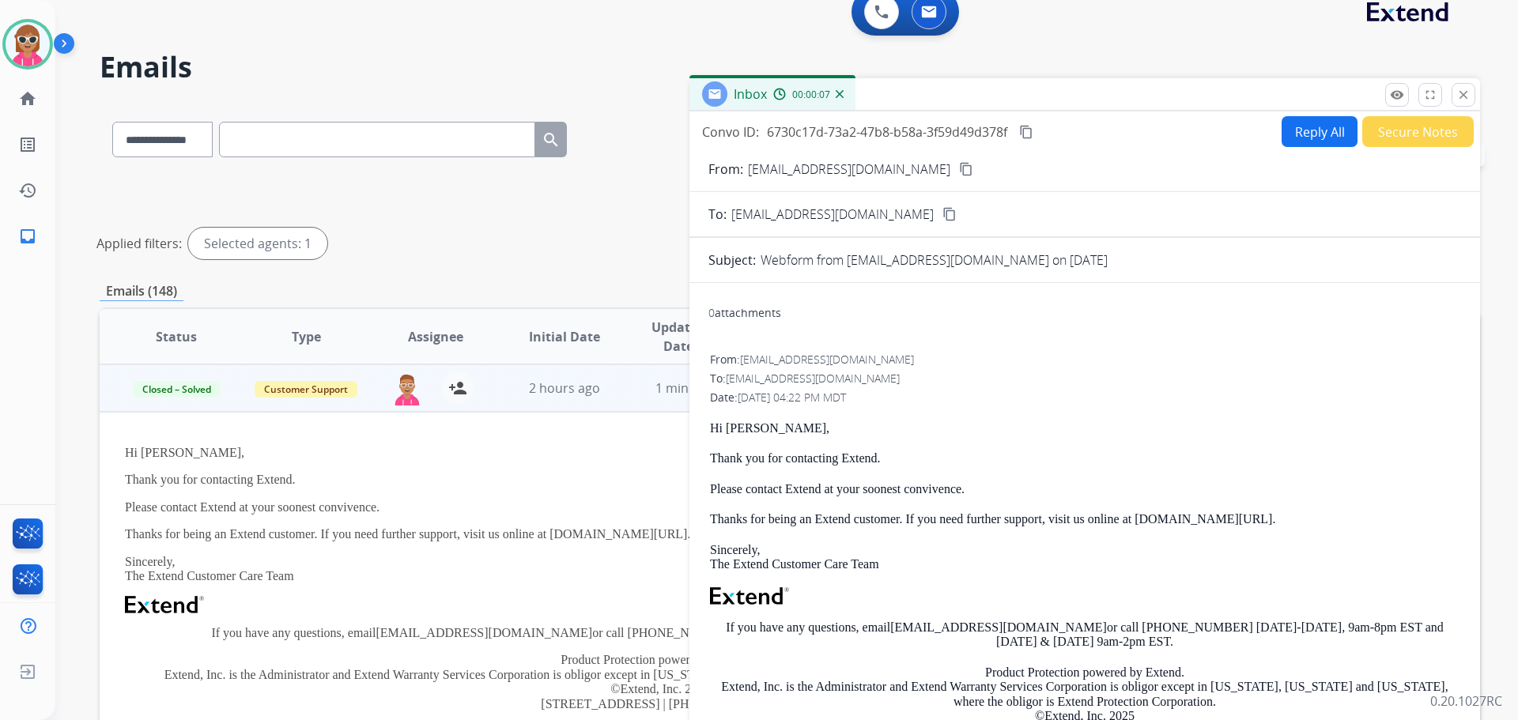
scroll to position [0, 0]
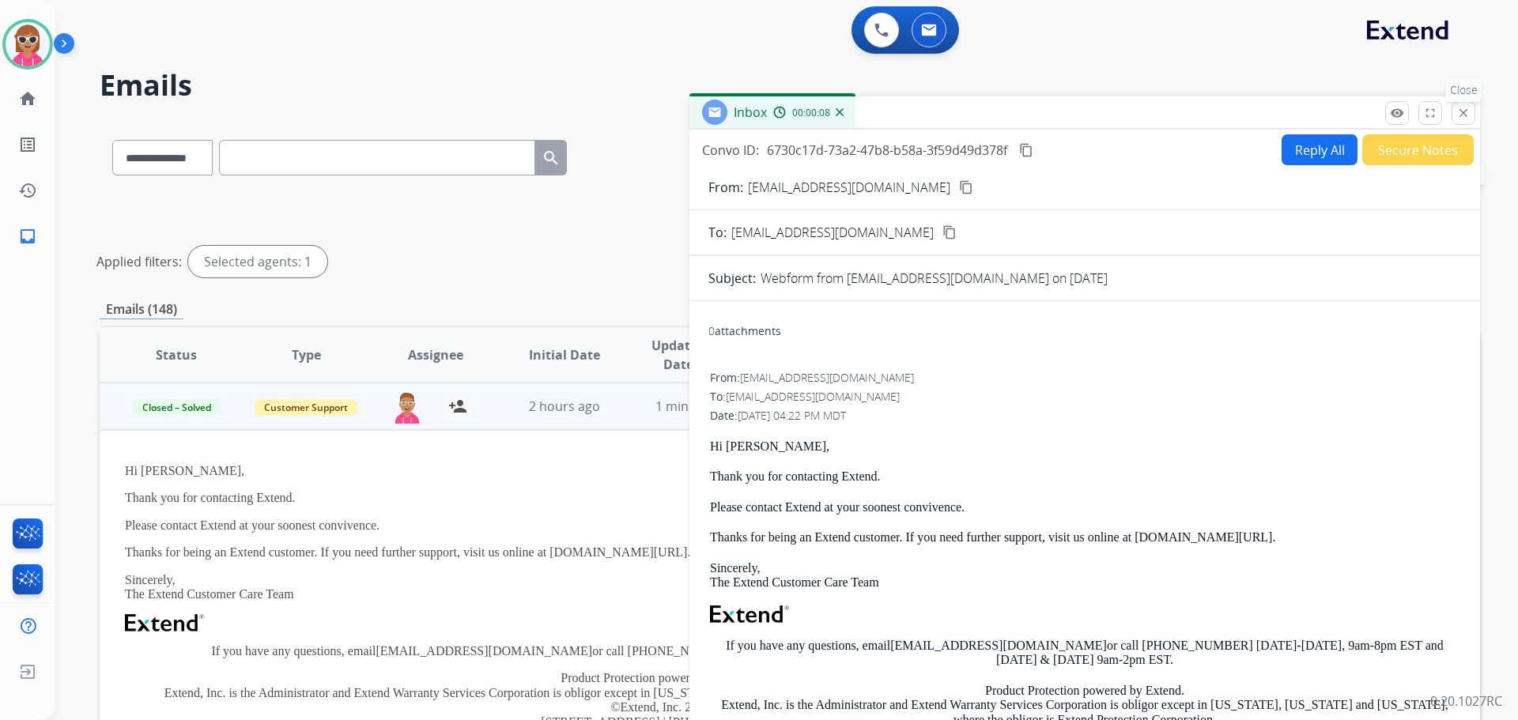
click at [1464, 117] on mat-icon "close" at bounding box center [1464, 113] width 14 height 14
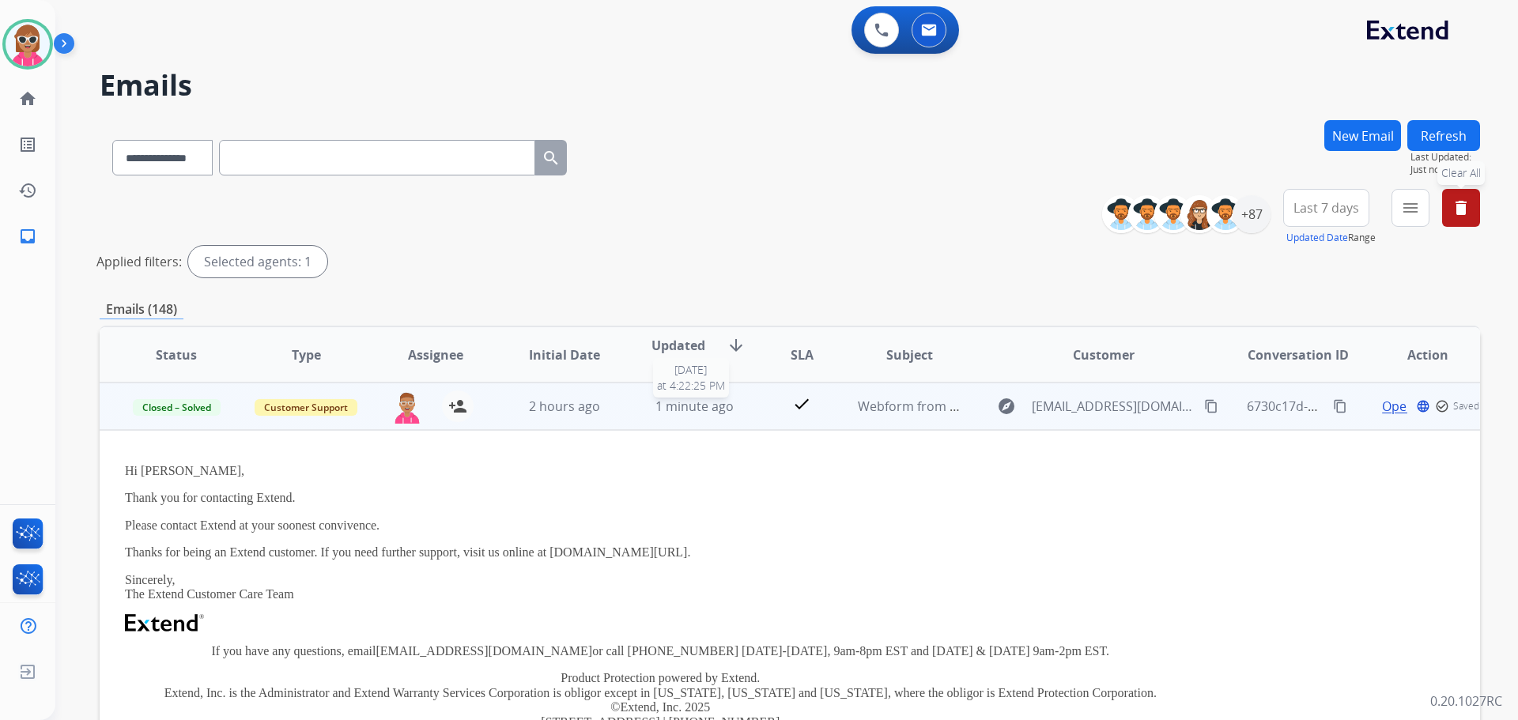
click at [664, 405] on span "1 minute ago" at bounding box center [695, 406] width 78 height 17
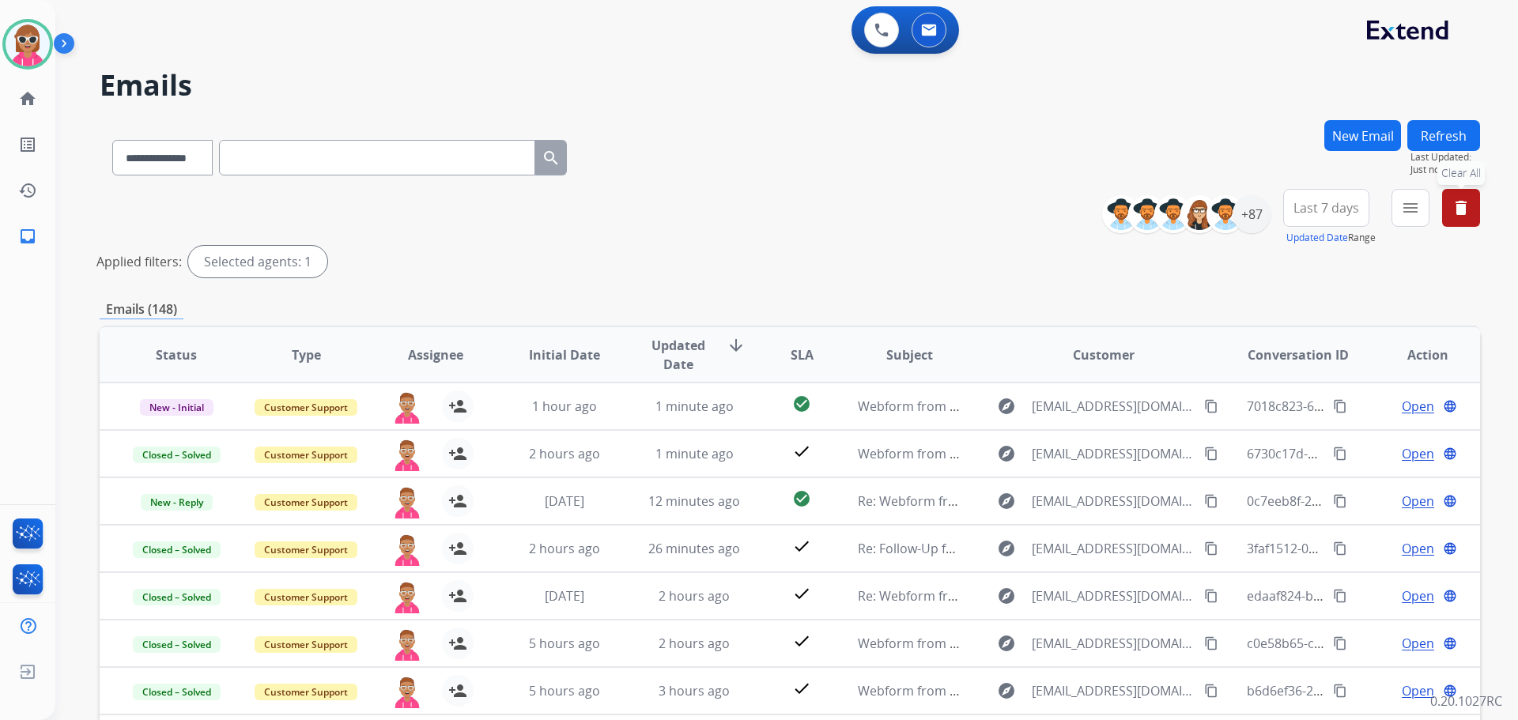
click at [1423, 140] on button "Refresh" at bounding box center [1444, 135] width 73 height 31
click at [875, 40] on button at bounding box center [881, 30] width 35 height 35
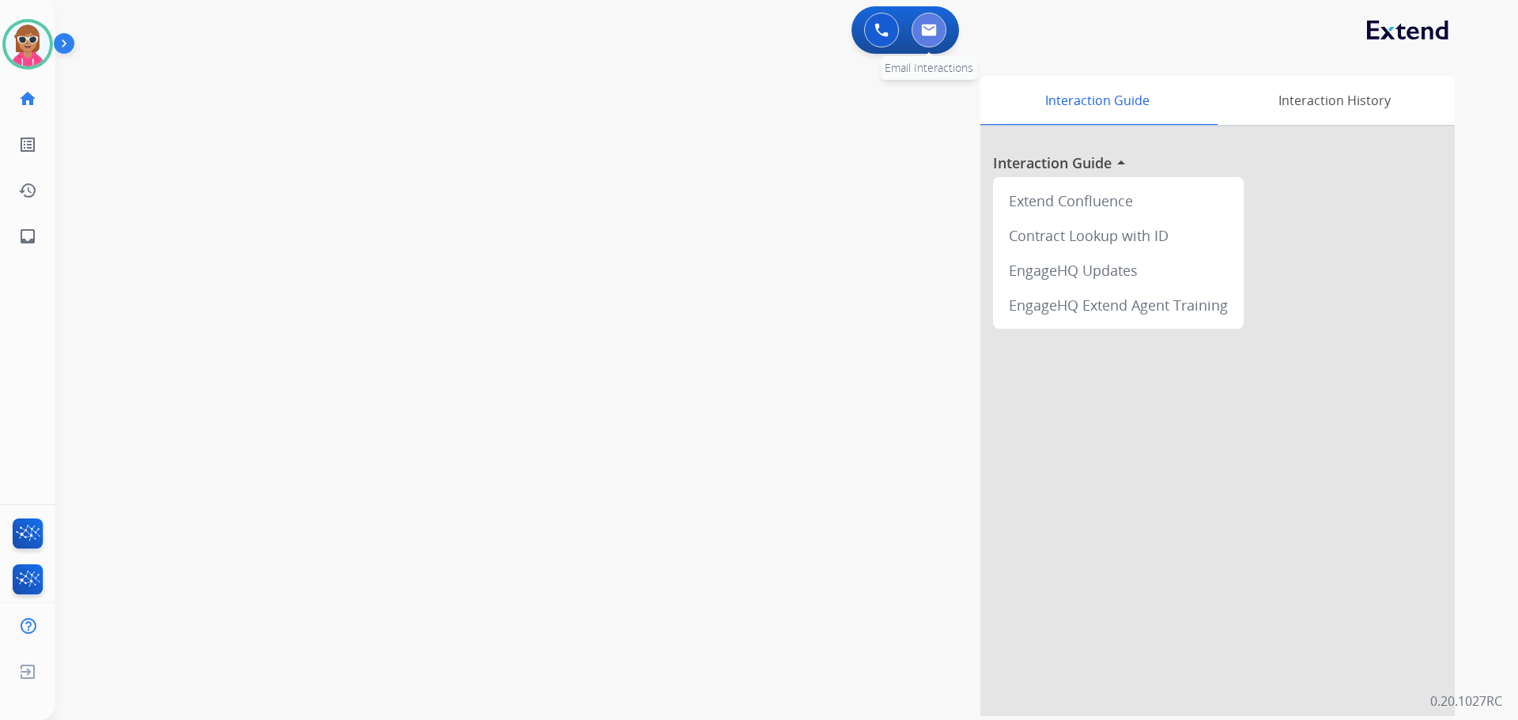
click at [921, 20] on button at bounding box center [929, 30] width 35 height 35
select select "**********"
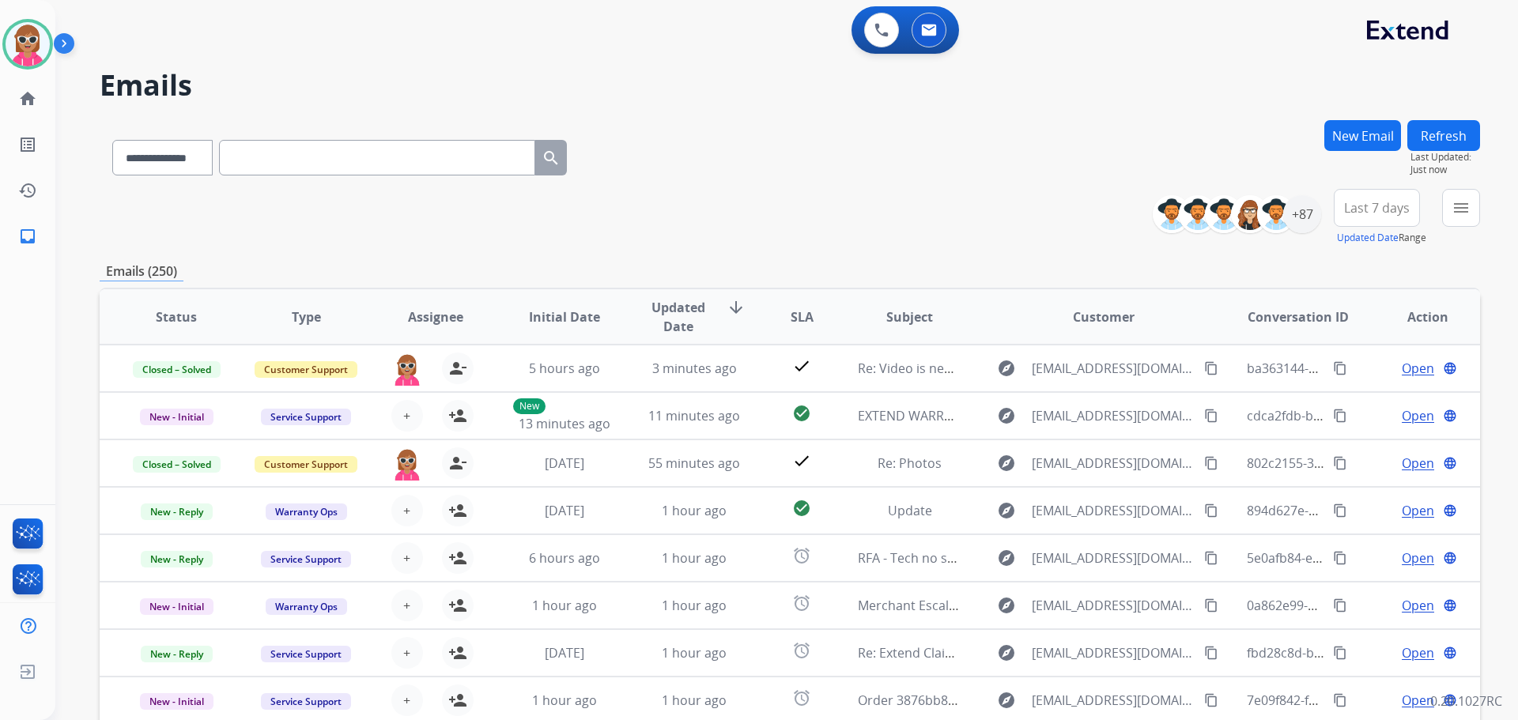
drag, startPoint x: 754, startPoint y: 180, endPoint x: 766, endPoint y: 187, distance: 13.6
click at [758, 185] on div "**********" at bounding box center [790, 154] width 1381 height 69
click at [1426, 156] on span "Last Updated:" at bounding box center [1446, 157] width 70 height 13
click at [1437, 144] on button "Refresh" at bounding box center [1444, 135] width 73 height 31
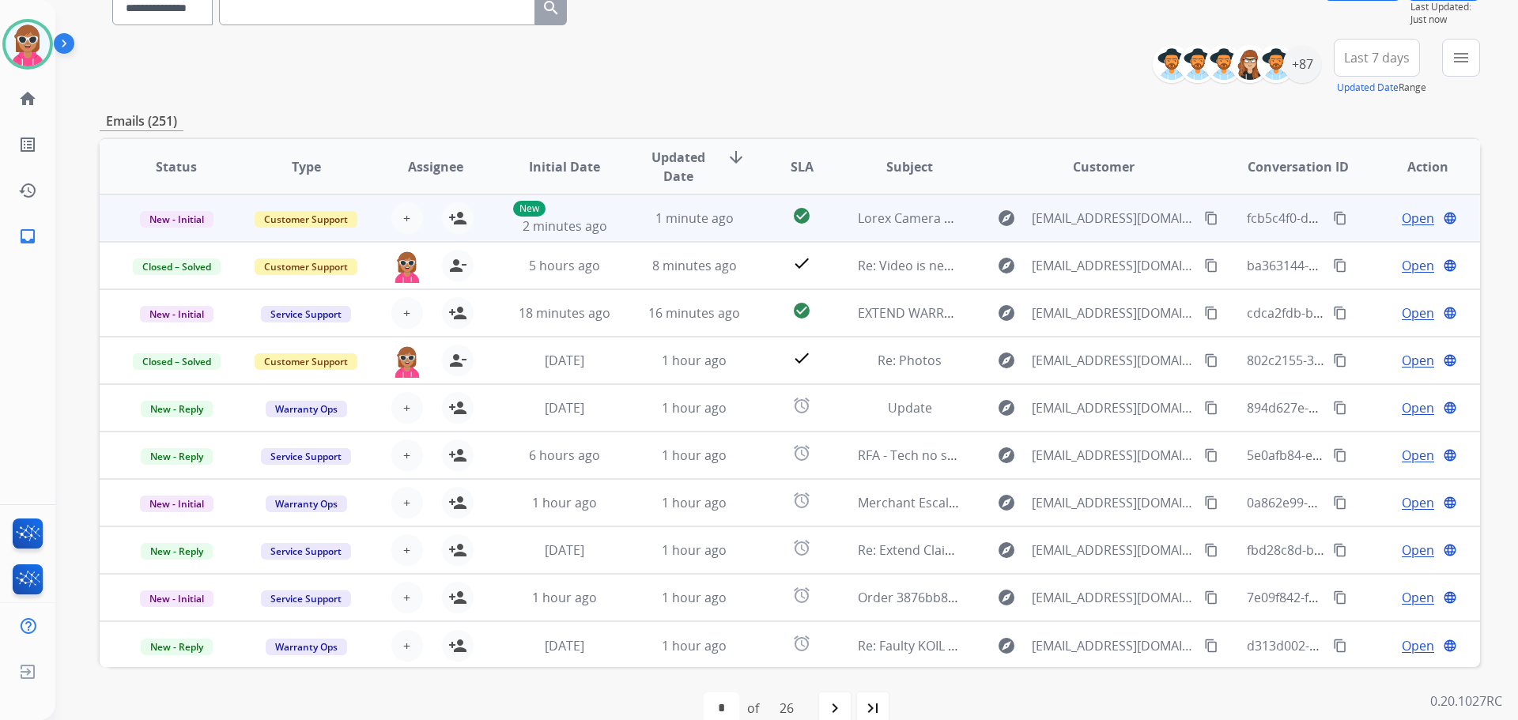
scroll to position [100, 0]
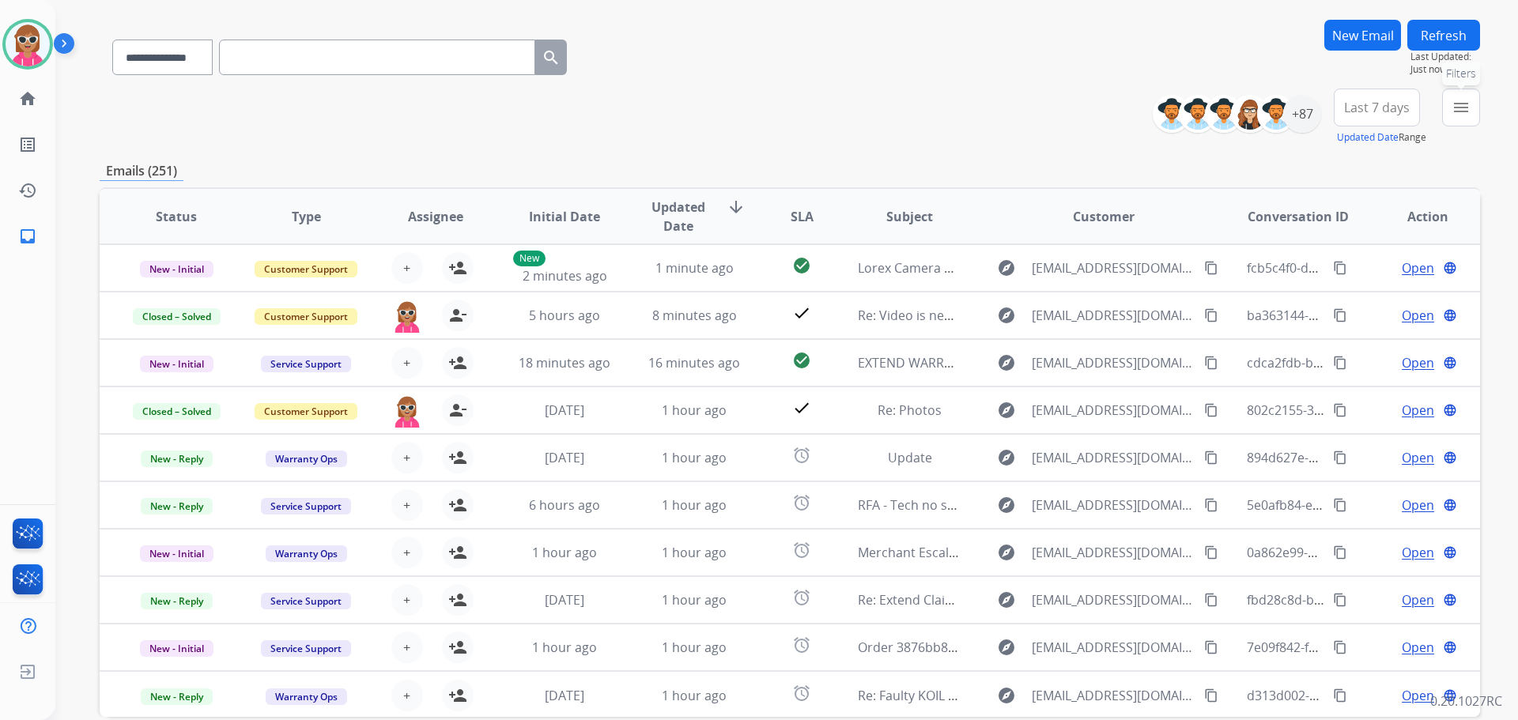
click at [1470, 126] on div "menu Filters Type Claims Adjudication Customer Support Escalation Service Suppo…" at bounding box center [1461, 117] width 38 height 57
click at [1455, 116] on mat-icon "menu" at bounding box center [1461, 107] width 19 height 19
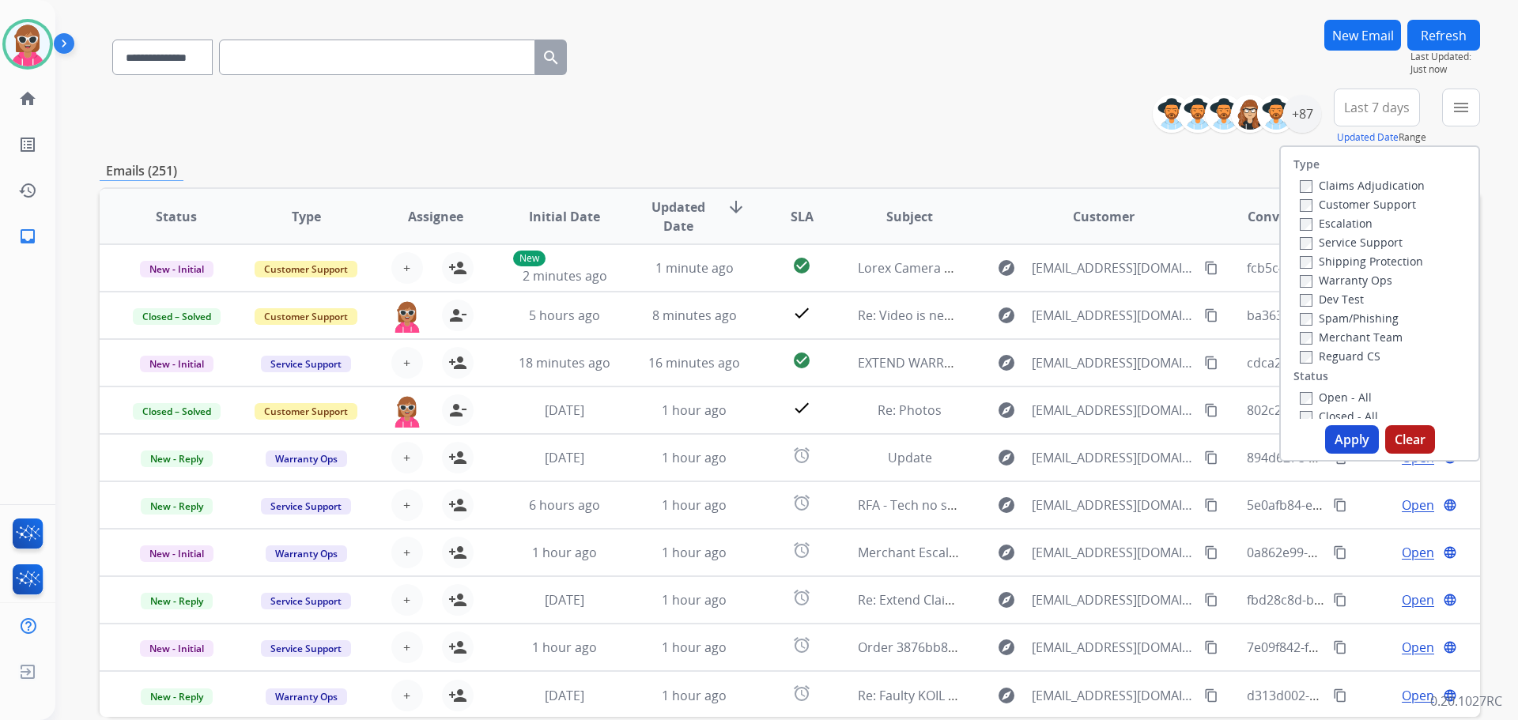
click at [1374, 208] on label "Customer Support" at bounding box center [1358, 204] width 116 height 15
click at [1358, 264] on label "Shipping Protection" at bounding box center [1361, 261] width 123 height 15
click at [1343, 361] on label "Reguard CS" at bounding box center [1340, 356] width 81 height 15
click at [1336, 399] on label "Open - All" at bounding box center [1336, 397] width 72 height 15
click at [1341, 442] on button "Apply" at bounding box center [1352, 439] width 54 height 28
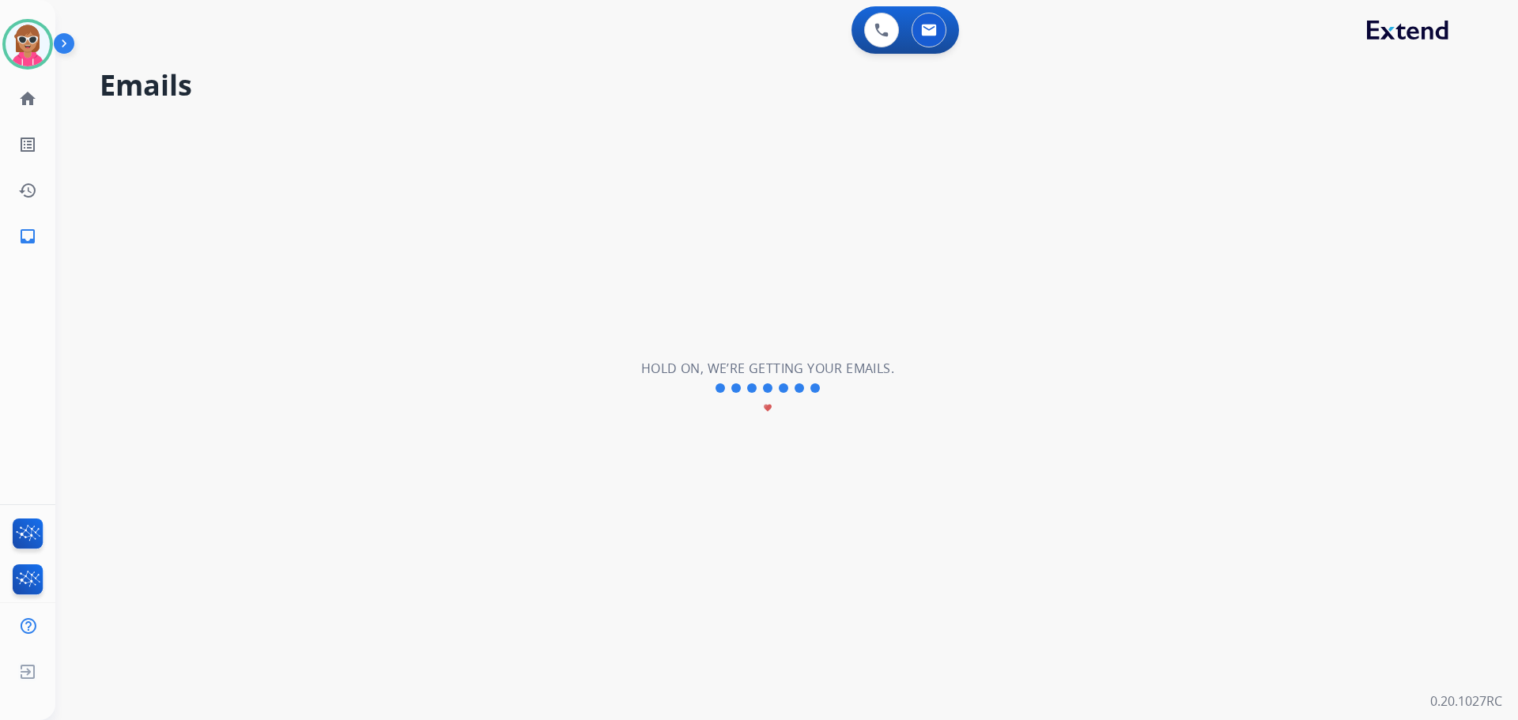
scroll to position [0, 0]
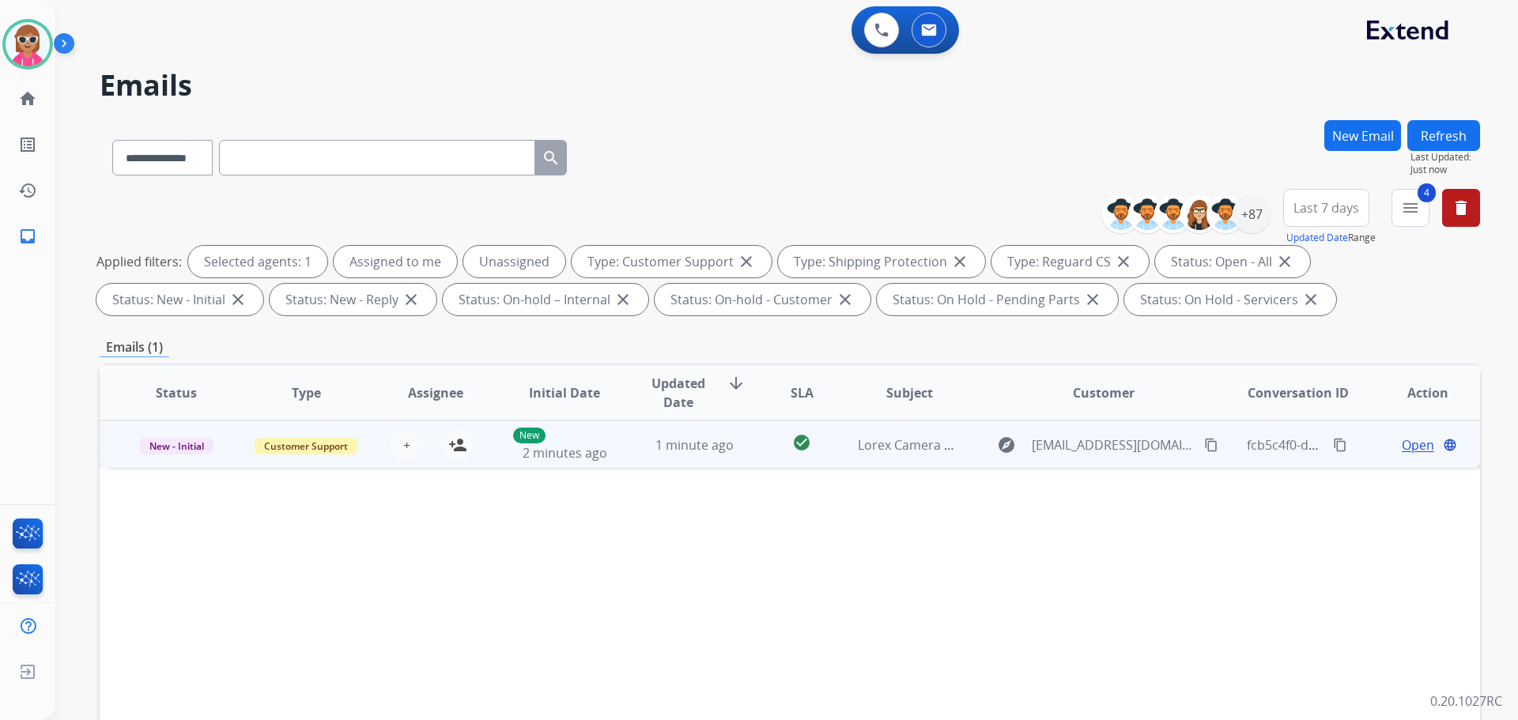
click at [634, 456] on td "1 minute ago" at bounding box center [683, 444] width 130 height 47
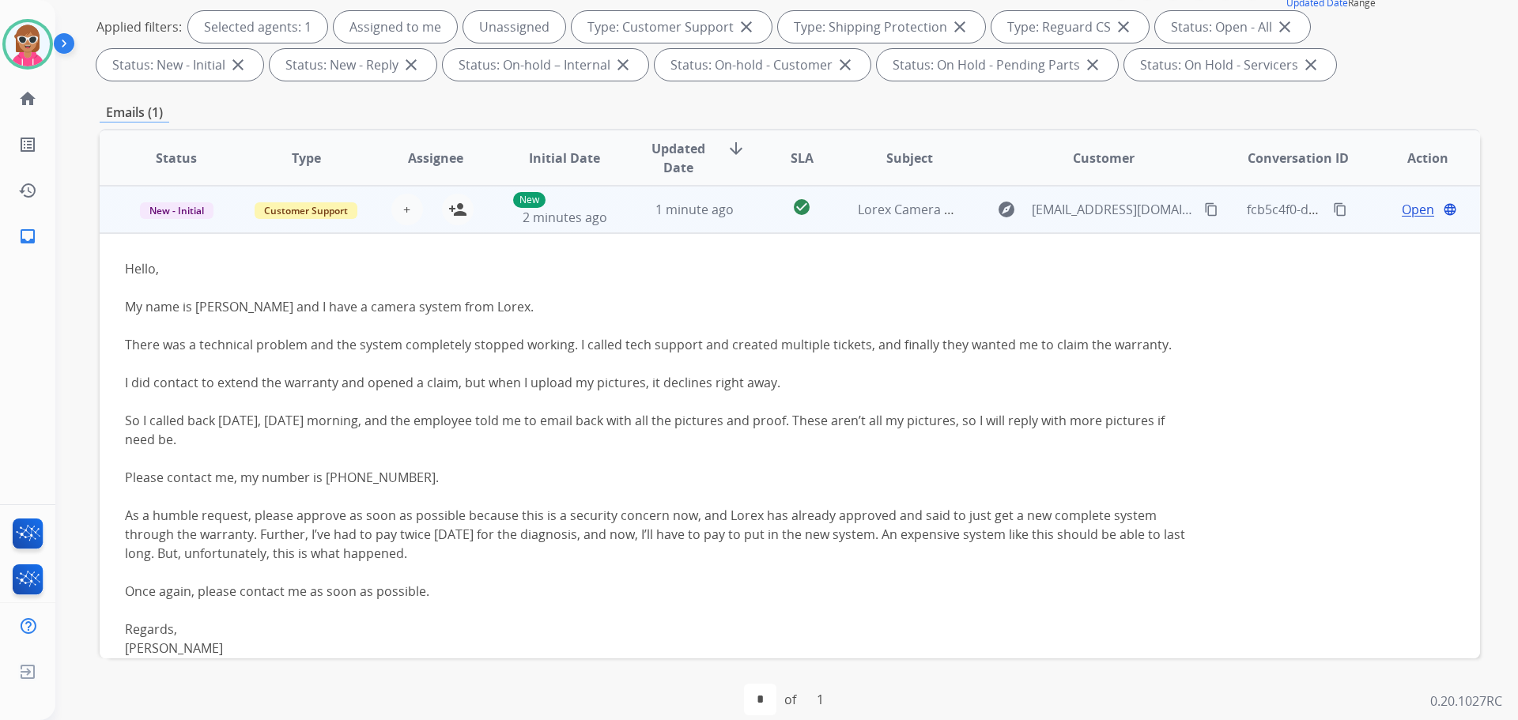
scroll to position [237, 0]
click at [1204, 200] on mat-icon "content_copy" at bounding box center [1211, 207] width 14 height 14
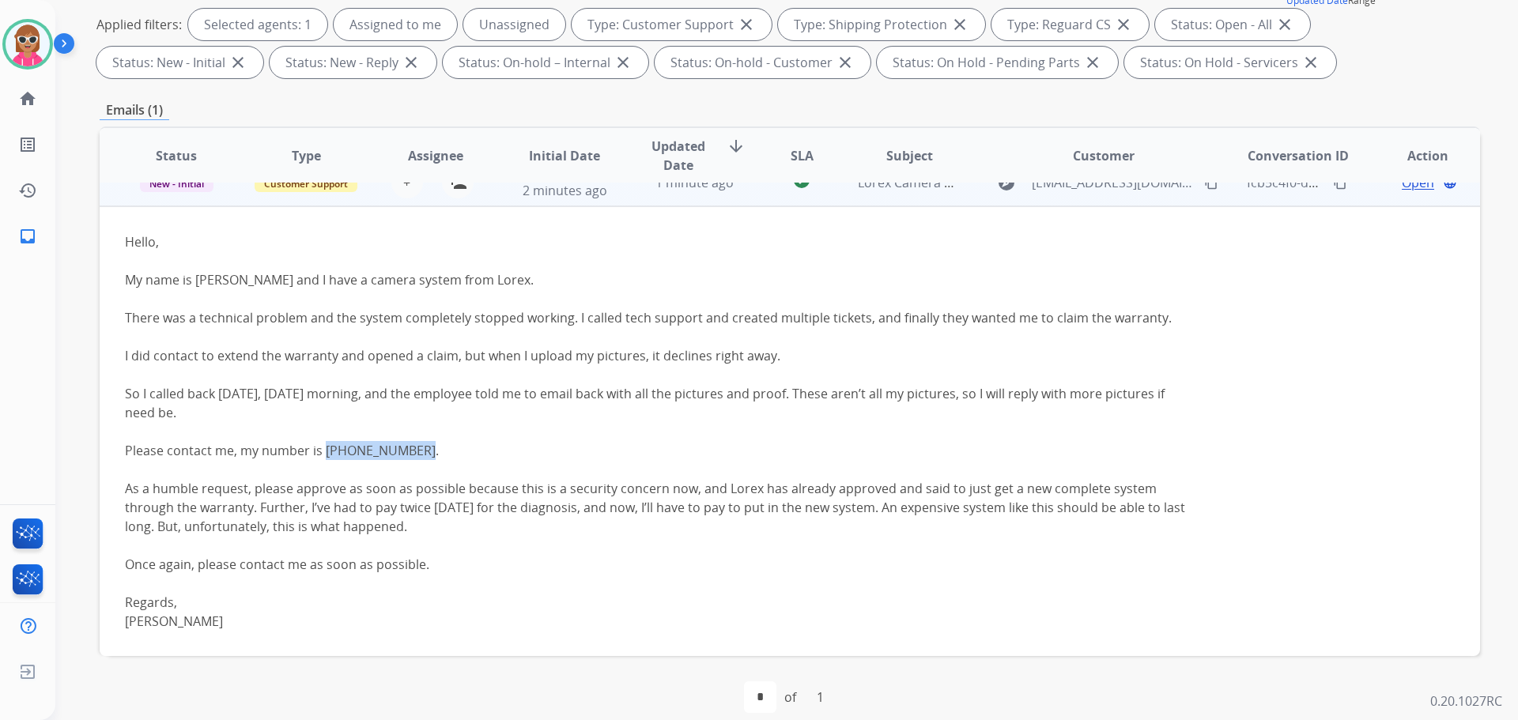
drag, startPoint x: 323, startPoint y: 451, endPoint x: 403, endPoint y: 452, distance: 79.9
click at [406, 454] on div "Please contact me, my number is (416) 918-7231." at bounding box center [661, 450] width 1072 height 19
copy div "(416) 918-7231"
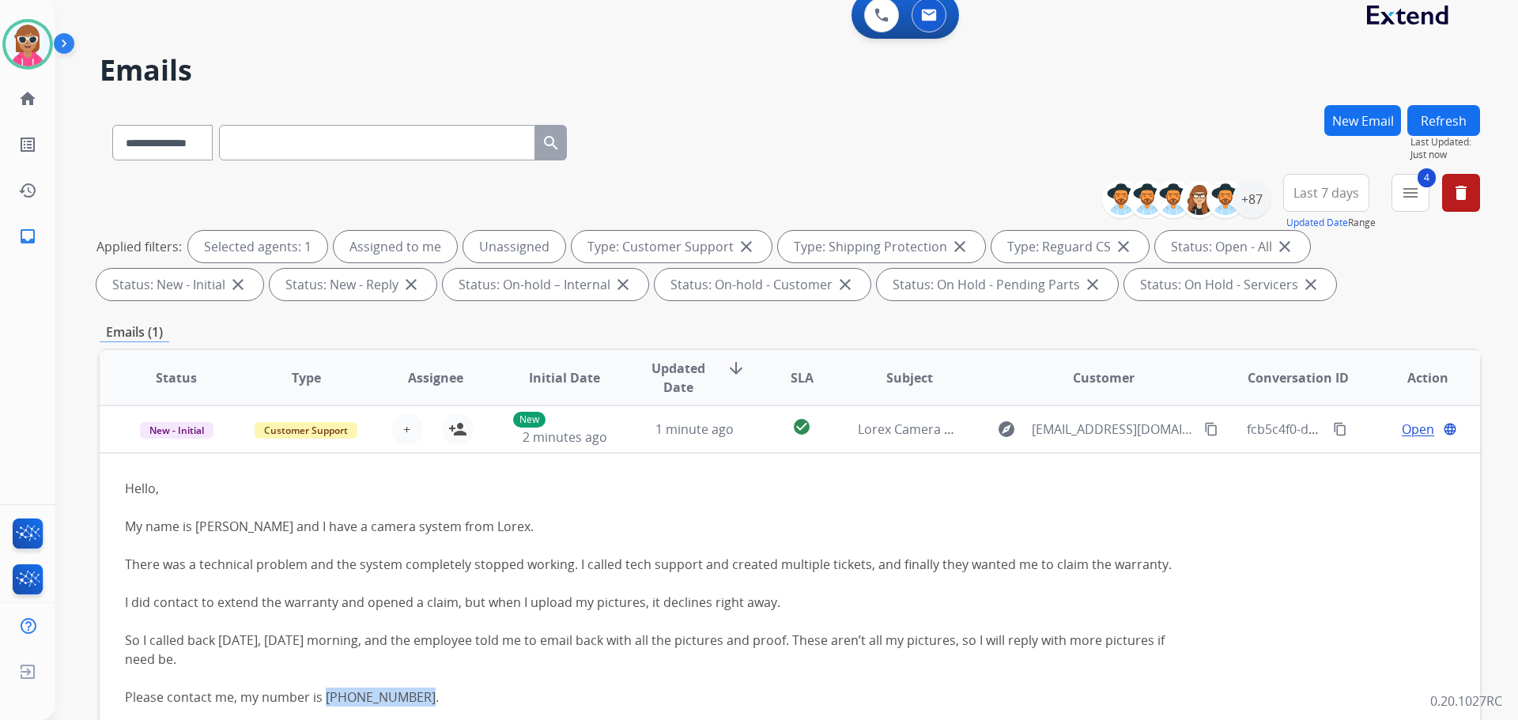
scroll to position [0, 0]
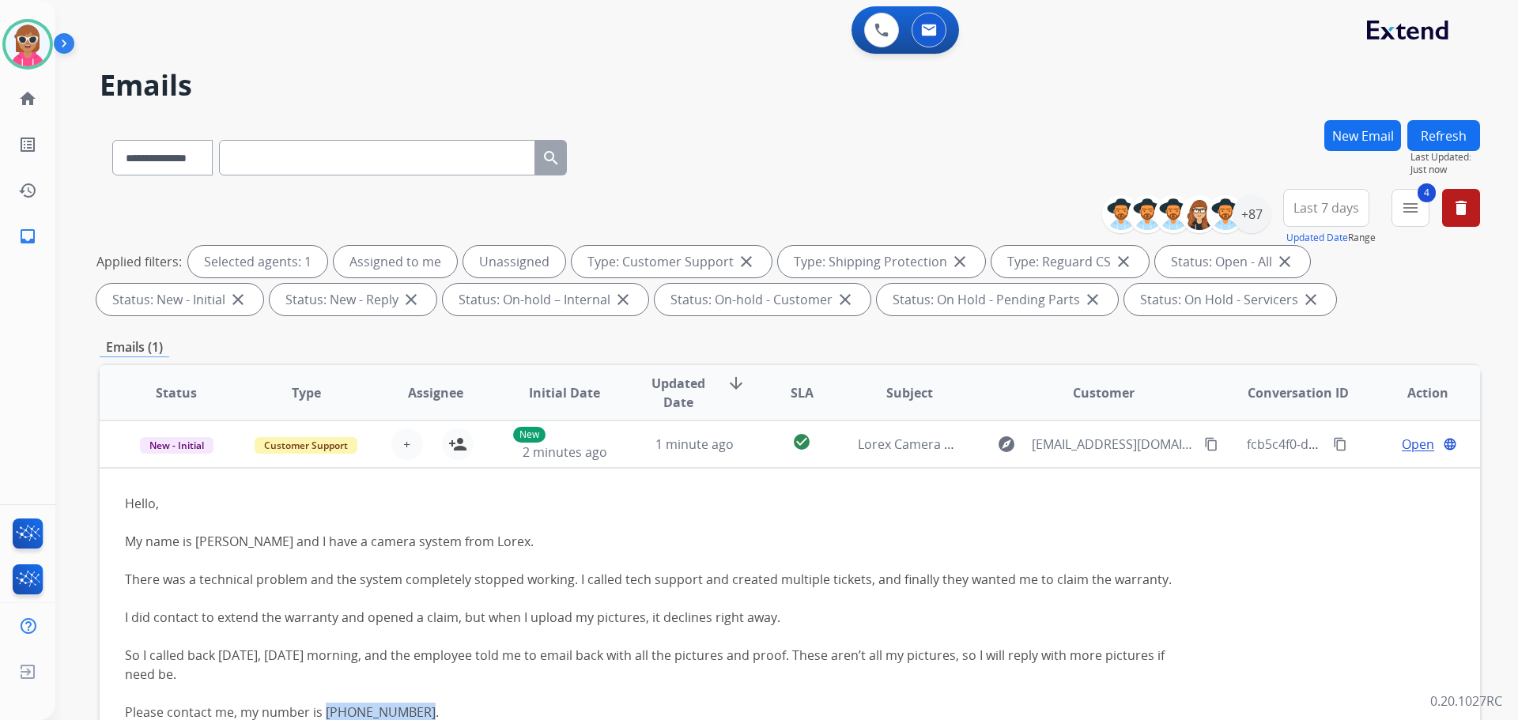
click at [1439, 136] on button "Refresh" at bounding box center [1444, 135] width 73 height 31
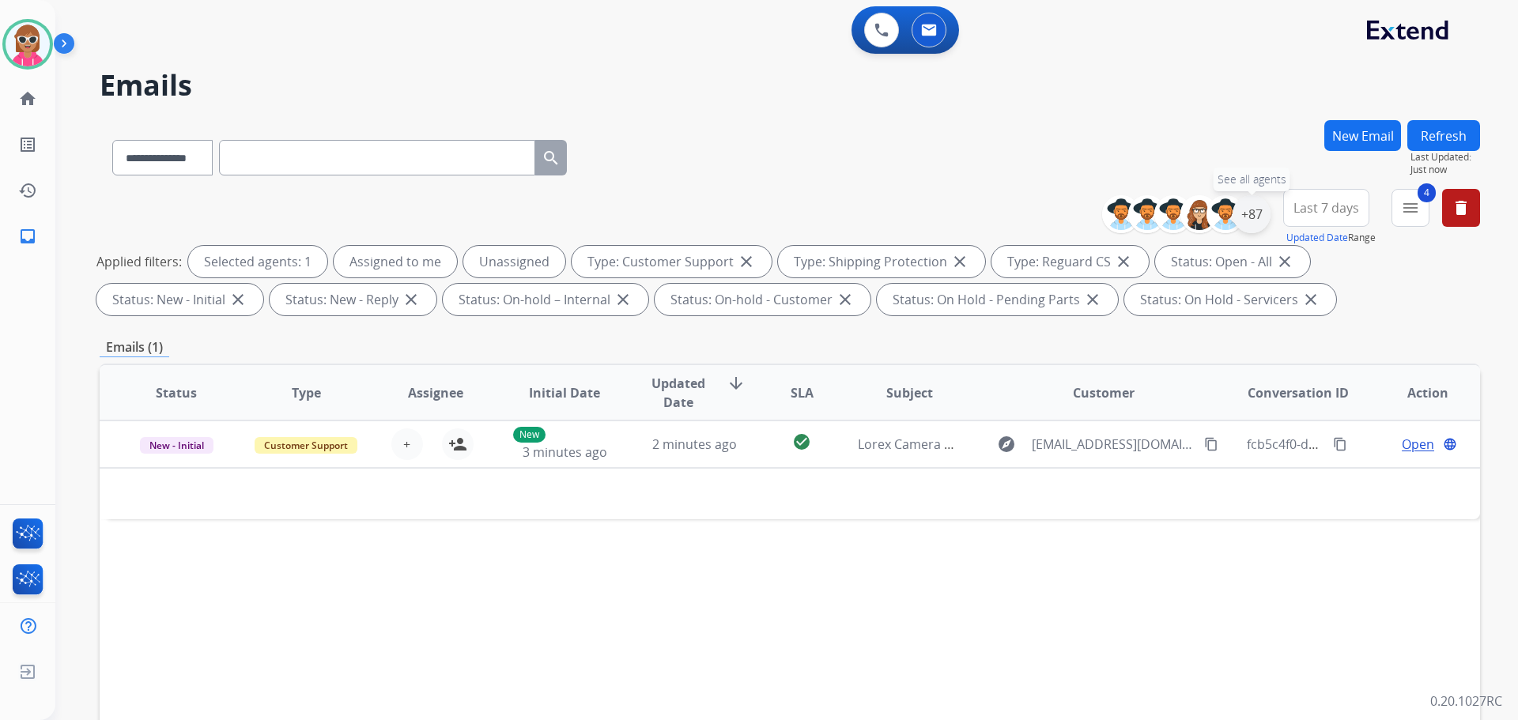
click at [1249, 222] on div "+87" at bounding box center [1252, 214] width 38 height 38
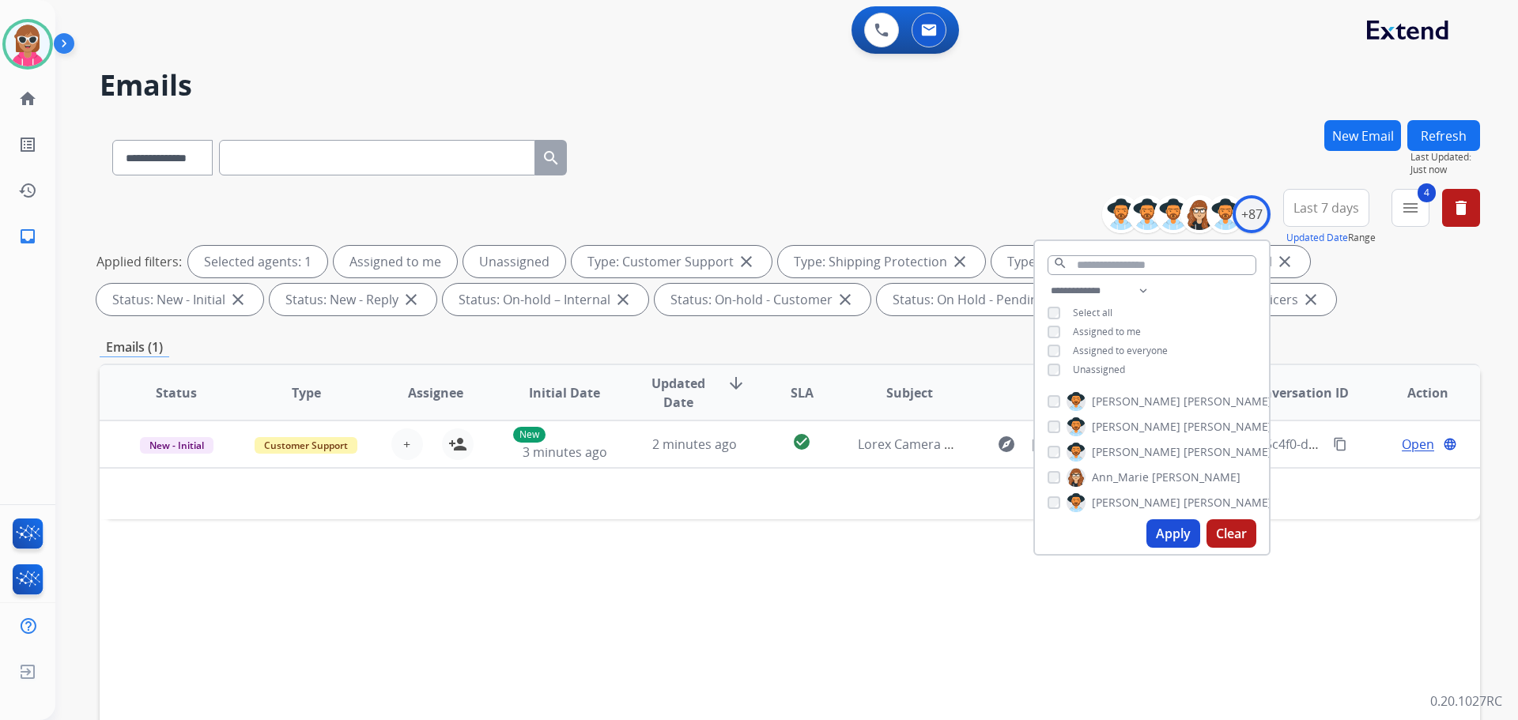
drag, startPoint x: 1102, startPoint y: 369, endPoint x: 1113, endPoint y: 329, distance: 41.8
click at [1102, 369] on span "Unassigned" at bounding box center [1099, 369] width 52 height 13
click at [1114, 325] on span "Assigned to me" at bounding box center [1107, 331] width 68 height 13
click at [1139, 285] on select "**********" at bounding box center [1102, 291] width 109 height 19
select select "**********"
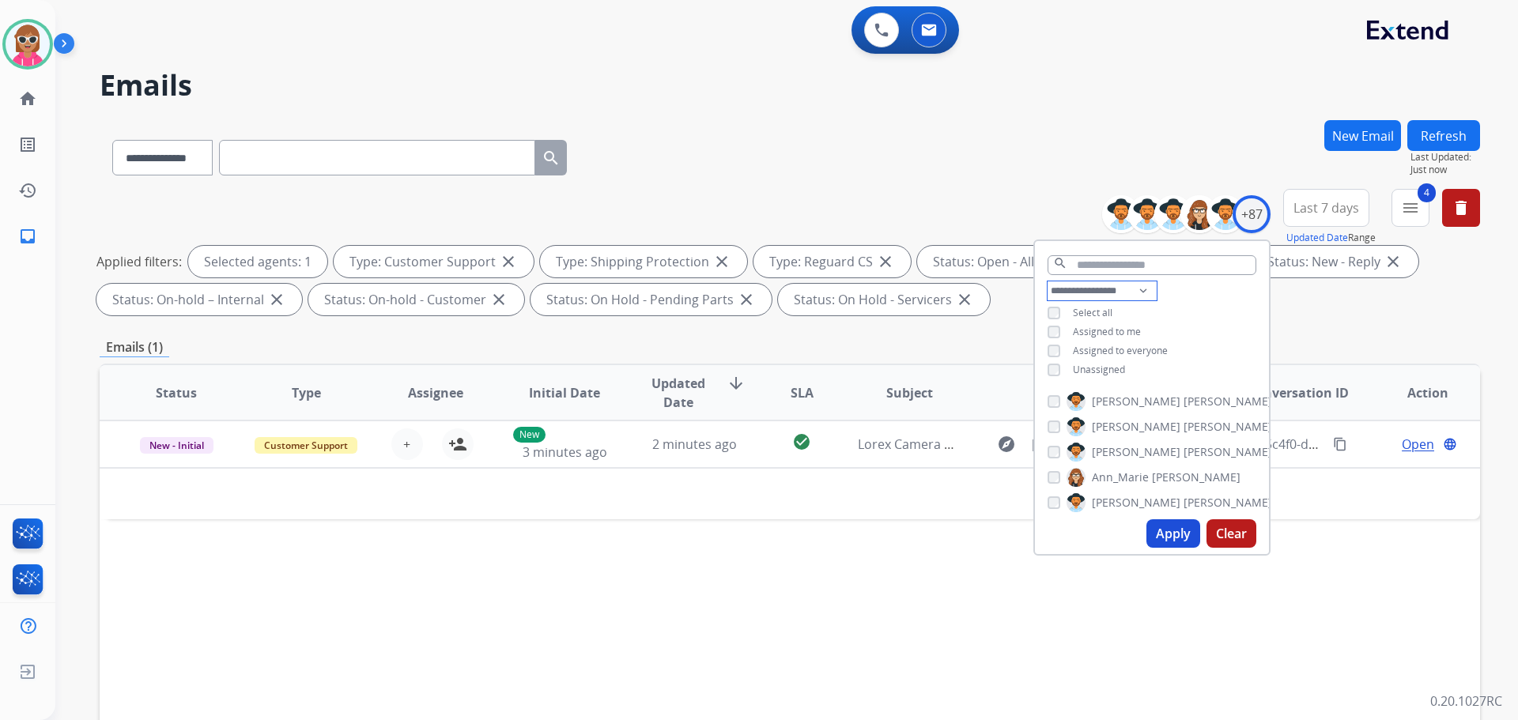
click at [1048, 282] on select "**********" at bounding box center [1102, 291] width 109 height 19
click at [1200, 310] on div "**********" at bounding box center [1152, 323] width 234 height 82
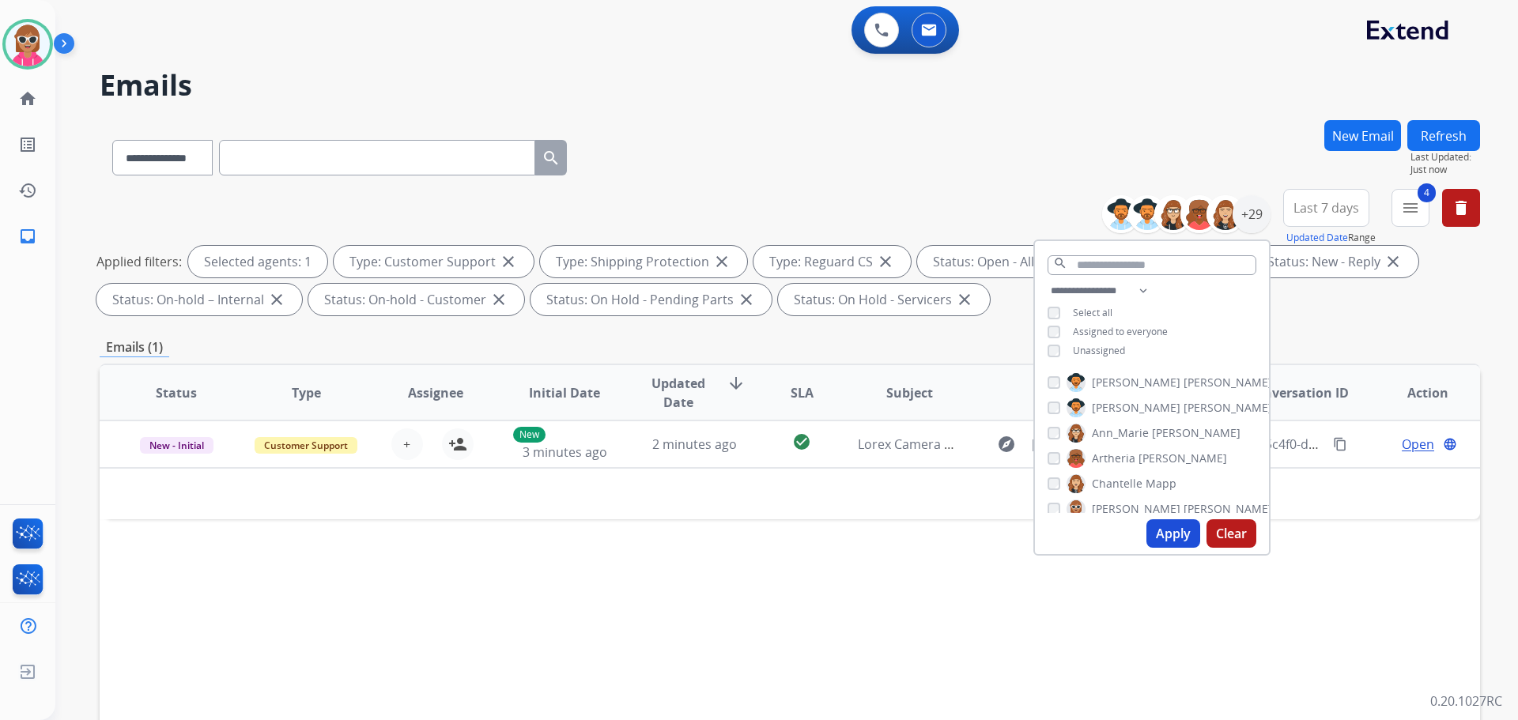
click at [1107, 378] on span "[PERSON_NAME]" at bounding box center [1136, 383] width 89 height 16
click at [1105, 401] on span "[PERSON_NAME]" at bounding box center [1136, 408] width 89 height 16
click at [1106, 433] on span "Ann_Marie" at bounding box center [1120, 433] width 57 height 16
click at [1107, 458] on span "Artheria" at bounding box center [1113, 459] width 43 height 16
click at [1115, 482] on span "Chantelle" at bounding box center [1117, 484] width 51 height 16
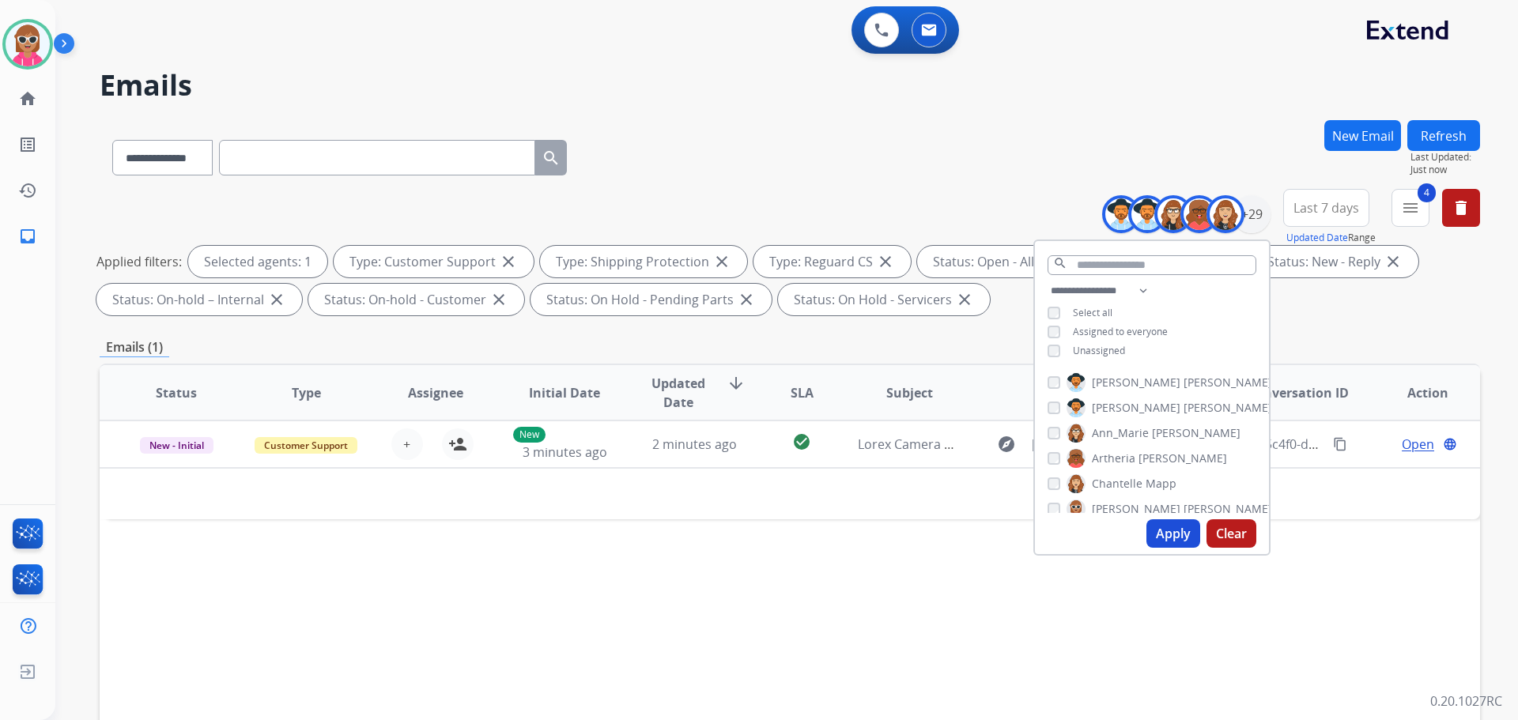
click at [1107, 513] on div "Apply Clear" at bounding box center [1152, 533] width 234 height 41
click at [1108, 510] on span "[PERSON_NAME]" at bounding box center [1136, 509] width 89 height 16
click at [1100, 454] on span "[PERSON_NAME]" at bounding box center [1136, 455] width 89 height 16
drag, startPoint x: 1103, startPoint y: 480, endPoint x: 1103, endPoint y: 496, distance: 15.8
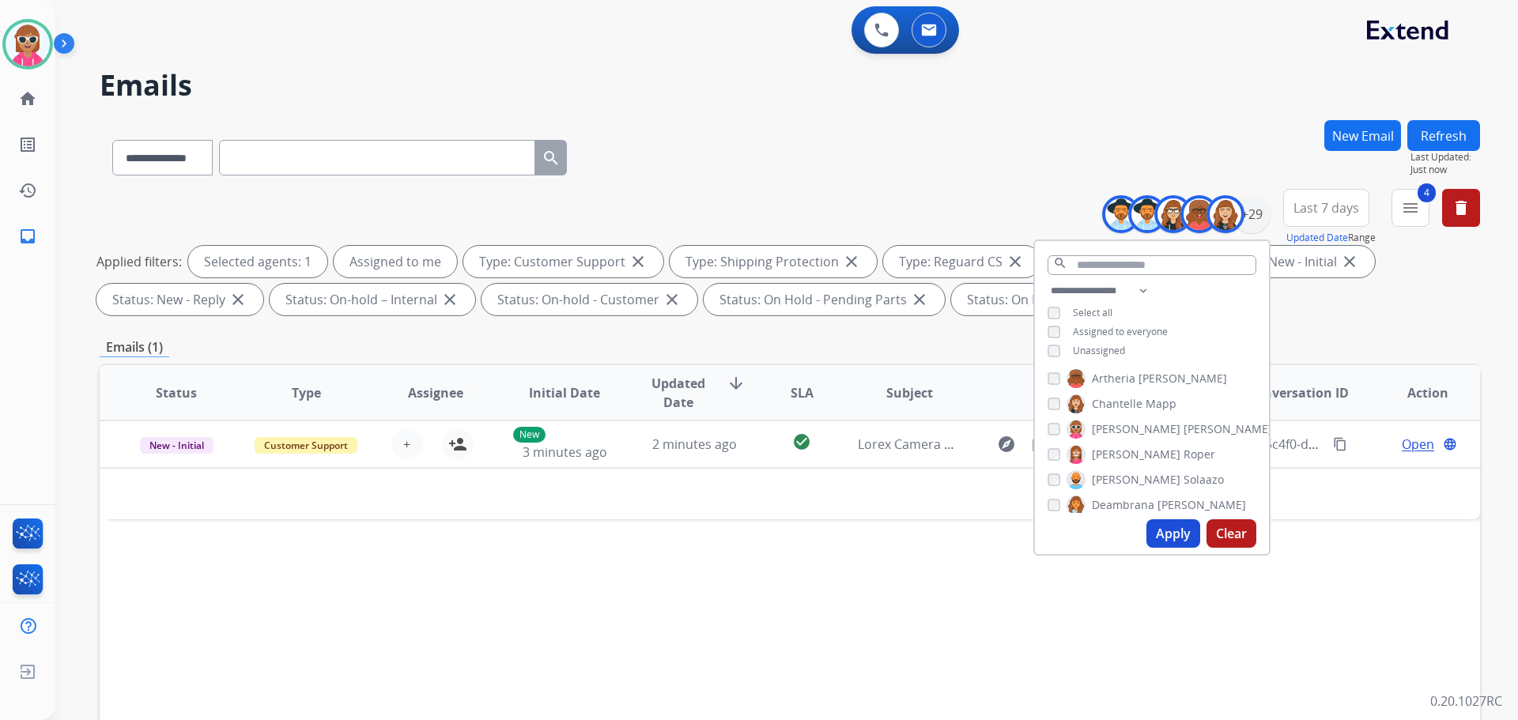
click at [1103, 483] on span "[PERSON_NAME]" at bounding box center [1136, 480] width 89 height 16
click at [1100, 509] on span "Deambrana" at bounding box center [1123, 505] width 62 height 16
drag, startPoint x: 1109, startPoint y: 364, endPoint x: 1106, endPoint y: 380, distance: 16.9
click at [1108, 367] on div "**********" at bounding box center [1152, 398] width 237 height 316
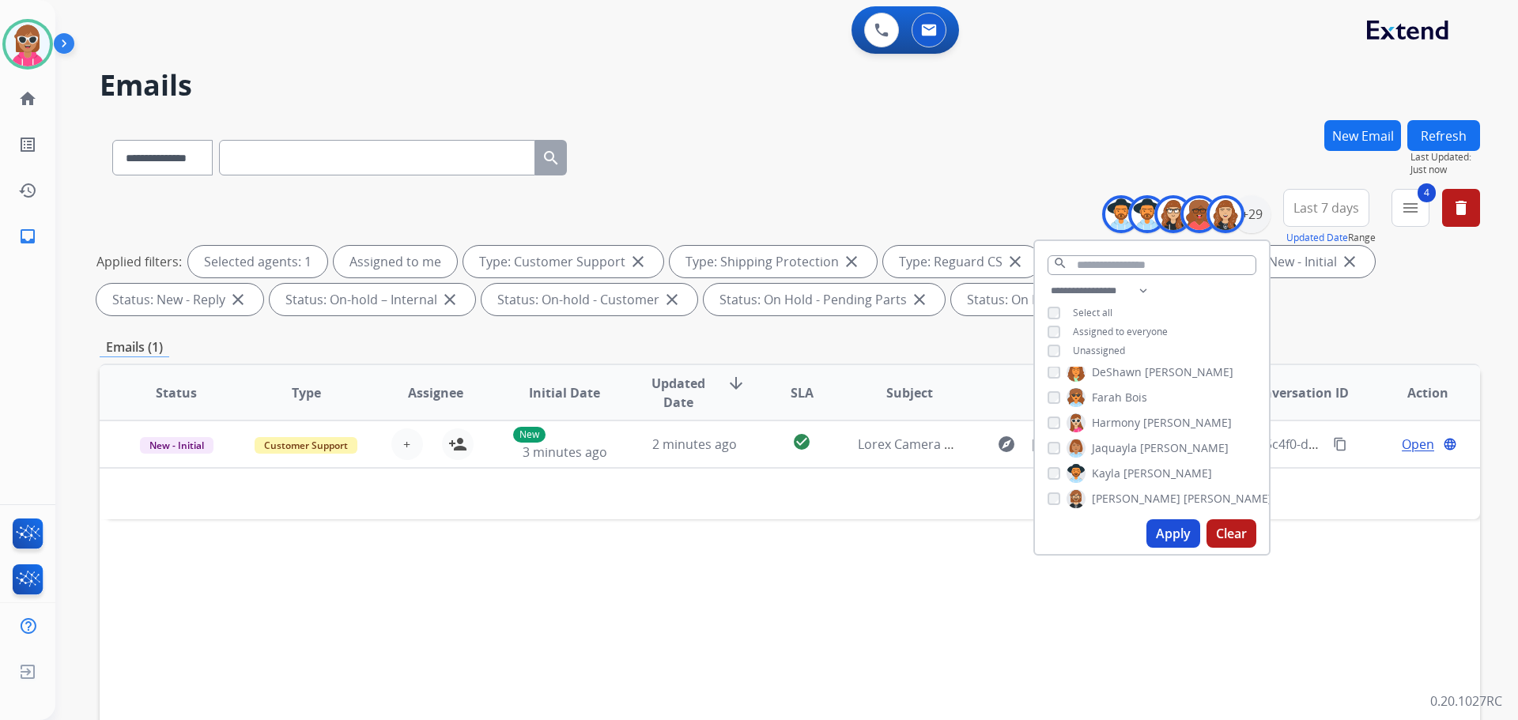
click at [1106, 372] on span "DeShawn" at bounding box center [1117, 373] width 50 height 16
click at [1106, 404] on span "Farah" at bounding box center [1107, 399] width 30 height 16
click at [1113, 433] on div "[PERSON_NAME] [PERSON_NAME] [PERSON_NAME] [PERSON_NAME] [PERSON_NAME] [PERSON_N…" at bounding box center [1152, 440] width 234 height 146
click at [1114, 419] on span "Harmony" at bounding box center [1116, 424] width 48 height 16
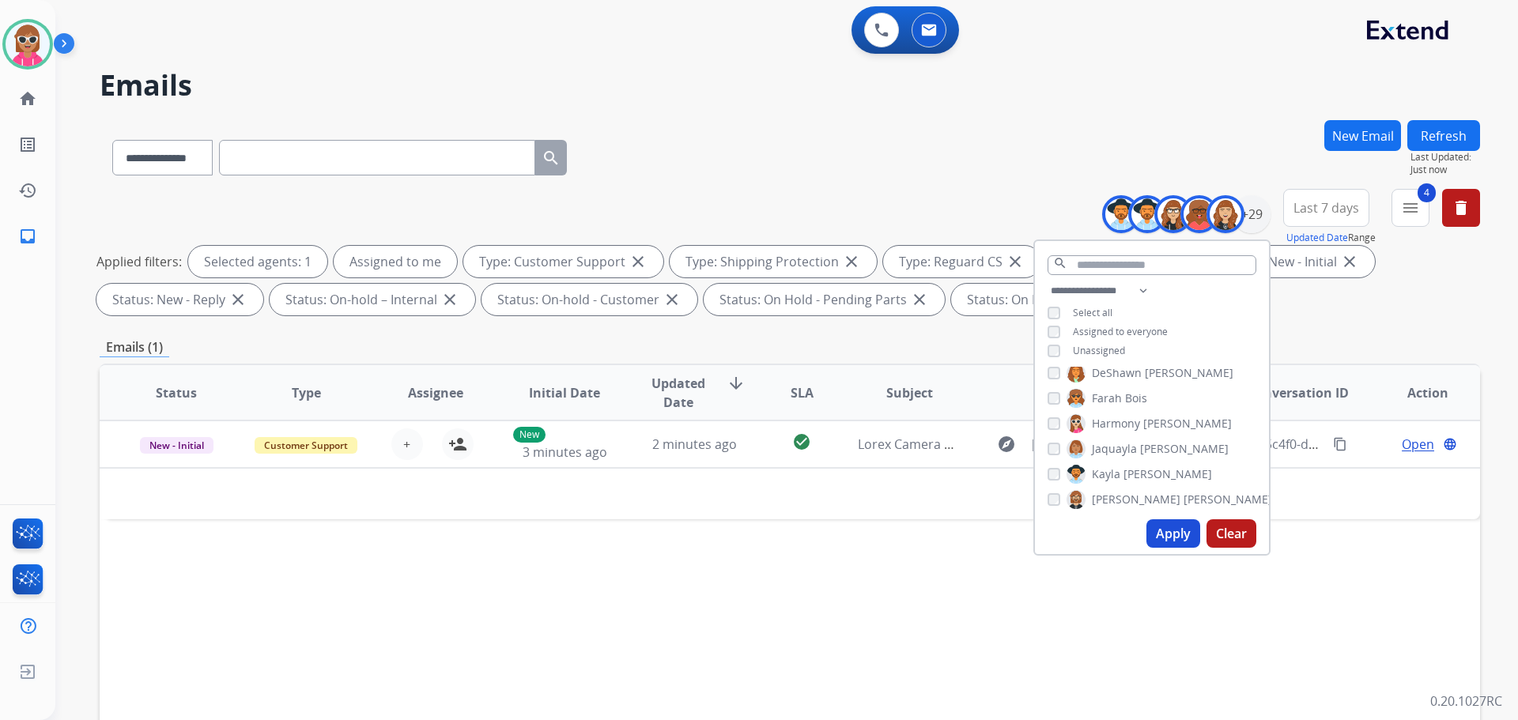
click at [1114, 447] on span "Jaquayla" at bounding box center [1114, 449] width 45 height 16
drag, startPoint x: 1117, startPoint y: 467, endPoint x: 1113, endPoint y: 488, distance: 21.7
click at [1118, 467] on label "Kayla Walker" at bounding box center [1140, 474] width 146 height 19
drag, startPoint x: 1113, startPoint y: 491, endPoint x: 1110, endPoint y: 477, distance: 14.8
click at [1111, 492] on label "[PERSON_NAME]" at bounding box center [1170, 499] width 206 height 19
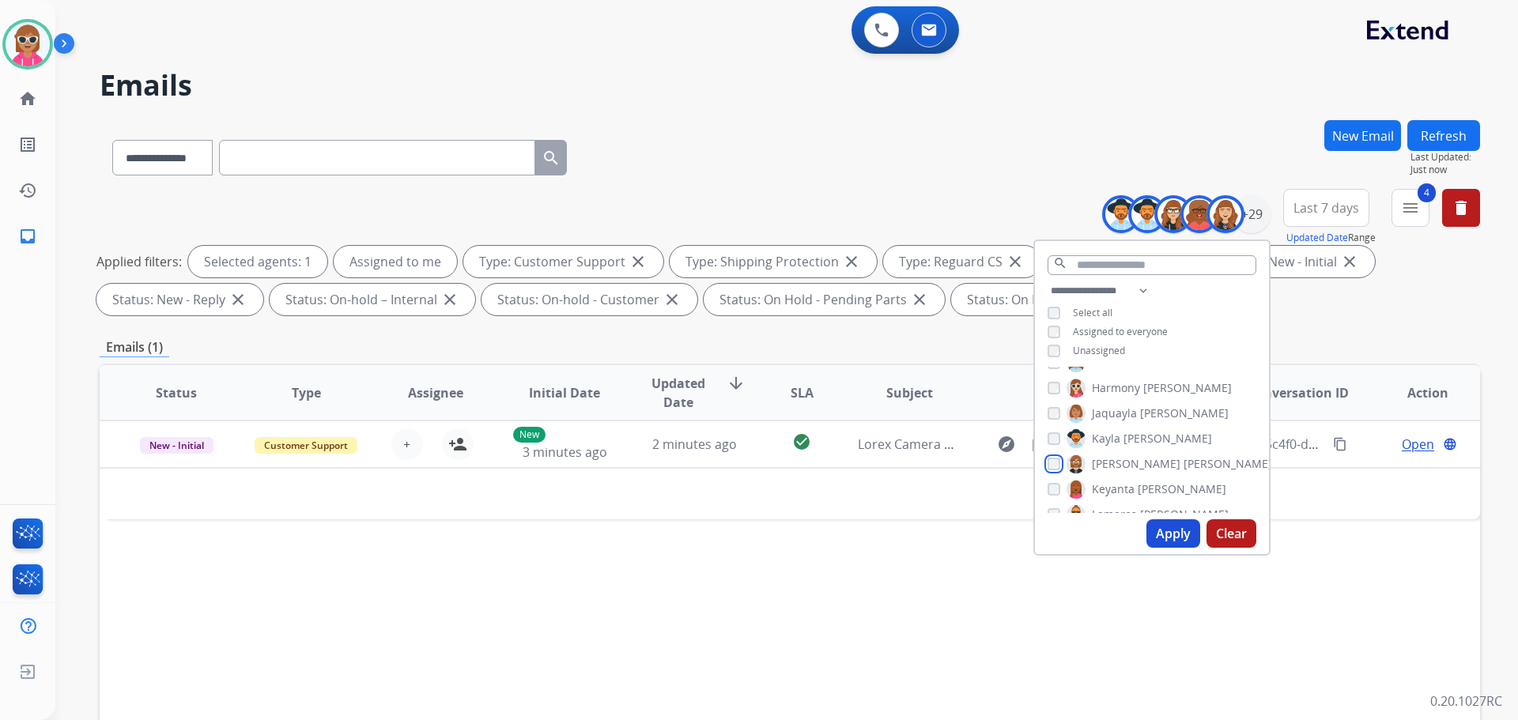
scroll to position [316, 0]
click at [1106, 451] on span "Keyanta" at bounding box center [1113, 446] width 43 height 16
click at [1102, 471] on span "Lamarco" at bounding box center [1114, 471] width 45 height 16
click at [1105, 496] on span "[PERSON_NAME]" at bounding box center [1136, 497] width 89 height 16
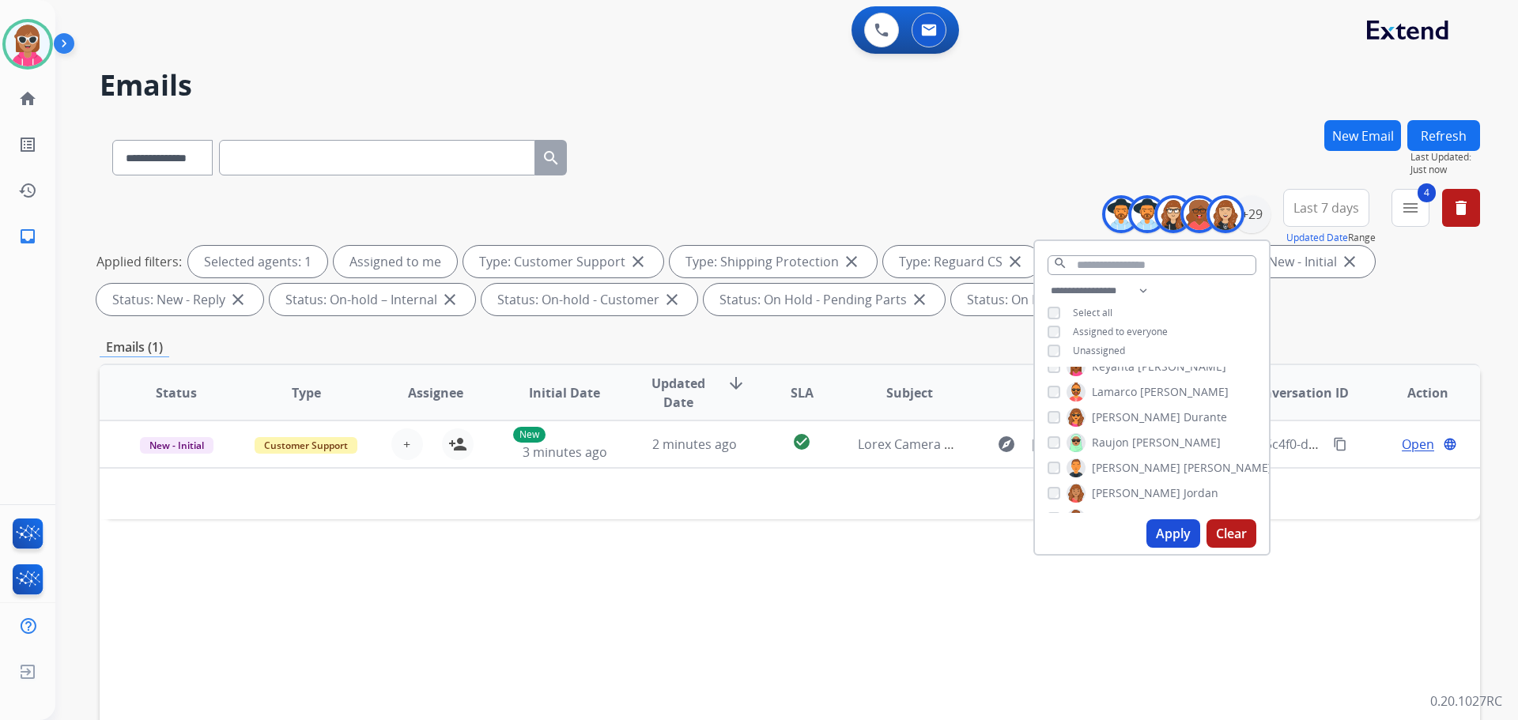
click at [1100, 442] on span "Raujon" at bounding box center [1110, 443] width 37 height 16
click at [1097, 466] on span "[PERSON_NAME]" at bounding box center [1136, 468] width 89 height 16
click at [1097, 491] on span "[PERSON_NAME]" at bounding box center [1136, 494] width 89 height 16
click at [1106, 445] on span "Shqnetta" at bounding box center [1116, 440] width 48 height 16
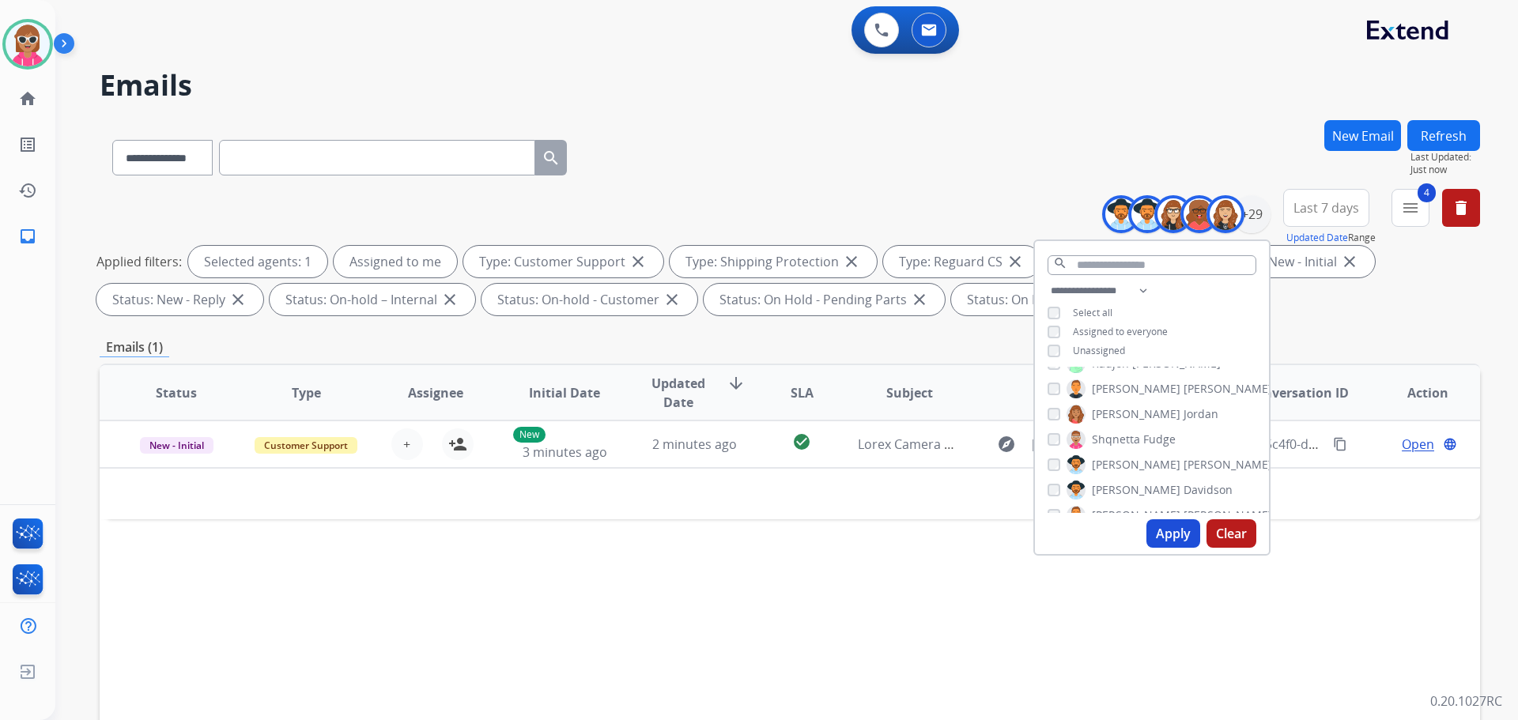
click at [1101, 466] on span "[PERSON_NAME]" at bounding box center [1136, 465] width 89 height 16
drag, startPoint x: 1101, startPoint y: 492, endPoint x: 1101, endPoint y: 505, distance: 13.4
click at [1101, 493] on span "[PERSON_NAME]" at bounding box center [1136, 490] width 89 height 16
click at [1099, 513] on div "Apply Clear" at bounding box center [1152, 533] width 234 height 41
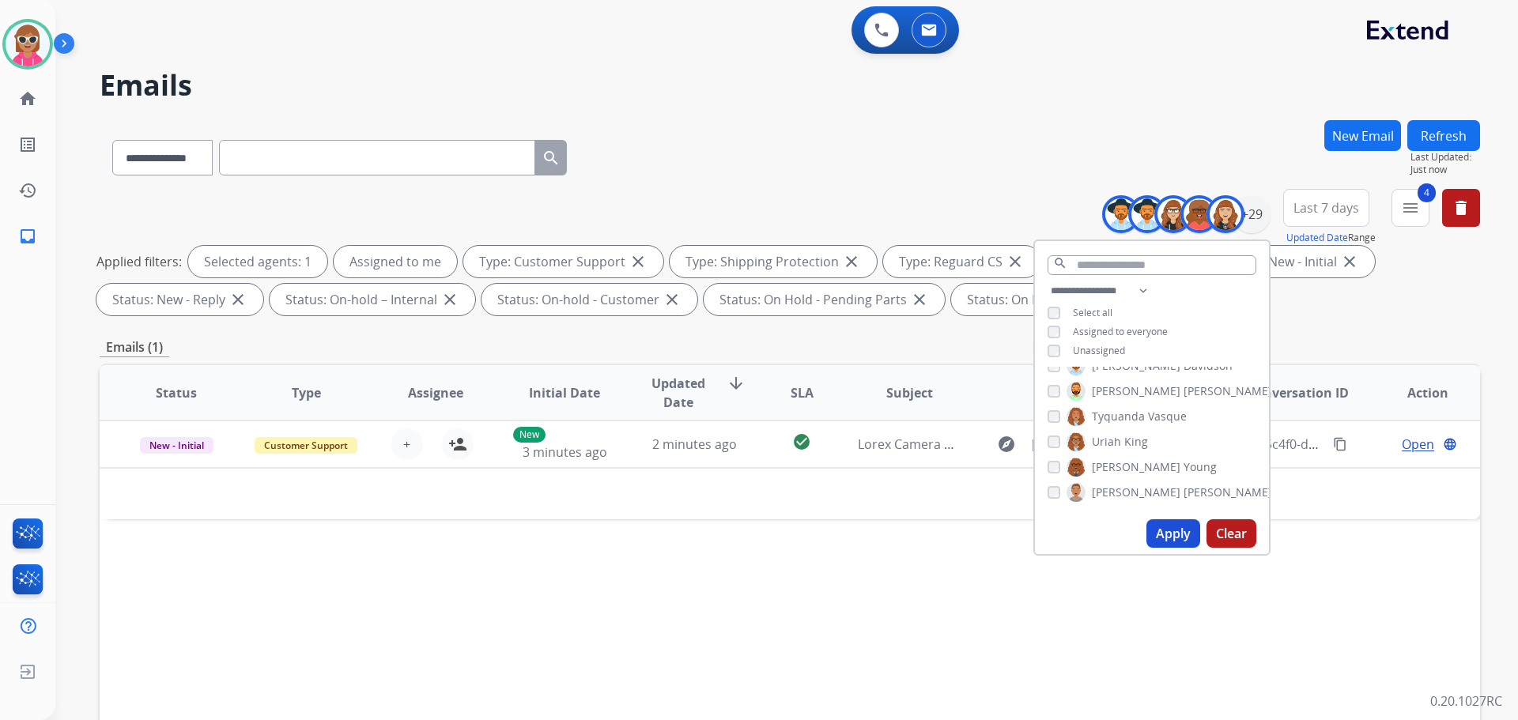
click at [1113, 384] on span "[PERSON_NAME]" at bounding box center [1136, 392] width 89 height 16
click at [1106, 419] on span "Tyquanda" at bounding box center [1118, 417] width 53 height 16
click at [1100, 456] on div "[PERSON_NAME] [PERSON_NAME] [PERSON_NAME] [PERSON_NAME] [PERSON_NAME] [PERSON_N…" at bounding box center [1152, 440] width 234 height 146
click at [1104, 440] on span "Uriah" at bounding box center [1106, 442] width 29 height 16
click at [1106, 461] on span "[PERSON_NAME]" at bounding box center [1136, 467] width 89 height 16
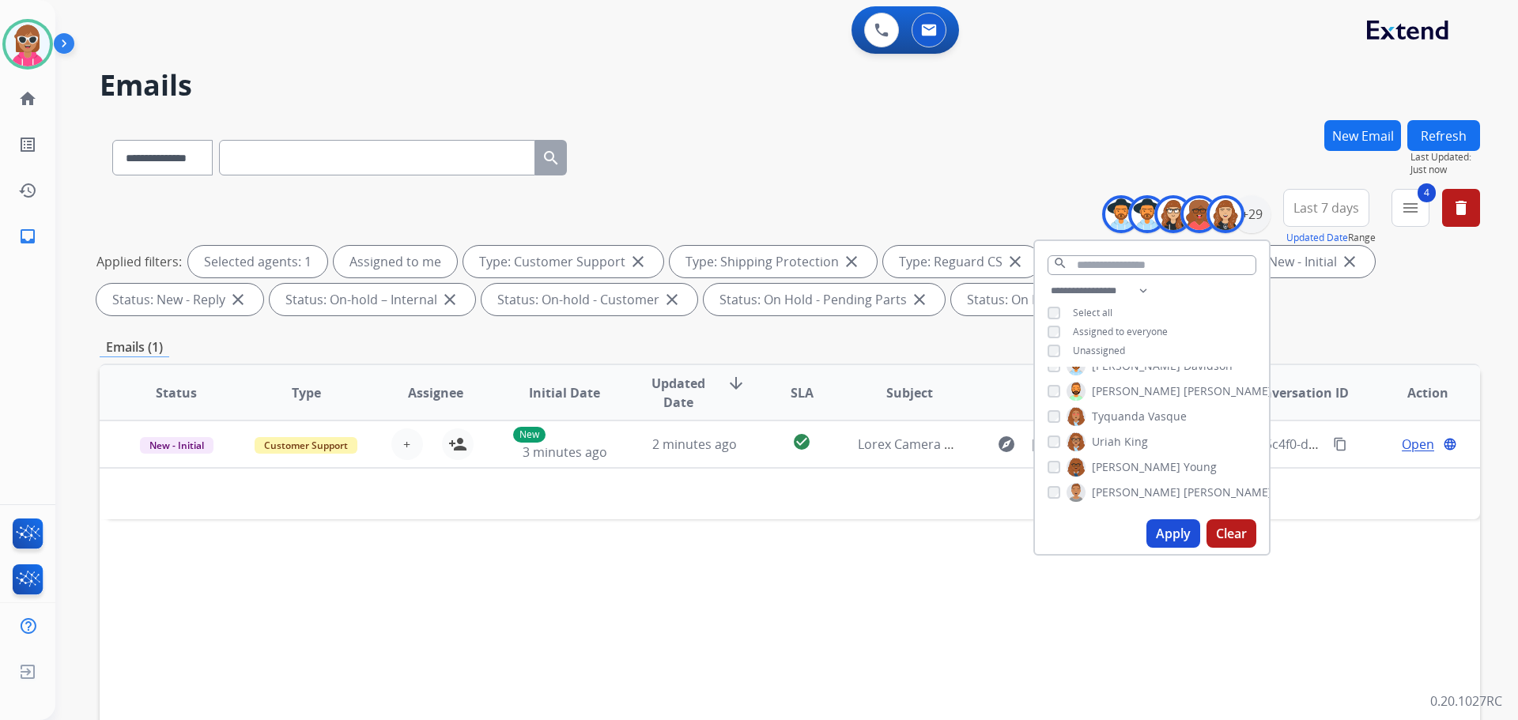
click at [1107, 483] on label "[PERSON_NAME]" at bounding box center [1170, 492] width 206 height 19
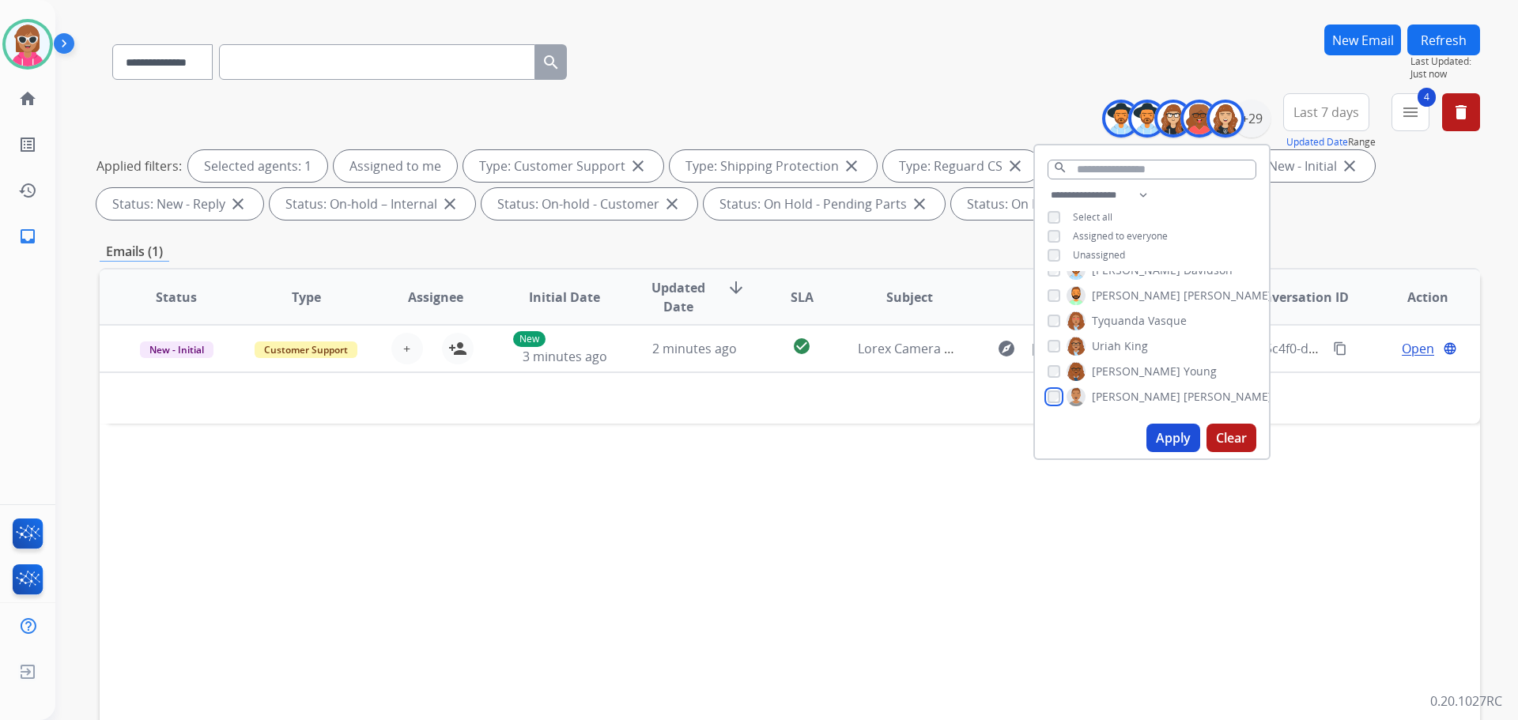
scroll to position [158, 0]
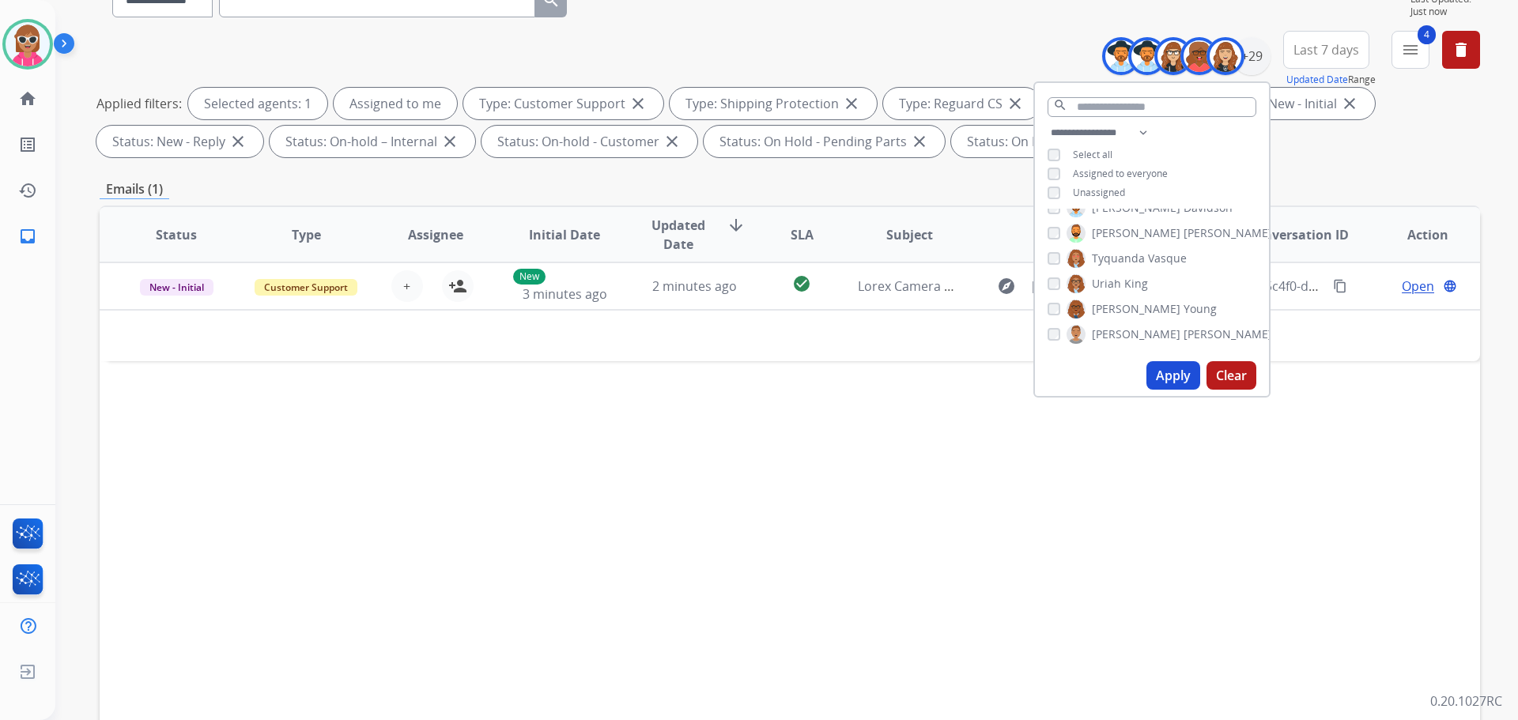
click at [1172, 379] on button "Apply" at bounding box center [1174, 375] width 54 height 28
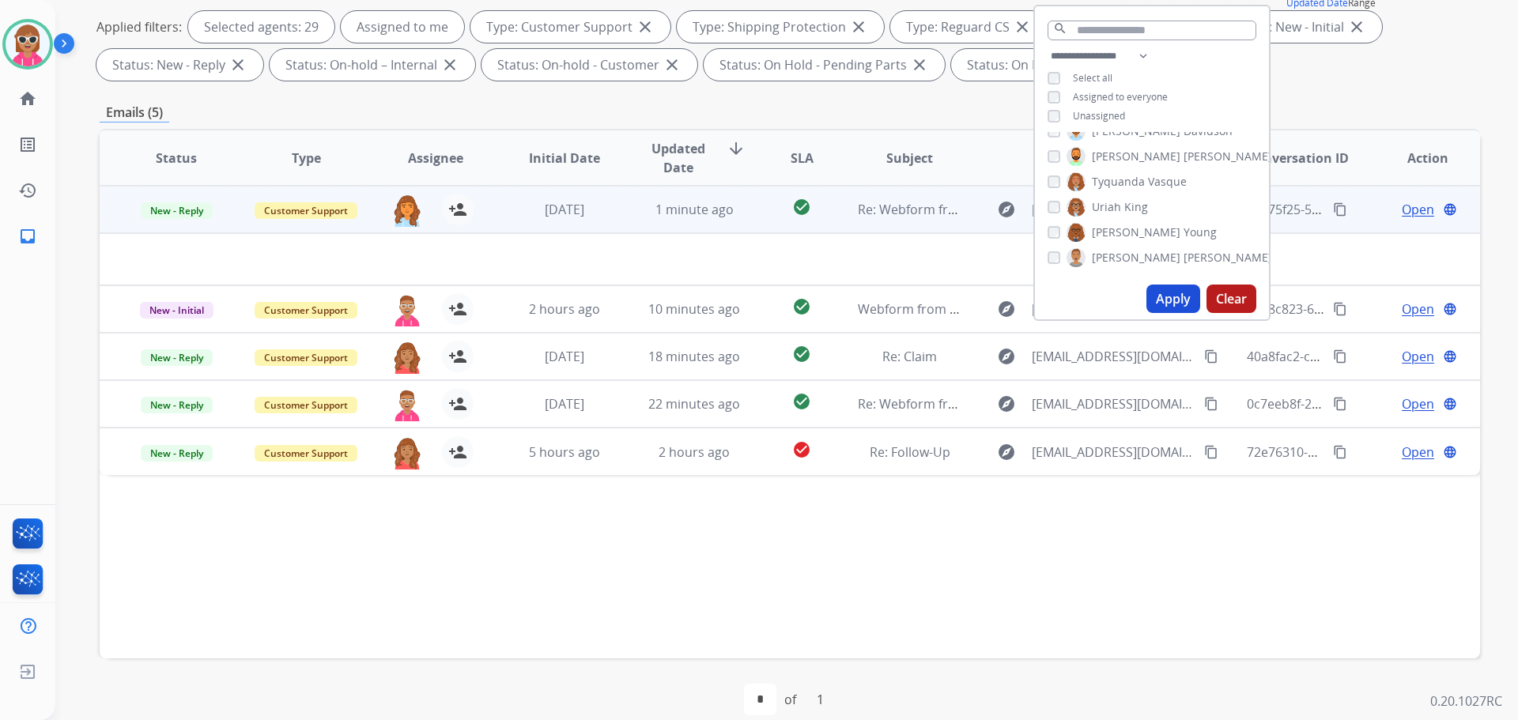
scroll to position [255, 0]
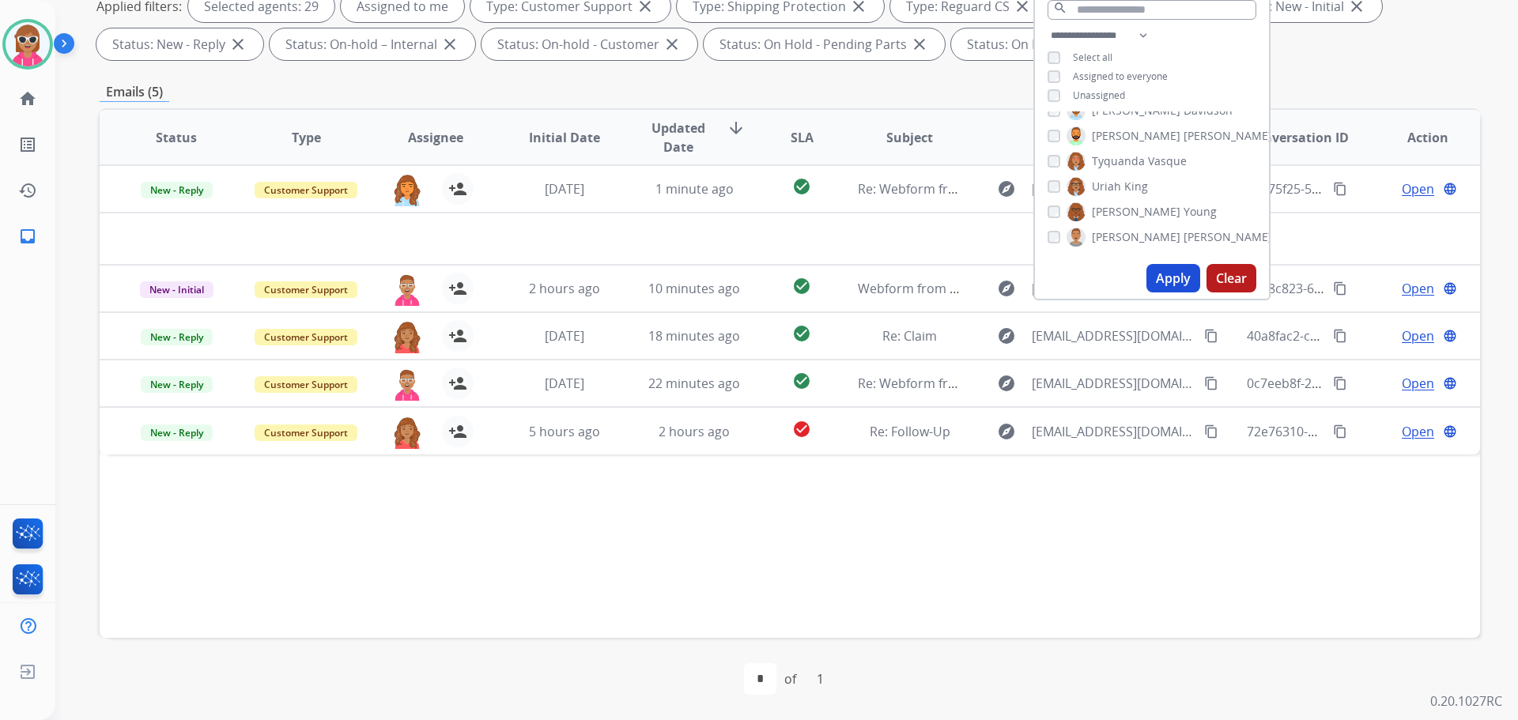
click at [808, 531] on div "Status Type Assignee Initial Date Updated Date arrow_downward SLA Subject Custo…" at bounding box center [790, 373] width 1381 height 530
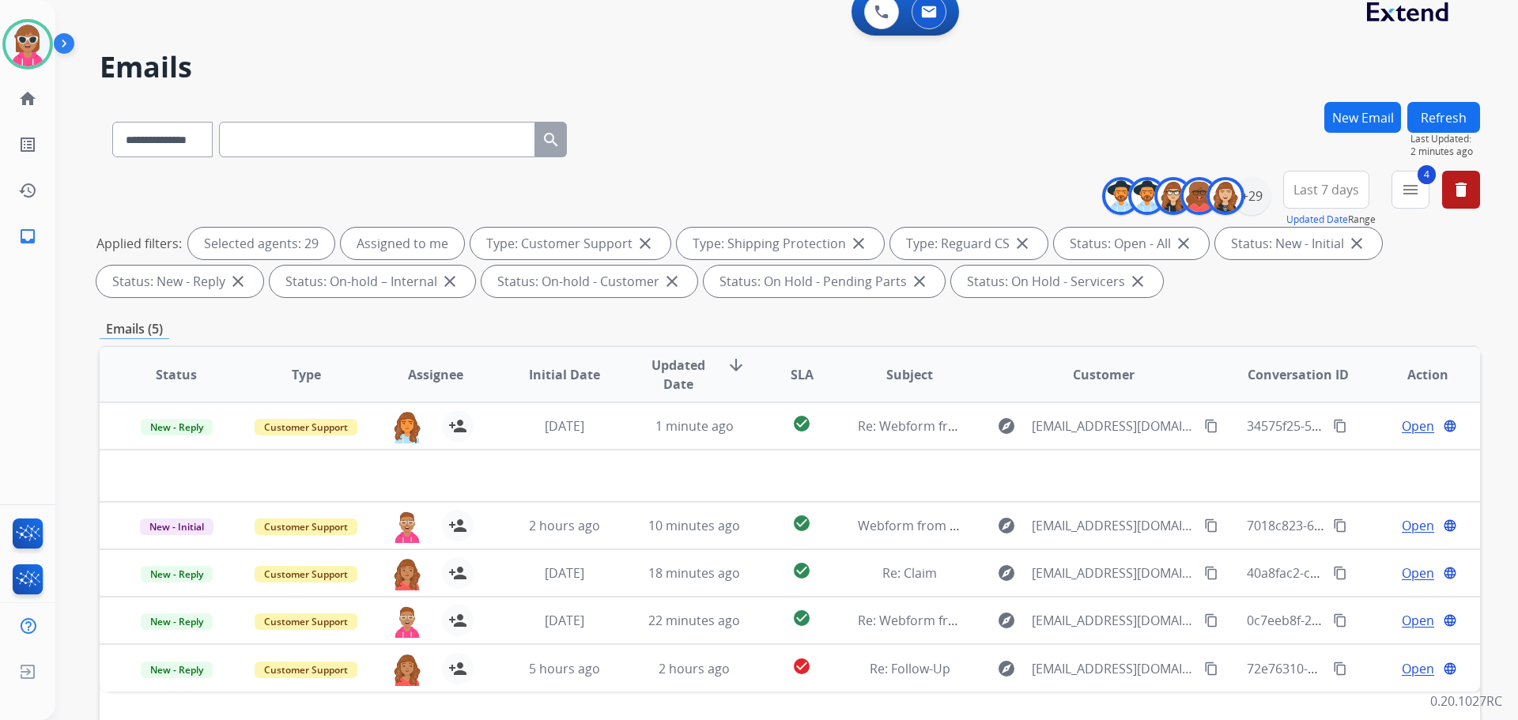
scroll to position [0, 0]
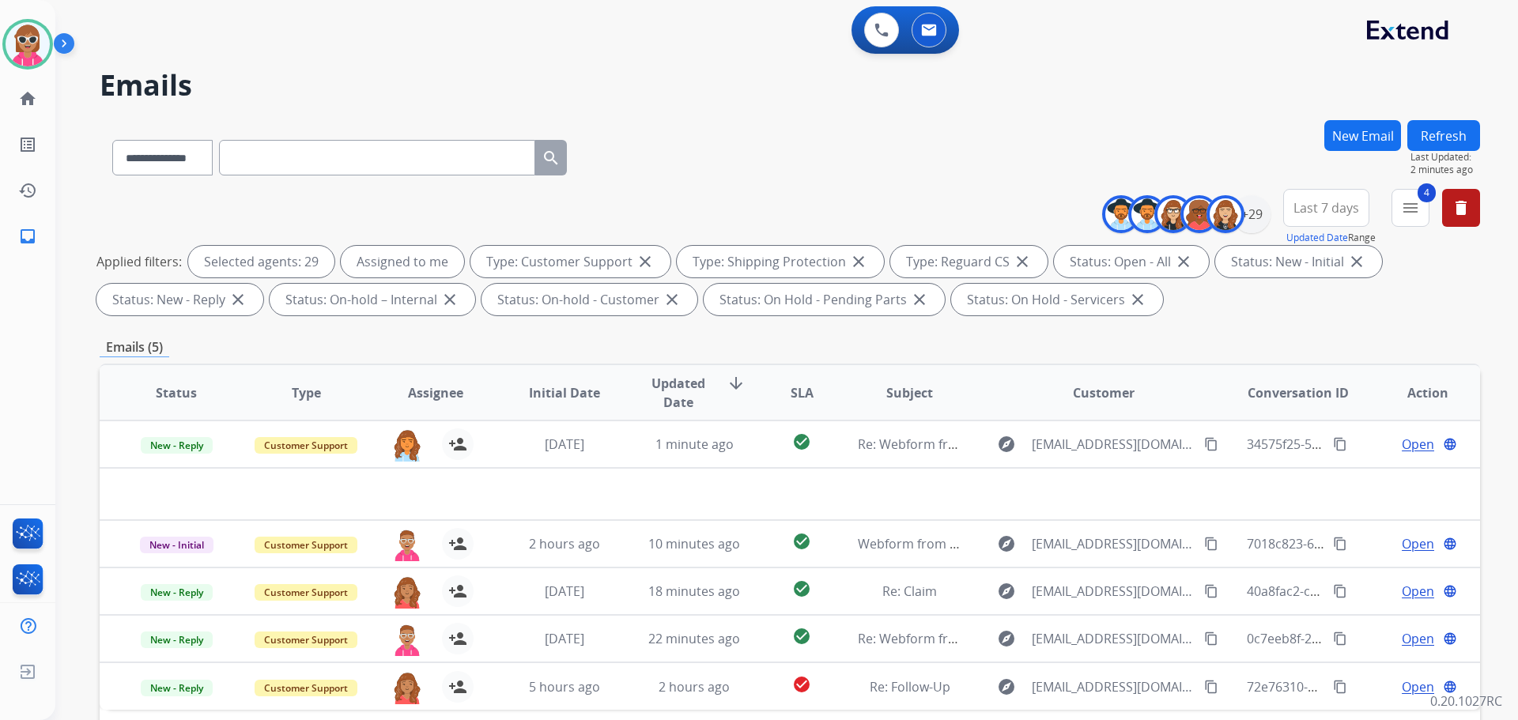
click at [1454, 144] on button "Refresh" at bounding box center [1444, 135] width 73 height 31
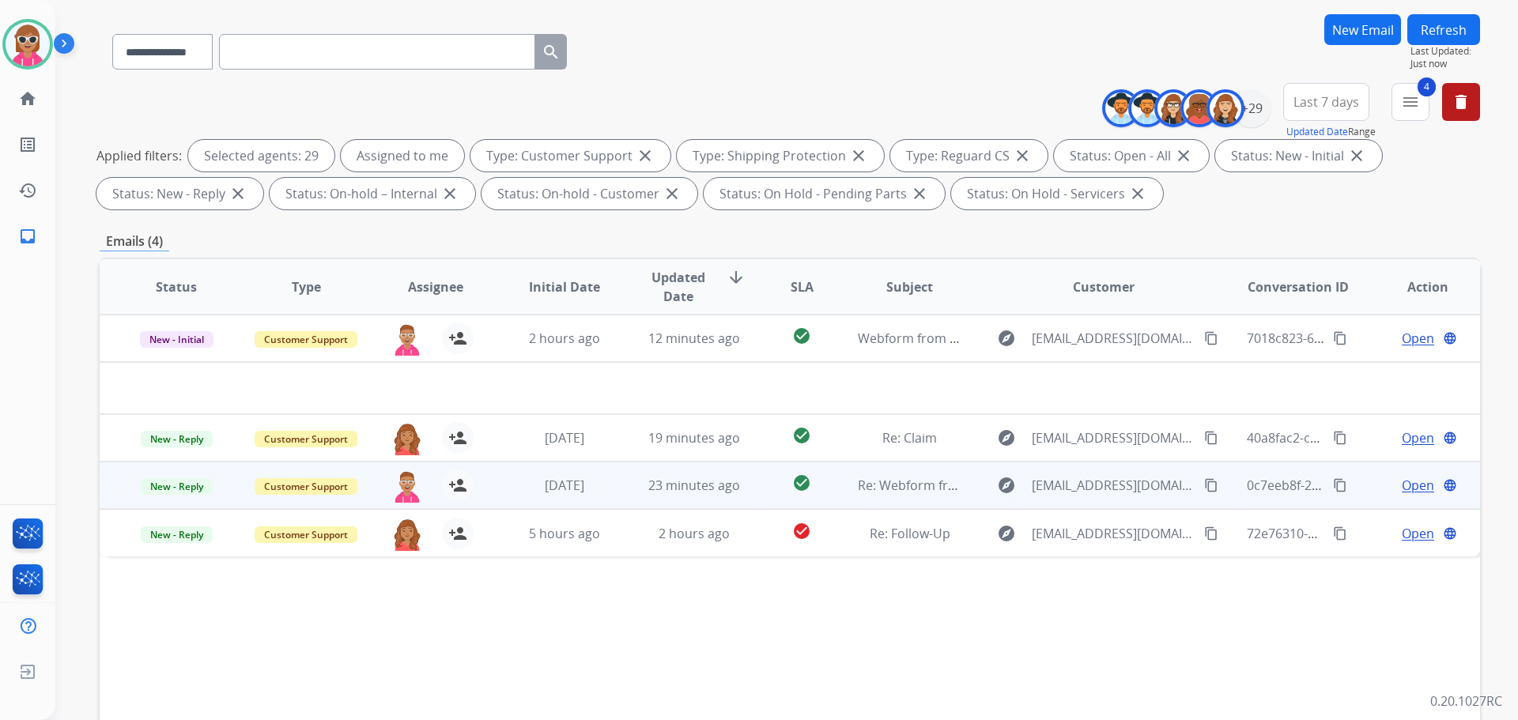
scroll to position [255, 0]
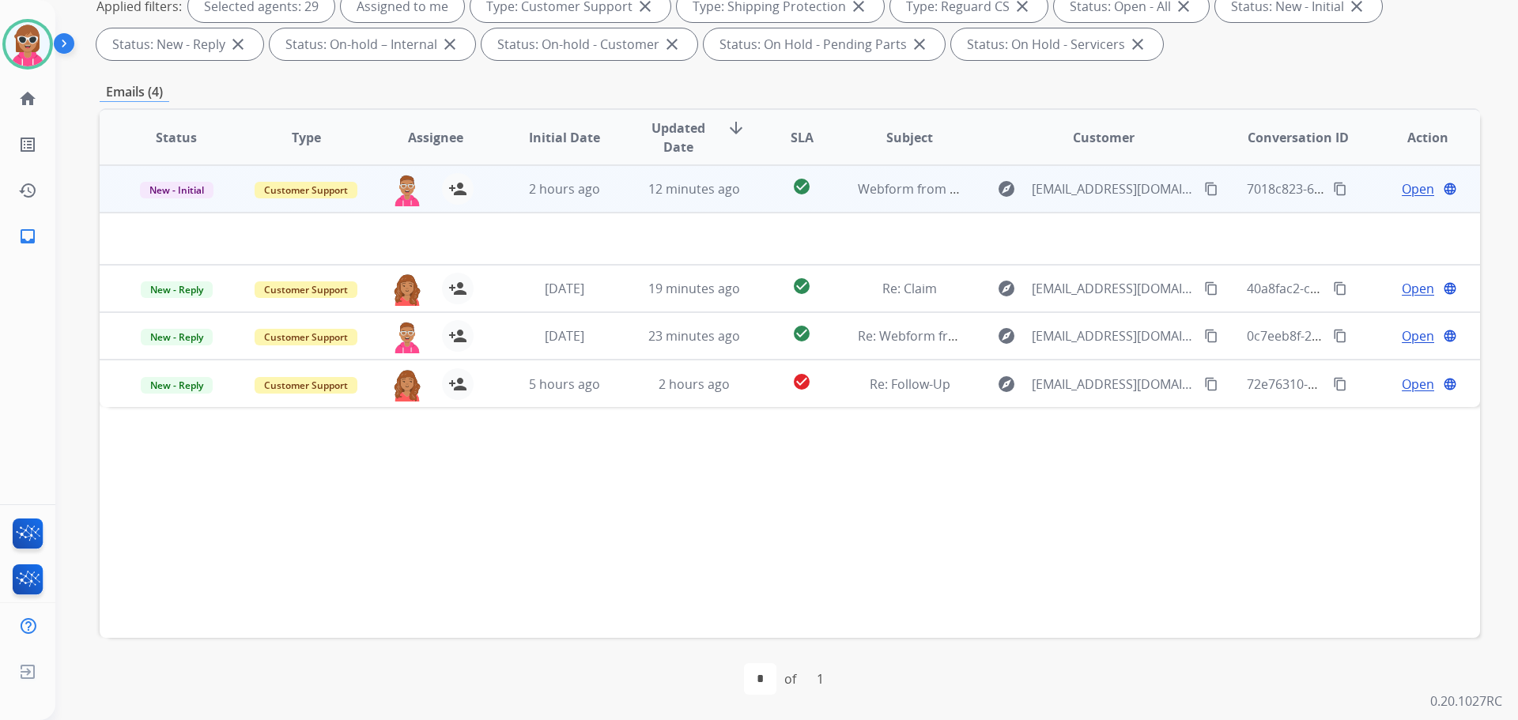
click at [572, 209] on td "2 hours ago" at bounding box center [553, 188] width 130 height 47
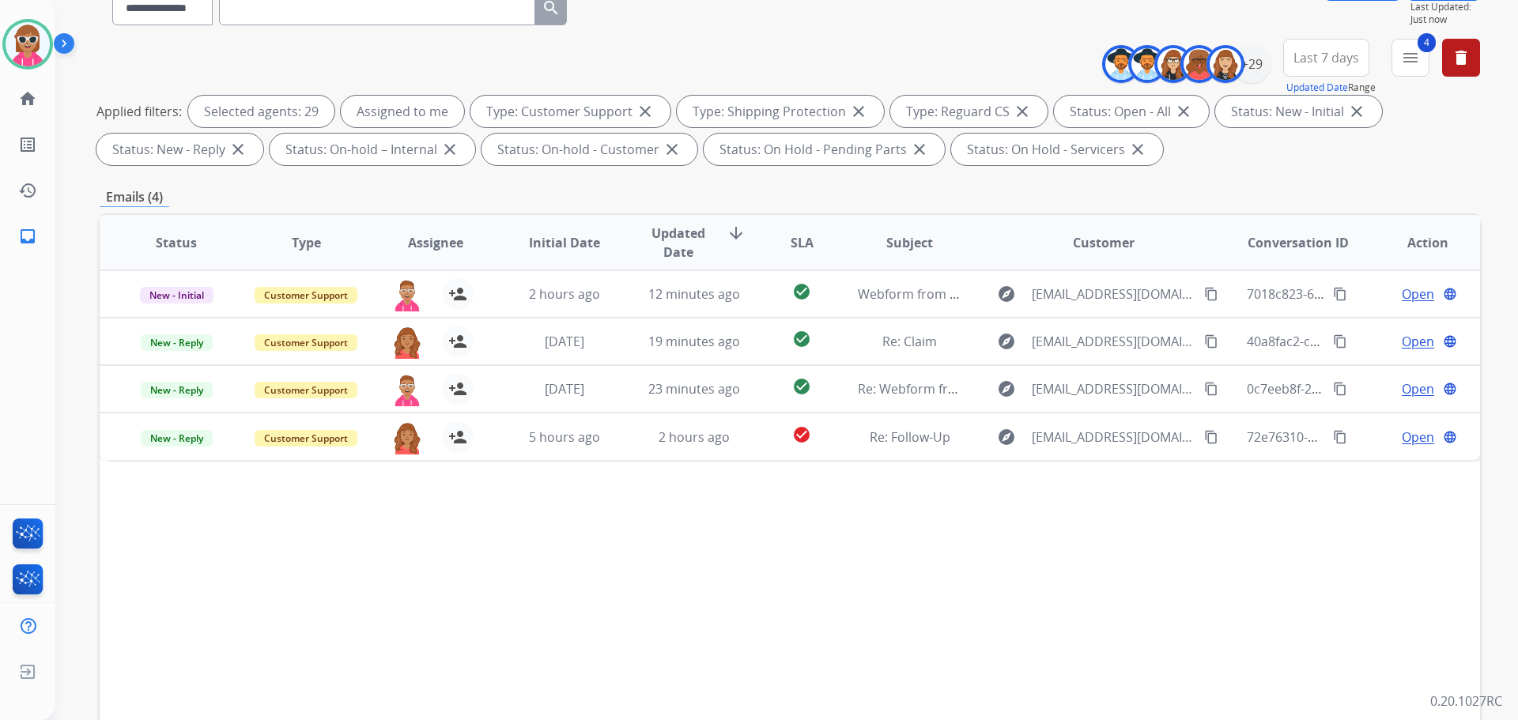
scroll to position [97, 0]
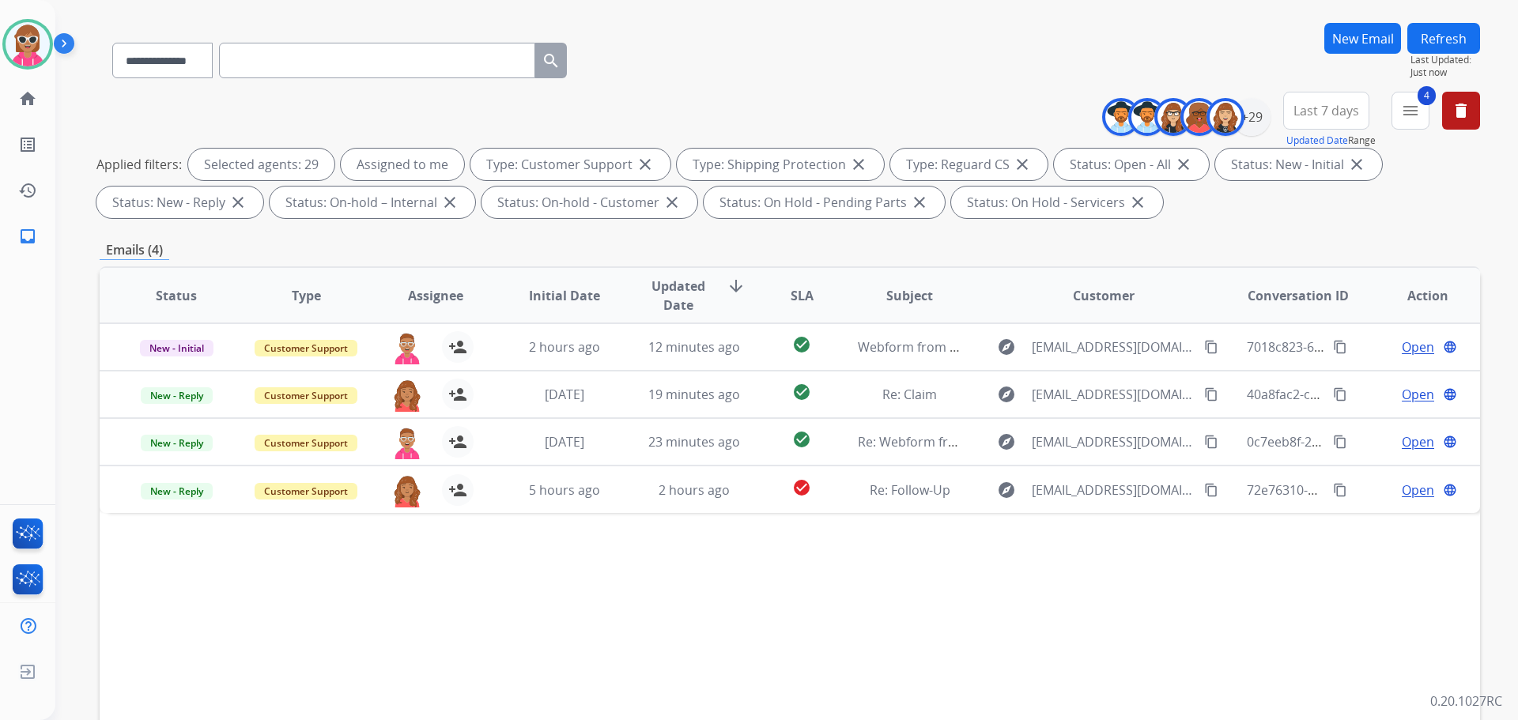
click at [1442, 53] on div "Refresh Last Updated: Just now" at bounding box center [1444, 51] width 73 height 56
click at [1426, 36] on button "Refresh" at bounding box center [1444, 38] width 73 height 31
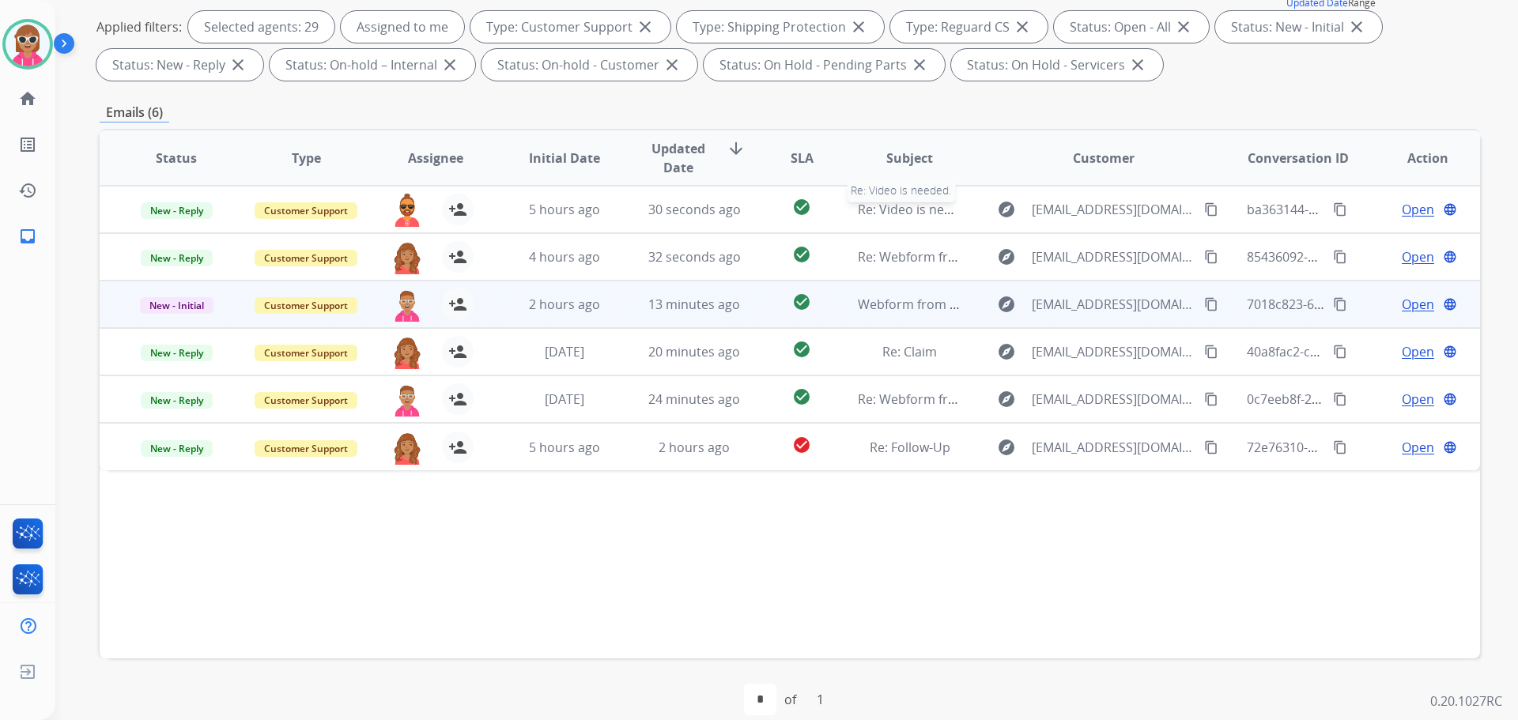
scroll to position [237, 0]
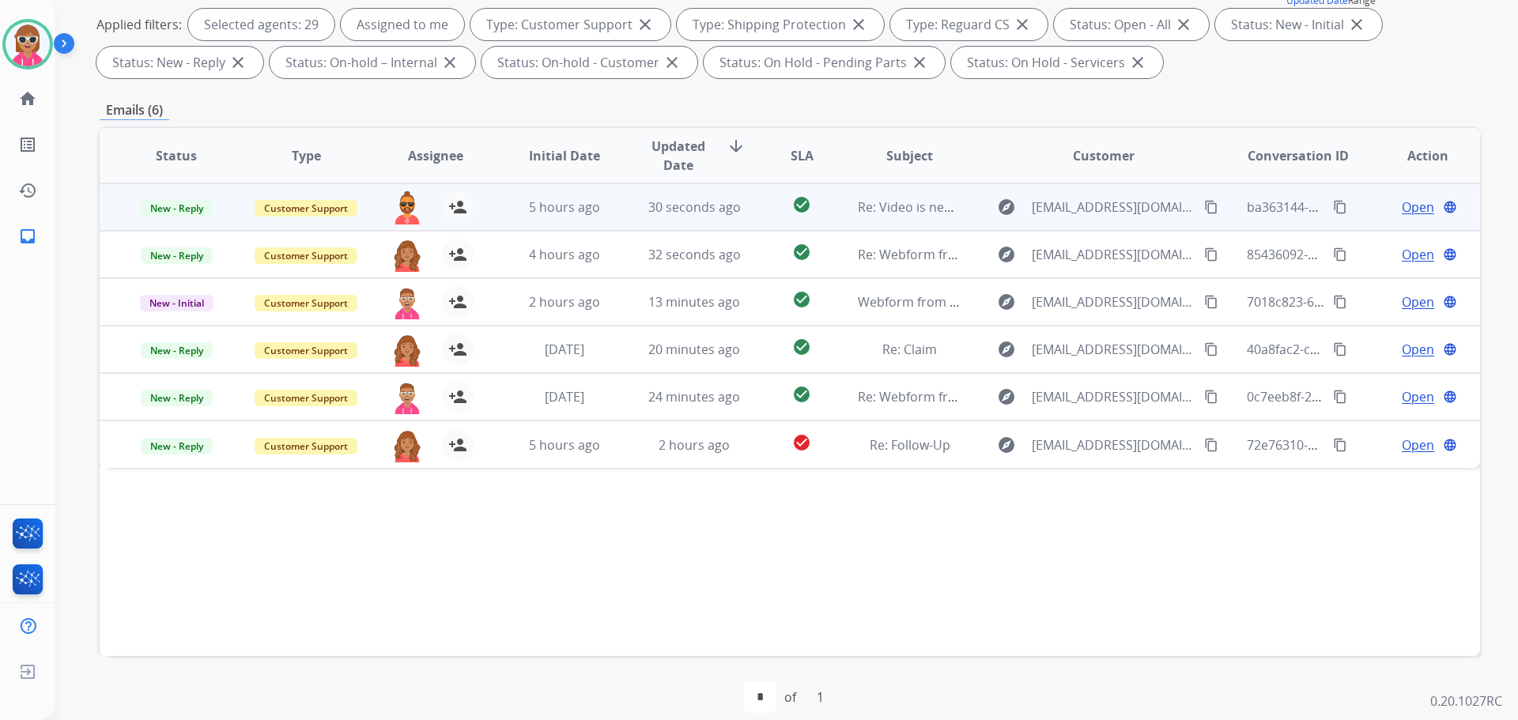
click at [833, 204] on td "Re: Video is needed." at bounding box center [898, 206] width 130 height 47
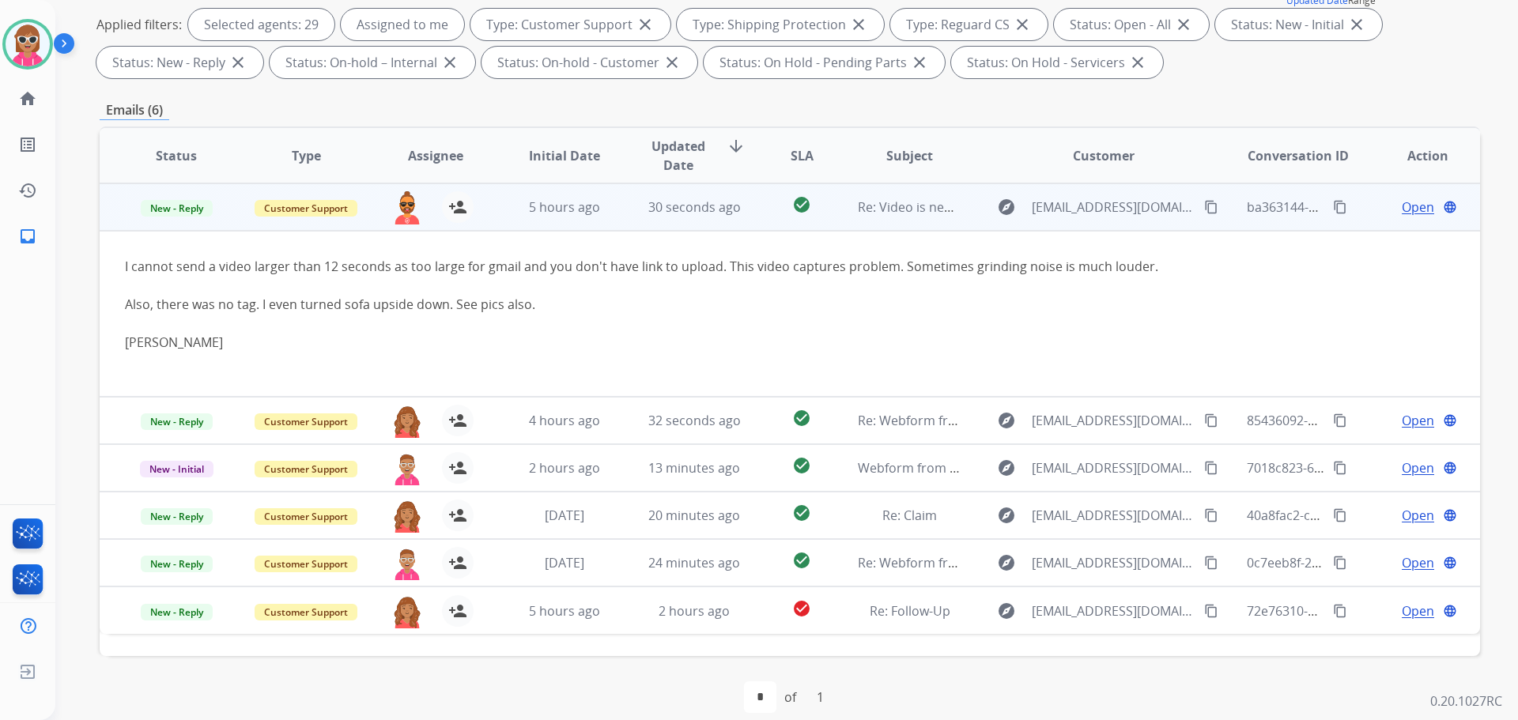
click at [845, 202] on td "Re: Video is needed." at bounding box center [898, 206] width 130 height 47
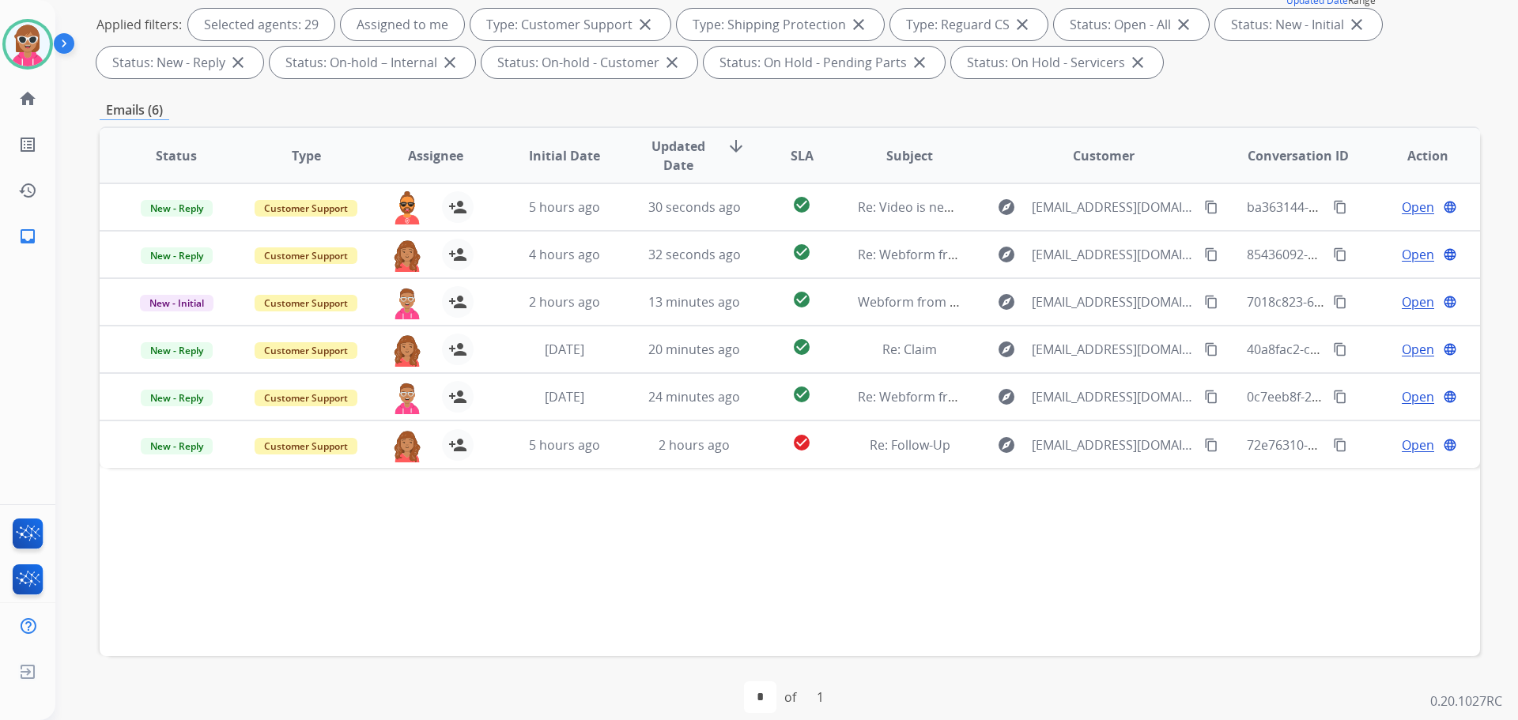
click at [434, 154] on span "Assignee" at bounding box center [435, 155] width 55 height 19
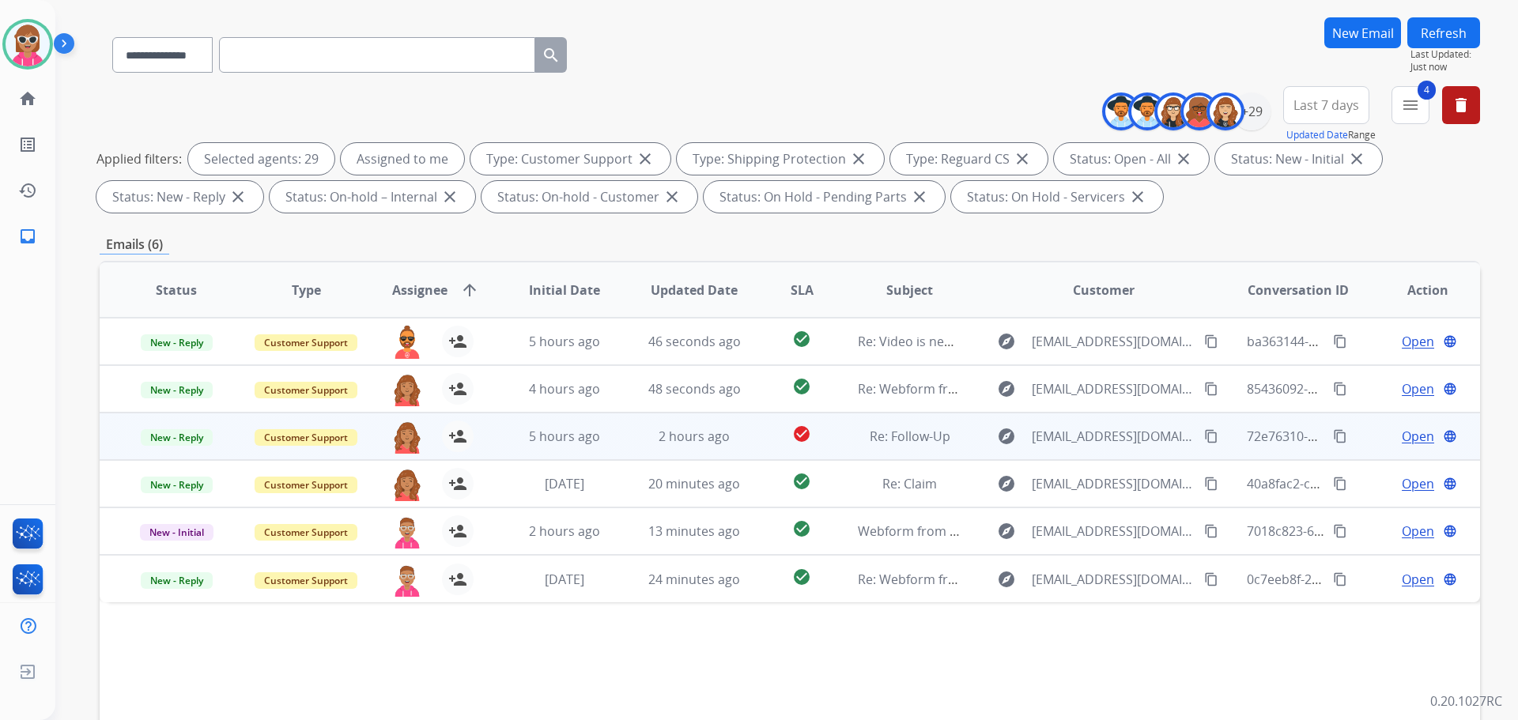
scroll to position [255, 0]
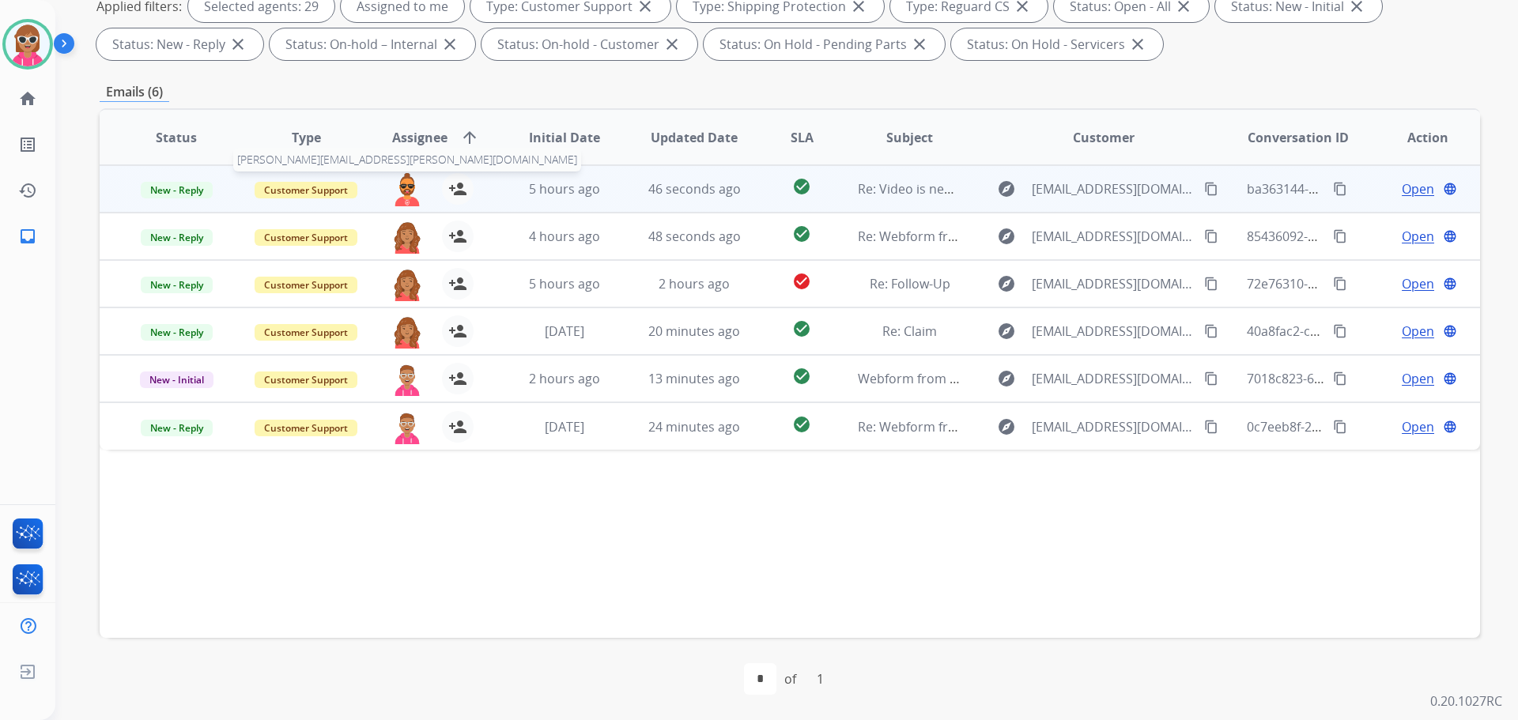
click at [406, 192] on img at bounding box center [407, 189] width 32 height 33
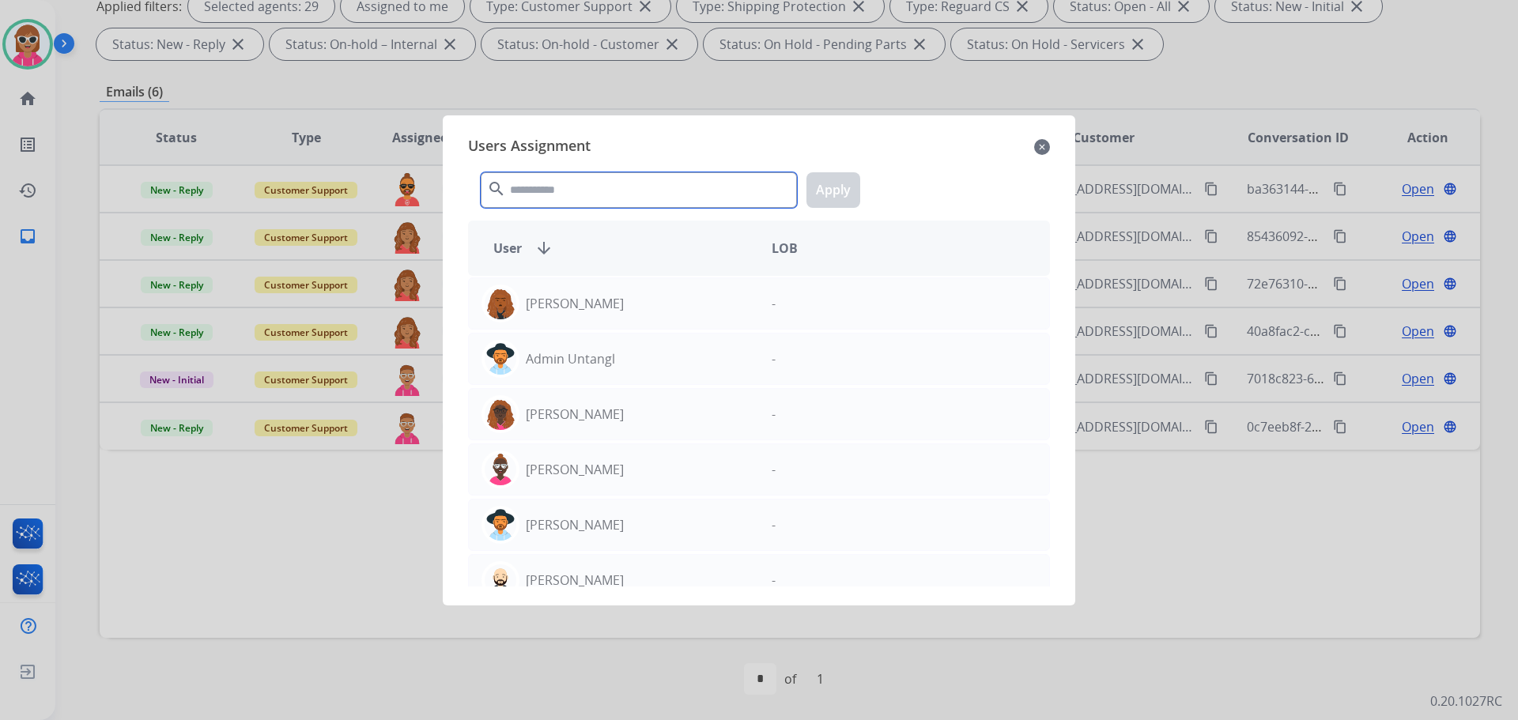
click at [535, 195] on input "text" at bounding box center [639, 190] width 316 height 36
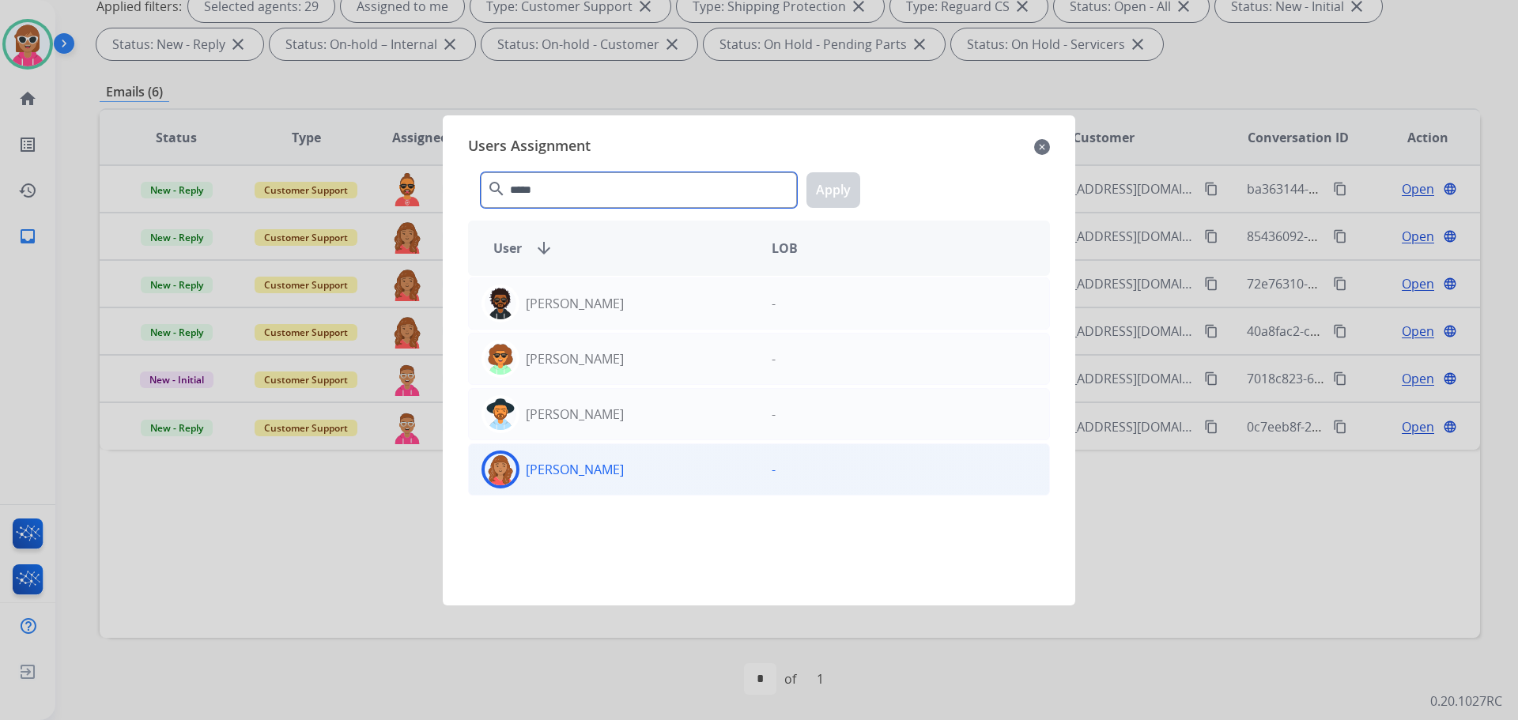
type input "*****"
drag, startPoint x: 635, startPoint y: 467, endPoint x: 650, endPoint y: 428, distance: 41.6
click at [634, 467] on div "[PERSON_NAME]" at bounding box center [614, 470] width 290 height 38
click at [834, 189] on button "Apply" at bounding box center [834, 190] width 54 height 36
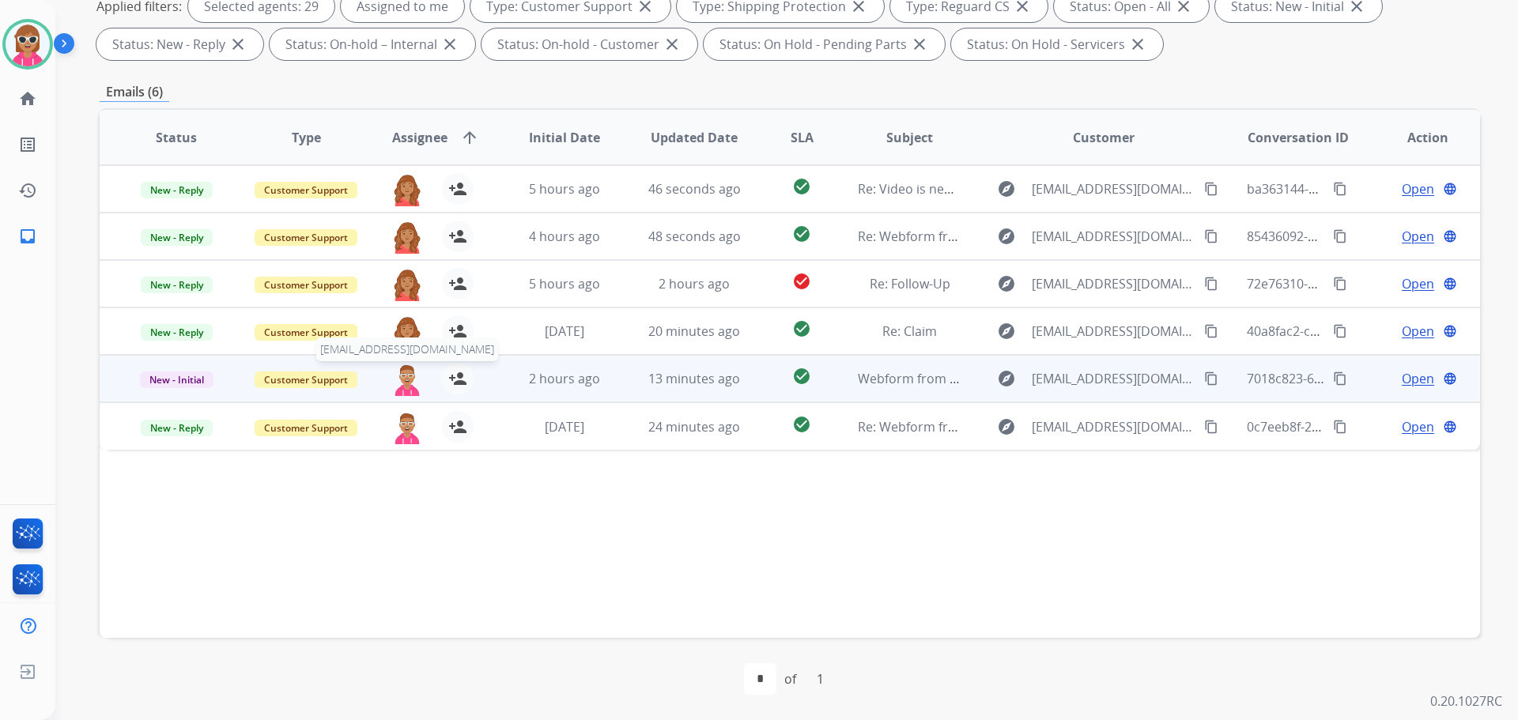
click at [399, 384] on img at bounding box center [407, 379] width 32 height 33
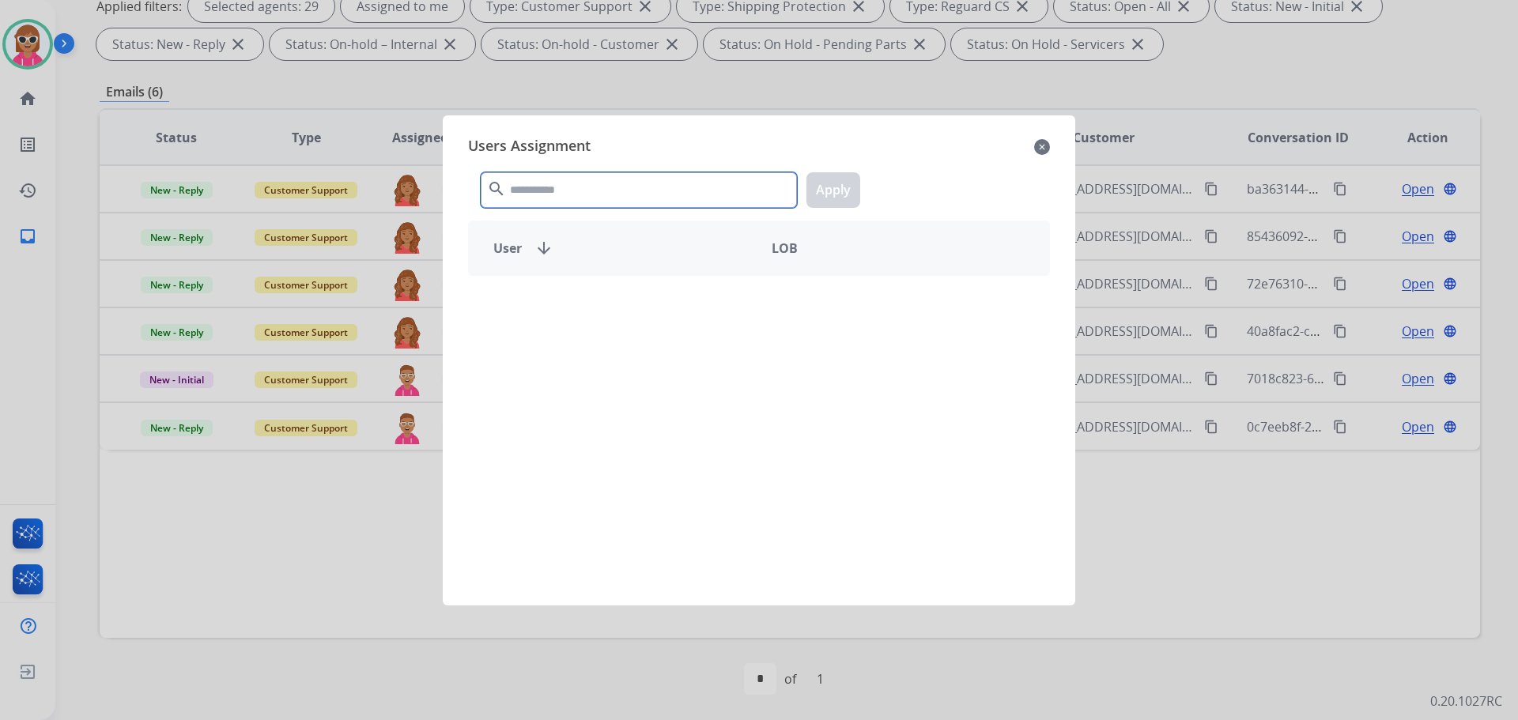
click at [556, 183] on input "text" at bounding box center [639, 190] width 316 height 36
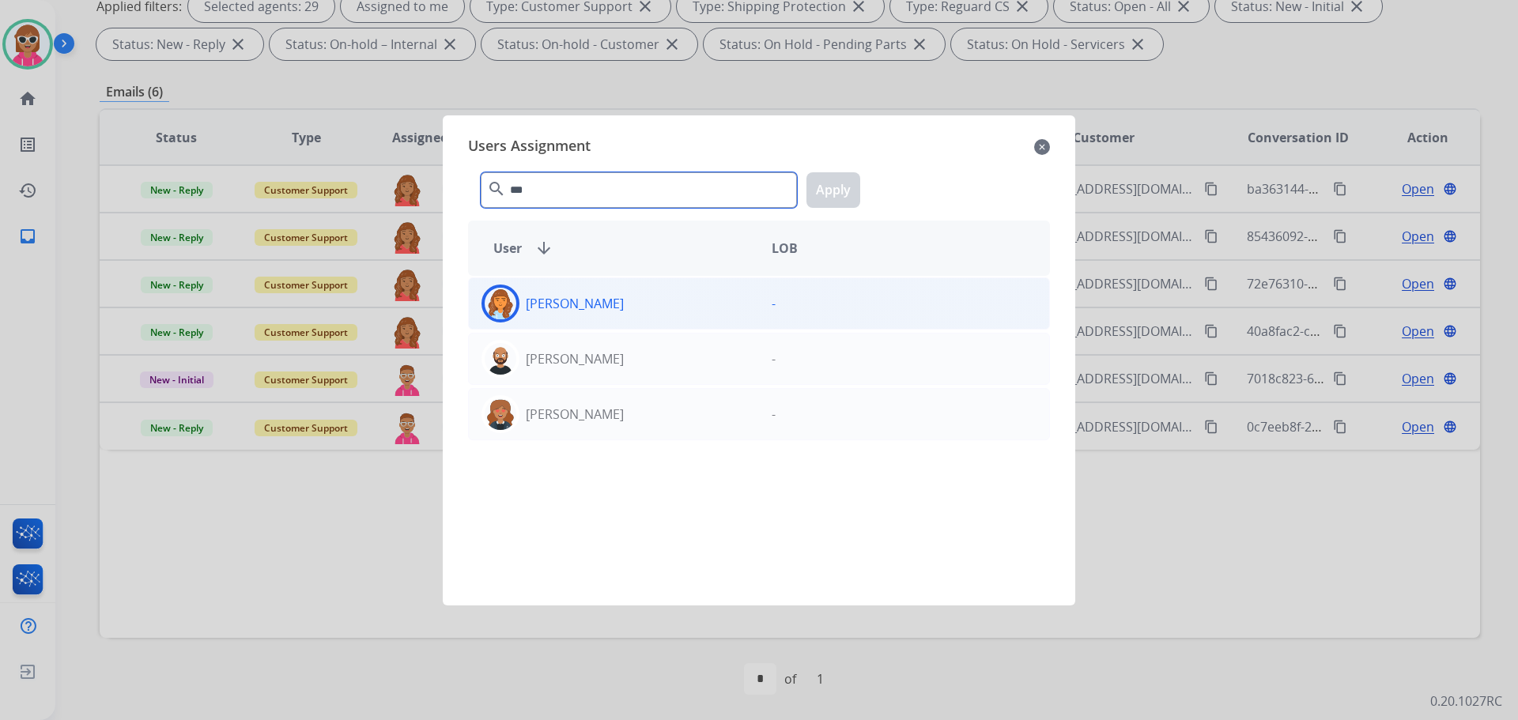
type input "***"
click at [624, 312] on p "[PERSON_NAME]" at bounding box center [575, 303] width 98 height 19
drag, startPoint x: 830, startPoint y: 191, endPoint x: 882, endPoint y: 186, distance: 51.6
click at [831, 191] on button "Apply" at bounding box center [834, 190] width 54 height 36
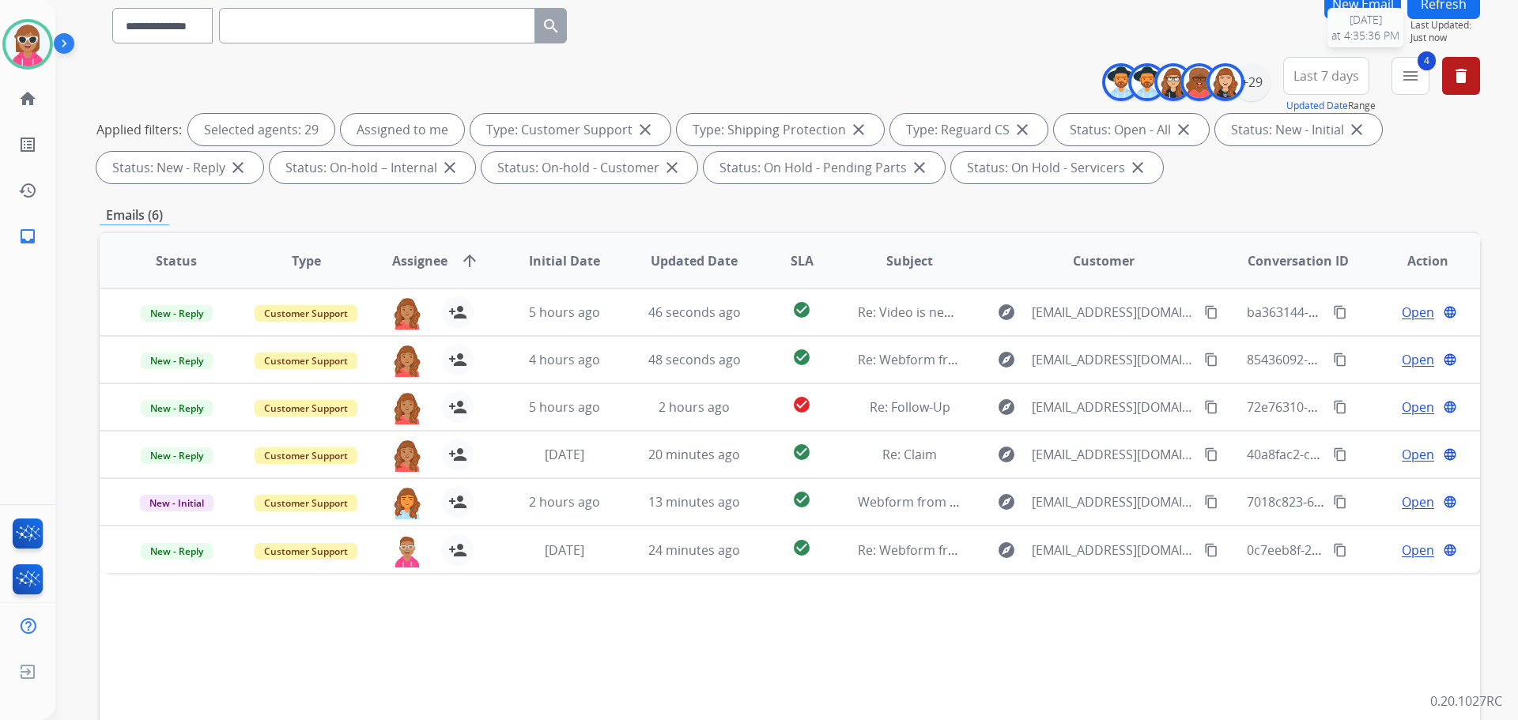
scroll to position [97, 0]
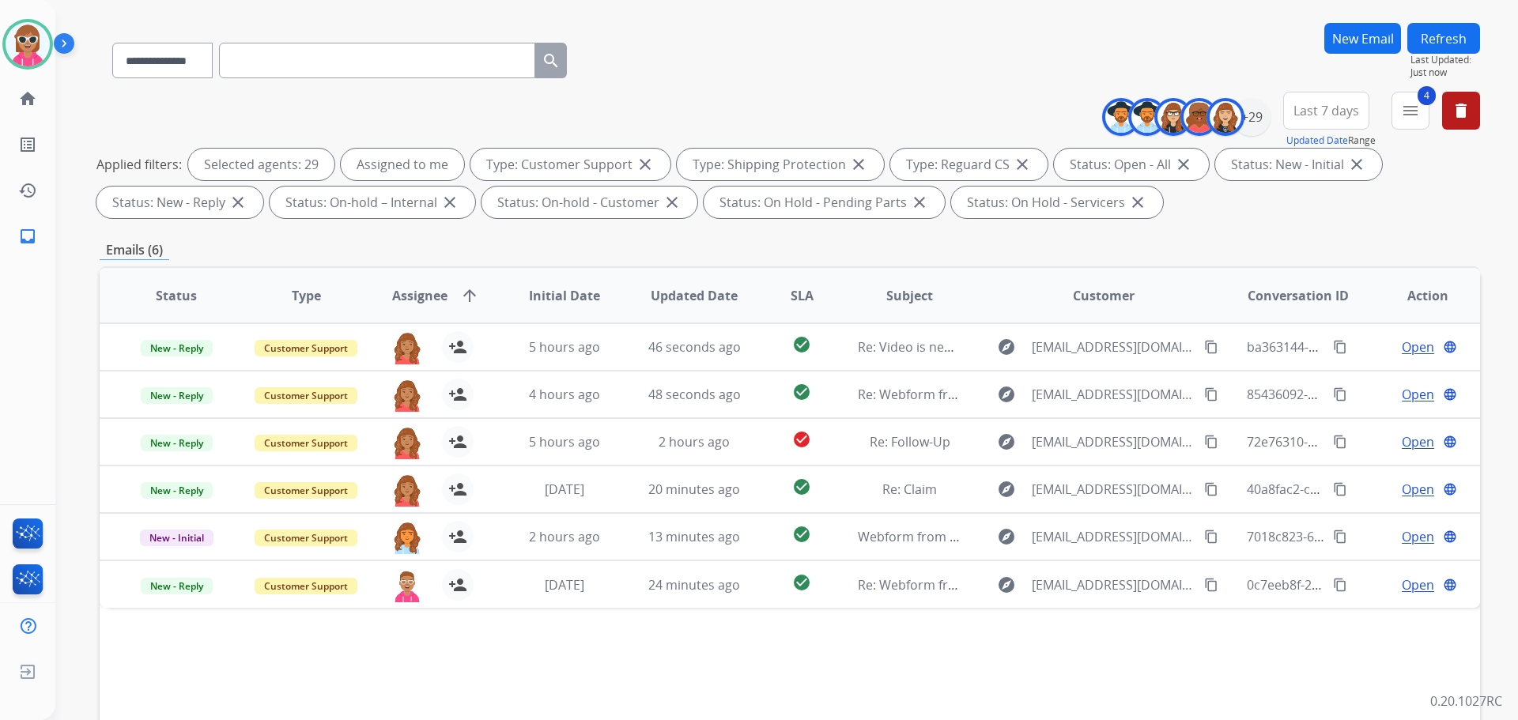
click at [1449, 36] on button "Refresh" at bounding box center [1444, 38] width 73 height 31
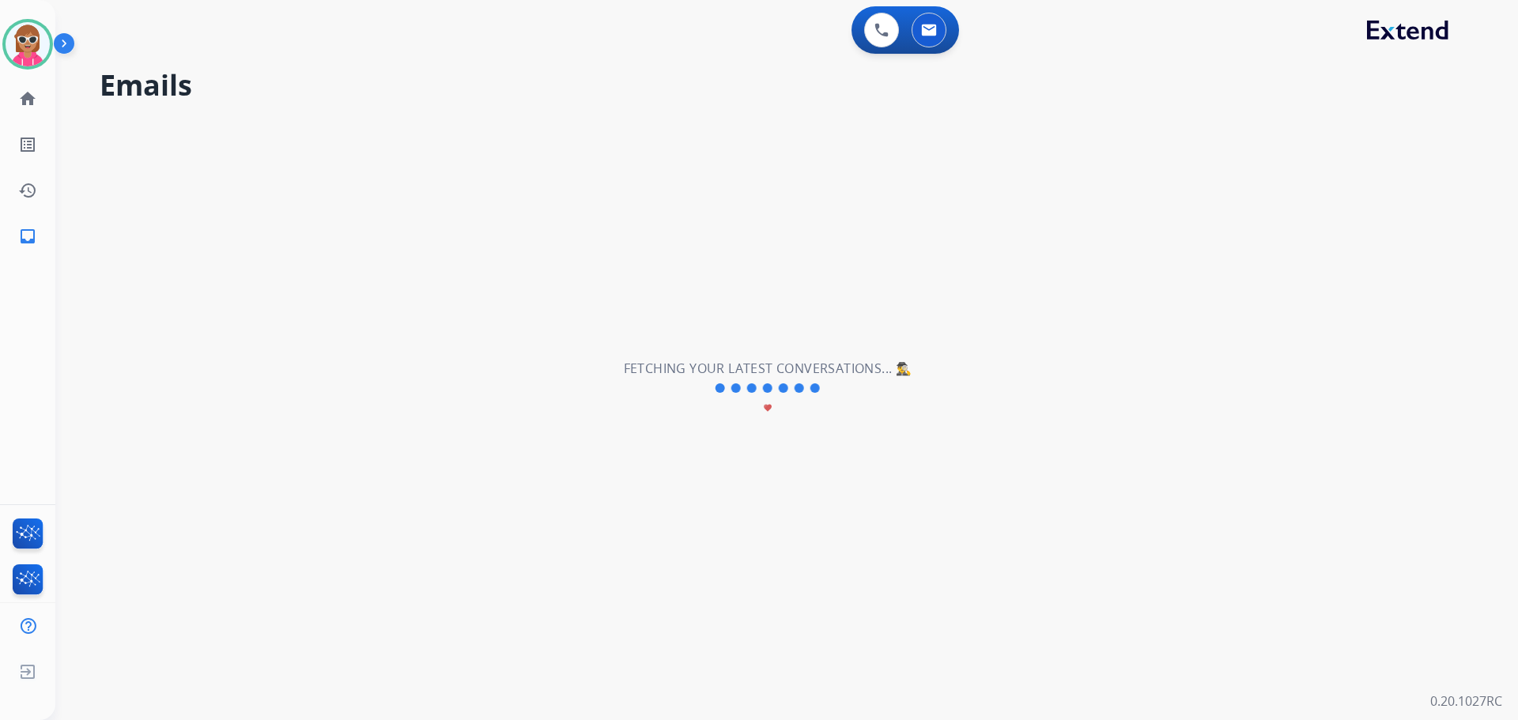
scroll to position [0, 0]
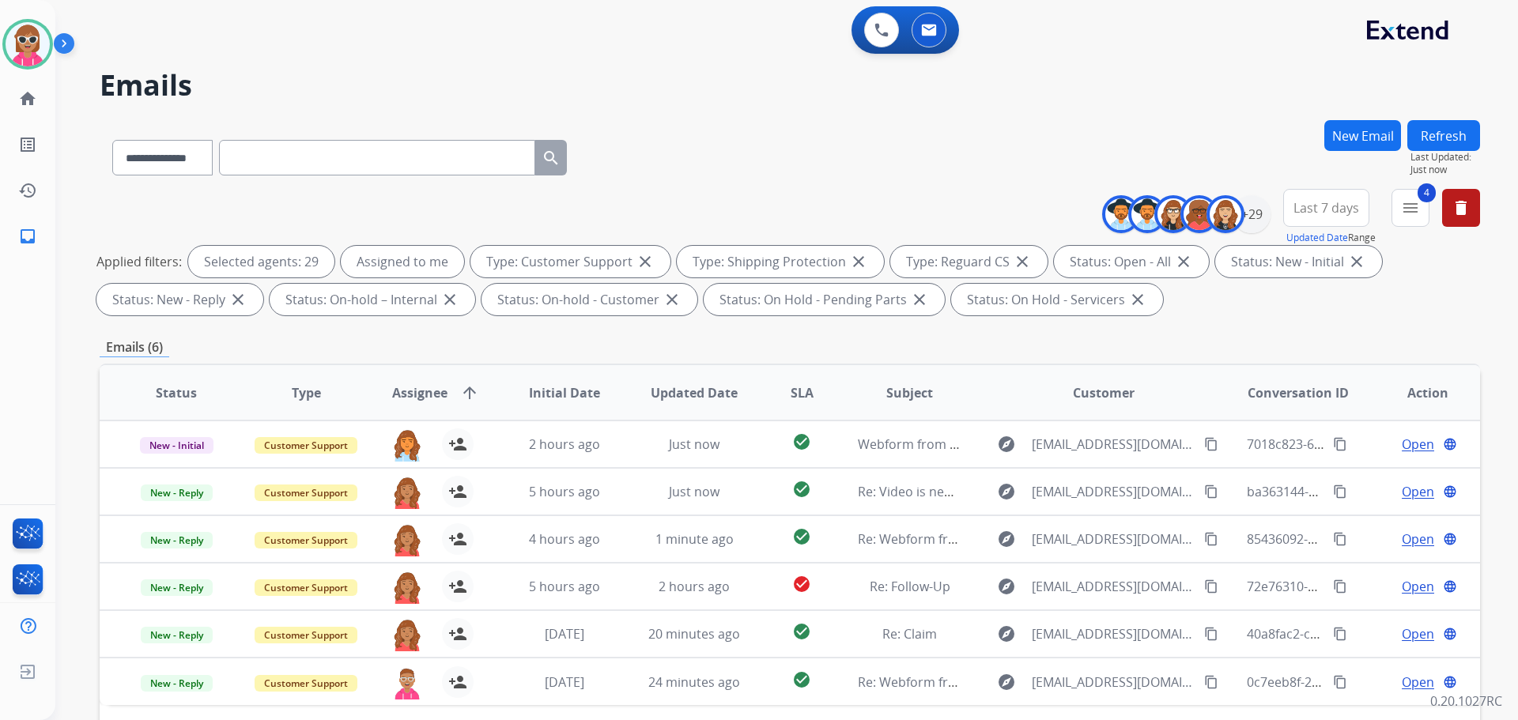
click at [1464, 183] on div "New Email Refresh Last Updated: Just now" at bounding box center [1403, 154] width 156 height 69
click at [1463, 137] on button "Refresh" at bounding box center [1444, 135] width 73 height 31
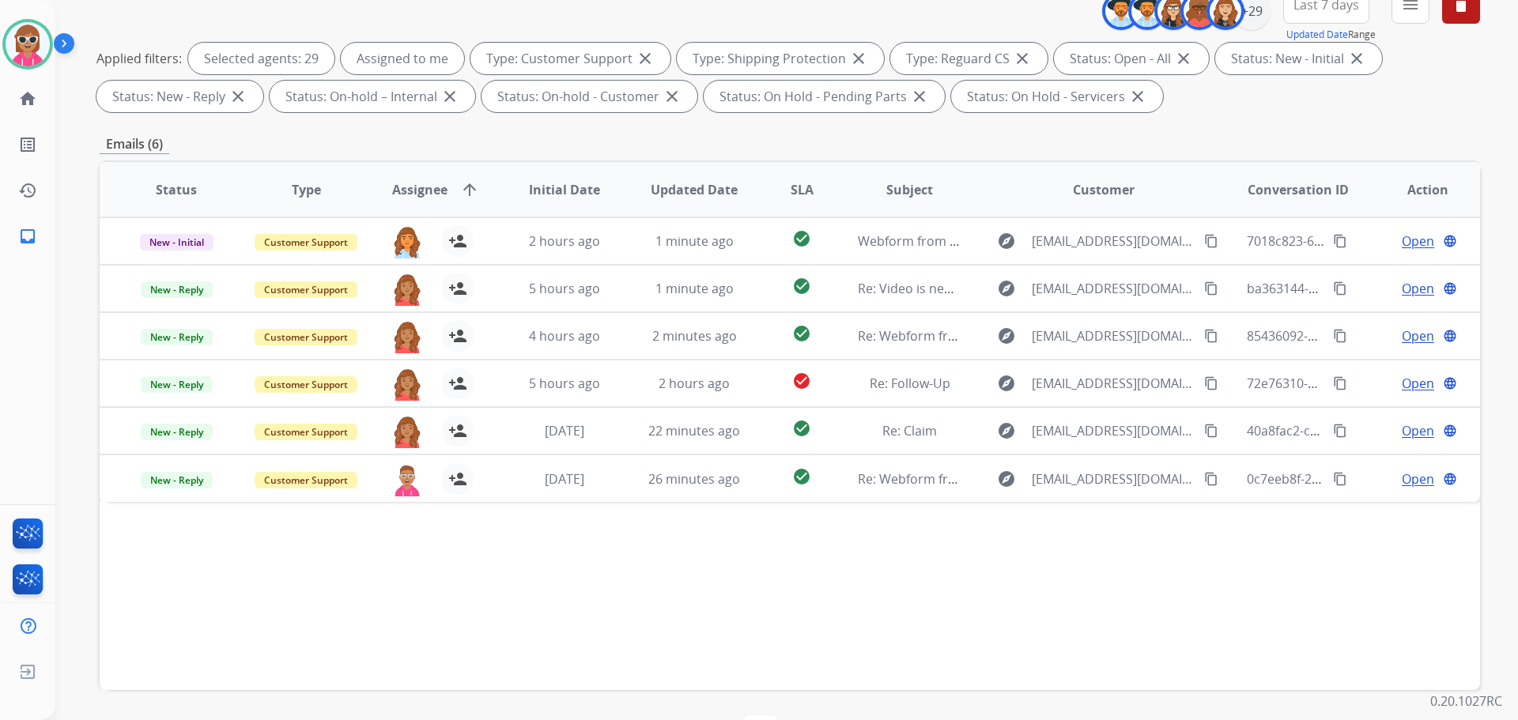
scroll to position [18, 0]
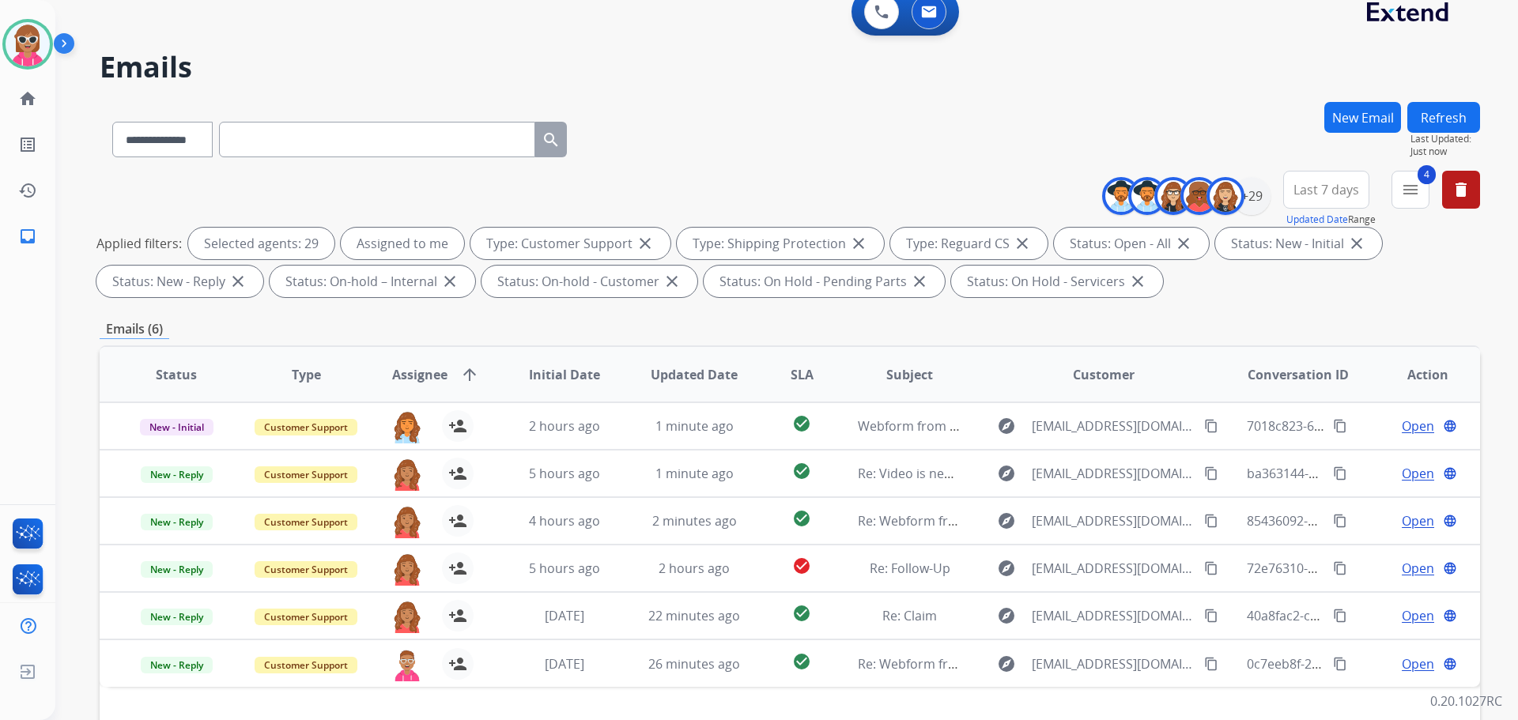
click at [1432, 114] on button "Refresh" at bounding box center [1444, 117] width 73 height 31
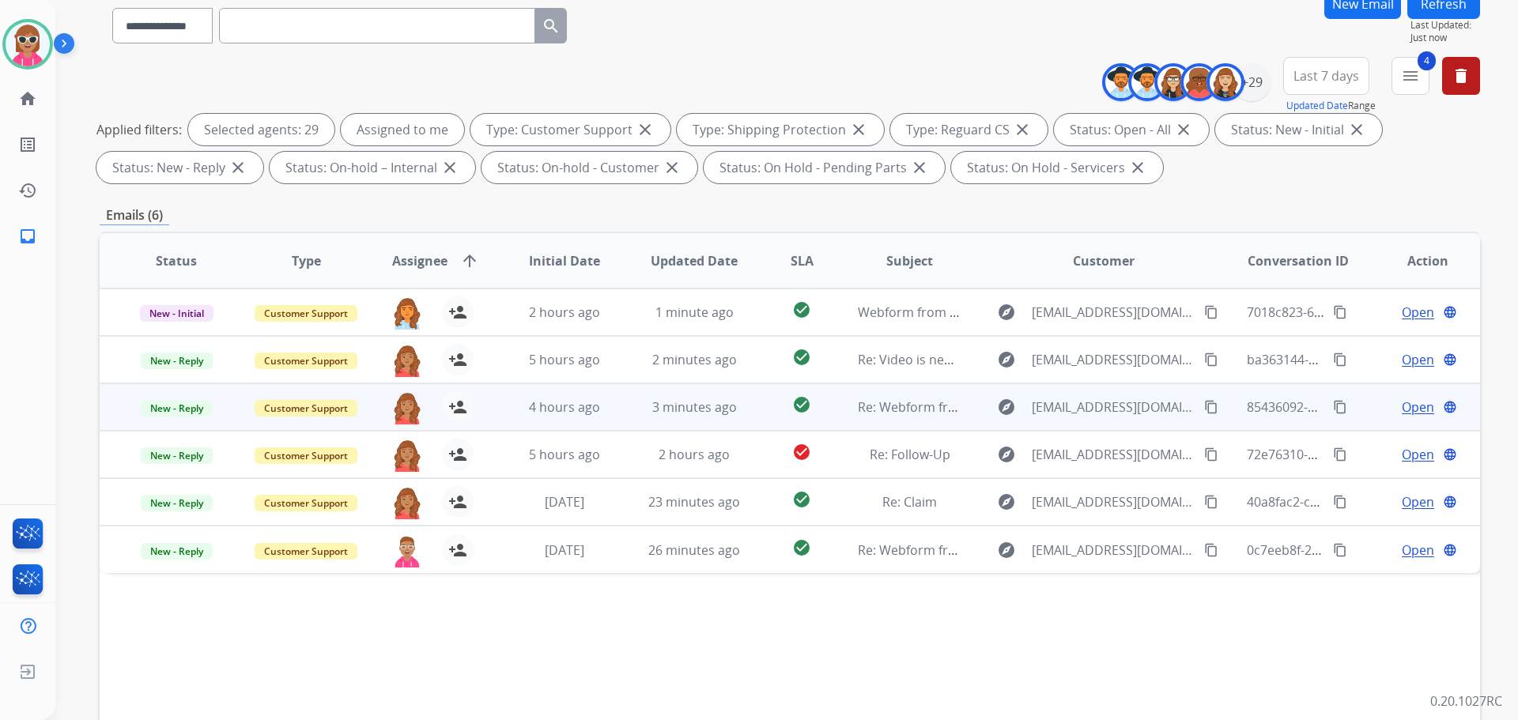
scroll to position [255, 0]
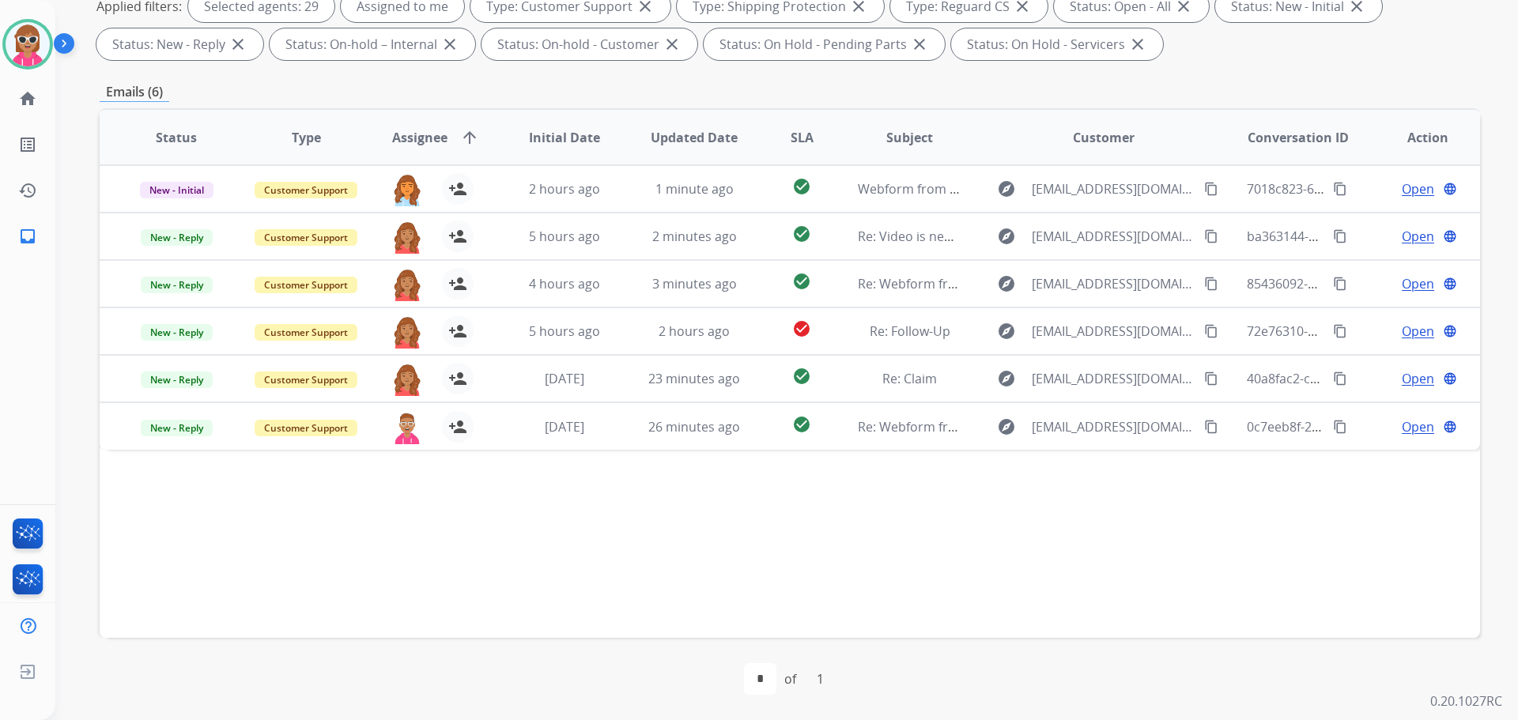
click at [588, 588] on div "Status Type Assignee arrow_upward Initial Date Updated Date SLA Subject Custome…" at bounding box center [790, 373] width 1381 height 530
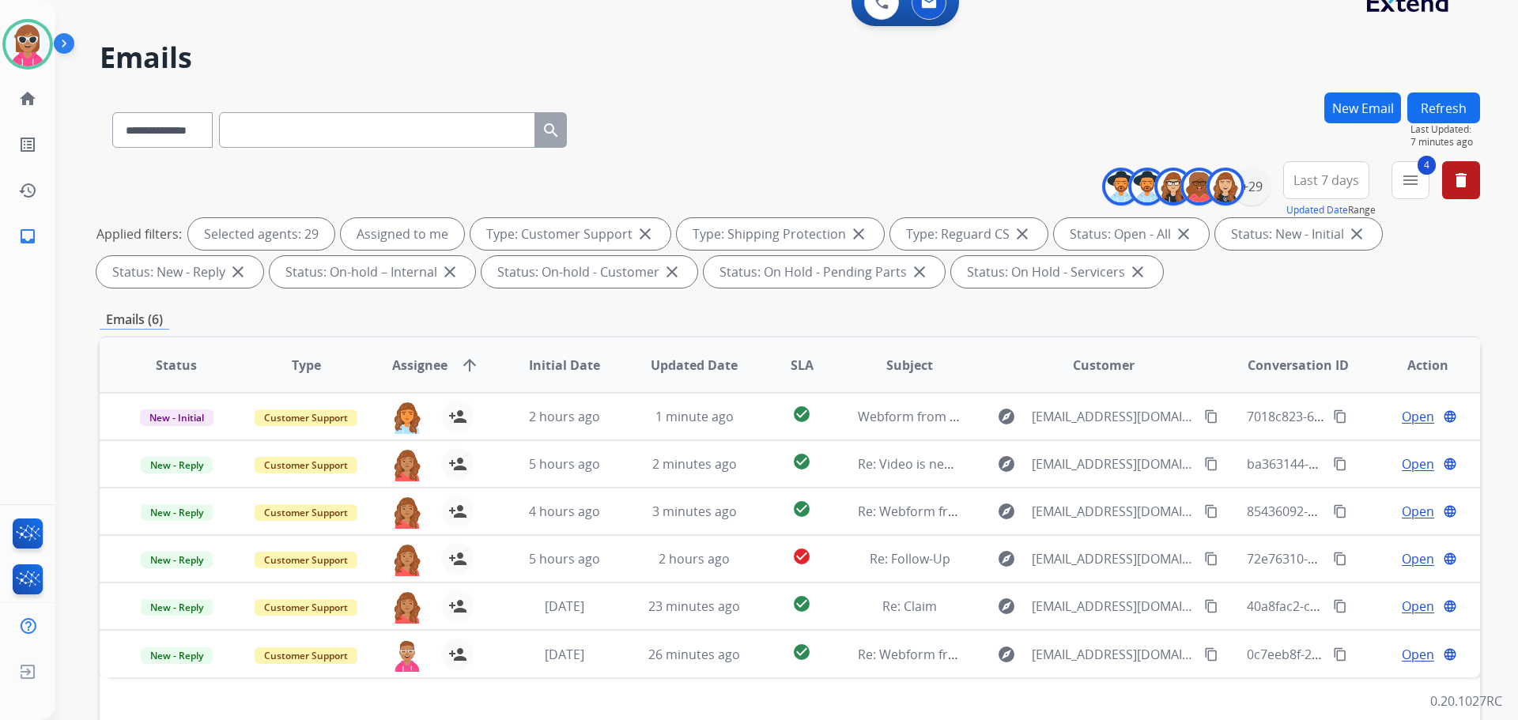
scroll to position [18, 0]
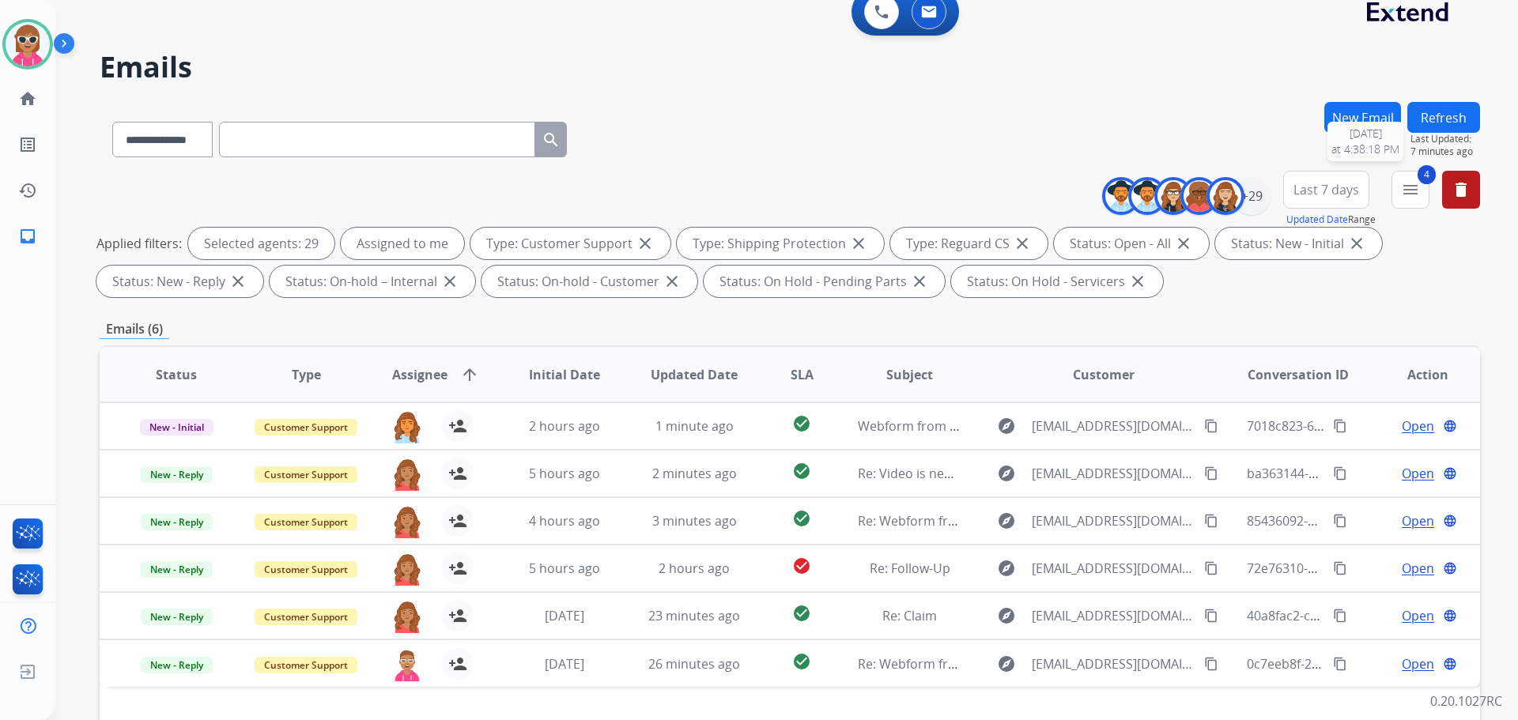
click at [1449, 125] on button "Refresh" at bounding box center [1444, 117] width 73 height 31
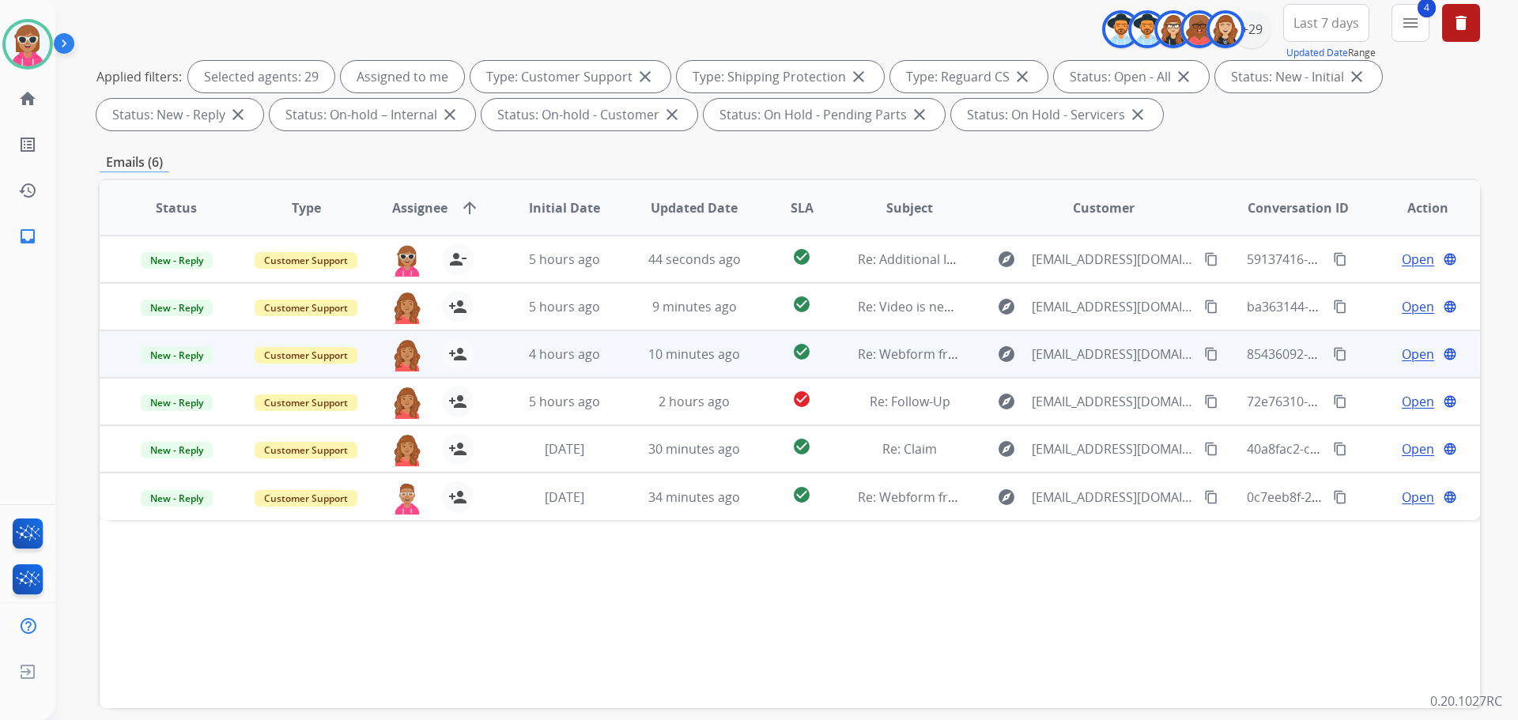
scroll to position [255, 0]
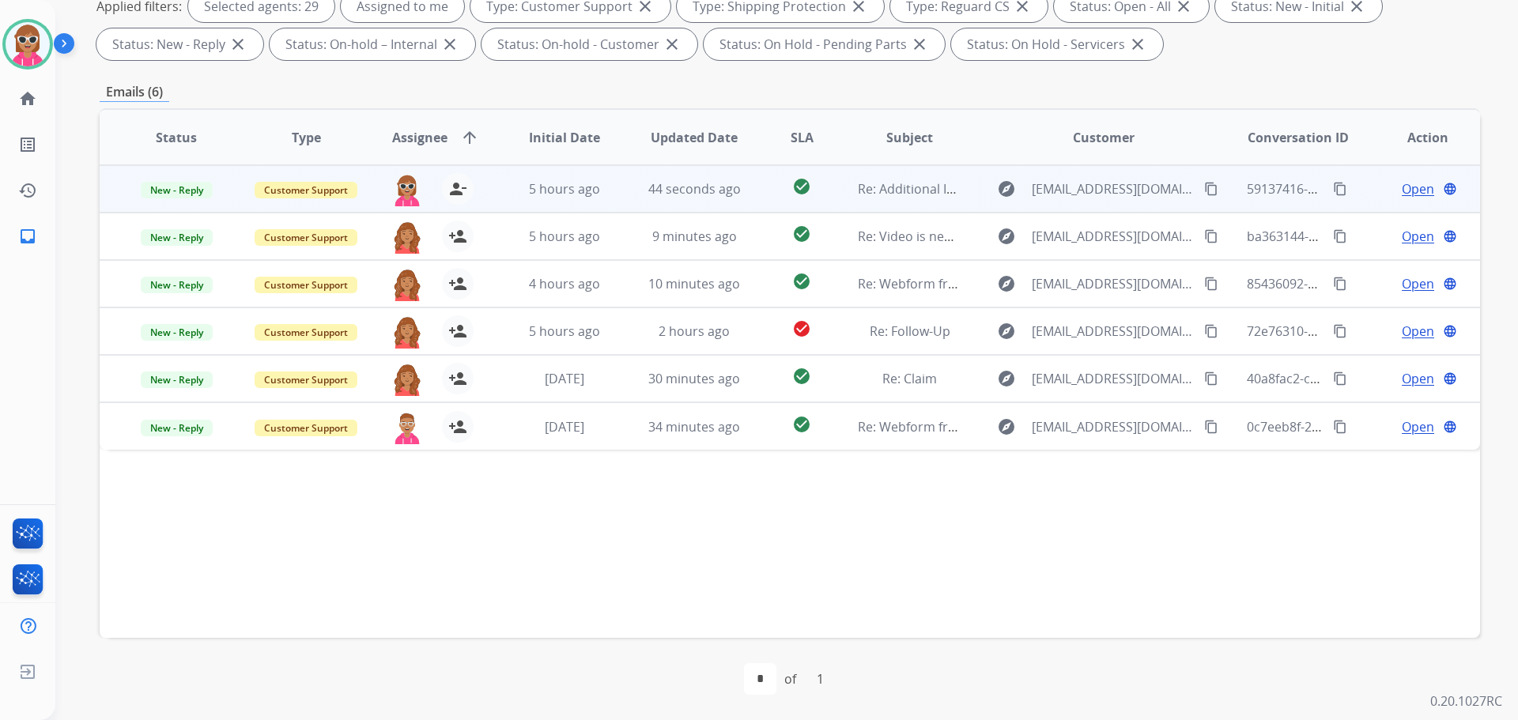
click at [679, 202] on td "44 seconds ago" at bounding box center [683, 188] width 130 height 47
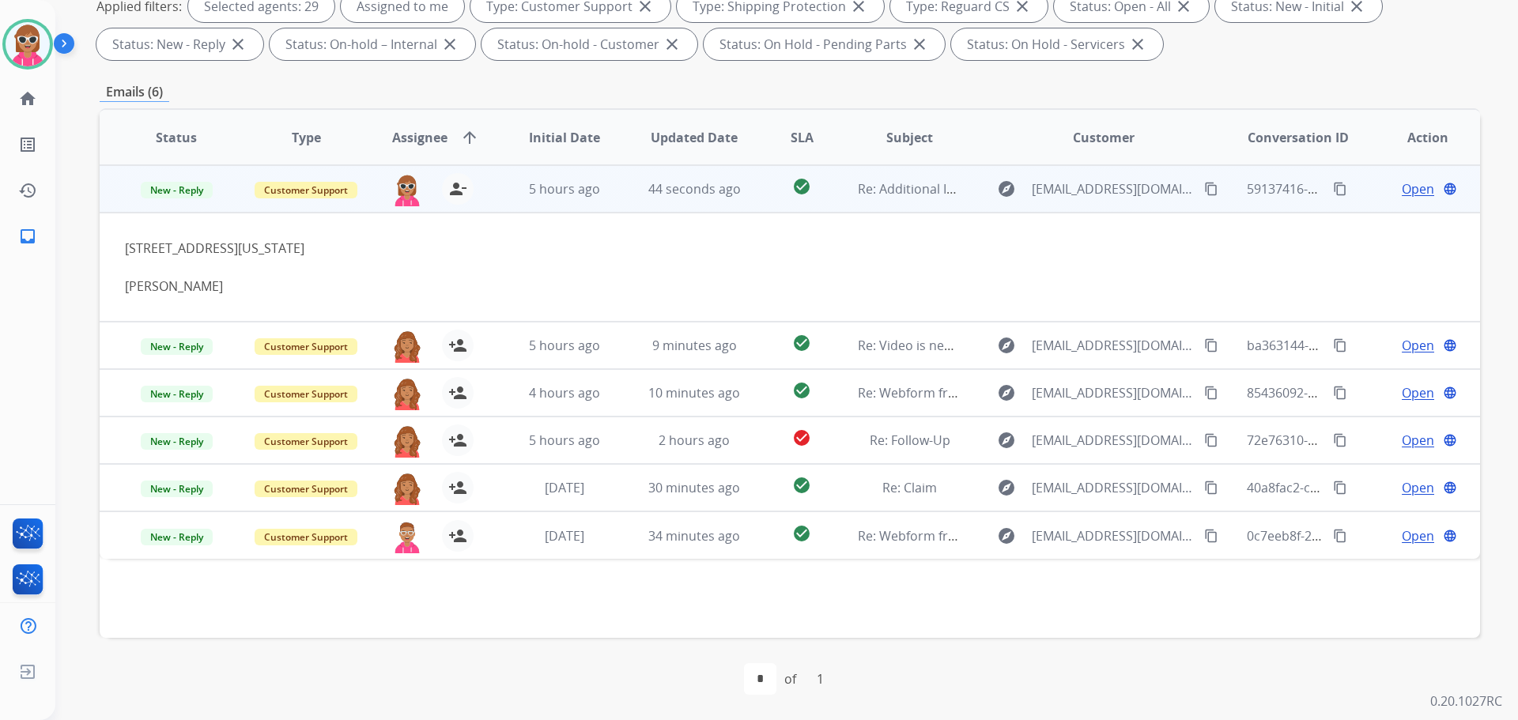
click at [1202, 183] on button "content_copy" at bounding box center [1211, 189] width 19 height 19
drag, startPoint x: 368, startPoint y: 247, endPoint x: 119, endPoint y: 244, distance: 249.1
click at [119, 244] on td "5083 Magnolia Dr, Oregon, OH 43616 Shelby Rowles" at bounding box center [661, 267] width 1122 height 109
copy div "5083 Magnolia Dr, Oregon, OH 43616"
drag, startPoint x: 1326, startPoint y: 183, endPoint x: 1172, endPoint y: 425, distance: 286.9
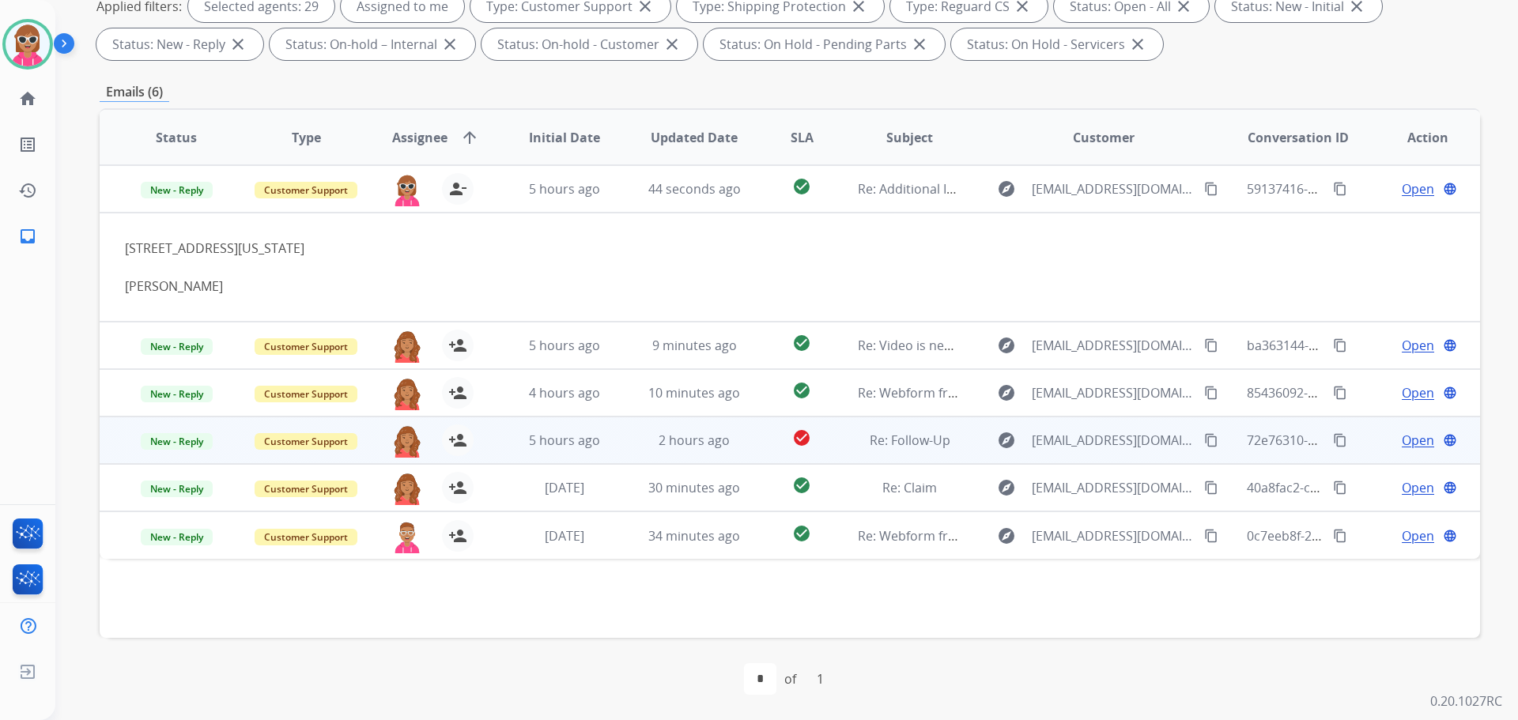
click at [1333, 183] on mat-icon "content_copy" at bounding box center [1340, 189] width 14 height 14
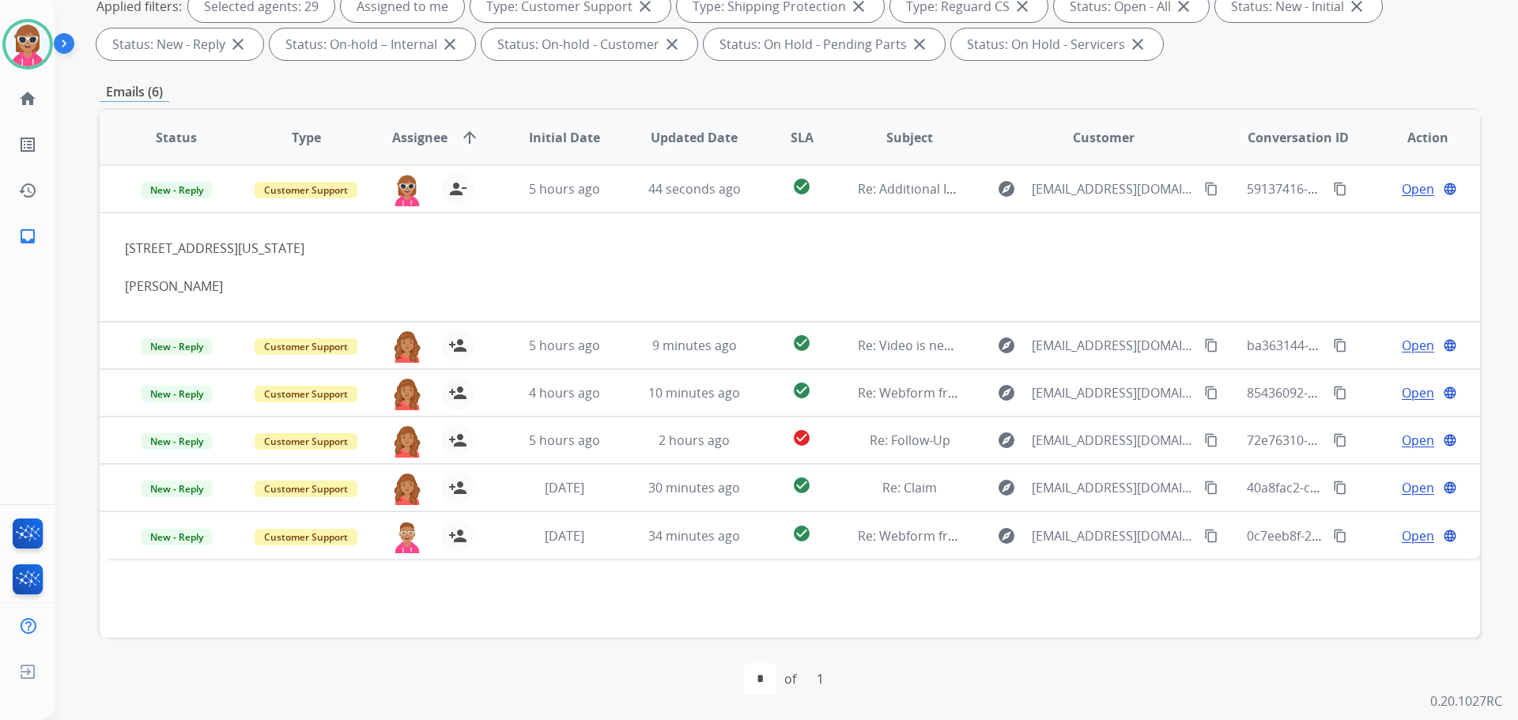
drag, startPoint x: 262, startPoint y: 571, endPoint x: 270, endPoint y: 569, distance: 9.0
click at [270, 569] on div "Status Type Assignee arrow_upward Initial Date Updated Date SLA Subject Custome…" at bounding box center [790, 373] width 1381 height 530
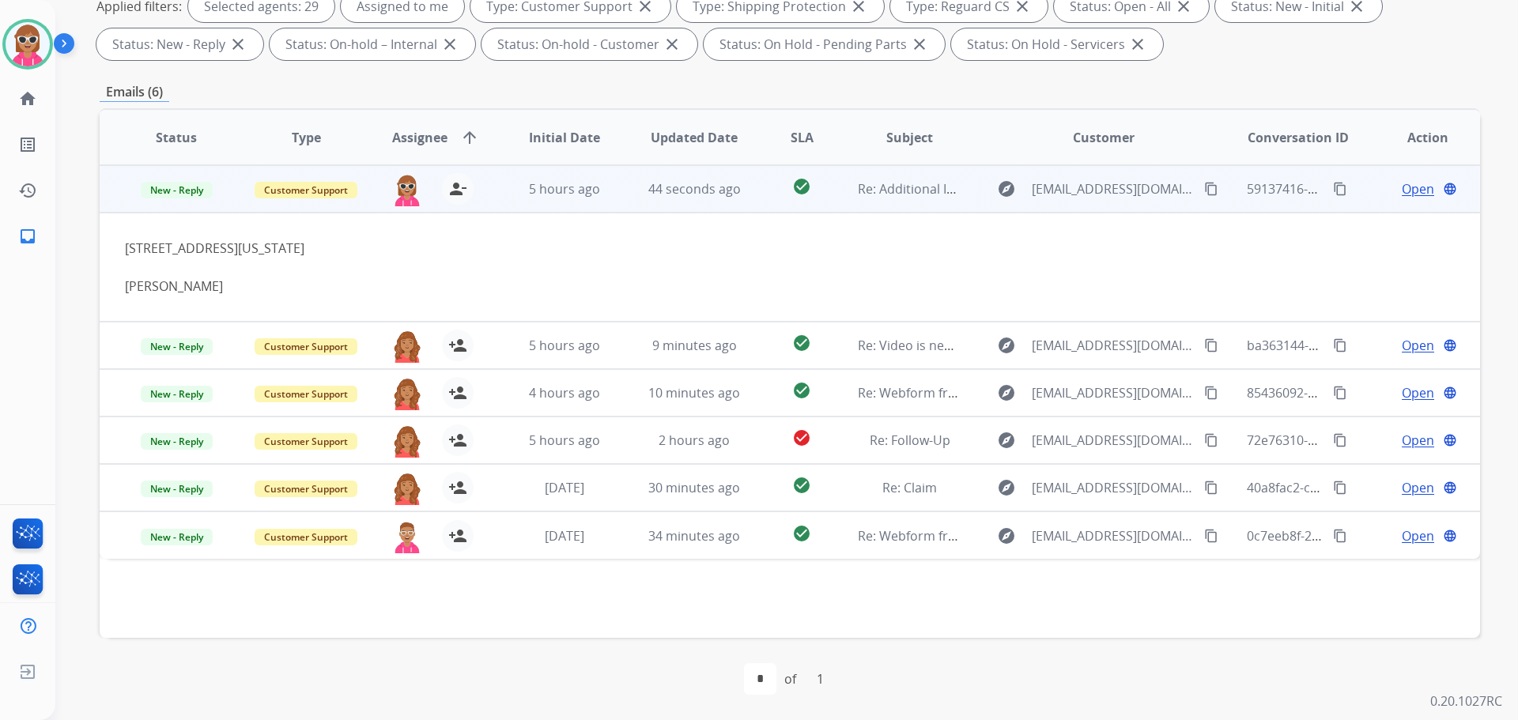
click at [1416, 191] on span "Open" at bounding box center [1418, 189] width 32 height 19
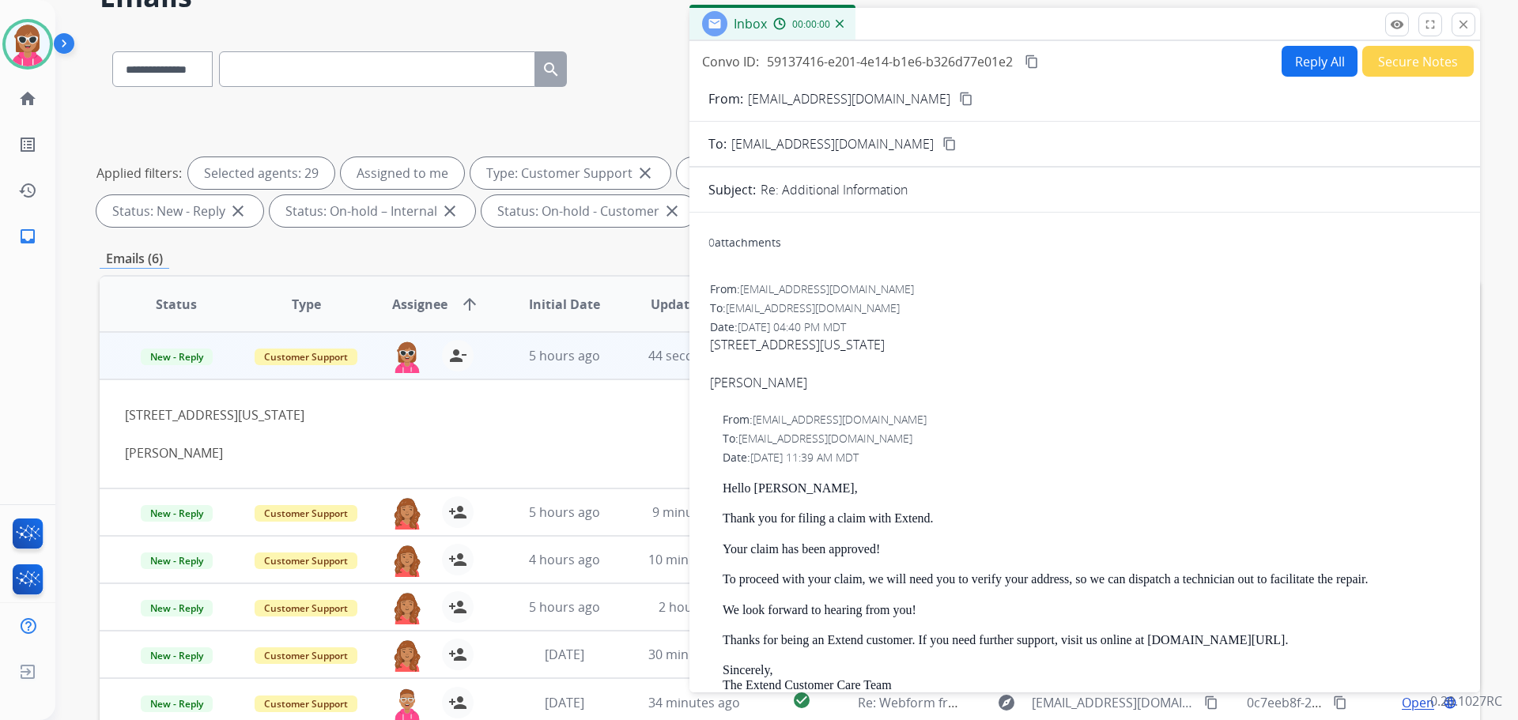
scroll to position [0, 0]
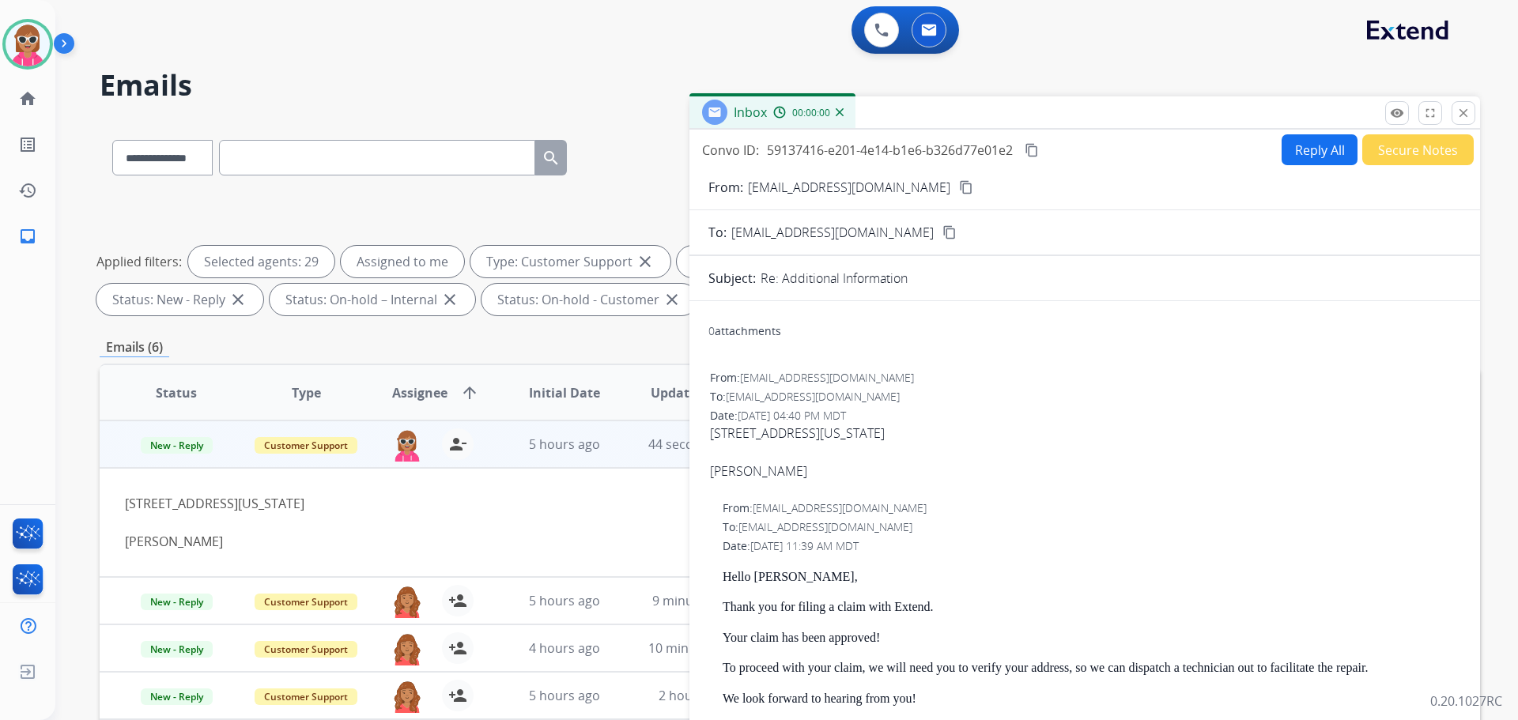
click at [1289, 149] on button "Reply All" at bounding box center [1320, 149] width 76 height 31
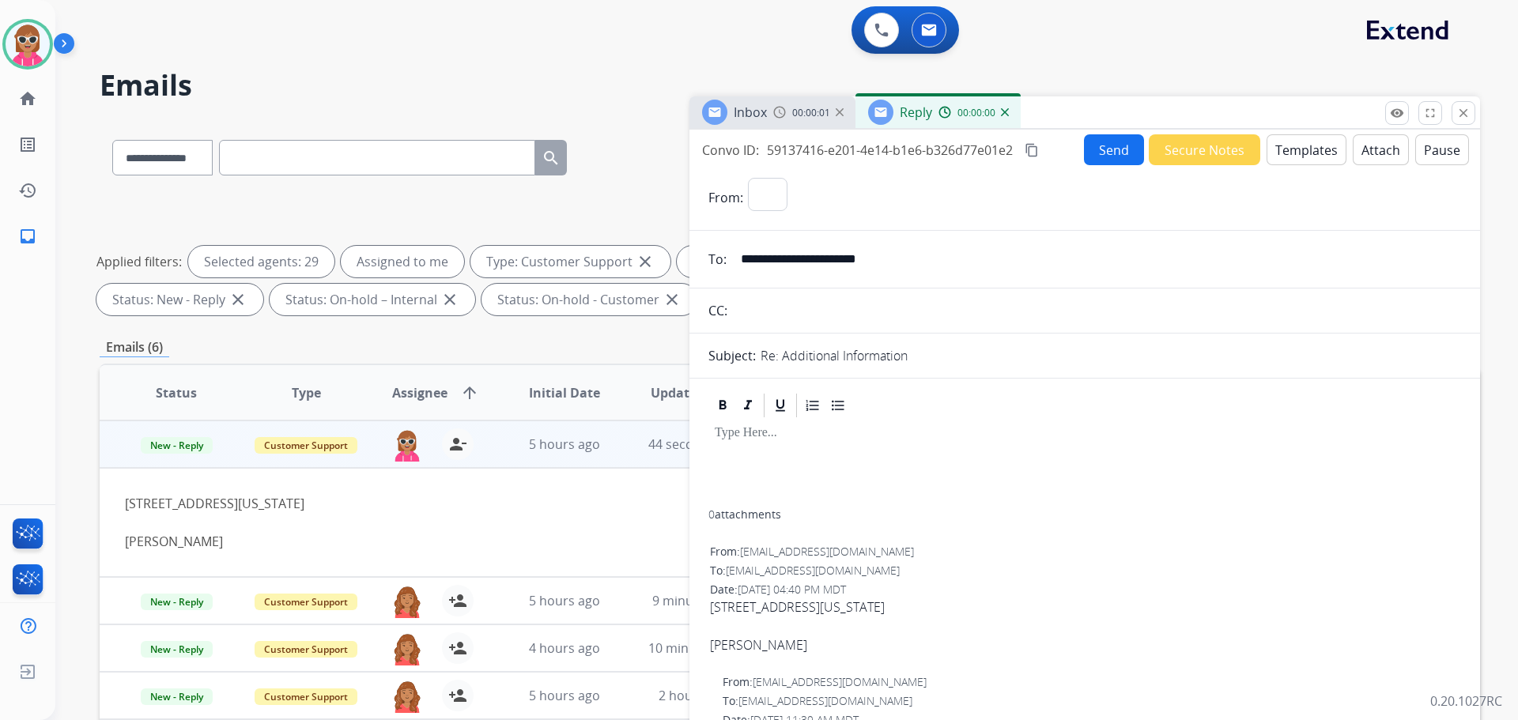
click at [1291, 149] on button "Templates" at bounding box center [1307, 149] width 80 height 31
select select "**********"
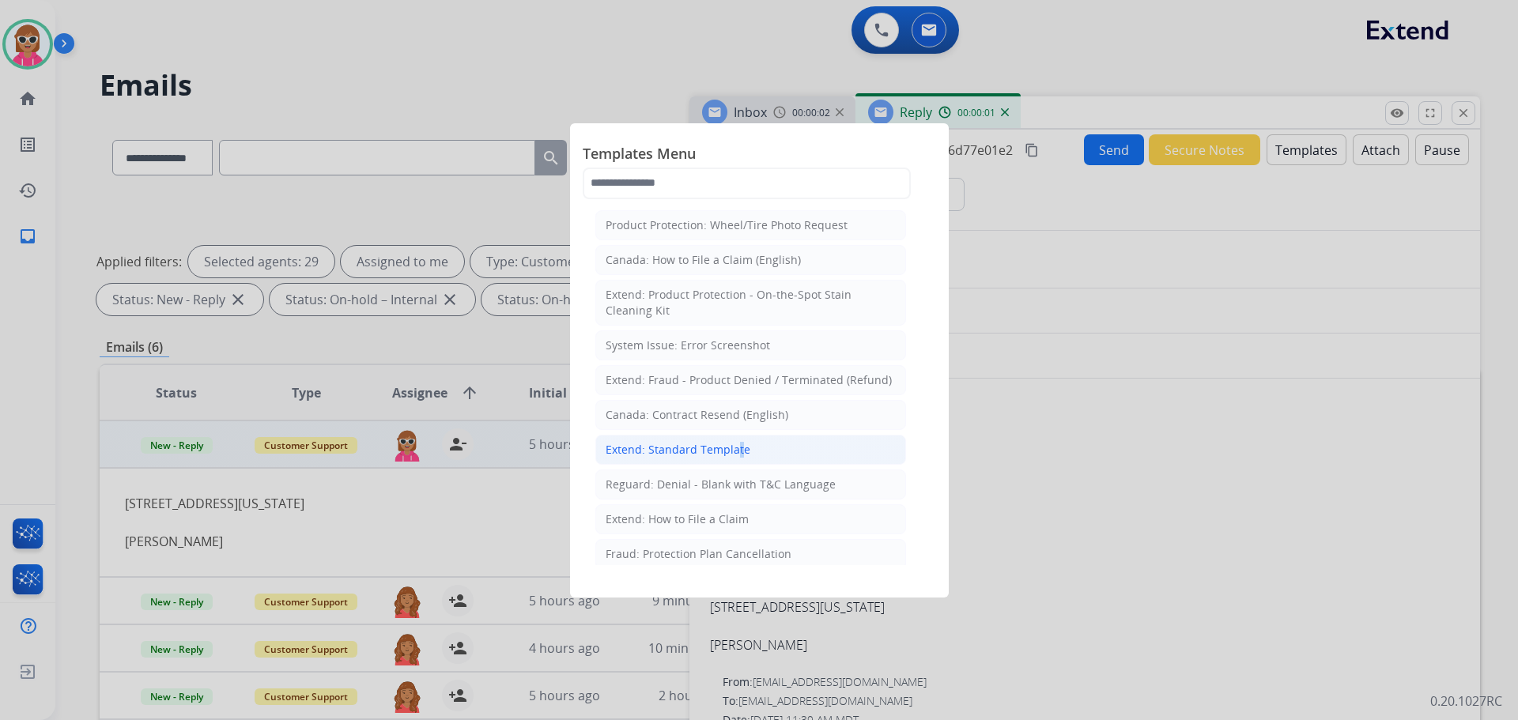
click at [735, 453] on div "Extend: Standard Template" at bounding box center [678, 450] width 145 height 16
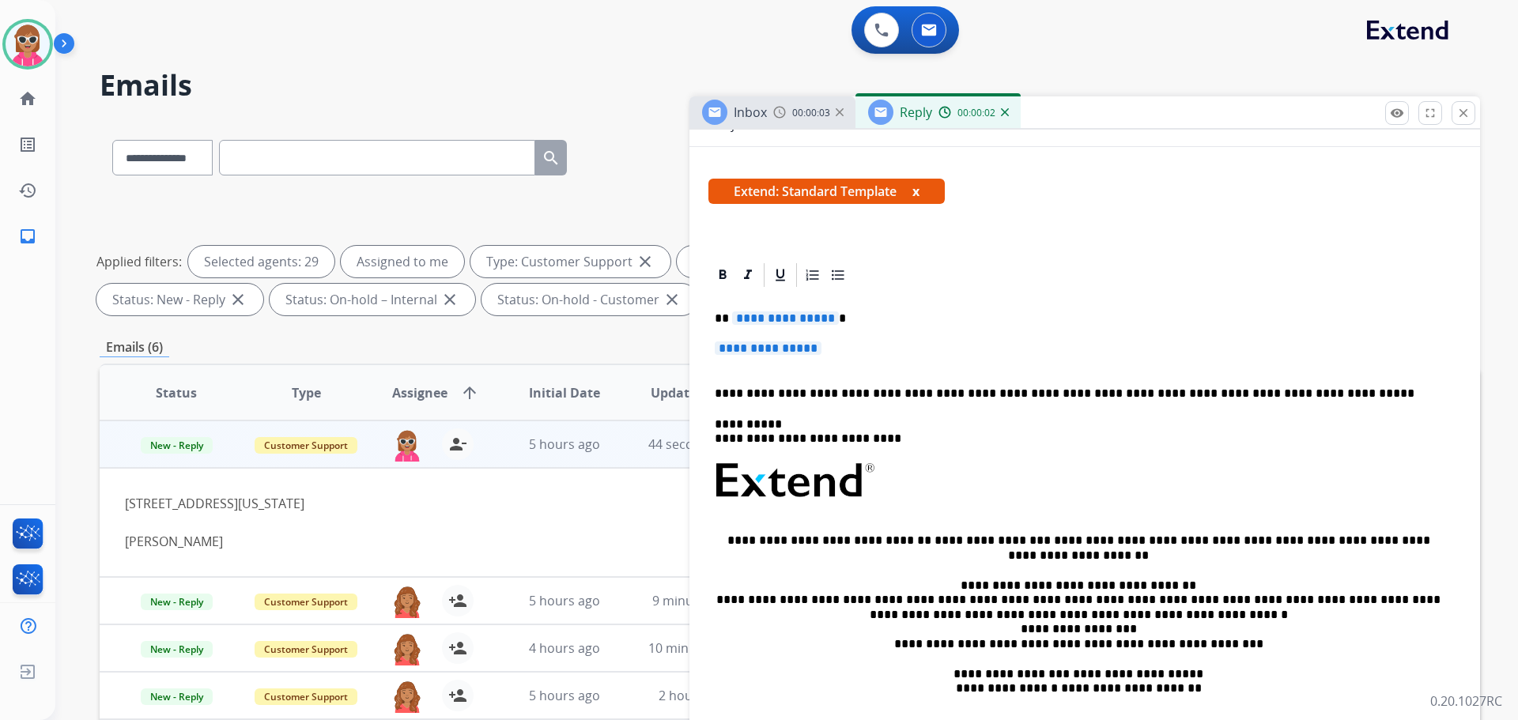
scroll to position [237, 0]
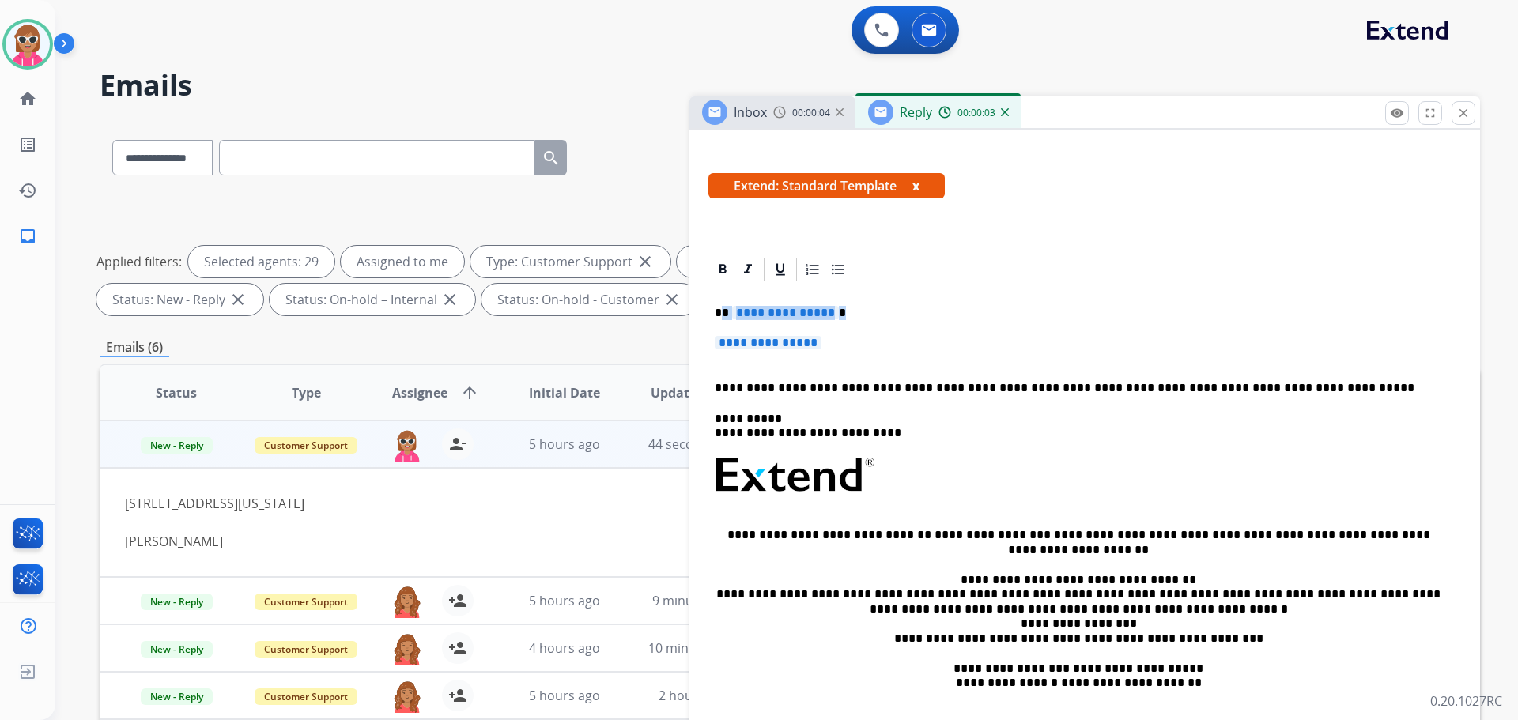
drag, startPoint x: 830, startPoint y: 349, endPoint x: 725, endPoint y: 316, distance: 110.3
click at [725, 316] on div "**********" at bounding box center [1085, 522] width 753 height 477
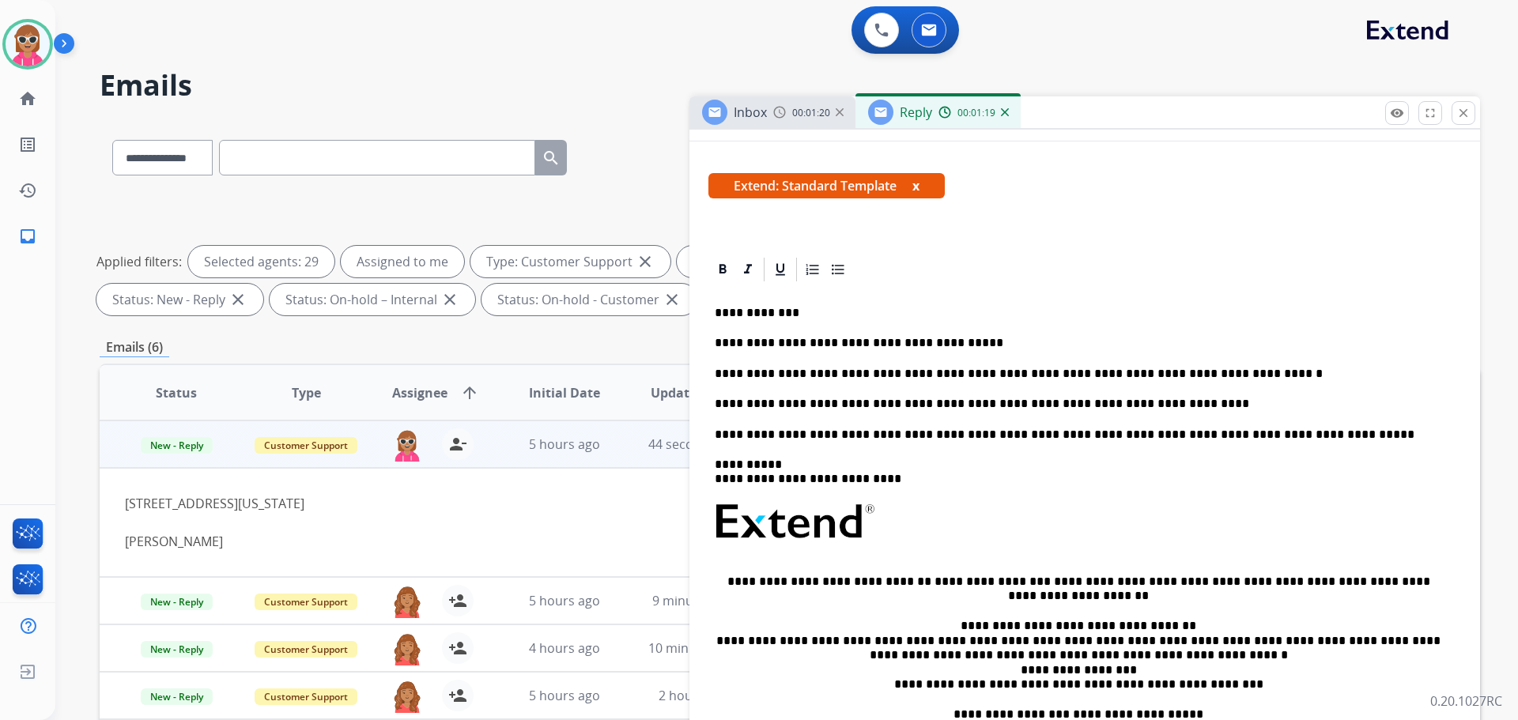
scroll to position [0, 0]
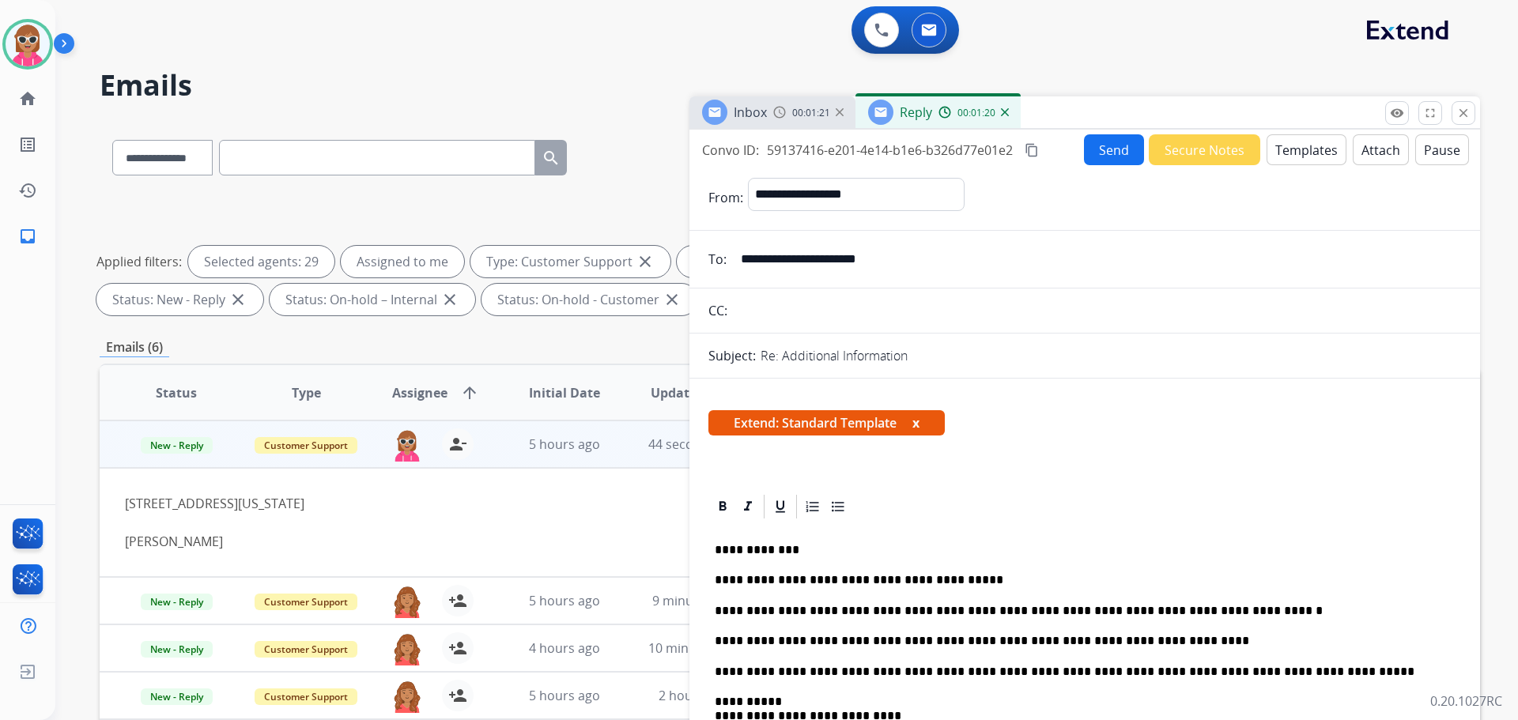
click at [1032, 149] on mat-icon "content_copy" at bounding box center [1032, 150] width 14 height 14
click at [1119, 138] on button "Send" at bounding box center [1114, 149] width 60 height 31
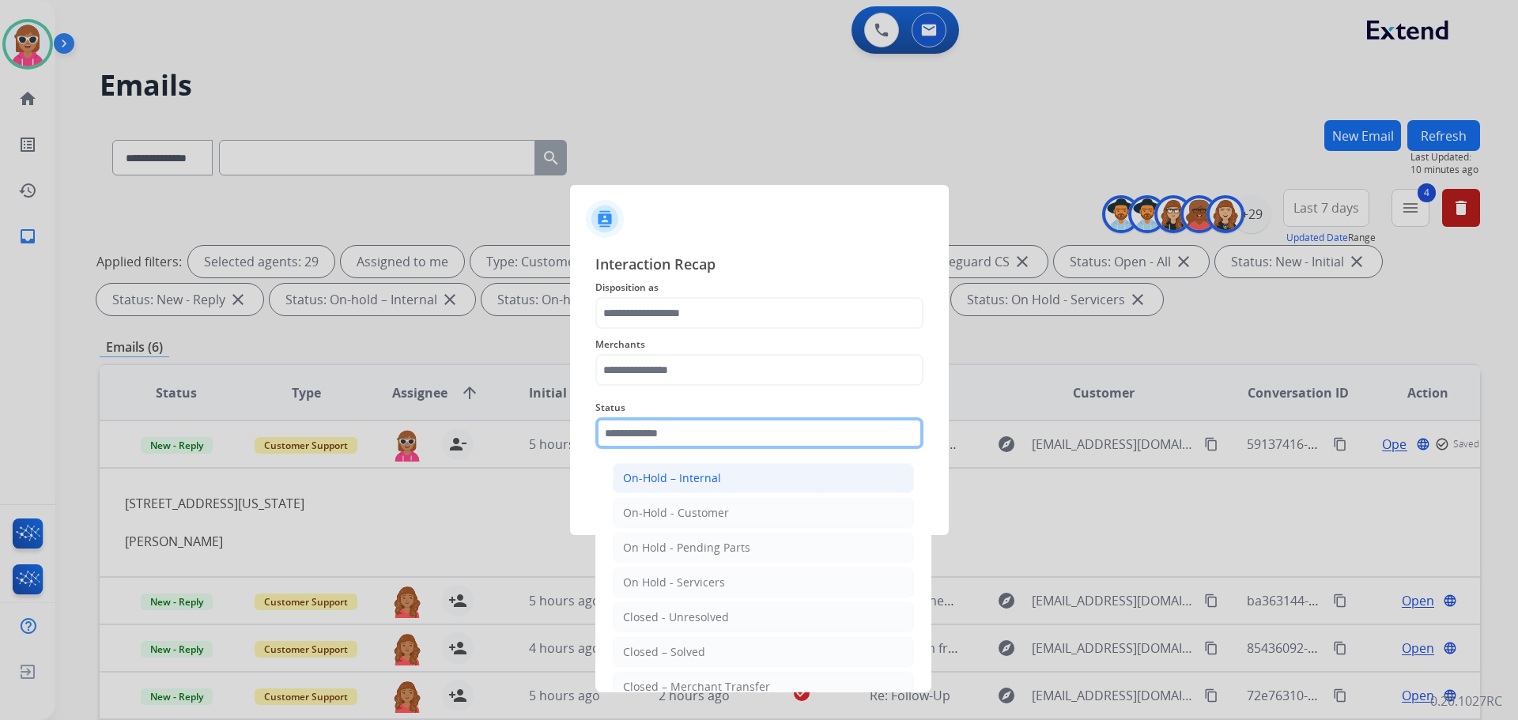
drag, startPoint x: 707, startPoint y: 438, endPoint x: 697, endPoint y: 474, distance: 36.8
click at [701, 438] on input "text" at bounding box center [759, 434] width 328 height 32
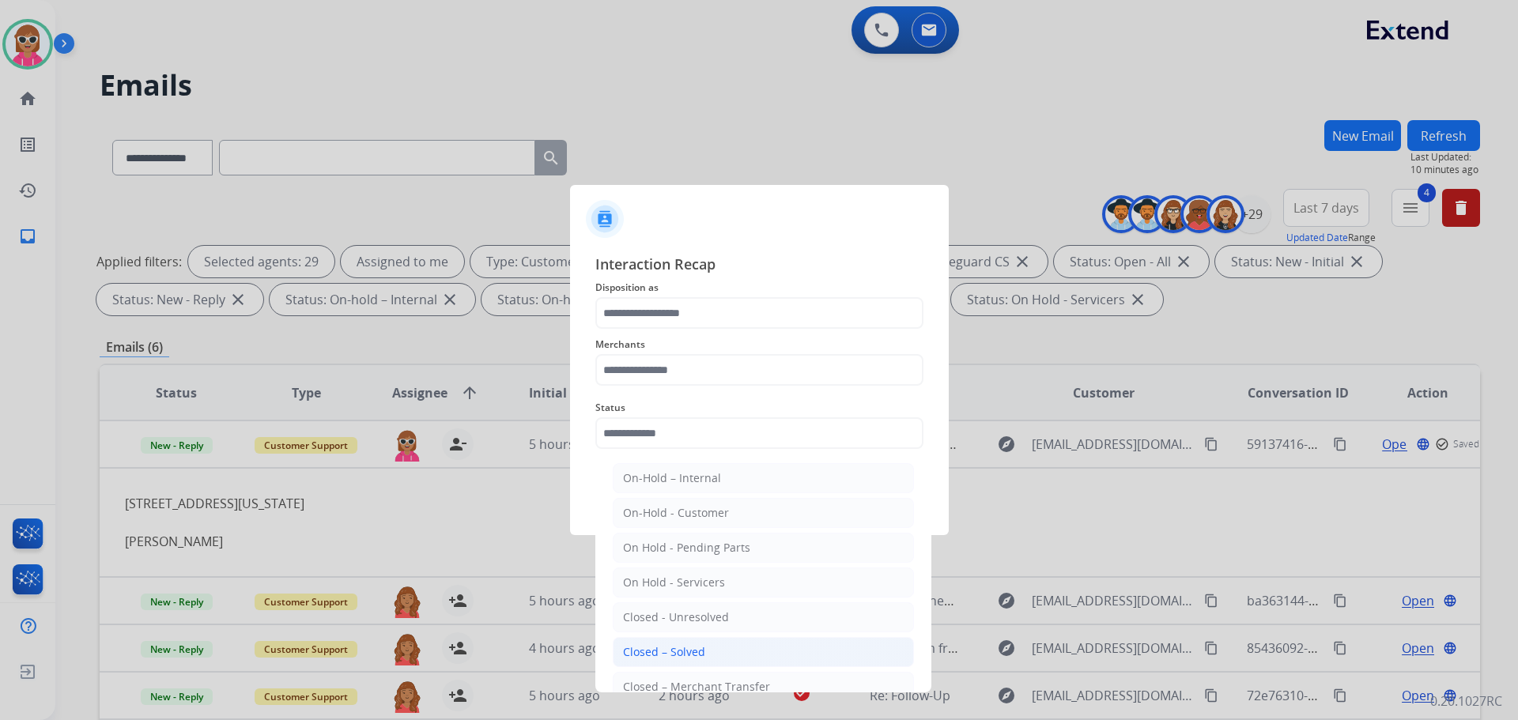
click at [700, 662] on li "Closed – Solved" at bounding box center [763, 652] width 301 height 30
type input "**********"
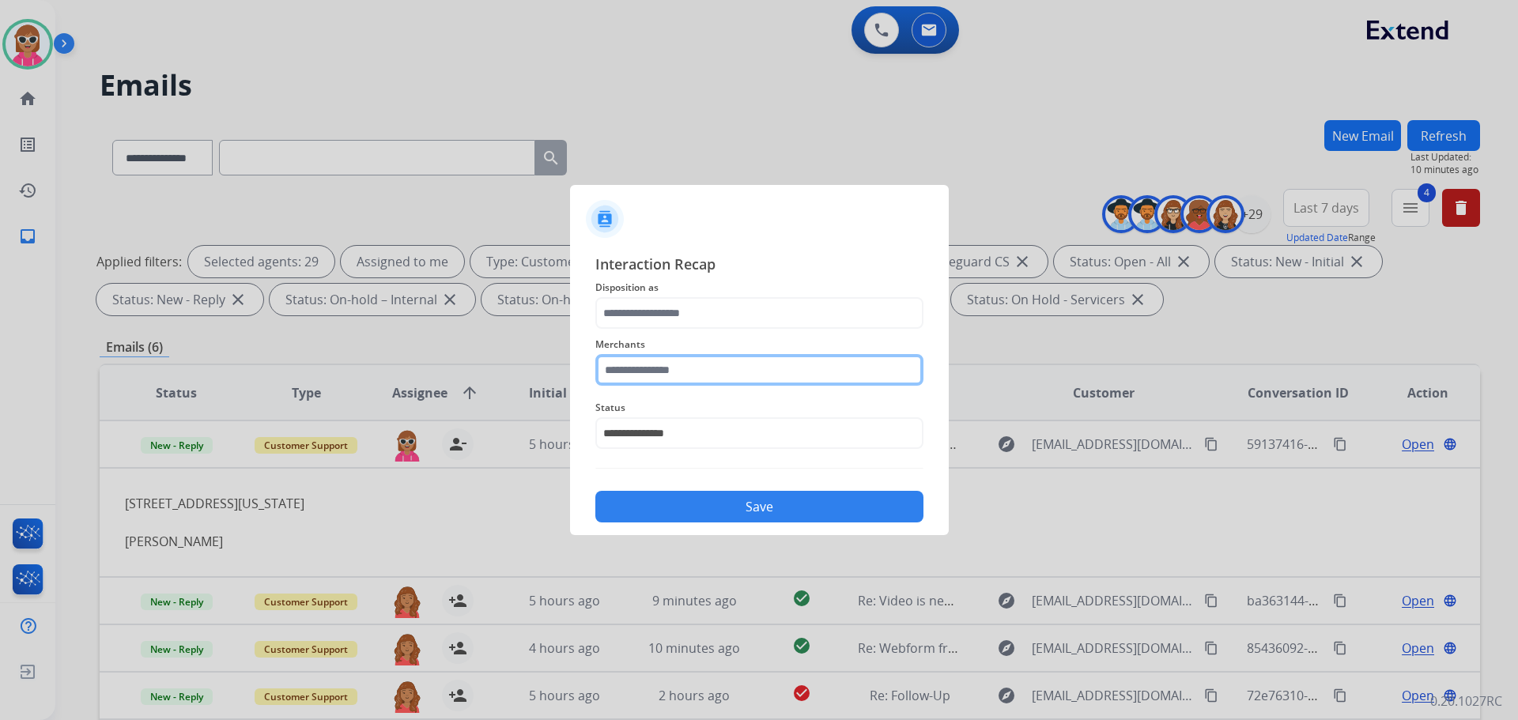
click at [707, 369] on input "text" at bounding box center [759, 370] width 328 height 32
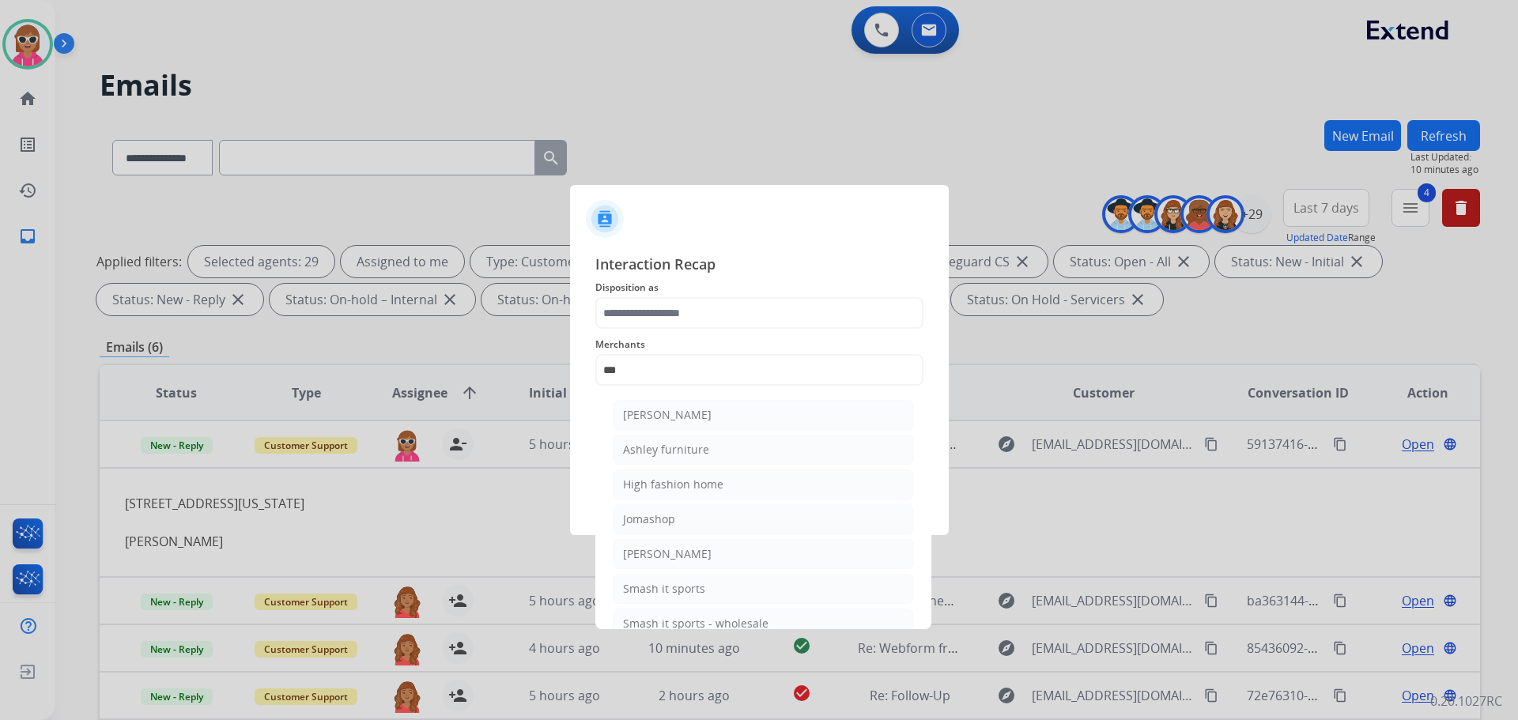
drag, startPoint x: 703, startPoint y: 441, endPoint x: 702, endPoint y: 416, distance: 25.3
click at [703, 443] on li "Ashley furniture" at bounding box center [763, 450] width 301 height 30
type input "**********"
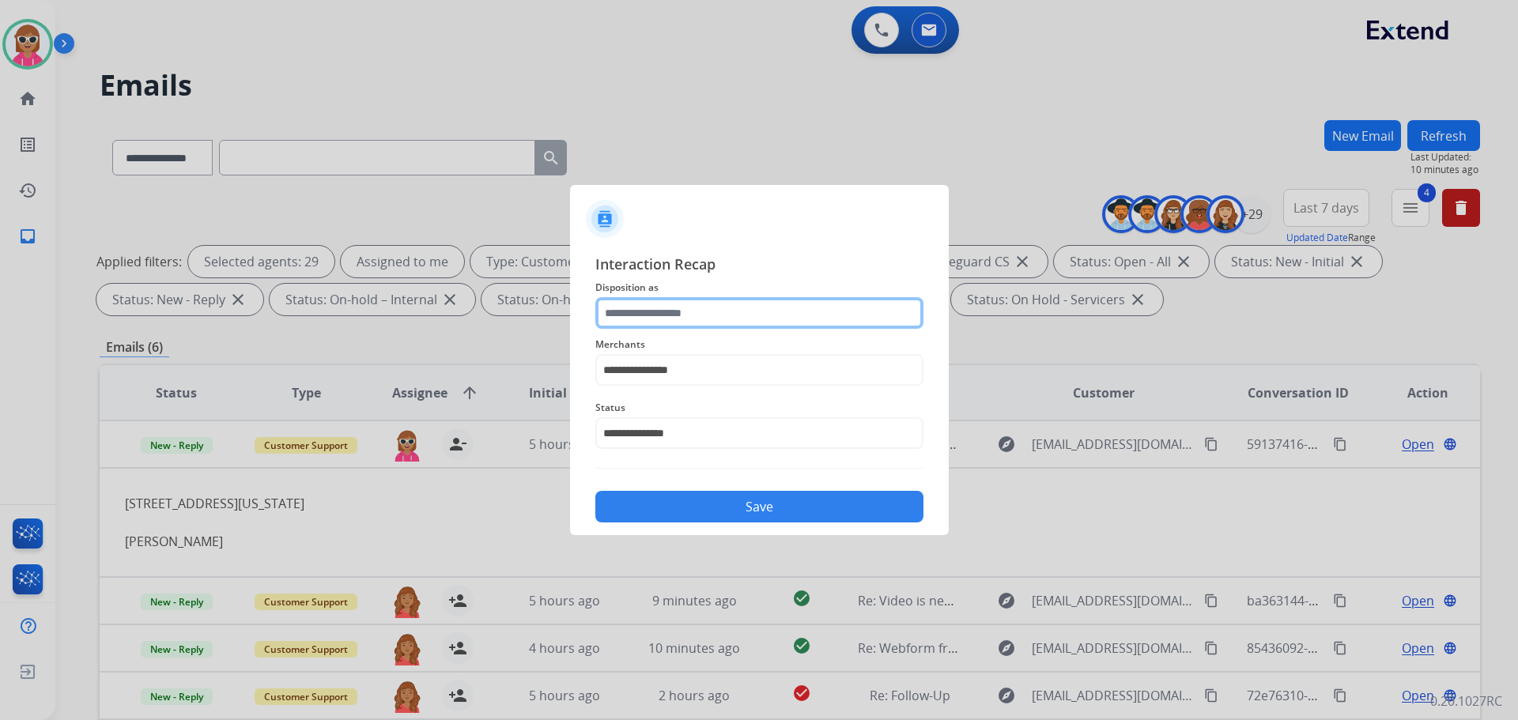
click at [697, 319] on input "text" at bounding box center [759, 313] width 328 height 32
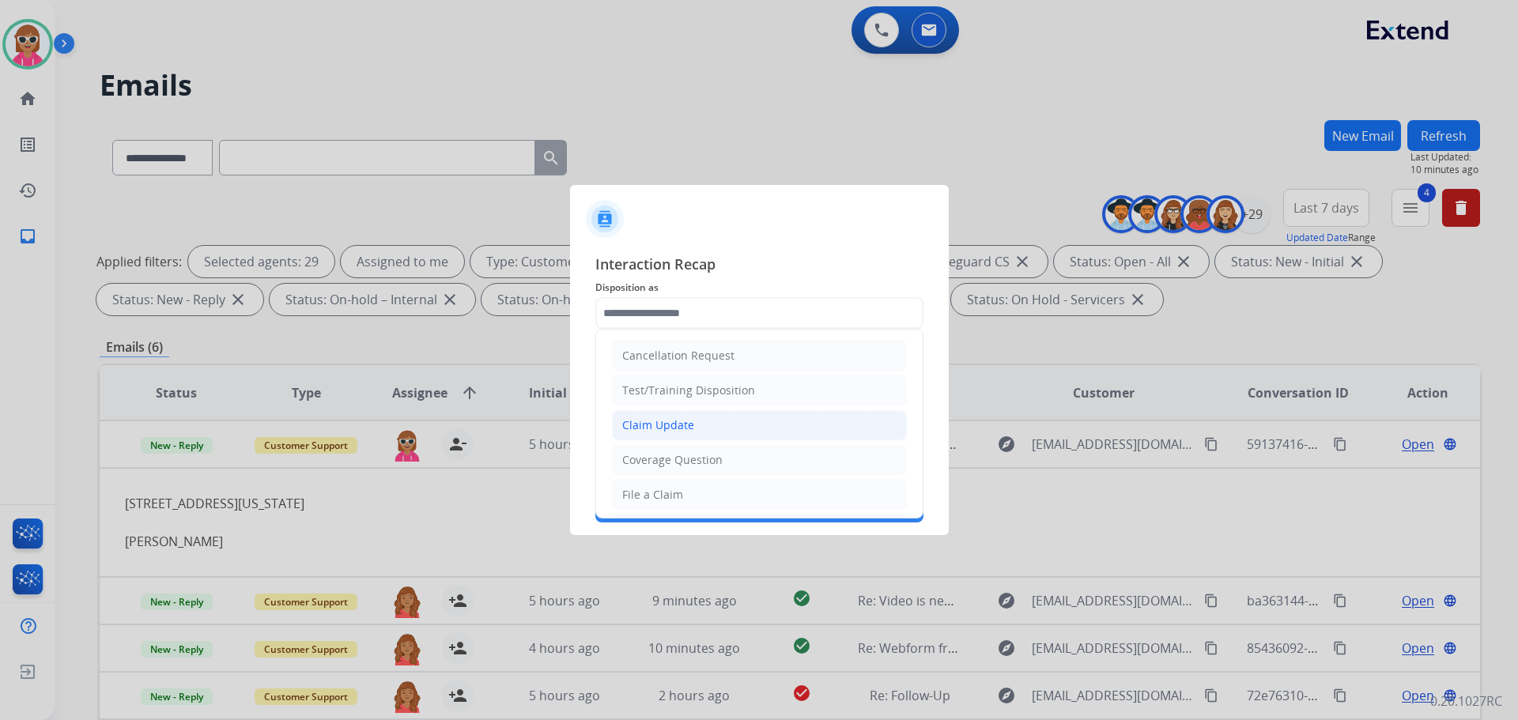
click at [690, 427] on div "Claim Update" at bounding box center [658, 426] width 72 height 16
type input "**********"
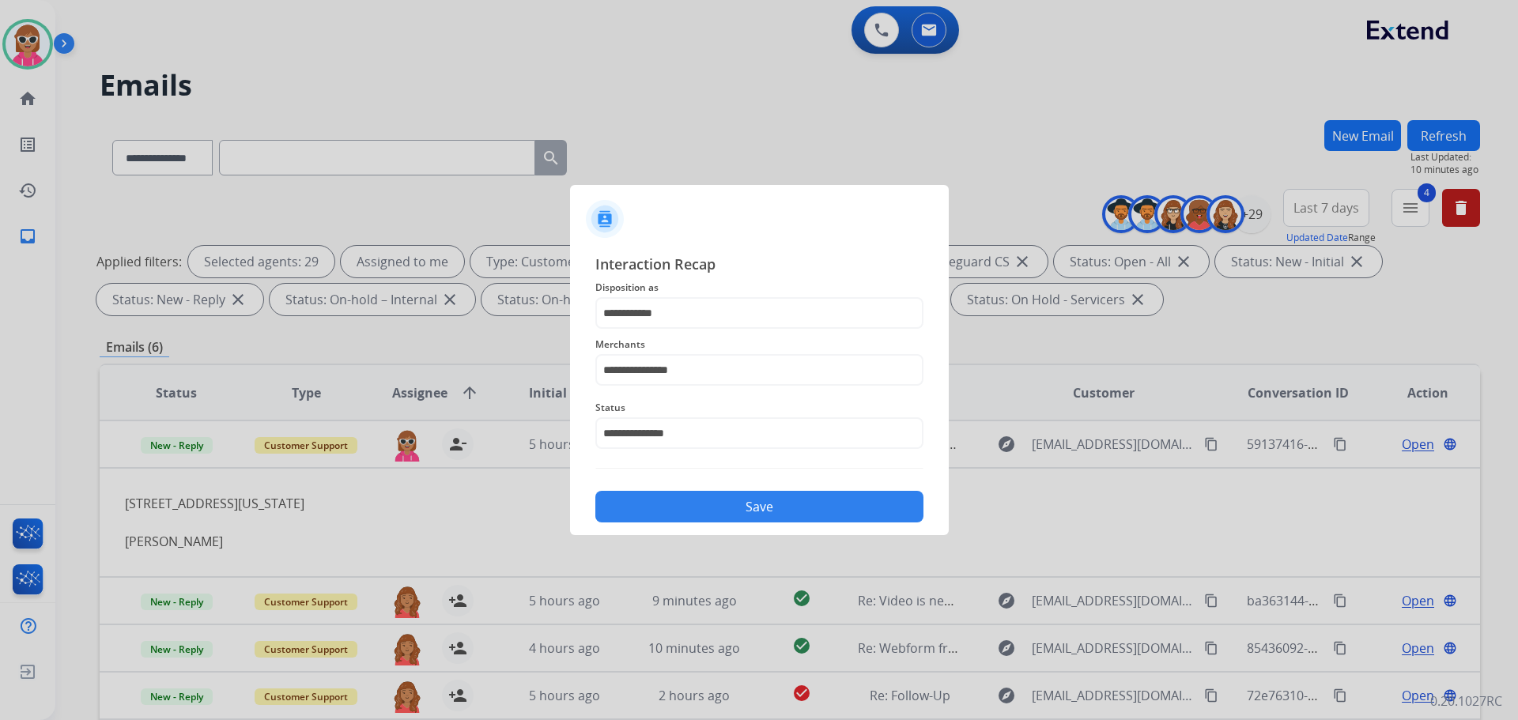
click at [709, 516] on button "Save" at bounding box center [759, 507] width 328 height 32
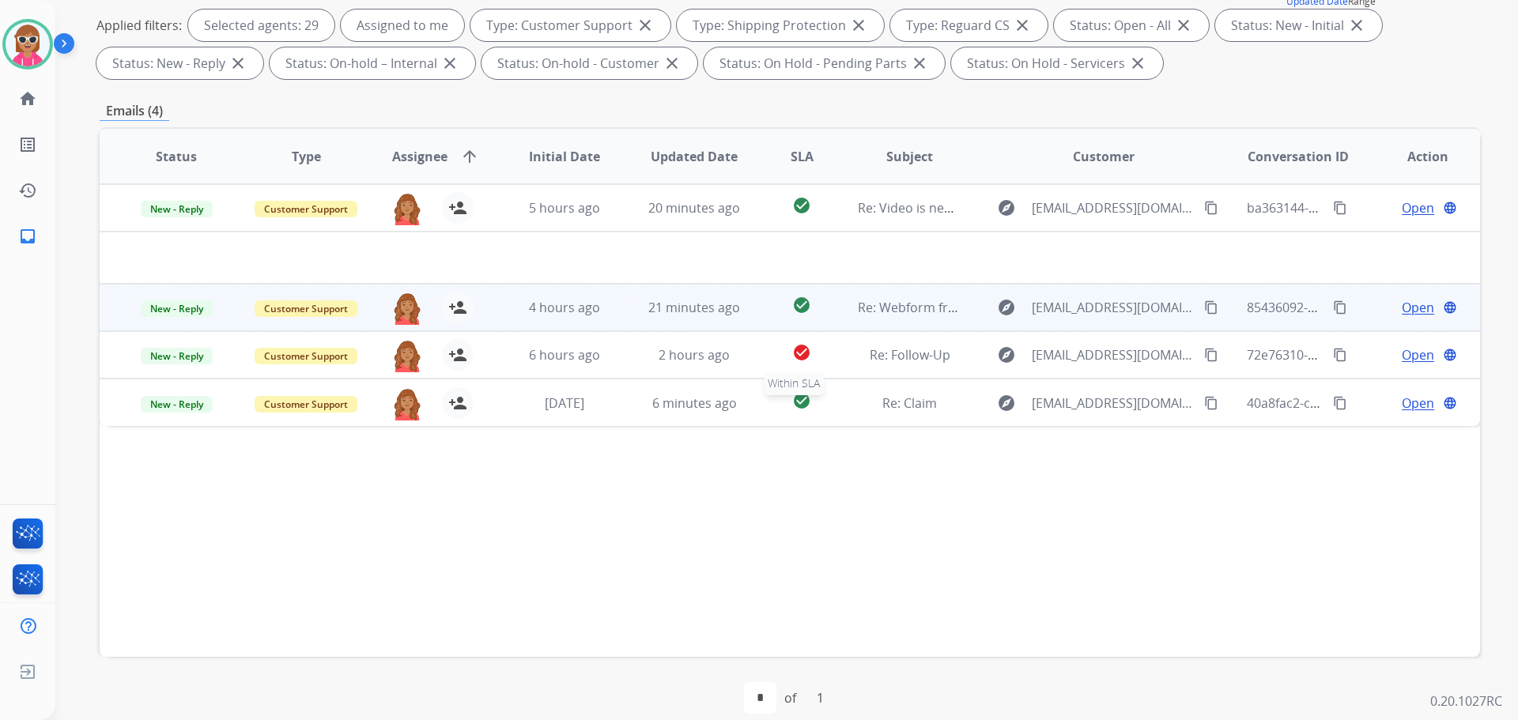
scroll to position [237, 0]
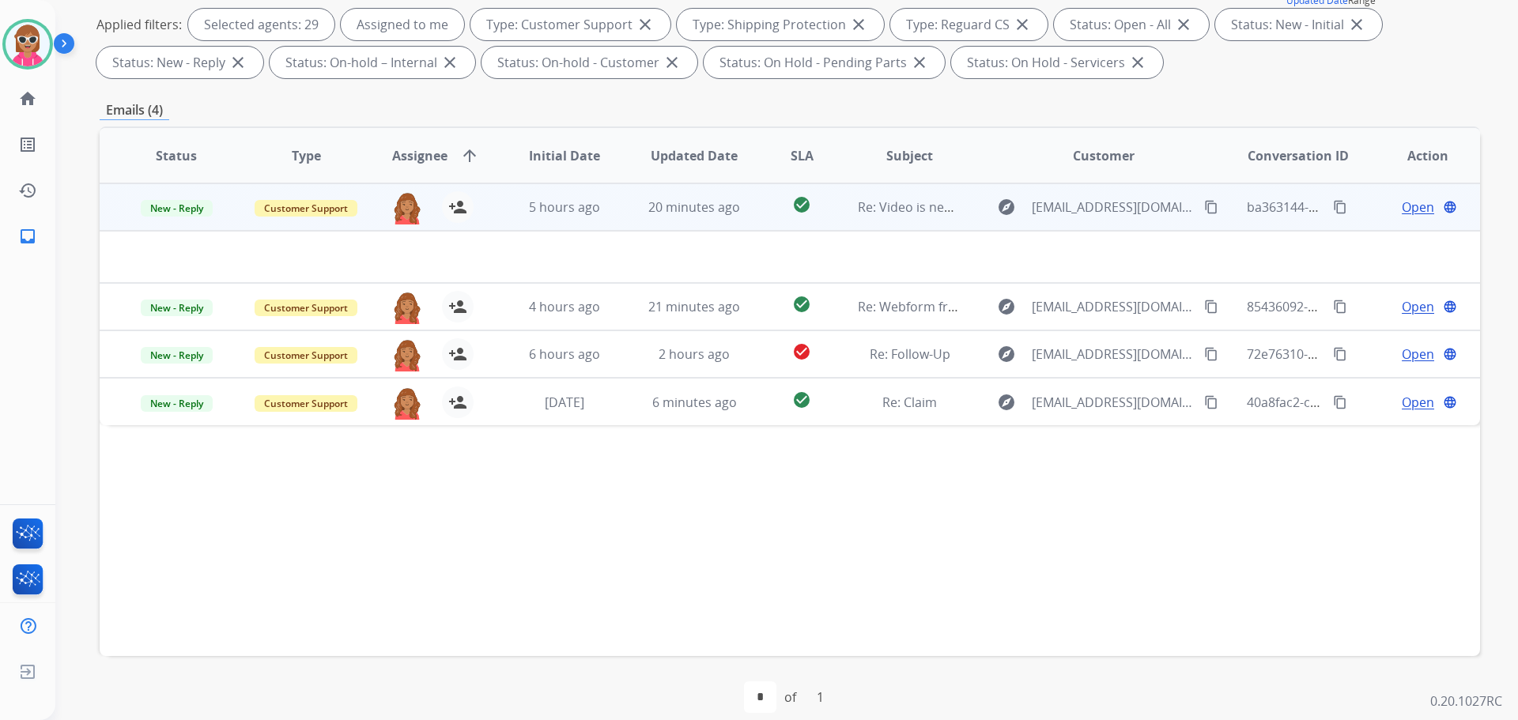
drag, startPoint x: 667, startPoint y: 215, endPoint x: 664, endPoint y: 225, distance: 10.6
click at [667, 219] on td "20 minutes ago" at bounding box center [683, 206] width 130 height 47
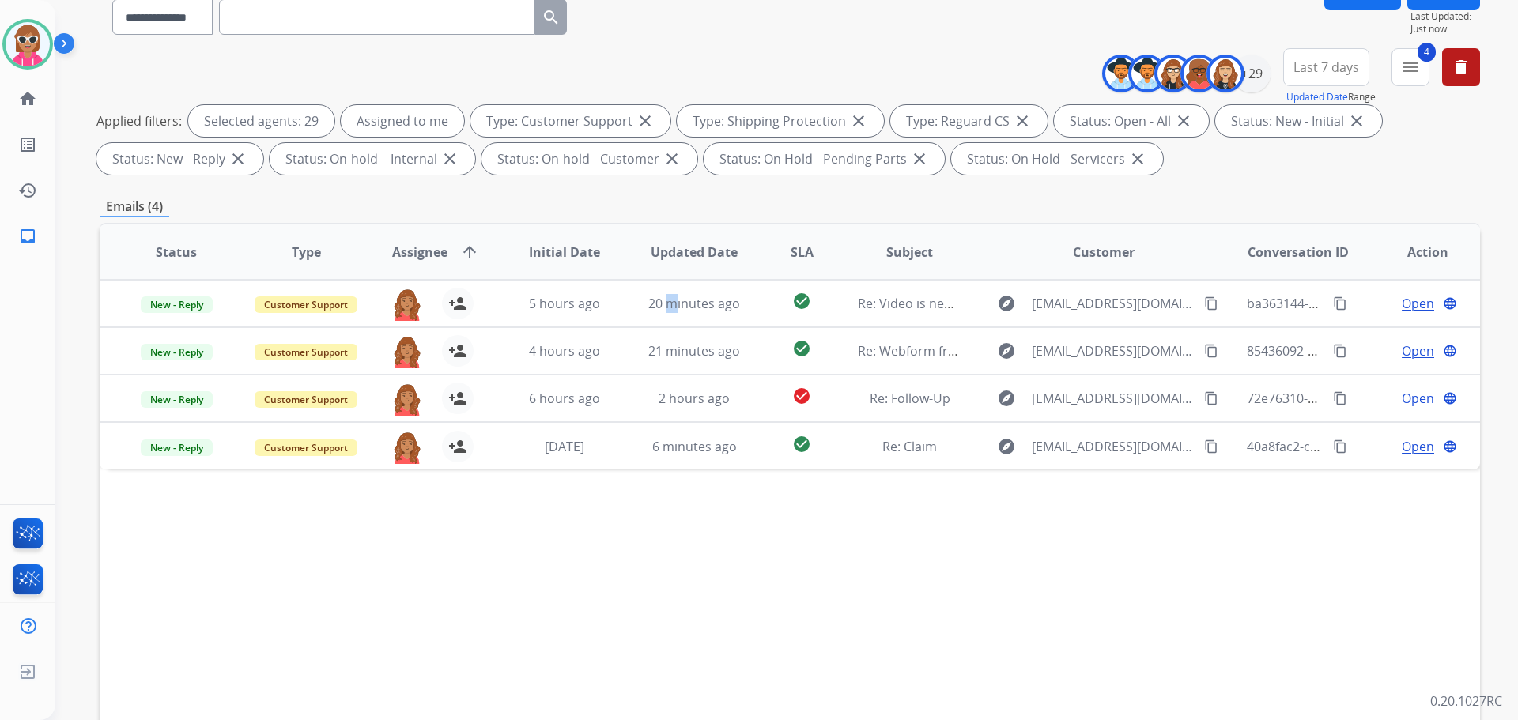
scroll to position [0, 0]
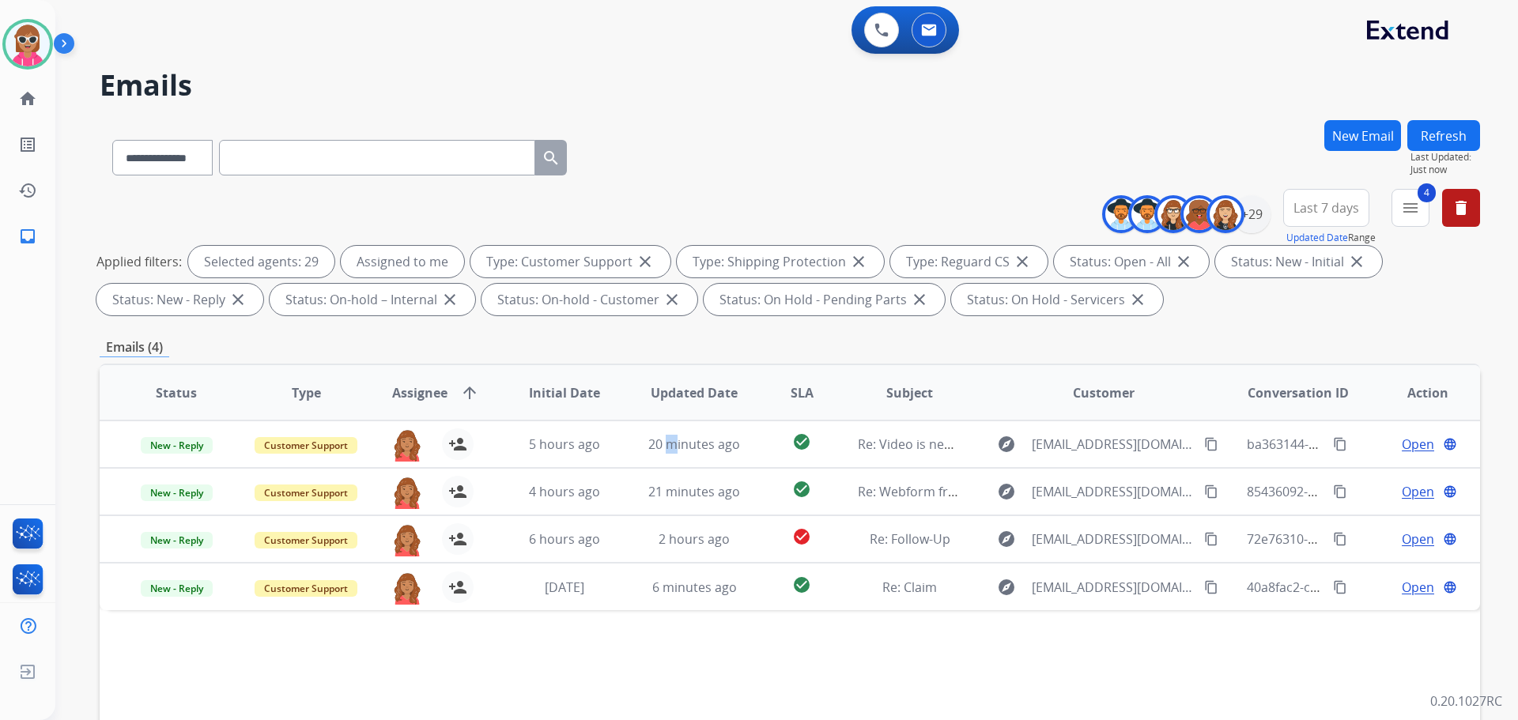
click at [1453, 126] on button "Refresh" at bounding box center [1444, 135] width 73 height 31
drag, startPoint x: 472, startPoint y: 670, endPoint x: 547, endPoint y: 631, distance: 84.5
click at [479, 667] on div "Status Type Assignee arrow_upward Initial Date Updated Date SLA Subject Custome…" at bounding box center [790, 629] width 1381 height 530
drag, startPoint x: 1477, startPoint y: 134, endPoint x: 1468, endPoint y: 142, distance: 12.4
click at [1475, 134] on button "Refresh" at bounding box center [1444, 135] width 73 height 31
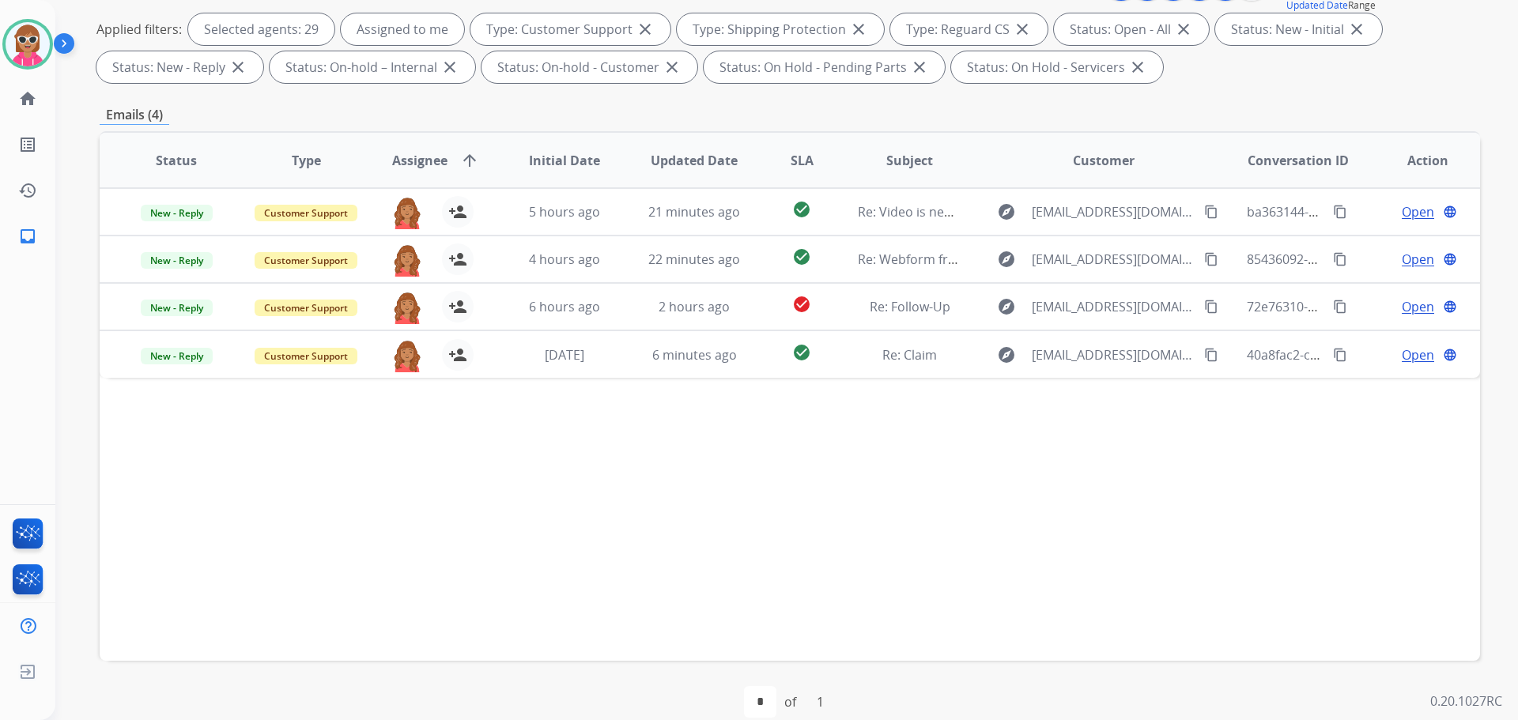
scroll to position [237, 0]
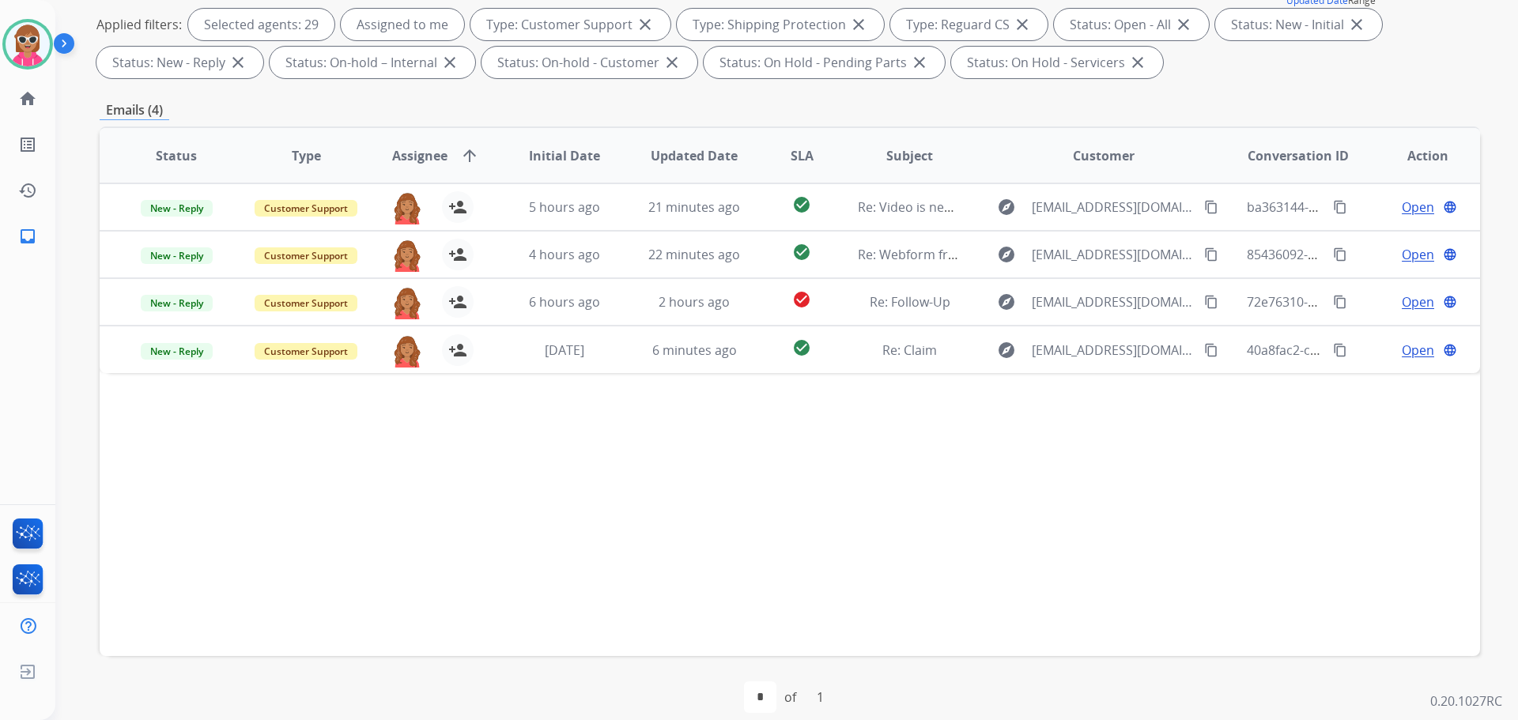
drag, startPoint x: 667, startPoint y: 527, endPoint x: 782, endPoint y: 454, distance: 136.9
click at [667, 528] on div "Status Type Assignee arrow_upward Initial Date Updated Date SLA Subject Custome…" at bounding box center [790, 392] width 1381 height 530
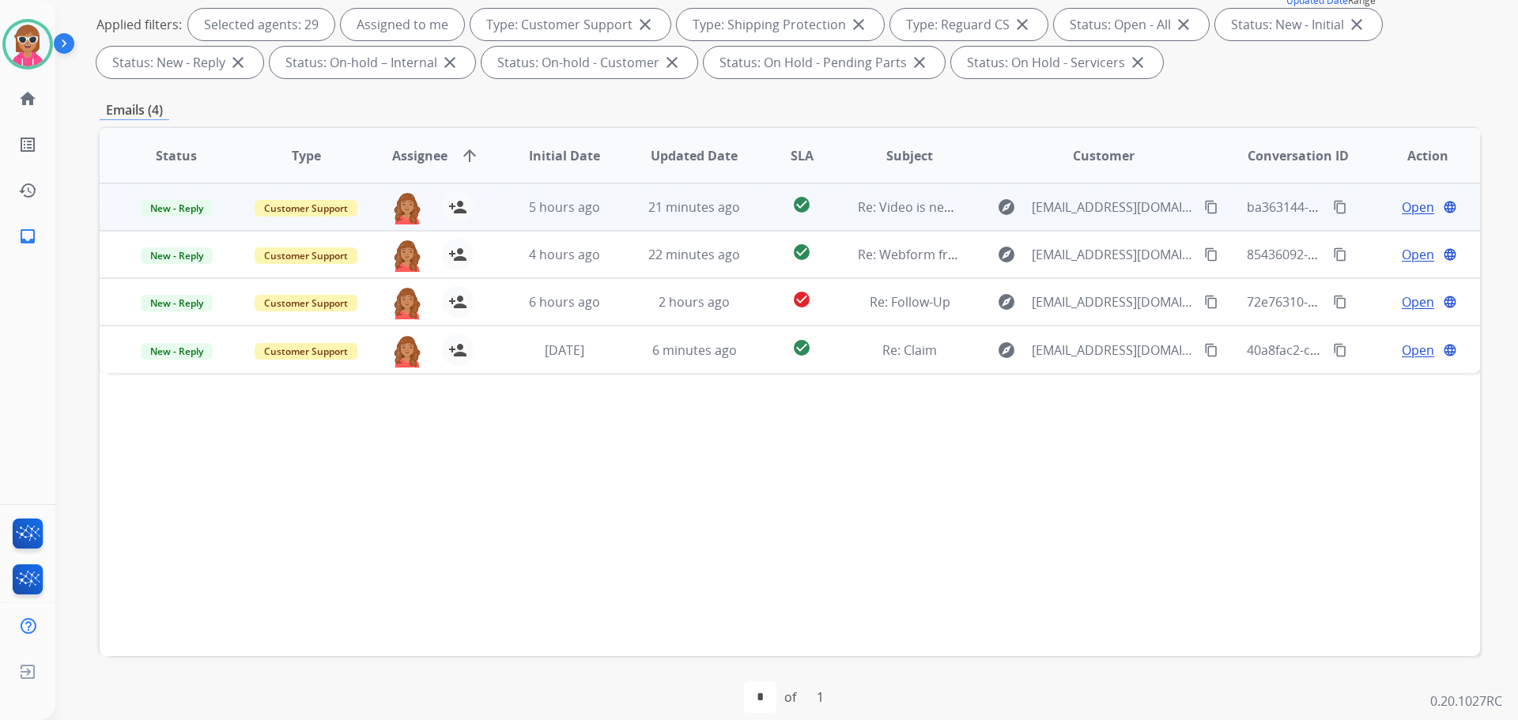
click at [974, 213] on td "explore mvaz2012@gmail.com content_copy" at bounding box center [1091, 206] width 259 height 47
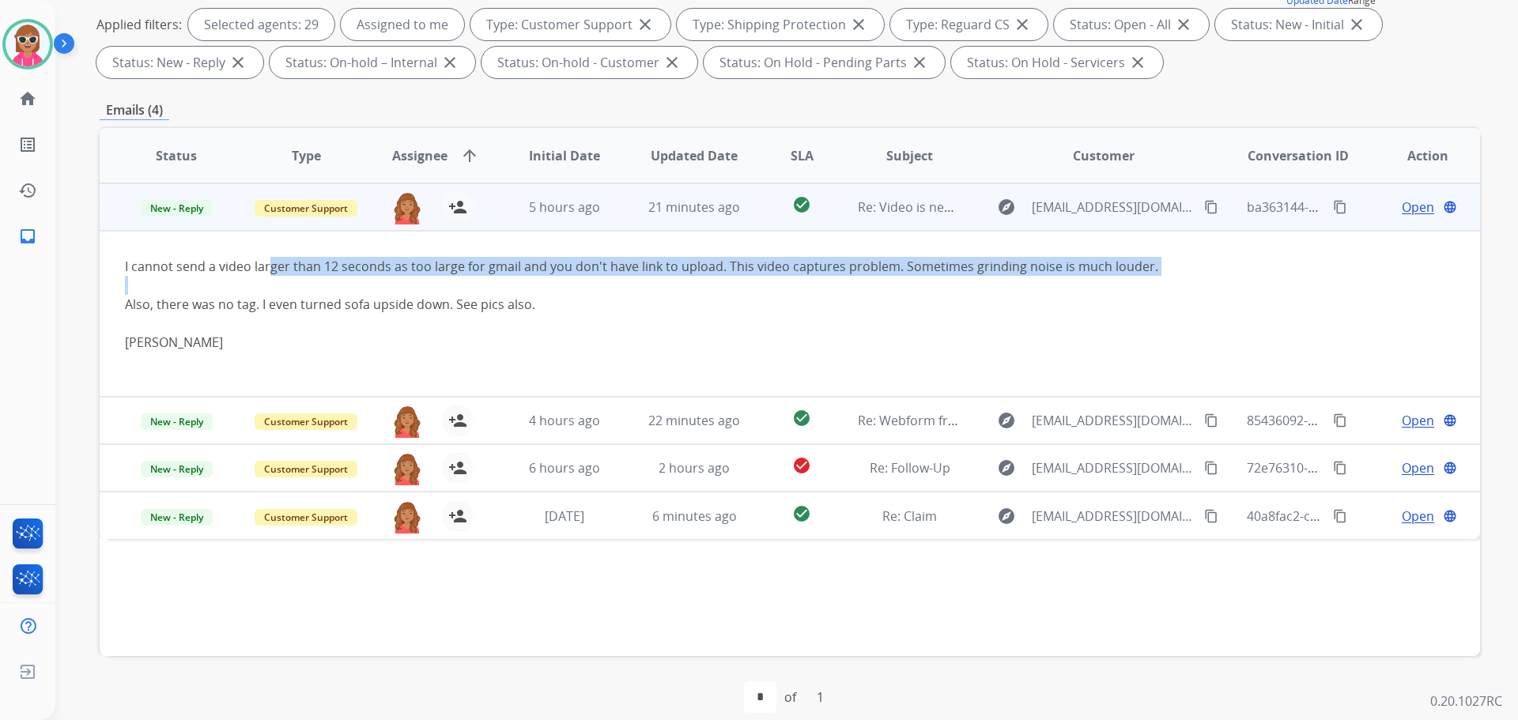
drag, startPoint x: 268, startPoint y: 274, endPoint x: 870, endPoint y: 282, distance: 601.9
click at [726, 282] on div "I cannot send a video larger than 12 seconds as too large for gmail and you don…" at bounding box center [661, 304] width 1072 height 95
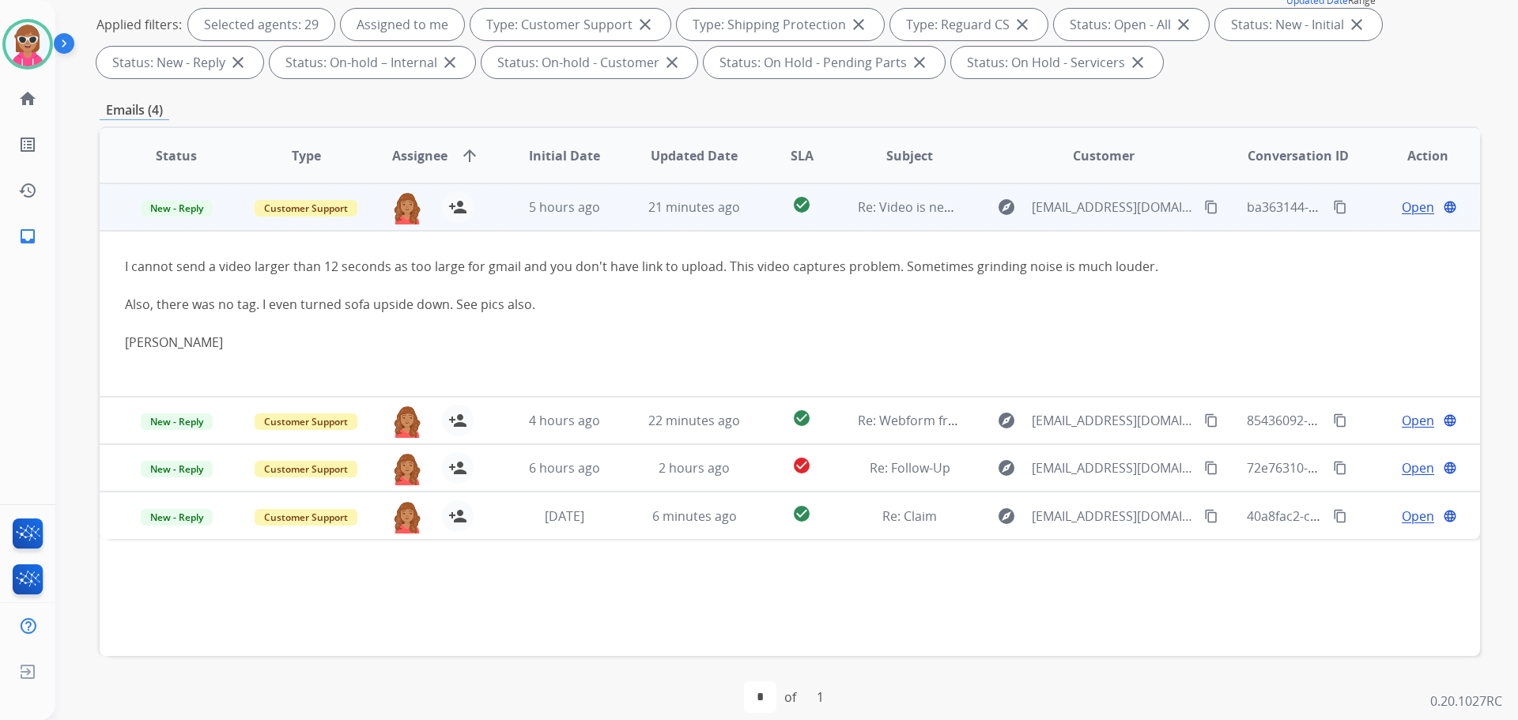
click at [1413, 206] on span "Open" at bounding box center [1418, 207] width 32 height 19
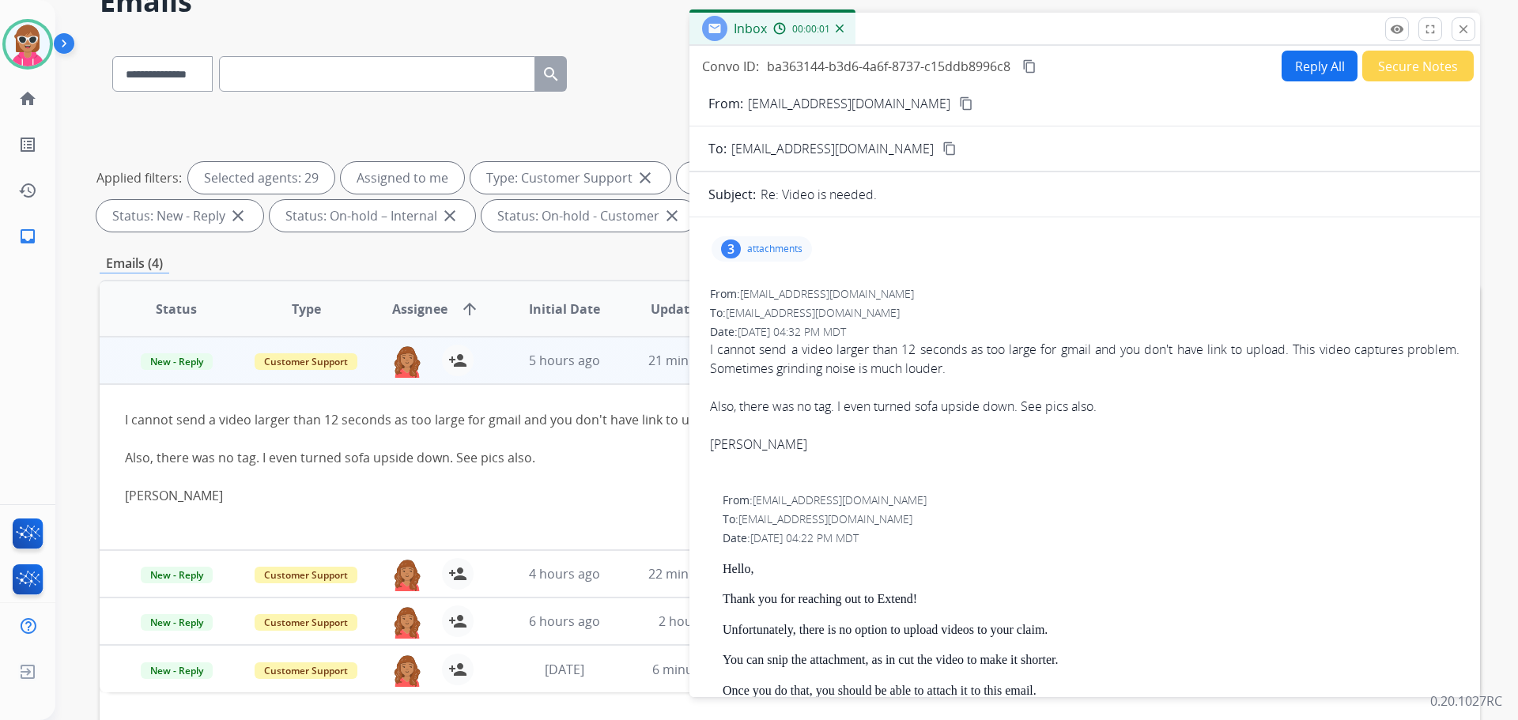
scroll to position [79, 0]
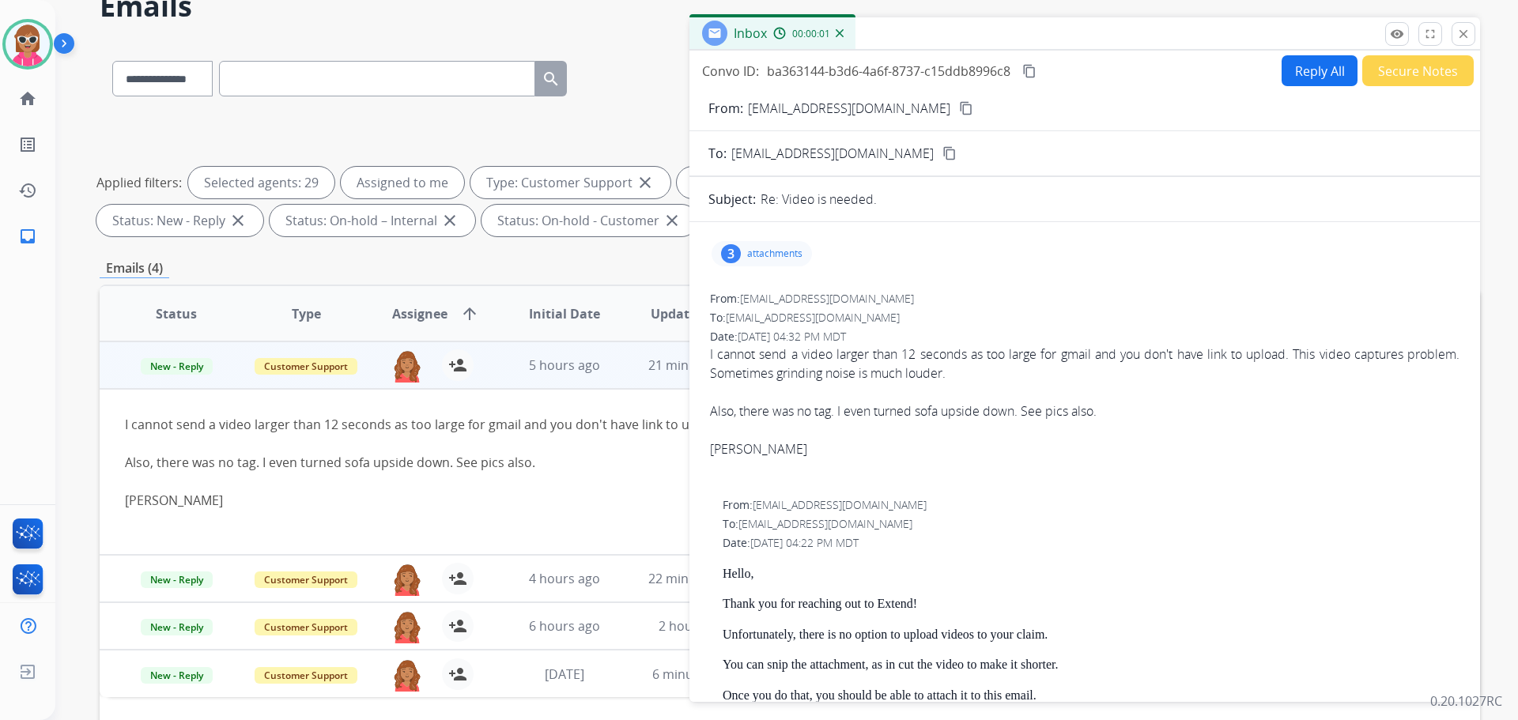
click at [742, 255] on div "3 attachments" at bounding box center [762, 253] width 100 height 25
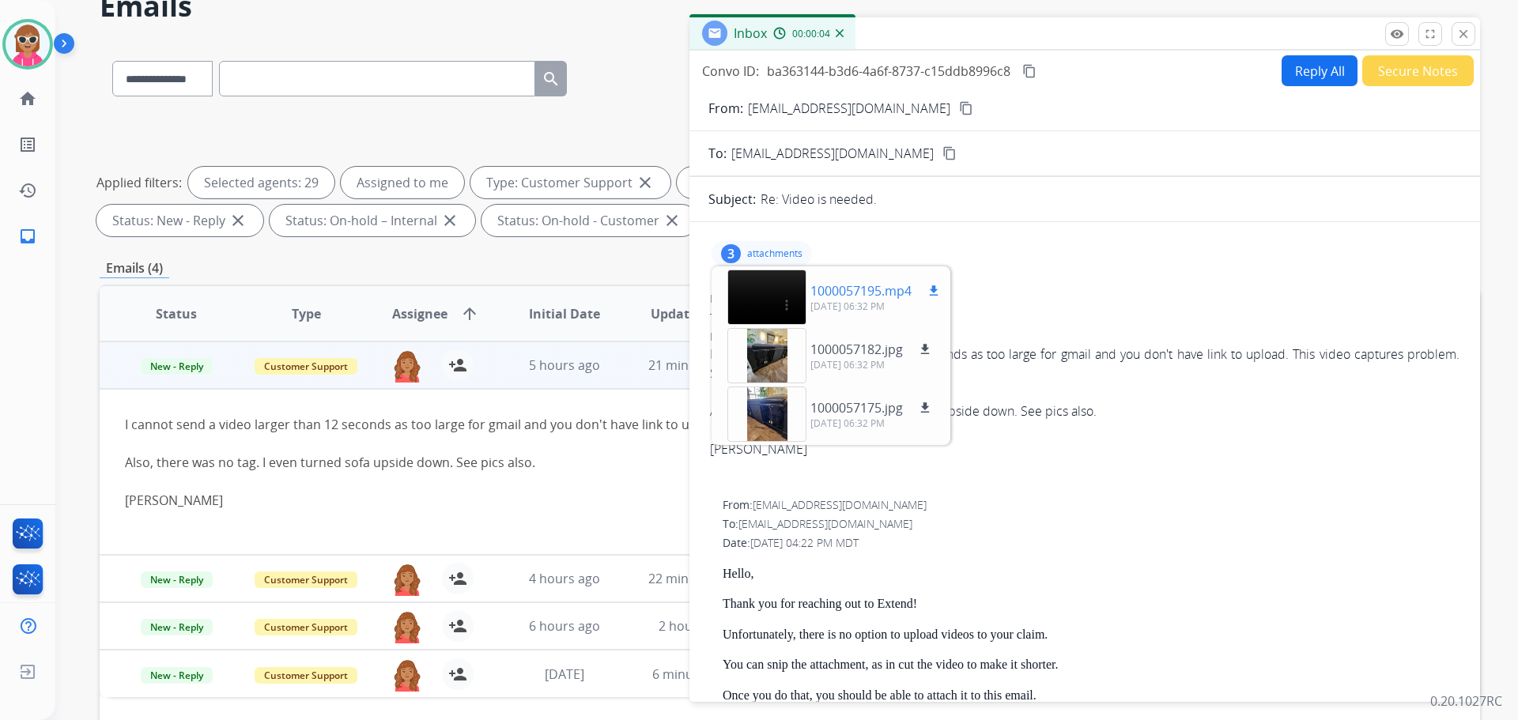
click at [938, 295] on mat-icon "download" at bounding box center [934, 291] width 14 height 14
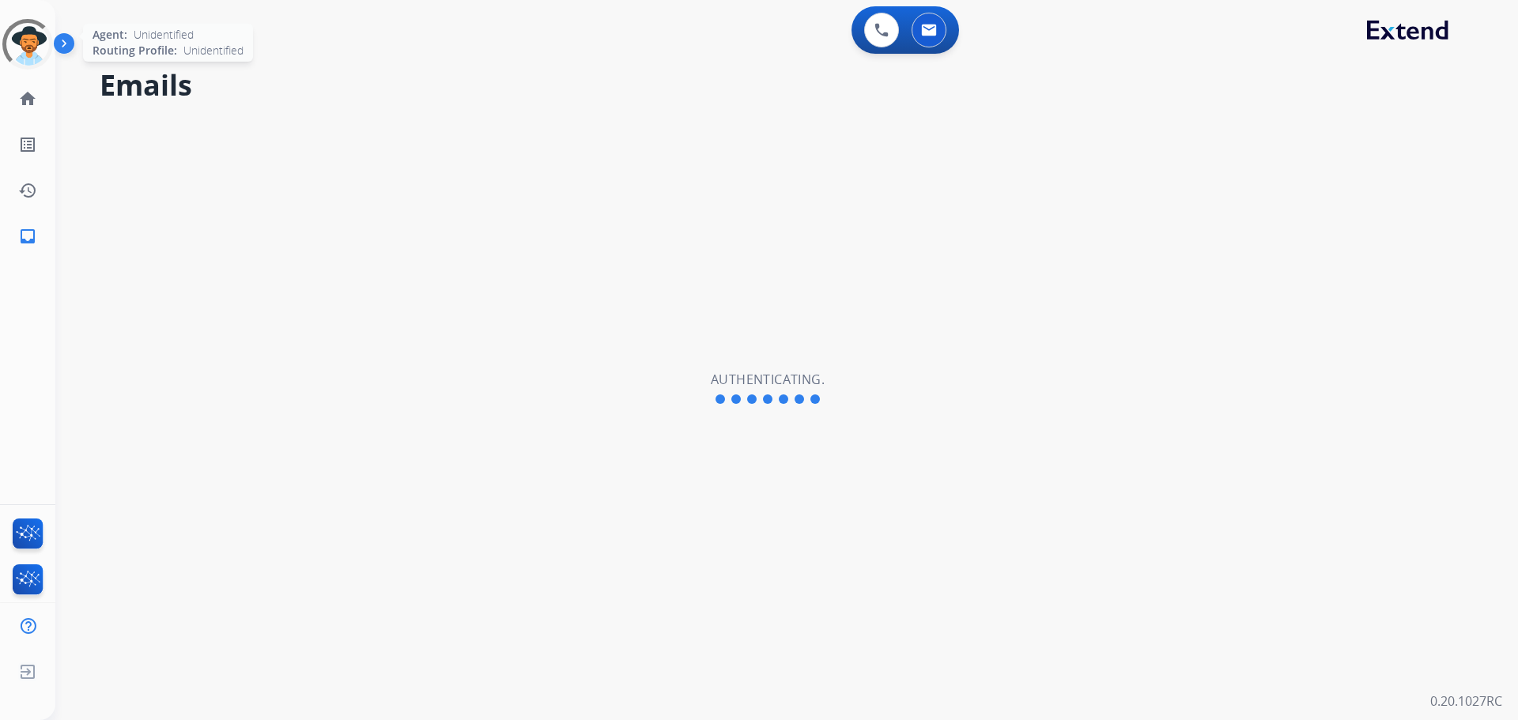
click at [22, 46] on div at bounding box center [27, 44] width 51 height 51
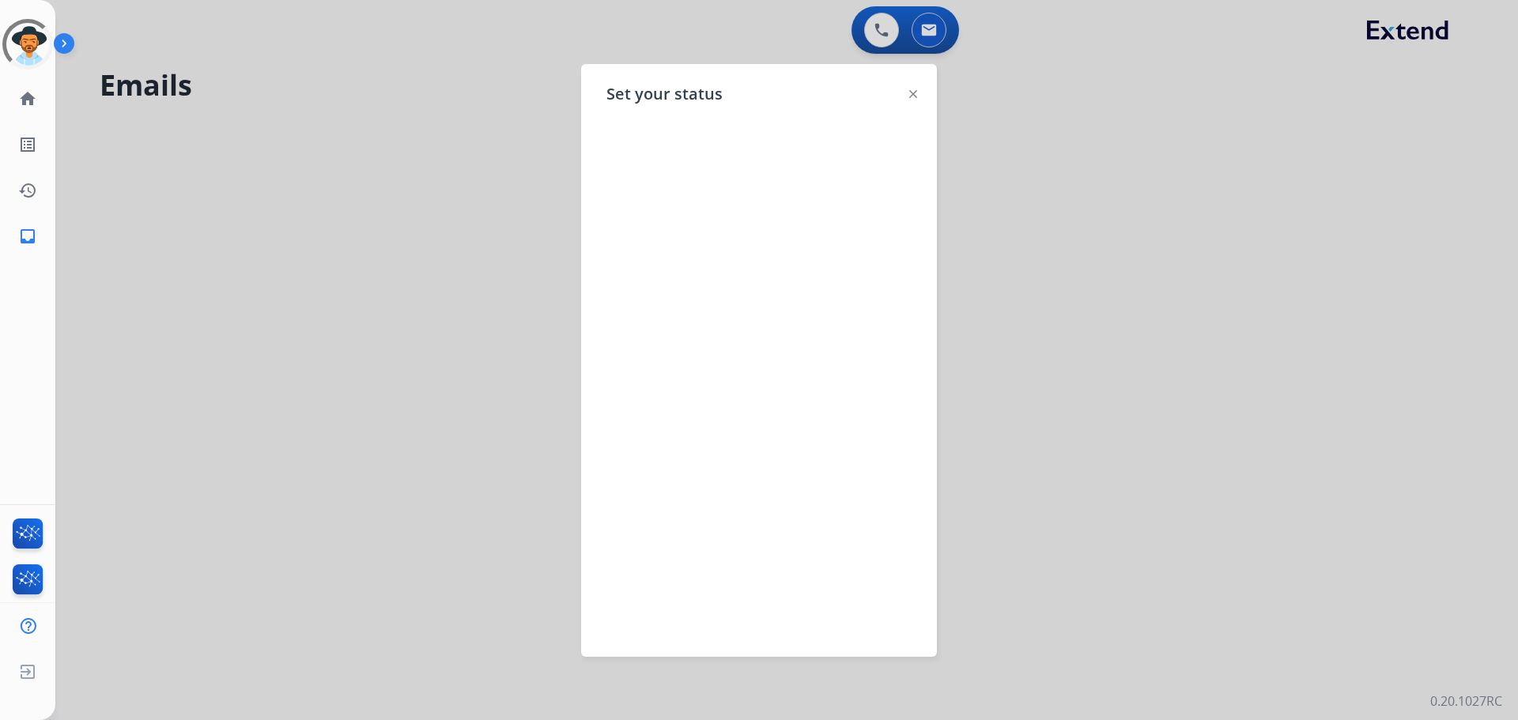
click at [461, 219] on div at bounding box center [759, 360] width 1518 height 720
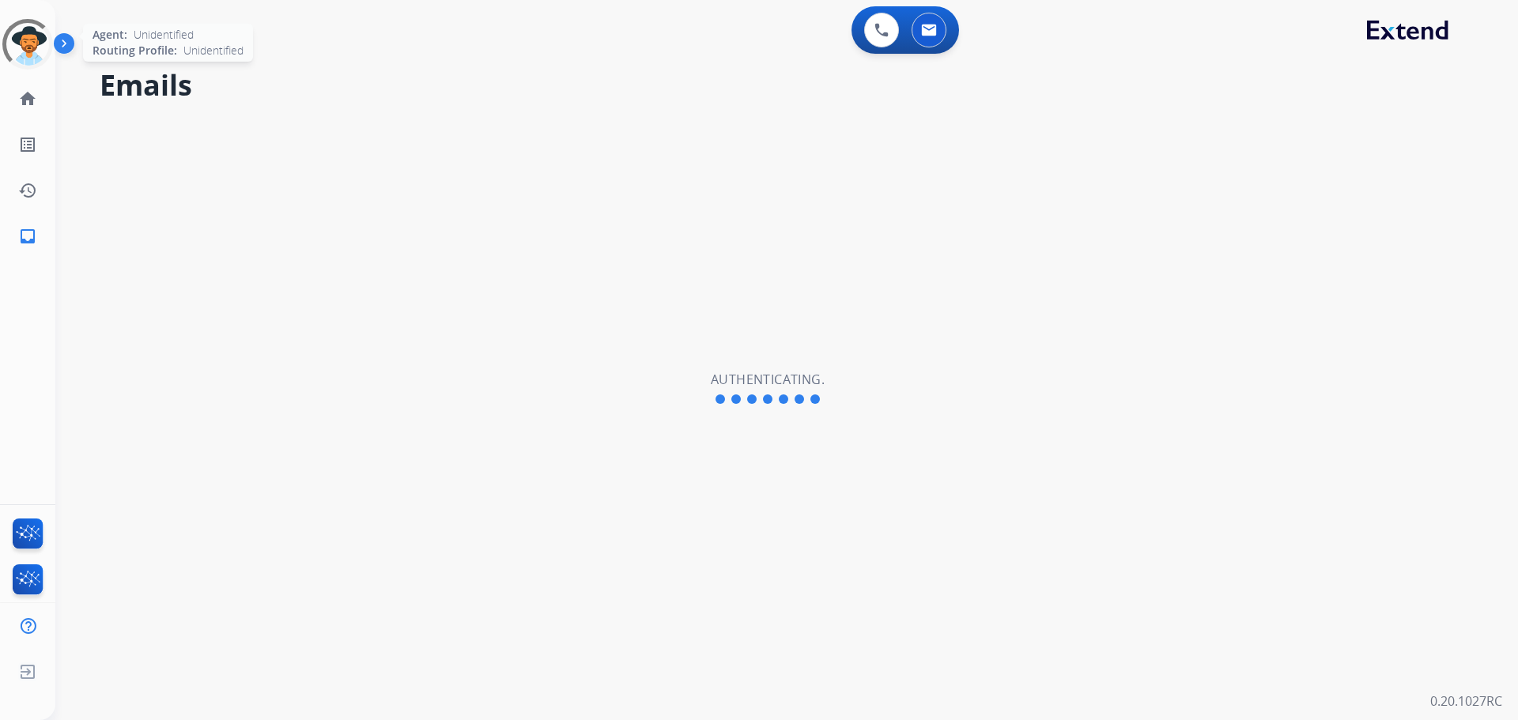
click at [43, 50] on div at bounding box center [27, 44] width 51 height 51
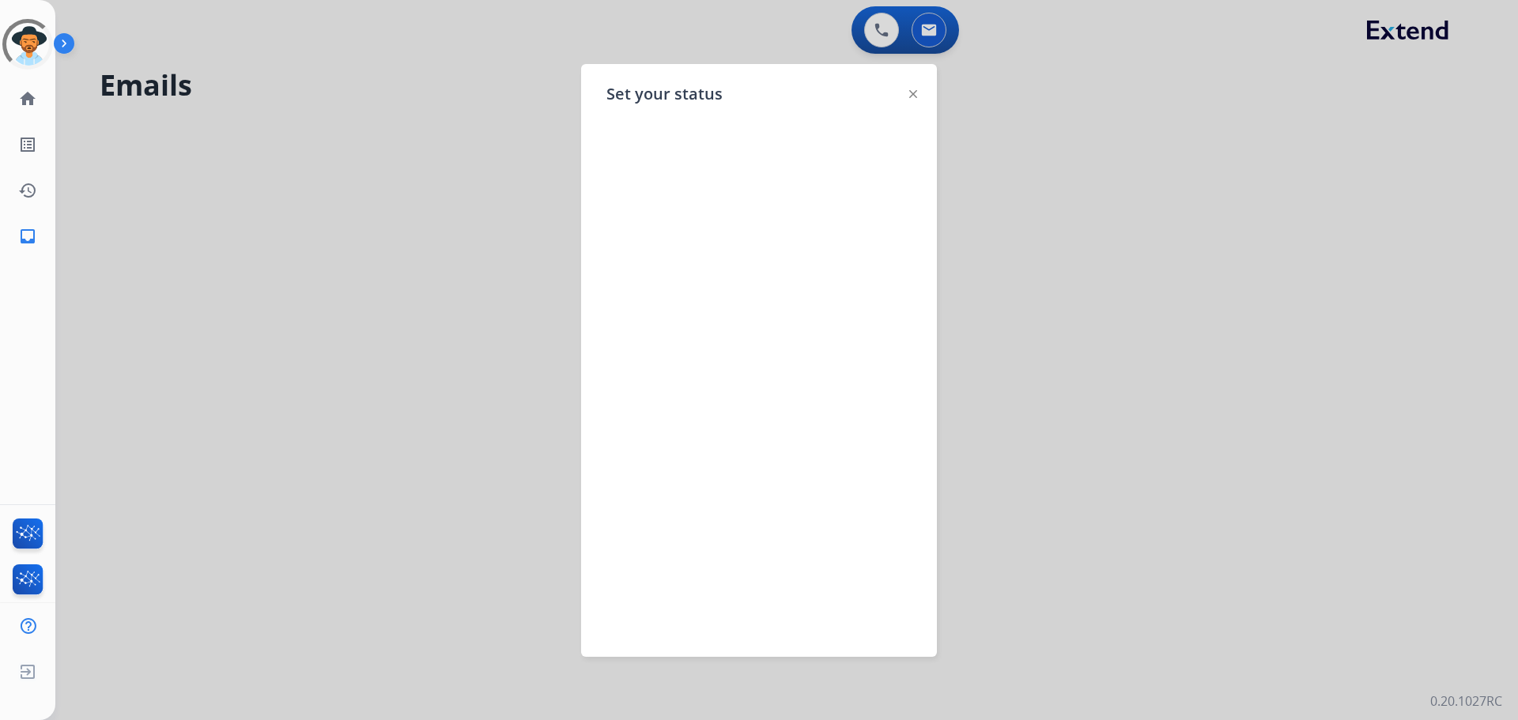
select select "**********"
drag, startPoint x: 340, startPoint y: 107, endPoint x: 370, endPoint y: 1, distance: 110.1
click at [342, 107] on div at bounding box center [759, 360] width 1518 height 720
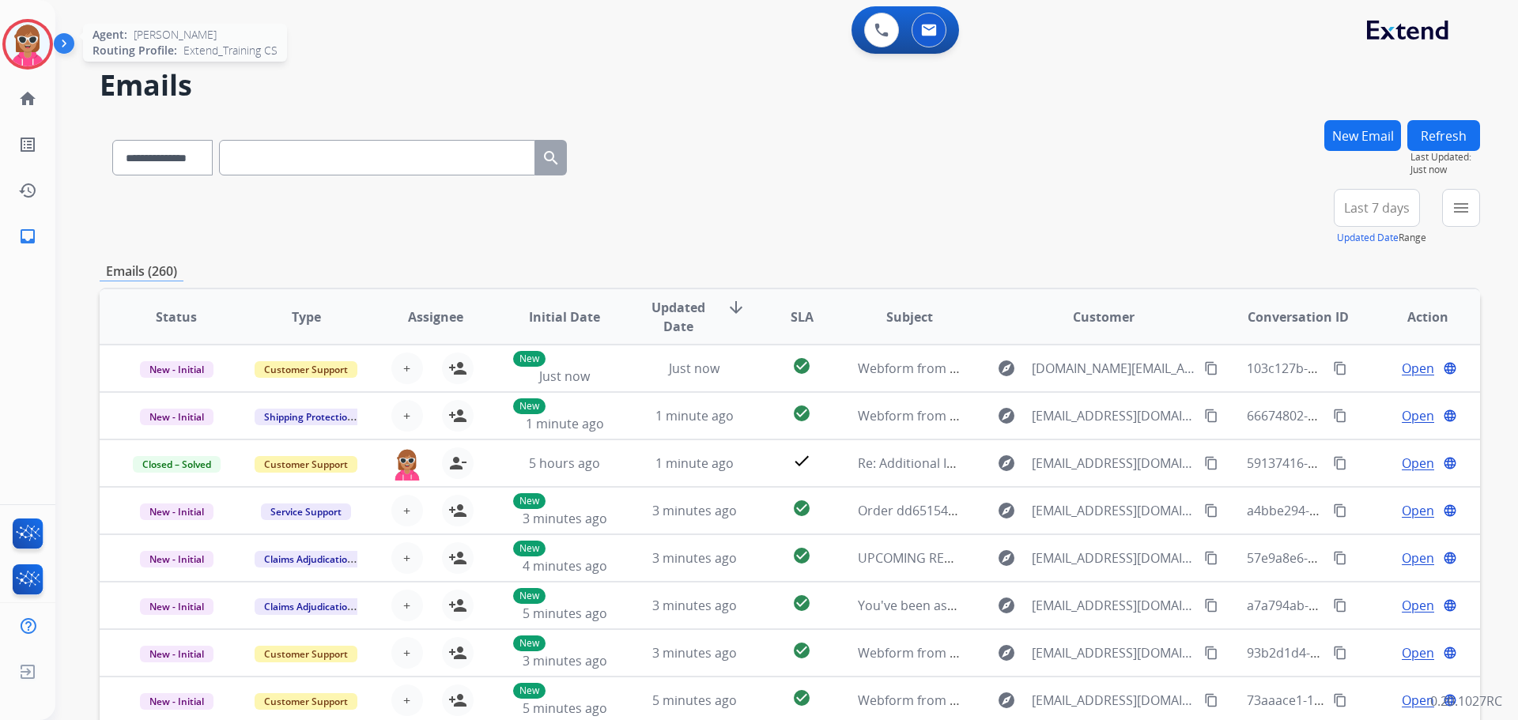
click at [32, 48] on img at bounding box center [28, 44] width 44 height 44
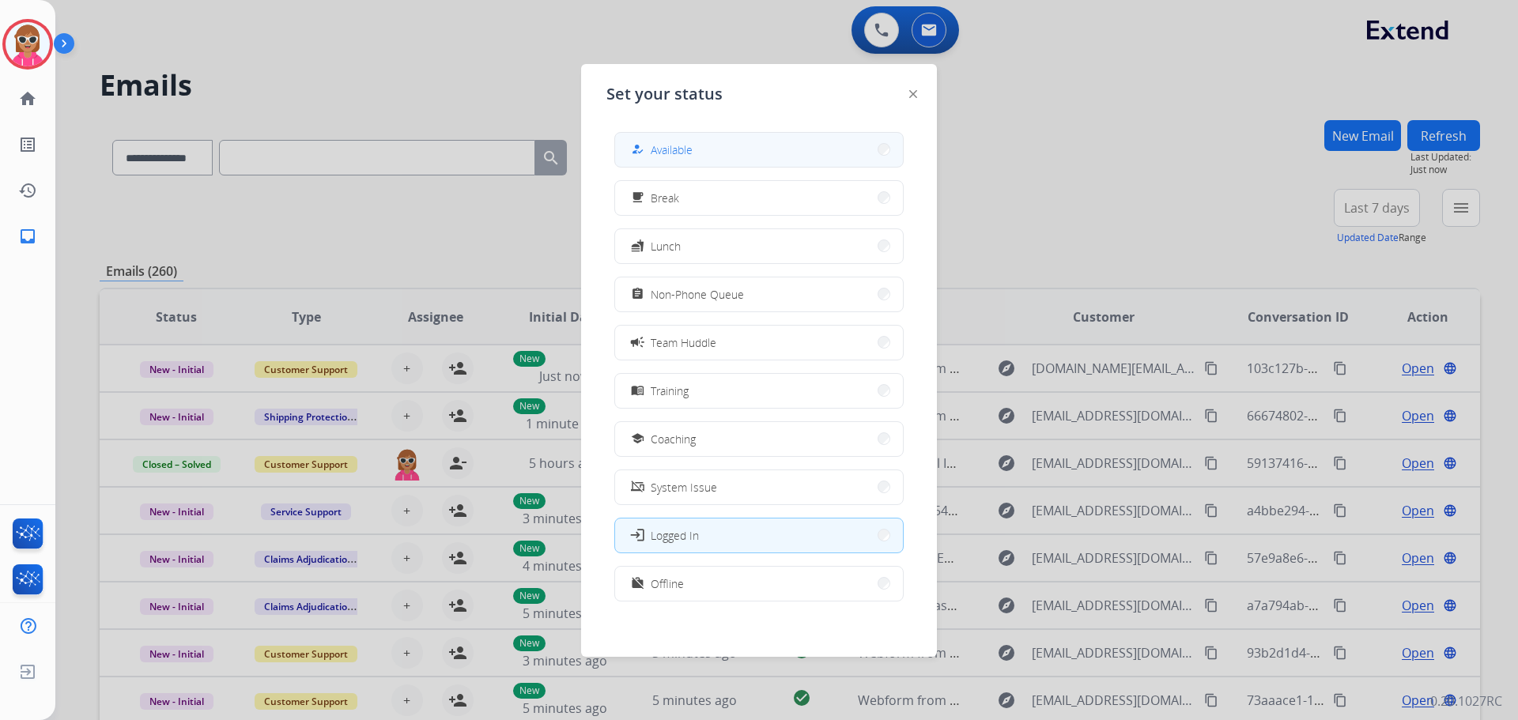
click at [690, 161] on button "how_to_reg Available" at bounding box center [759, 150] width 288 height 34
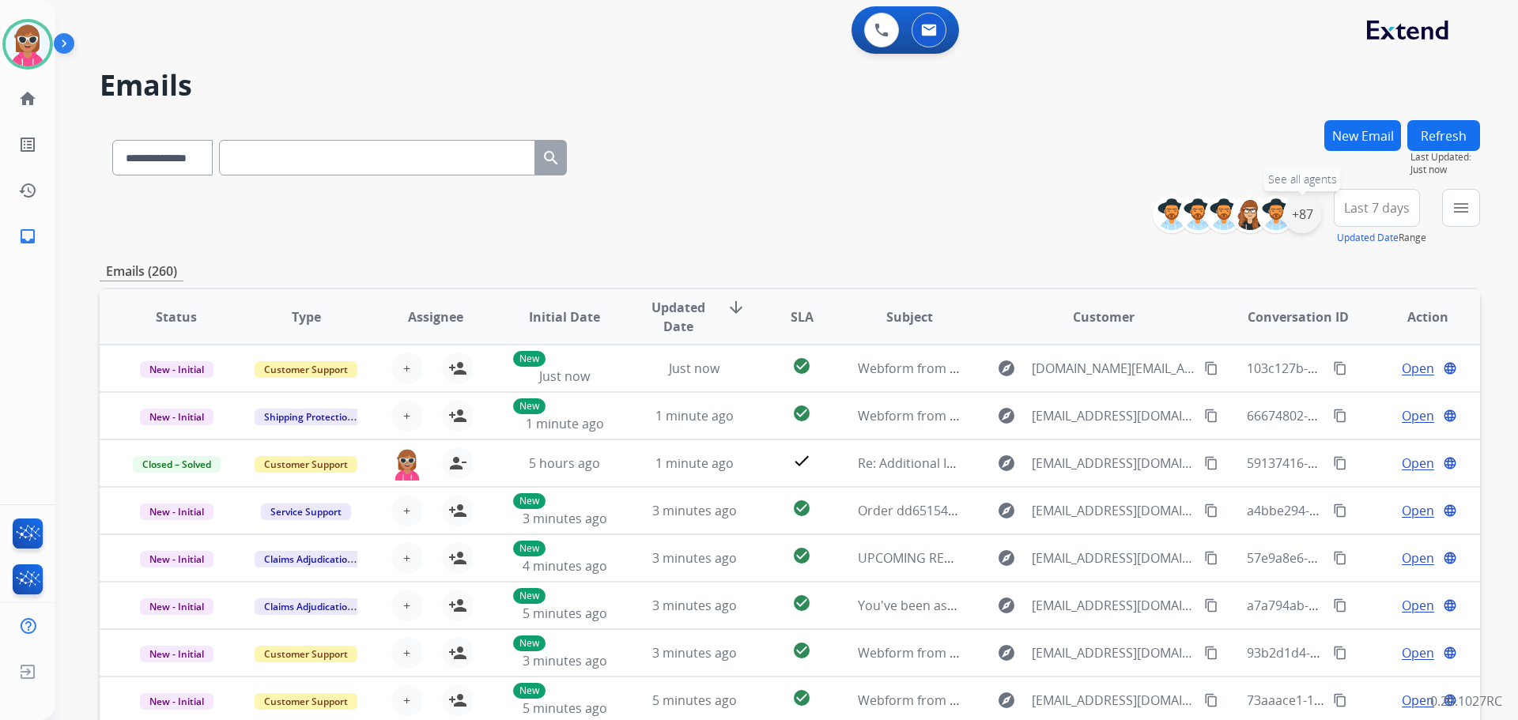
click at [1313, 219] on div "+87" at bounding box center [1302, 214] width 38 height 38
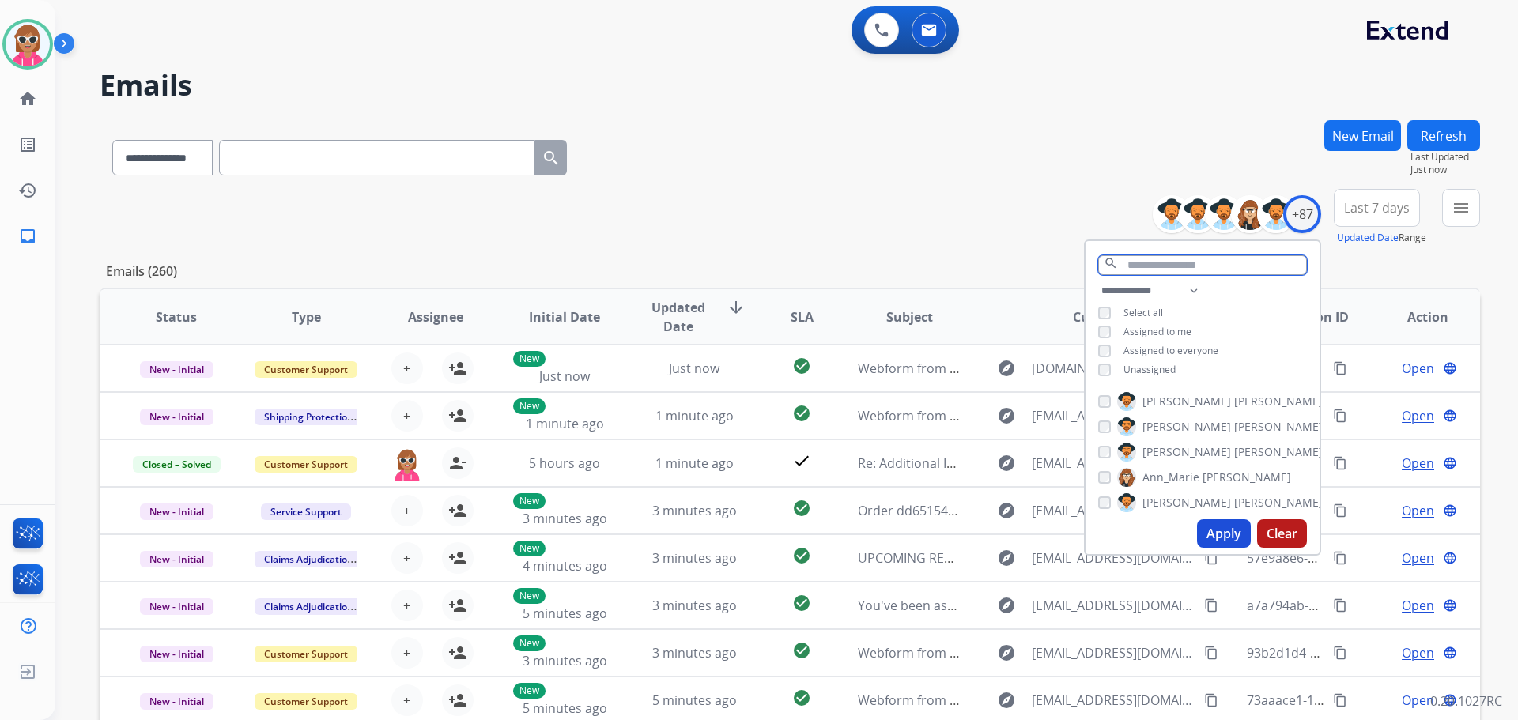
click at [1145, 267] on input "text" at bounding box center [1202, 265] width 209 height 20
click at [1144, 336] on span "Assigned to me" at bounding box center [1158, 331] width 68 height 13
click at [1133, 365] on span "Unassigned" at bounding box center [1150, 369] width 52 height 13
click at [1156, 257] on input "text" at bounding box center [1202, 265] width 209 height 20
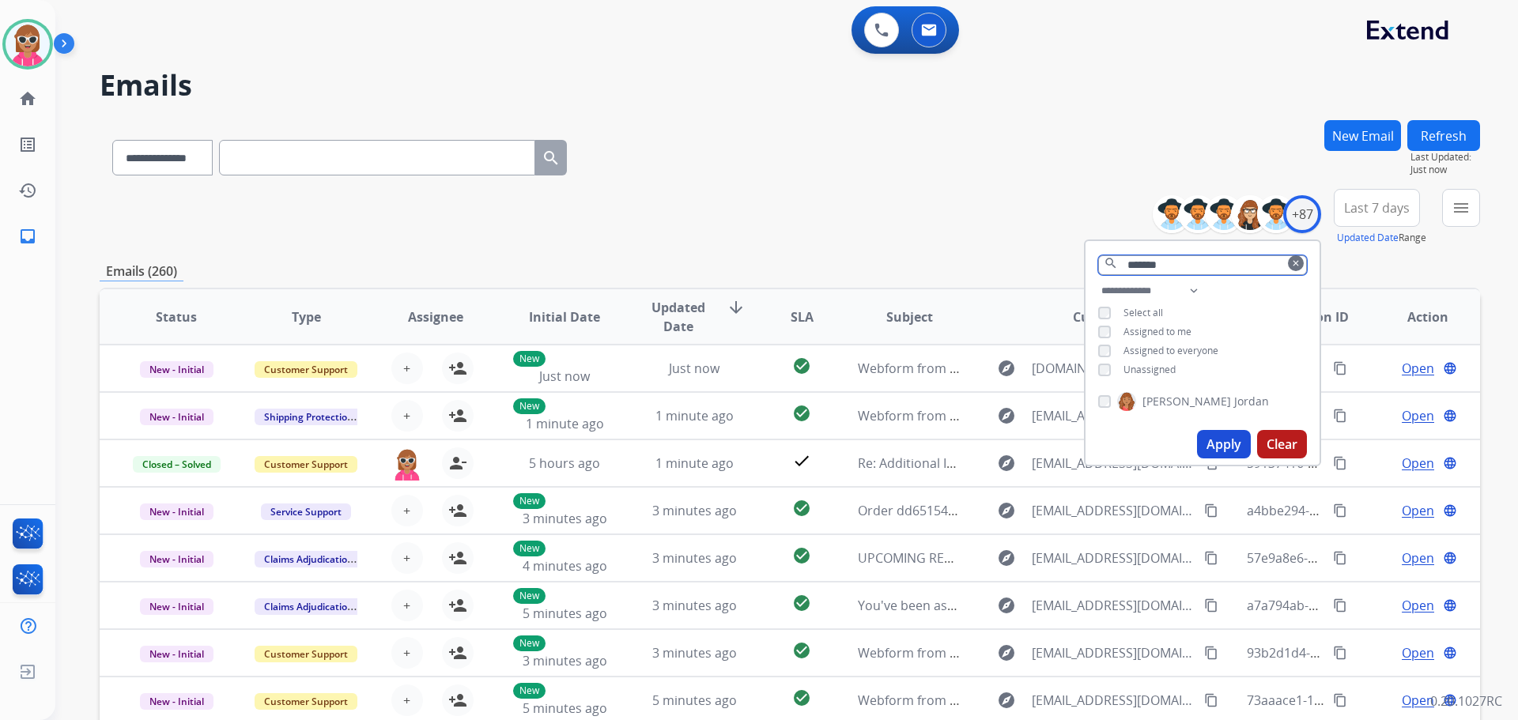
type input "*******"
click at [1172, 405] on span "[PERSON_NAME]" at bounding box center [1187, 402] width 89 height 16
click at [1208, 440] on button "Apply" at bounding box center [1224, 444] width 54 height 28
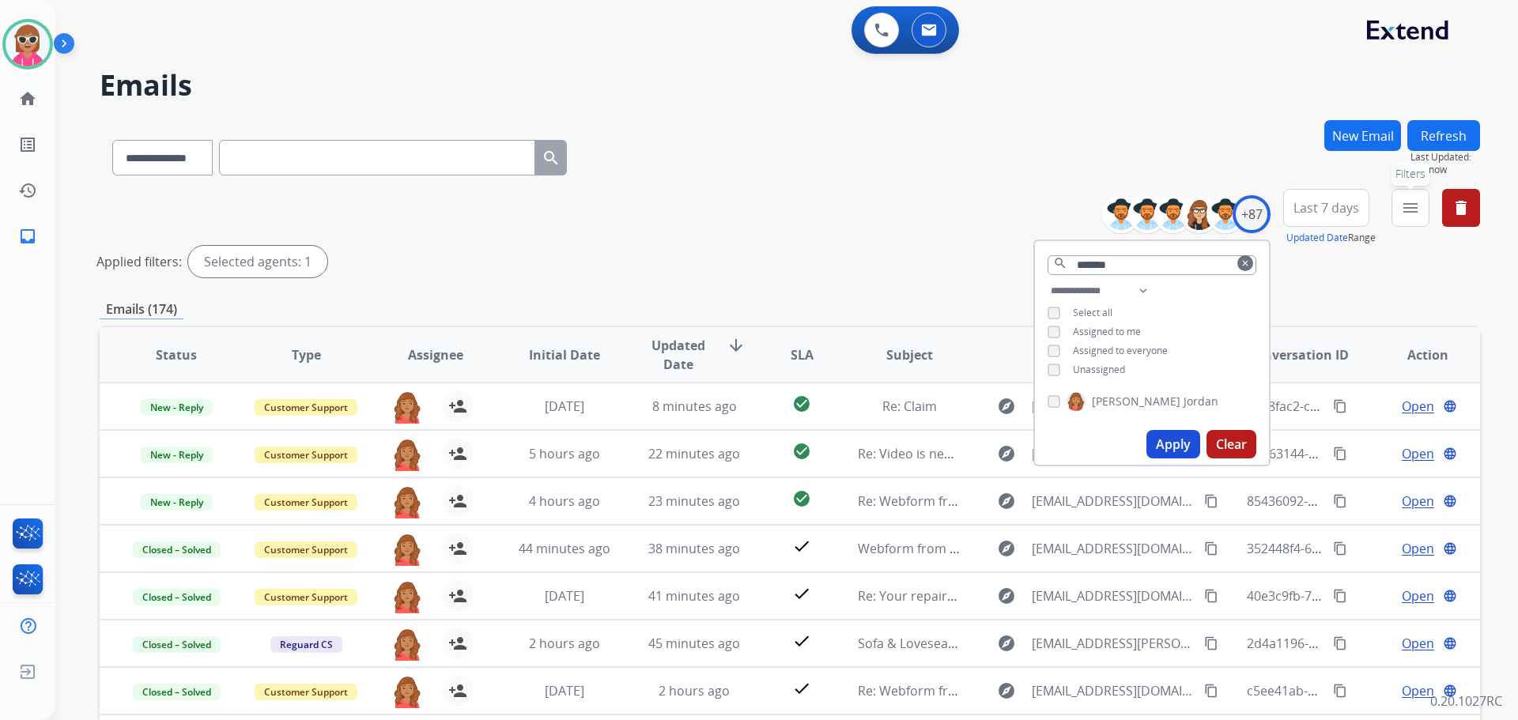
drag, startPoint x: 1423, startPoint y: 211, endPoint x: 1380, endPoint y: 274, distance: 75.7
click at [1424, 211] on button "menu Filters" at bounding box center [1411, 208] width 38 height 38
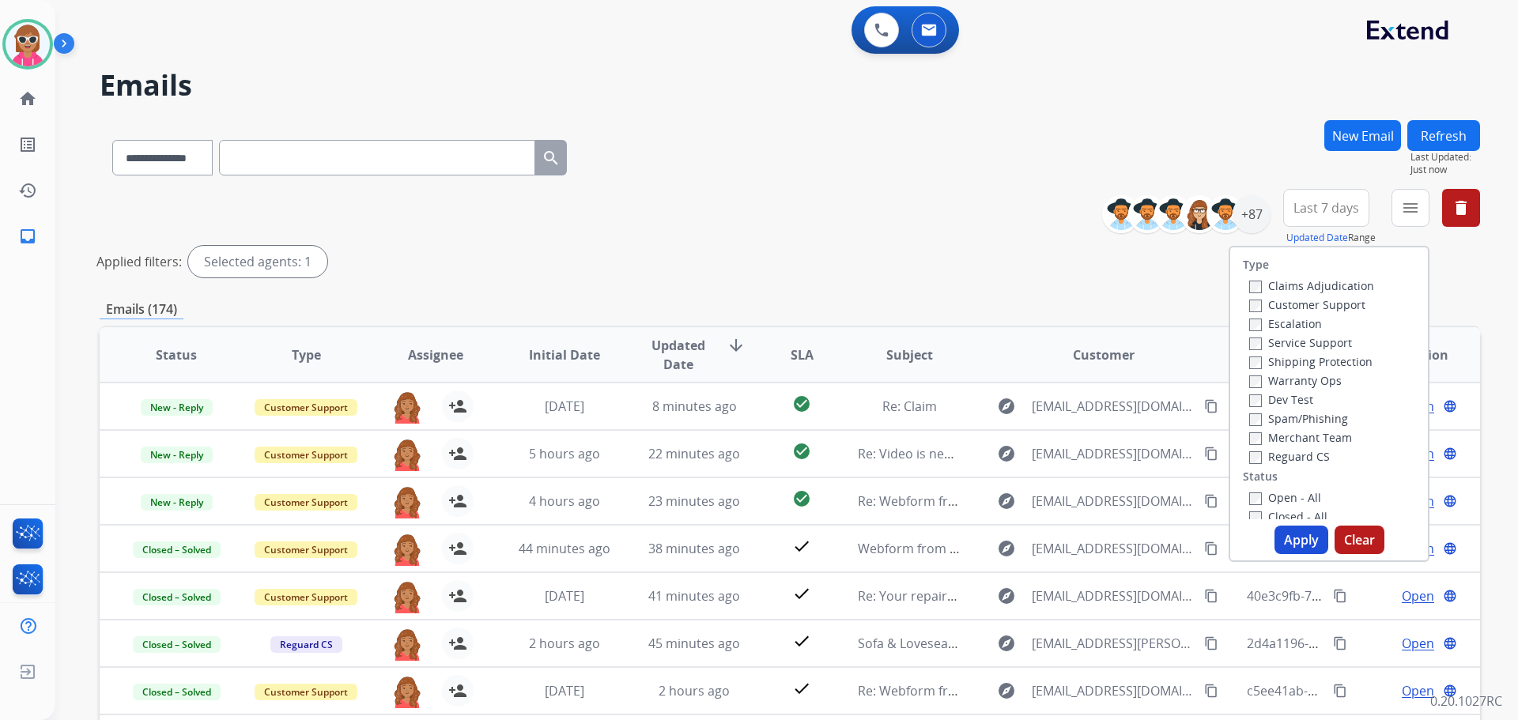
click at [1336, 306] on label "Customer Support" at bounding box center [1307, 304] width 116 height 15
drag, startPoint x: 1325, startPoint y: 361, endPoint x: 1325, endPoint y: 408, distance: 46.7
click at [1325, 362] on label "Shipping Protection" at bounding box center [1310, 361] width 123 height 15
click at [1304, 452] on label "Reguard CS" at bounding box center [1289, 456] width 81 height 15
drag, startPoint x: 1289, startPoint y: 487, endPoint x: 1287, endPoint y: 496, distance: 8.8
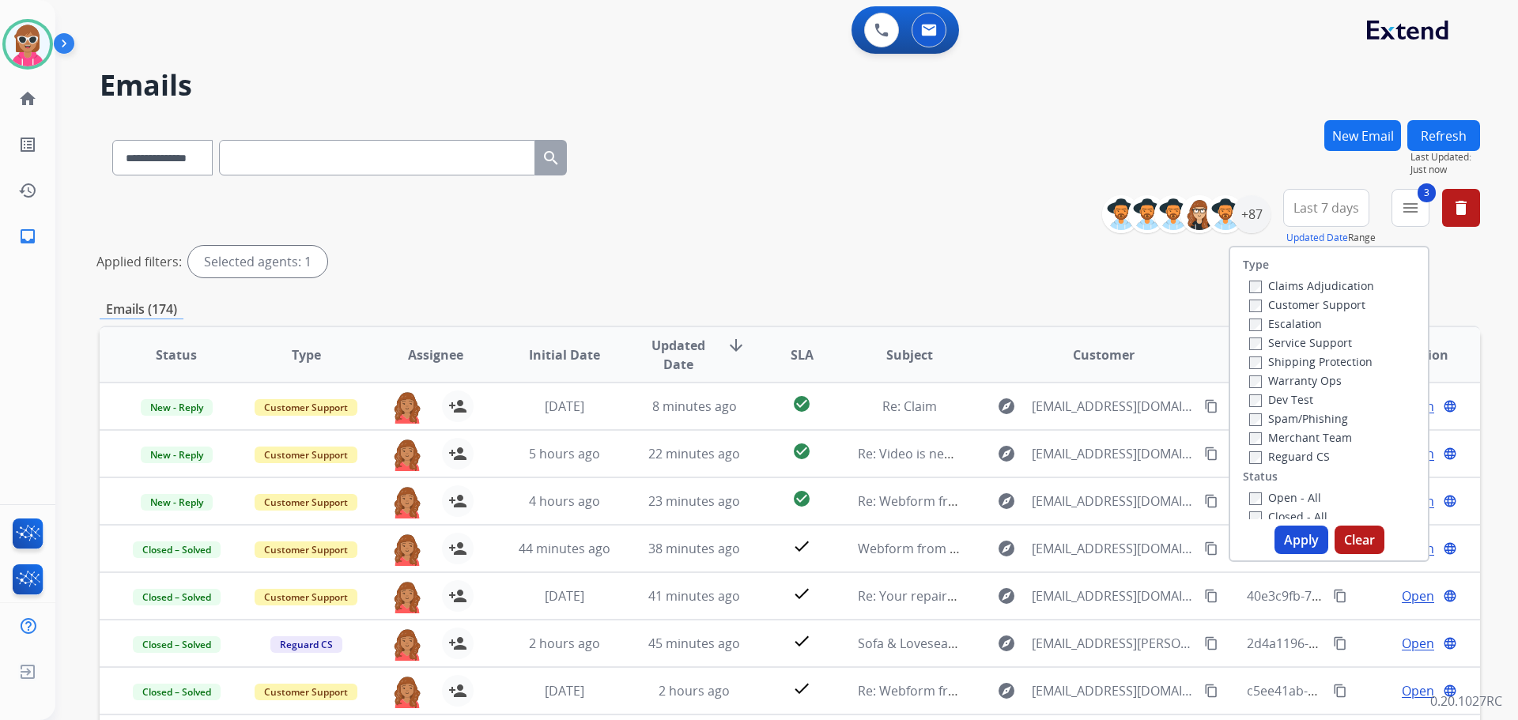
click at [1289, 489] on div "Type Claims Adjudication Customer Support Escalation Service Support Shipping P…" at bounding box center [1330, 384] width 198 height 272
drag, startPoint x: 1287, startPoint y: 496, endPoint x: 1294, endPoint y: 546, distance: 50.2
click at [1287, 497] on label "Open - All" at bounding box center [1285, 497] width 72 height 15
click at [1295, 545] on button "Apply" at bounding box center [1302, 540] width 54 height 28
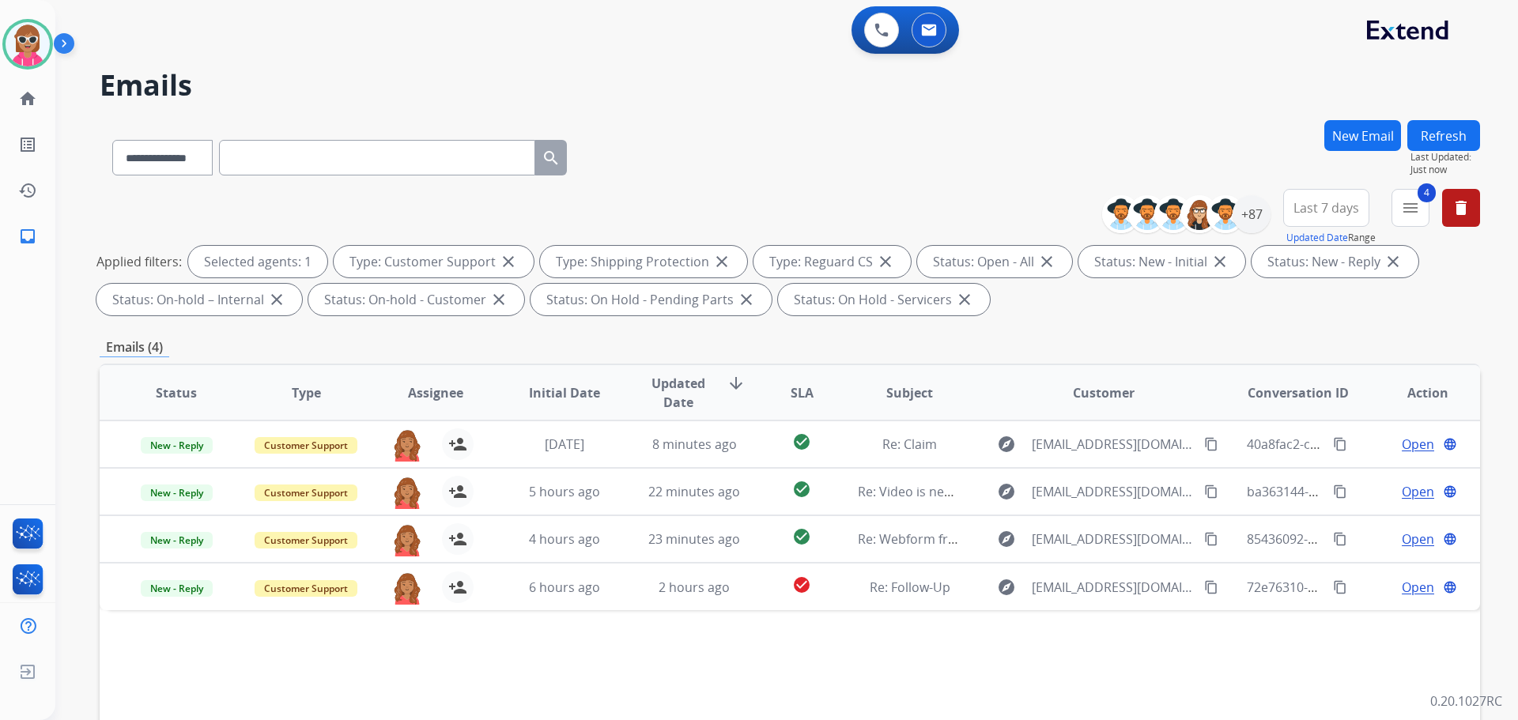
click at [653, 620] on div "Status Type Assignee Initial Date Updated Date arrow_downward SLA Subject Custo…" at bounding box center [790, 629] width 1381 height 530
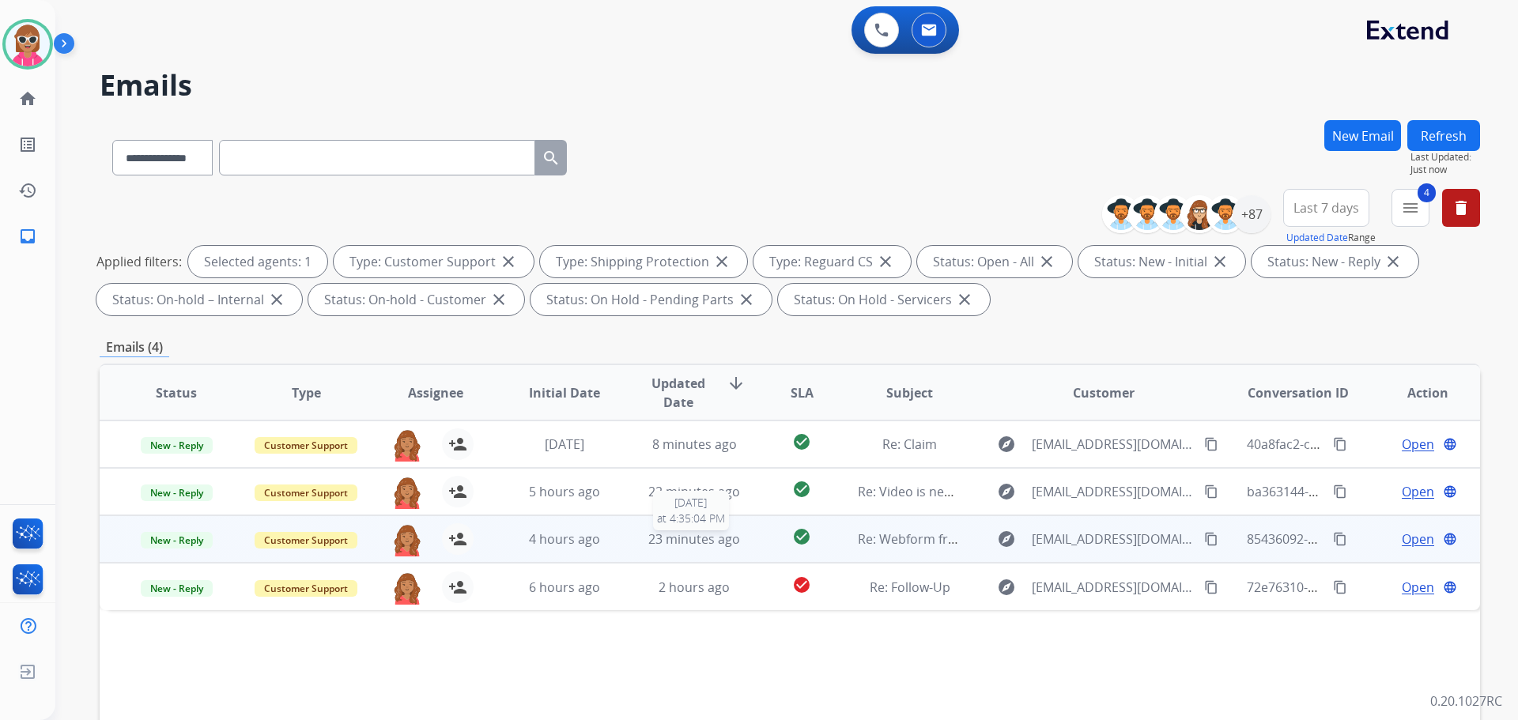
click at [739, 542] on div "23 minutes ago" at bounding box center [695, 539] width 104 height 19
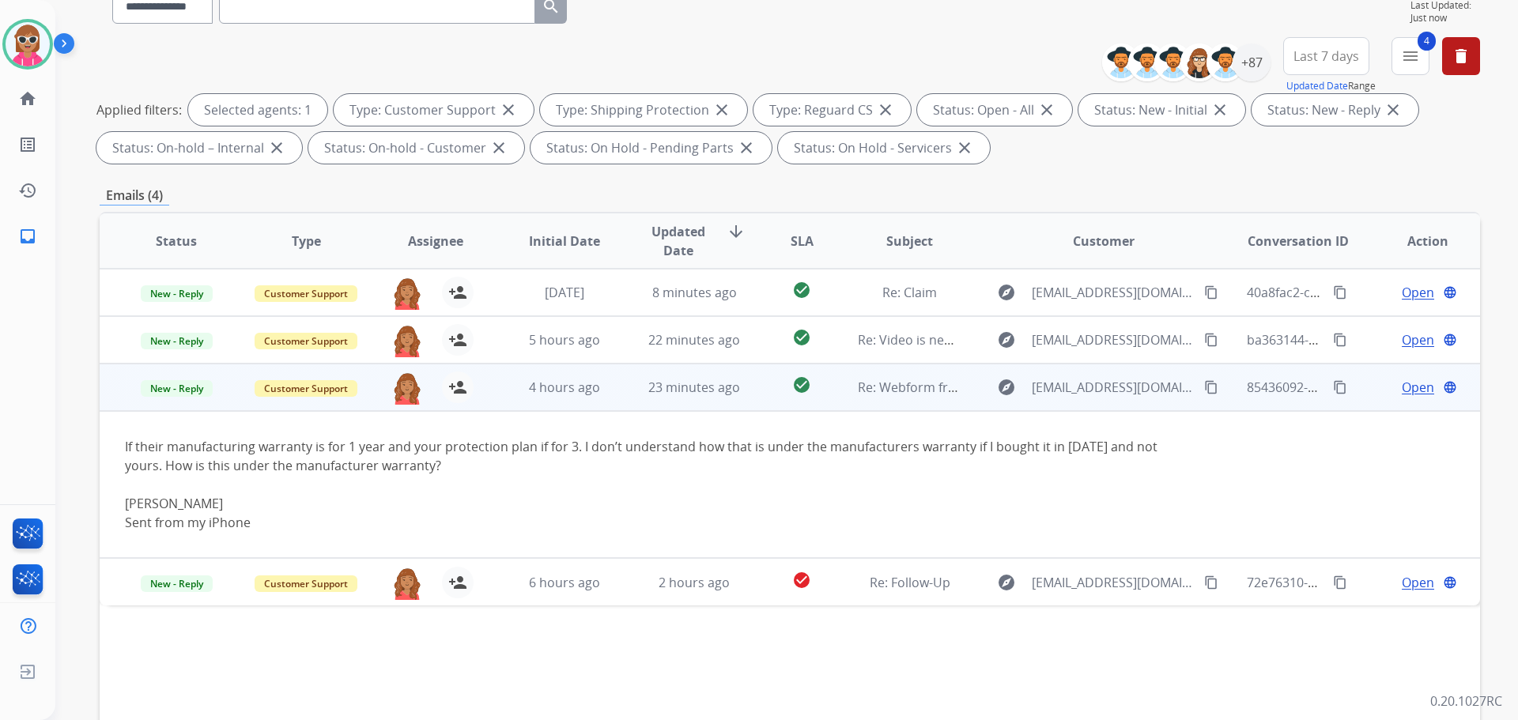
scroll to position [158, 0]
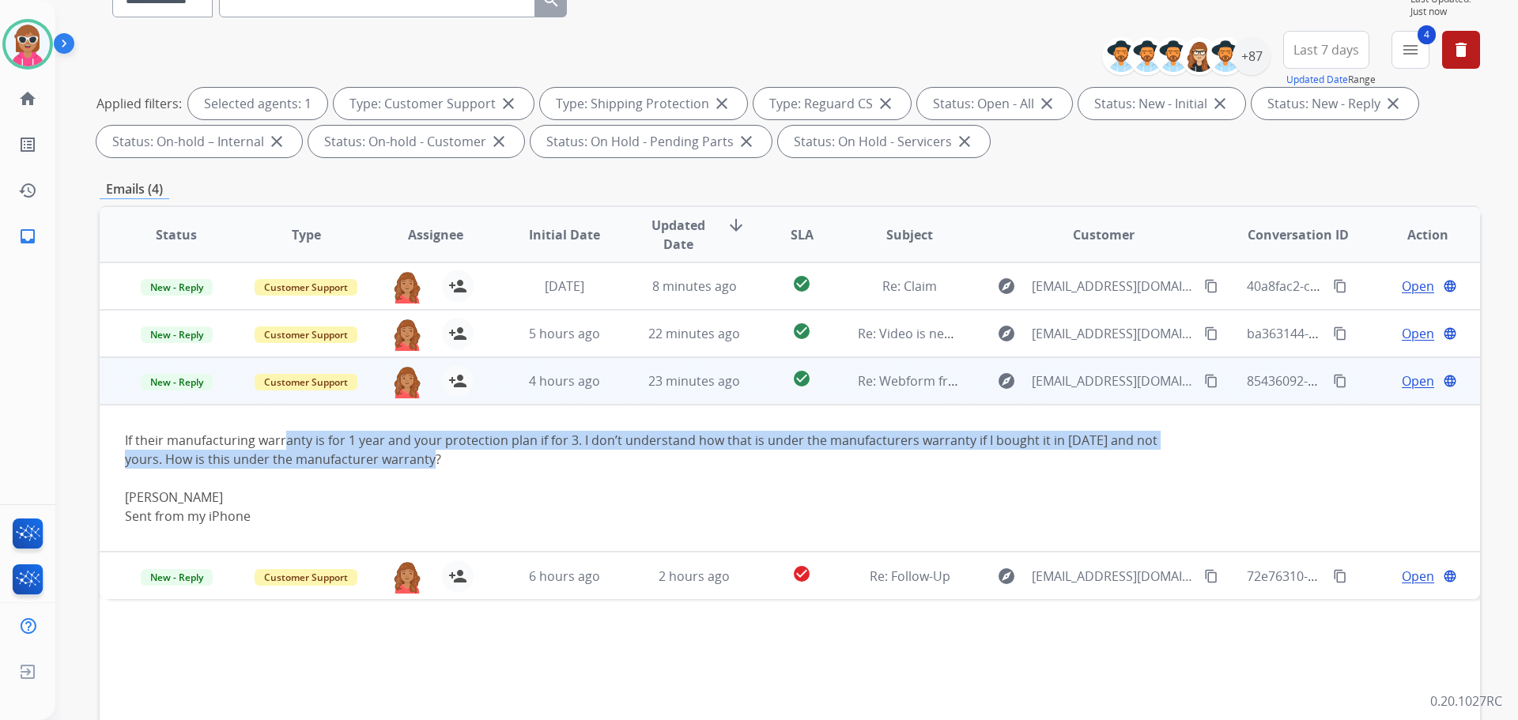
drag, startPoint x: 309, startPoint y: 433, endPoint x: 1114, endPoint y: 457, distance: 805.4
click at [1114, 457] on td "If their manufacturing warranty is for 1 year and your protection plan if for 3…" at bounding box center [661, 478] width 1122 height 147
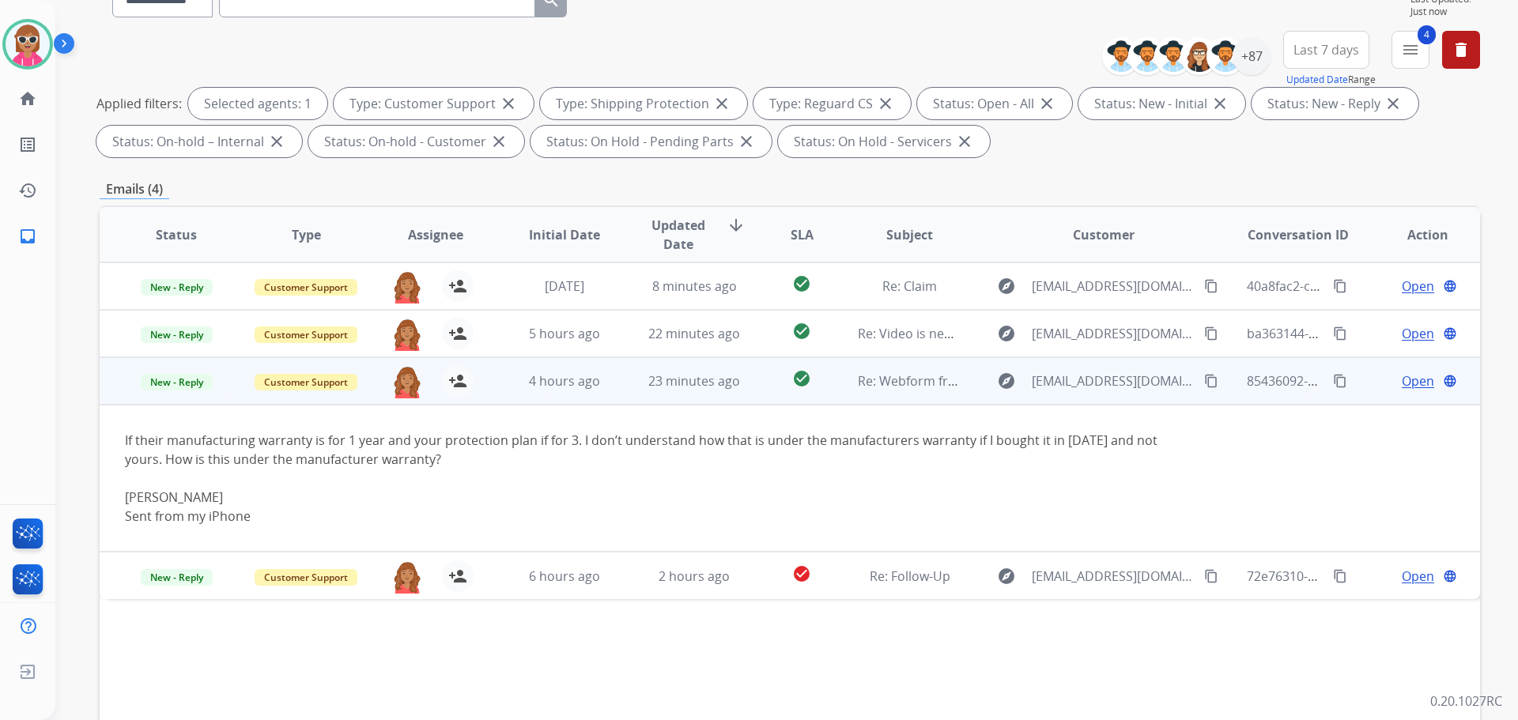
click at [1409, 381] on span "Open" at bounding box center [1418, 381] width 32 height 19
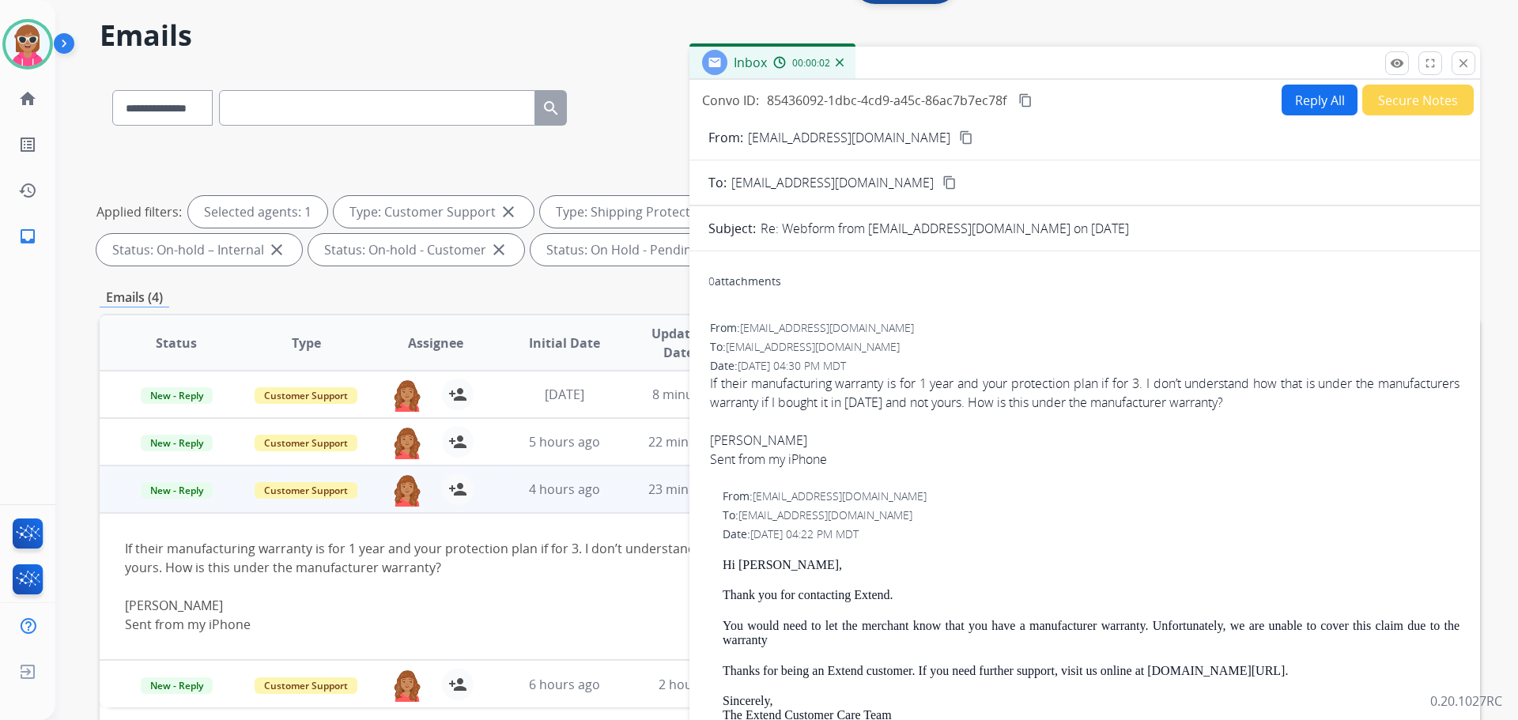
scroll to position [0, 0]
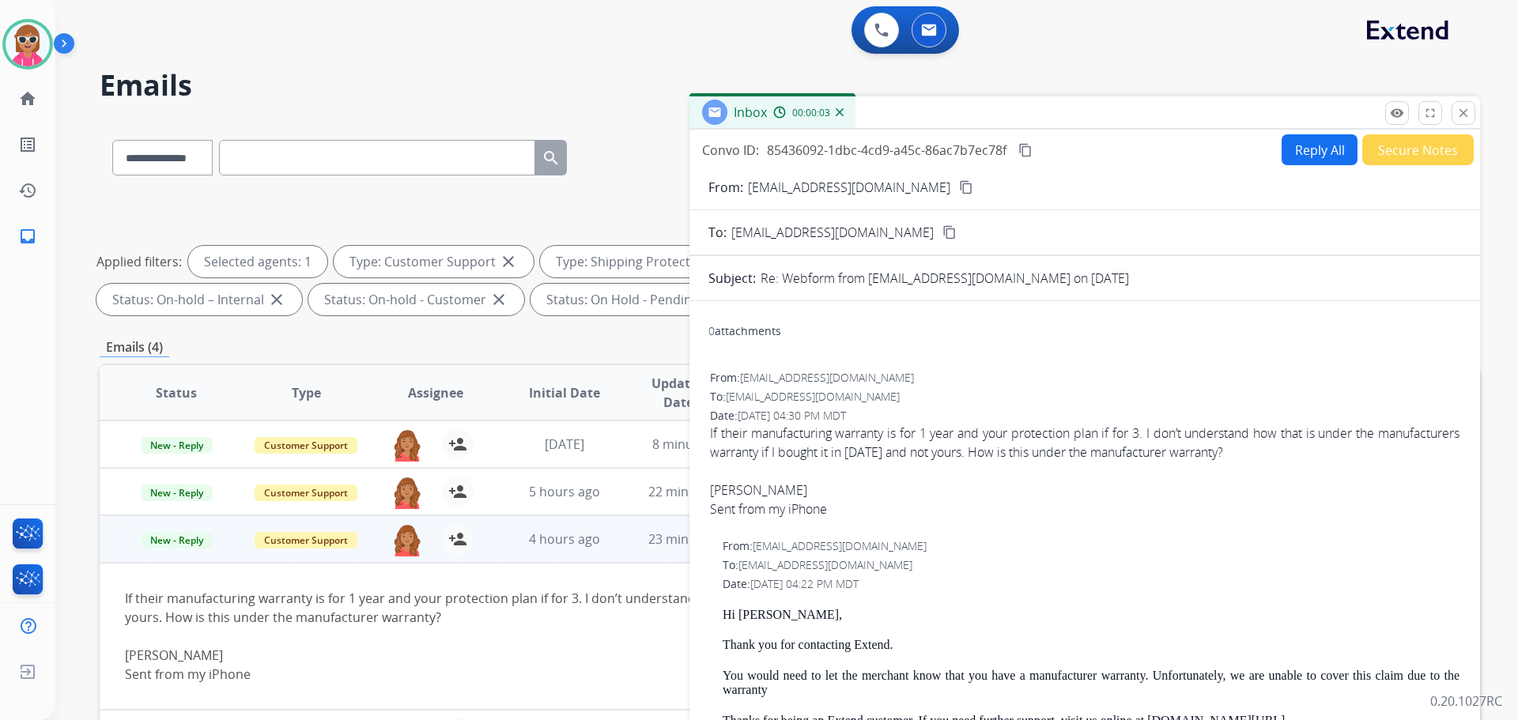
drag, startPoint x: 888, startPoint y: 190, endPoint x: 808, endPoint y: 127, distance: 101.9
click at [959, 187] on mat-icon "content_copy" at bounding box center [966, 187] width 14 height 14
click at [1295, 146] on button "Reply All" at bounding box center [1320, 149] width 76 height 31
select select "**********"
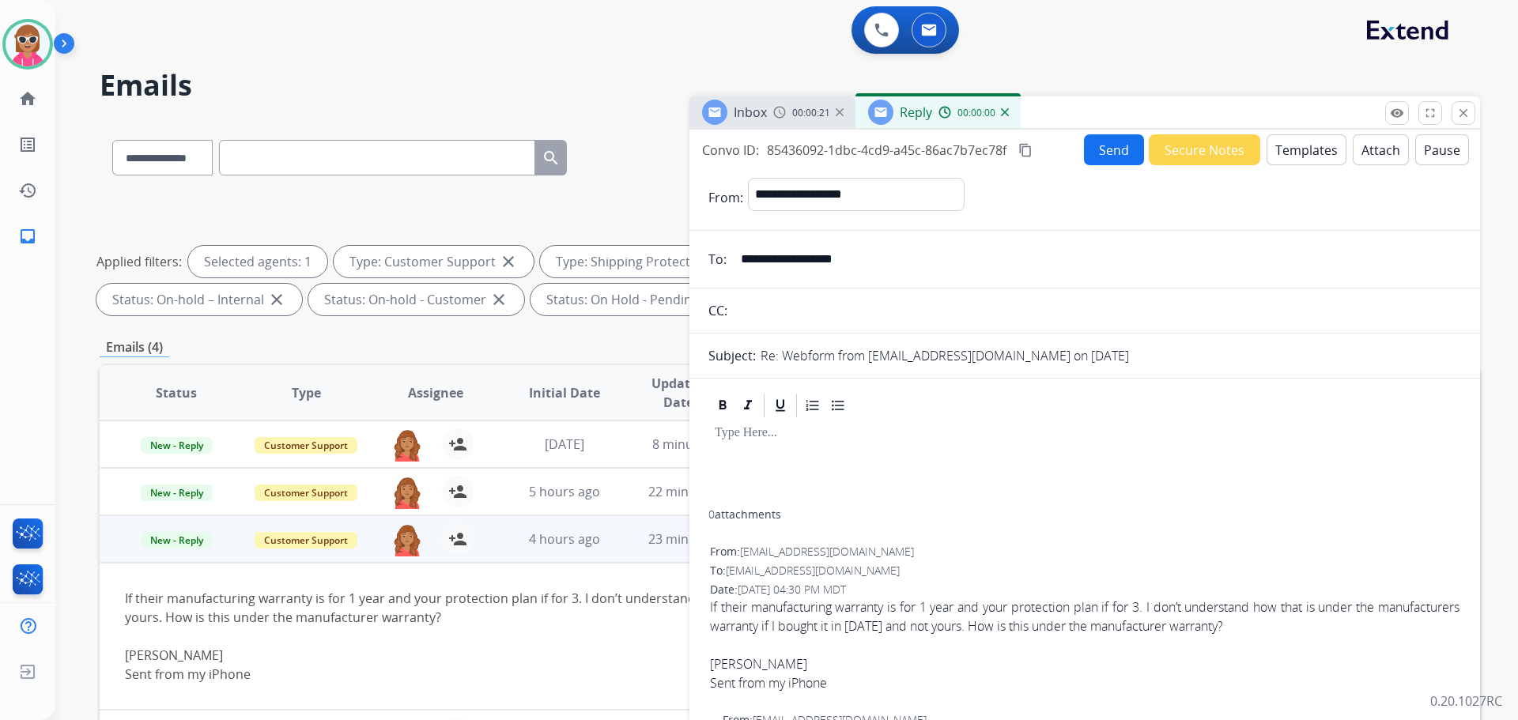
click at [1293, 145] on button "Templates" at bounding box center [1307, 149] width 80 height 31
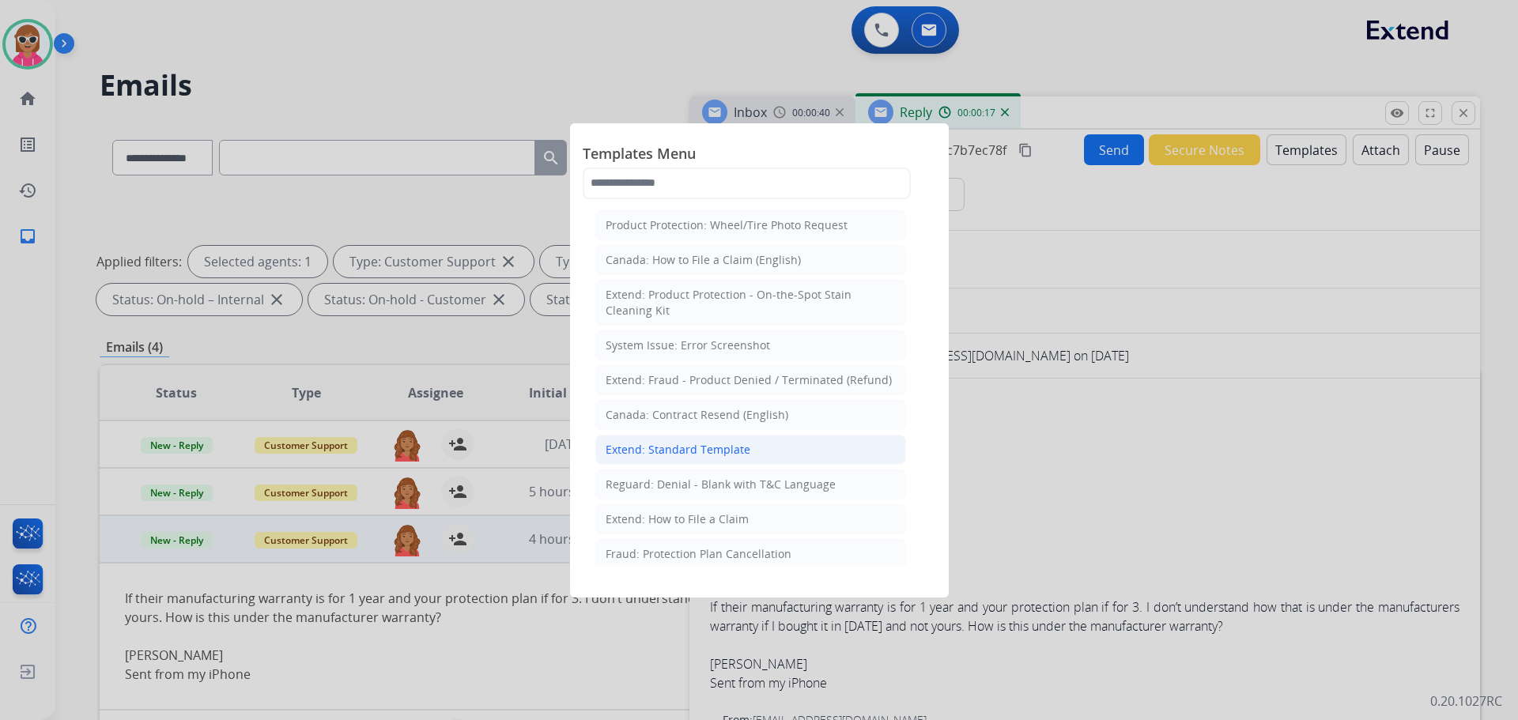
click at [652, 444] on div "Extend: Standard Template" at bounding box center [678, 450] width 145 height 16
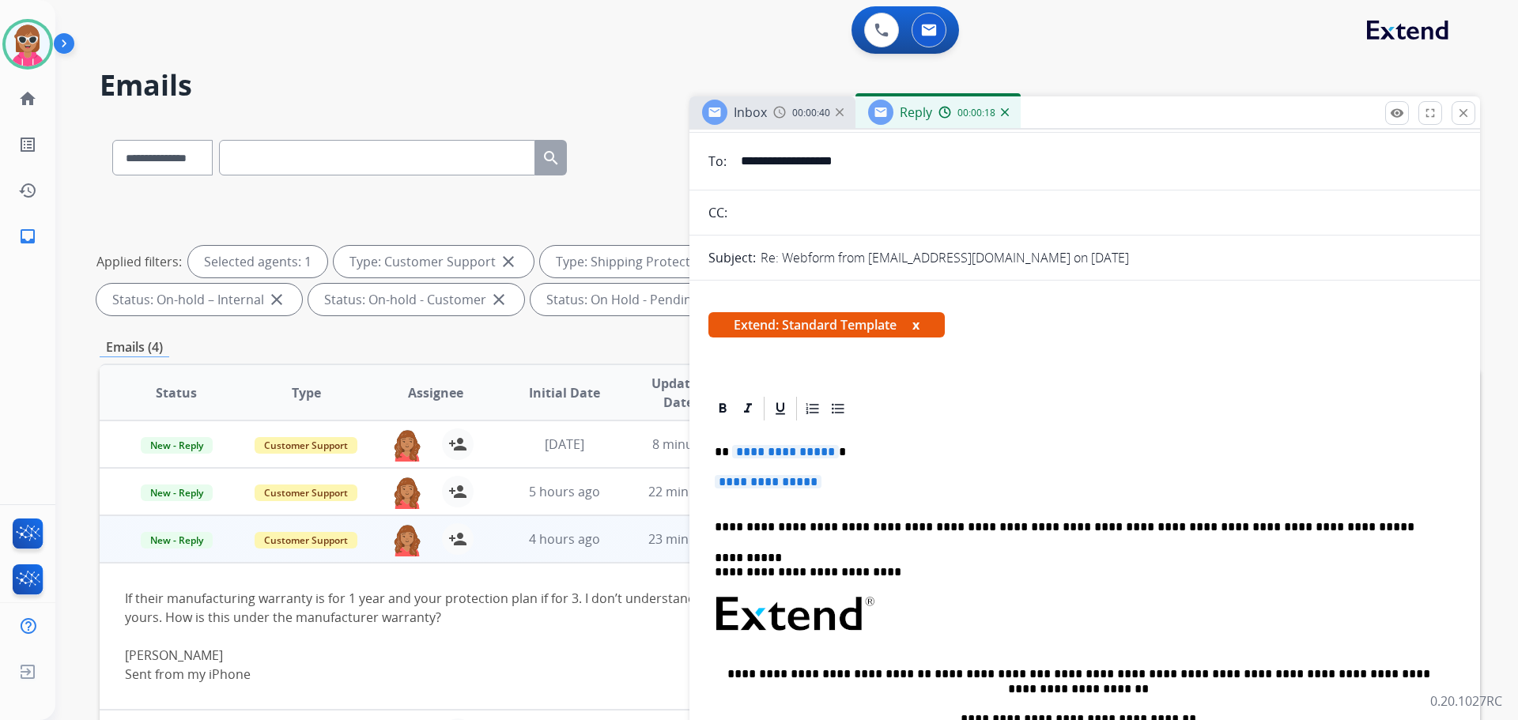
scroll to position [158, 0]
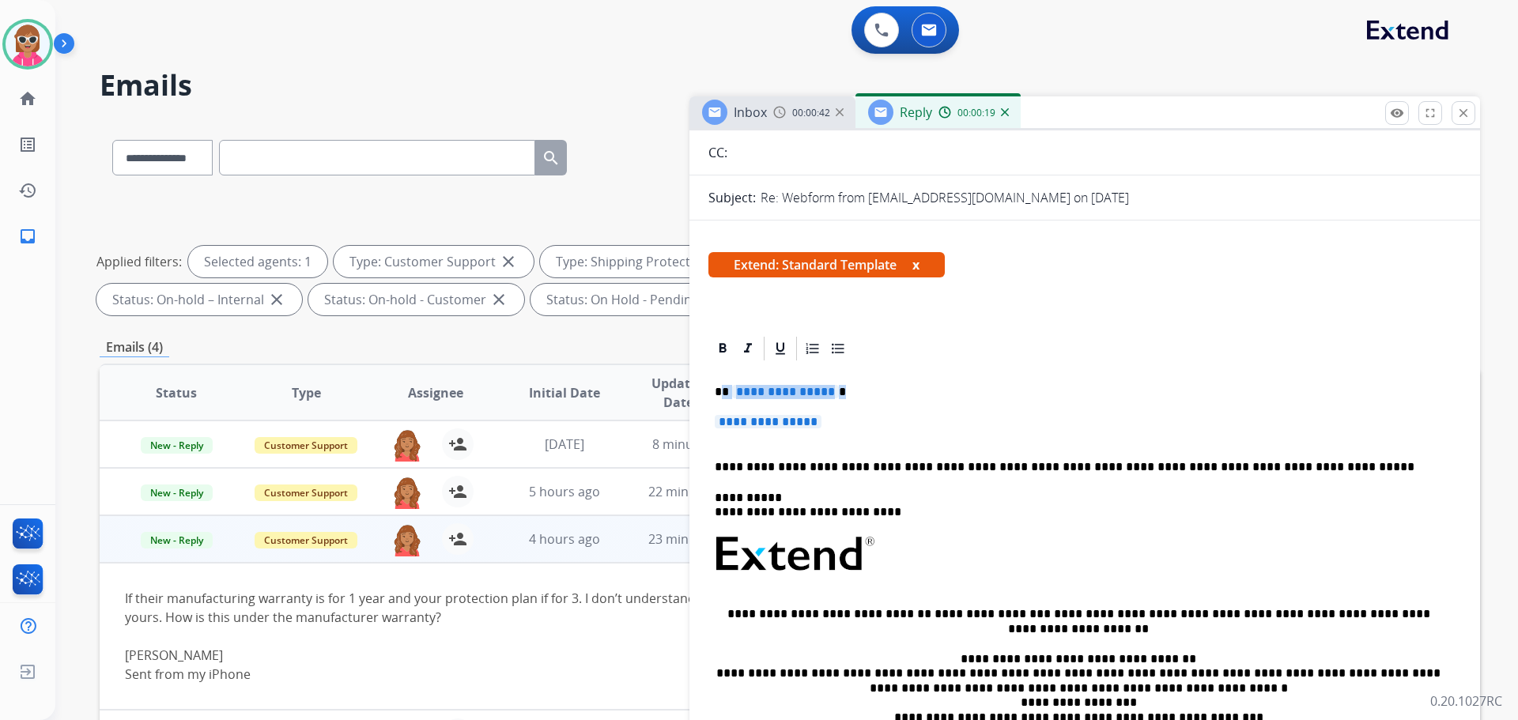
drag, startPoint x: 854, startPoint y: 428, endPoint x: 720, endPoint y: 393, distance: 138.9
click at [720, 393] on div "**********" at bounding box center [1085, 601] width 753 height 477
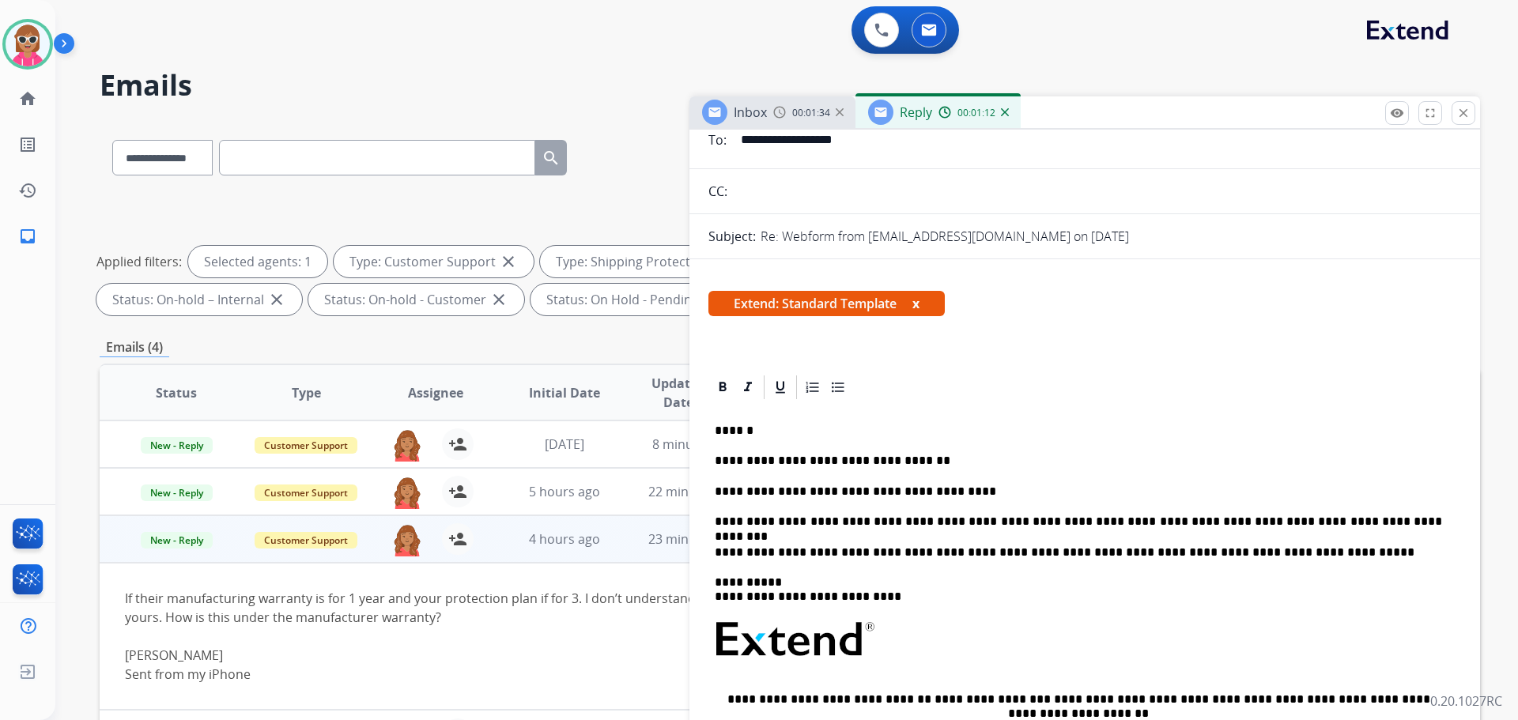
scroll to position [0, 0]
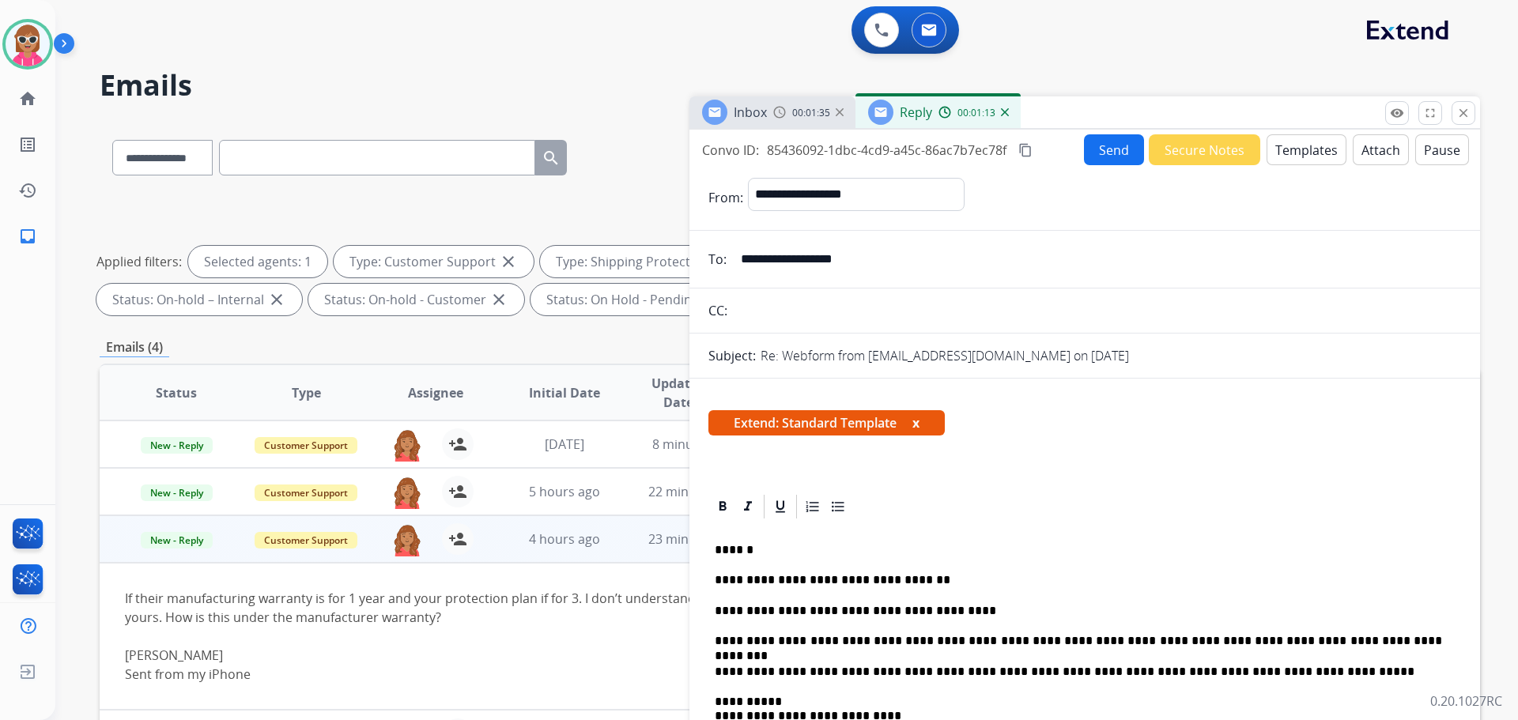
click at [1092, 146] on button "Send" at bounding box center [1114, 149] width 60 height 31
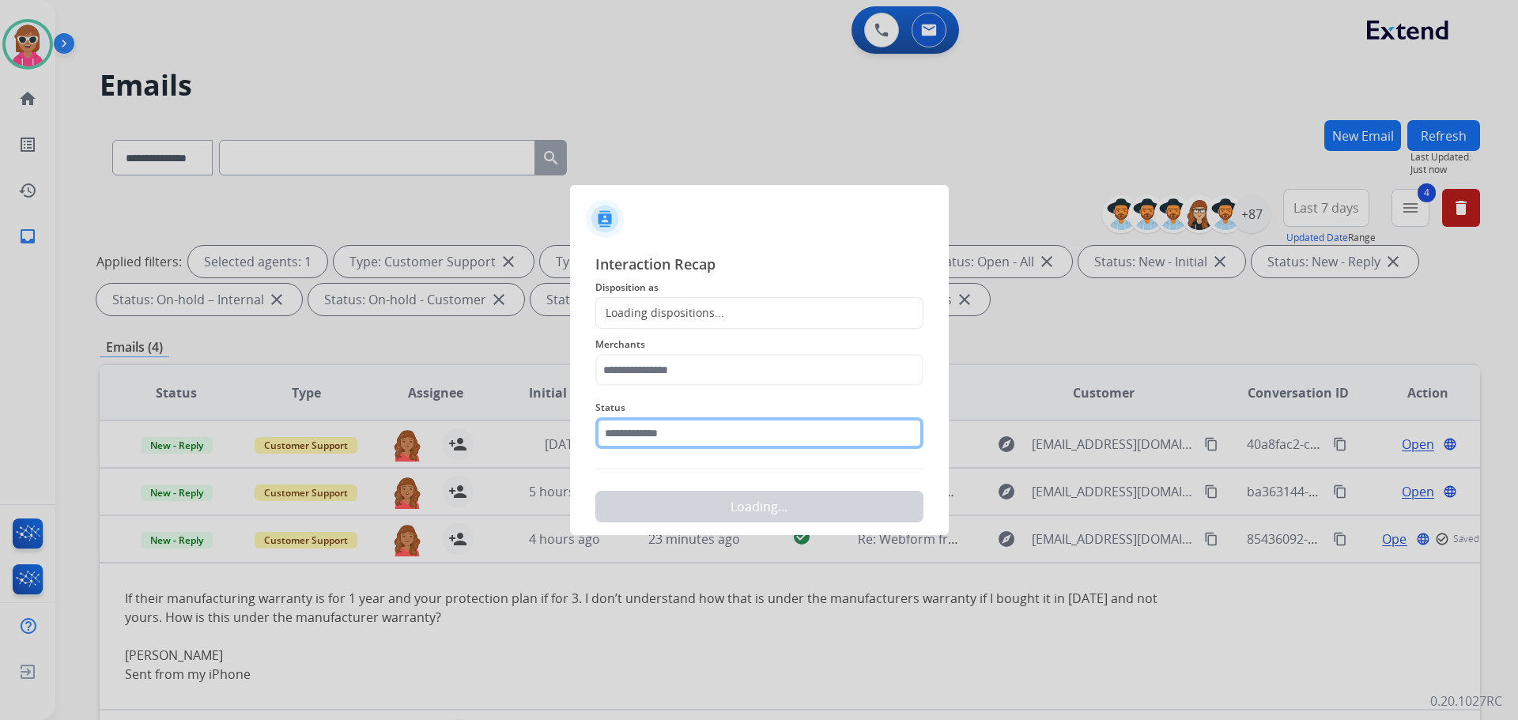
click at [682, 433] on input "text" at bounding box center [759, 434] width 328 height 32
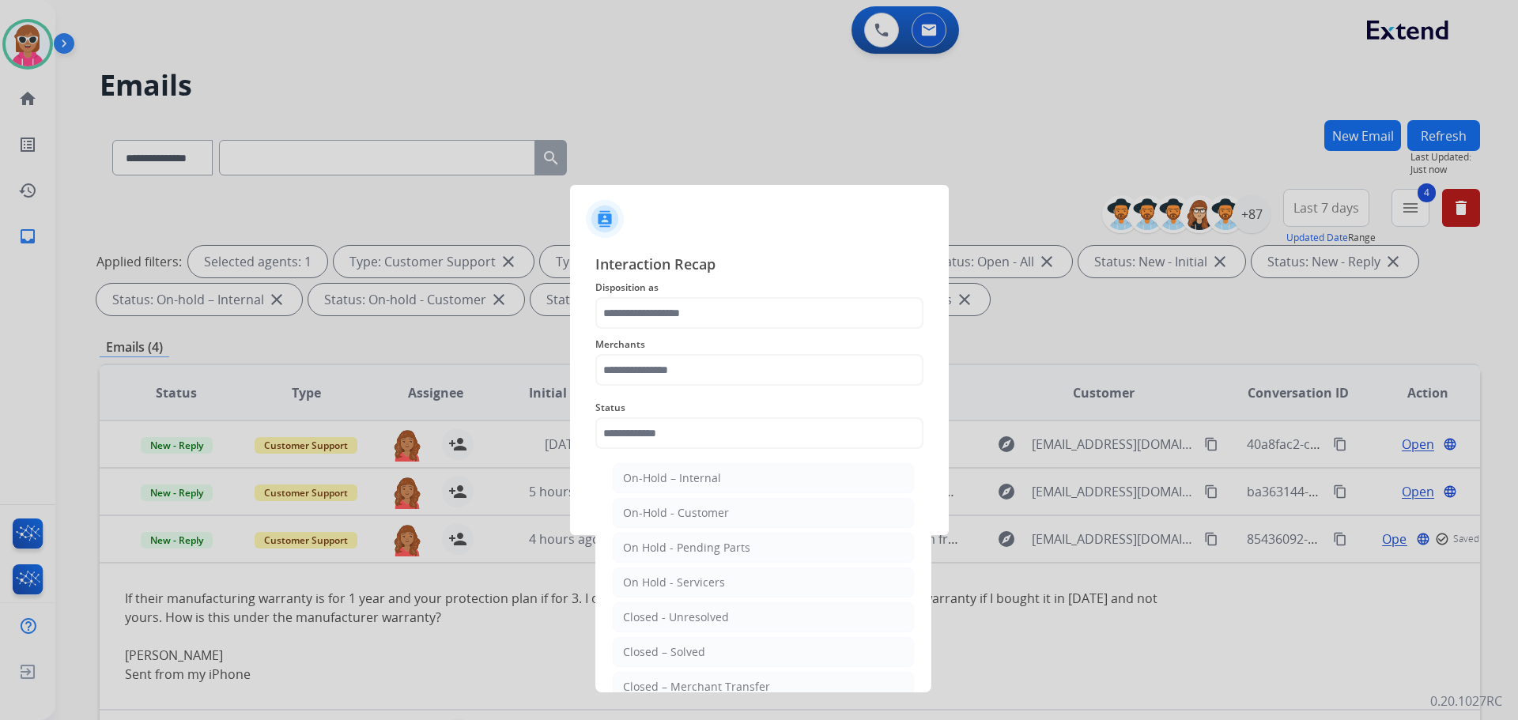
click at [675, 648] on div "Closed – Solved" at bounding box center [664, 653] width 82 height 16
type input "**********"
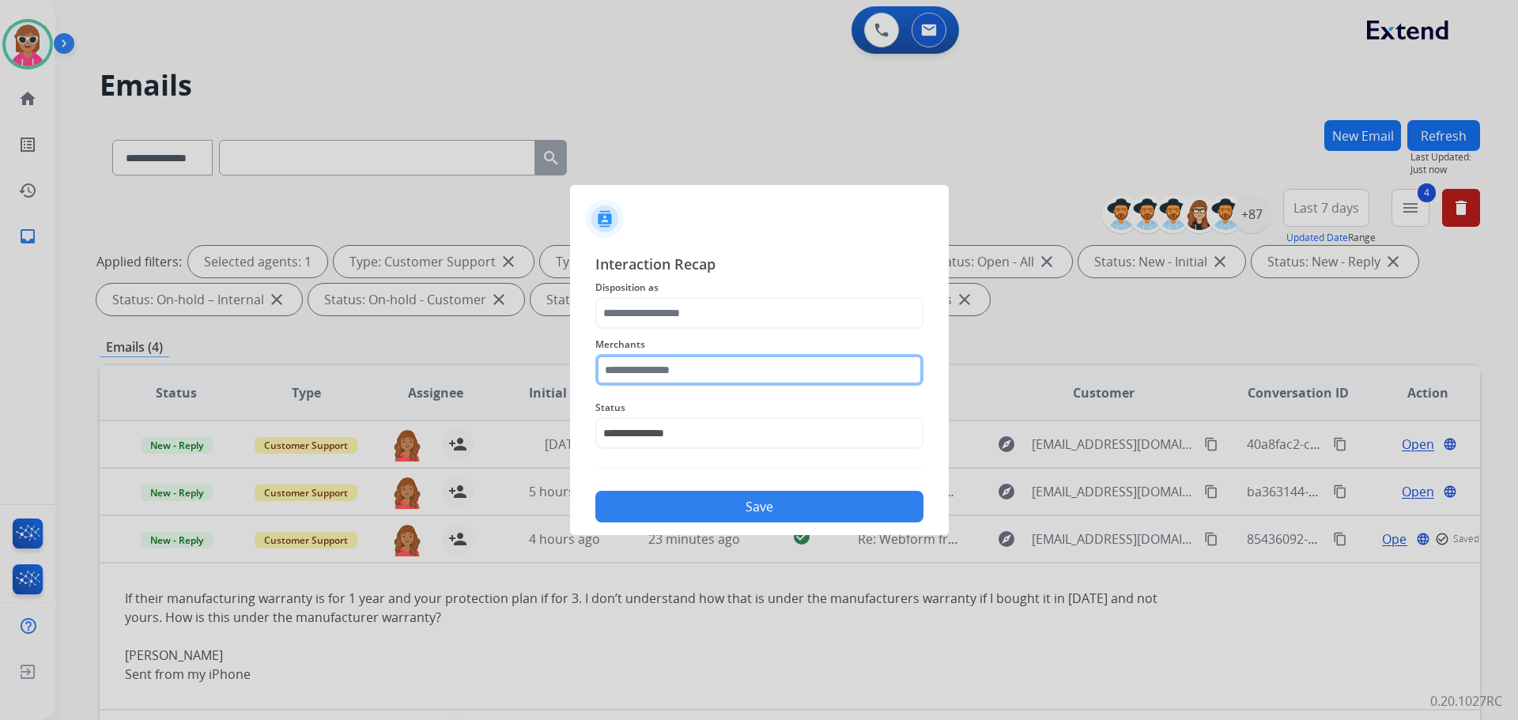
click at [694, 363] on input "text" at bounding box center [759, 370] width 328 height 32
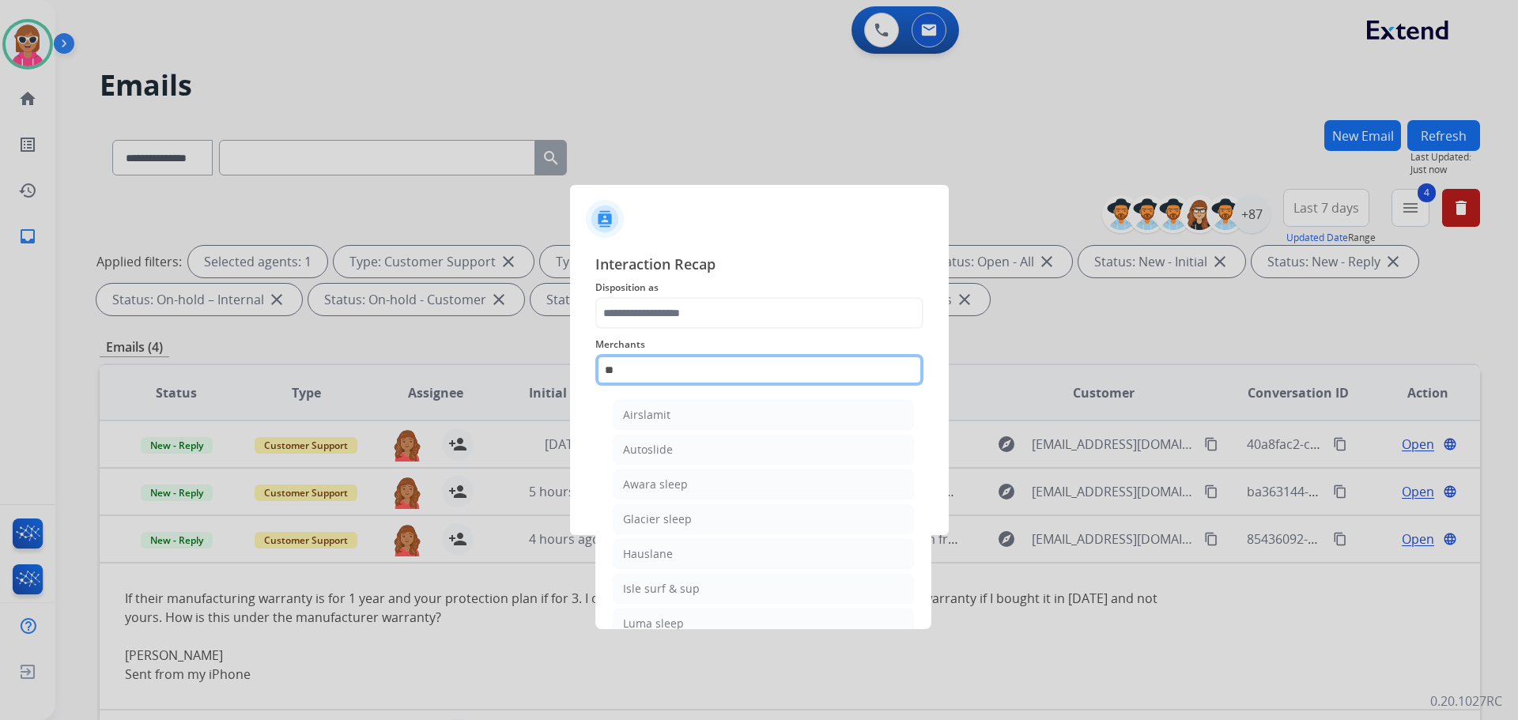
type input "*"
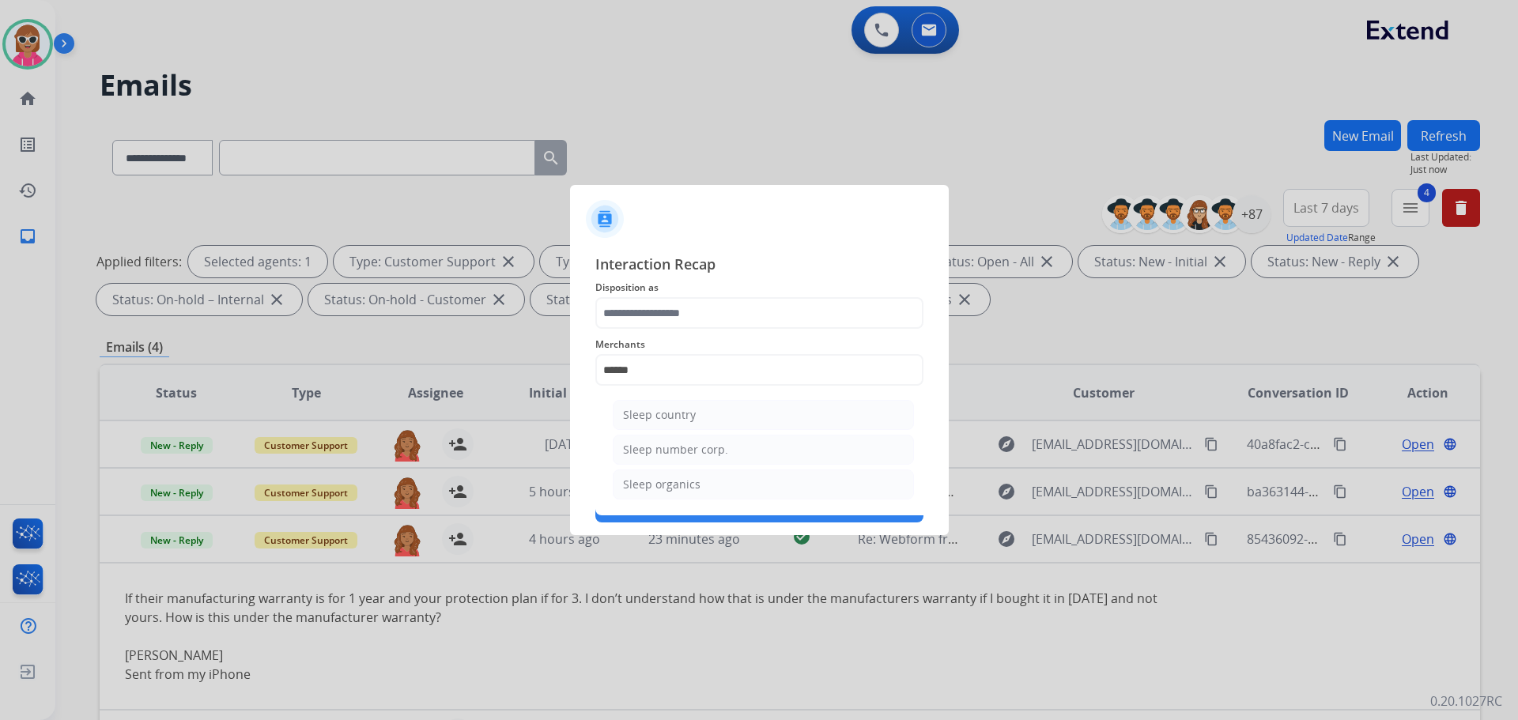
click at [724, 411] on li "Sleep country" at bounding box center [763, 415] width 301 height 30
type input "**********"
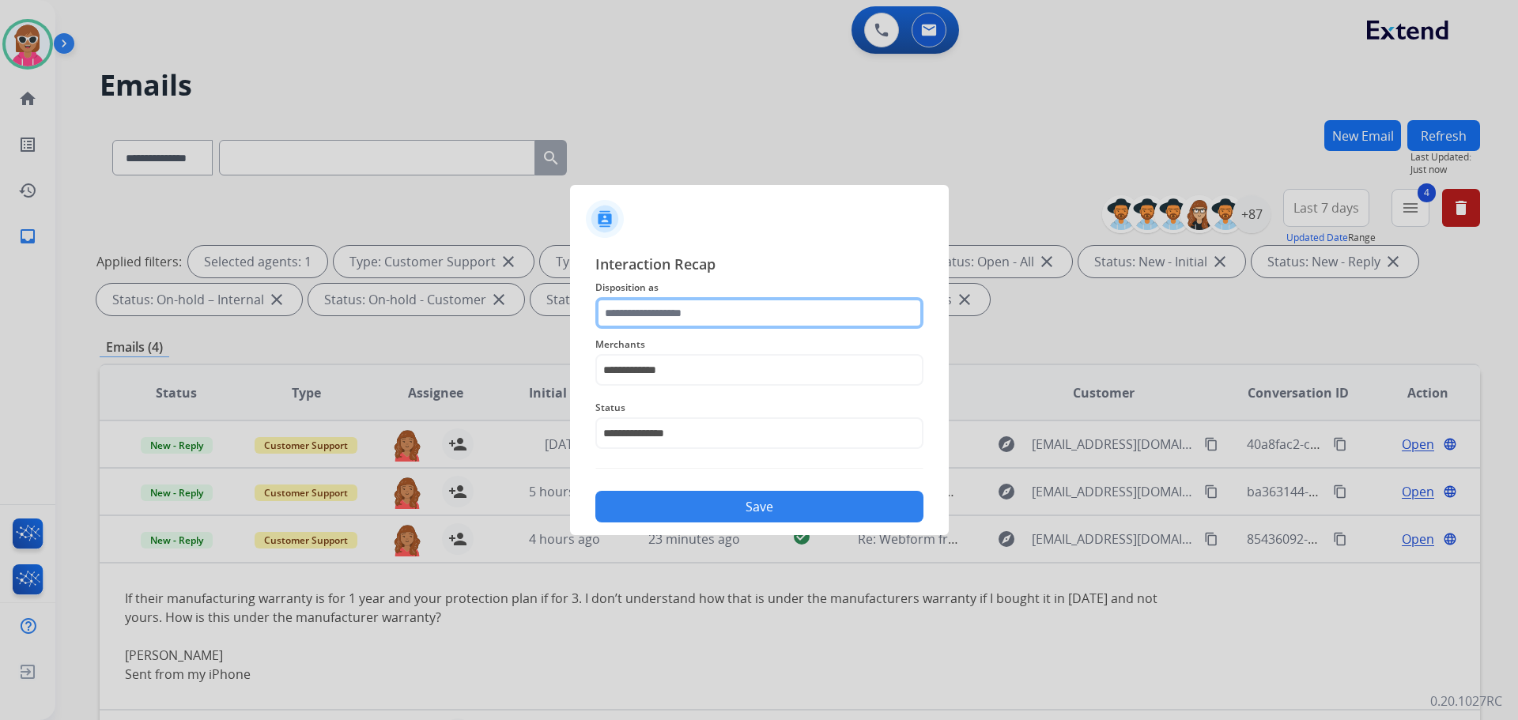
drag, startPoint x: 709, startPoint y: 305, endPoint x: 705, endPoint y: 315, distance: 10.3
click at [708, 305] on input "text" at bounding box center [759, 313] width 328 height 32
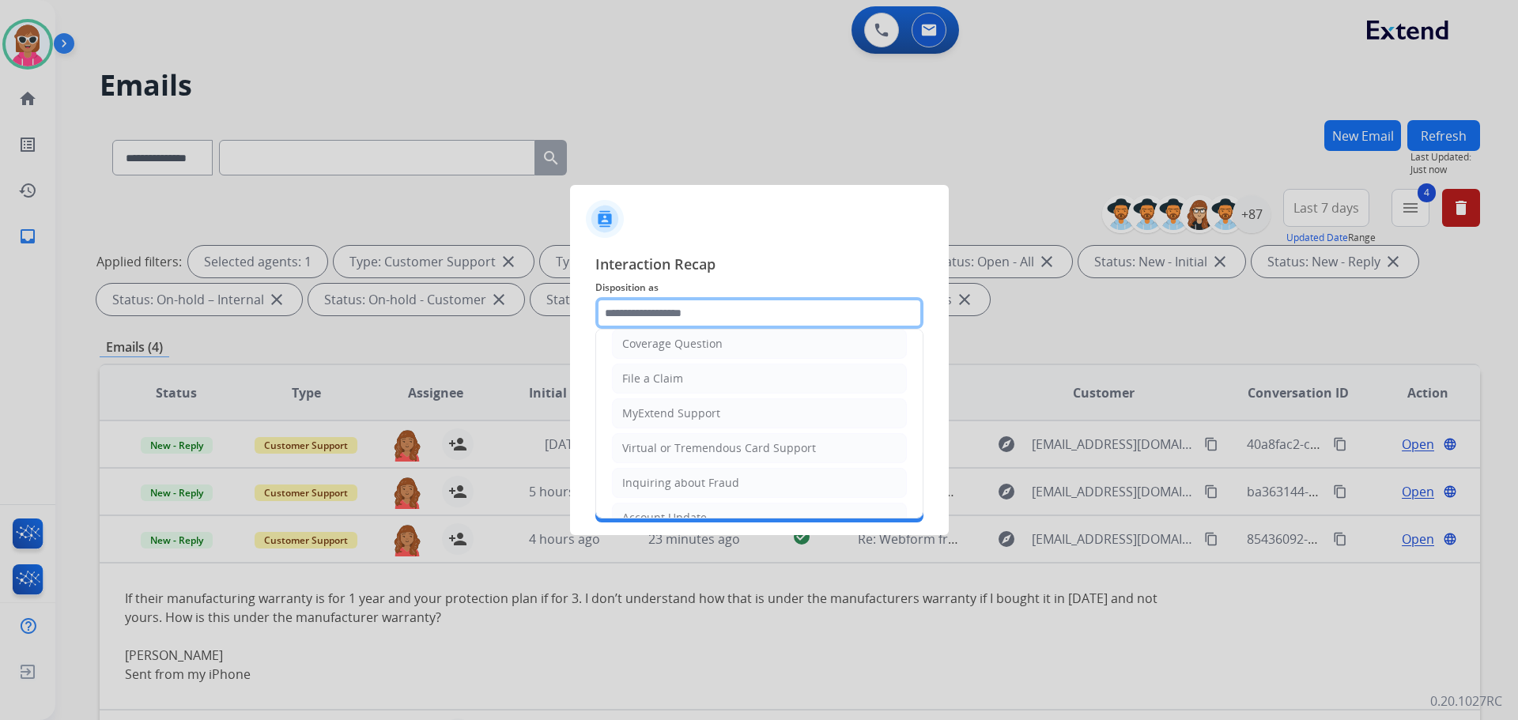
scroll to position [237, 0]
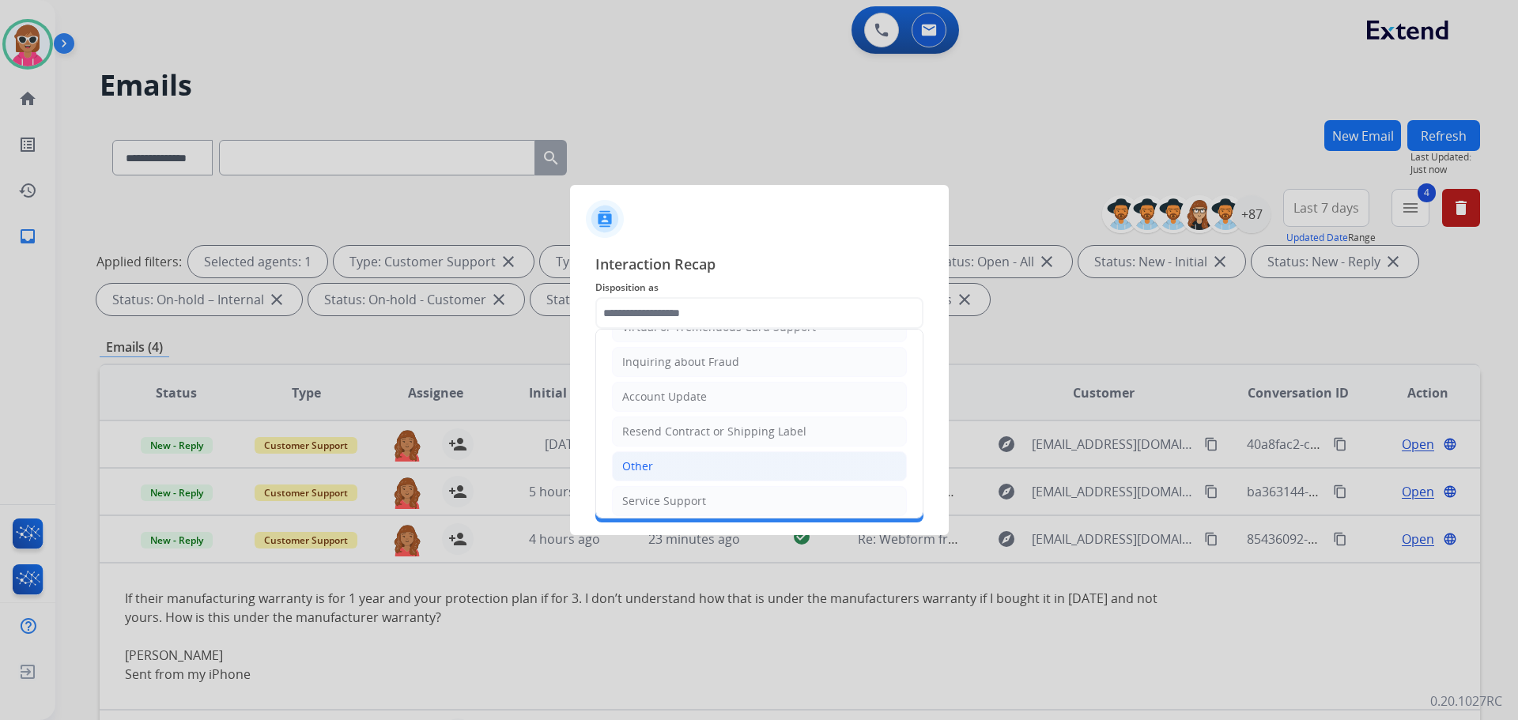
click at [649, 451] on ul "Cancellation Request Test/Training Disposition Claim Update Coverage Question F…" at bounding box center [759, 310] width 327 height 435
click at [651, 473] on div "Other" at bounding box center [637, 467] width 31 height 16
type input "*****"
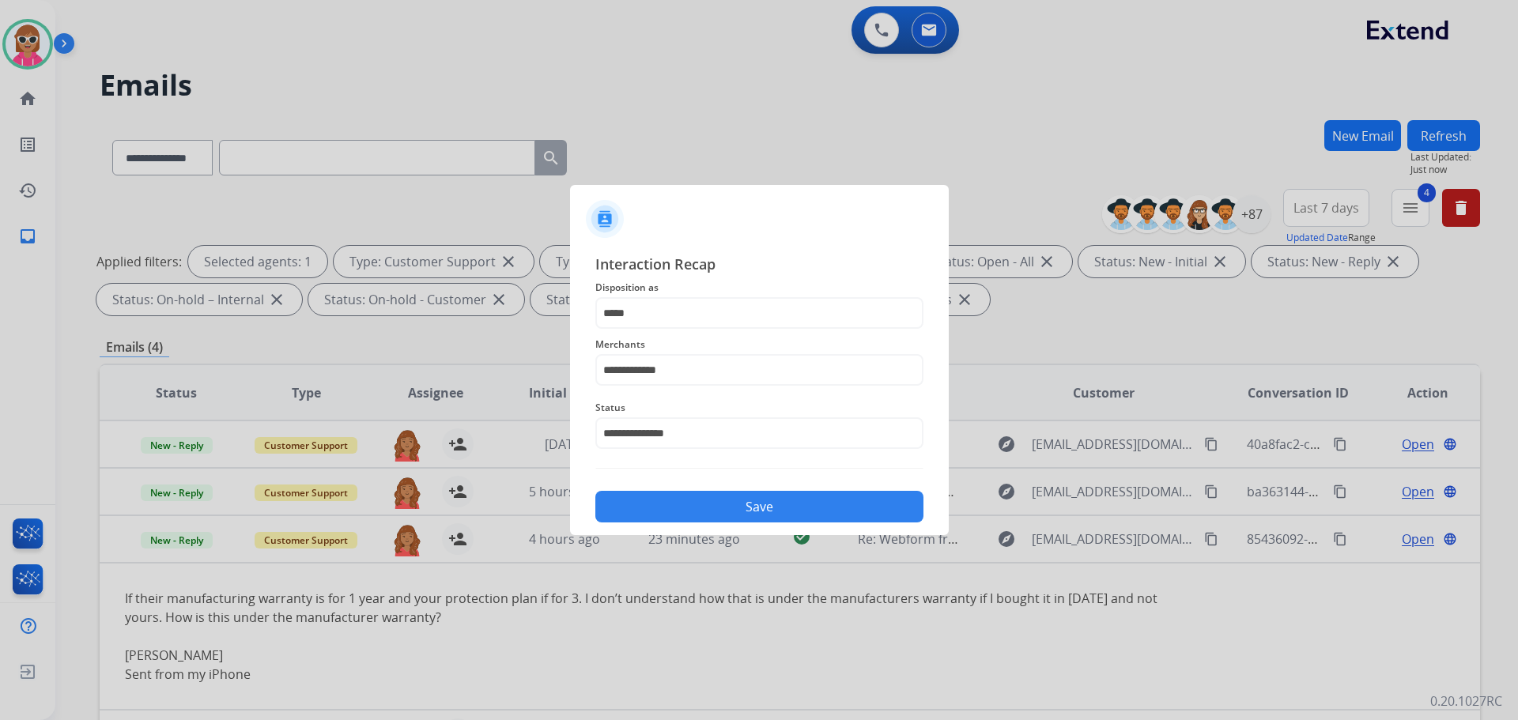
click at [654, 502] on button "Save" at bounding box center [759, 507] width 328 height 32
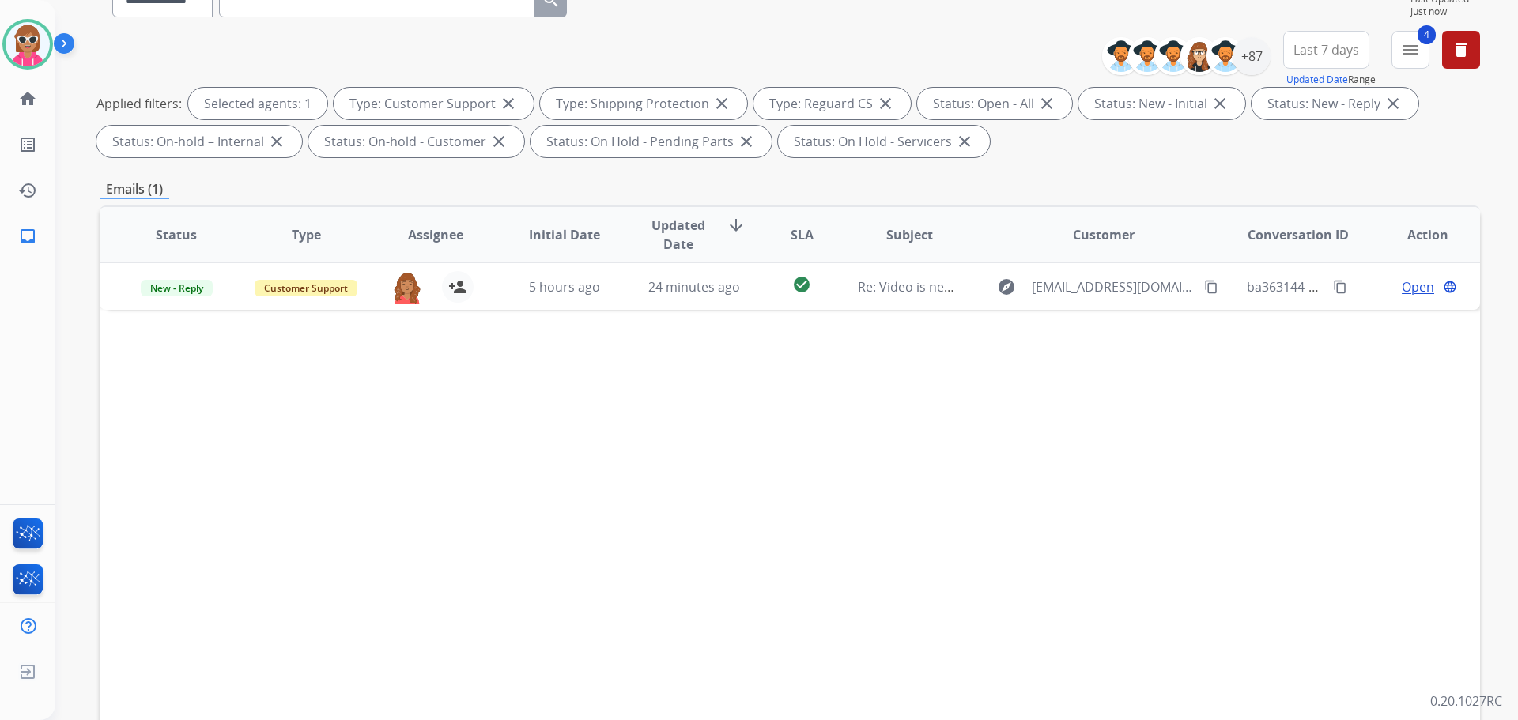
scroll to position [79, 0]
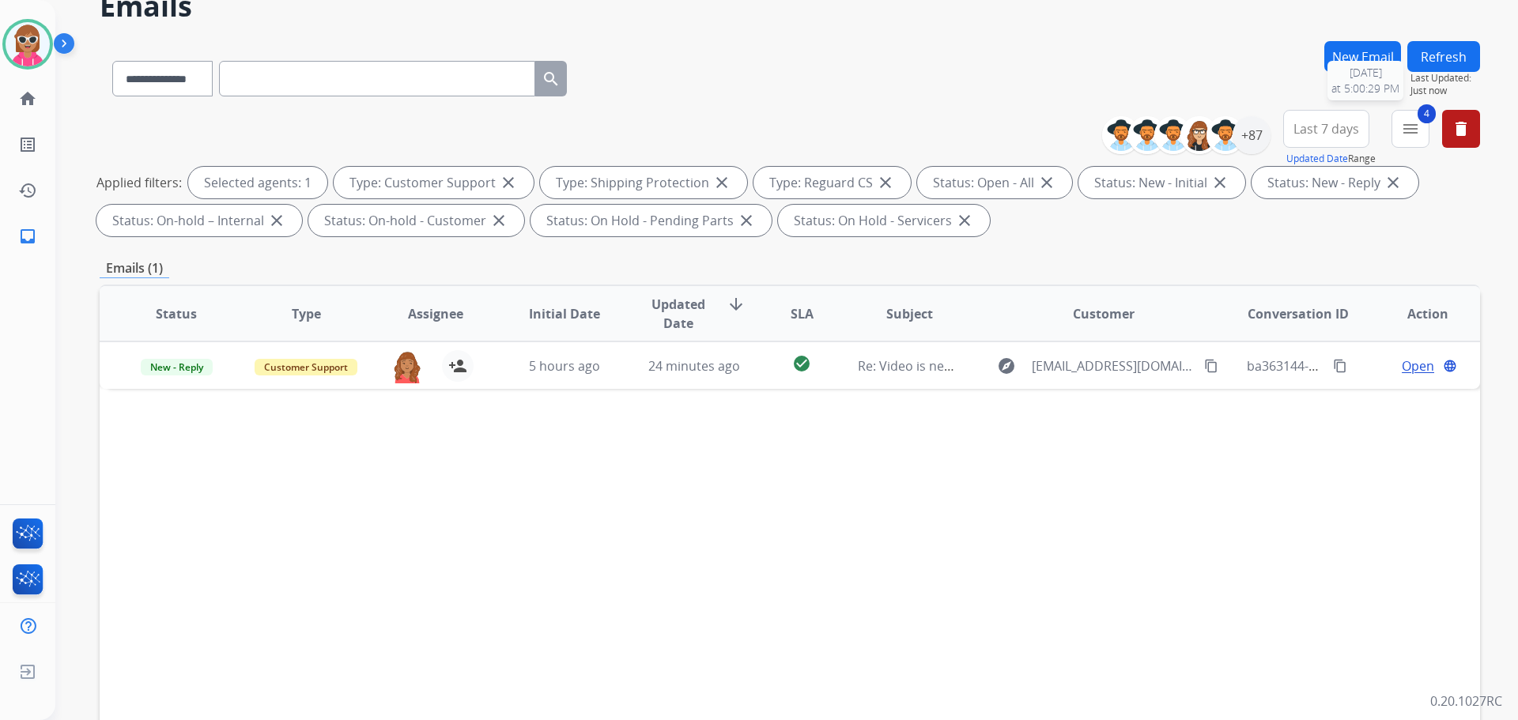
click at [1445, 72] on span "Last Updated:" at bounding box center [1446, 78] width 70 height 13
click at [1440, 49] on button "Refresh" at bounding box center [1444, 56] width 73 height 31
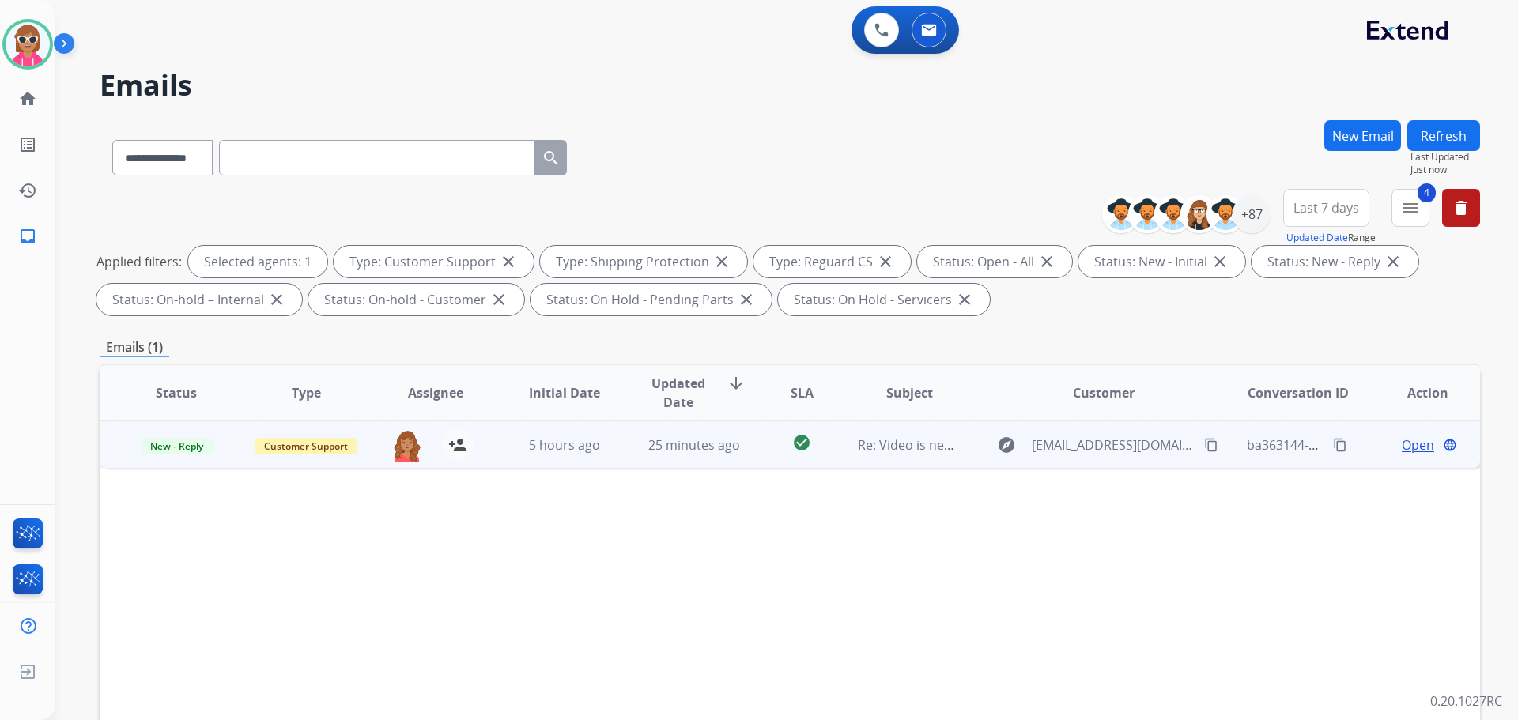
click at [733, 425] on td "25 minutes ago" at bounding box center [683, 444] width 130 height 47
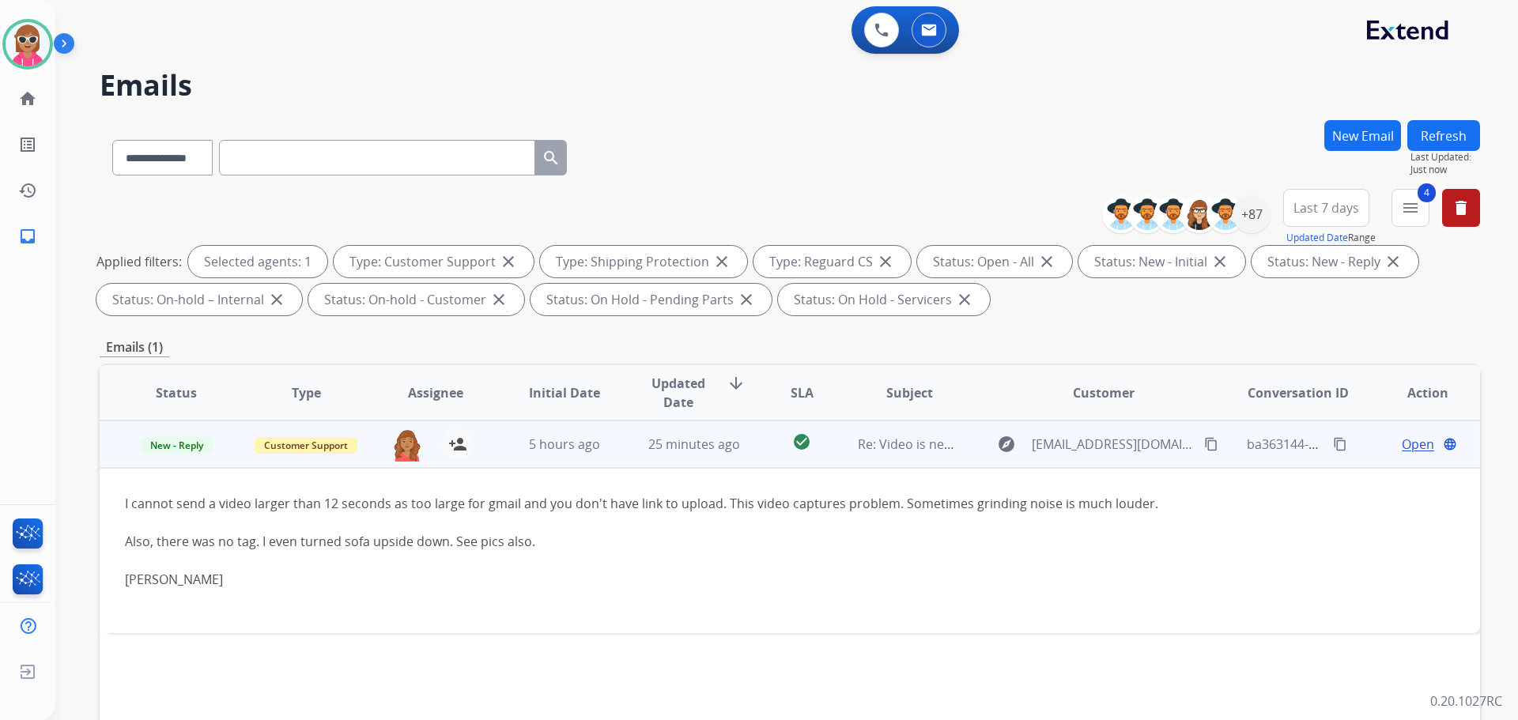
click at [1204, 442] on mat-icon "content_copy" at bounding box center [1211, 444] width 14 height 14
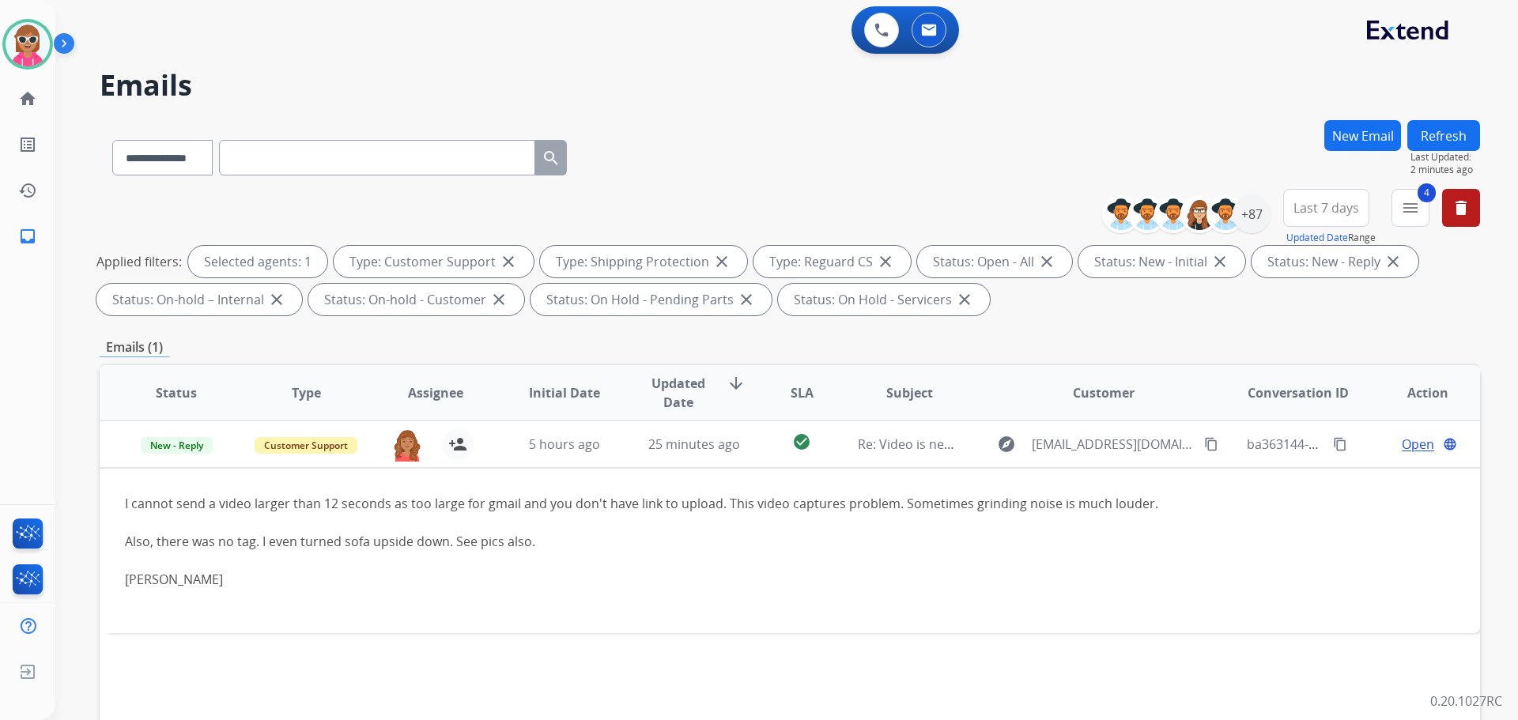
click at [1461, 142] on button "Refresh" at bounding box center [1444, 135] width 73 height 31
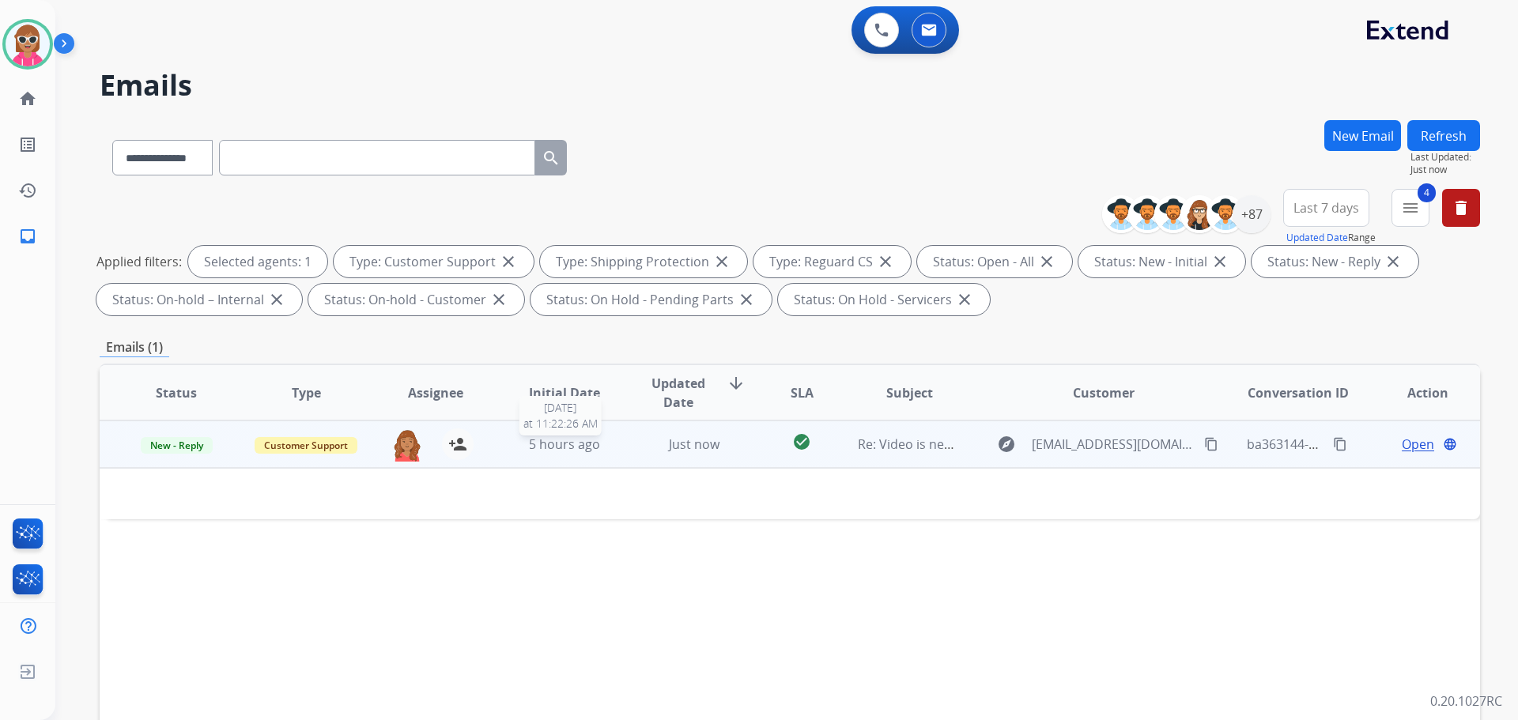
click at [594, 446] on span "5 hours ago" at bounding box center [564, 444] width 71 height 17
click at [610, 444] on div "5 hours ago" at bounding box center [565, 445] width 104 height 19
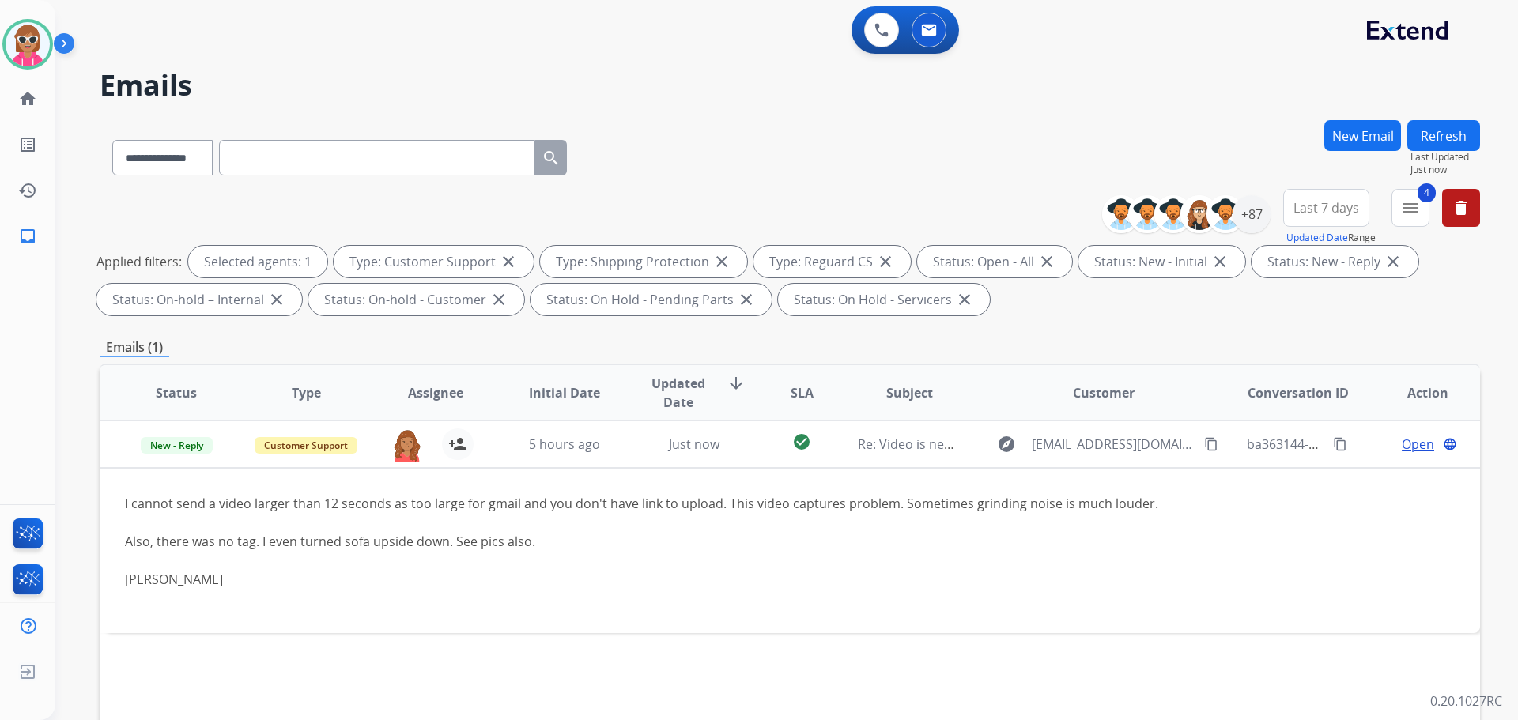
click at [1452, 130] on button "Refresh" at bounding box center [1444, 135] width 73 height 31
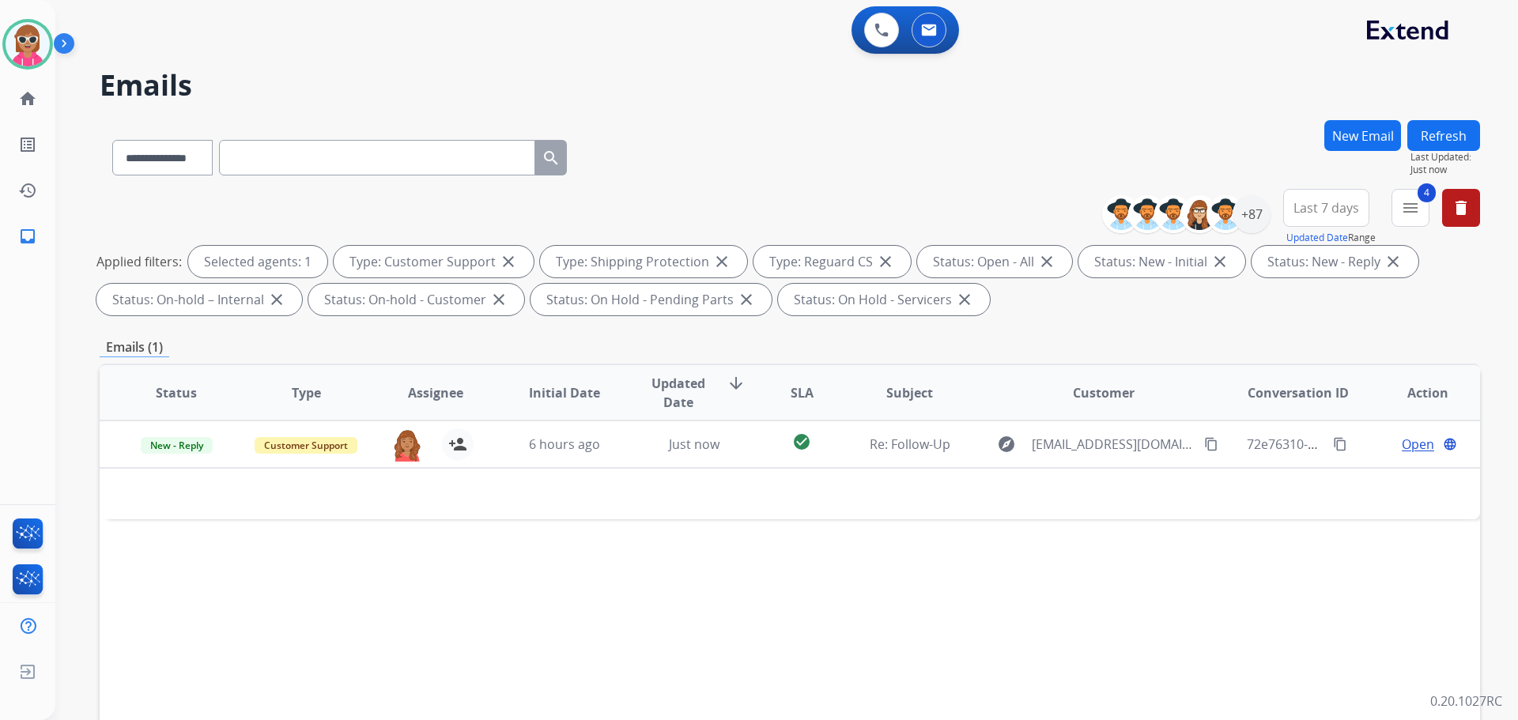
click at [56, 36] on img at bounding box center [67, 47] width 27 height 30
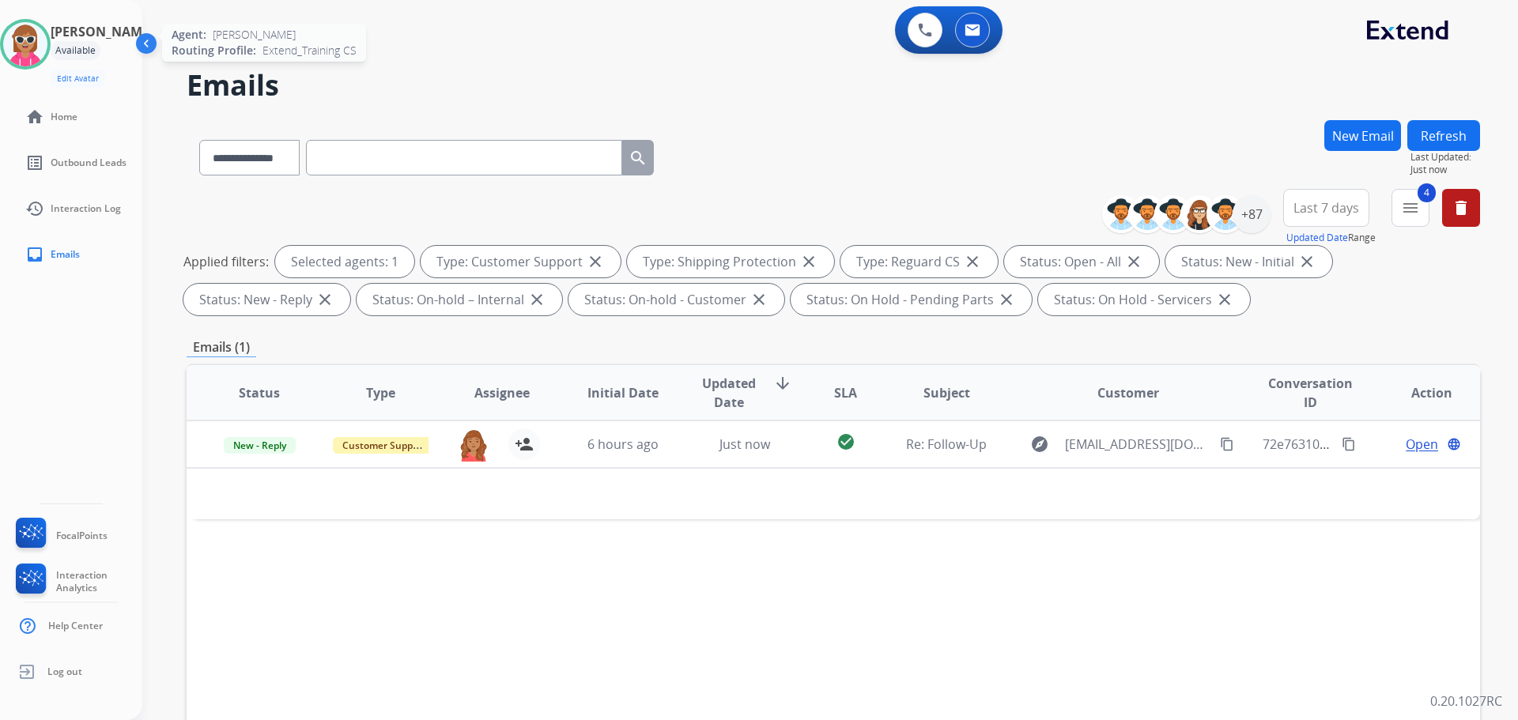
click at [25, 45] on img at bounding box center [25, 44] width 44 height 44
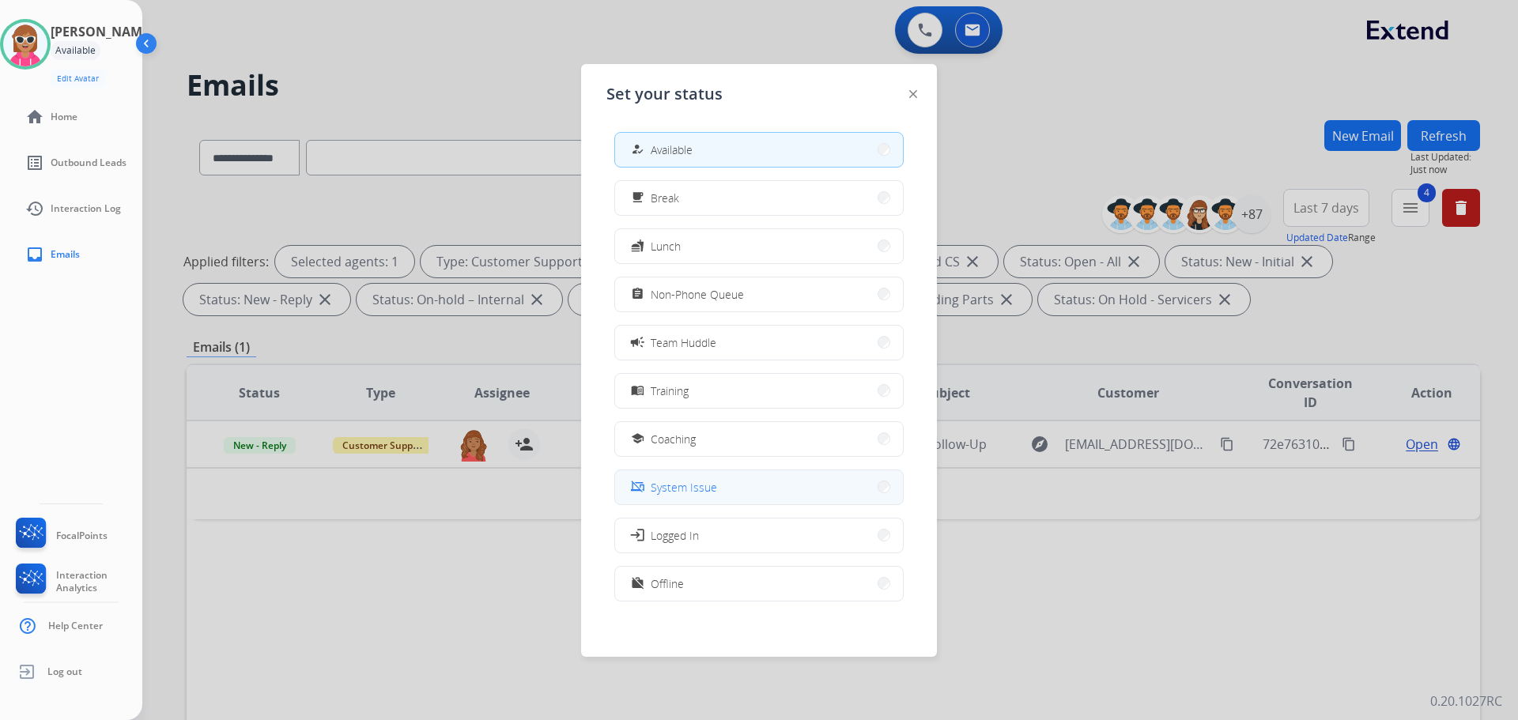
scroll to position [5, 0]
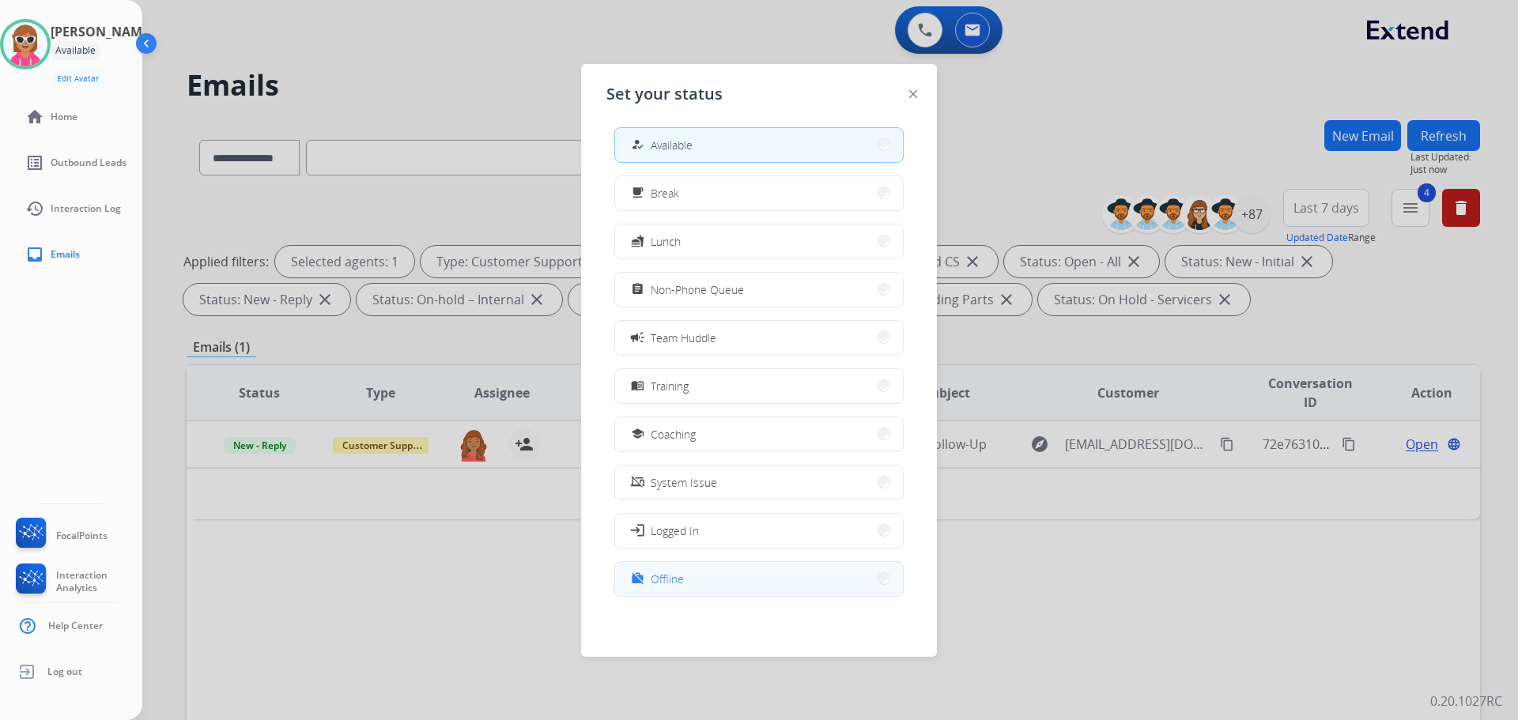
click at [720, 574] on button "work_off Offline" at bounding box center [759, 579] width 288 height 34
